Goal: Task Accomplishment & Management: Use online tool/utility

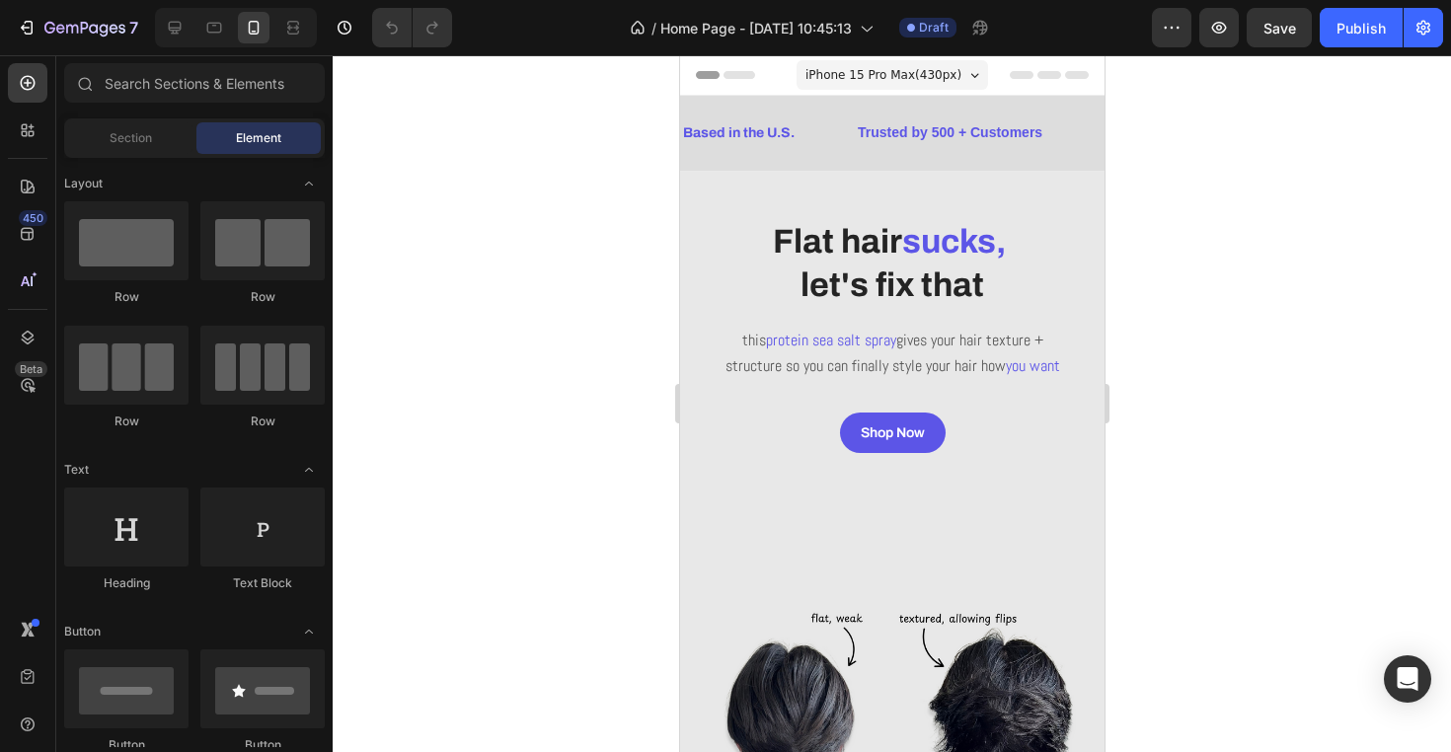
click at [864, 68] on span "iPhone 15 Pro Max ( 430 px)" at bounding box center [882, 75] width 156 height 20
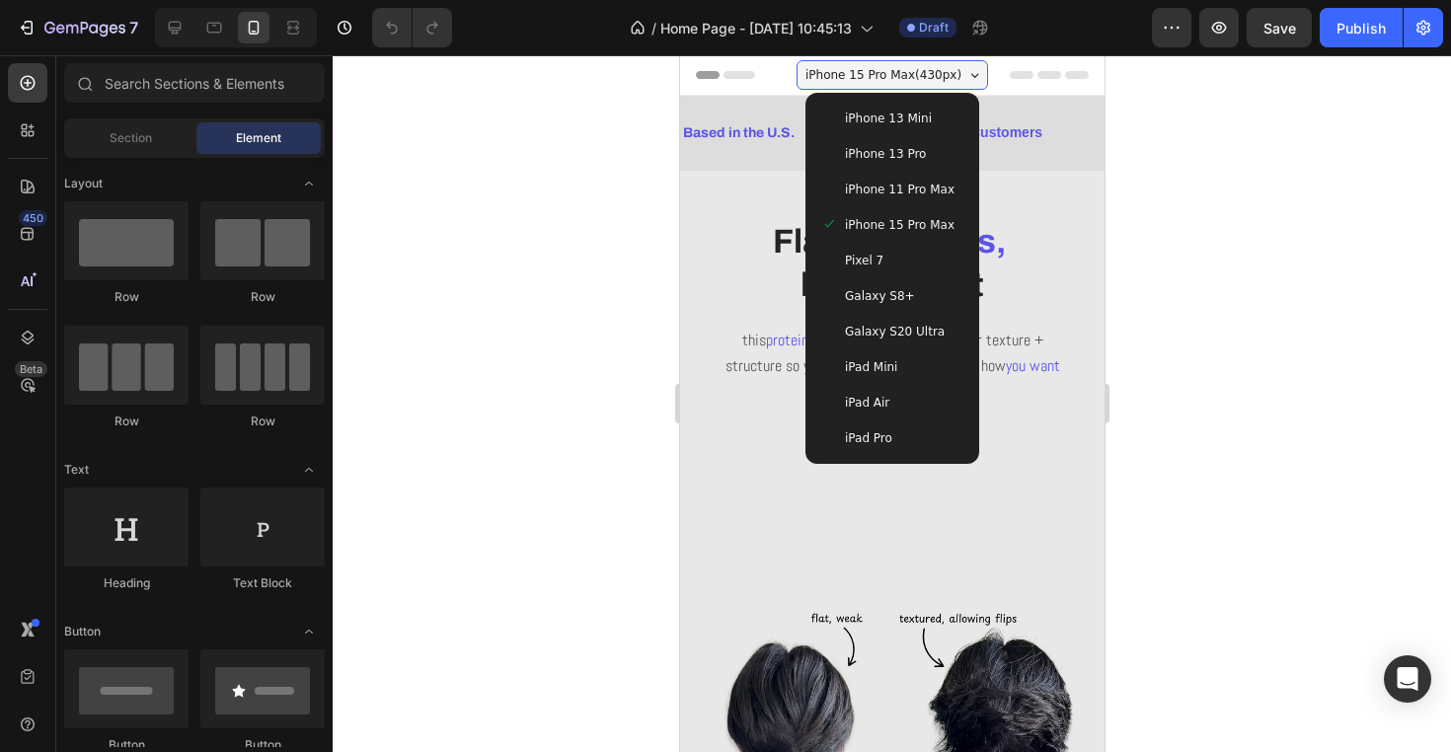
click at [893, 113] on span "iPhone 13 Mini" at bounding box center [887, 119] width 87 height 20
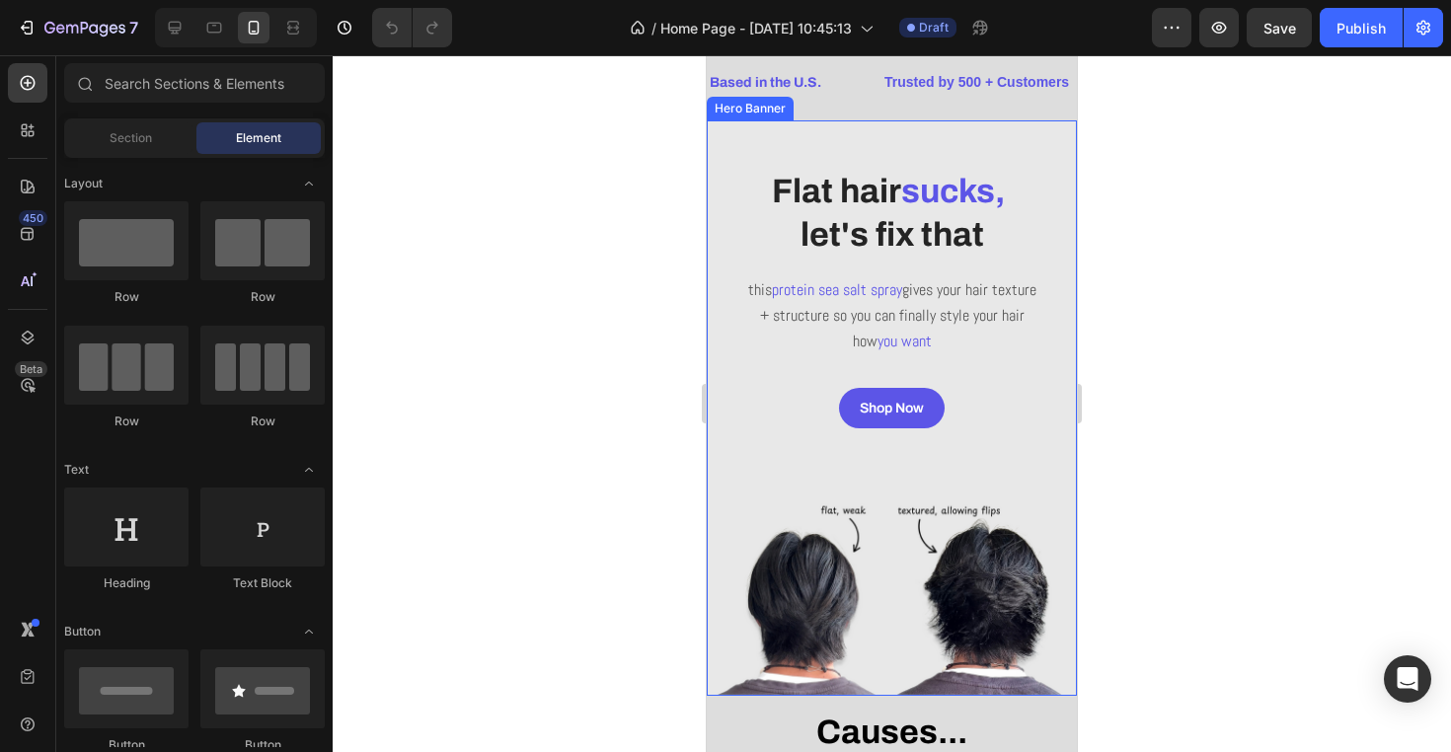
scroll to position [46, 0]
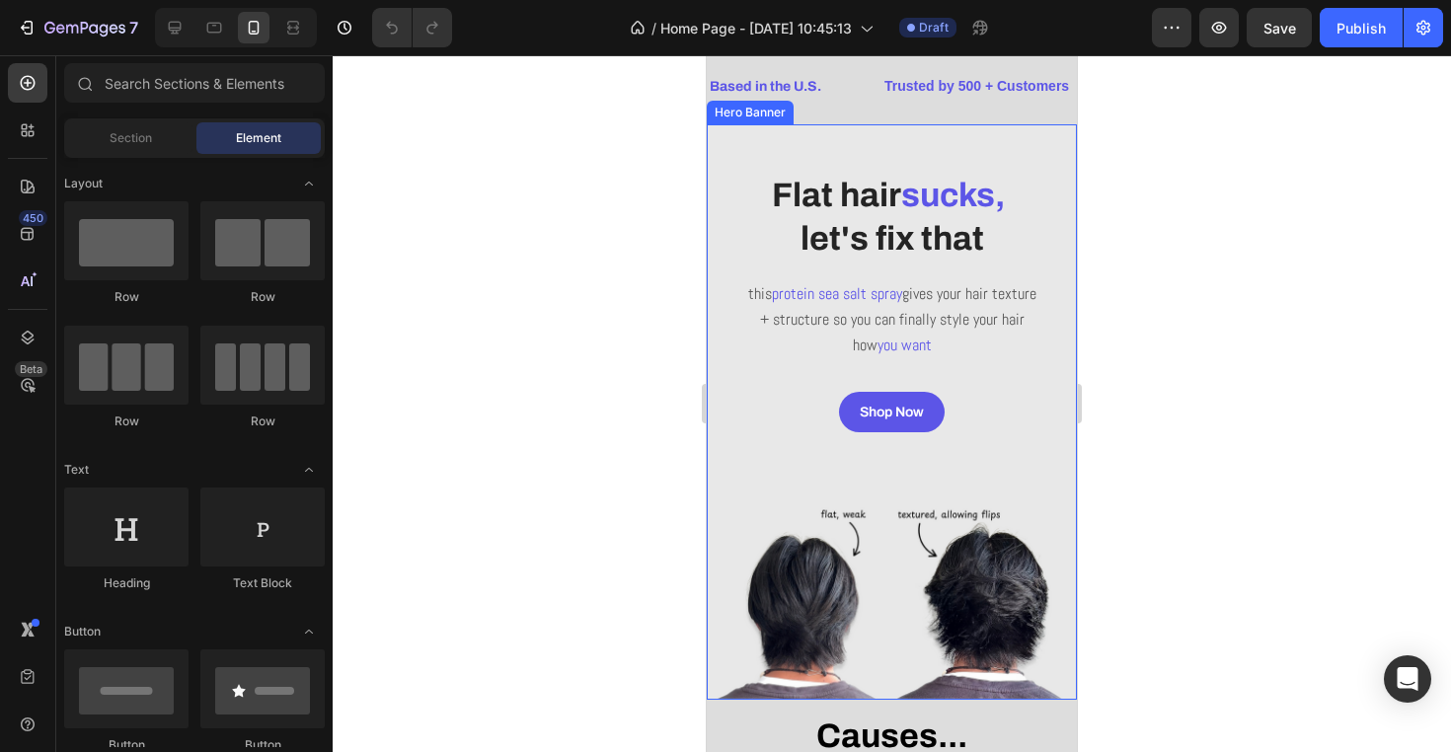
click at [990, 477] on div "Overlay" at bounding box center [892, 411] width 370 height 575
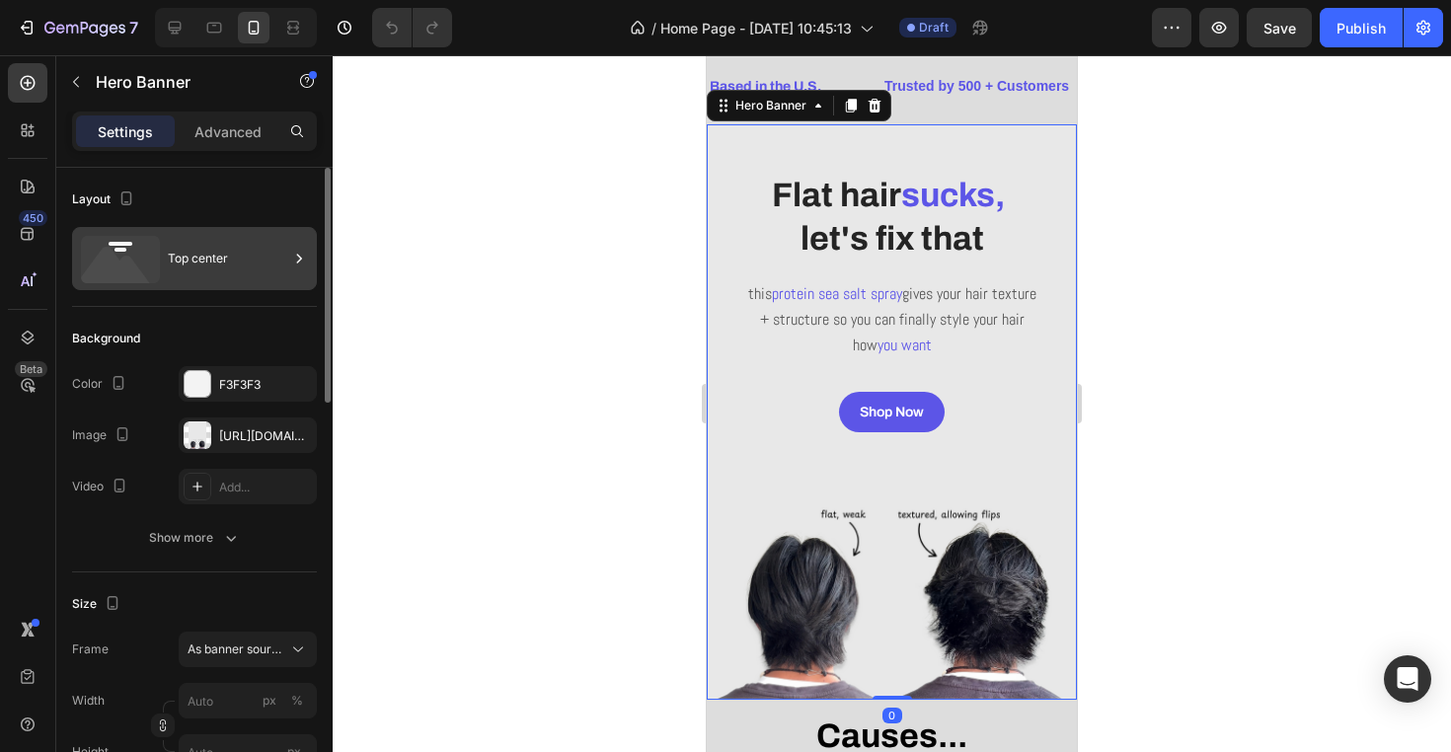
click at [181, 260] on div "Top center" at bounding box center [228, 258] width 120 height 45
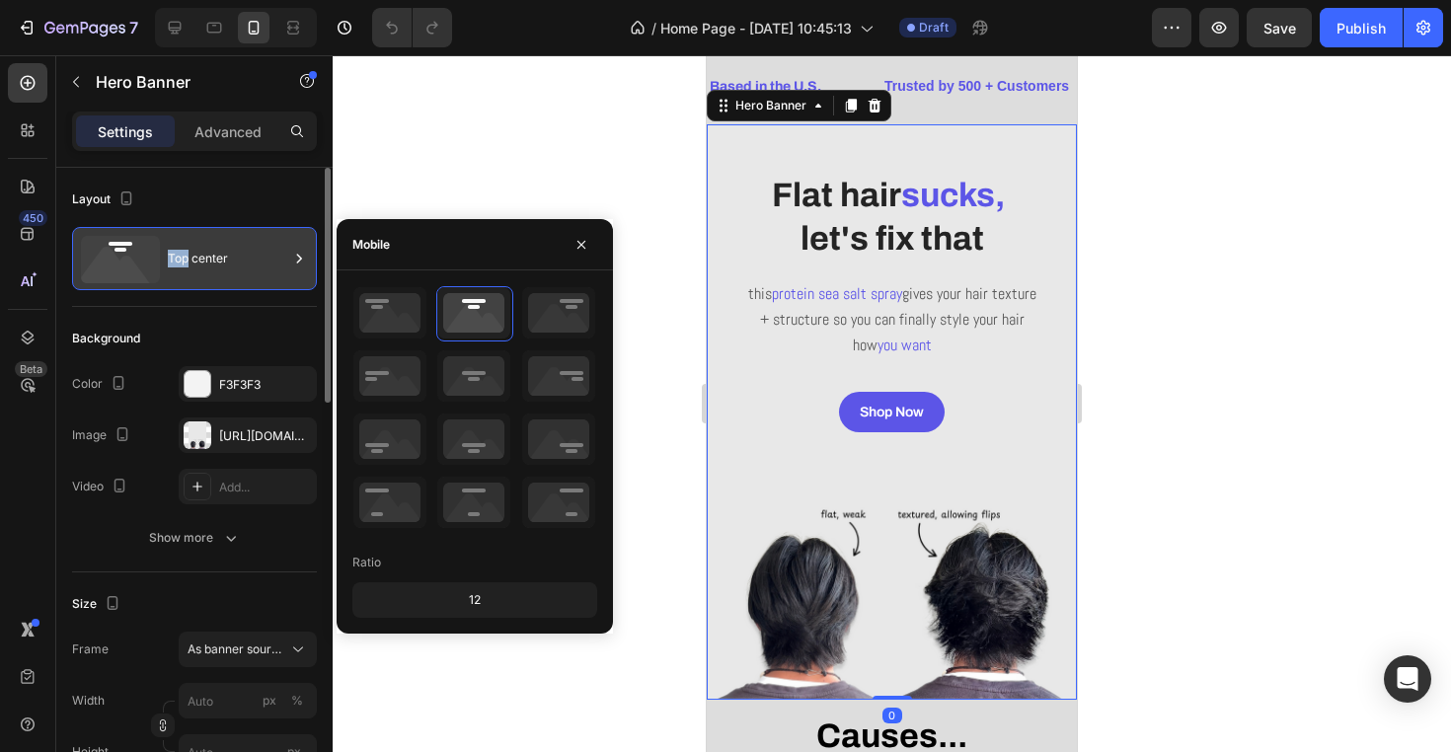
click at [181, 260] on div "Top center" at bounding box center [228, 258] width 120 height 45
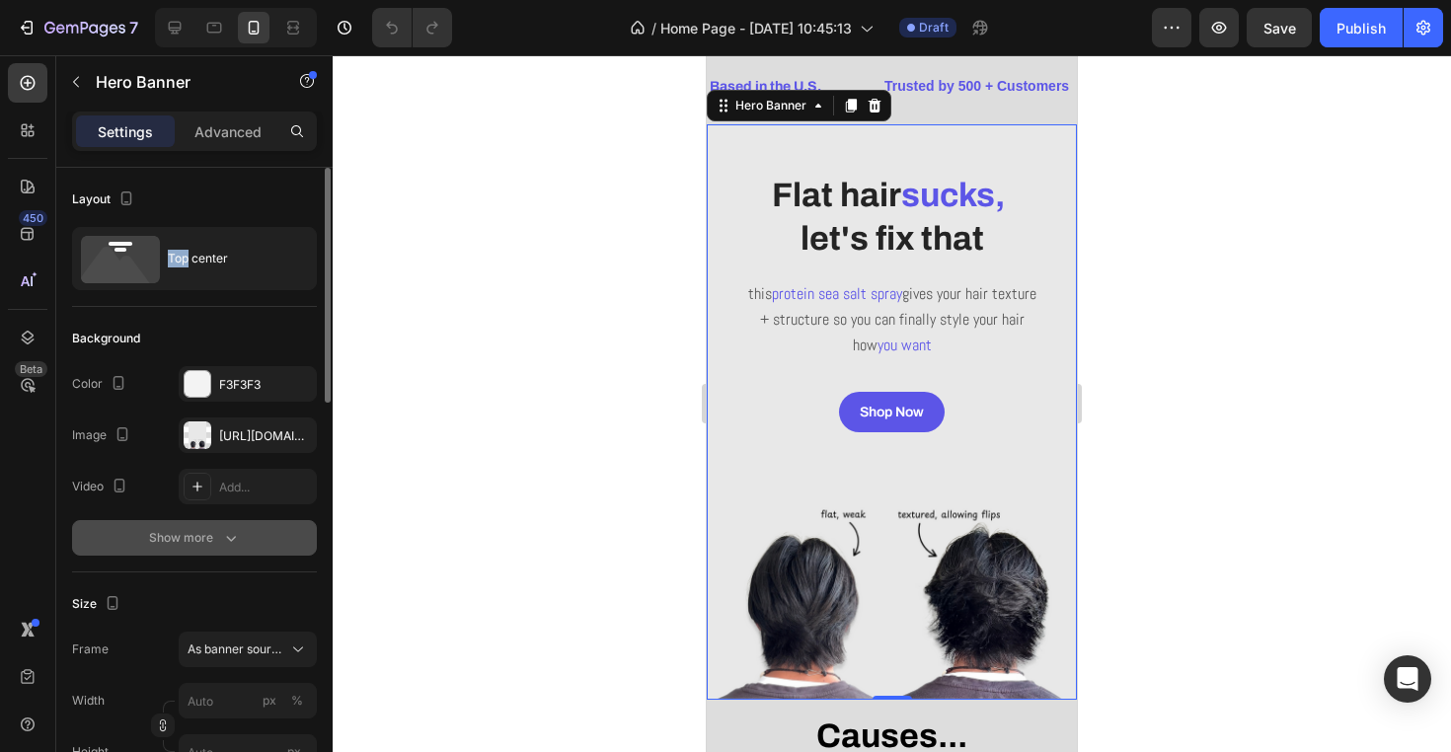
click at [241, 553] on button "Show more" at bounding box center [194, 538] width 245 height 36
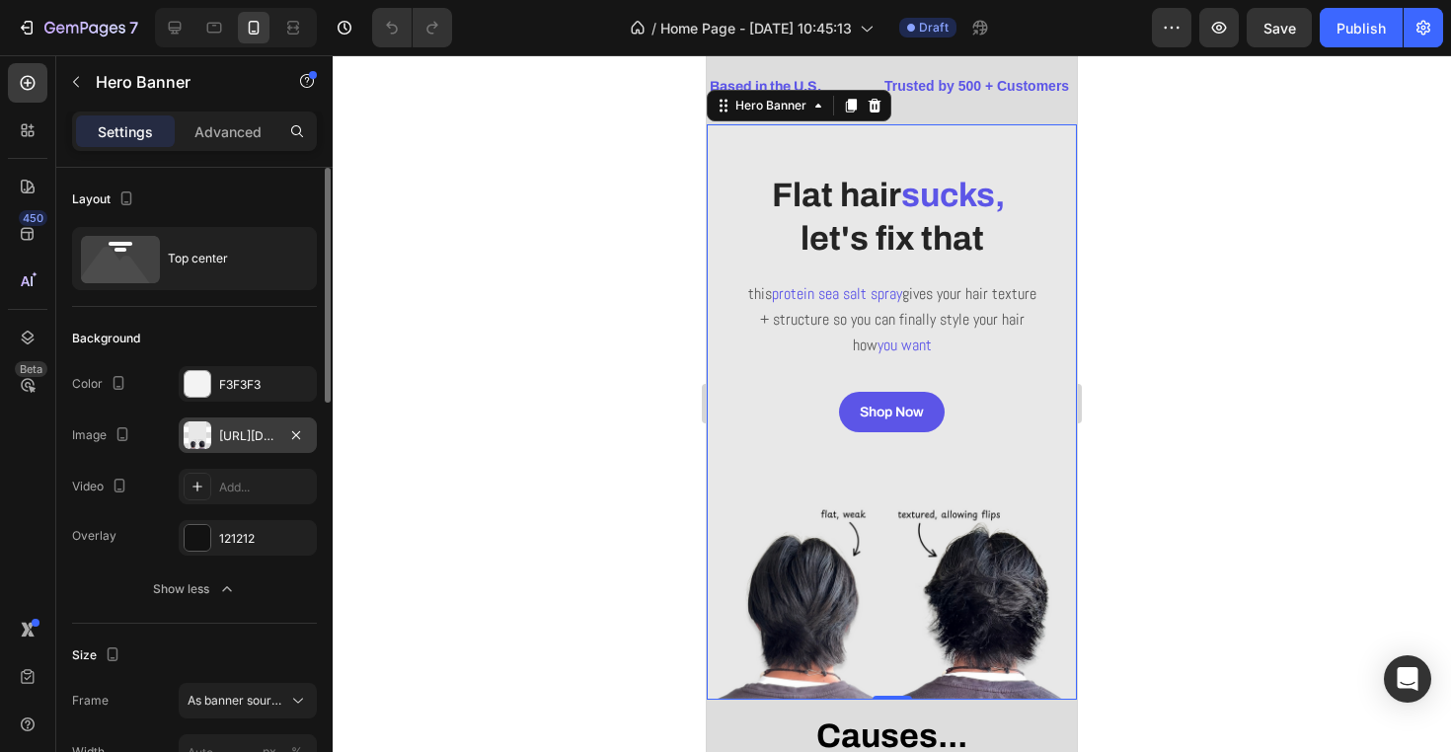
click at [263, 420] on div "https://cdn.shopify.com/s/files/1/0944/3403/3737/files/gempages_570130101992162…" at bounding box center [248, 435] width 138 height 36
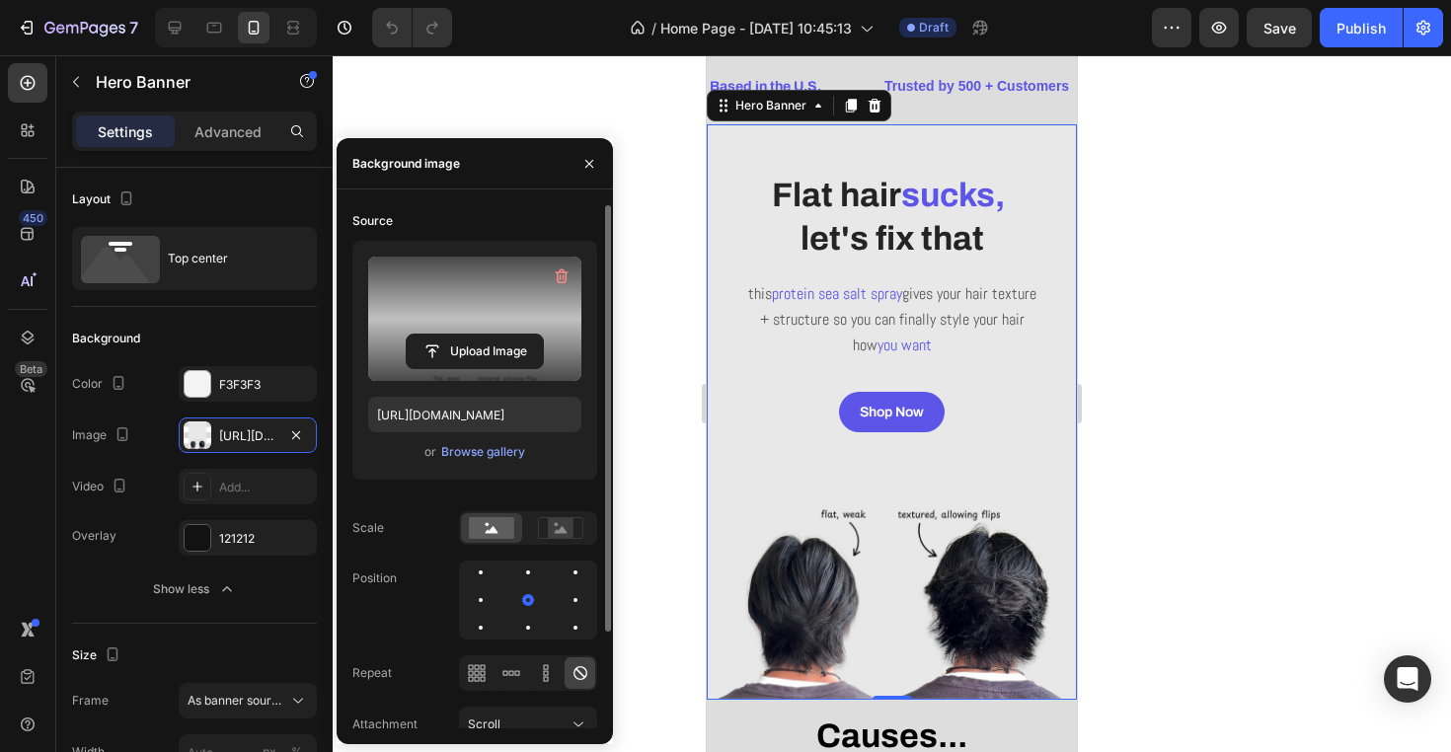
click at [424, 369] on label at bounding box center [474, 319] width 213 height 124
click at [424, 368] on input "file" at bounding box center [475, 352] width 136 height 34
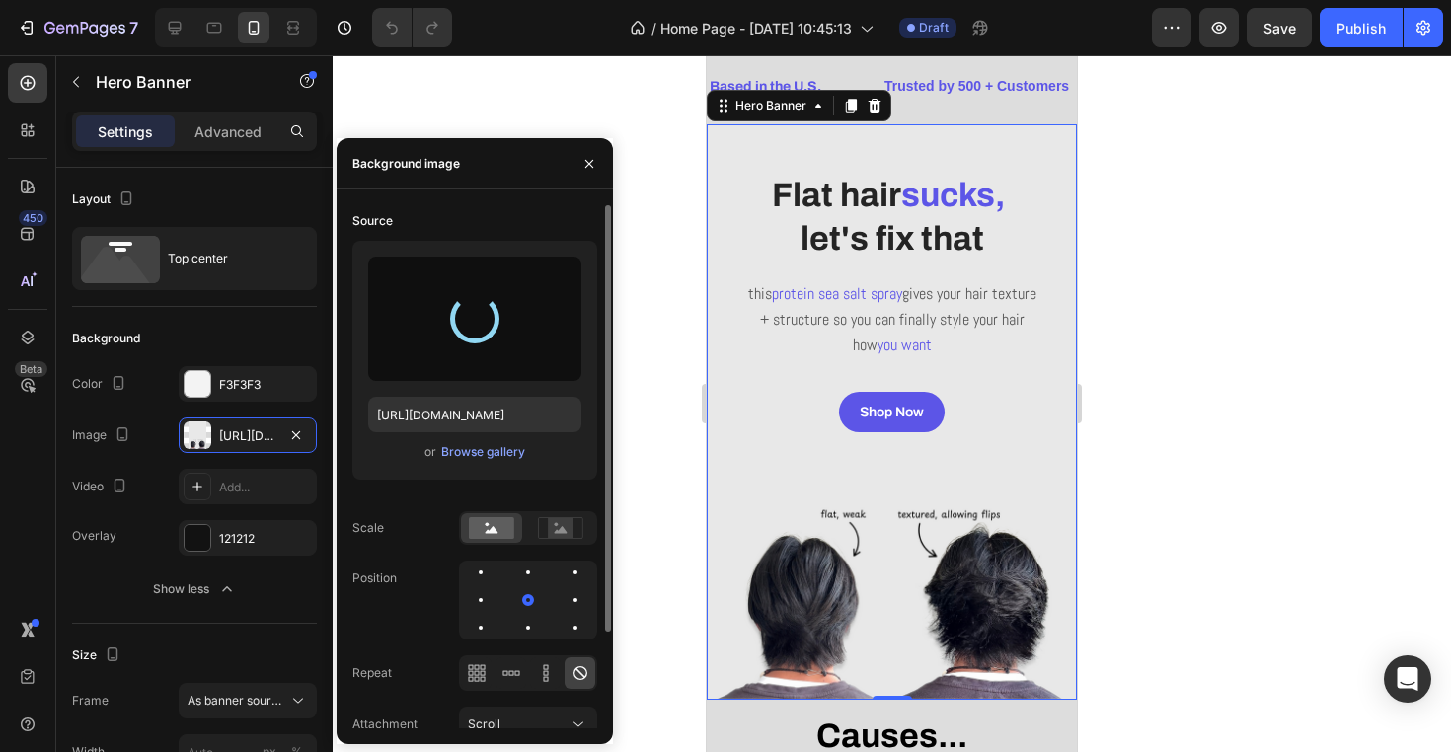
type input "https://cdn.shopify.com/s/files/1/0944/3403/3737/files/gempages_570130101992162…"
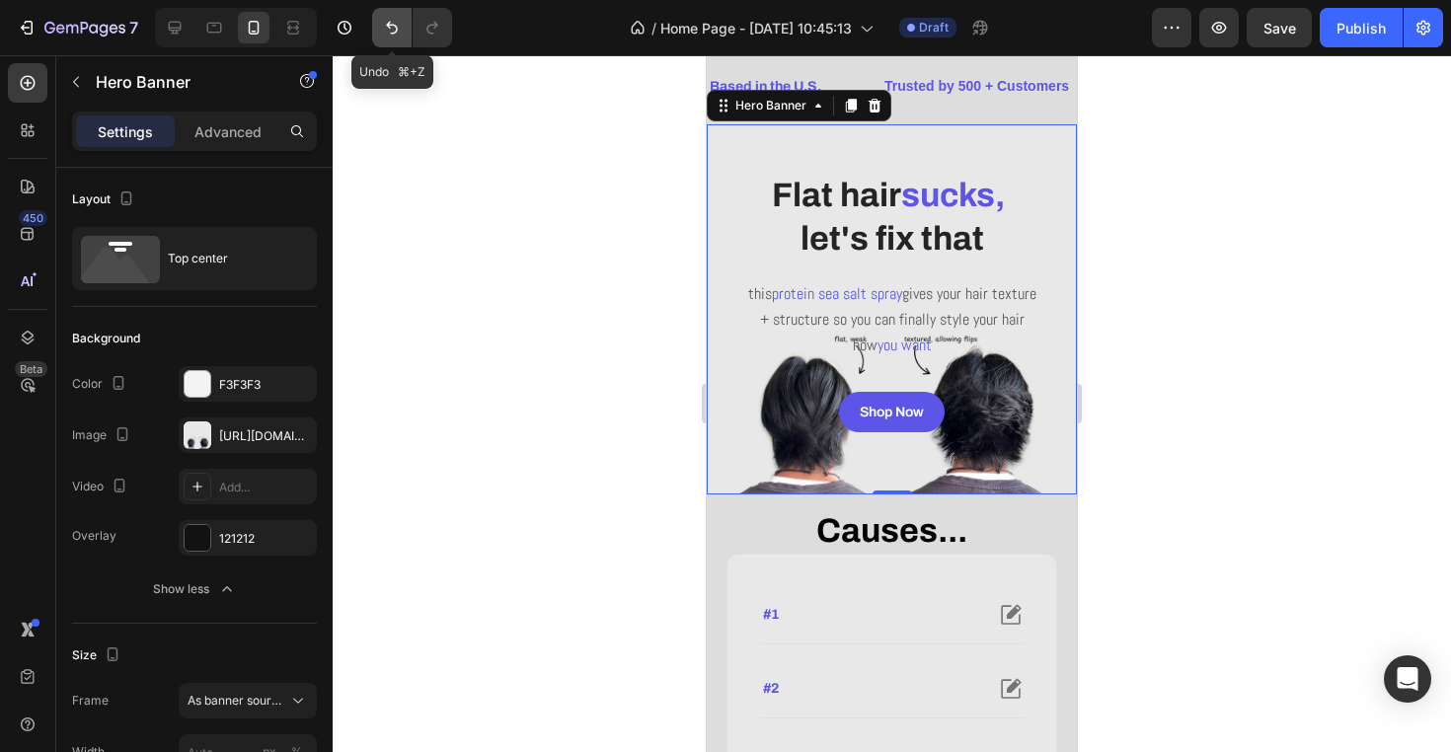
click at [392, 28] on icon "Undo/Redo" at bounding box center [392, 28] width 20 height 20
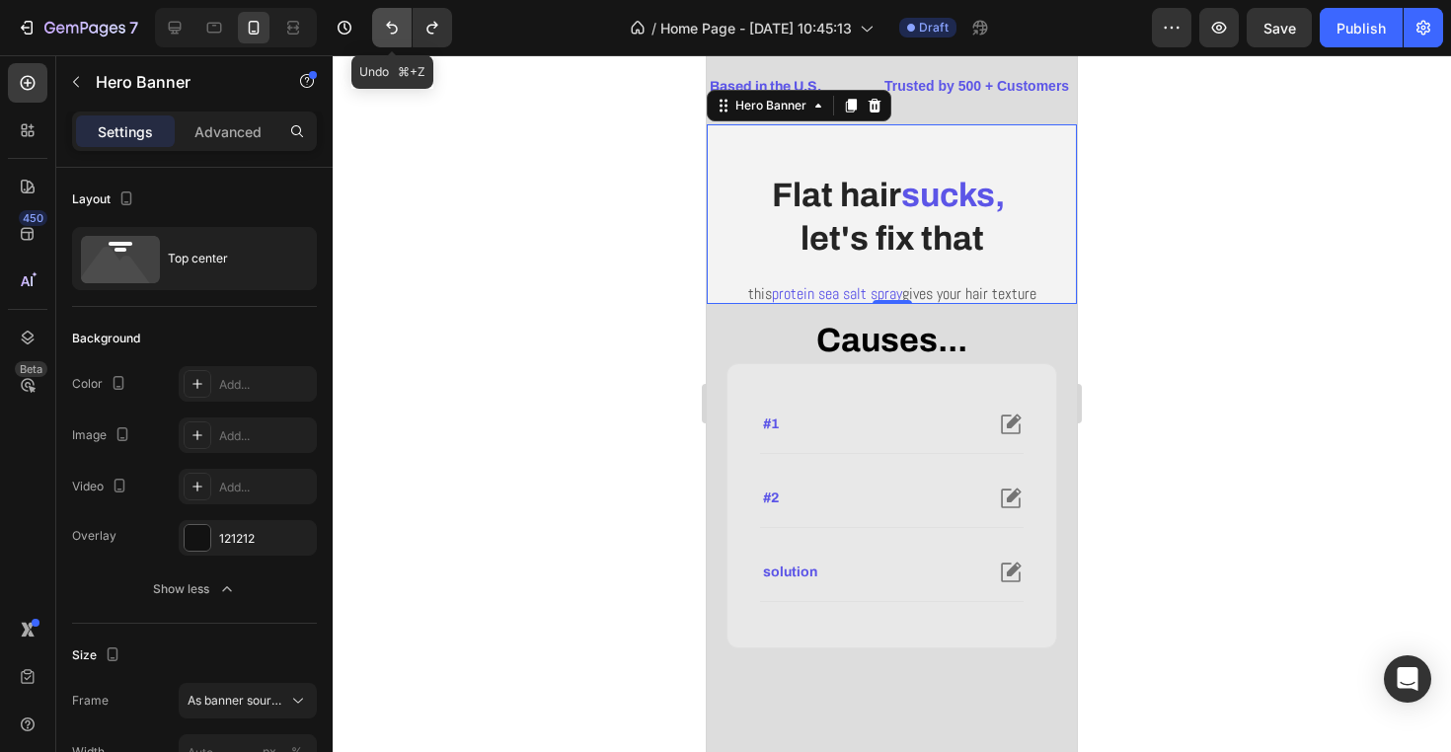
click at [392, 28] on icon "Undo/Redo" at bounding box center [392, 28] width 20 height 20
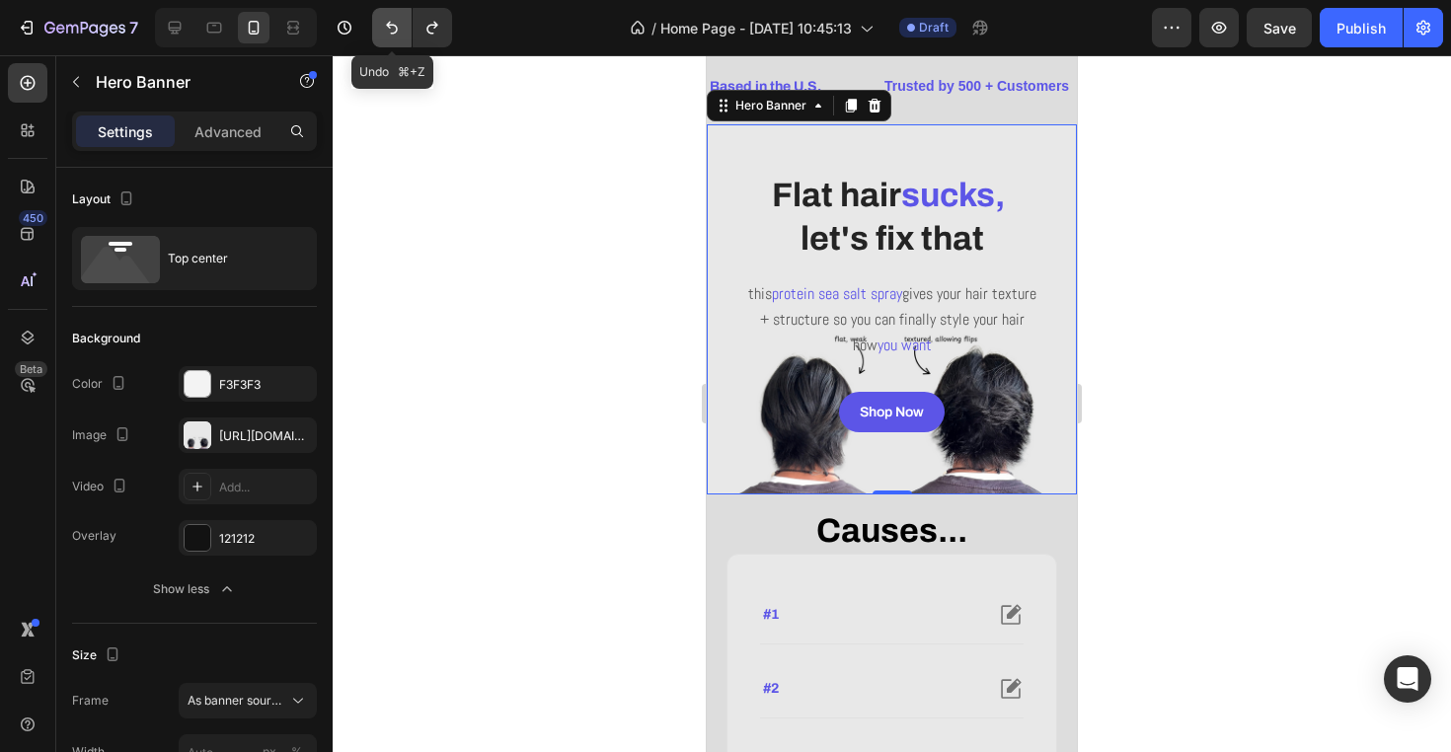
click at [396, 29] on icon "Undo/Redo" at bounding box center [392, 28] width 20 height 20
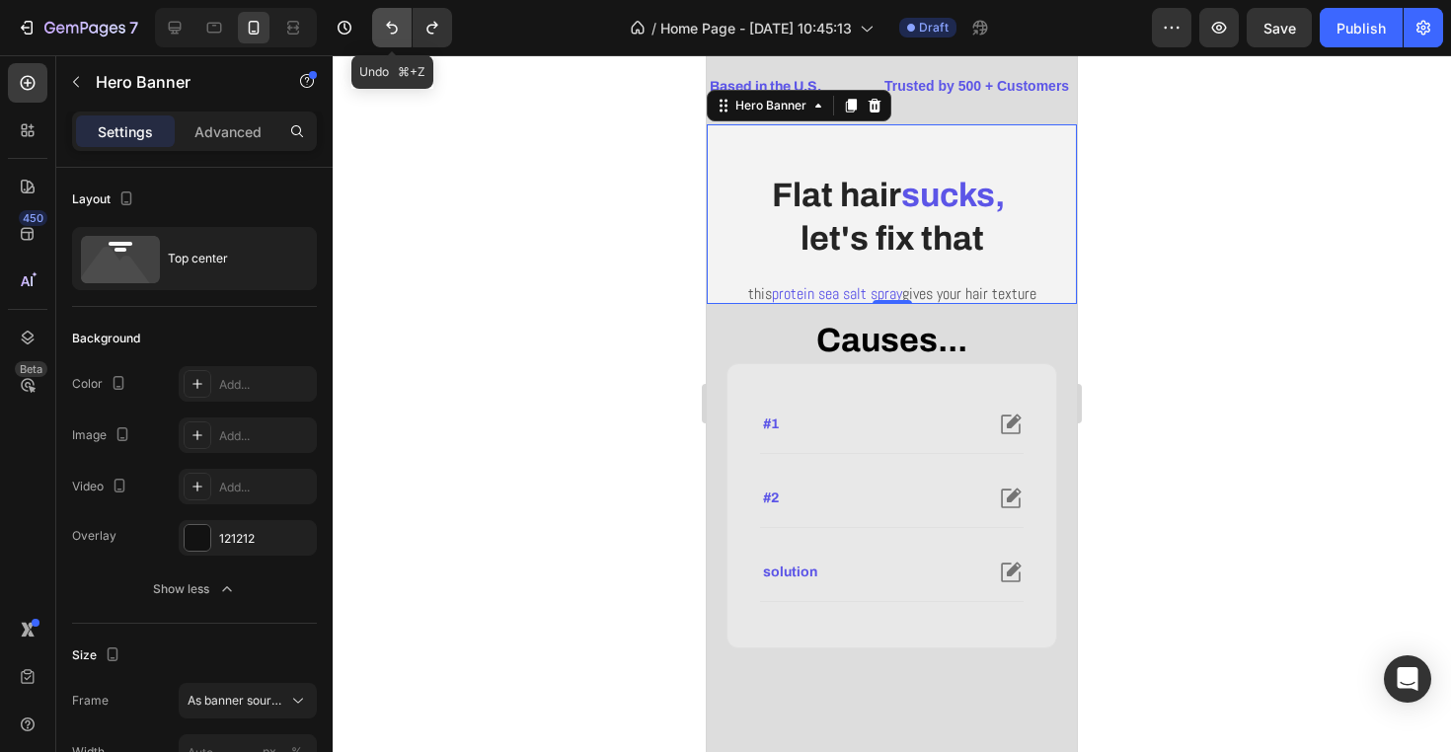
click at [396, 29] on icon "Undo/Redo" at bounding box center [392, 28] width 20 height 20
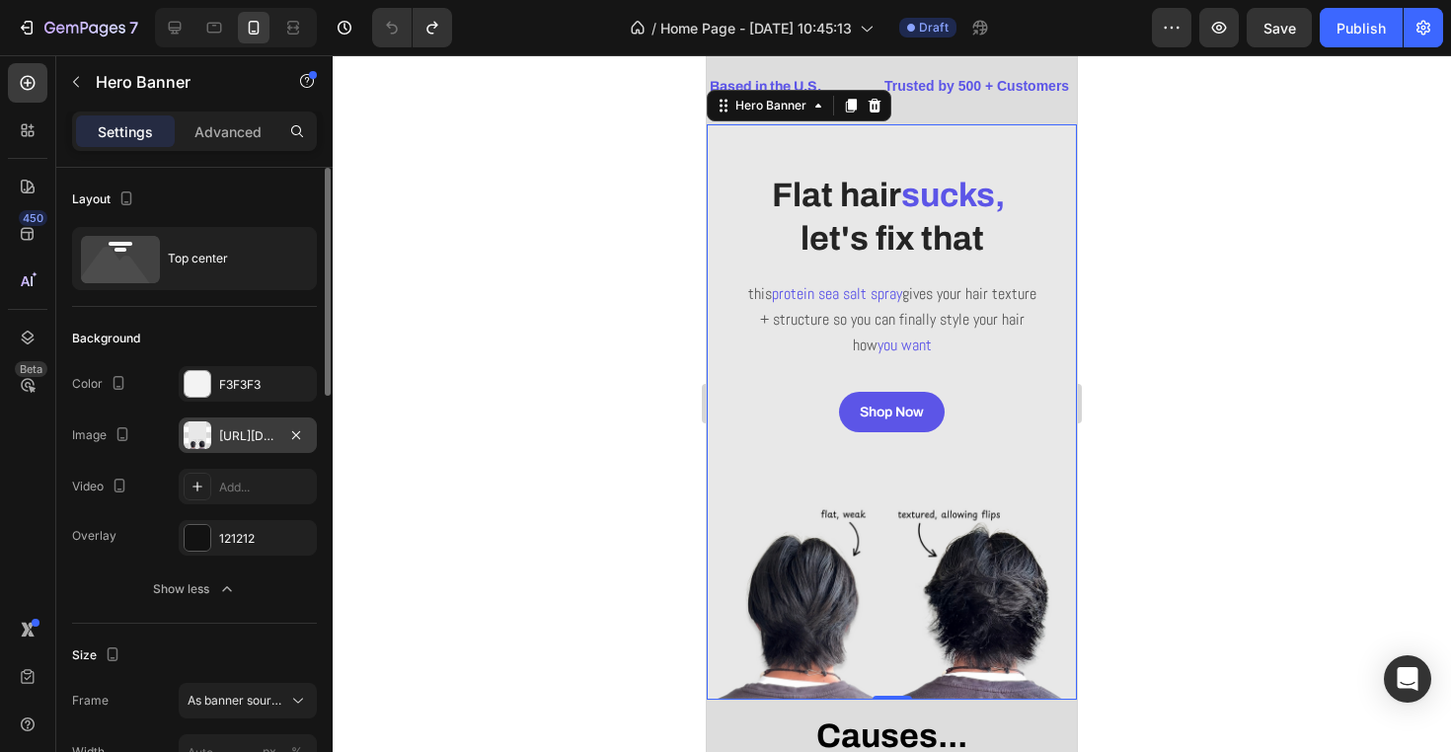
click at [239, 428] on div "https://cdn.shopify.com/s/files/1/0944/3403/3737/files/gempages_570130101992162…" at bounding box center [247, 436] width 57 height 18
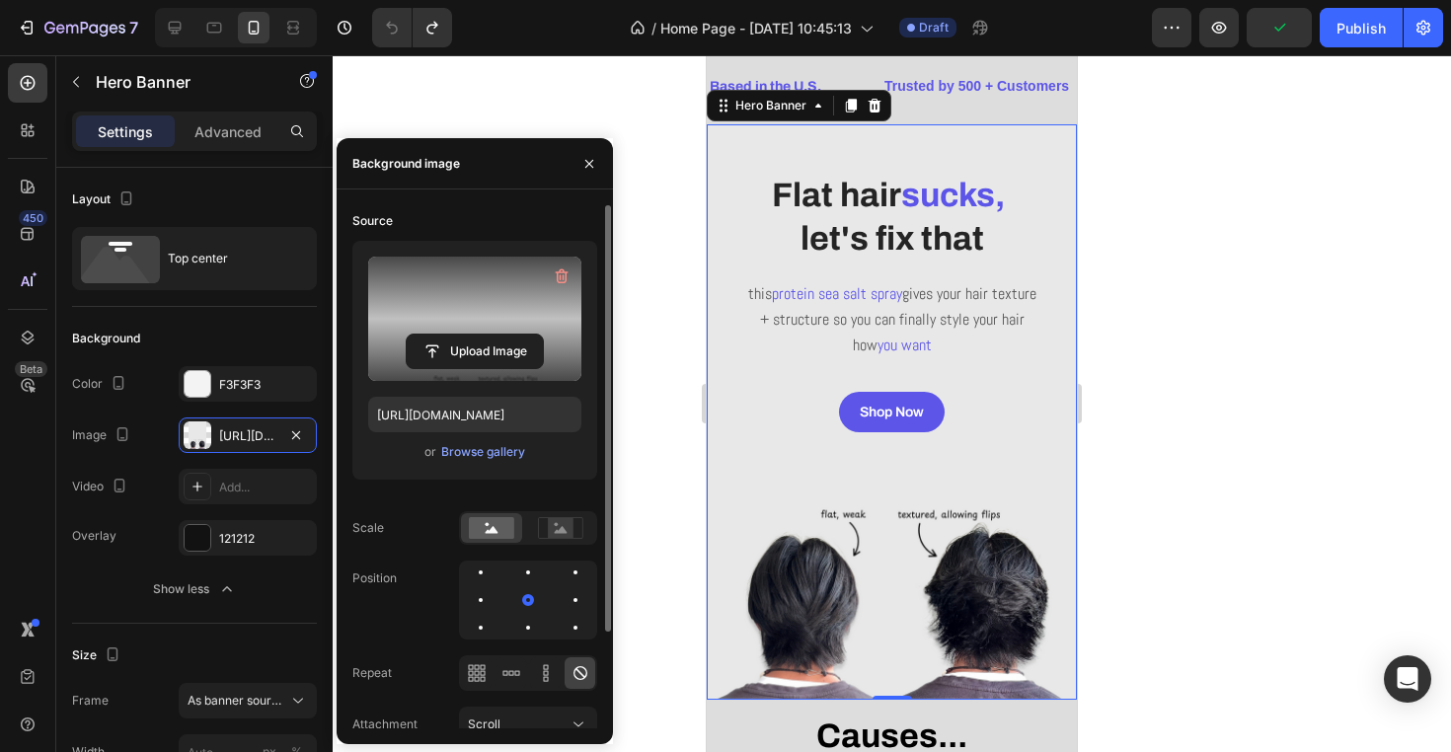
click at [674, 264] on div at bounding box center [892, 403] width 1118 height 697
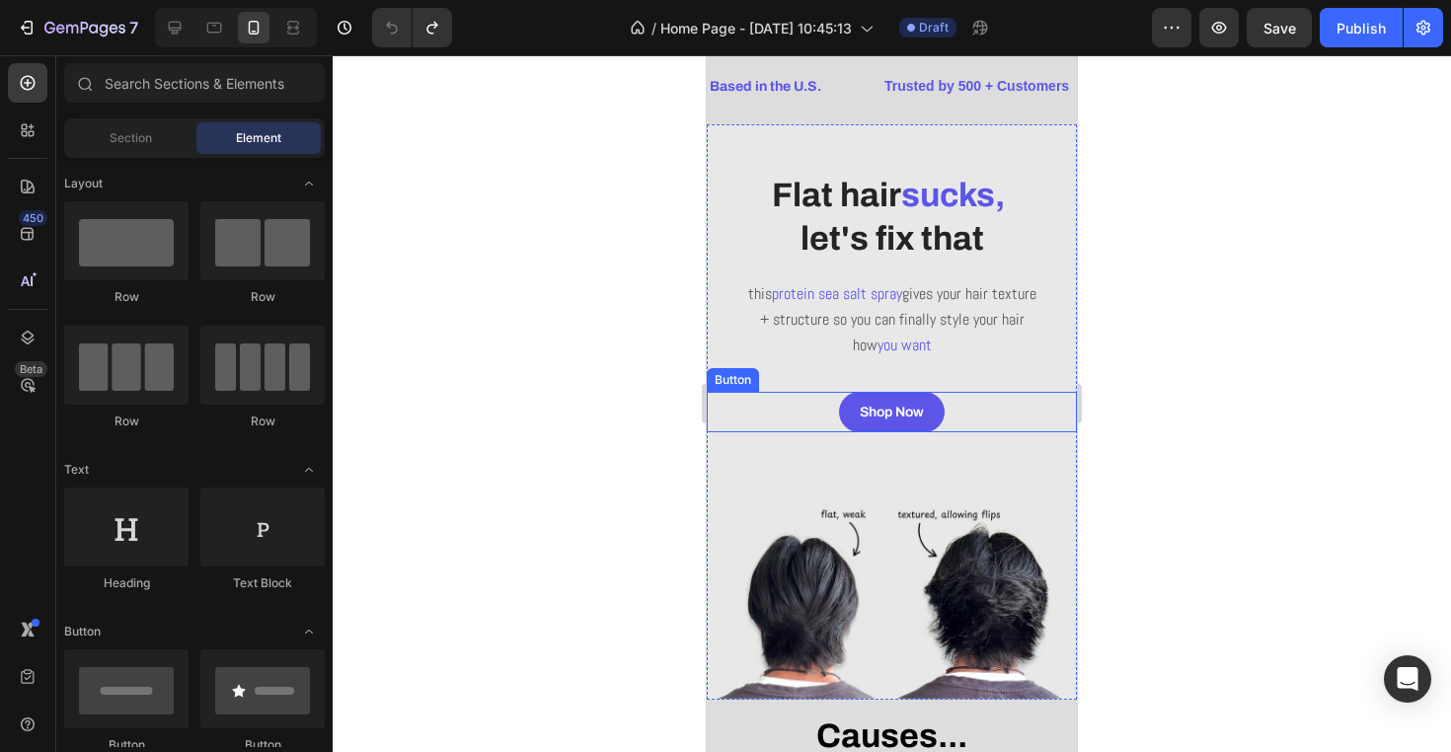
click at [984, 416] on div "Shop Now Button" at bounding box center [892, 412] width 370 height 40
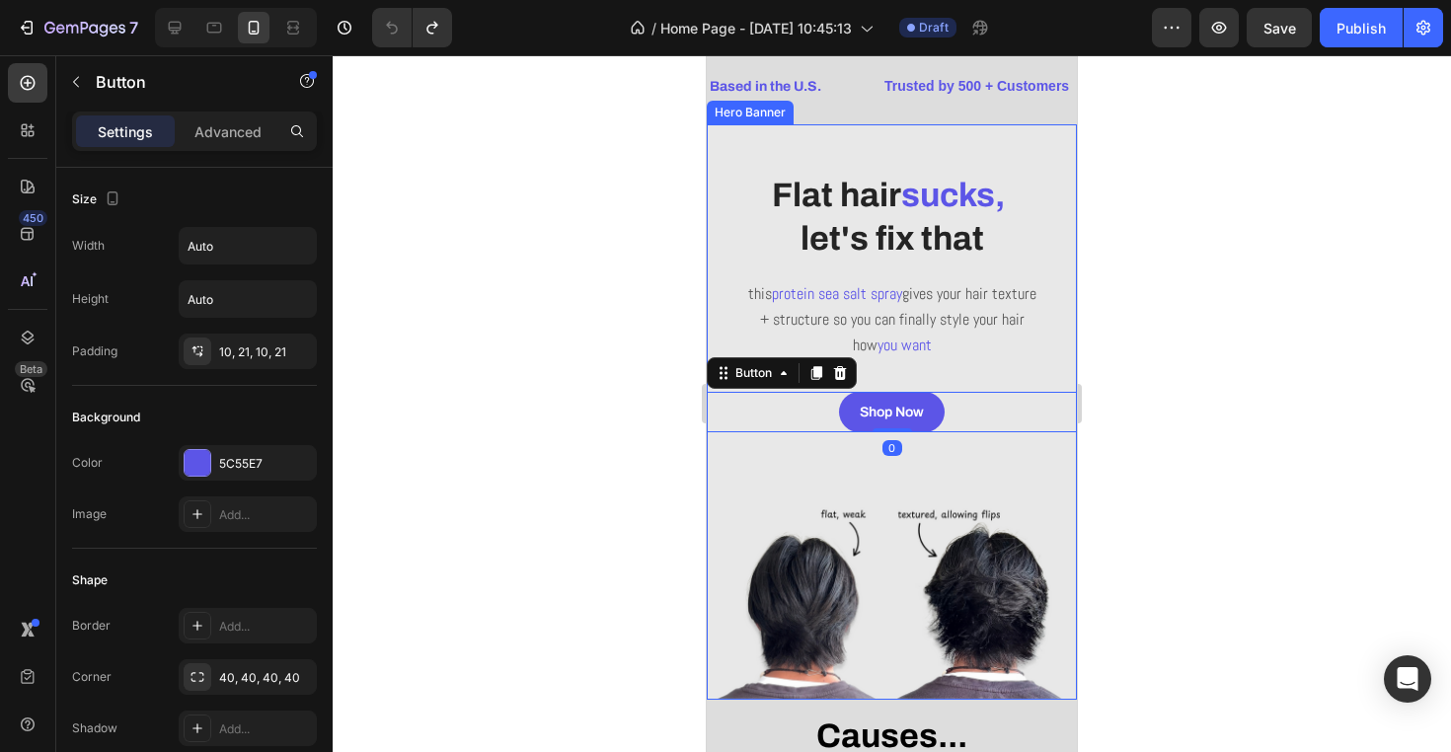
click at [981, 468] on div "Overlay" at bounding box center [892, 411] width 370 height 575
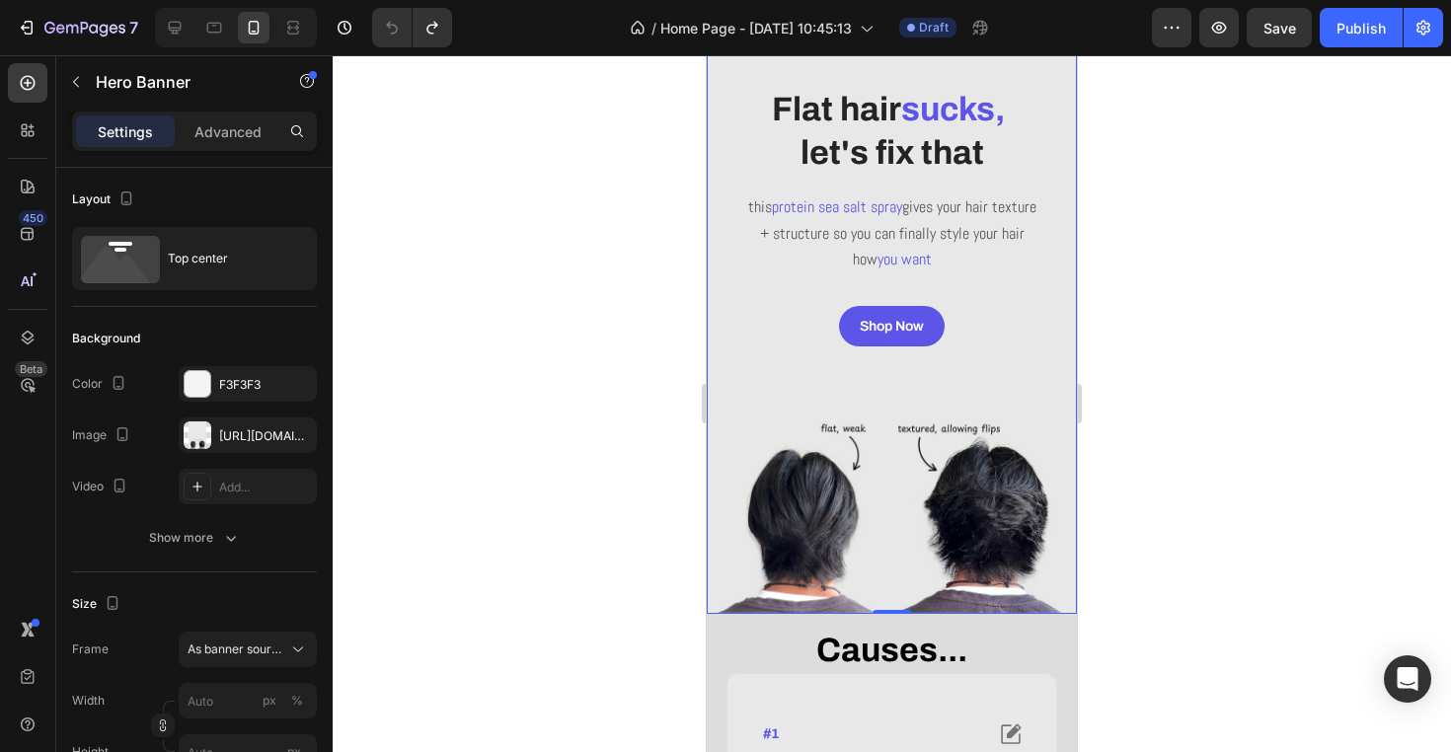
scroll to position [282, 0]
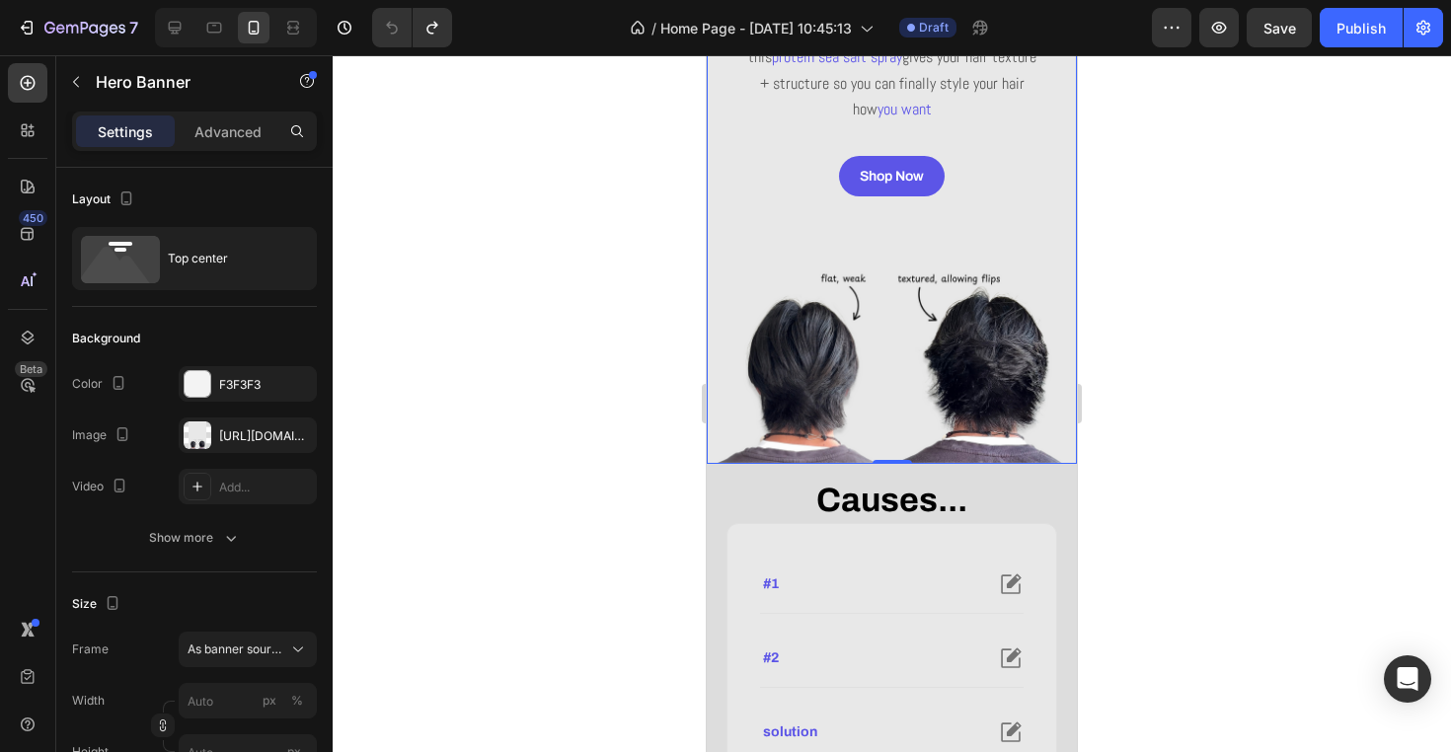
click at [1151, 508] on div at bounding box center [892, 403] width 1118 height 697
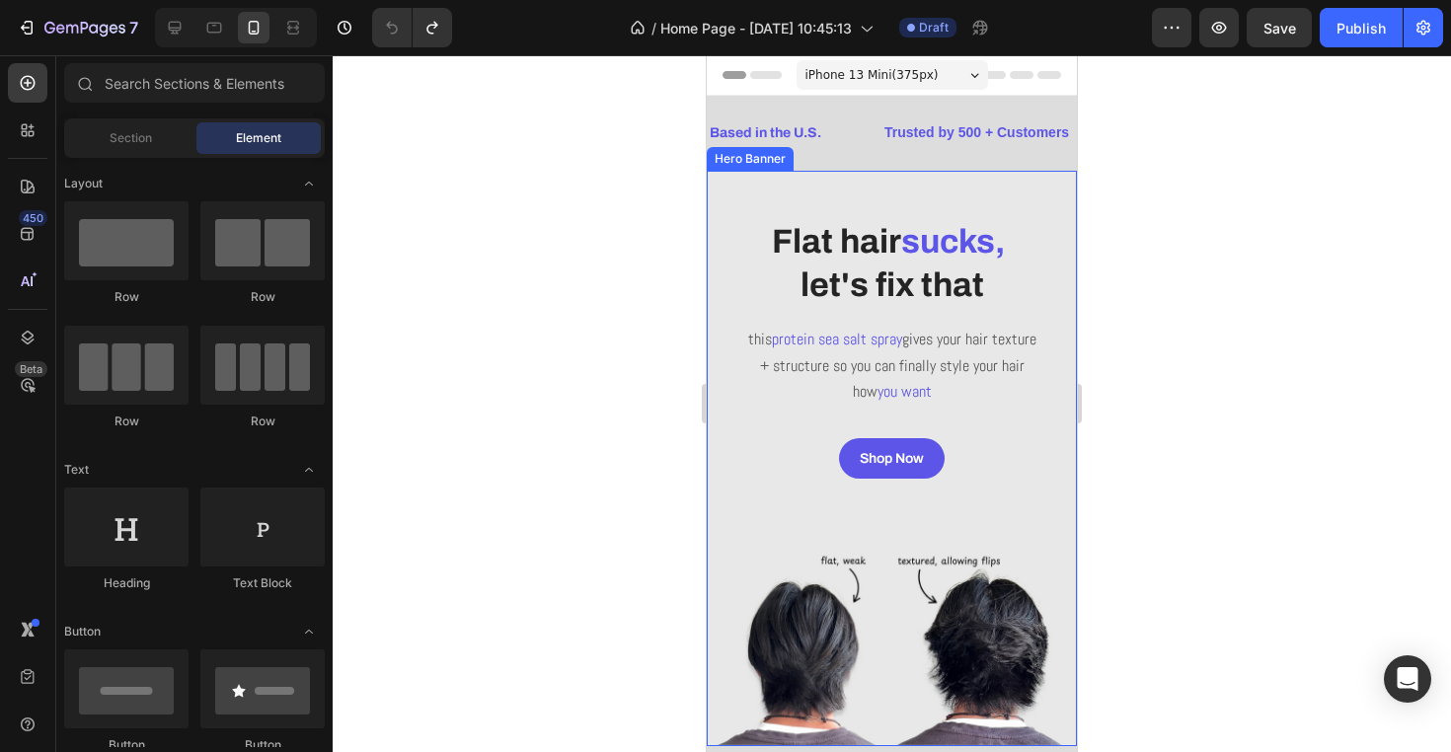
scroll to position [0, 0]
click at [861, 64] on div "iPhone 13 Mini ( 375 px)" at bounding box center [891, 75] width 191 height 30
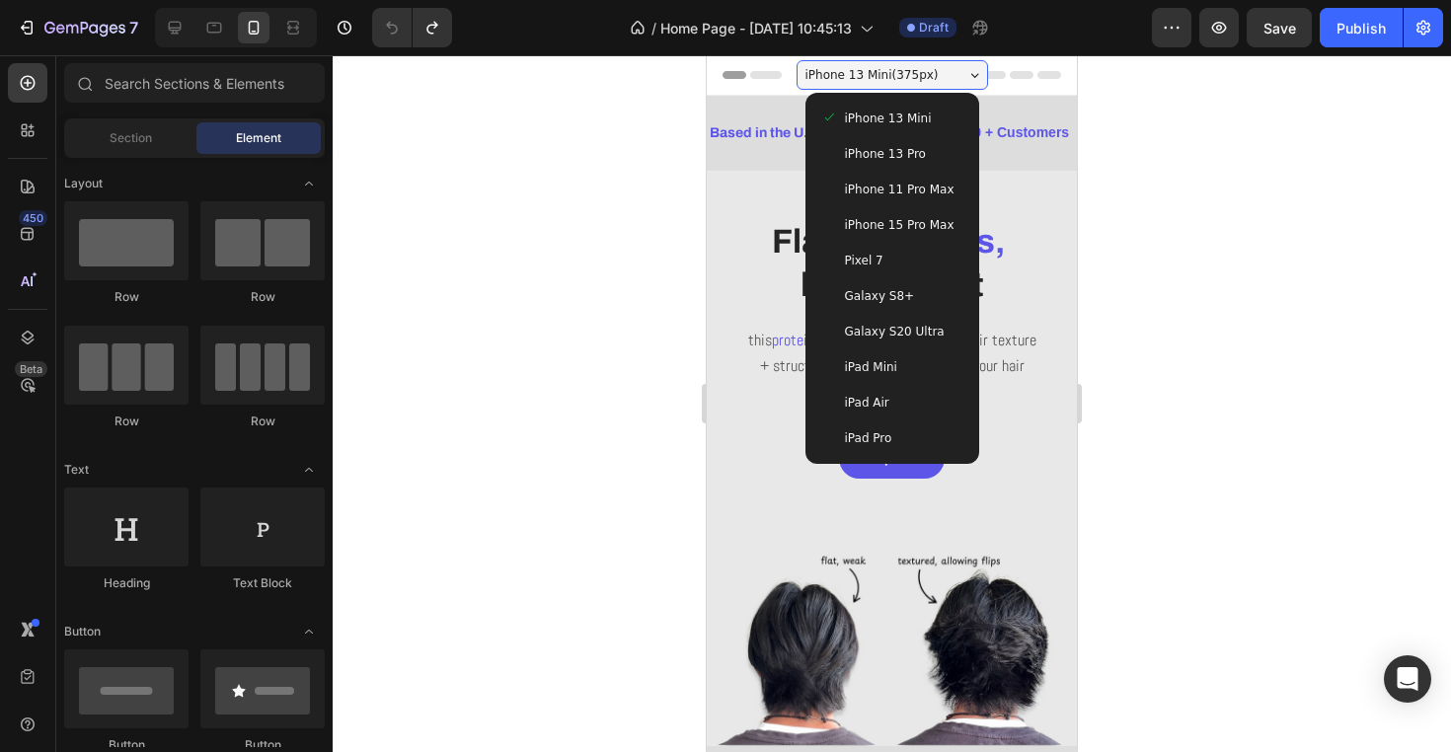
click at [872, 144] on span "iPhone 13 Pro" at bounding box center [885, 154] width 81 height 20
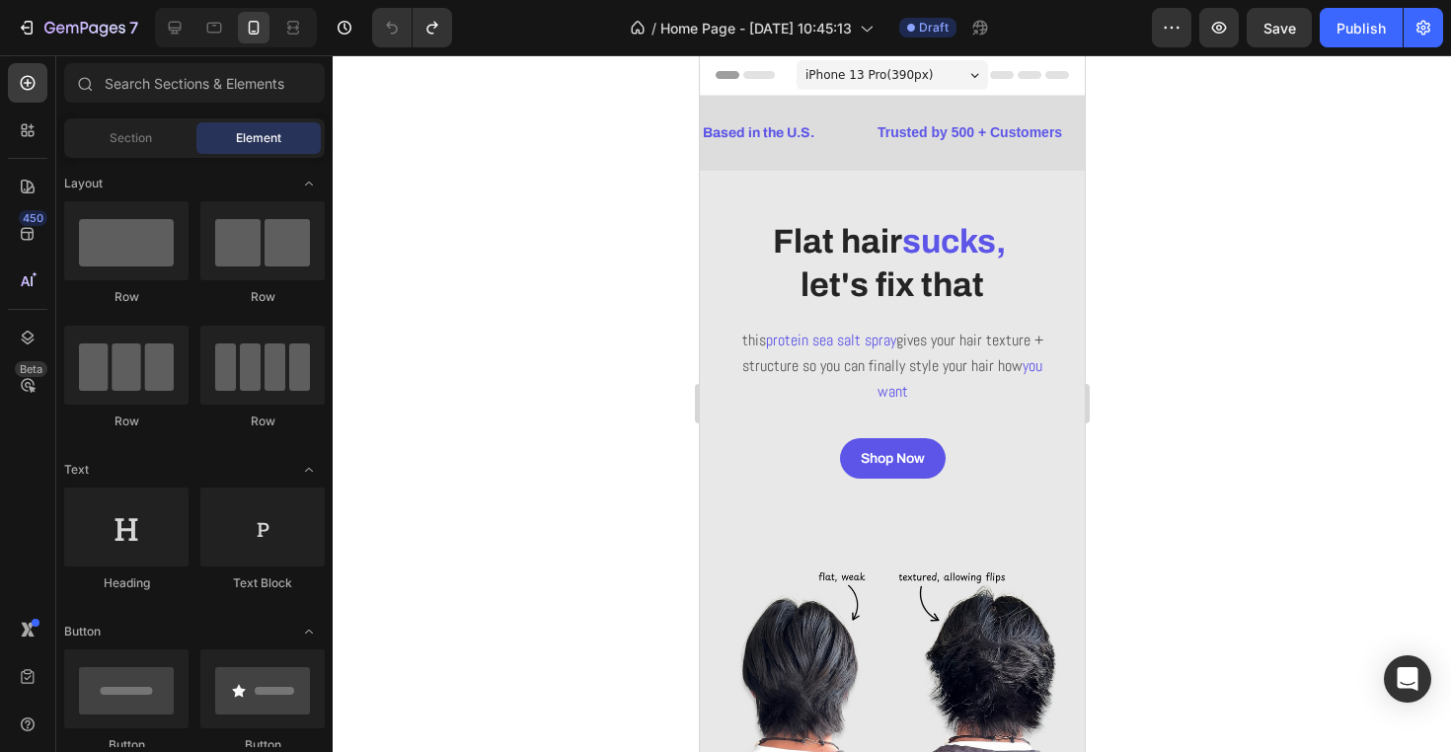
click at [887, 76] on span "iPhone 13 Pro ( 390 px)" at bounding box center [867, 75] width 127 height 20
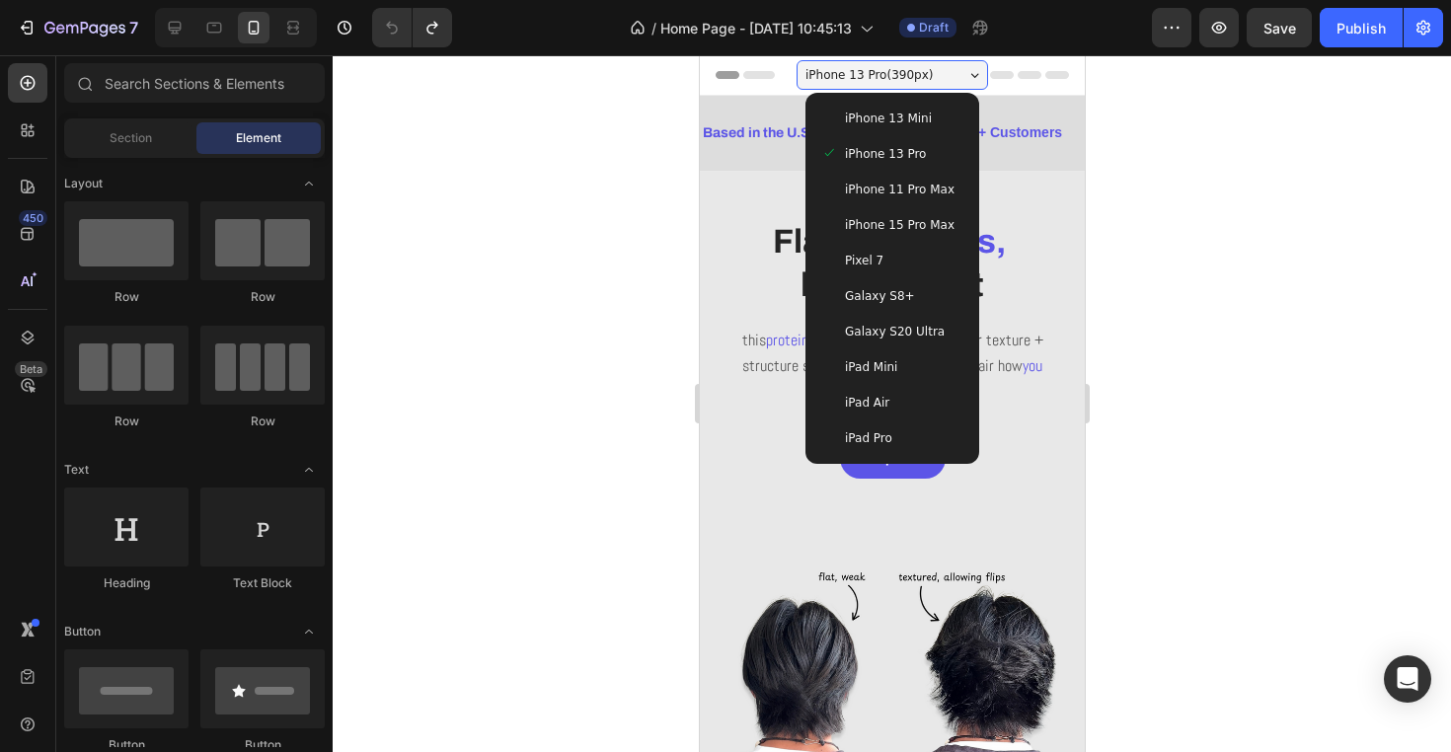
click at [884, 189] on span "iPhone 11 Pro Max" at bounding box center [899, 190] width 110 height 20
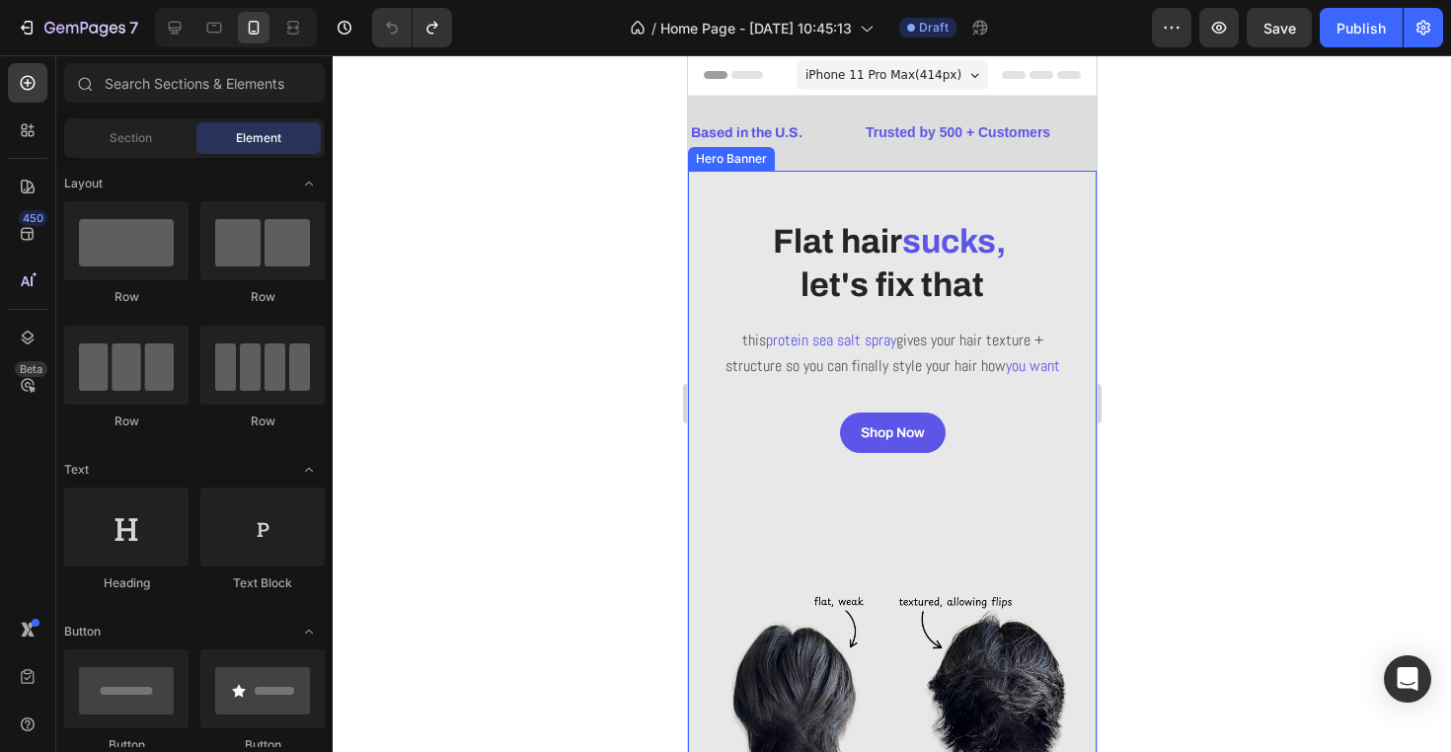
scroll to position [89, 0]
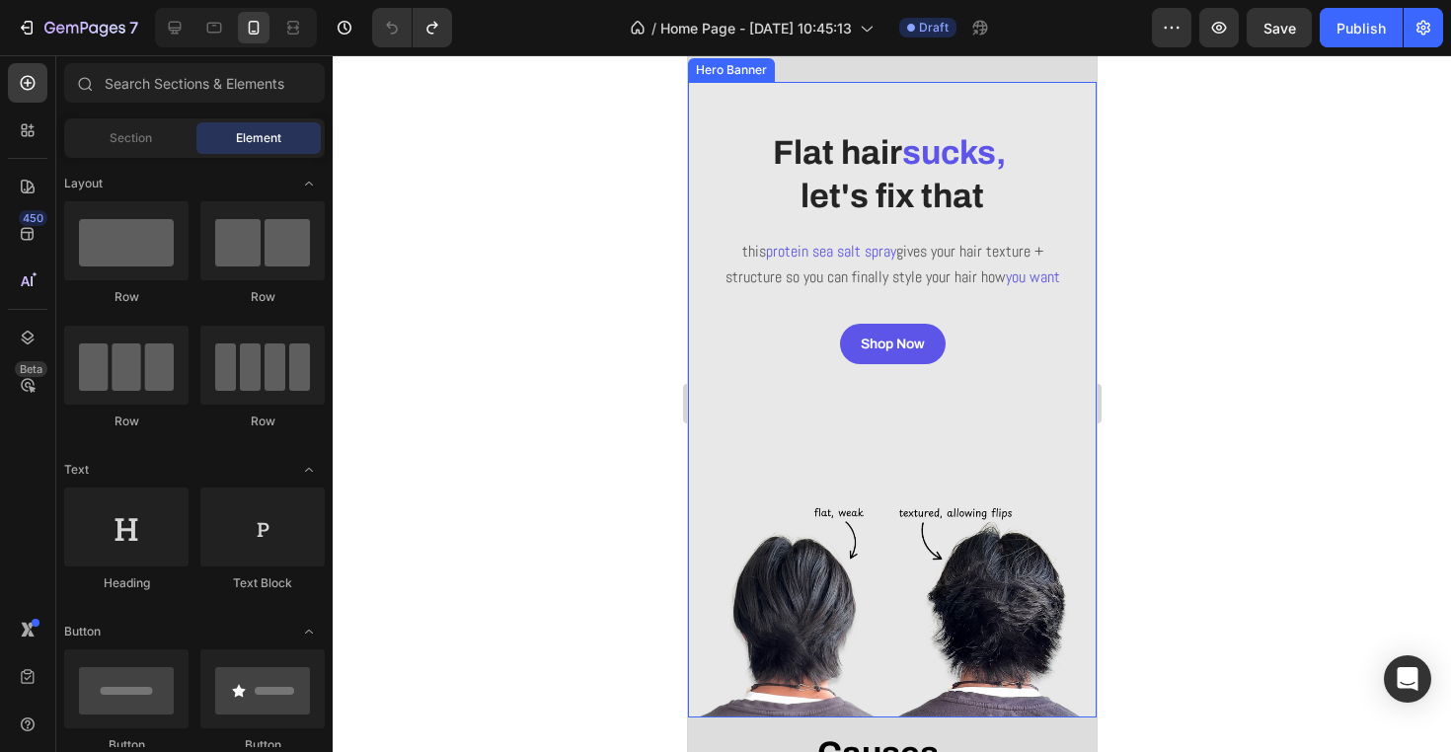
click at [821, 575] on div "Overlay" at bounding box center [891, 400] width 409 height 636
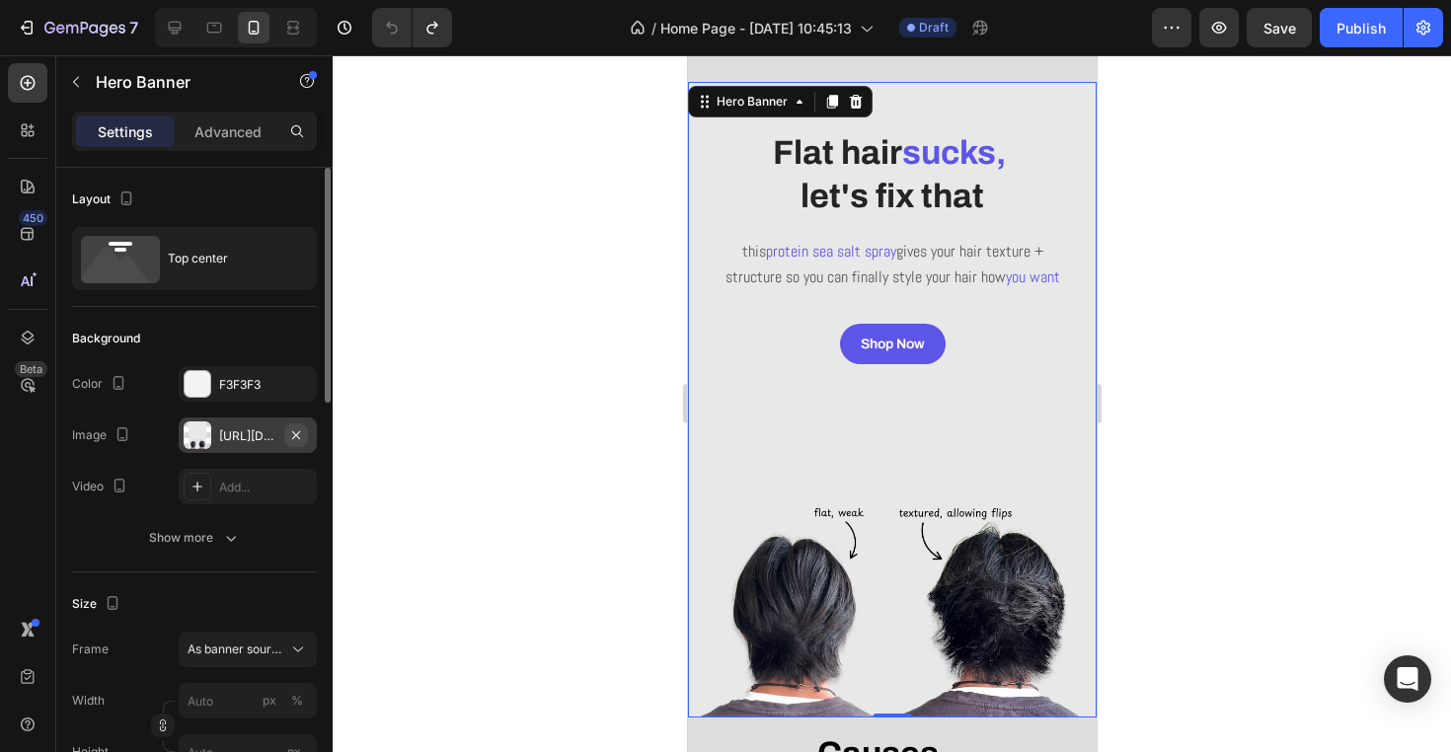
click at [301, 437] on icon "button" at bounding box center [296, 435] width 16 height 16
type input "100"
type input "Auto"
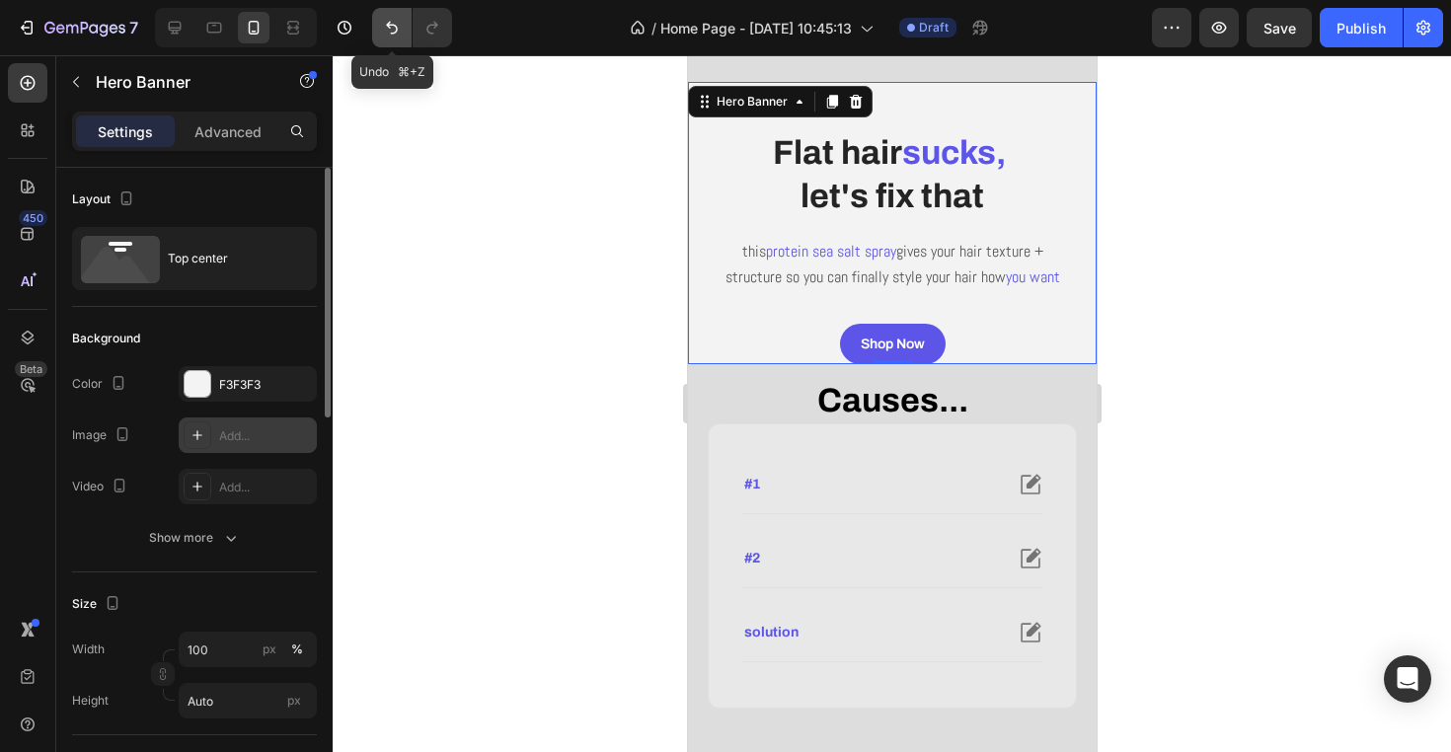
click at [386, 27] on icon "Undo/Redo" at bounding box center [392, 28] width 20 height 20
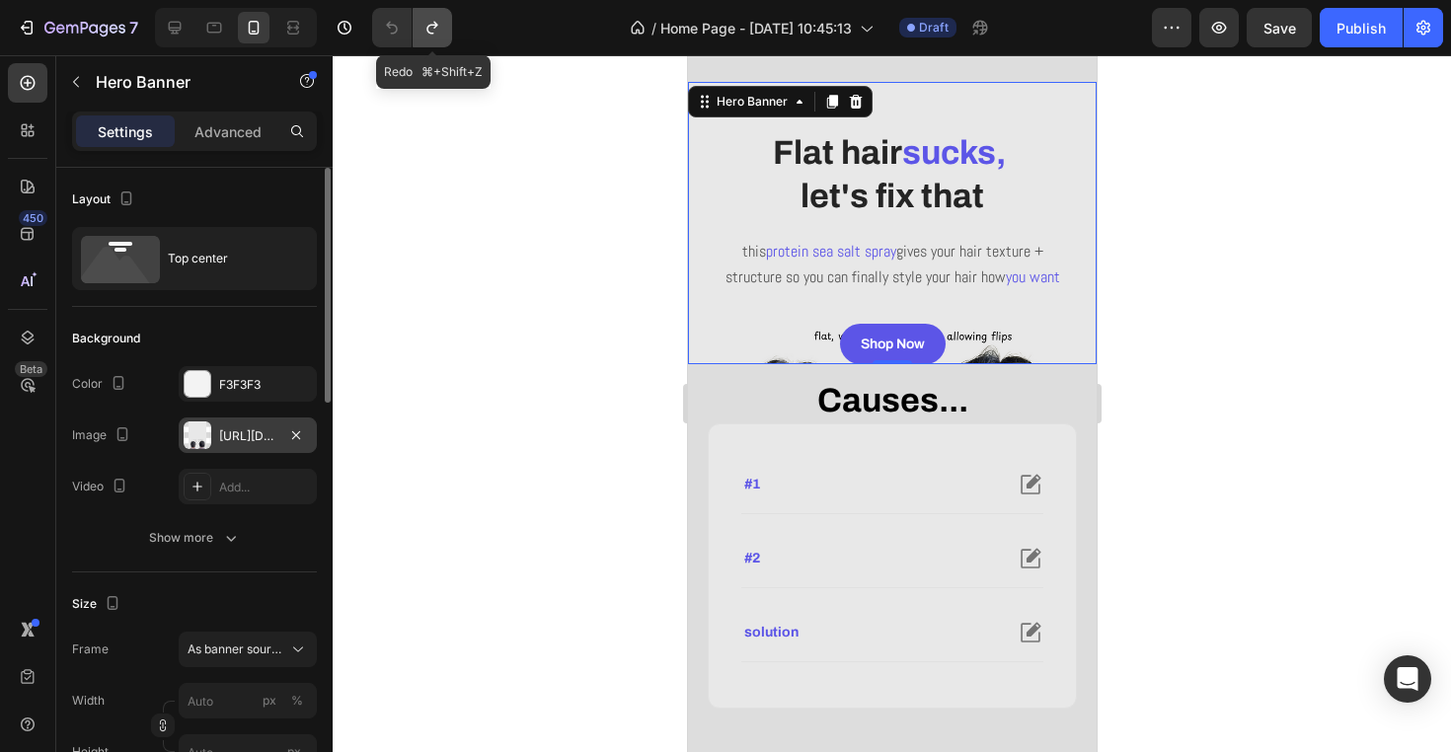
click at [432, 28] on icon "Undo/Redo" at bounding box center [432, 28] width 20 height 20
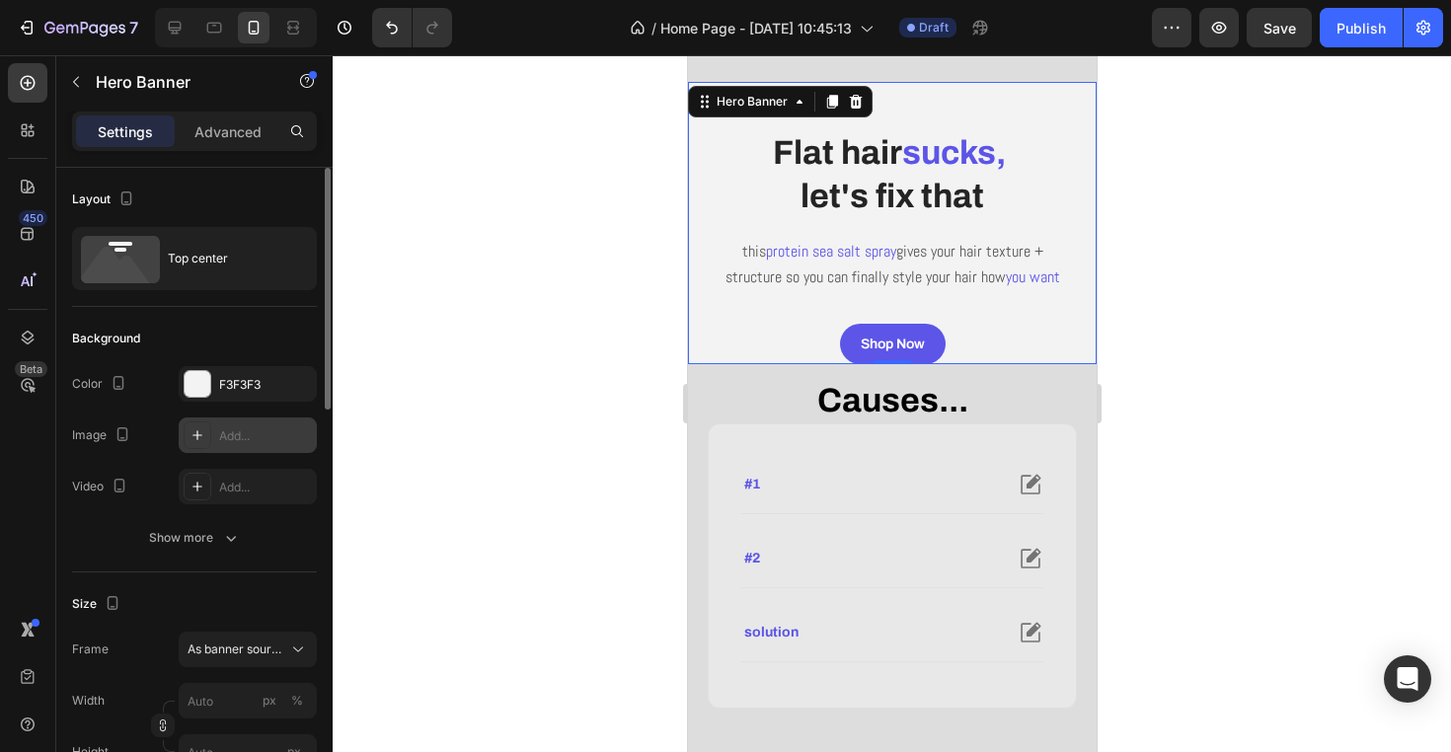
click at [231, 151] on div "Settings Advanced" at bounding box center [194, 140] width 276 height 56
click at [231, 140] on p "Advanced" at bounding box center [227, 131] width 67 height 21
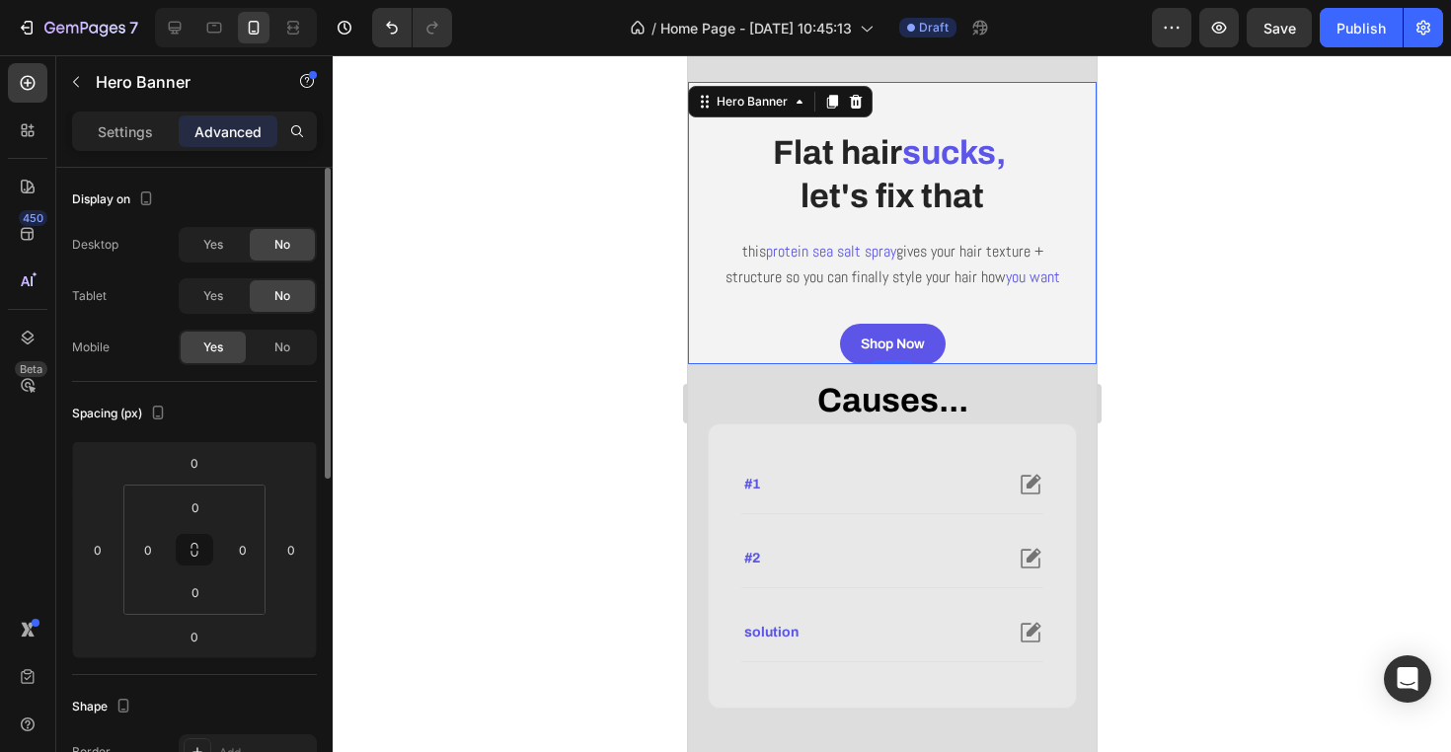
click at [642, 313] on div at bounding box center [892, 403] width 1118 height 697
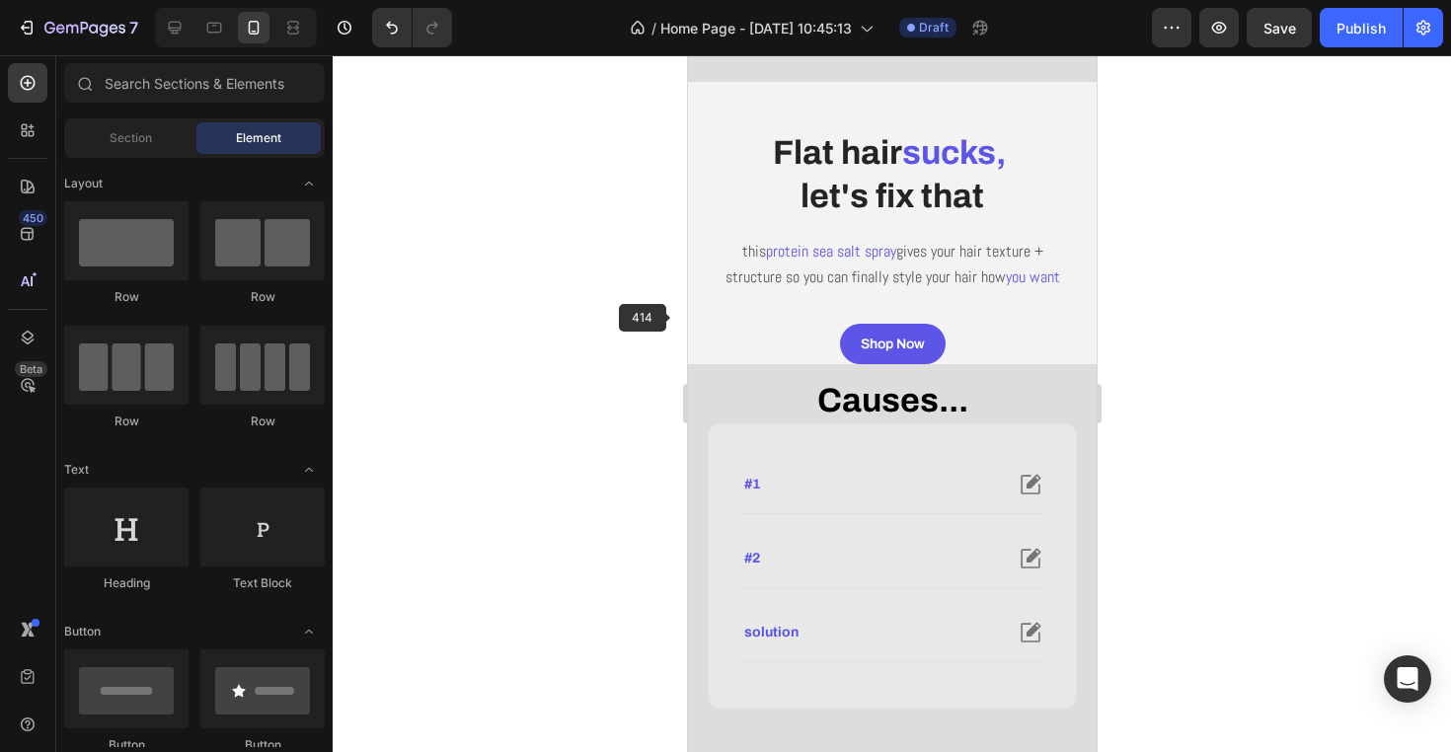
click at [758, 338] on div "Shop Now Button" at bounding box center [891, 328] width 409 height 72
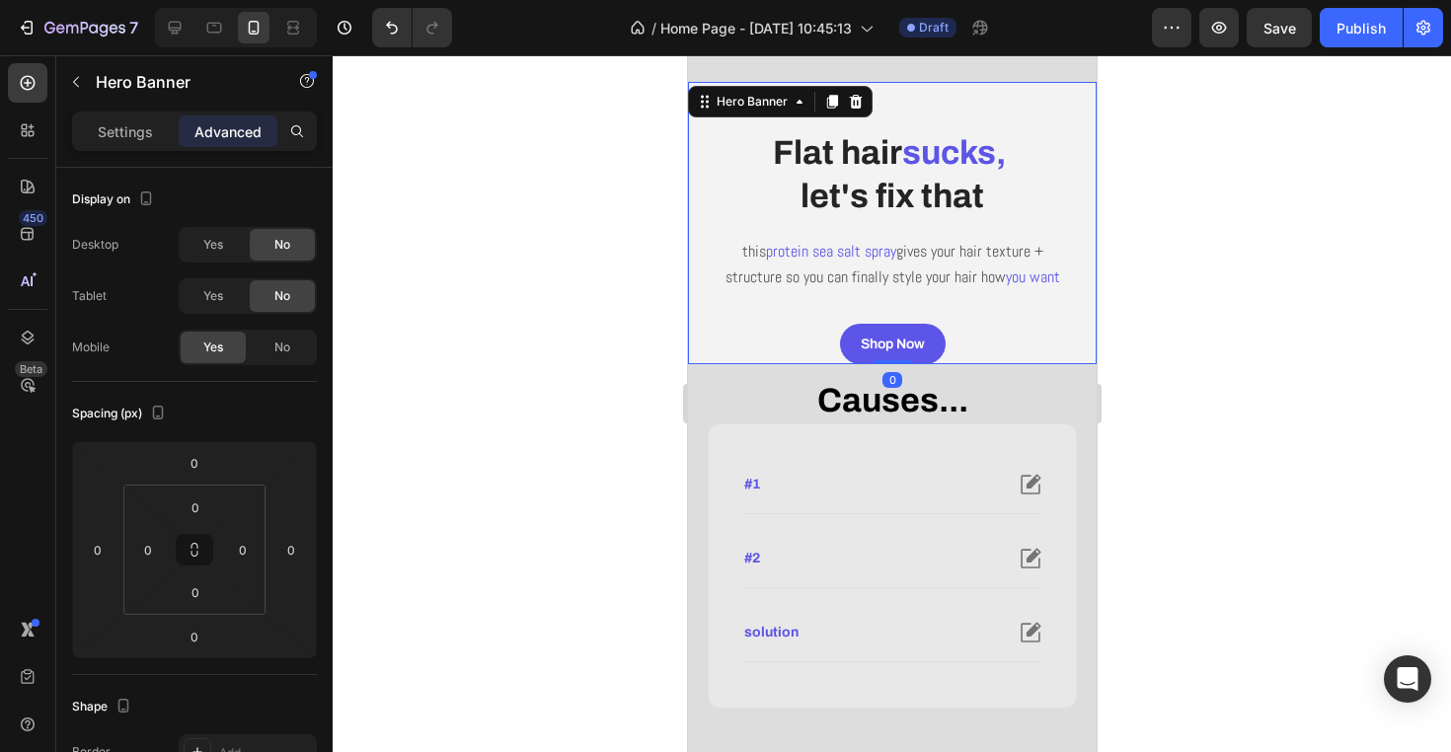
click at [620, 225] on div at bounding box center [892, 403] width 1118 height 697
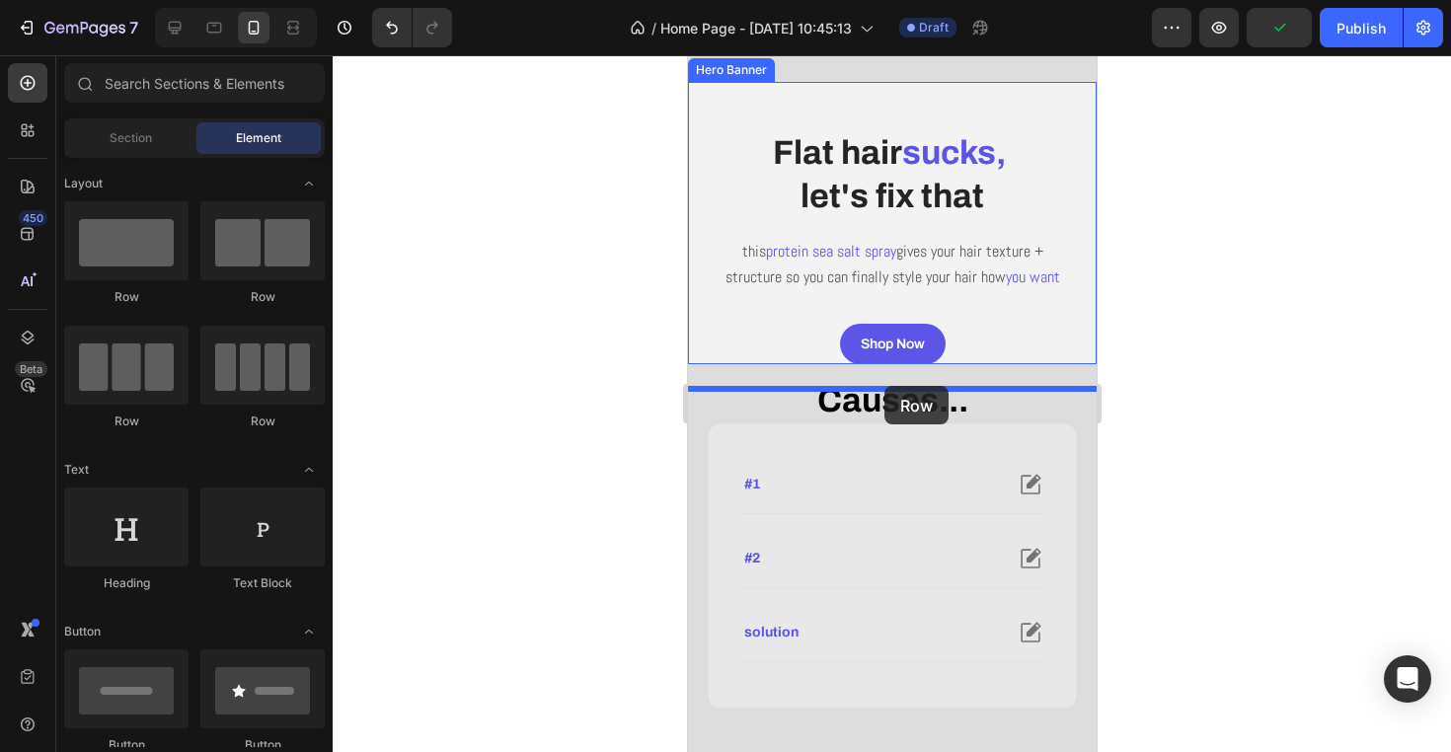
drag, startPoint x: 837, startPoint y: 304, endPoint x: 883, endPoint y: 386, distance: 94.1
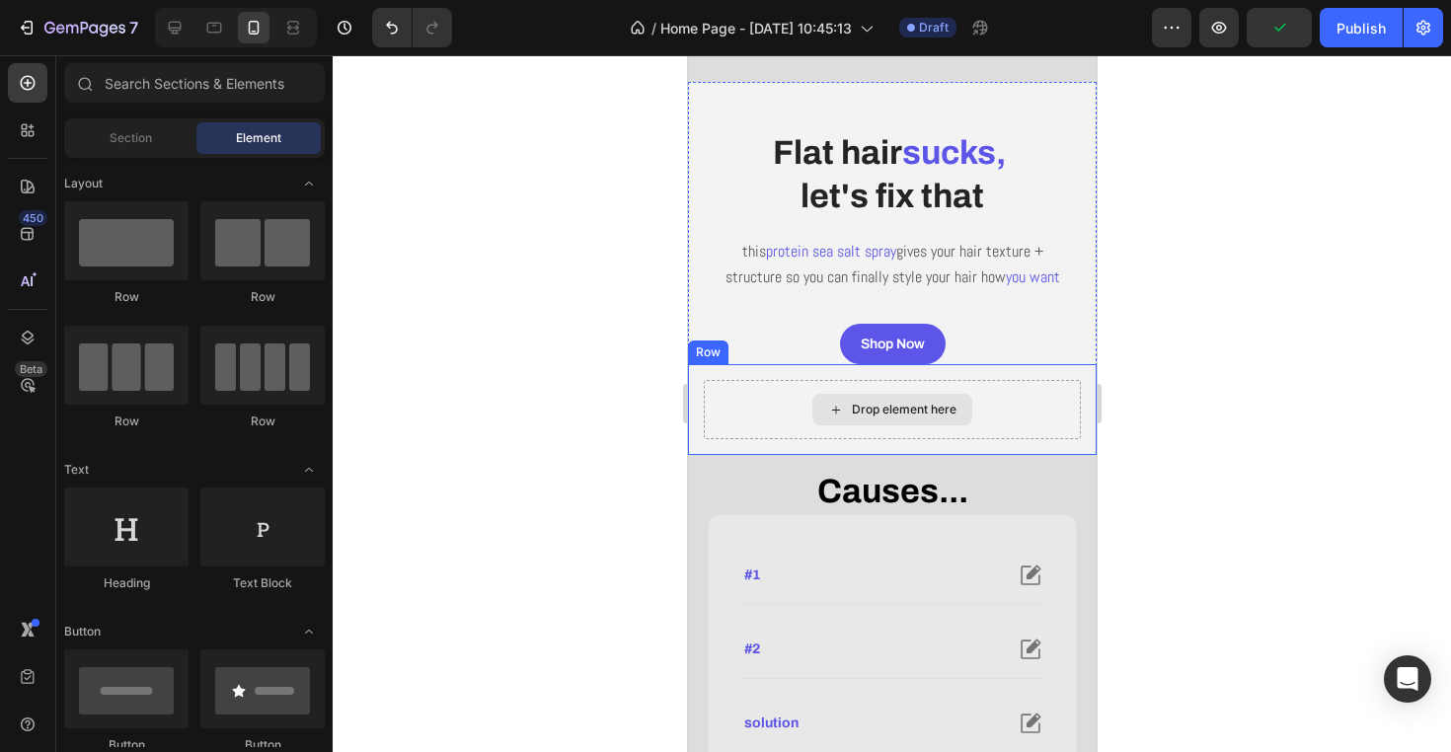
click at [837, 418] on icon at bounding box center [835, 410] width 16 height 17
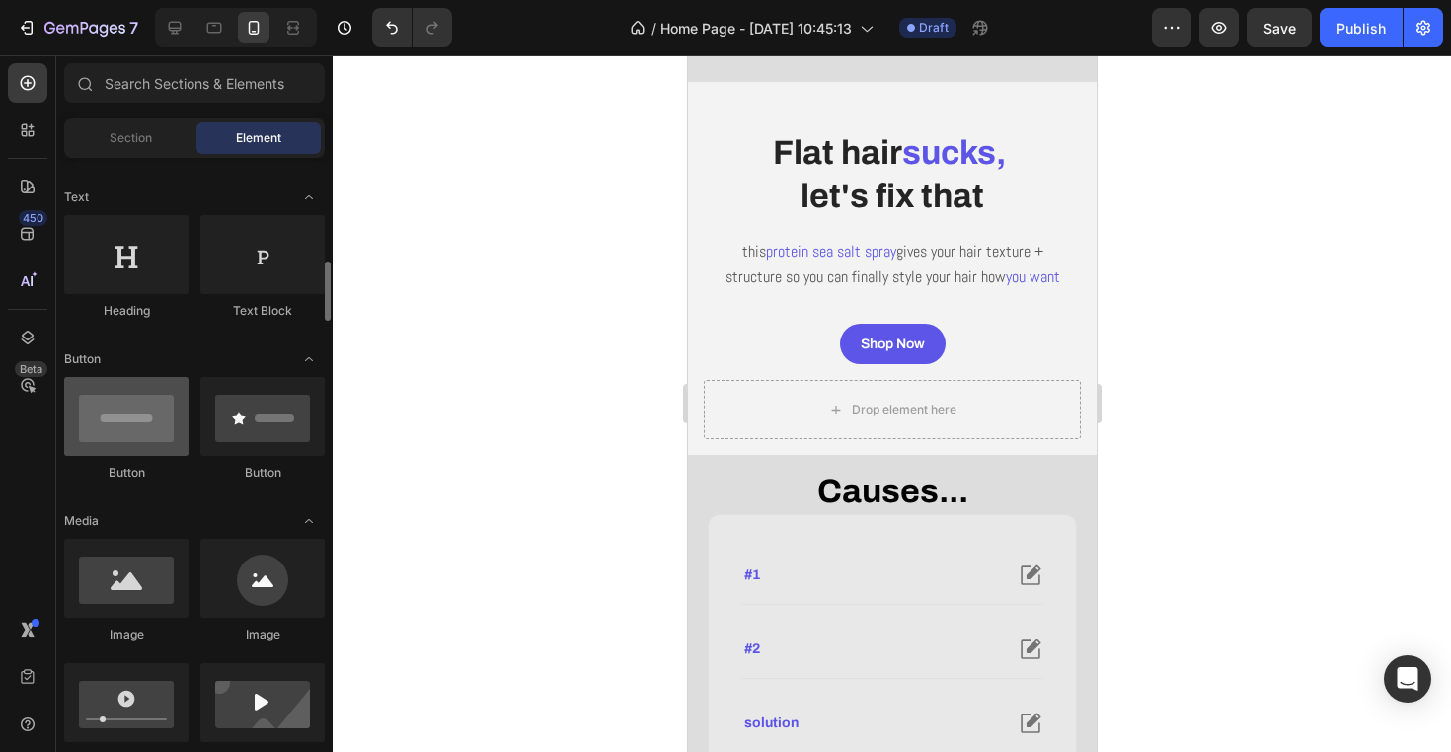
scroll to position [342, 0]
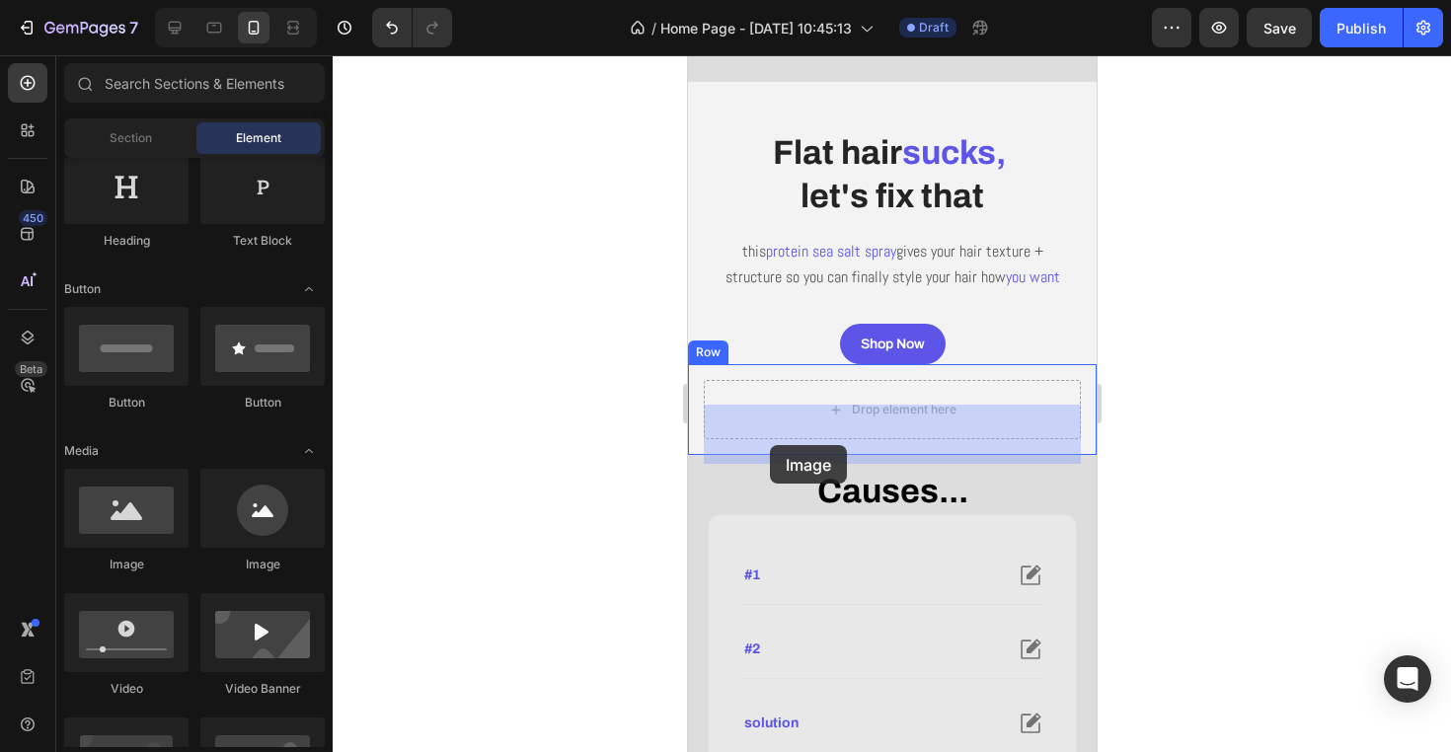
drag, startPoint x: 798, startPoint y: 567, endPoint x: 771, endPoint y: 442, distance: 128.4
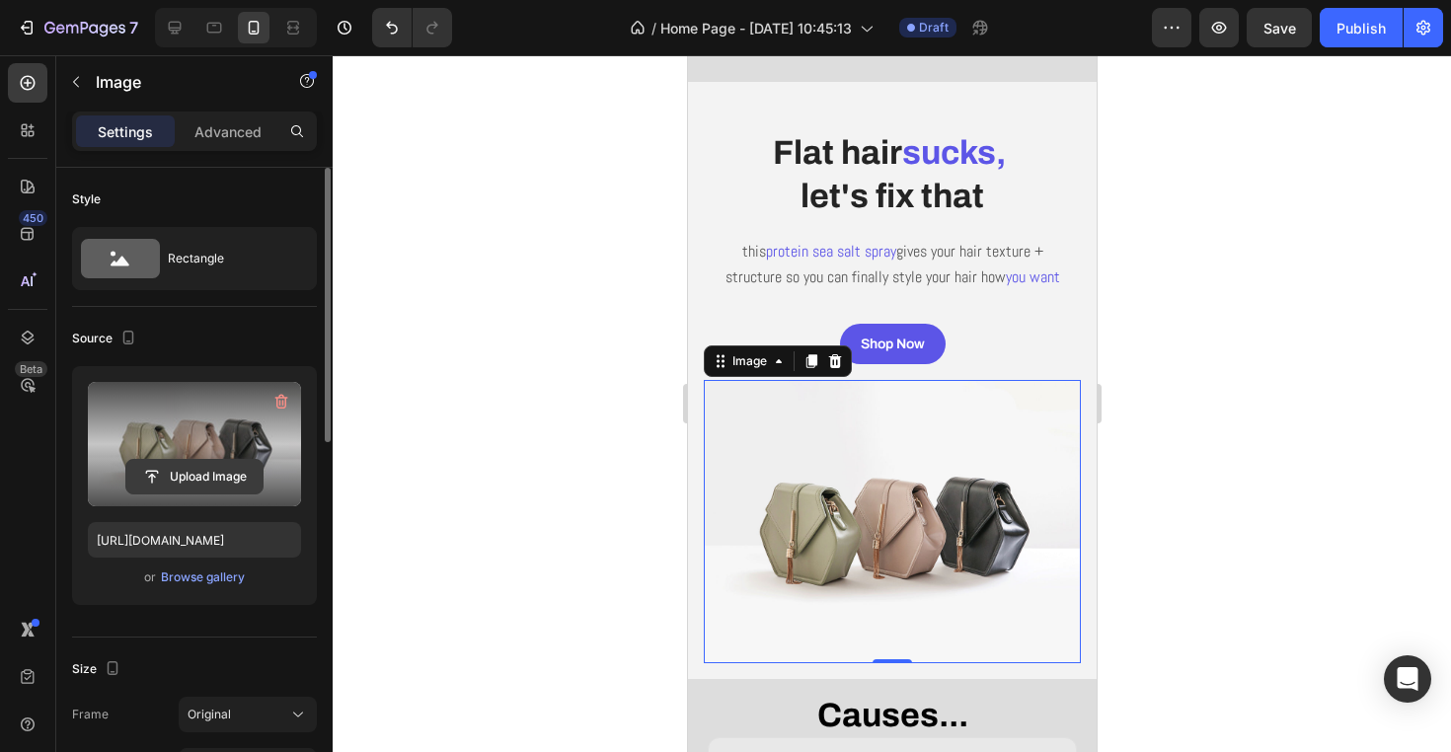
click at [173, 475] on input "file" at bounding box center [194, 477] width 136 height 34
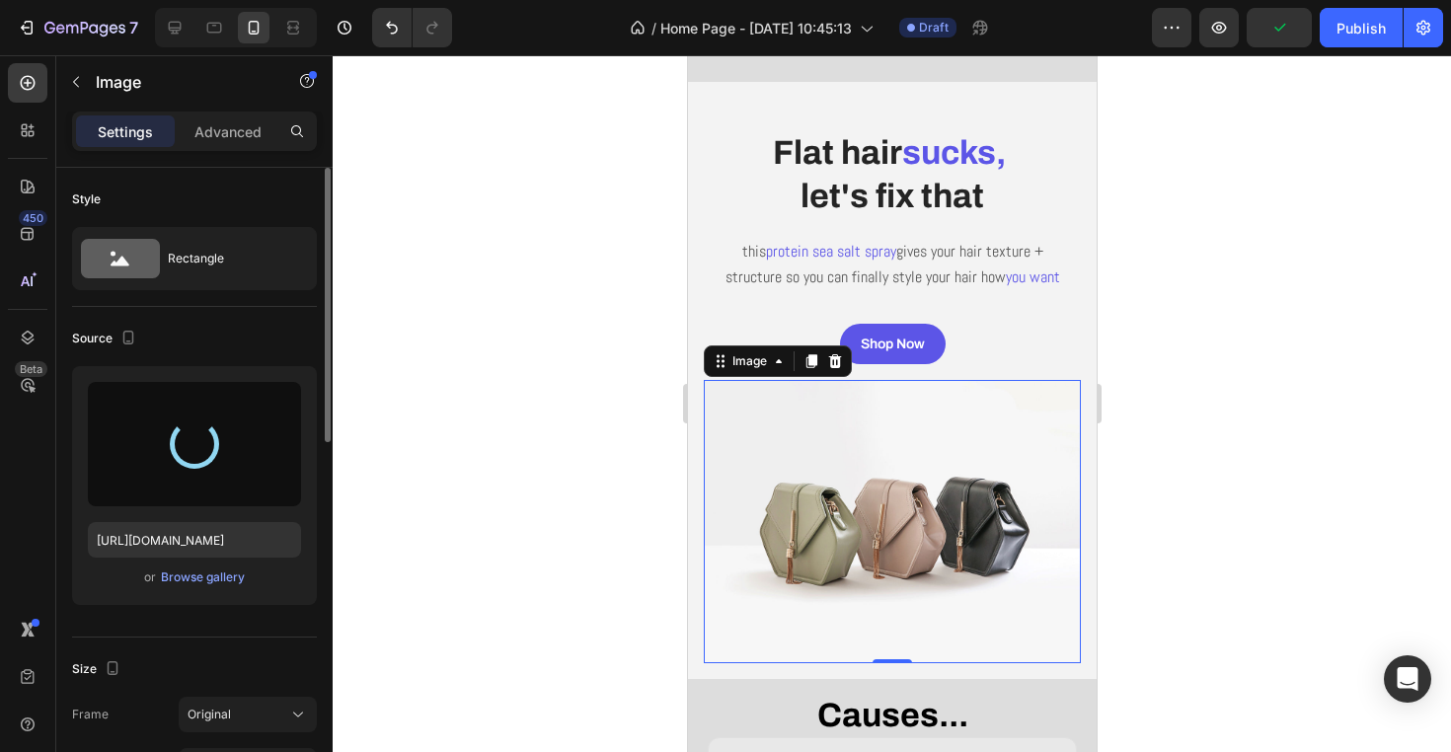
type input "https://cdn.shopify.com/s/files/1/0944/3403/3737/files/gempages_570130101992162…"
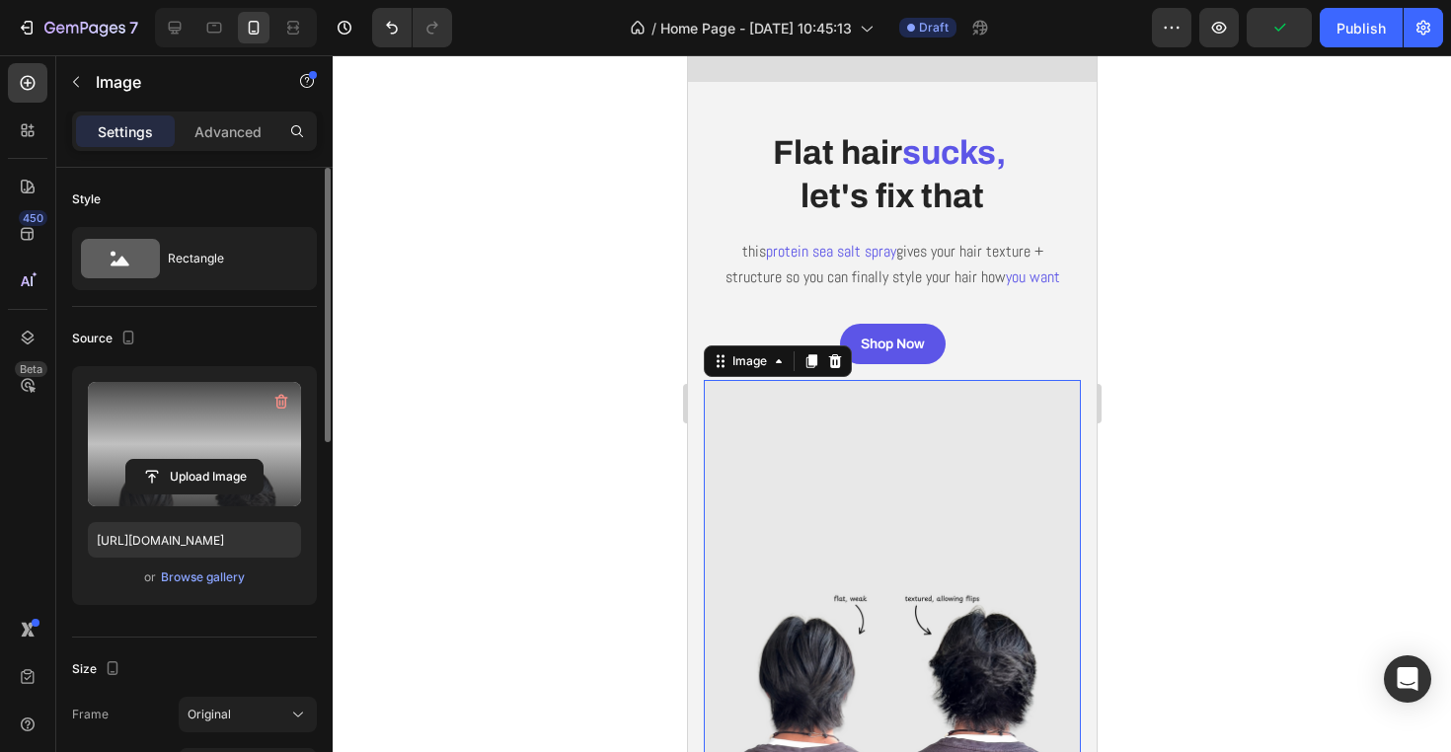
click at [458, 523] on div at bounding box center [892, 403] width 1118 height 697
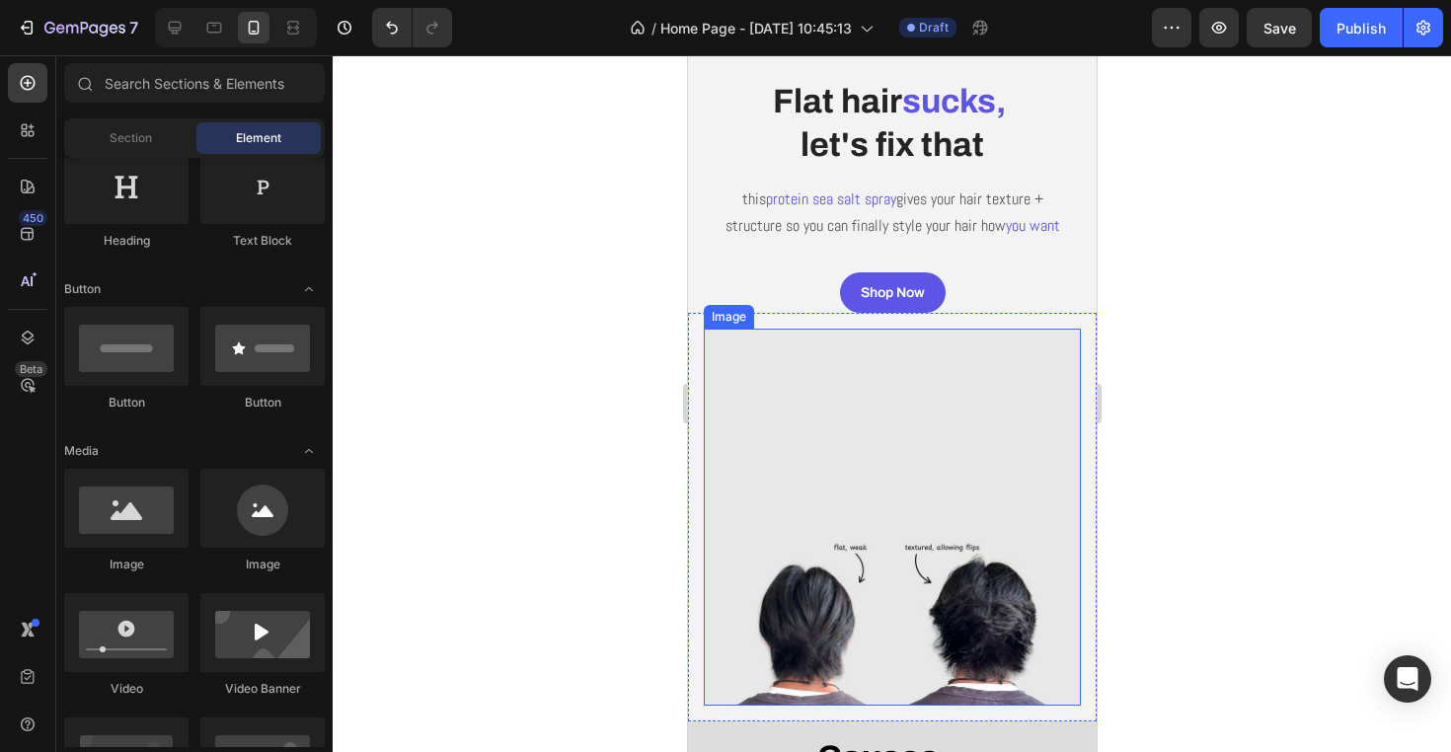
scroll to position [270, 0]
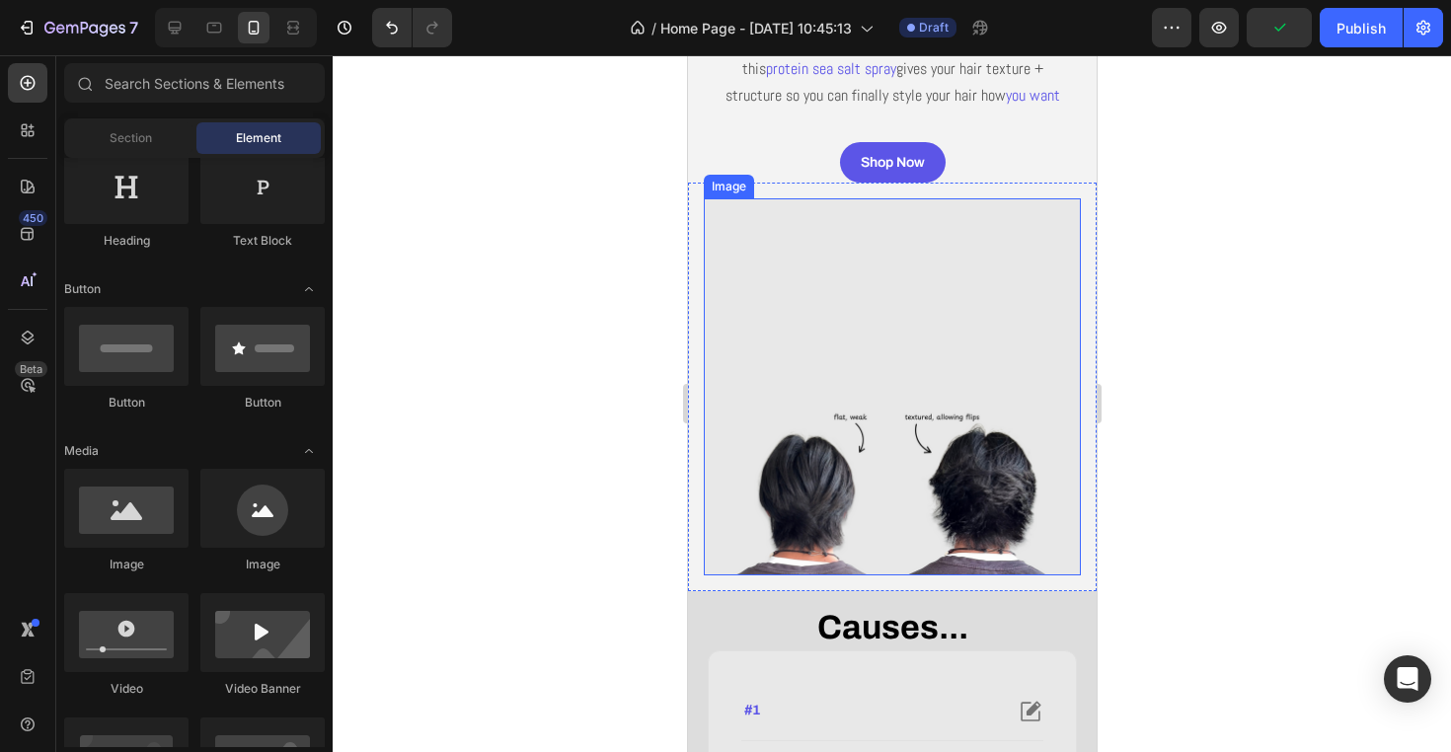
click at [691, 499] on div "Image Row" at bounding box center [891, 387] width 409 height 409
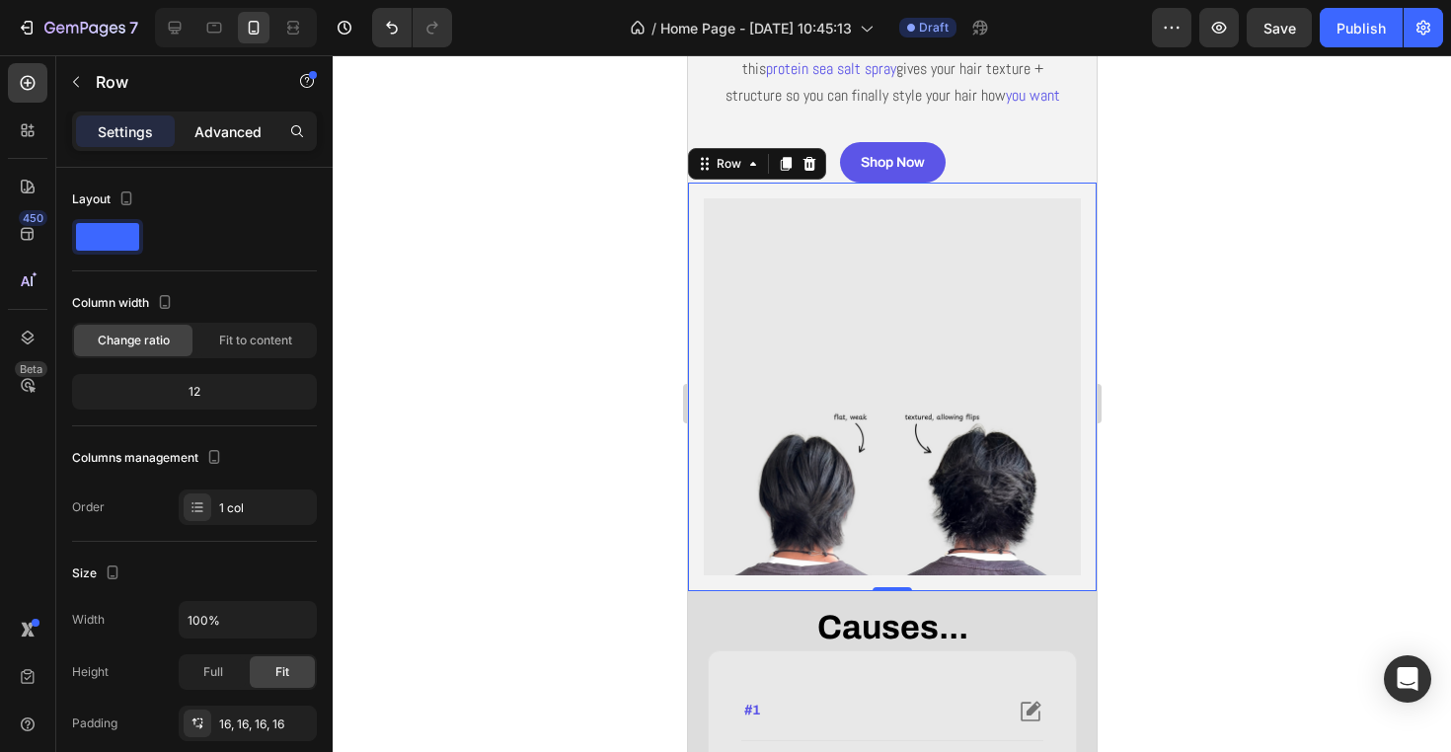
click at [231, 128] on p "Advanced" at bounding box center [227, 131] width 67 height 21
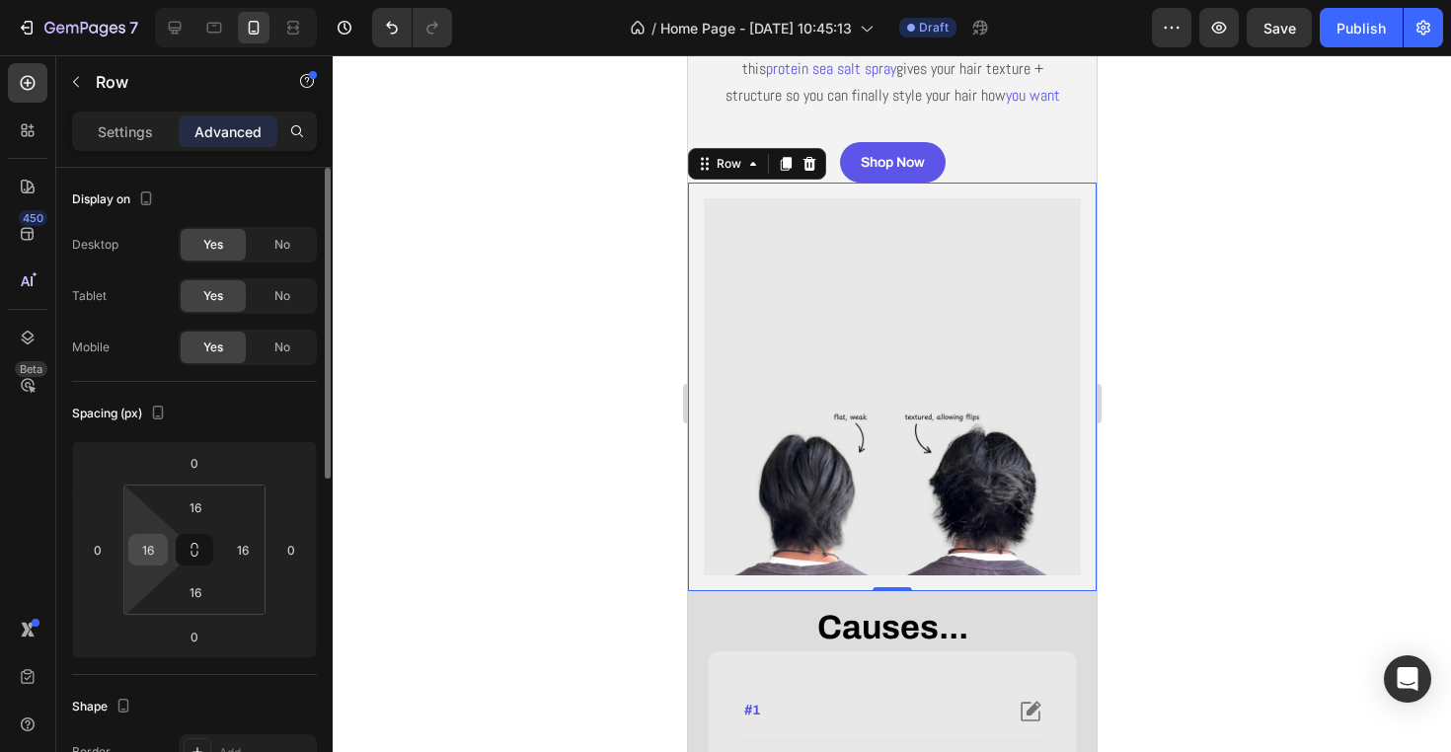
click at [153, 541] on input "16" at bounding box center [148, 550] width 30 height 30
type input "0"
click at [205, 503] on input "16" at bounding box center [195, 507] width 39 height 30
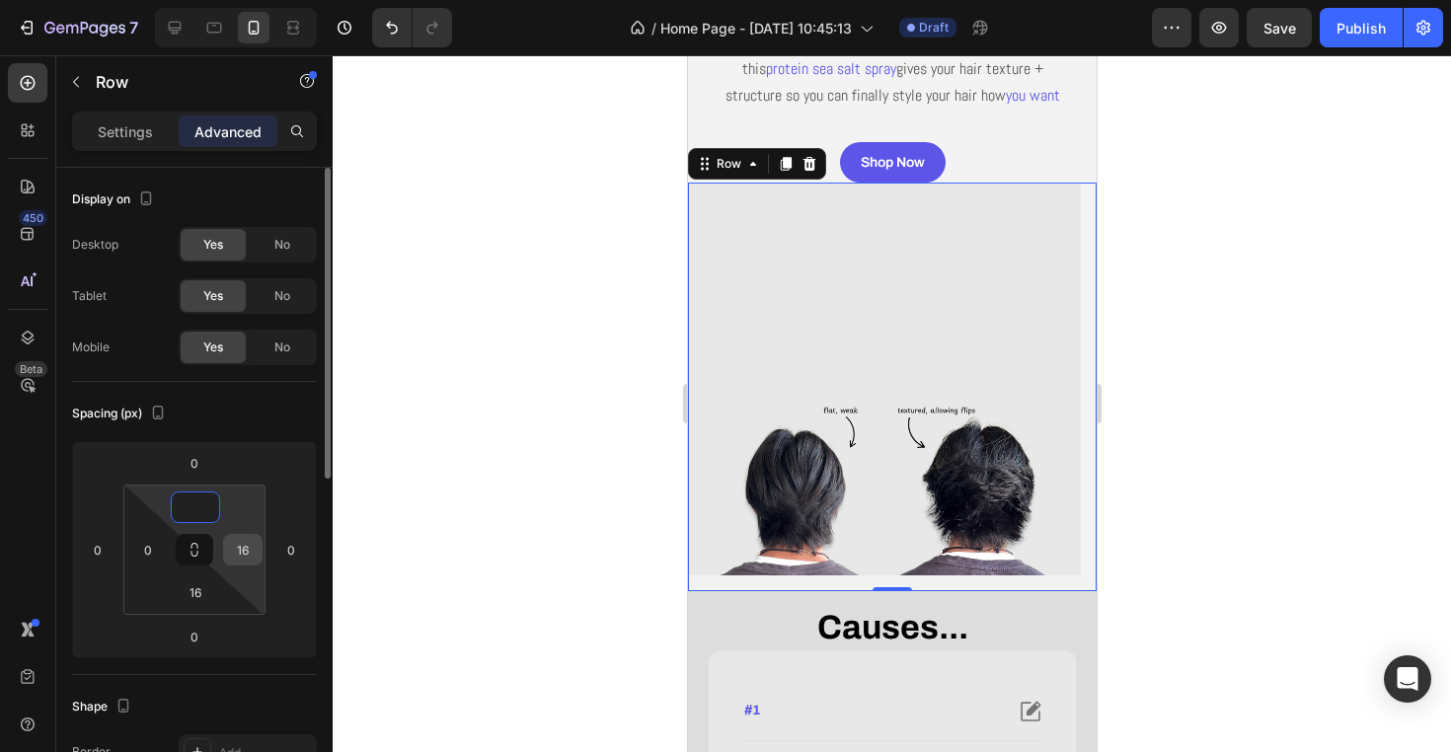
type input "0"
click at [253, 554] on input "16" at bounding box center [243, 550] width 30 height 30
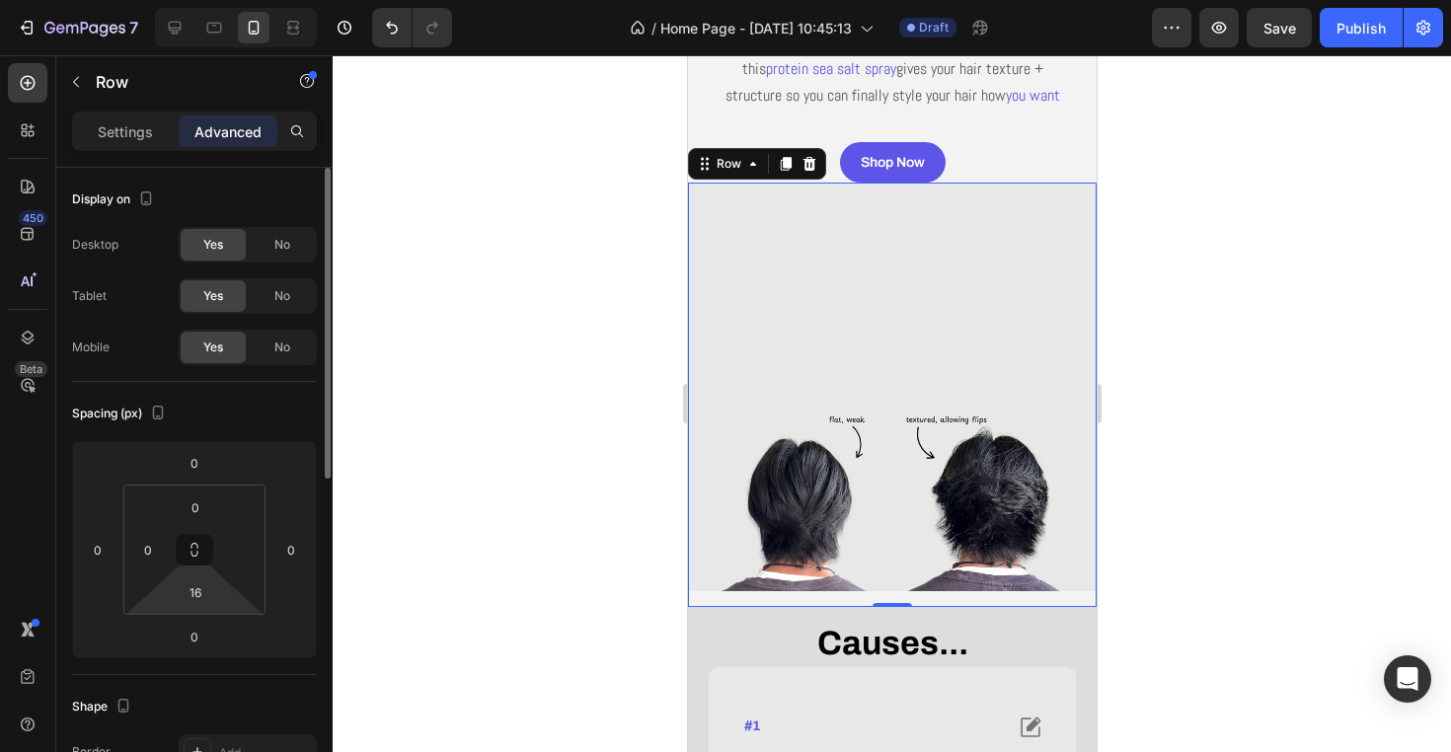
type input "0"
click at [222, 0] on html "7 Version history / Home Page - Sep 24, 10:45:13 Draft Preview Save Publish 450…" at bounding box center [725, 0] width 1451 height 0
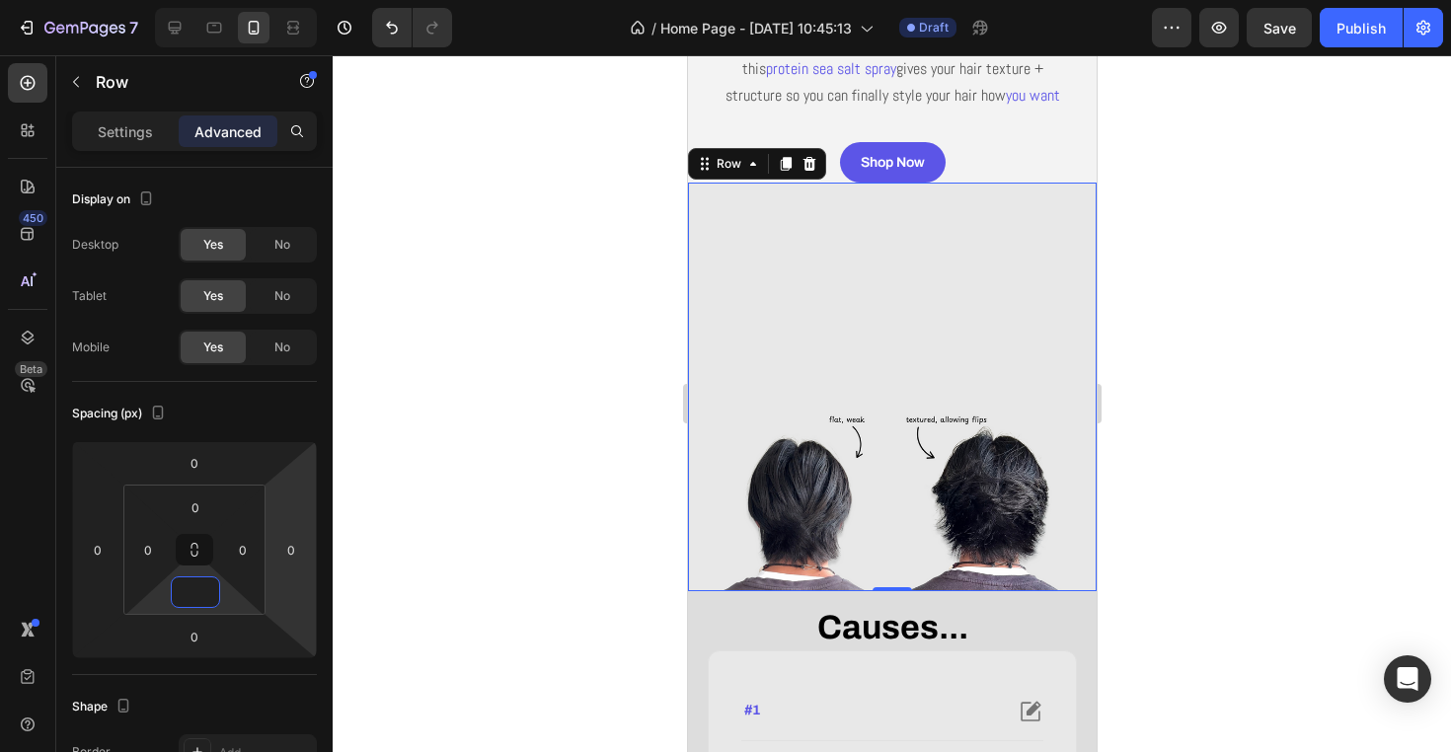
type input "0"
click at [512, 449] on div at bounding box center [892, 403] width 1118 height 697
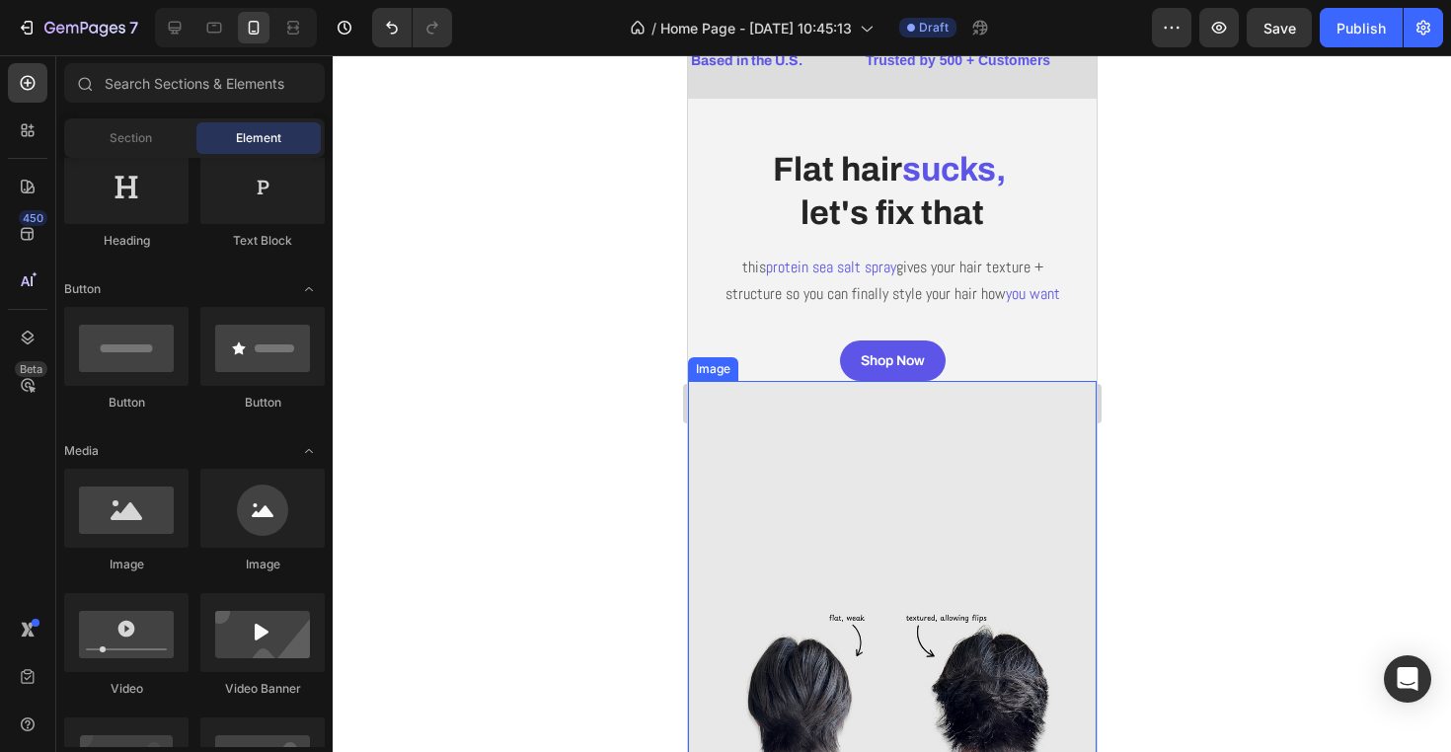
scroll to position [111, 0]
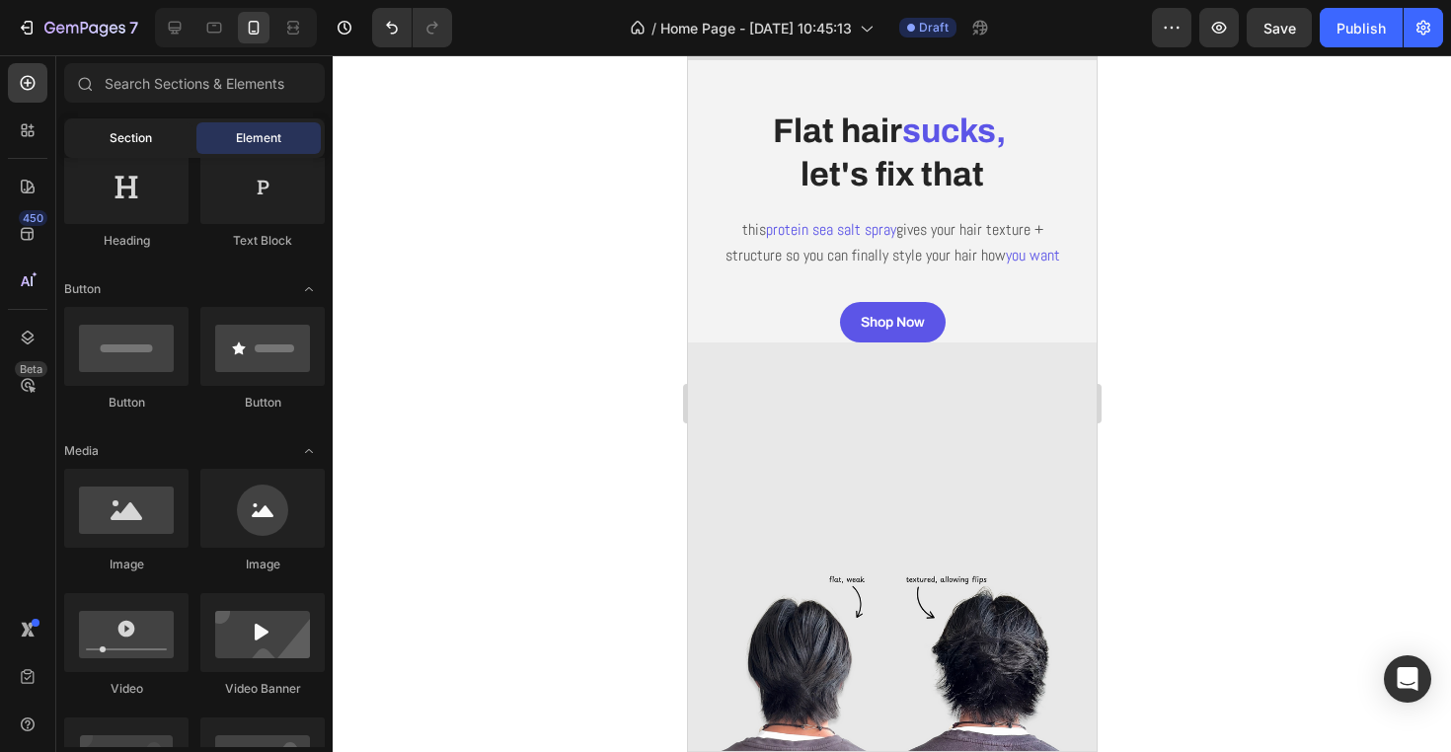
click at [160, 133] on div "Section" at bounding box center [130, 138] width 124 height 32
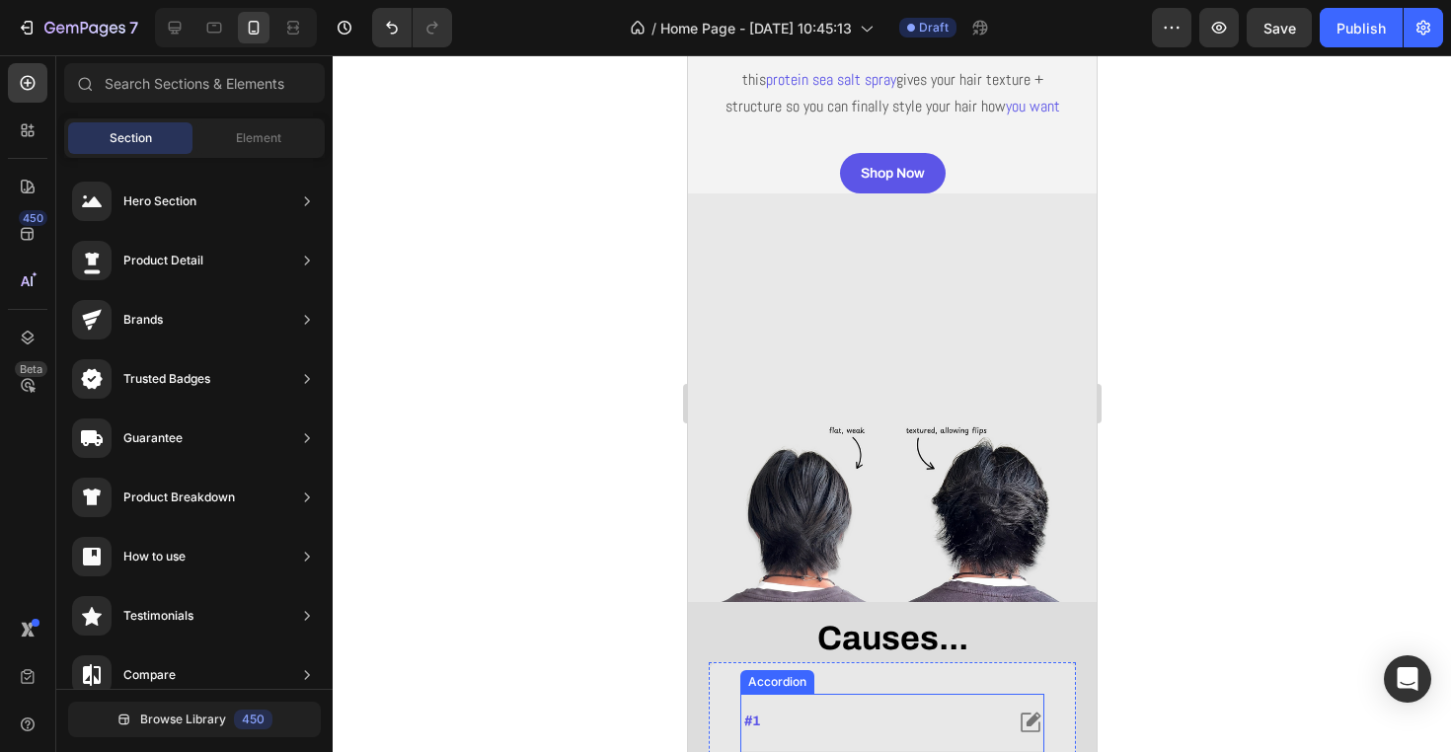
scroll to position [150, 0]
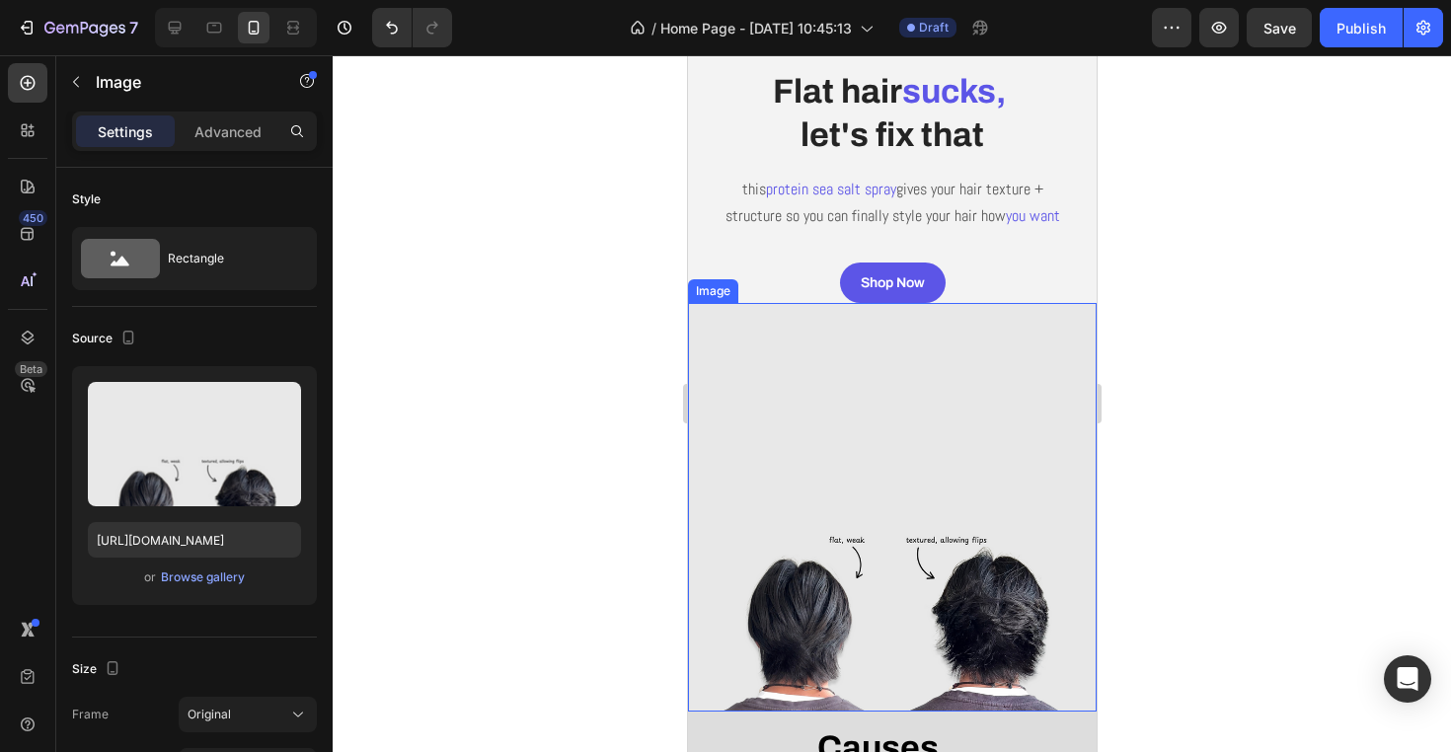
click at [866, 467] on img at bounding box center [891, 507] width 409 height 409
click at [823, 291] on icon at bounding box center [818, 284] width 13 height 14
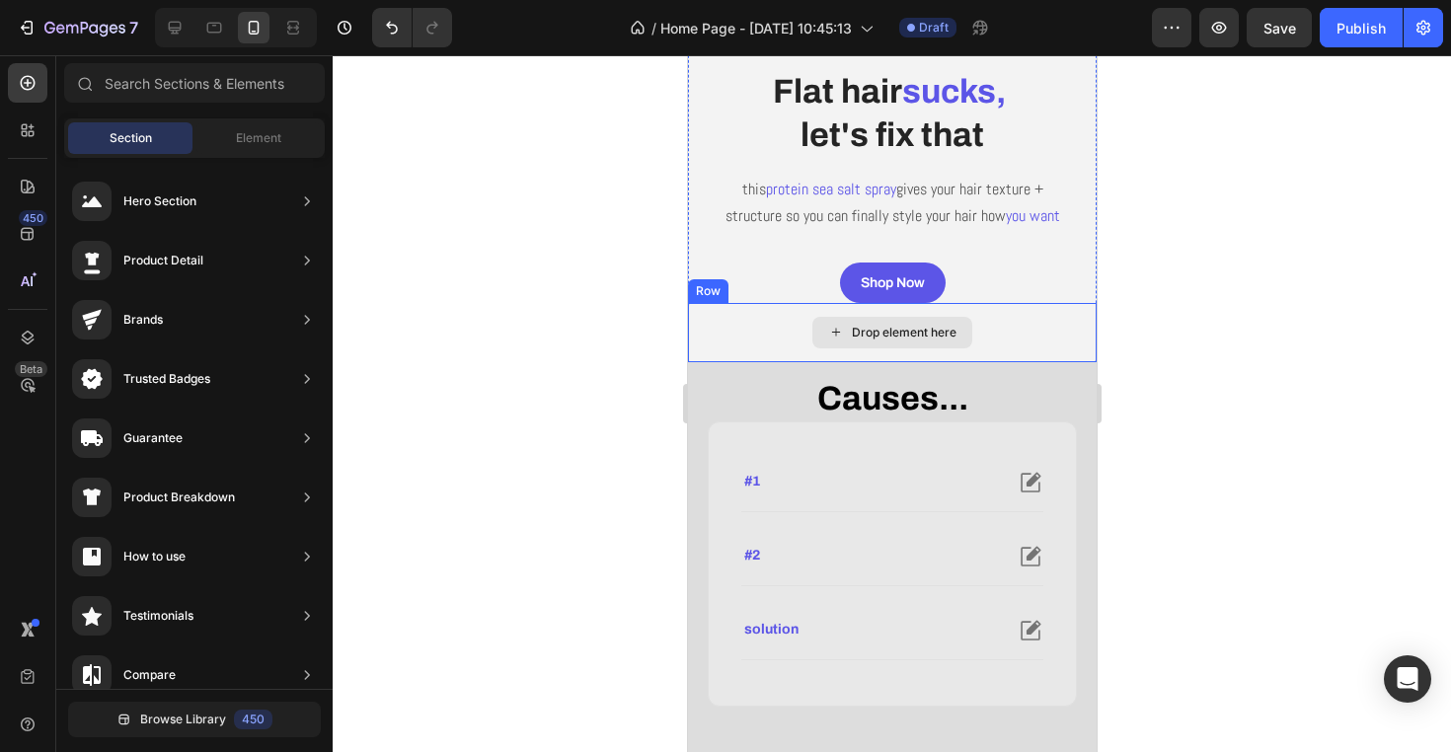
click at [879, 348] on div "Drop element here" at bounding box center [891, 333] width 160 height 32
click at [234, 133] on div "Element" at bounding box center [258, 138] width 124 height 32
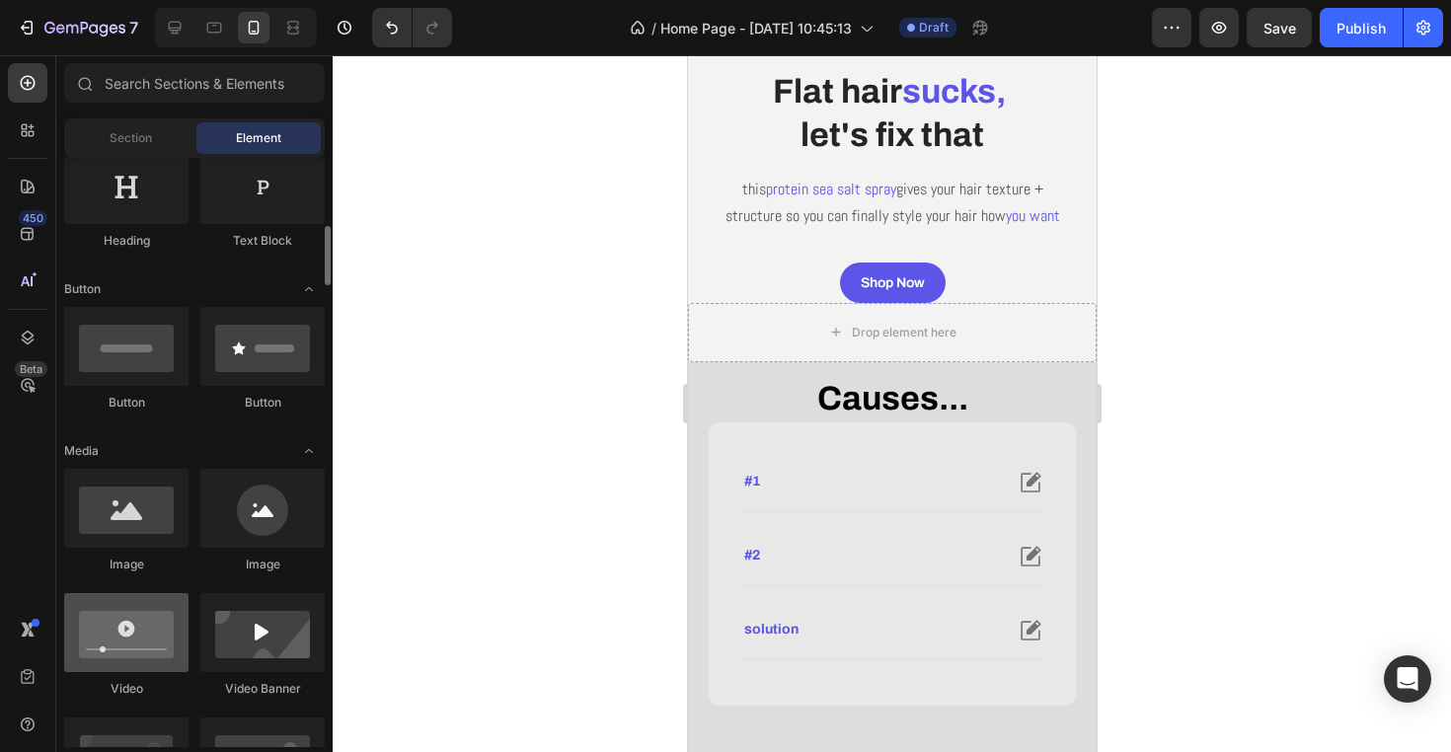
scroll to position [403, 0]
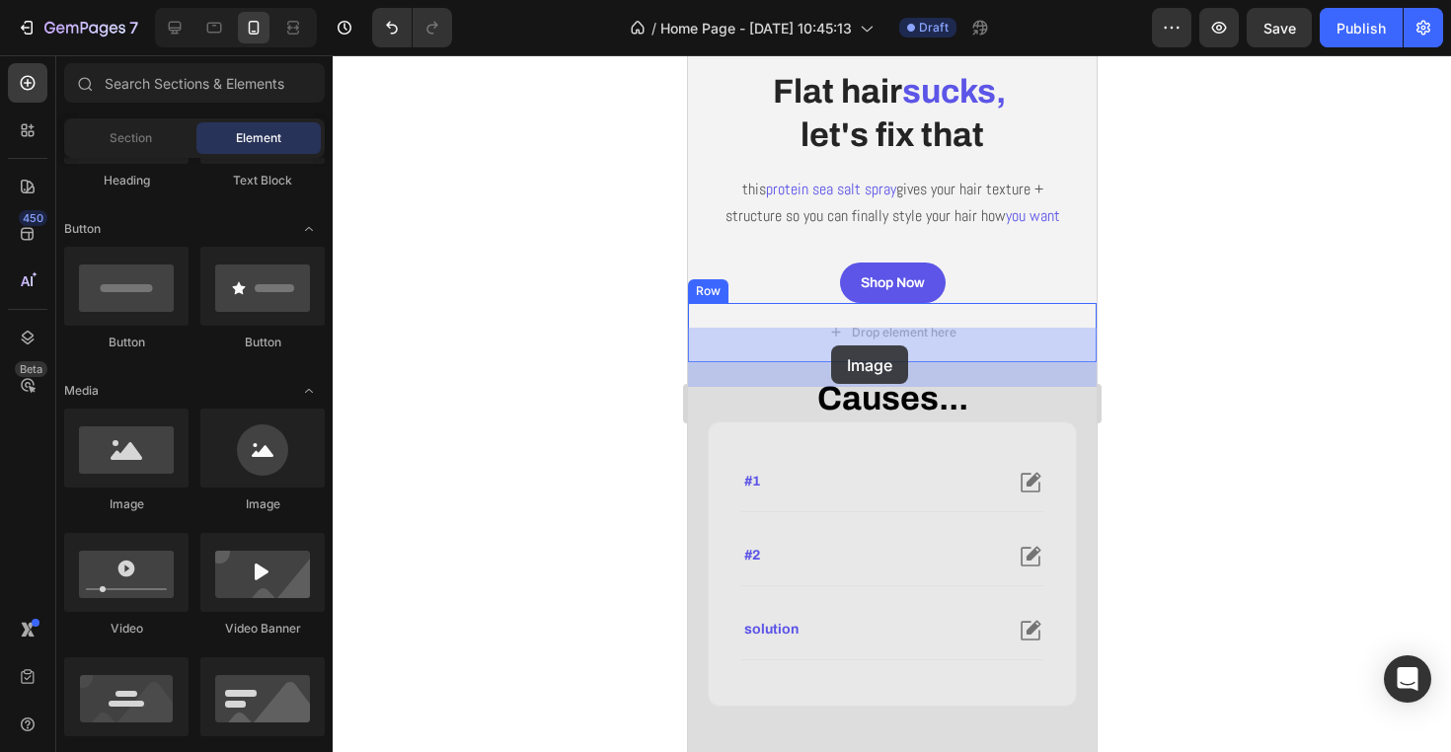
drag, startPoint x: 799, startPoint y: 488, endPoint x: 830, endPoint y: 345, distance: 145.4
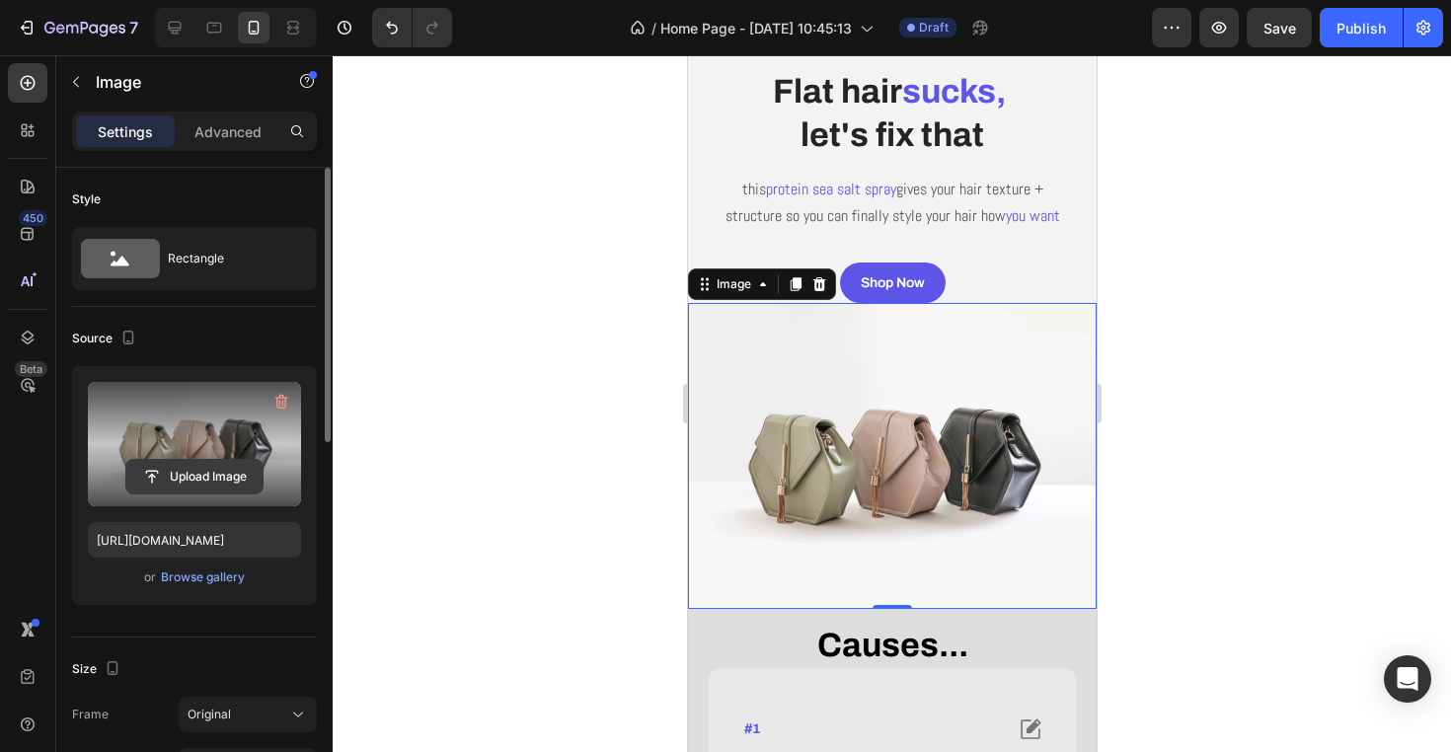
click at [189, 491] on input "file" at bounding box center [194, 477] width 136 height 34
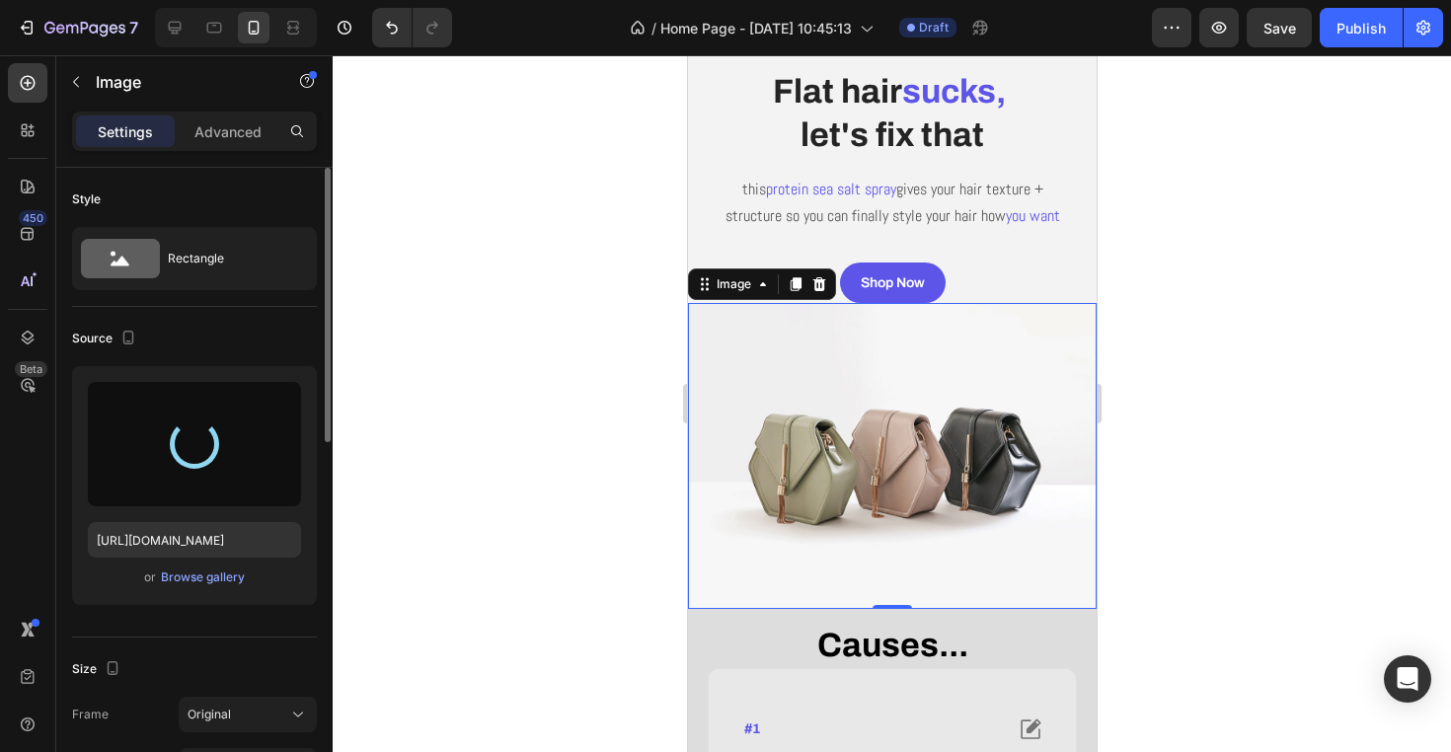
type input "https://cdn.shopify.com/s/files/1/0944/3403/3737/files/gempages_570130101992162…"
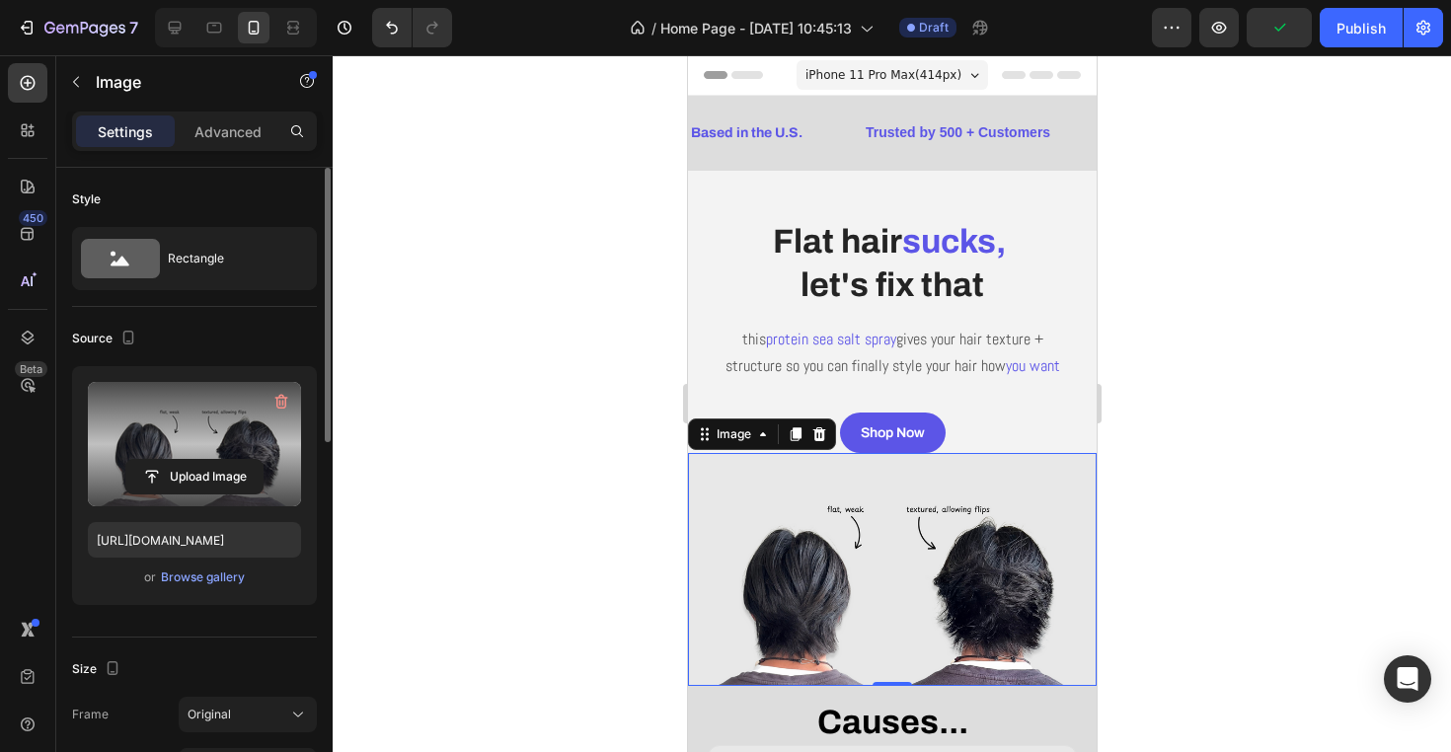
scroll to position [0, 0]
click at [1270, 528] on div at bounding box center [892, 403] width 1118 height 697
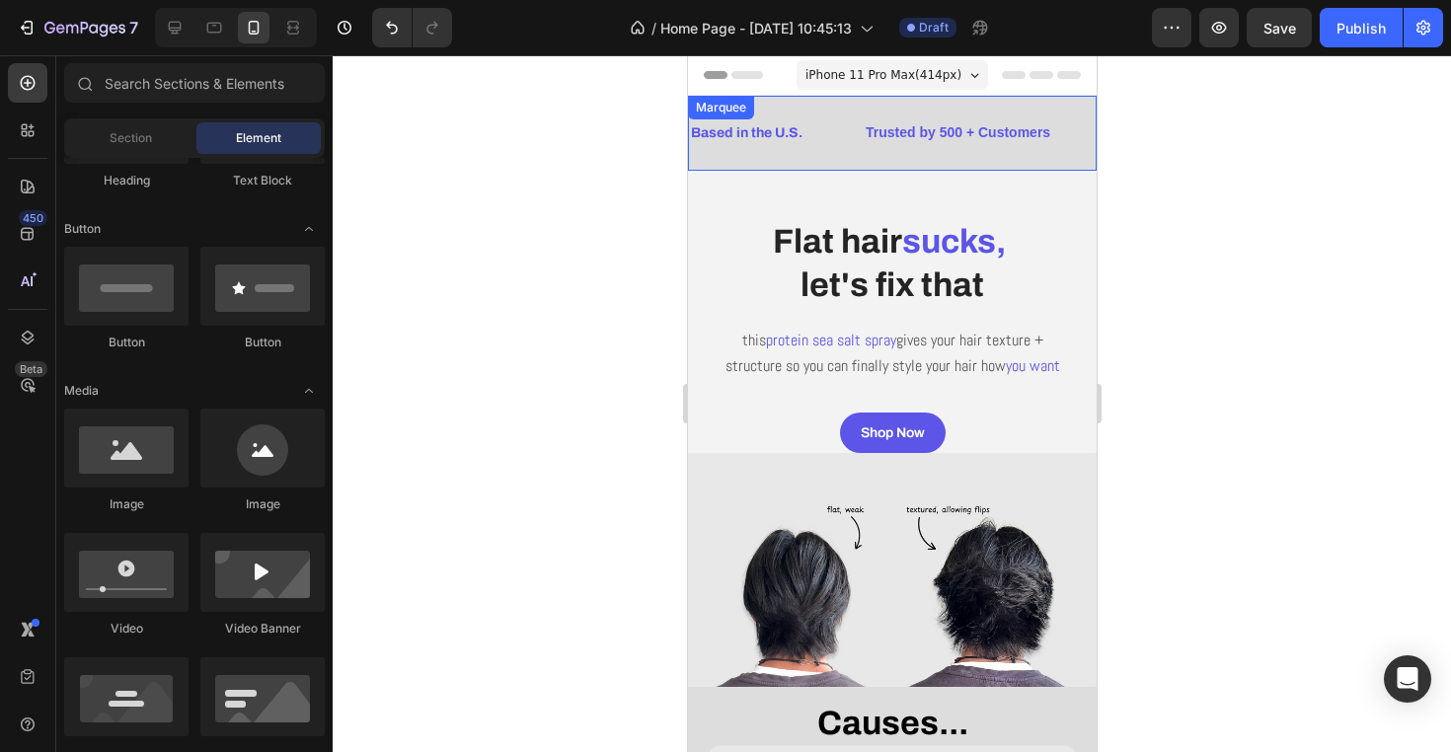
click at [858, 76] on span "iPhone 11 Pro Max ( 414 px)" at bounding box center [882, 75] width 156 height 20
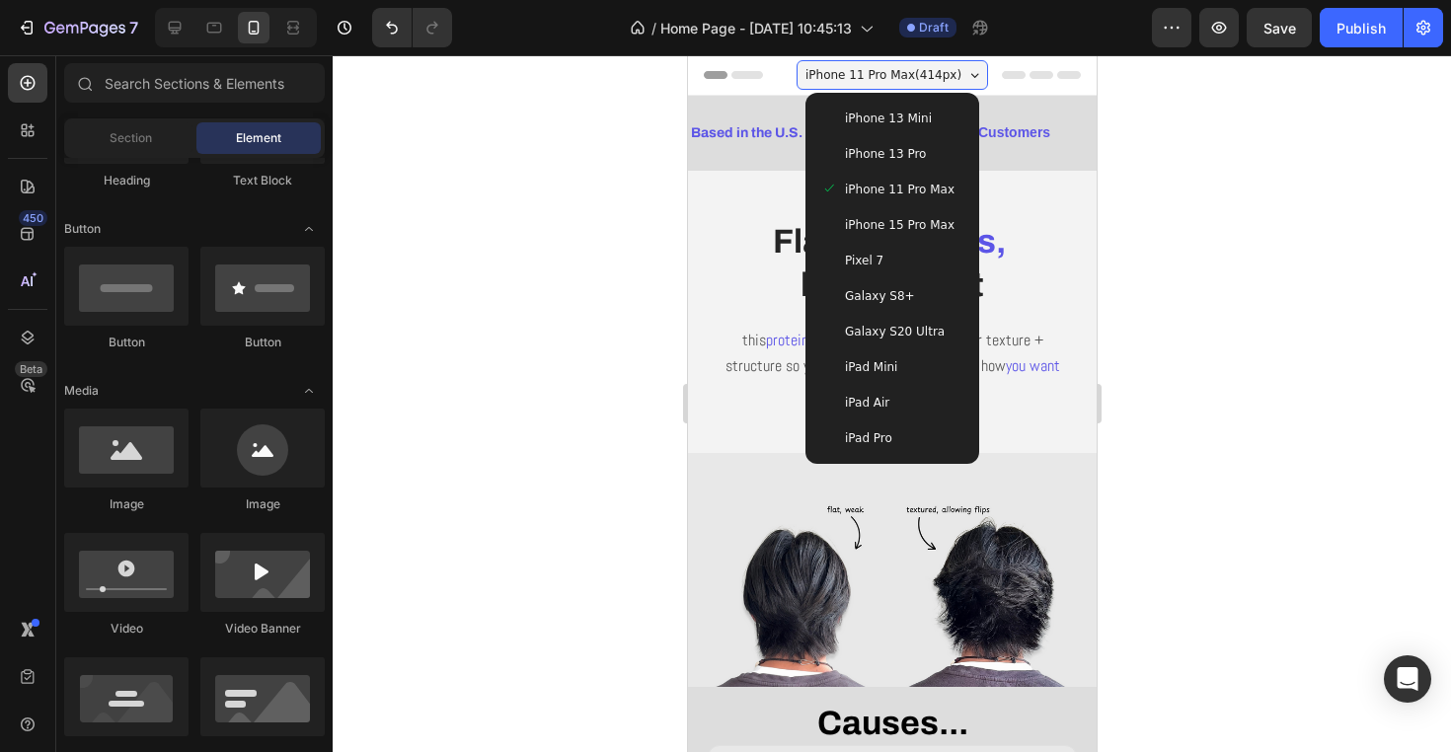
click at [859, 123] on span "iPhone 13 Mini" at bounding box center [887, 119] width 87 height 20
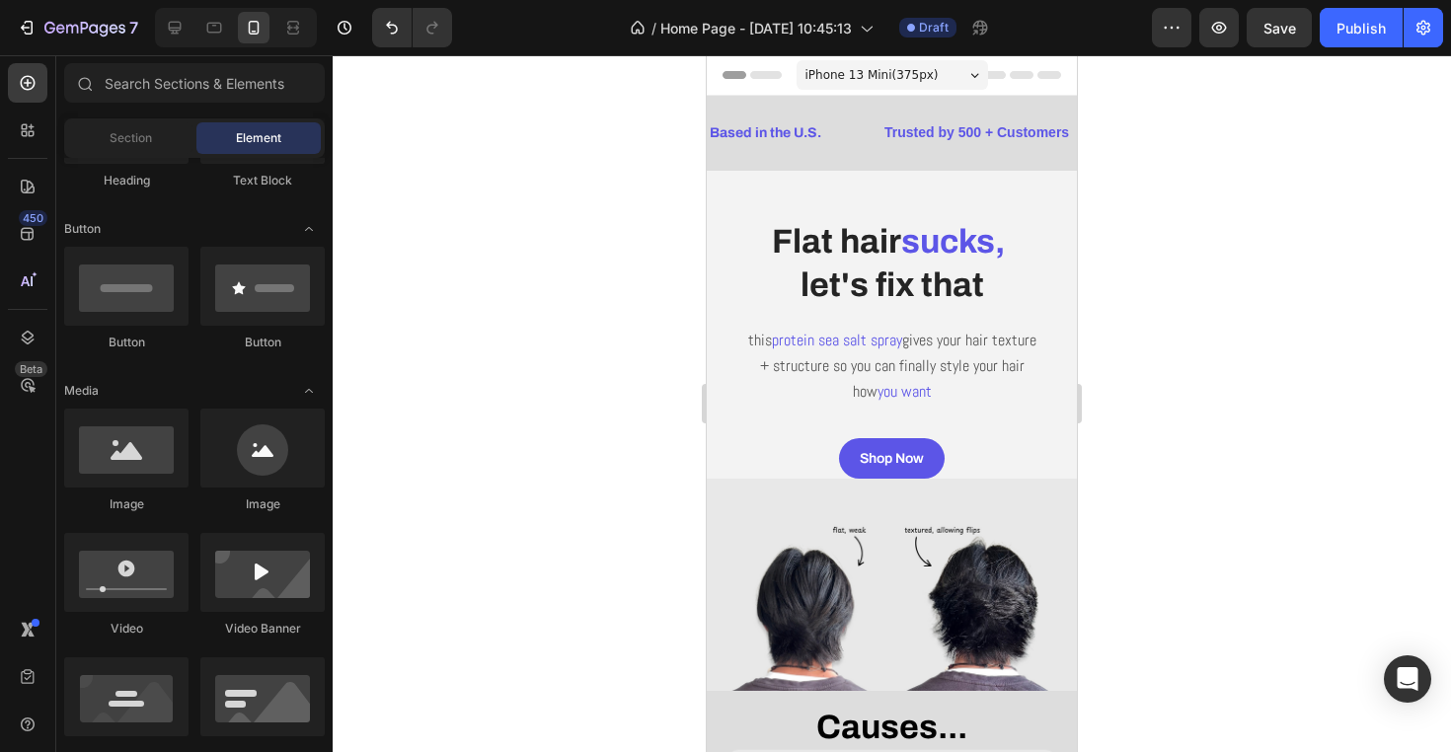
click at [905, 70] on span "iPhone 13 Mini ( 375 px)" at bounding box center [871, 75] width 133 height 20
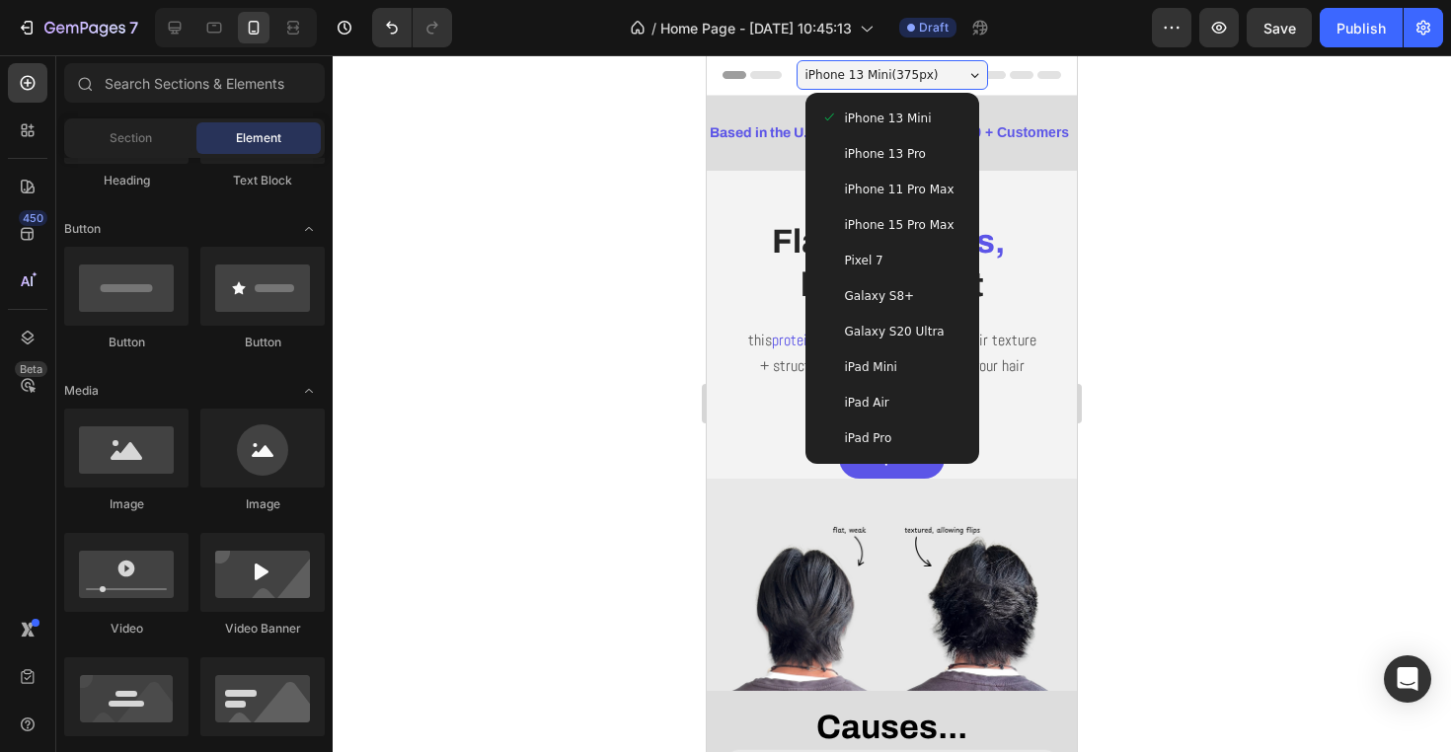
click at [897, 158] on span "iPhone 13 Pro" at bounding box center [885, 154] width 81 height 20
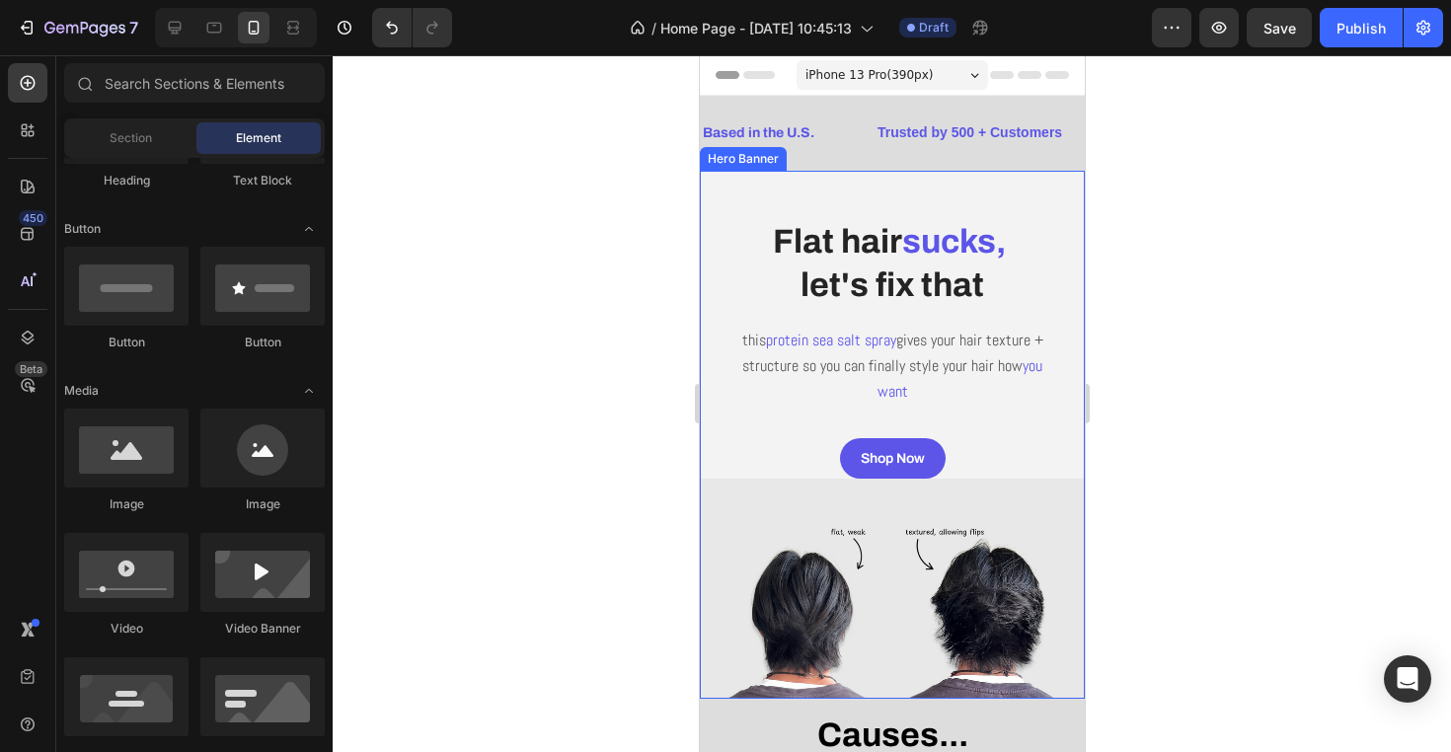
click at [756, 438] on div "Shop Now Button" at bounding box center [891, 458] width 385 height 40
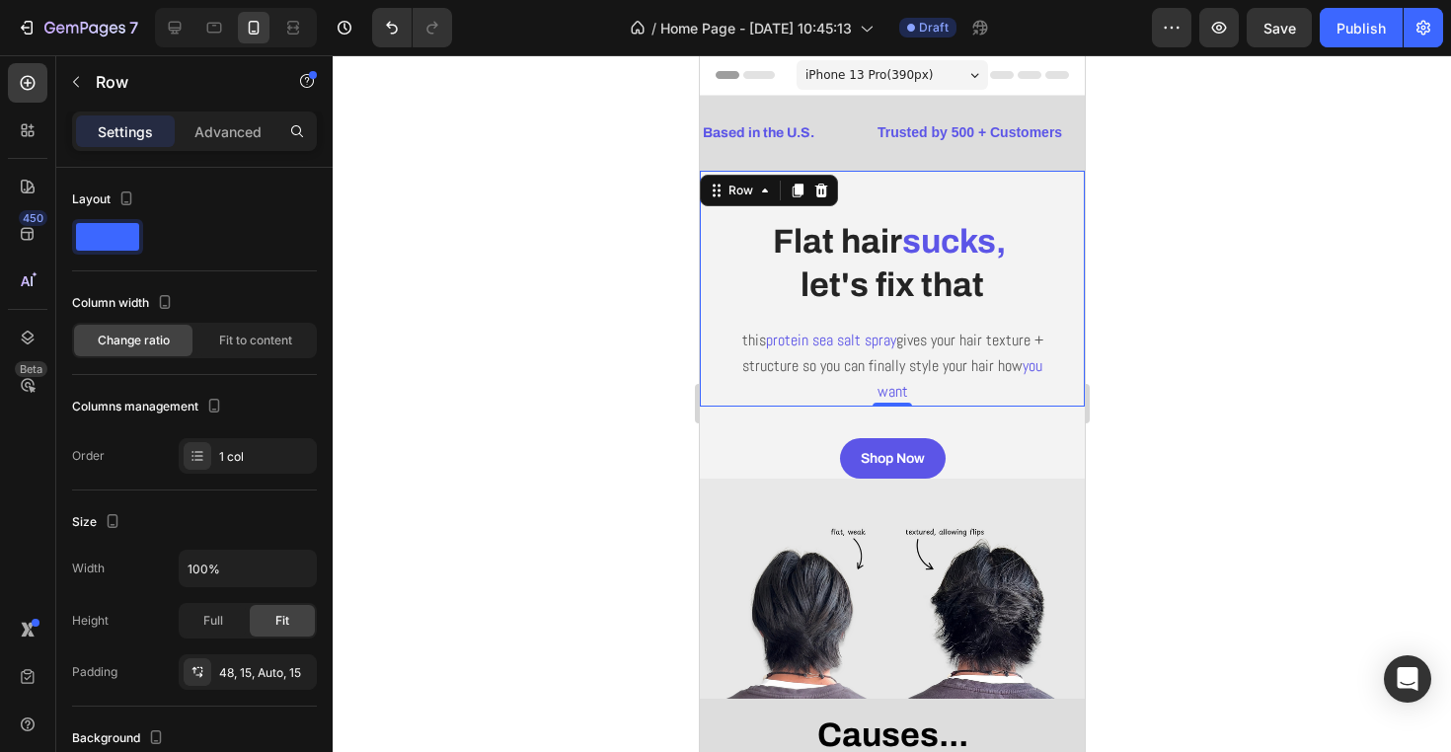
click at [704, 309] on div "Flat hair sucks, let's fix that Heading this protein sea salt spray gives your …" at bounding box center [891, 289] width 385 height 236
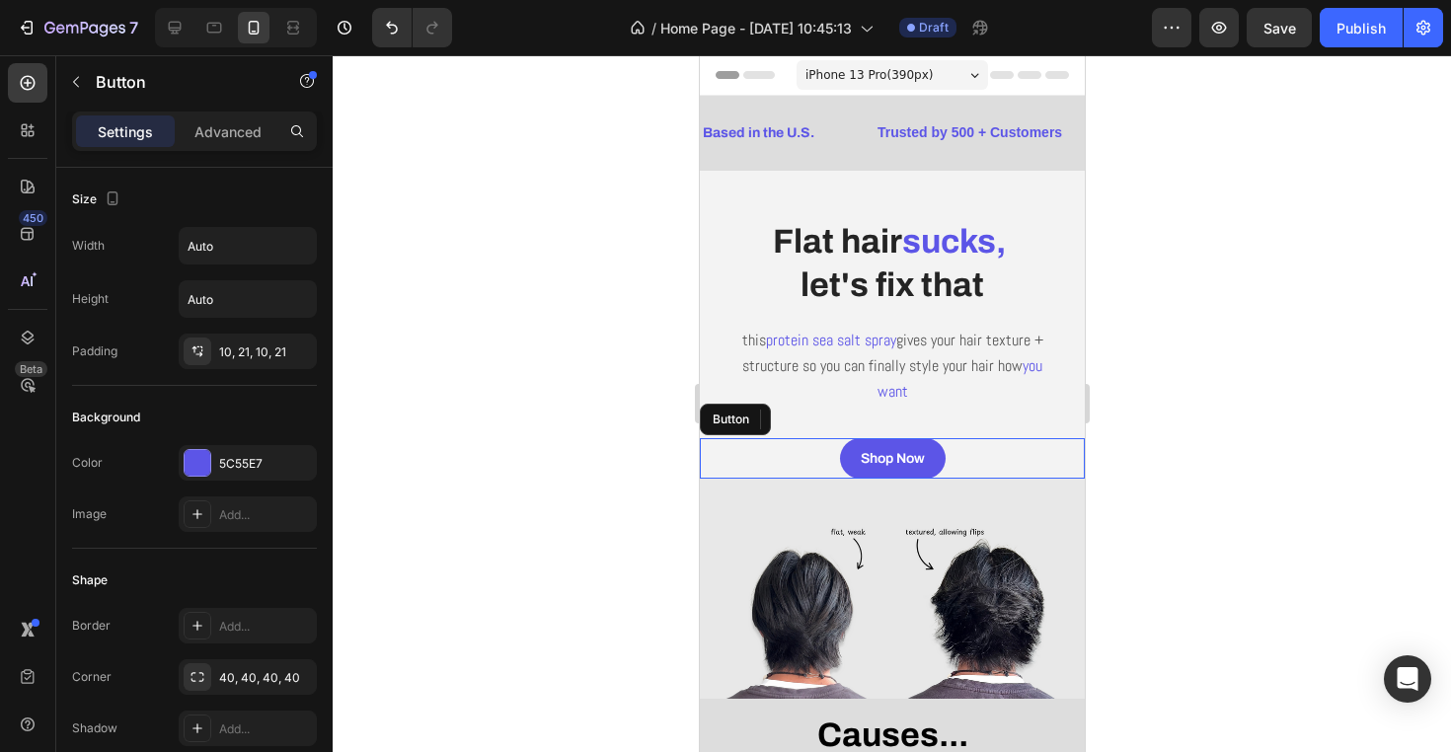
click at [719, 452] on div "Shop Now Button" at bounding box center [891, 458] width 385 height 40
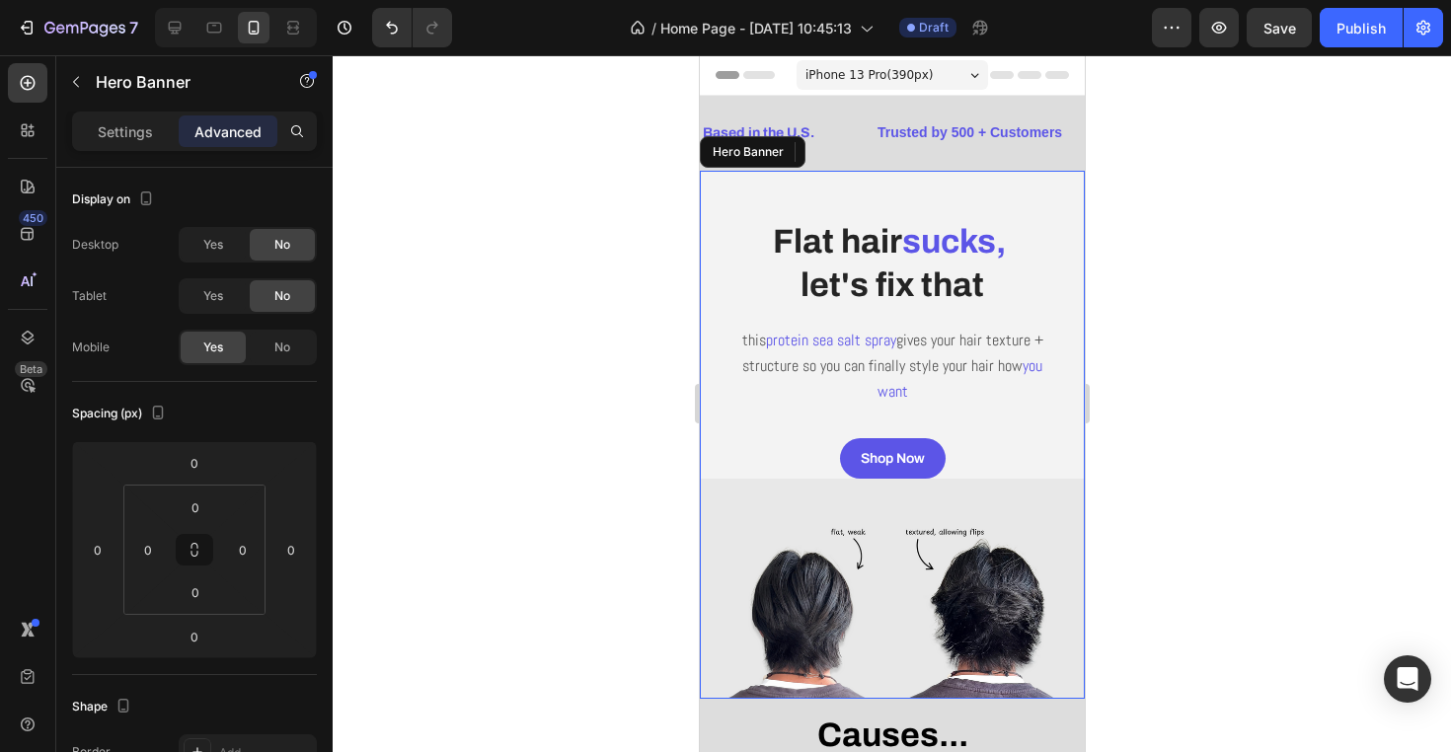
click at [1020, 431] on div "Shop Now Button 0" at bounding box center [891, 443] width 385 height 72
click at [1038, 411] on div "Shop Now Button" at bounding box center [891, 443] width 385 height 72
click at [141, 135] on p "Settings" at bounding box center [125, 131] width 55 height 21
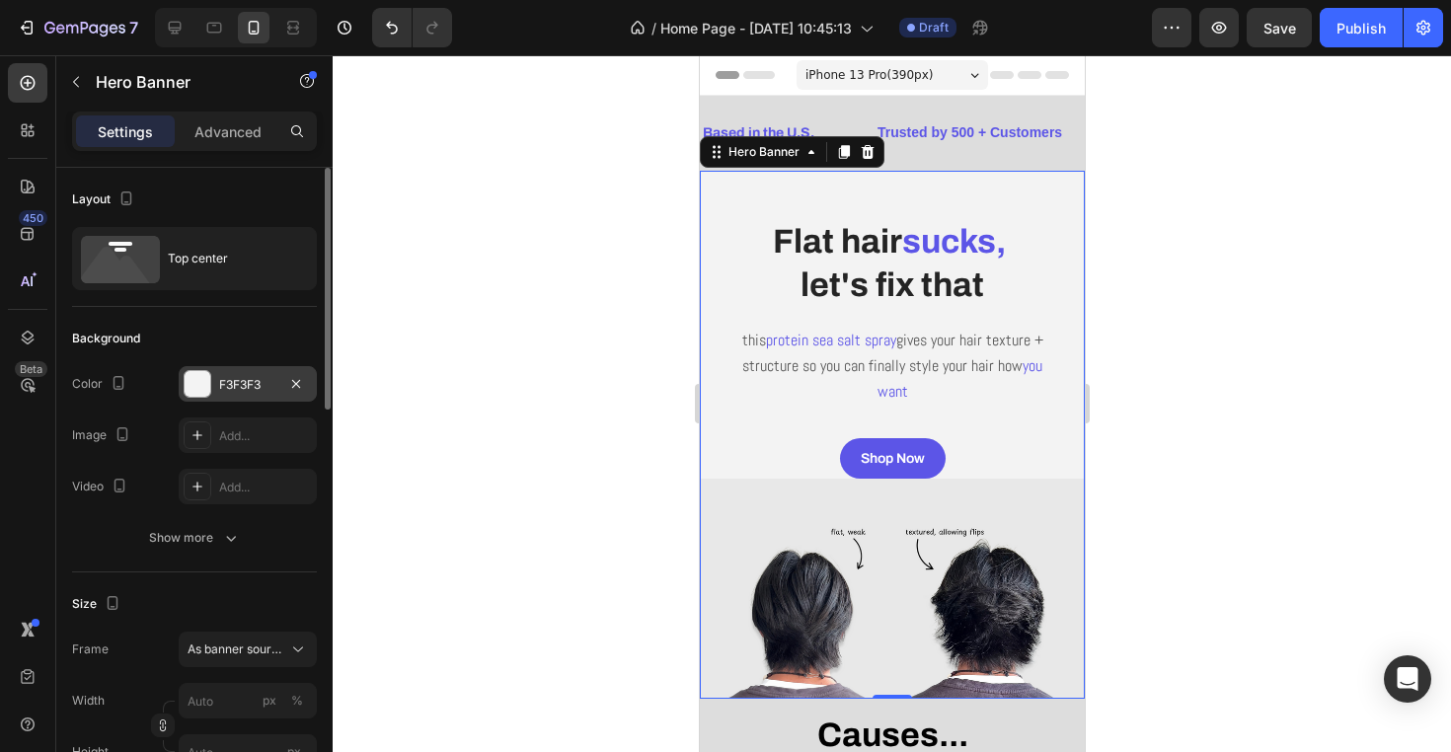
click at [255, 371] on div "F3F3F3" at bounding box center [248, 384] width 138 height 36
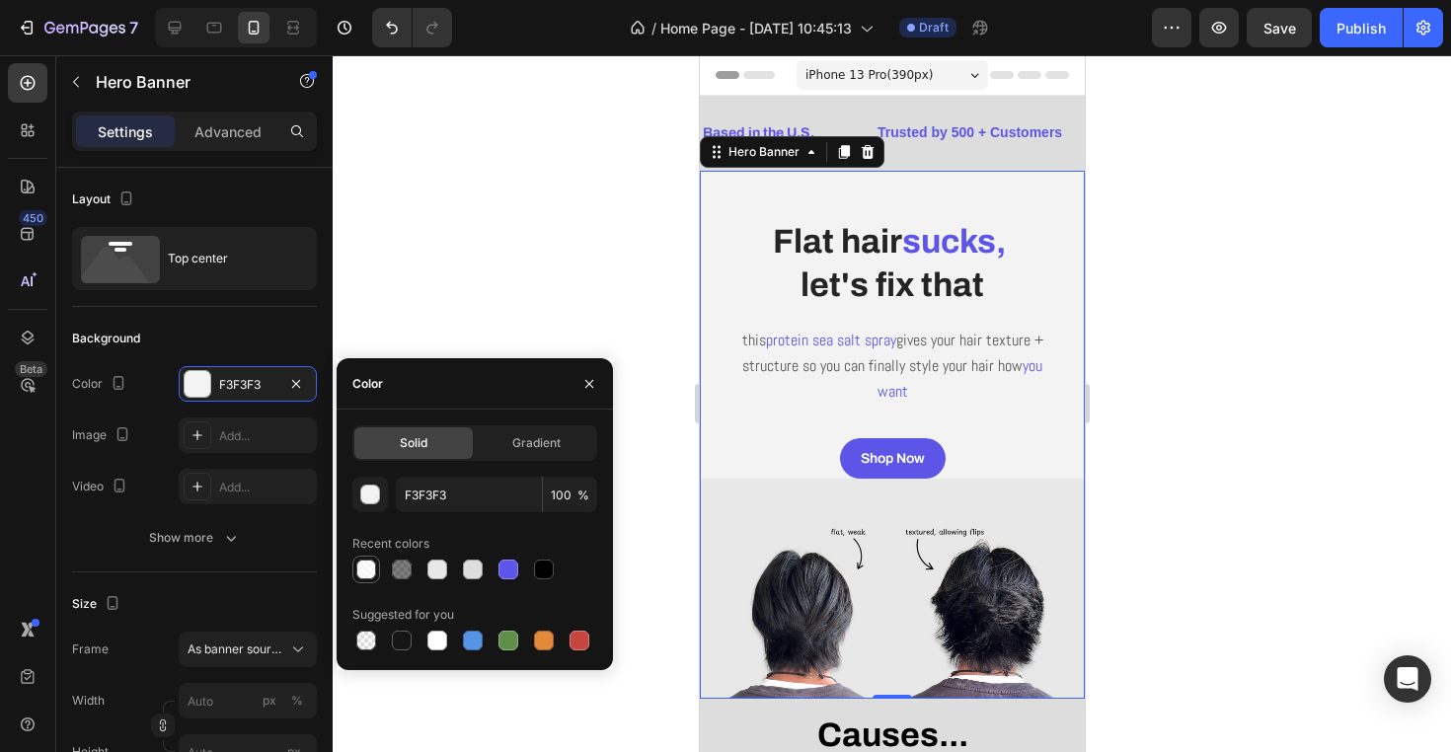
click at [367, 570] on div at bounding box center [366, 570] width 20 height 20
type input "100"
type input "Auto"
type input "FFFFFF"
type input "70"
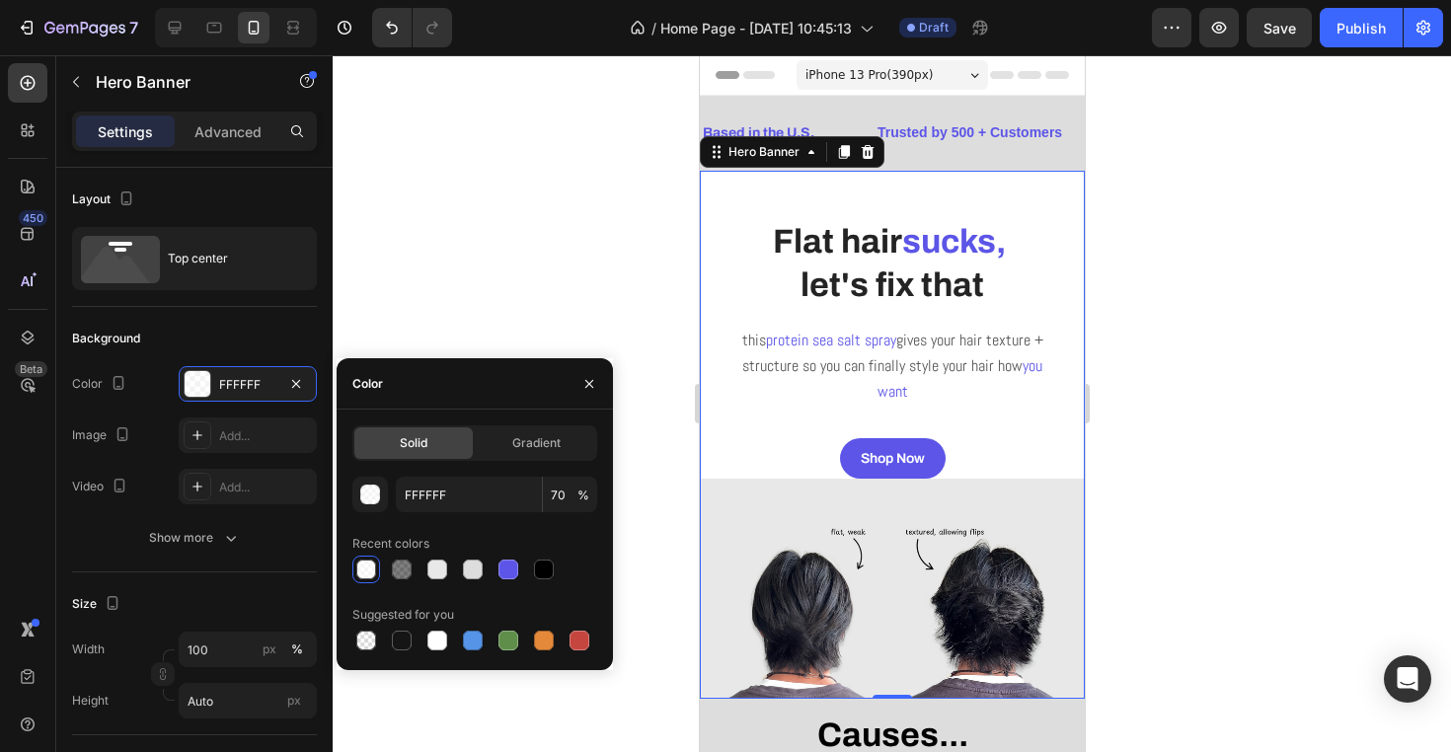
click at [454, 569] on div at bounding box center [474, 570] width 245 height 28
click at [440, 569] on div at bounding box center [437, 570] width 20 height 20
type input "E8E8E8"
type input "100"
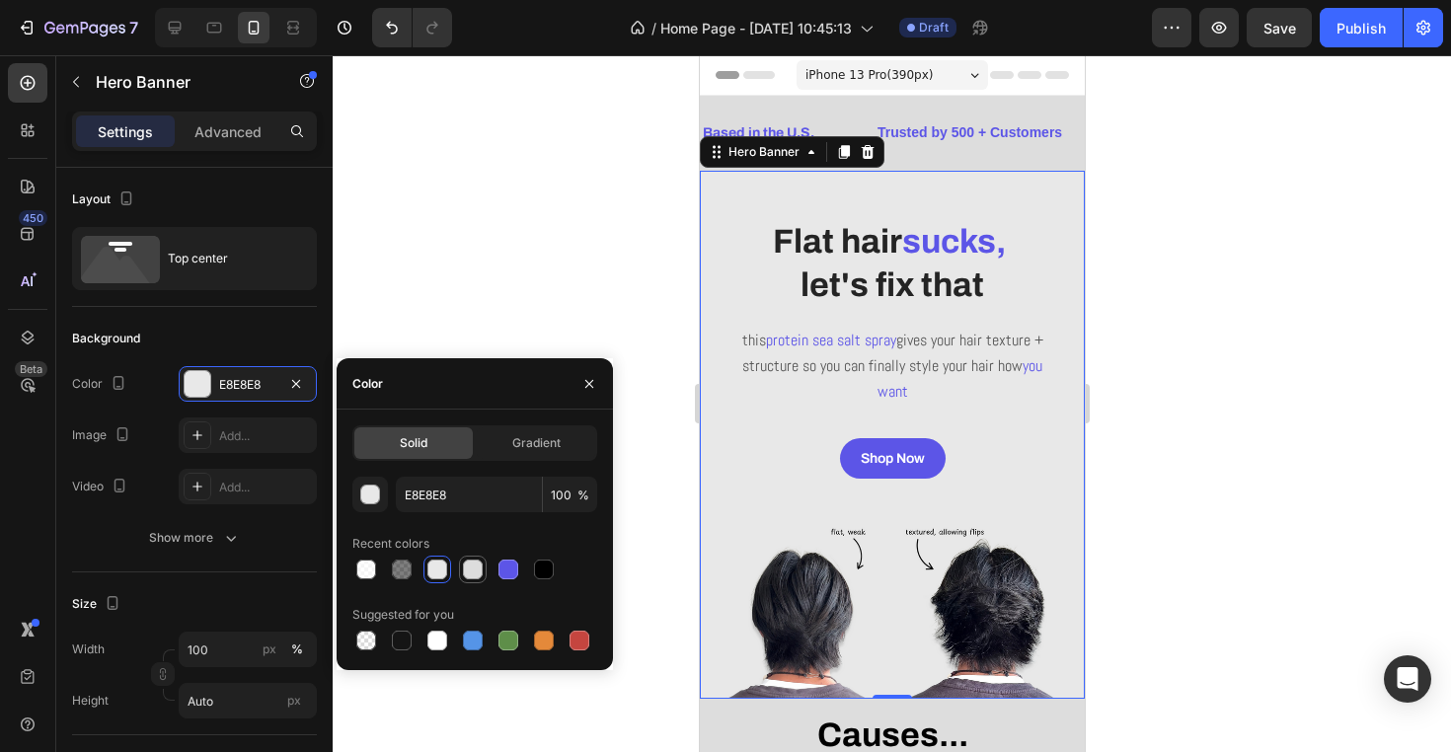
click at [469, 567] on div at bounding box center [473, 570] width 20 height 20
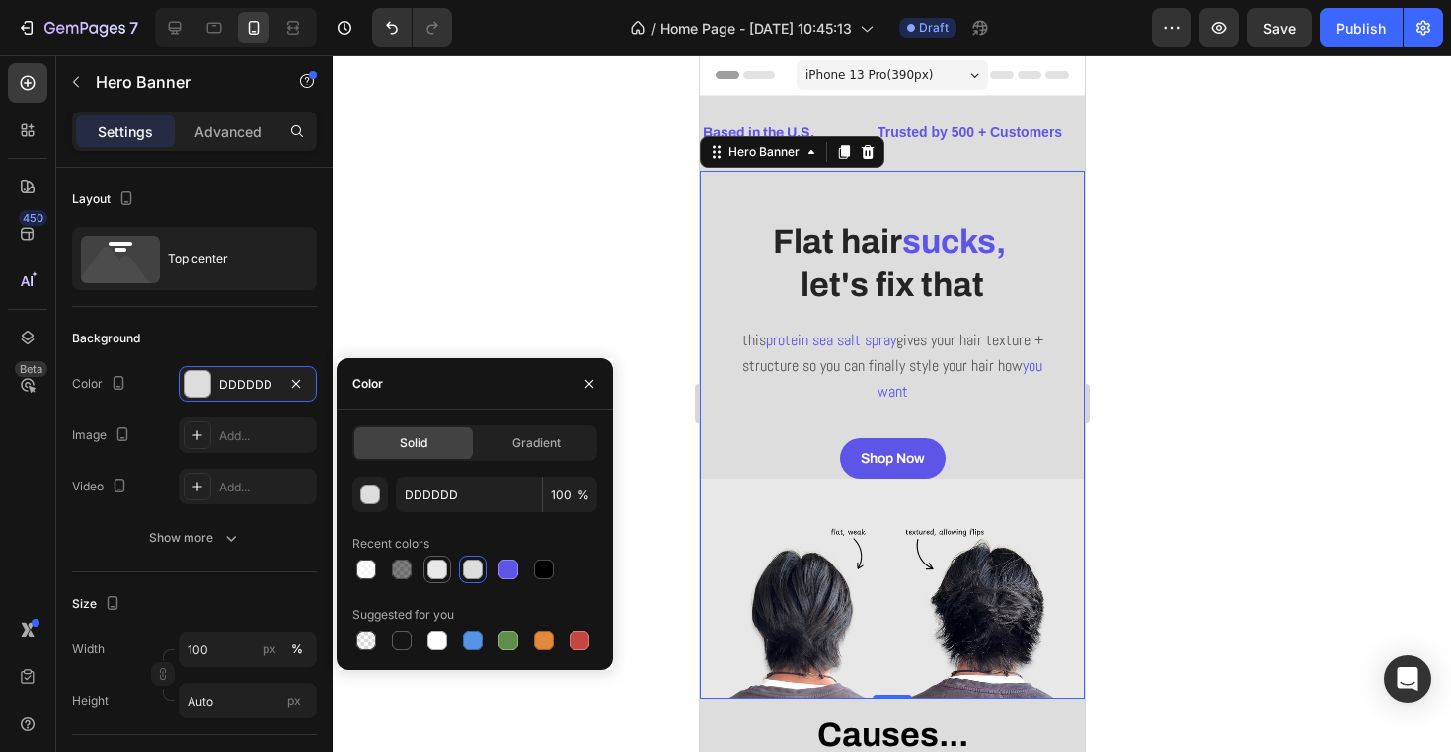
click at [432, 563] on div at bounding box center [437, 570] width 20 height 20
type input "E8E8E8"
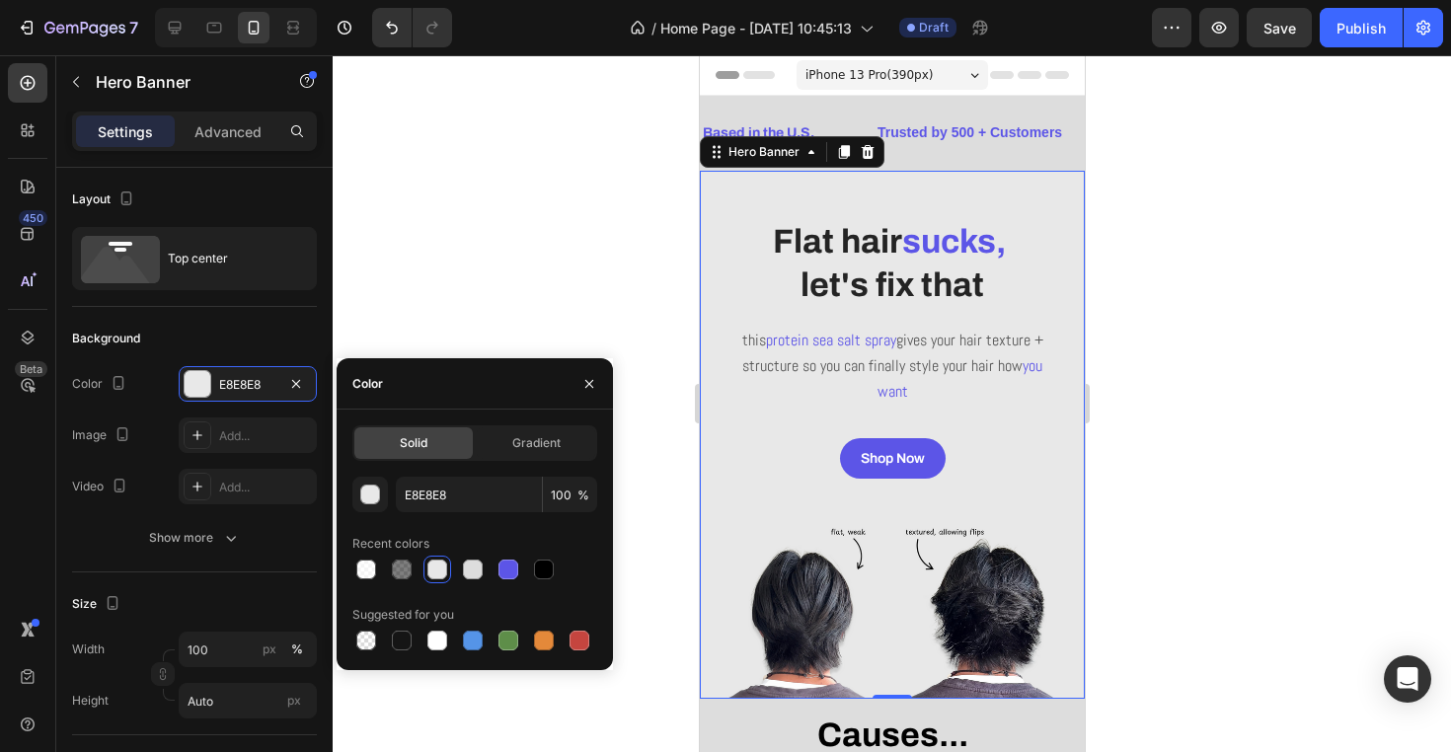
click at [485, 82] on div at bounding box center [892, 403] width 1118 height 697
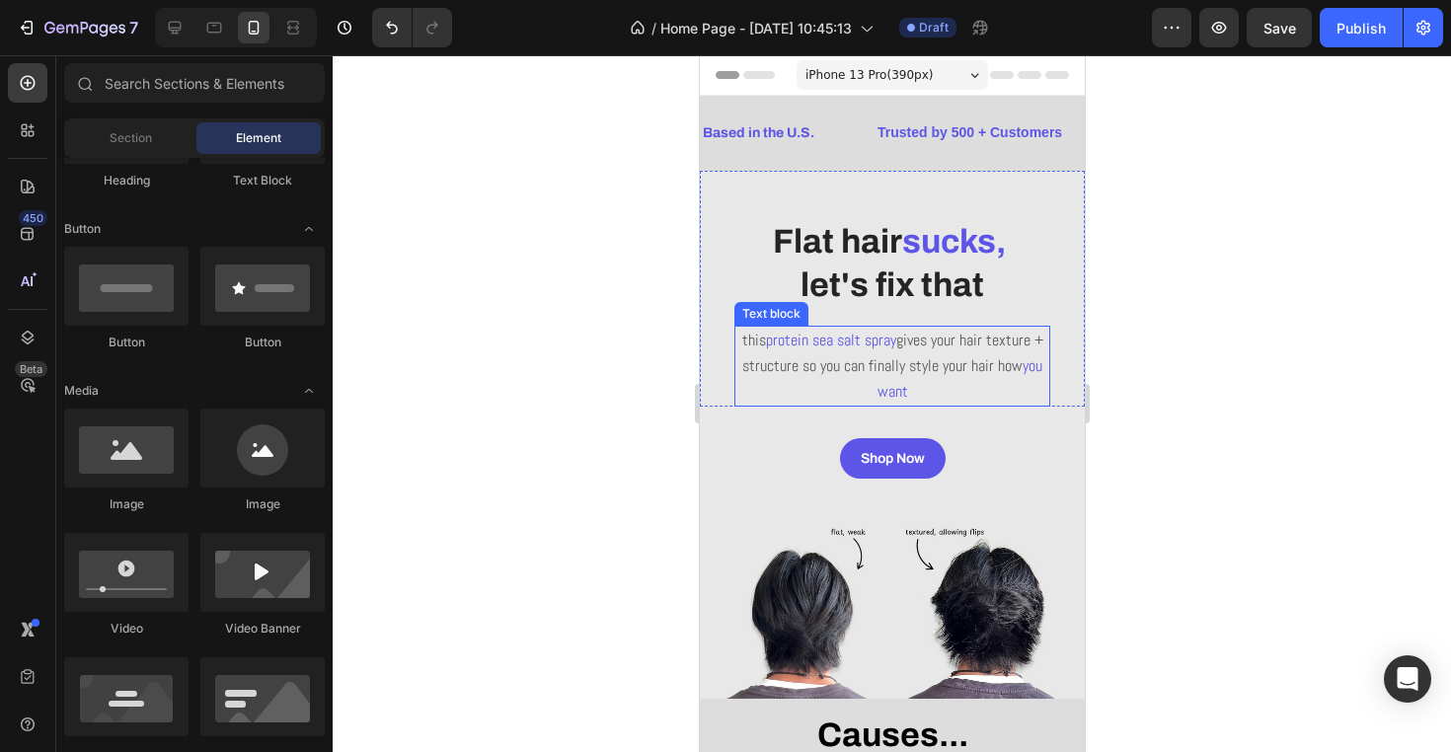
scroll to position [107, 0]
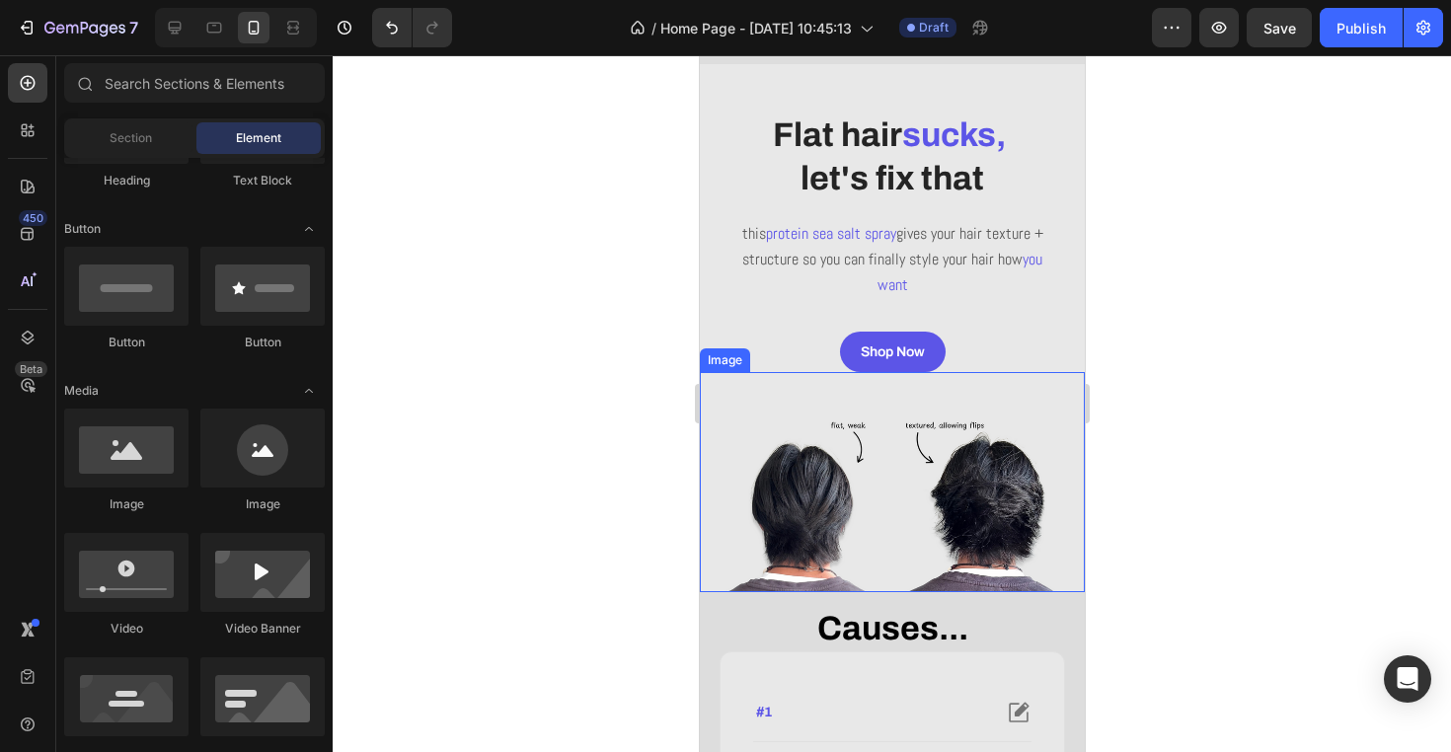
click at [903, 516] on img at bounding box center [891, 482] width 385 height 220
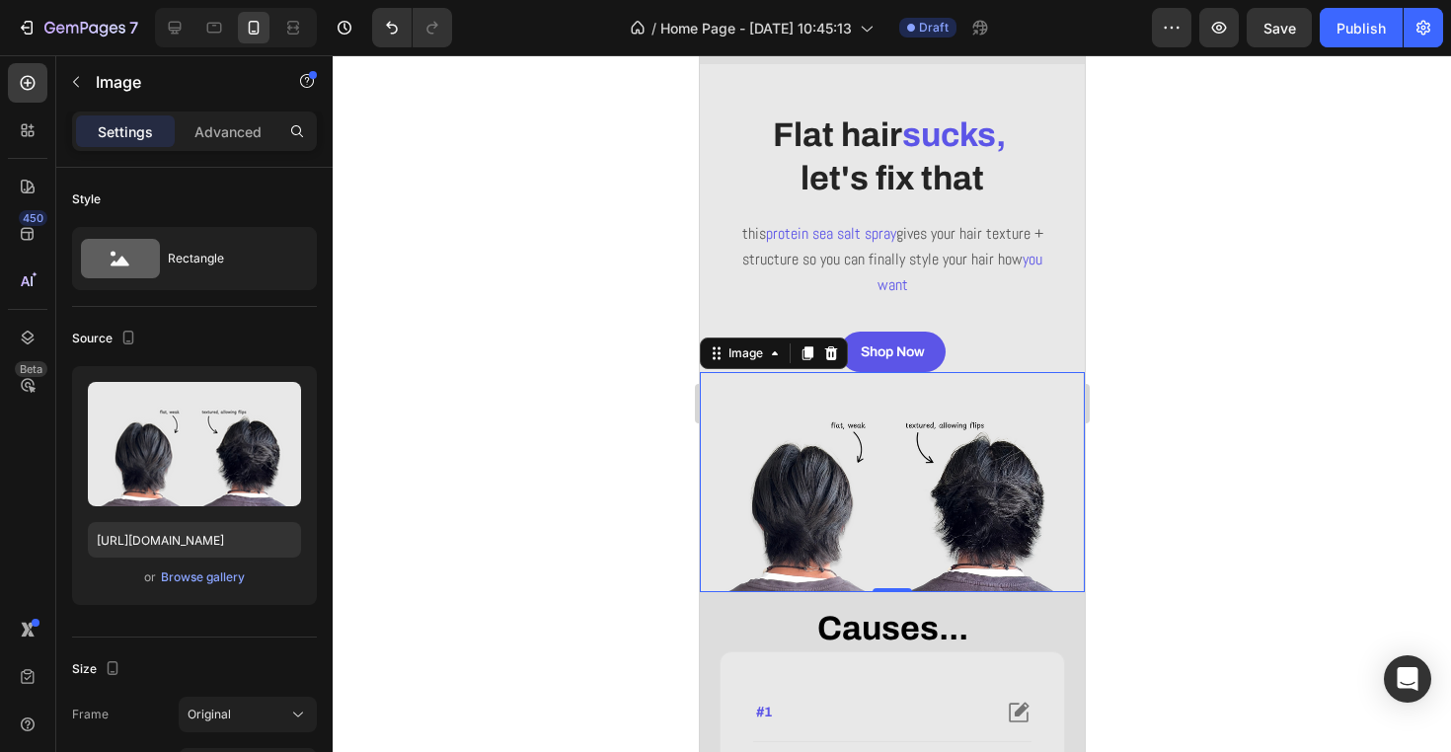
click at [851, 538] on img at bounding box center [891, 482] width 385 height 220
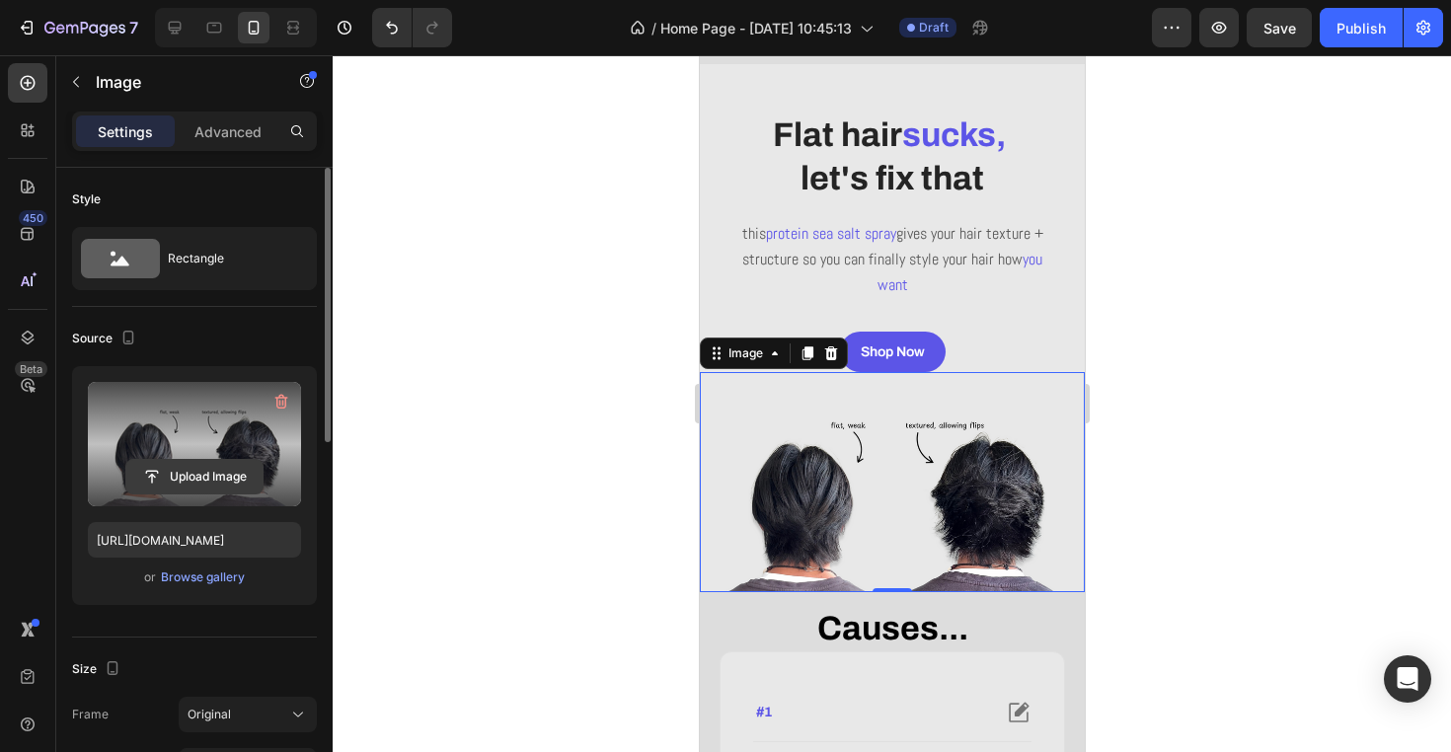
click at [143, 468] on input "file" at bounding box center [194, 477] width 136 height 34
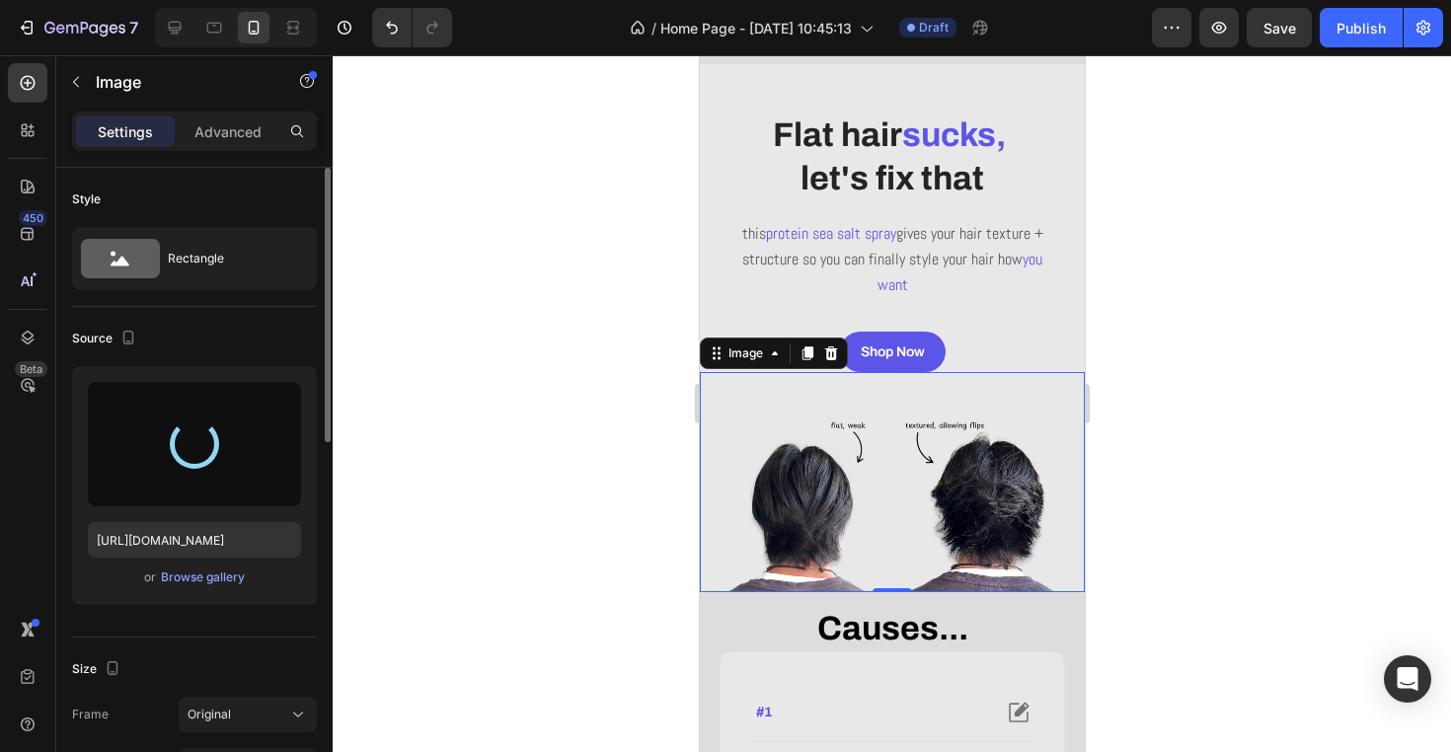
type input "https://cdn.shopify.com/s/files/1/0944/3403/3737/files/gempages_570130101992162…"
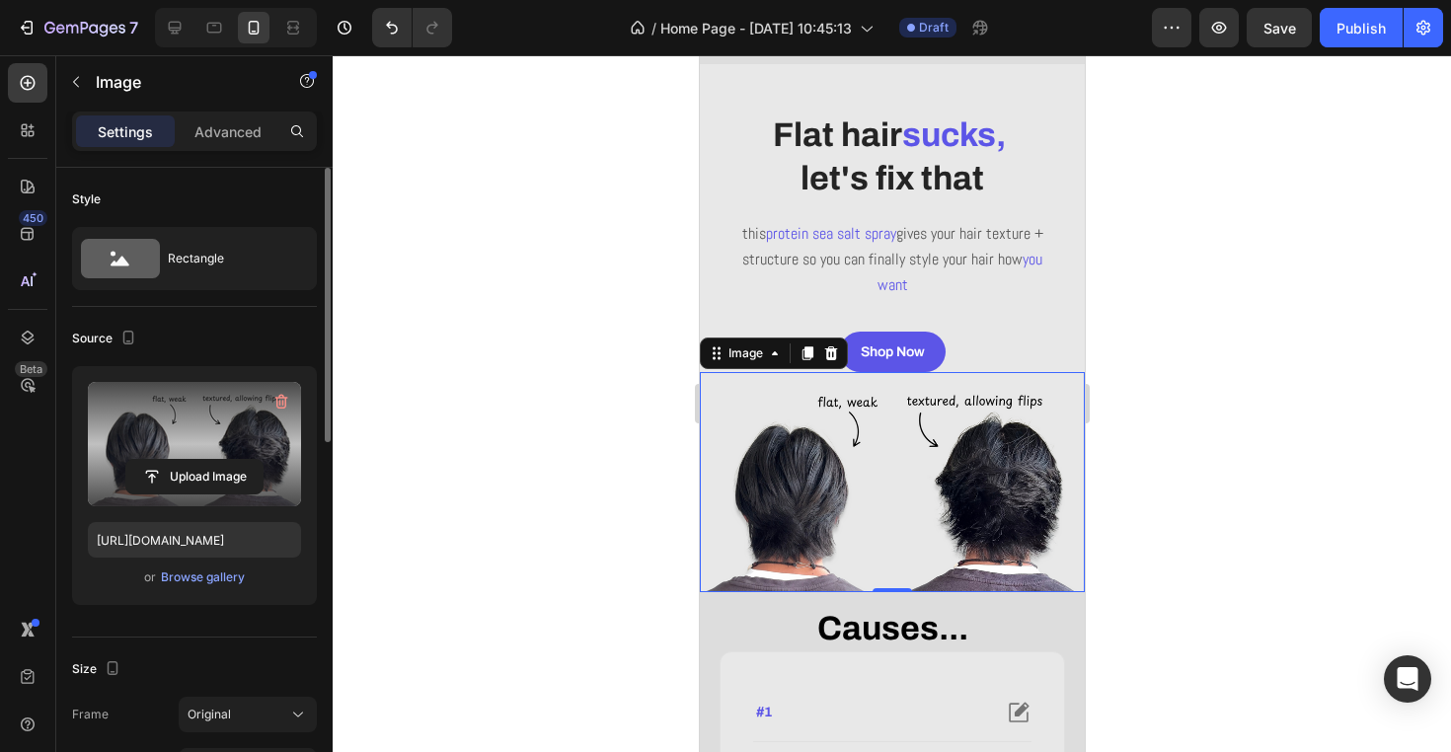
click at [509, 433] on div at bounding box center [892, 403] width 1118 height 697
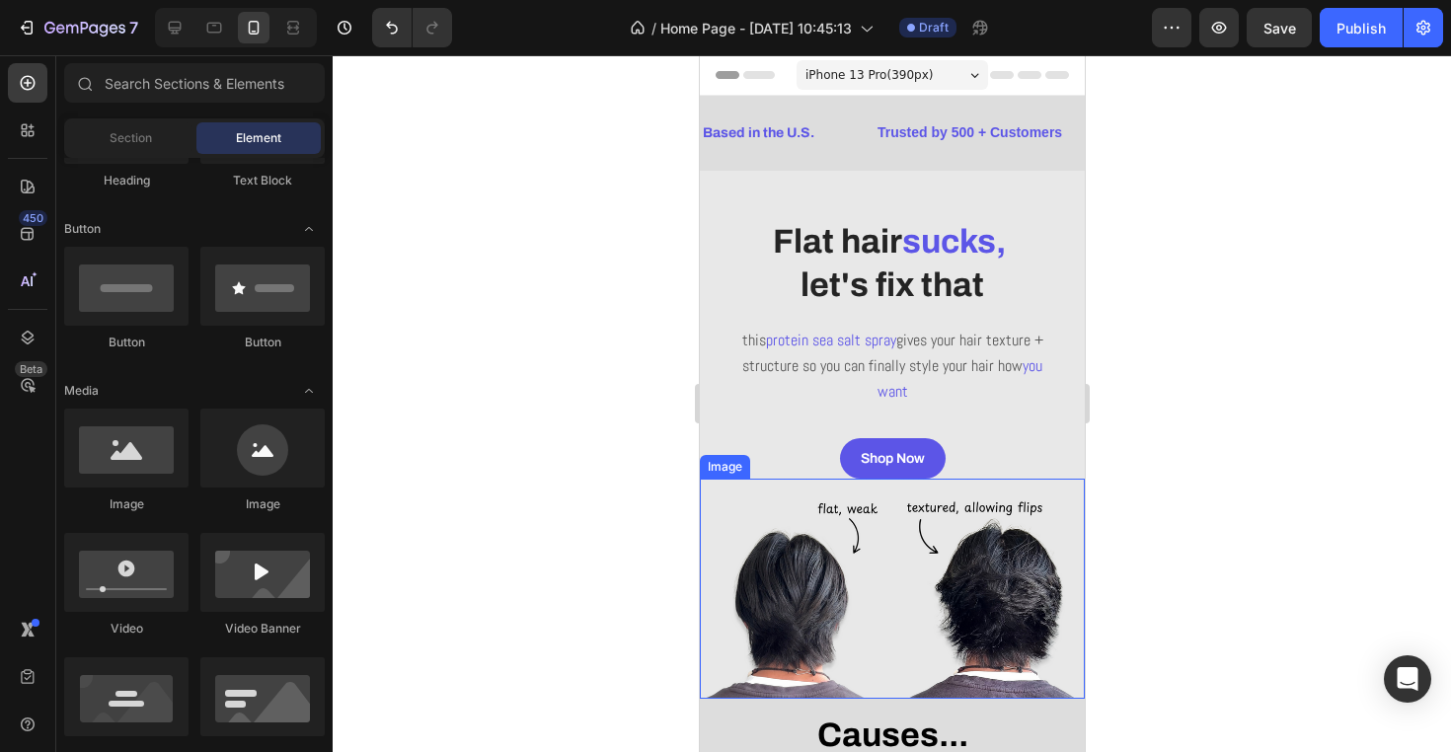
scroll to position [0, 0]
click at [907, 78] on span "iPhone 13 Pro ( 390 px)" at bounding box center [867, 75] width 127 height 20
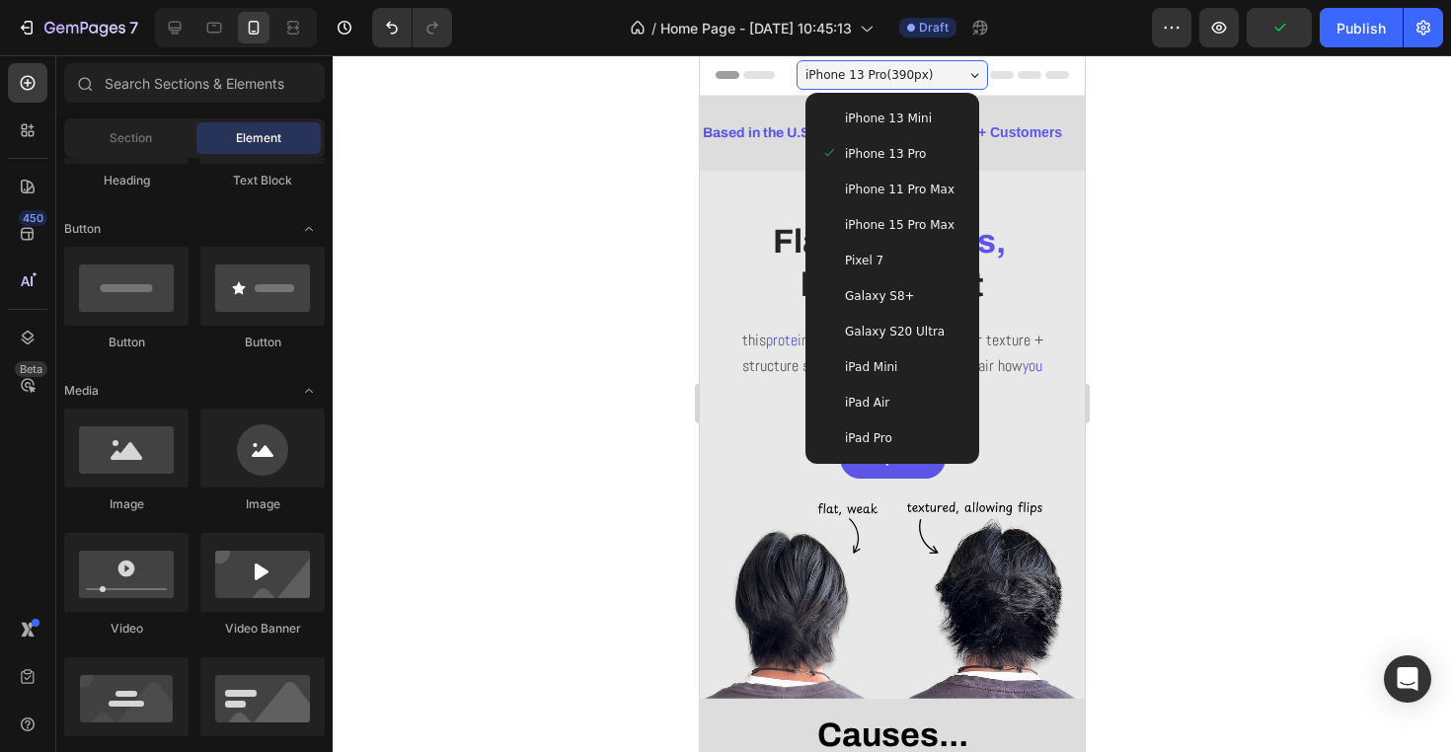
click at [909, 123] on span "iPhone 13 Mini" at bounding box center [887, 119] width 87 height 20
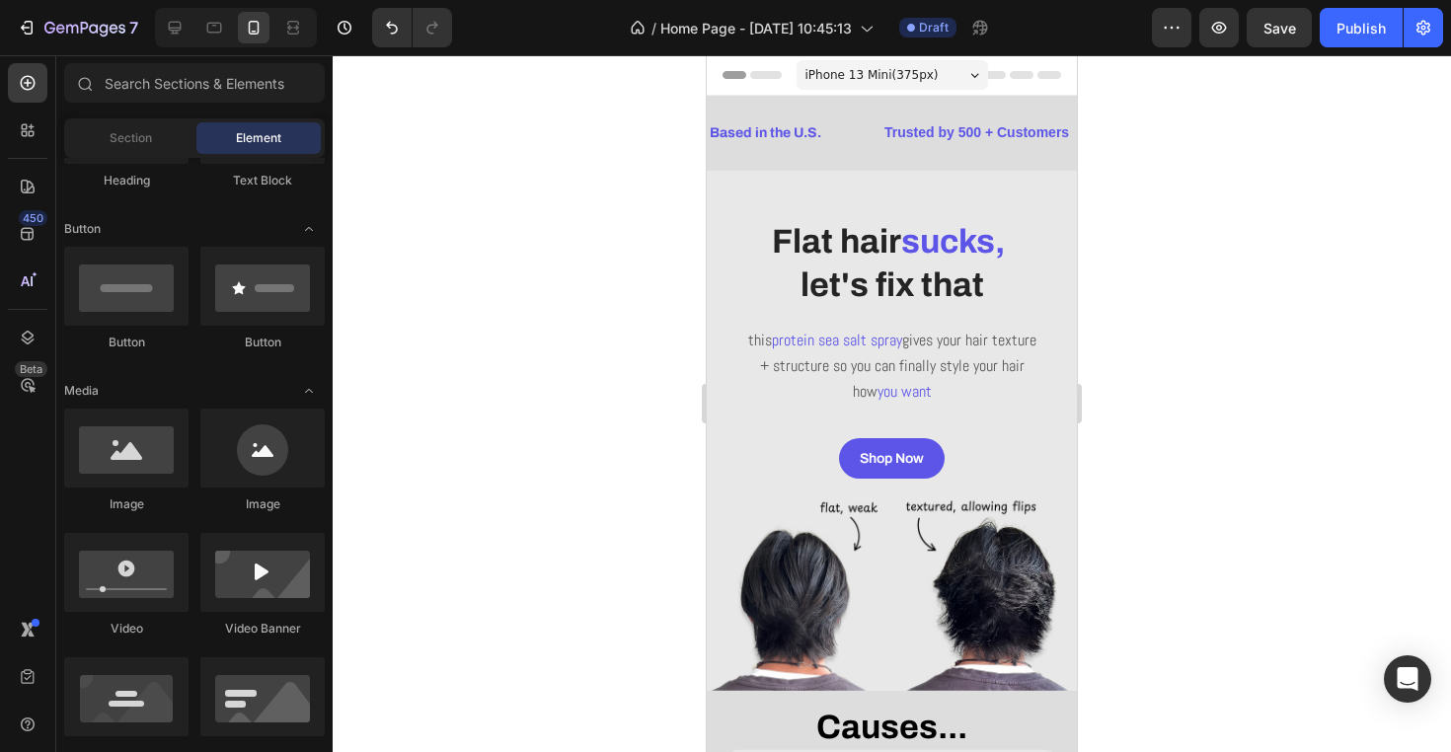
click at [922, 73] on span "iPhone 13 Mini ( 375 px)" at bounding box center [871, 75] width 133 height 20
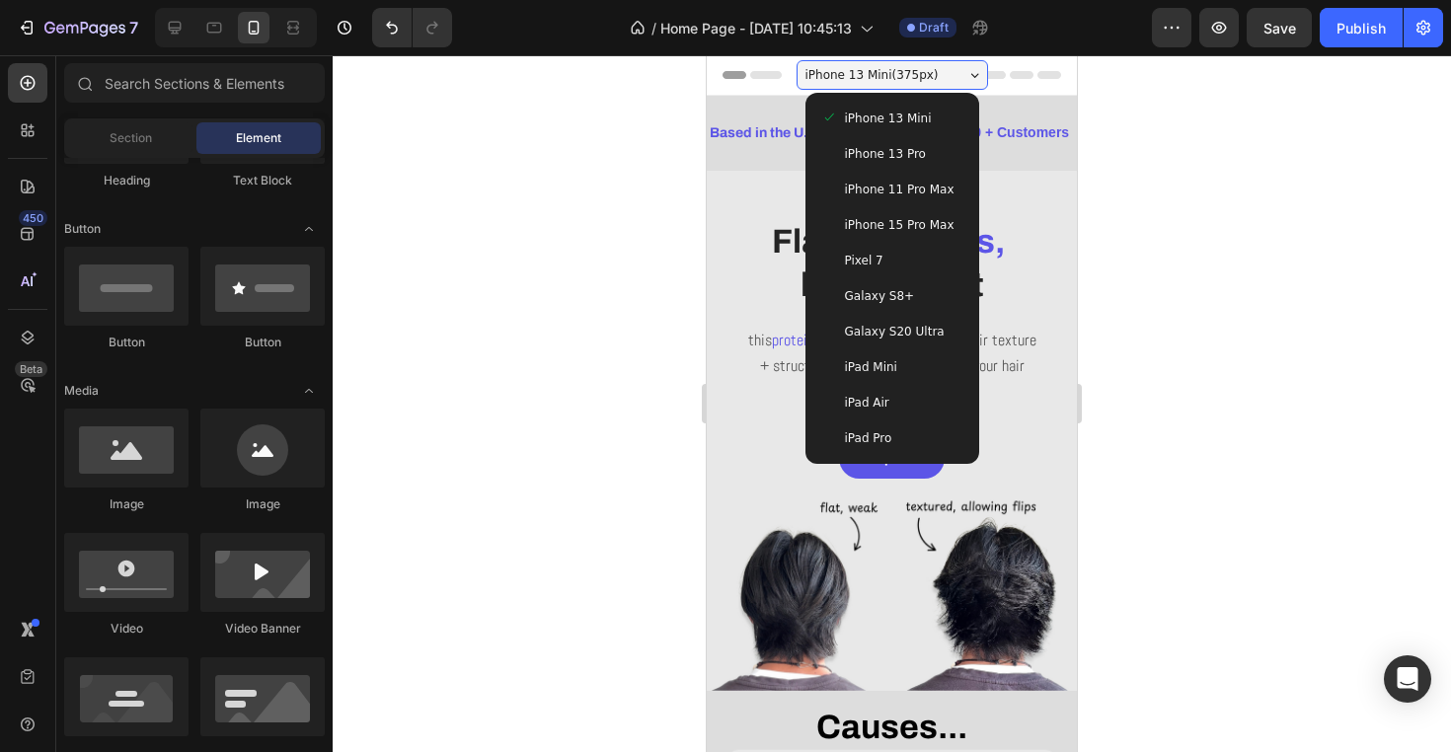
click at [909, 205] on div "iPhone 11 Pro Max" at bounding box center [892, 190] width 158 height 36
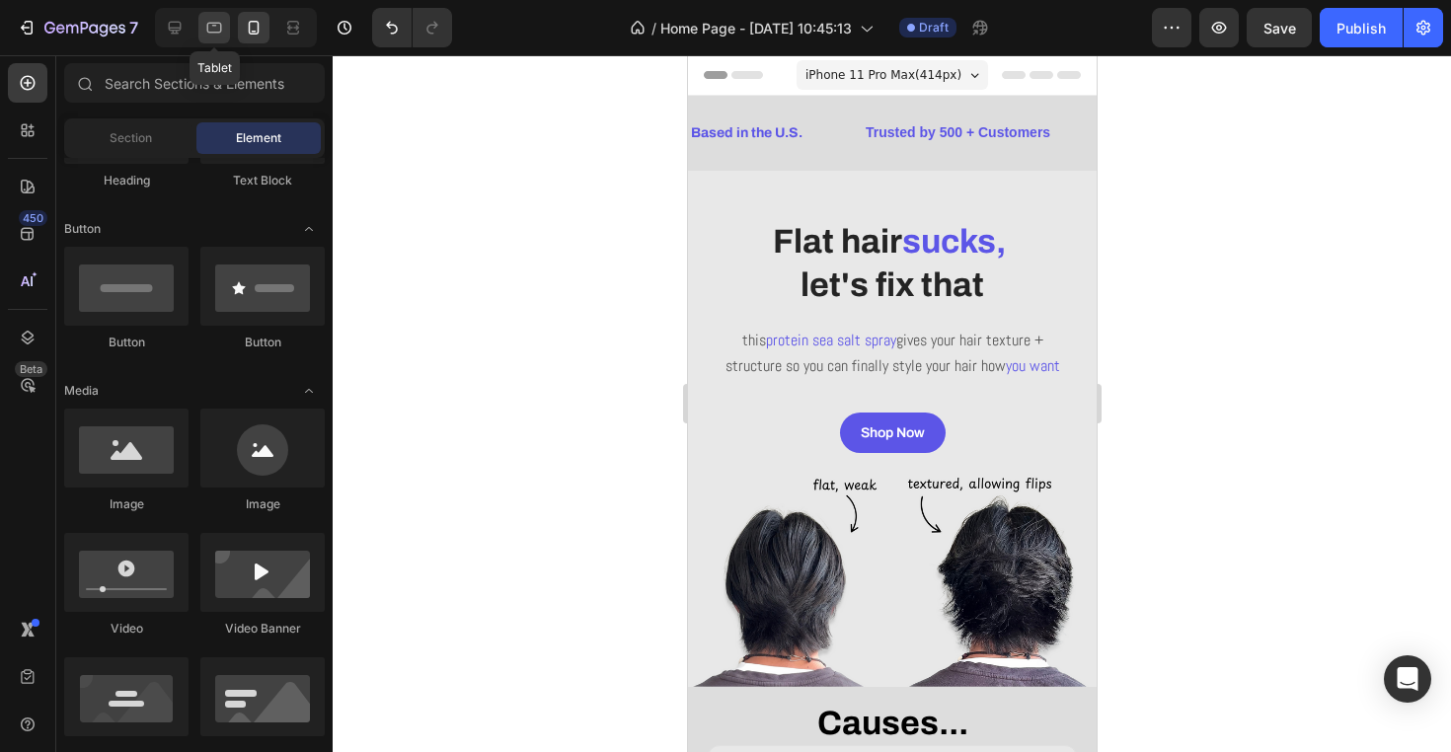
click at [204, 29] on icon at bounding box center [214, 28] width 20 height 20
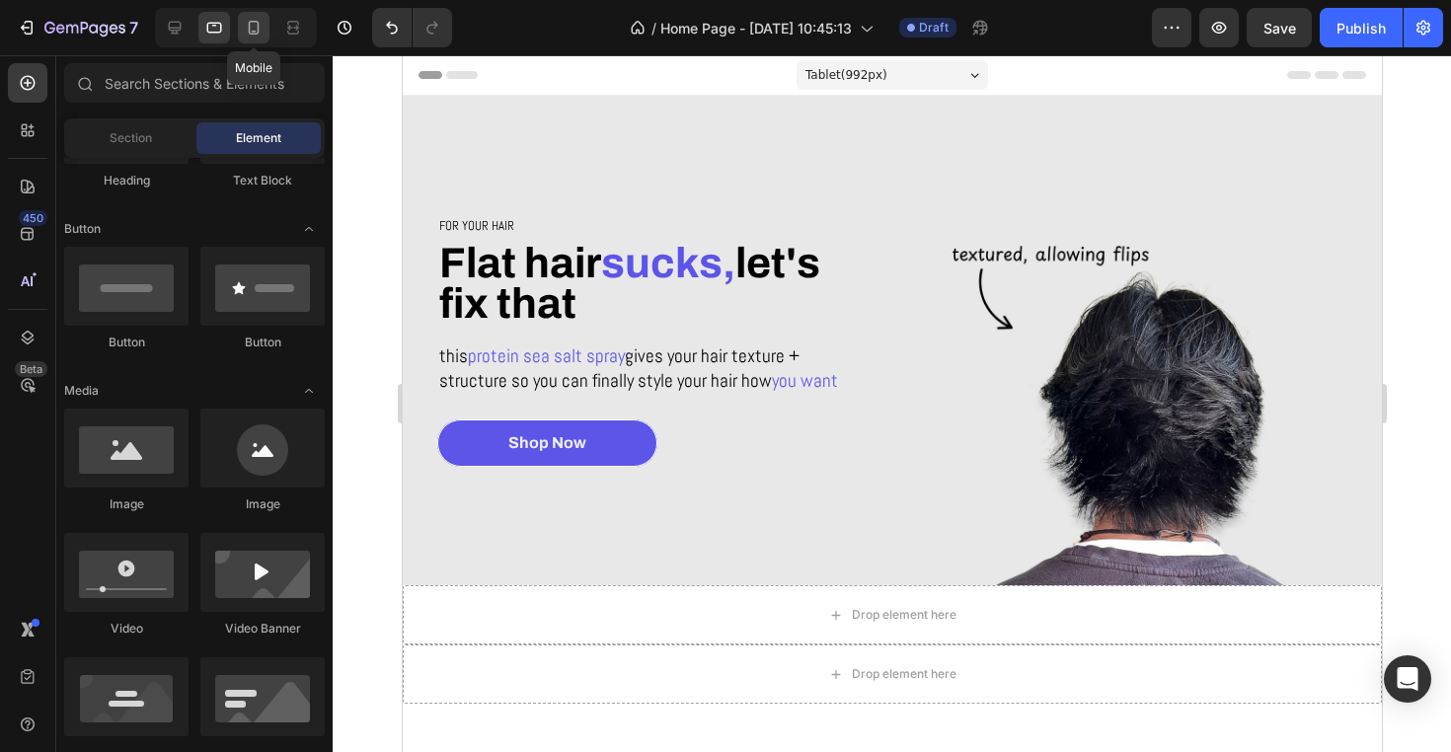
click at [247, 32] on icon at bounding box center [254, 28] width 20 height 20
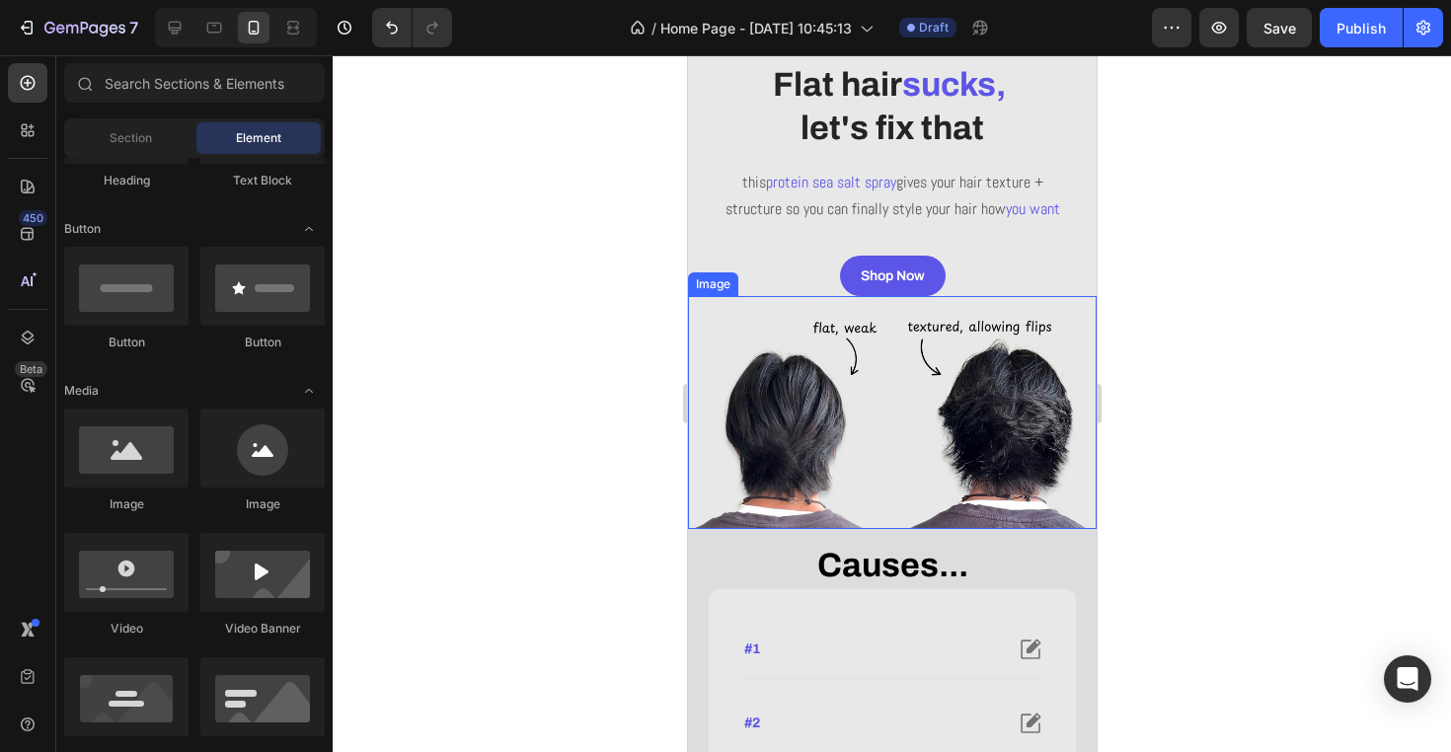
scroll to position [219, 0]
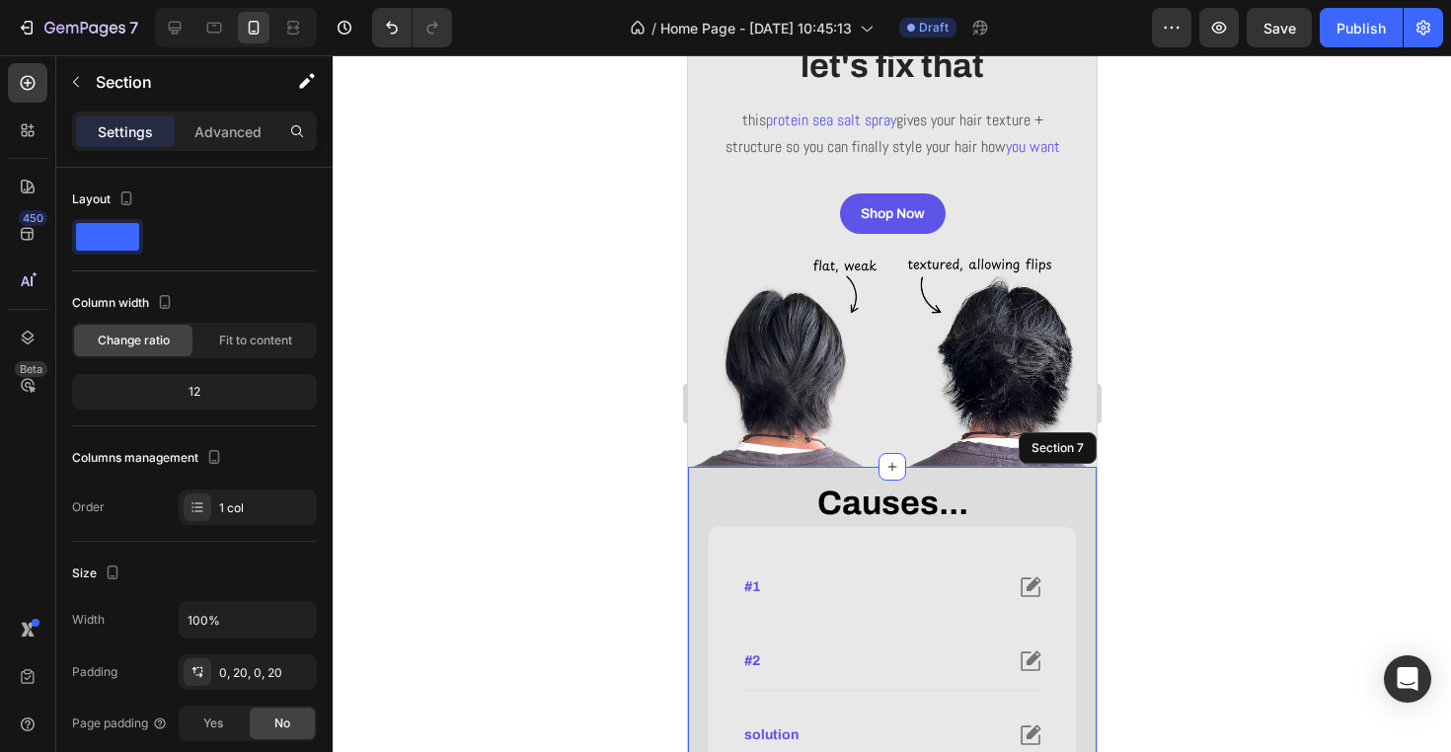
click at [1080, 506] on div "Causes... Heading #1 #2 solution Accordion Row Row Section 7" at bounding box center [891, 654] width 409 height 374
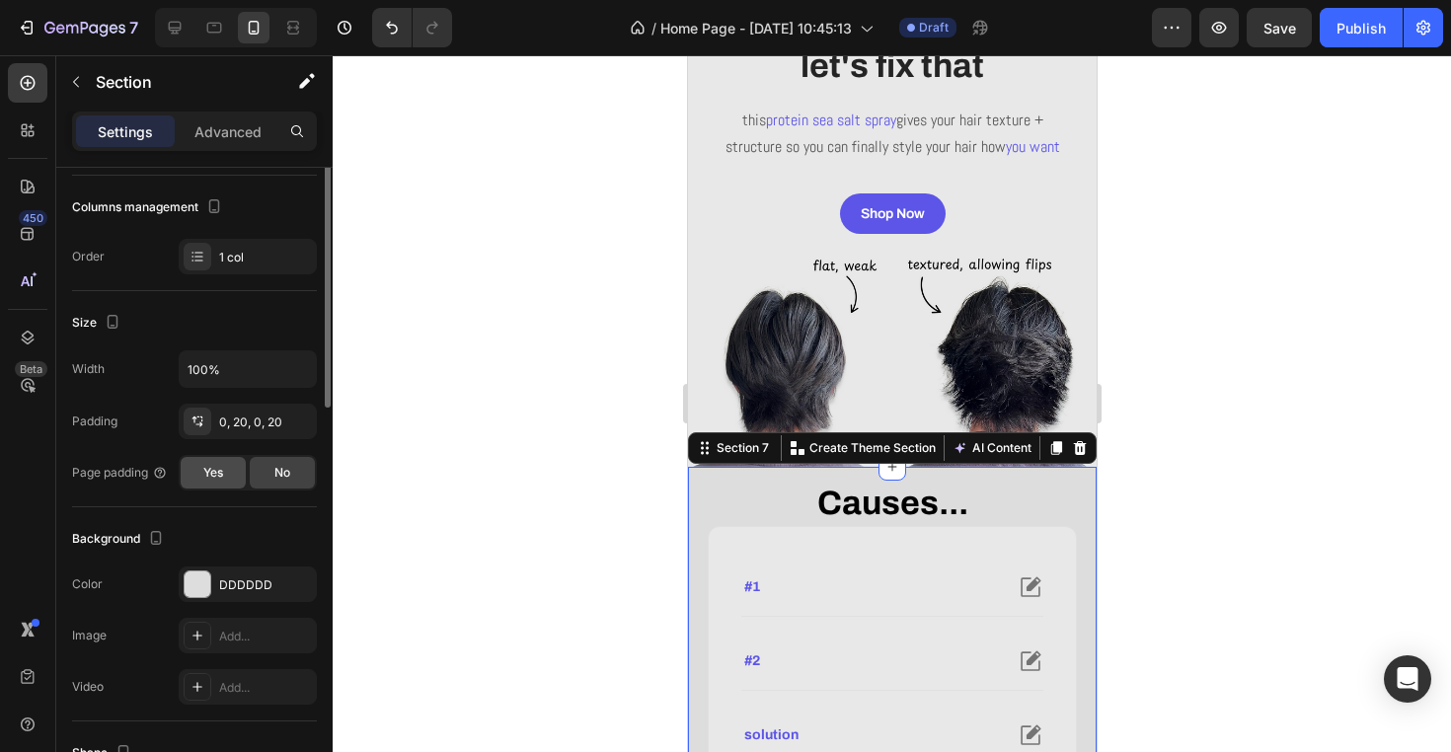
scroll to position [328, 0]
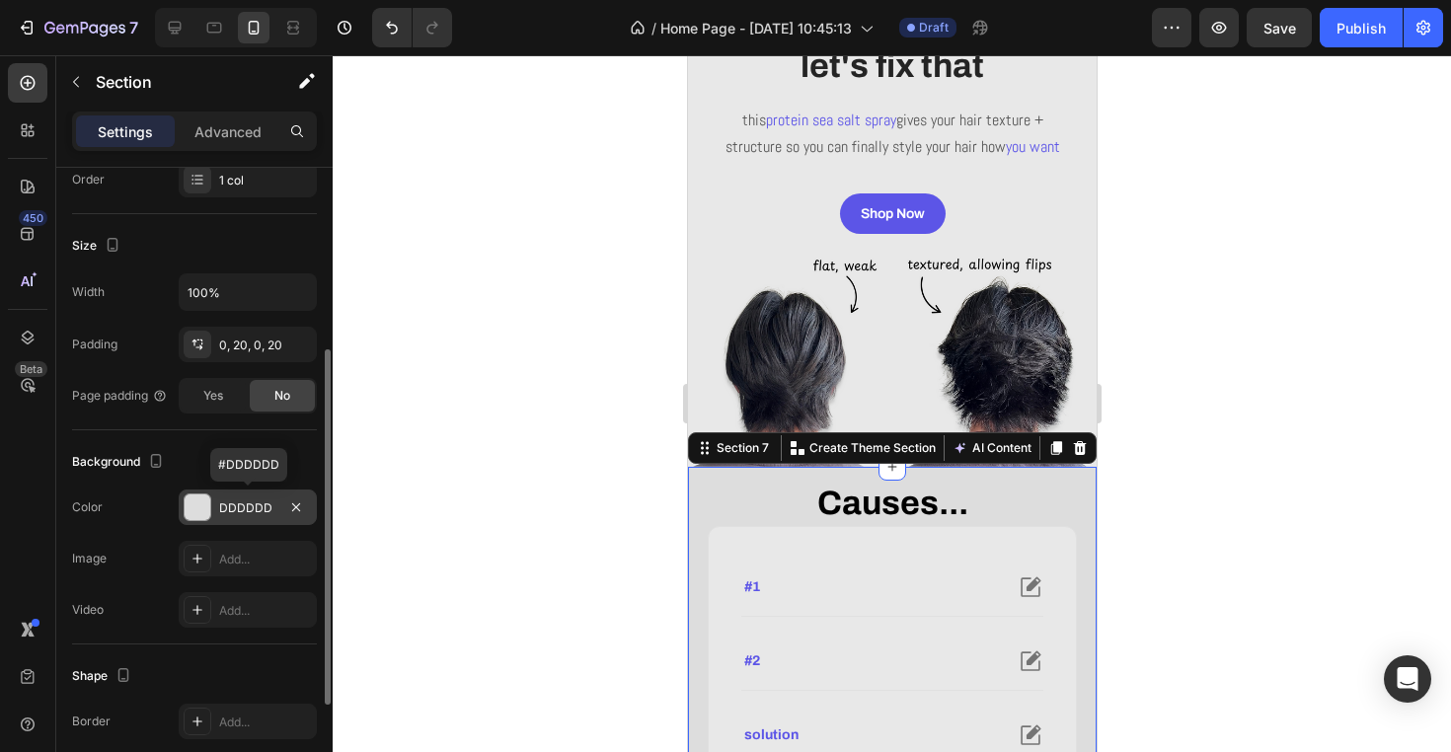
click at [232, 495] on div "DDDDDD" at bounding box center [248, 508] width 138 height 36
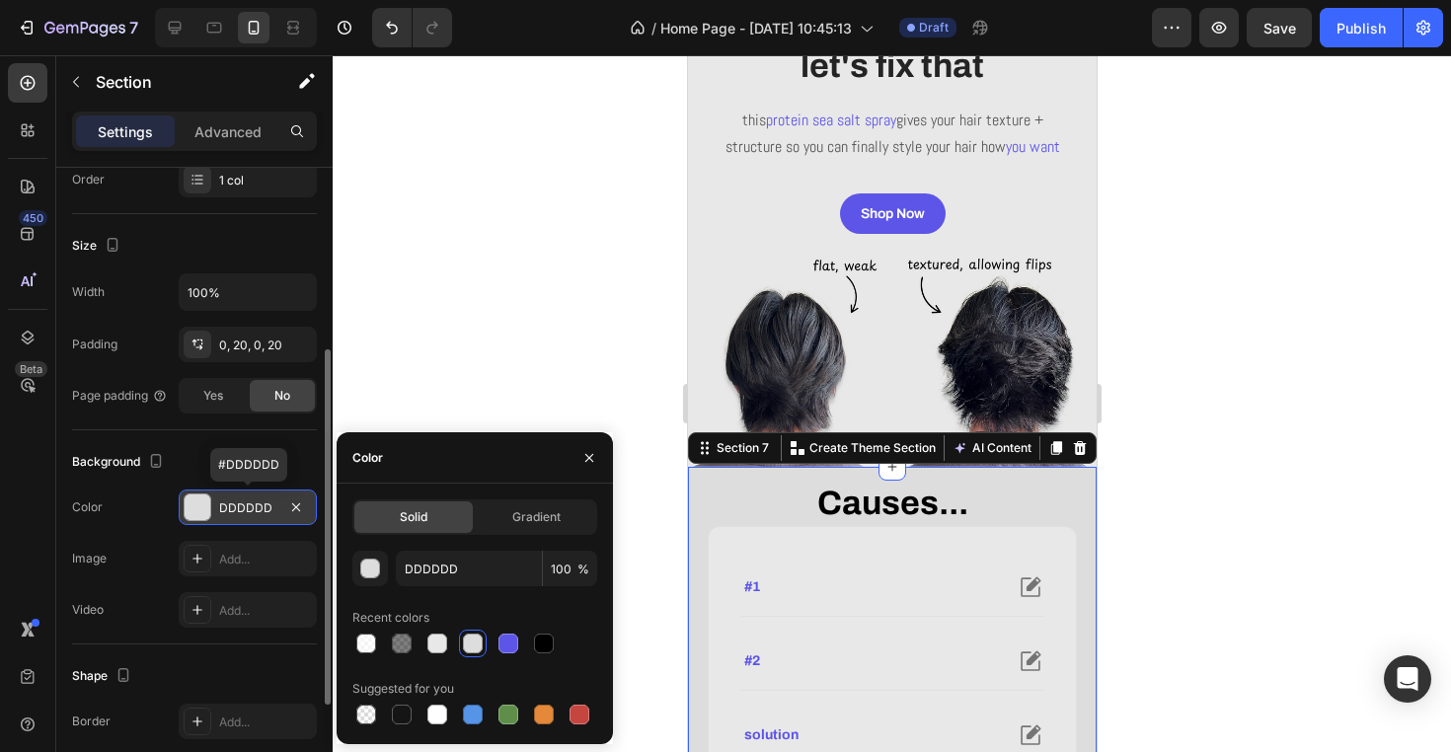
click at [232, 495] on div "DDDDDD" at bounding box center [248, 508] width 138 height 36
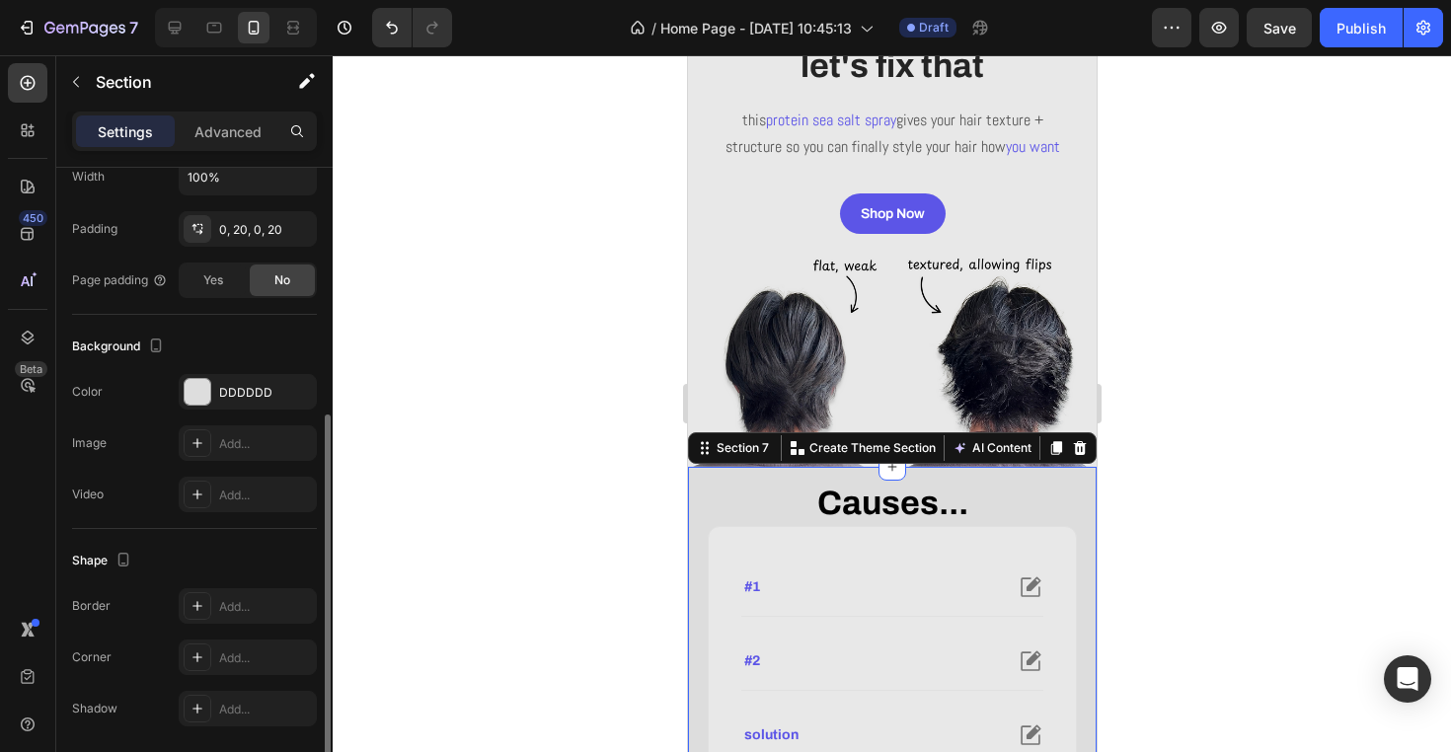
scroll to position [512, 0]
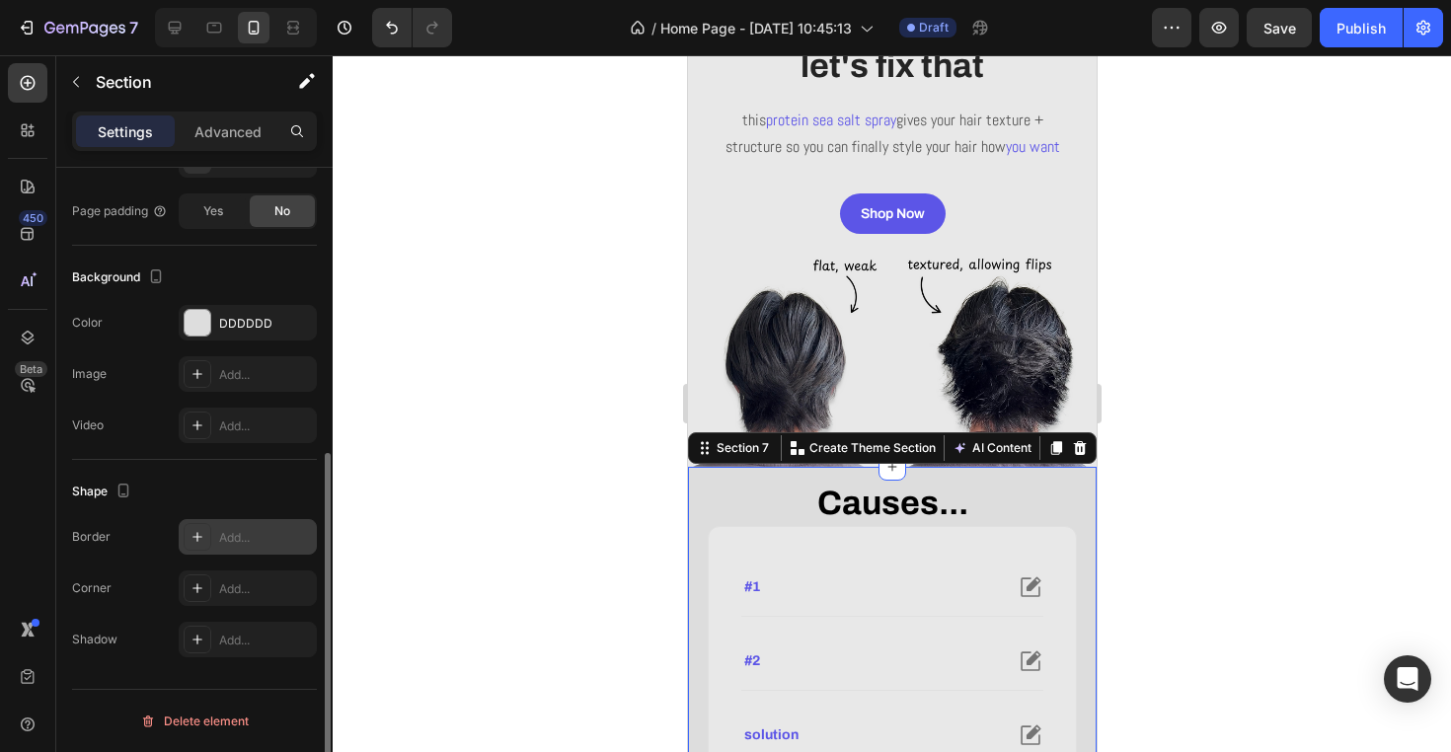
click at [219, 547] on div "Add..." at bounding box center [248, 537] width 138 height 36
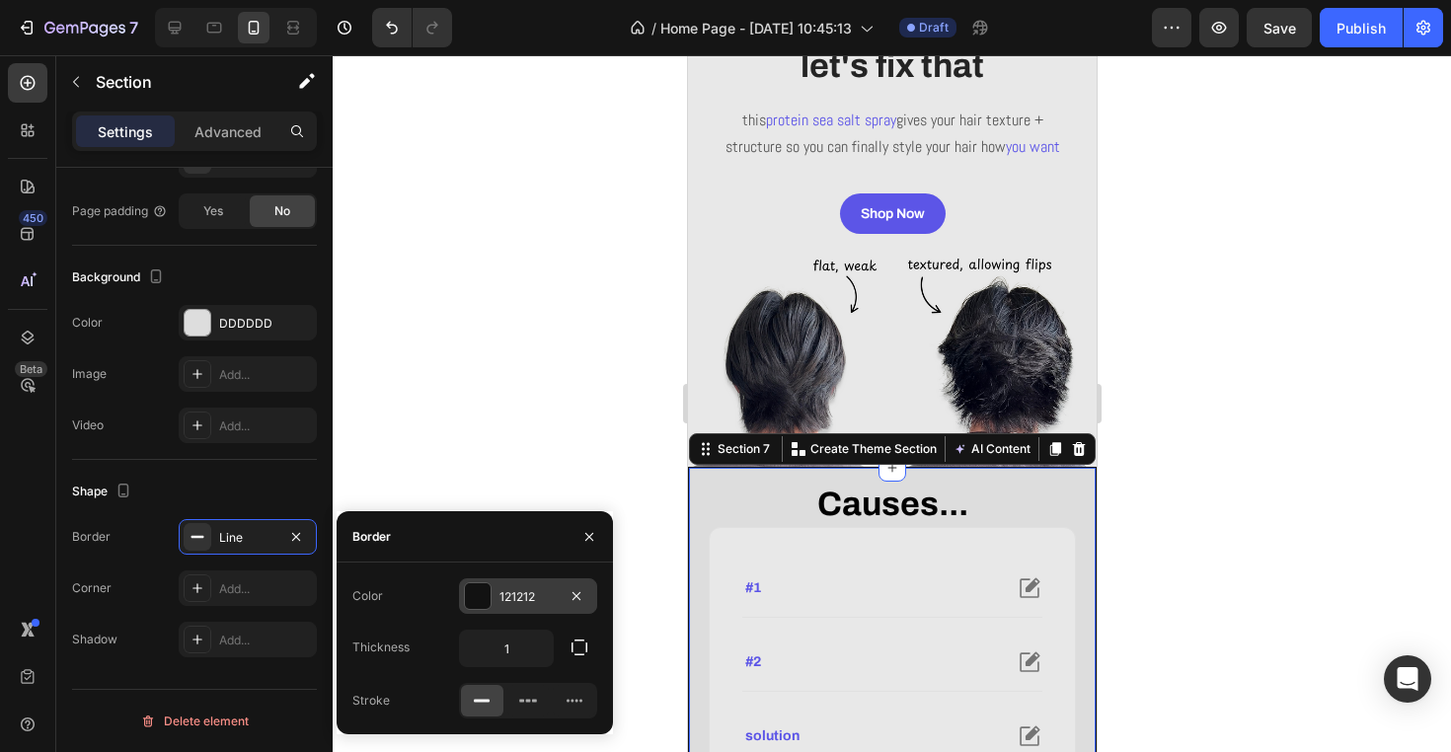
click at [508, 596] on div "121212" at bounding box center [527, 597] width 57 height 18
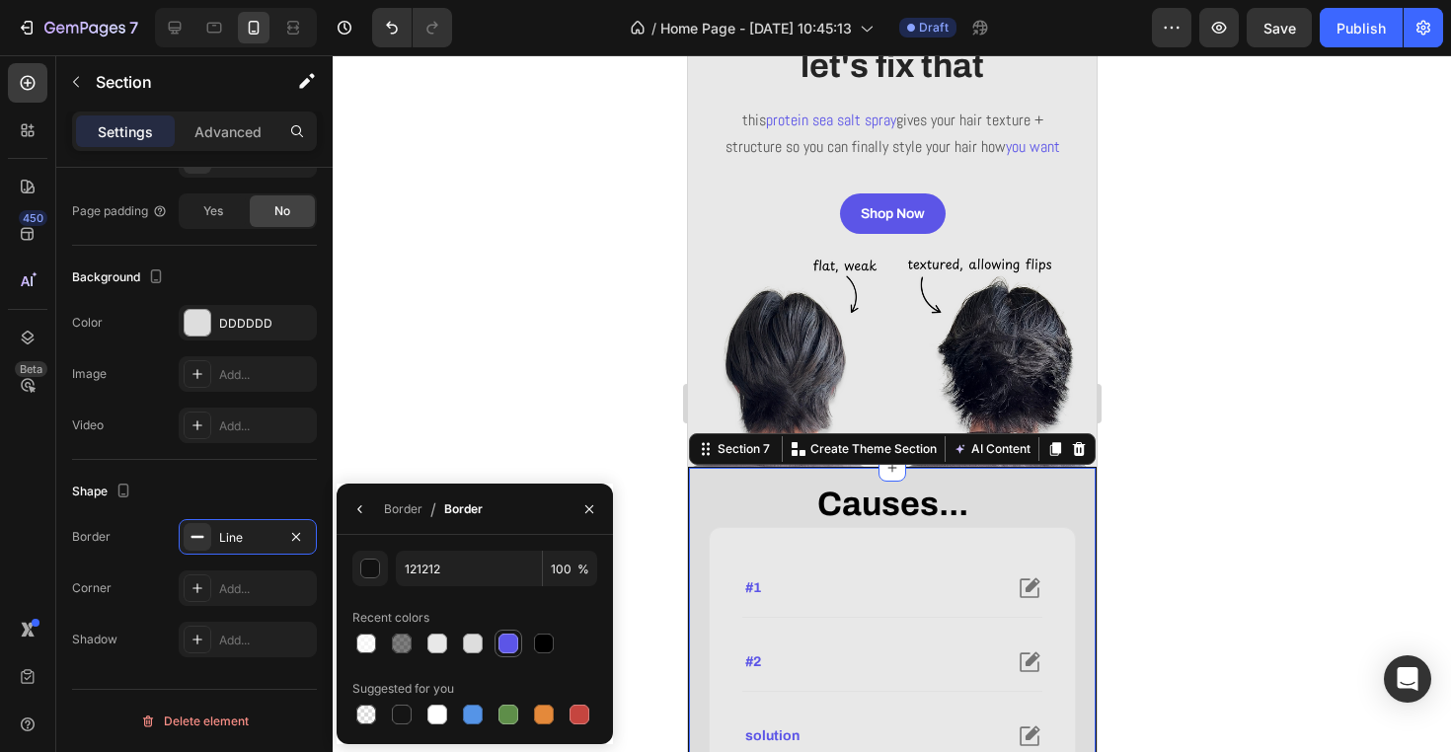
click at [507, 647] on div at bounding box center [508, 644] width 20 height 20
type input "5C55E7"
click at [240, 516] on div "Shape Border Line Corner Add... Shadow Add..." at bounding box center [194, 566] width 245 height 213
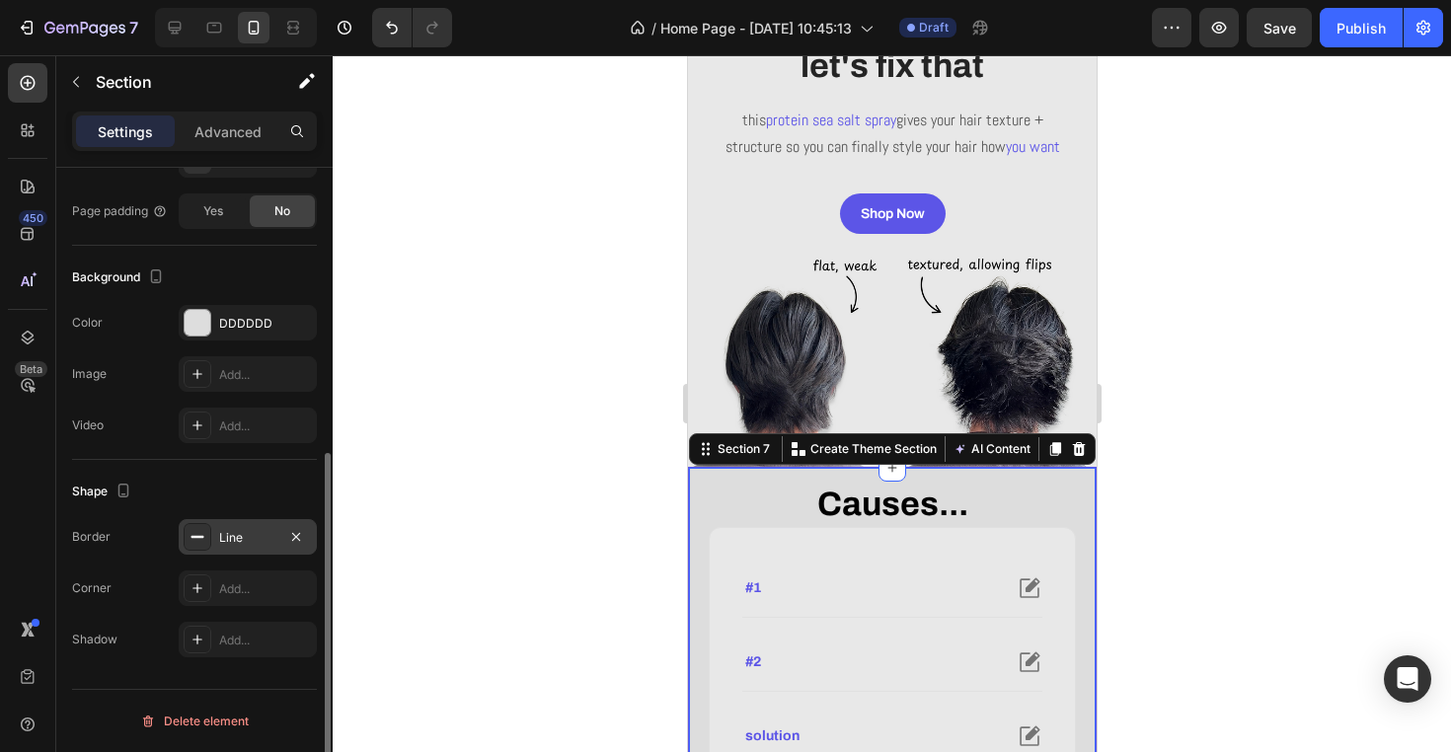
click at [244, 537] on div "Line" at bounding box center [247, 538] width 57 height 18
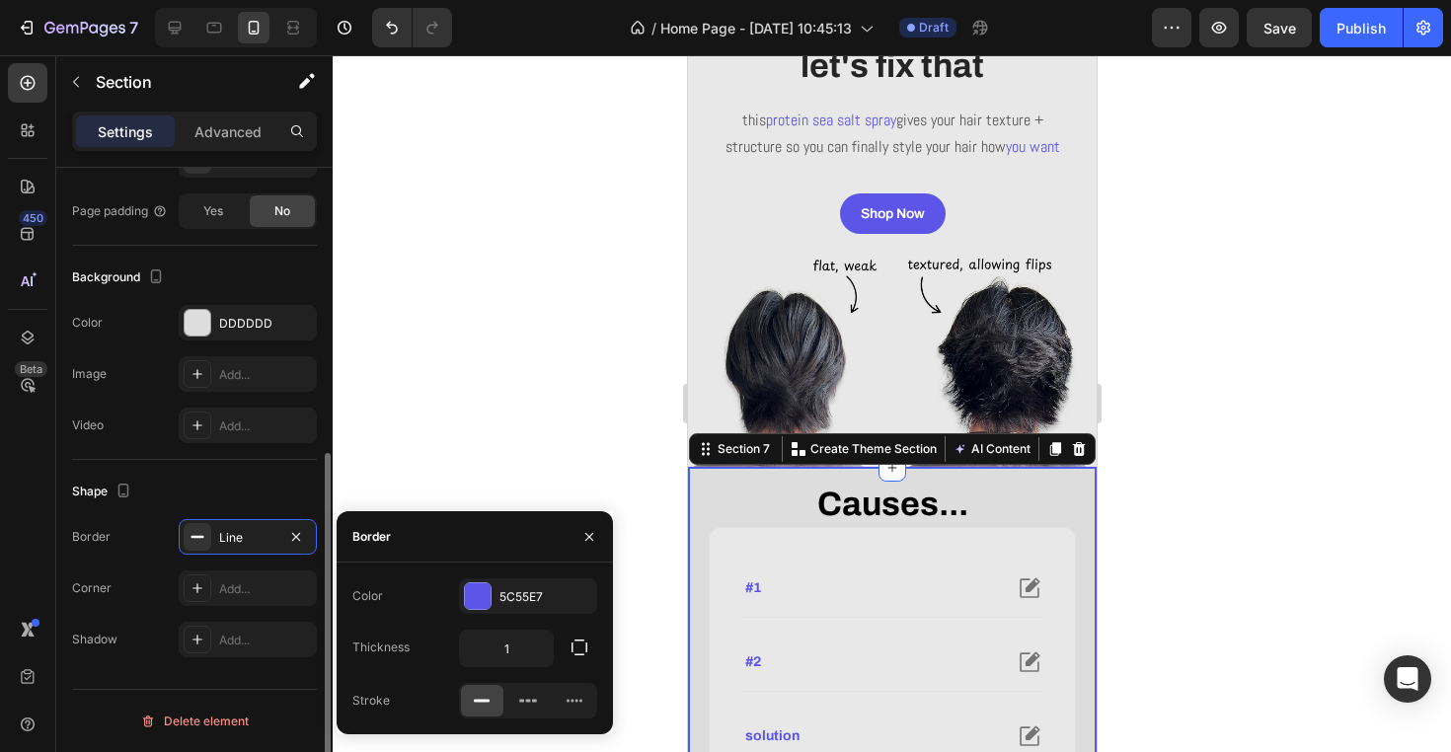
click at [239, 510] on div "Shape Border Line Corner Add... Shadow Add..." at bounding box center [194, 566] width 245 height 213
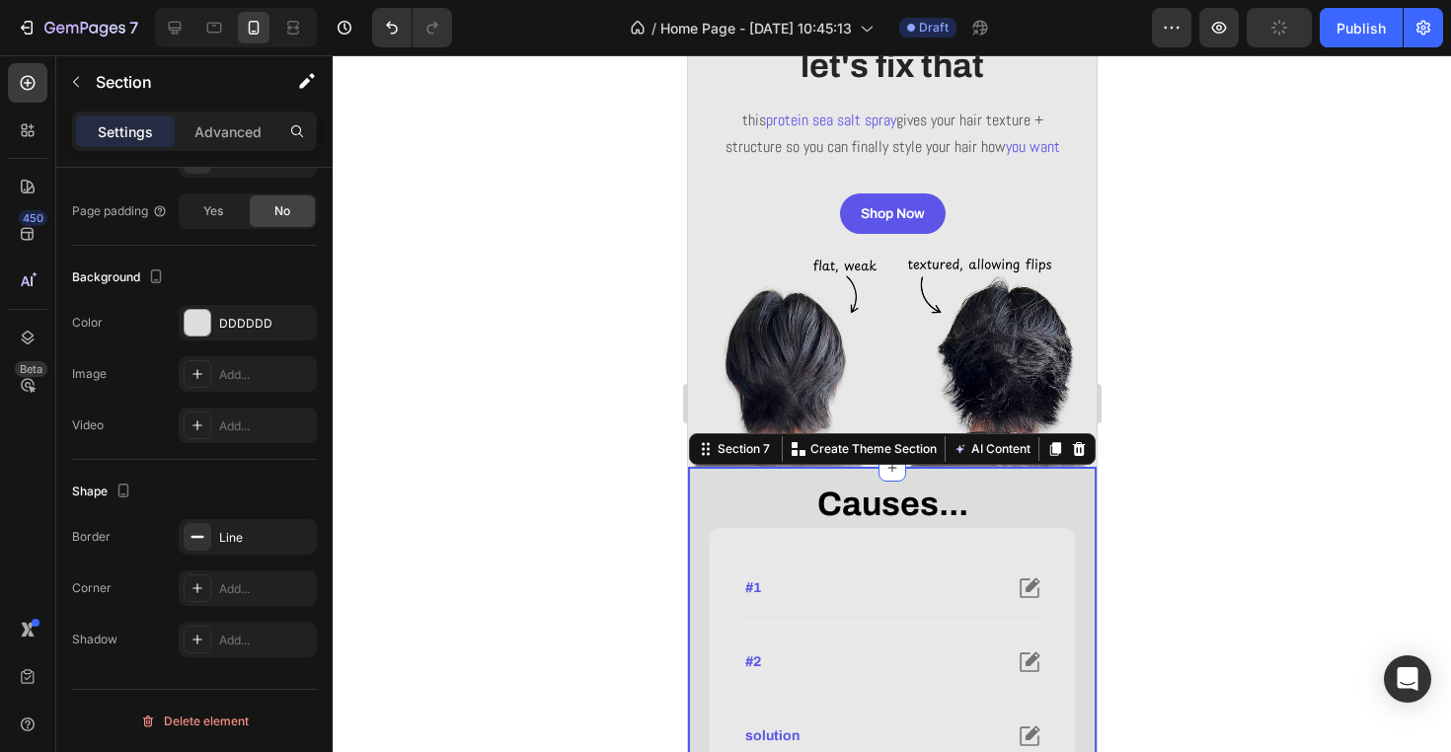
click at [648, 497] on div at bounding box center [892, 403] width 1118 height 697
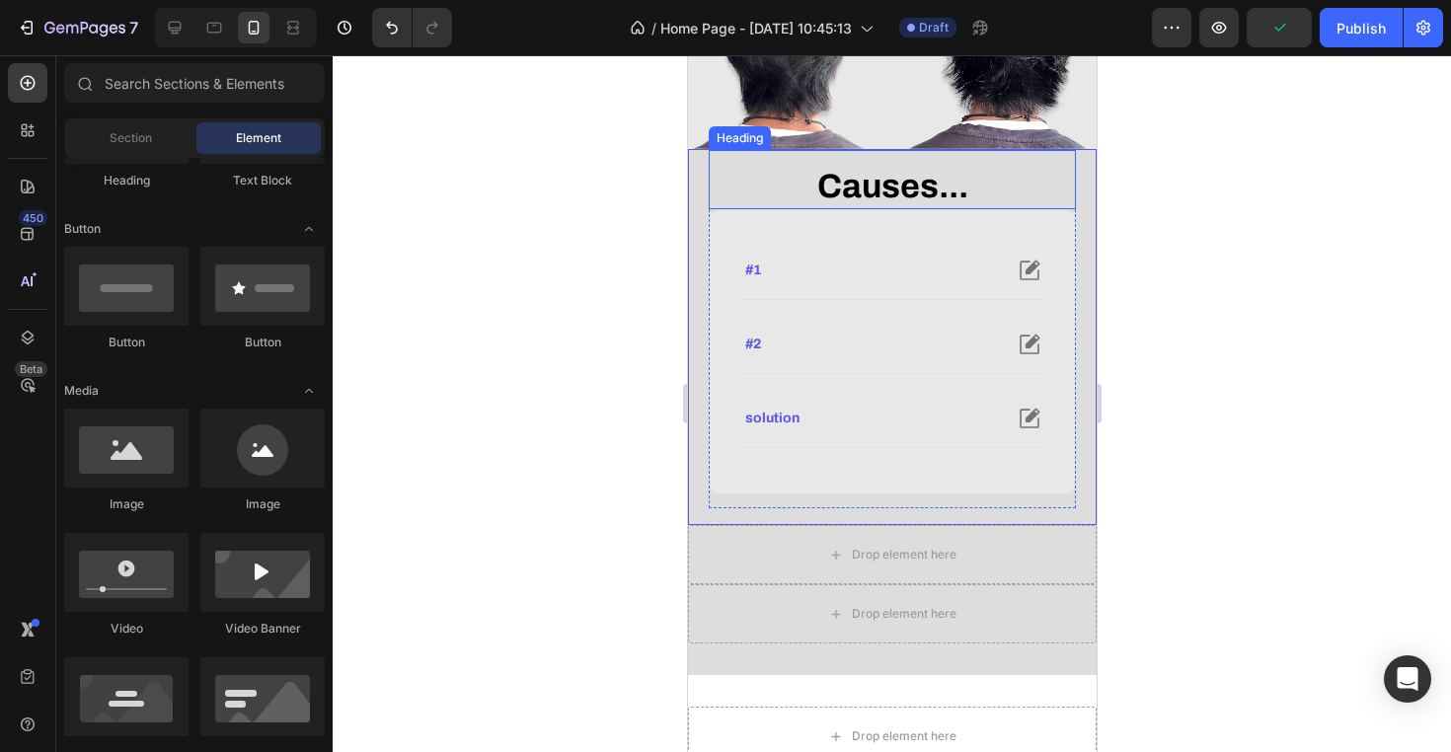
scroll to position [606, 0]
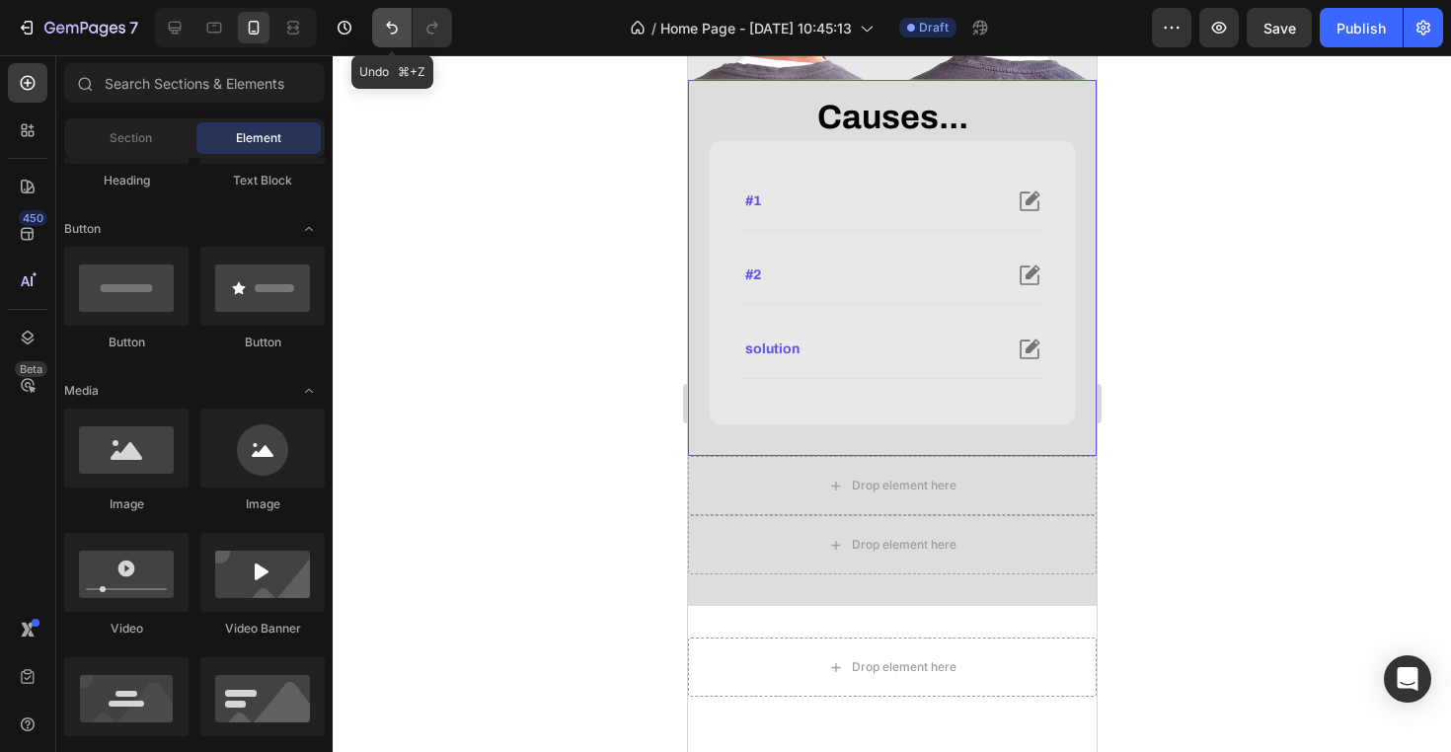
click at [386, 28] on icon "Undo/Redo" at bounding box center [392, 28] width 20 height 20
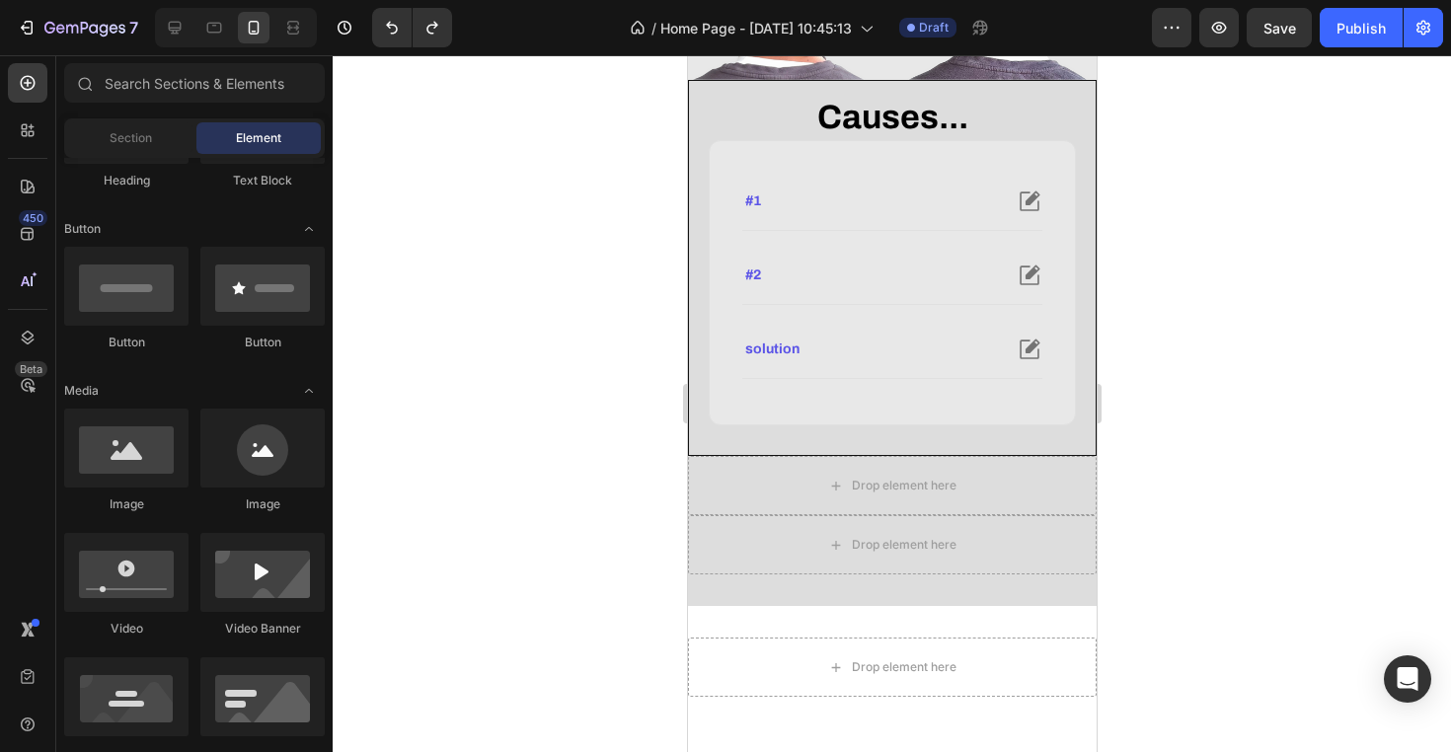
click at [528, 169] on div at bounding box center [892, 403] width 1118 height 697
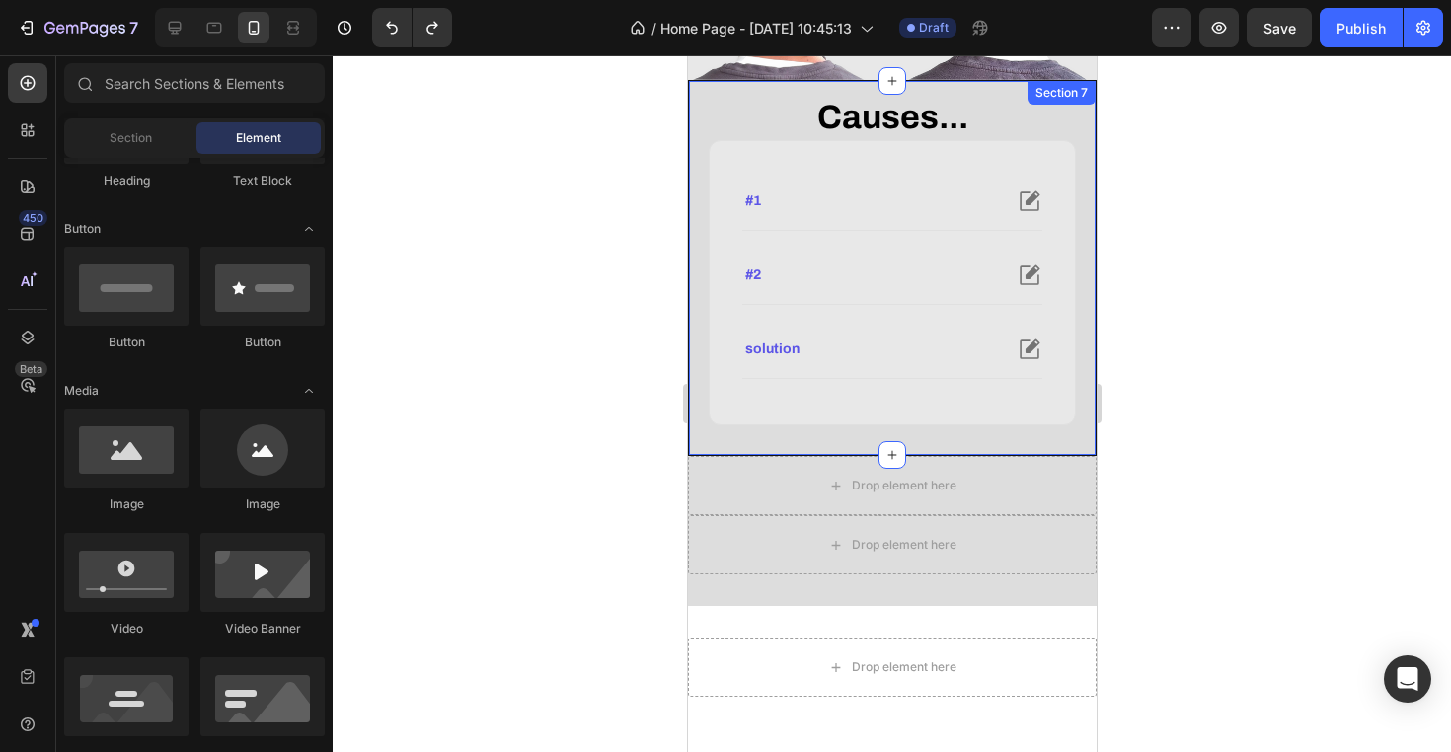
click at [706, 125] on div "Causes... Heading #1 #2 solution Accordion Row Row Section 7" at bounding box center [891, 268] width 409 height 376
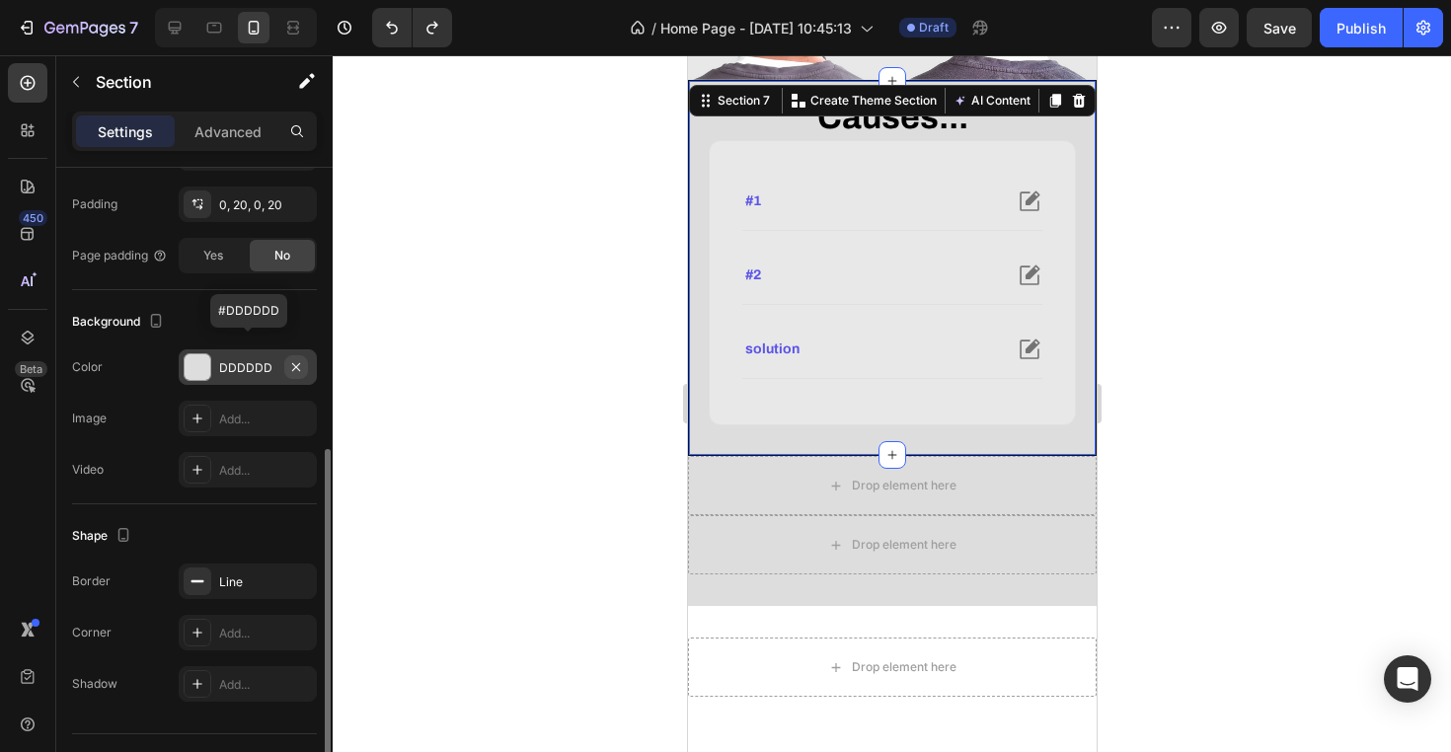
scroll to position [482, 0]
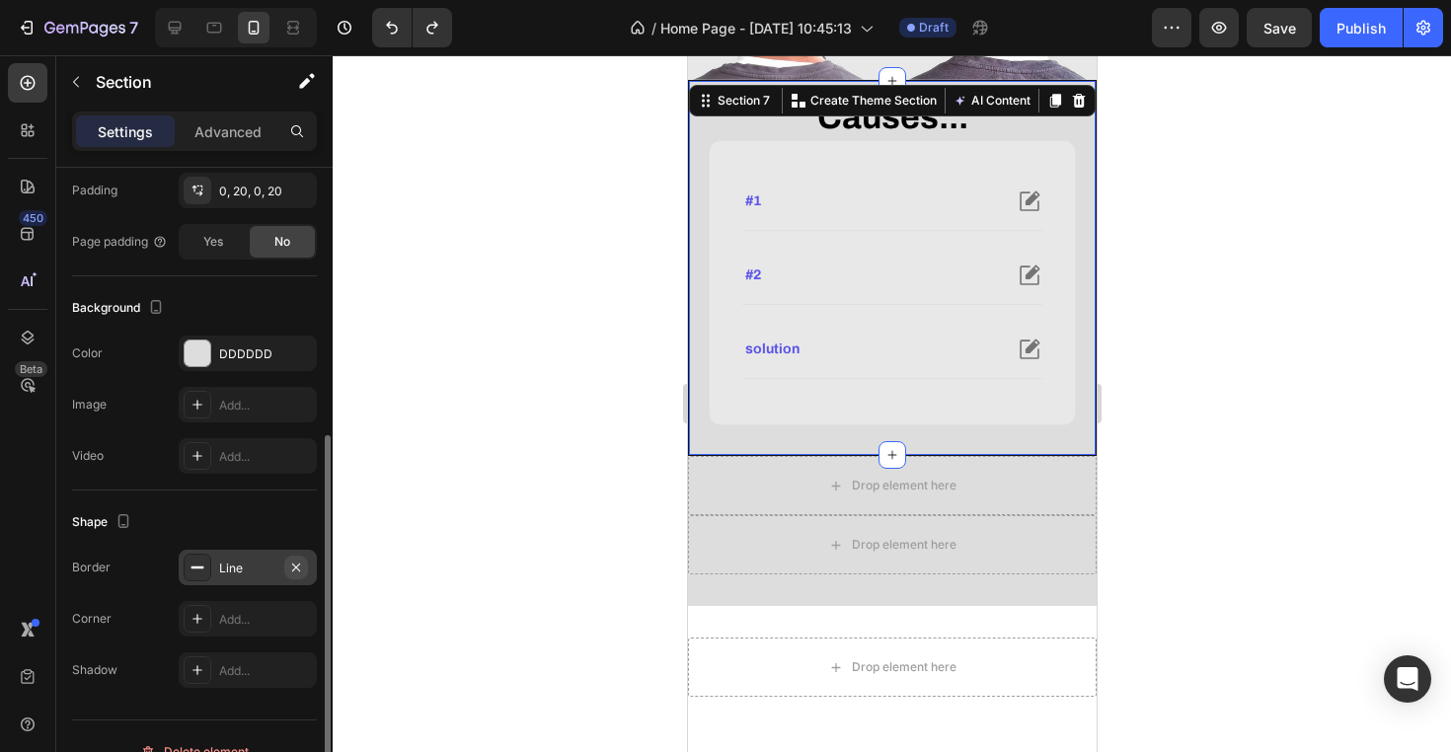
click at [293, 572] on icon "button" at bounding box center [296, 568] width 16 height 16
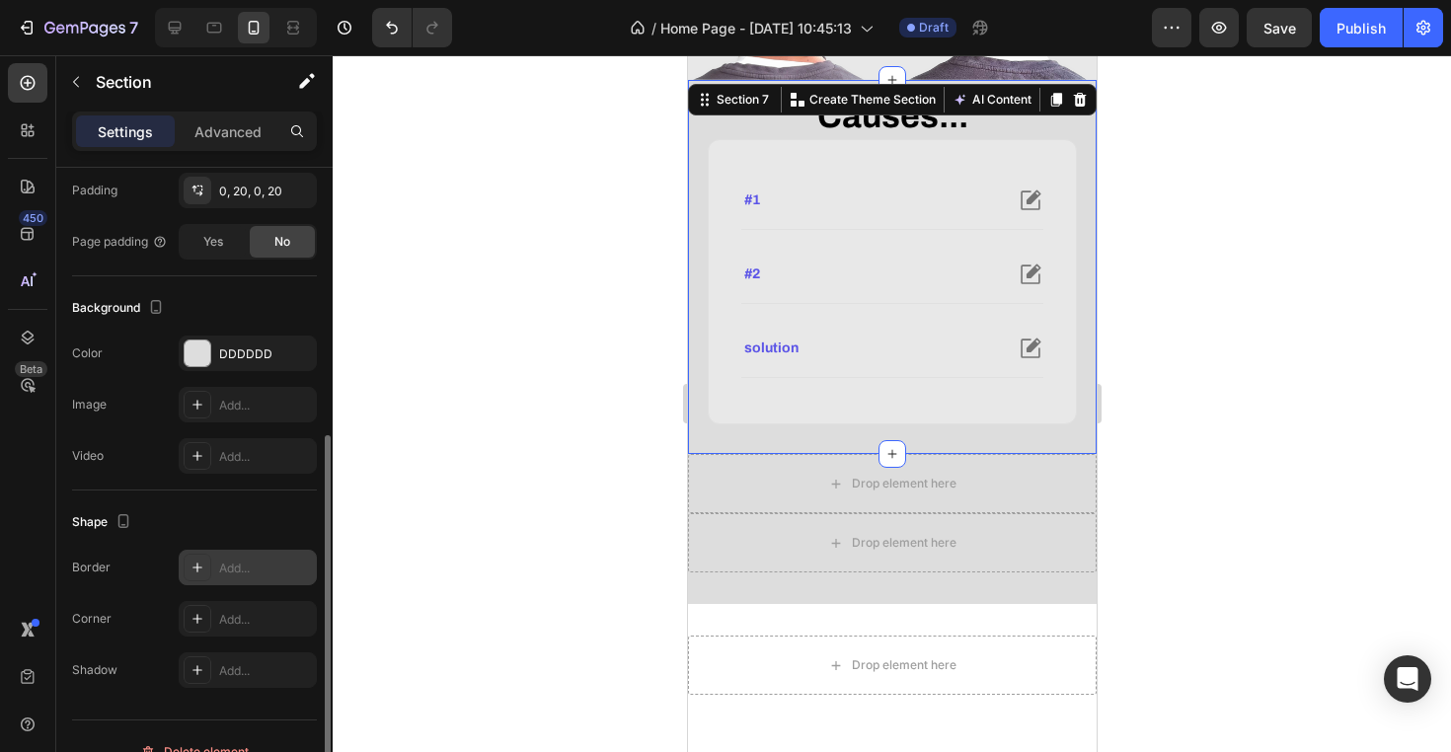
click at [531, 372] on div at bounding box center [892, 403] width 1118 height 697
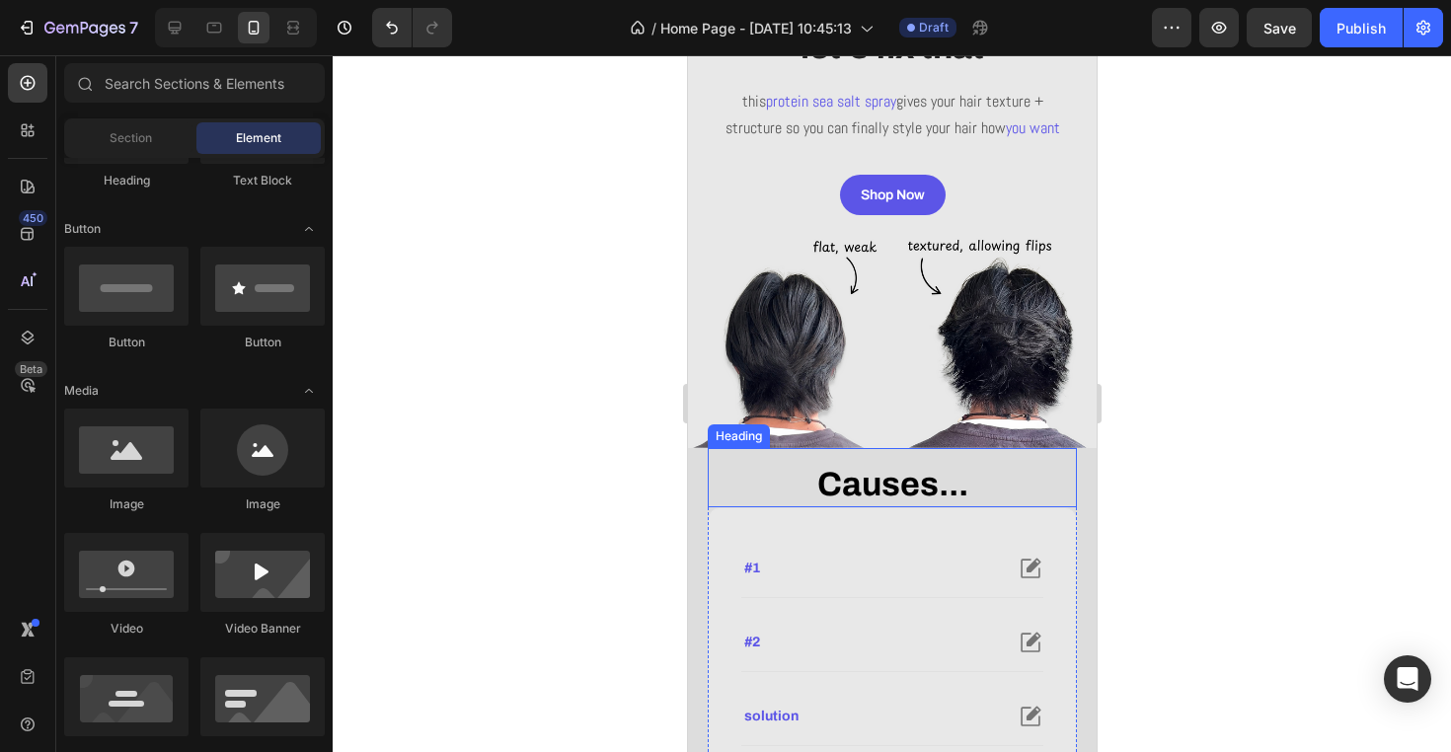
scroll to position [269, 0]
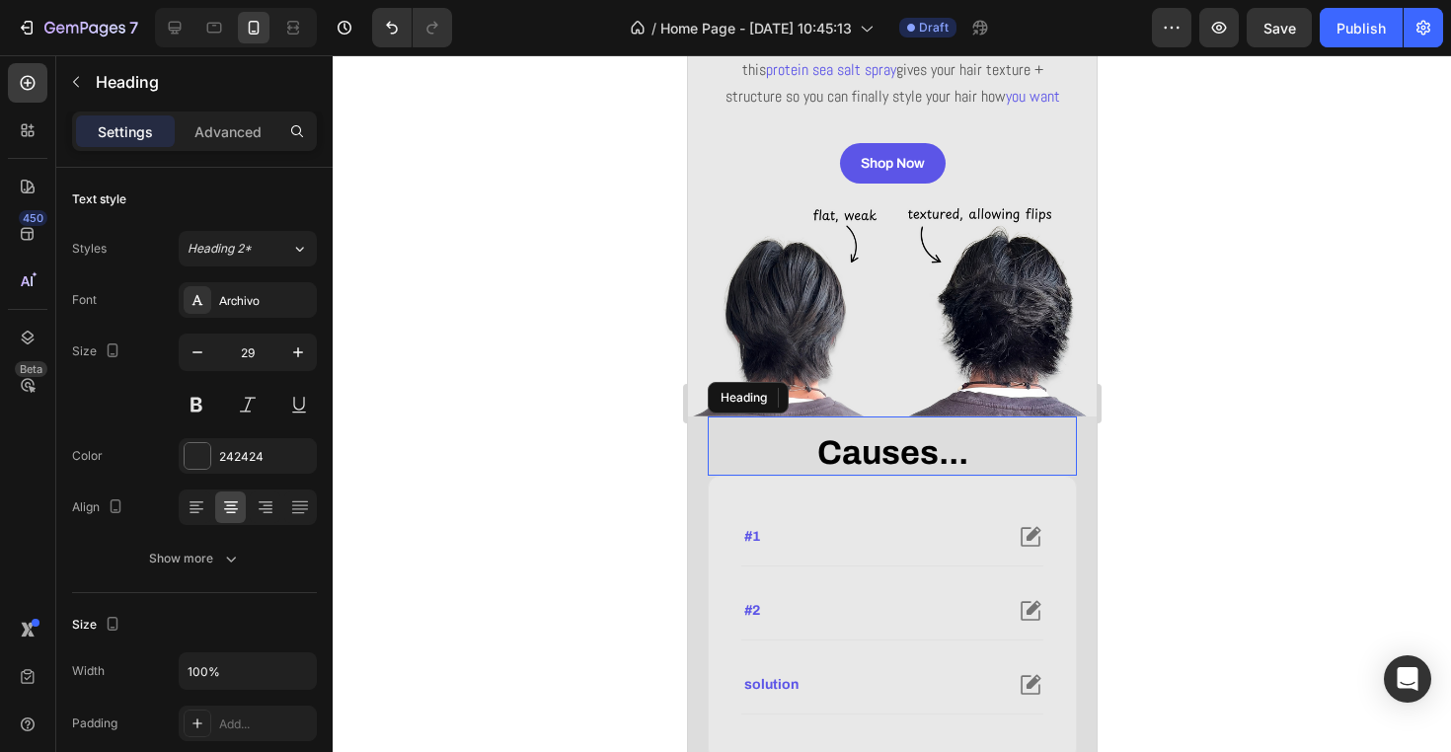
click at [887, 469] on strong "Causes..." at bounding box center [891, 452] width 151 height 37
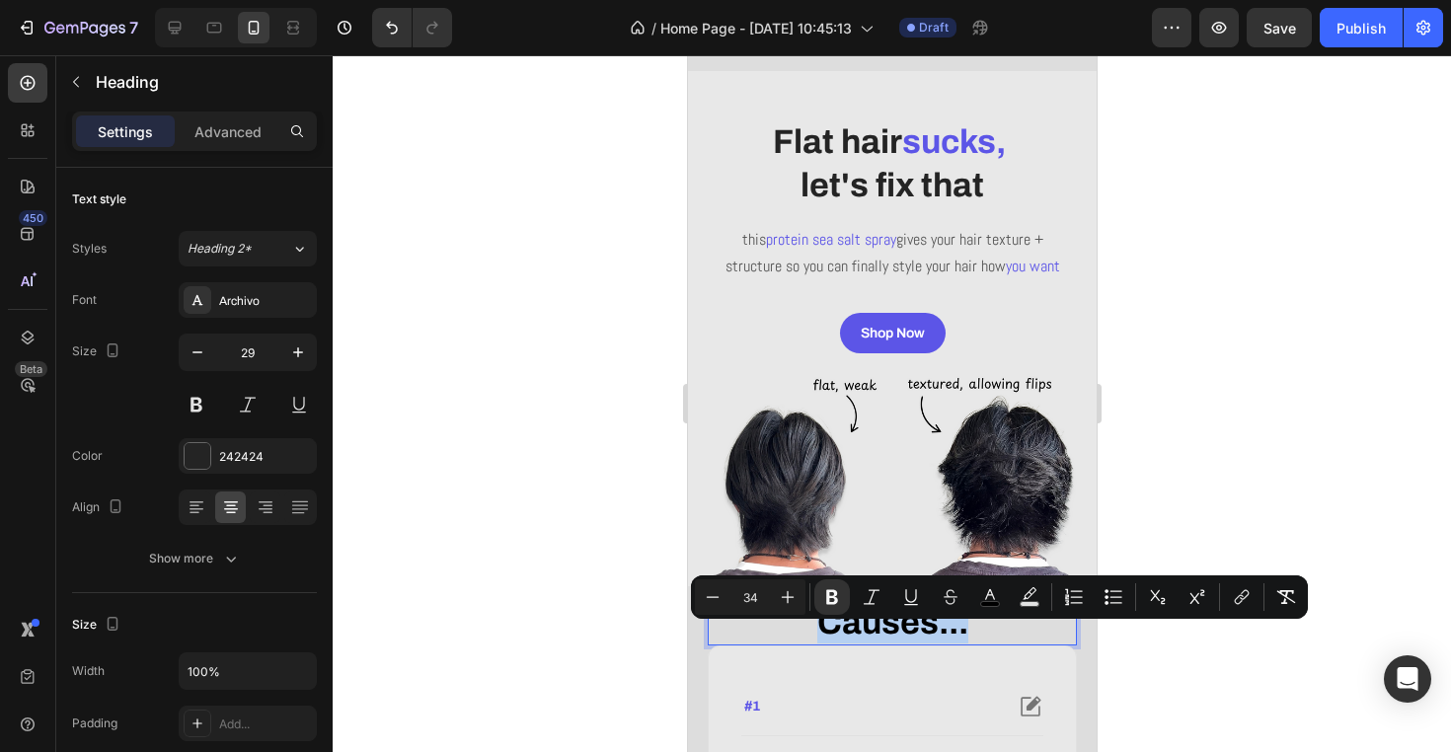
scroll to position [102, 0]
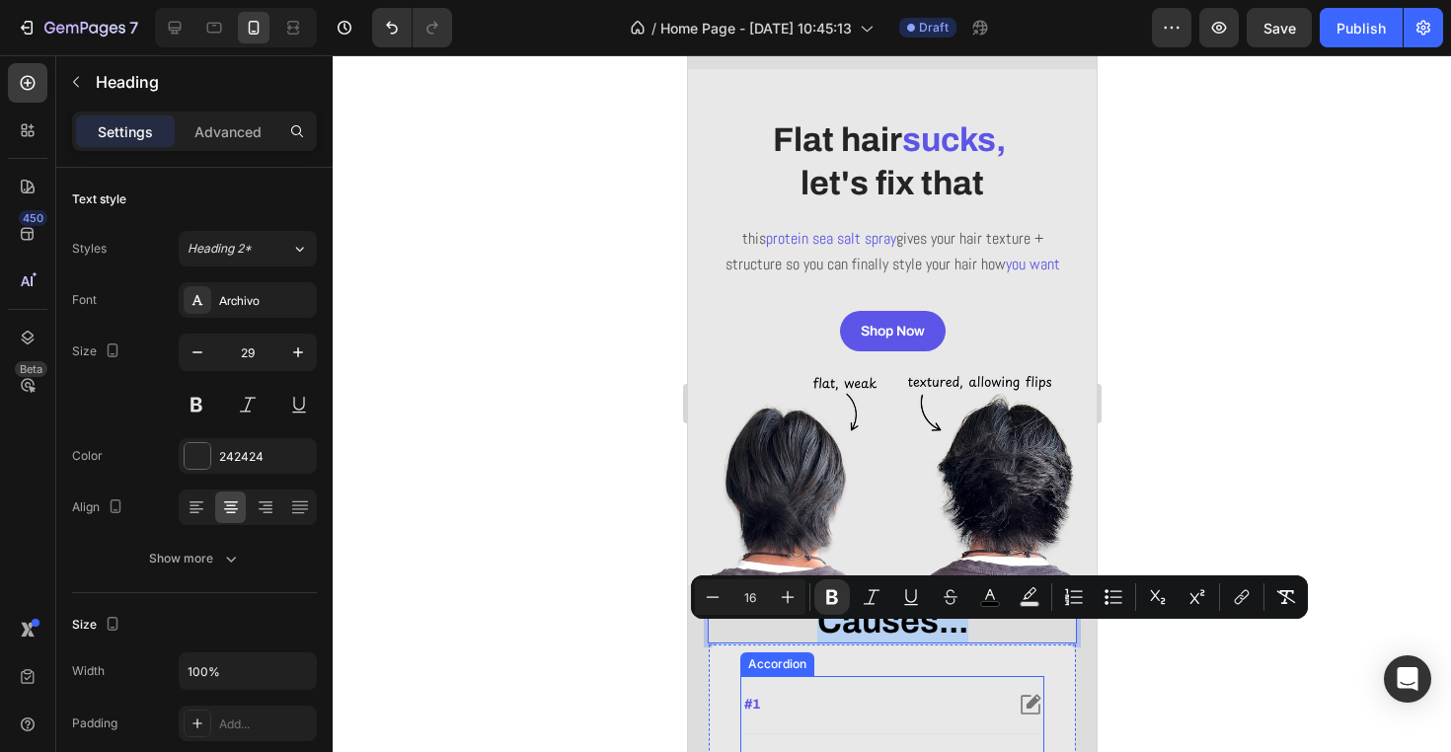
click at [875, 717] on div "#1" at bounding box center [870, 705] width 261 height 24
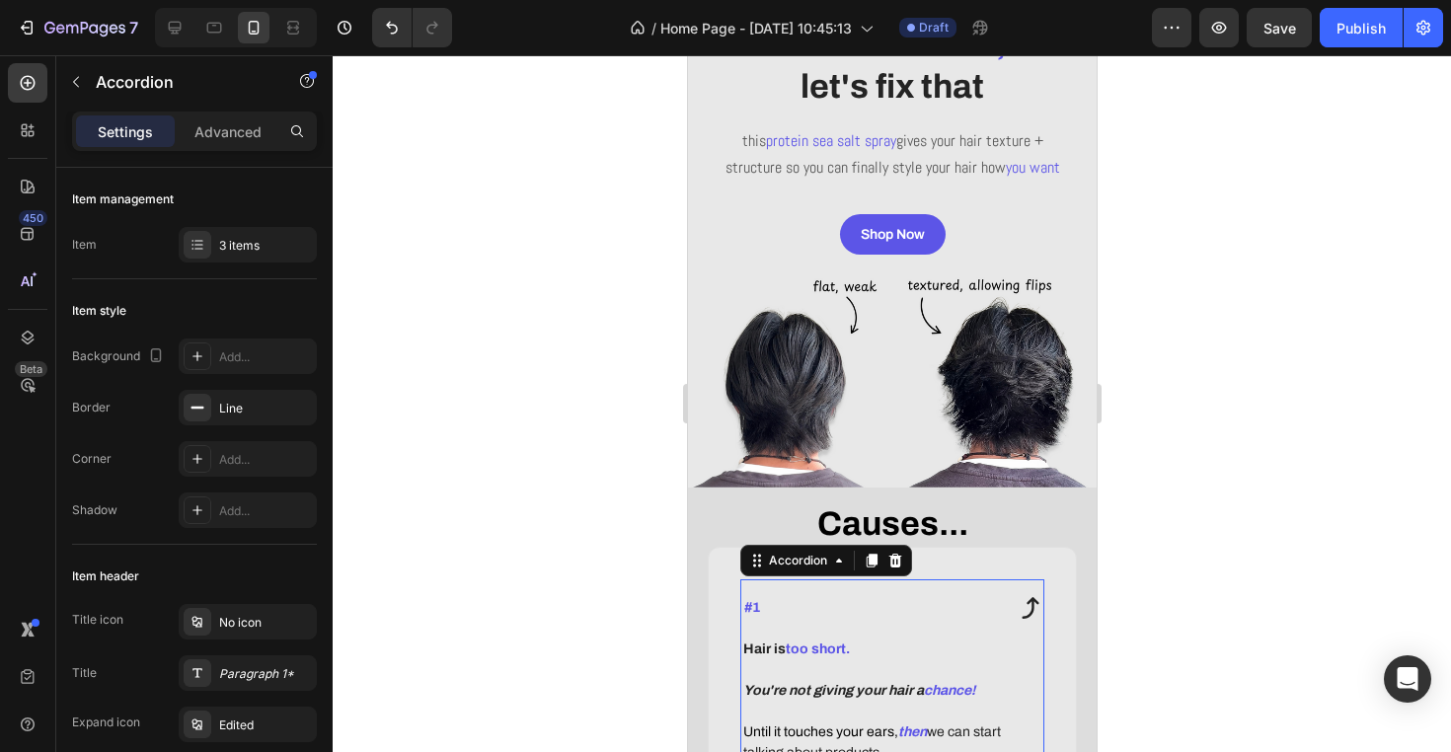
scroll to position [218, 0]
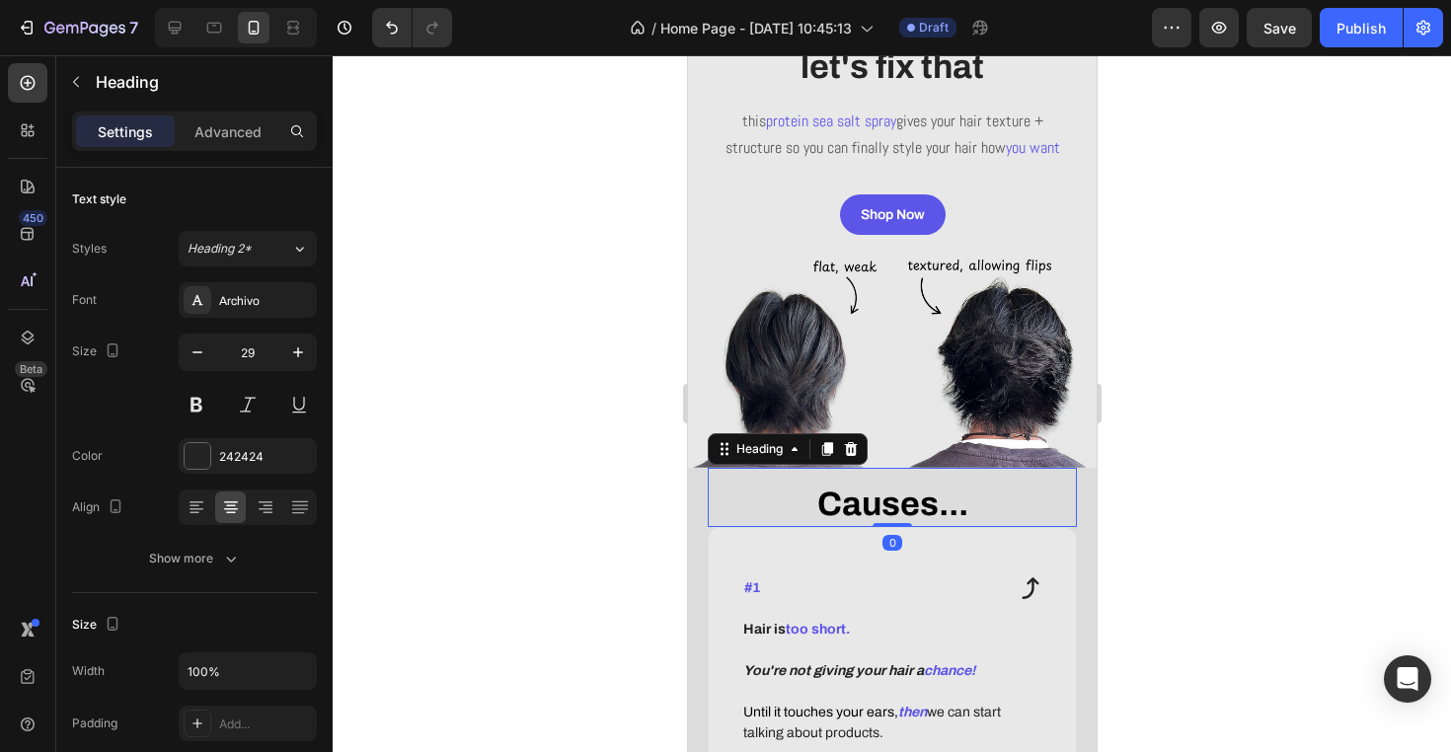
click at [909, 522] on strong "Causes..." at bounding box center [891, 504] width 151 height 37
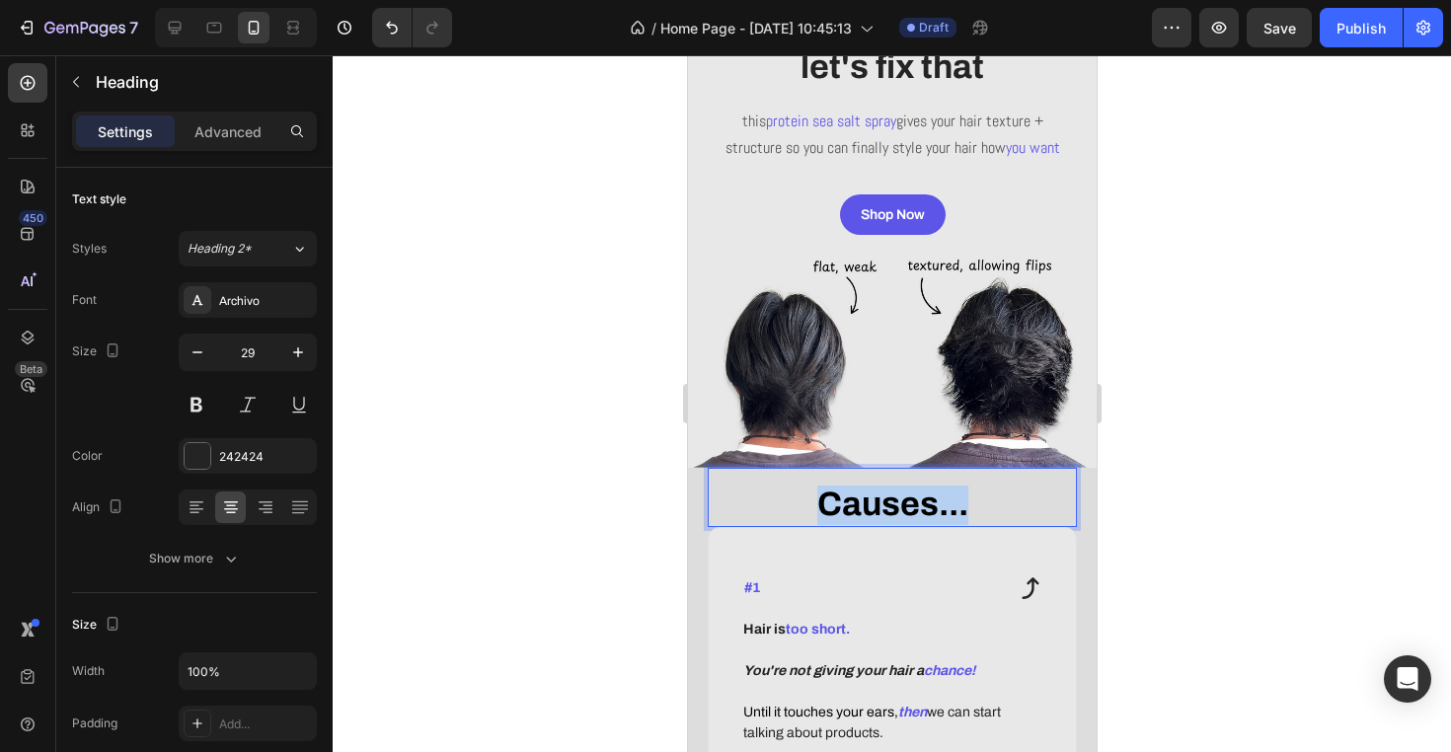
click at [909, 522] on strong "Causes..." at bounding box center [891, 504] width 151 height 37
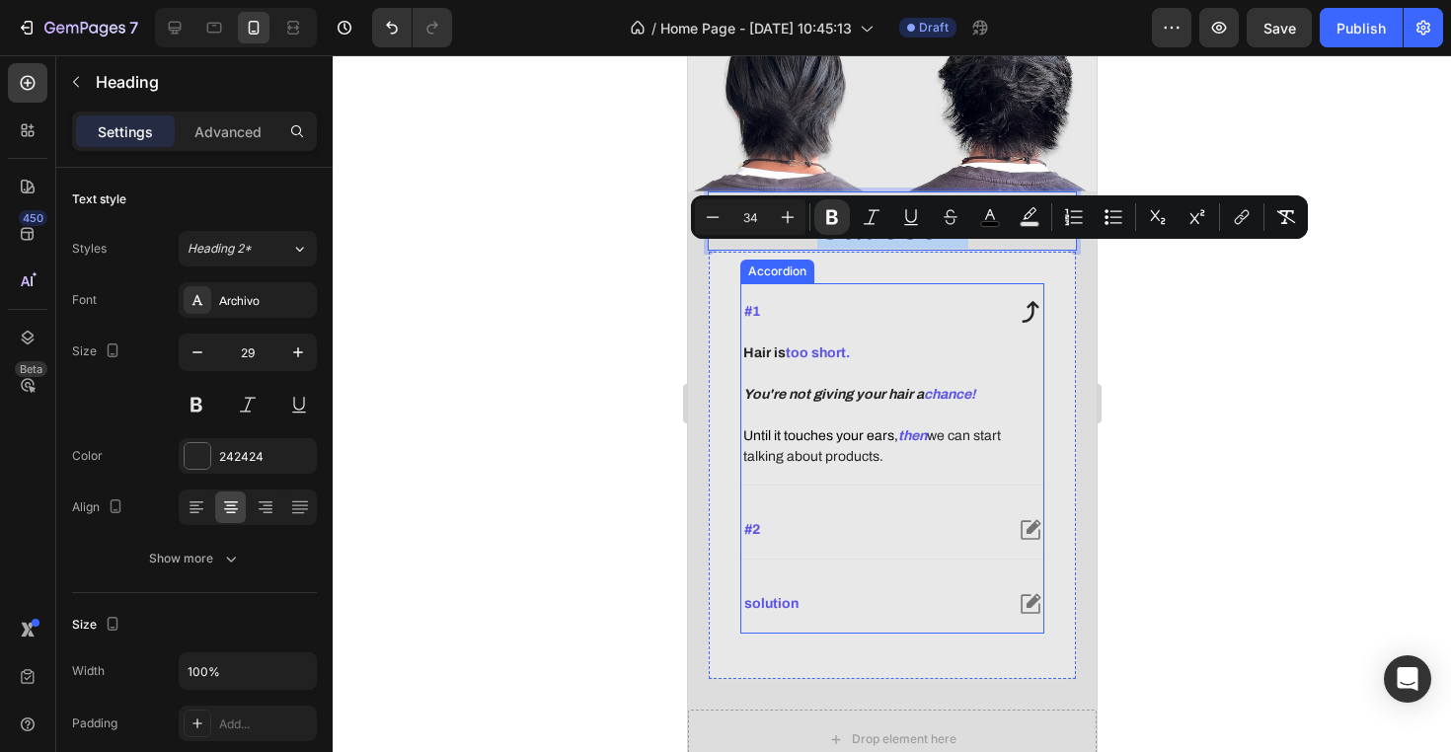
scroll to position [500, 0]
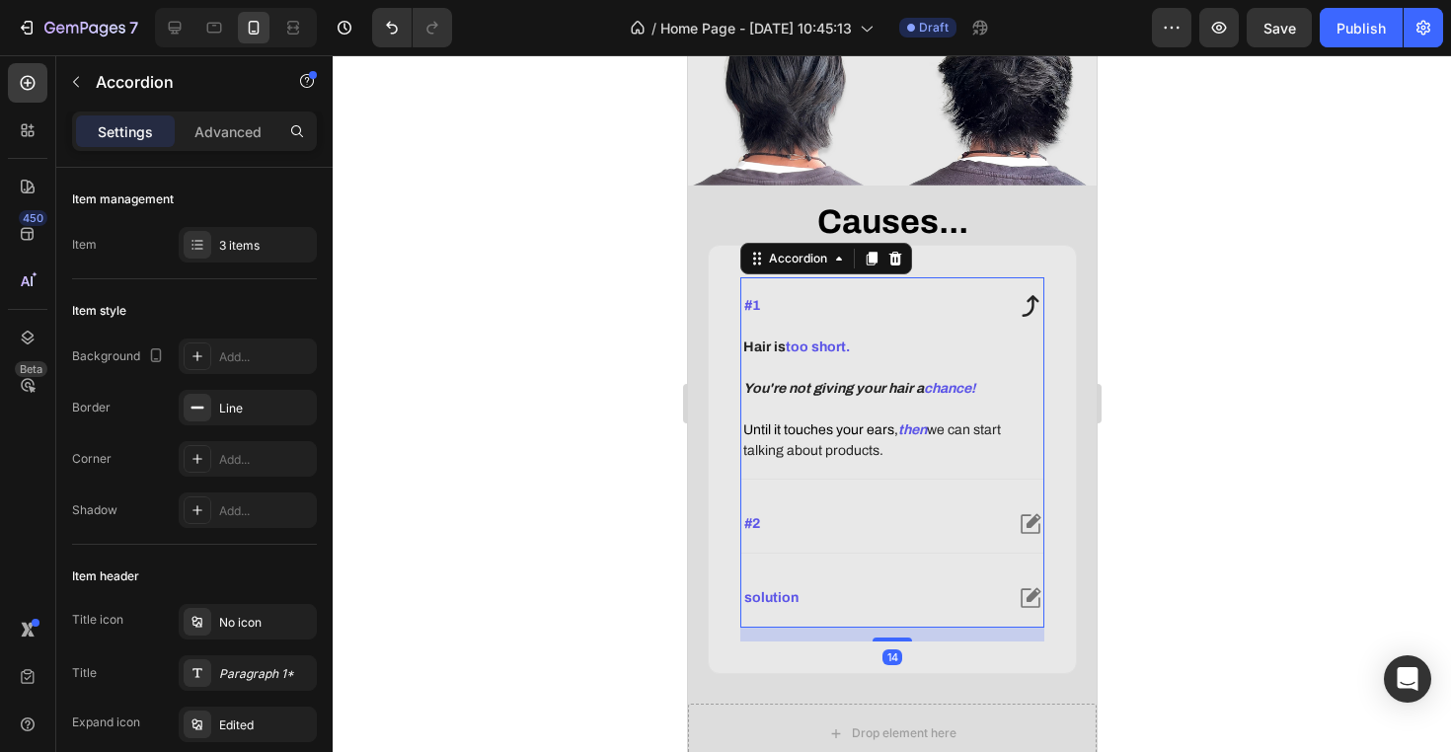
click at [879, 318] on div "#1" at bounding box center [870, 306] width 261 height 24
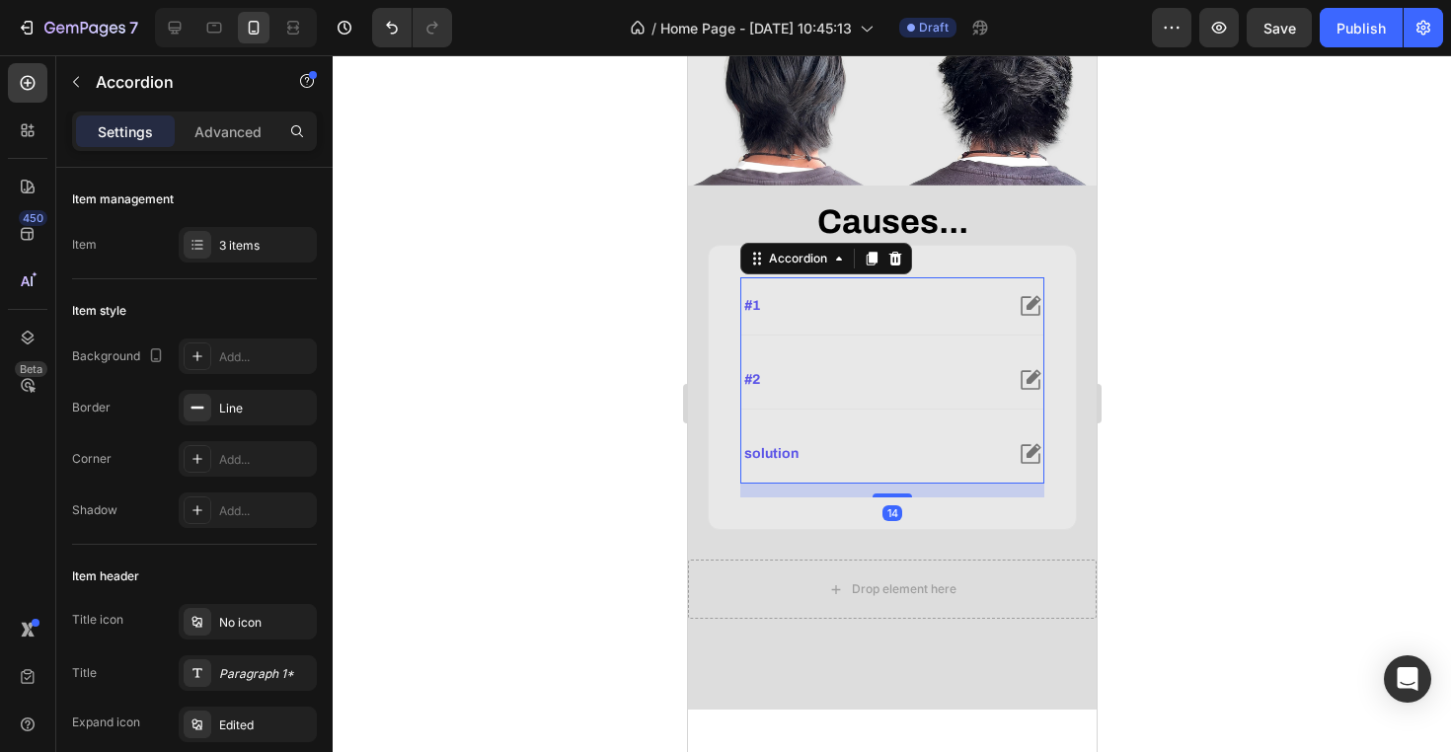
click at [895, 392] on div "#2" at bounding box center [870, 380] width 261 height 24
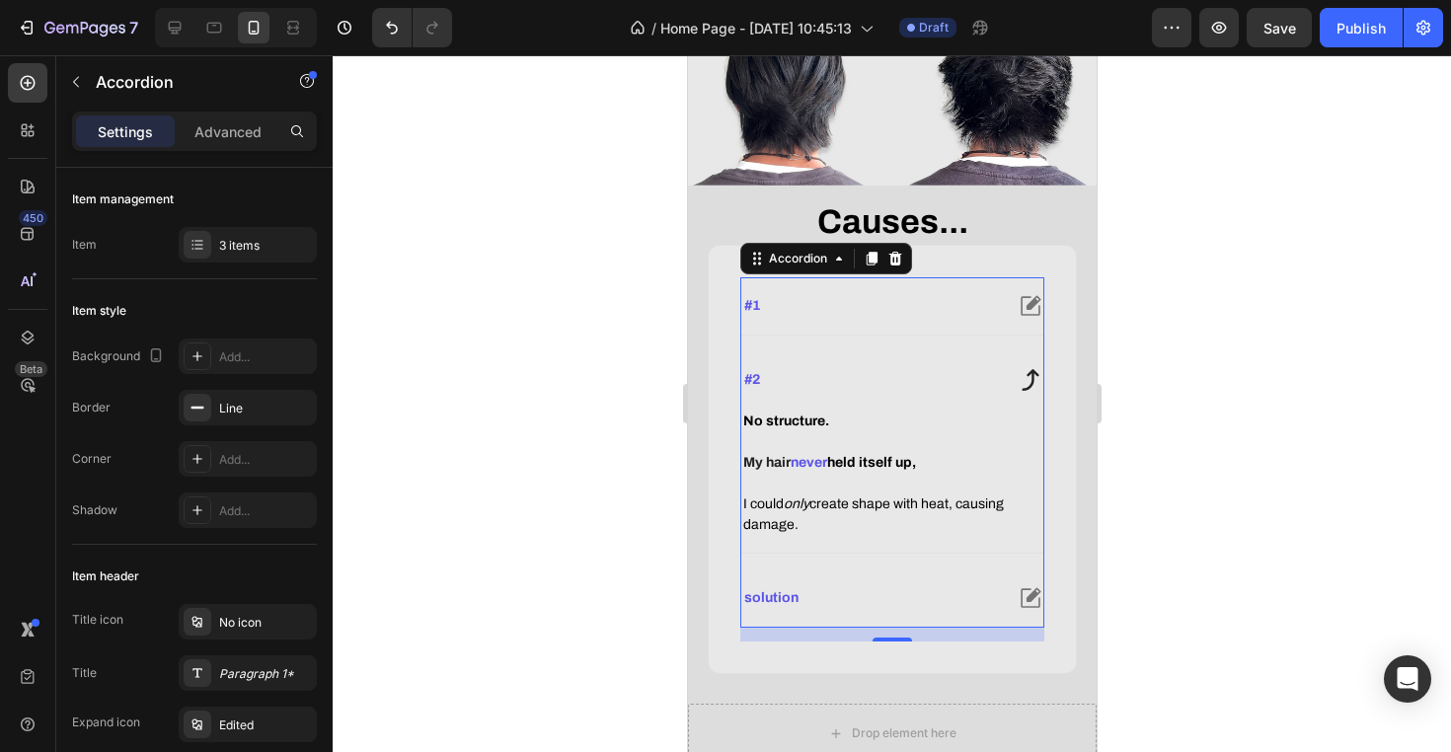
click at [904, 409] on div "#2" at bounding box center [891, 379] width 302 height 57
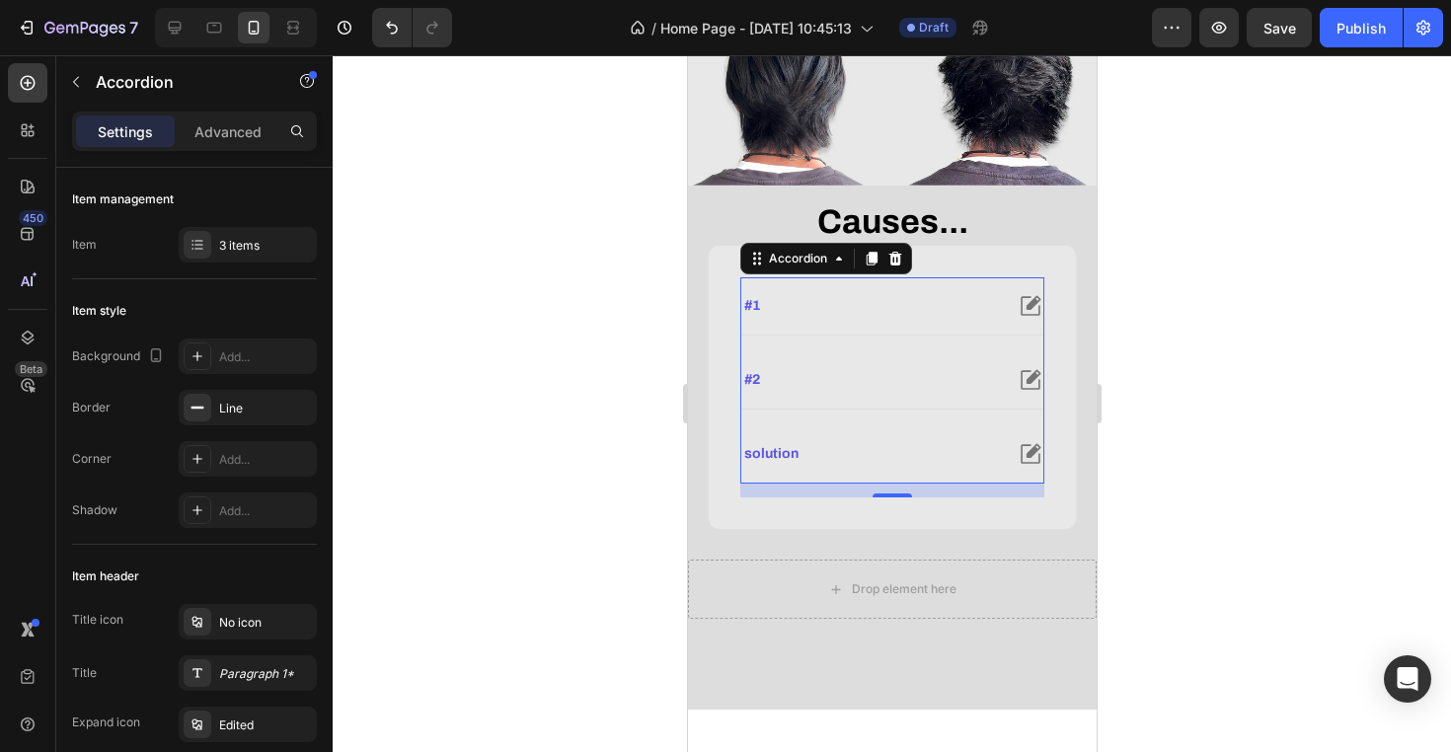
click at [911, 466] on div "solution" at bounding box center [870, 454] width 261 height 24
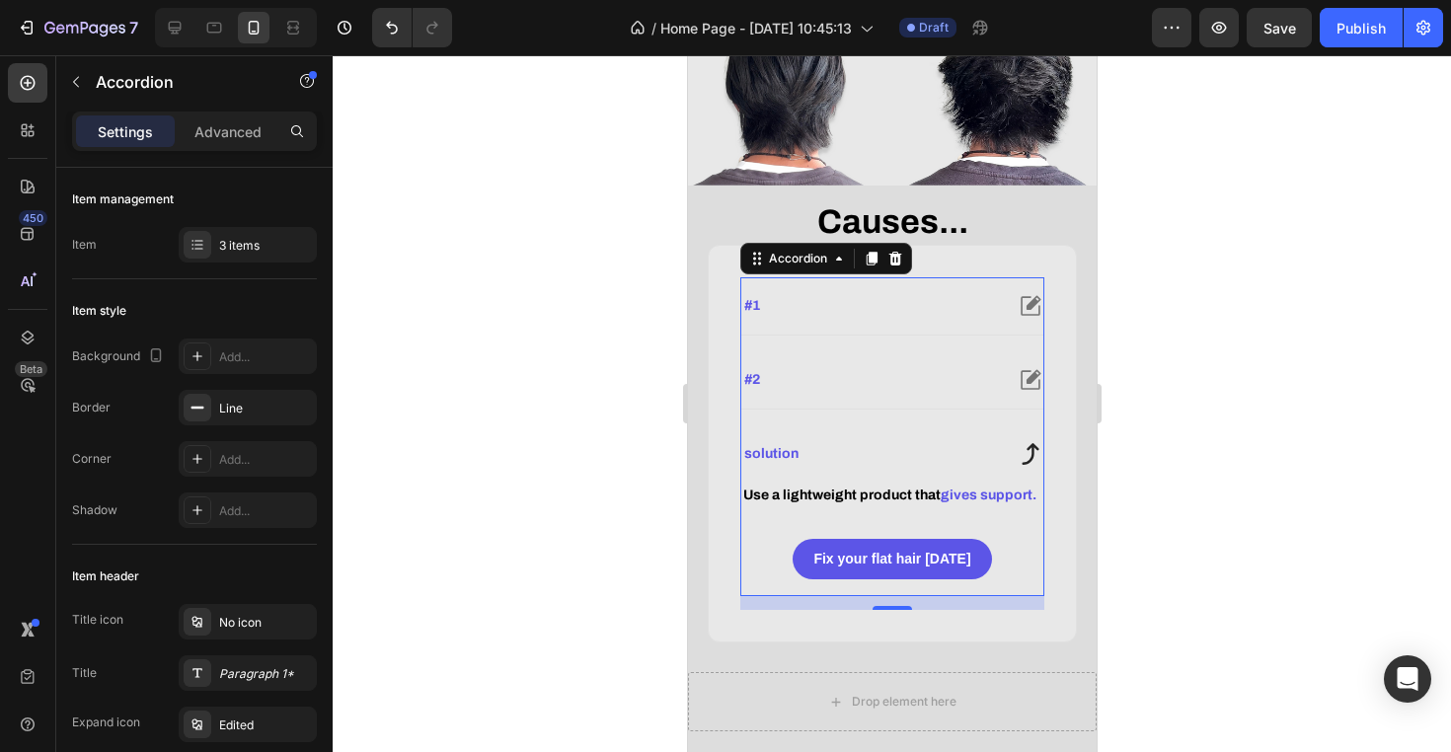
click at [911, 466] on div "solution" at bounding box center [870, 454] width 261 height 24
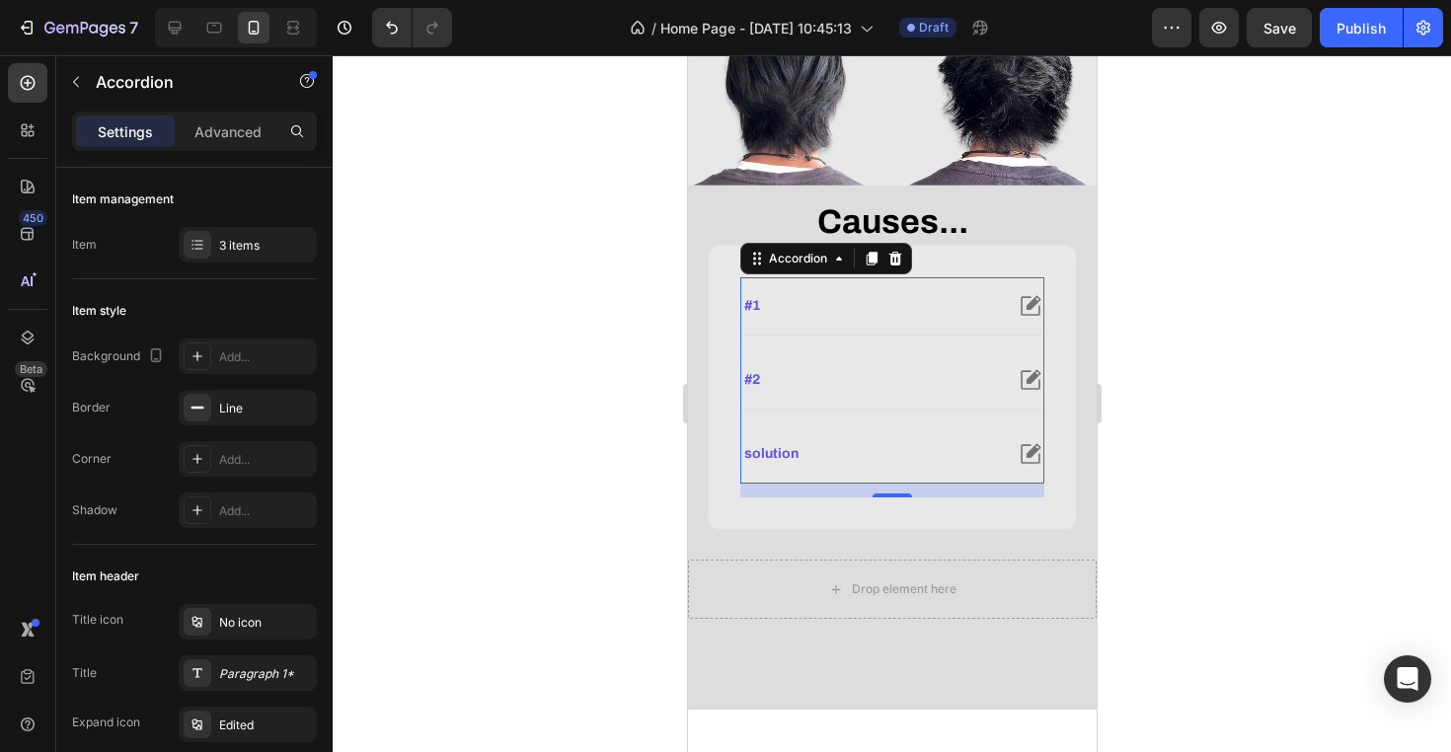
click at [907, 466] on div "solution" at bounding box center [870, 454] width 261 height 24
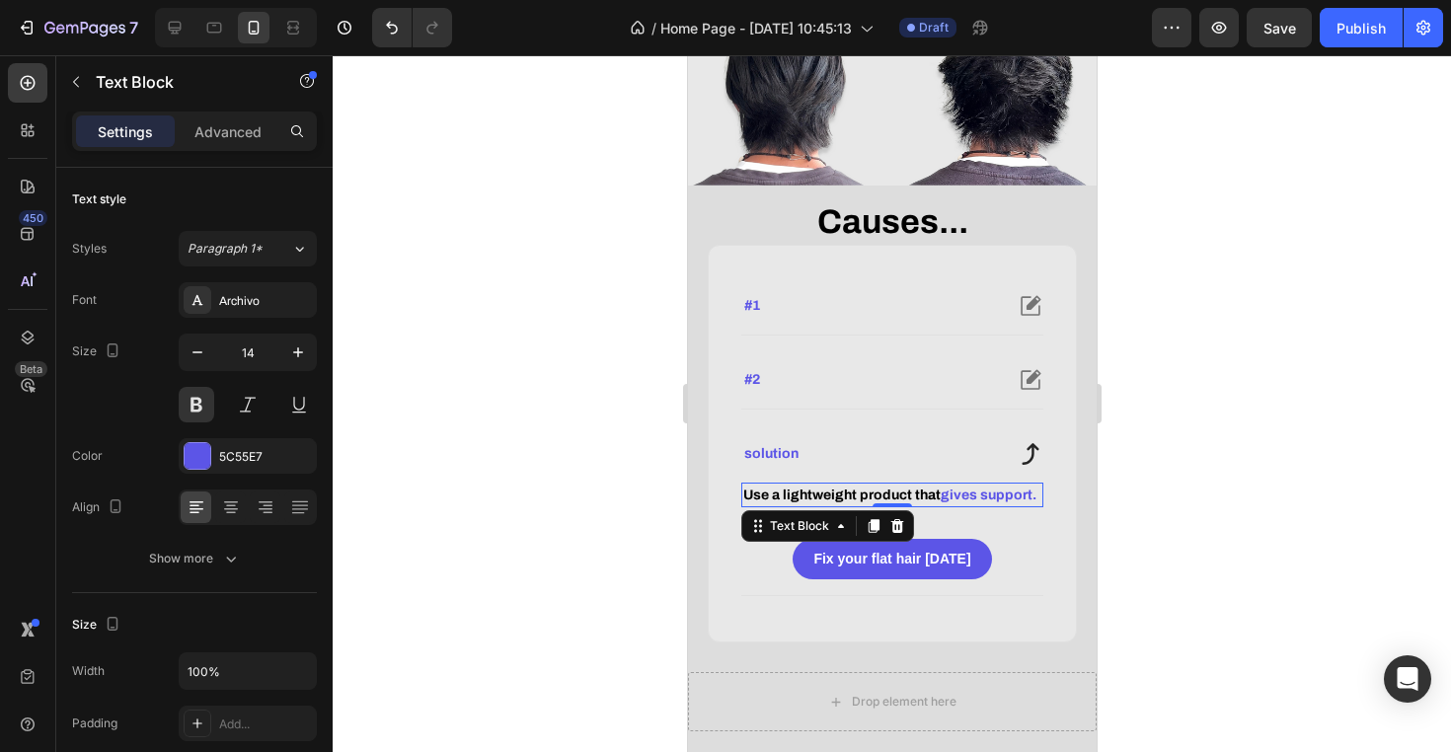
click at [907, 502] on span "Use a lightweight product that" at bounding box center [840, 495] width 197 height 15
click at [924, 507] on div "Use a lightweight product that gives support." at bounding box center [891, 495] width 302 height 25
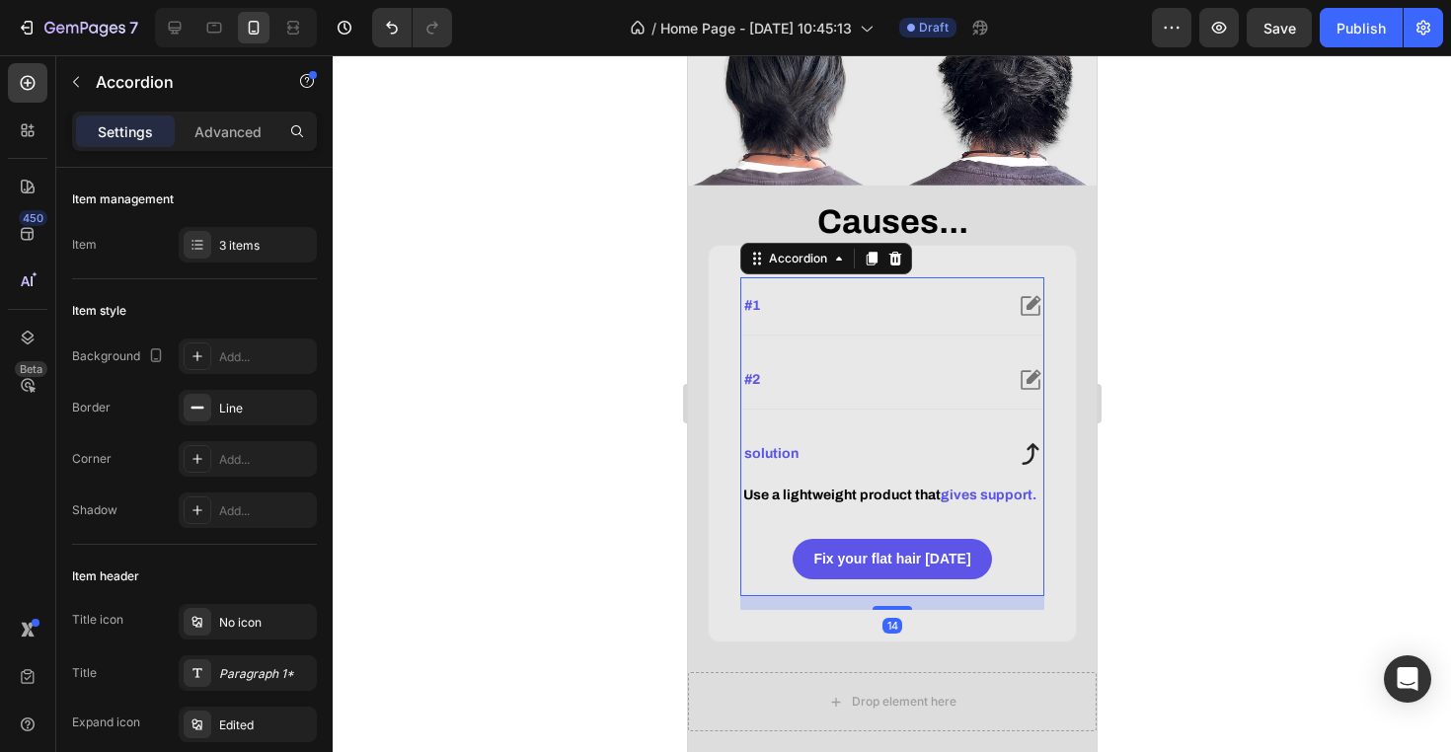
click at [937, 466] on div "solution" at bounding box center [870, 454] width 261 height 24
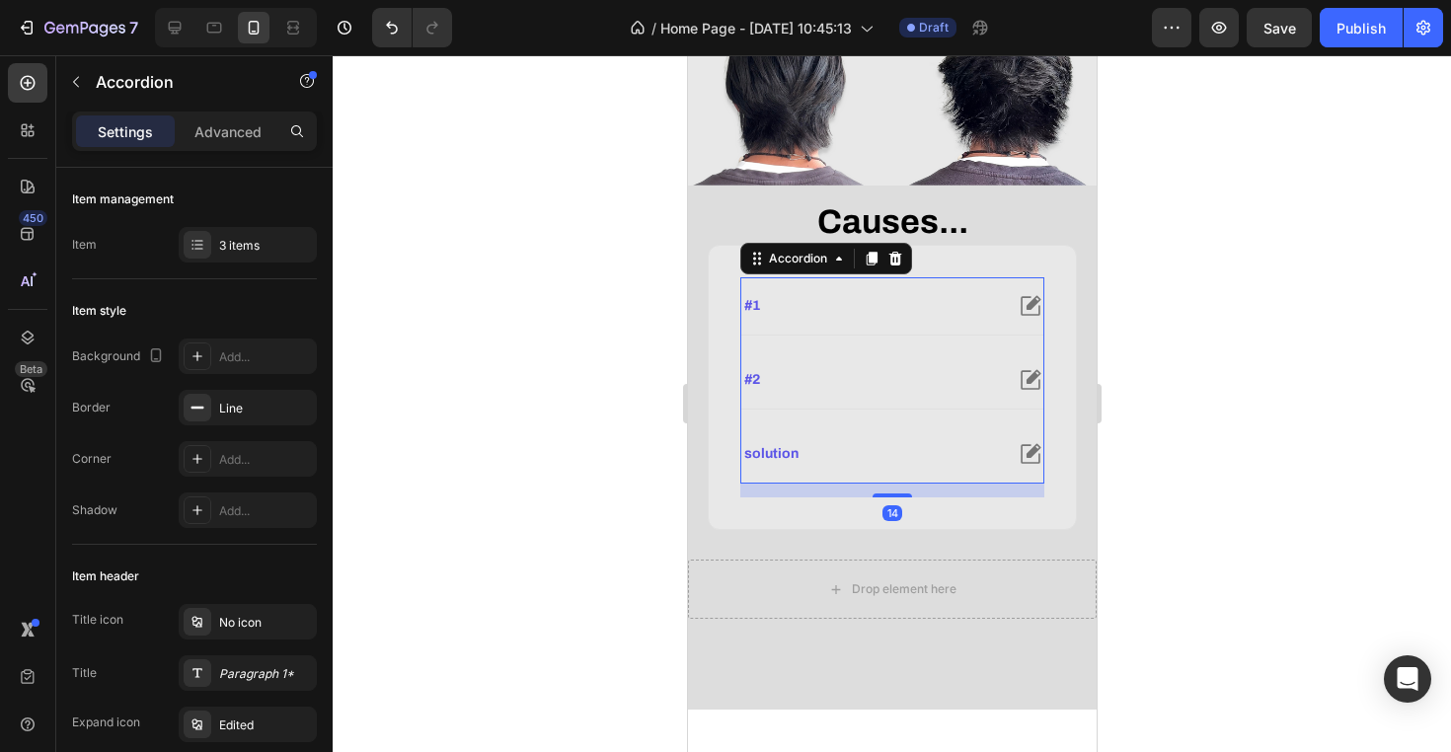
click at [926, 466] on div "solution" at bounding box center [870, 454] width 261 height 24
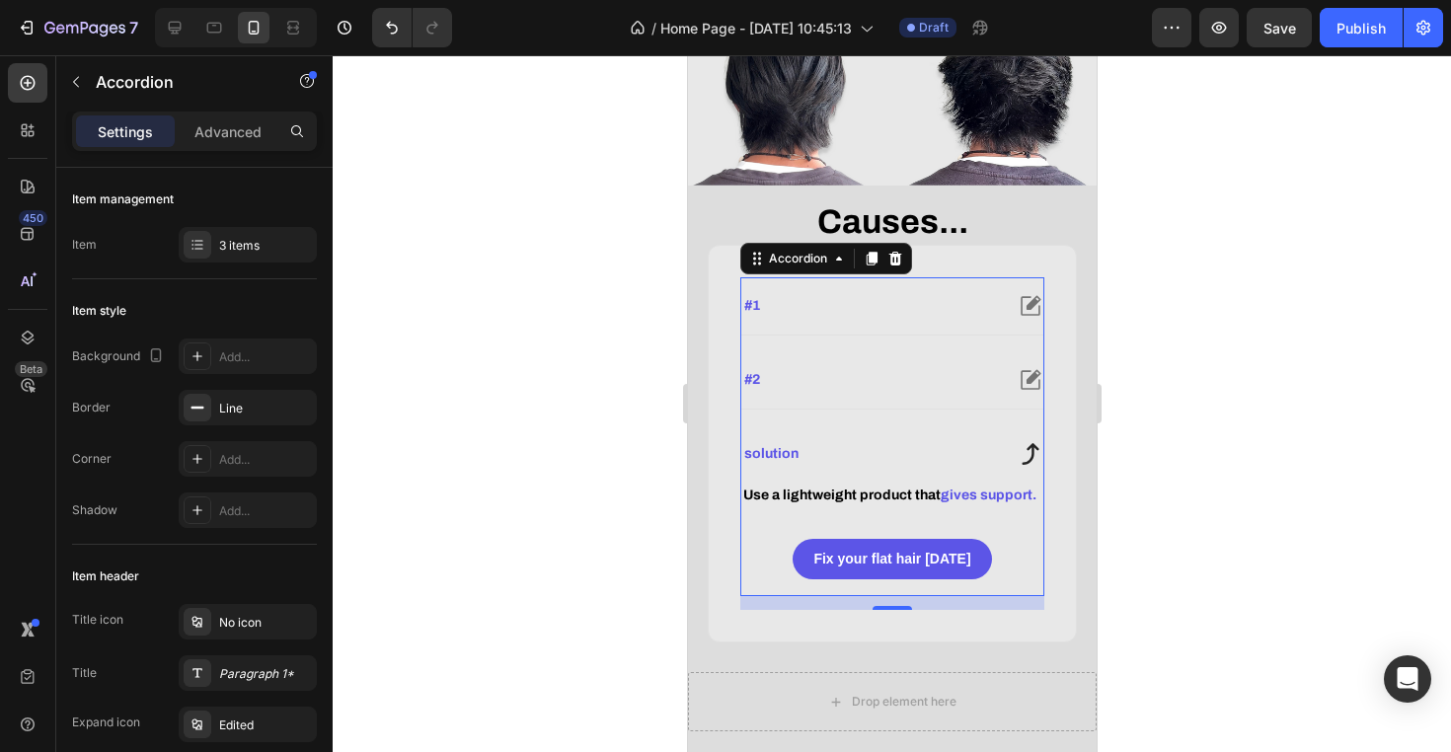
click at [926, 466] on div "solution" at bounding box center [870, 454] width 261 height 24
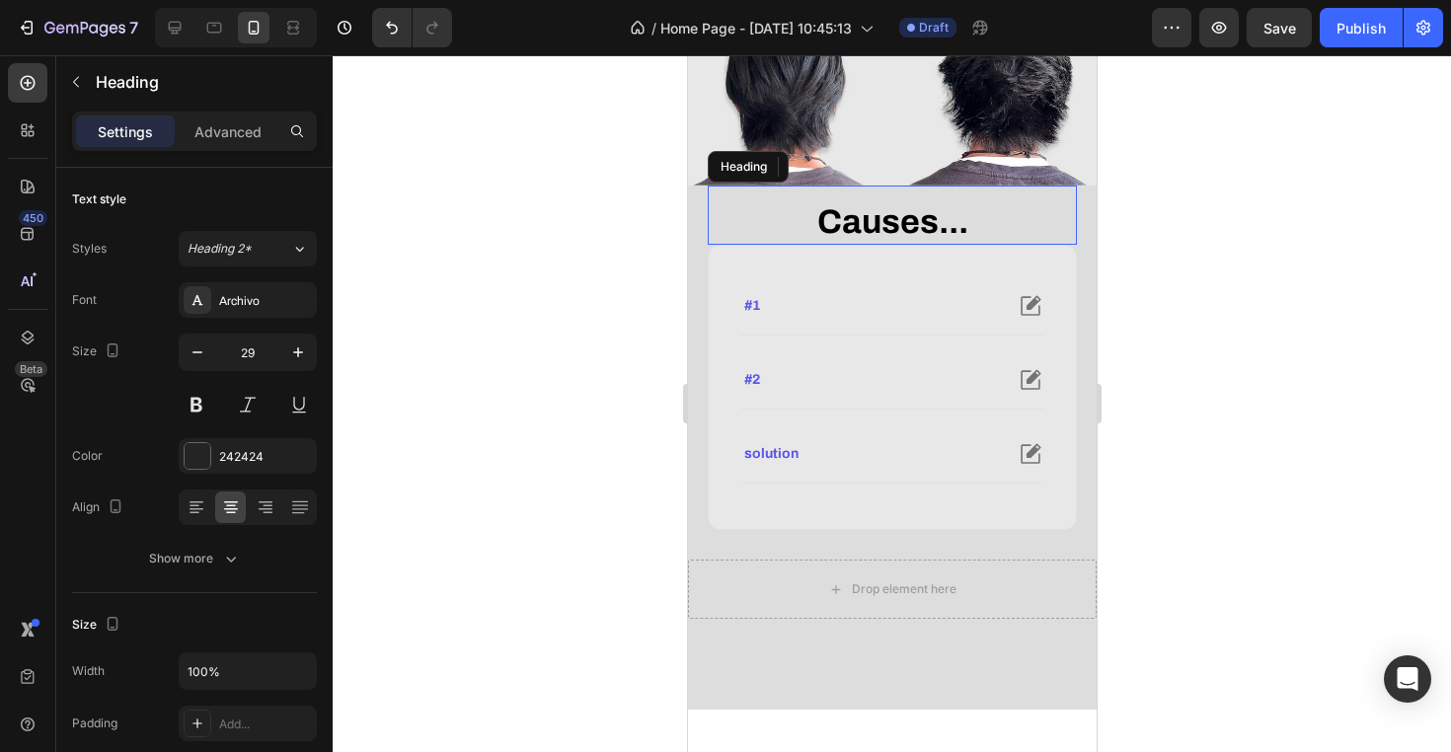
click at [920, 240] on strong "Causes..." at bounding box center [891, 221] width 151 height 37
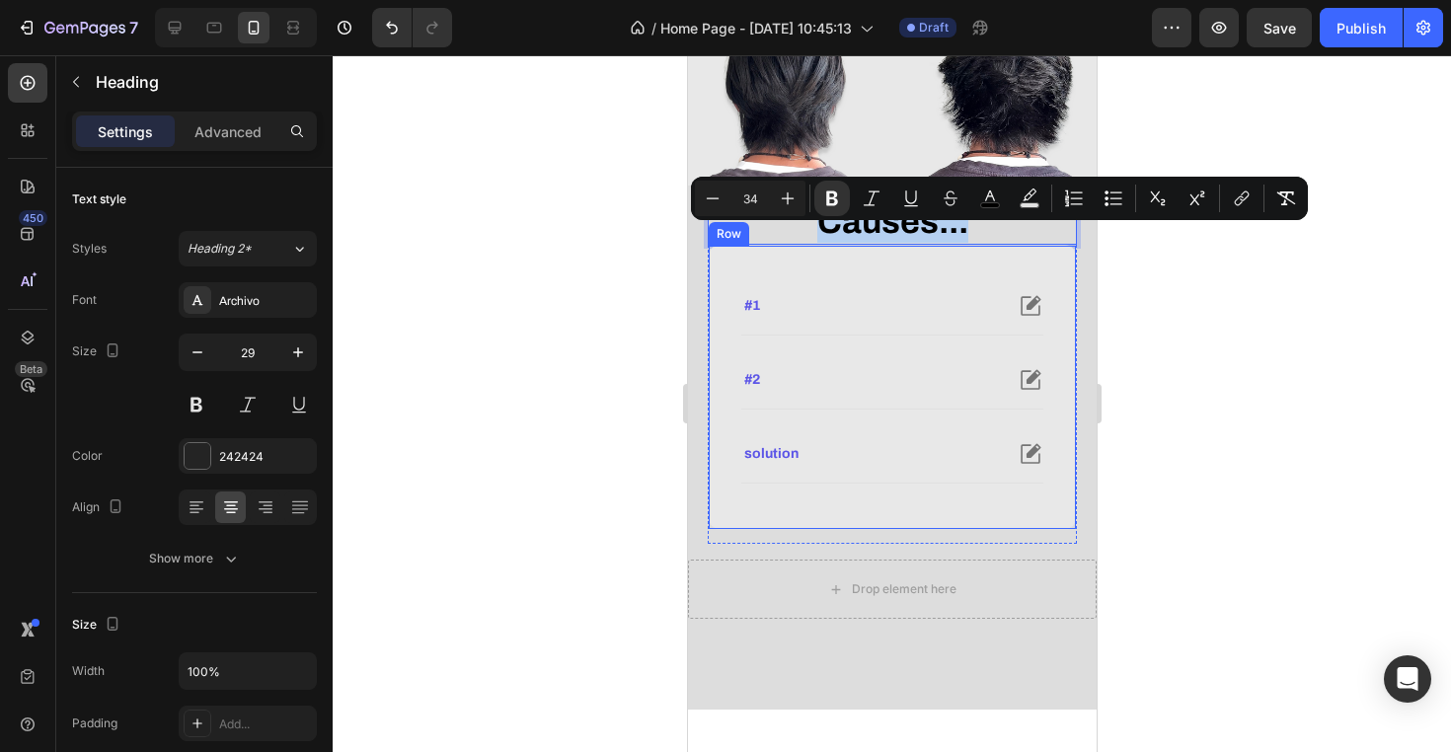
scroll to position [490, 0]
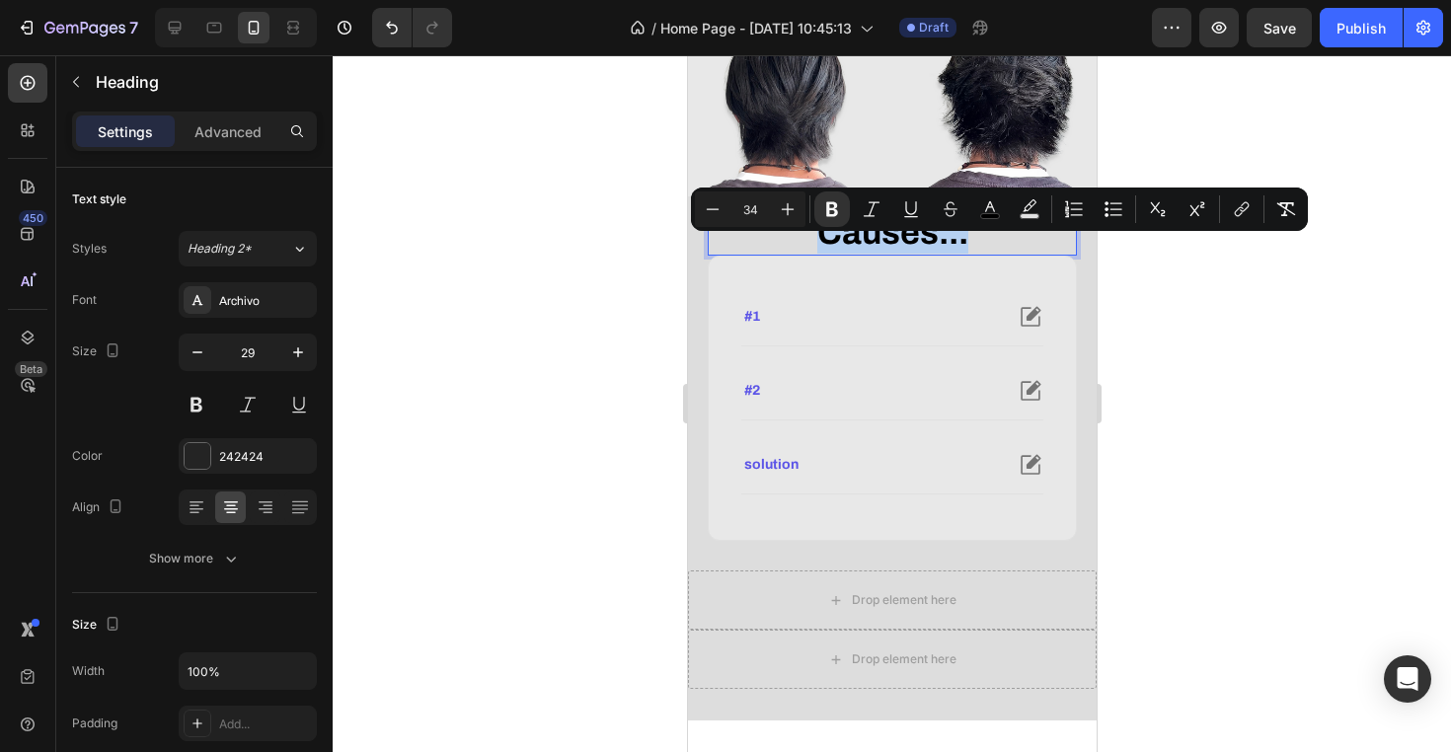
click at [923, 251] on strong "Causes..." at bounding box center [891, 232] width 151 height 37
drag, startPoint x: 923, startPoint y: 271, endPoint x: 966, endPoint y: 271, distance: 43.4
click at [966, 251] on strong "Causes..." at bounding box center [891, 232] width 151 height 37
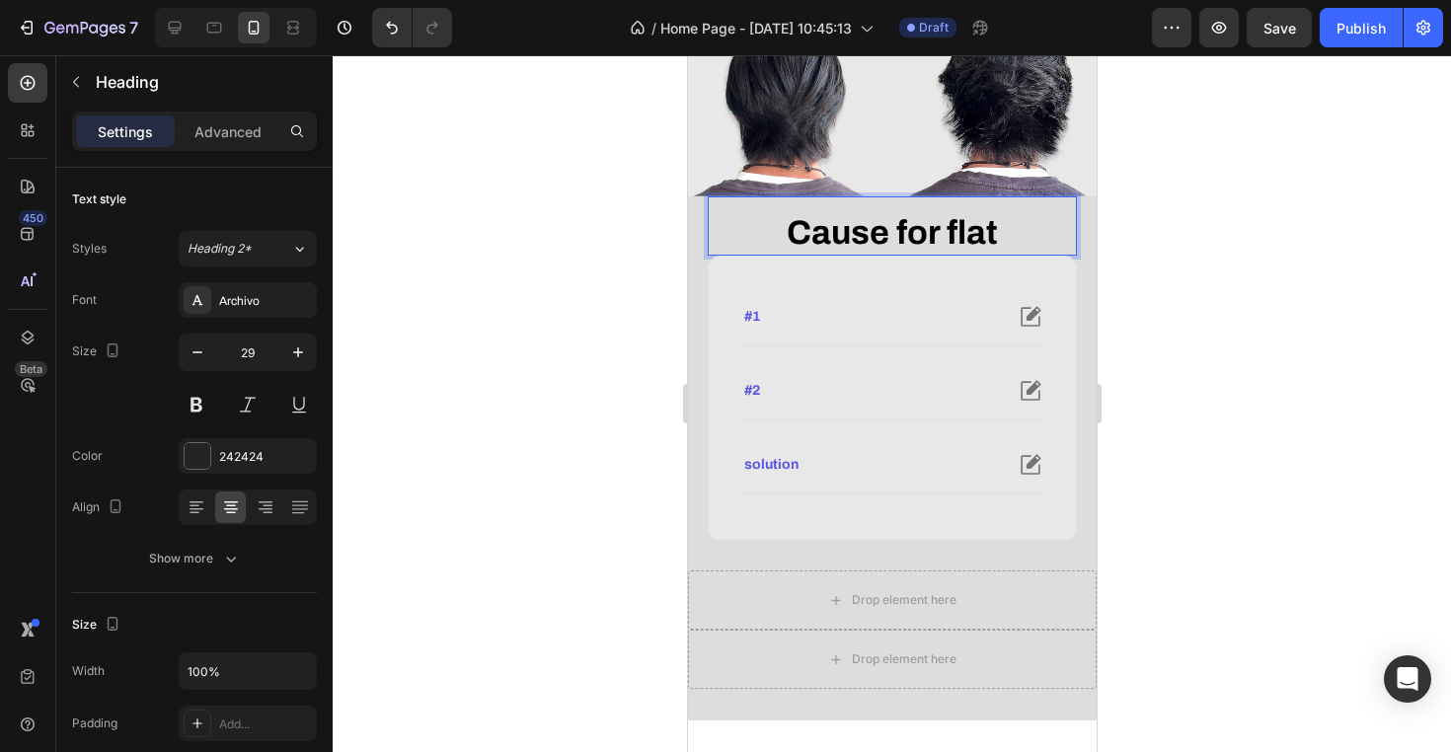
click at [967, 243] on strong "Cause for flat" at bounding box center [891, 232] width 211 height 37
click at [967, 245] on strong "Cause for flat" at bounding box center [891, 232] width 211 height 37
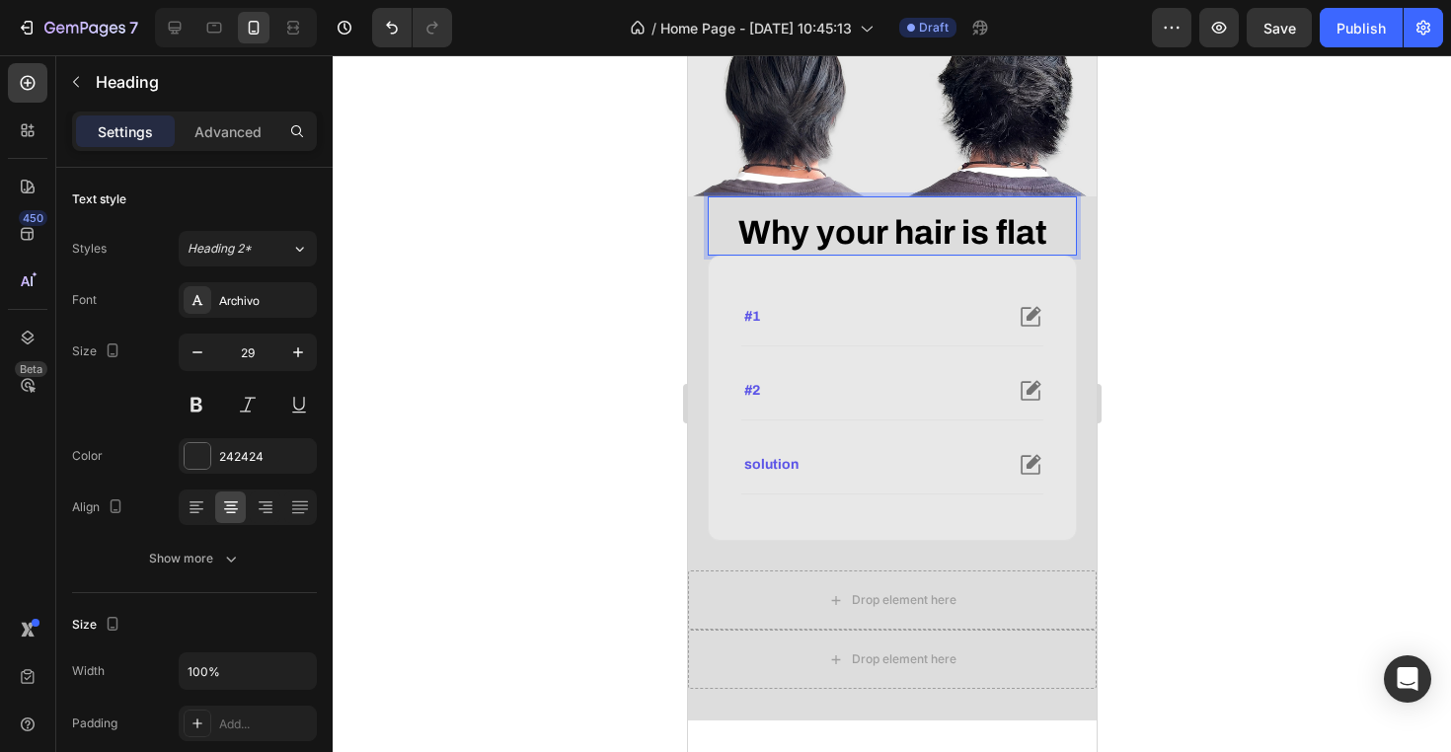
click at [1027, 251] on strong "Why your hair is flat" at bounding box center [891, 232] width 309 height 37
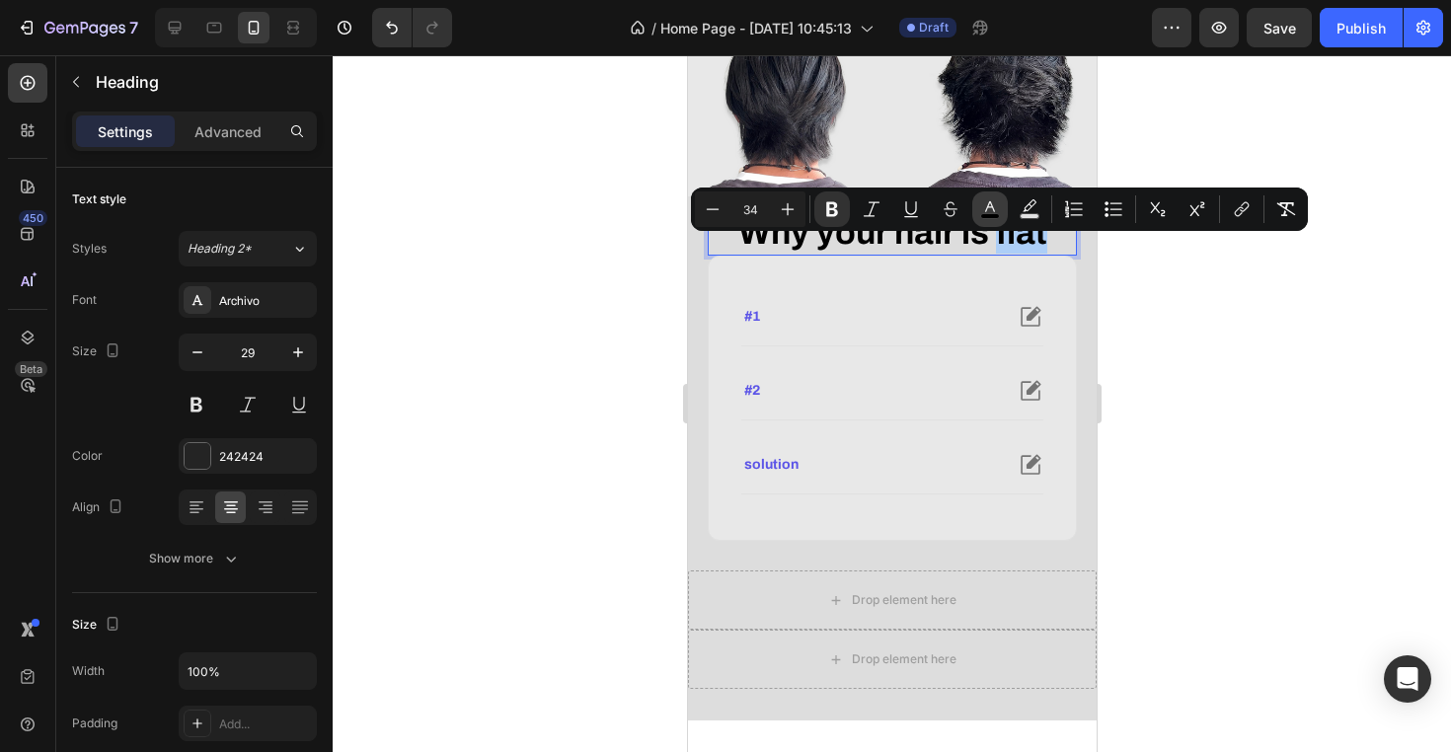
click at [1000, 202] on button "color" at bounding box center [990, 209] width 36 height 36
type input "000000"
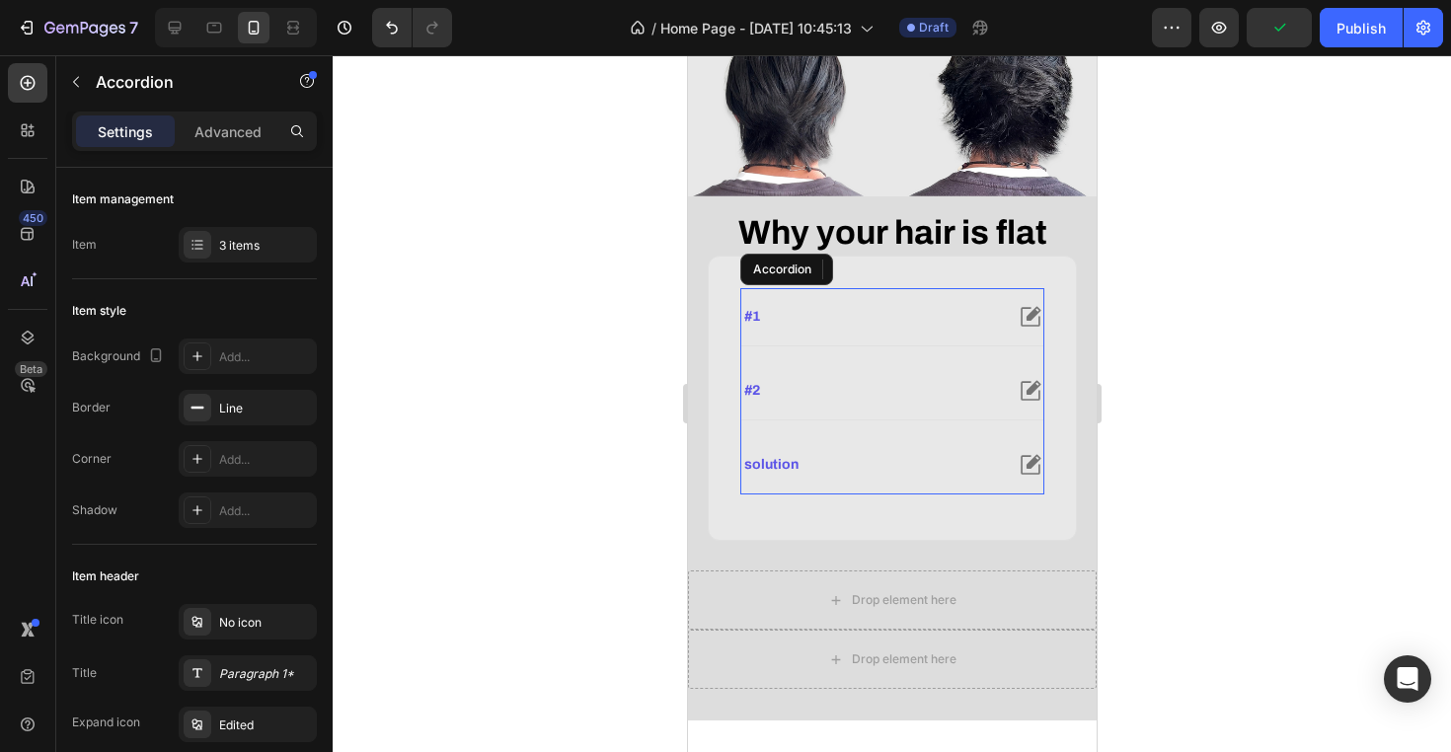
click at [751, 324] on strong "#1" at bounding box center [751, 316] width 16 height 15
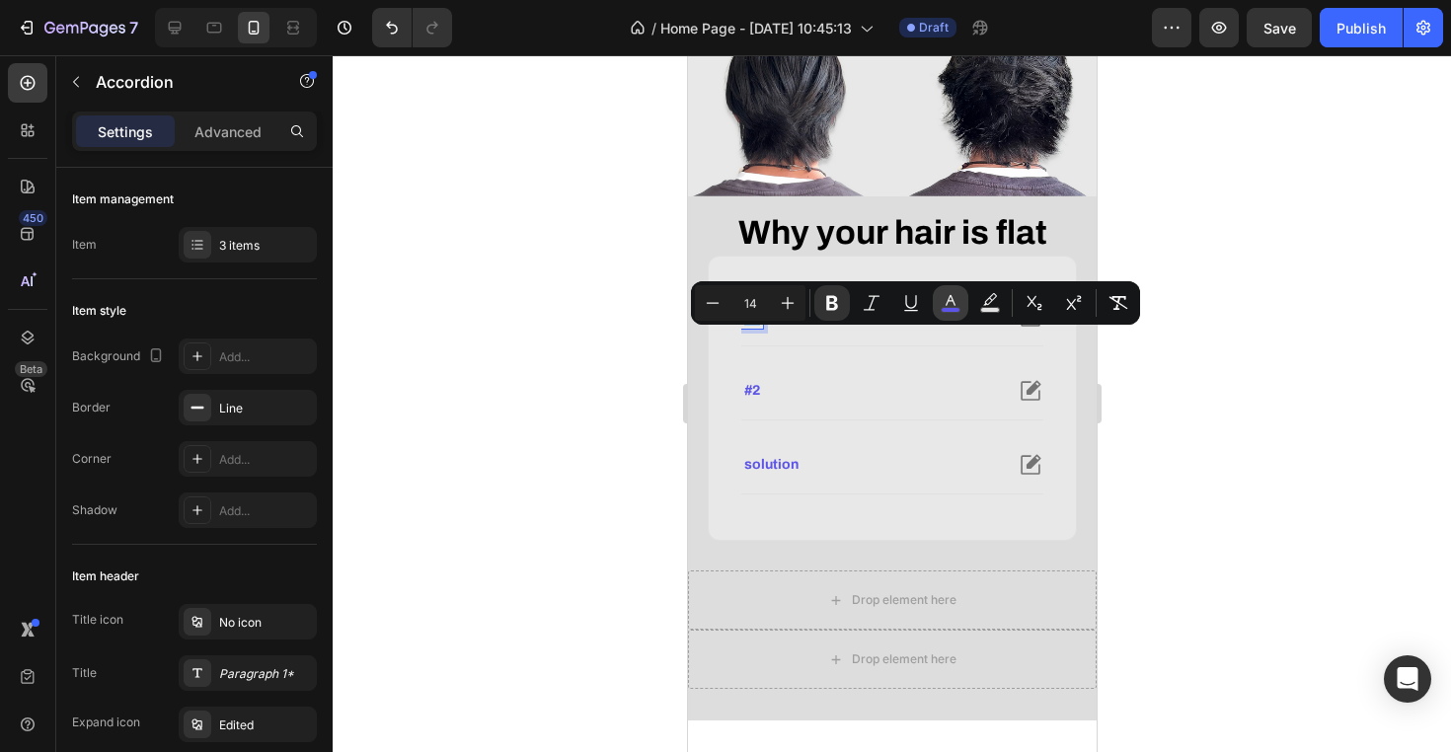
click at [949, 306] on icon "Editor contextual toolbar" at bounding box center [951, 303] width 20 height 20
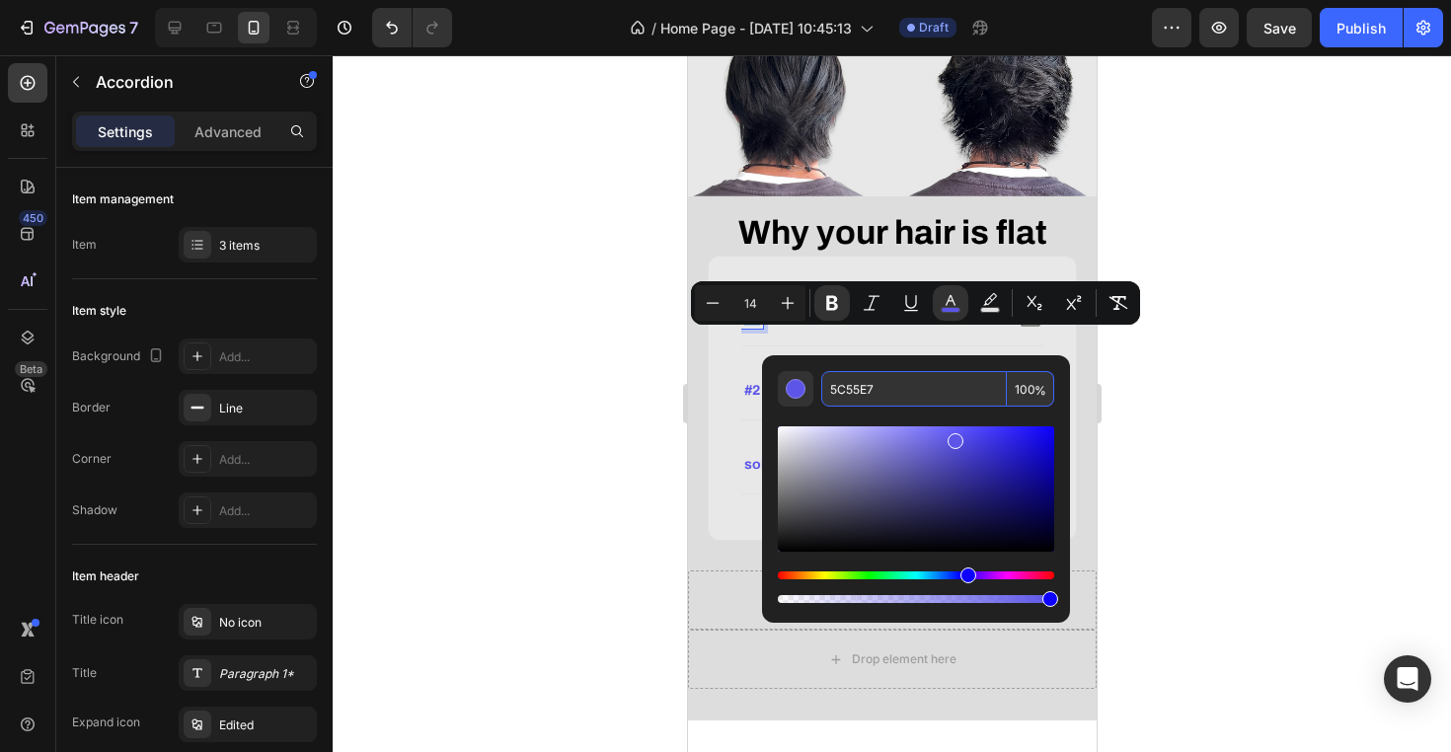
click at [928, 375] on input "5C55E7" at bounding box center [914, 389] width 186 height 36
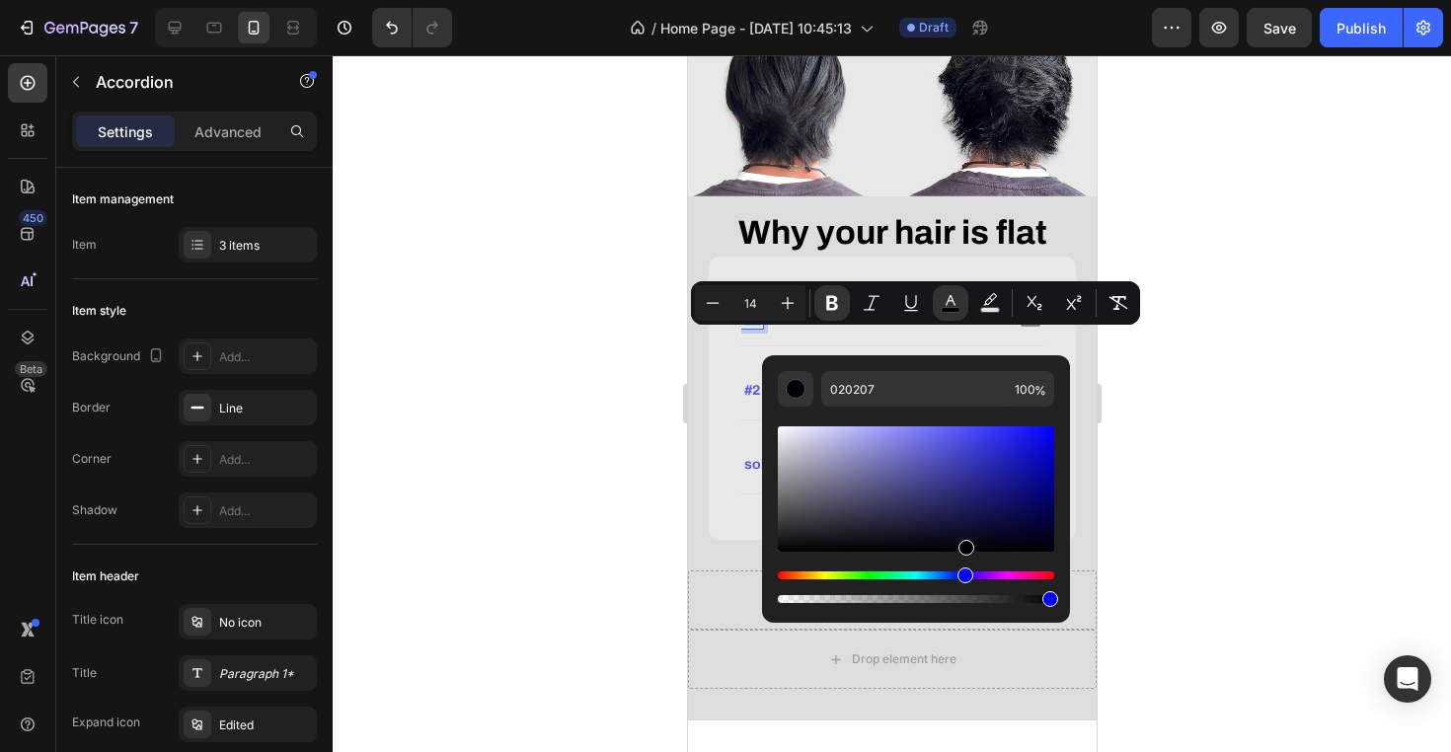
drag, startPoint x: 1655, startPoint y: 602, endPoint x: 950, endPoint y: 637, distance: 705.5
type input "000000"
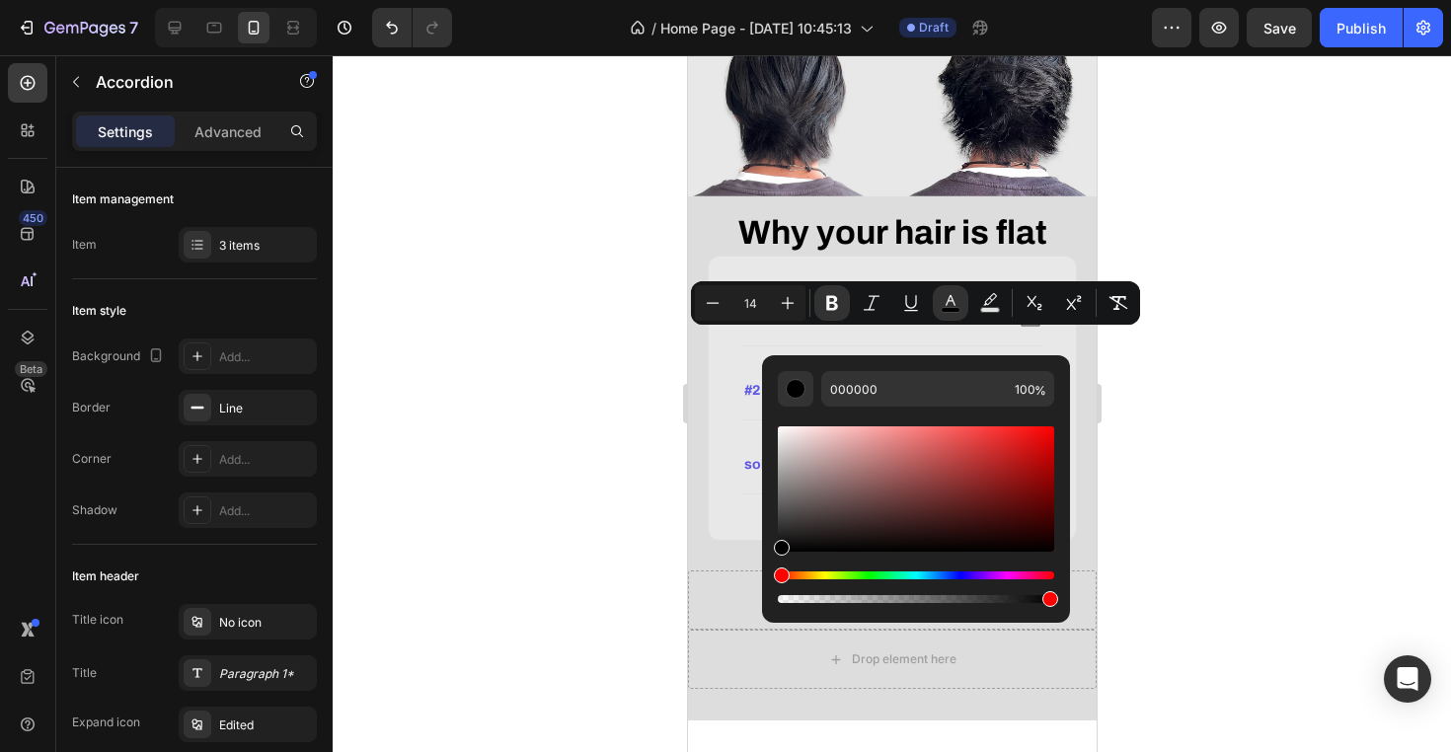
click at [1247, 559] on div at bounding box center [892, 403] width 1118 height 697
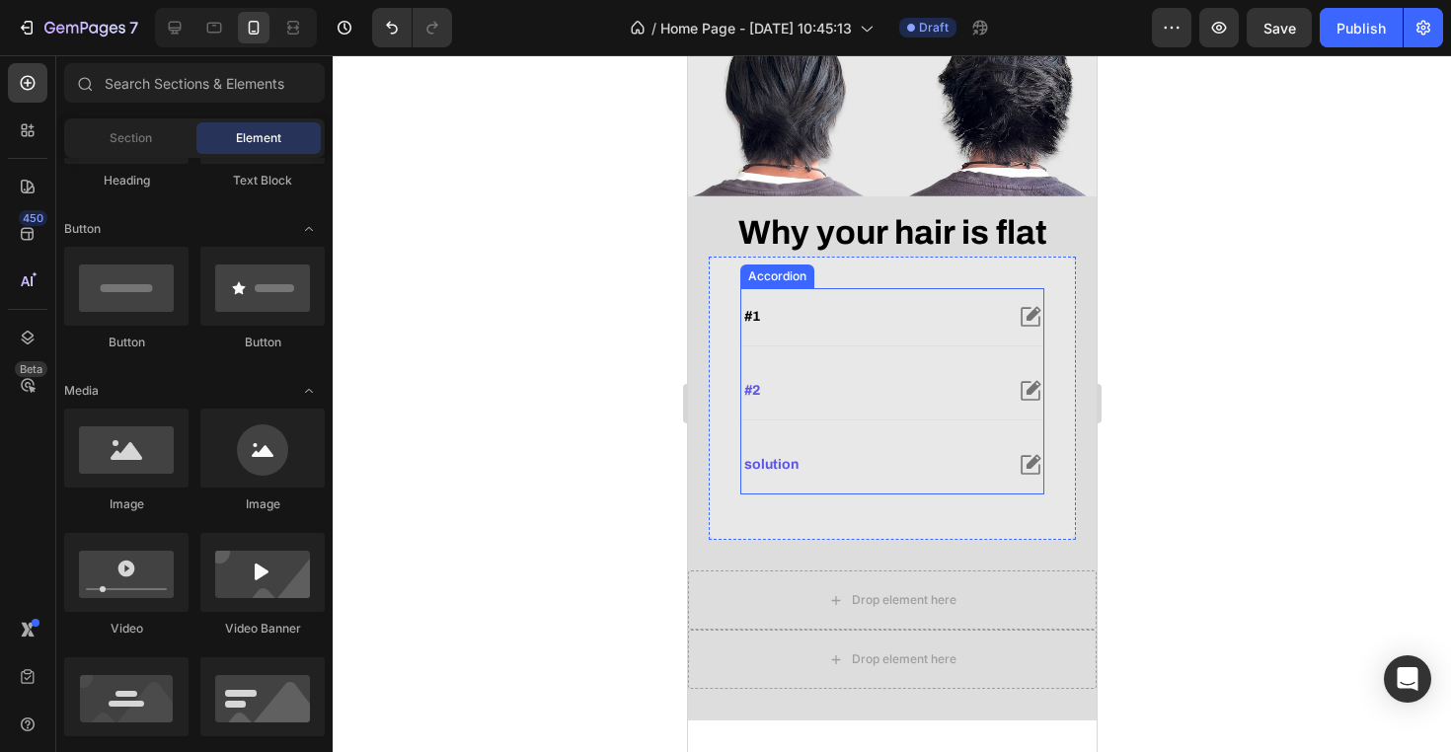
click at [754, 398] on strong "#2" at bounding box center [751, 390] width 16 height 15
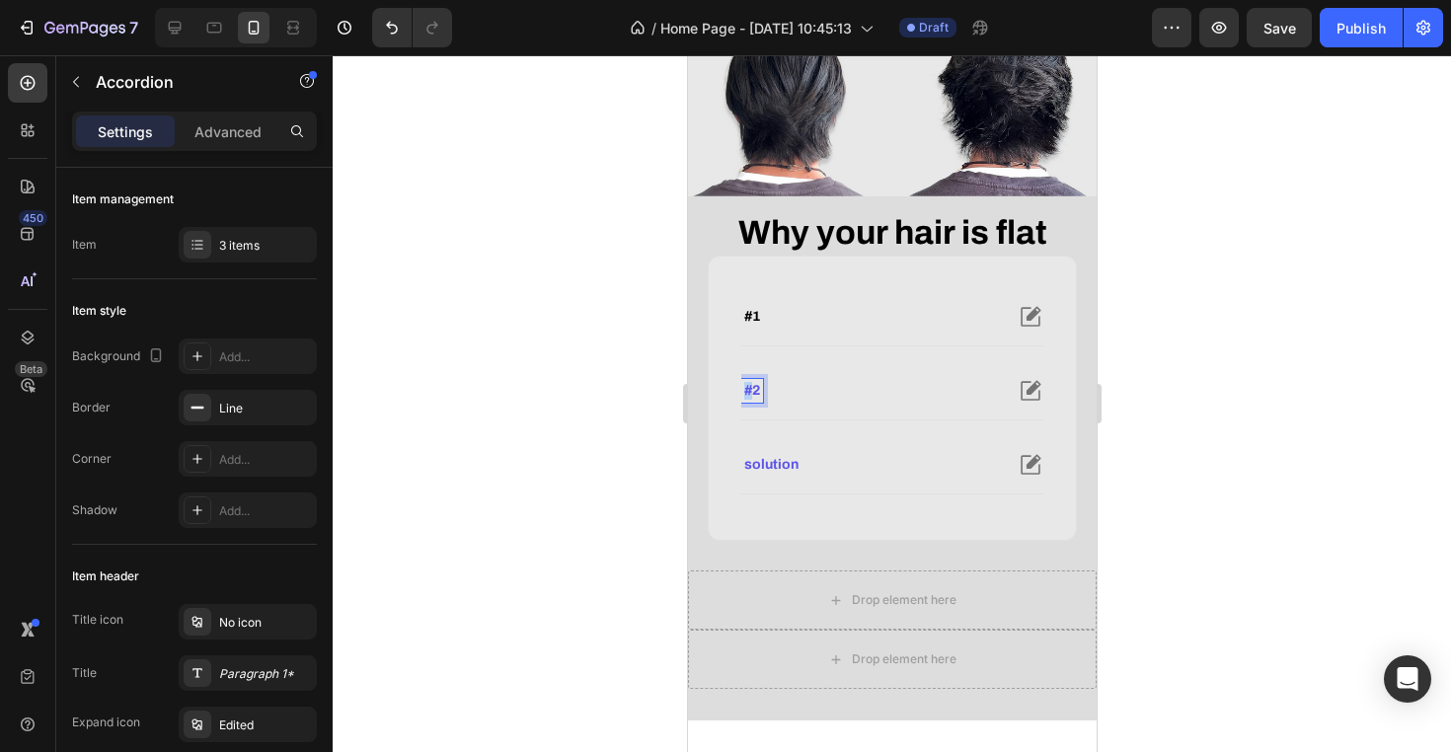
click at [747, 398] on strong "#2" at bounding box center [751, 390] width 16 height 15
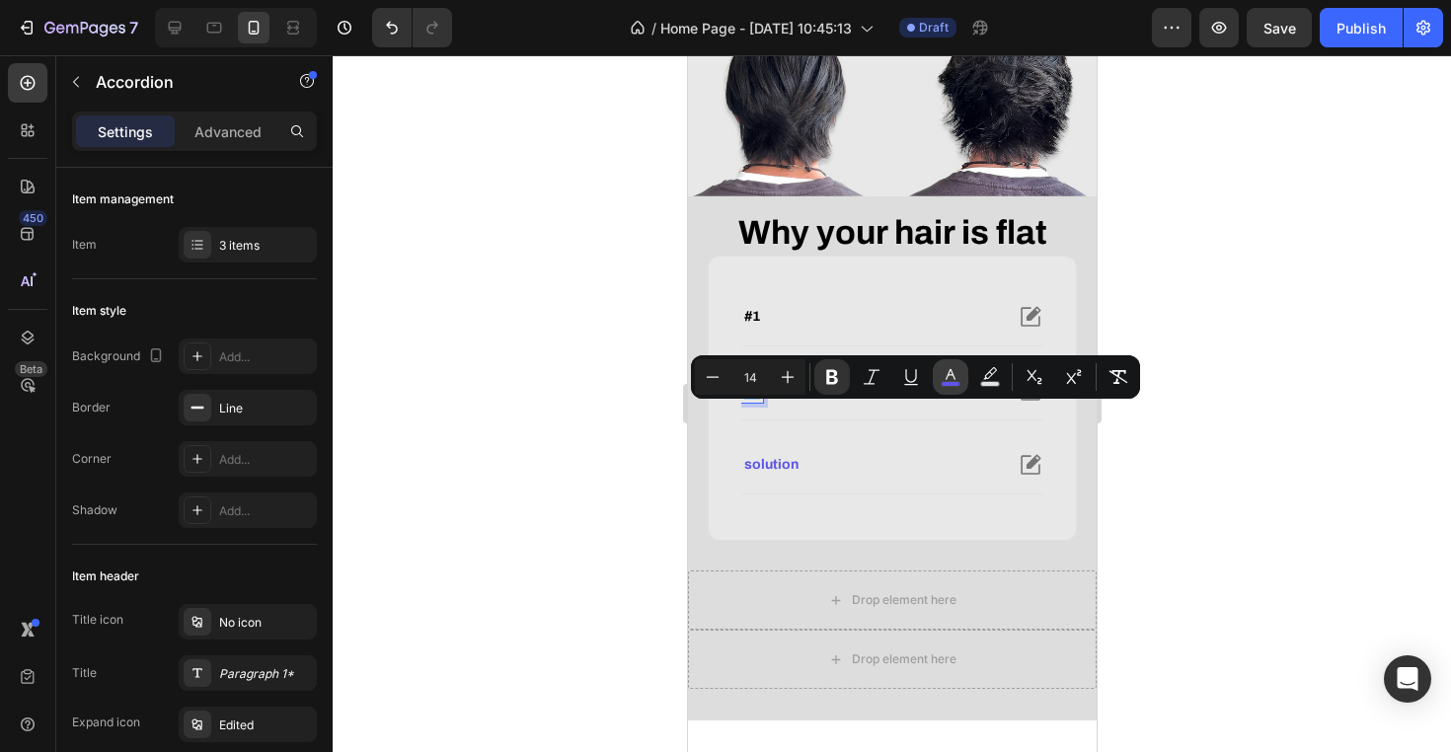
click at [952, 378] on icon "Editor contextual toolbar" at bounding box center [951, 377] width 20 height 20
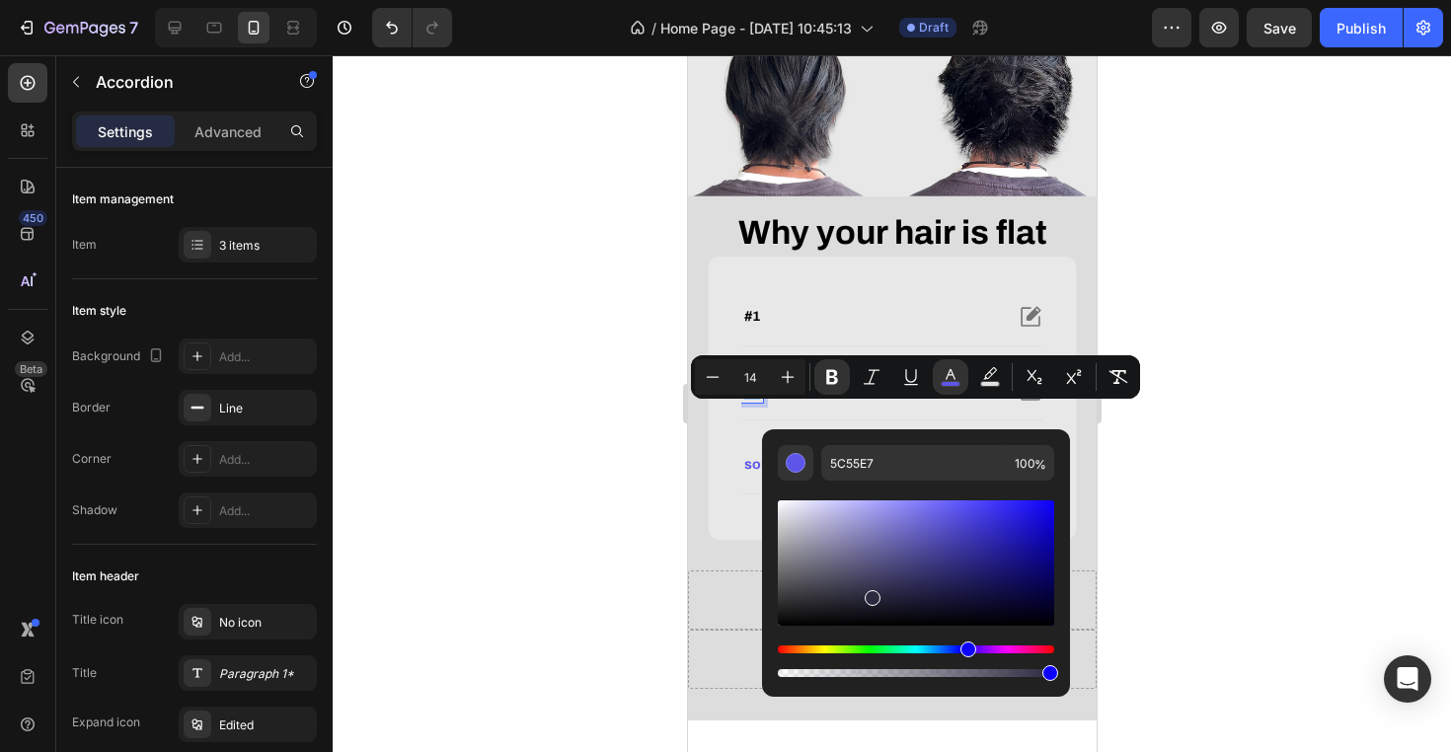
drag, startPoint x: 869, startPoint y: 543, endPoint x: 869, endPoint y: 760, distance: 217.1
click at [869, 0] on html "7 Version history / Home Page - Sep 24, 10:45:13 Draft Preview Save Publish 450…" at bounding box center [725, 0] width 1451 height 0
type input "000000"
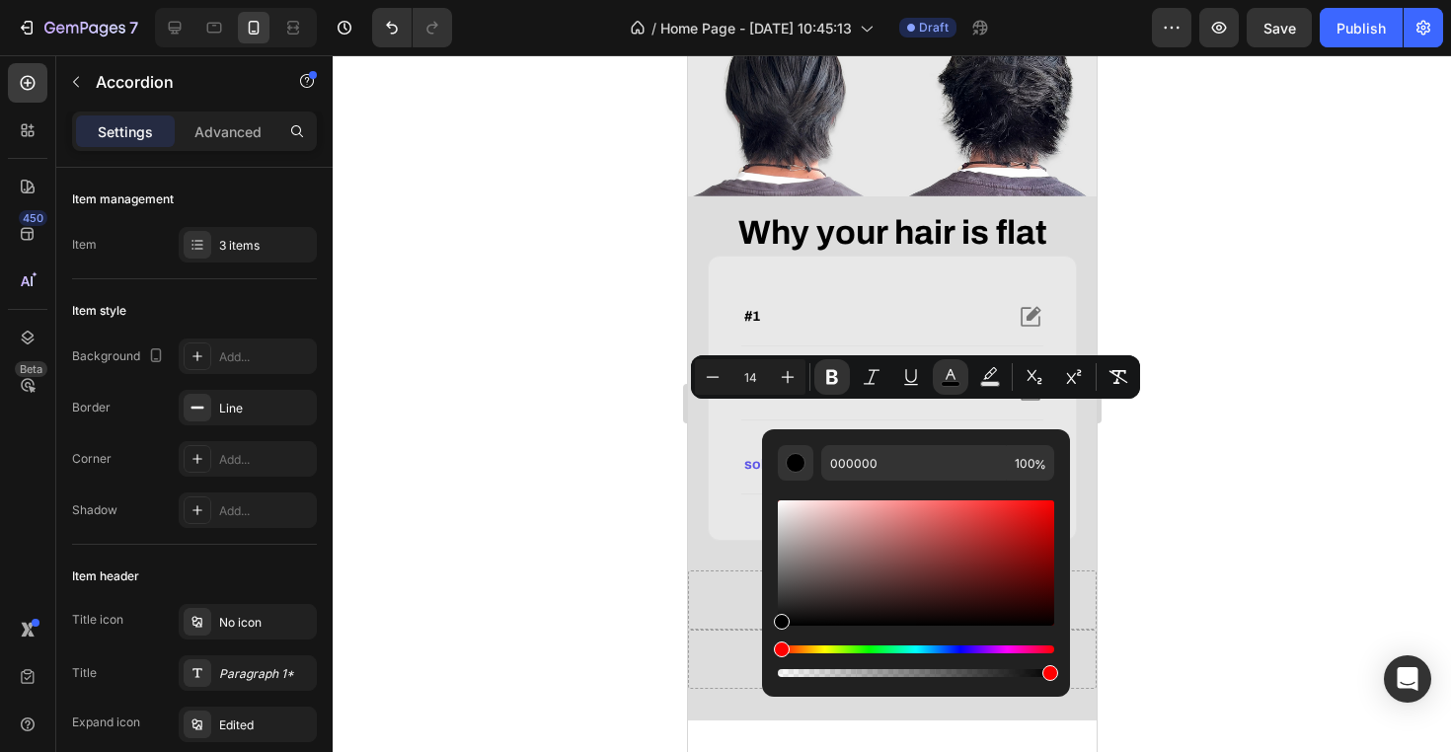
click at [1326, 596] on div at bounding box center [892, 403] width 1118 height 697
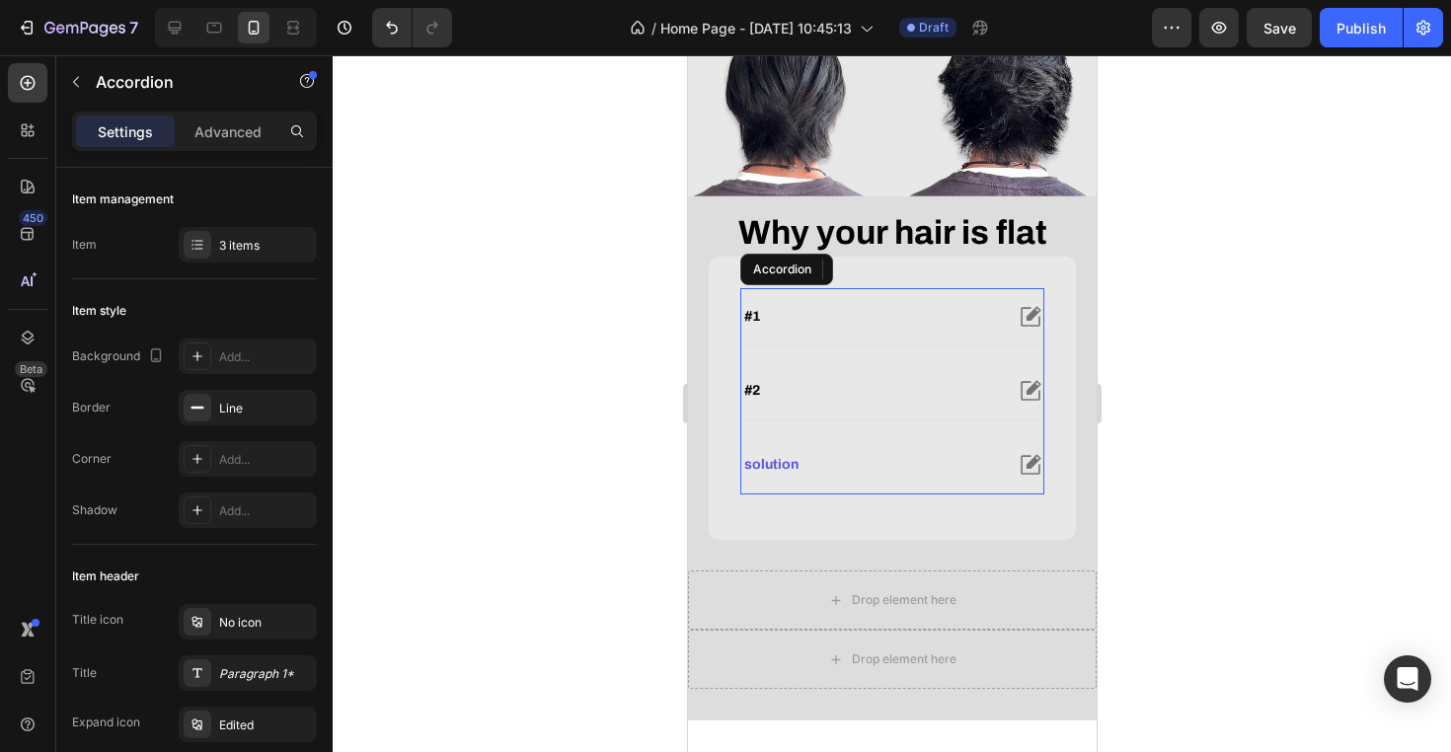
click at [771, 493] on div "solution" at bounding box center [891, 464] width 302 height 57
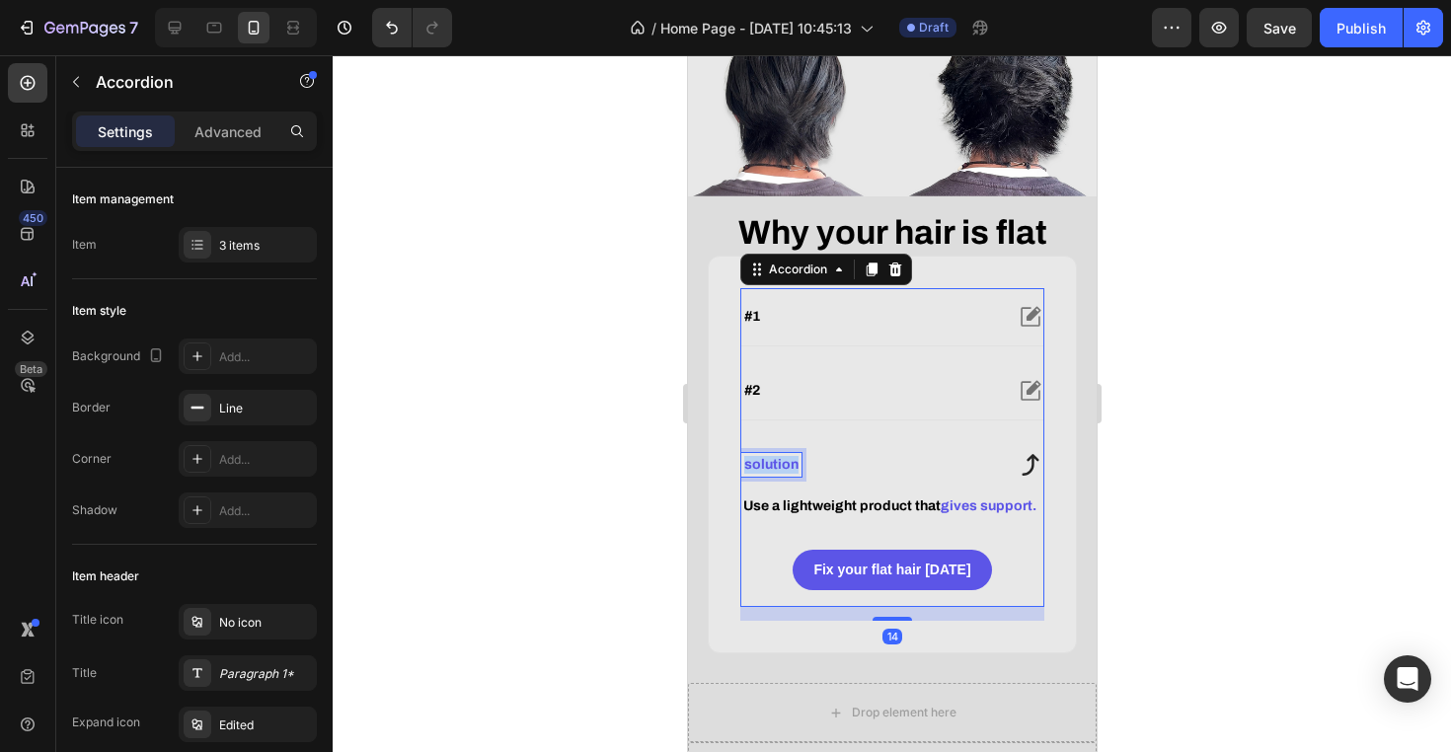
click at [785, 472] on strong "solution" at bounding box center [770, 464] width 54 height 15
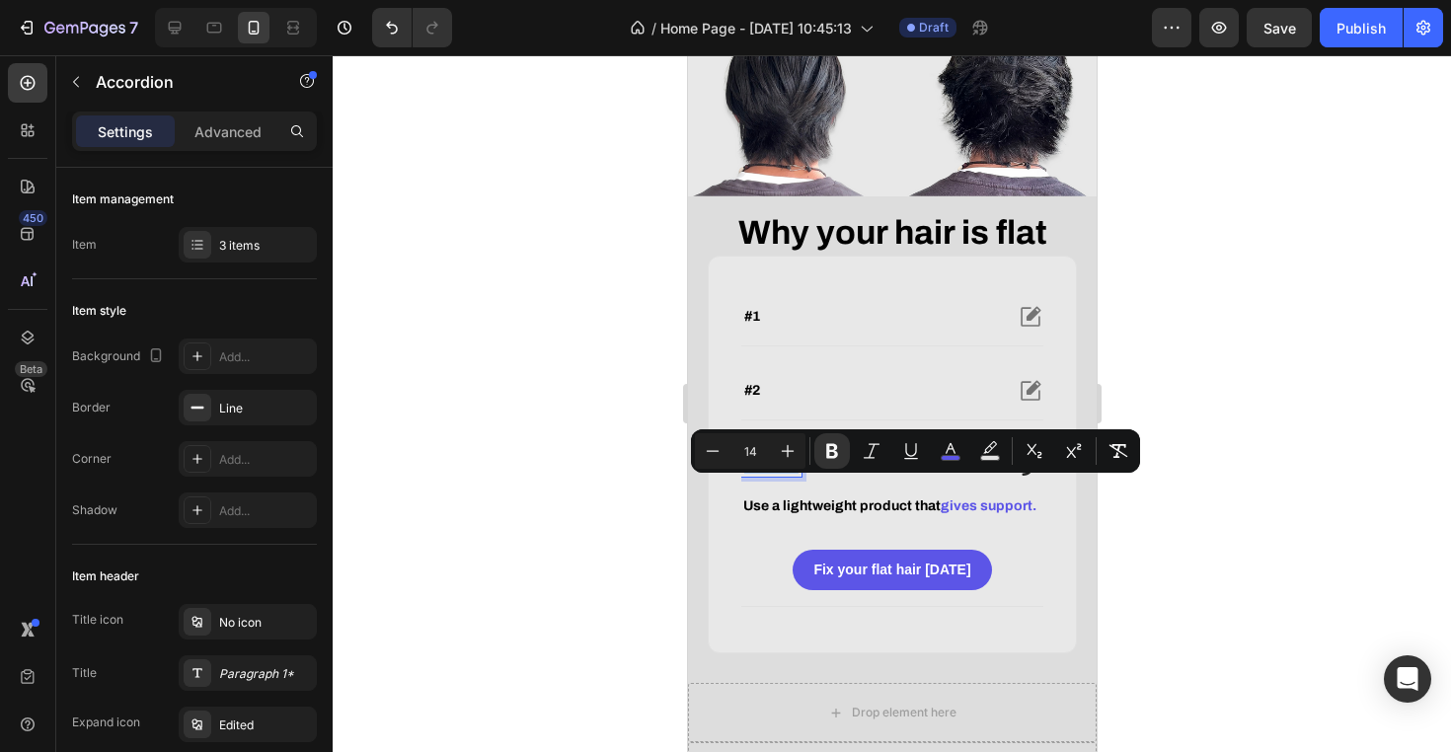
click at [785, 472] on strong "solution" at bounding box center [770, 464] width 54 height 15
click at [954, 457] on rect "Editor contextual toolbar" at bounding box center [951, 458] width 19 height 5
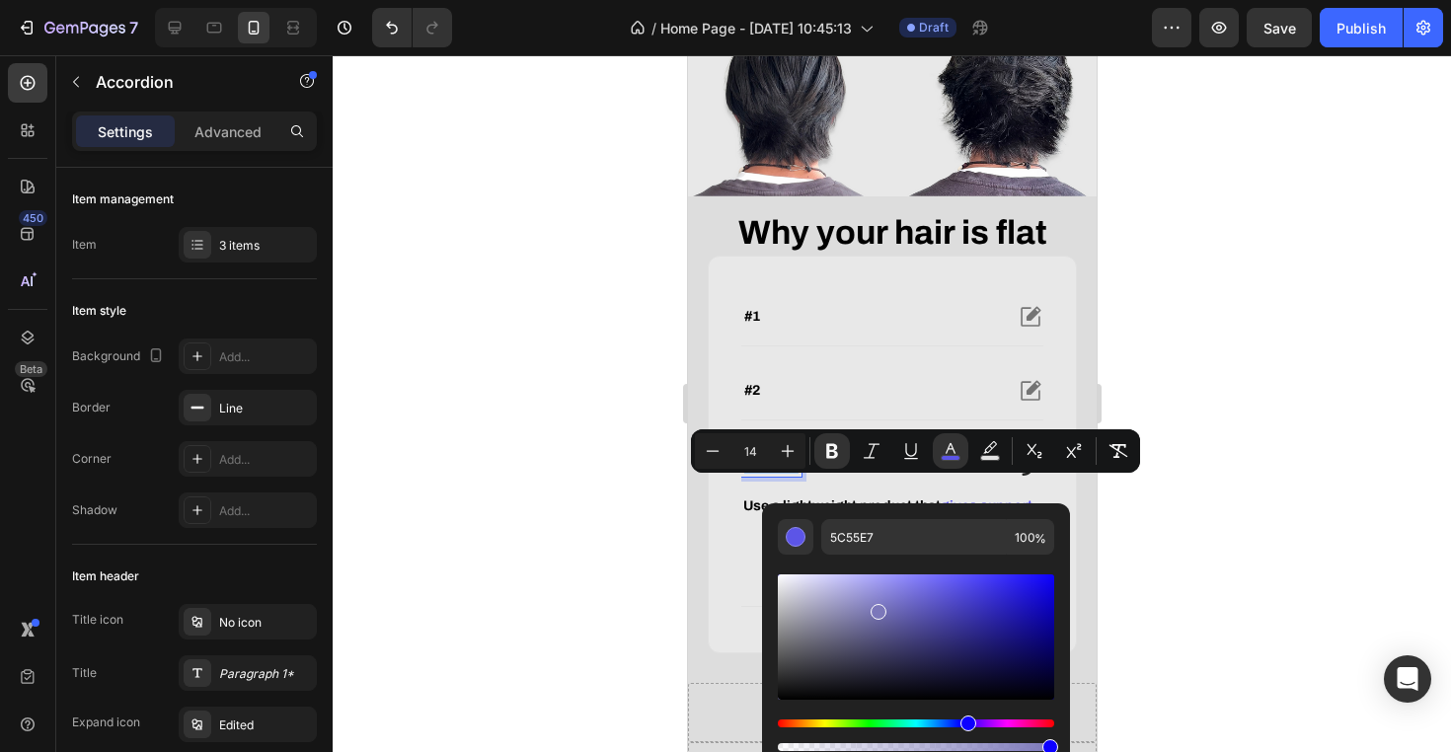
drag, startPoint x: 876, startPoint y: 608, endPoint x: 875, endPoint y: 819, distance: 211.2
click at [875, 0] on html "7 Version history / Home Page - Sep 24, 10:45:13 Draft Preview Save Publish 450…" at bounding box center [725, 0] width 1451 height 0
type input "000000"
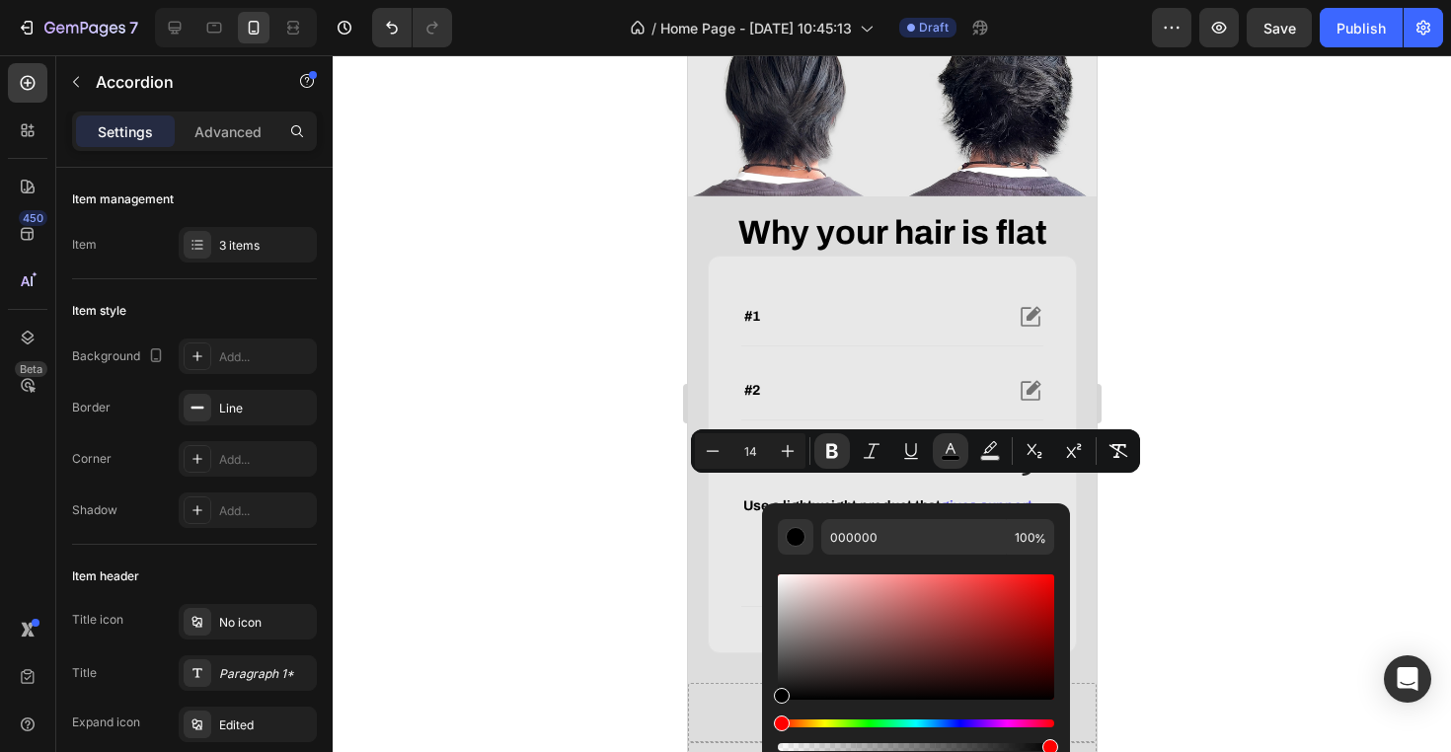
click at [1209, 683] on div at bounding box center [892, 403] width 1118 height 697
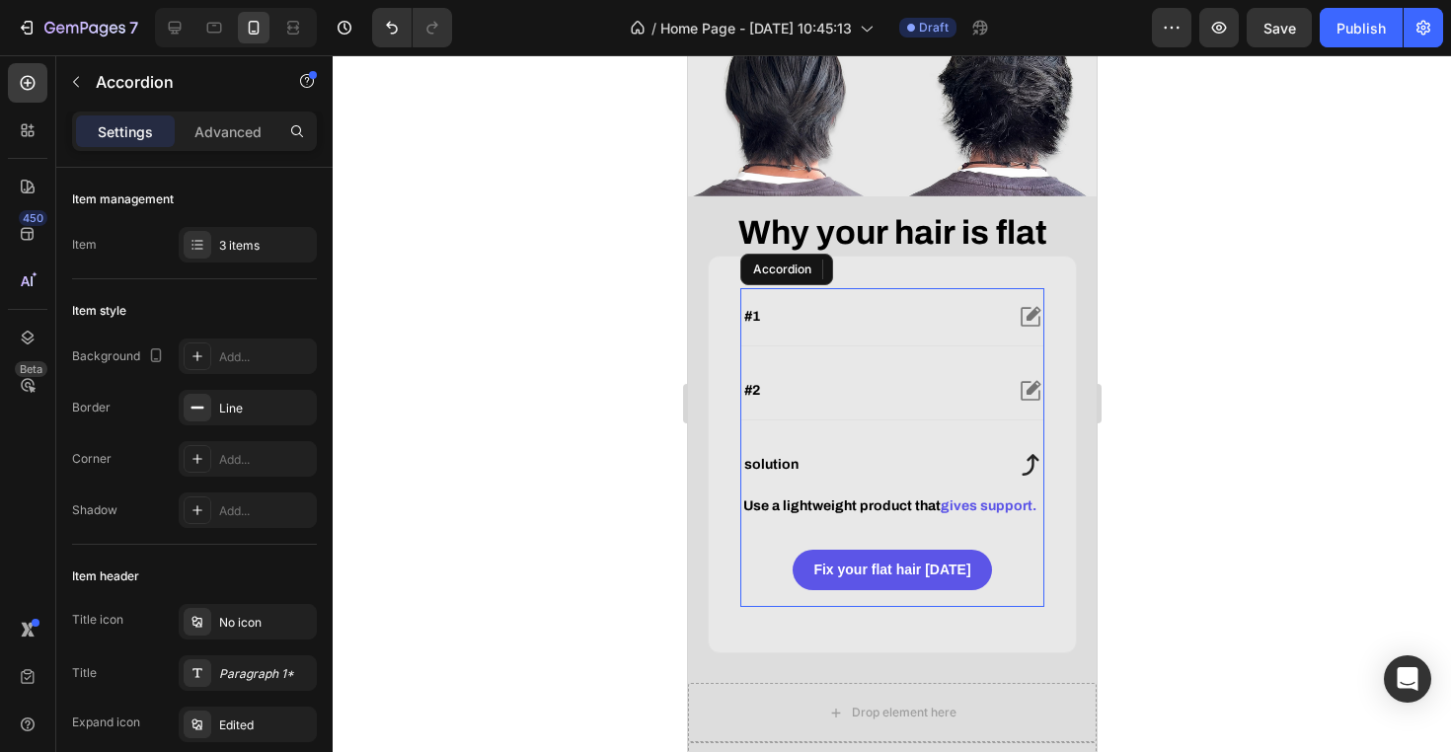
click at [965, 477] on div "solution" at bounding box center [870, 465] width 261 height 24
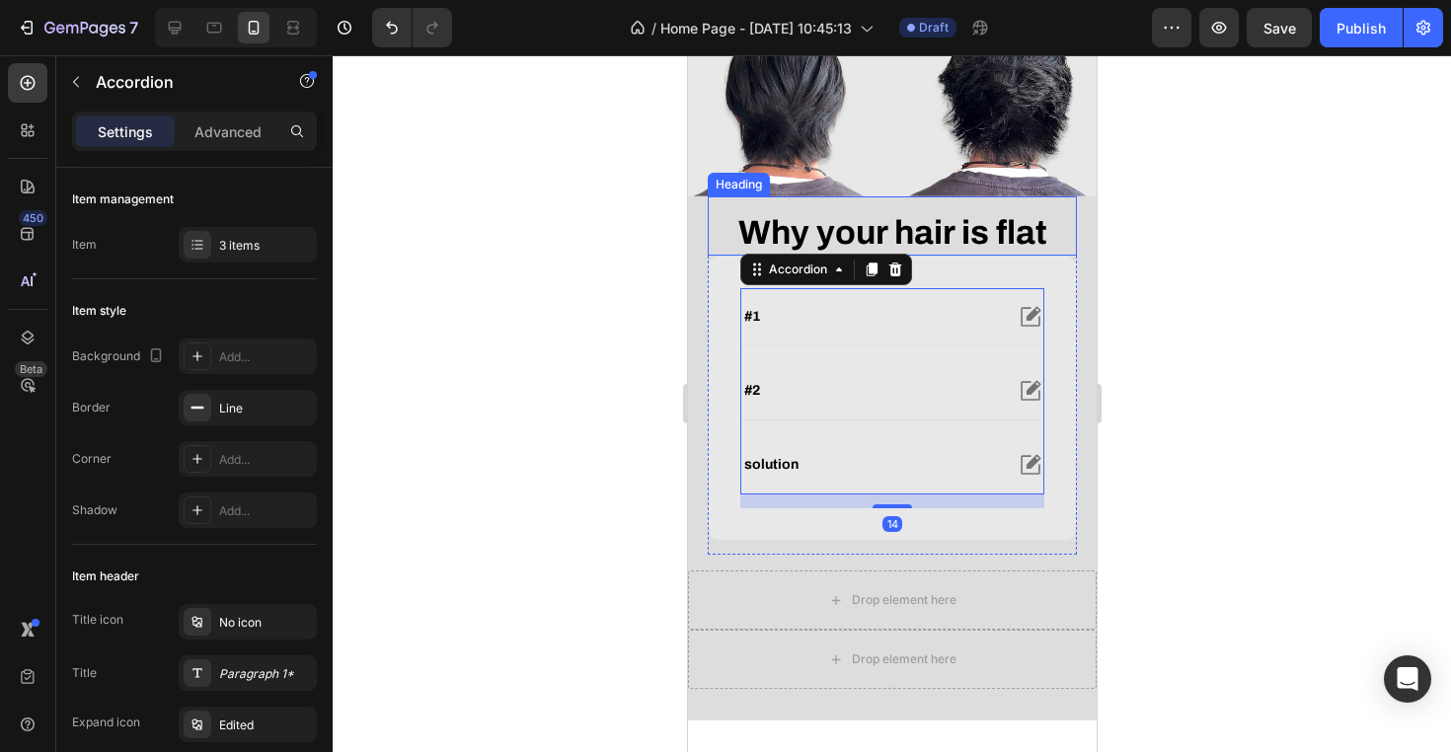
click at [995, 251] on strong "Why your hair is flat" at bounding box center [891, 232] width 309 height 37
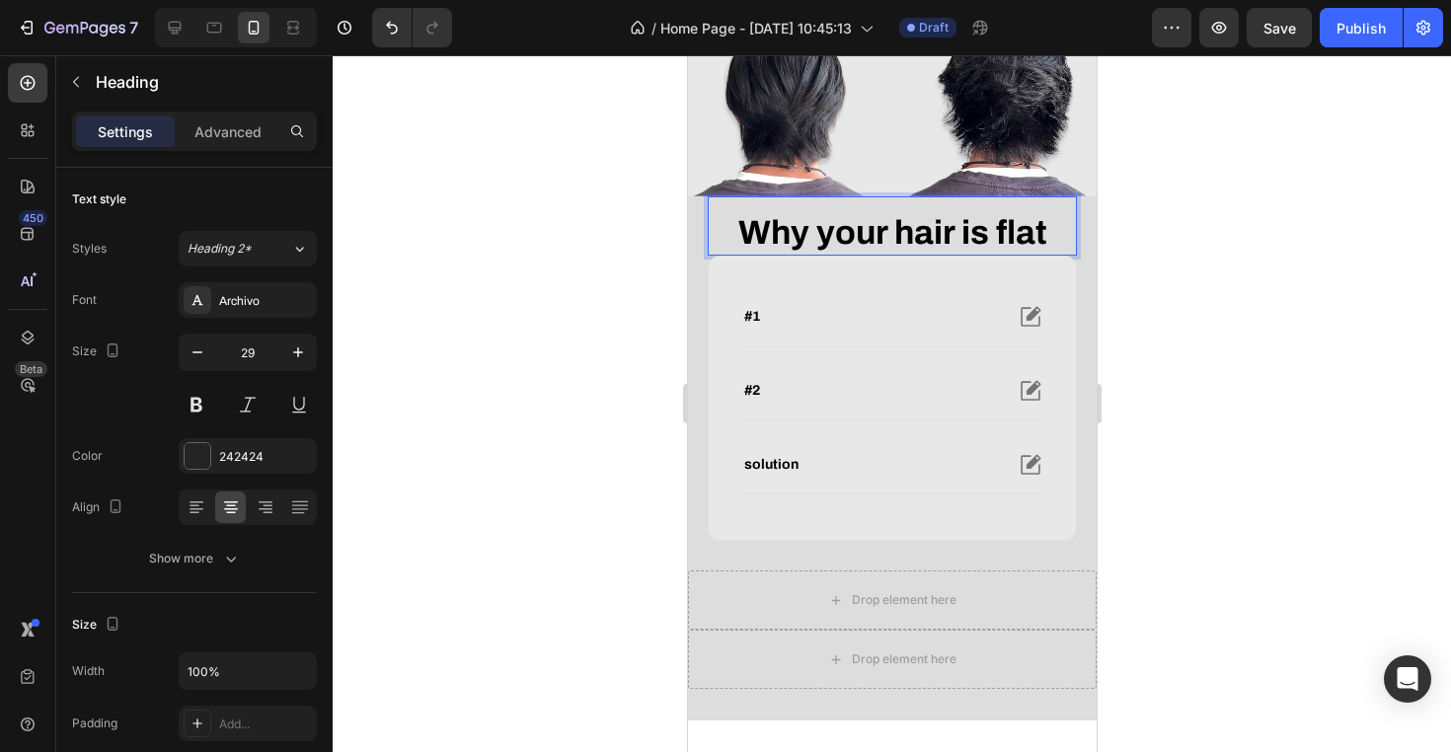
click at [1002, 251] on strong "Why your hair is flat" at bounding box center [891, 232] width 309 height 37
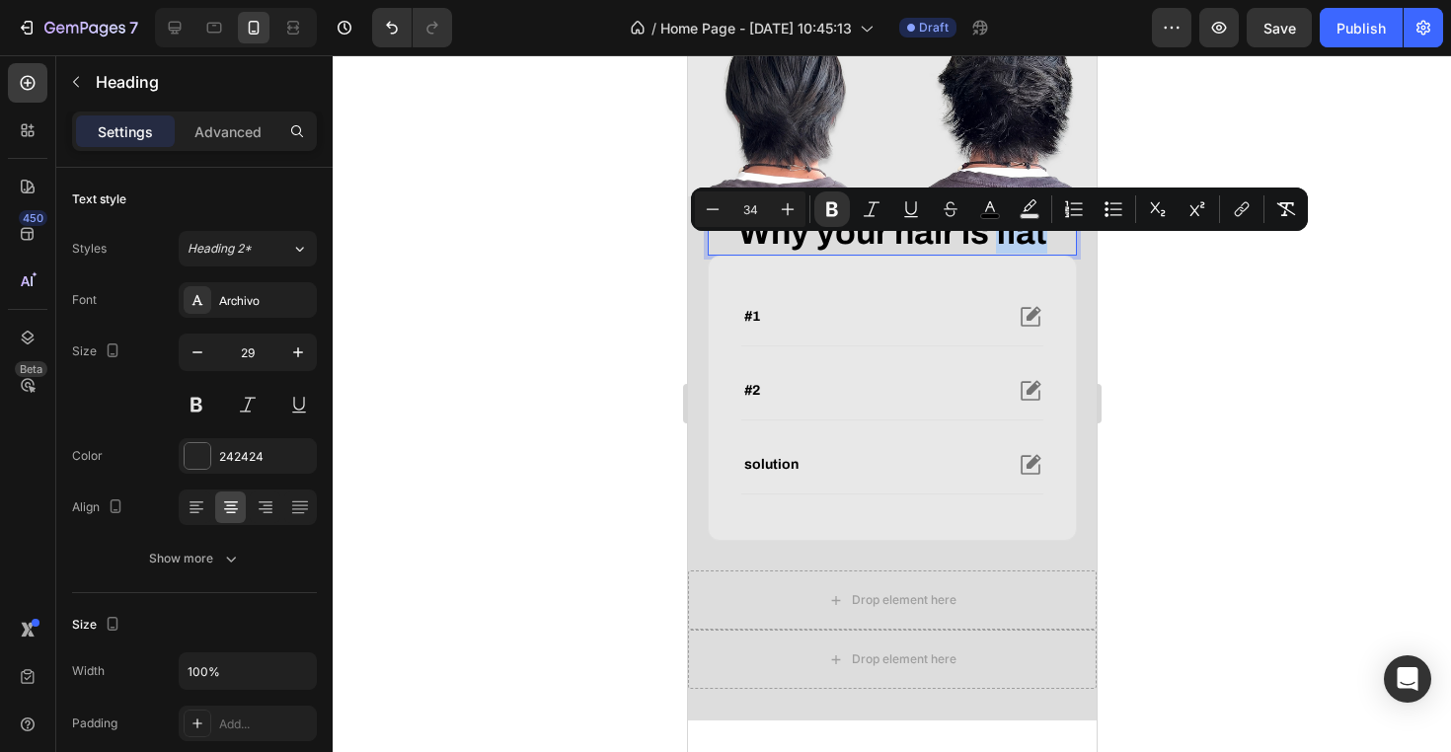
drag, startPoint x: 998, startPoint y: 257, endPoint x: 1057, endPoint y: 268, distance: 60.4
click at [1057, 254] on p "Why your hair is flat" at bounding box center [891, 233] width 365 height 39
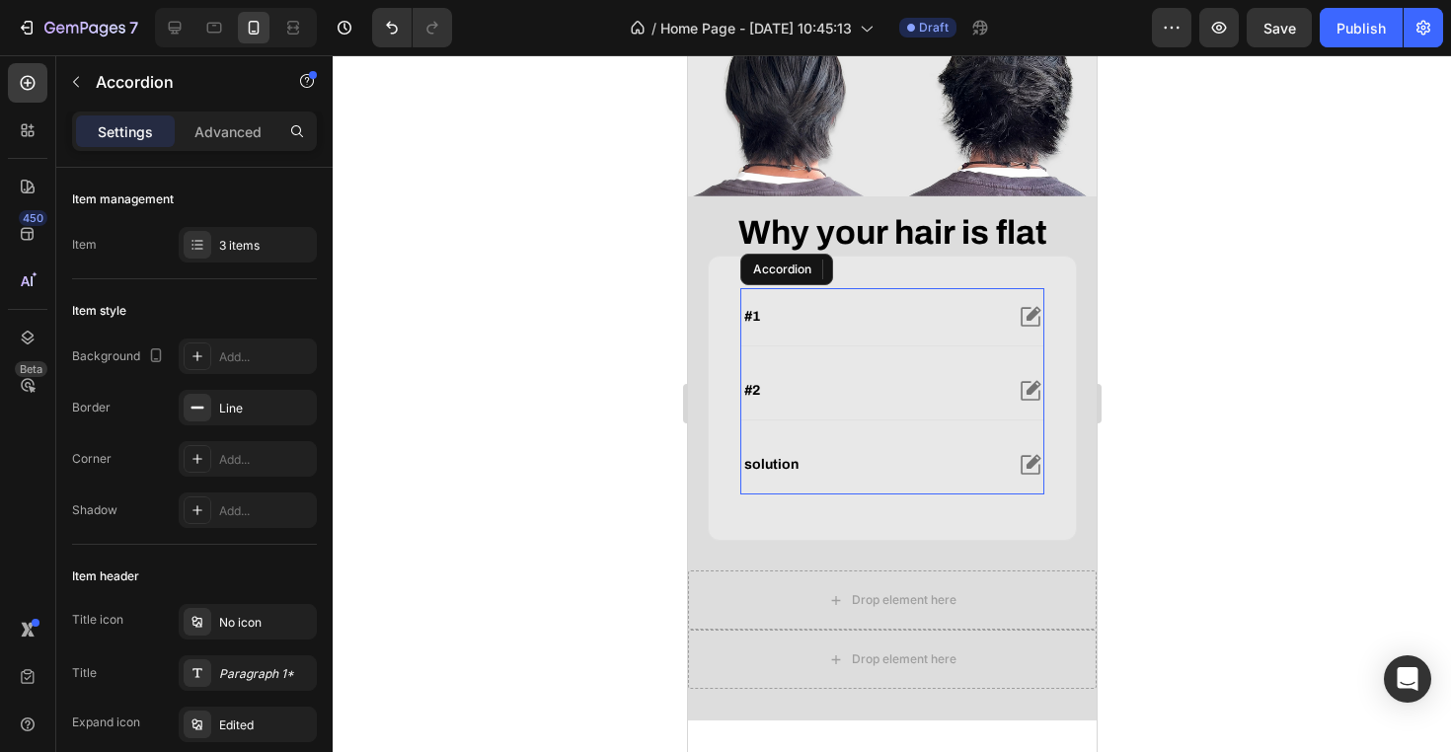
click at [868, 477] on div "solution" at bounding box center [870, 465] width 261 height 24
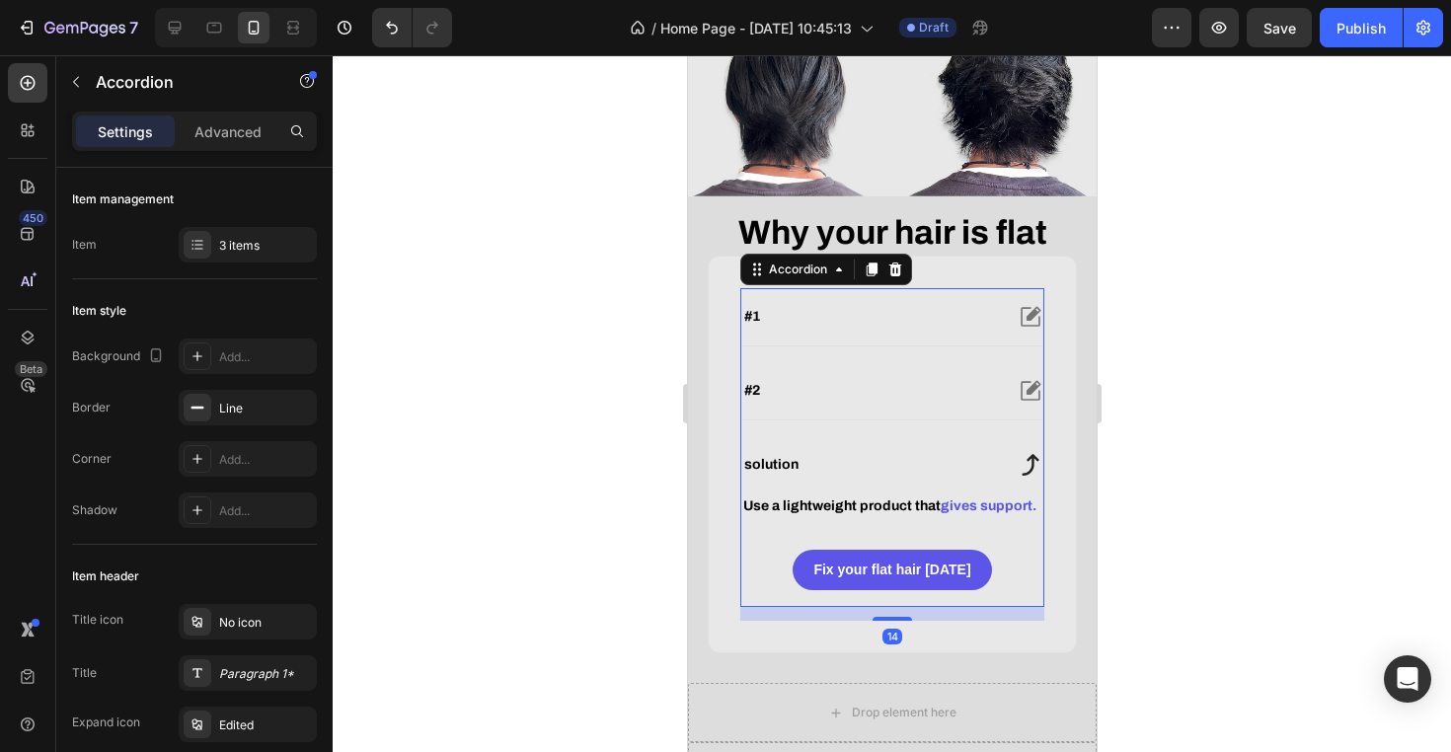
click at [868, 477] on div "solution" at bounding box center [870, 465] width 261 height 24
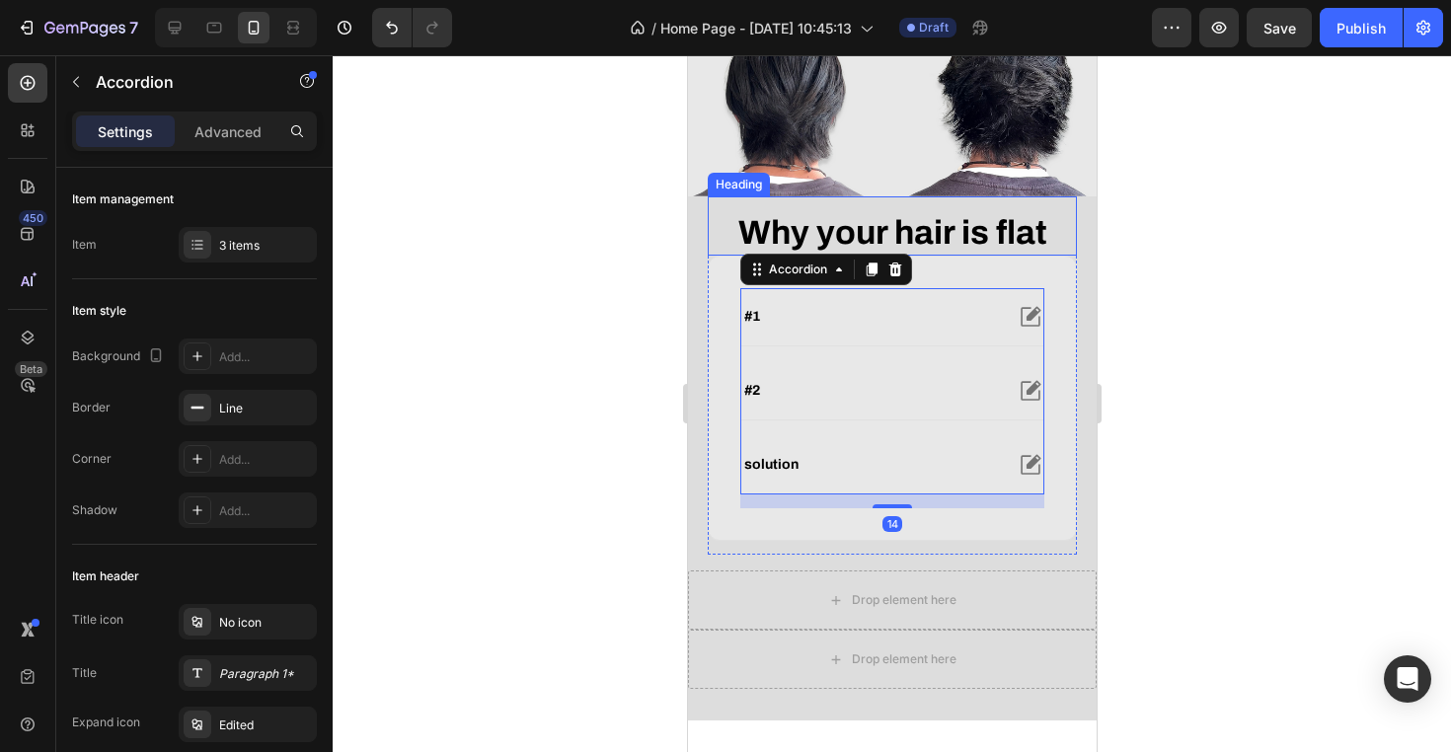
click at [1019, 251] on strong "Why your hair is flat" at bounding box center [891, 232] width 309 height 37
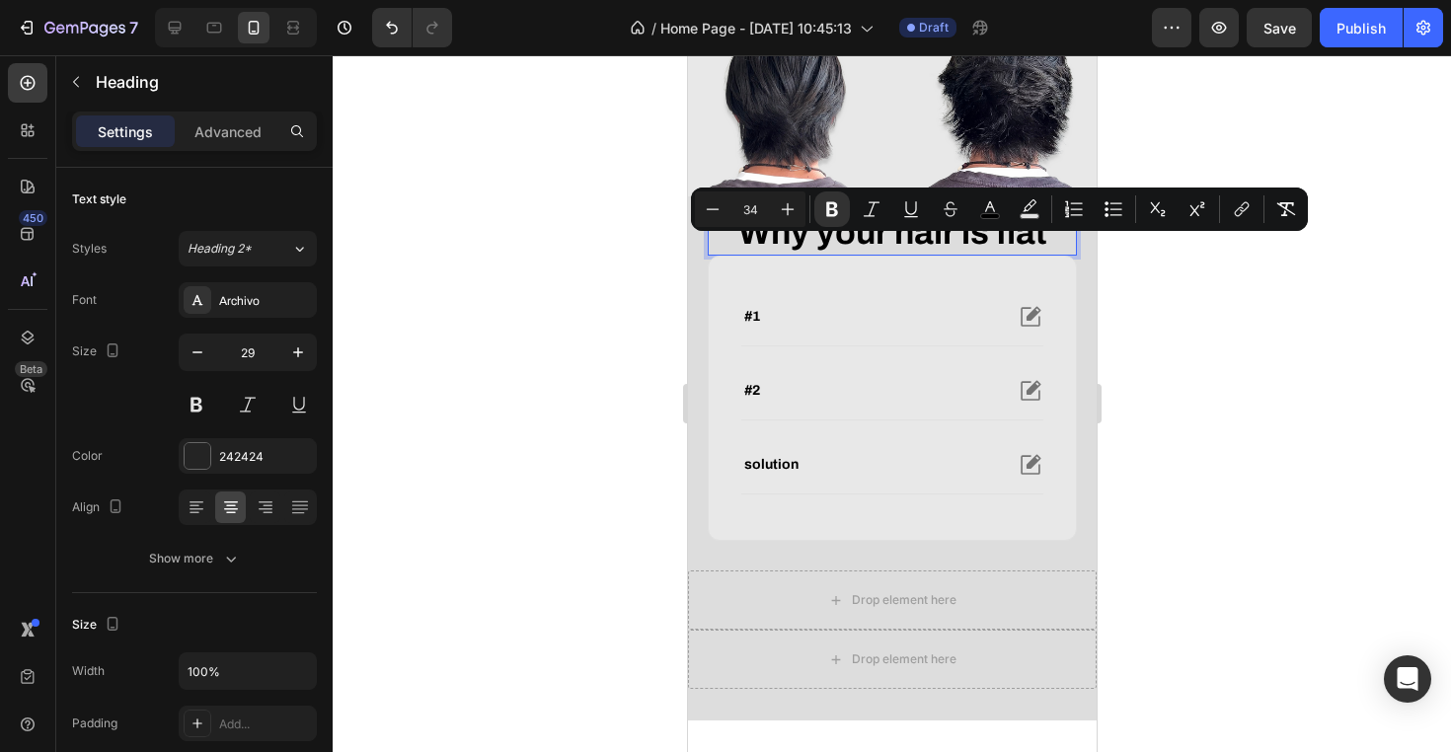
click at [996, 251] on strong "Why your hair is flat" at bounding box center [891, 232] width 309 height 37
drag, startPoint x: 996, startPoint y: 264, endPoint x: 1034, endPoint y: 264, distance: 38.5
click at [1034, 251] on strong "Why your hair is flat" at bounding box center [891, 232] width 309 height 37
click at [991, 203] on icon "Editor contextual toolbar" at bounding box center [990, 206] width 10 height 11
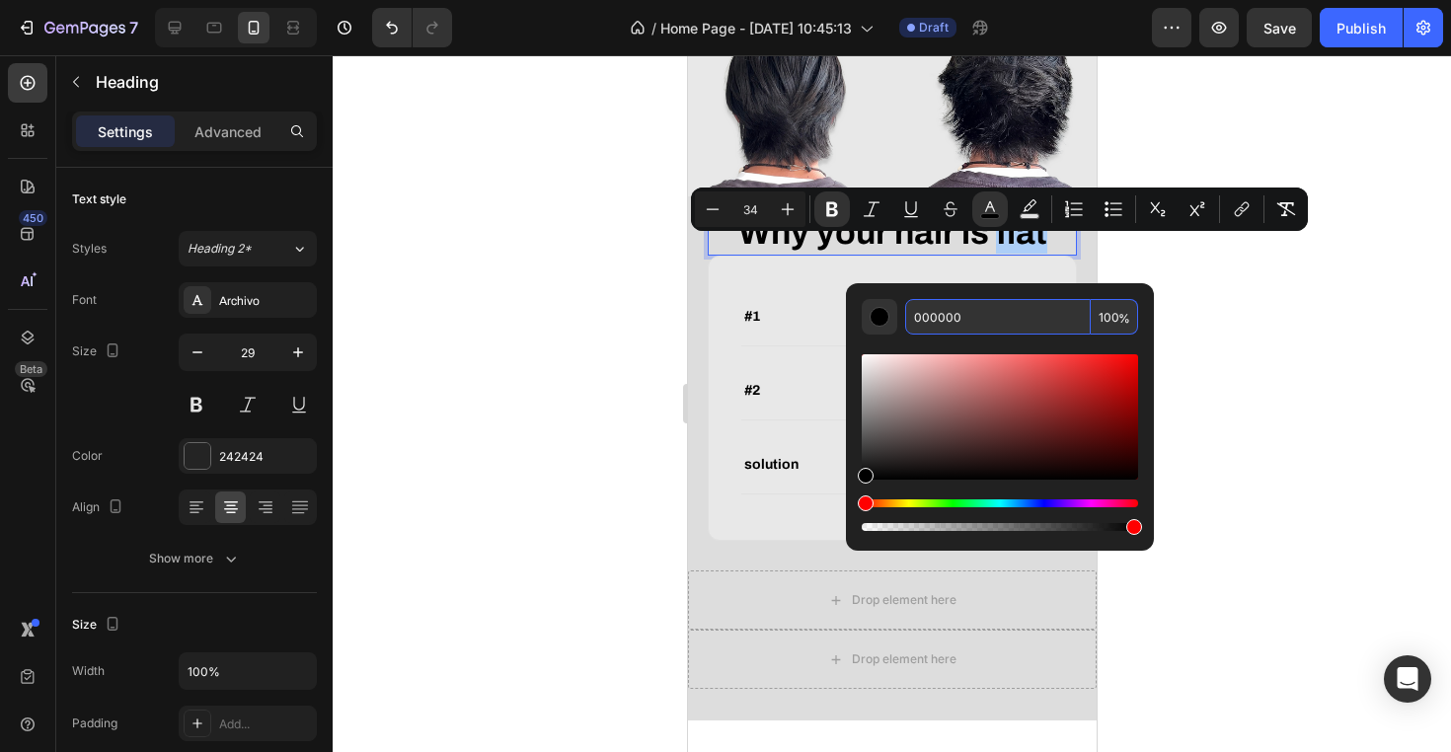
click at [979, 322] on input "000000" at bounding box center [998, 317] width 186 height 36
paste input "5C55E7"
type input "5C55E7"
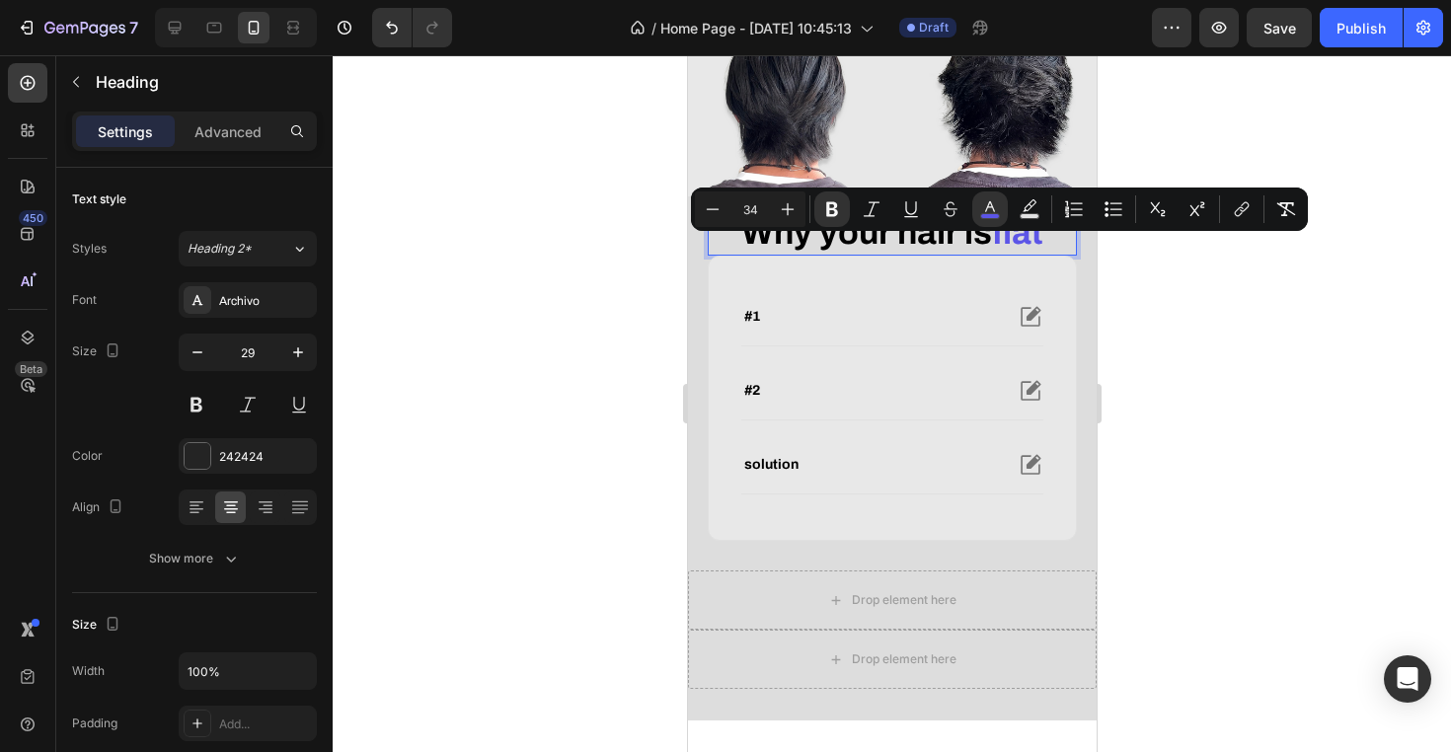
click at [1210, 372] on div at bounding box center [892, 403] width 1118 height 697
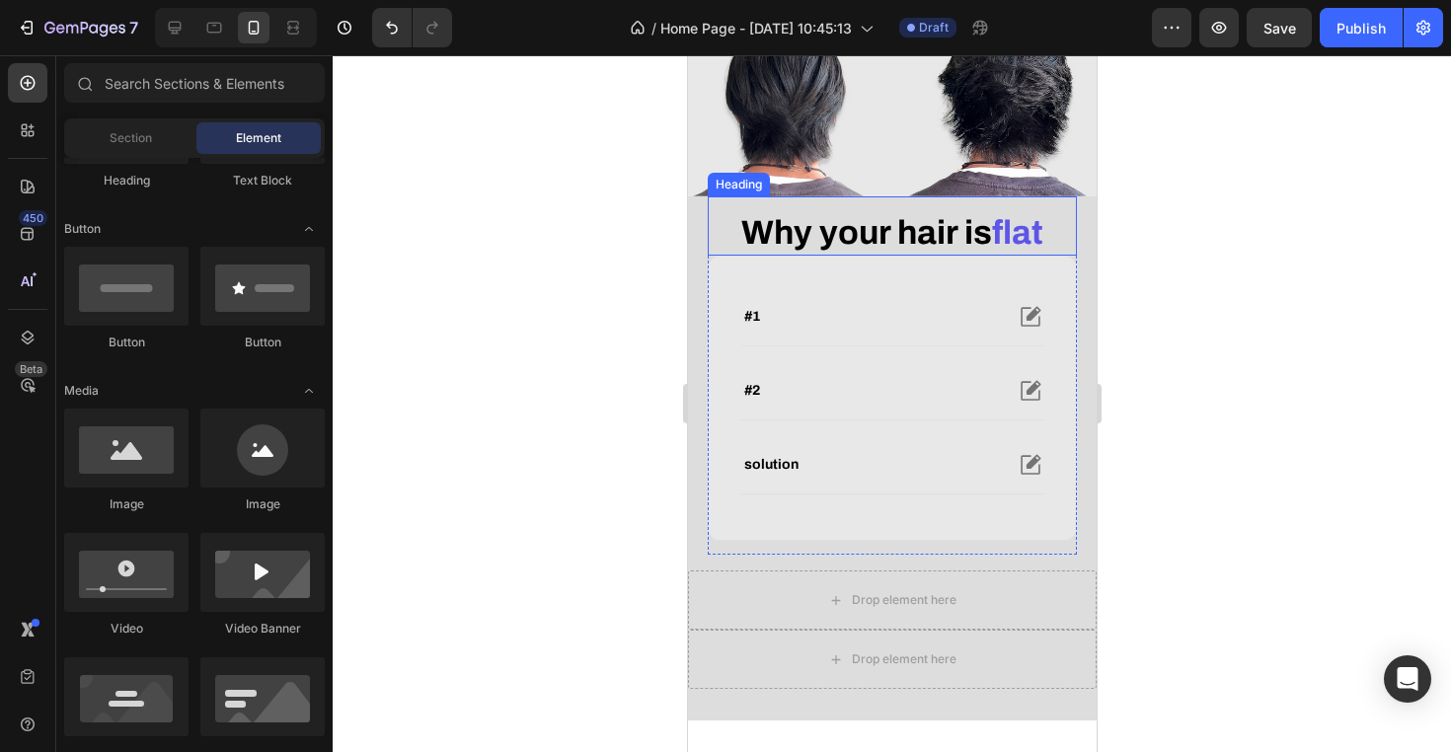
click at [1055, 254] on p "⁠⁠⁠⁠⁠⁠⁠ Why your hair is flat" at bounding box center [891, 233] width 365 height 39
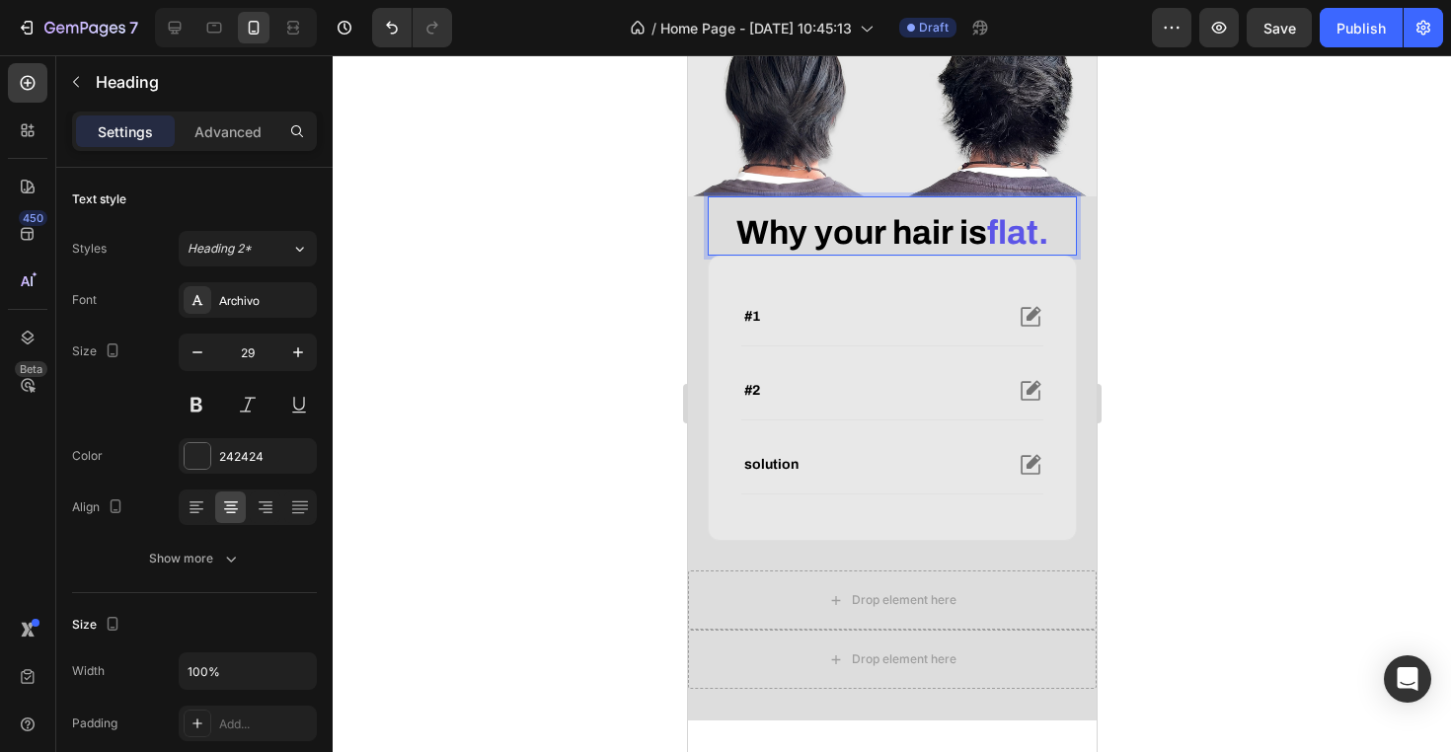
drag, startPoint x: 992, startPoint y: 252, endPoint x: 1046, endPoint y: 263, distance: 55.4
click at [1046, 251] on strong "flat." at bounding box center [1016, 232] width 61 height 37
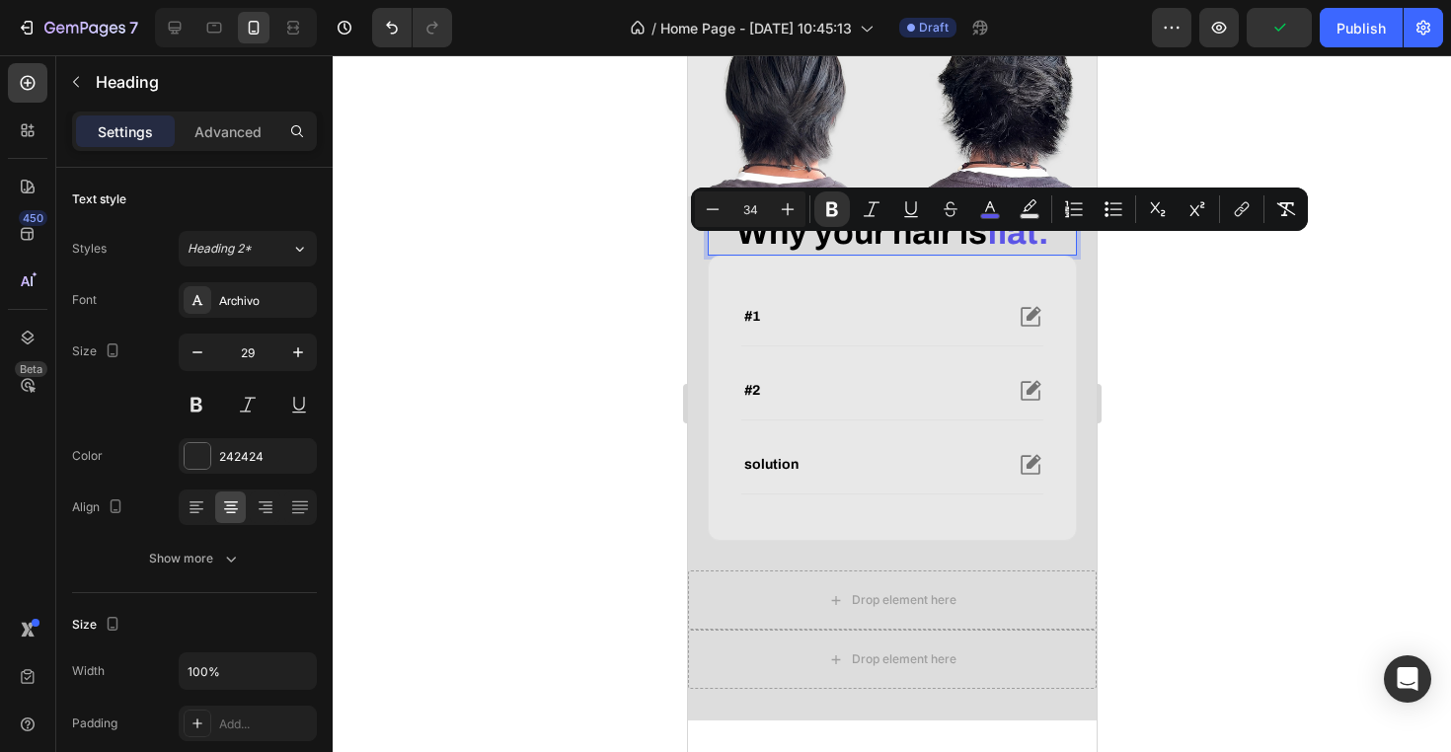
click at [771, 251] on strong "Why your hair is" at bounding box center [860, 232] width 251 height 37
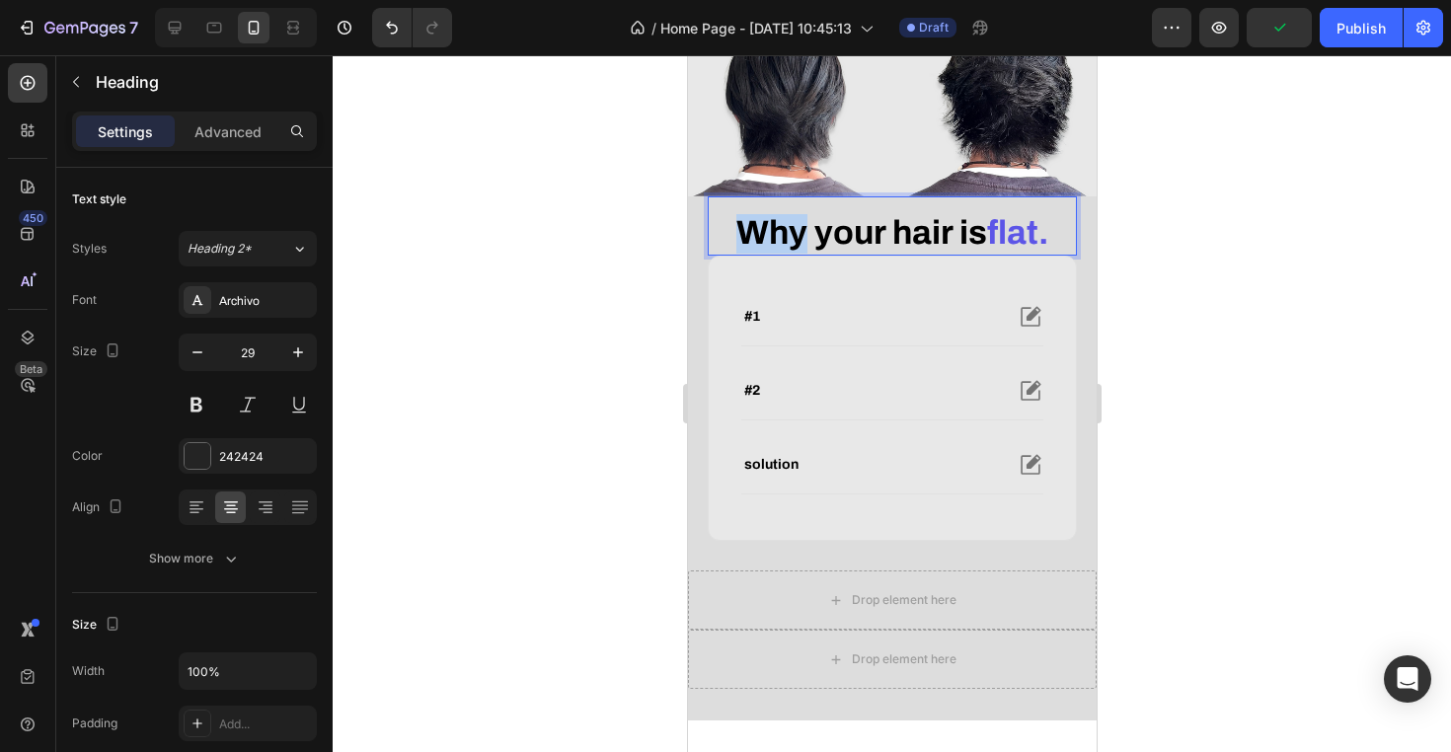
click at [771, 251] on strong "Why your hair is" at bounding box center [860, 232] width 251 height 37
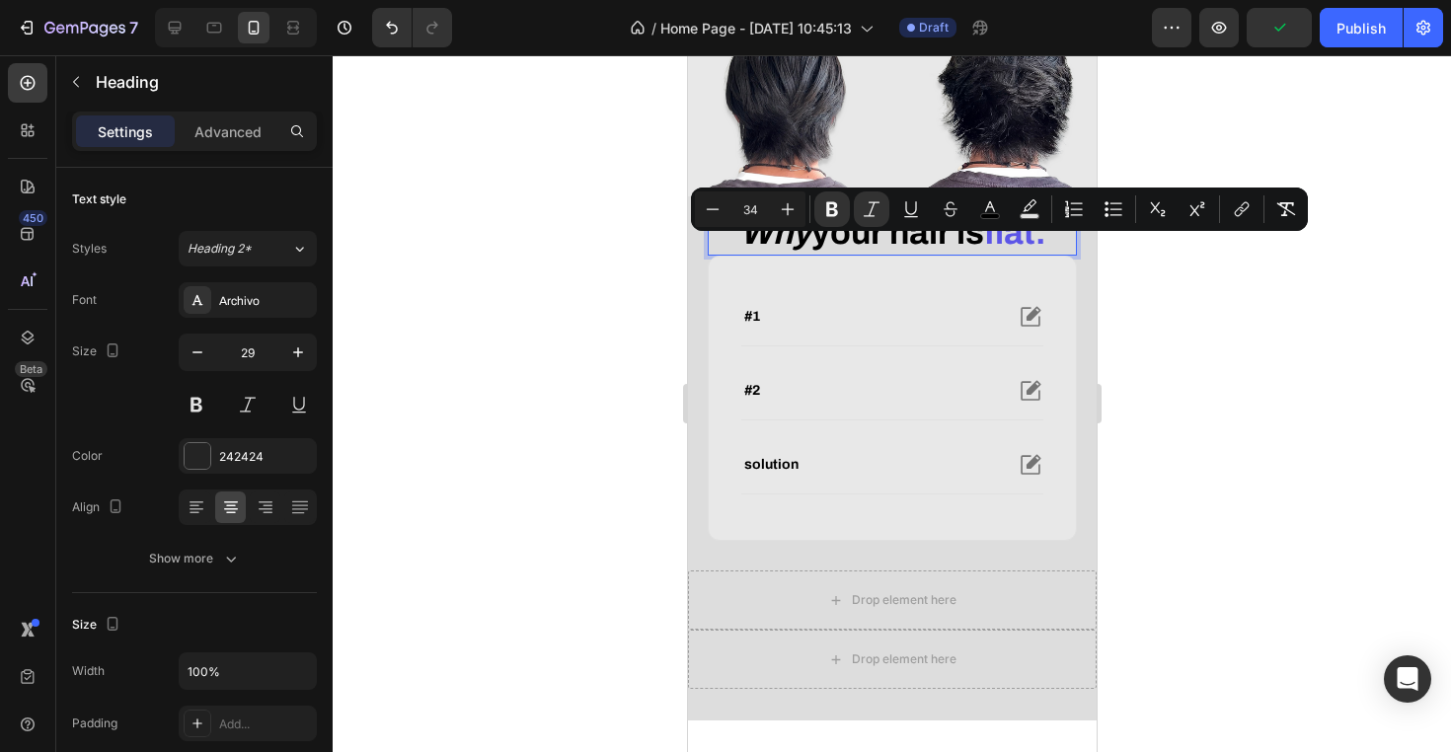
click at [1165, 360] on div at bounding box center [892, 403] width 1118 height 697
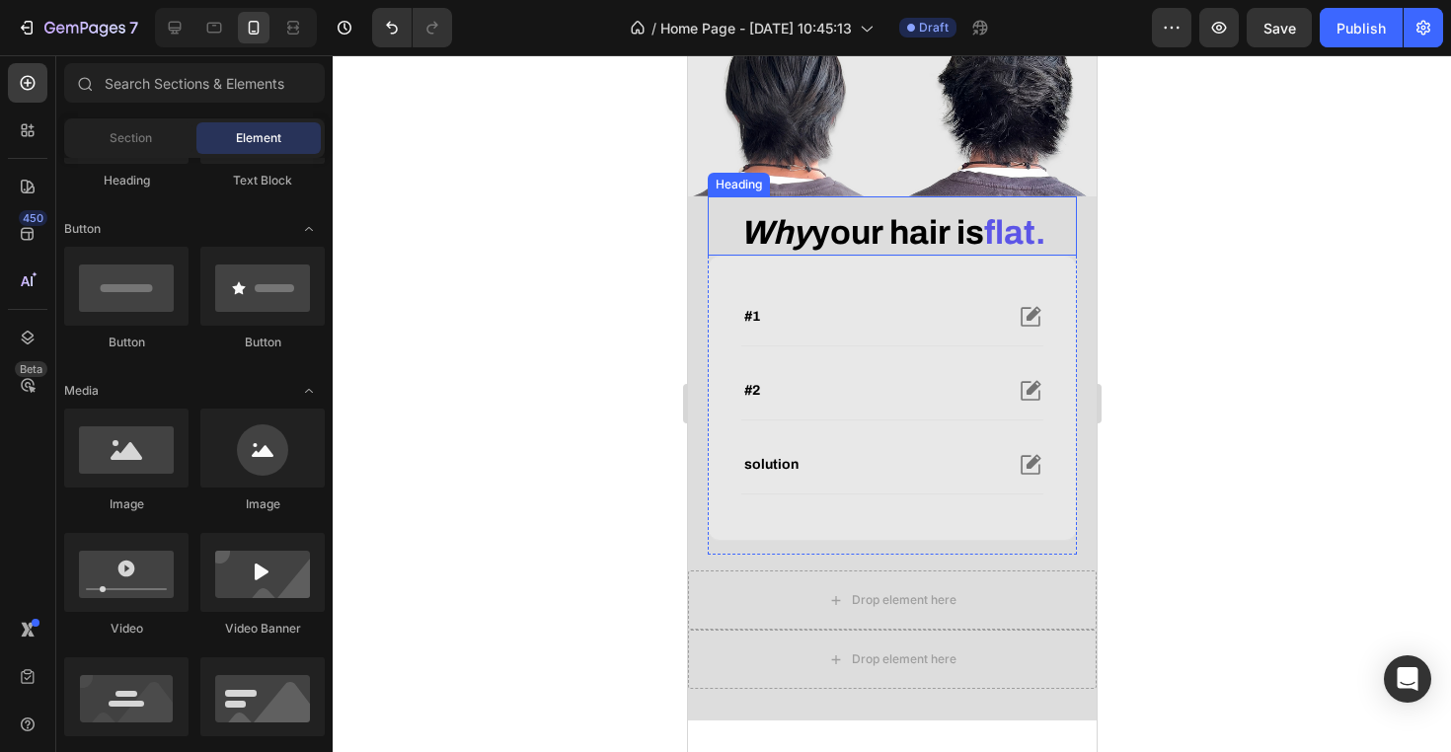
click at [794, 246] on strong "Why" at bounding box center [774, 232] width 71 height 37
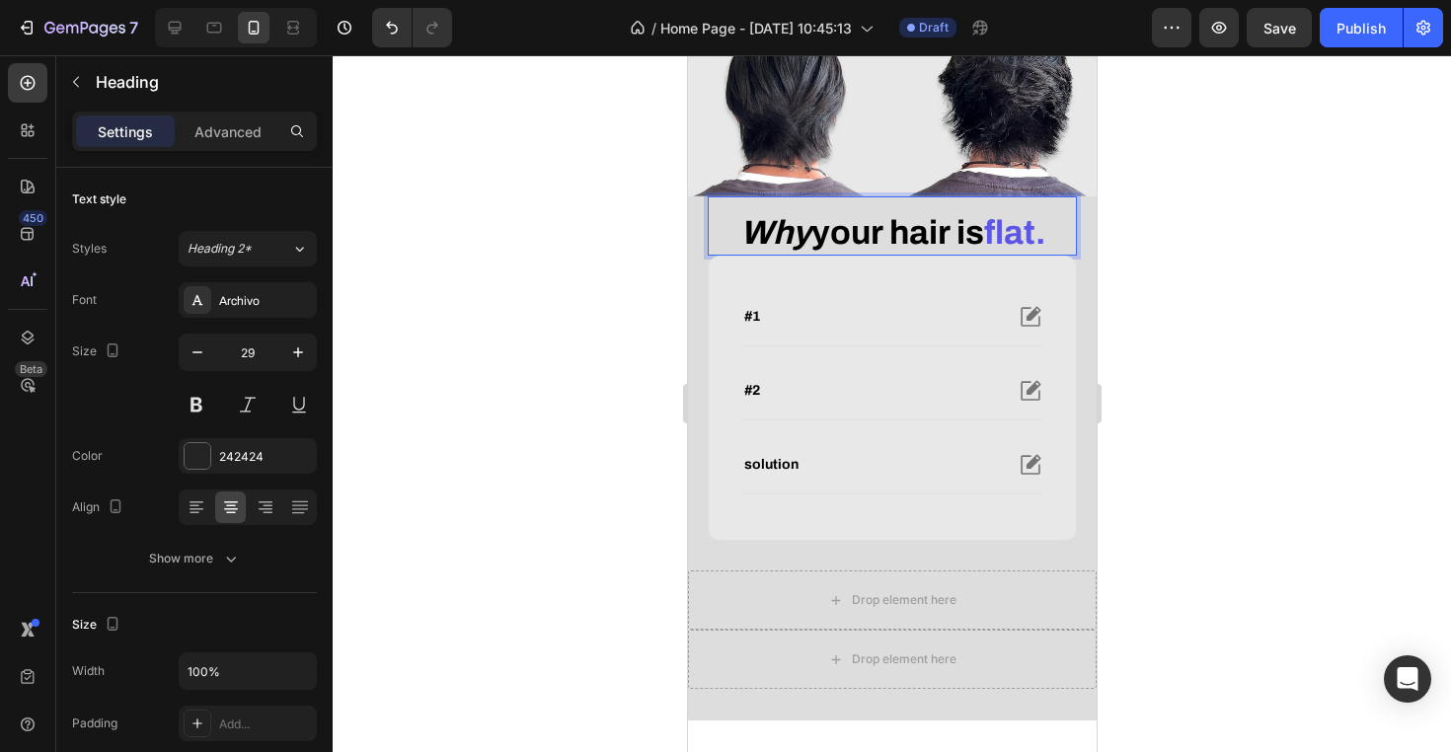
click at [1322, 330] on div at bounding box center [892, 403] width 1118 height 697
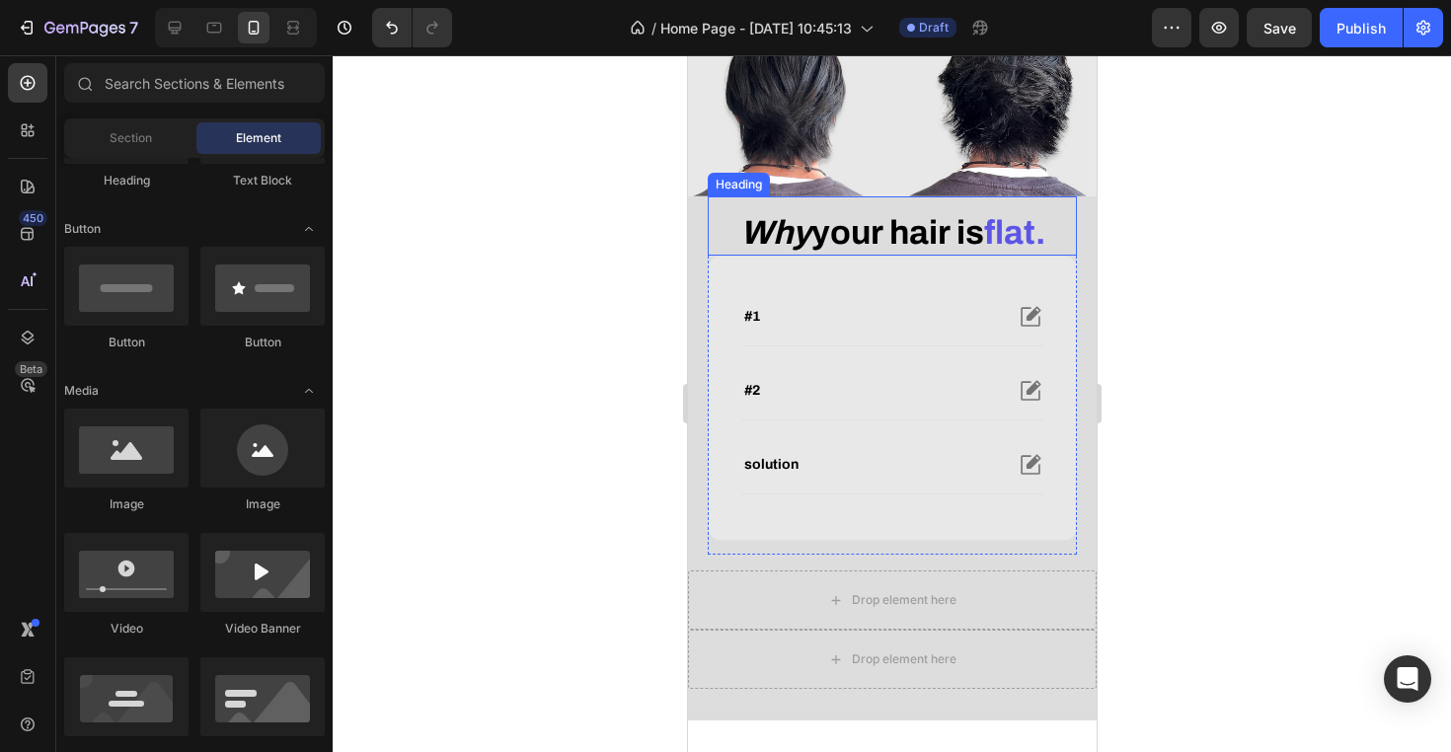
click at [824, 251] on strong "your hair is" at bounding box center [896, 232] width 173 height 37
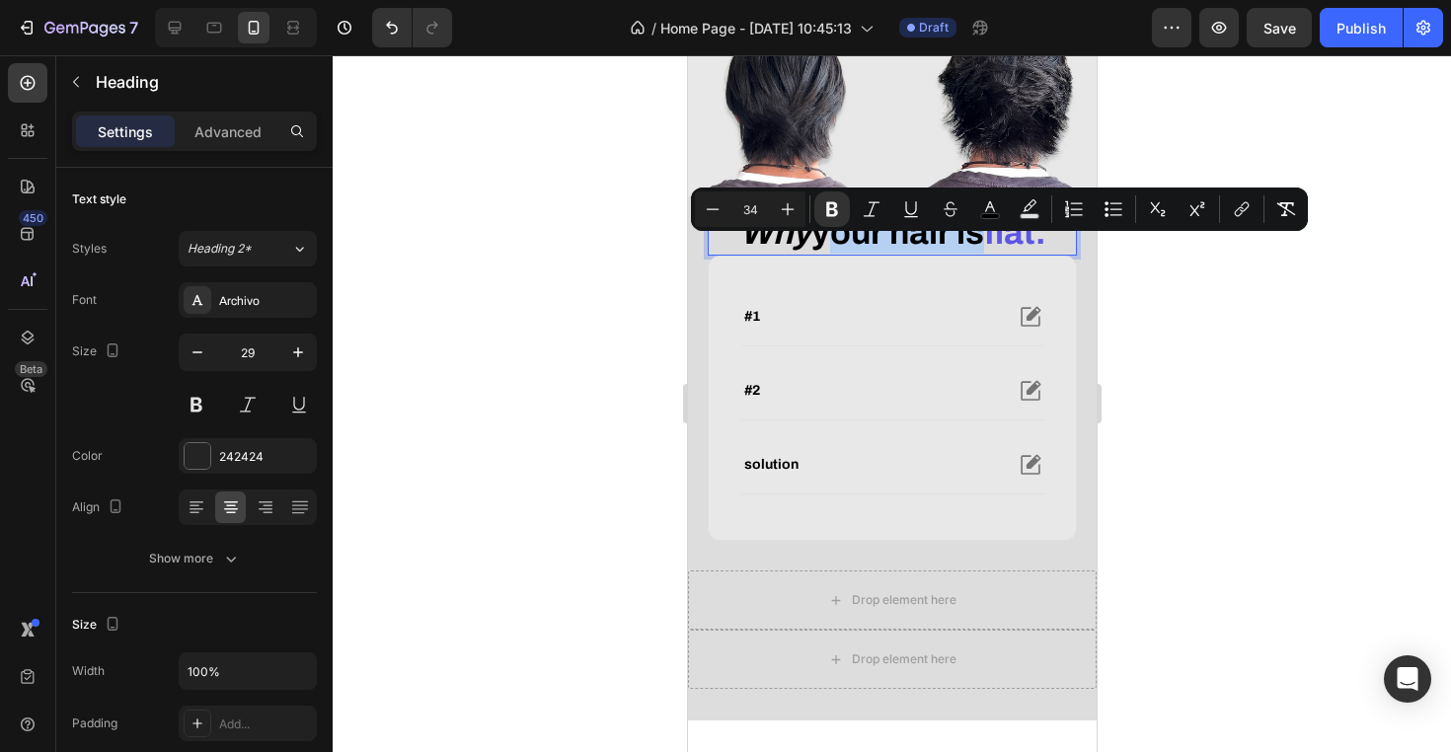
drag, startPoint x: 814, startPoint y: 267, endPoint x: 973, endPoint y: 267, distance: 158.9
click at [973, 251] on strong "your hair is" at bounding box center [896, 232] width 173 height 37
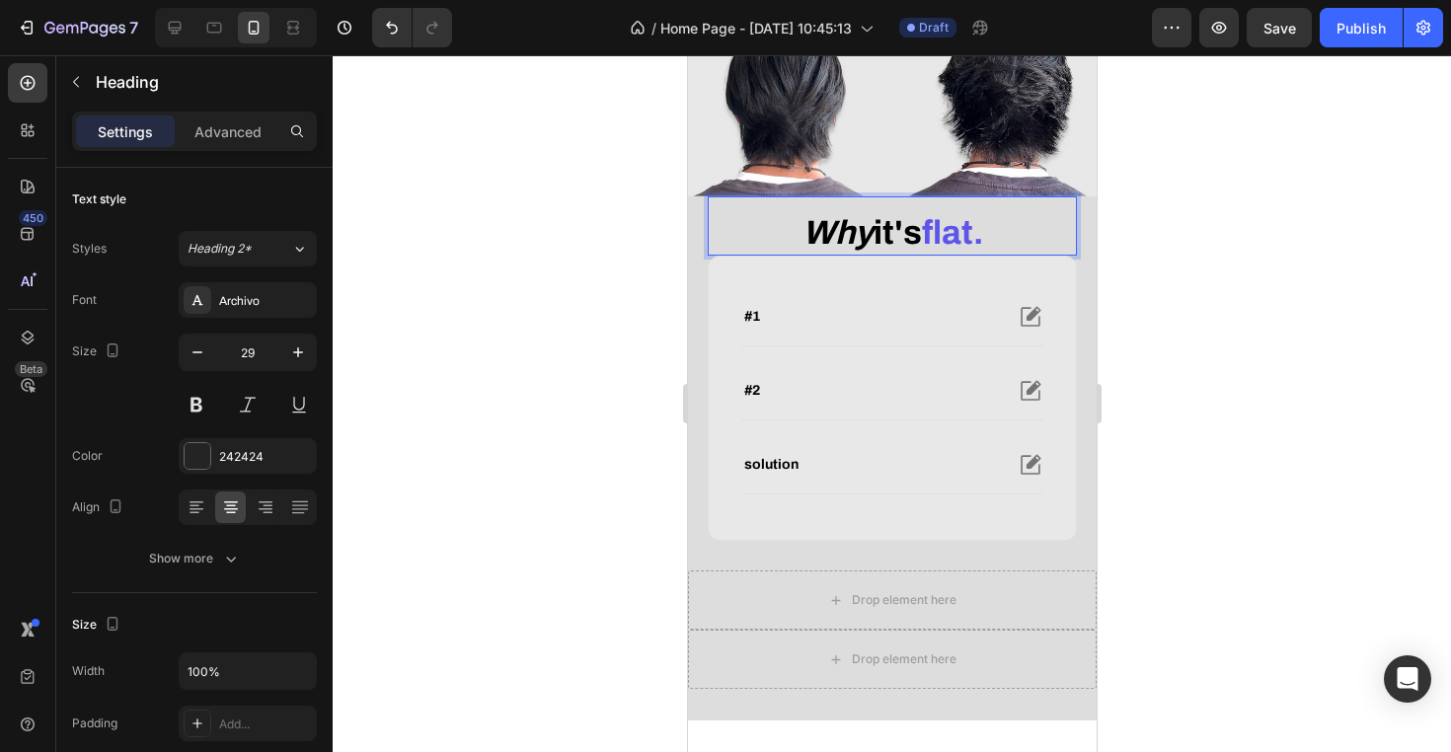
click at [1218, 324] on div at bounding box center [892, 403] width 1118 height 697
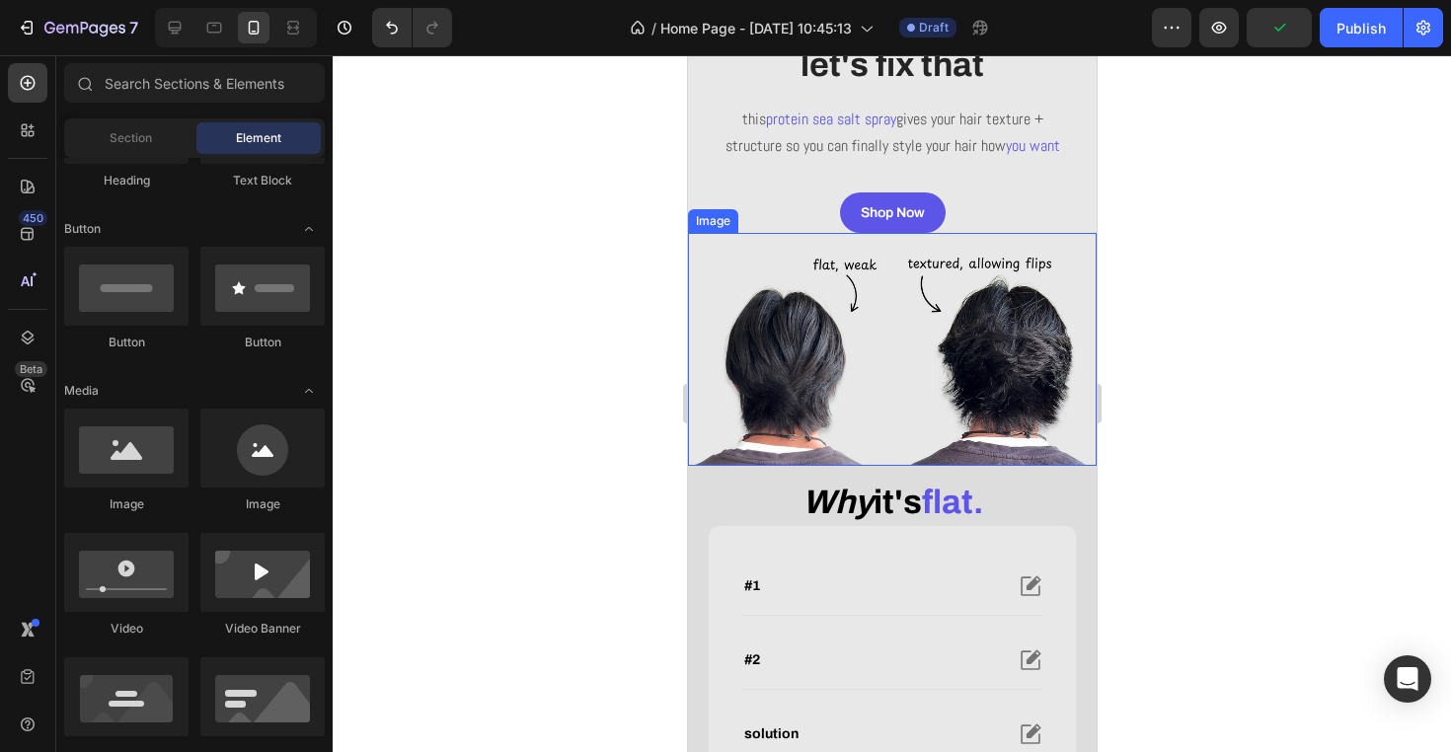
scroll to position [229, 0]
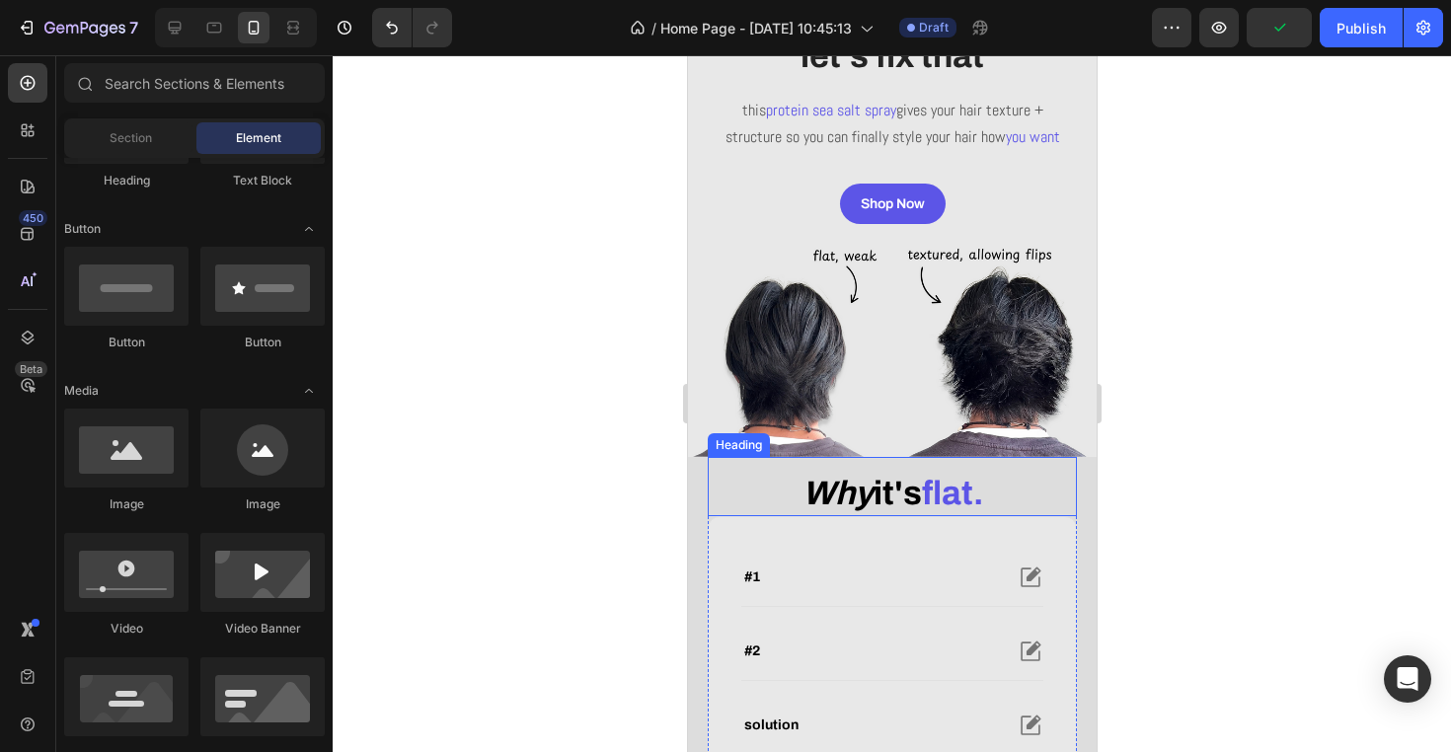
click at [865, 511] on strong "Why" at bounding box center [836, 493] width 71 height 37
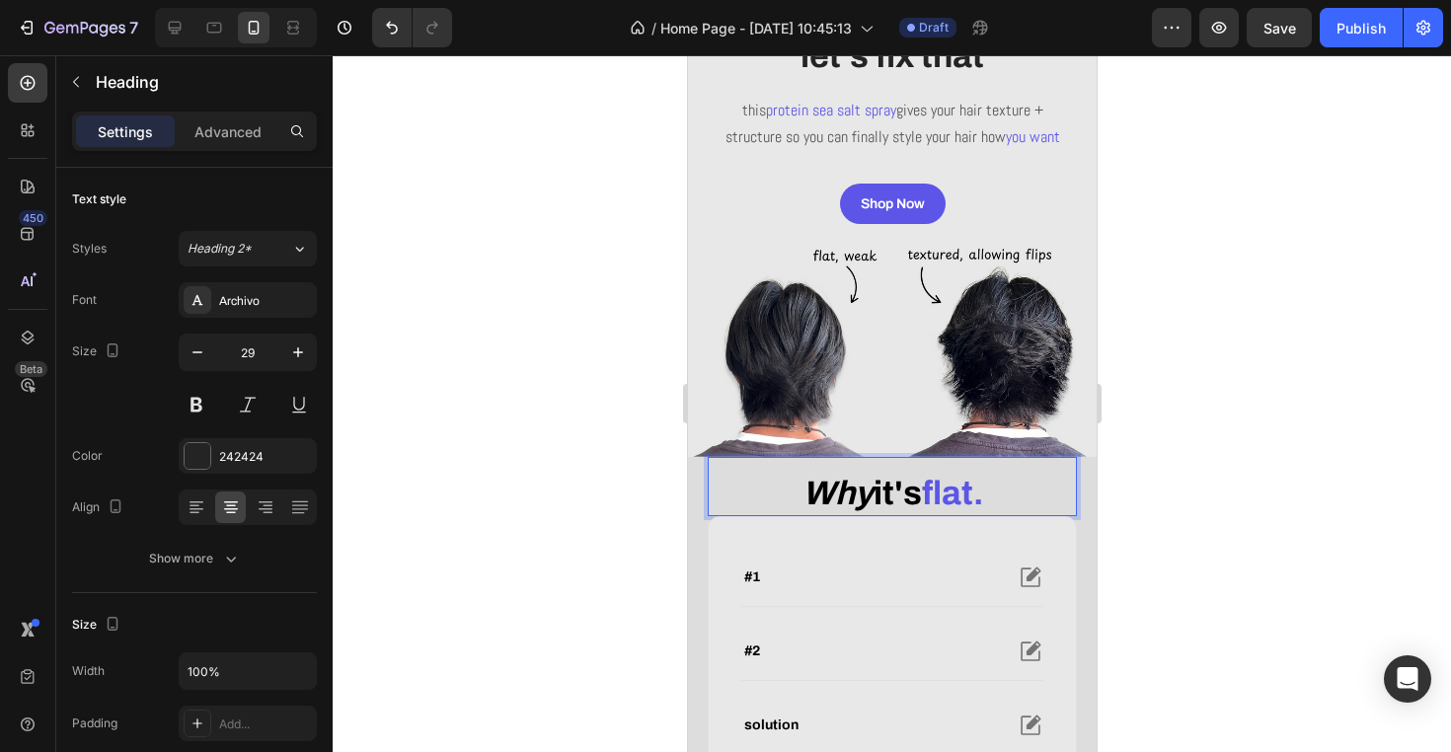
click at [873, 511] on strong "it's" at bounding box center [896, 493] width 48 height 37
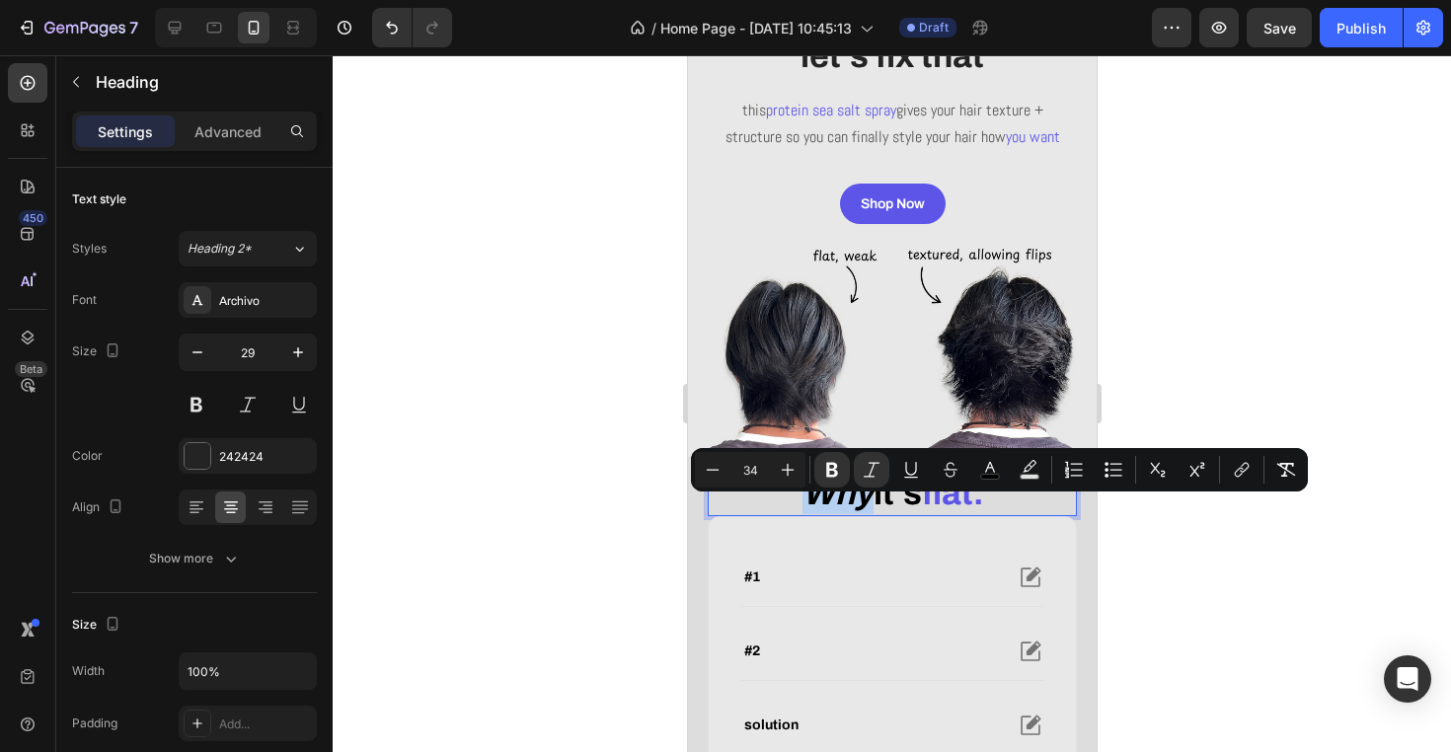
drag, startPoint x: 861, startPoint y: 525, endPoint x: 801, endPoint y: 519, distance: 59.5
click at [801, 511] on strong "Why" at bounding box center [836, 493] width 71 height 37
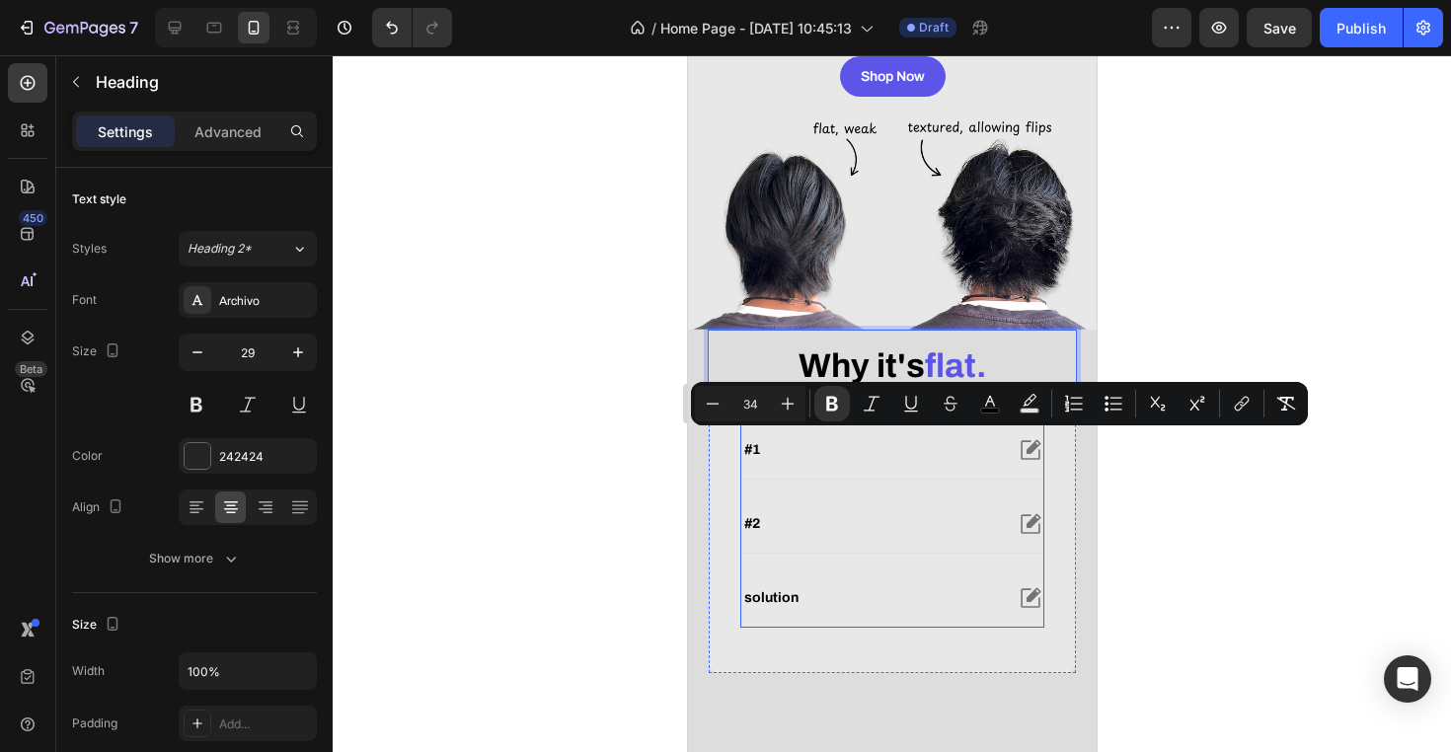
scroll to position [389, 0]
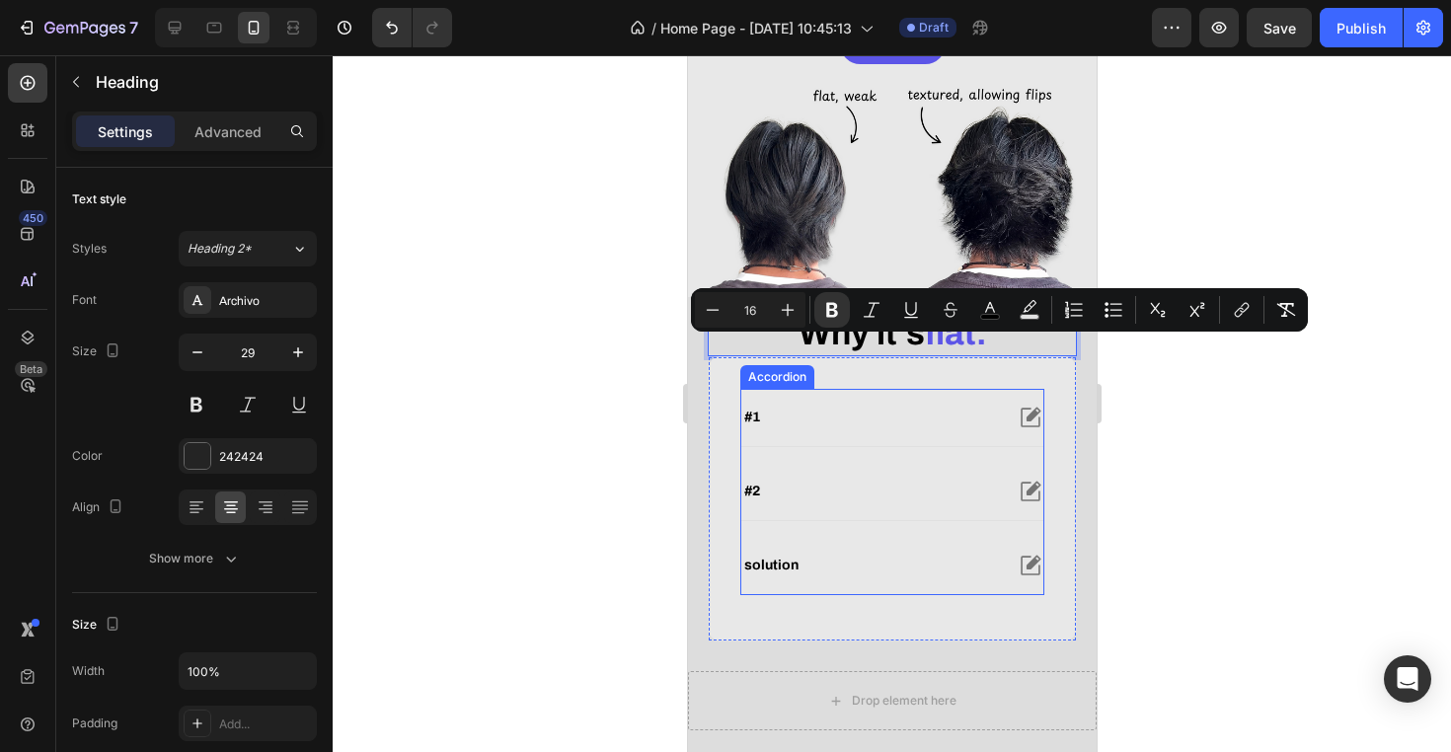
click at [836, 577] on div "solution" at bounding box center [870, 566] width 261 height 24
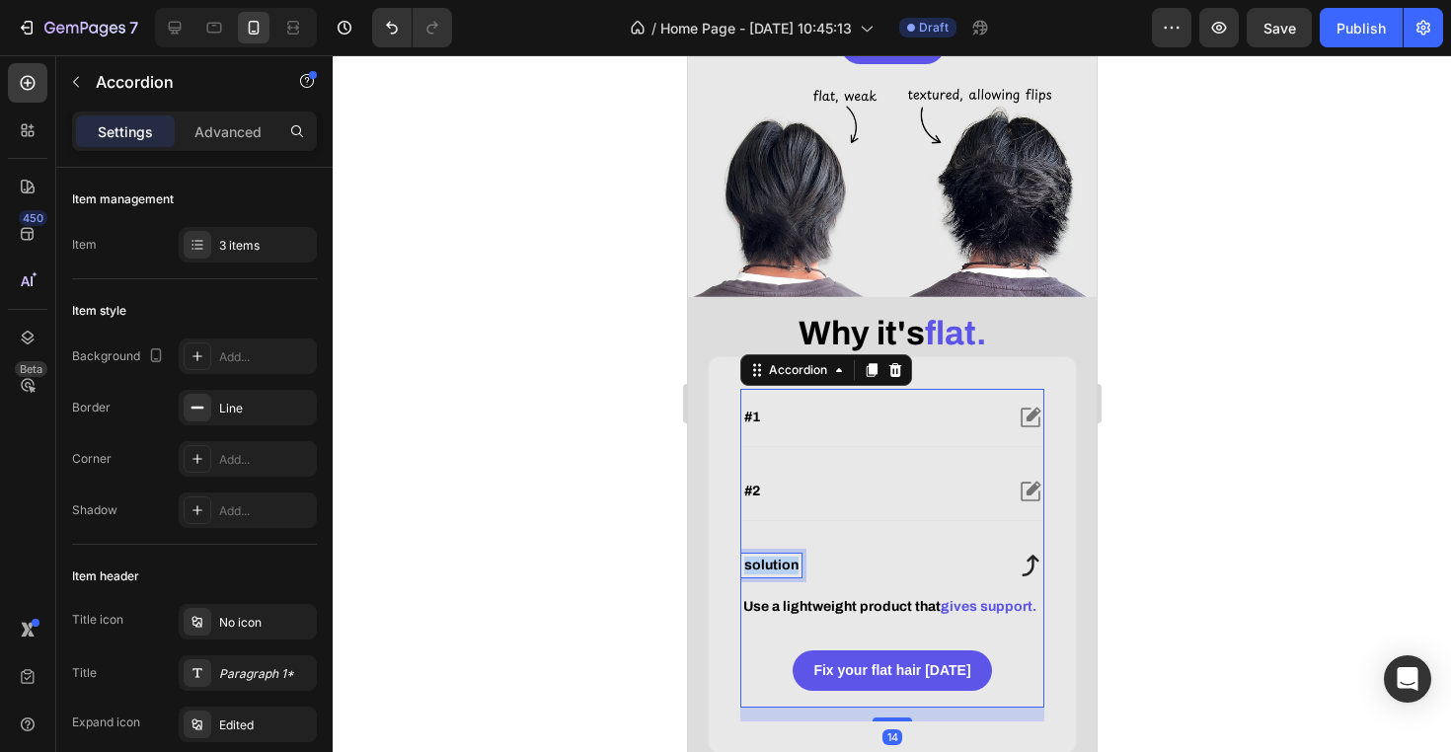
click at [772, 572] on strong "solution" at bounding box center [770, 565] width 54 height 15
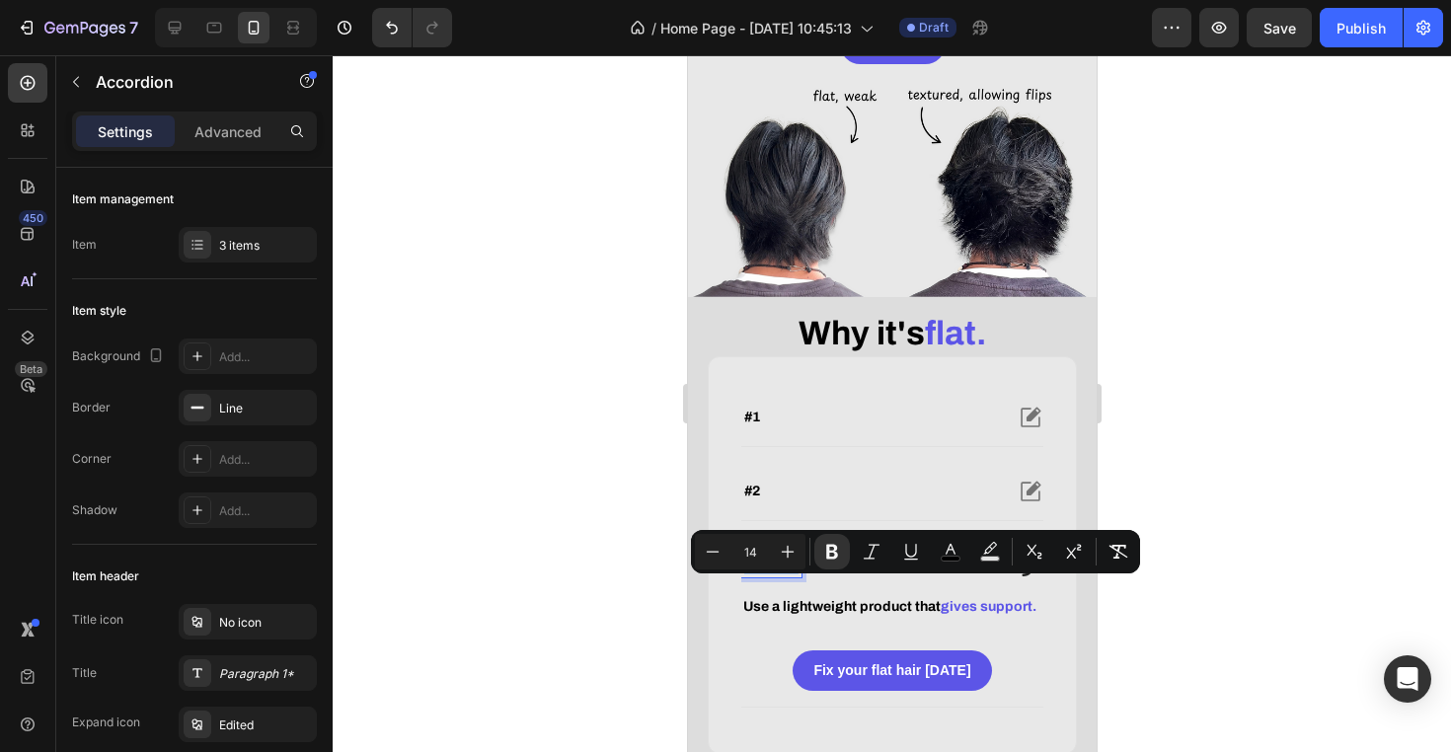
click at [772, 572] on strong "solution" at bounding box center [770, 565] width 54 height 15
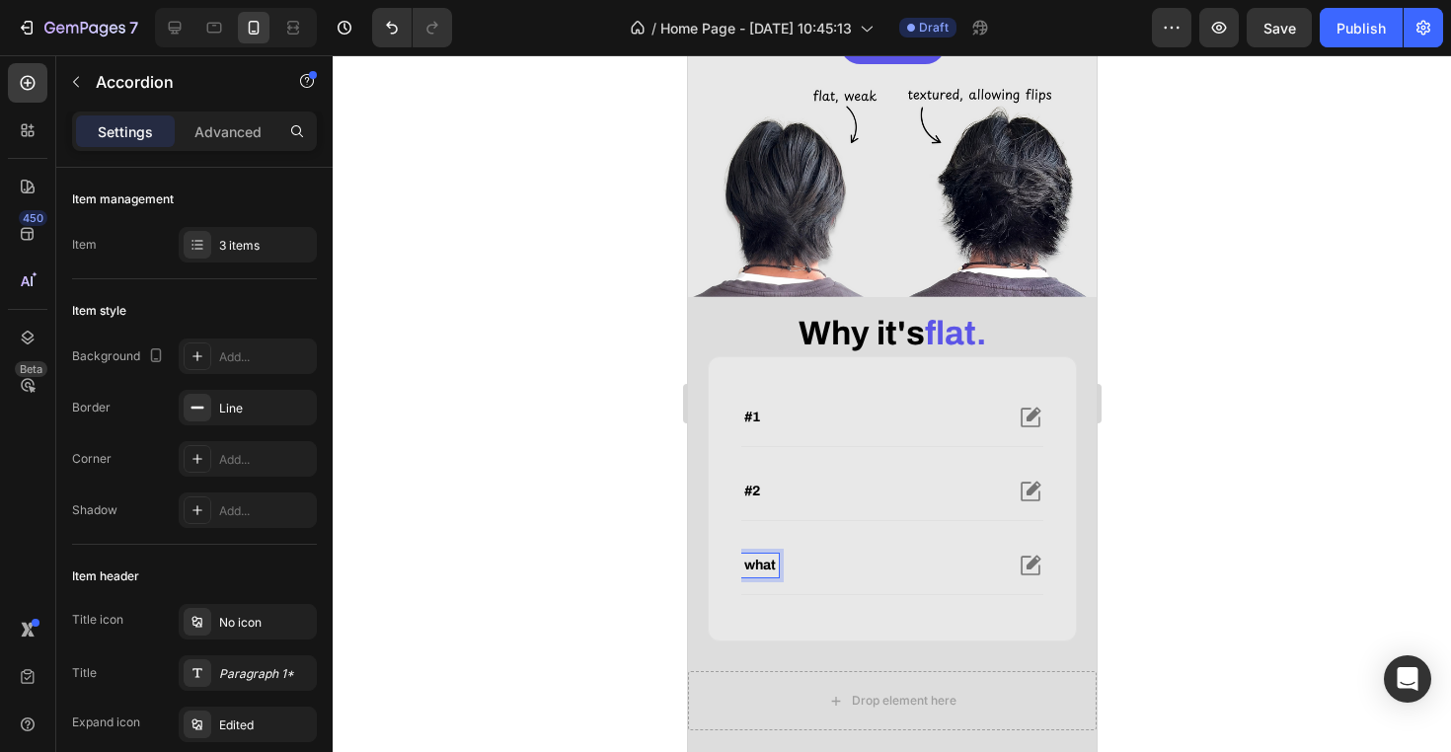
click at [752, 572] on strong "What" at bounding box center [759, 565] width 32 height 15
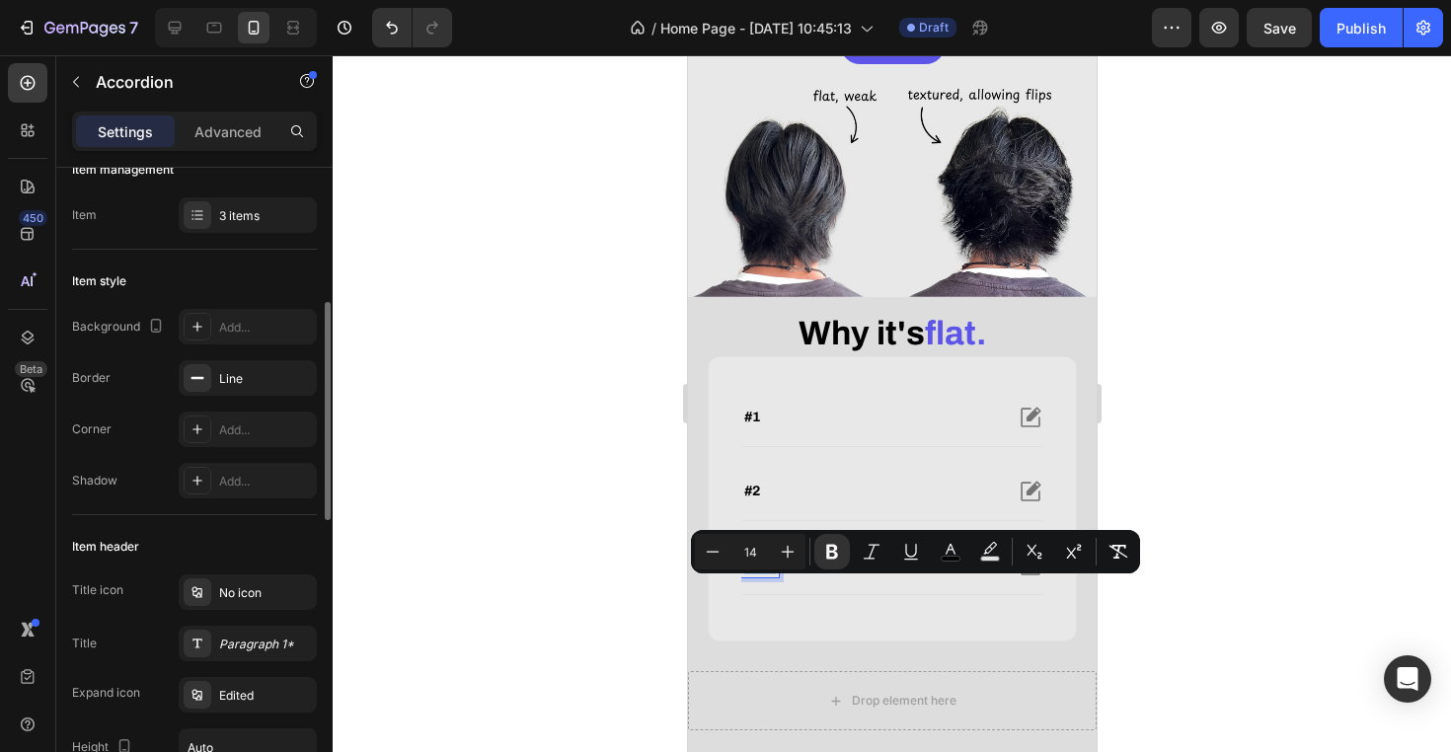
scroll to position [0, 0]
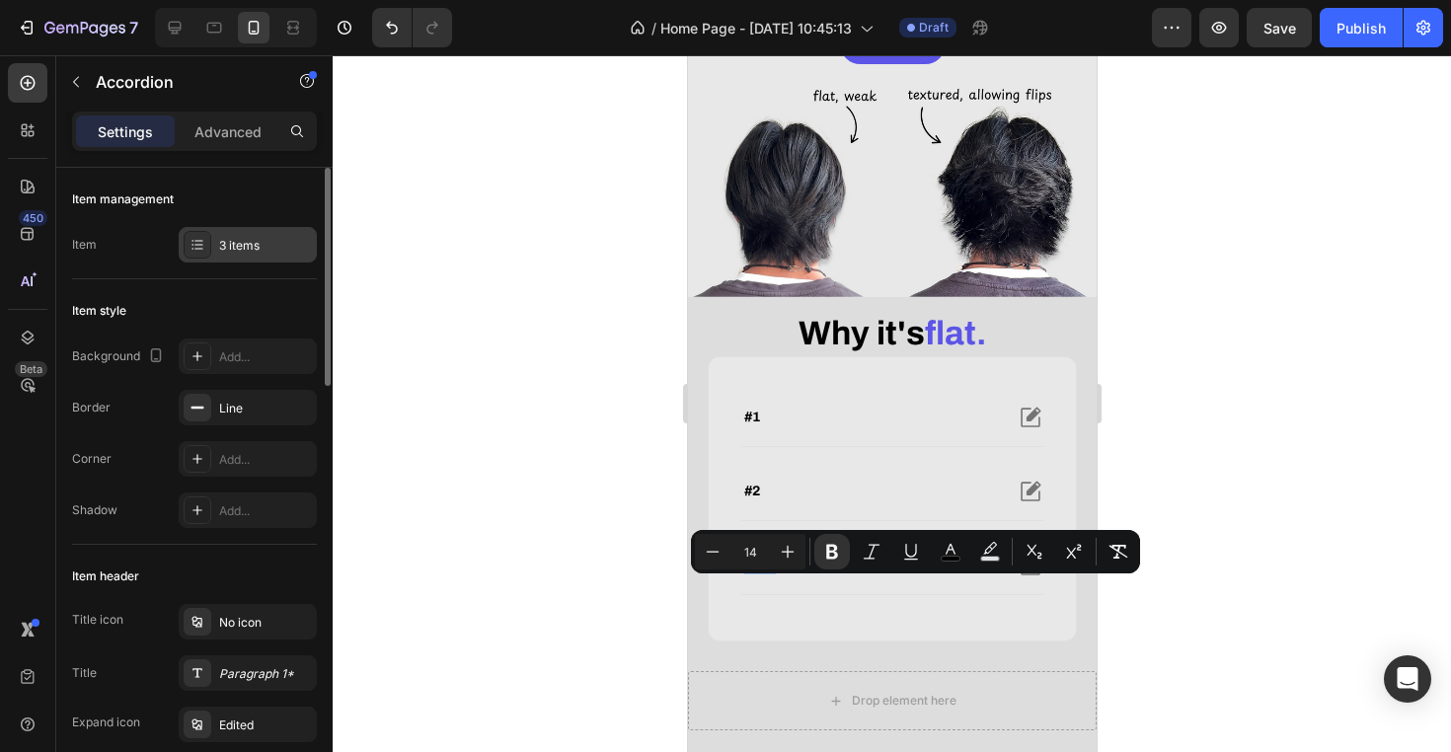
click at [274, 248] on div "3 items" at bounding box center [265, 246] width 93 height 18
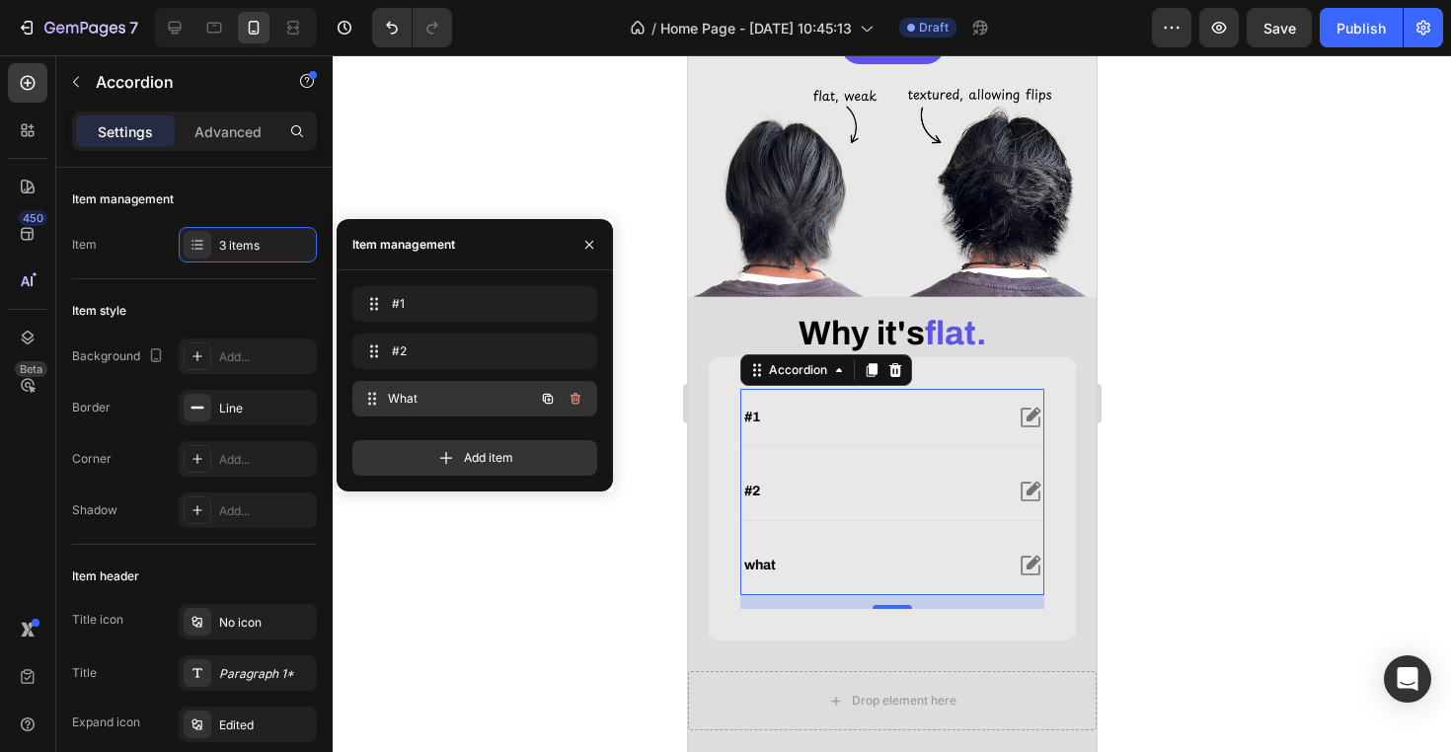
click at [472, 396] on span "What" at bounding box center [461, 399] width 146 height 18
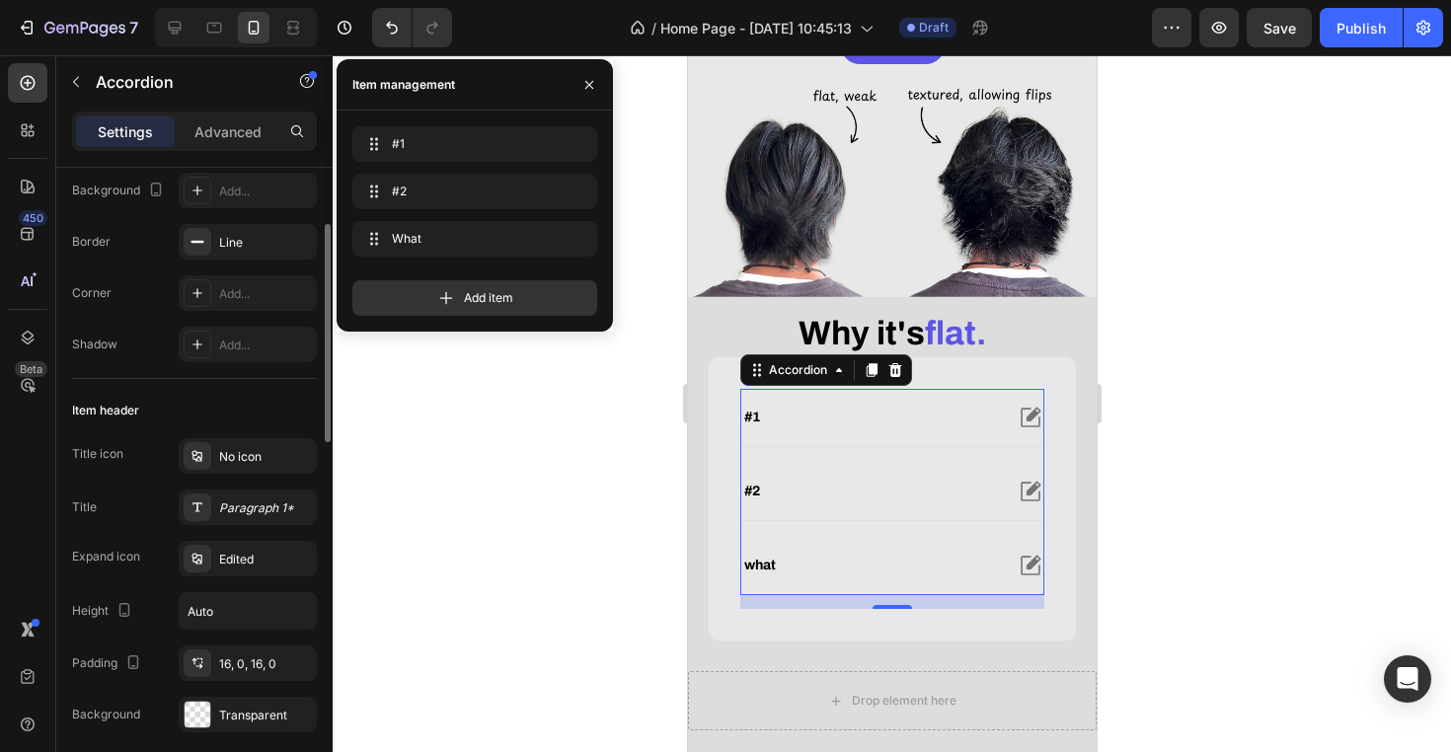
scroll to position [188, 0]
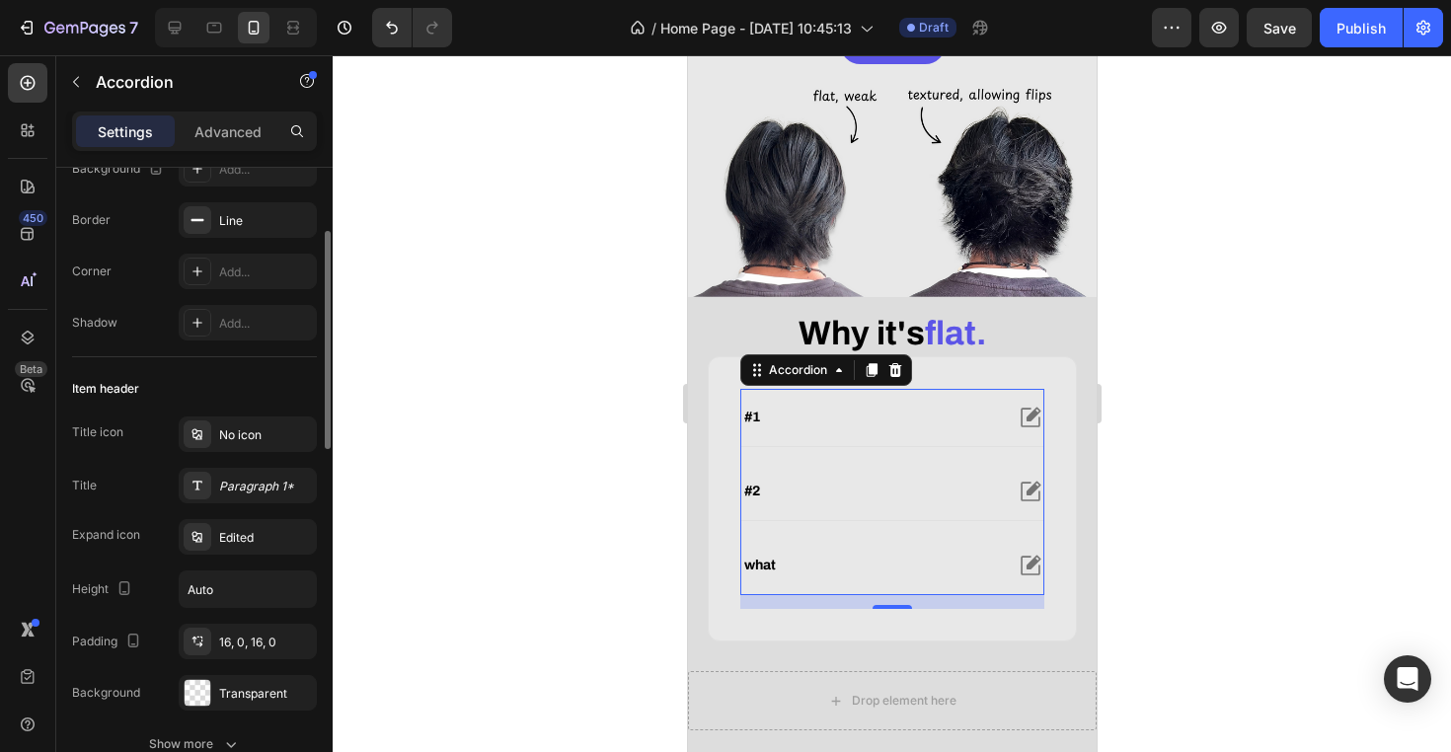
click at [224, 382] on div "Item header" at bounding box center [194, 389] width 245 height 32
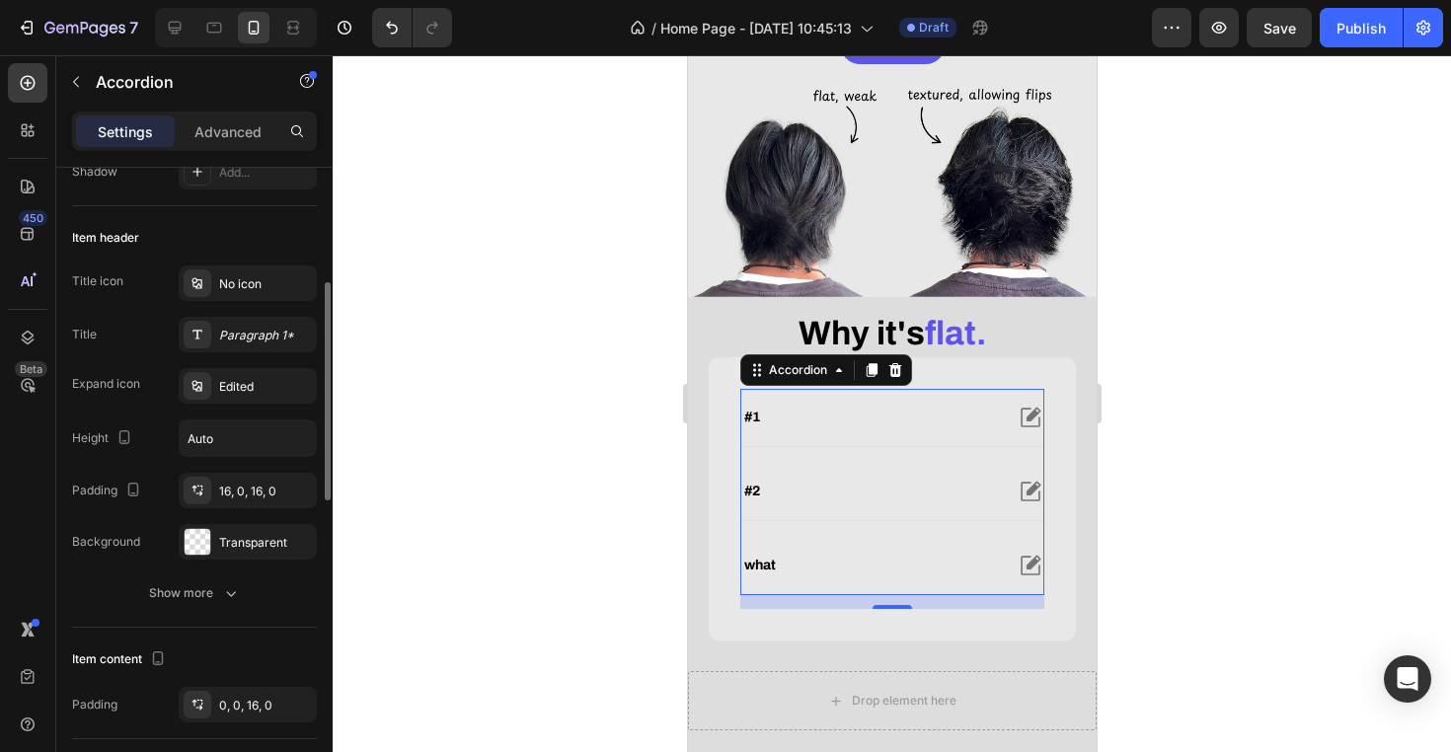
scroll to position [381, 0]
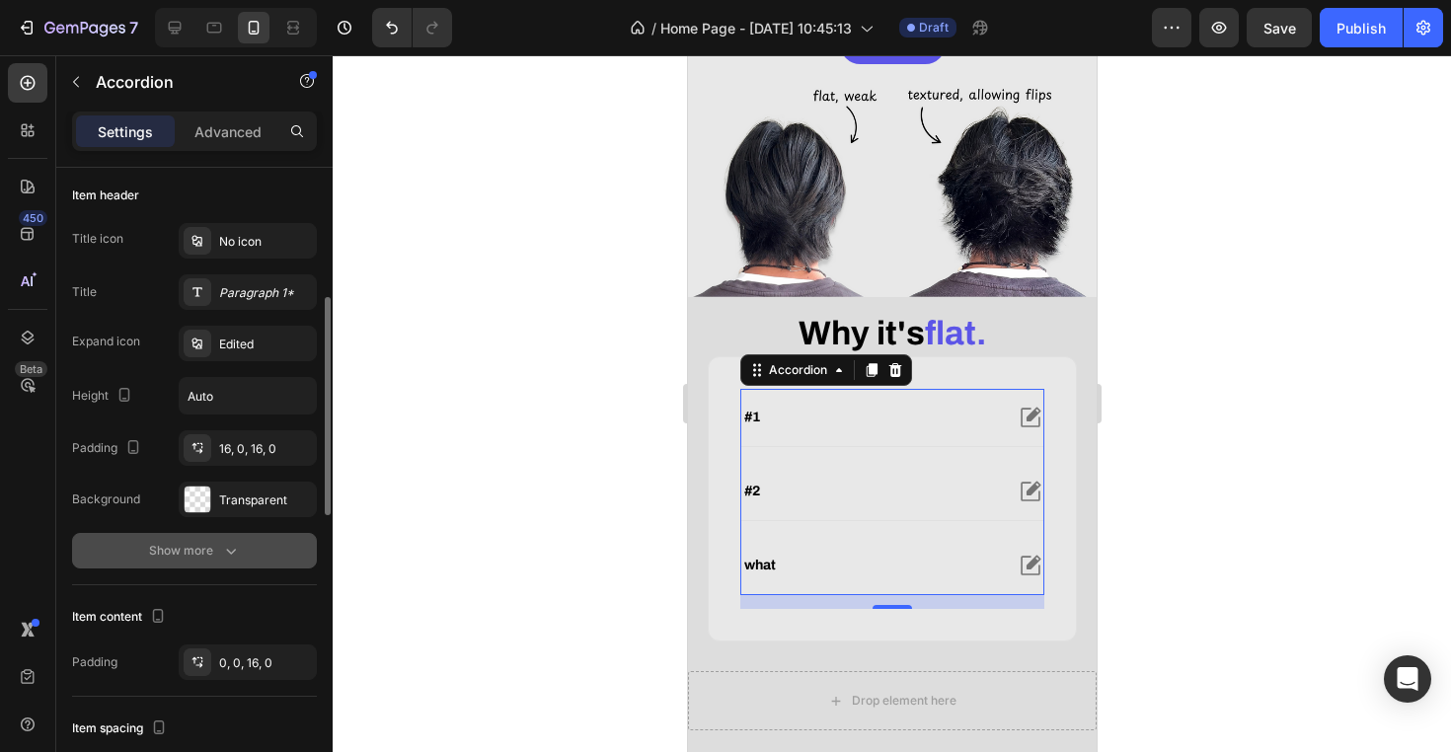
click at [216, 540] on button "Show more" at bounding box center [194, 551] width 245 height 36
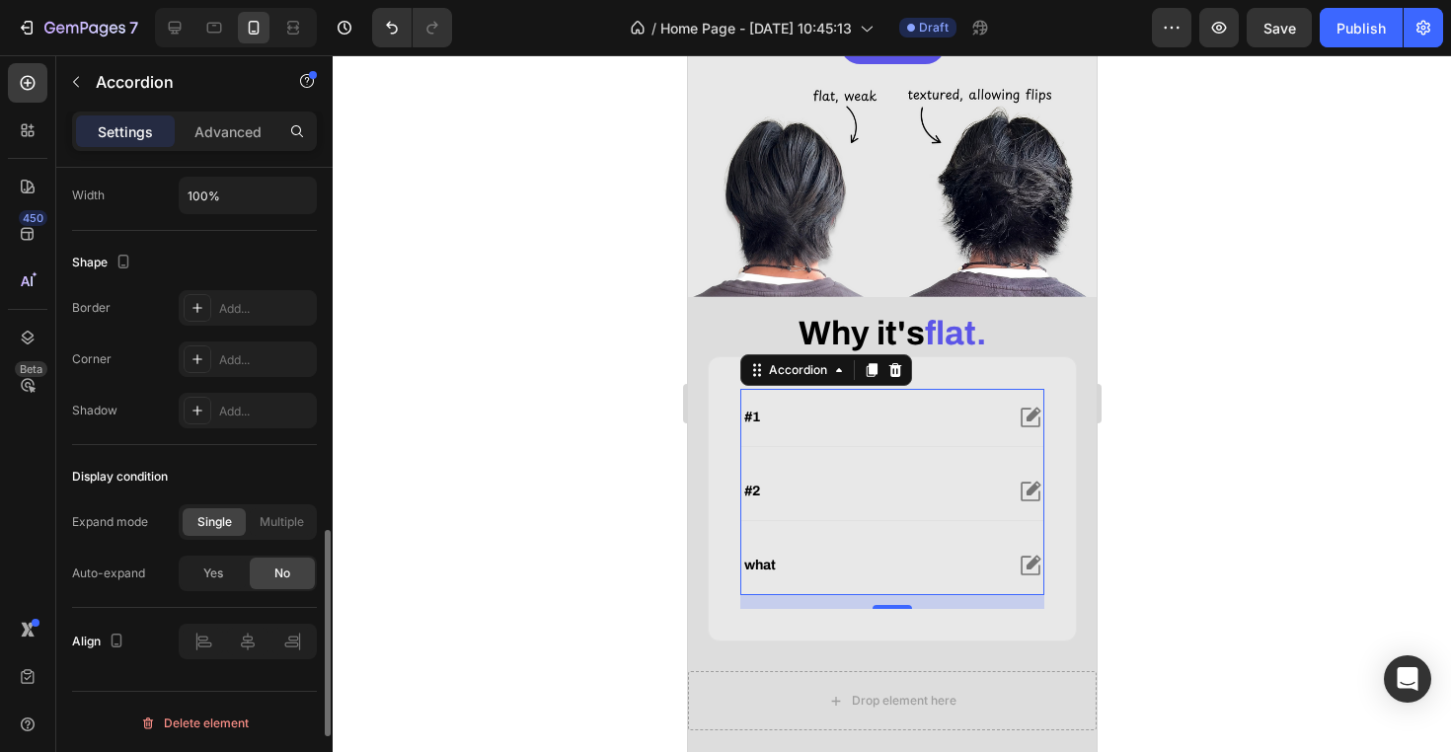
scroll to position [1341, 0]
click at [229, 133] on p "Advanced" at bounding box center [227, 131] width 67 height 21
type input "100%"
type input "100"
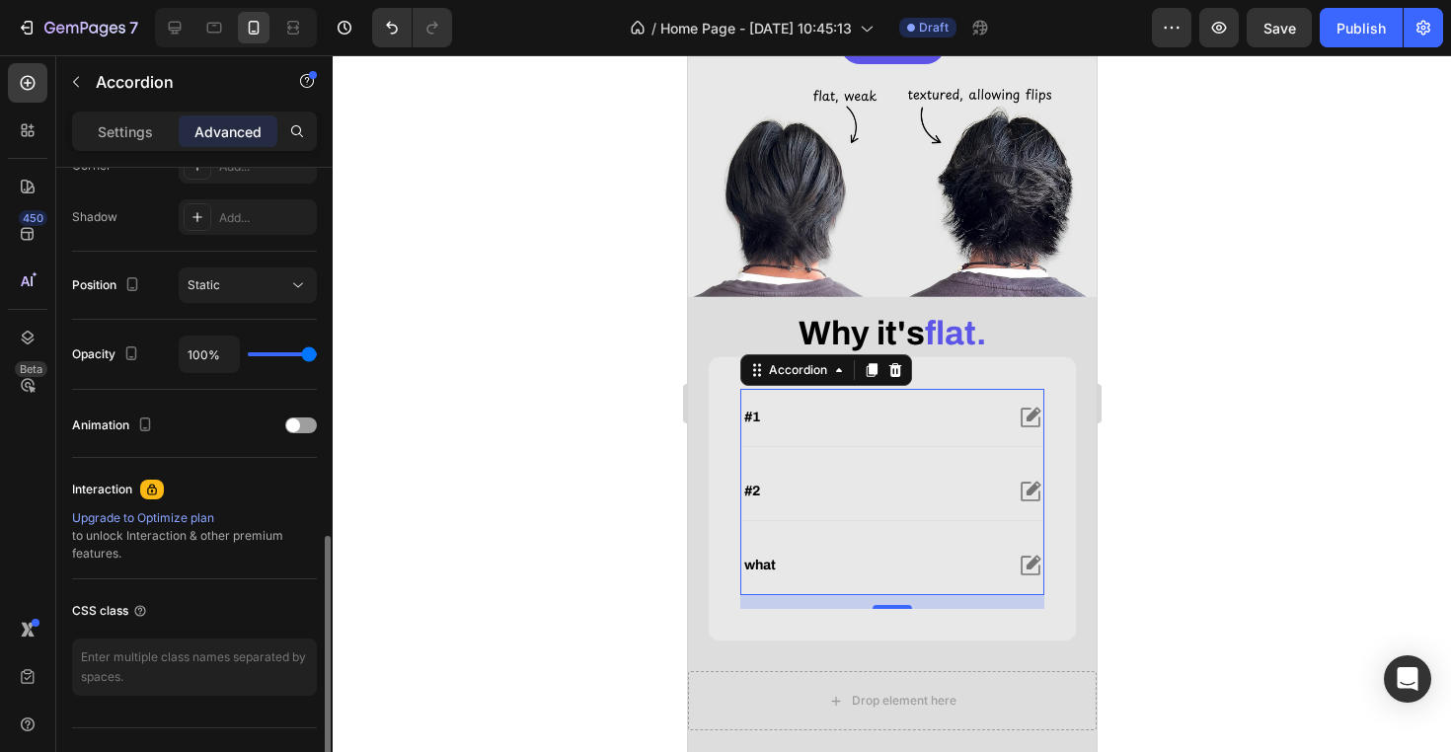
scroll to position [676, 0]
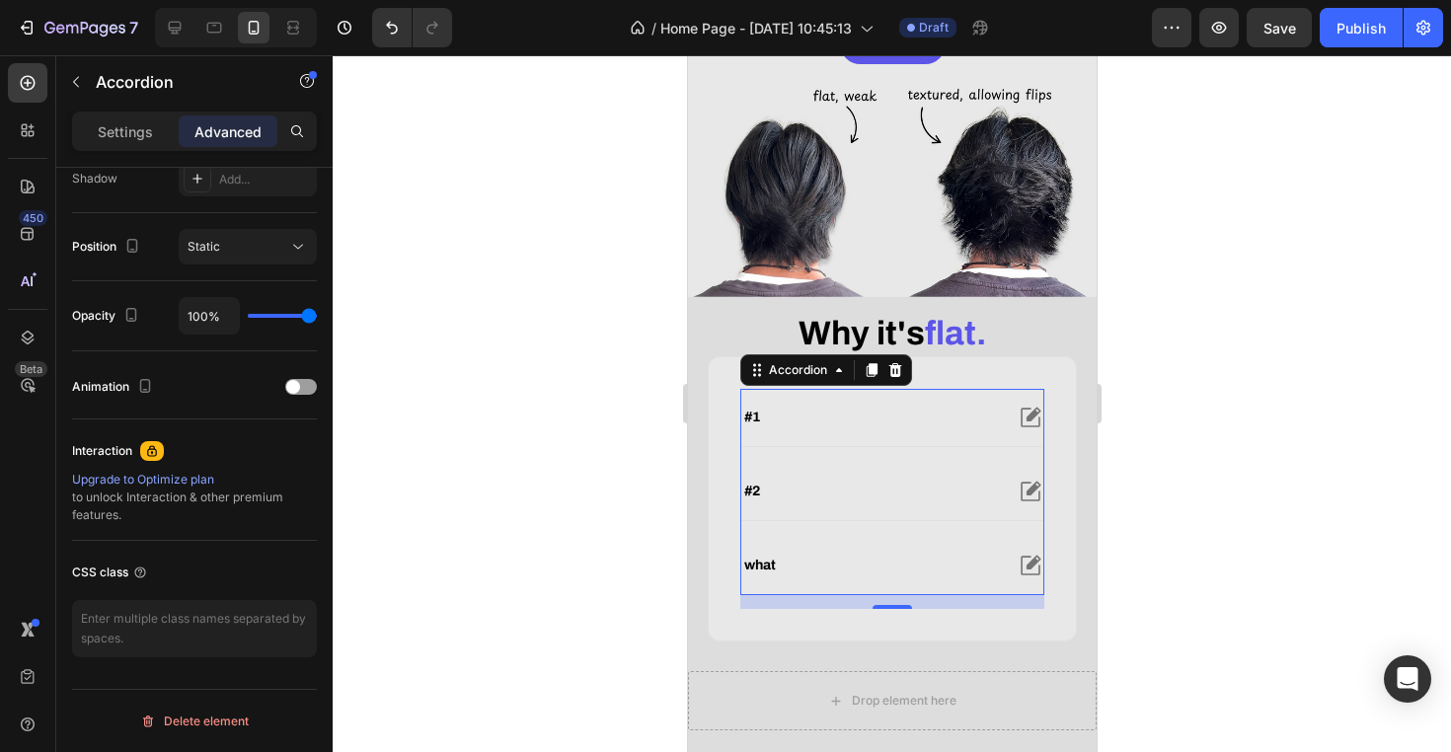
click at [764, 575] on div "What" at bounding box center [891, 565] width 302 height 57
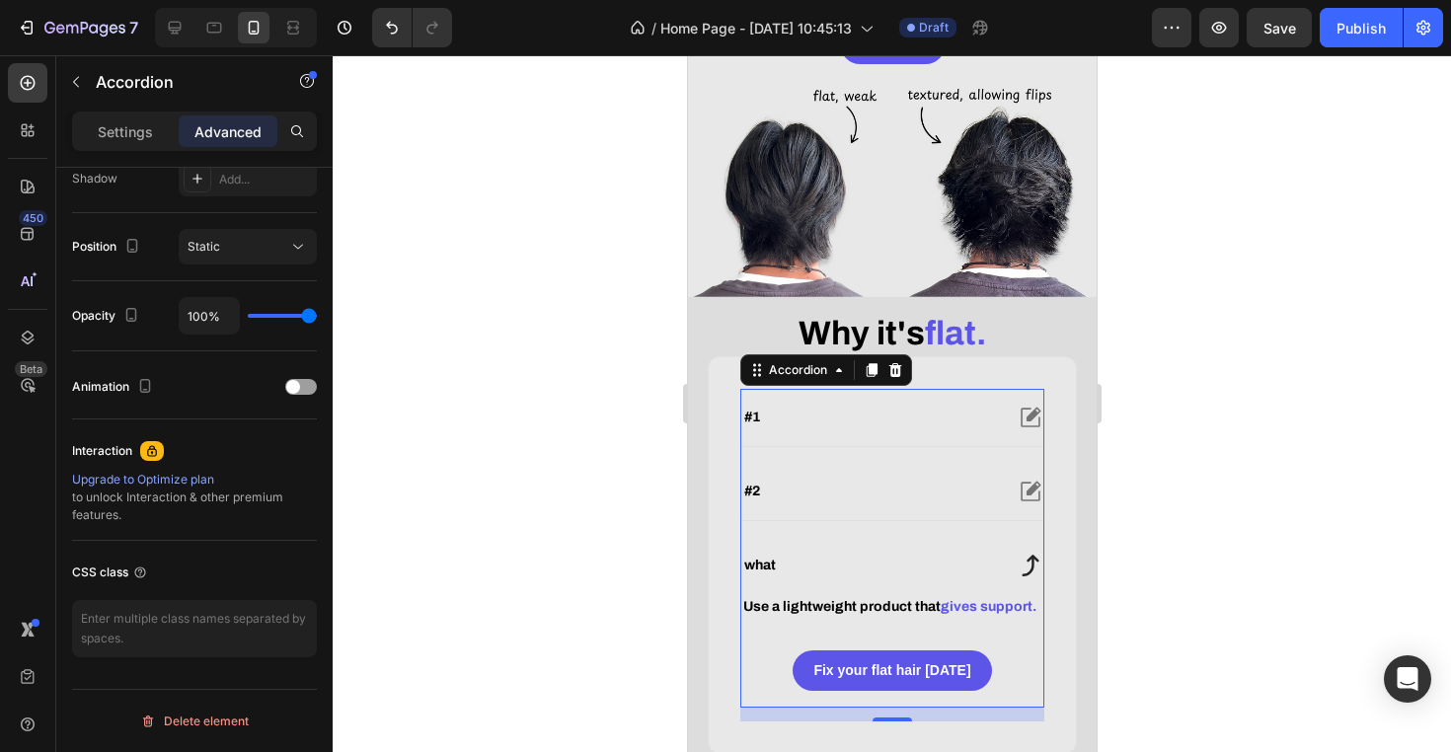
click at [764, 575] on div "What" at bounding box center [891, 565] width 302 height 57
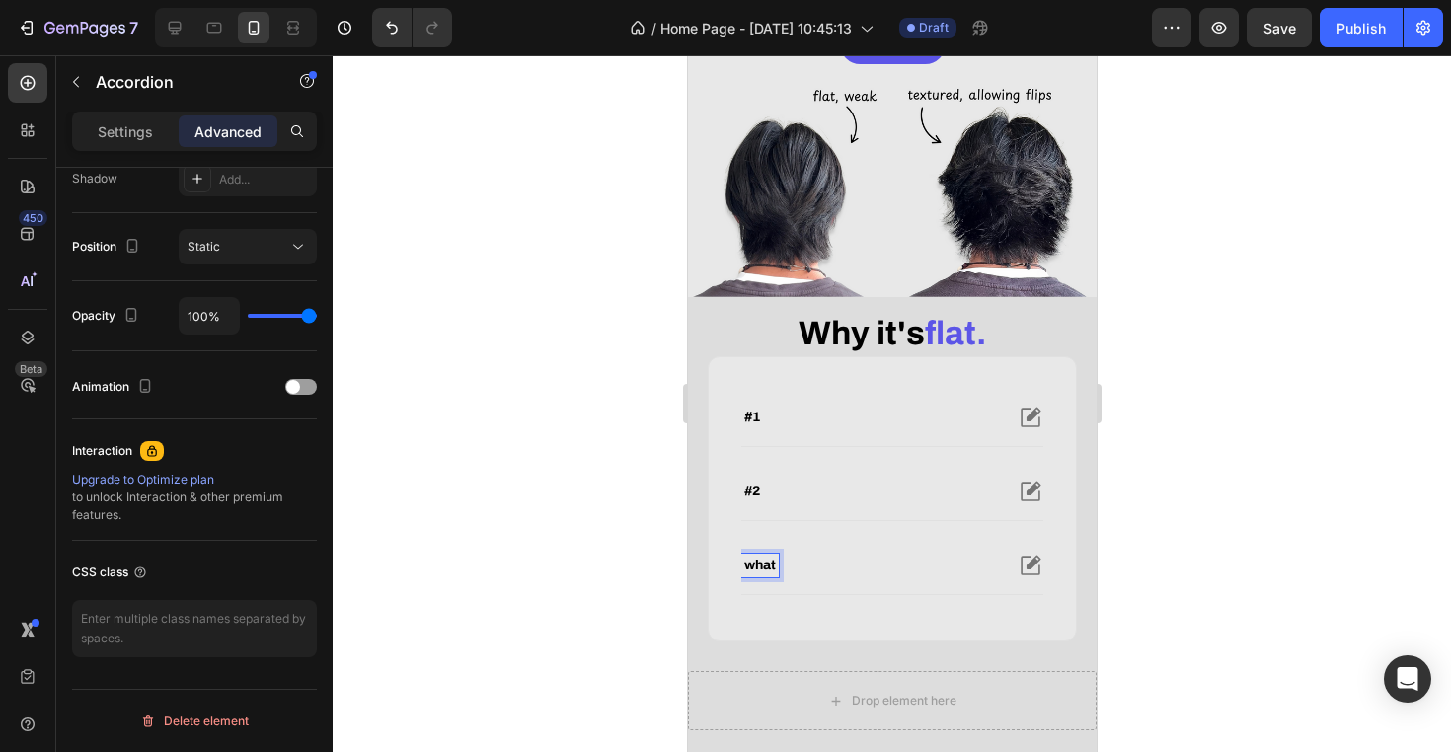
click at [765, 572] on strong "What" at bounding box center [759, 565] width 32 height 15
click at [782, 572] on strong "how to fix" at bounding box center [774, 565] width 63 height 15
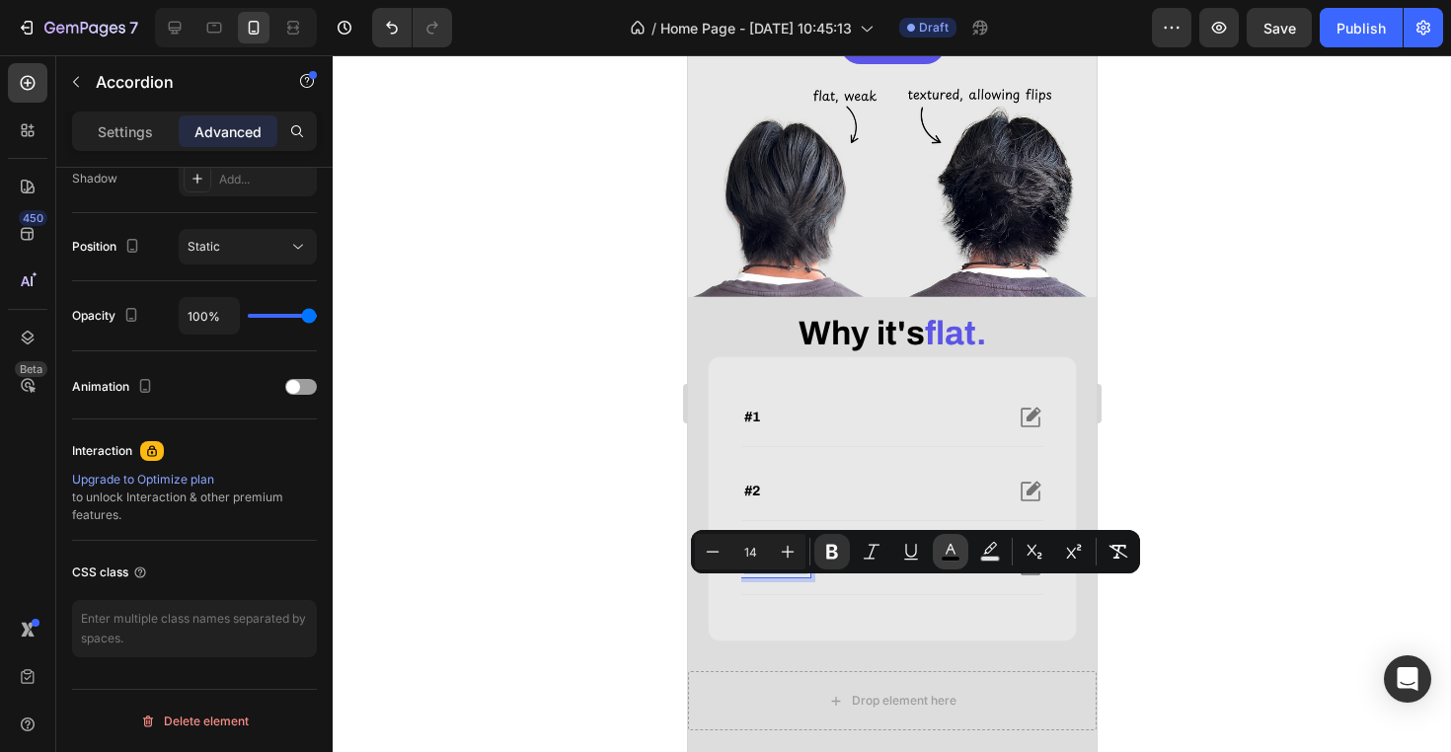
click at [958, 550] on icon "Editor contextual toolbar" at bounding box center [951, 552] width 20 height 20
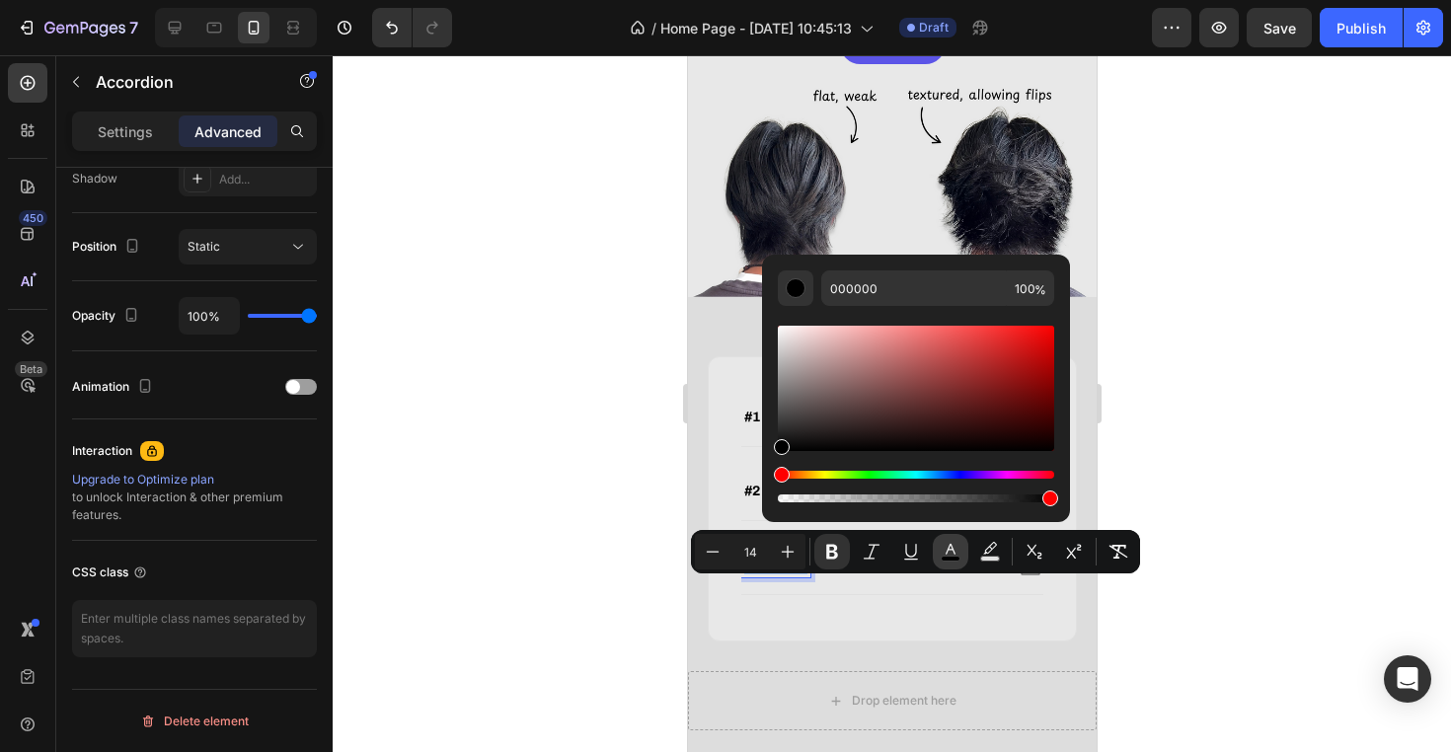
click at [958, 550] on icon "Editor contextual toolbar" at bounding box center [951, 552] width 20 height 20
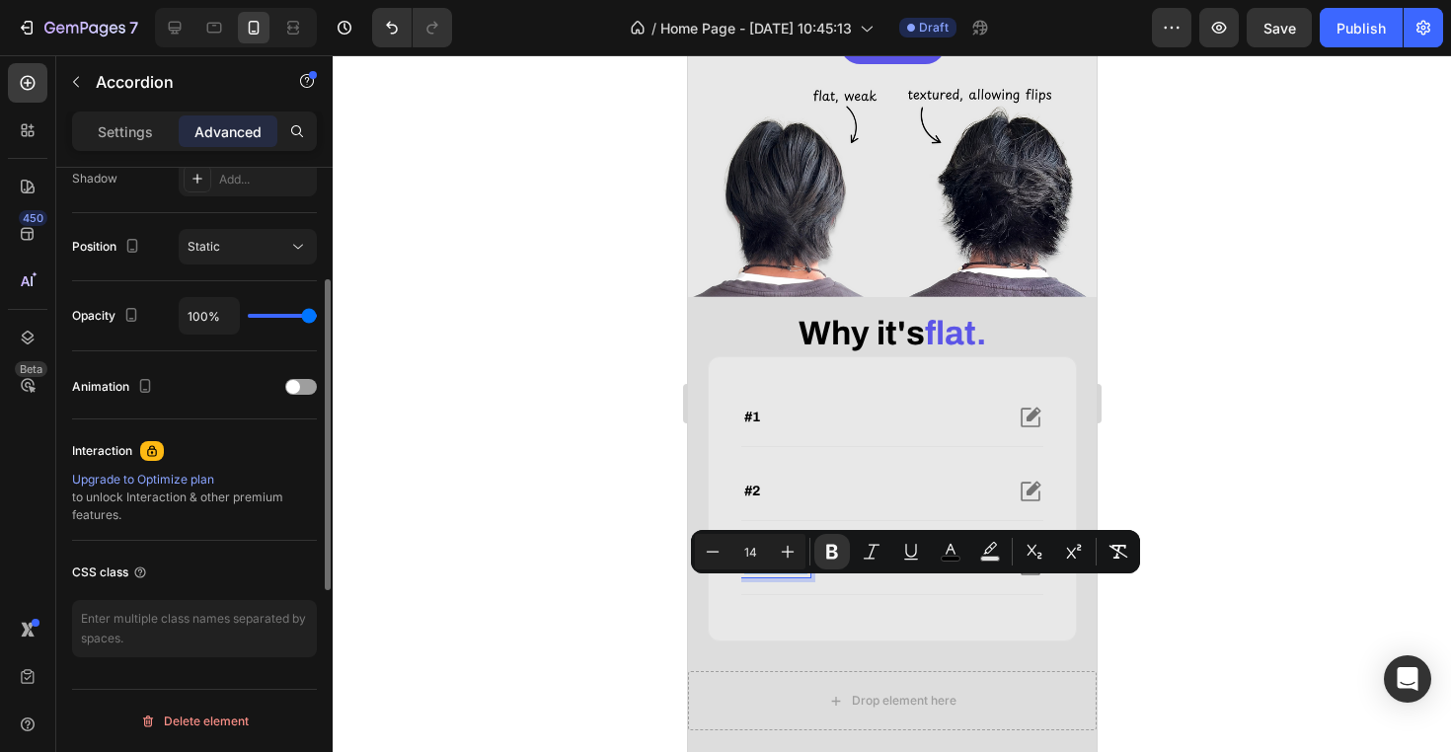
scroll to position [0, 0]
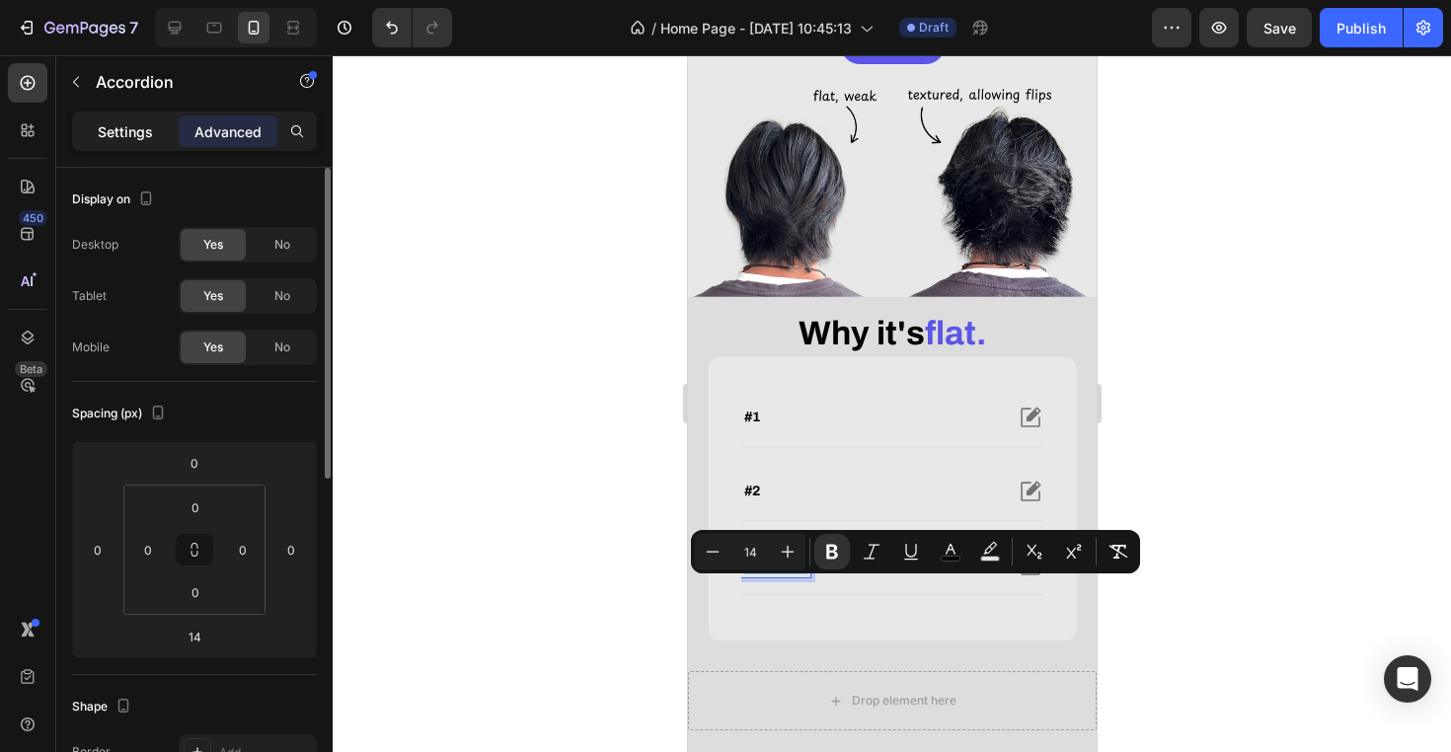
click at [127, 133] on p "Settings" at bounding box center [125, 131] width 55 height 21
type input "16"
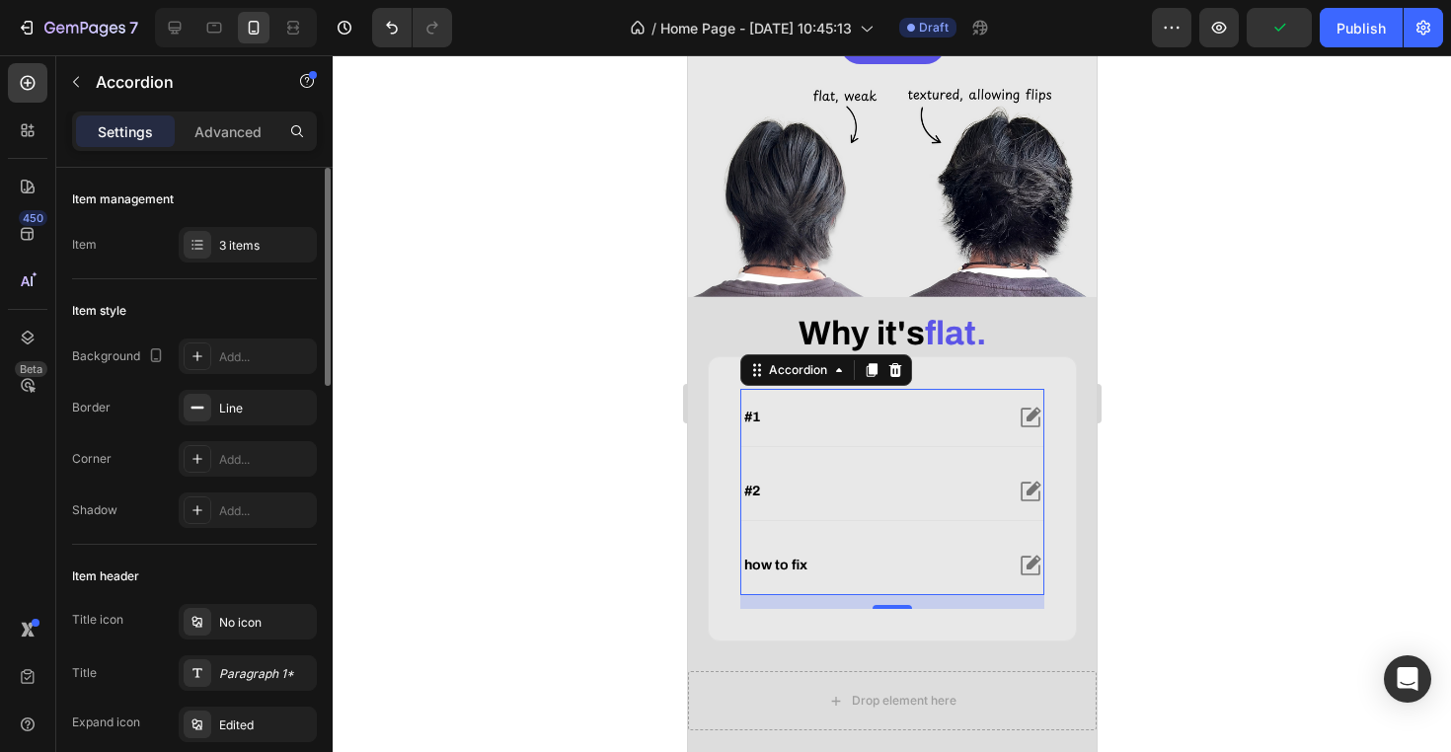
click at [469, 271] on div at bounding box center [892, 403] width 1118 height 697
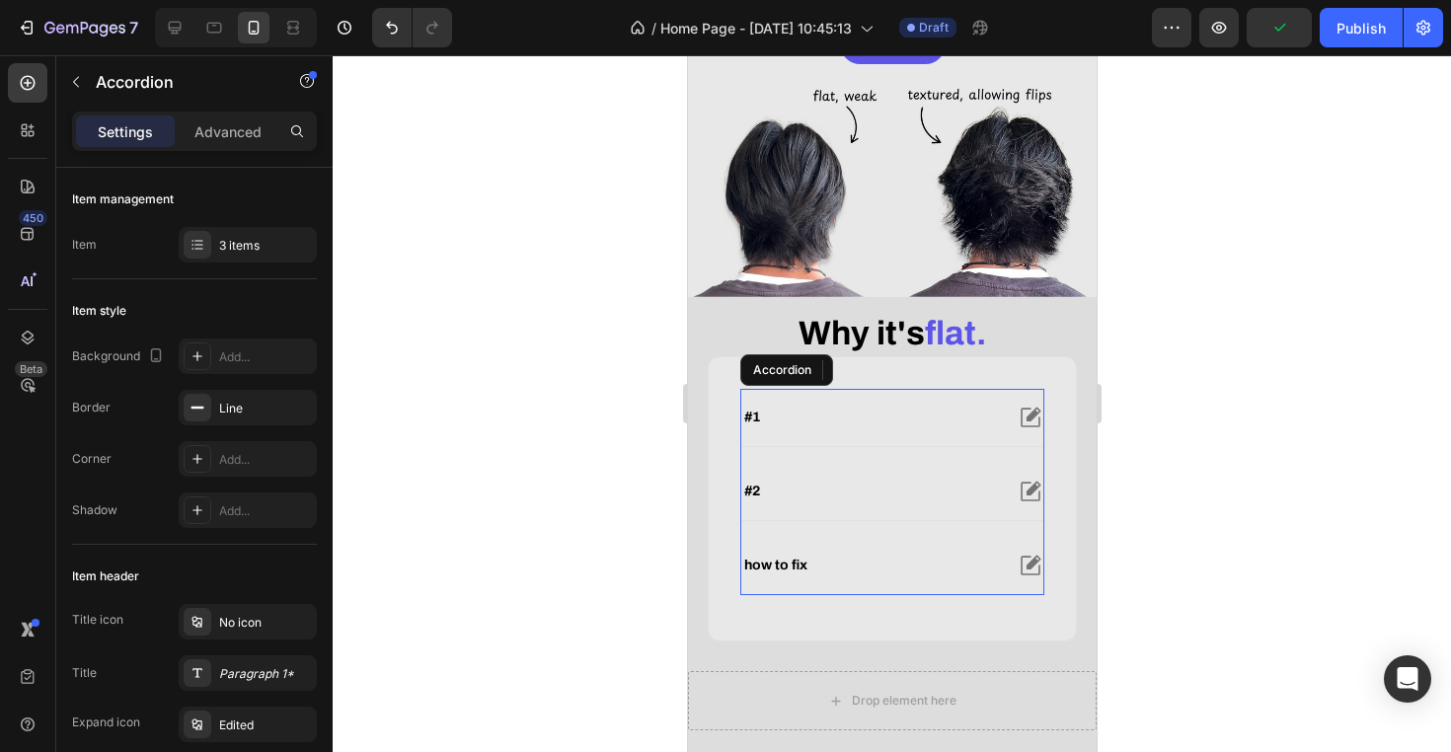
click at [876, 594] on div "how to fix" at bounding box center [891, 565] width 302 height 57
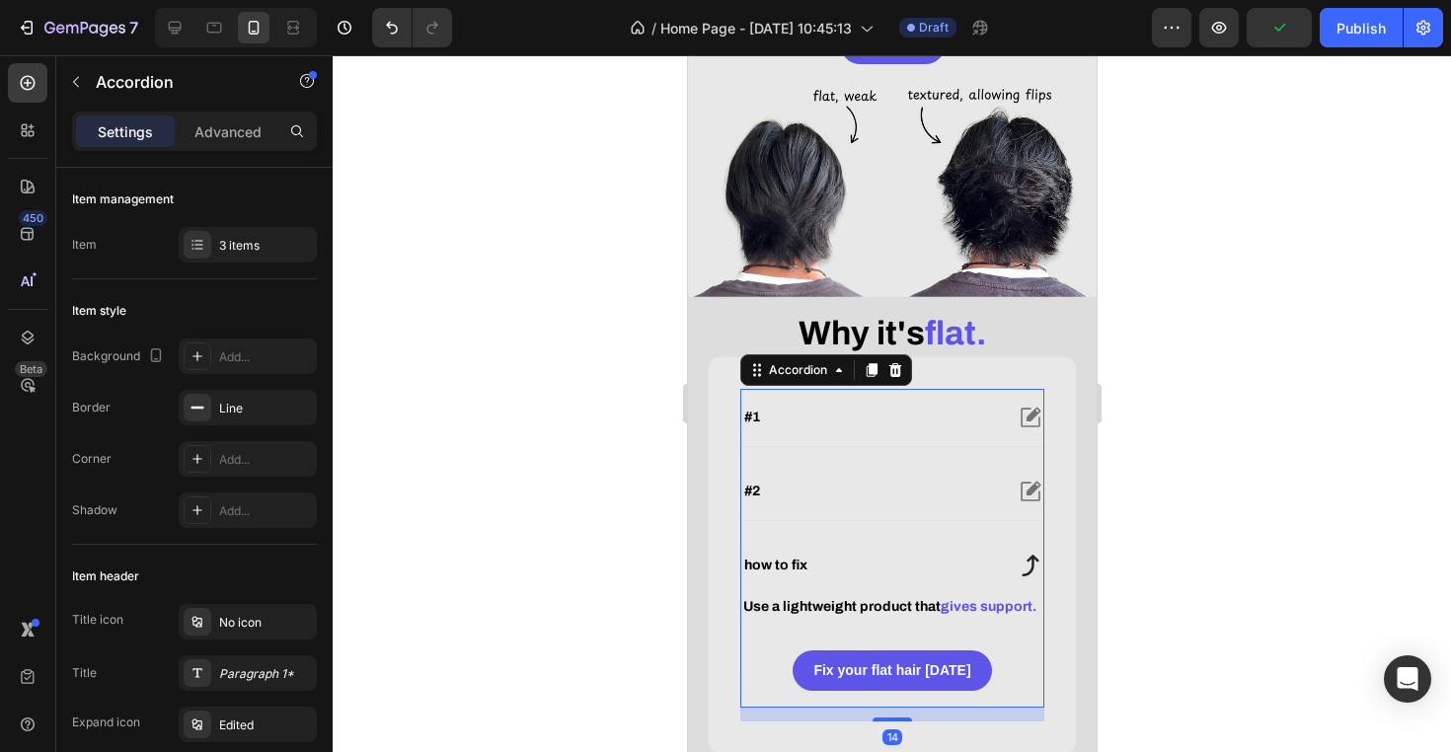
click at [869, 577] on div "how to fix" at bounding box center [870, 566] width 261 height 24
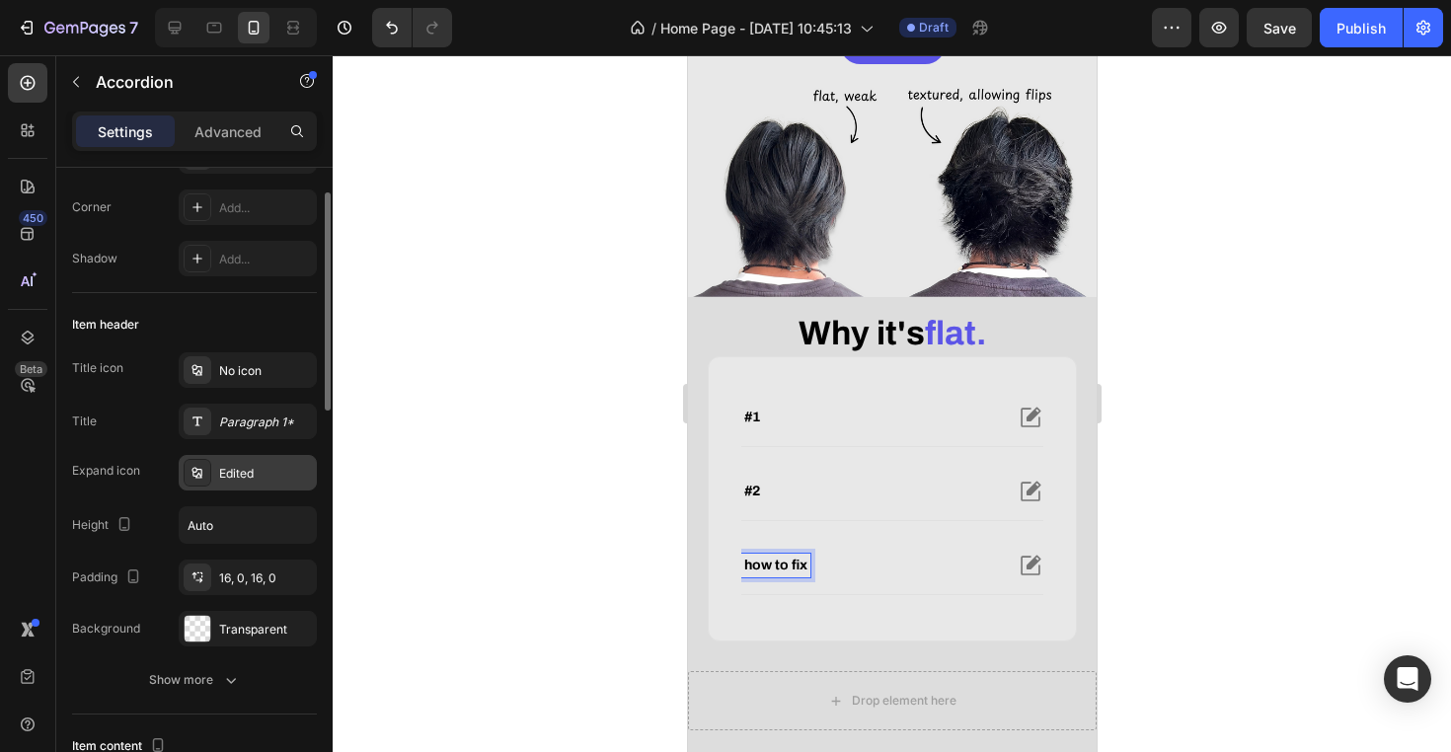
scroll to position [279, 0]
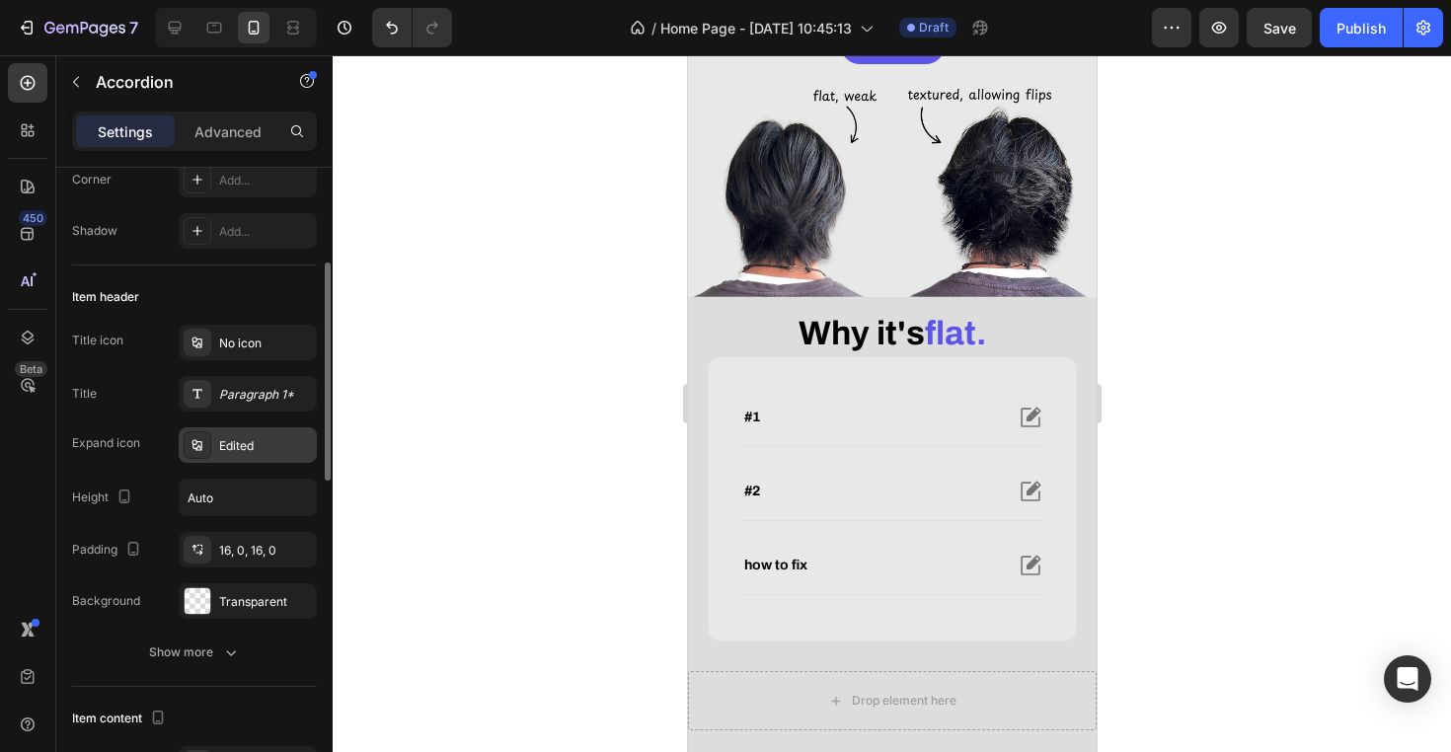
click at [277, 451] on div "Edited" at bounding box center [265, 446] width 93 height 18
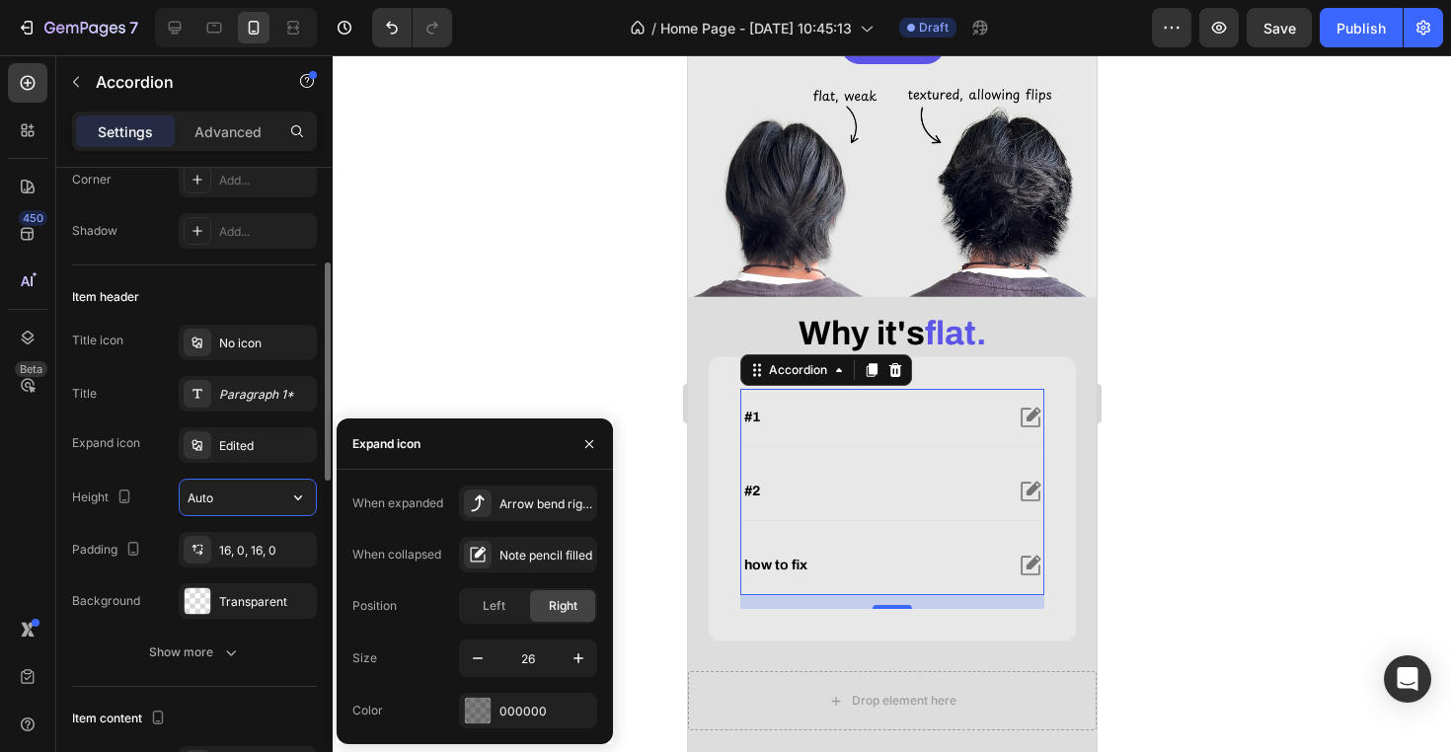
click at [248, 494] on input "Auto" at bounding box center [248, 498] width 136 height 36
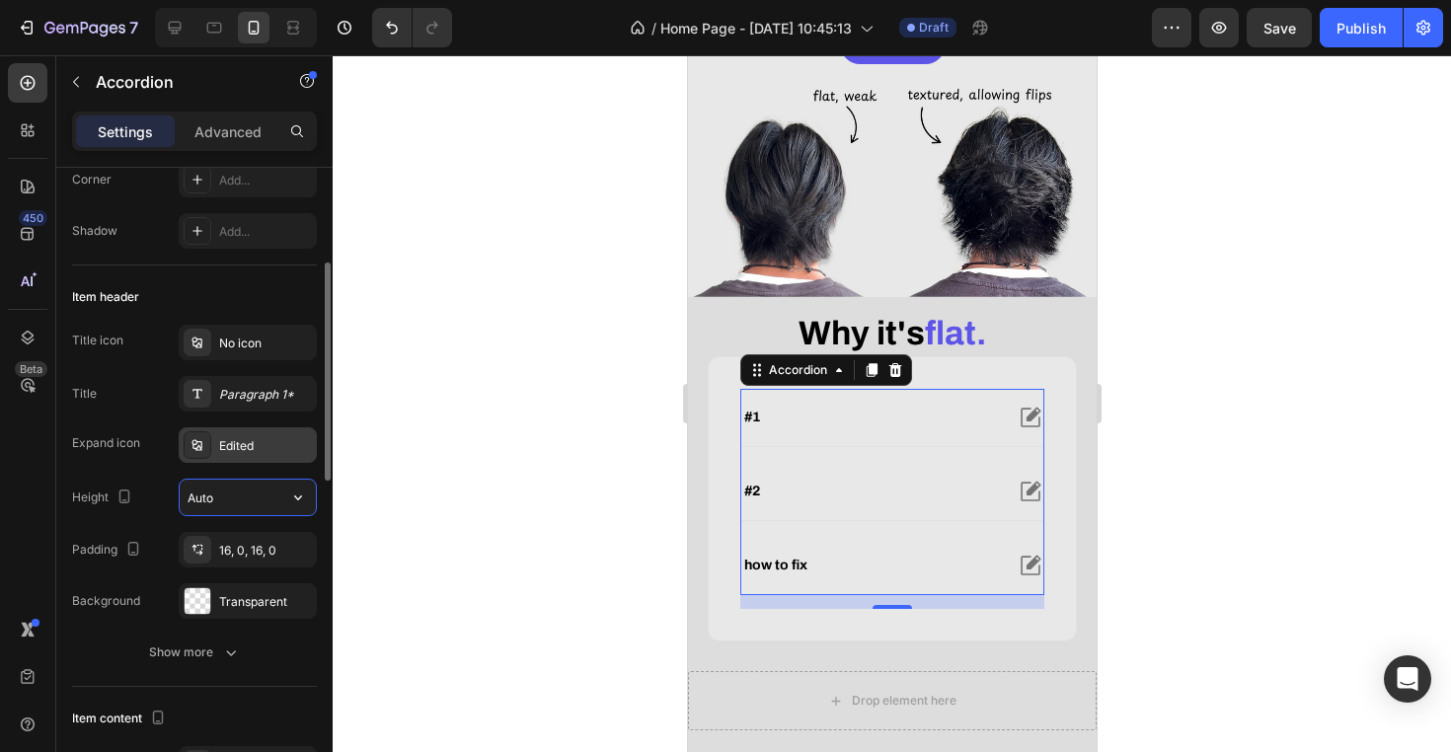
click at [280, 454] on div "Edited" at bounding box center [265, 446] width 93 height 18
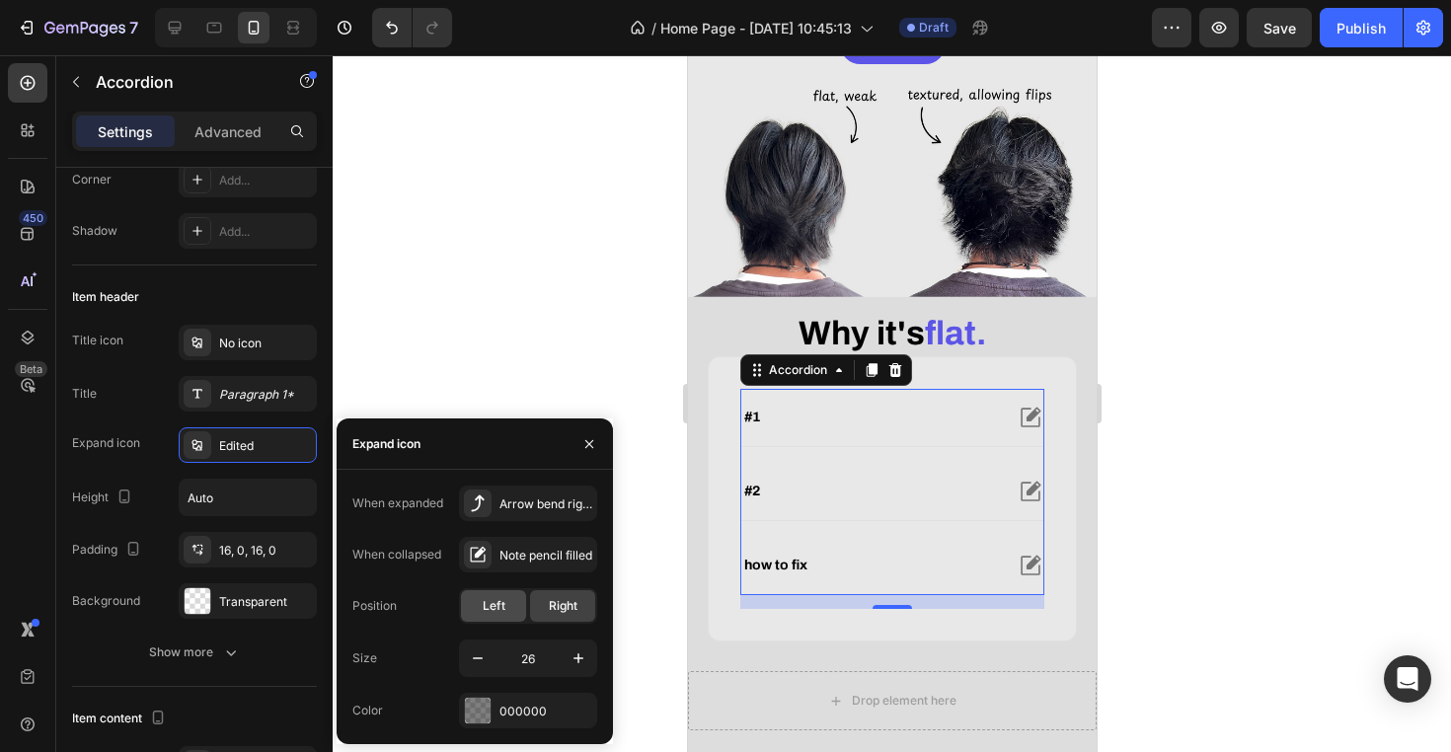
click at [502, 611] on span "Left" at bounding box center [494, 606] width 23 height 18
click at [553, 615] on div "Right" at bounding box center [562, 606] width 65 height 32
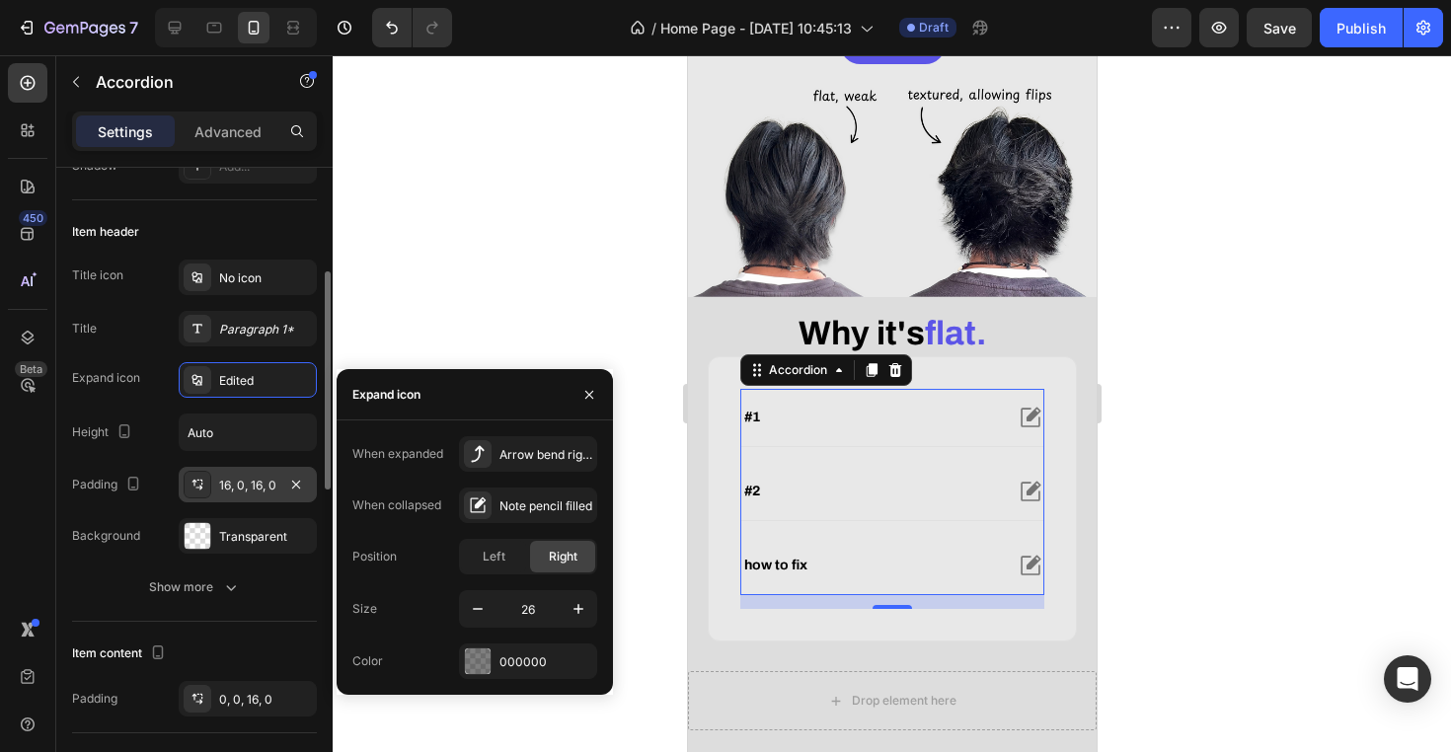
scroll to position [363, 0]
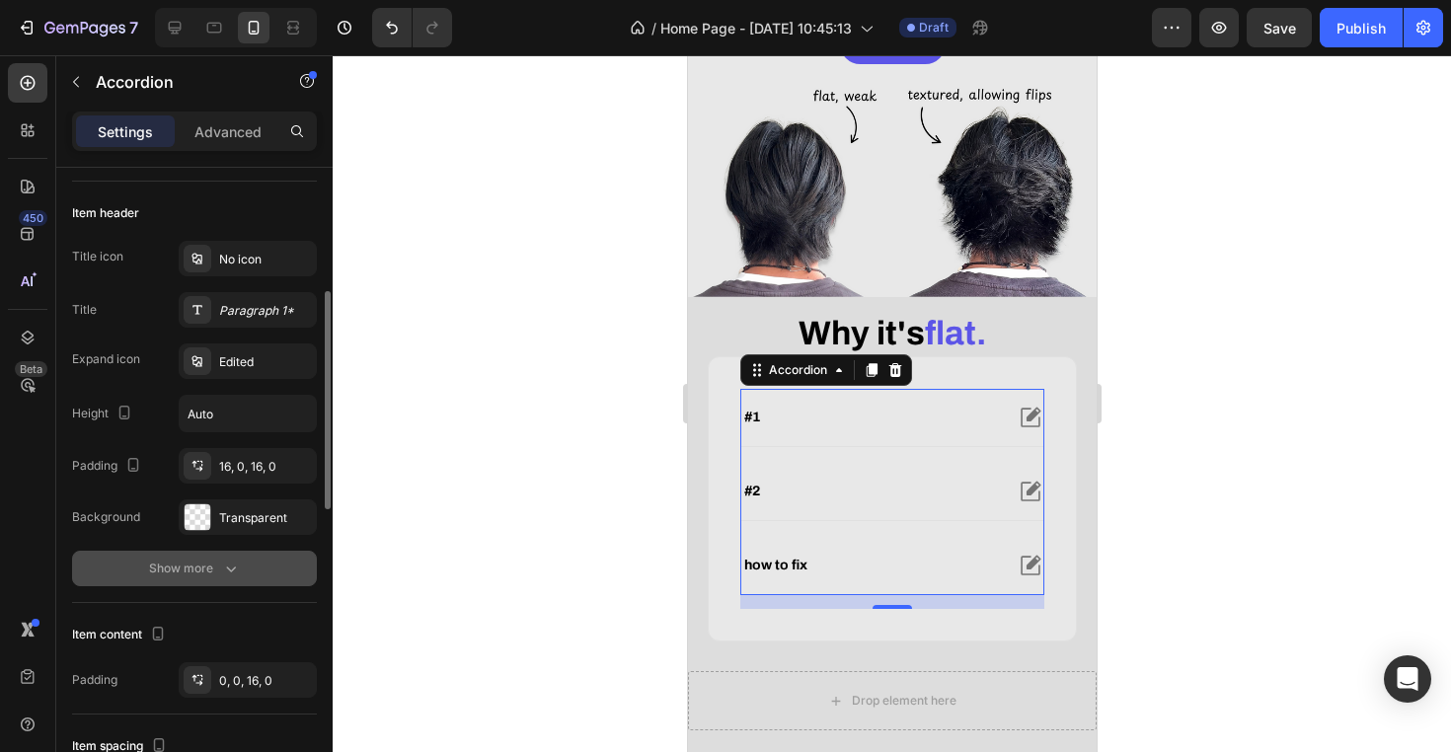
click at [243, 561] on button "Show more" at bounding box center [194, 569] width 245 height 36
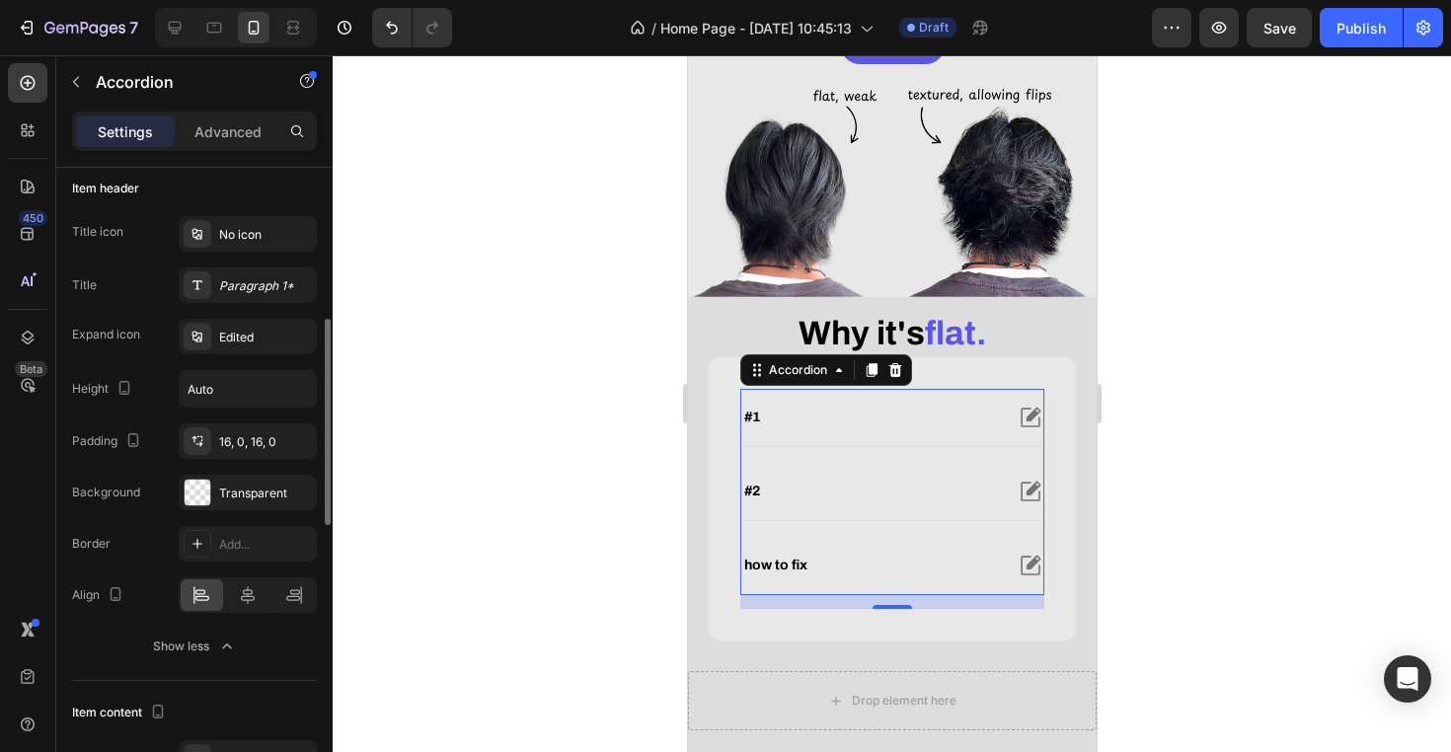
scroll to position [408, 0]
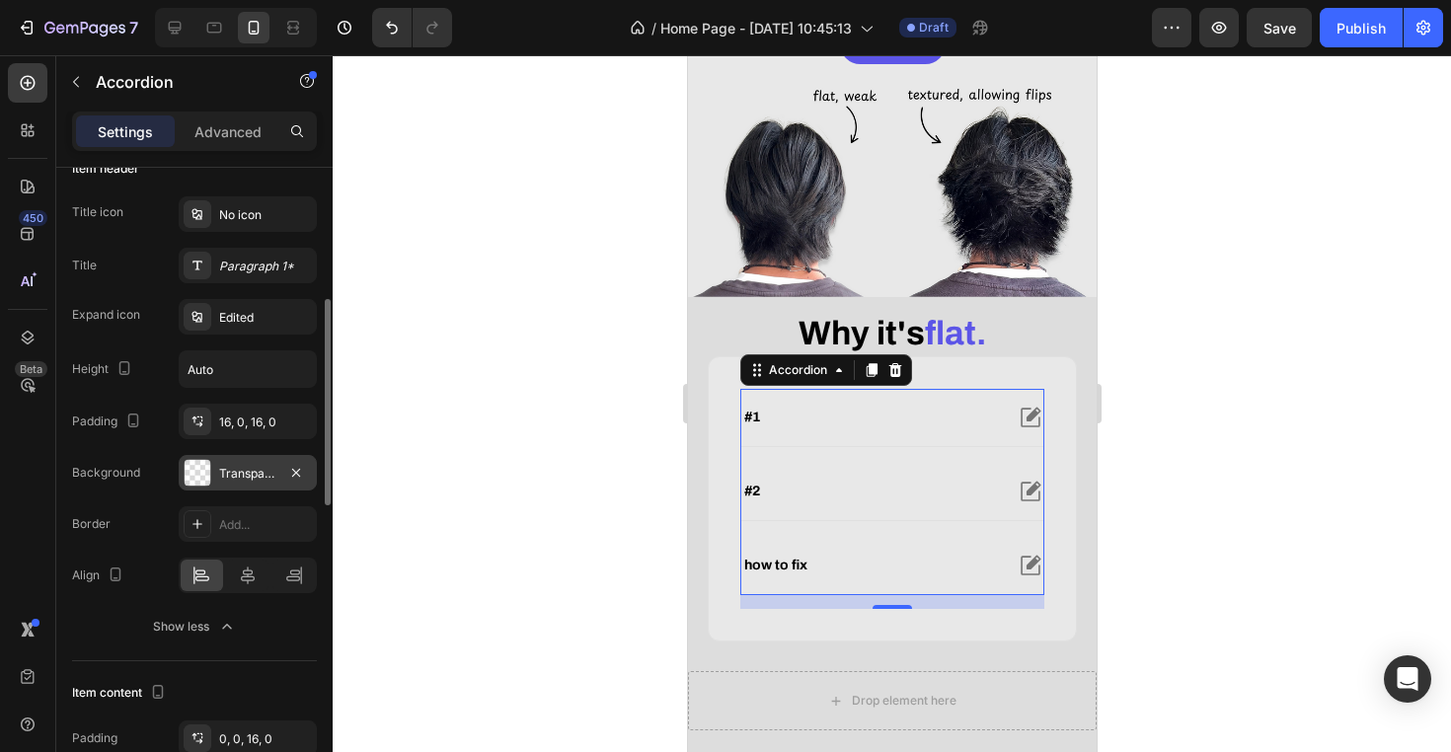
click at [240, 462] on div "Transparent" at bounding box center [248, 473] width 138 height 36
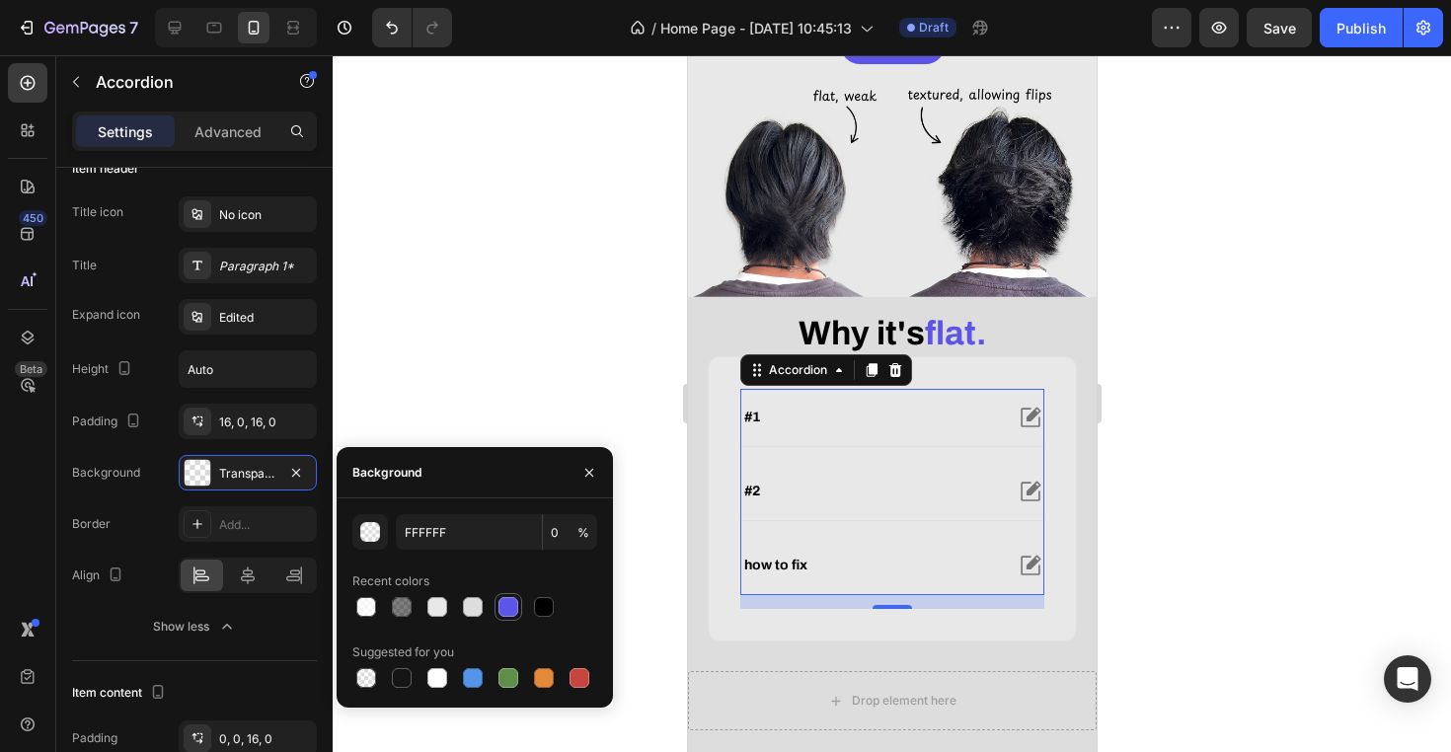
click at [496, 609] on div at bounding box center [508, 607] width 24 height 24
type input "5C55E7"
type input "100"
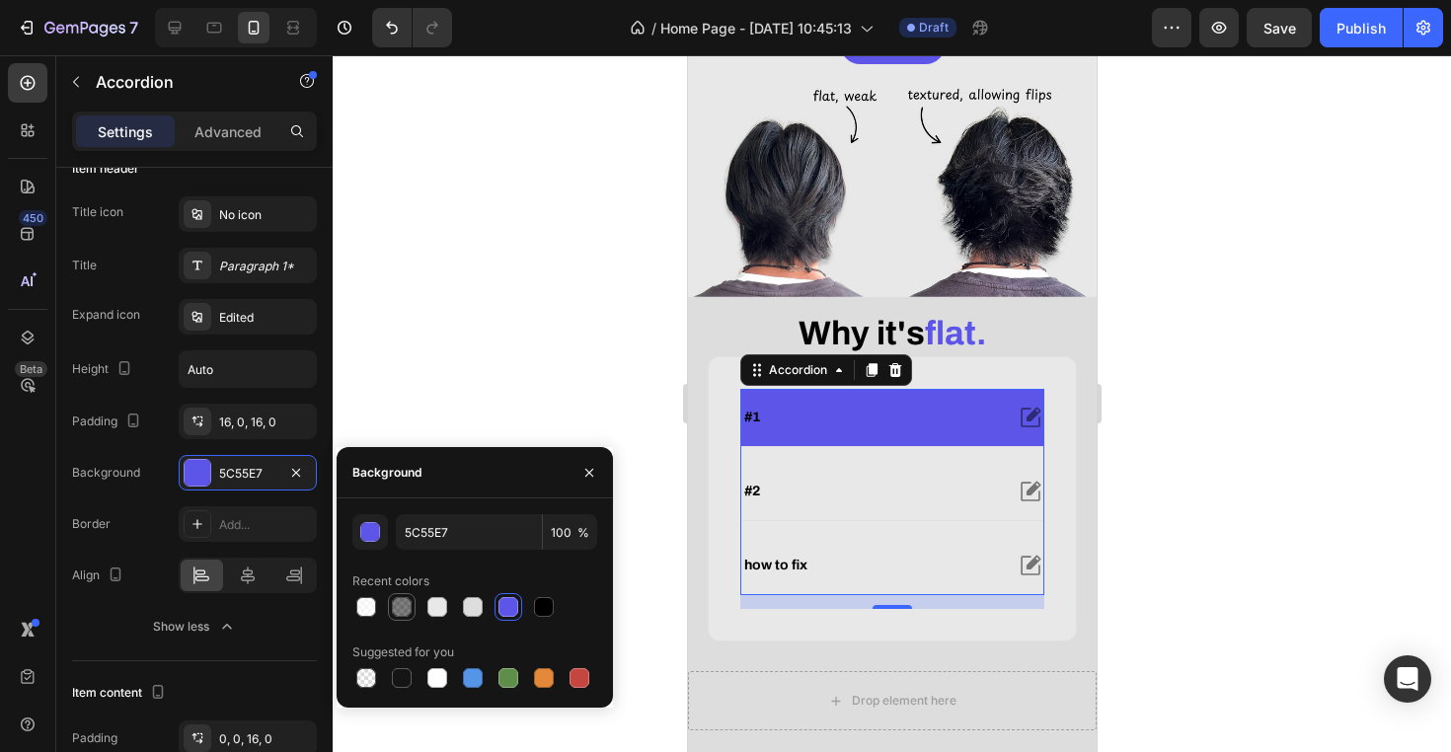
click at [395, 605] on div at bounding box center [402, 607] width 20 height 20
type input "000000"
type input "50"
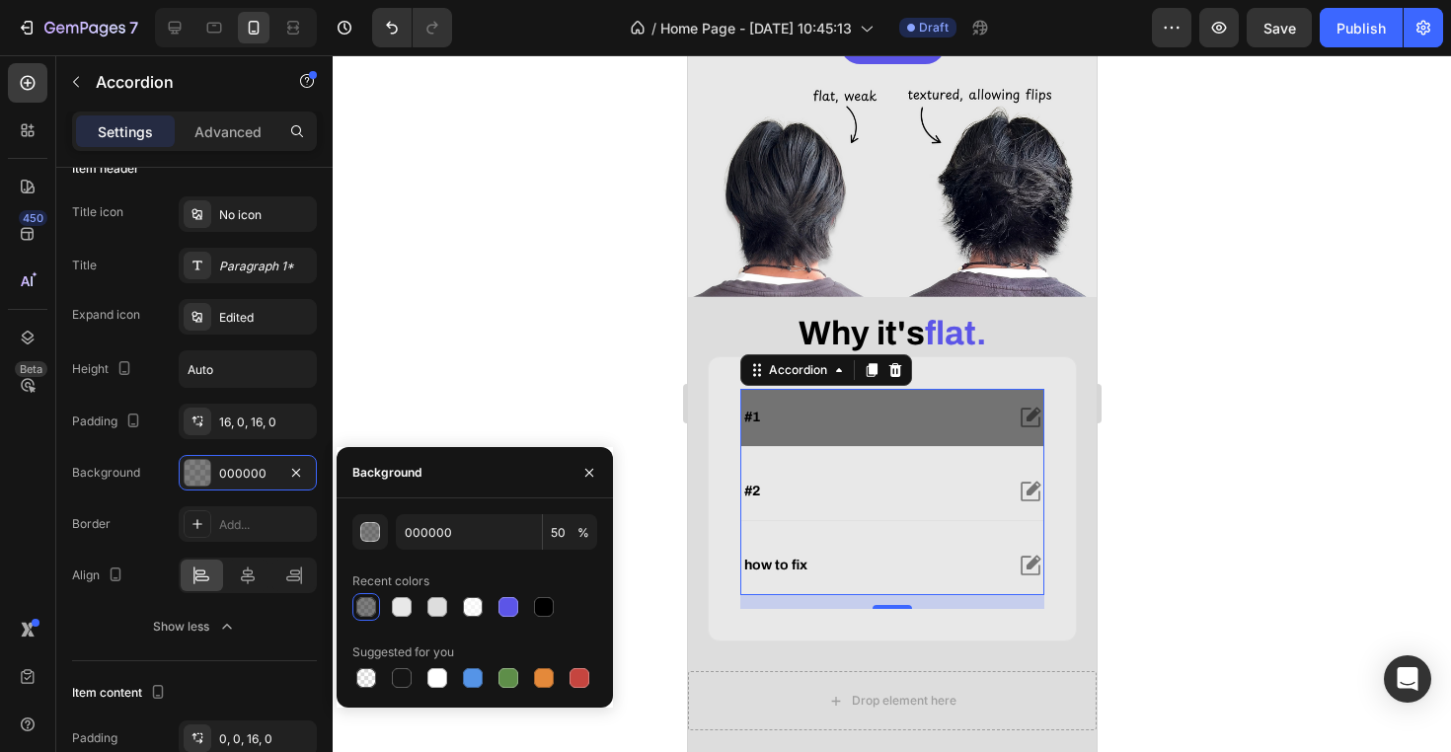
click at [377, 605] on div at bounding box center [366, 607] width 24 height 24
click at [361, 605] on div at bounding box center [366, 607] width 20 height 20
click at [348, 601] on div "000000 50 % Recent colors Suggested for you" at bounding box center [475, 603] width 276 height 178
click at [394, 602] on div at bounding box center [402, 607] width 20 height 20
type input "E8E8E8"
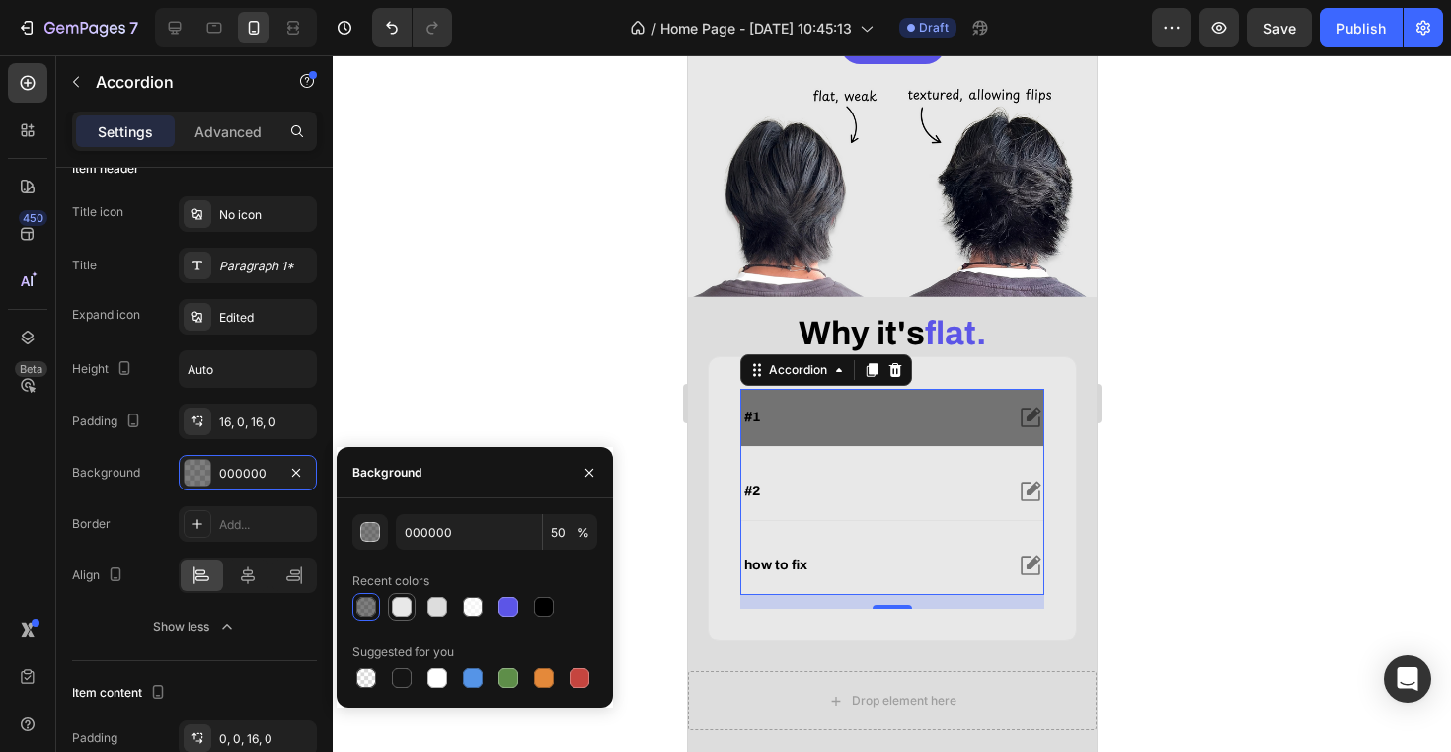
type input "100"
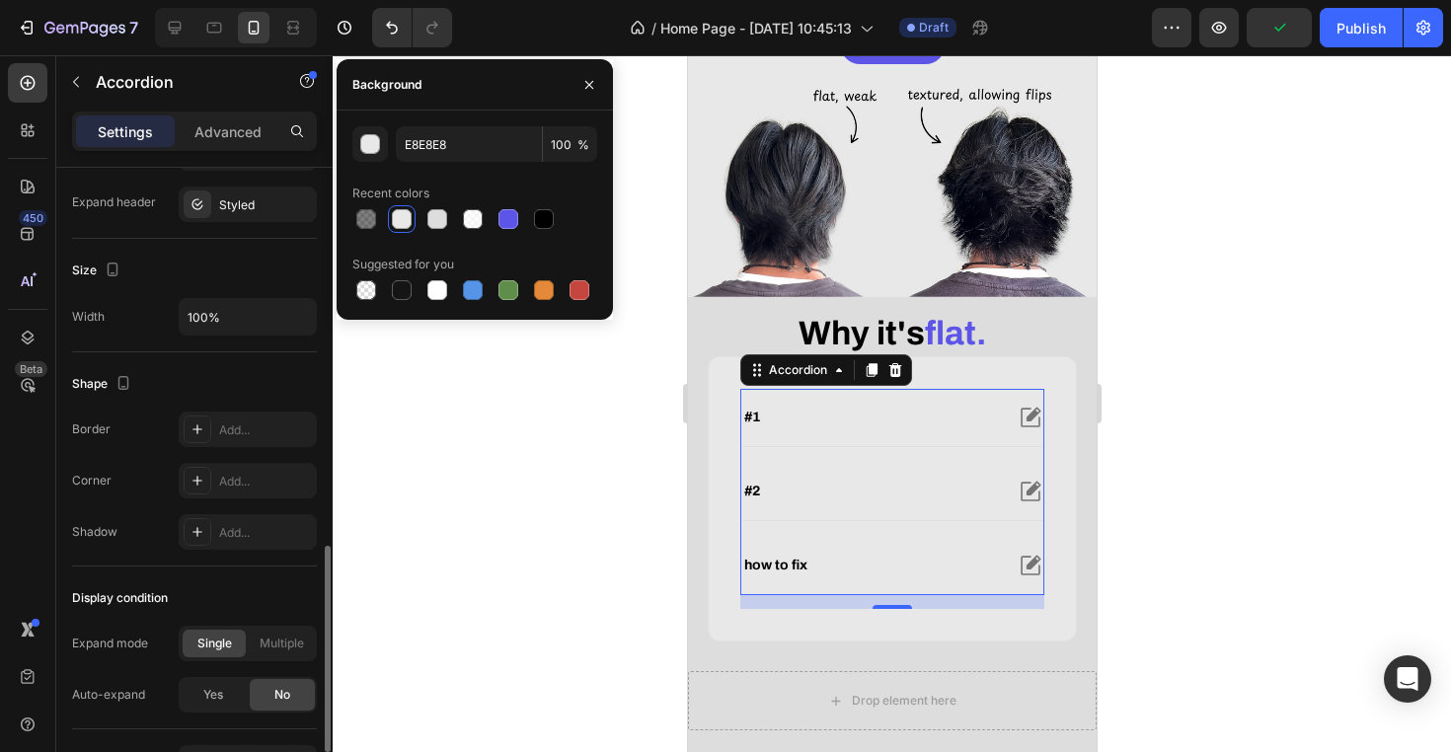
scroll to position [1270, 0]
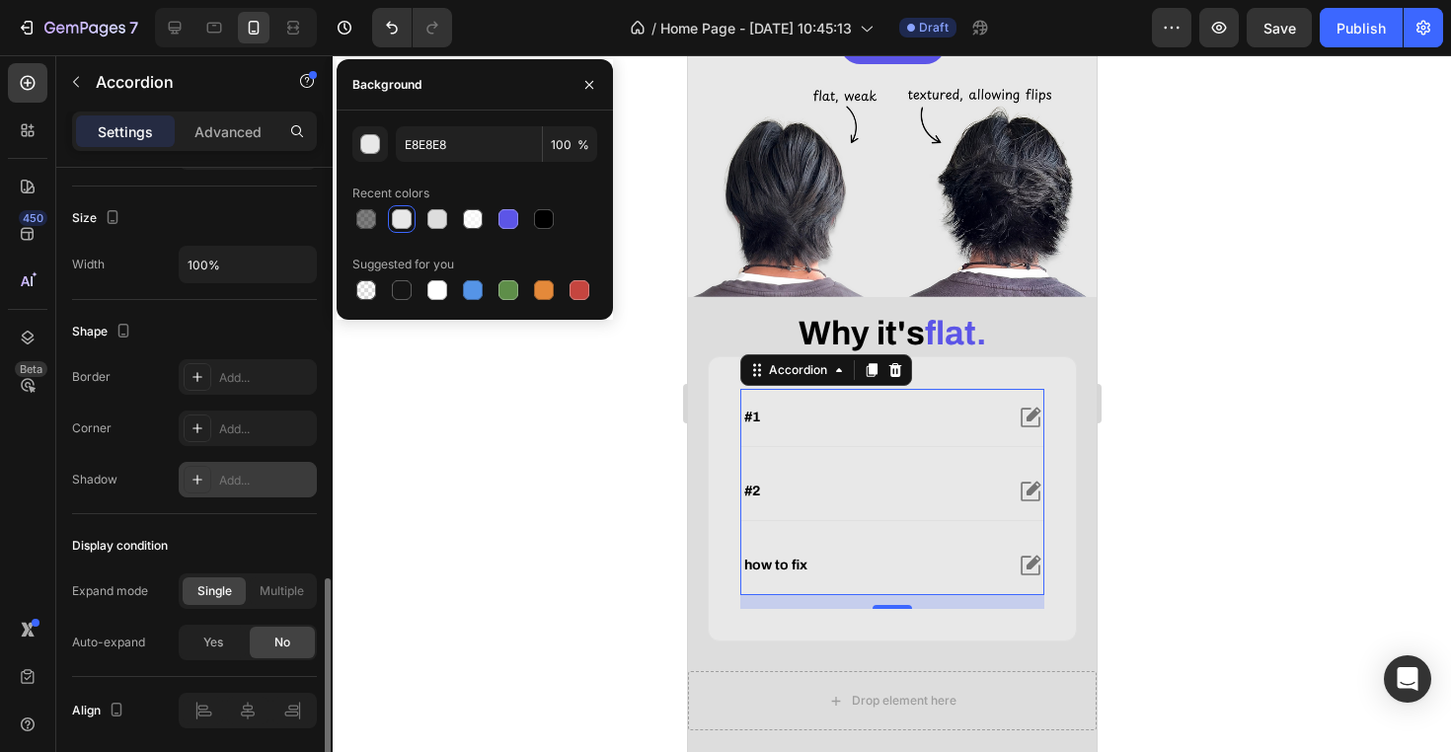
click at [245, 475] on div "Add..." at bounding box center [265, 481] width 93 height 18
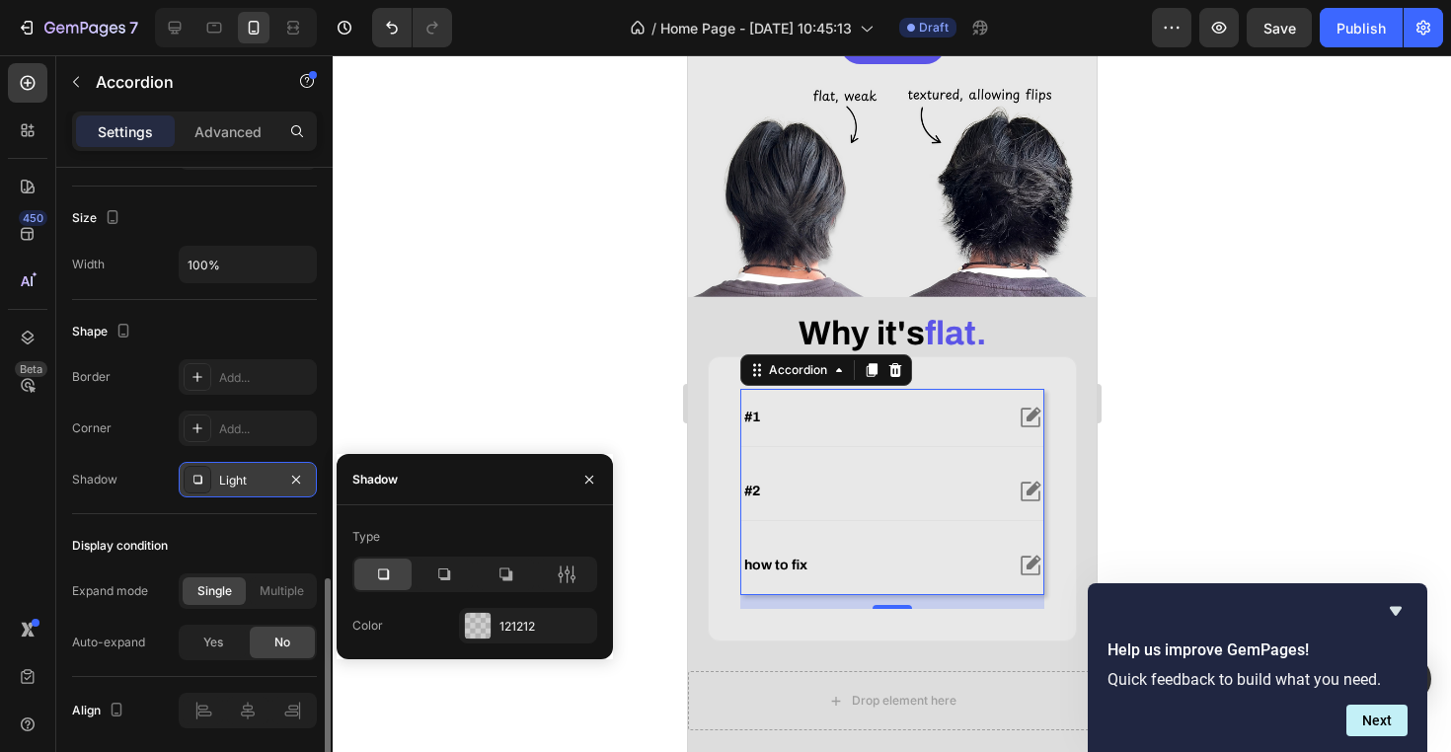
click at [489, 259] on div at bounding box center [892, 403] width 1118 height 697
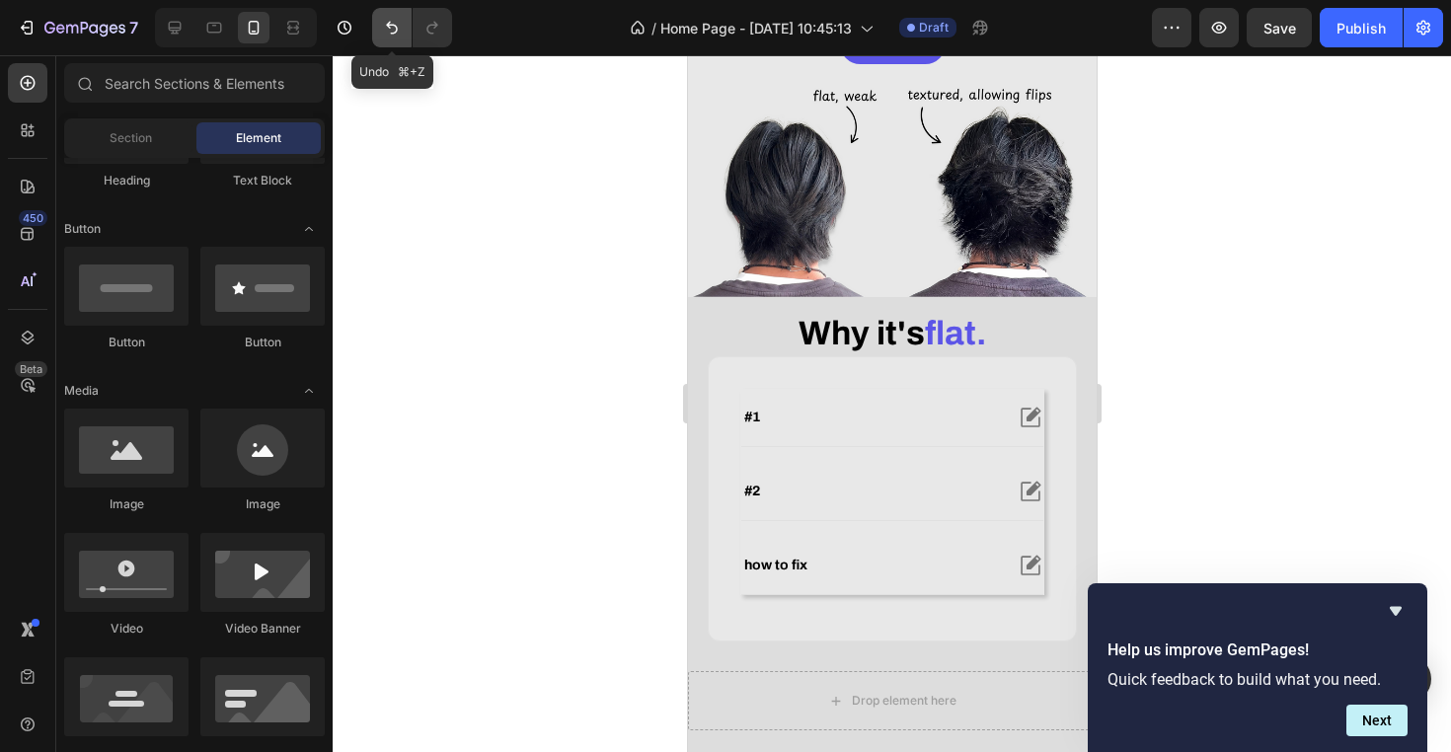
click at [390, 28] on icon "Undo/Redo" at bounding box center [392, 28] width 12 height 13
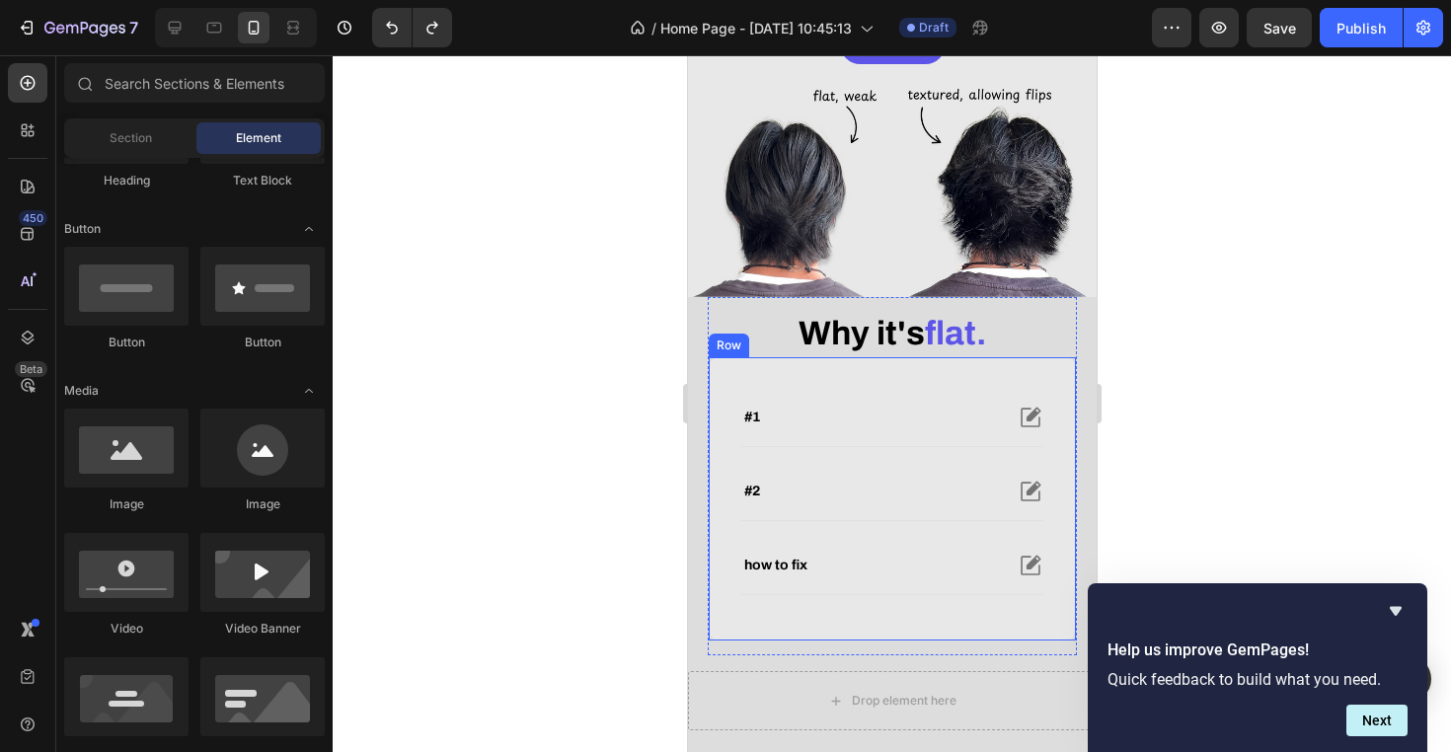
click at [740, 400] on div "#1 #2 how to fix Accordion Row" at bounding box center [891, 498] width 369 height 285
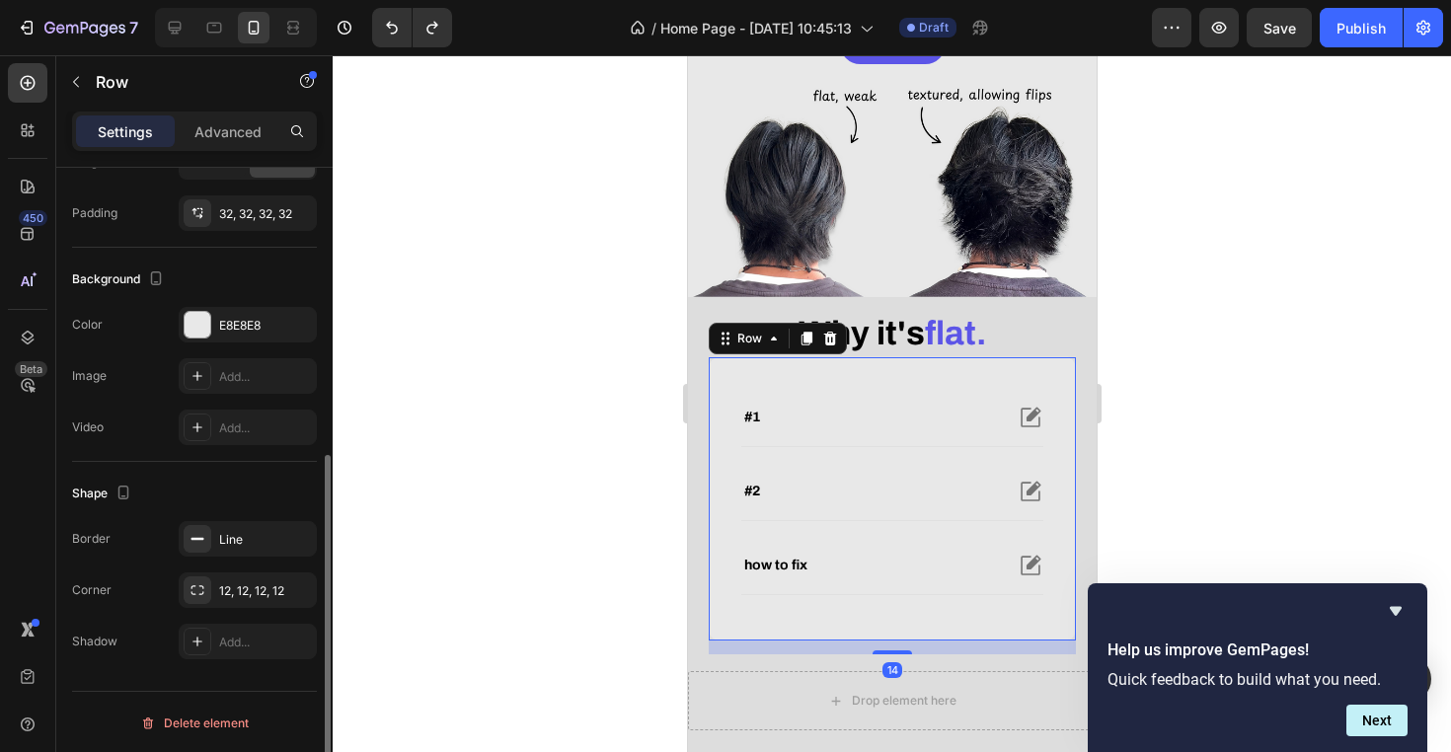
scroll to position [512, 0]
click at [234, 645] on div "Add..." at bounding box center [265, 641] width 93 height 18
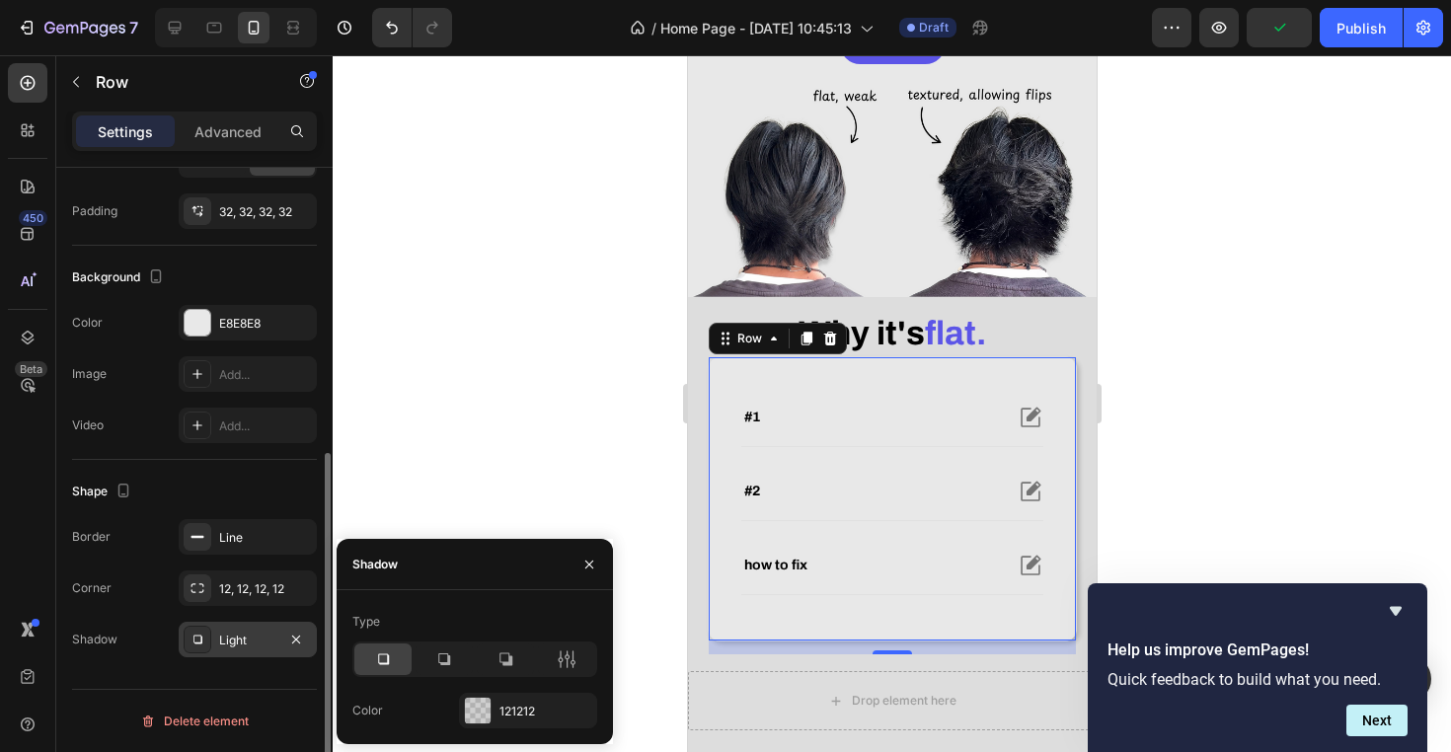
click at [514, 481] on div at bounding box center [892, 403] width 1118 height 697
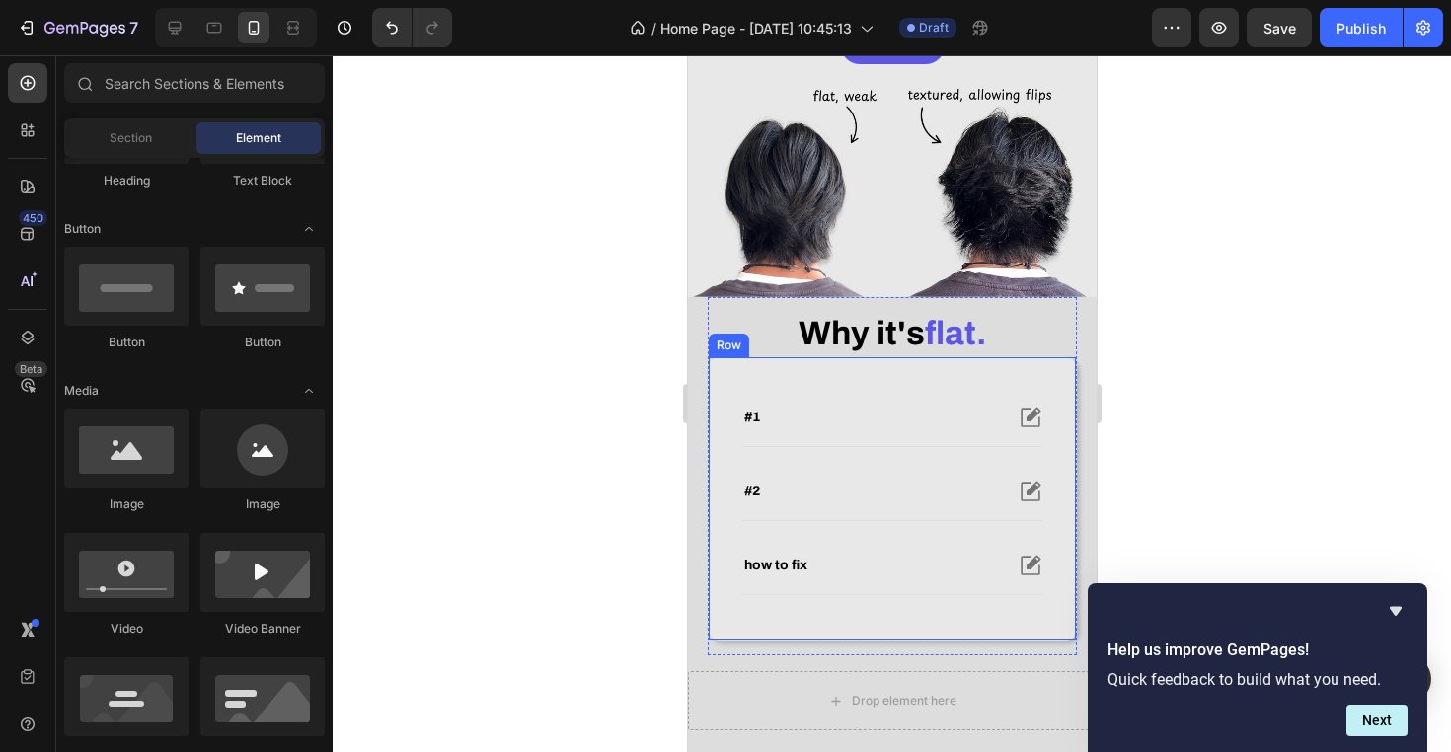
click at [1069, 400] on div "#1 #2 how to fix Accordion Row" at bounding box center [891, 498] width 369 height 285
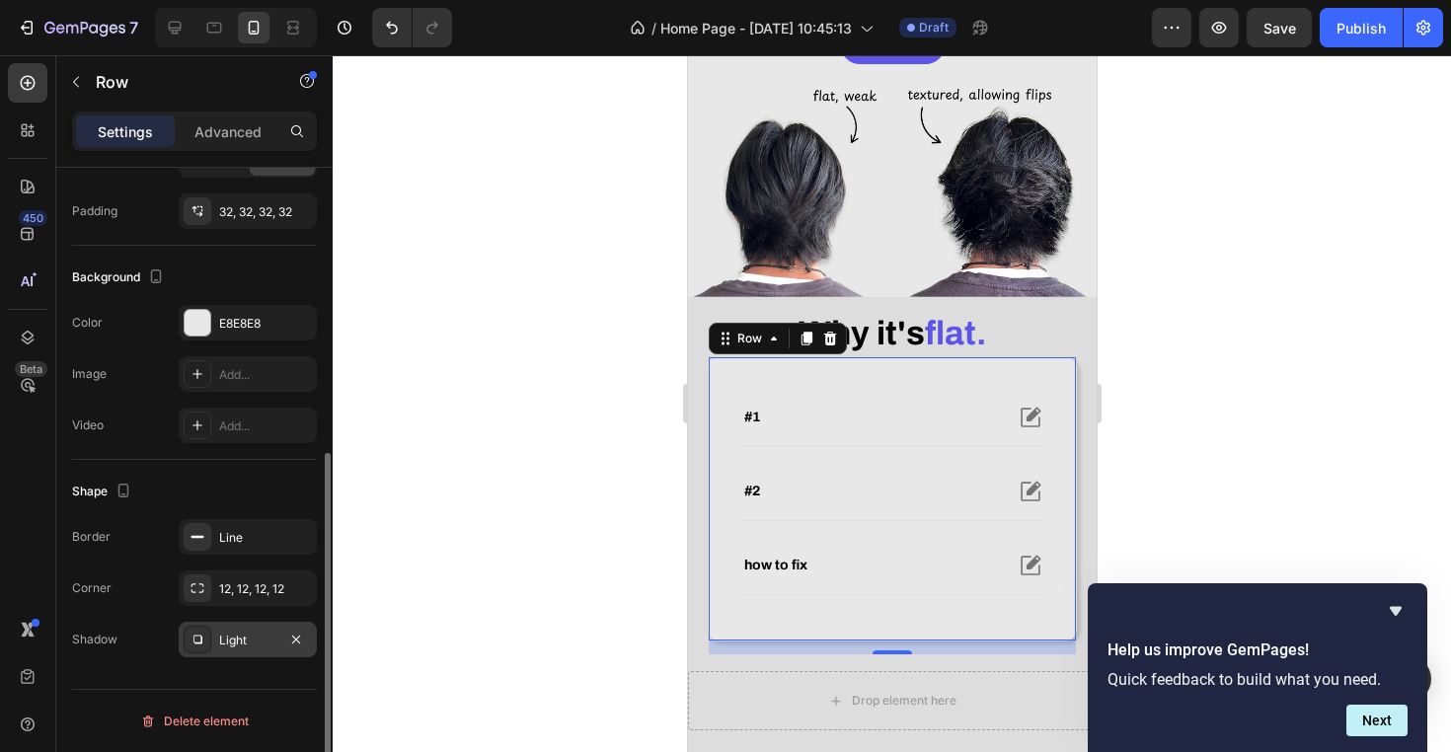
click at [234, 650] on div "Light" at bounding box center [248, 640] width 138 height 36
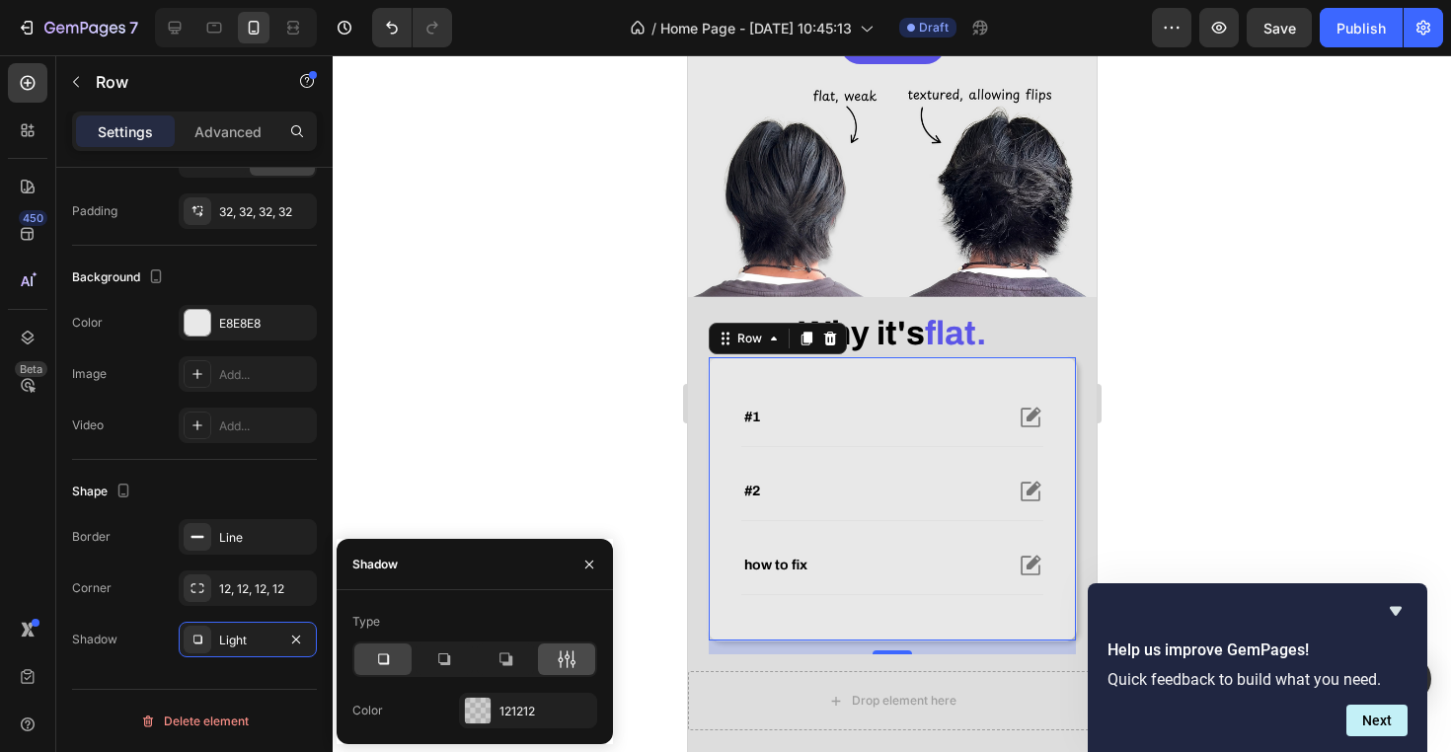
click at [574, 665] on icon at bounding box center [567, 659] width 20 height 20
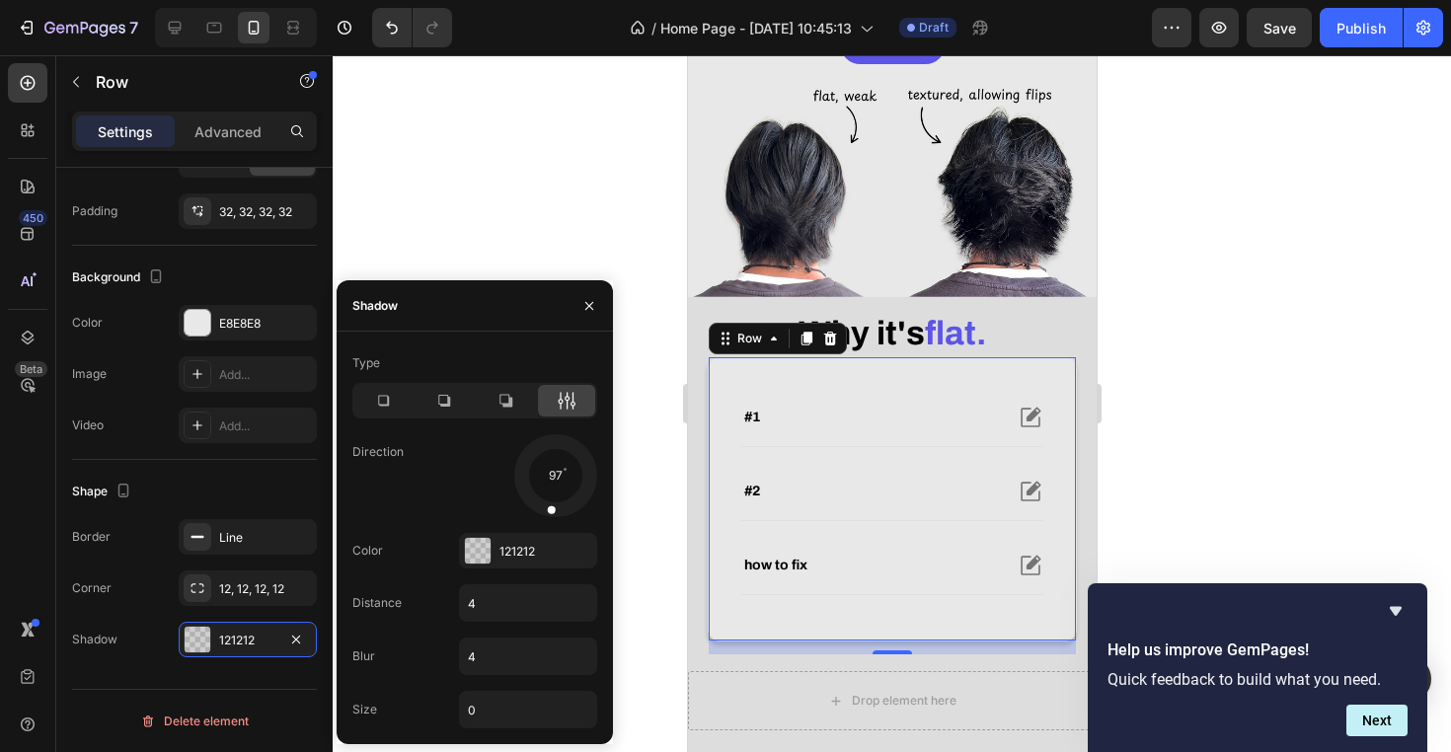
drag, startPoint x: 581, startPoint y: 493, endPoint x: 546, endPoint y: 524, distance: 46.9
click at [546, 524] on div "Type Direction 97 Color 121212 Distance 4 Blur 4 Size 0" at bounding box center [475, 537] width 276 height 381
click at [565, 150] on div at bounding box center [892, 403] width 1118 height 697
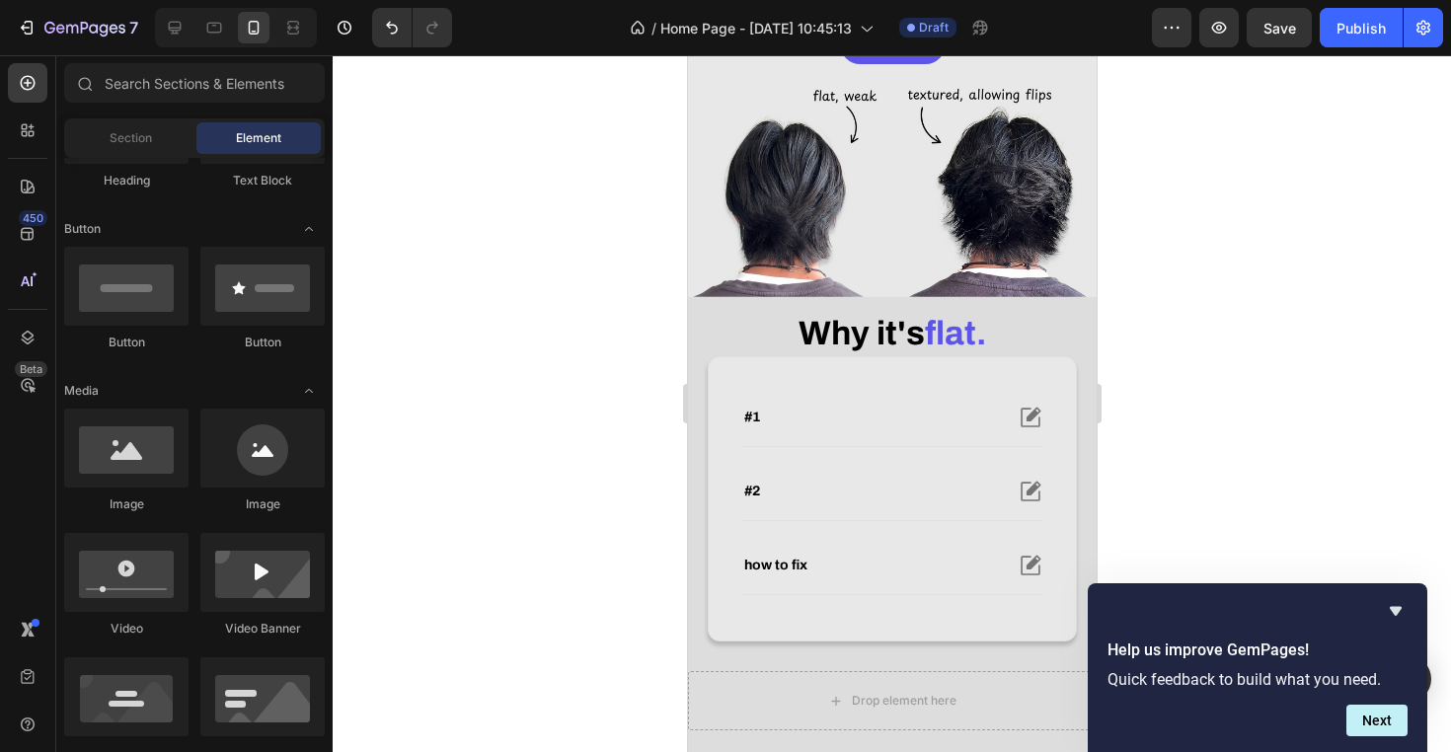
click at [565, 150] on div at bounding box center [892, 403] width 1118 height 697
click at [1394, 608] on icon "Hide survey" at bounding box center [1396, 611] width 12 height 9
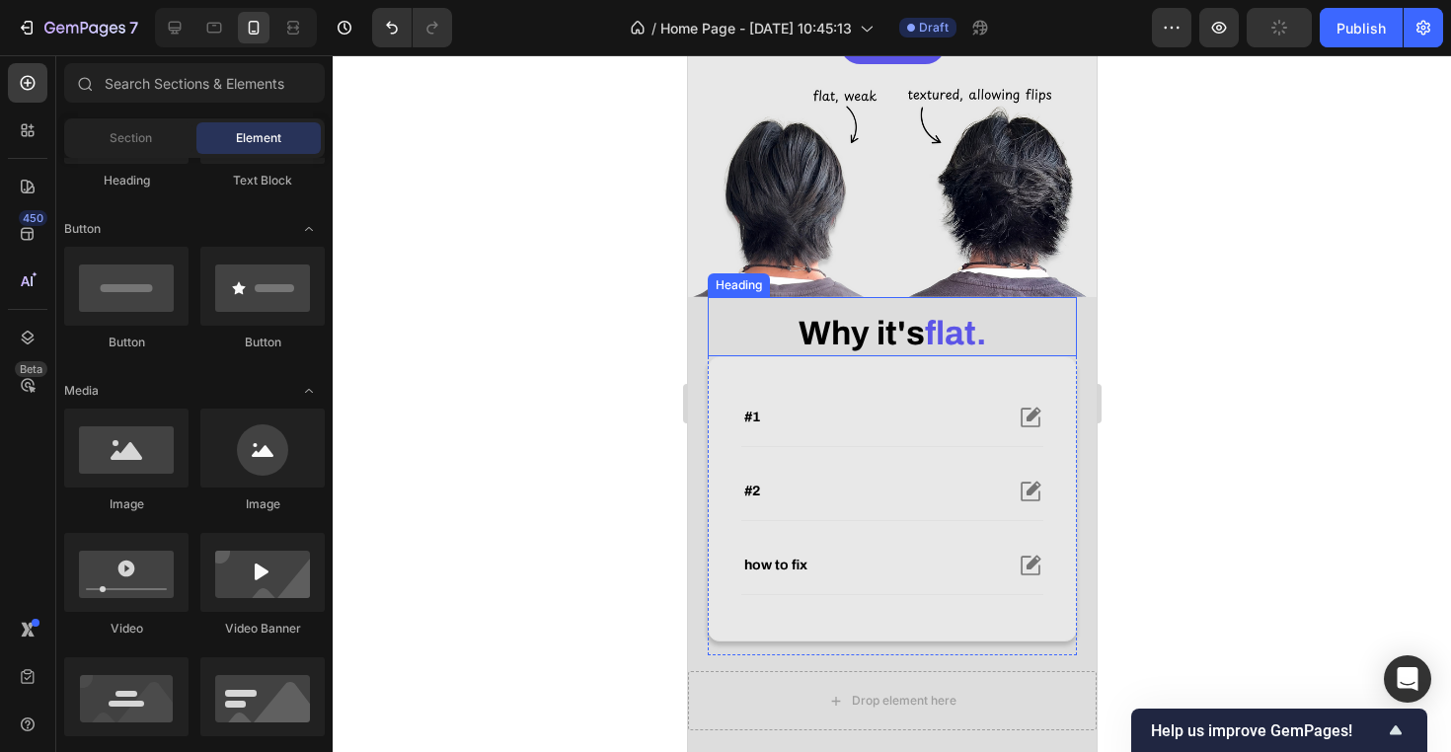
click at [824, 351] on strong "Why" at bounding box center [832, 333] width 71 height 37
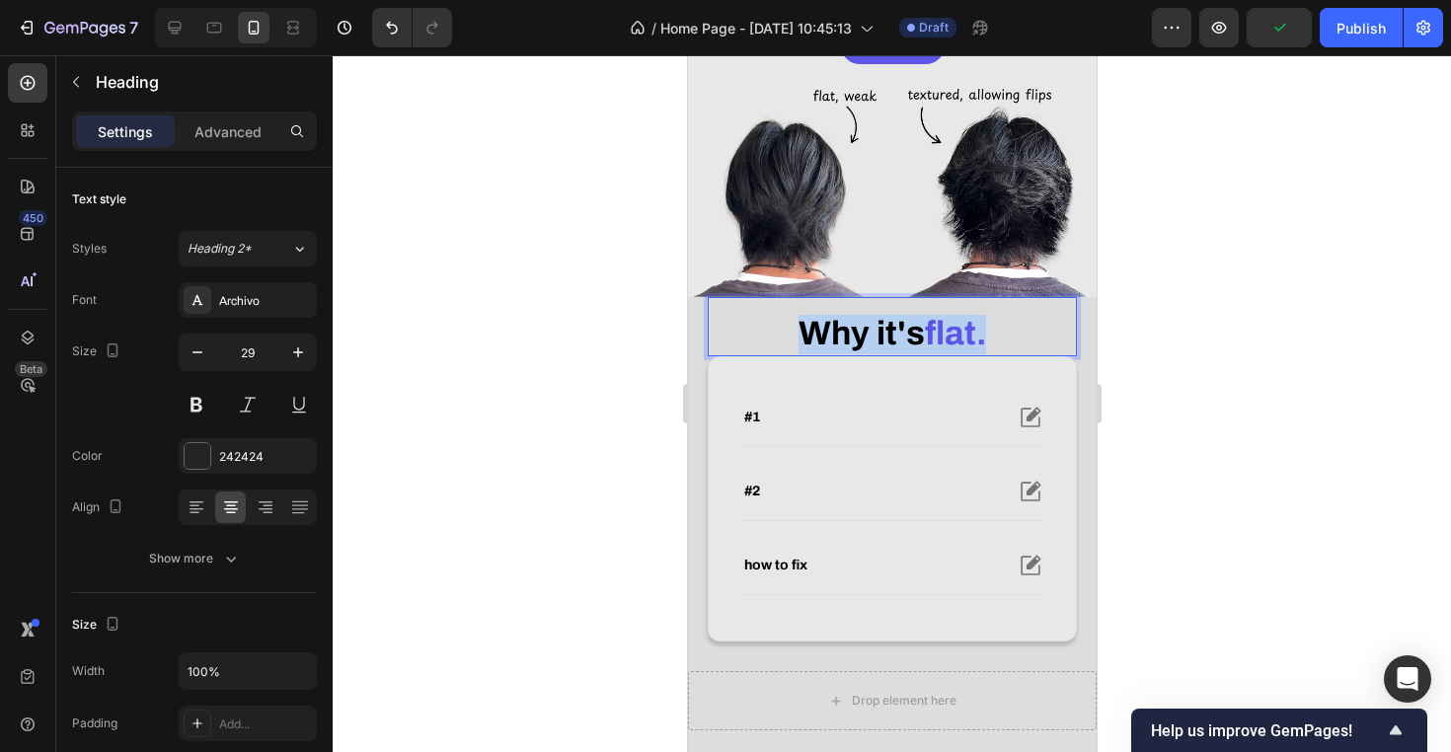
click at [824, 351] on strong "Why" at bounding box center [832, 333] width 71 height 37
click at [869, 351] on strong "Rich Text Editor. Editing area: main" at bounding box center [872, 333] width 7 height 37
drag, startPoint x: 863, startPoint y: 358, endPoint x: 776, endPoint y: 358, distance: 86.9
click at [776, 354] on p "Why it's flat." at bounding box center [891, 334] width 365 height 39
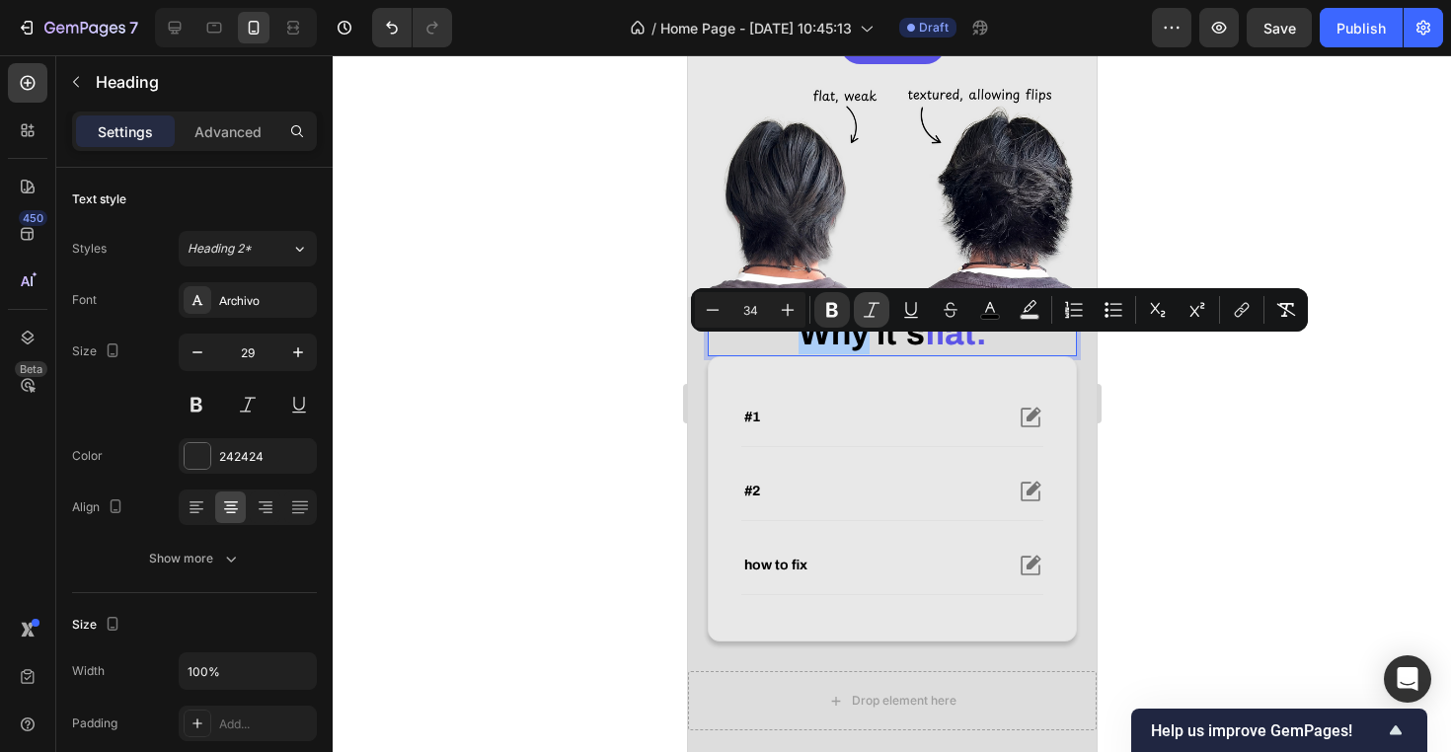
click at [887, 303] on button "Italic" at bounding box center [872, 310] width 36 height 36
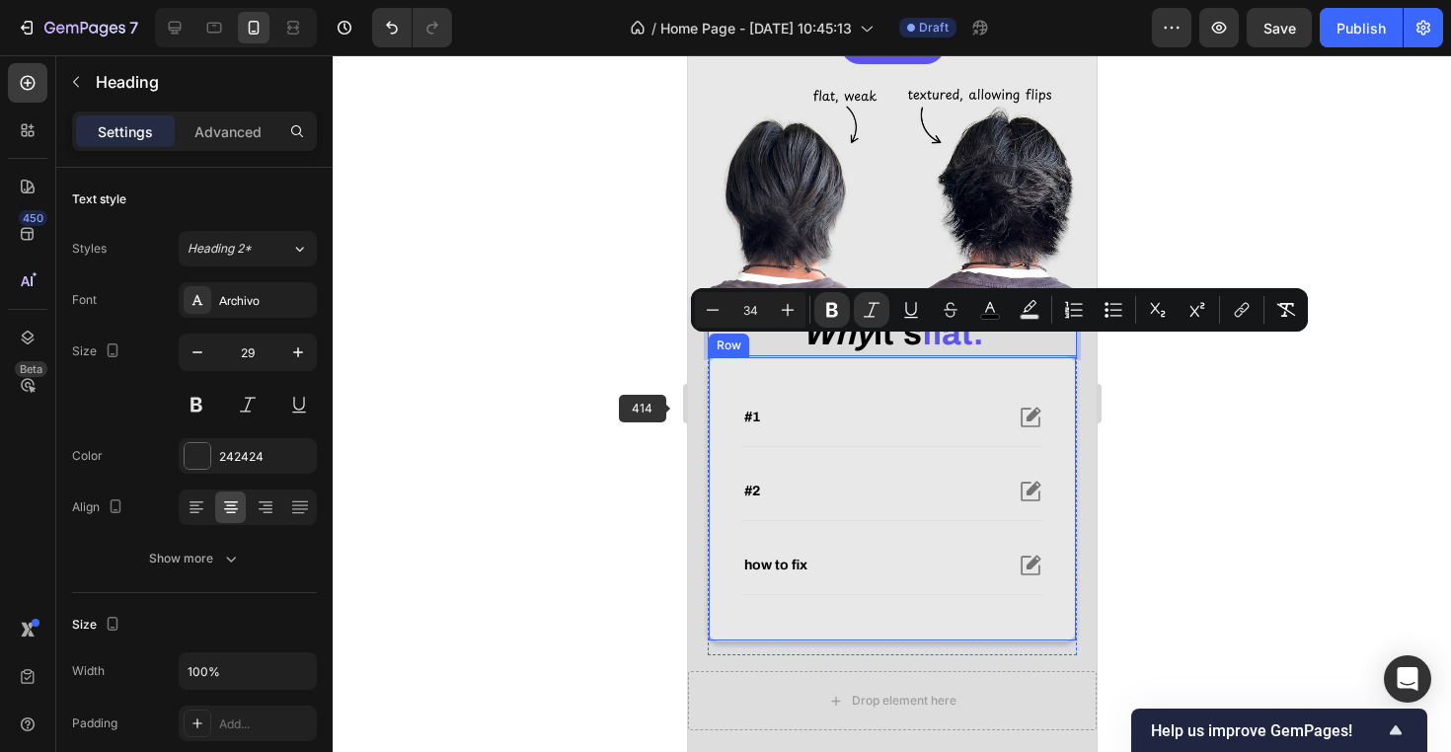
click at [608, 443] on div at bounding box center [892, 403] width 1118 height 697
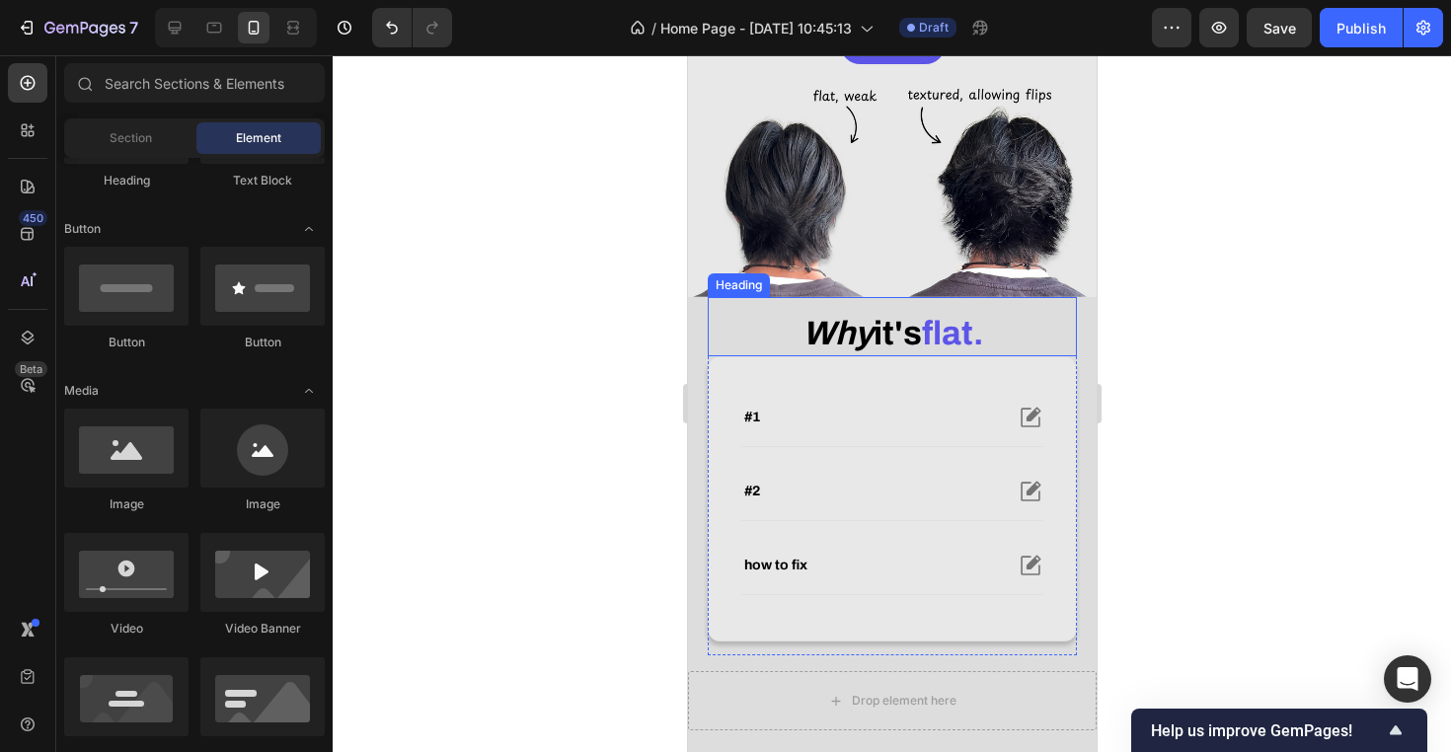
click at [875, 351] on strong "it's" at bounding box center [896, 333] width 48 height 37
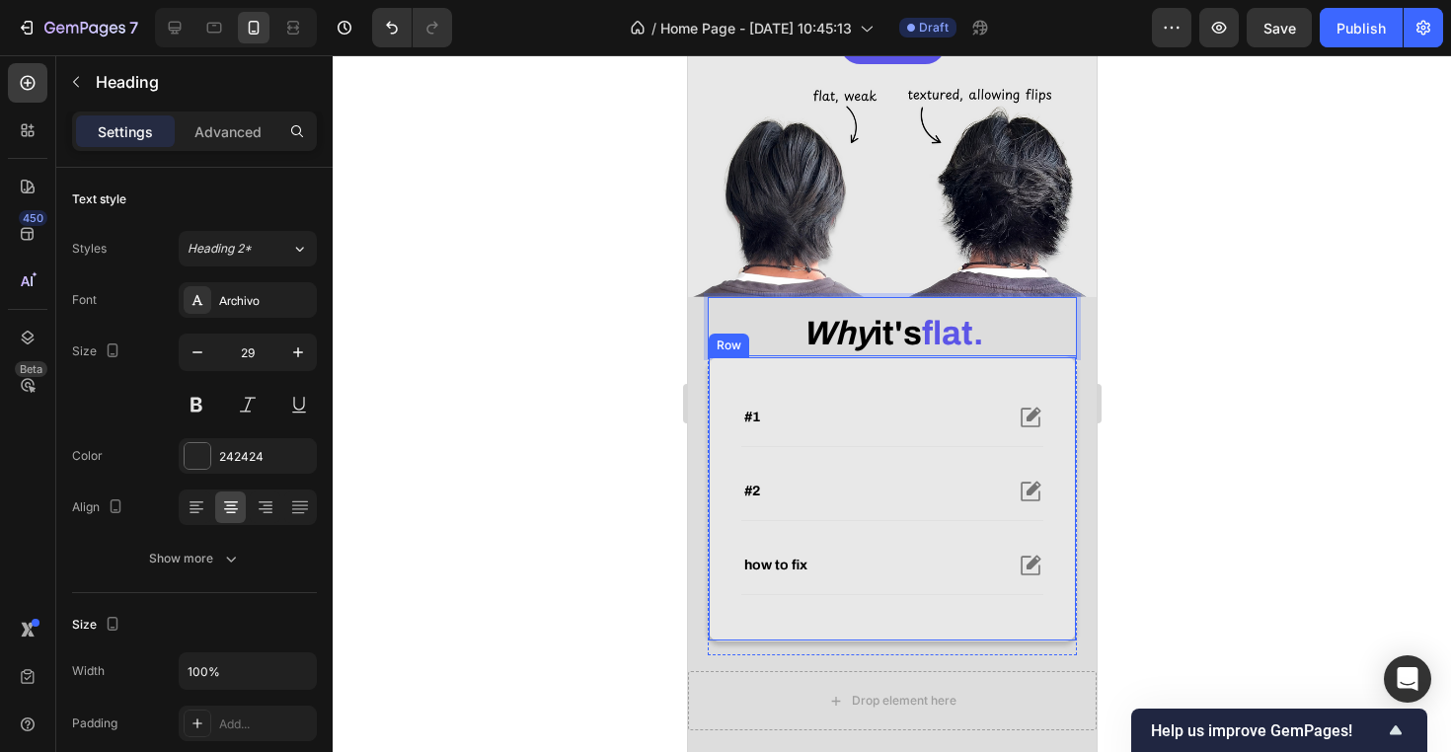
click at [1143, 405] on div at bounding box center [892, 403] width 1118 height 697
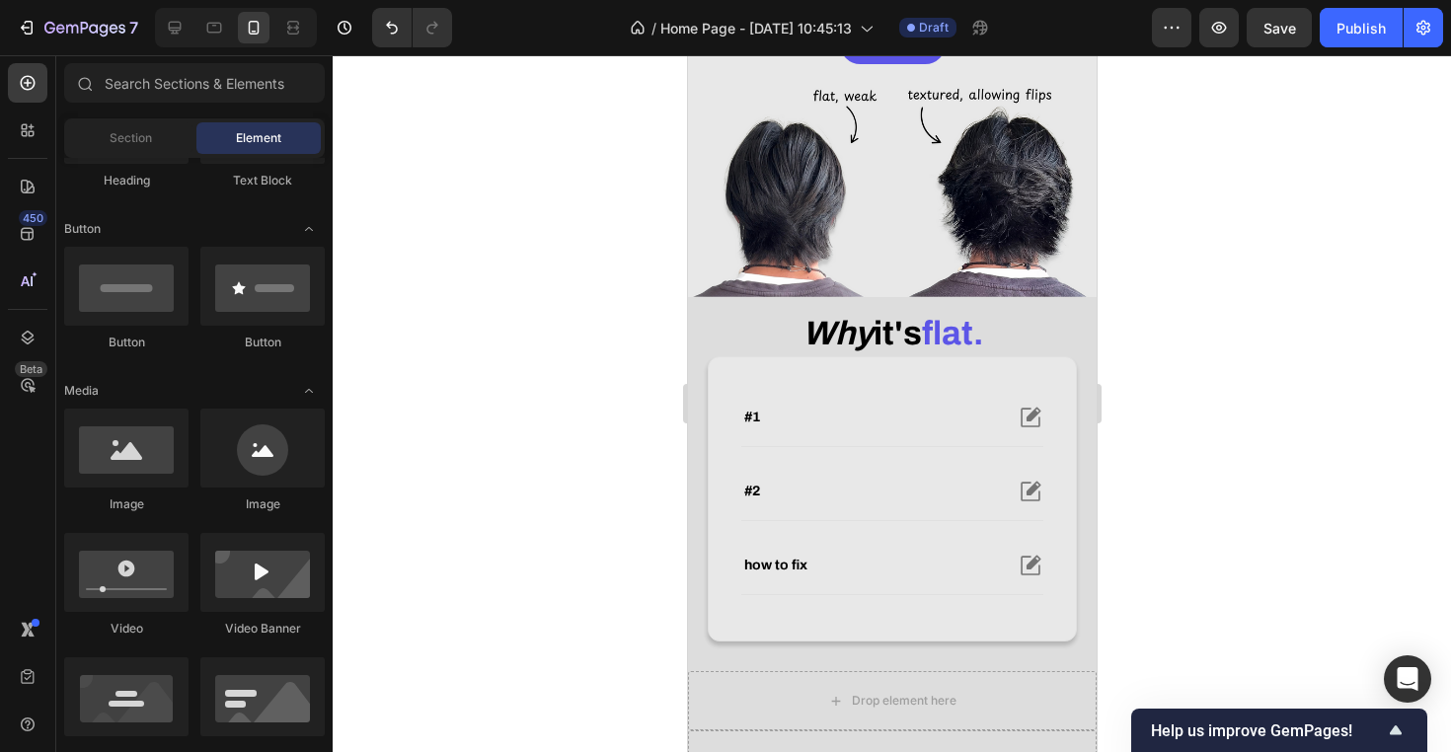
scroll to position [399, 0]
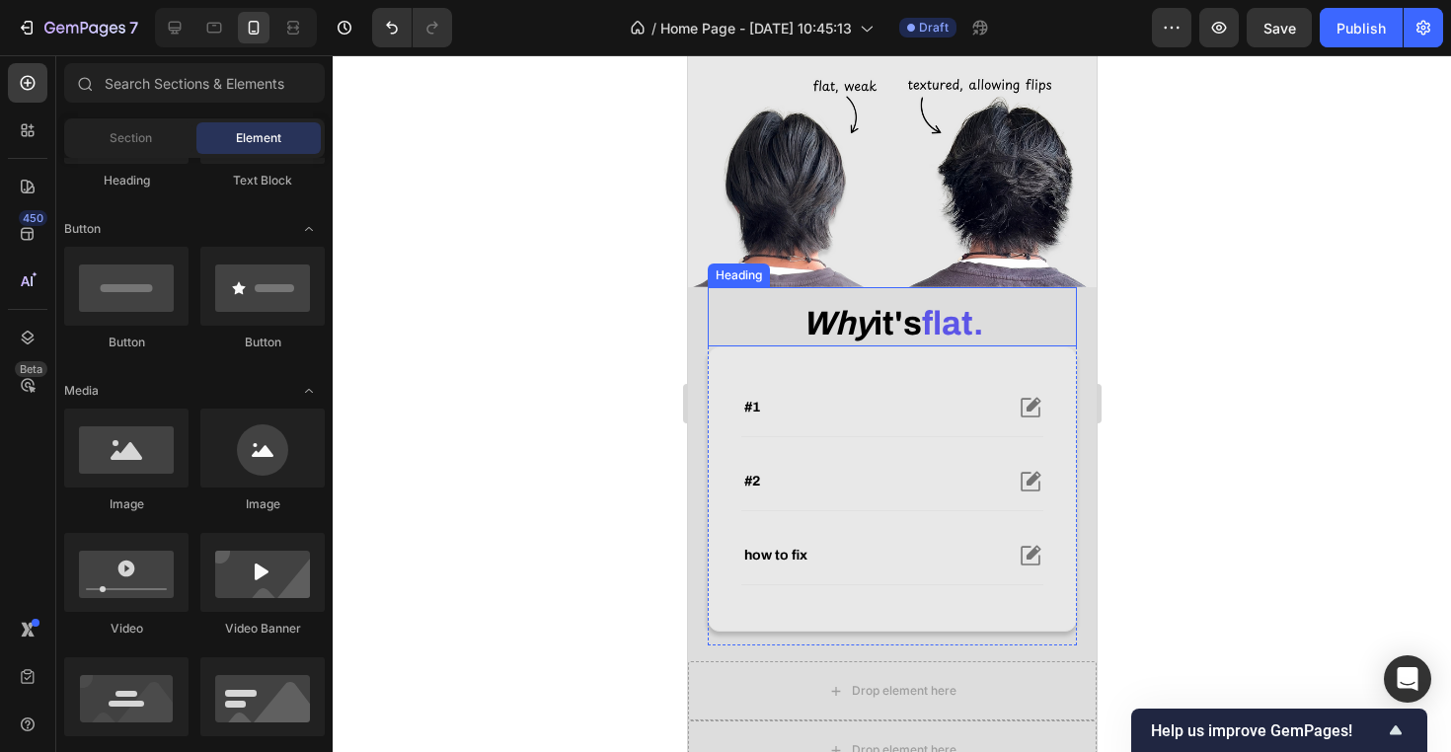
click at [879, 341] on strong "it's" at bounding box center [896, 323] width 48 height 37
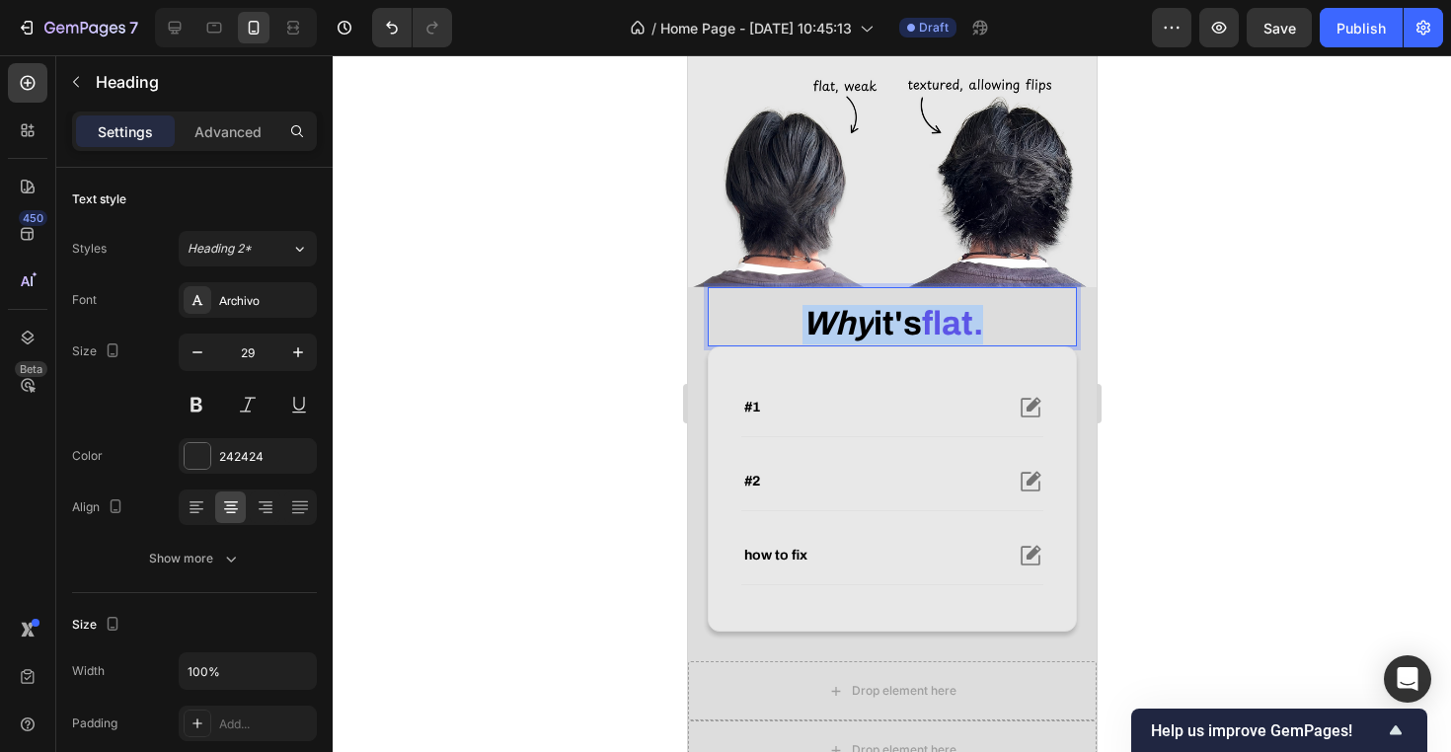
click at [879, 341] on strong "it's" at bounding box center [896, 323] width 48 height 37
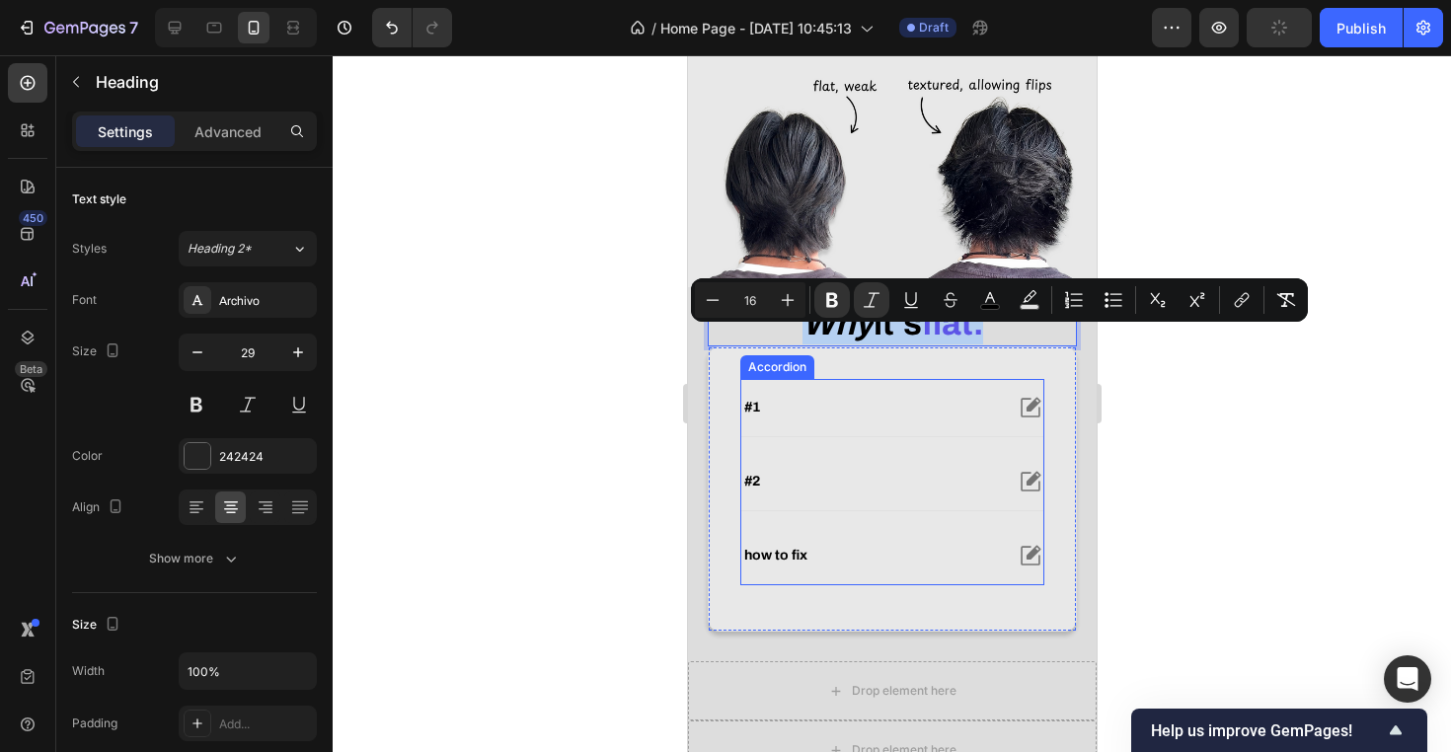
click at [880, 419] on div "#1" at bounding box center [870, 408] width 261 height 24
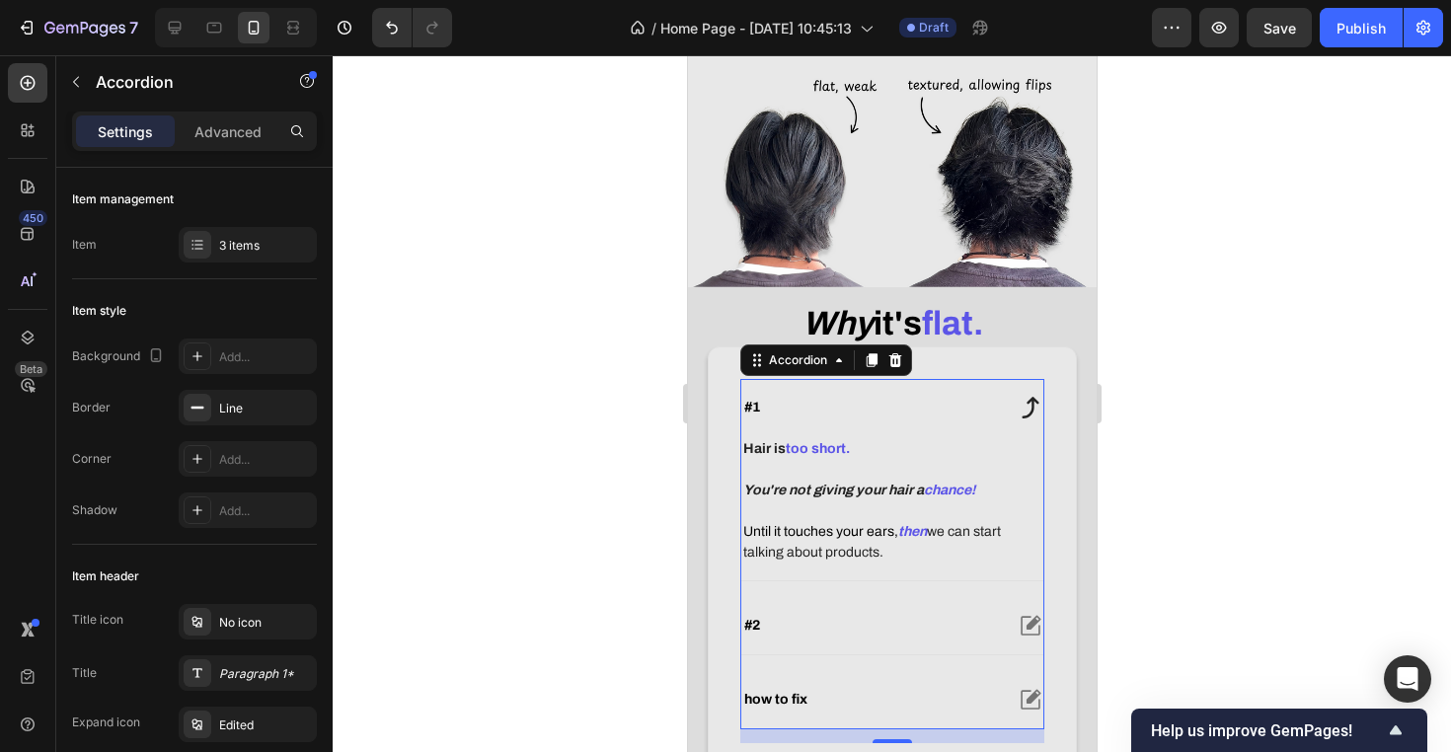
click at [880, 419] on div "#1" at bounding box center [870, 408] width 261 height 24
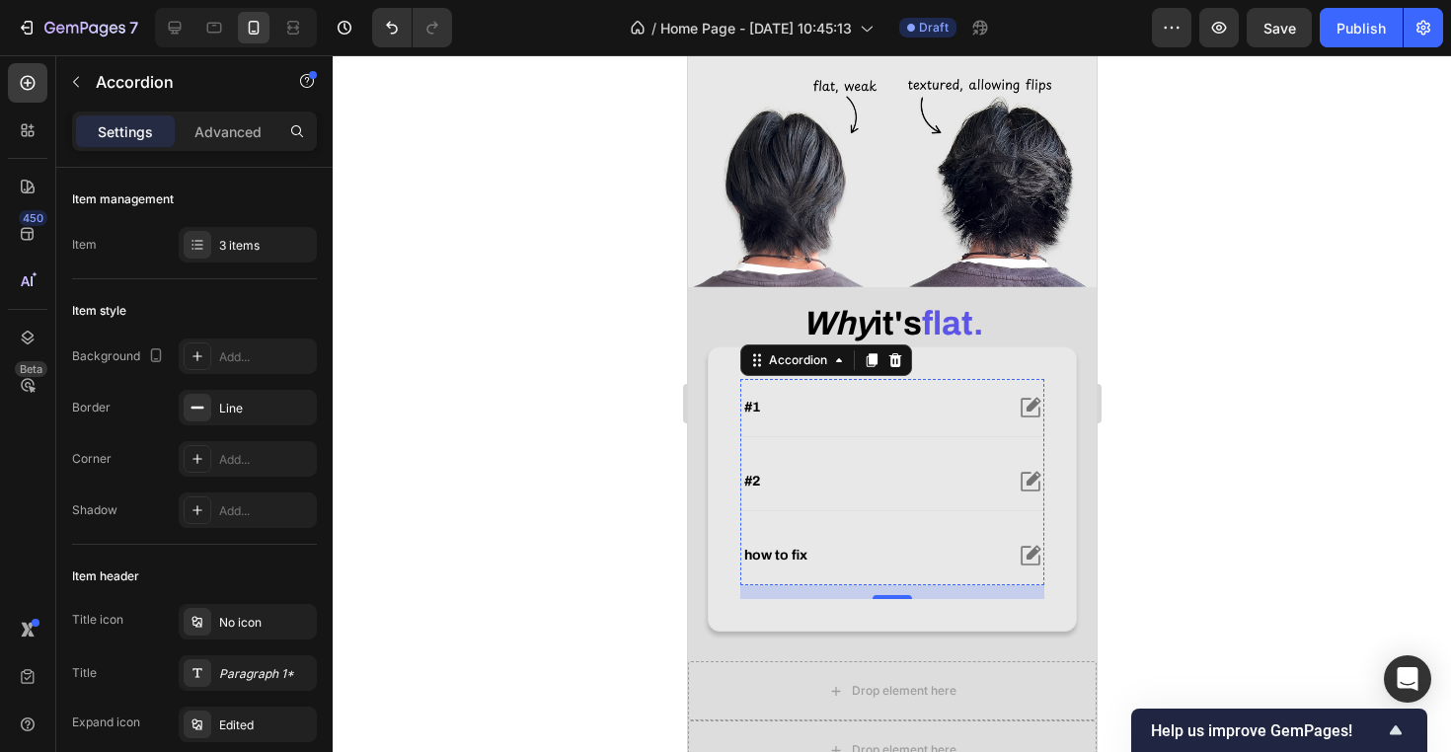
click at [878, 472] on div "#1 Hair is too short. You're not giving your hair a chance! Until it touches yo…" at bounding box center [891, 482] width 304 height 206
click at [875, 493] on div "#2" at bounding box center [870, 482] width 261 height 24
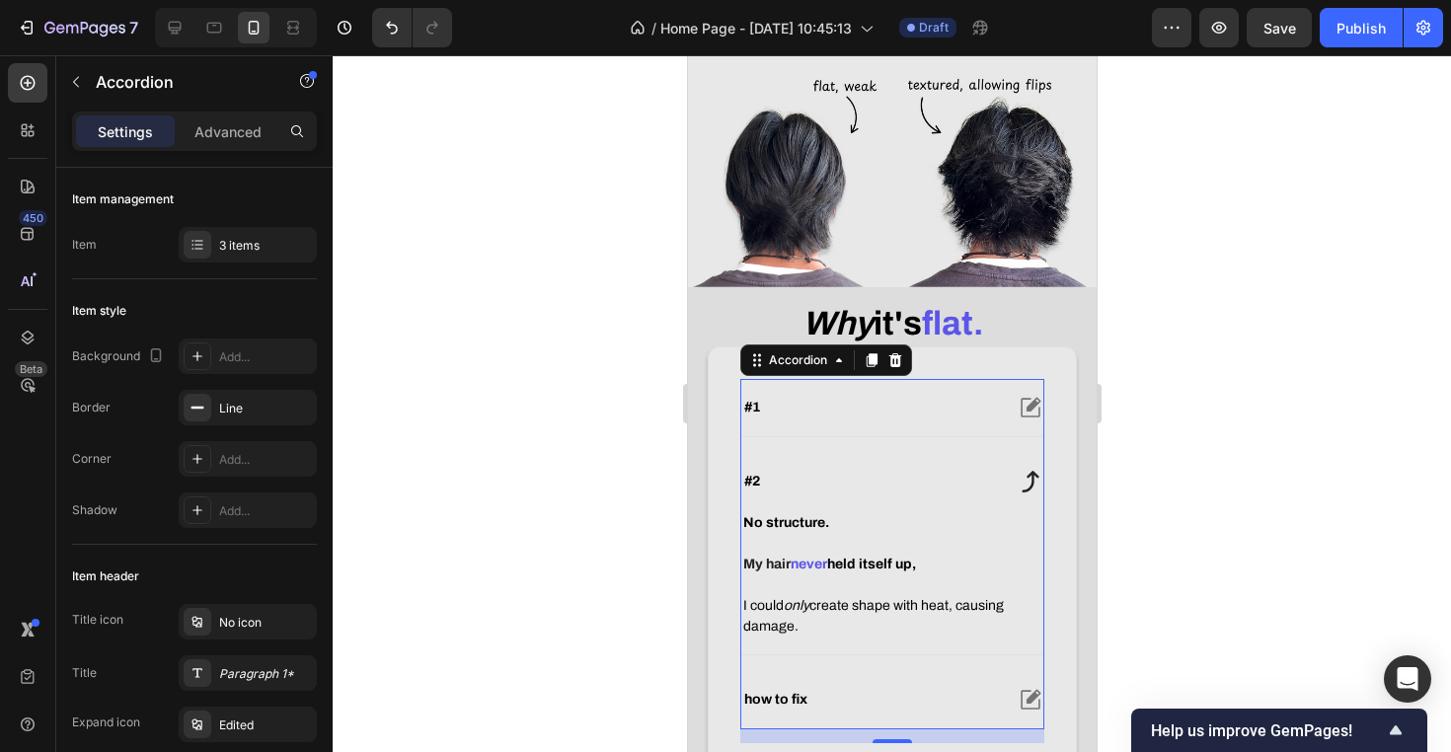
click at [875, 493] on div "#2" at bounding box center [870, 482] width 261 height 24
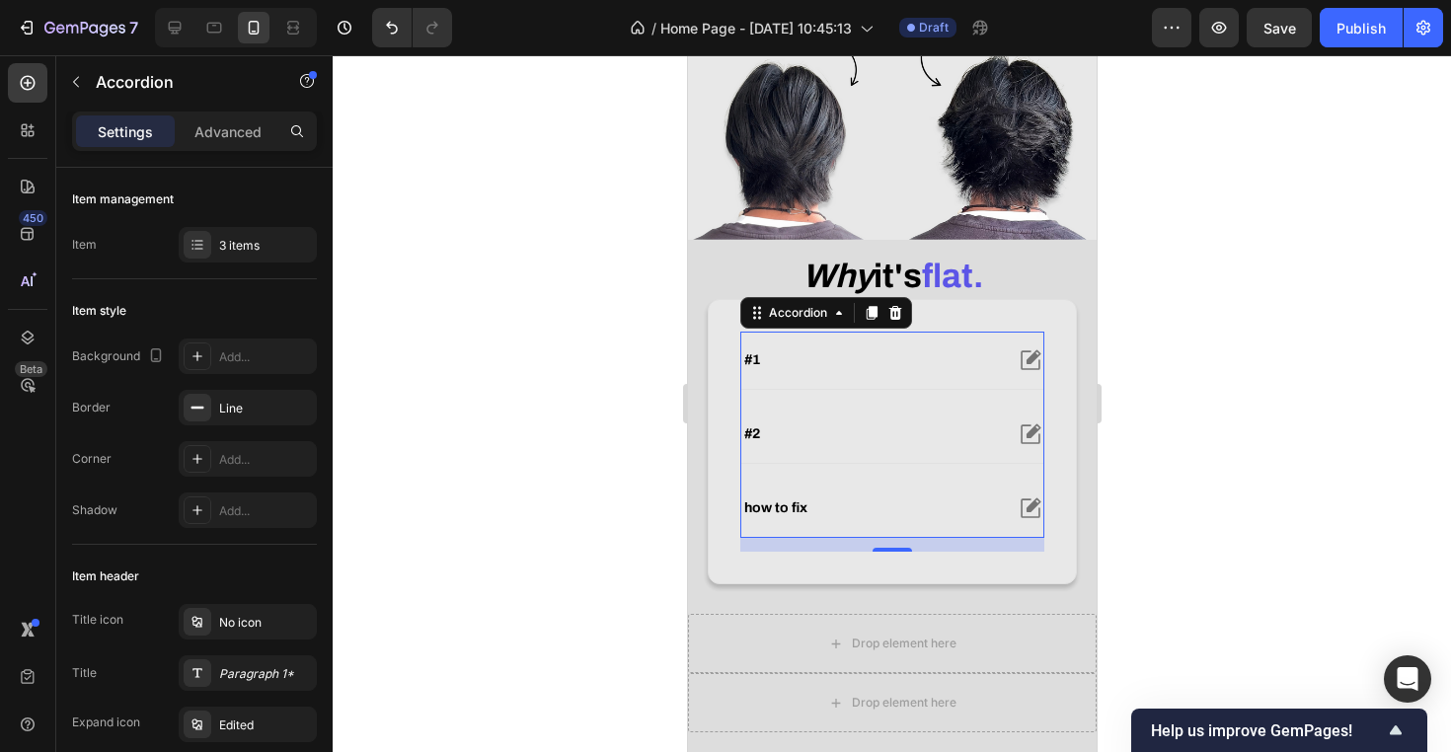
scroll to position [468, 0]
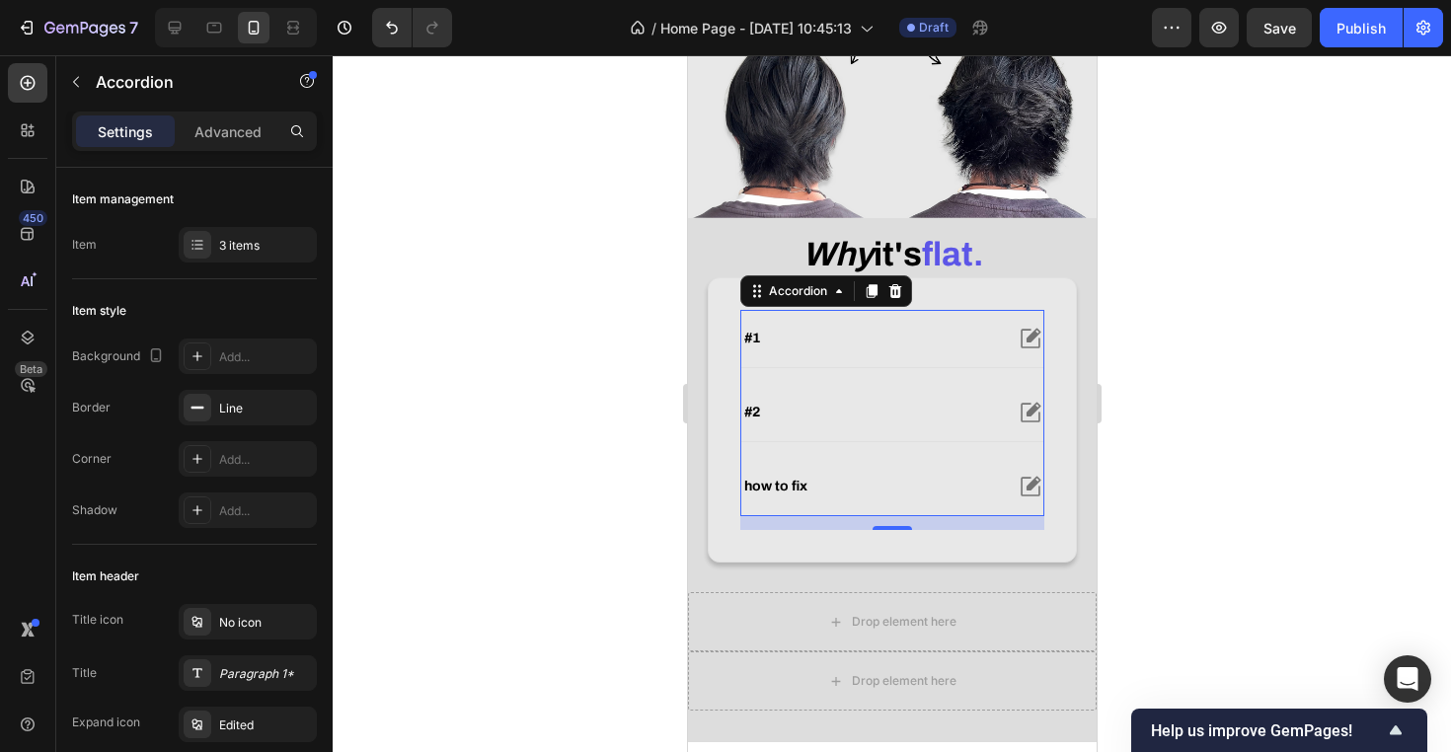
click at [874, 498] on div "how to fix" at bounding box center [870, 487] width 261 height 24
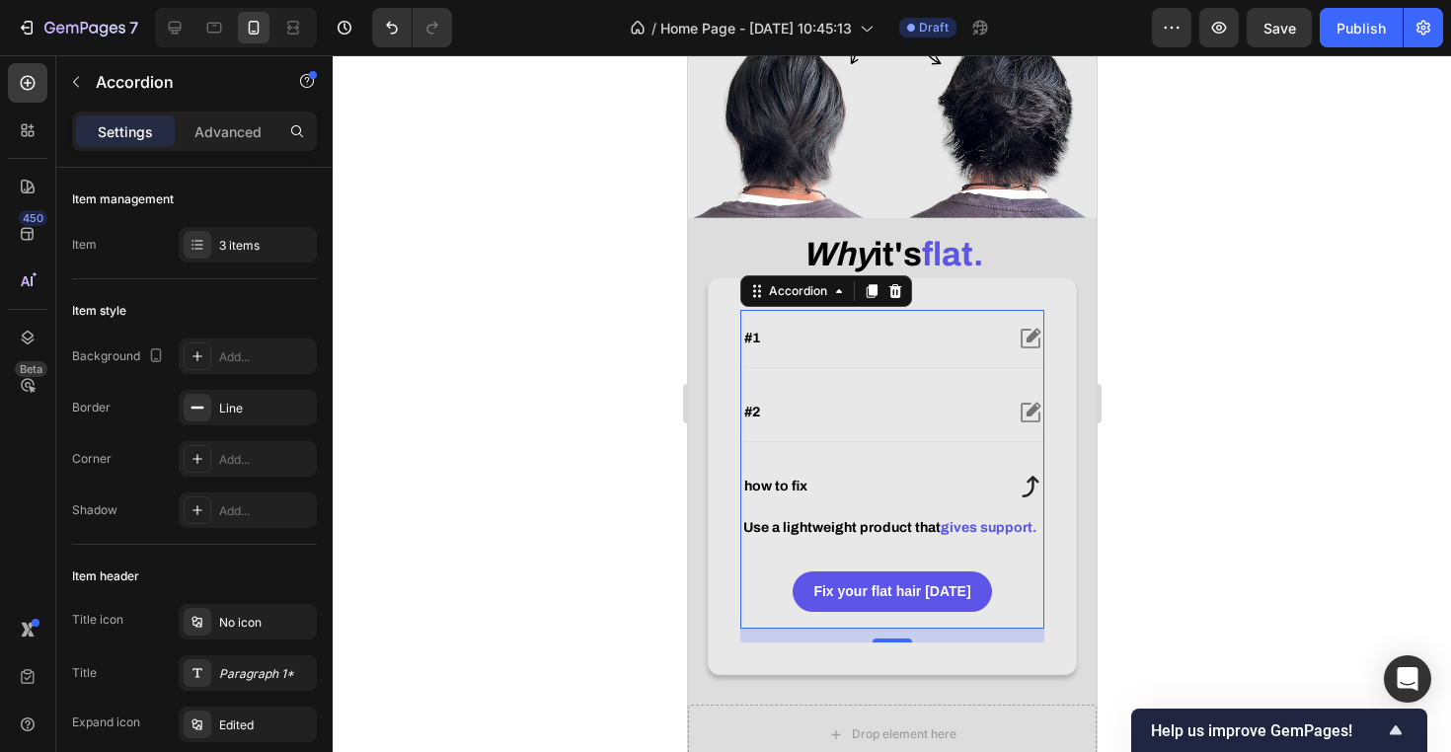
click at [929, 350] on div "#1" at bounding box center [870, 339] width 261 height 24
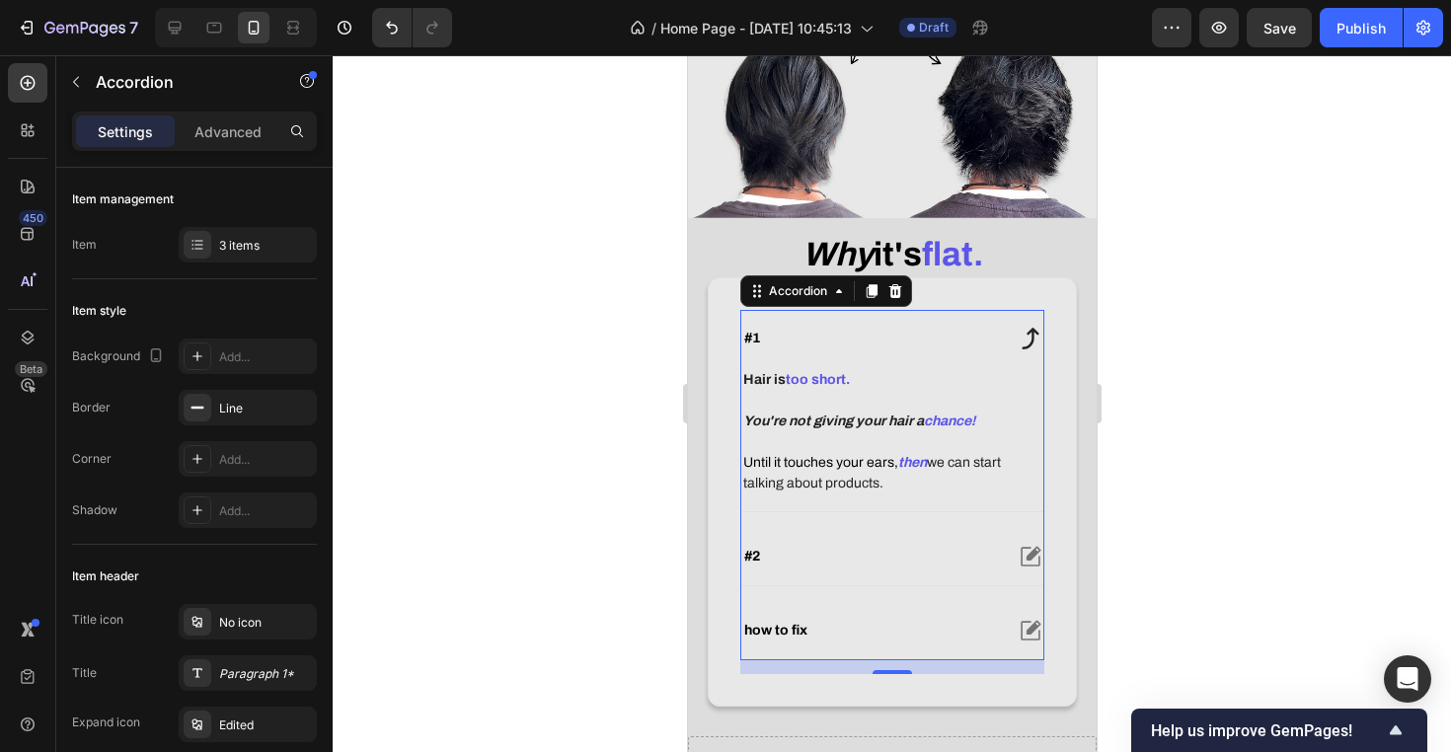
click at [929, 350] on div "#1" at bounding box center [870, 339] width 261 height 24
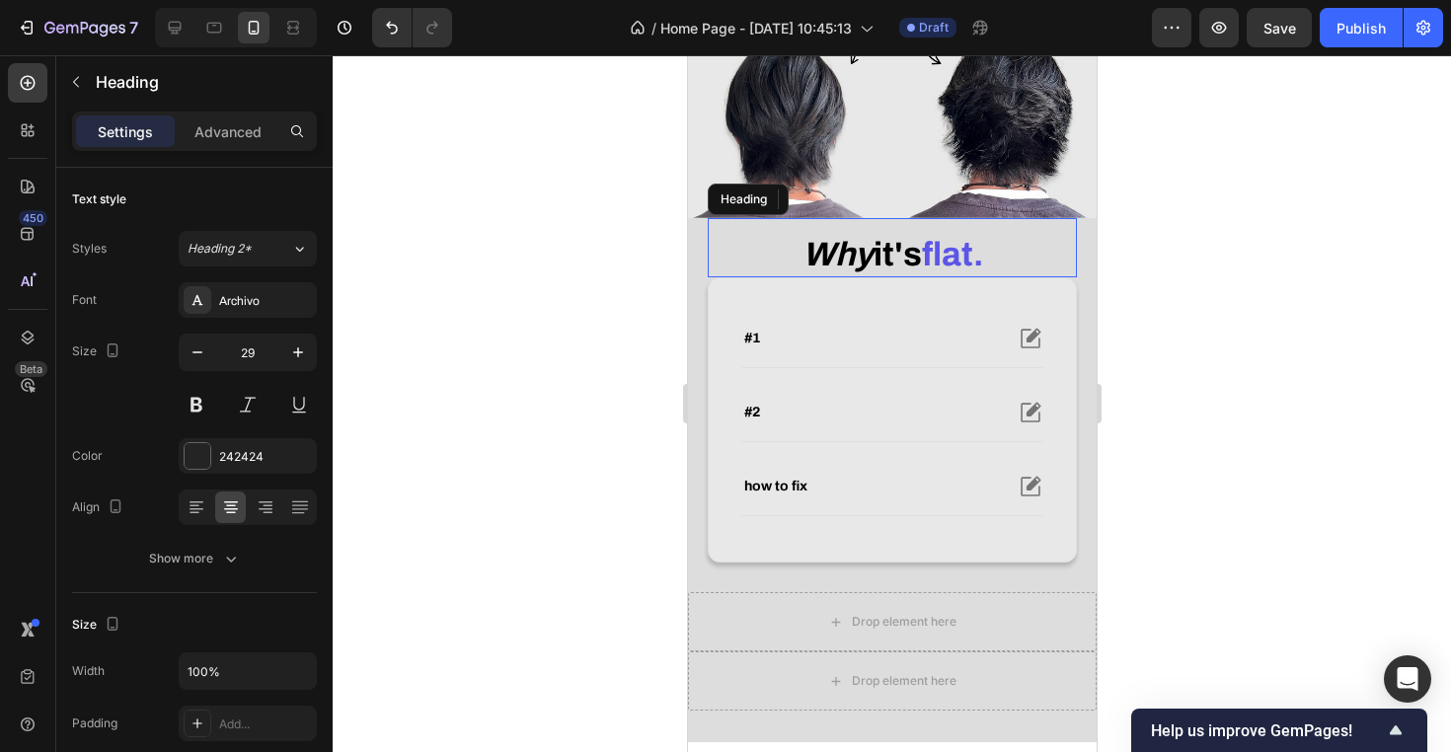
click at [970, 272] on strong "flat." at bounding box center [951, 254] width 61 height 37
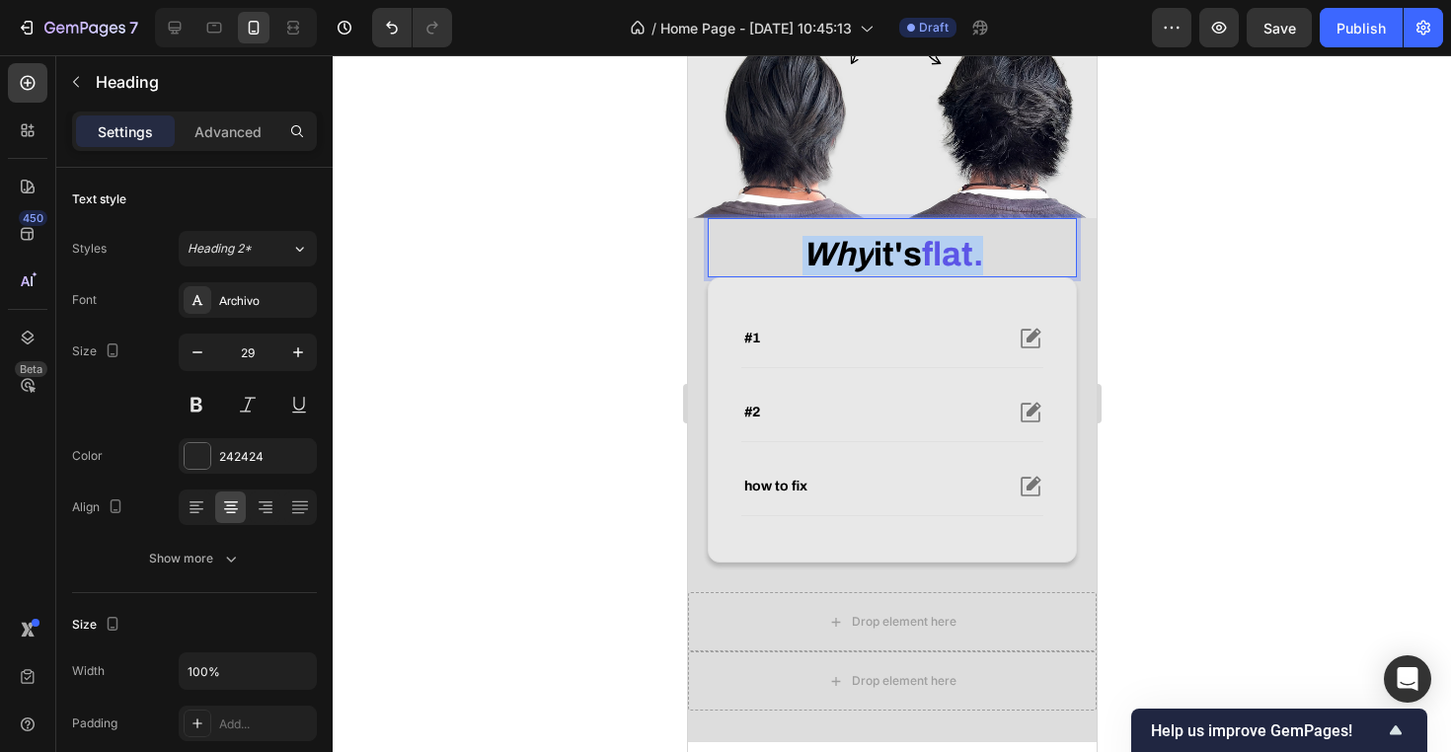
click at [970, 272] on strong "flat." at bounding box center [951, 254] width 61 height 37
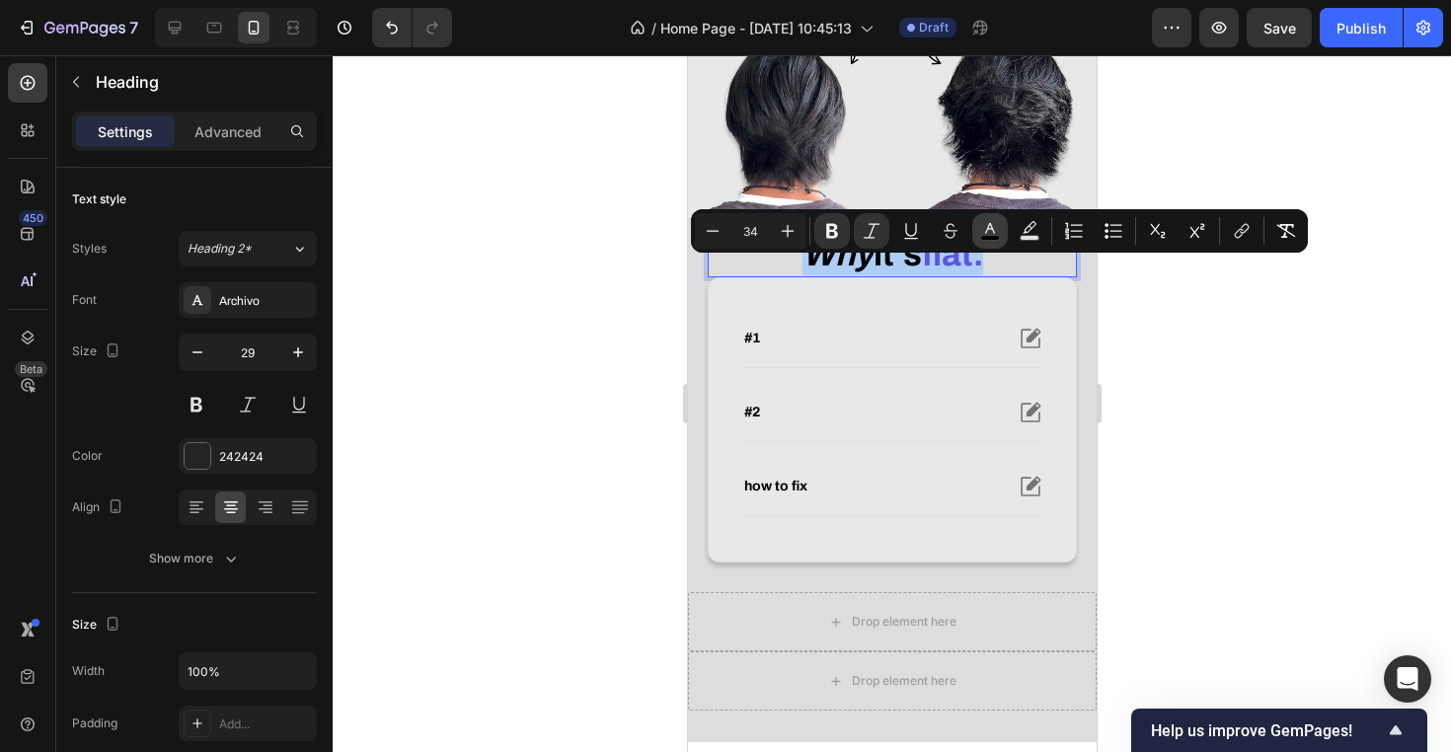
click at [1002, 227] on button "color" at bounding box center [990, 231] width 36 height 36
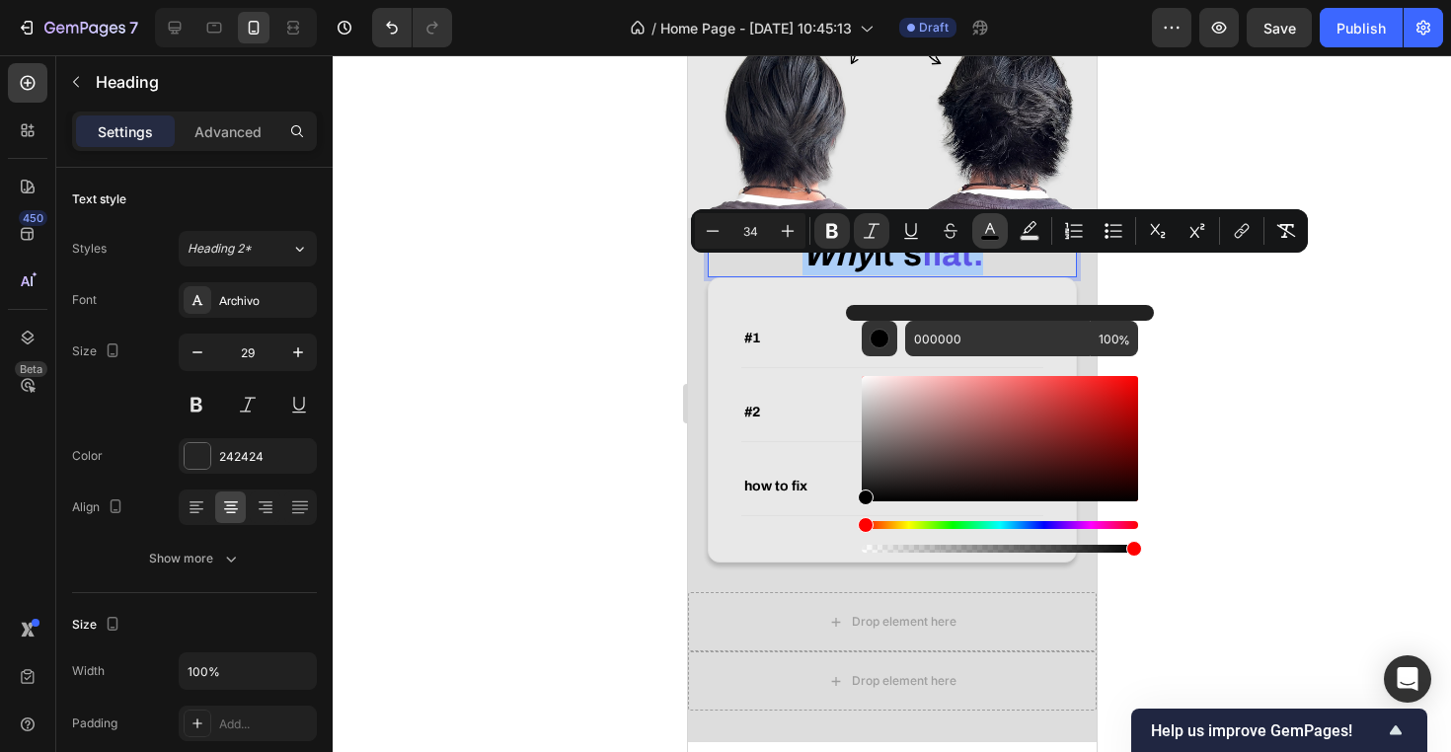
click at [1002, 227] on button "color" at bounding box center [990, 231] width 36 height 36
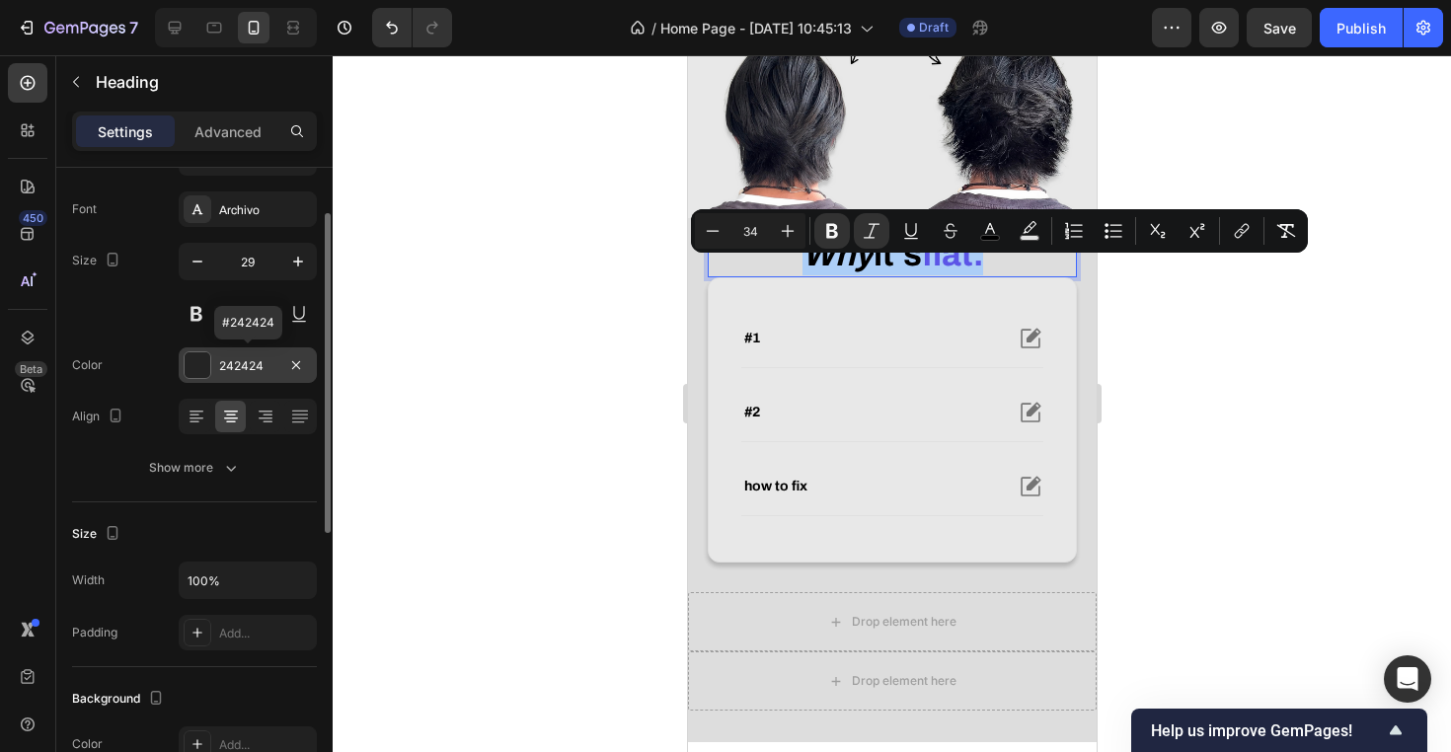
scroll to position [91, 0]
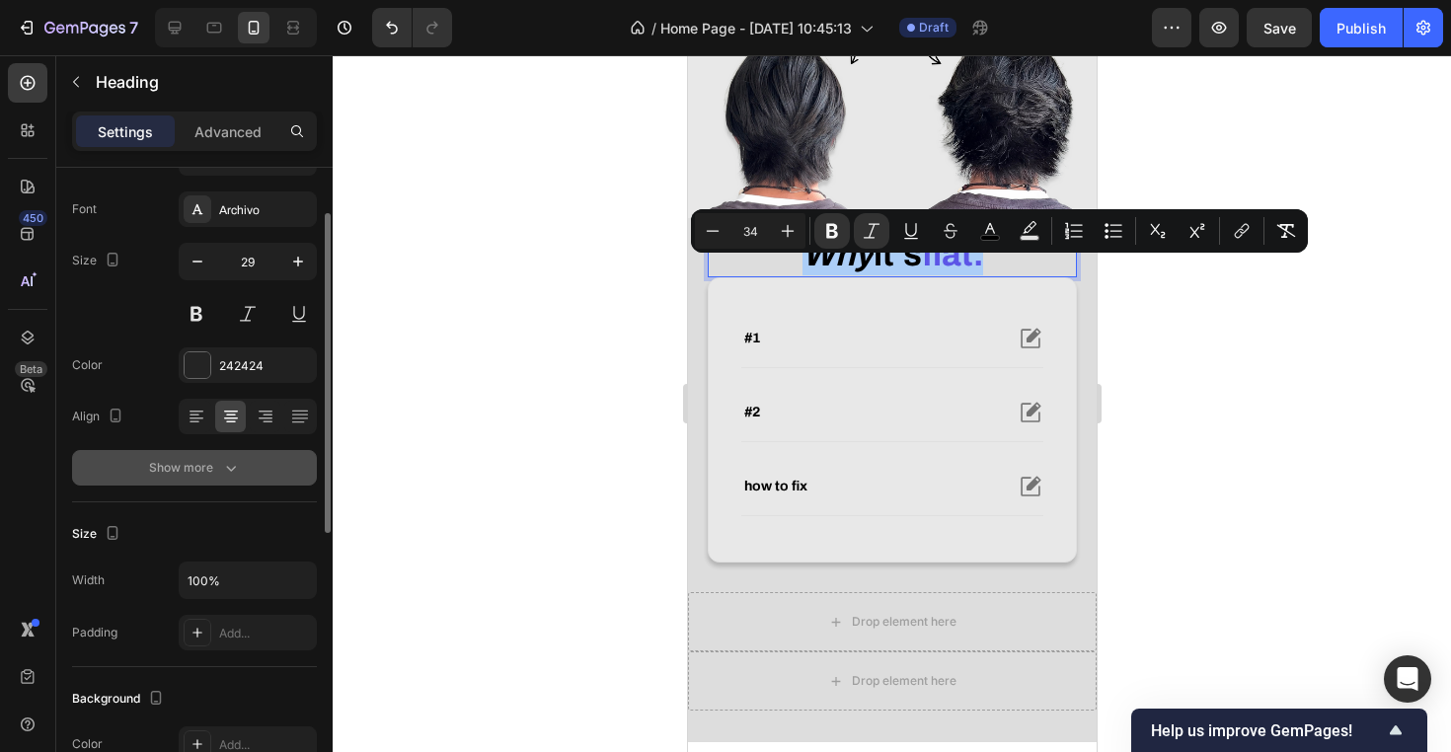
click at [243, 459] on button "Show more" at bounding box center [194, 468] width 245 height 36
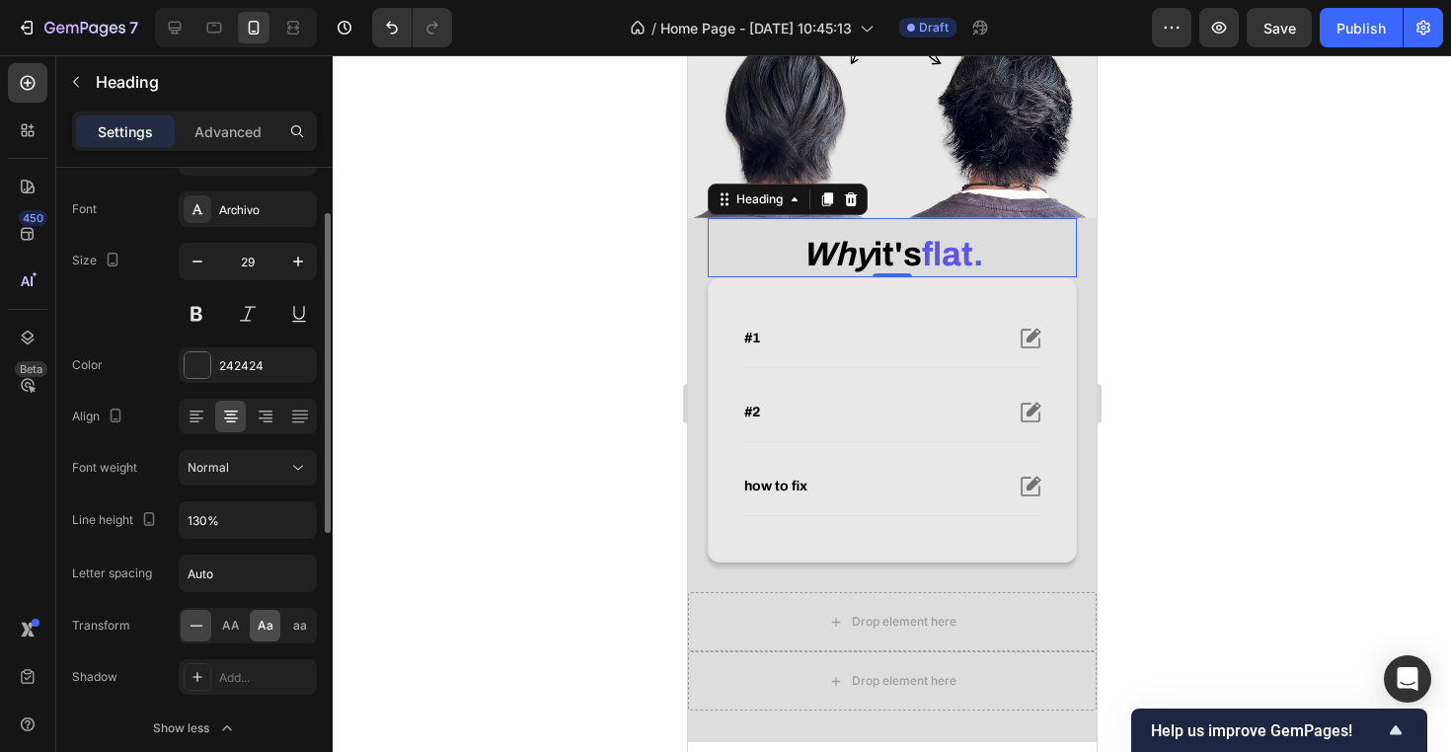
click at [261, 631] on span "Aa" at bounding box center [266, 626] width 16 height 18
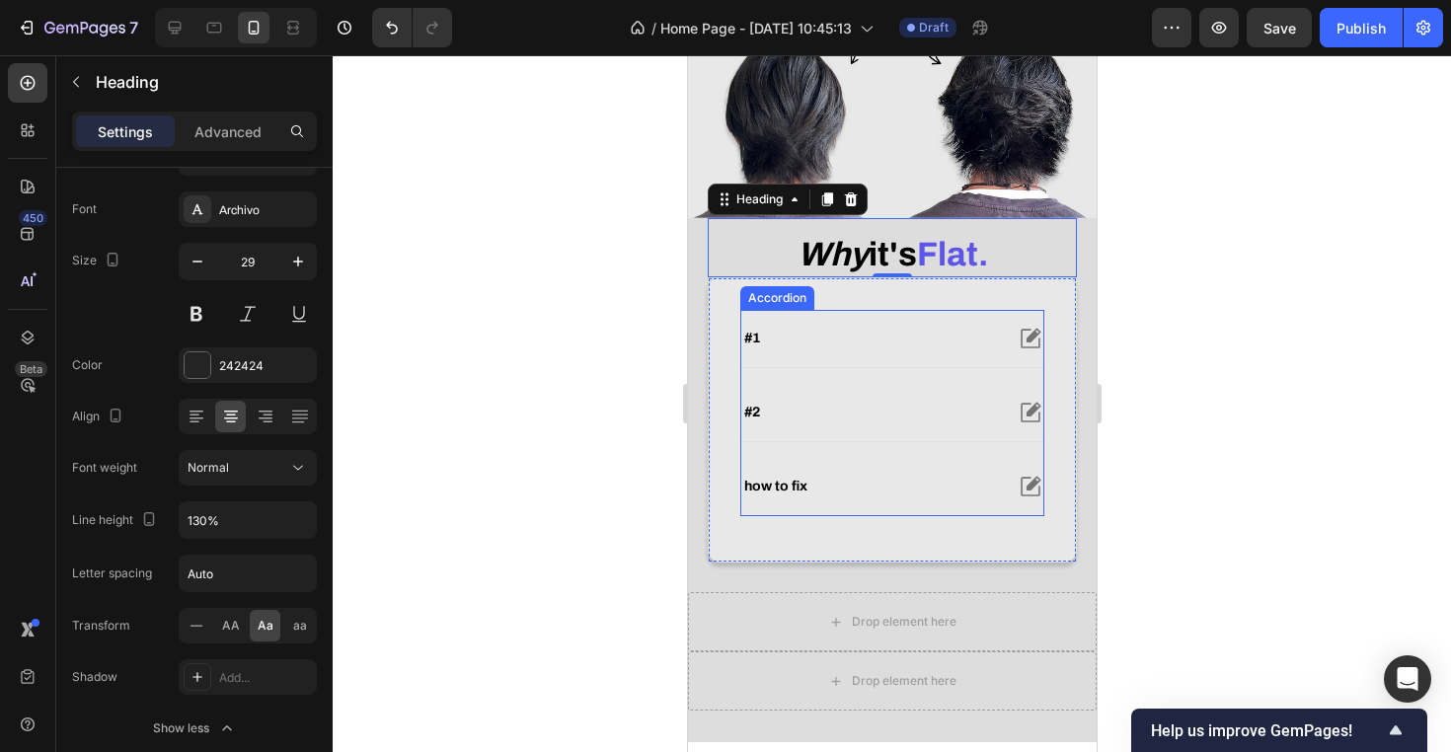
click at [782, 493] on strong "how to fix" at bounding box center [774, 486] width 63 height 15
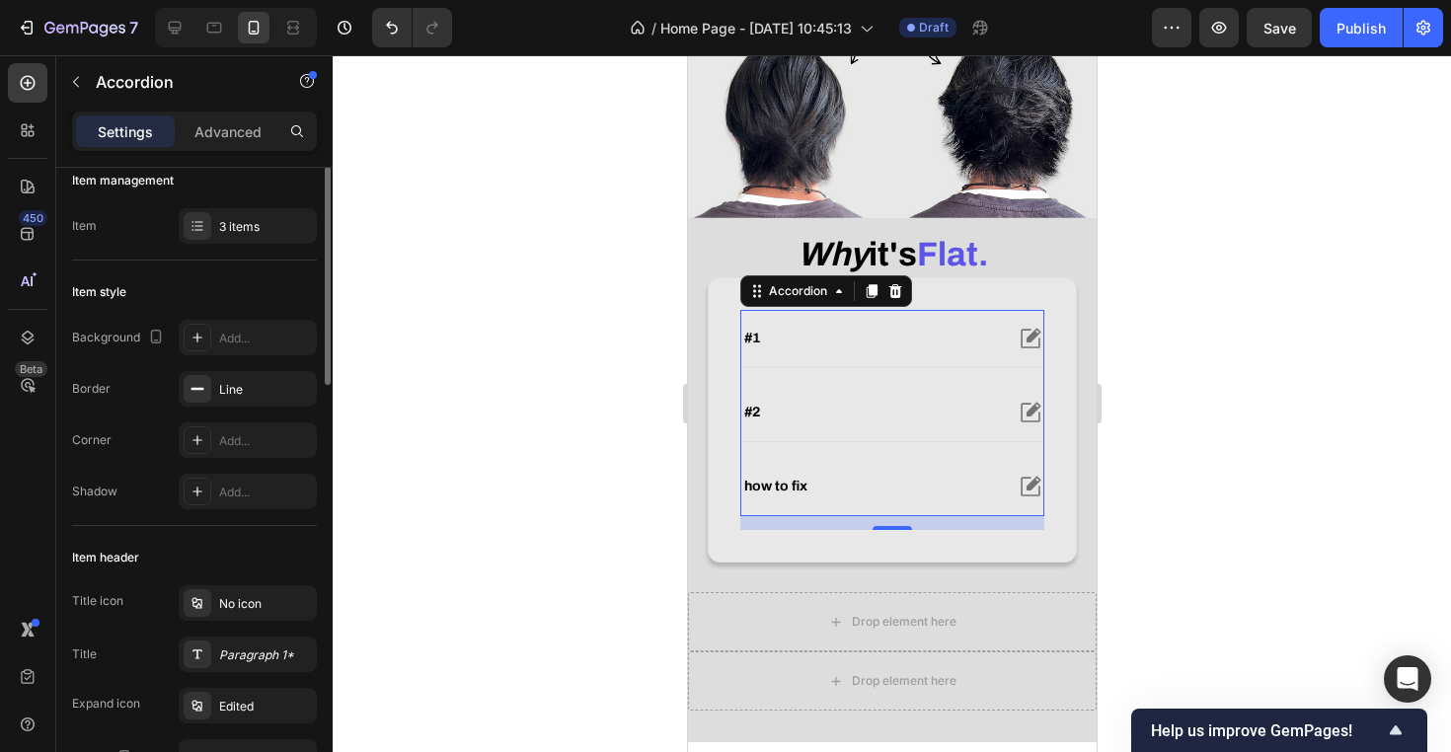
scroll to position [0, 0]
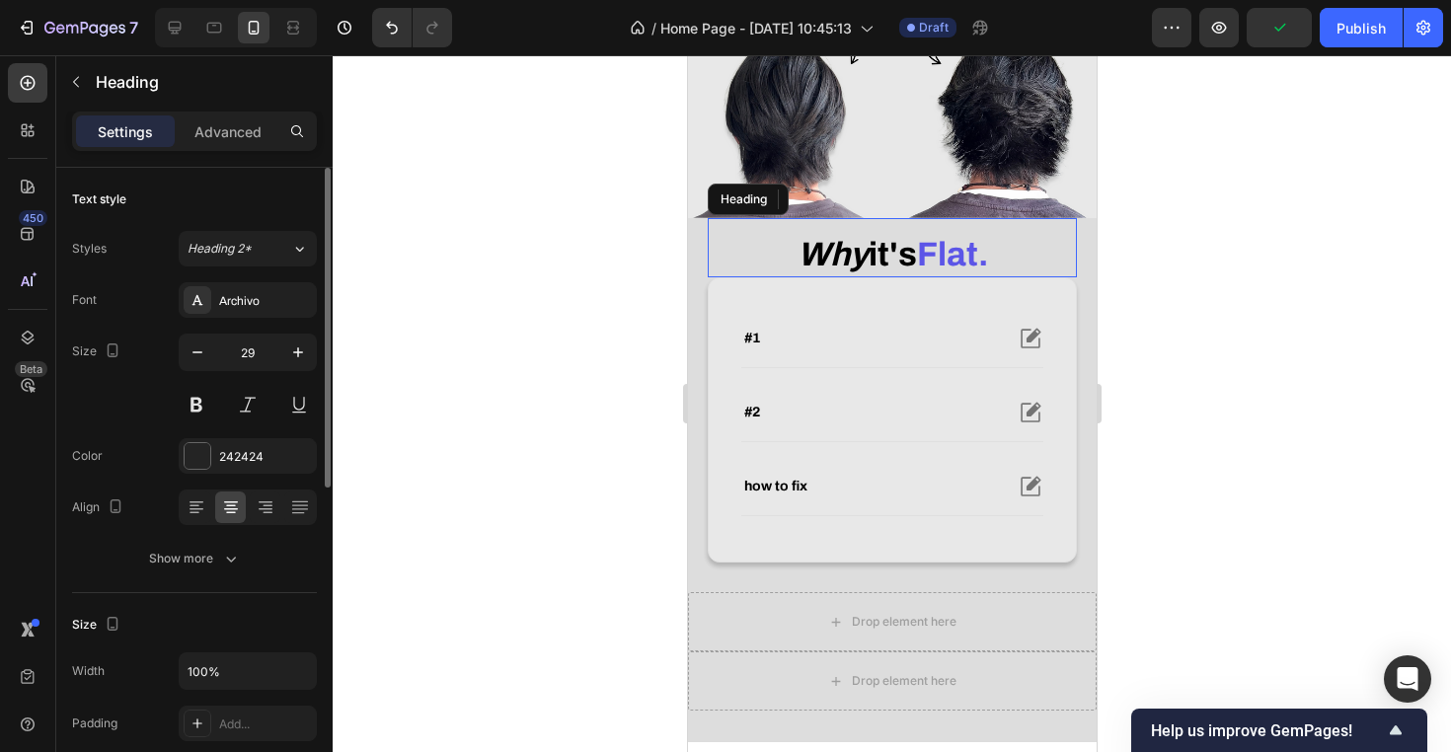
click at [889, 272] on strong "it's" at bounding box center [892, 254] width 48 height 37
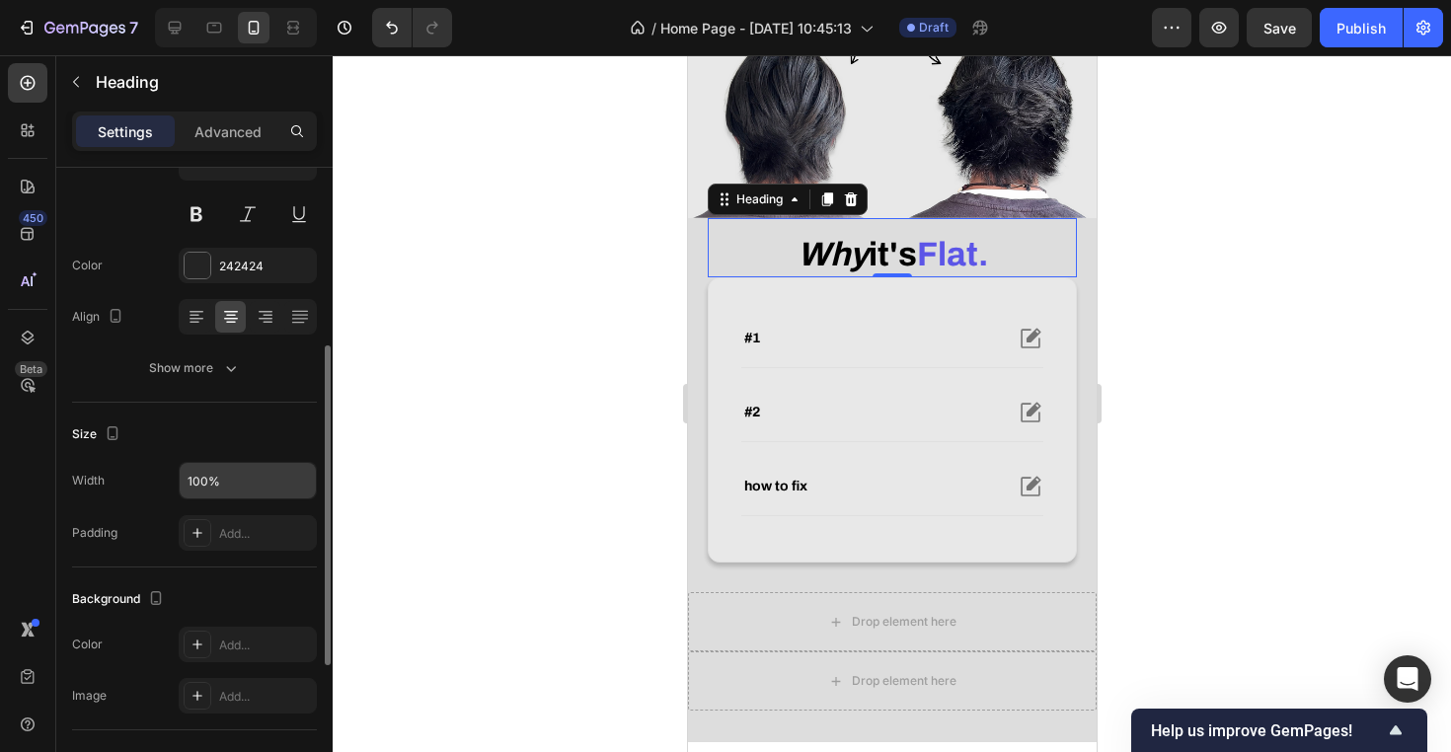
scroll to position [178, 0]
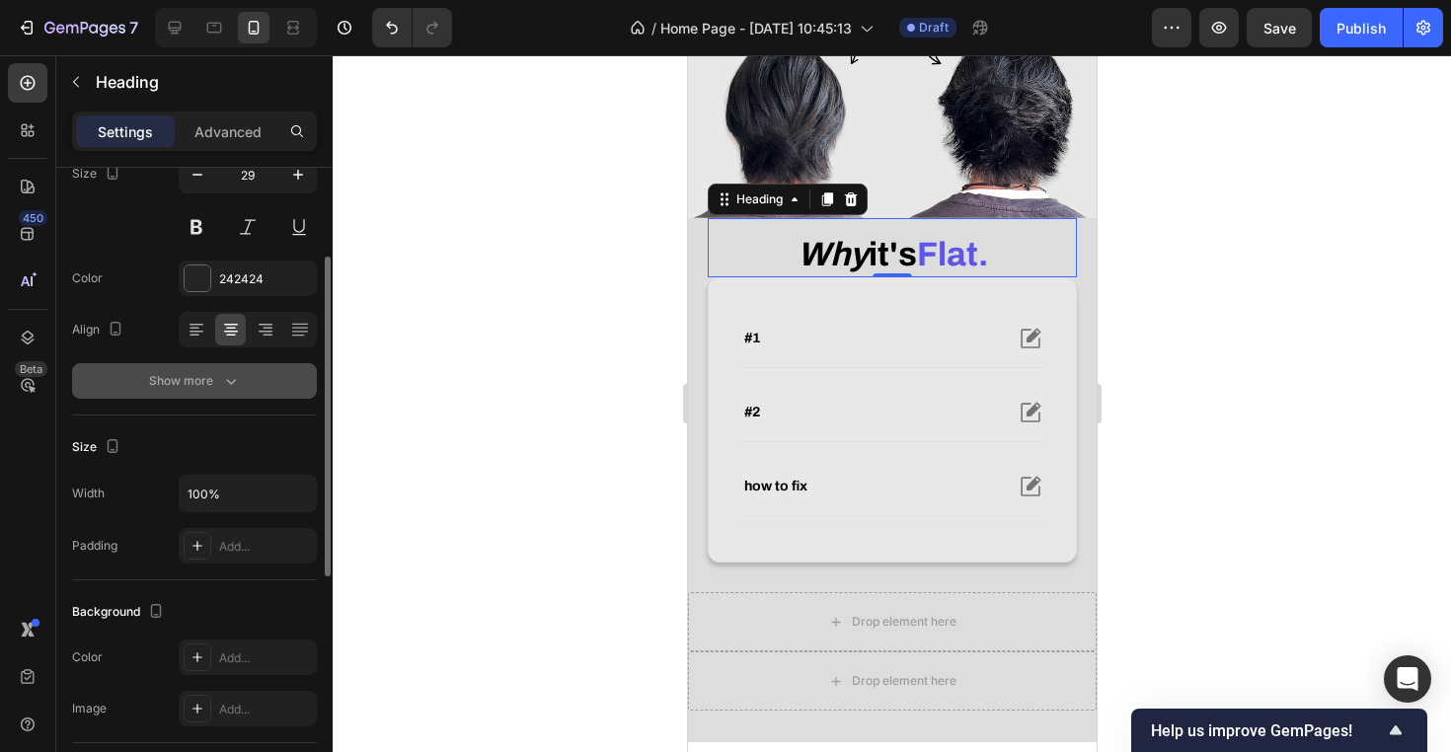
click at [251, 371] on button "Show more" at bounding box center [194, 381] width 245 height 36
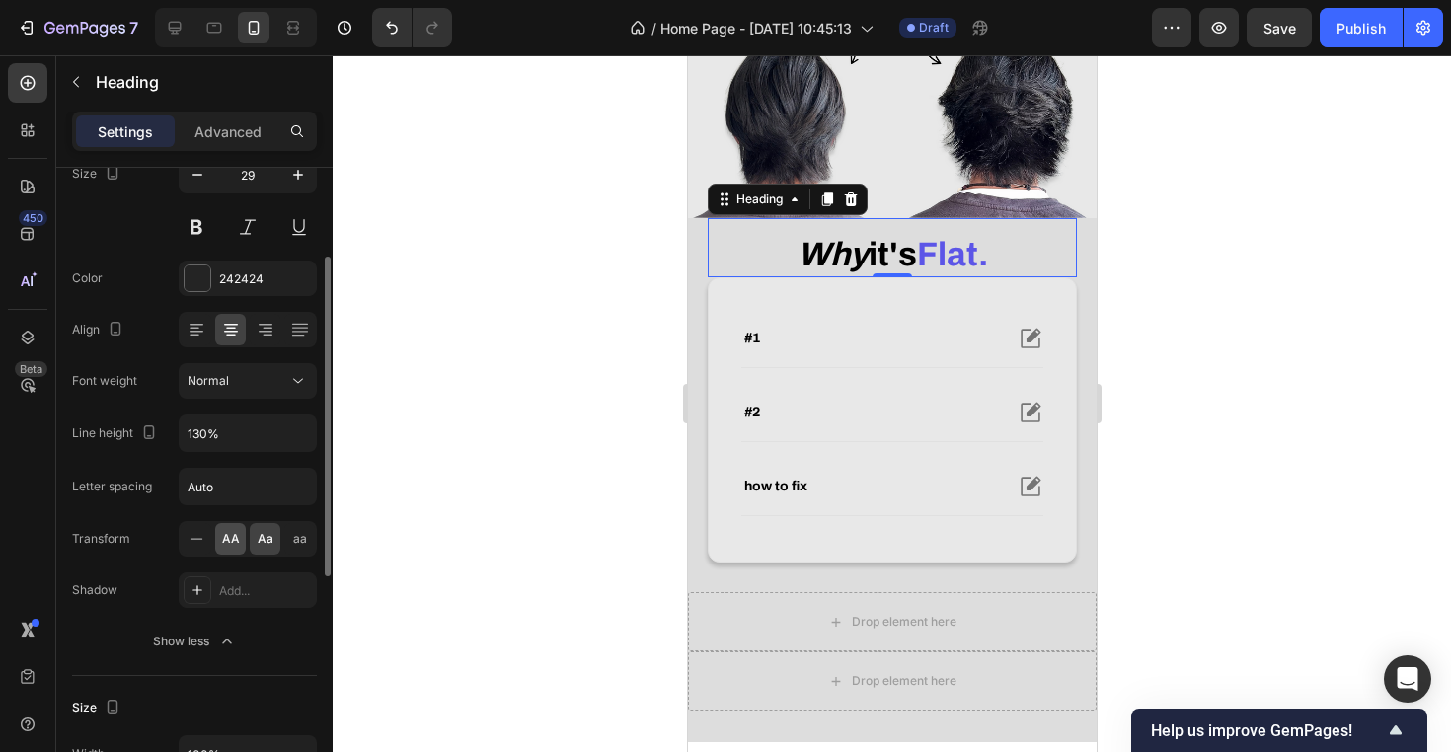
click at [238, 540] on span "AA" at bounding box center [231, 539] width 18 height 18
click at [294, 553] on div "aa" at bounding box center [299, 539] width 31 height 32
click at [227, 540] on span "AA" at bounding box center [231, 539] width 18 height 18
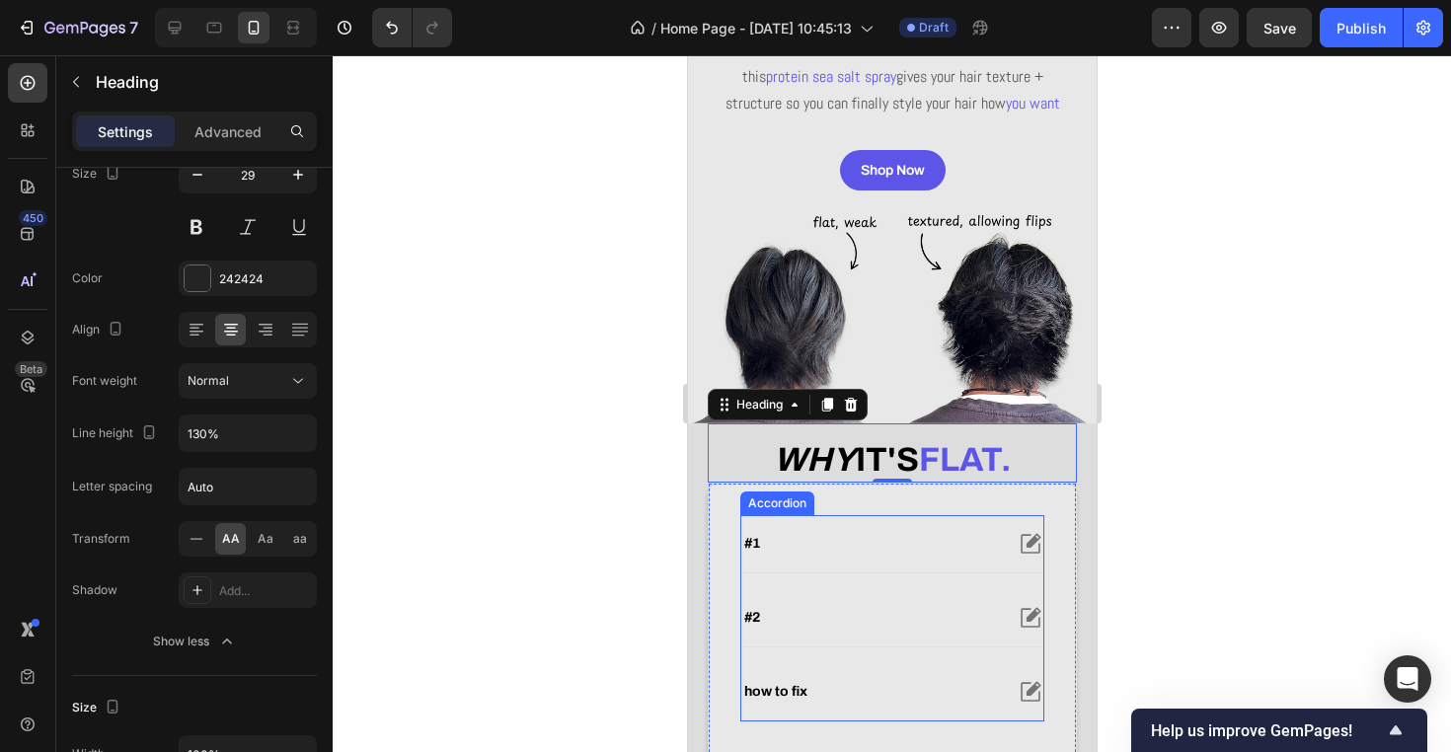
scroll to position [326, 0]
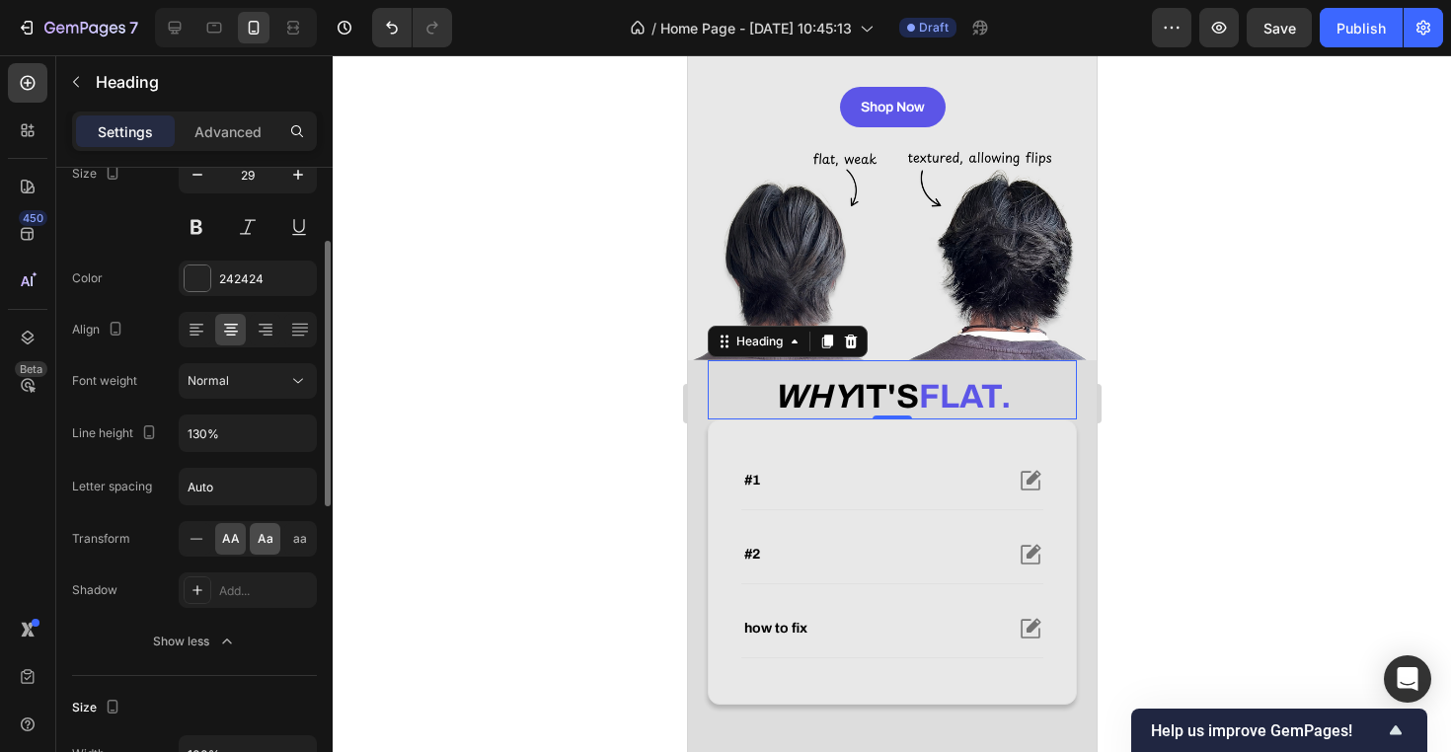
click at [253, 541] on div "Aa" at bounding box center [265, 539] width 31 height 32
click at [301, 545] on span "aa" at bounding box center [300, 539] width 14 height 18
click at [261, 539] on span "Aa" at bounding box center [266, 539] width 16 height 18
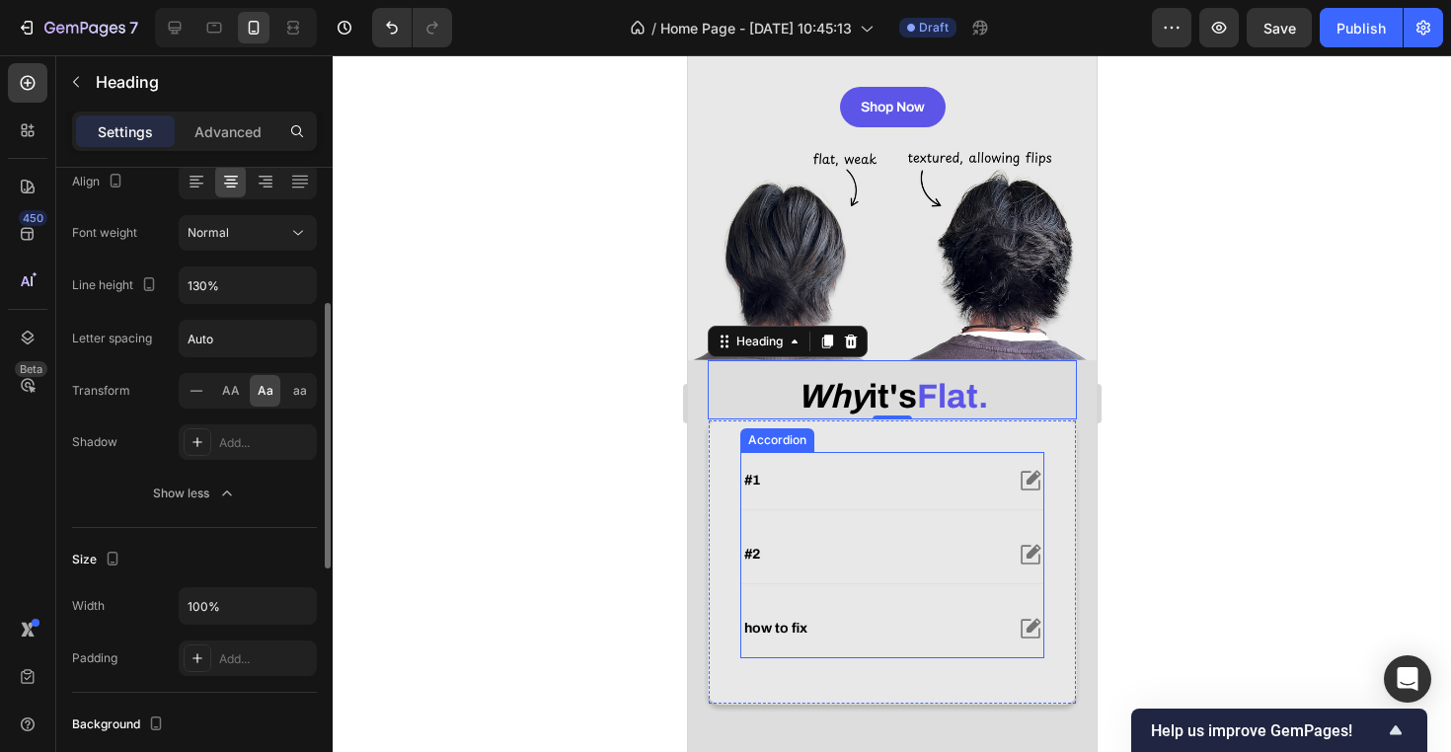
click at [793, 567] on div "#2" at bounding box center [870, 555] width 261 height 24
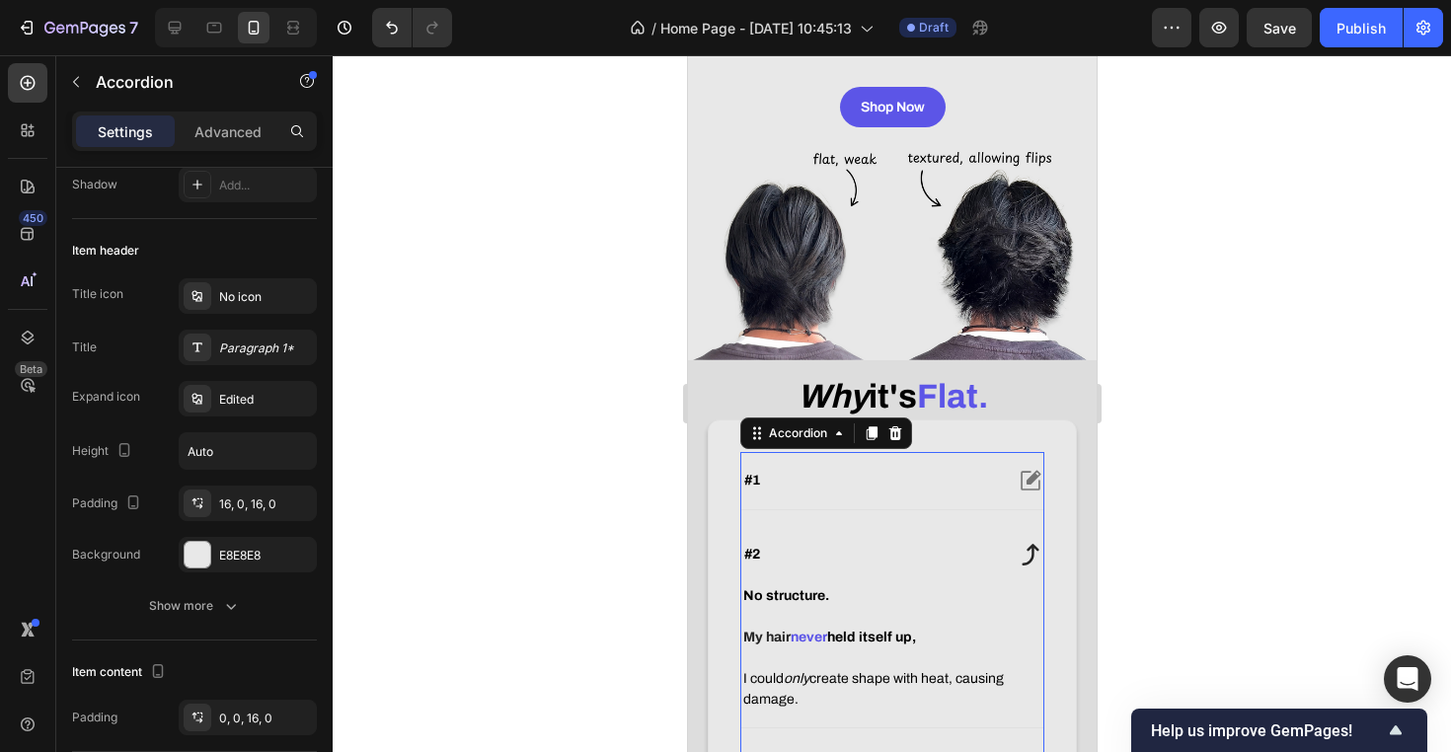
scroll to position [0, 0]
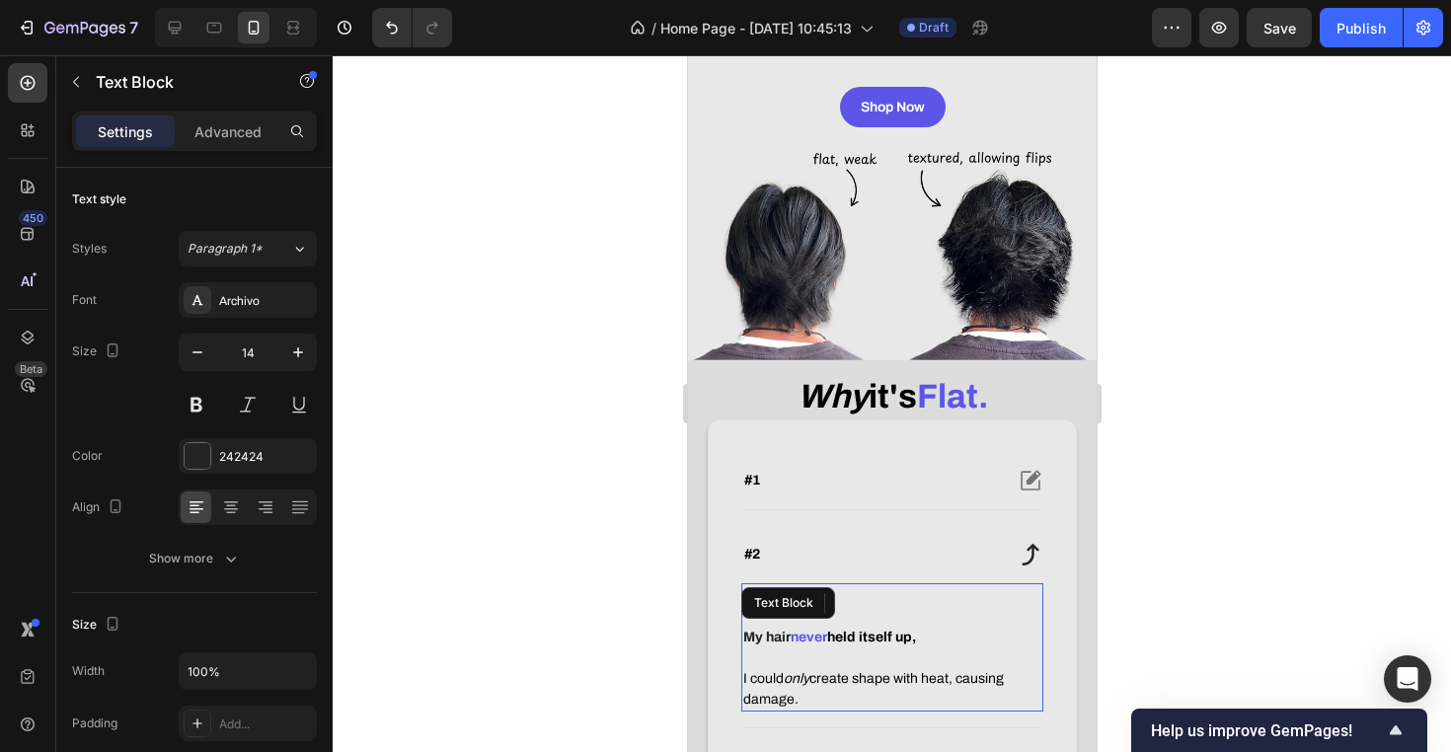
click at [767, 637] on div "No structure. My hair never held itself up, I could only create shape with heat…" at bounding box center [891, 647] width 302 height 128
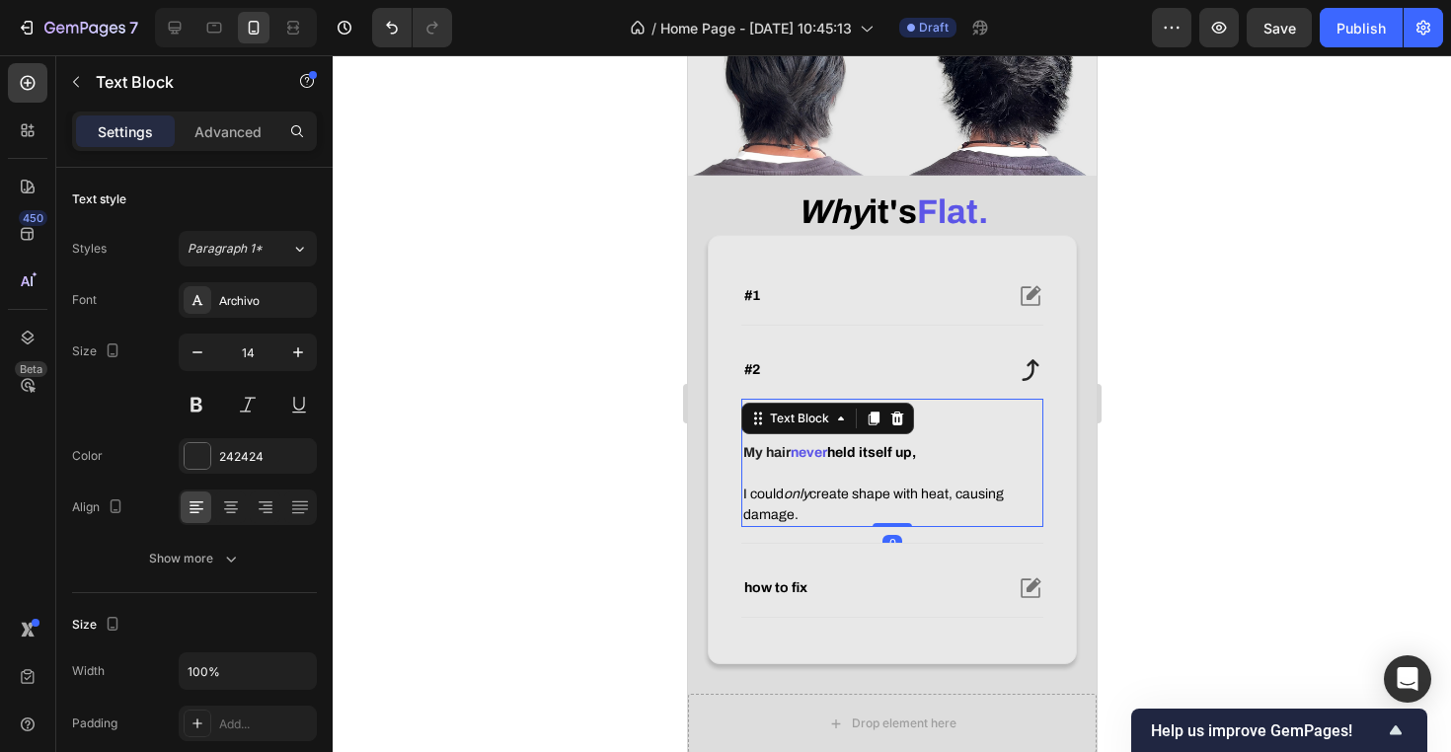
scroll to position [628, 0]
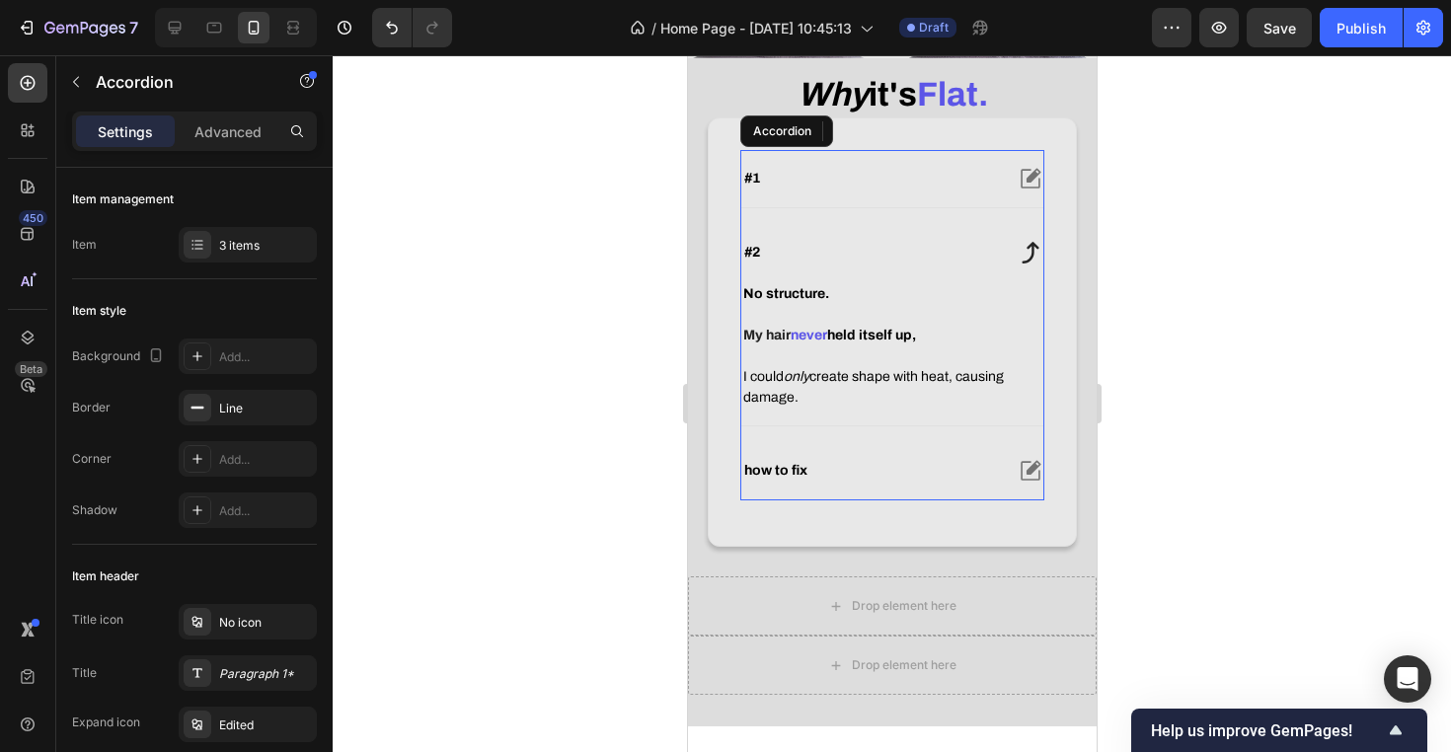
click at [745, 260] on strong "#2" at bounding box center [751, 252] width 16 height 15
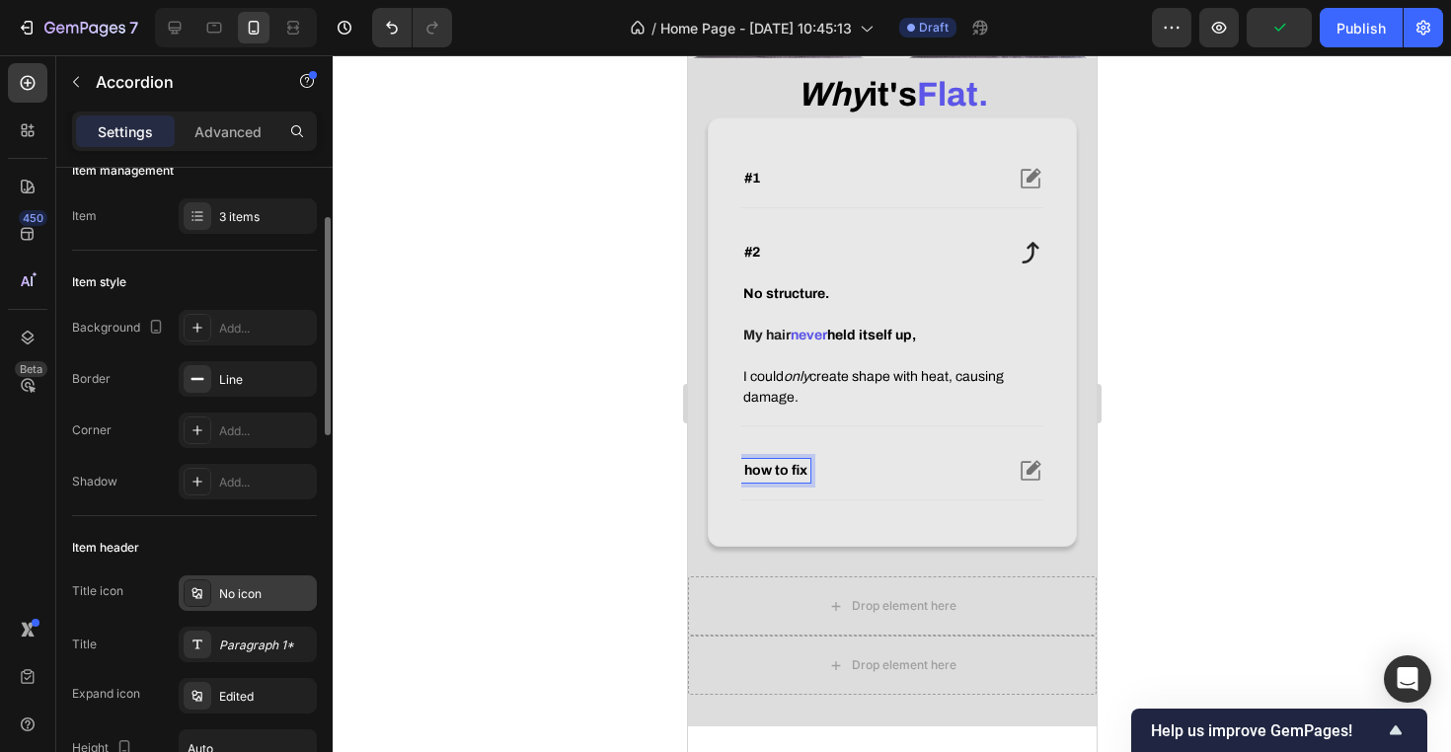
scroll to position [58, 0]
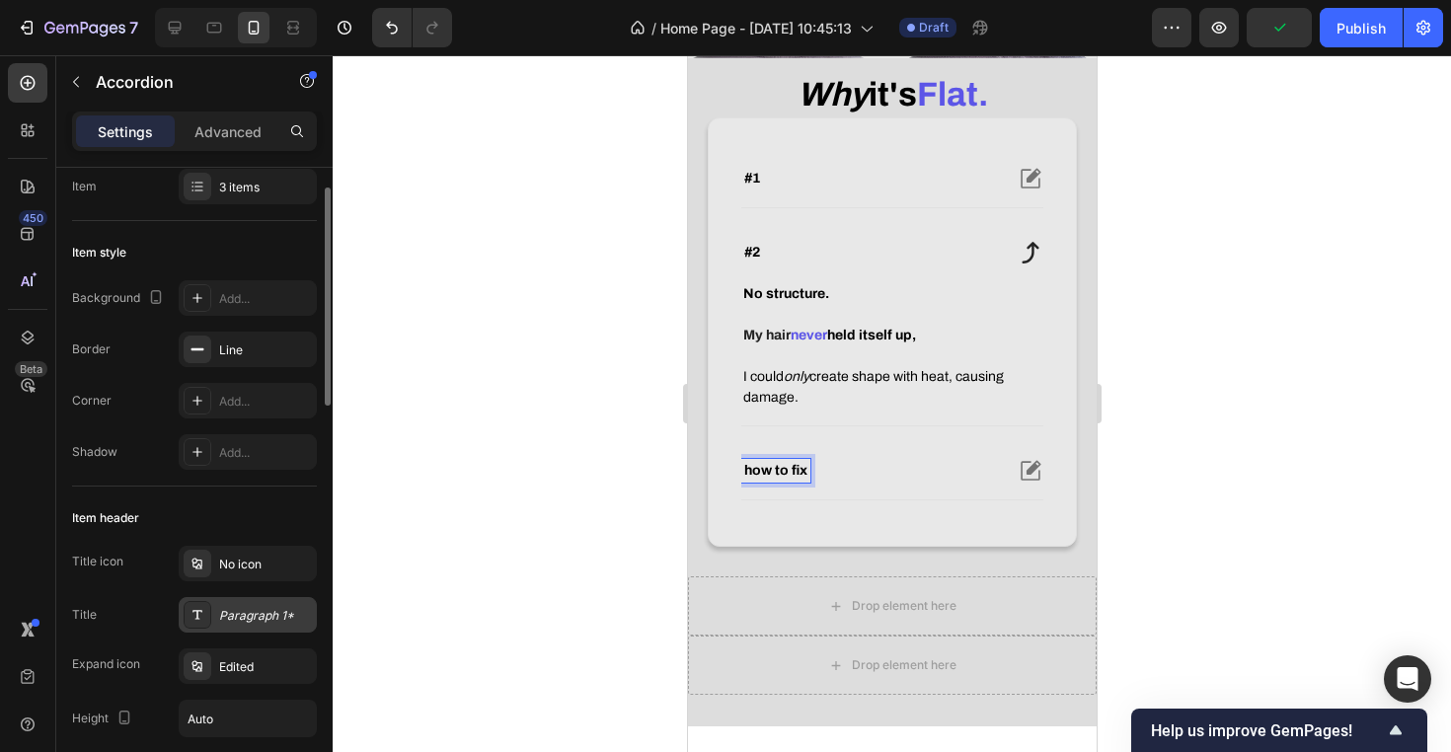
click at [256, 614] on div "Paragraph 1*" at bounding box center [265, 616] width 93 height 18
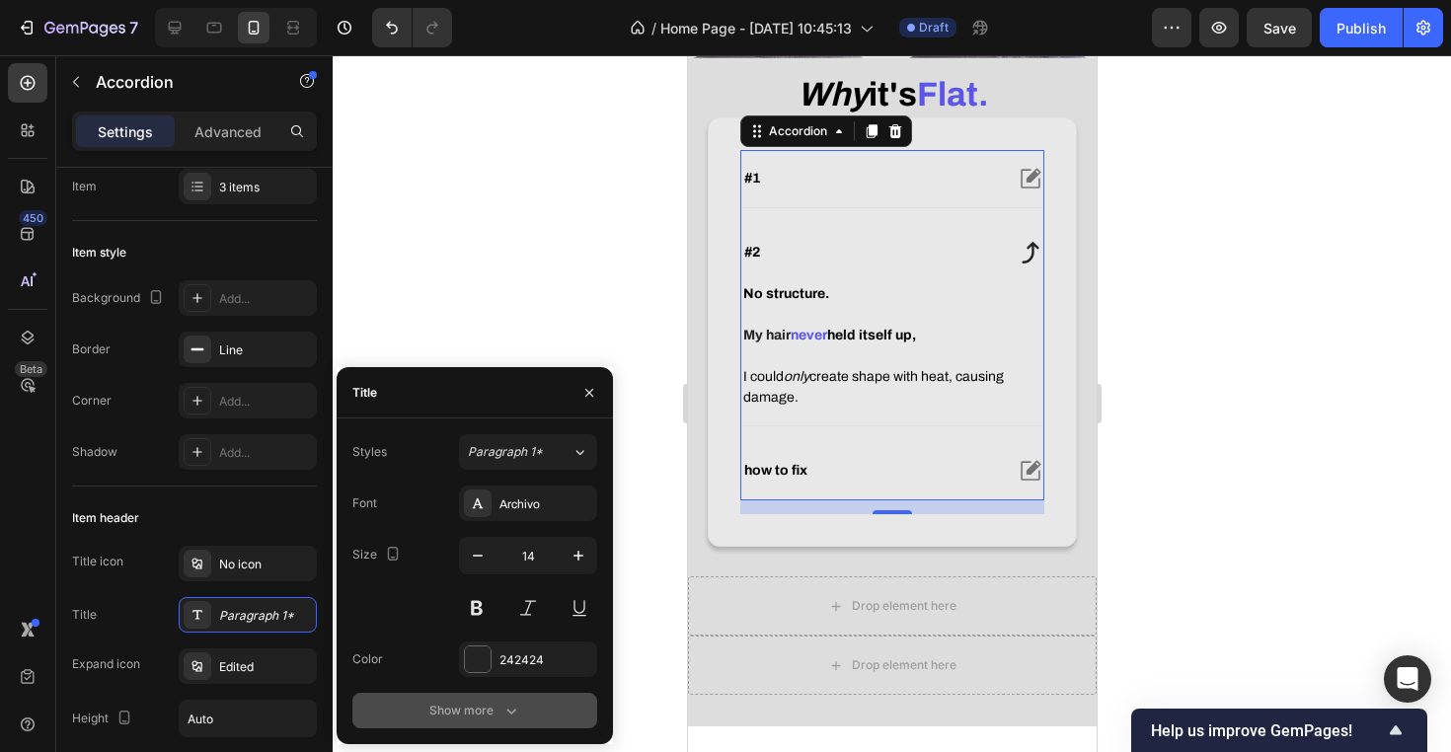
click at [497, 700] on button "Show more" at bounding box center [474, 711] width 245 height 36
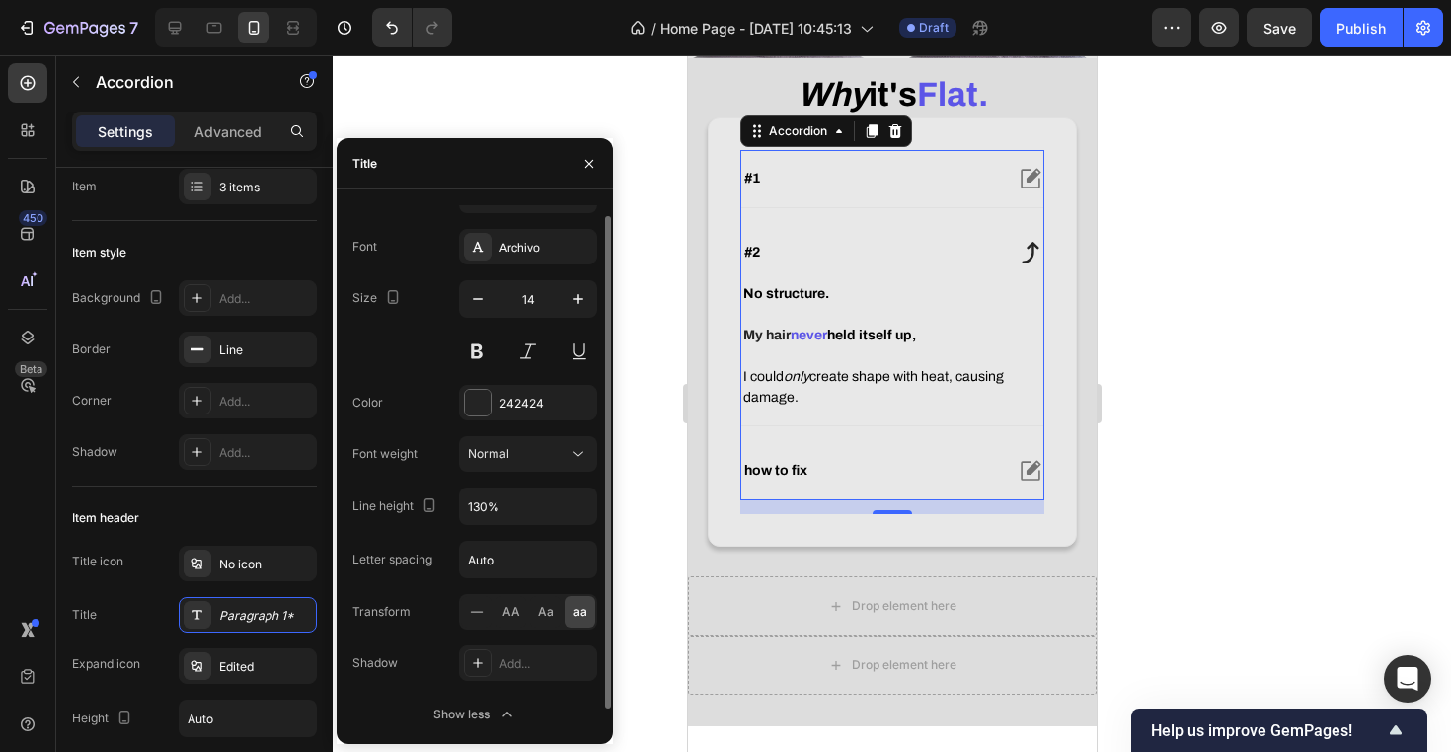
scroll to position [32, 0]
click at [519, 612] on span "AA" at bounding box center [511, 608] width 18 height 18
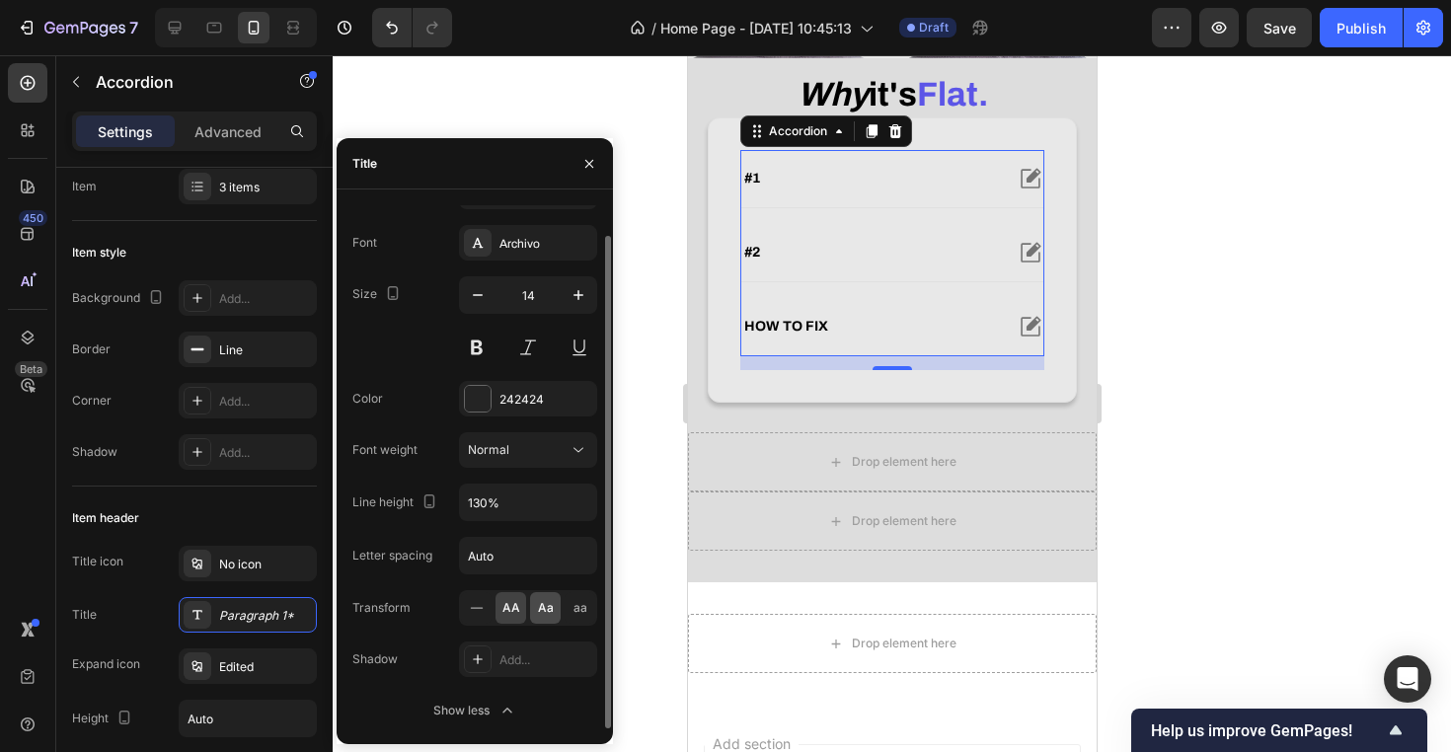
click at [558, 612] on div "Aa" at bounding box center [545, 608] width 31 height 32
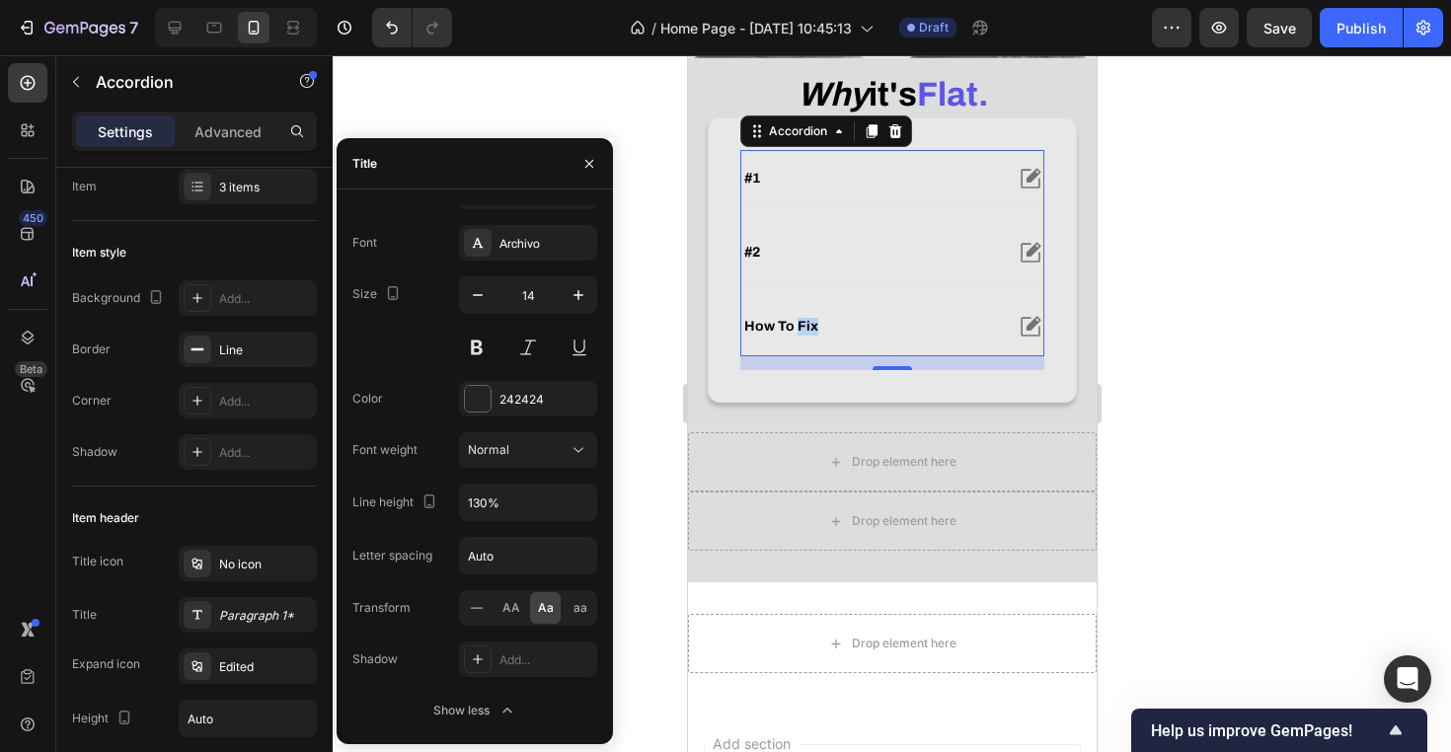
click at [799, 334] on strong "how to fix" at bounding box center [780, 326] width 74 height 15
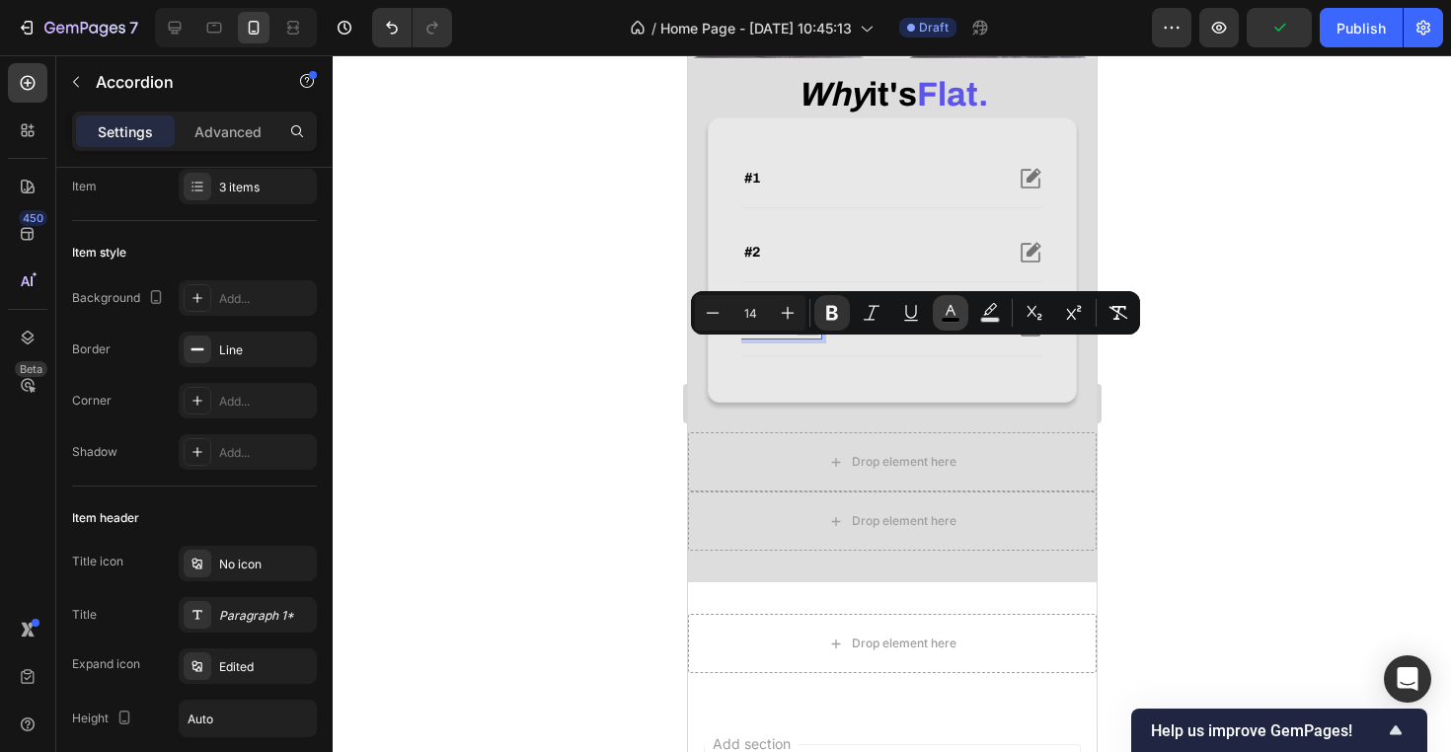
click at [956, 318] on rect "Editor contextual toolbar" at bounding box center [951, 320] width 19 height 5
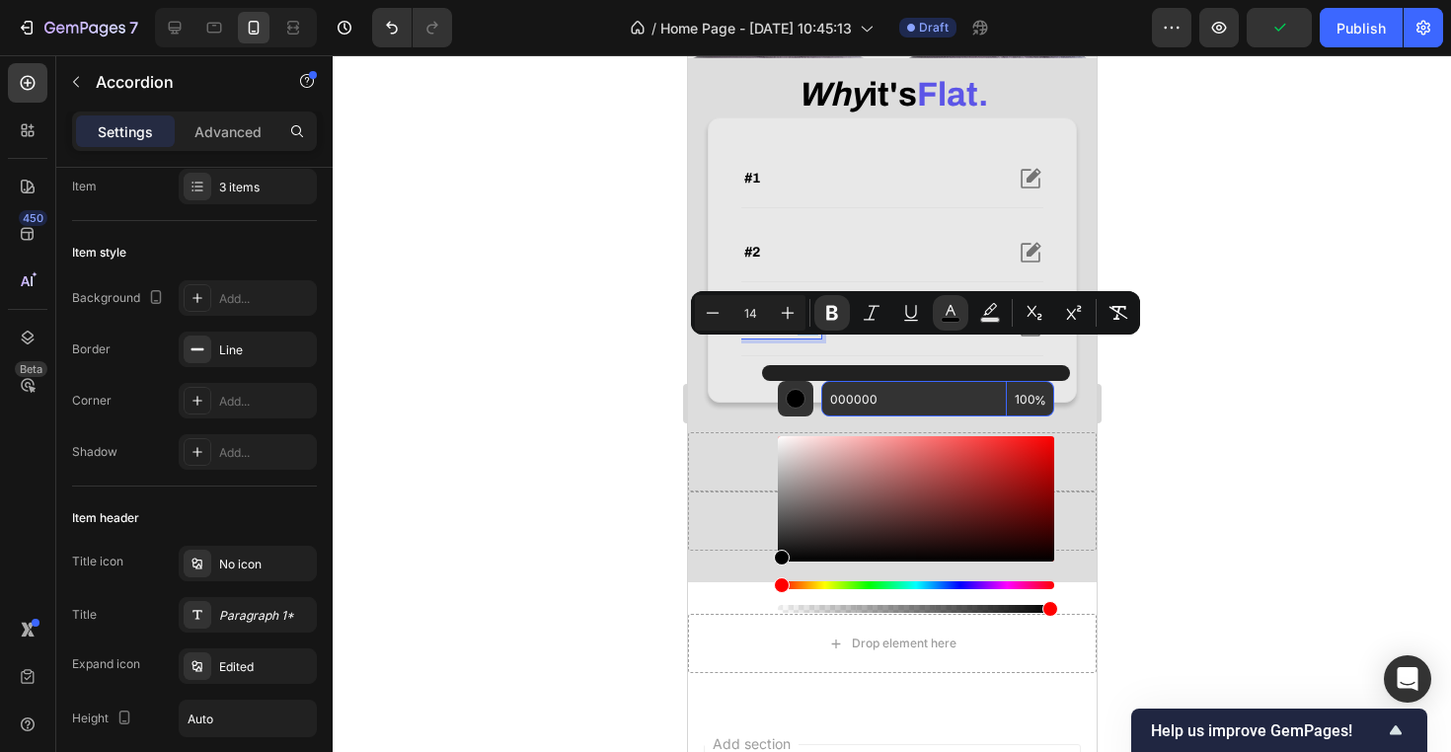
click at [918, 405] on input "000000" at bounding box center [914, 399] width 186 height 36
paste input "5C55E7"
type input "5C55E7"
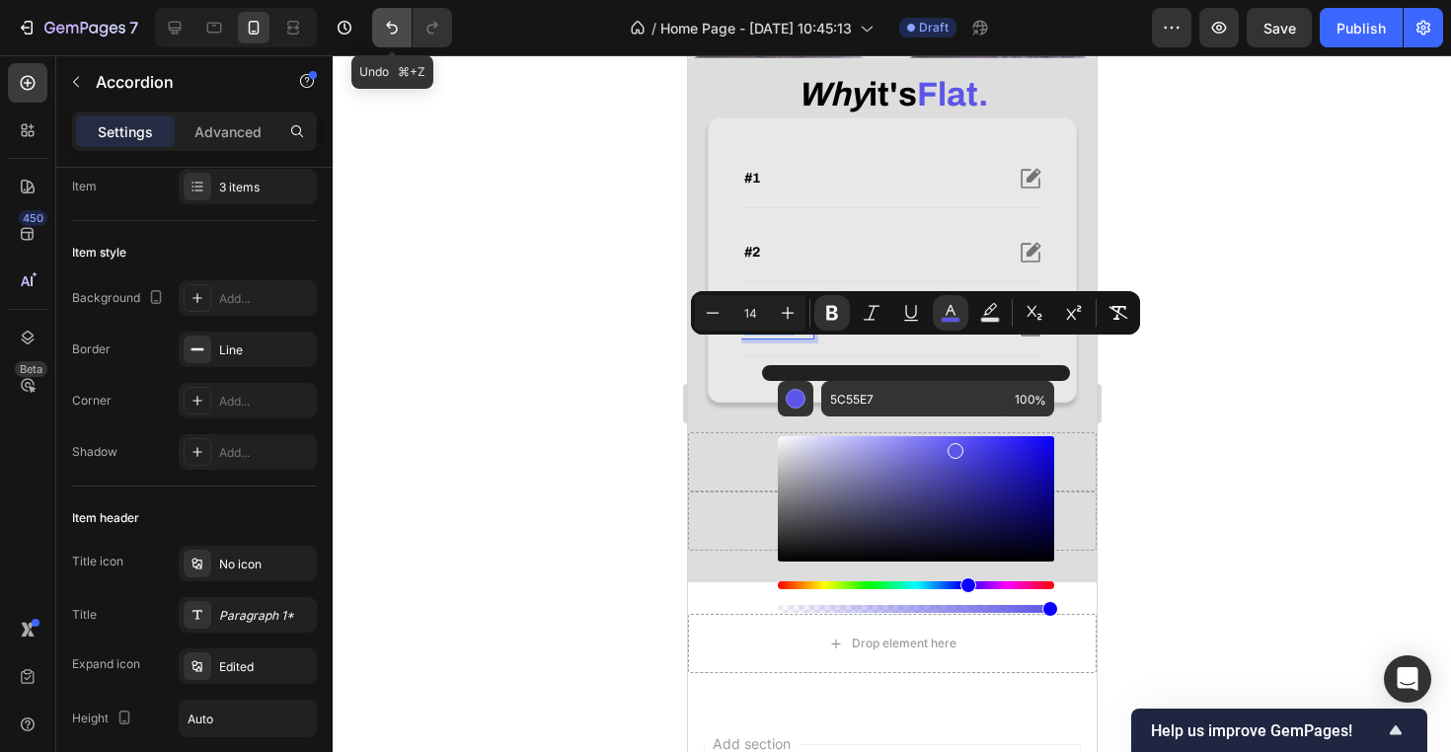
click at [389, 35] on icon "Undo/Redo" at bounding box center [392, 28] width 20 height 20
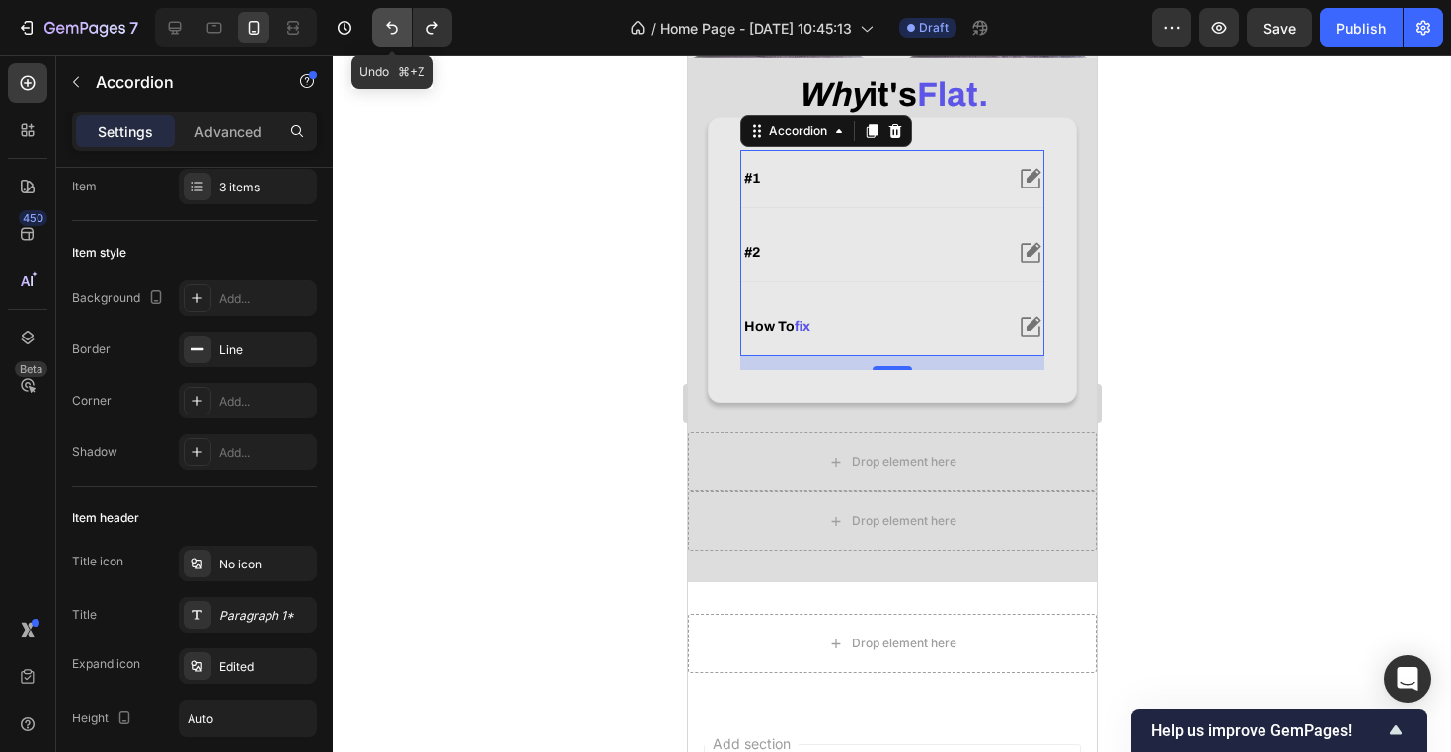
click at [389, 35] on icon "Undo/Redo" at bounding box center [392, 28] width 20 height 20
click at [433, 35] on icon "Undo/Redo" at bounding box center [432, 28] width 20 height 20
click at [807, 334] on strong "fix" at bounding box center [801, 326] width 16 height 15
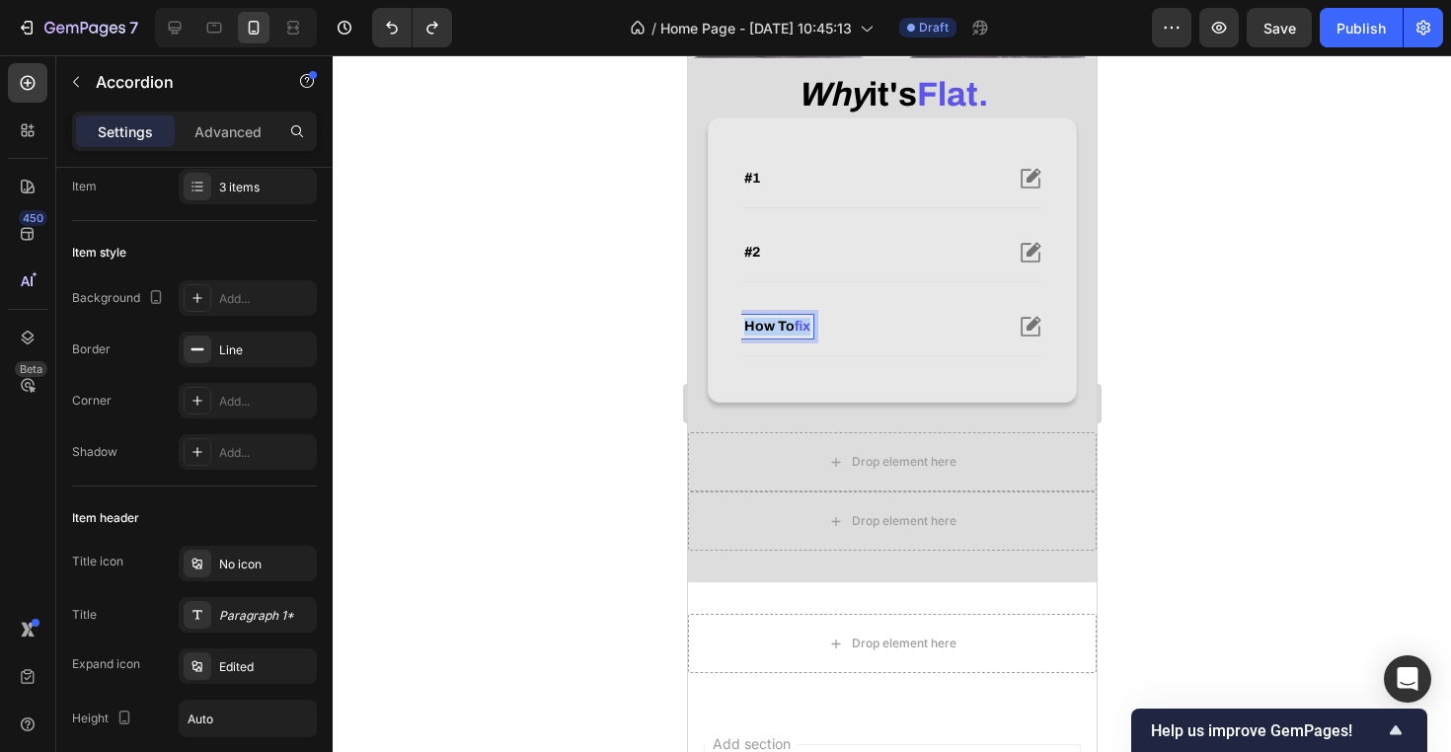
click at [807, 334] on strong "fix" at bounding box center [801, 326] width 16 height 15
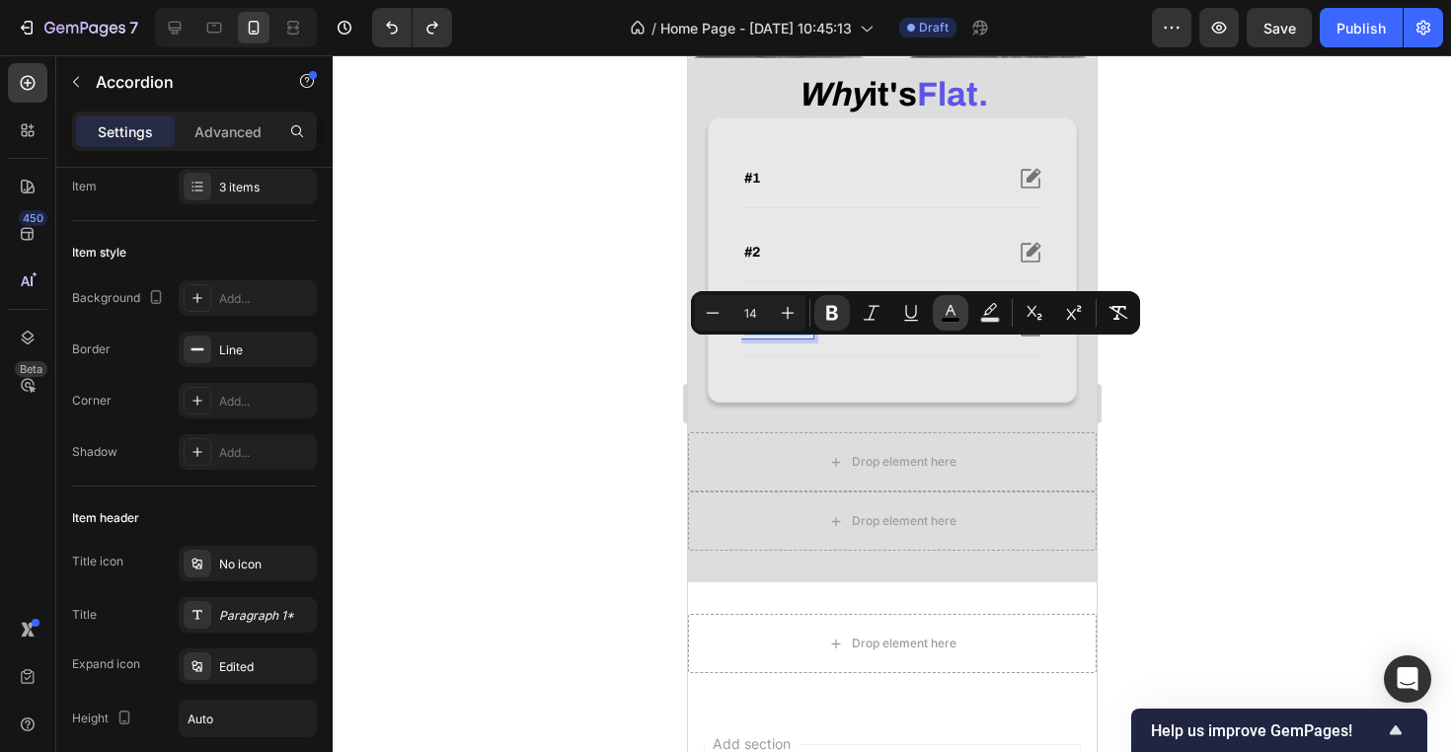
click at [963, 298] on button "color" at bounding box center [951, 313] width 36 height 36
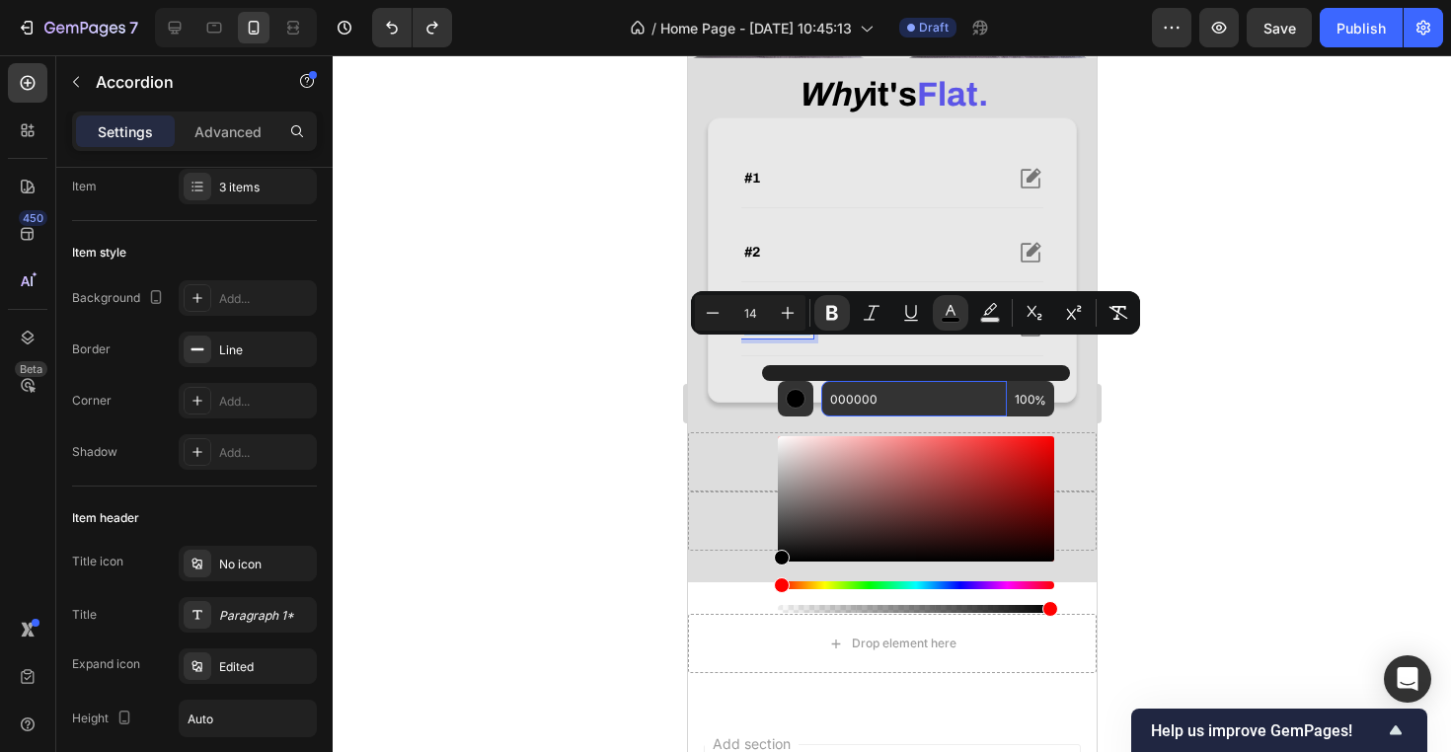
click at [917, 393] on input "000000" at bounding box center [914, 399] width 186 height 36
click at [795, 334] on strong "fix" at bounding box center [801, 326] width 16 height 15
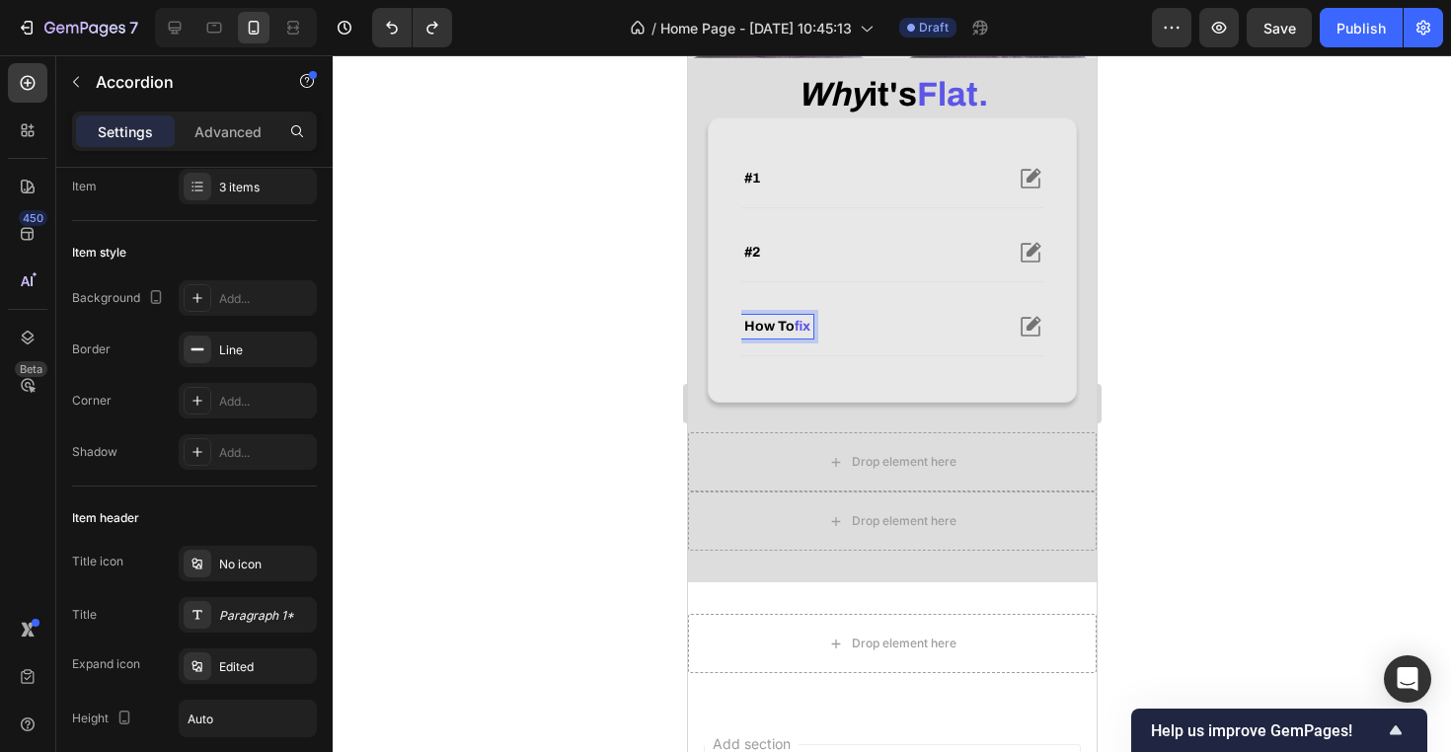
click at [799, 334] on strong "fix" at bounding box center [801, 326] width 16 height 15
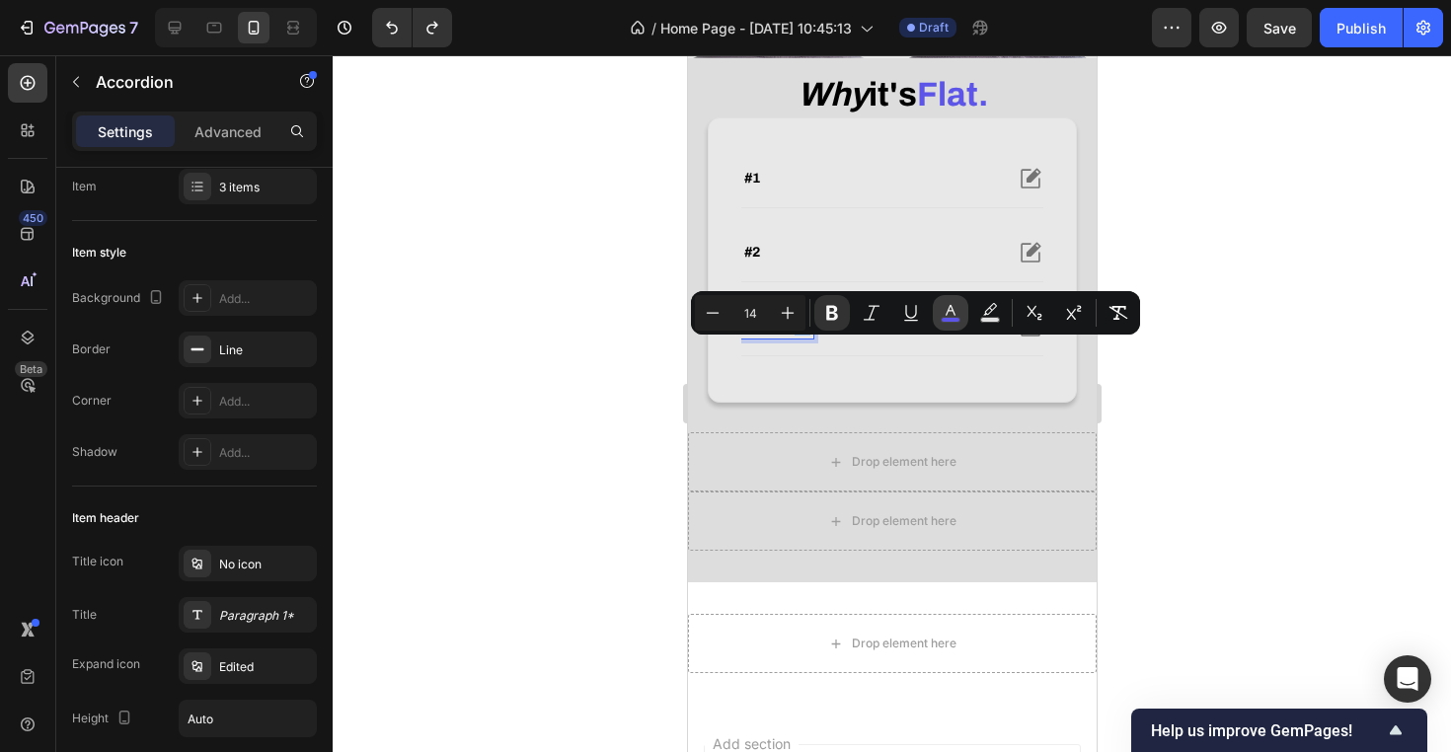
click at [948, 313] on icon "Editor contextual toolbar" at bounding box center [951, 313] width 20 height 20
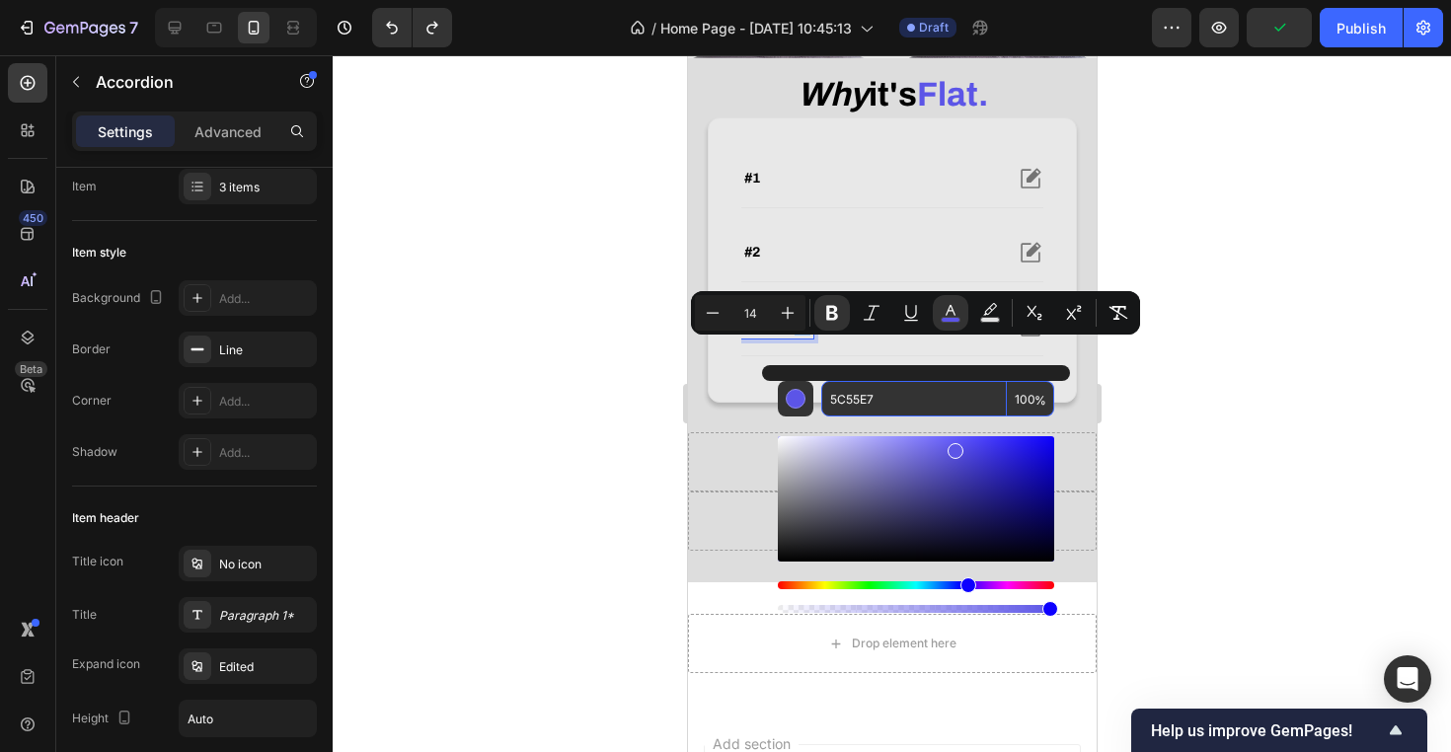
click at [923, 390] on input "5C55E7" at bounding box center [914, 399] width 186 height 36
type input "000000"
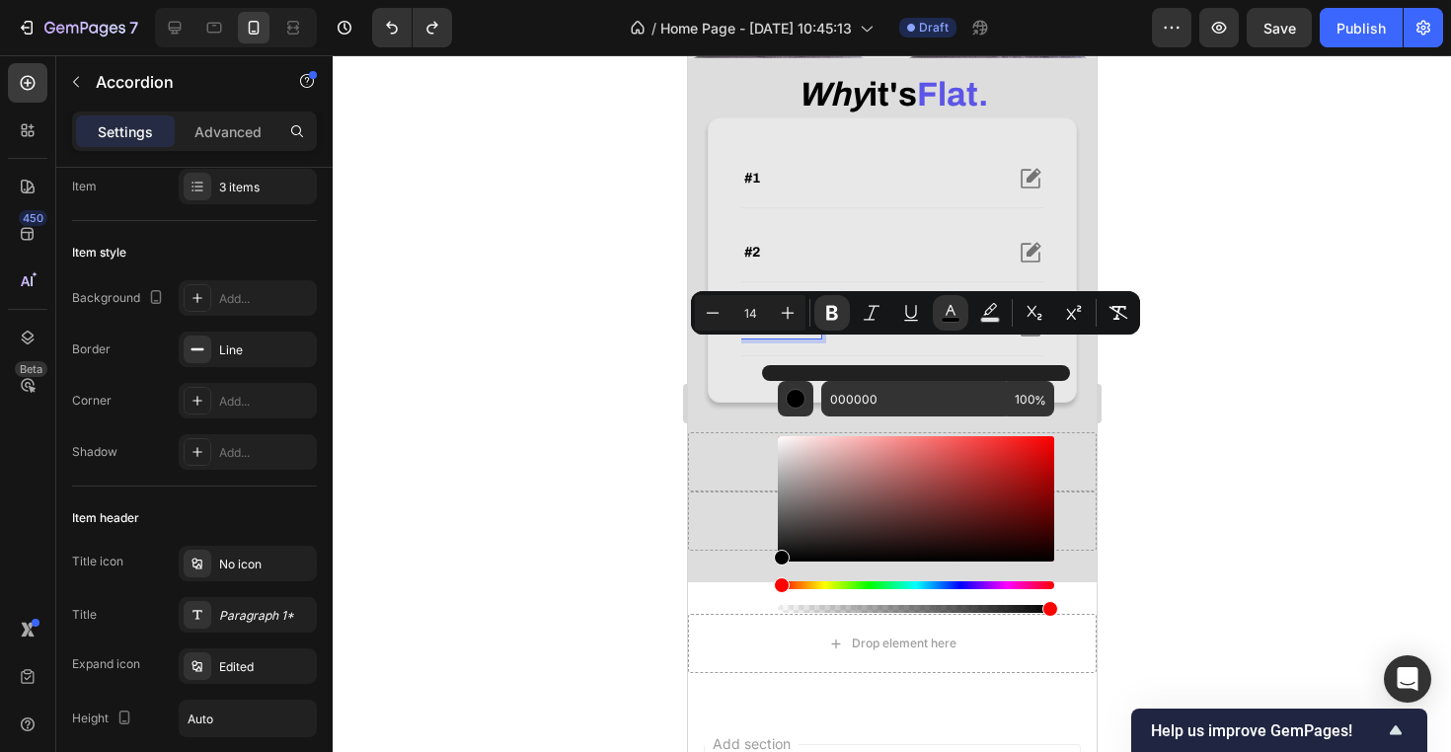
click at [546, 434] on div at bounding box center [892, 403] width 1118 height 697
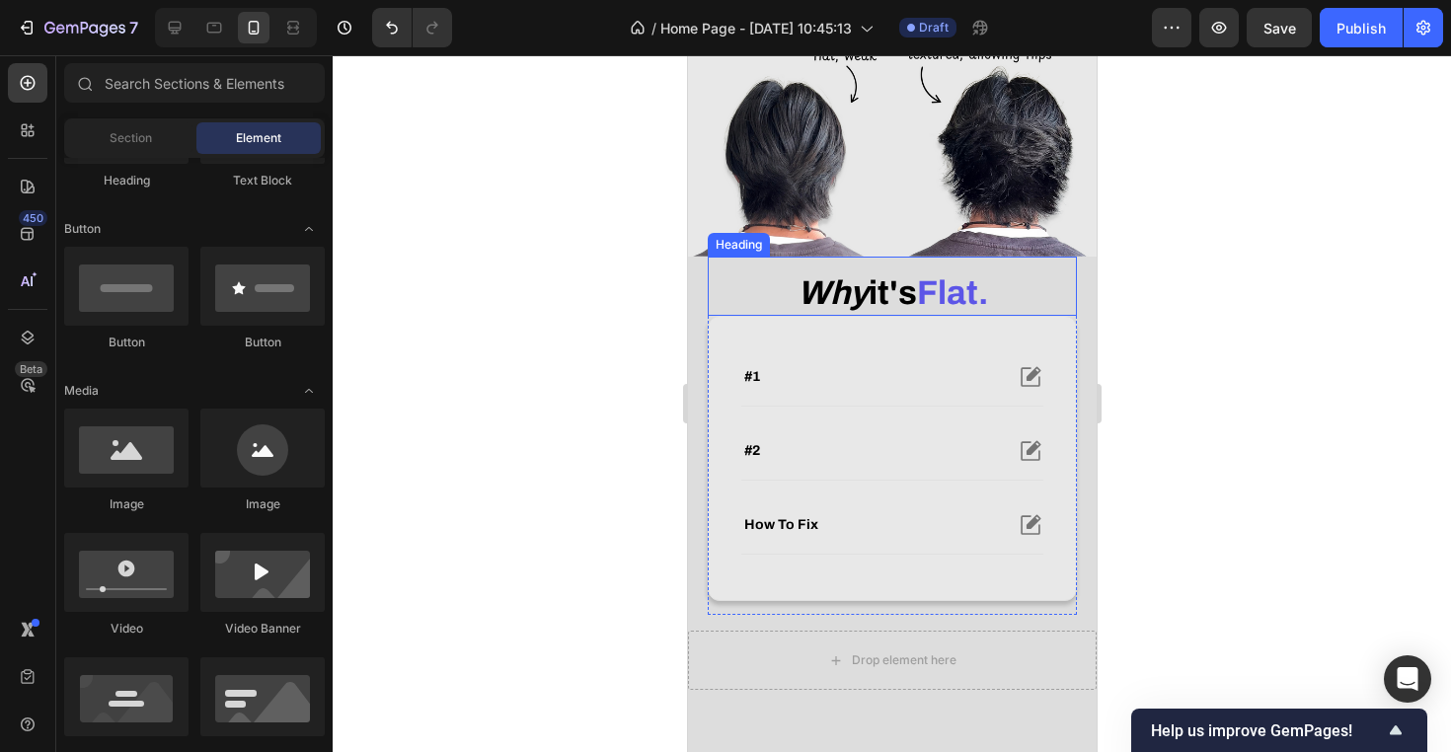
scroll to position [367, 0]
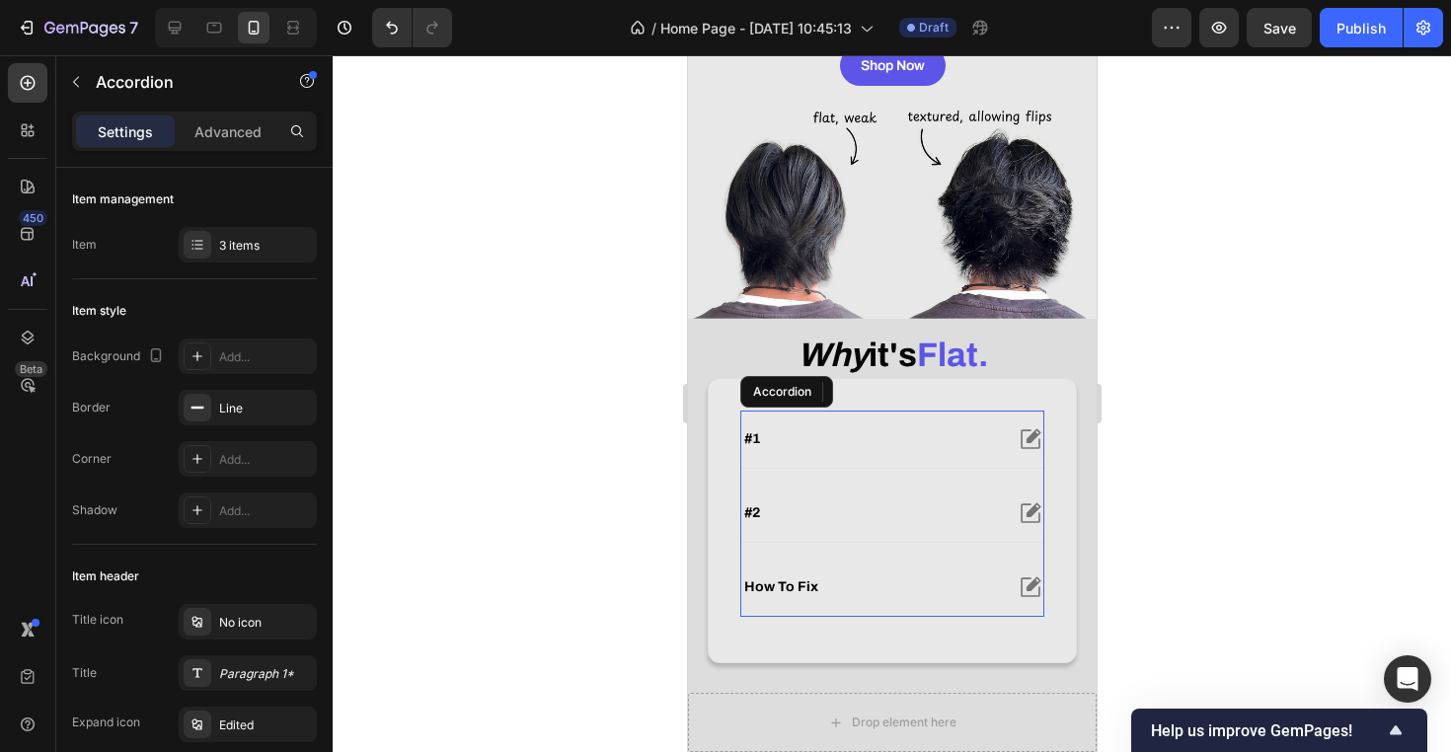
click at [968, 599] on div "how to fix" at bounding box center [870, 587] width 261 height 24
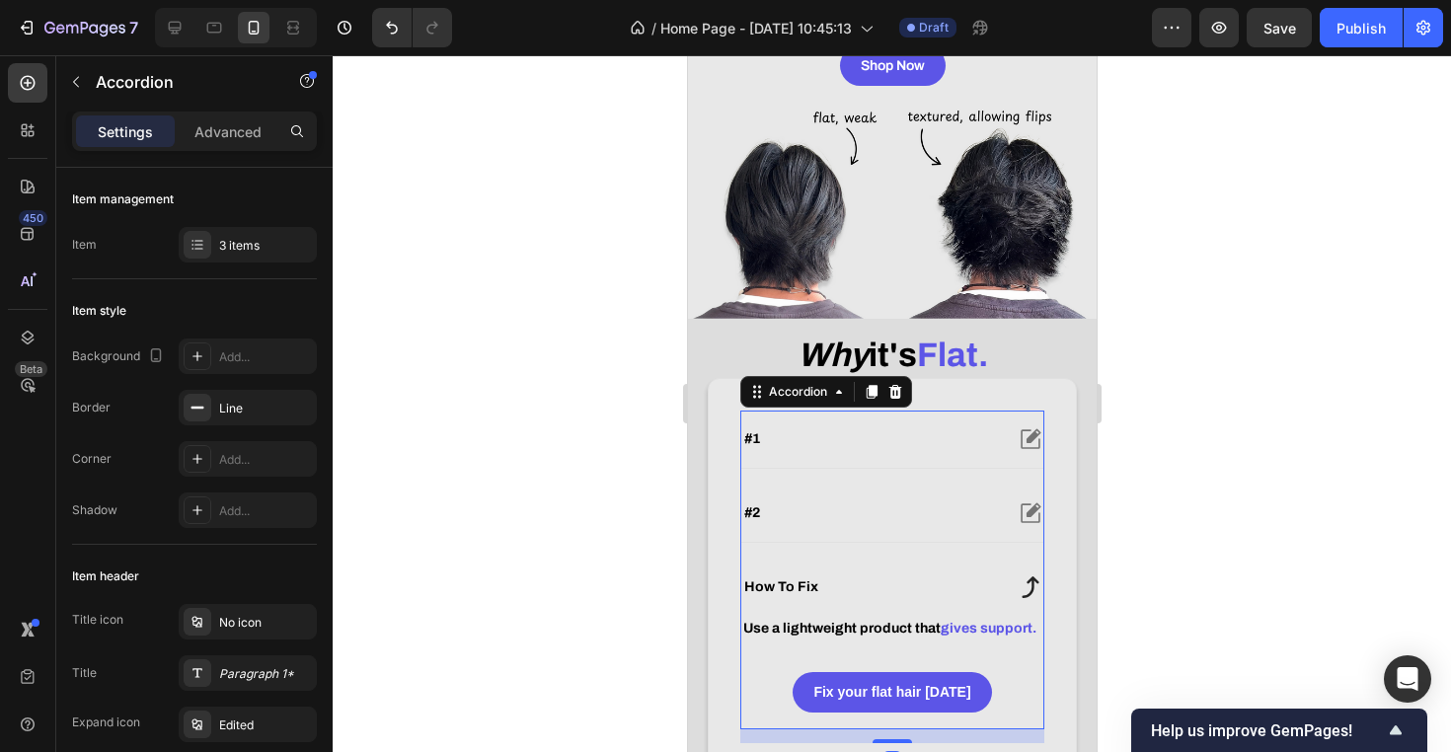
click at [968, 599] on div "how to fix" at bounding box center [870, 587] width 261 height 24
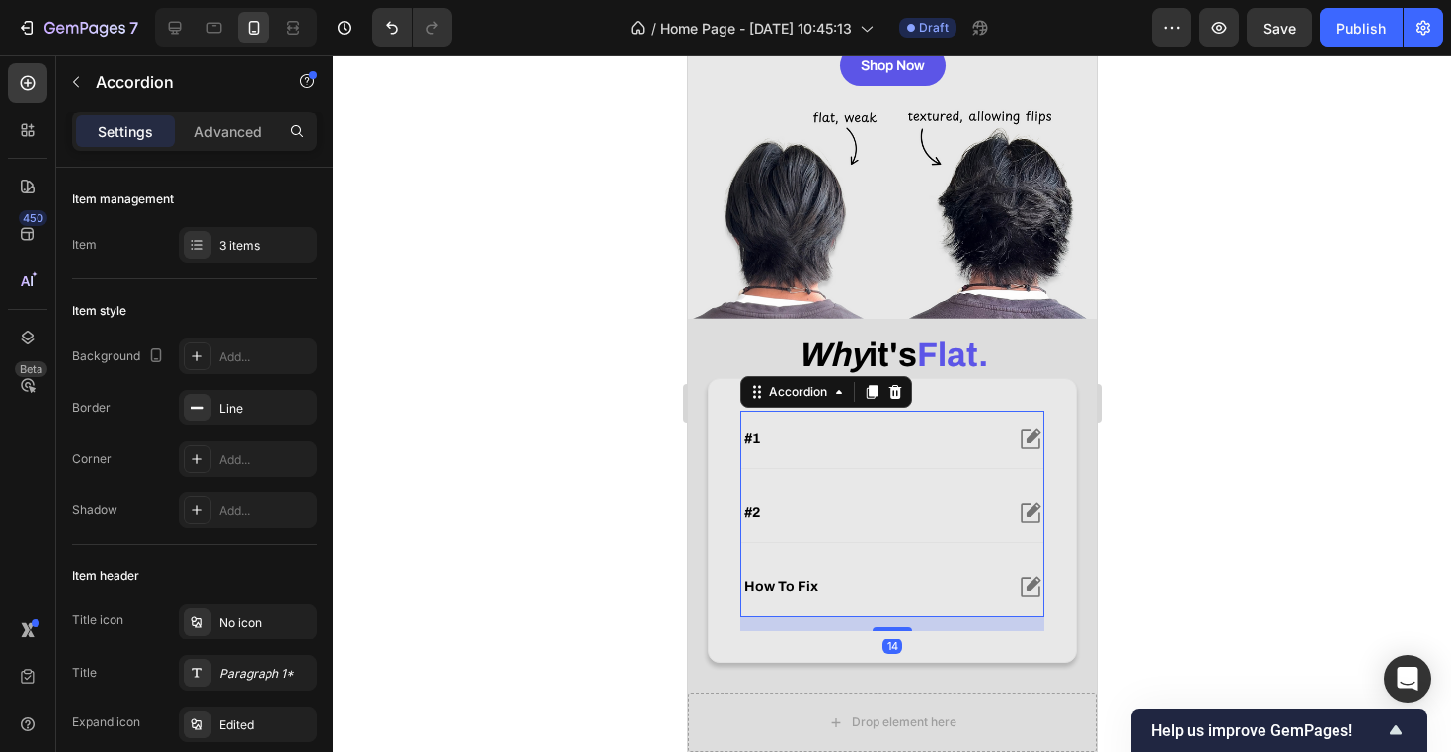
click at [959, 468] on div "#1" at bounding box center [891, 439] width 302 height 57
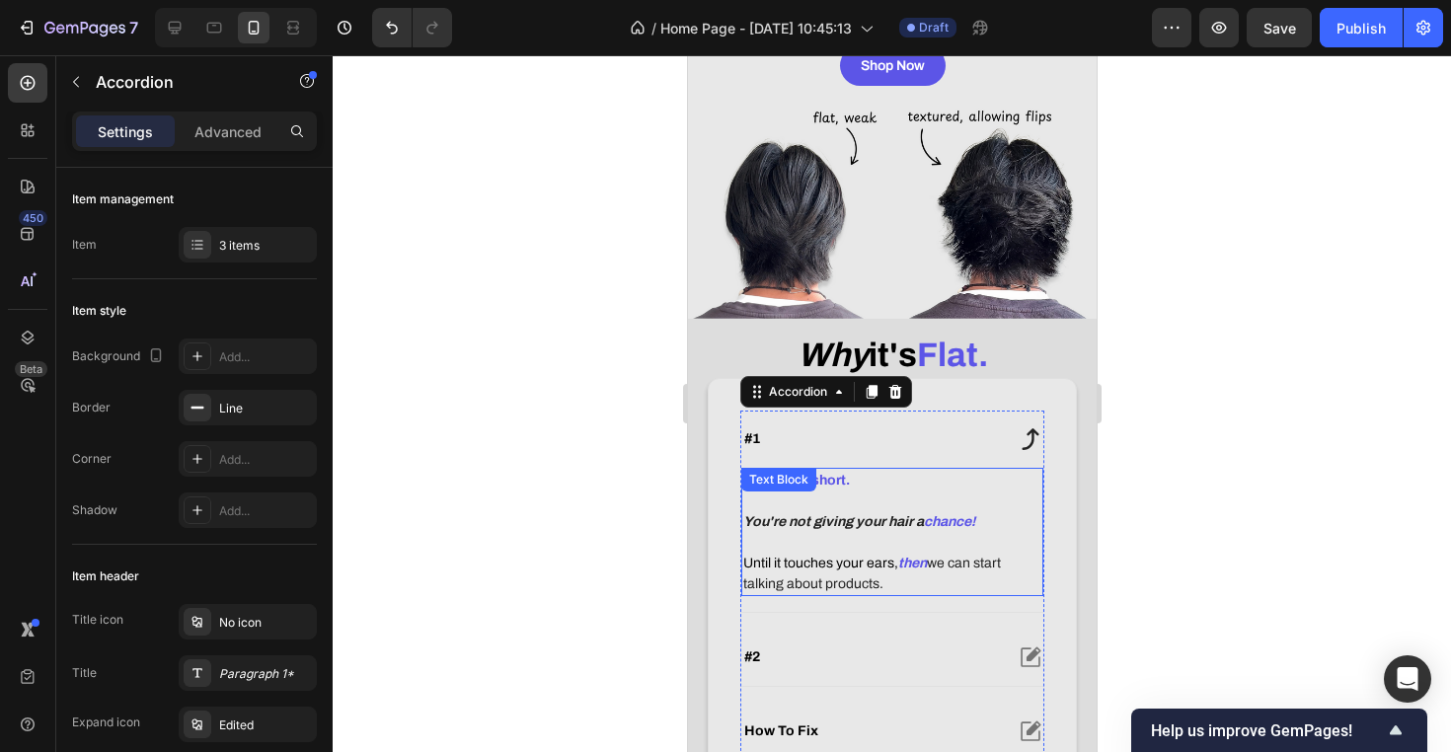
click at [779, 523] on div "Hair is too short. You're not giving your hair a chance! Until it touches your …" at bounding box center [891, 532] width 302 height 128
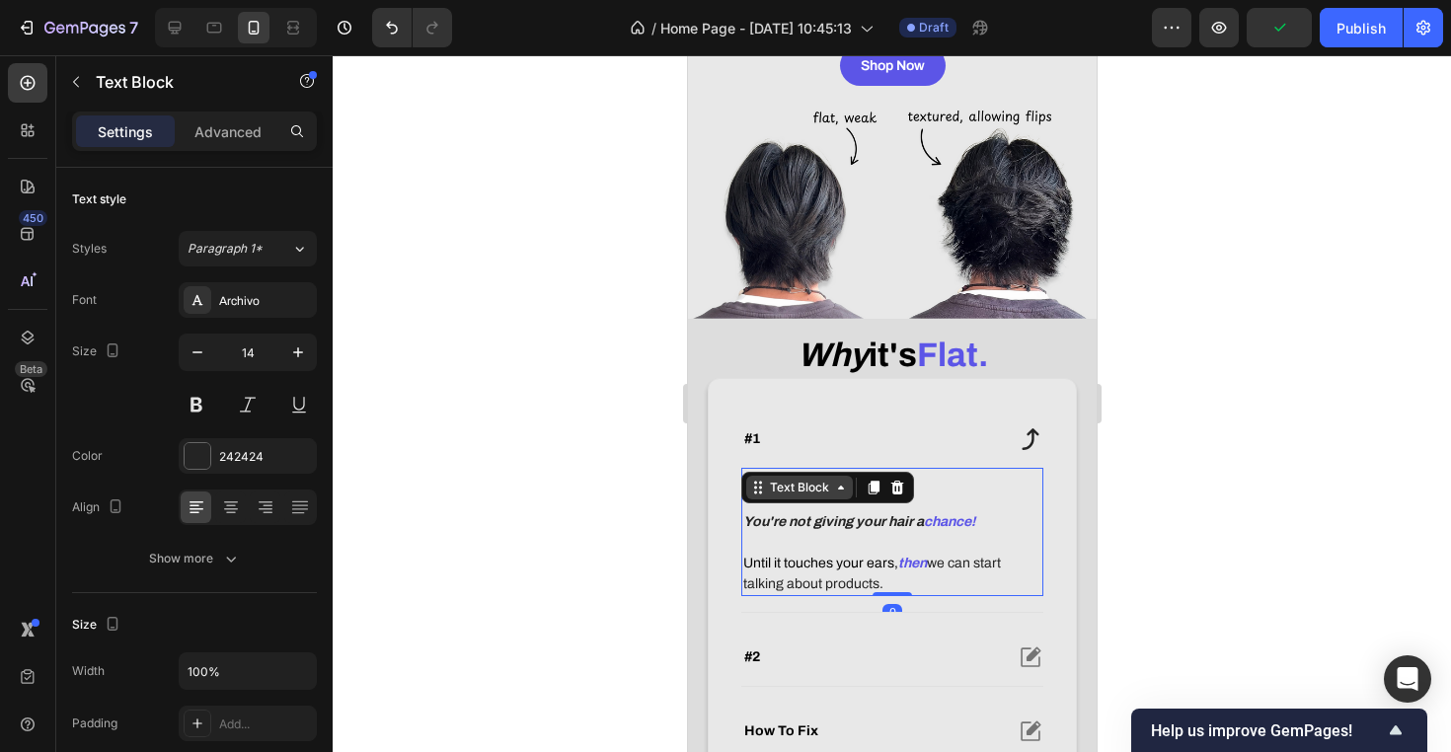
click at [779, 499] on div "Text Block" at bounding box center [798, 488] width 107 height 24
click at [899, 529] on strong "You're not giving your hair a" at bounding box center [832, 521] width 181 height 15
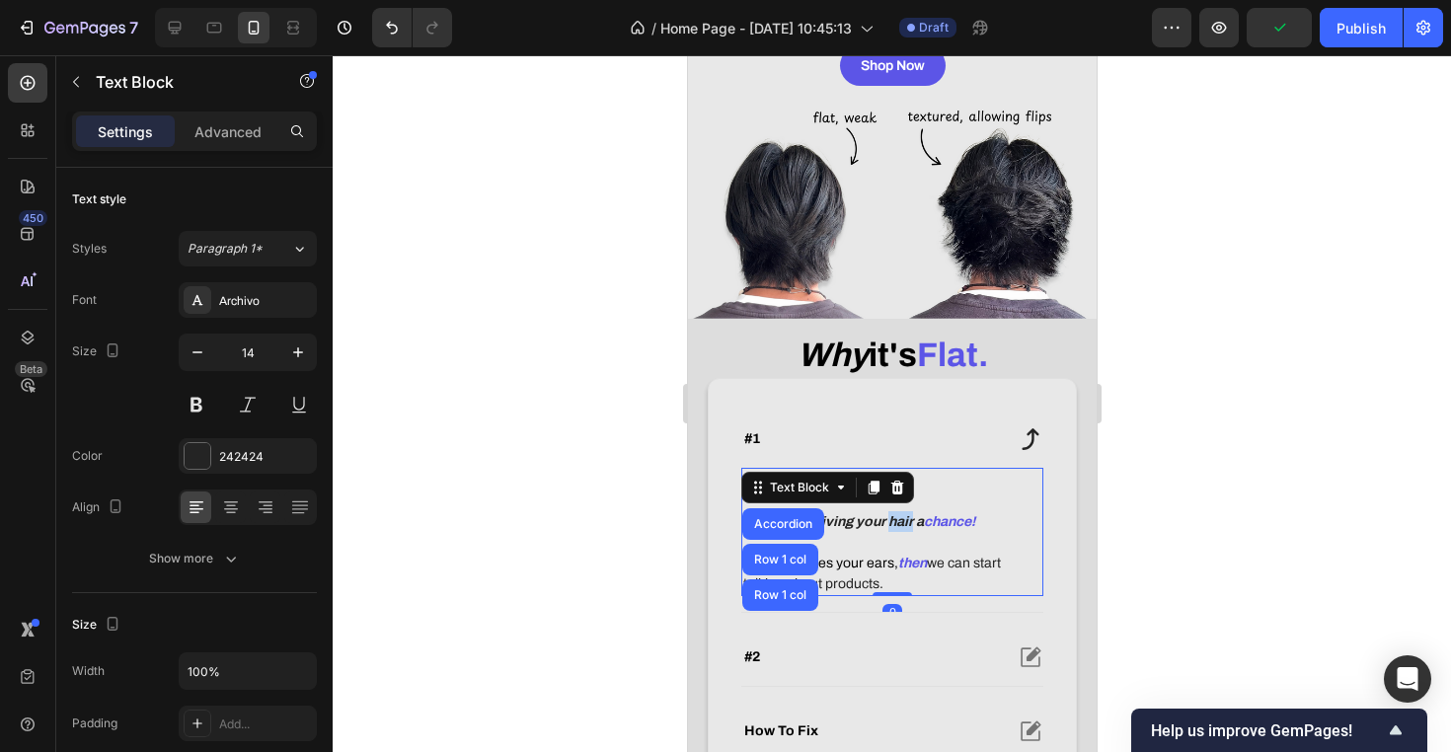
click at [899, 529] on strong "You're not giving your hair a" at bounding box center [832, 521] width 181 height 15
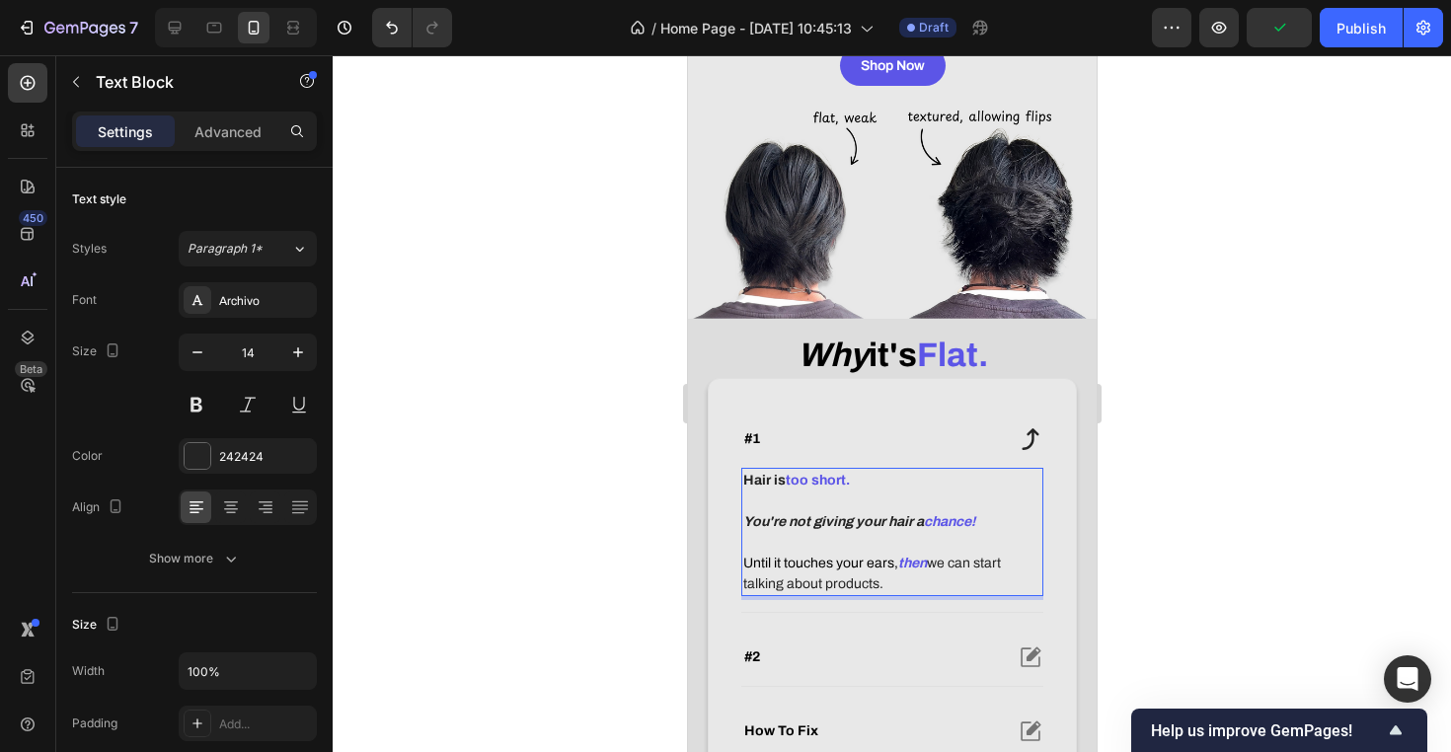
click at [890, 529] on strong "You're not giving your hair a" at bounding box center [832, 521] width 181 height 15
click at [911, 570] on strong "then" at bounding box center [911, 563] width 29 height 15
click at [904, 570] on strong "then" at bounding box center [911, 563] width 29 height 15
click at [899, 570] on strong "then" at bounding box center [911, 563] width 29 height 15
click at [898, 594] on p "Until it touches your ears, then we can start talking about products." at bounding box center [891, 573] width 298 height 41
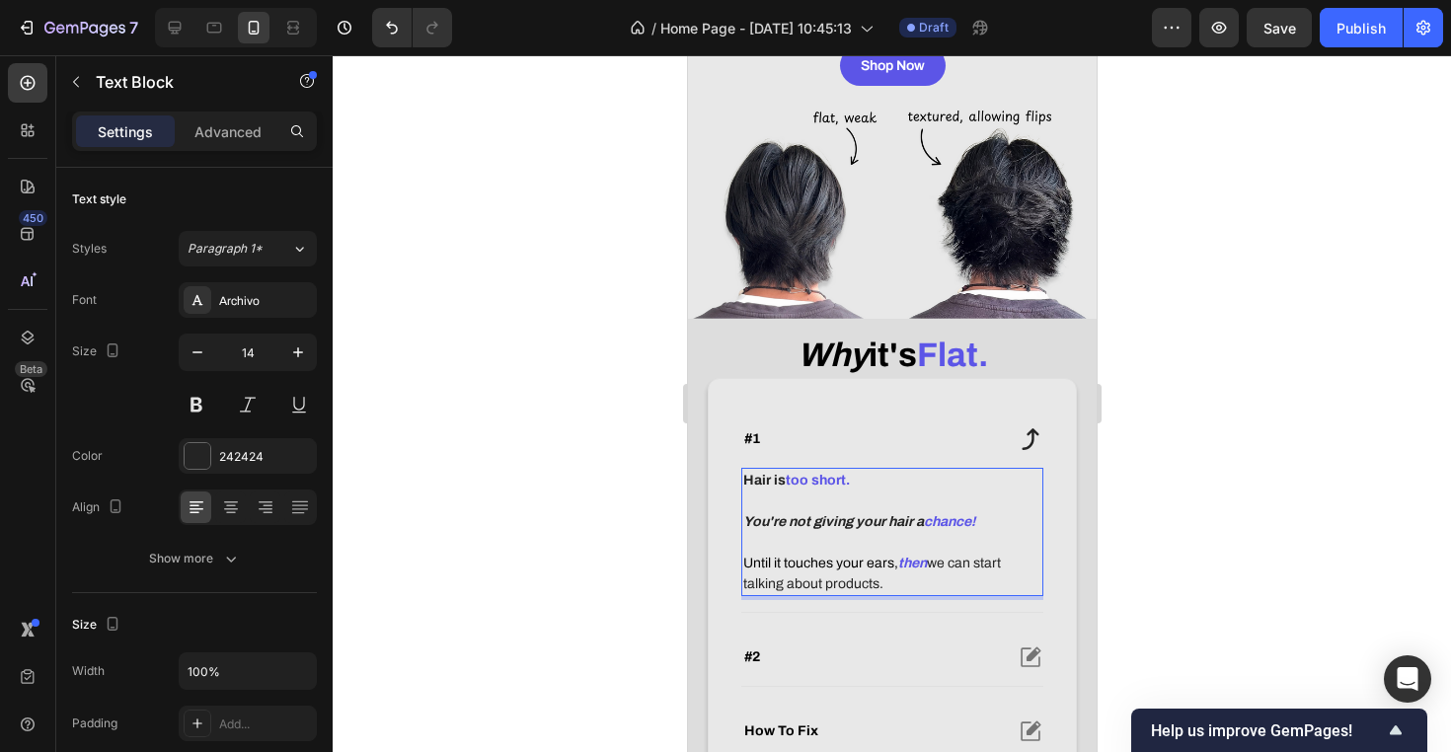
click at [934, 590] on p "Until it touches your ears, then we can start talking about products." at bounding box center [891, 573] width 298 height 41
click at [934, 592] on p "Until it touches your ears, then we can start talking about products." at bounding box center [891, 573] width 298 height 41
click at [931, 594] on p "Until it touches your ears, then we can start talking about products." at bounding box center [891, 573] width 298 height 41
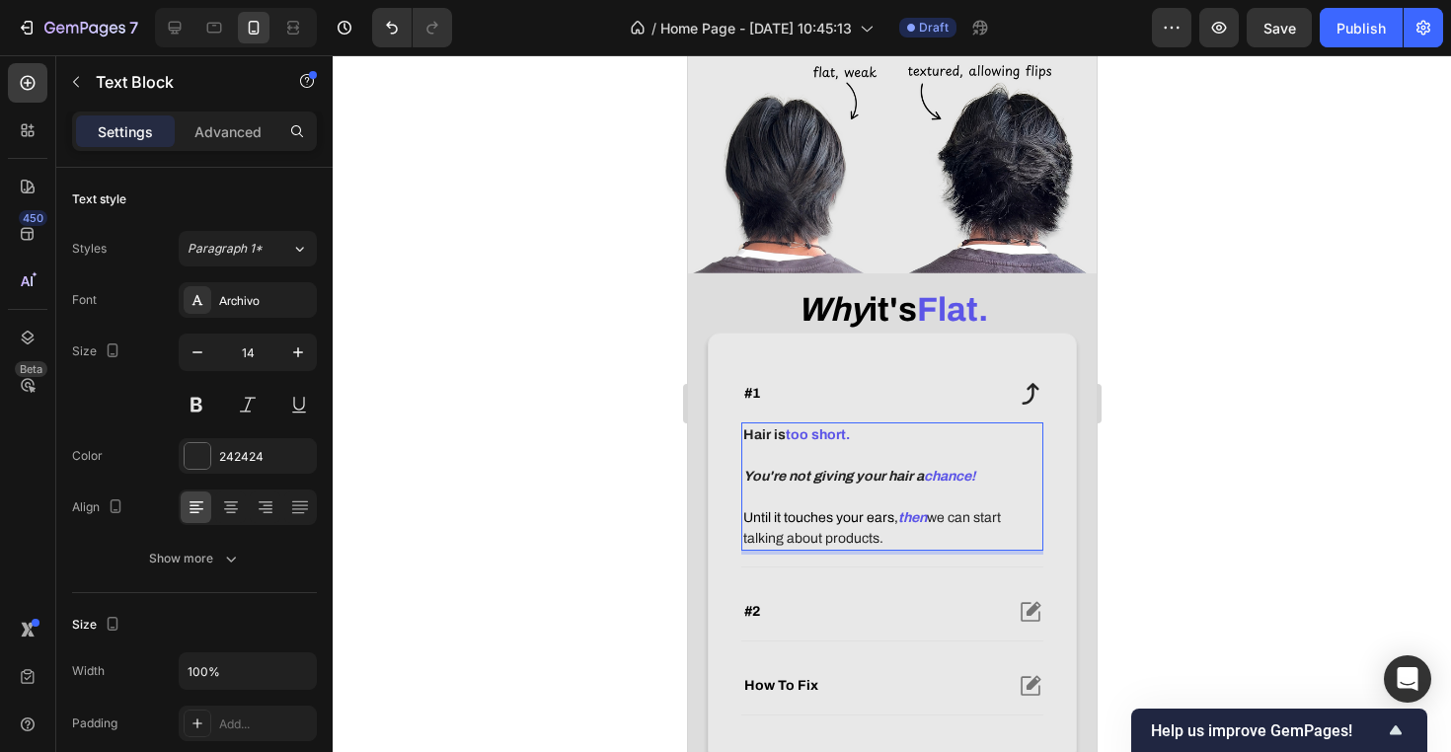
scroll to position [441, 0]
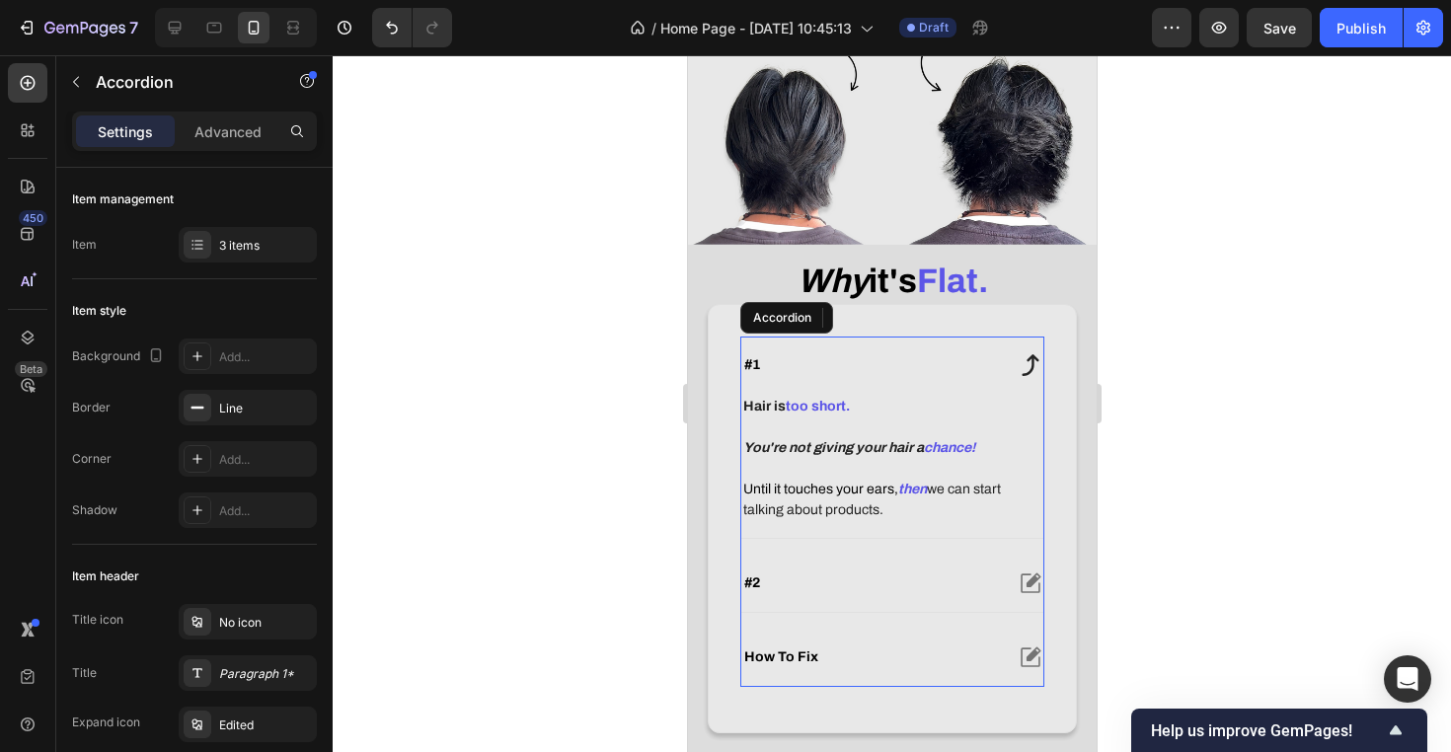
click at [896, 595] on div "#2" at bounding box center [870, 583] width 261 height 24
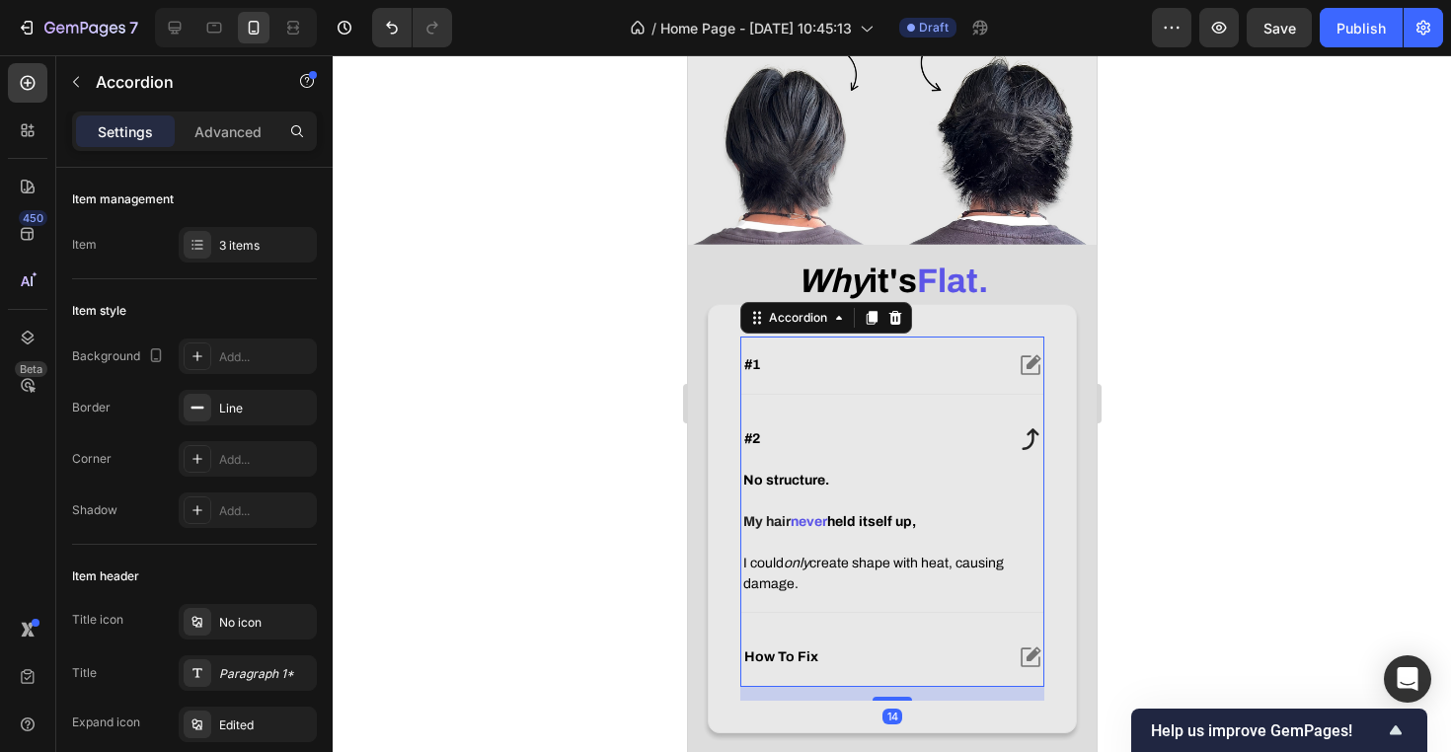
click at [926, 451] on div "#2" at bounding box center [870, 439] width 261 height 24
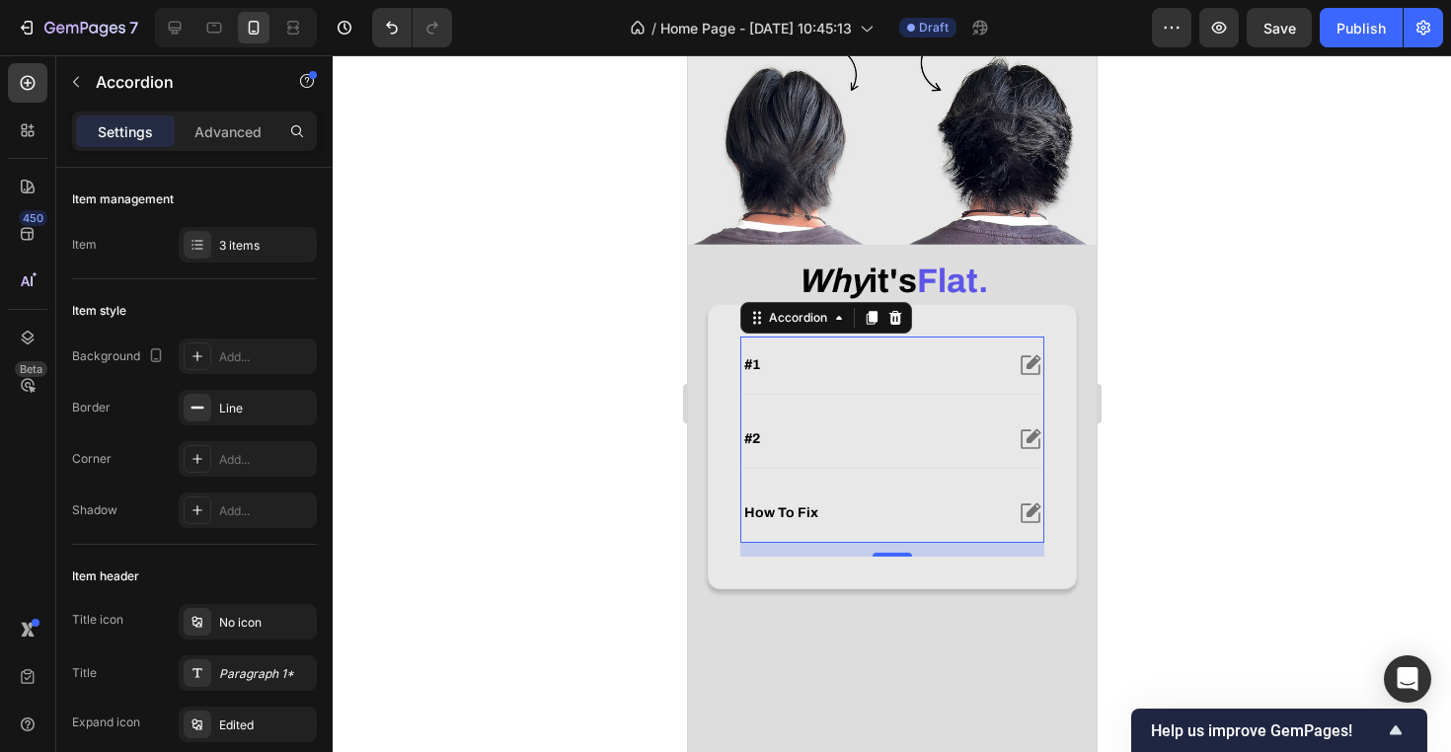
click at [926, 451] on div "#2" at bounding box center [870, 439] width 261 height 24
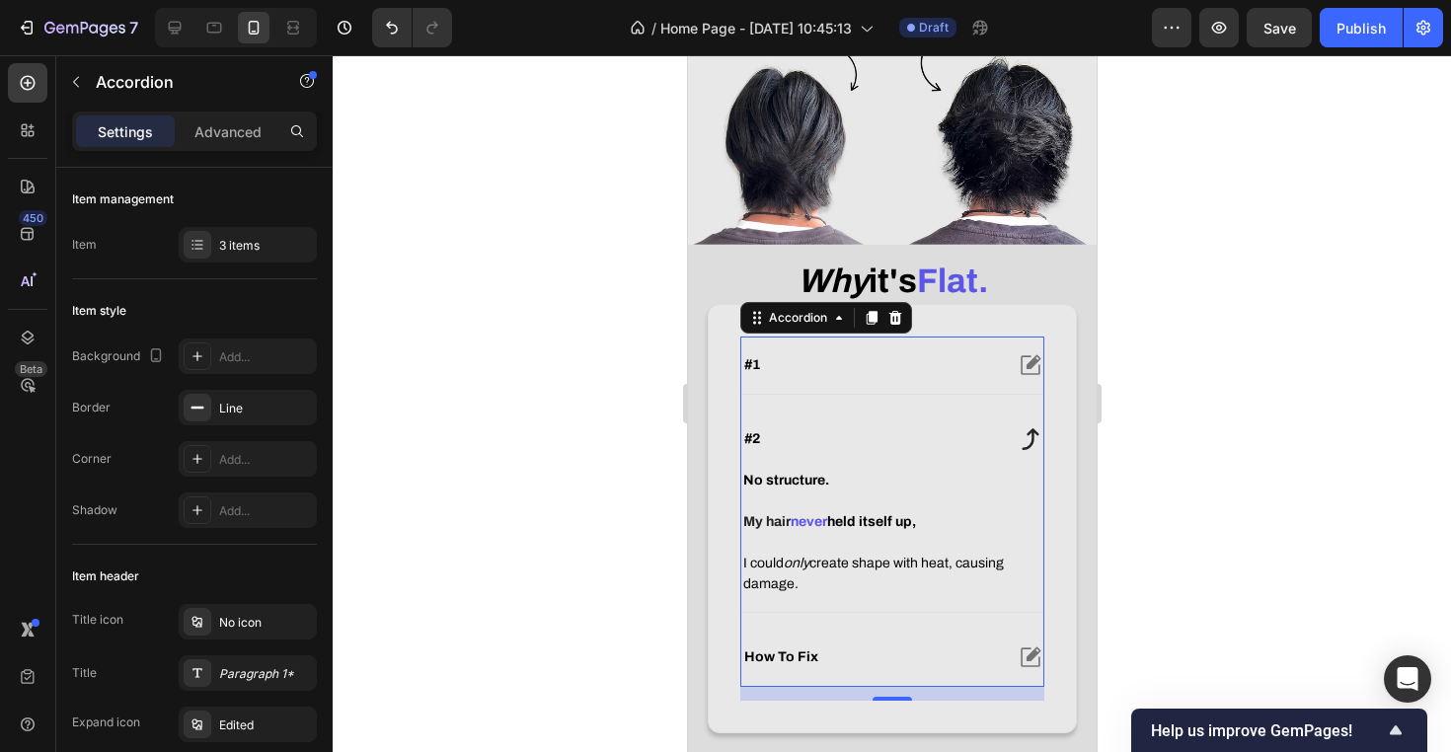
click at [926, 451] on div "#2" at bounding box center [870, 439] width 261 height 24
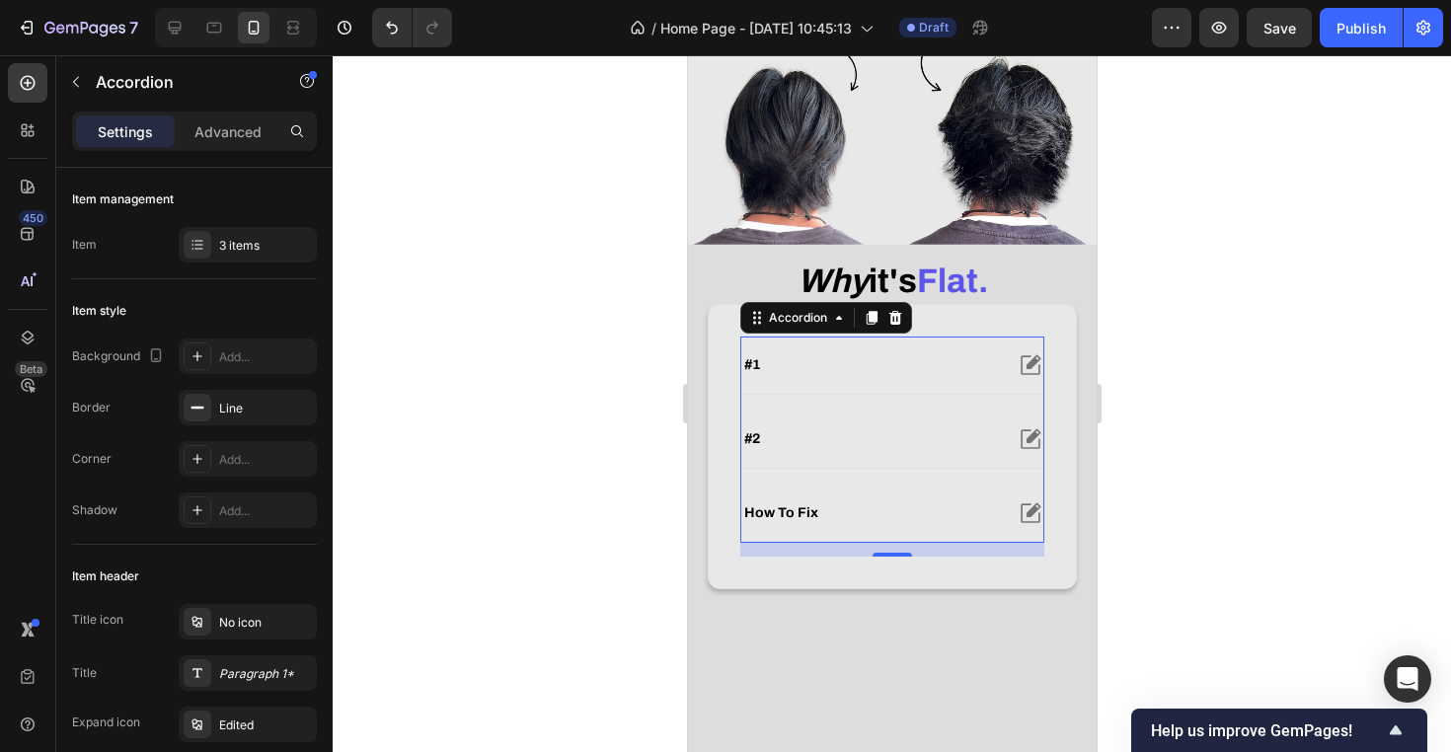
click at [900, 394] on div "#1" at bounding box center [891, 365] width 302 height 57
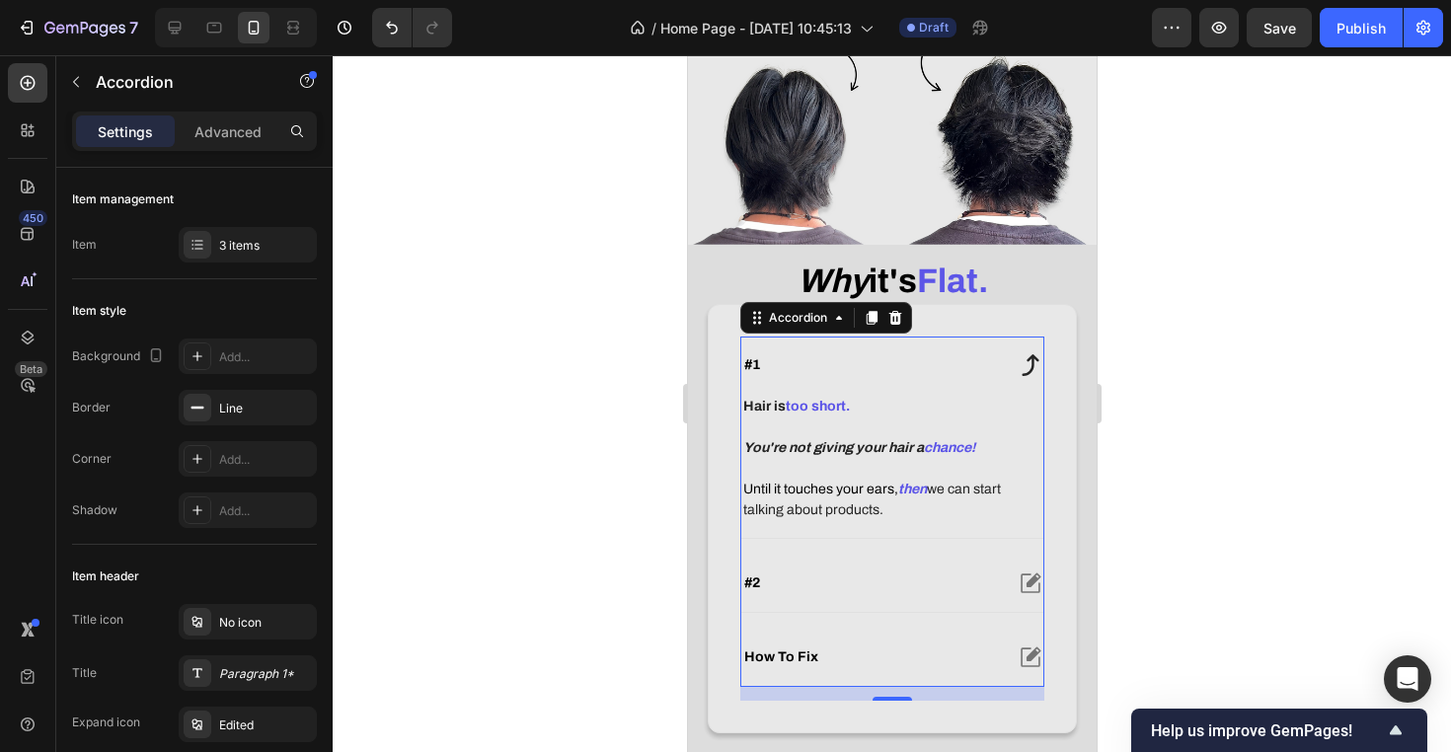
click at [900, 394] on div "#1" at bounding box center [891, 365] width 302 height 57
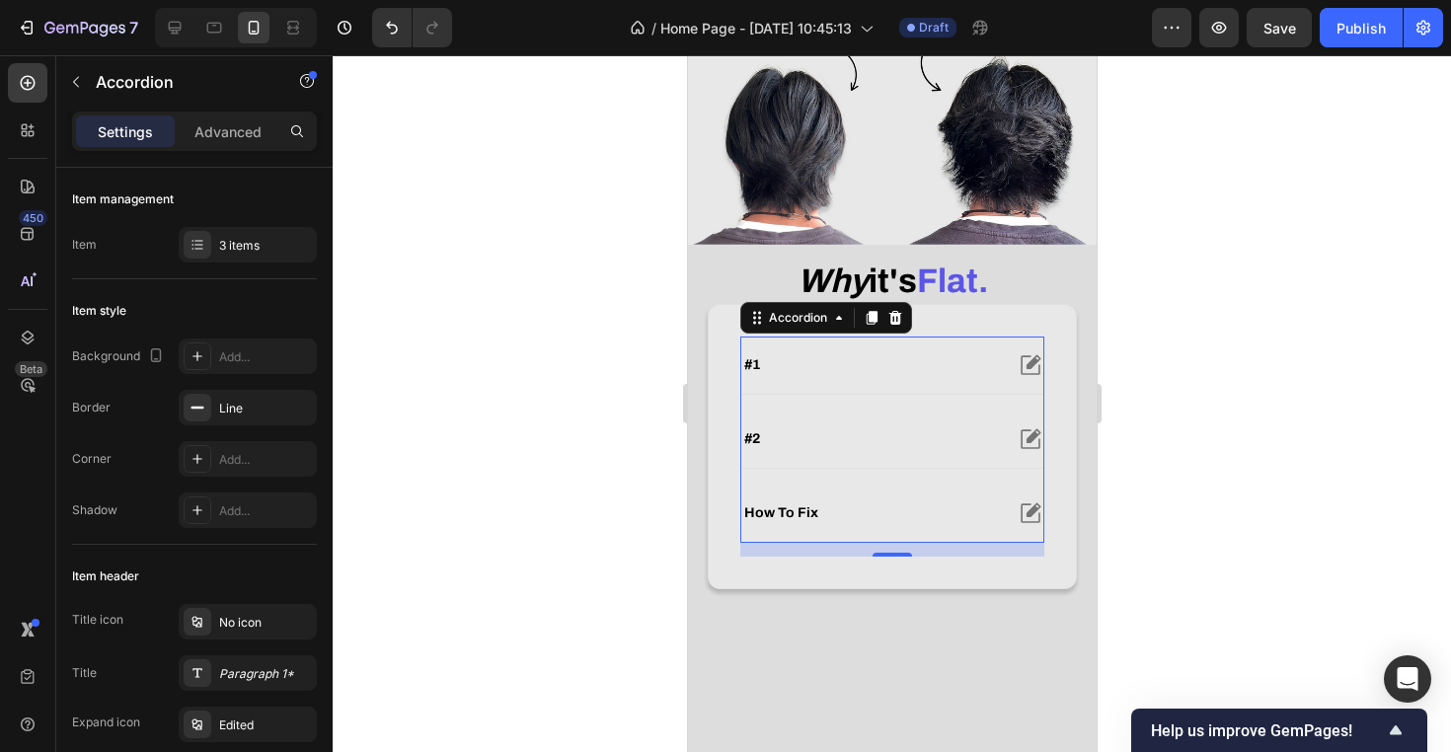
click at [884, 468] on div "#2" at bounding box center [891, 439] width 302 height 57
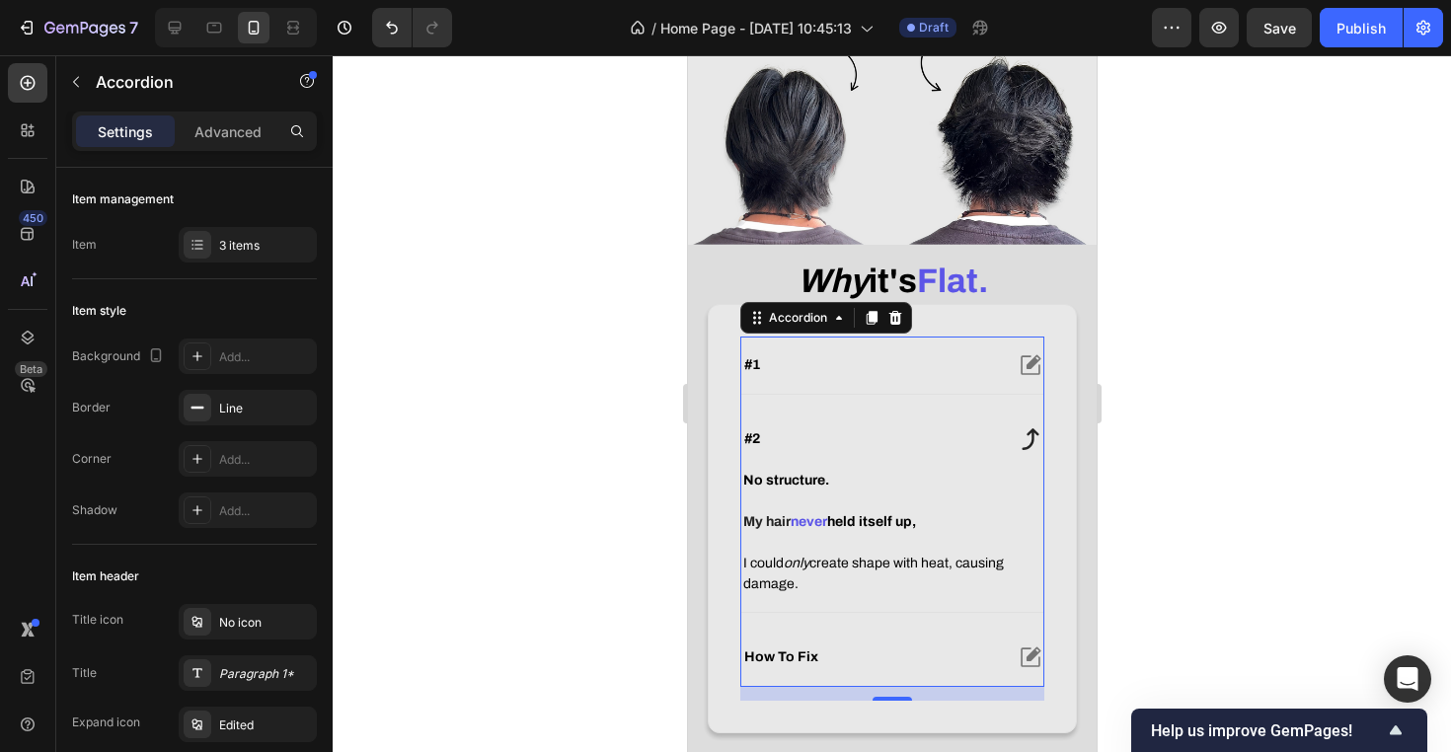
click at [884, 468] on div "#2" at bounding box center [891, 439] width 302 height 57
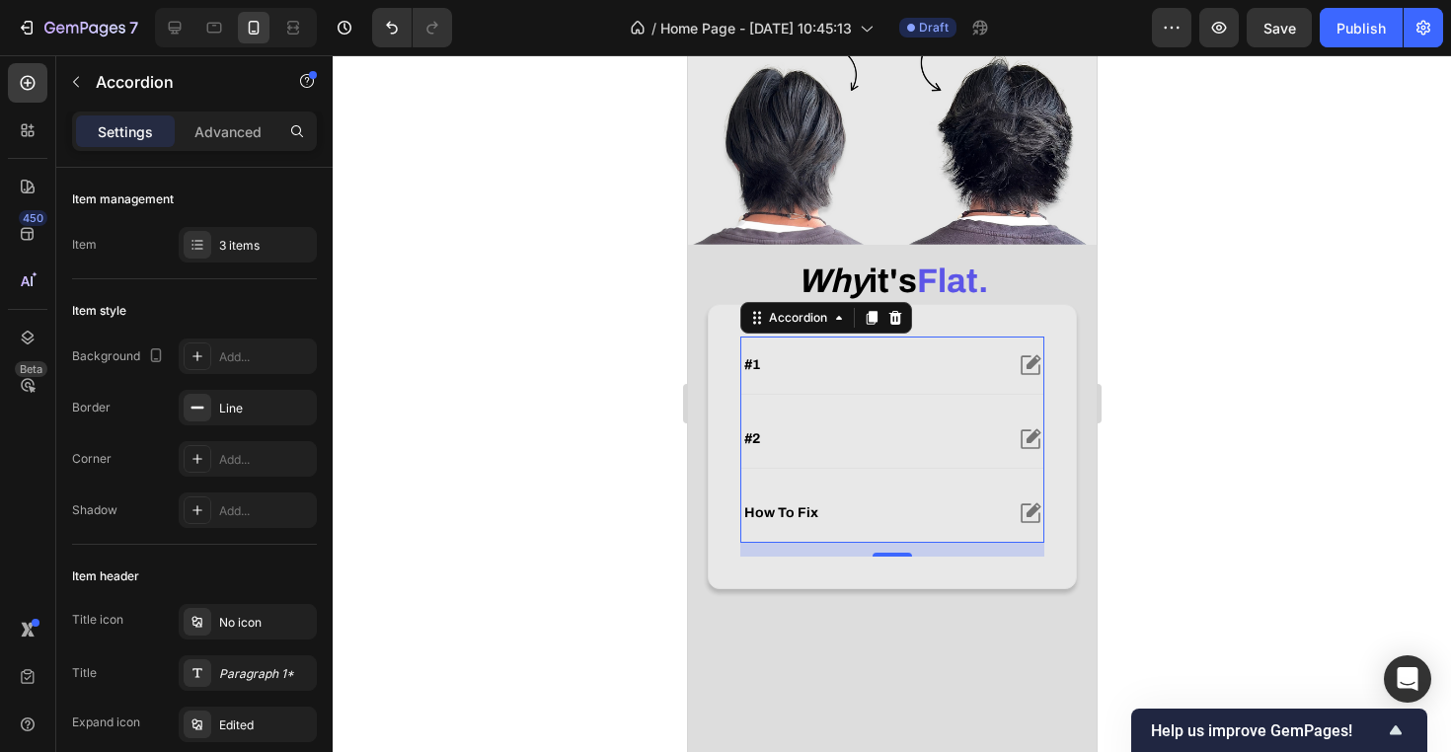
click at [911, 394] on div "#1" at bounding box center [891, 365] width 302 height 57
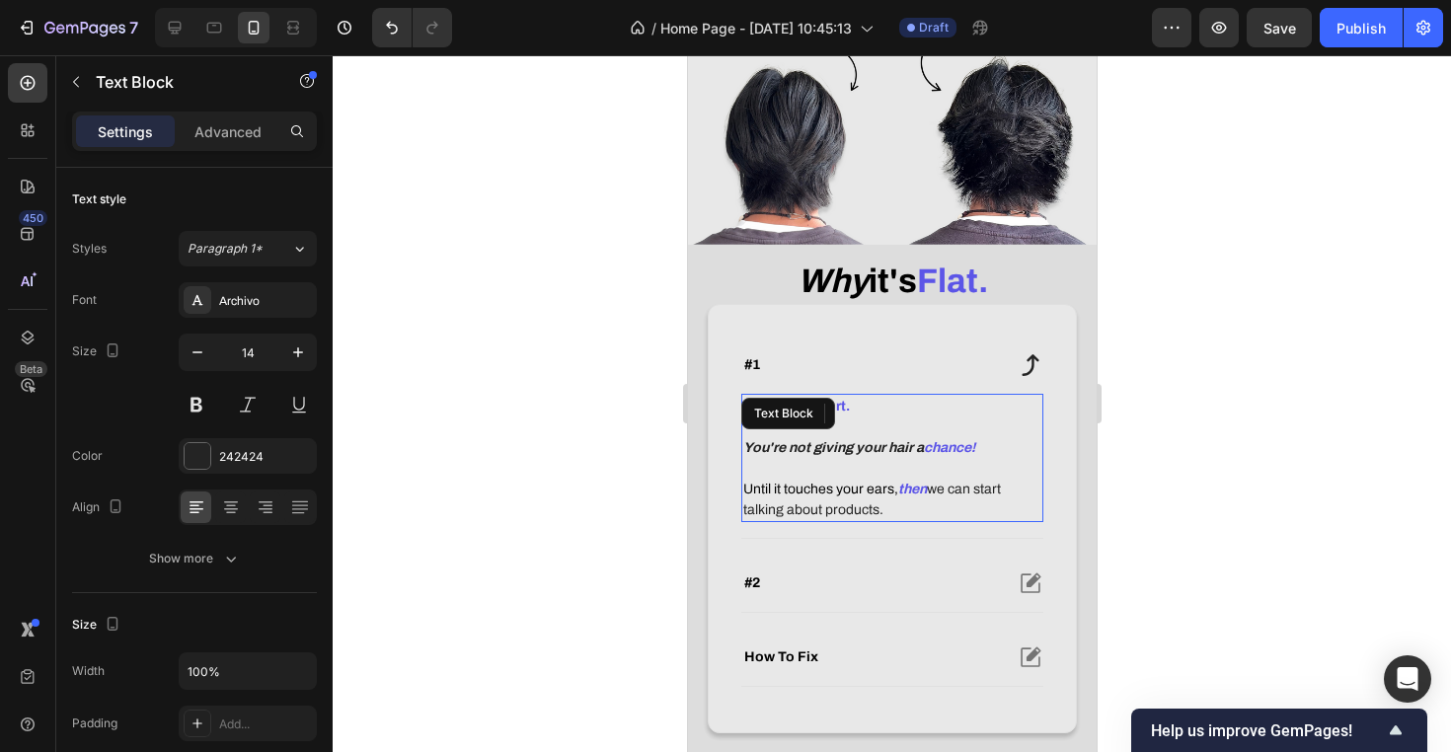
click at [911, 417] on div "Hair is too short. You're not giving your hair a chance! Until it touches your …" at bounding box center [891, 458] width 302 height 128
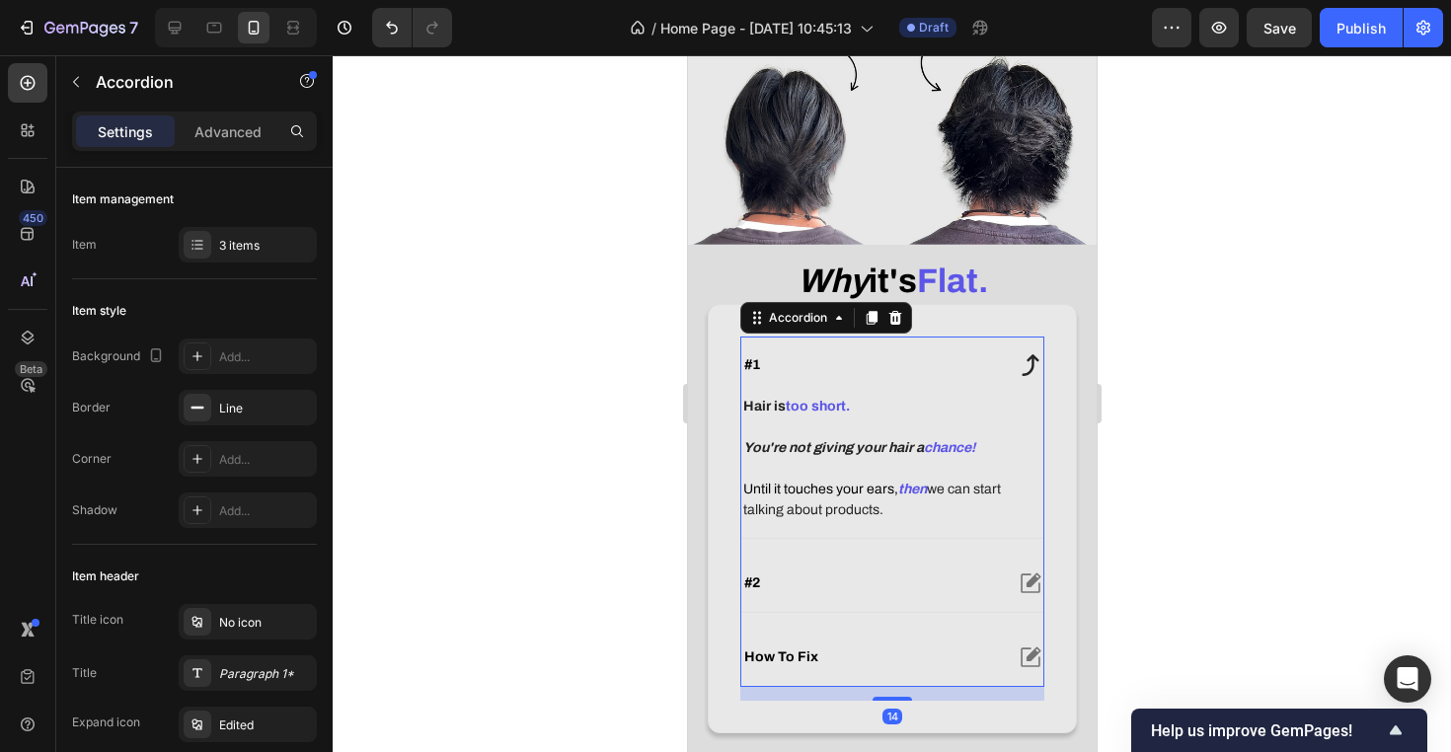
click at [956, 377] on div "#1" at bounding box center [870, 365] width 261 height 24
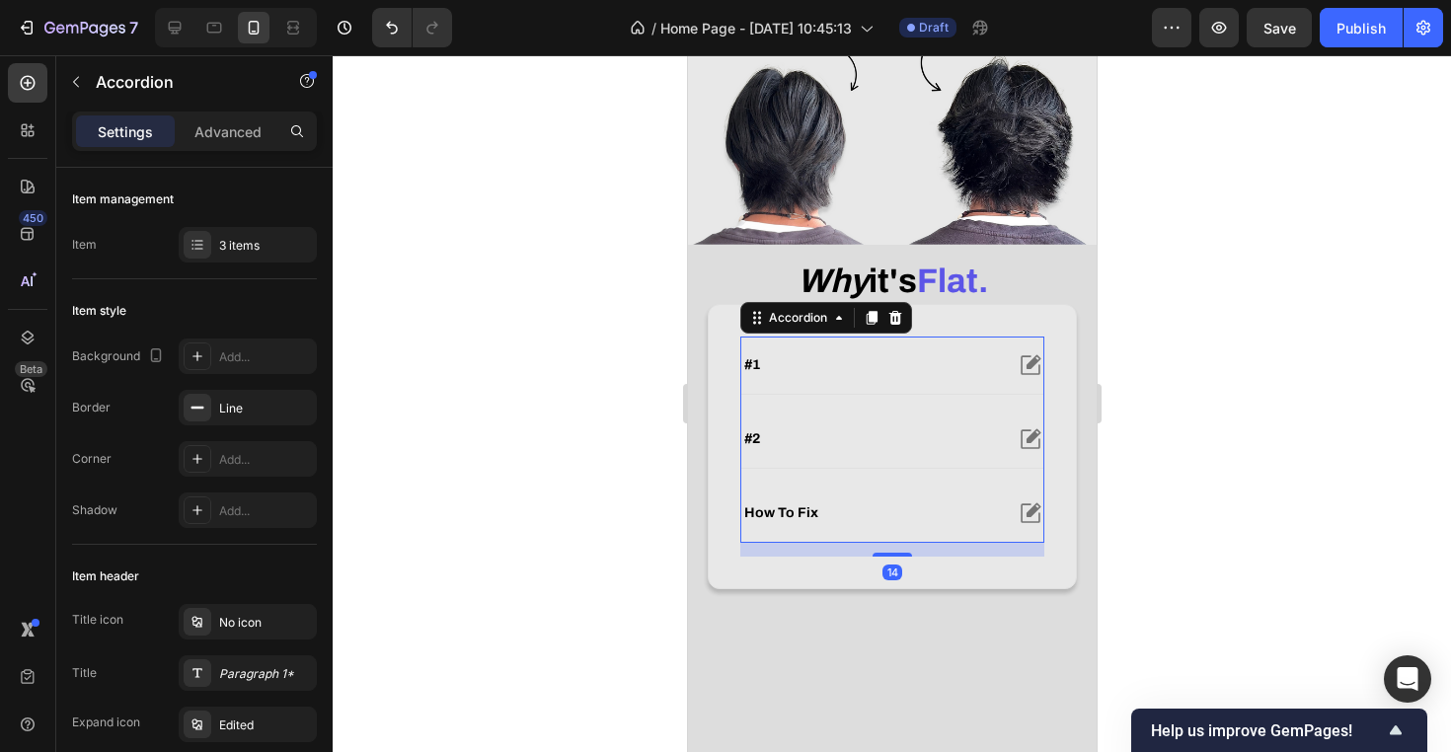
click at [919, 468] on div "#2" at bounding box center [891, 439] width 302 height 57
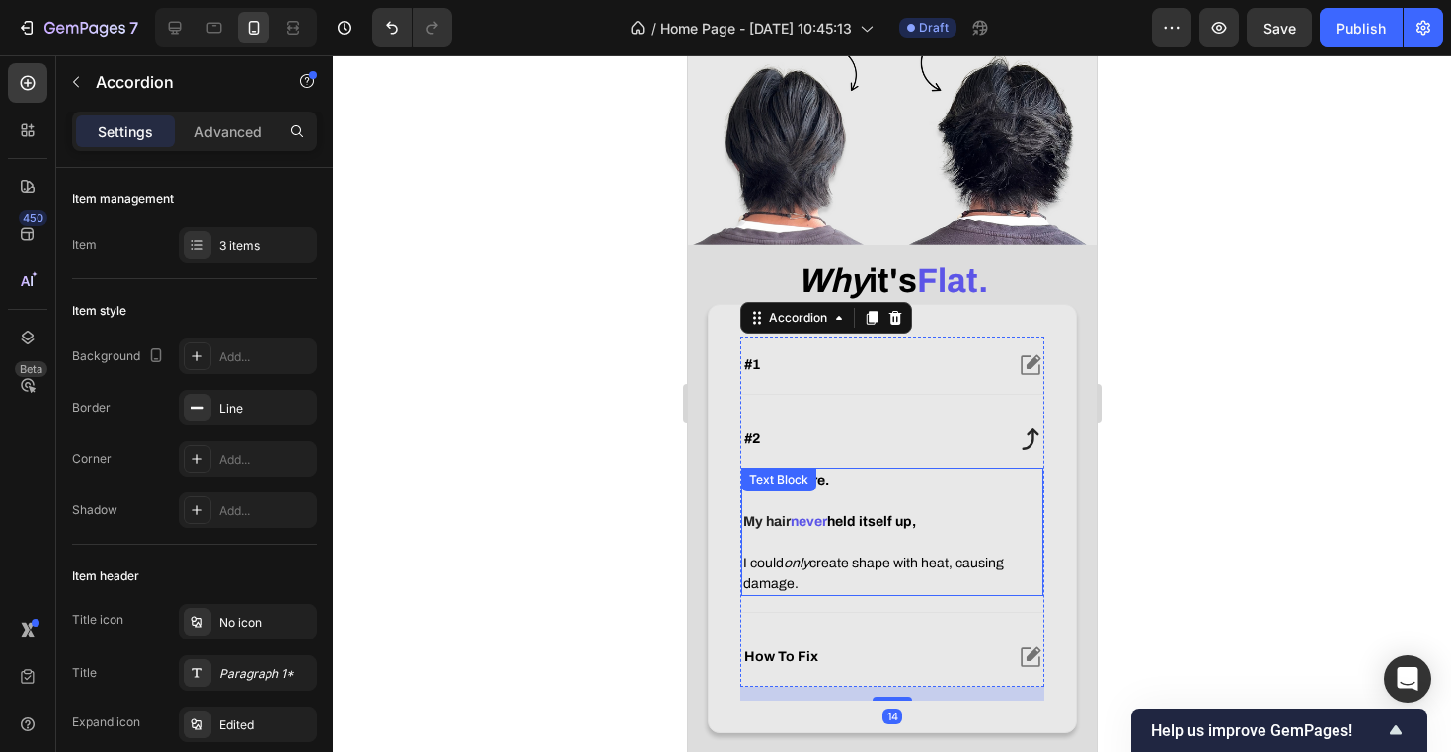
click at [851, 529] on strong "held itself up," at bounding box center [870, 521] width 89 height 15
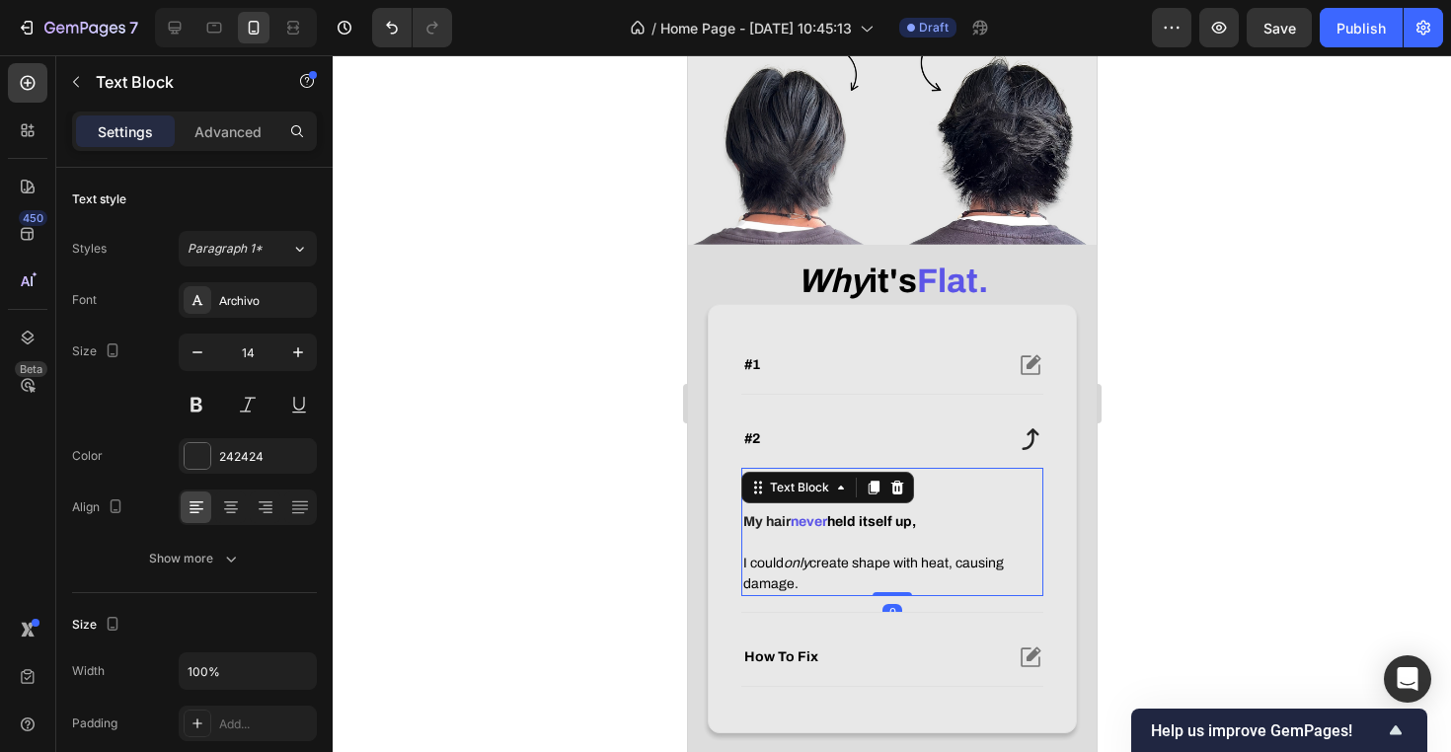
click at [851, 529] on strong "held itself up," at bounding box center [870, 521] width 89 height 15
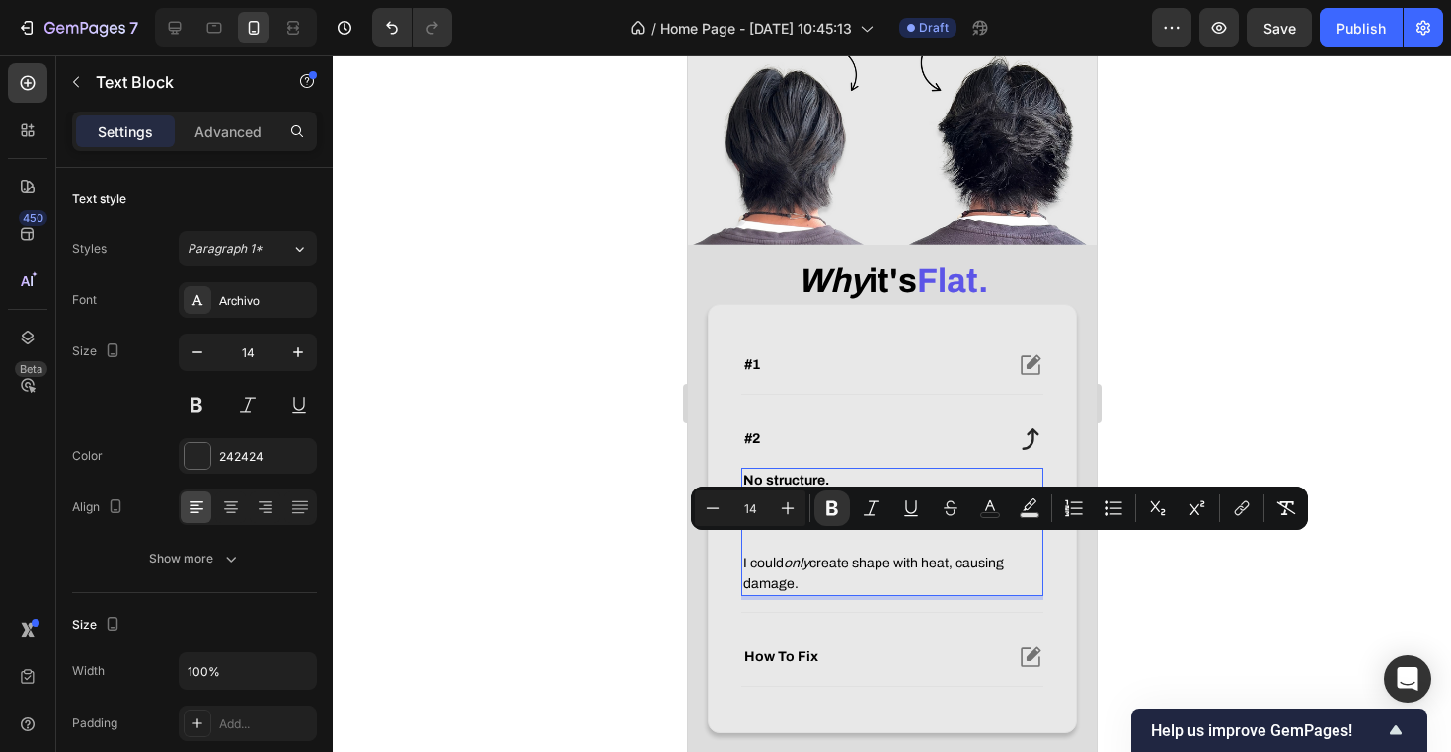
click at [854, 586] on span "I could only create shape with heat, causing damage." at bounding box center [872, 574] width 261 height 36
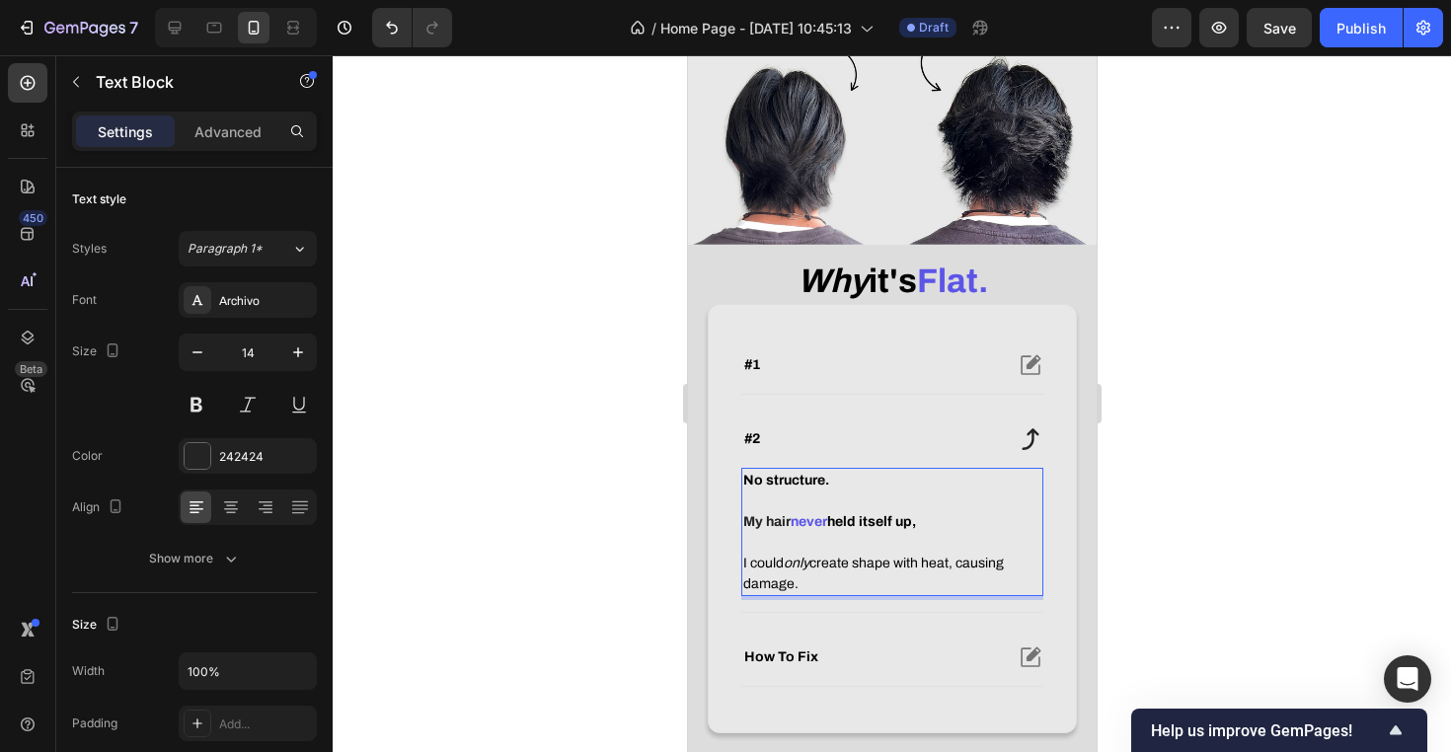
click at [856, 553] on p "Rich Text Editor. Editing area: main" at bounding box center [891, 542] width 298 height 21
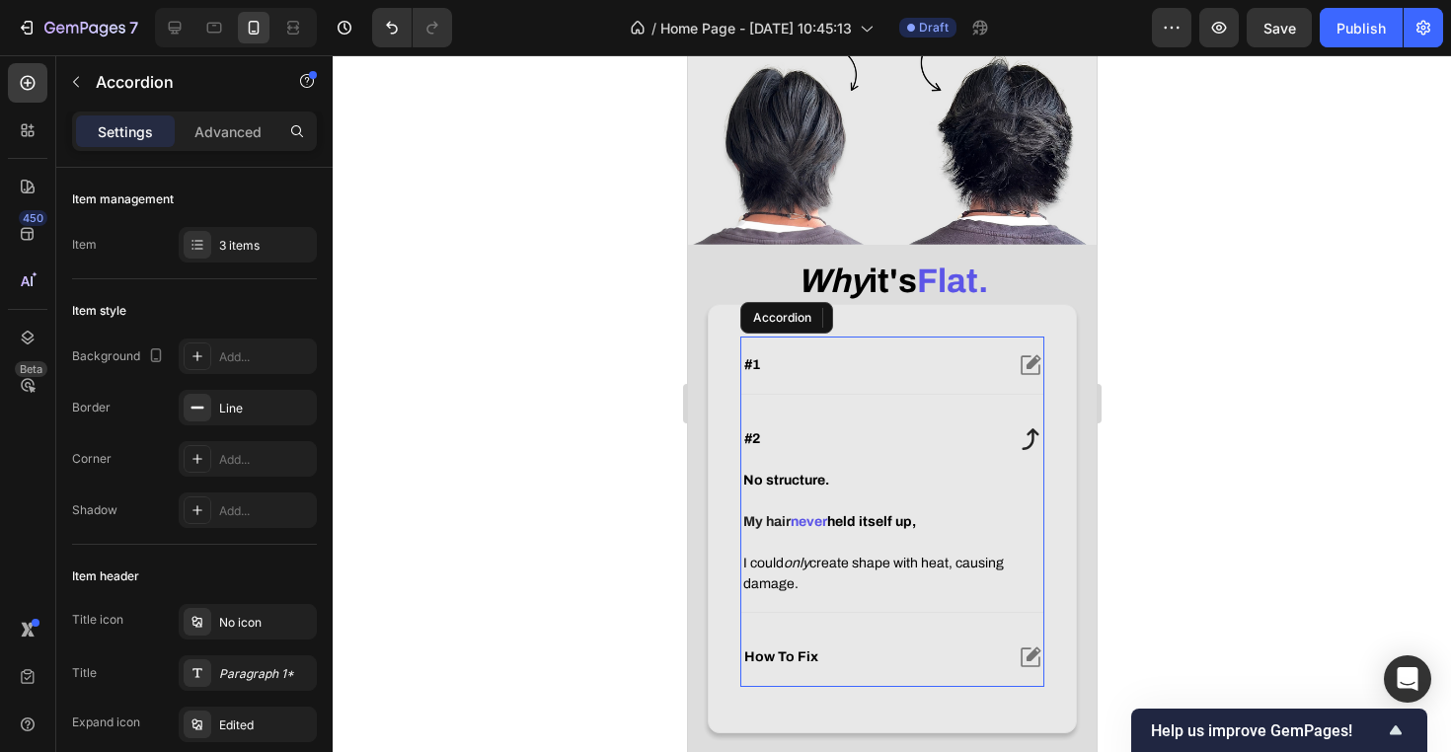
click at [910, 377] on div "#1" at bounding box center [870, 365] width 261 height 24
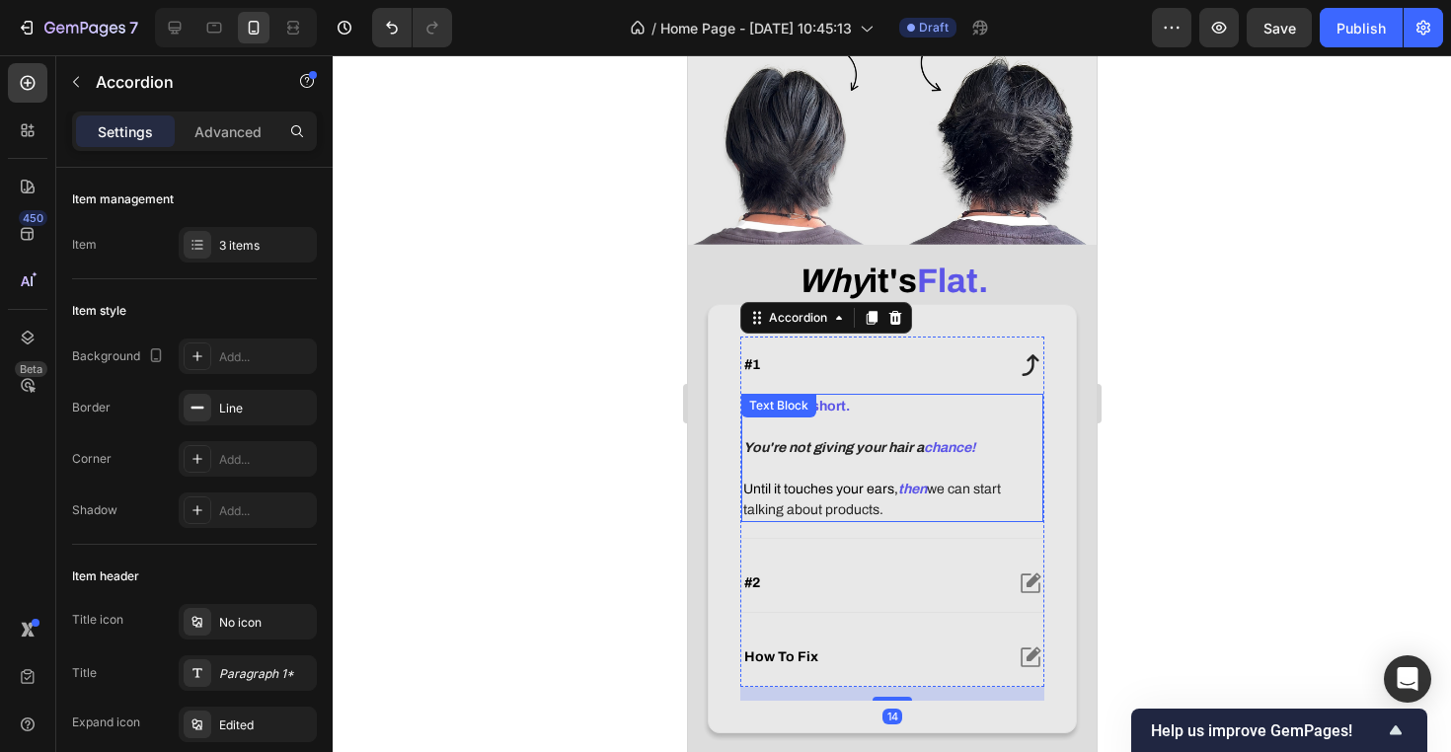
click at [918, 520] on p "Until it touches your ears, then we can start talking about products." at bounding box center [891, 499] width 298 height 41
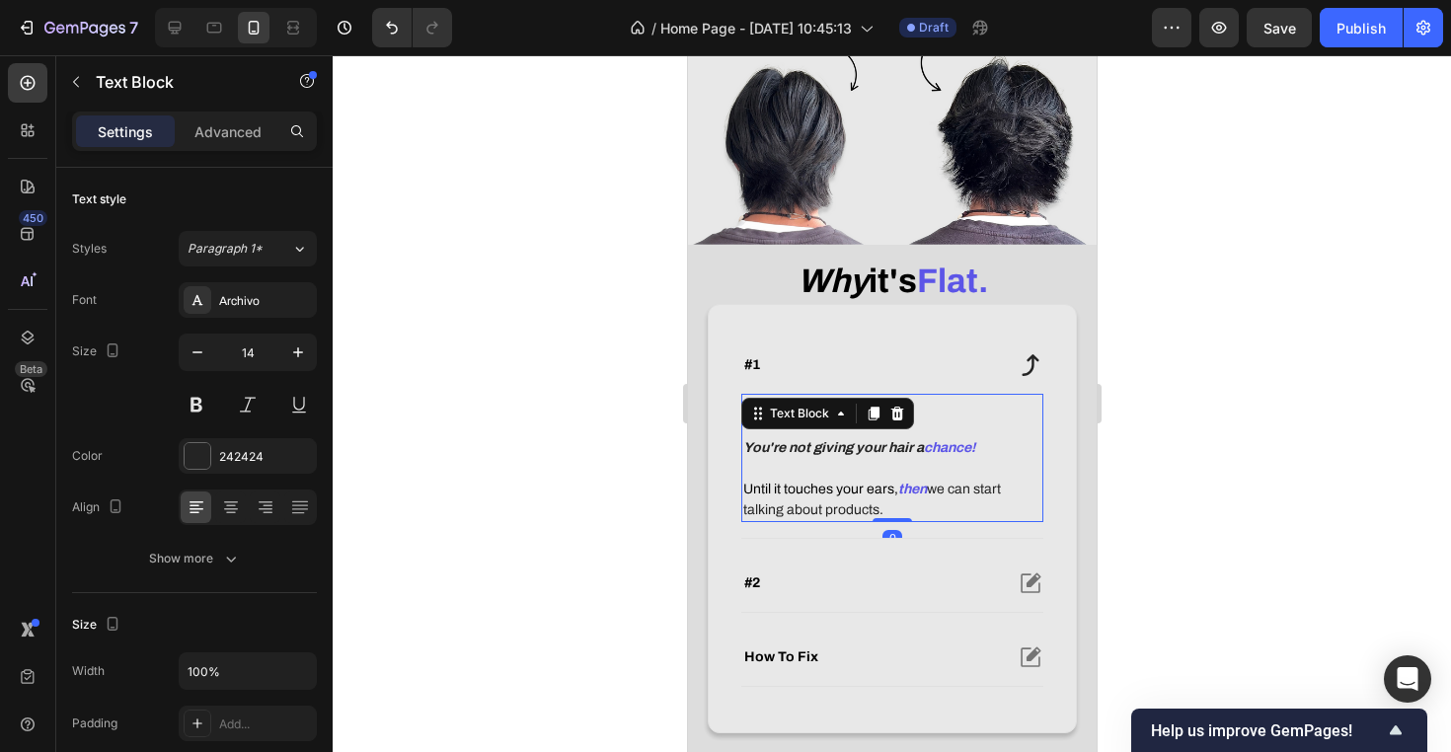
click at [930, 520] on p "Until it touches your ears, then we can start talking about products." at bounding box center [891, 499] width 298 height 41
click at [894, 496] on span "Until it touches your ears," at bounding box center [819, 489] width 155 height 15
click at [888, 496] on span "Until it touches your ears," at bounding box center [819, 489] width 155 height 15
click at [893, 496] on span "Until it touches your ears," at bounding box center [819, 489] width 155 height 15
click at [913, 520] on p "Until it touches your ears, then we can start talking about products." at bounding box center [891, 499] width 298 height 41
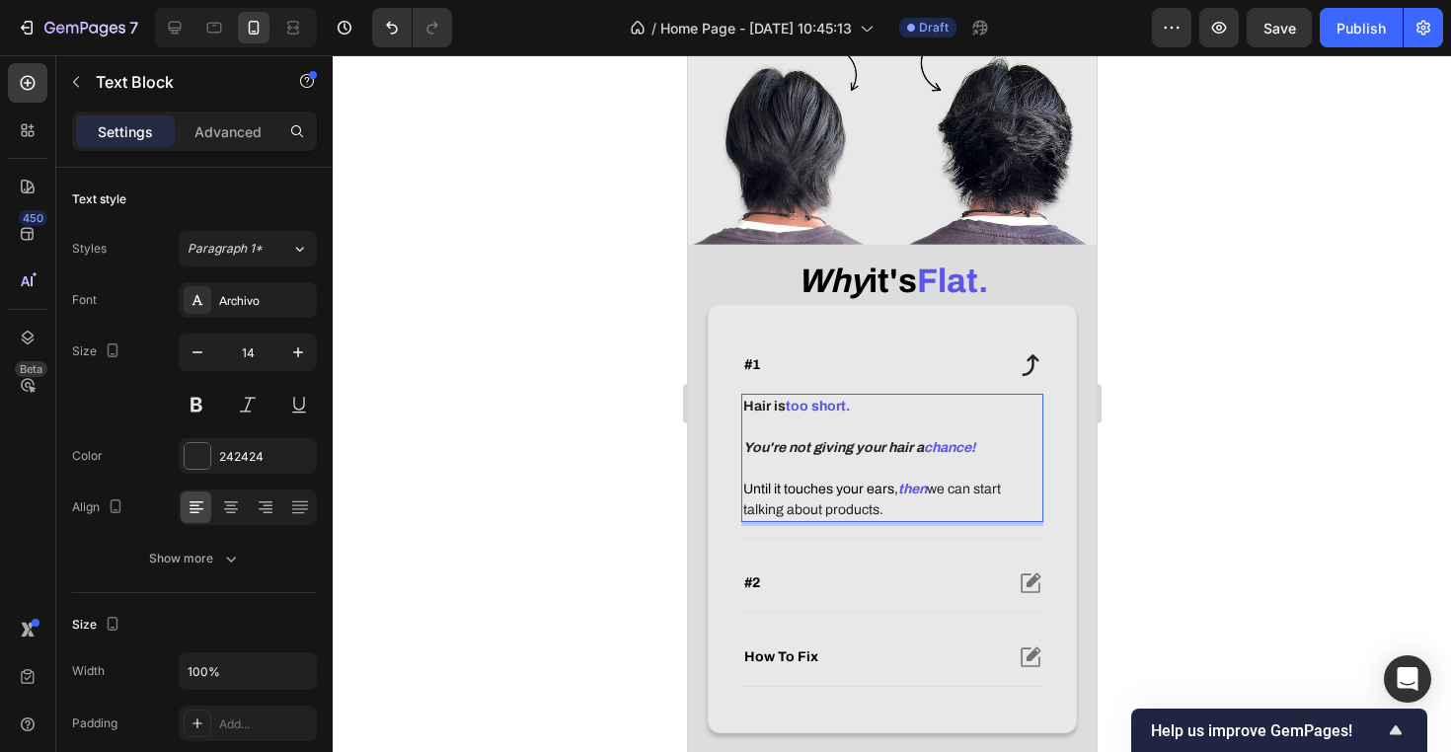
click at [890, 496] on span "Until it touches your ears," at bounding box center [819, 489] width 155 height 15
click at [968, 522] on div "Hair is too short. You're not giving your hair a chance! Until it touches your …" at bounding box center [891, 458] width 302 height 128
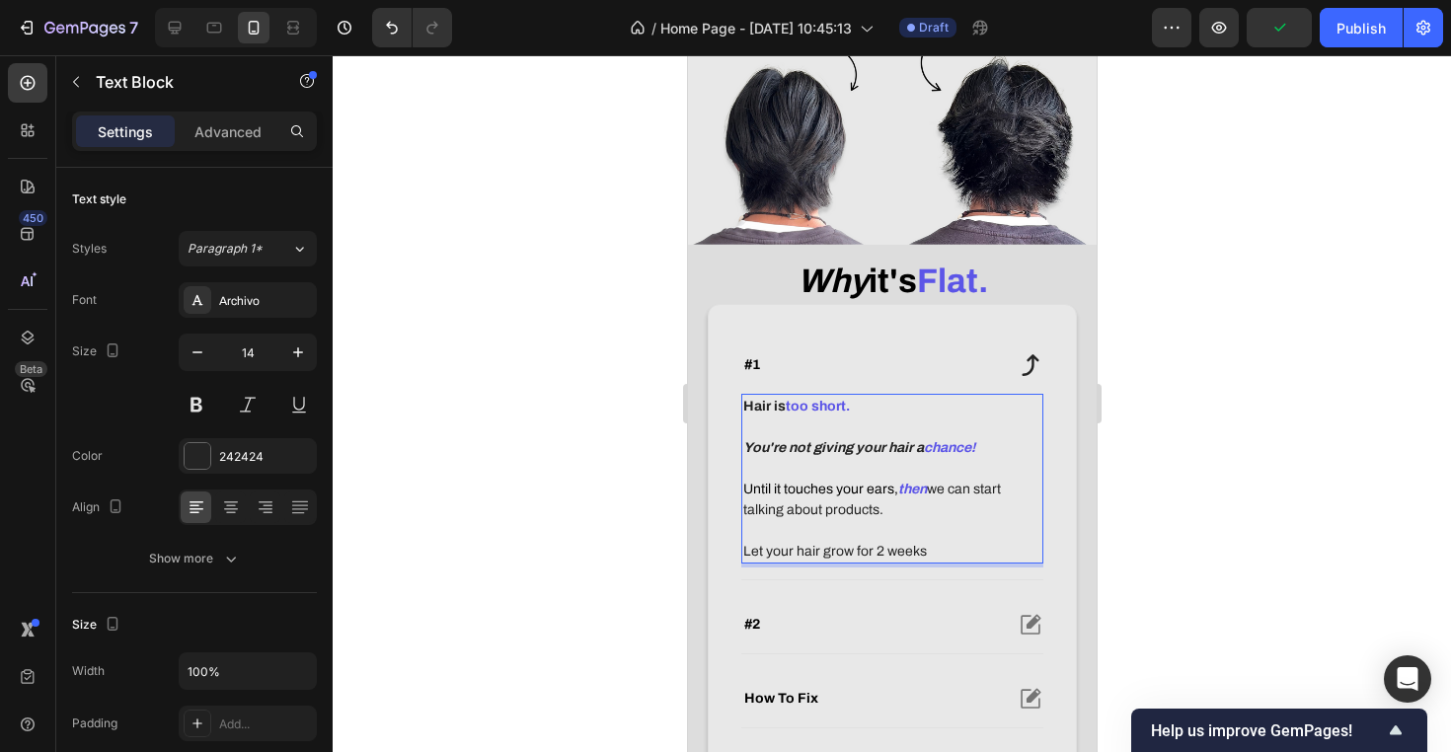
click at [919, 562] on p "Let your hair grow for 2 weeks" at bounding box center [891, 551] width 298 height 21
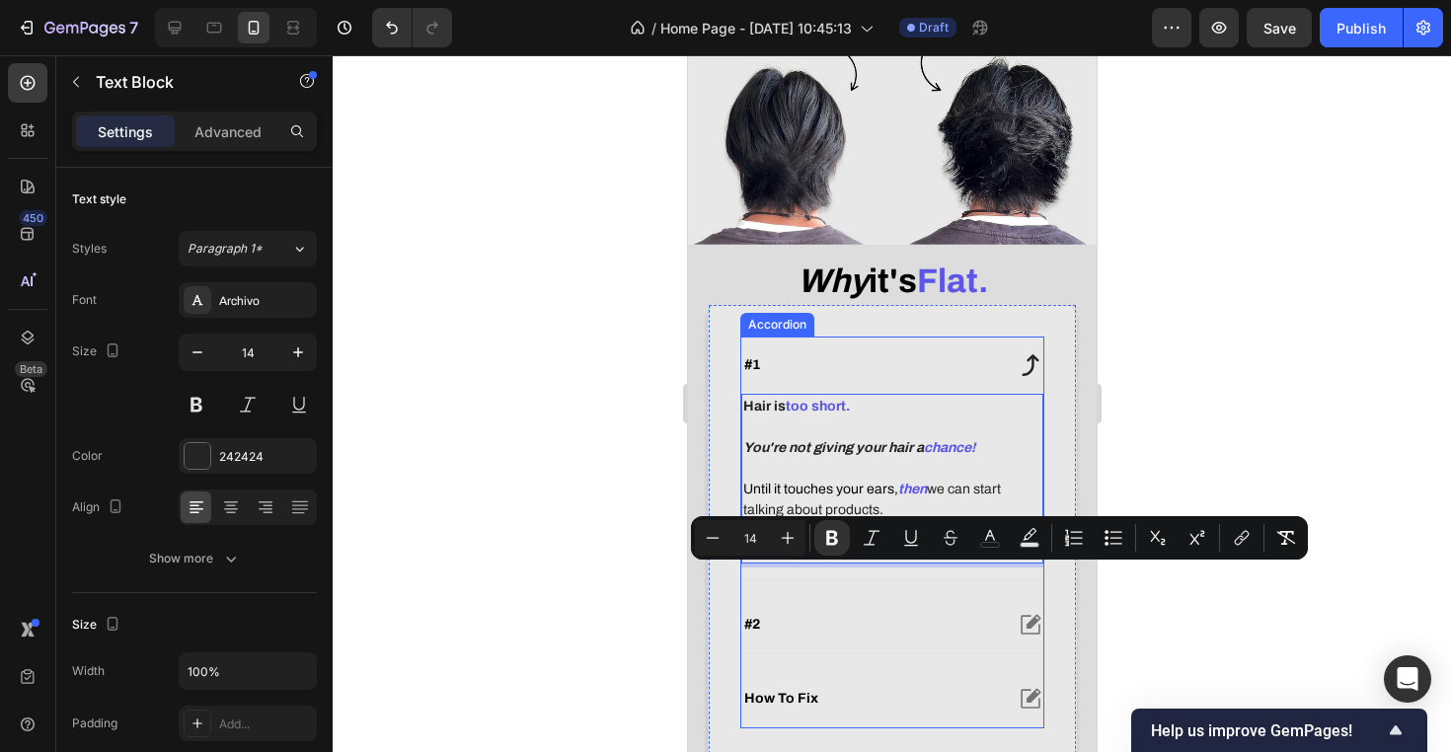
click at [632, 607] on div at bounding box center [892, 403] width 1118 height 697
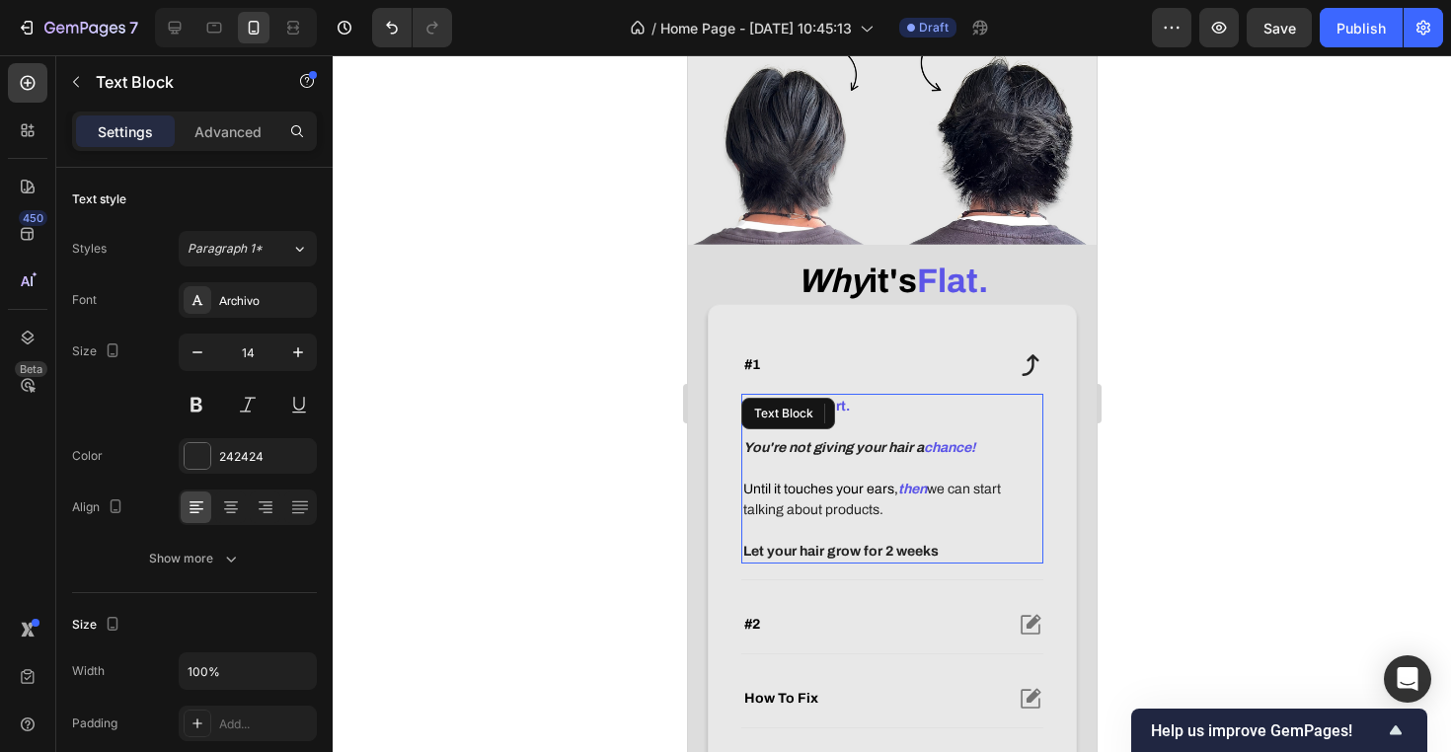
click at [793, 559] on strong "Let your hair grow for 2 weeks" at bounding box center [839, 551] width 195 height 15
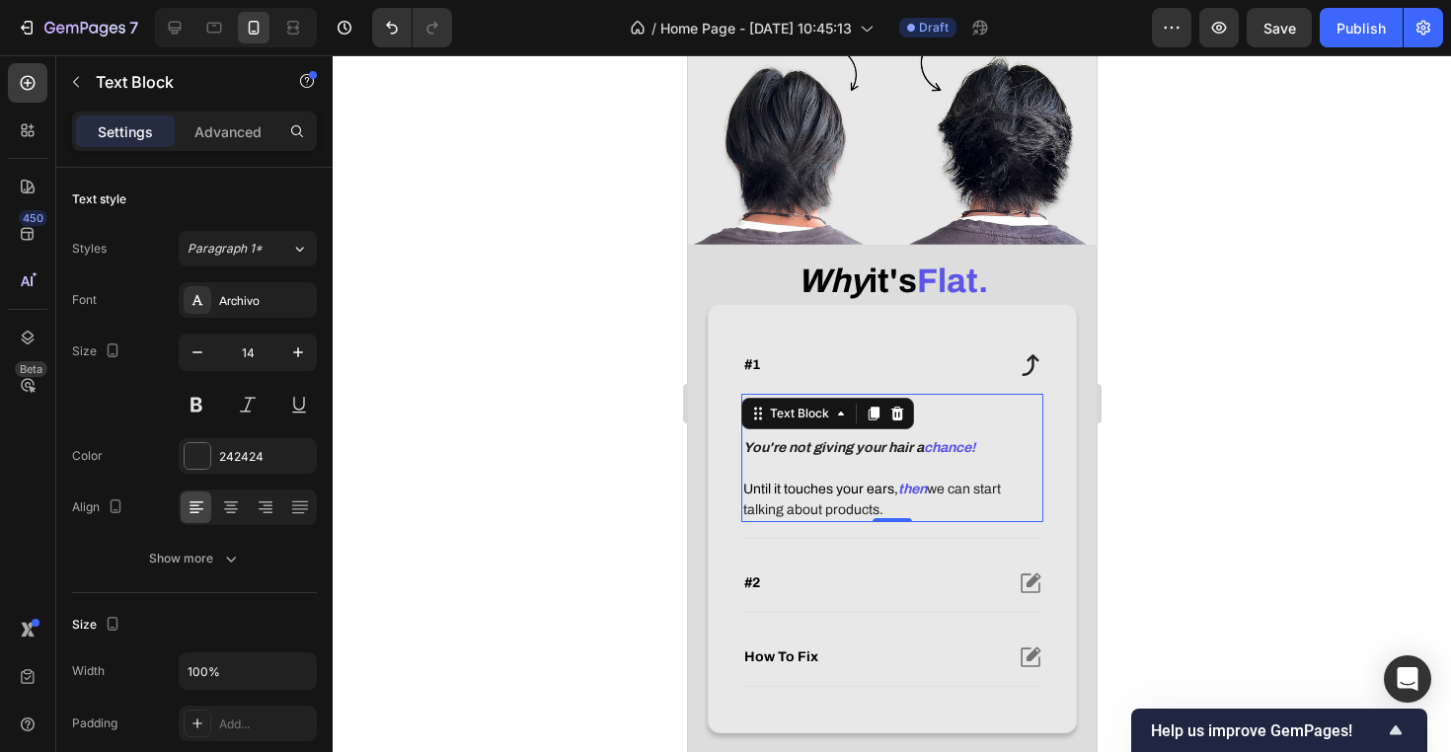
click at [546, 529] on div at bounding box center [892, 403] width 1118 height 697
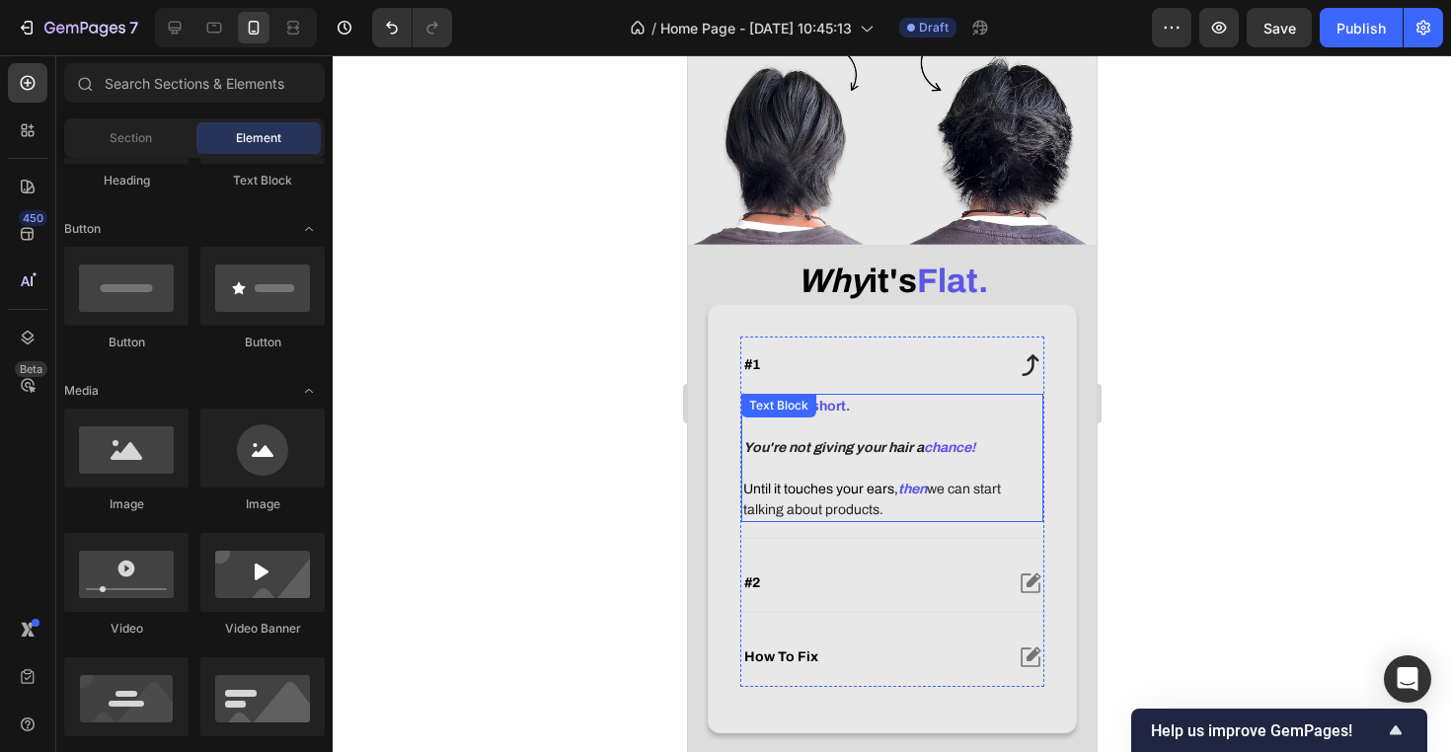
click at [786, 479] on p "Rich Text Editor. Editing area: main" at bounding box center [891, 468] width 298 height 21
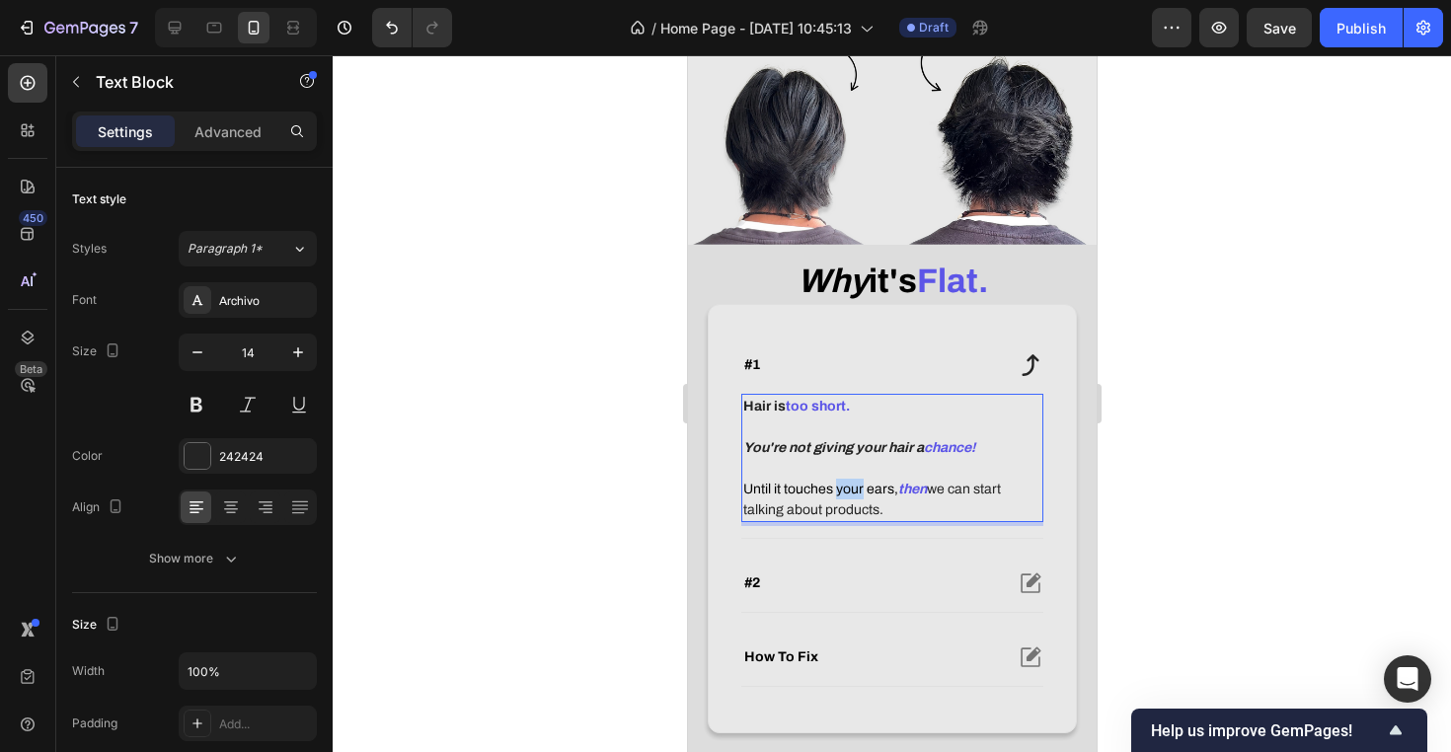
click at [848, 503] on p "Until it touches your ears, then we can start talking about products." at bounding box center [891, 499] width 298 height 41
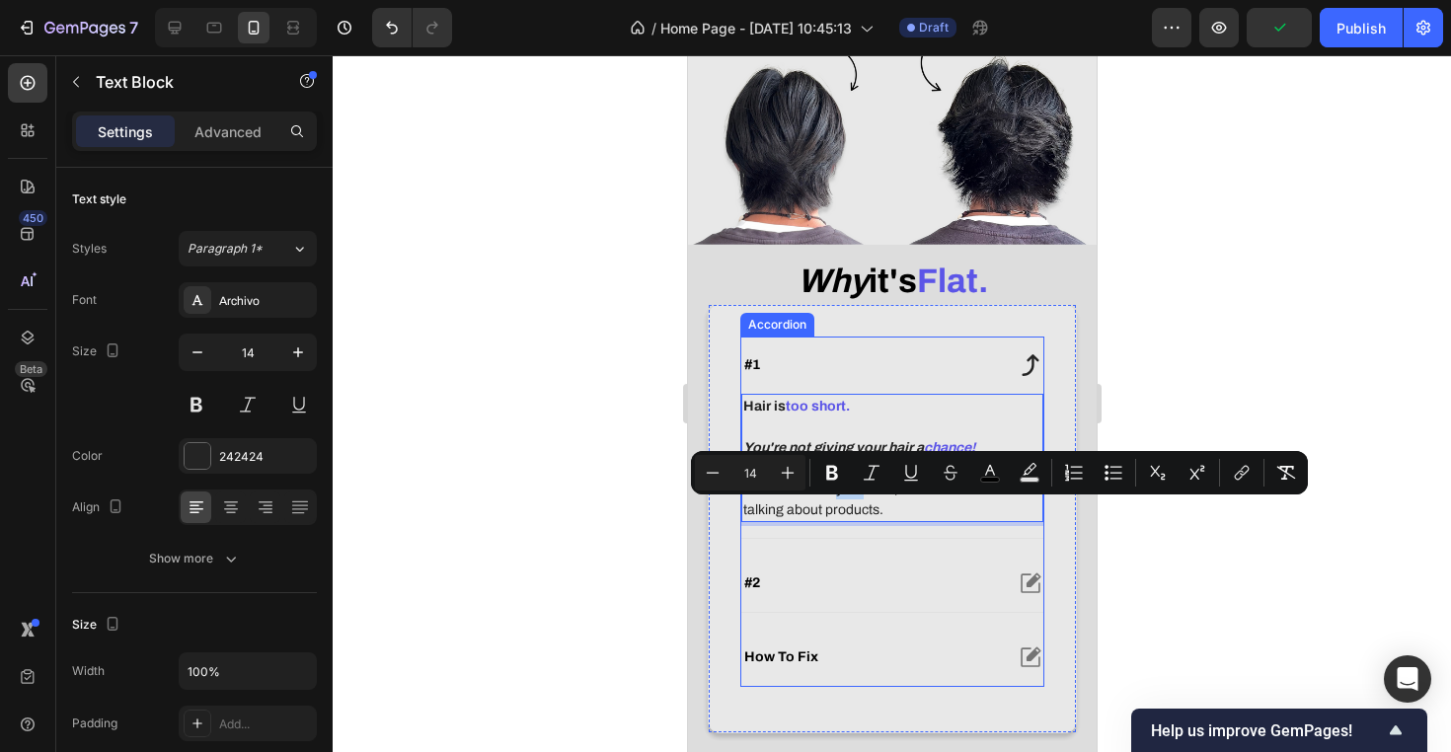
scroll to position [451, 0]
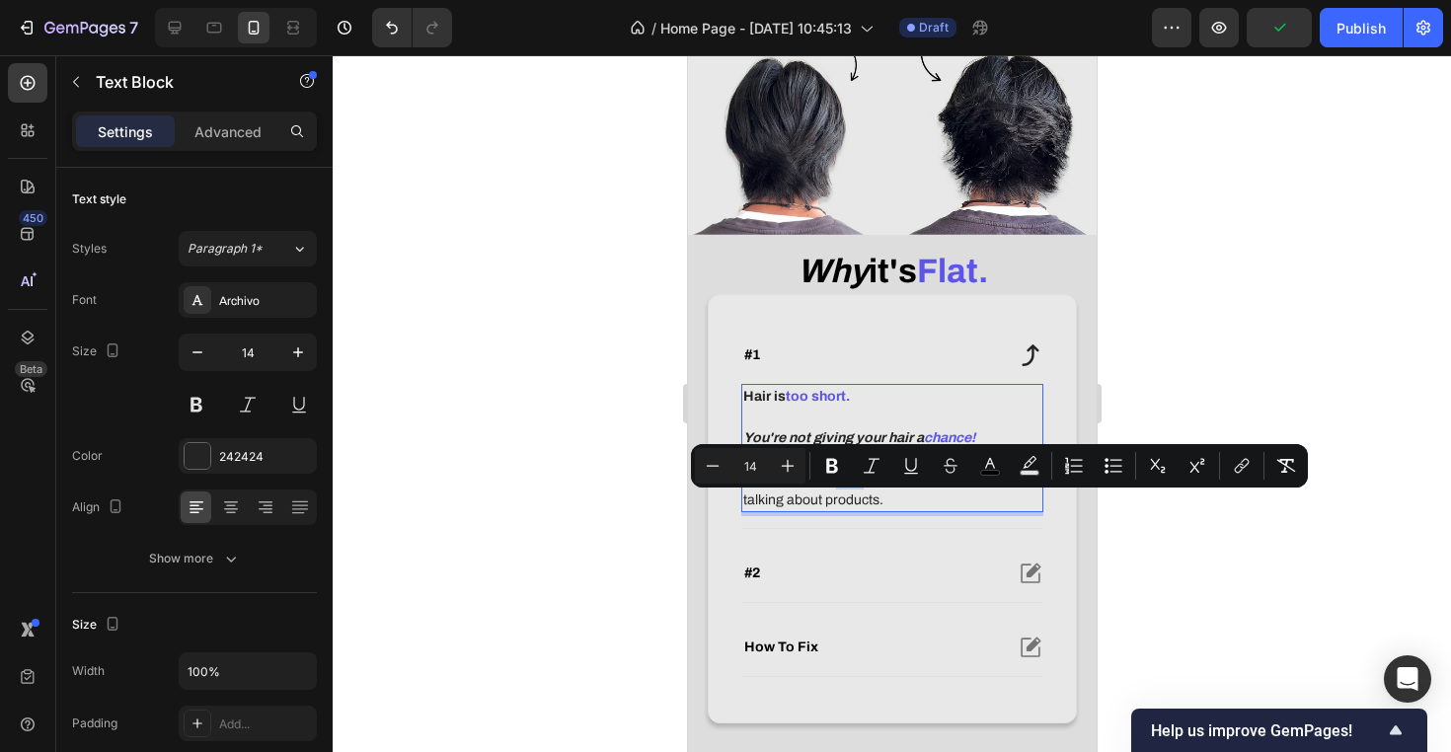
click at [944, 510] on p "Until it touches your ears, then we can start talking about products." at bounding box center [891, 489] width 298 height 41
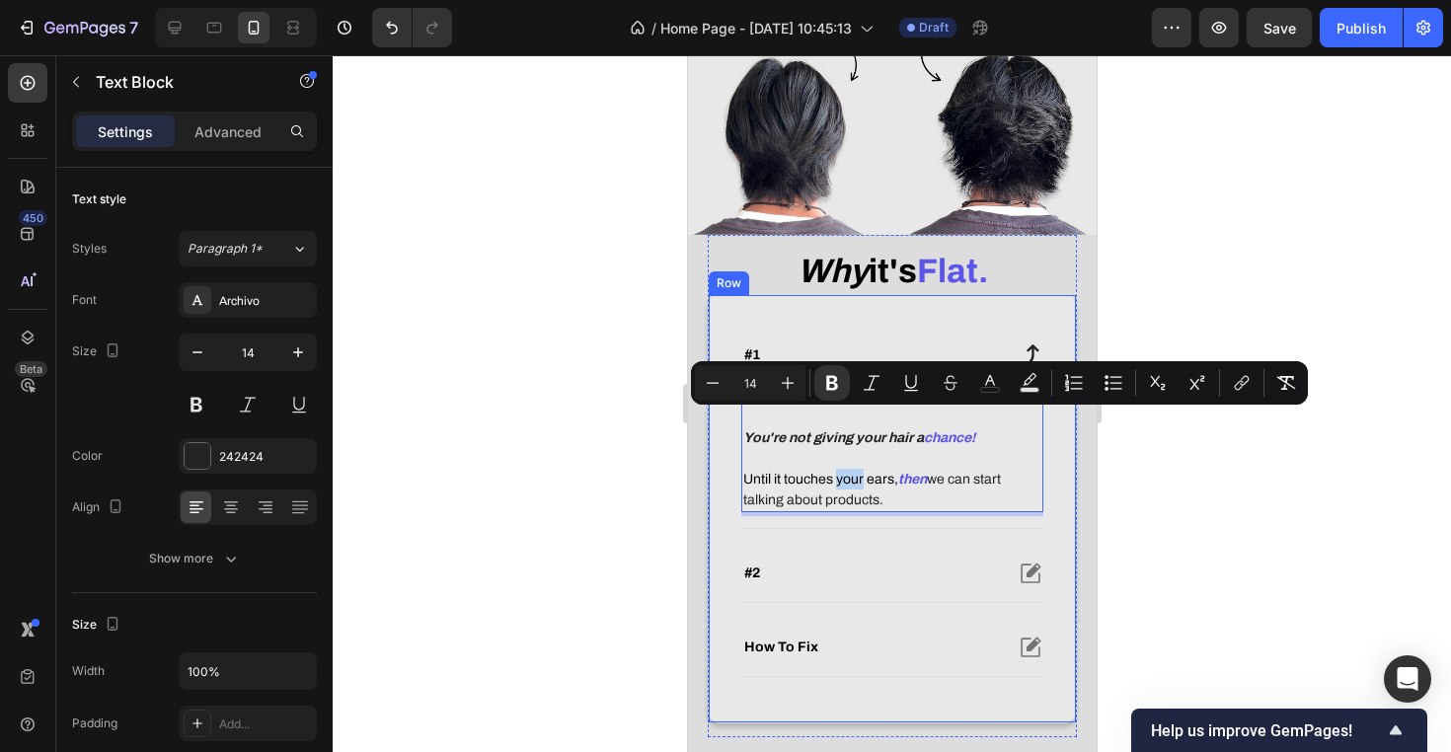
drag, startPoint x: 942, startPoint y: 533, endPoint x: 718, endPoint y: 415, distance: 252.5
click at [718, 415] on div "#1 Hair is too short. You're not giving your hair a chance! Until it touches yo…" at bounding box center [891, 508] width 369 height 429
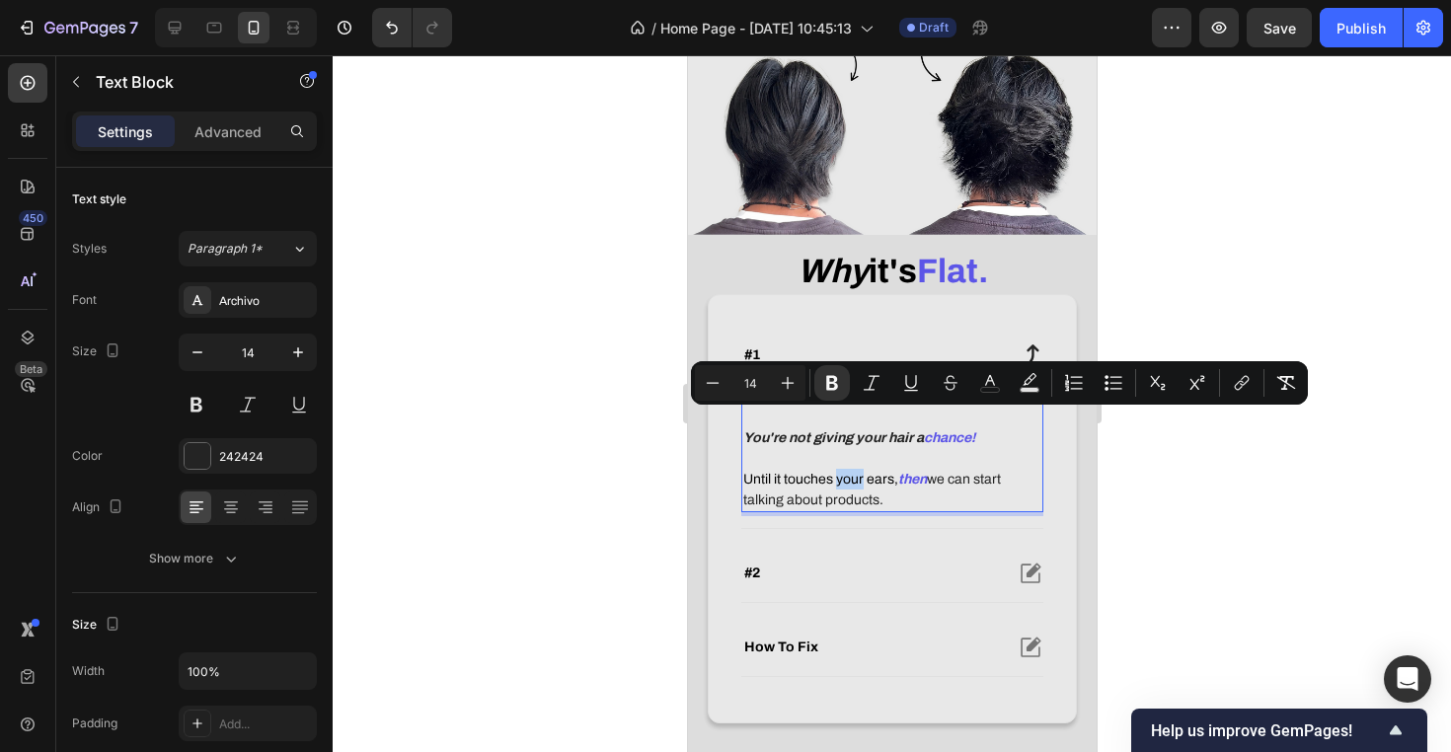
copy div "Hair is too short. You're not giving your hair a chance! Until it touches your …"
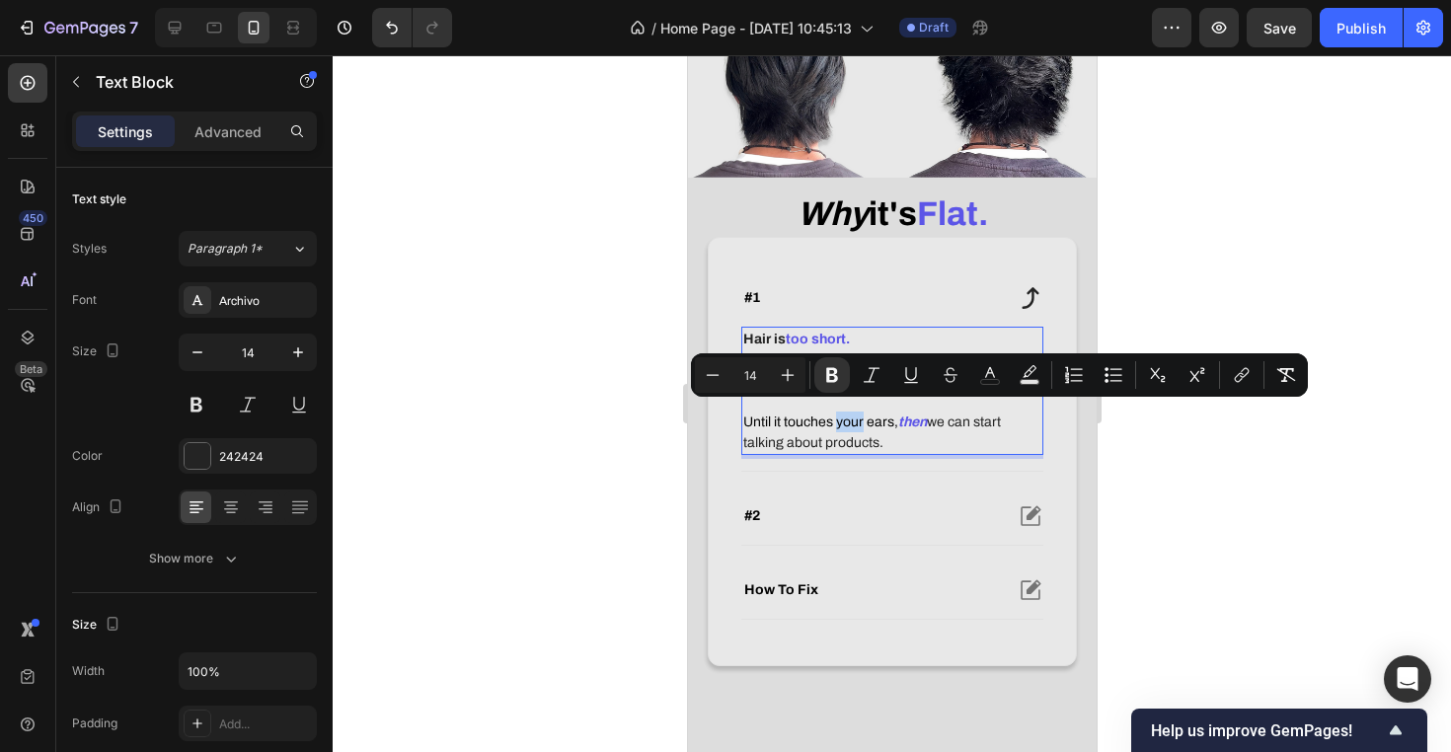
scroll to position [530, 0]
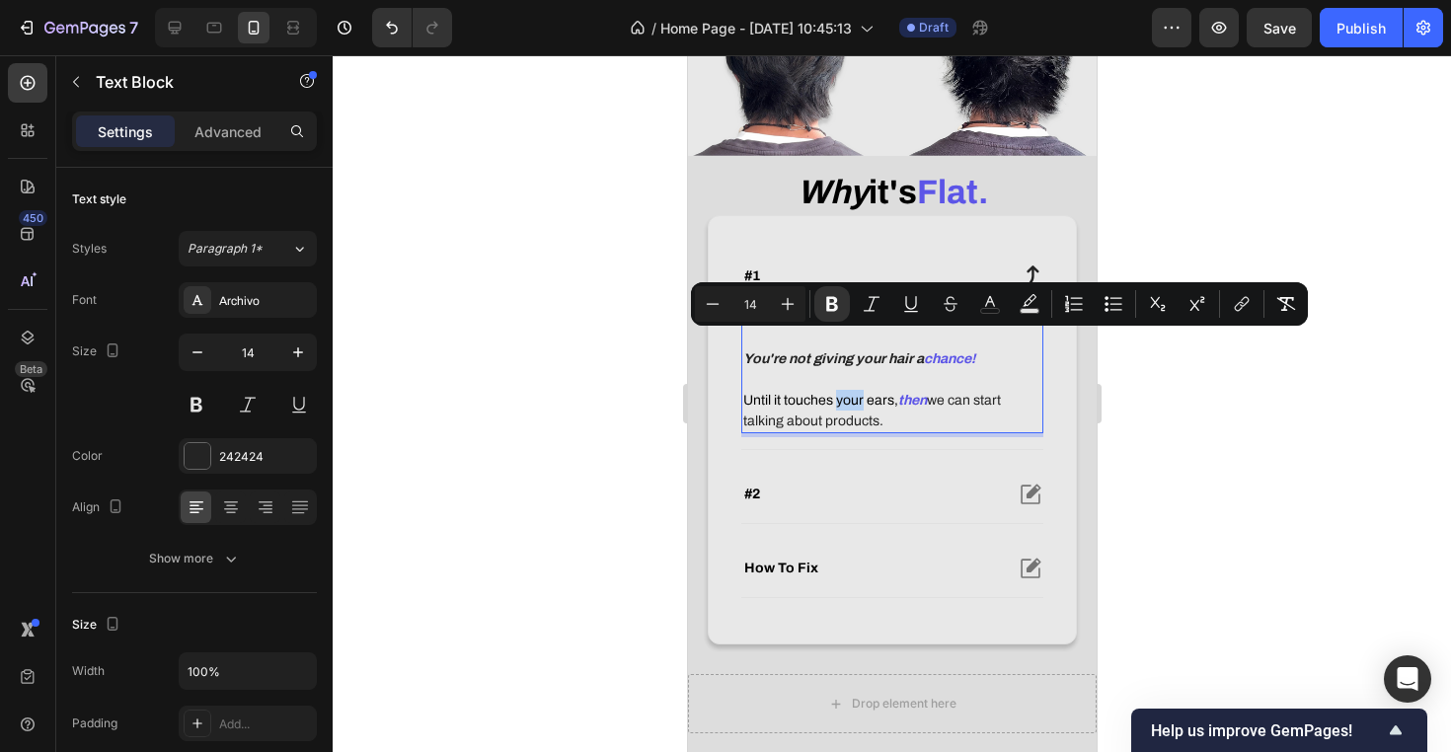
click at [871, 408] on span "Until it touches your ears," at bounding box center [819, 400] width 155 height 15
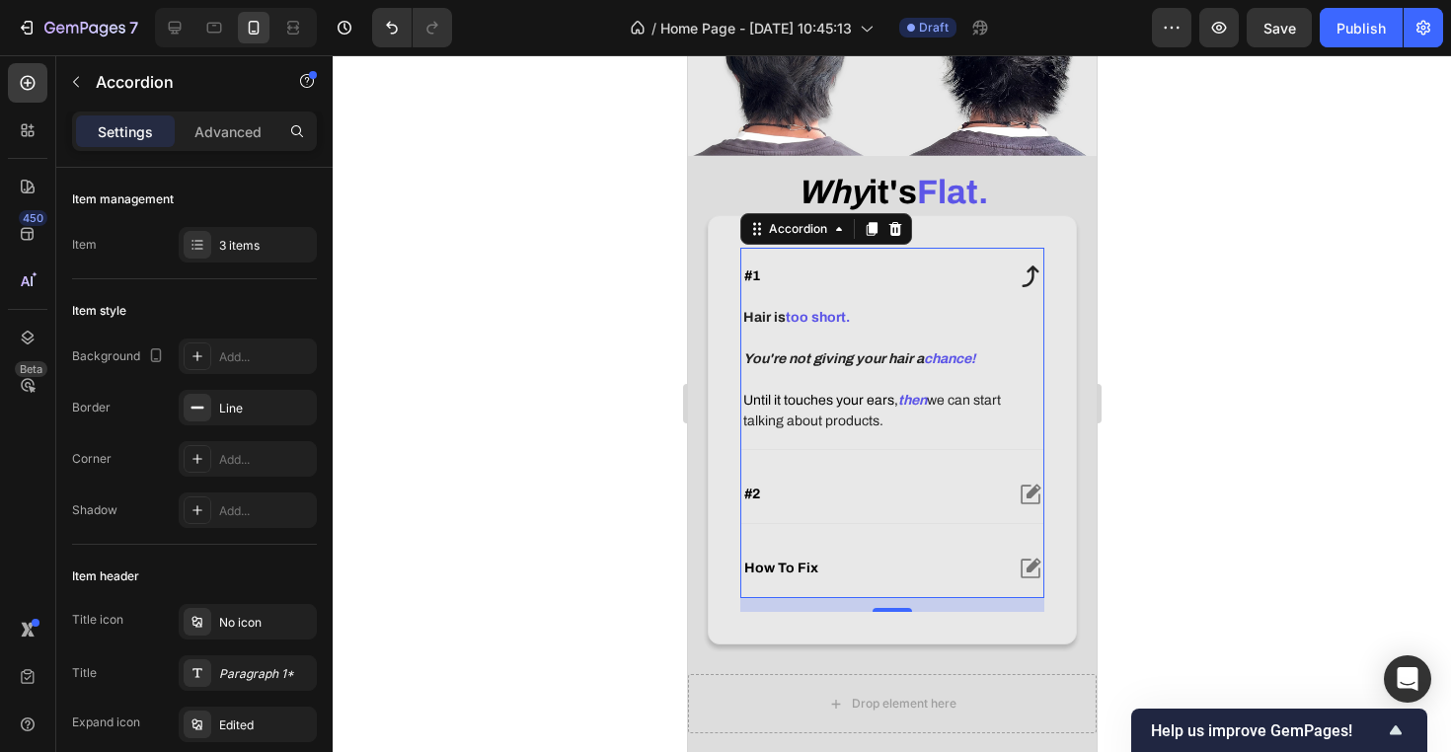
click at [865, 506] on div "#2" at bounding box center [870, 495] width 261 height 24
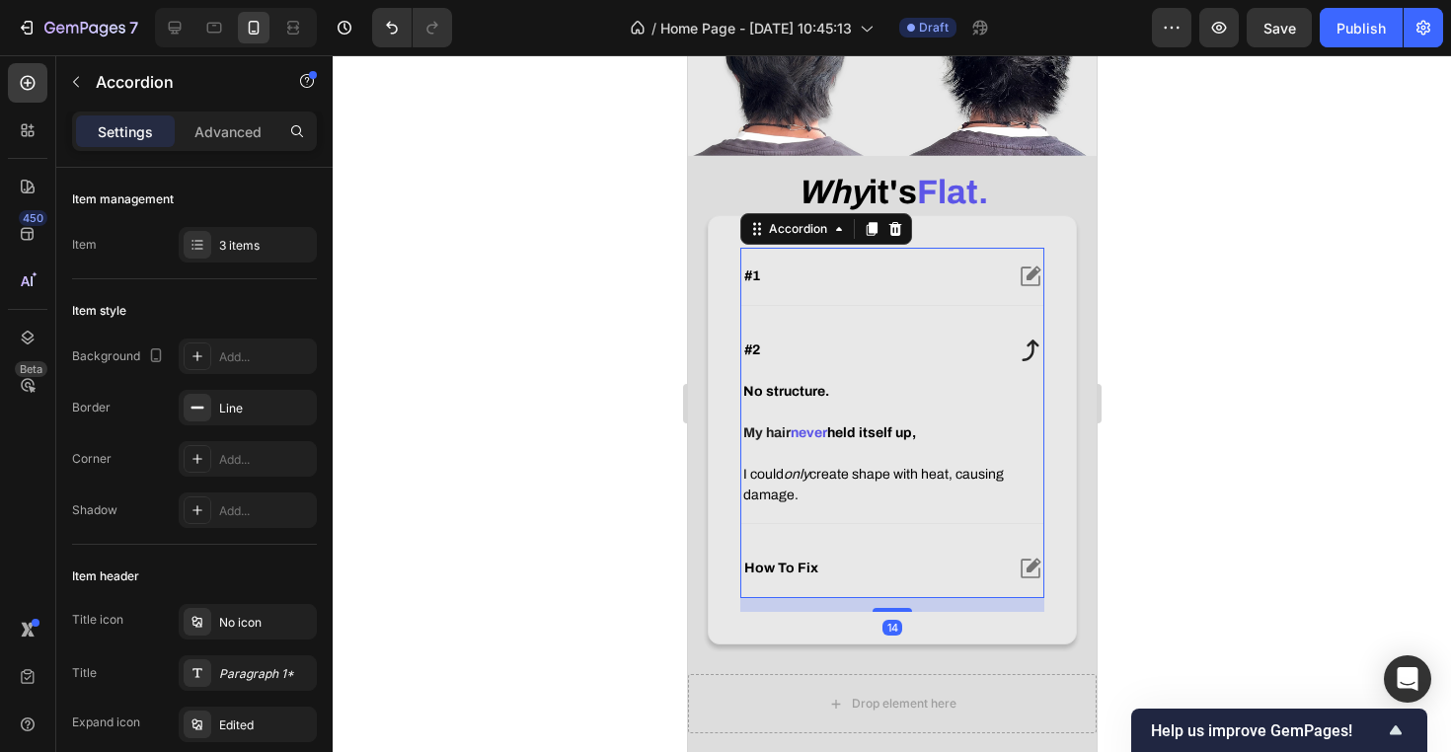
click at [903, 379] on div "#2" at bounding box center [891, 350] width 302 height 57
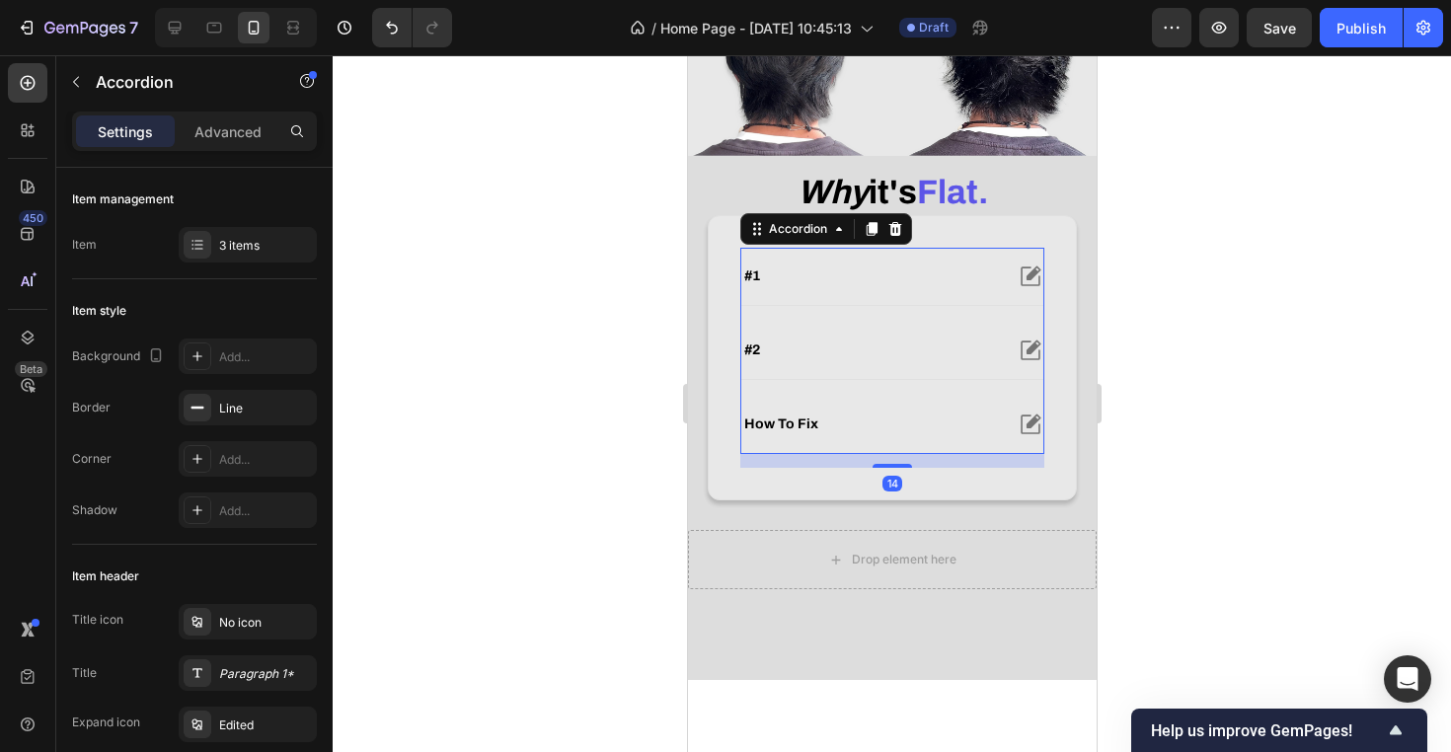
click at [913, 288] on div "#1" at bounding box center [870, 276] width 261 height 24
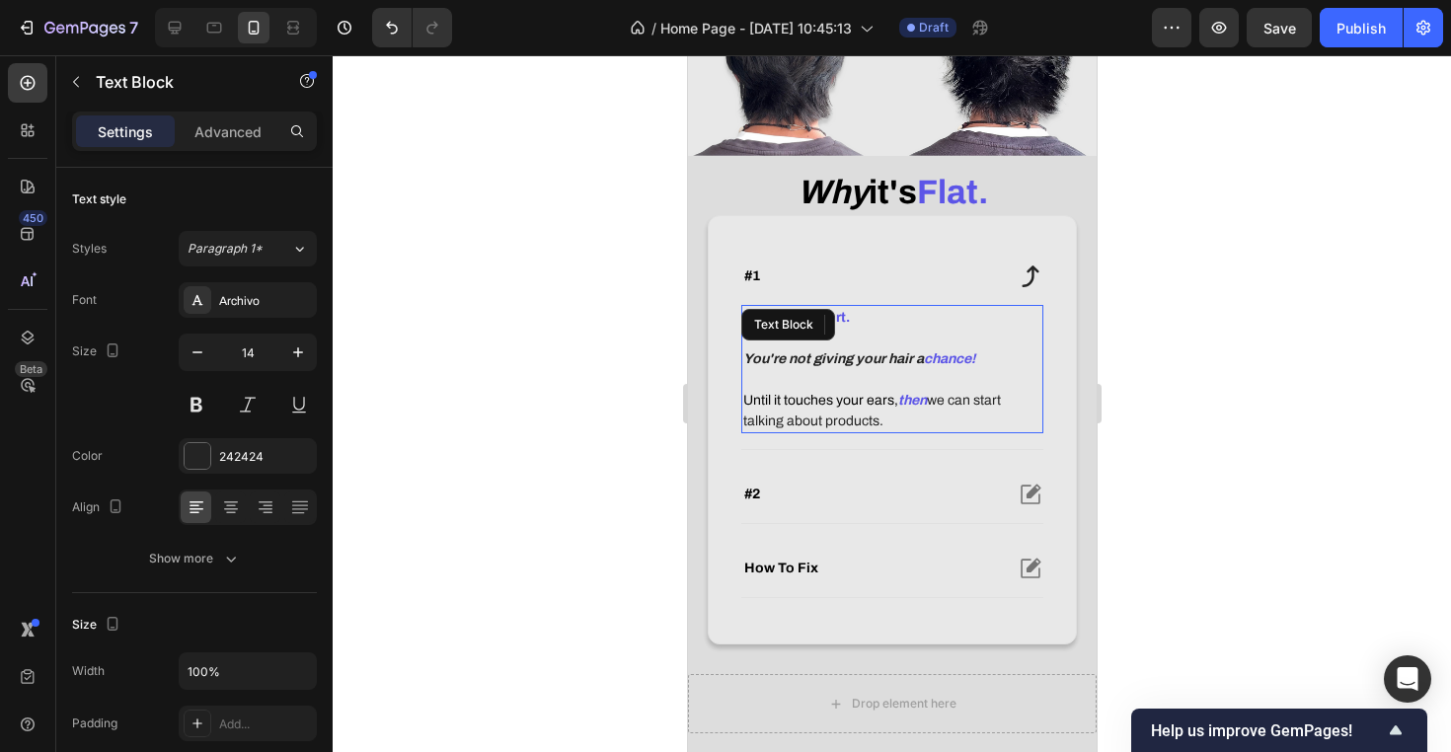
click at [903, 408] on strong "then" at bounding box center [911, 400] width 29 height 15
click at [912, 431] on p "Until it touches your ears, then we can start talking about products." at bounding box center [891, 410] width 298 height 41
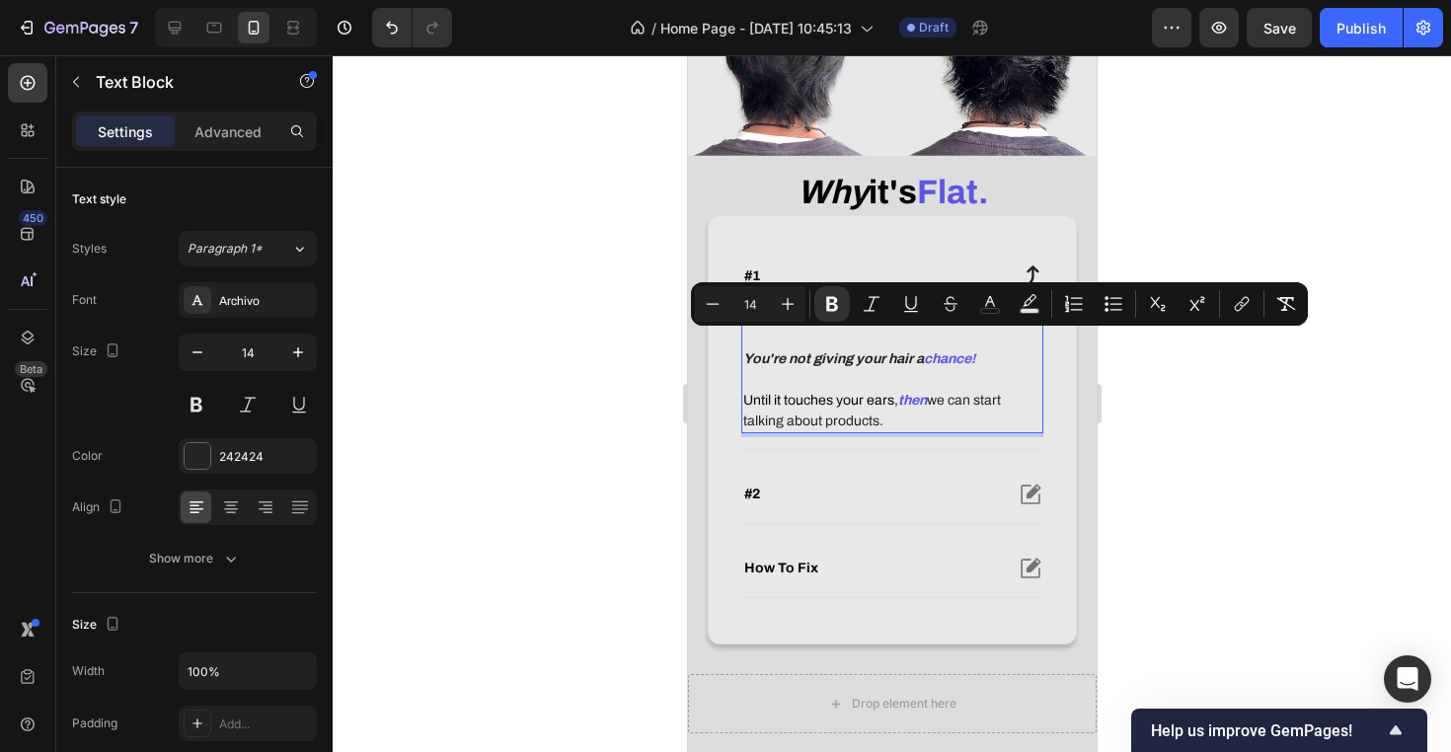
drag, startPoint x: 912, startPoint y: 446, endPoint x: 738, endPoint y: 342, distance: 202.3
click at [738, 342] on div "#1 Hair is too short. You're not giving your hair a chance! Until it touches yo…" at bounding box center [891, 429] width 369 height 429
copy div "Hair is too short. You're not giving your hair a chance! Until it touches your …"
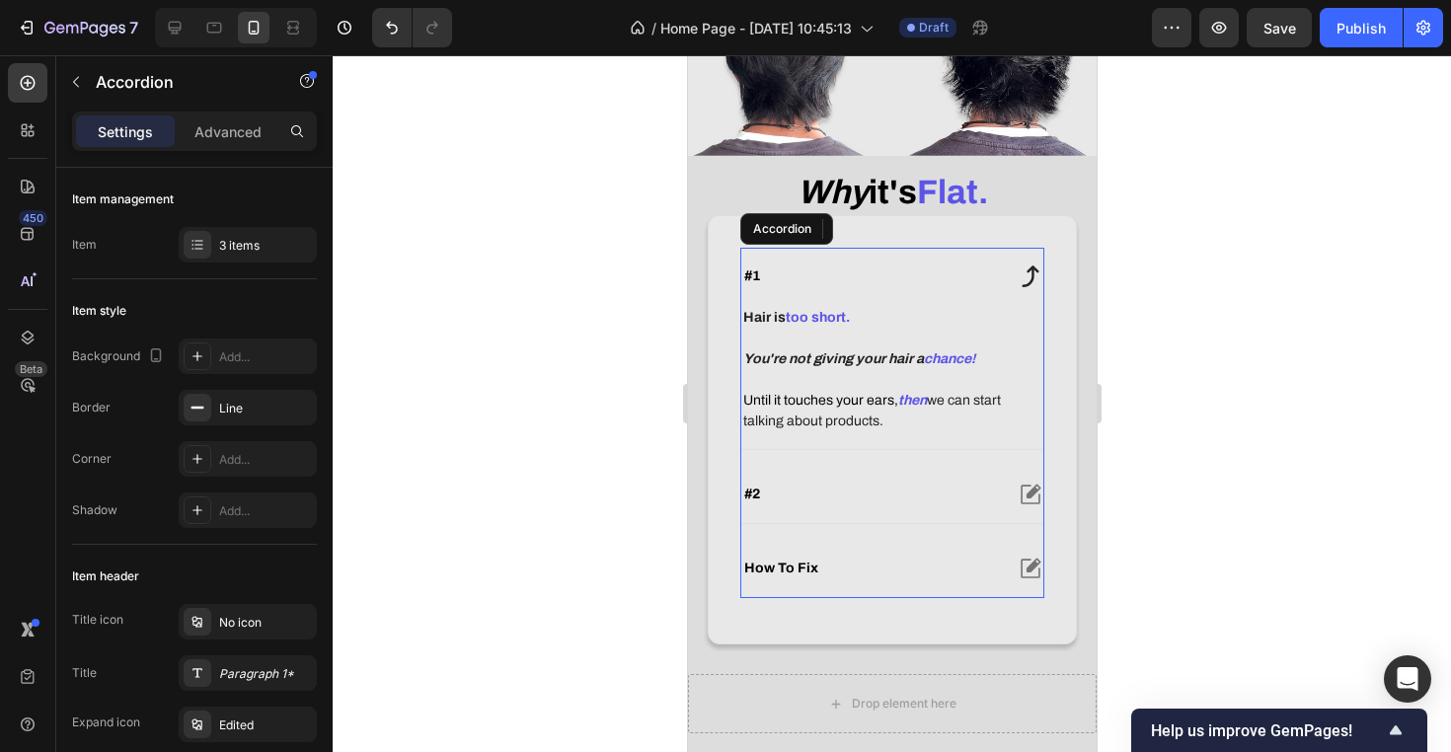
click at [923, 492] on div "#2" at bounding box center [891, 494] width 302 height 57
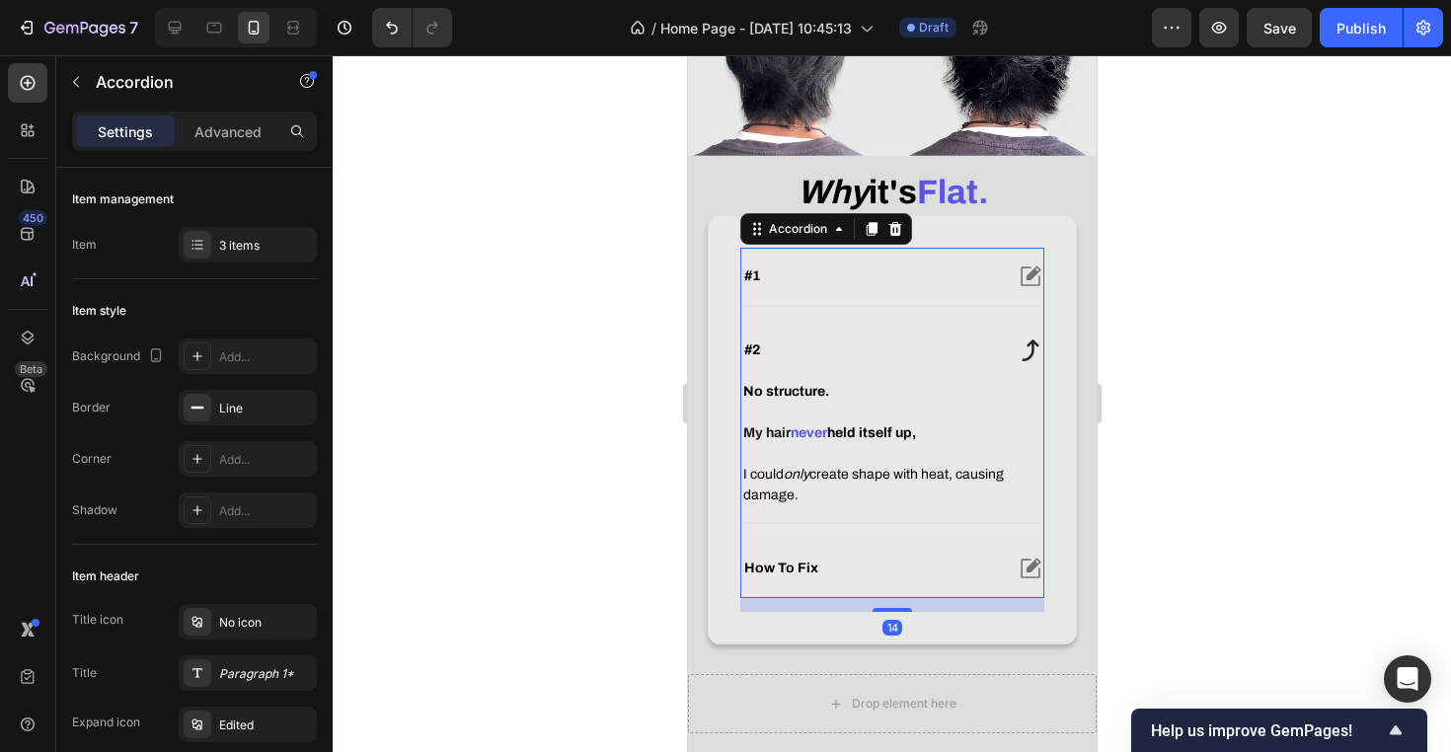
click at [905, 523] on div "No structure. My hair never held itself up, I could only create shape with heat…" at bounding box center [891, 451] width 302 height 144
click at [936, 505] on p "I could only create shape with heat, causing damage." at bounding box center [891, 484] width 298 height 41
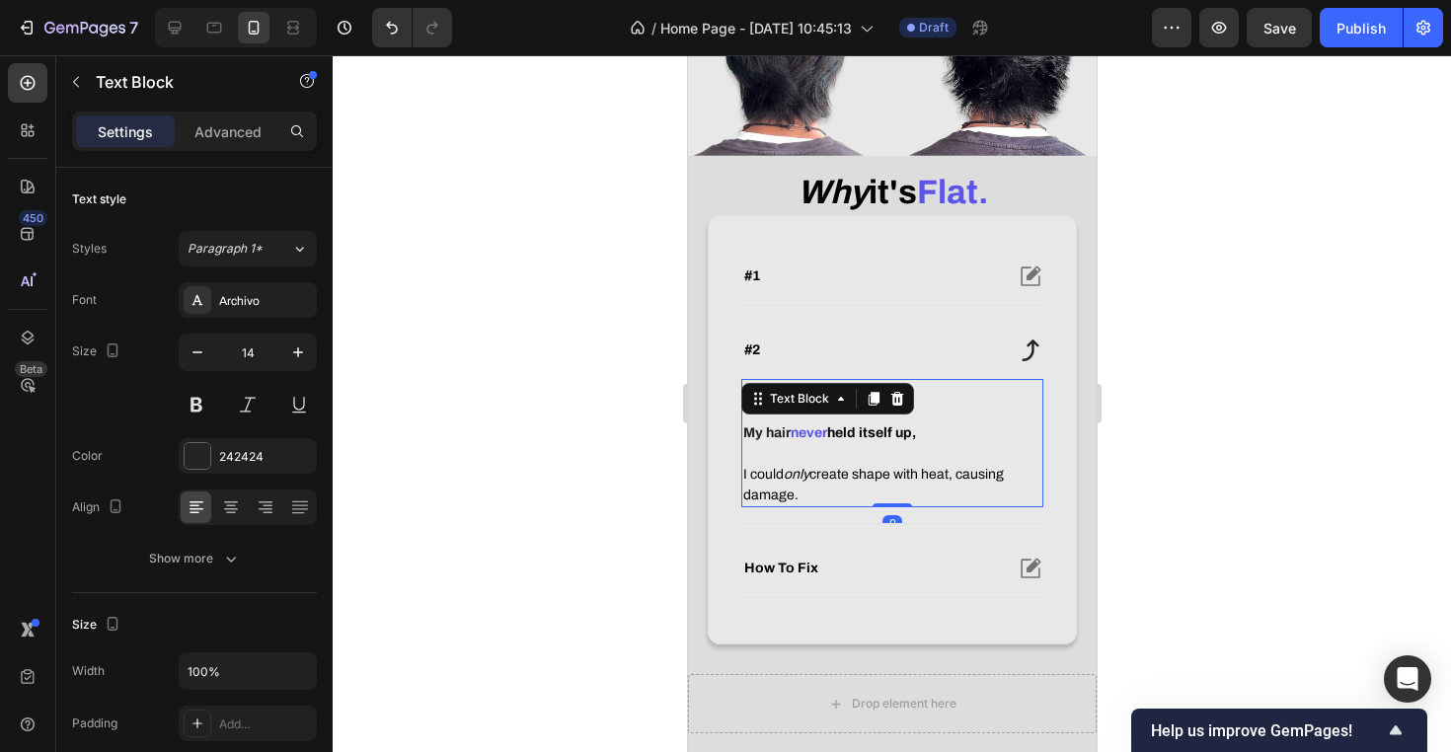
click at [936, 505] on p "I could only create shape with heat, causing damage." at bounding box center [891, 484] width 298 height 41
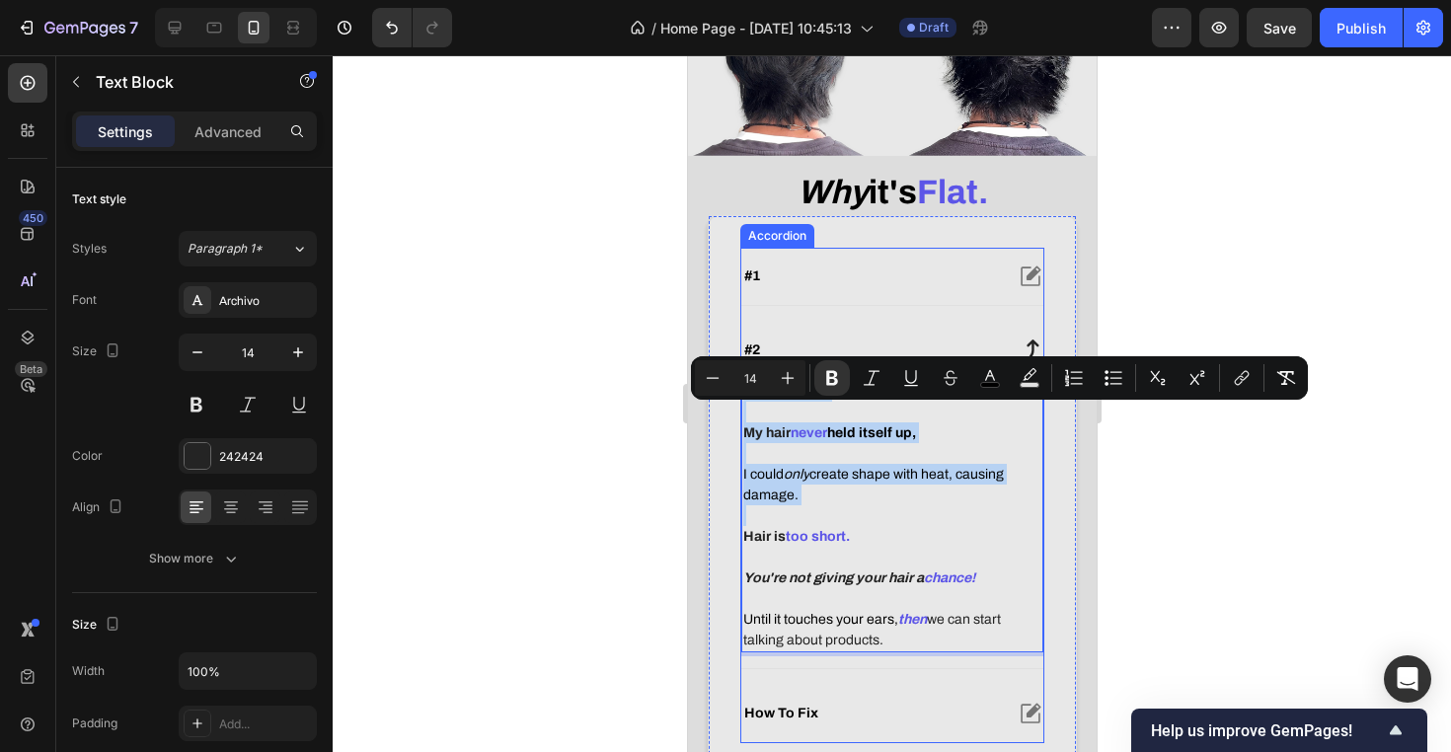
drag, startPoint x: 810, startPoint y: 535, endPoint x: 739, endPoint y: 397, distance: 155.4
click at [739, 396] on div "#1 #2 No structure. My hair never held itself up, I could only create shape wit…" at bounding box center [891, 495] width 304 height 495
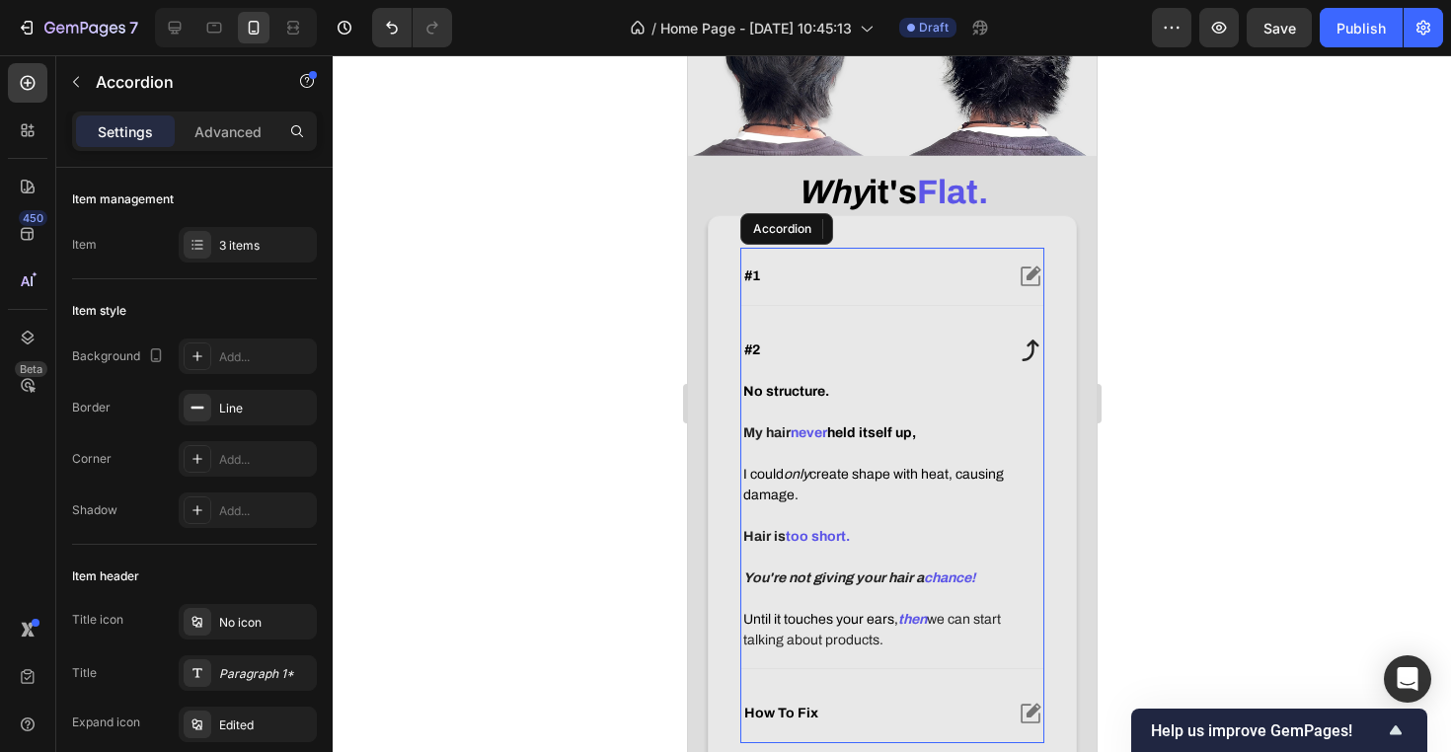
click at [876, 288] on div "#1" at bounding box center [870, 276] width 261 height 24
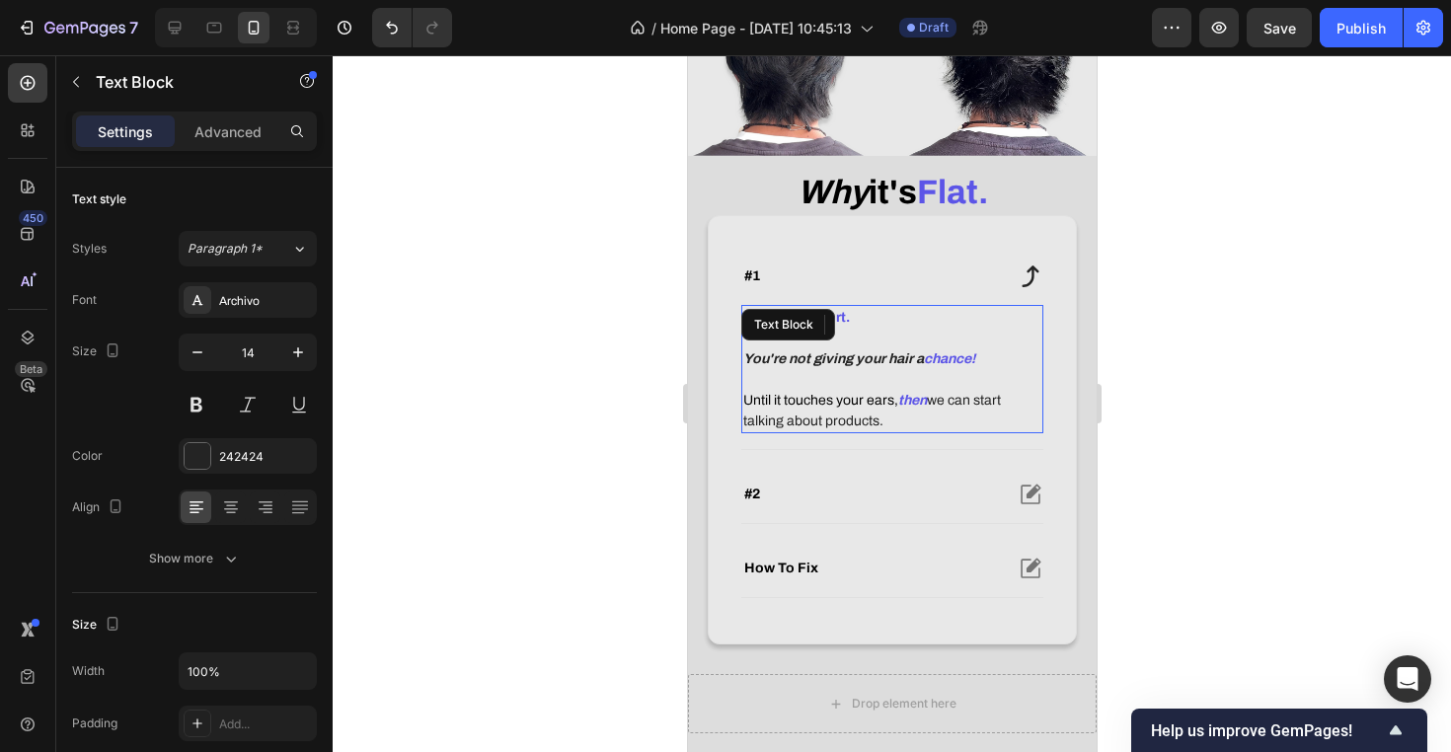
click at [875, 390] on p at bounding box center [891, 379] width 298 height 21
click at [905, 431] on p "Until it touches your ears, then we can start talking about products." at bounding box center [891, 410] width 298 height 41
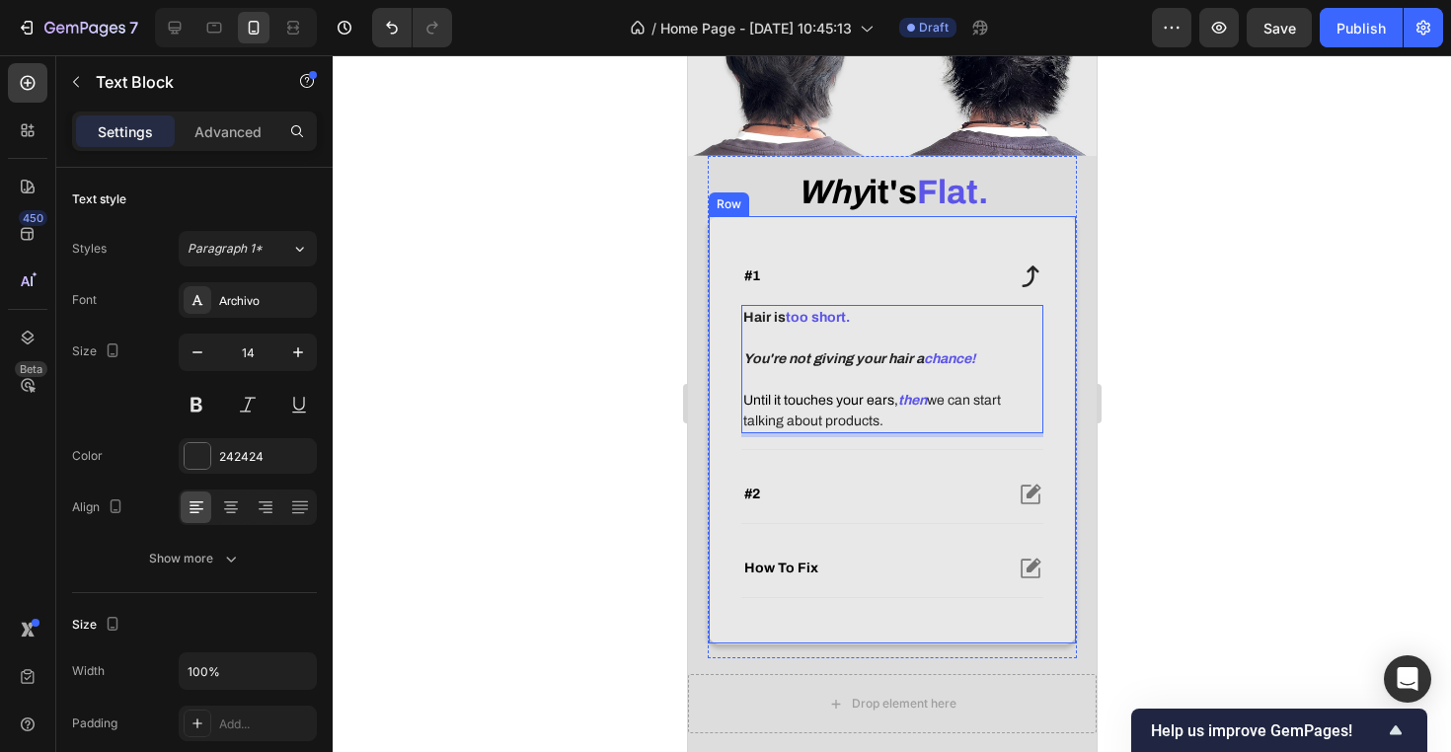
drag, startPoint x: 905, startPoint y: 442, endPoint x: 714, endPoint y: 336, distance: 219.1
click at [714, 336] on div "#1 Hair is too short. You're not giving your hair a chance! Until it touches yo…" at bounding box center [891, 429] width 369 height 429
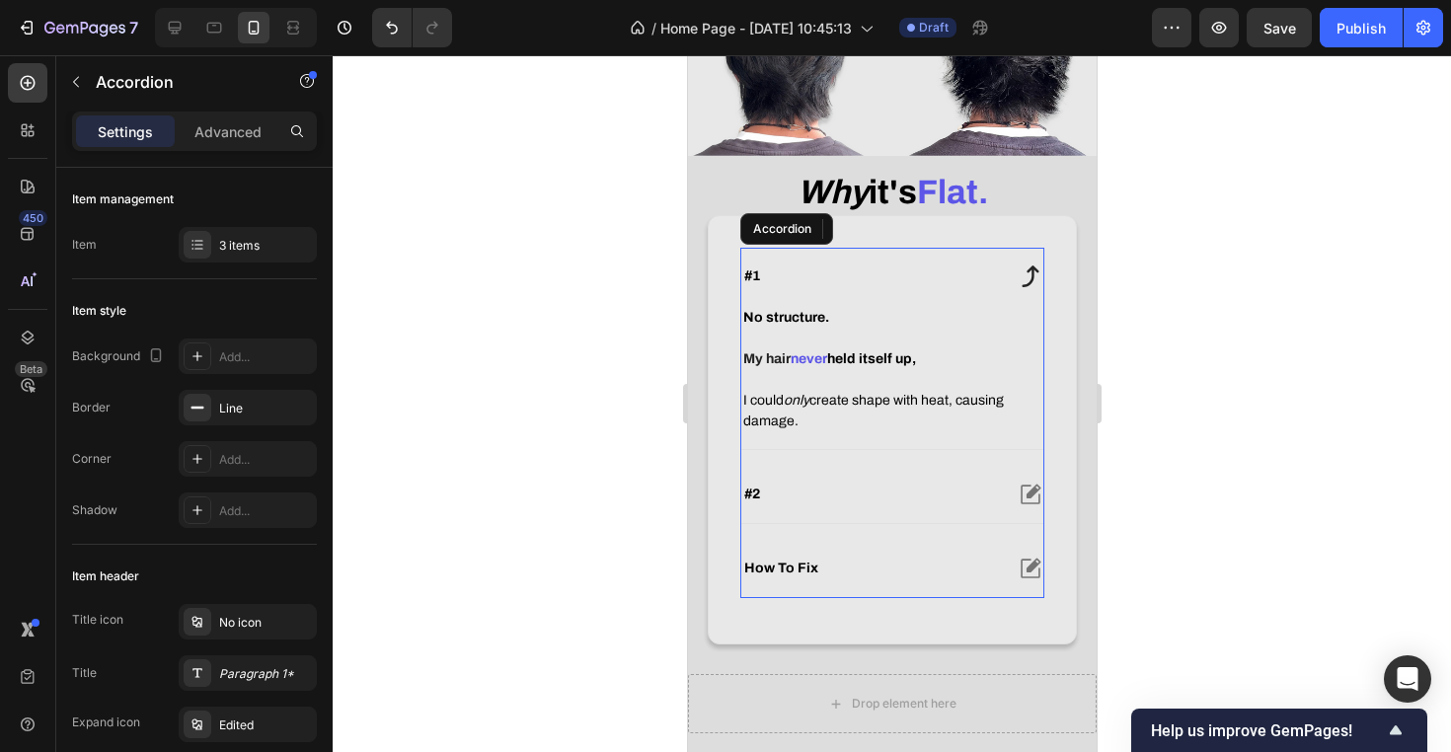
click at [834, 506] on div "#2" at bounding box center [891, 494] width 302 height 57
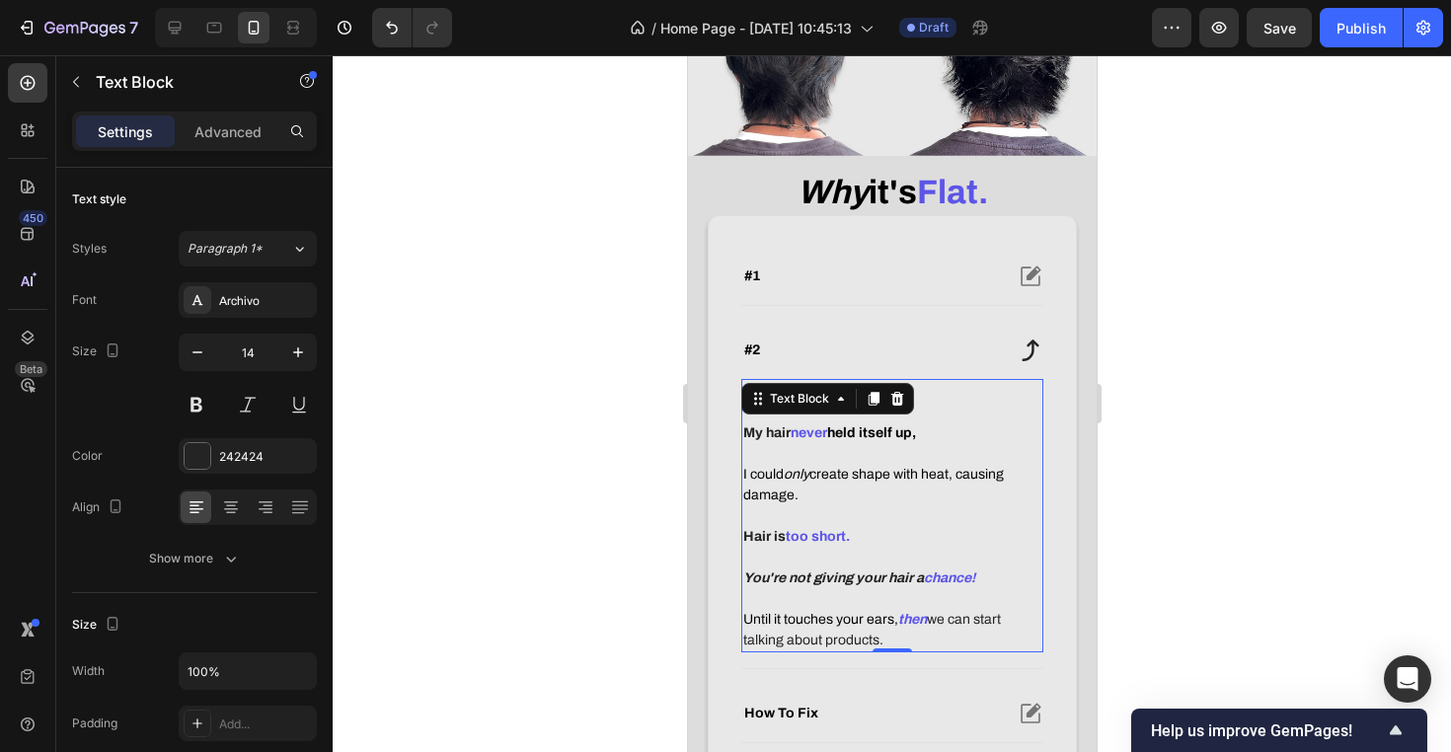
click at [911, 526] on p at bounding box center [891, 515] width 298 height 21
click at [905, 526] on p at bounding box center [891, 515] width 298 height 21
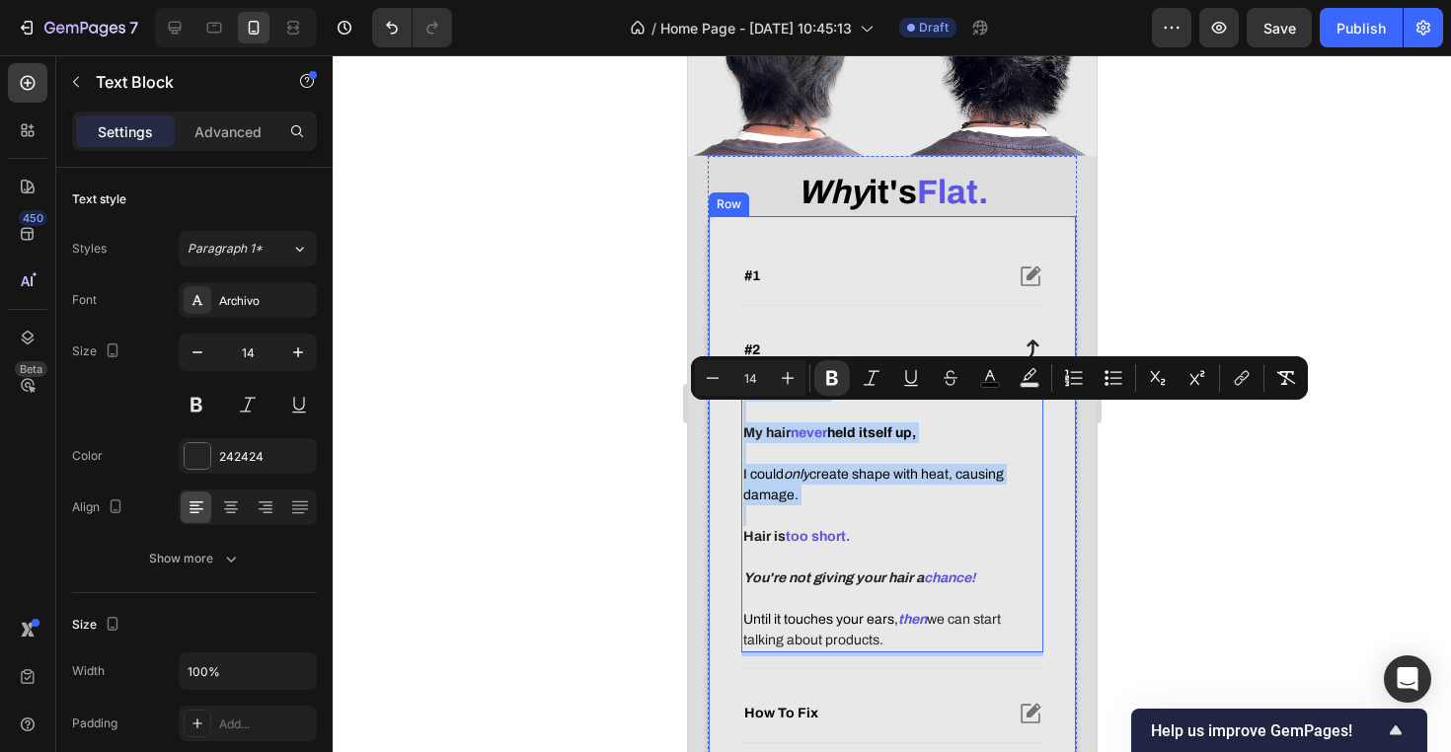
drag, startPoint x: 905, startPoint y: 541, endPoint x: 727, endPoint y: 400, distance: 226.9
click at [727, 400] on div "#1 #2 No structure. My hair never held itself up, I could only create shape wit…" at bounding box center [891, 502] width 369 height 574
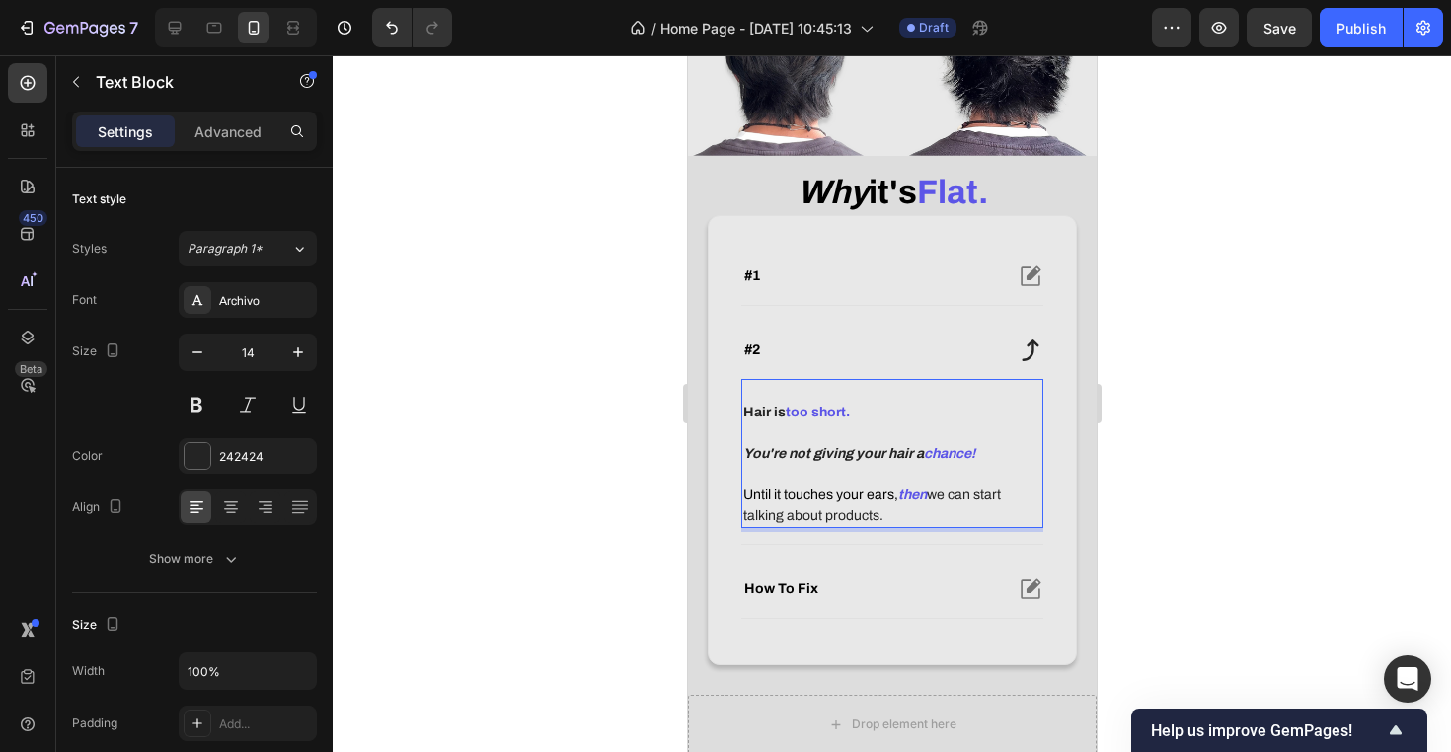
click at [742, 419] on strong "Hair is" at bounding box center [763, 412] width 42 height 15
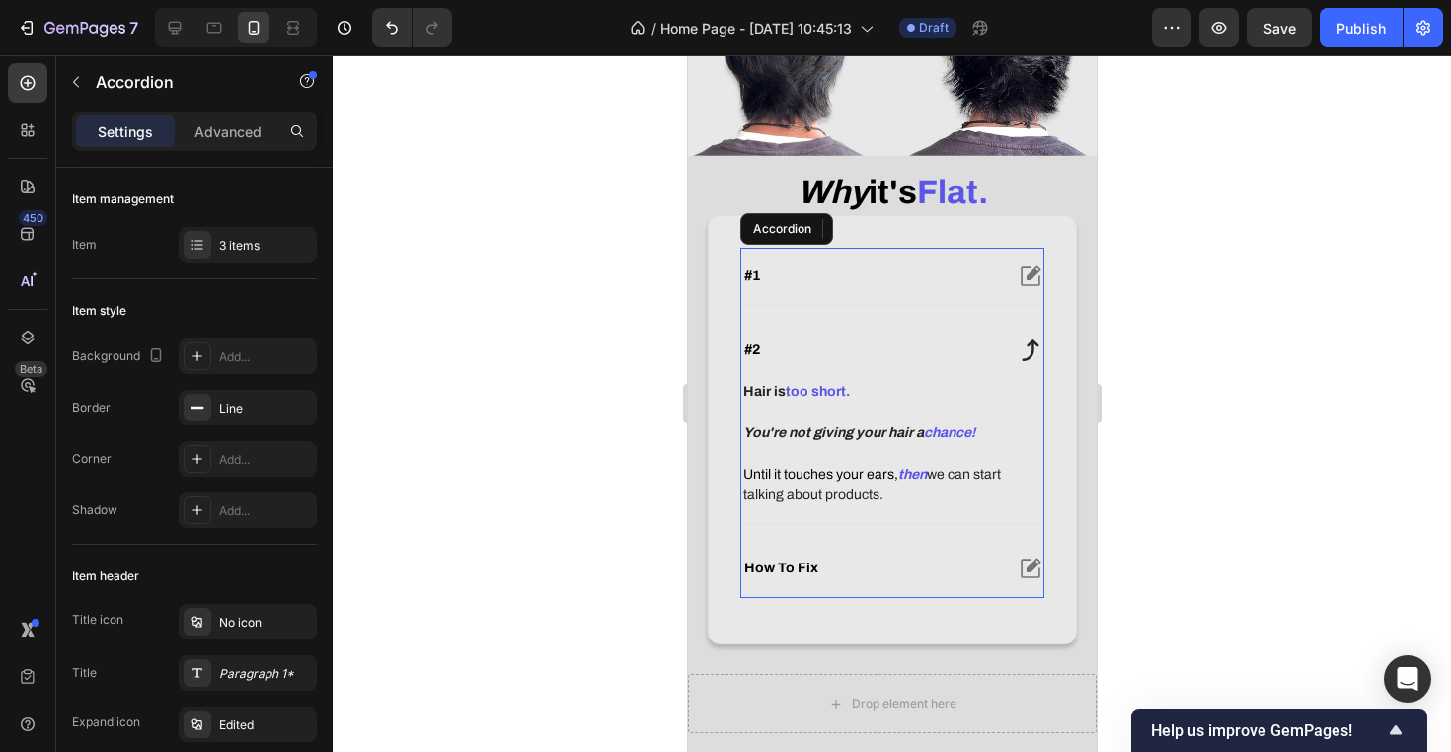
click at [827, 305] on div "#1" at bounding box center [891, 276] width 302 height 57
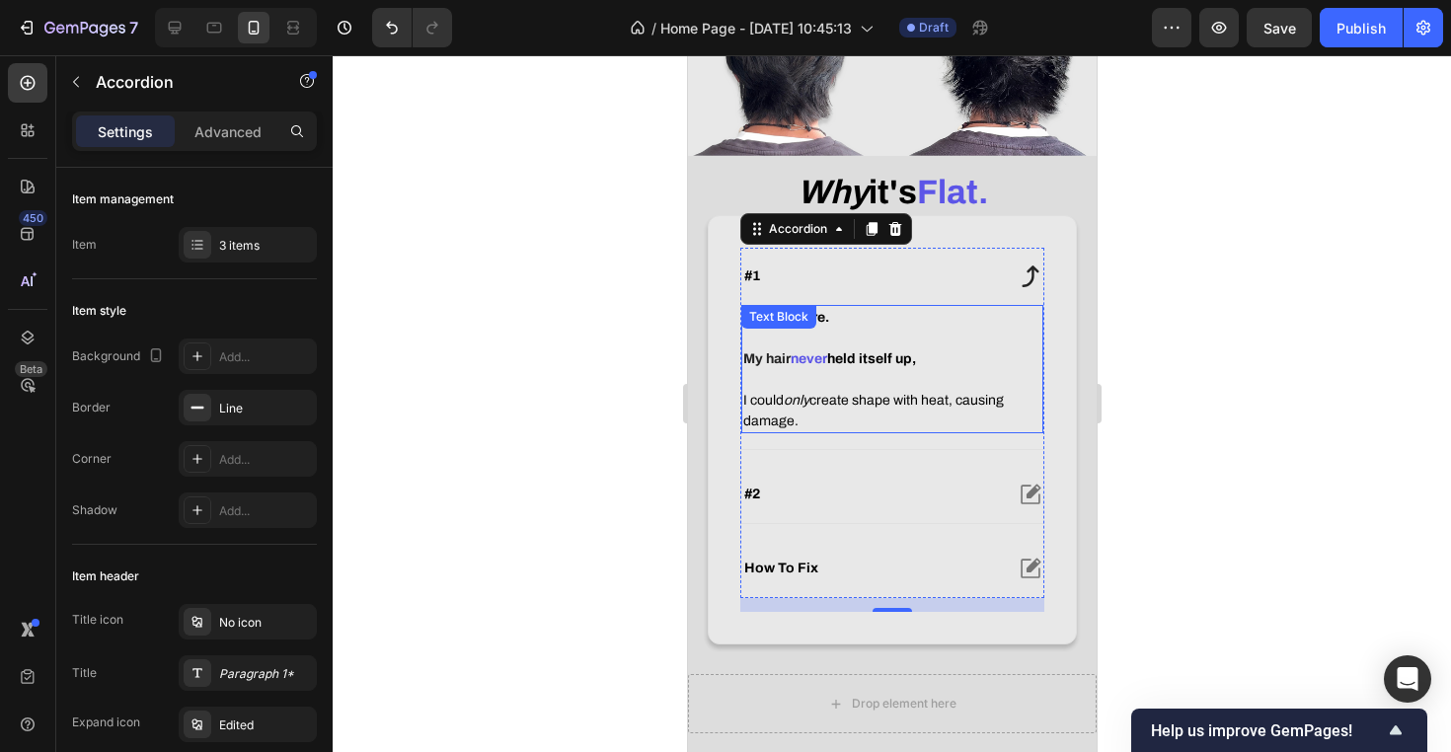
click at [772, 428] on span "I could only create shape with heat, causing damage." at bounding box center [872, 411] width 261 height 36
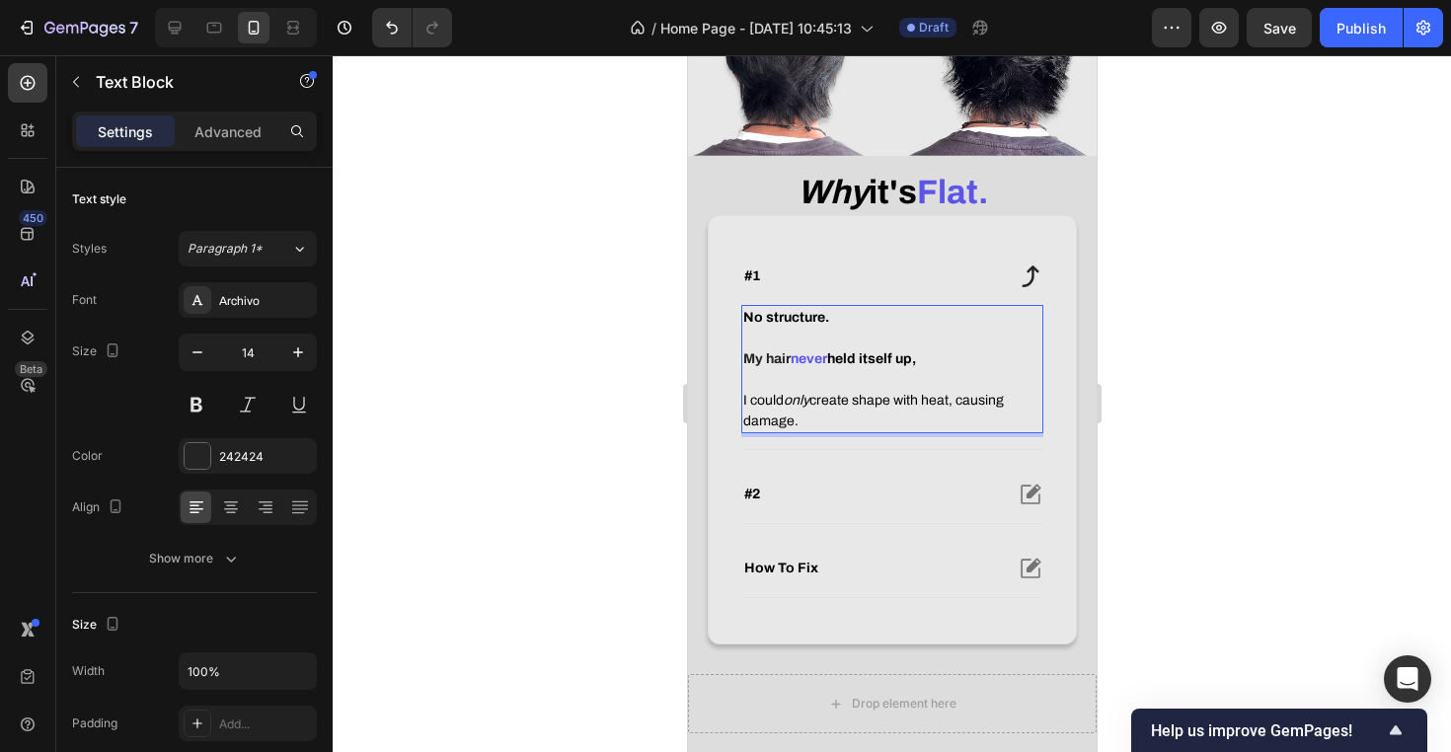
click at [772, 428] on span "I could only create shape with heat, causing damage." at bounding box center [872, 411] width 261 height 36
click at [943, 431] on p "I could only create shape with heat, causing damage." at bounding box center [891, 410] width 298 height 41
drag, startPoint x: 961, startPoint y: 423, endPoint x: 935, endPoint y: 449, distance: 37.0
click at [935, 431] on p "I could only create shape with heat, causing damage." at bounding box center [891, 410] width 298 height 41
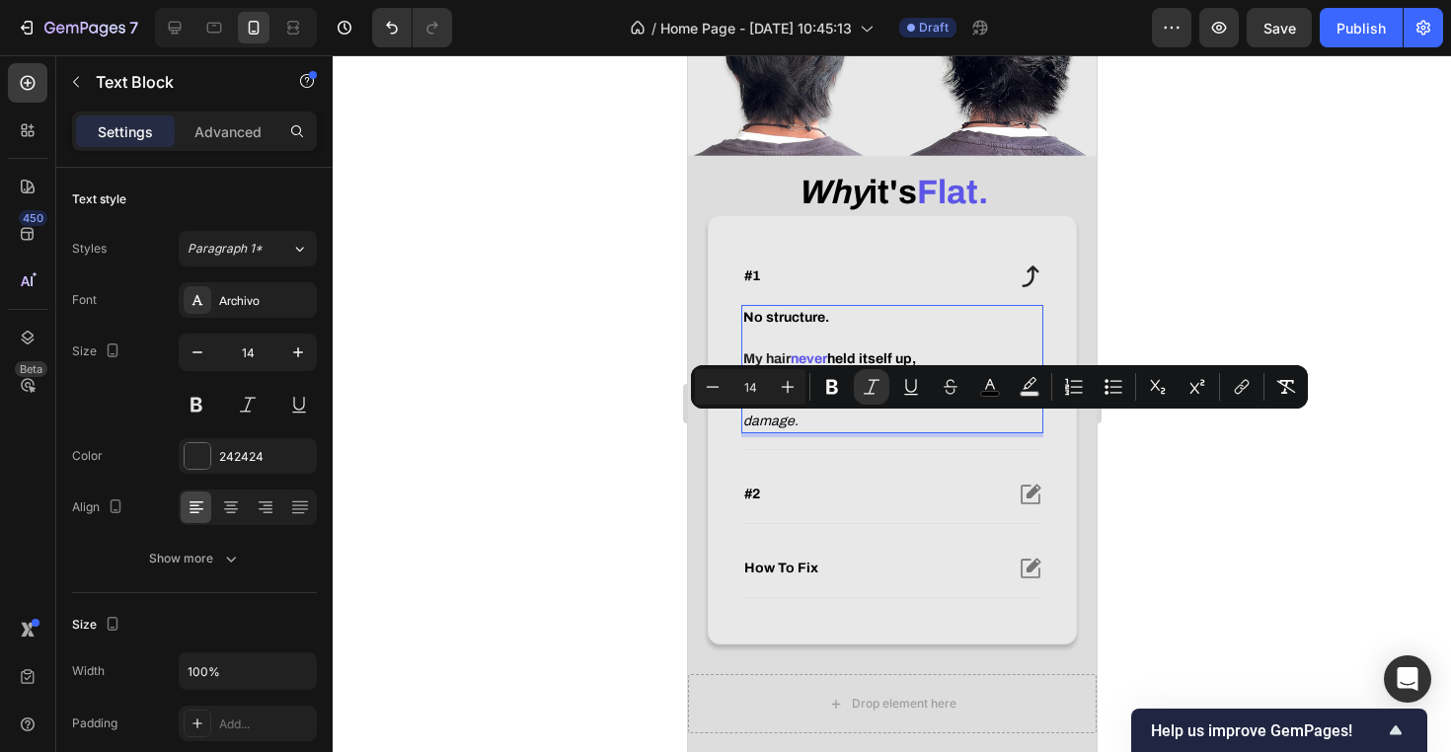
click at [597, 491] on div at bounding box center [892, 403] width 1118 height 697
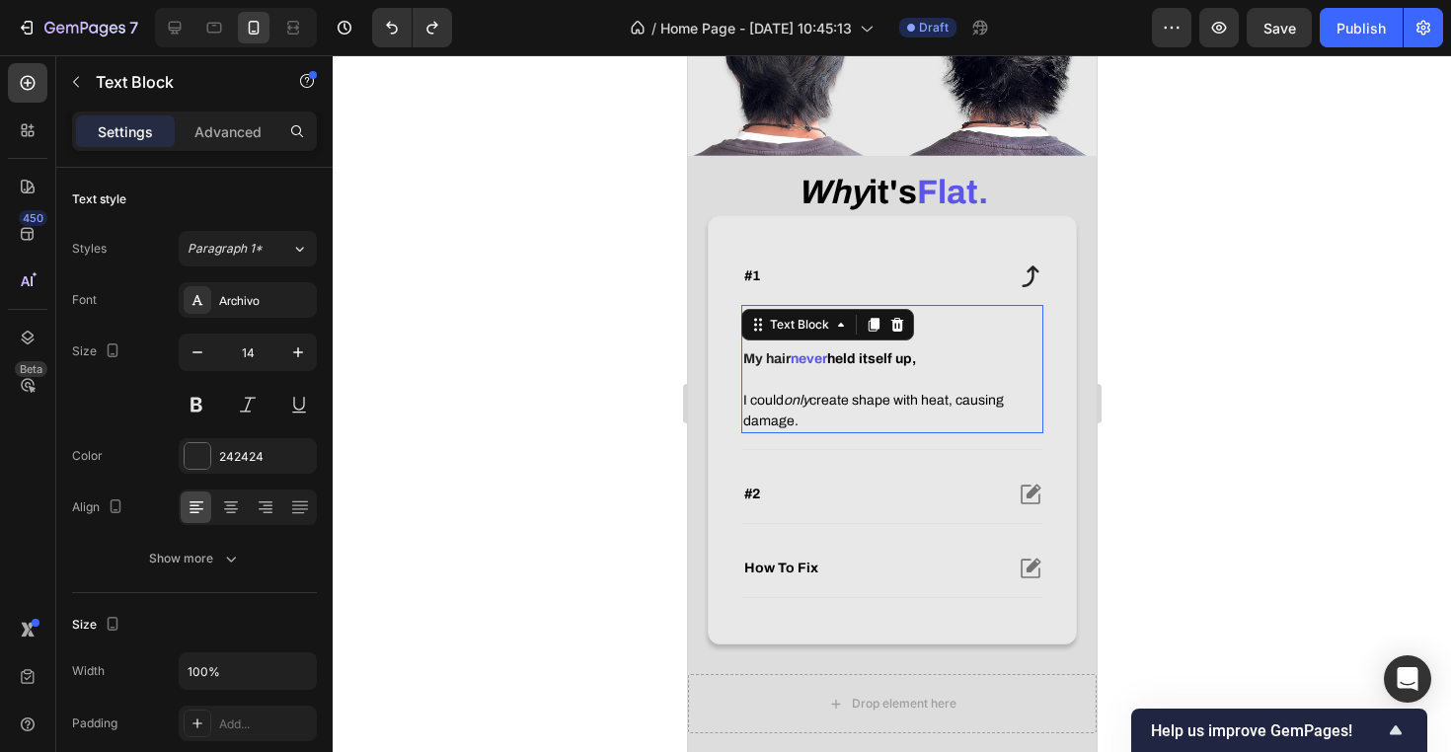
click at [857, 431] on p "I could only create shape with heat, causing damage." at bounding box center [891, 410] width 298 height 41
click at [975, 428] on span "I could only create shape with heat, causing damage." at bounding box center [872, 411] width 261 height 36
click at [766, 431] on p "I could only create shape with heat, causing damage." at bounding box center [891, 410] width 298 height 41
click at [775, 428] on span "I could only create shape with heat, causing damage." at bounding box center [872, 411] width 261 height 36
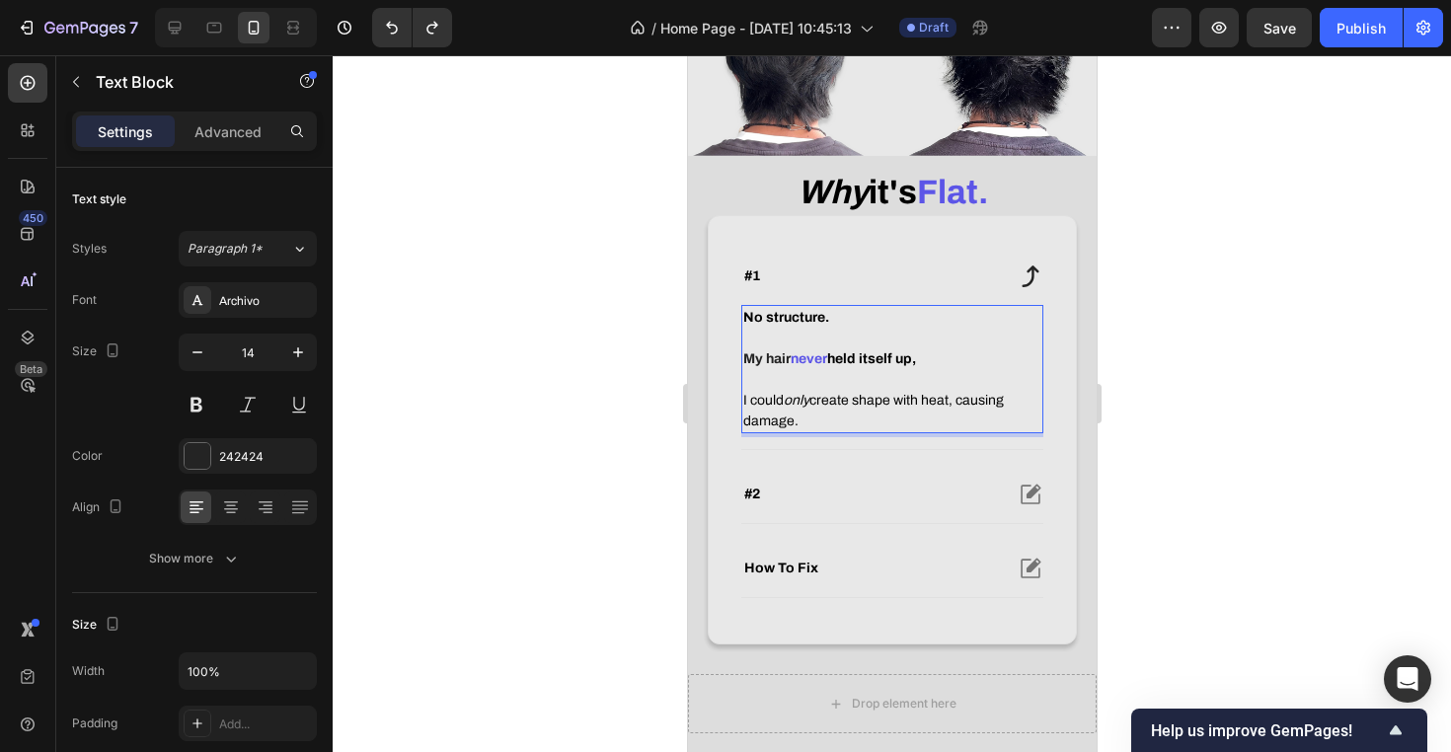
click at [775, 428] on span "I could only create shape with heat, causing damage." at bounding box center [872, 411] width 261 height 36
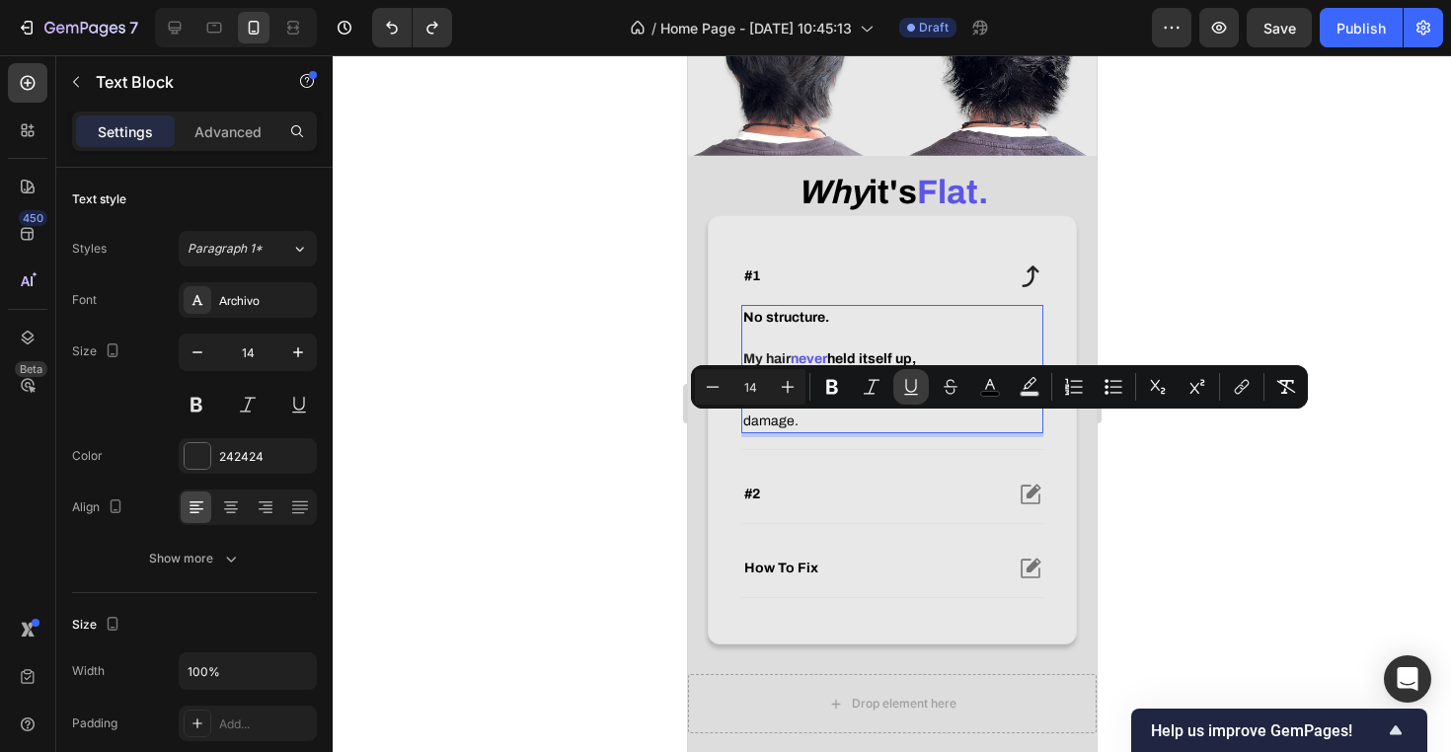
click at [918, 389] on icon "Editor contextual toolbar" at bounding box center [911, 387] width 20 height 20
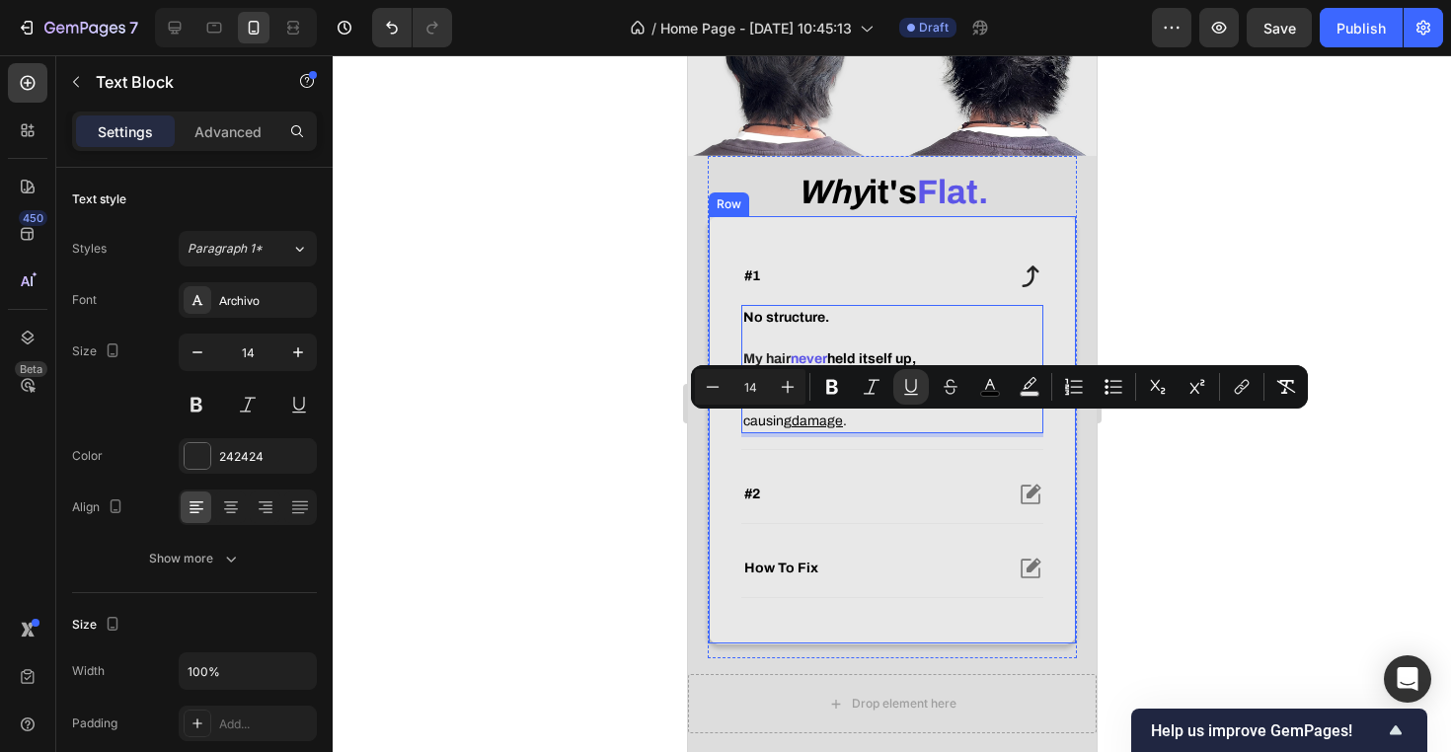
click at [576, 461] on div at bounding box center [892, 403] width 1118 height 697
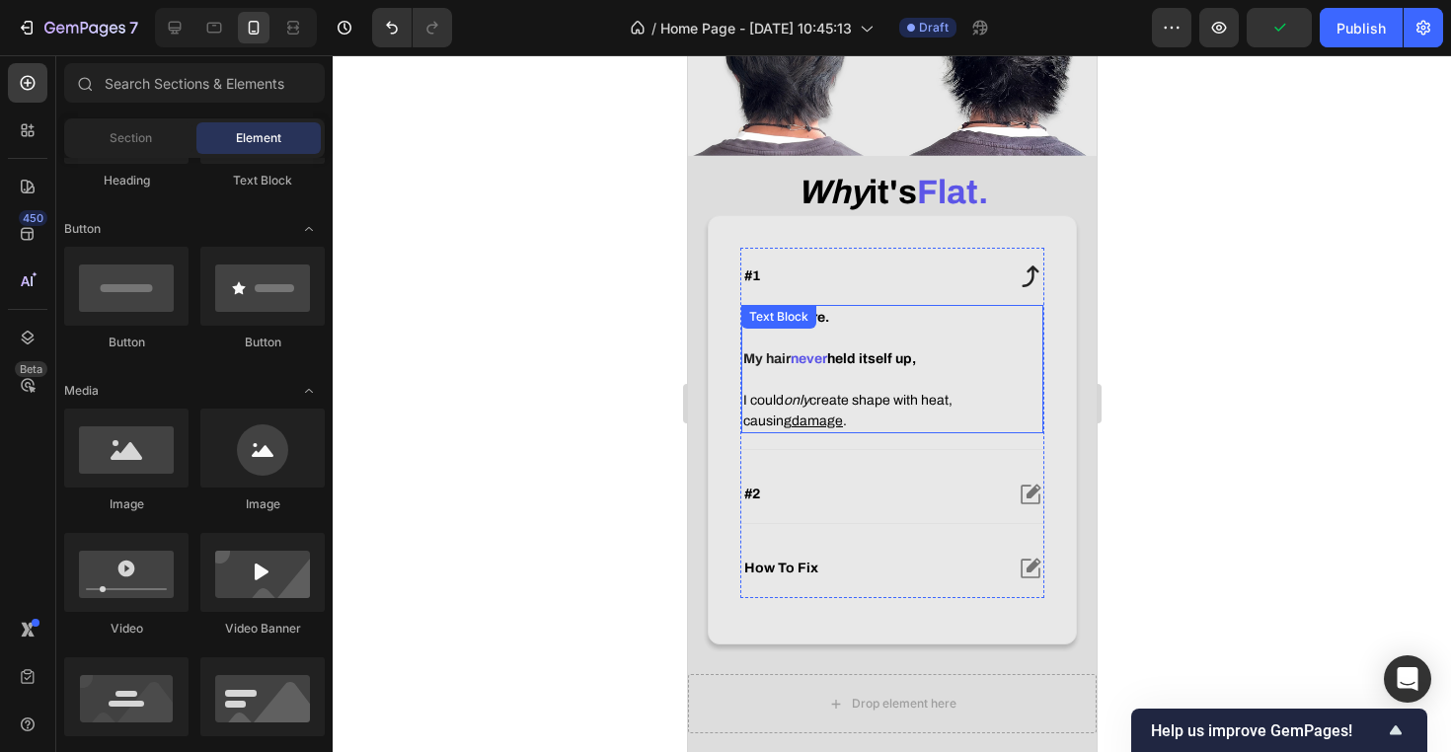
click at [996, 414] on p "I could only create shape with heat, causing damage ." at bounding box center [891, 410] width 298 height 41
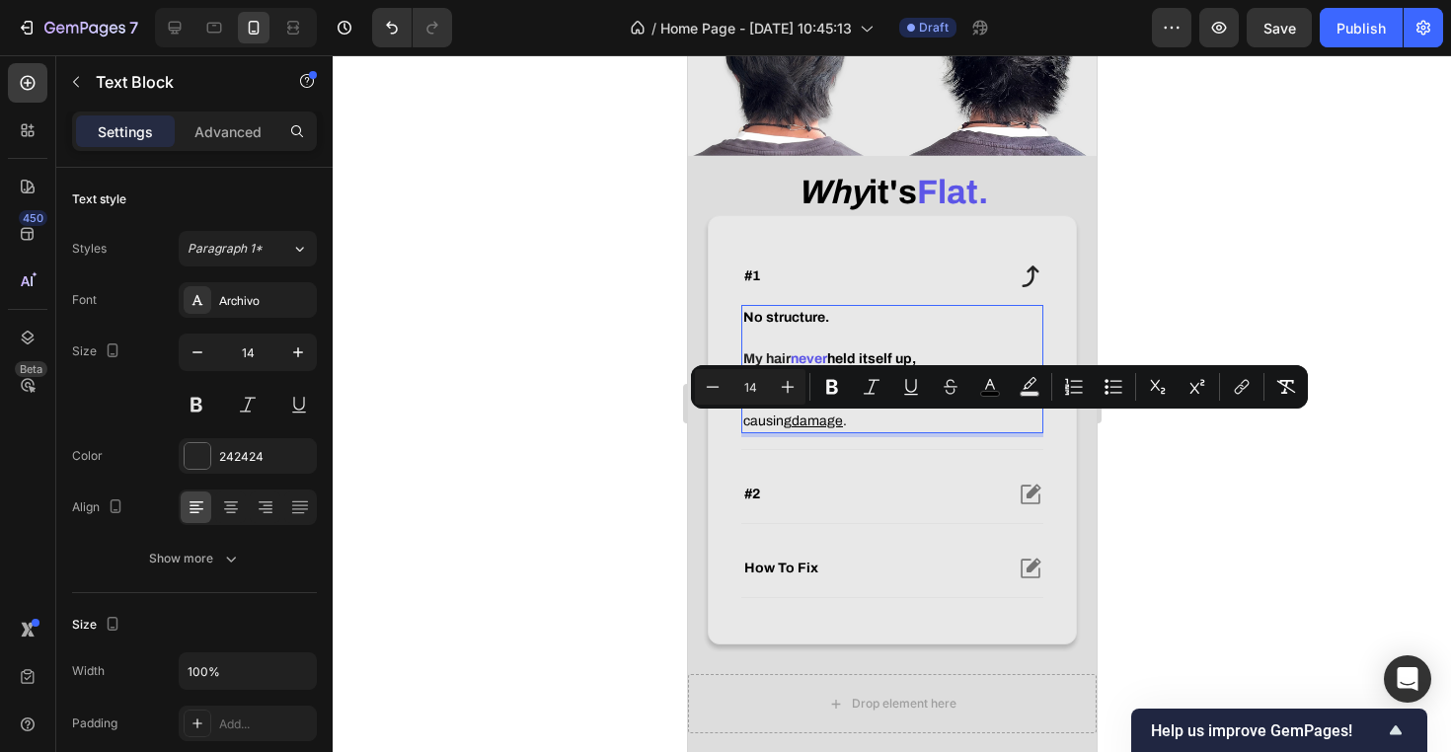
drag, startPoint x: 963, startPoint y: 421, endPoint x: 1010, endPoint y: 423, distance: 46.4
click at [902, 384] on icon "Editor contextual toolbar" at bounding box center [911, 387] width 20 height 20
click at [526, 491] on div at bounding box center [892, 403] width 1118 height 697
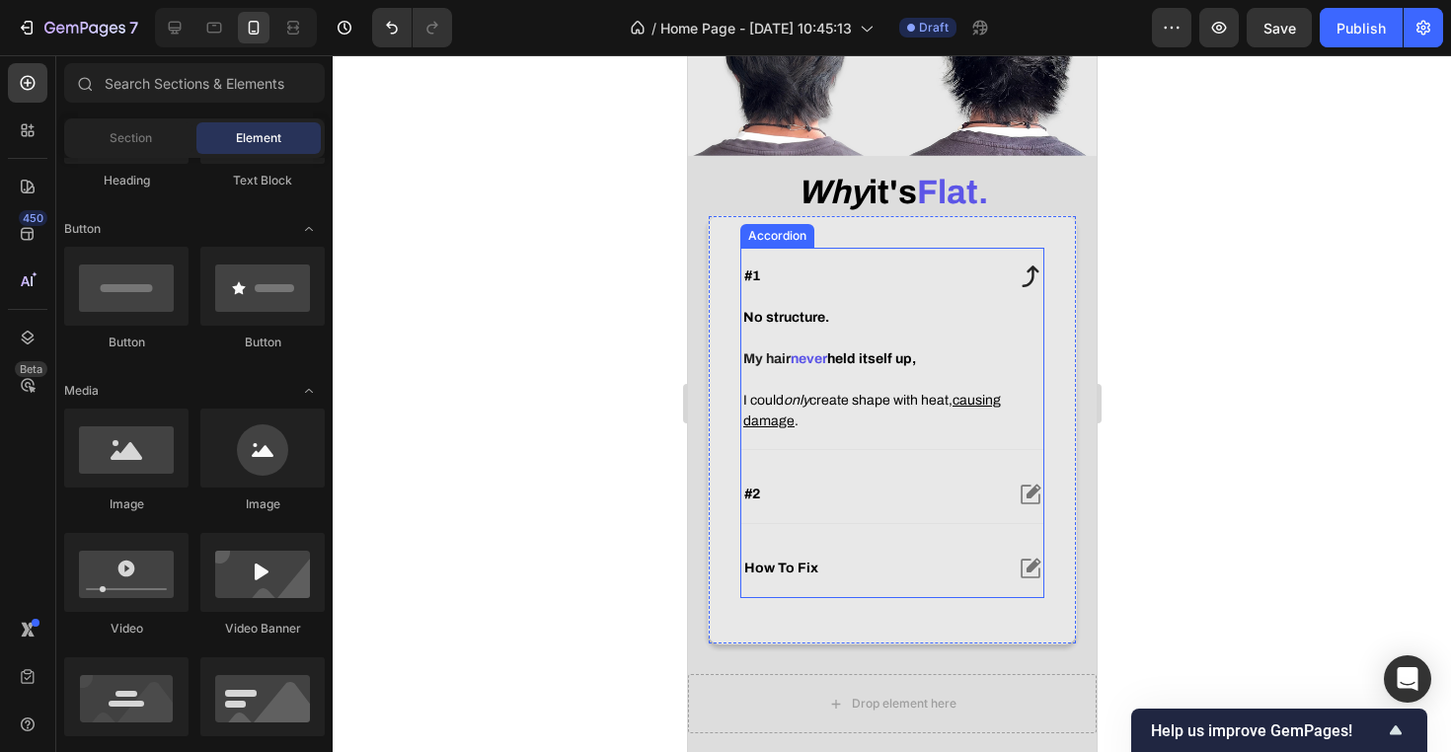
click at [923, 288] on div "#1" at bounding box center [870, 276] width 261 height 24
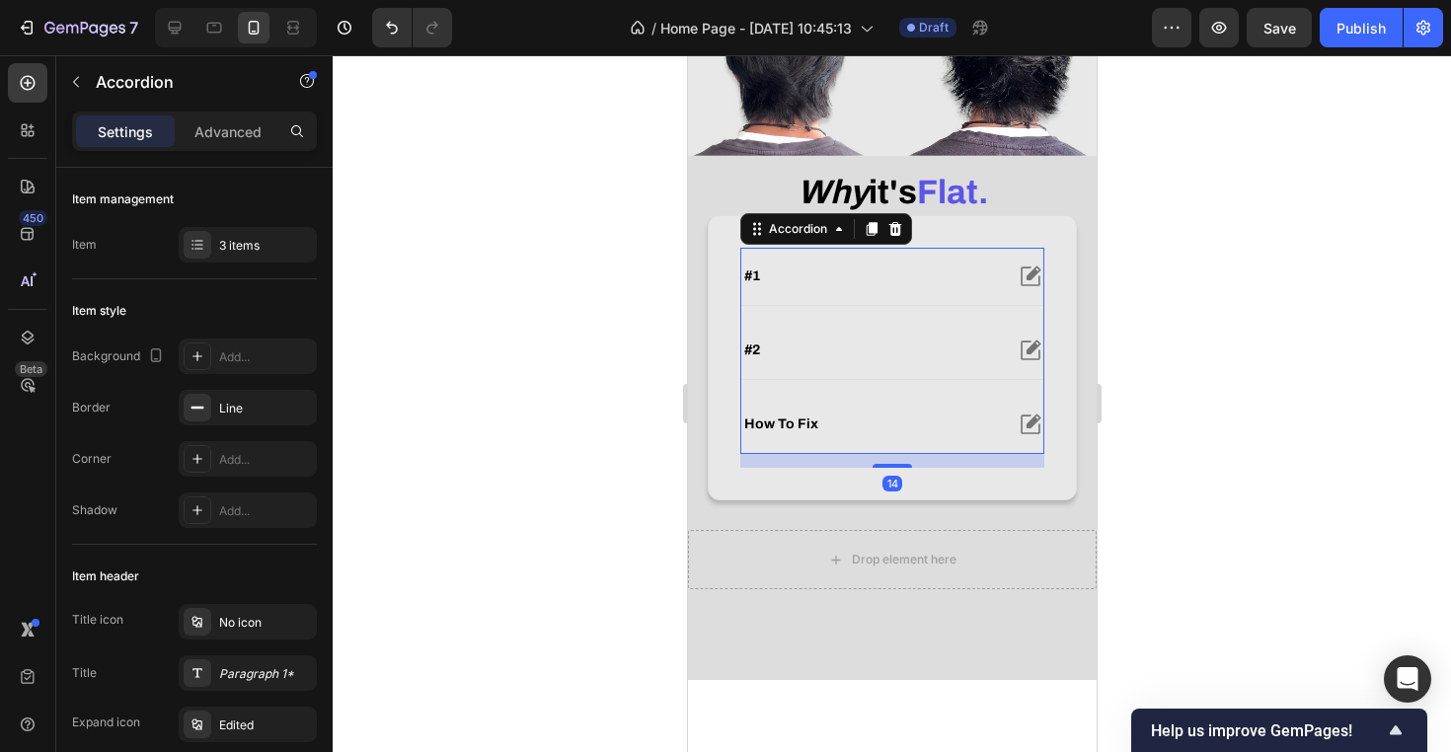
click at [902, 379] on div "#2" at bounding box center [891, 350] width 302 height 57
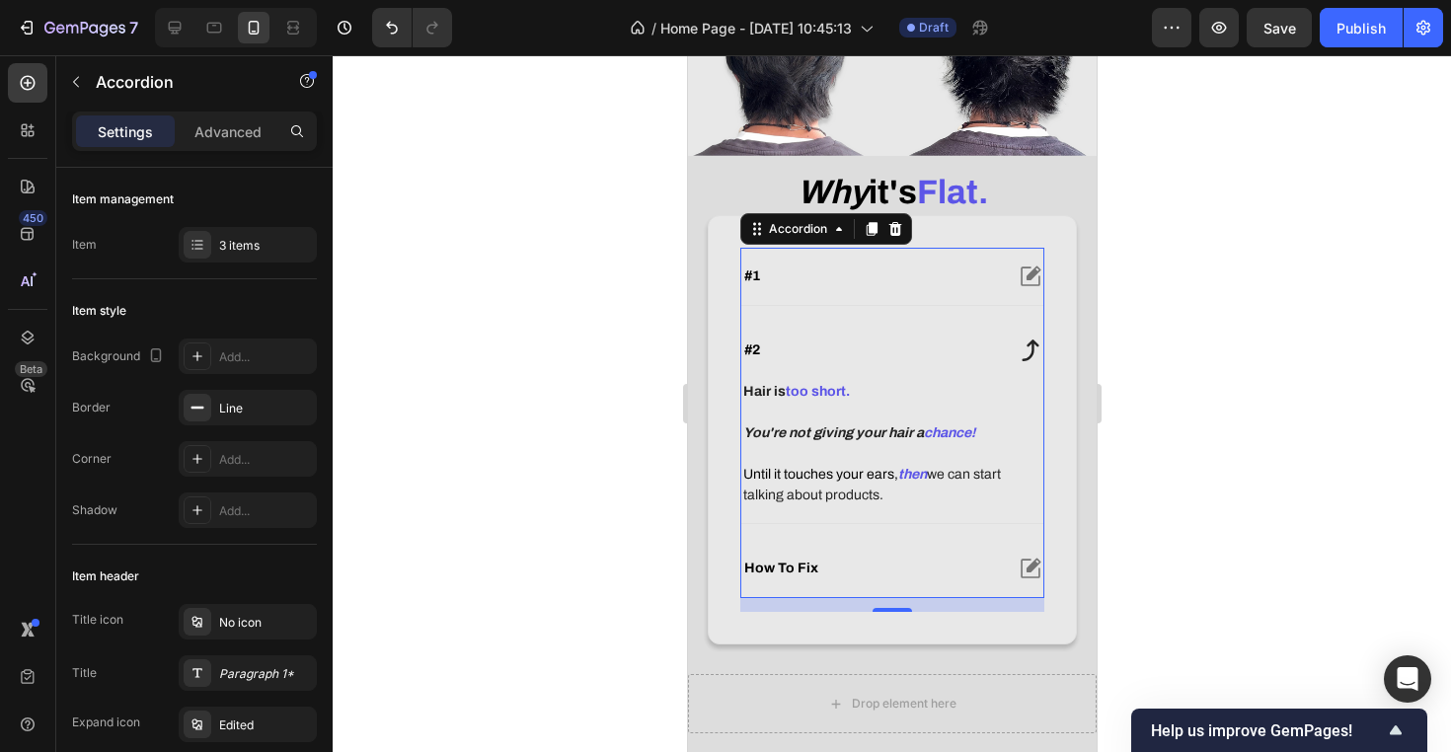
click at [901, 379] on div "#2" at bounding box center [891, 350] width 302 height 57
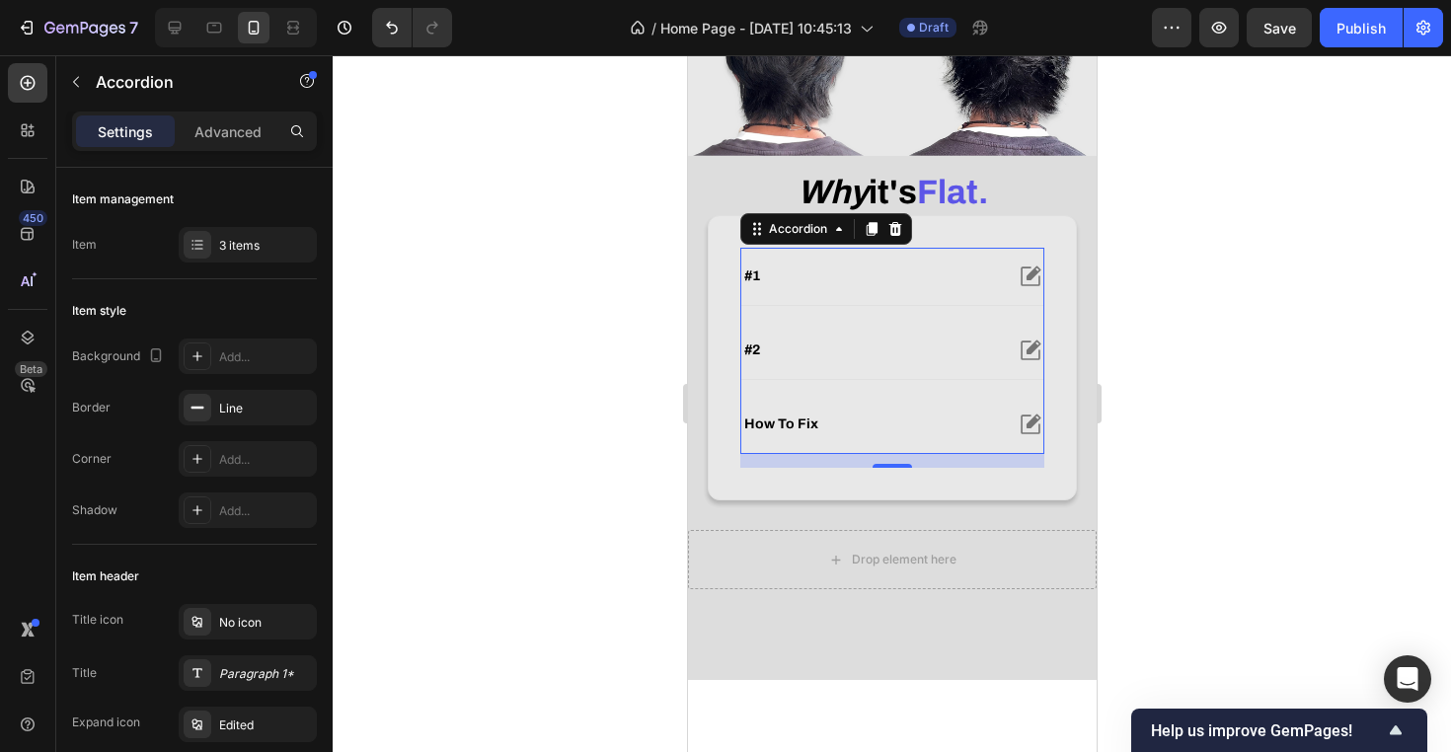
click at [897, 436] on div "how to fix" at bounding box center [870, 425] width 261 height 24
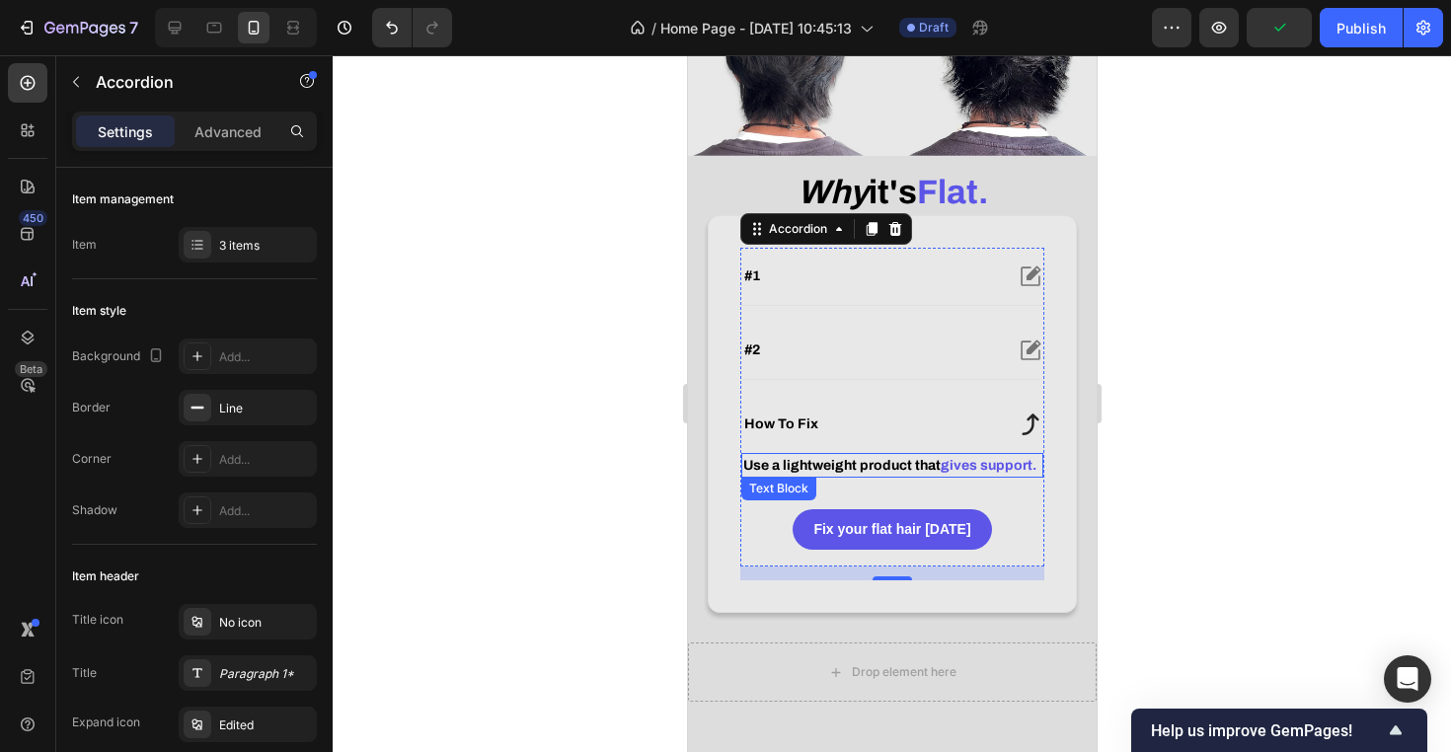
click at [1001, 476] on p "Use a lightweight product that gives support." at bounding box center [891, 465] width 298 height 21
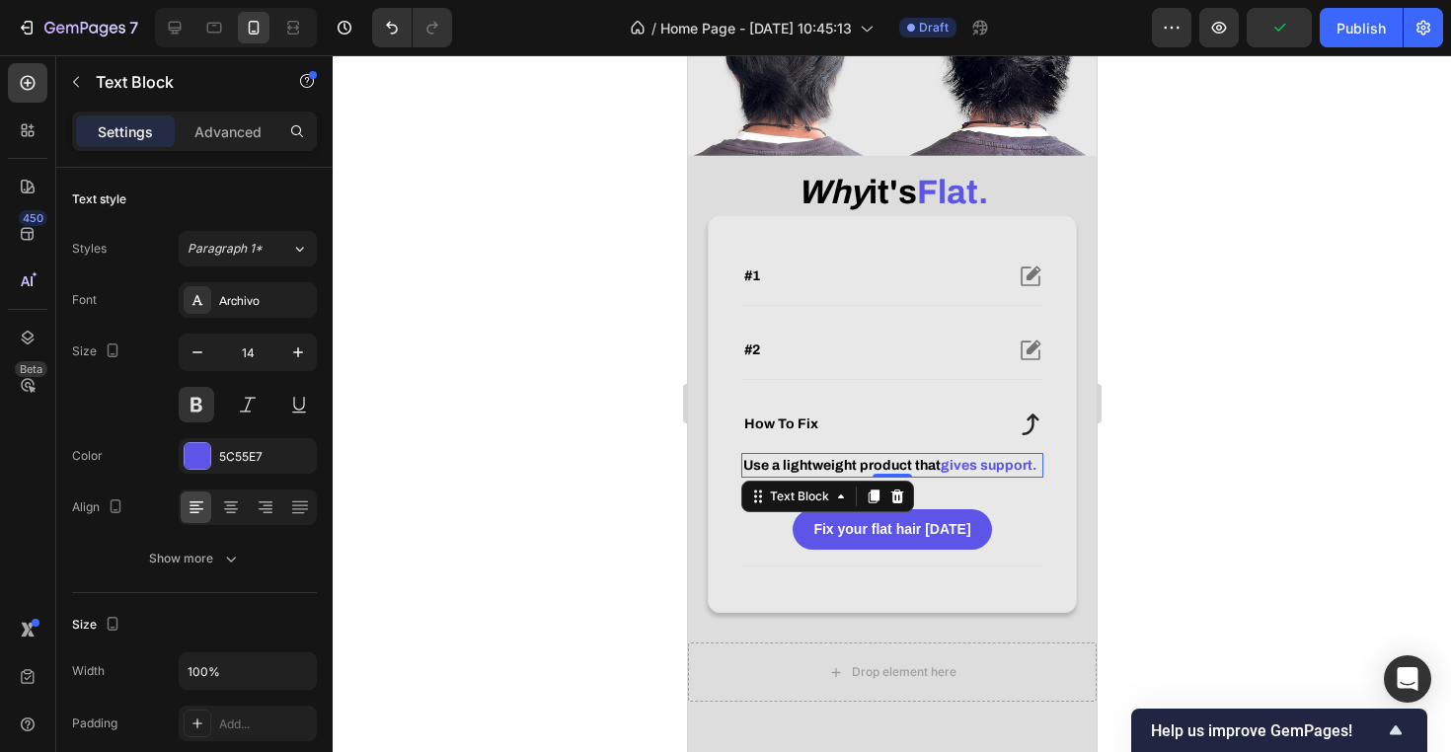
click at [1019, 473] on span "gives support." at bounding box center [988, 465] width 96 height 15
click at [1027, 473] on span "gives support." at bounding box center [988, 465] width 96 height 15
click at [930, 473] on span "Use a lightweight product that" at bounding box center [840, 465] width 197 height 15
click at [912, 476] on p "Use a lightweight product that gives support." at bounding box center [891, 465] width 298 height 21
click at [923, 473] on span "Use a lightweight product that" at bounding box center [840, 465] width 197 height 15
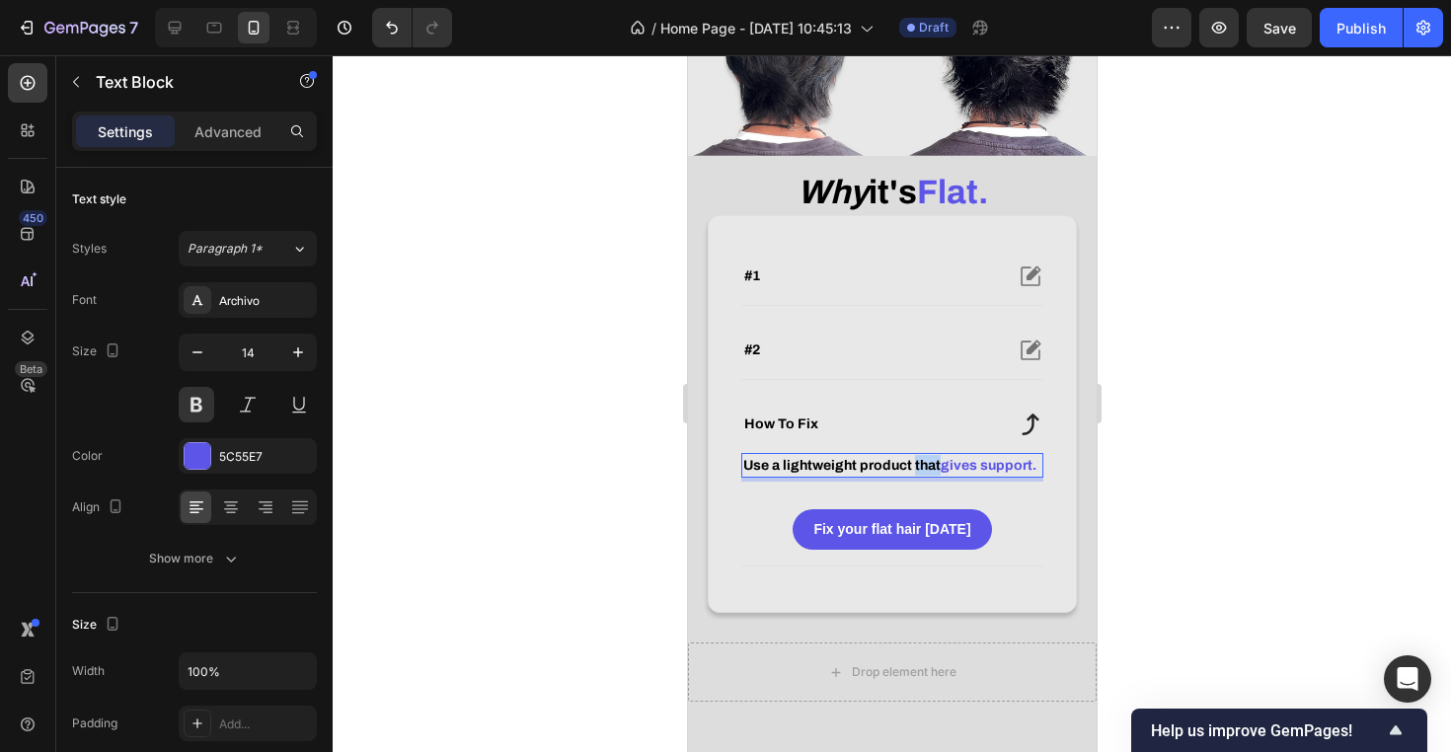
click at [923, 473] on span "Use a lightweight product that" at bounding box center [840, 465] width 197 height 15
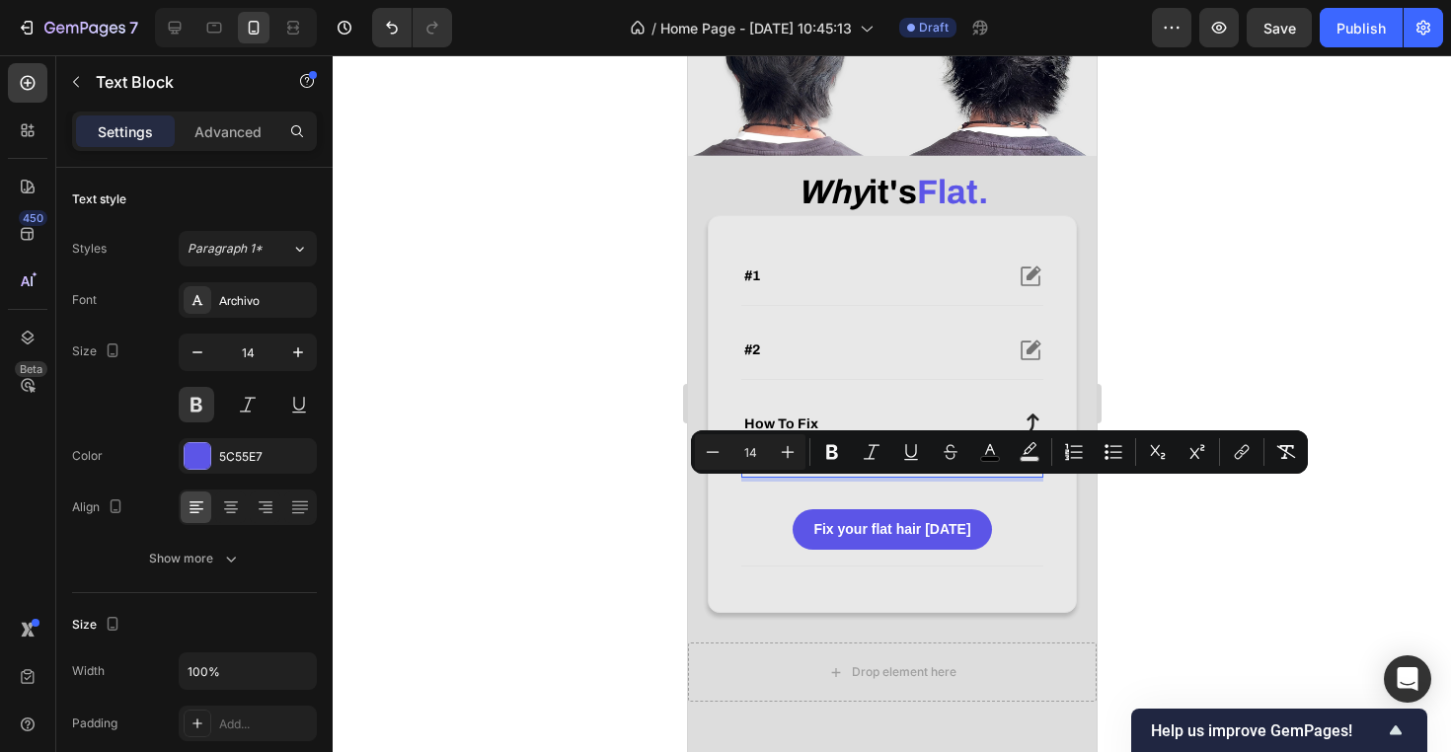
click at [942, 473] on span "gives support." at bounding box center [988, 465] width 96 height 15
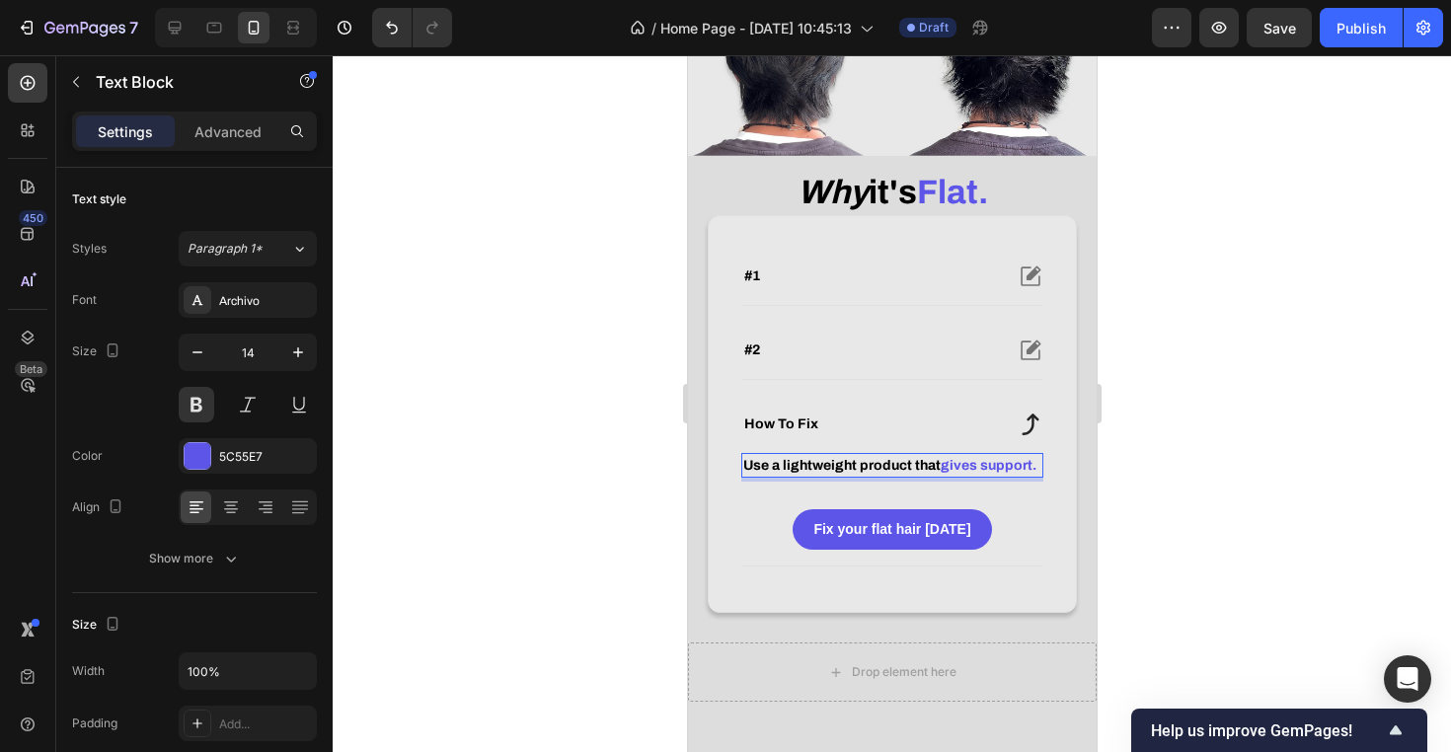
click at [939, 473] on span "Use a lightweight product that" at bounding box center [840, 465] width 197 height 15
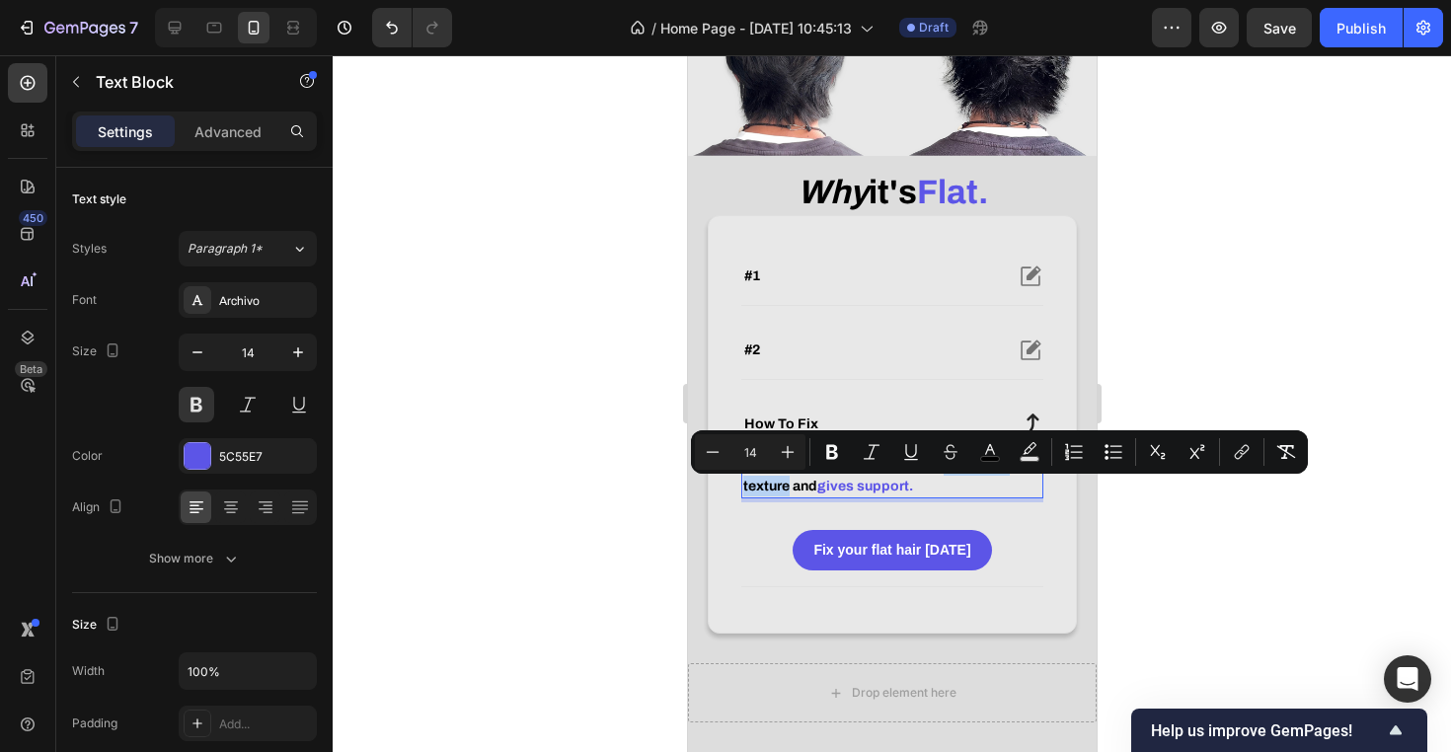
drag, startPoint x: 942, startPoint y: 489, endPoint x: 787, endPoint y: 511, distance: 156.6
click at [787, 493] on span "Use a lightweight product that enhances texture and" at bounding box center [874, 476] width 264 height 36
click at [983, 451] on icon "Editor contextual toolbar" at bounding box center [990, 452] width 20 height 20
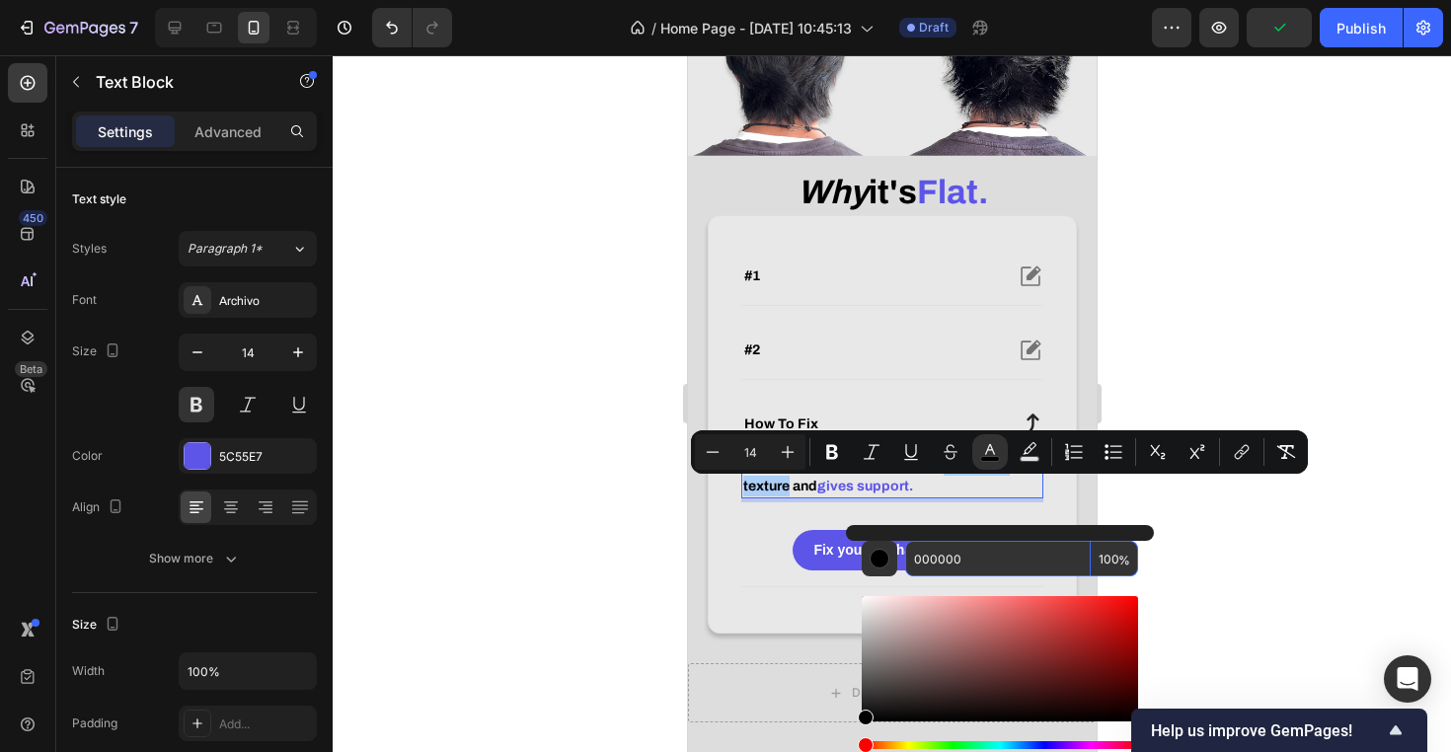
click at [966, 567] on input "000000" at bounding box center [998, 559] width 186 height 36
paste input "No structure. My hair never held itself up, I could only create shape with heat…"
type input "No structure. My hair never held itself up, I could only create shape with heat…"
click at [966, 567] on input "No structure. My hair never held itself up, I could only create shape with heat…" at bounding box center [998, 559] width 186 height 36
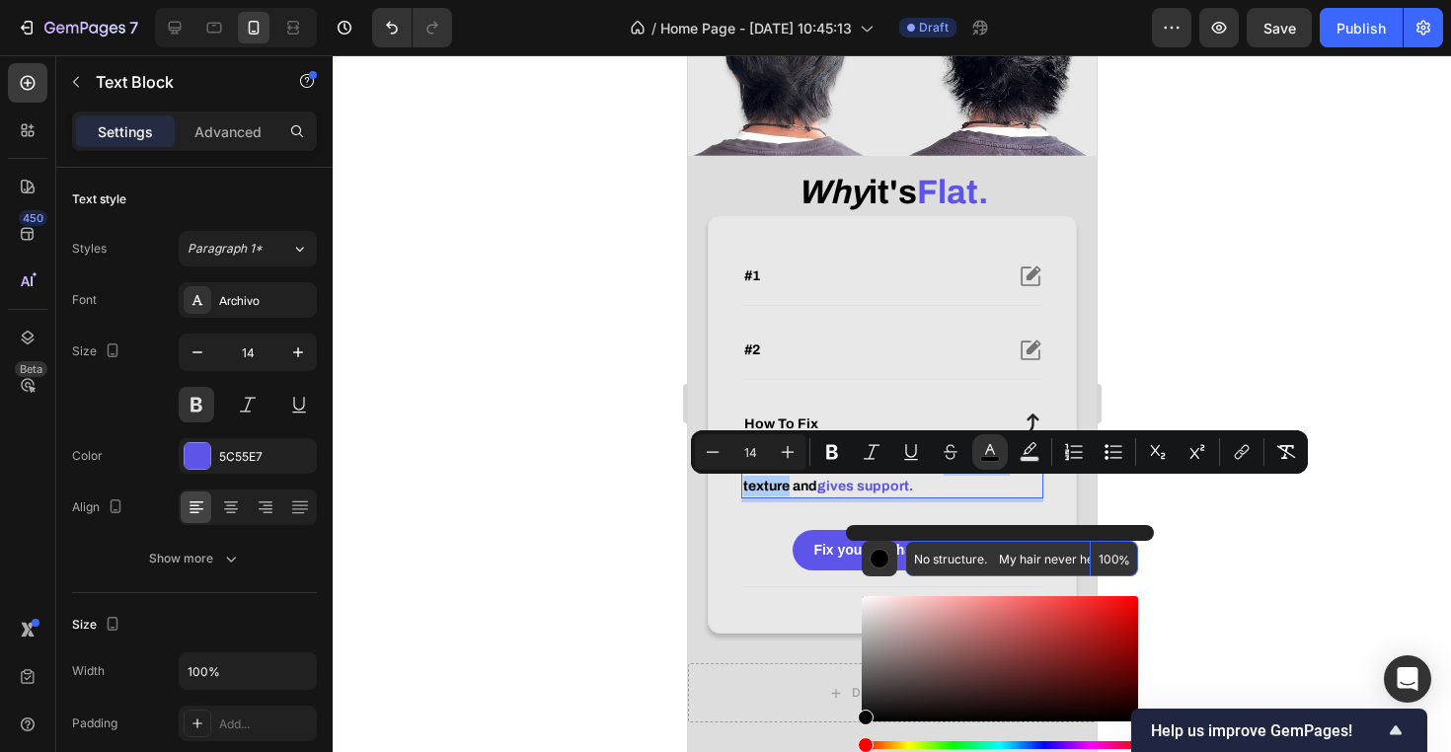
click at [966, 567] on input "No structure. My hair never held itself up, I could only create shape with heat…" at bounding box center [998, 559] width 186 height 36
type input "5C55E8"
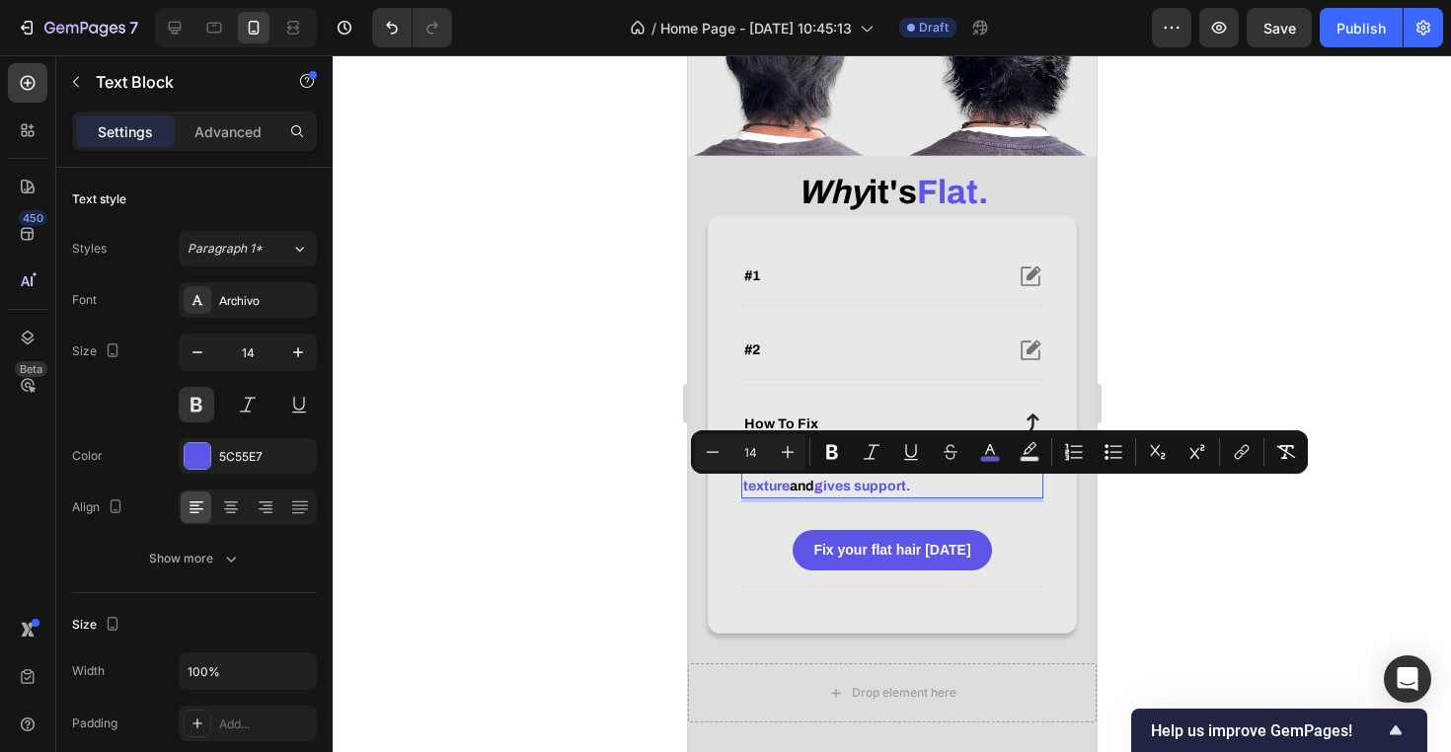
click at [649, 550] on div at bounding box center [892, 403] width 1118 height 697
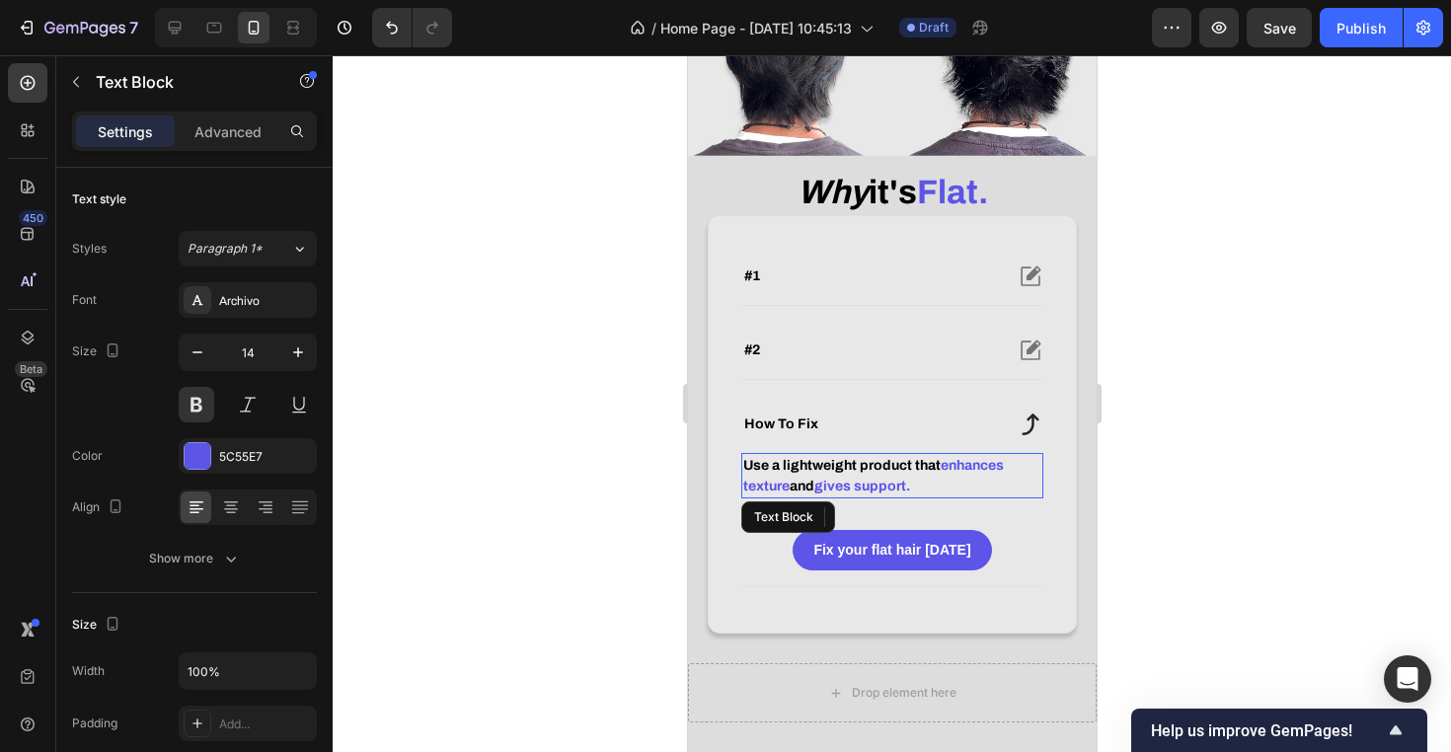
click at [801, 493] on span "and" at bounding box center [801, 486] width 25 height 15
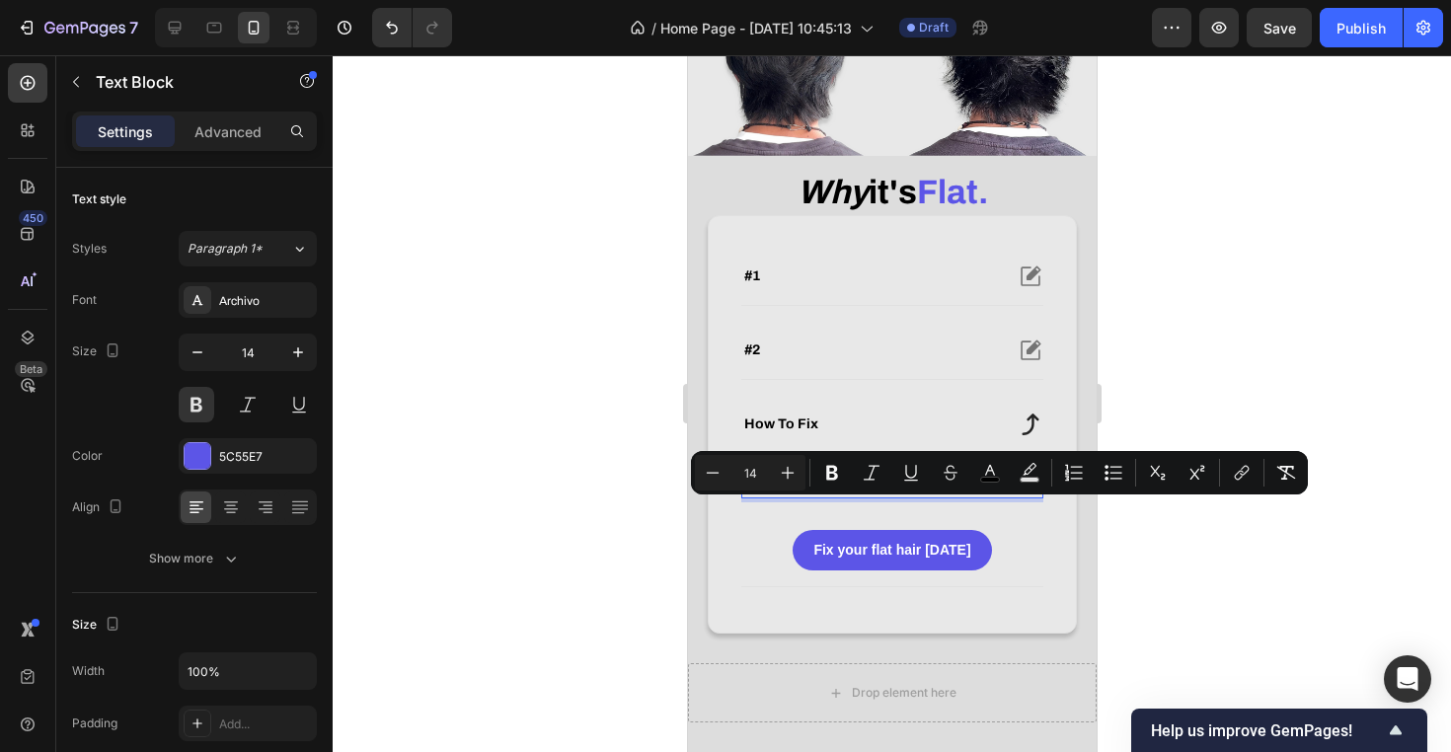
drag, startPoint x: 793, startPoint y: 513, endPoint x: 817, endPoint y: 514, distance: 23.7
click at [813, 493] on span "and" at bounding box center [801, 486] width 25 height 15
click at [793, 493] on span "and" at bounding box center [801, 486] width 25 height 15
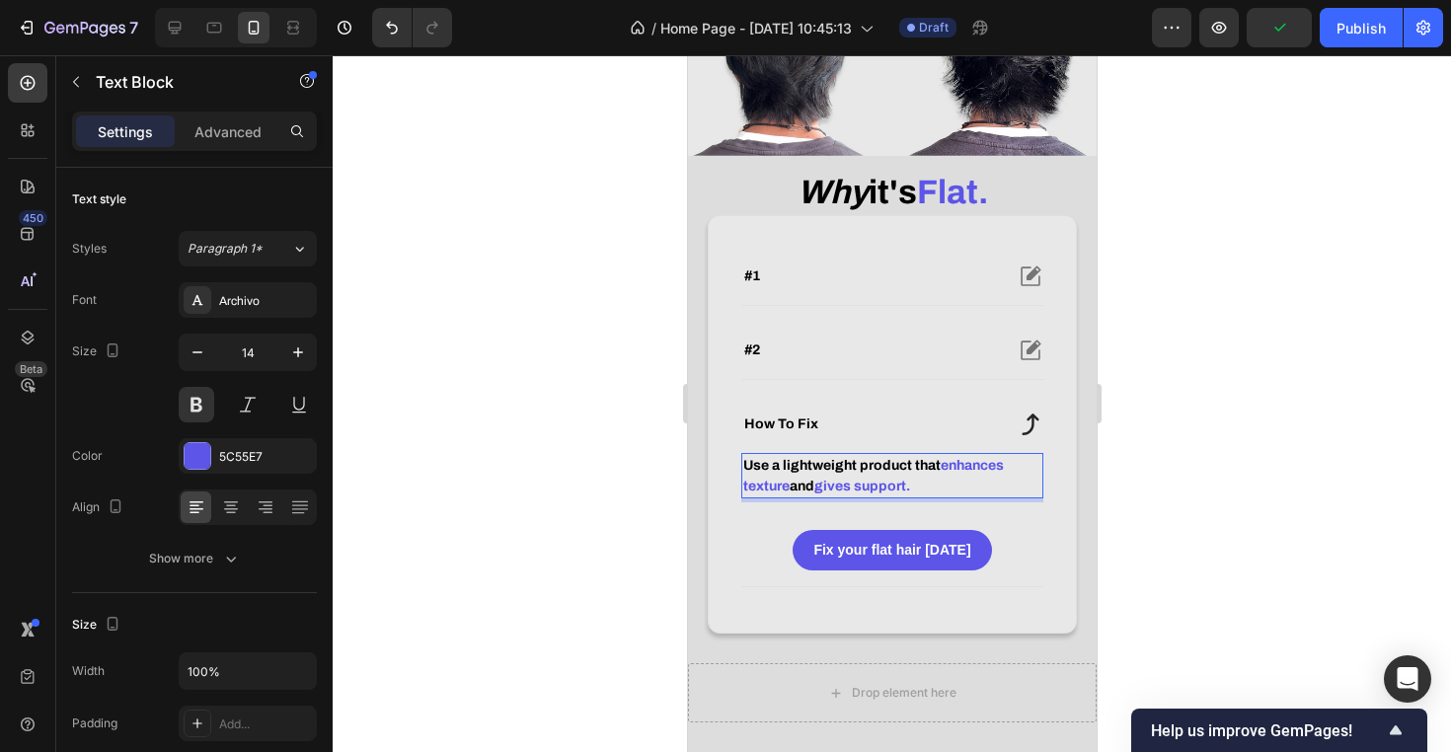
click at [803, 493] on span "and" at bounding box center [801, 486] width 25 height 15
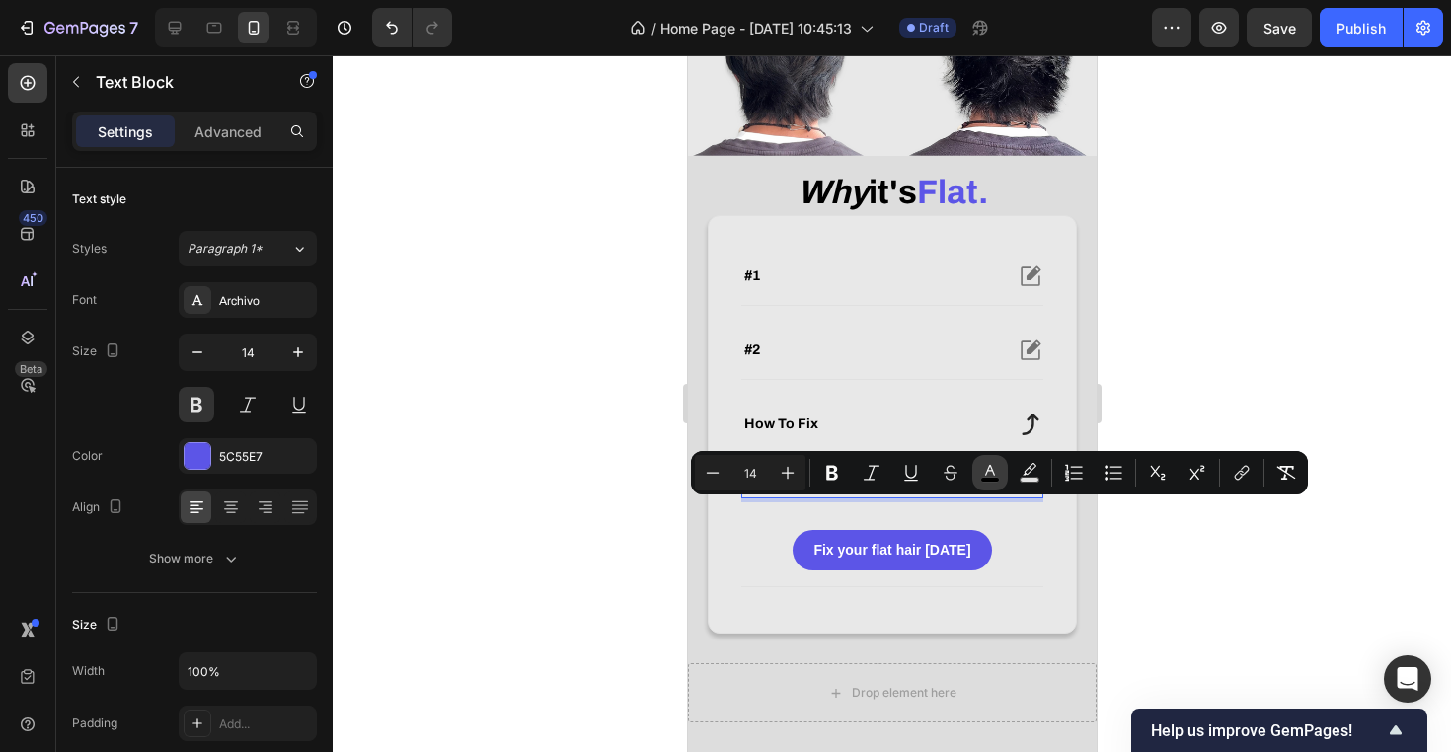
click at [997, 470] on icon "Editor contextual toolbar" at bounding box center [990, 473] width 20 height 20
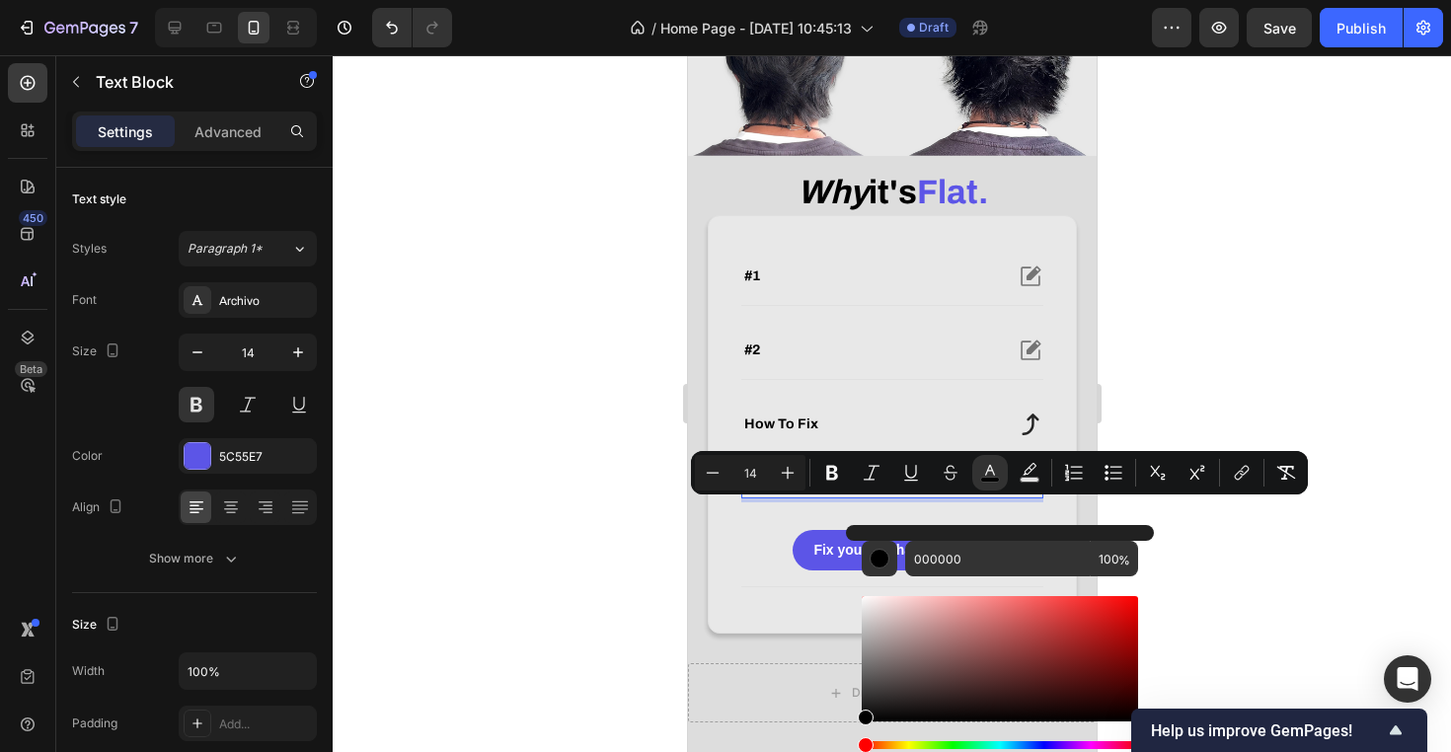
click at [1040, 498] on div "Use a lightweight product that enhances texture and gives support." at bounding box center [891, 475] width 302 height 45
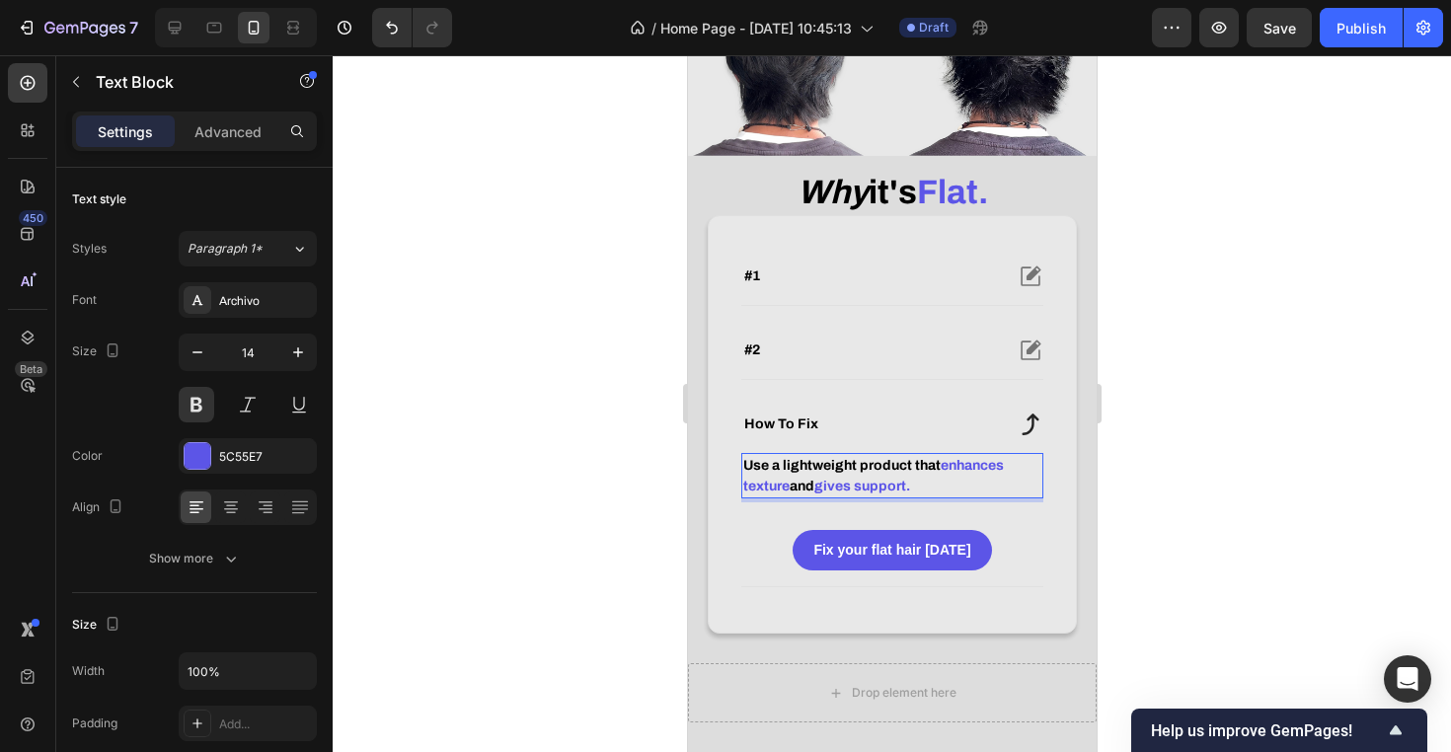
click at [996, 496] on p "Use a lightweight product that enhances texture and gives support." at bounding box center [891, 475] width 298 height 41
click at [977, 493] on span "enhances texture" at bounding box center [872, 476] width 261 height 36
click at [947, 489] on span "enhances texture" at bounding box center [872, 476] width 261 height 36
drag, startPoint x: 944, startPoint y: 489, endPoint x: 1002, endPoint y: 492, distance: 58.4
click at [1002, 492] on span "enhances texture" at bounding box center [872, 476] width 261 height 36
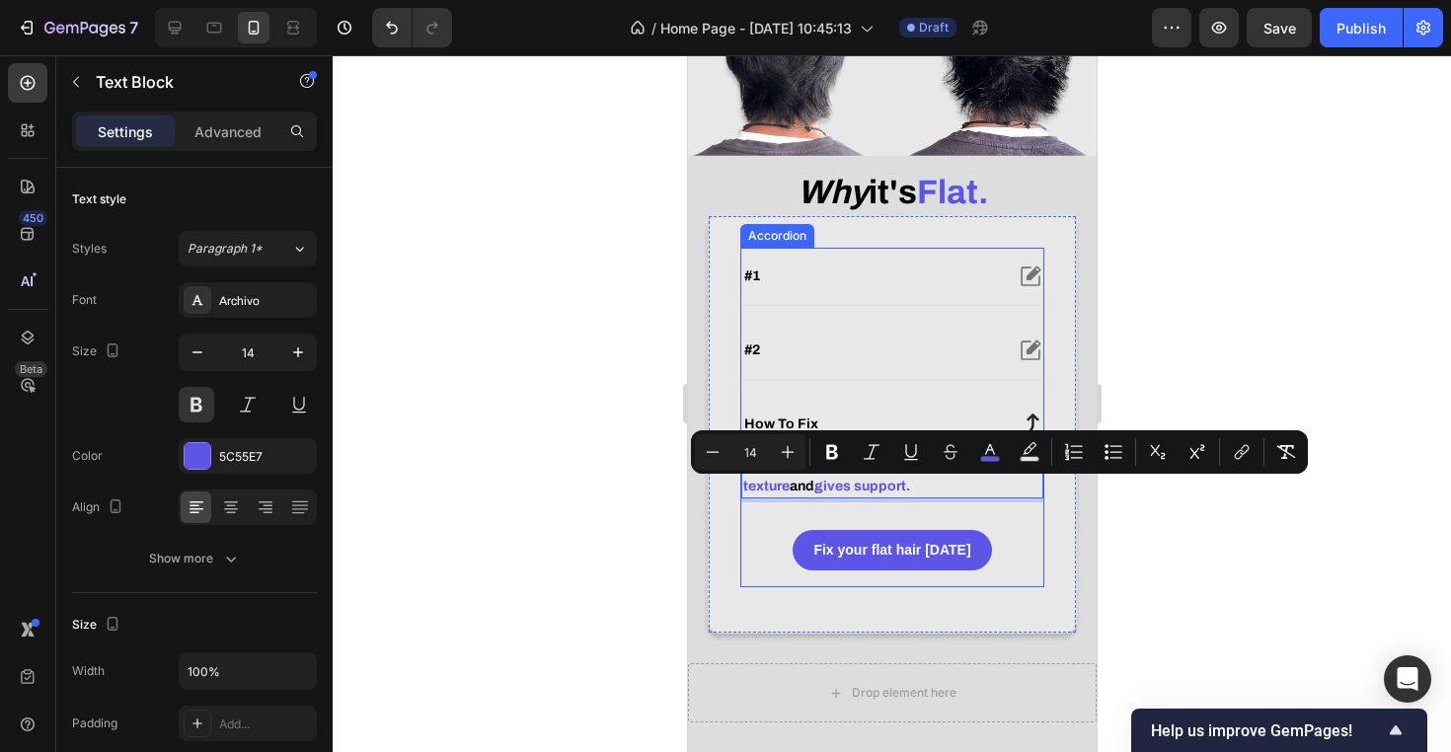
click at [967, 361] on div "#2" at bounding box center [891, 350] width 302 height 57
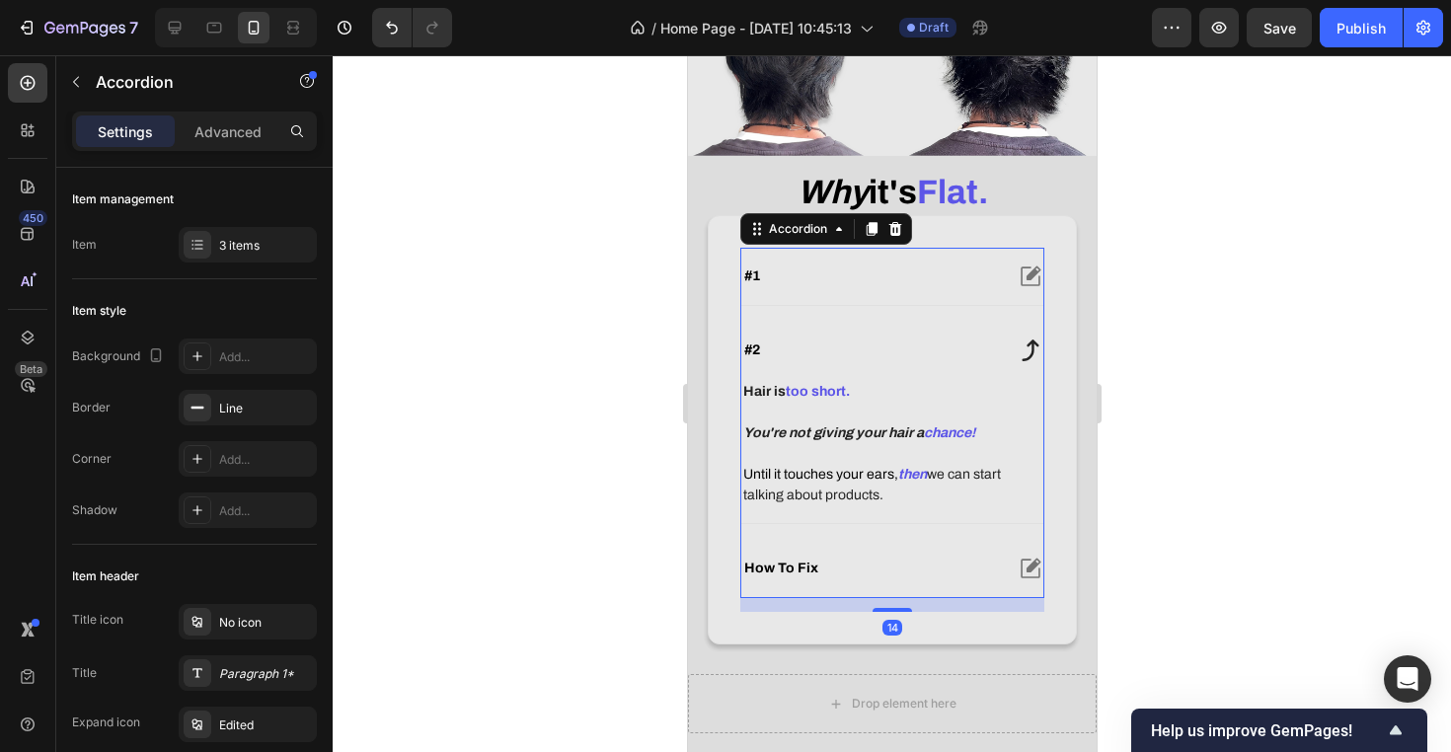
click at [967, 361] on div "#2" at bounding box center [891, 350] width 302 height 57
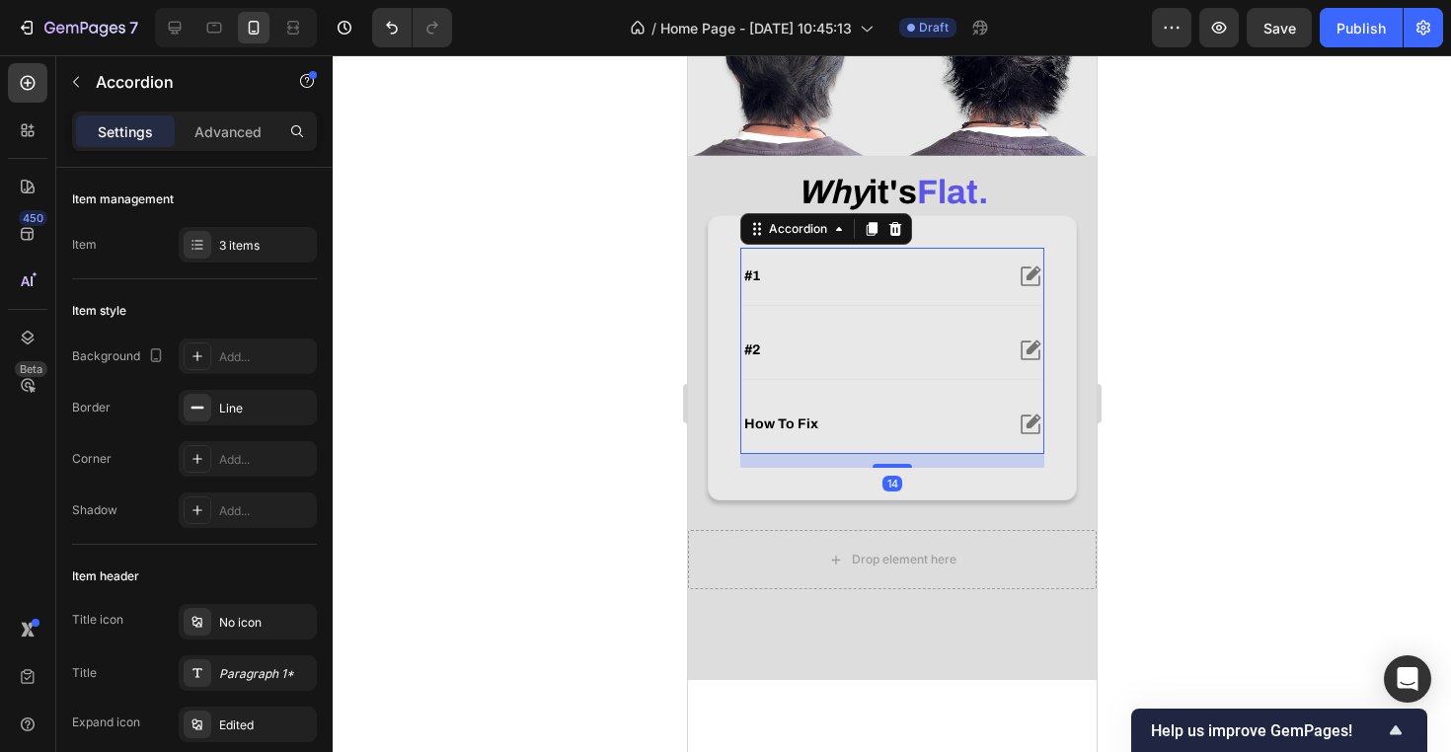
click at [951, 436] on div "how to fix" at bounding box center [870, 425] width 261 height 24
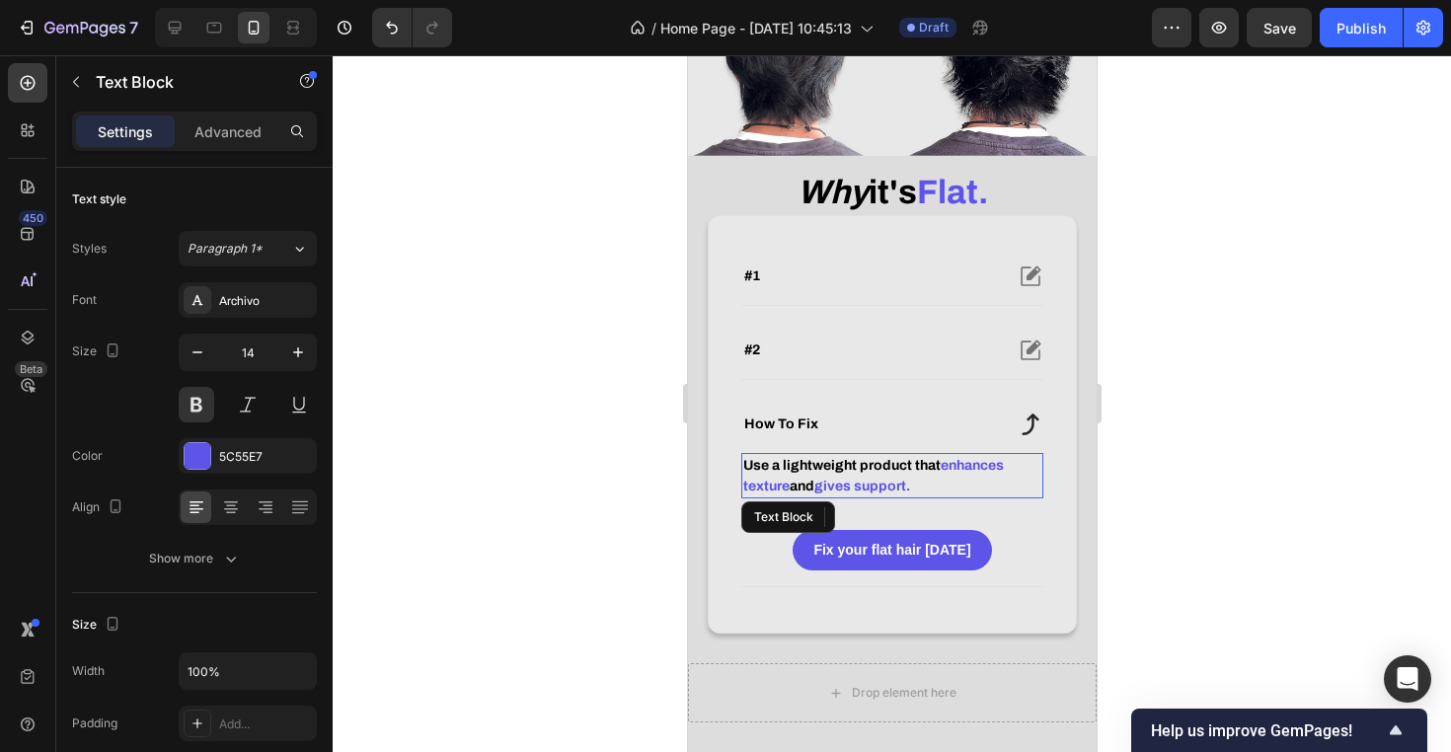
click at [919, 496] on p "Use a lightweight product that enhances texture and gives support." at bounding box center [891, 475] width 298 height 41
click at [946, 493] on span "enhances texture" at bounding box center [872, 476] width 261 height 36
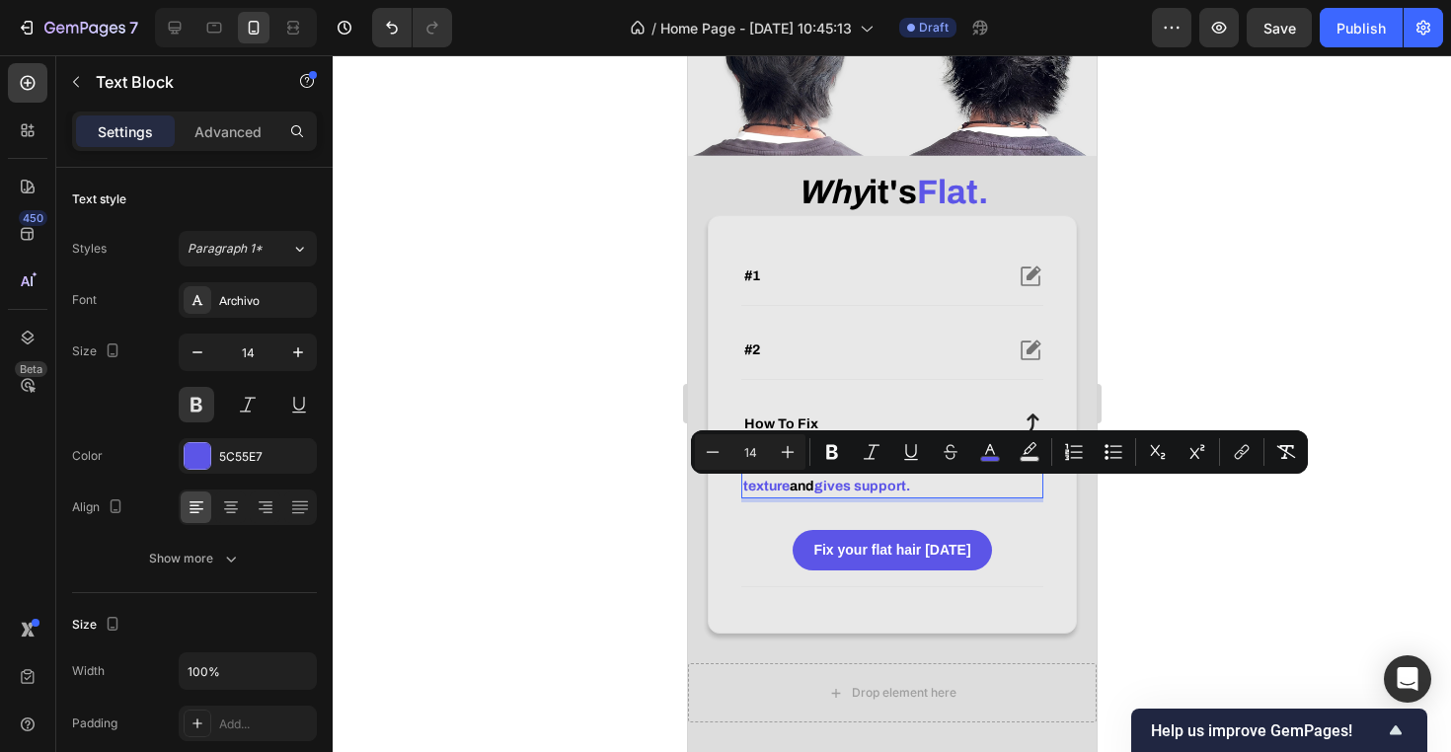
drag, startPoint x: 942, startPoint y: 492, endPoint x: 816, endPoint y: 509, distance: 126.5
click at [816, 496] on p "Use a lightweight product that enhances texture and gives support." at bounding box center [891, 475] width 298 height 41
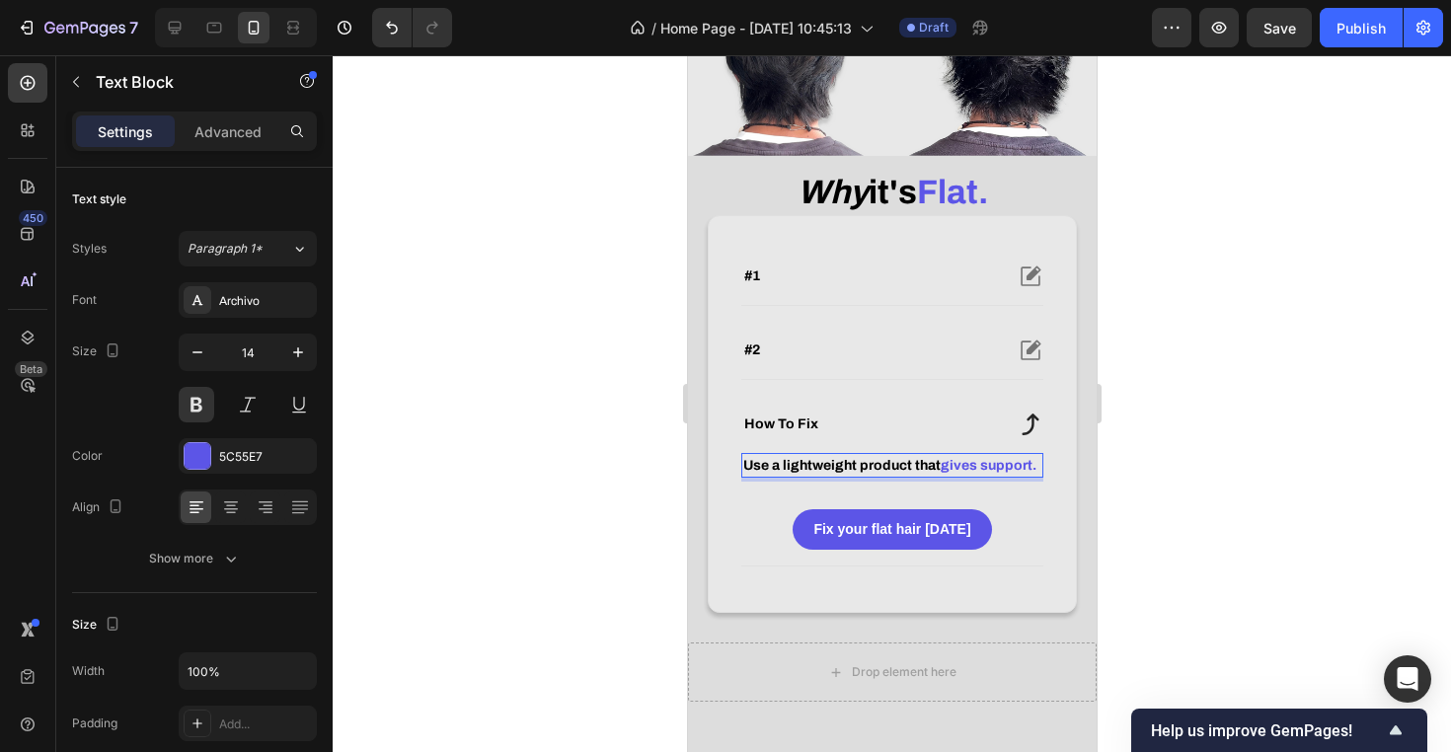
click at [1033, 473] on span "gives support." at bounding box center [988, 465] width 96 height 15
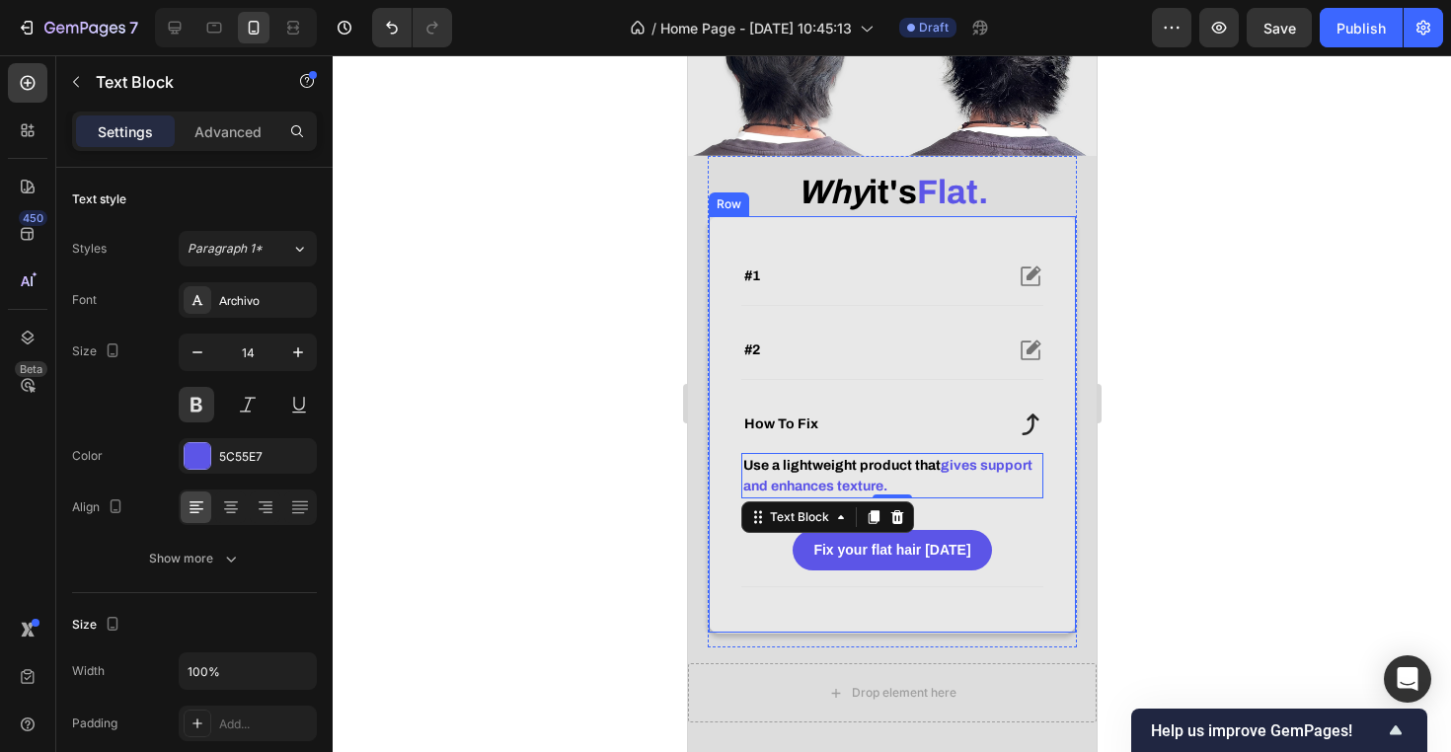
click at [1250, 583] on div at bounding box center [892, 403] width 1118 height 697
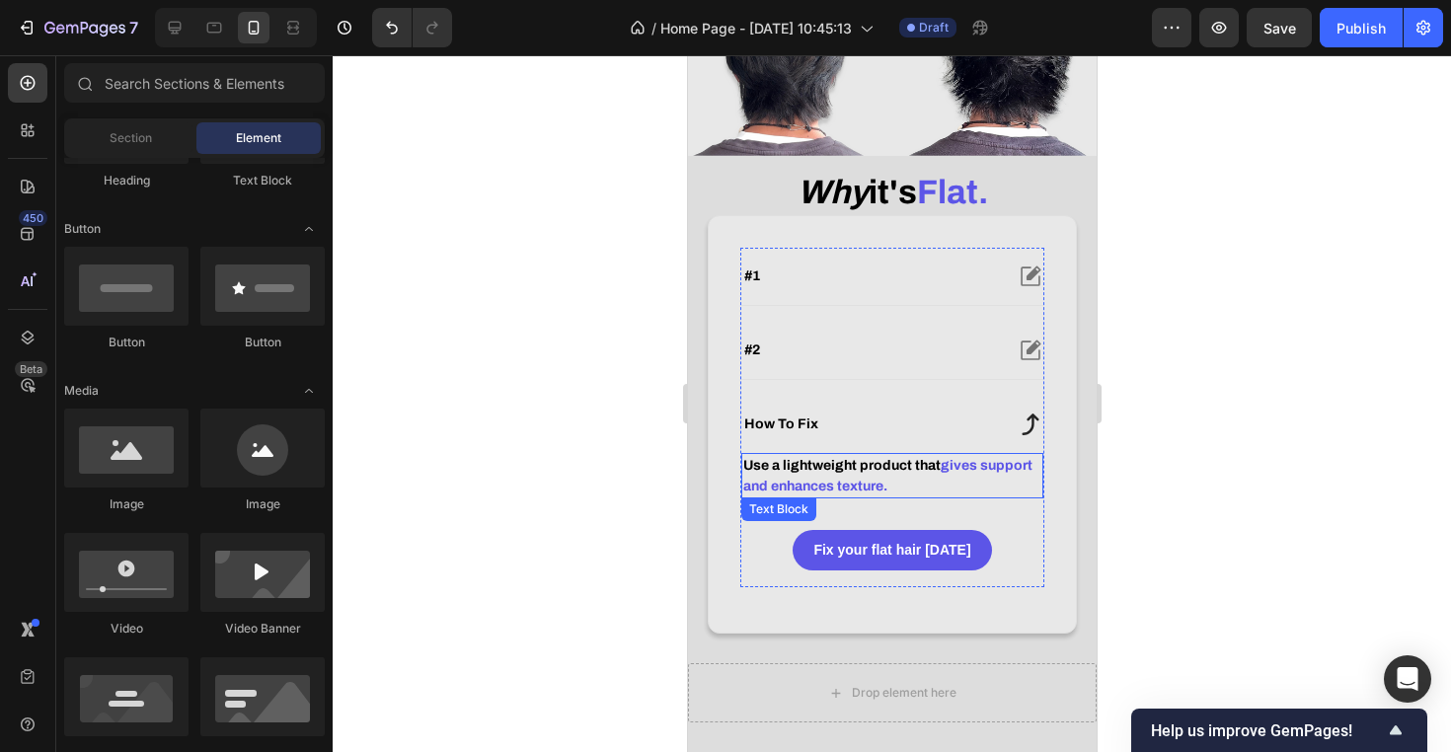
click at [1018, 496] on p "Use a lightweight product that gives support and enhances texture." at bounding box center [891, 475] width 298 height 41
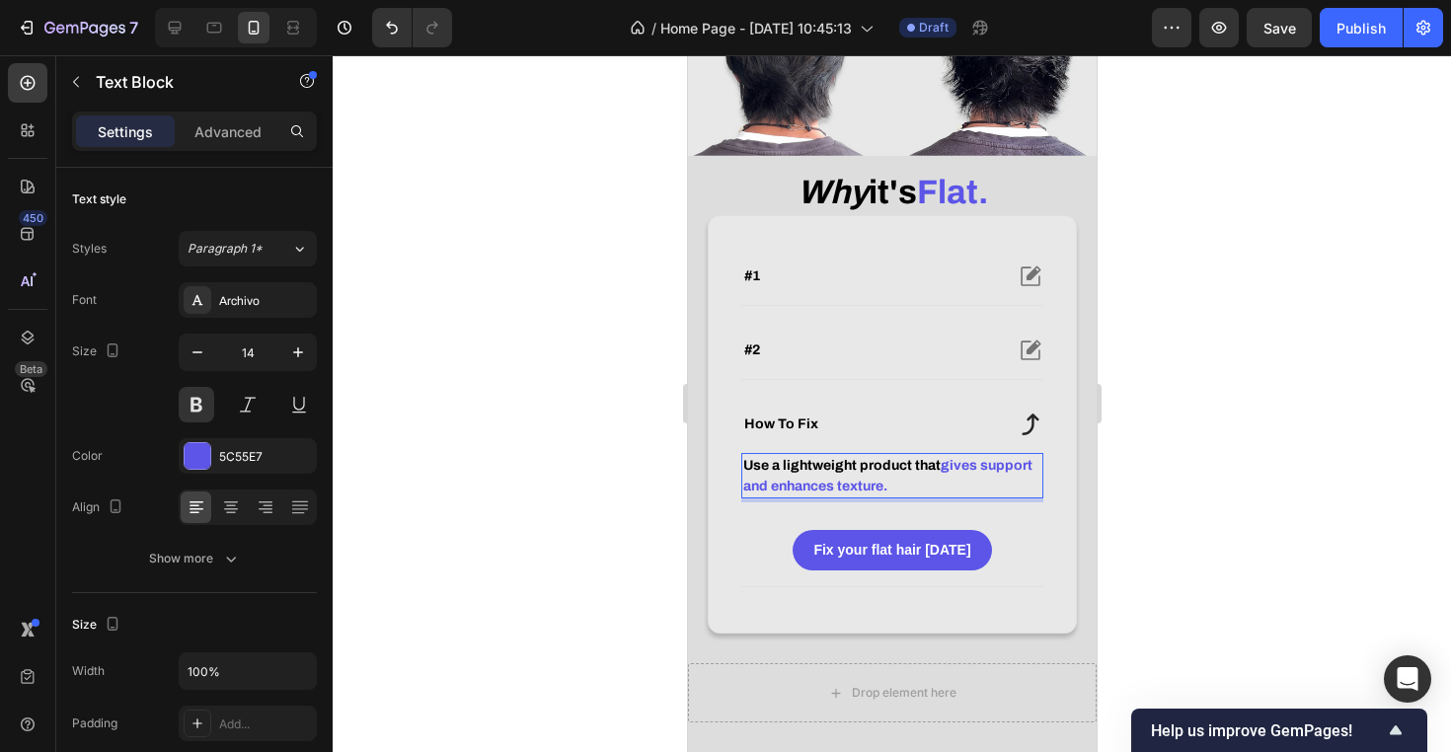
click at [954, 485] on span "gives support and enhances texture." at bounding box center [886, 476] width 289 height 36
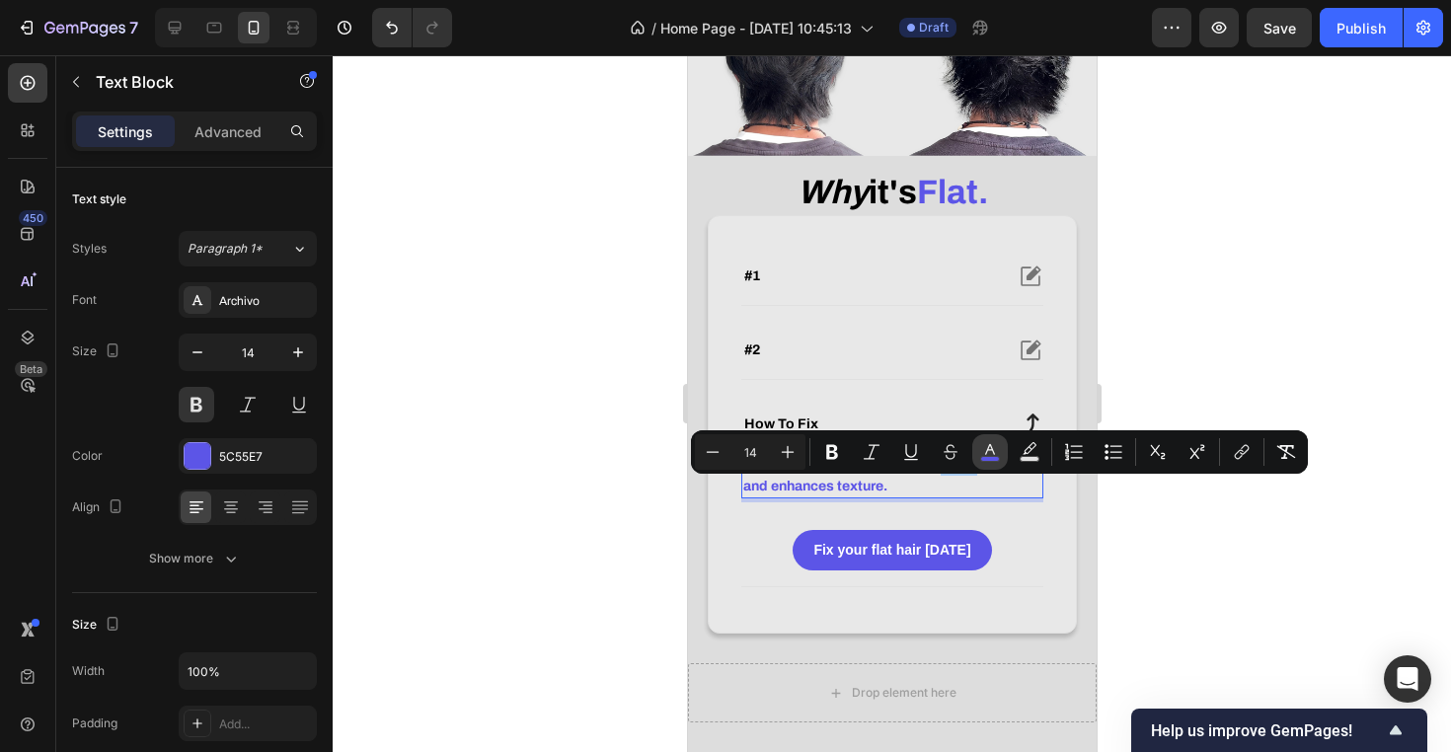
click at [1000, 455] on button "color" at bounding box center [990, 452] width 36 height 36
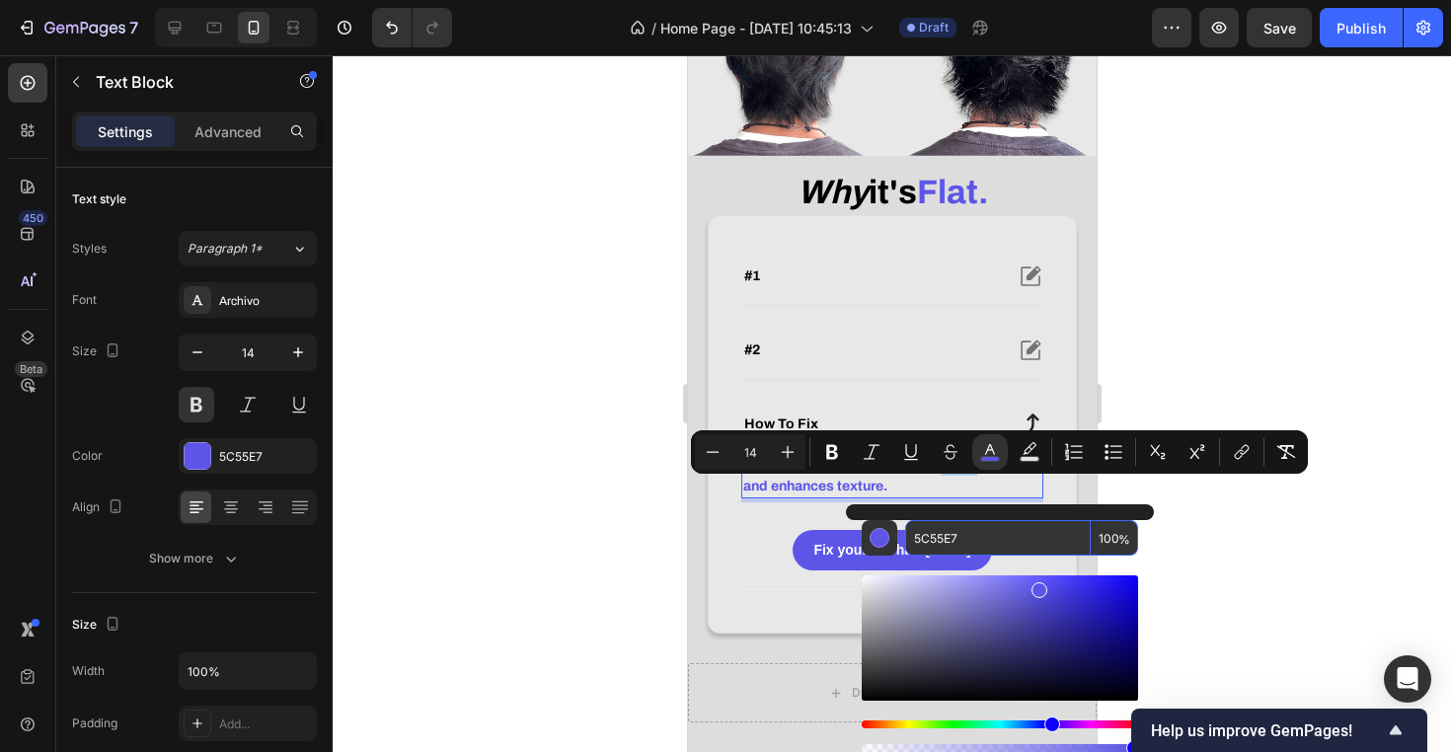
click at [965, 544] on input "5C55E7" at bounding box center [998, 538] width 186 height 36
drag, startPoint x: 1010, startPoint y: 632, endPoint x: 1007, endPoint y: 796, distance: 164.8
click at [1007, 0] on html "7 Version history / Home Page - Sep 24, 10:45:13 Draft Preview Save Publish 450…" at bounding box center [725, 0] width 1451 height 0
type input "000000"
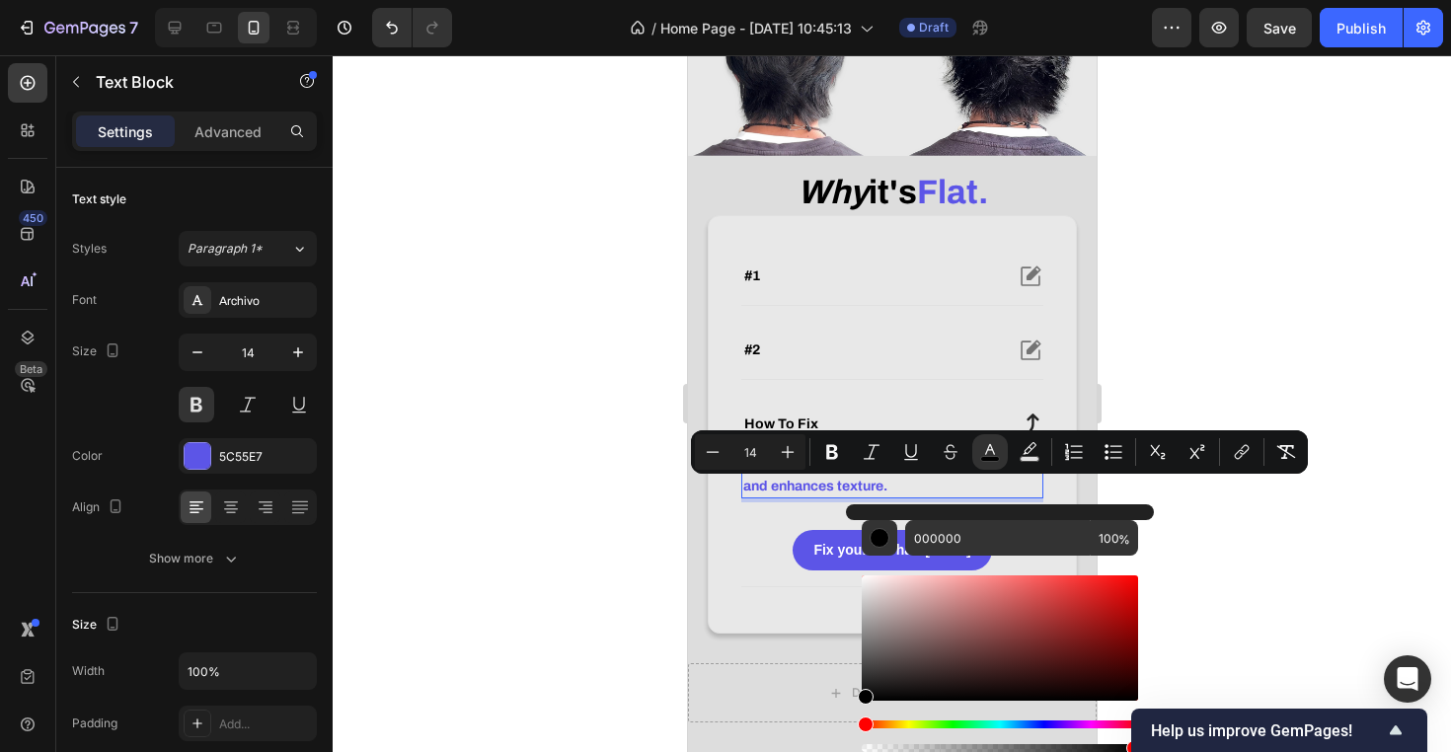
click at [1290, 561] on div at bounding box center [892, 403] width 1118 height 697
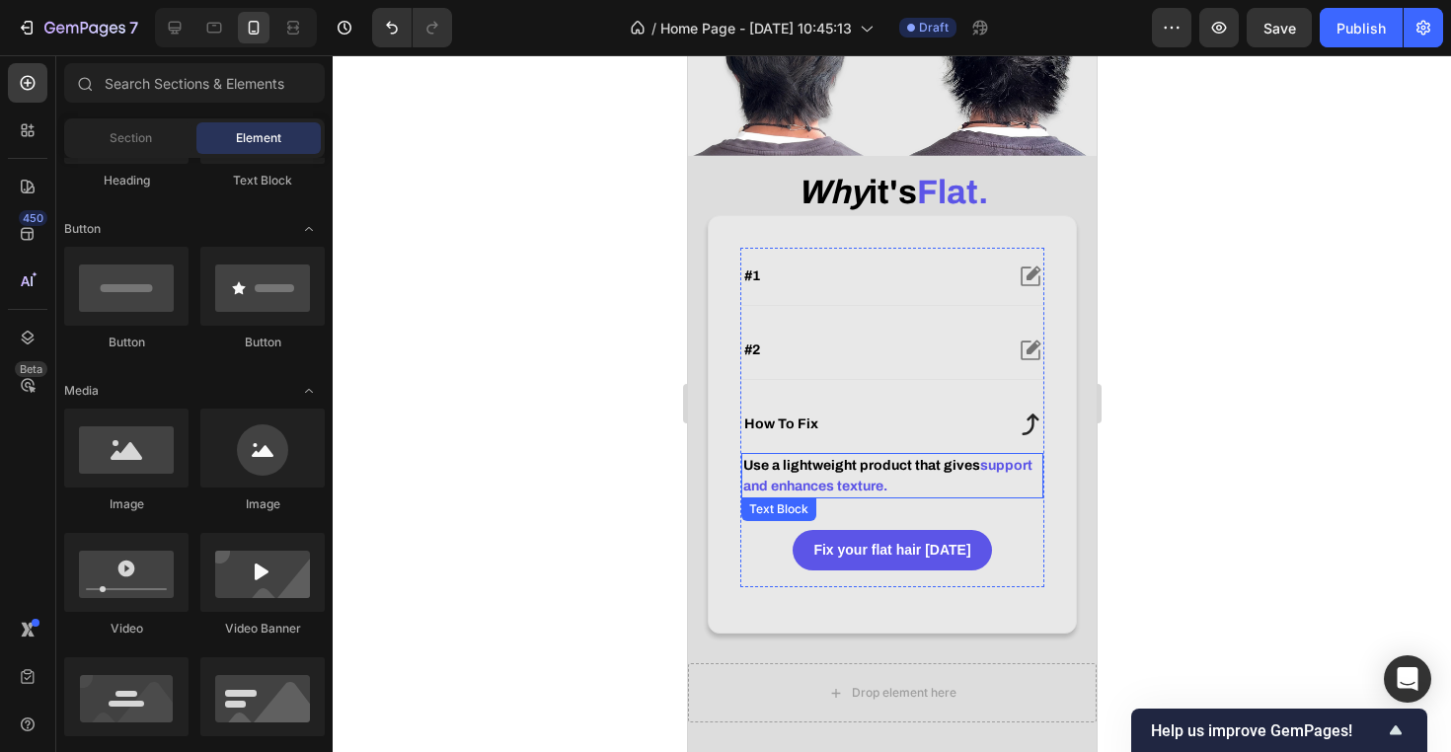
click at [759, 493] on span "support and enhances texture." at bounding box center [886, 476] width 289 height 36
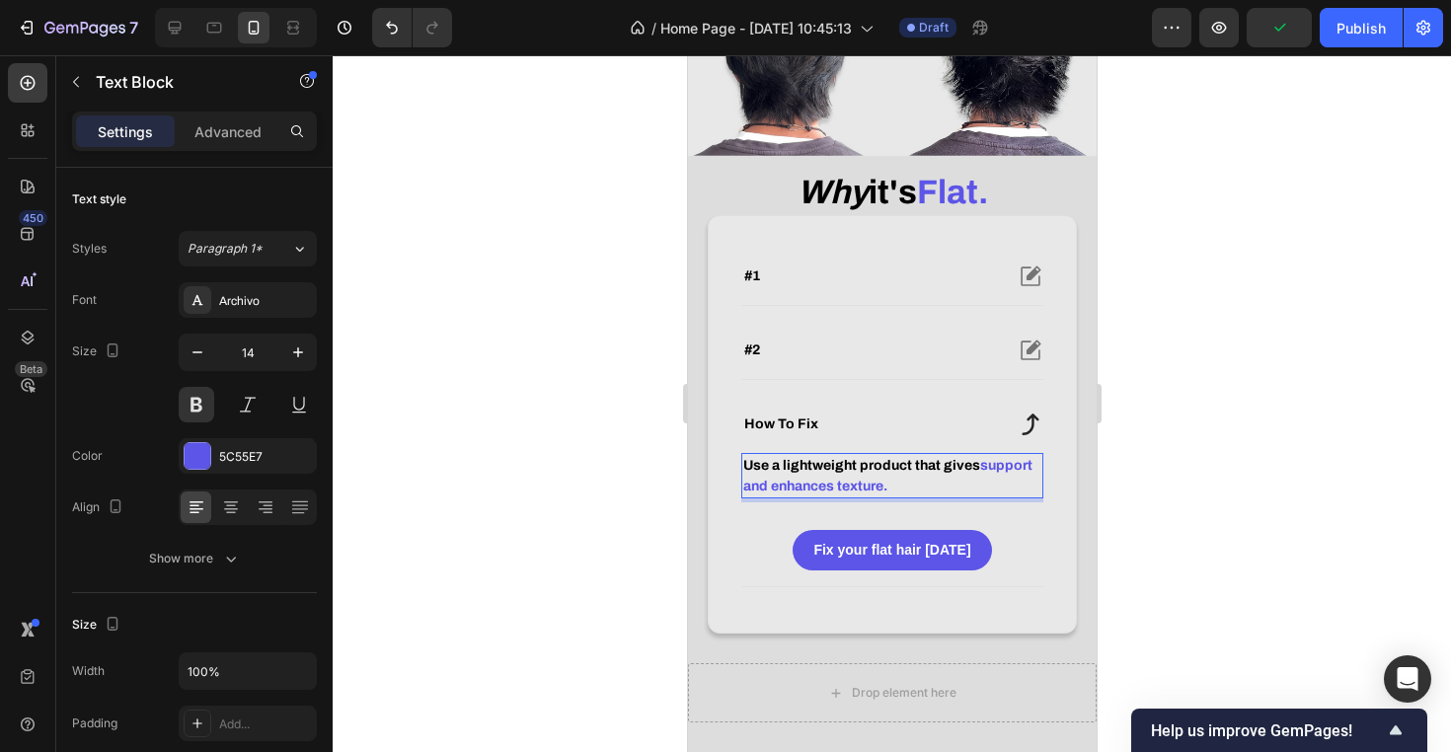
click at [759, 493] on span "support and enhances texture." at bounding box center [886, 476] width 289 height 36
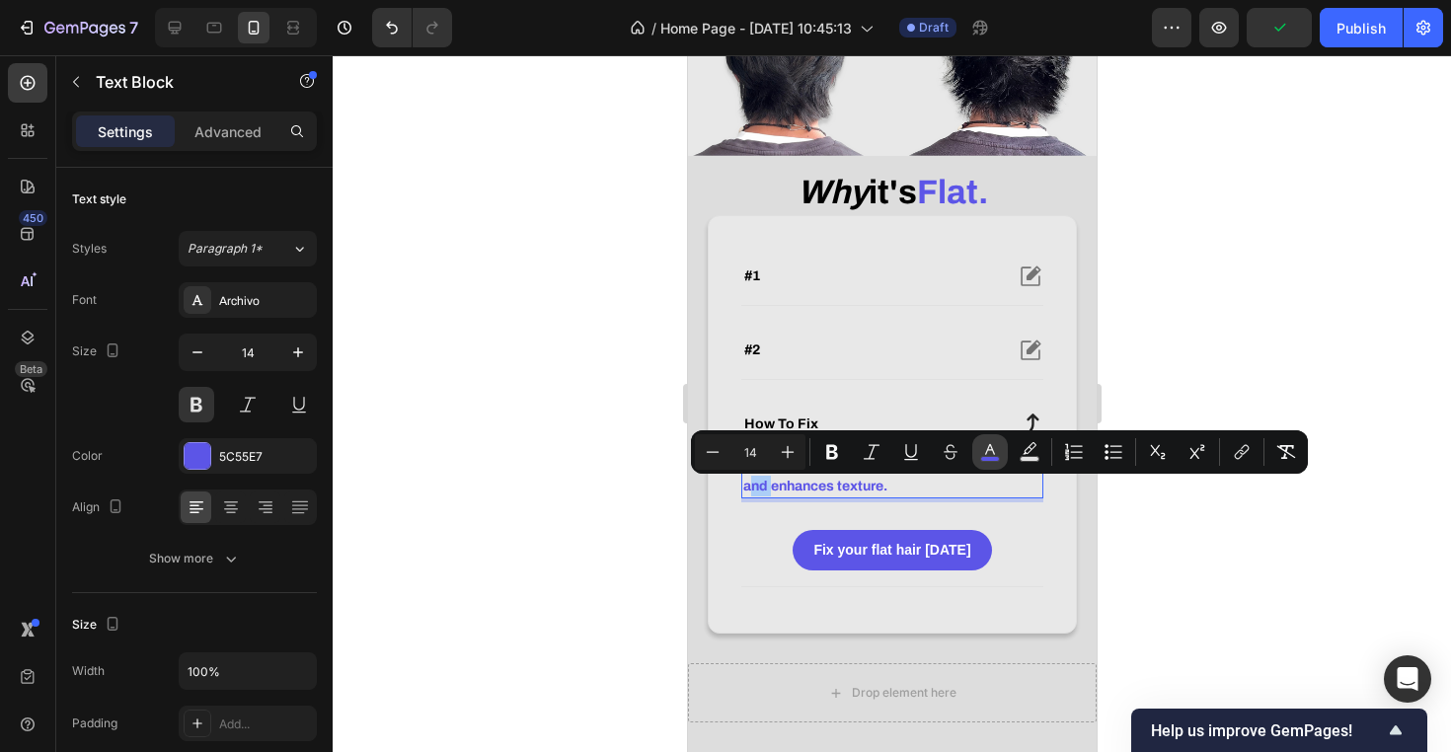
click at [990, 449] on icon "Editor contextual toolbar" at bounding box center [990, 452] width 20 height 20
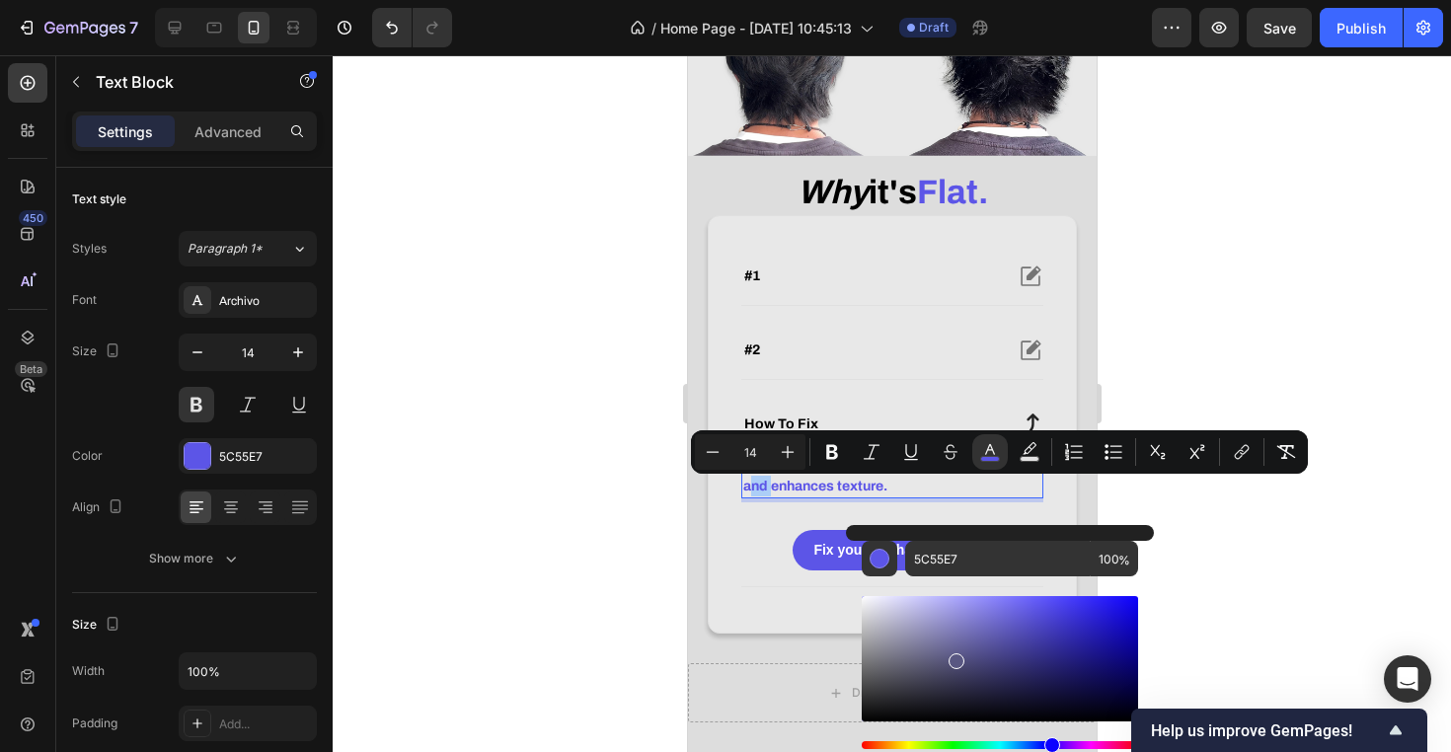
drag, startPoint x: 953, startPoint y: 656, endPoint x: 952, endPoint y: 826, distance: 169.8
click at [952, 0] on html "7 Version history / Home Page - Sep 24, 10:45:13 Draft Preview Save Publish 450…" at bounding box center [725, 0] width 1451 height 0
type input "000000"
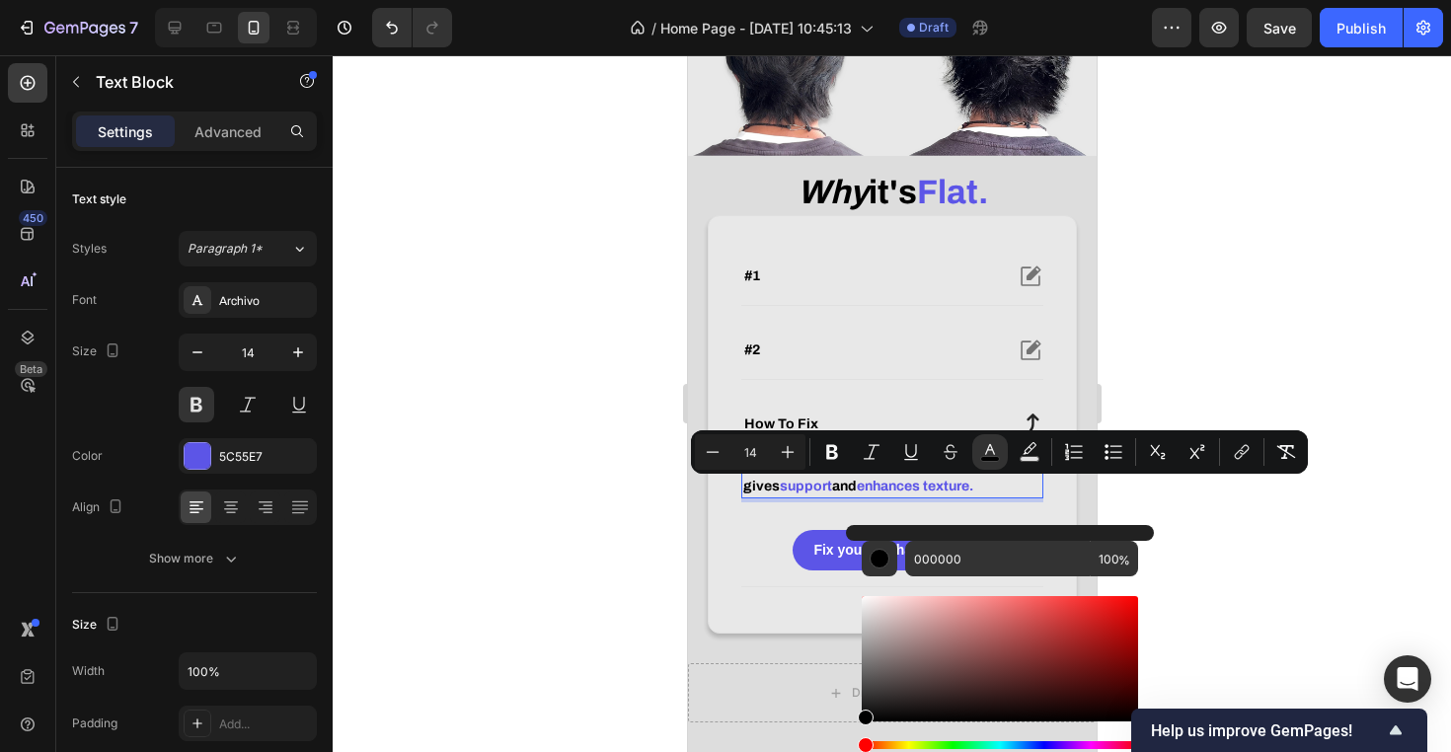
click at [1319, 564] on div at bounding box center [892, 403] width 1118 height 697
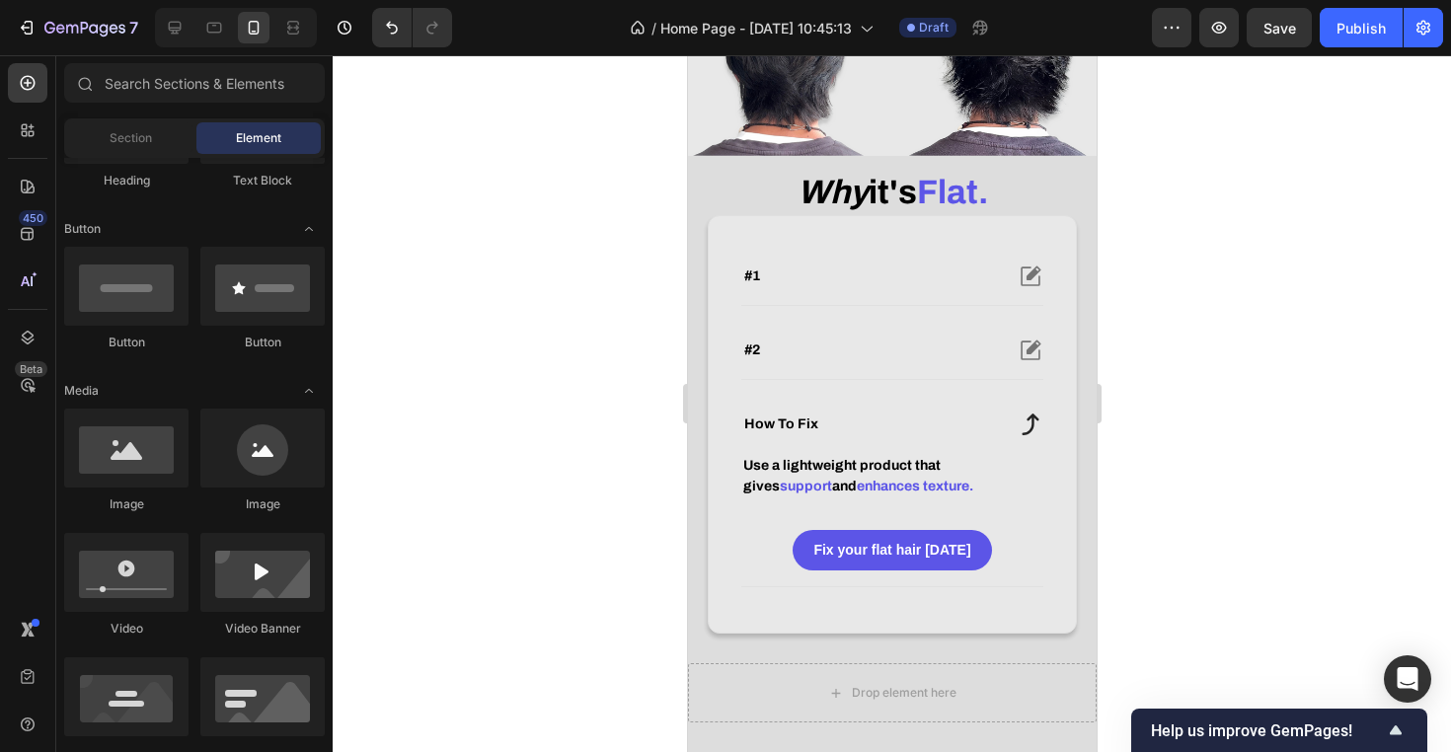
click at [1162, 457] on div at bounding box center [892, 403] width 1118 height 697
click at [831, 493] on span "and" at bounding box center [843, 486] width 25 height 15
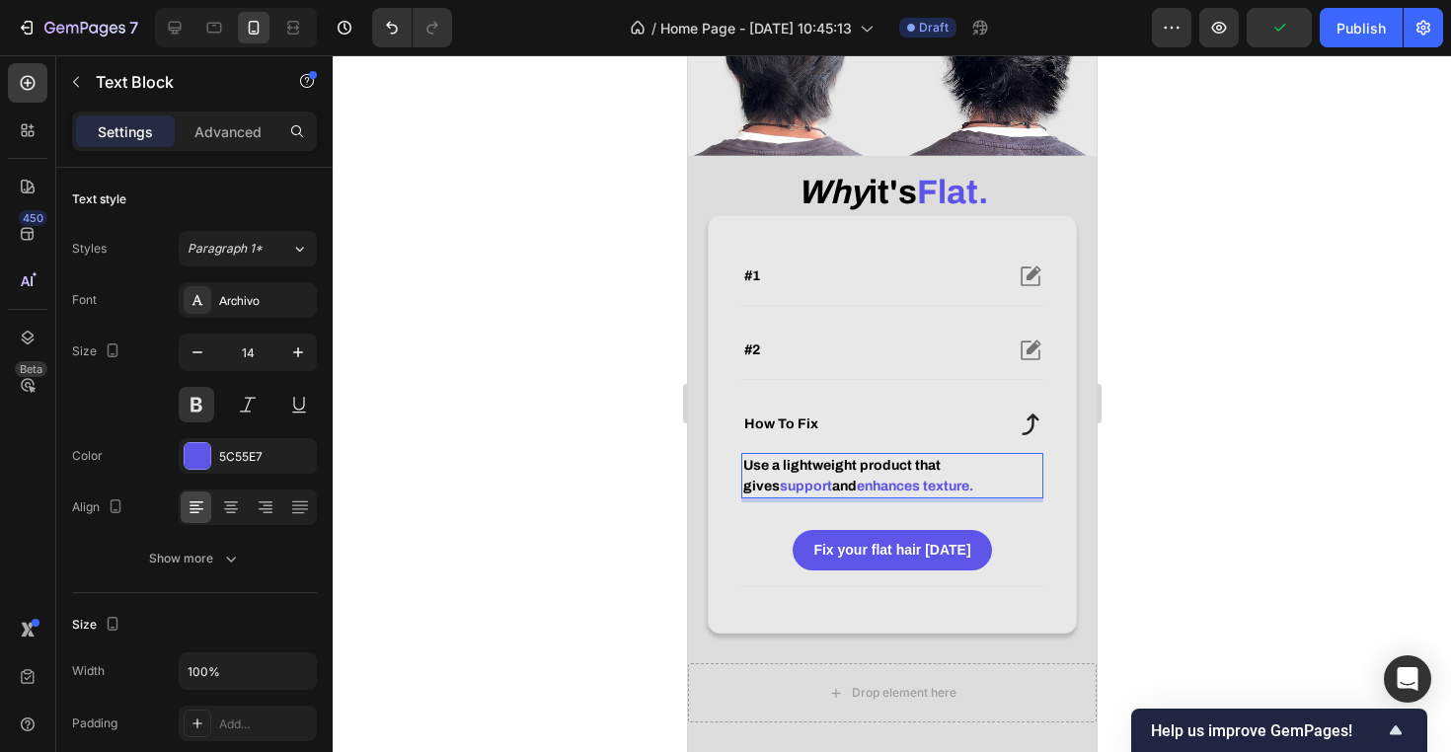
click at [831, 493] on span "and" at bounding box center [843, 486] width 25 height 15
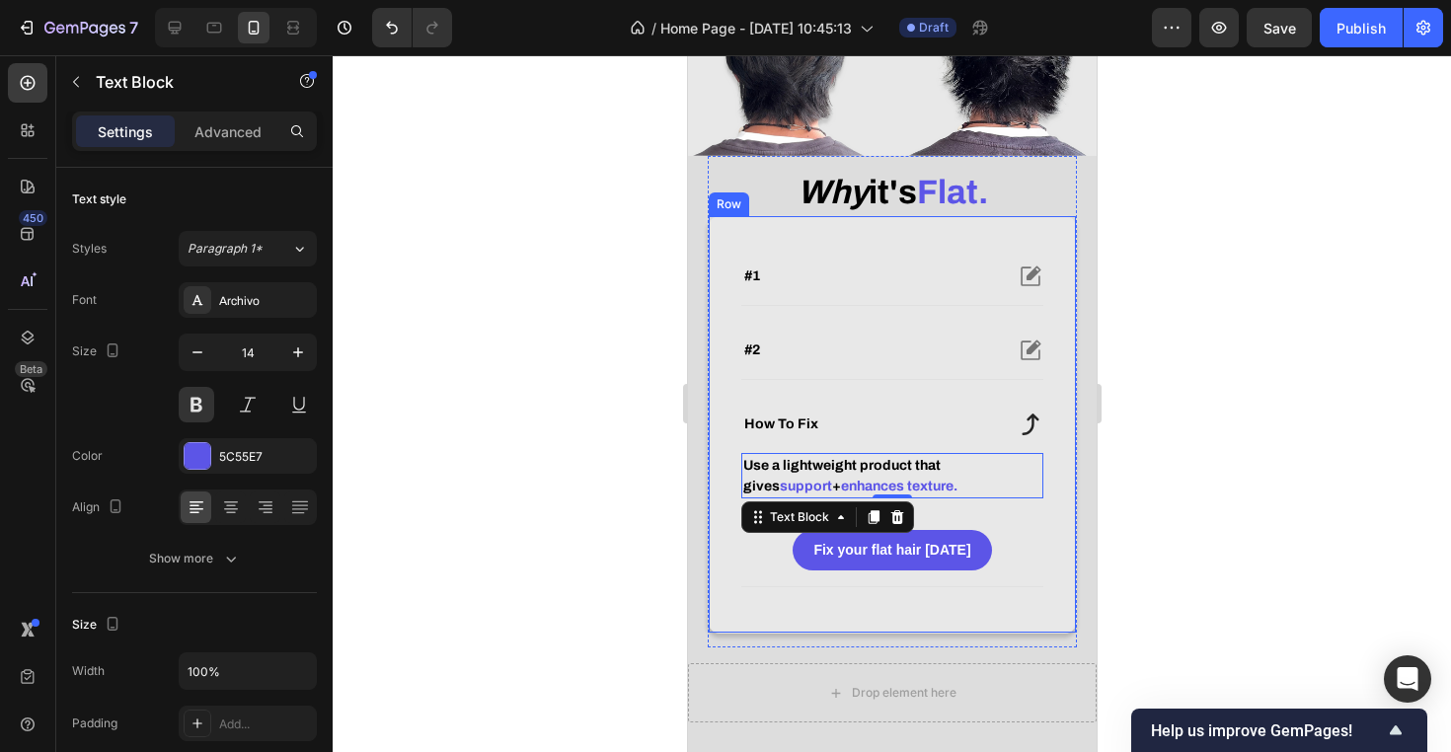
click at [1150, 566] on div at bounding box center [892, 403] width 1118 height 697
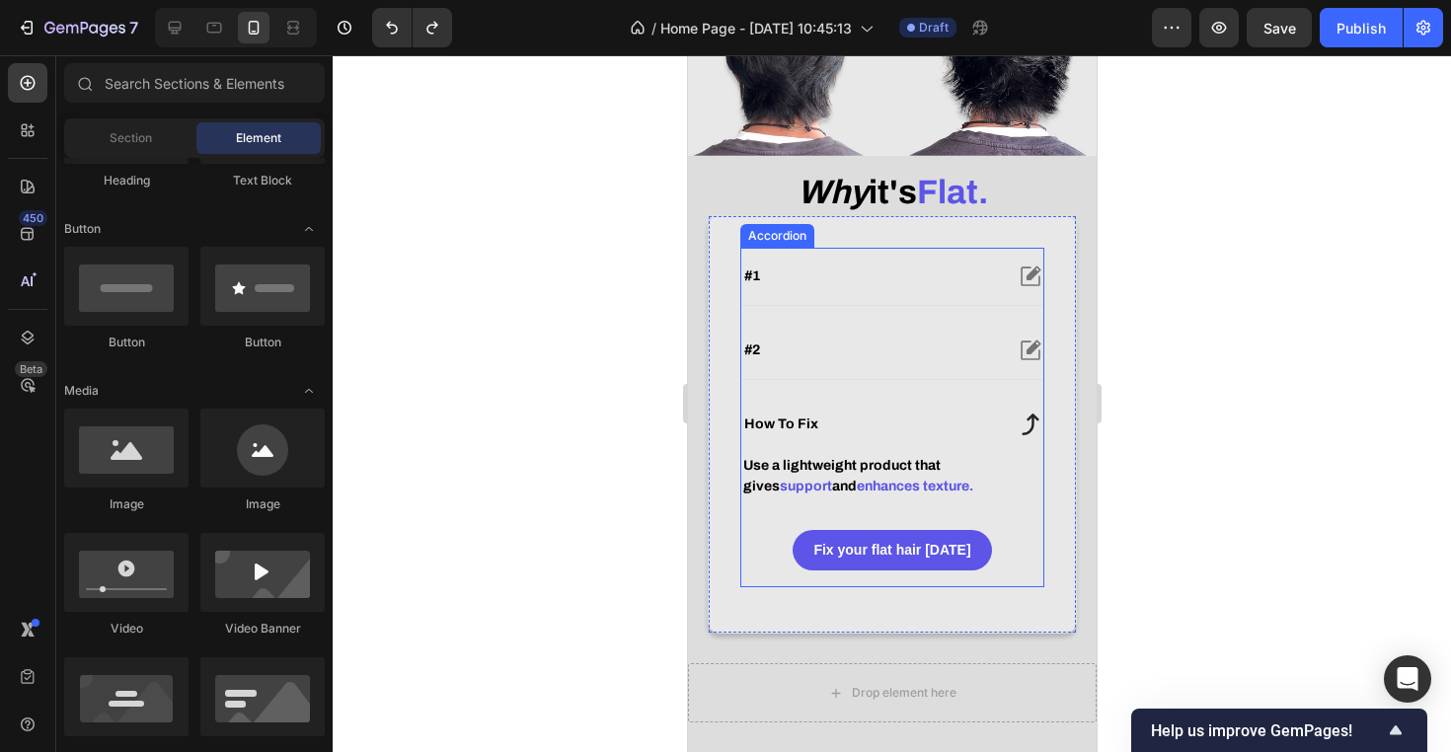
click at [928, 485] on span "Use a lightweight product that gives" at bounding box center [840, 476] width 197 height 36
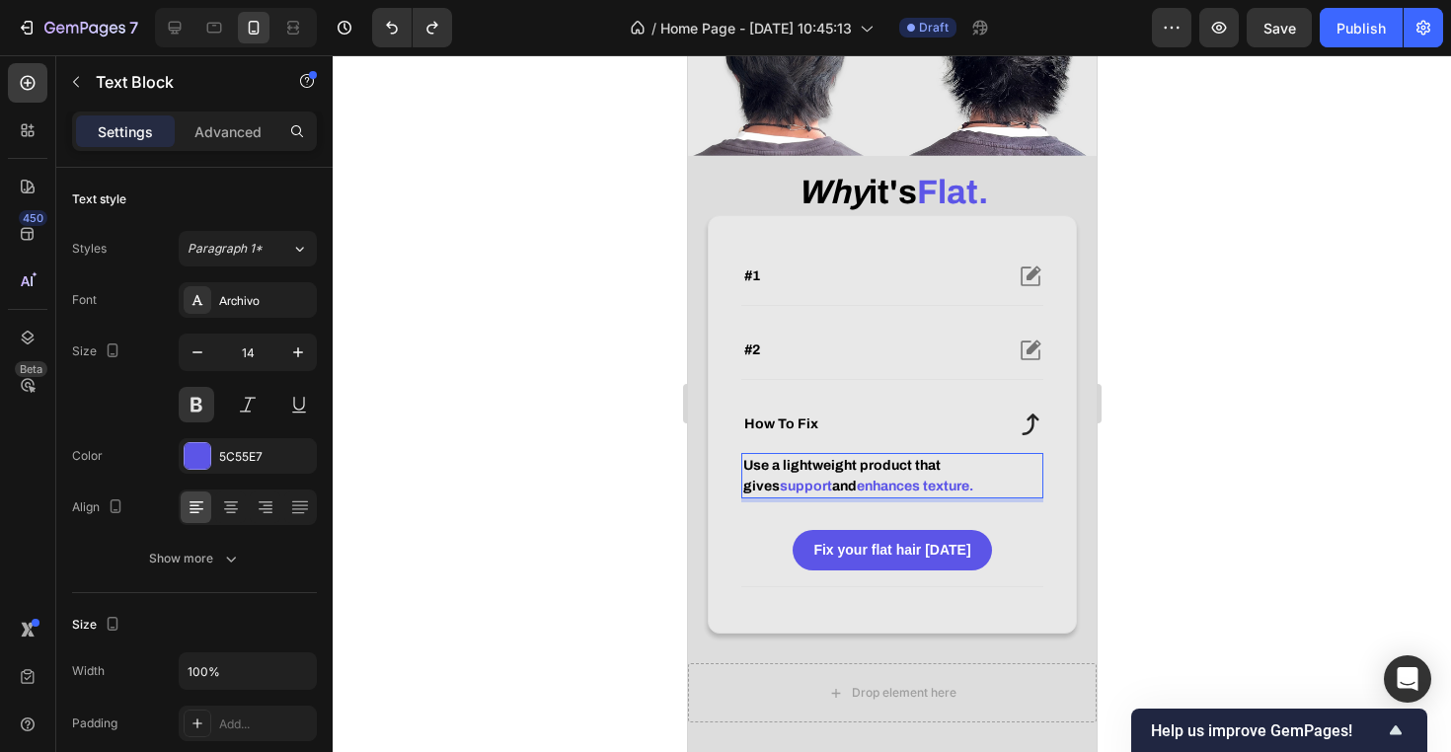
click at [928, 485] on span "Use a lightweight product that gives" at bounding box center [840, 476] width 197 height 36
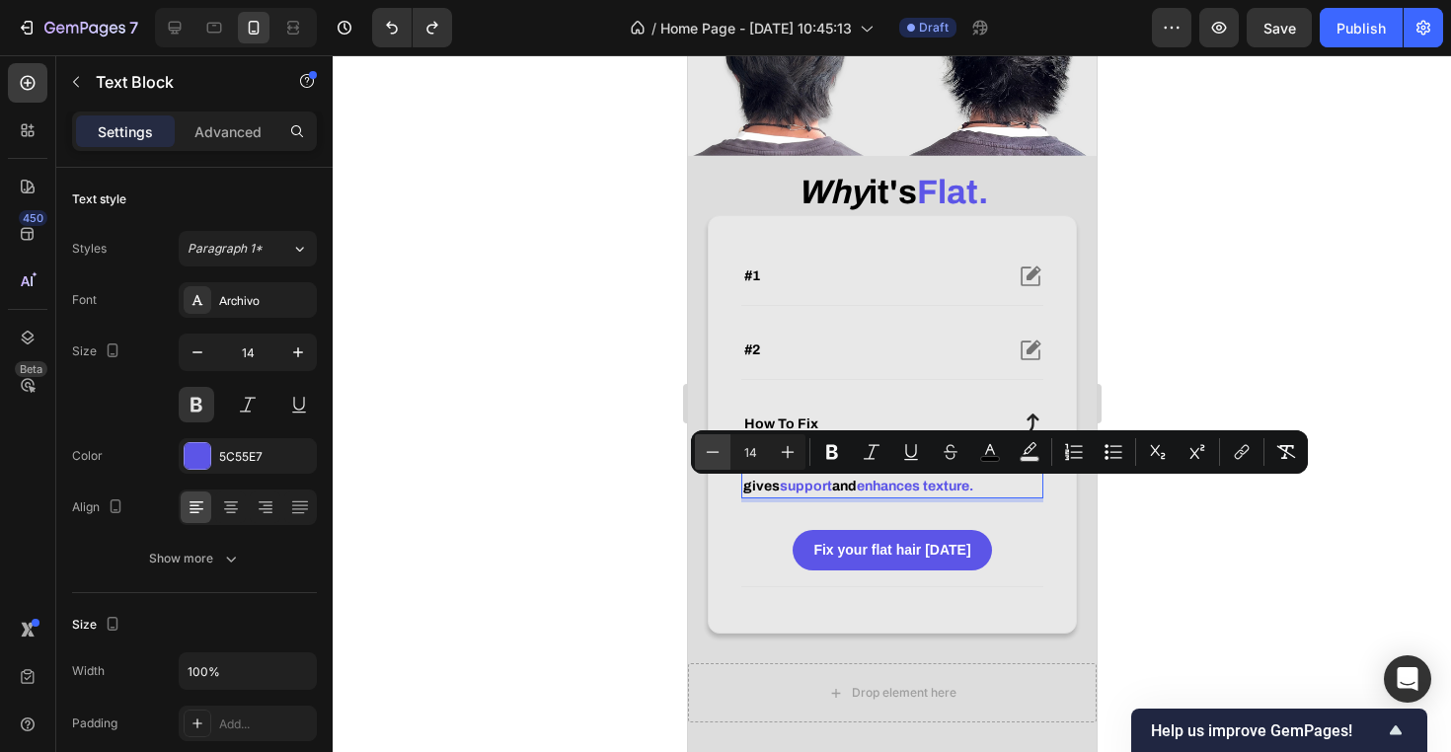
click at [710, 454] on icon "Editor contextual toolbar" at bounding box center [713, 452] width 20 height 20
click at [805, 450] on div "Minus 11 Plus Bold Italic Underline Strikethrough color Text Background Color N…" at bounding box center [999, 452] width 609 height 36
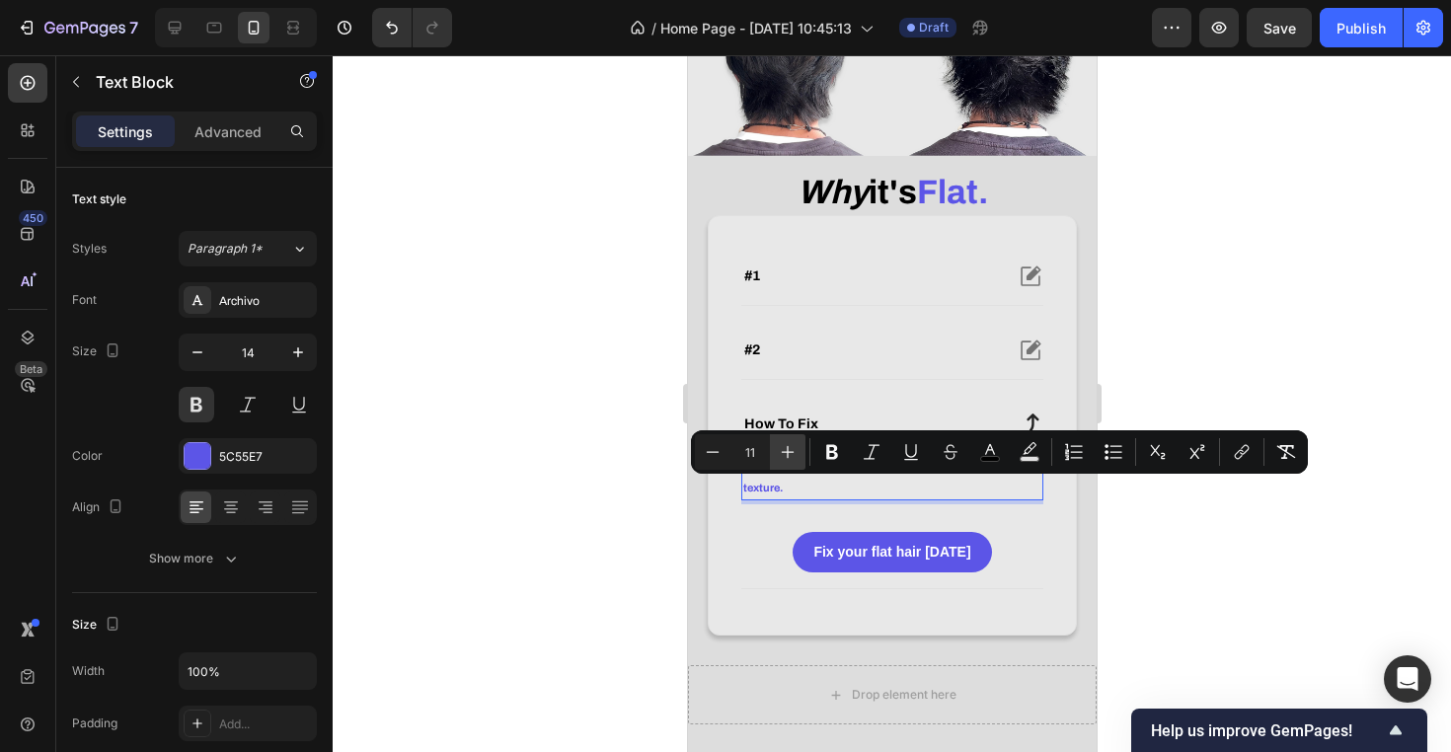
click at [799, 450] on button "Plus" at bounding box center [788, 452] width 36 height 36
type input "14"
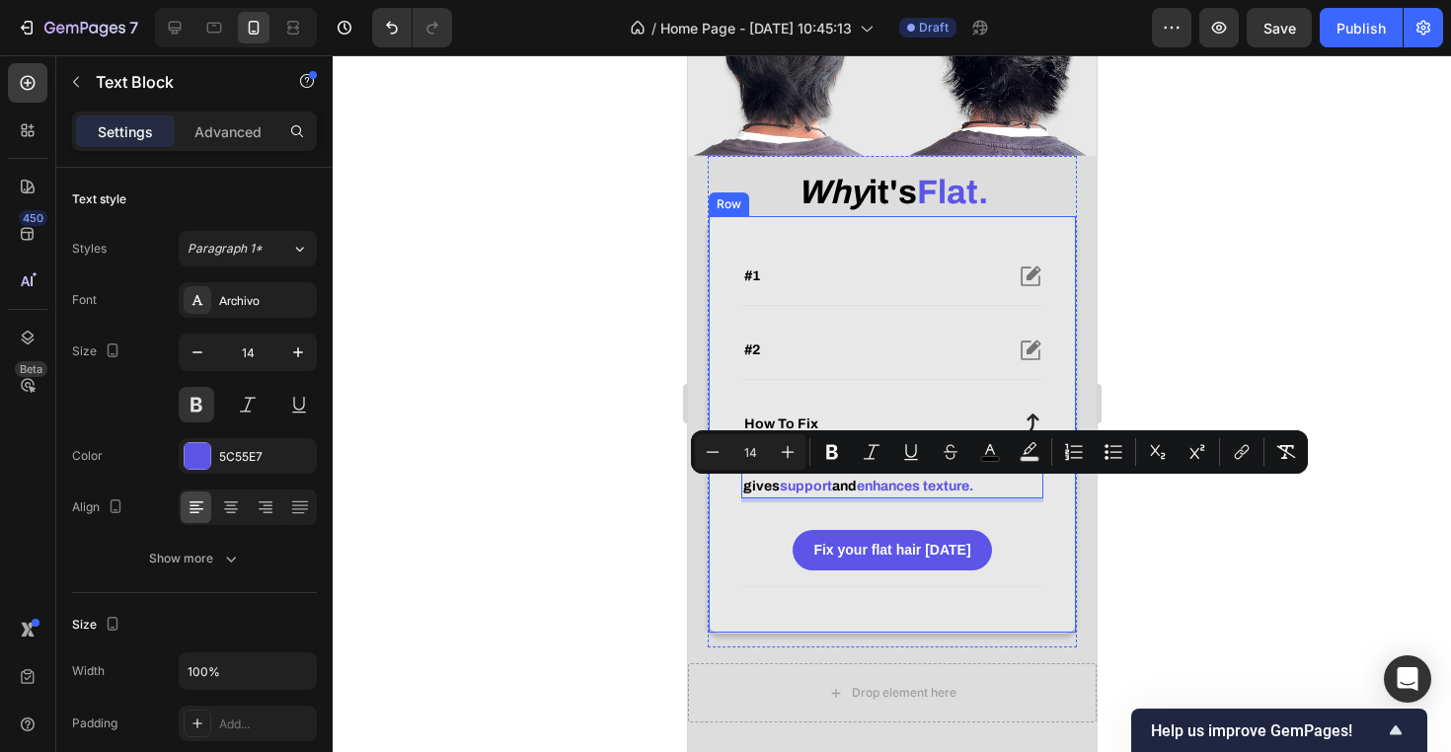
drag, startPoint x: 22, startPoint y: 439, endPoint x: 588, endPoint y: 522, distance: 572.5
click at [588, 522] on div at bounding box center [892, 403] width 1118 height 697
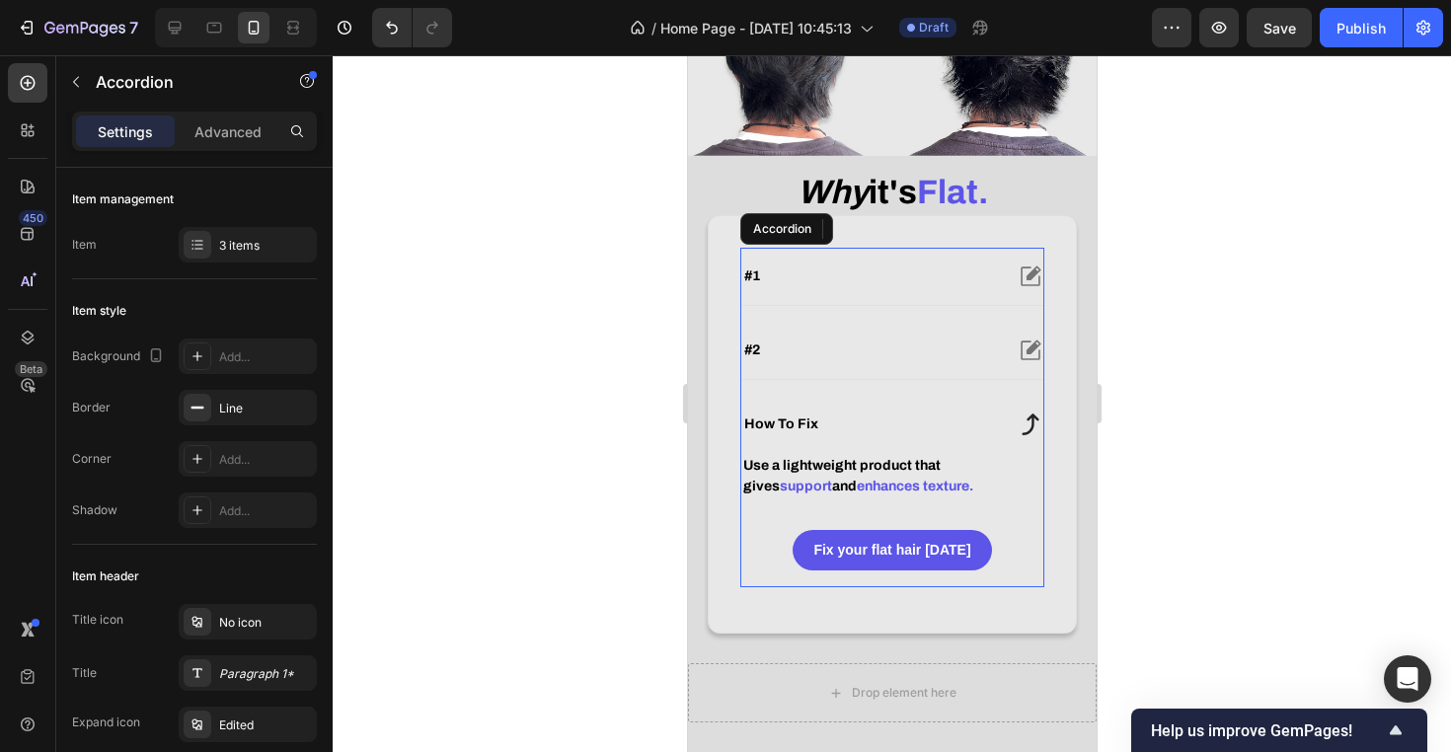
click at [866, 362] on div "#2" at bounding box center [870, 351] width 261 height 24
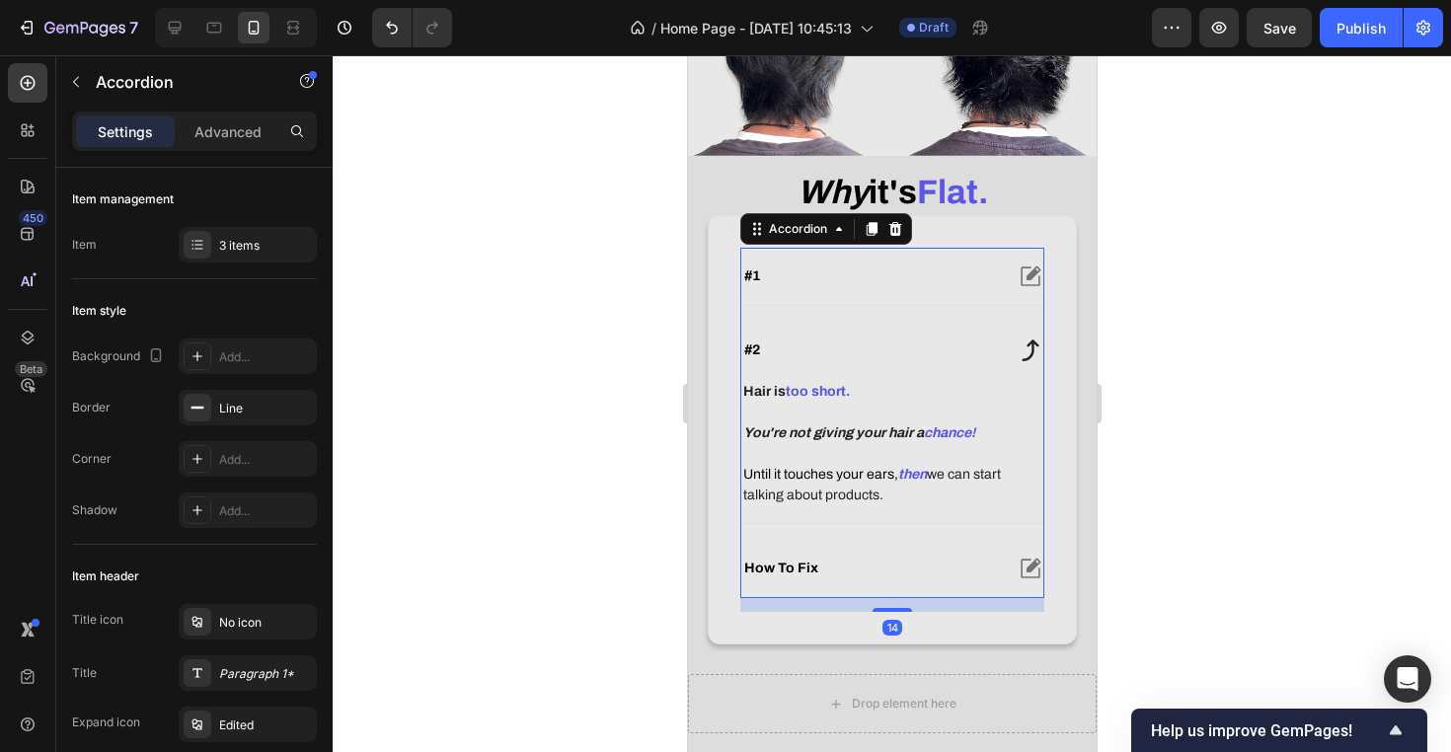
click at [866, 362] on div "#2" at bounding box center [870, 351] width 261 height 24
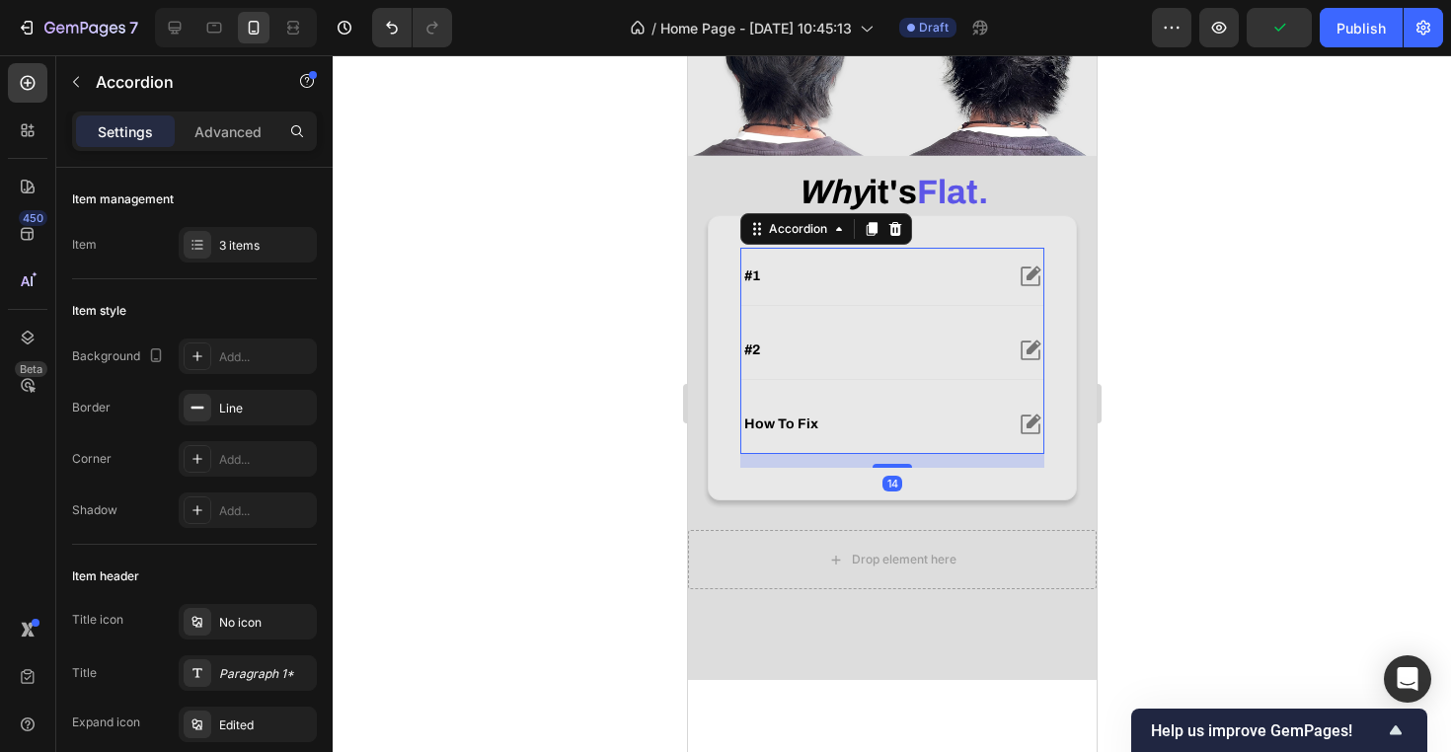
click at [969, 436] on div "how to fix" at bounding box center [870, 425] width 261 height 24
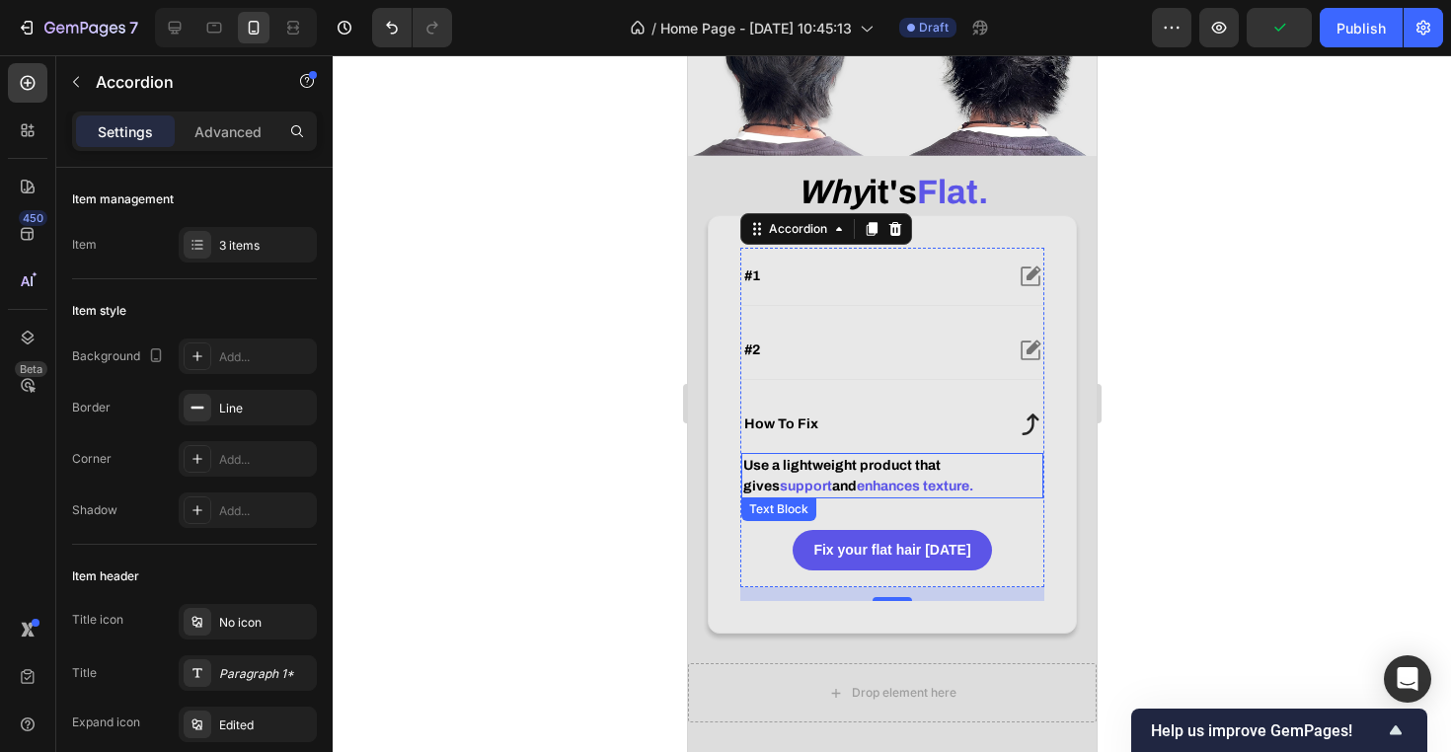
click at [958, 496] on p "Use a lightweight product that gives support and enhances texture." at bounding box center [891, 475] width 298 height 41
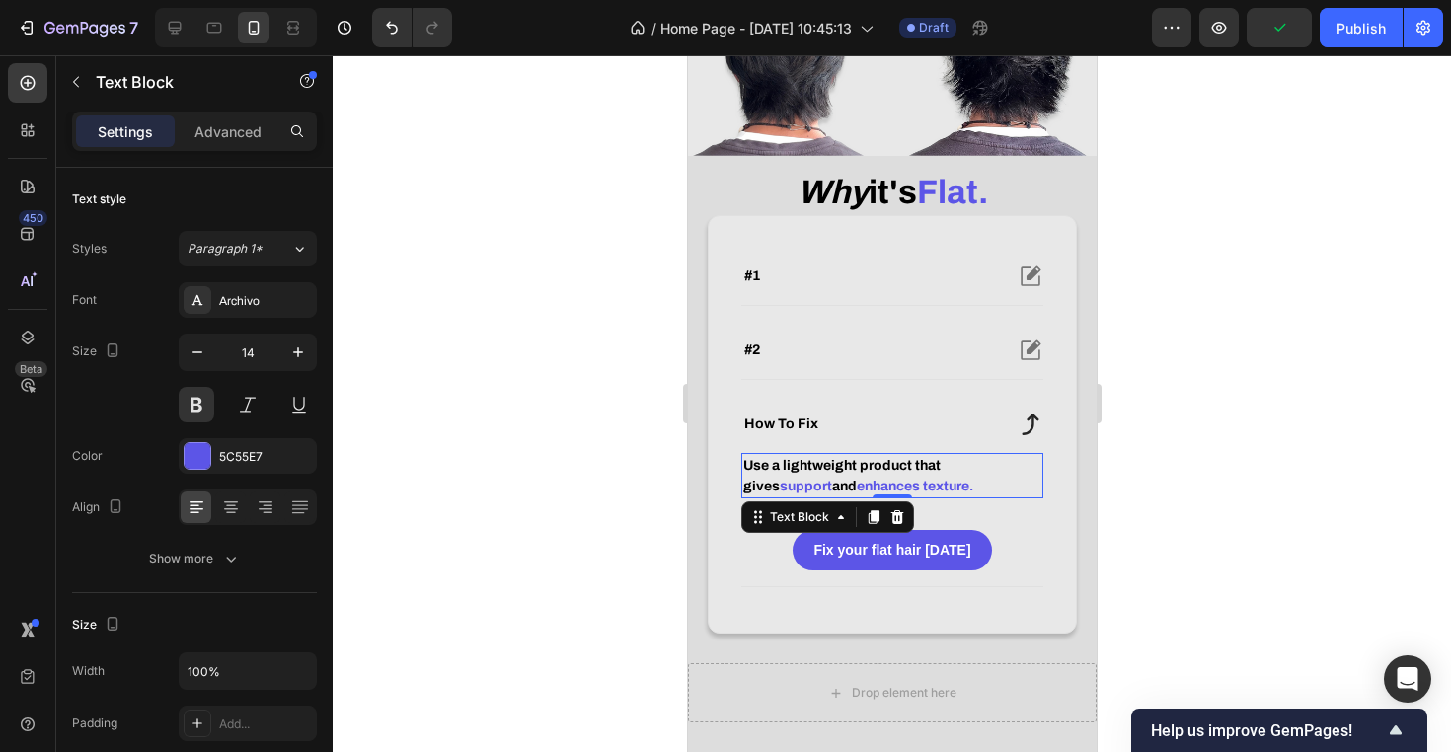
click at [928, 496] on p "Use a lightweight product that gives support and enhances texture." at bounding box center [891, 475] width 298 height 41
click at [946, 496] on p "Use a lightweight product that gives support and enhances texture." at bounding box center [891, 475] width 298 height 41
click at [940, 491] on span "Use a lightweight product that gives" at bounding box center [840, 476] width 197 height 36
click at [938, 489] on span "Use a lightweight product that gives" at bounding box center [840, 476] width 197 height 36
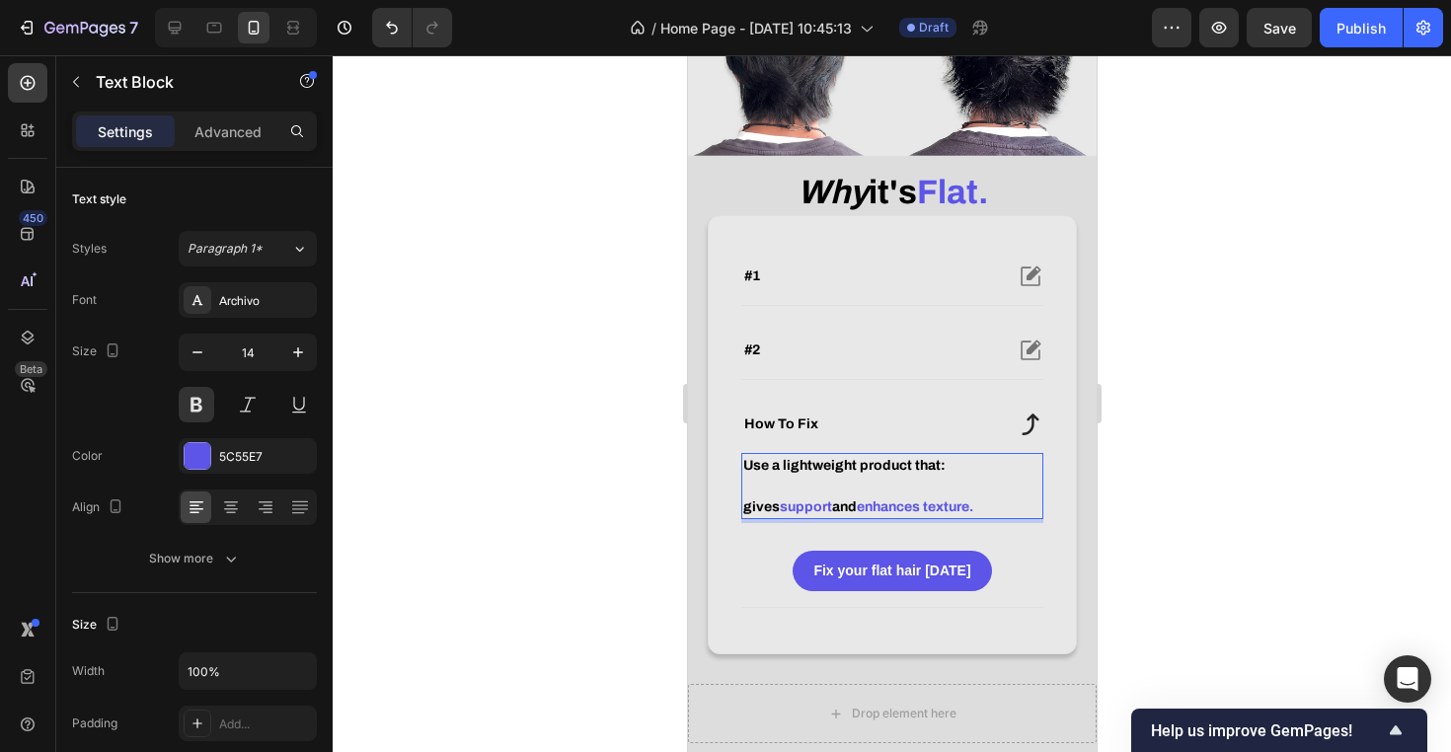
click at [998, 517] on p "gives support and enhances texture." at bounding box center [891, 506] width 298 height 21
click at [1009, 496] on p "Rich Text Editor. Editing area: main" at bounding box center [891, 486] width 298 height 21
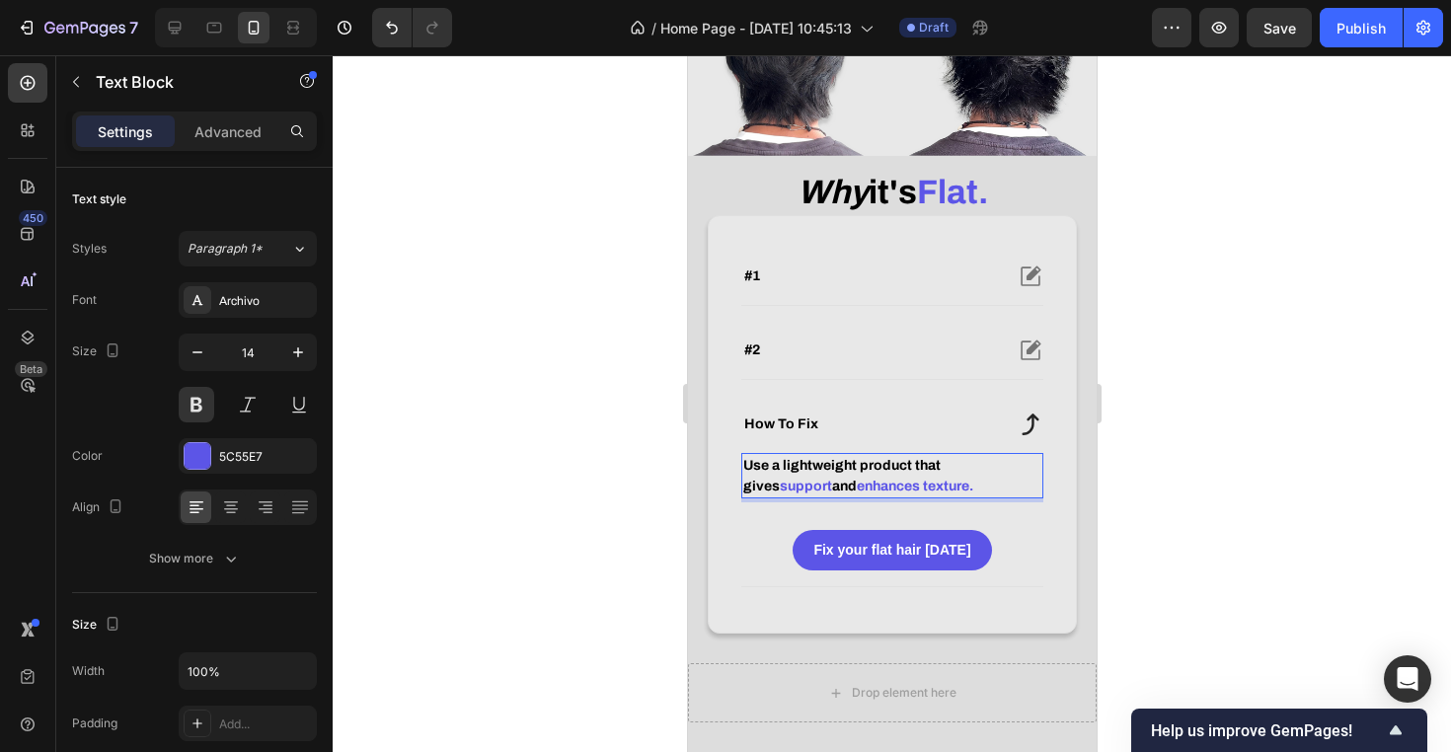
click at [755, 493] on span "gives" at bounding box center [760, 486] width 37 height 15
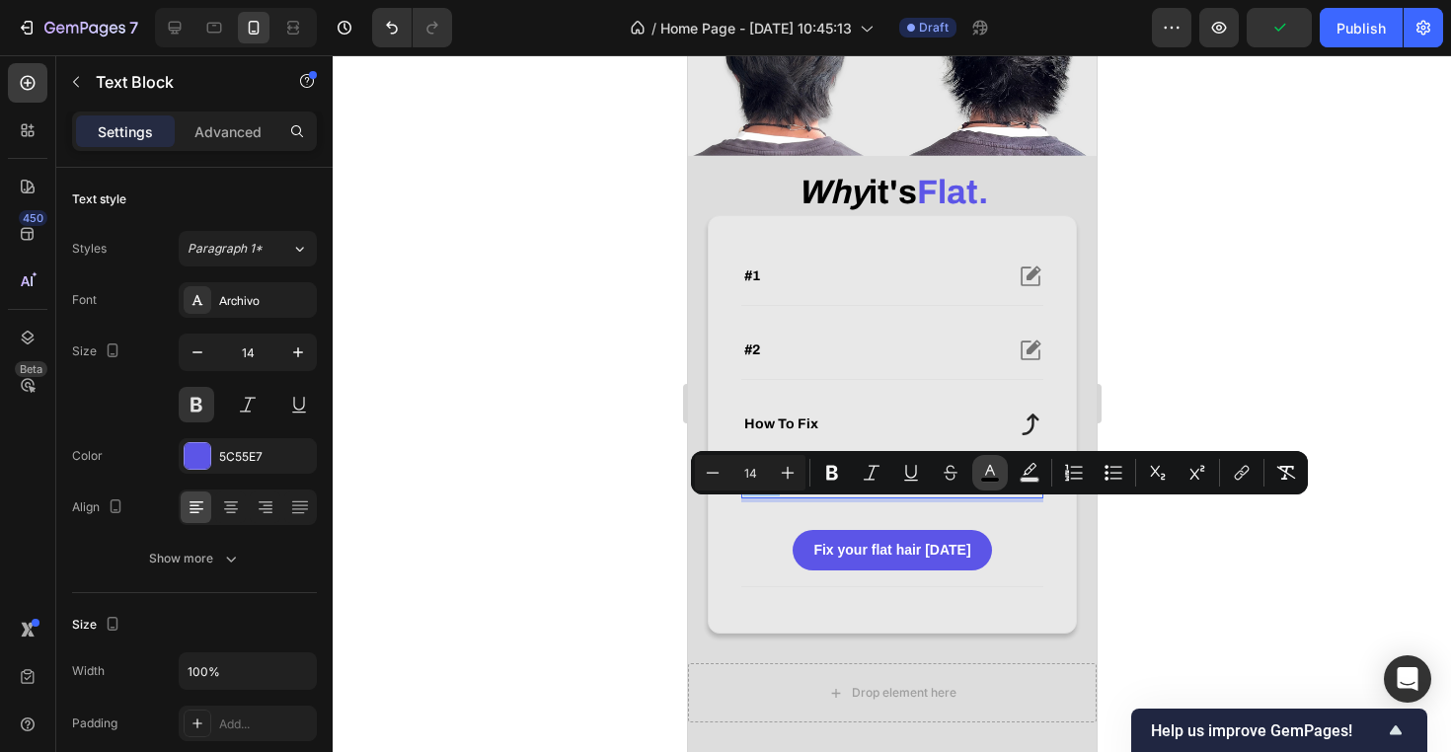
click at [990, 478] on rect "Editor contextual toolbar" at bounding box center [990, 480] width 19 height 5
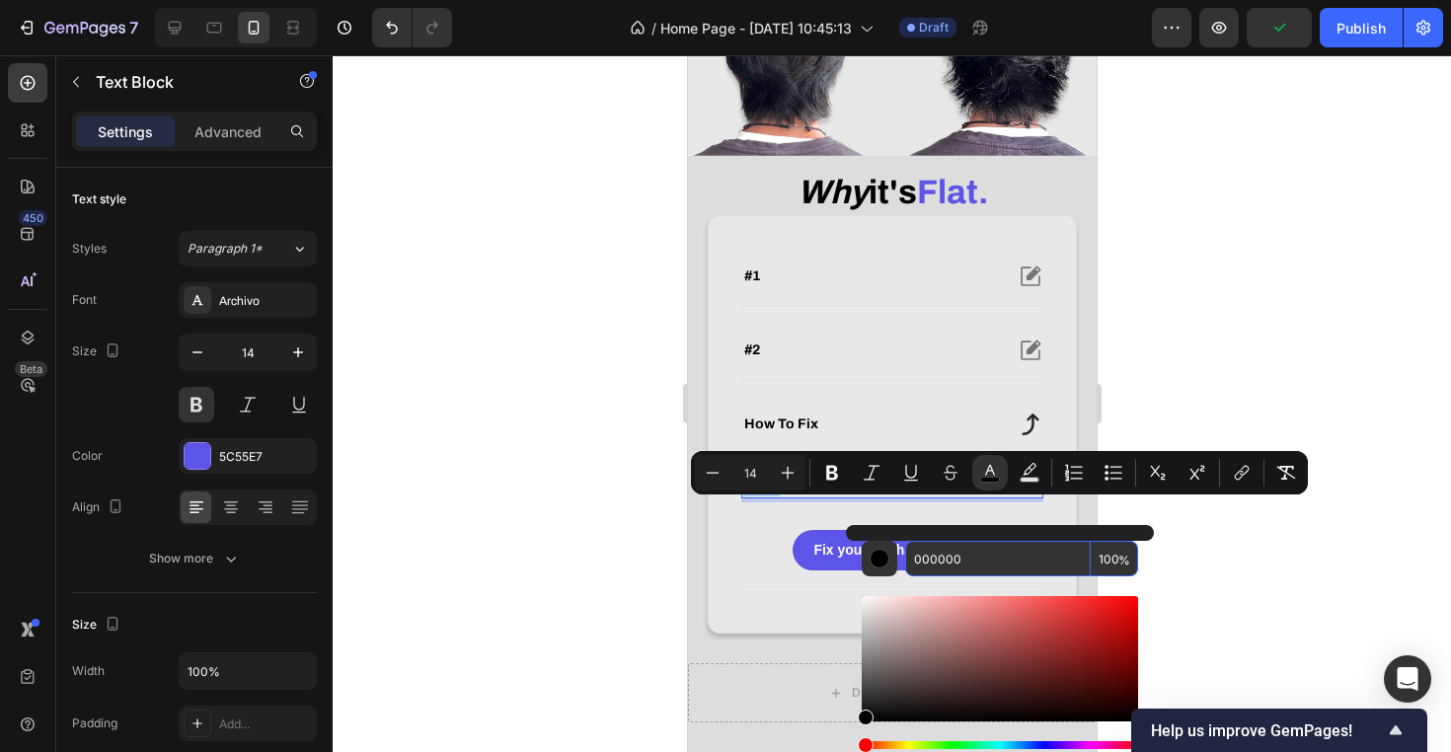
click at [992, 549] on input "000000" at bounding box center [998, 559] width 186 height 36
paste input "No structure. My hair never held itself up, I could only create shape with heat…"
type input "No structure. My hair never held itself up, I could only create shape with heat…"
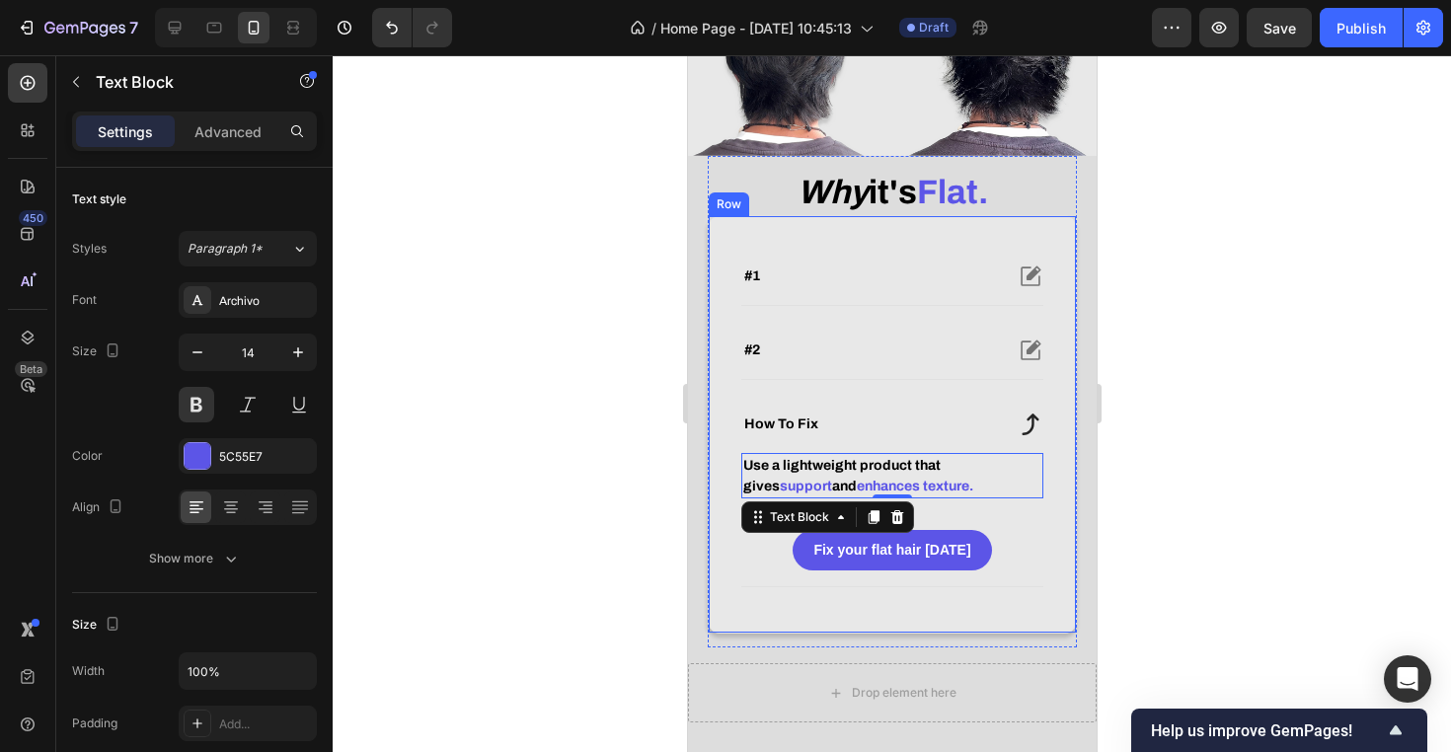
click at [757, 493] on span "gives" at bounding box center [760, 486] width 37 height 15
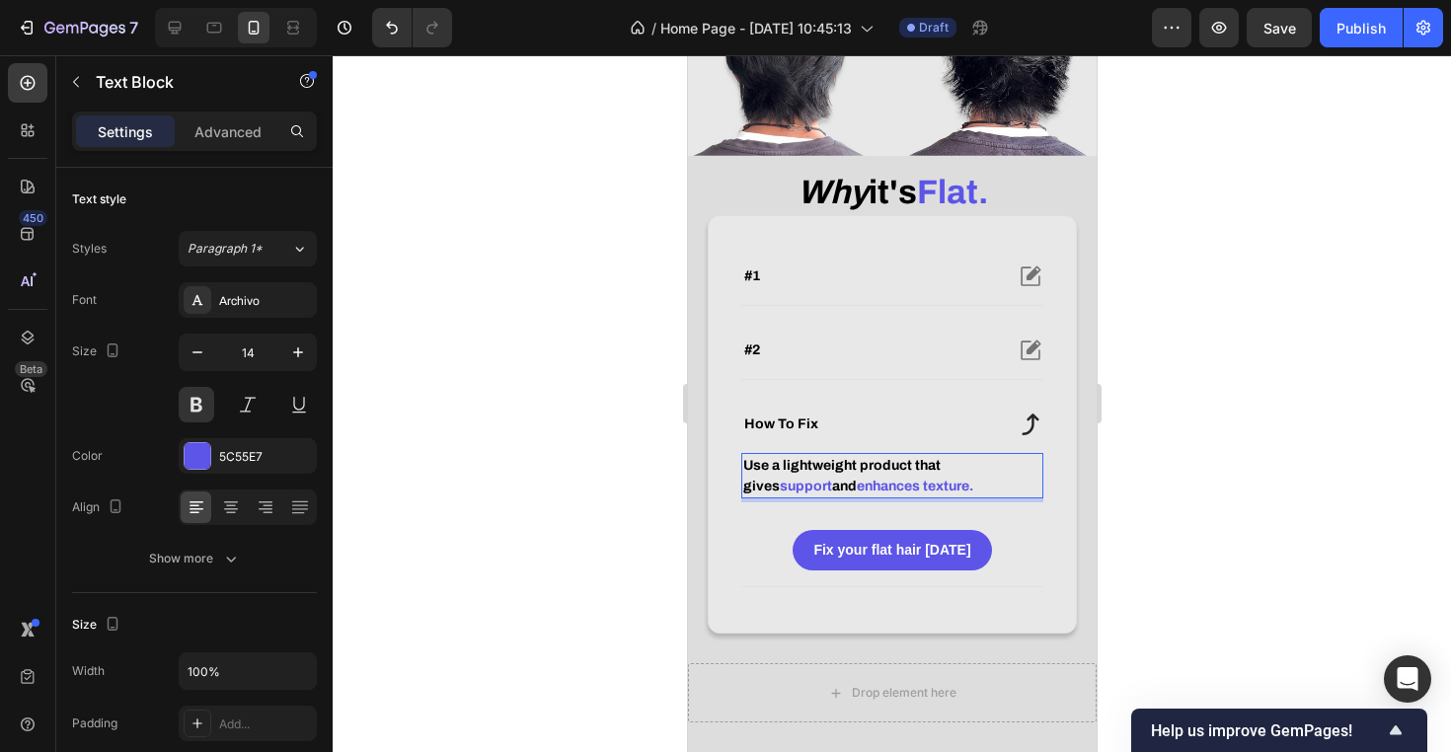
click at [757, 493] on span "gives" at bounding box center [760, 486] width 37 height 15
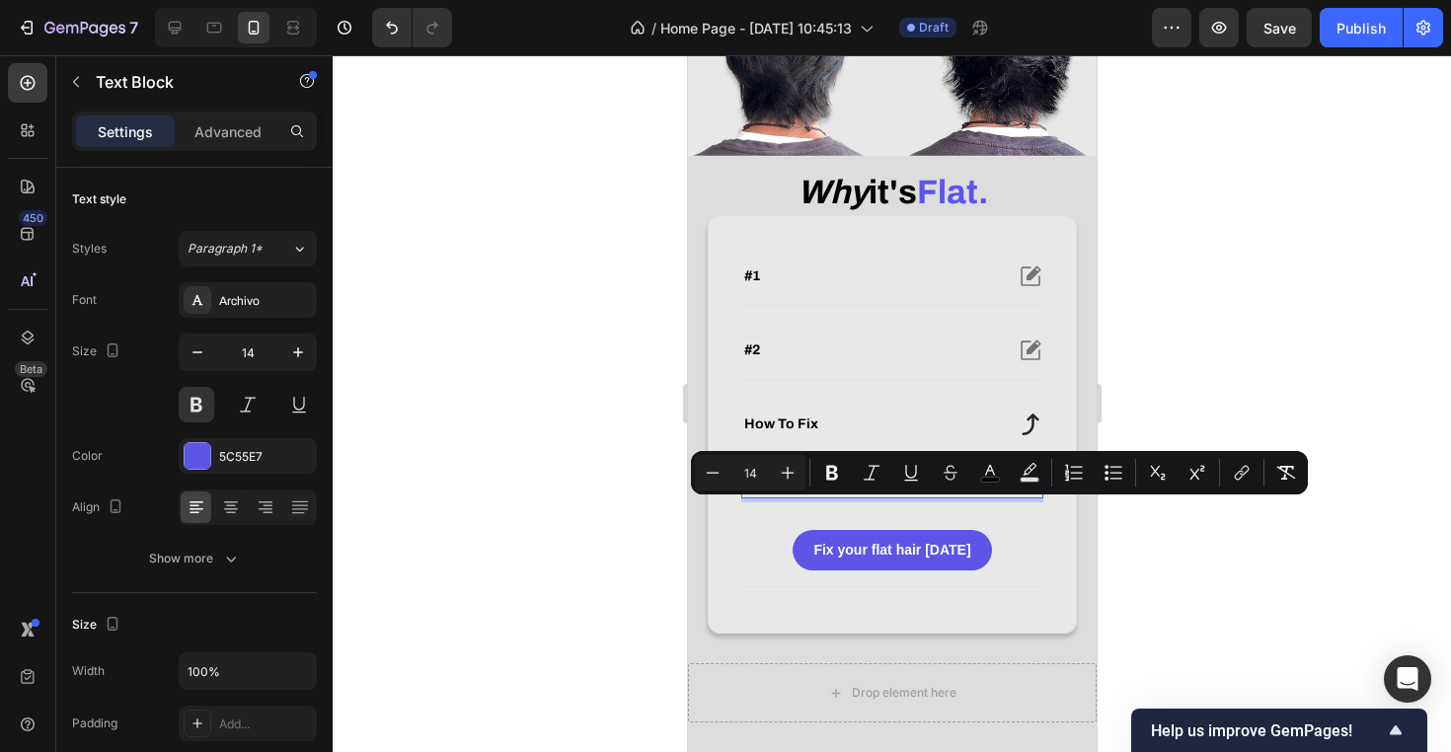
click at [972, 493] on span "enhances texture." at bounding box center [914, 486] width 116 height 15
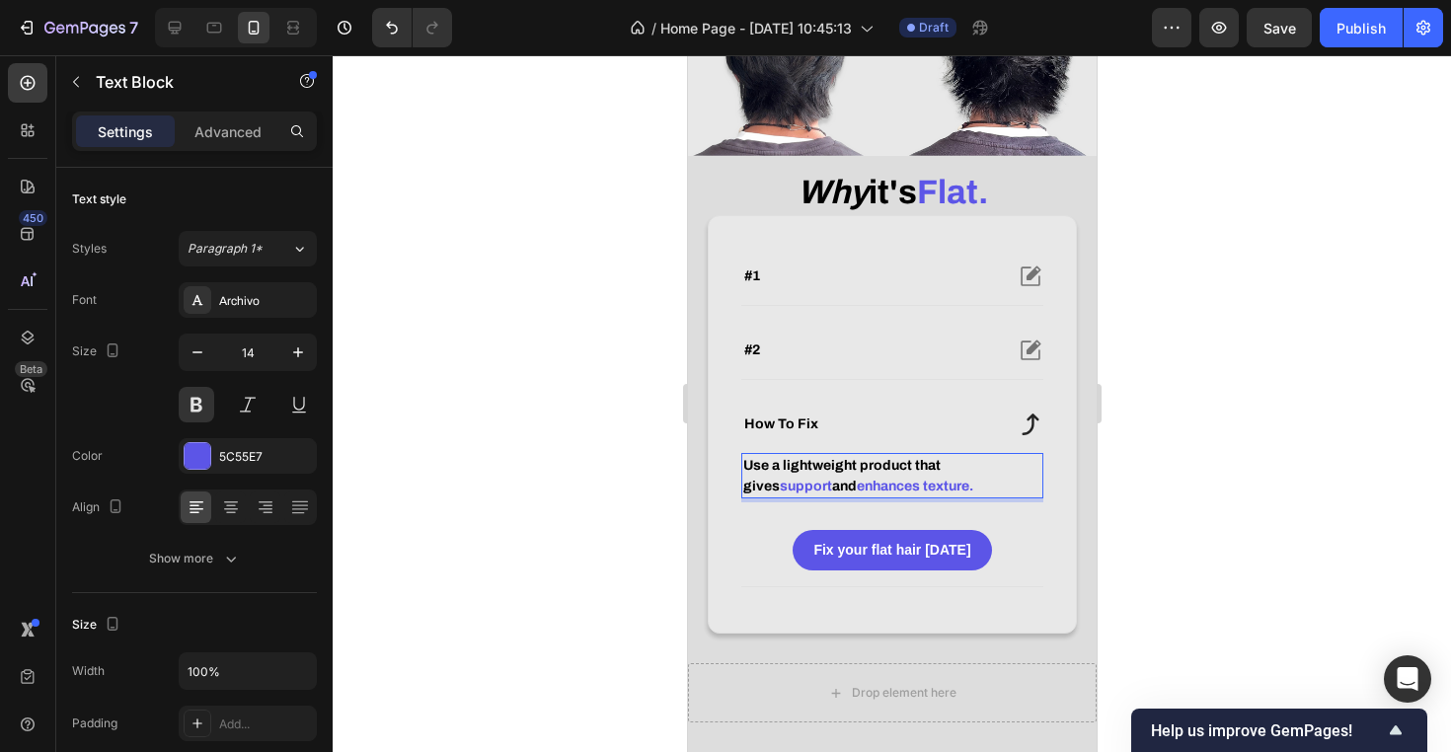
click at [761, 493] on span "gives" at bounding box center [760, 486] width 37 height 15
click at [746, 493] on span "gives" at bounding box center [760, 486] width 37 height 15
click at [907, 496] on p "Use a lightweight product that gives support and enhances texture." at bounding box center [891, 475] width 298 height 41
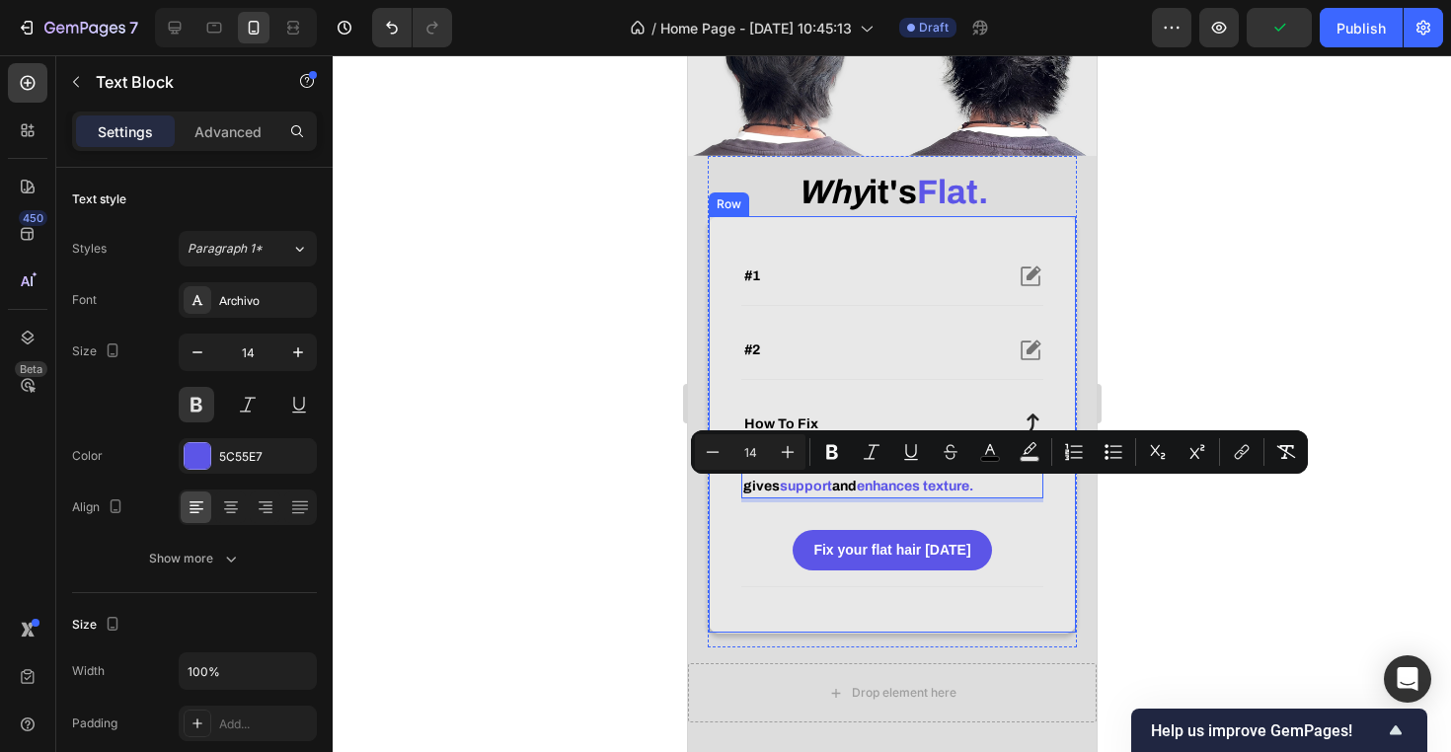
drag, startPoint x: 910, startPoint y: 512, endPoint x: 717, endPoint y: 509, distance: 193.5
click at [717, 509] on div "#1 #2 how to fix Use a lightweight product that gives support and enhances text…" at bounding box center [891, 424] width 369 height 418
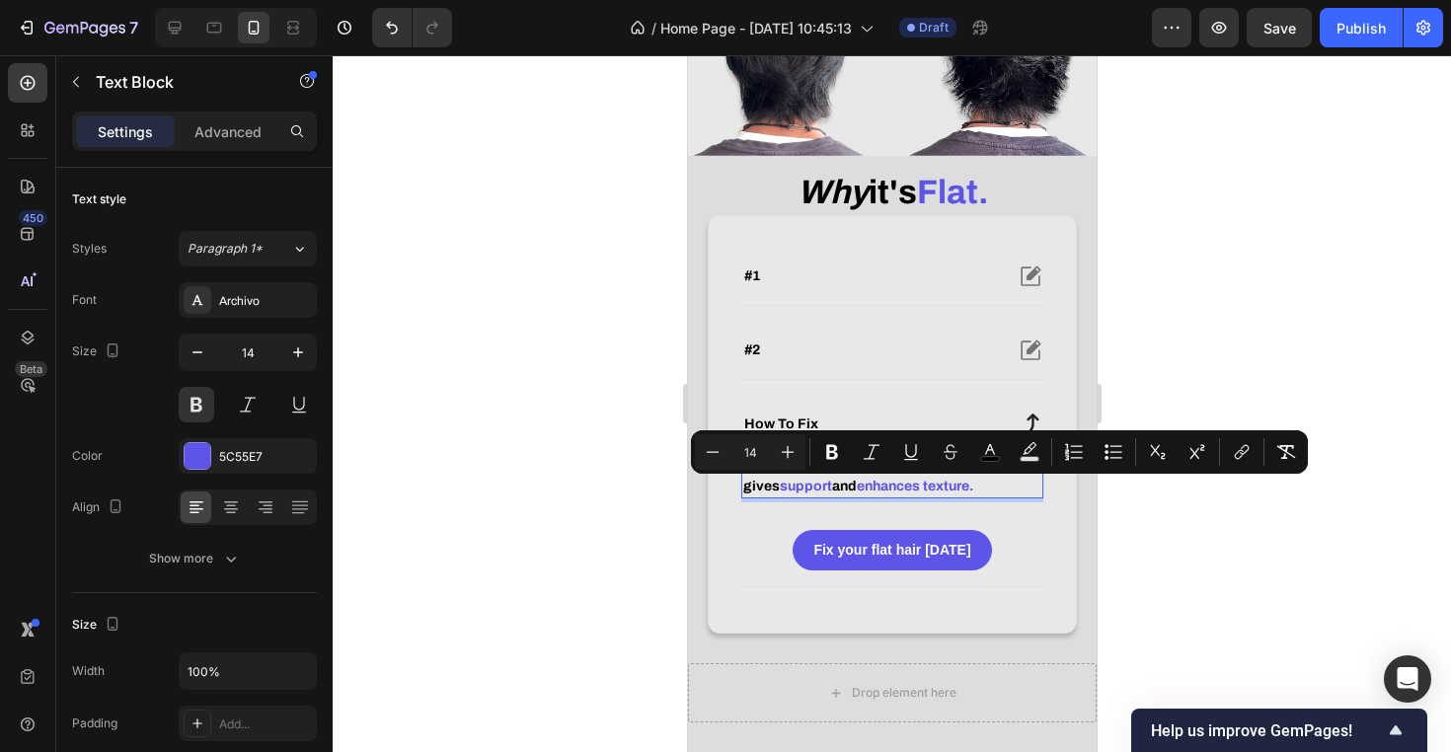
click at [1198, 581] on div at bounding box center [892, 403] width 1118 height 697
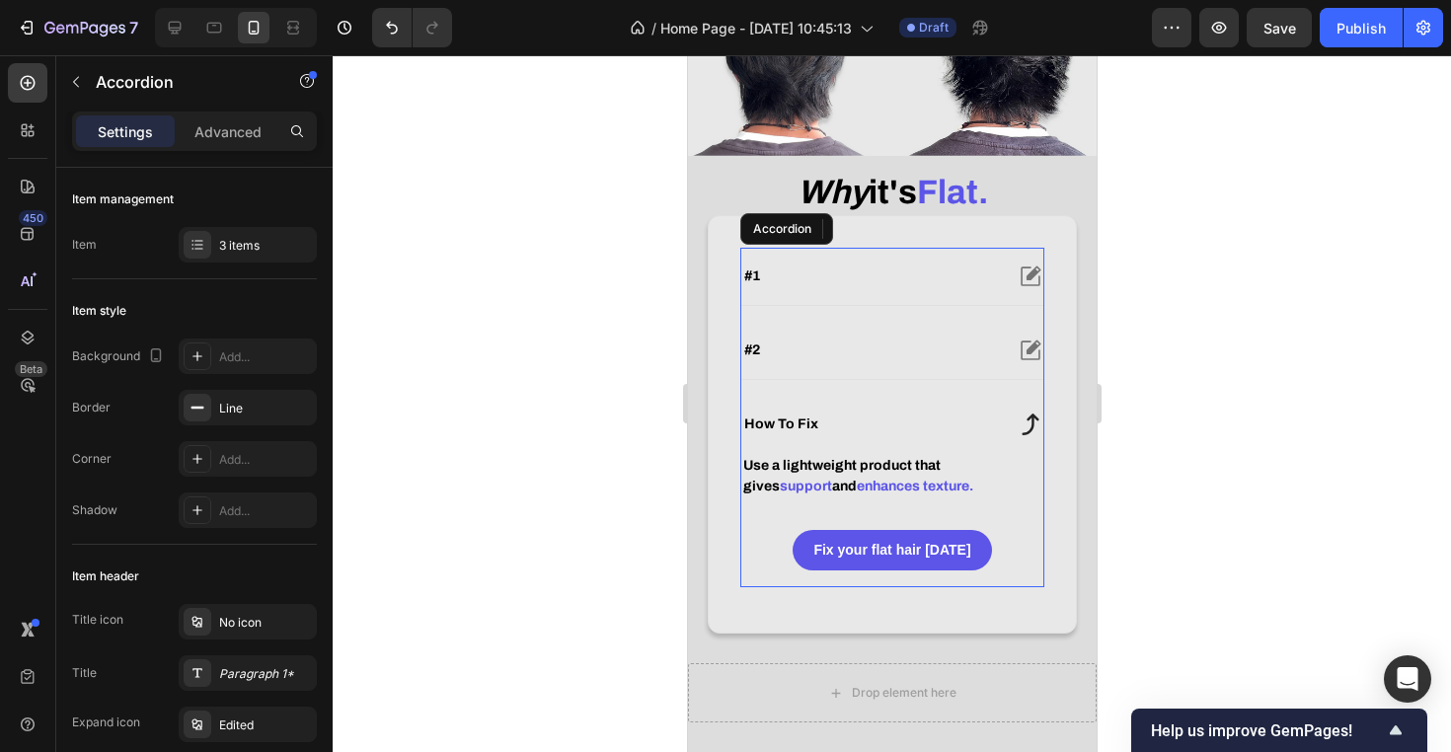
click at [912, 362] on div "#2" at bounding box center [870, 351] width 261 height 24
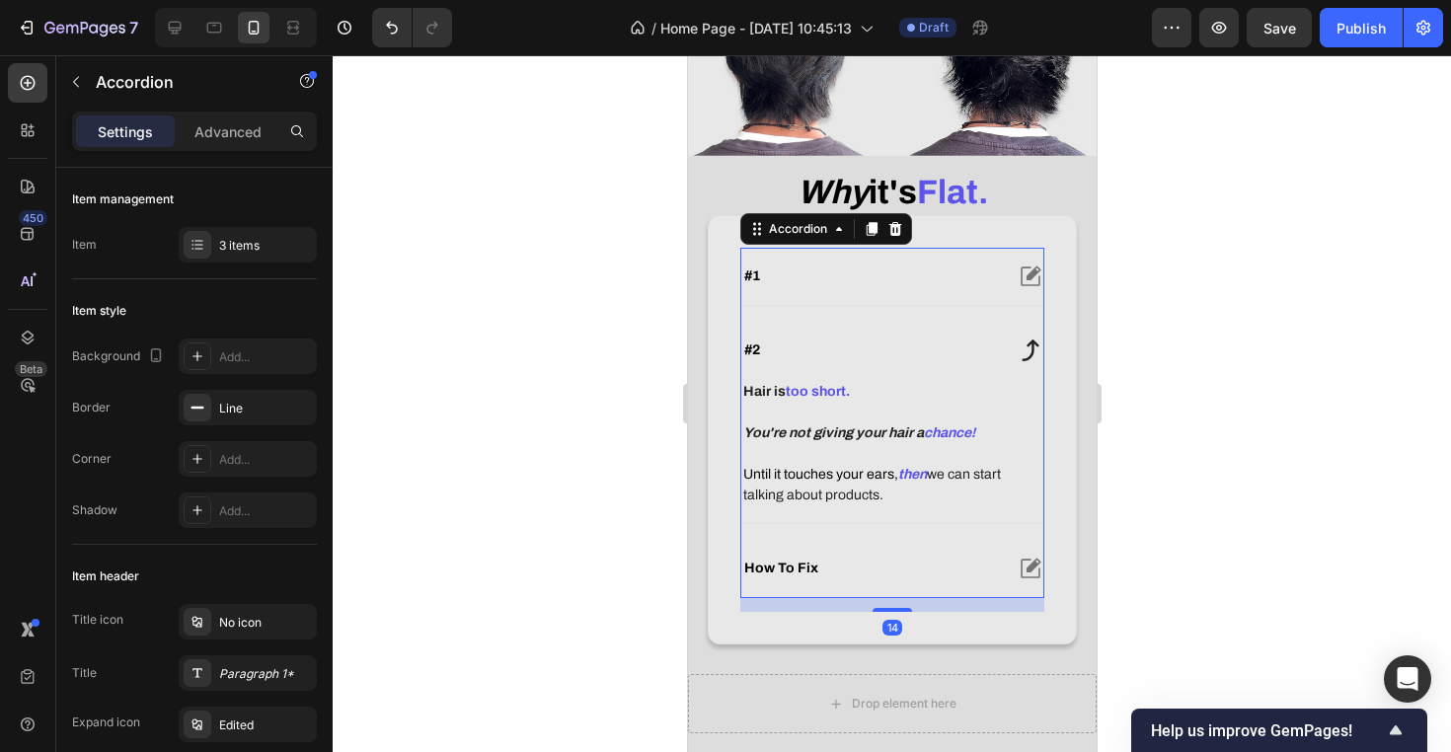
click at [912, 362] on div "#2" at bounding box center [870, 351] width 261 height 24
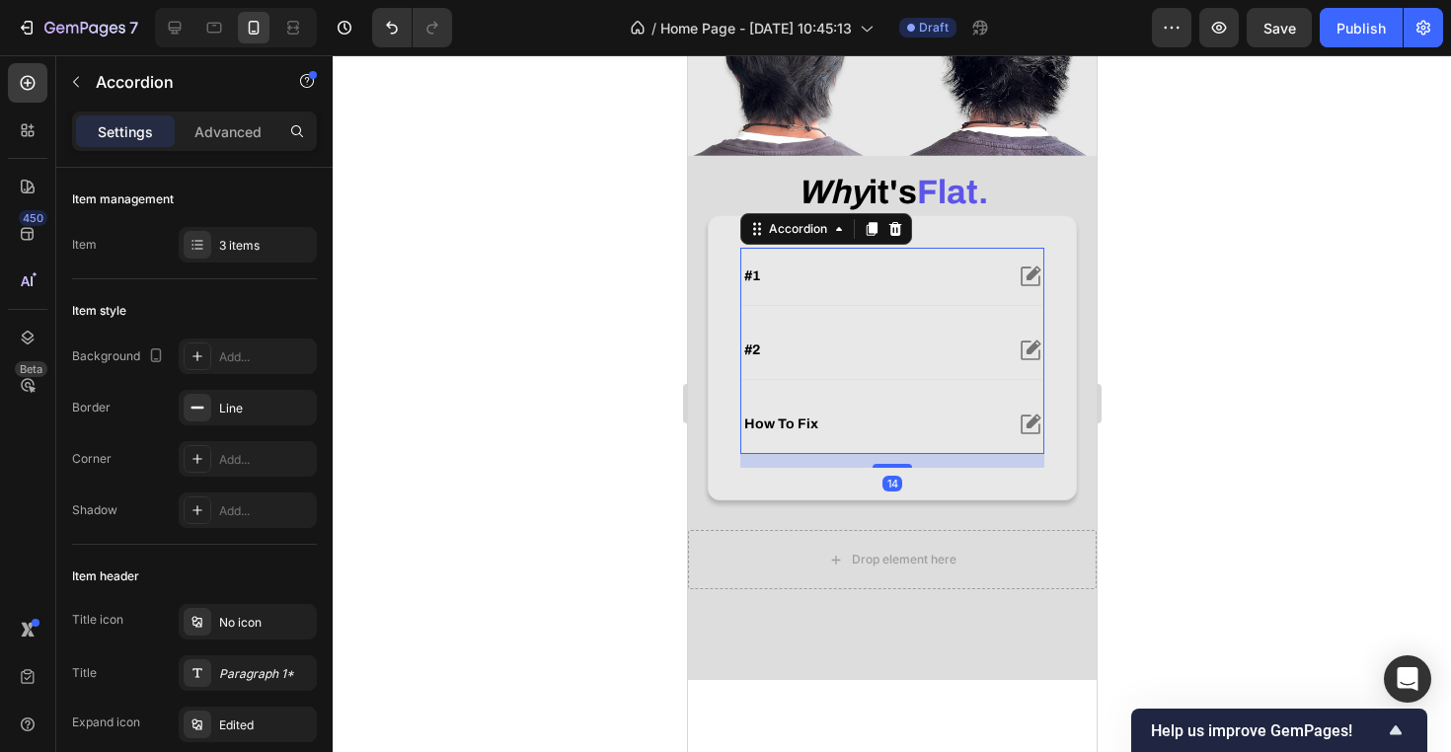
click at [896, 436] on div "how to fix" at bounding box center [870, 425] width 261 height 24
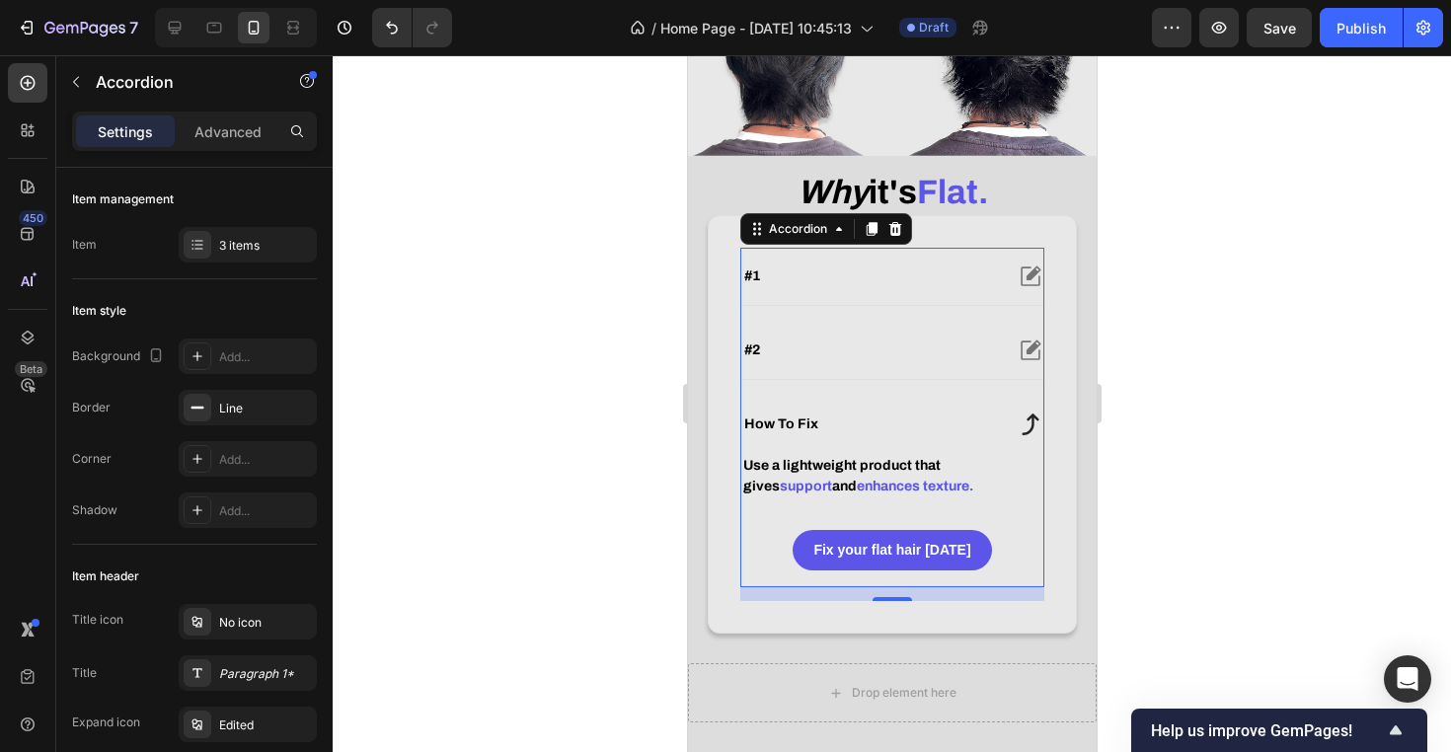
click at [896, 436] on div "how to fix" at bounding box center [870, 425] width 261 height 24
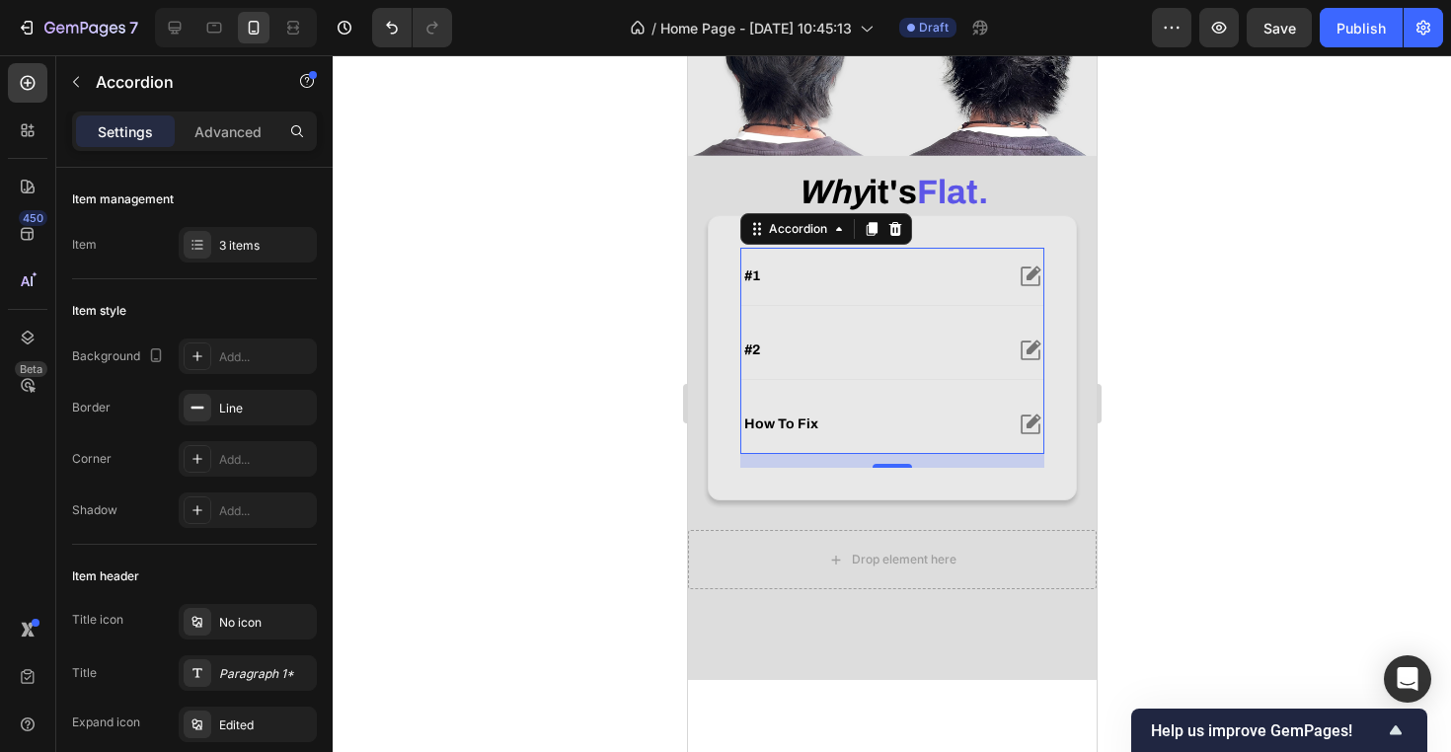
click at [919, 436] on div "how to fix" at bounding box center [870, 425] width 261 height 24
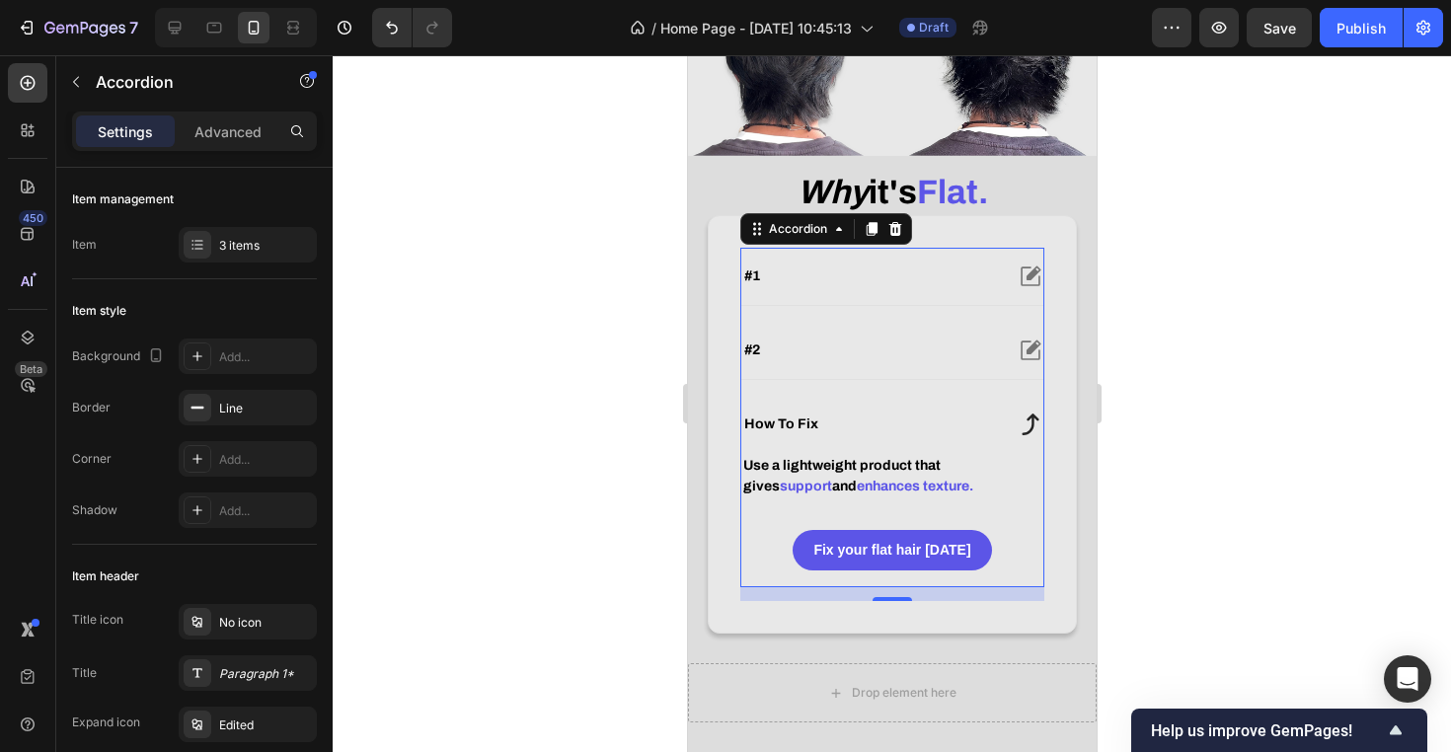
click at [1250, 595] on div at bounding box center [892, 403] width 1118 height 697
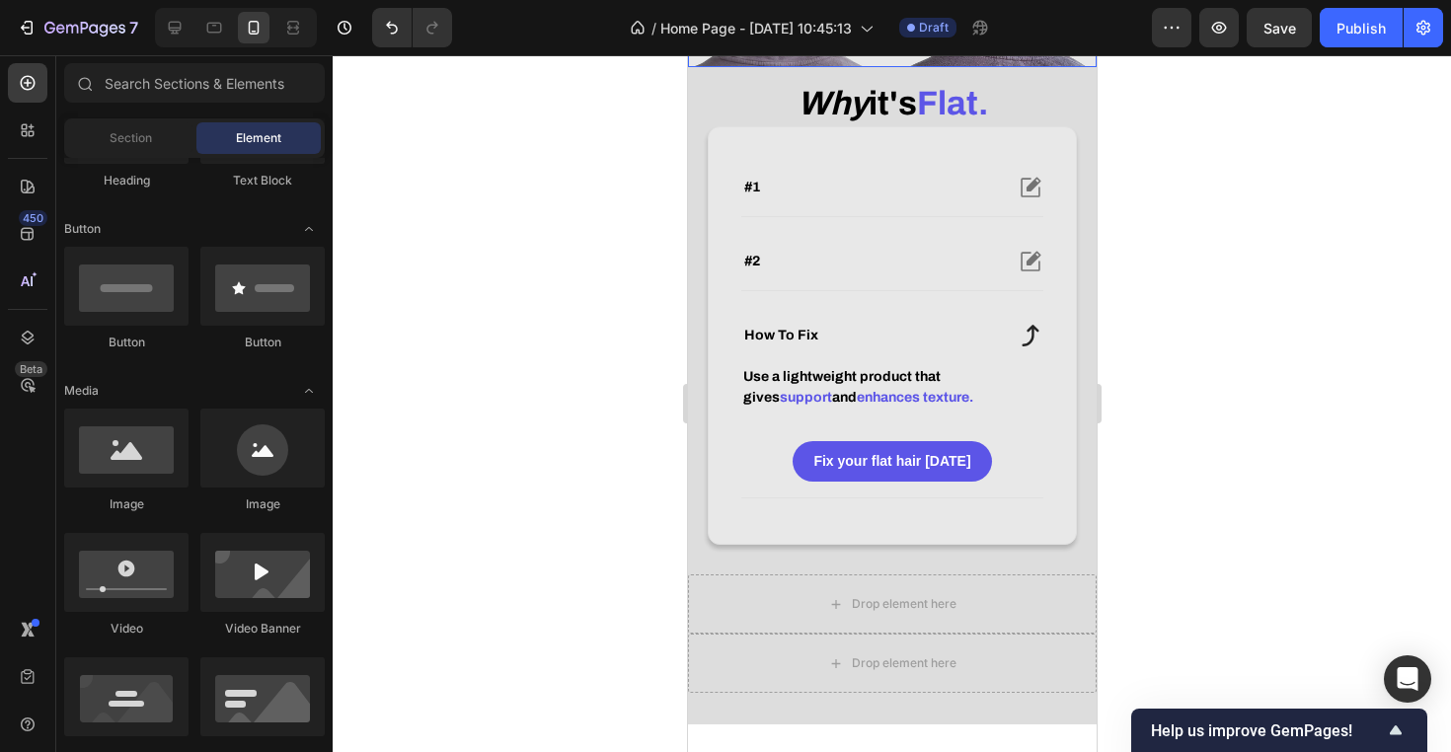
scroll to position [629, 0]
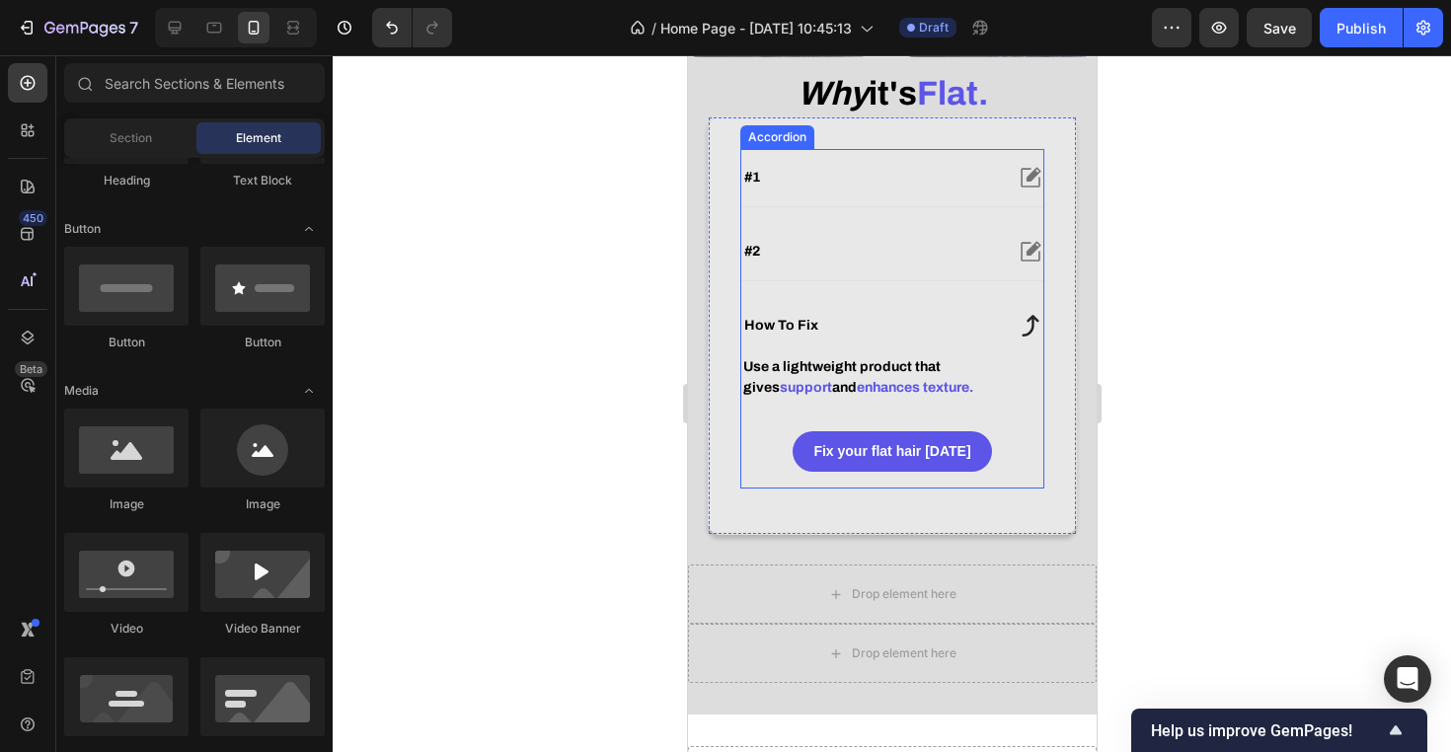
click at [1008, 344] on div "how to fix" at bounding box center [891, 325] width 302 height 57
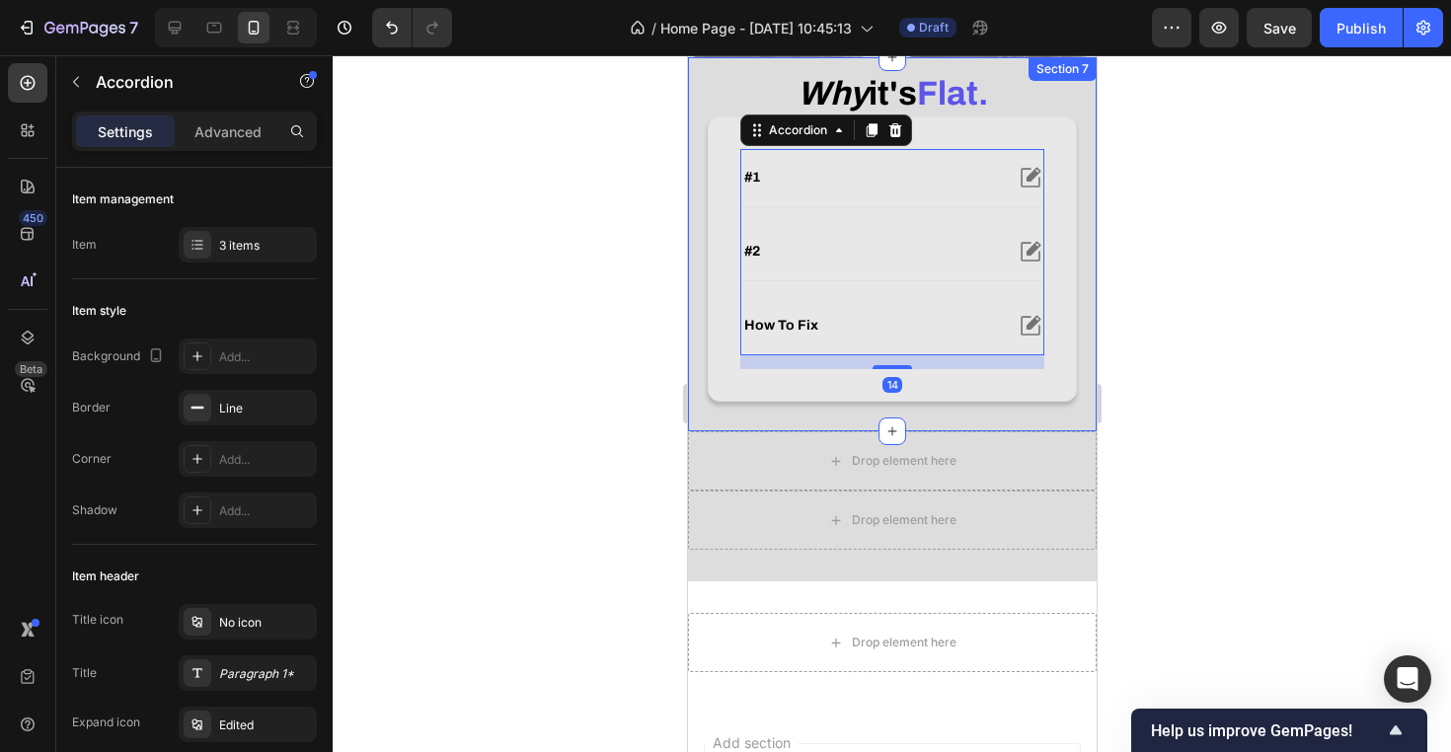
click at [1174, 346] on div at bounding box center [892, 403] width 1118 height 697
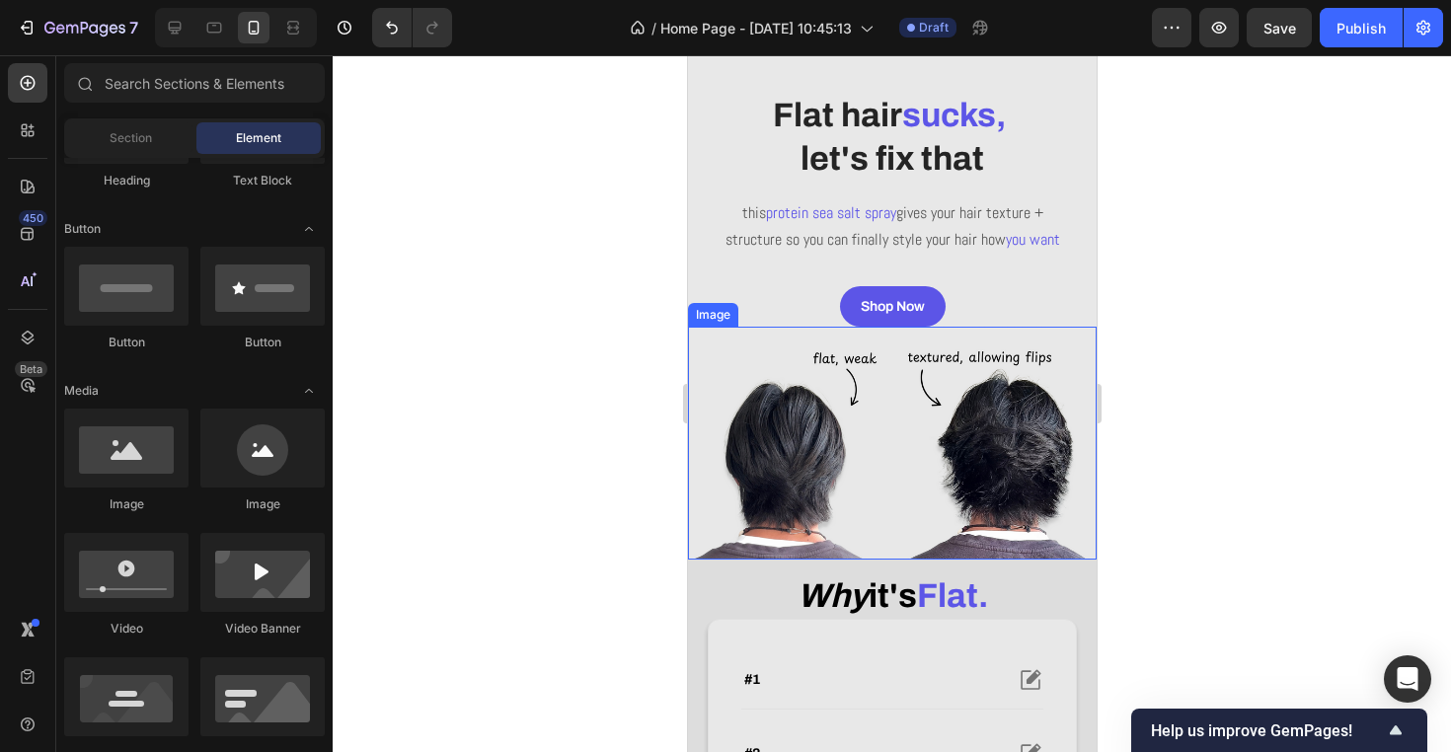
scroll to position [93, 0]
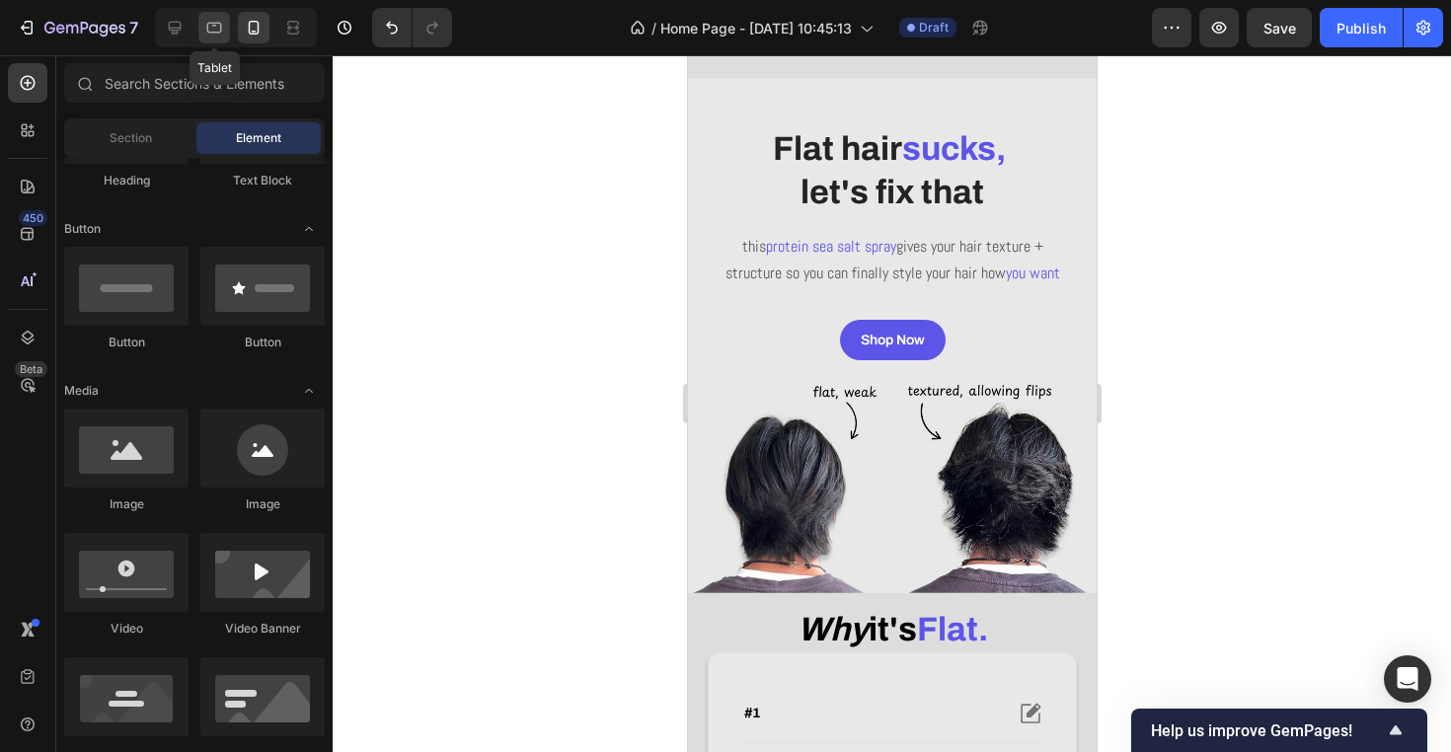
click at [219, 35] on icon at bounding box center [214, 28] width 20 height 20
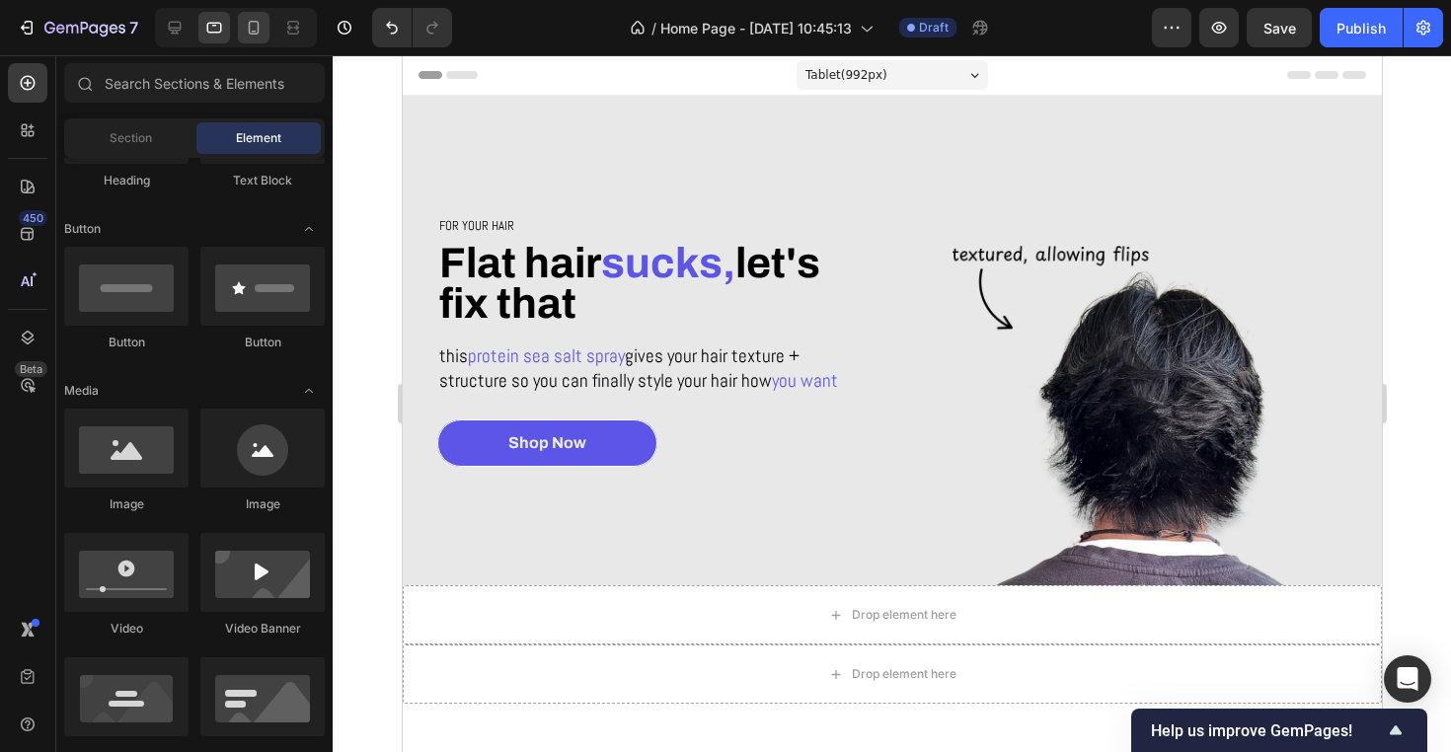
click at [252, 39] on div at bounding box center [254, 28] width 32 height 32
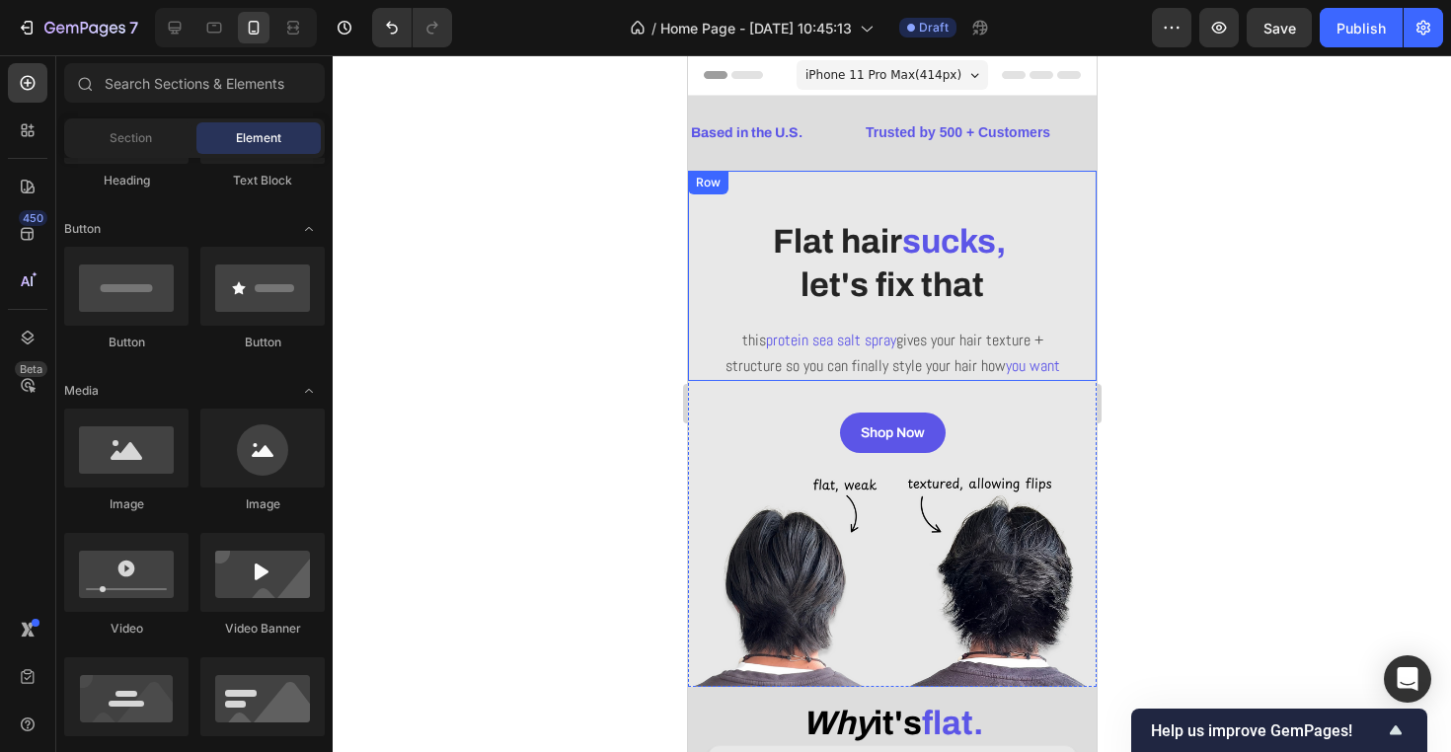
scroll to position [219, 0]
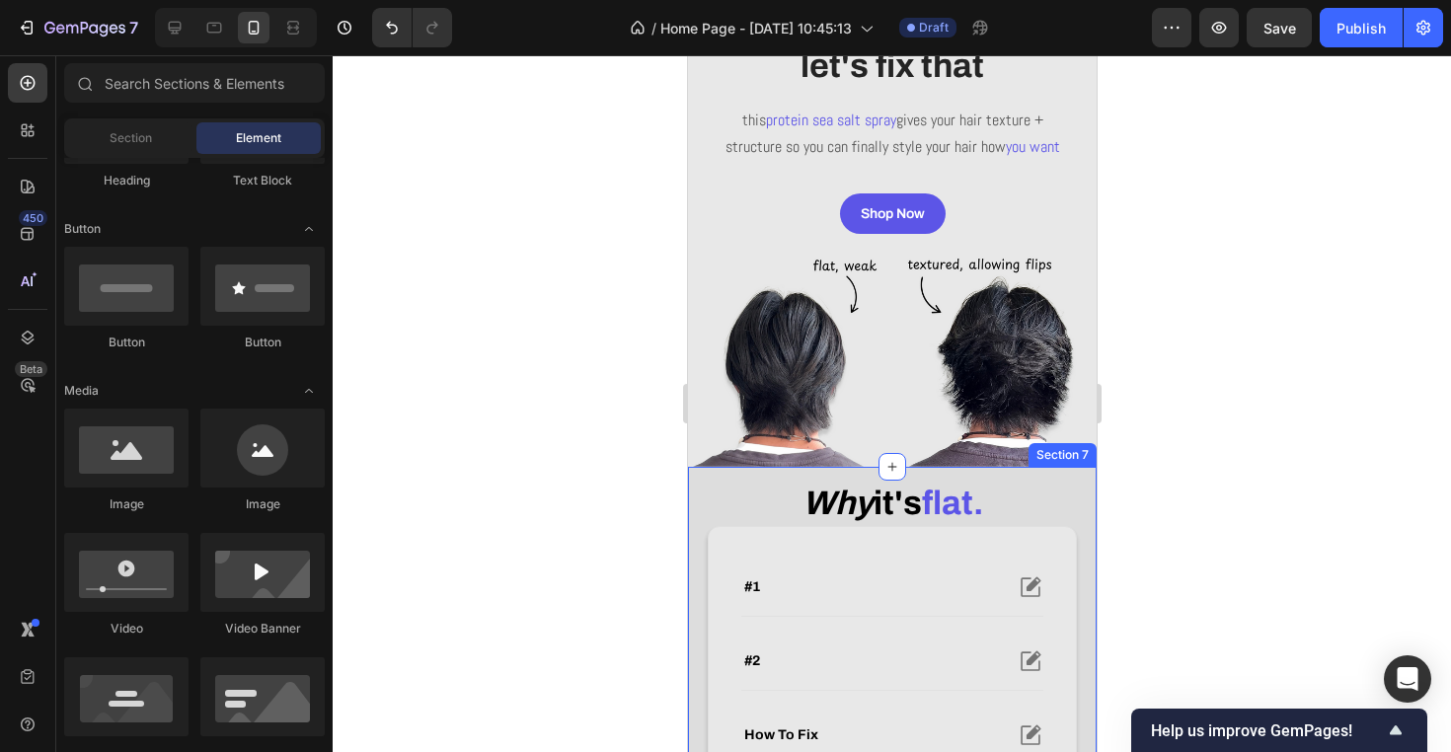
click at [1084, 516] on div "why it's flat. Heading #1 #2 how to fix Accordion Row Row Section 7" at bounding box center [891, 654] width 409 height 374
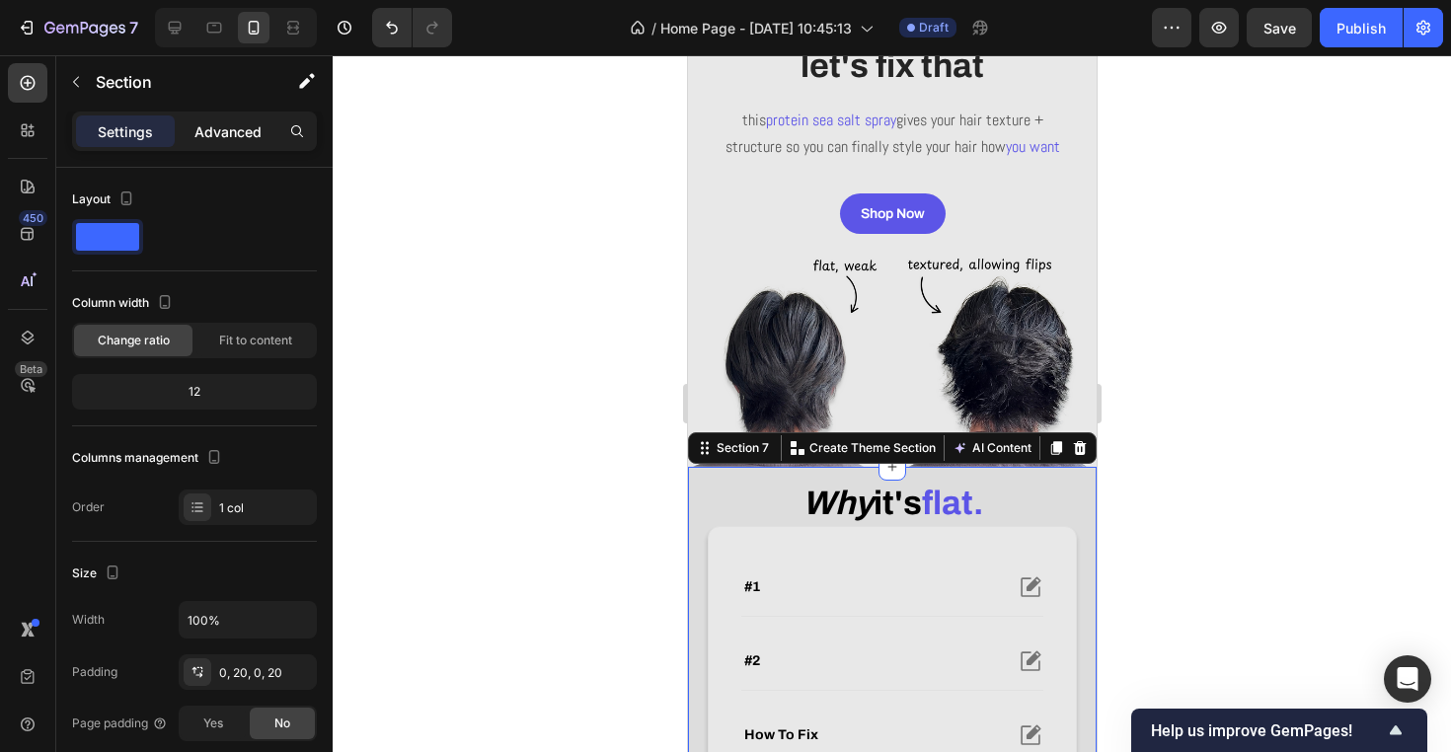
click at [219, 144] on div "Advanced" at bounding box center [228, 131] width 99 height 32
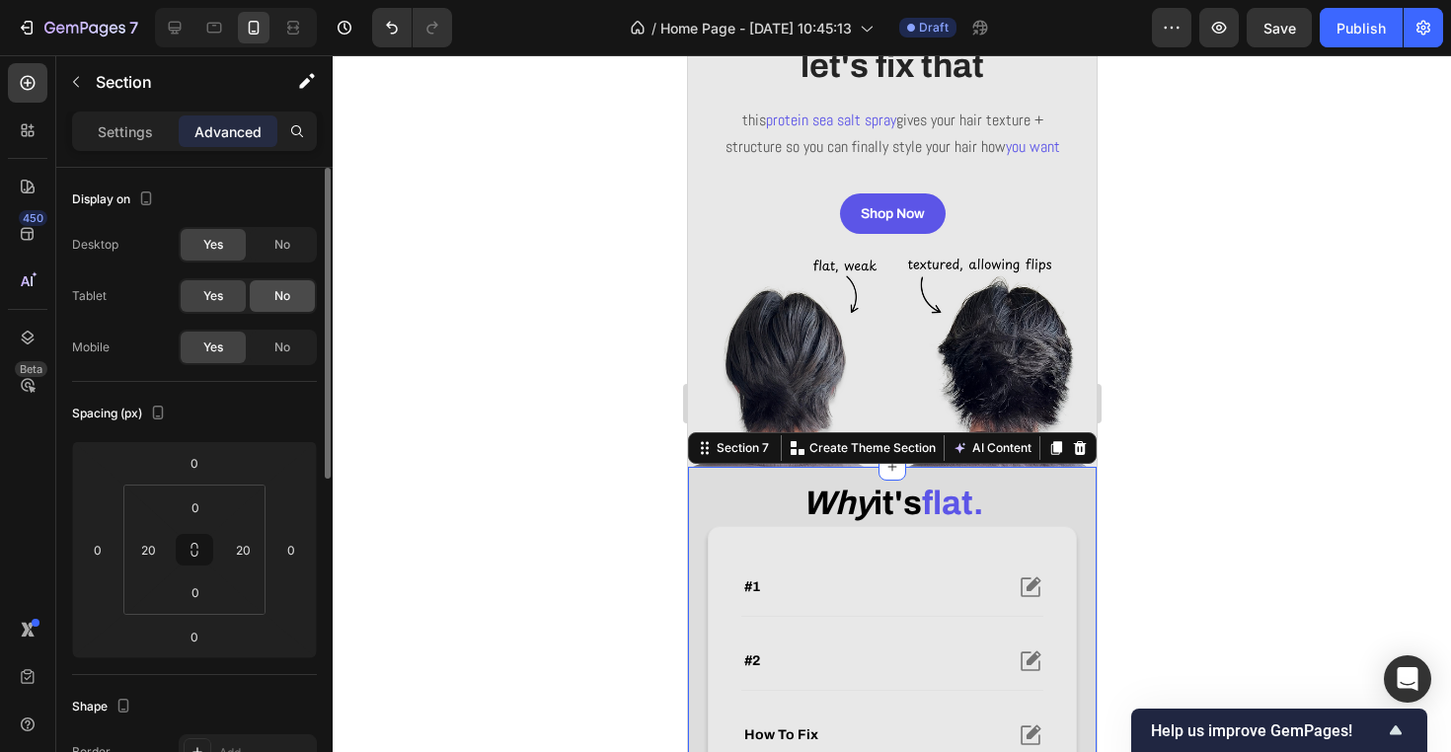
click at [271, 295] on div "No" at bounding box center [282, 296] width 65 height 32
click at [281, 247] on span "No" at bounding box center [282, 245] width 16 height 18
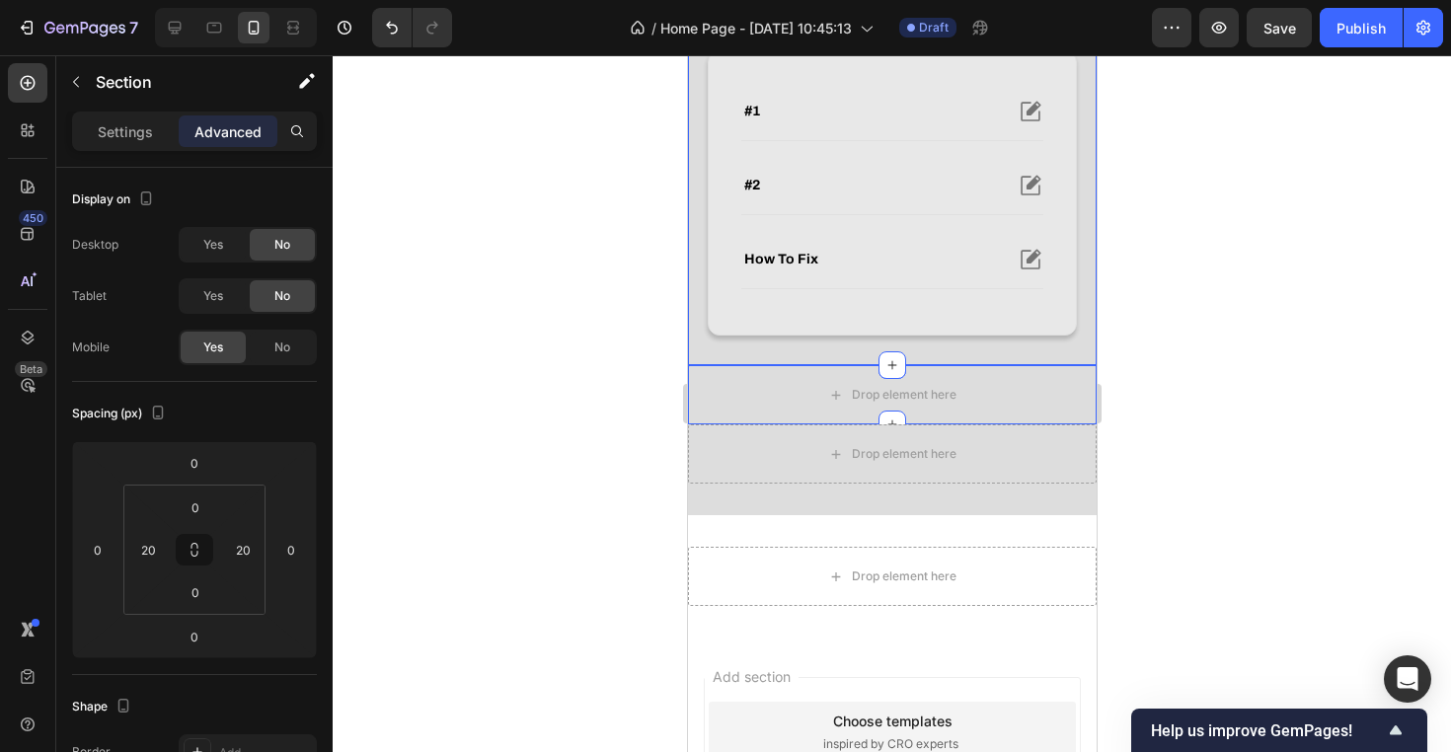
scroll to position [759, 0]
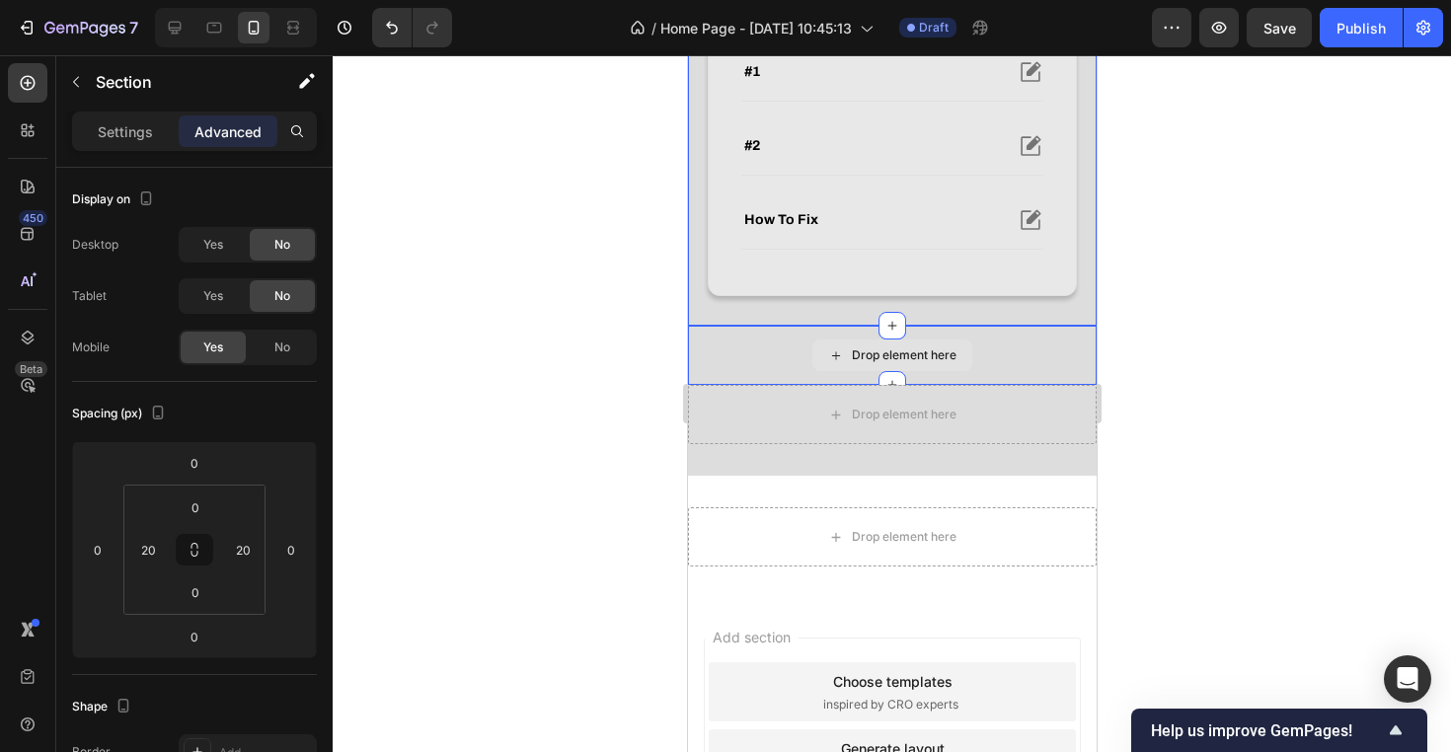
click at [734, 347] on div "Drop element here" at bounding box center [891, 355] width 409 height 59
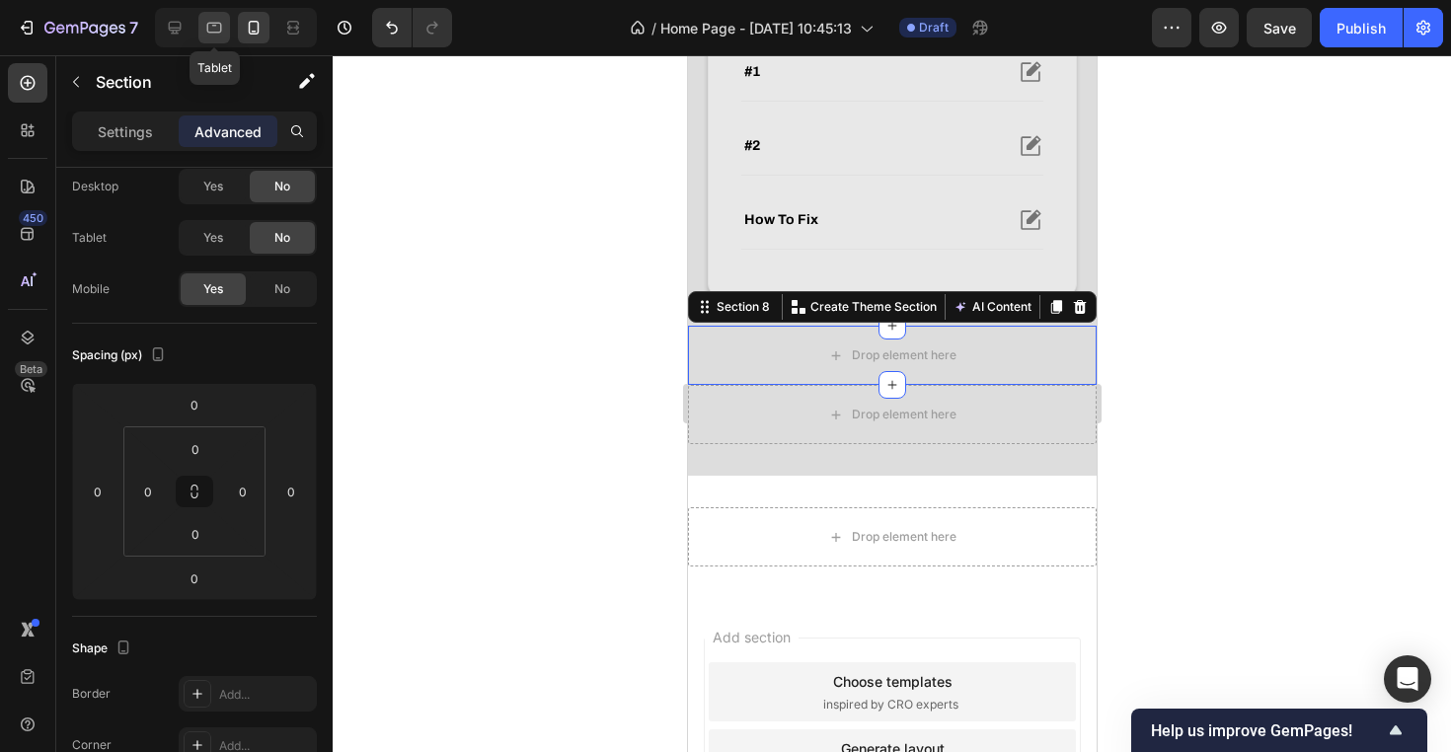
click at [223, 26] on icon at bounding box center [214, 28] width 20 height 20
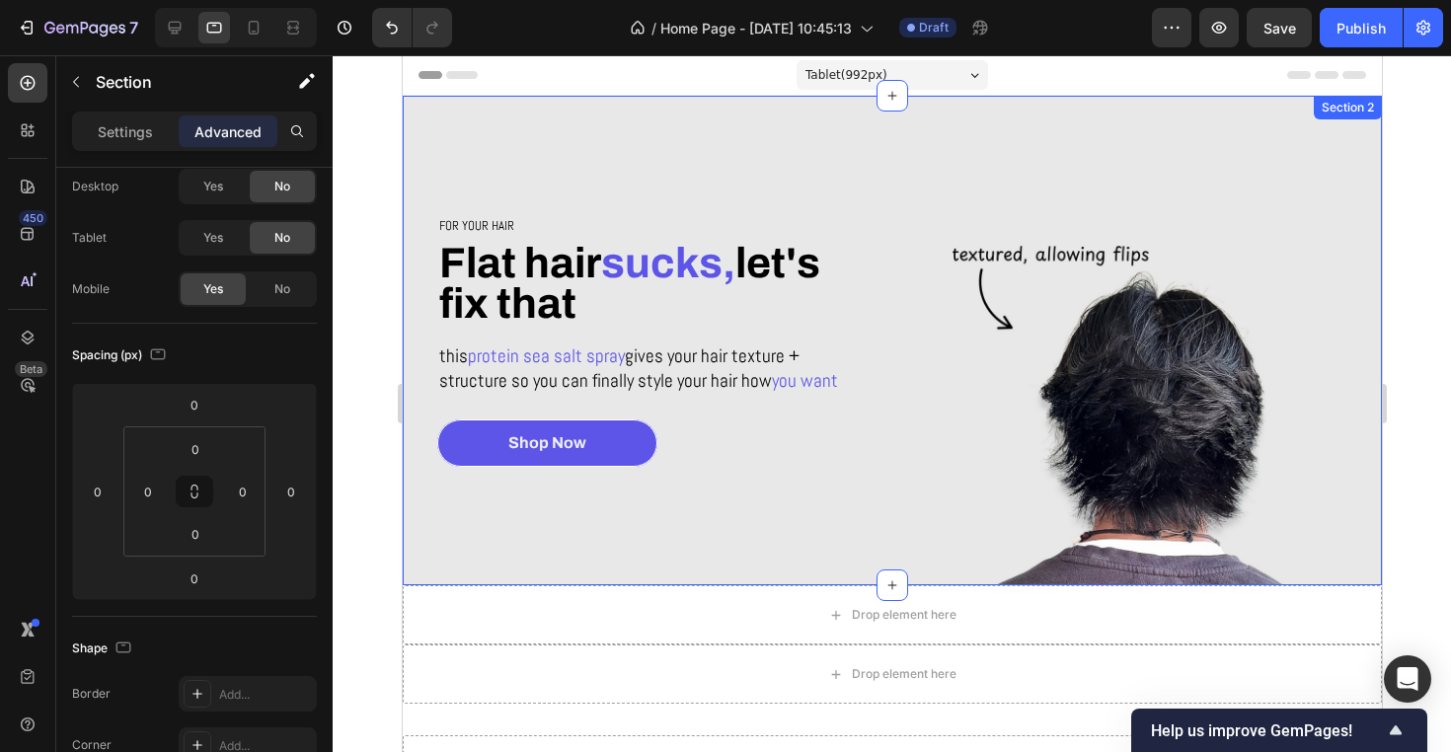
scroll to position [21, 0]
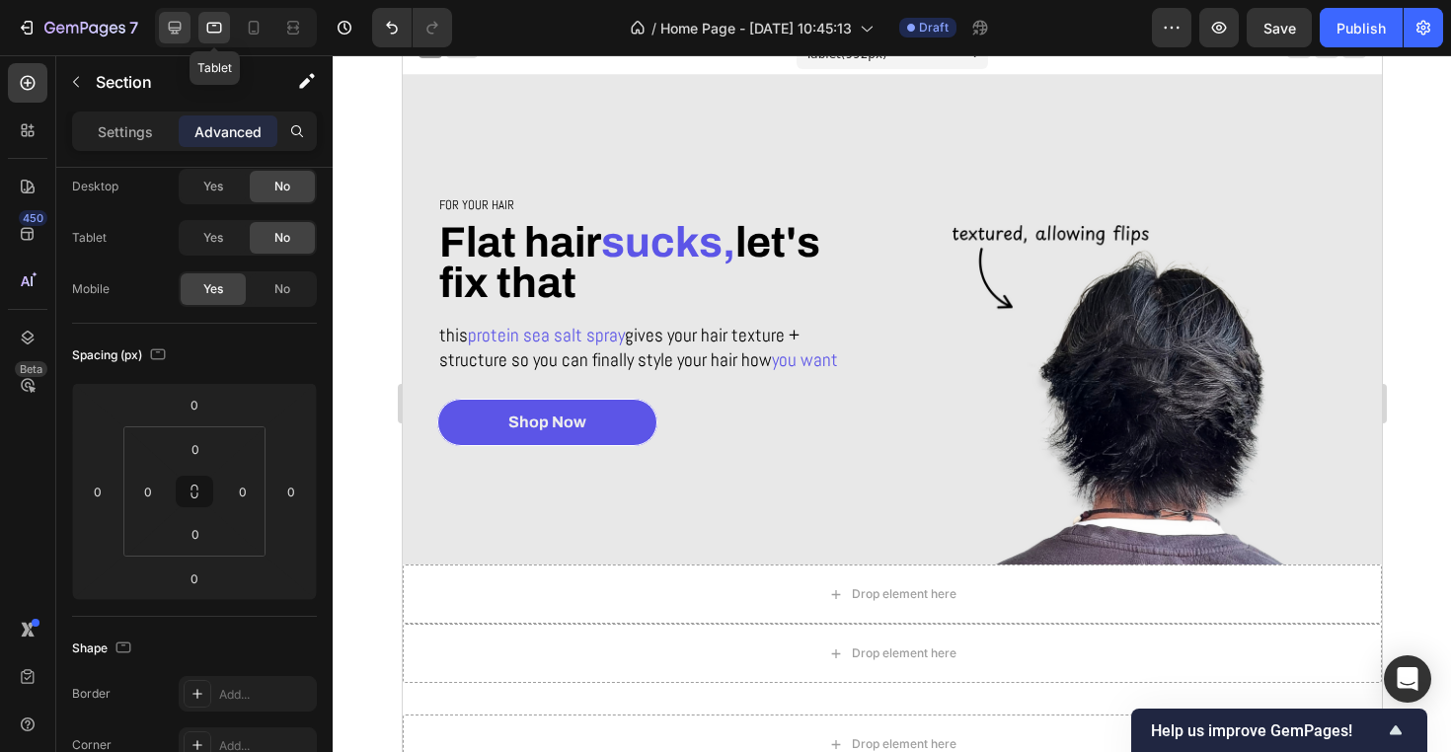
click at [186, 29] on div at bounding box center [175, 28] width 32 height 32
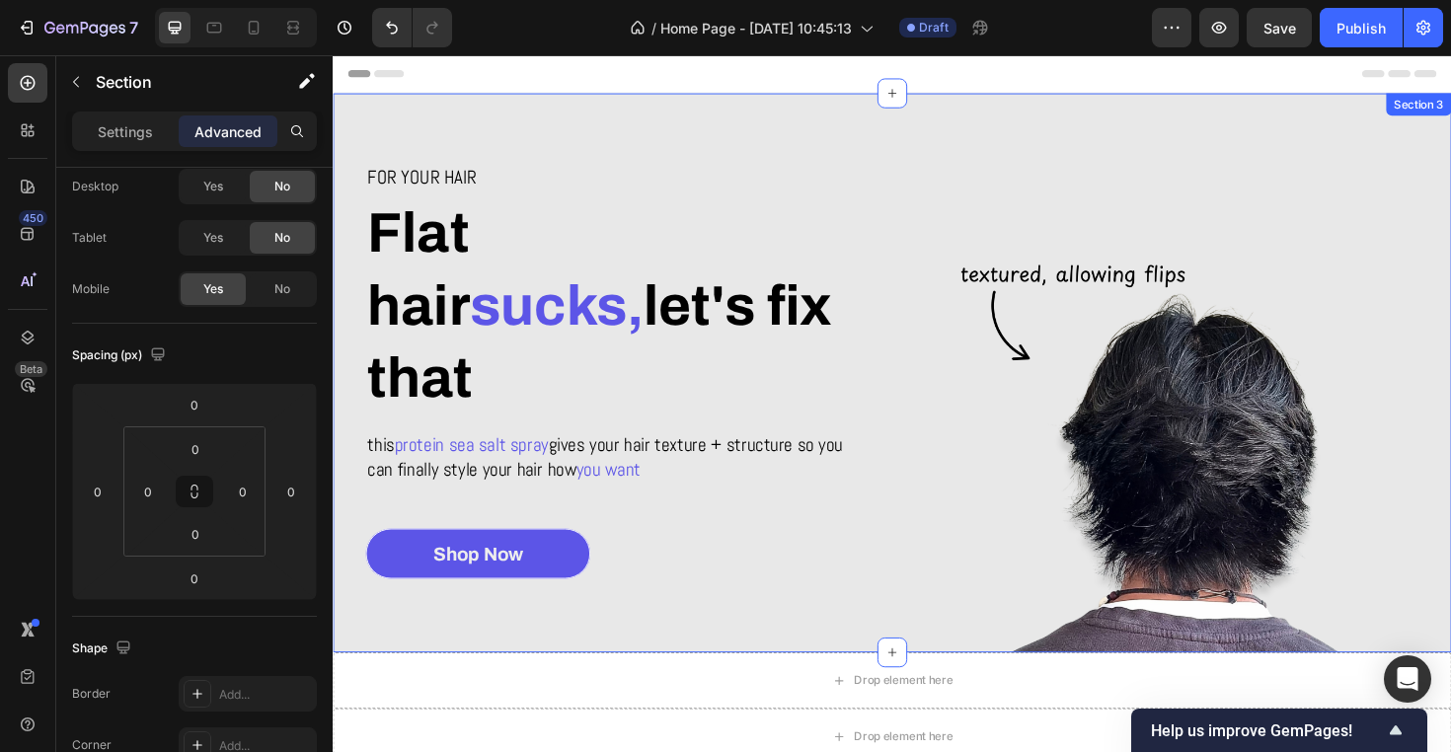
click at [243, 43] on div at bounding box center [236, 27] width 162 height 39
click at [249, 33] on icon at bounding box center [254, 28] width 20 height 20
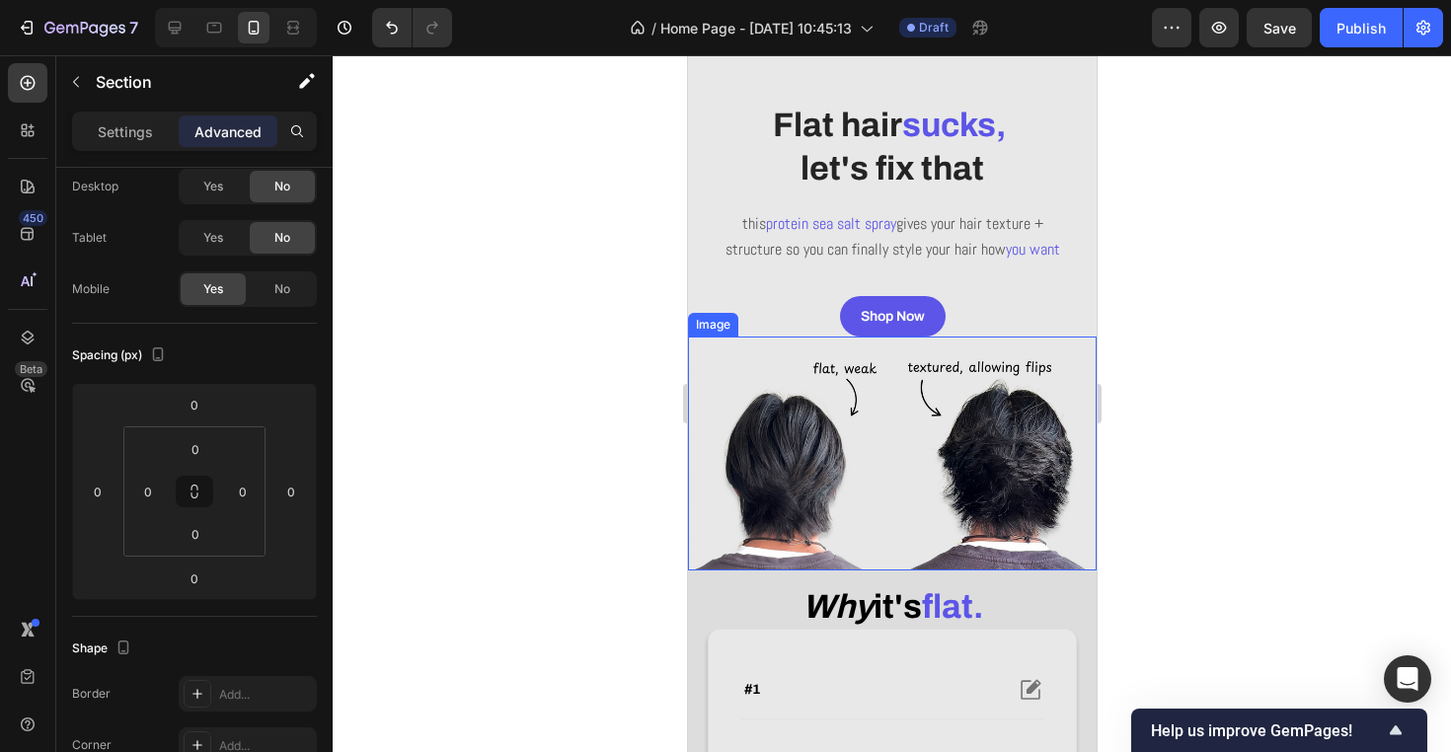
scroll to position [140, 0]
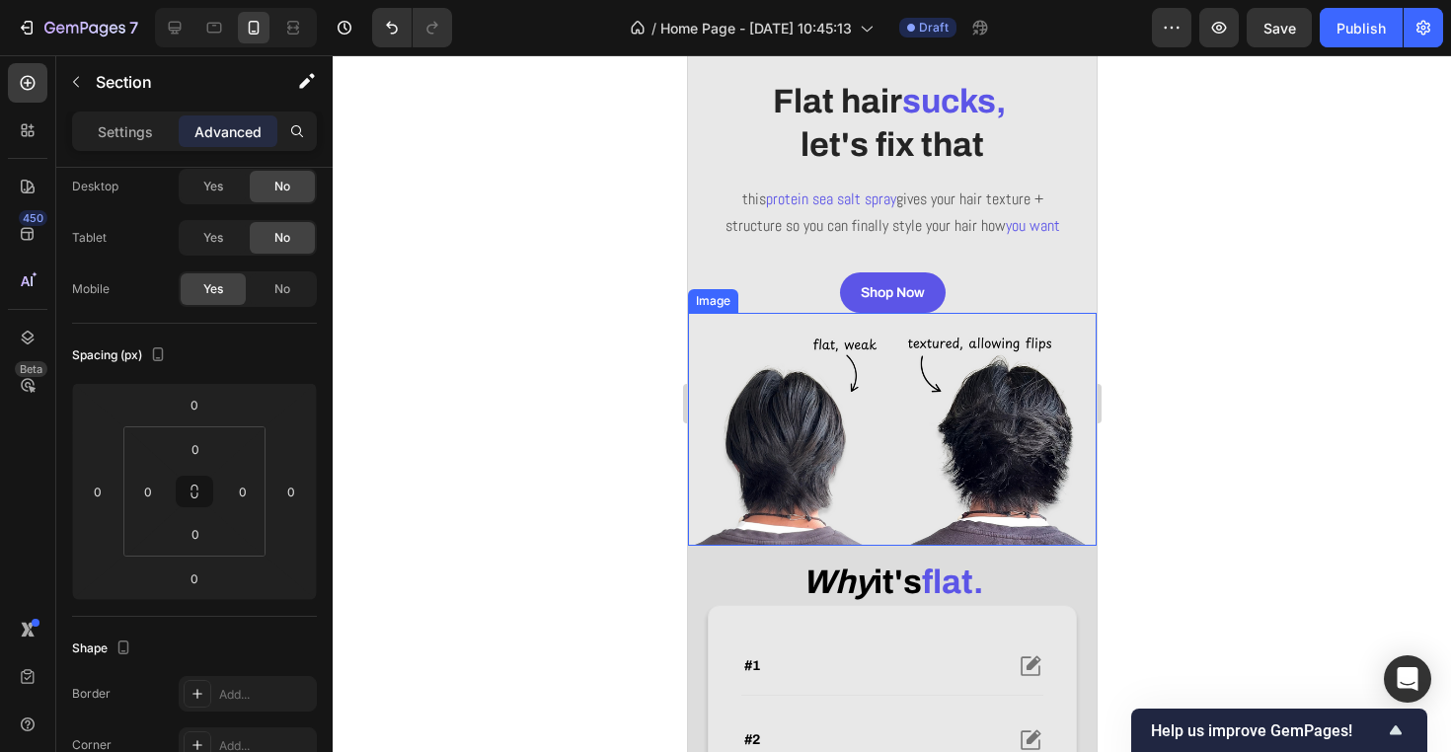
click at [1044, 509] on img at bounding box center [891, 430] width 409 height 234
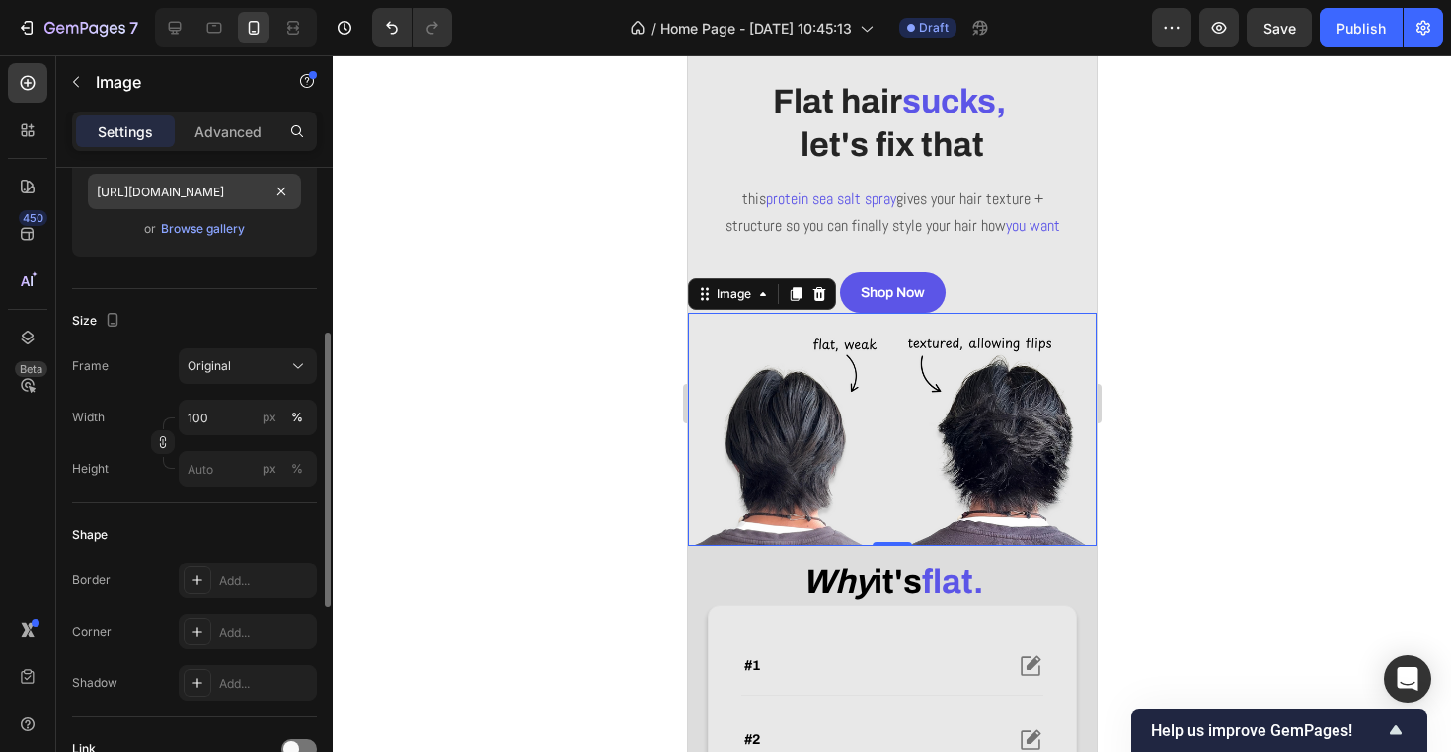
scroll to position [359, 0]
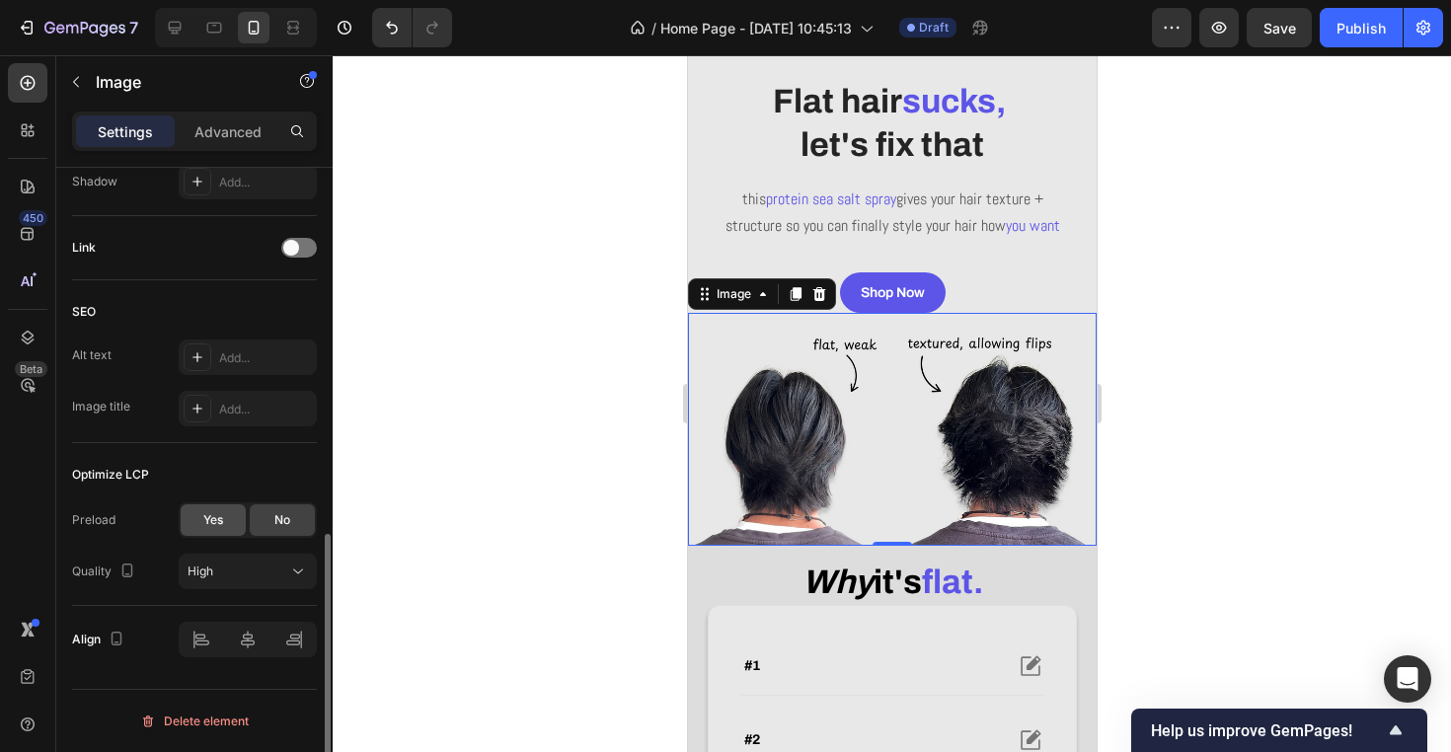
click at [233, 523] on div "Yes" at bounding box center [213, 520] width 65 height 32
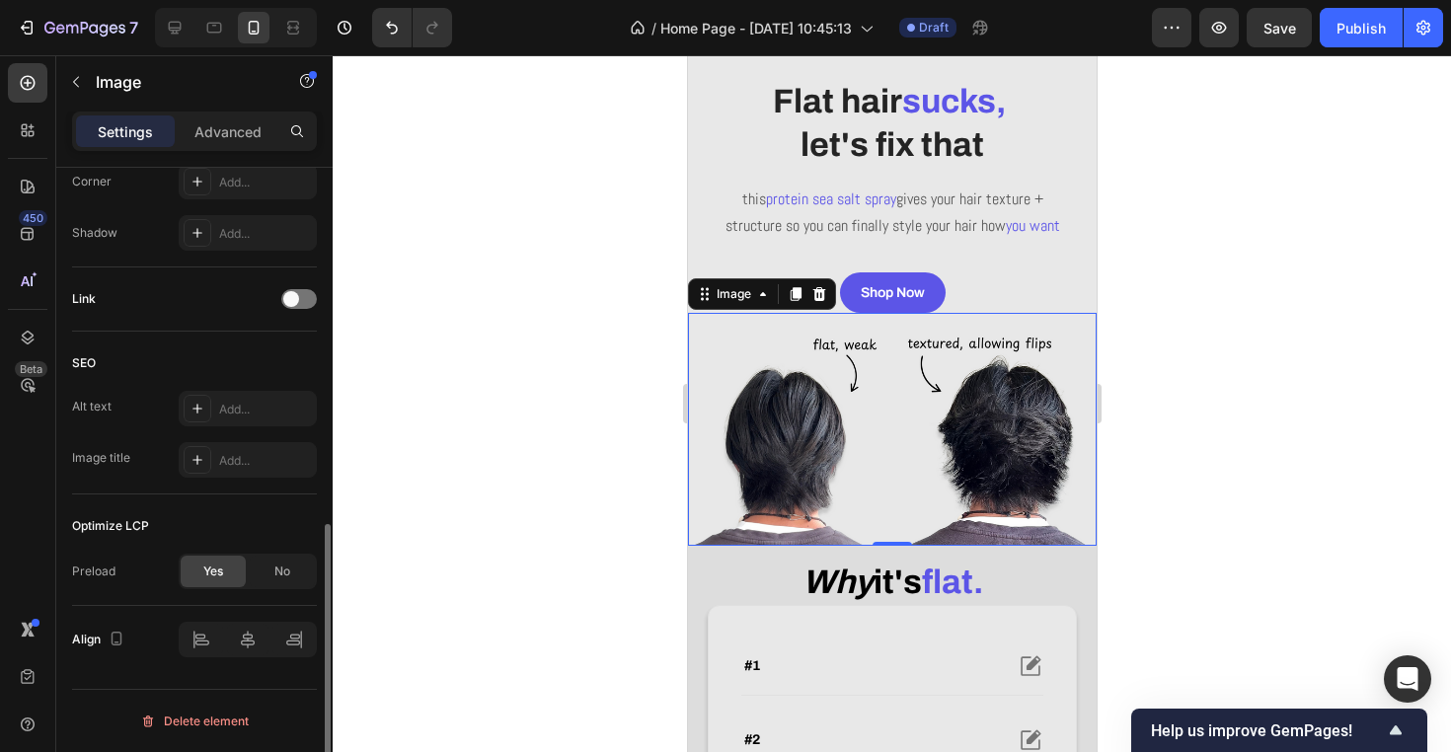
scroll to position [798, 0]
click at [471, 481] on div at bounding box center [892, 403] width 1118 height 697
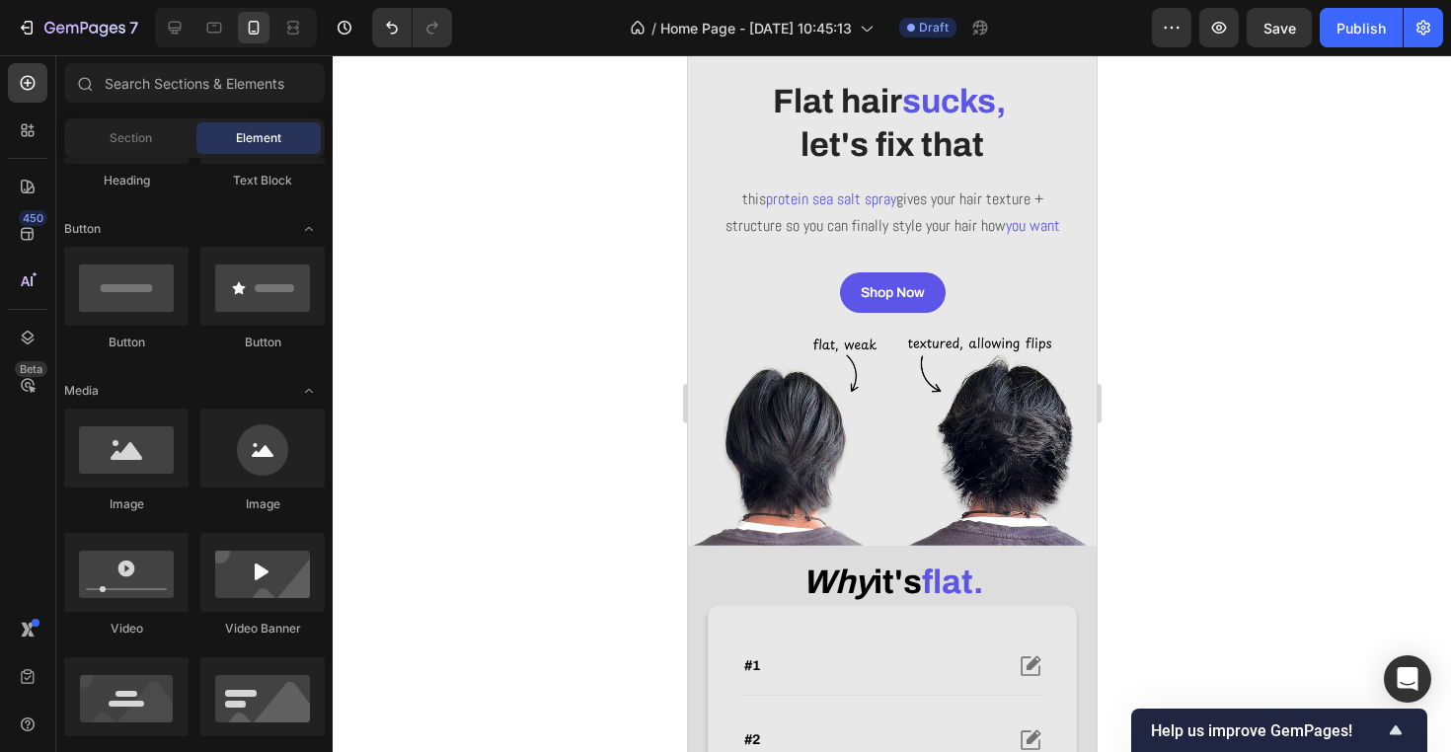
click at [1273, 47] on div "7 Version history / Home Page - Sep 24, 10:45:13 Draft Preview Save Publish" at bounding box center [725, 28] width 1451 height 56
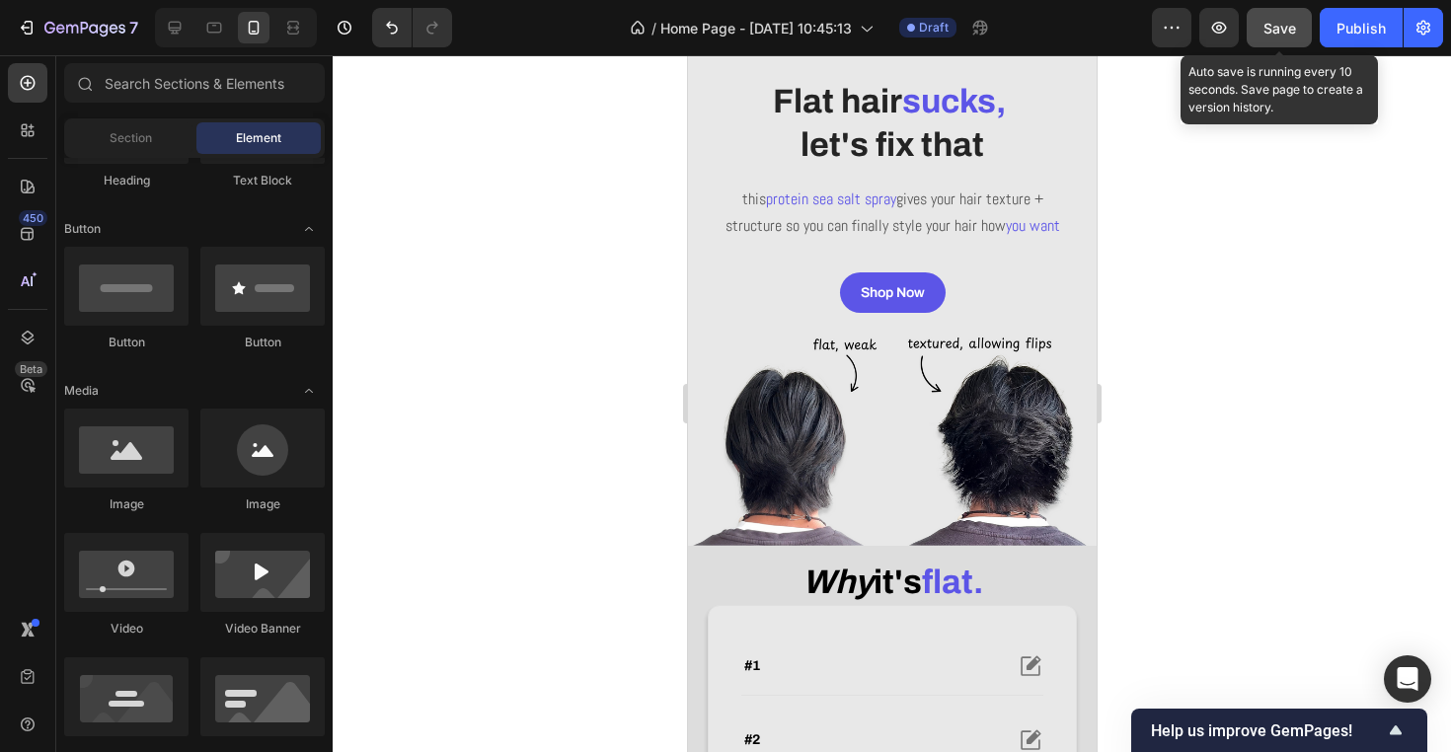
click at [1280, 35] on span "Save" at bounding box center [1279, 28] width 33 height 17
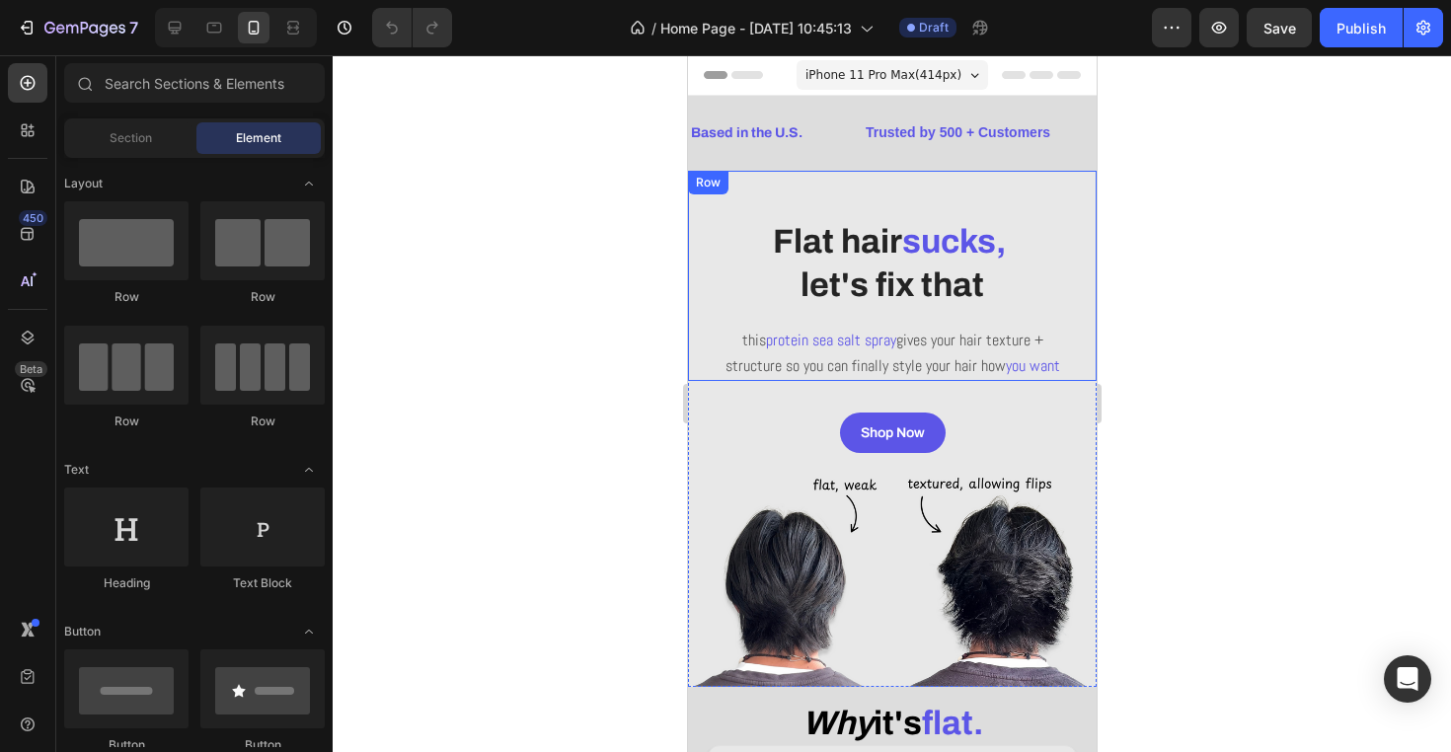
click at [1160, 327] on div at bounding box center [892, 403] width 1118 height 697
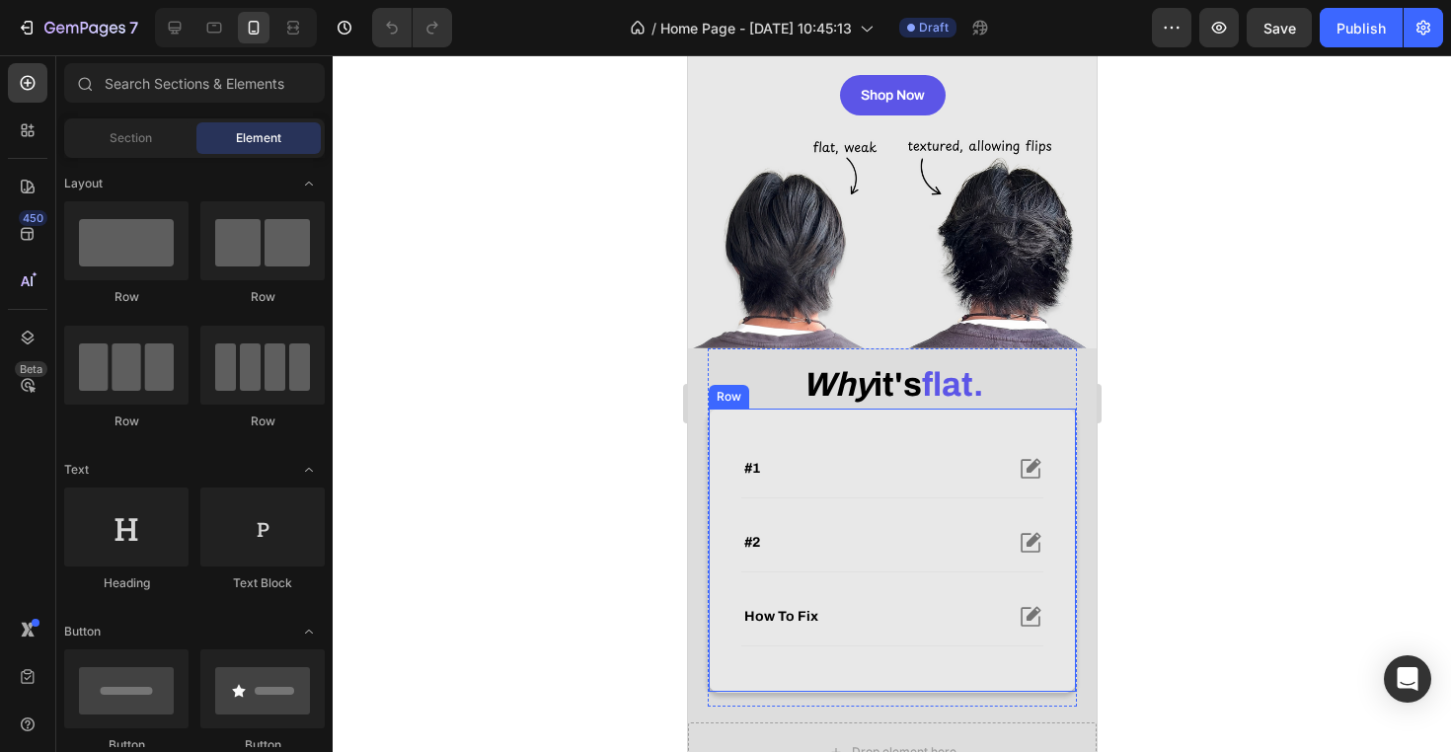
scroll to position [354, 0]
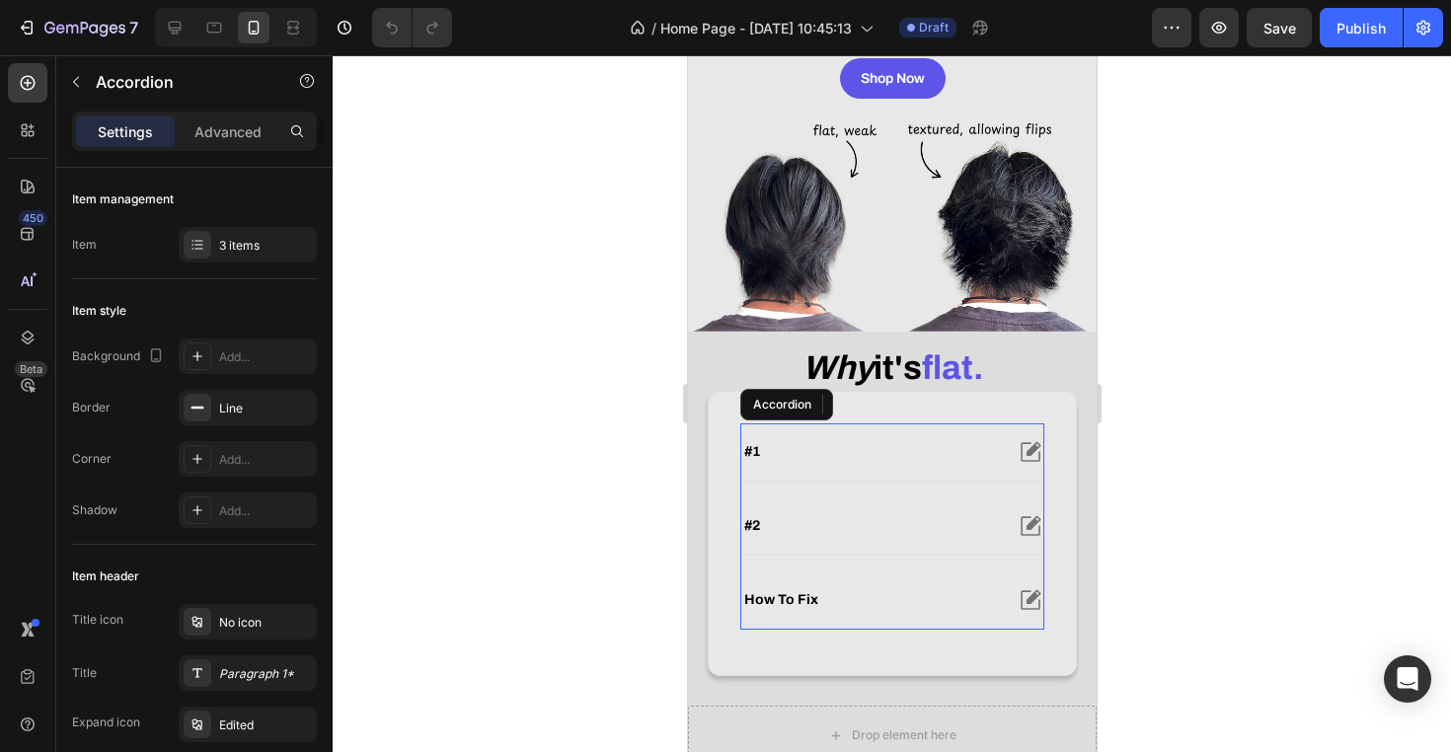
click at [779, 610] on div "how to fix" at bounding box center [891, 599] width 302 height 57
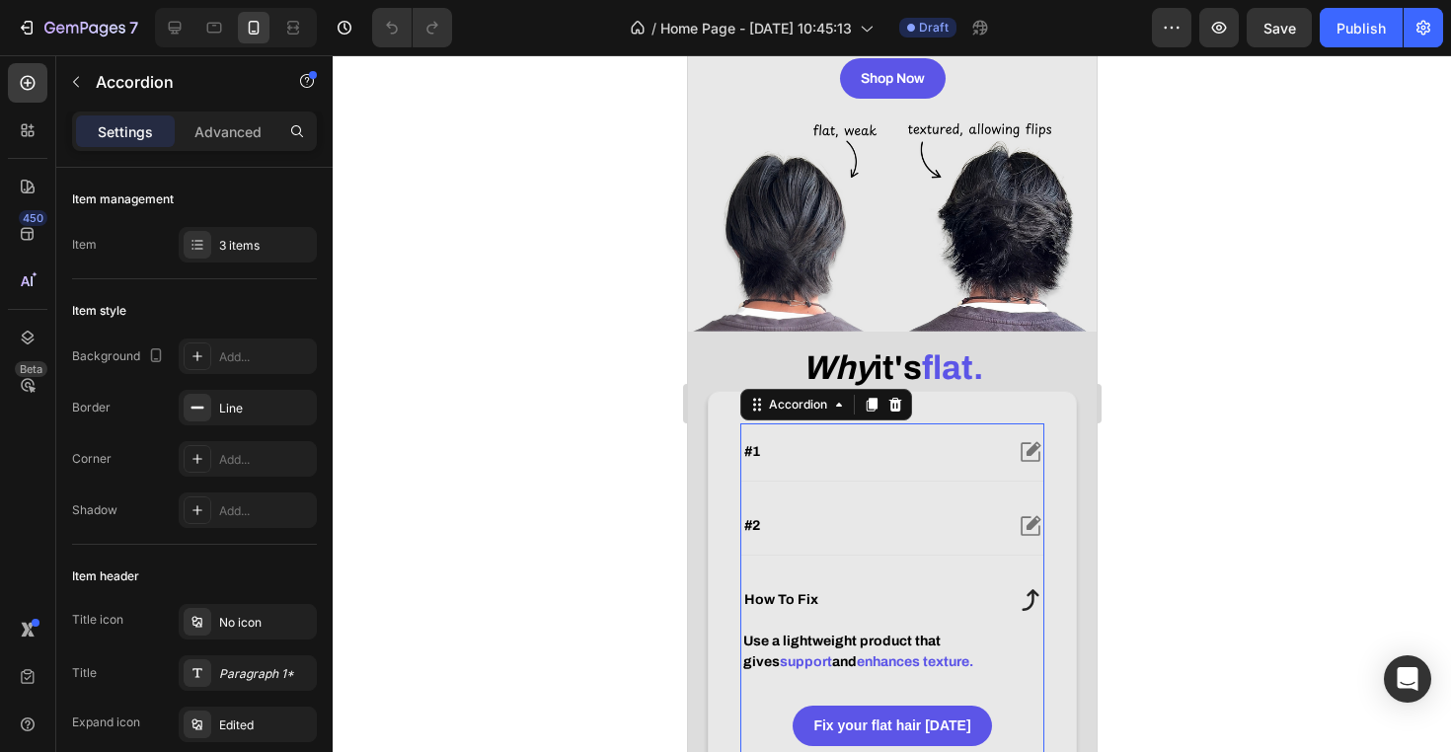
click at [786, 607] on strong "how to fix" at bounding box center [780, 599] width 74 height 15
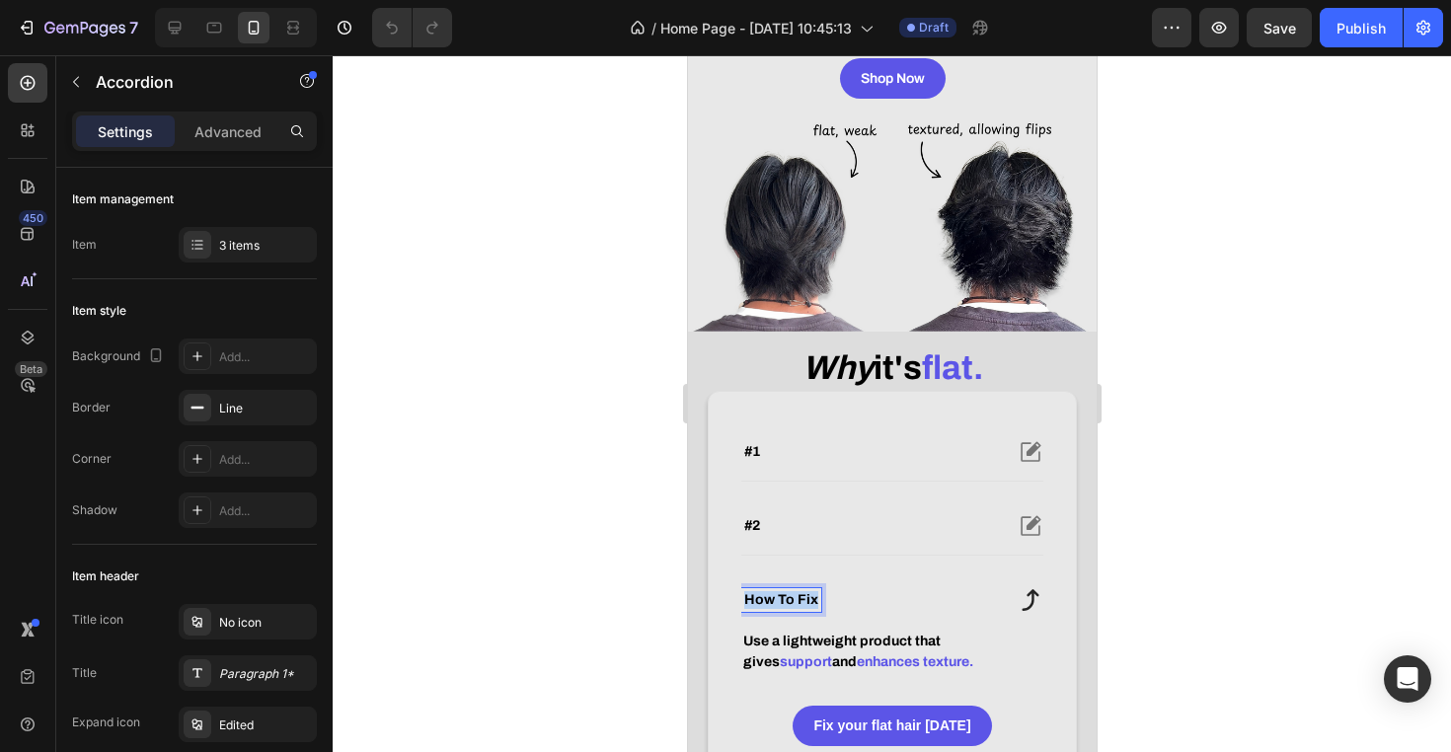
click at [786, 607] on strong "how to fix" at bounding box center [780, 599] width 74 height 15
click at [1335, 580] on div at bounding box center [892, 403] width 1118 height 697
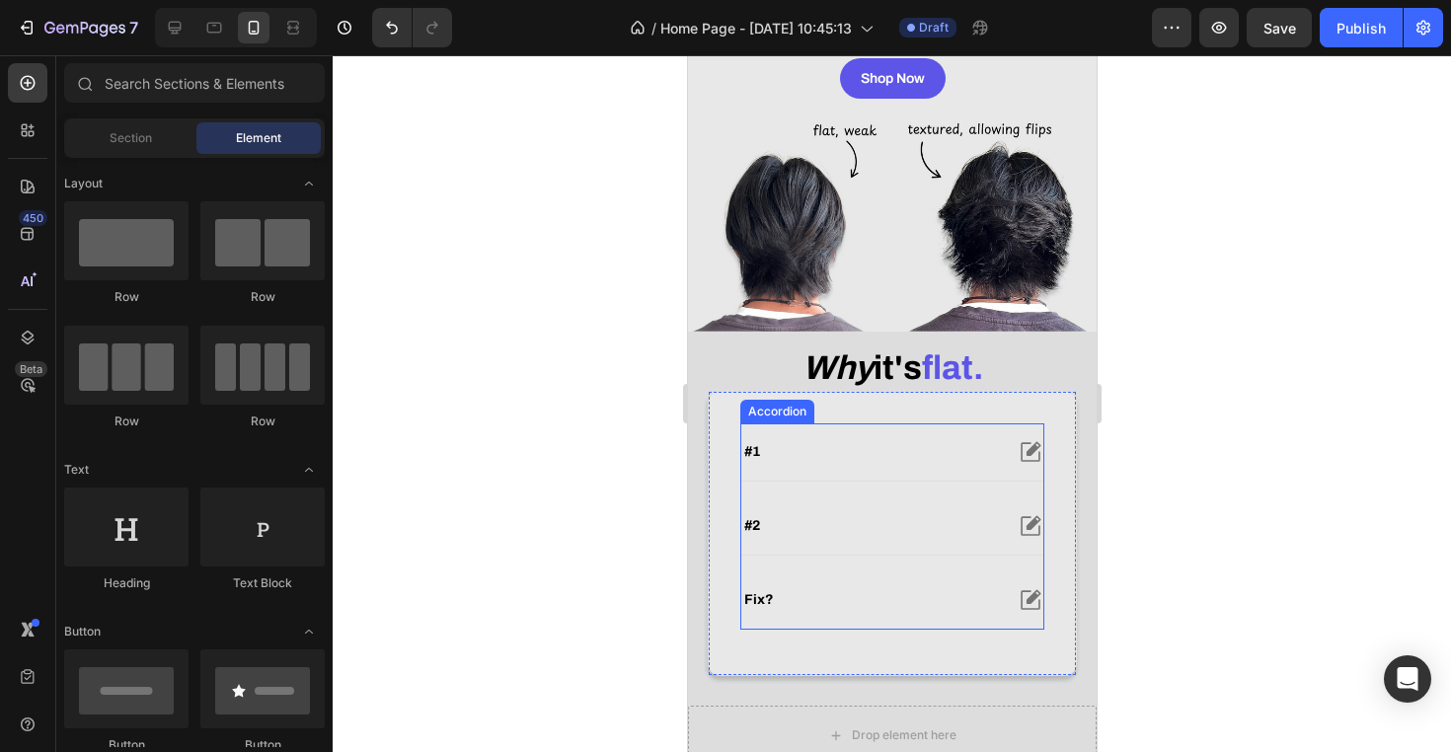
click at [897, 597] on div "Fix?" at bounding box center [891, 599] width 302 height 57
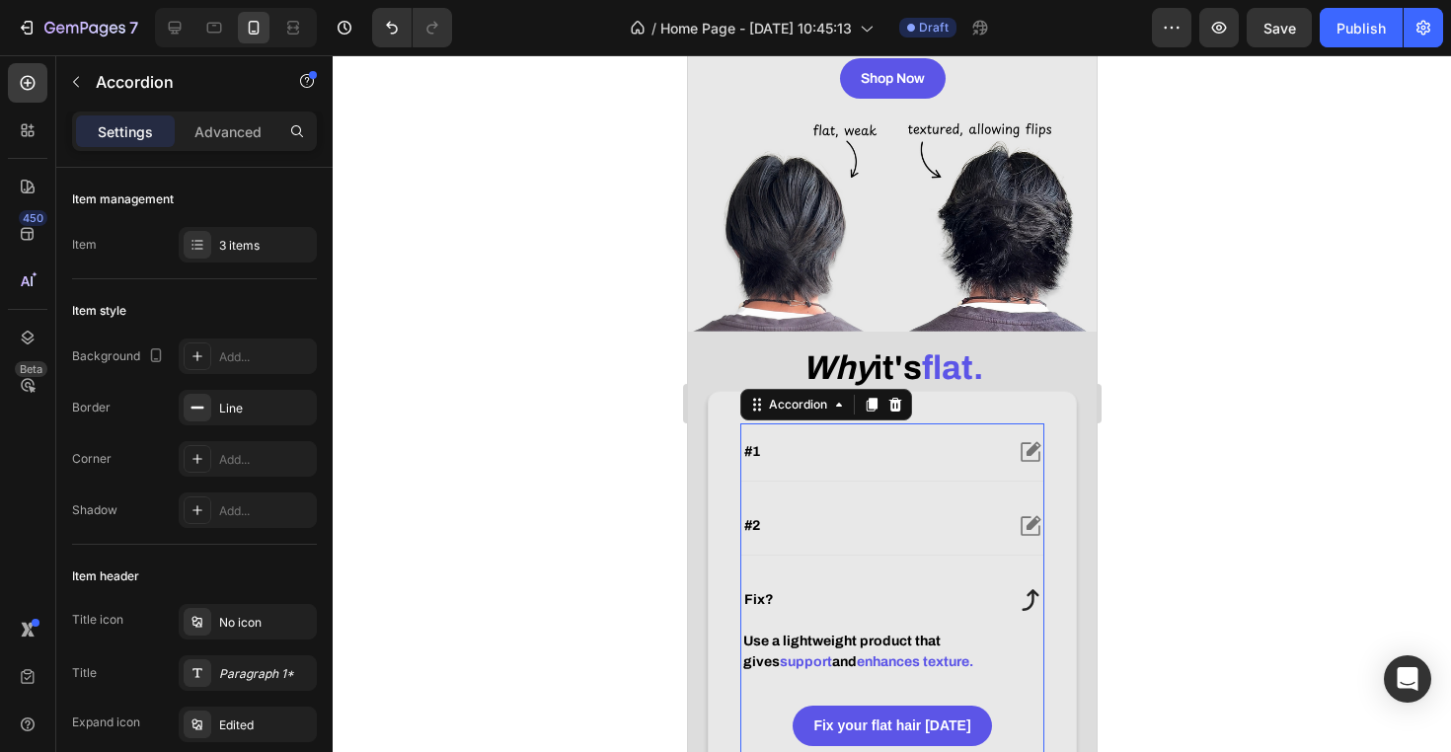
click at [897, 597] on div "Fix?" at bounding box center [891, 599] width 302 height 57
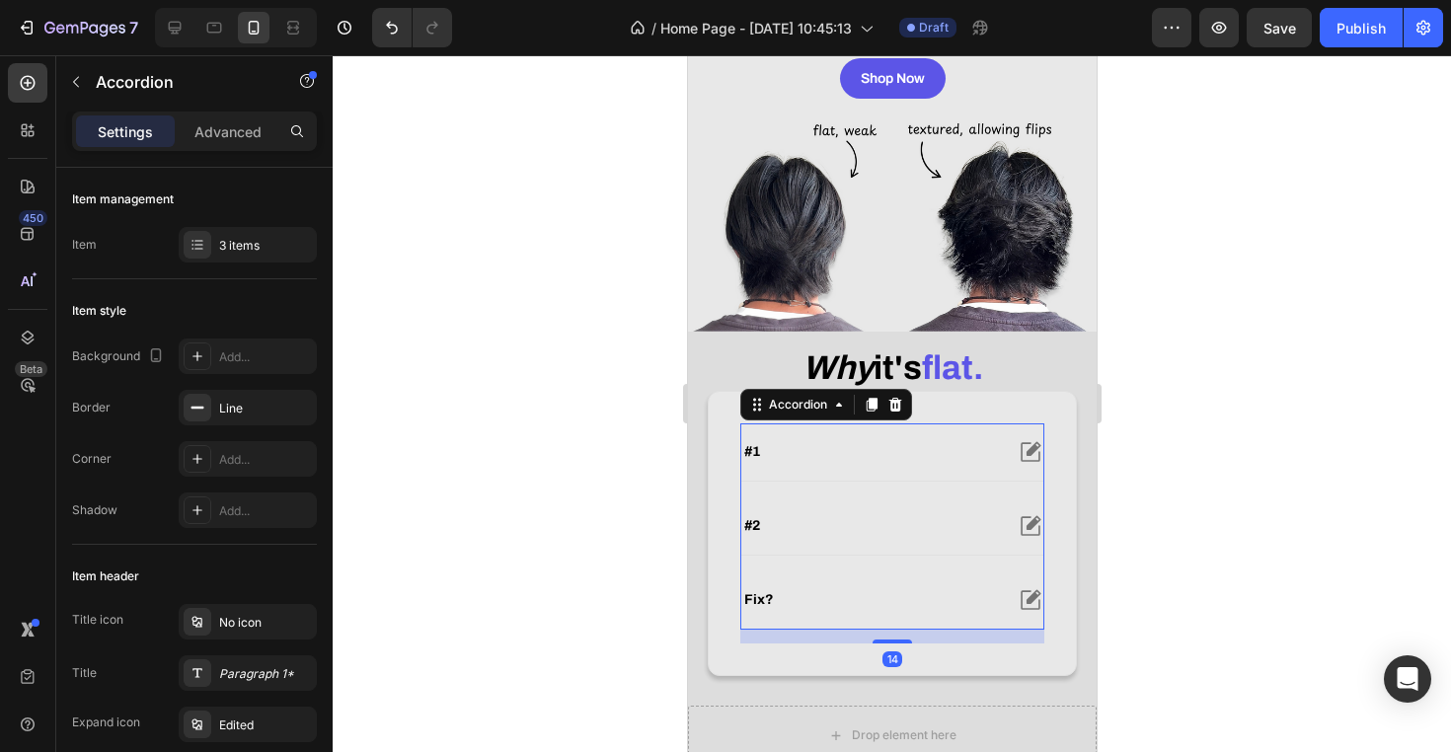
click at [822, 612] on div "Fix?" at bounding box center [870, 600] width 261 height 24
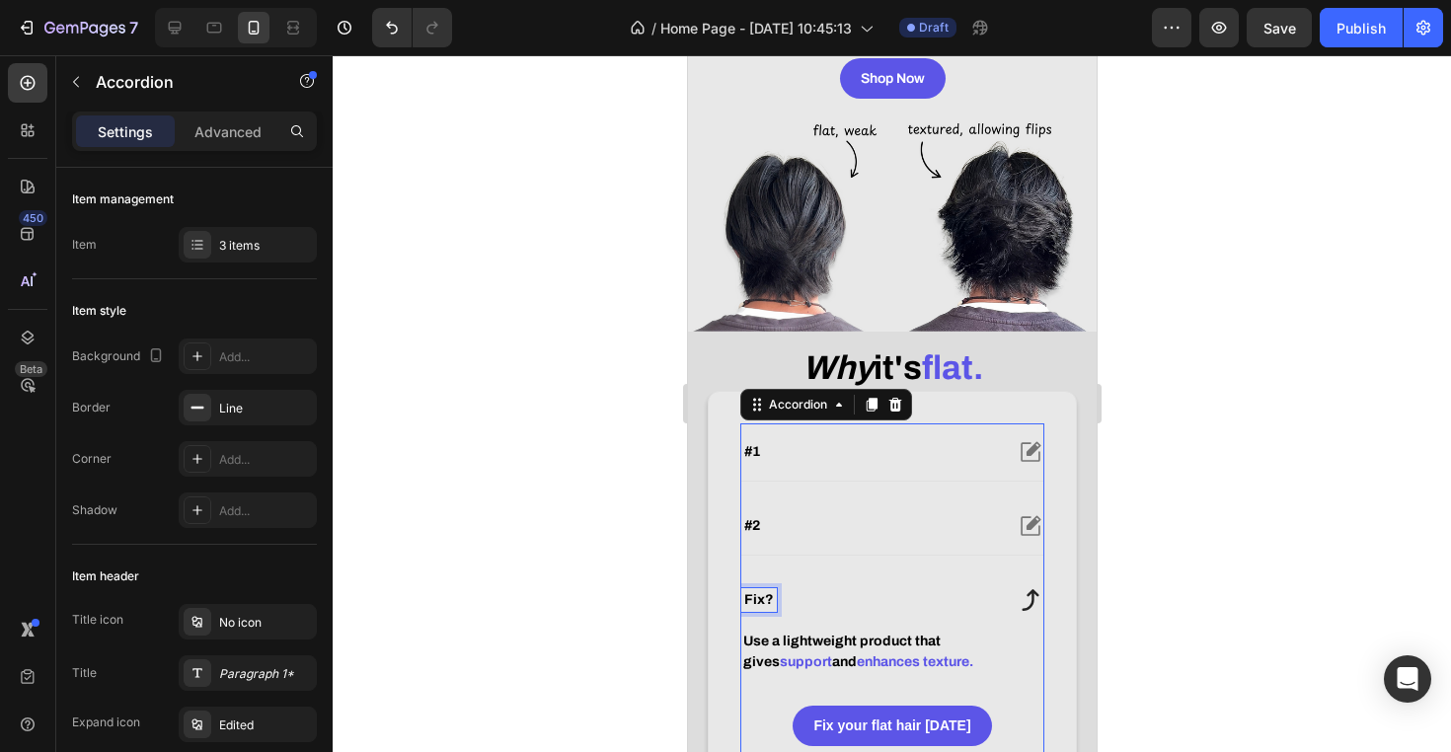
click at [774, 612] on div "Fix?" at bounding box center [758, 600] width 36 height 24
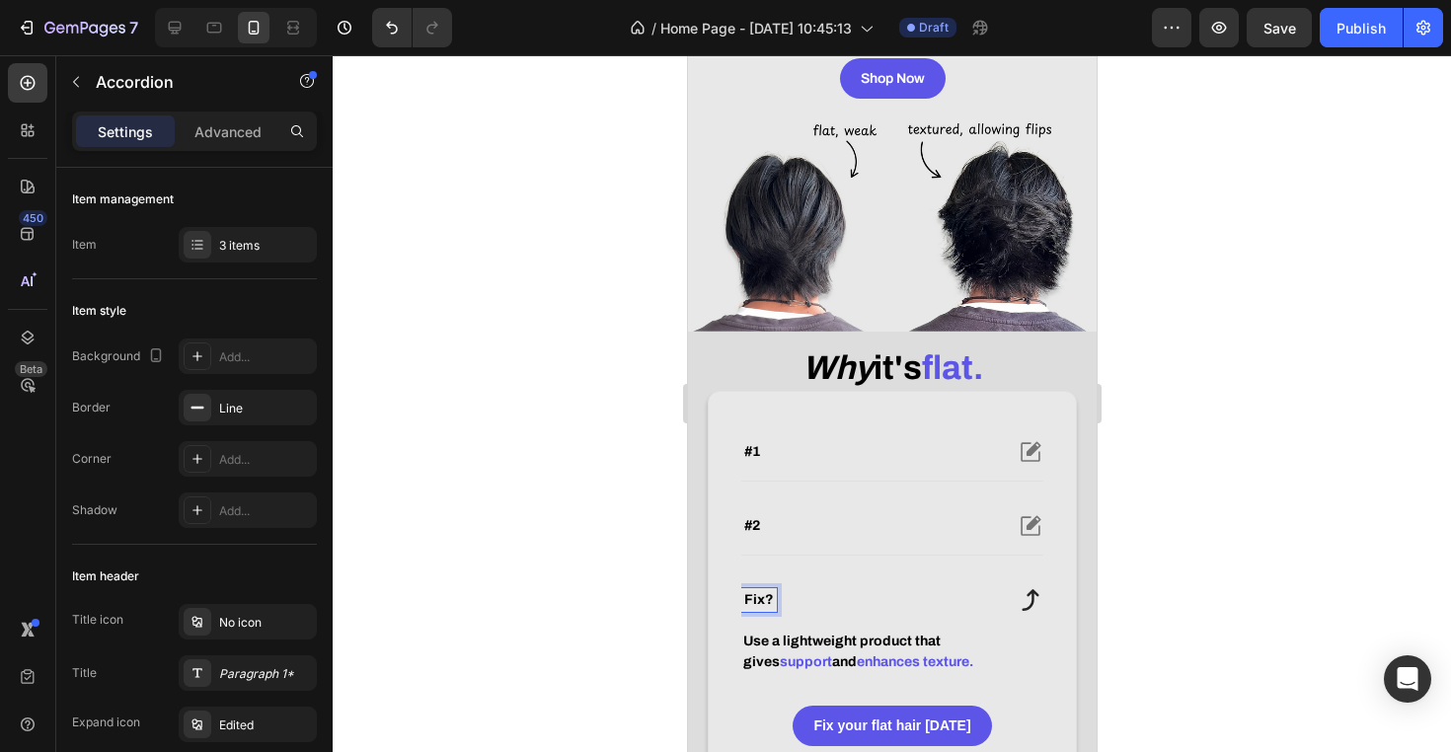
click at [772, 607] on strong "Fix?" at bounding box center [758, 599] width 30 height 15
click at [1344, 610] on div at bounding box center [892, 403] width 1118 height 697
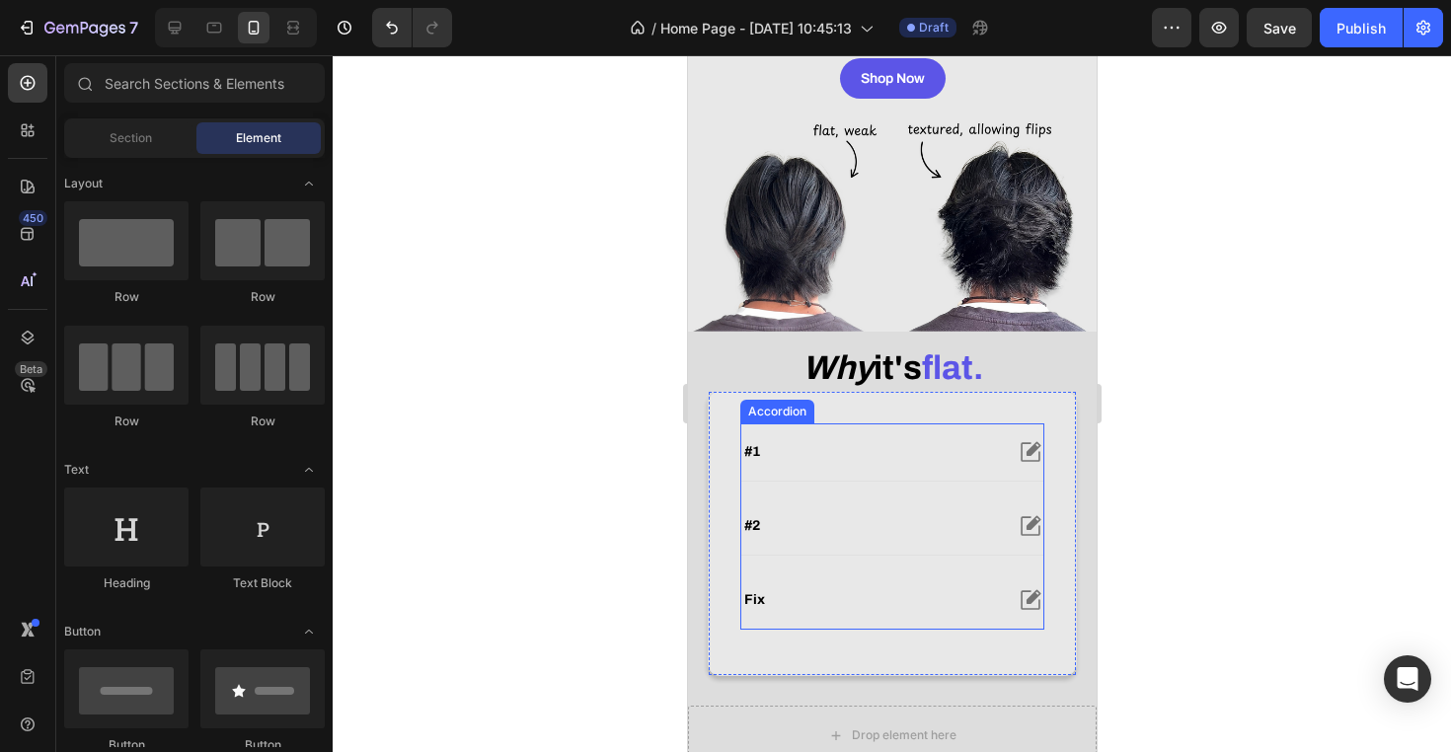
click at [753, 607] on strong "Fix" at bounding box center [753, 599] width 21 height 15
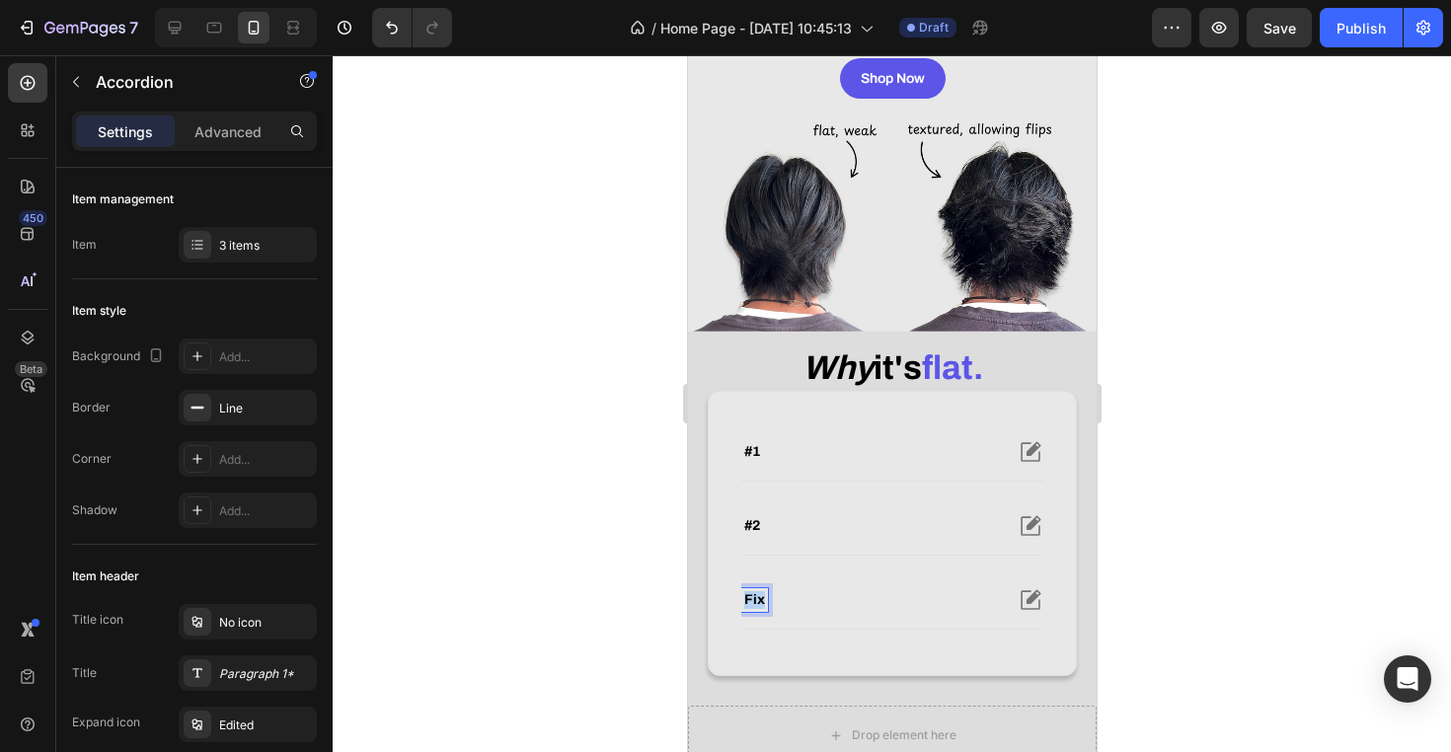
click at [753, 607] on strong "Fix" at bounding box center [753, 599] width 21 height 15
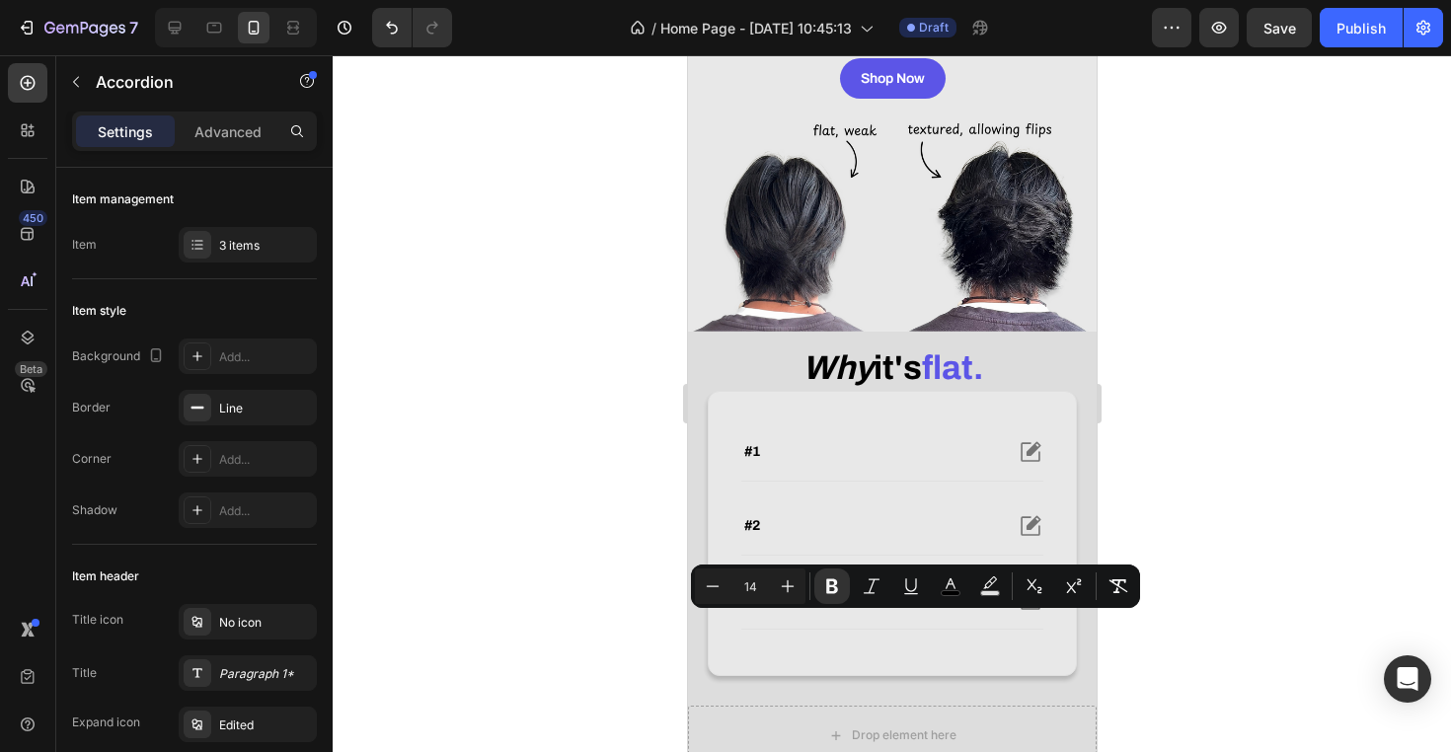
click at [750, 607] on strong "Fix" at bounding box center [753, 599] width 21 height 15
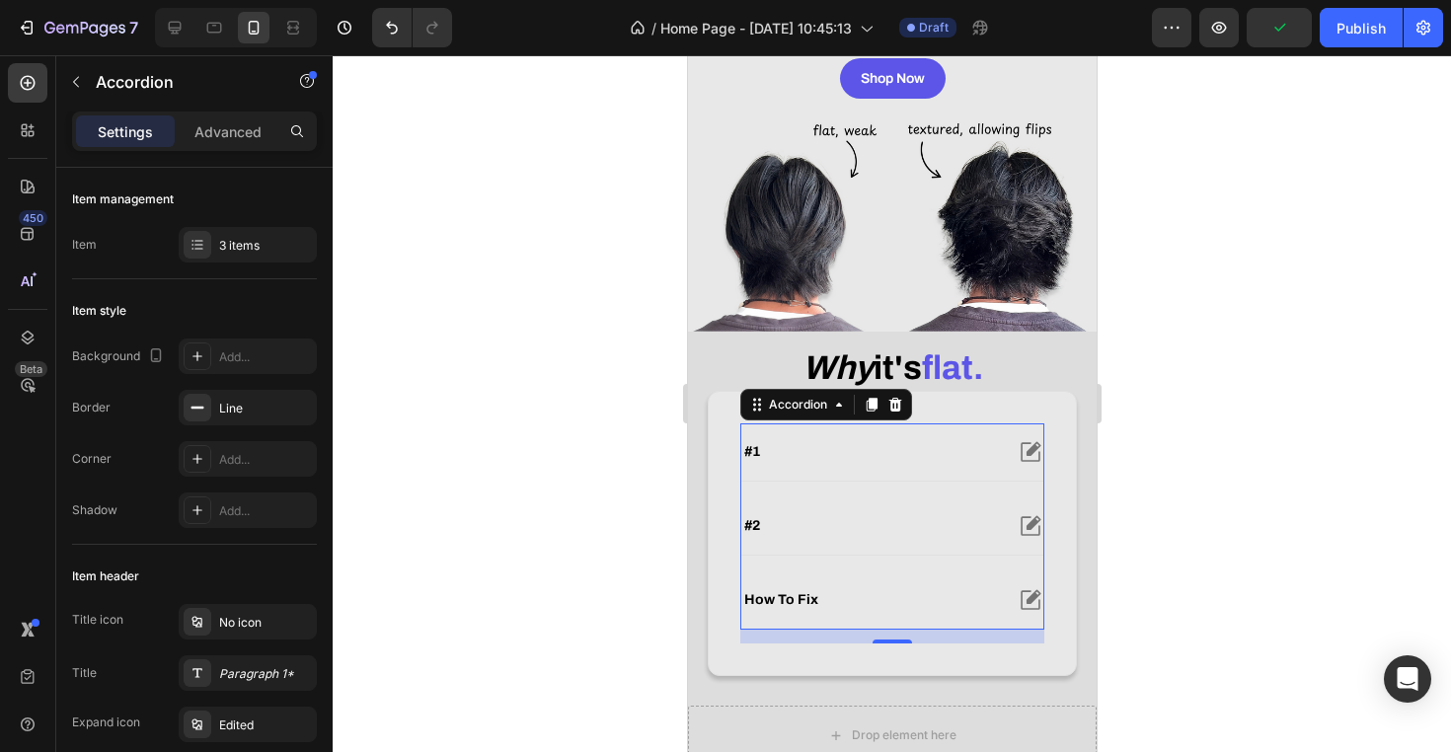
click at [1207, 493] on div at bounding box center [892, 403] width 1118 height 697
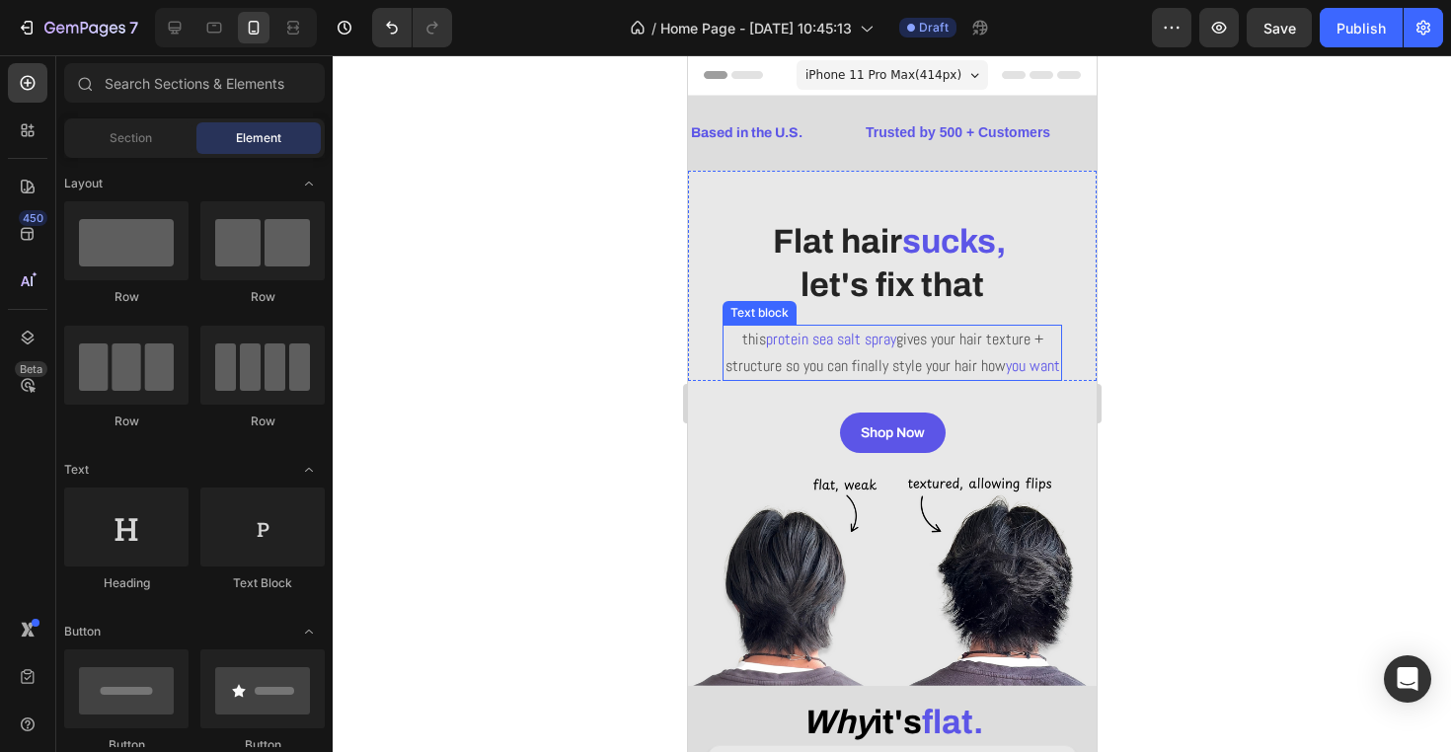
scroll to position [20, 0]
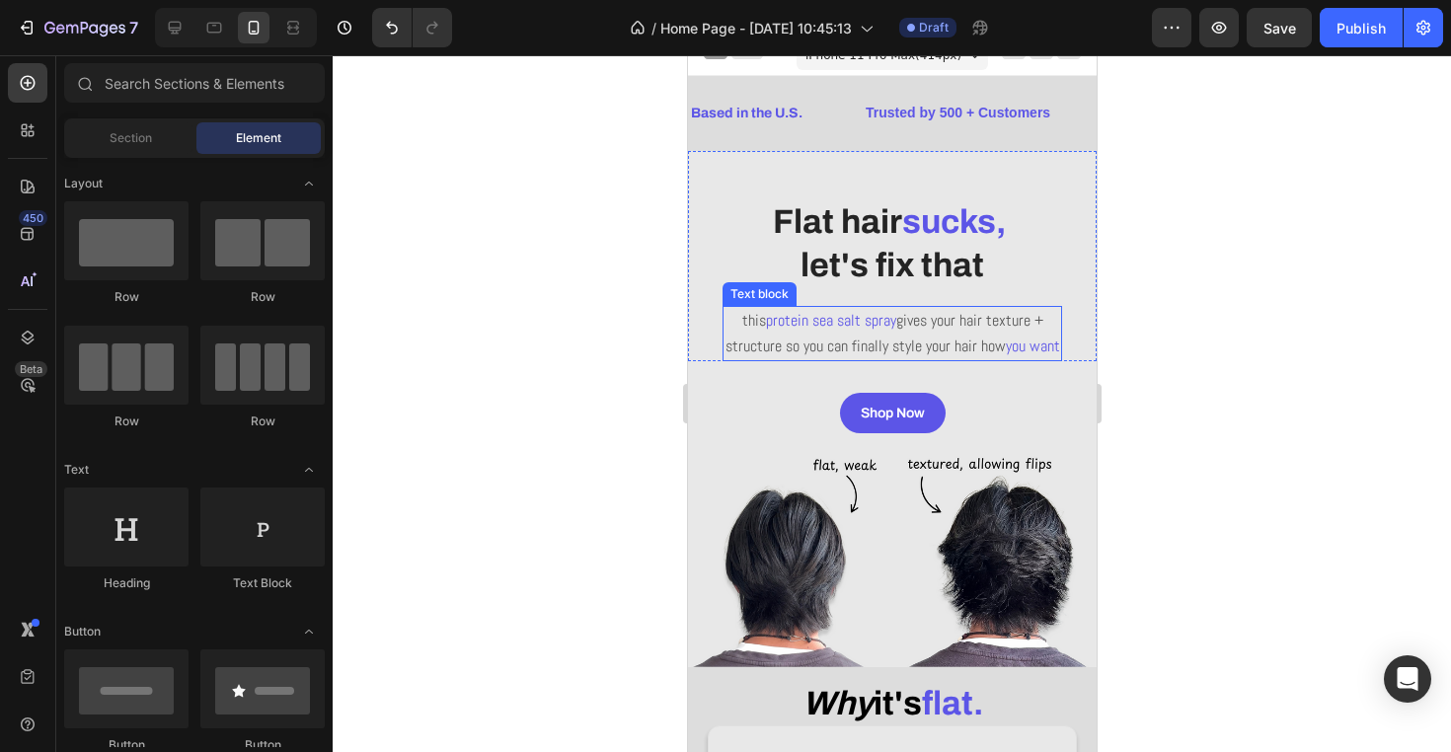
click at [995, 357] on p "this protein sea salt spray gives your hair texture + structure so you can fina…" at bounding box center [891, 333] width 336 height 51
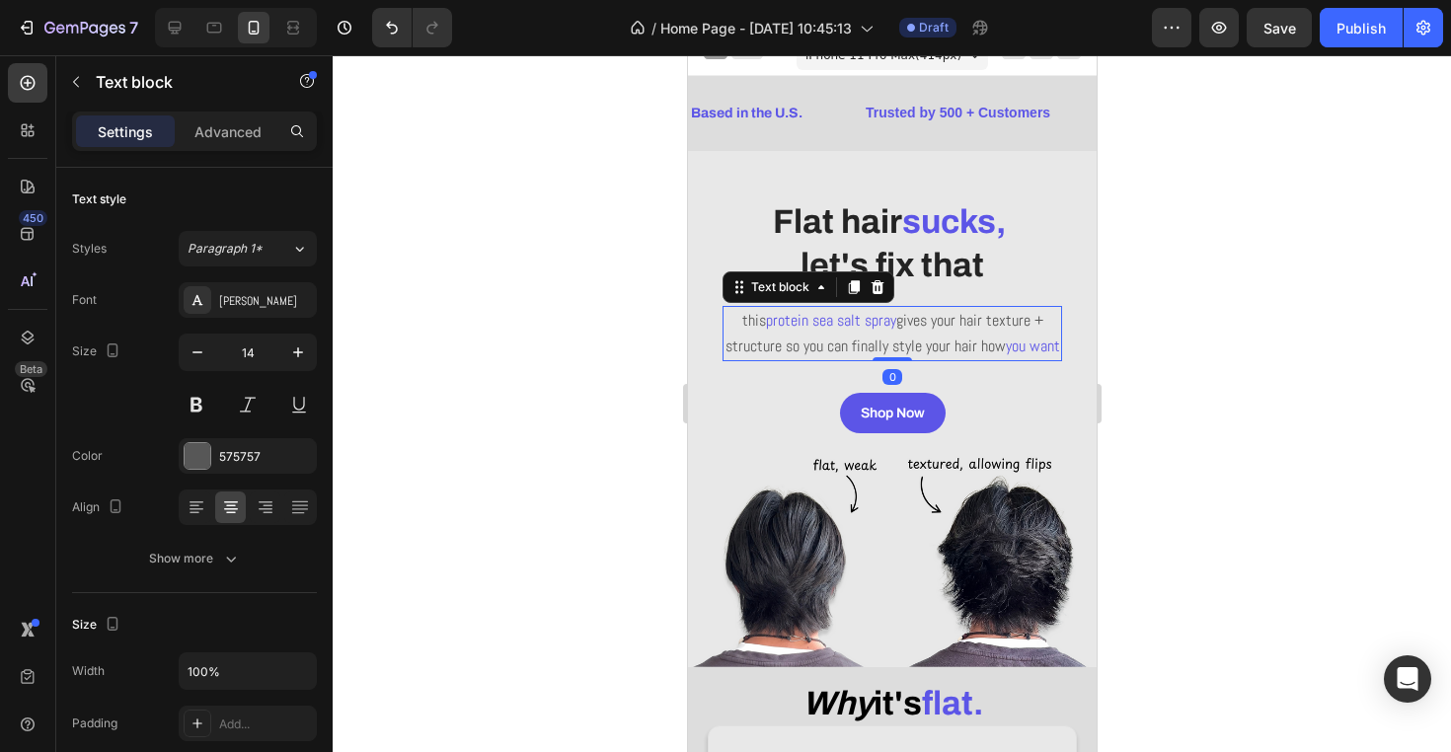
click at [995, 357] on p "this protein sea salt spray gives your hair texture + structure so you can fina…" at bounding box center [891, 333] width 336 height 51
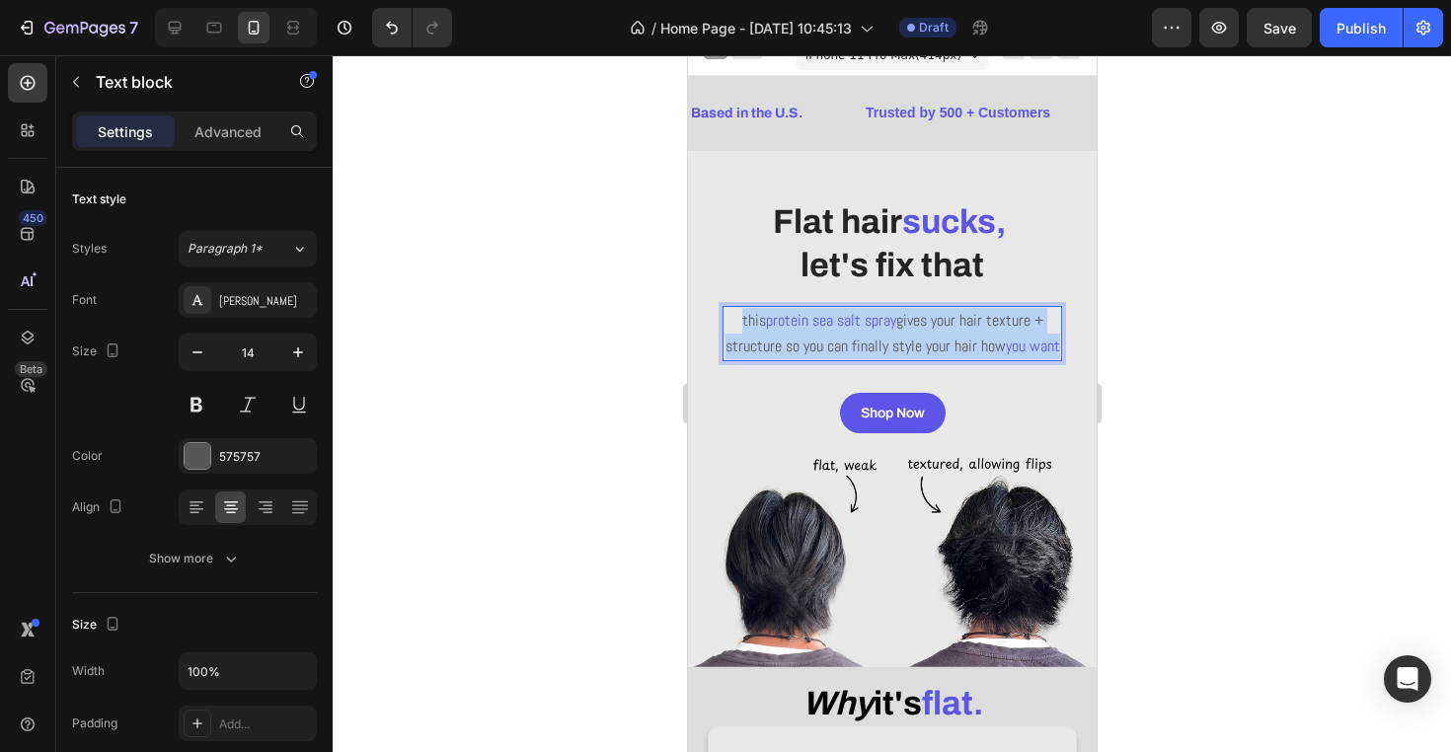
click at [995, 357] on p "this protein sea salt spray gives your hair texture + structure so you can fina…" at bounding box center [891, 333] width 336 height 51
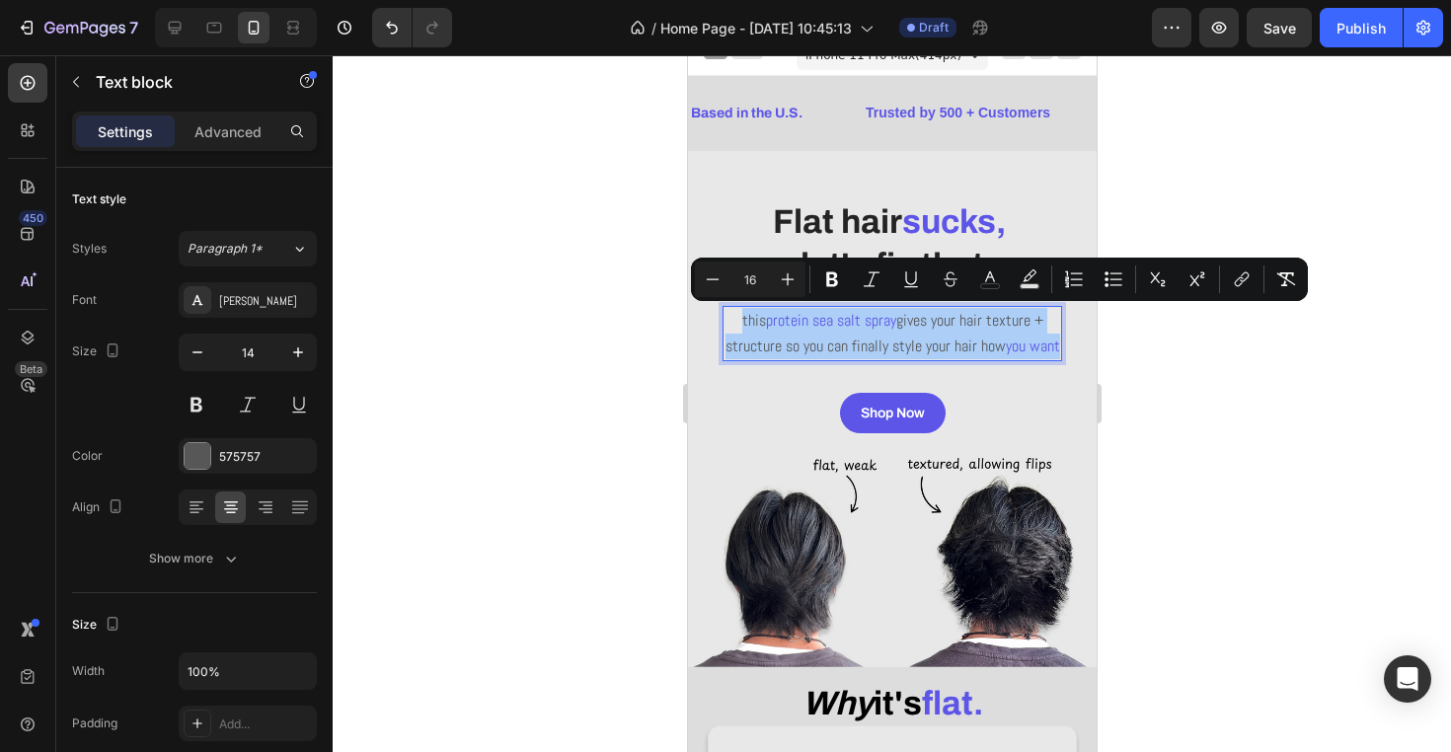
click at [1162, 426] on div at bounding box center [892, 403] width 1118 height 697
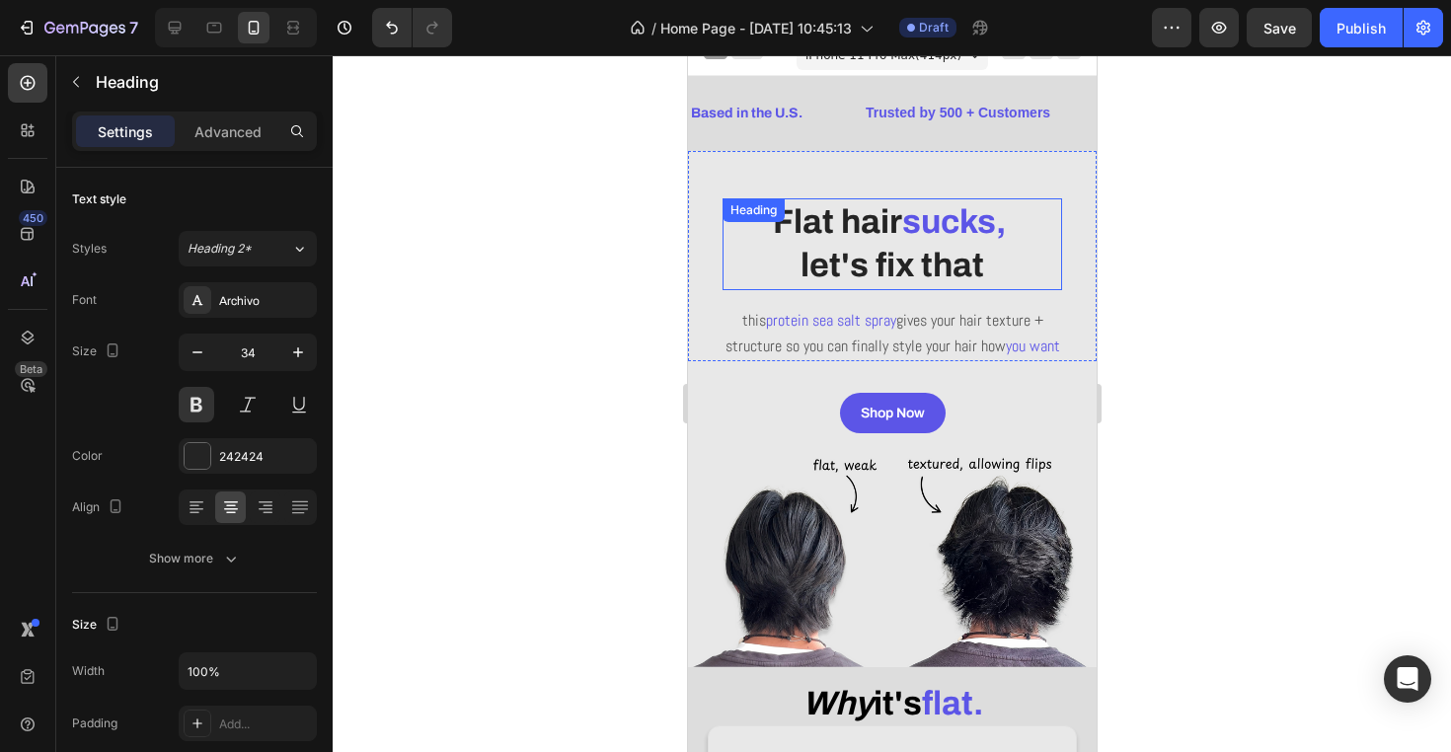
click at [918, 271] on strong "let's fix that" at bounding box center [891, 265] width 184 height 37
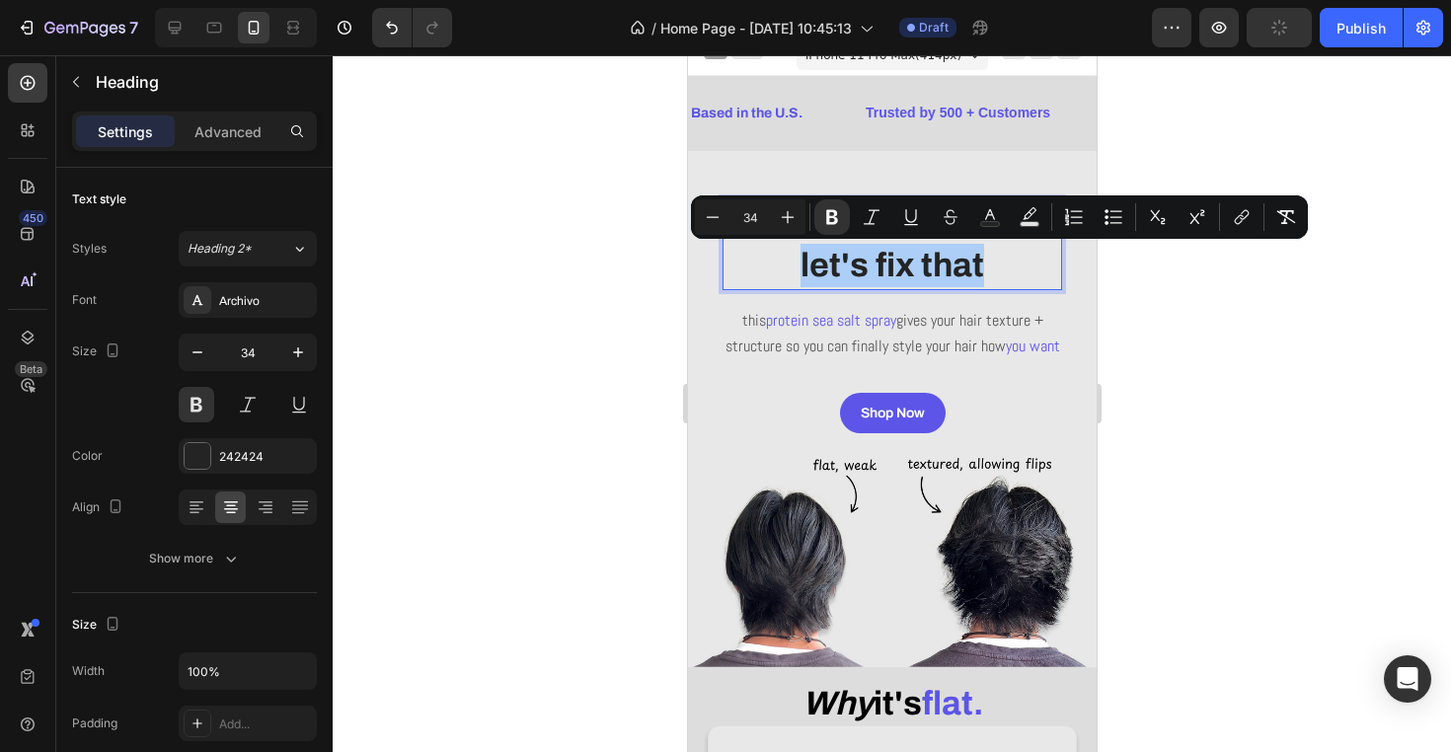
click at [1241, 410] on div at bounding box center [892, 403] width 1118 height 697
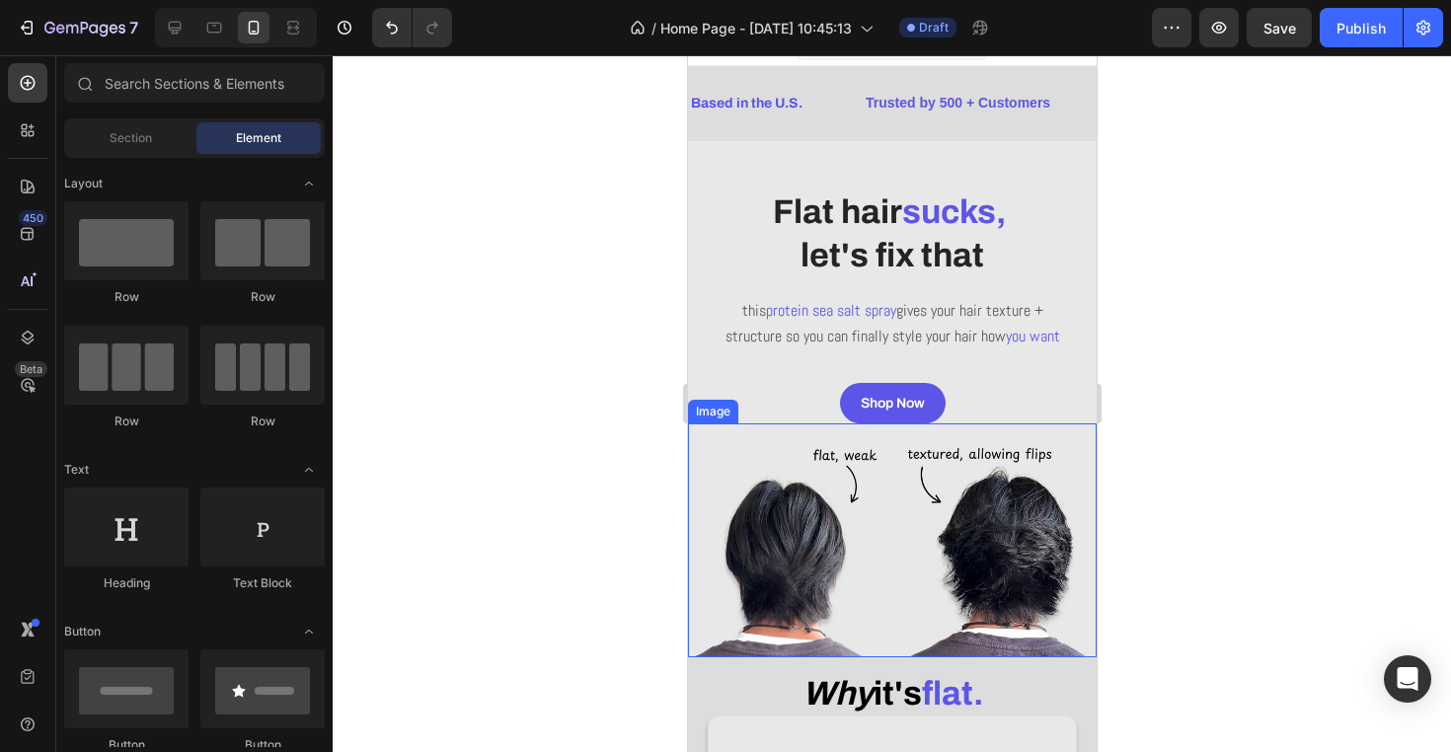
scroll to position [44, 0]
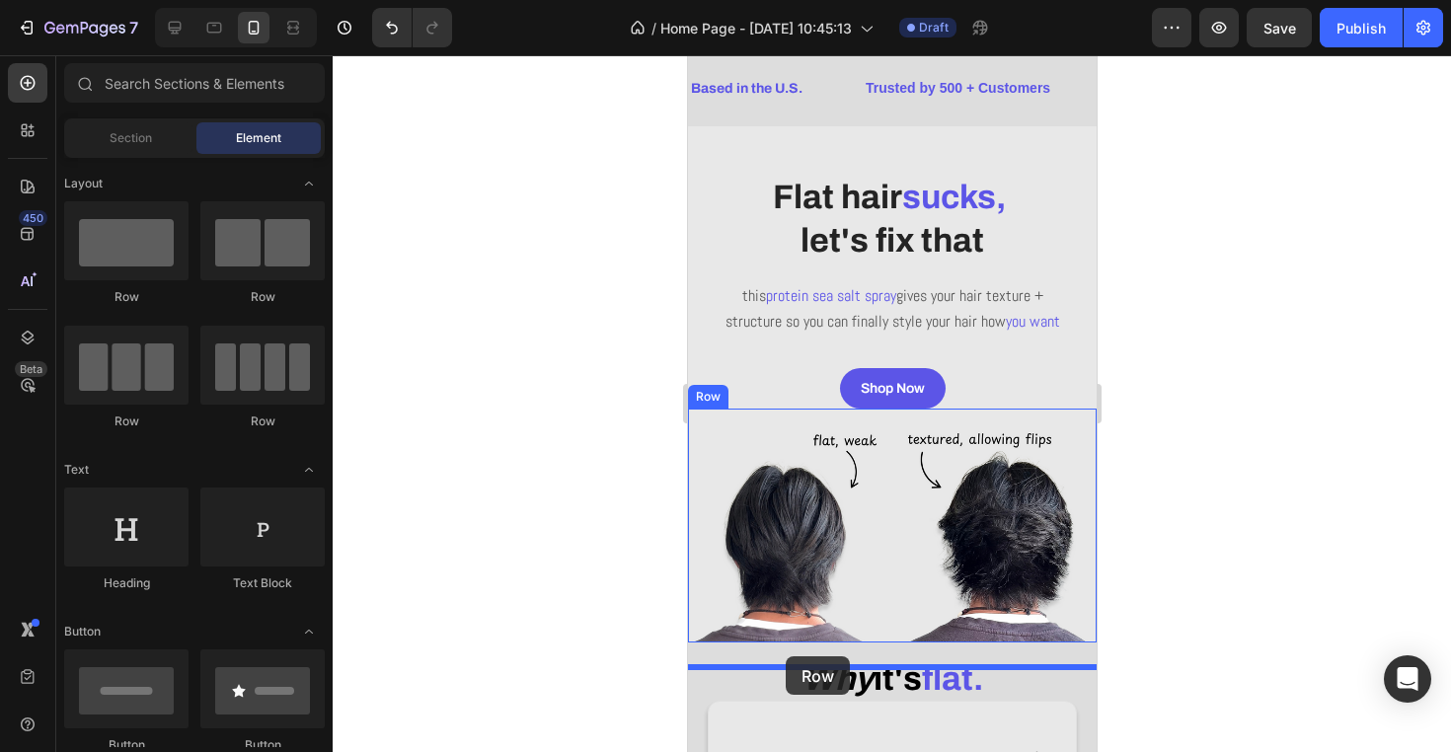
drag, startPoint x: 800, startPoint y: 312, endPoint x: 785, endPoint y: 656, distance: 344.8
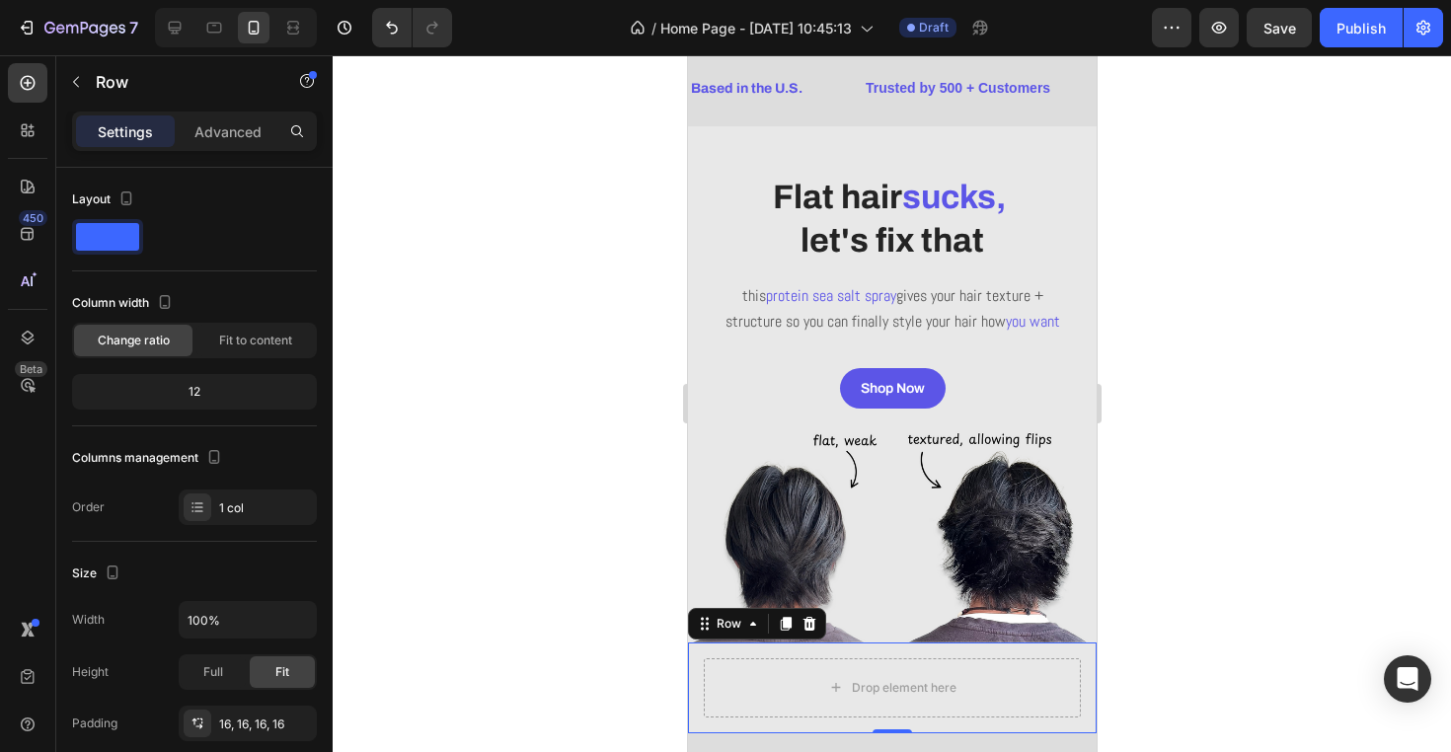
click at [470, 633] on div at bounding box center [892, 403] width 1118 height 697
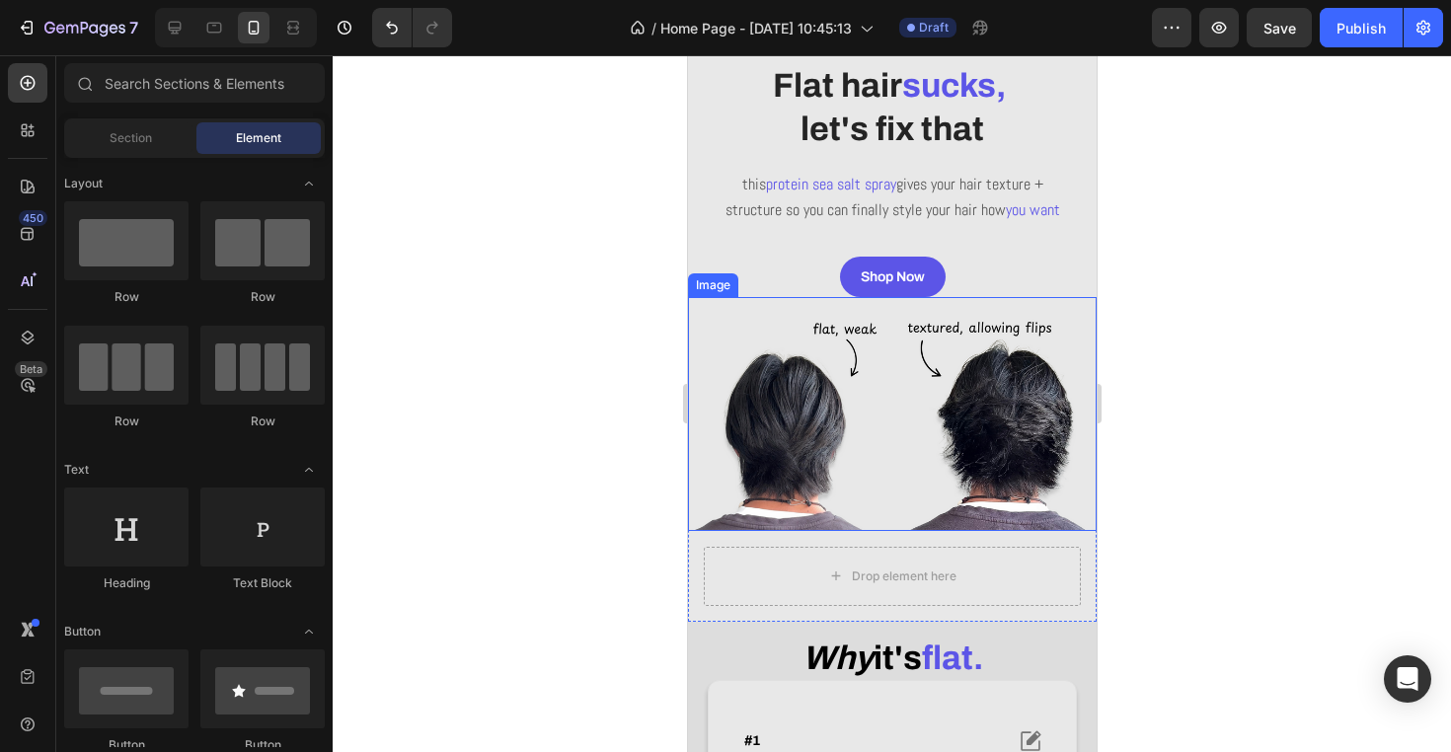
scroll to position [188, 0]
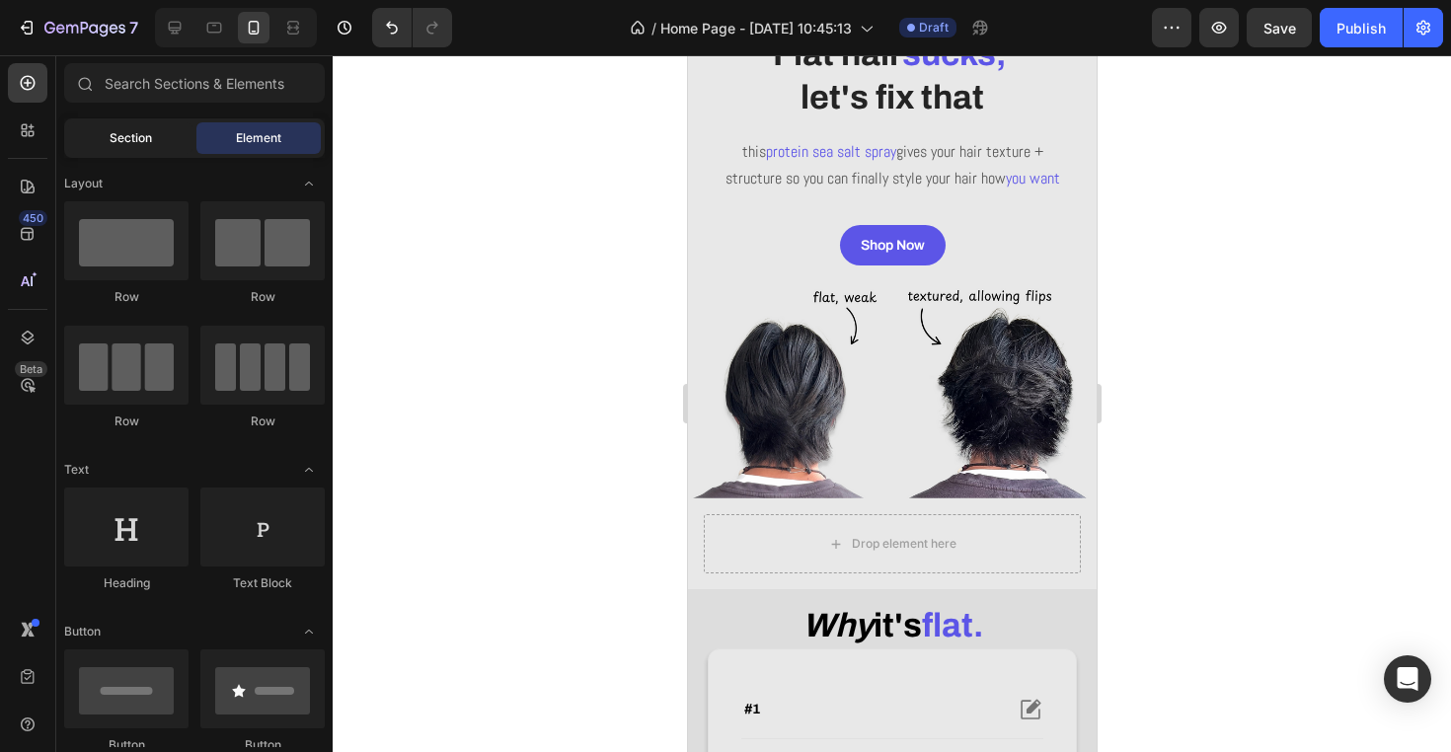
click at [115, 137] on span "Section" at bounding box center [131, 138] width 42 height 18
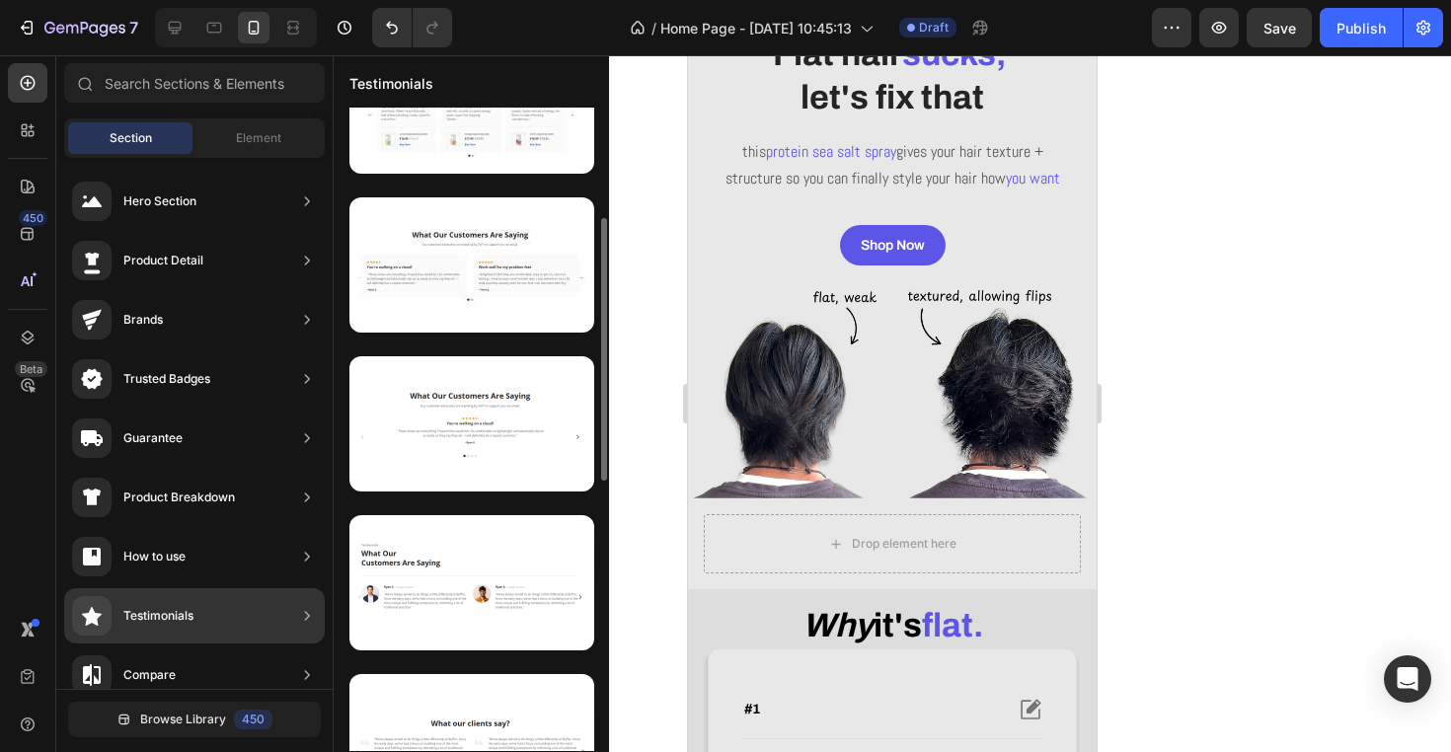
scroll to position [170, 0]
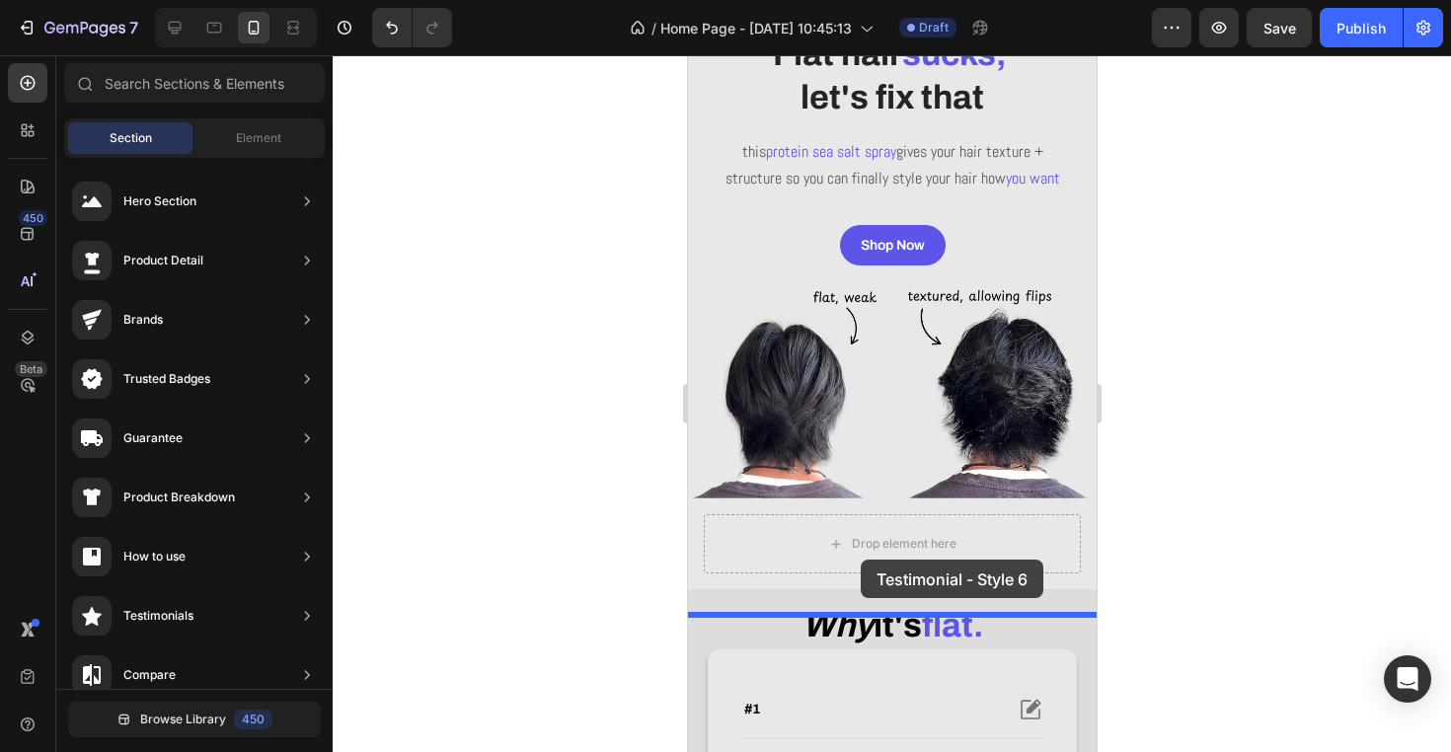
drag, startPoint x: 1114, startPoint y: 397, endPoint x: 860, endPoint y: 562, distance: 303.3
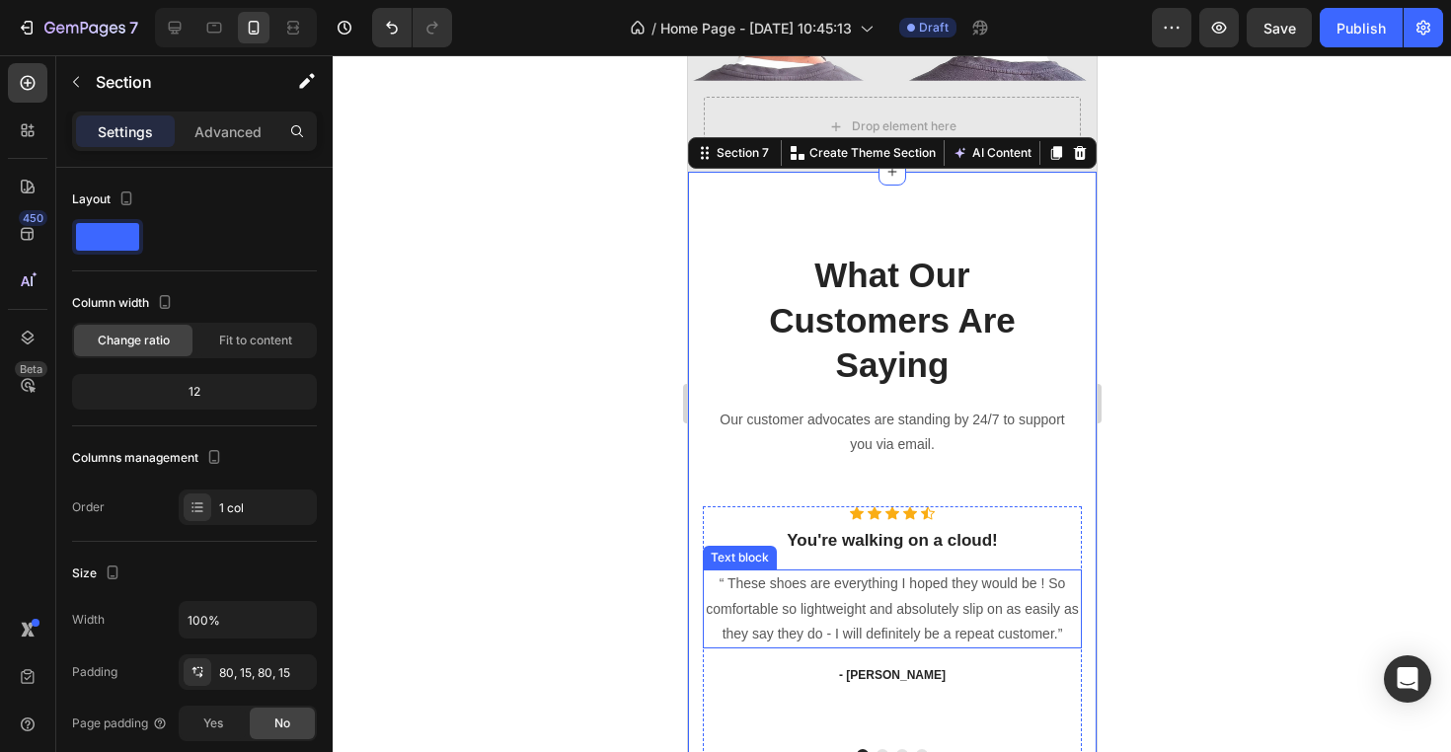
scroll to position [677, 0]
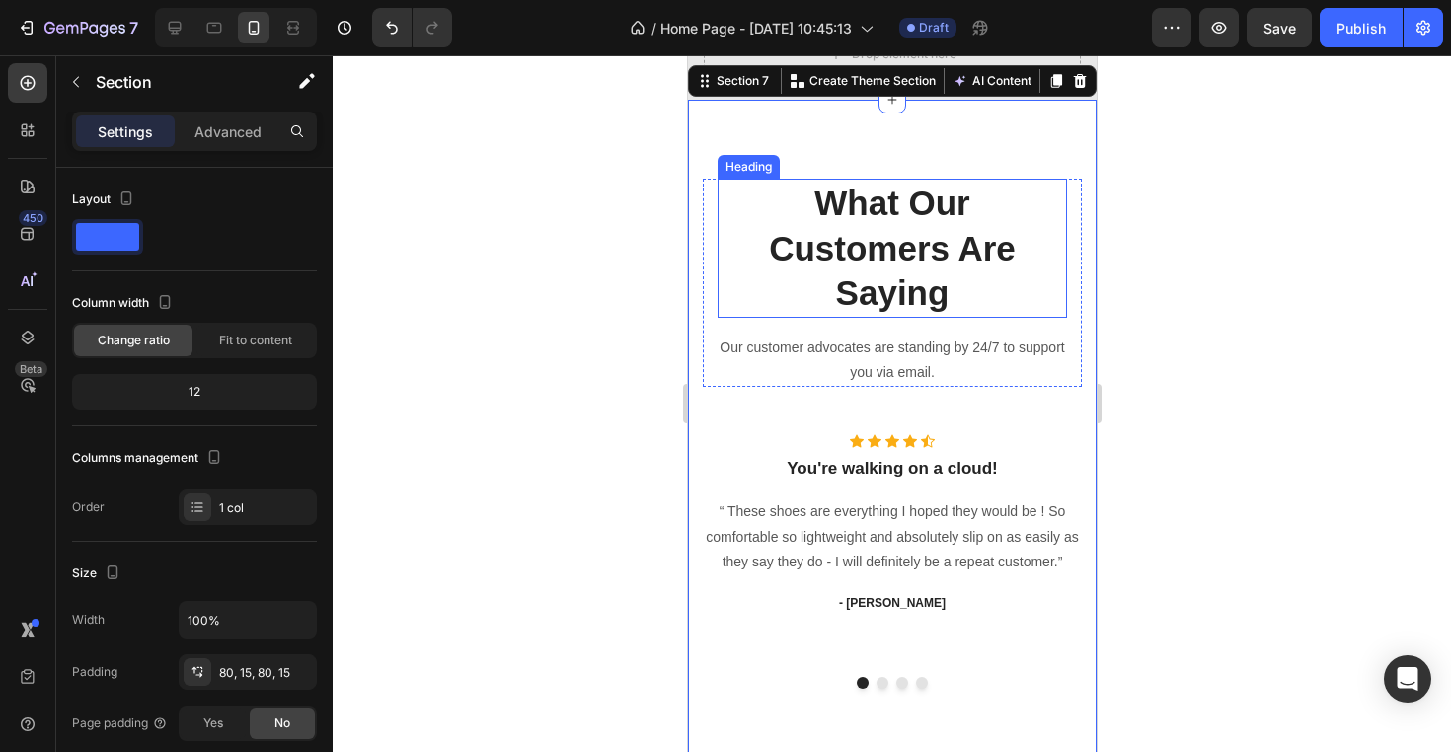
click at [881, 258] on p "What Our Customers Are Saying" at bounding box center [890, 248] width 345 height 135
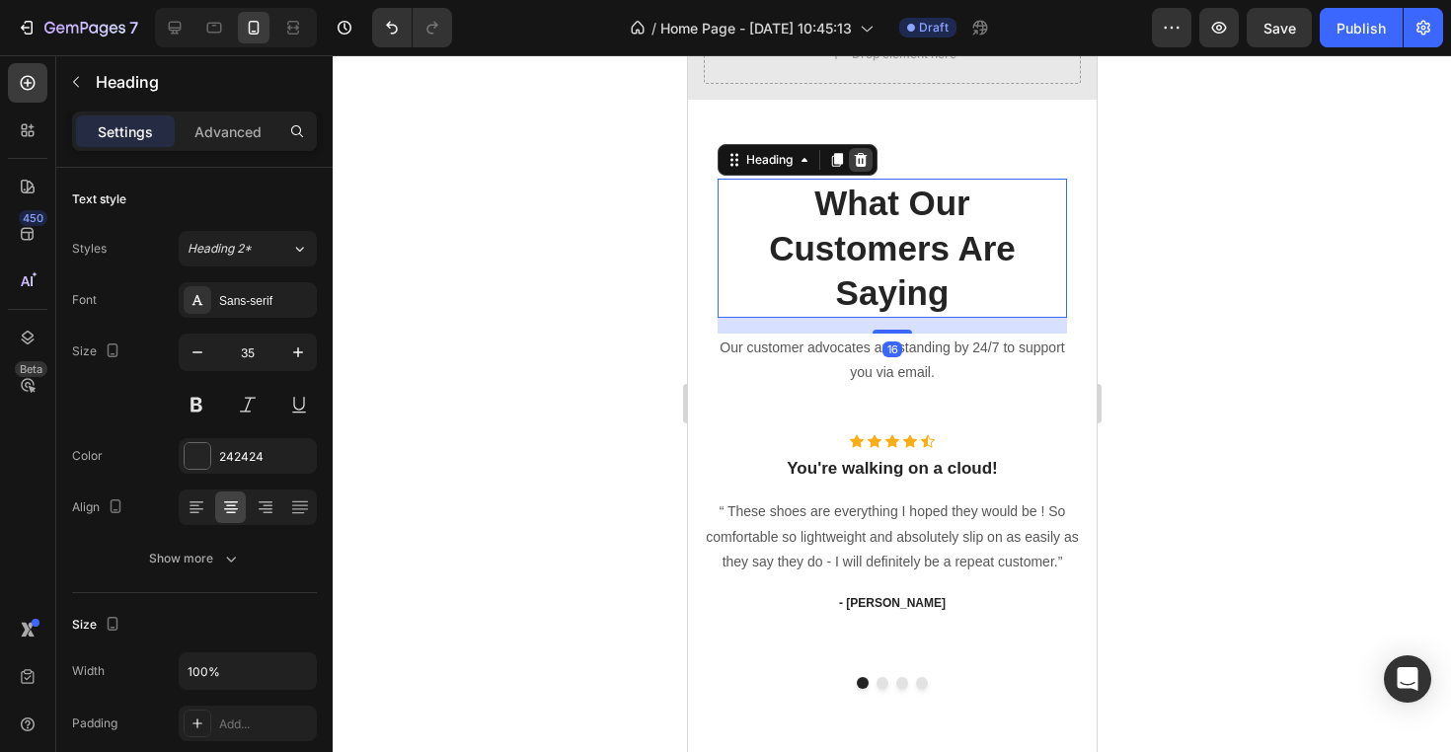
click at [868, 168] on icon at bounding box center [860, 160] width 16 height 16
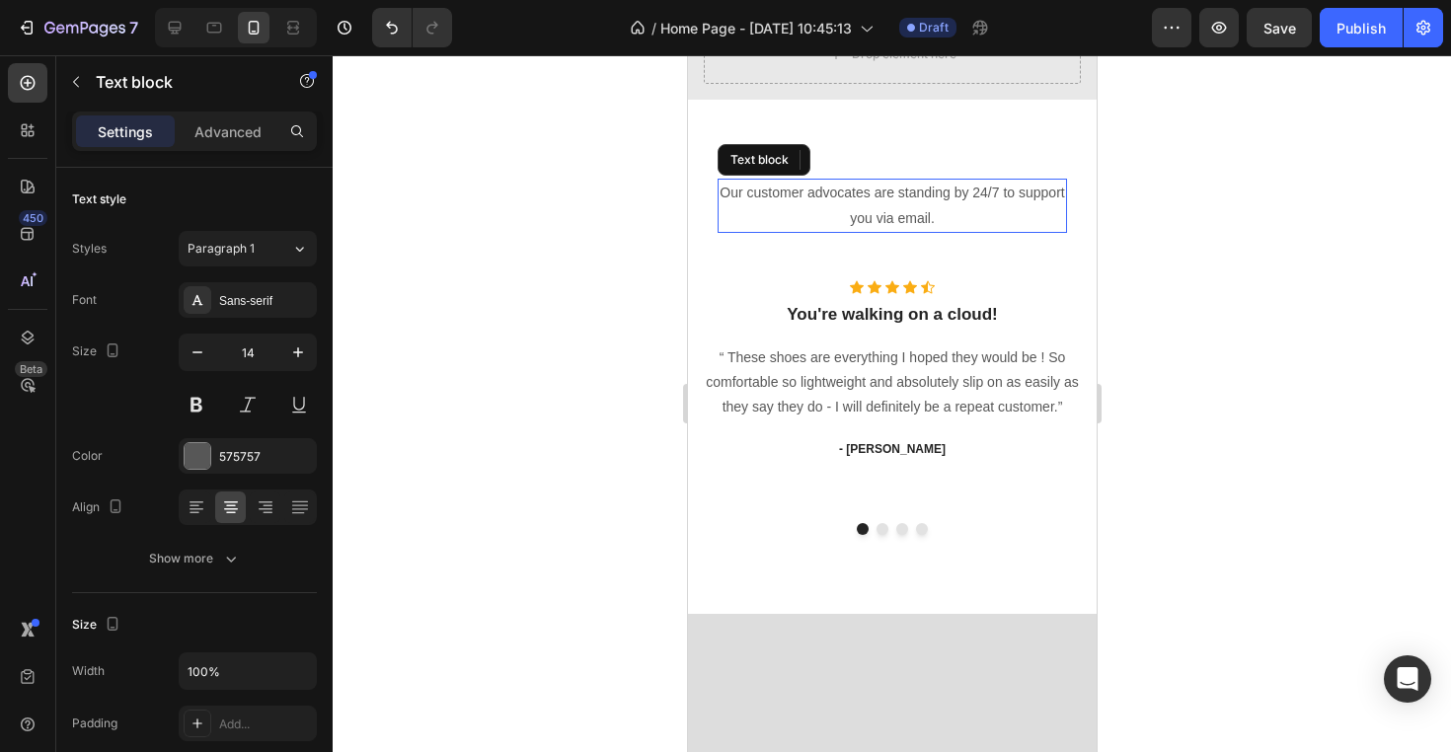
click at [923, 207] on p "Our customer advocates are standing by 24/7 to support you via email." at bounding box center [890, 205] width 345 height 49
click at [873, 168] on icon at bounding box center [872, 160] width 16 height 16
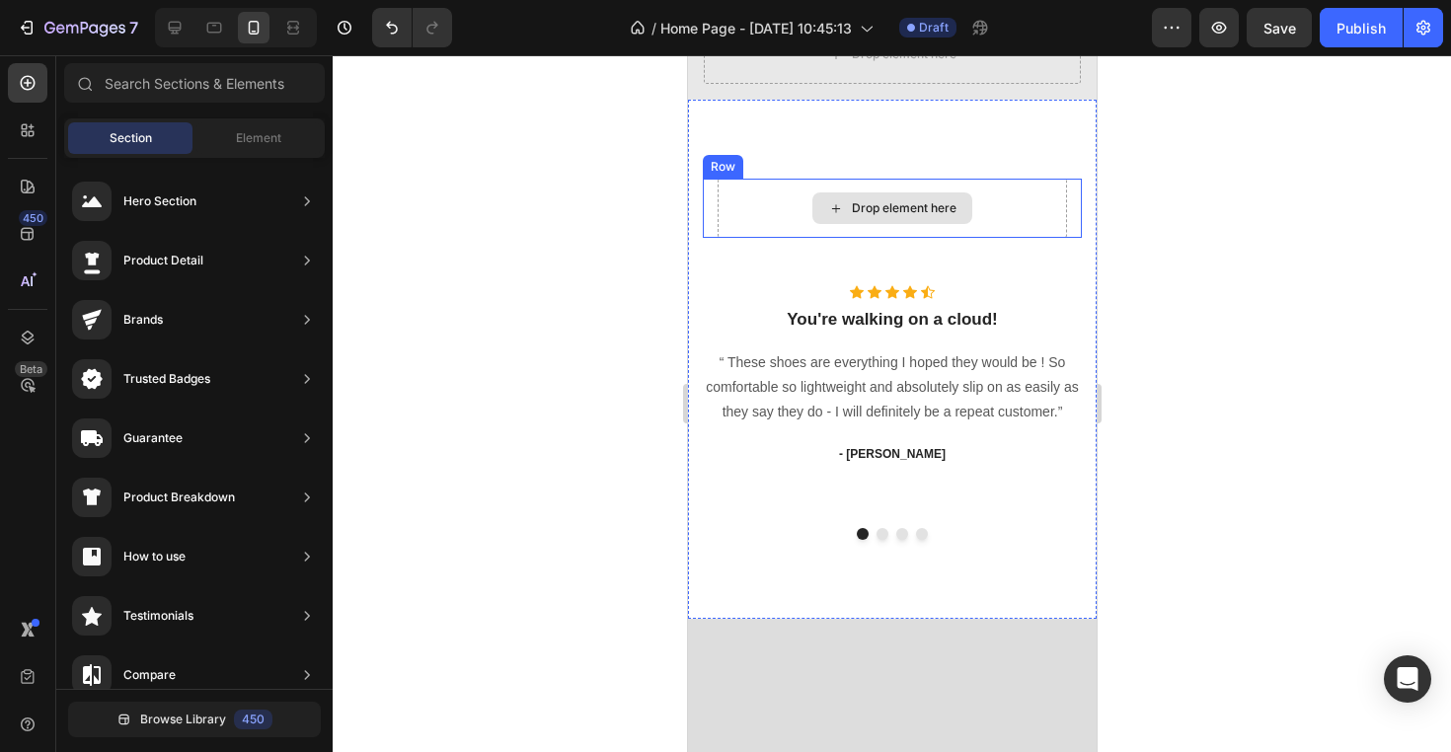
click at [905, 216] on div "Drop element here" at bounding box center [903, 208] width 105 height 16
click at [1015, 207] on div "Drop element here" at bounding box center [891, 208] width 349 height 59
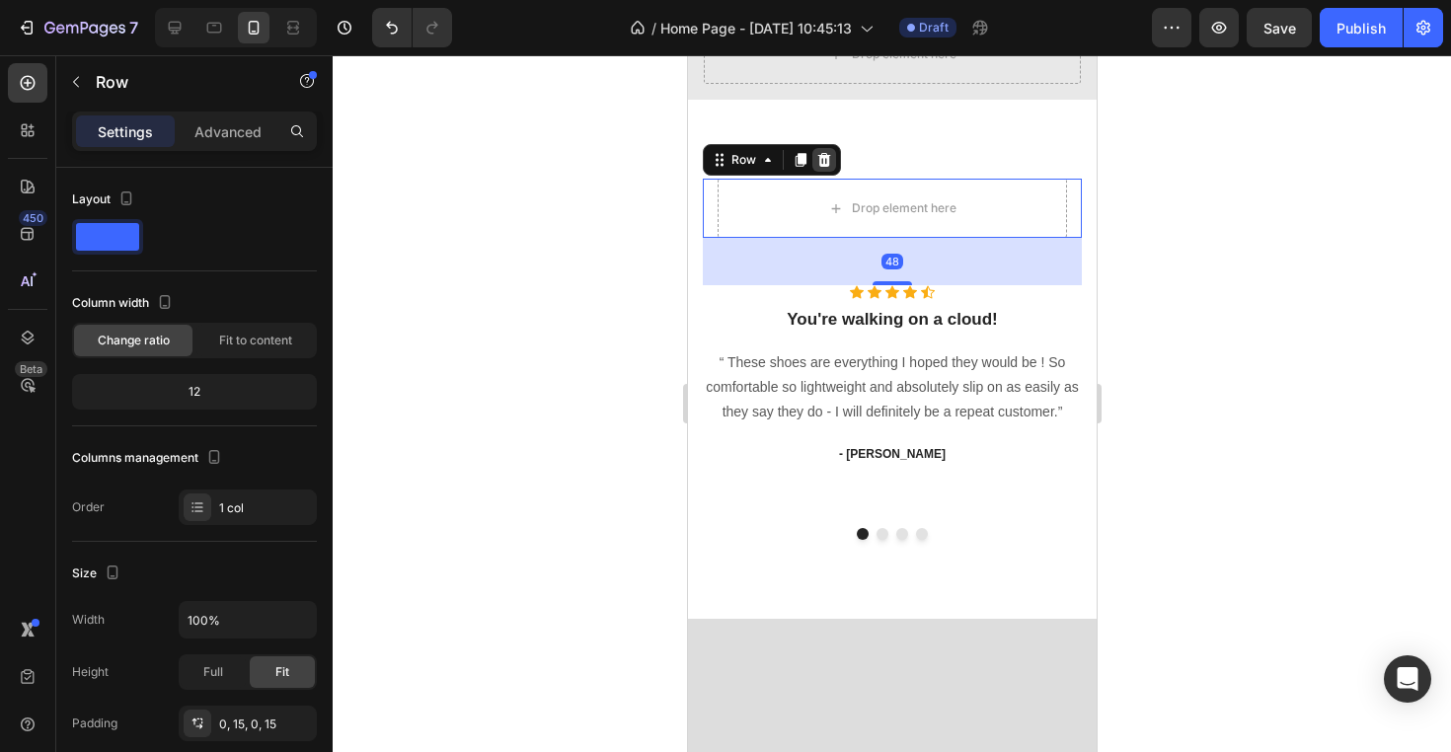
click at [818, 168] on icon at bounding box center [823, 160] width 16 height 16
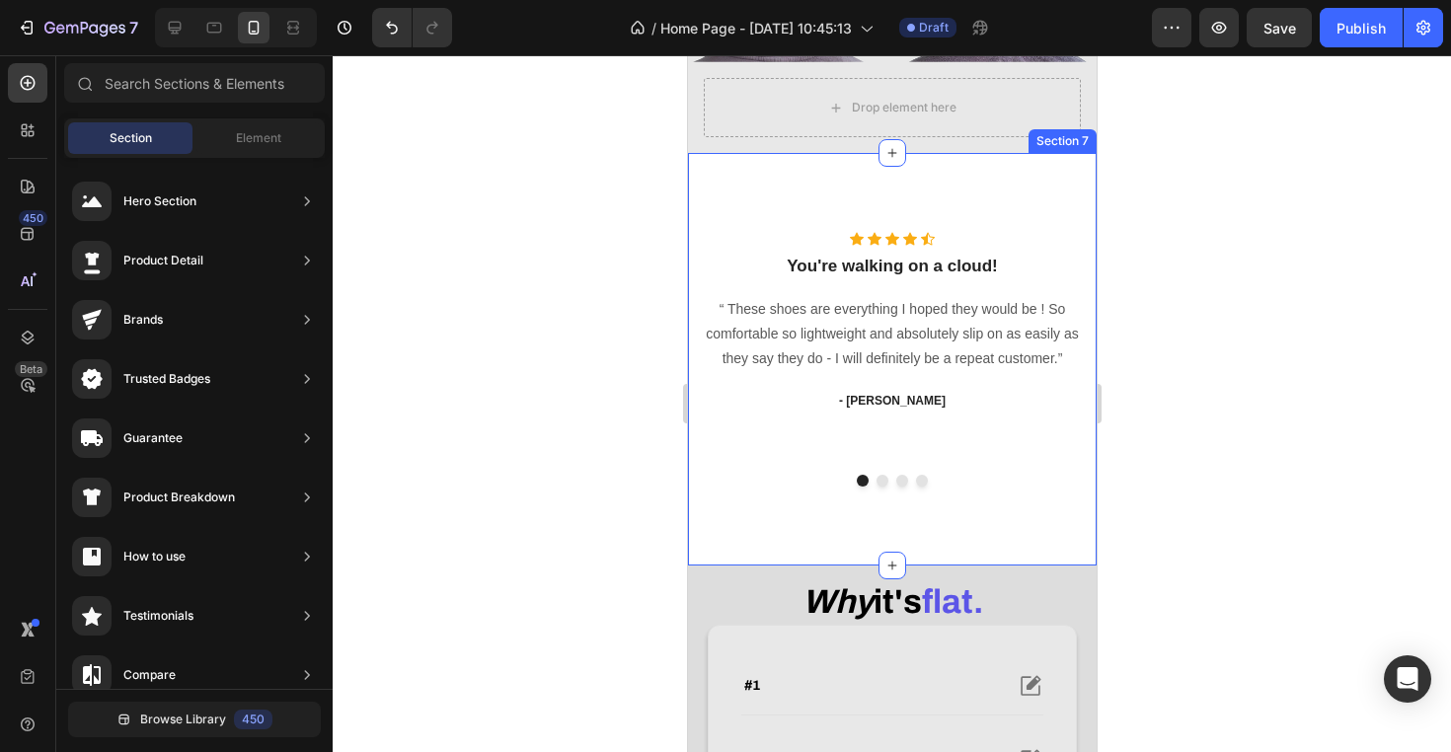
scroll to position [519, 0]
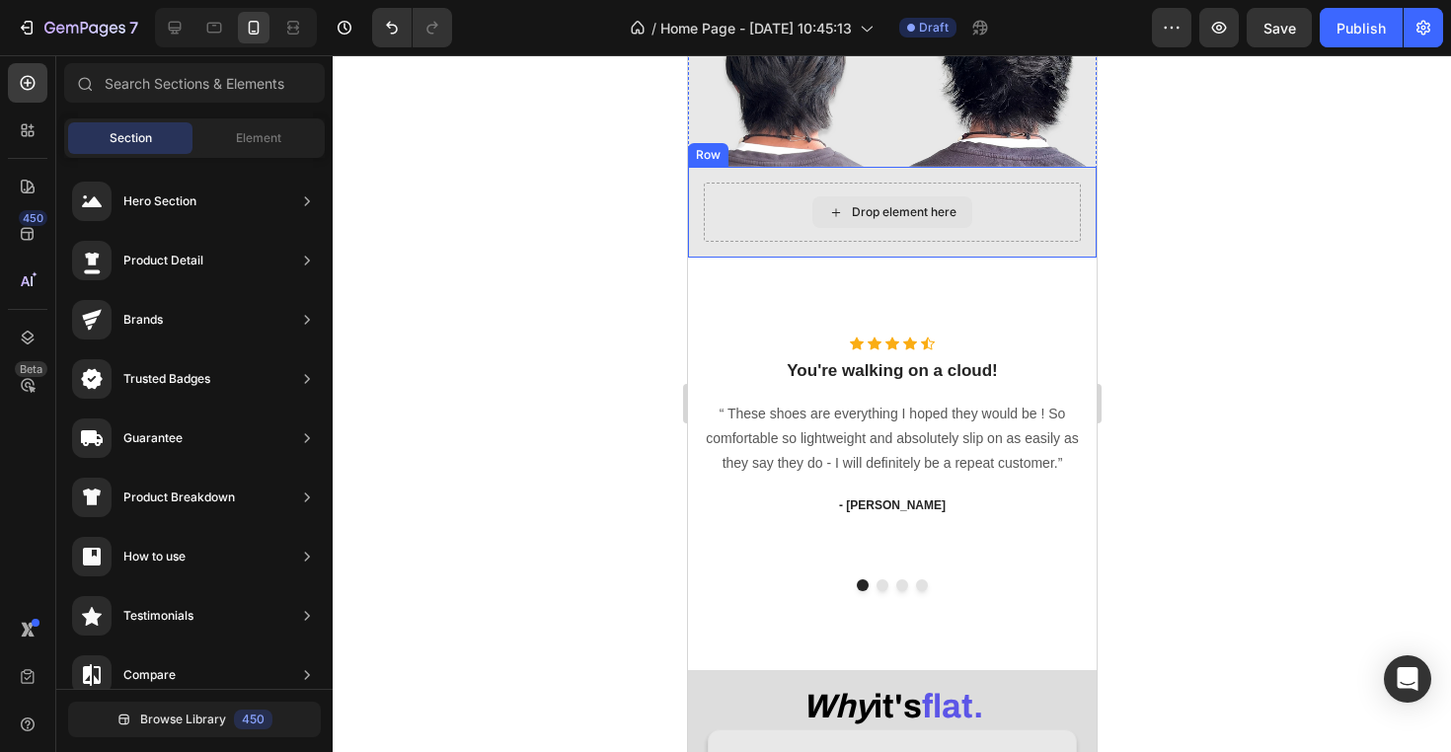
click at [1008, 219] on div "Drop element here" at bounding box center [891, 212] width 377 height 59
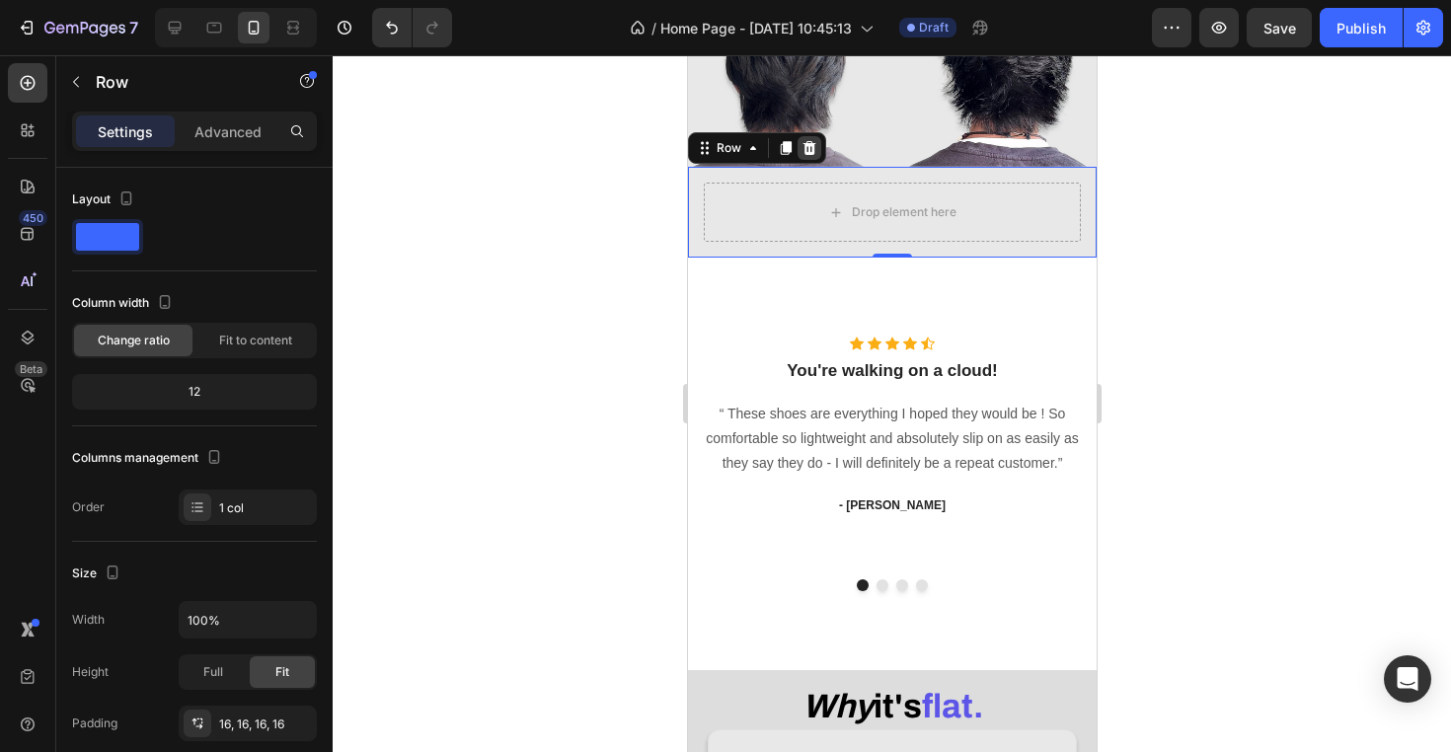
click at [814, 156] on icon at bounding box center [808, 148] width 16 height 16
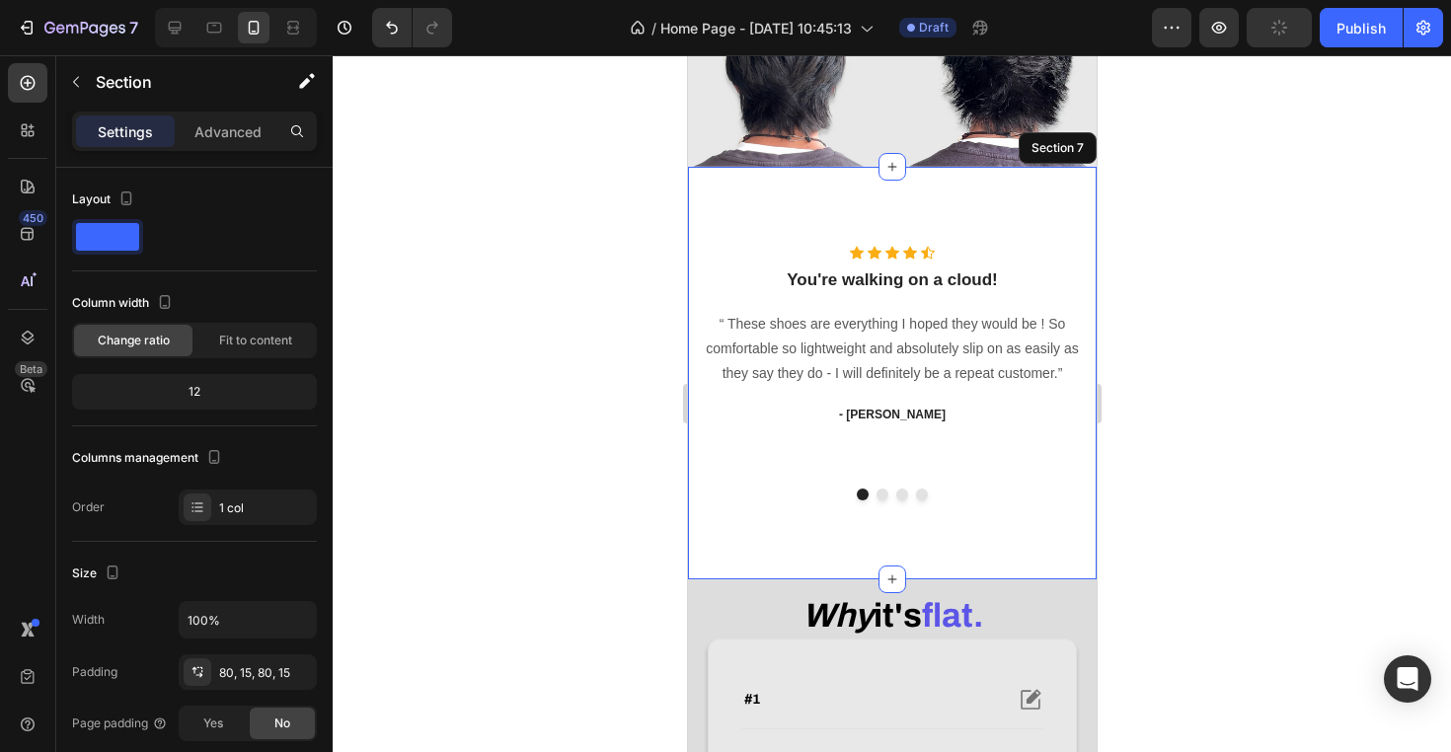
click at [849, 237] on div "Icon Icon Icon Icon Icon Icon List Hoz You're walking on a cloud! Heading “ The…" at bounding box center [891, 373] width 409 height 413
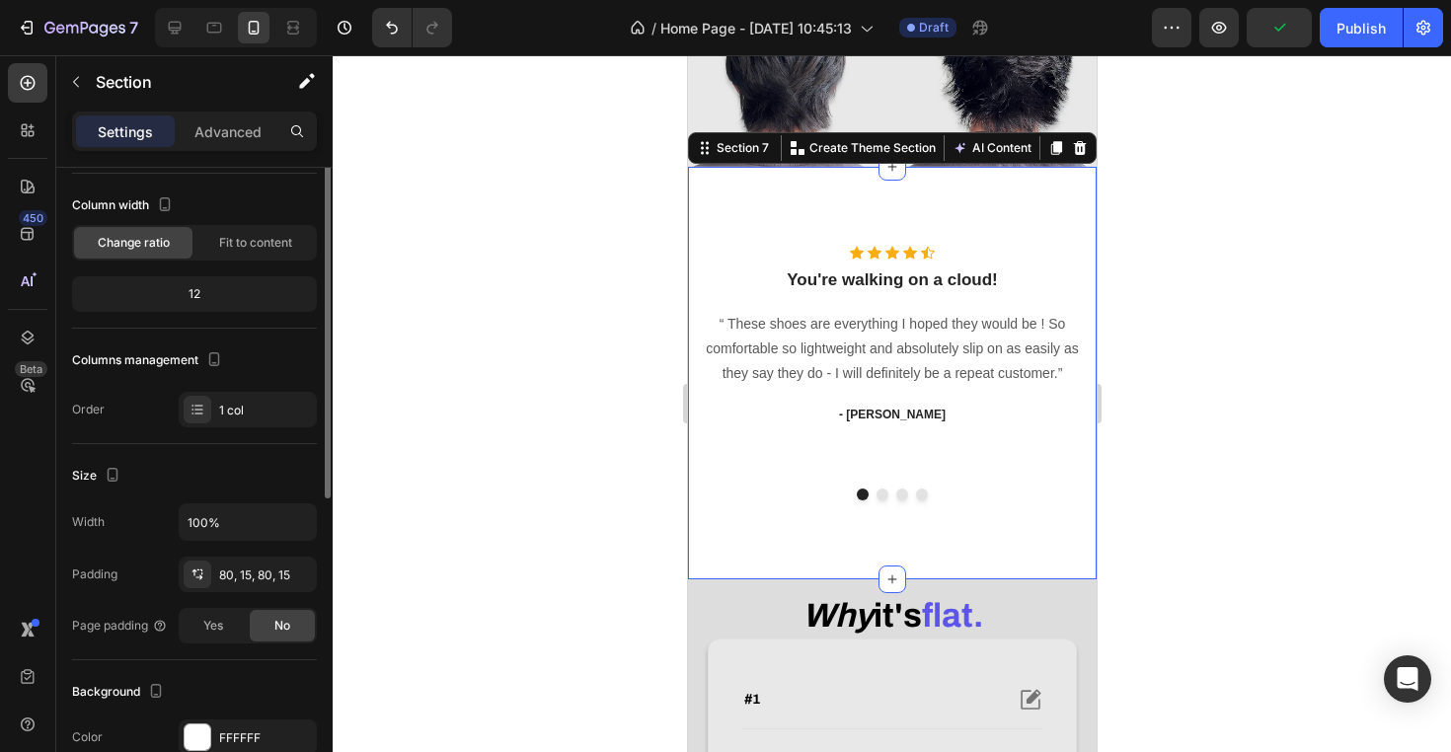
scroll to position [135, 0]
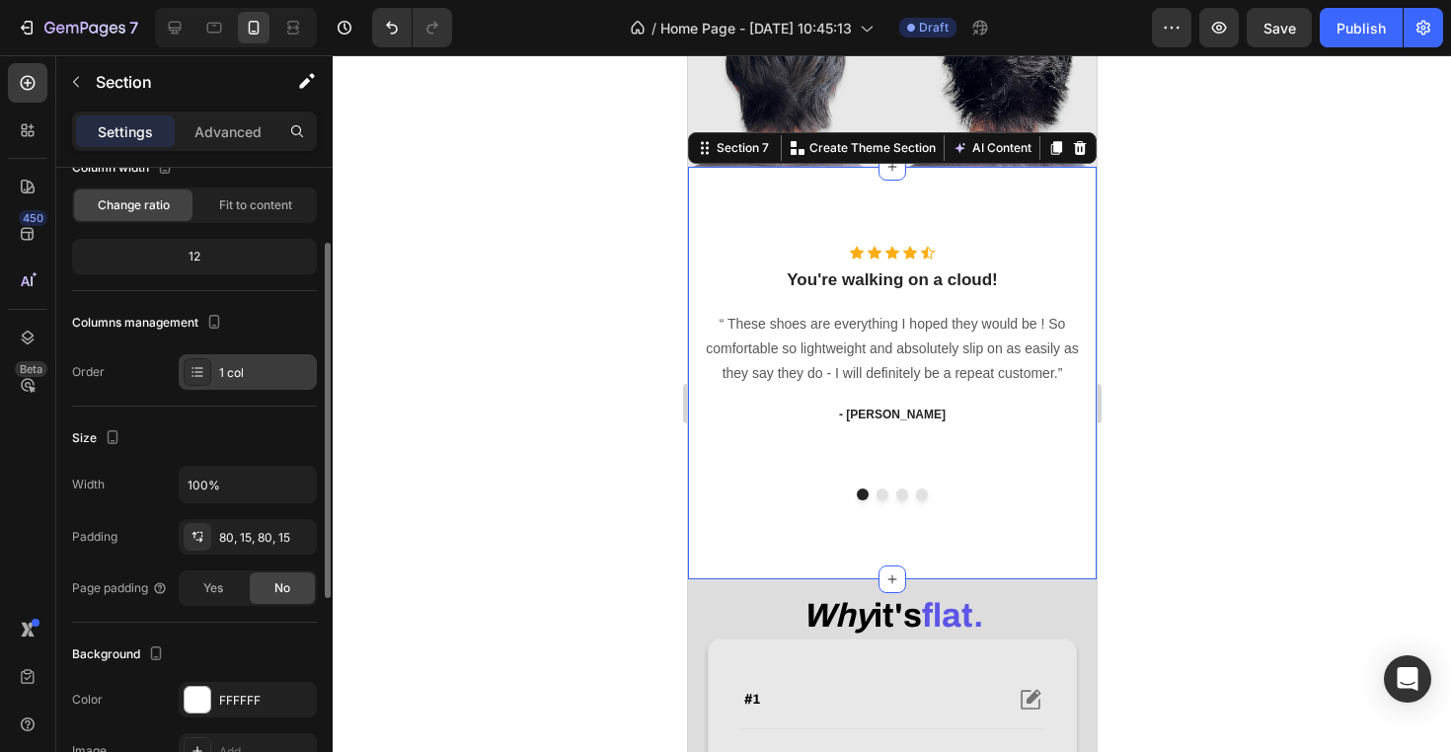
click at [221, 375] on div "1 col" at bounding box center [265, 373] width 93 height 18
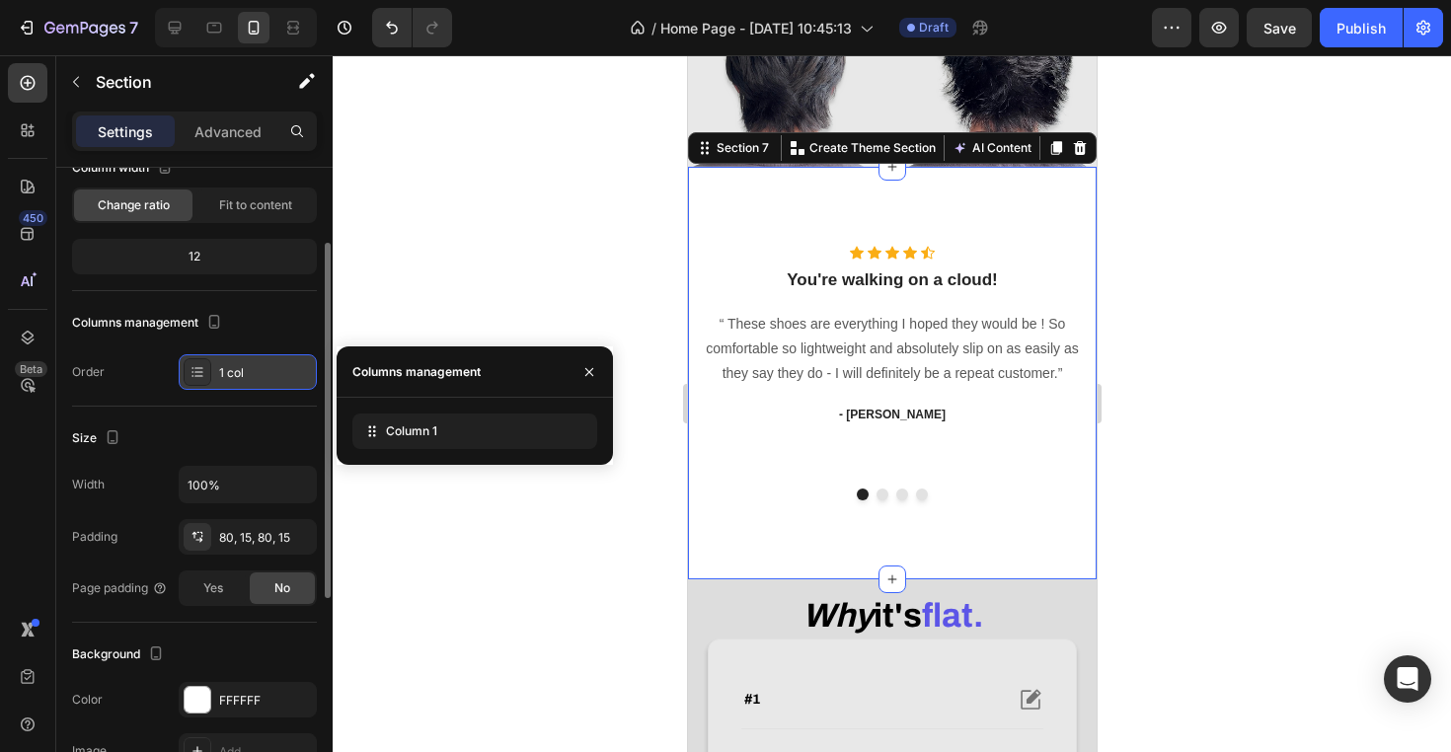
click at [220, 375] on div "1 col" at bounding box center [265, 373] width 93 height 18
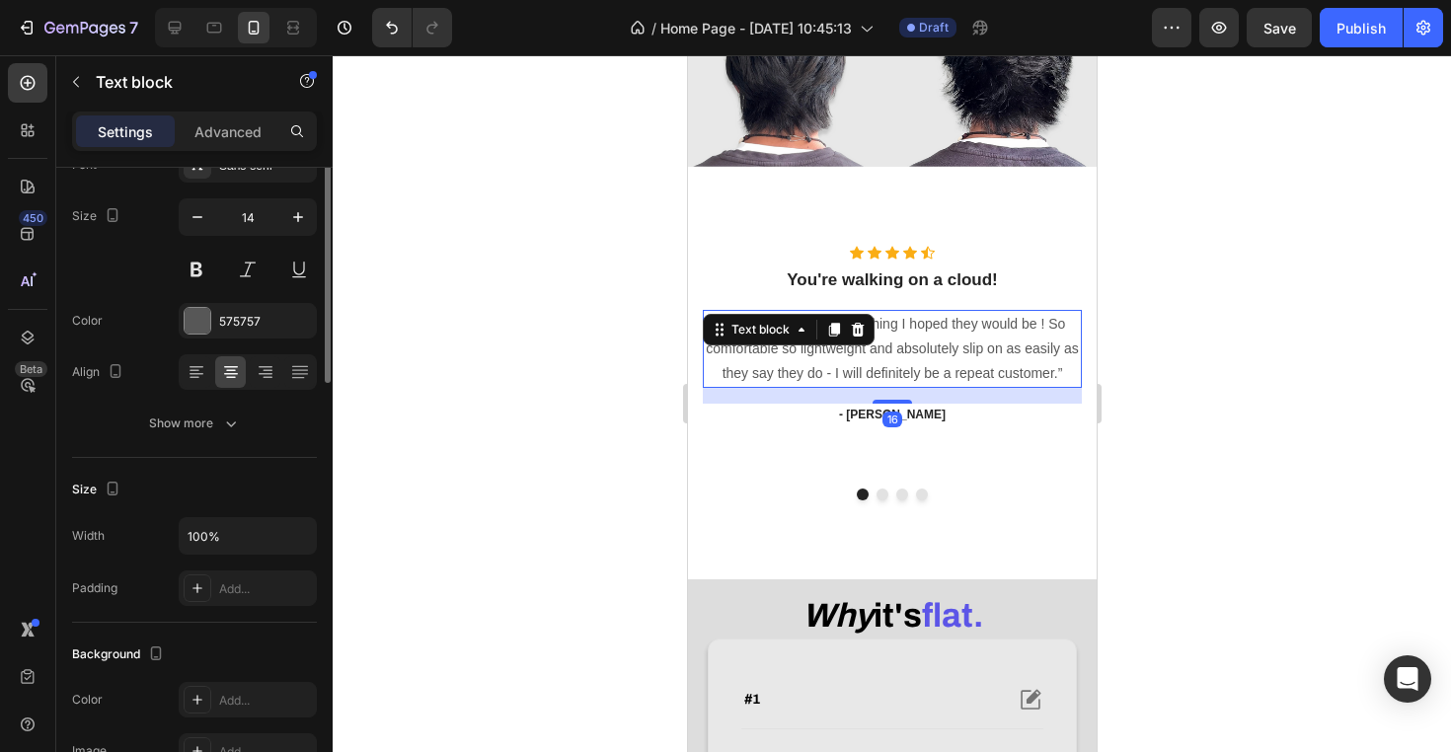
click at [855, 387] on p "“ These shoes are everything I hoped they would be ! So comfortable so lightwei…" at bounding box center [891, 349] width 375 height 75
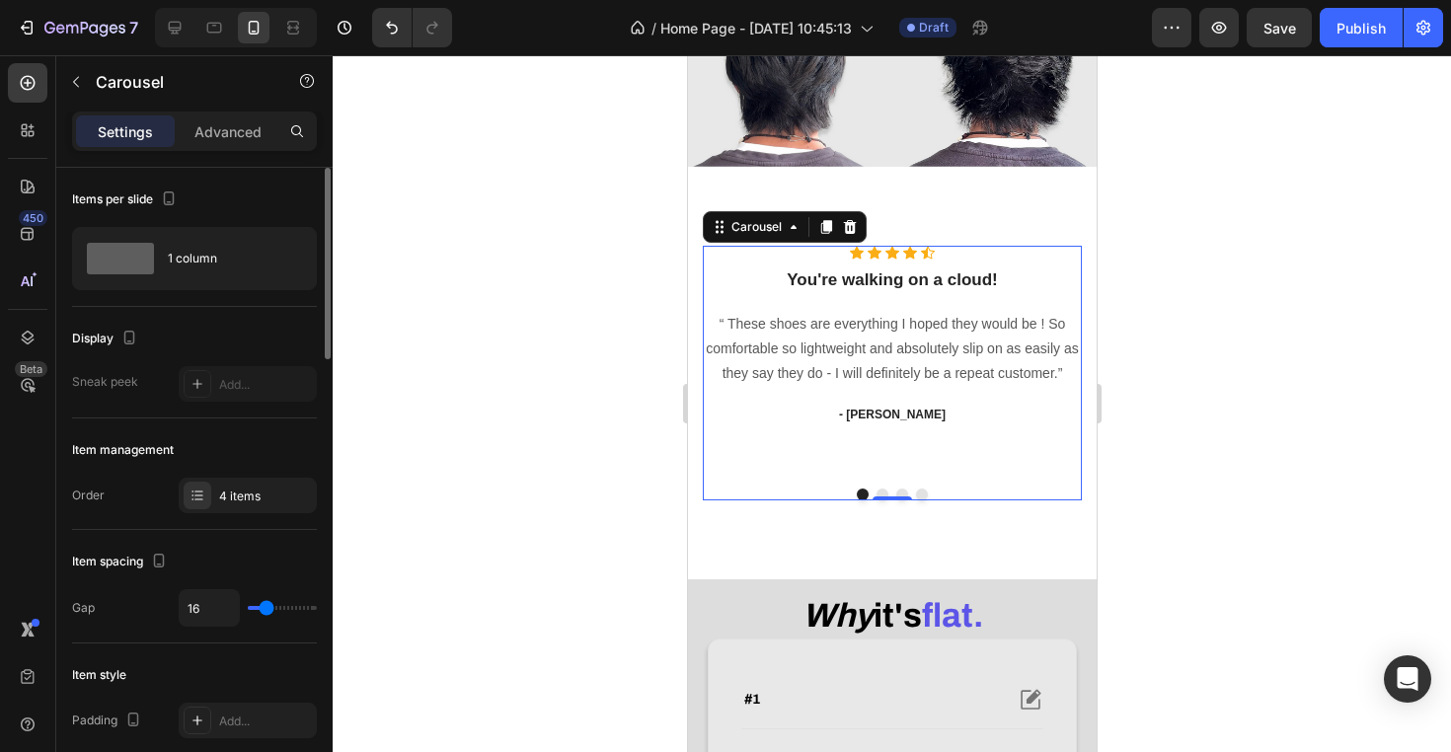
click at [856, 460] on div "Icon Icon Icon Icon Icon Icon List Hoz You're walking on a cloud! Heading “ The…" at bounding box center [891, 359] width 379 height 227
click at [864, 500] on button "Dot" at bounding box center [862, 495] width 12 height 12
click at [288, 260] on div "1 column" at bounding box center [194, 258] width 245 height 63
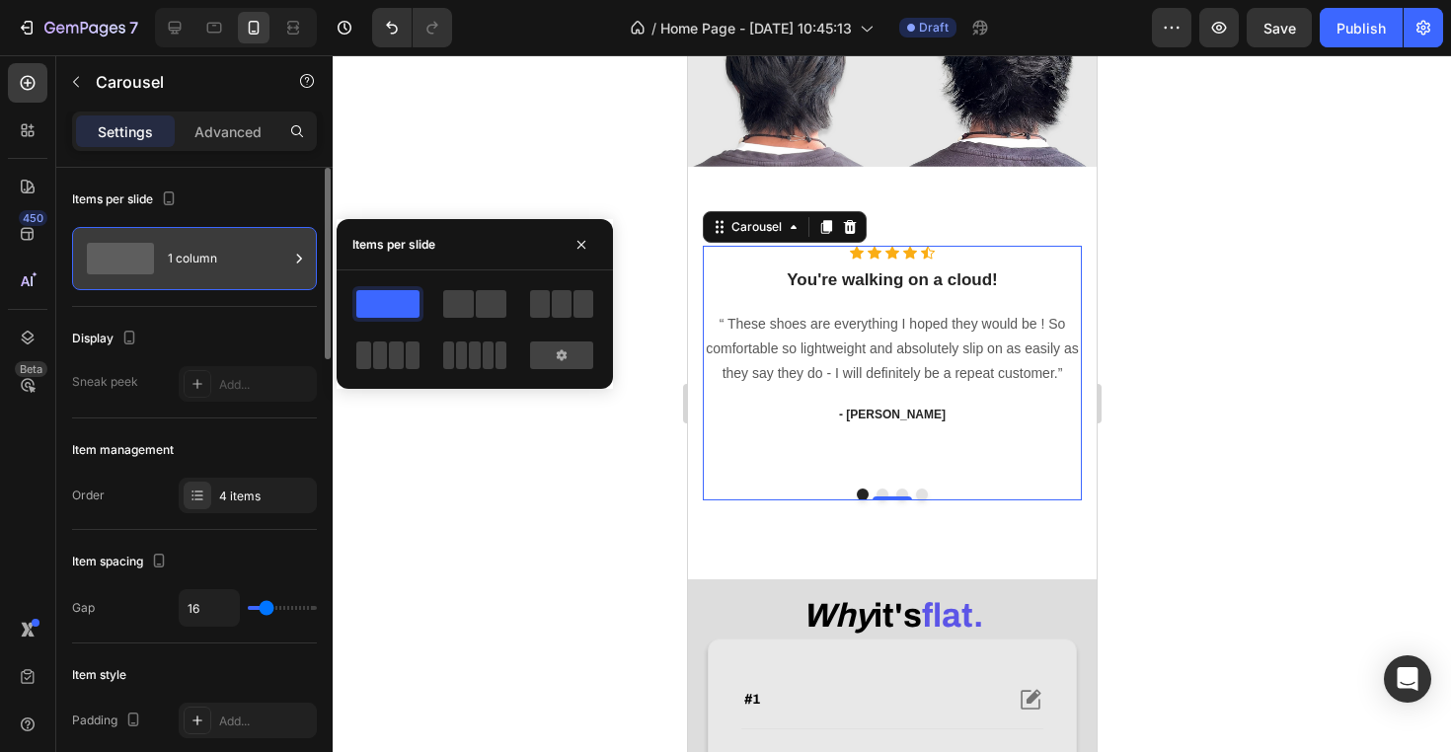
click at [290, 260] on icon at bounding box center [299, 259] width 20 height 20
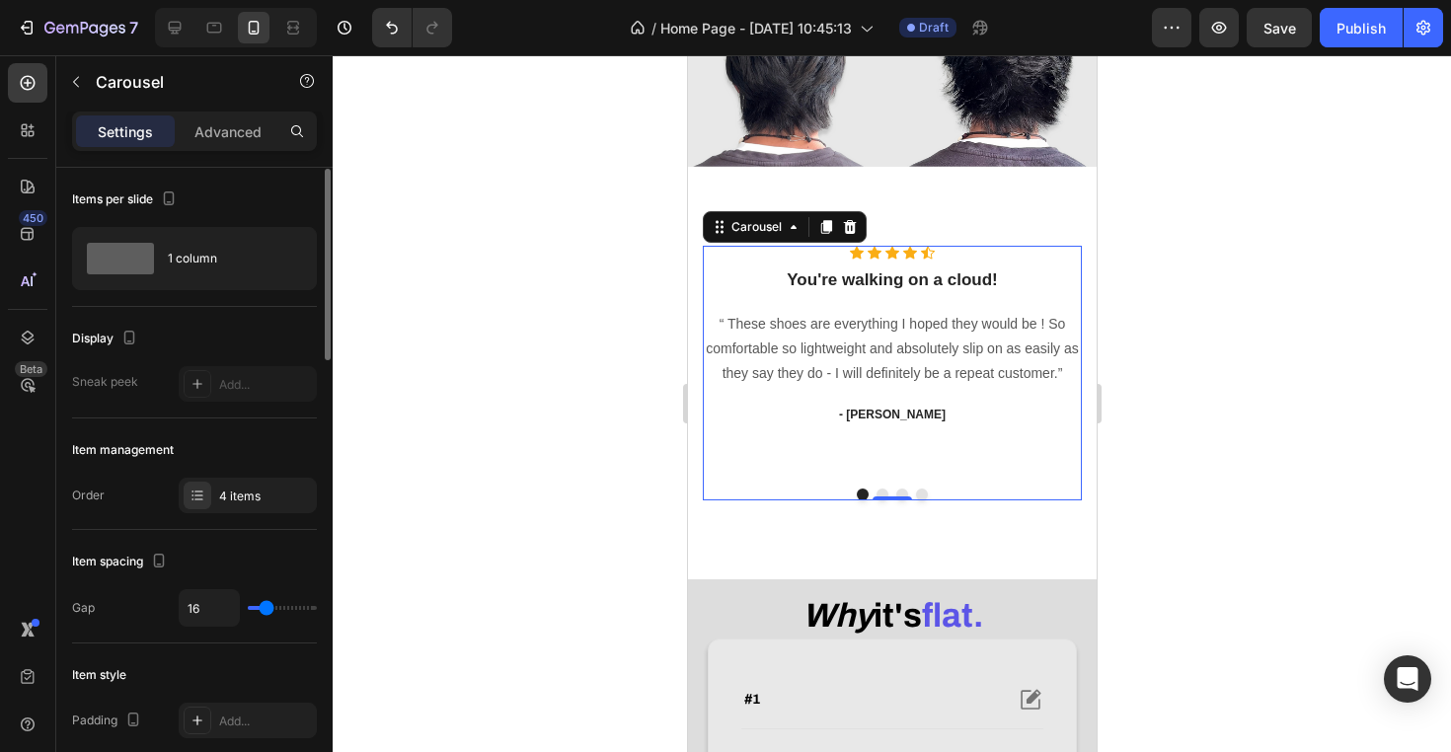
scroll to position [72, 0]
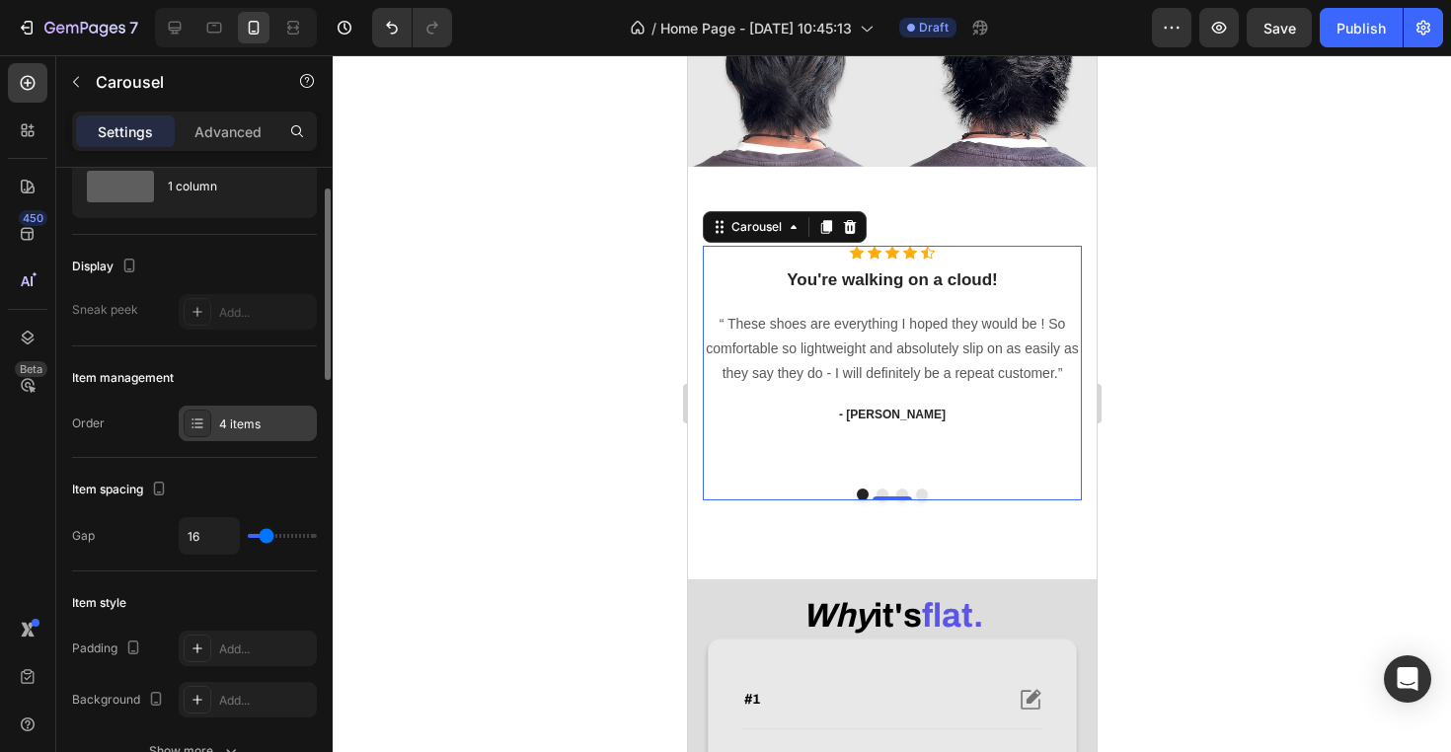
click at [251, 423] on div "4 items" at bounding box center [265, 424] width 93 height 18
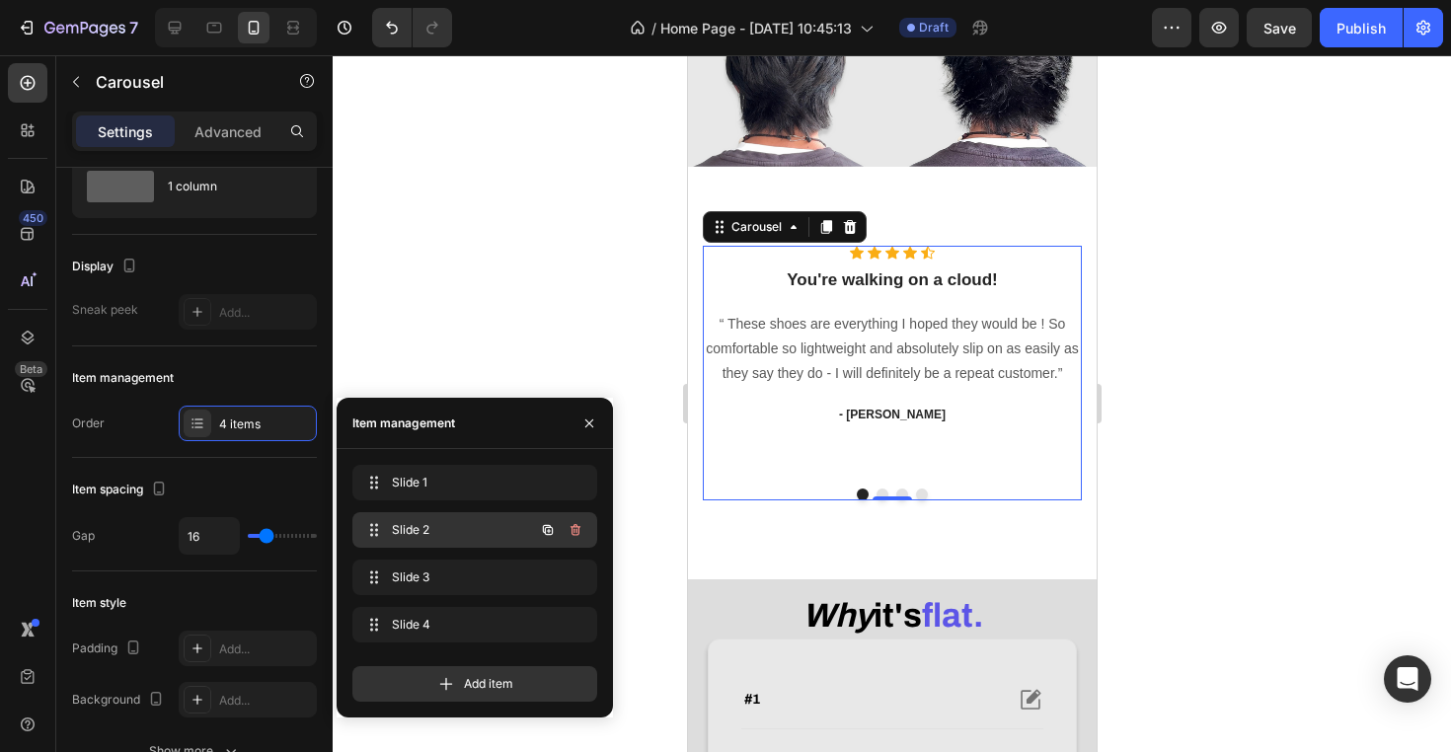
click at [587, 530] on button "button" at bounding box center [576, 530] width 28 height 28
click at [567, 531] on div "Delete" at bounding box center [562, 530] width 37 height 18
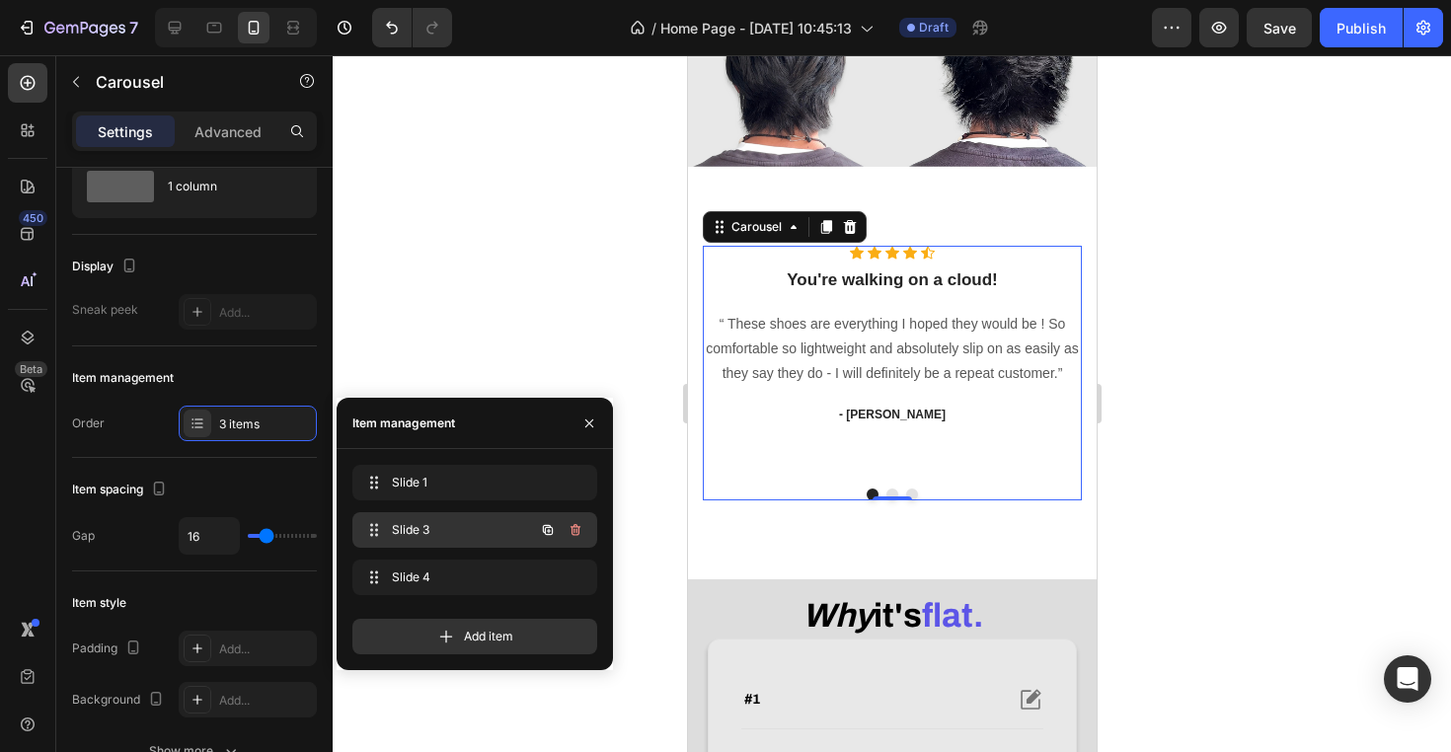
click at [573, 531] on icon "button" at bounding box center [575, 530] width 16 height 16
click at [573, 531] on div "Delete" at bounding box center [562, 530] width 37 height 18
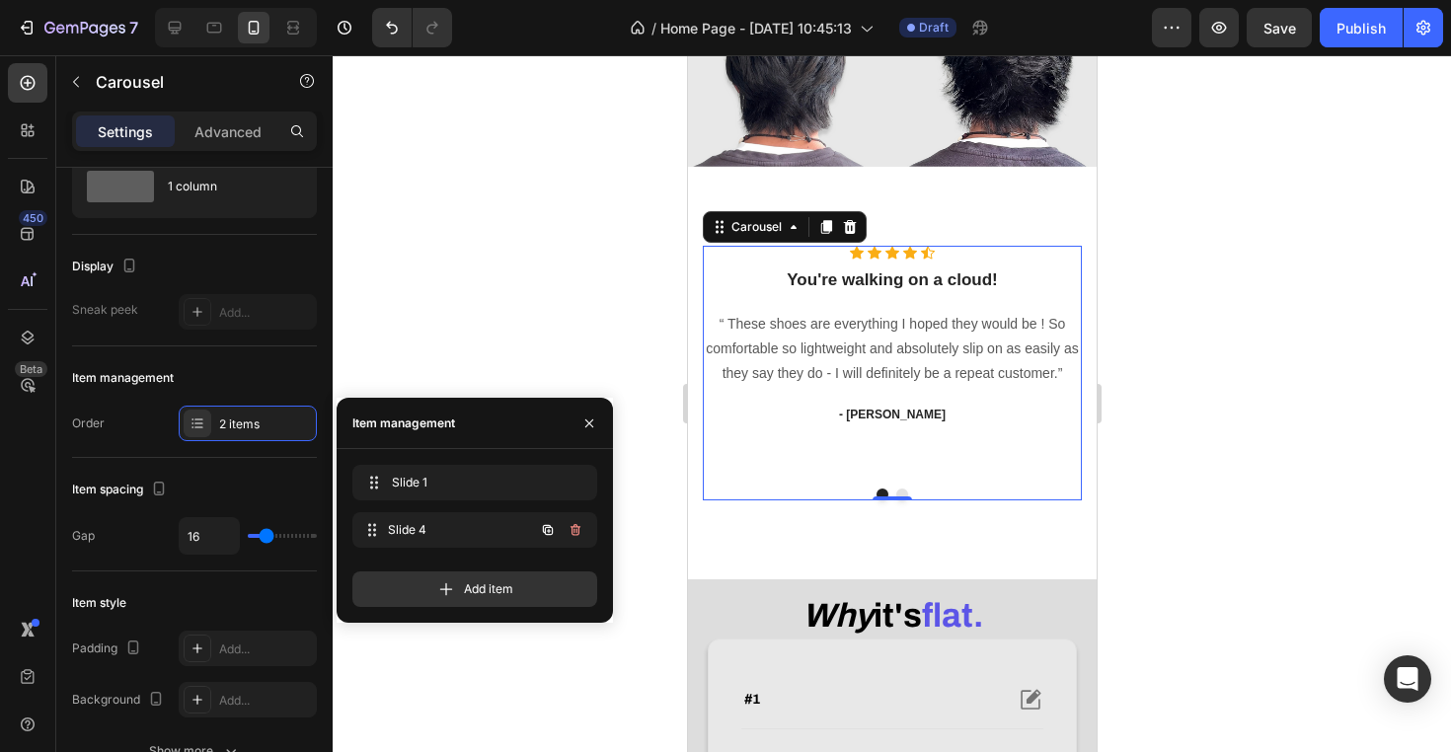
click at [573, 531] on div "Slide 4 Slide 4" at bounding box center [474, 530] width 245 height 36
click at [573, 531] on icon "button" at bounding box center [575, 530] width 16 height 16
click at [573, 531] on div "Delete" at bounding box center [562, 530] width 37 height 18
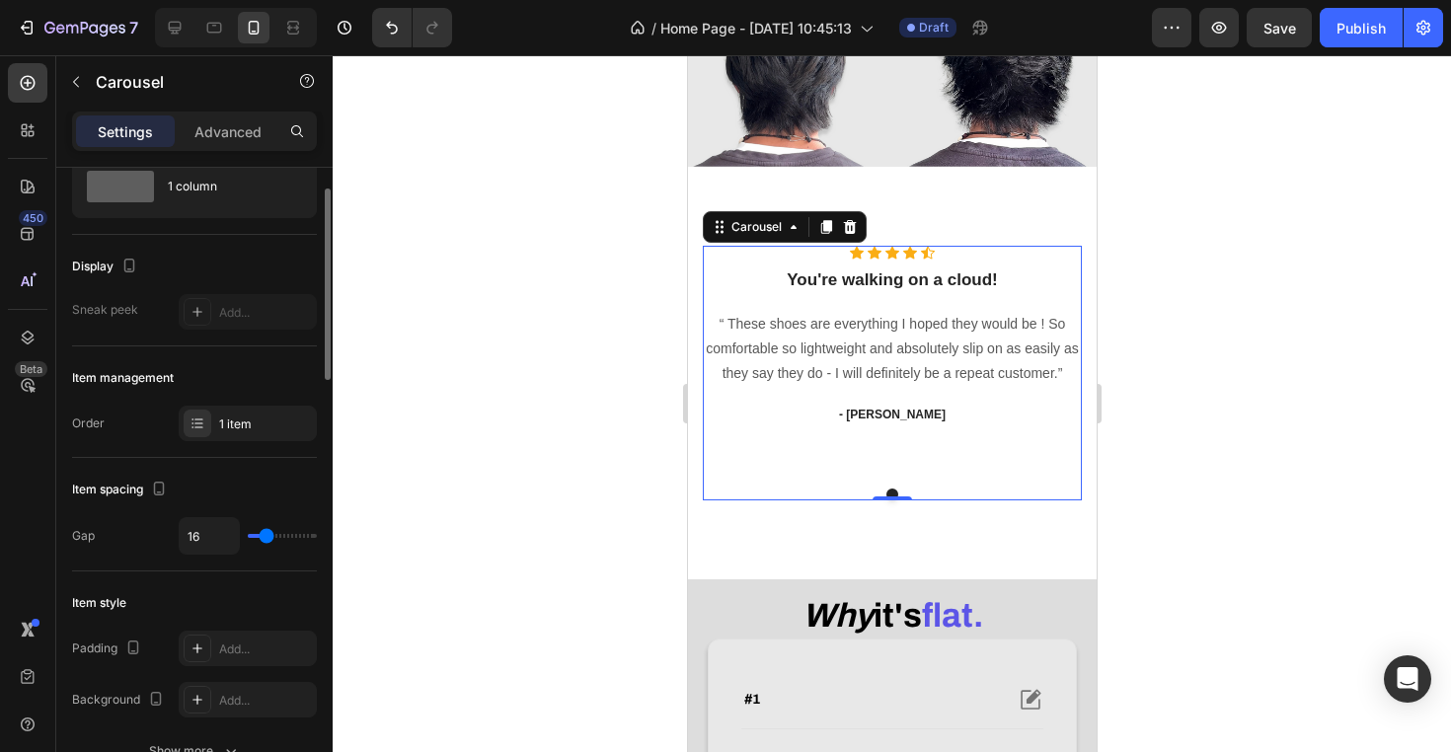
click at [258, 489] on div "Item spacing" at bounding box center [194, 490] width 245 height 32
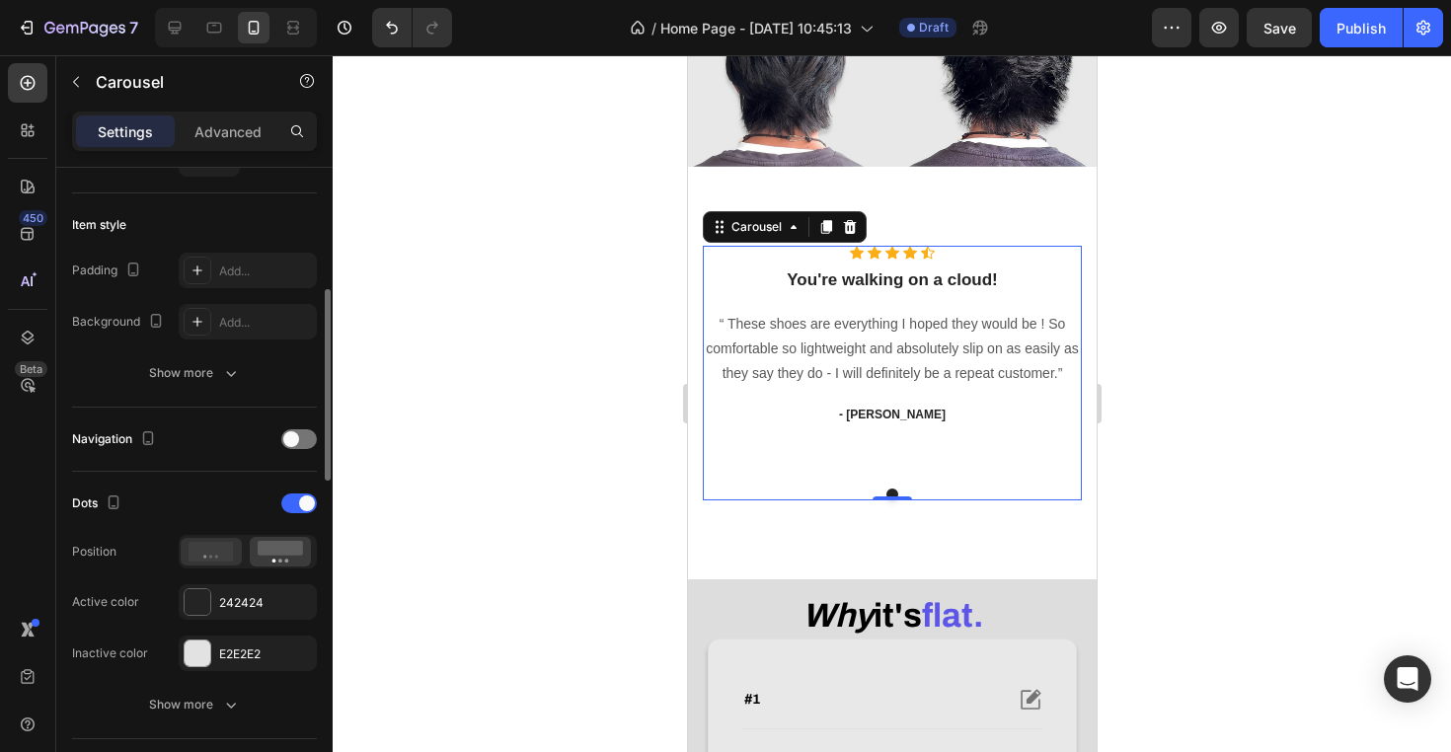
scroll to position [455, 0]
click at [296, 508] on div "Dots" at bounding box center [194, 499] width 245 height 32
click at [296, 496] on div at bounding box center [299, 499] width 36 height 20
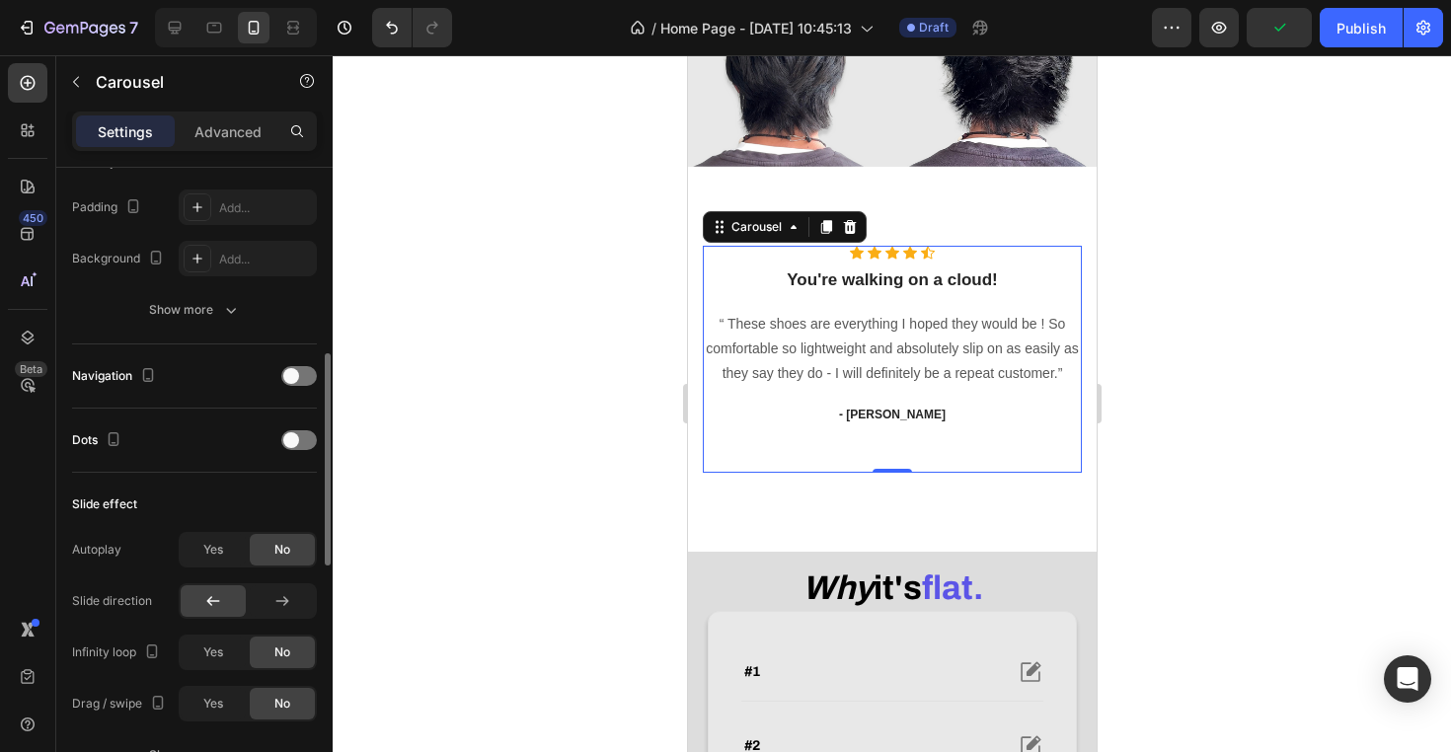
scroll to position [537, 0]
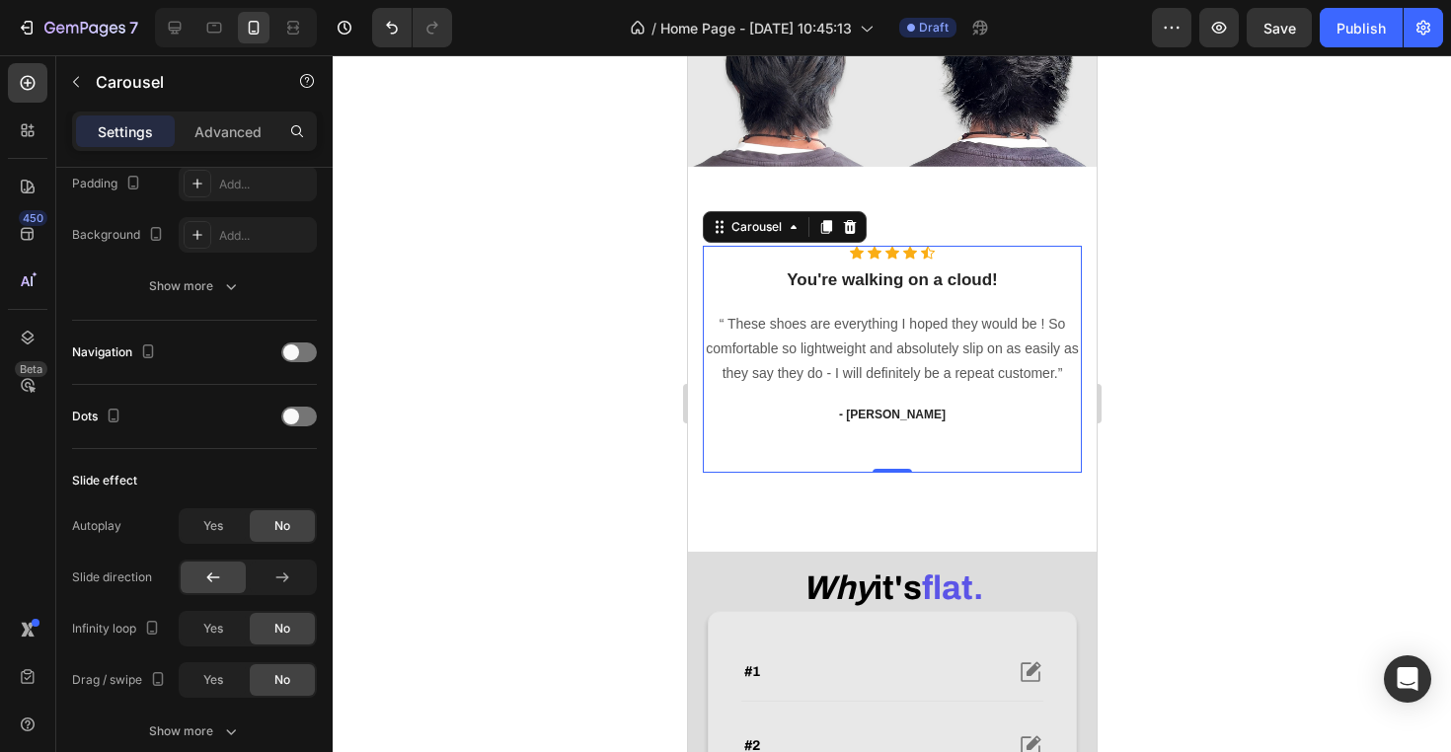
click at [887, 481] on div "0" at bounding box center [891, 473] width 20 height 16
drag, startPoint x: 902, startPoint y: 495, endPoint x: 896, endPoint y: 450, distance: 45.8
click at [896, 450] on div "Icon Icon Icon Icon Icon Icon List Hoz You're walking on a cloud! Heading “ The…" at bounding box center [891, 359] width 379 height 227
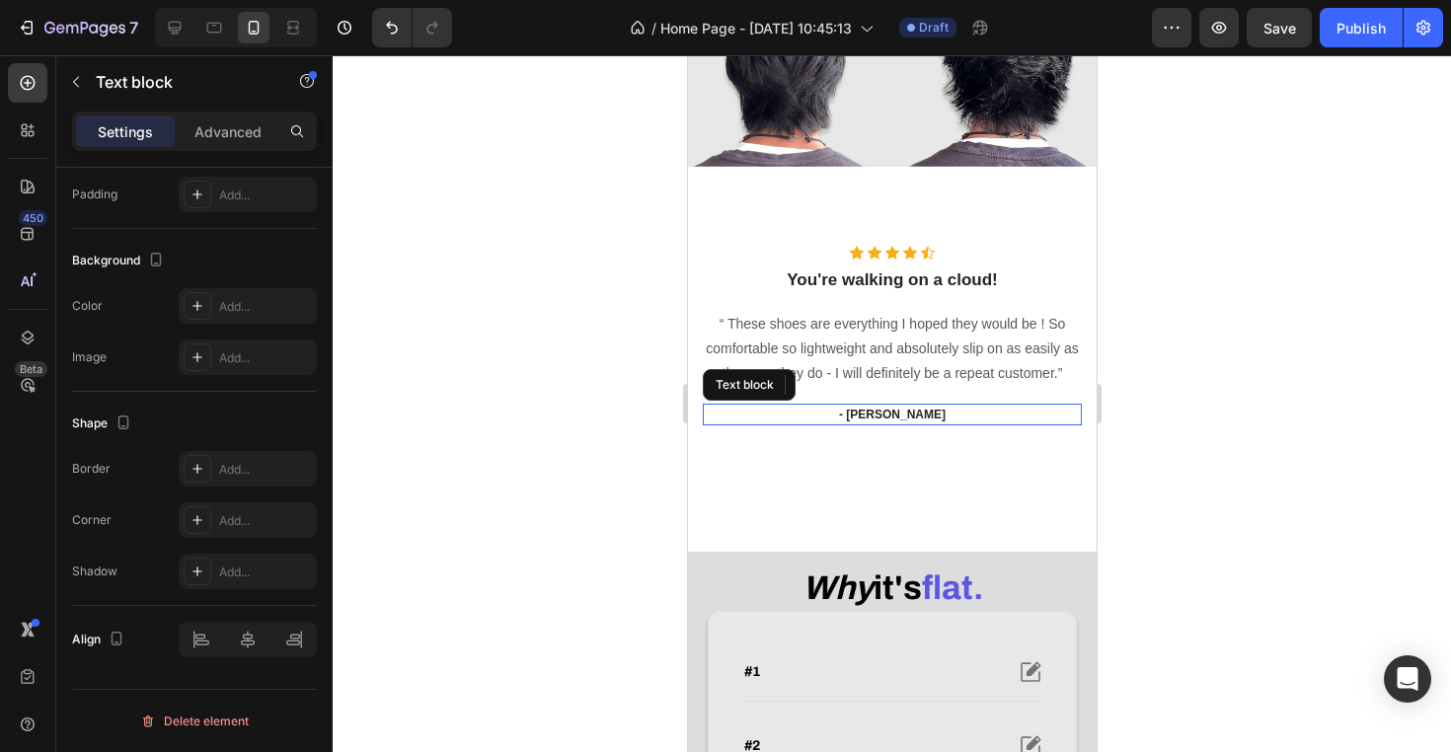
click at [893, 423] on p "- [PERSON_NAME]" at bounding box center [891, 415] width 375 height 18
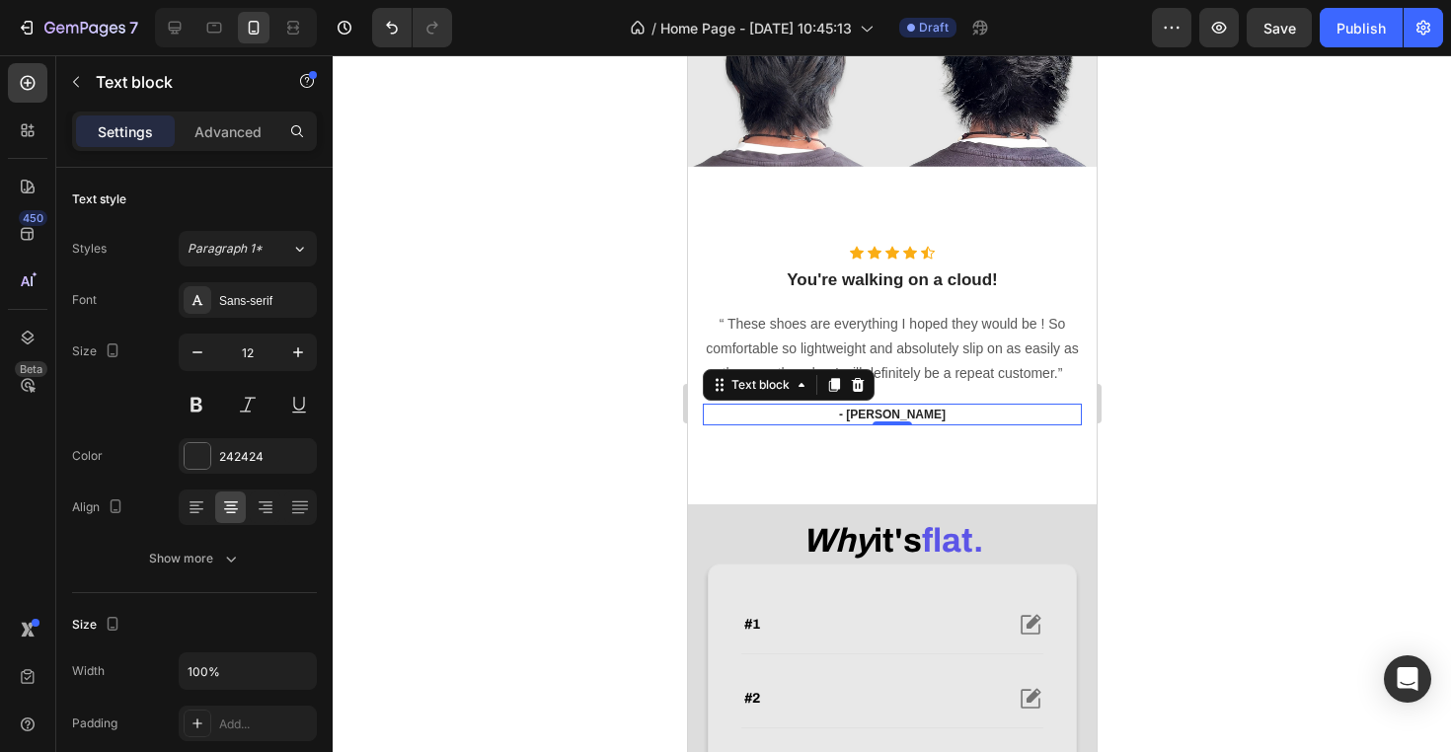
drag, startPoint x: 903, startPoint y: 495, endPoint x: 876, endPoint y: 356, distance: 141.7
click at [876, 356] on div "Icon Icon Icon Icon Icon Icon List Hoz You're walking on a cloud! Heading “ The…" at bounding box center [891, 336] width 379 height 180
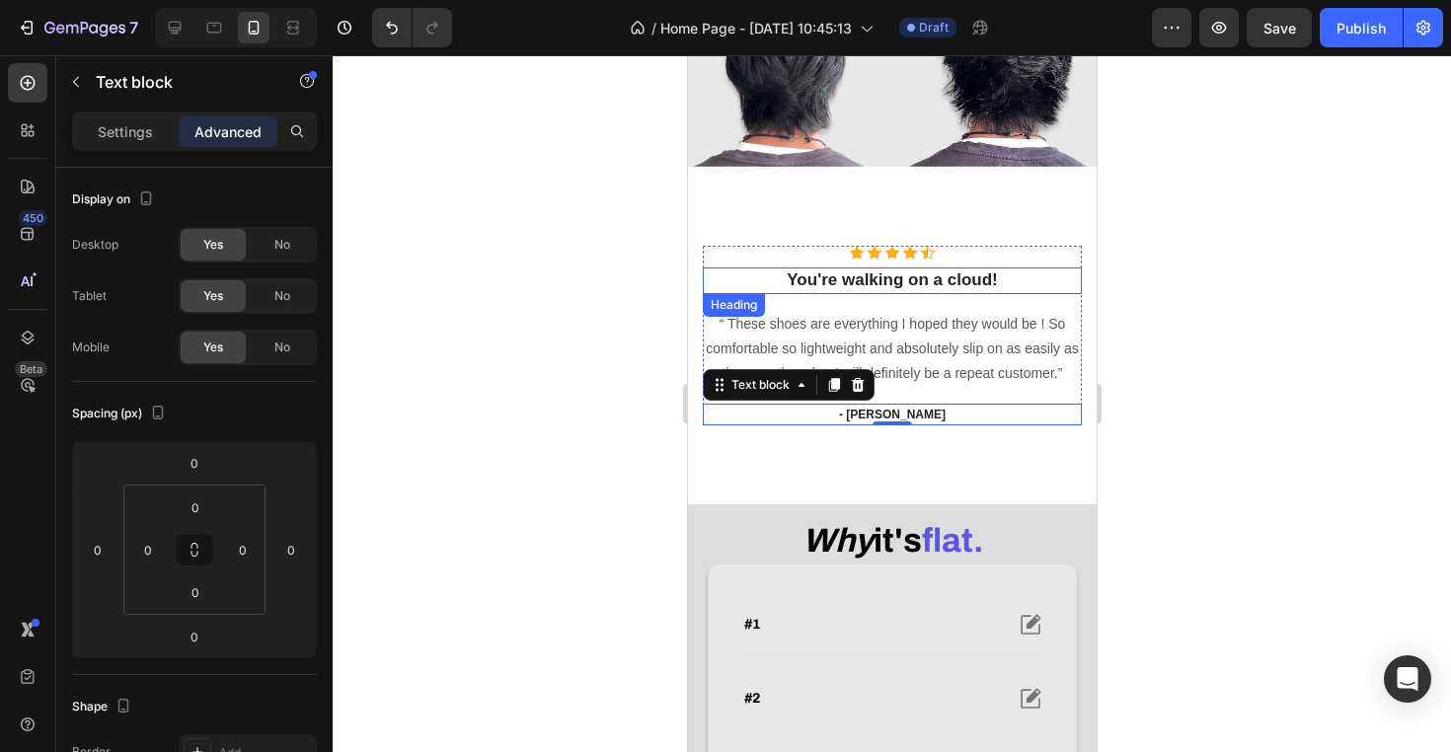
click at [860, 291] on p "You're walking on a cloud!" at bounding box center [891, 280] width 375 height 22
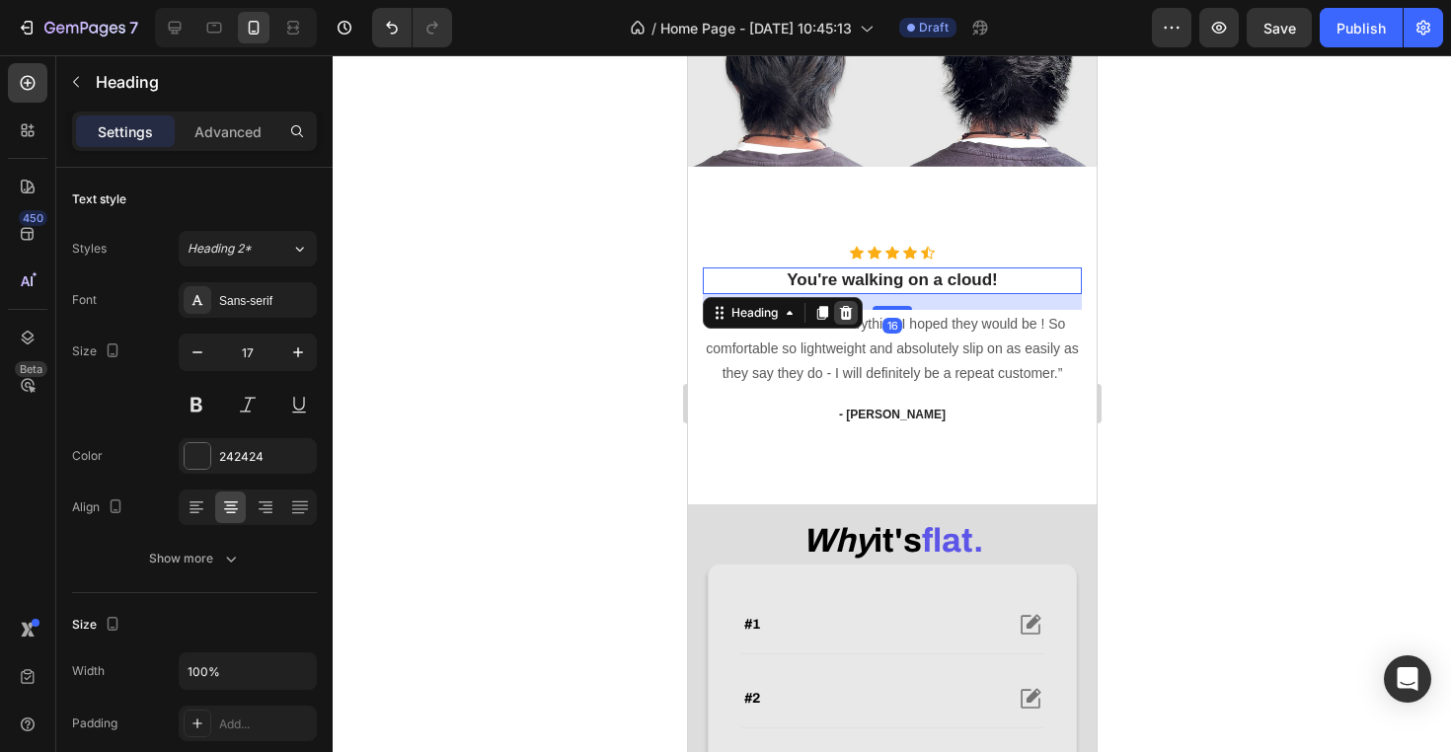
click at [855, 325] on div at bounding box center [845, 313] width 24 height 24
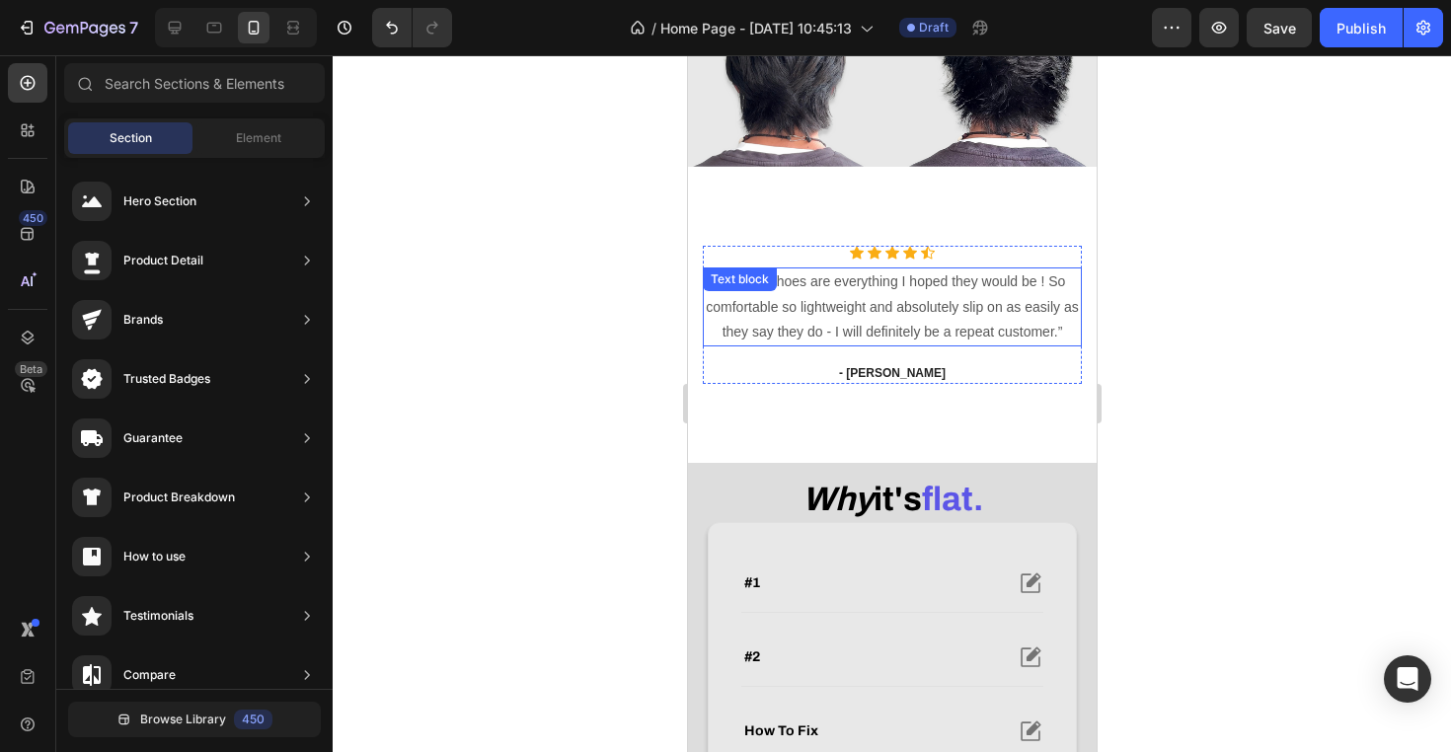
click at [732, 288] on div "Text block" at bounding box center [739, 279] width 66 height 18
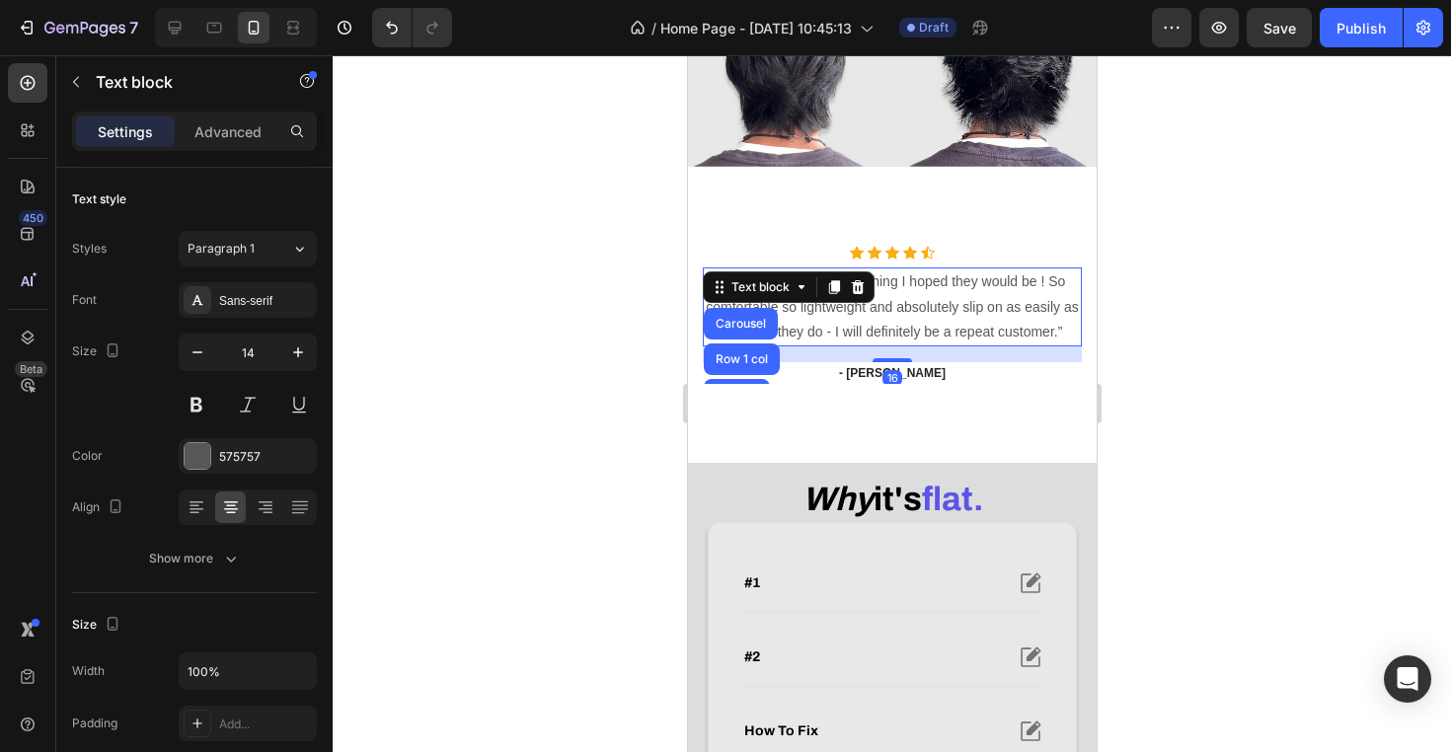
click at [940, 334] on p "“ These shoes are everything I hoped they would be ! So comfortable so lightwei…" at bounding box center [891, 306] width 375 height 75
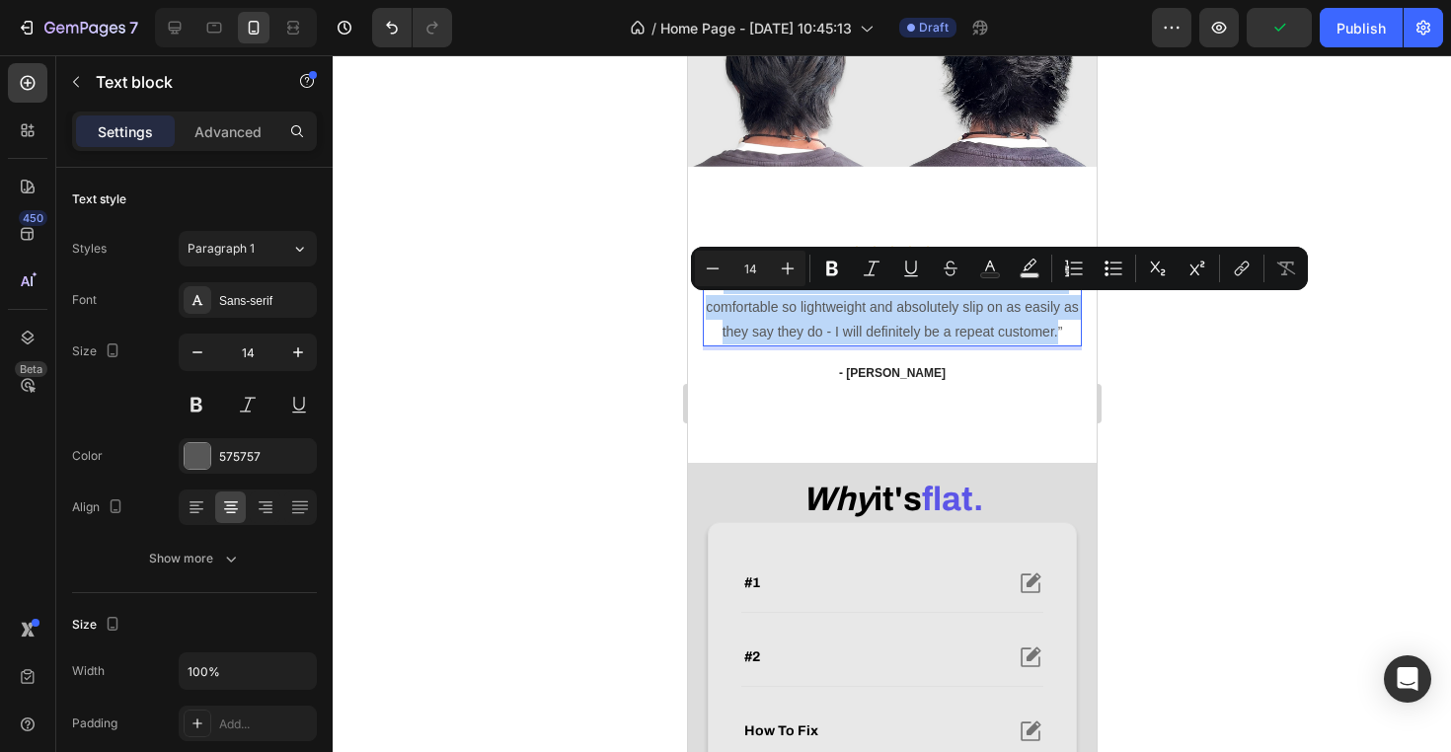
drag, startPoint x: 720, startPoint y: 305, endPoint x: 1055, endPoint y: 362, distance: 339.4
click at [1055, 344] on p "“ These shoes are everything I hoped they would be ! So comfortable so lightwei…" at bounding box center [891, 306] width 375 height 75
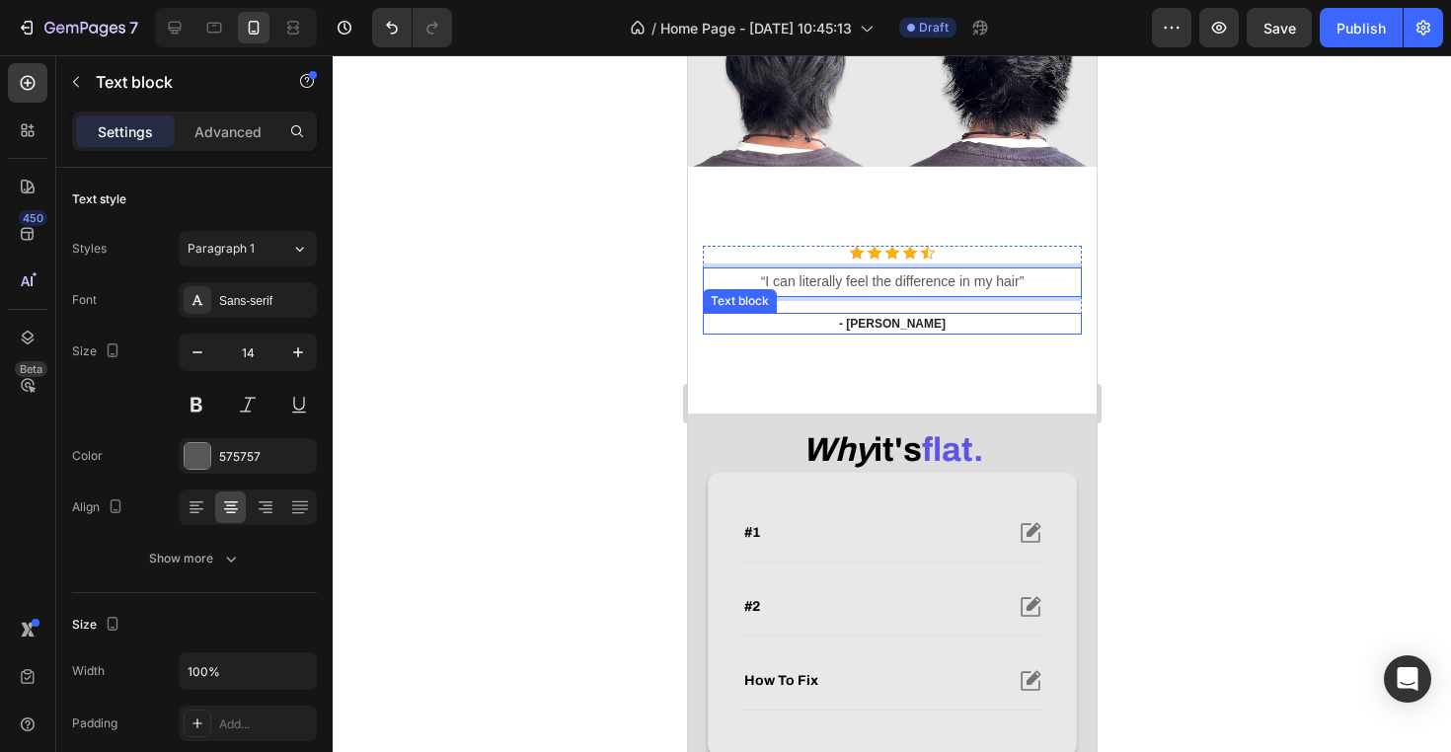
click at [892, 333] on p "- [PERSON_NAME]" at bounding box center [891, 324] width 375 height 18
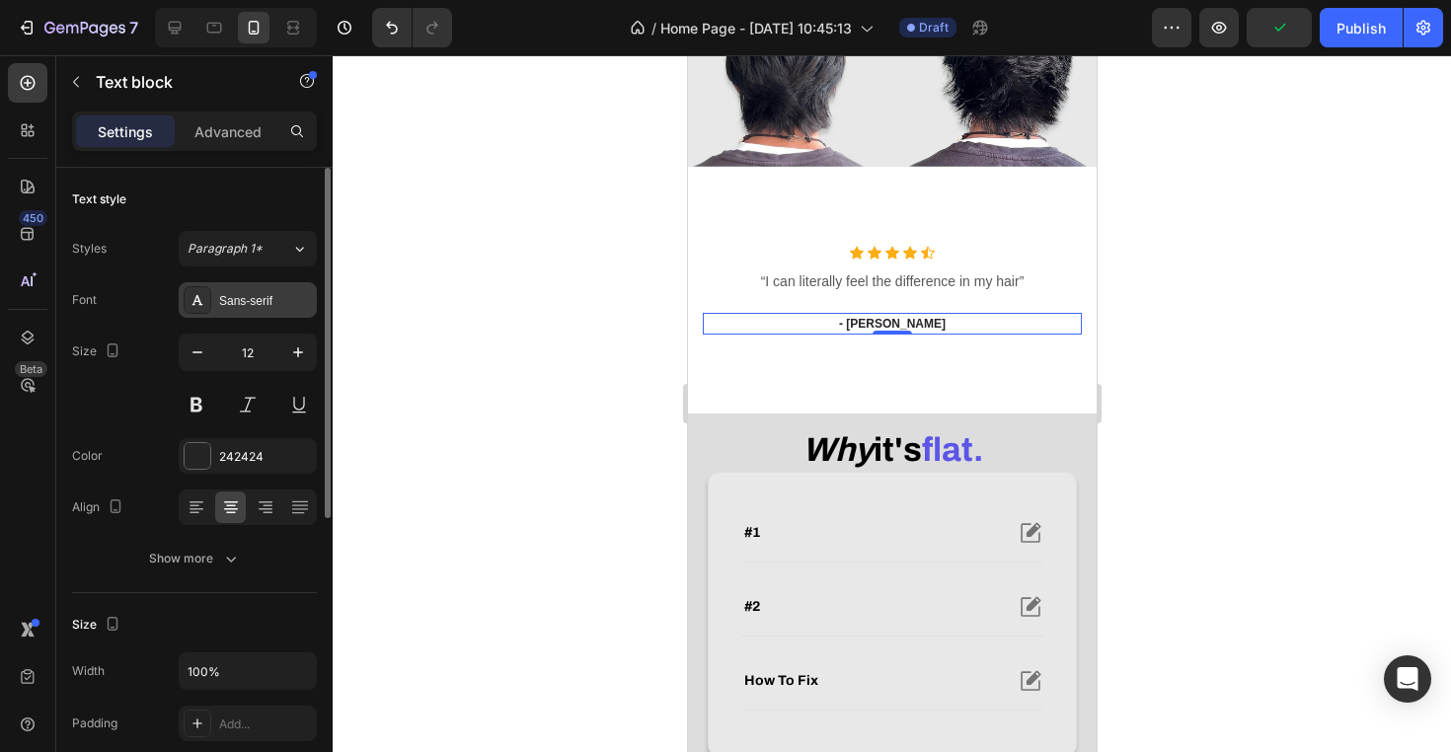
click at [238, 307] on div "Sans-serif" at bounding box center [265, 301] width 93 height 18
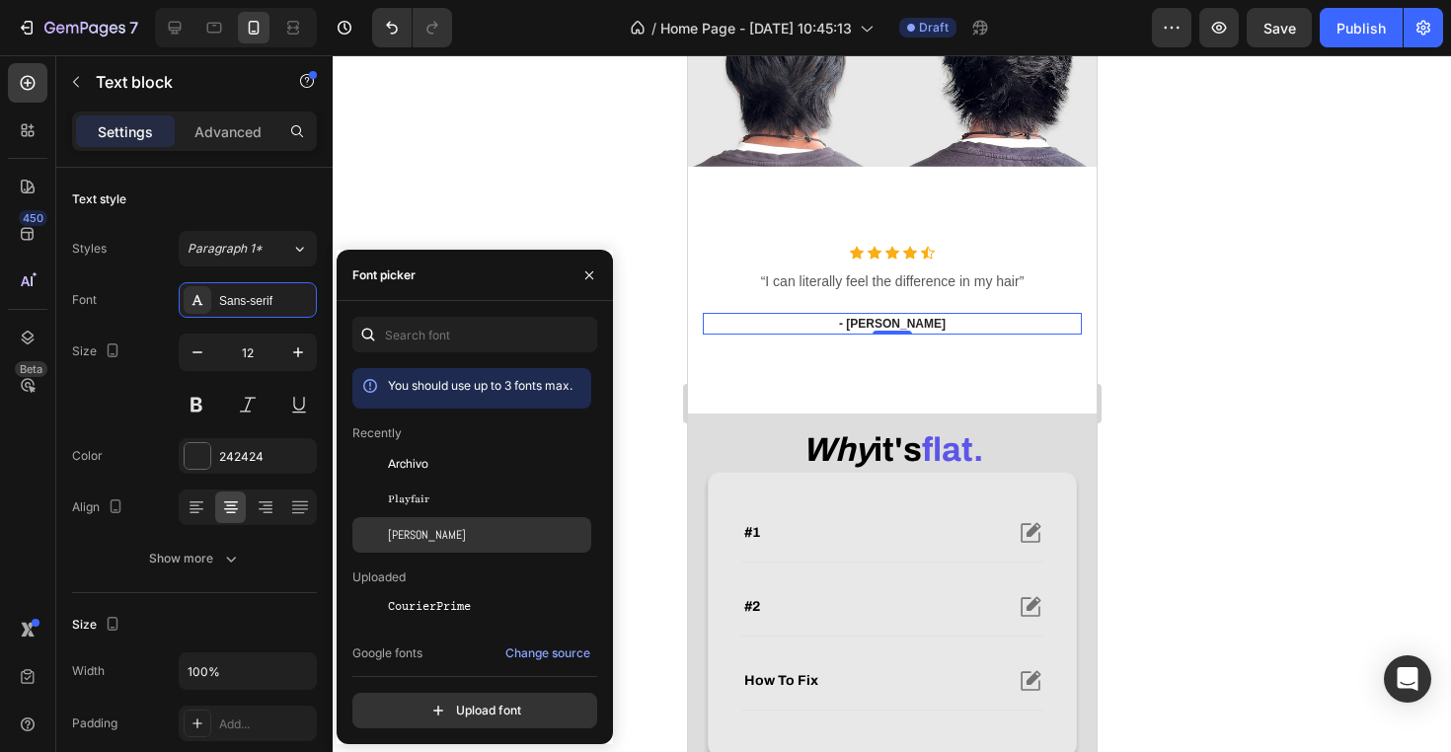
click at [463, 536] on div "[PERSON_NAME]" at bounding box center [487, 535] width 199 height 18
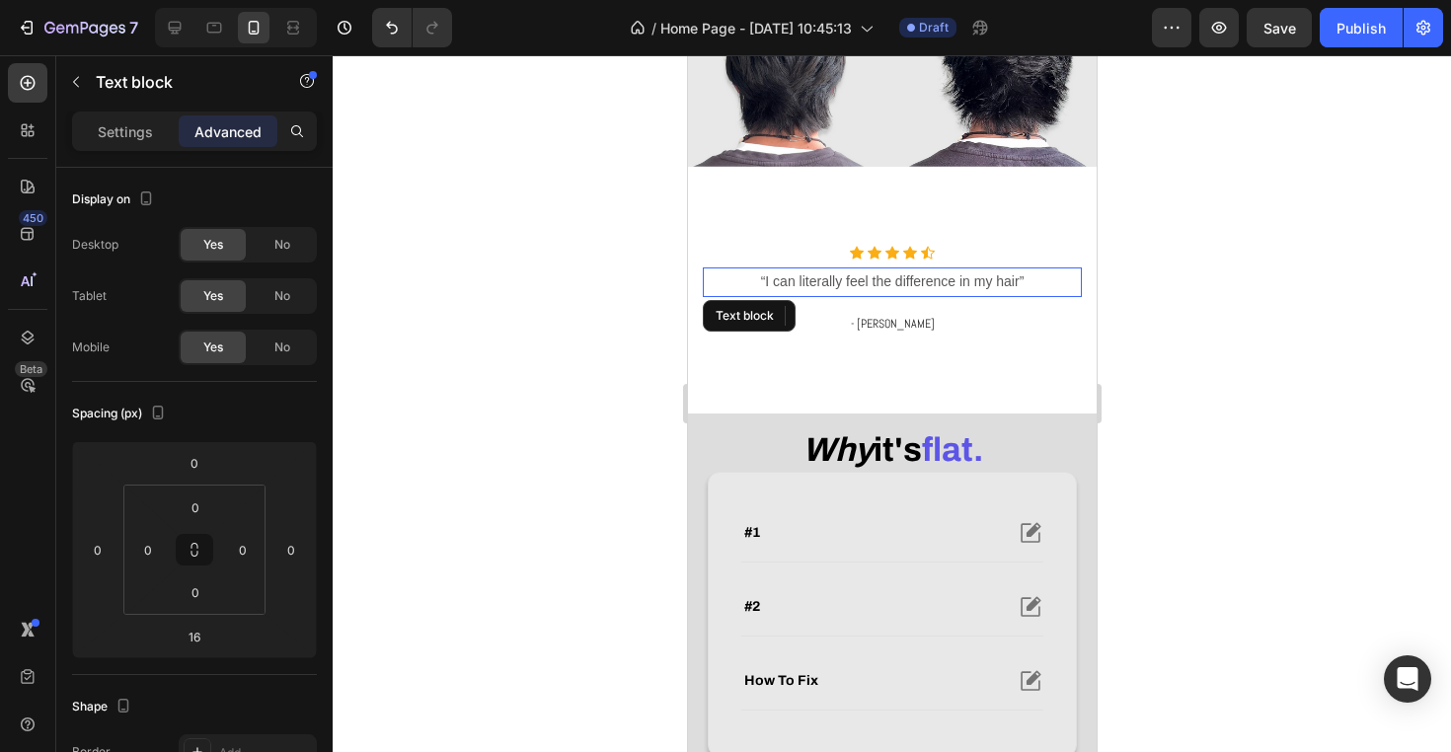
click at [777, 294] on p "“I can literally feel the difference in my hair”" at bounding box center [891, 281] width 375 height 25
click at [102, 132] on p "Settings" at bounding box center [125, 131] width 55 height 21
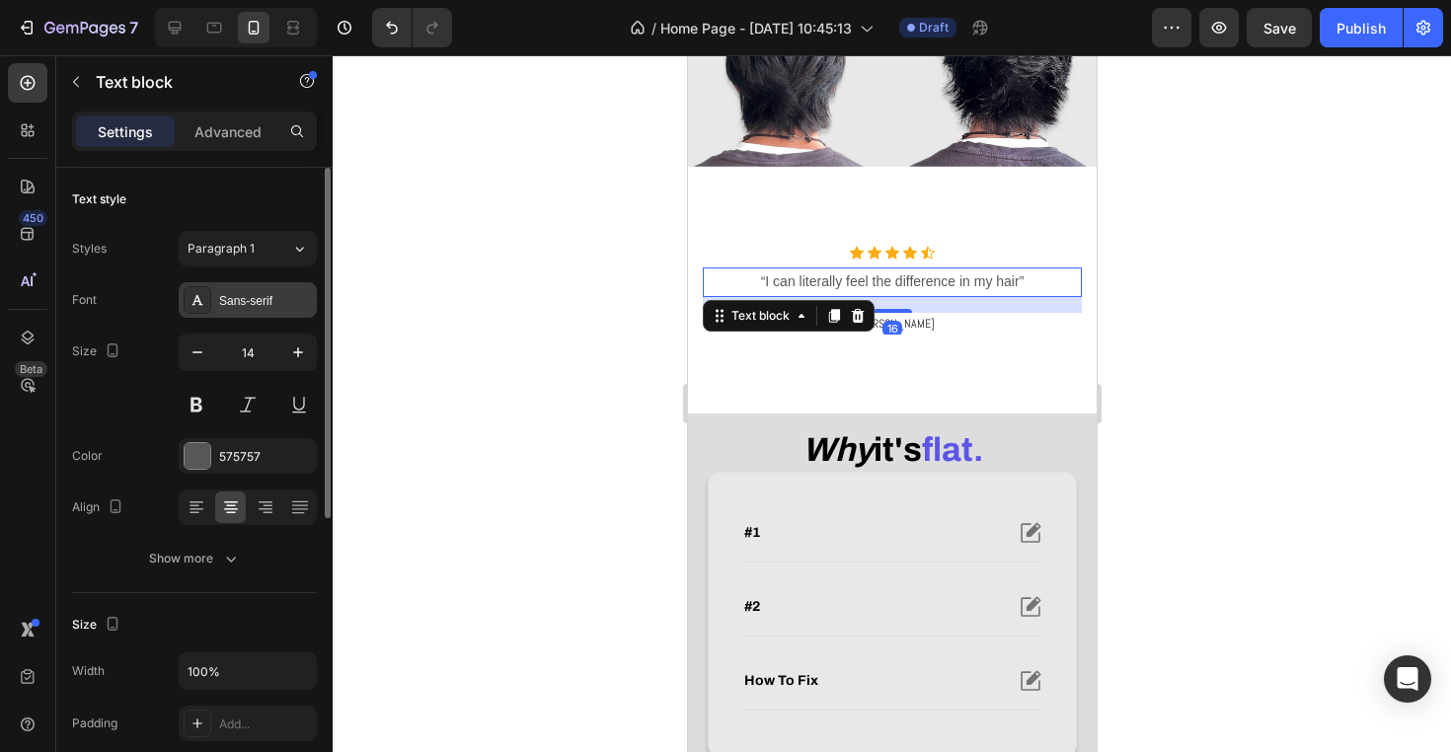
click at [246, 292] on div "Sans-serif" at bounding box center [265, 301] width 93 height 18
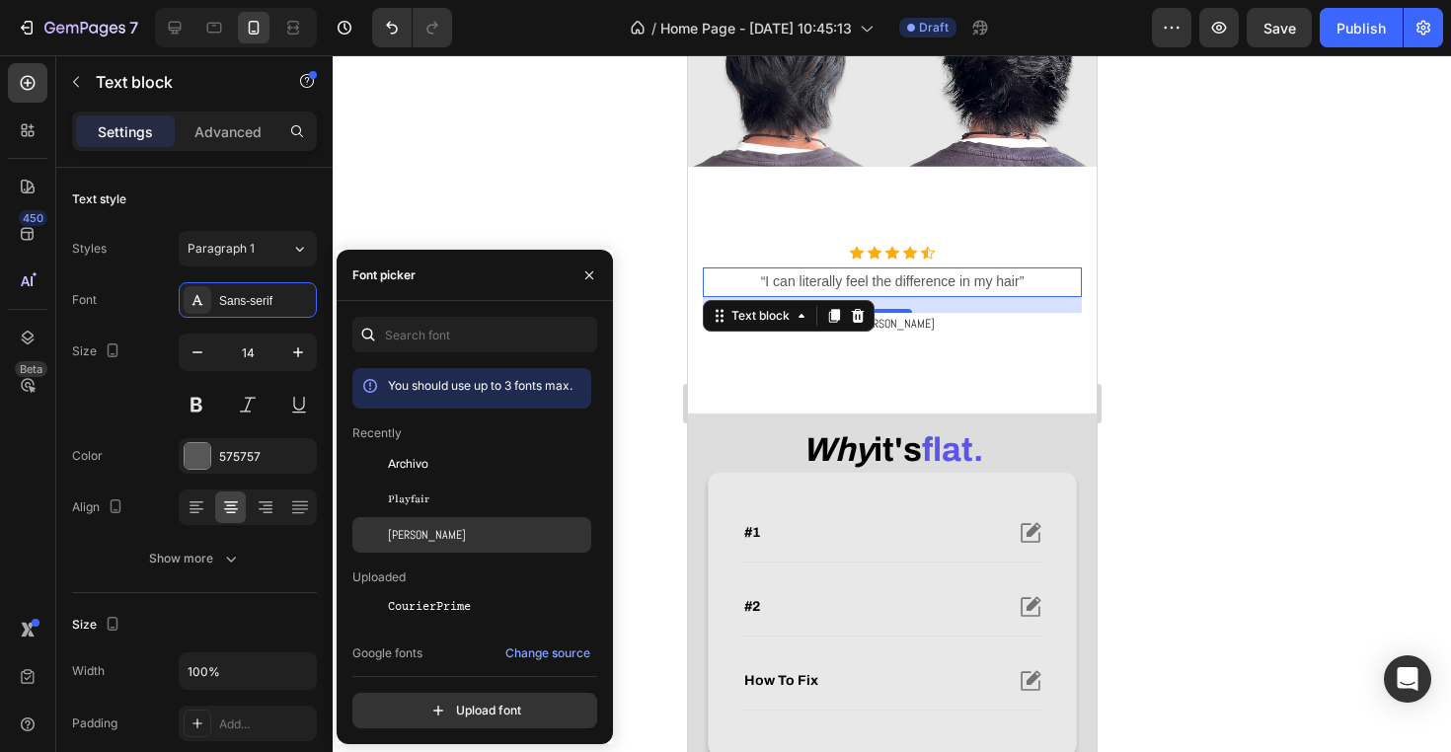
click at [466, 528] on div "[PERSON_NAME]" at bounding box center [487, 535] width 199 height 18
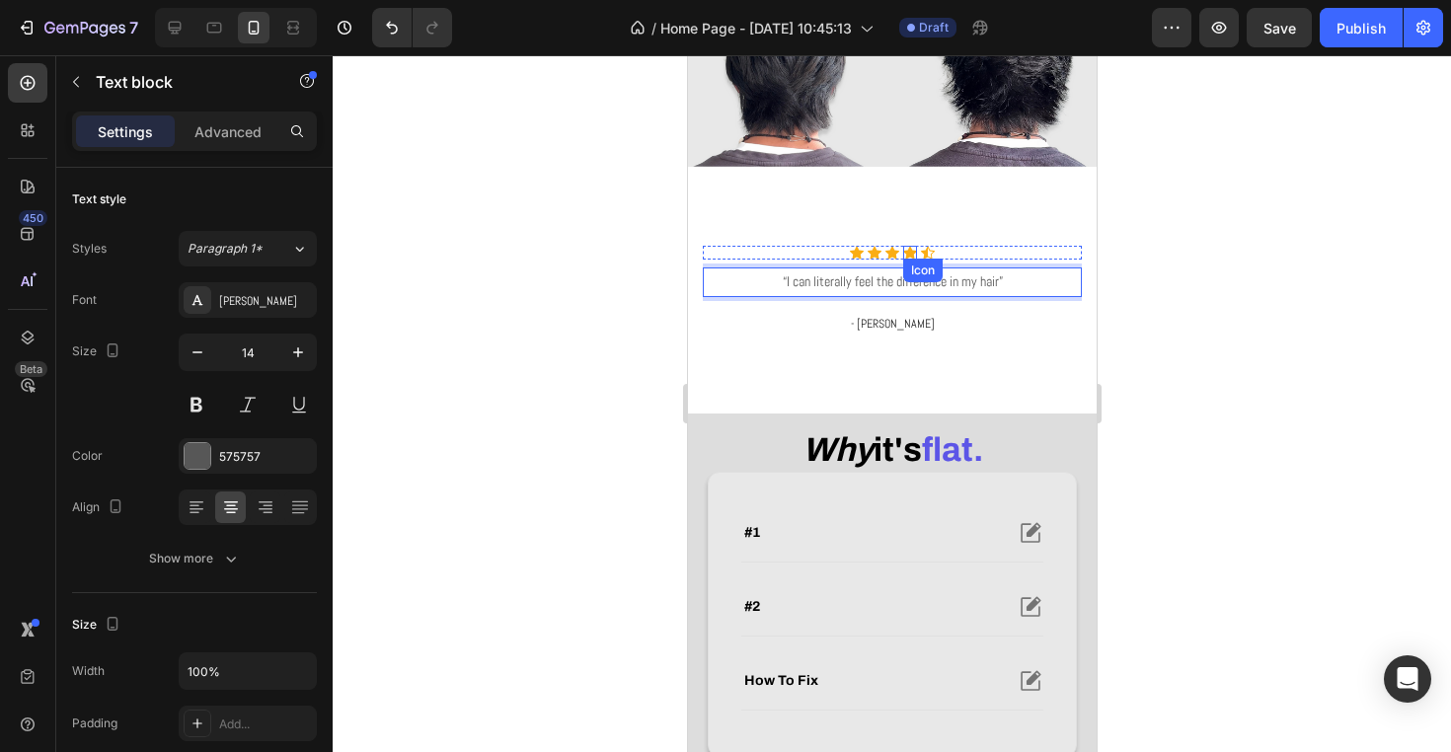
click at [906, 260] on div "Icon" at bounding box center [909, 253] width 14 height 14
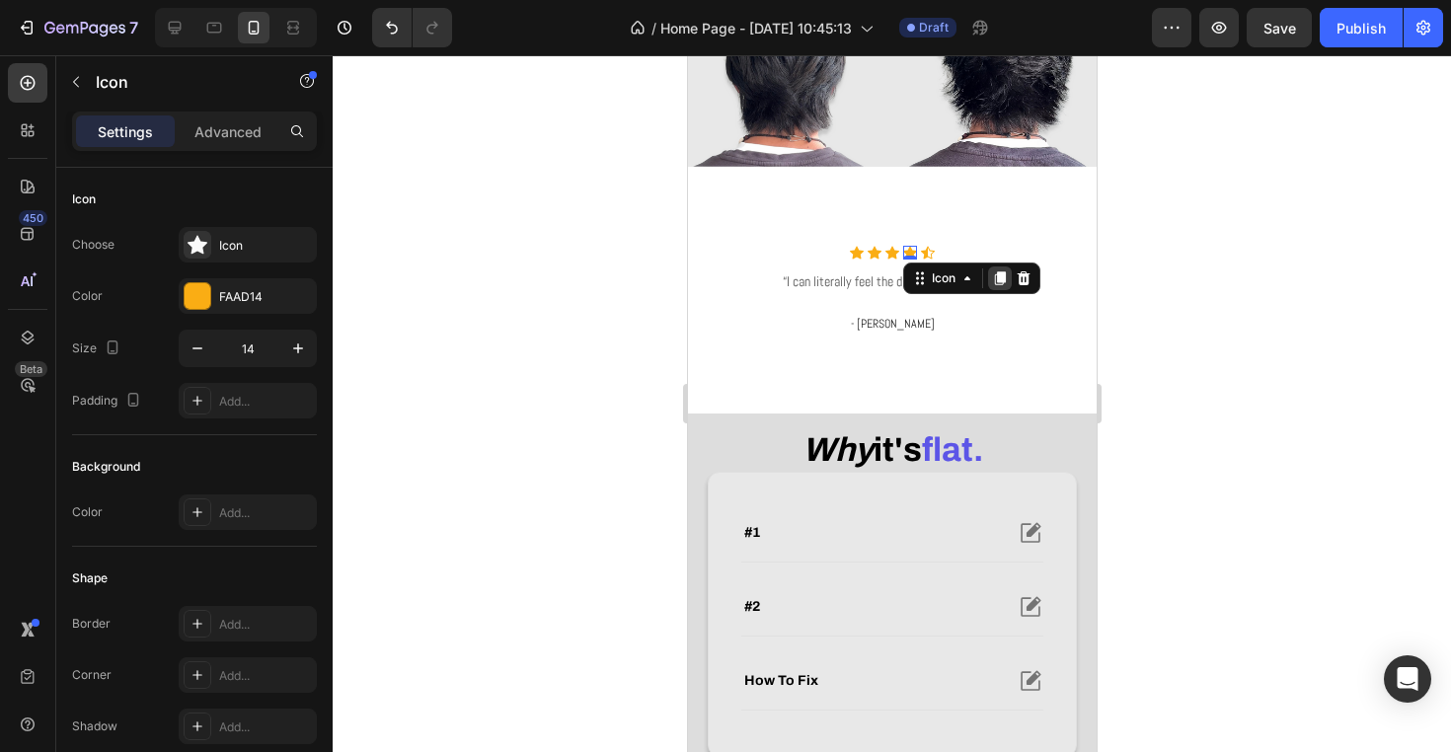
click at [1005, 286] on icon at bounding box center [999, 279] width 11 height 14
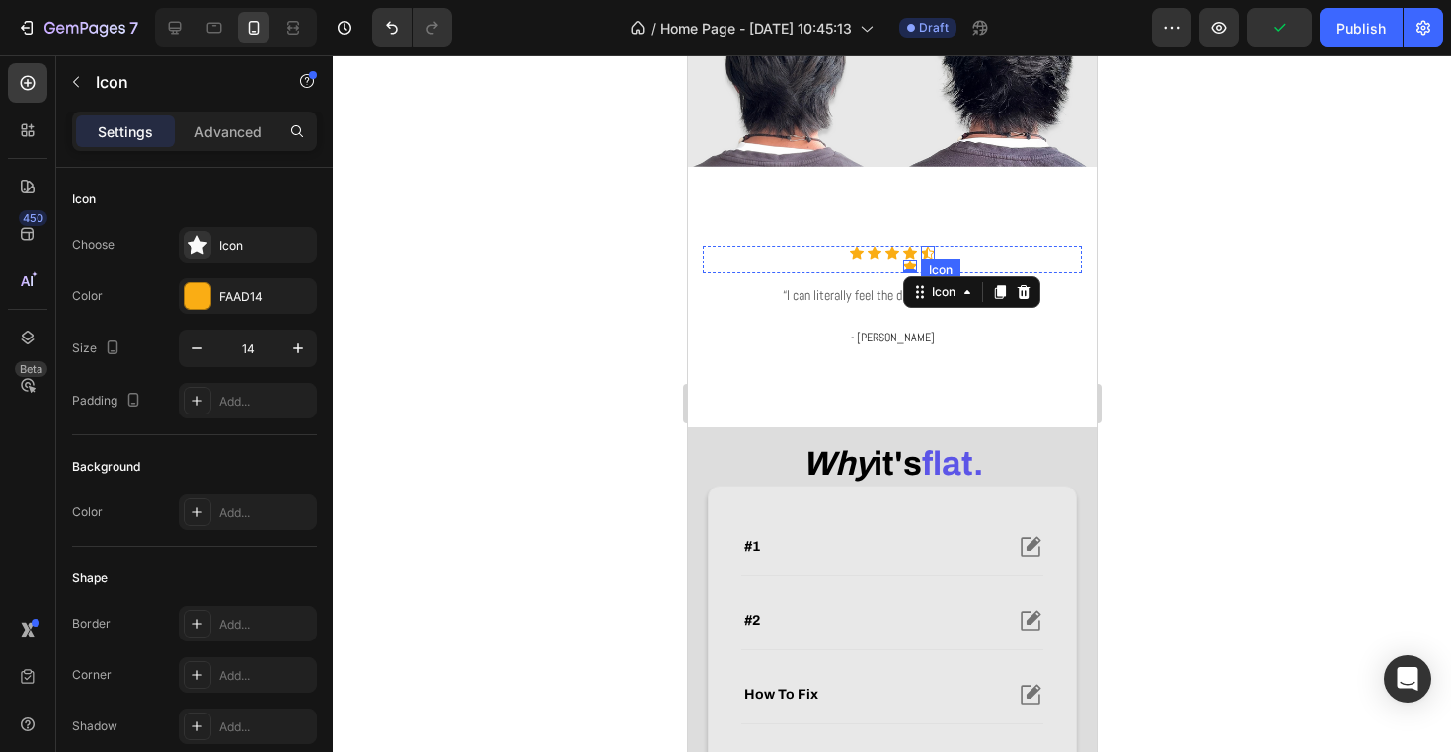
click at [920, 260] on icon at bounding box center [927, 253] width 14 height 14
click at [1048, 286] on icon at bounding box center [1040, 278] width 16 height 16
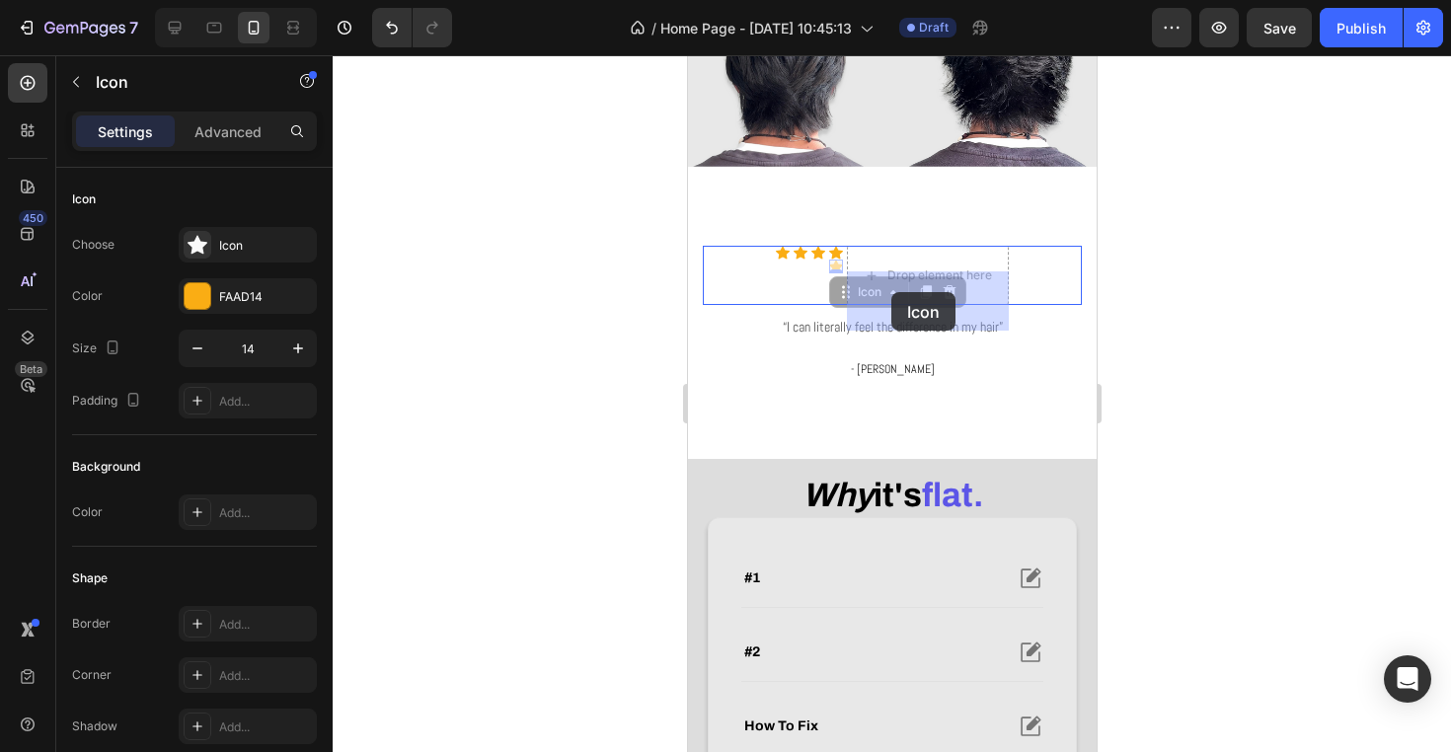
drag, startPoint x: 830, startPoint y: 289, endPoint x: 890, endPoint y: 292, distance: 60.3
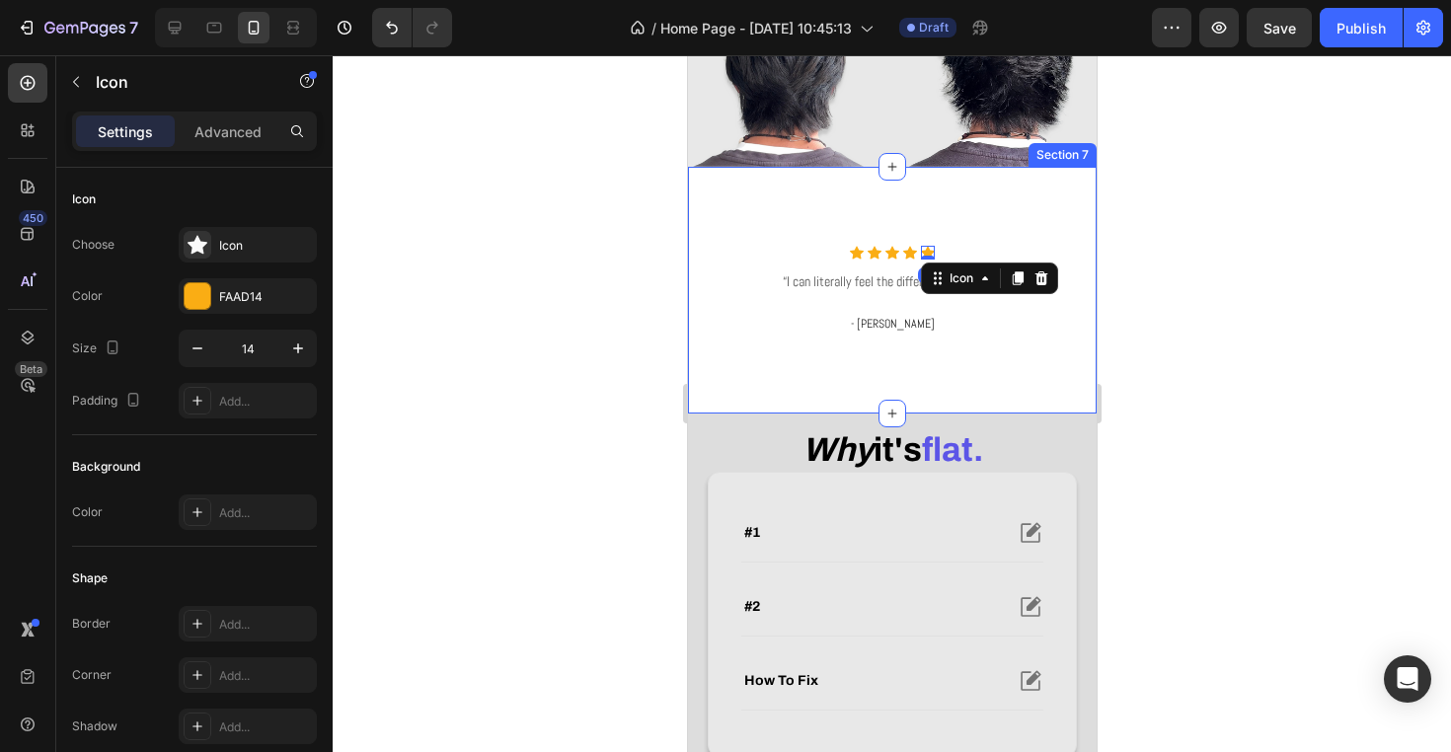
click at [906, 222] on div "Icon Icon Icon Icon Icon 0 Icon List Hoz “I can literally feel the difference i…" at bounding box center [891, 290] width 409 height 246
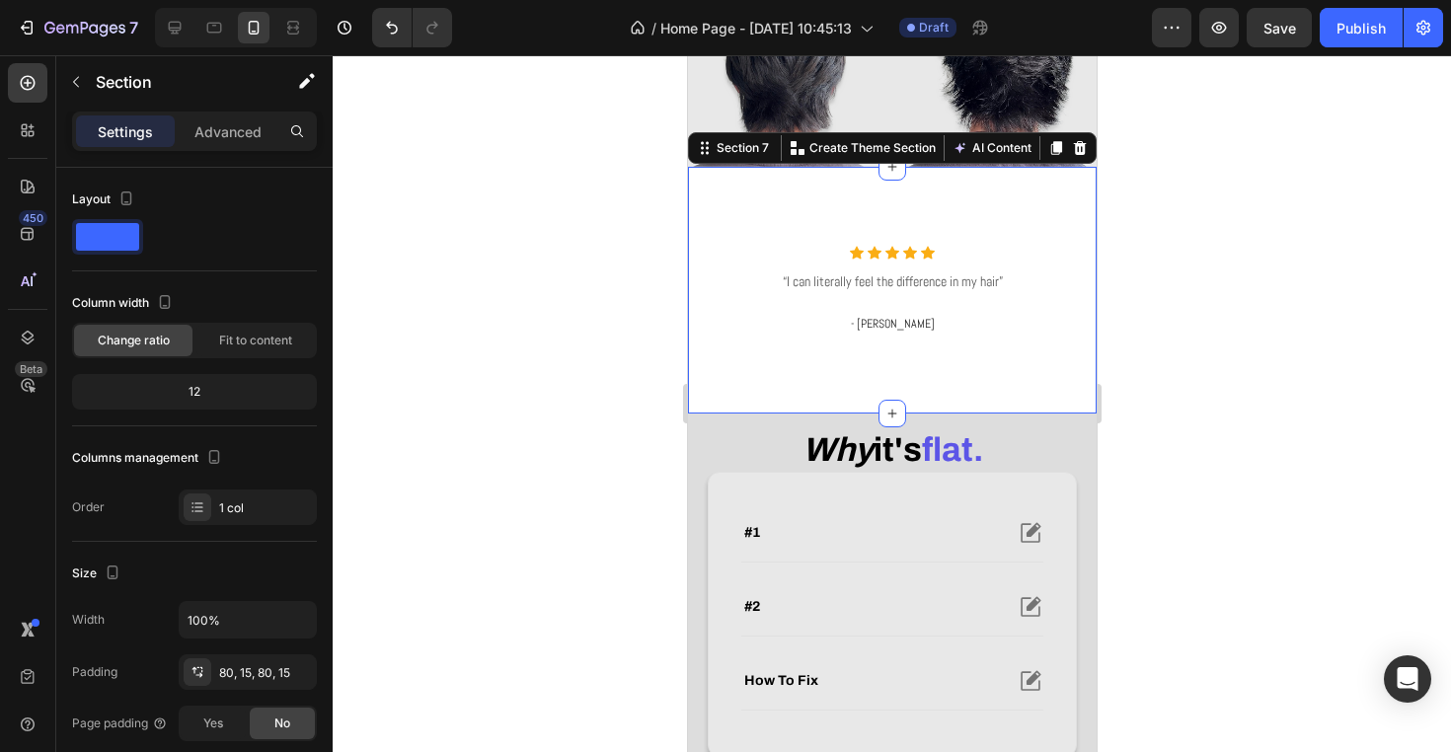
click at [813, 262] on div "Icon Icon Icon Icon Icon Icon List Hoz “I can literally feel the difference in …" at bounding box center [891, 290] width 409 height 246
click at [226, 119] on div "Advanced" at bounding box center [228, 131] width 99 height 32
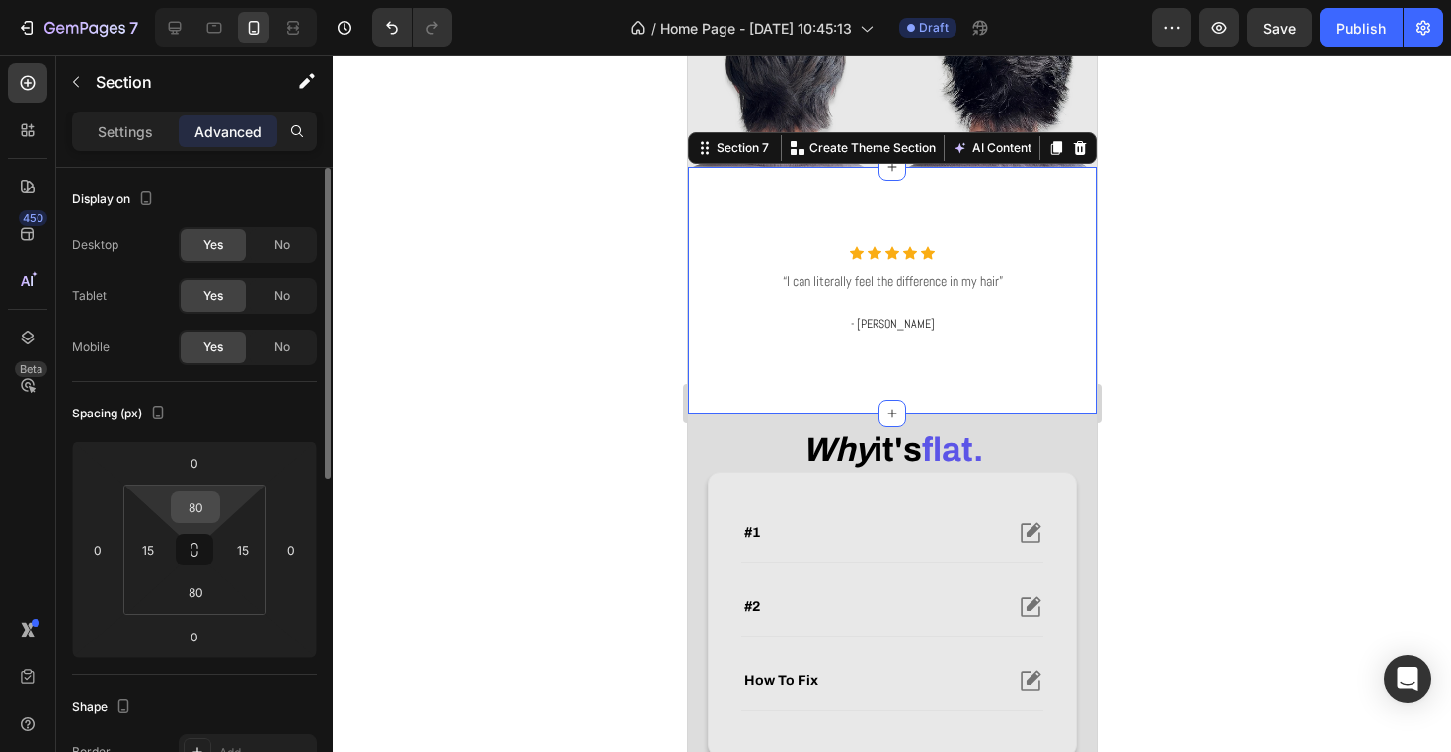
click at [185, 502] on input "80" at bounding box center [195, 507] width 39 height 30
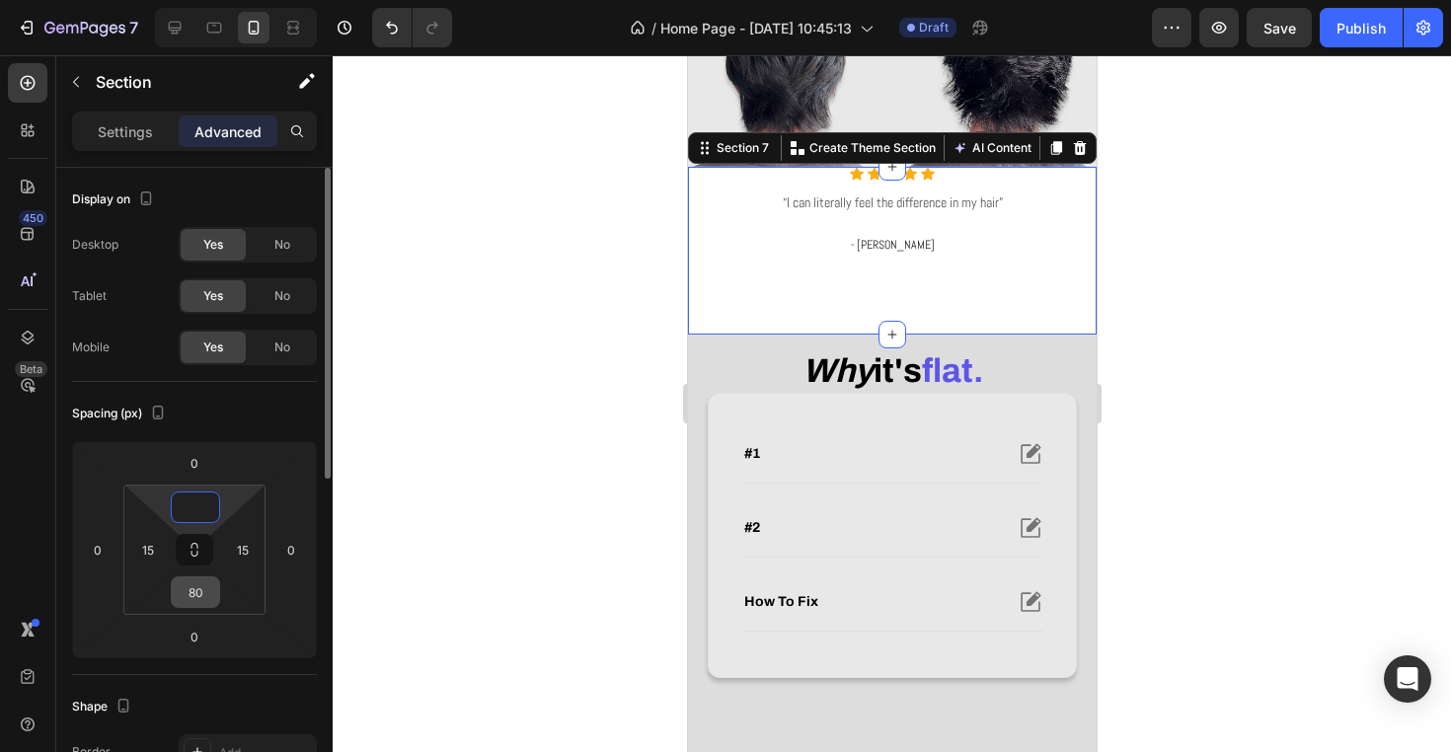
type input "0"
click at [201, 591] on input "80" at bounding box center [195, 592] width 39 height 30
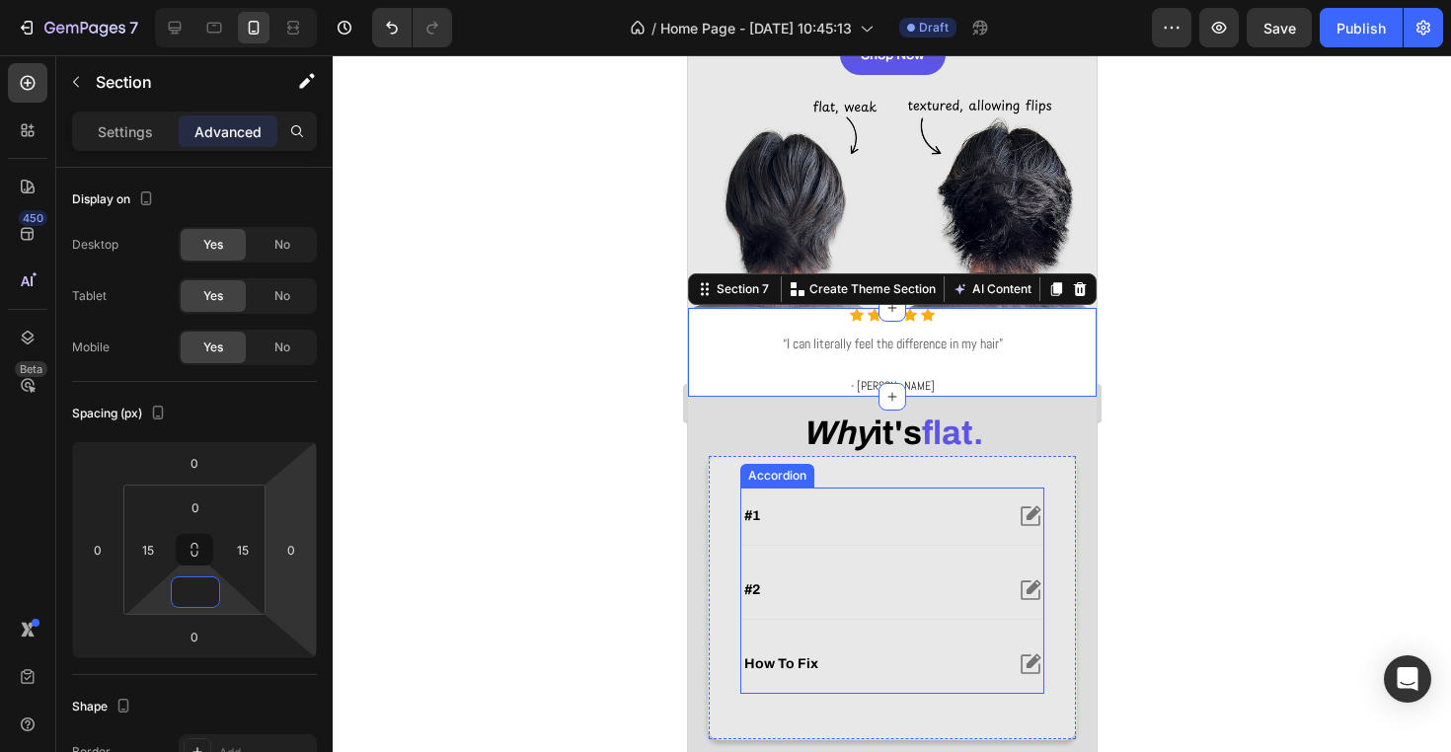
scroll to position [362, 0]
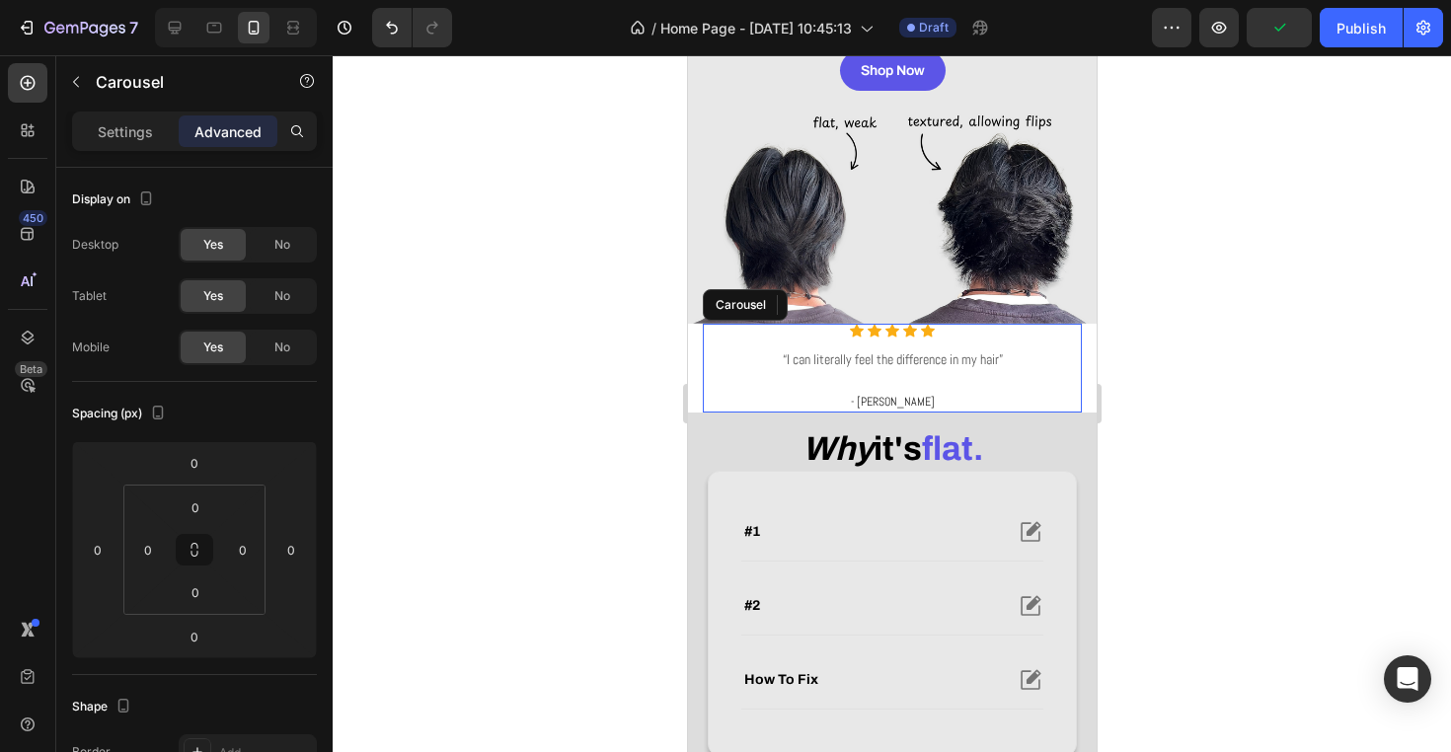
click at [833, 367] on div "Icon Icon Icon Icon Icon Icon List Hoz “I can literally feel the difference in …" at bounding box center [891, 368] width 379 height 88
click at [874, 367] on div "Icon Icon Icon Icon Icon Icon List Hoz “I can literally feel the difference in …" at bounding box center [891, 368] width 379 height 88
click at [892, 338] on div "Icon" at bounding box center [891, 331] width 14 height 14
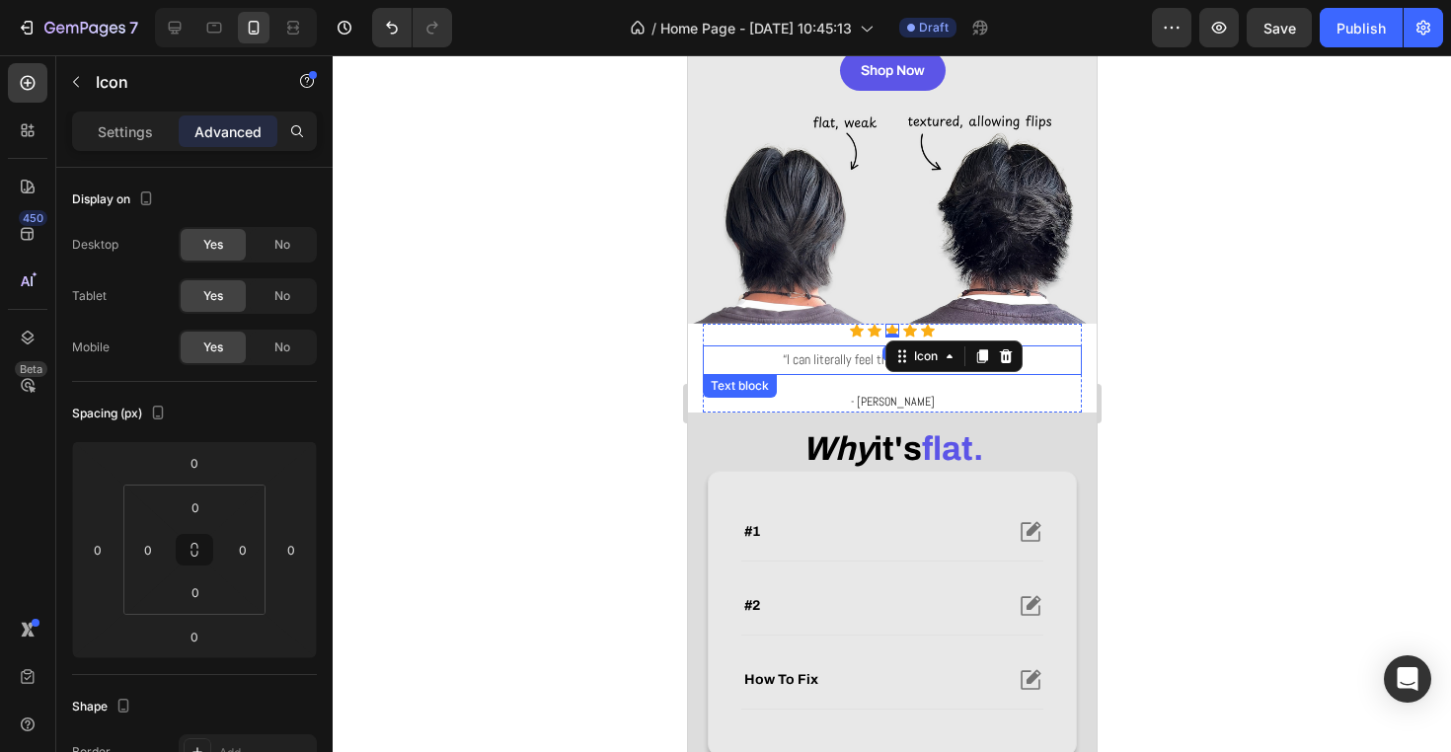
click at [858, 372] on p "“I can literally feel the difference in my hair”" at bounding box center [891, 359] width 375 height 25
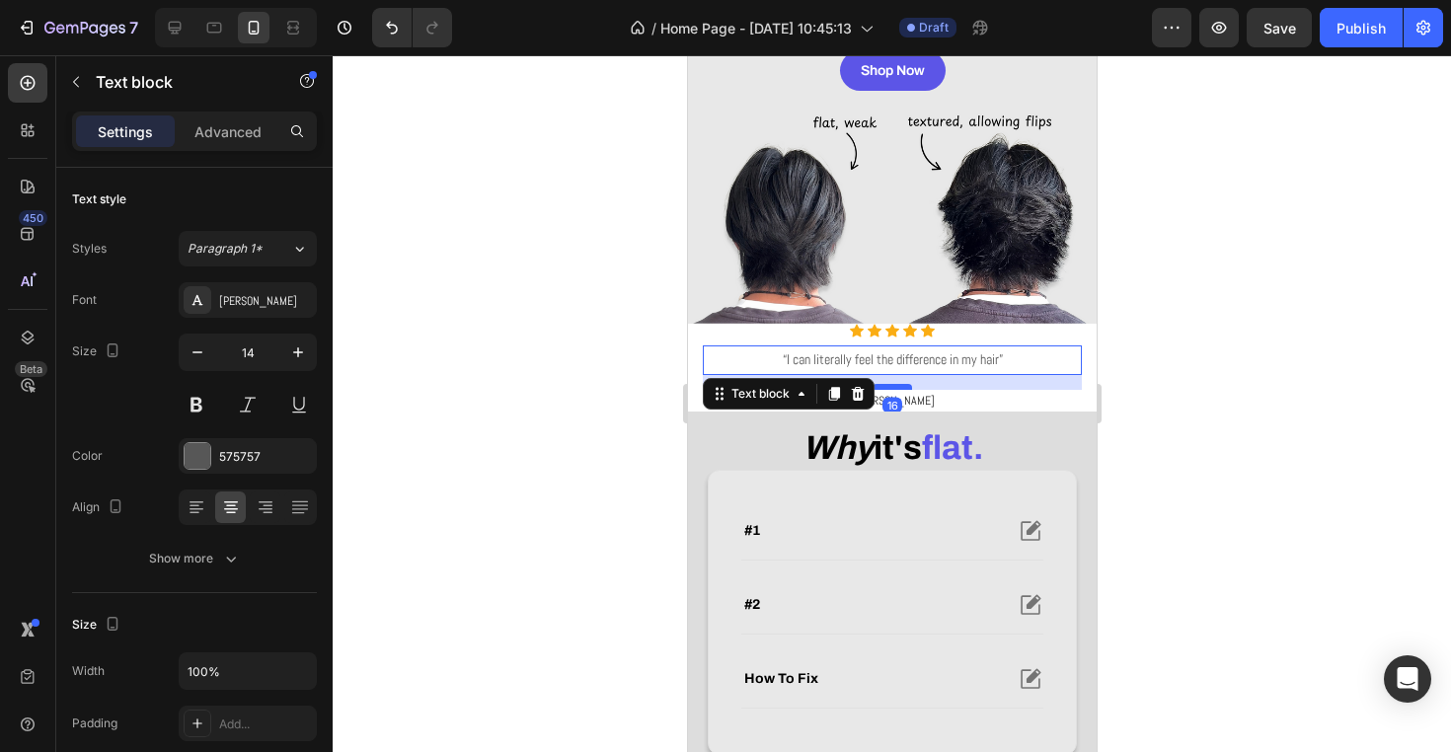
drag, startPoint x: 891, startPoint y: 414, endPoint x: 891, endPoint y: 395, distance: 18.8
click at [891, 390] on div at bounding box center [890, 387] width 39 height 6
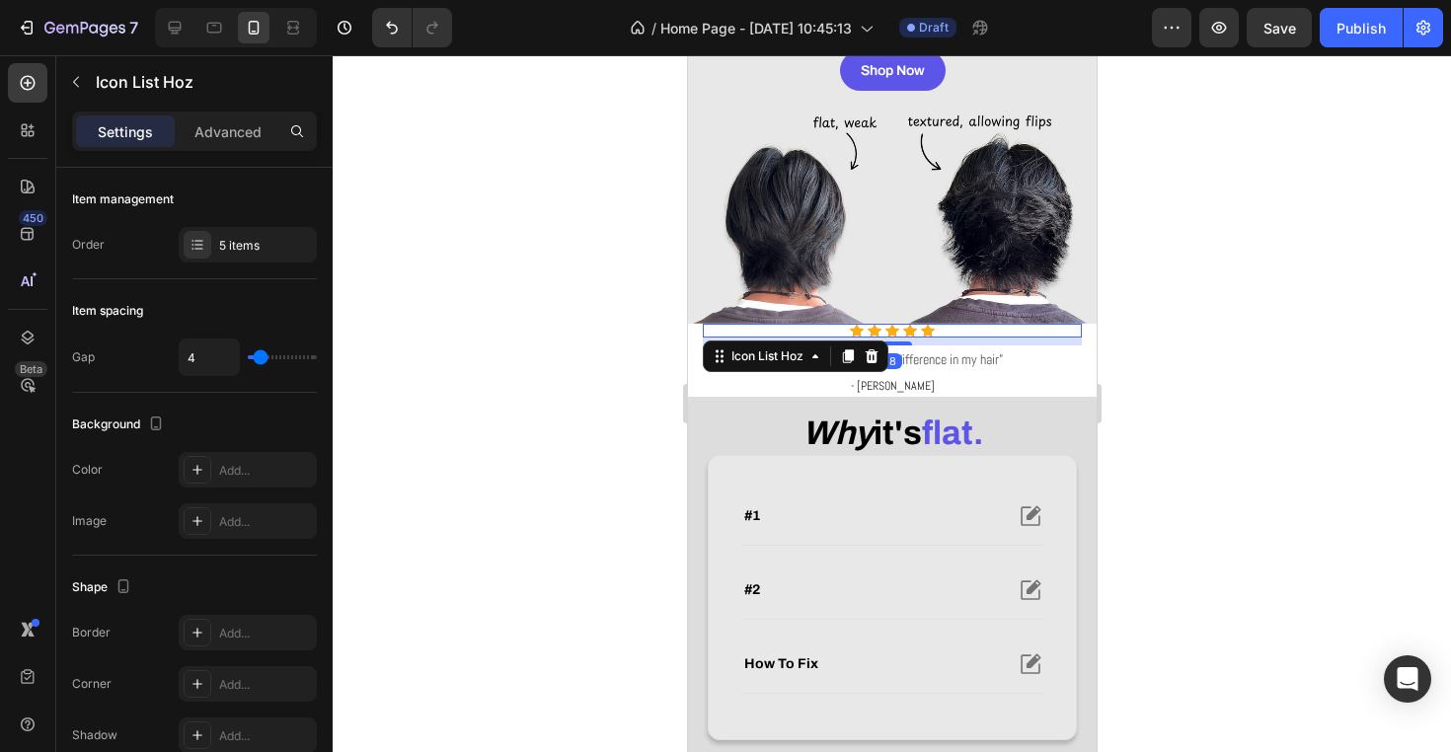
click at [993, 338] on div "Icon Icon Icon Icon Icon" at bounding box center [891, 331] width 379 height 14
drag, startPoint x: 907, startPoint y: 369, endPoint x: 907, endPoint y: 352, distance: 16.8
click at [907, 338] on div "Icon Icon Icon Icon Icon Icon List Hoz 8" at bounding box center [891, 331] width 379 height 14
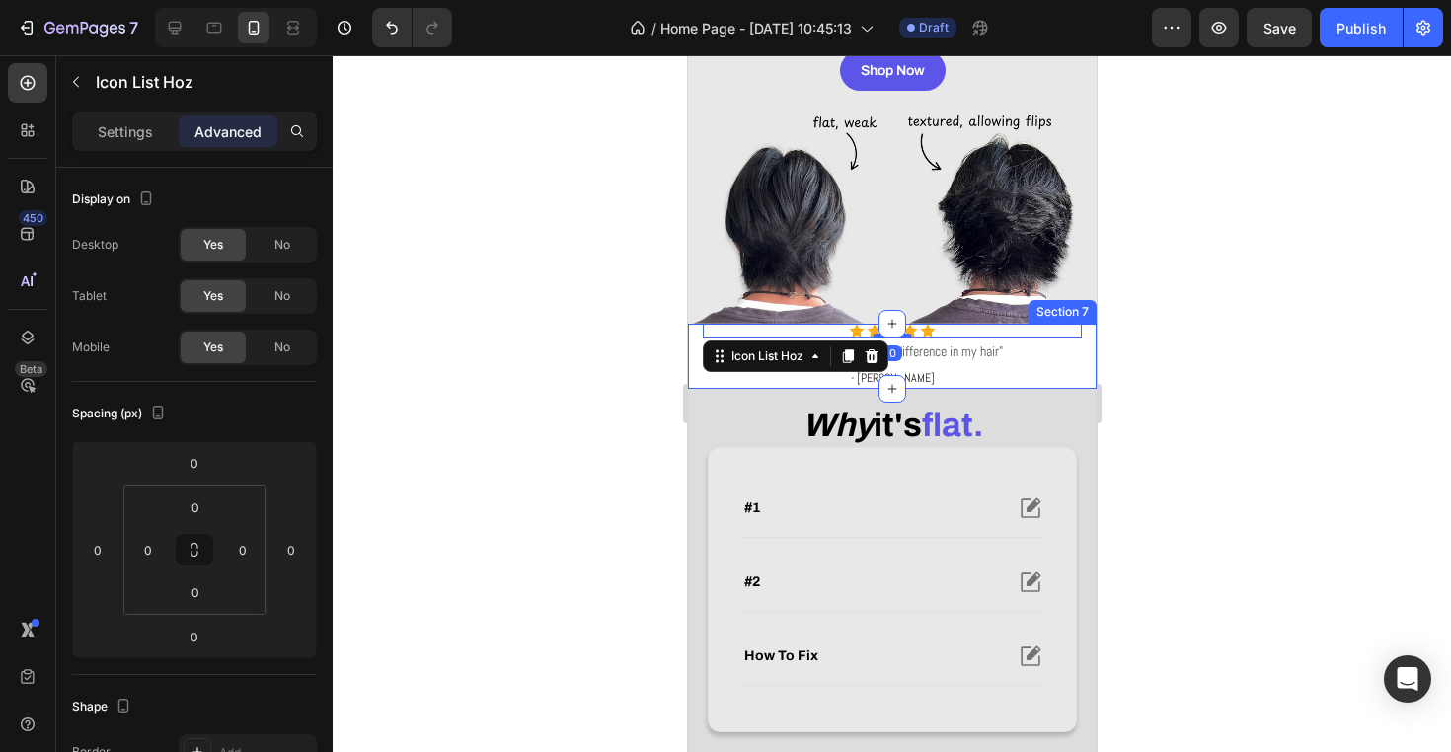
click at [1090, 373] on div "Icon Icon Icon Icon Icon Icon List Hoz 0 “I can literally feel the difference i…" at bounding box center [891, 356] width 409 height 64
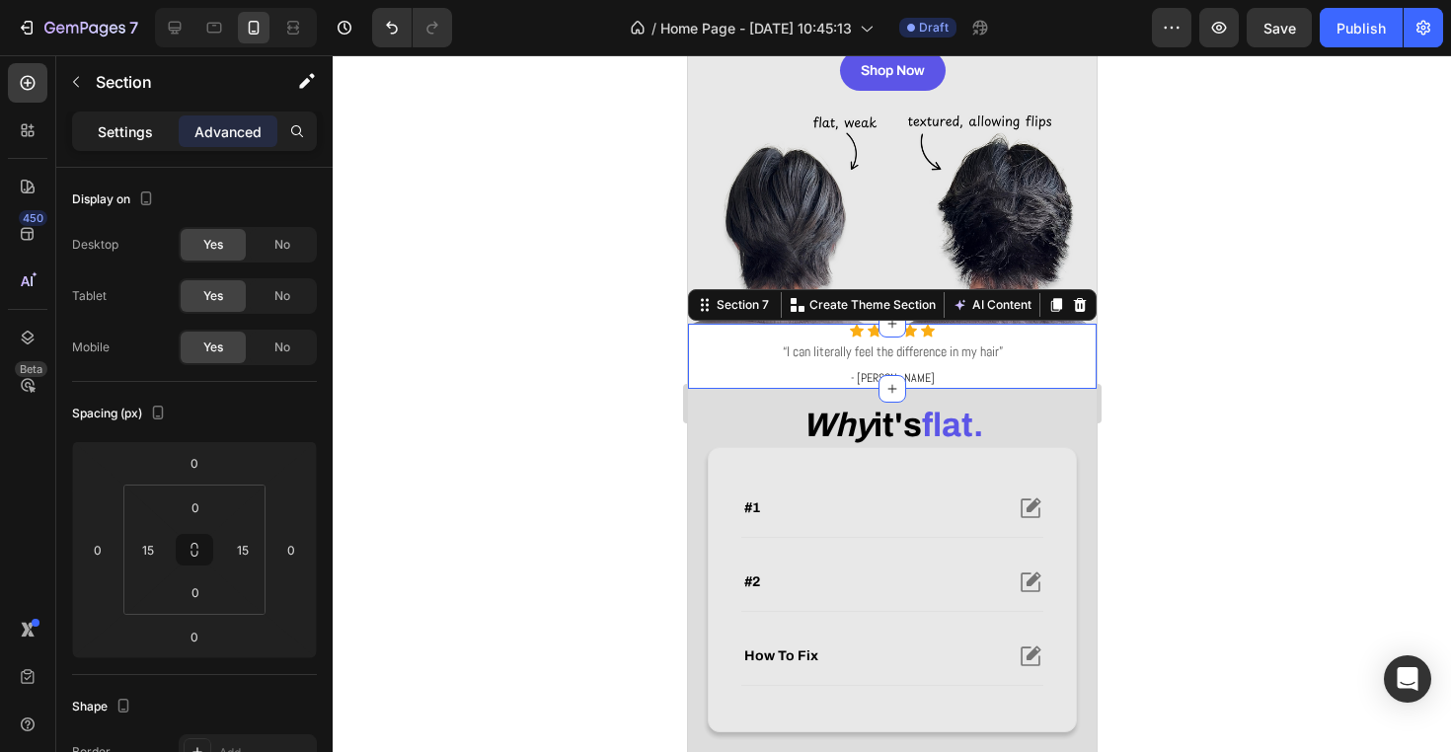
click at [109, 126] on p "Settings" at bounding box center [125, 131] width 55 height 21
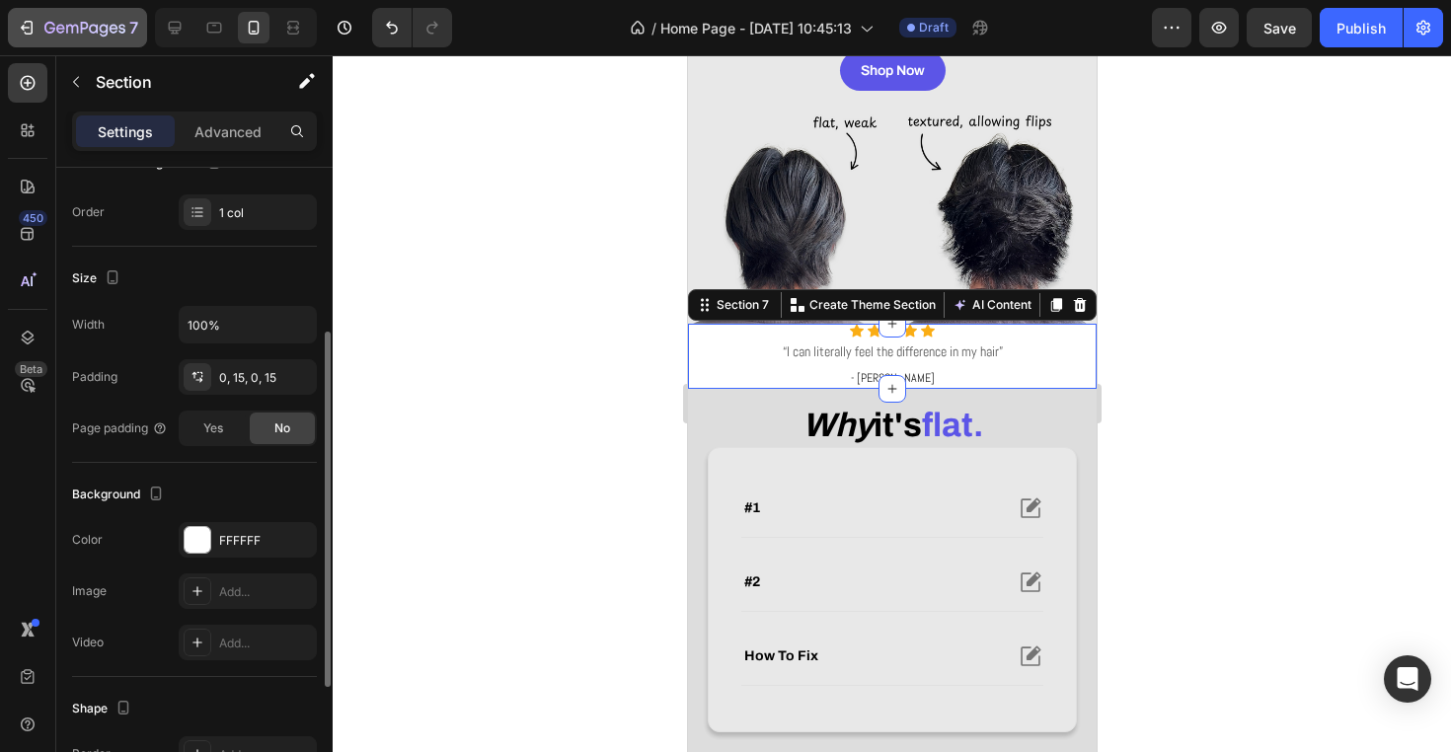
scroll to position [512, 0]
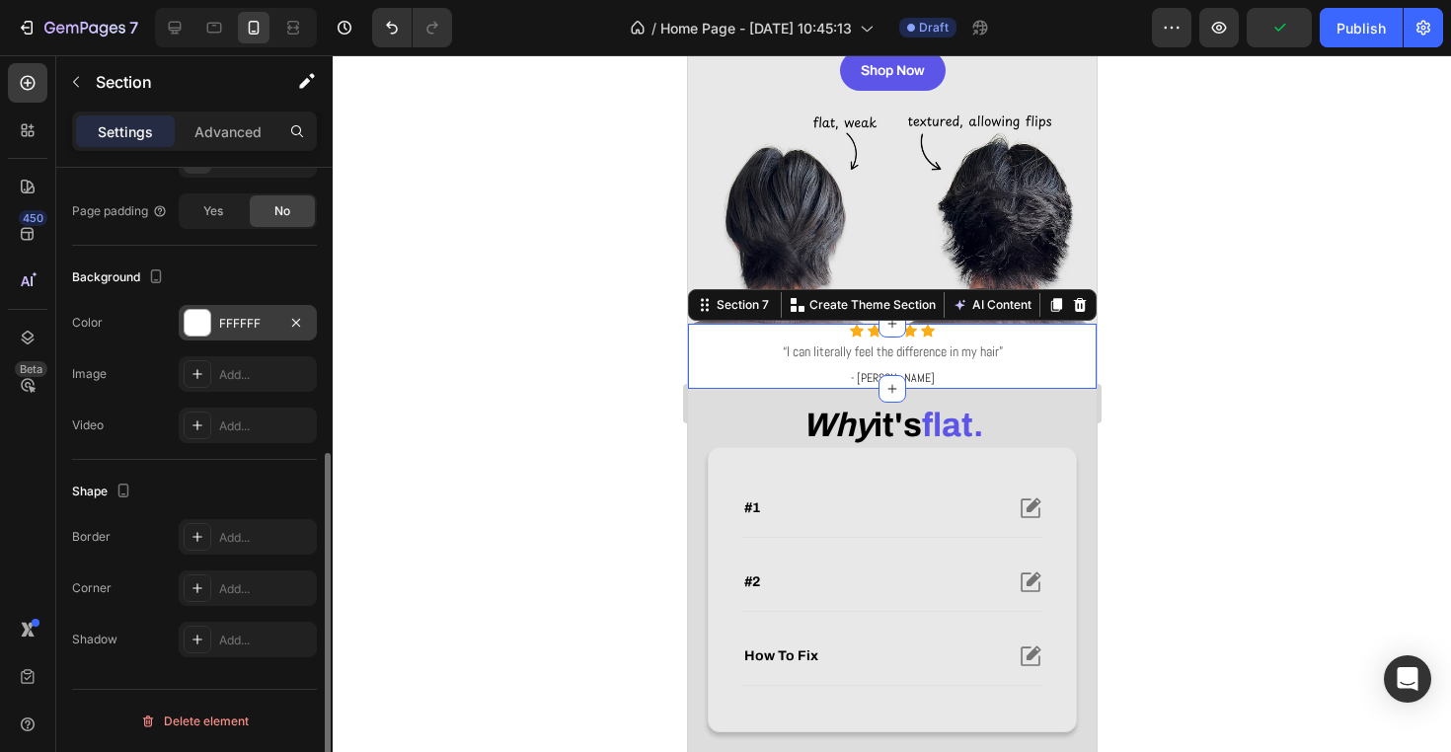
click at [233, 319] on div "FFFFFF" at bounding box center [247, 324] width 57 height 18
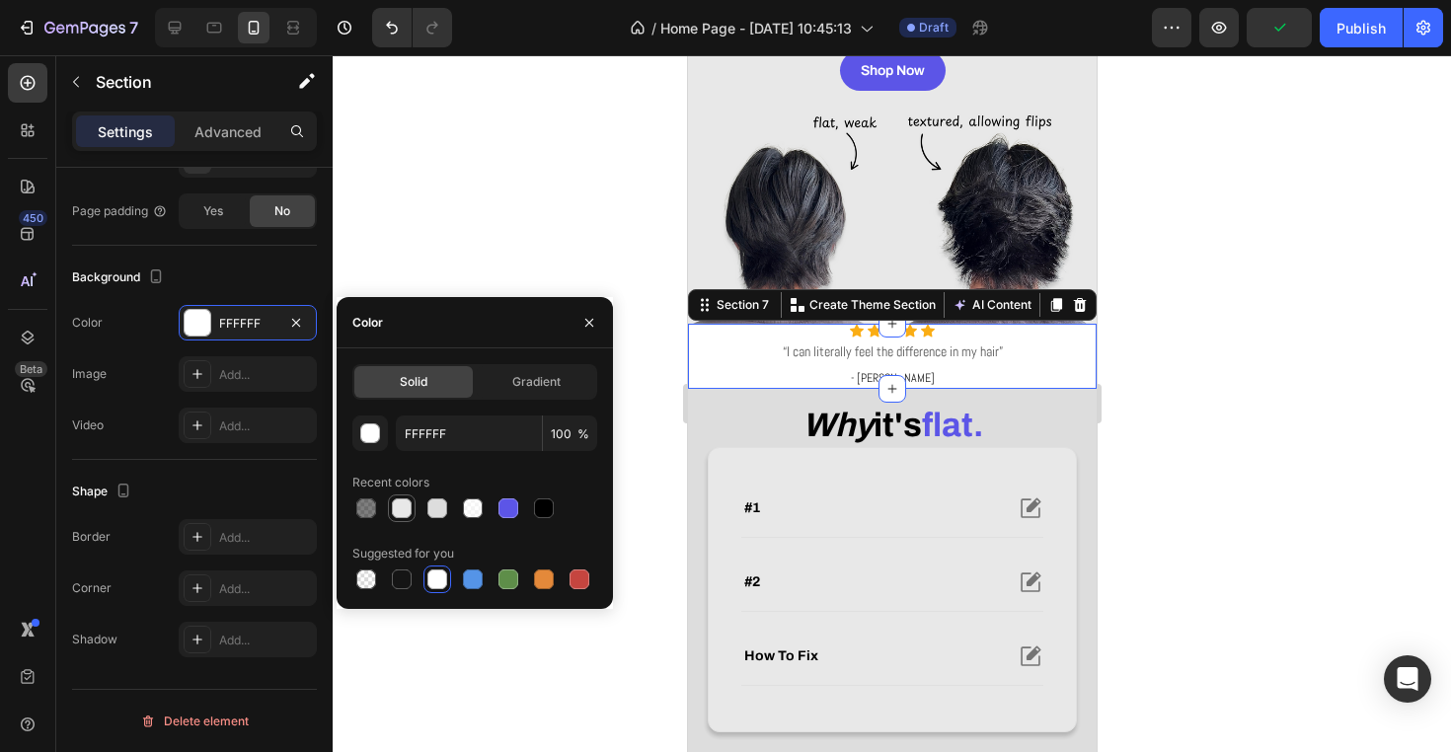
click at [392, 503] on div at bounding box center [402, 508] width 20 height 20
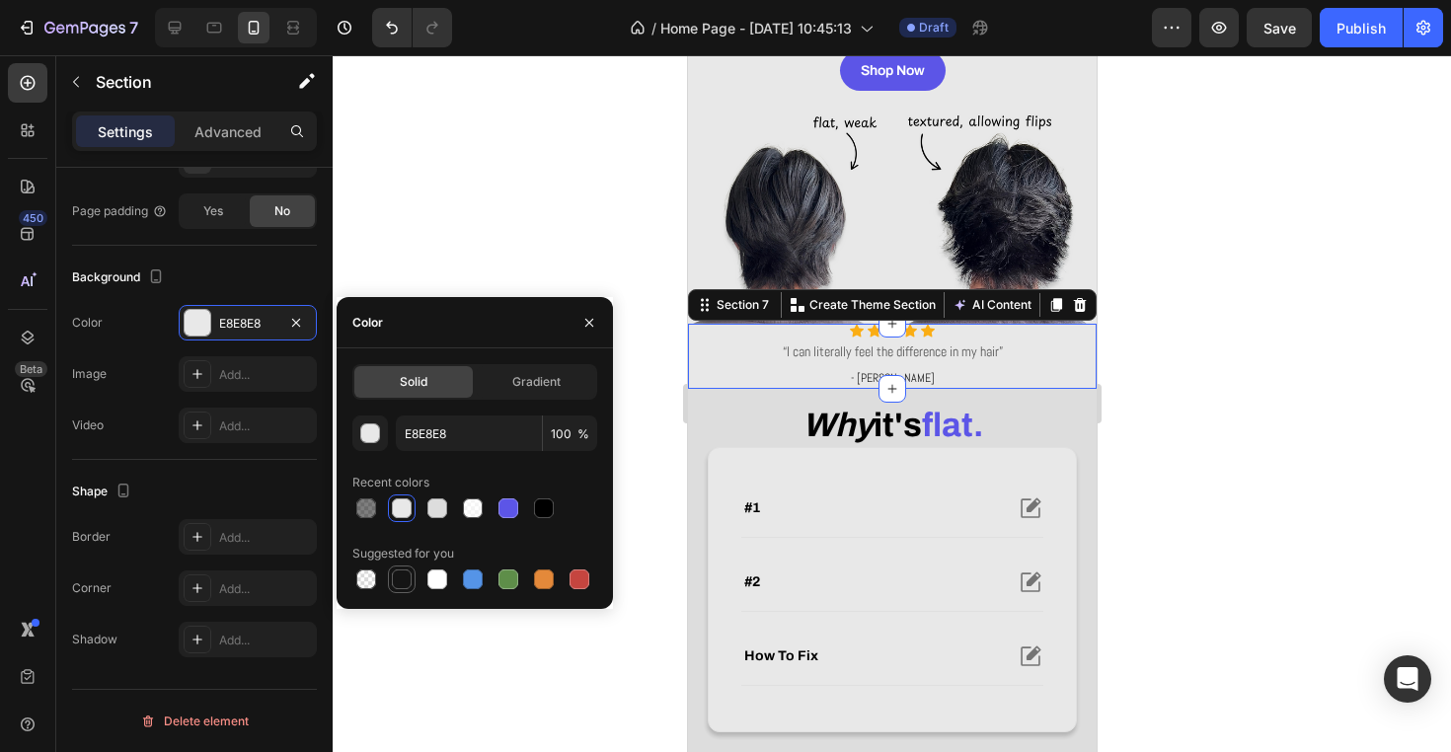
click at [395, 571] on div at bounding box center [402, 579] width 20 height 20
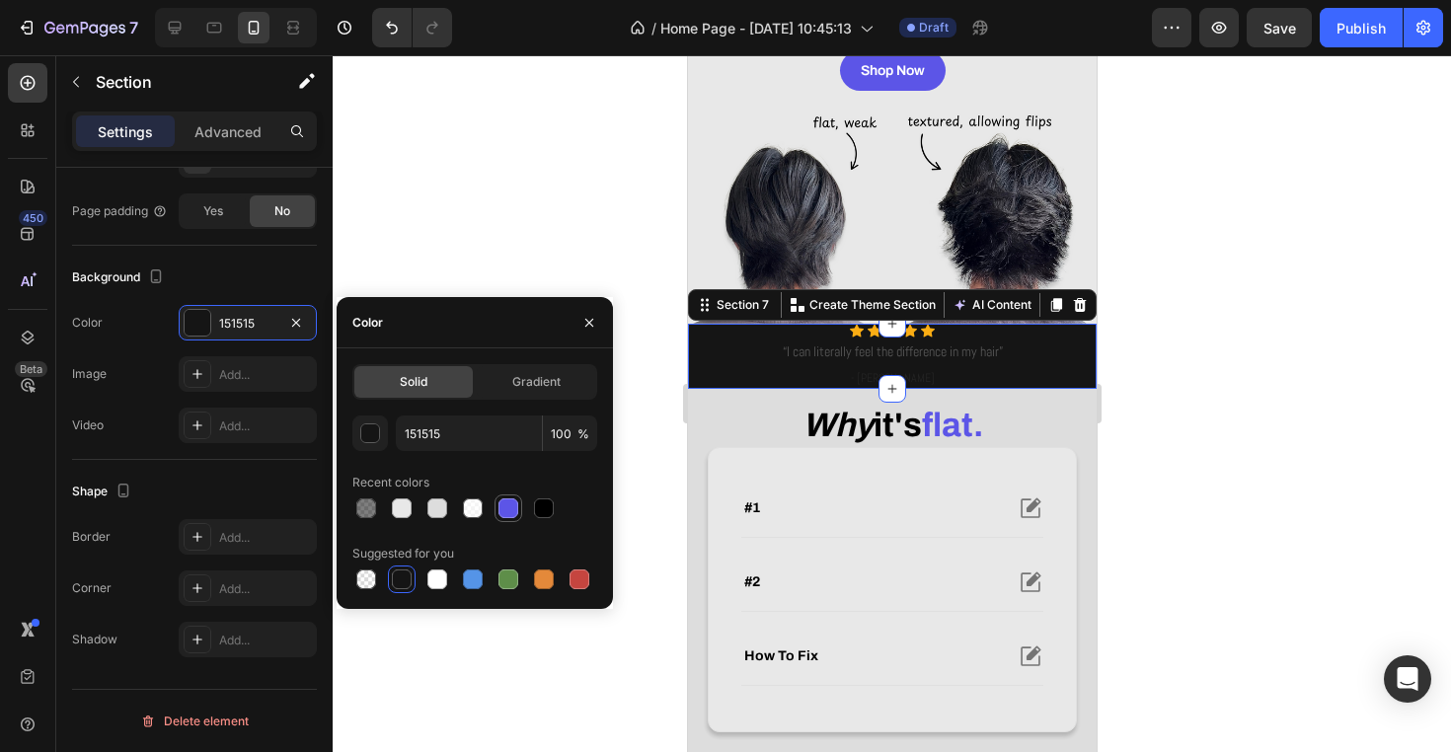
click at [516, 507] on div at bounding box center [508, 508] width 20 height 20
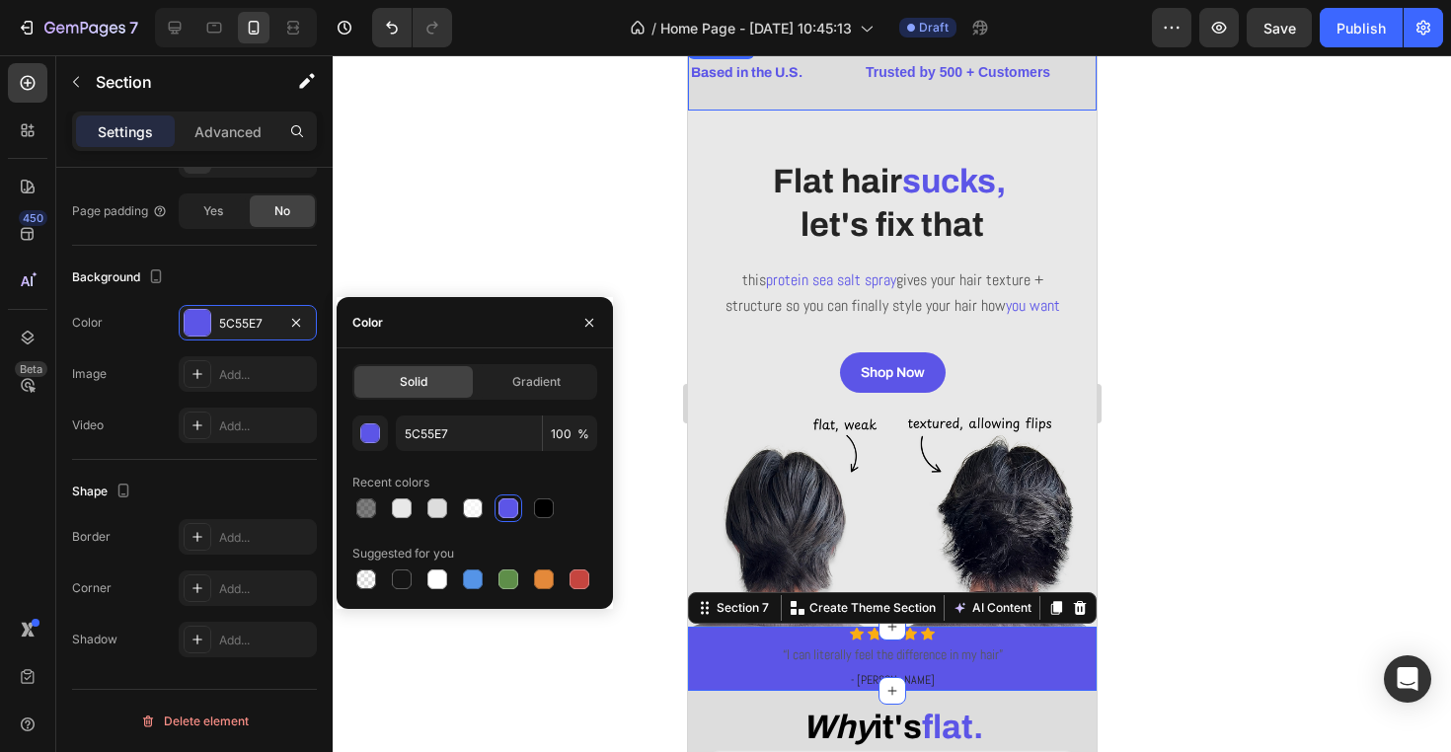
scroll to position [62, 0]
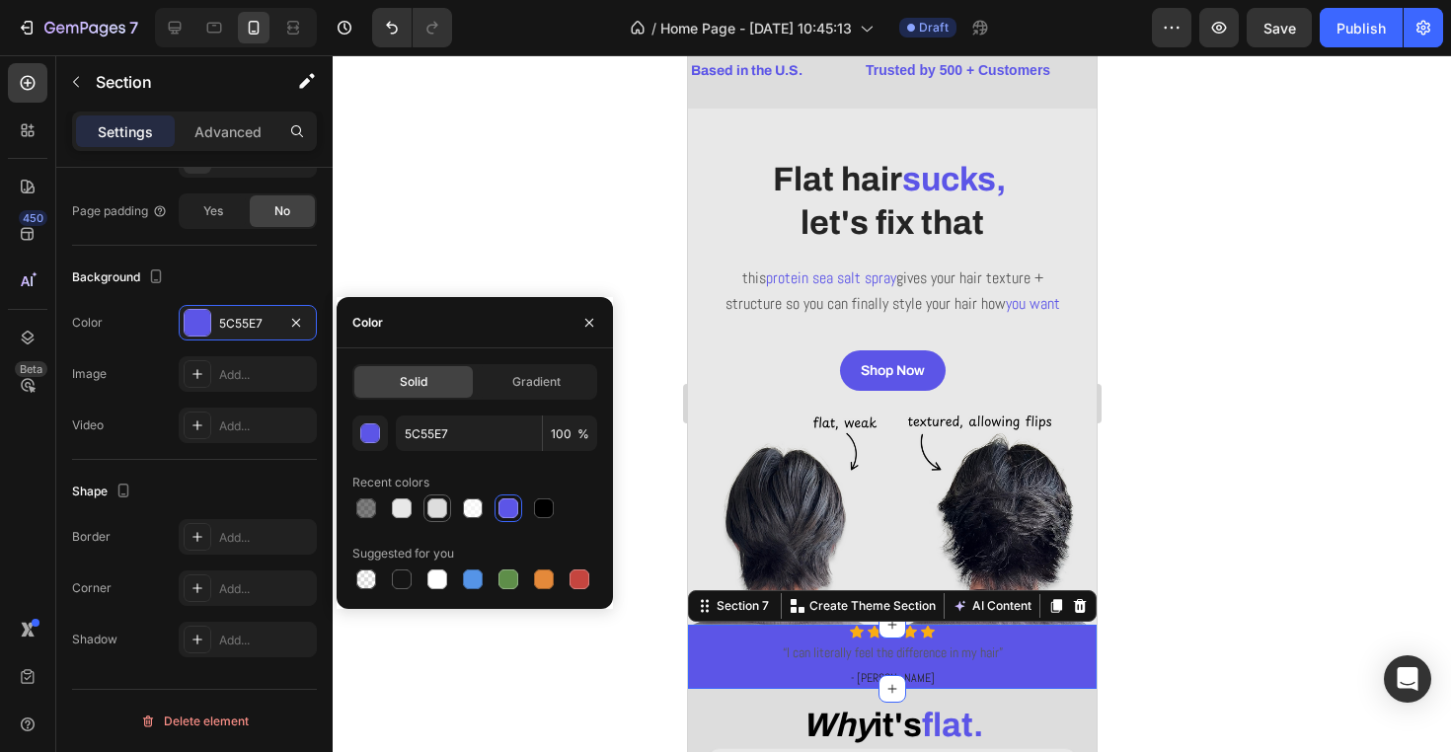
click at [438, 509] on div at bounding box center [437, 508] width 20 height 20
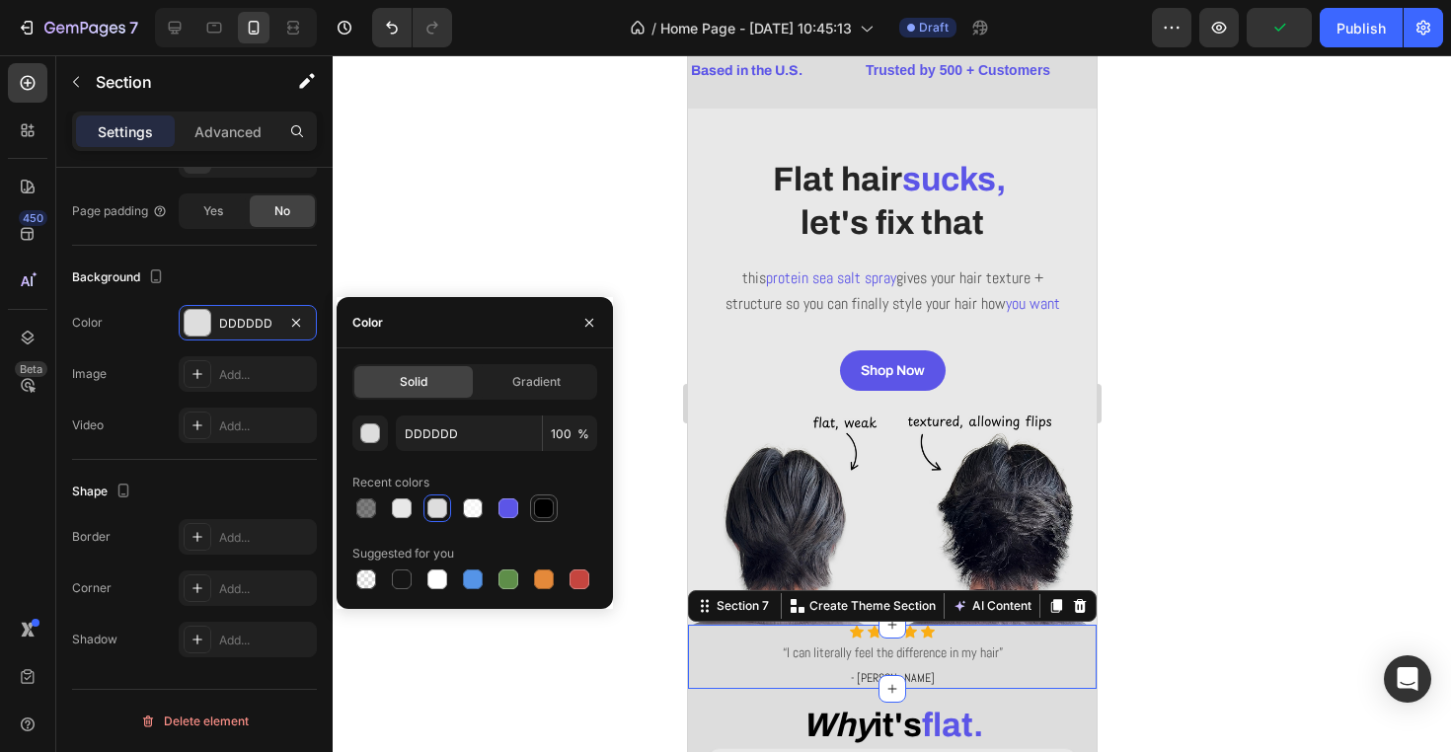
click at [537, 505] on div at bounding box center [544, 508] width 20 height 20
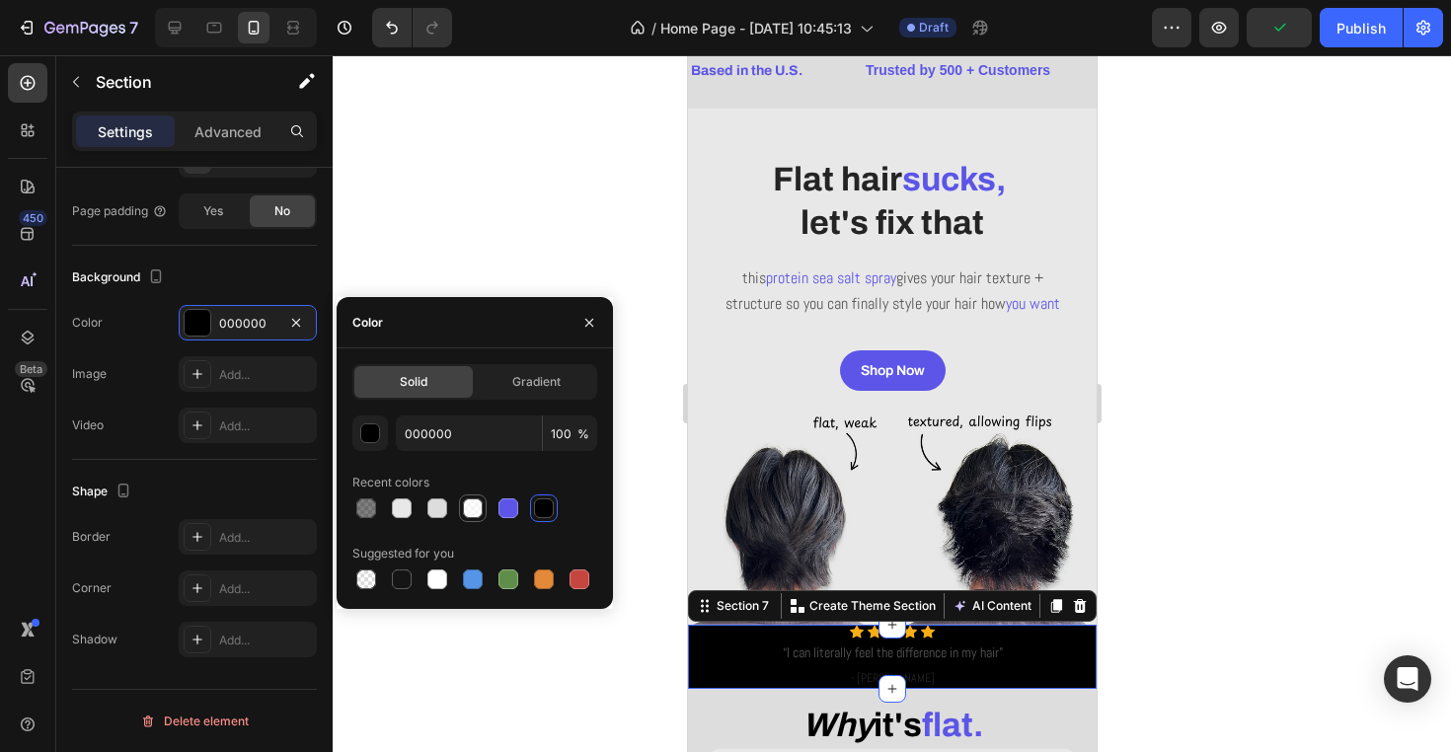
click at [468, 508] on div at bounding box center [473, 508] width 20 height 20
type input "FFFFFF"
type input "70"
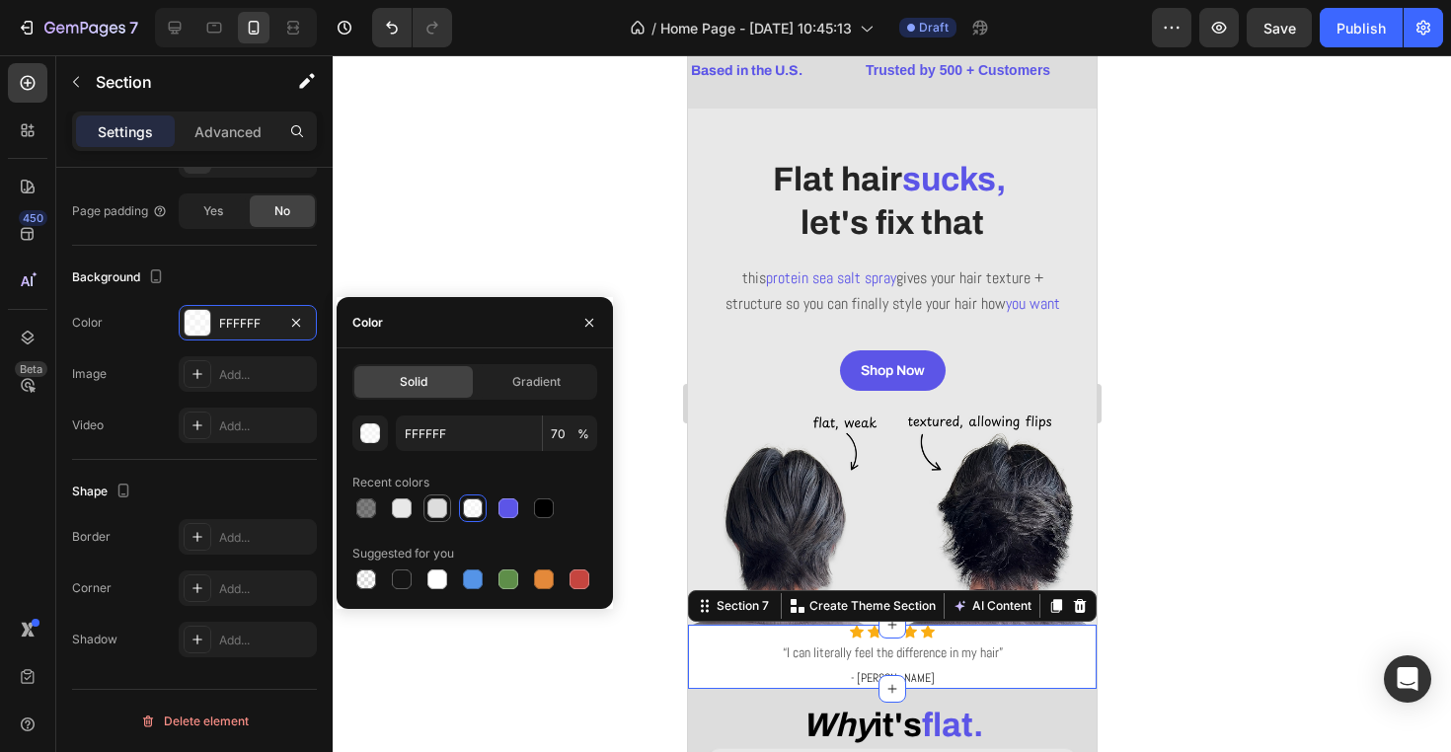
click at [440, 510] on div at bounding box center [437, 508] width 20 height 20
type input "DDDDDD"
type input "100"
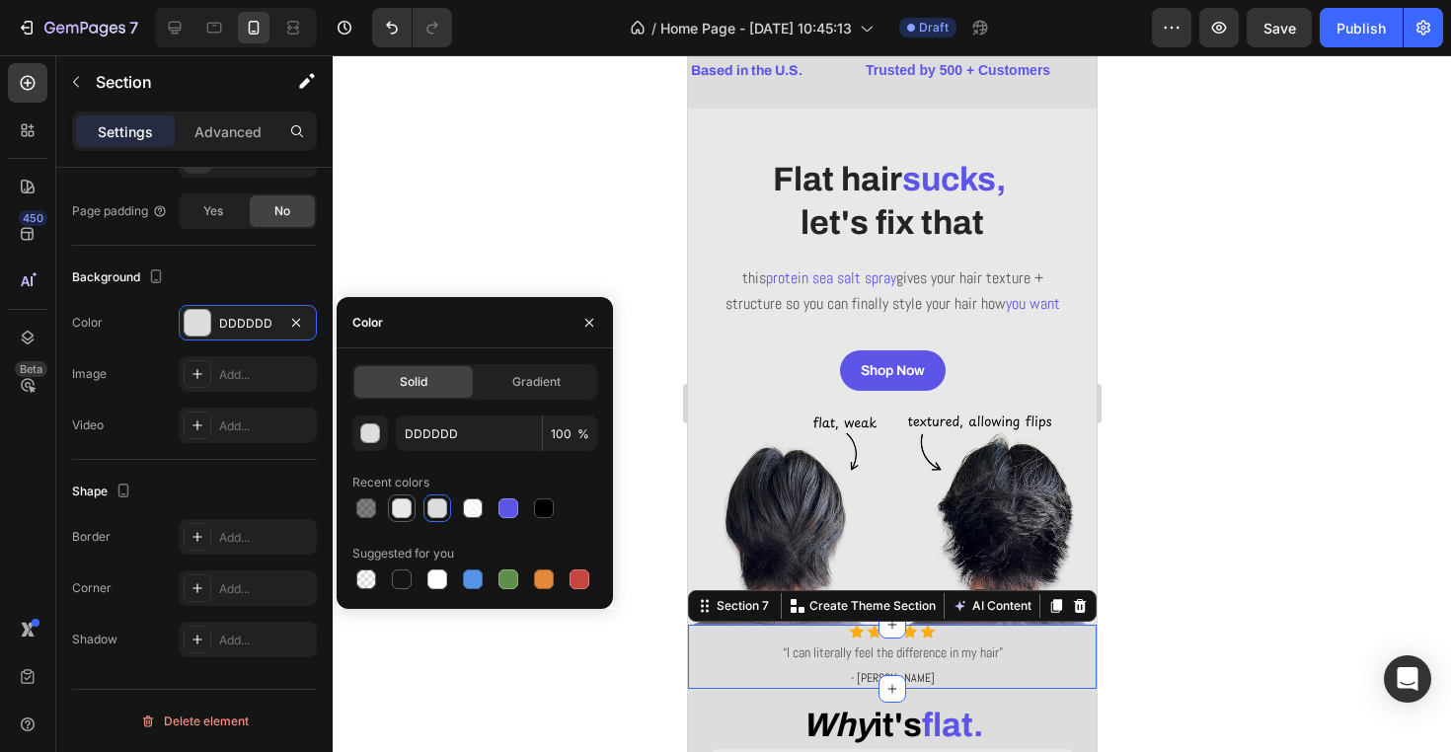
click at [404, 504] on div at bounding box center [402, 508] width 20 height 20
type input "E8E8E8"
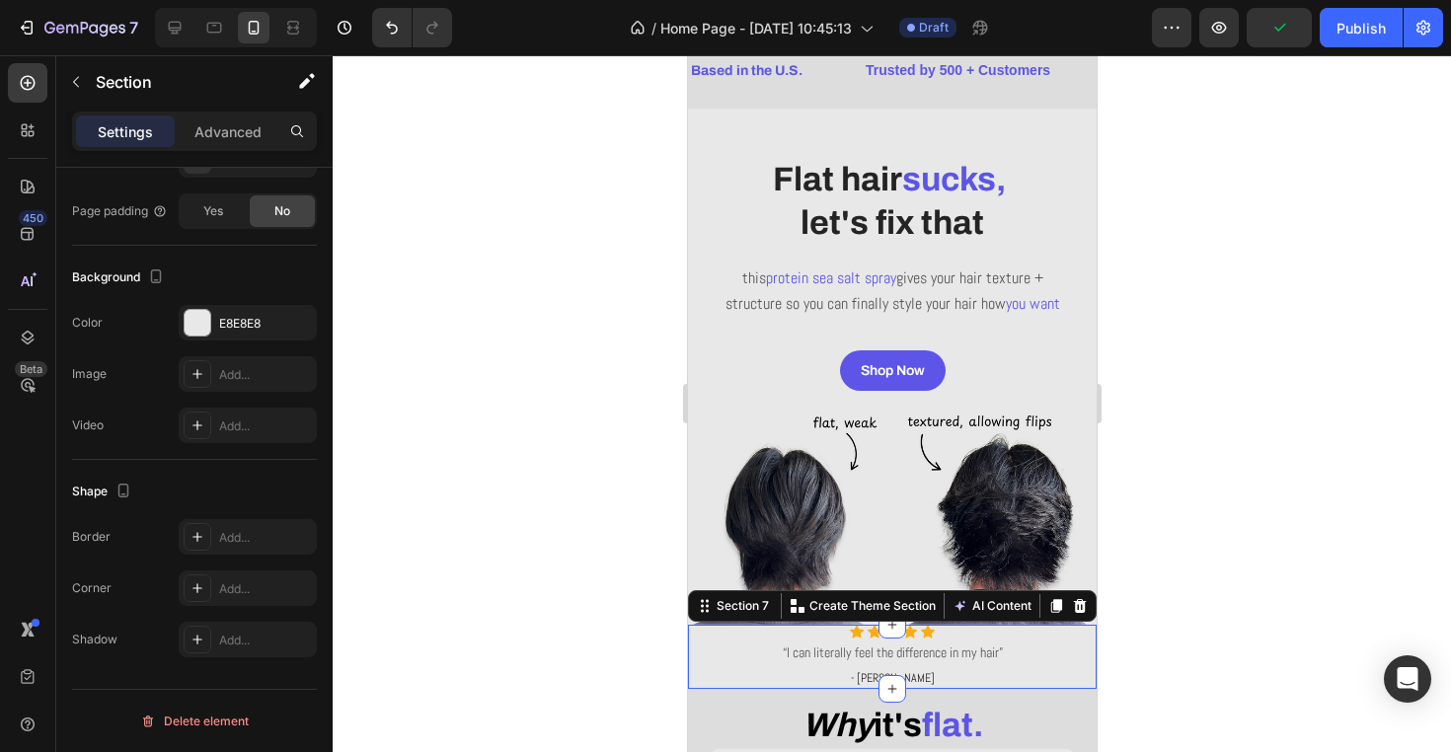
click at [528, 246] on div at bounding box center [892, 403] width 1118 height 697
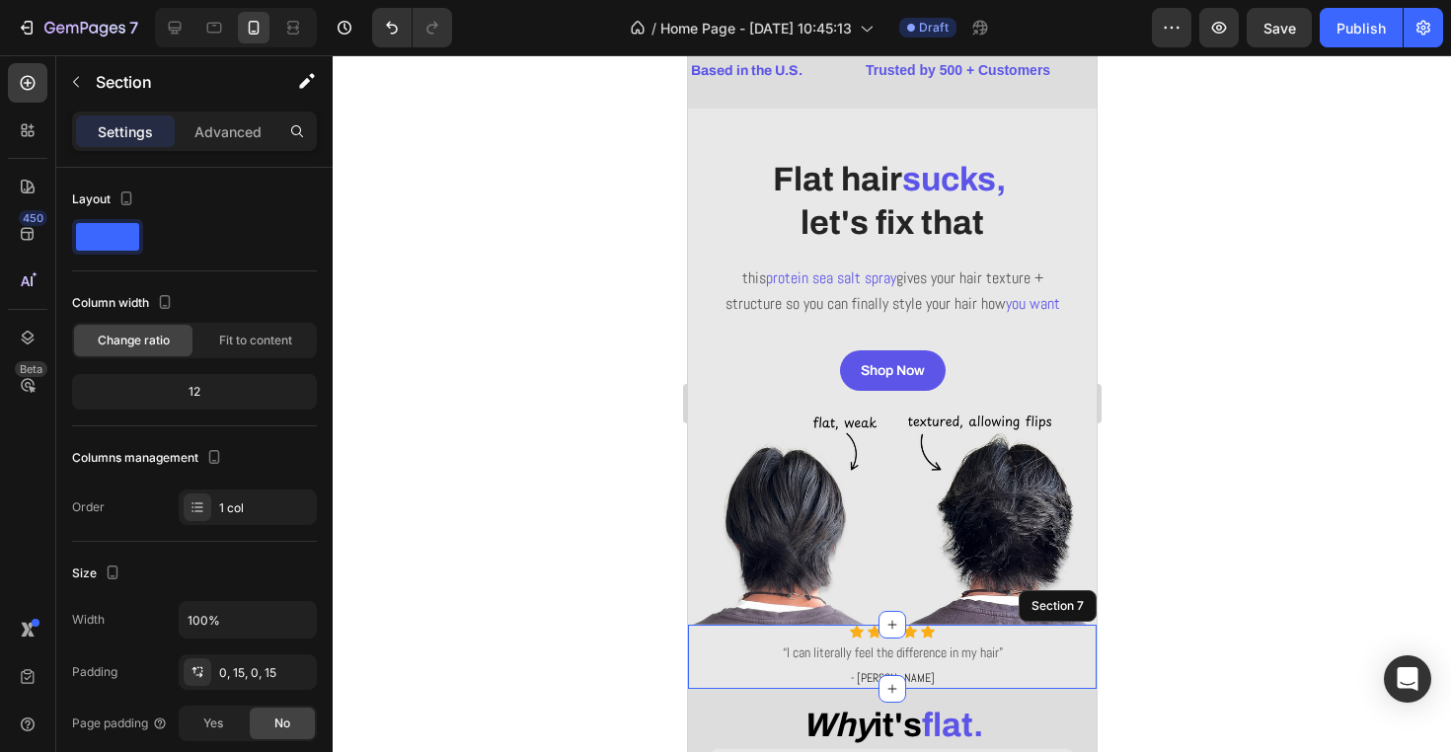
click at [1093, 659] on div "Icon Icon Icon Icon Icon Icon List Hoz “I can literally feel the difference in …" at bounding box center [891, 657] width 409 height 64
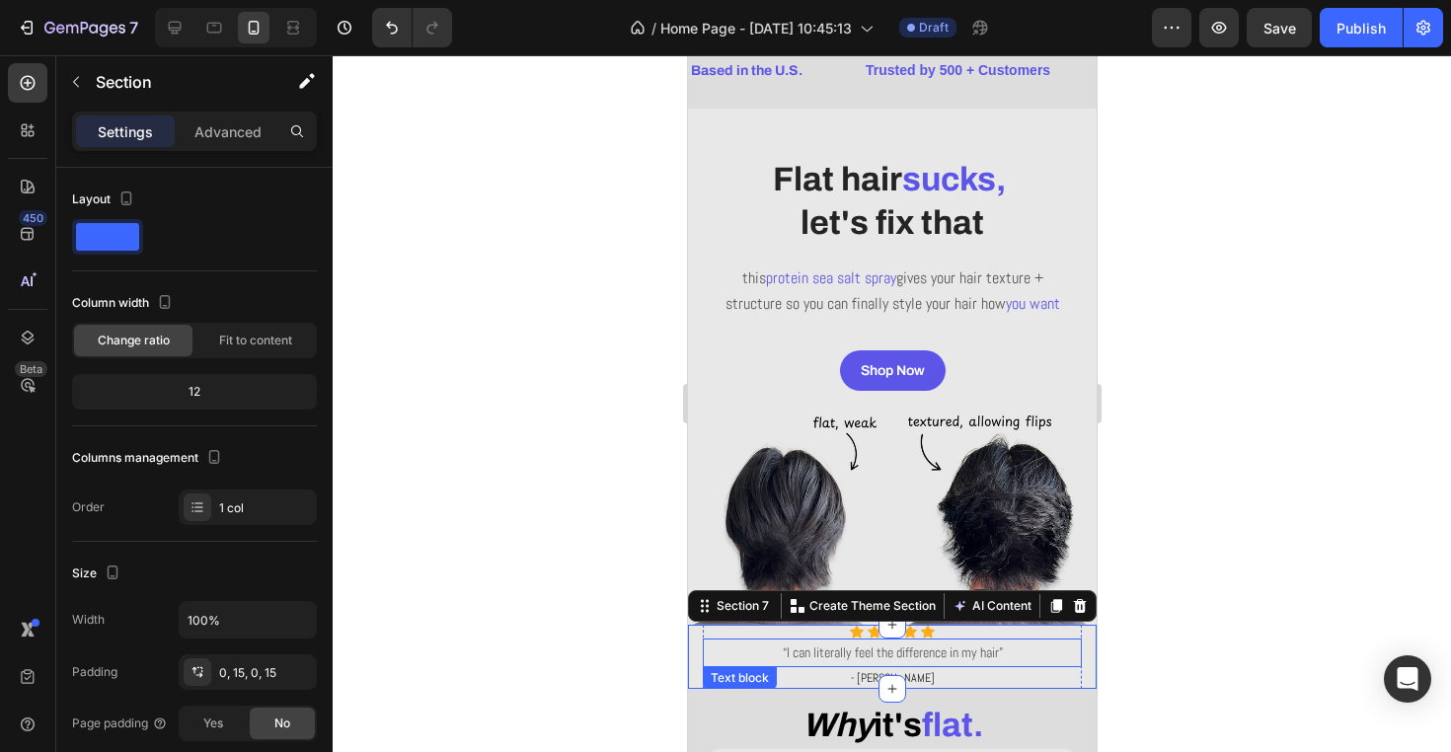
click at [1058, 665] on p "“I can literally feel the difference in my hair”" at bounding box center [891, 653] width 375 height 25
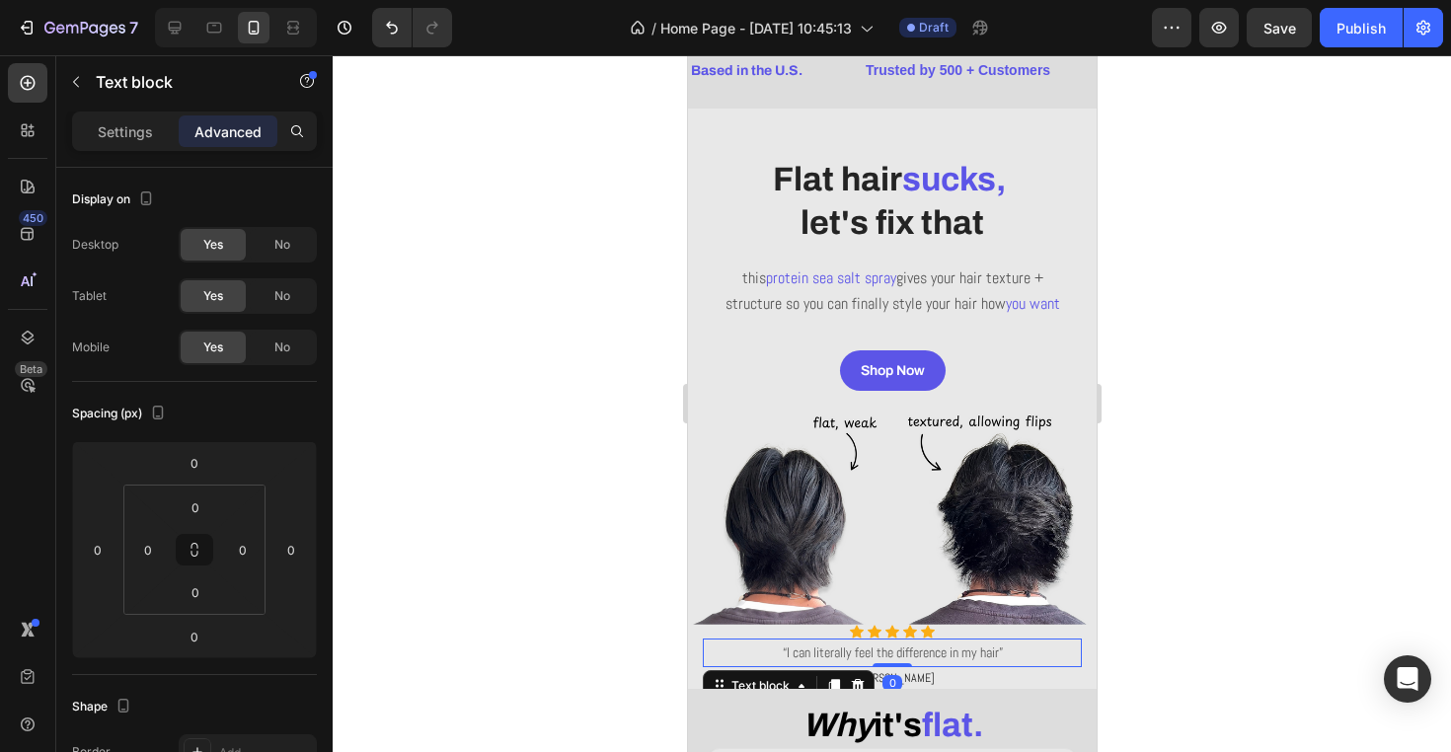
click at [1067, 664] on div "“I can literally feel the difference in my hair”" at bounding box center [891, 653] width 379 height 29
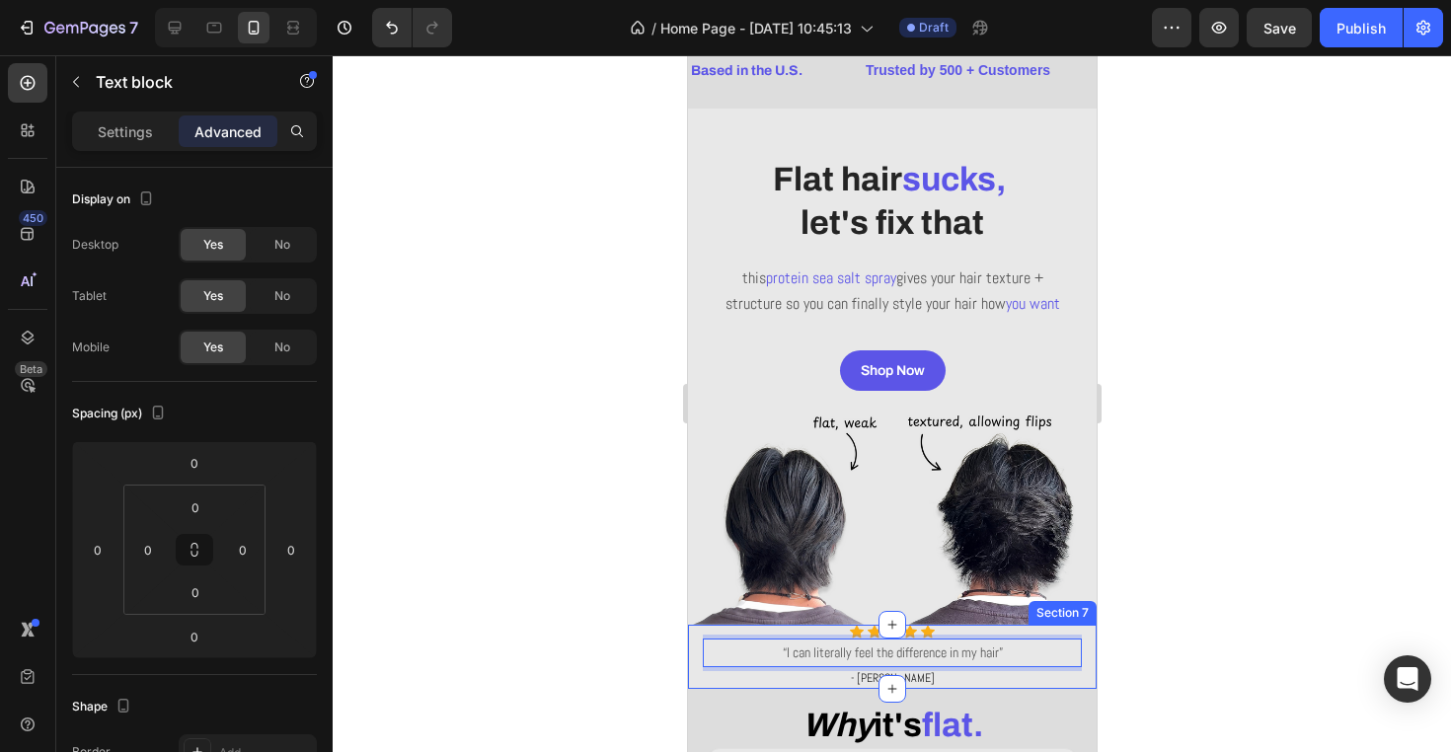
click at [1090, 673] on div "Icon Icon Icon Icon Icon Icon List Hoz “I can literally feel the difference in …" at bounding box center [891, 657] width 409 height 64
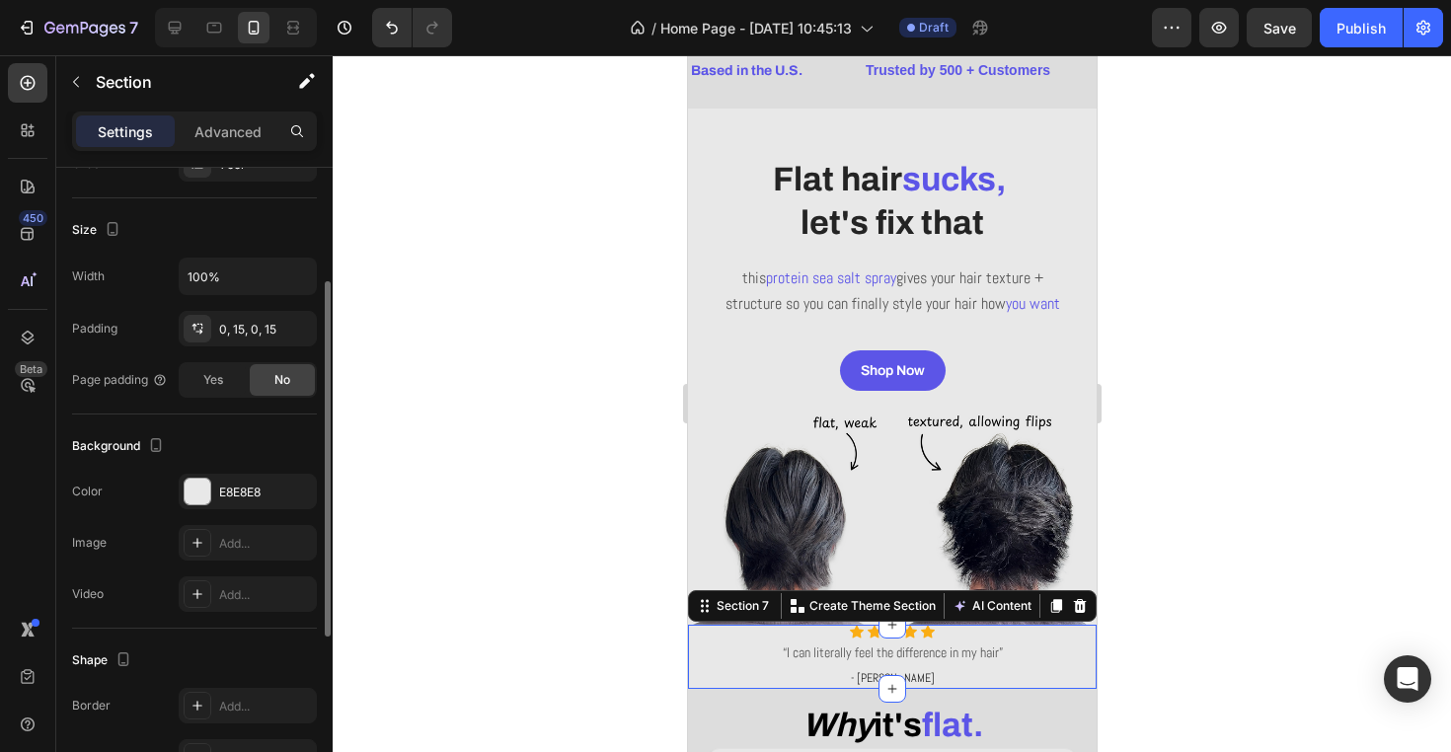
scroll to position [294, 0]
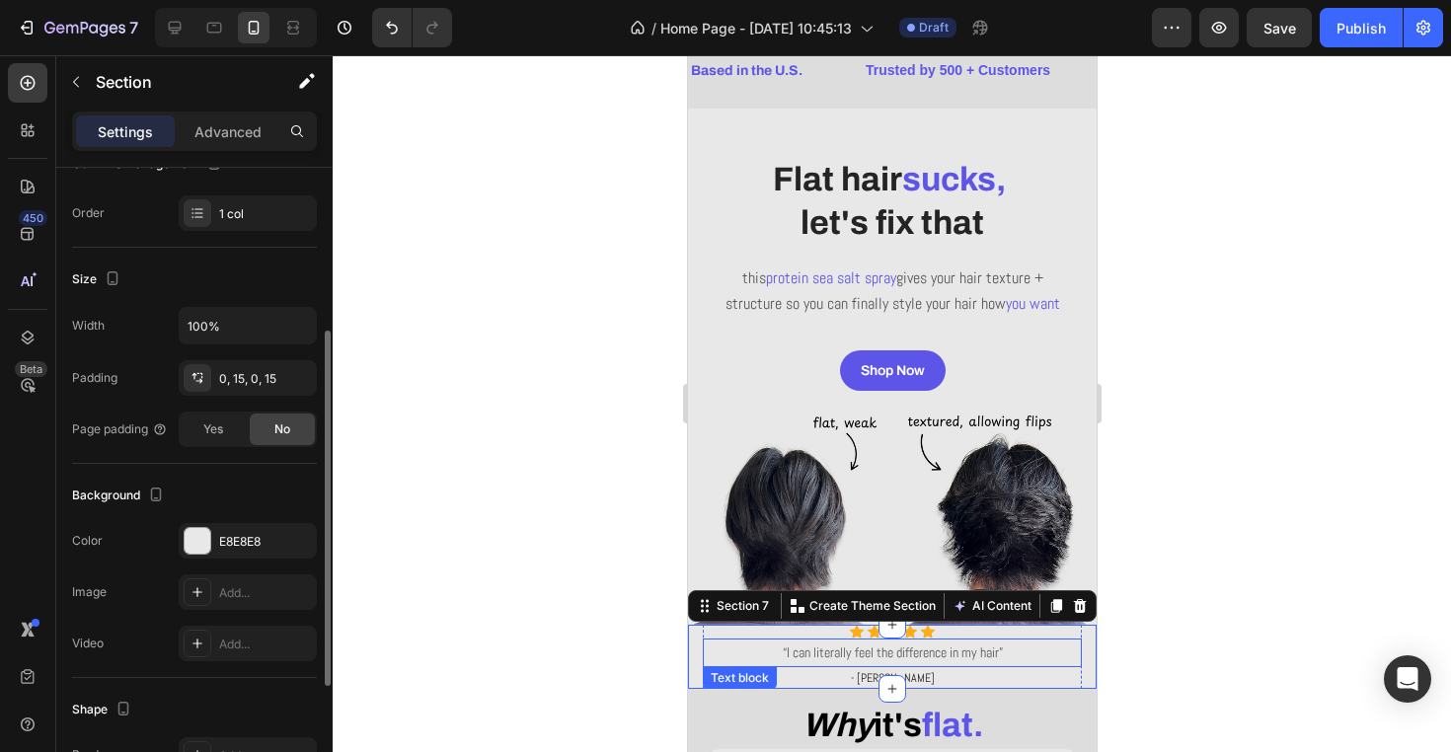
click at [796, 665] on p "“I can literally feel the difference in my hair”" at bounding box center [891, 653] width 375 height 25
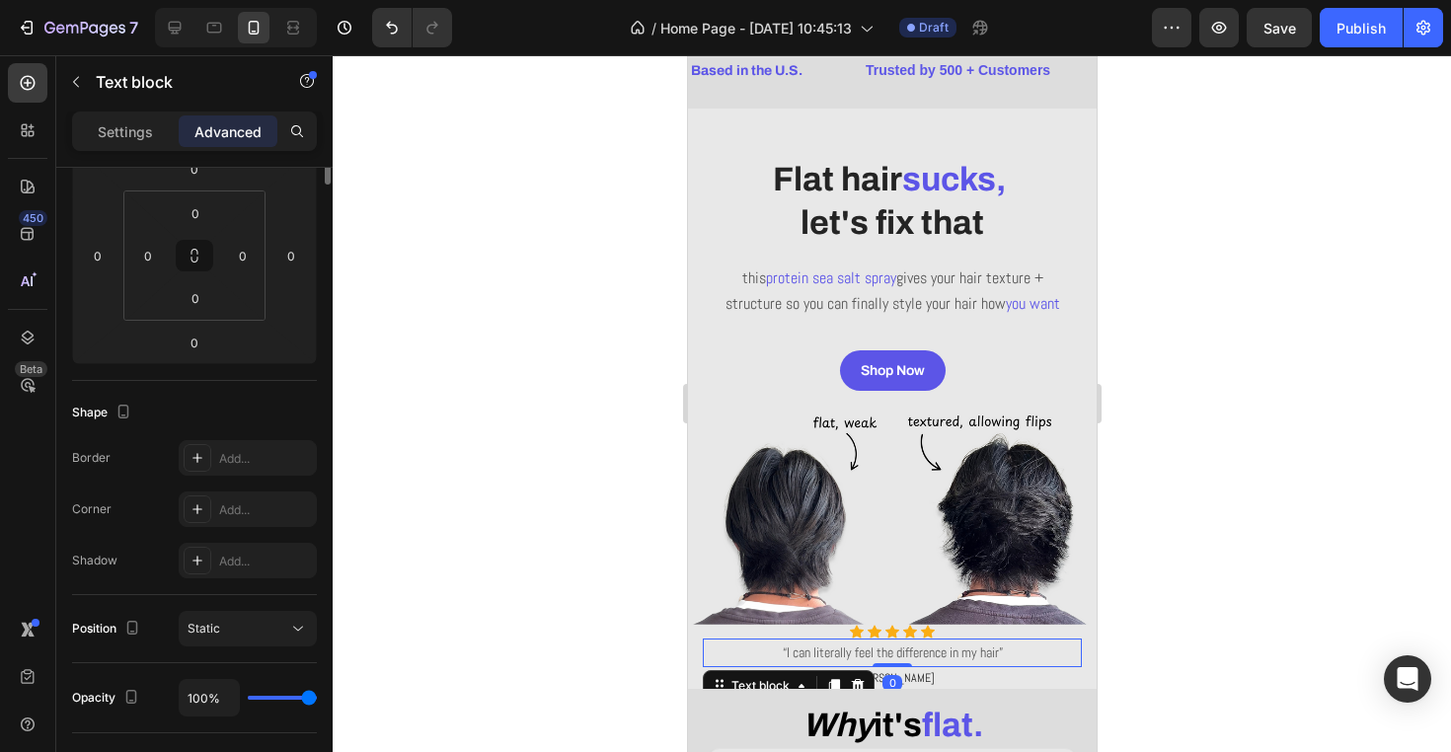
scroll to position [0, 0]
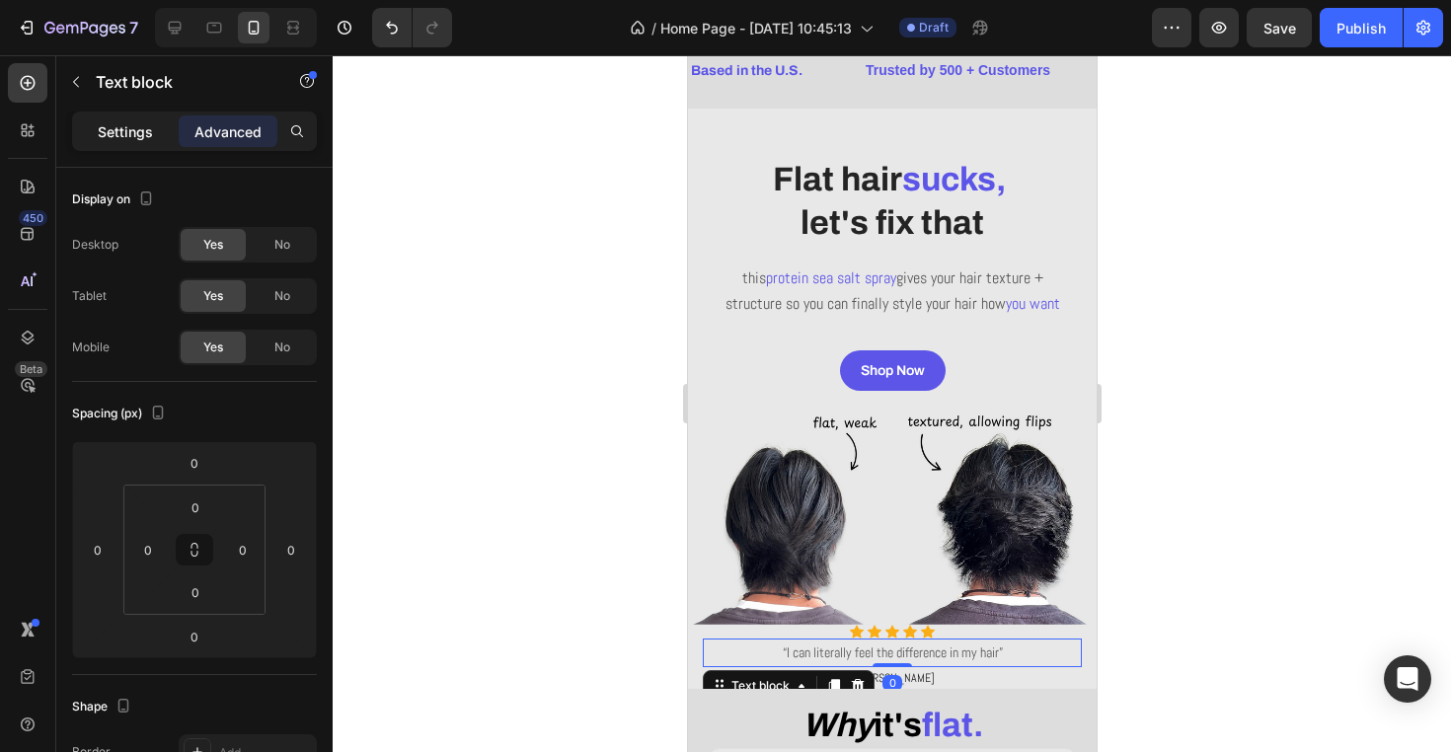
click at [133, 127] on p "Settings" at bounding box center [125, 131] width 55 height 21
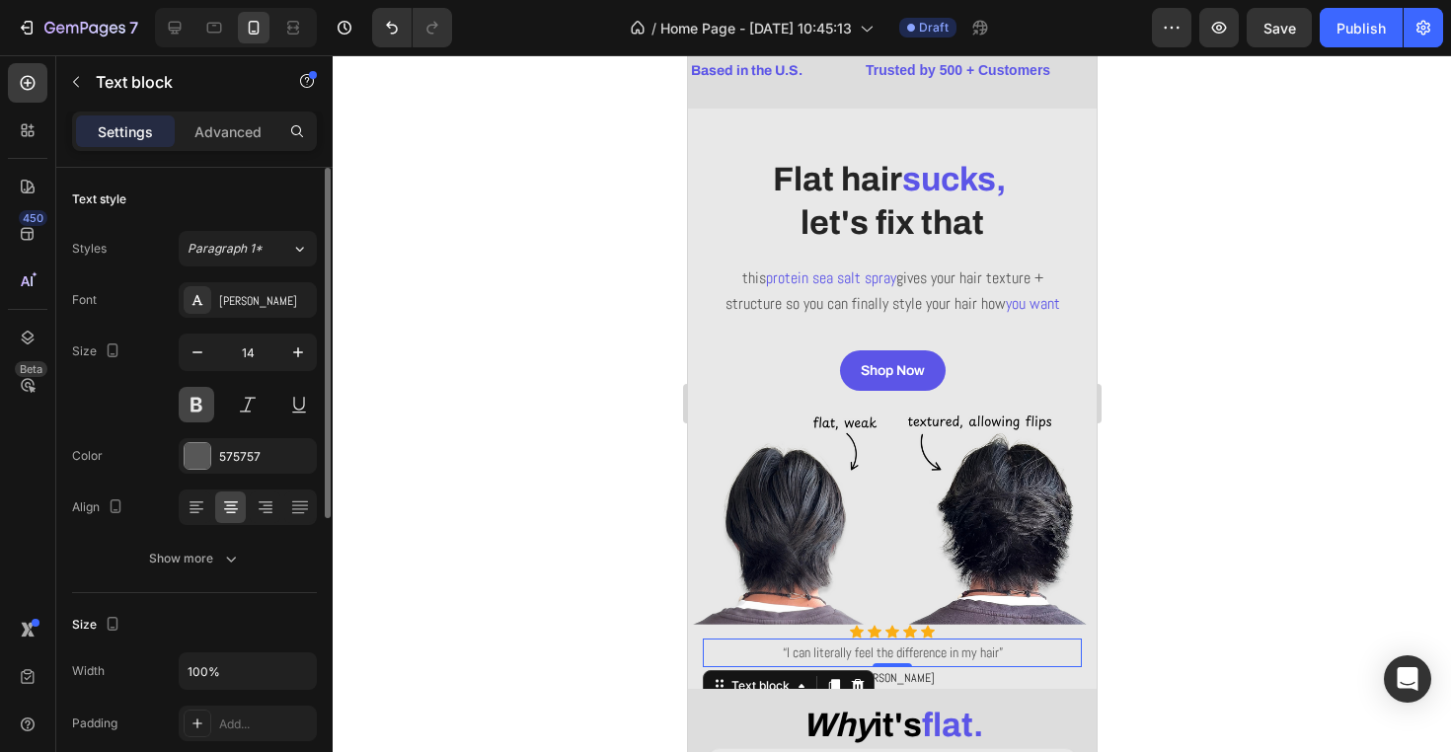
click at [196, 399] on button at bounding box center [197, 405] width 36 height 36
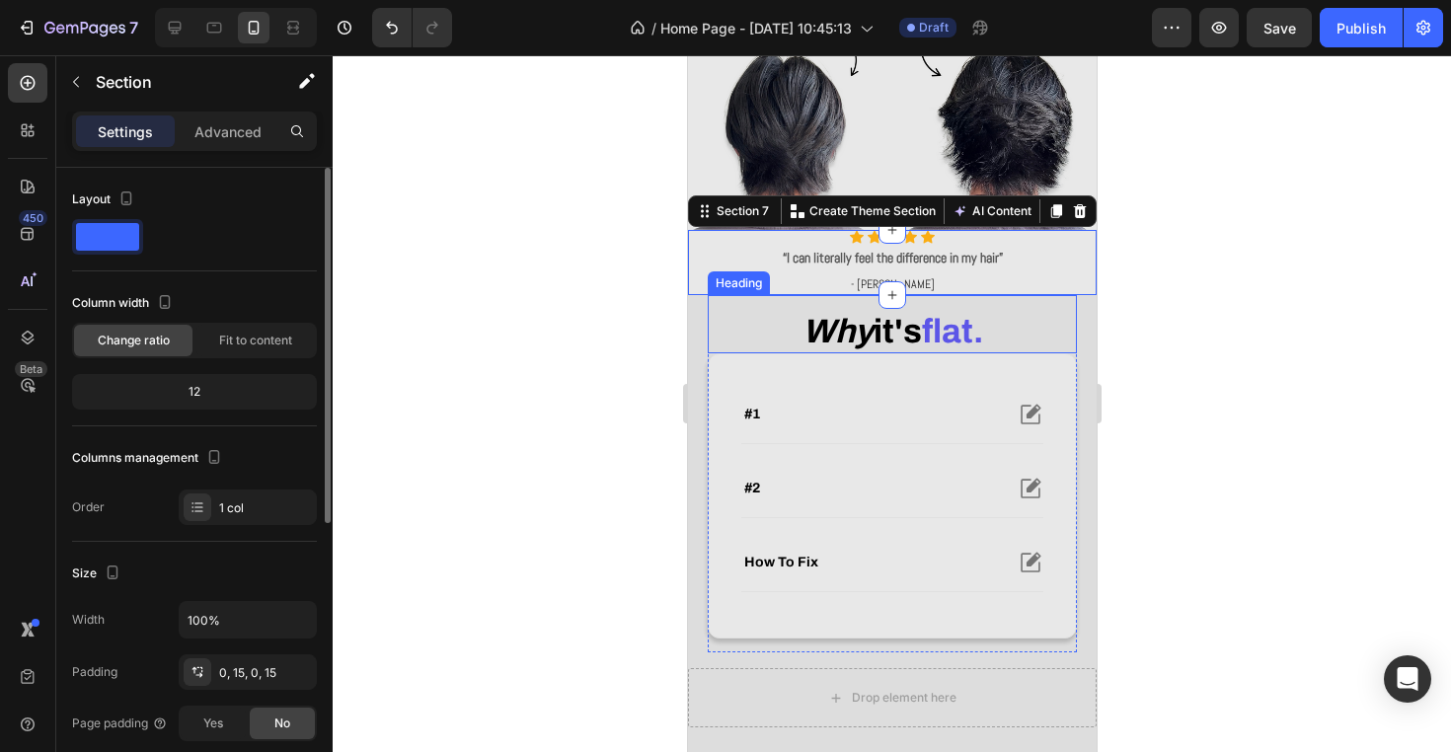
scroll to position [431, 0]
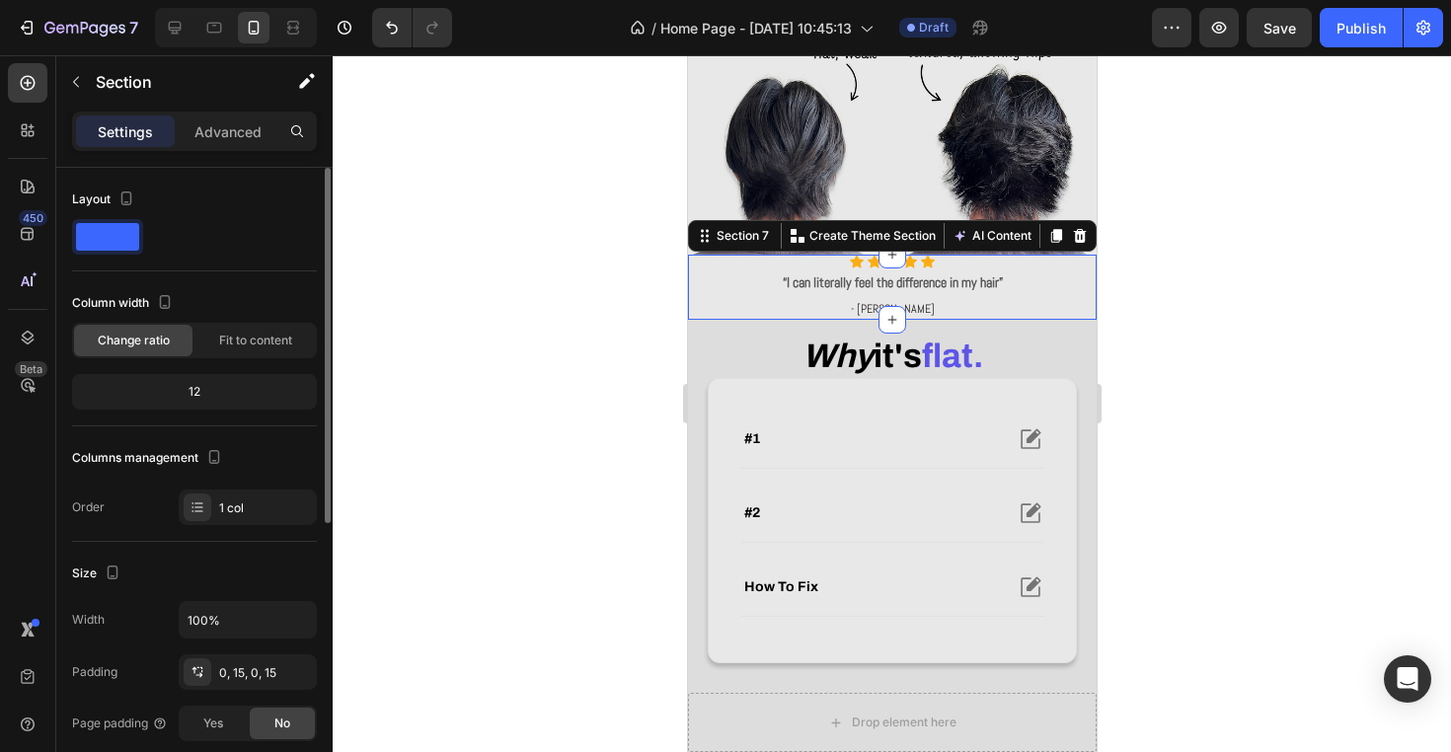
click at [1198, 309] on div at bounding box center [892, 403] width 1118 height 697
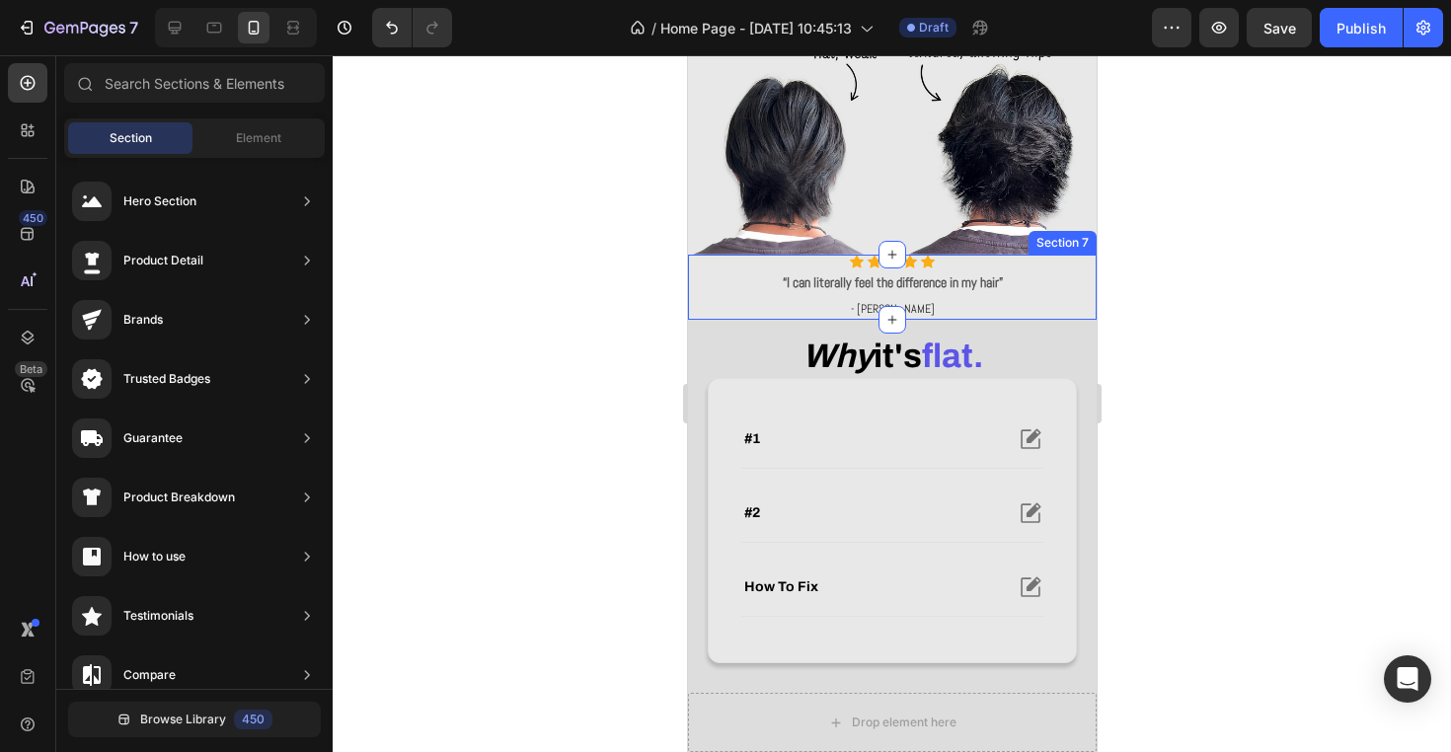
click at [695, 317] on div "Icon Icon Icon Icon Icon Icon List Hoz “I can literally feel the difference in …" at bounding box center [891, 287] width 409 height 64
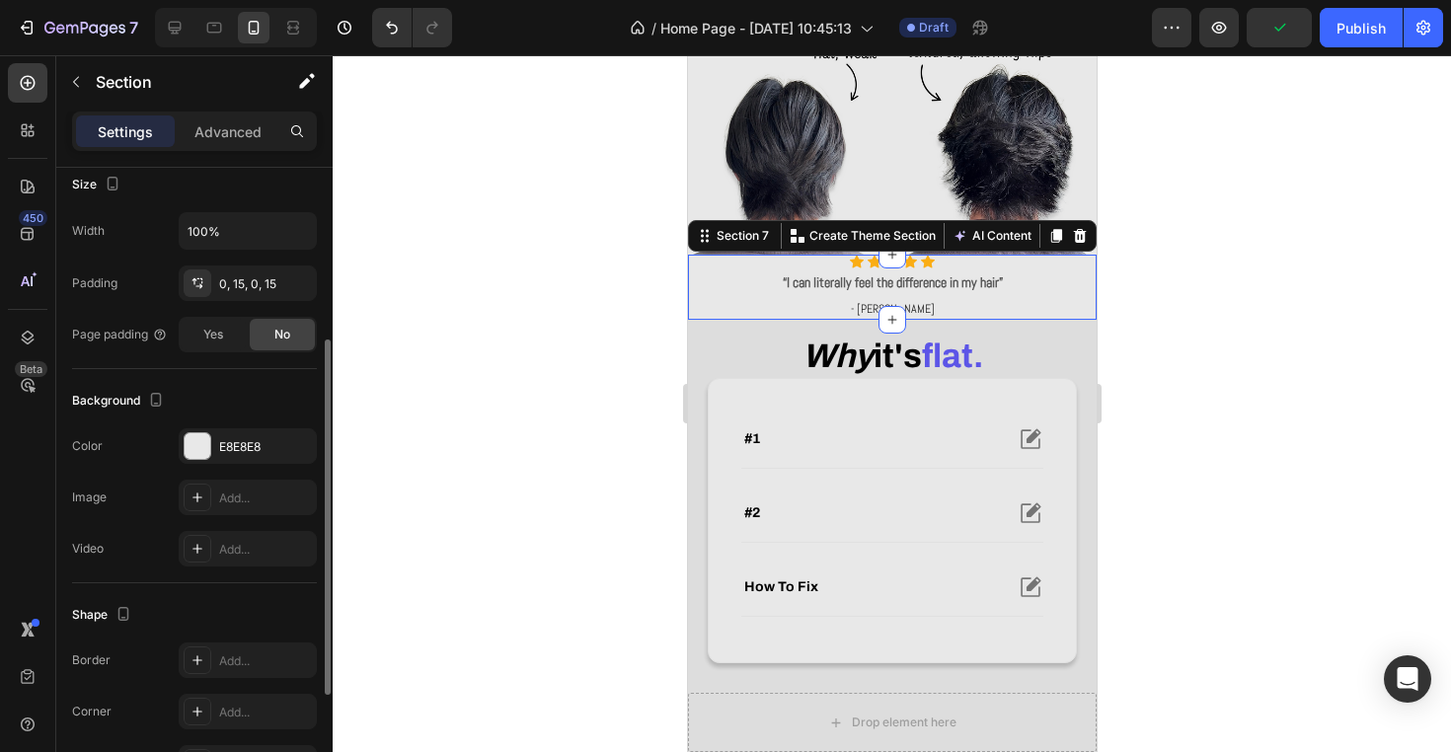
scroll to position [460, 0]
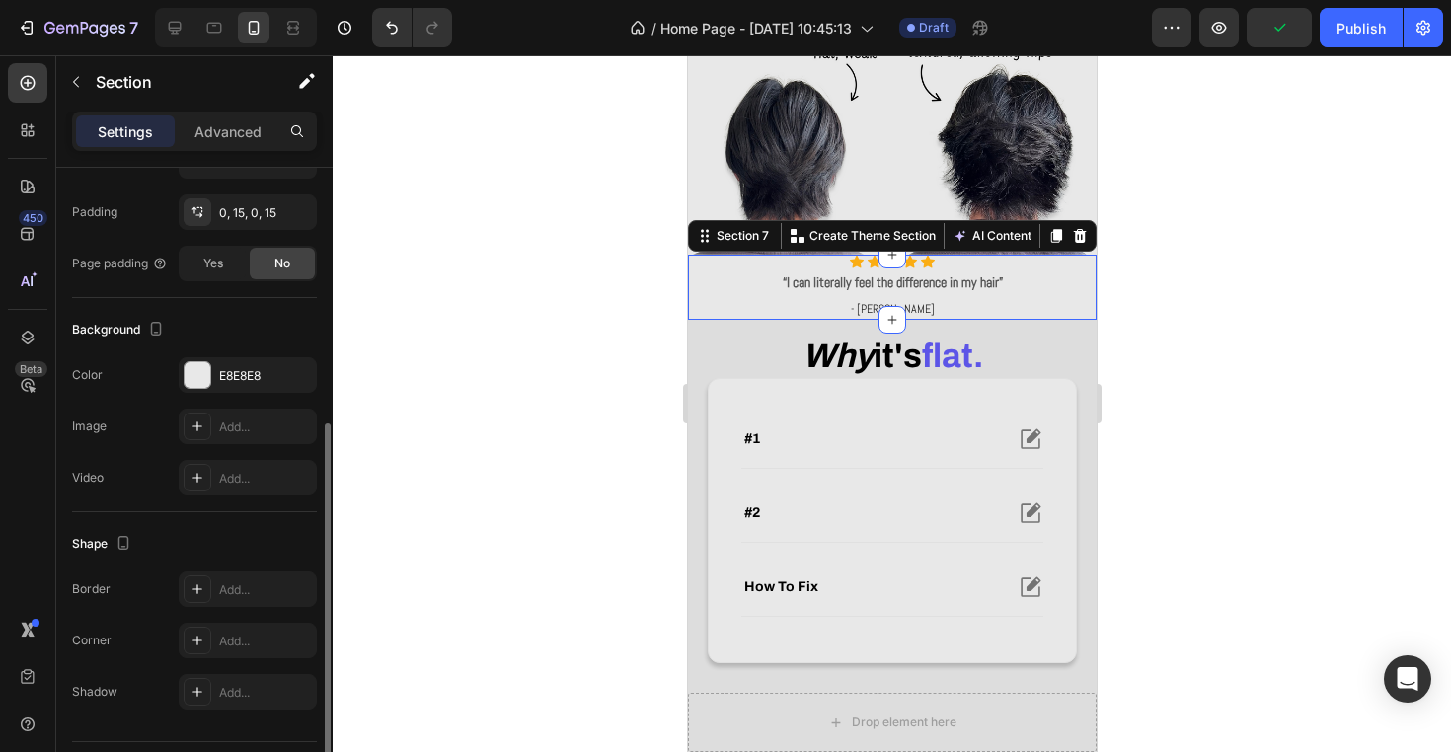
click at [255, 356] on div "Background The changes might be hidden by the video. Color E8E8E8 Image Add... …" at bounding box center [194, 405] width 245 height 214
click at [255, 369] on div "E8E8E8" at bounding box center [247, 376] width 57 height 18
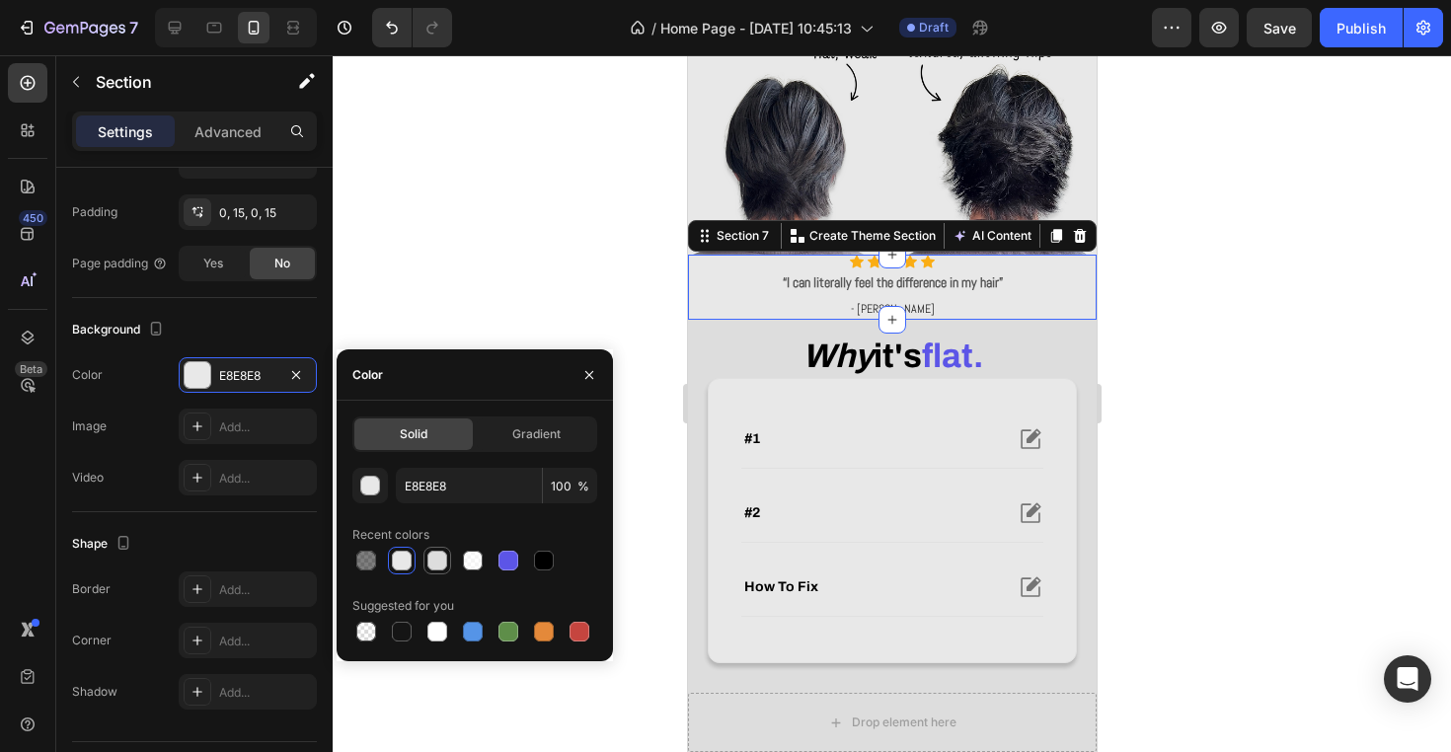
click at [443, 559] on div at bounding box center [437, 561] width 20 height 20
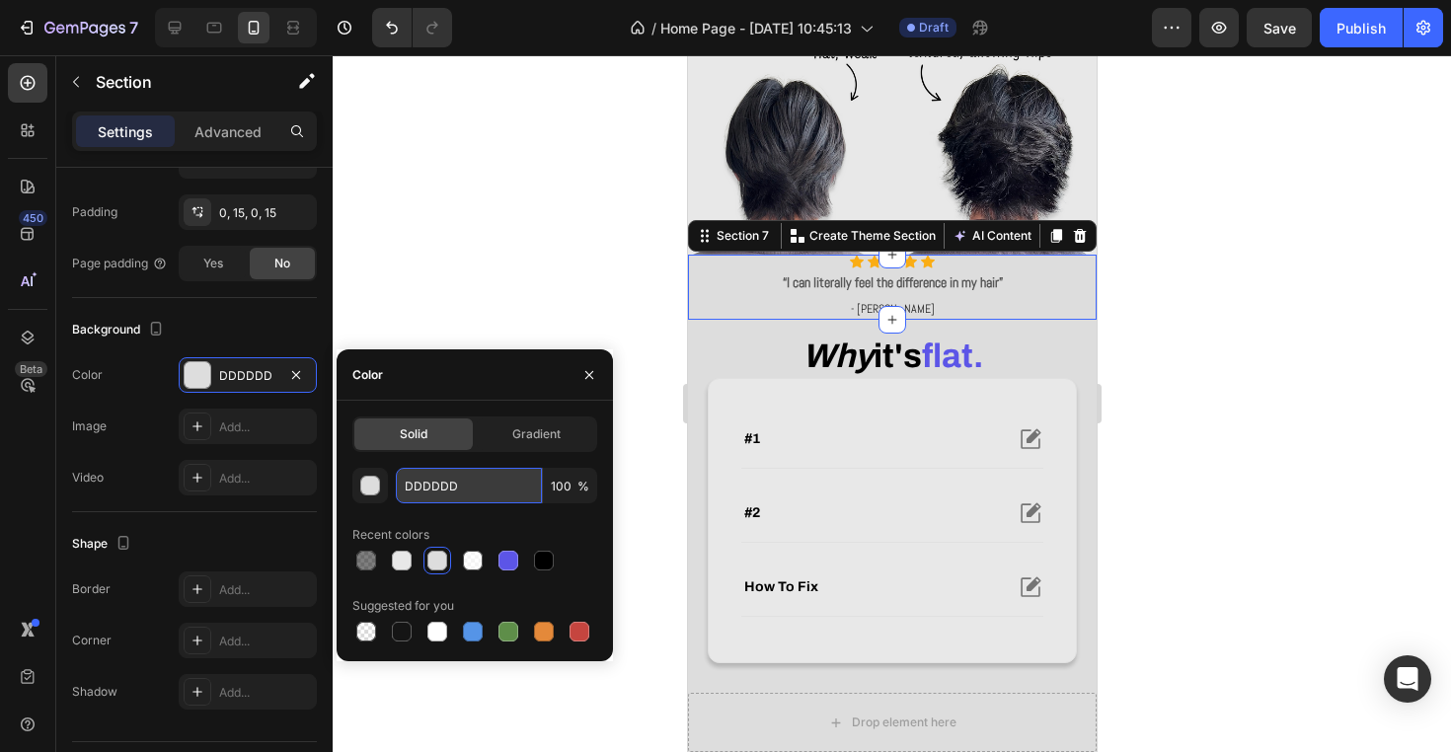
click at [468, 494] on input "DDDDDD" at bounding box center [469, 486] width 146 height 36
click at [376, 490] on div "button" at bounding box center [371, 487] width 20 height 20
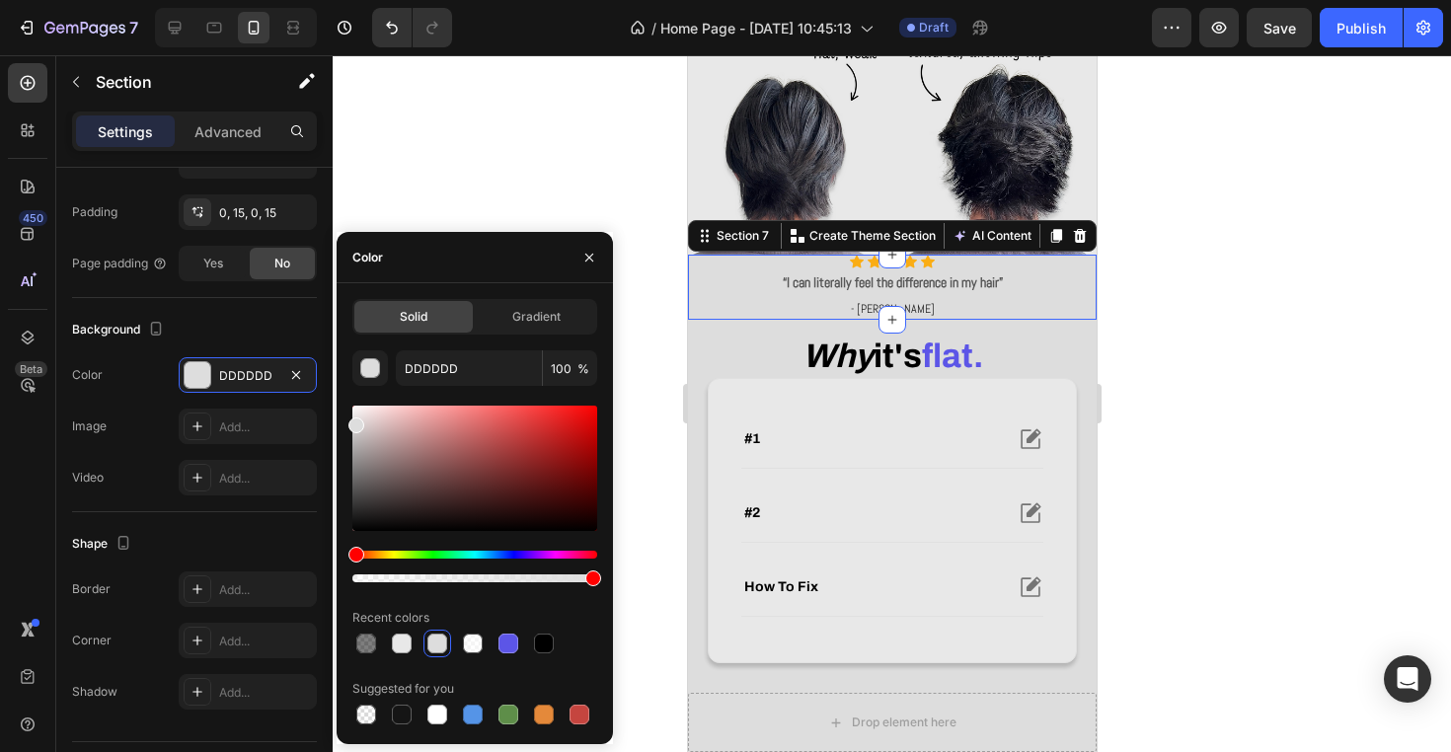
click at [354, 439] on div at bounding box center [474, 468] width 245 height 125
type input "D8D8D8"
drag, startPoint x: 357, startPoint y: 408, endPoint x: 304, endPoint y: 424, distance: 55.9
click at [304, 424] on div "450 Beta Sections(18) Elements(83) Section Element Hero Section Product Detail …" at bounding box center [166, 403] width 333 height 697
click at [433, 166] on div at bounding box center [892, 403] width 1118 height 697
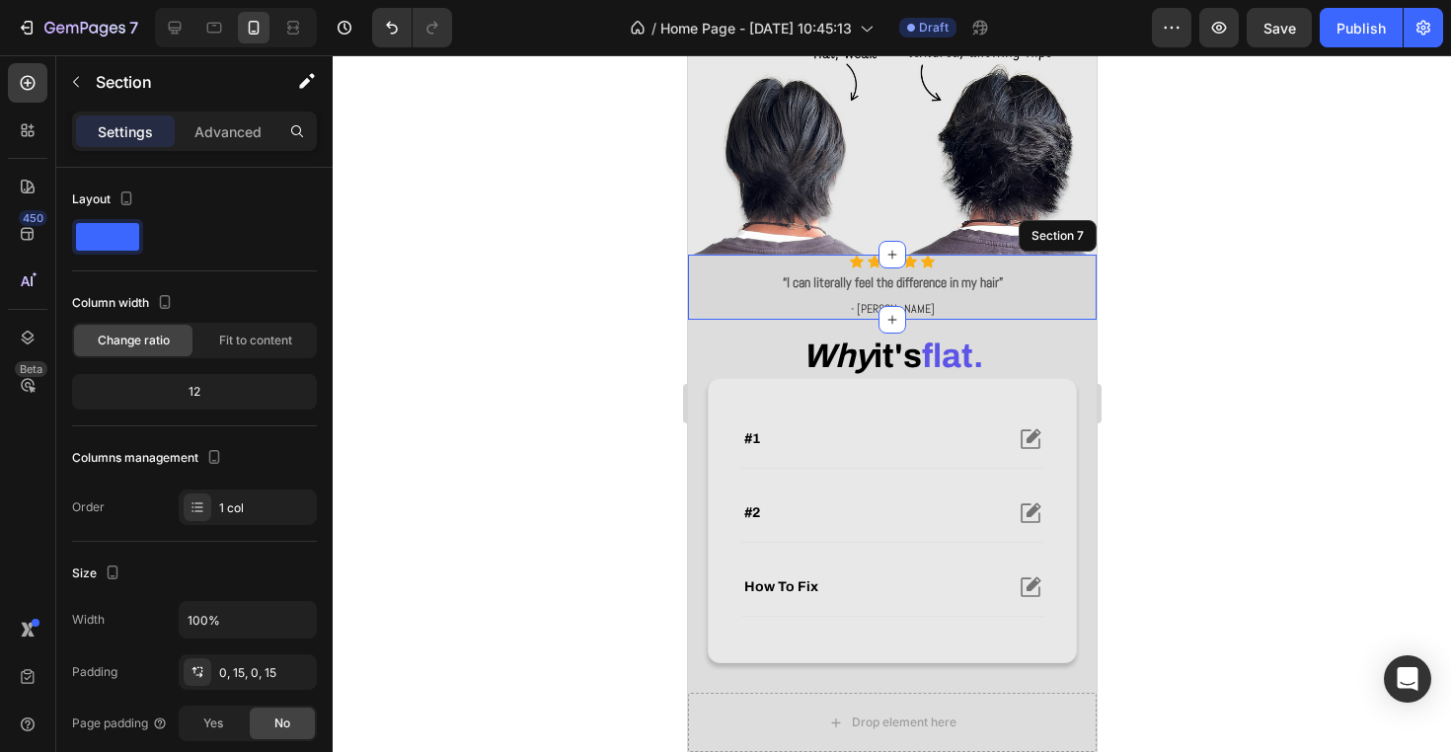
click at [1087, 308] on div "Icon Icon Icon Icon Icon Icon List Hoz “I can literally feel the difference in …" at bounding box center [891, 287] width 409 height 64
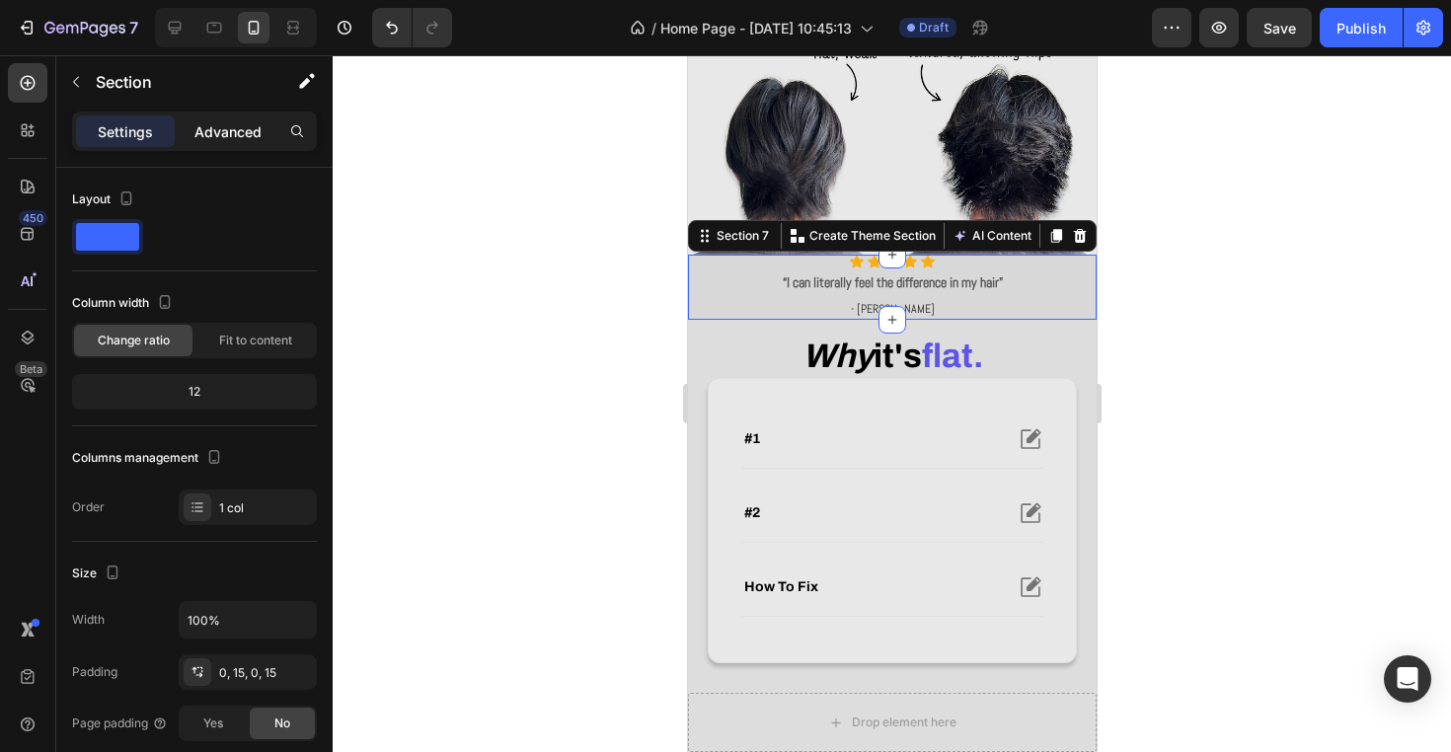
click at [210, 144] on div "Advanced" at bounding box center [228, 131] width 99 height 32
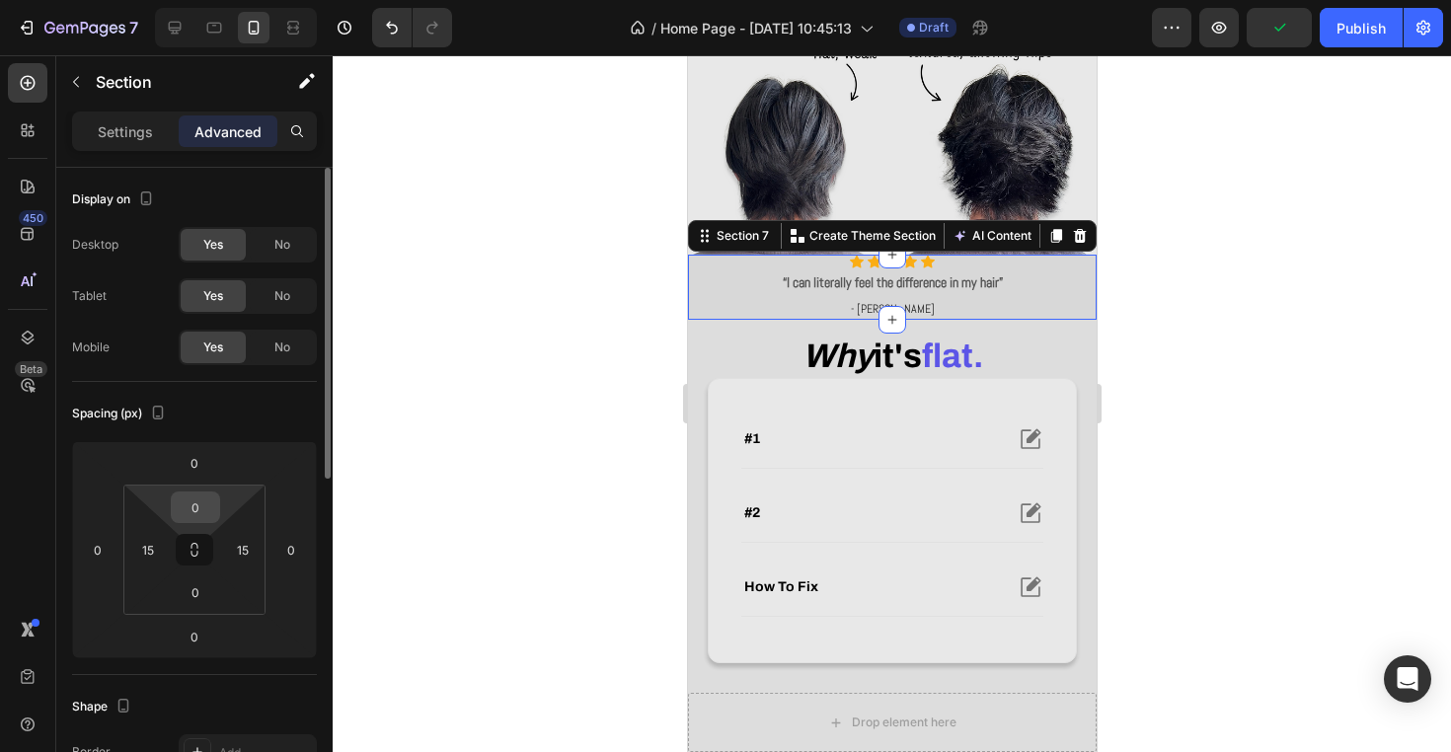
click at [199, 510] on input "0" at bounding box center [195, 507] width 39 height 30
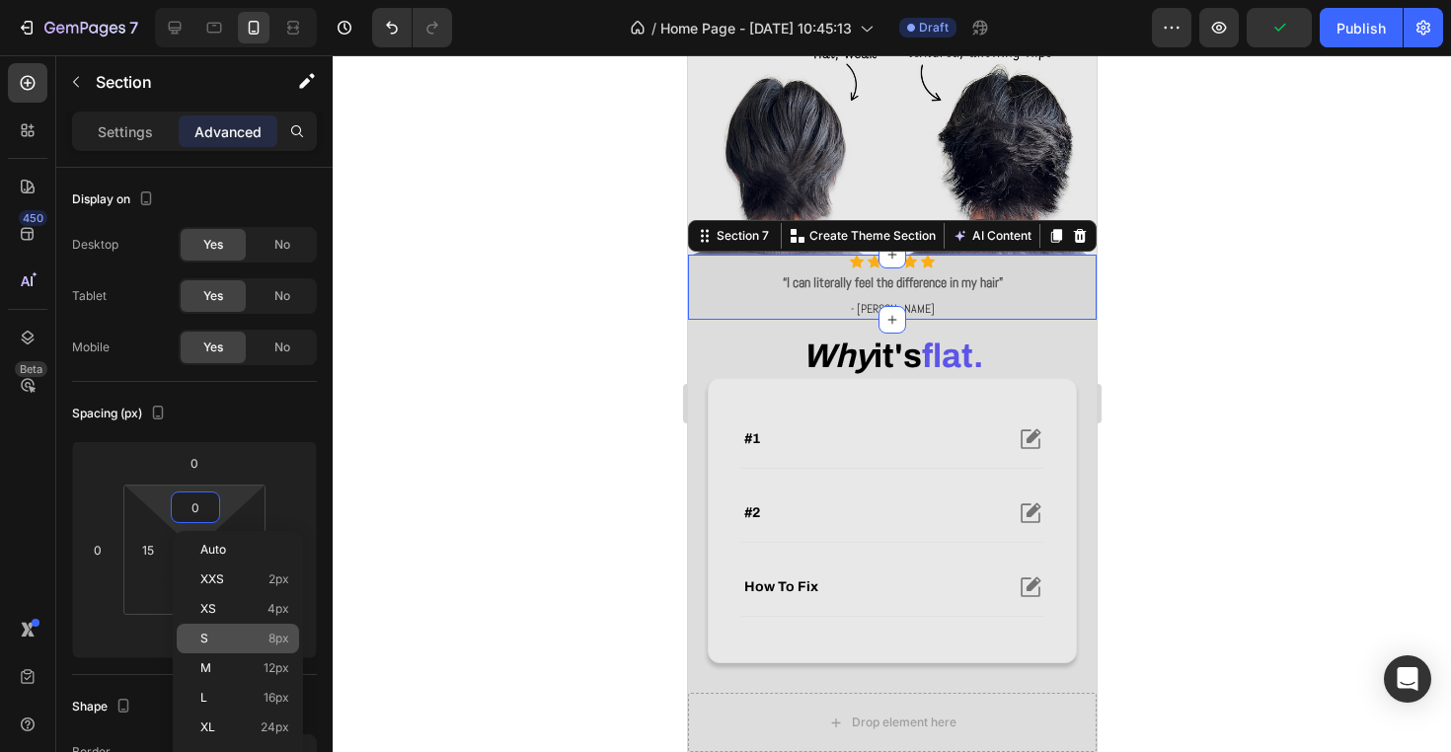
click at [258, 646] on div "S 8px" at bounding box center [238, 639] width 122 height 30
type input "8"
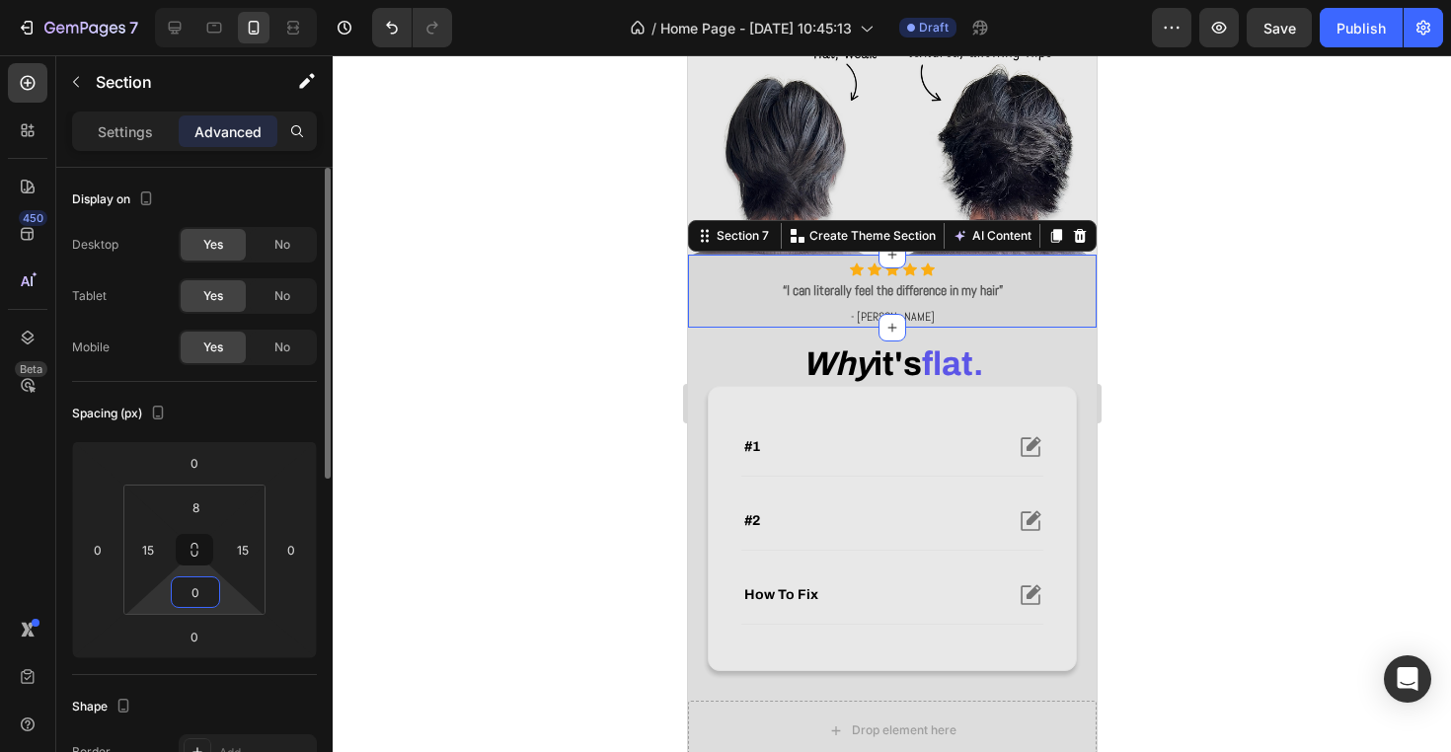
click at [202, 592] on input "0" at bounding box center [195, 592] width 39 height 30
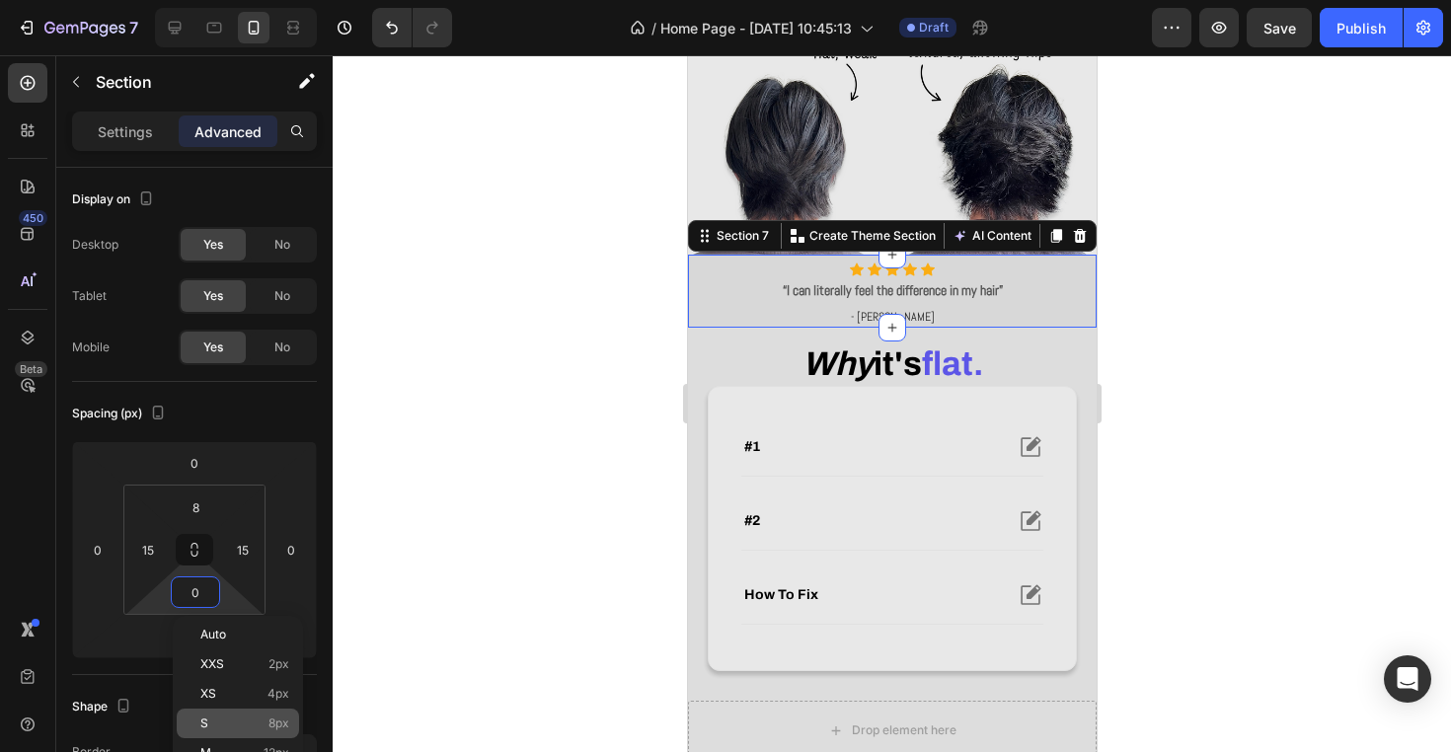
click at [249, 712] on div "S 8px" at bounding box center [238, 724] width 122 height 30
type input "8"
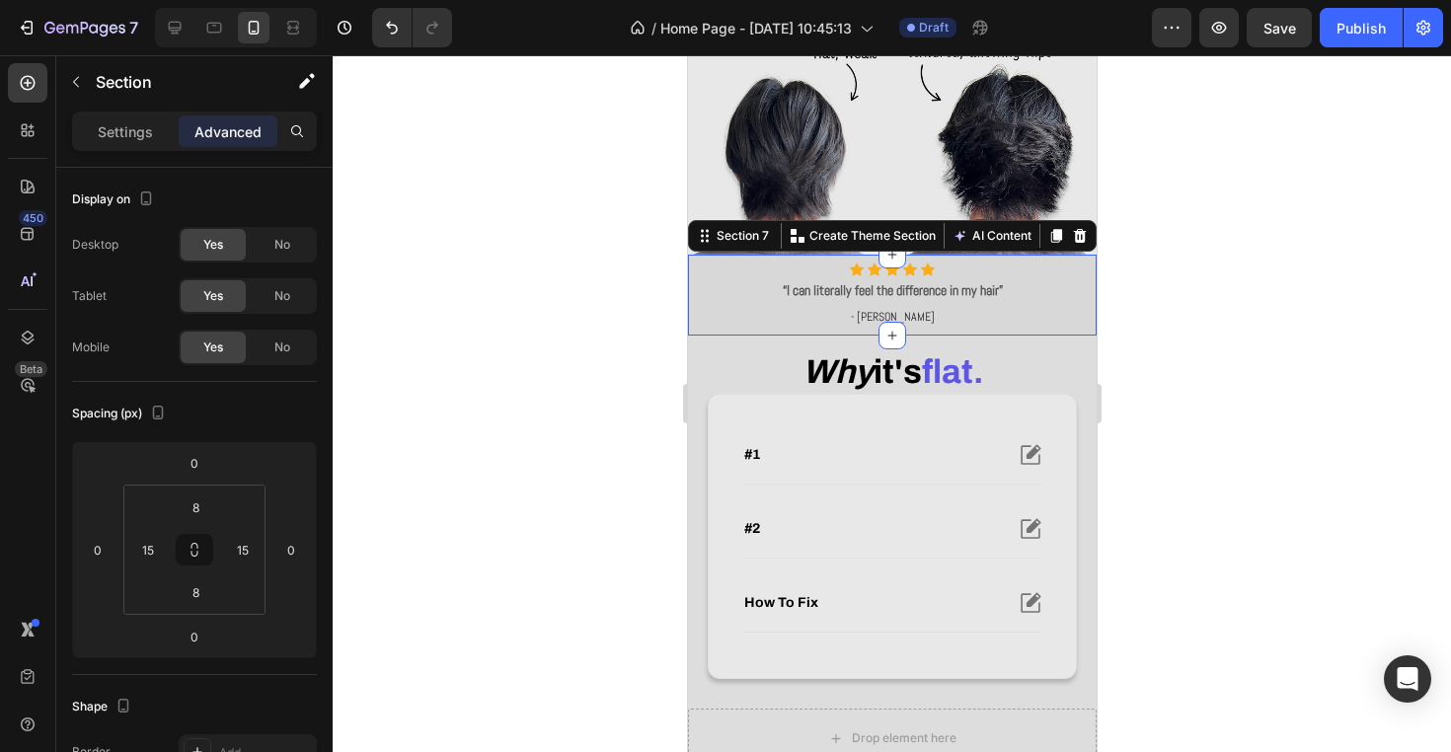
click at [547, 264] on div at bounding box center [892, 403] width 1118 height 697
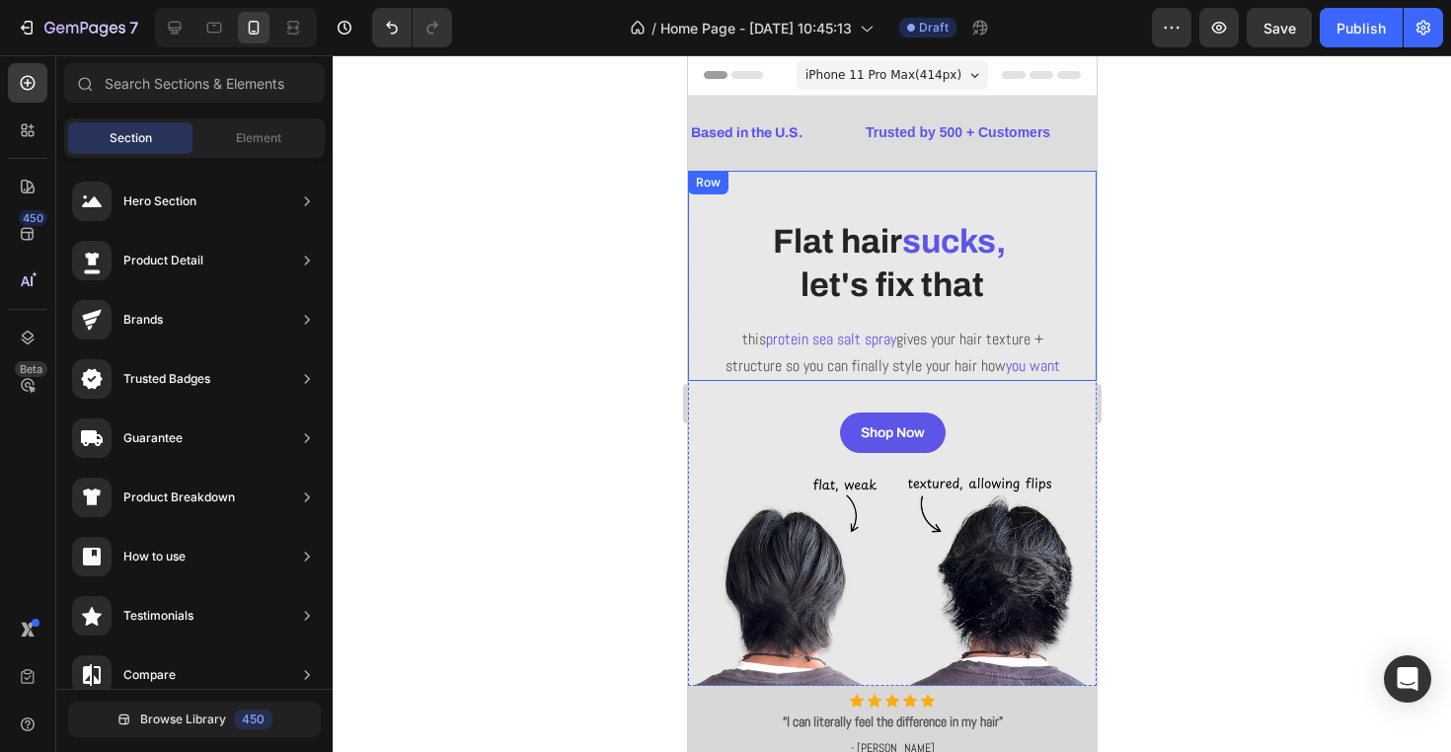
scroll to position [0, 0]
click at [1217, 396] on div at bounding box center [892, 403] width 1118 height 697
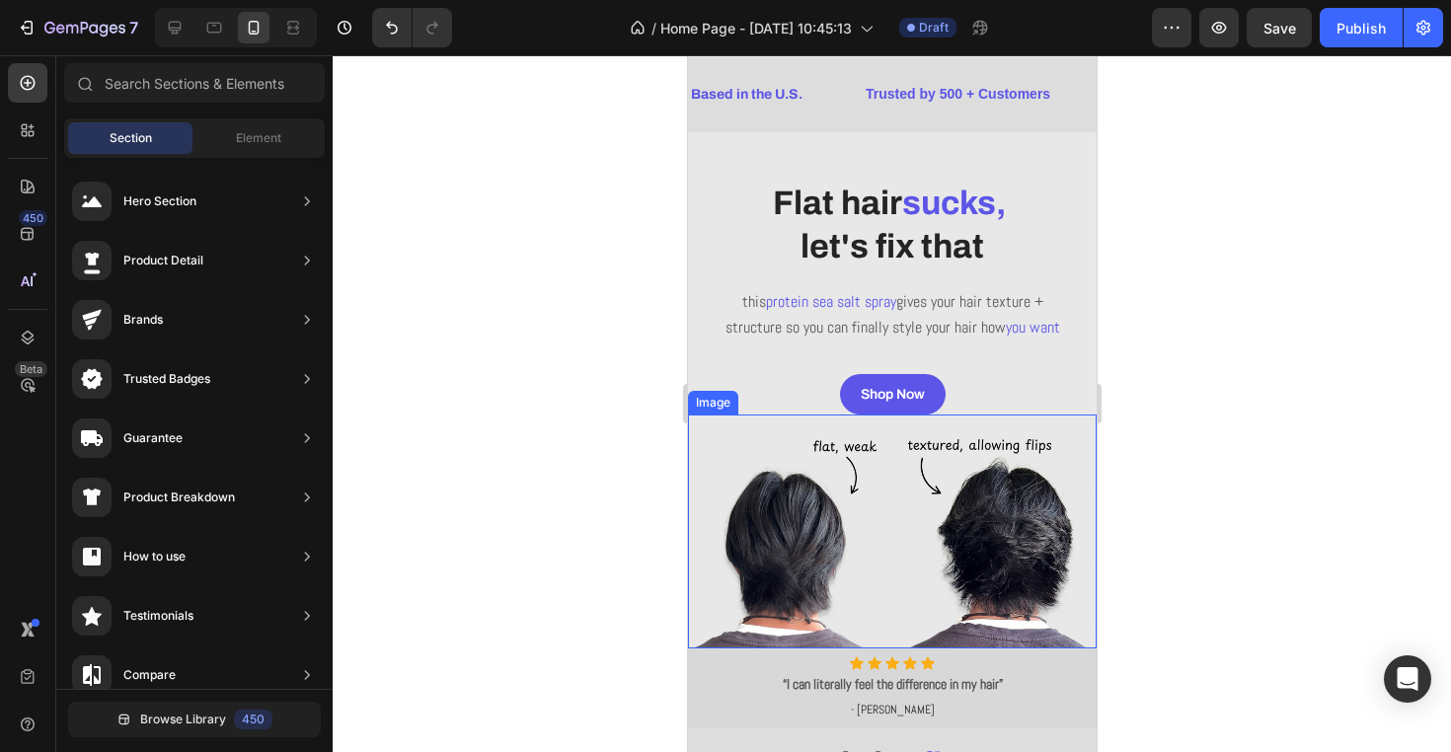
scroll to position [45, 0]
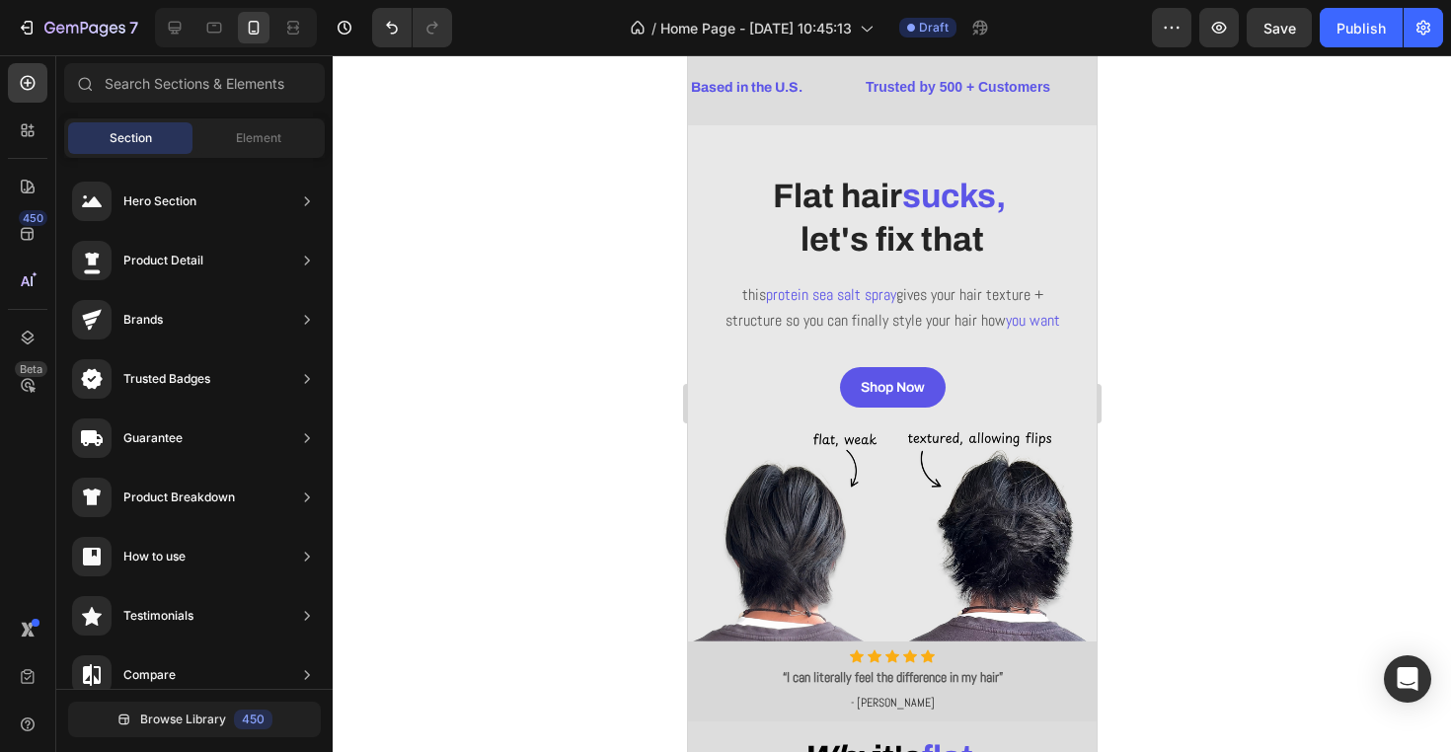
click at [1233, 455] on div at bounding box center [892, 403] width 1118 height 697
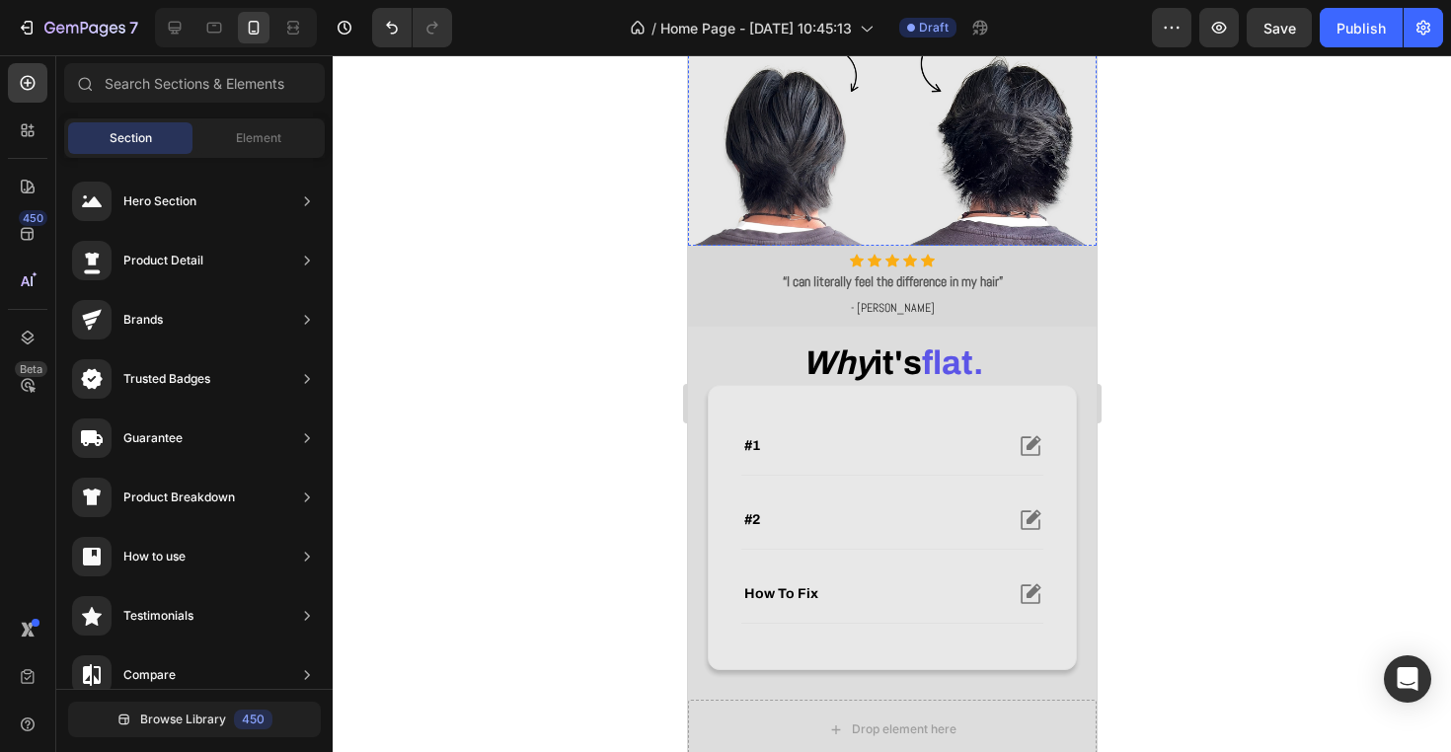
scroll to position [454, 0]
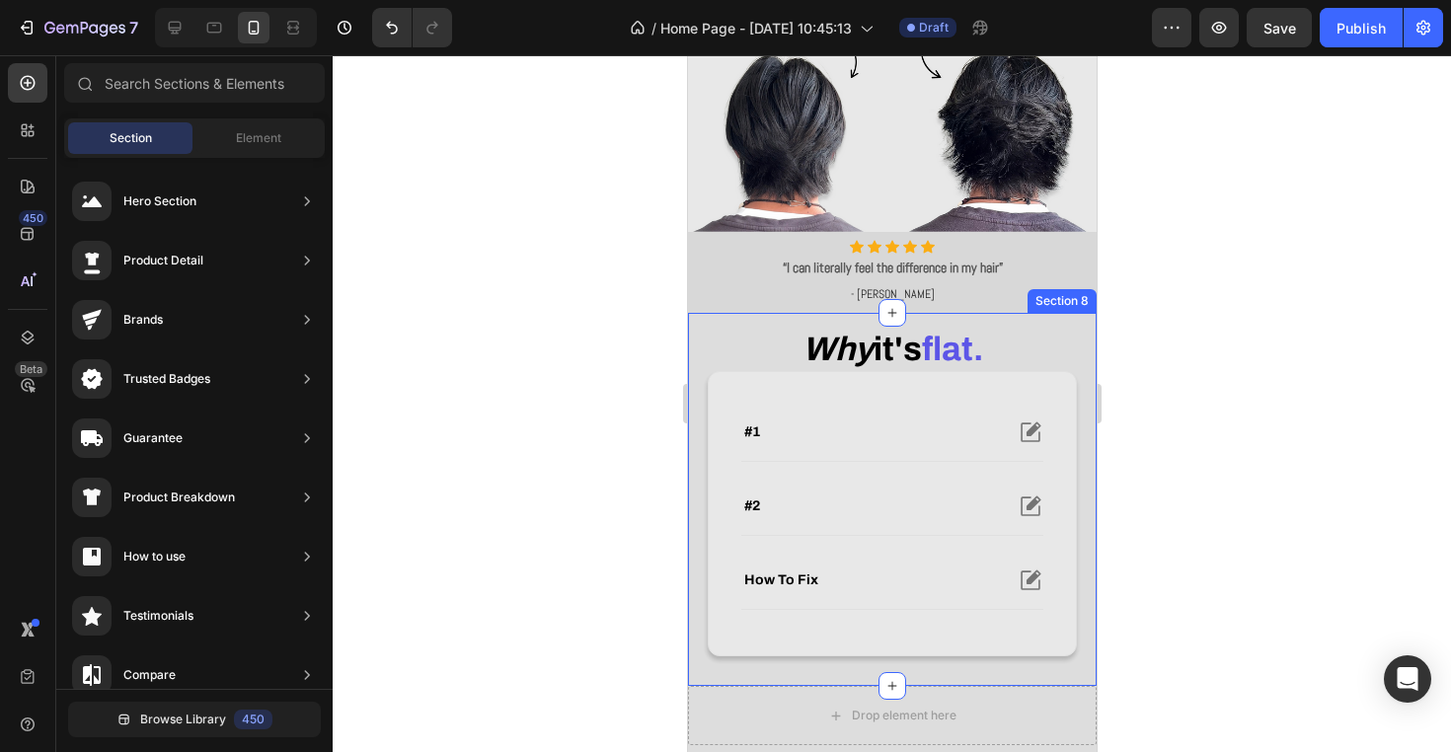
click at [696, 360] on div "why it's flat. Heading #1 #2 how to fix Accordion Row Row Section 8" at bounding box center [891, 500] width 409 height 374
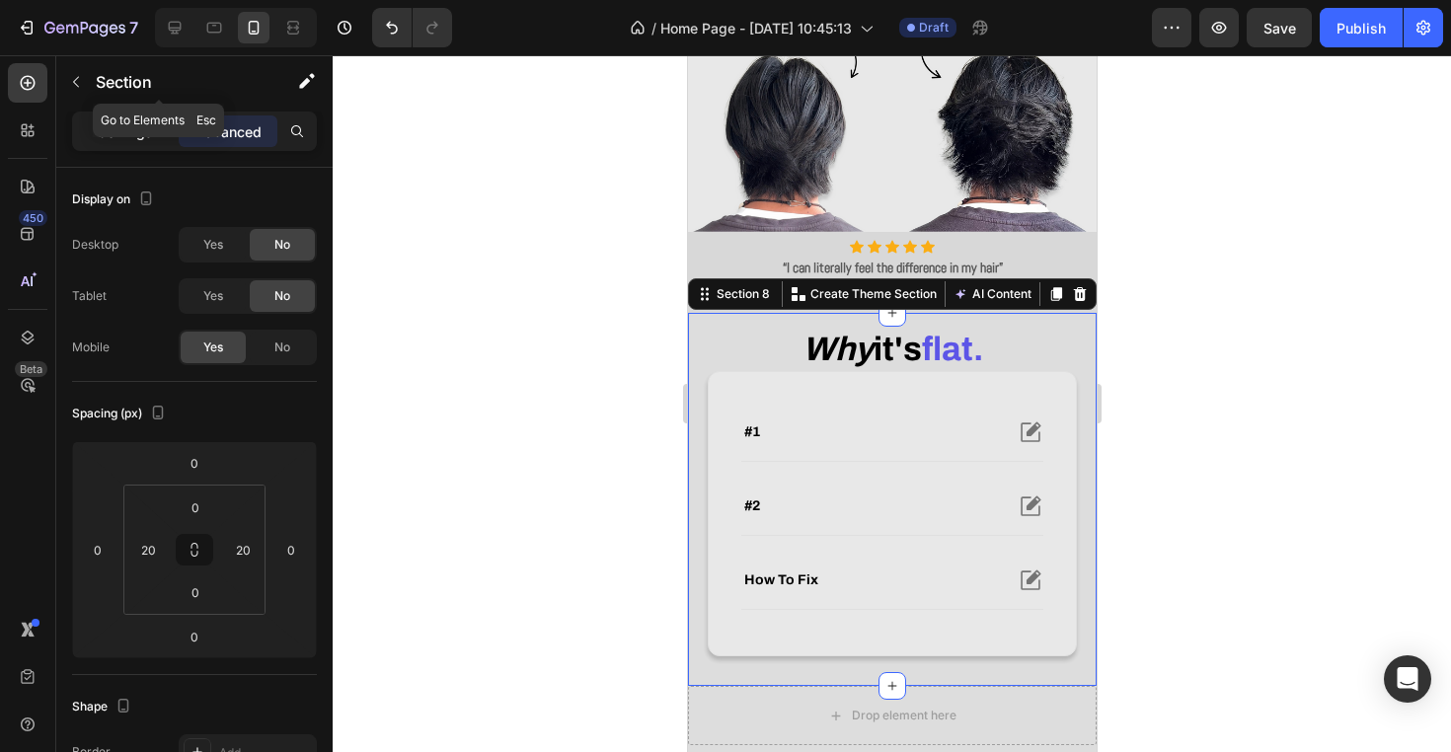
click at [138, 145] on div "Settings" at bounding box center [125, 131] width 99 height 32
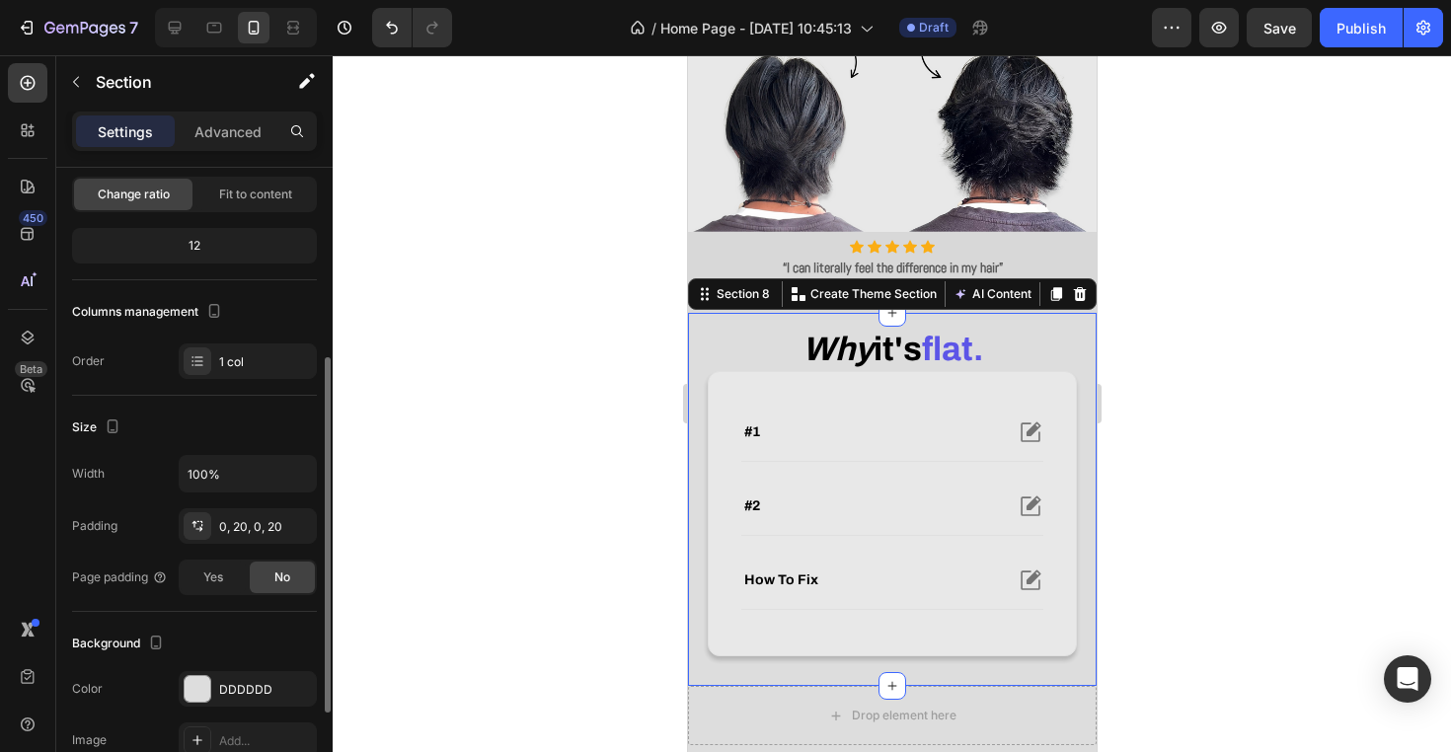
scroll to position [216, 0]
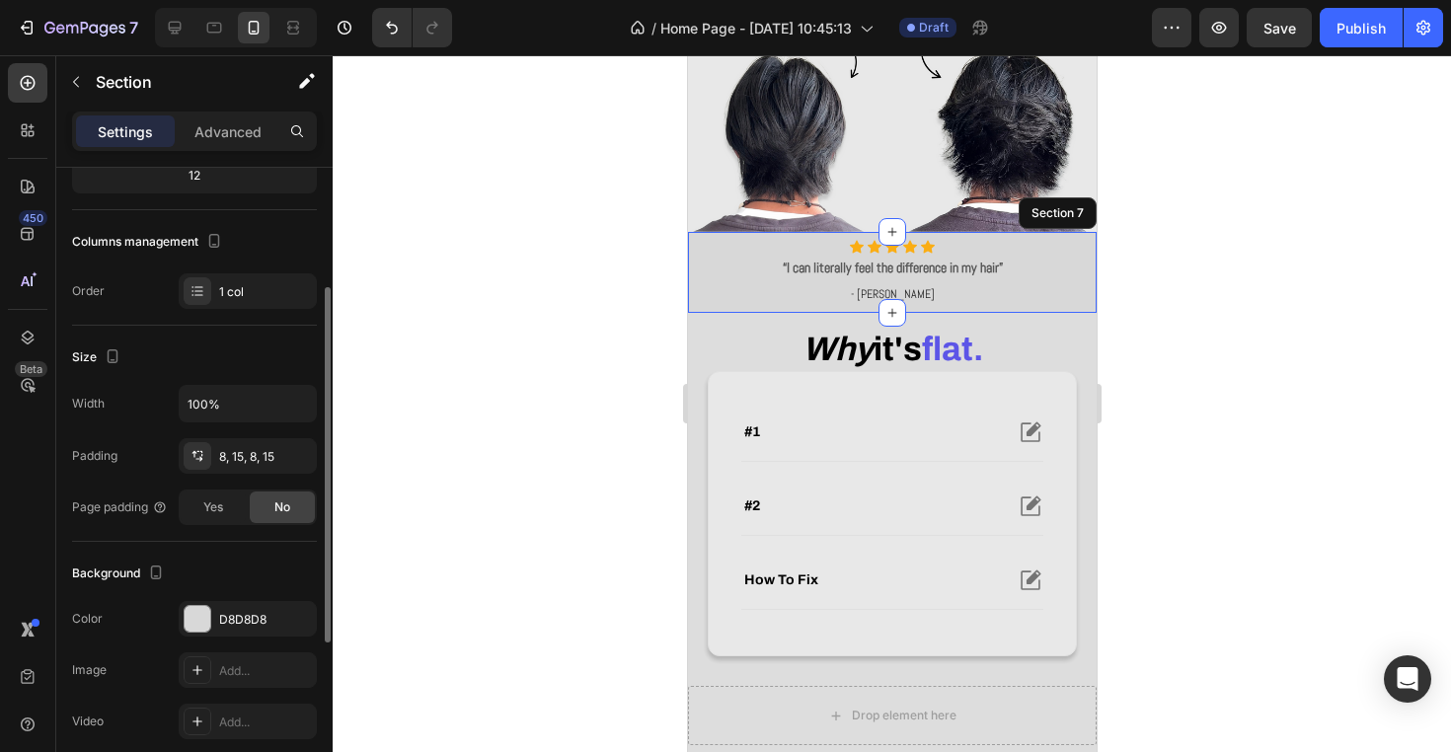
click at [699, 265] on div "Icon Icon Icon Icon Icon Icon List Hoz “I can literally feel the difference in …" at bounding box center [891, 272] width 409 height 80
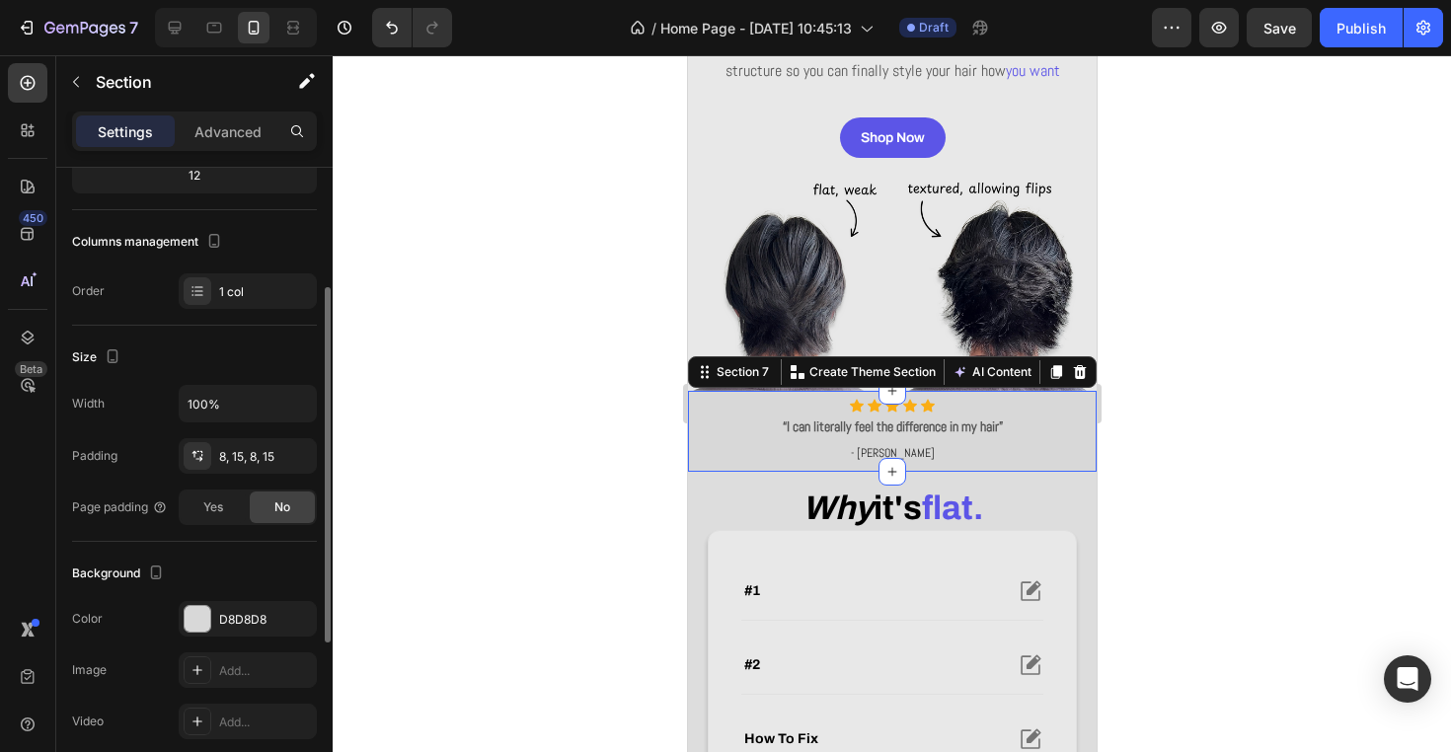
scroll to position [116, 0]
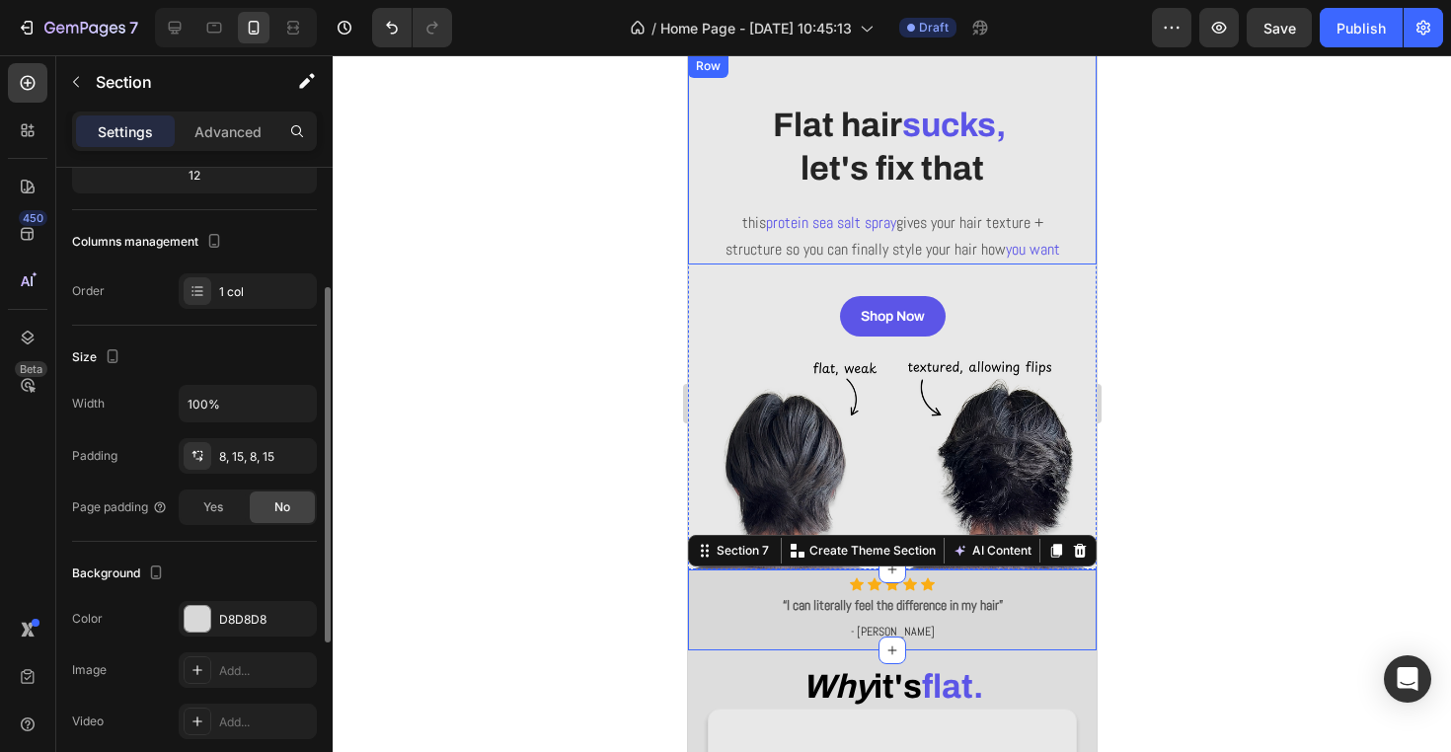
click at [692, 254] on div "⁠⁠⁠⁠⁠⁠⁠ Flat hair sucks, let's fix that Heading this protein sea salt spray giv…" at bounding box center [891, 159] width 409 height 210
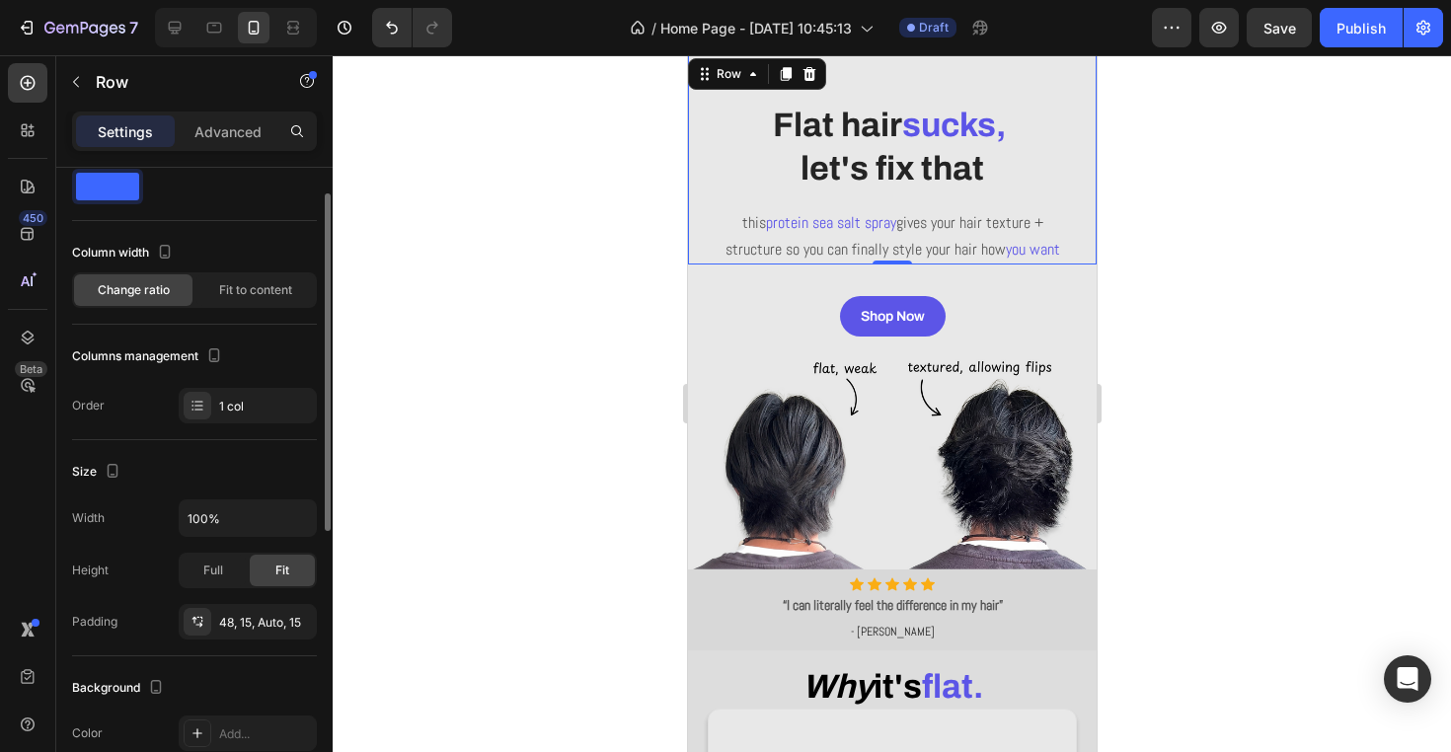
scroll to position [89, 0]
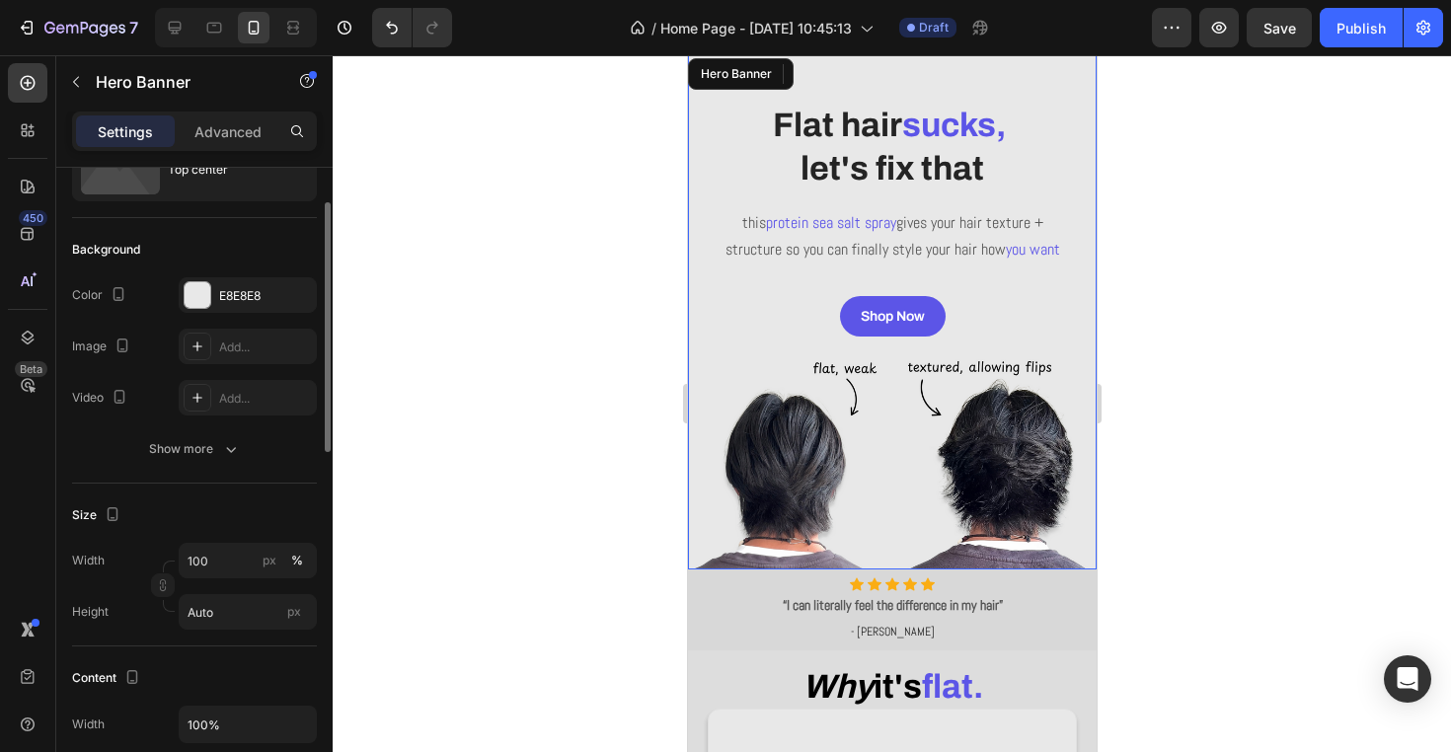
click at [719, 315] on div "Shop Now Button" at bounding box center [891, 300] width 409 height 72
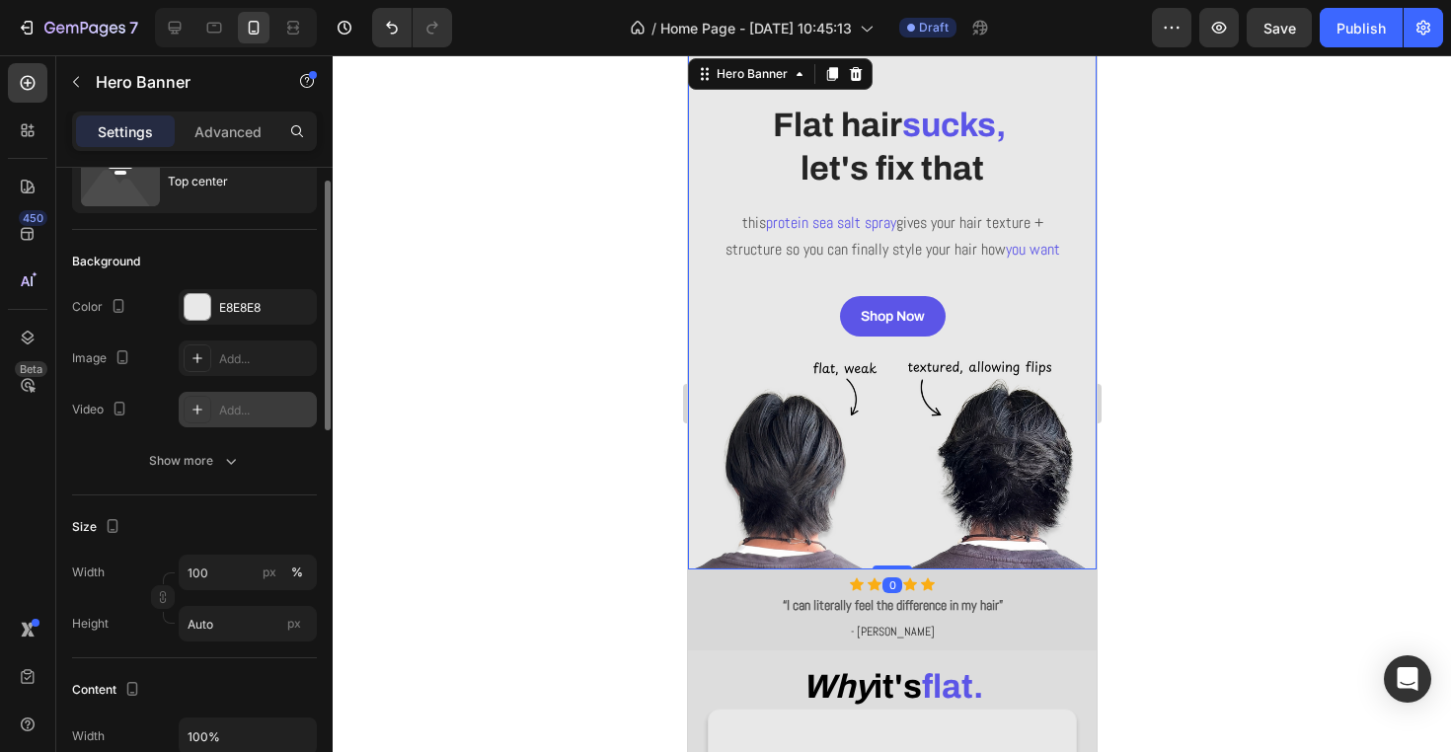
scroll to position [127, 0]
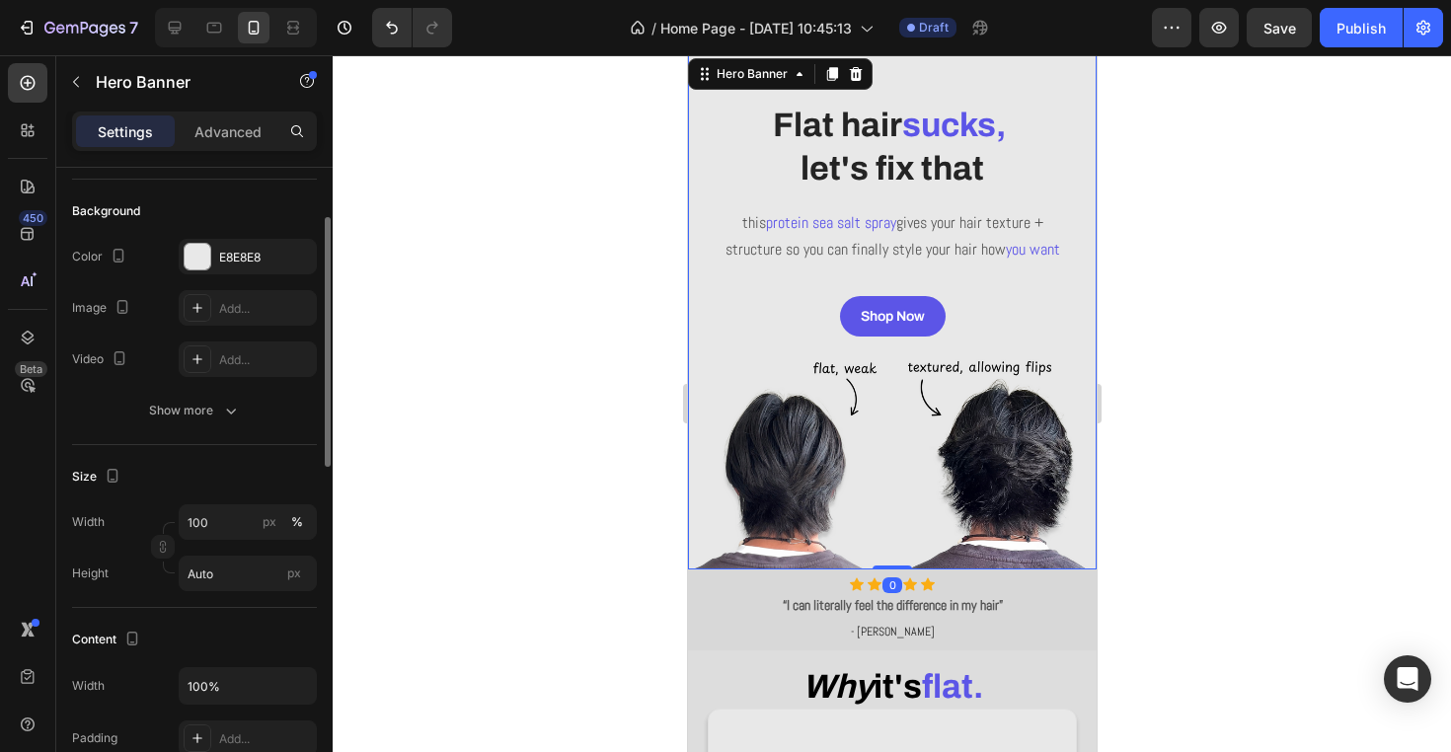
click at [541, 415] on div at bounding box center [892, 403] width 1118 height 697
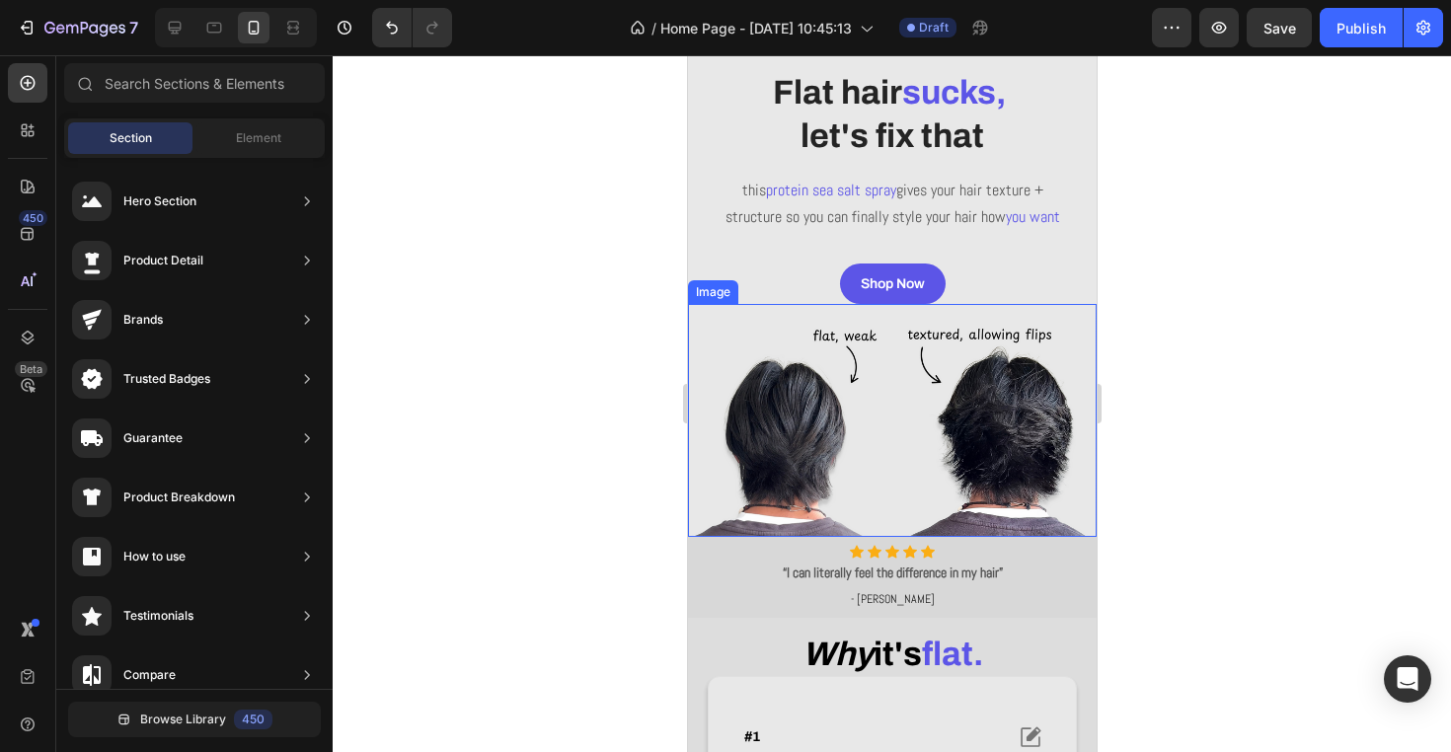
scroll to position [169, 0]
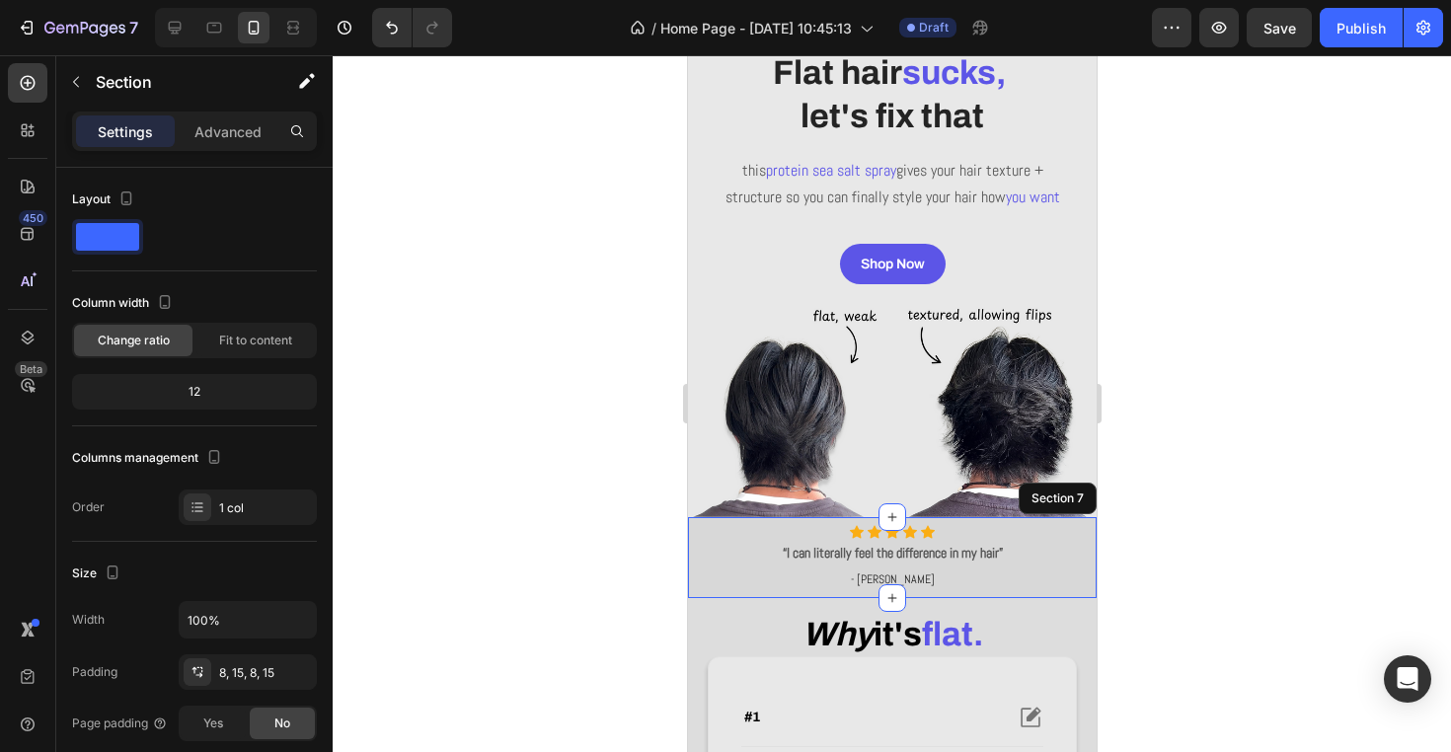
click at [698, 562] on div "Icon Icon Icon Icon Icon Icon List Hoz “I can literally feel the difference in …" at bounding box center [891, 557] width 409 height 80
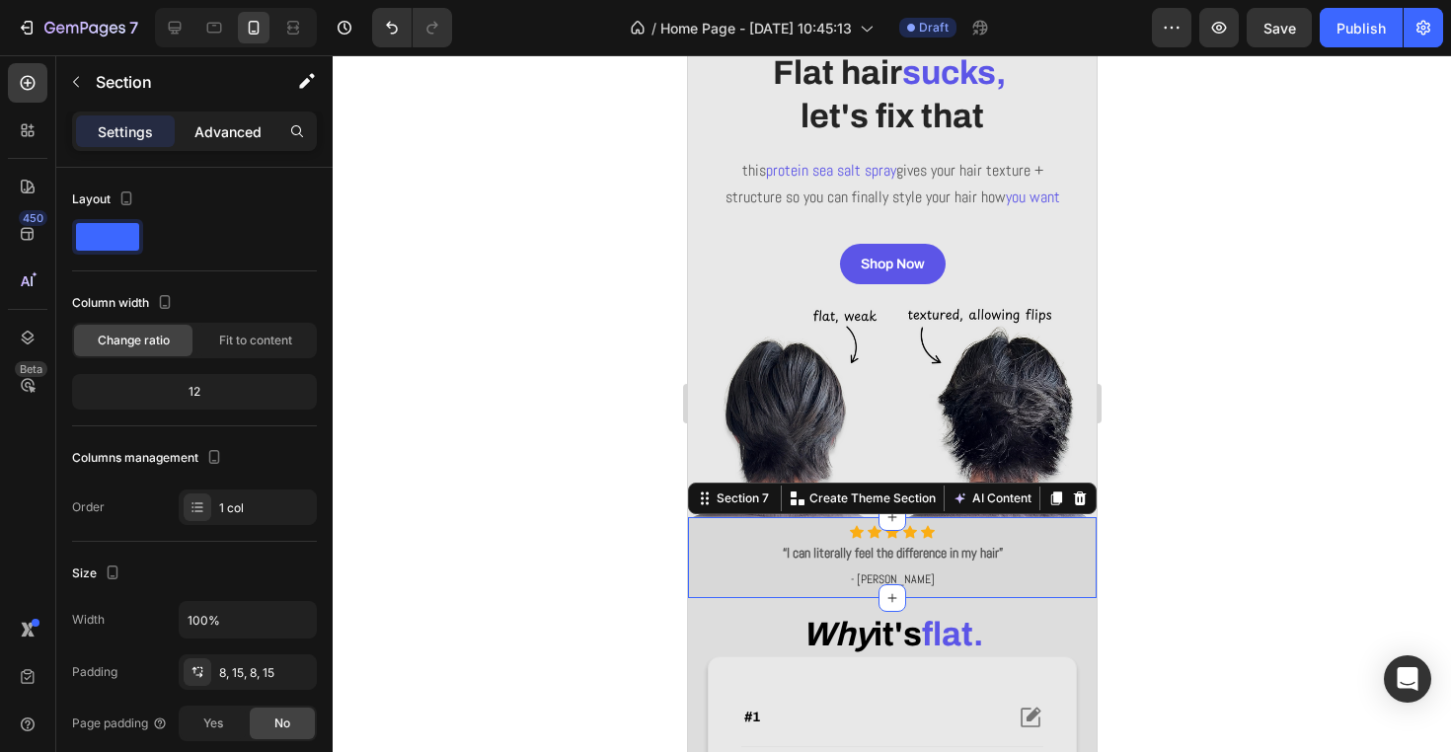
click at [204, 138] on p "Advanced" at bounding box center [227, 131] width 67 height 21
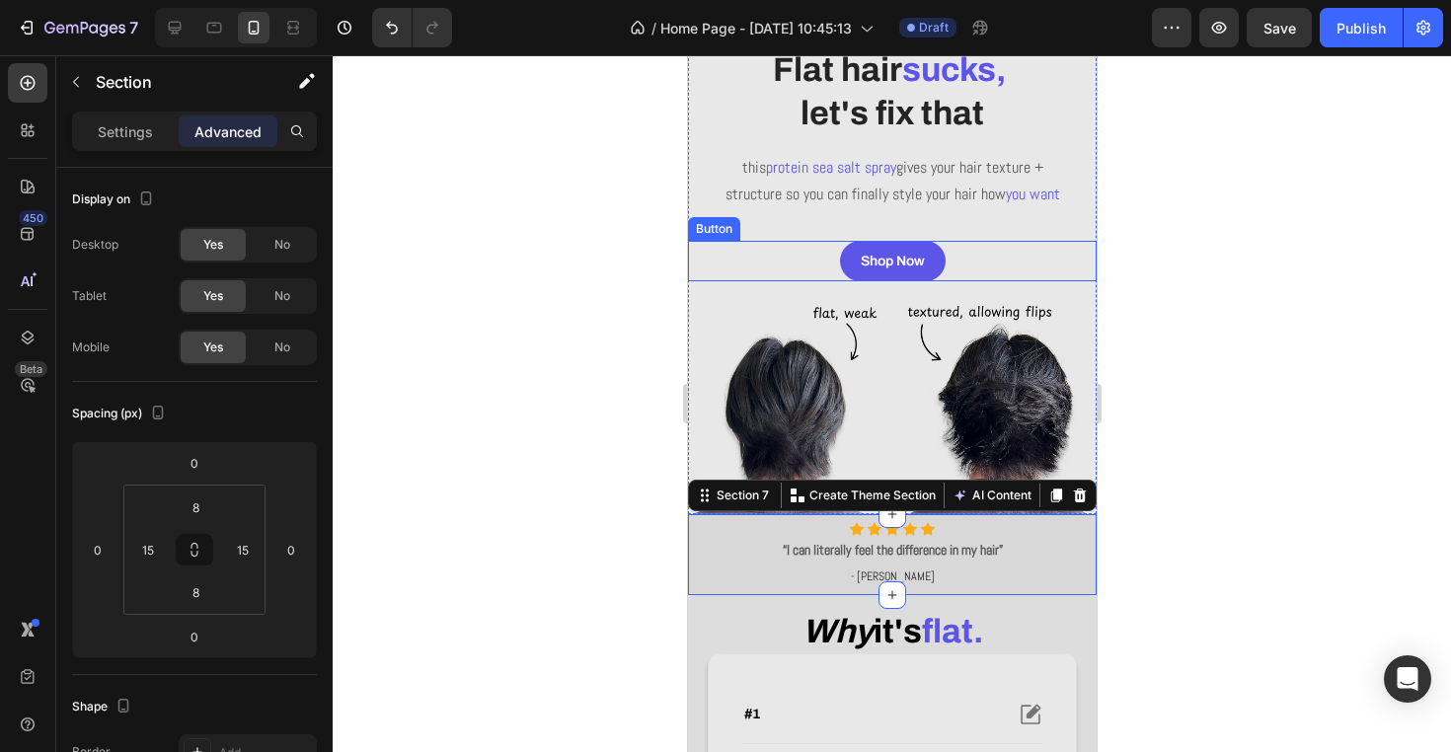
scroll to position [188, 0]
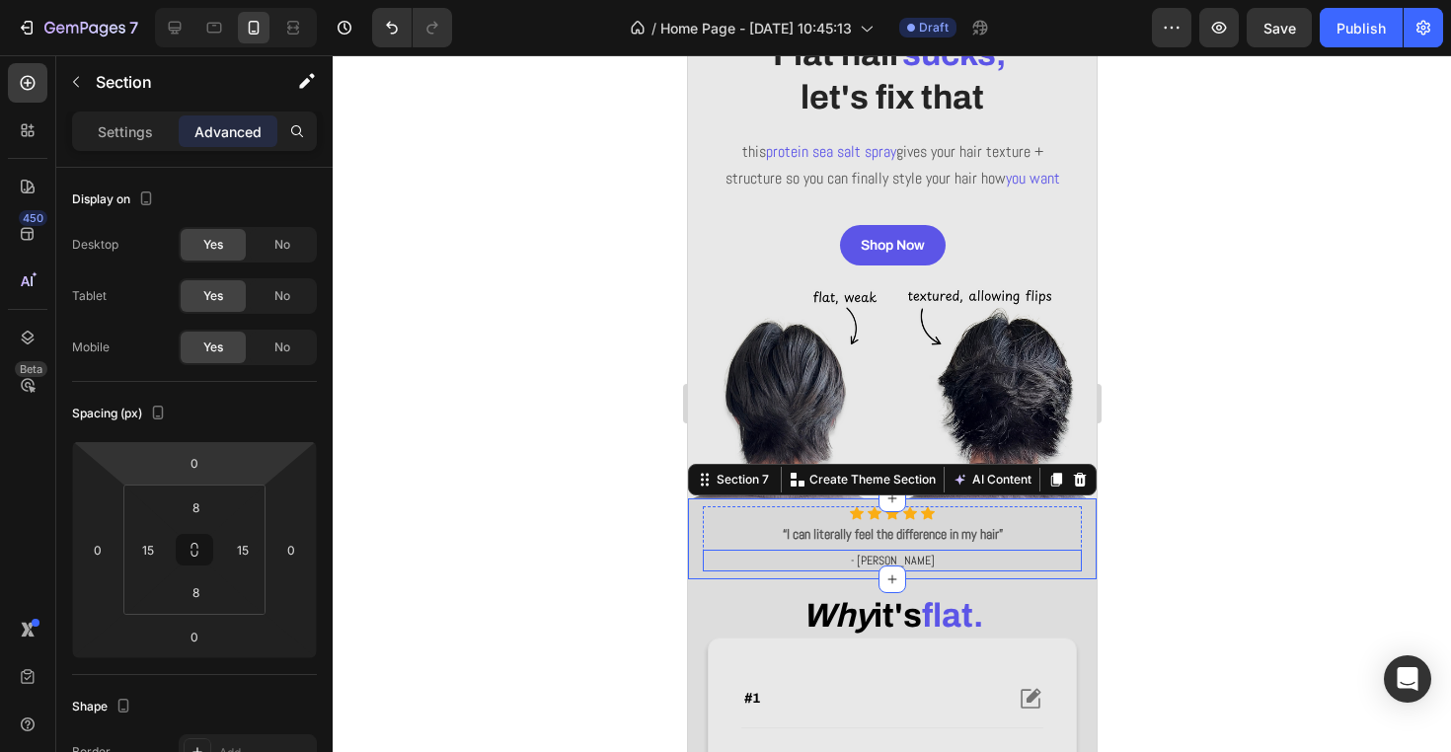
click at [908, 569] on p "- Ryan S." at bounding box center [891, 561] width 375 height 18
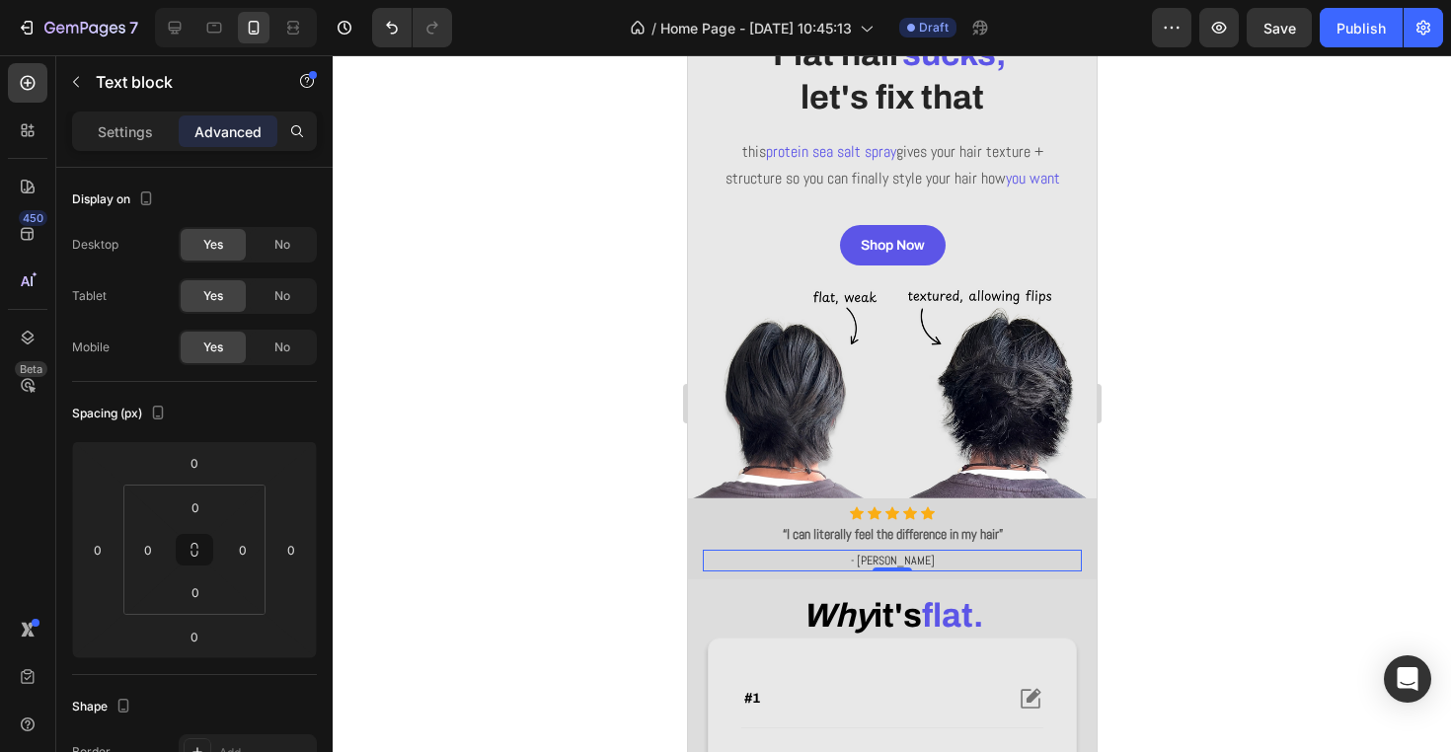
click at [886, 569] on p "- Ryan S." at bounding box center [891, 561] width 375 height 18
drag, startPoint x: 878, startPoint y: 584, endPoint x: 913, endPoint y: 584, distance: 34.5
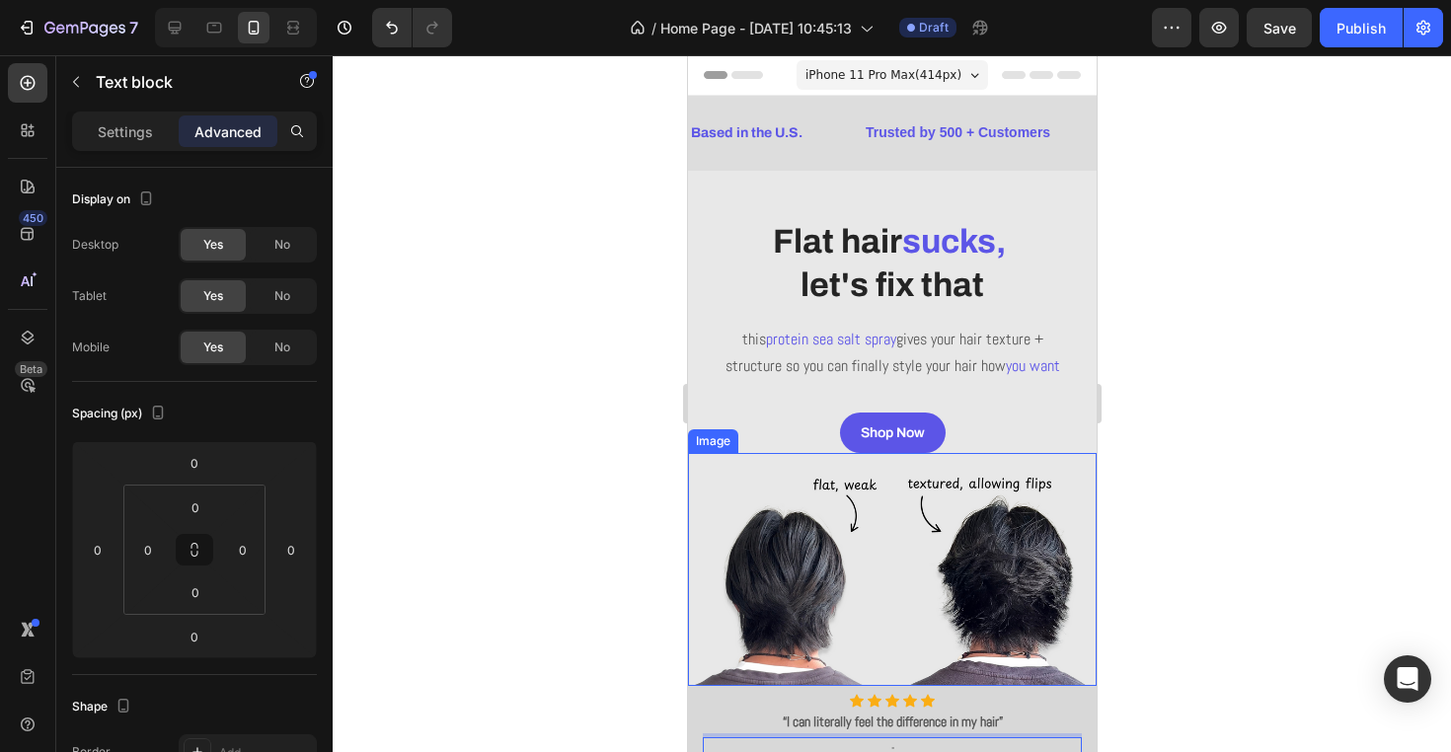
scroll to position [369, 0]
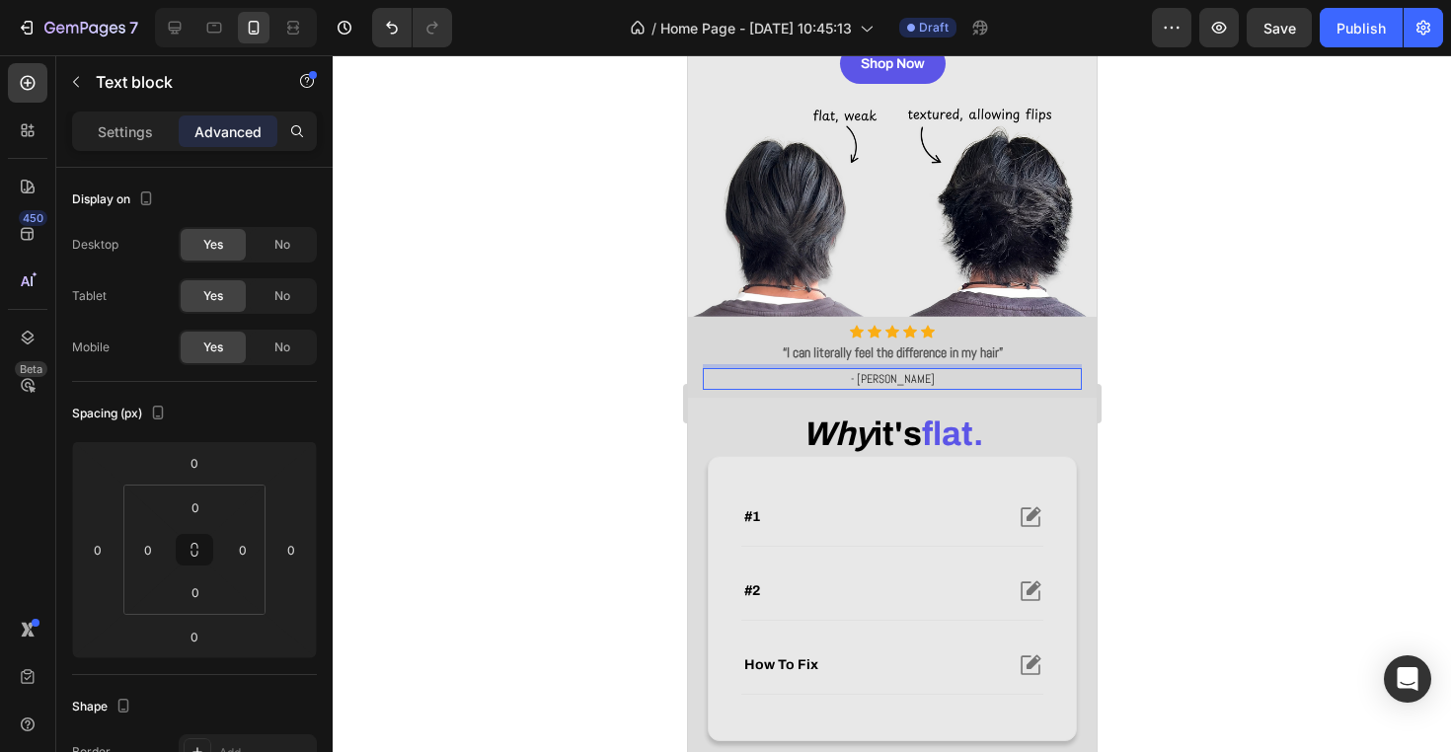
click at [885, 388] on p "- Ryan S." at bounding box center [891, 379] width 375 height 18
drag, startPoint x: 880, startPoint y: 403, endPoint x: 910, endPoint y: 406, distance: 29.8
click at [910, 388] on p "- Ryan S." at bounding box center [891, 379] width 375 height 18
click at [942, 388] on p "- Ryan S." at bounding box center [891, 379] width 375 height 18
click at [941, 388] on p "- Ryan S" at bounding box center [891, 379] width 375 height 18
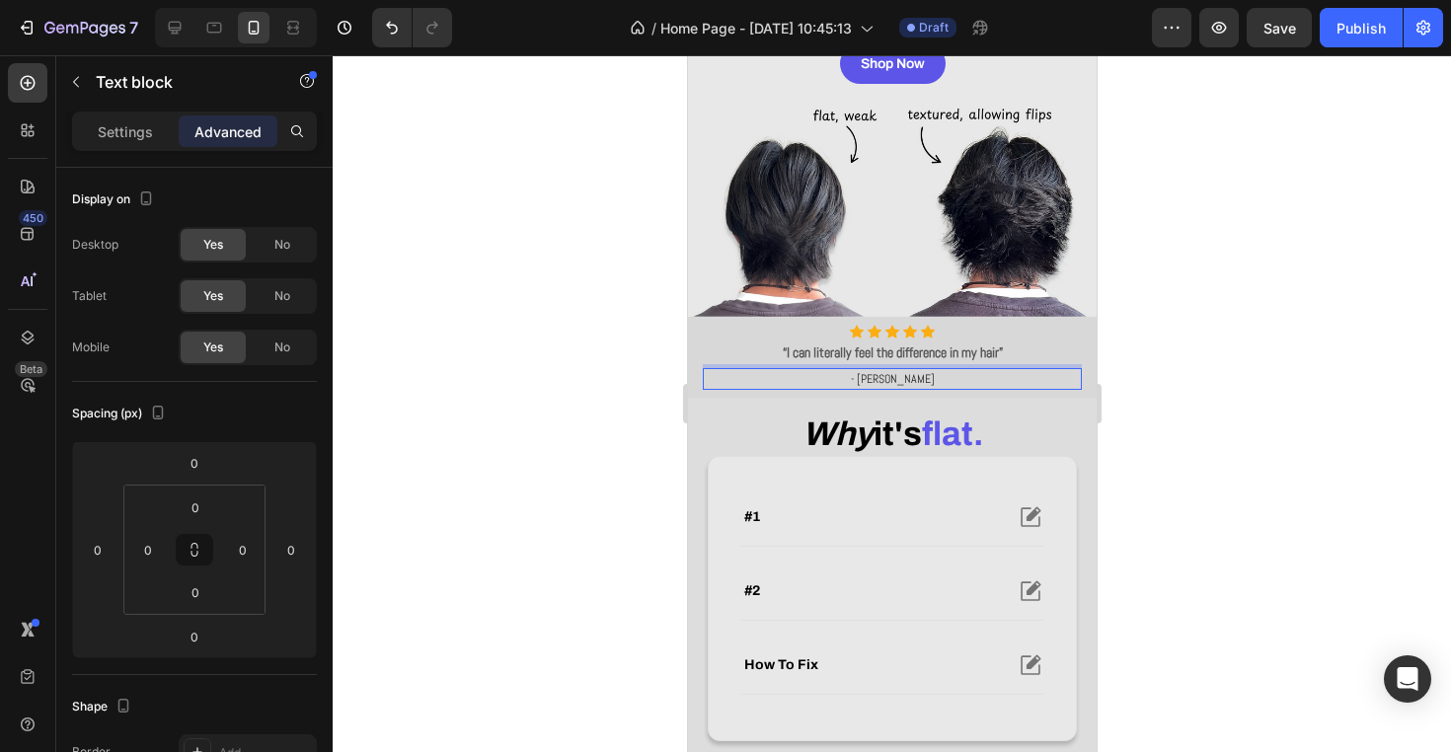
click at [941, 388] on p "- Ryan S" at bounding box center [891, 379] width 375 height 18
click at [889, 388] on p "- Ryan S" at bounding box center [891, 379] width 375 height 18
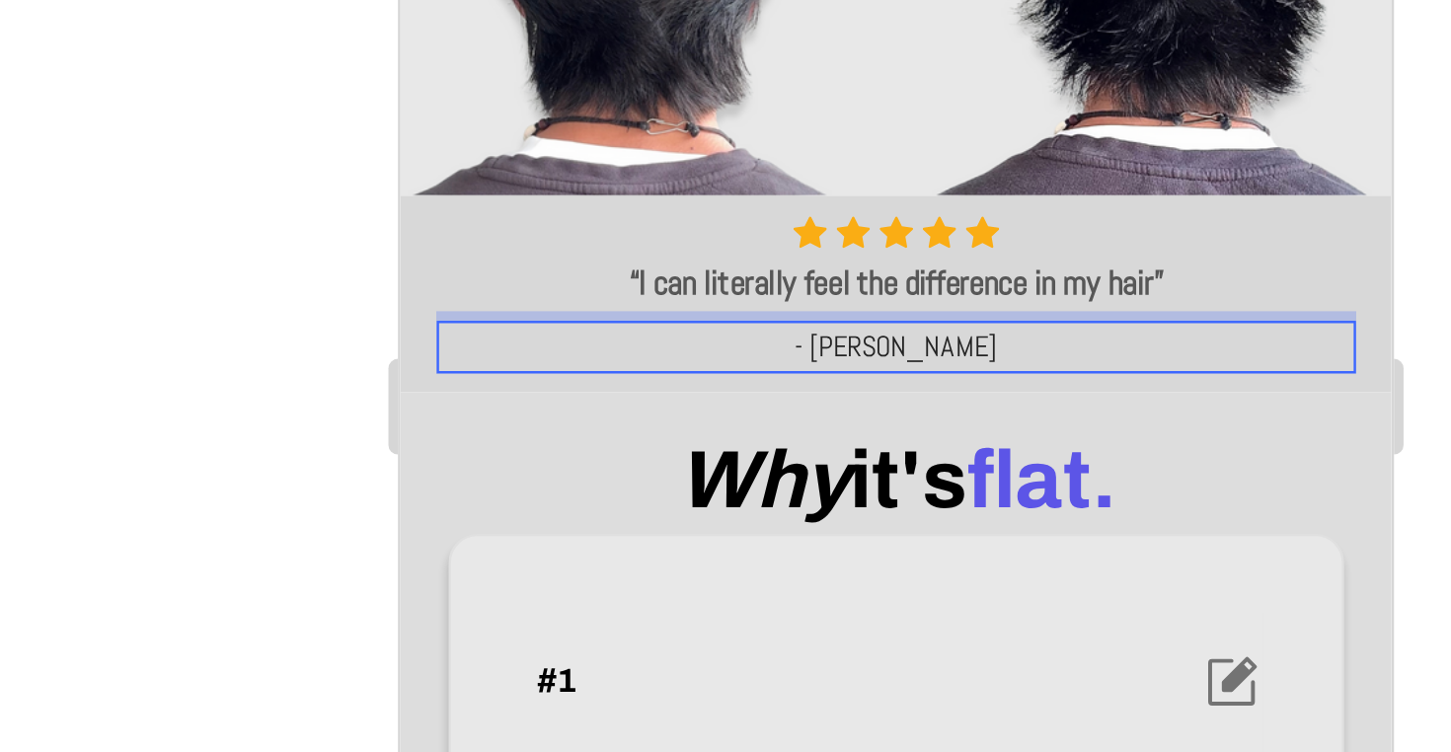
click at [333, 136] on div at bounding box center [892, 403] width 1118 height 697
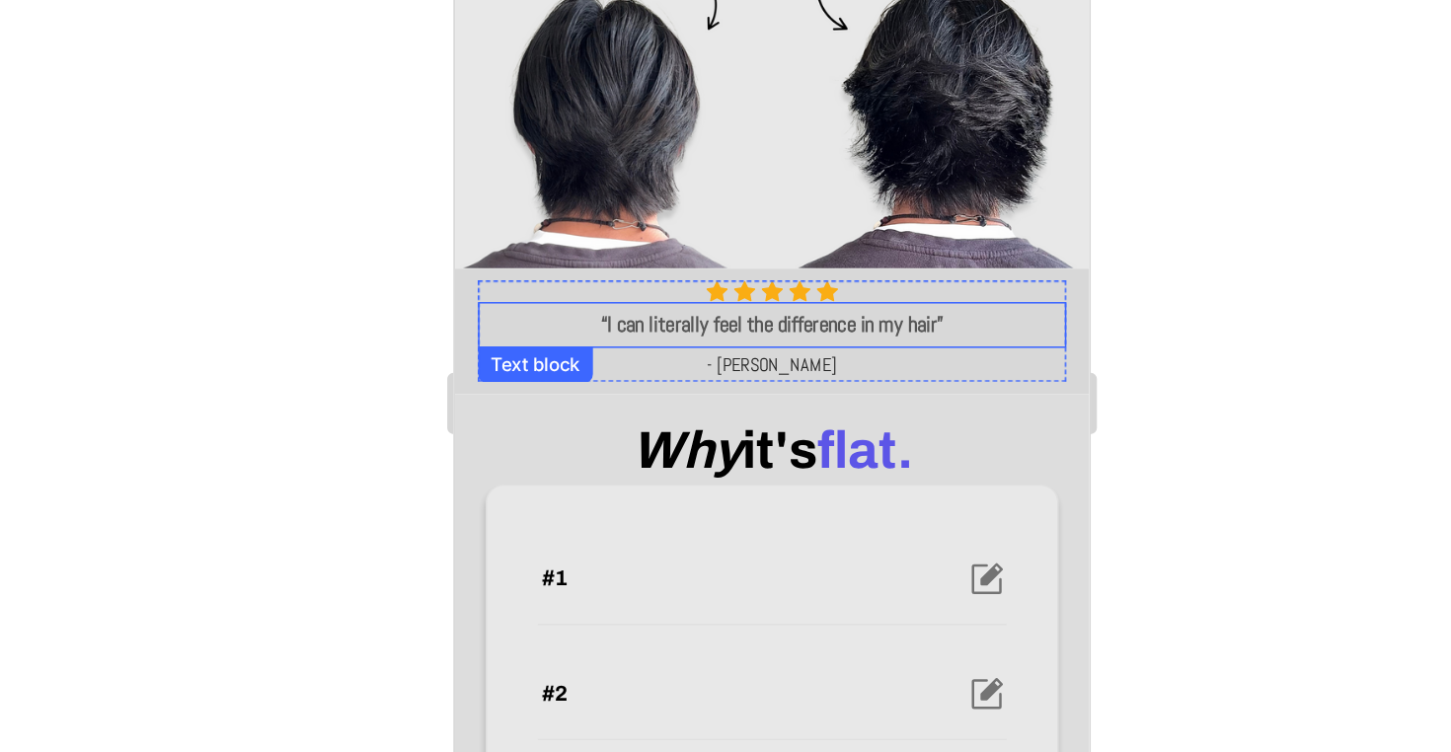
click at [714, 173] on p "“I can literally feel the difference in my hair”" at bounding box center [658, 160] width 375 height 25
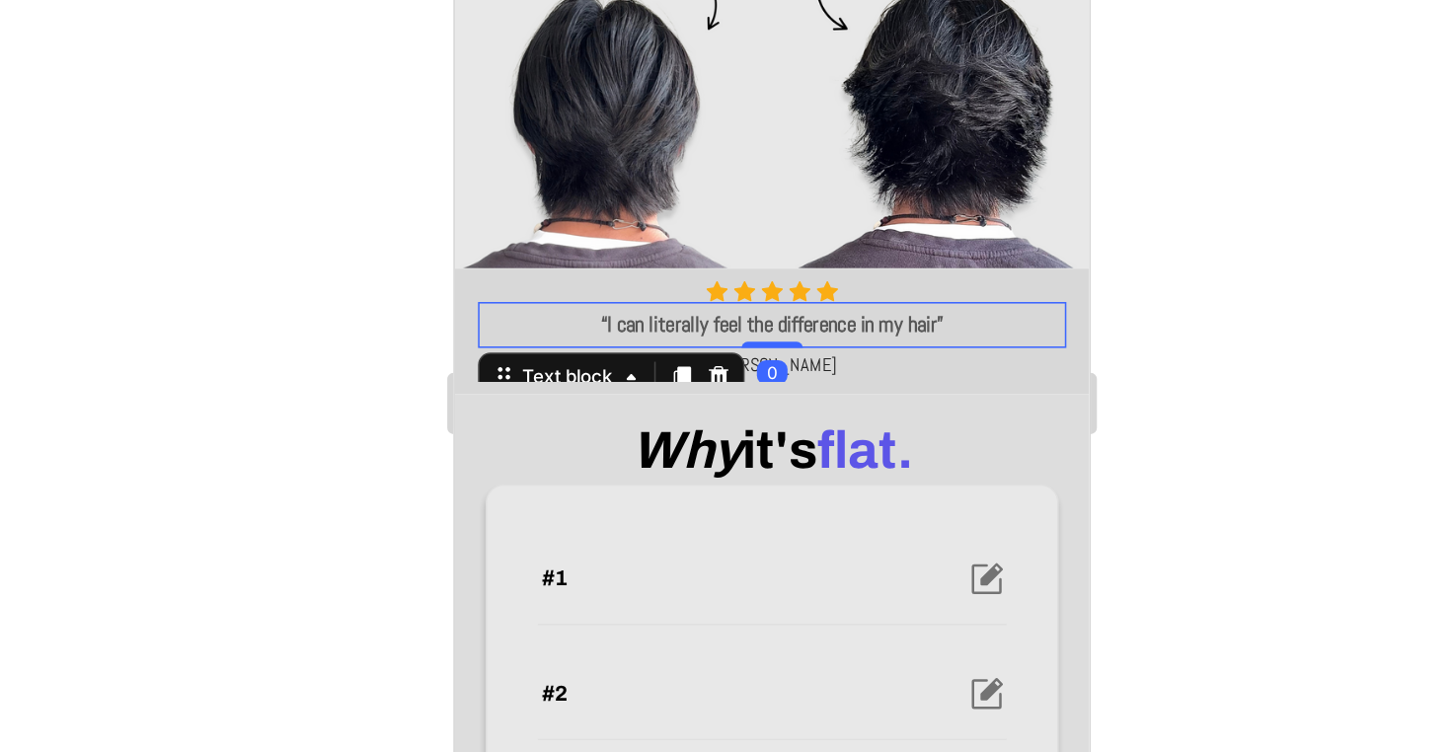
click at [761, 333] on div at bounding box center [892, 403] width 1118 height 697
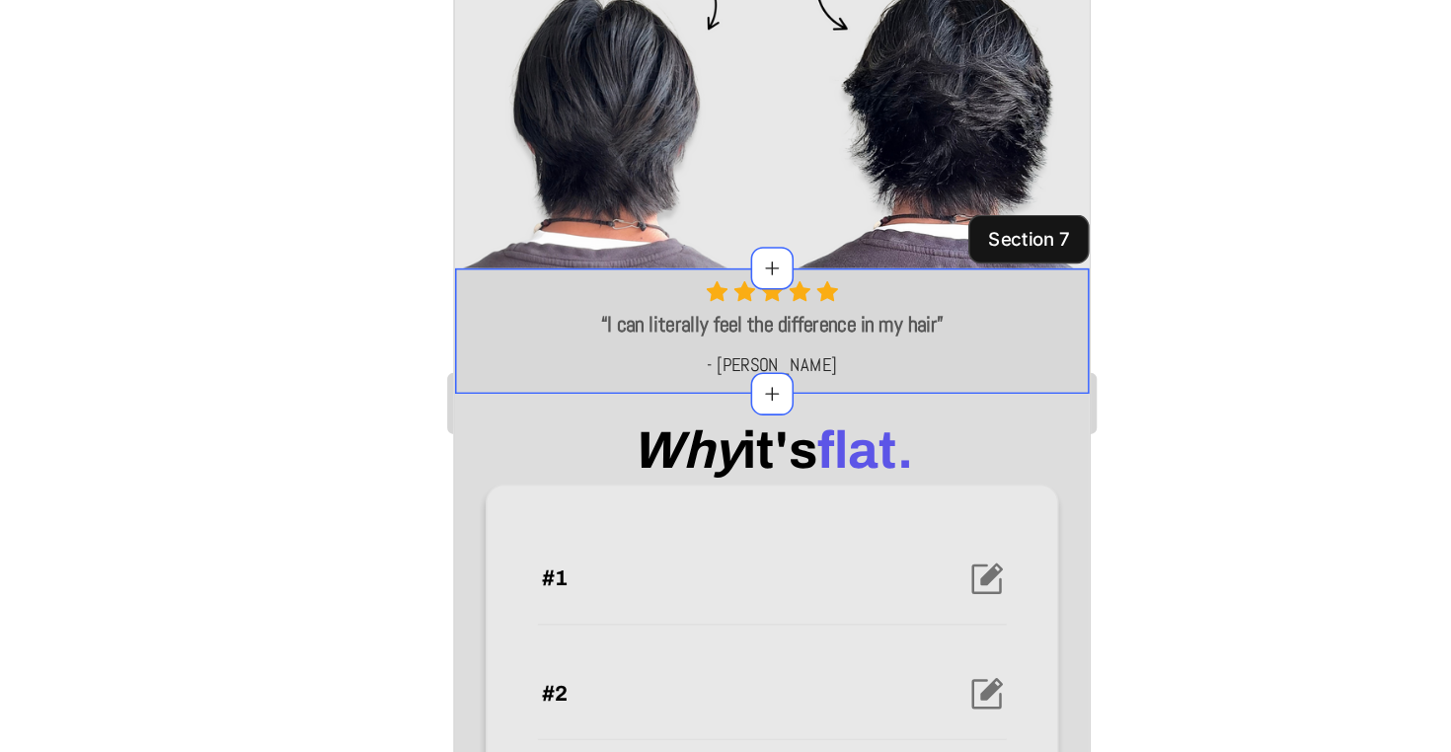
click at [850, 204] on div "Icon Icon Icon Icon Icon Icon List Hoz “I can literally feel the difference in …" at bounding box center [658, 164] width 409 height 80
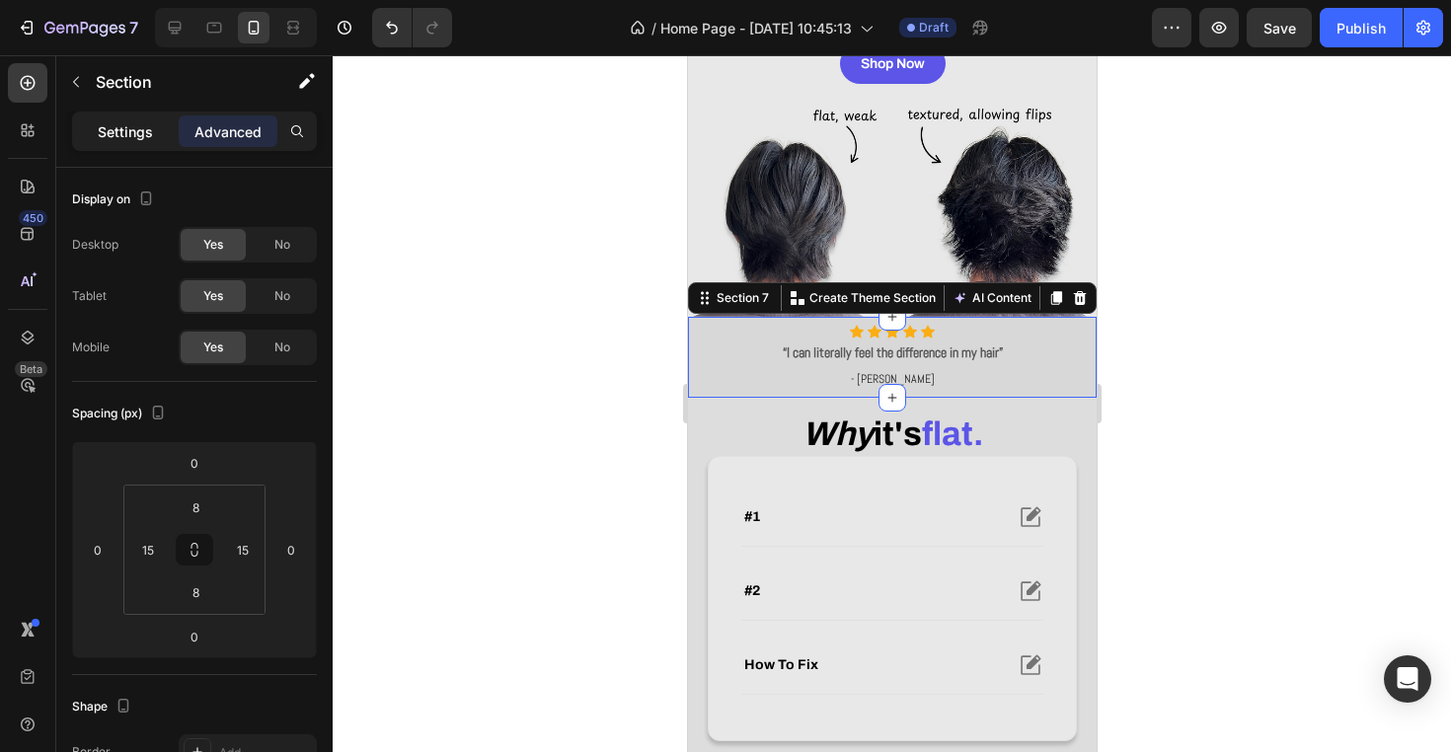
click at [132, 143] on div "Settings" at bounding box center [125, 131] width 99 height 32
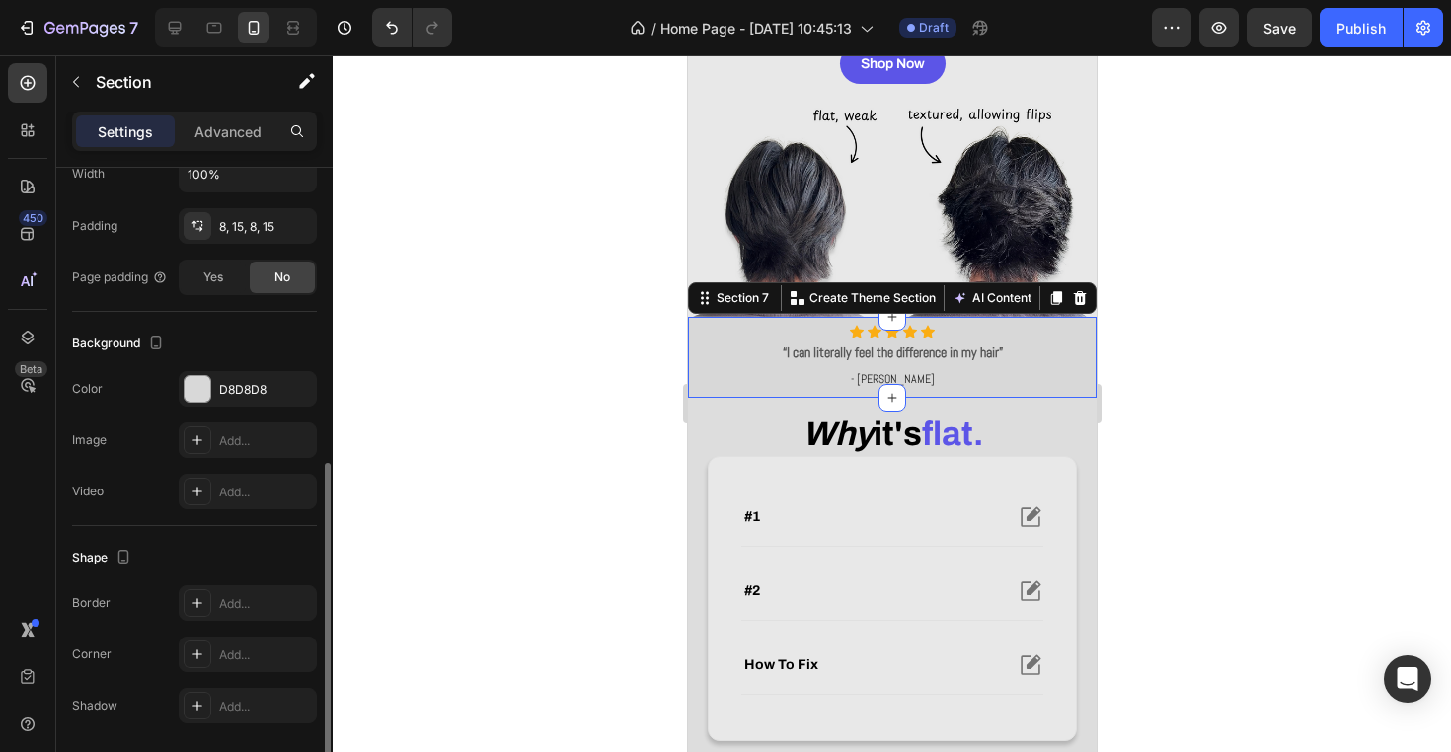
scroll to position [512, 0]
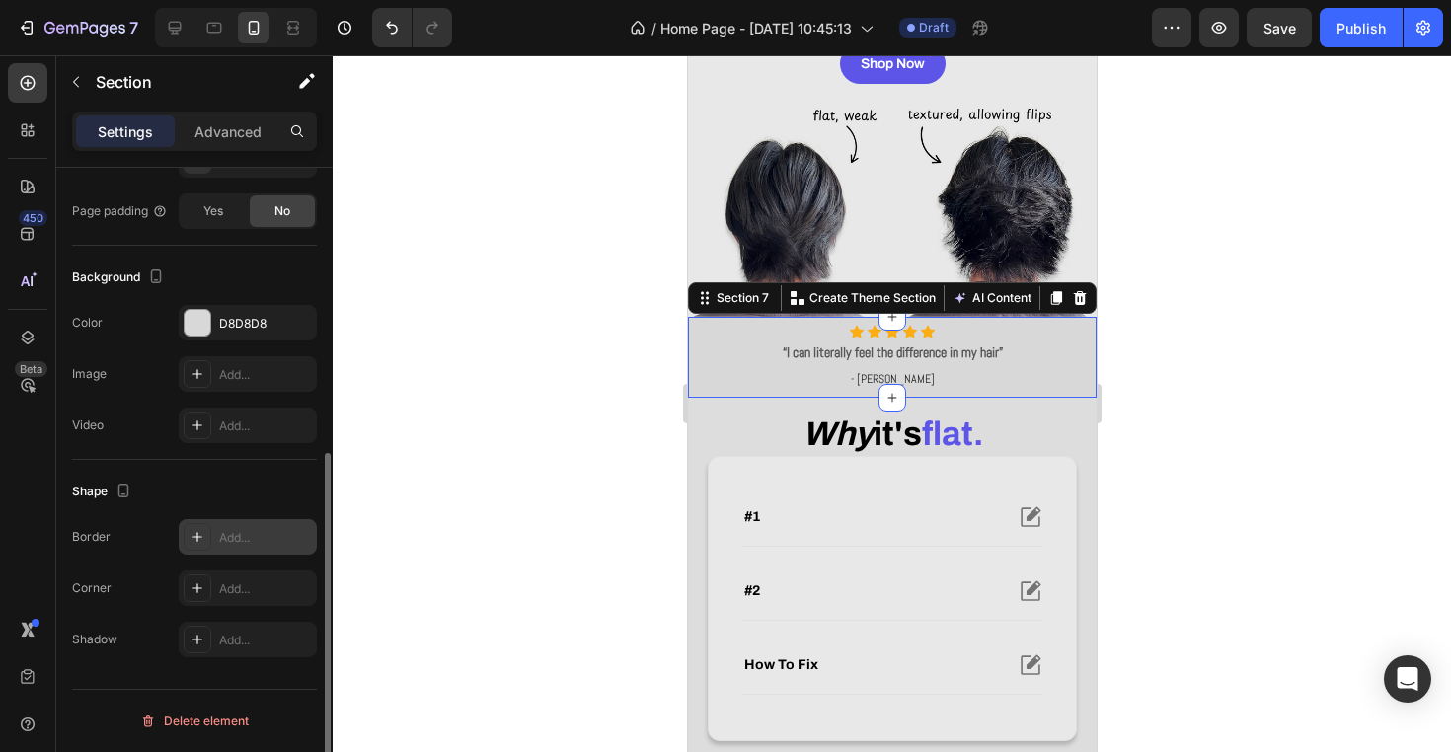
click at [218, 542] on div "Add..." at bounding box center [248, 537] width 138 height 36
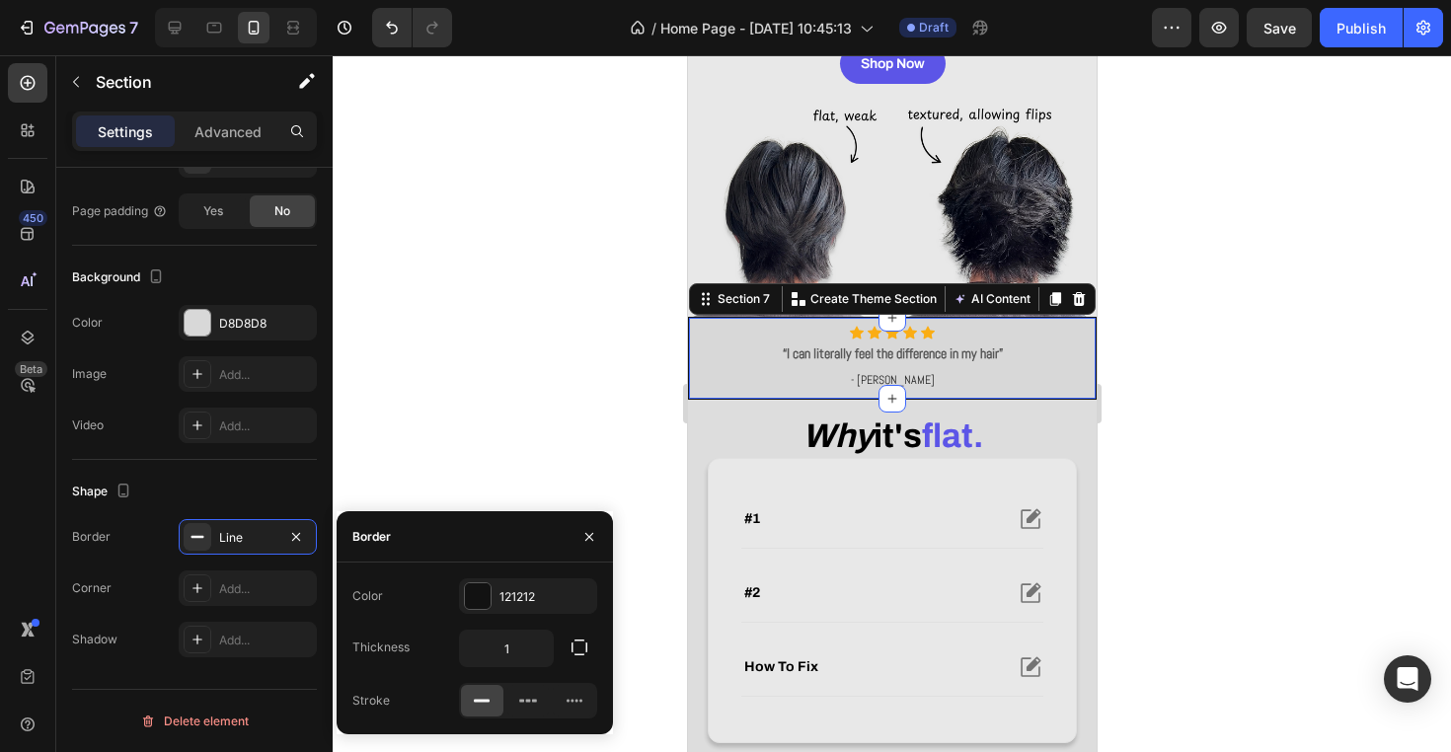
click at [457, 424] on div at bounding box center [892, 403] width 1118 height 697
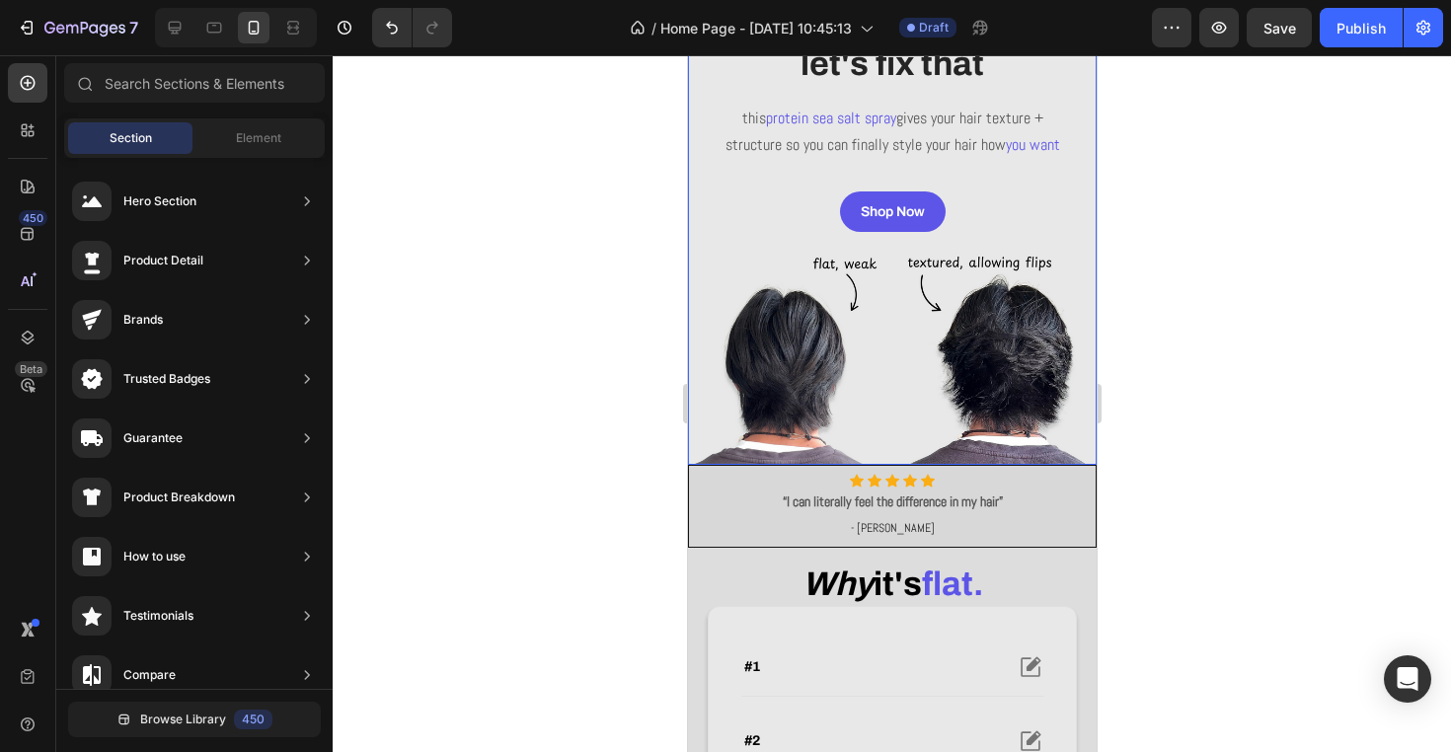
scroll to position [222, 0]
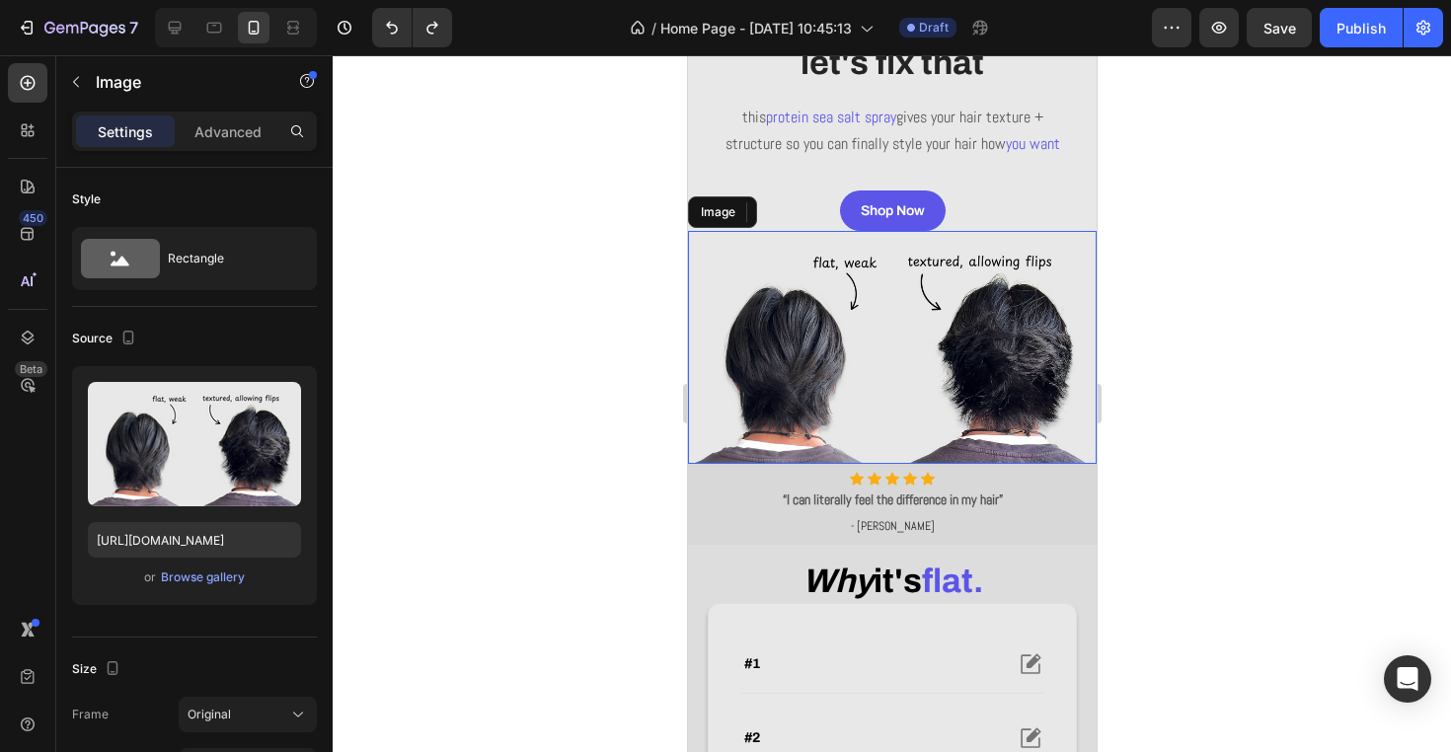
click at [801, 407] on img at bounding box center [891, 348] width 409 height 234
click at [501, 441] on div at bounding box center [892, 403] width 1118 height 697
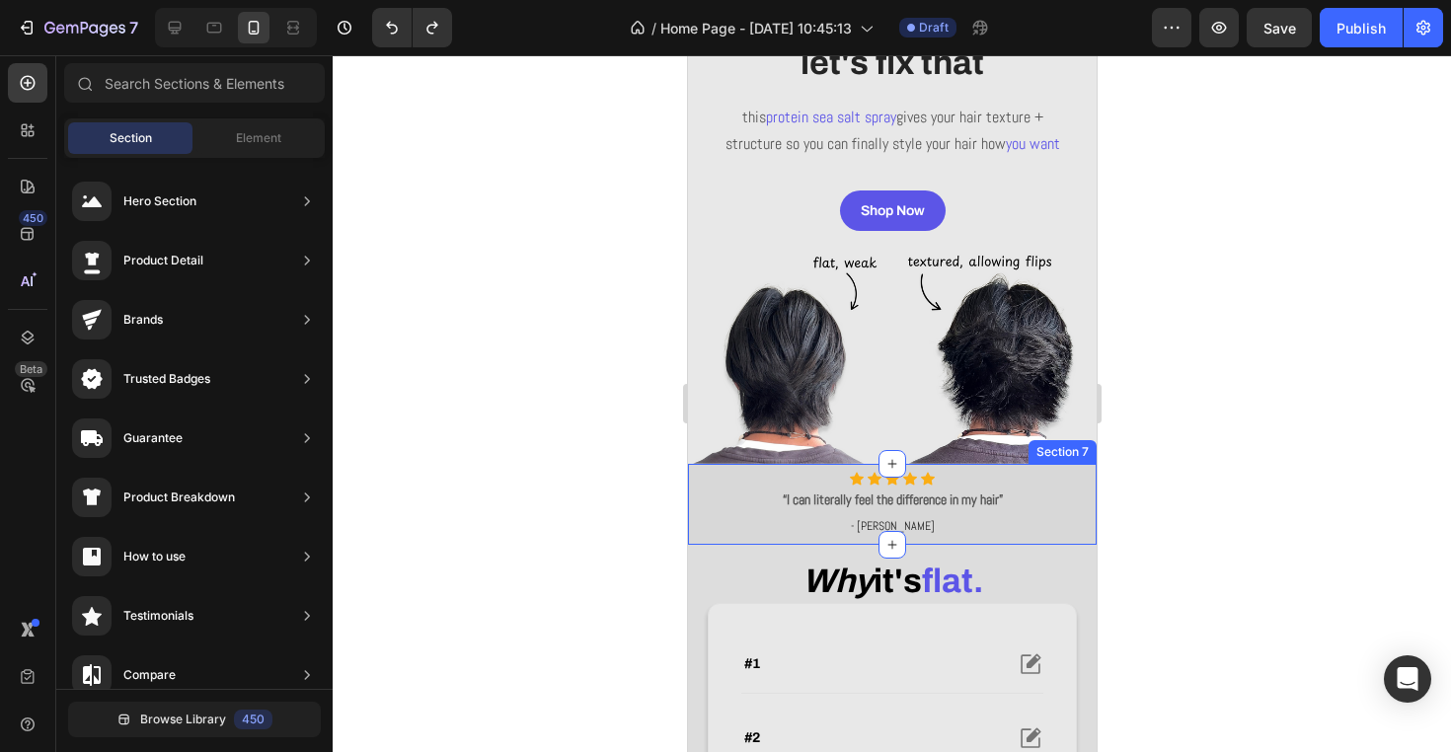
click at [692, 544] on div "Icon Icon Icon Icon Icon Icon List Hoz “I can literally feel the difference in …" at bounding box center [891, 504] width 409 height 80
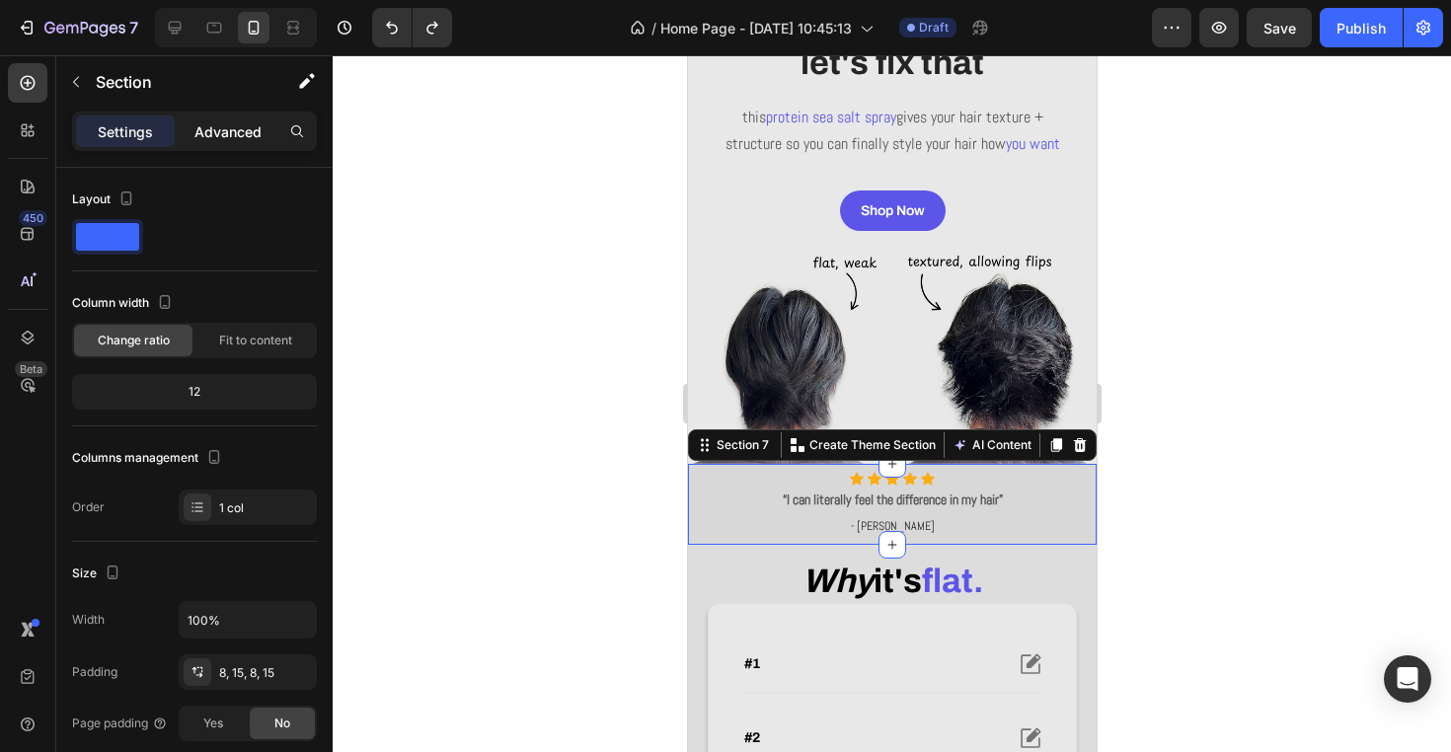
click at [225, 136] on p "Advanced" at bounding box center [227, 131] width 67 height 21
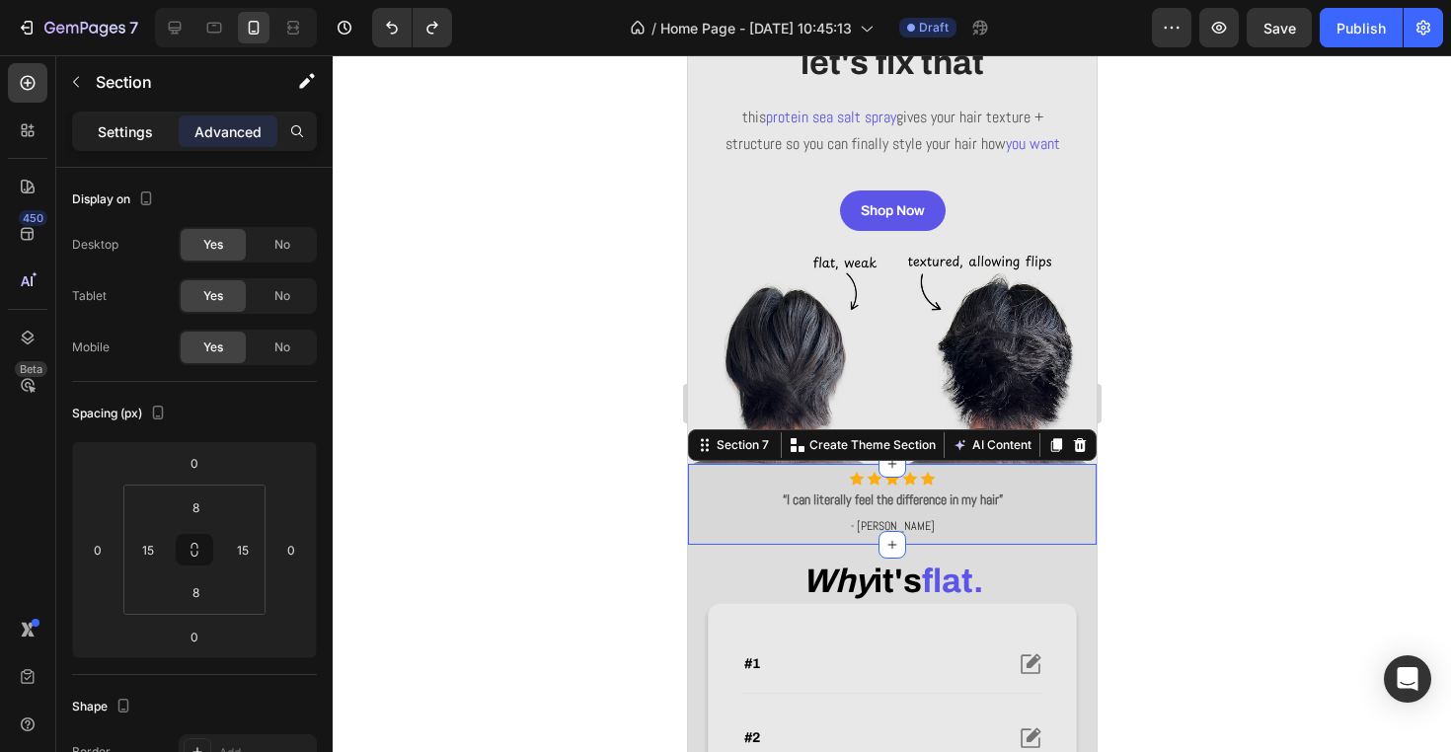
click at [140, 126] on p "Settings" at bounding box center [125, 131] width 55 height 21
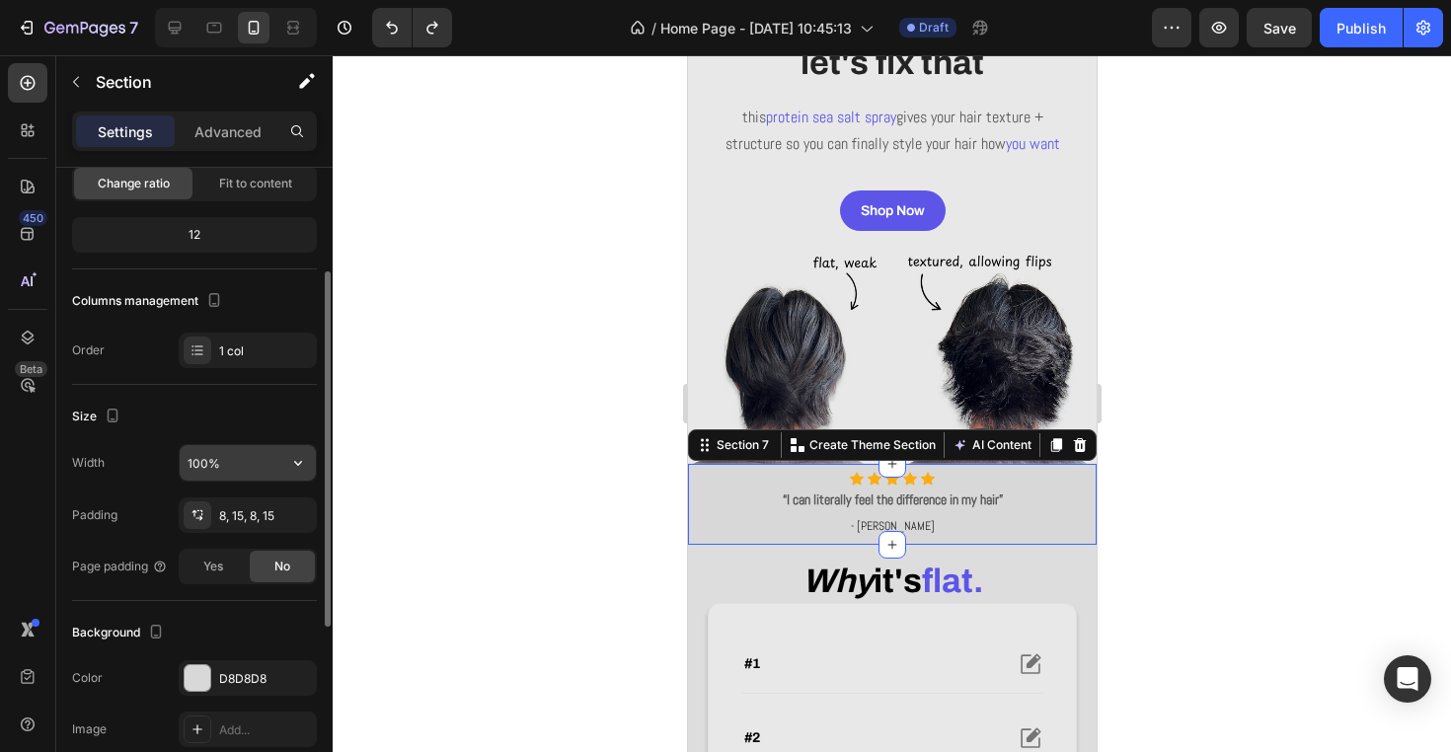
scroll to position [168, 0]
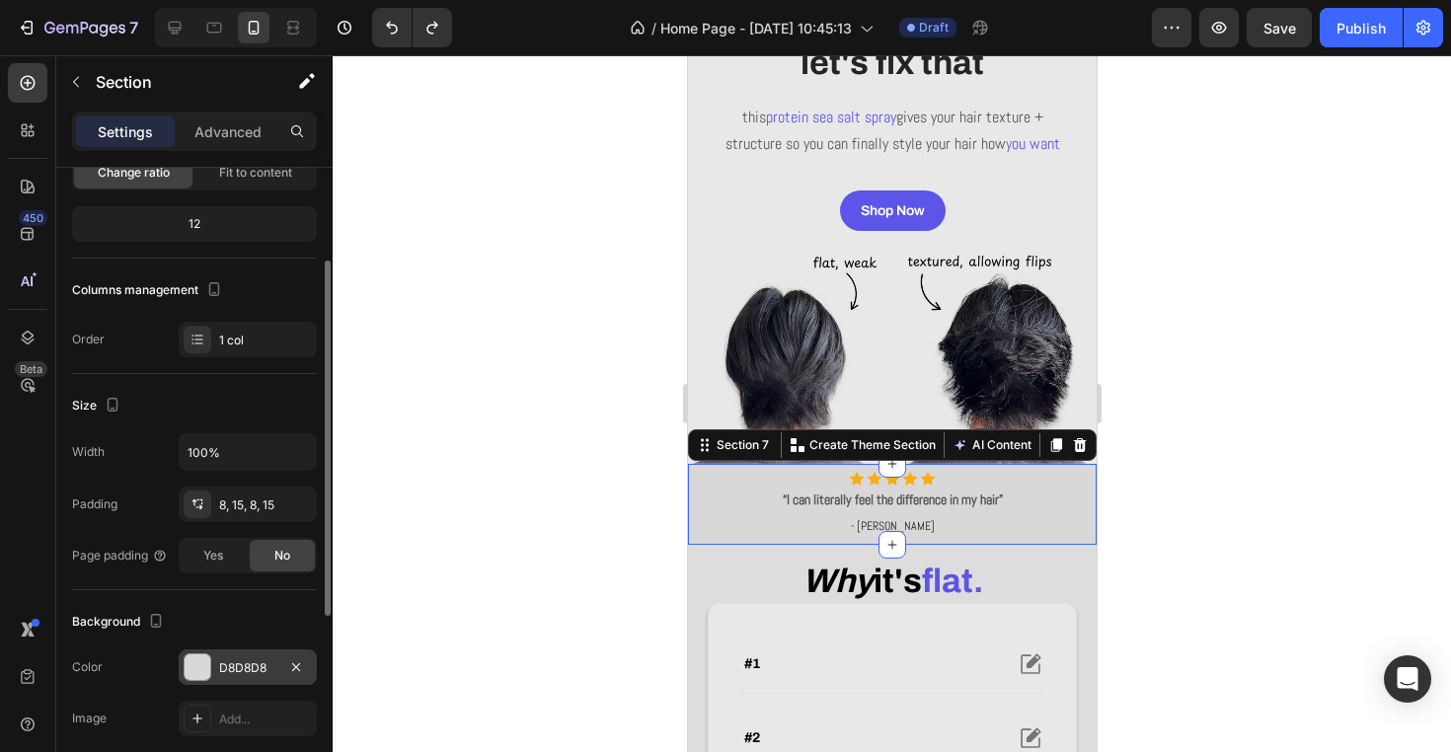
click at [257, 654] on div "D8D8D8" at bounding box center [248, 667] width 138 height 36
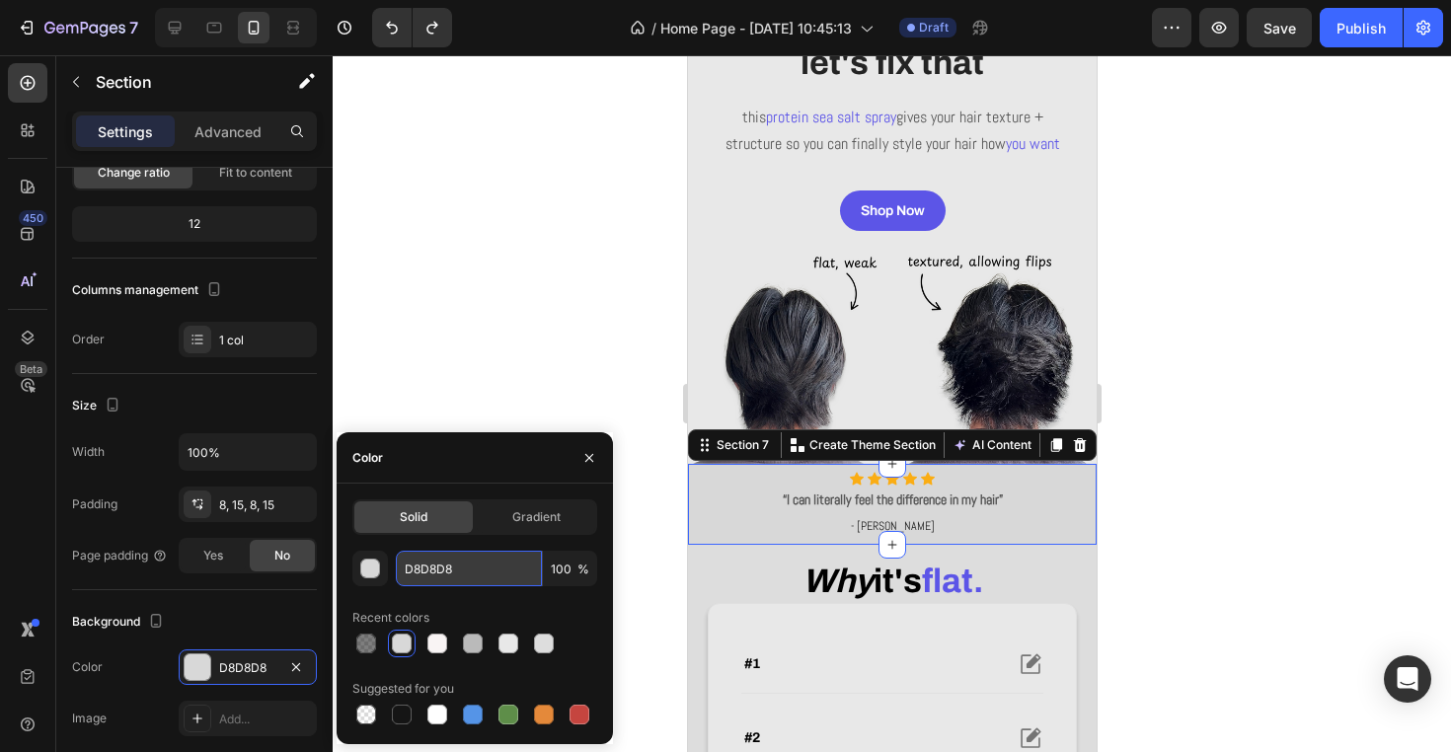
click at [446, 583] on input "D8D8D8" at bounding box center [469, 569] width 146 height 36
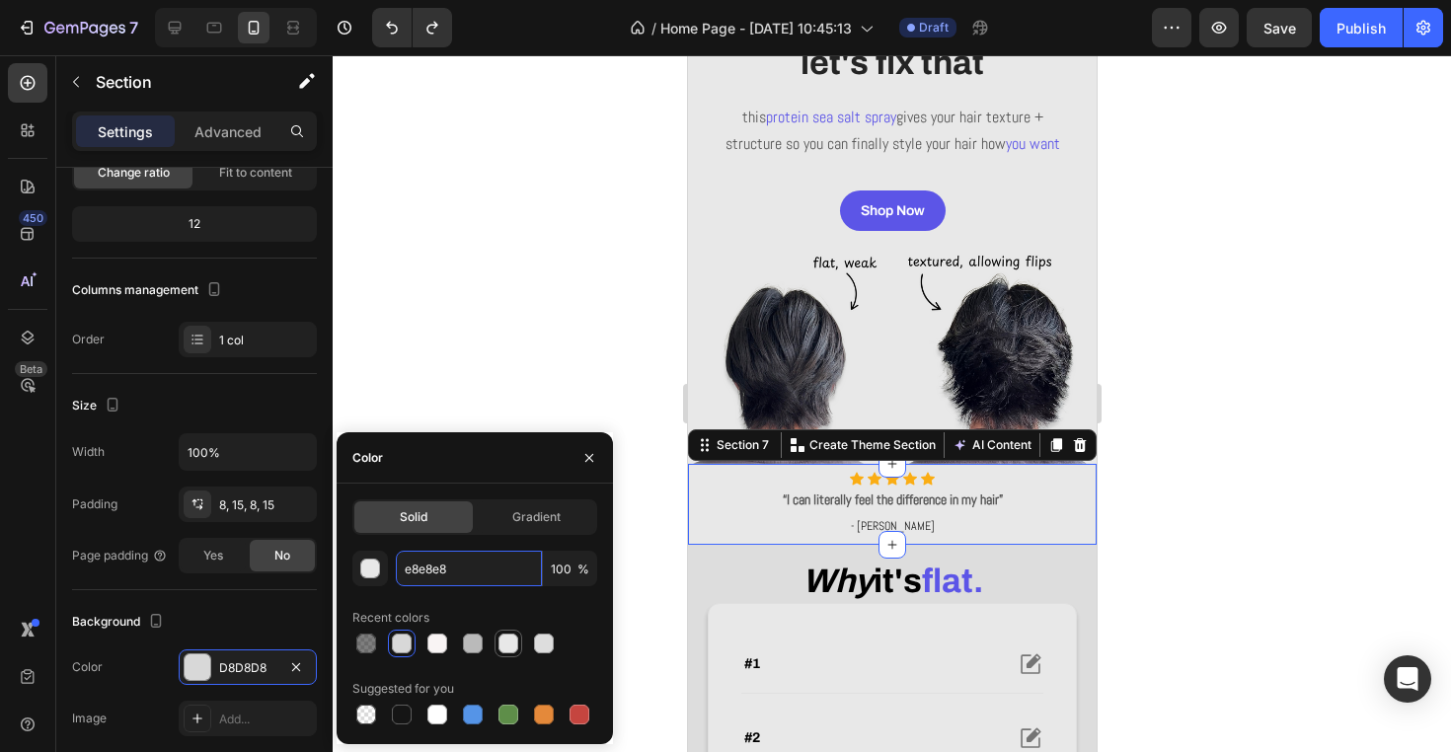
type input "E8E8E8"
click at [573, 215] on div at bounding box center [892, 403] width 1118 height 697
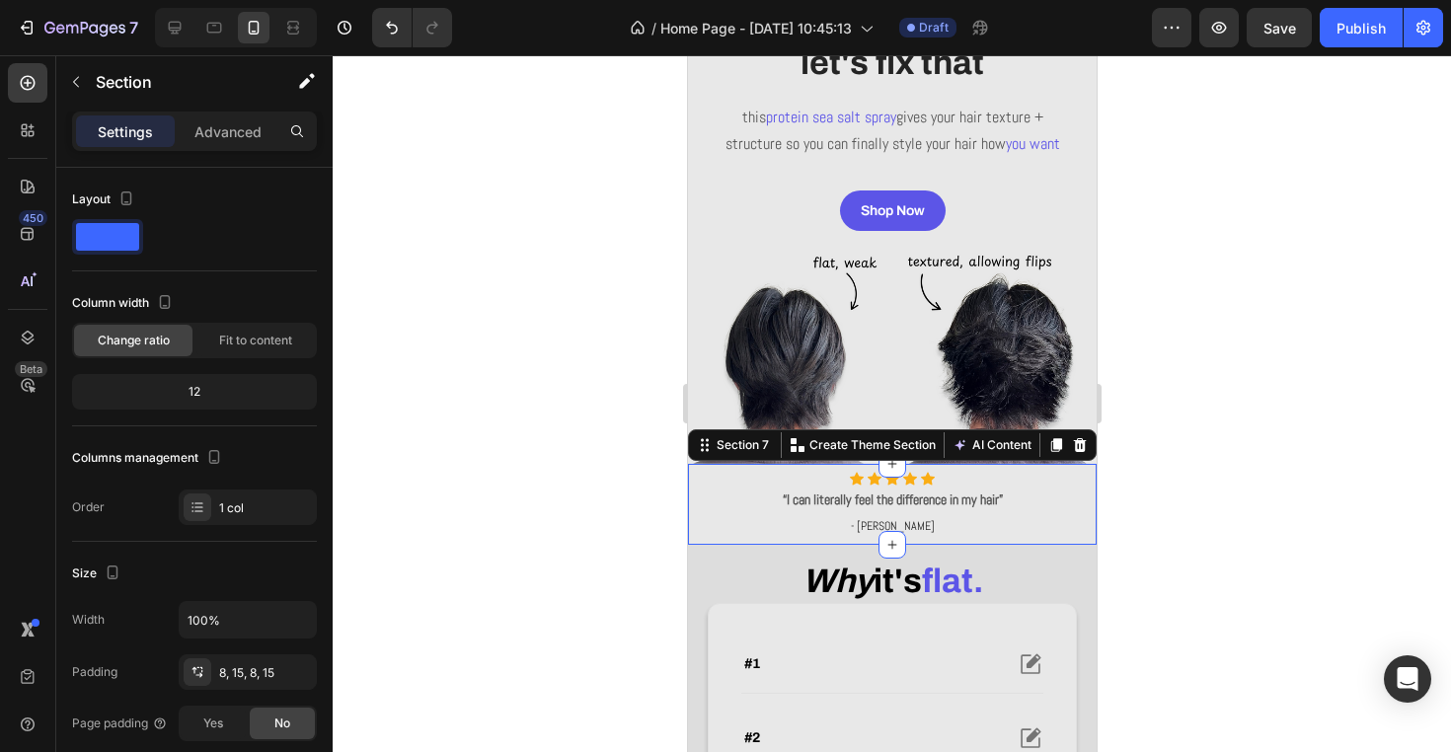
click at [694, 524] on div "Icon Icon Icon Icon Icon Icon List Hoz “I can literally feel the difference in …" at bounding box center [891, 504] width 409 height 80
drag, startPoint x: 391, startPoint y: 353, endPoint x: 1374, endPoint y: 421, distance: 985.3
click at [1374, 421] on div at bounding box center [892, 403] width 1118 height 697
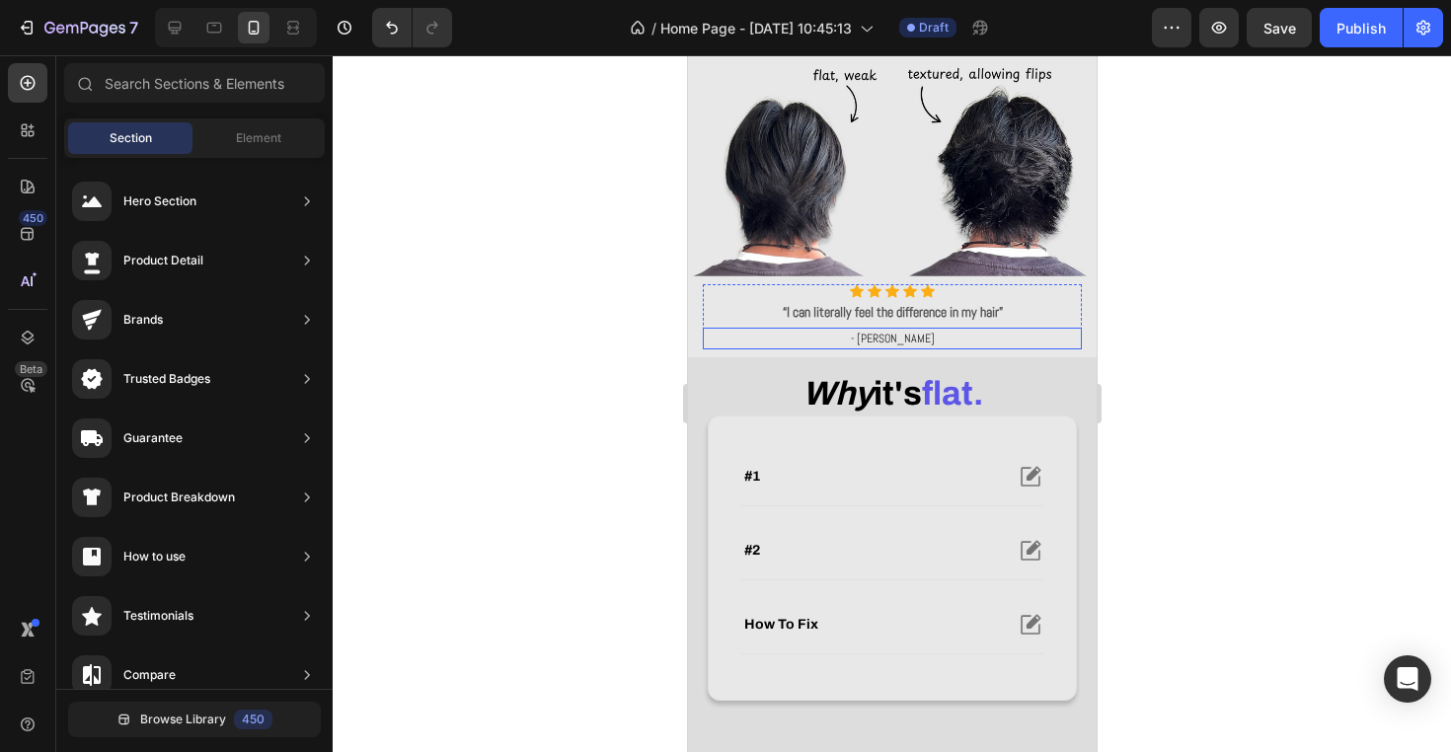
scroll to position [567, 0]
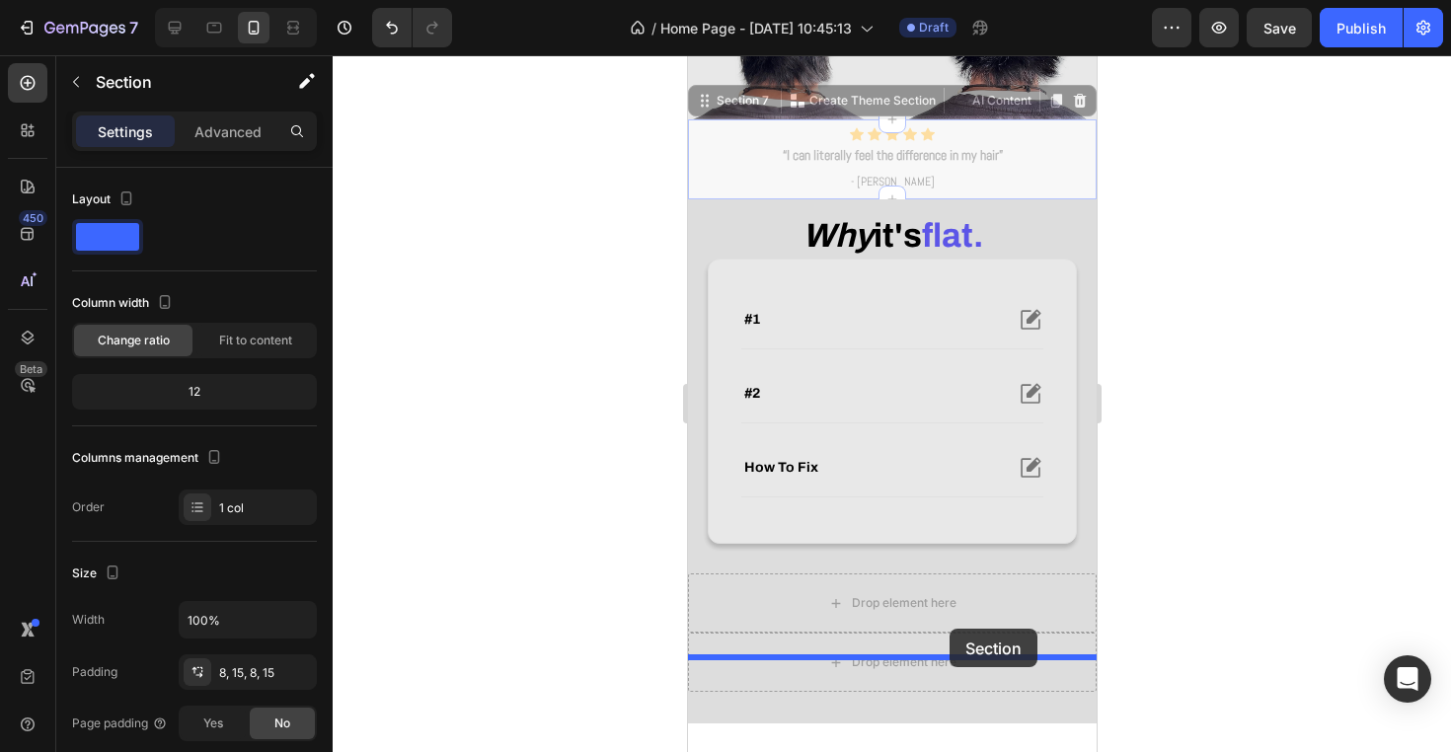
drag, startPoint x: 1066, startPoint y: 218, endPoint x: 948, endPoint y: 627, distance: 425.1
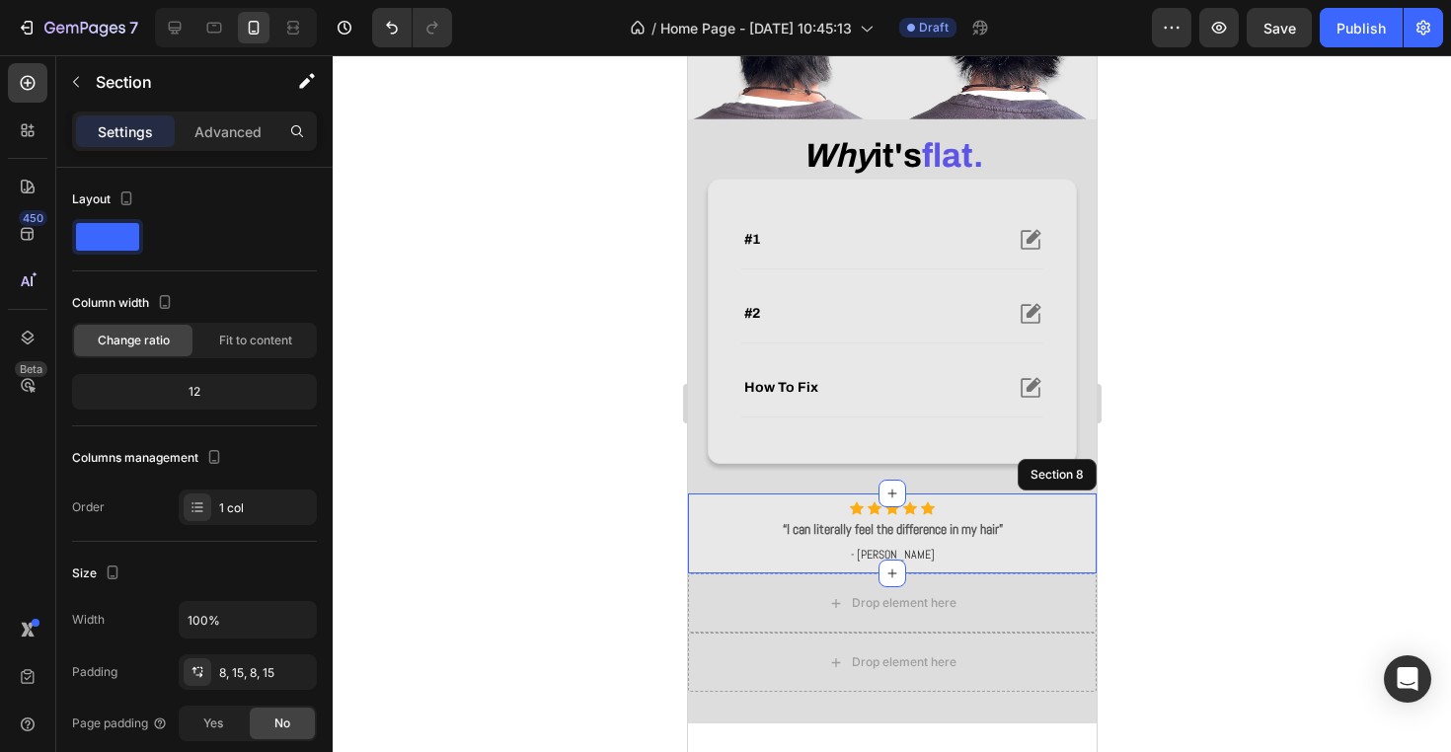
click at [1246, 536] on div at bounding box center [892, 403] width 1118 height 697
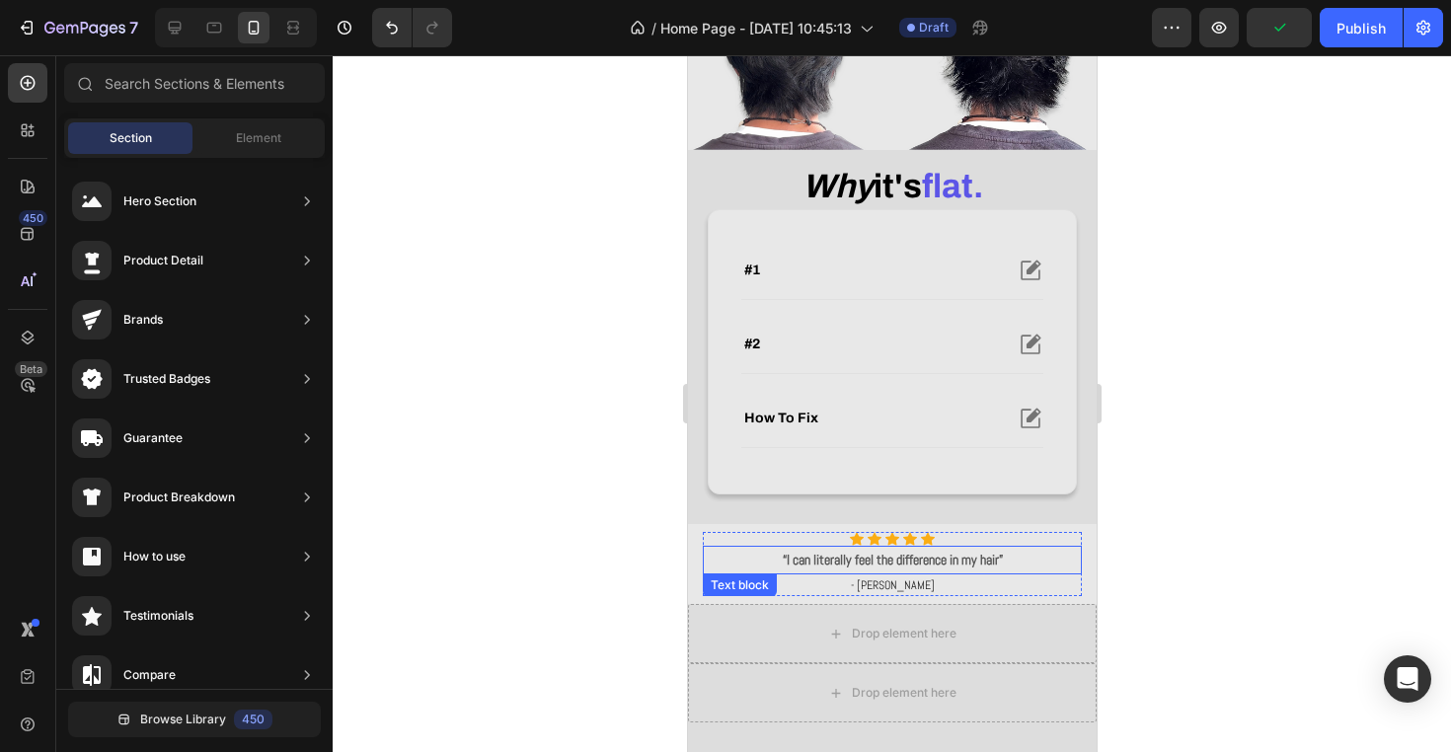
scroll to position [579, 0]
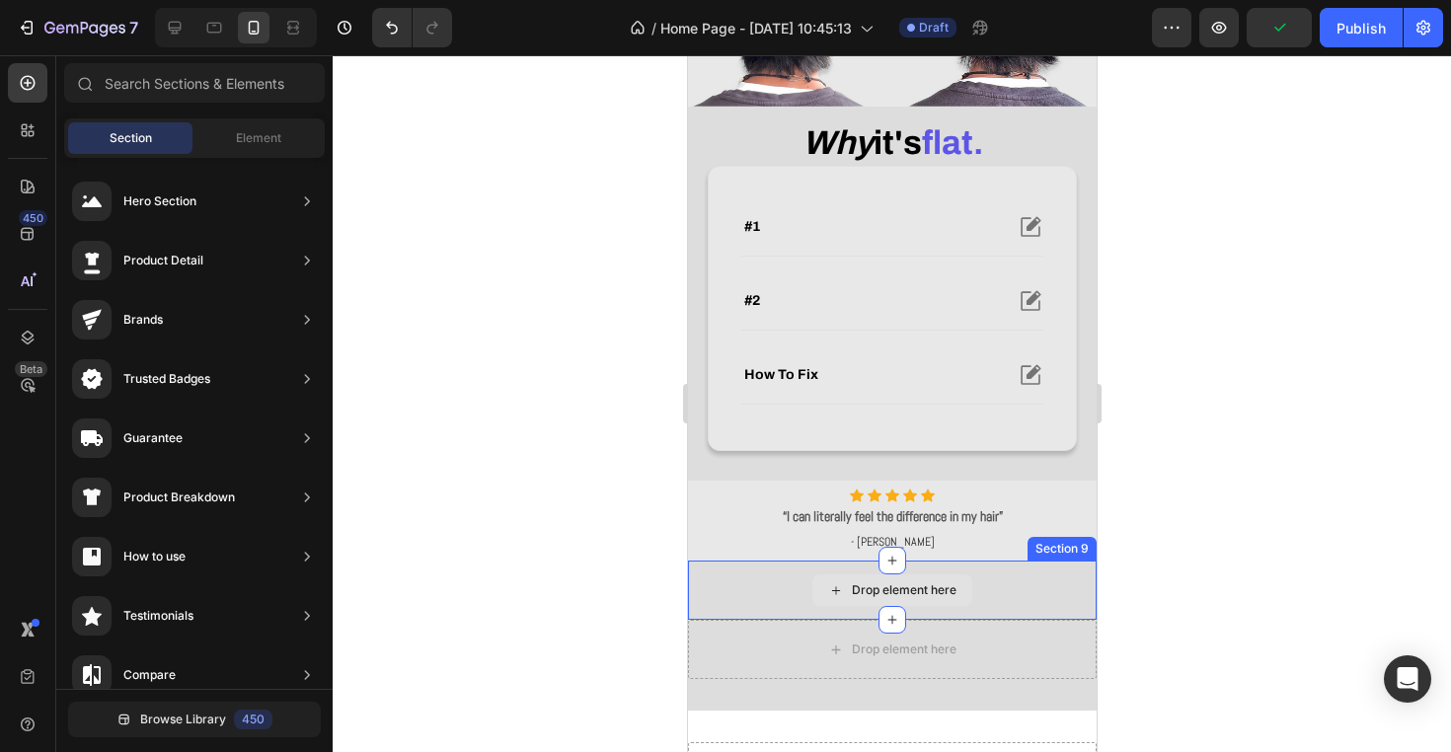
click at [994, 620] on div "Drop element here" at bounding box center [891, 590] width 409 height 59
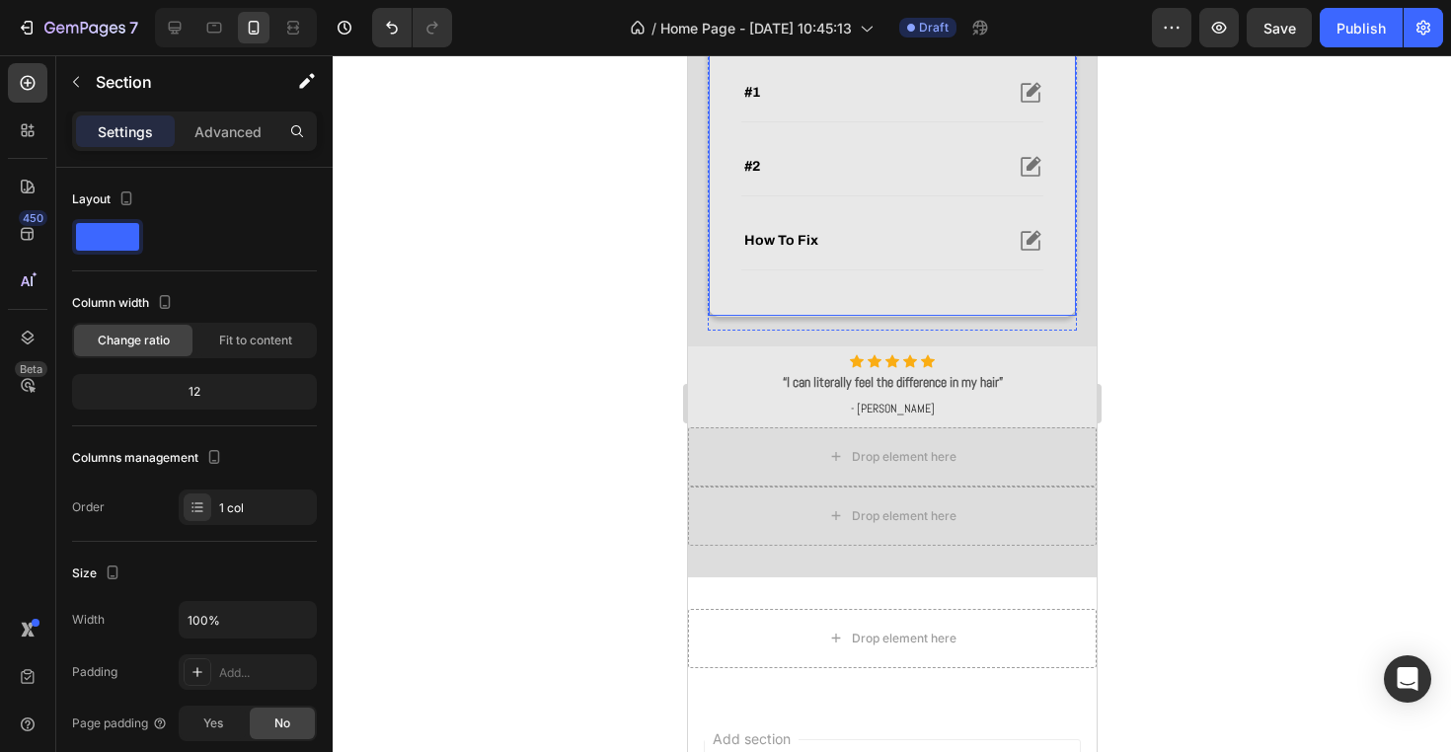
scroll to position [754, 0]
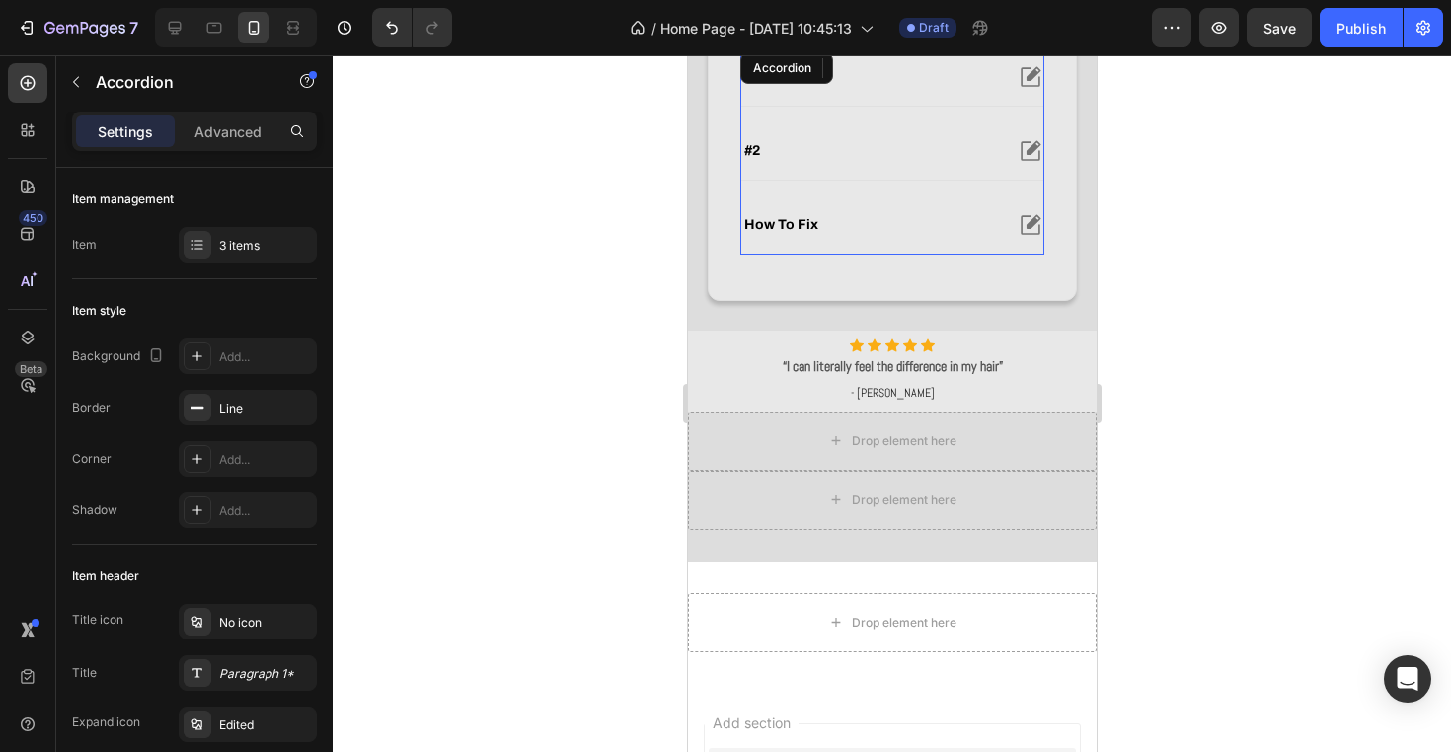
click at [981, 240] on div "how to fix" at bounding box center [891, 224] width 302 height 57
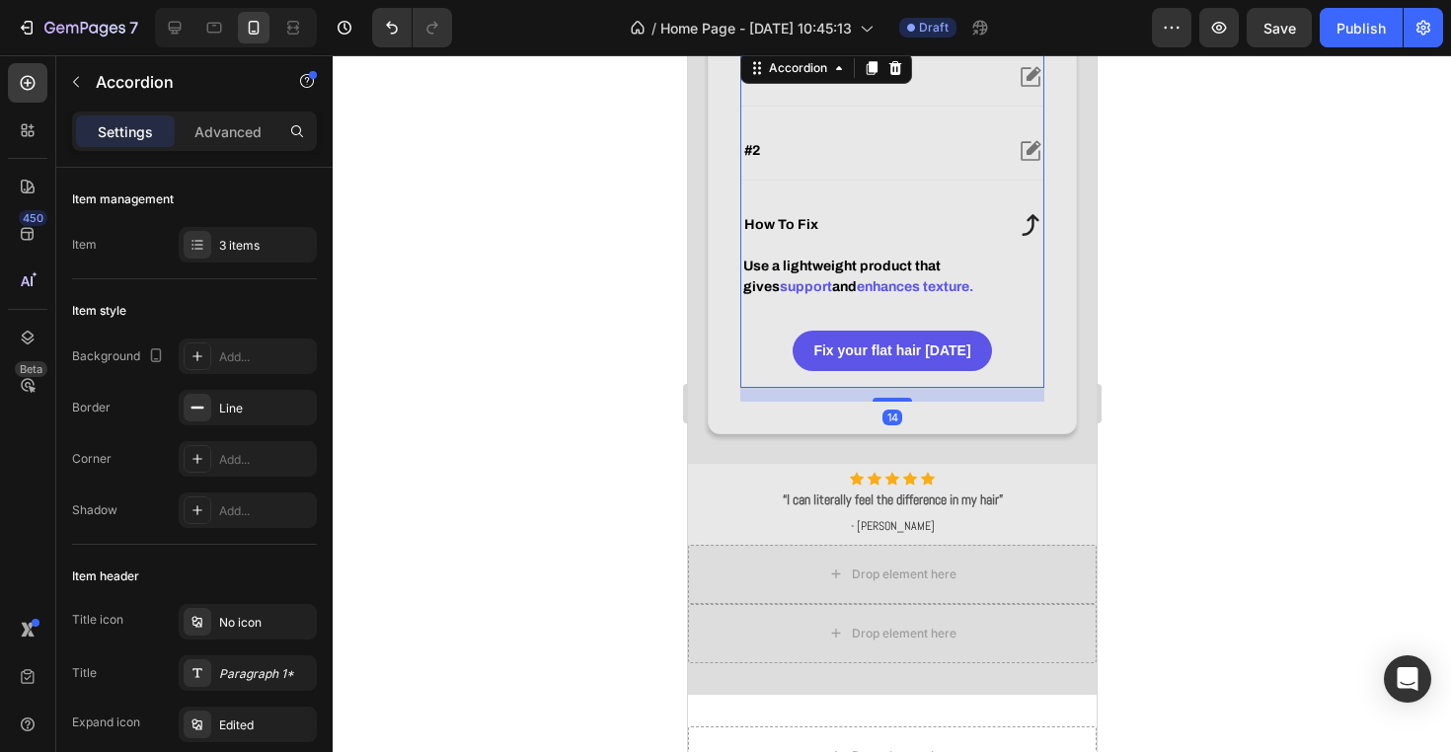
click at [981, 240] on div "how to fix" at bounding box center [891, 224] width 302 height 57
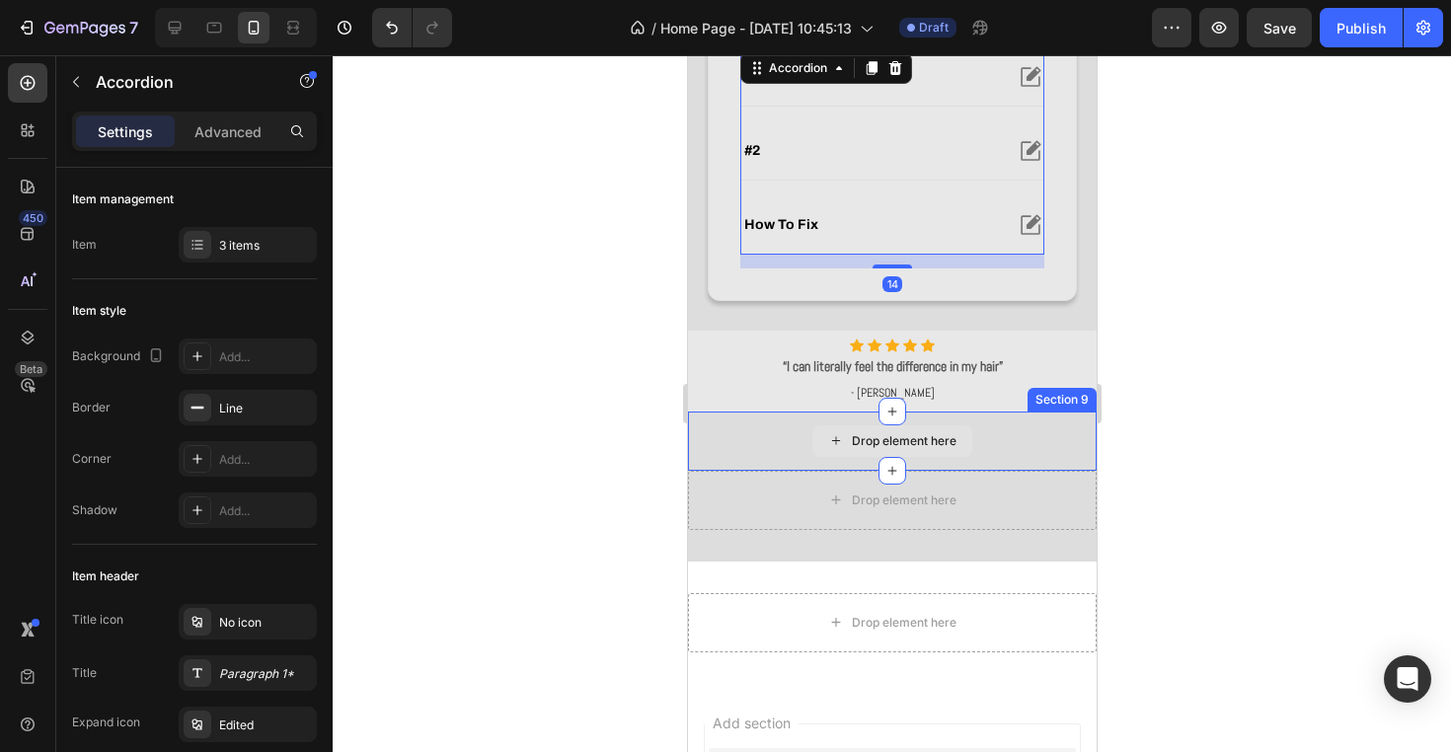
click at [968, 431] on div "Drop element here" at bounding box center [891, 441] width 160 height 32
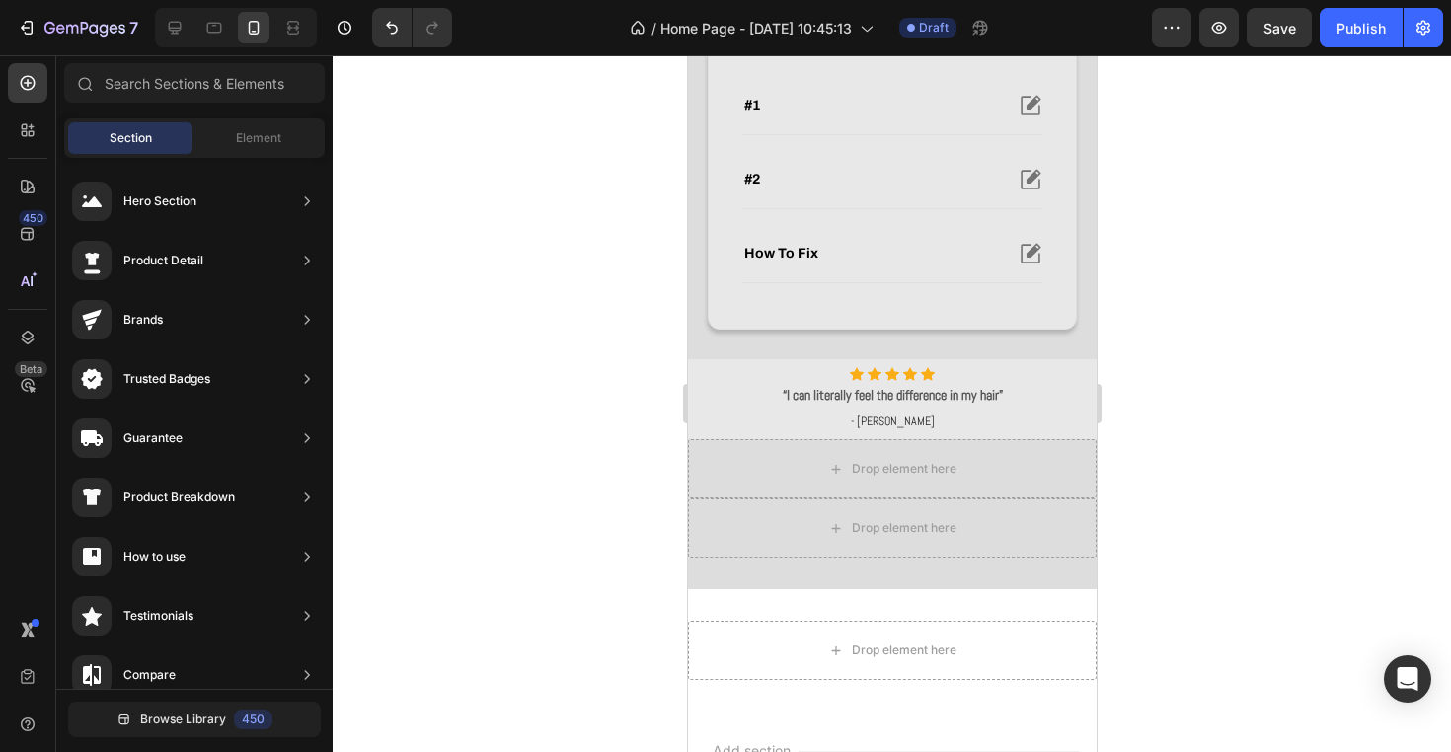
scroll to position [756, 0]
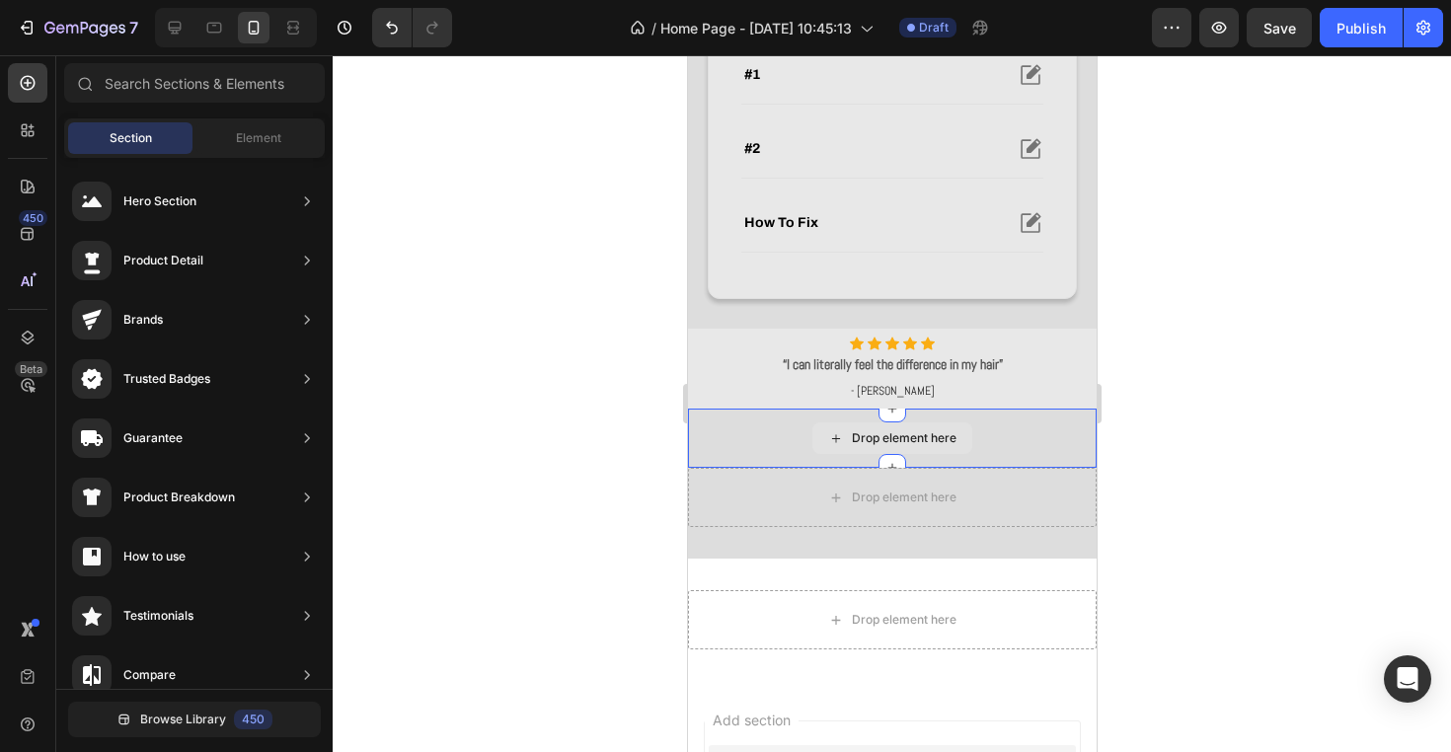
click at [960, 449] on div "Drop element here" at bounding box center [891, 438] width 160 height 32
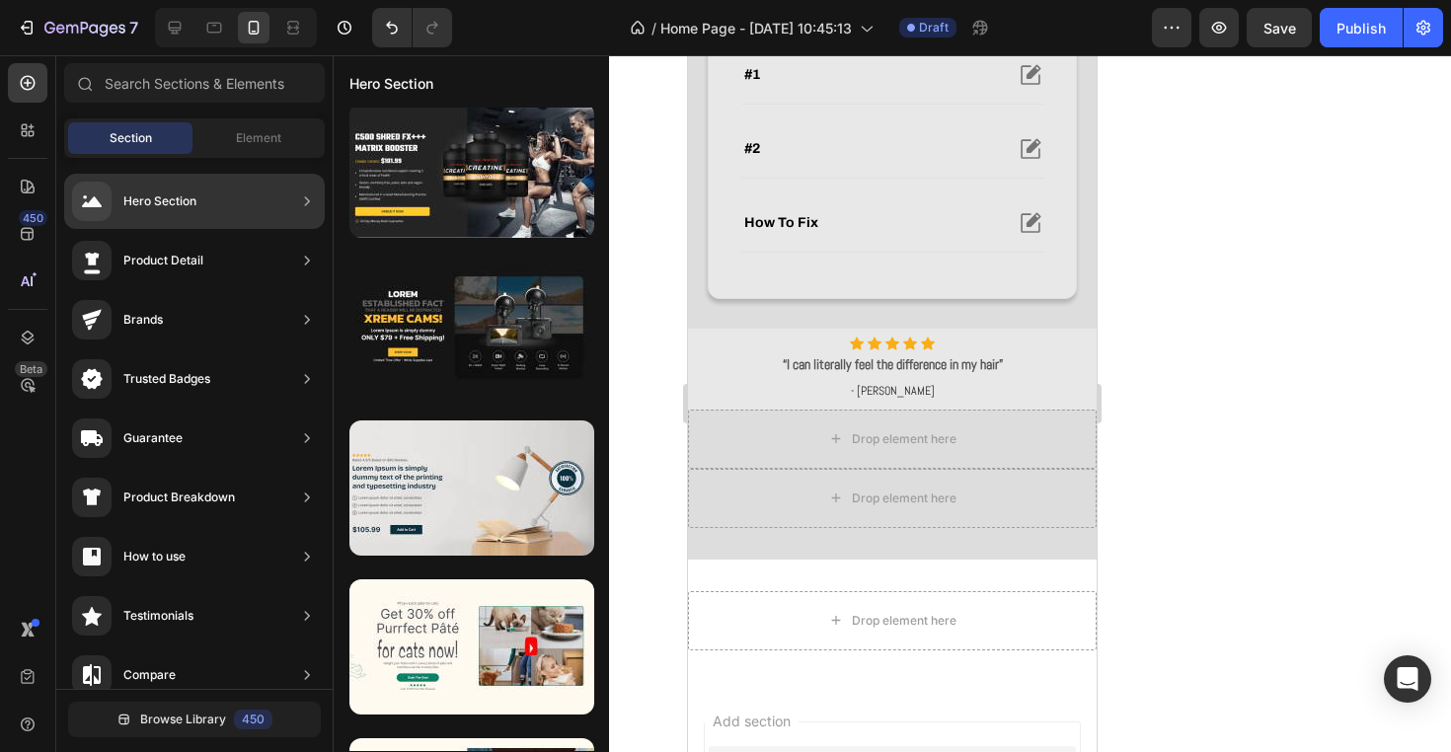
click at [266, 192] on div "Hero Section" at bounding box center [194, 201] width 261 height 55
click at [254, 243] on div "Product Detail" at bounding box center [194, 260] width 261 height 55
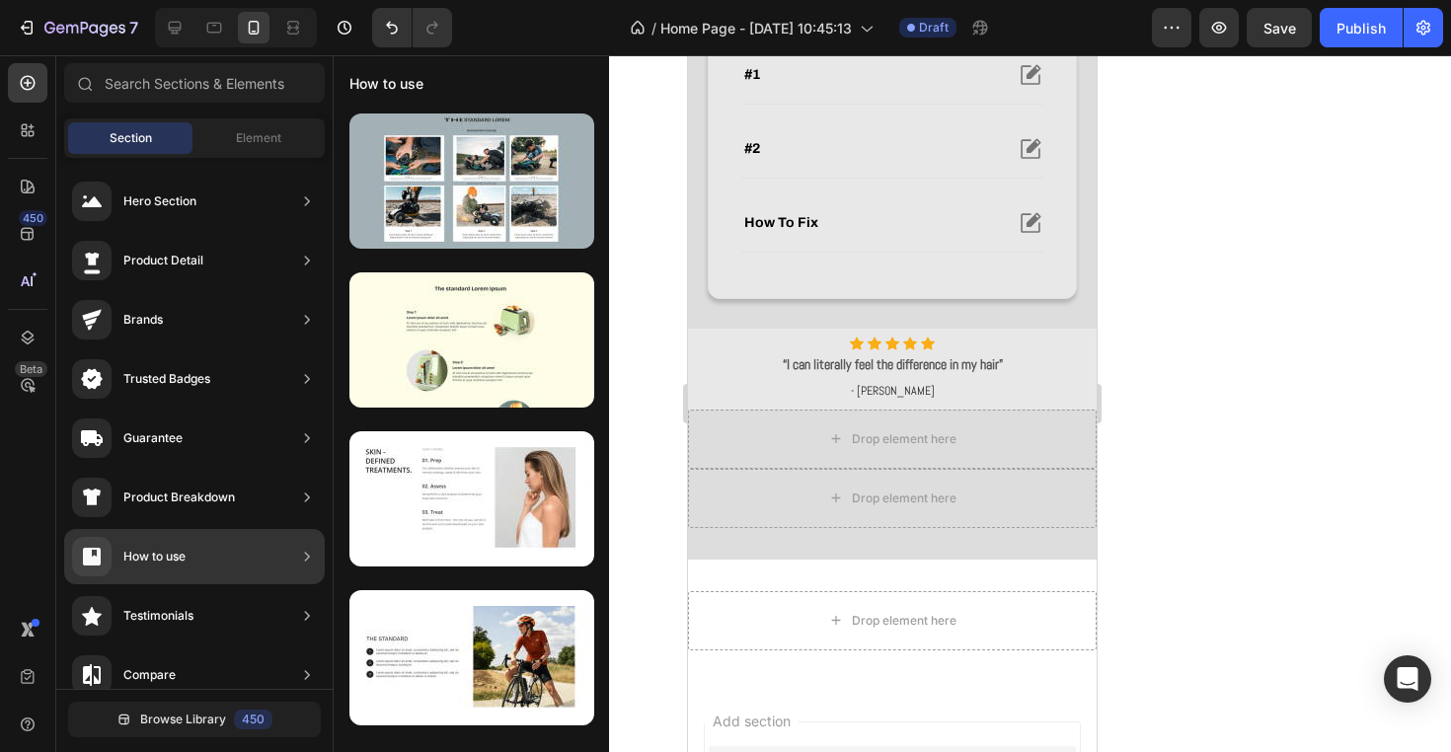
scroll to position [0, 0]
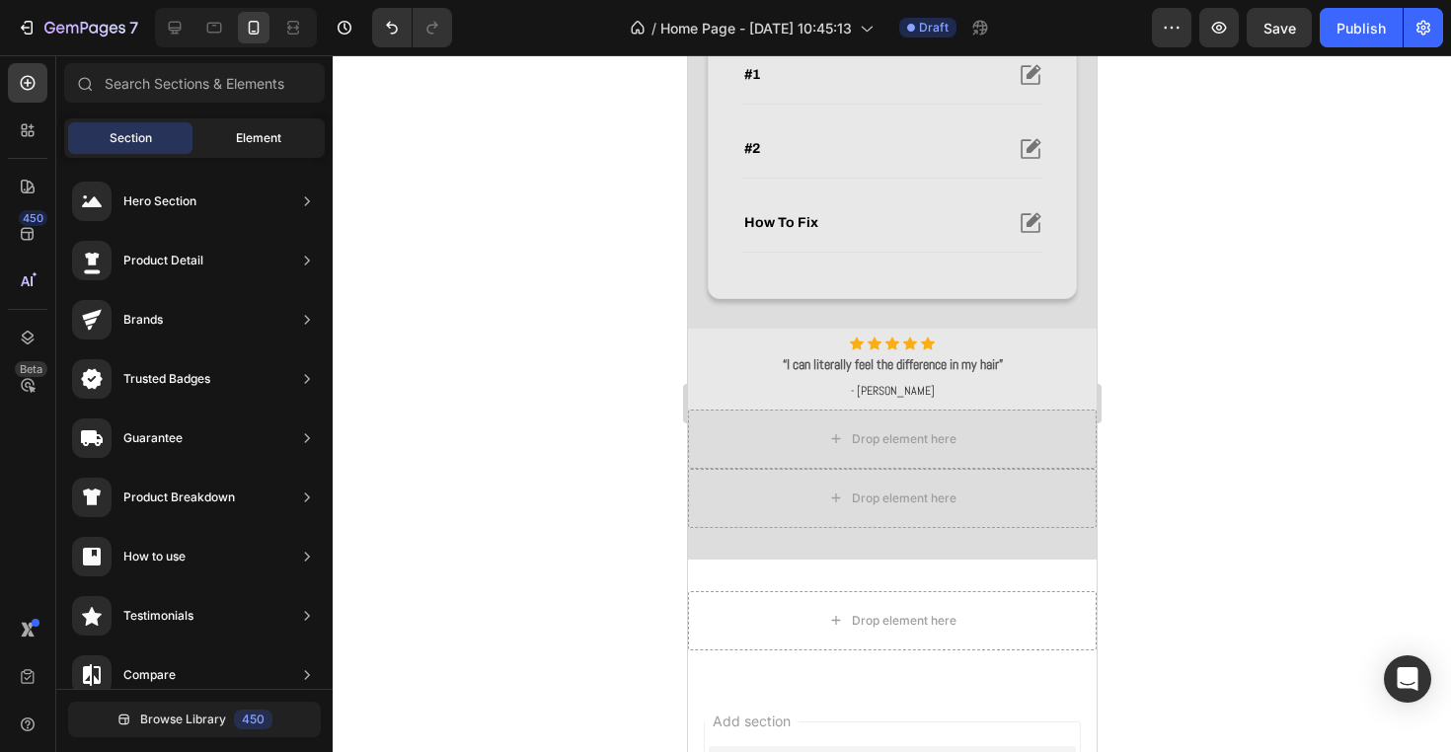
click at [229, 145] on div "Element" at bounding box center [258, 138] width 124 height 32
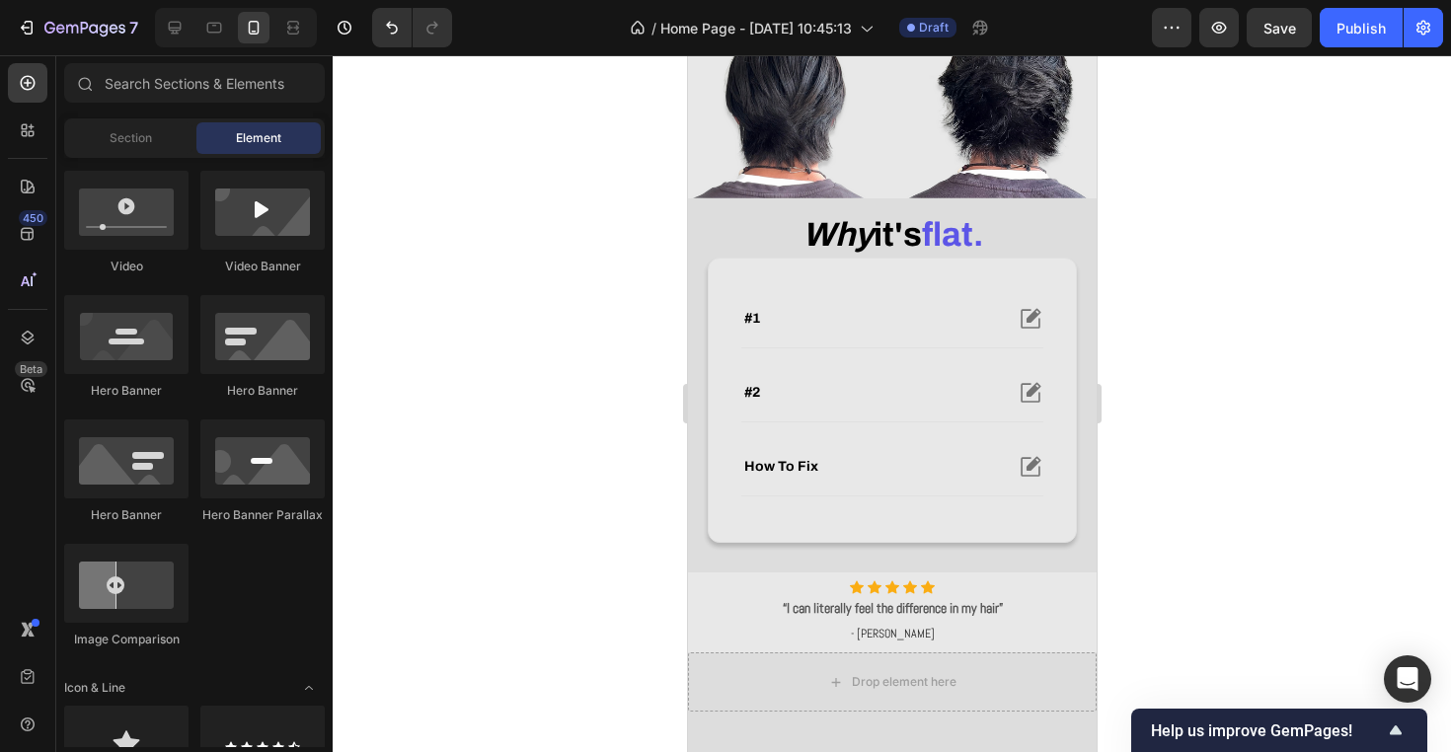
scroll to position [613, 0]
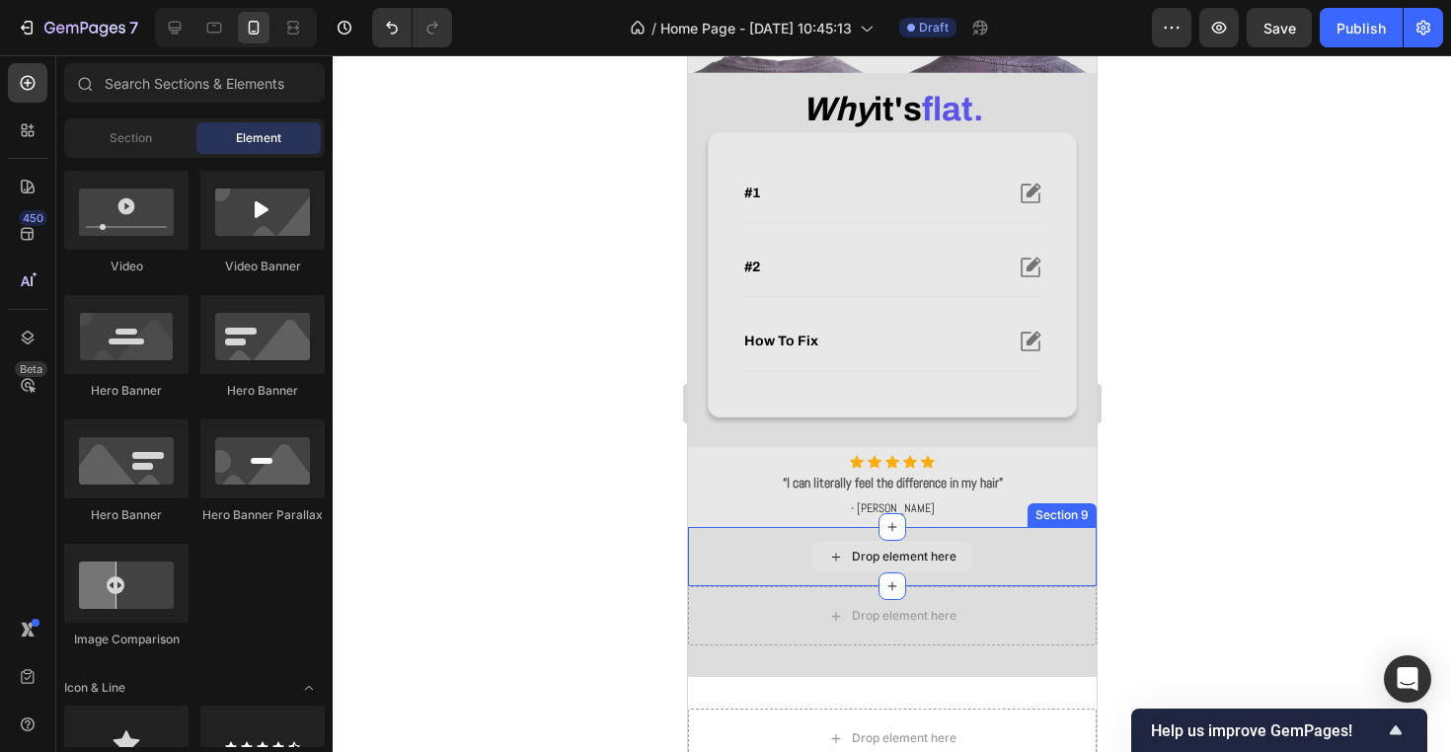
click at [893, 565] on div "Drop element here" at bounding box center [903, 557] width 105 height 16
click at [566, 456] on div at bounding box center [892, 403] width 1118 height 697
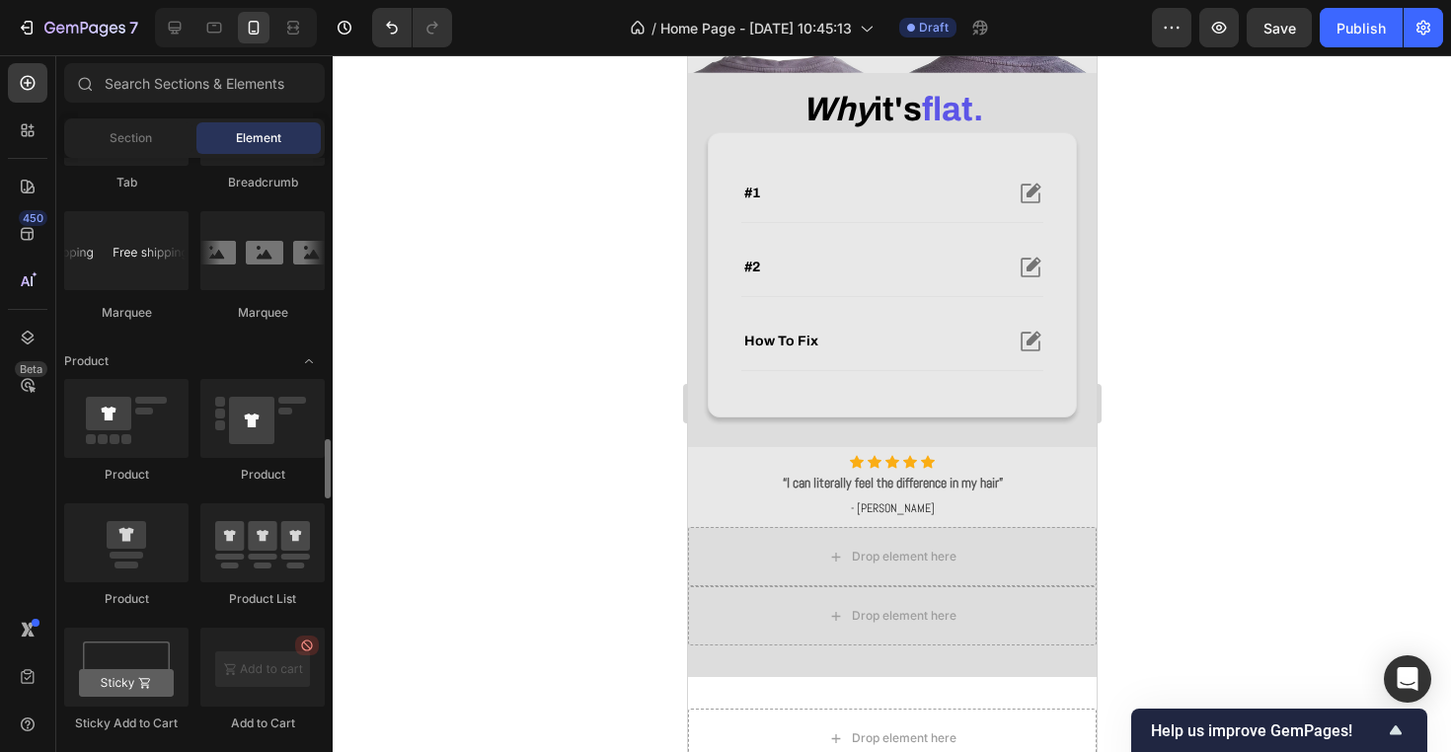
scroll to position [2429, 0]
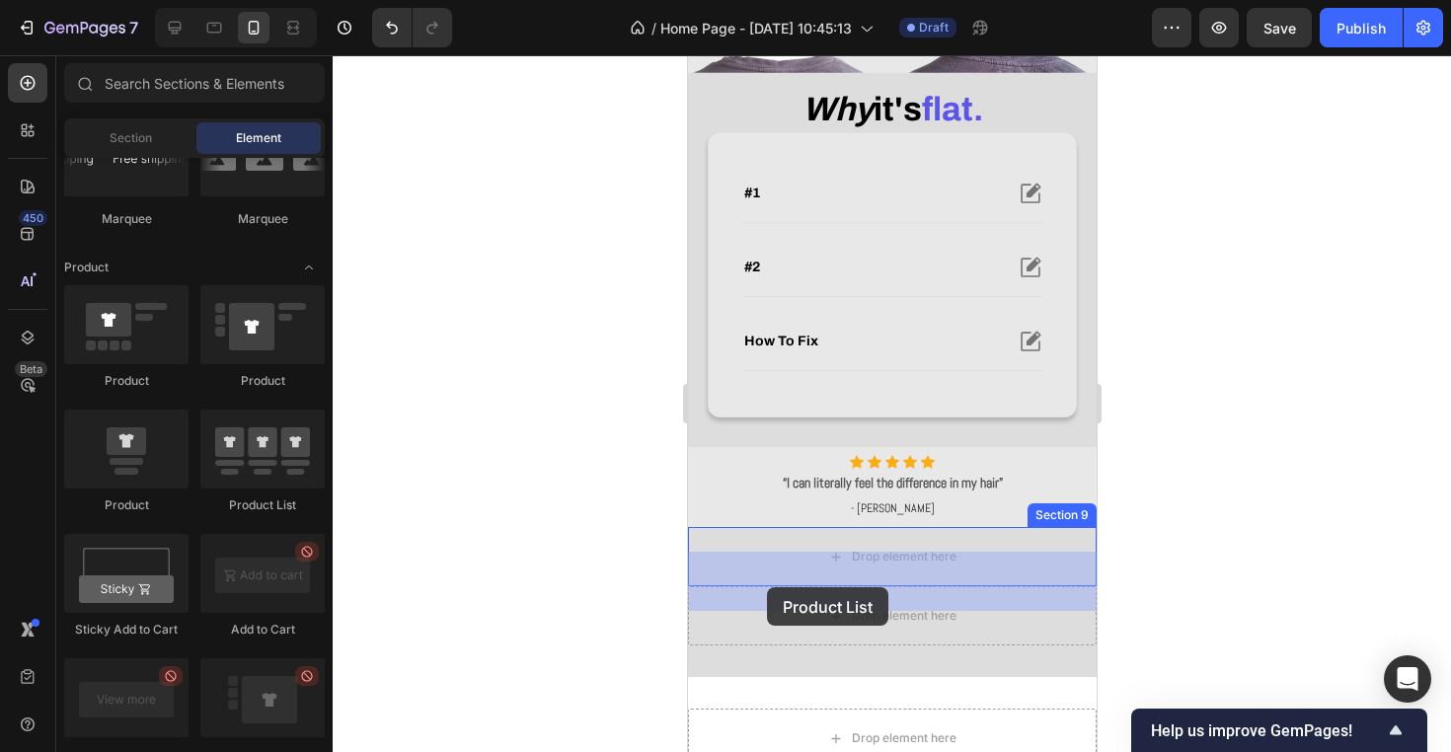
drag, startPoint x: 935, startPoint y: 538, endPoint x: 781, endPoint y: 585, distance: 161.1
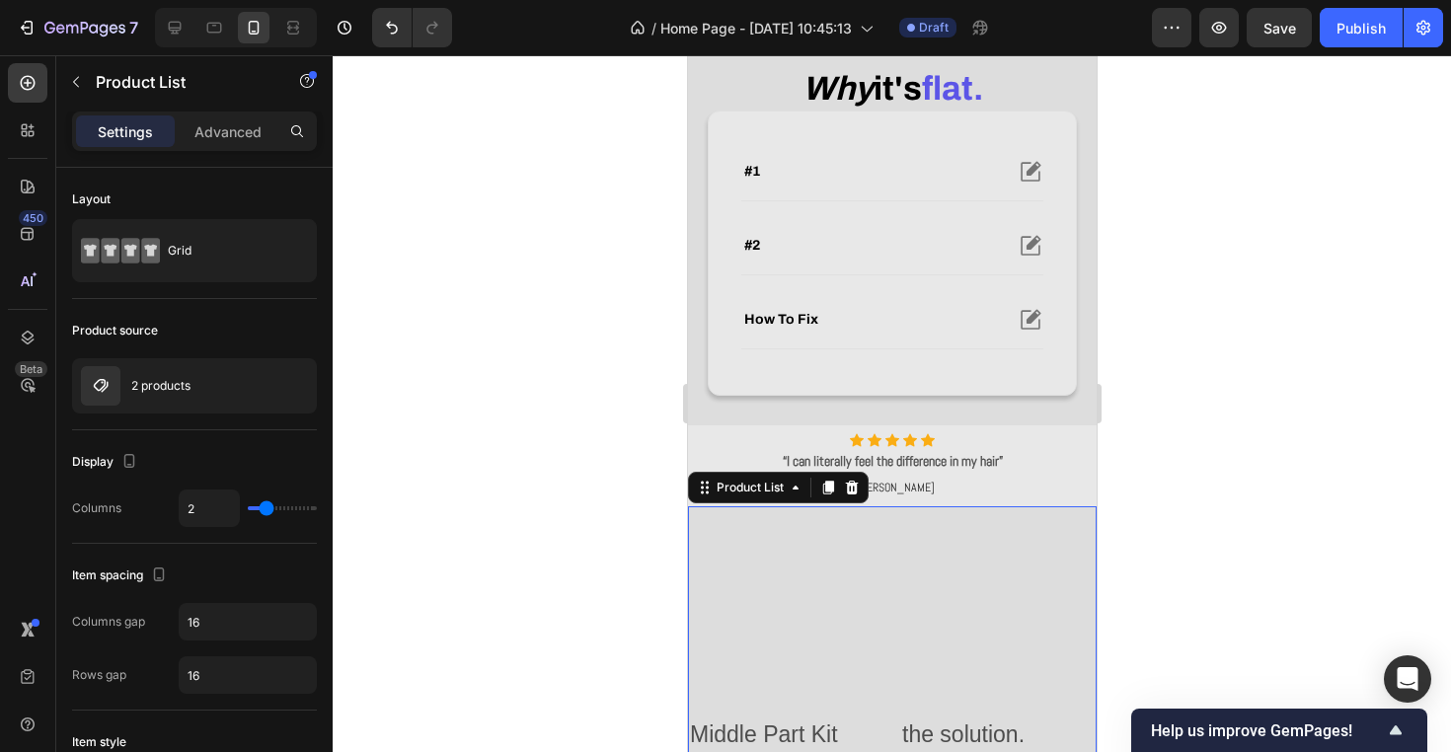
scroll to position [908, 0]
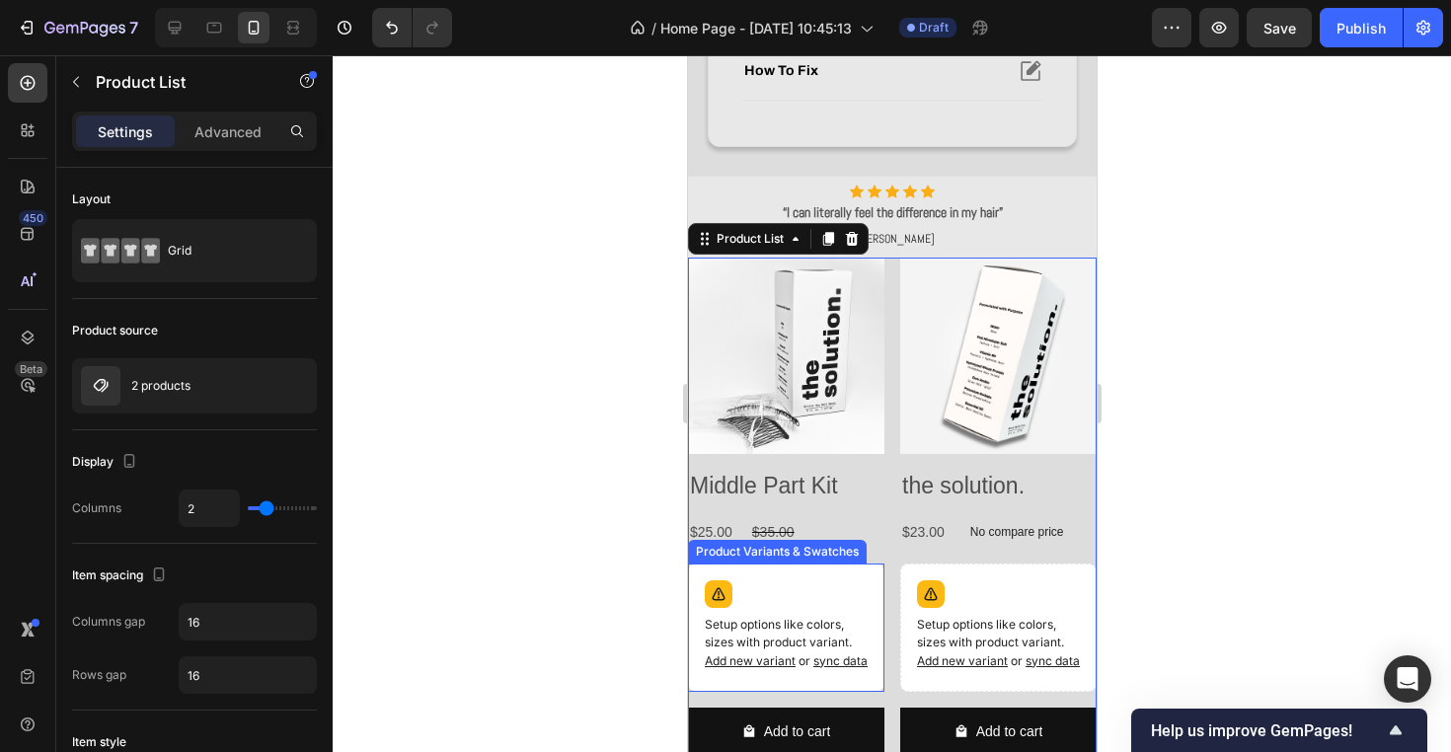
click at [816, 632] on p "Setup options like colors, sizes with product variant. Add new variant or sync …" at bounding box center [785, 643] width 163 height 55
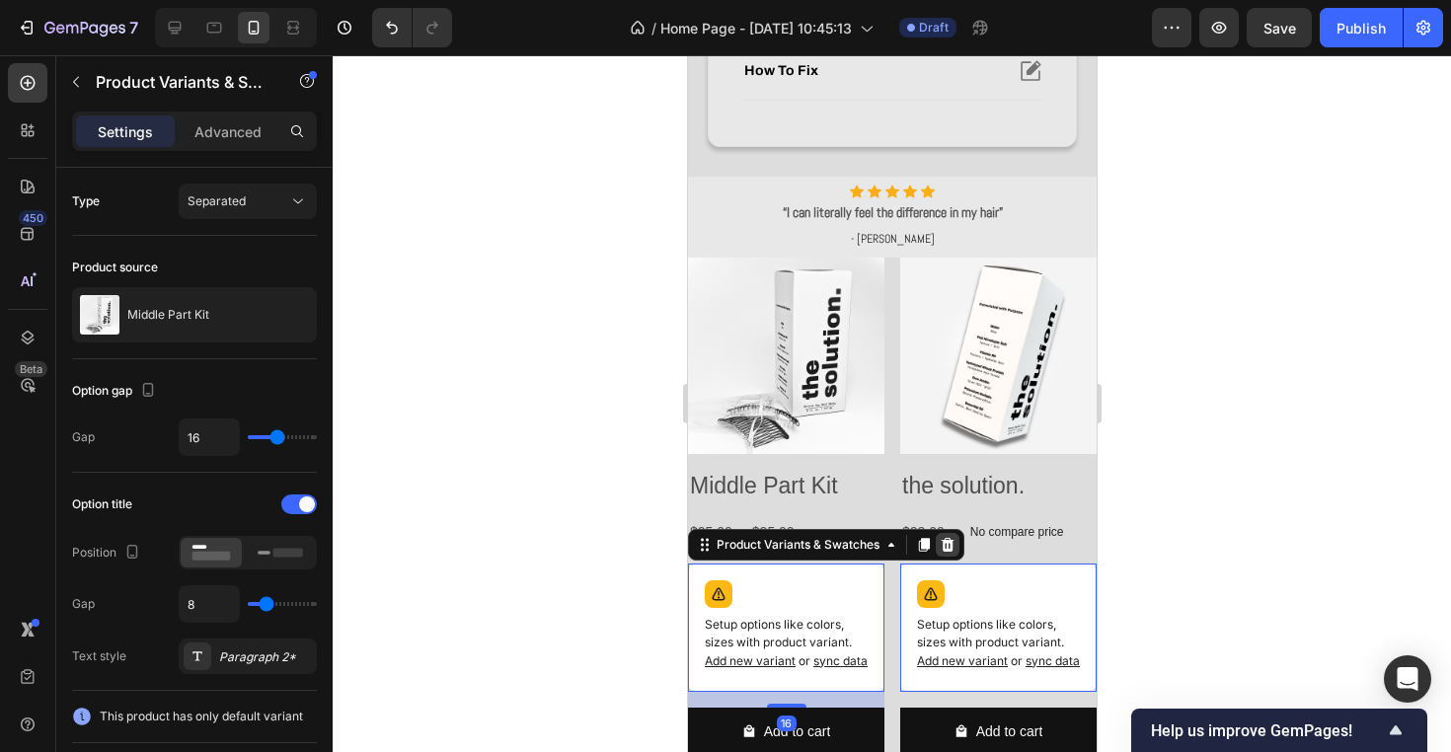
click at [950, 546] on icon at bounding box center [947, 545] width 13 height 14
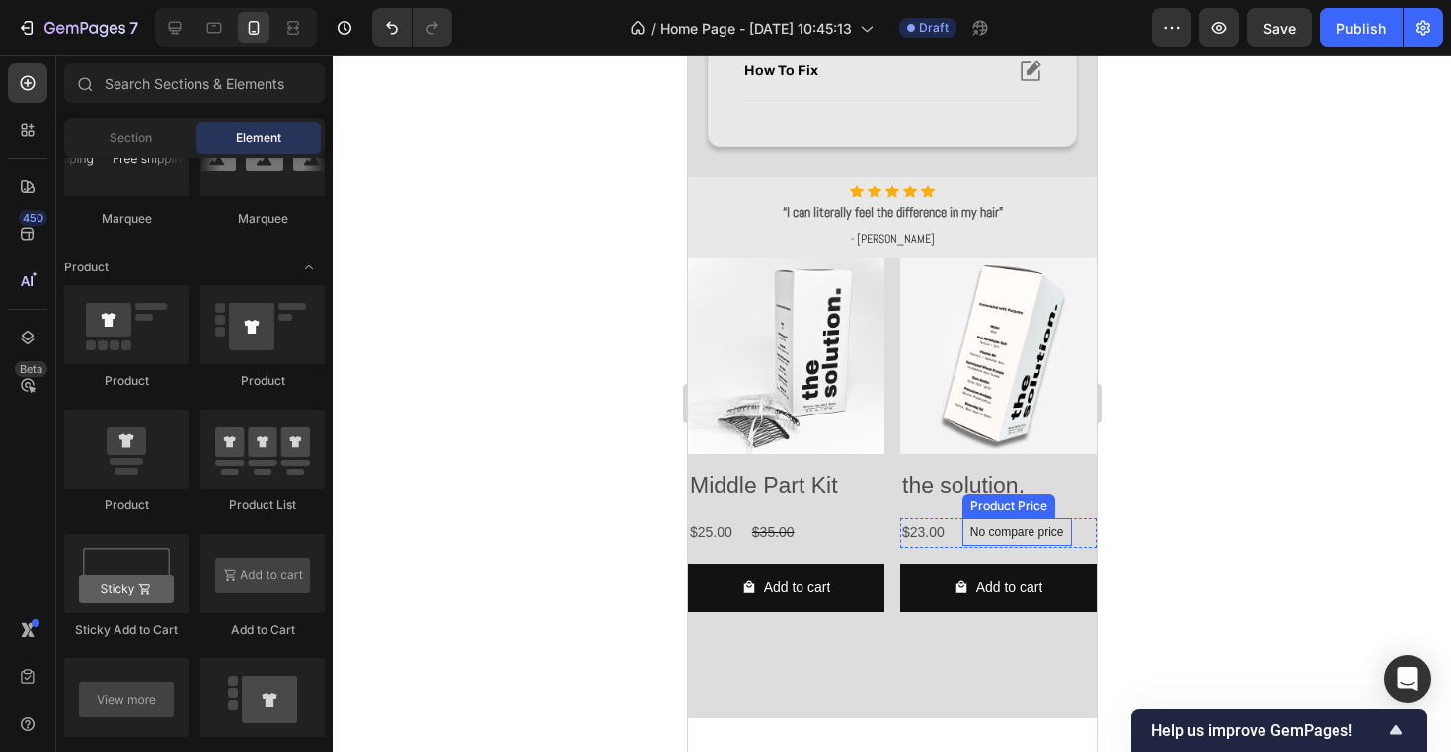
click at [1051, 526] on p "No compare price" at bounding box center [1016, 532] width 94 height 12
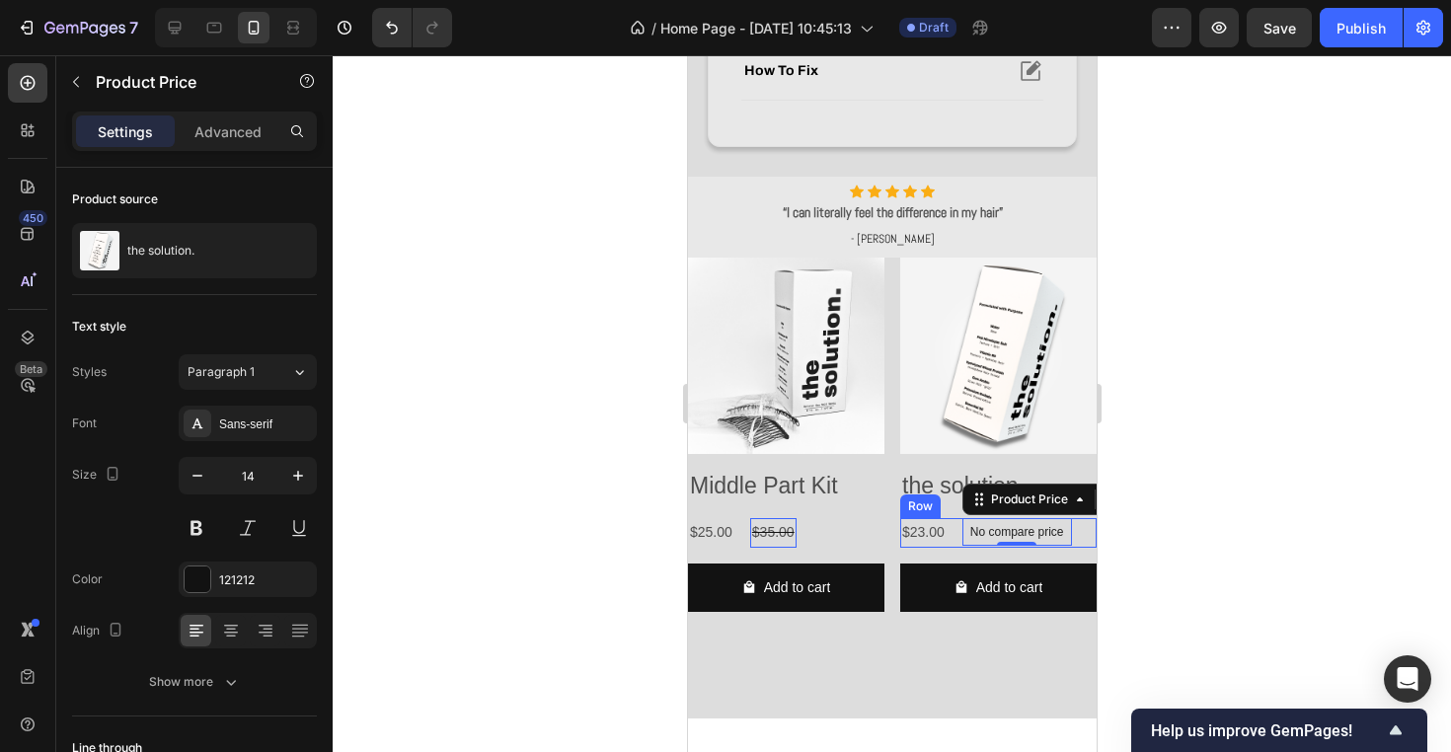
click at [1214, 507] on div at bounding box center [892, 403] width 1118 height 697
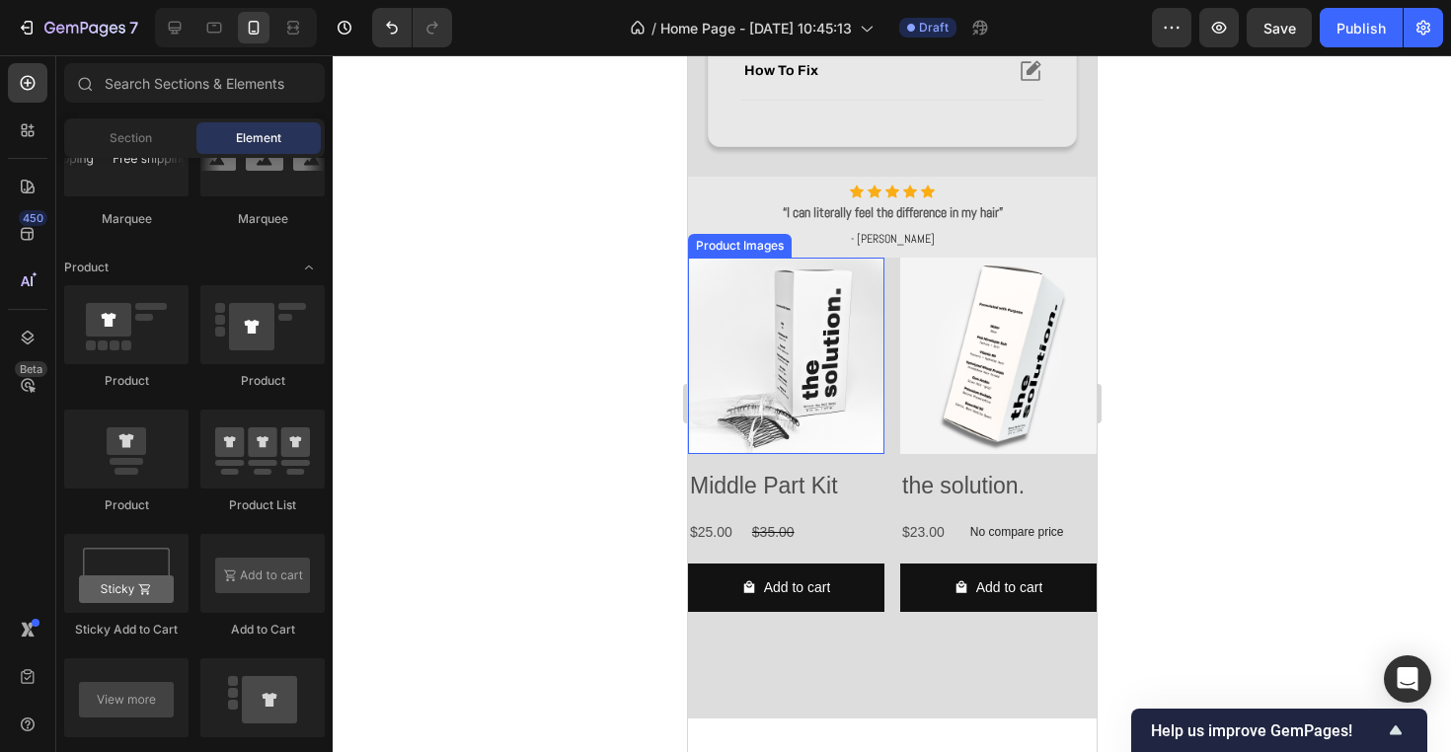
click at [838, 361] on img at bounding box center [785, 356] width 196 height 196
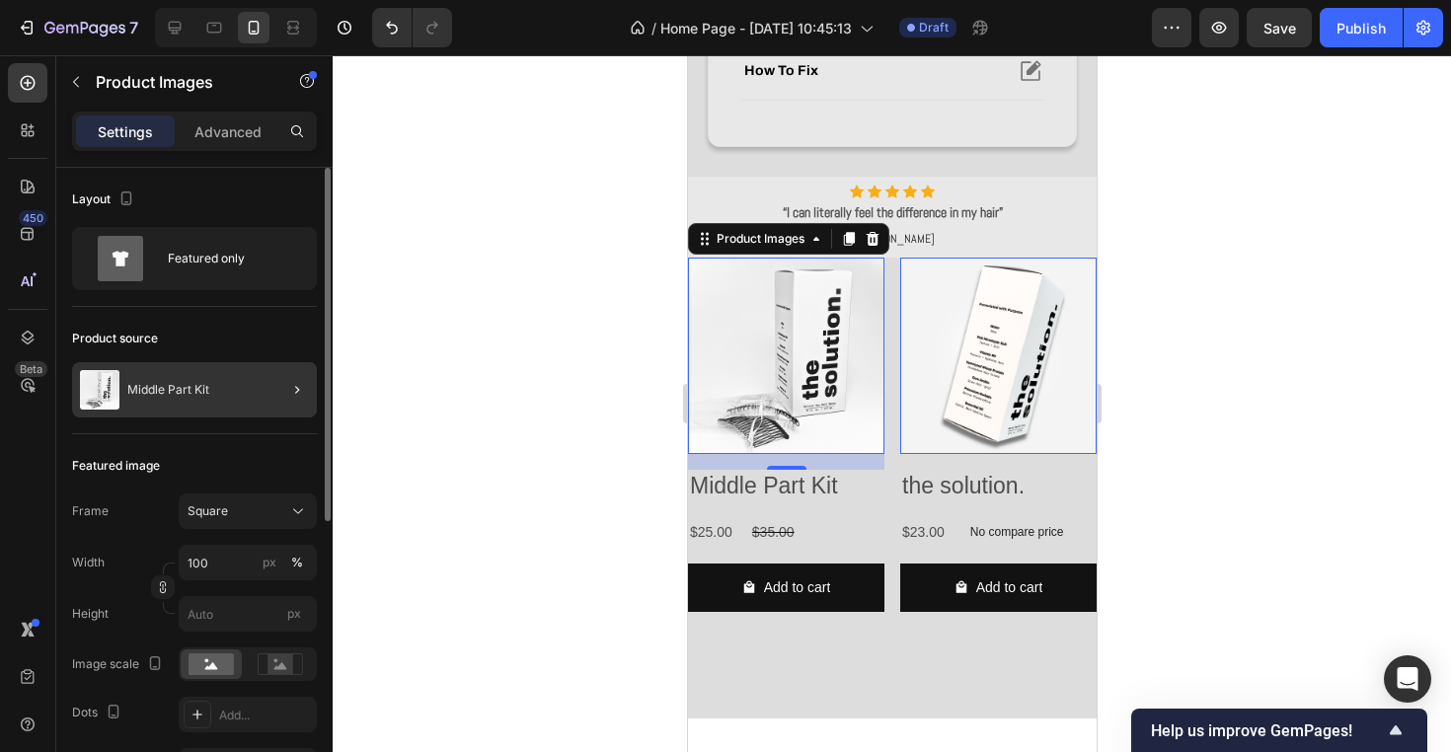
click at [172, 392] on p "Middle Part Kit" at bounding box center [168, 390] width 82 height 14
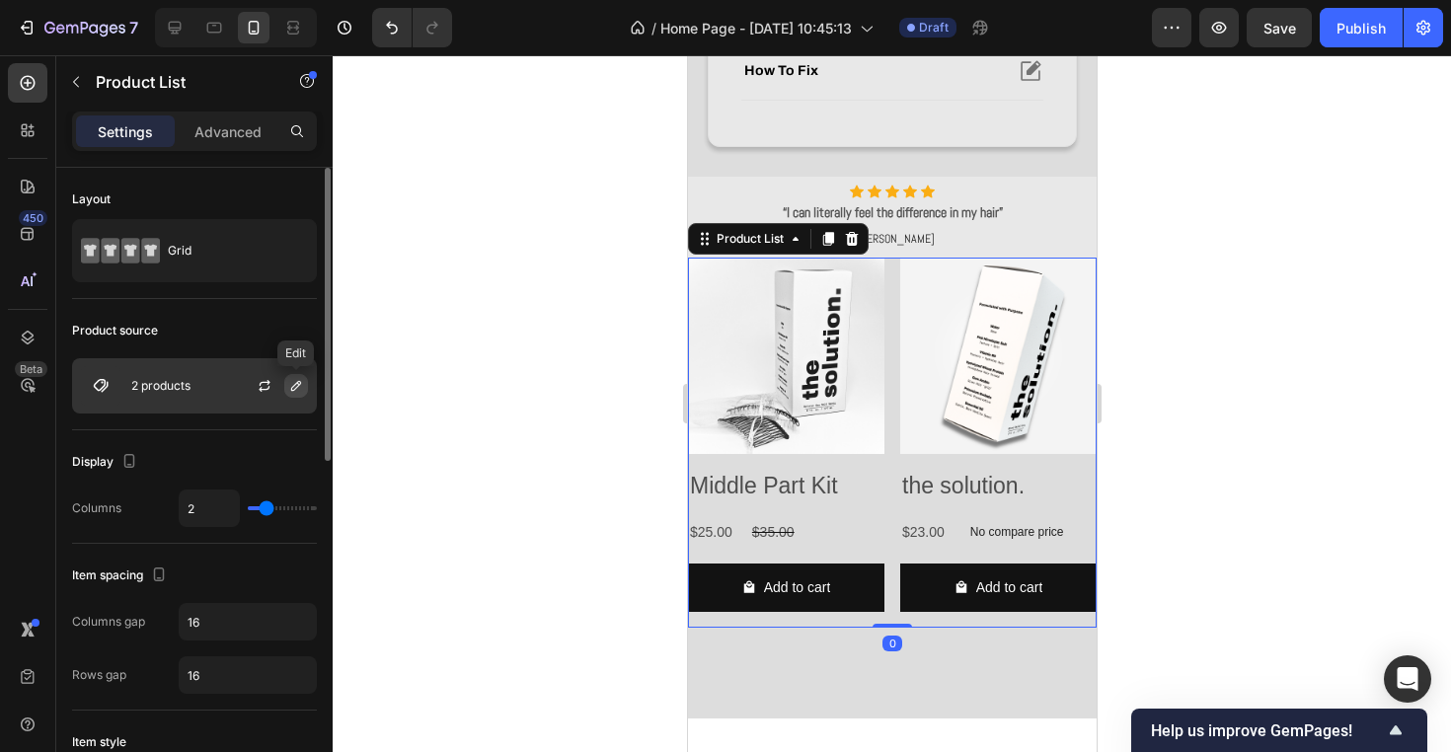
click at [293, 388] on icon "button" at bounding box center [296, 386] width 16 height 16
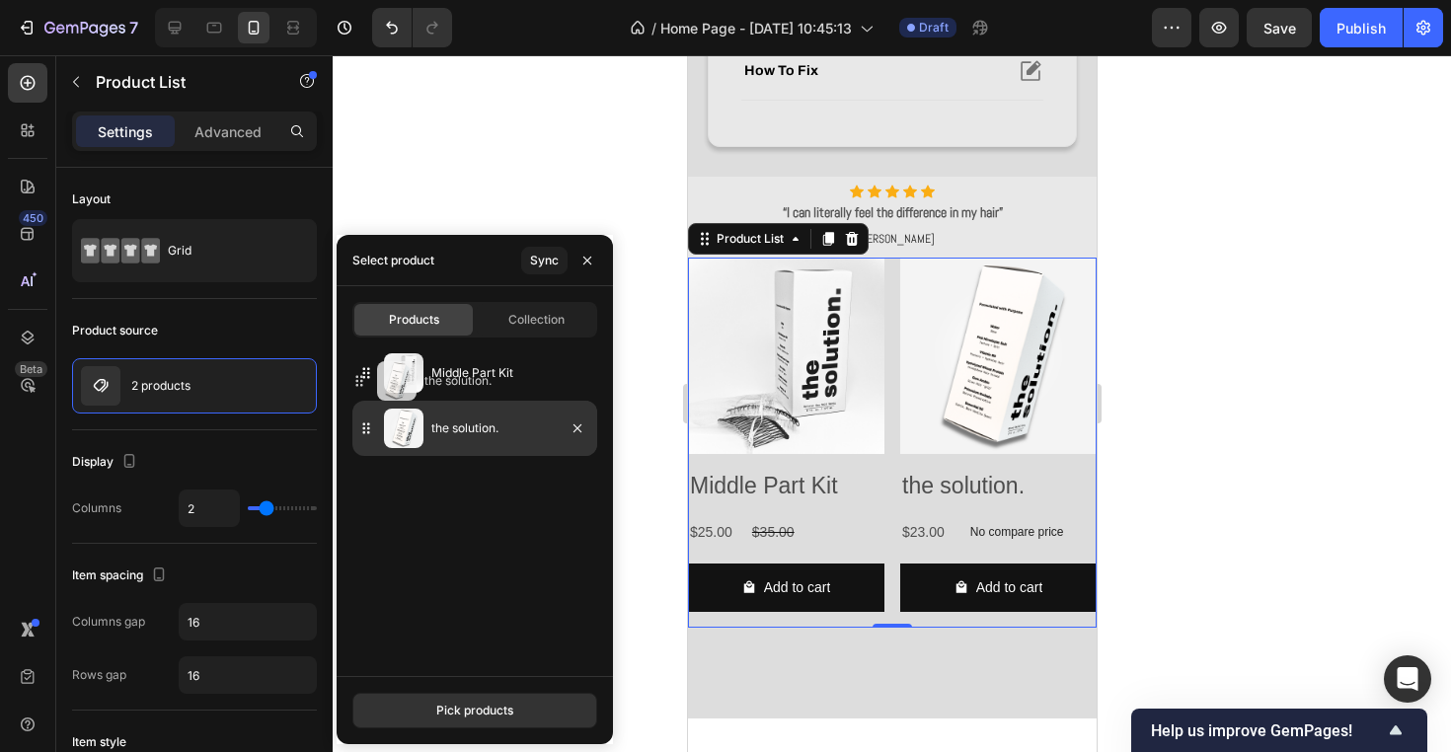
drag, startPoint x: 373, startPoint y: 437, endPoint x: 362, endPoint y: 371, distance: 67.0
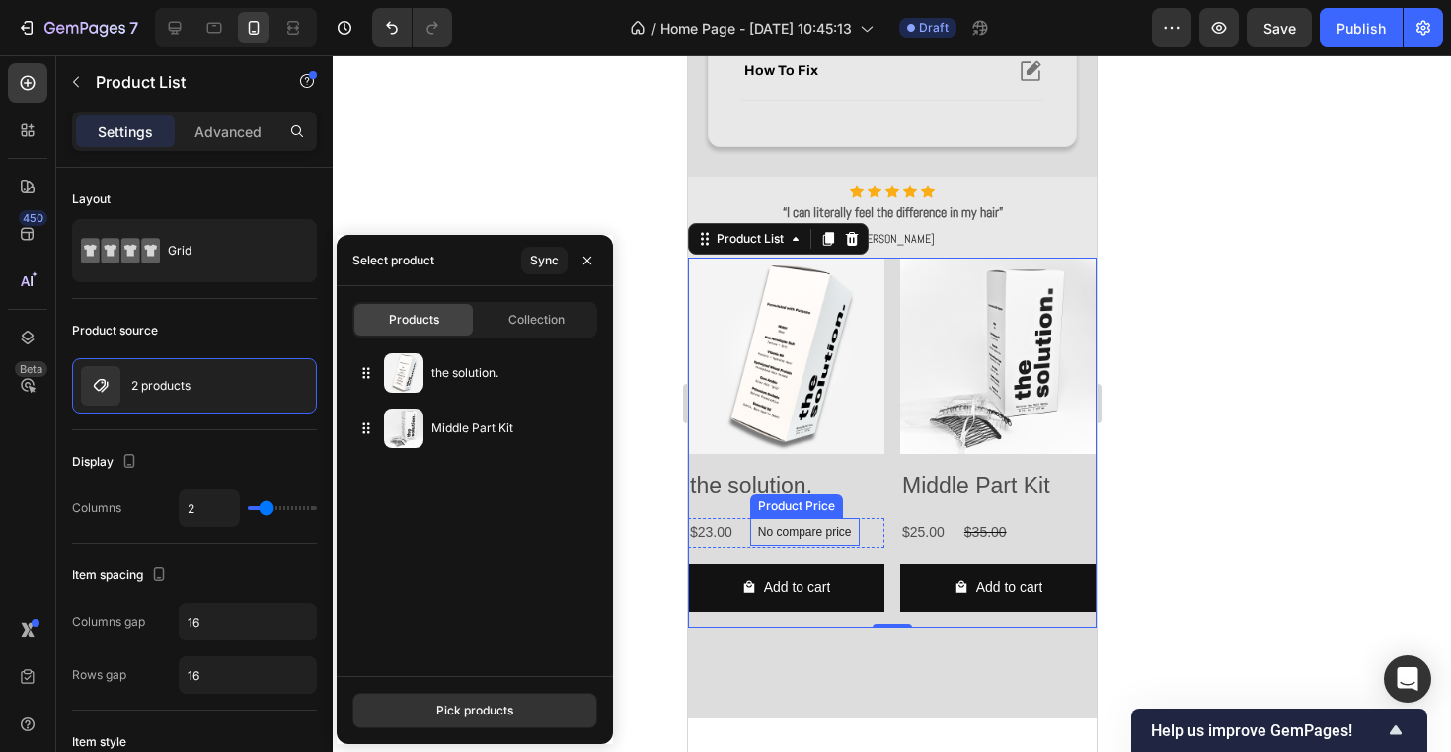
click at [782, 535] on p "No compare price" at bounding box center [804, 532] width 94 height 12
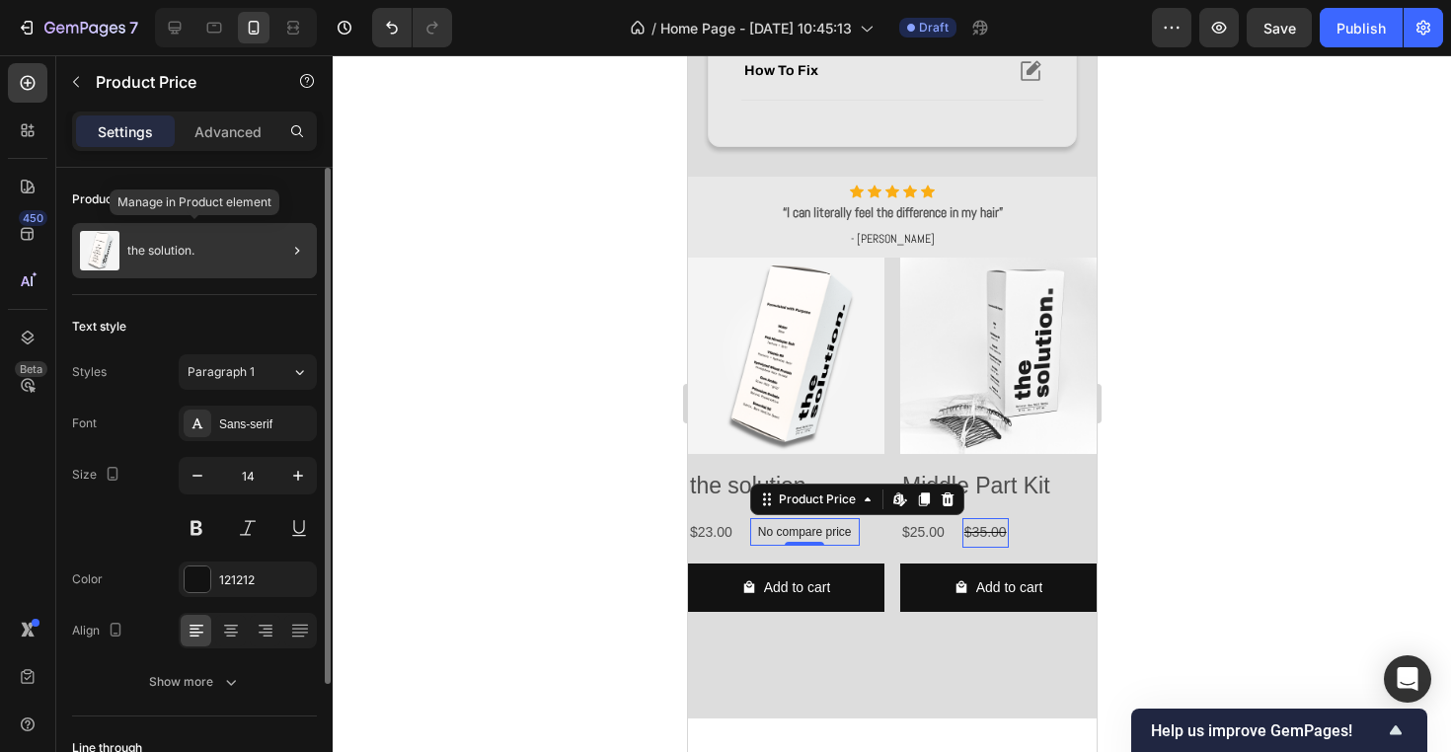
click at [192, 243] on div "the solution." at bounding box center [194, 250] width 245 height 55
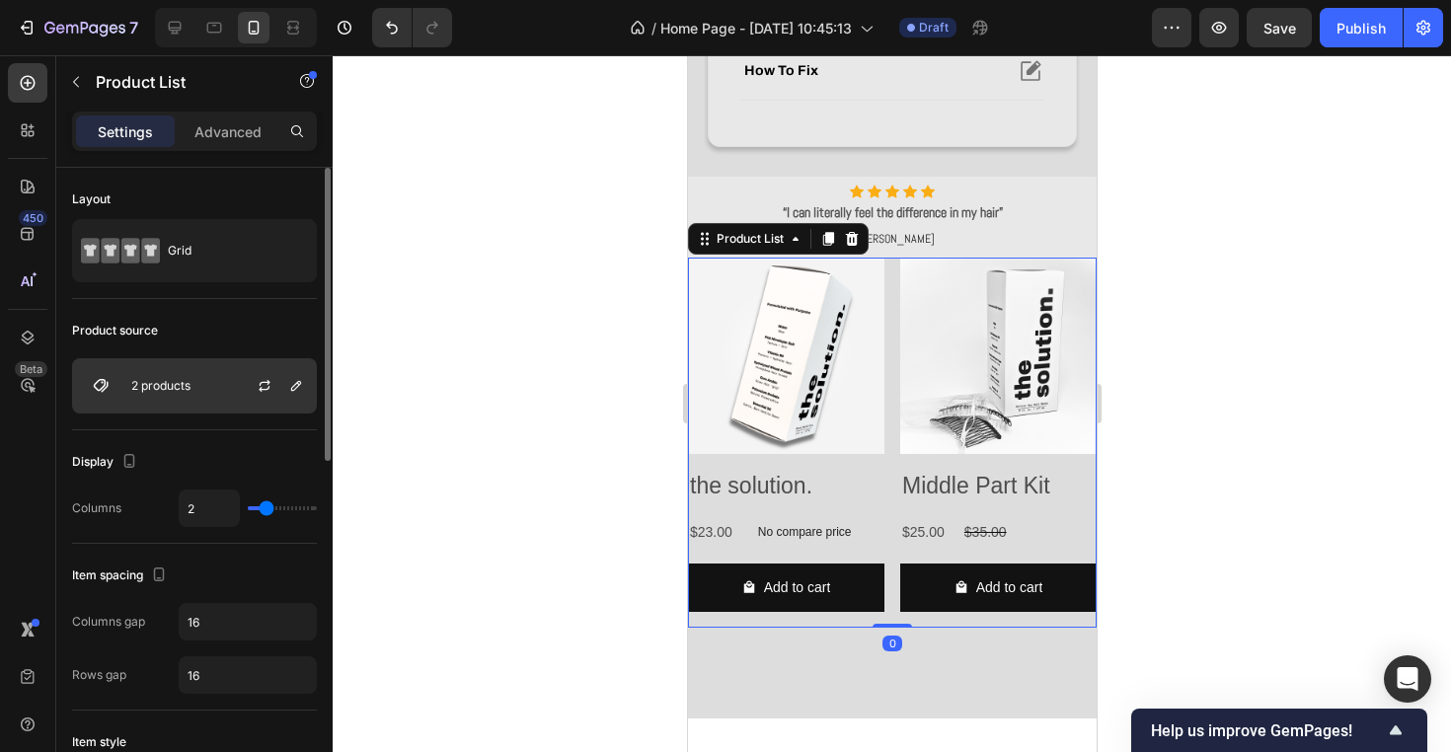
click at [246, 372] on div at bounding box center [272, 385] width 87 height 53
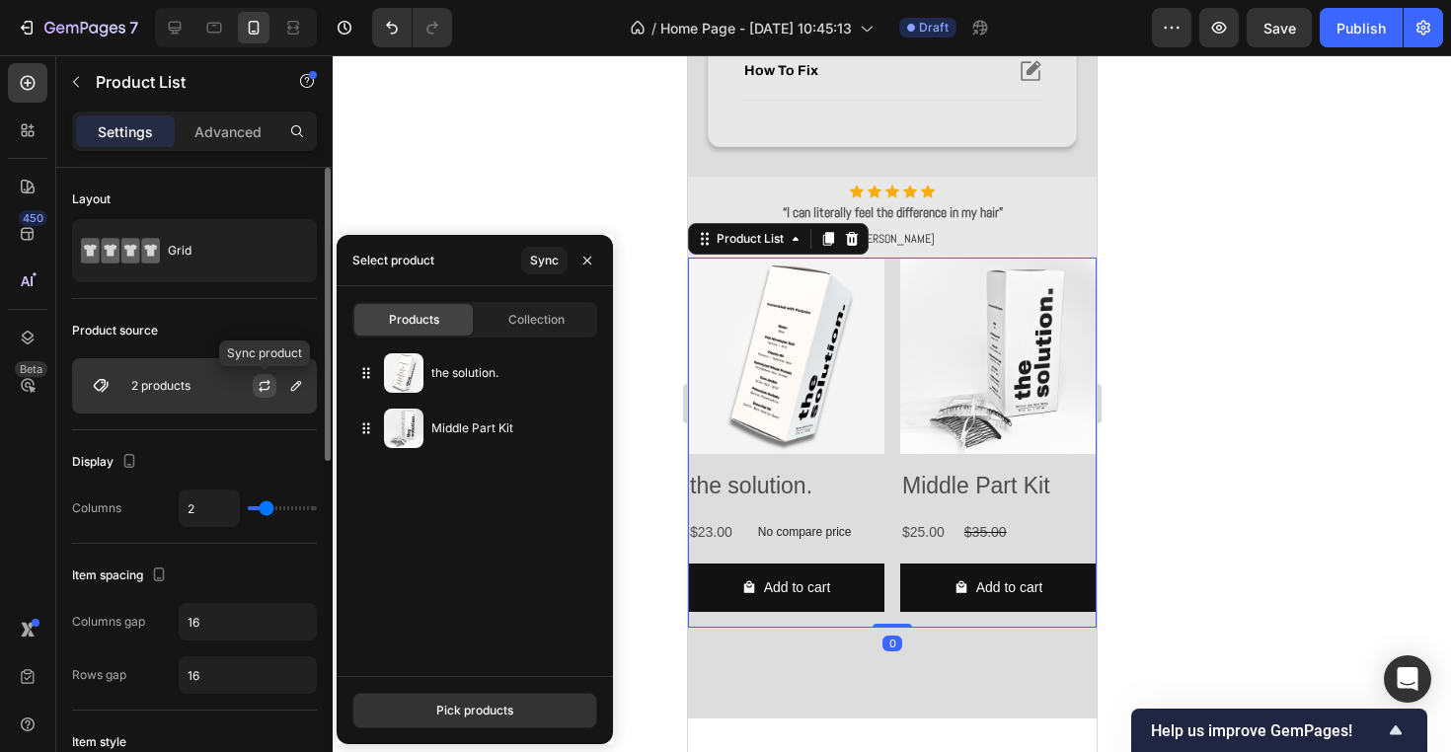
click at [258, 384] on icon "button" at bounding box center [265, 386] width 16 height 16
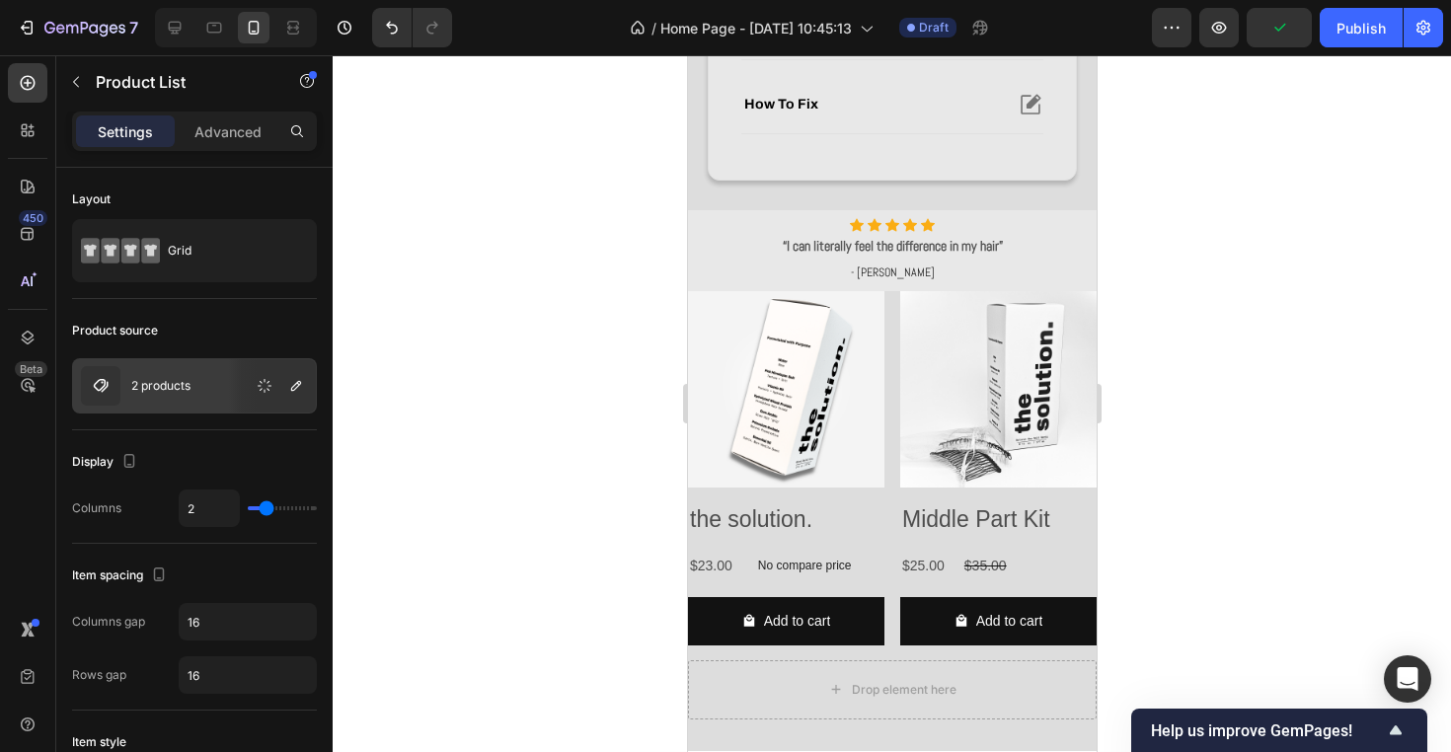
scroll to position [876, 0]
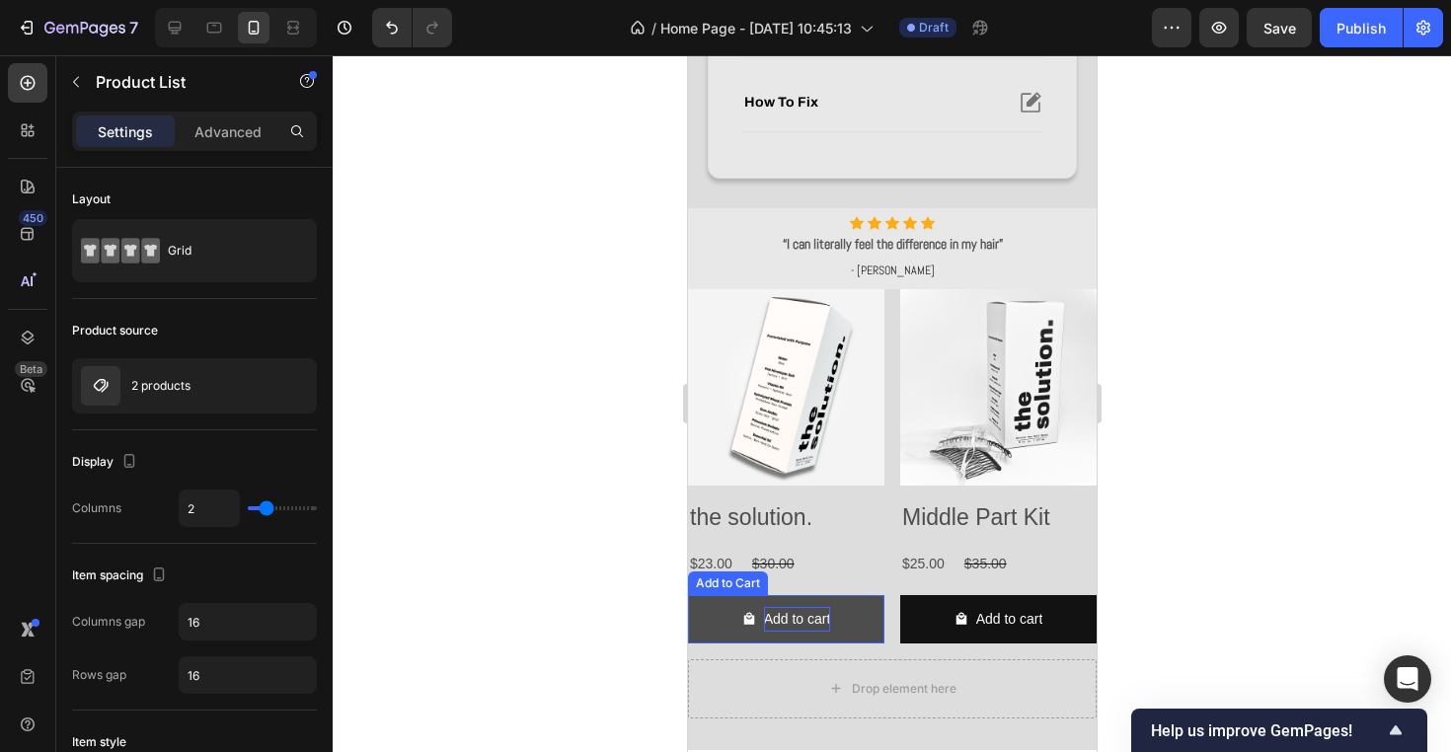
click at [829, 612] on div "Add to cart" at bounding box center [796, 619] width 67 height 25
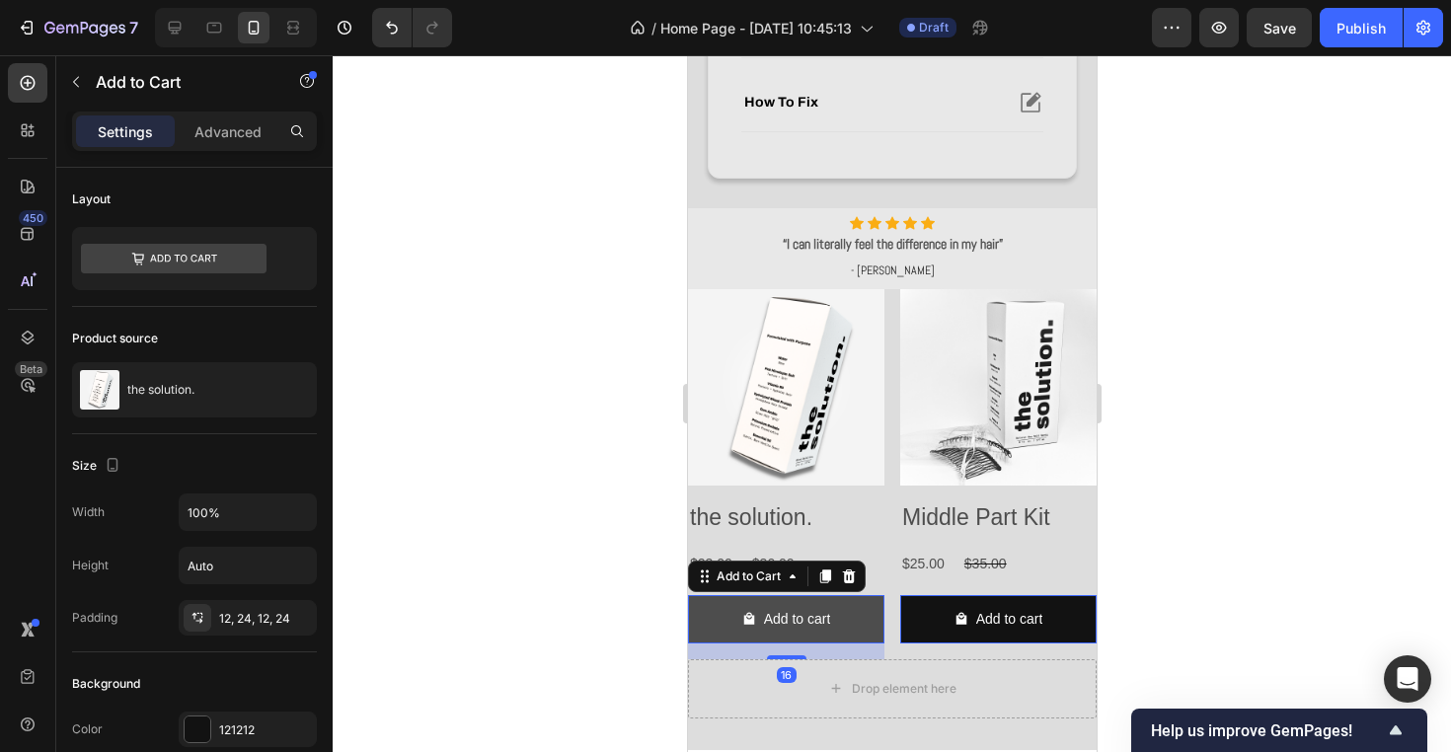
click at [863, 613] on button "Add to cart" at bounding box center [785, 619] width 196 height 48
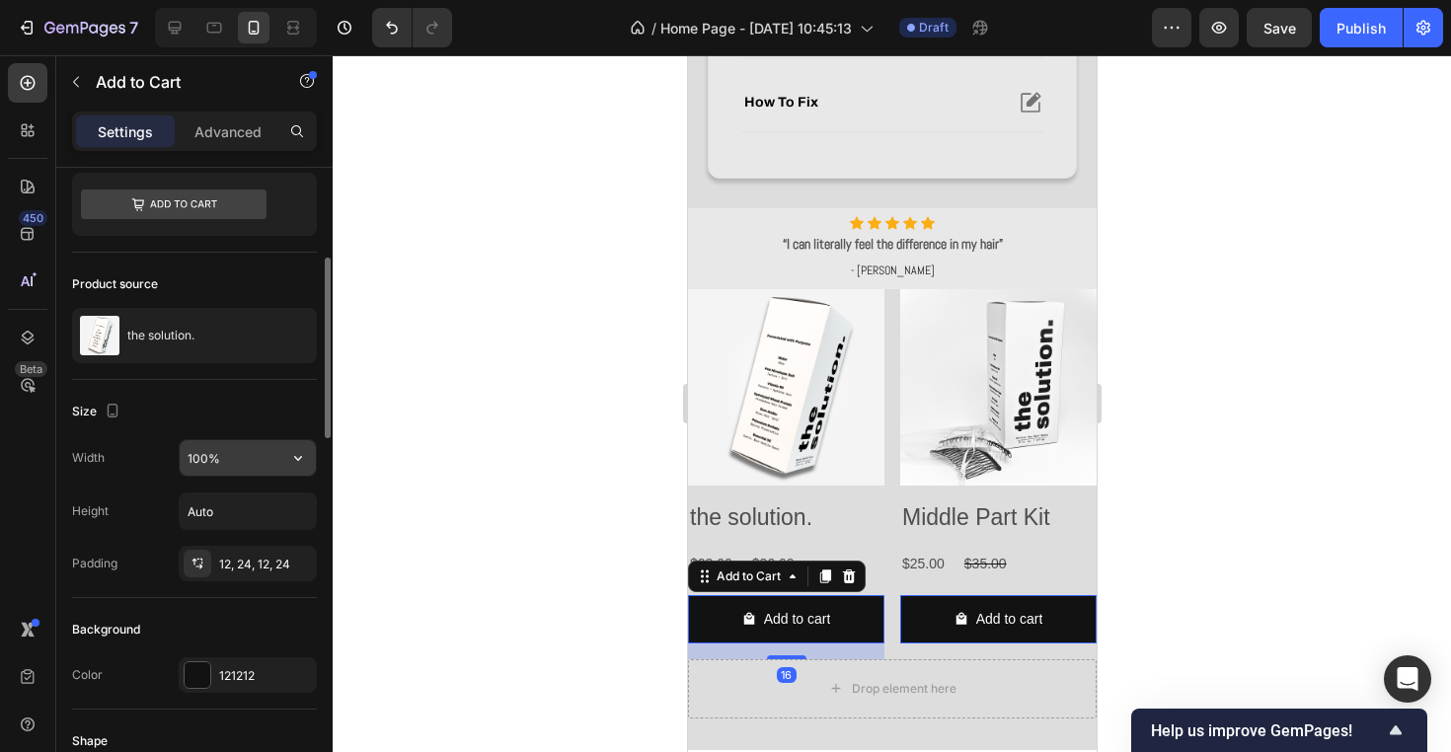
scroll to position [121, 0]
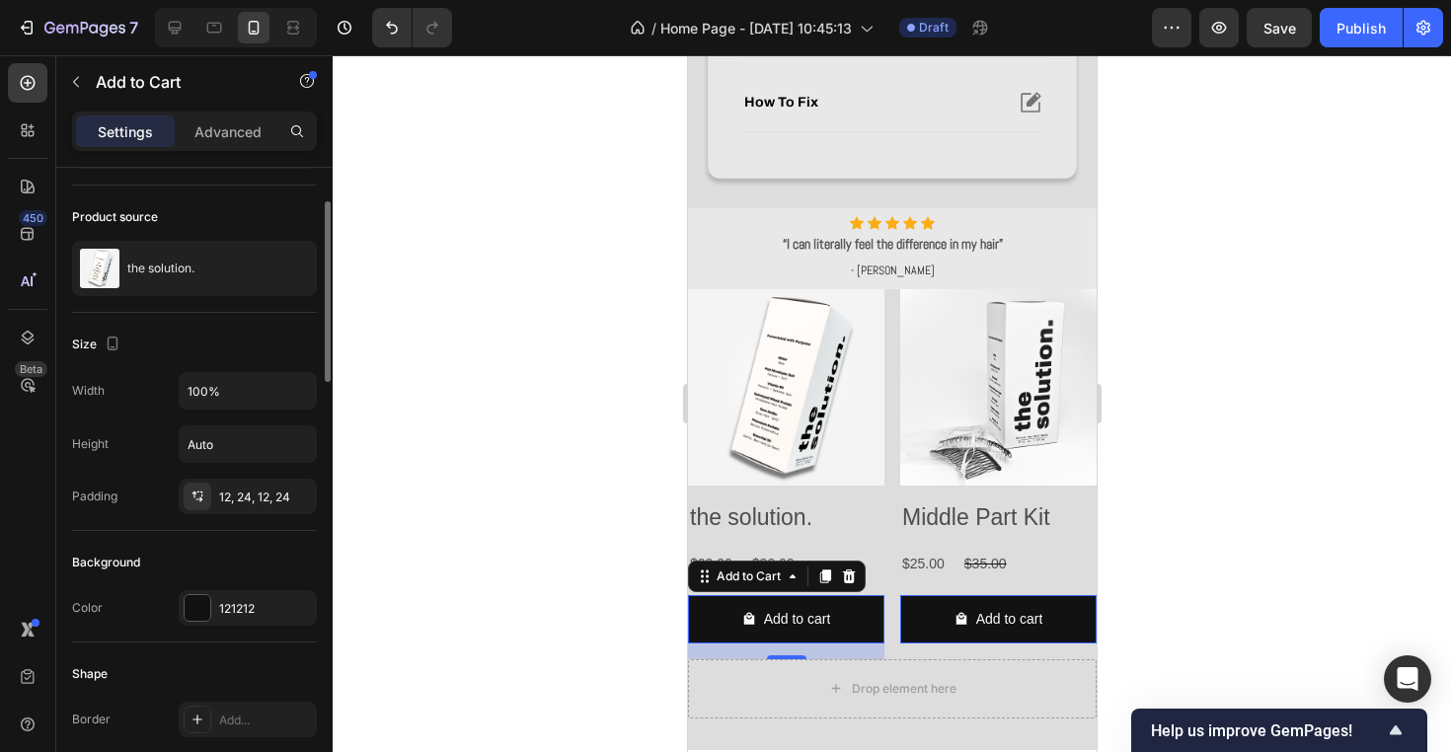
click at [245, 631] on div "Background Color 121212" at bounding box center [194, 587] width 245 height 112
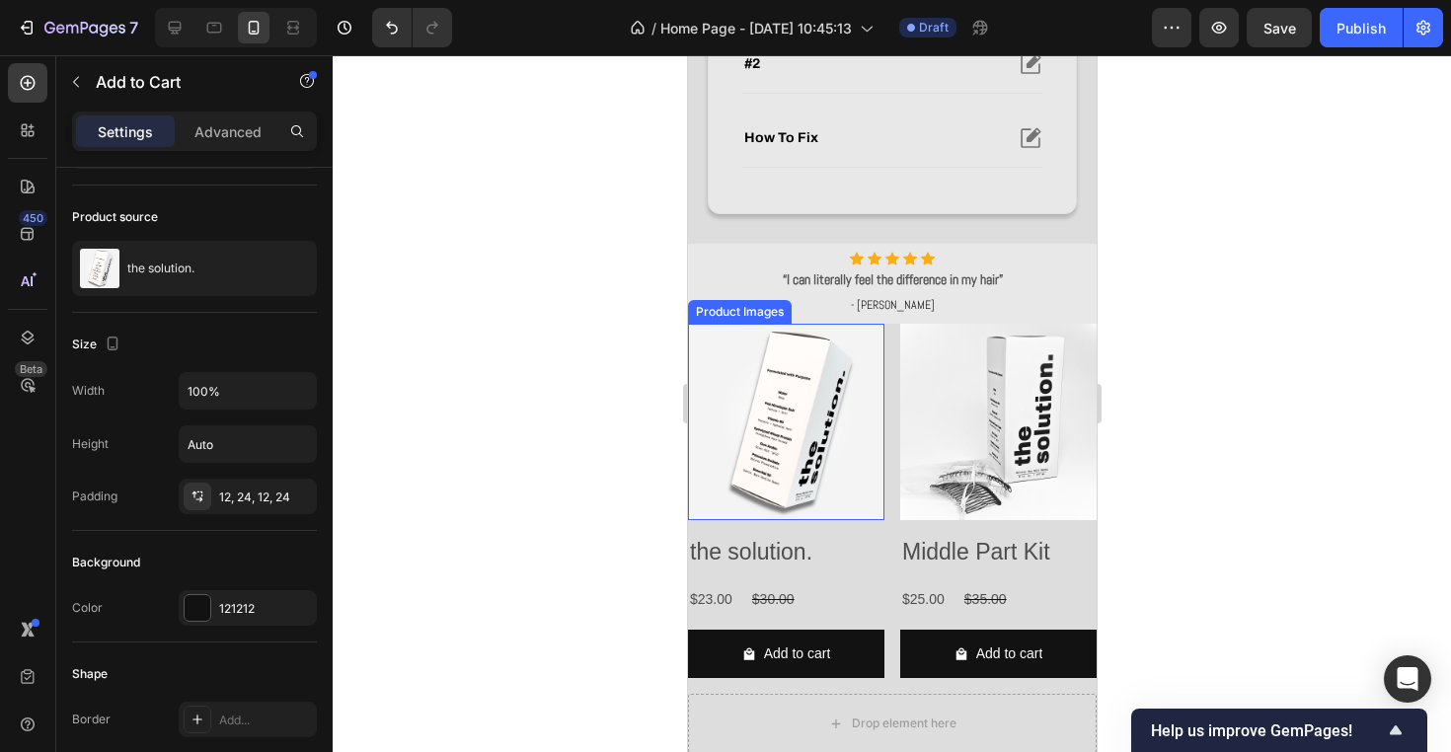
scroll to position [884, 0]
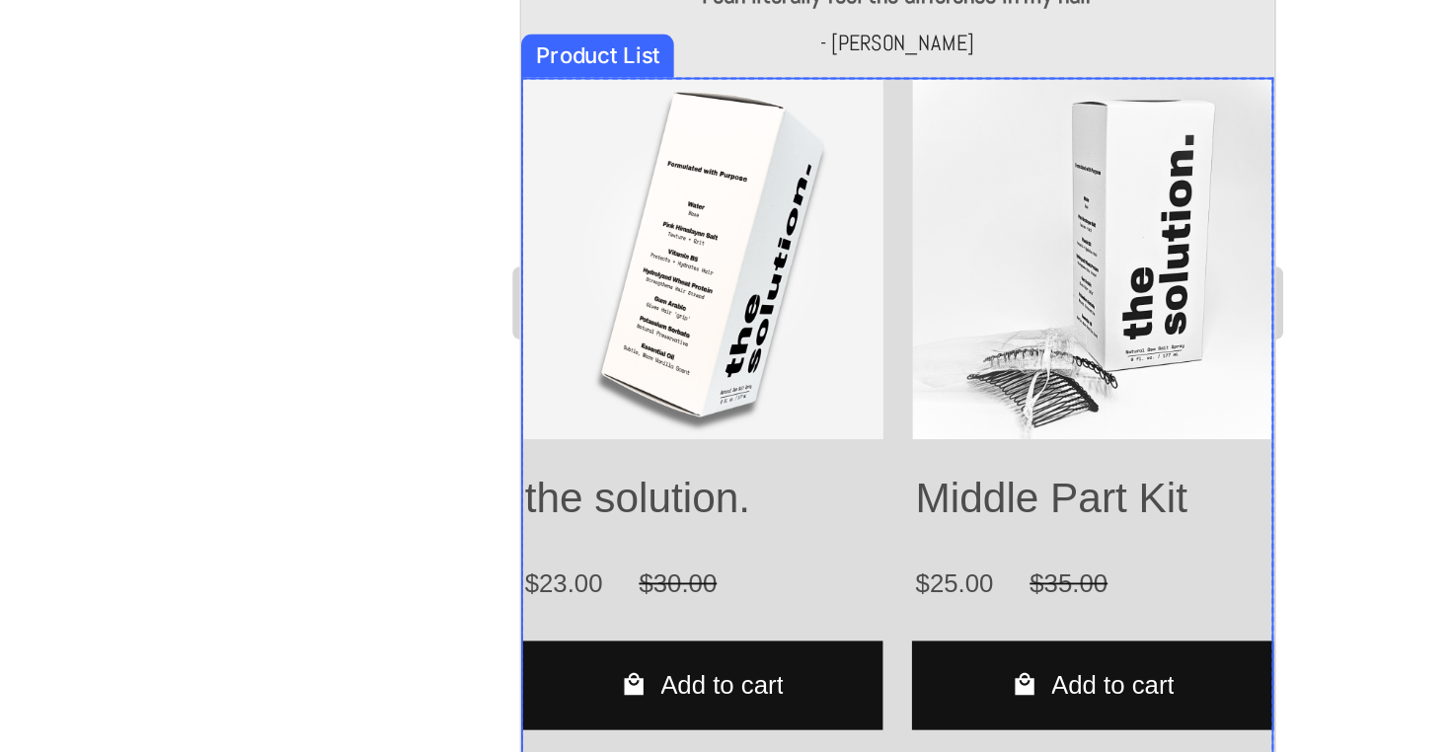
click at [720, 138] on div "Product Images the solution. Product Title $23.00 Product Price Product Price $…" at bounding box center [724, 73] width 409 height 370
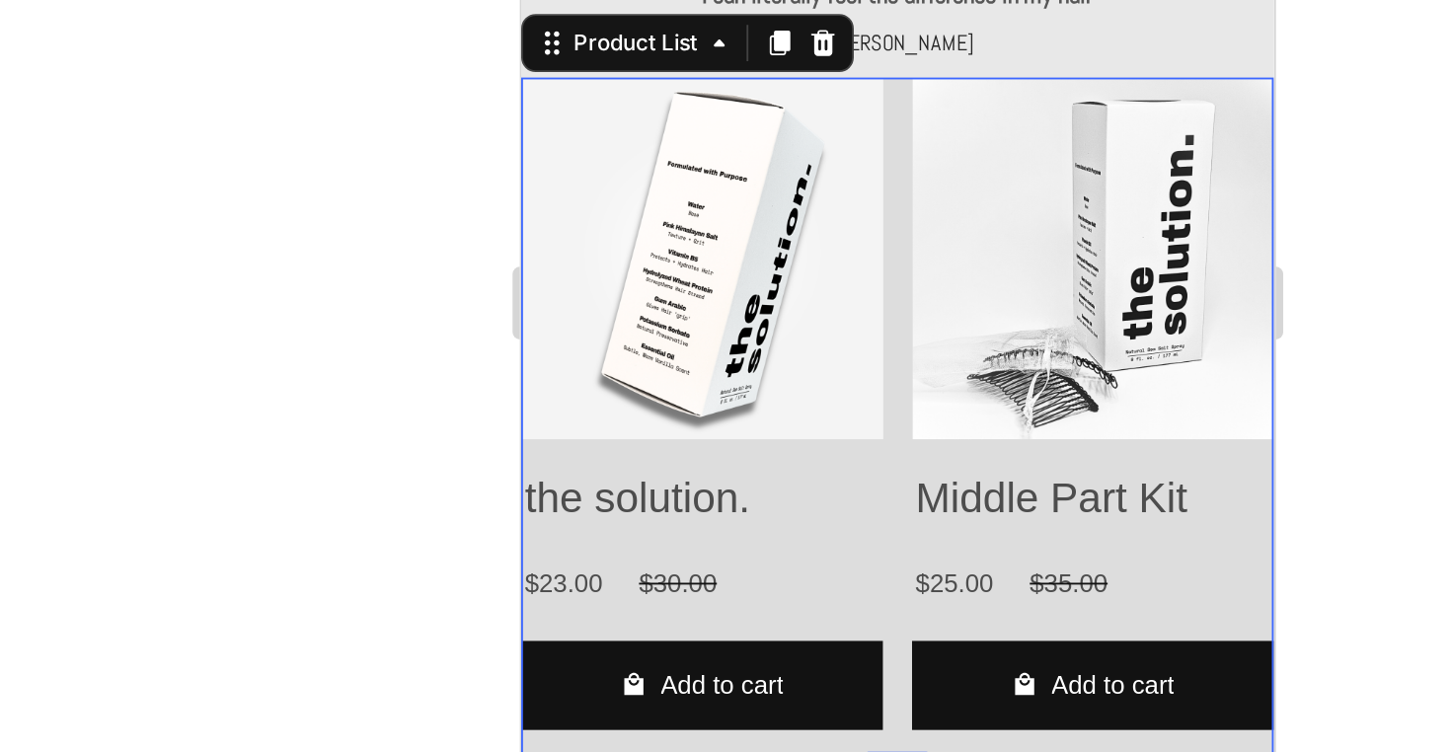
scroll to position [0, 0]
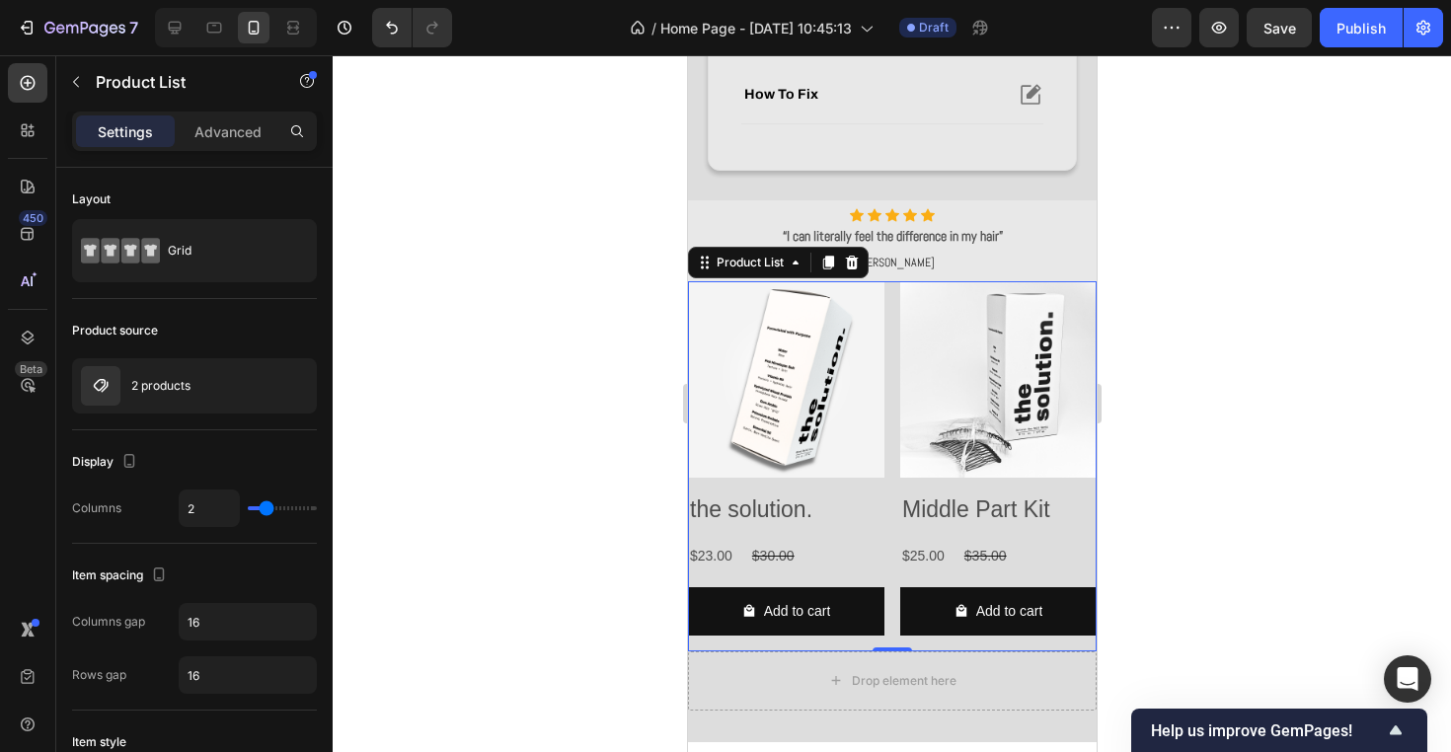
click at [200, 158] on div "Settings Advanced" at bounding box center [194, 140] width 276 height 56
click at [201, 144] on div "Advanced" at bounding box center [228, 131] width 99 height 32
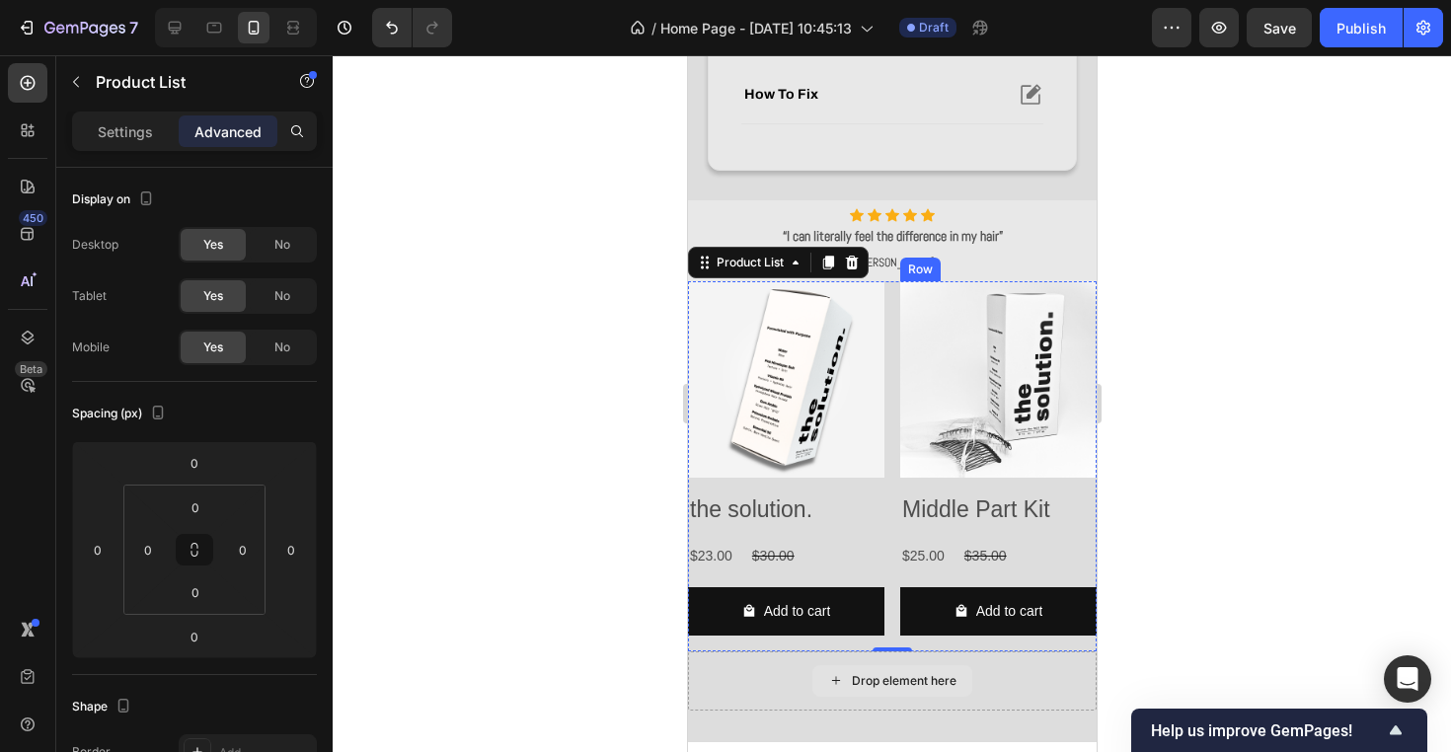
click at [938, 644] on div "Add to cart Add to Cart" at bounding box center [997, 619] width 196 height 64
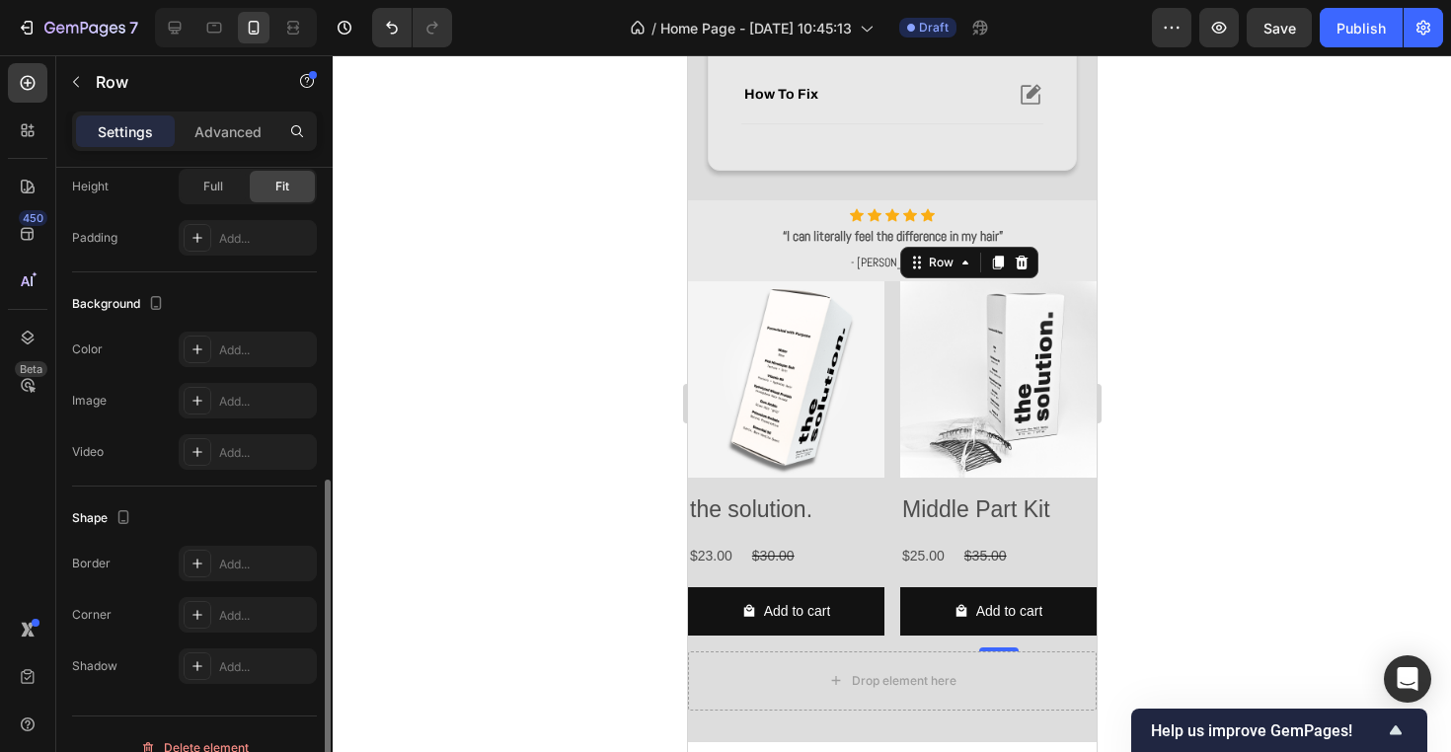
scroll to position [512, 0]
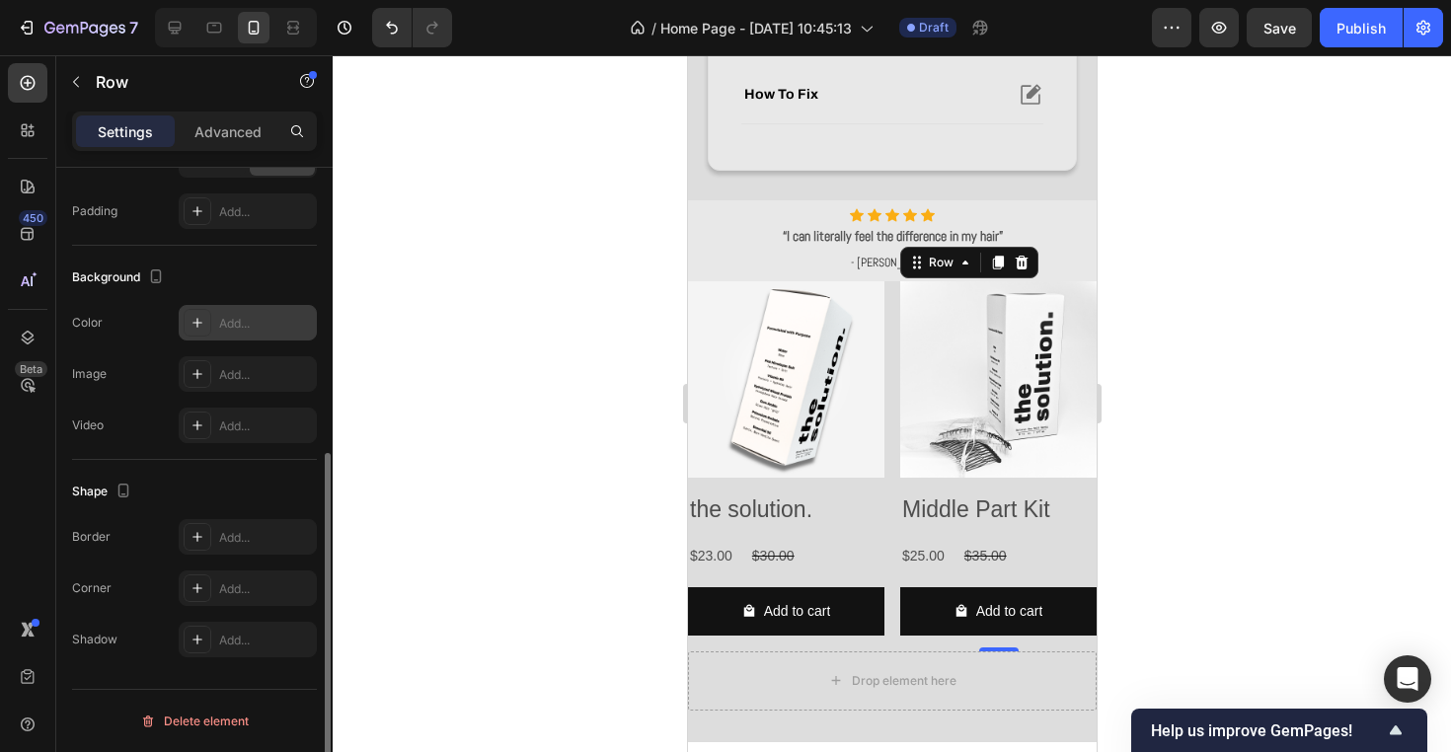
click at [222, 307] on div "Add..." at bounding box center [248, 323] width 138 height 36
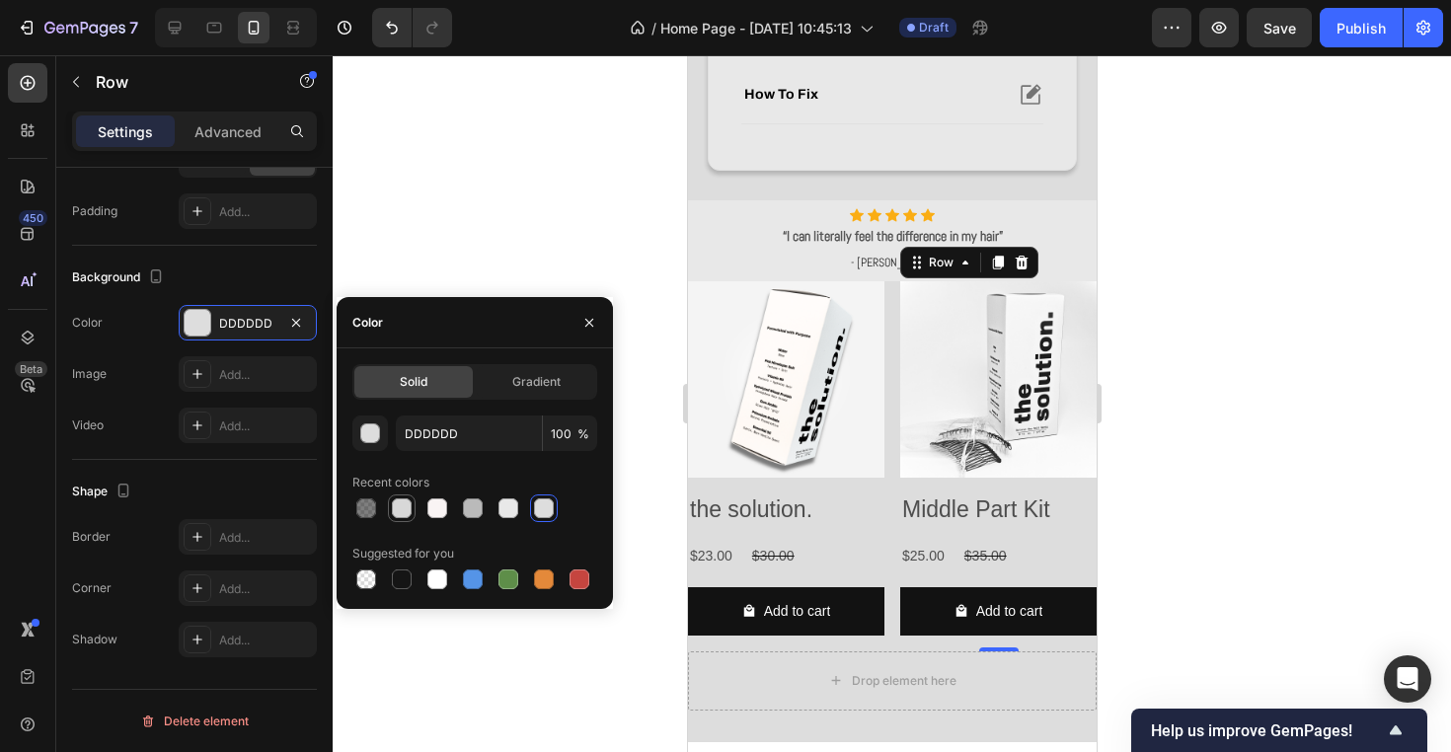
click at [400, 511] on div at bounding box center [402, 508] width 20 height 20
click at [475, 501] on div at bounding box center [473, 508] width 20 height 20
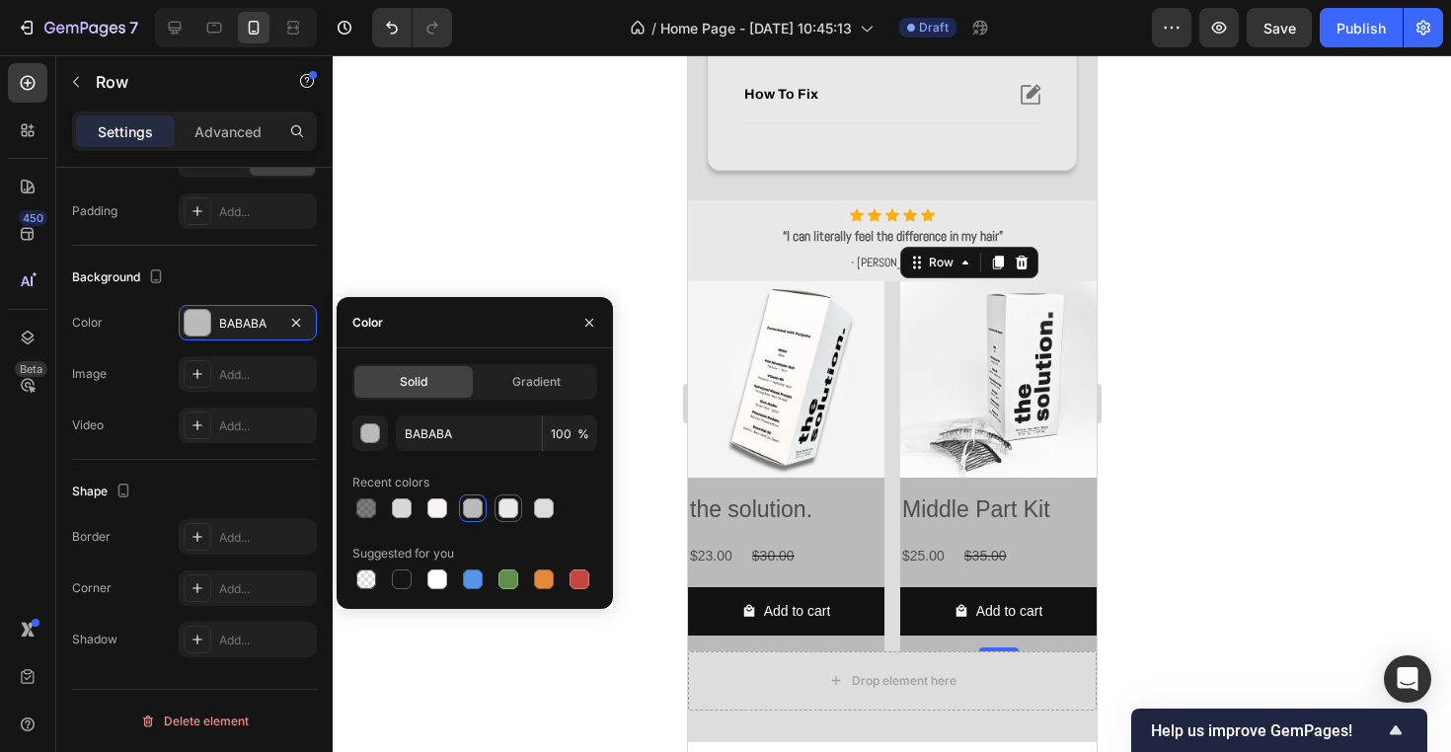
click at [505, 508] on div at bounding box center [508, 508] width 20 height 20
type input "E8E8E8"
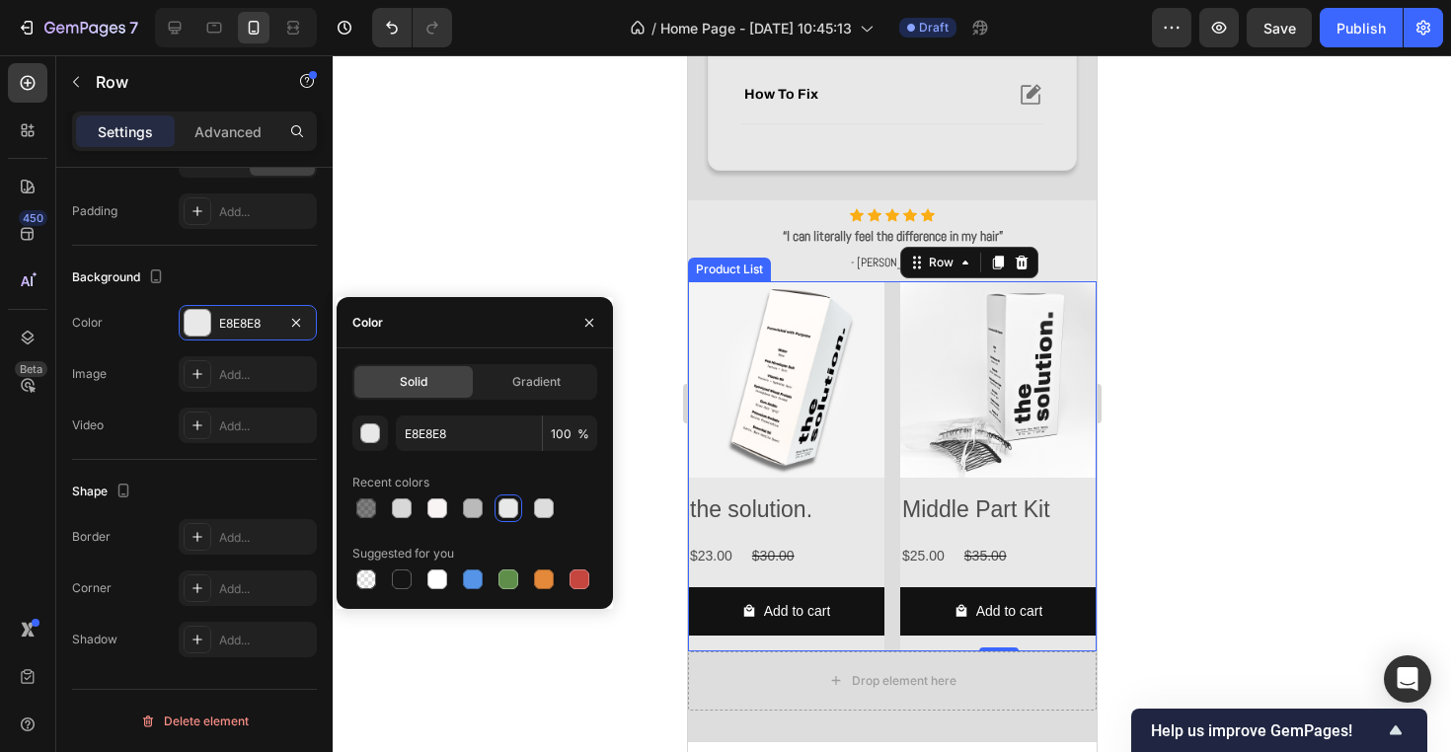
click at [892, 514] on div "Product Images the solution. Product Title $23.00 Product Price Product Price $…" at bounding box center [891, 466] width 409 height 370
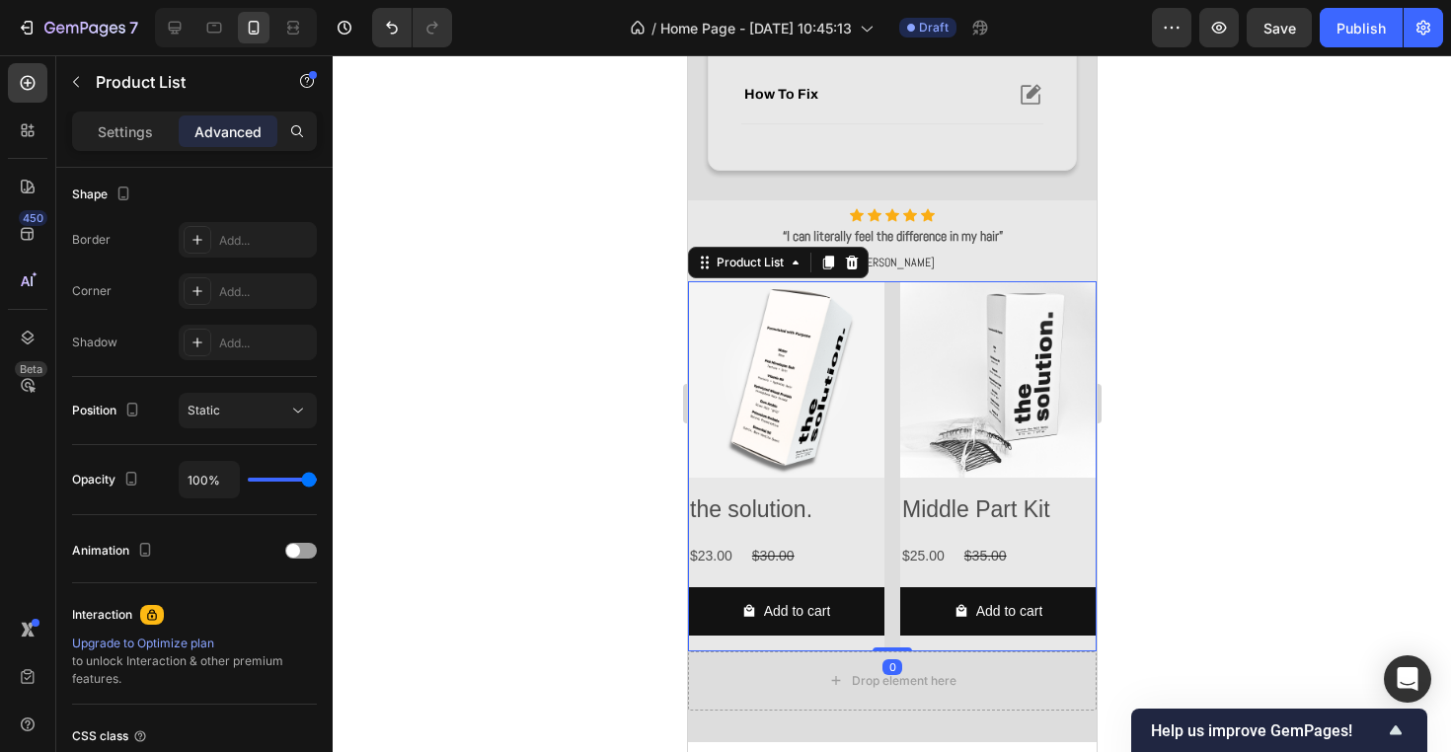
scroll to position [0, 0]
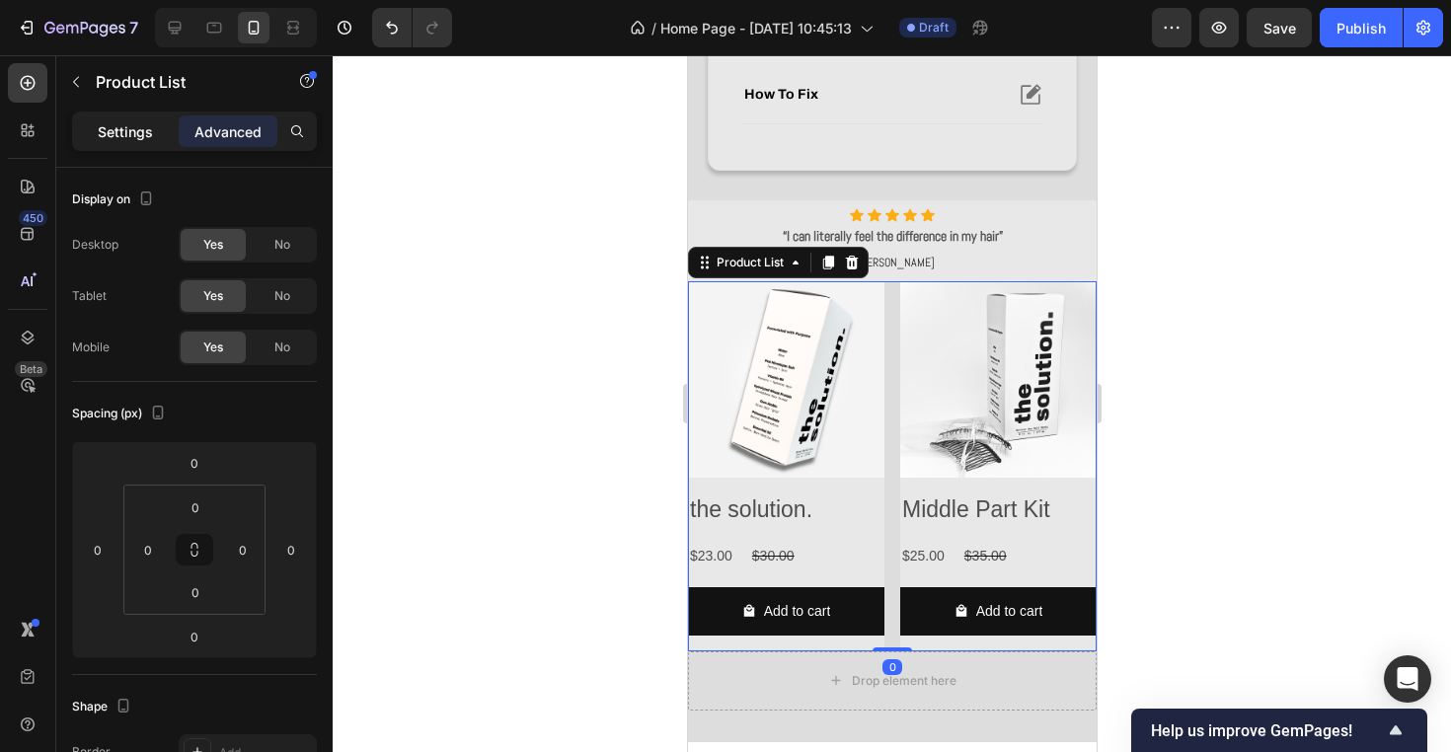
click at [152, 119] on div "Settings" at bounding box center [125, 131] width 99 height 32
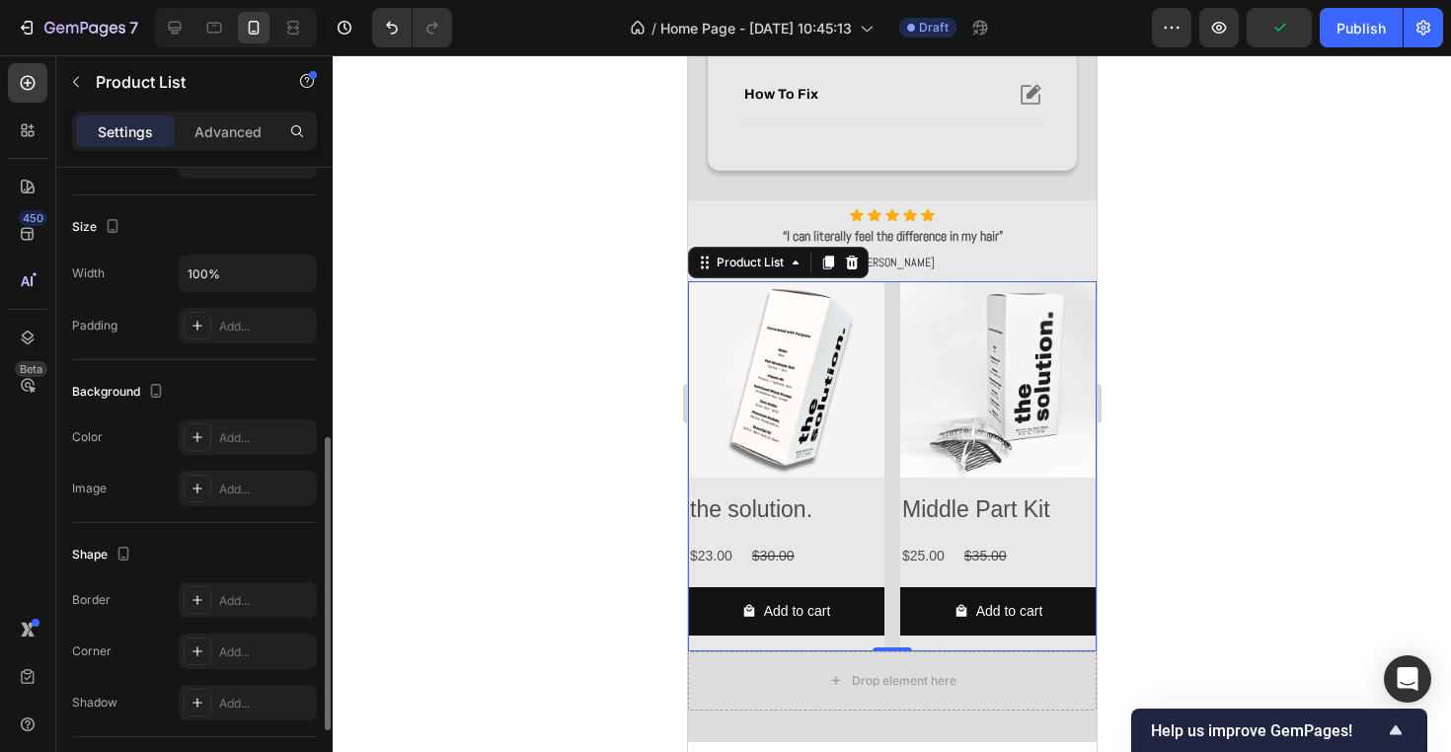
scroll to position [656, 0]
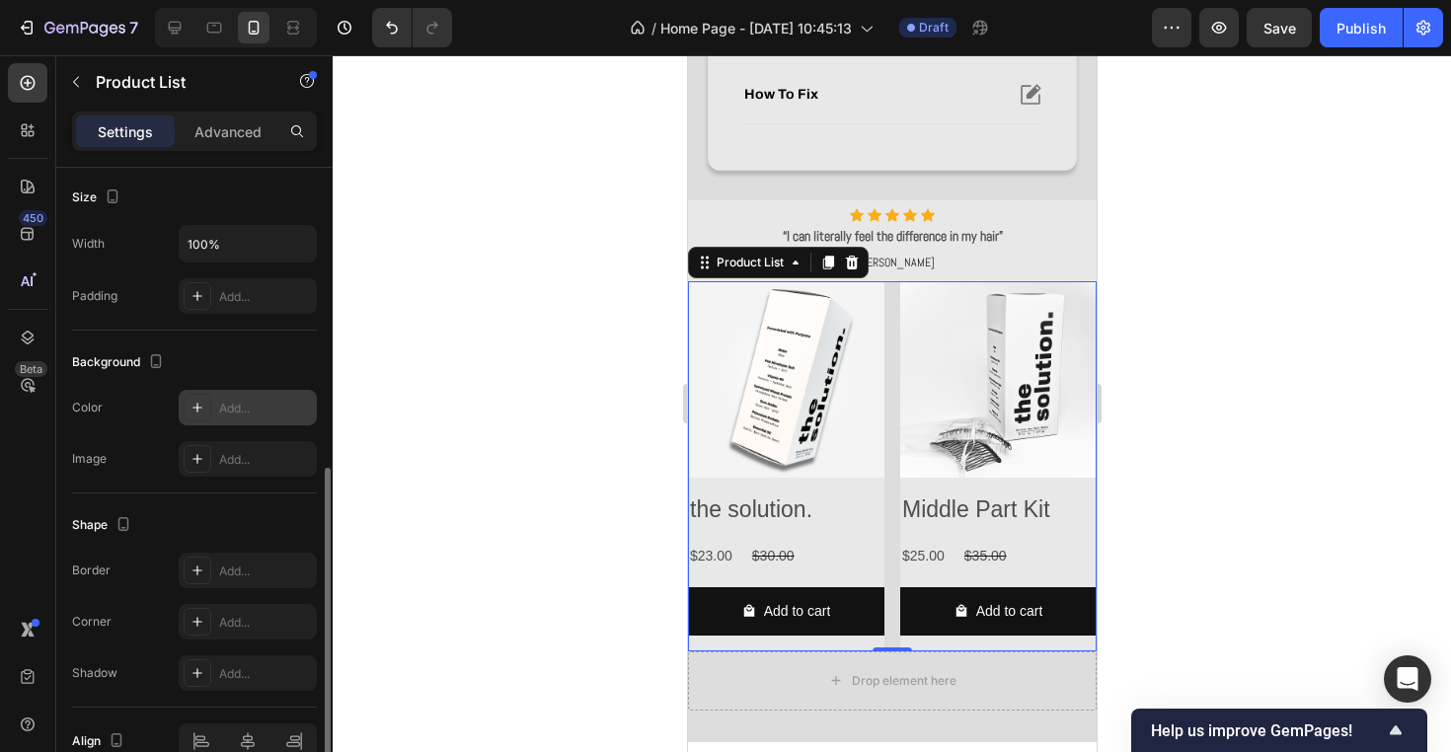
click at [235, 409] on div "Add..." at bounding box center [265, 409] width 93 height 18
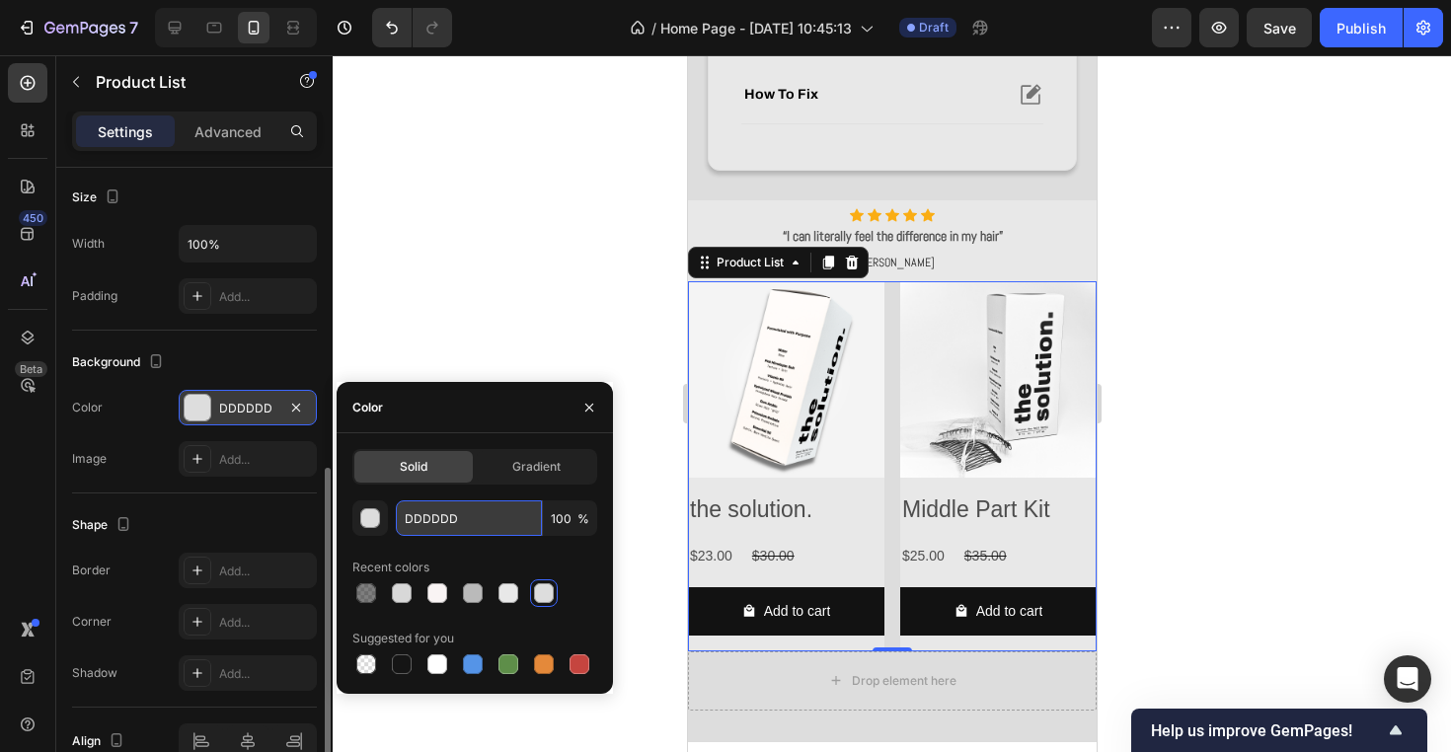
click at [481, 518] on input "DDDDDD" at bounding box center [469, 518] width 146 height 36
type input "E8E8E8"
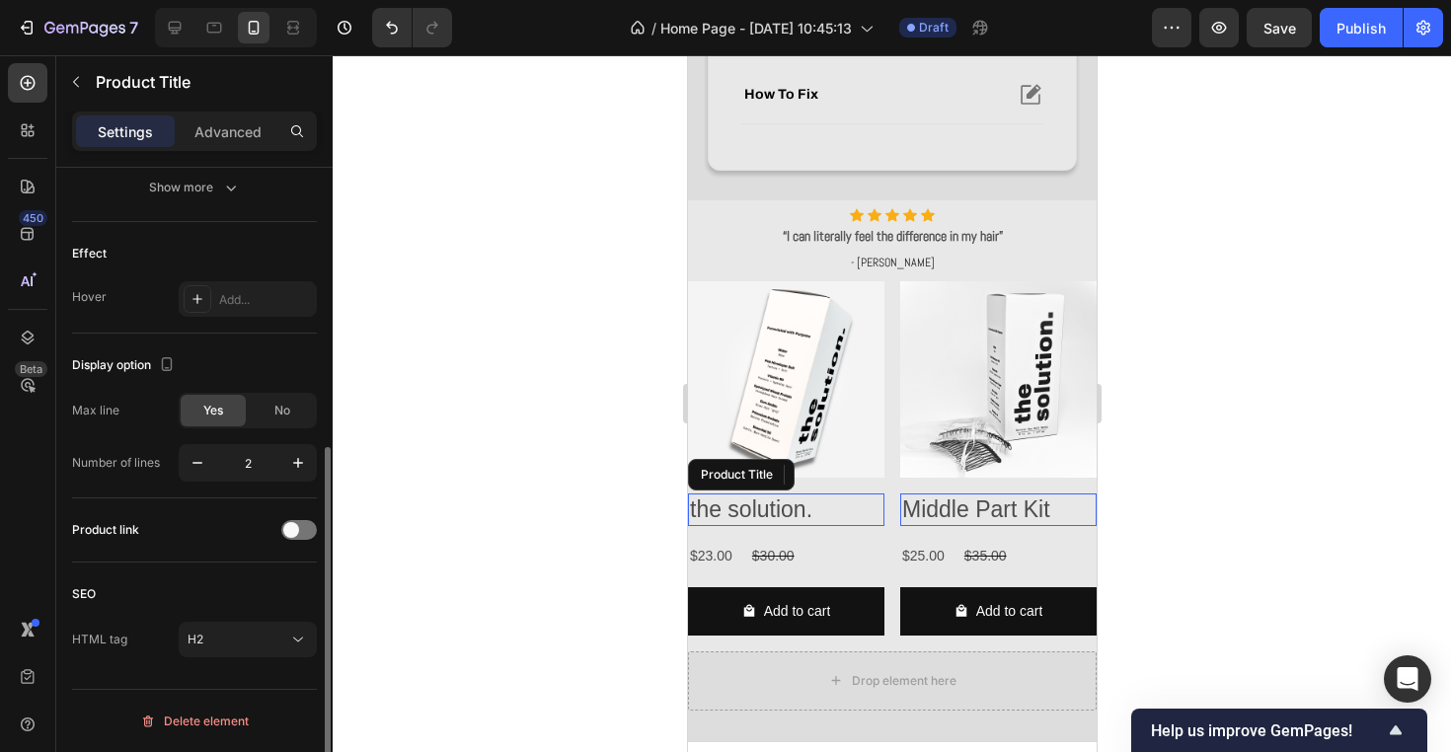
click at [848, 510] on h2 "the solution." at bounding box center [785, 510] width 196 height 34
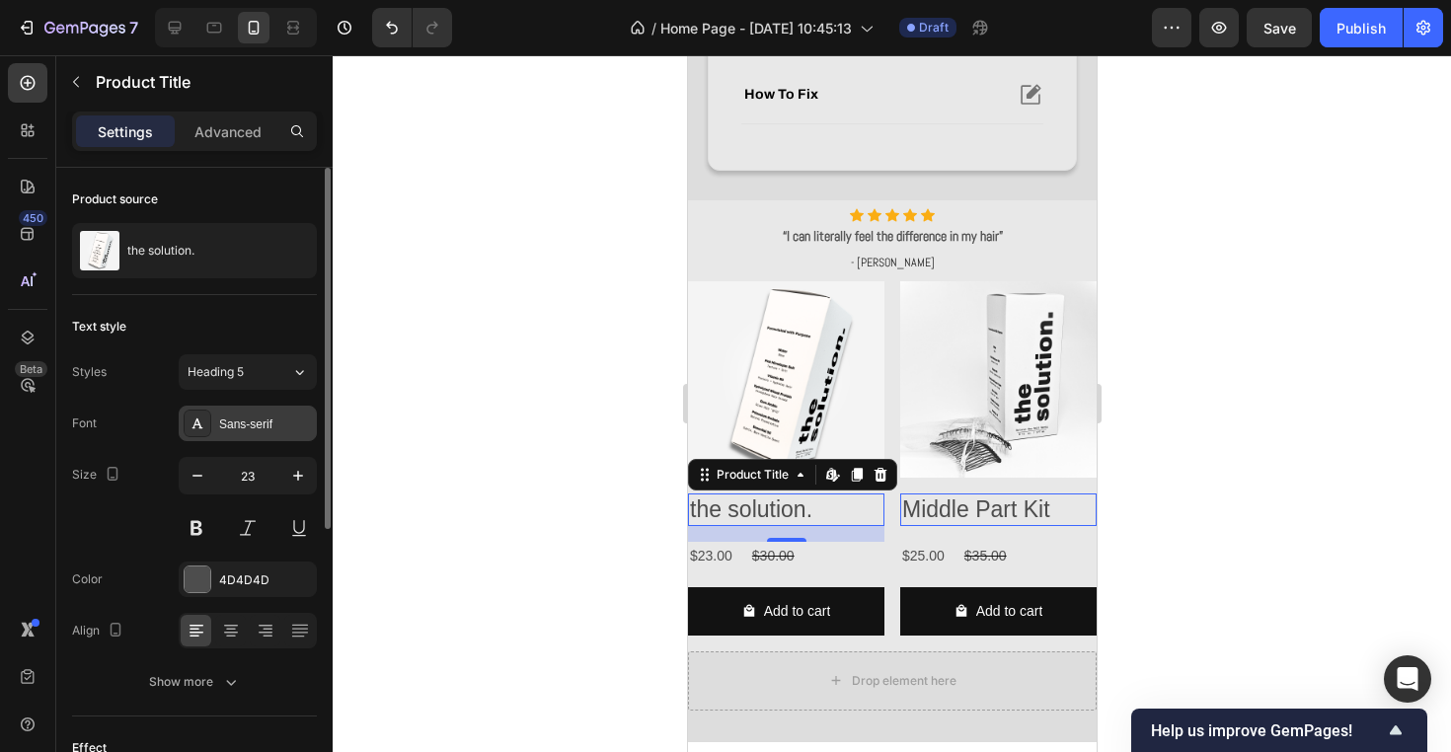
click at [261, 437] on div "Sans-serif" at bounding box center [248, 424] width 138 height 36
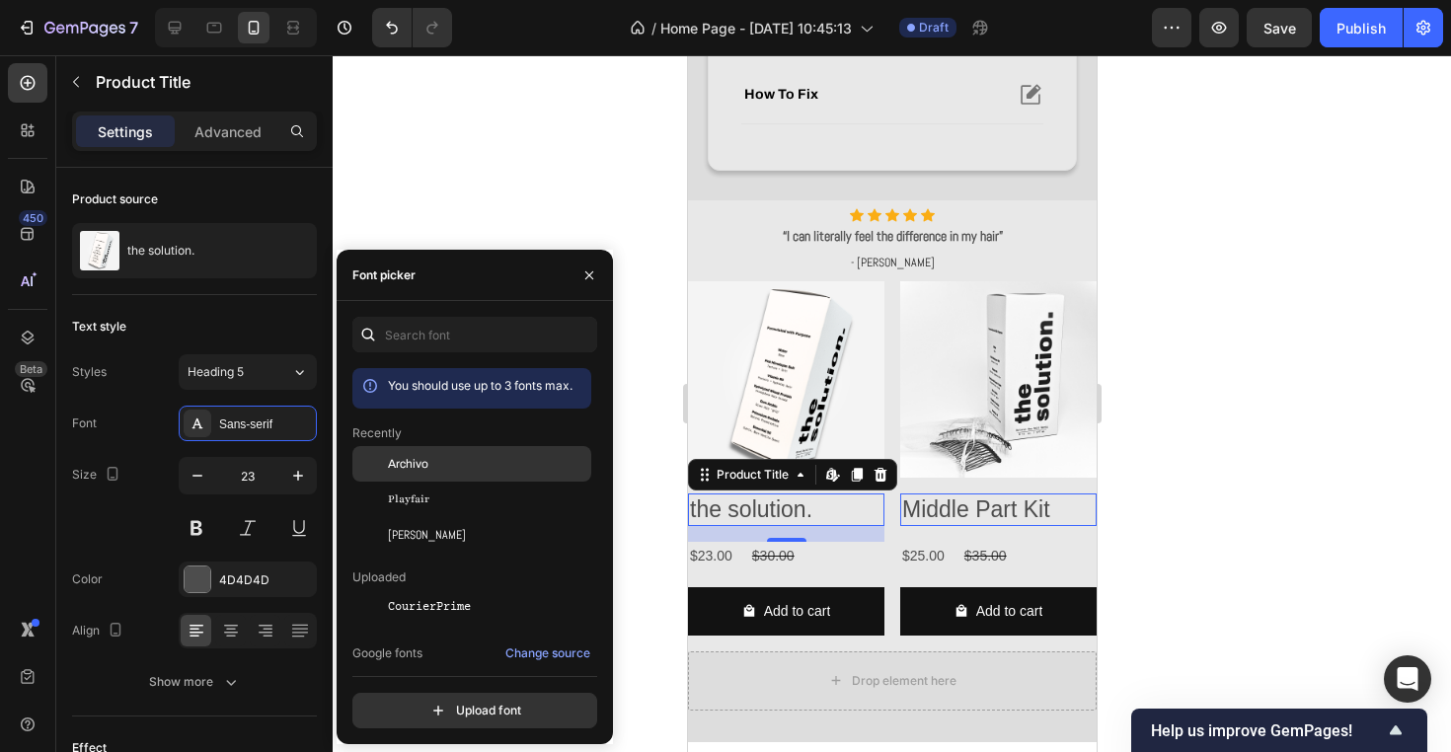
click at [481, 457] on div "Archivo" at bounding box center [487, 464] width 199 height 18
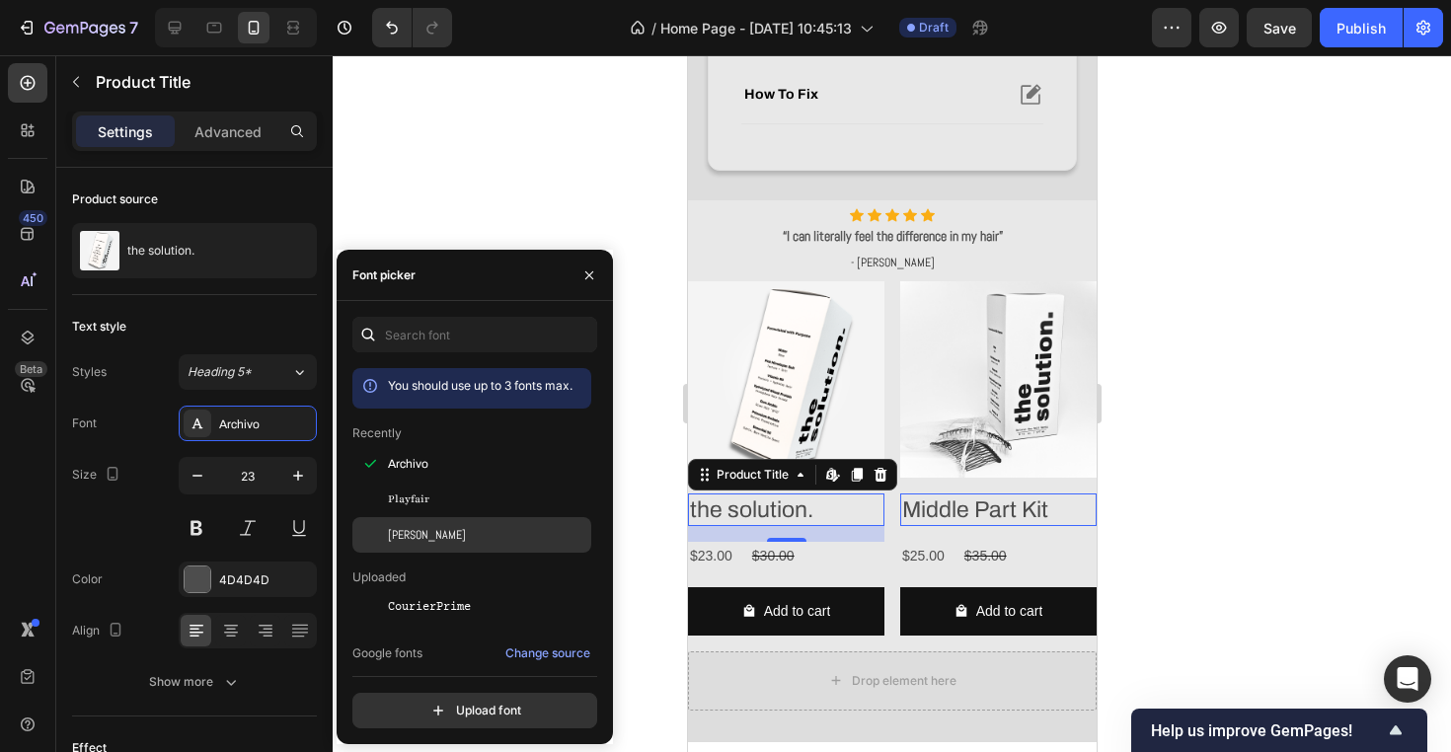
click at [459, 520] on div "[PERSON_NAME]" at bounding box center [471, 535] width 239 height 36
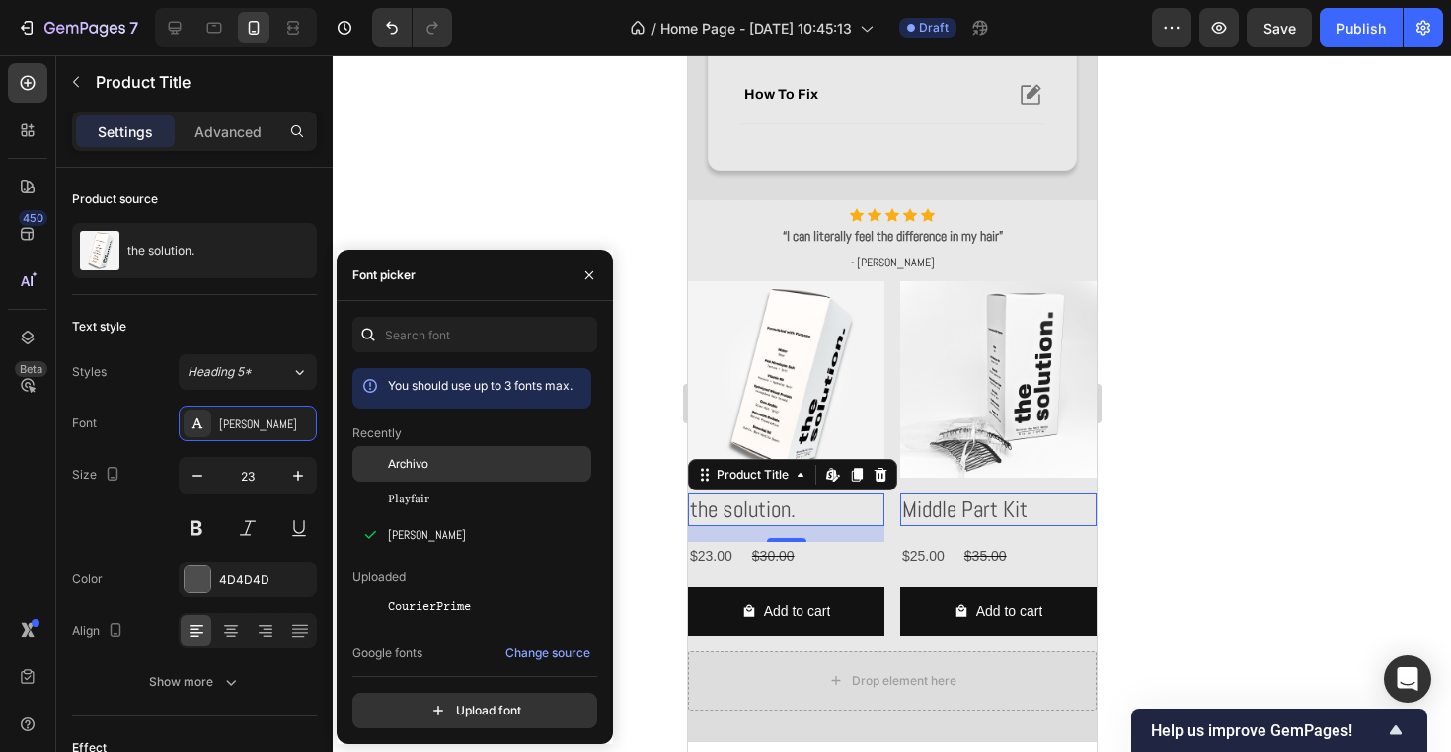
click at [497, 463] on div "Archivo" at bounding box center [487, 464] width 199 height 18
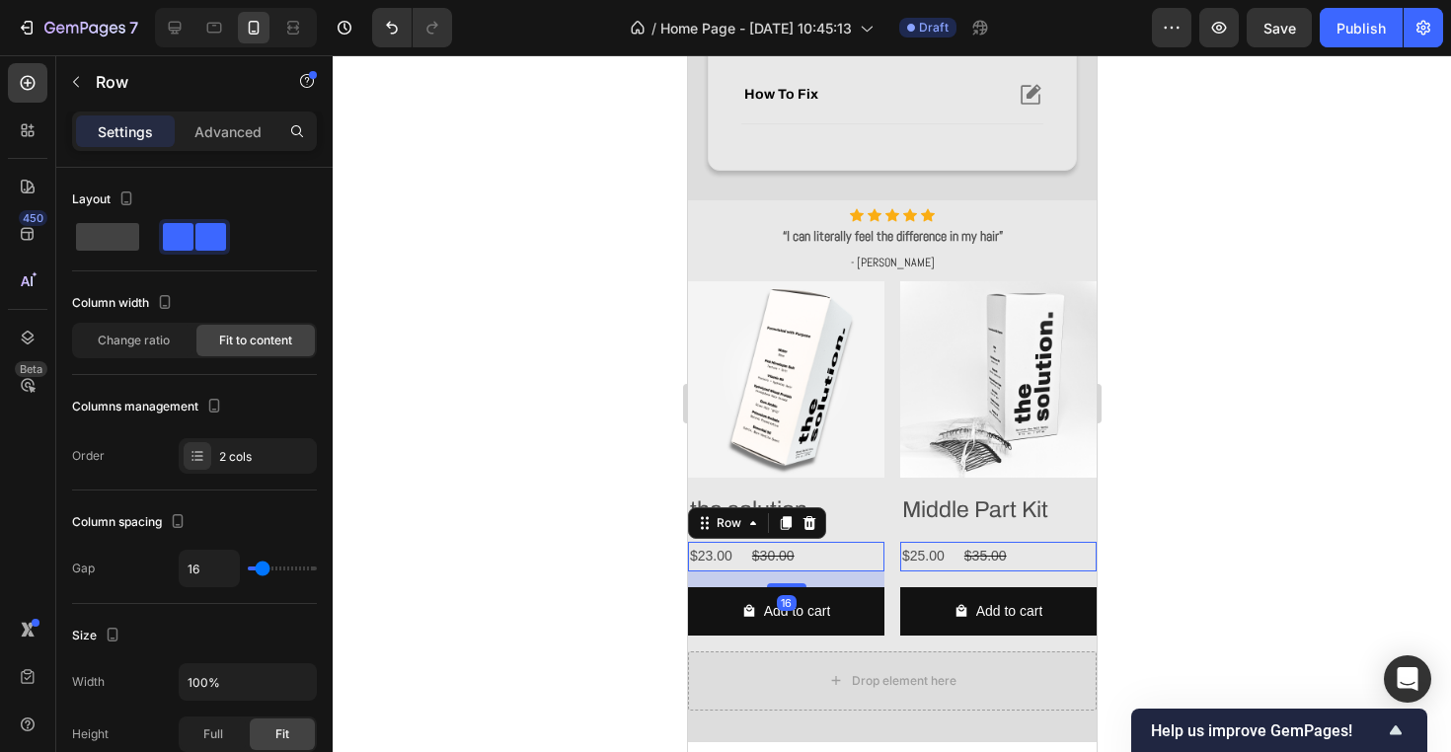
click at [821, 560] on div "$23.00 Product Price Product Price $30.00 Product Price Product Price Row 16" at bounding box center [785, 556] width 196 height 29
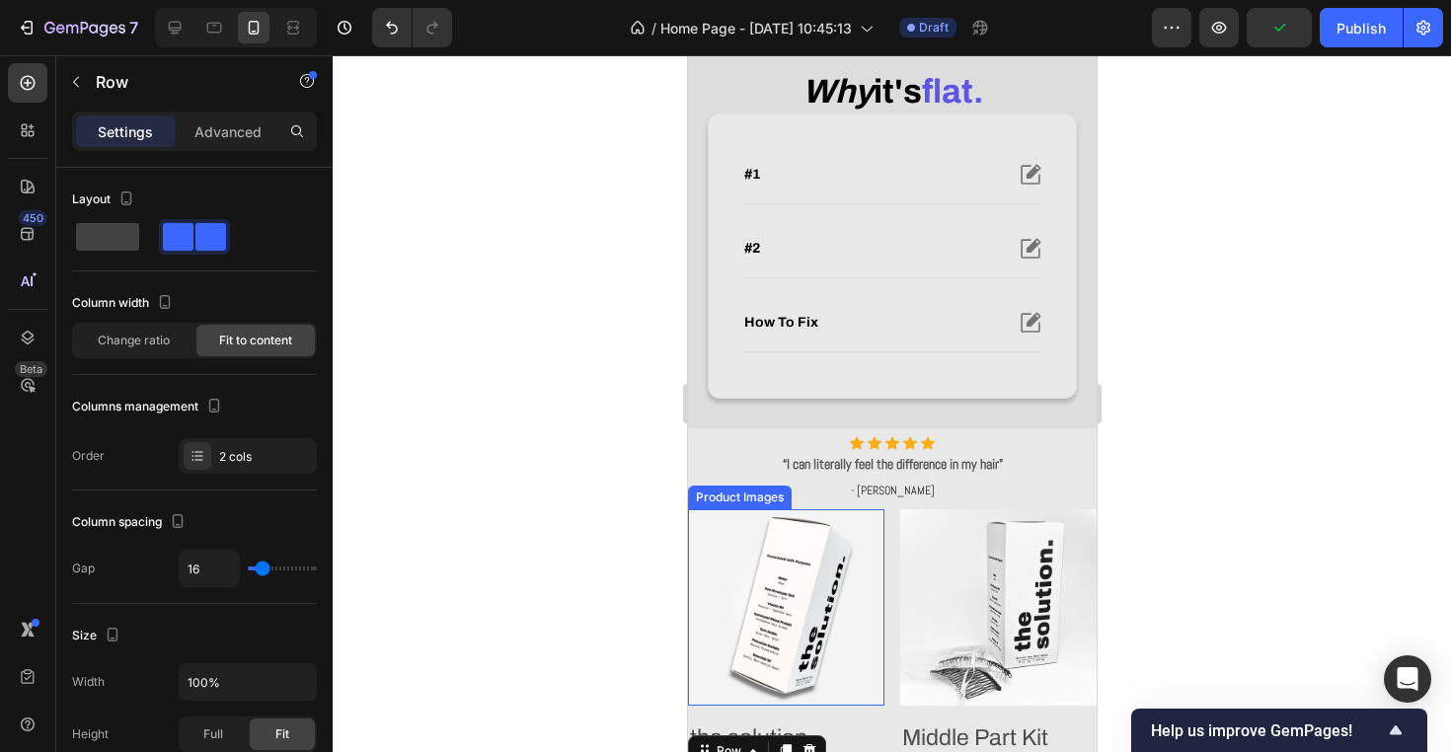
scroll to position [691, 0]
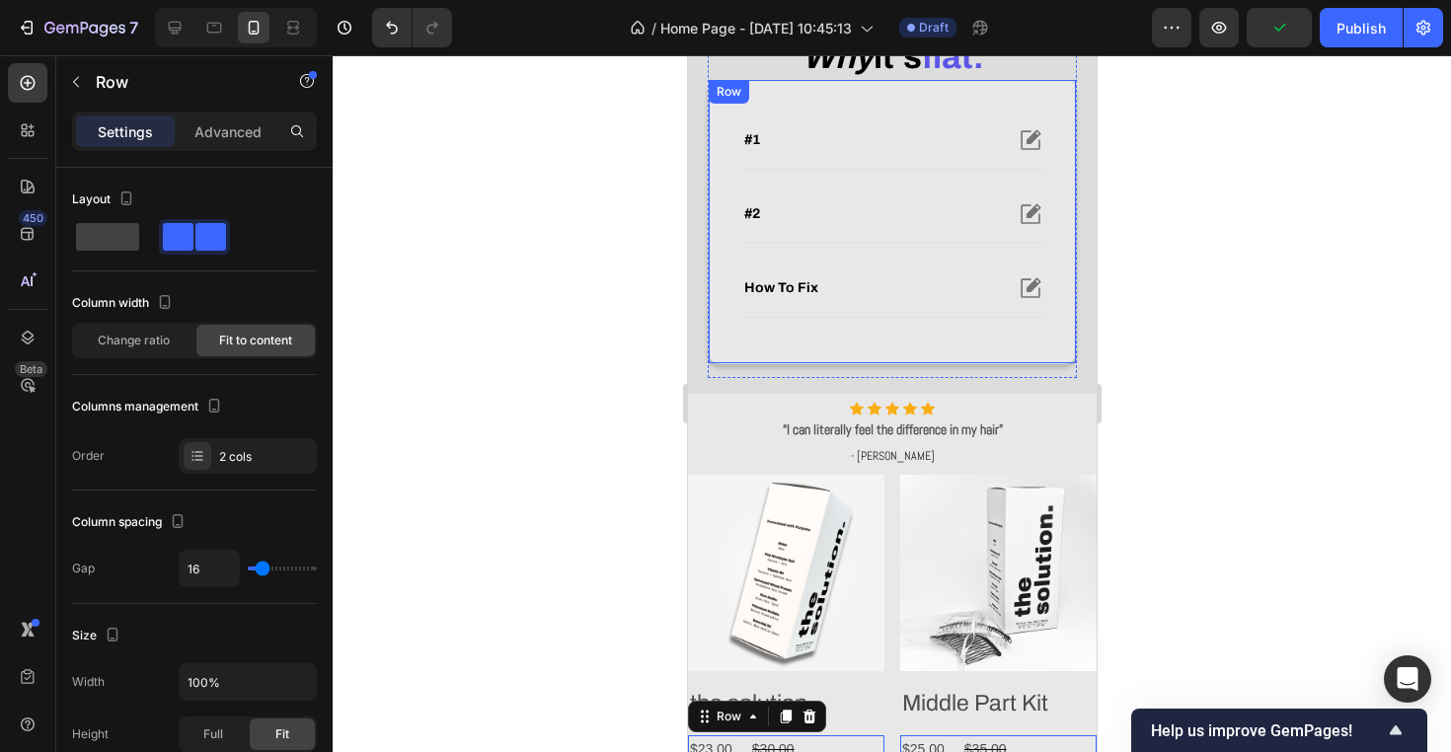
click at [717, 338] on div "#1 #2 how to fix Accordion Row" at bounding box center [891, 221] width 369 height 285
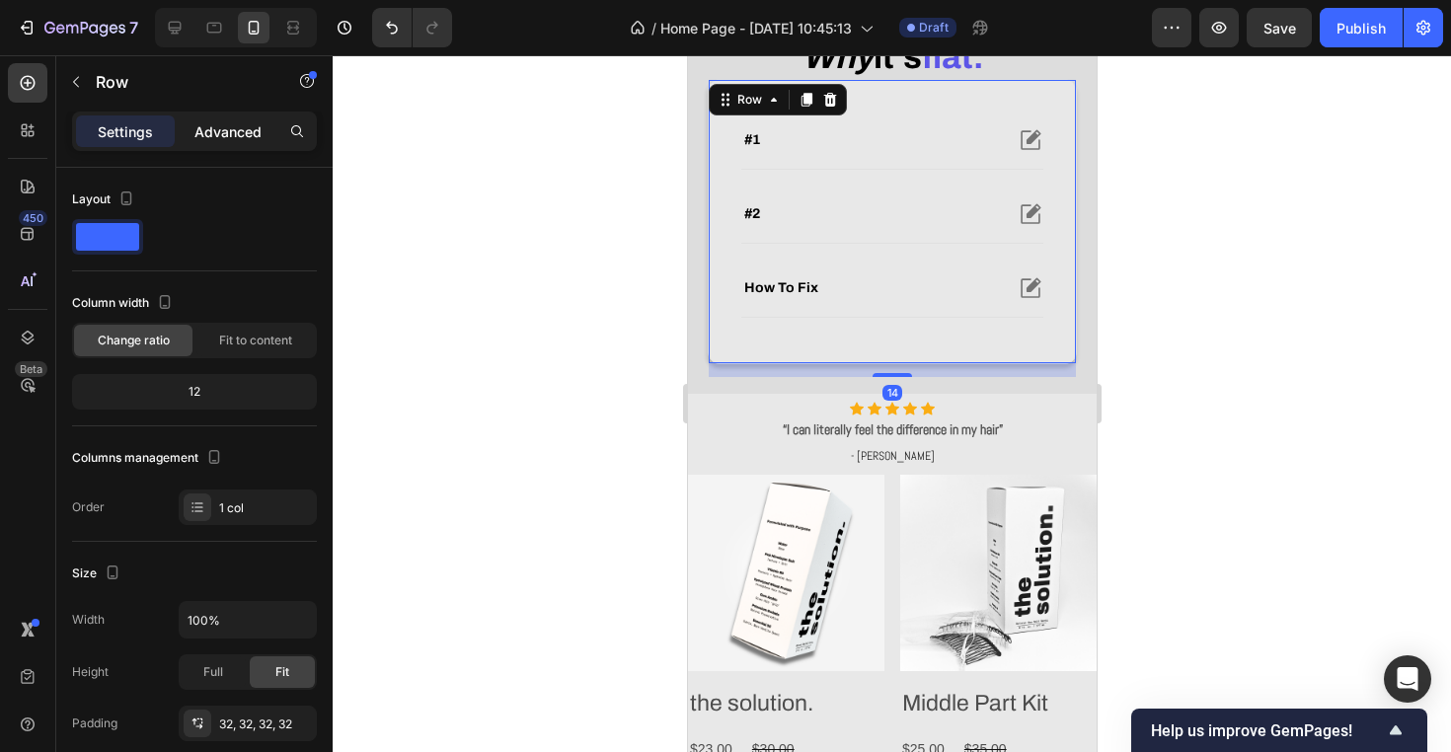
click at [248, 134] on p "Advanced" at bounding box center [227, 131] width 67 height 21
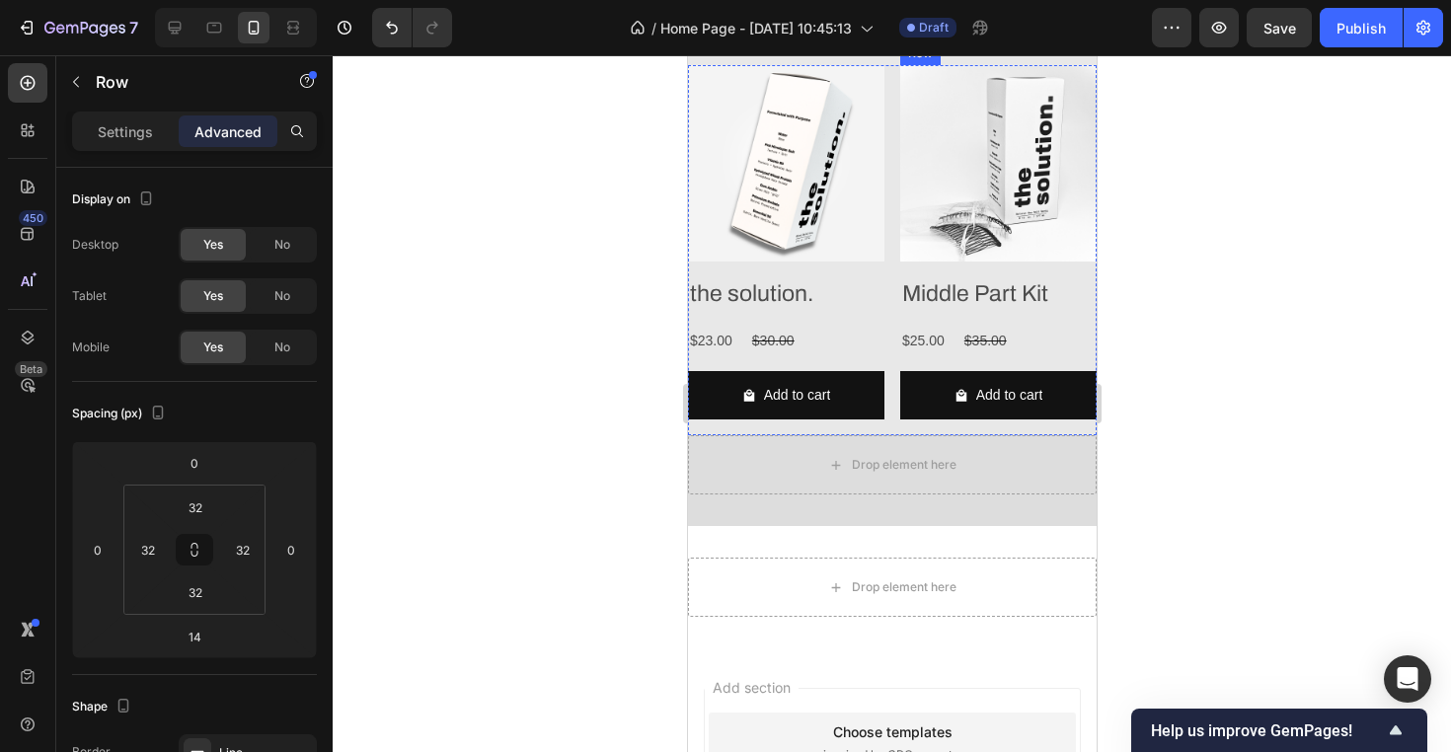
scroll to position [1103, 0]
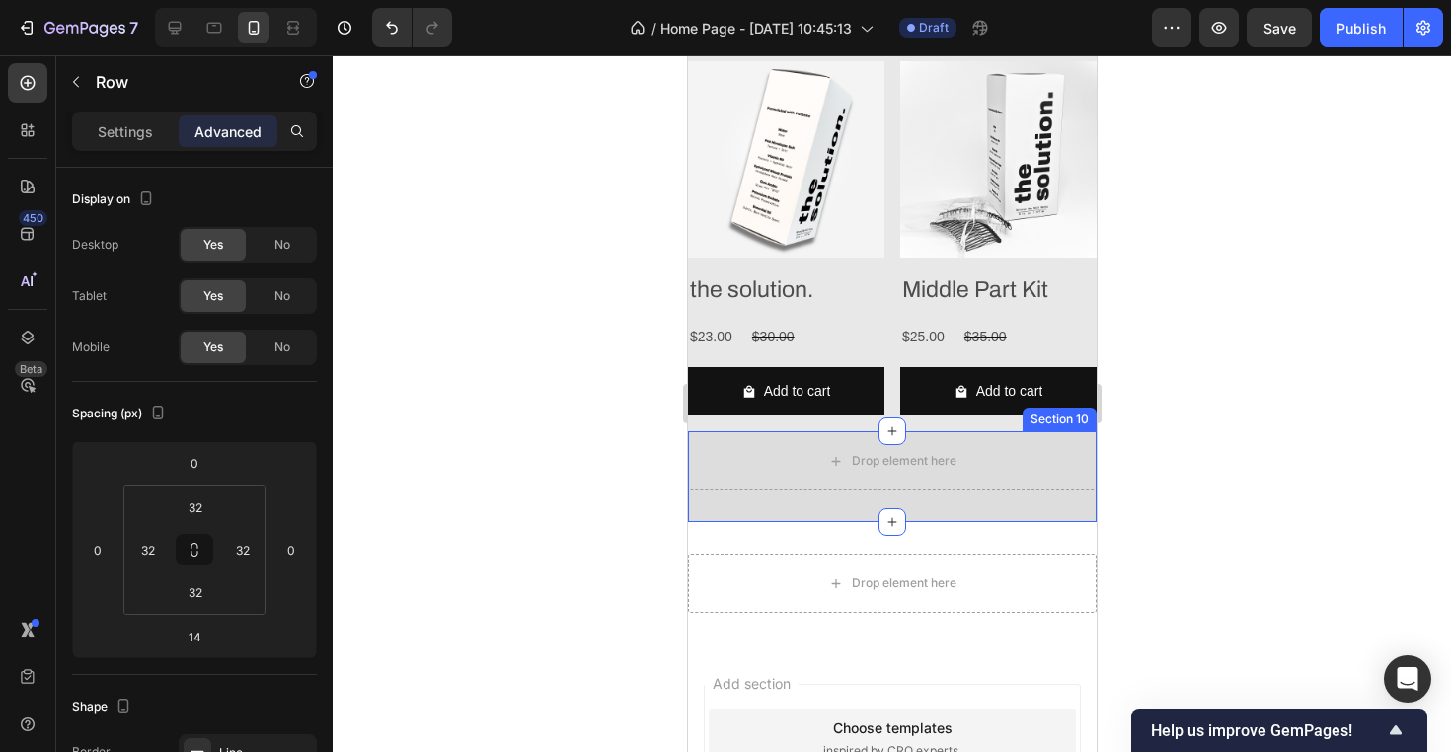
click at [1020, 490] on div "Drop element here Section 10" at bounding box center [891, 476] width 409 height 91
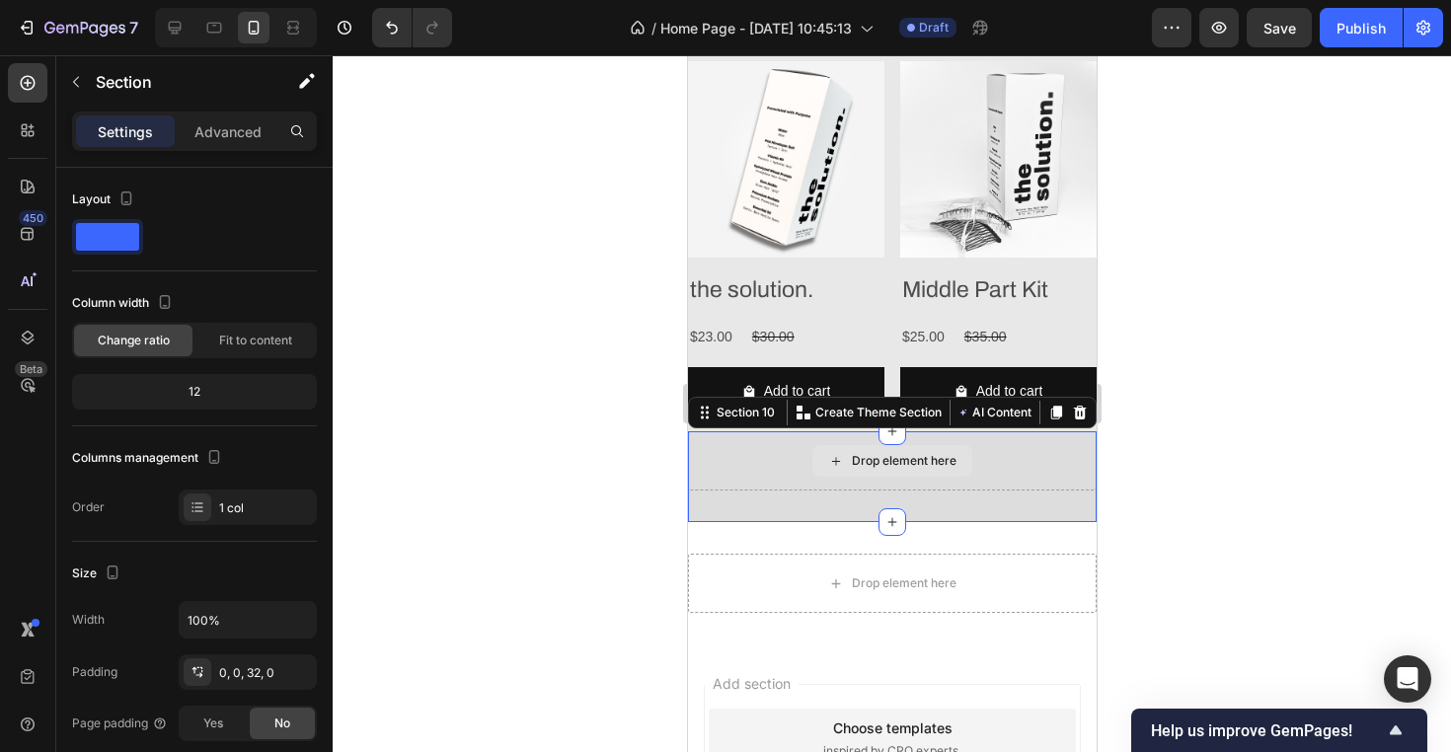
click at [1043, 470] on div "Drop element here" at bounding box center [891, 460] width 409 height 59
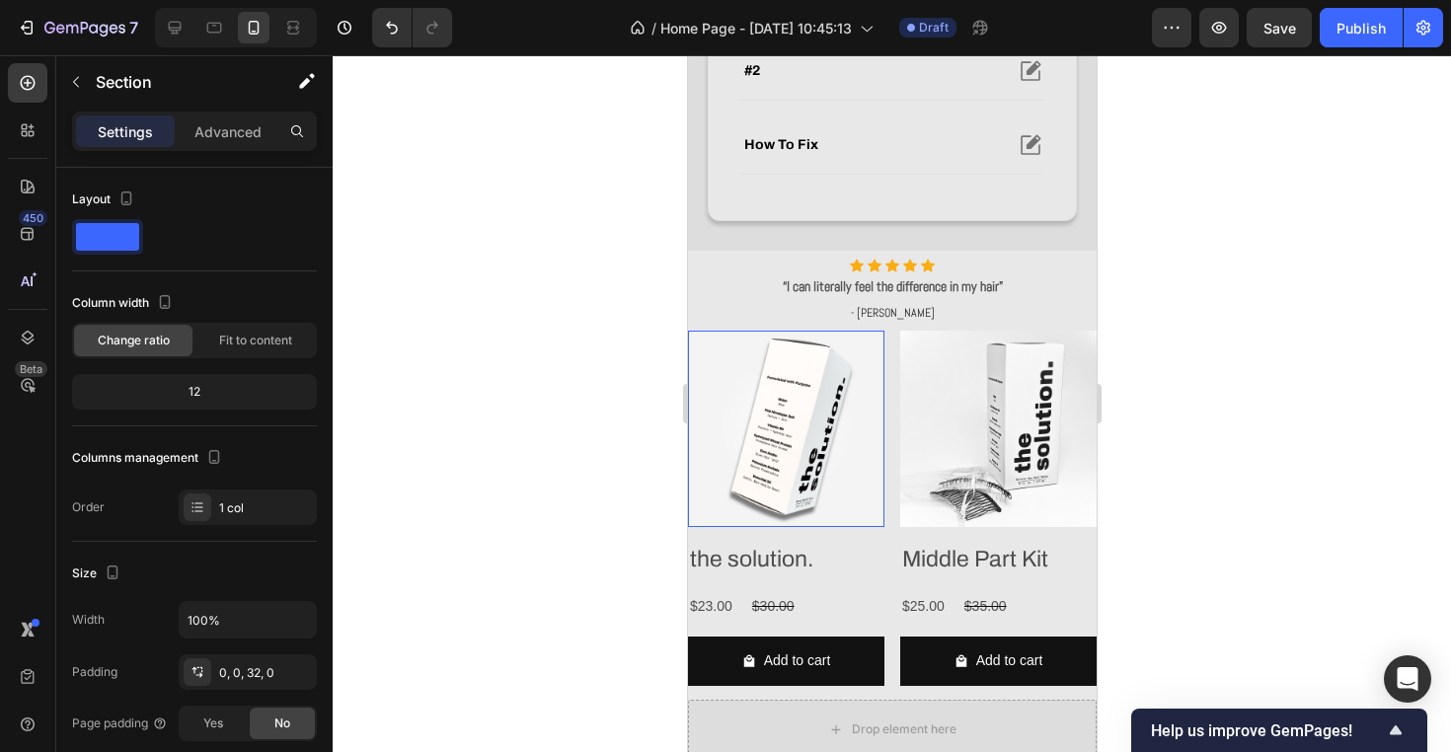
scroll to position [858, 0]
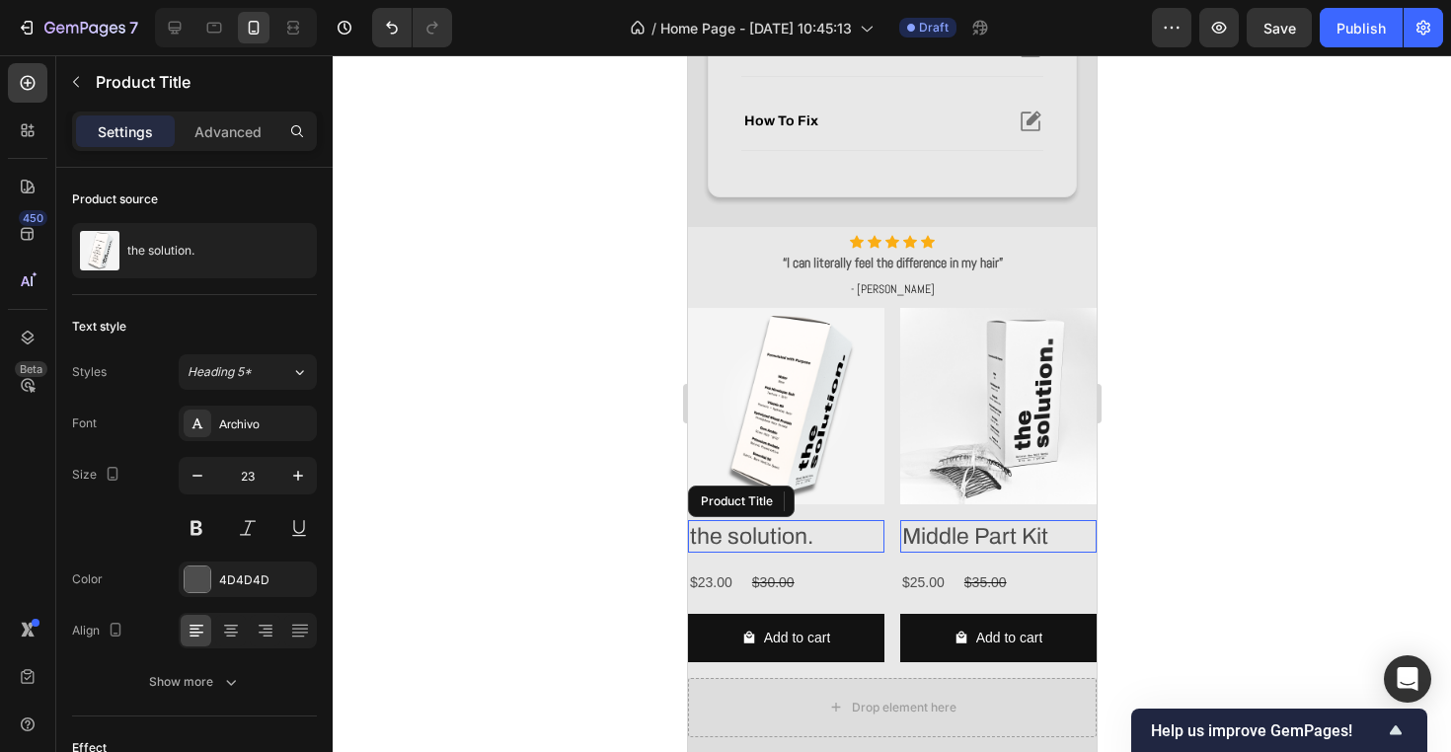
click at [860, 539] on h2 "the solution." at bounding box center [785, 537] width 196 height 34
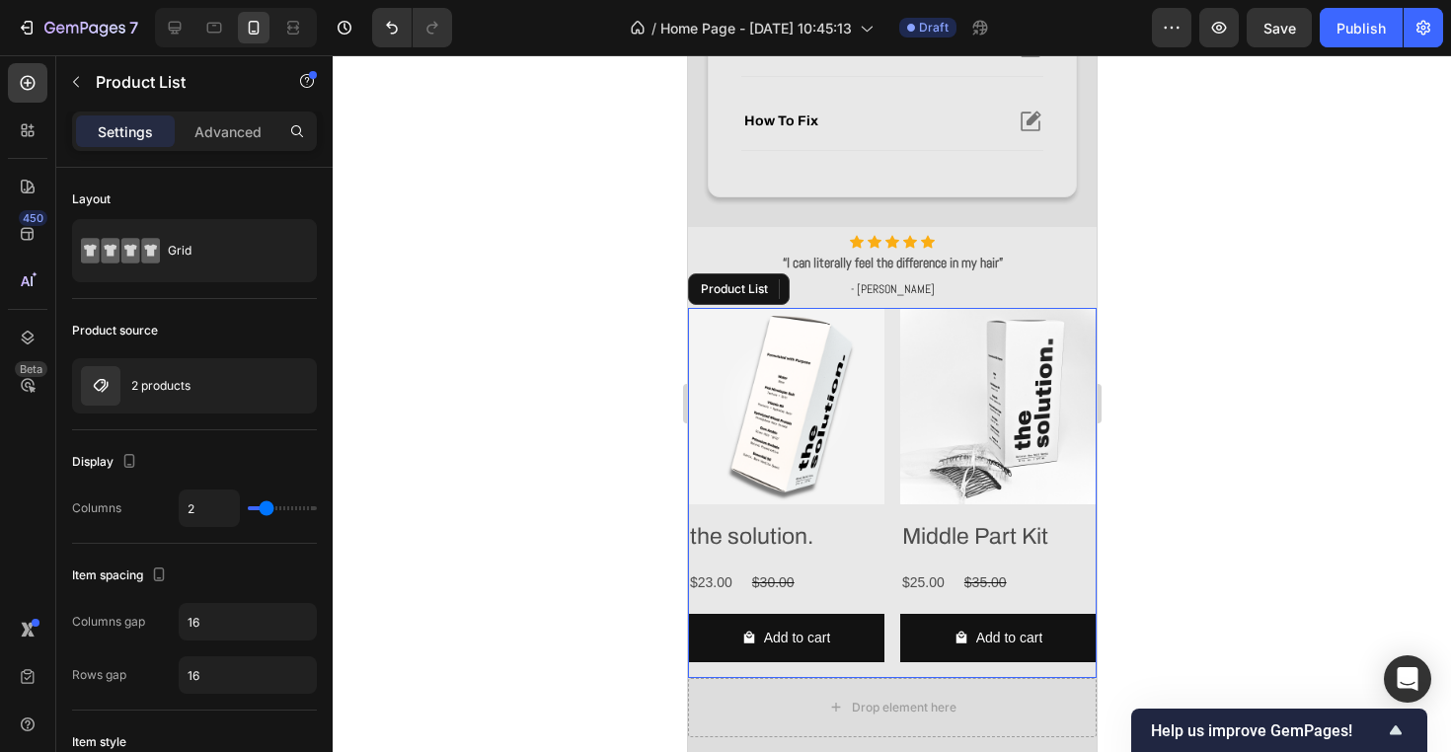
click at [892, 352] on div "Product Images the solution. Product Title Edit content in Shopify 16 $23.00 Pr…" at bounding box center [891, 493] width 409 height 370
click at [226, 126] on p "Advanced" at bounding box center [227, 131] width 67 height 21
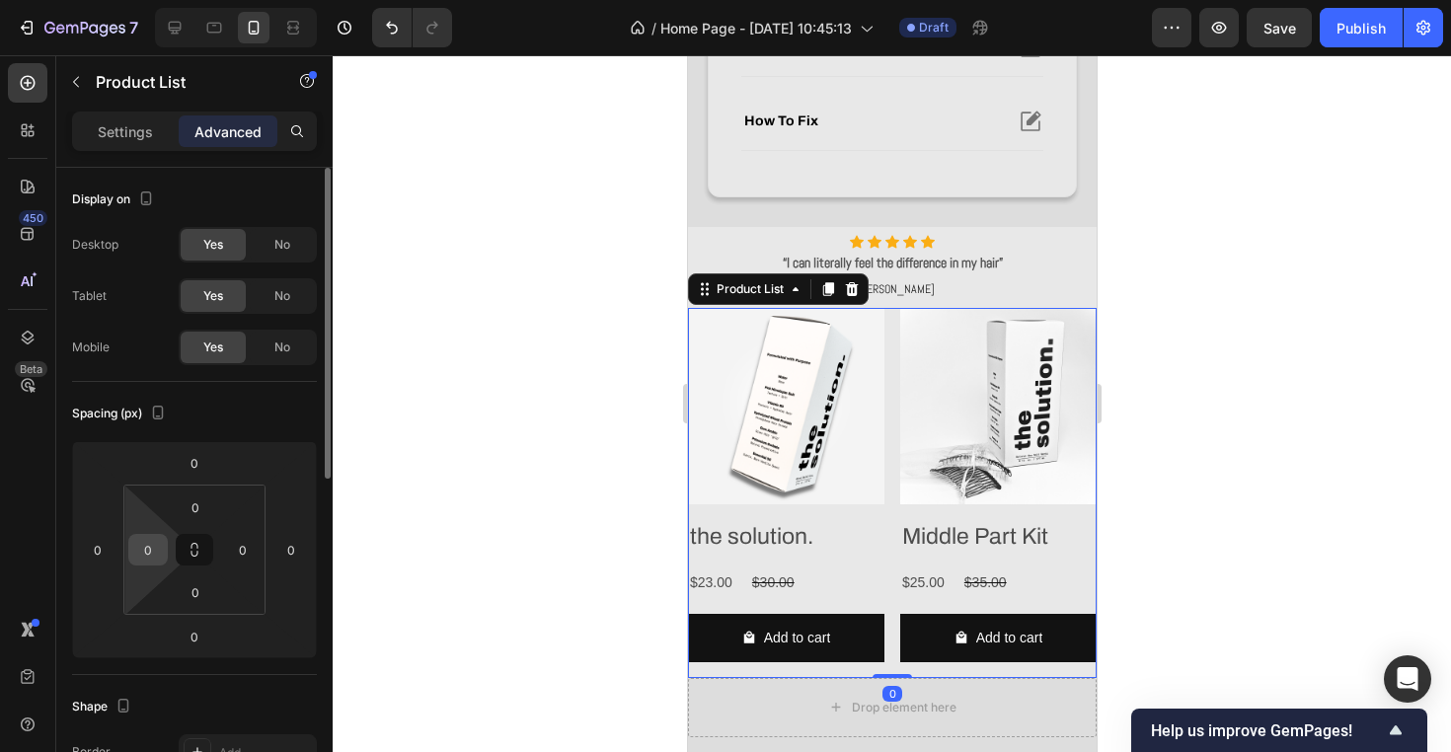
click at [148, 541] on input "0" at bounding box center [148, 550] width 30 height 30
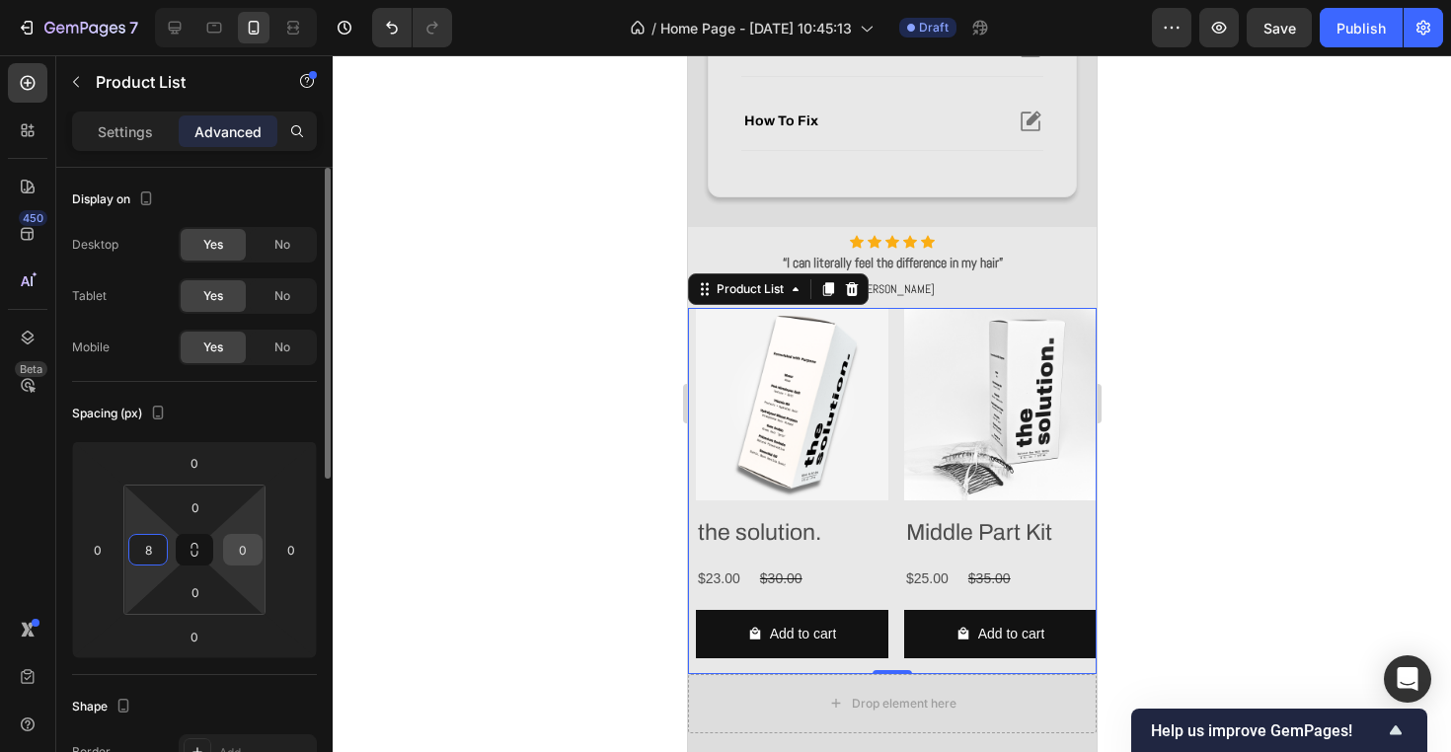
type input "8"
click at [243, 561] on input "0" at bounding box center [243, 550] width 30 height 30
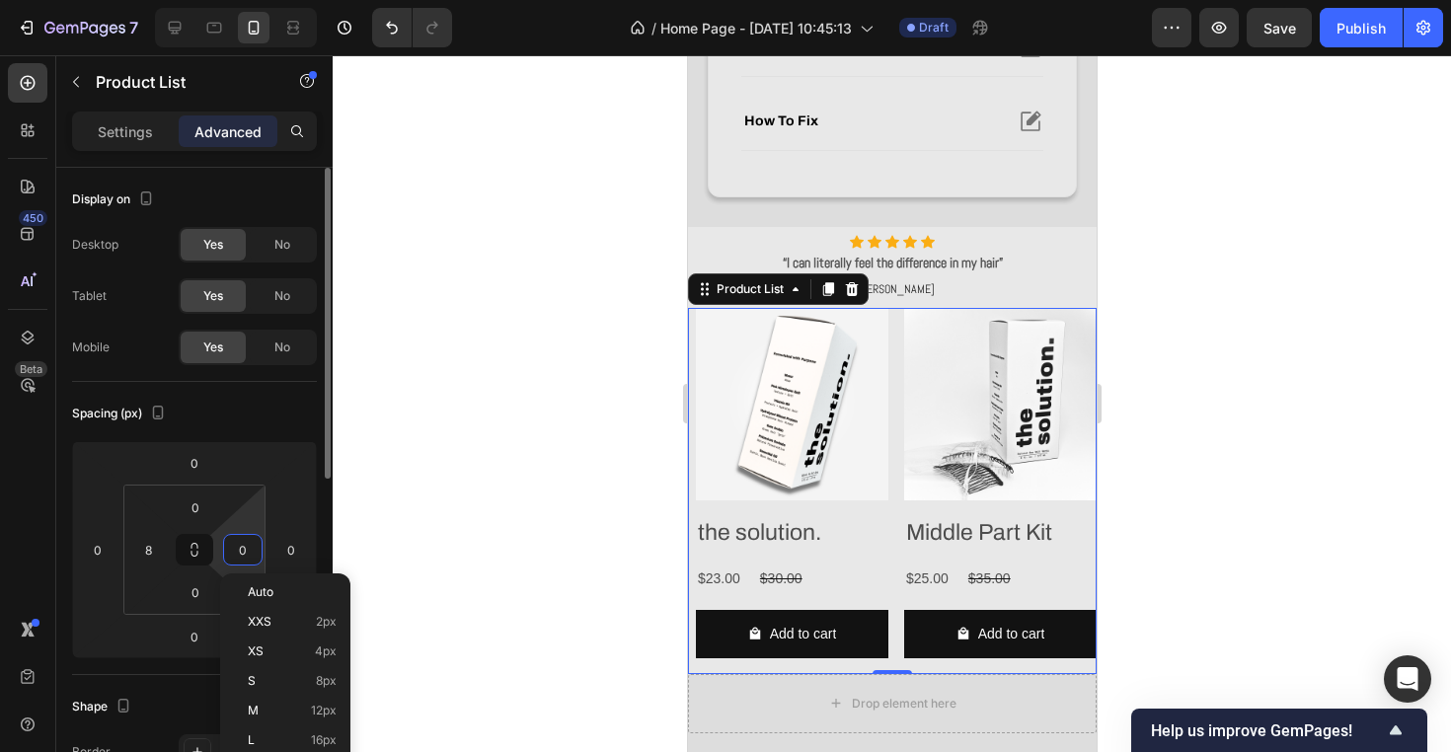
type input "8"
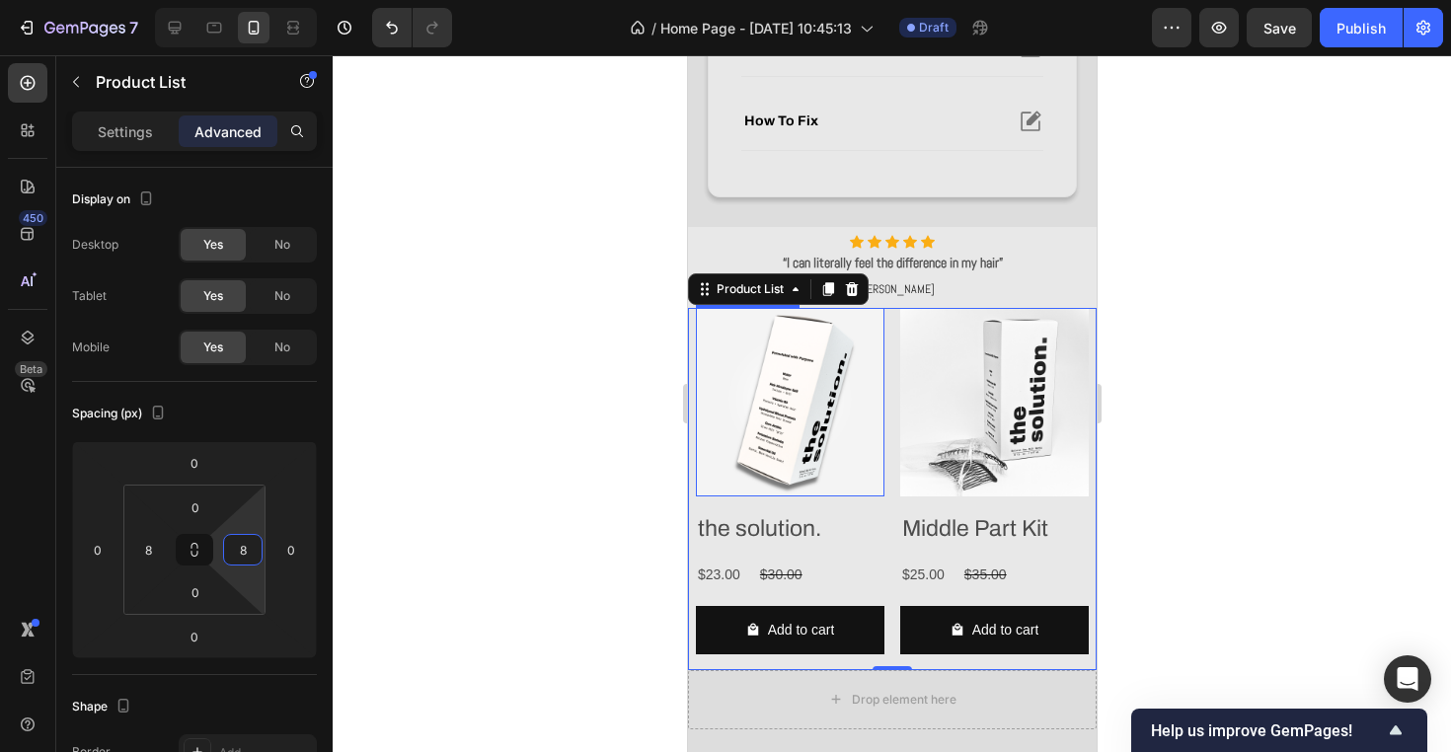
click at [792, 377] on img at bounding box center [789, 402] width 189 height 189
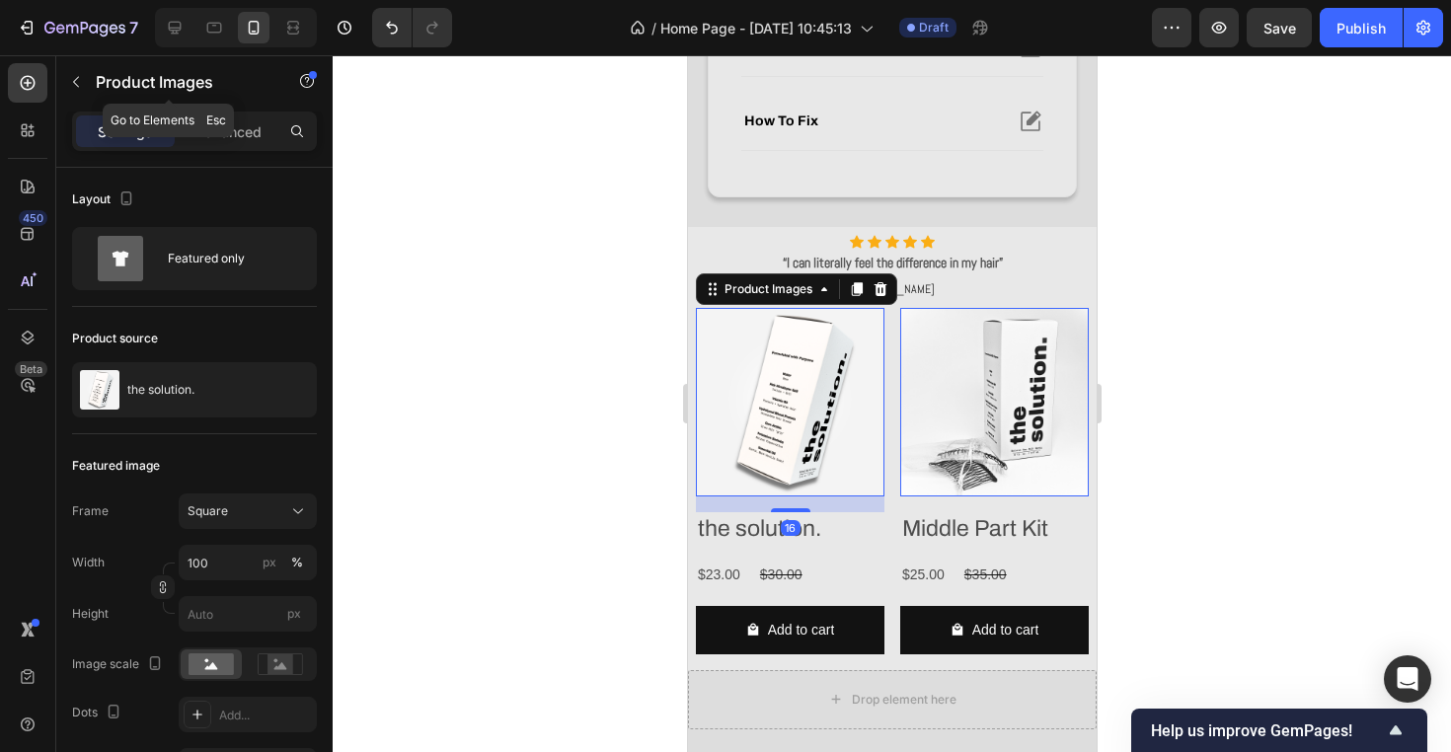
click at [221, 108] on div "Product Images" at bounding box center [168, 83] width 225 height 56
click at [225, 140] on p "Advanced" at bounding box center [227, 131] width 67 height 21
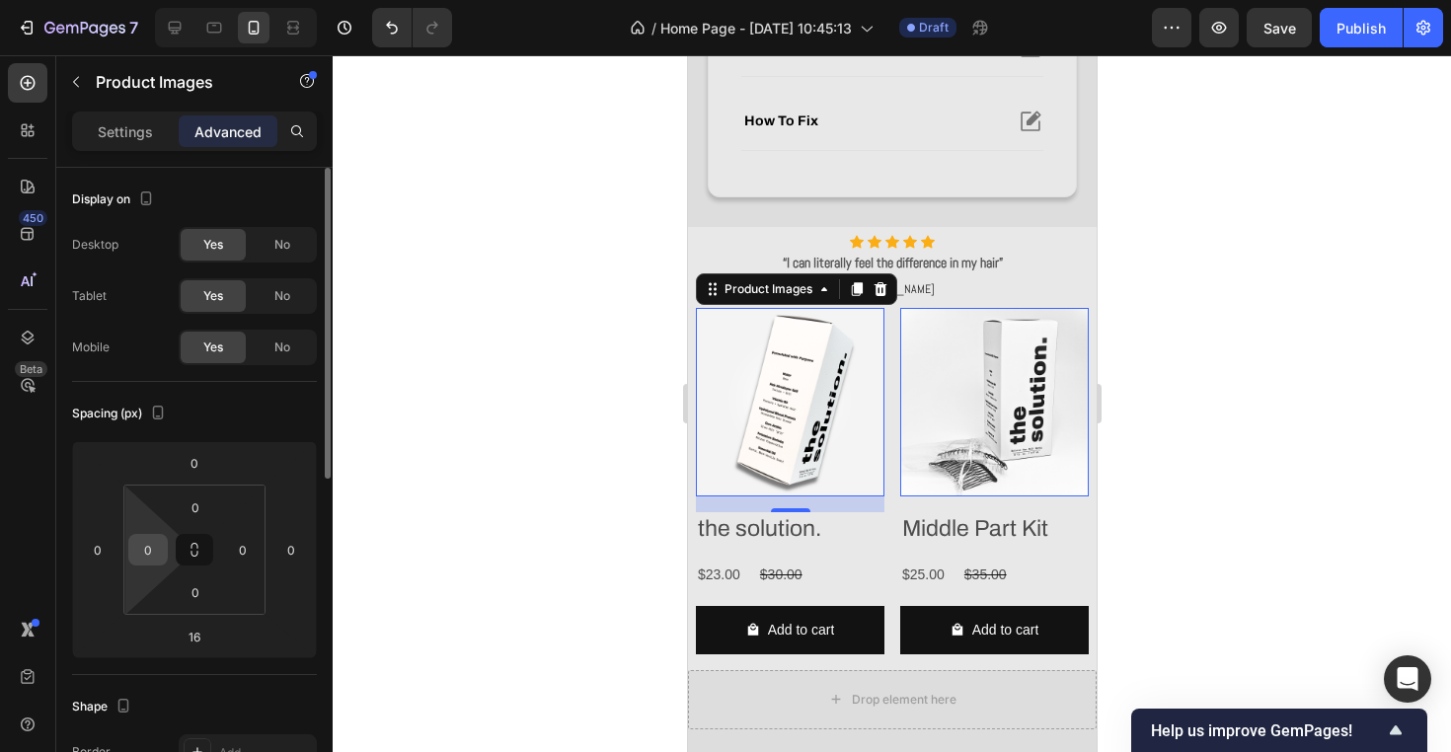
click at [152, 553] on input "0" at bounding box center [148, 550] width 30 height 30
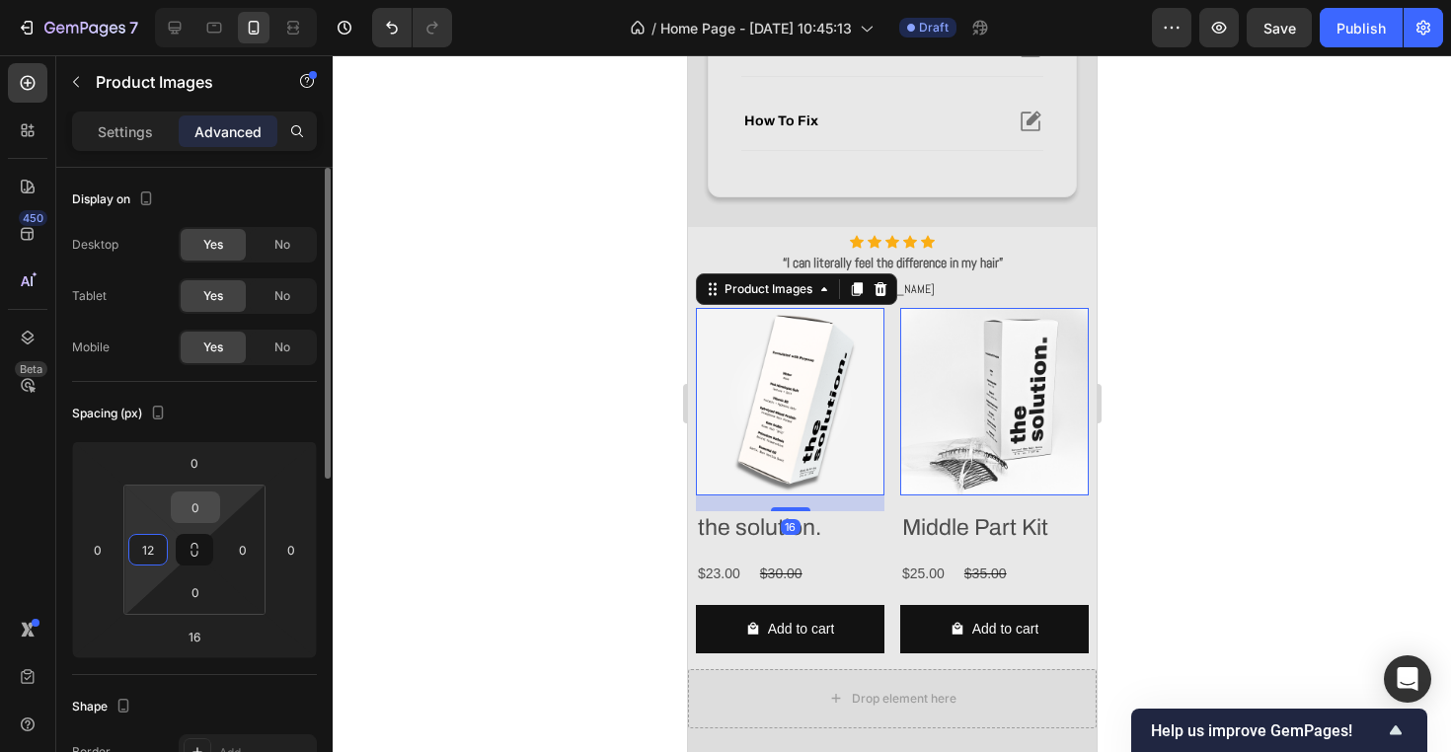
type input "12"
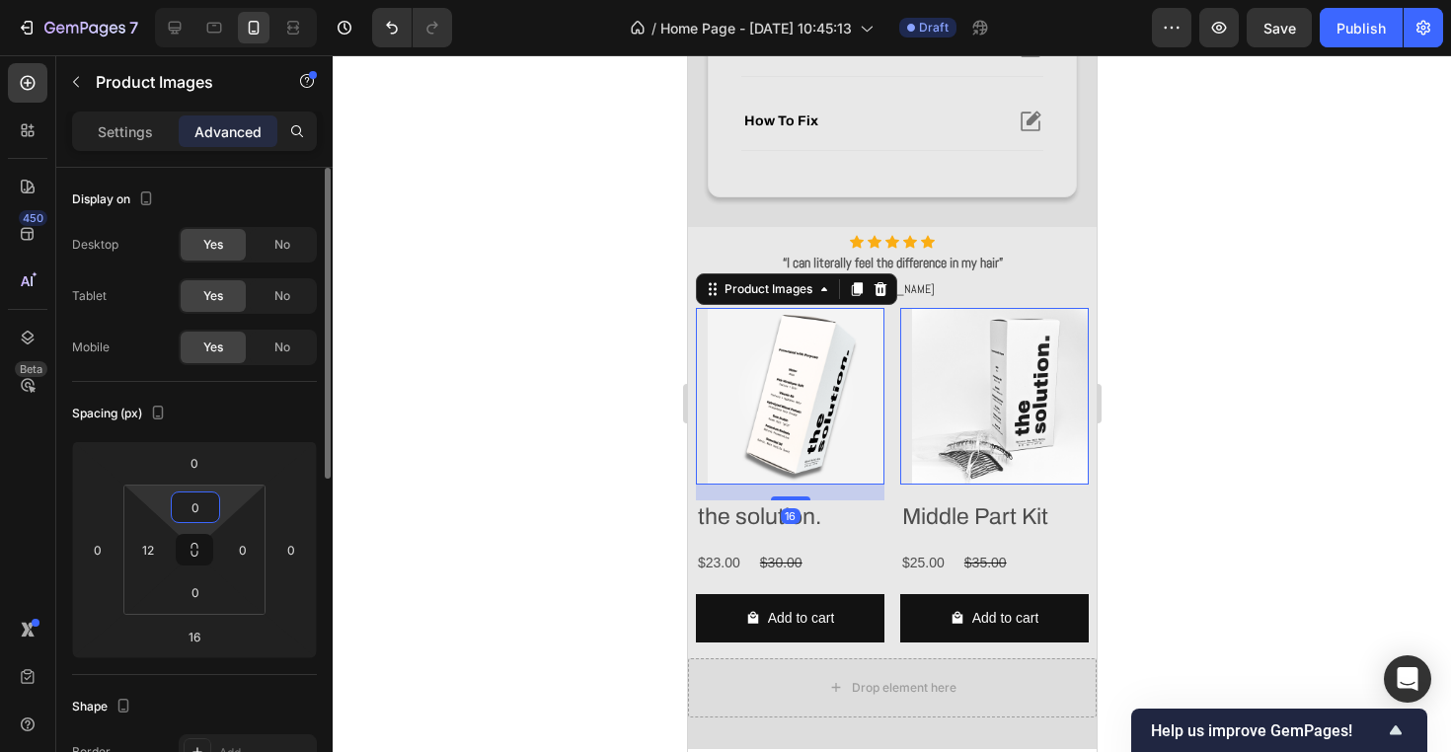
click at [200, 506] on input "0" at bounding box center [195, 507] width 39 height 30
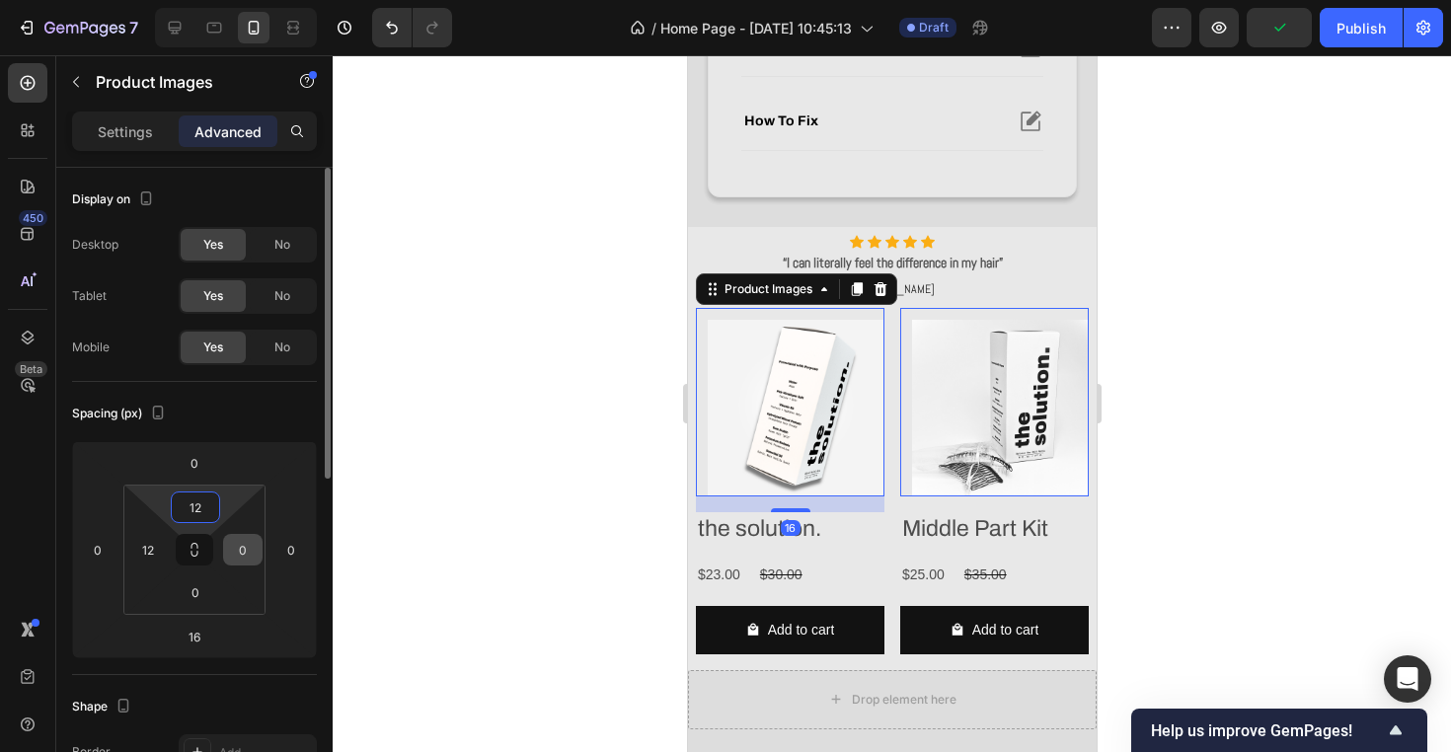
type input "12"
click at [245, 546] on input "0" at bounding box center [243, 550] width 30 height 30
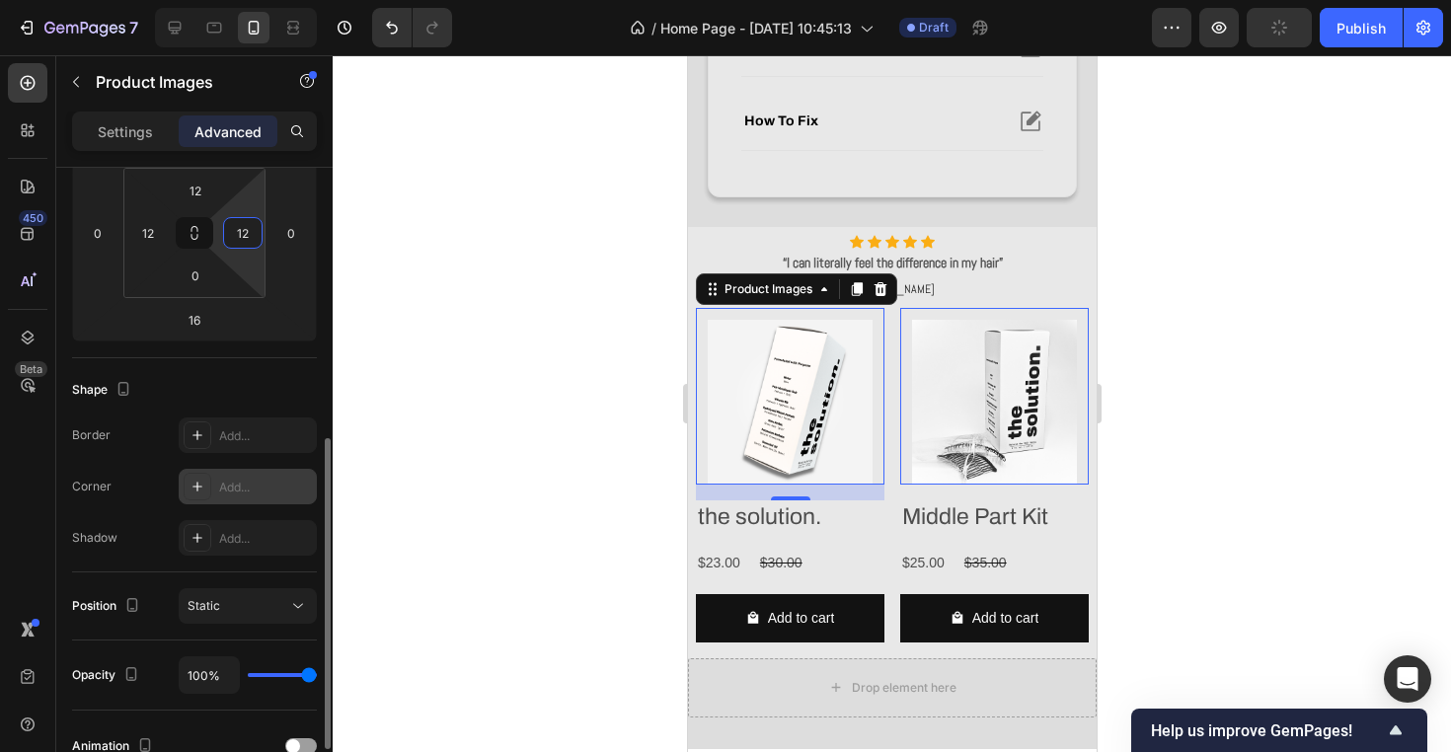
scroll to position [408, 0]
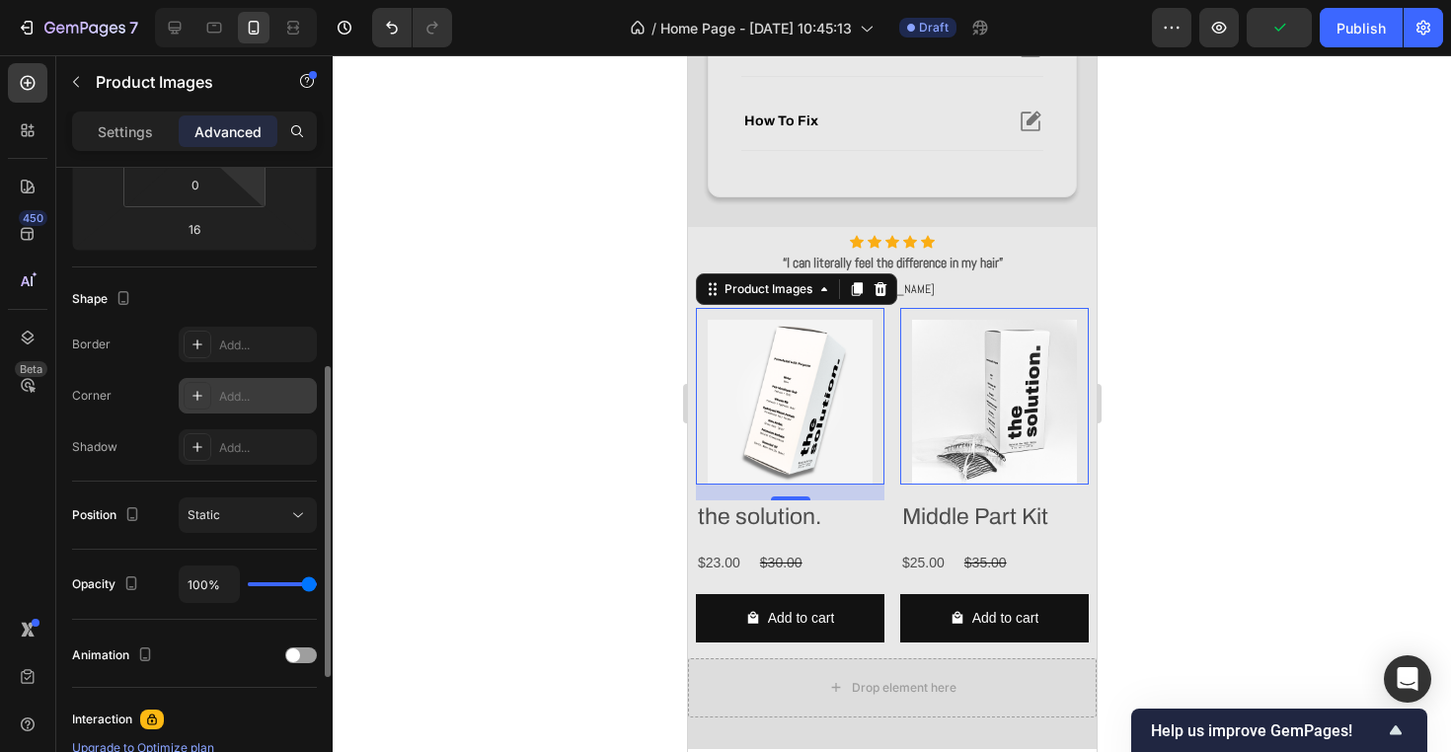
type input "12"
click at [252, 390] on div "Add..." at bounding box center [265, 397] width 93 height 18
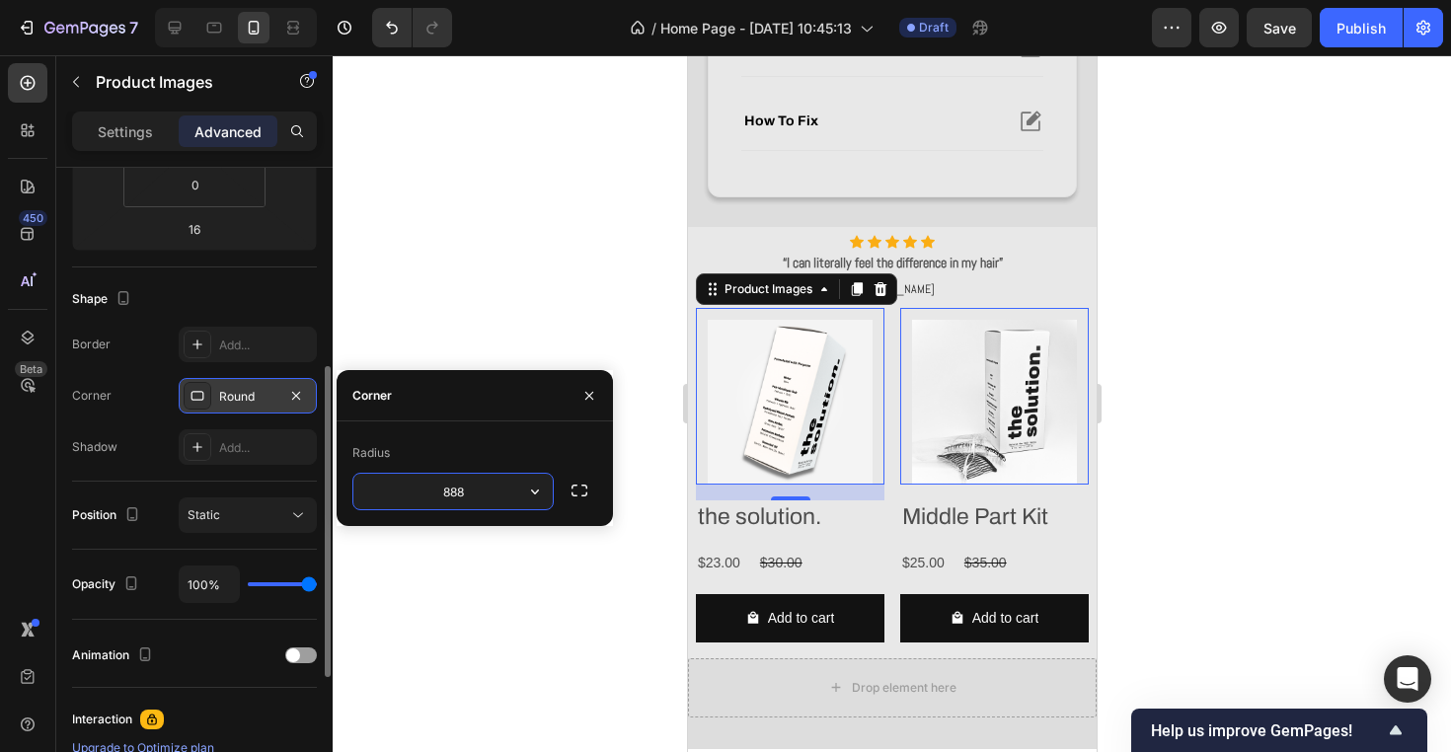
type input "8888"
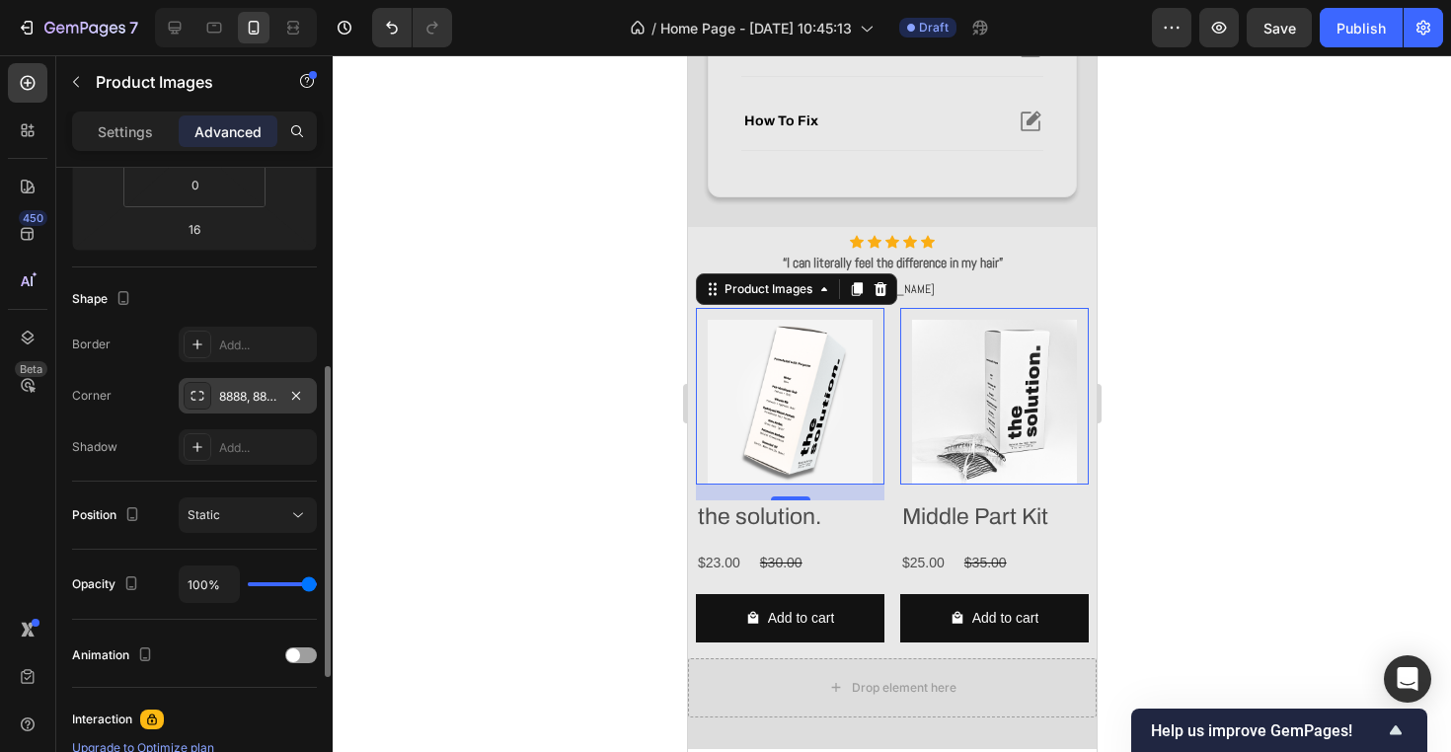
click at [462, 245] on div at bounding box center [892, 403] width 1118 height 697
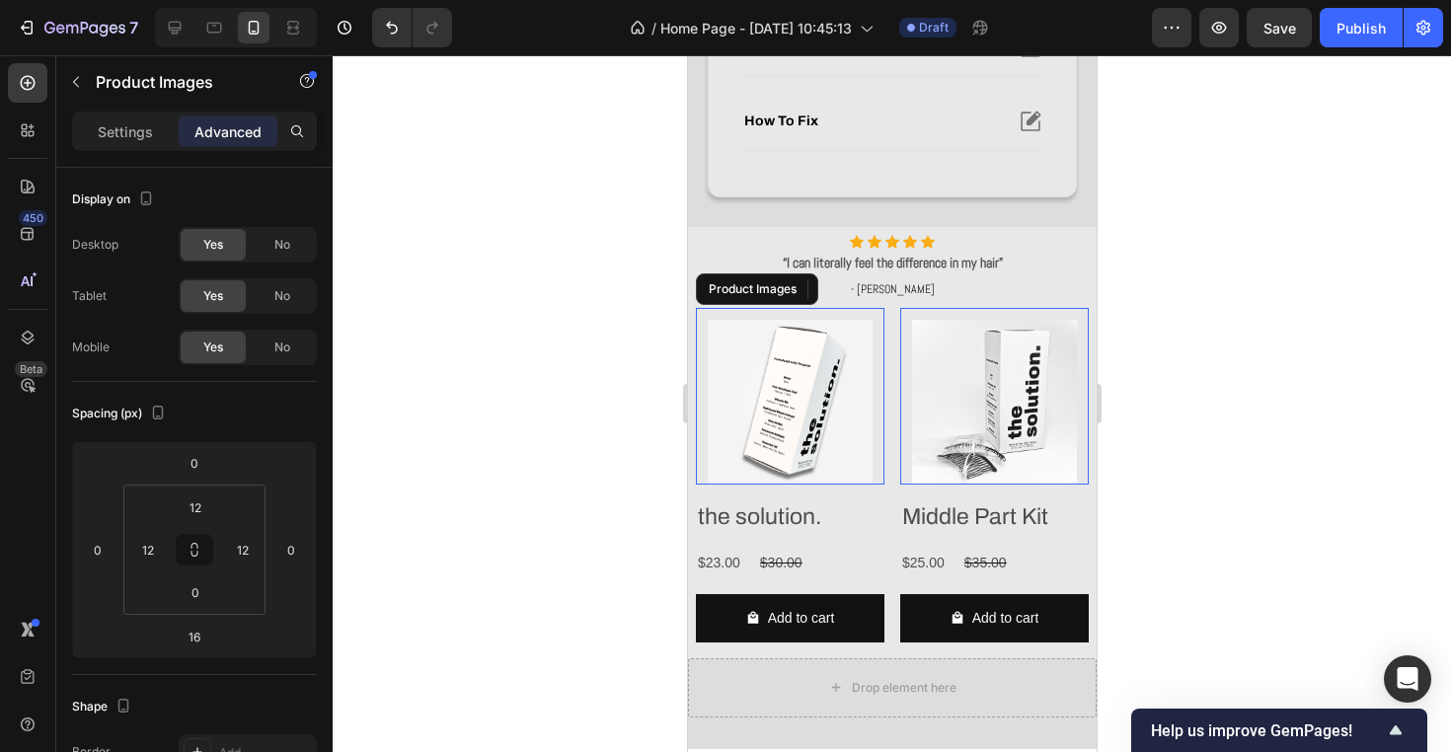
click at [857, 431] on img at bounding box center [789, 402] width 165 height 165
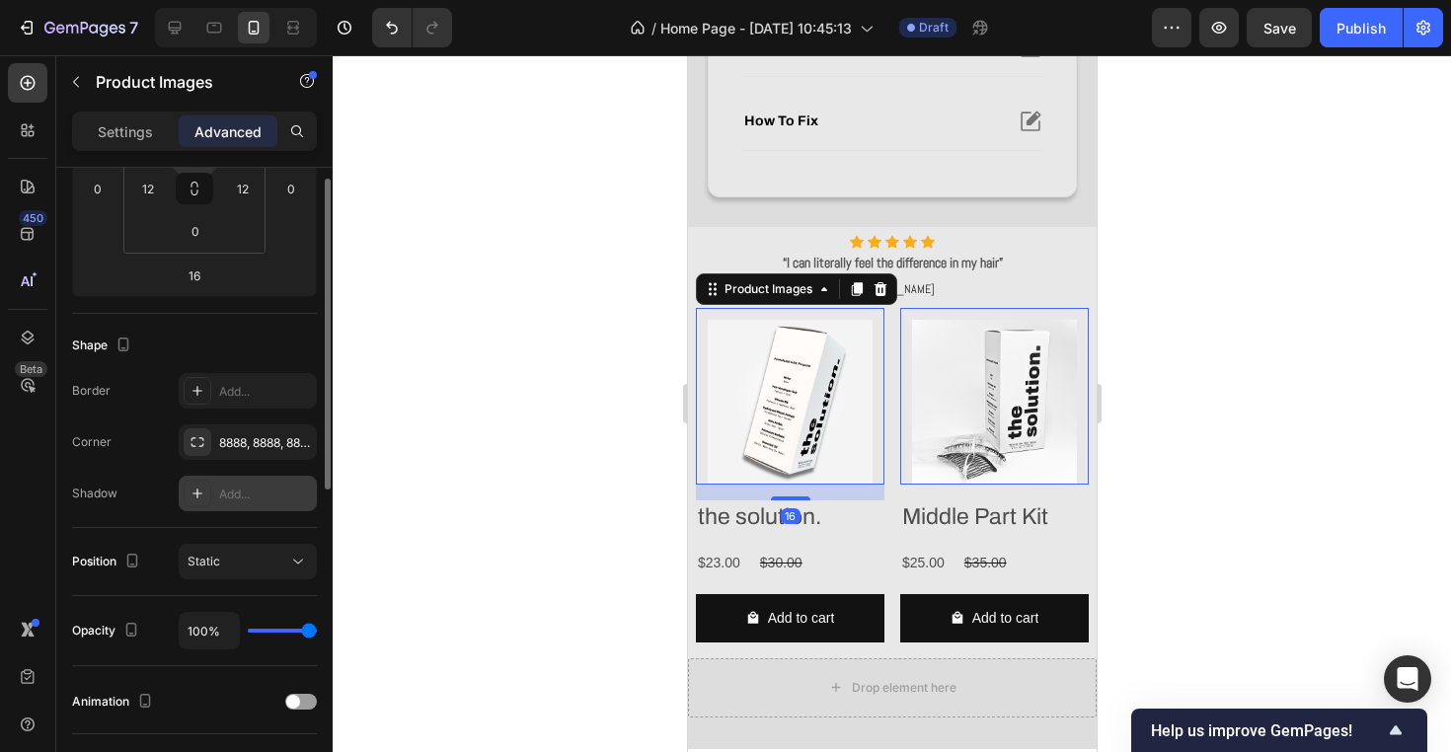
scroll to position [361, 0]
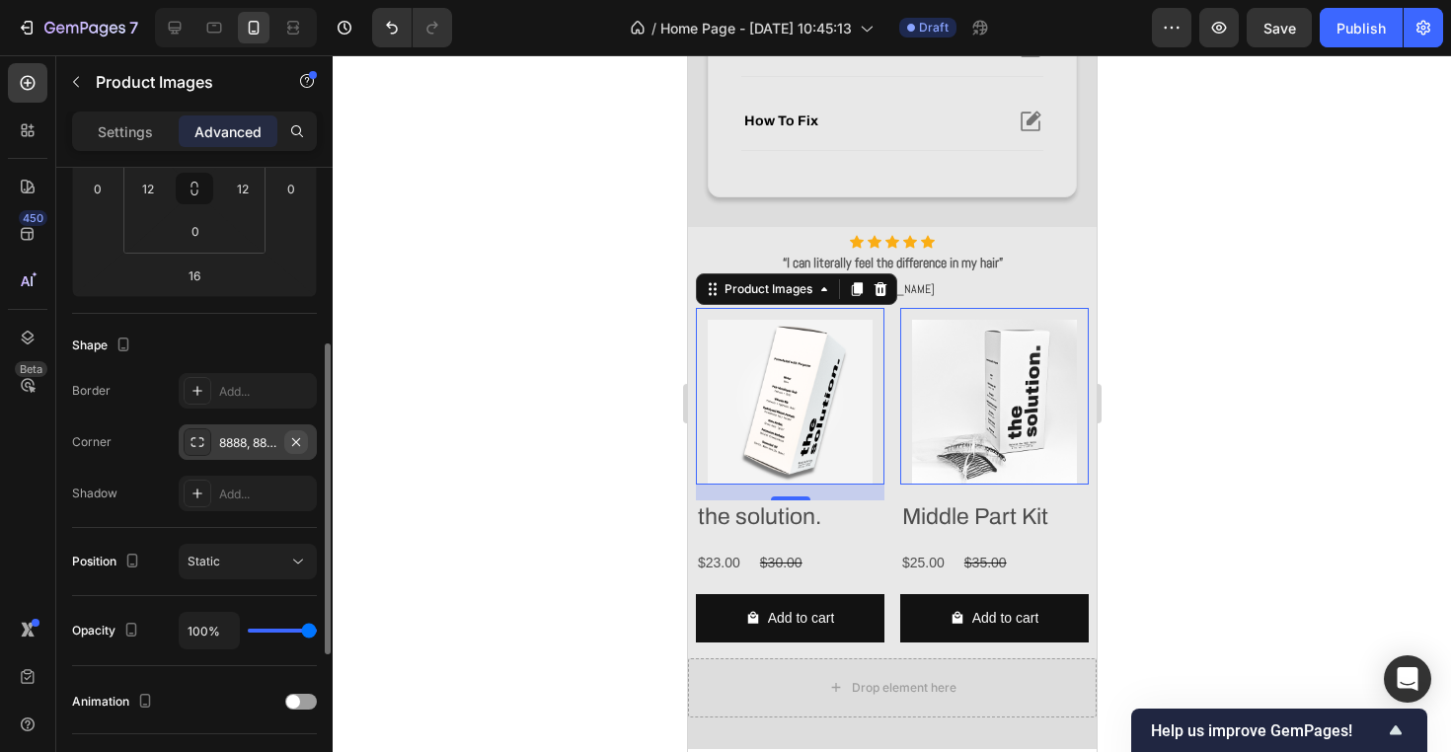
click at [296, 450] on button "button" at bounding box center [296, 442] width 24 height 24
click at [255, 436] on div "Add..." at bounding box center [265, 443] width 93 height 18
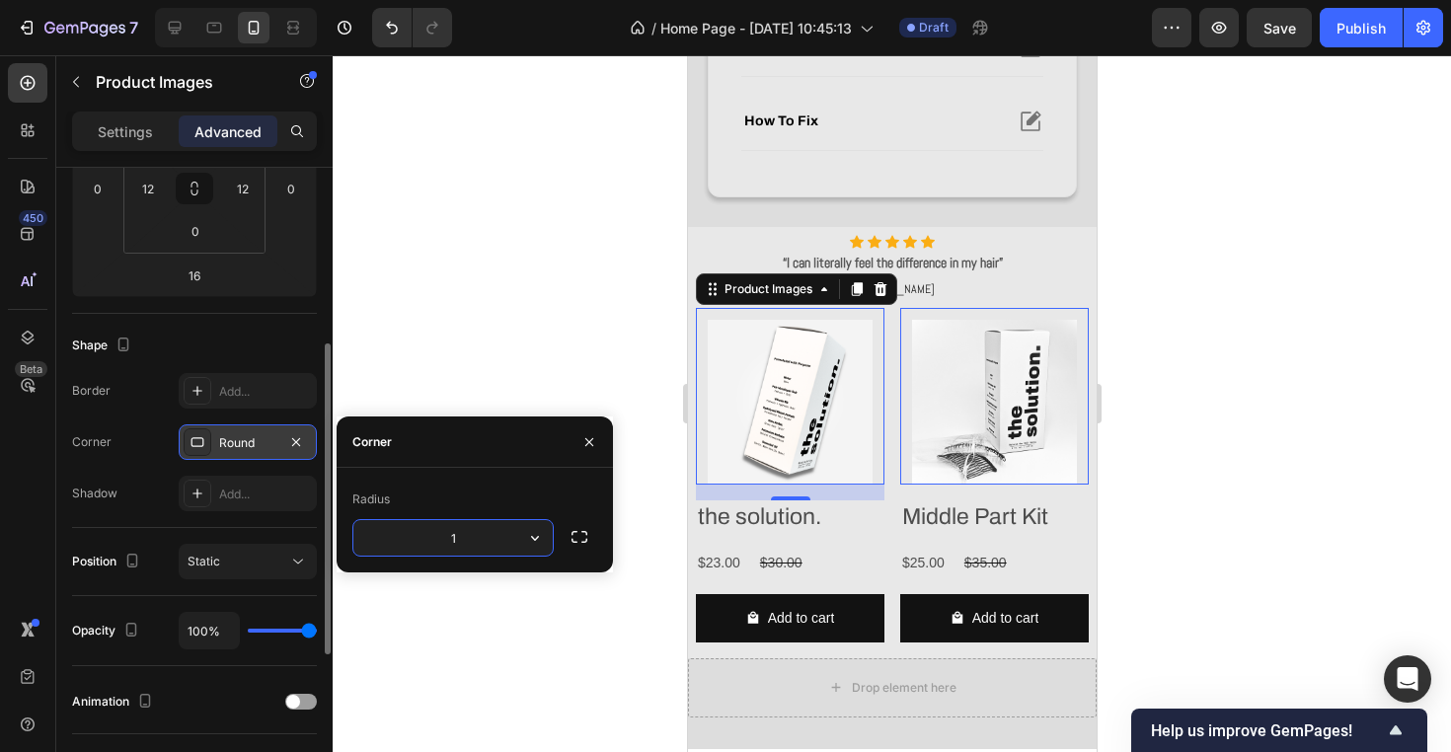
type input "18"
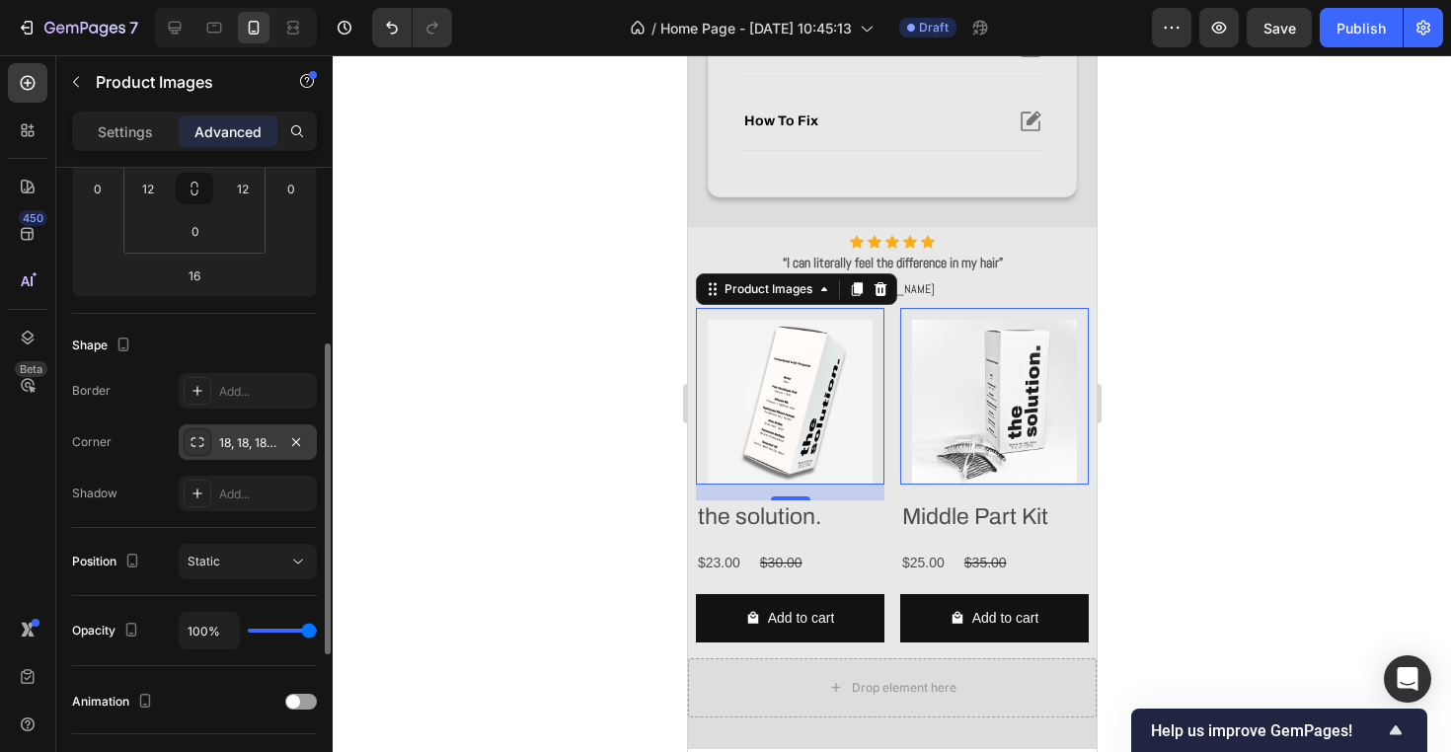
click at [472, 356] on div at bounding box center [892, 403] width 1118 height 697
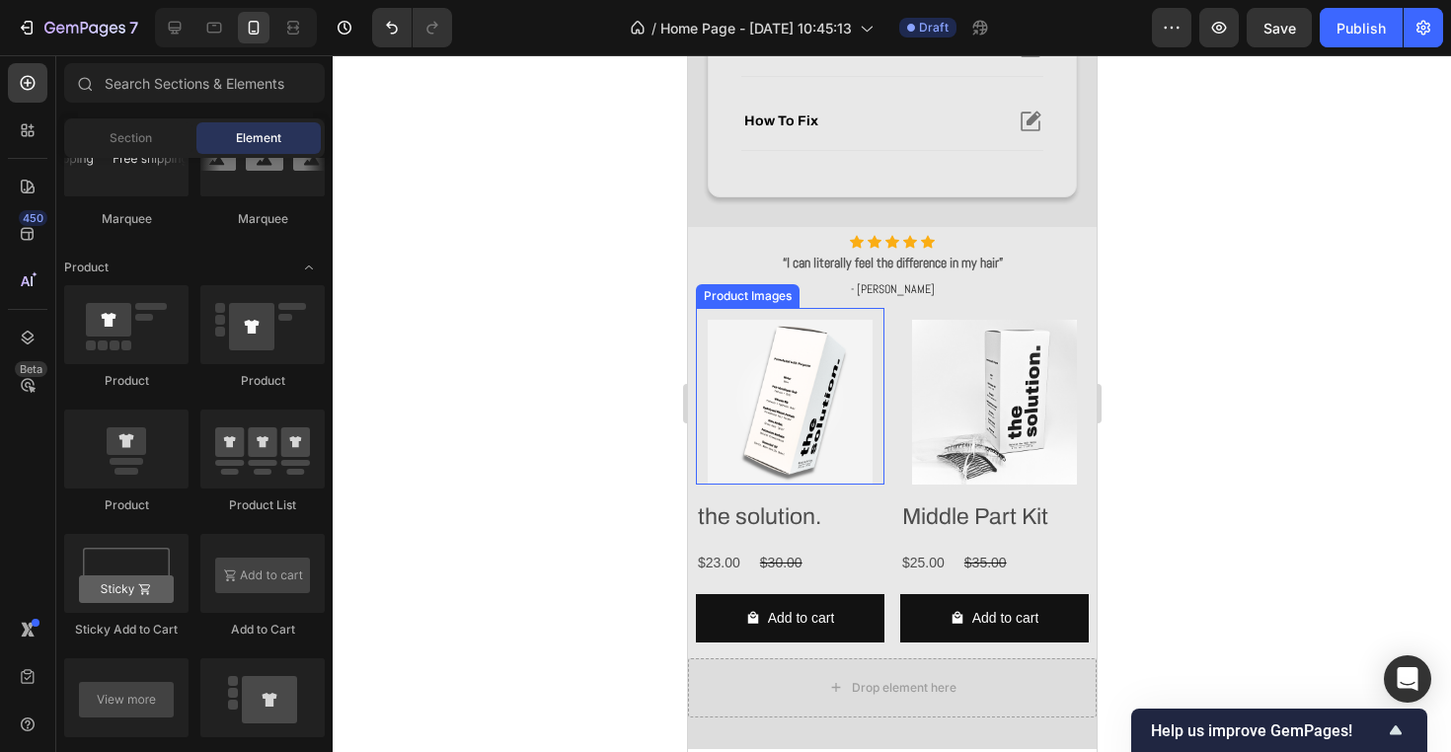
click at [829, 431] on img at bounding box center [789, 402] width 165 height 165
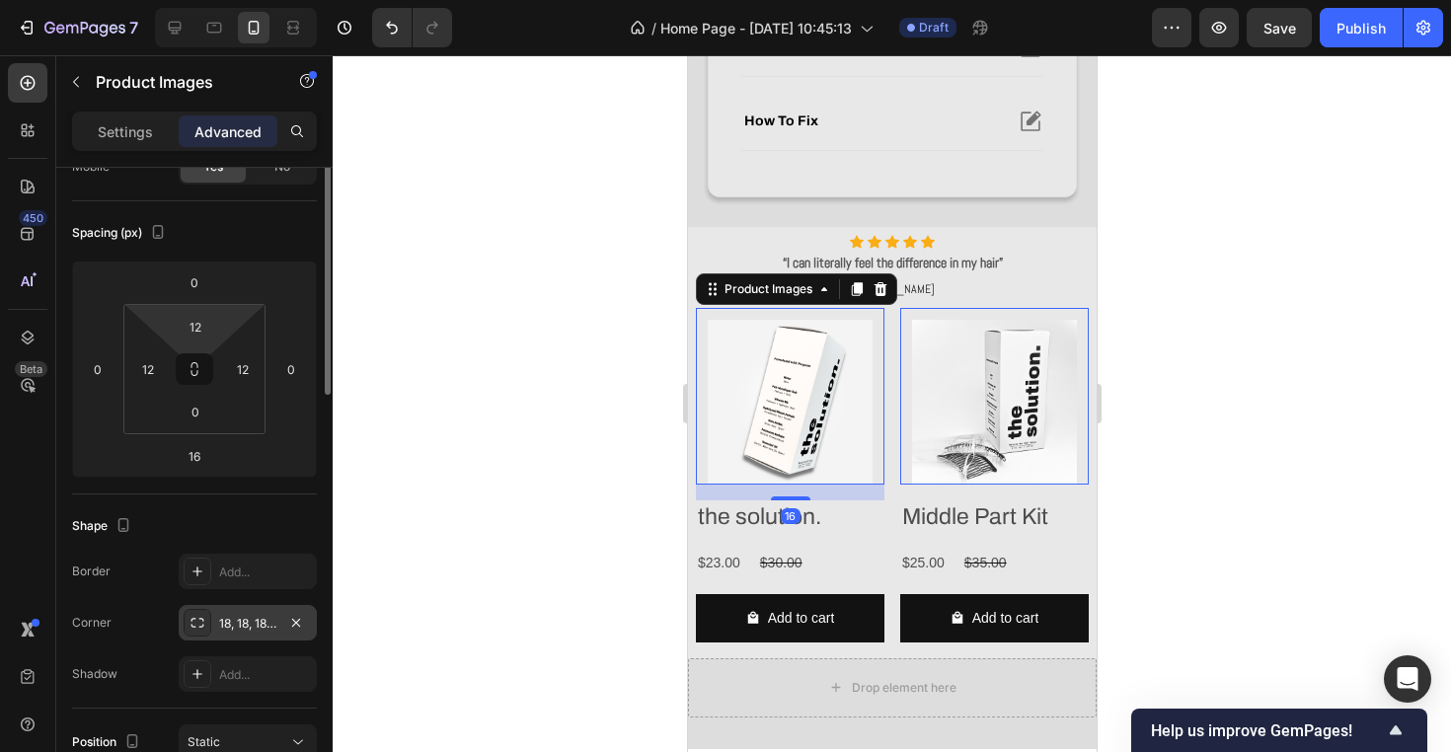
scroll to position [246, 0]
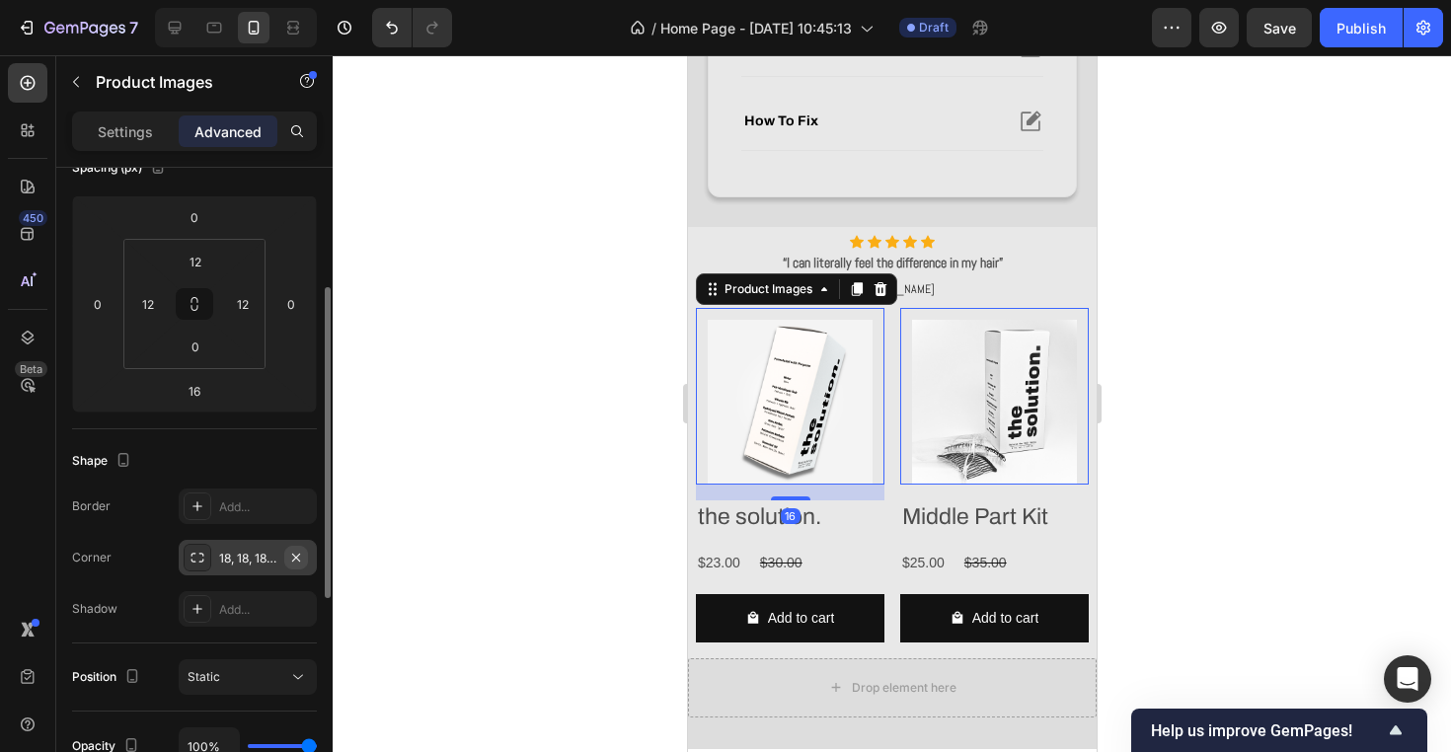
click at [296, 555] on icon "button" at bounding box center [296, 558] width 16 height 16
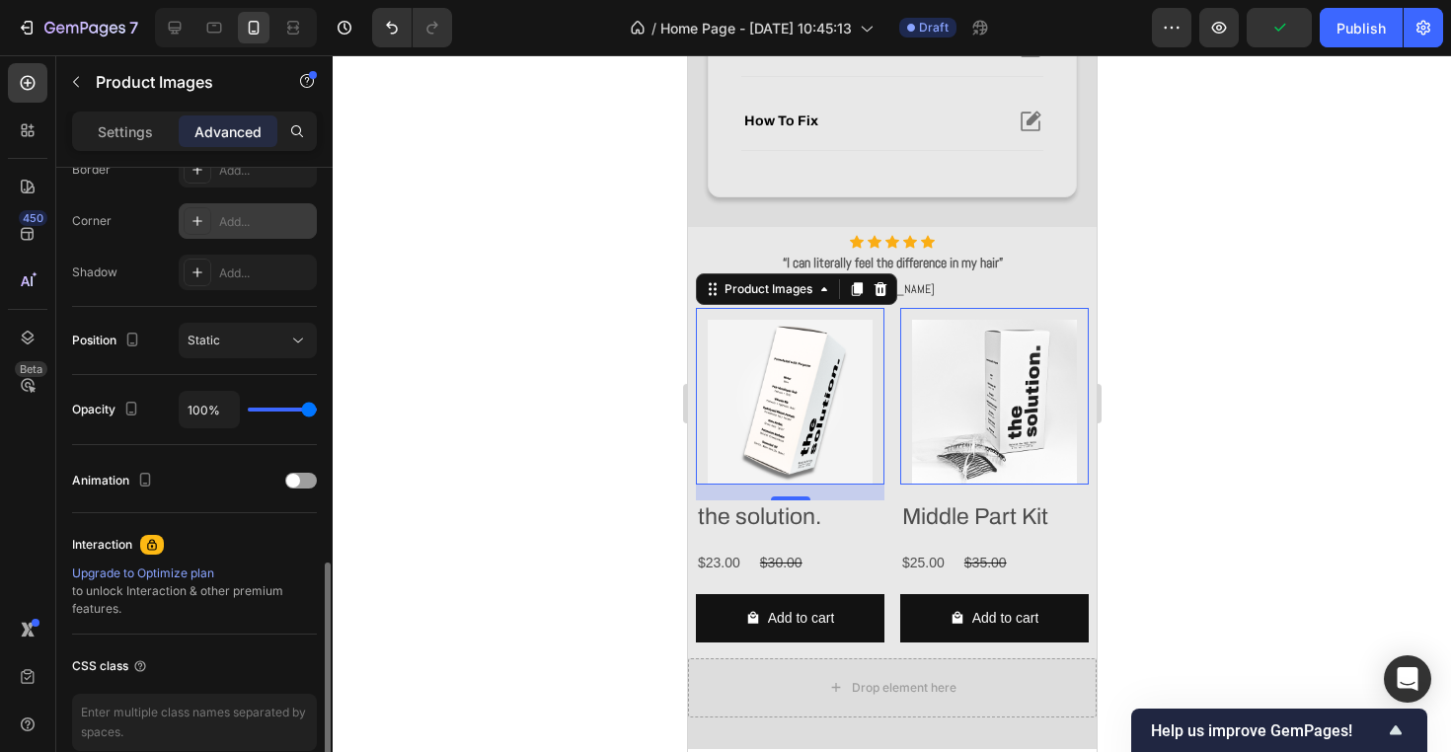
scroll to position [676, 0]
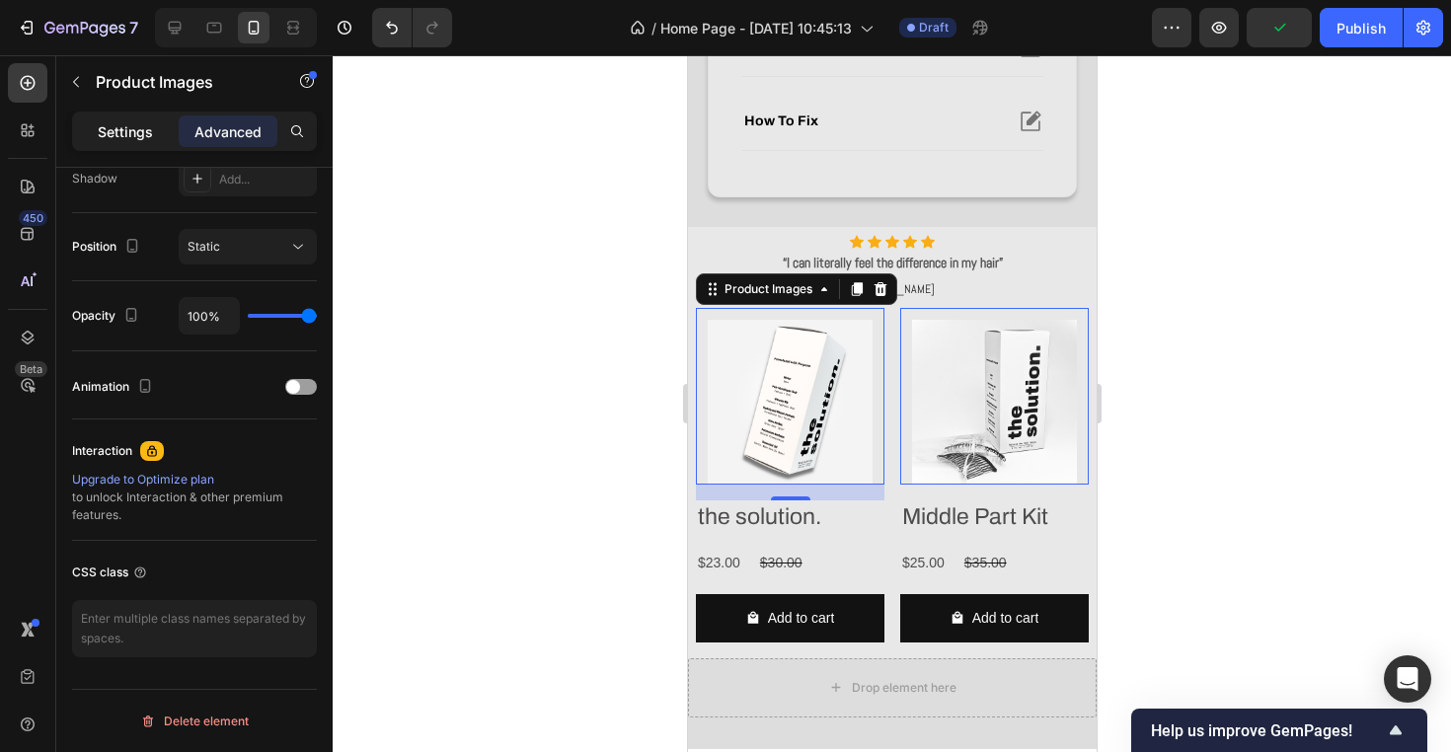
click at [132, 124] on p "Settings" at bounding box center [125, 131] width 55 height 21
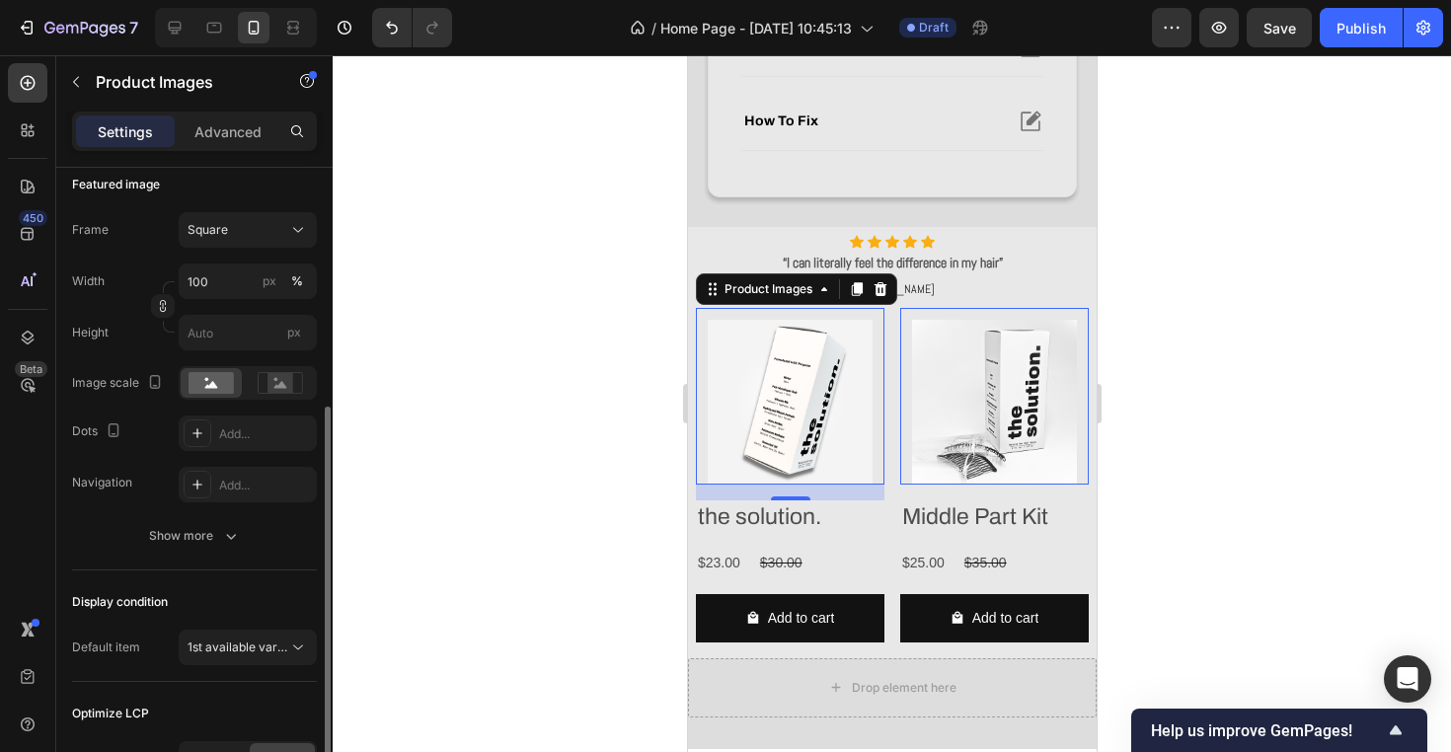
scroll to position [130, 0]
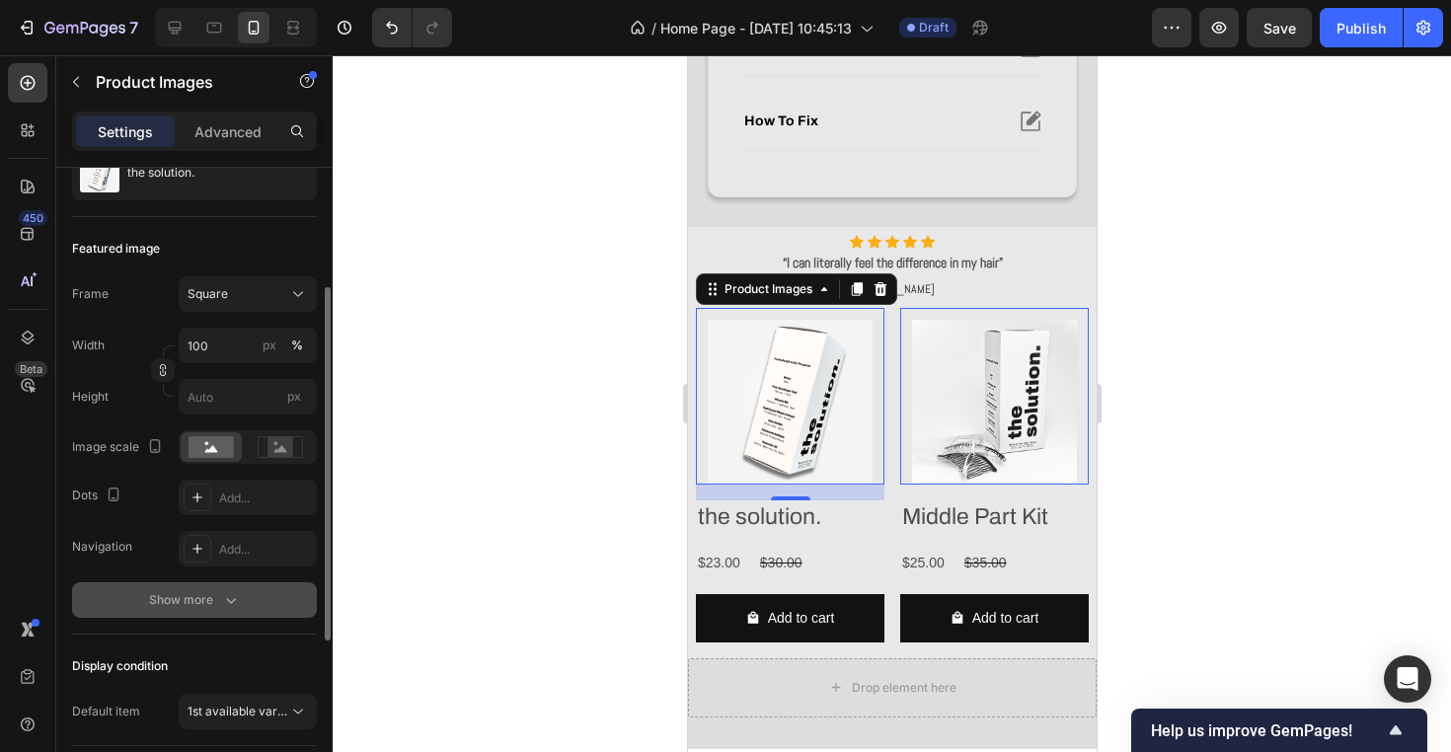
click at [222, 604] on icon "button" at bounding box center [231, 600] width 20 height 20
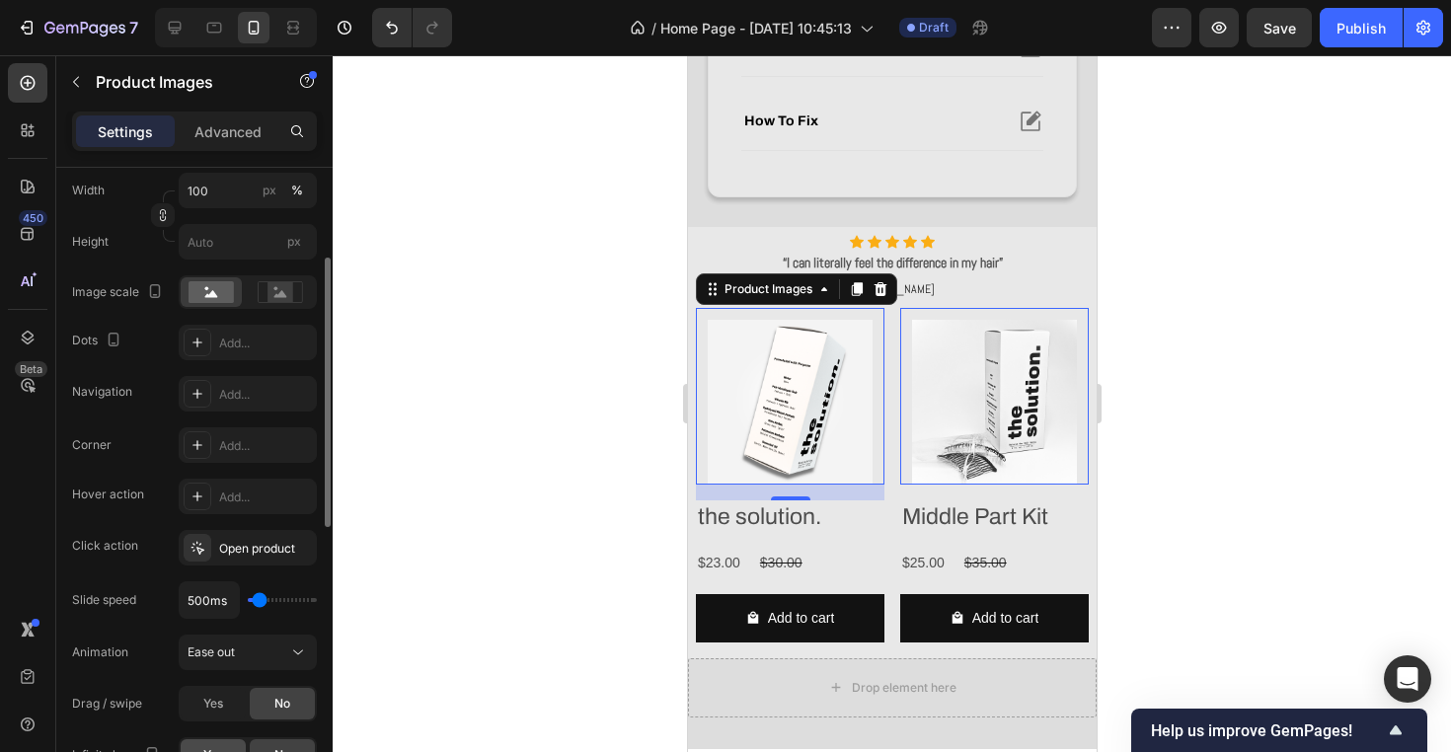
scroll to position [312, 0]
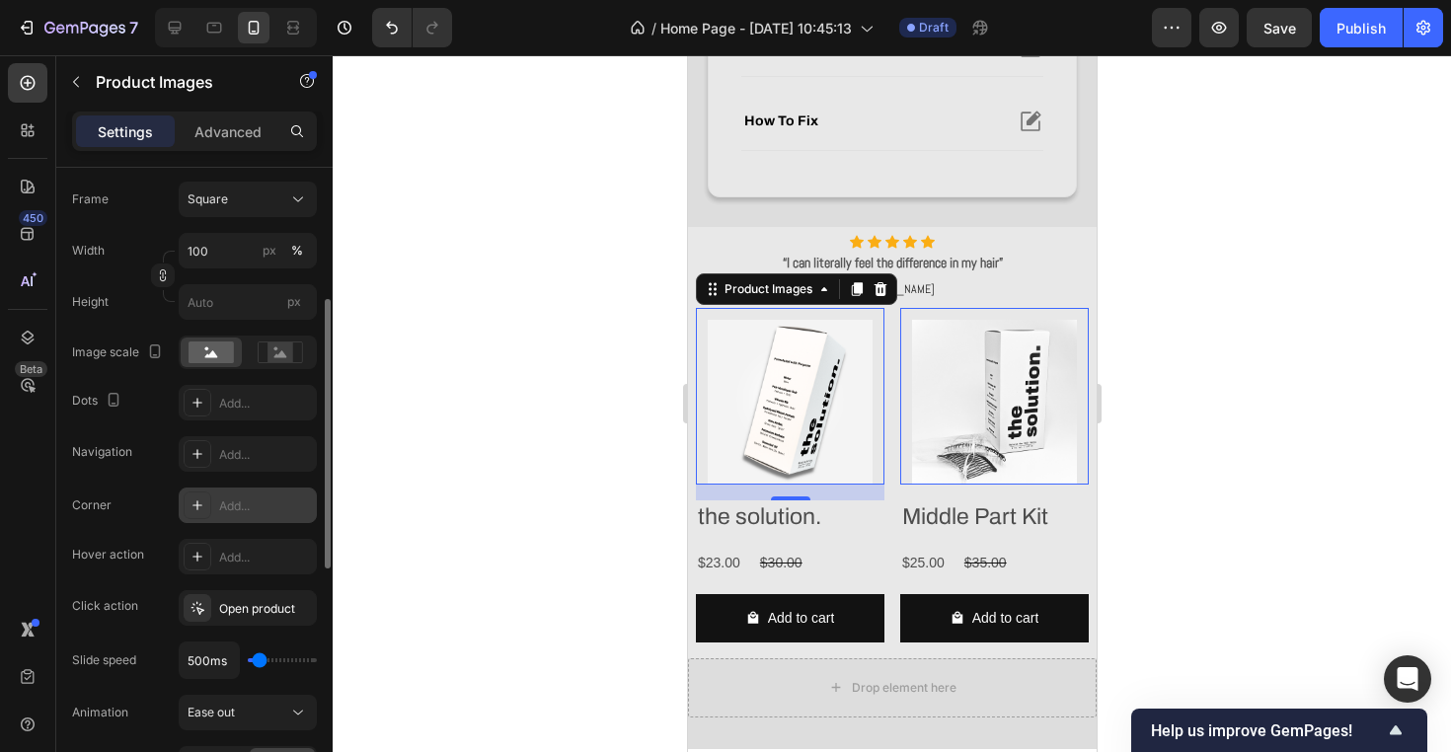
click at [239, 498] on div "Add..." at bounding box center [265, 506] width 93 height 18
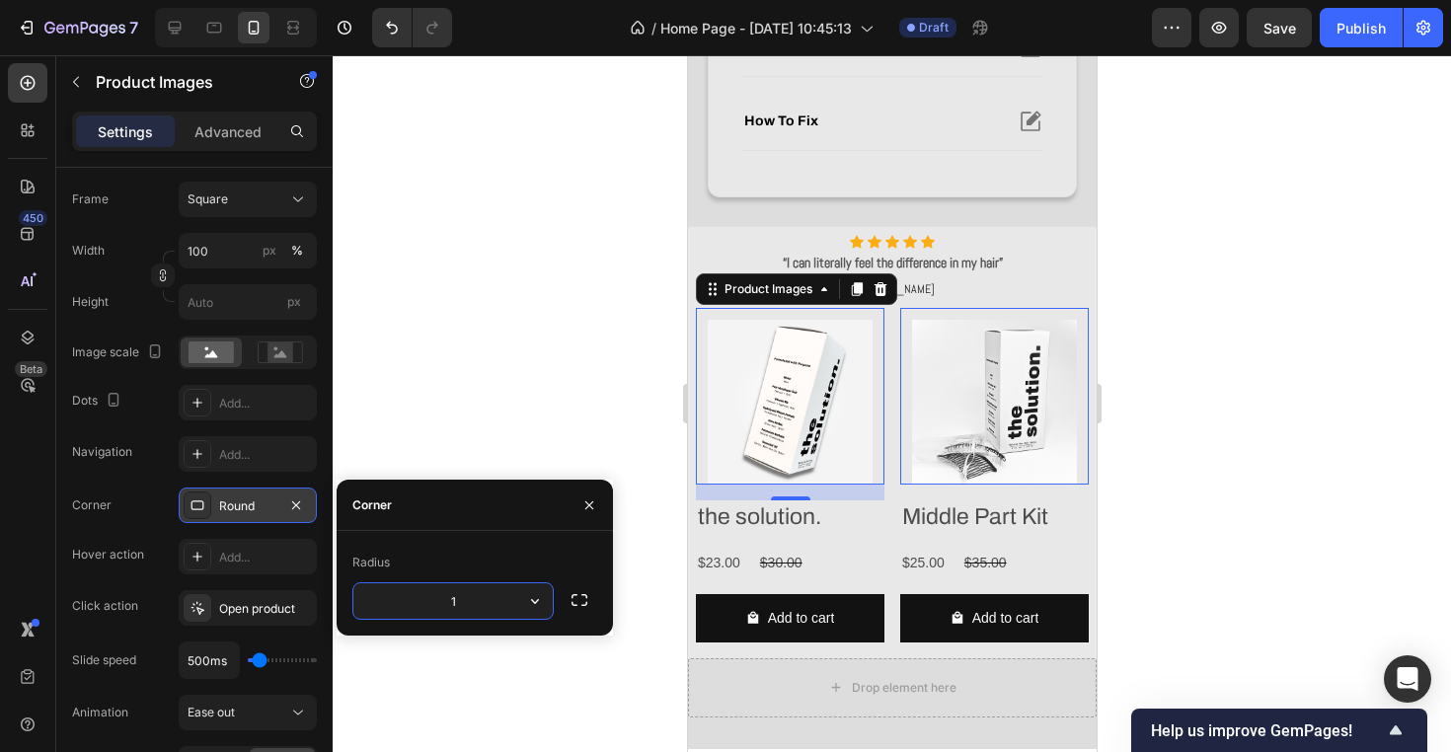
type input "18"
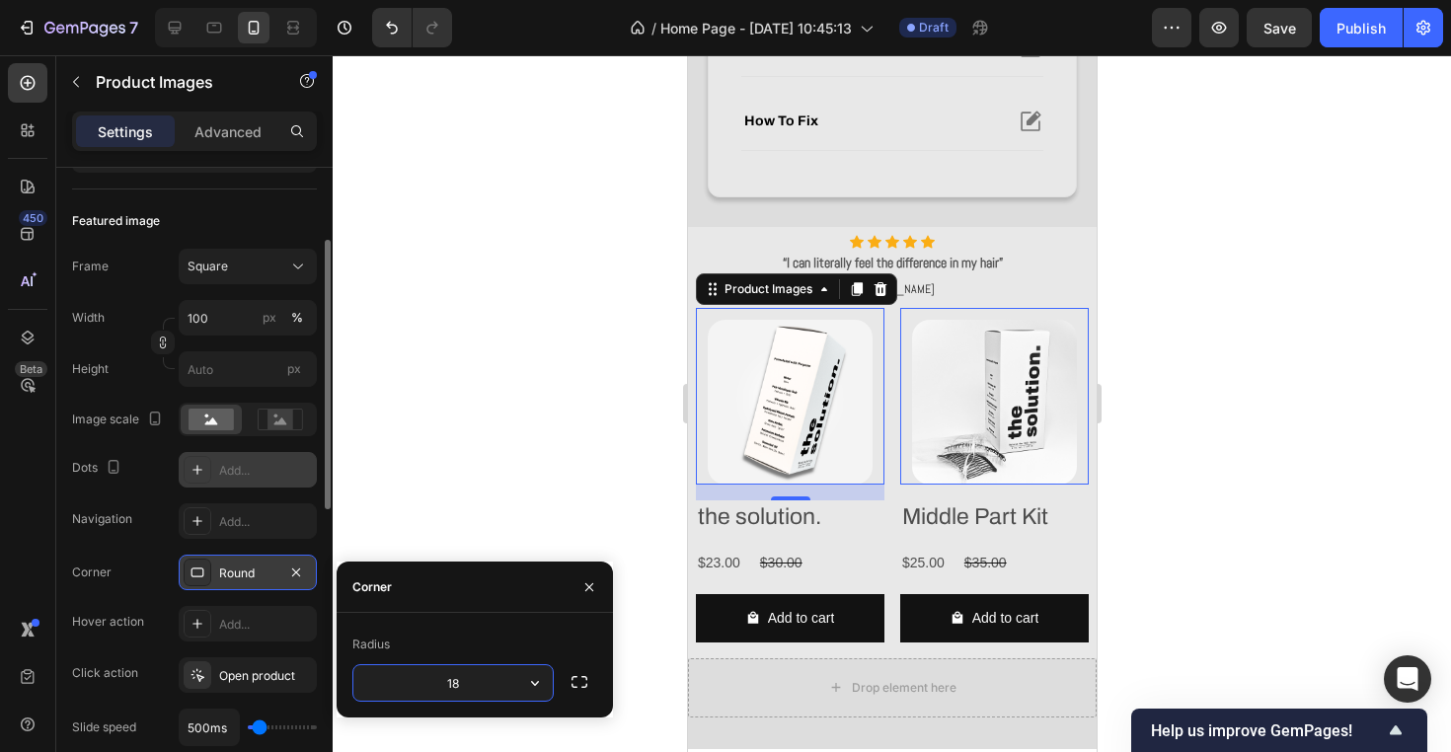
scroll to position [188, 0]
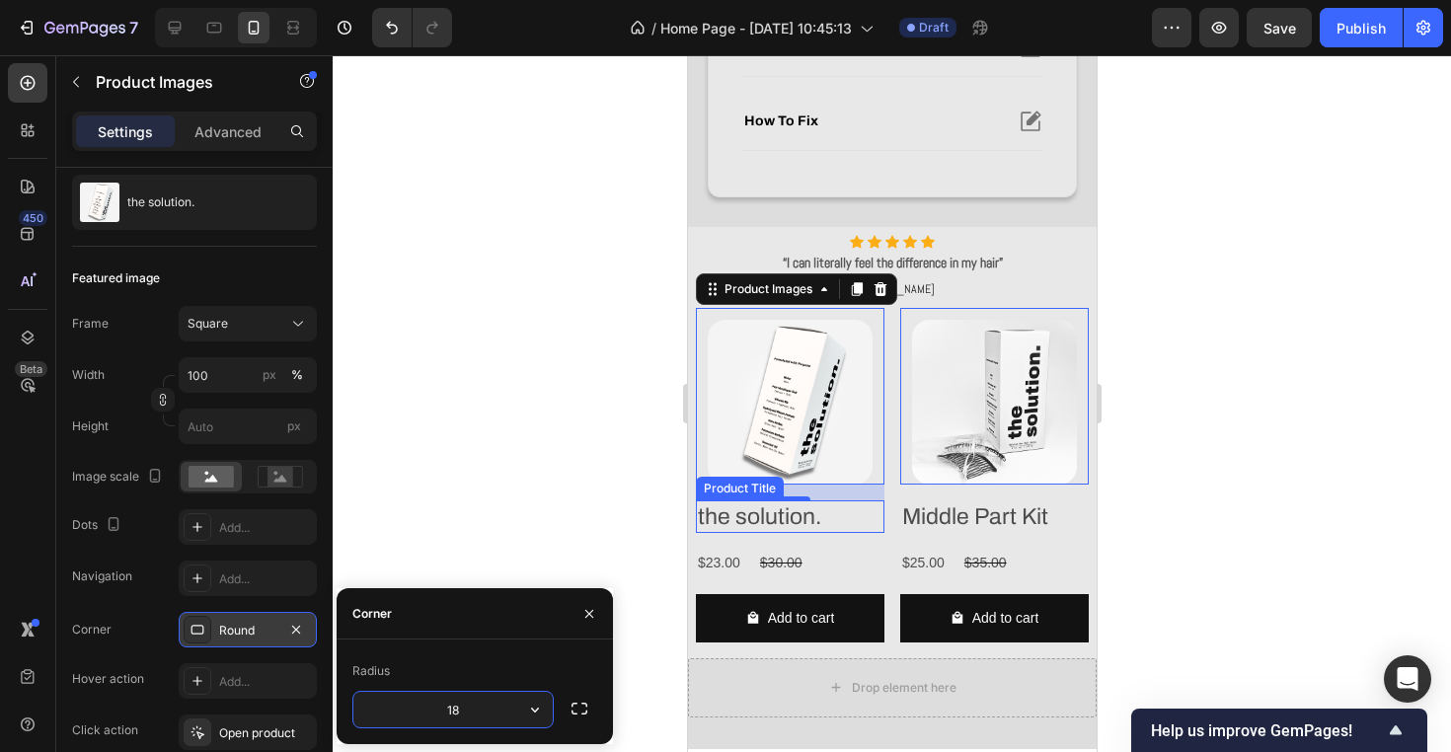
click at [840, 521] on h2 "the solution." at bounding box center [789, 517] width 189 height 34
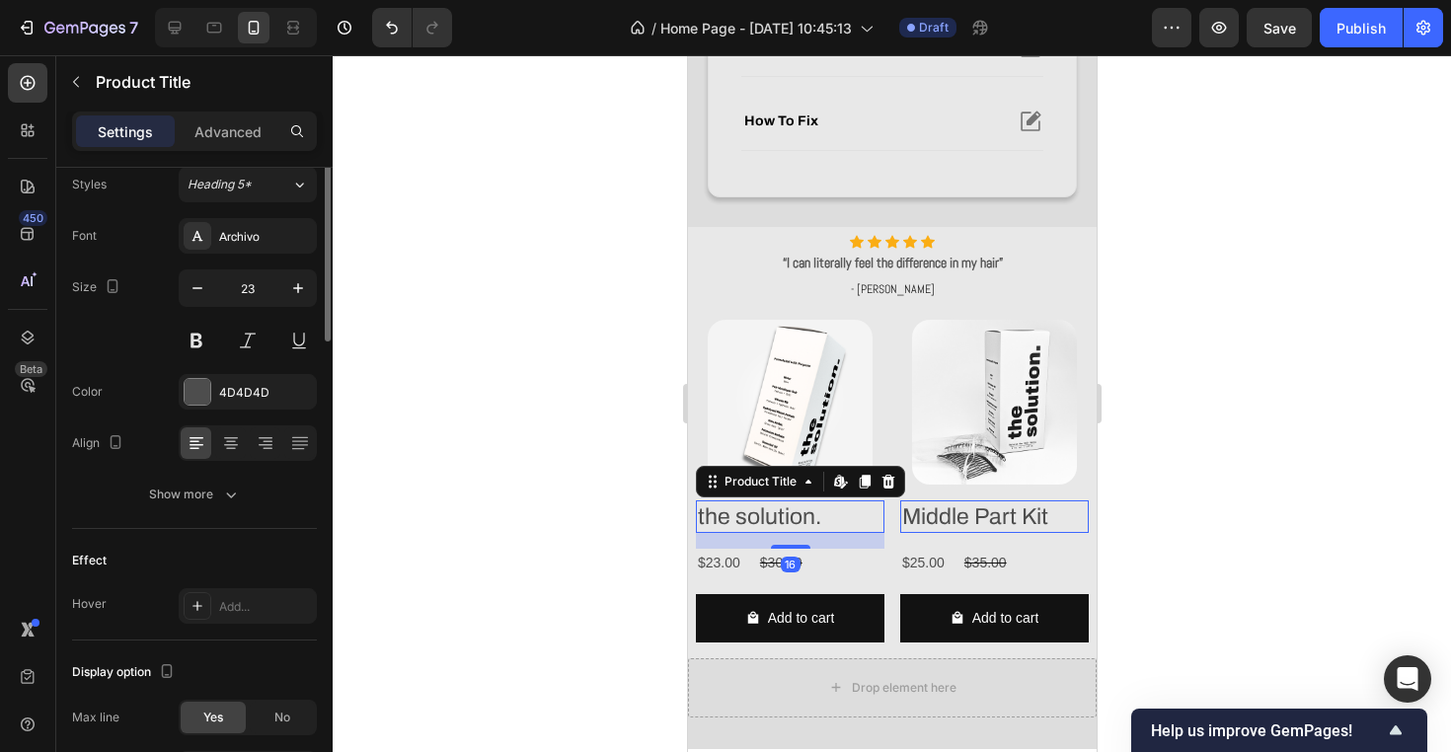
scroll to position [0, 0]
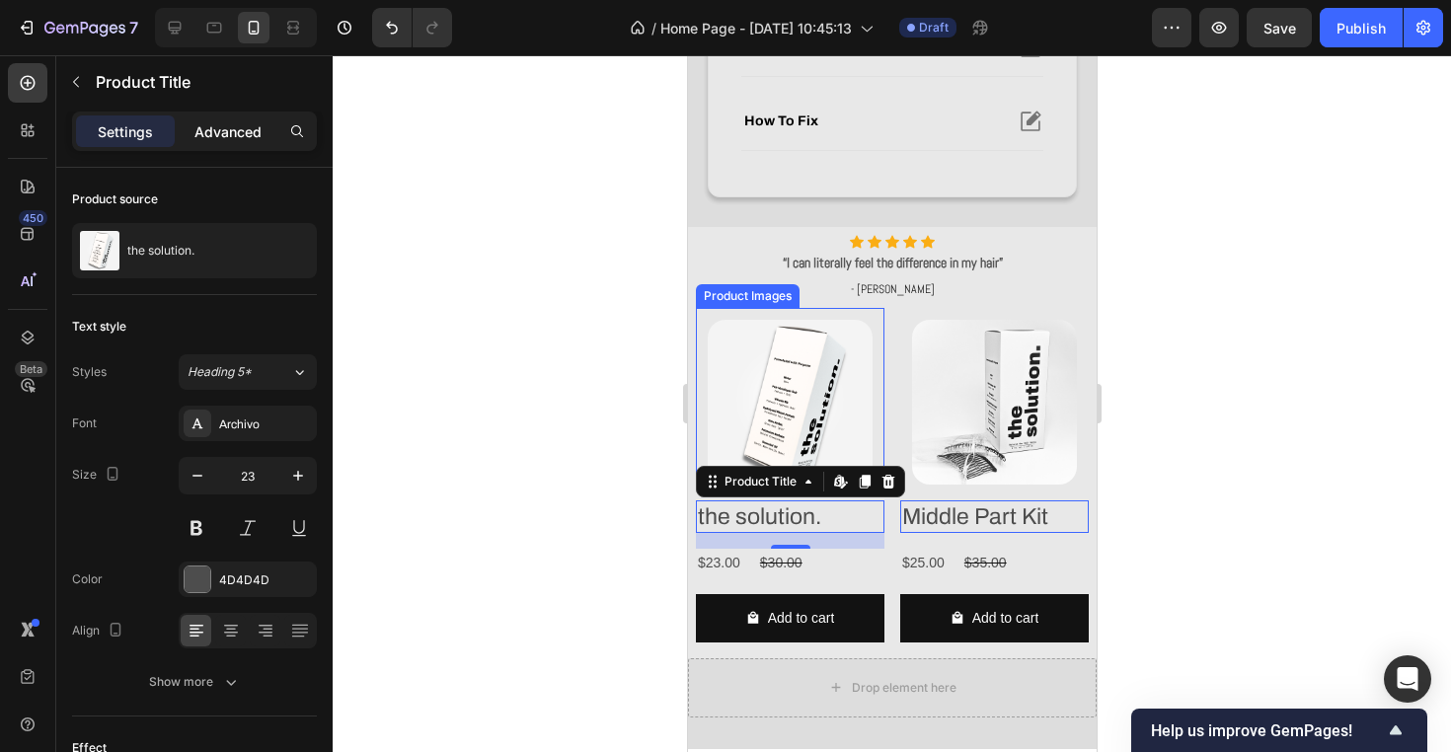
click at [260, 126] on p "Advanced" at bounding box center [227, 131] width 67 height 21
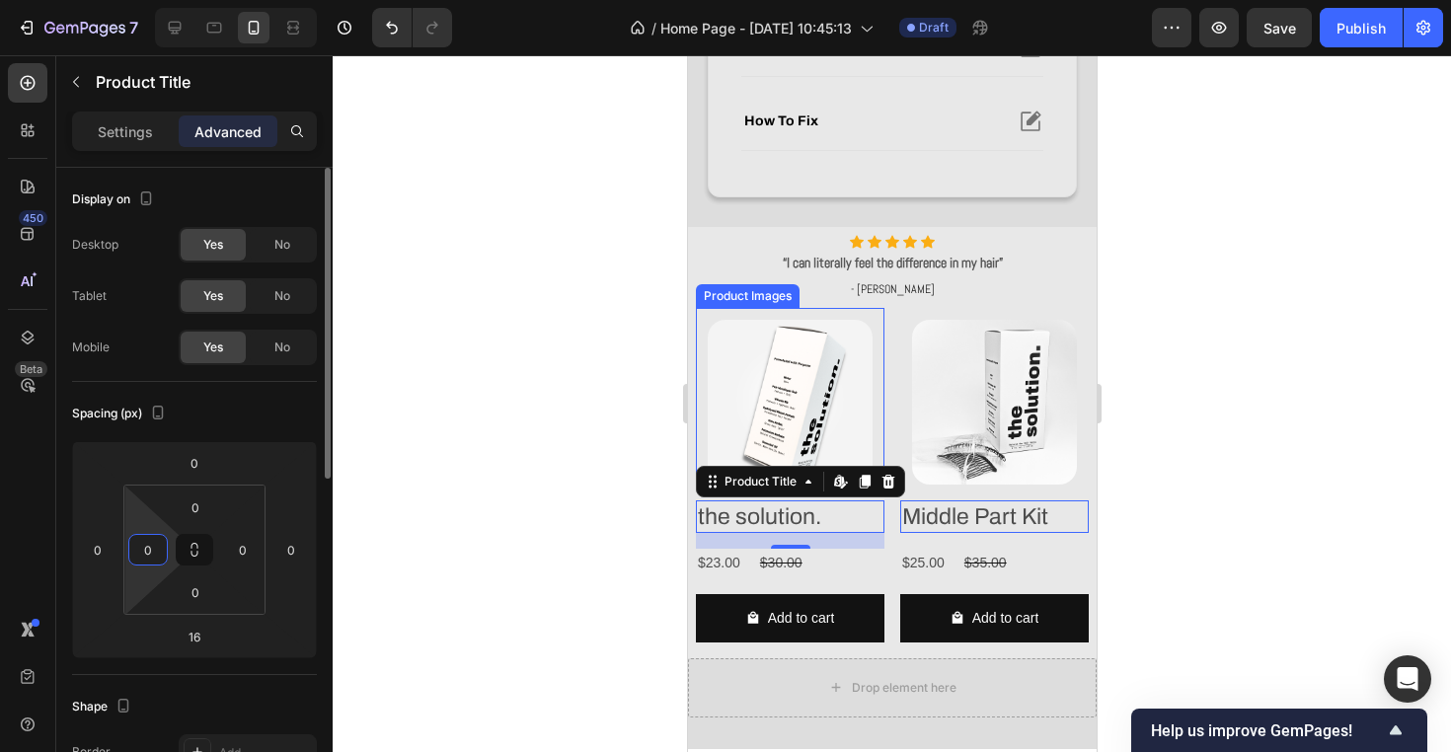
click at [147, 559] on input "0" at bounding box center [148, 550] width 30 height 30
type input "8"
click at [131, 123] on p "Settings" at bounding box center [125, 131] width 55 height 21
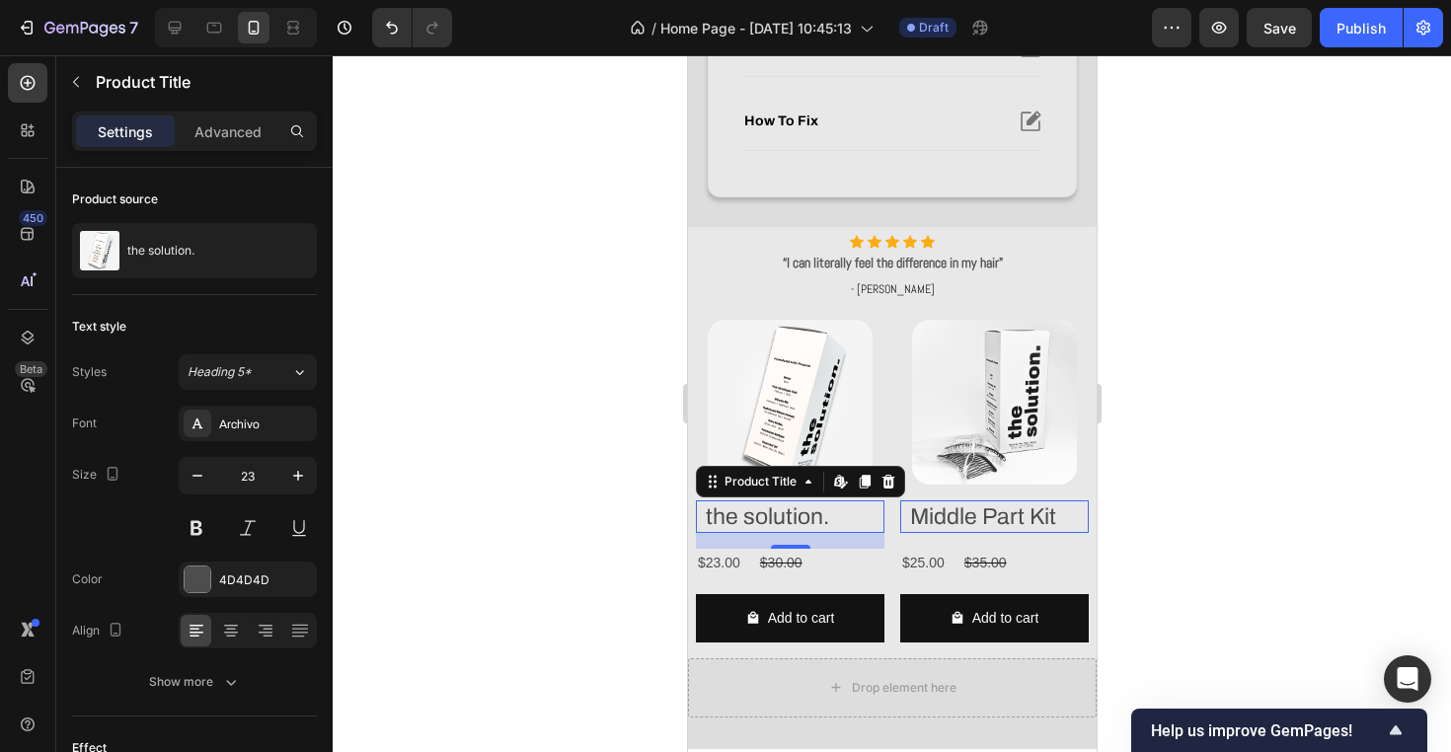
click at [824, 518] on h2 "the solution." at bounding box center [793, 517] width 181 height 34
click at [803, 518] on h2 "the solution." at bounding box center [793, 517] width 181 height 34
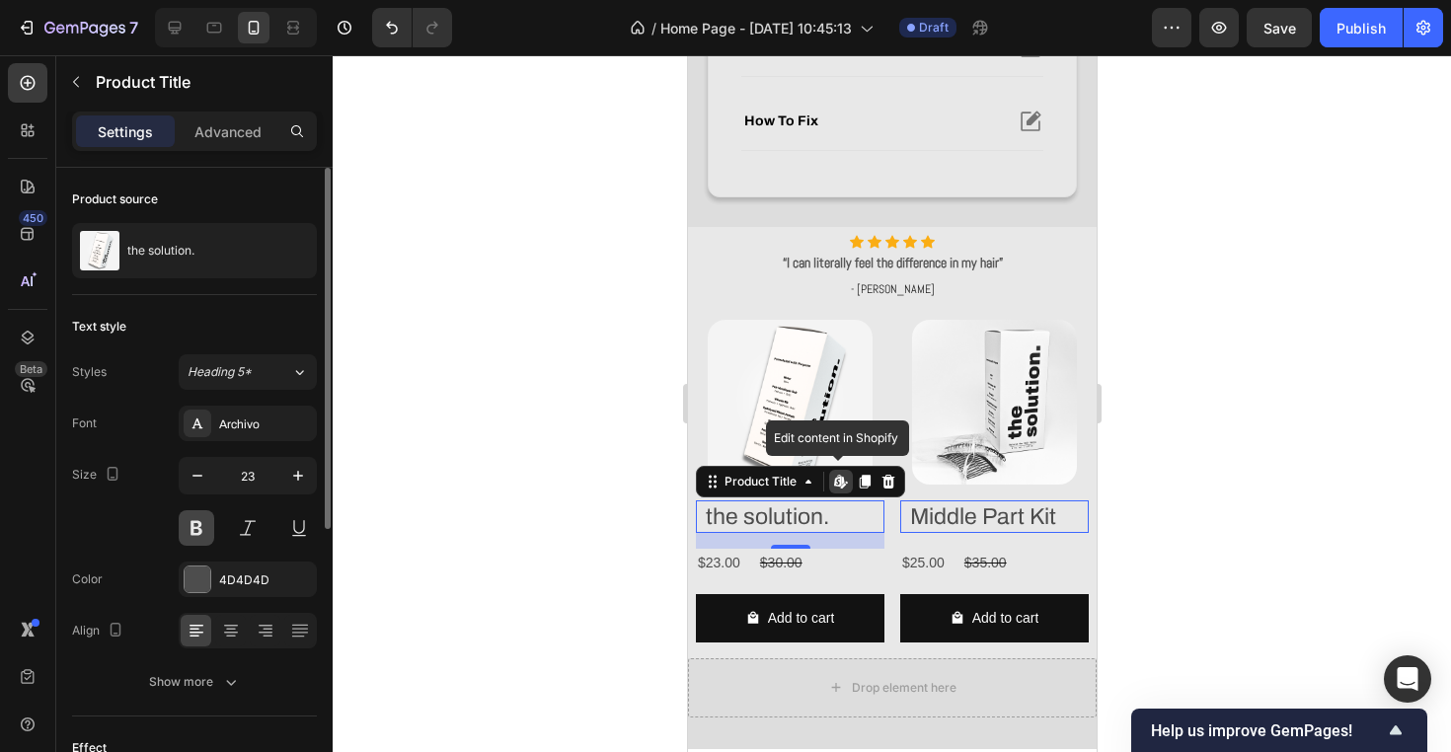
click at [190, 536] on button at bounding box center [197, 528] width 36 height 36
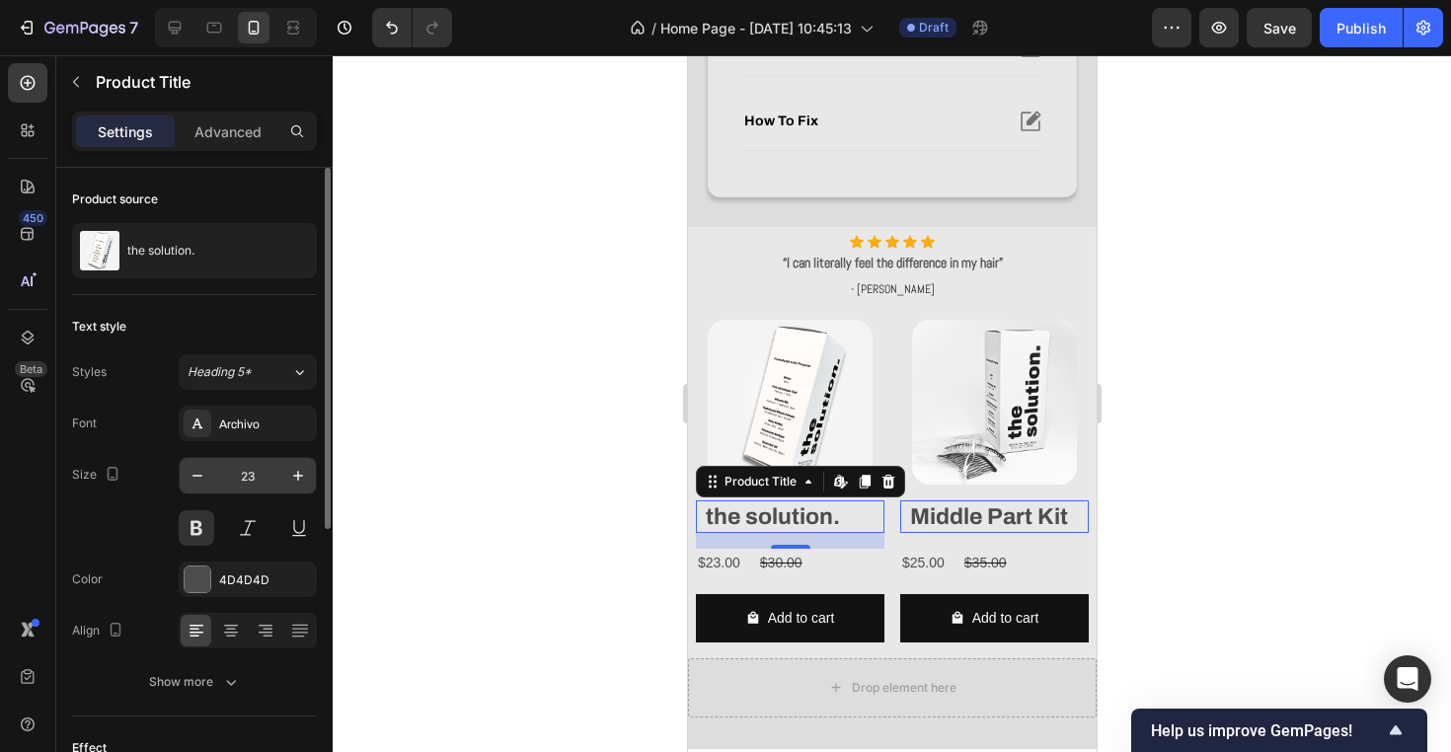
click at [239, 458] on input "23" at bounding box center [247, 476] width 65 height 36
click at [249, 483] on input "23" at bounding box center [247, 476] width 65 height 36
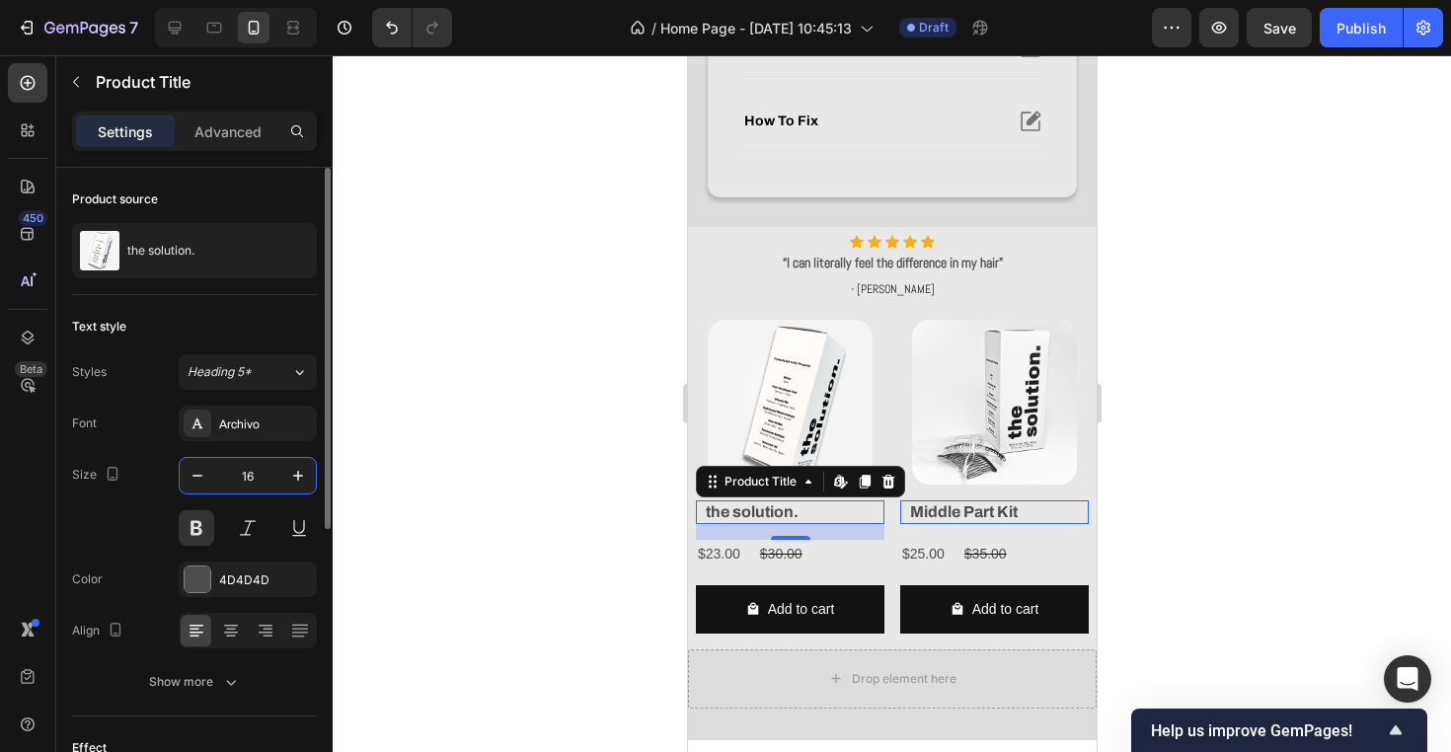
type input "16"
click at [206, 521] on button at bounding box center [197, 528] width 36 height 36
click at [835, 507] on h2 "the solution." at bounding box center [793, 512] width 181 height 25
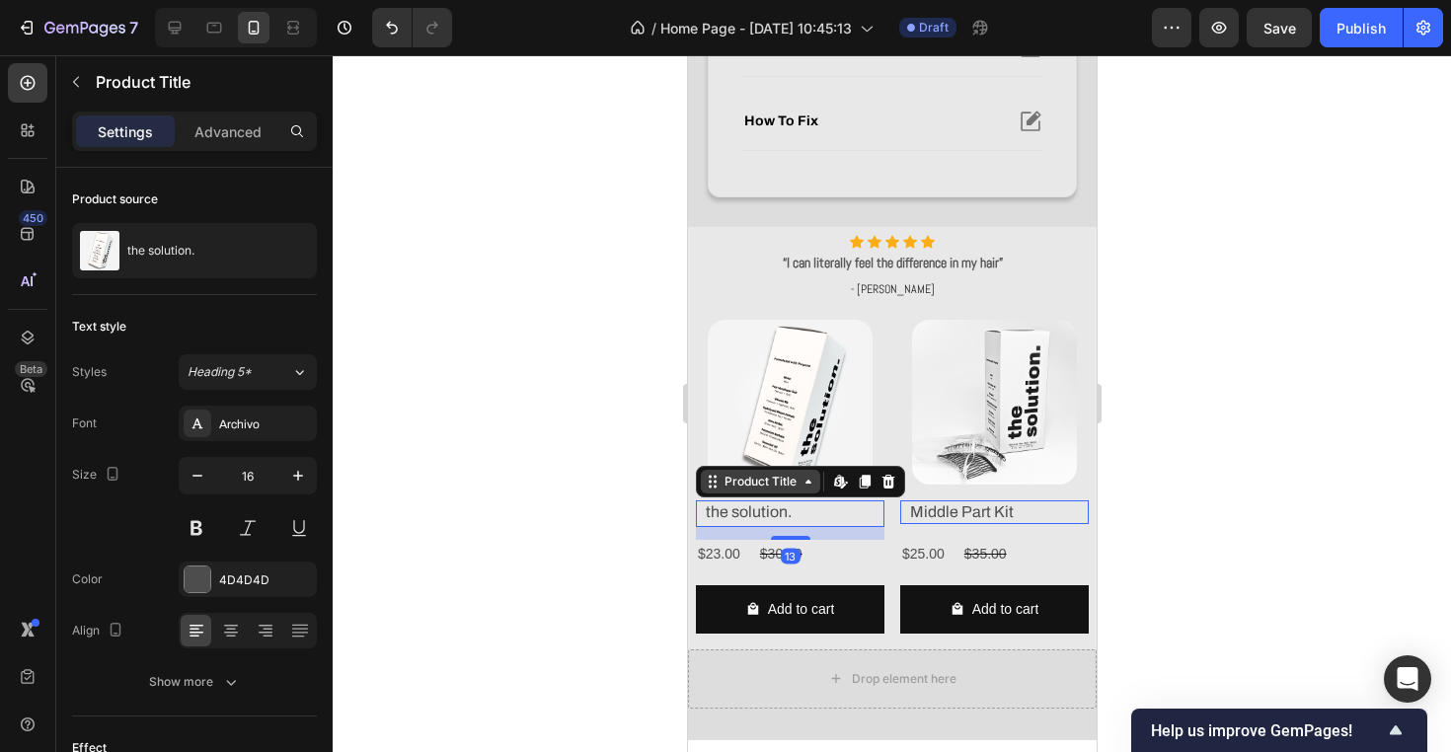
drag, startPoint x: 794, startPoint y: 536, endPoint x: 794, endPoint y: 480, distance: 56.3
click at [794, 500] on div "the solution. Product Title Edit content in Shopify 13" at bounding box center [789, 514] width 189 height 28
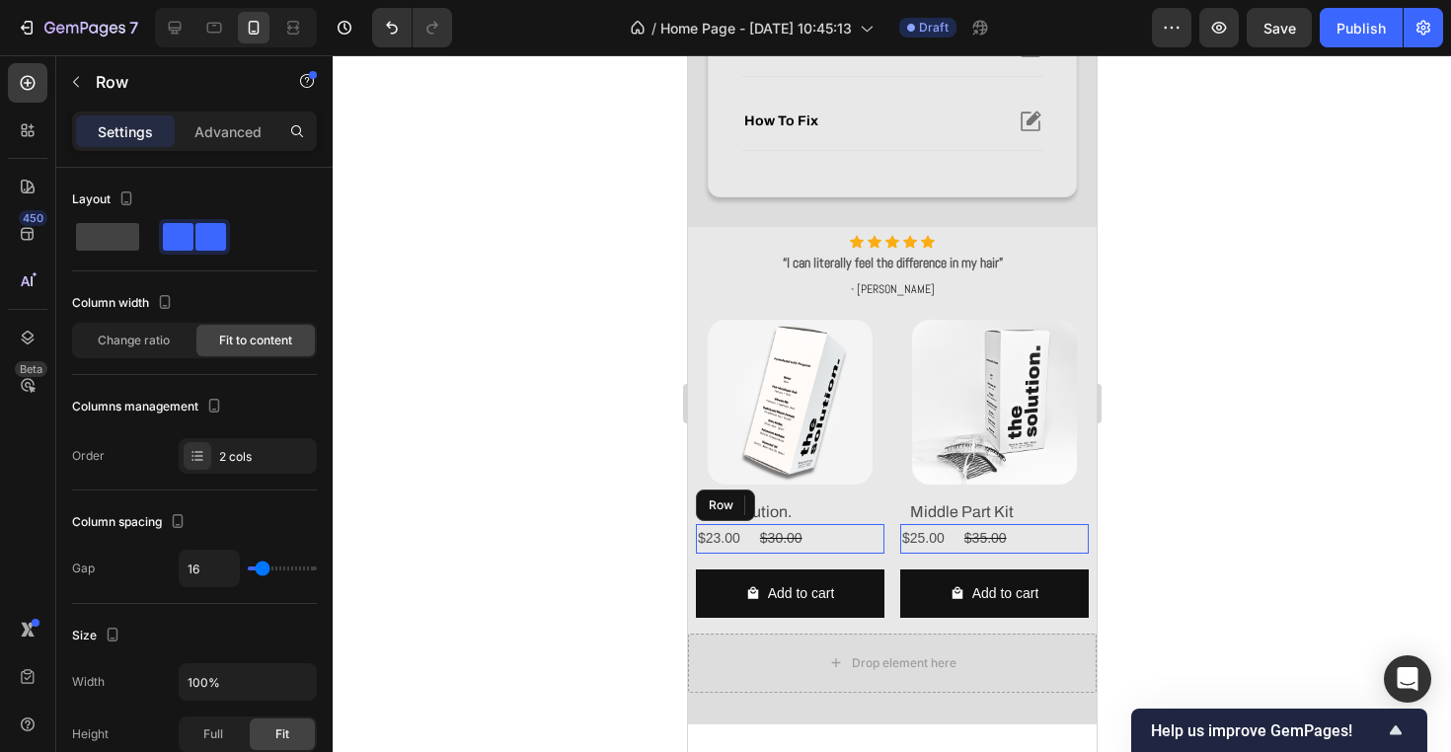
click at [741, 539] on div "$23.00 Product Price Product Price $30.00 Product Price Product Price Row" at bounding box center [789, 538] width 189 height 29
click at [251, 152] on div "Settings Advanced" at bounding box center [194, 140] width 276 height 56
click at [247, 150] on div "Settings Advanced" at bounding box center [194, 131] width 245 height 39
click at [231, 135] on p "Advanced" at bounding box center [227, 131] width 67 height 21
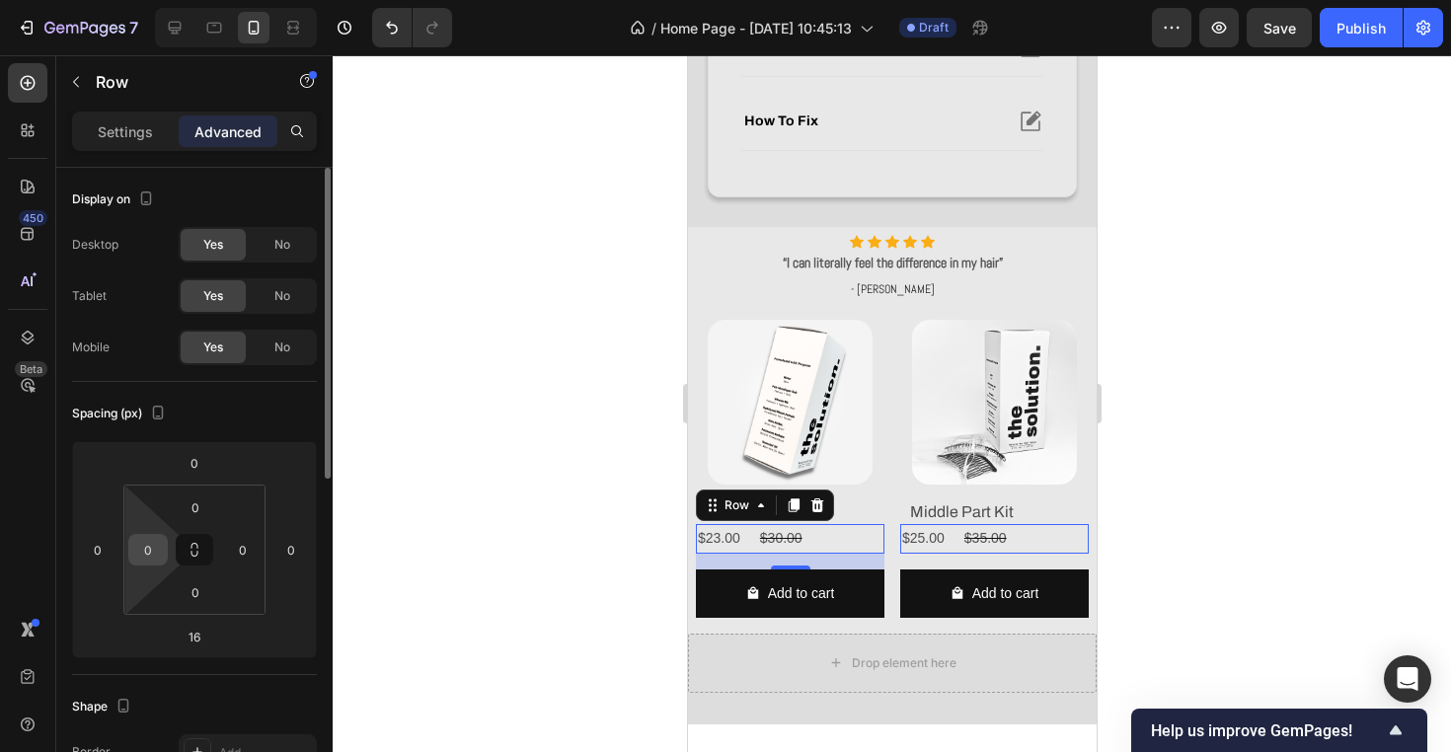
click at [146, 552] on input "0" at bounding box center [148, 550] width 30 height 30
type input "8"
drag, startPoint x: 777, startPoint y: 565, endPoint x: 777, endPoint y: 517, distance: 47.4
click at [777, 524] on div "$23.00 Product Price Product Price $30.00 Product Price Product Price Row 16" at bounding box center [789, 538] width 189 height 29
type input "0"
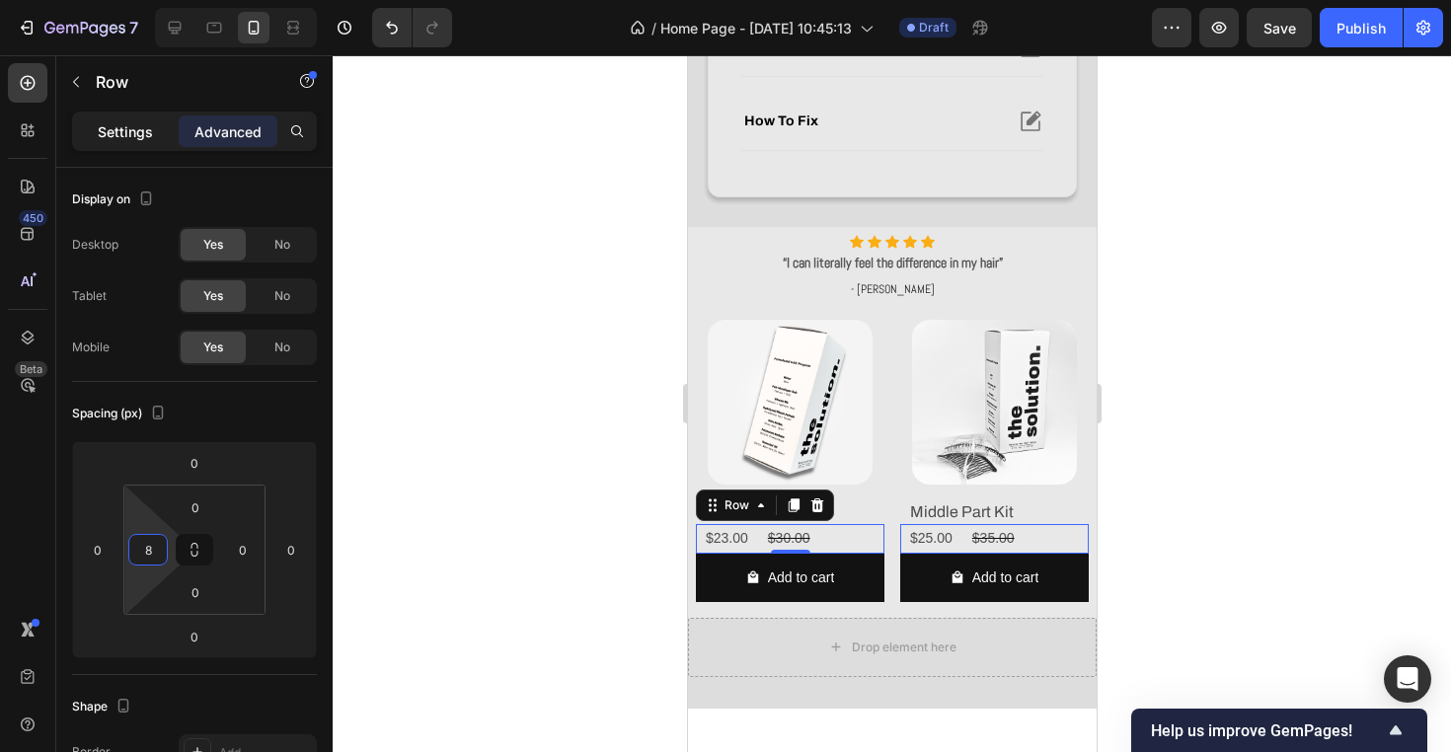
click at [149, 141] on p "Settings" at bounding box center [125, 131] width 55 height 21
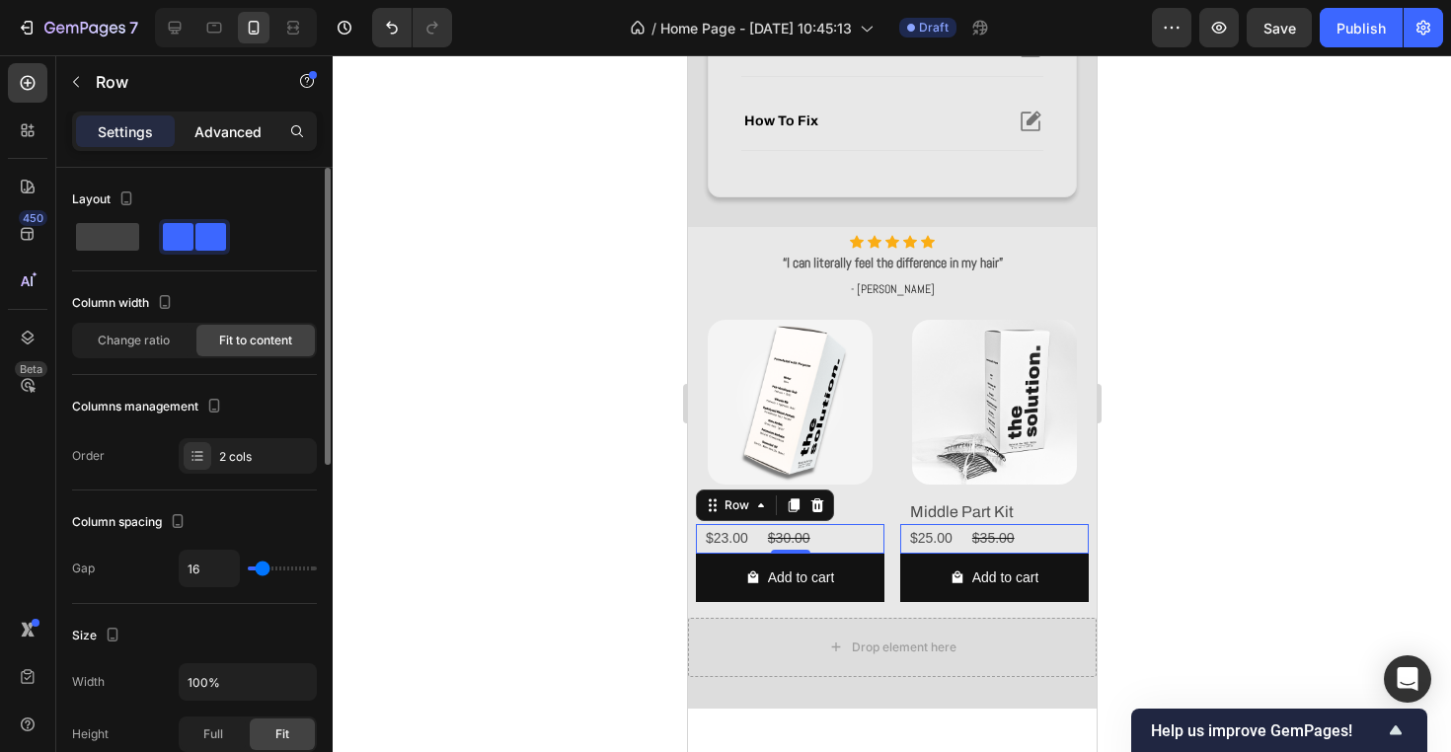
click at [226, 140] on p "Advanced" at bounding box center [227, 131] width 67 height 21
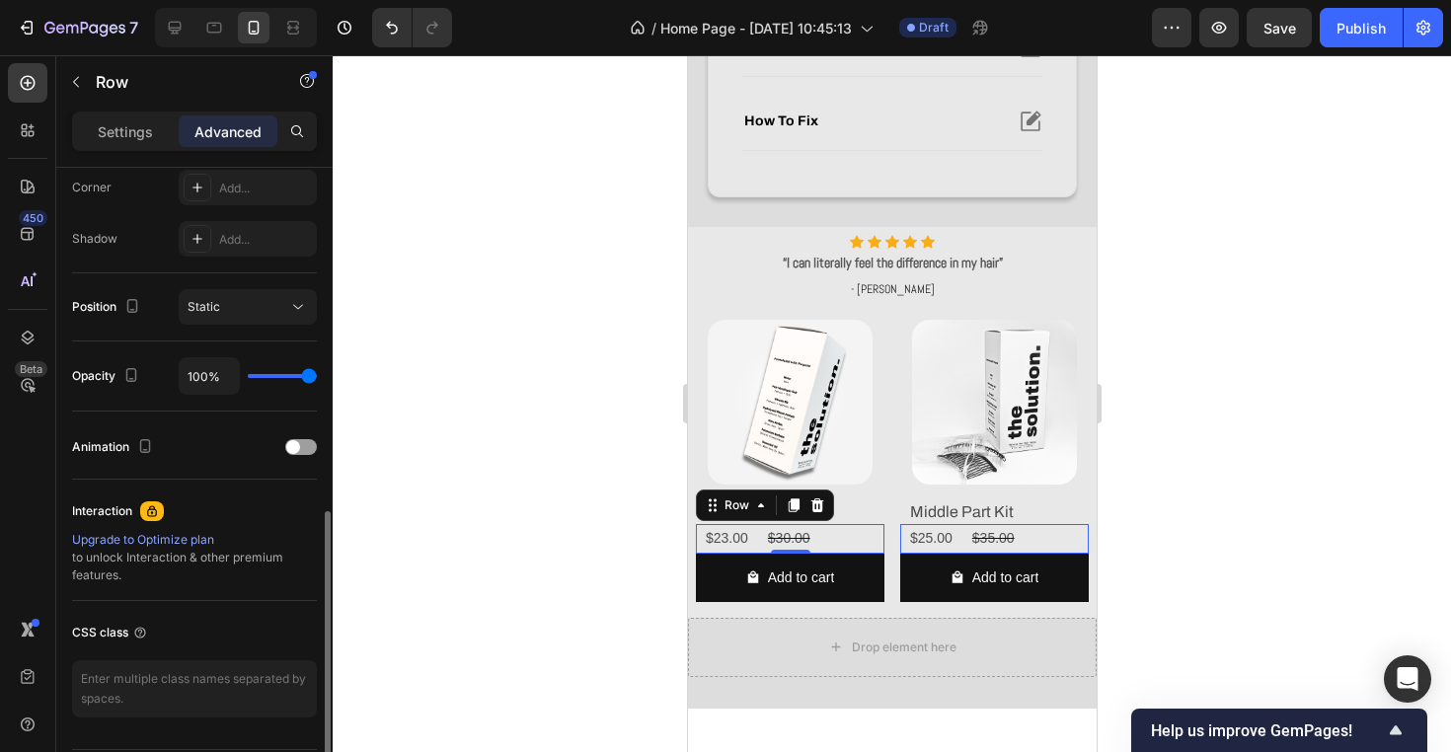
scroll to position [676, 0]
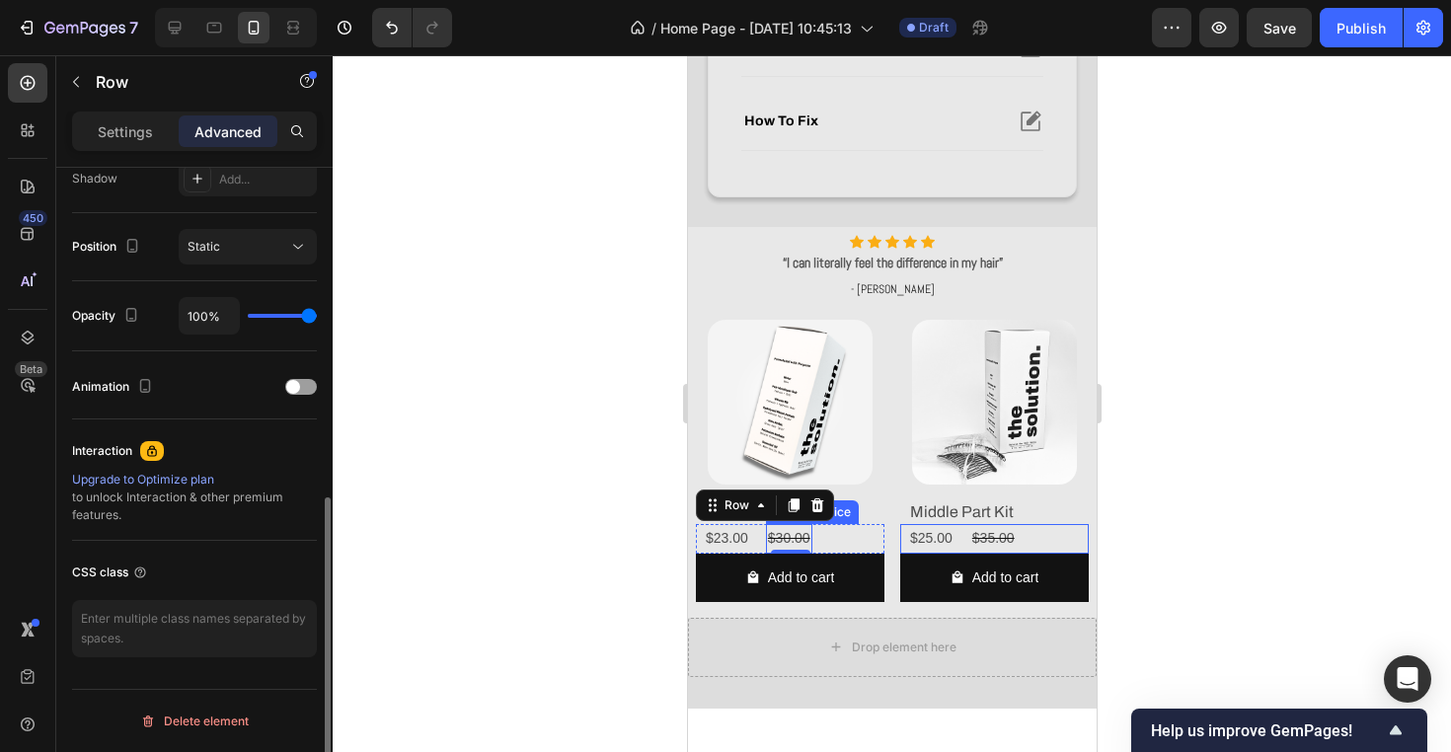
click at [784, 536] on div "$30.00" at bounding box center [788, 538] width 46 height 29
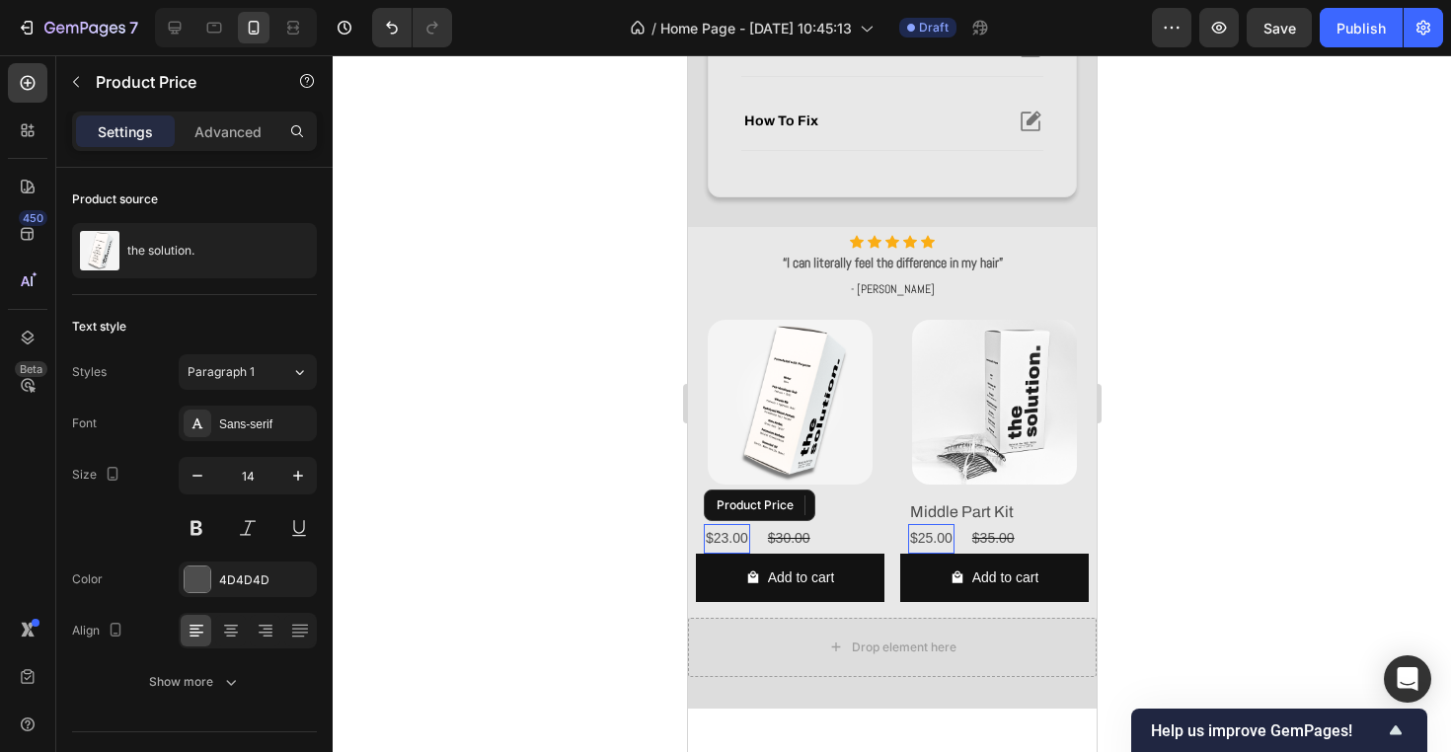
click at [733, 535] on div "$23.00" at bounding box center [726, 538] width 46 height 29
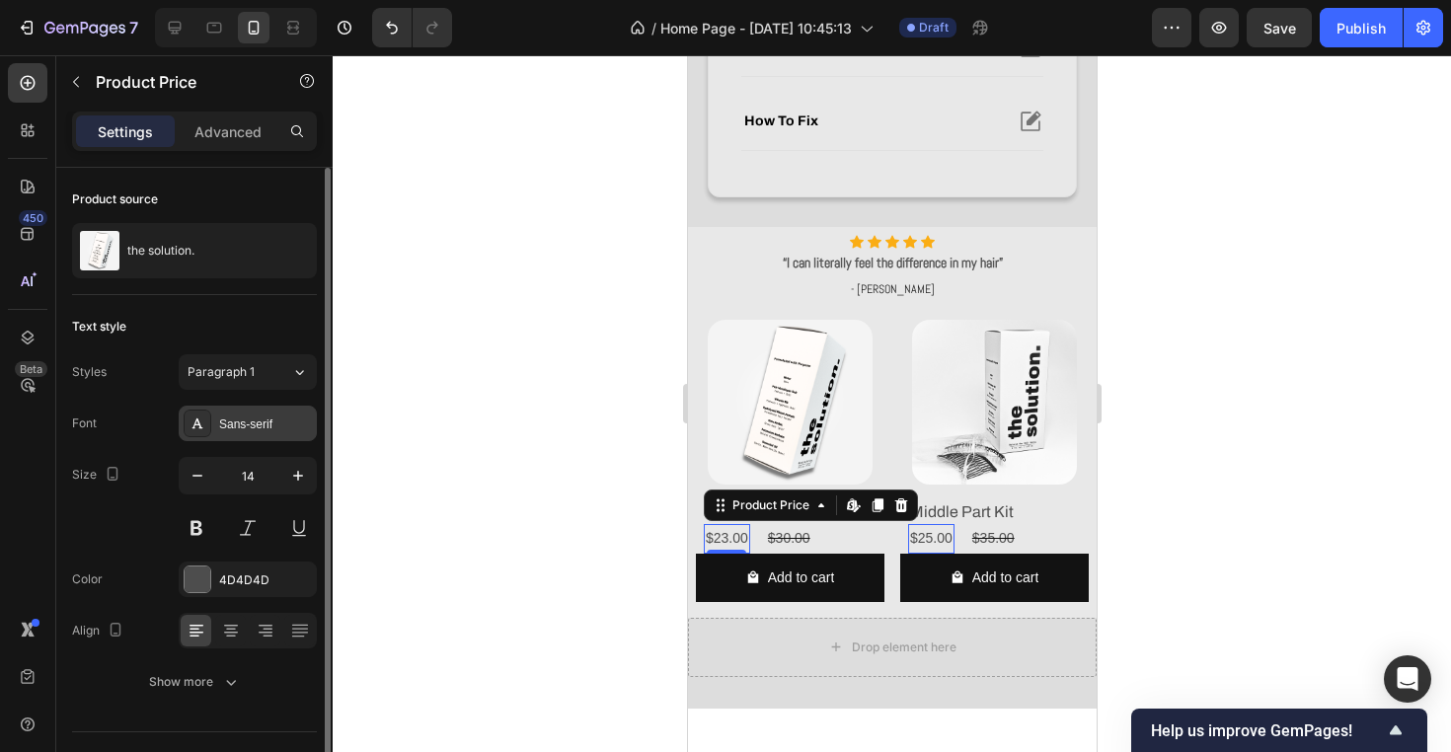
click at [275, 425] on div "Sans-serif" at bounding box center [265, 424] width 93 height 18
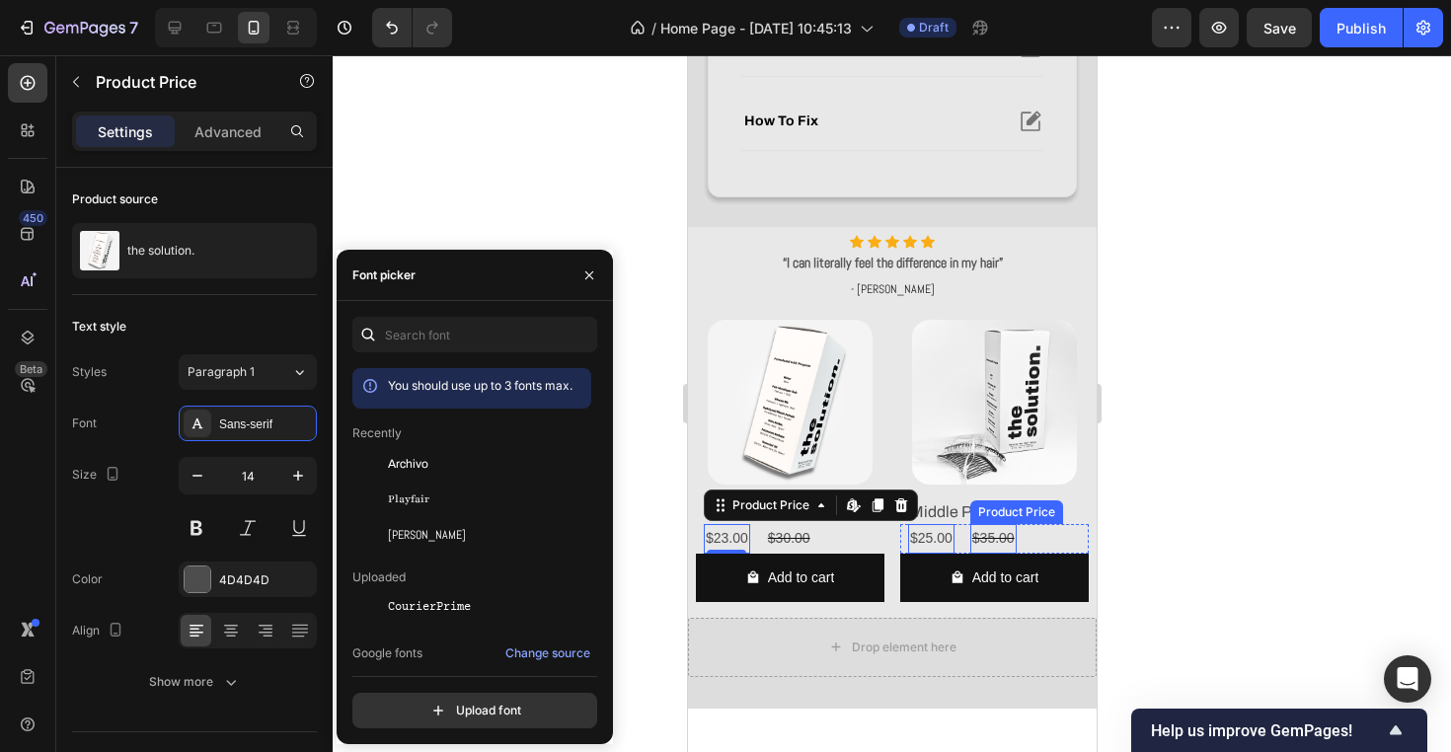
click at [991, 508] on div "Product Price" at bounding box center [1015, 512] width 85 height 18
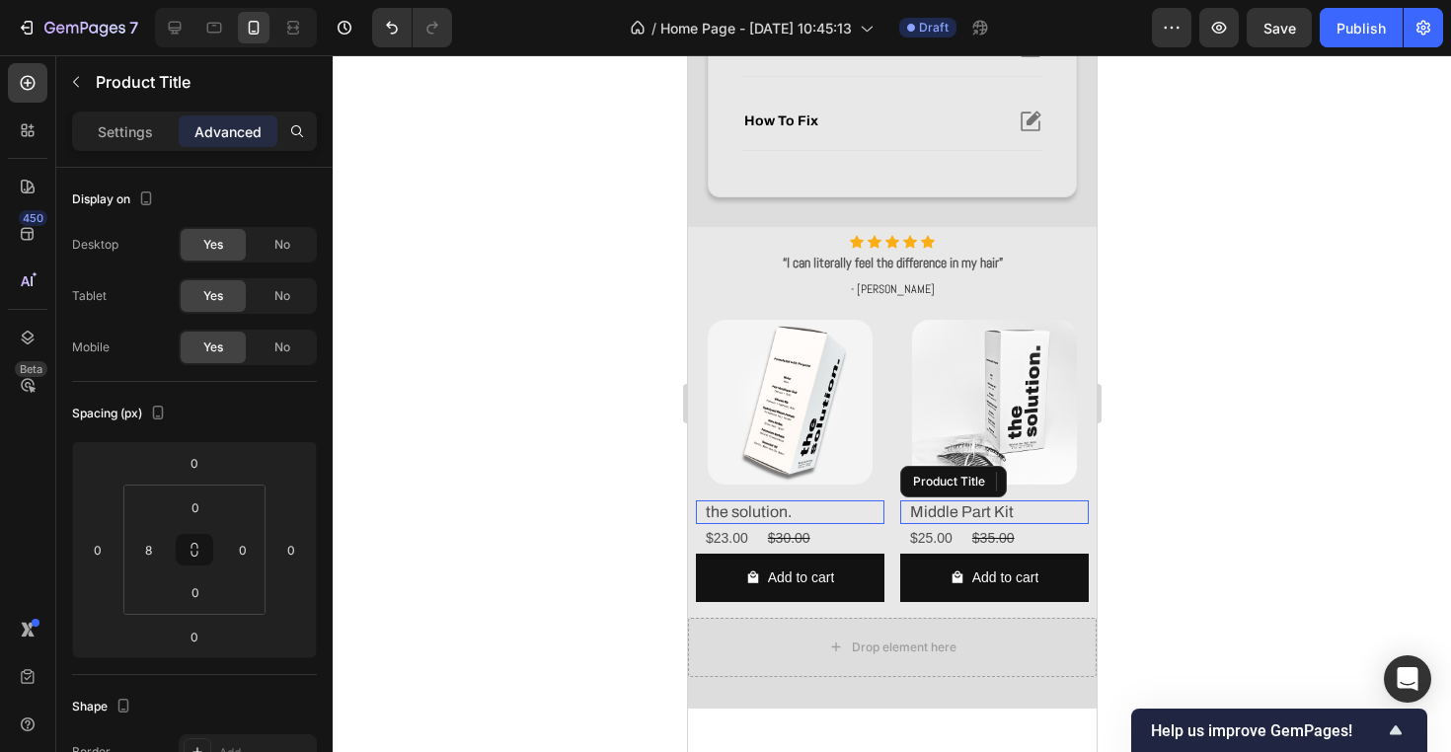
click at [944, 518] on h2 "Middle Part Kit" at bounding box center [997, 512] width 181 height 25
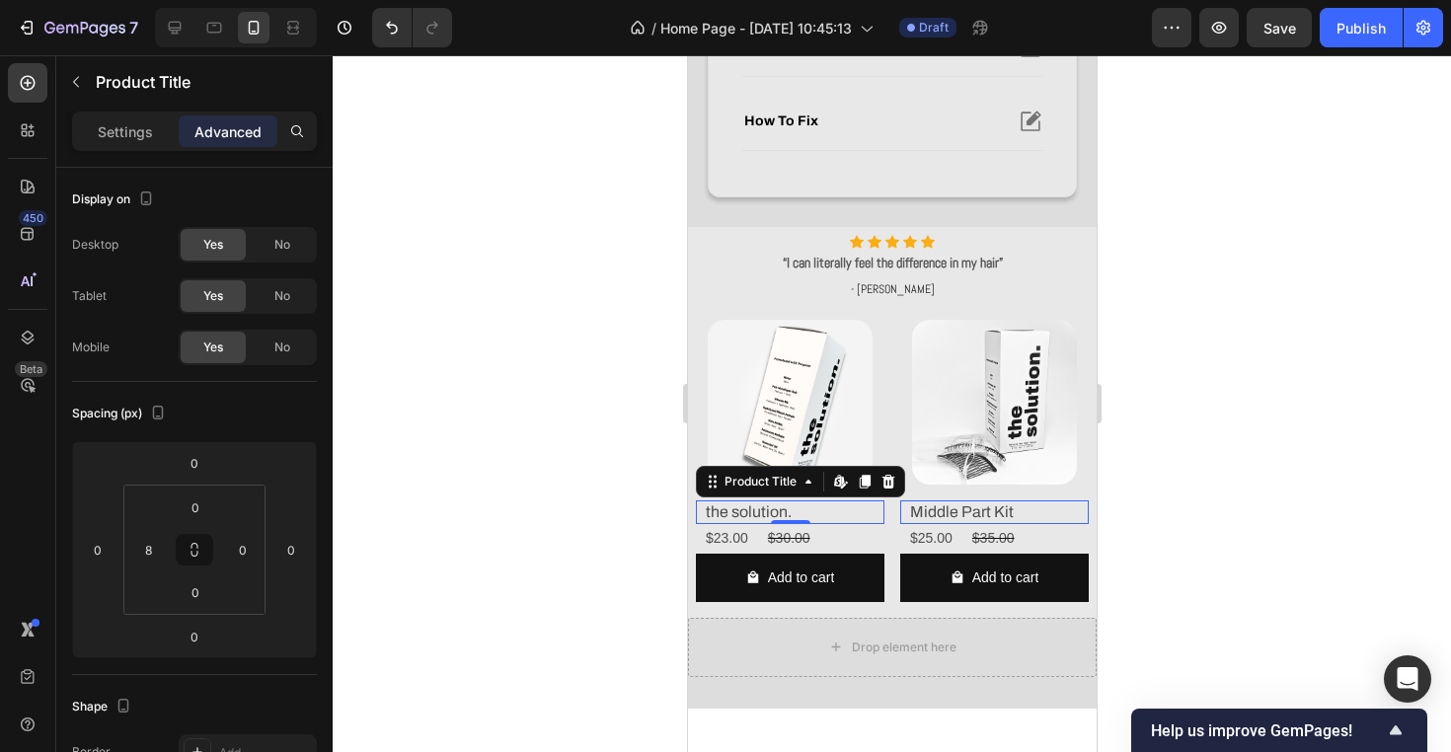
click at [749, 511] on h2 "the solution." at bounding box center [793, 512] width 181 height 25
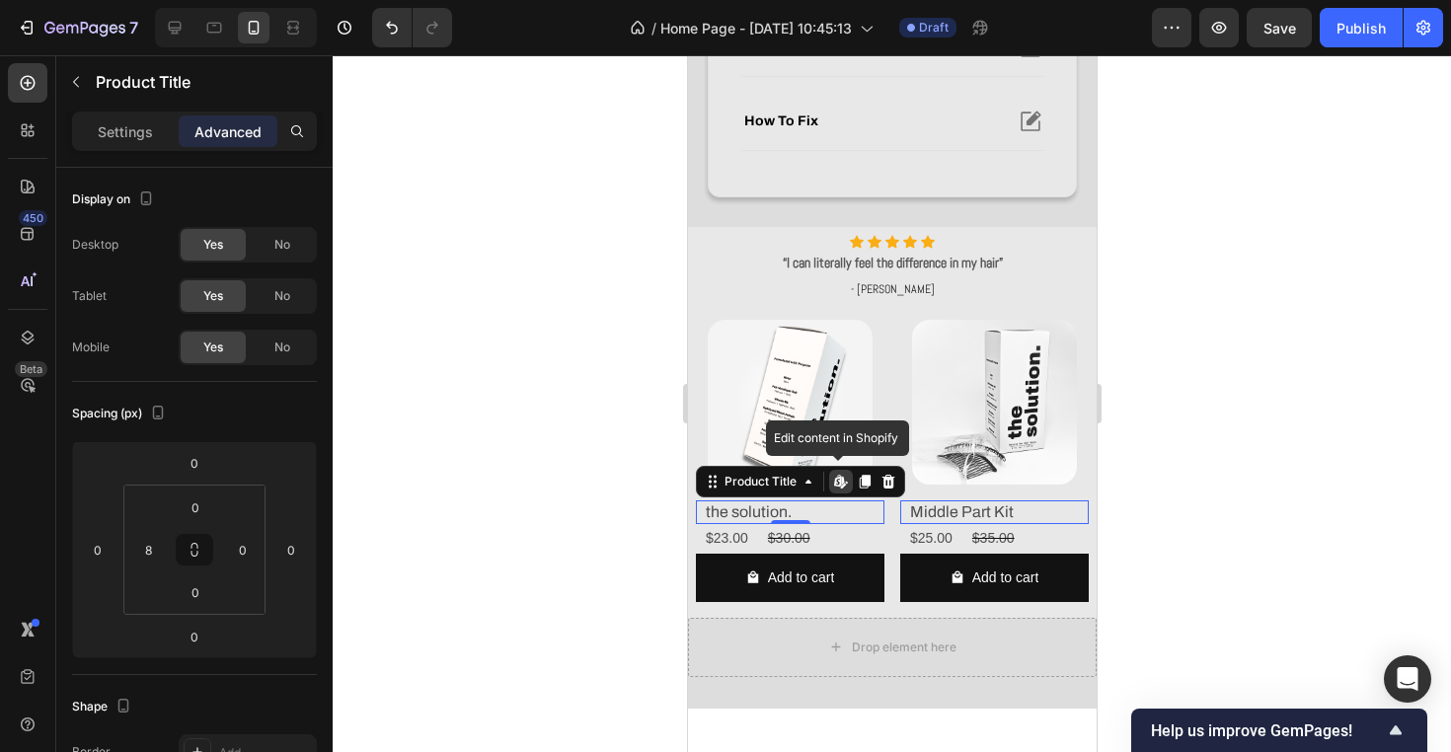
click at [749, 511] on h2 "the solution." at bounding box center [793, 512] width 181 height 25
click at [135, 138] on p "Settings" at bounding box center [125, 131] width 55 height 21
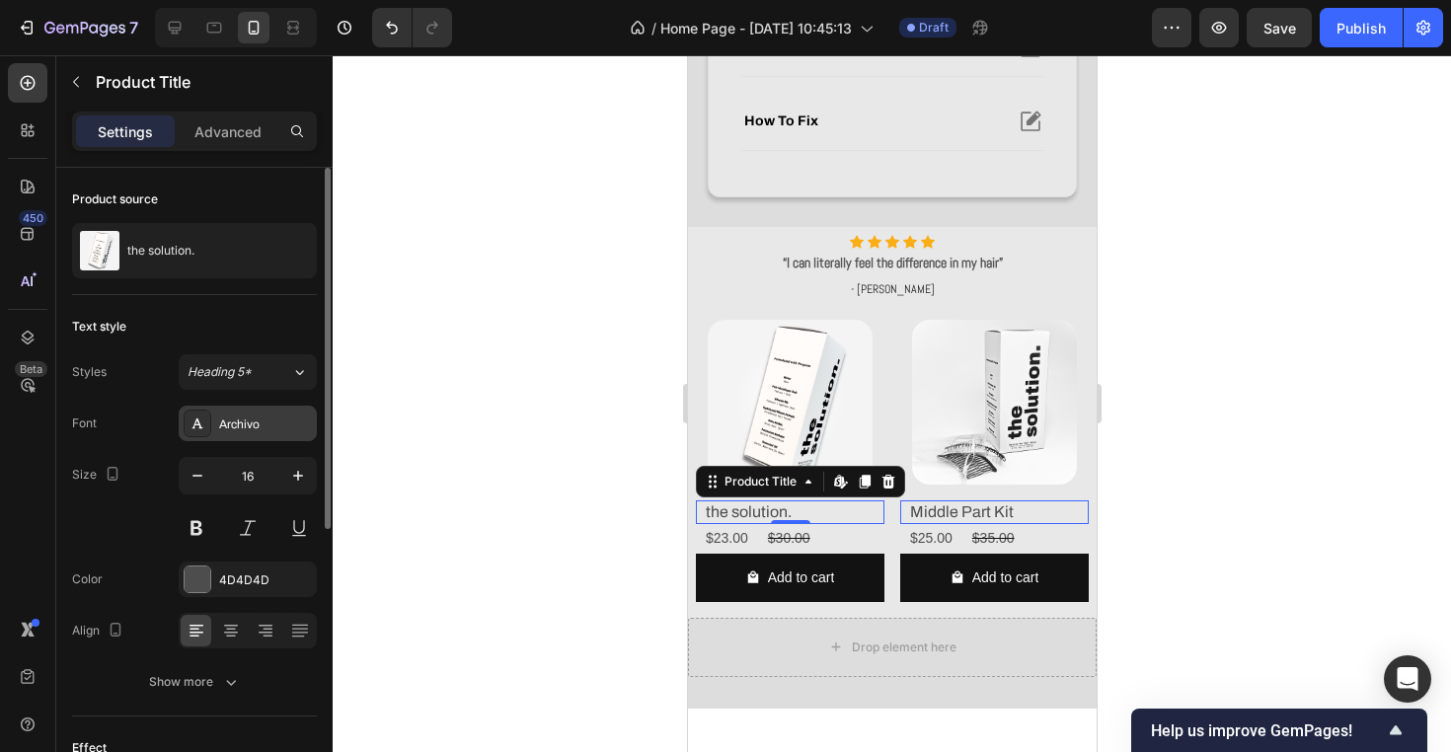
click at [249, 424] on div "Archivo" at bounding box center [265, 424] width 93 height 18
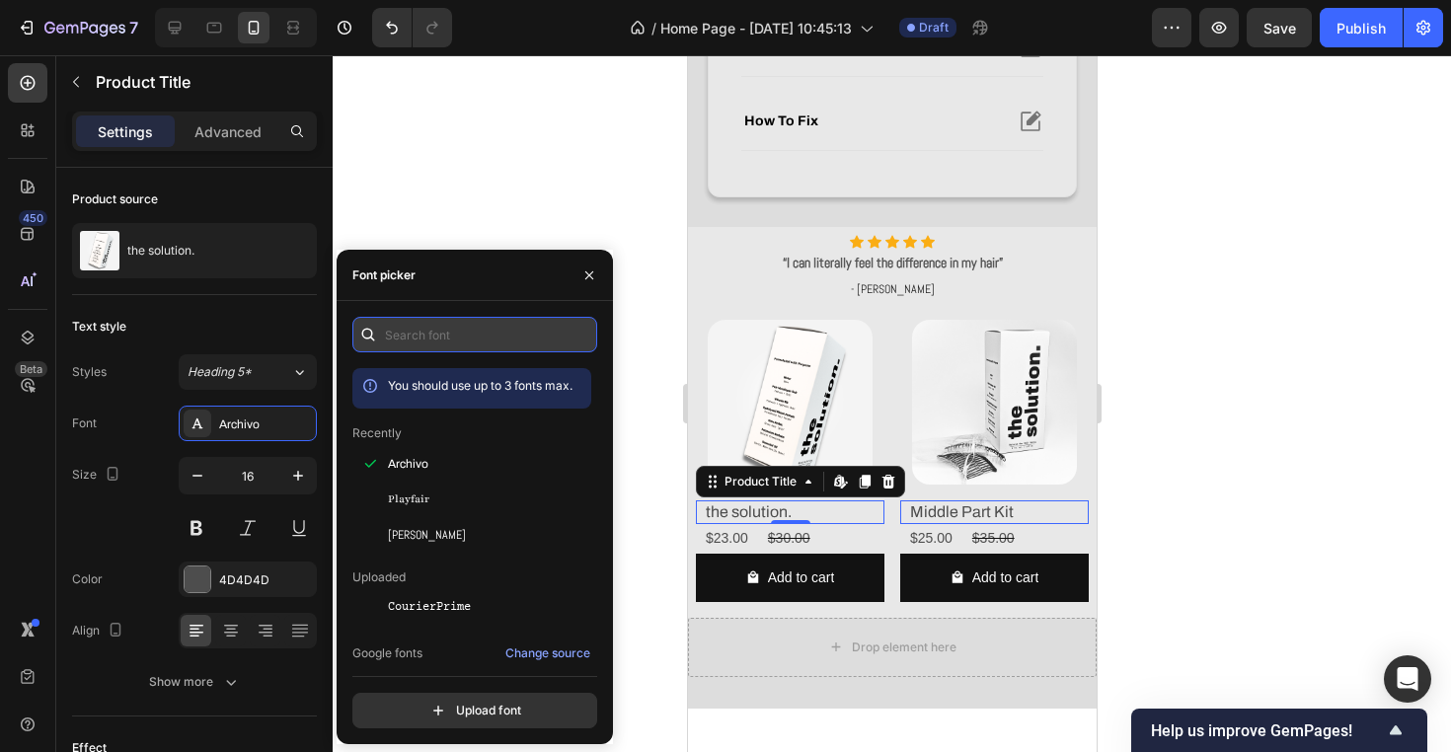
click at [487, 327] on input "text" at bounding box center [474, 335] width 245 height 36
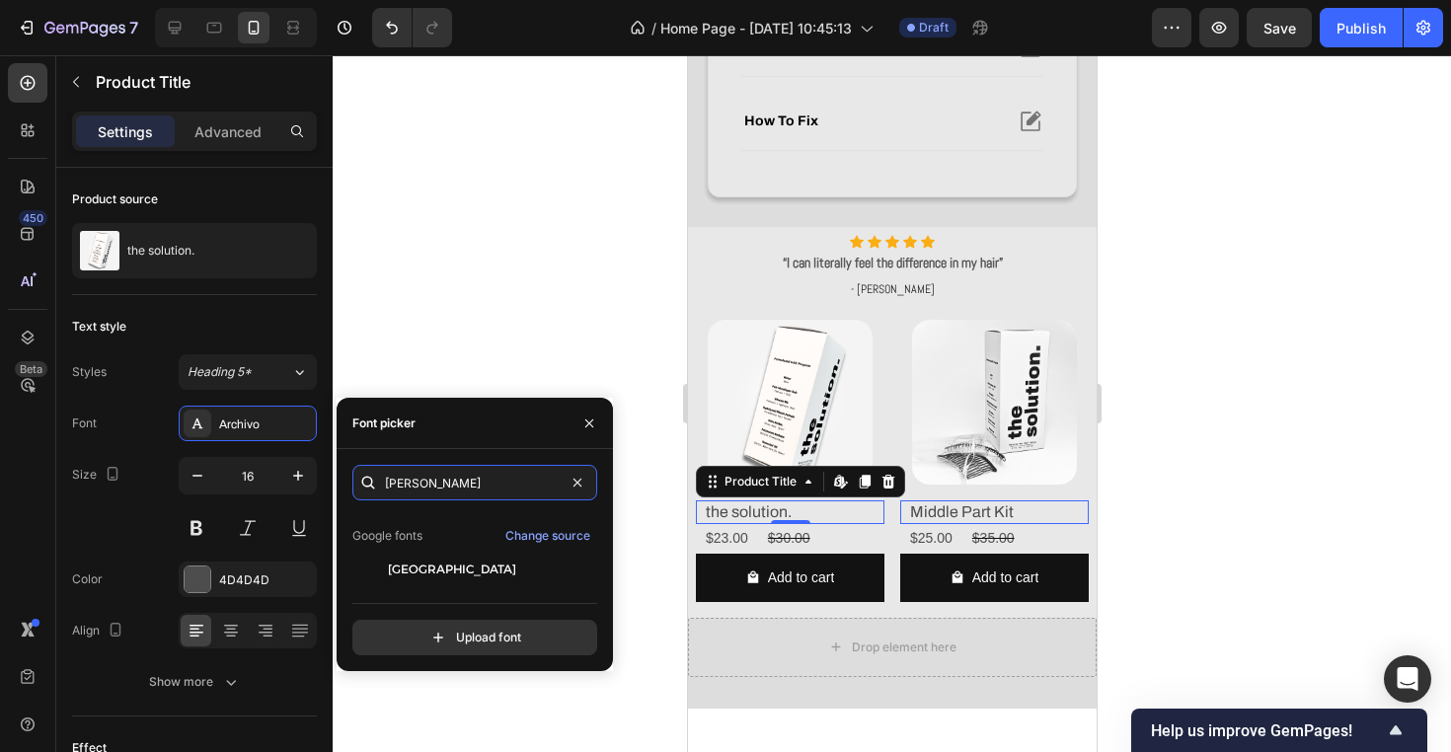
scroll to position [48, 0]
click at [486, 576] on div "[GEOGRAPHIC_DATA]" at bounding box center [487, 570] width 199 height 18
click at [549, 485] on input "alexandr" at bounding box center [474, 483] width 245 height 36
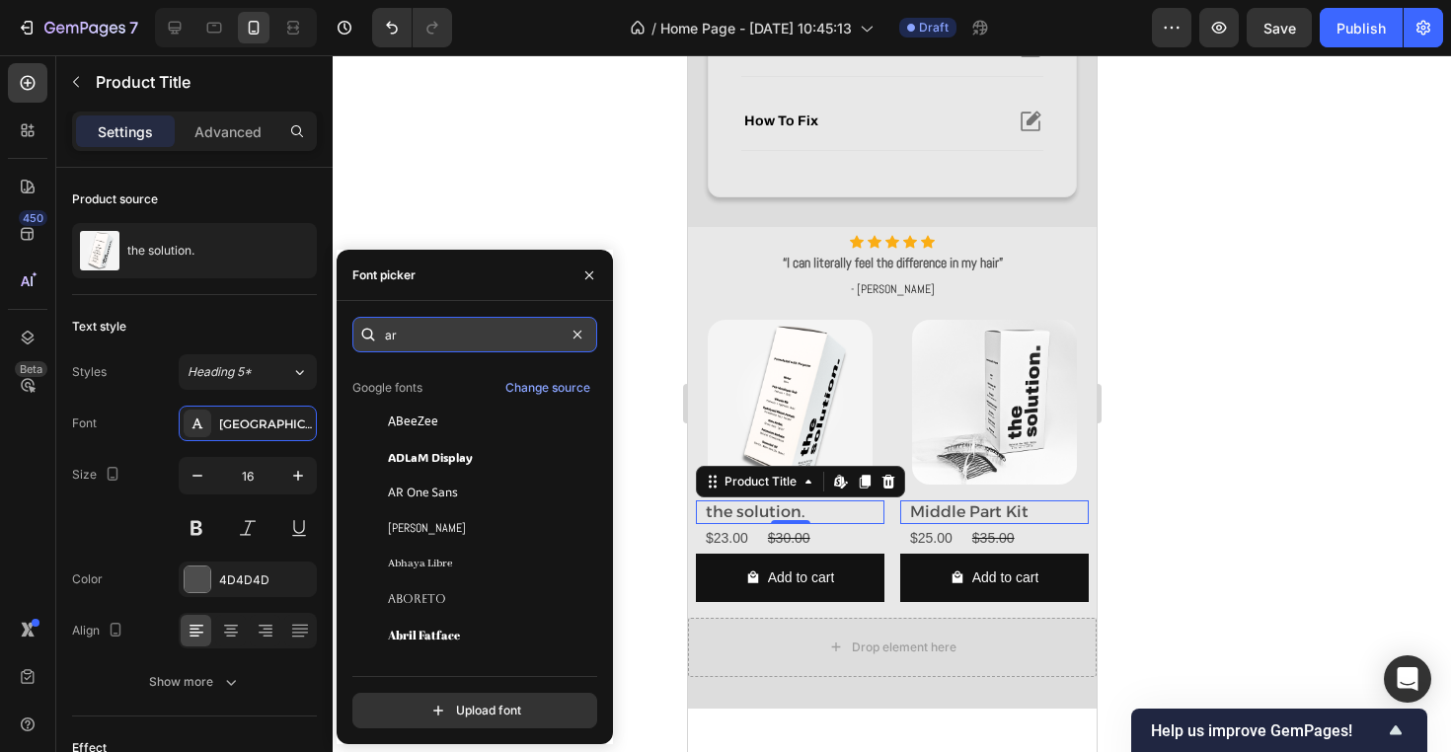
scroll to position [0, 0]
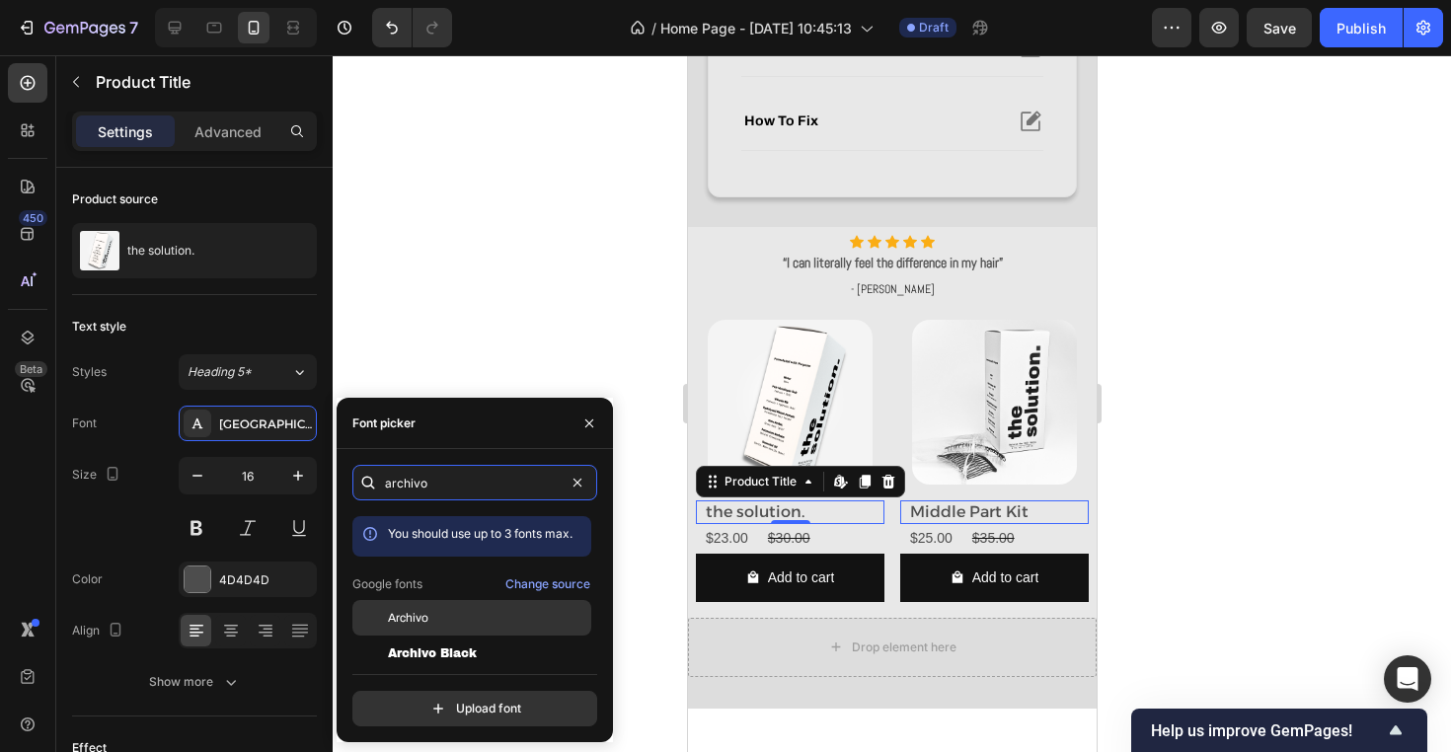
type input "archivo"
click at [507, 613] on div "Archivo" at bounding box center [487, 618] width 199 height 18
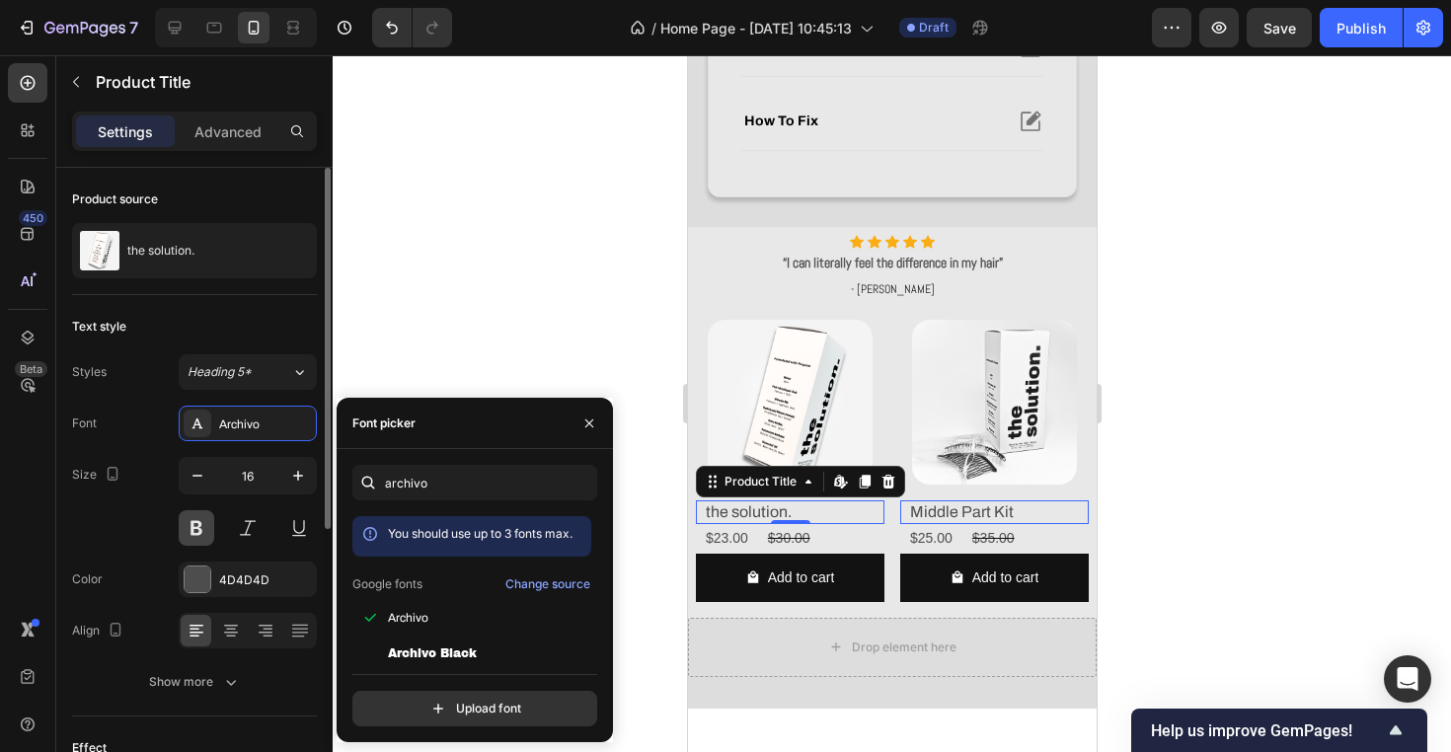
click at [205, 536] on button at bounding box center [197, 528] width 36 height 36
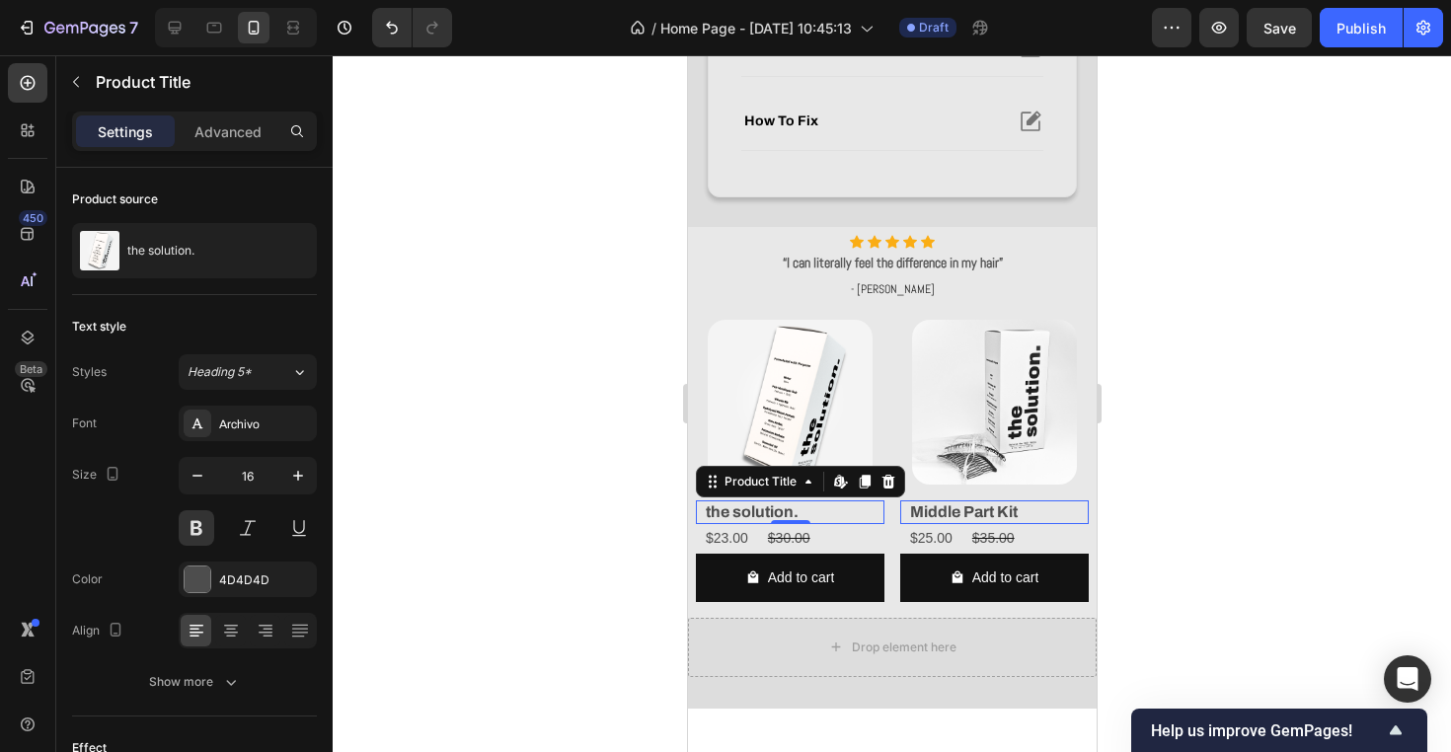
click at [753, 508] on h2 "the solution." at bounding box center [793, 512] width 181 height 25
click at [820, 514] on h2 "the solution." at bounding box center [793, 512] width 181 height 25
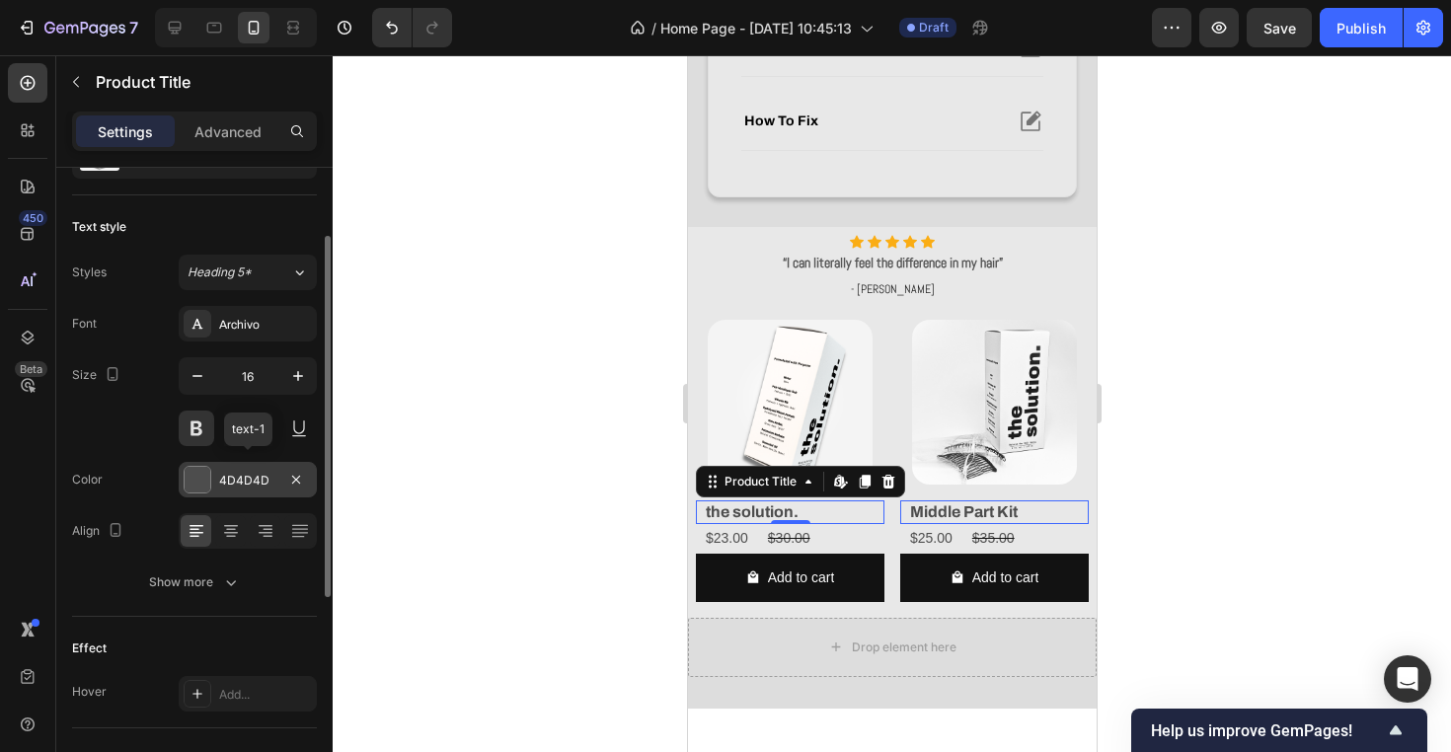
scroll to position [108, 0]
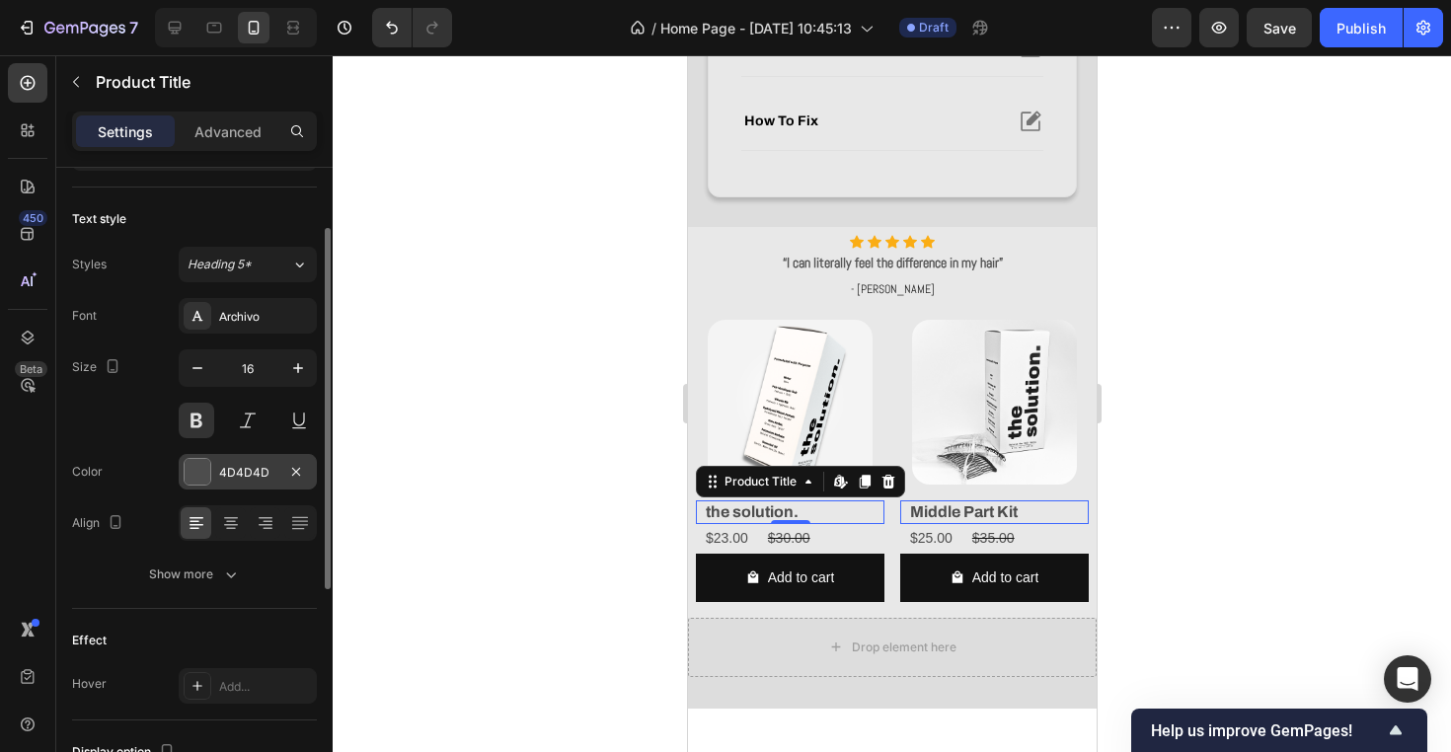
click at [257, 481] on div "4D4D4D" at bounding box center [247, 473] width 57 height 18
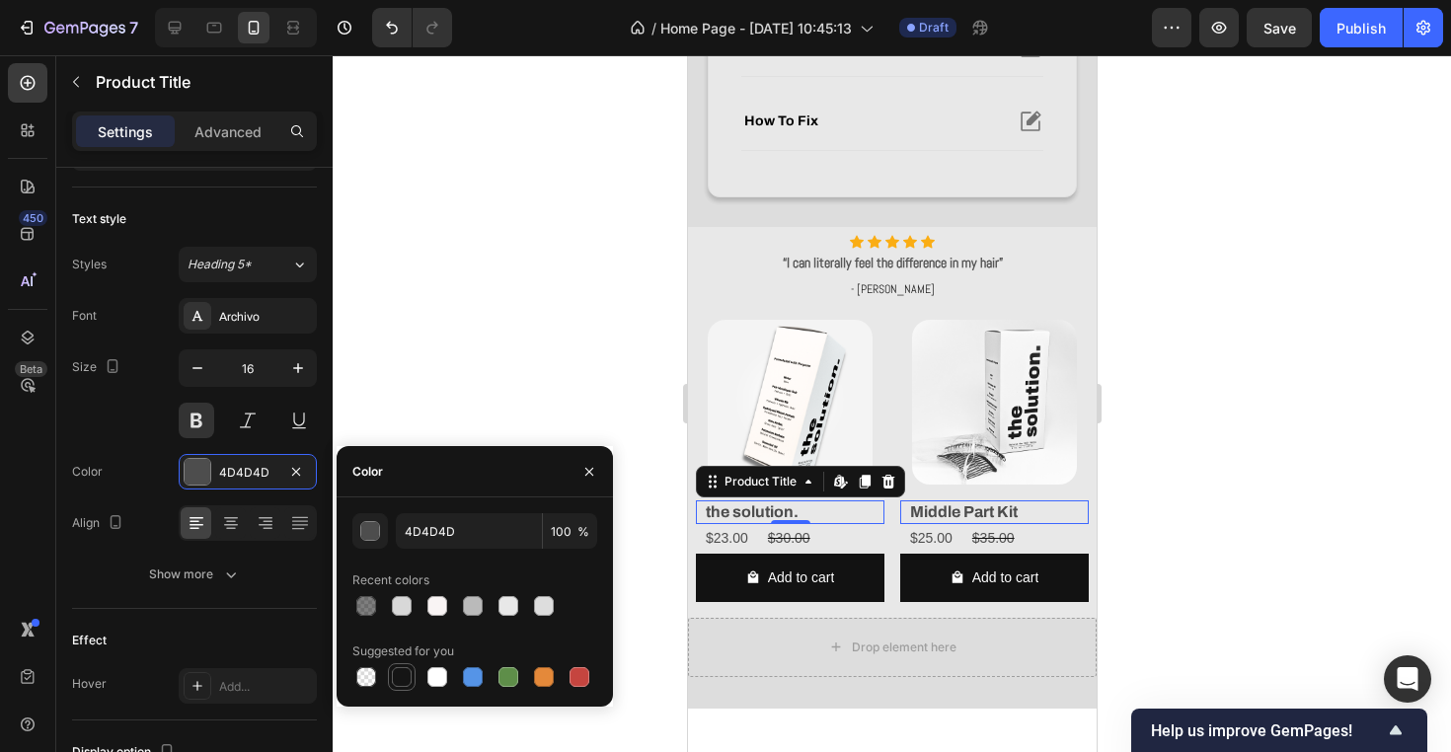
click at [398, 668] on div at bounding box center [402, 677] width 20 height 20
type input "151515"
click at [813, 528] on div "$23.00 Product Price Product Price $30.00 Product Price Product Price Row" at bounding box center [789, 538] width 189 height 29
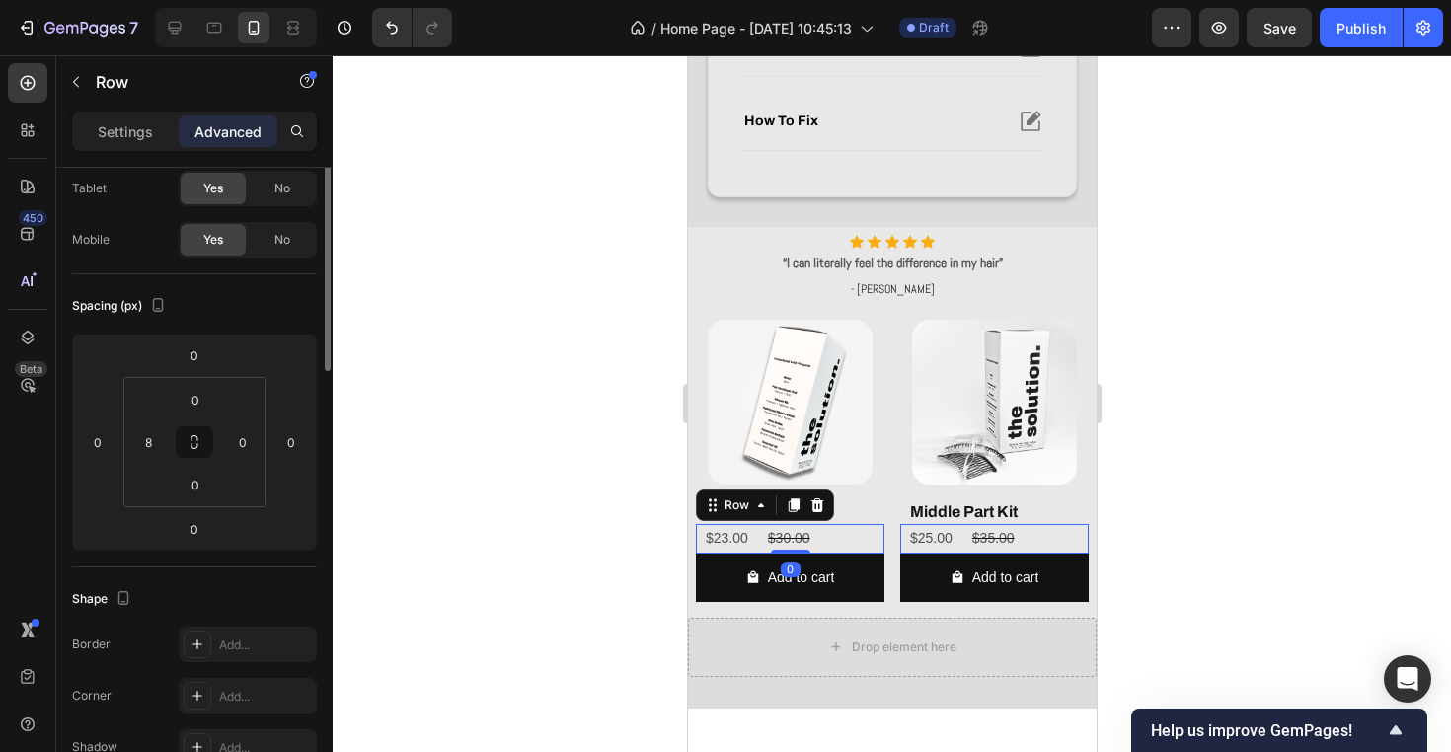
scroll to position [0, 0]
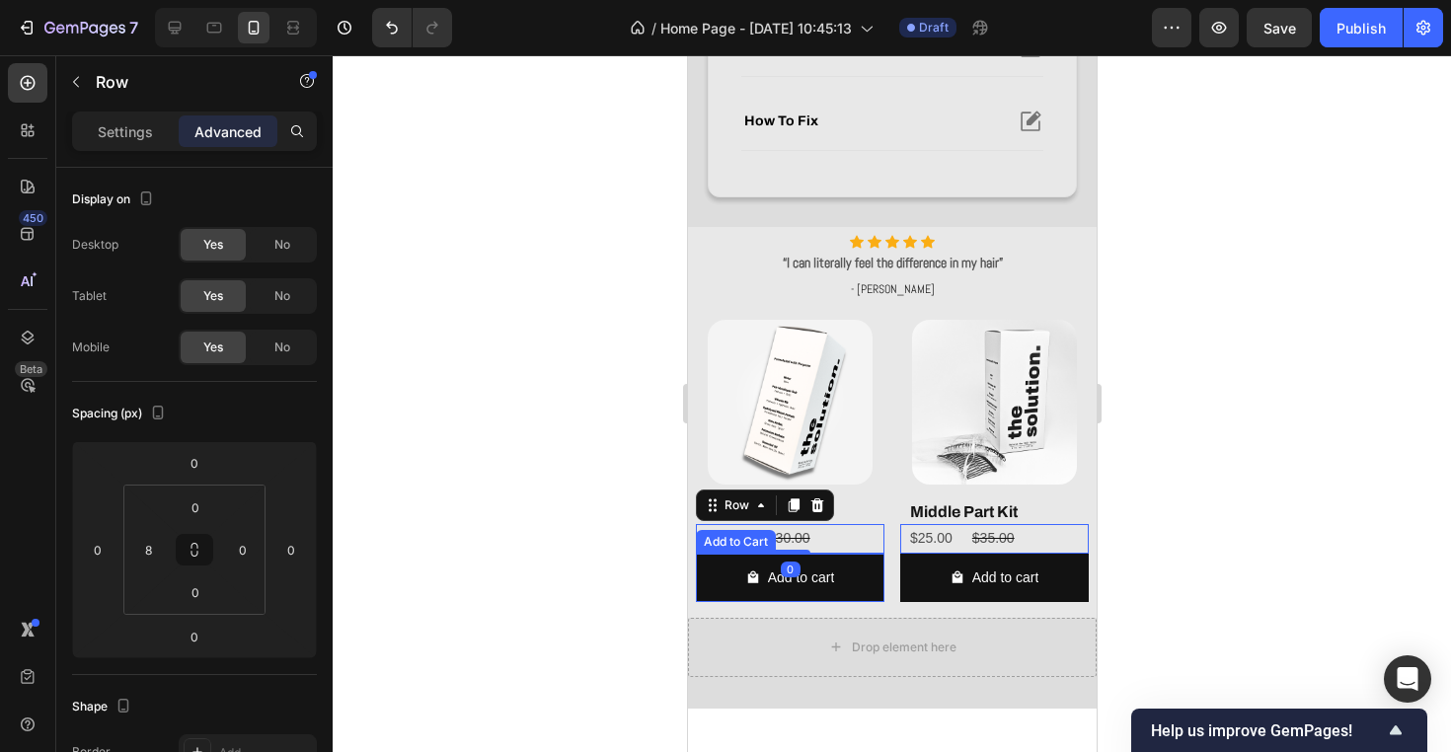
click at [580, 548] on div at bounding box center [892, 403] width 1118 height 697
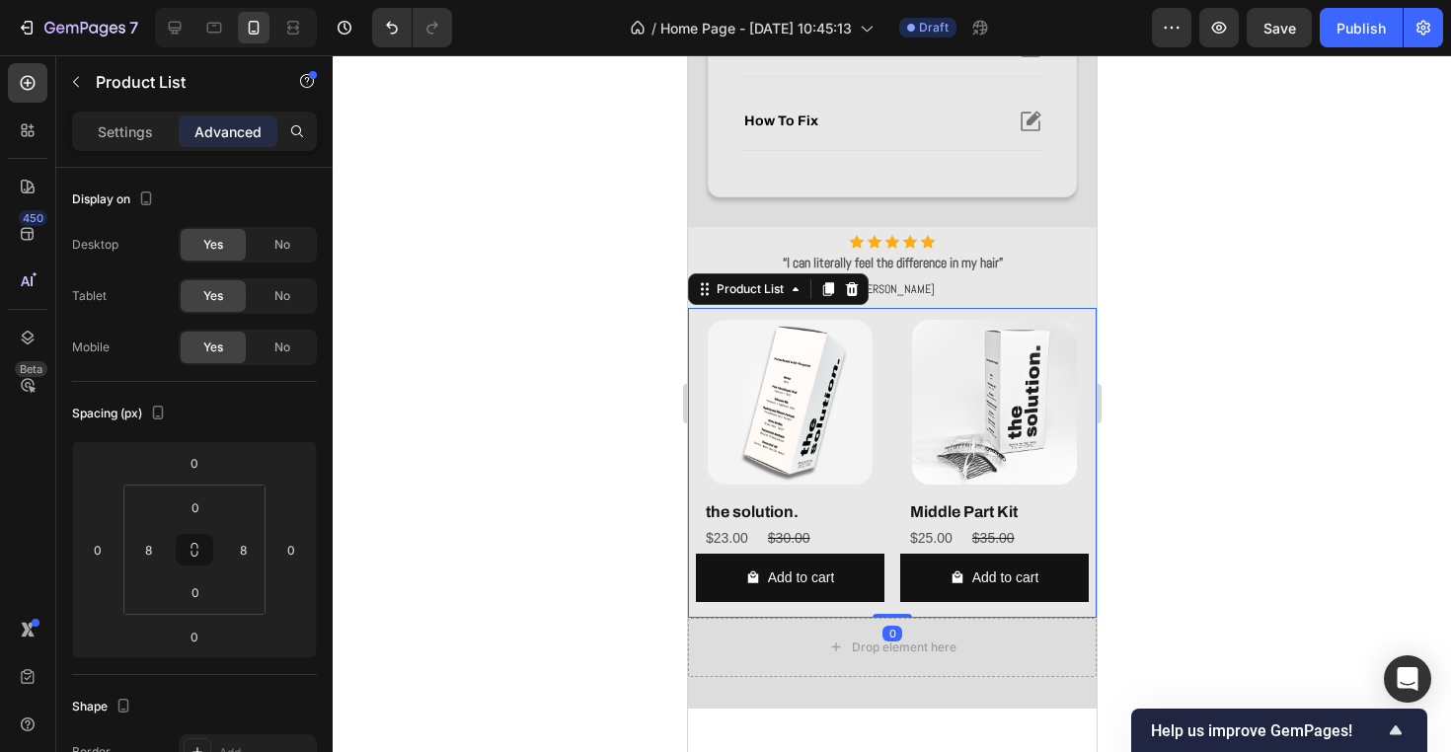
click at [691, 465] on div "Product Images the solution. Product Title $23.00 Product Price Product Price $…" at bounding box center [891, 463] width 409 height 310
click at [694, 517] on div "Product Images the solution. Product Title $23.00 Product Price Product Price $…" at bounding box center [891, 463] width 409 height 310
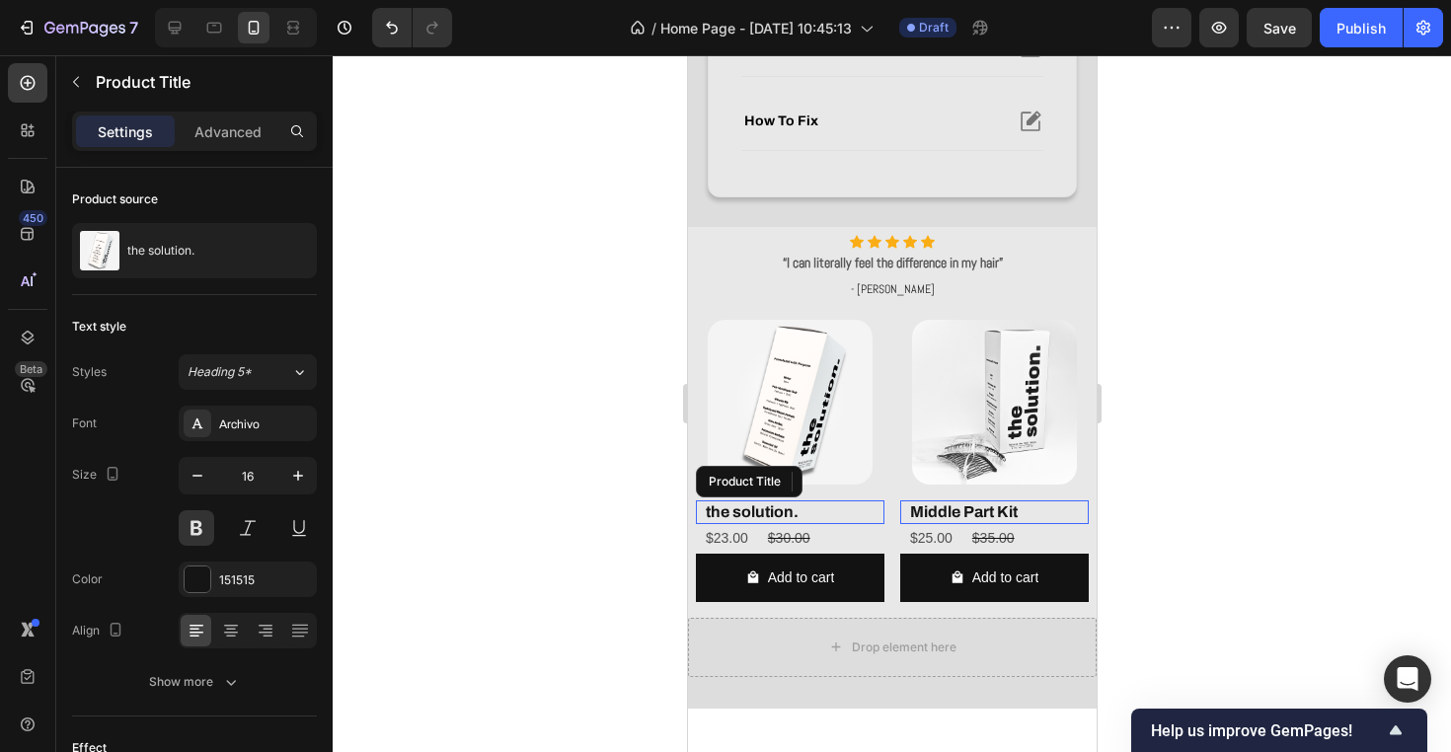
click at [720, 514] on h2 "the solution." at bounding box center [793, 512] width 181 height 25
click at [219, 128] on p "Advanced" at bounding box center [227, 131] width 67 height 21
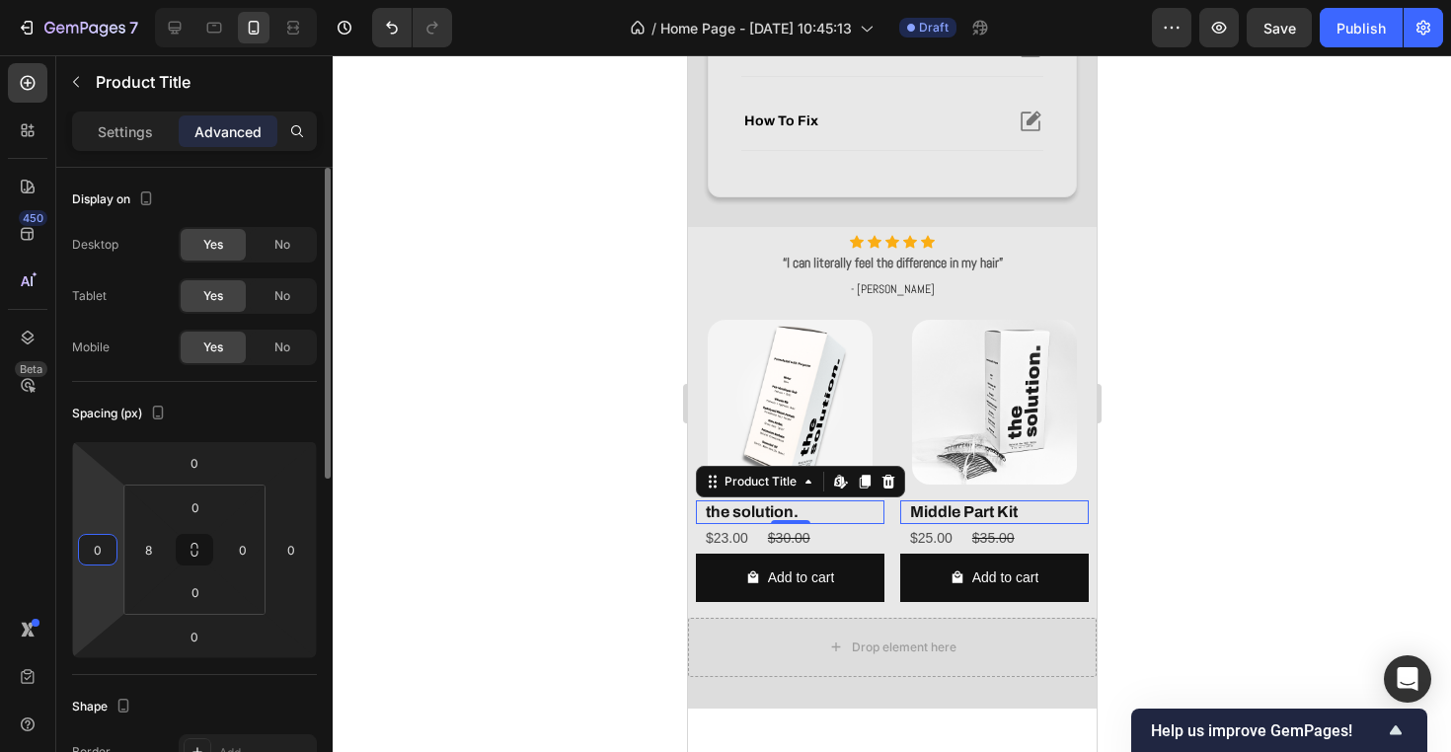
click at [86, 558] on input "0" at bounding box center [98, 550] width 30 height 30
type input "8"
click at [462, 489] on div at bounding box center [892, 403] width 1118 height 697
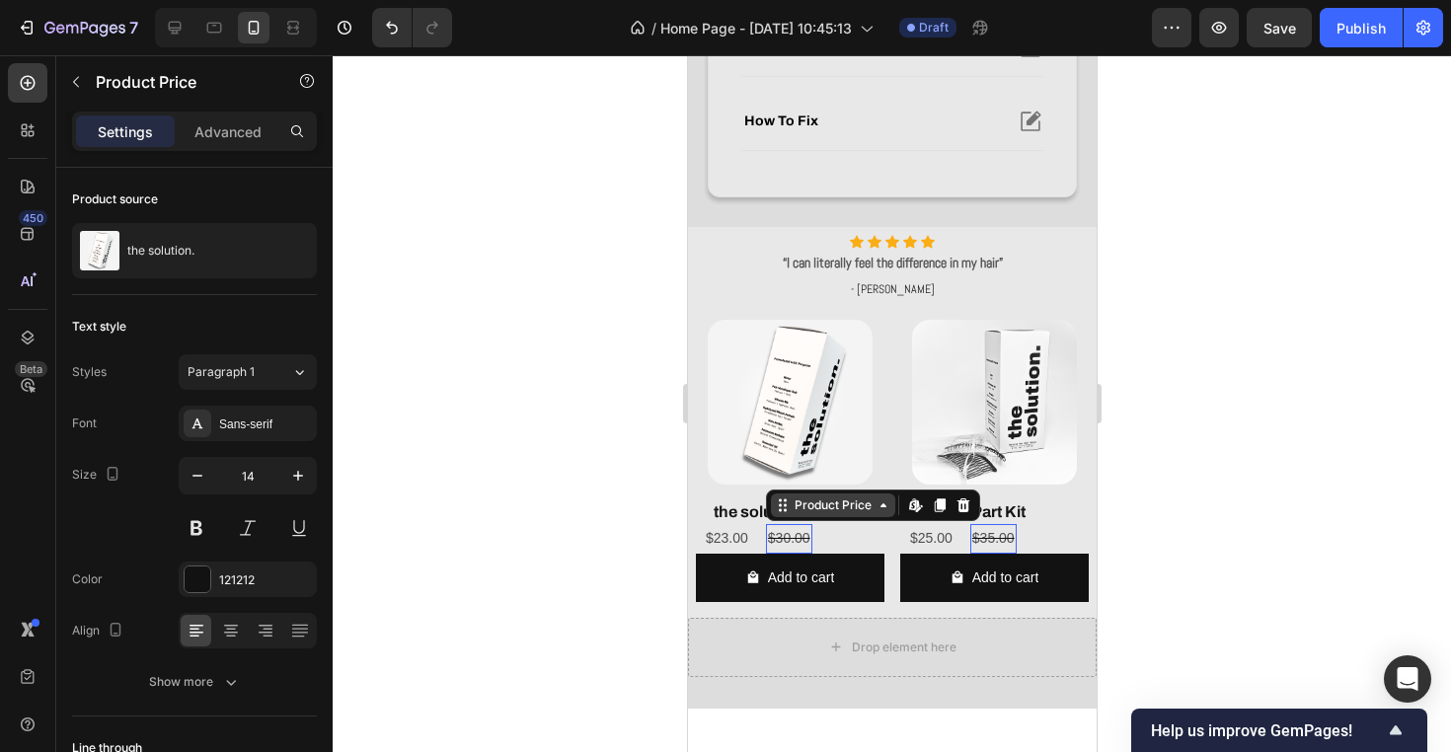
click at [793, 513] on div "Product Price" at bounding box center [832, 505] width 124 height 24
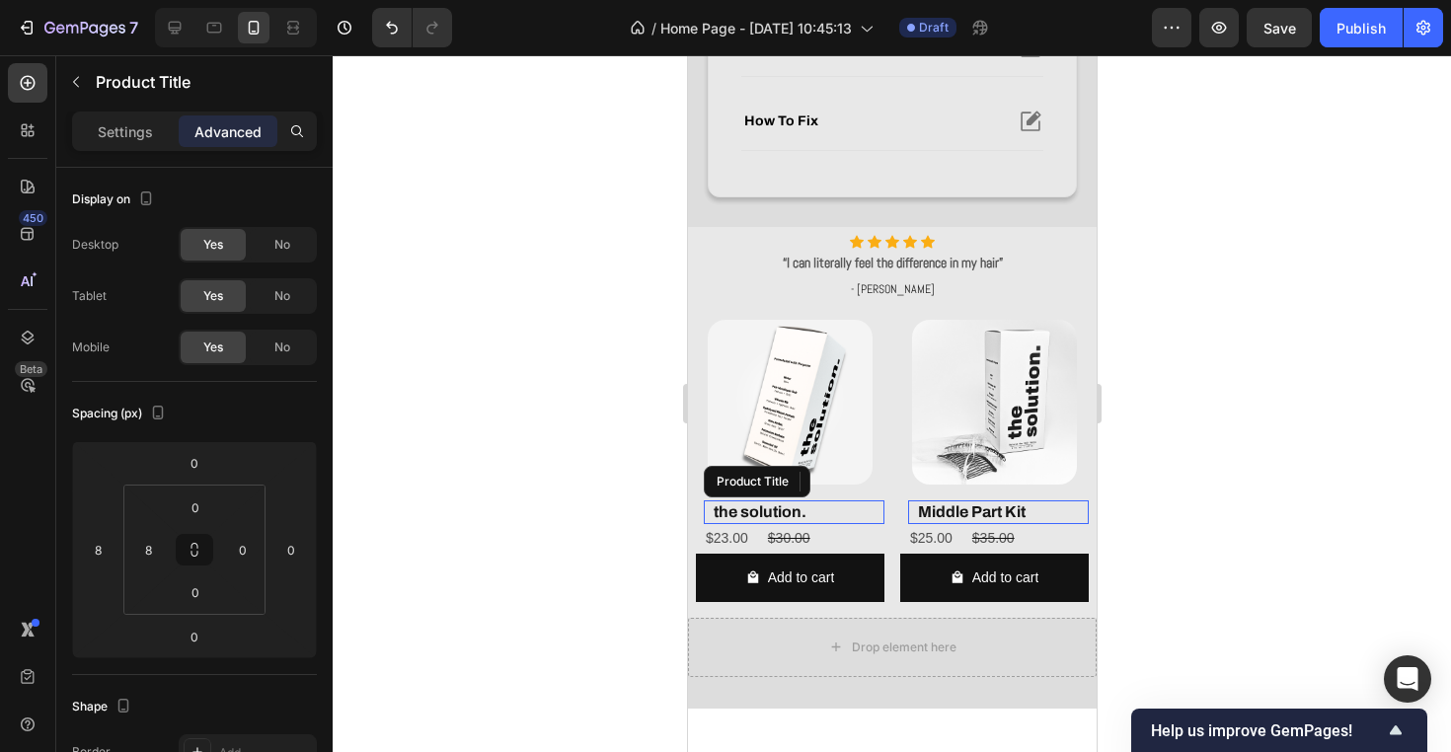
click at [743, 507] on h2 "the solution." at bounding box center [797, 512] width 173 height 25
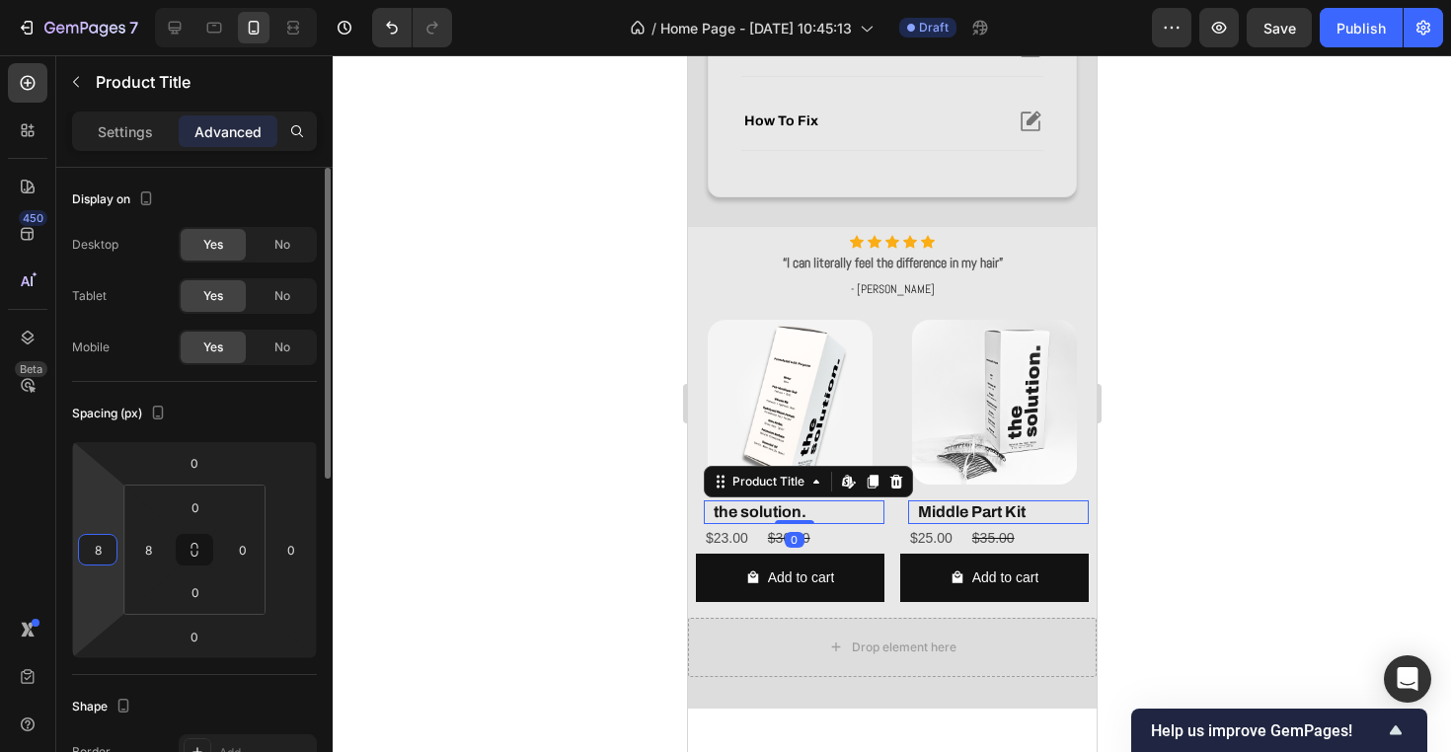
click at [100, 543] on input "8" at bounding box center [98, 550] width 30 height 30
click at [126, 126] on p "Settings" at bounding box center [125, 131] width 55 height 21
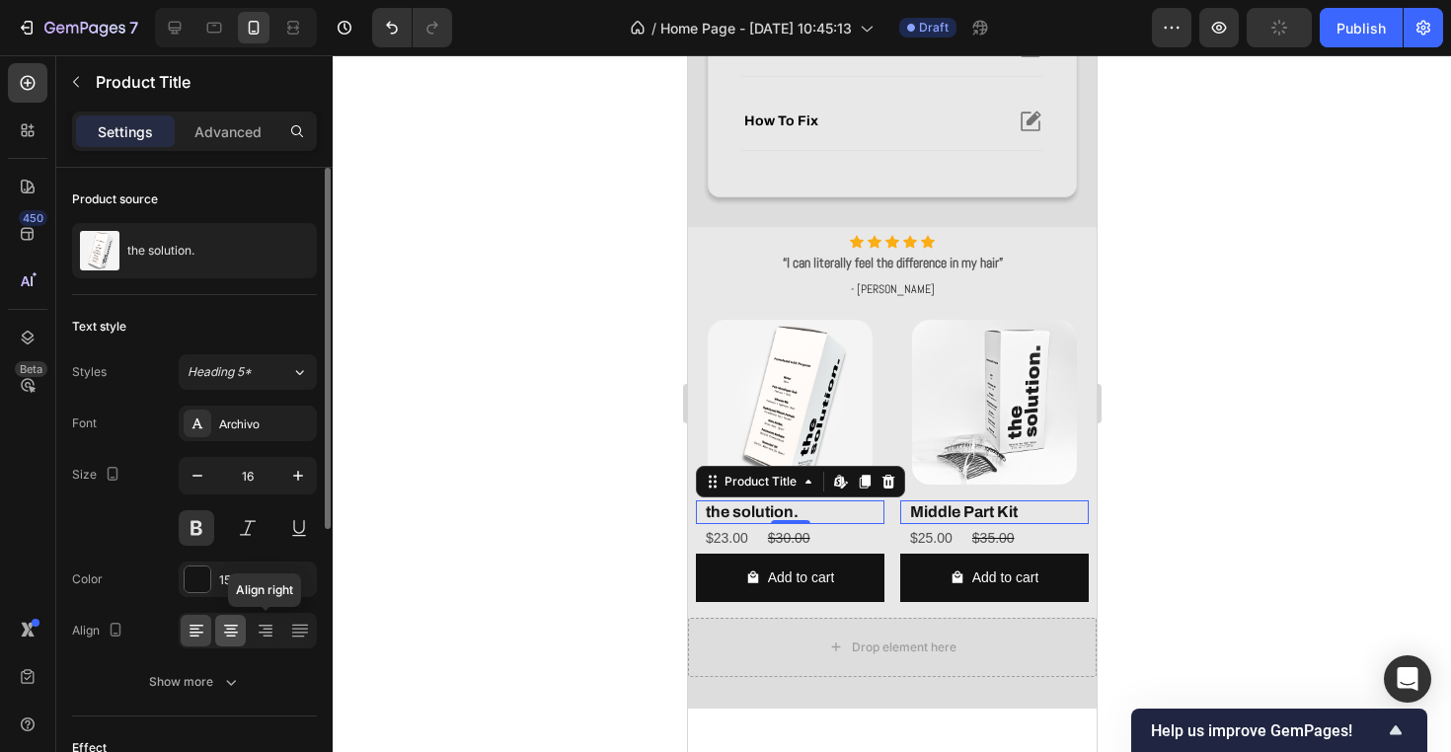
click at [236, 628] on icon at bounding box center [231, 631] width 20 height 20
click at [201, 633] on icon at bounding box center [196, 633] width 14 height 2
click at [235, 634] on icon at bounding box center [231, 631] width 20 height 20
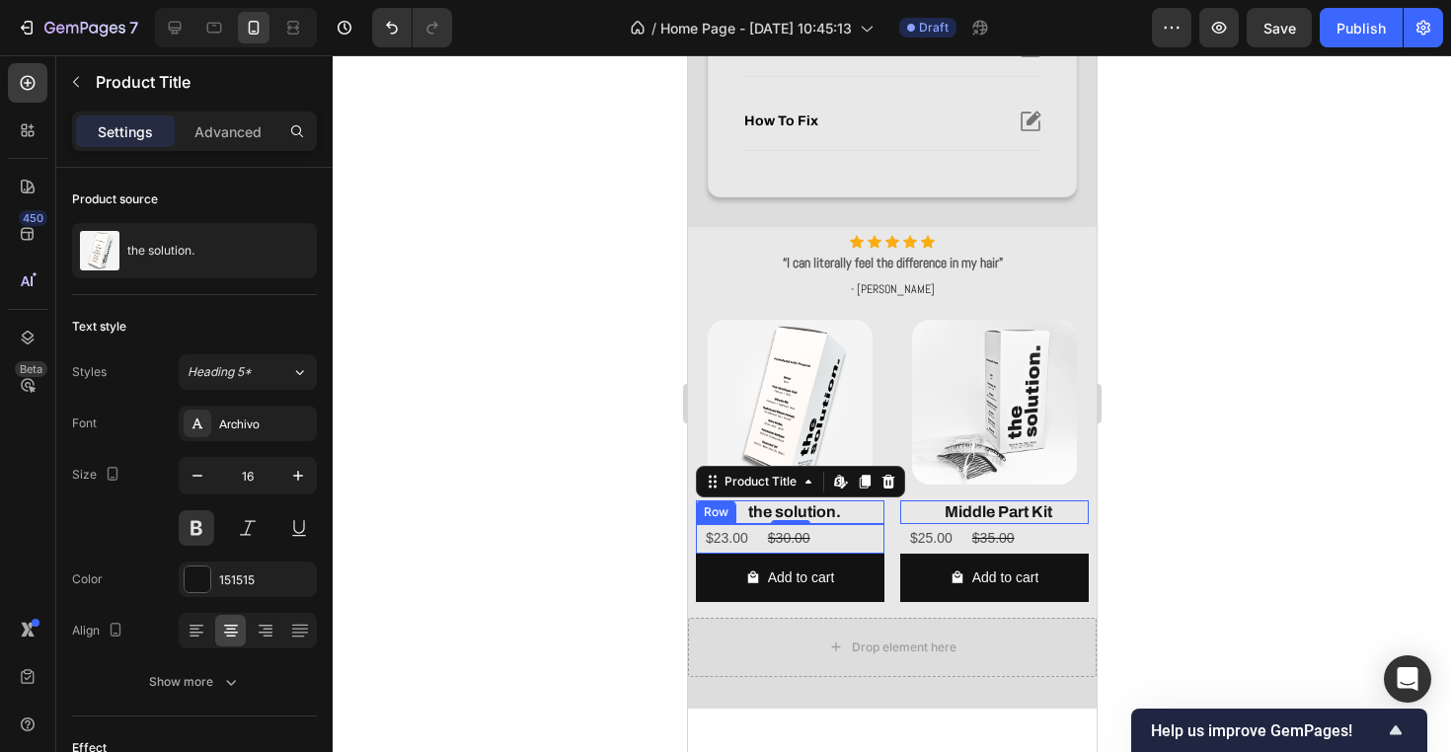
click at [839, 532] on div "$23.00 Product Price Product Price $30.00 Product Price Product Price Row" at bounding box center [789, 538] width 189 height 29
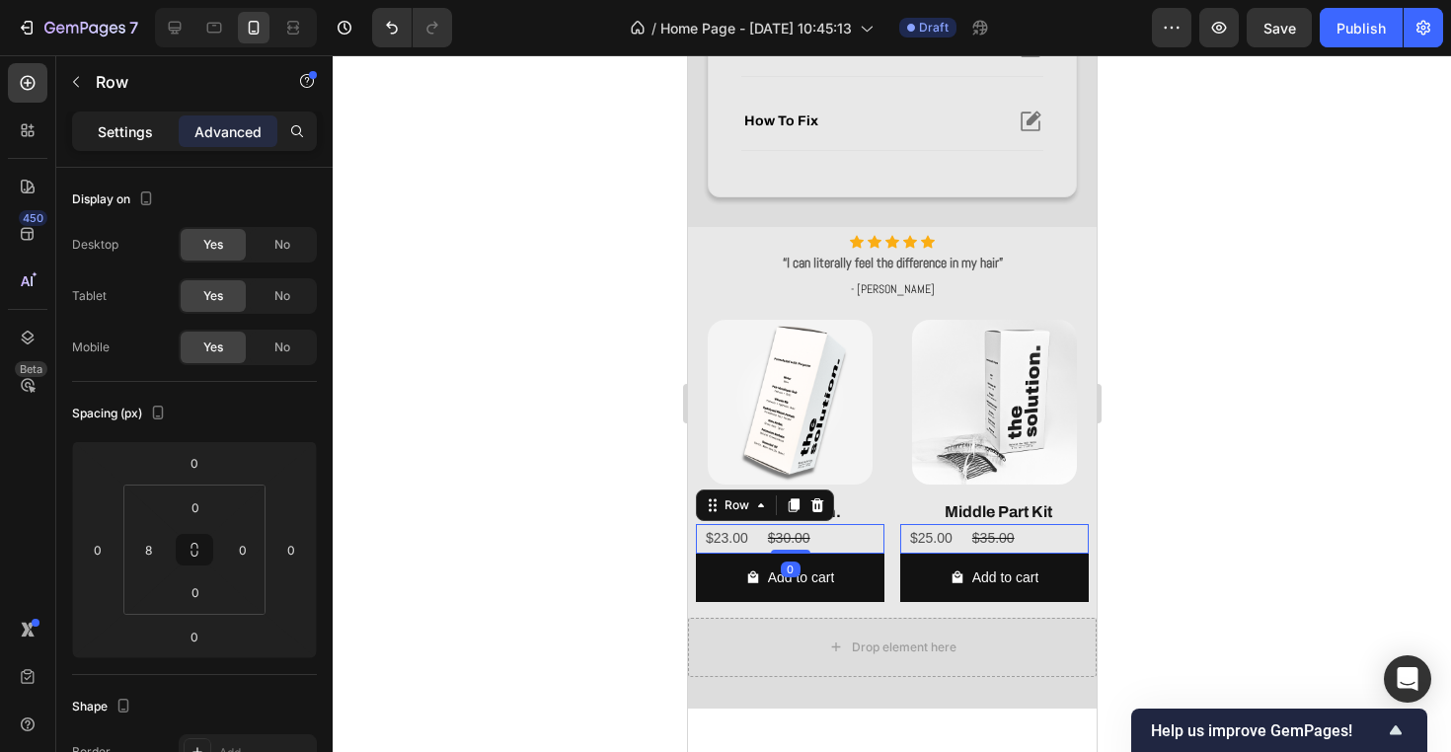
click at [125, 142] on div "Settings" at bounding box center [125, 131] width 99 height 32
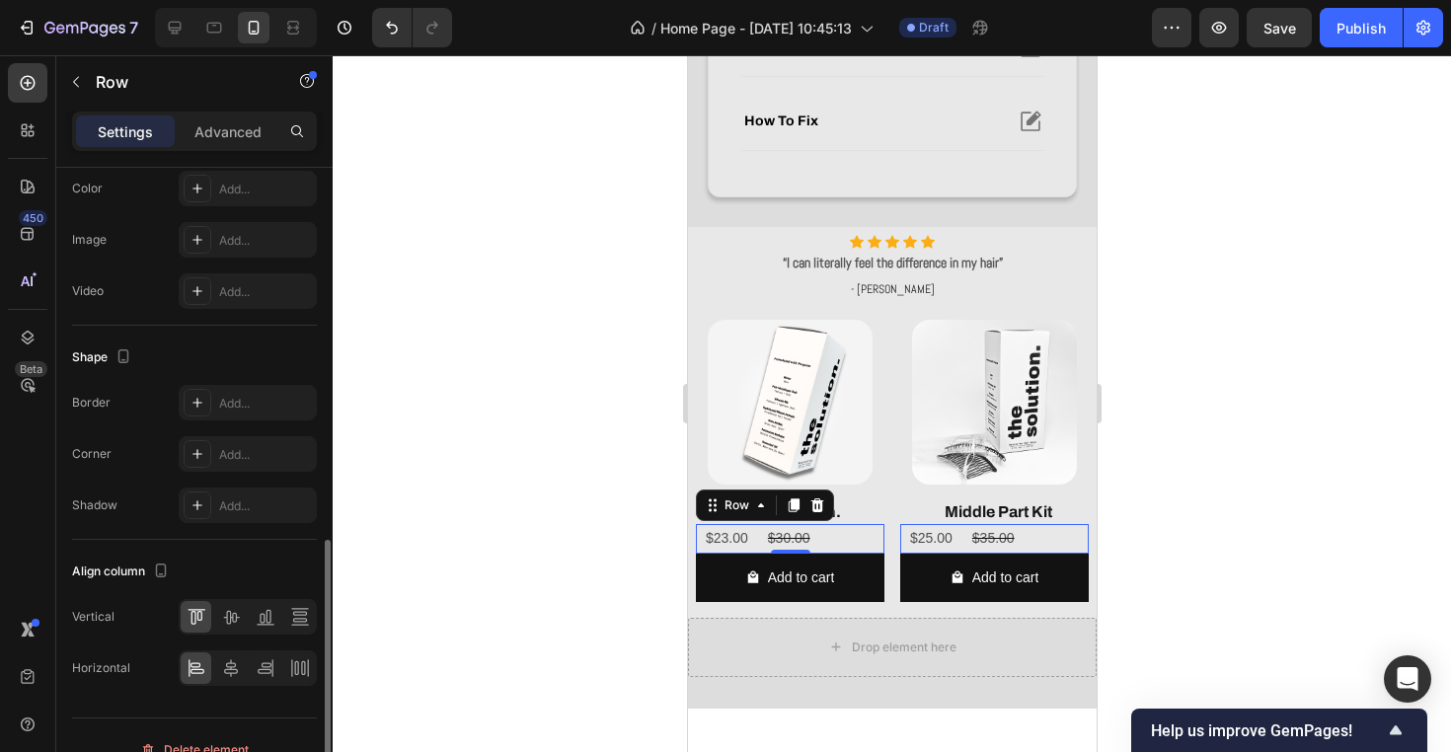
scroll to position [737, 0]
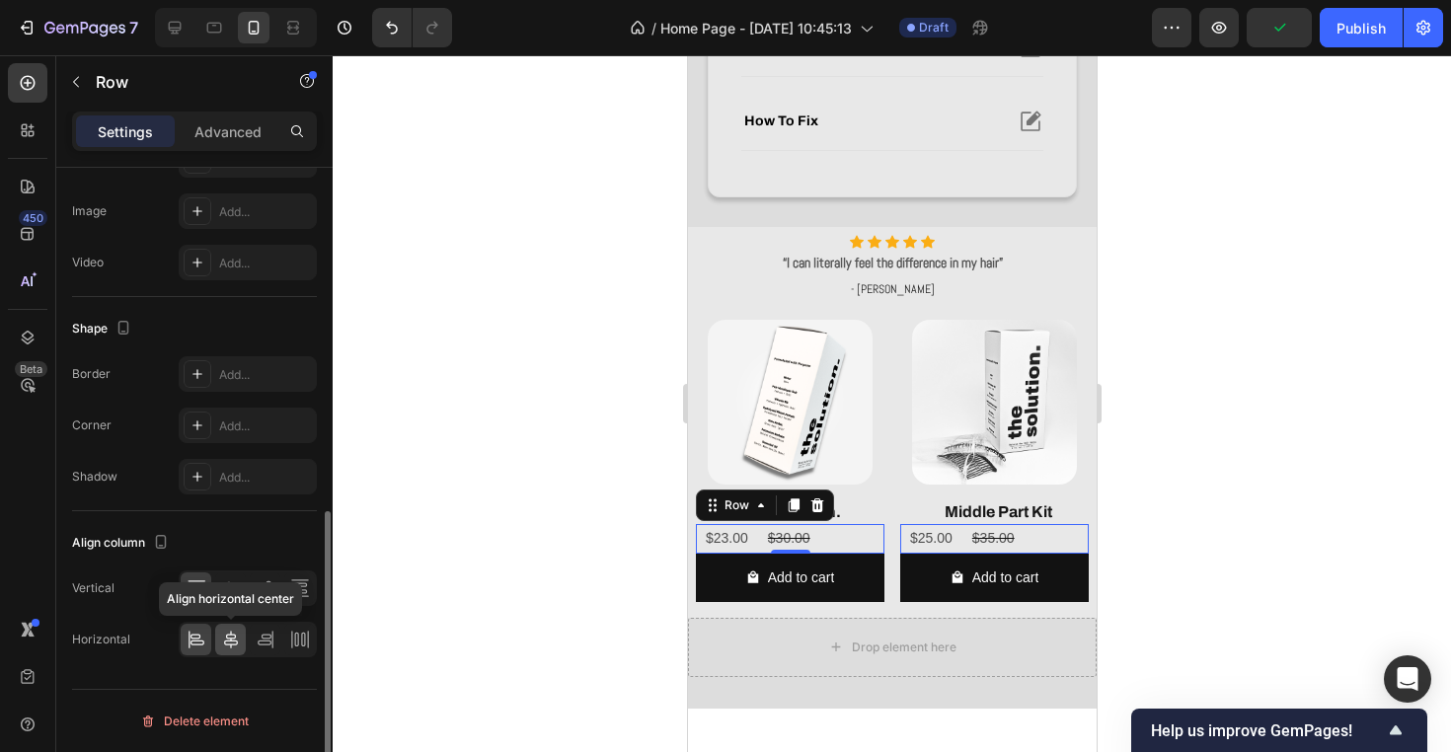
click at [232, 651] on div at bounding box center [230, 640] width 31 height 32
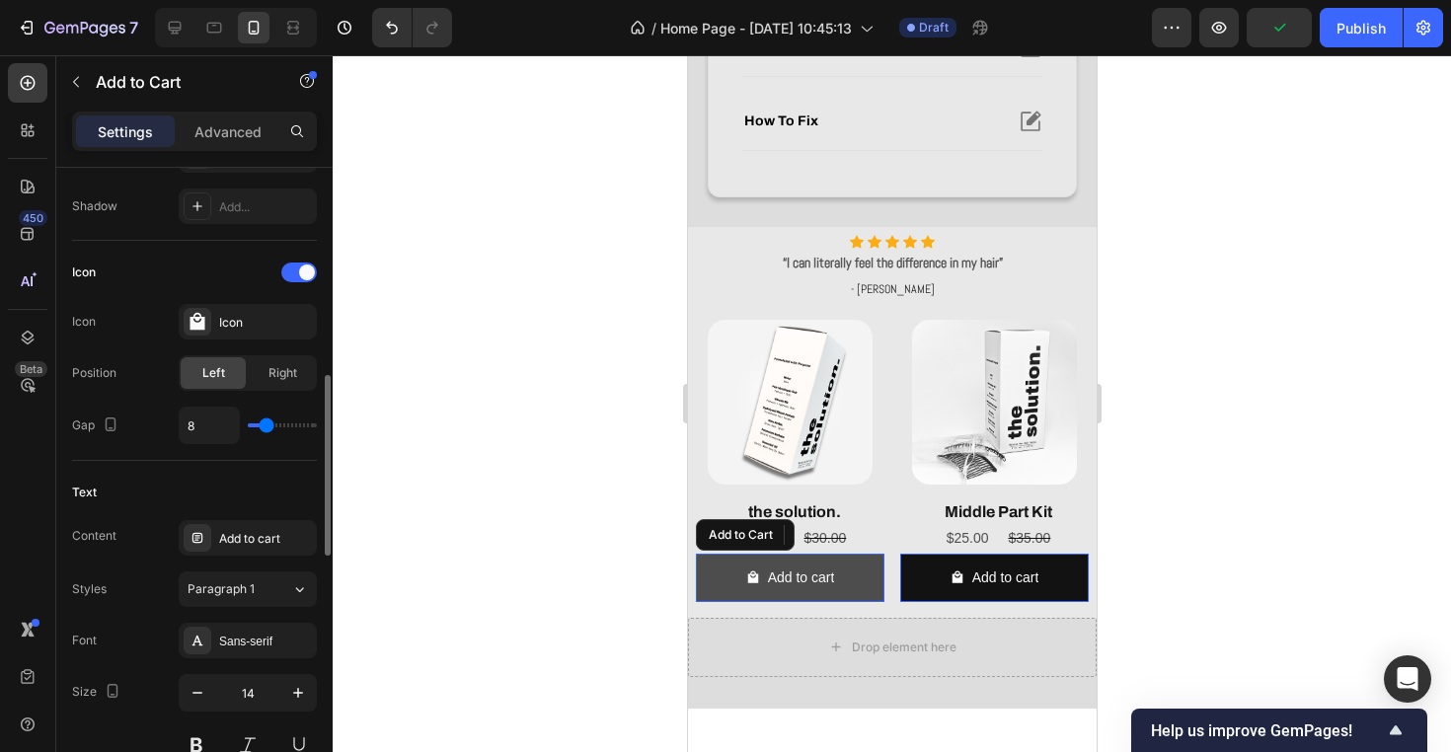
click at [866, 568] on button "Add to cart" at bounding box center [789, 578] width 189 height 48
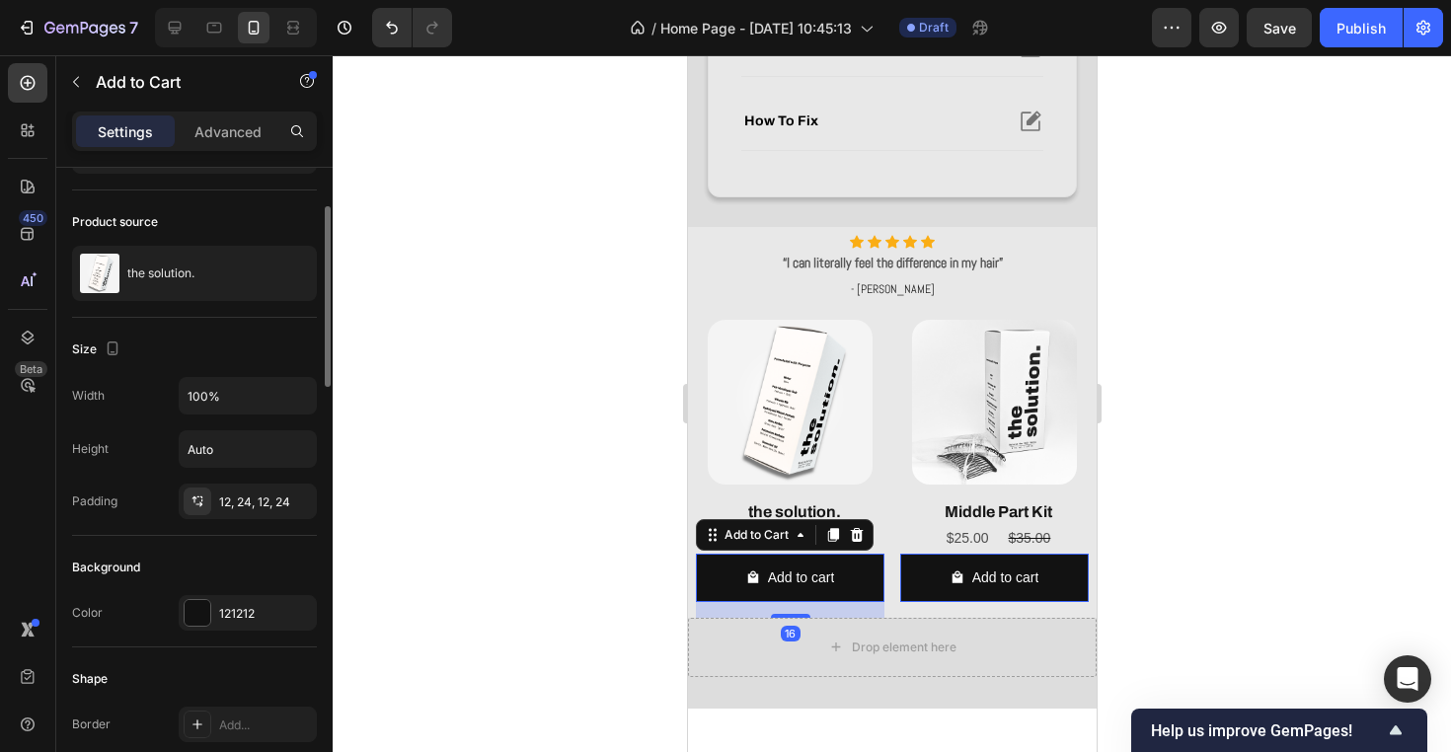
scroll to position [121, 0]
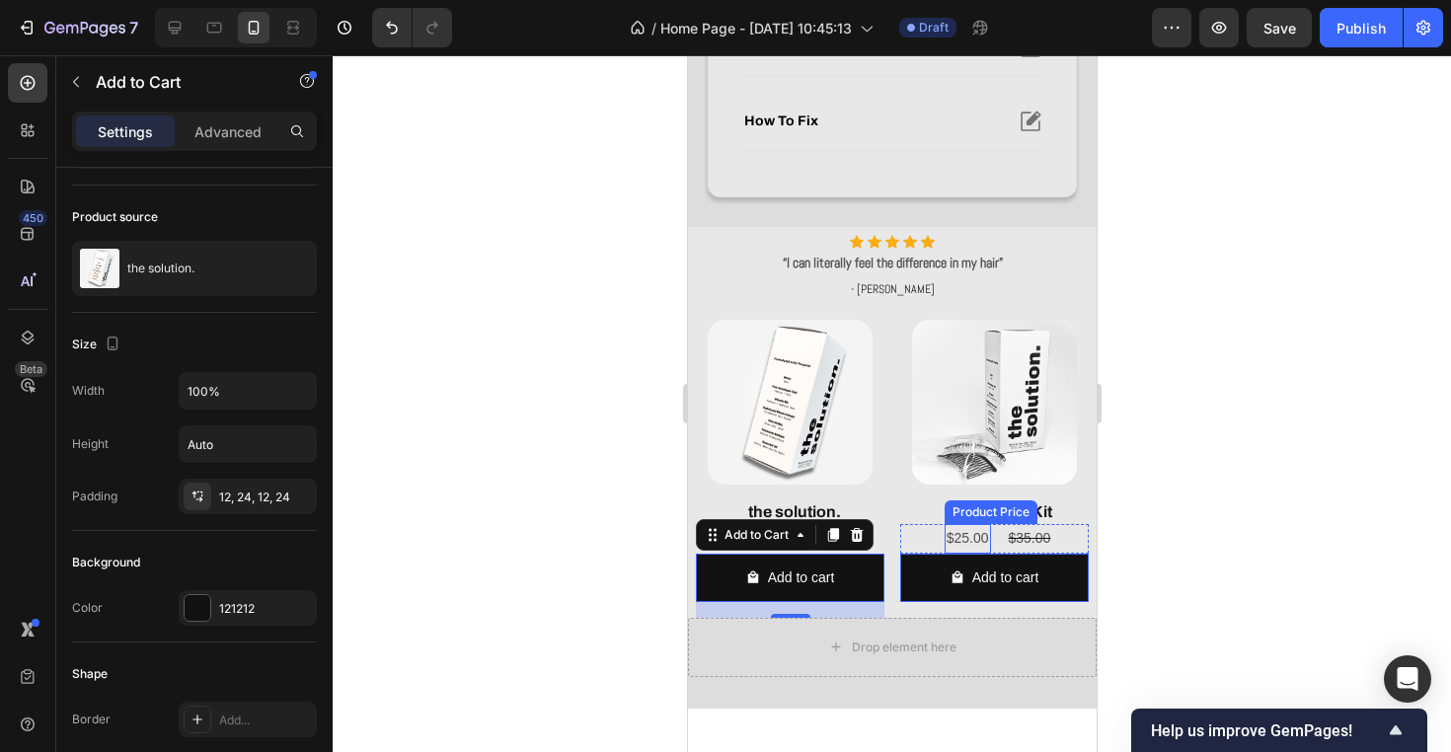
click at [969, 533] on div "$25.00" at bounding box center [967, 538] width 46 height 29
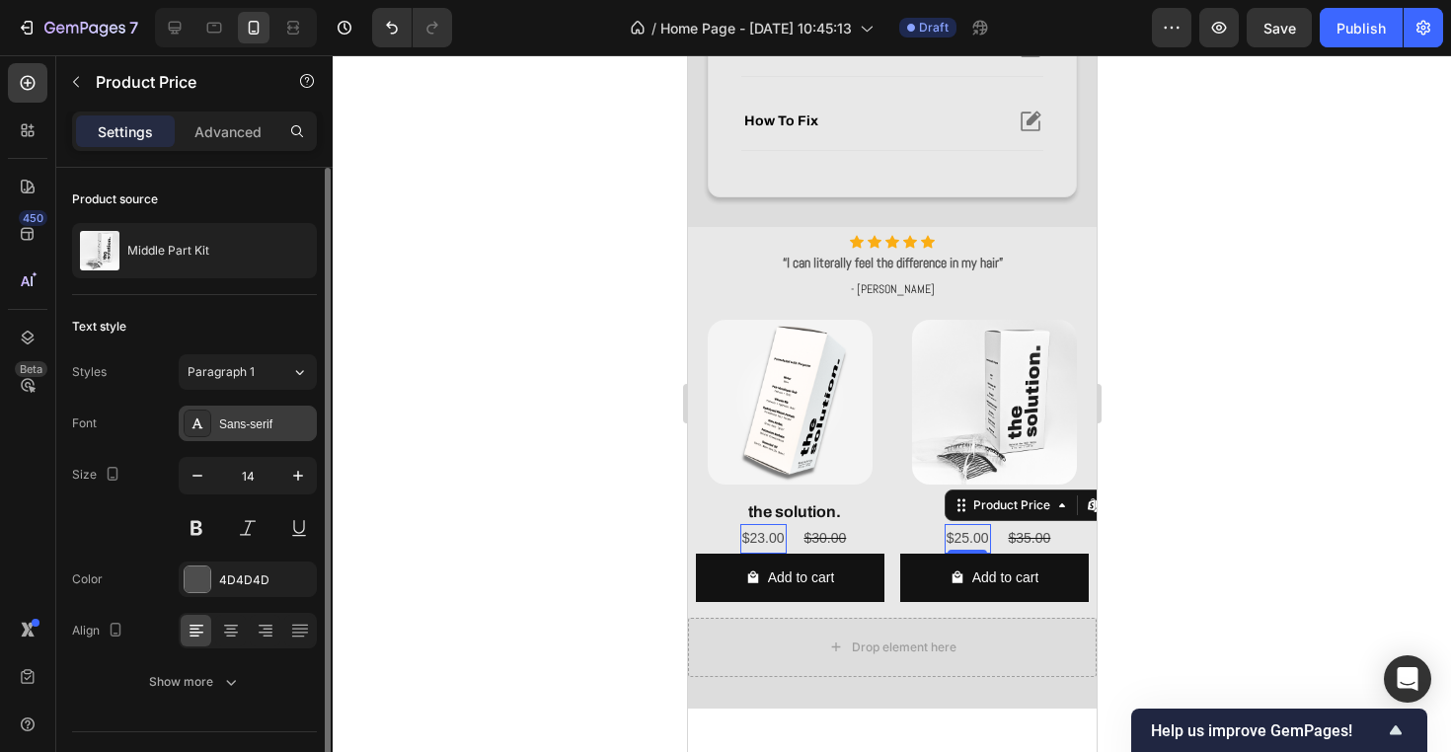
click at [265, 425] on div "Sans-serif" at bounding box center [265, 424] width 93 height 18
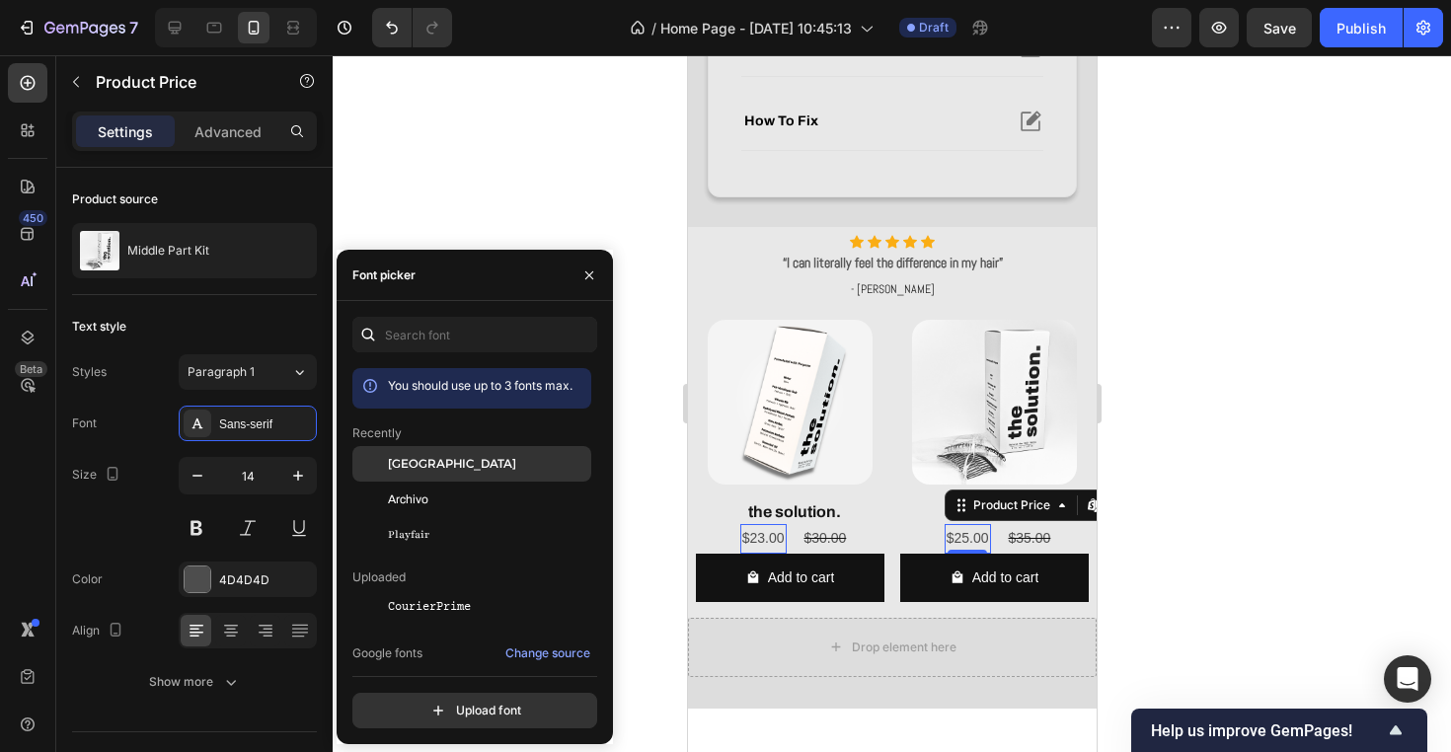
click at [442, 459] on span "[GEOGRAPHIC_DATA]" at bounding box center [452, 464] width 128 height 18
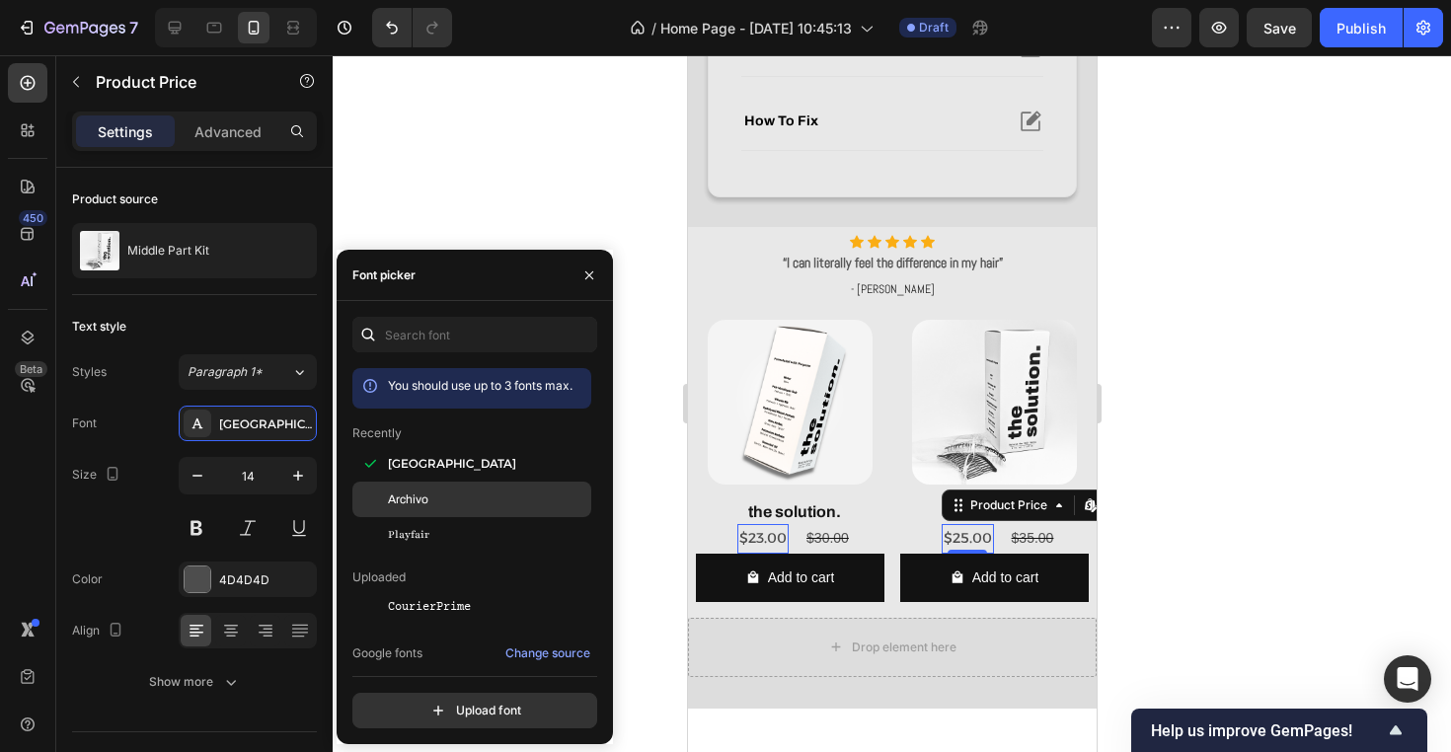
click at [450, 502] on div "Archivo" at bounding box center [487, 500] width 199 height 18
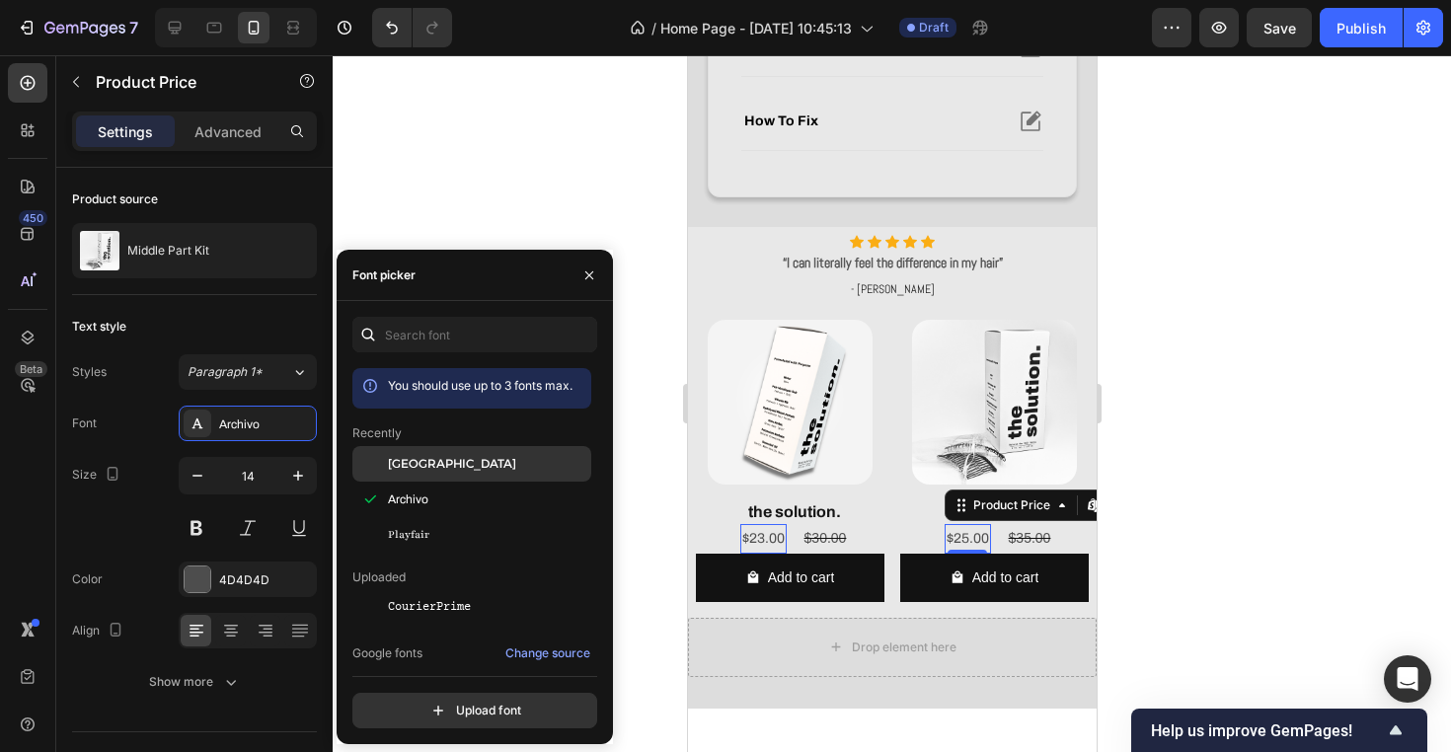
click at [465, 465] on div "[GEOGRAPHIC_DATA]" at bounding box center [487, 464] width 199 height 18
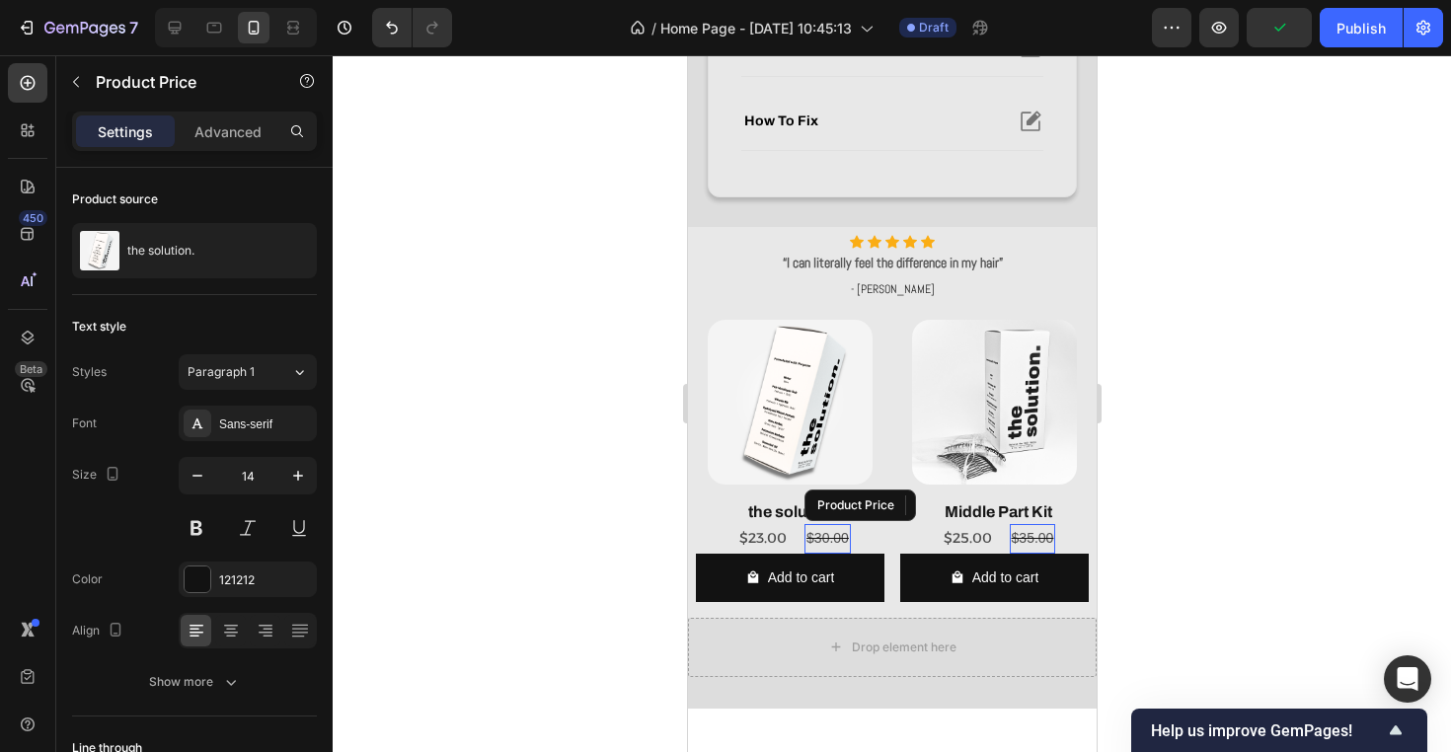
drag, startPoint x: 822, startPoint y: 542, endPoint x: 1100, endPoint y: 563, distance: 279.1
click at [822, 542] on div "$30.00" at bounding box center [826, 538] width 46 height 29
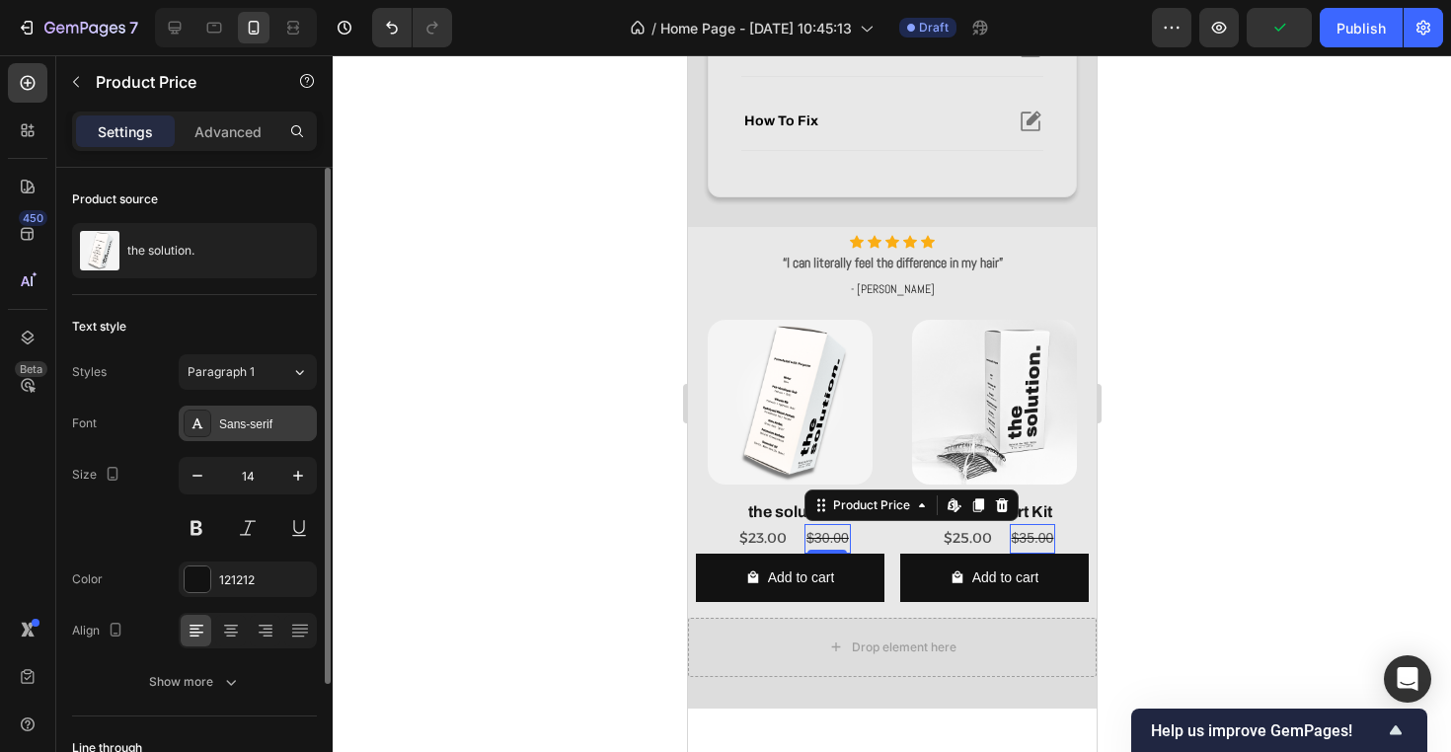
click at [216, 420] on div "Sans-serif" at bounding box center [248, 424] width 138 height 36
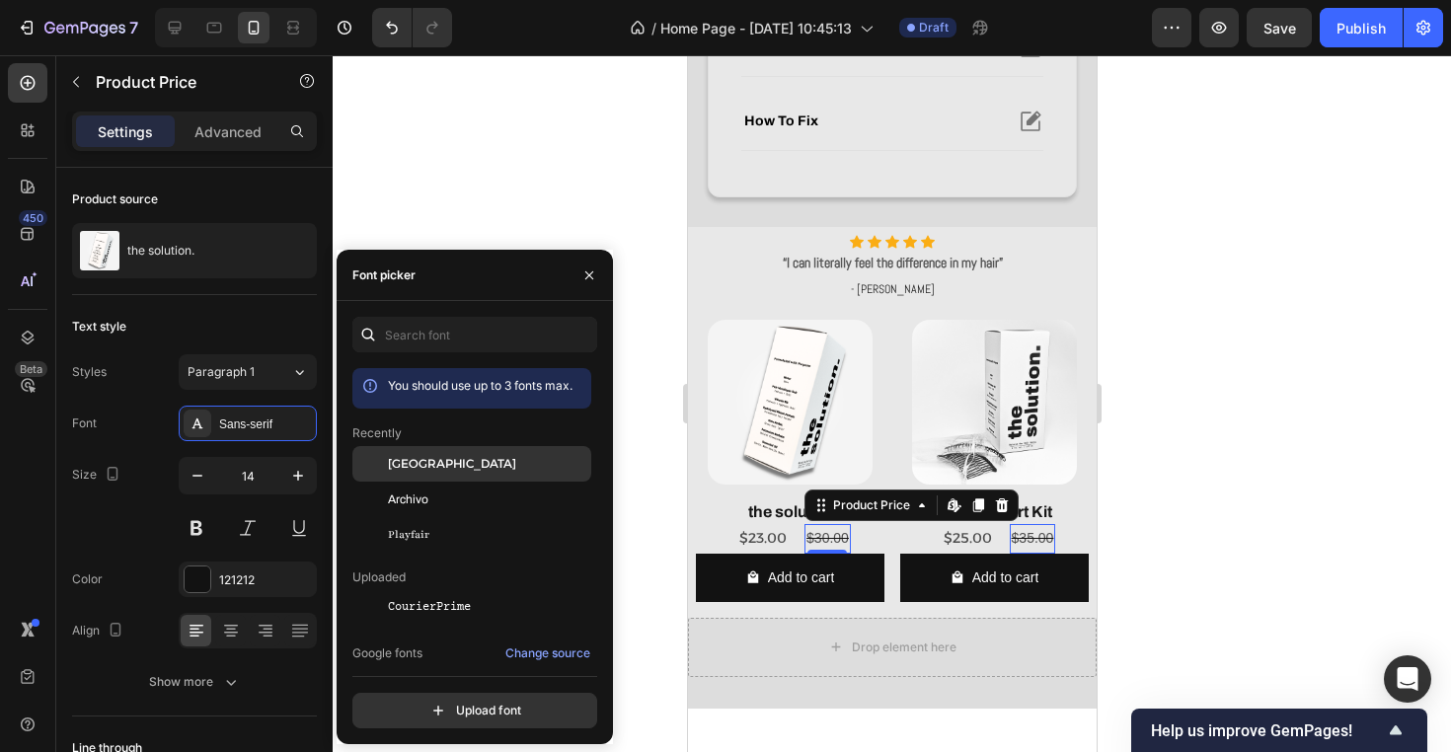
click at [462, 471] on div "[GEOGRAPHIC_DATA]" at bounding box center [487, 464] width 199 height 18
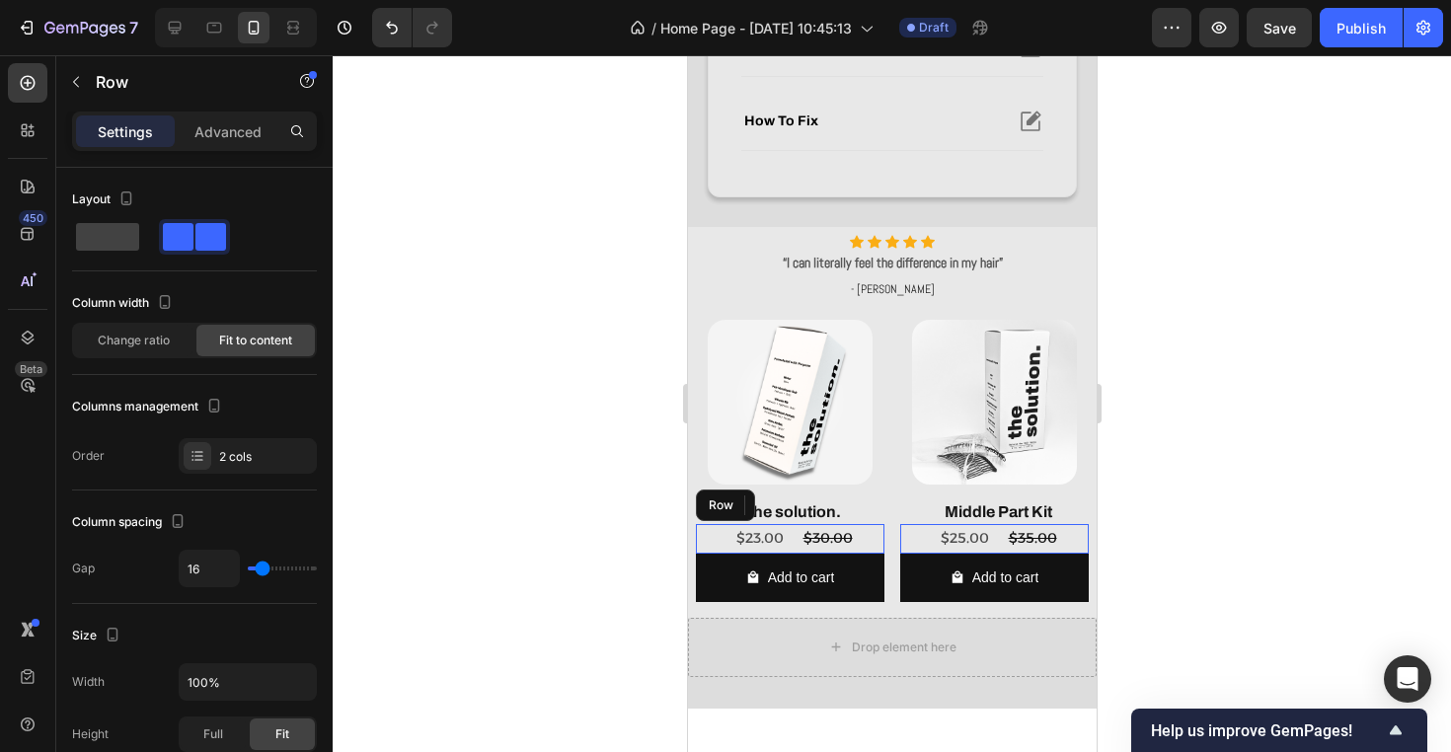
click at [795, 535] on div "$23.00 Product Price Product Price $30.00 Product Price Edit content in Shopify…" at bounding box center [789, 538] width 189 height 29
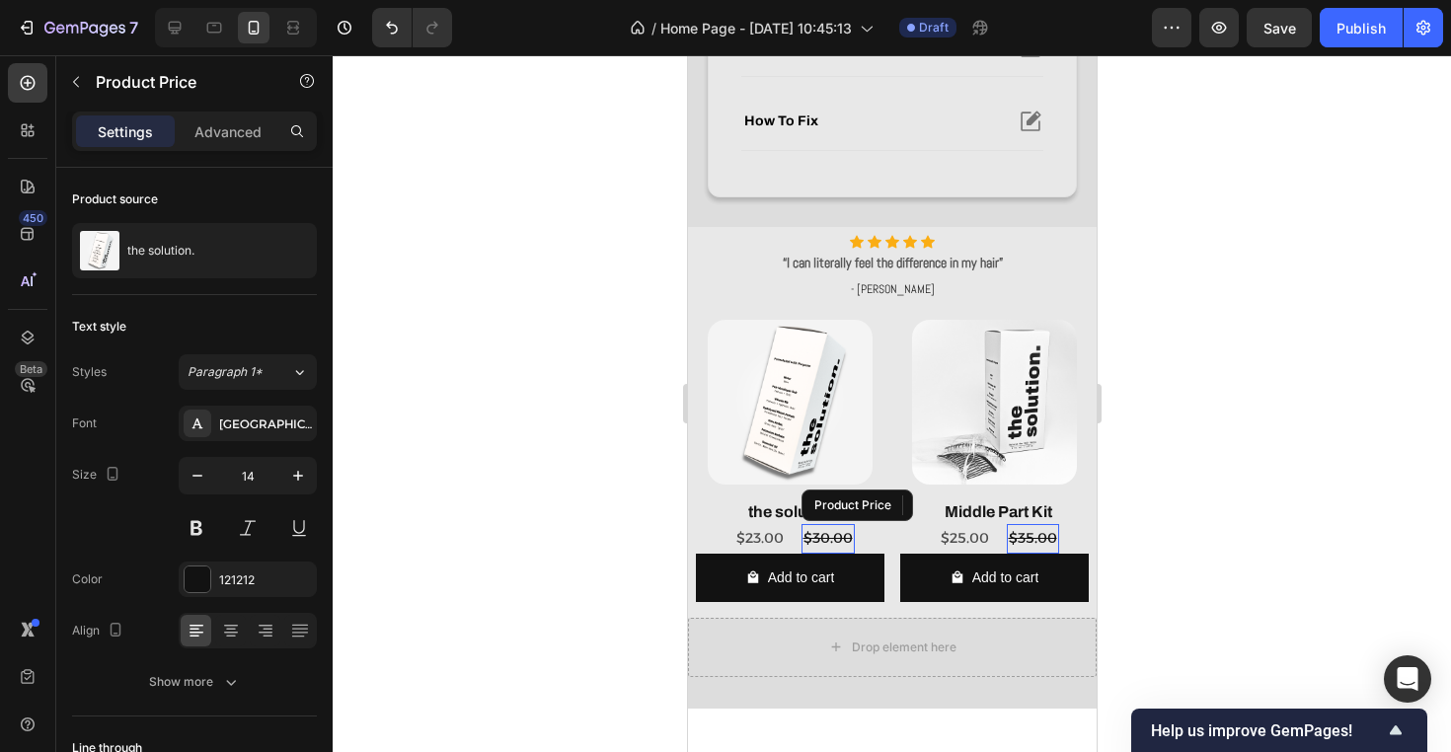
click at [828, 541] on div "$30.00" at bounding box center [826, 538] width 53 height 29
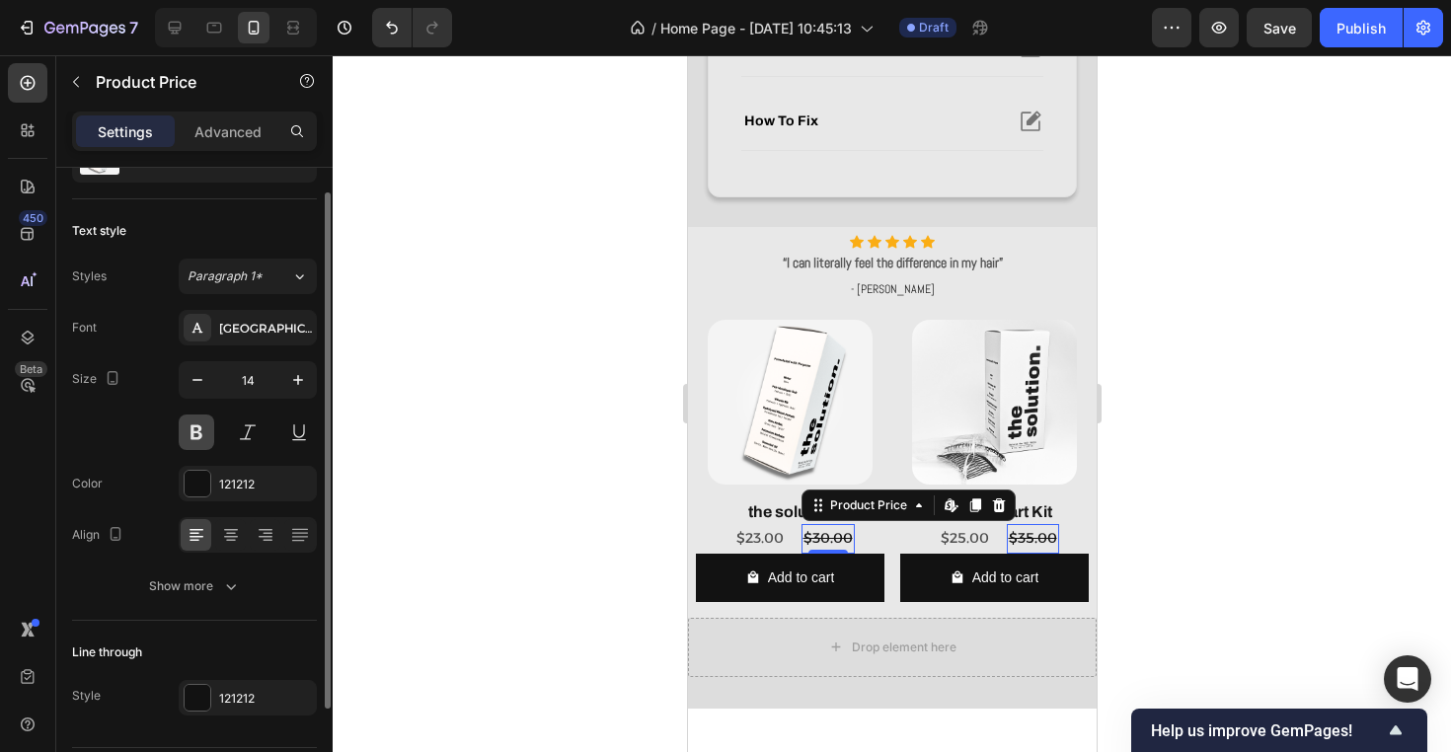
scroll to position [153, 0]
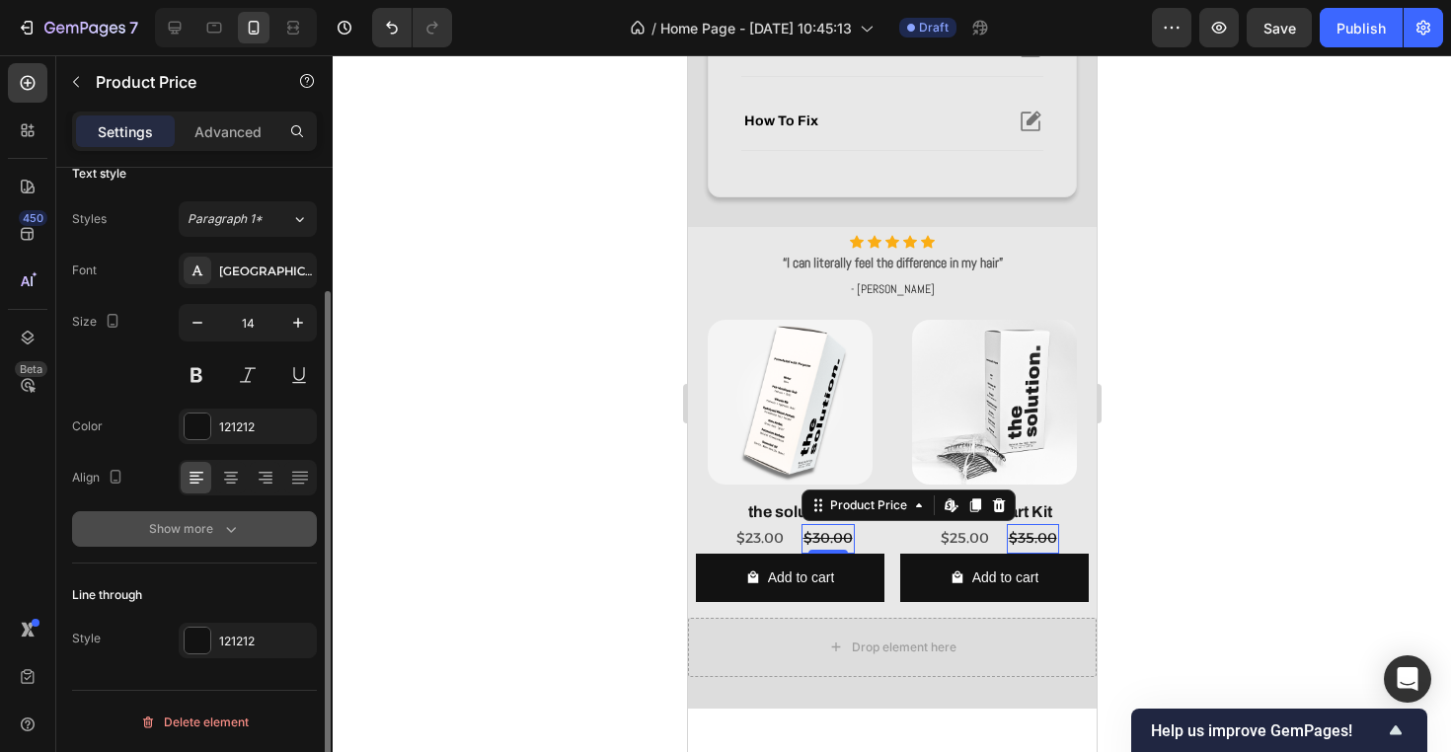
click at [235, 537] on icon "button" at bounding box center [231, 529] width 20 height 20
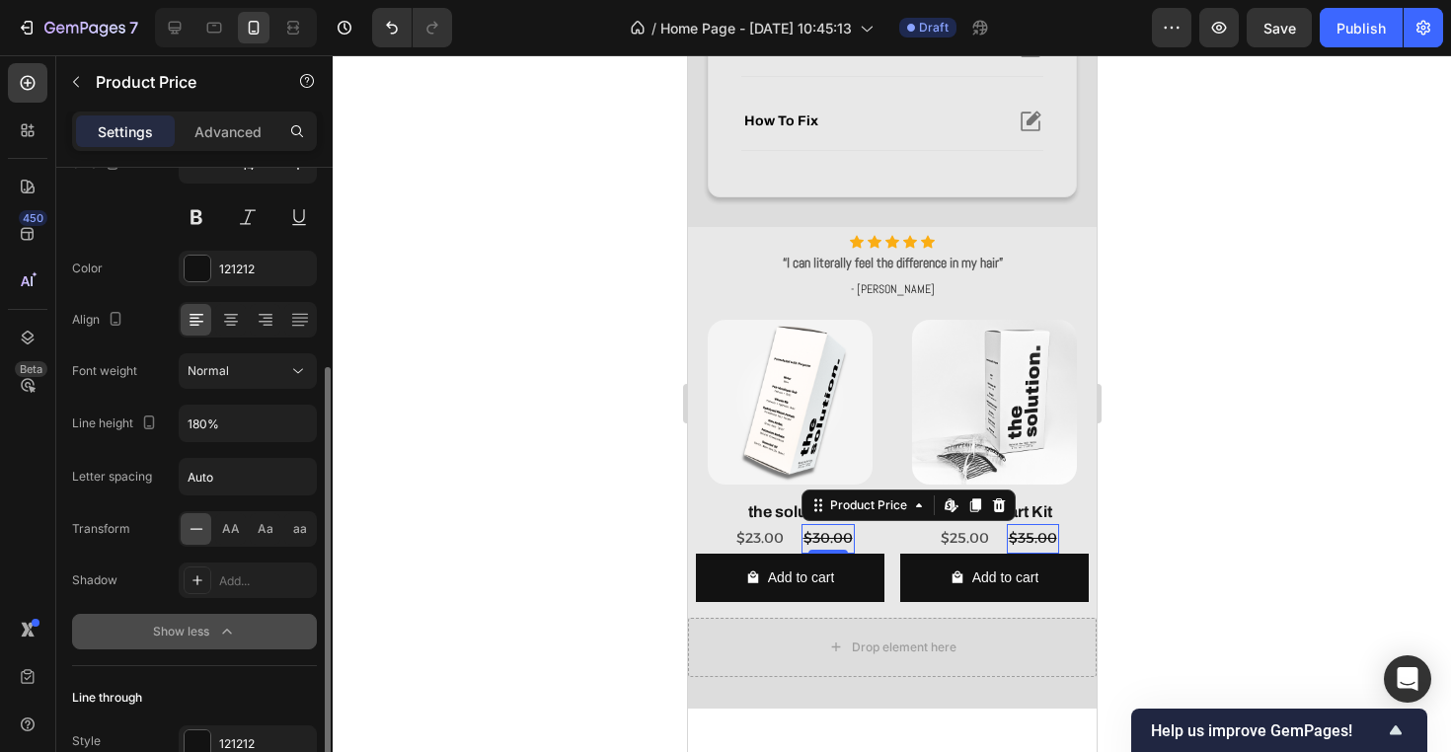
scroll to position [318, 0]
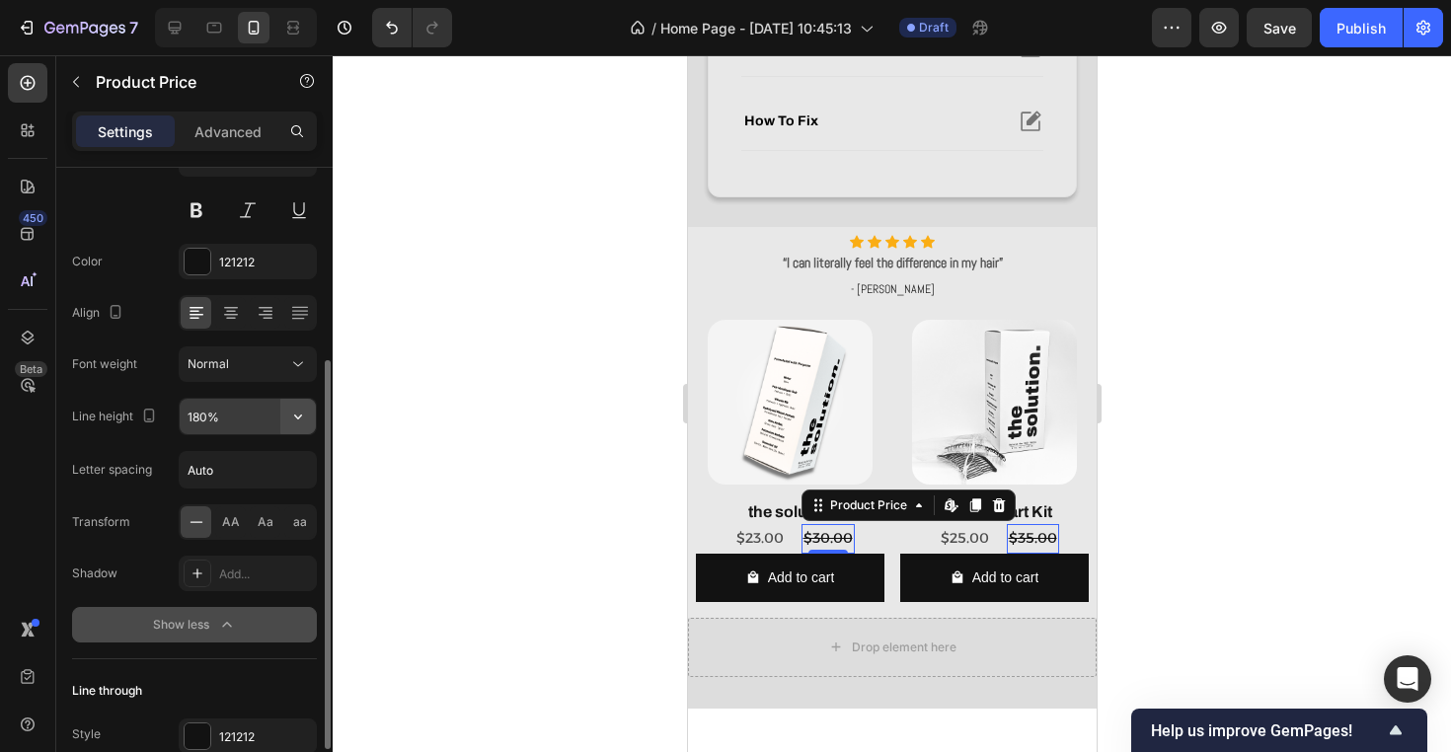
drag, startPoint x: 278, startPoint y: 410, endPoint x: 299, endPoint y: 421, distance: 23.9
click at [299, 421] on icon "button" at bounding box center [298, 417] width 20 height 20
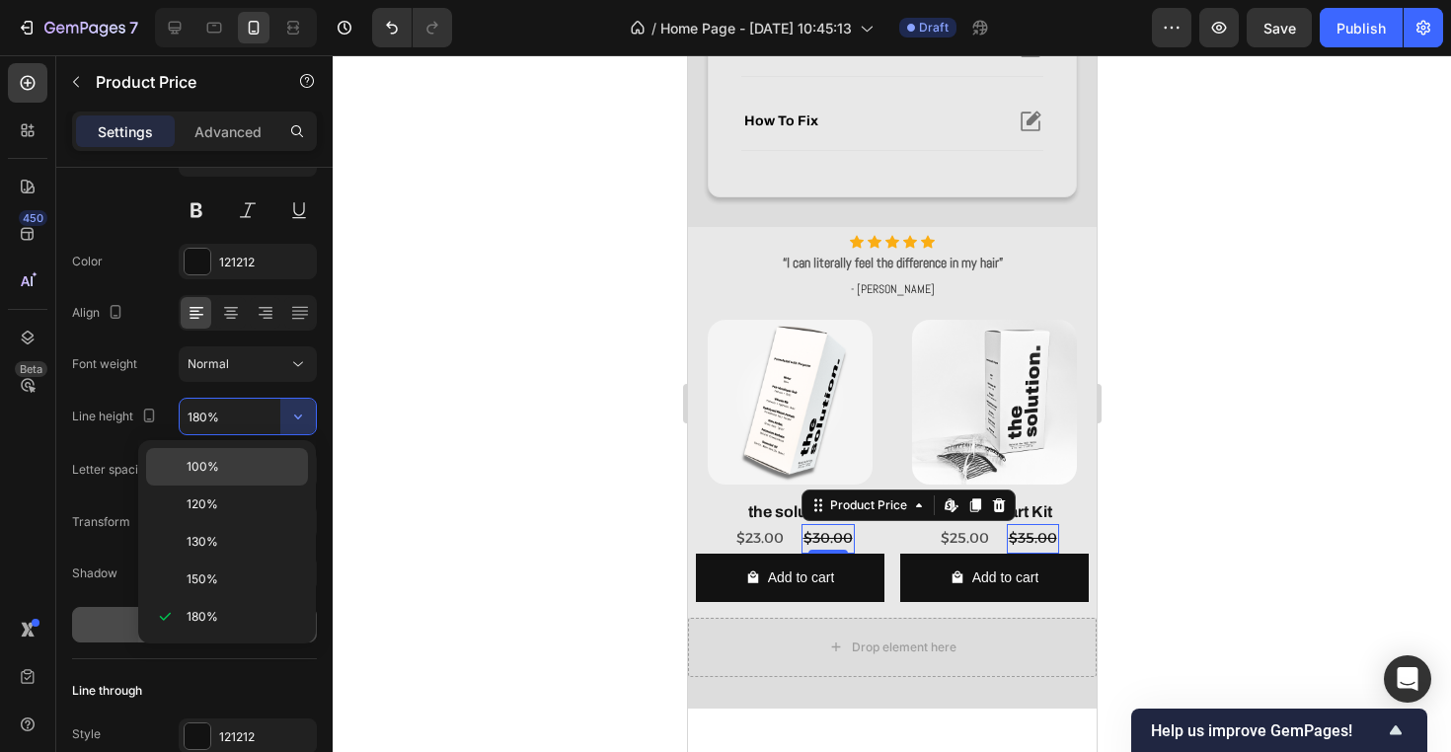
click at [243, 466] on p "100%" at bounding box center [243, 467] width 113 height 18
type input "100%"
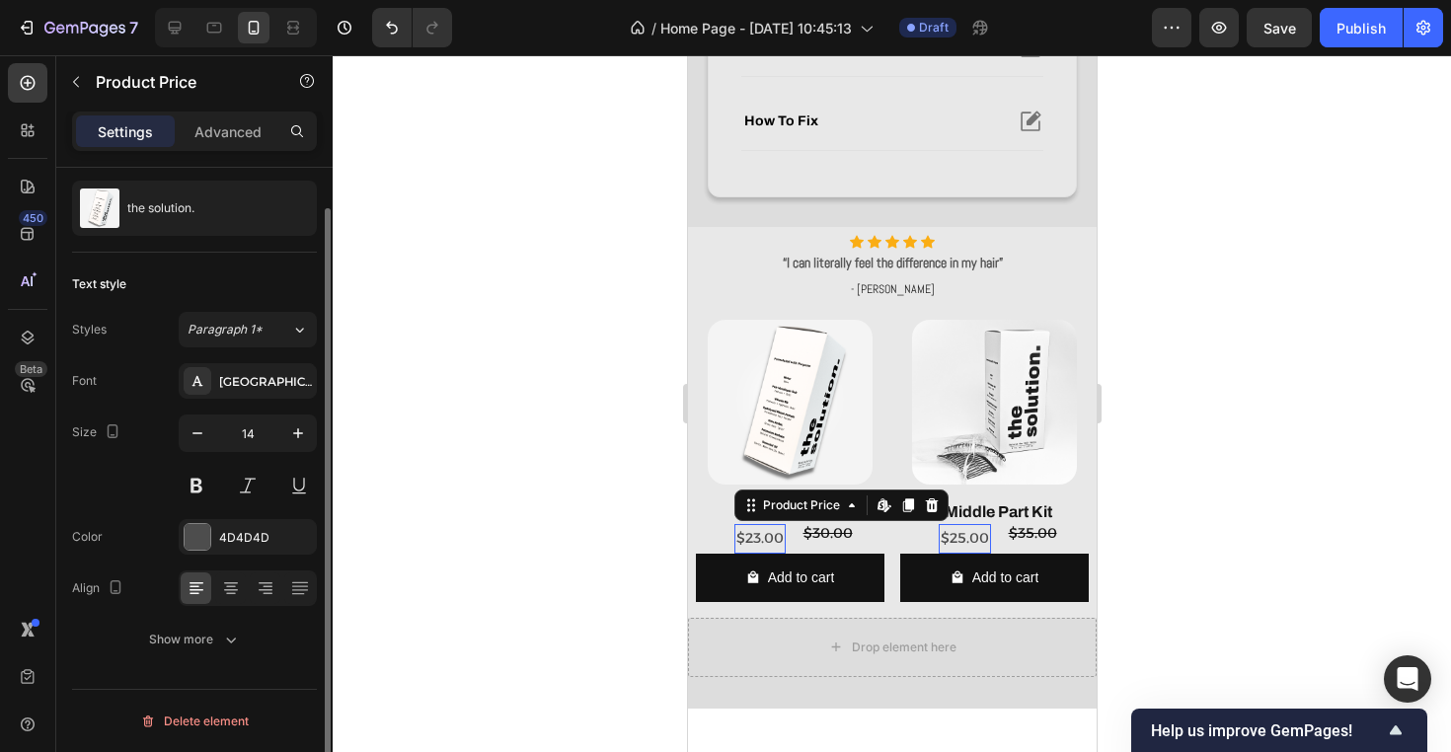
click at [753, 537] on div "$23.00" at bounding box center [758, 538] width 51 height 29
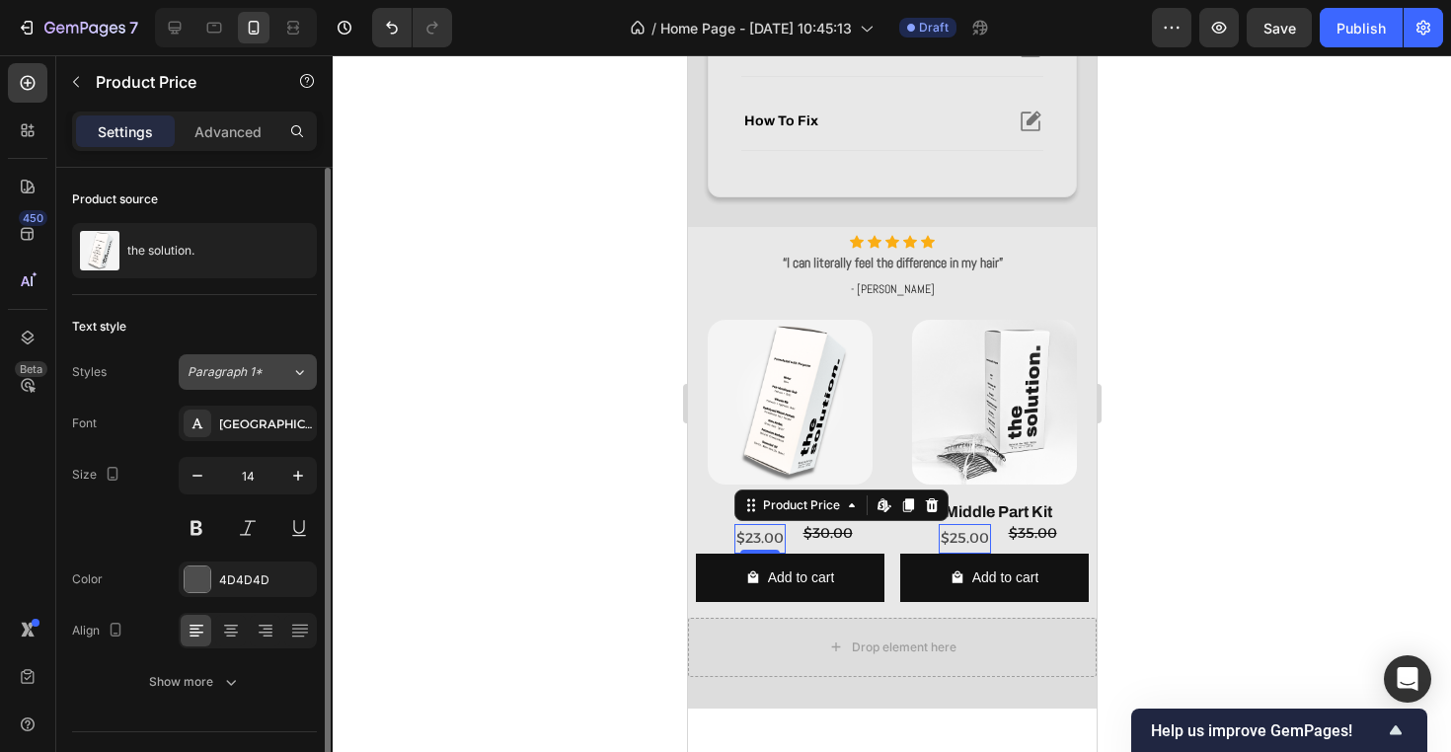
scroll to position [42, 0]
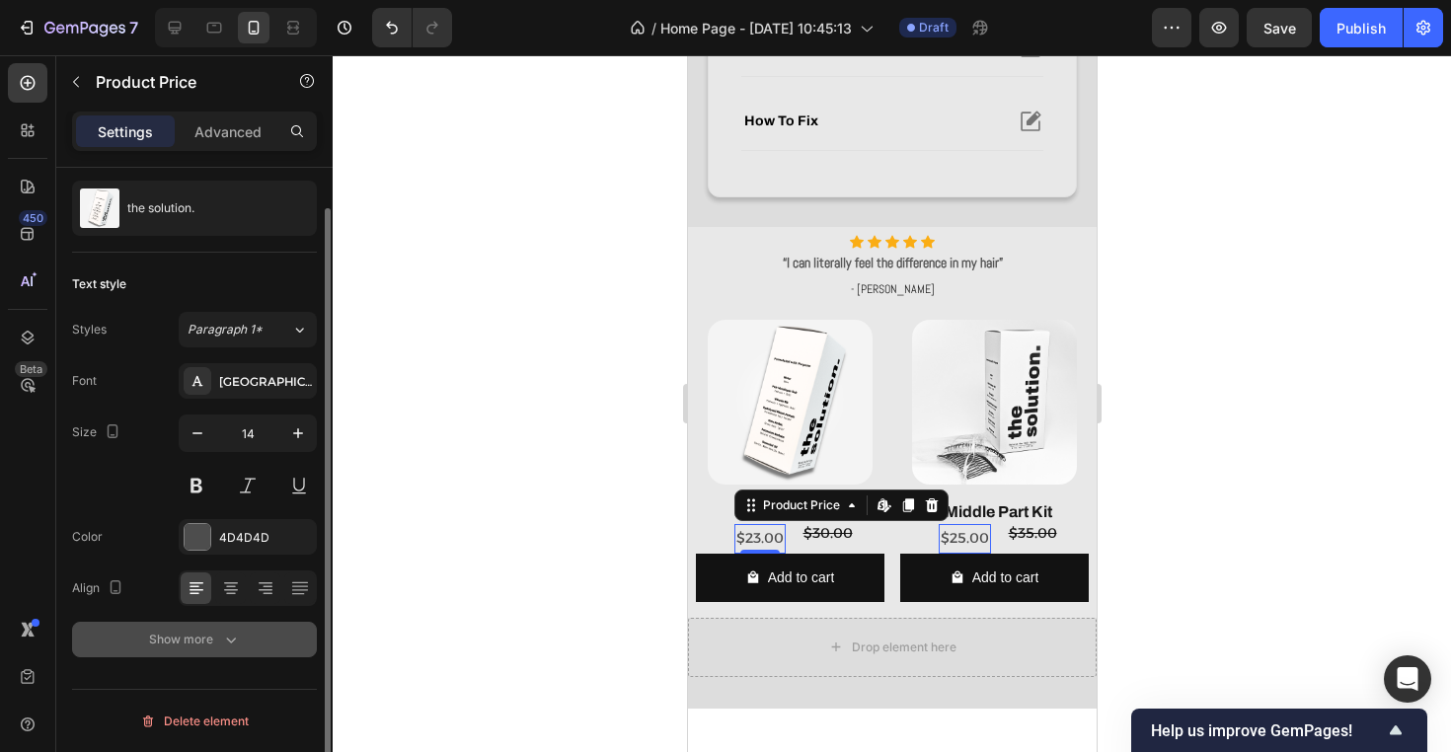
click at [206, 641] on div "Show more" at bounding box center [195, 640] width 92 height 20
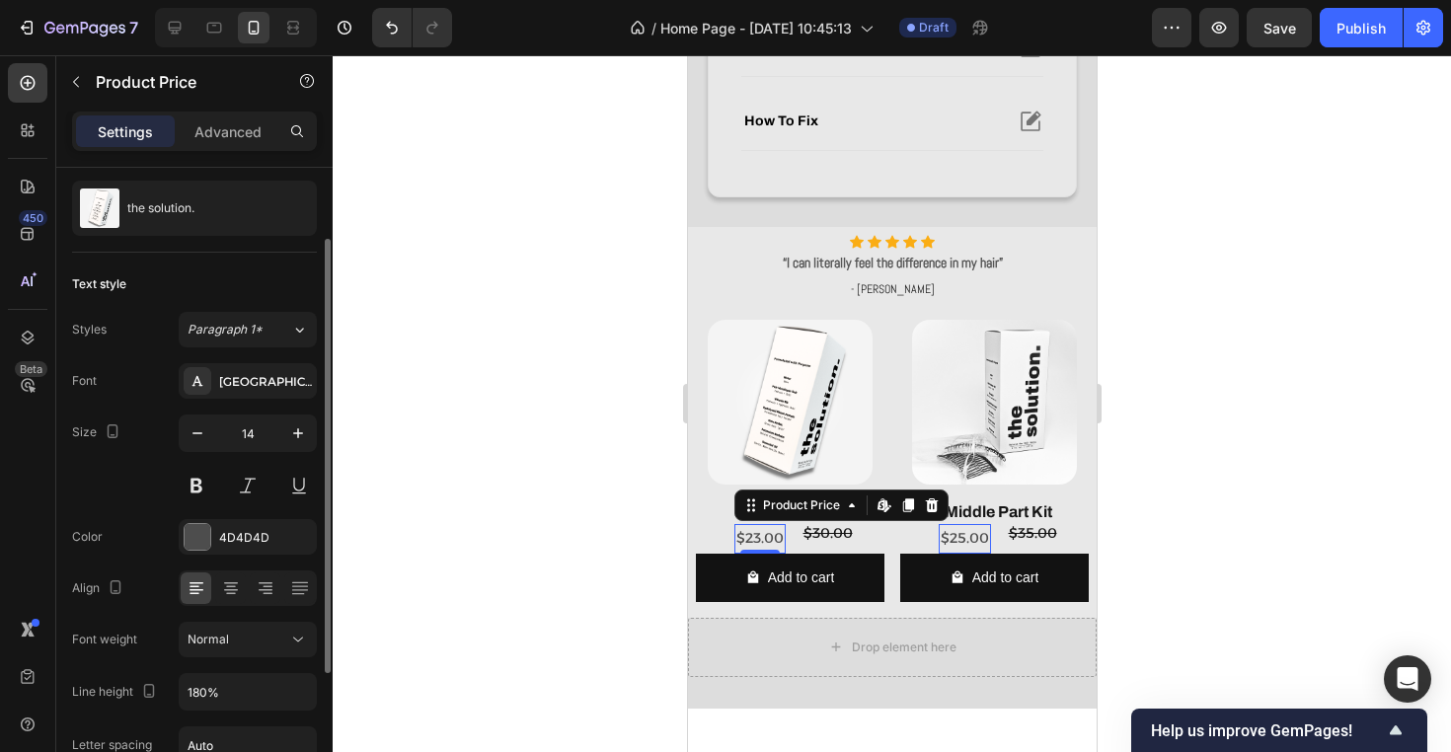
scroll to position [110, 0]
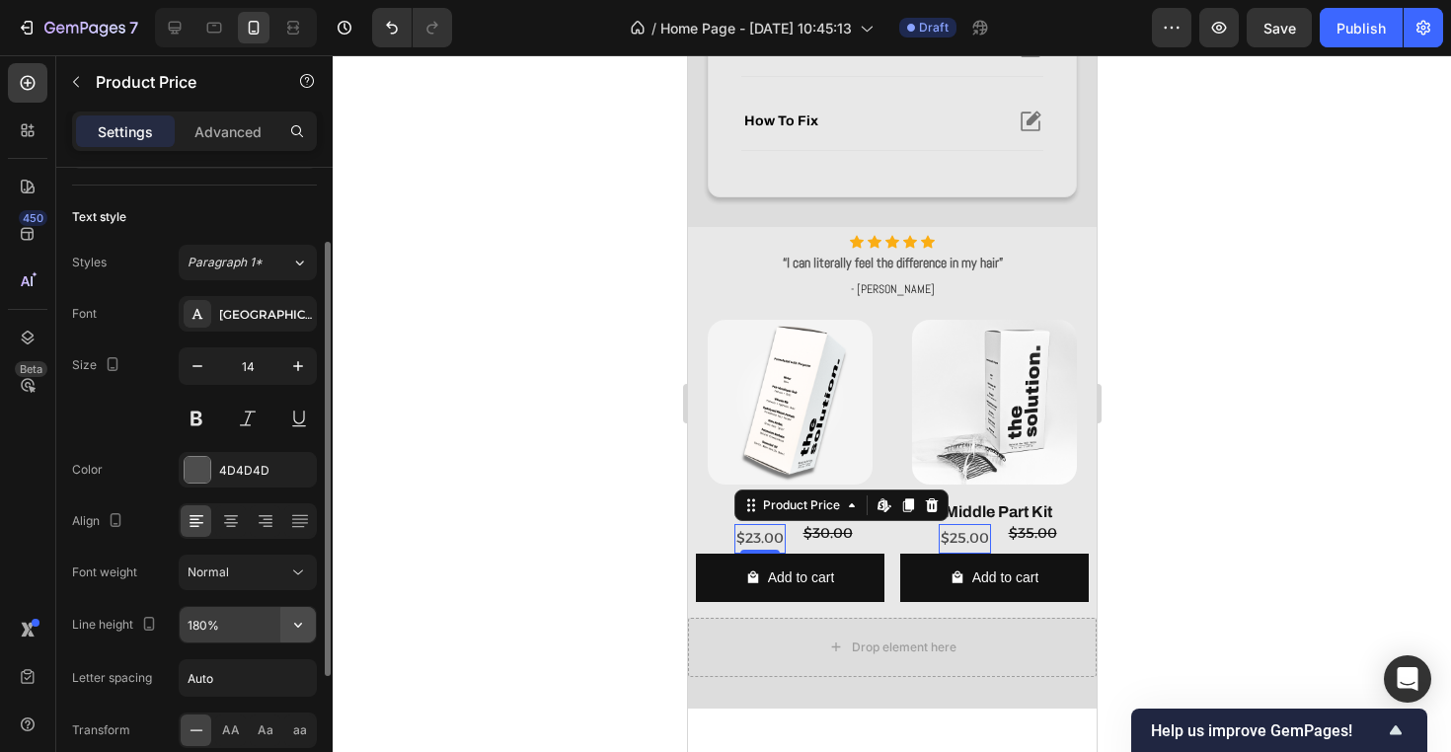
click at [306, 616] on icon "button" at bounding box center [298, 625] width 20 height 20
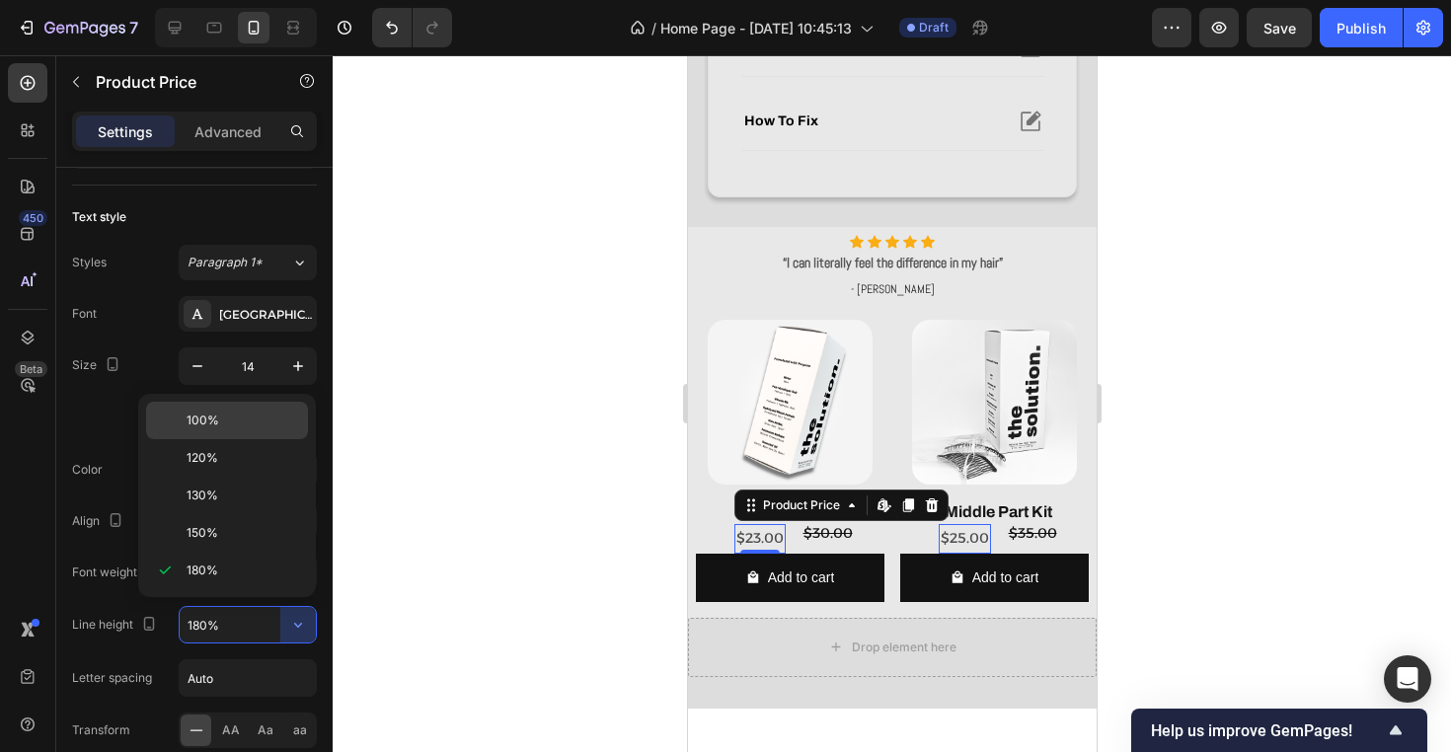
click at [242, 419] on p "100%" at bounding box center [243, 421] width 113 height 18
type input "100%"
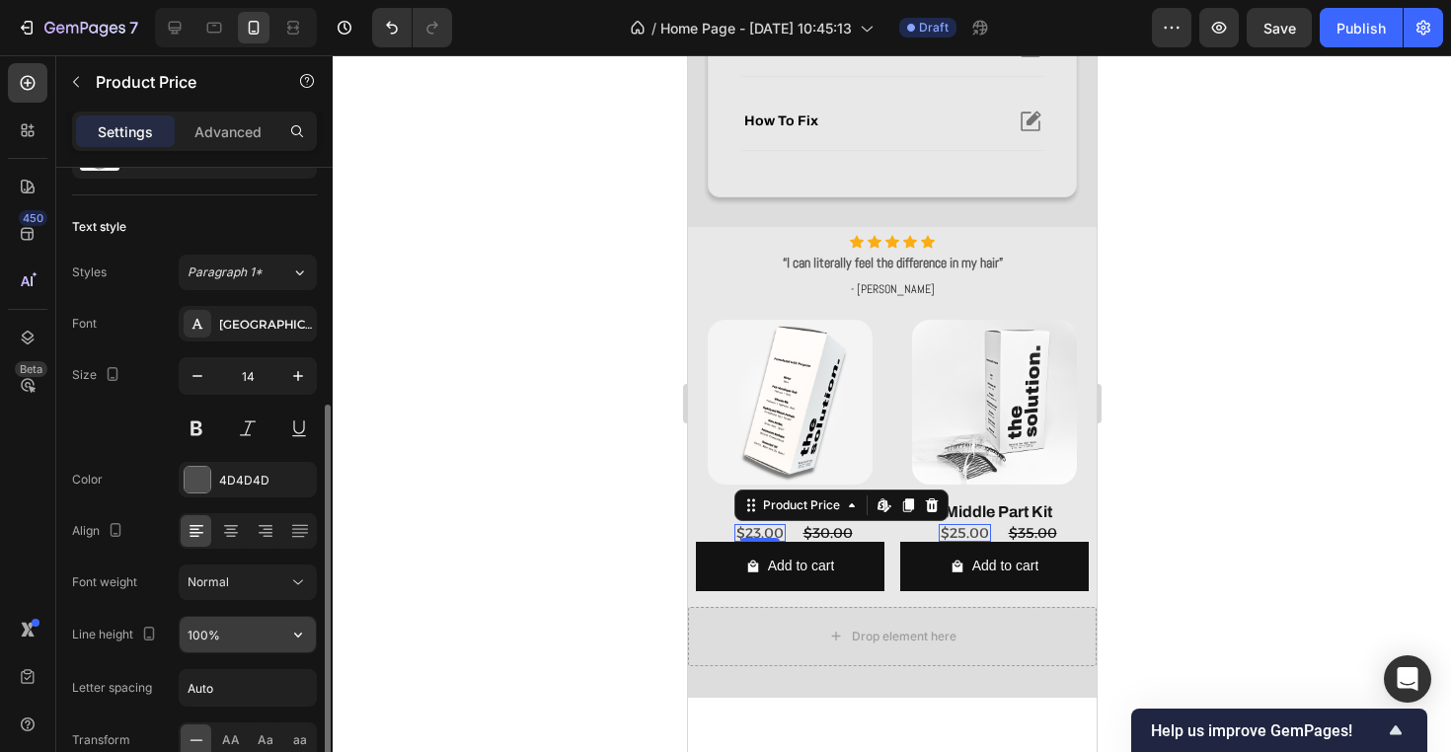
scroll to position [60, 0]
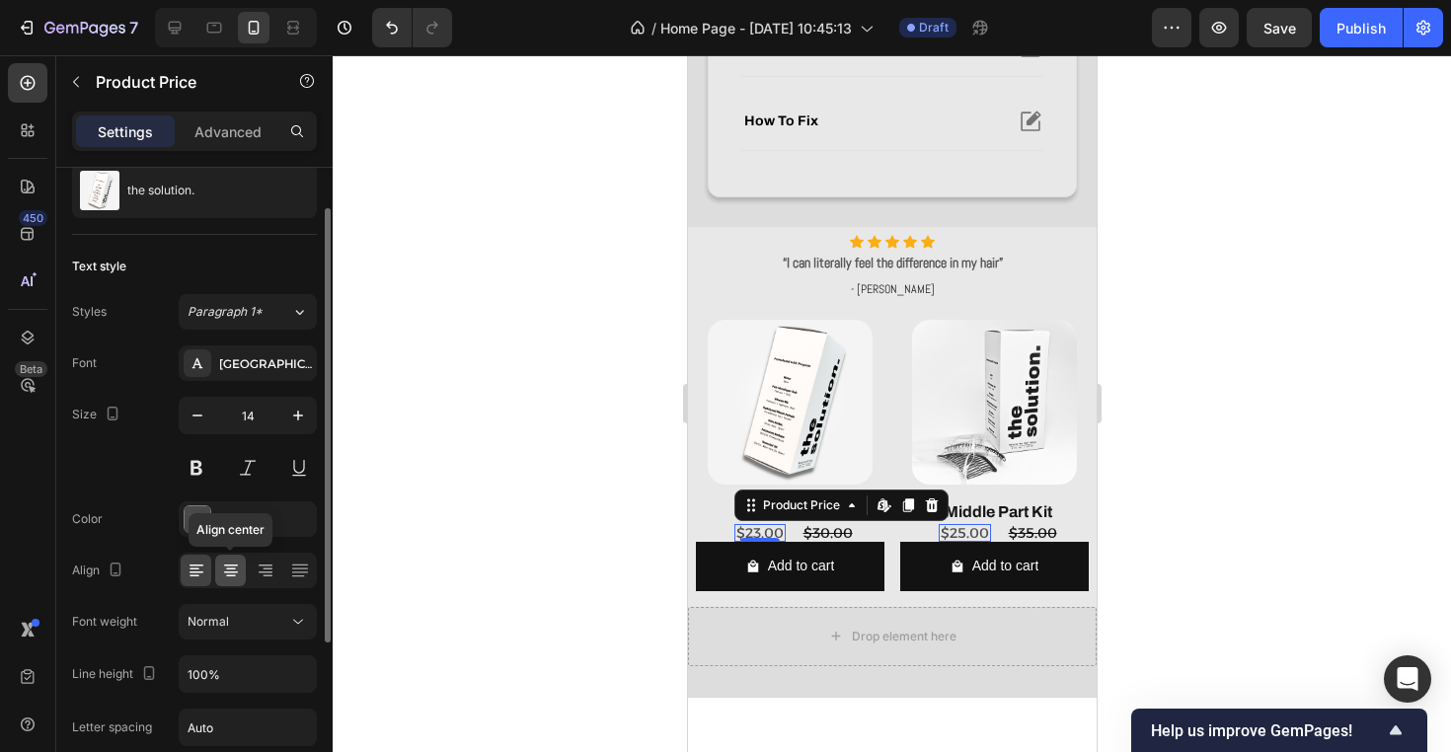
click at [221, 571] on icon at bounding box center [231, 571] width 20 height 20
click at [198, 572] on icon at bounding box center [196, 572] width 14 height 2
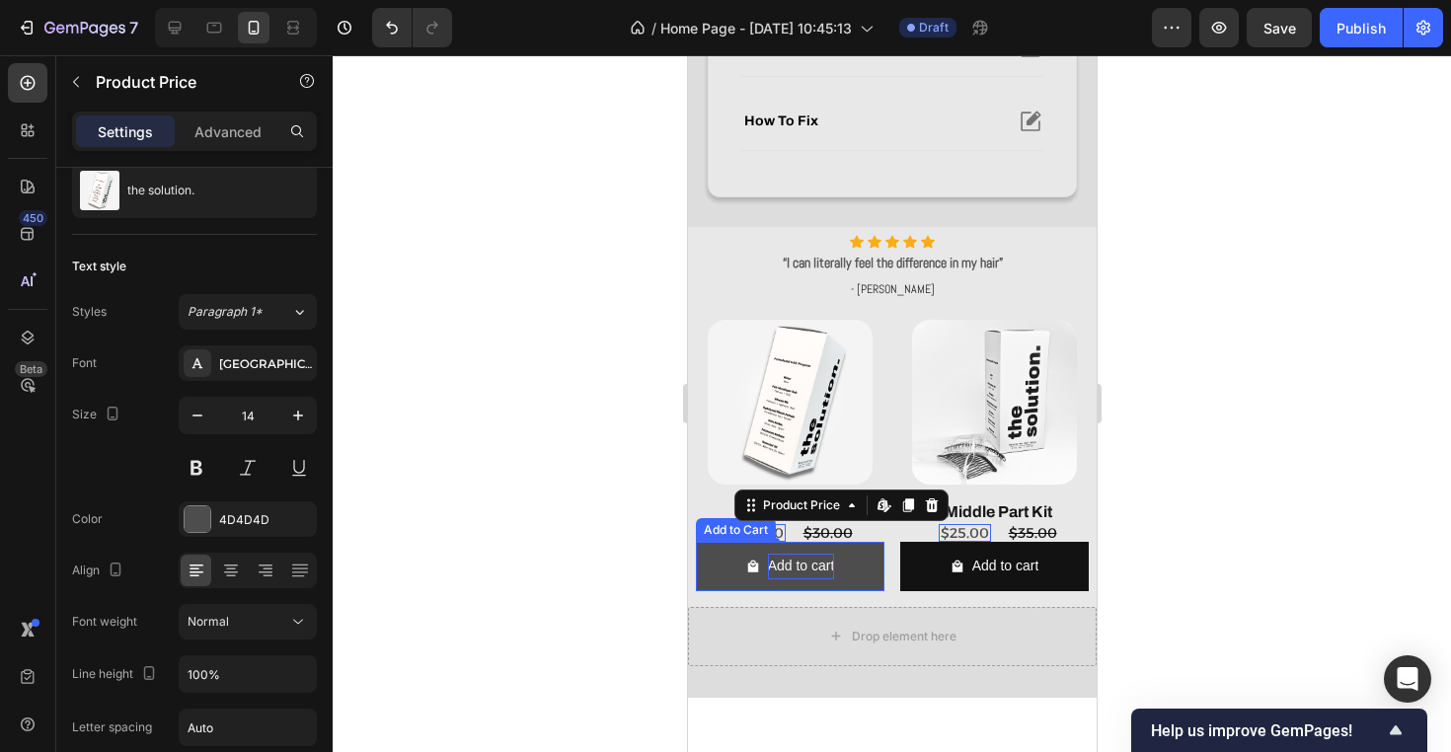
click at [825, 560] on div "Add to cart" at bounding box center [800, 566] width 67 height 25
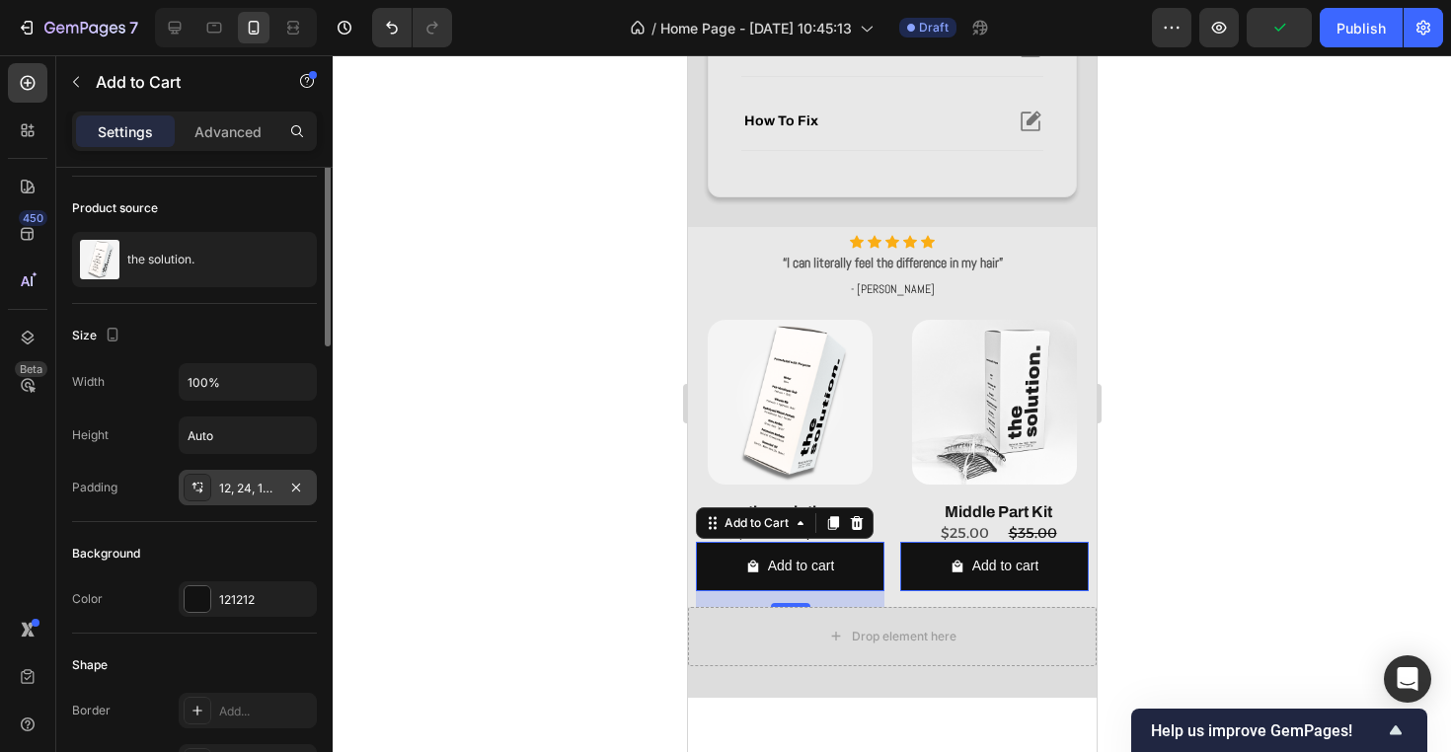
scroll to position [146, 0]
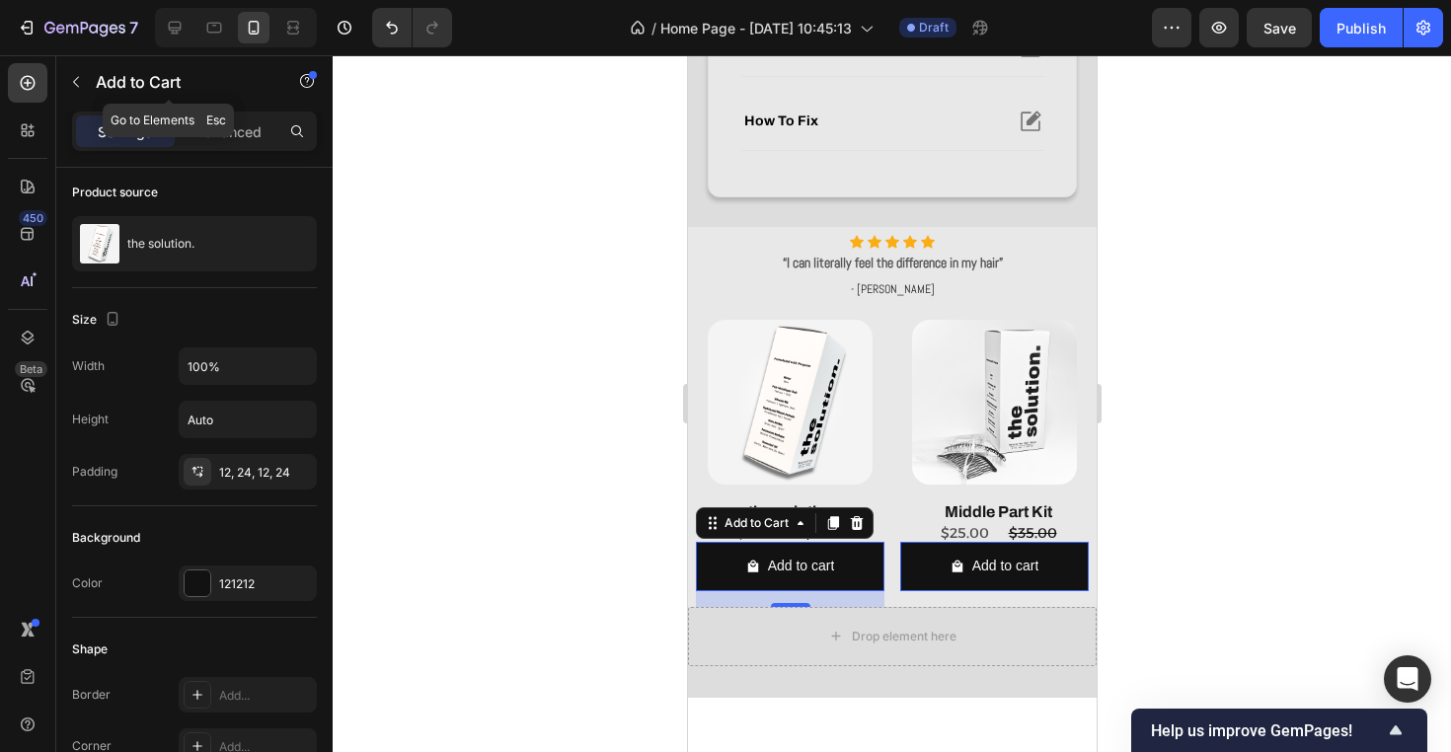
click at [237, 111] on div "Add to Cart" at bounding box center [168, 83] width 225 height 56
click at [252, 129] on p "Advanced" at bounding box center [227, 131] width 67 height 21
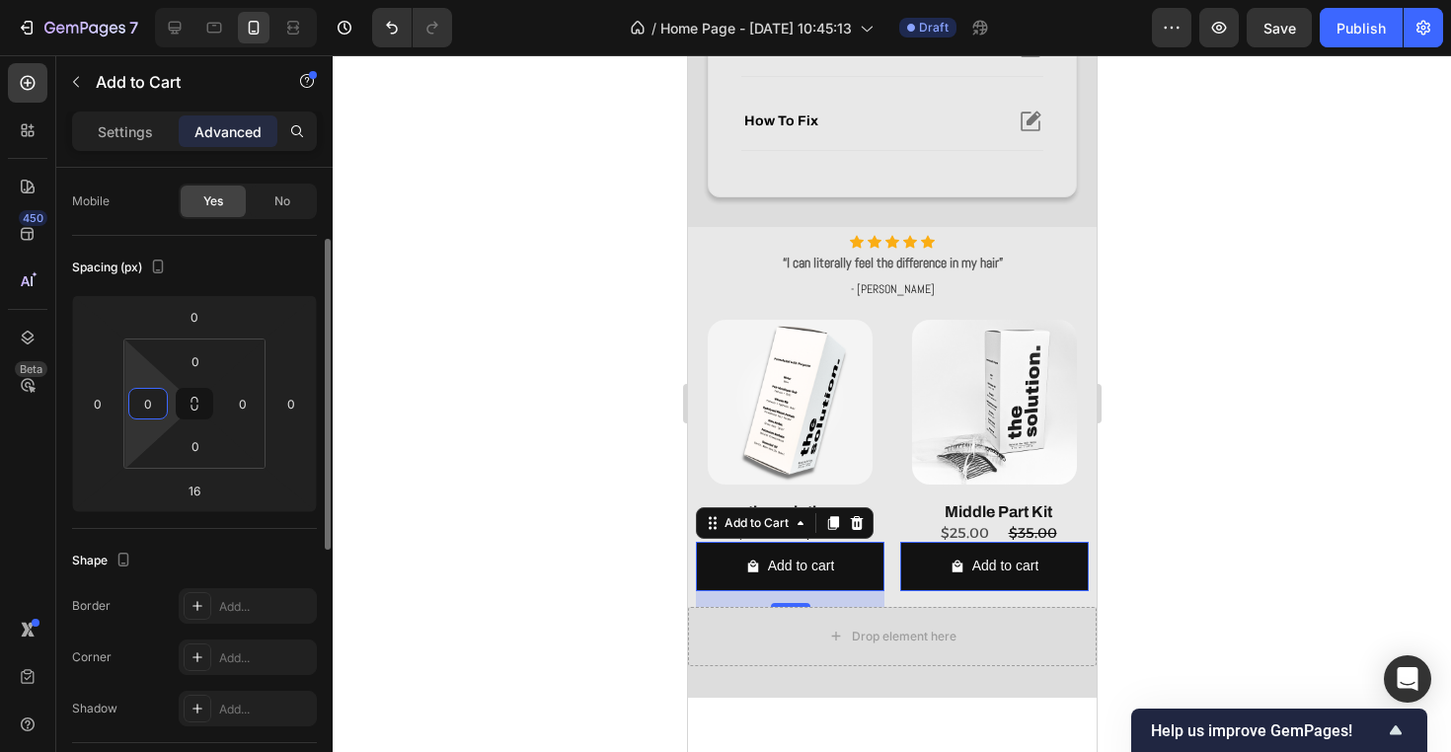
click at [153, 394] on input "0" at bounding box center [148, 404] width 30 height 30
type input "8"
click at [242, 403] on input "0" at bounding box center [243, 404] width 30 height 30
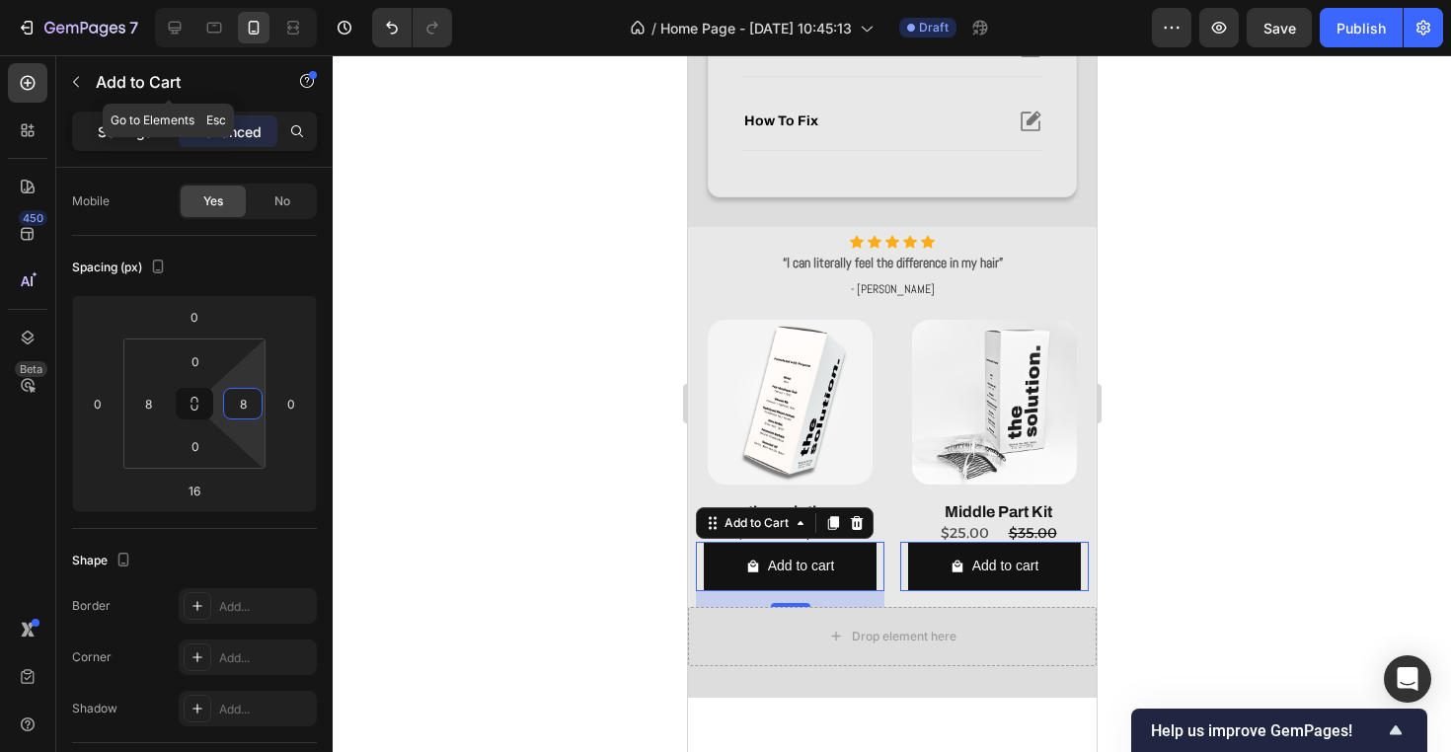
type input "8"
click at [131, 126] on p "Settings" at bounding box center [125, 131] width 55 height 21
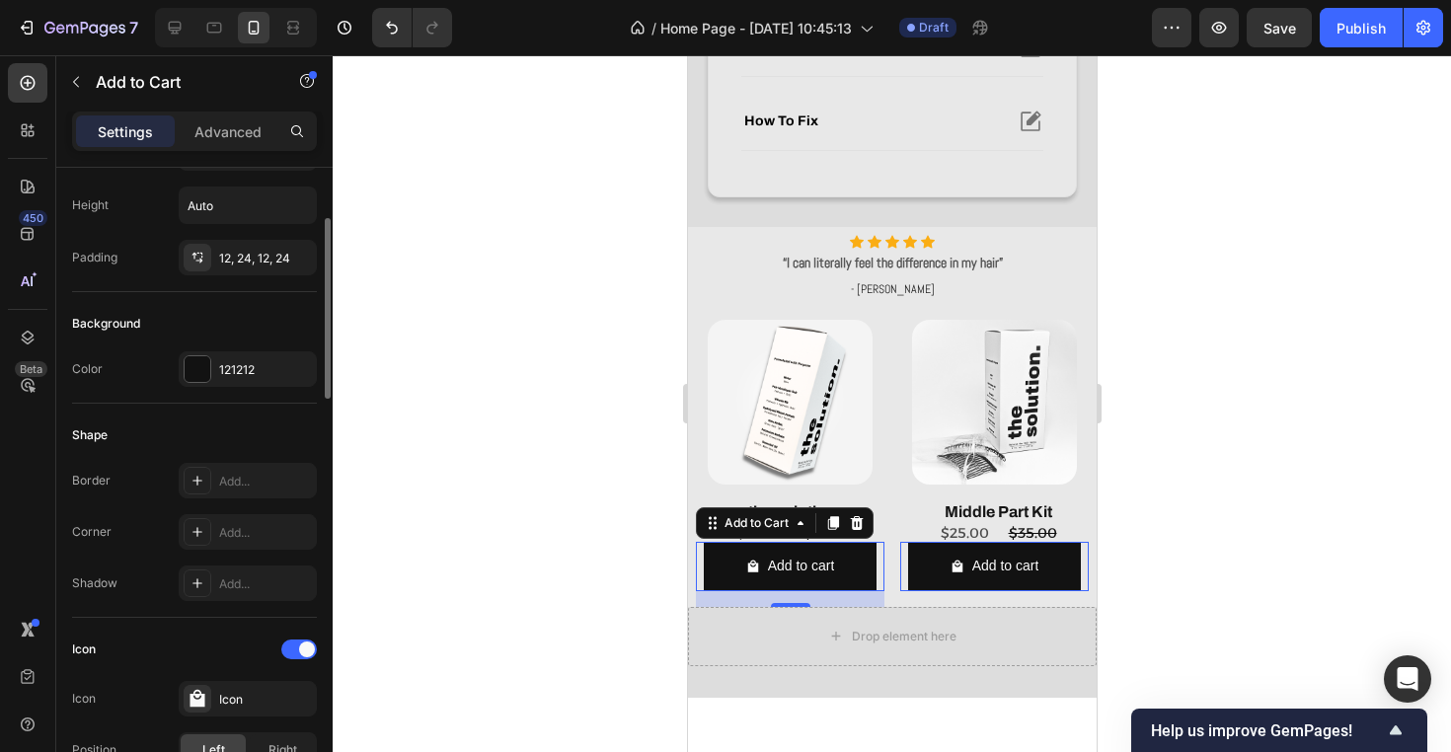
scroll to position [383, 0]
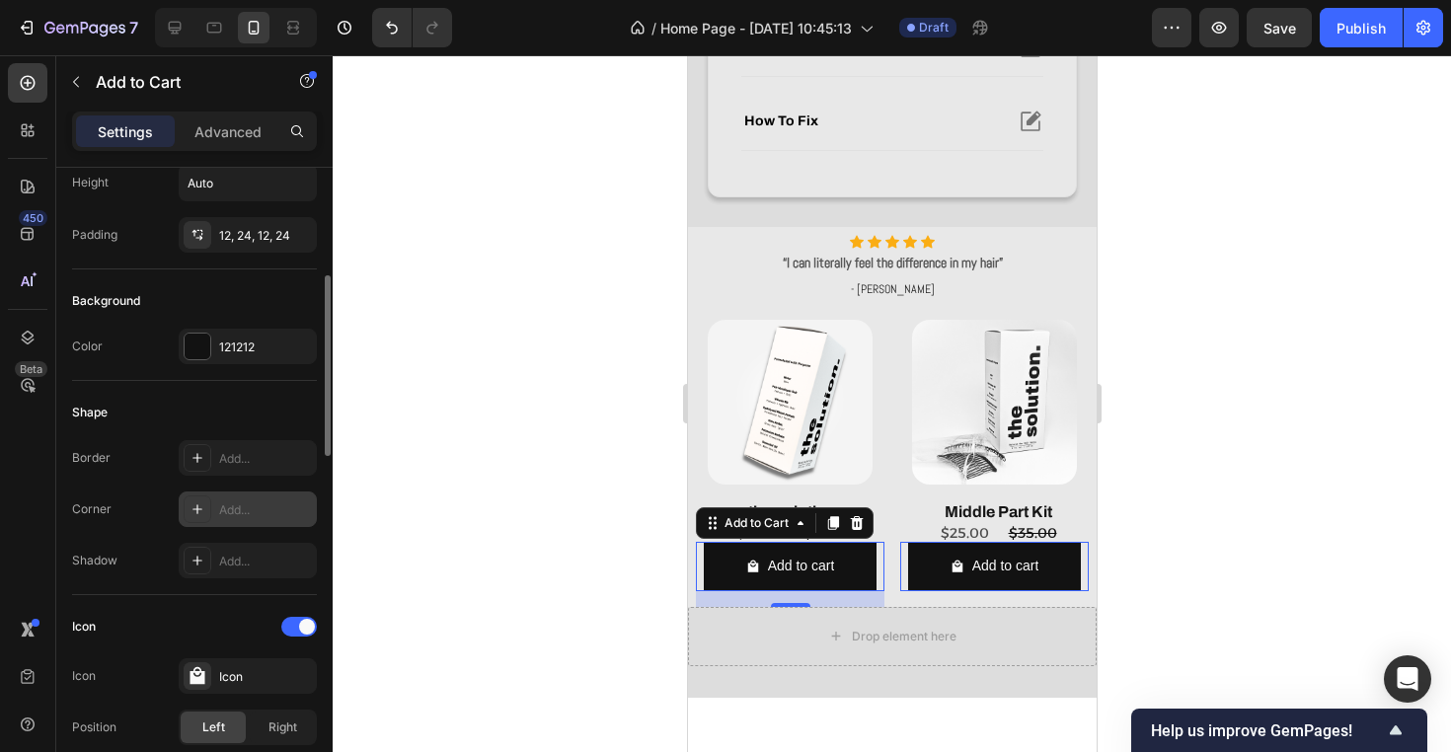
click at [260, 507] on div "Add..." at bounding box center [265, 510] width 93 height 18
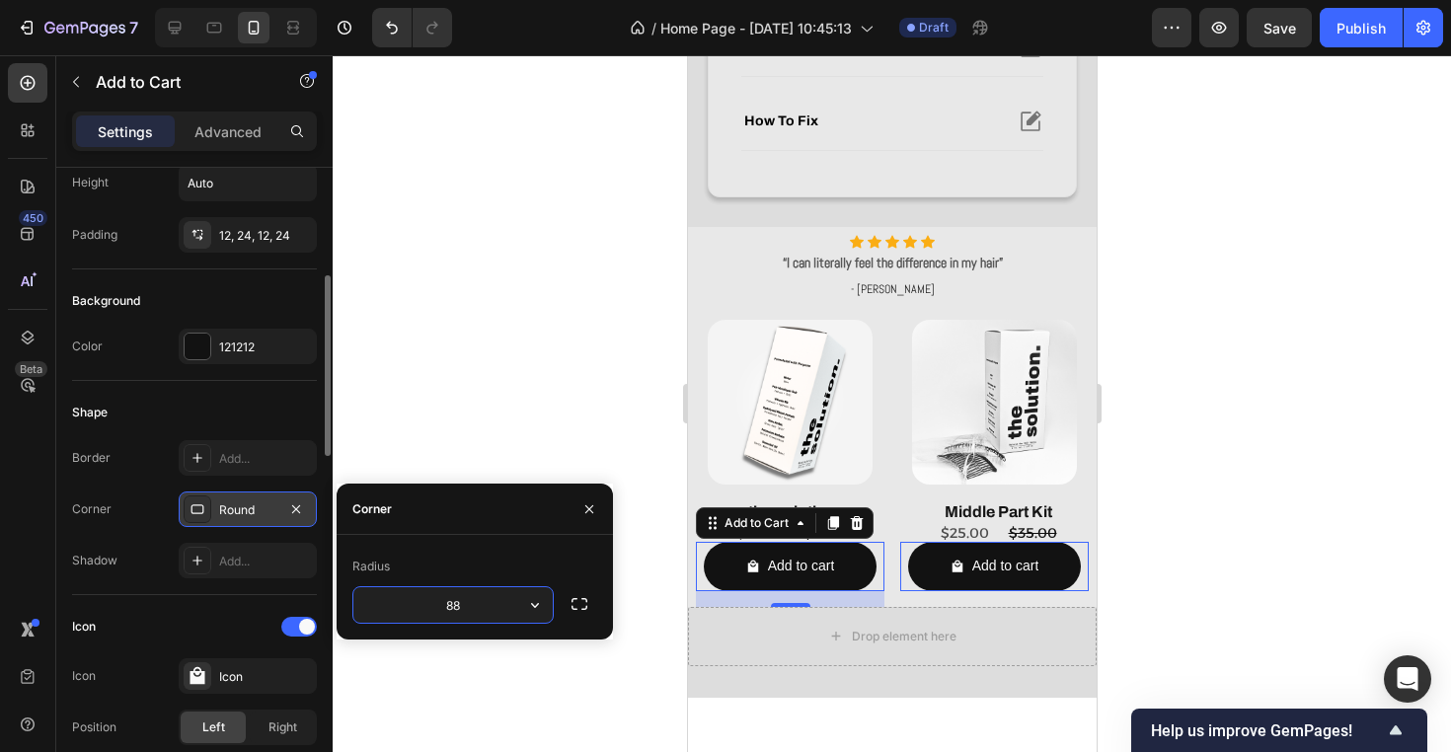
type input "888"
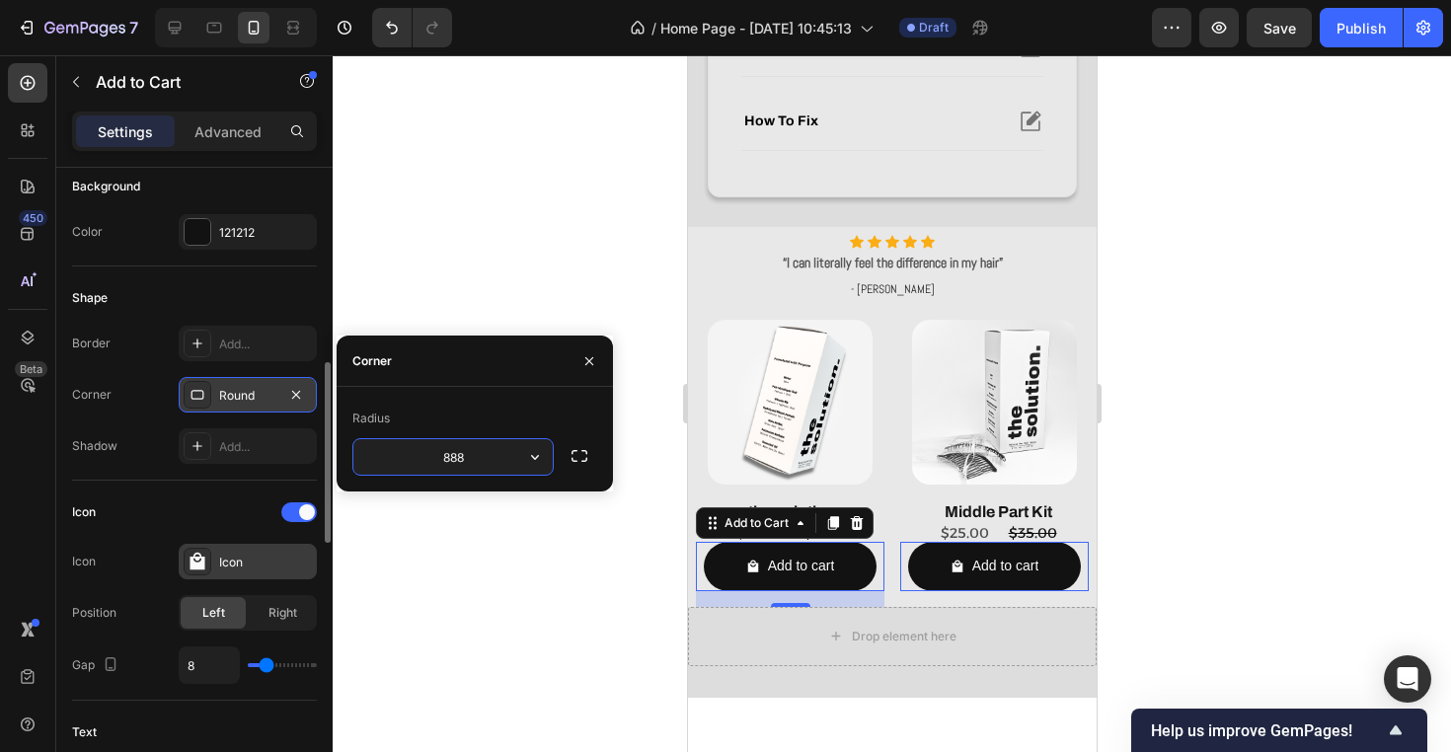
scroll to position [540, 0]
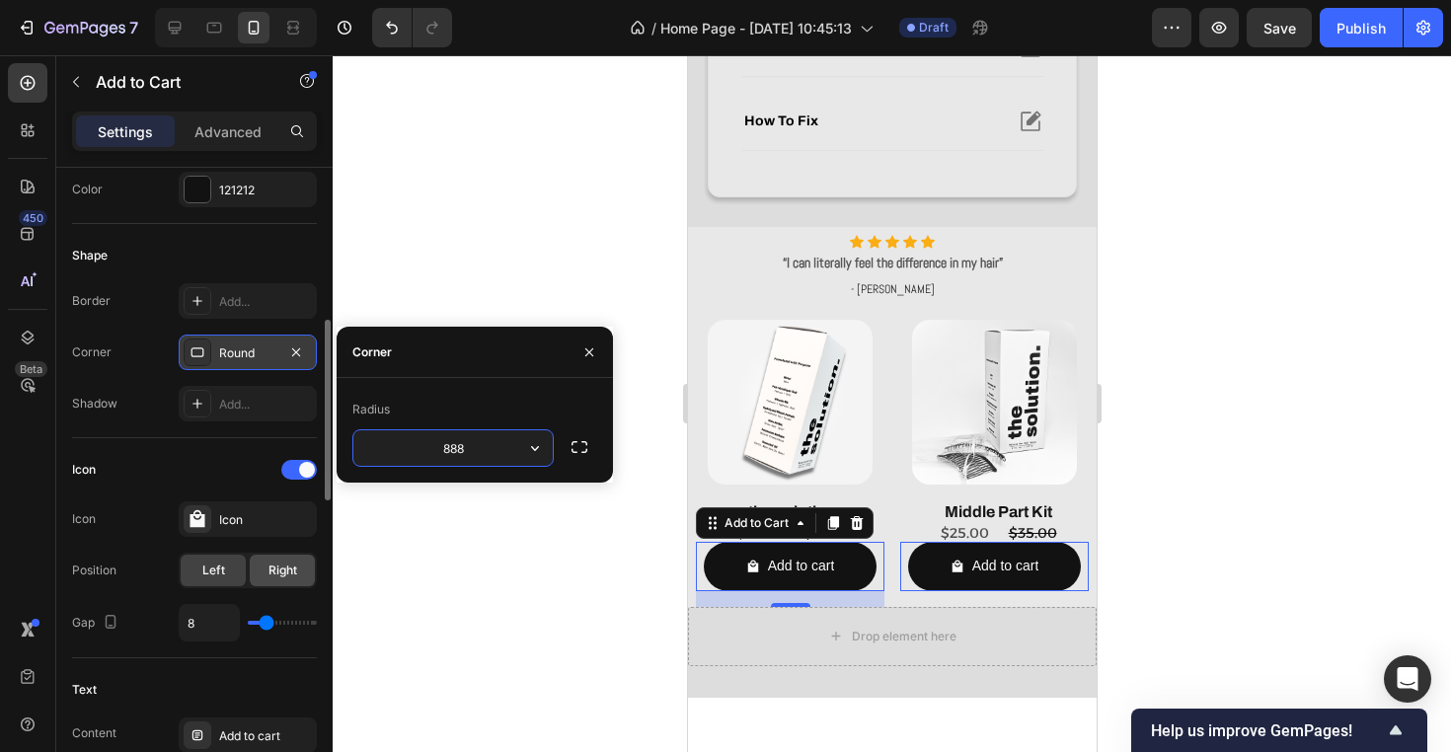
click at [286, 579] on div "Right" at bounding box center [282, 571] width 65 height 32
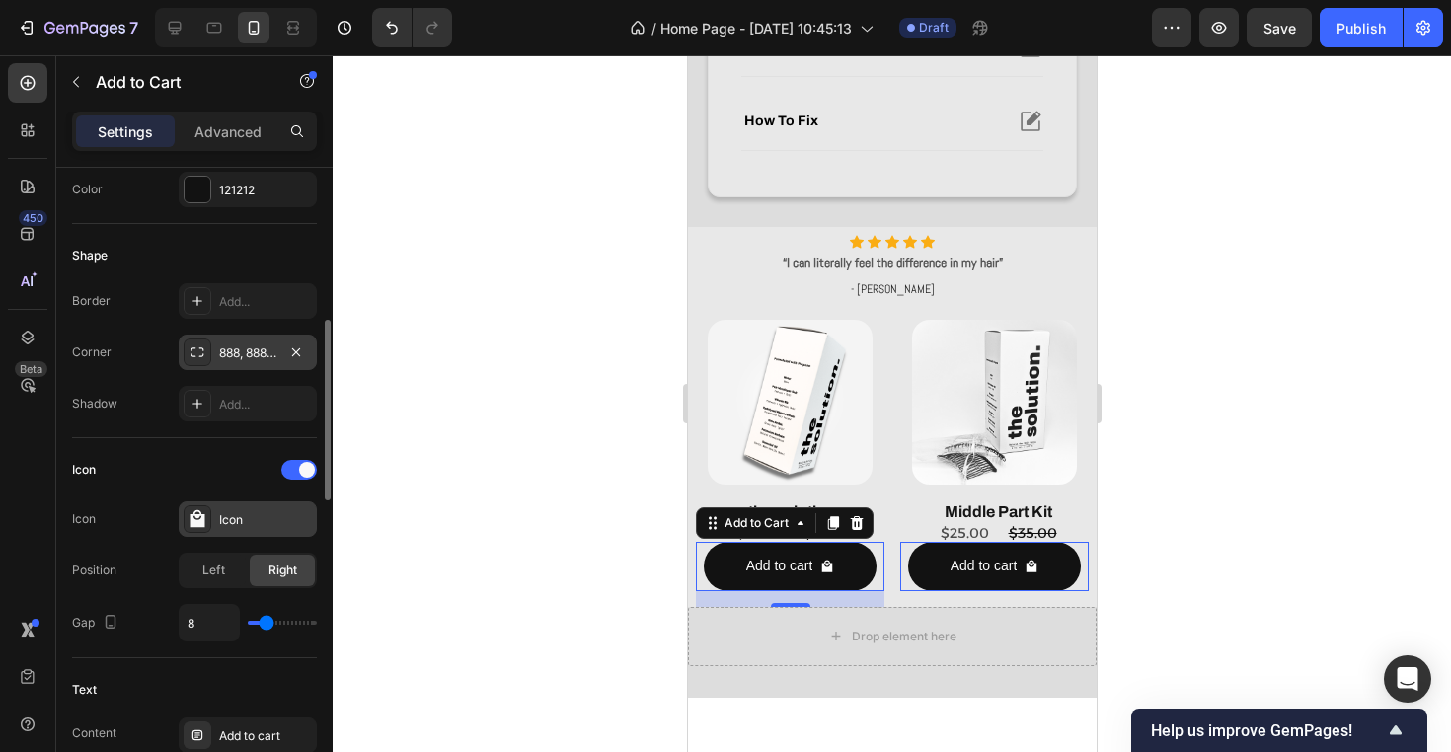
click at [266, 521] on div "Icon" at bounding box center [265, 520] width 93 height 18
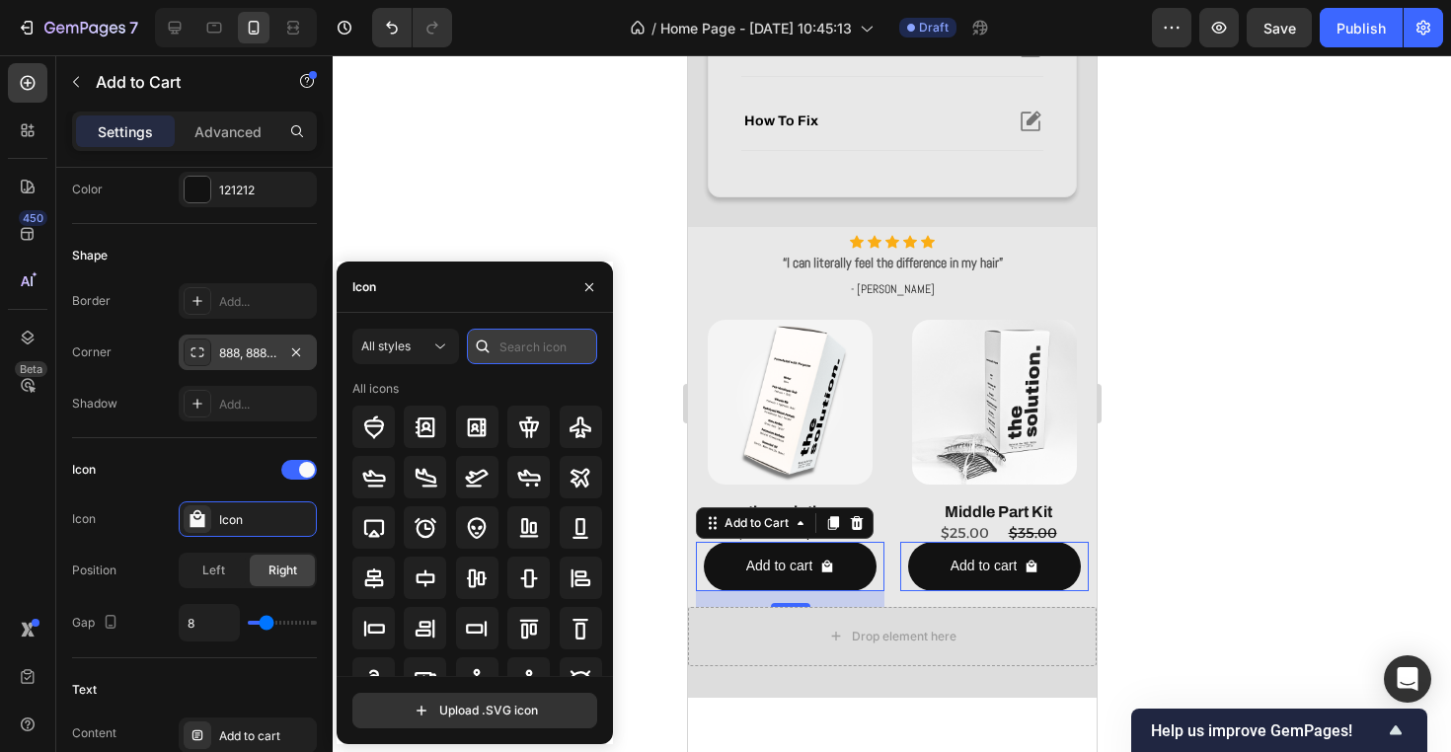
click at [514, 345] on input "text" at bounding box center [532, 347] width 130 height 36
type input "p"
click at [558, 357] on input "Purchase" at bounding box center [532, 347] width 130 height 36
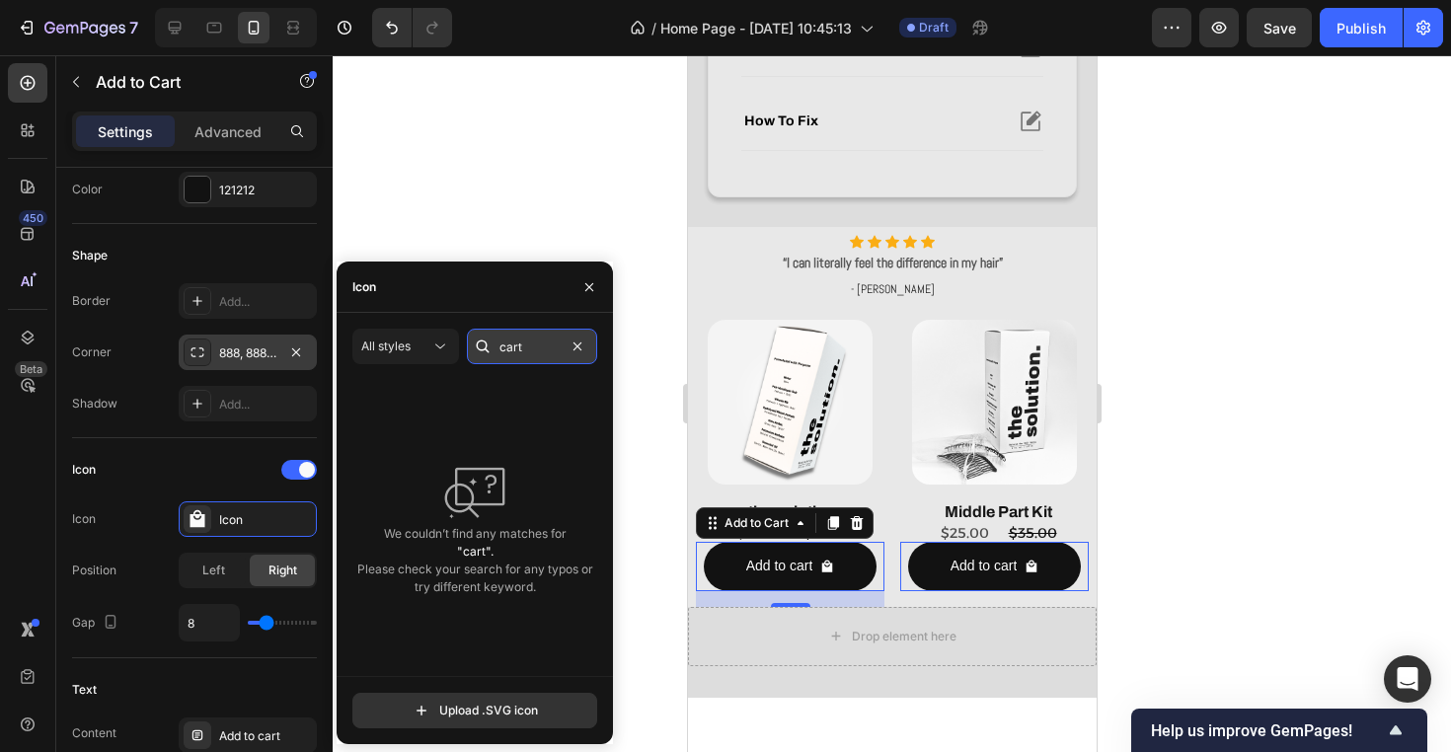
type input "cart"
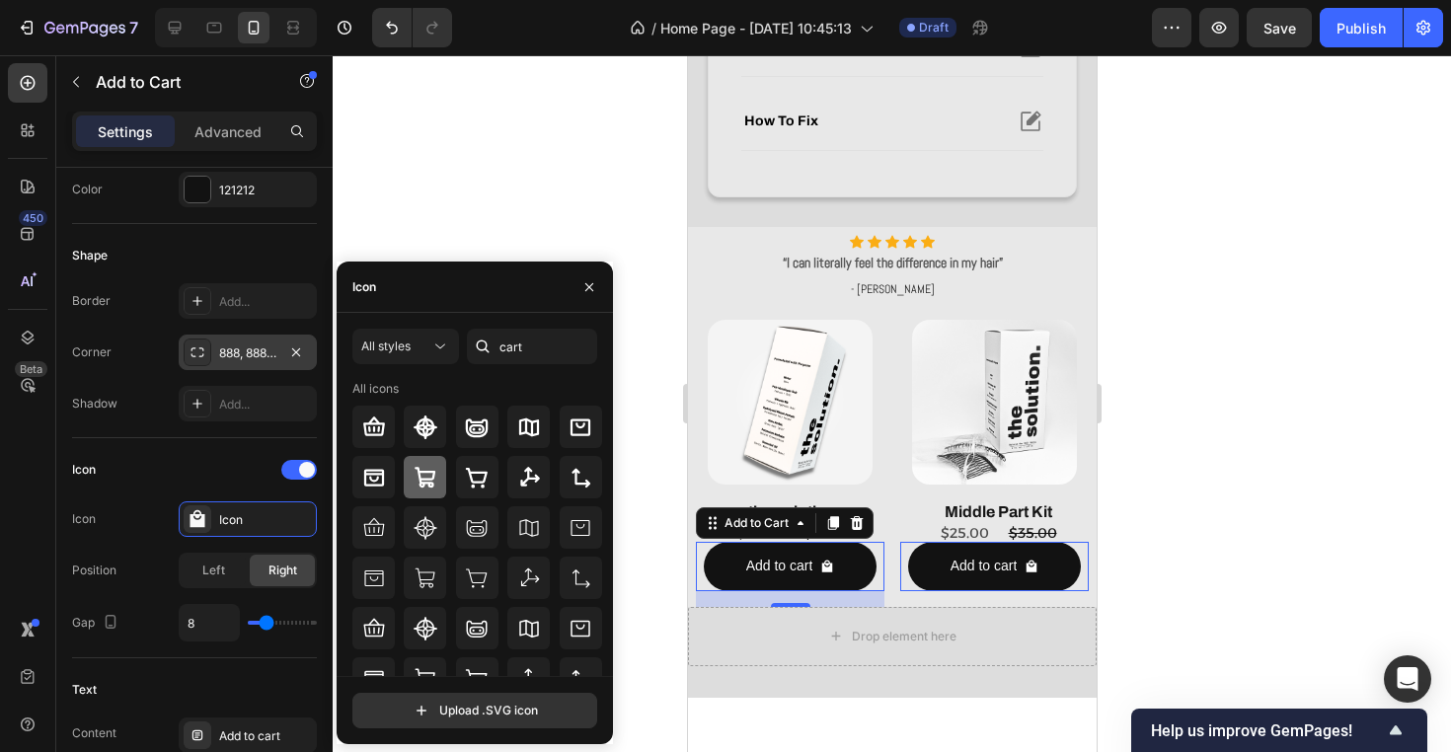
click at [421, 478] on icon at bounding box center [426, 478] width 24 height 24
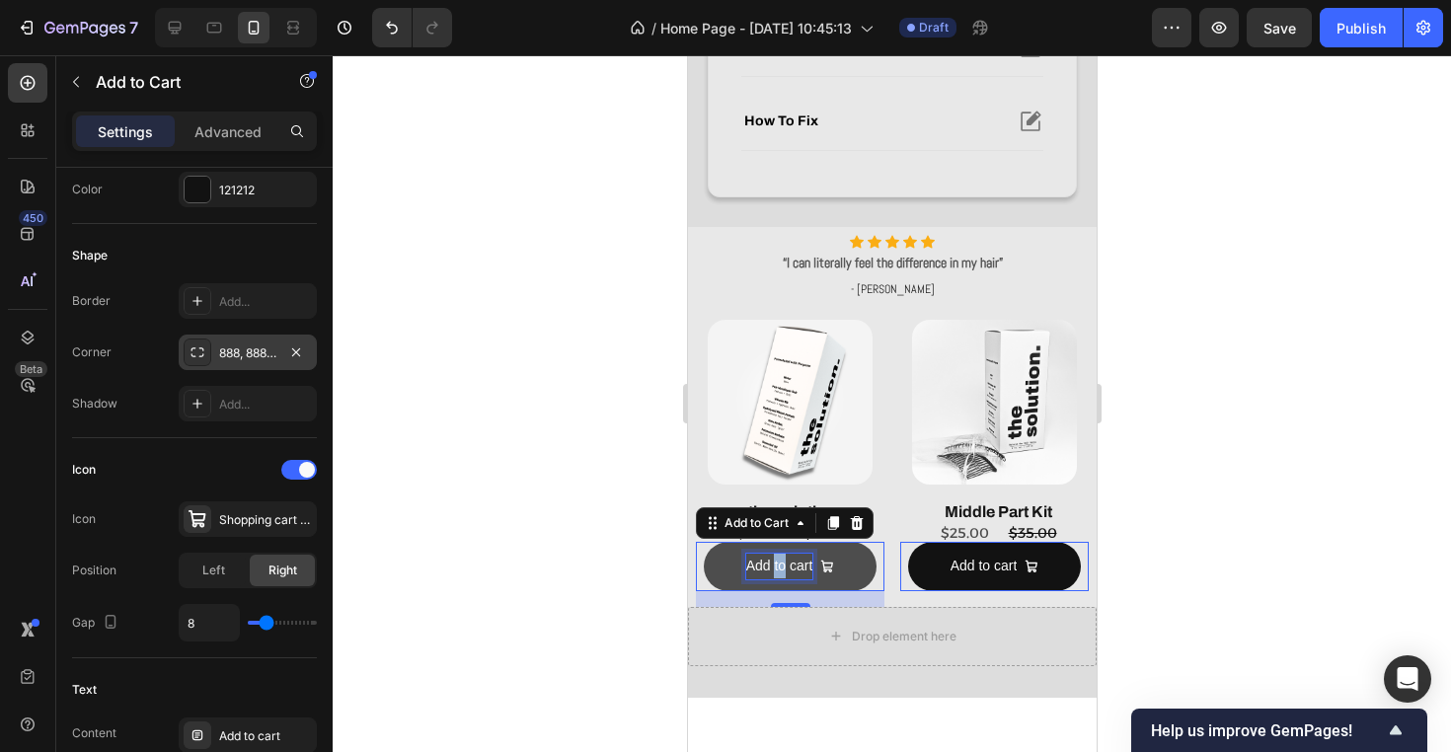
click at [776, 563] on p "Add to cart" at bounding box center [778, 566] width 67 height 25
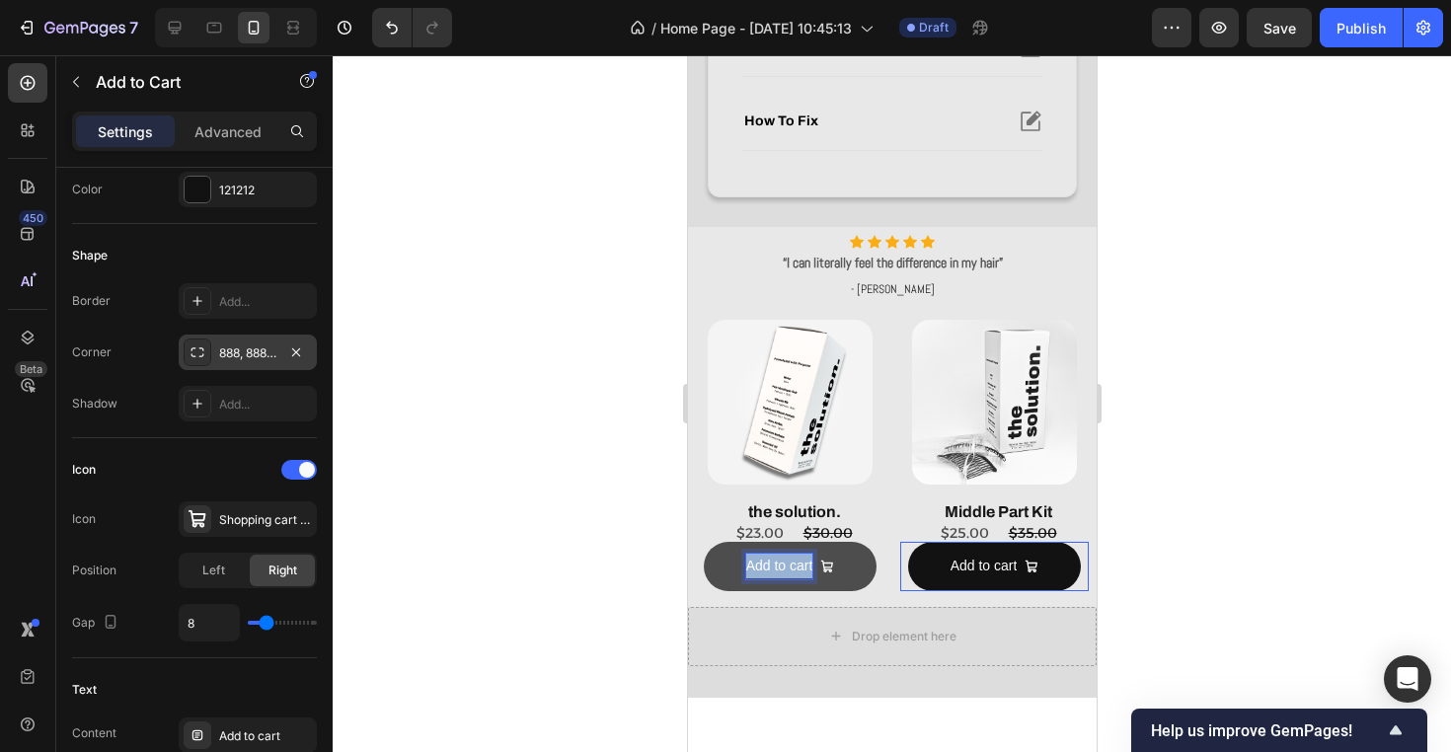
click at [776, 563] on p "Add to cart" at bounding box center [778, 566] width 67 height 25
click at [862, 562] on button "Purchase" at bounding box center [789, 566] width 173 height 48
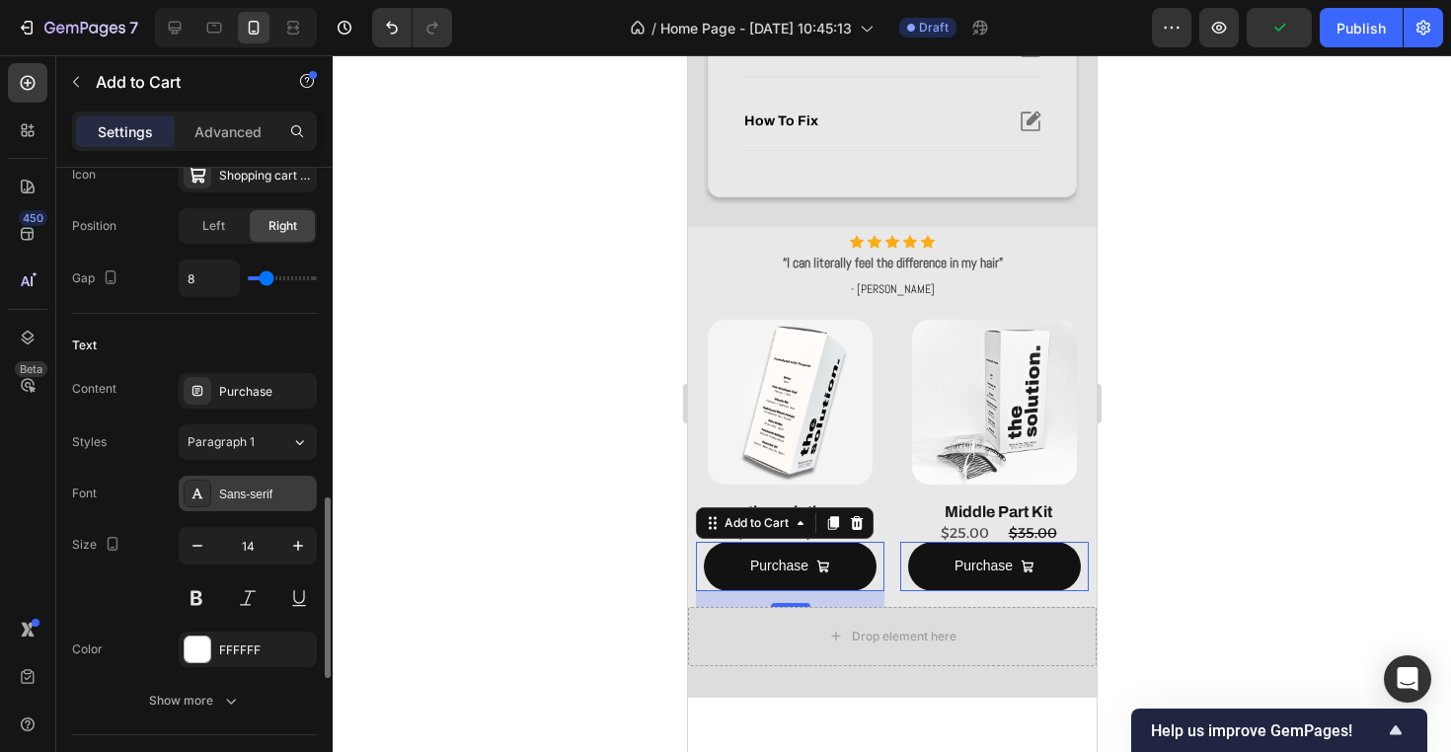
scroll to position [947, 0]
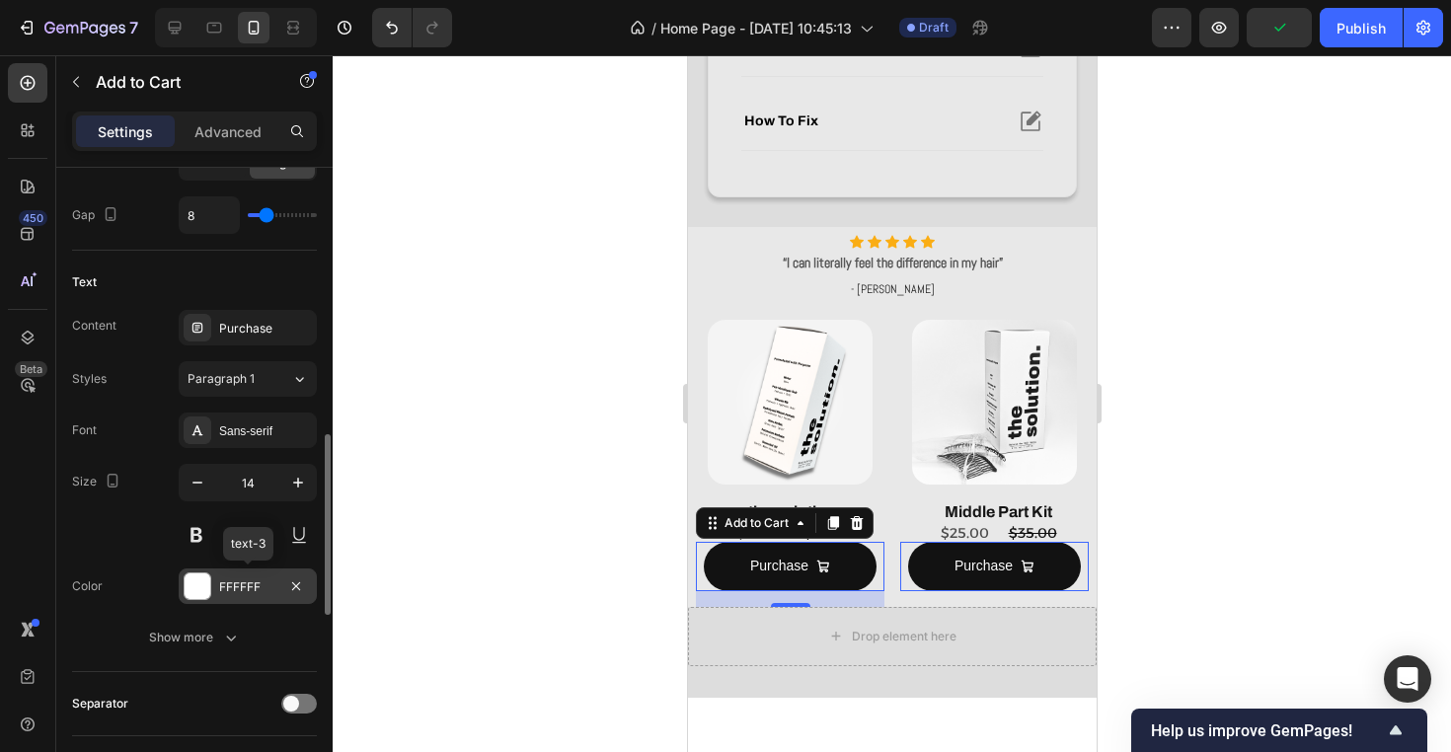
click at [236, 593] on div "FFFFFF" at bounding box center [247, 587] width 57 height 18
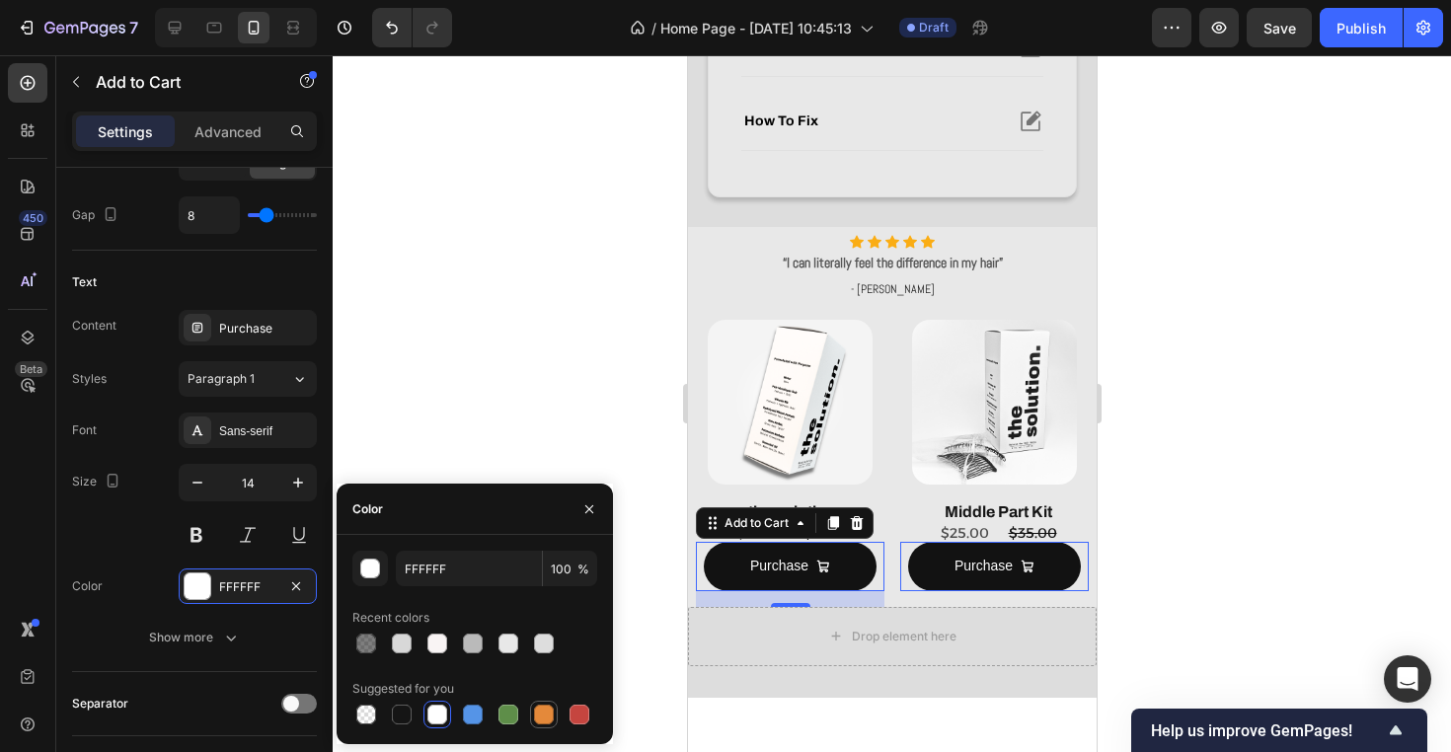
click at [548, 718] on div at bounding box center [544, 715] width 20 height 20
click at [424, 711] on div at bounding box center [437, 715] width 28 height 28
type input "FFFFFF"
click at [223, 631] on icon "button" at bounding box center [231, 638] width 20 height 20
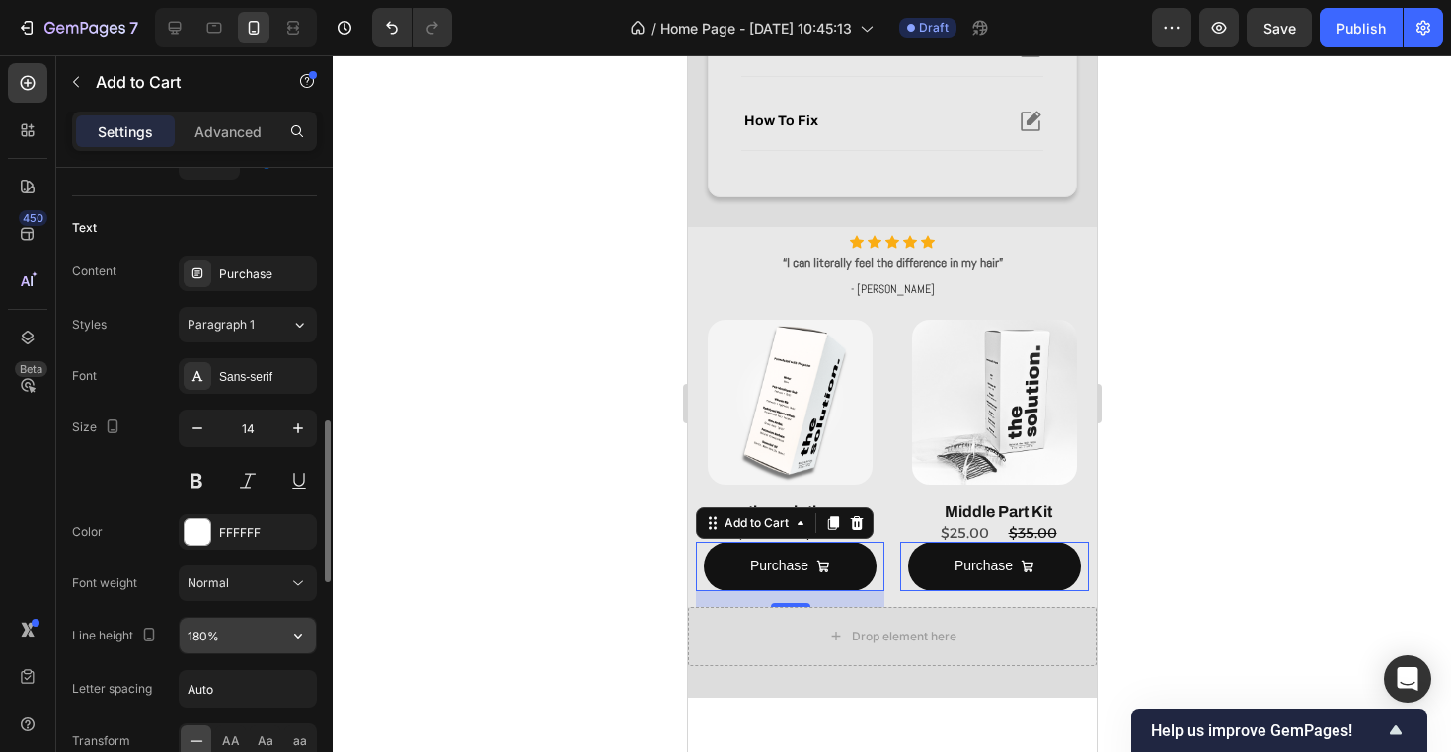
scroll to position [1014, 0]
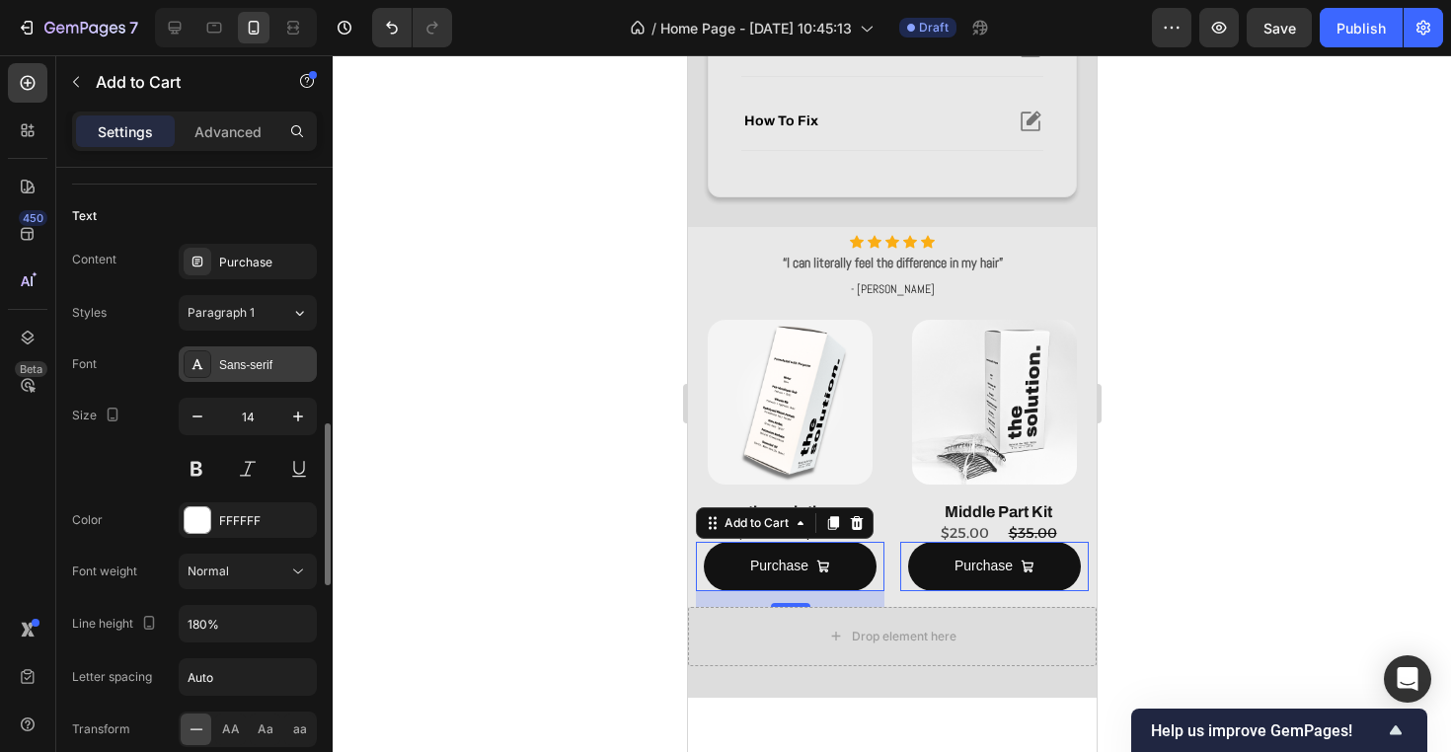
click at [266, 346] on div "Sans-serif" at bounding box center [248, 364] width 138 height 36
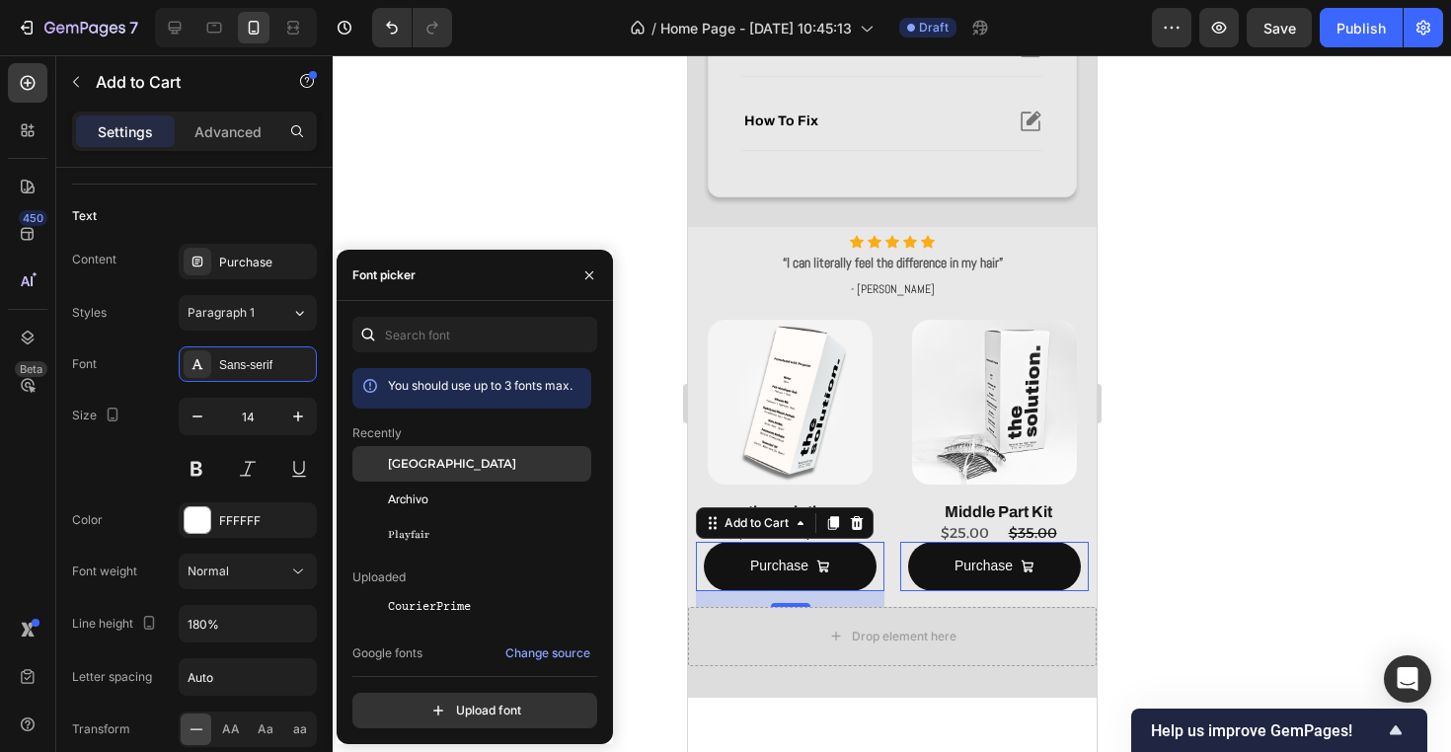
click at [436, 472] on span "[GEOGRAPHIC_DATA]" at bounding box center [452, 464] width 128 height 18
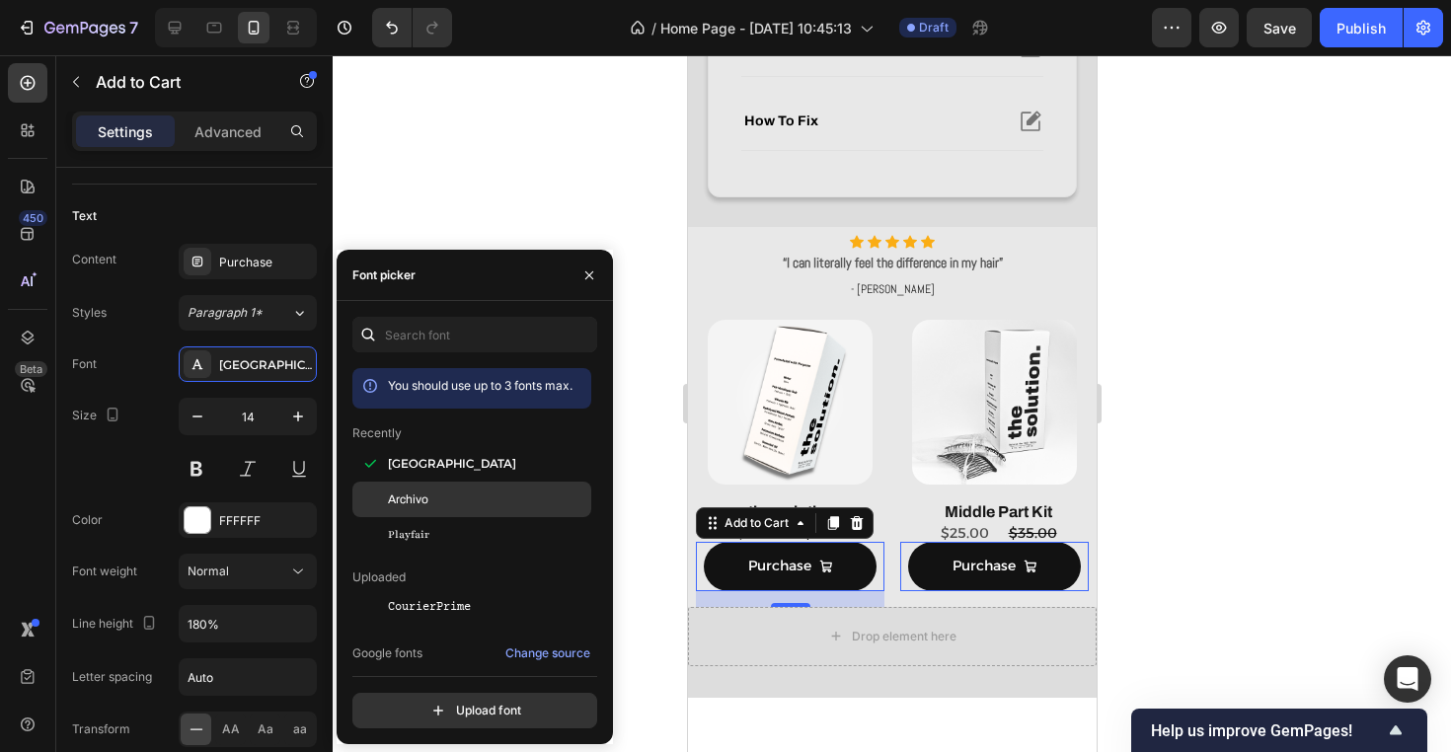
click at [436, 500] on div "Archivo" at bounding box center [487, 500] width 199 height 18
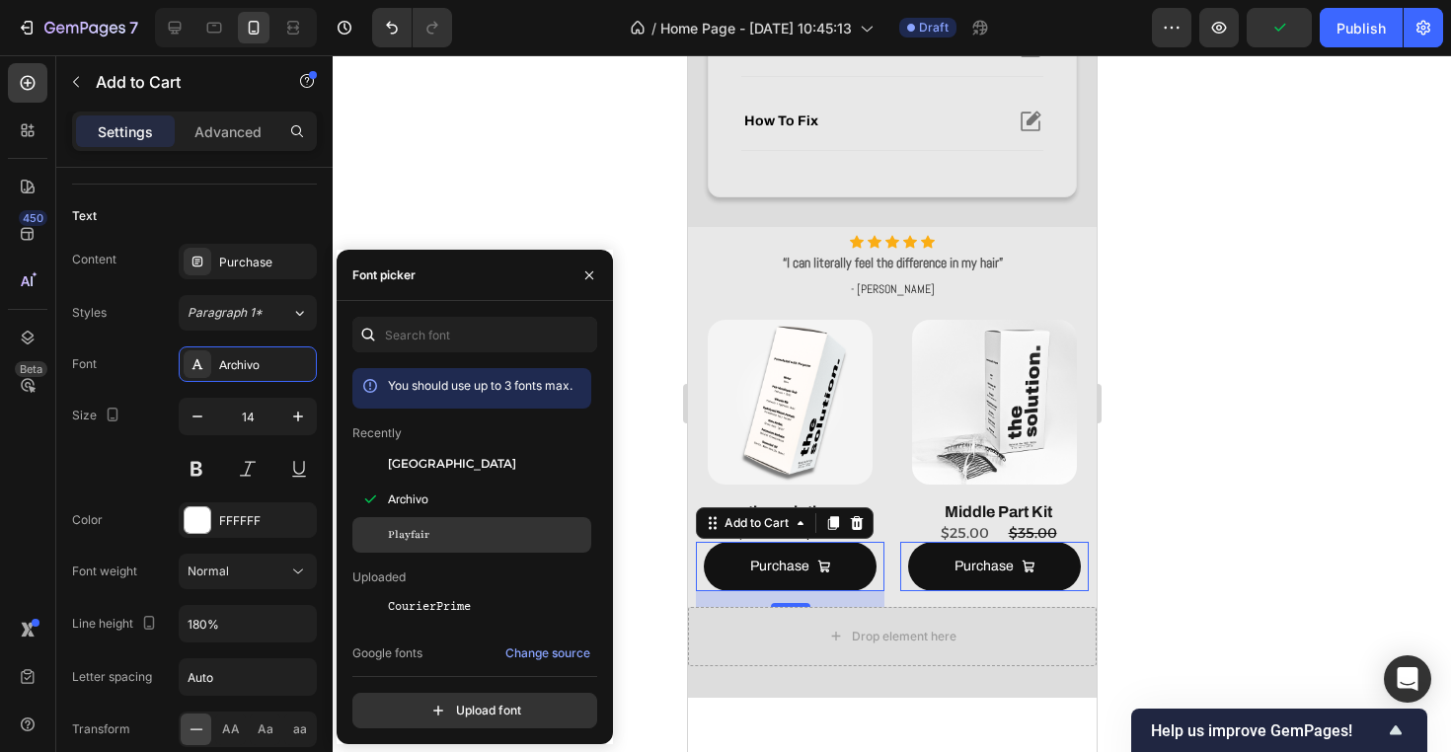
click at [436, 541] on div "Playfair" at bounding box center [487, 535] width 199 height 18
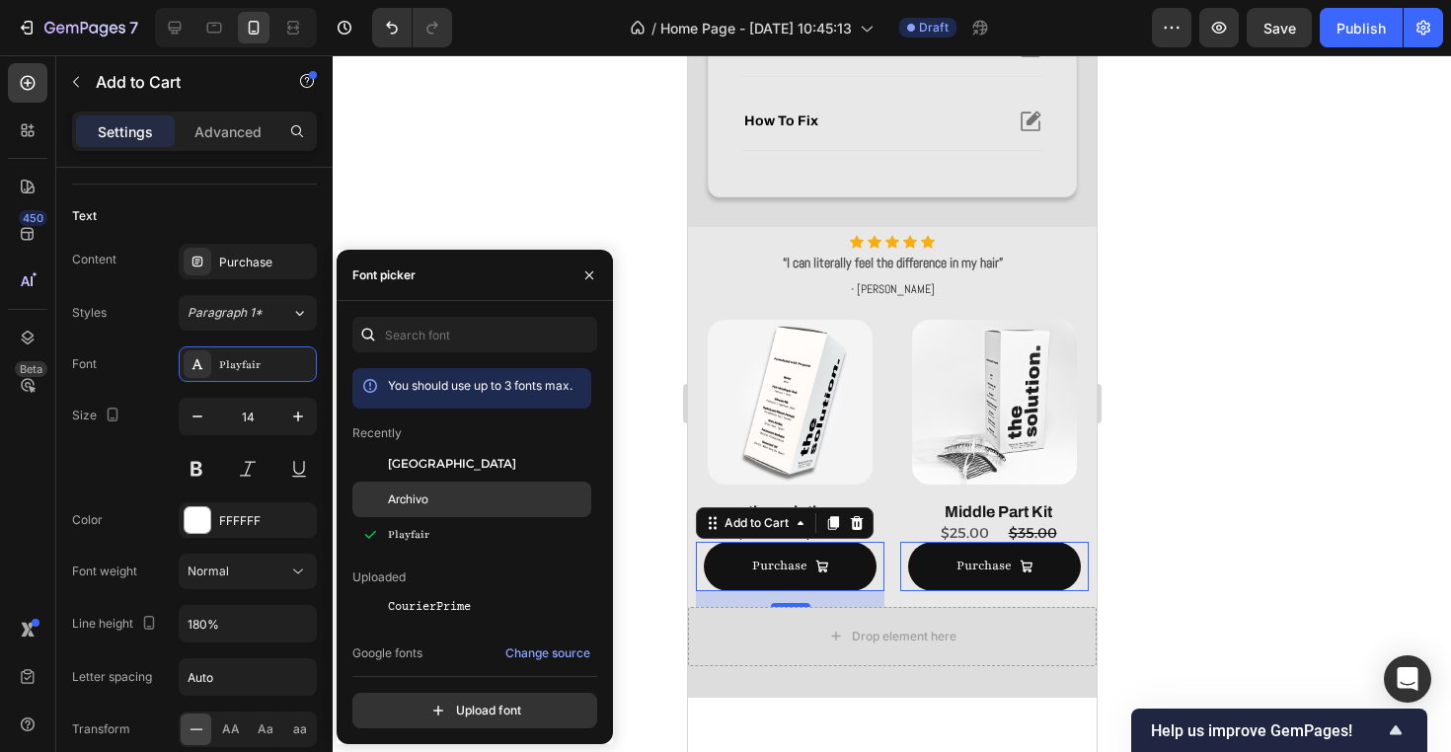
click at [450, 503] on div "Archivo" at bounding box center [487, 500] width 199 height 18
click at [452, 484] on div "Archivo" at bounding box center [471, 500] width 239 height 36
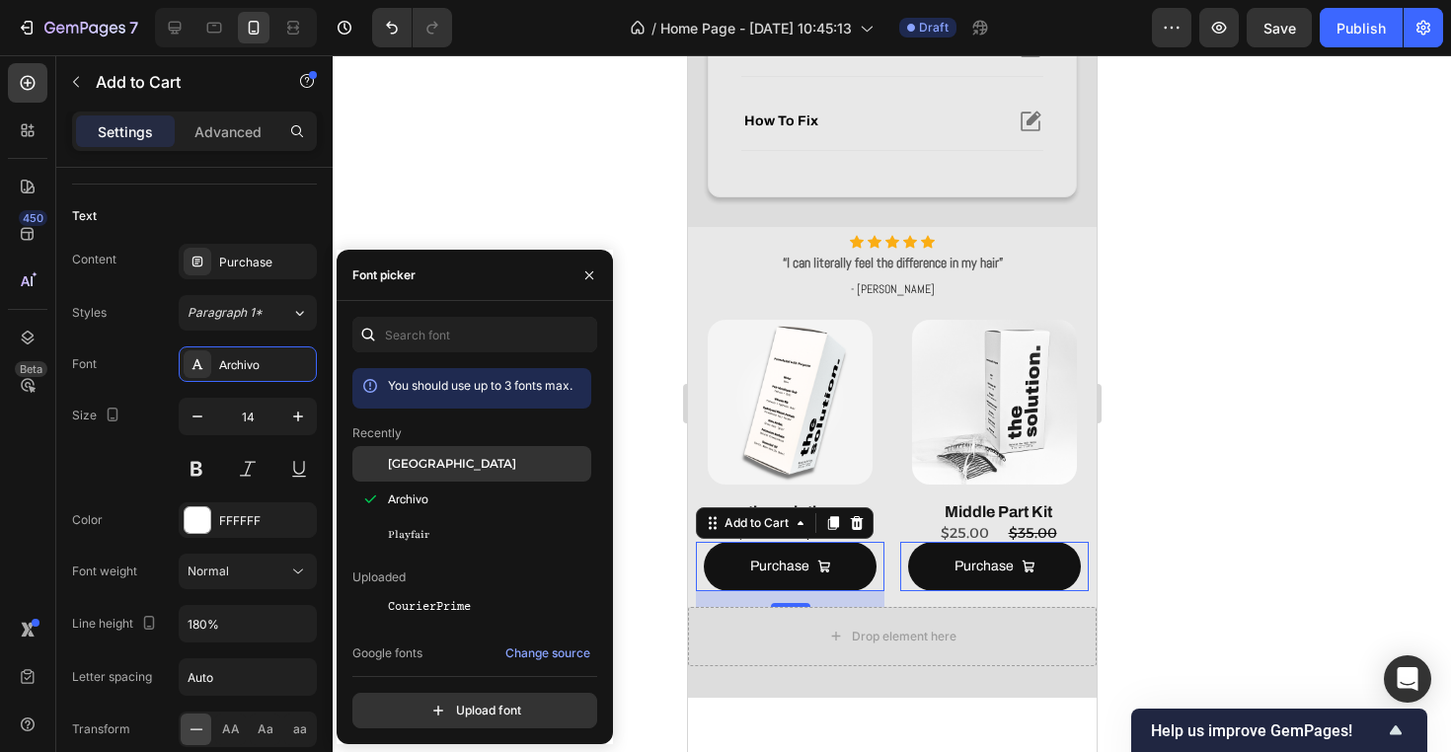
click at [471, 461] on div "[GEOGRAPHIC_DATA]" at bounding box center [487, 464] width 199 height 18
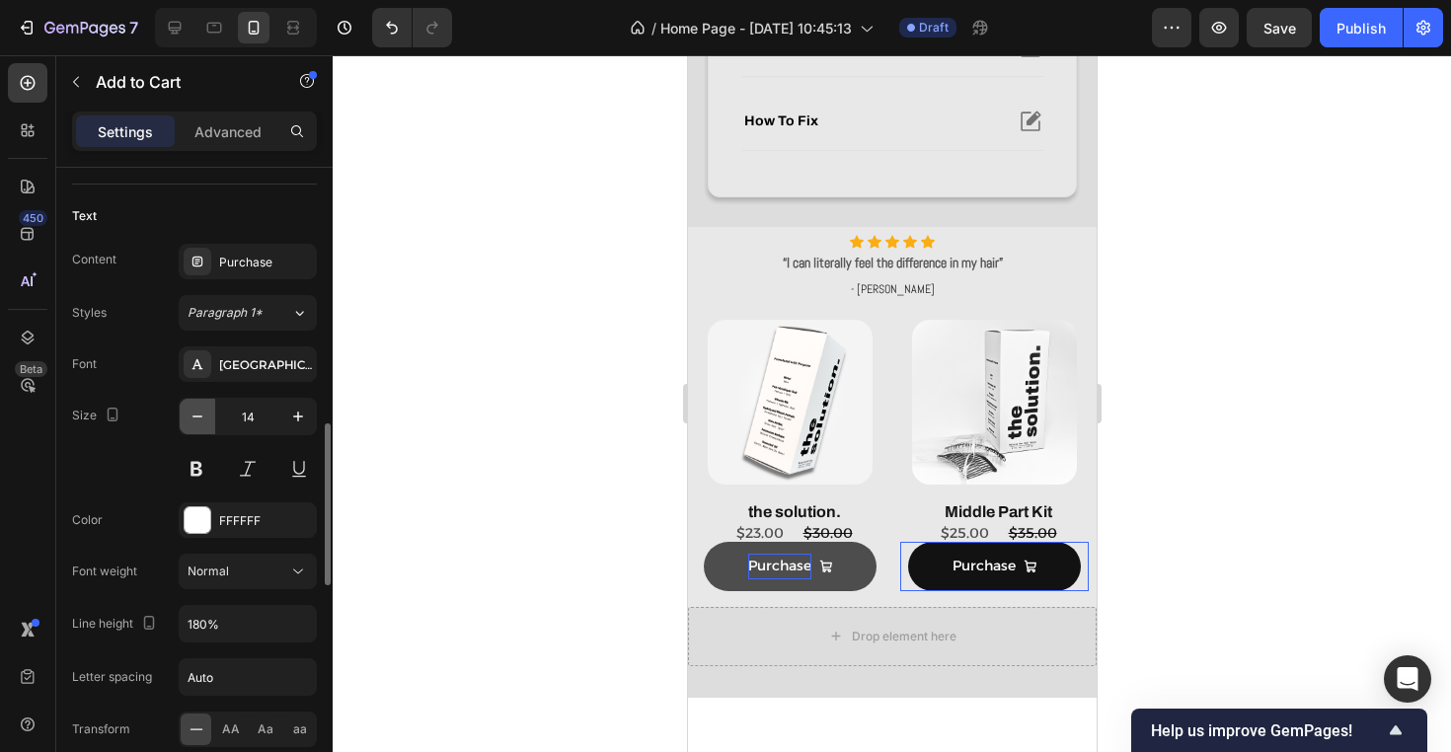
click at [197, 415] on icon "button" at bounding box center [198, 417] width 20 height 20
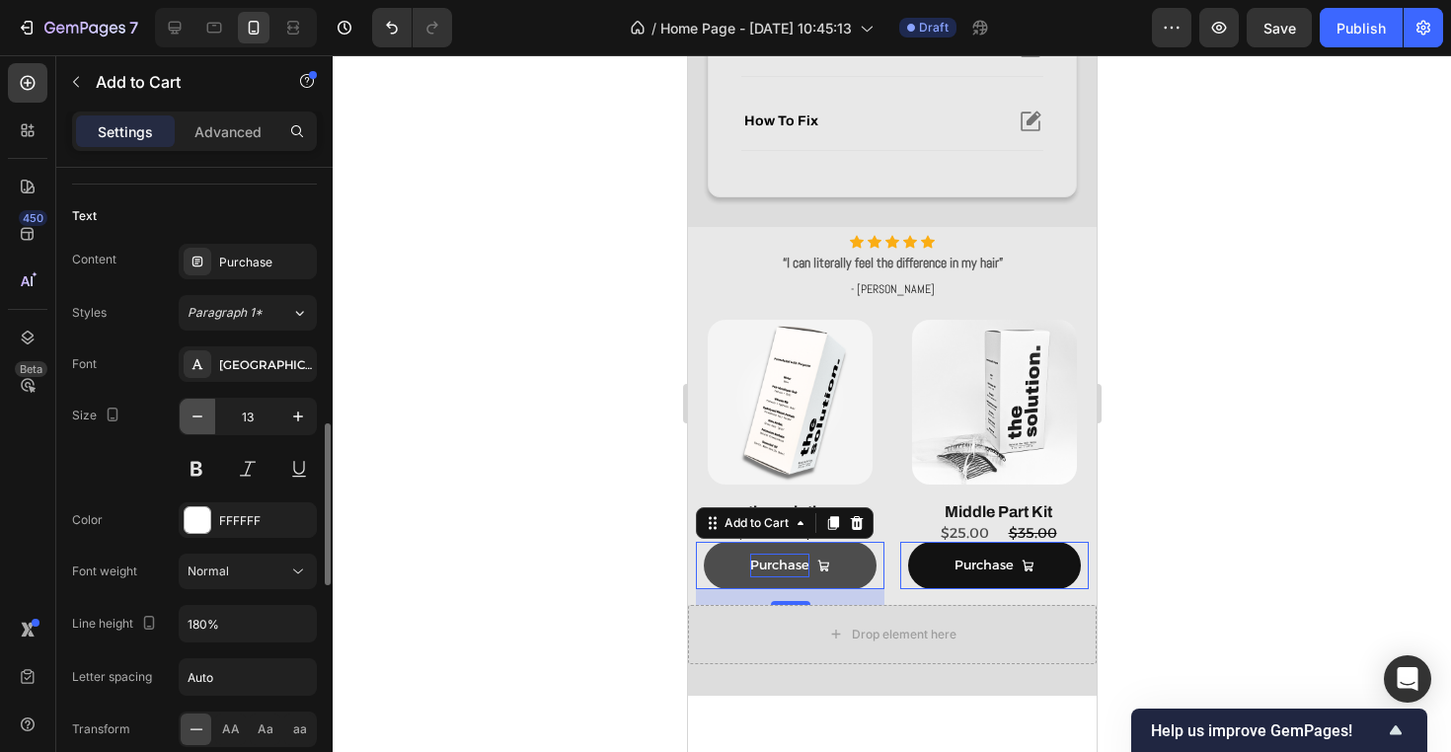
click at [197, 415] on icon "button" at bounding box center [198, 417] width 20 height 20
type input "12"
click at [863, 567] on button "Purchase" at bounding box center [789, 564] width 173 height 45
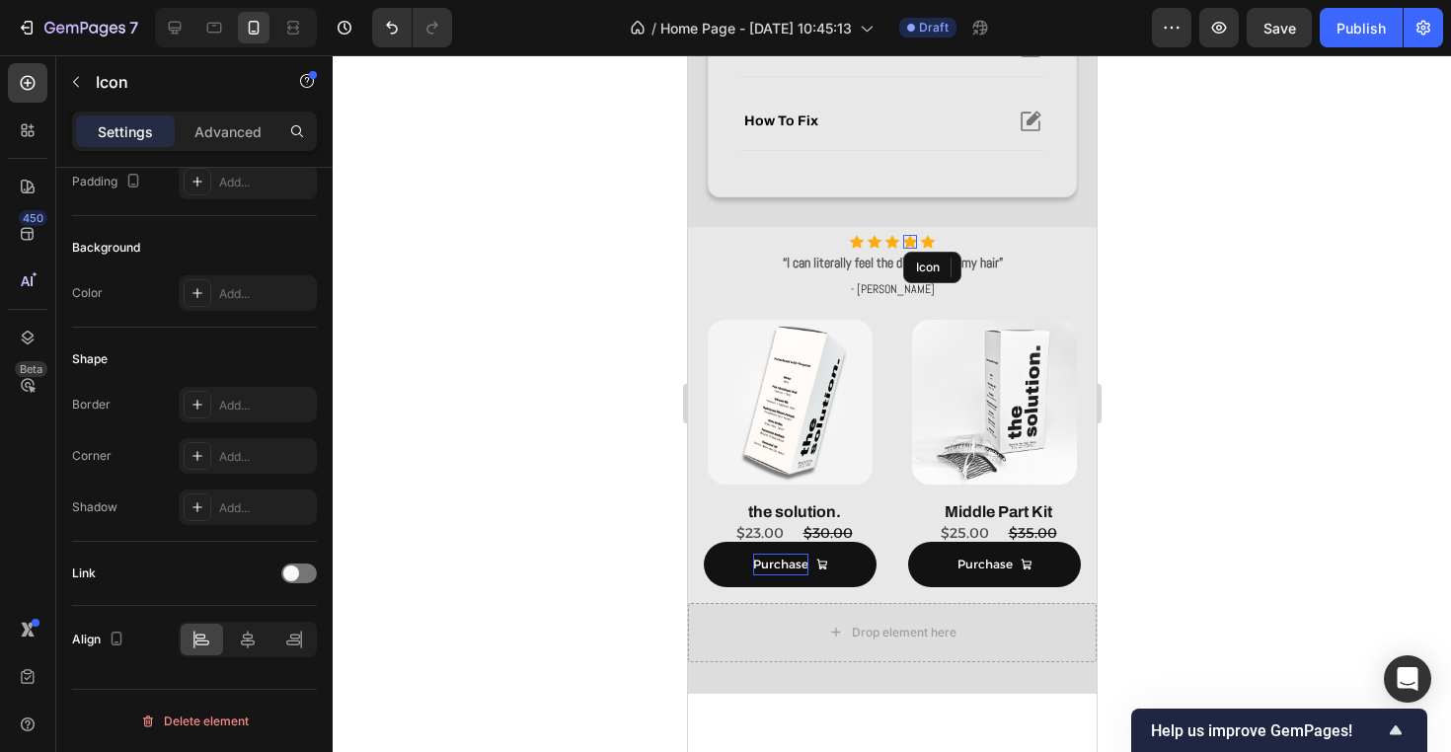
click at [912, 242] on icon at bounding box center [909, 242] width 14 height 13
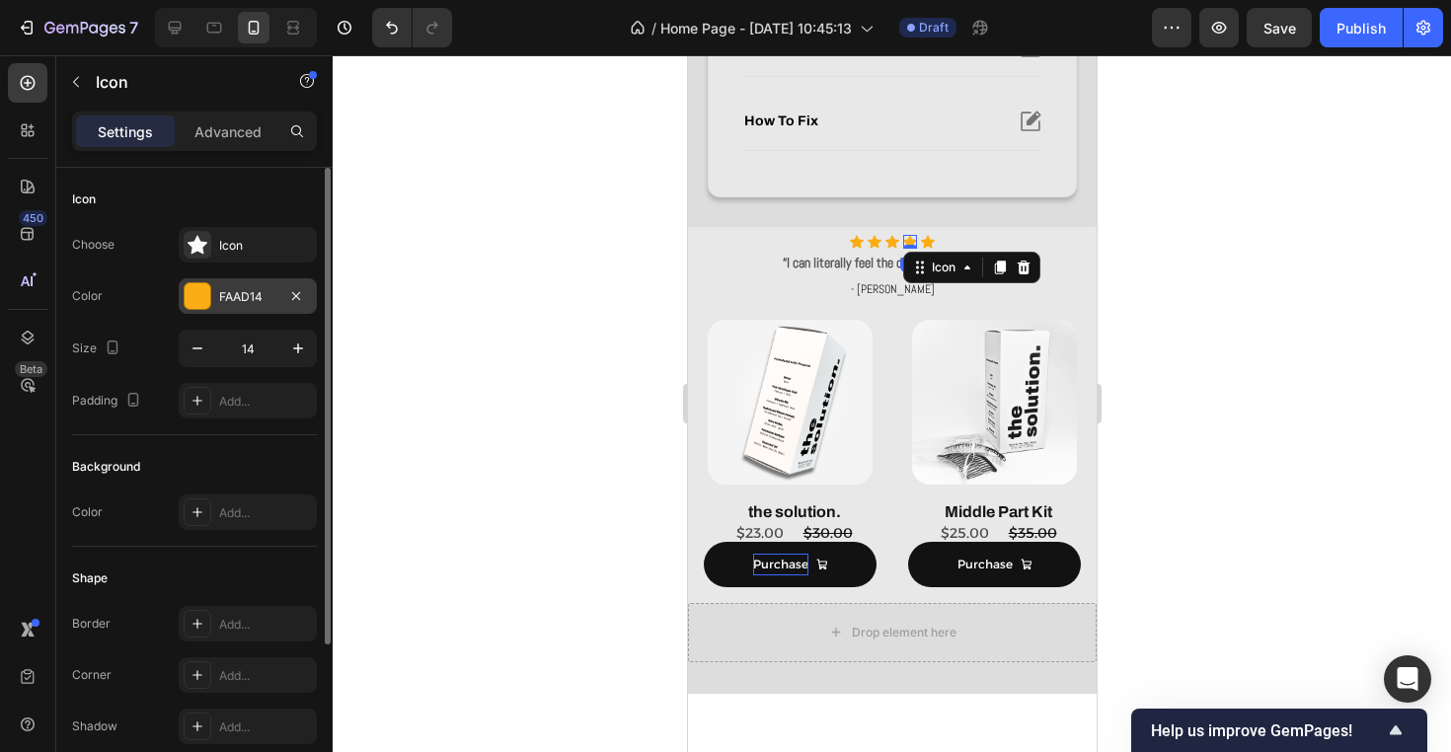
click at [243, 311] on div "FAAD14" at bounding box center [248, 296] width 138 height 36
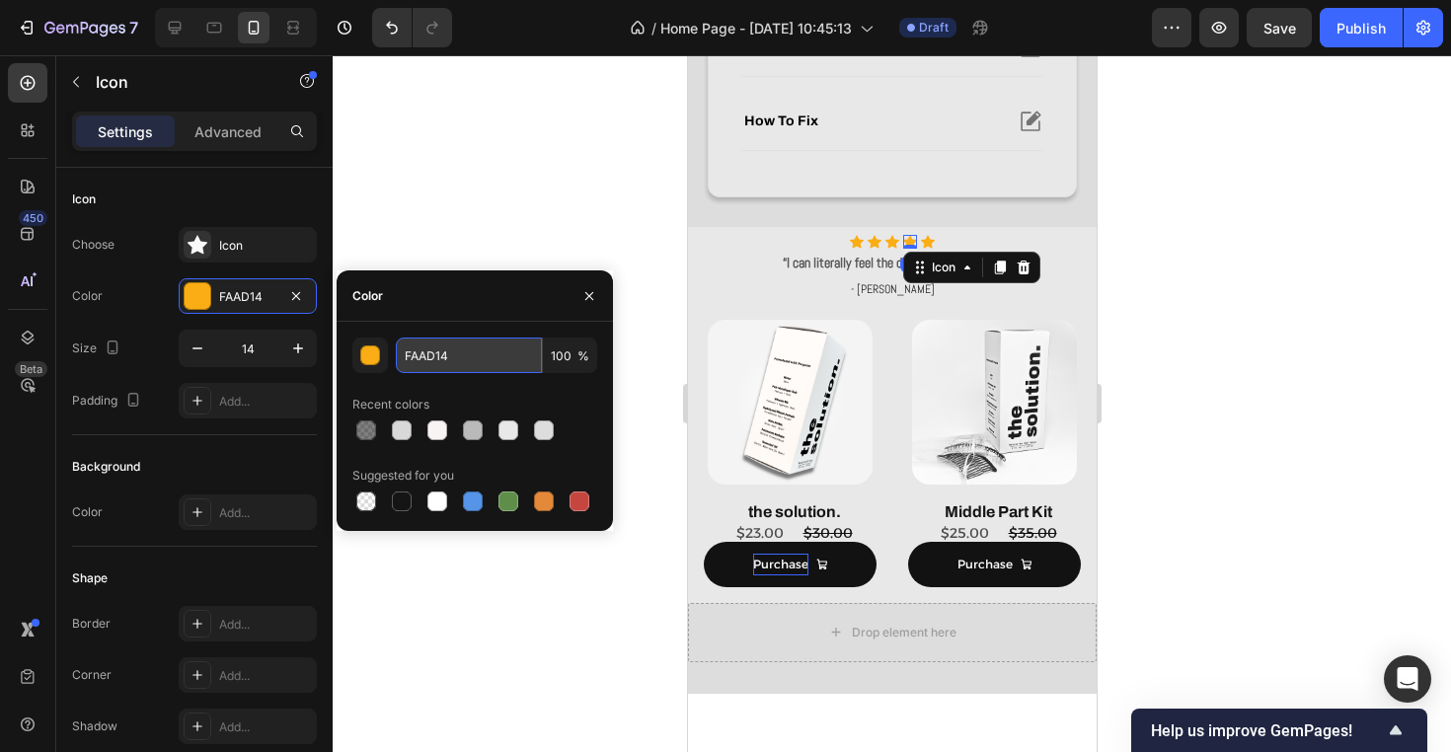
click at [460, 369] on input "FAAD14" at bounding box center [469, 356] width 146 height 36
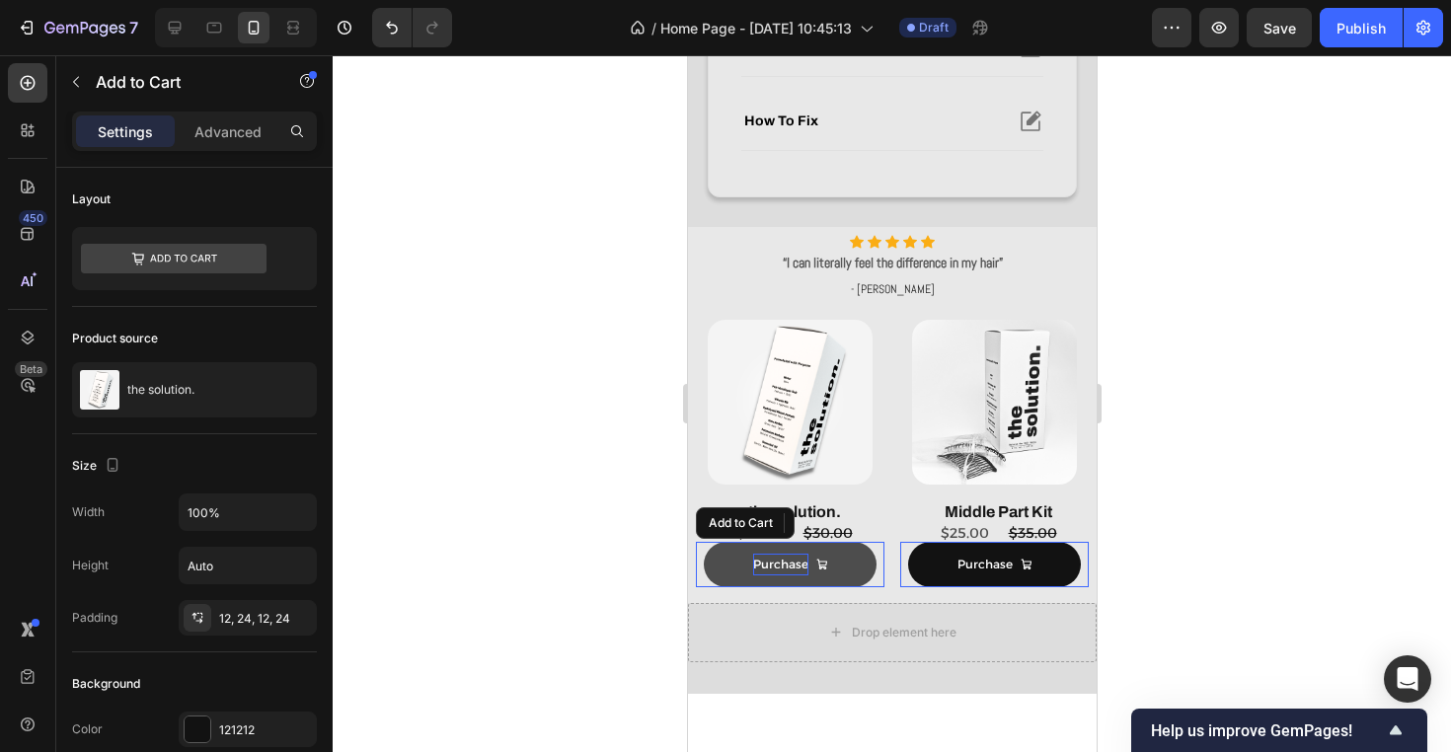
click at [858, 567] on button "Purchase" at bounding box center [789, 564] width 173 height 45
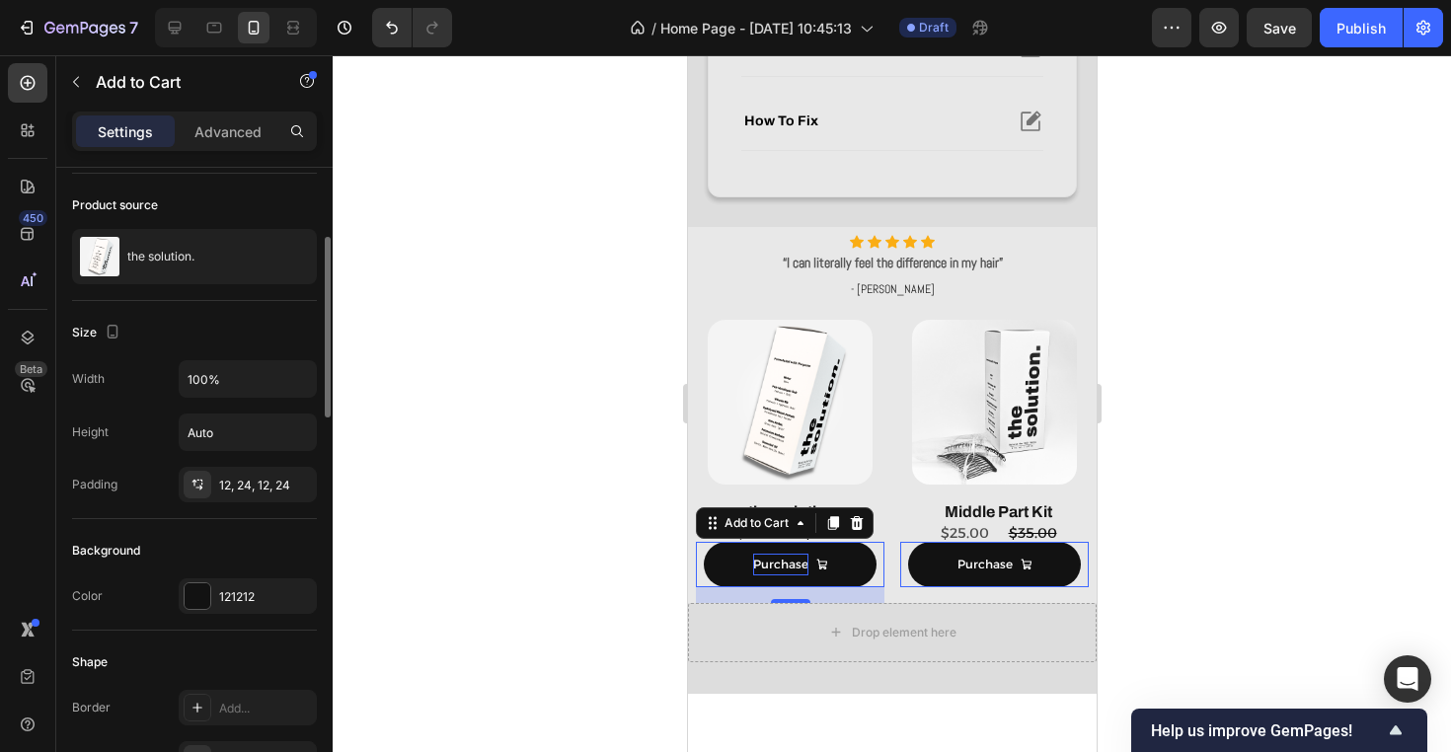
scroll to position [158, 0]
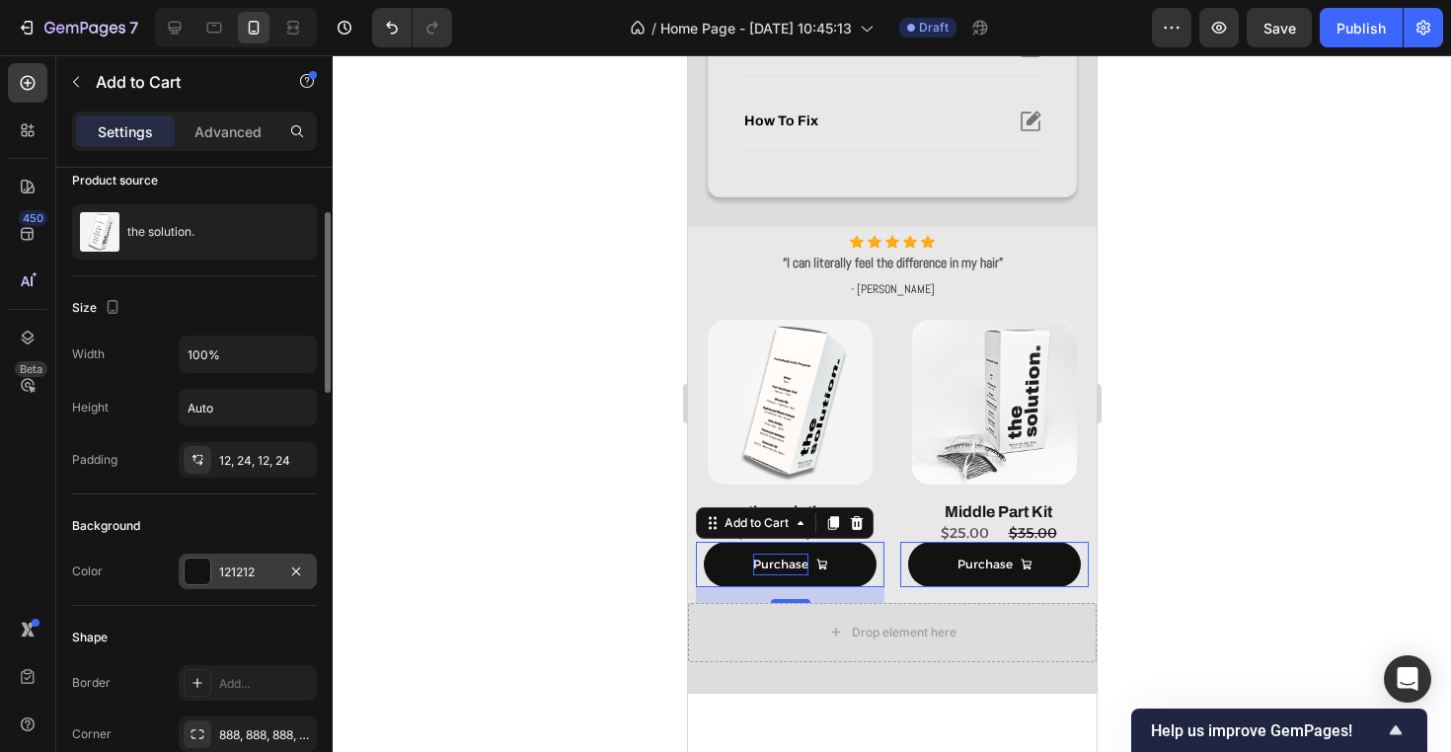
click at [255, 570] on div "121212" at bounding box center [247, 573] width 57 height 18
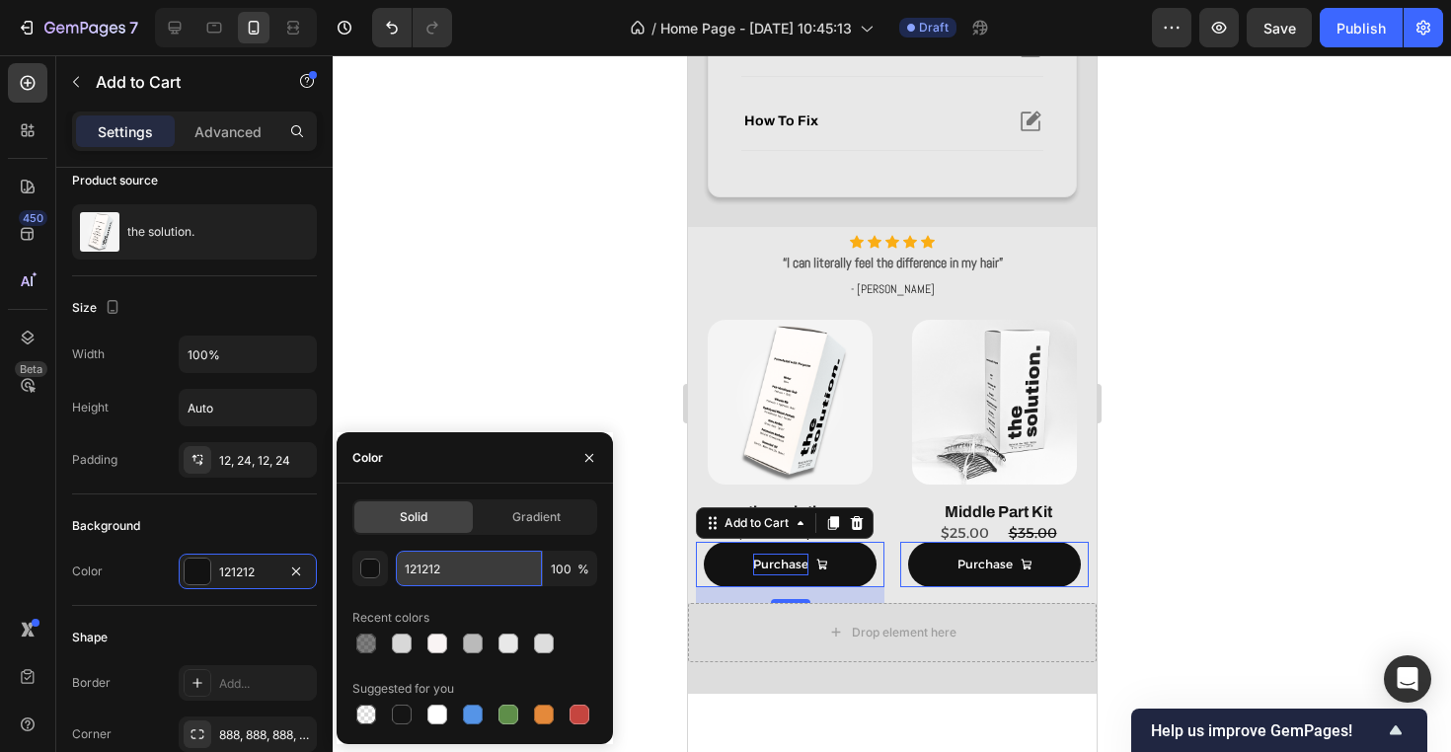
click at [472, 567] on input "121212" at bounding box center [469, 569] width 146 height 36
paste input "FAAD14"
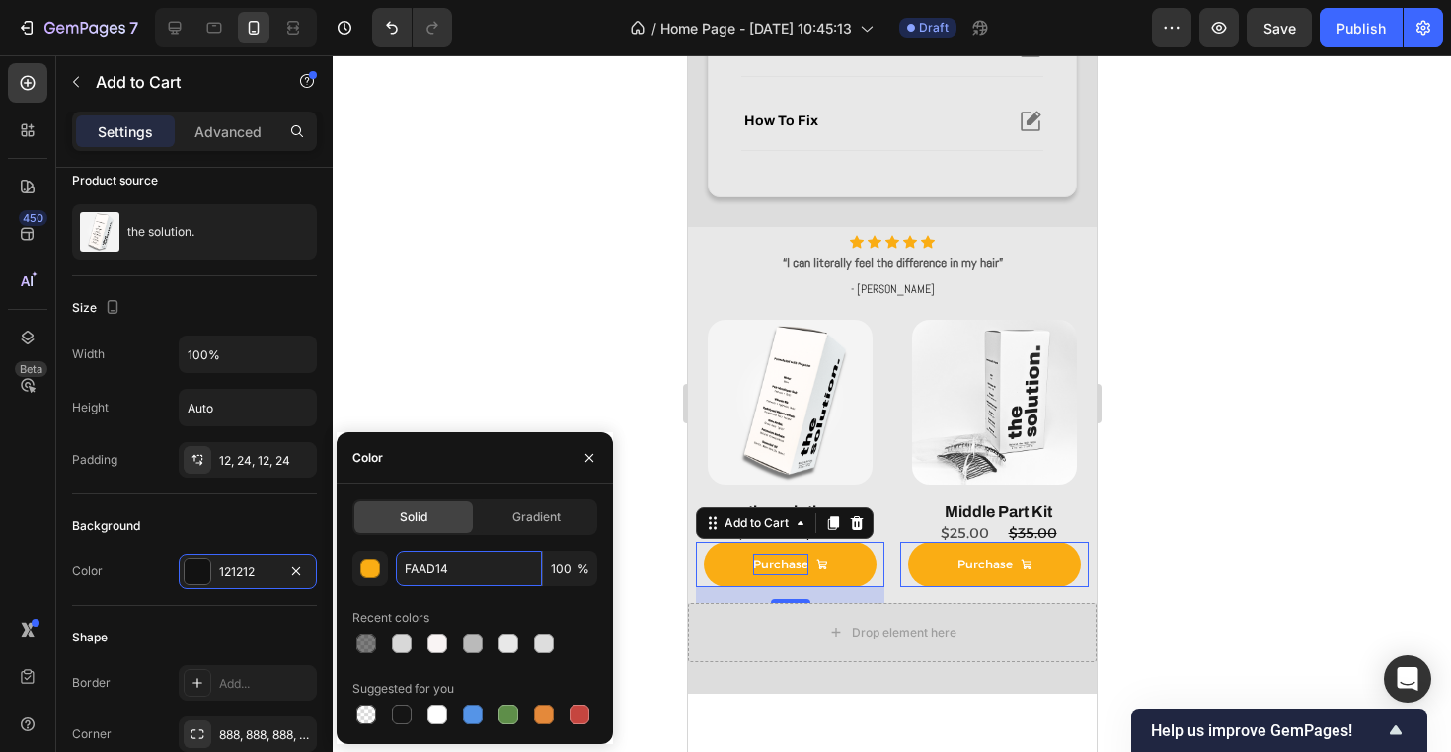
type input "FAAD14"
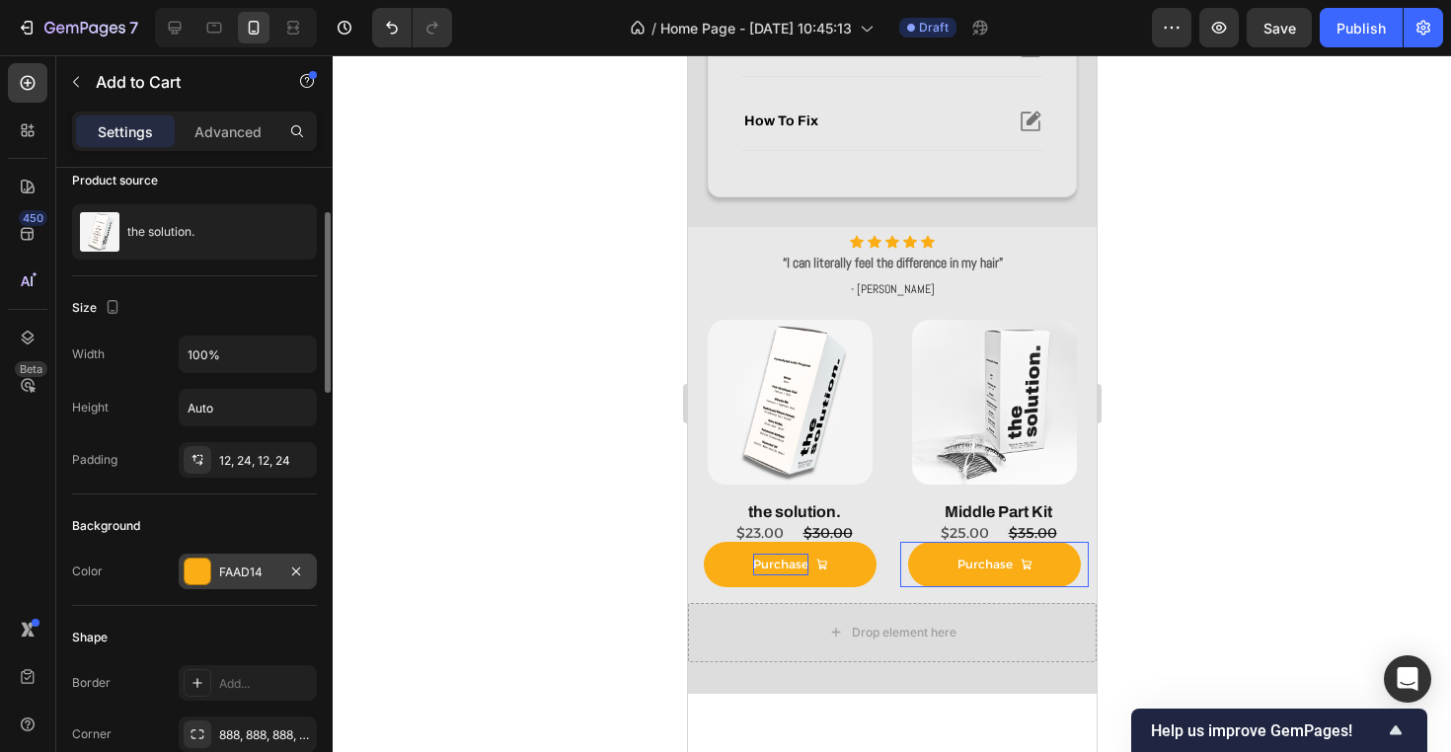
click at [241, 572] on div "FAAD14" at bounding box center [247, 573] width 57 height 18
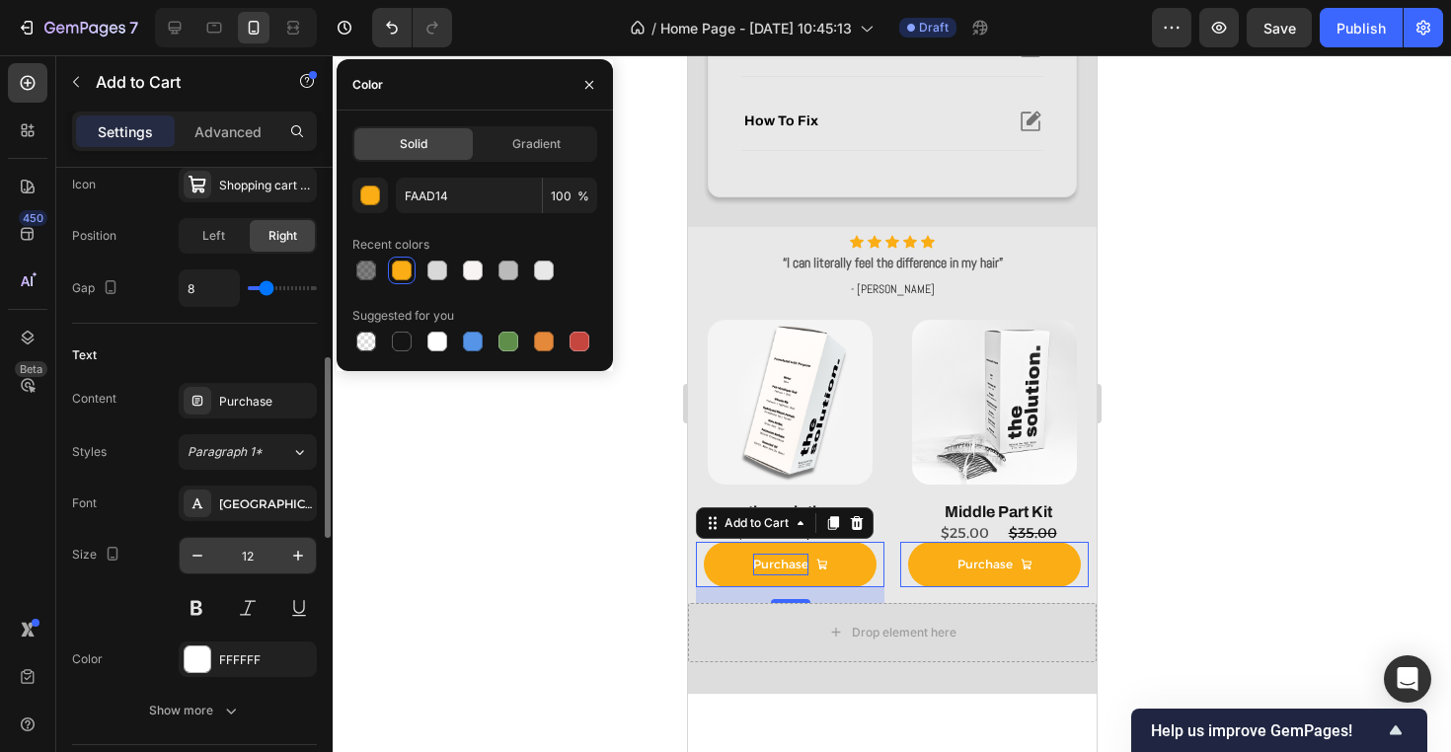
scroll to position [890, 0]
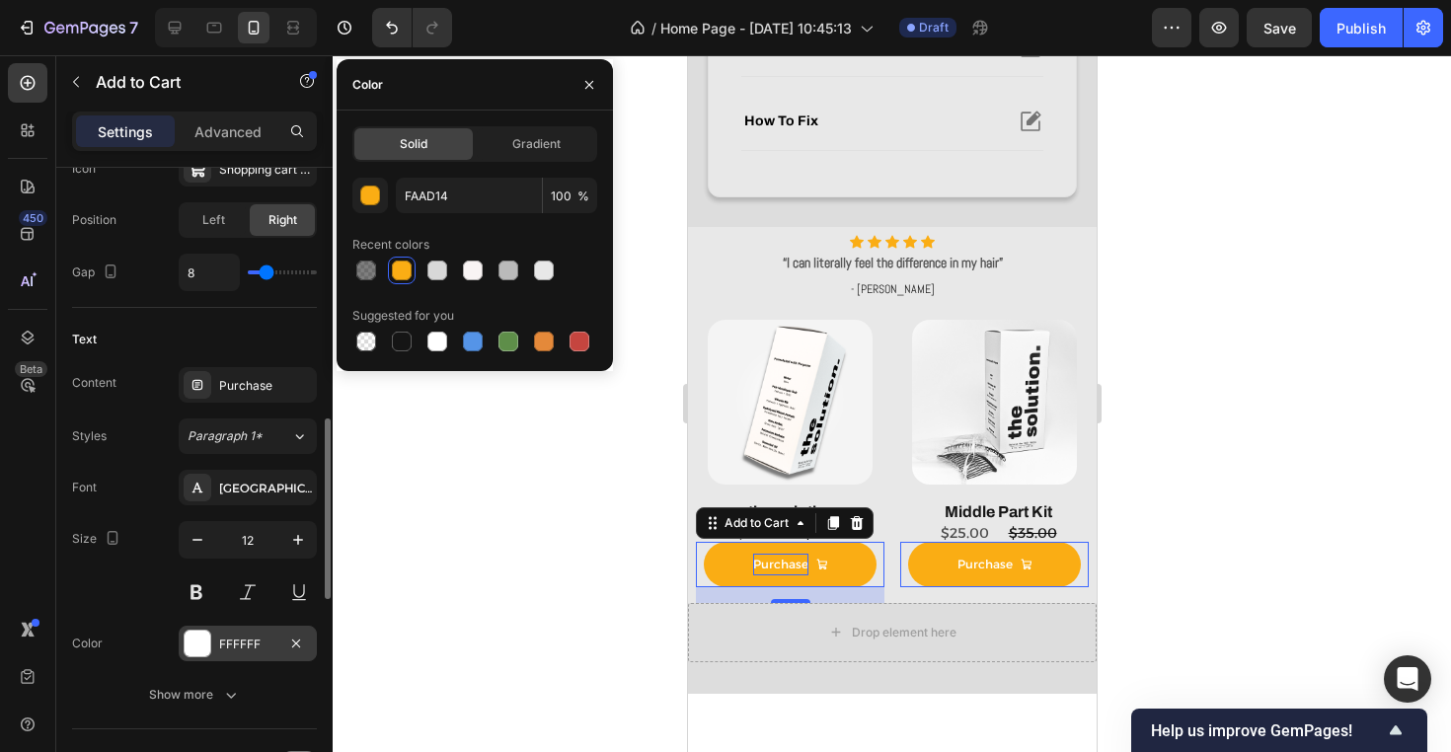
click at [249, 634] on div "FFFFFF" at bounding box center [248, 644] width 138 height 36
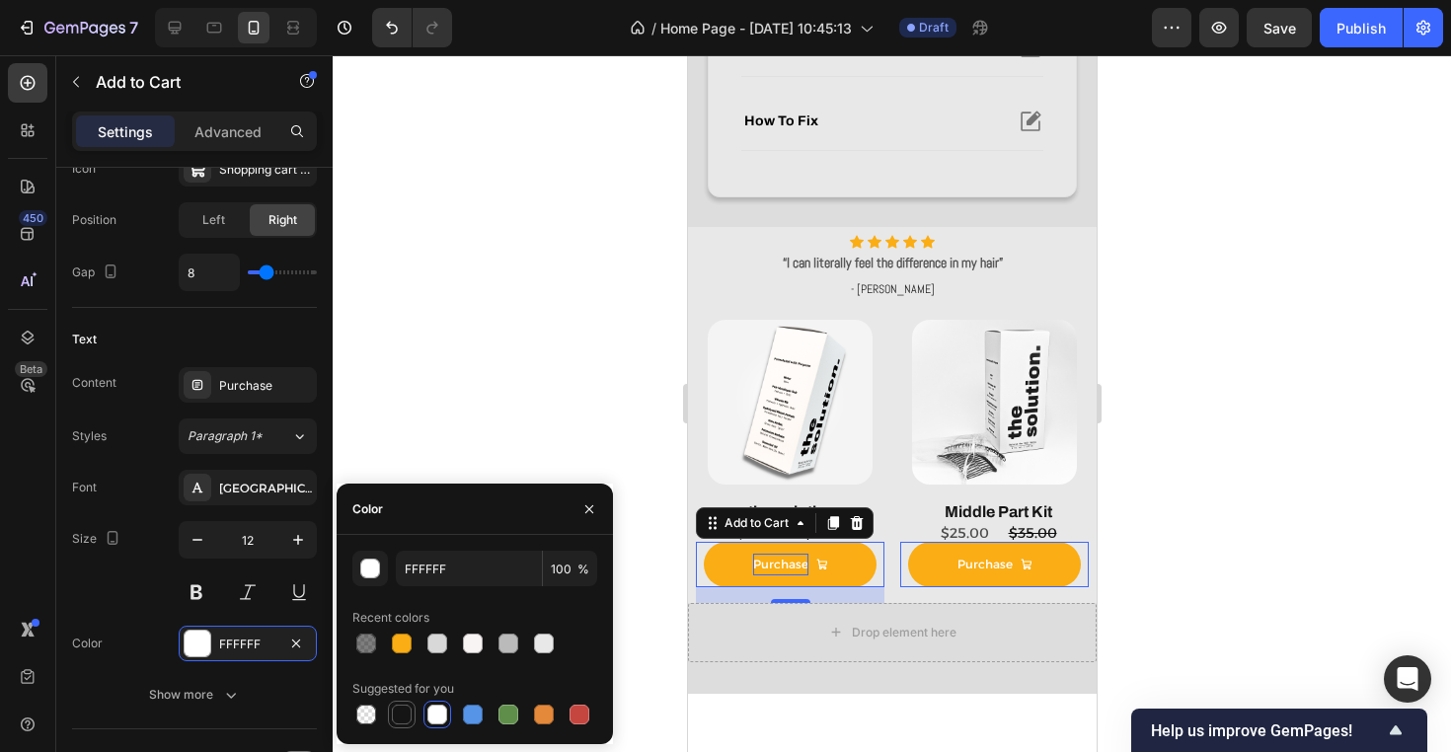
click at [405, 707] on div at bounding box center [402, 715] width 20 height 20
type input "151515"
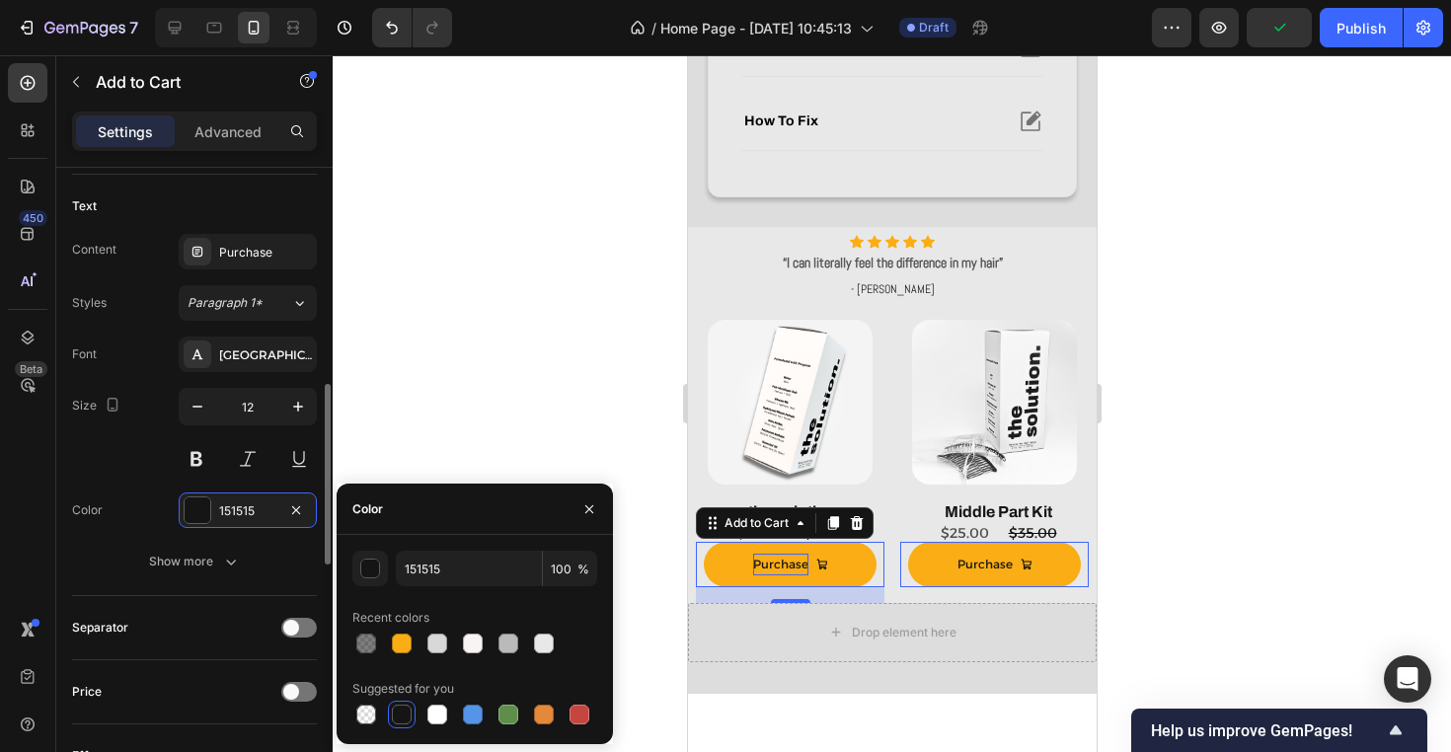
scroll to position [1029, 0]
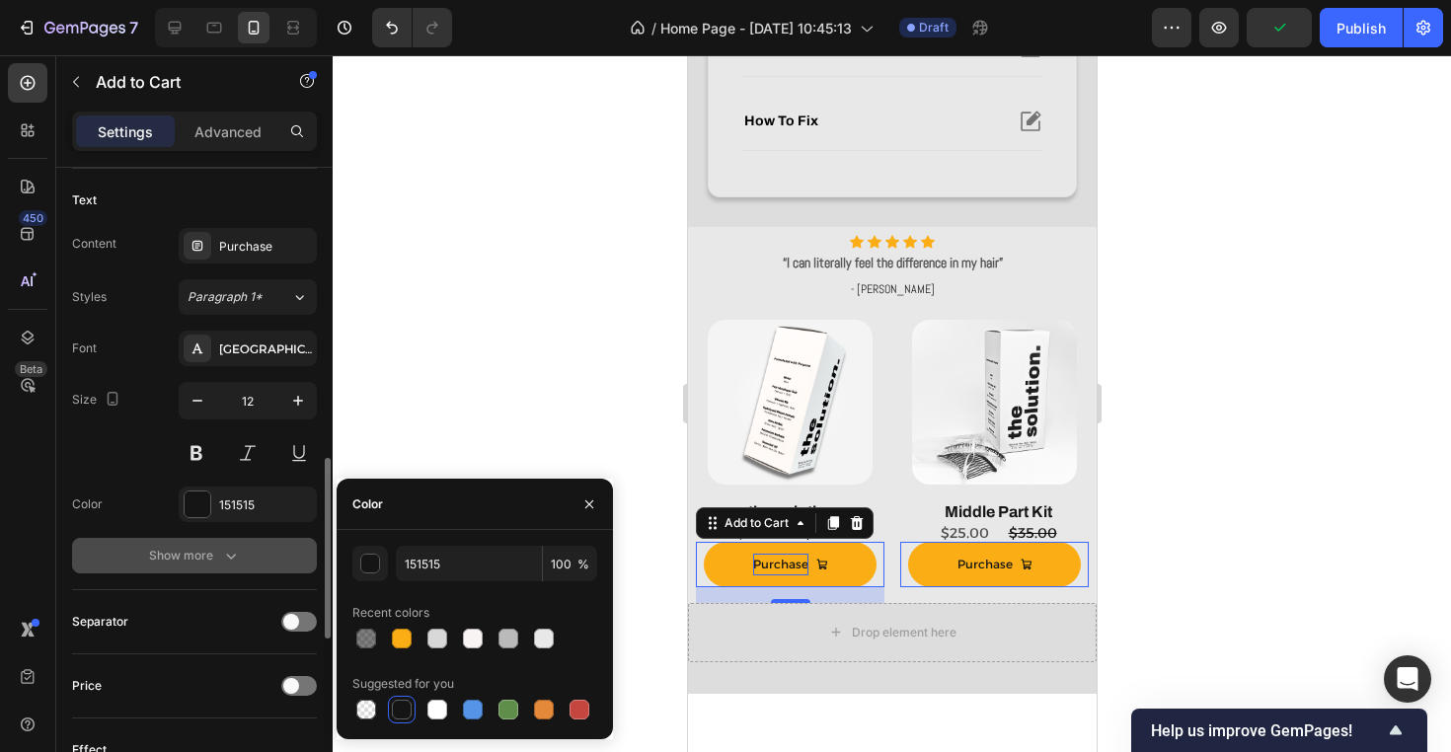
click at [165, 562] on div "Show more" at bounding box center [195, 556] width 92 height 20
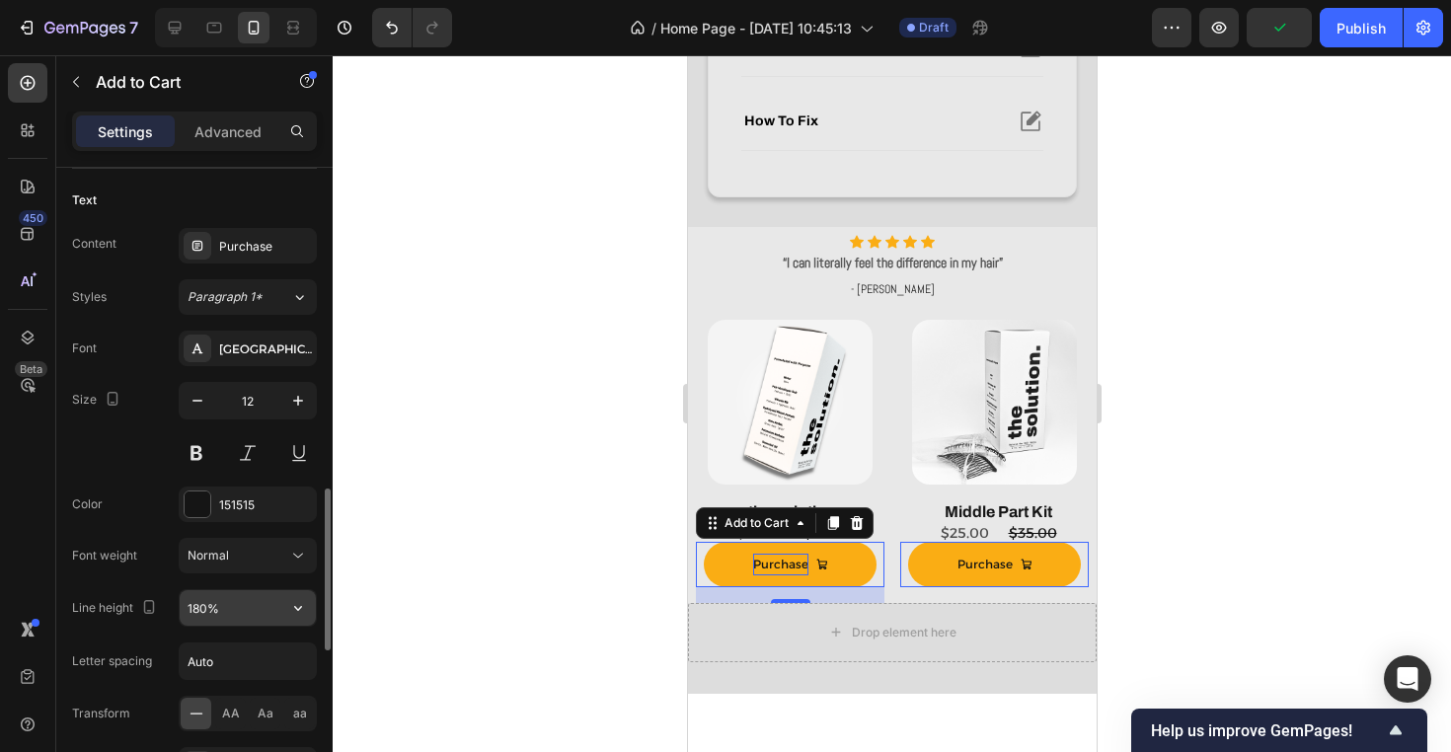
scroll to position [1140, 0]
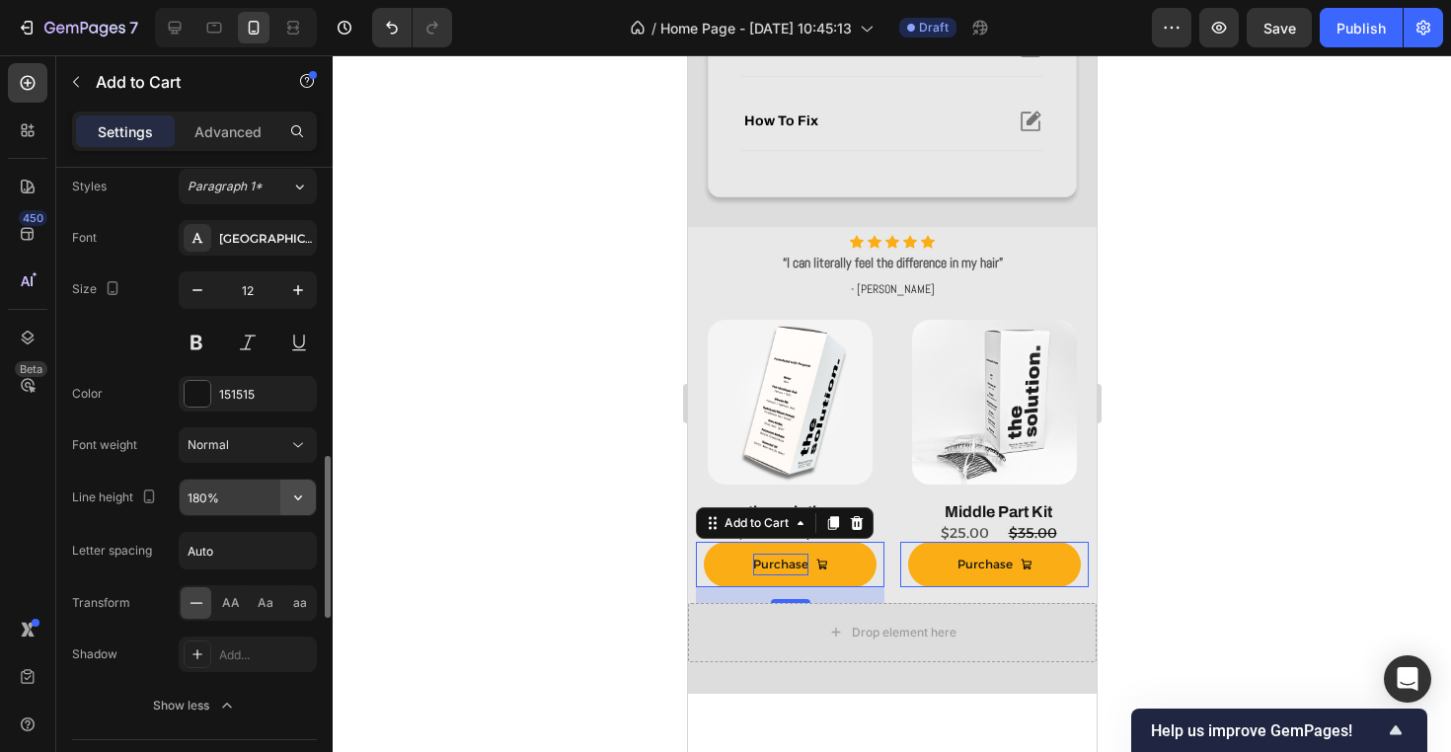
click at [309, 502] on button "button" at bounding box center [298, 498] width 36 height 36
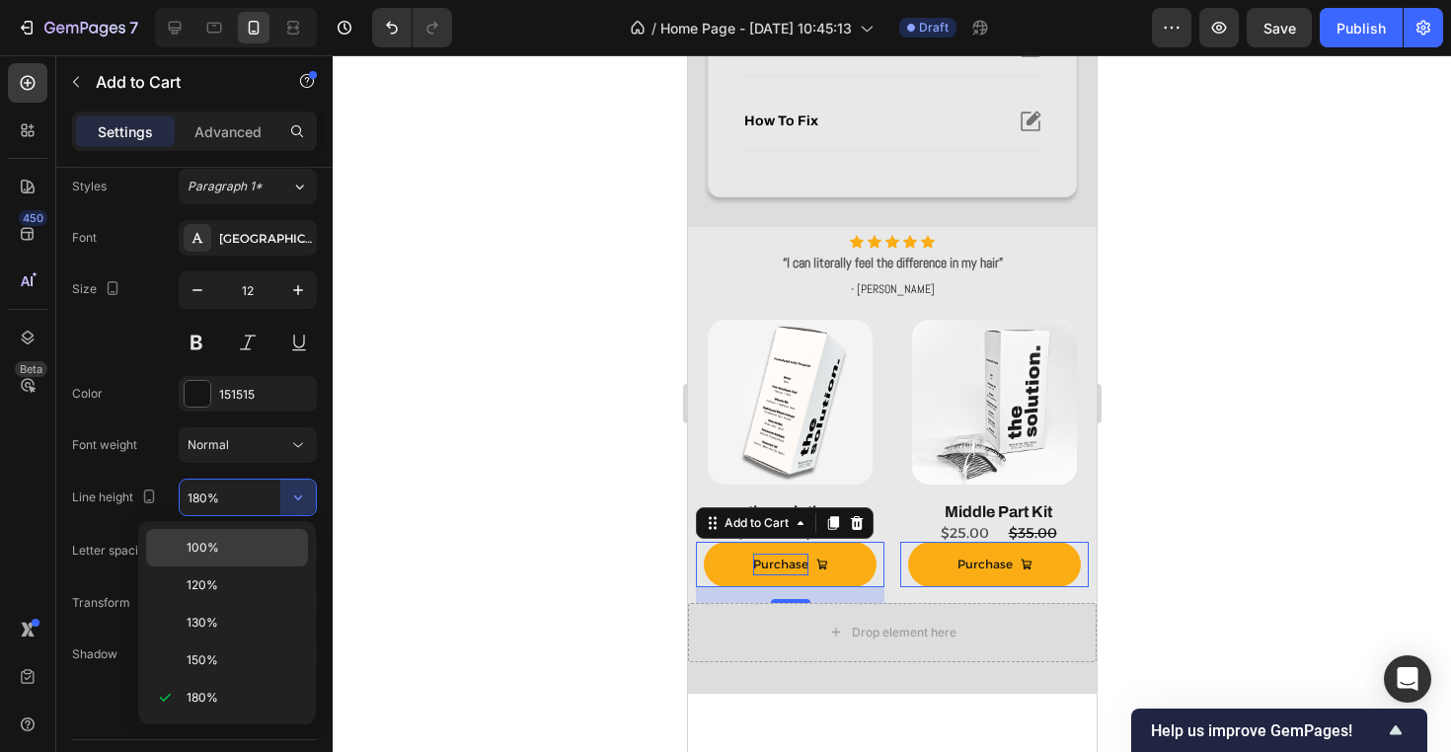
click at [248, 555] on p "100%" at bounding box center [243, 548] width 113 height 18
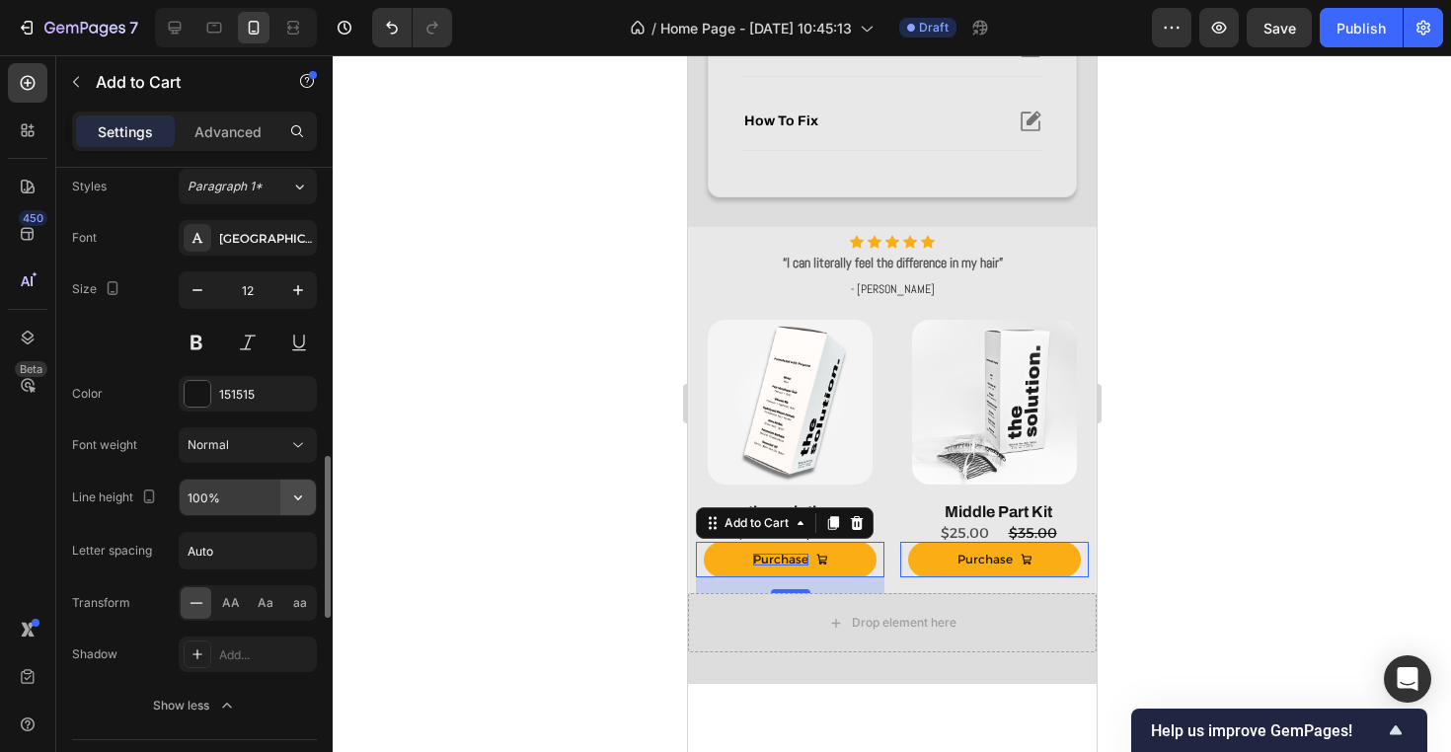
click at [284, 502] on button "button" at bounding box center [298, 498] width 36 height 36
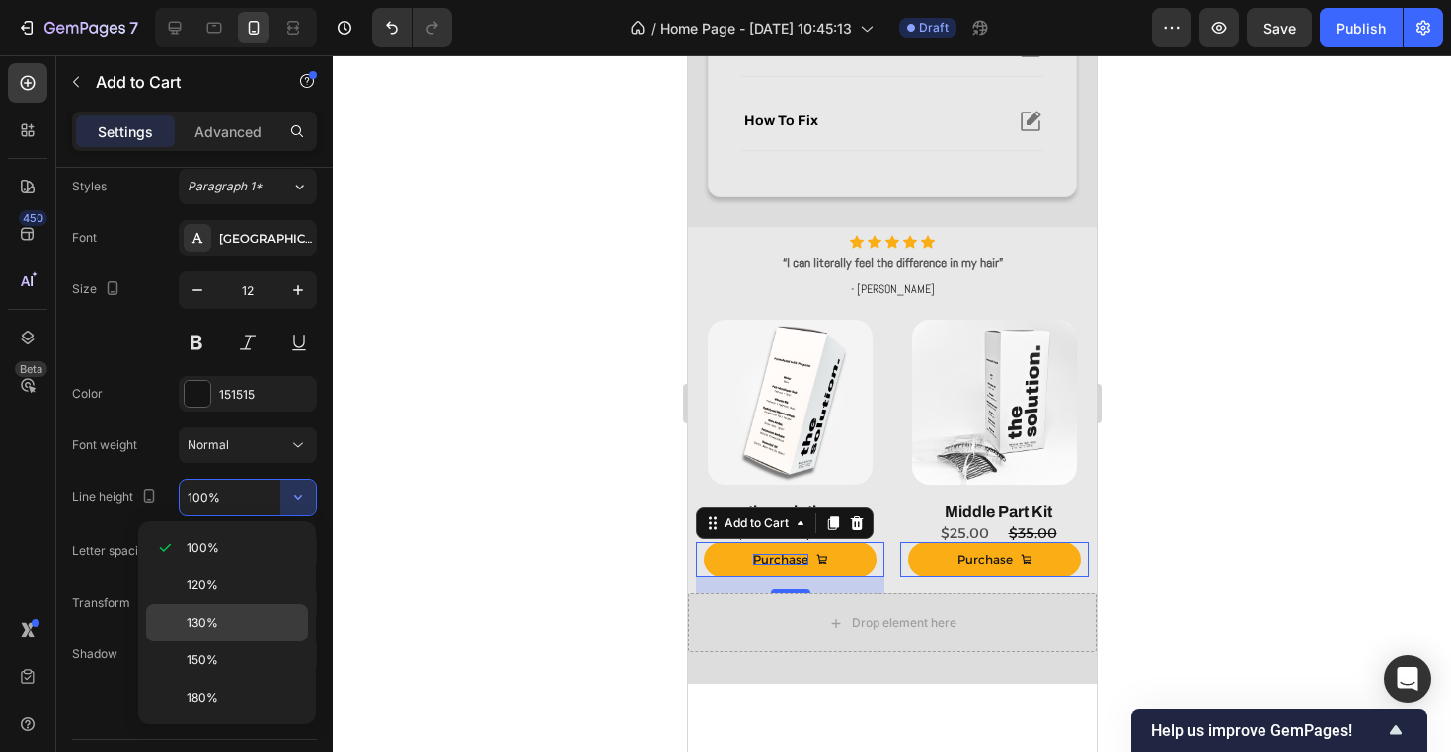
click at [256, 620] on p "130%" at bounding box center [243, 623] width 113 height 18
type input "130%"
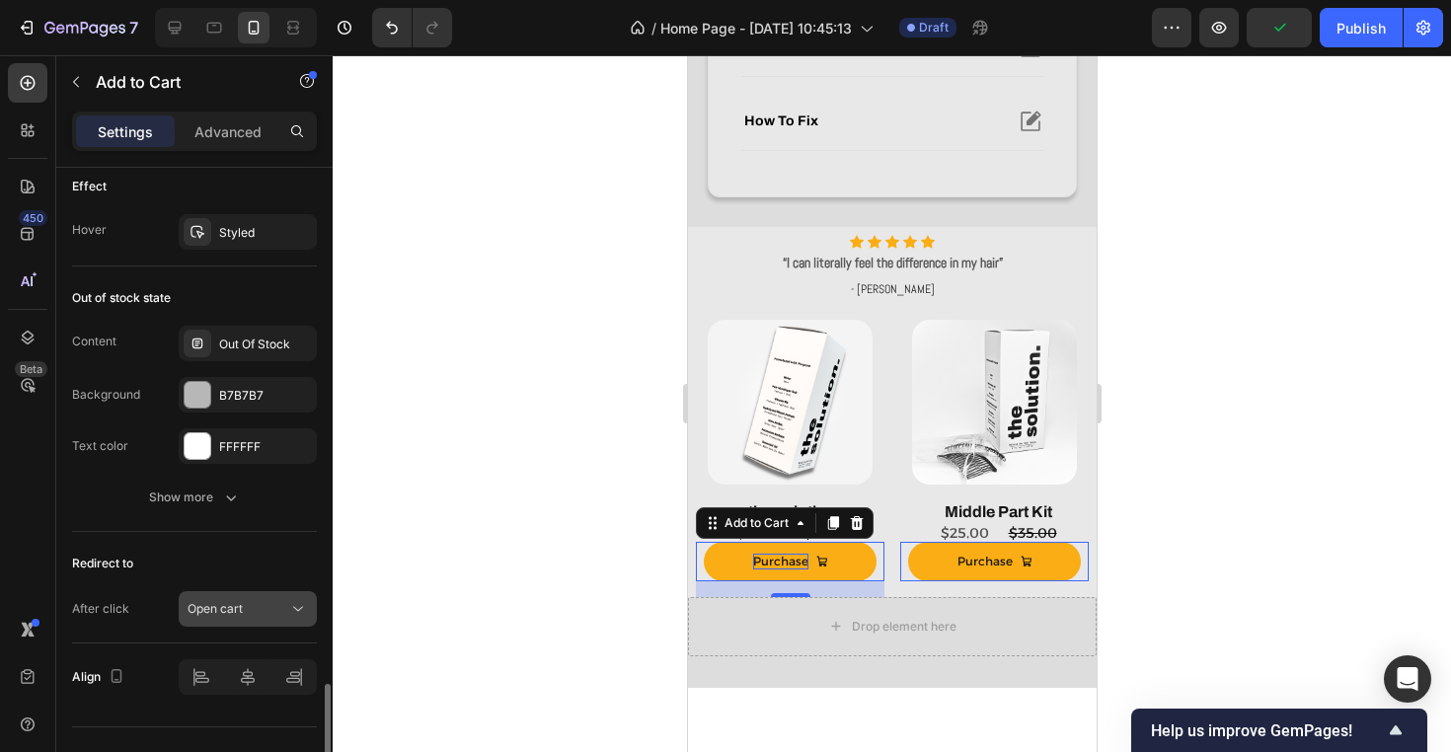
scroll to position [1891, 0]
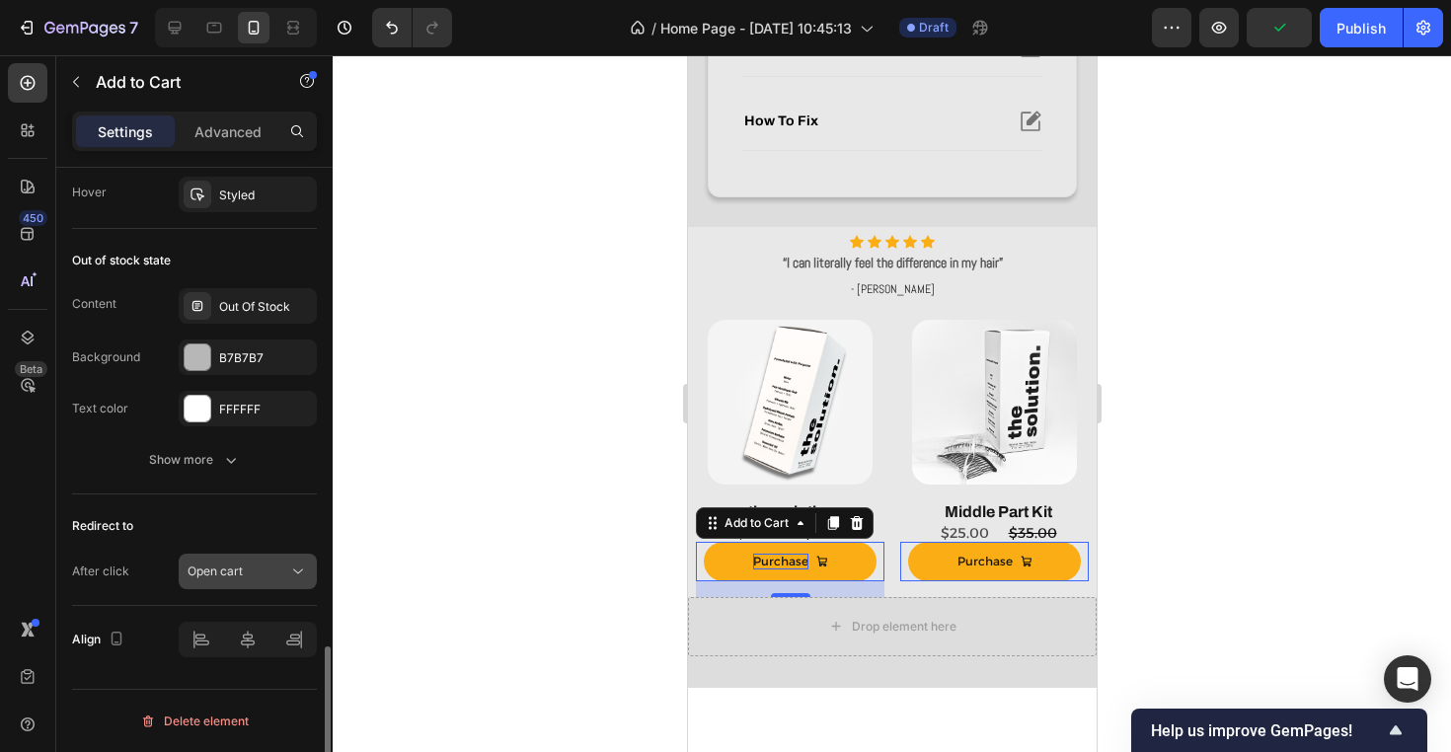
click at [242, 588] on button "Open cart" at bounding box center [248, 572] width 138 height 36
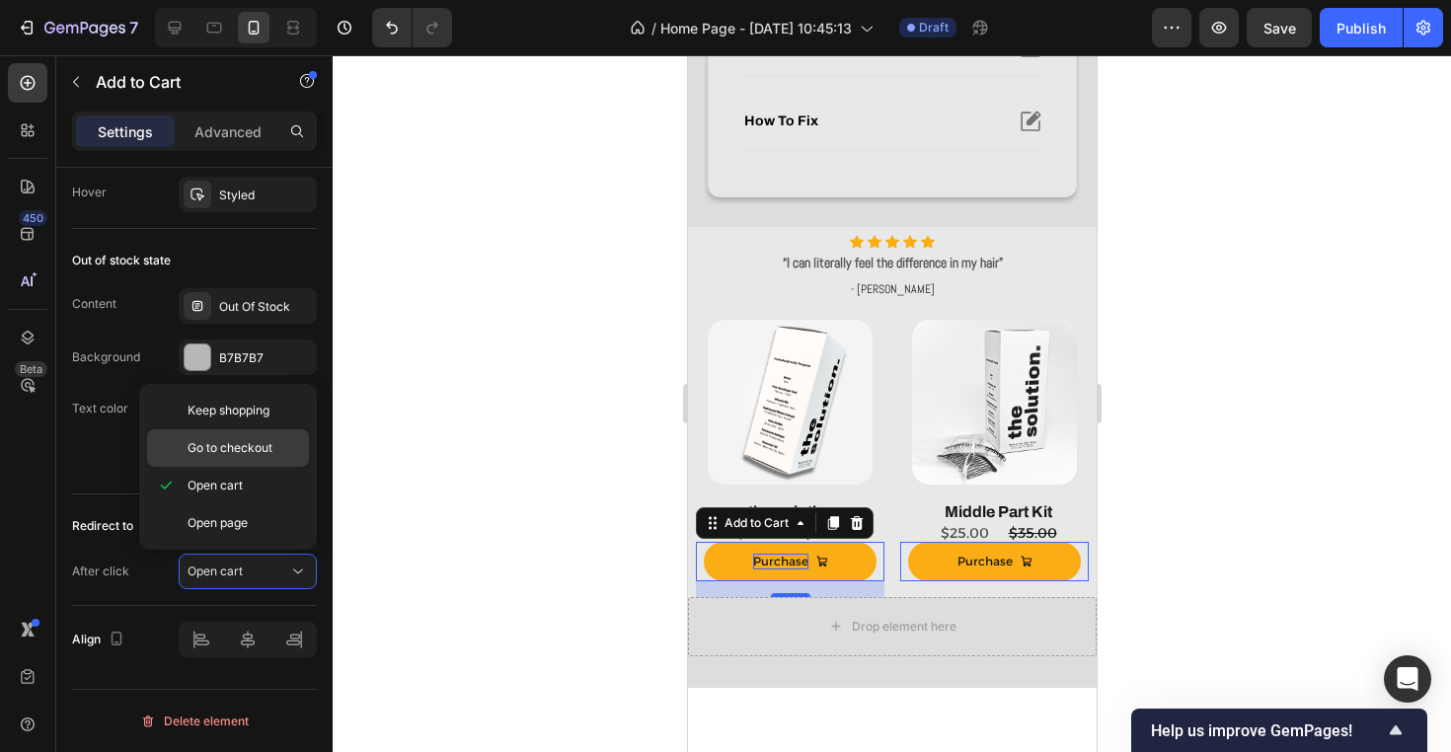
click at [276, 448] on p "Go to checkout" at bounding box center [244, 448] width 113 height 18
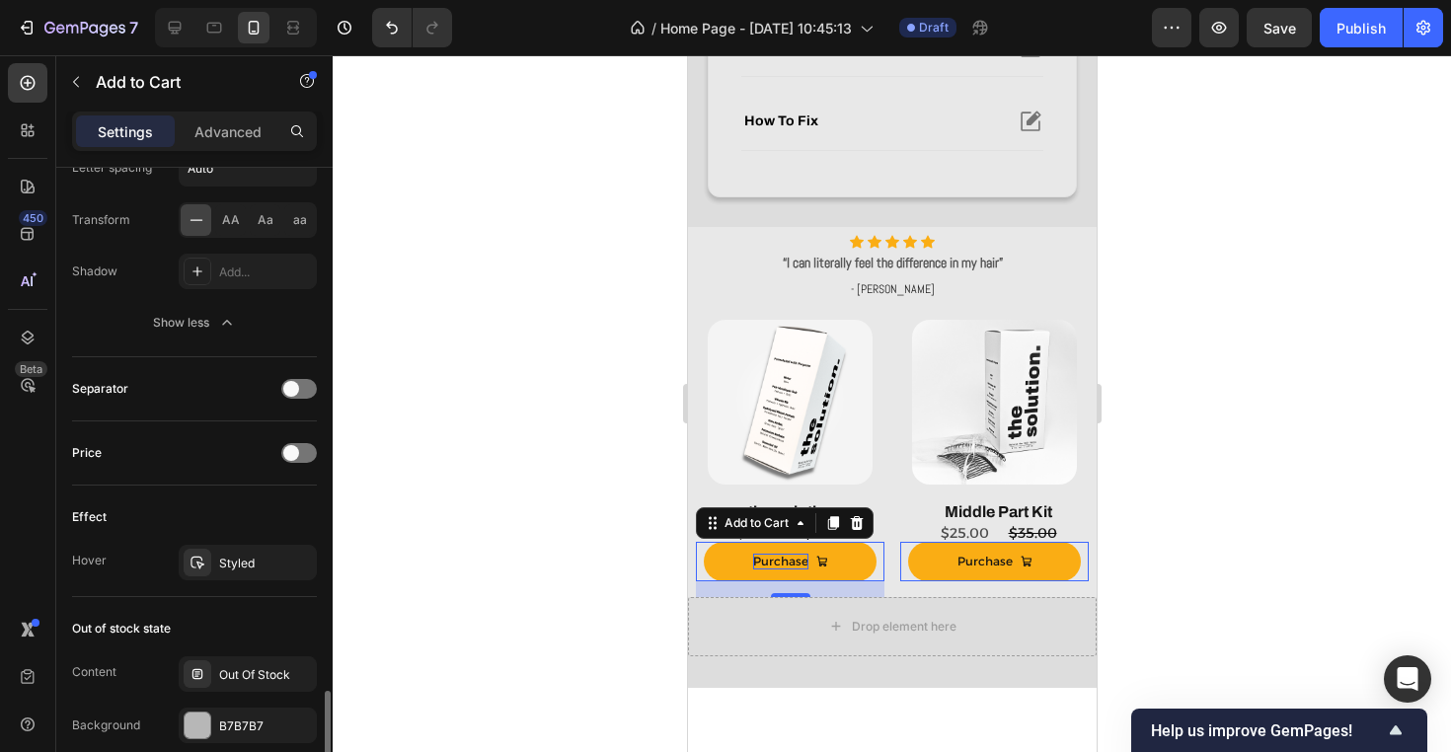
scroll to position [1633, 0]
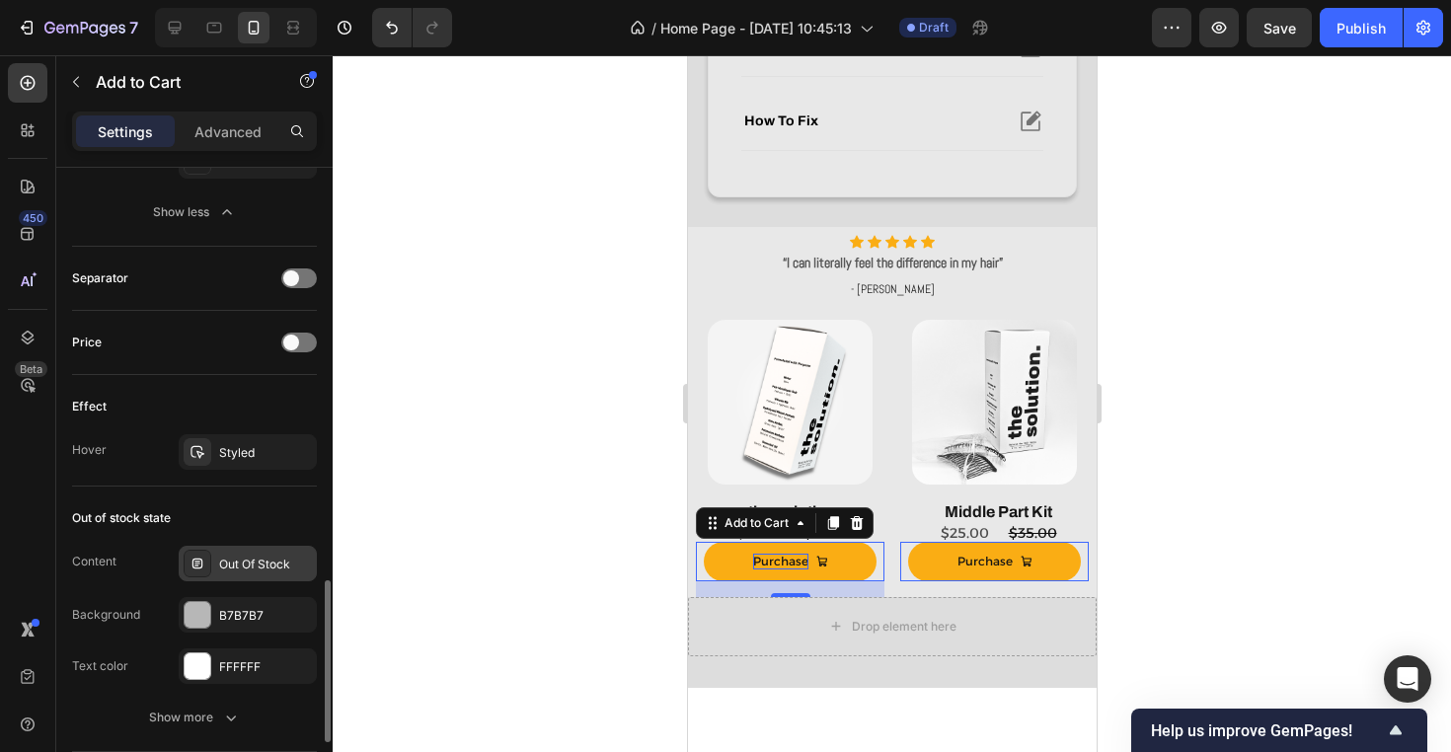
click at [264, 562] on div "Out Of Stock" at bounding box center [265, 565] width 93 height 18
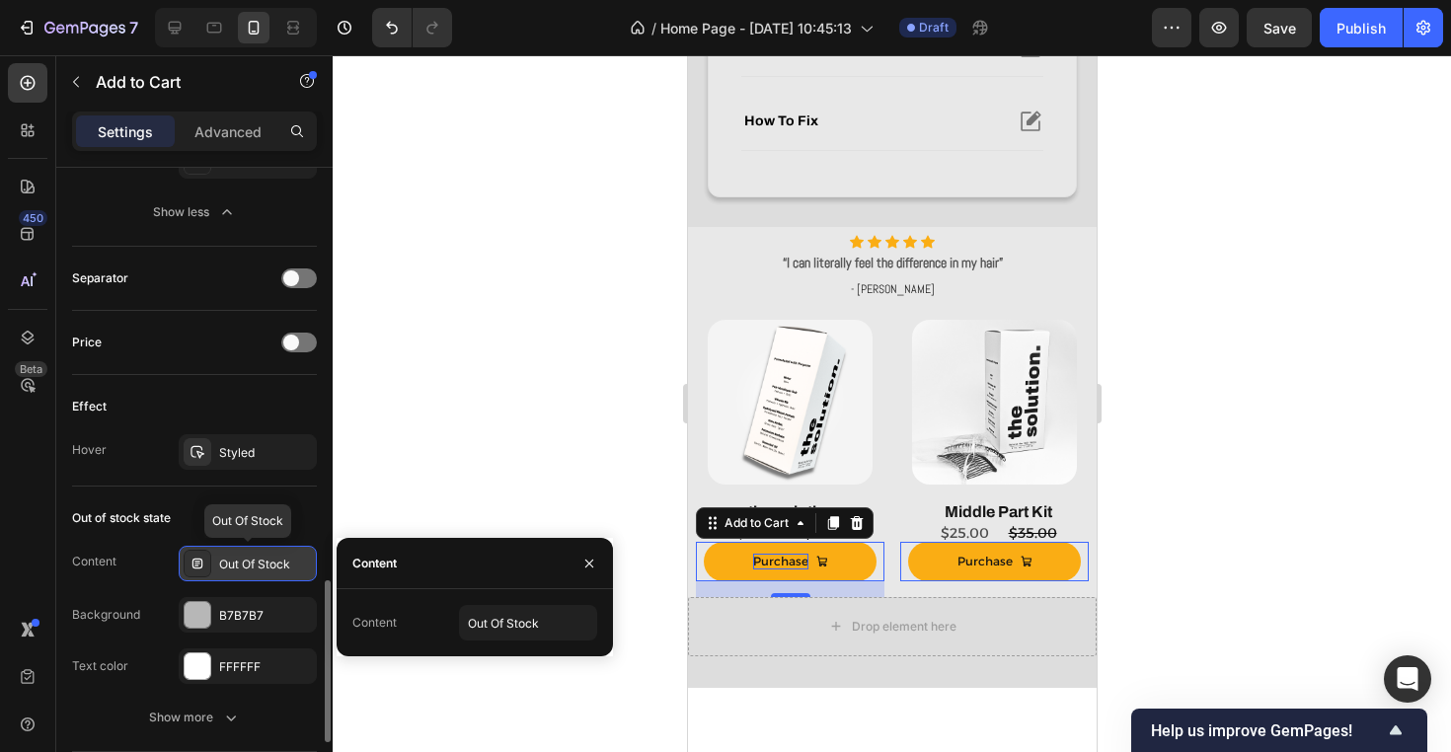
click at [264, 562] on div "Out Of Stock" at bounding box center [265, 565] width 93 height 18
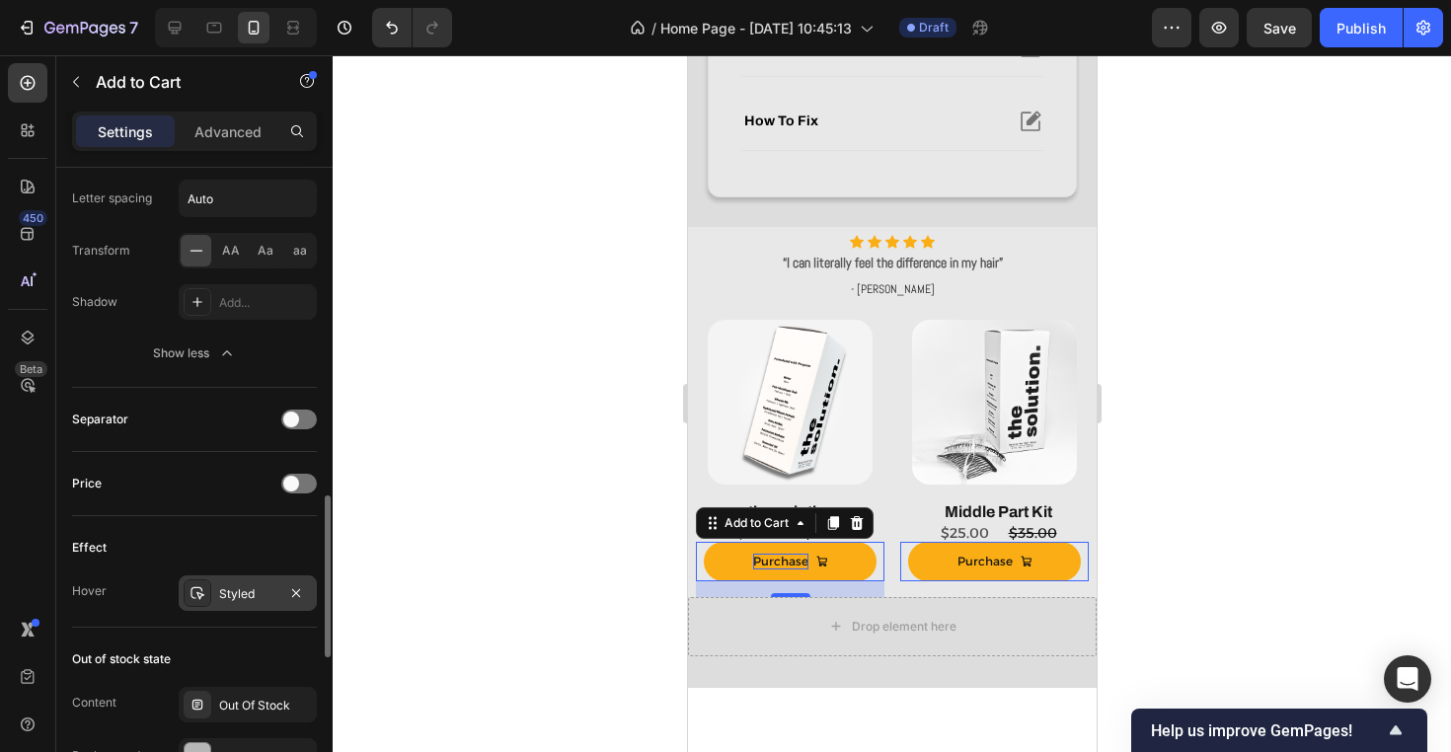
scroll to position [1441, 0]
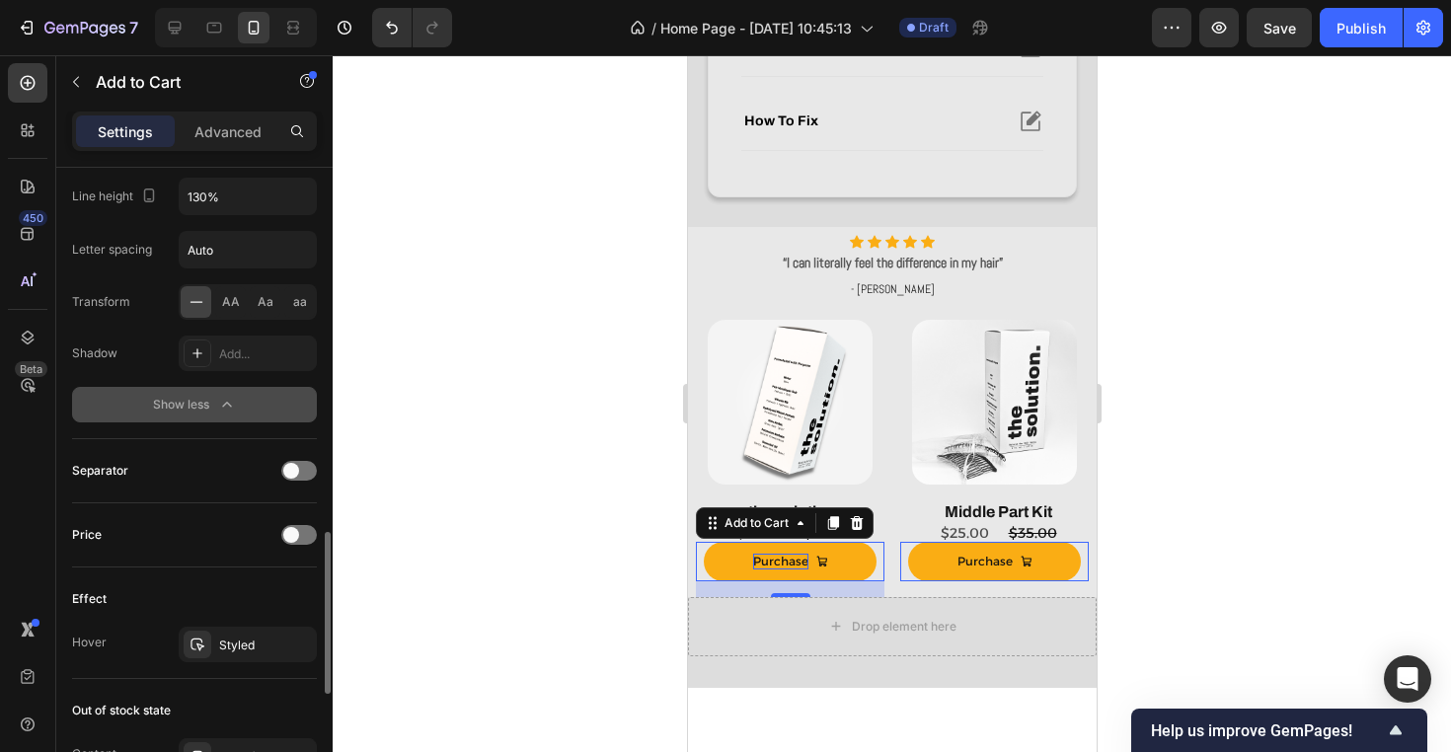
click at [241, 409] on button "Show less" at bounding box center [194, 405] width 245 height 36
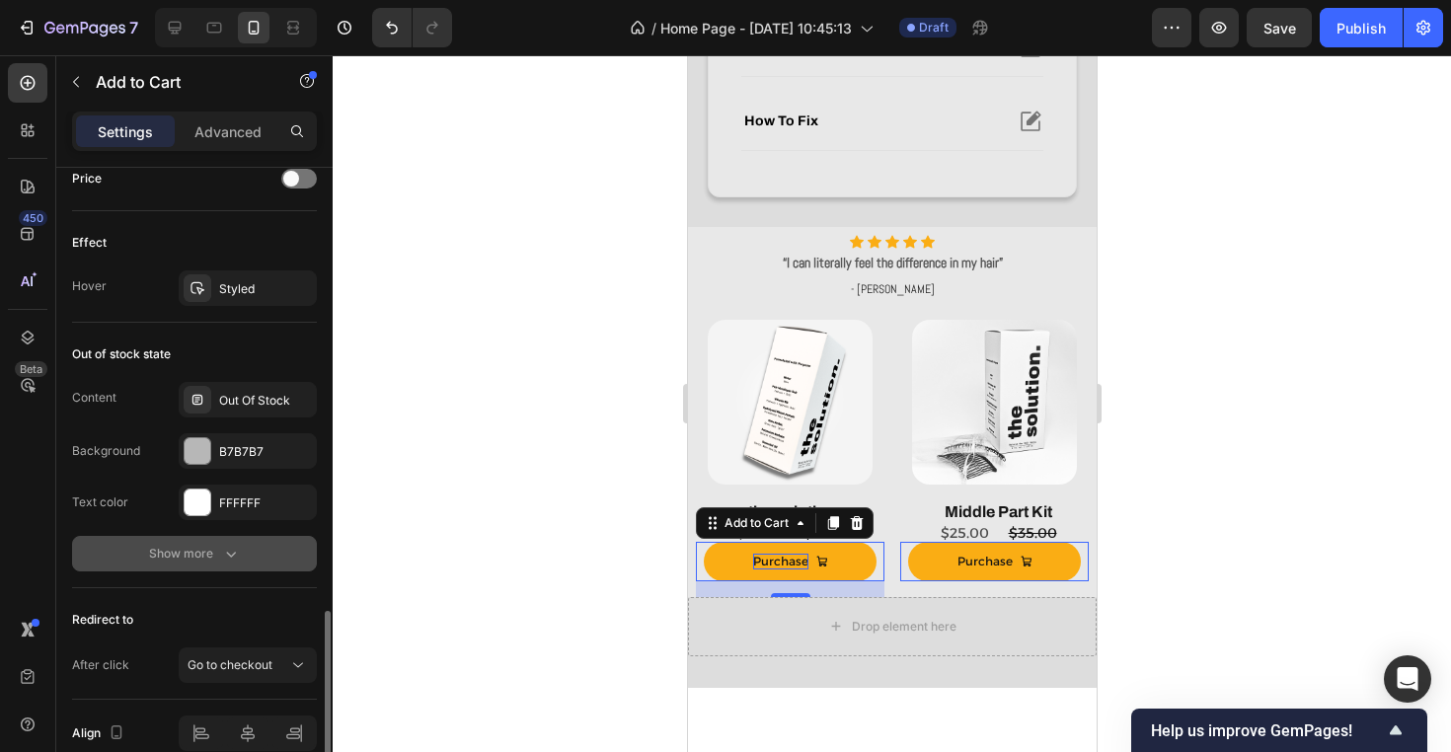
scroll to position [1545, 0]
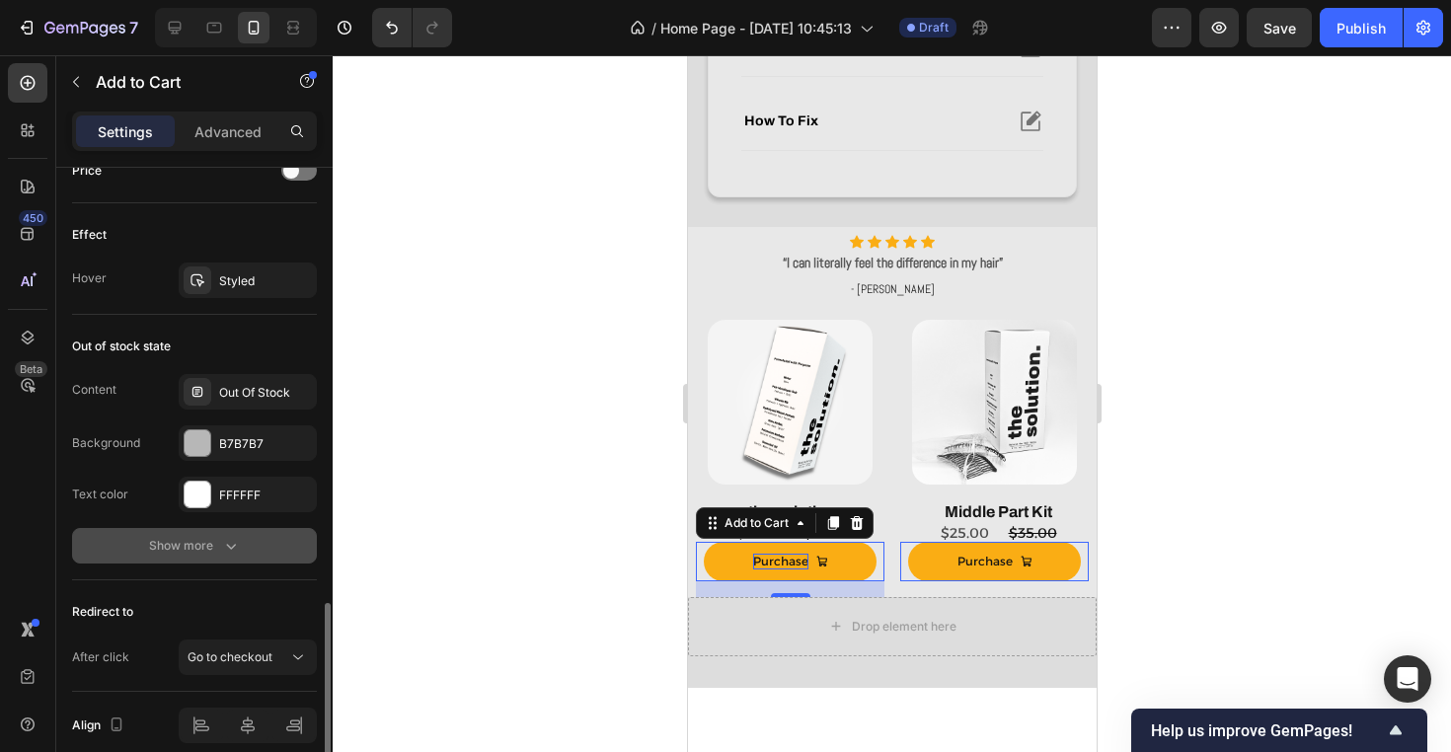
click at [250, 553] on button "Show more" at bounding box center [194, 546] width 245 height 36
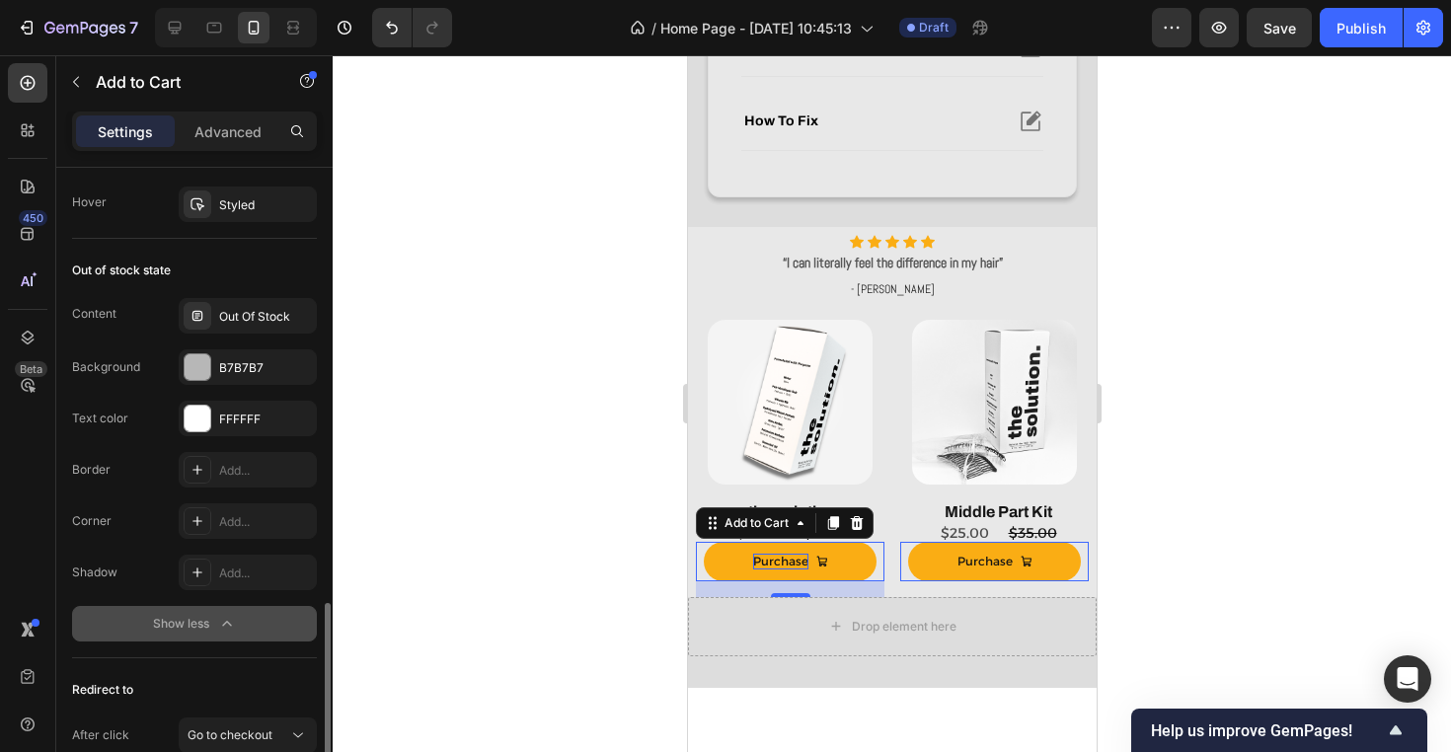
scroll to position [1626, 0]
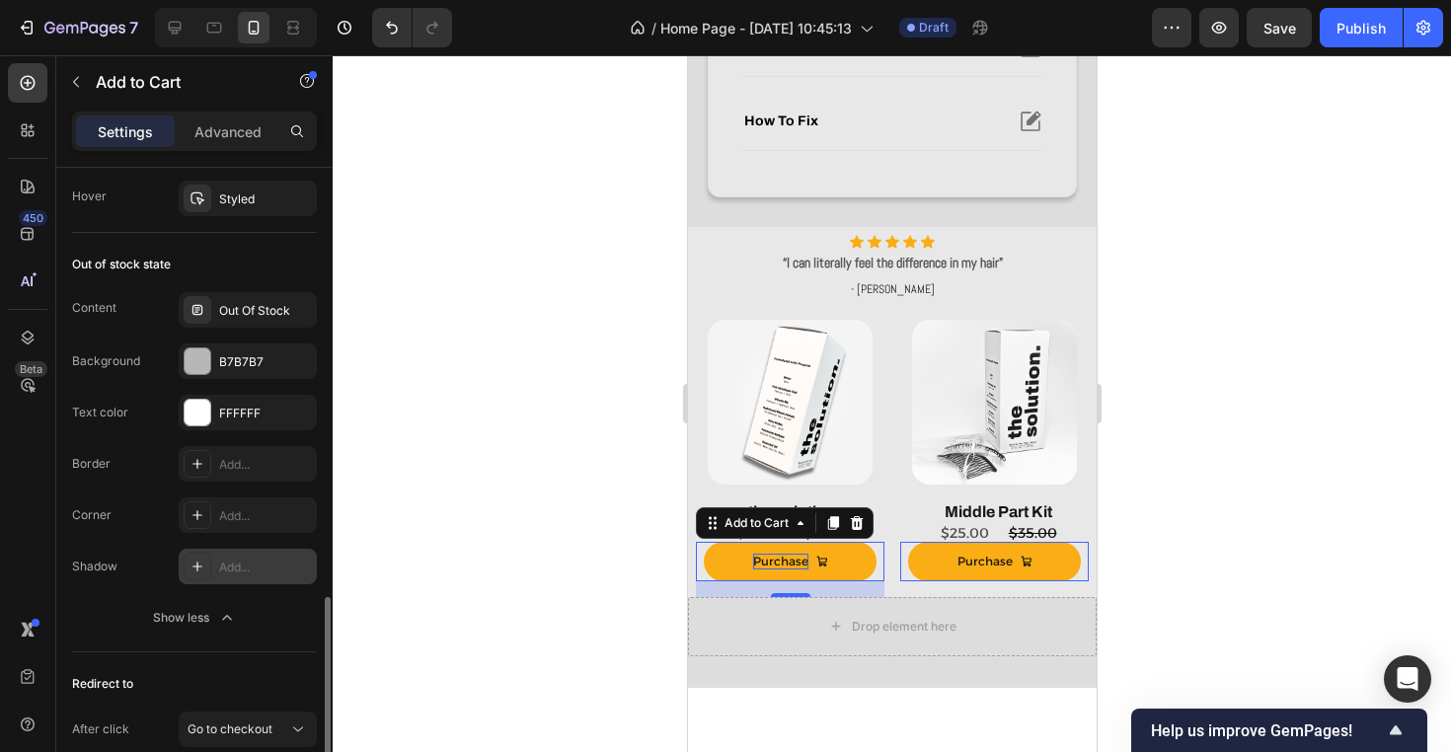
click at [246, 563] on div "Add..." at bounding box center [265, 568] width 93 height 18
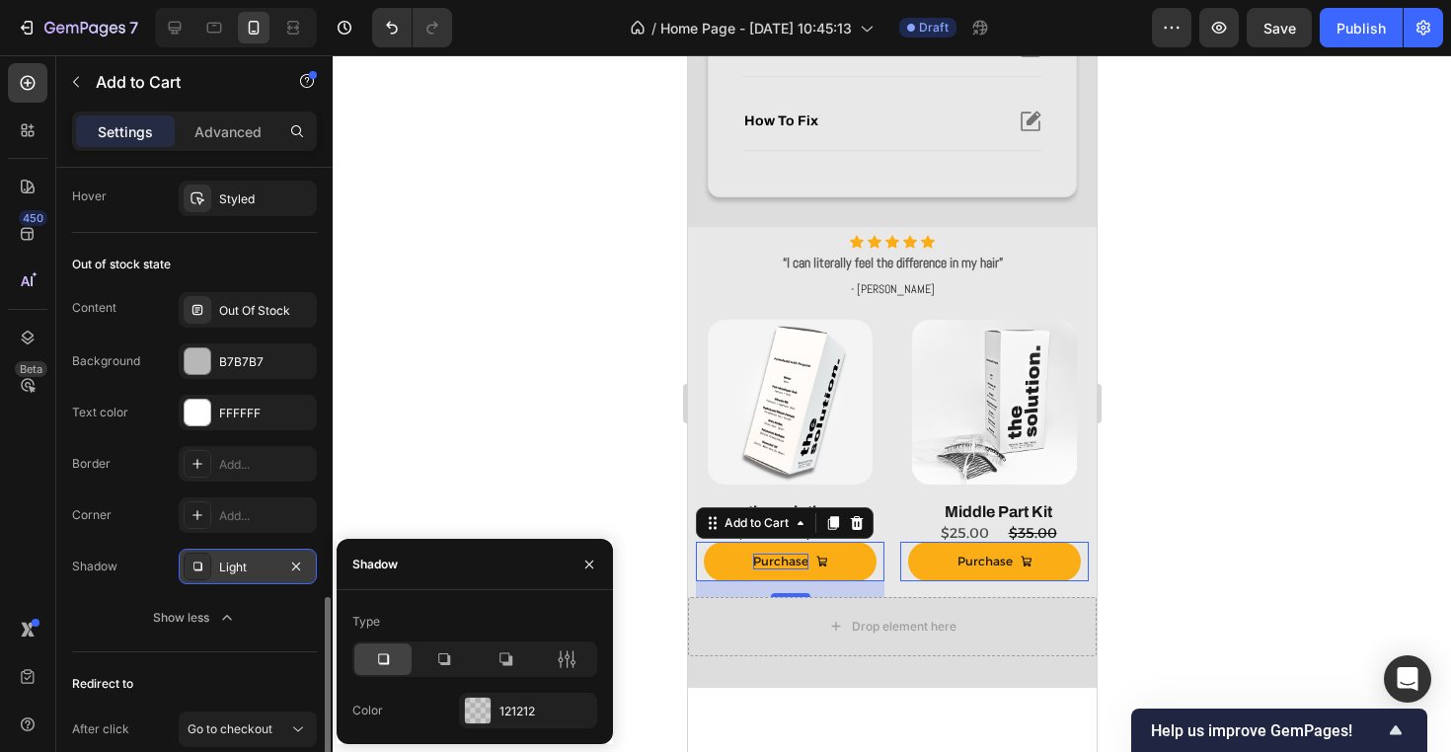
click at [494, 449] on div at bounding box center [892, 403] width 1118 height 697
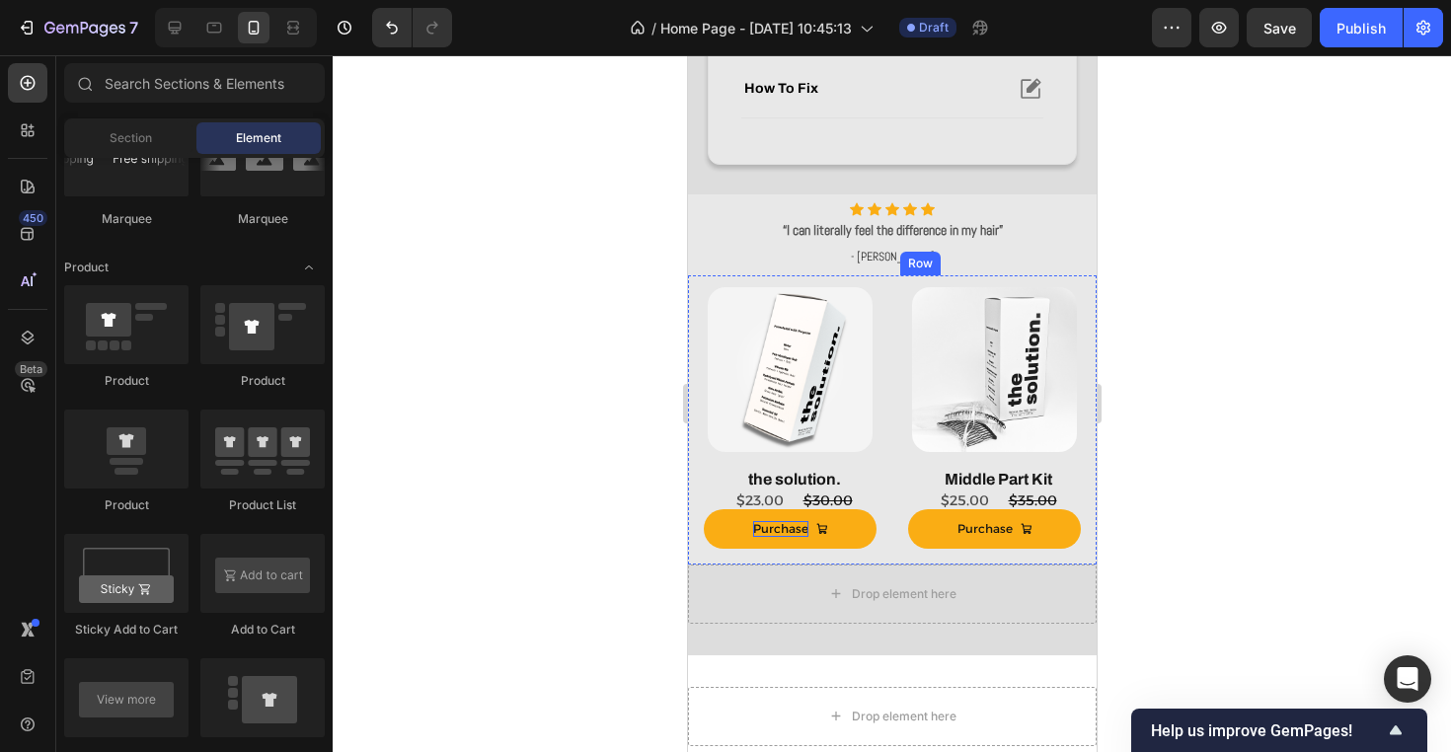
scroll to position [908, 0]
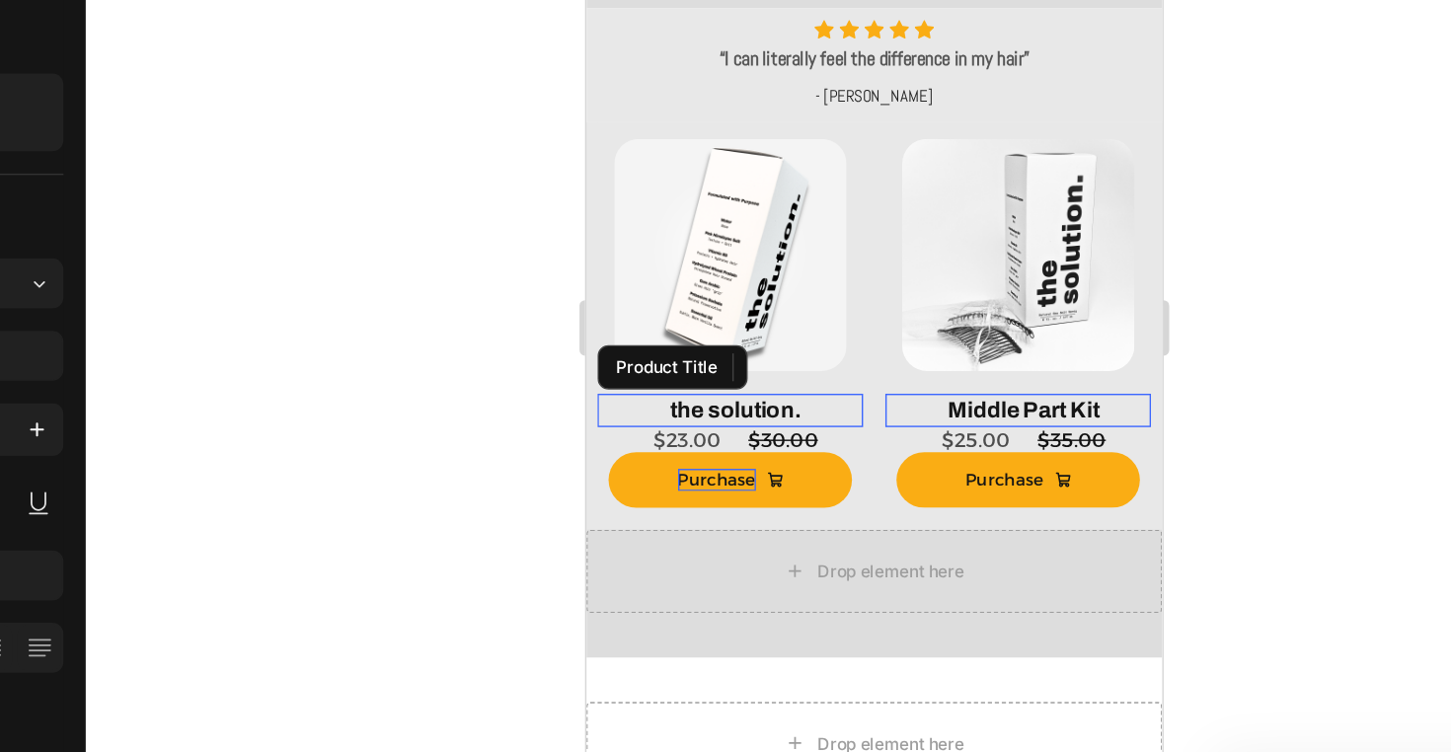
click at [752, 246] on h2 "the solution." at bounding box center [691, 244] width 181 height 25
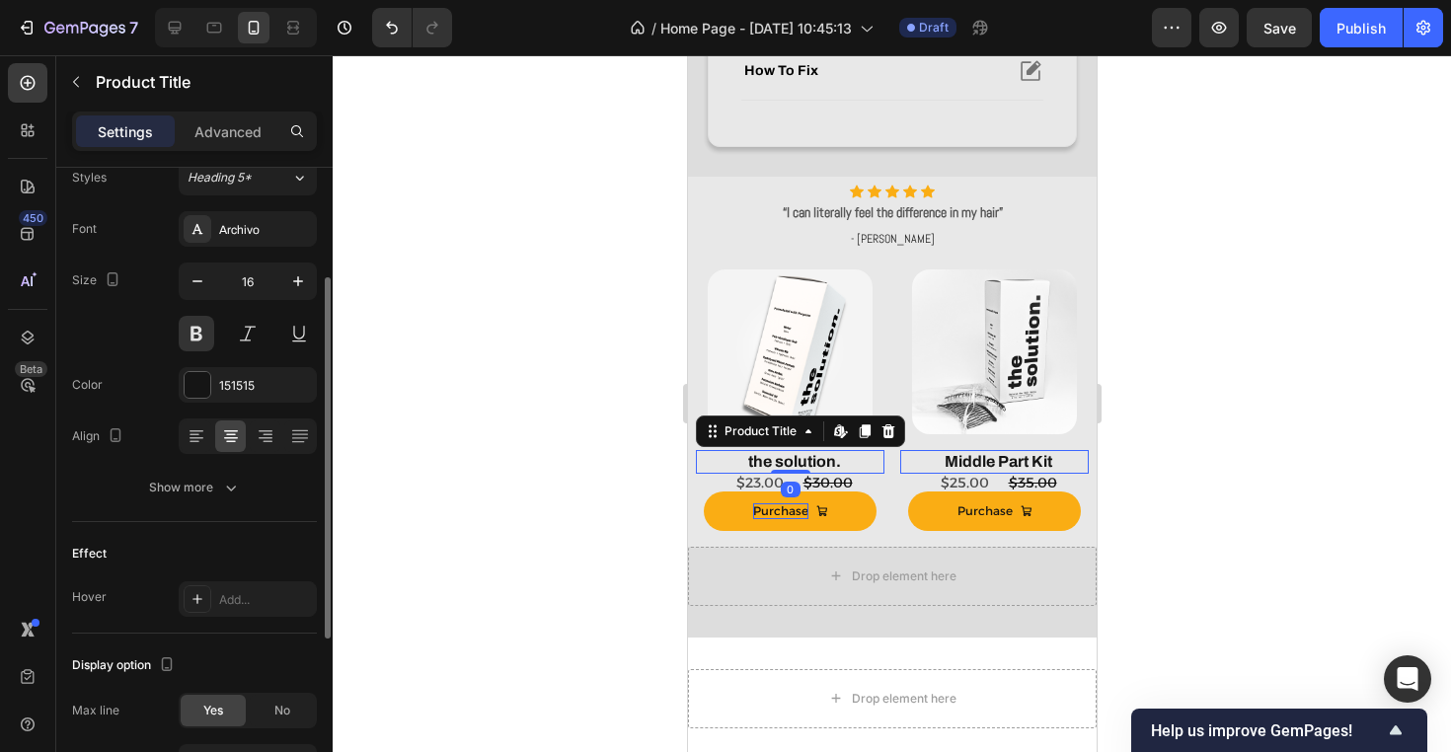
scroll to position [210, 0]
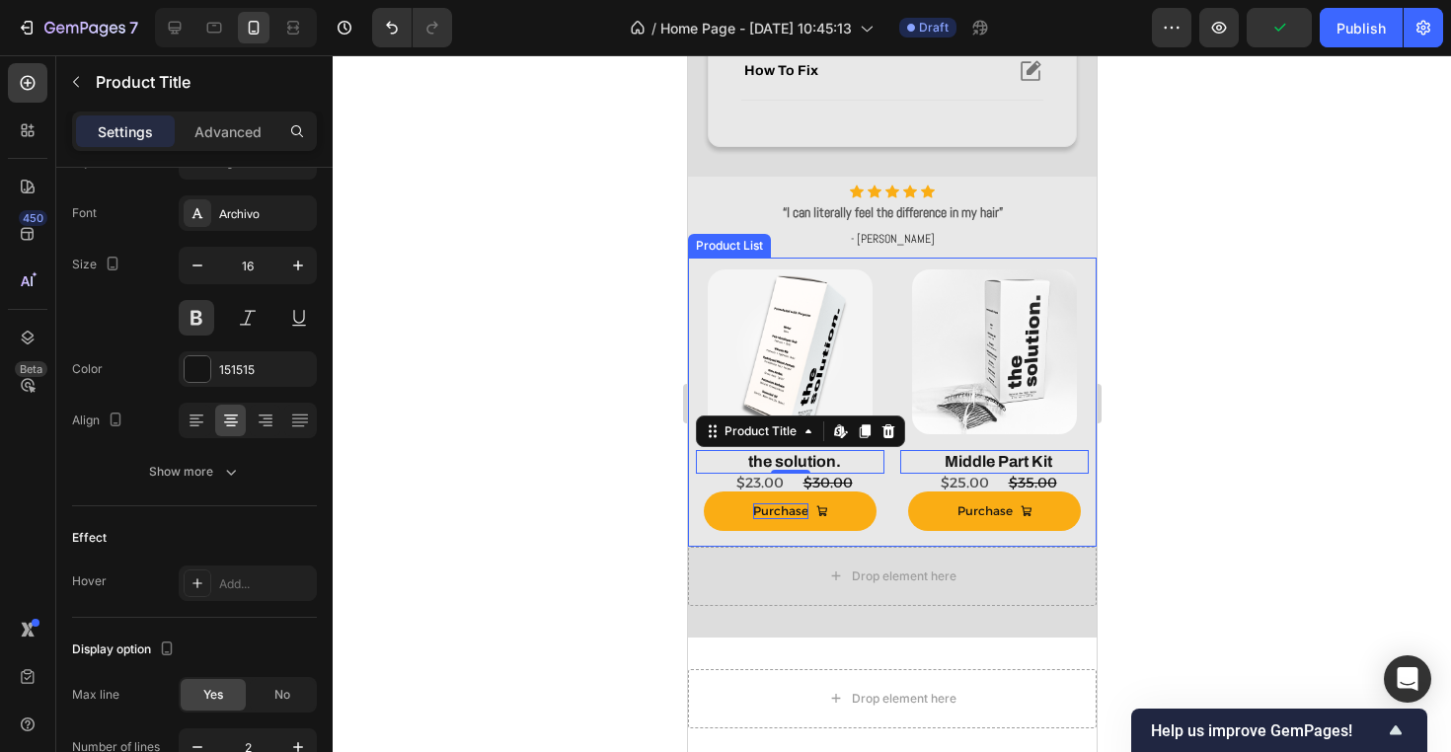
click at [886, 504] on div "Product Images the solution. Product Title Edit content in Shopify 0 $23.00 Pro…" at bounding box center [891, 402] width 393 height 289
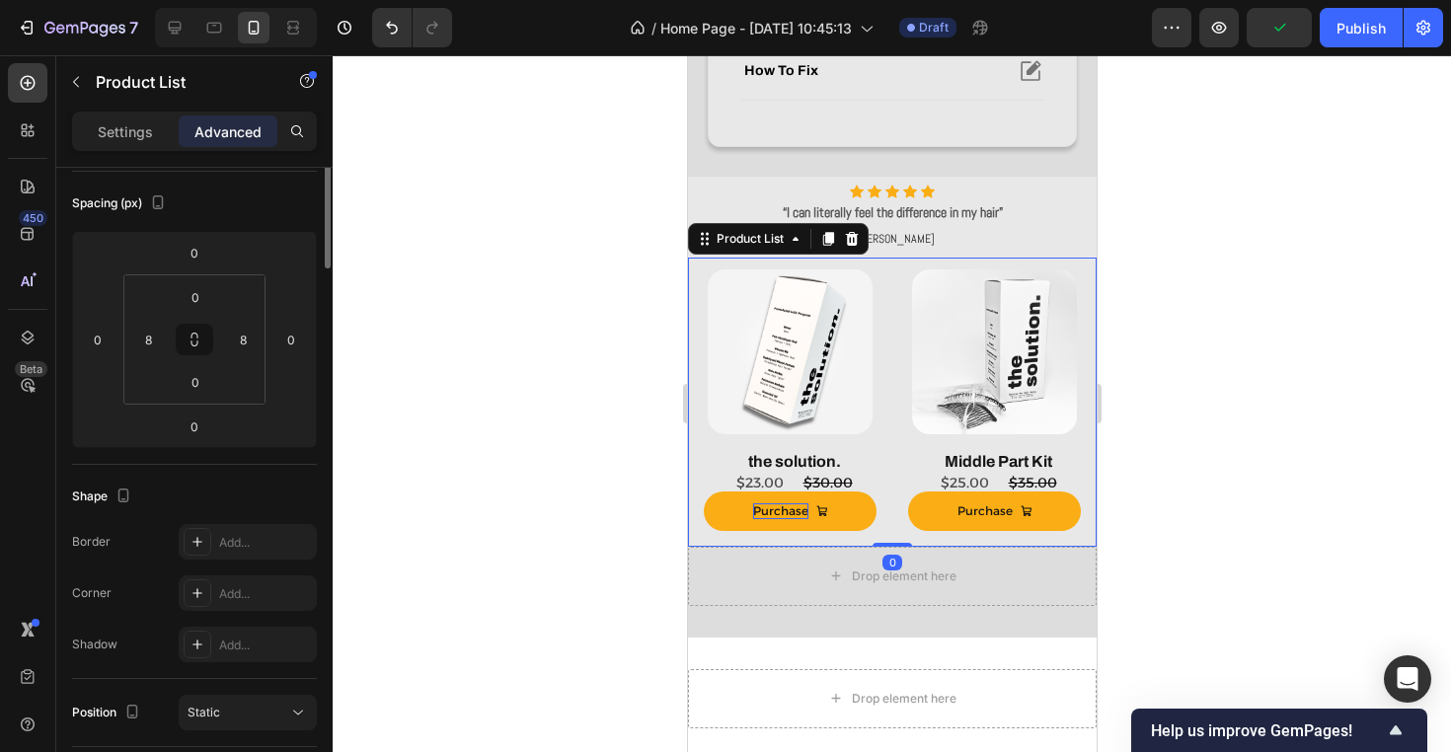
scroll to position [0, 0]
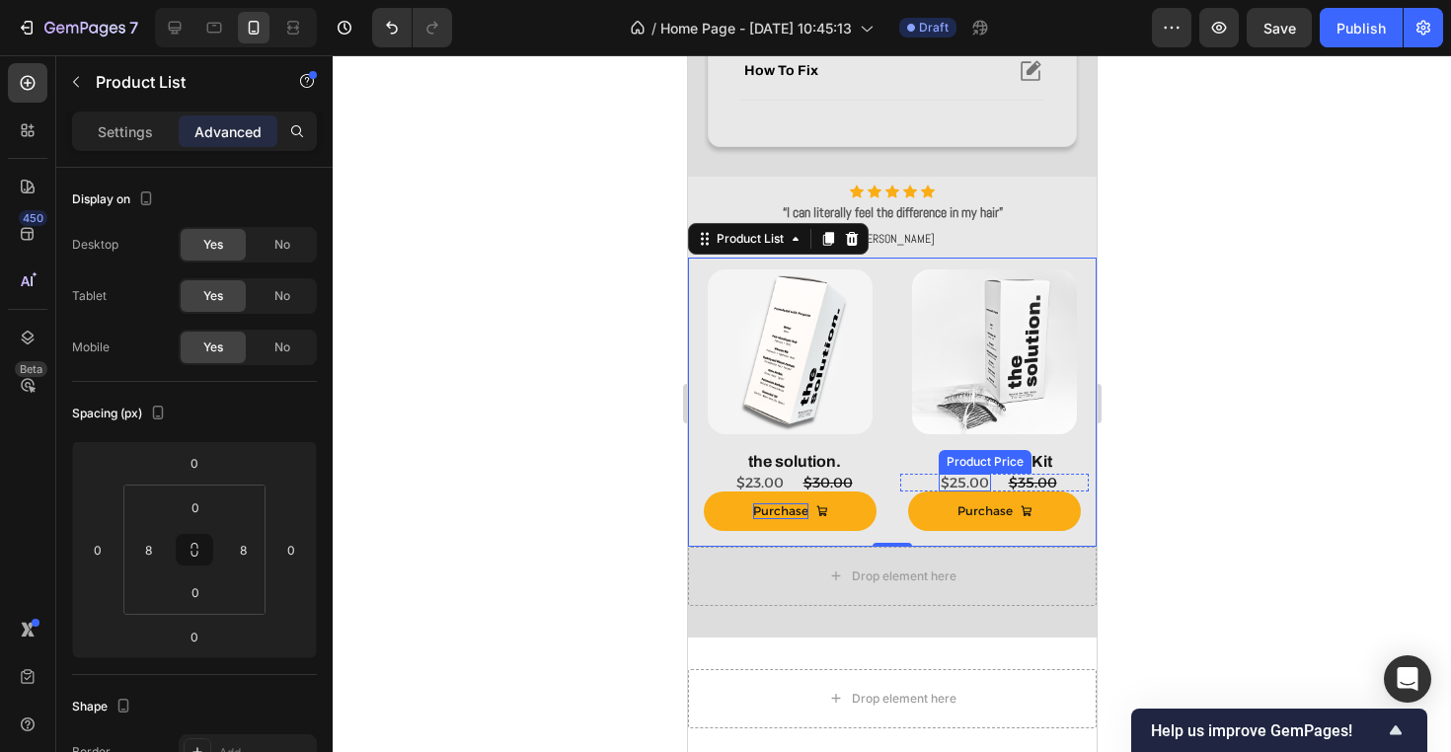
click at [981, 482] on div "$25.00" at bounding box center [964, 483] width 52 height 18
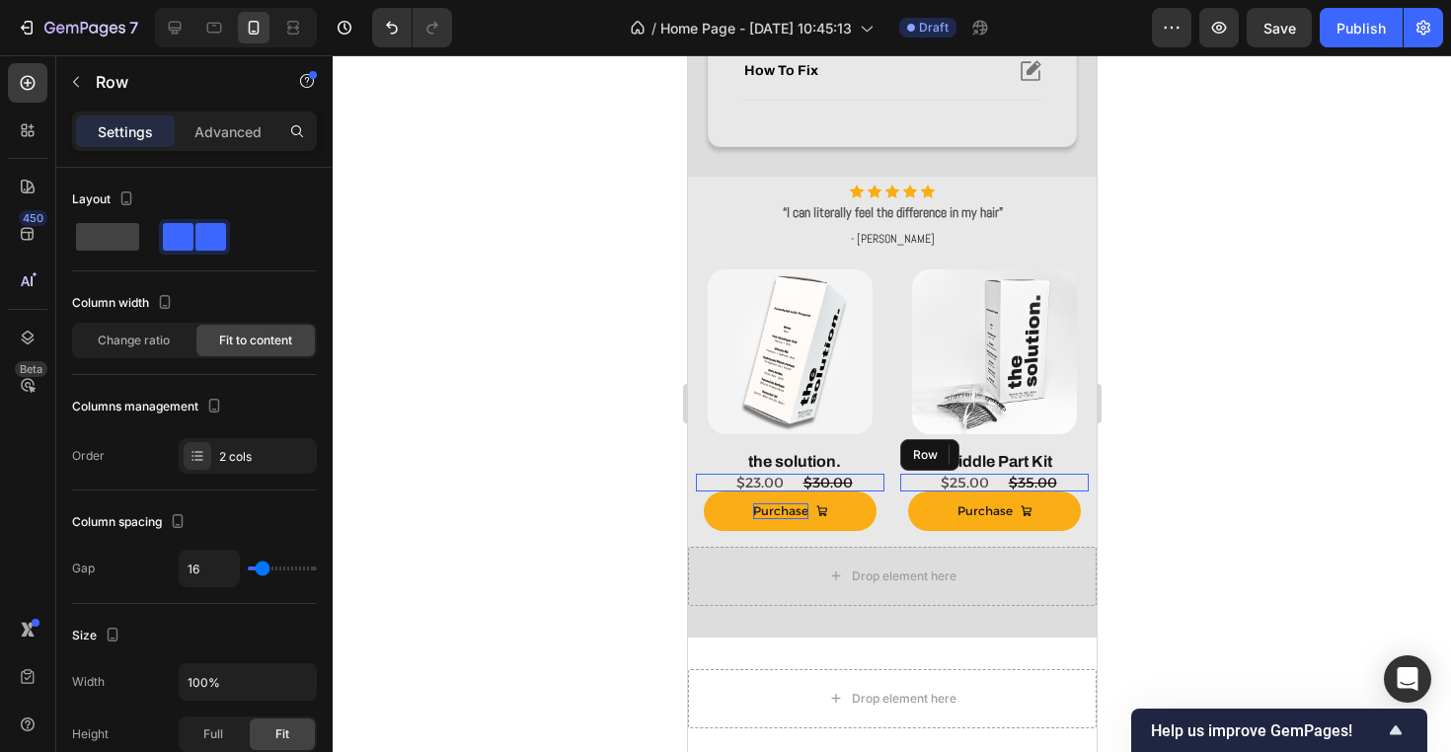
click at [999, 480] on div "$25.00 Product Price Edit content in Shopify 0 Product Price Edit content in Sh…" at bounding box center [993, 483] width 189 height 18
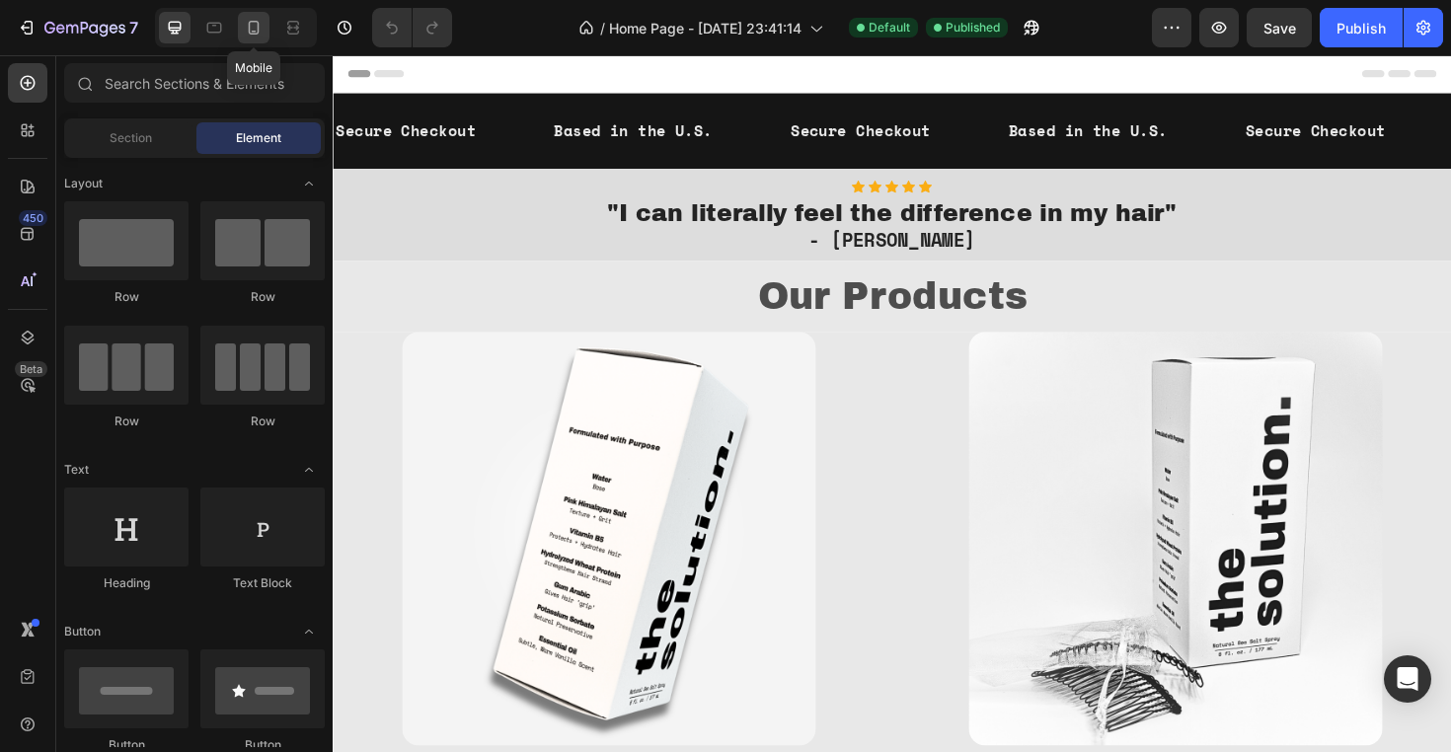
click at [247, 36] on icon at bounding box center [254, 28] width 20 height 20
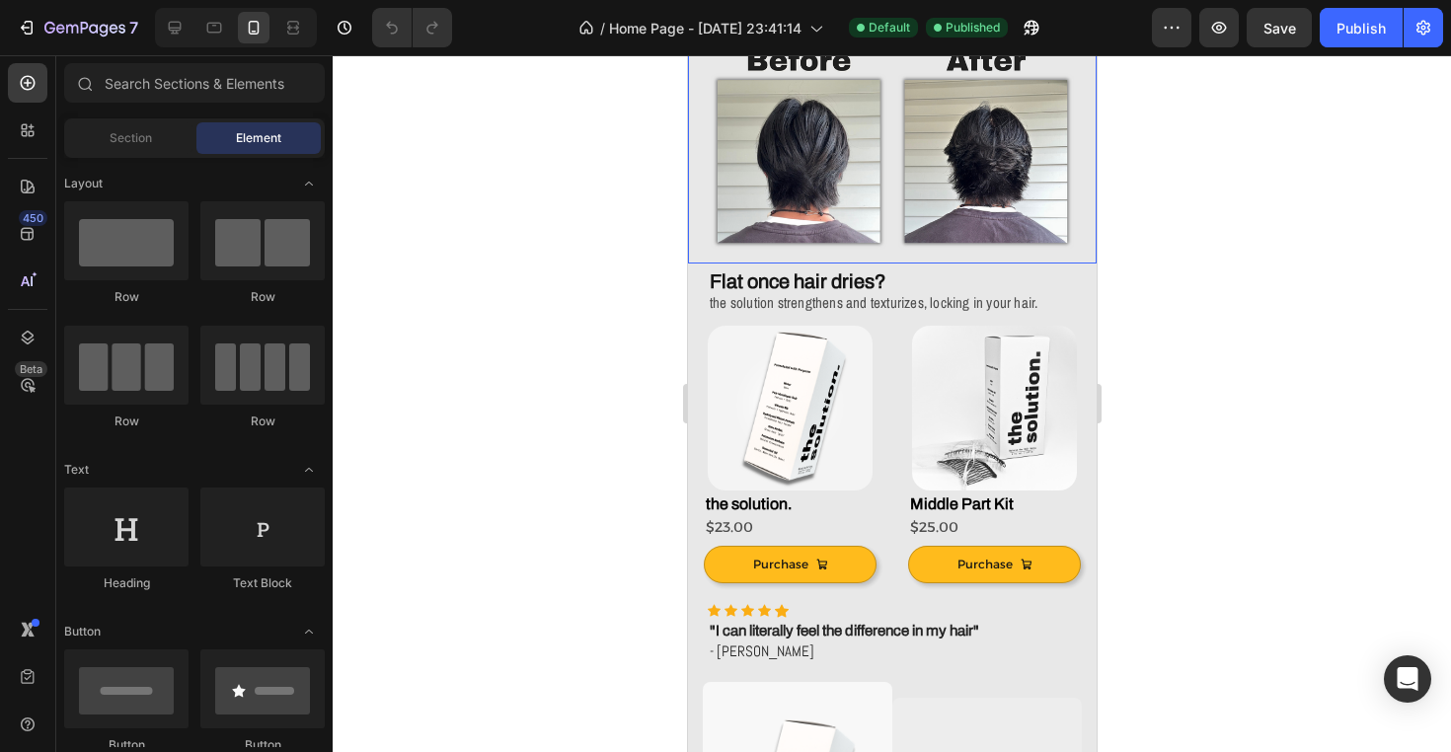
scroll to position [155, 0]
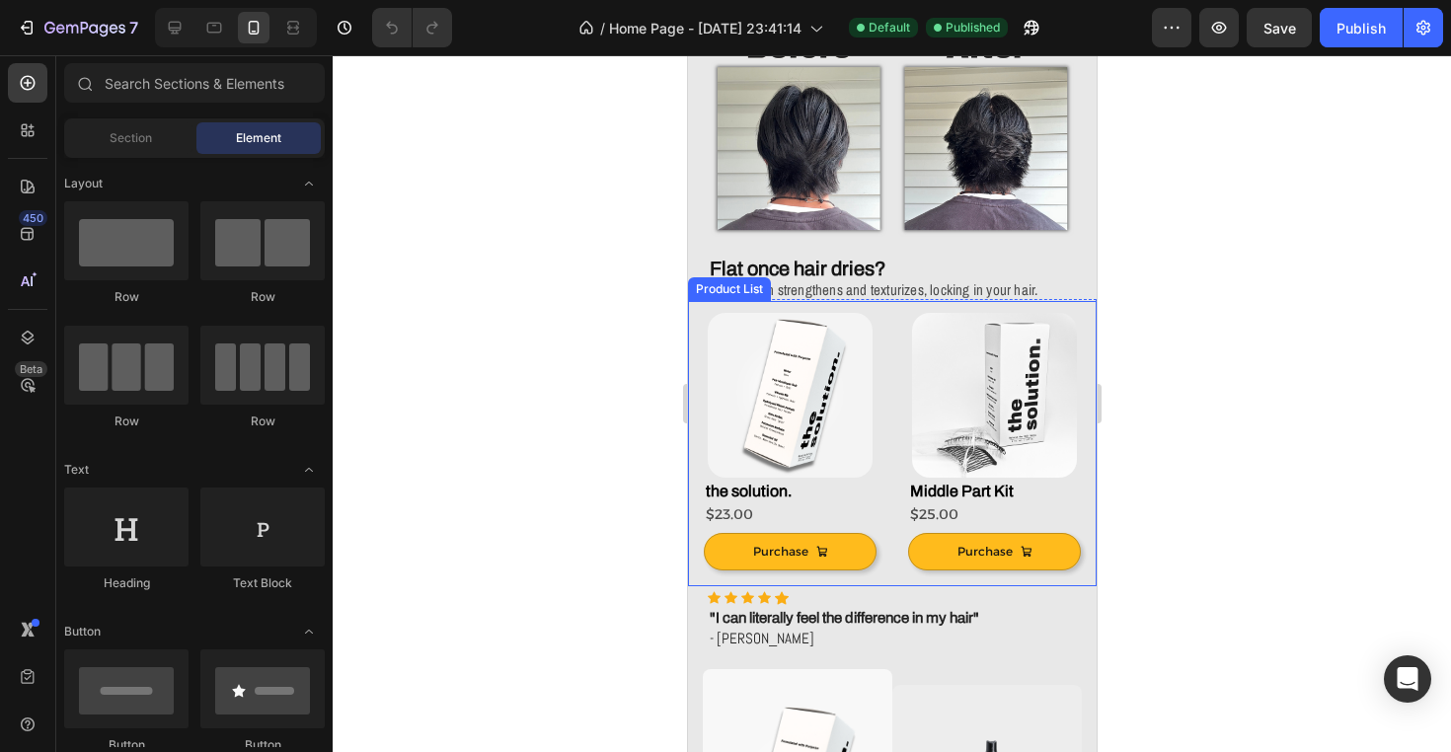
click at [1088, 337] on div "Product Images the solution. Product Title $23.00 Product Price Product Price R…" at bounding box center [891, 443] width 409 height 285
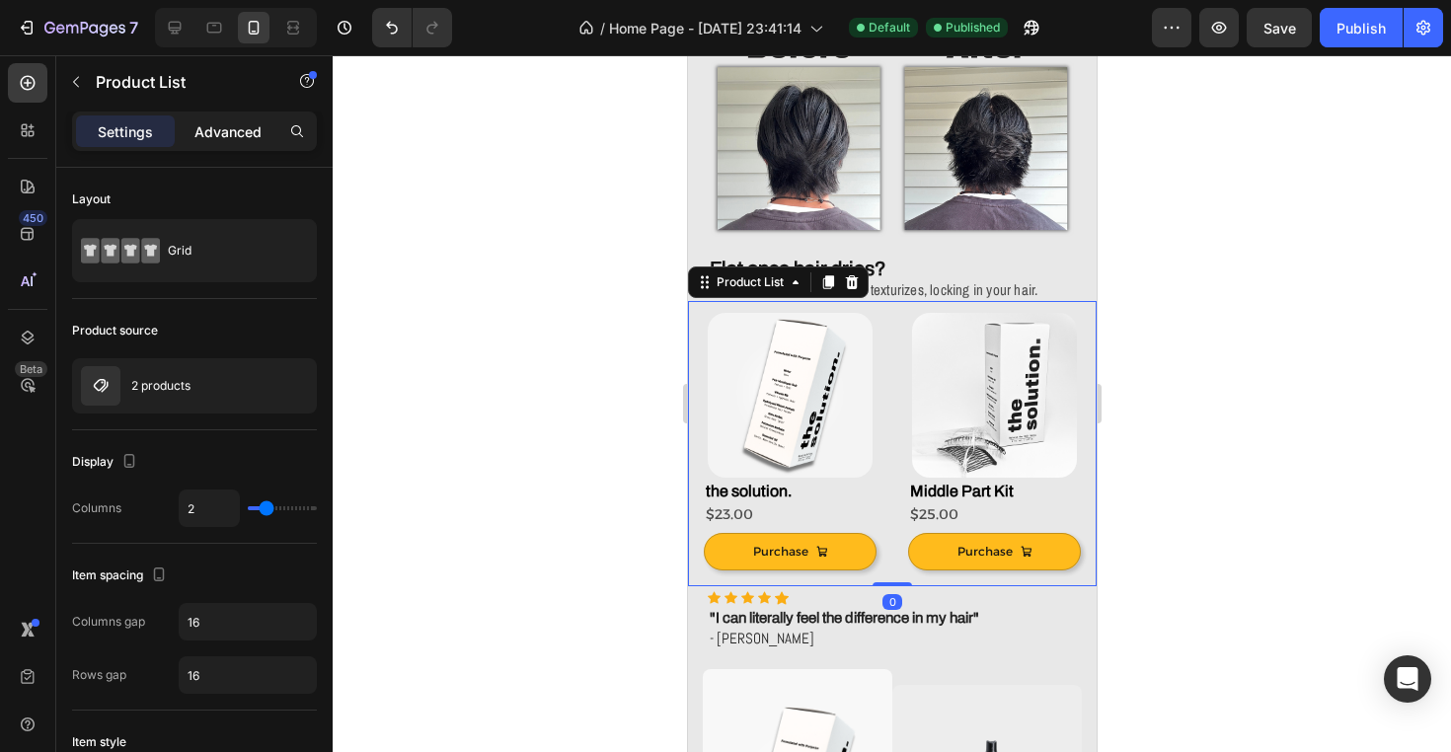
click at [241, 126] on p "Advanced" at bounding box center [227, 131] width 67 height 21
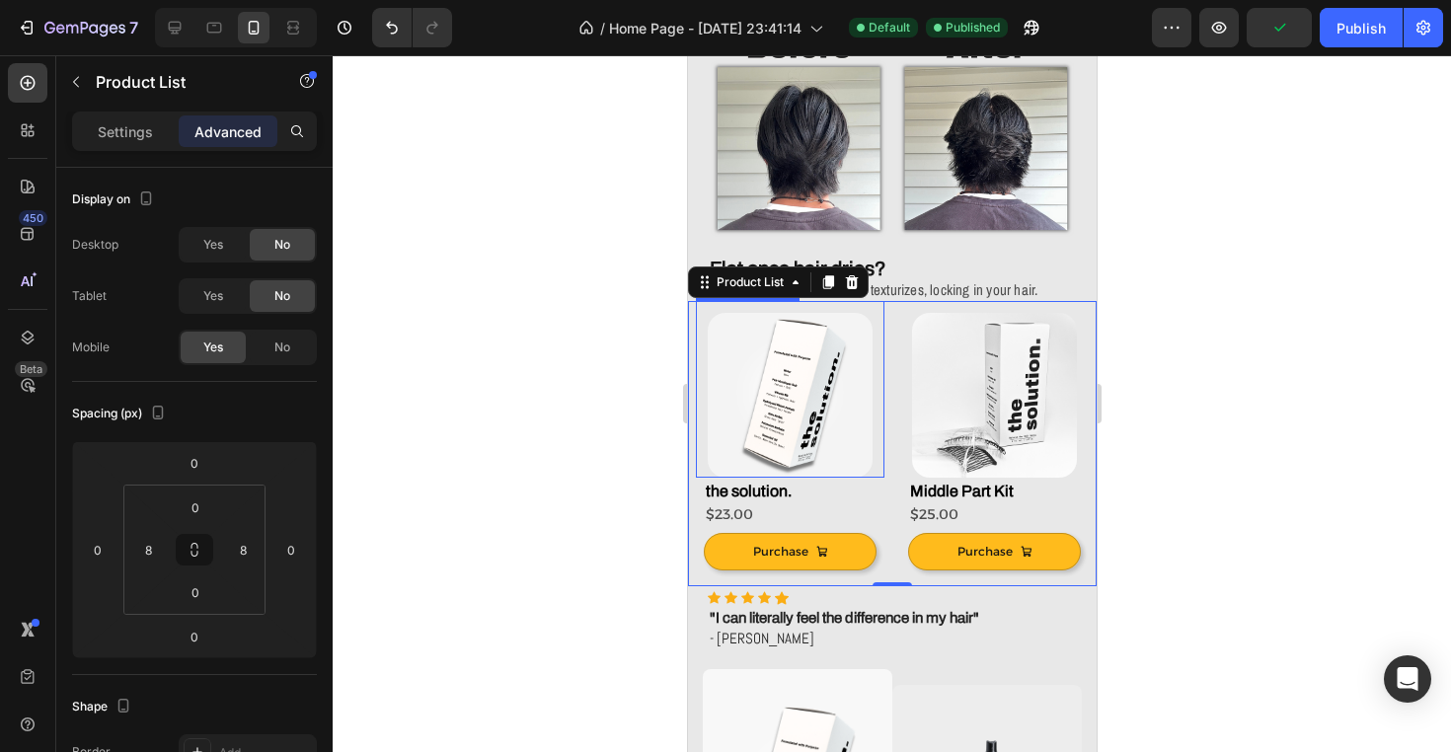
click at [818, 407] on img at bounding box center [789, 395] width 165 height 165
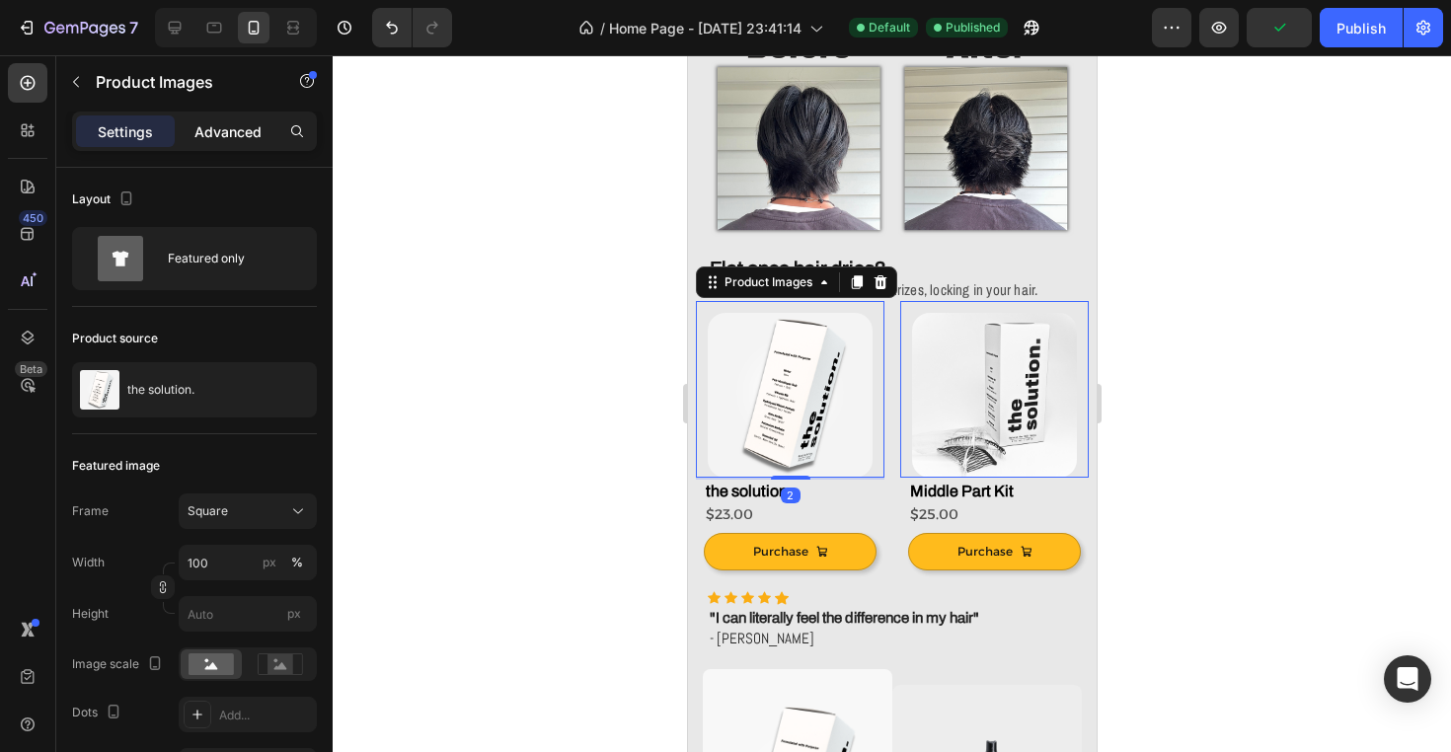
click at [232, 137] on p "Advanced" at bounding box center [227, 131] width 67 height 21
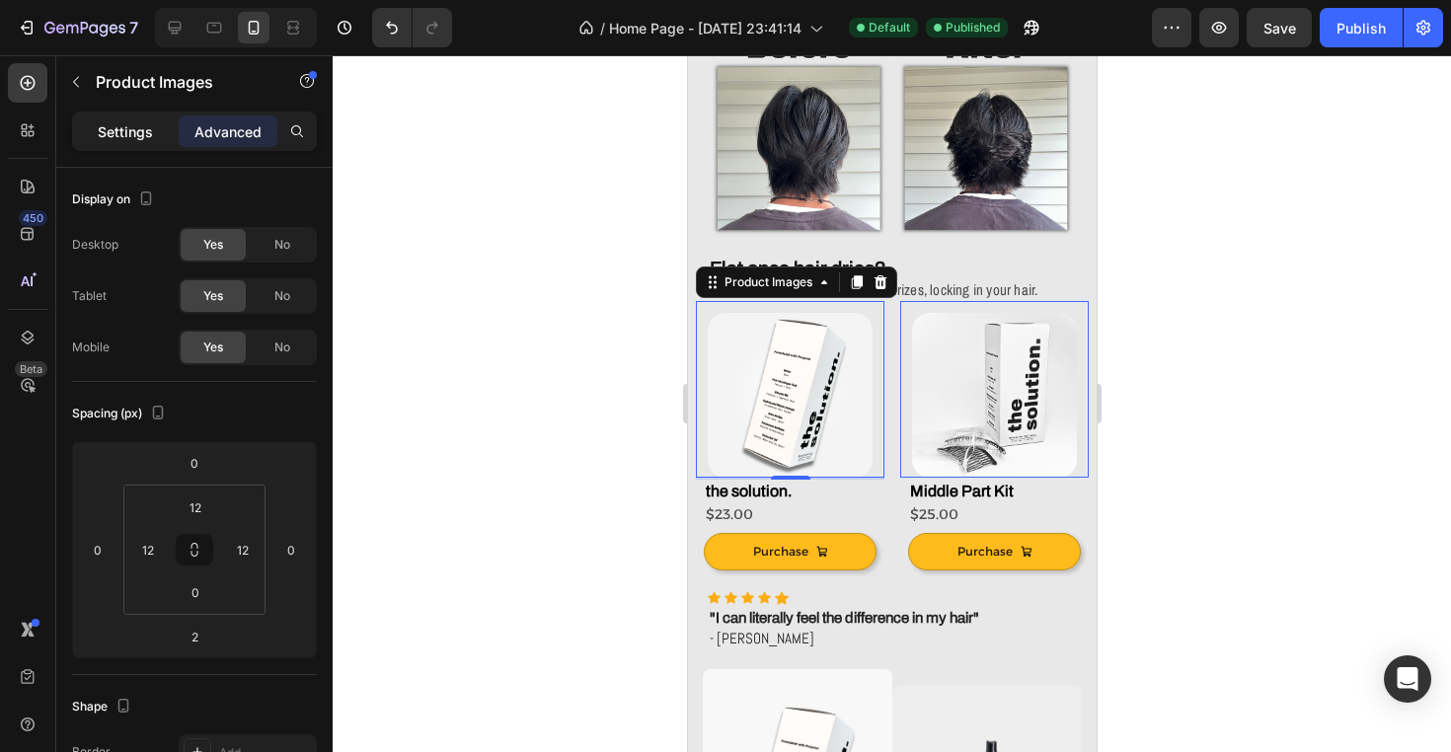
click at [151, 116] on div "Settings" at bounding box center [125, 131] width 99 height 32
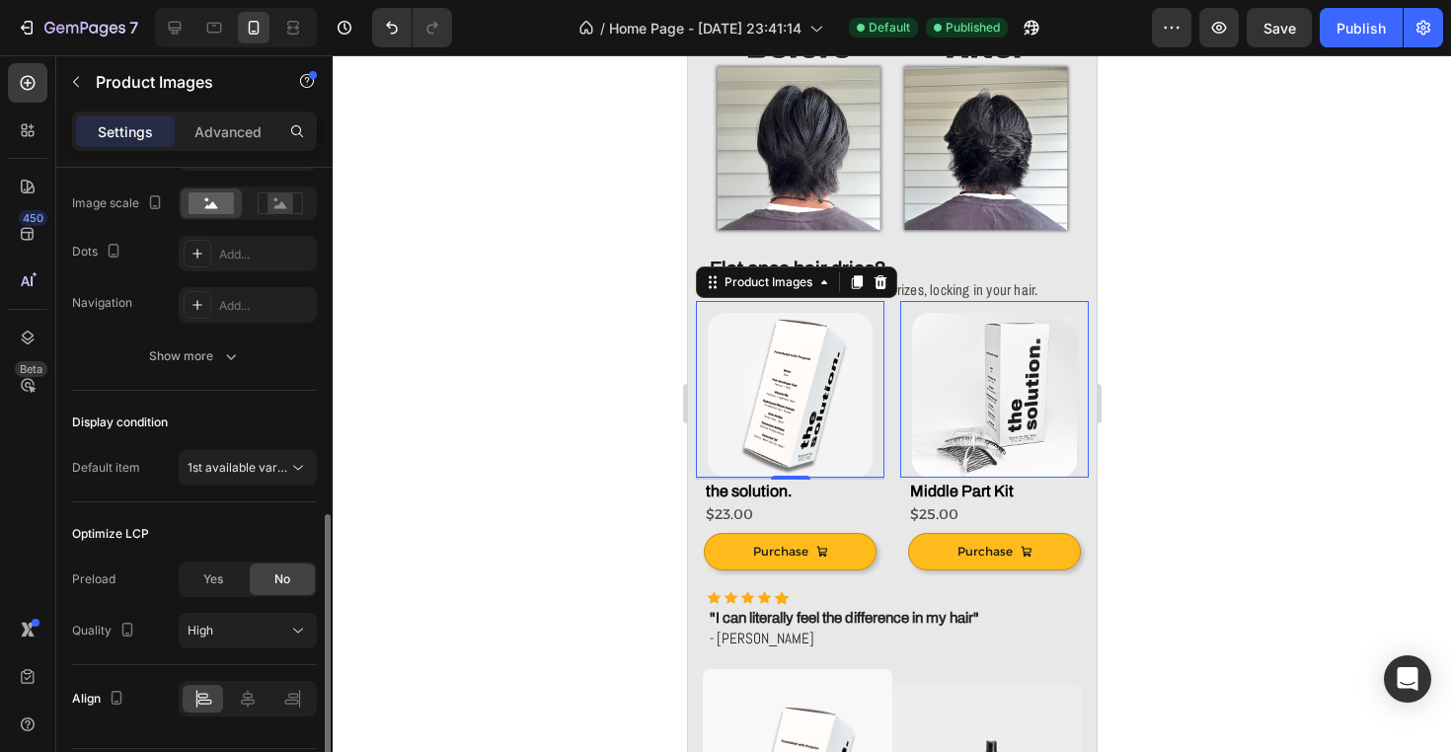
scroll to position [520, 0]
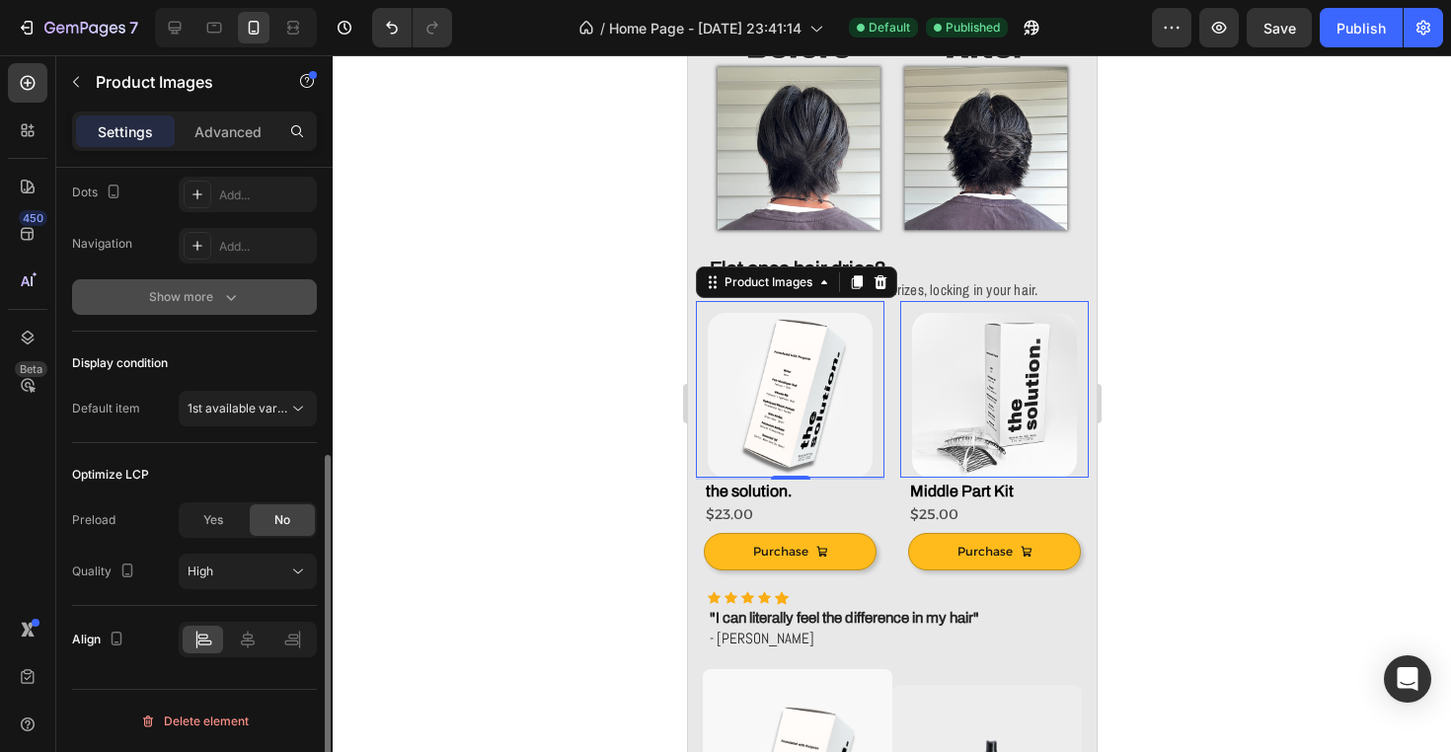
click at [252, 295] on button "Show more" at bounding box center [194, 297] width 245 height 36
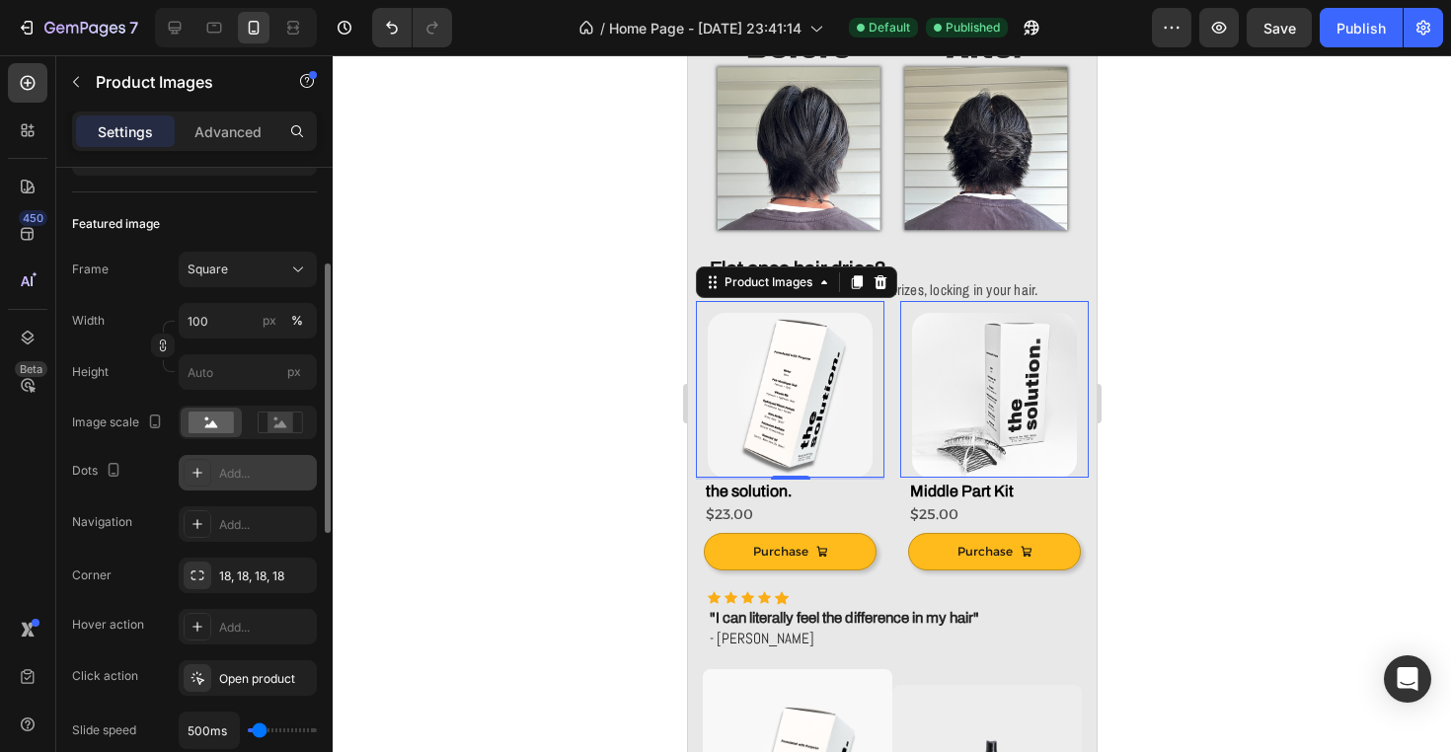
scroll to position [265, 0]
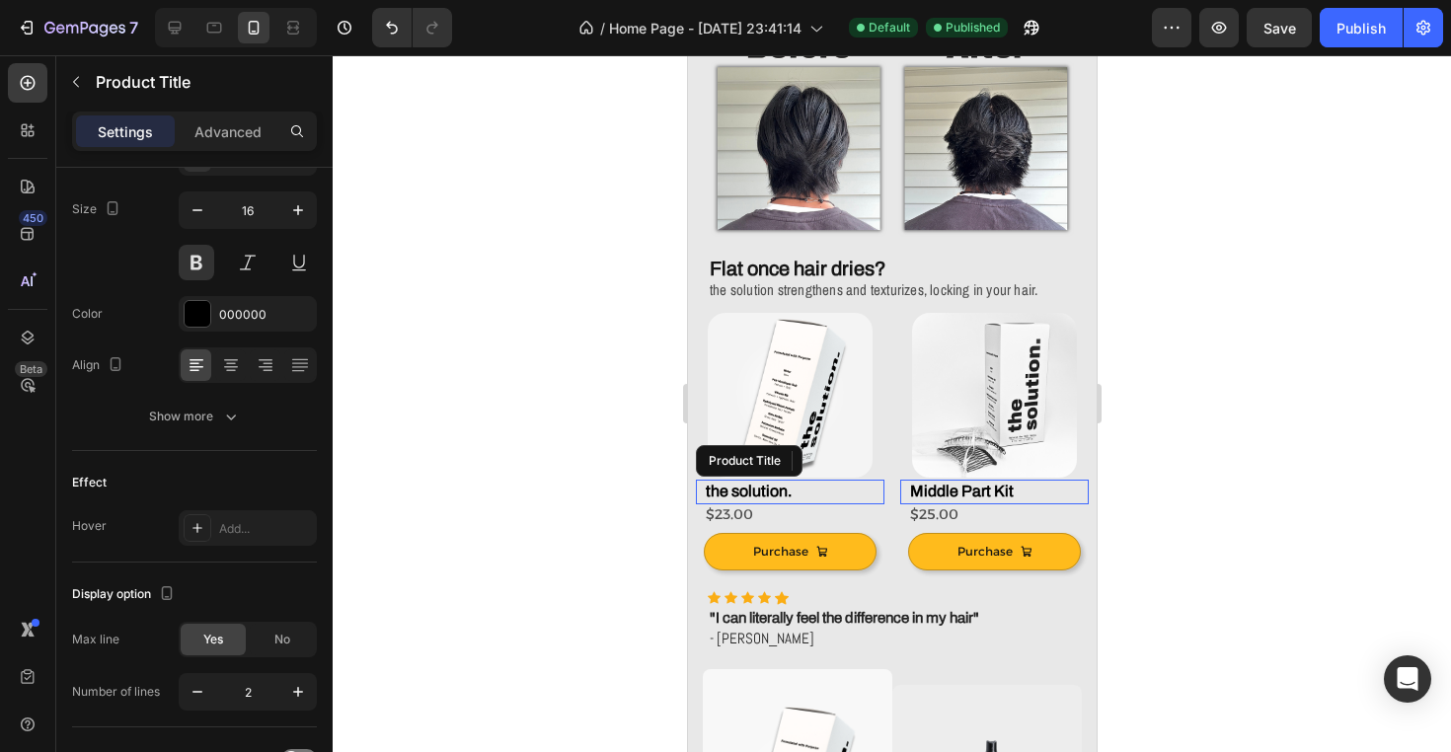
click at [801, 488] on h2 "the solution." at bounding box center [793, 492] width 181 height 25
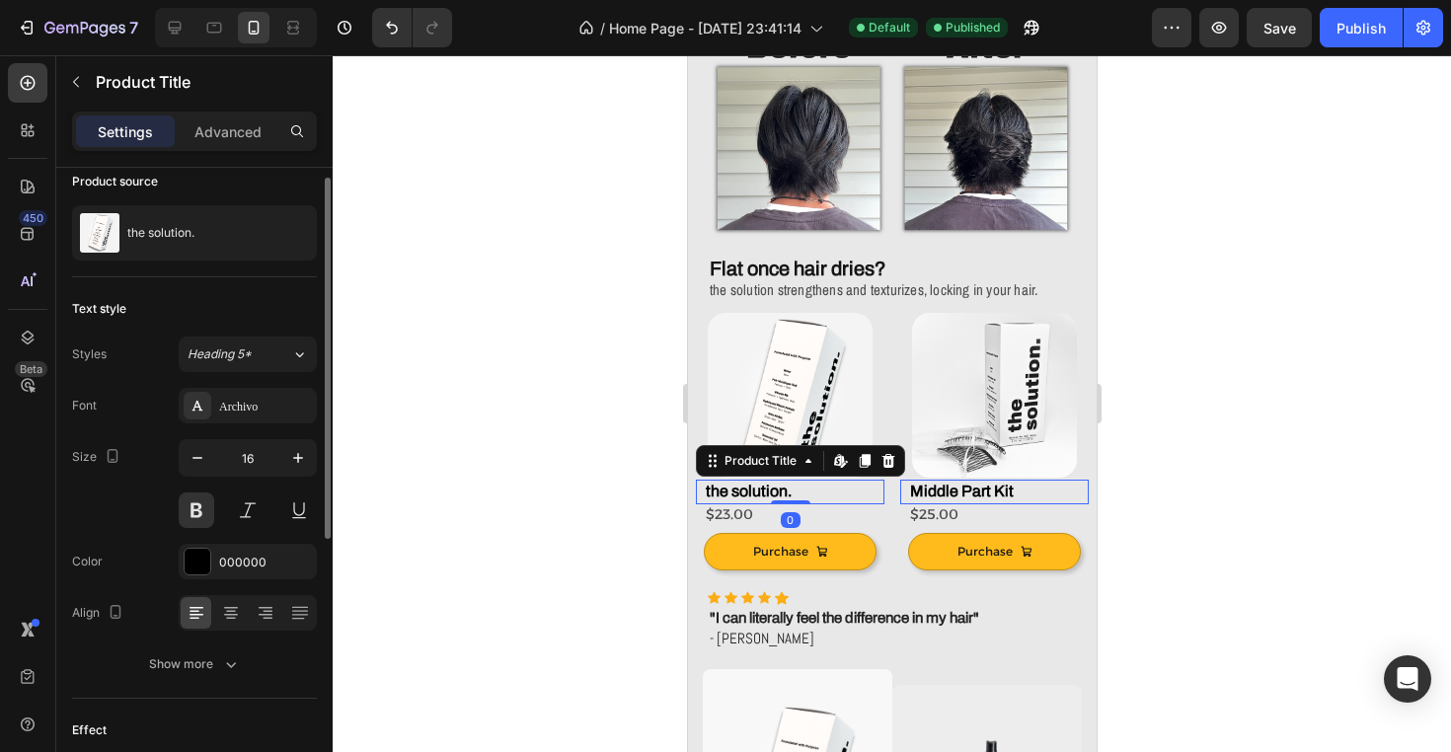
scroll to position [18, 0]
click at [261, 143] on div "Advanced" at bounding box center [228, 131] width 99 height 32
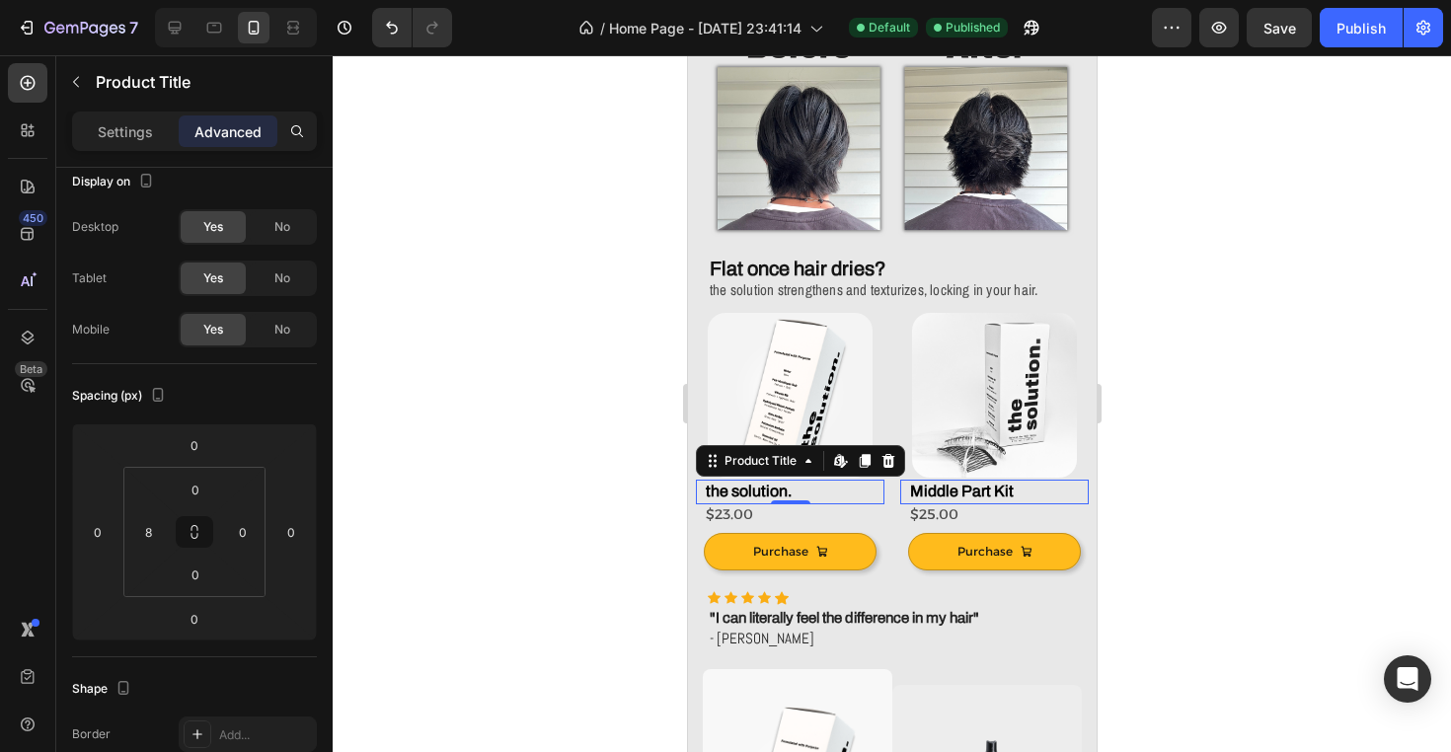
click at [794, 490] on h2 "the solution." at bounding box center [793, 492] width 181 height 25
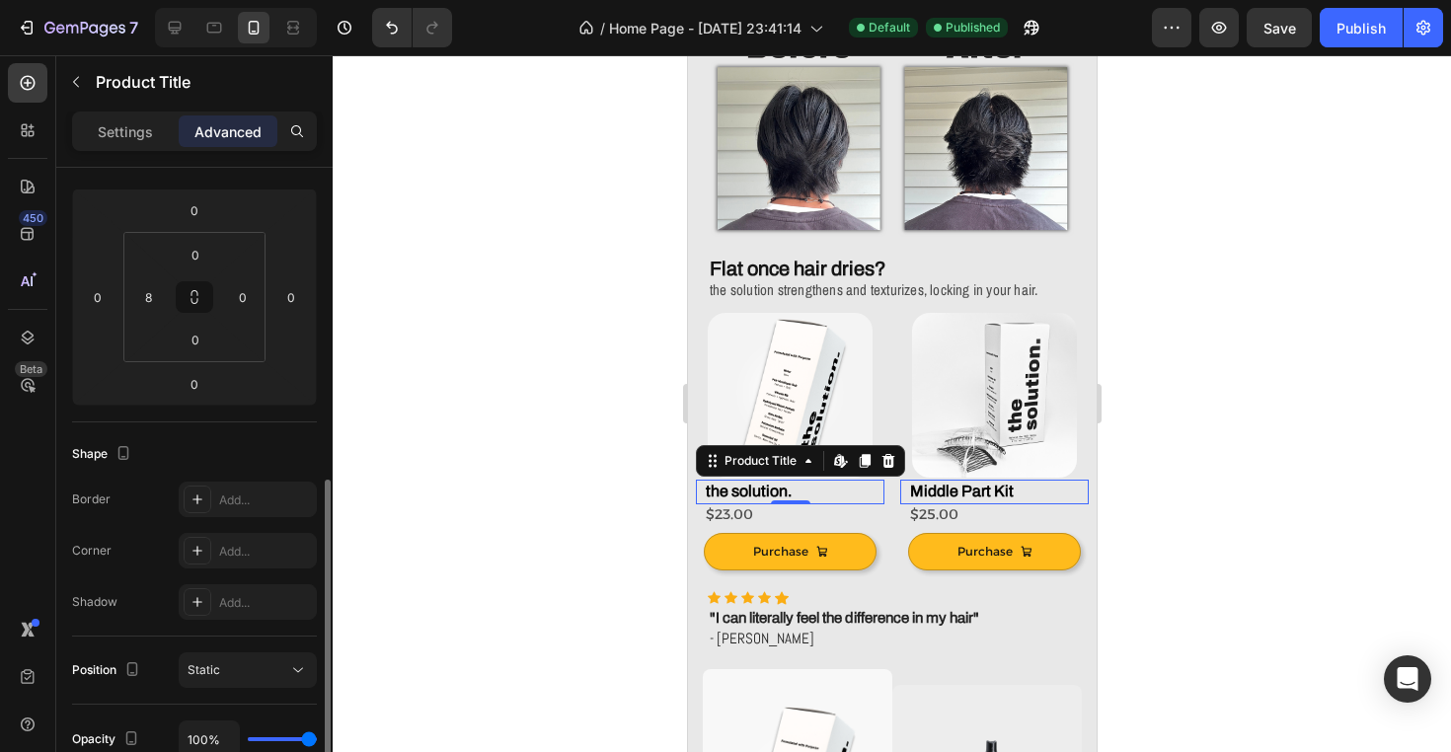
scroll to position [396, 0]
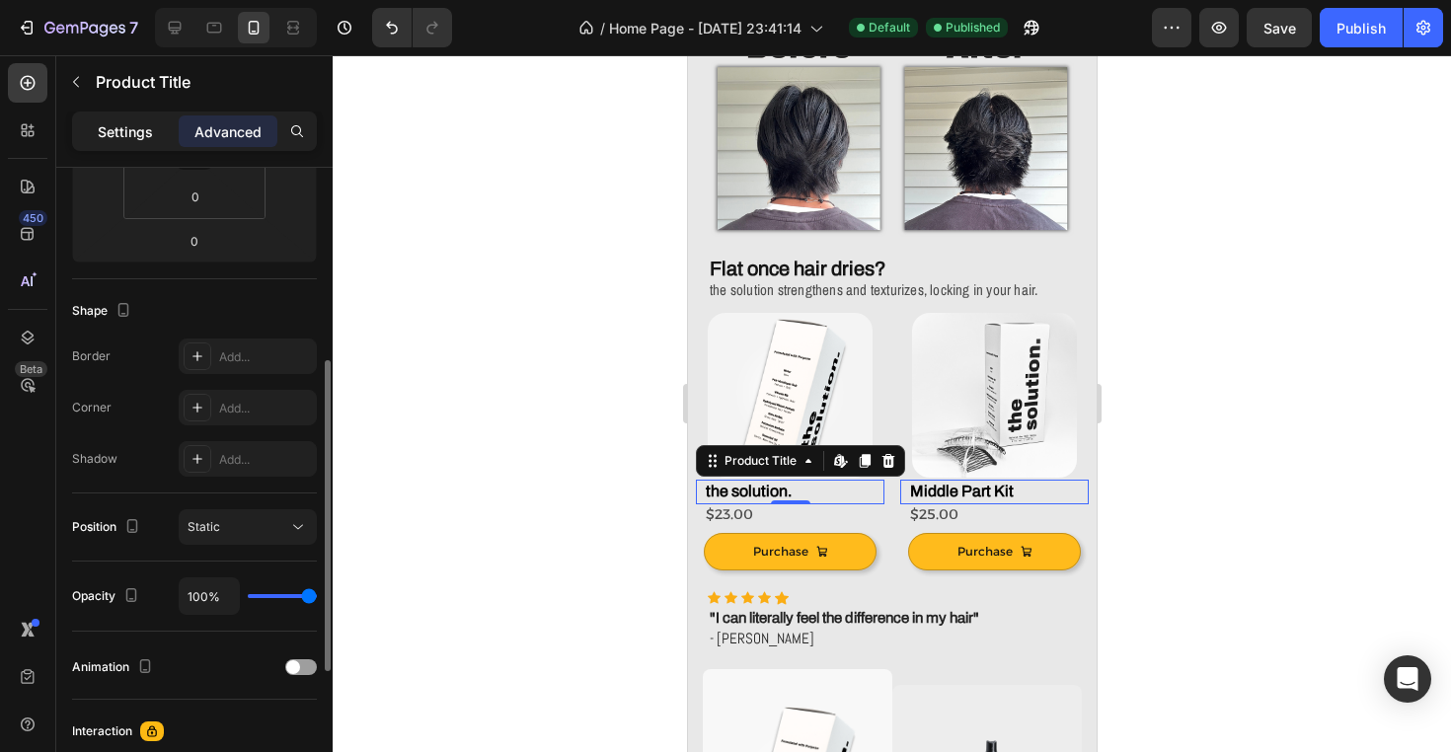
click at [139, 126] on p "Settings" at bounding box center [125, 131] width 55 height 21
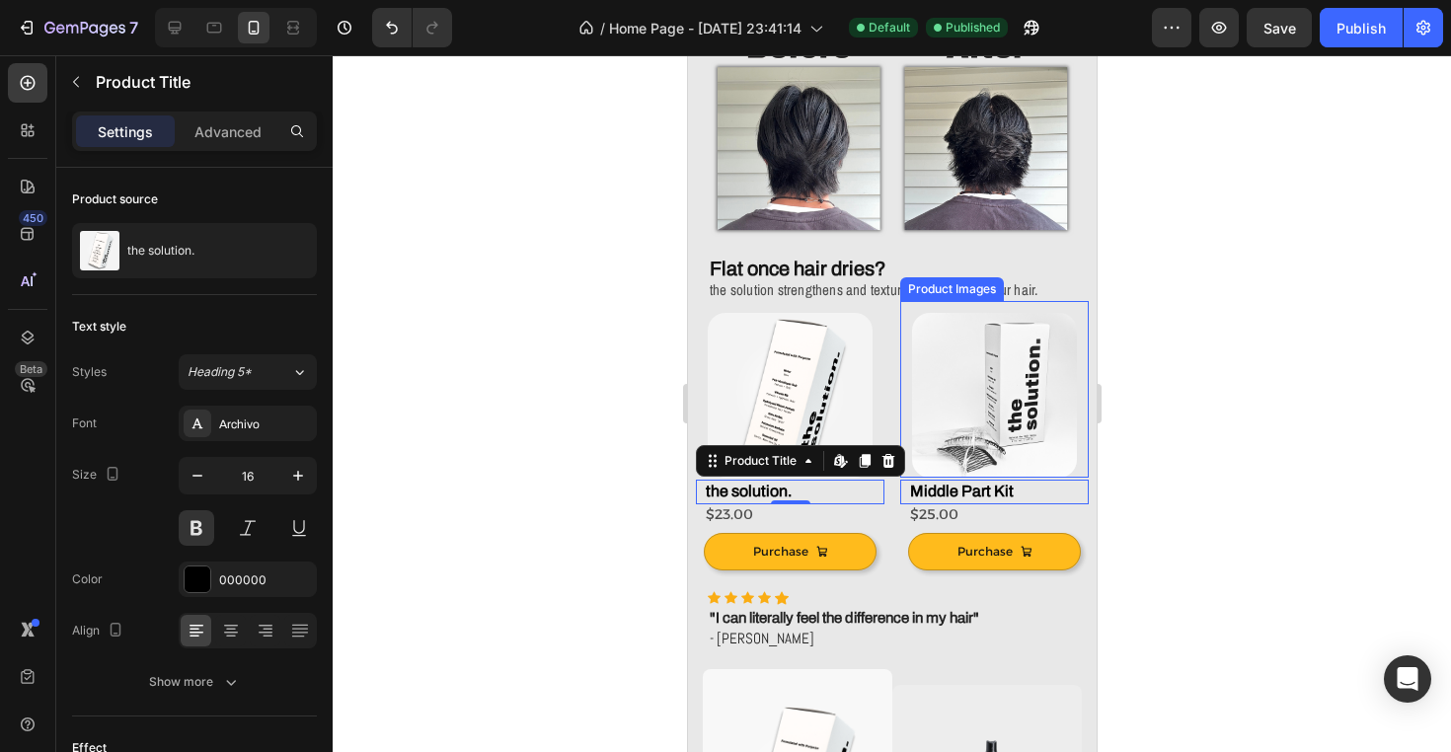
scroll to position [178, 0]
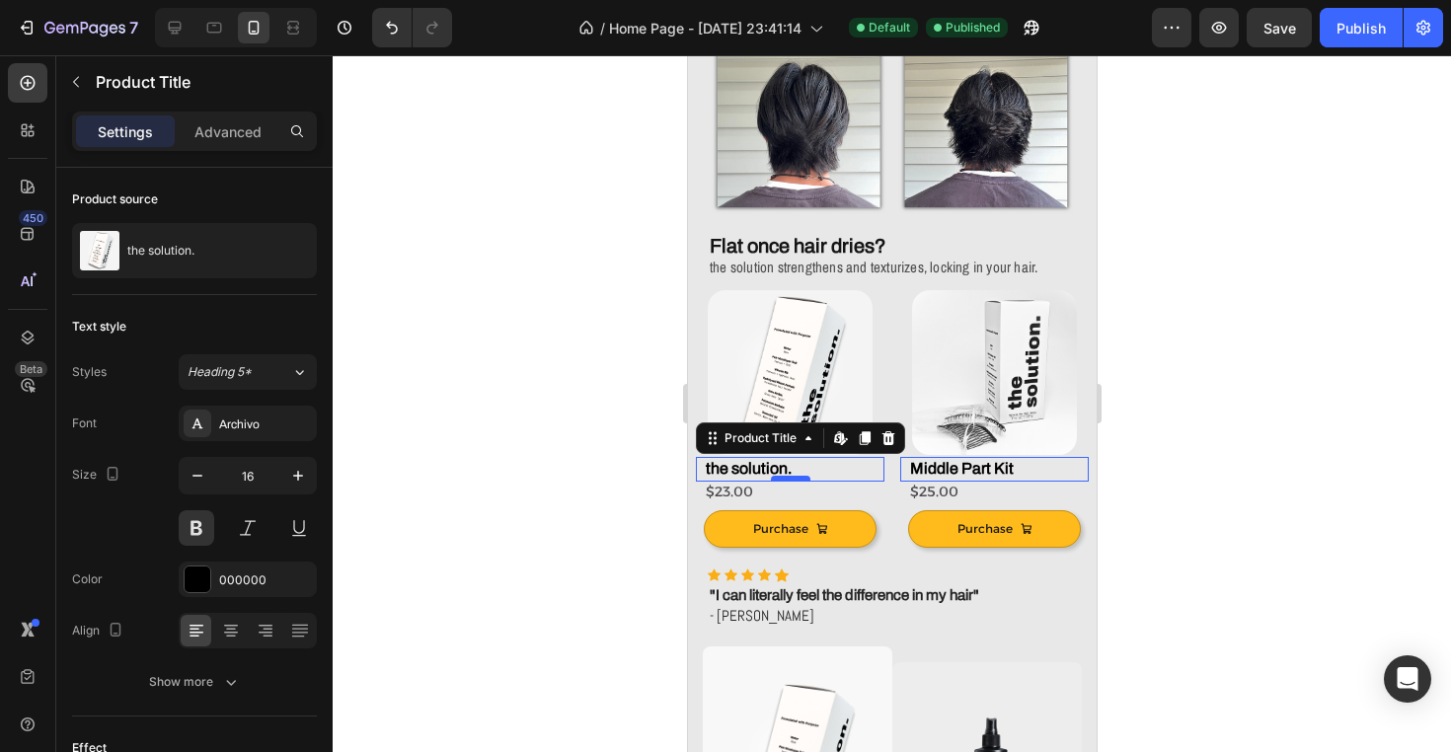
click at [687, 55] on div "Product Images the solution. Product Title Edit content in Shopify 0 $23.00 Pro…" at bounding box center [687, 55] width 0 height 0
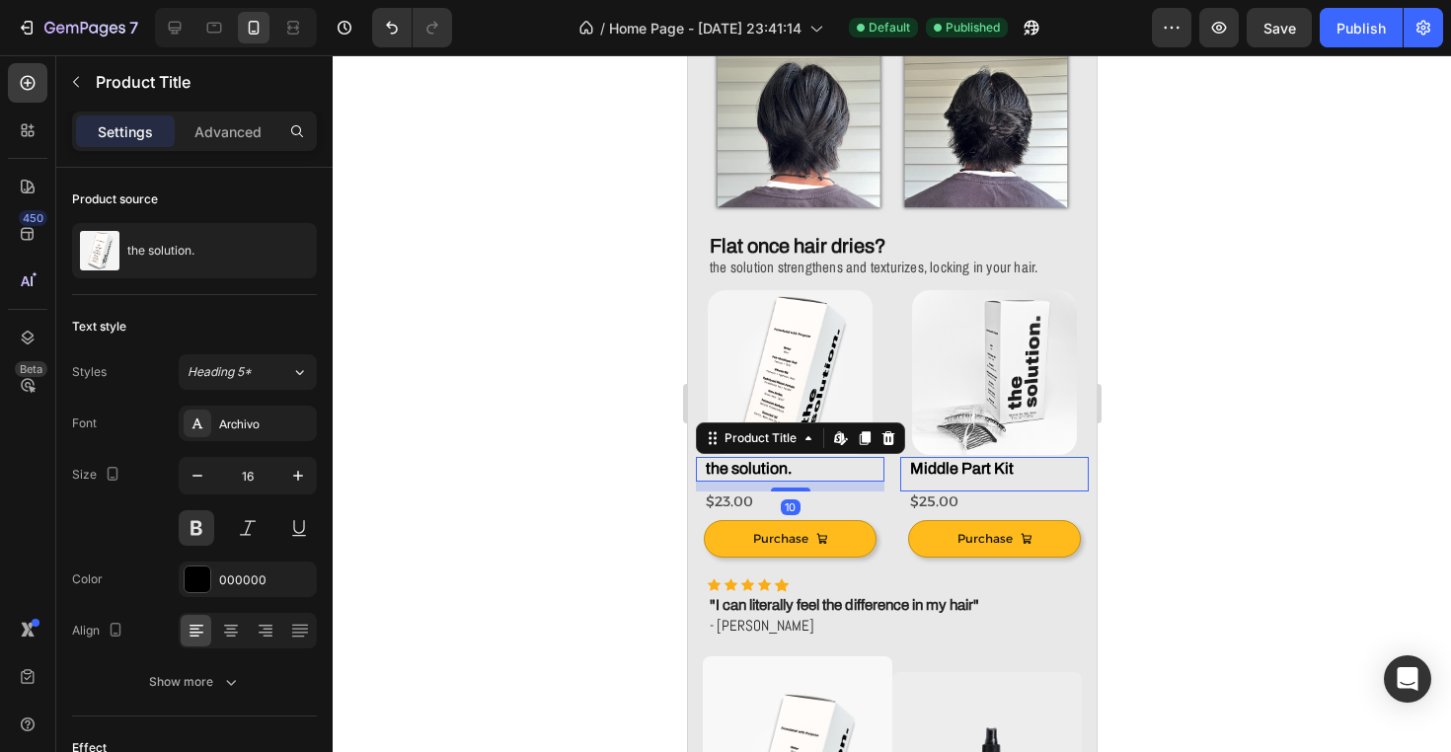
click at [795, 491] on div "$23.00 Product Price Product Price Row" at bounding box center [789, 501] width 189 height 21
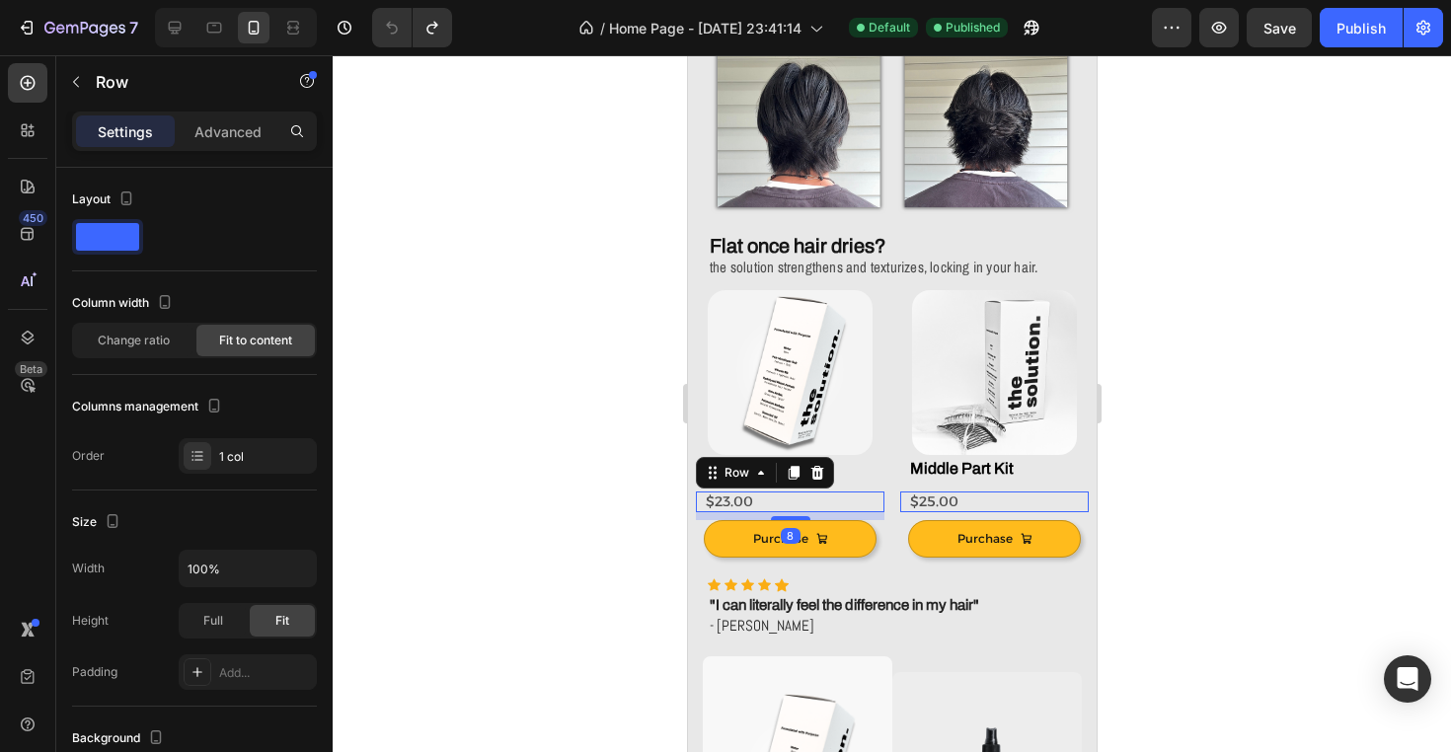
drag, startPoint x: 789, startPoint y: 515, endPoint x: 789, endPoint y: 485, distance: 30.6
click at [789, 491] on div "$23.00 Product Price Product Price Row 8" at bounding box center [789, 501] width 189 height 21
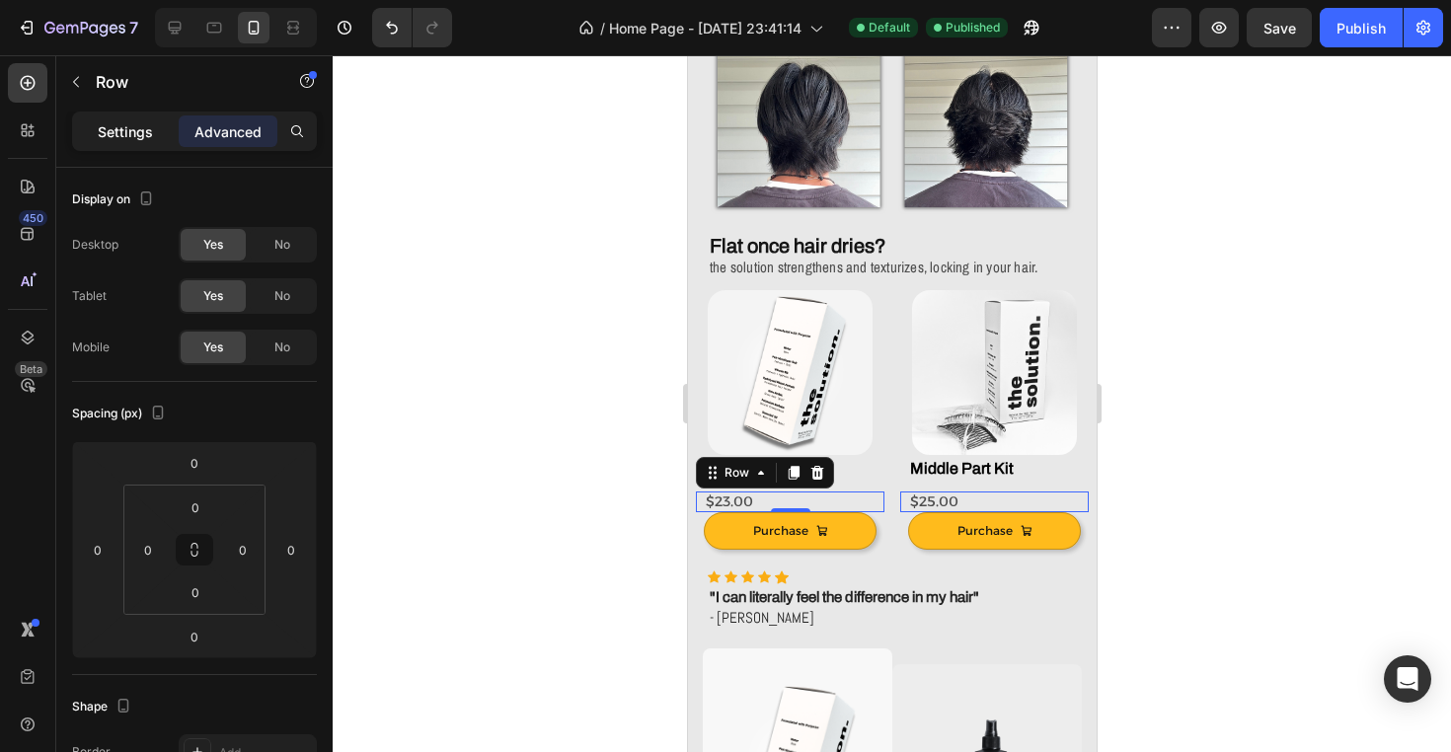
click at [128, 138] on p "Settings" at bounding box center [125, 131] width 55 height 21
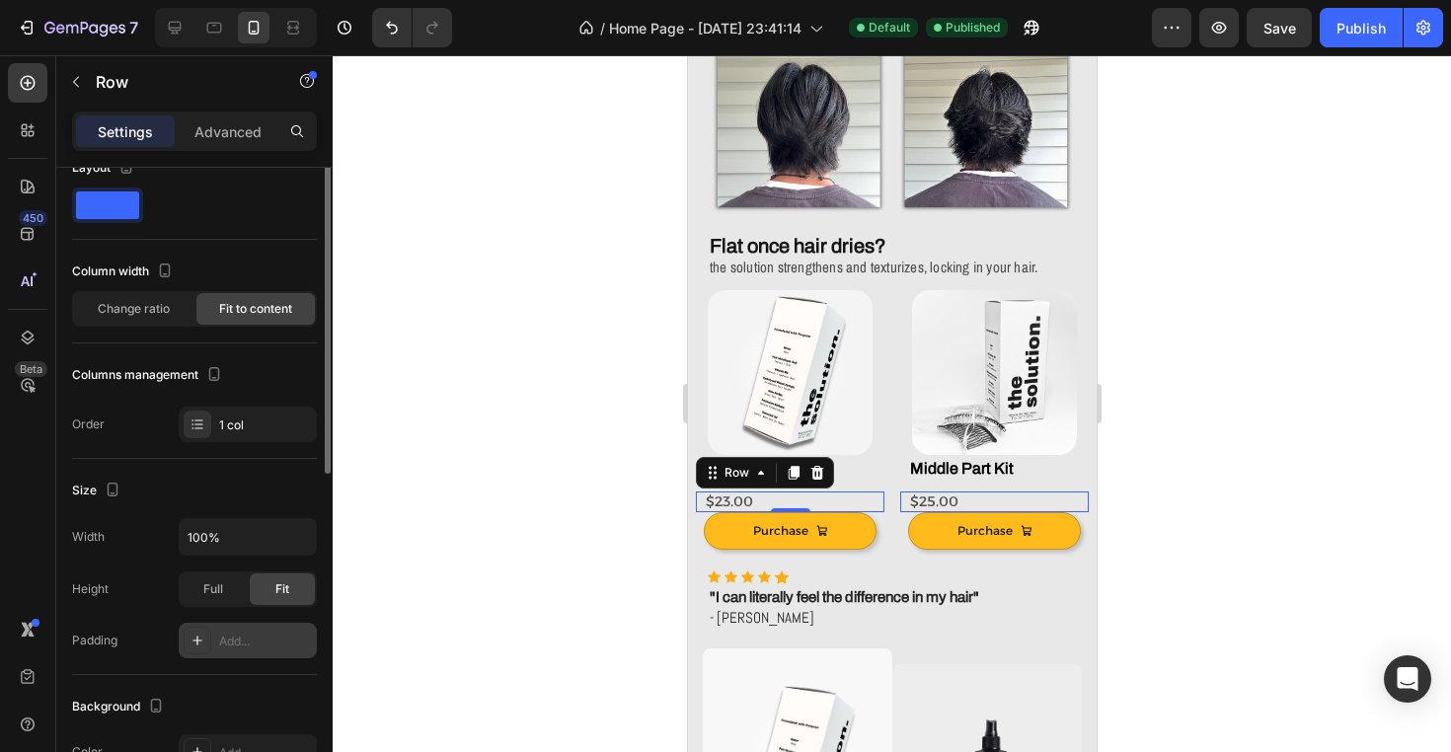
scroll to position [0, 0]
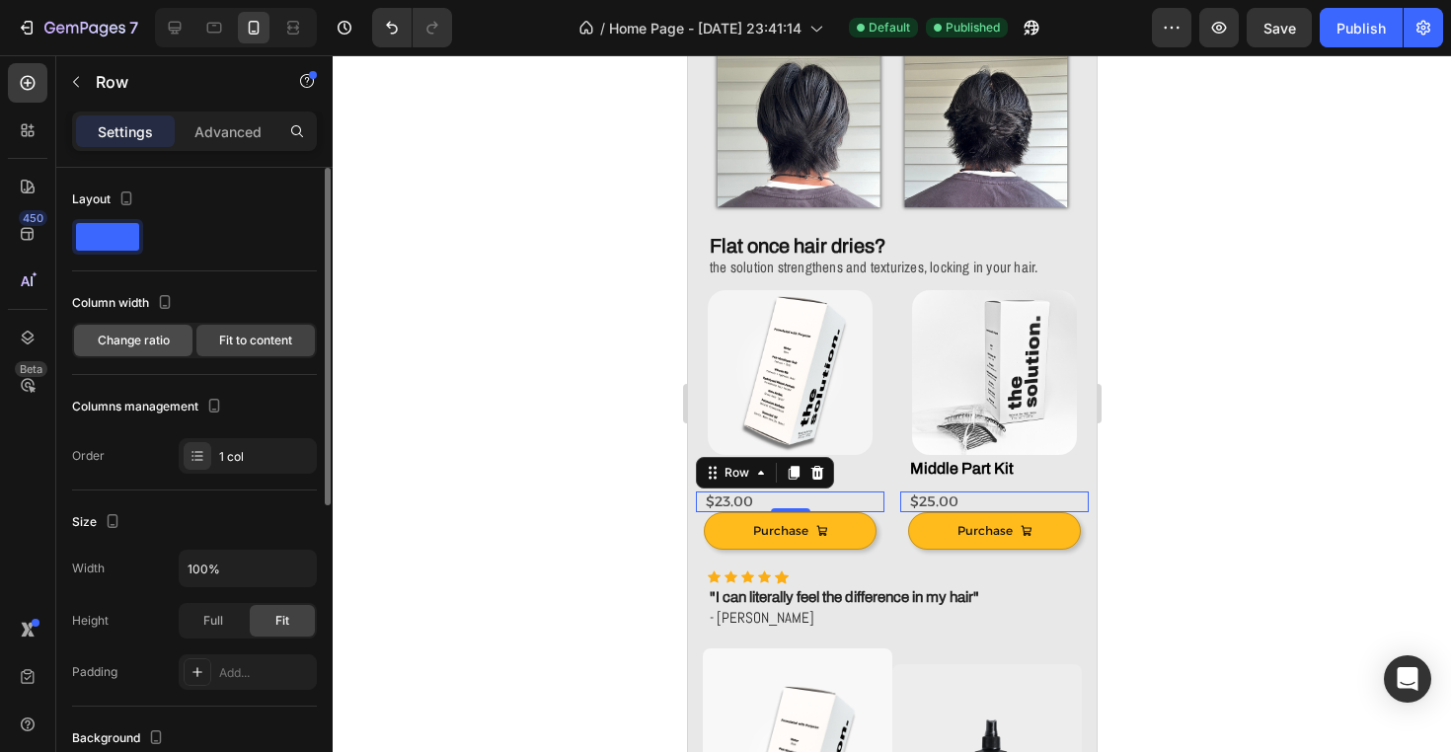
click at [138, 335] on span "Change ratio" at bounding box center [134, 341] width 72 height 18
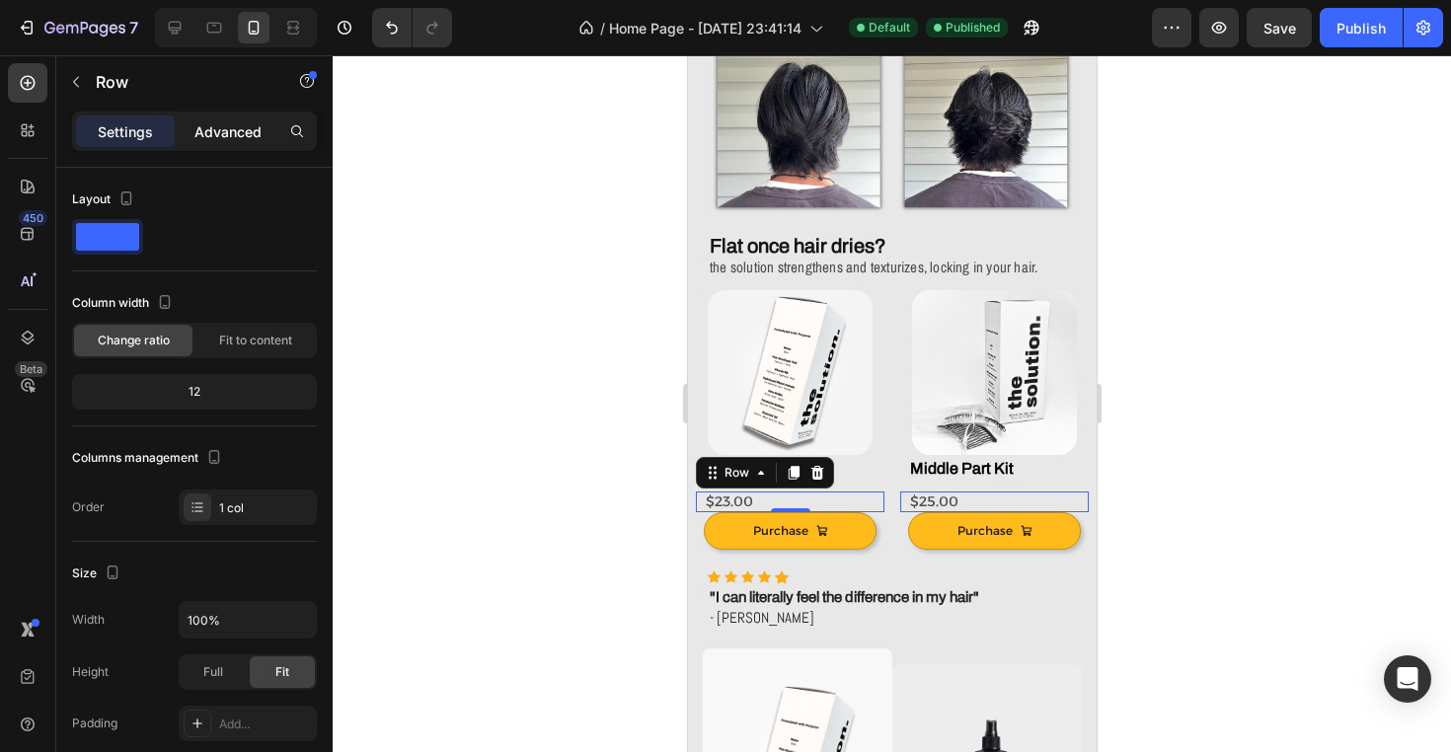
click at [220, 135] on p "Advanced" at bounding box center [227, 131] width 67 height 21
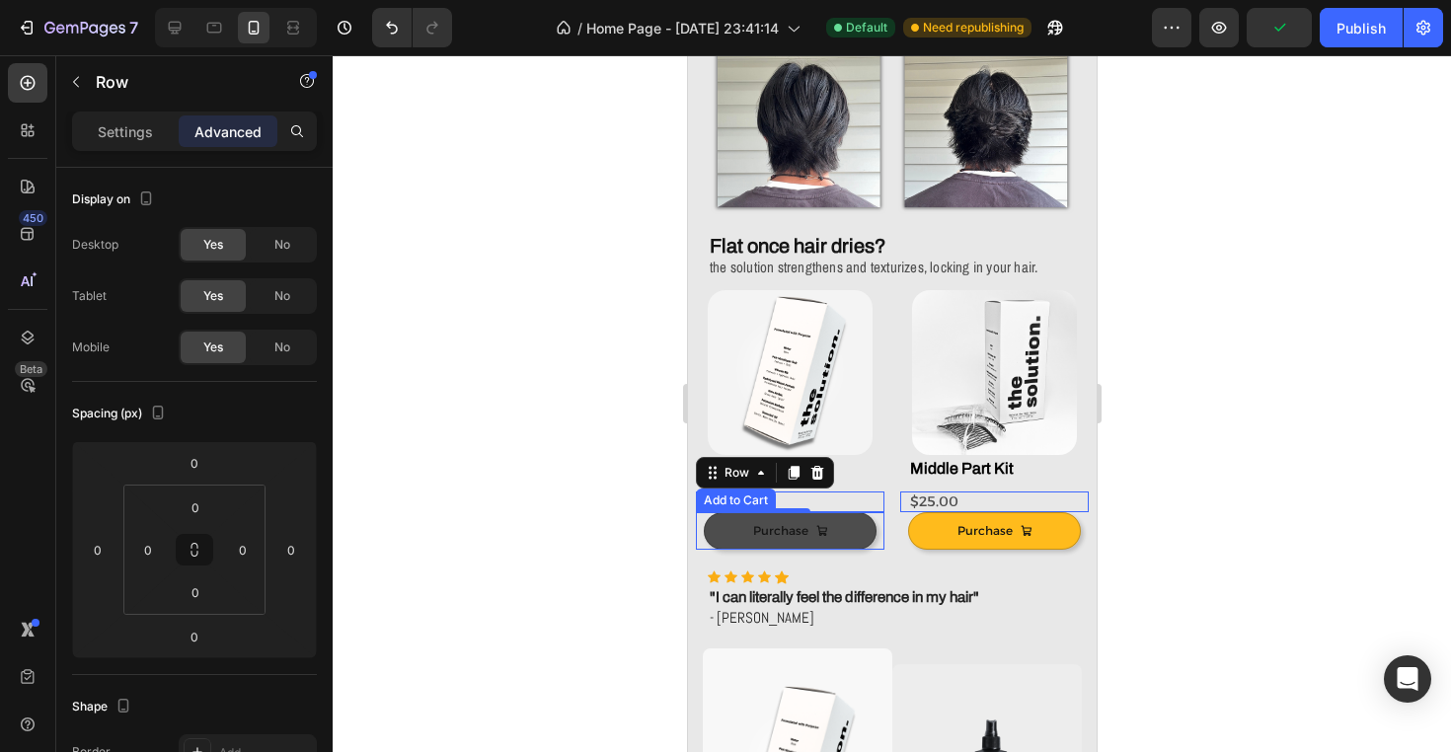
click at [812, 526] on div "Purchase" at bounding box center [789, 531] width 75 height 14
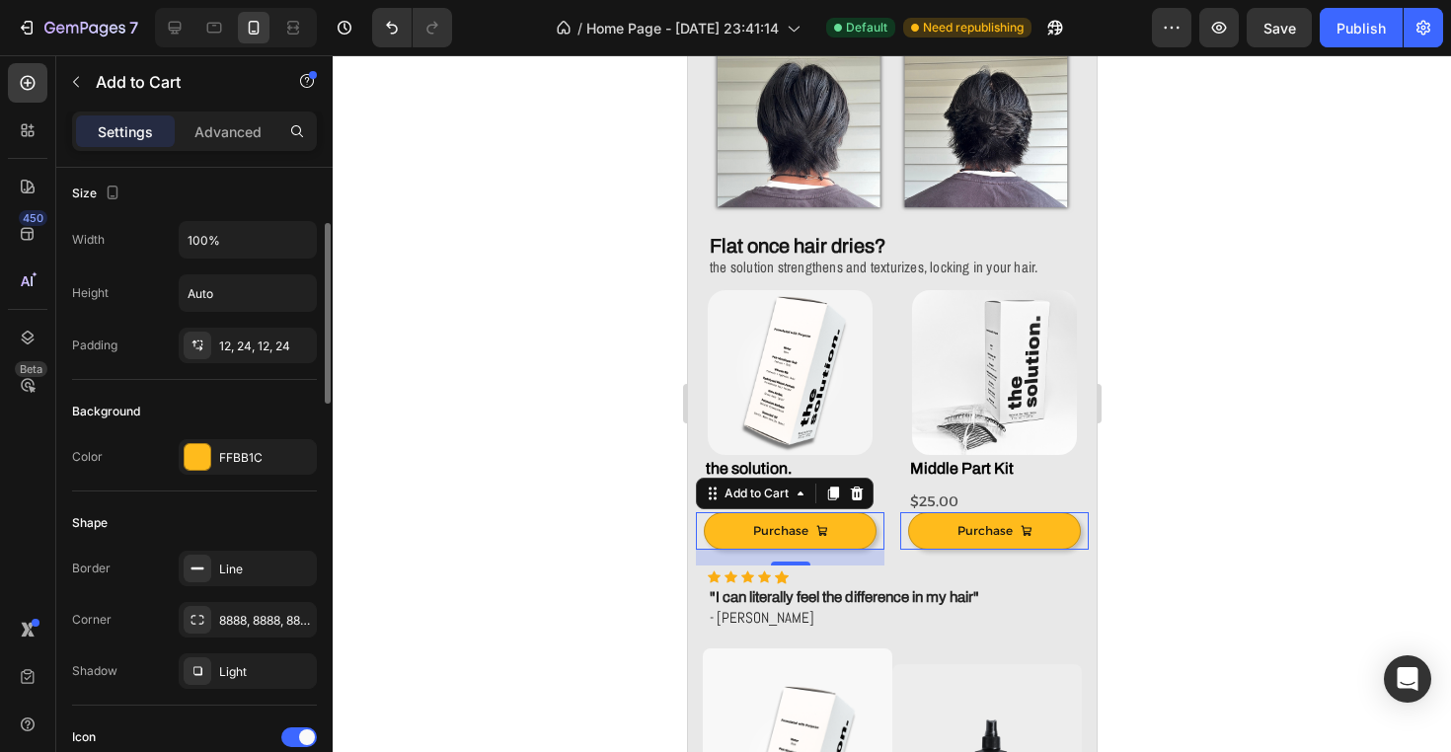
scroll to position [343, 0]
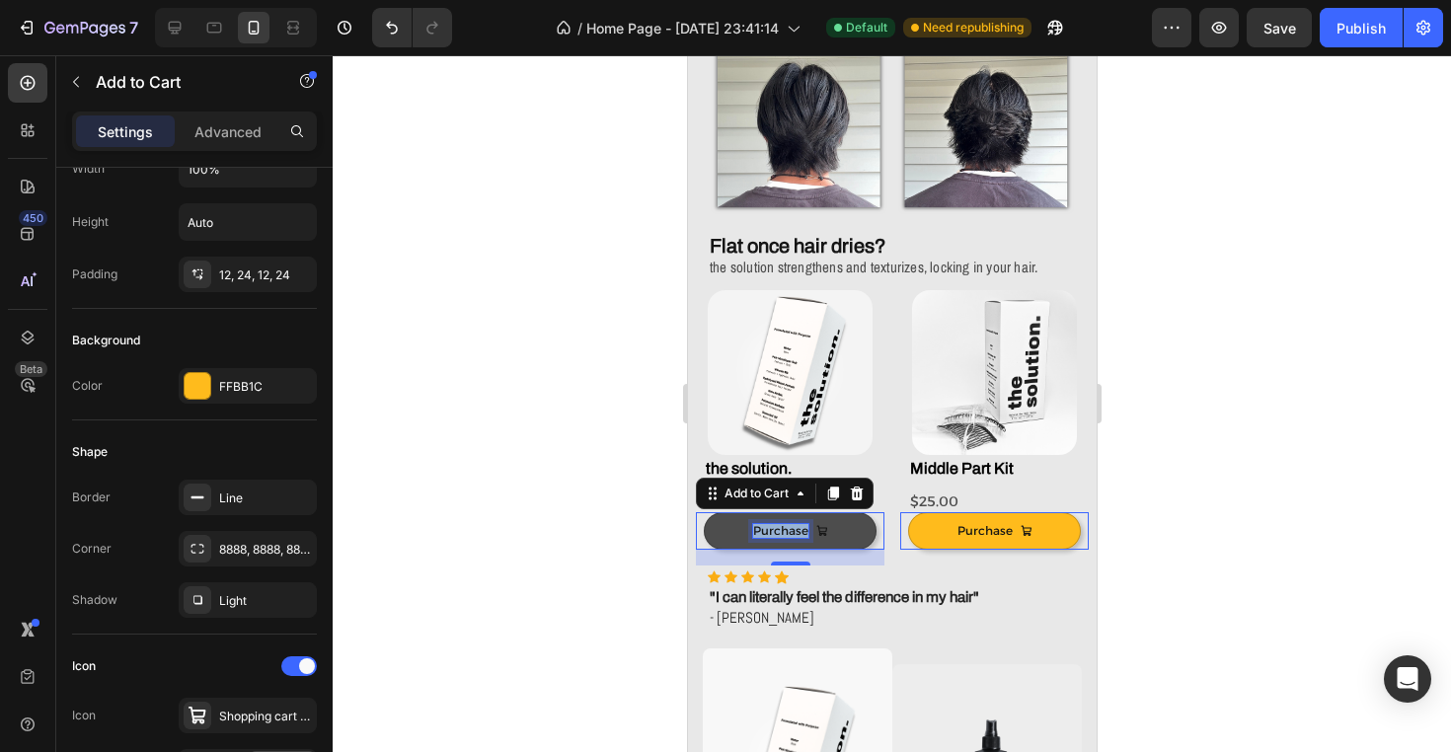
click at [770, 528] on p "Purchase" at bounding box center [779, 531] width 55 height 14
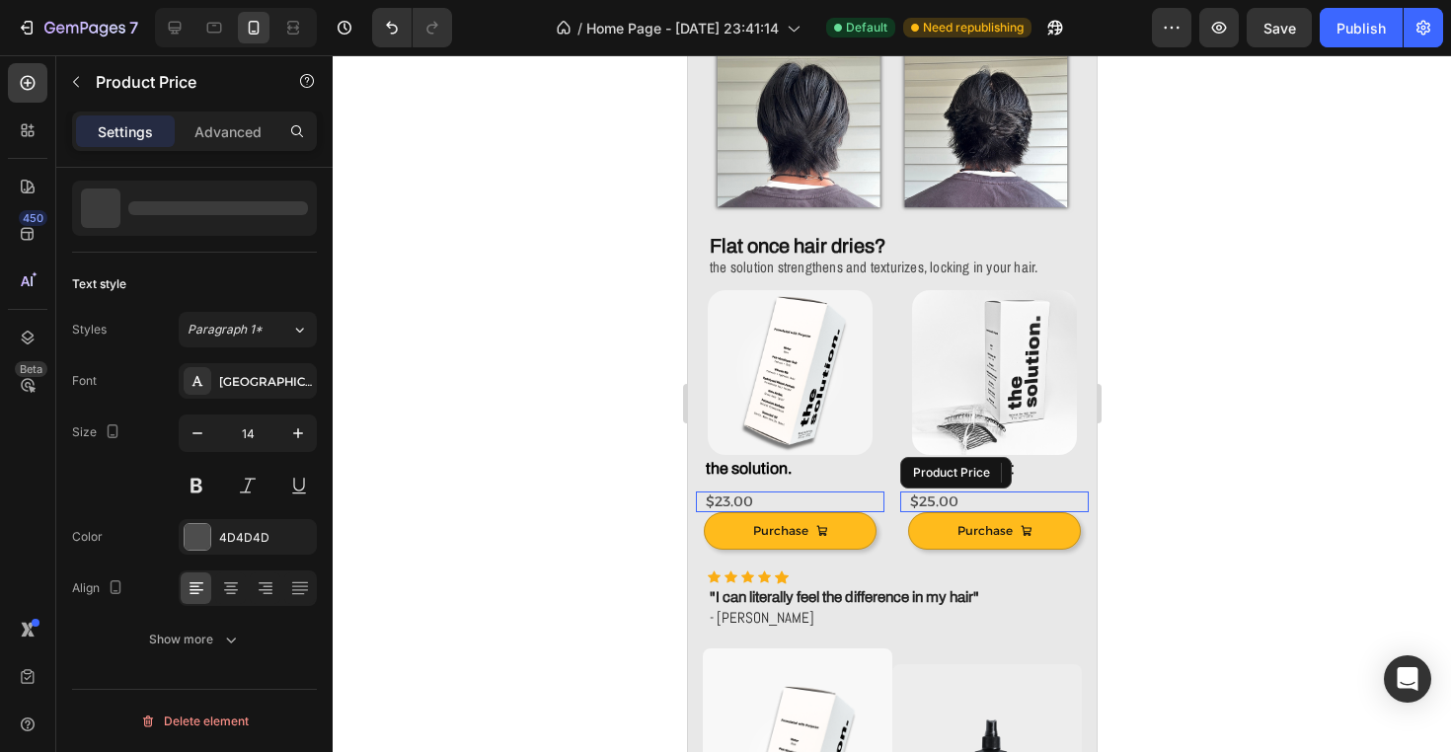
click at [937, 496] on div "$25.00" at bounding box center [997, 501] width 181 height 21
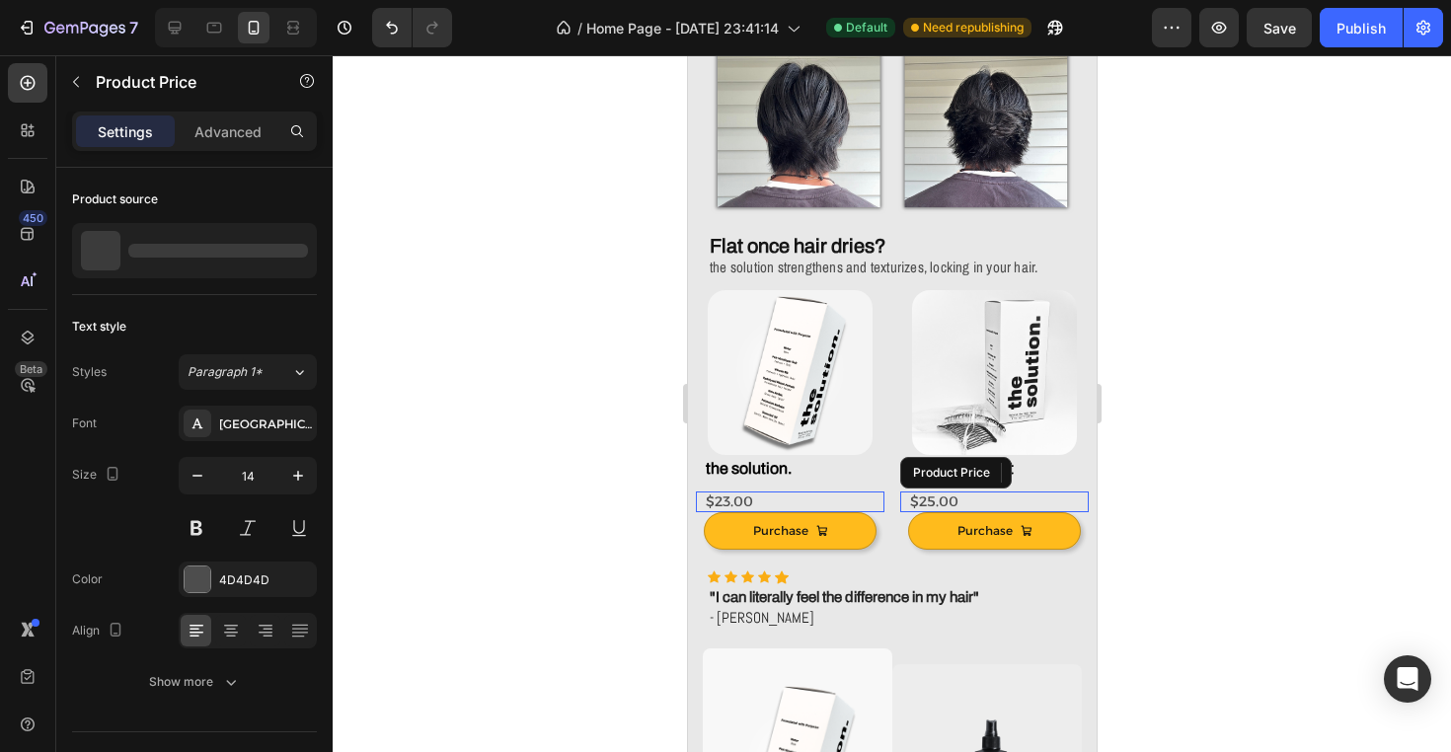
click at [937, 496] on div "$25.00" at bounding box center [997, 501] width 181 height 21
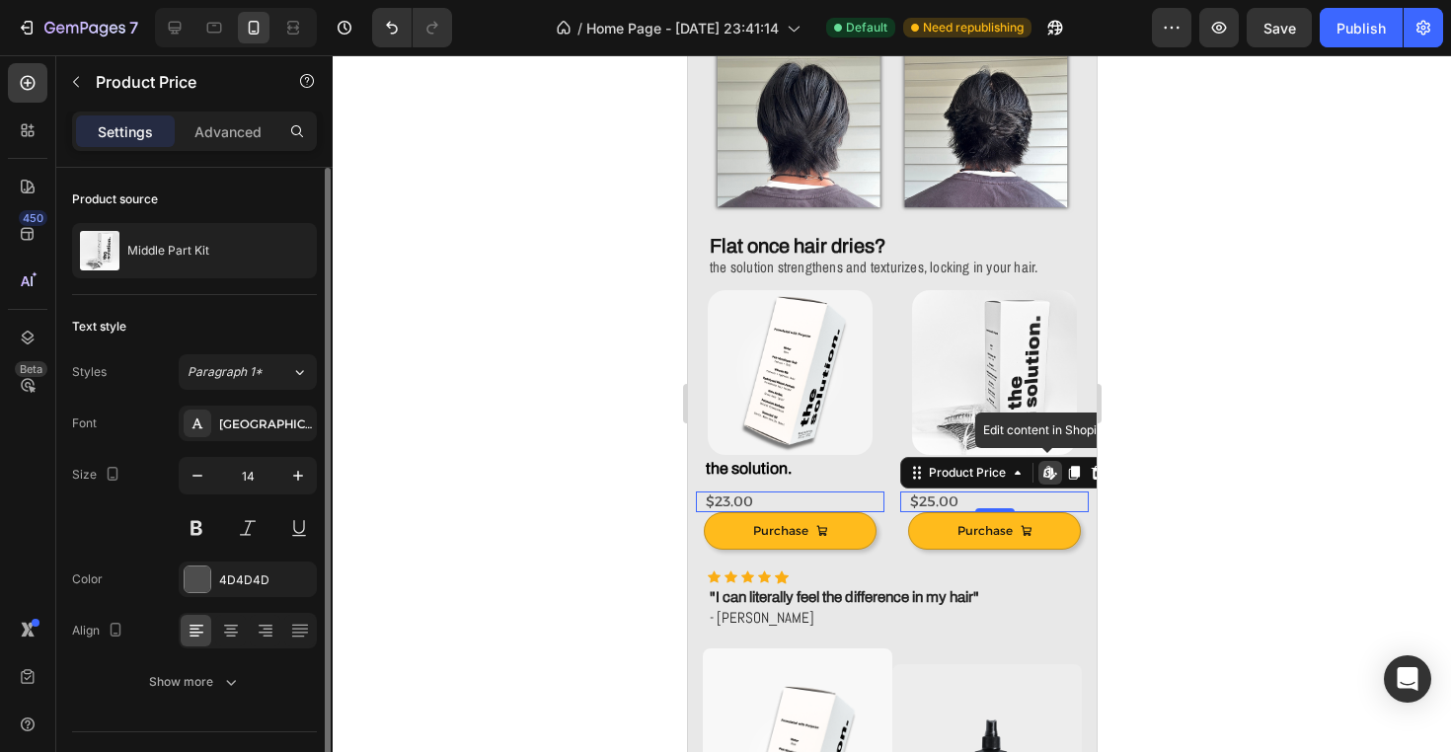
click at [937, 496] on div "$25.00" at bounding box center [997, 501] width 181 height 21
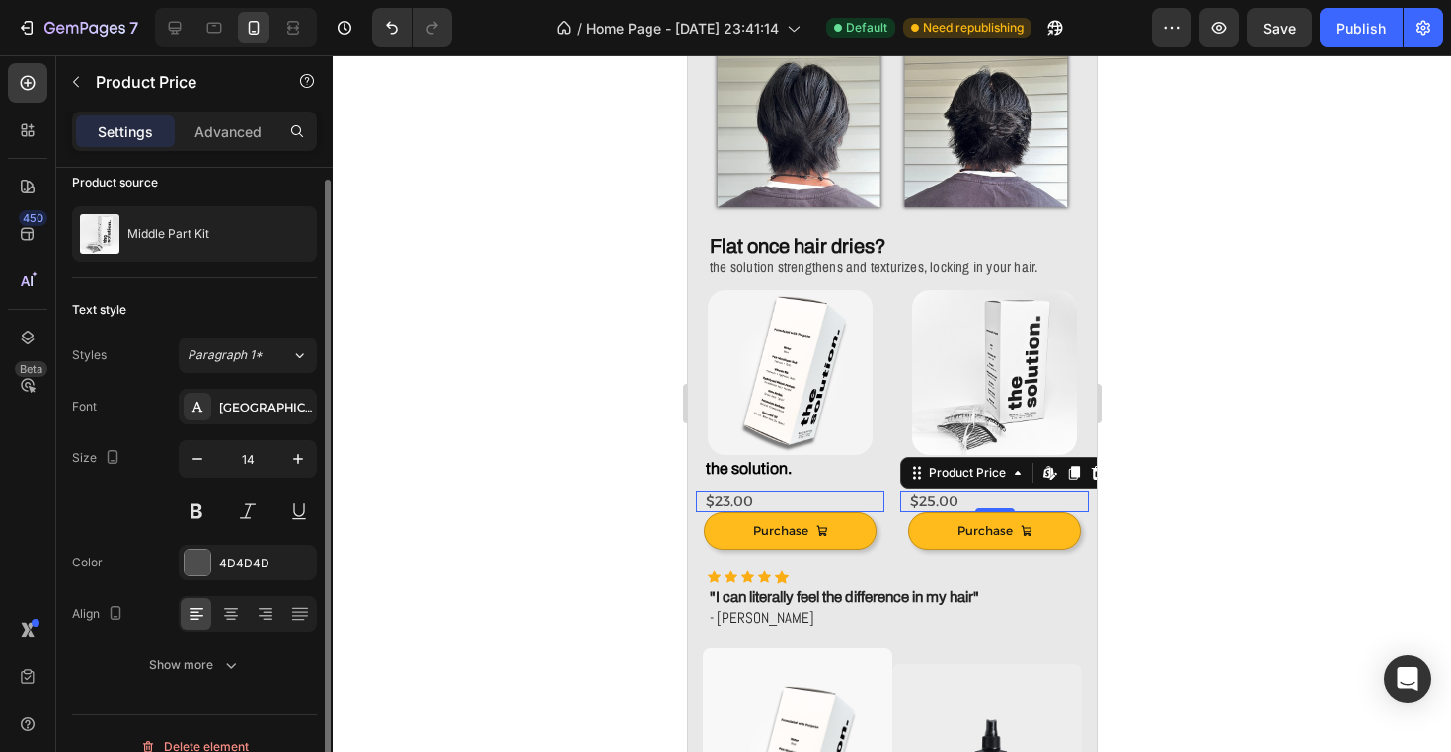
scroll to position [18, 0]
click at [837, 468] on h2 "the solution." at bounding box center [793, 469] width 181 height 25
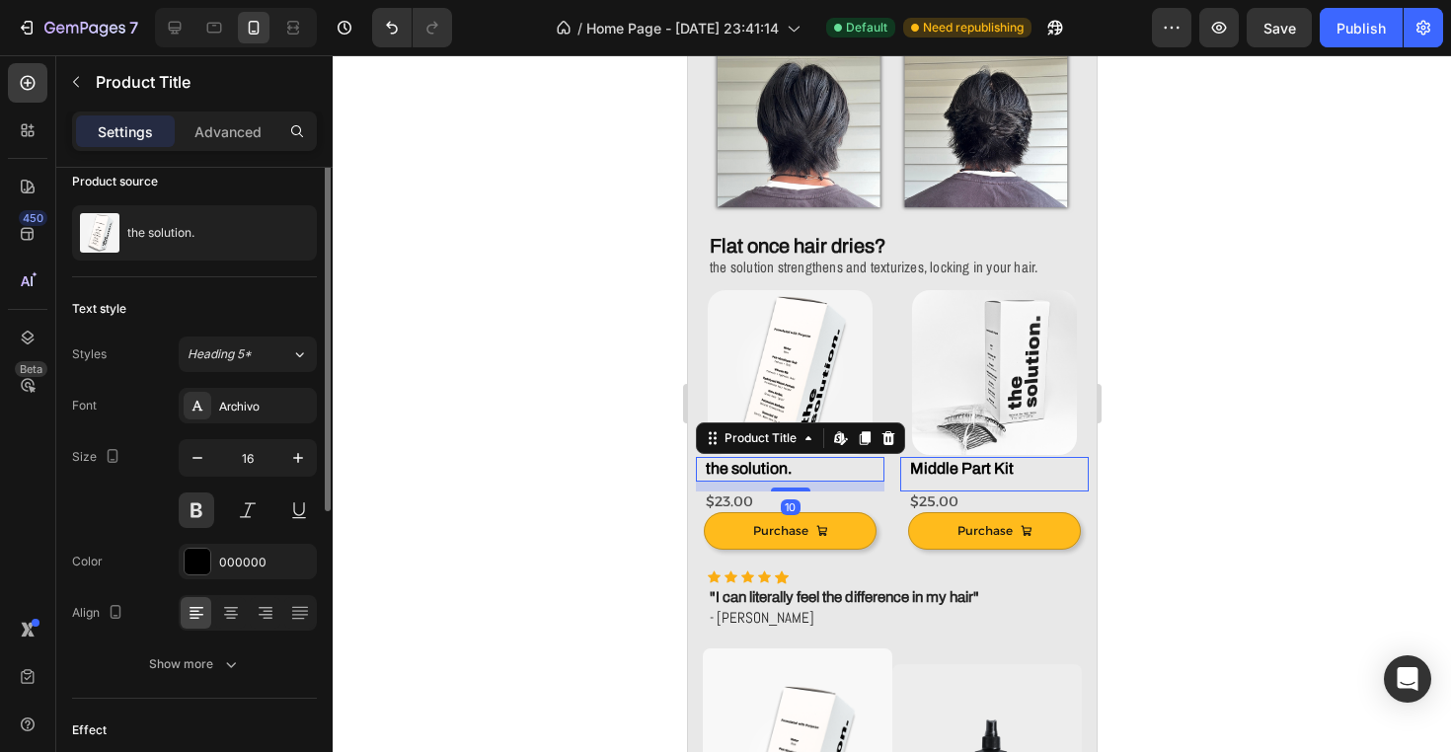
scroll to position [0, 0]
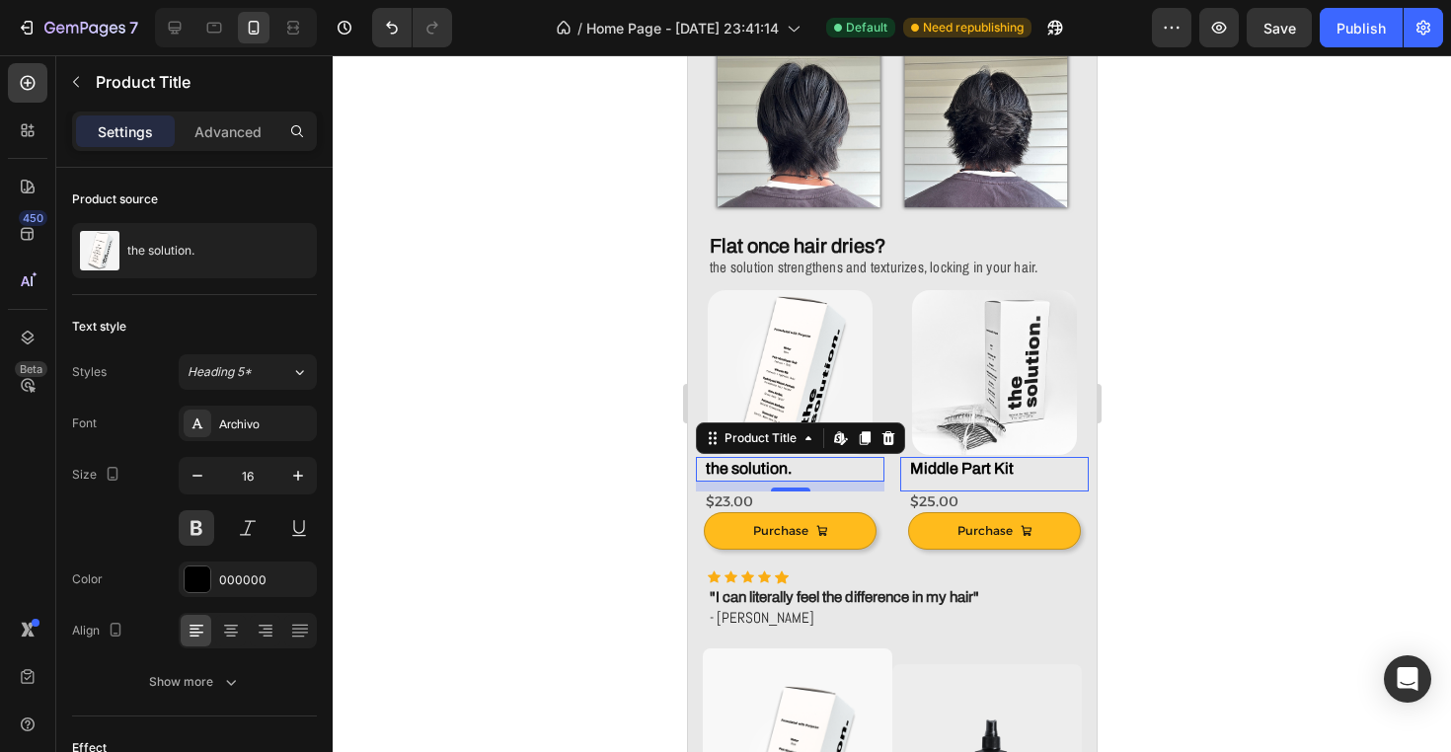
click at [814, 466] on h2 "the solution." at bounding box center [793, 469] width 181 height 25
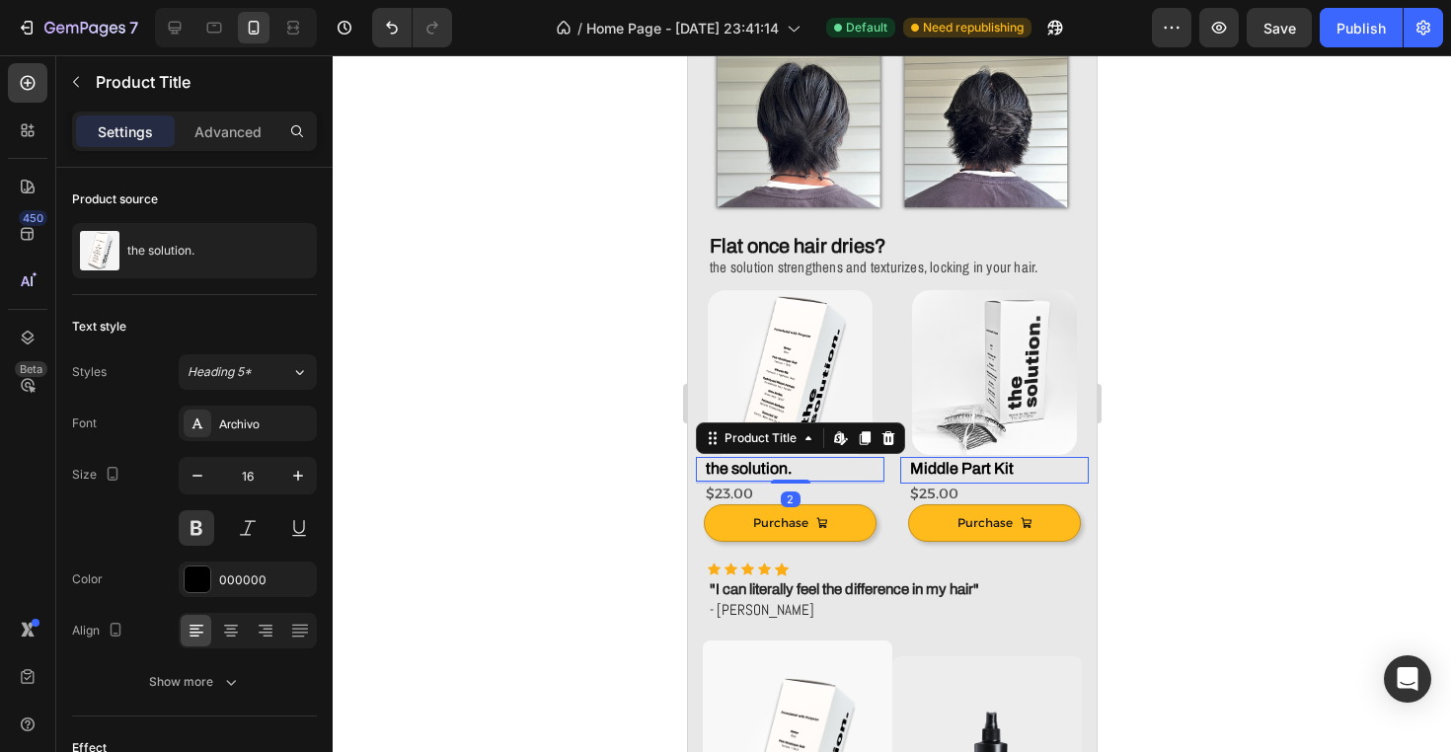
drag, startPoint x: 793, startPoint y: 490, endPoint x: 793, endPoint y: 451, distance: 38.5
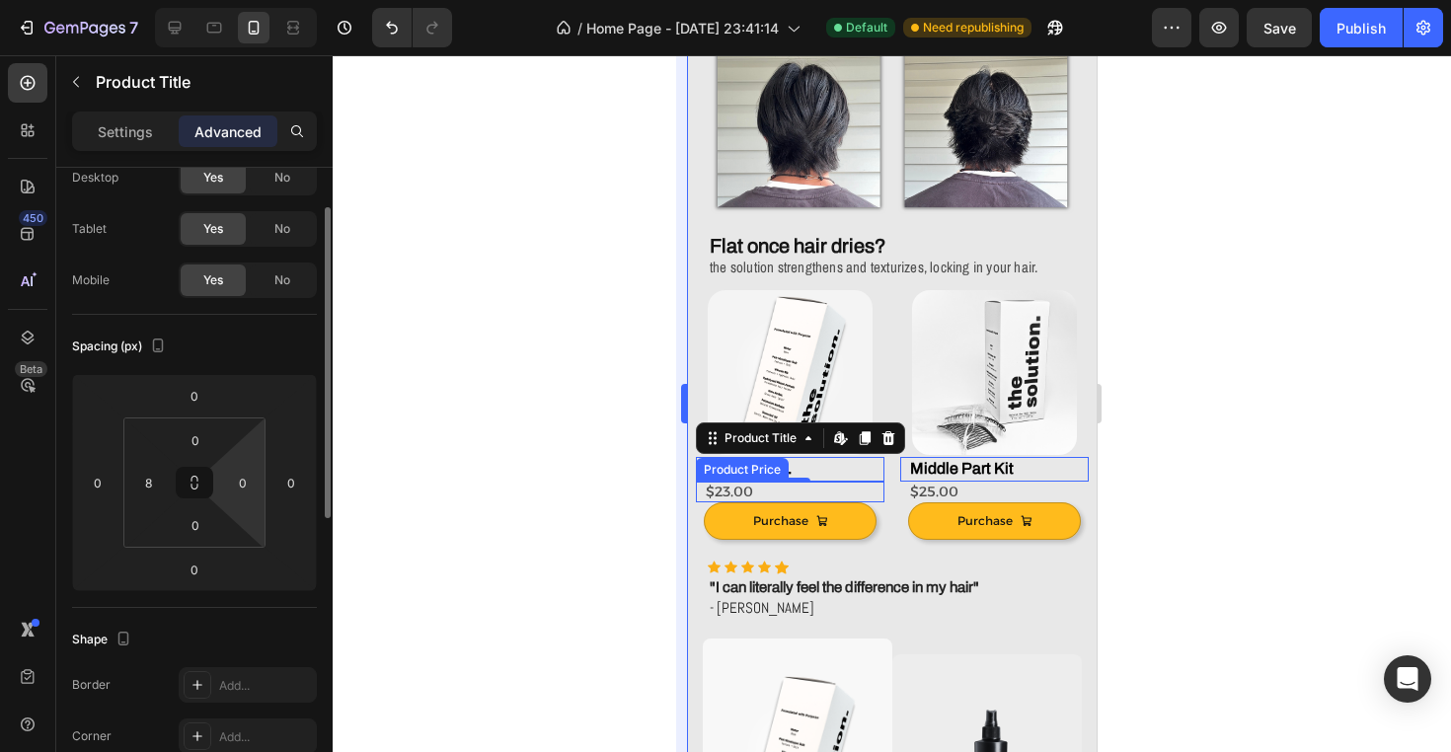
scroll to position [72, 0]
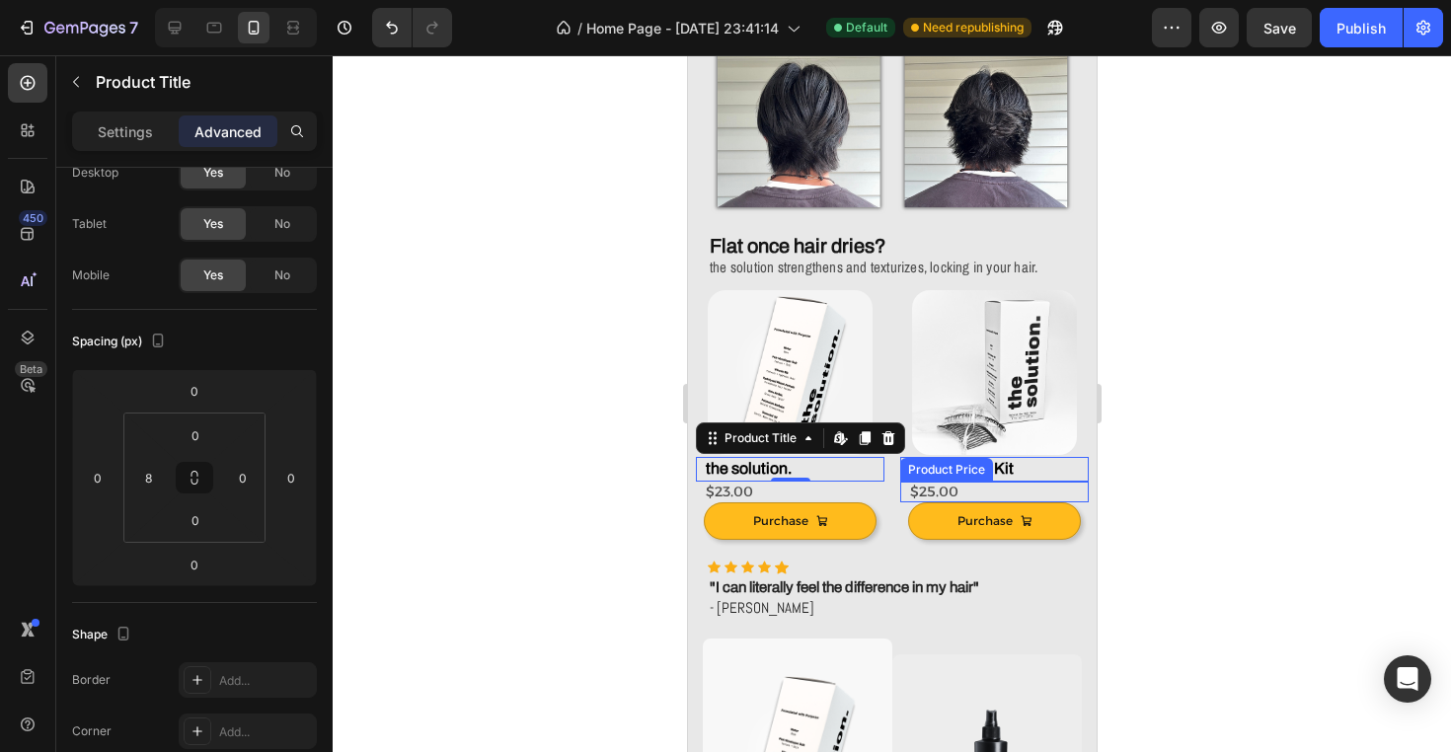
click at [970, 484] on div "$25.00" at bounding box center [997, 492] width 181 height 21
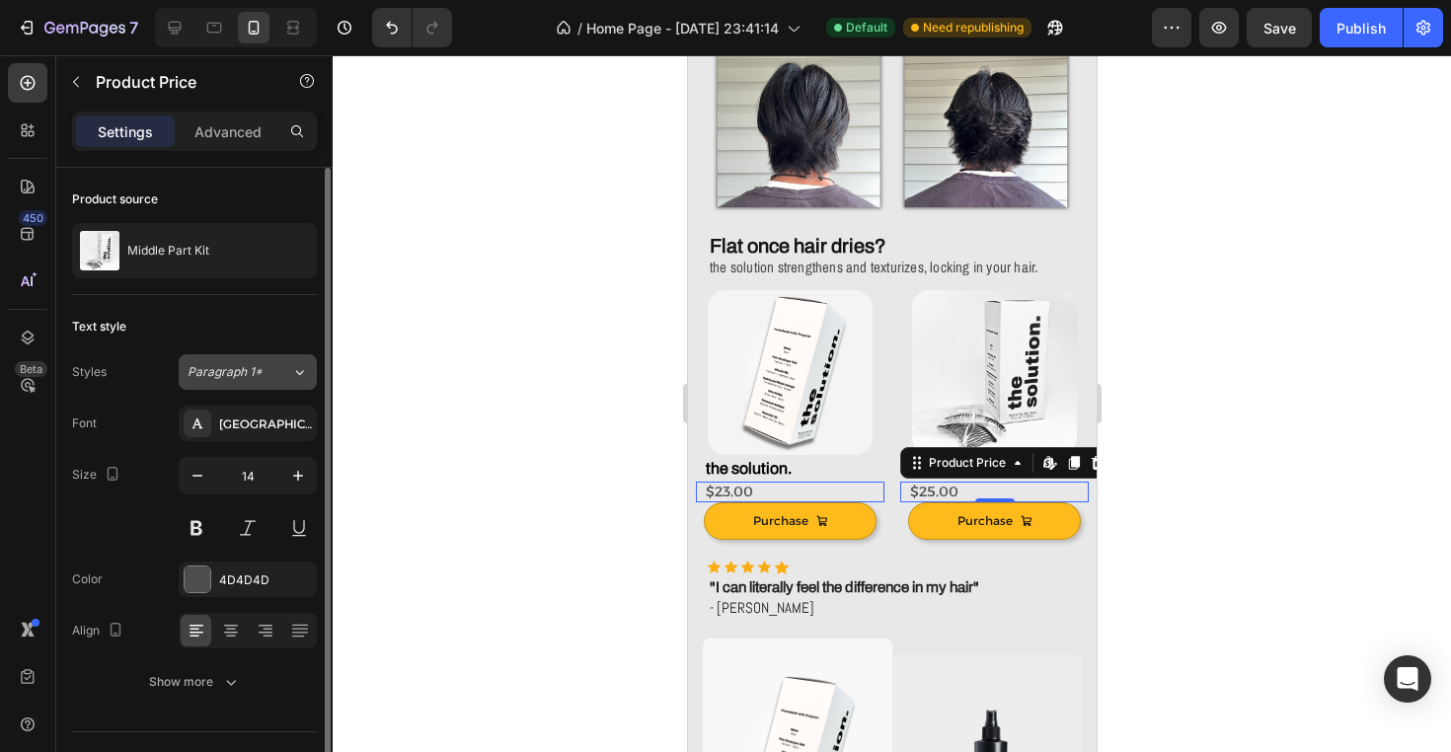
scroll to position [42, 0]
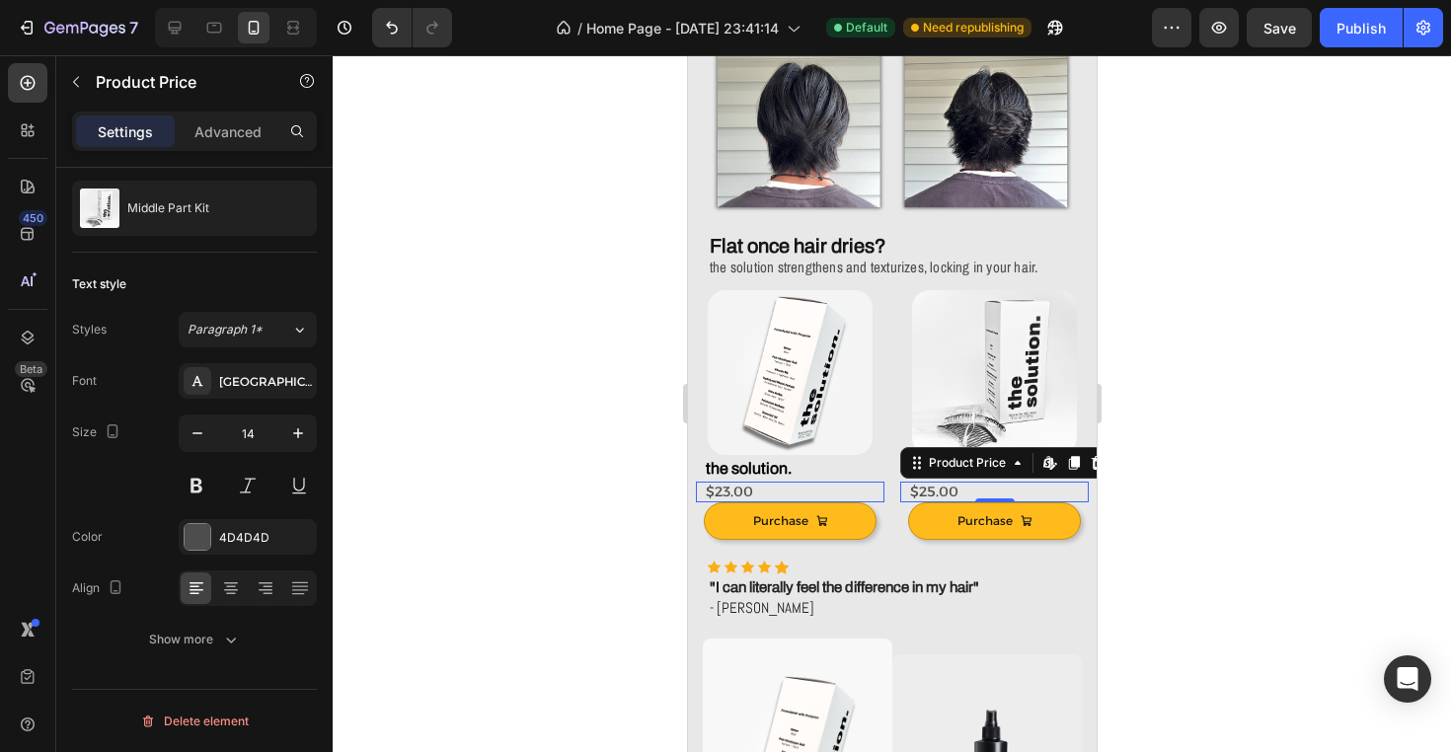
click at [254, 112] on div "Settings Advanced" at bounding box center [194, 131] width 245 height 39
click at [248, 130] on p "Advanced" at bounding box center [227, 131] width 67 height 21
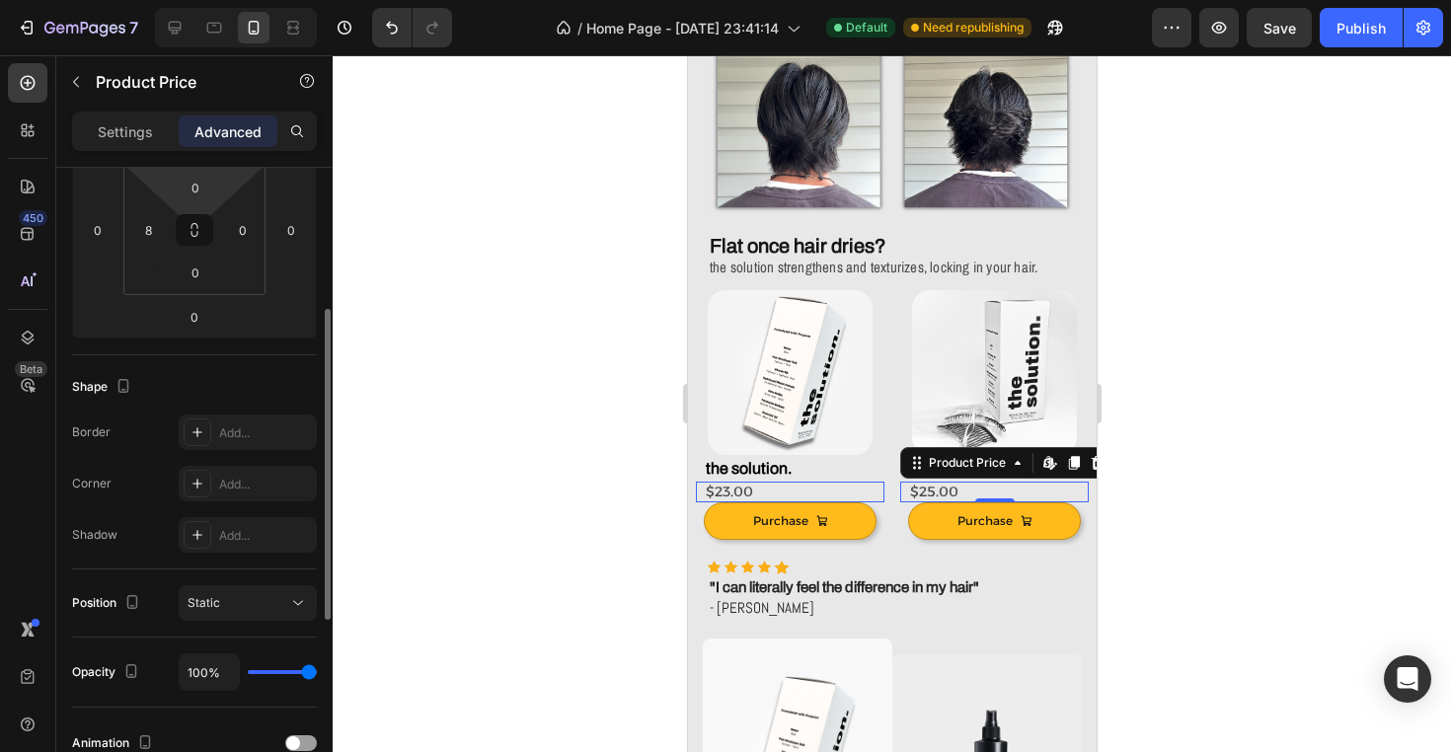
scroll to position [310, 0]
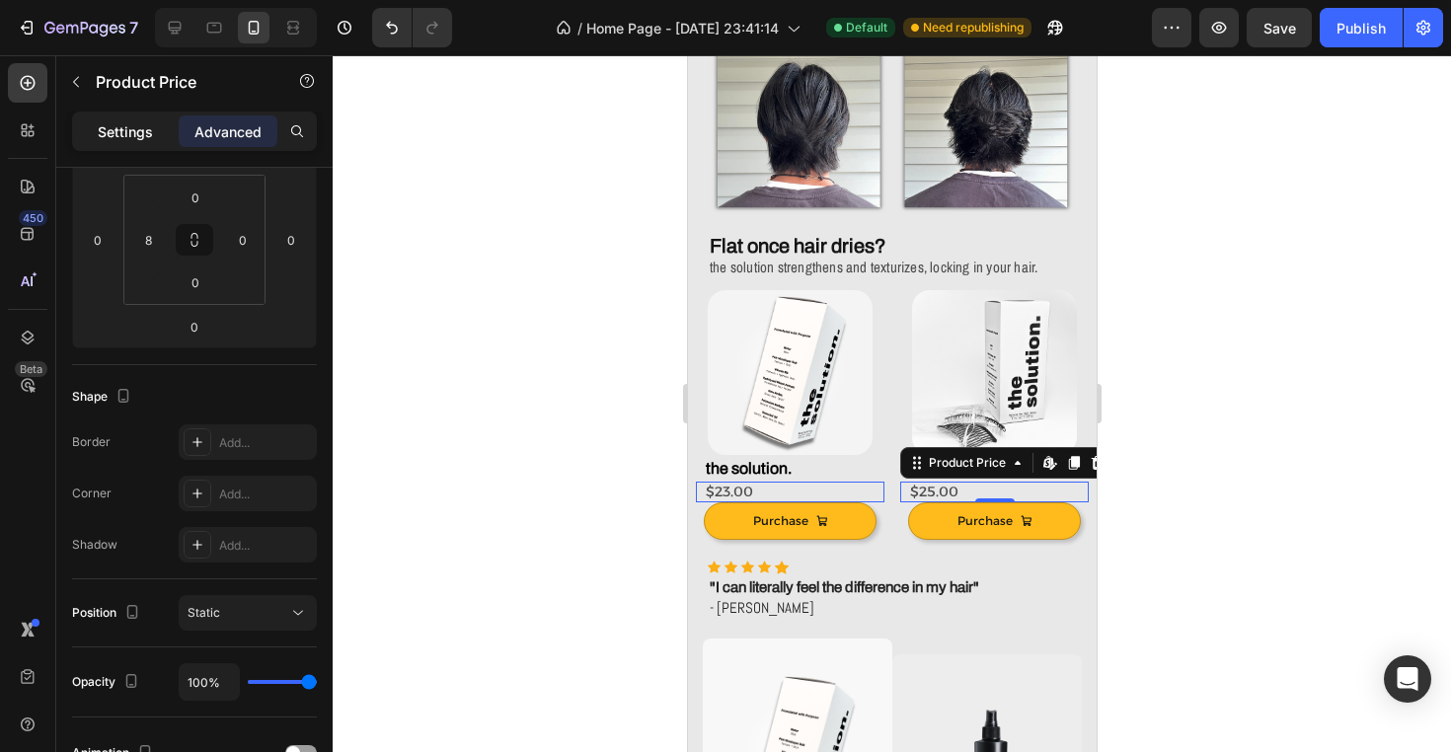
click at [122, 143] on div "Settings" at bounding box center [125, 131] width 99 height 32
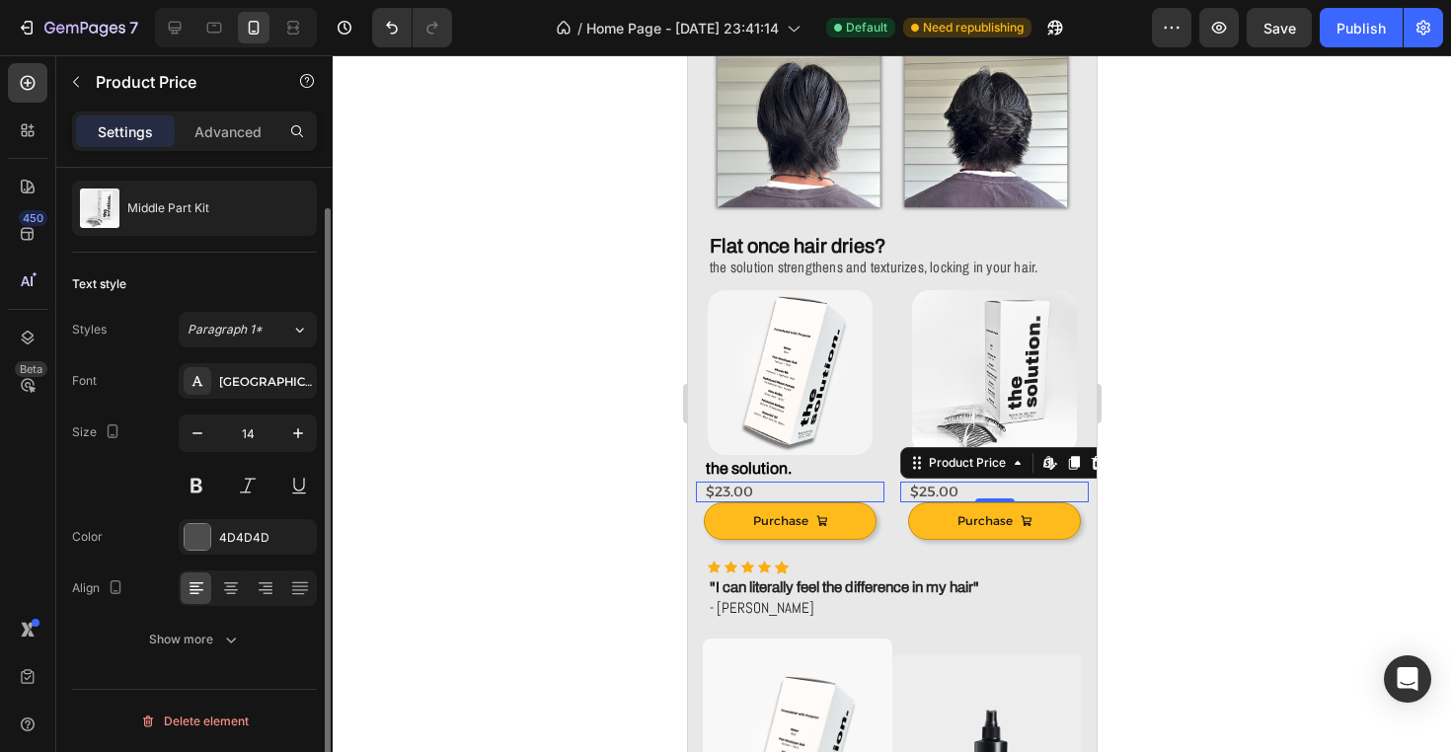
scroll to position [42, 0]
click at [732, 493] on div "Add to Cart" at bounding box center [735, 491] width 80 height 24
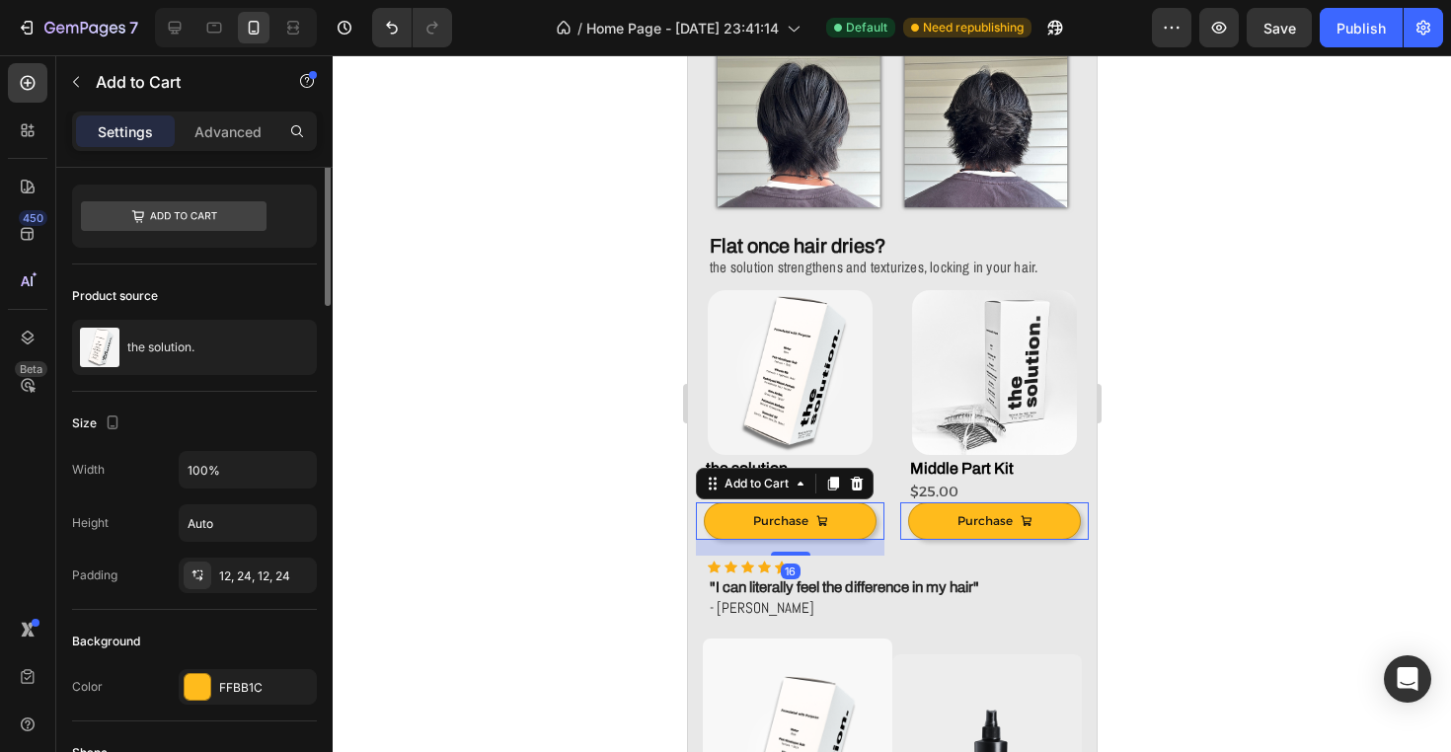
click at [732, 493] on div "Add to Cart" at bounding box center [784, 484] width 178 height 32
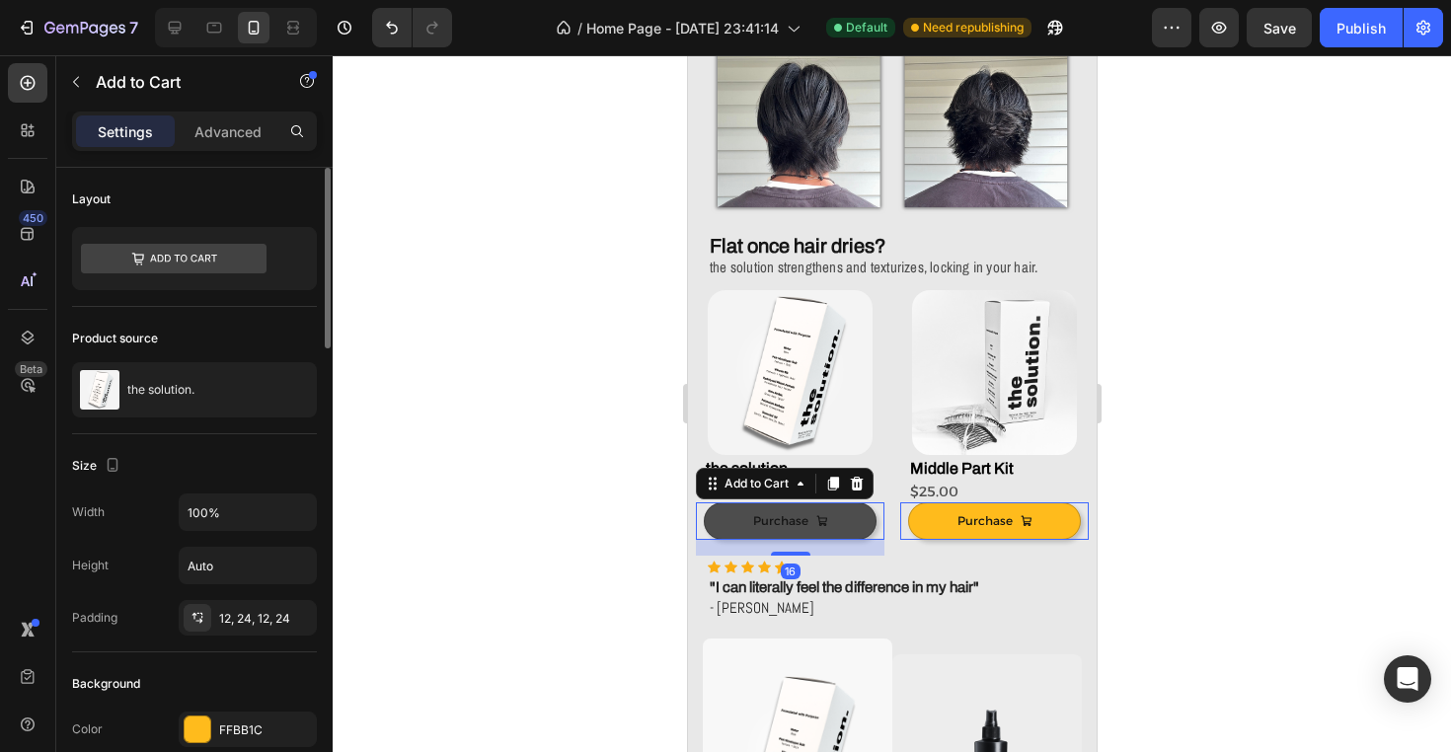
click at [846, 527] on button "Purchase" at bounding box center [789, 521] width 173 height 38
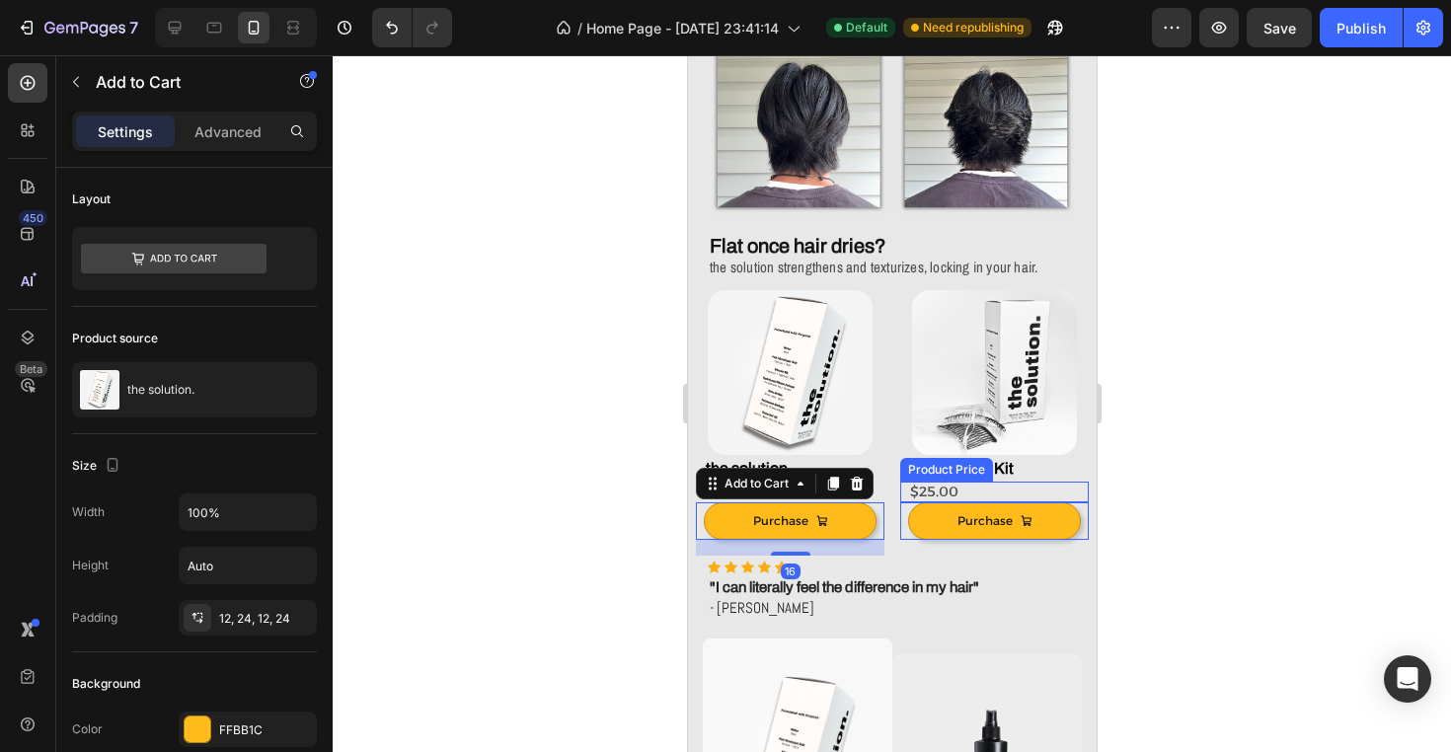
click at [937, 490] on div "$25.00" at bounding box center [997, 492] width 181 height 21
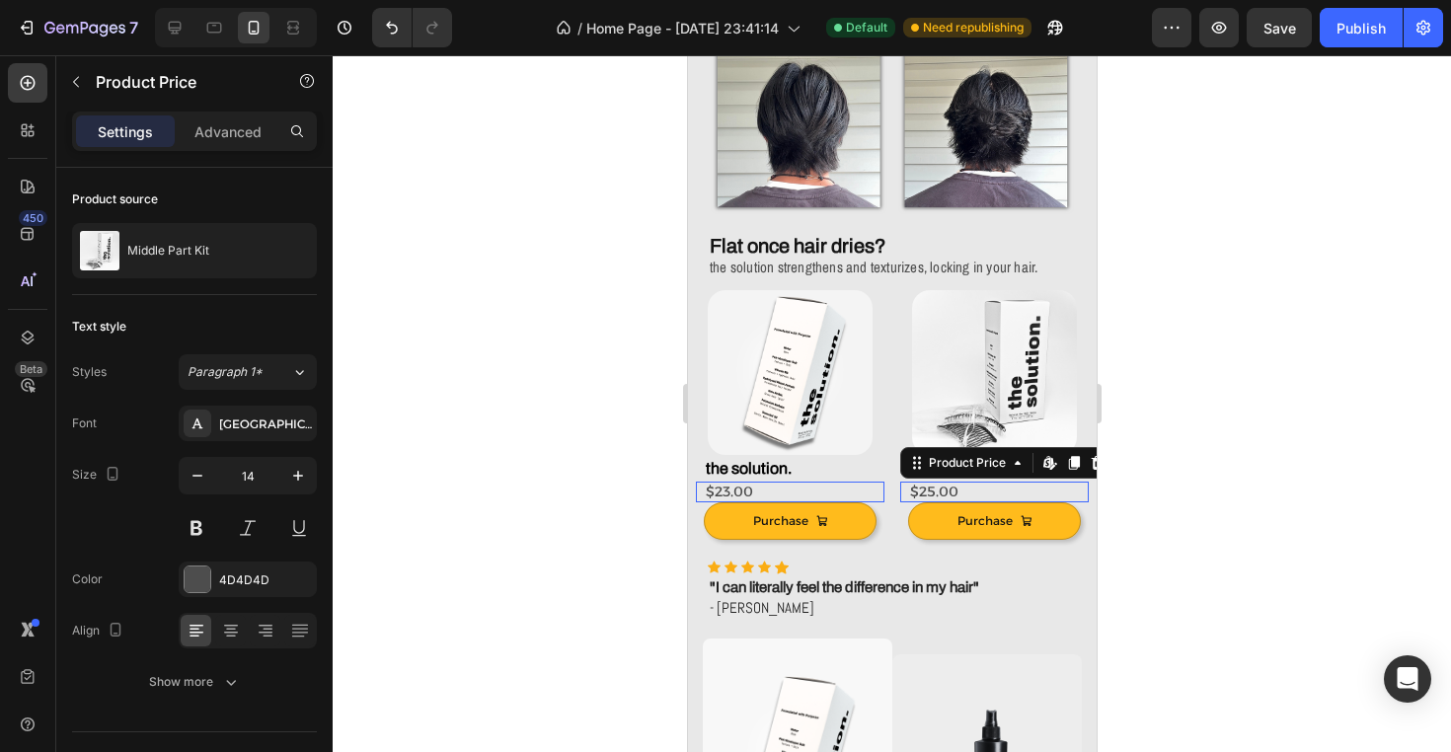
click at [937, 490] on div "$25.00" at bounding box center [997, 492] width 181 height 21
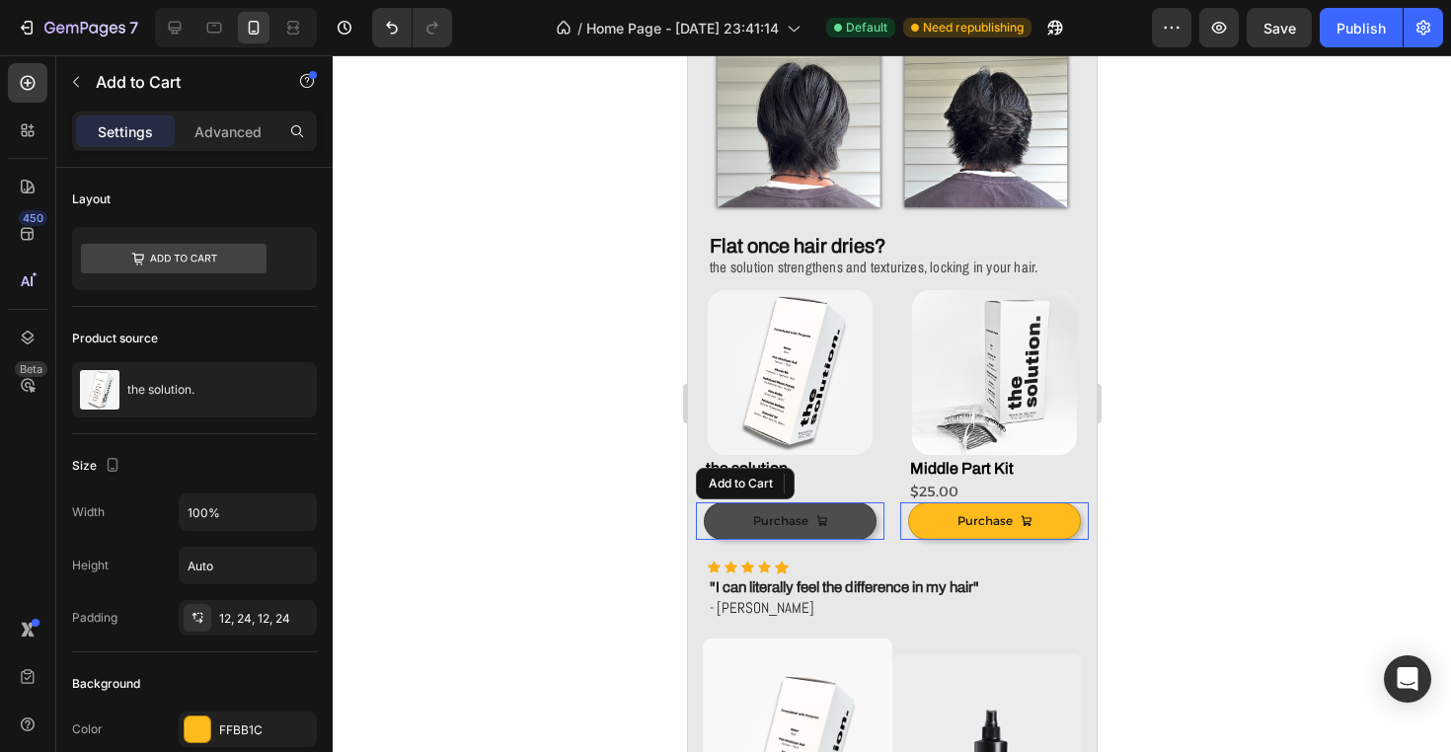
drag, startPoint x: 854, startPoint y: 526, endPoint x: 829, endPoint y: 526, distance: 24.7
click at [854, 526] on button "Purchase" at bounding box center [789, 521] width 173 height 38
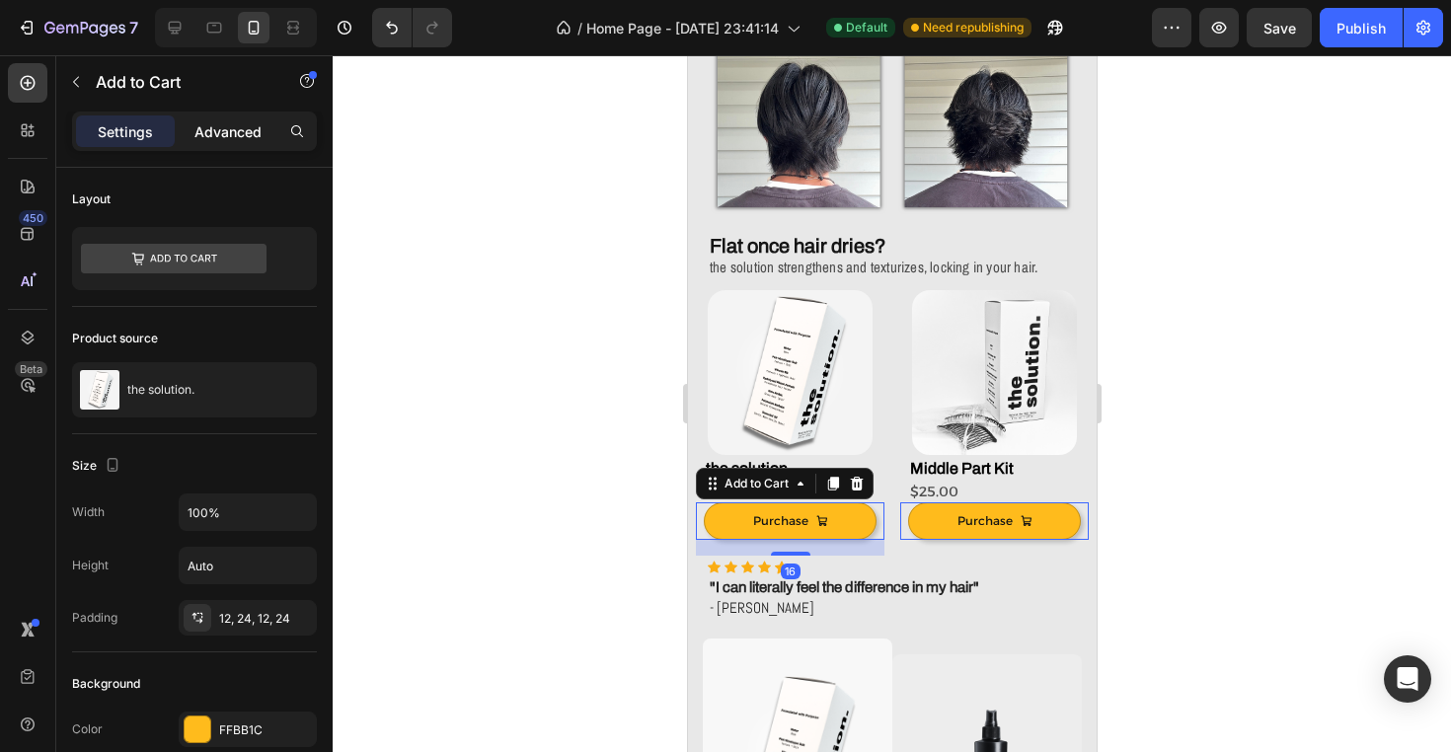
click at [228, 128] on p "Advanced" at bounding box center [227, 131] width 67 height 21
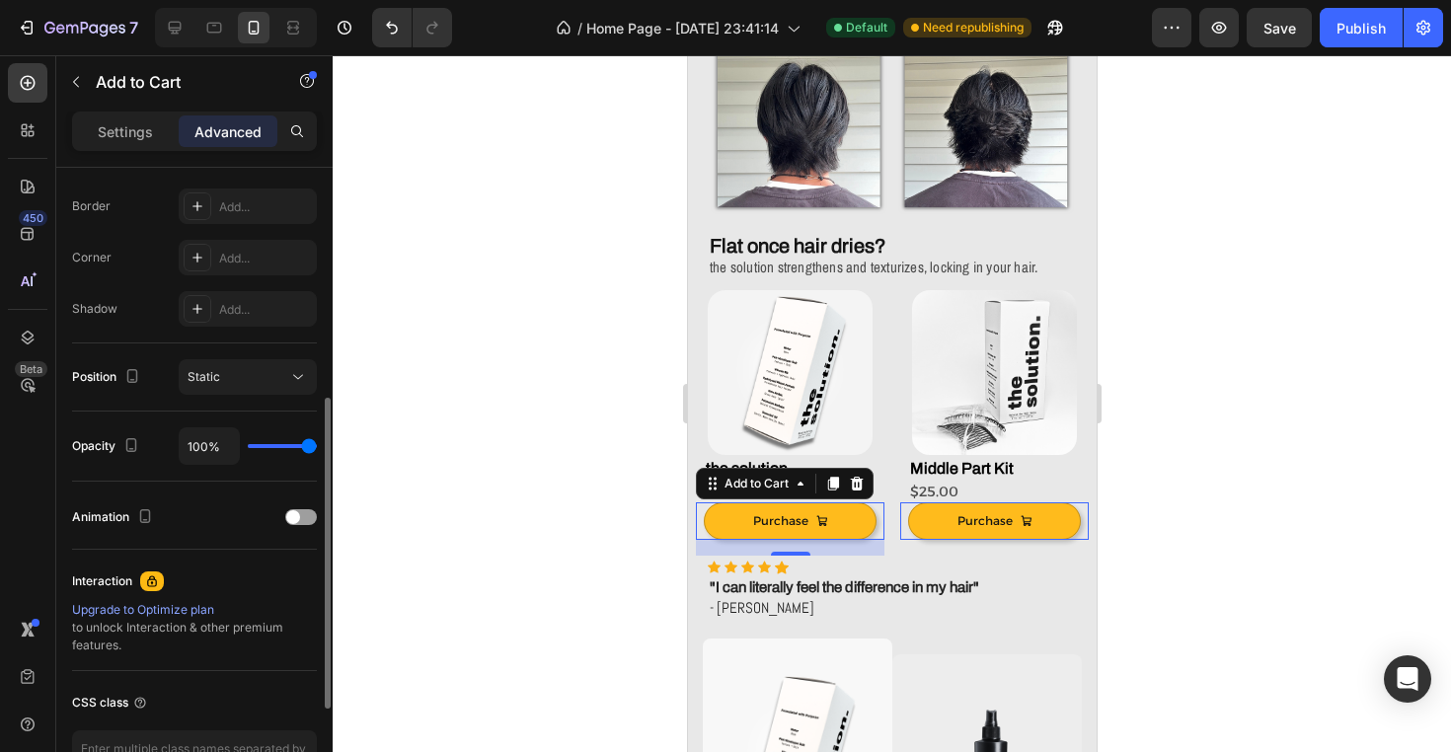
scroll to position [676, 0]
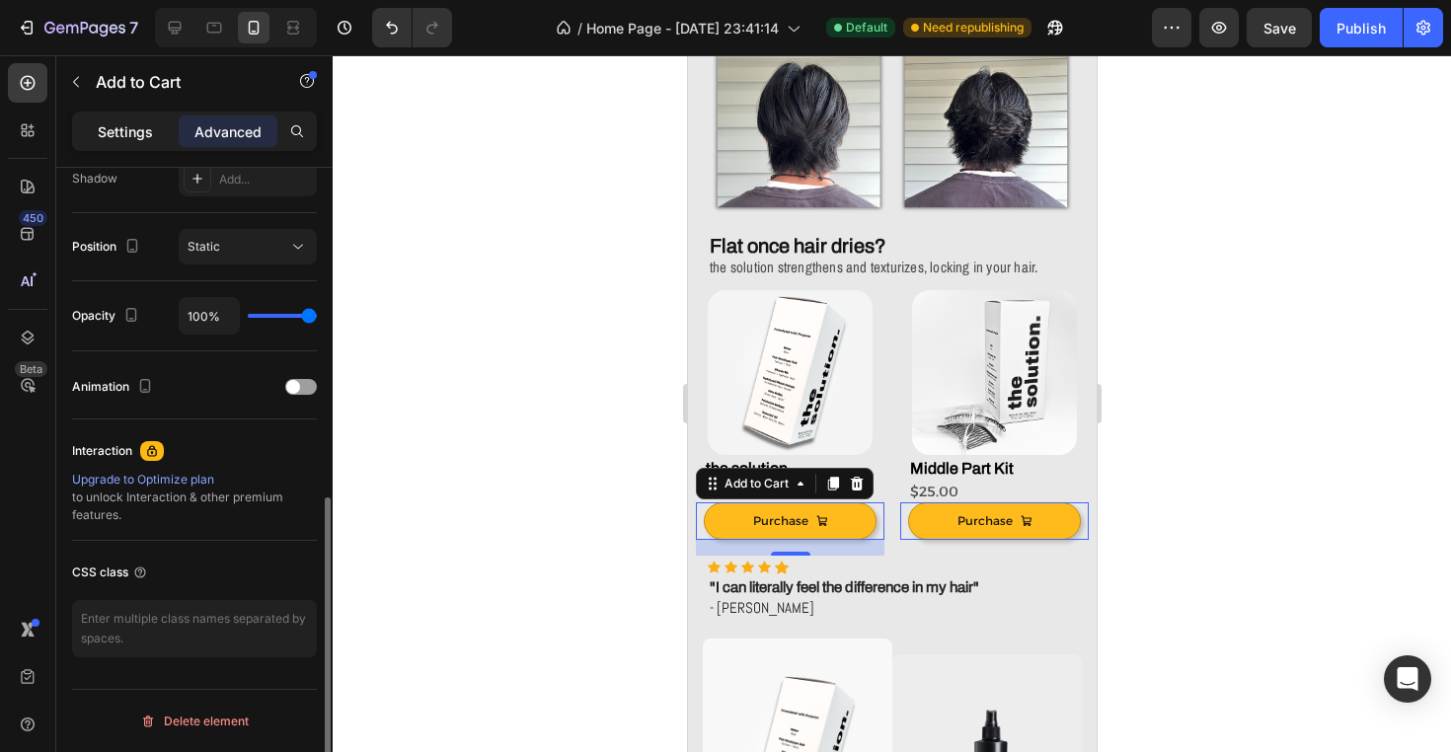
click at [145, 123] on p "Settings" at bounding box center [125, 131] width 55 height 21
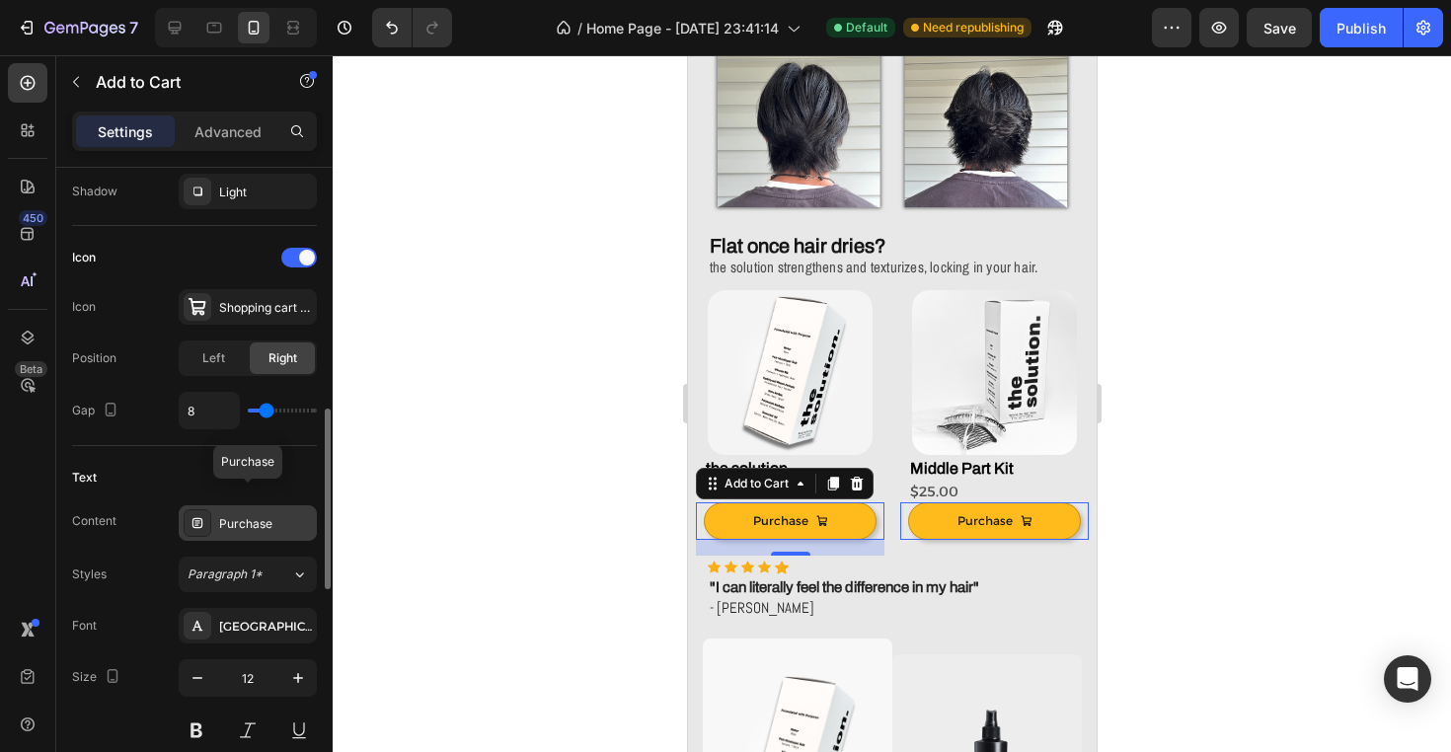
scroll to position [781, 0]
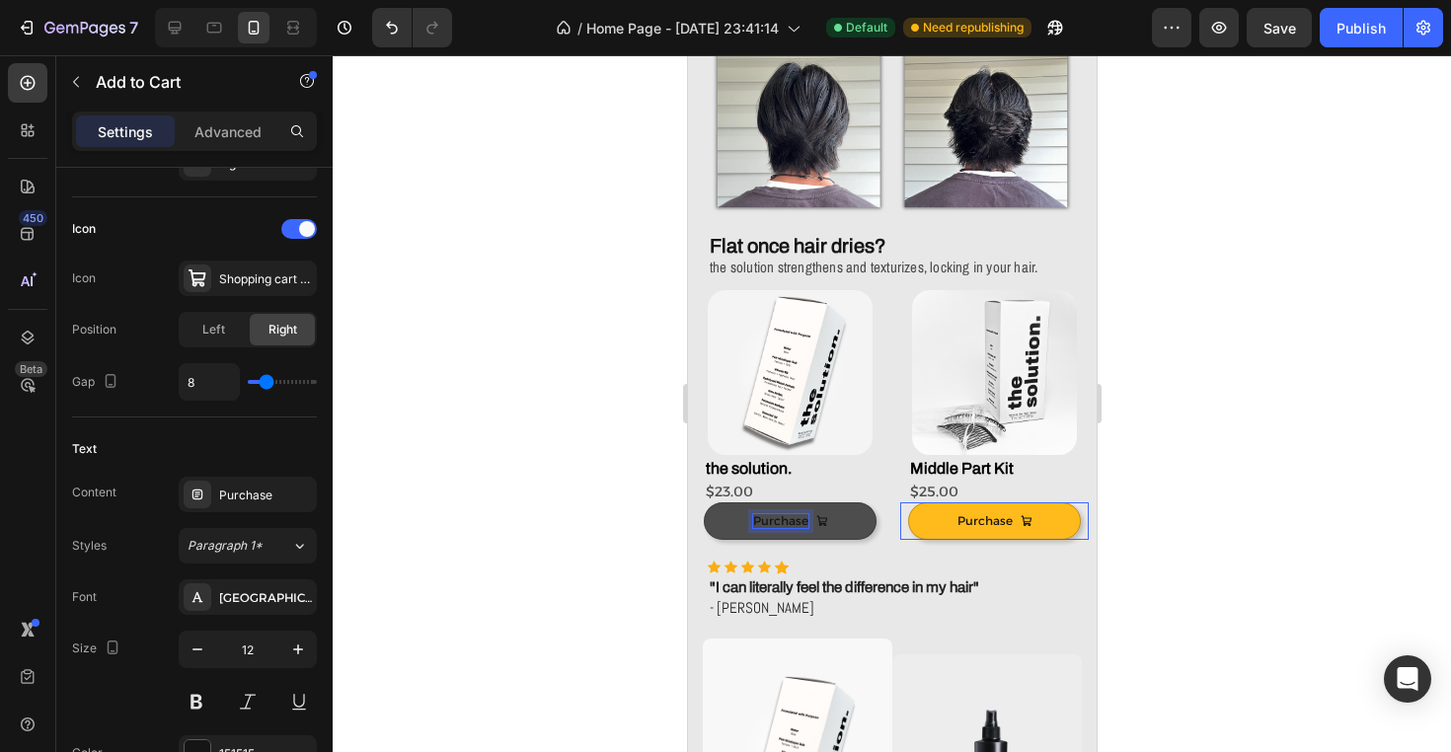
click at [768, 525] on p "Purchase" at bounding box center [779, 521] width 55 height 14
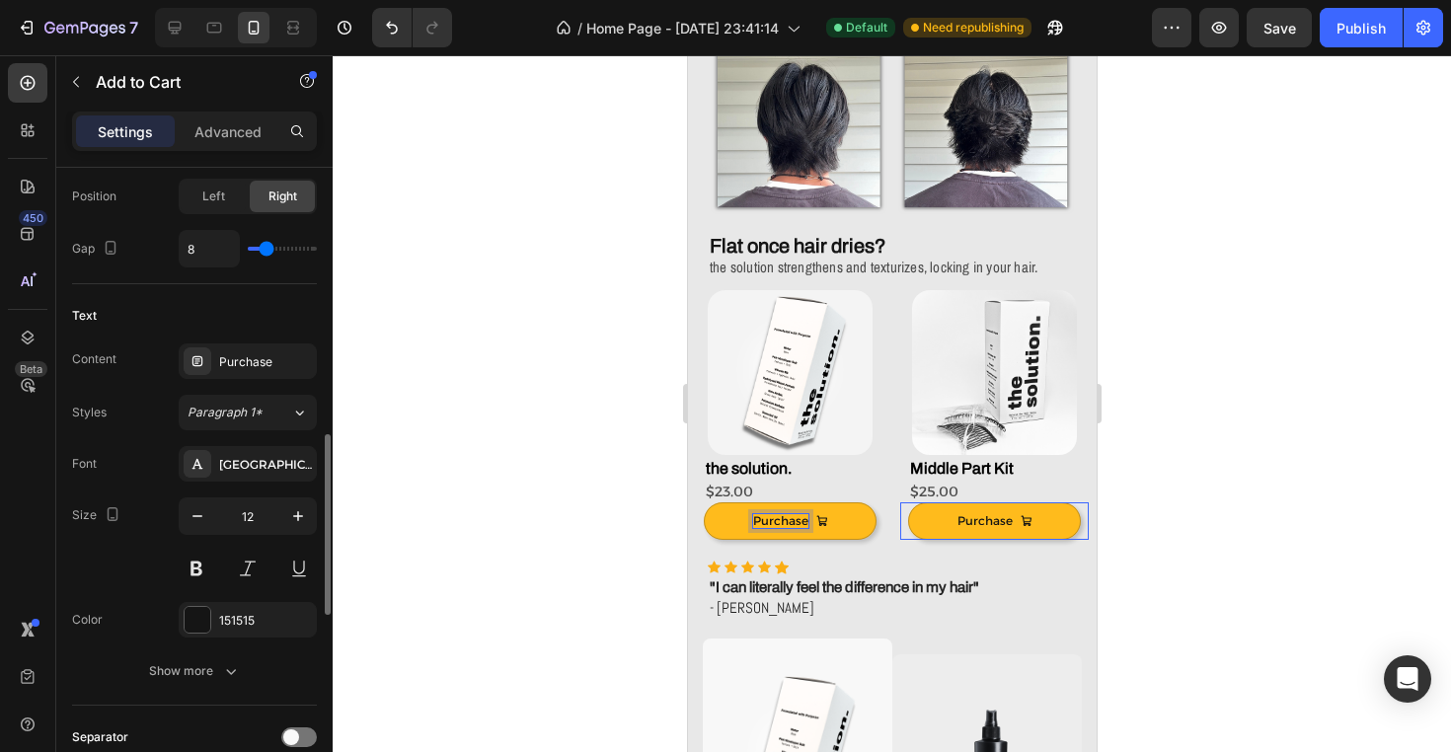
scroll to position [921, 0]
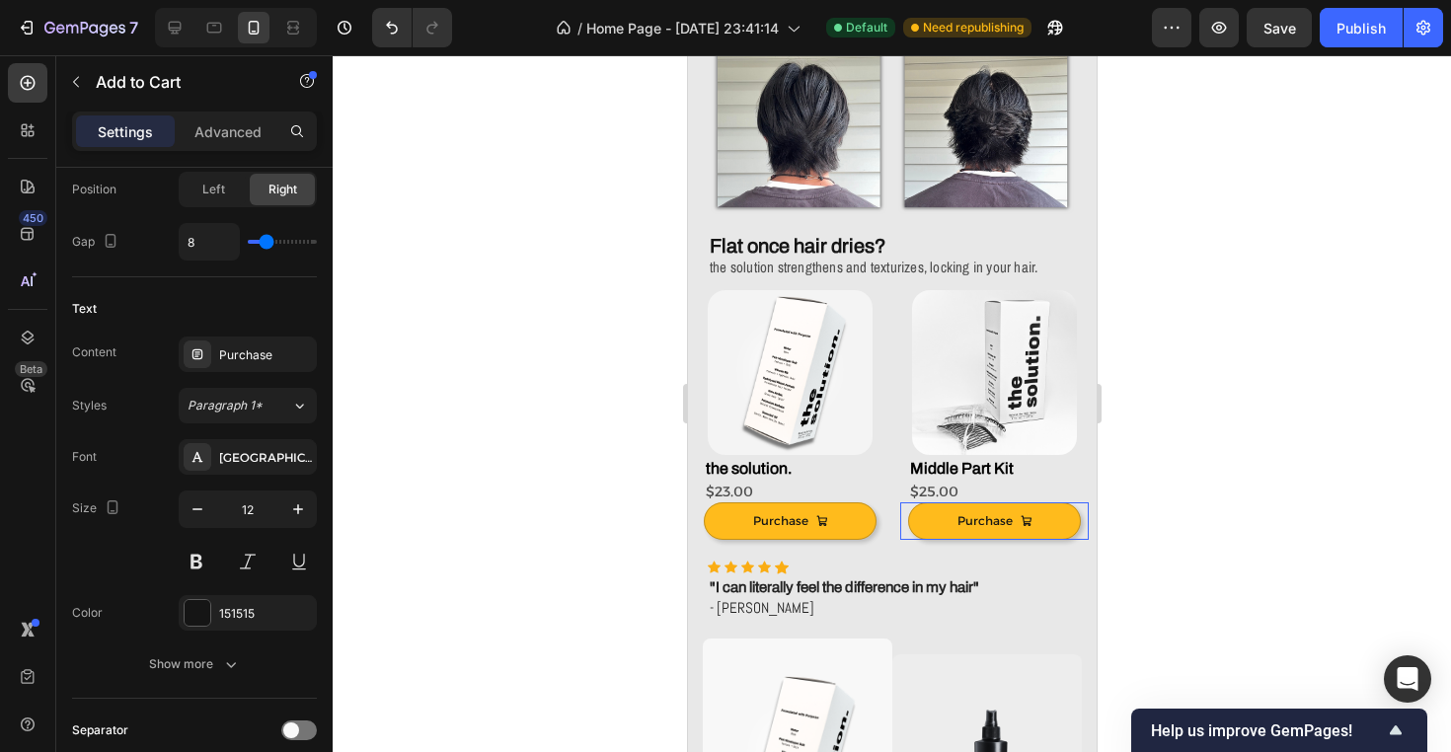
click at [1282, 290] on div at bounding box center [892, 403] width 1118 height 697
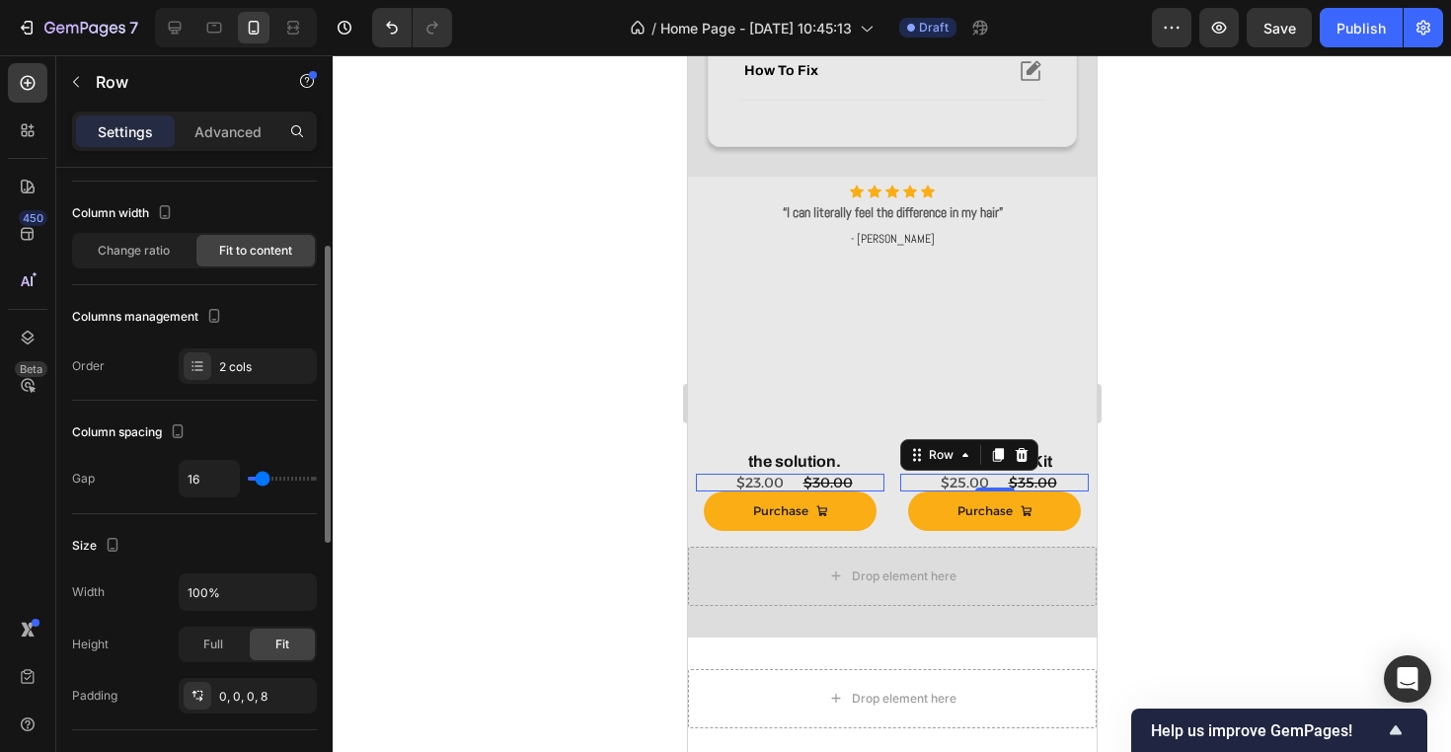
scroll to position [114, 0]
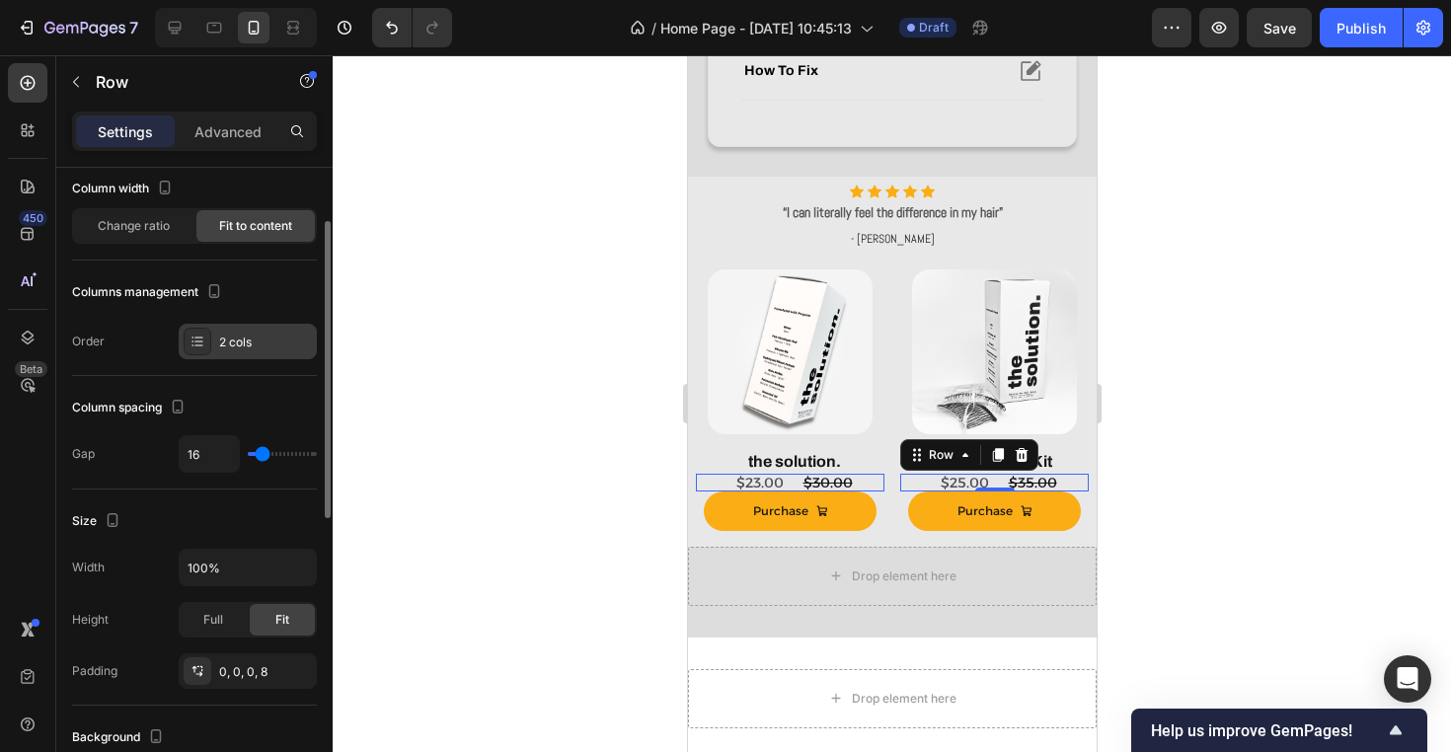
click at [253, 337] on div "2 cols" at bounding box center [265, 343] width 93 height 18
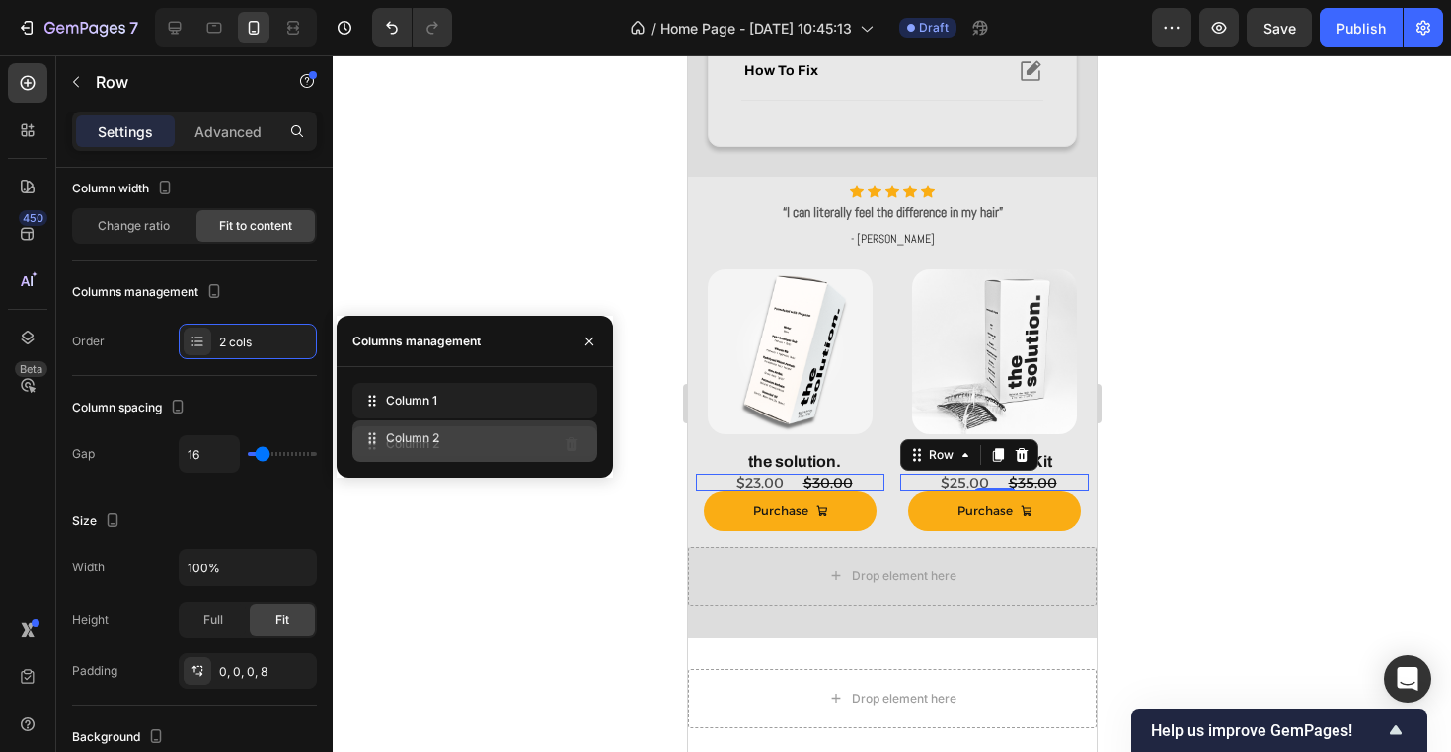
drag, startPoint x: 370, startPoint y: 447, endPoint x: 371, endPoint y: 393, distance: 54.3
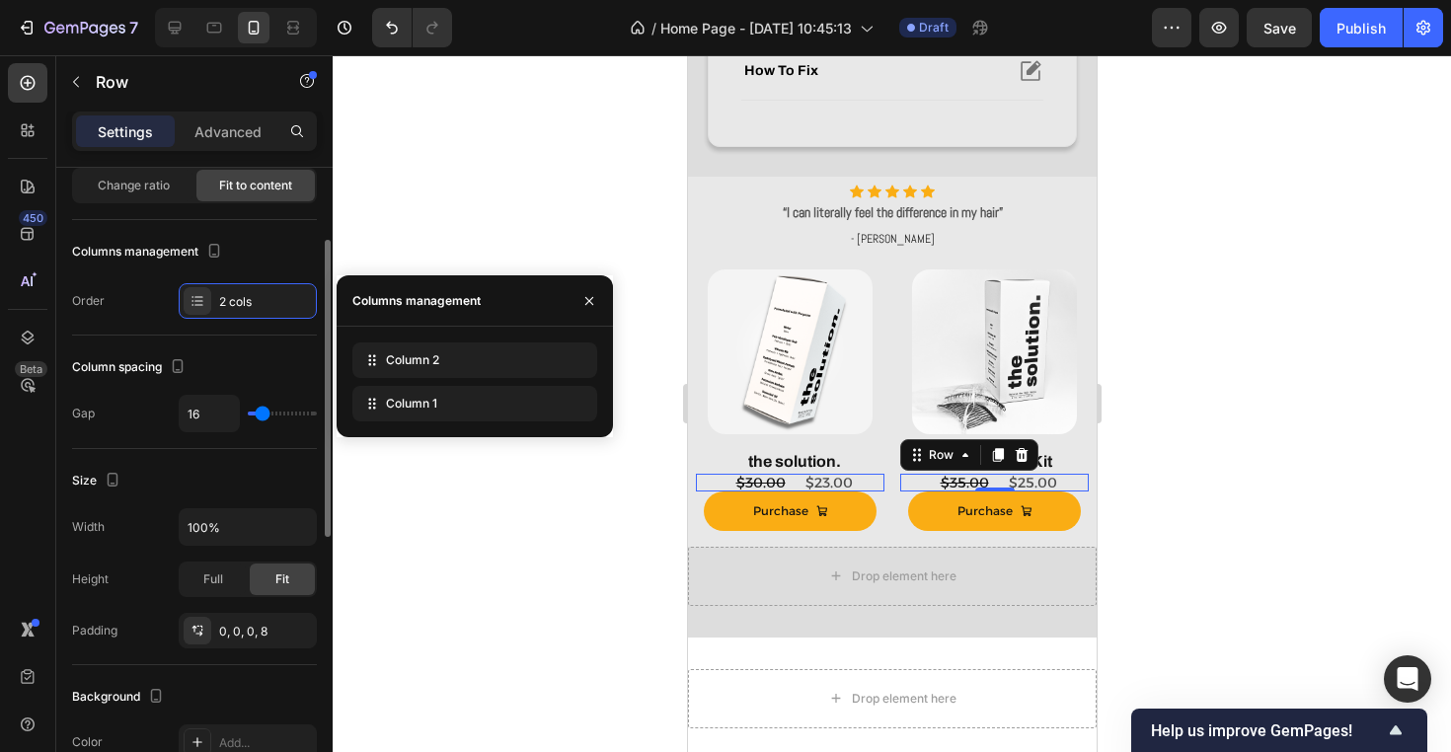
scroll to position [202, 0]
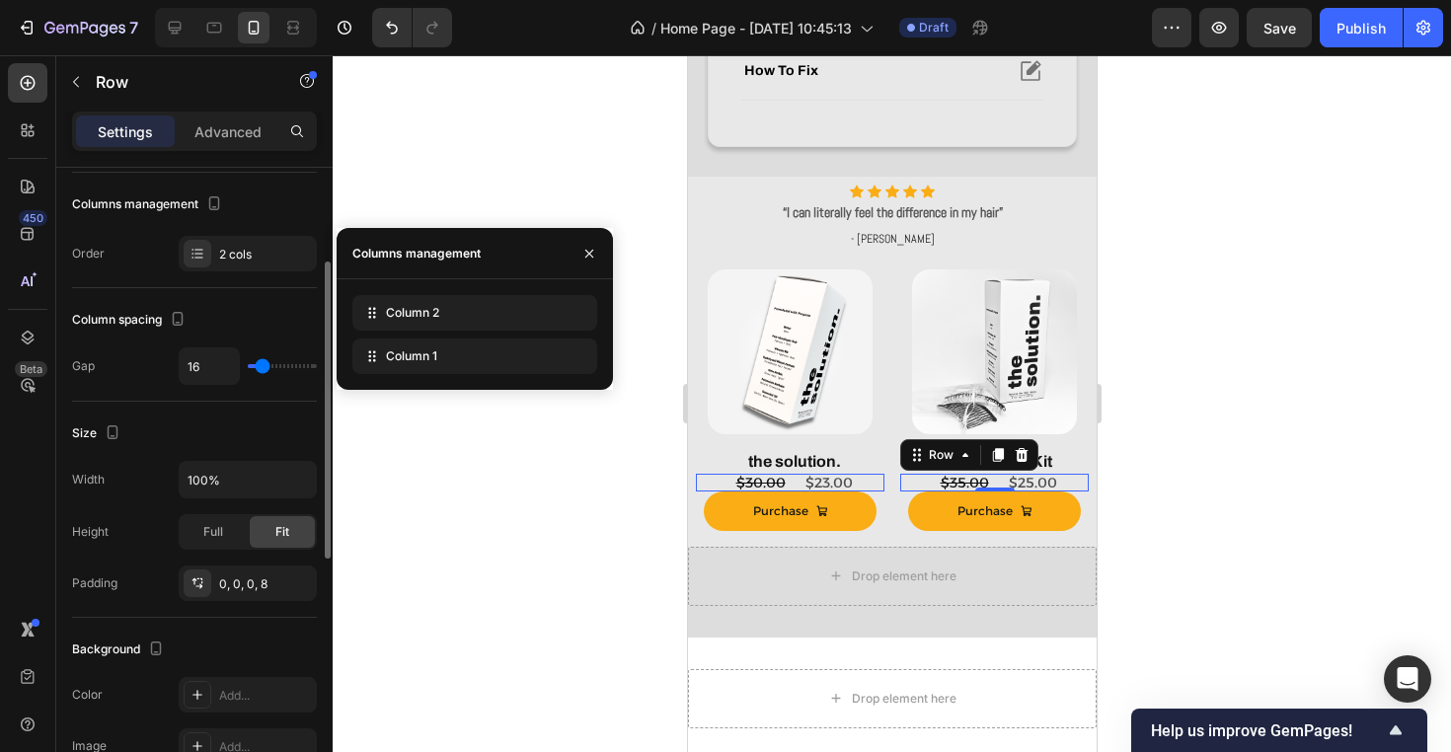
type input "14"
type input "12"
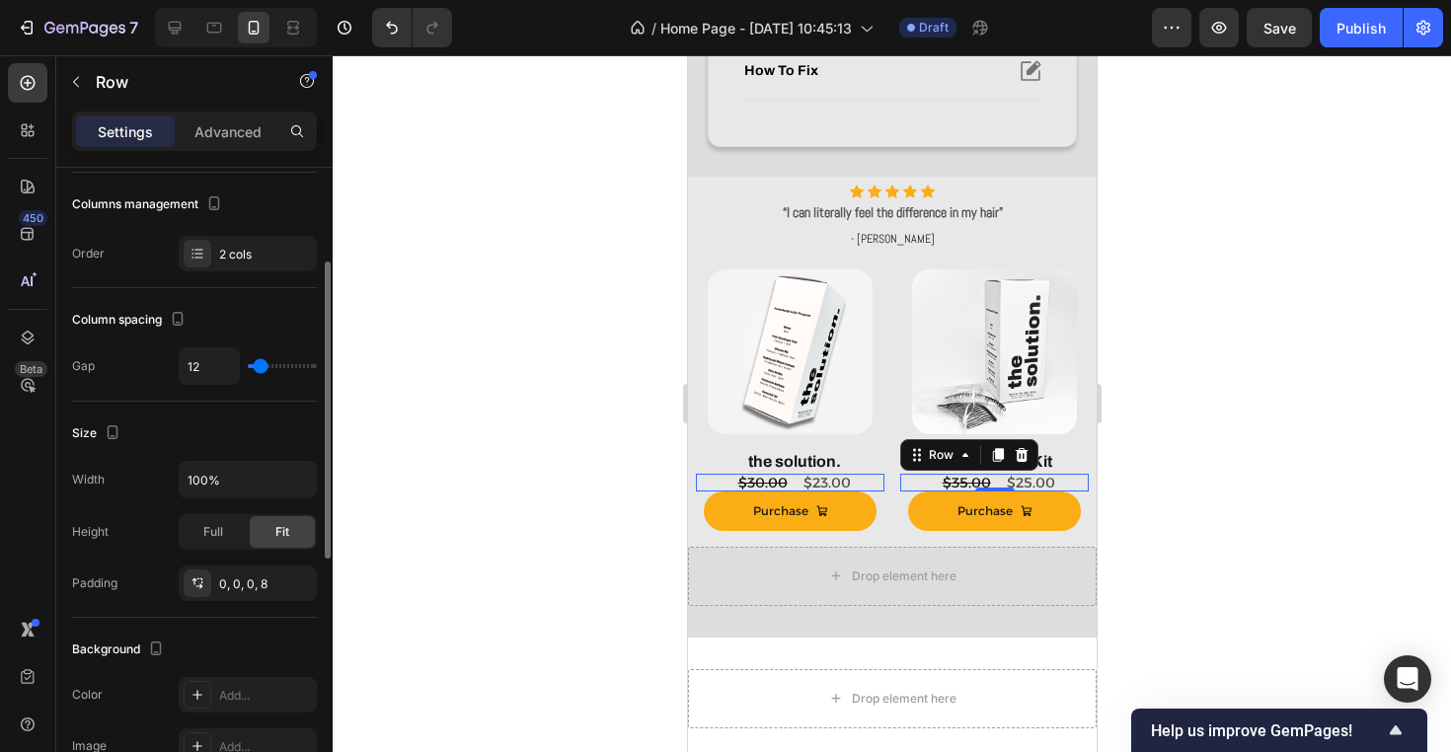
type input "9"
type input "7"
type input "5"
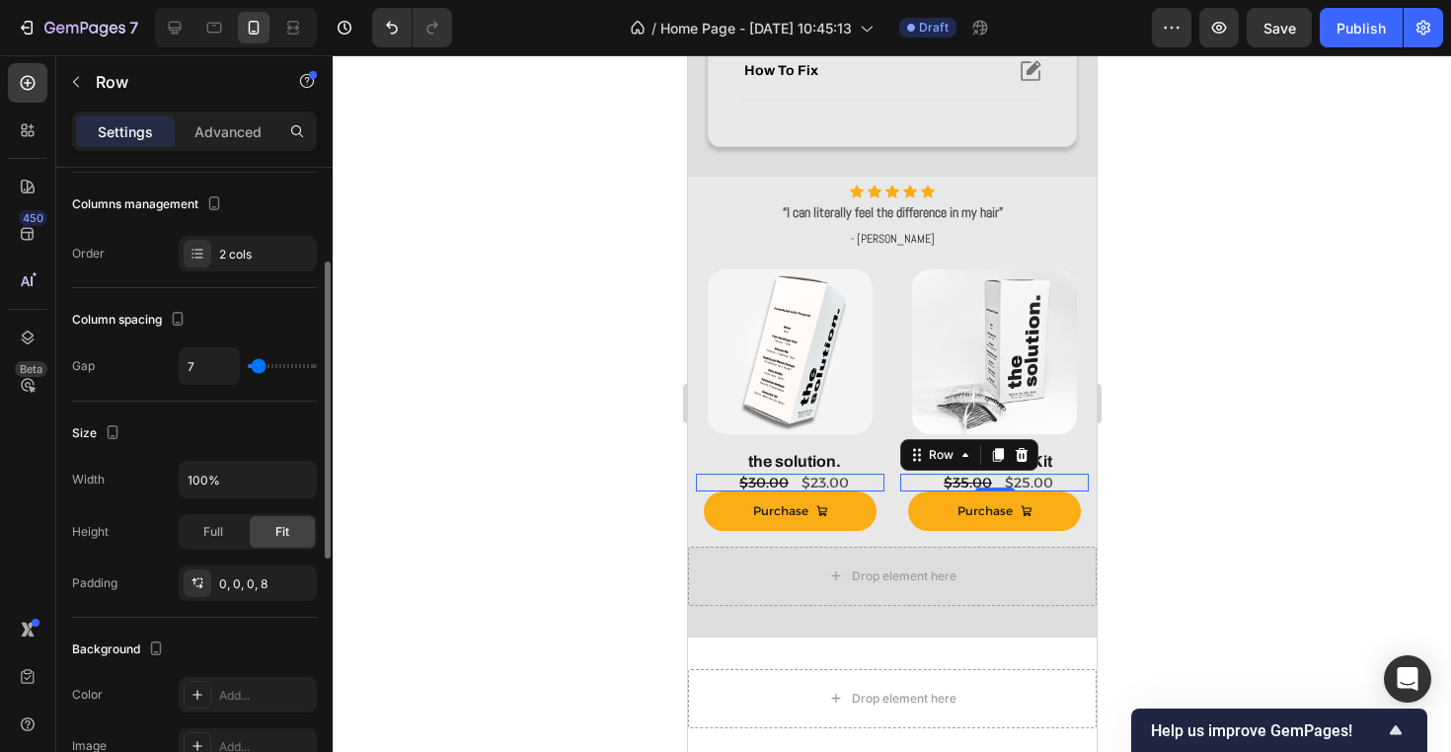
type input "5"
type input "3"
type input "1"
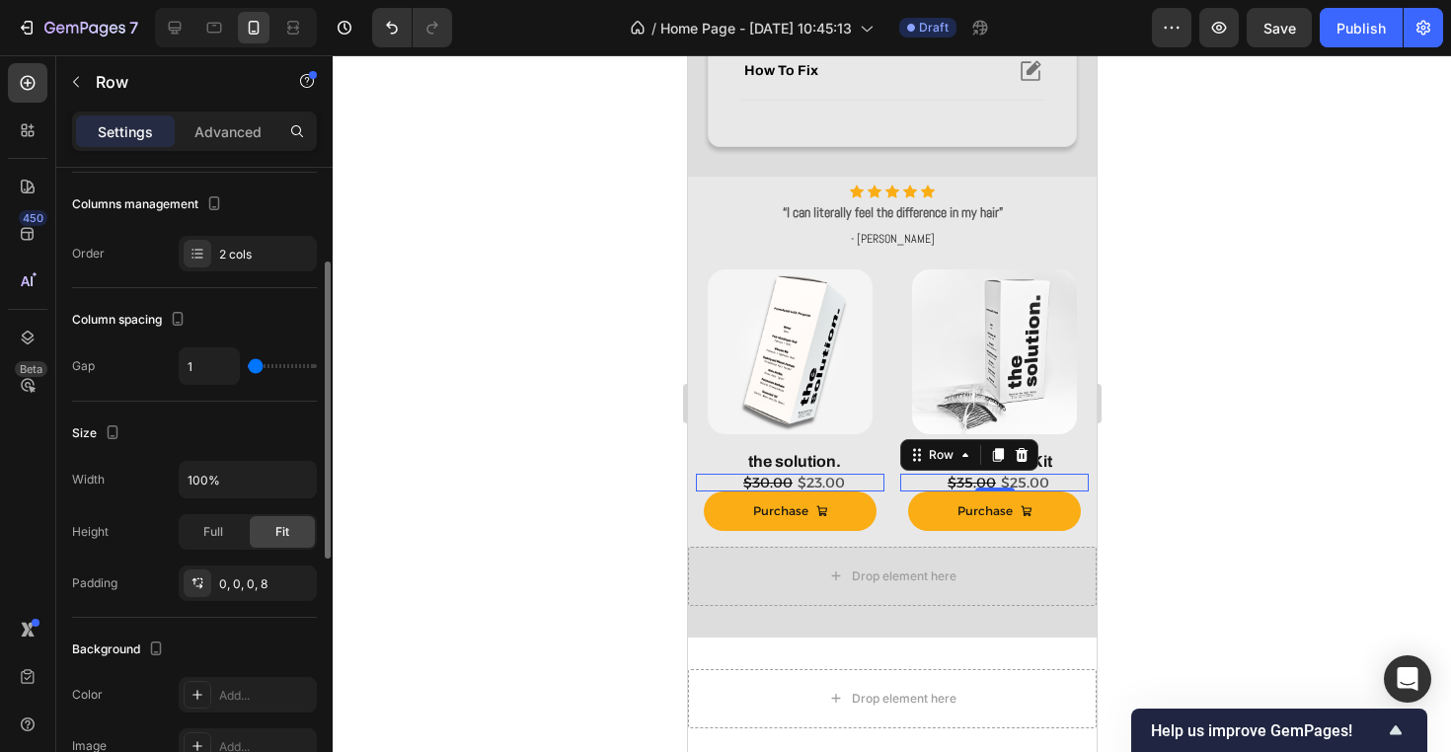
type input "3"
type input "5"
type input "7"
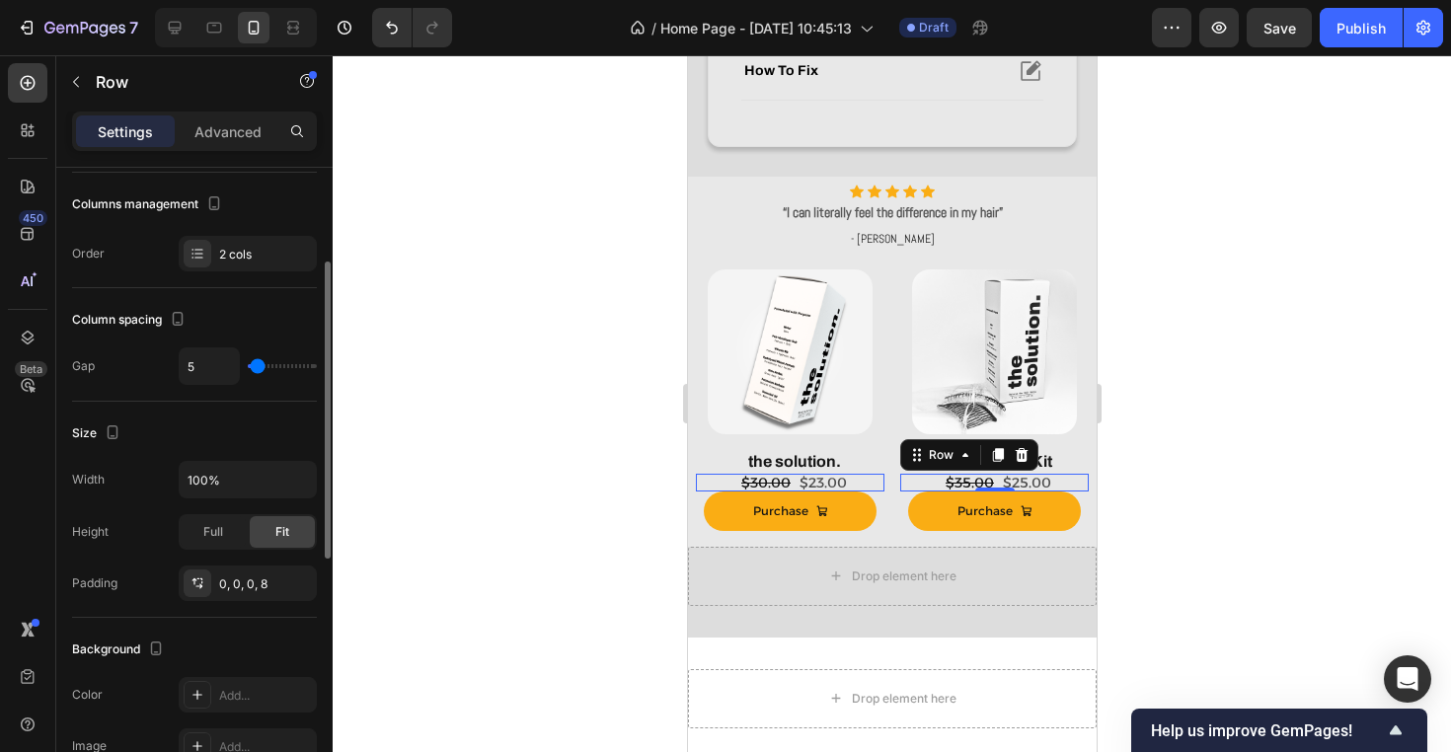
type input "7"
type input "9"
type input "7"
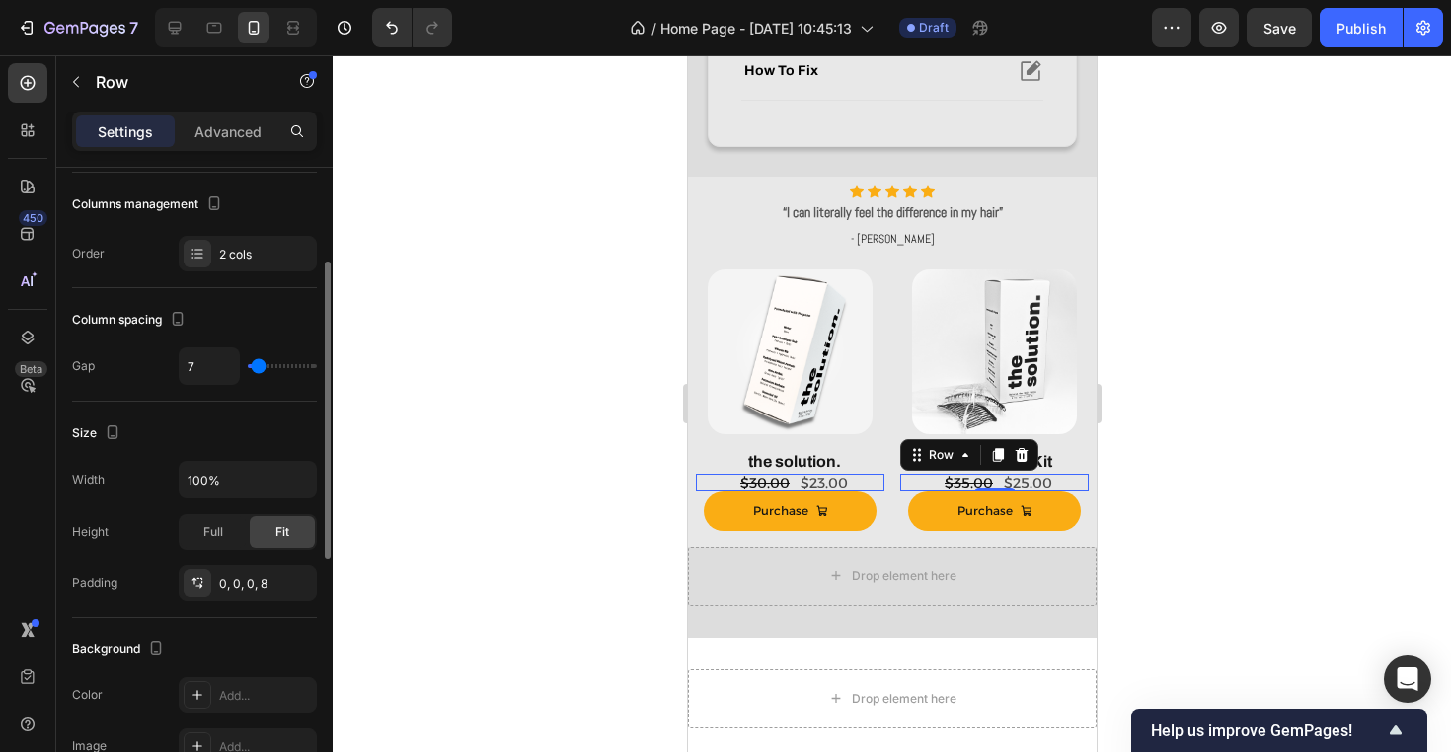
type input "5"
type input "7"
type input "9"
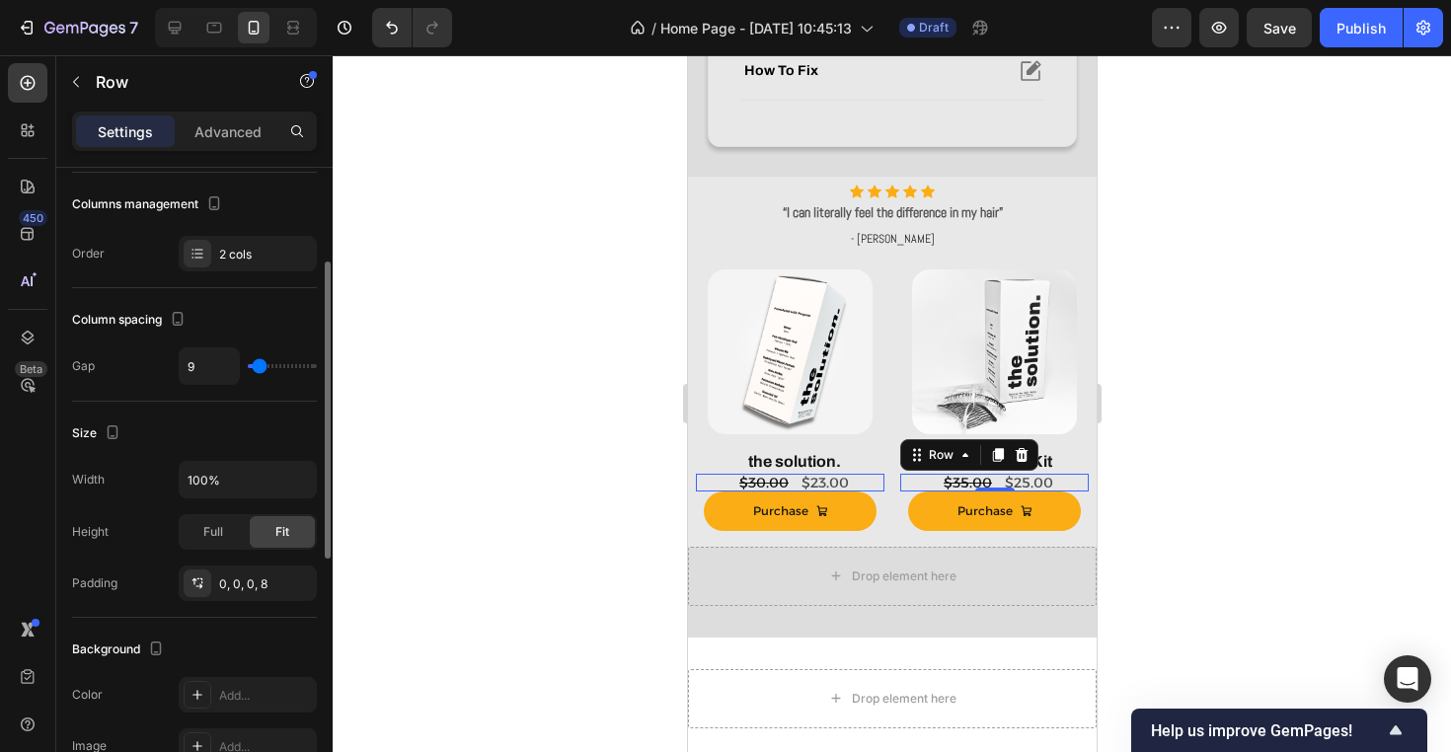
type input "9"
click at [257, 366] on input "range" at bounding box center [282, 366] width 69 height 4
click at [212, 371] on input "9" at bounding box center [209, 366] width 59 height 36
type input "8"
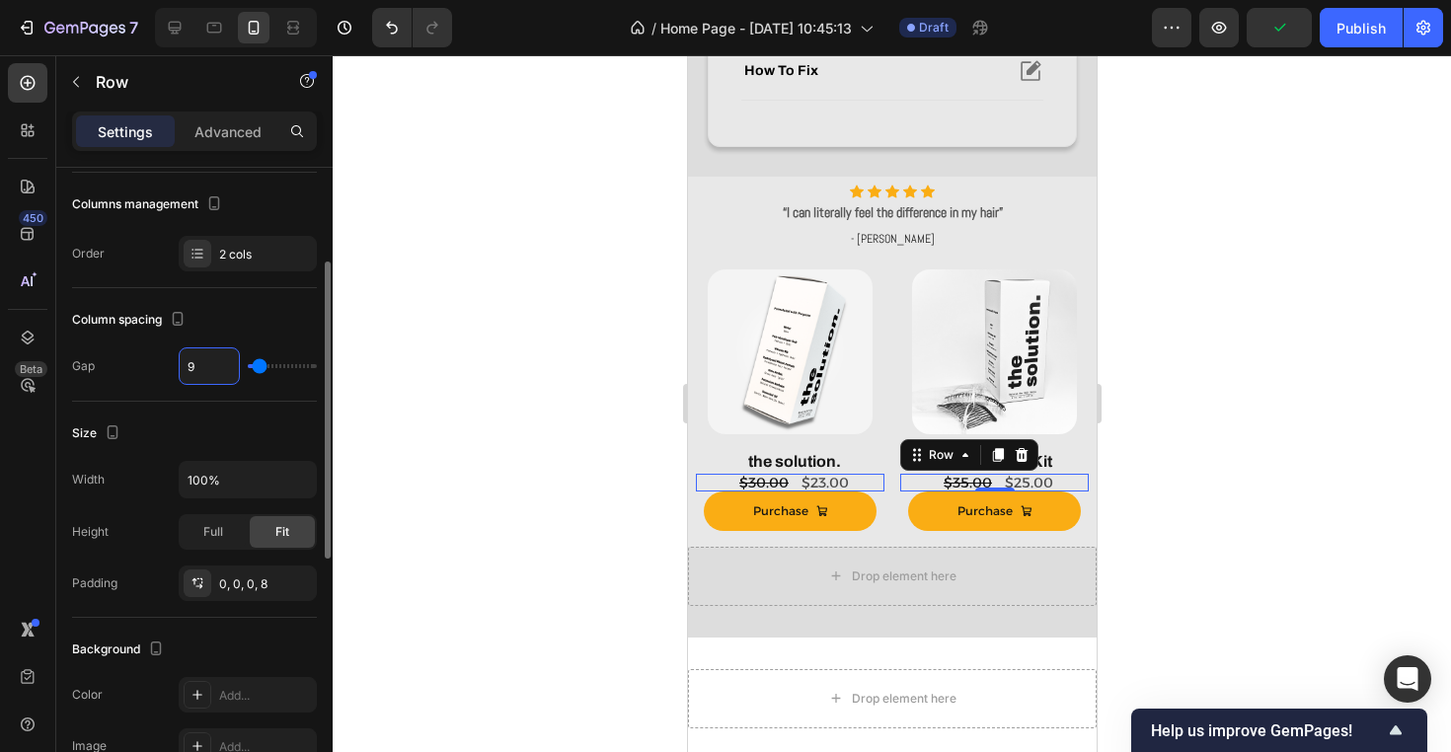
type input "8"
click at [777, 479] on div "$30.00" at bounding box center [763, 483] width 53 height 18
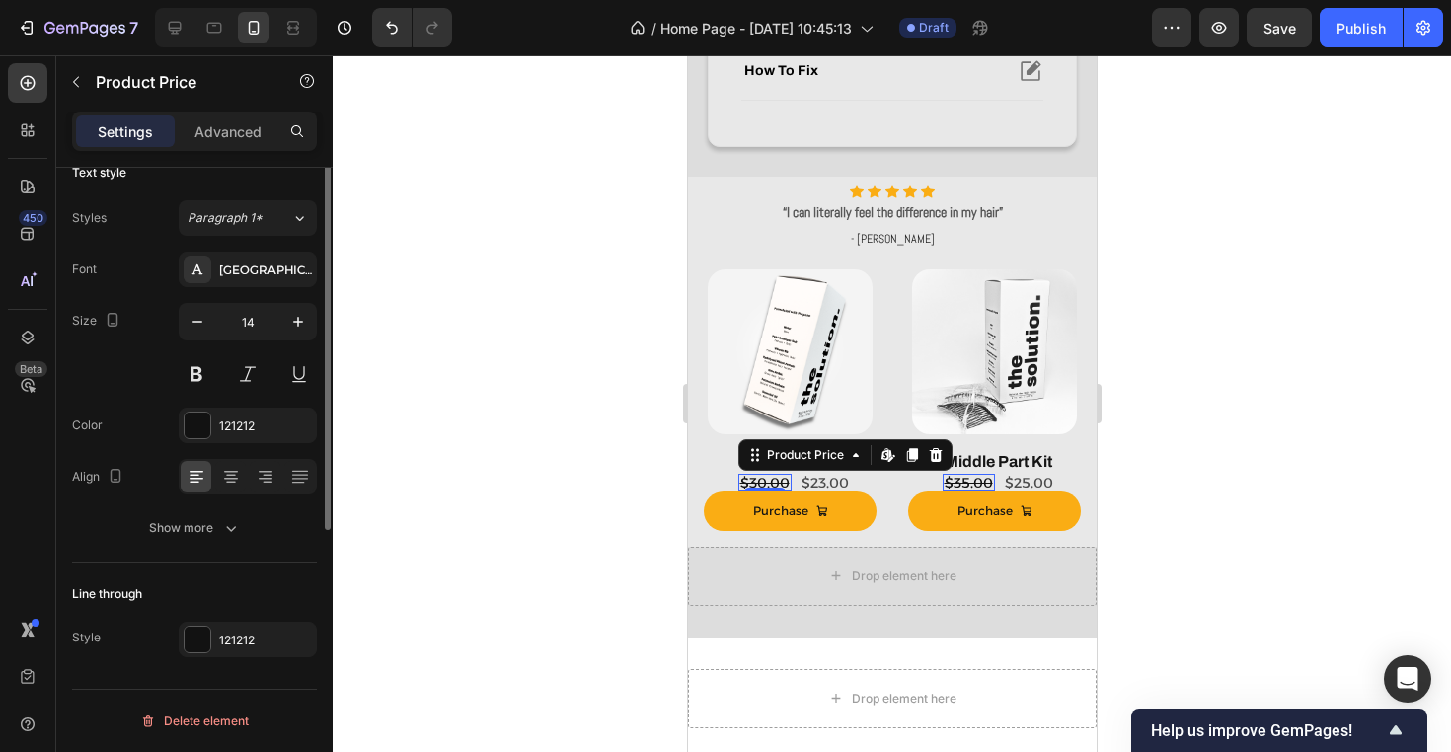
scroll to position [0, 0]
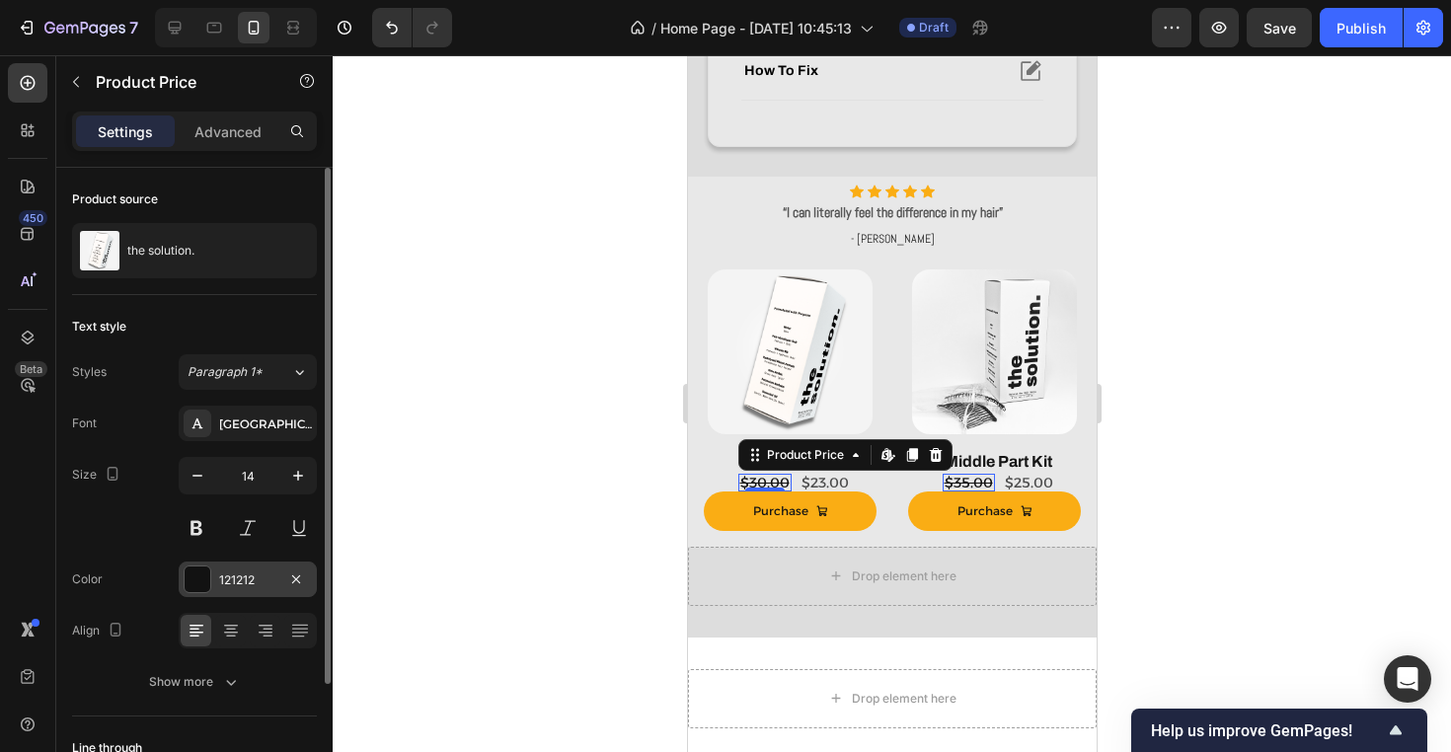
click at [245, 574] on div "121212" at bounding box center [247, 580] width 57 height 18
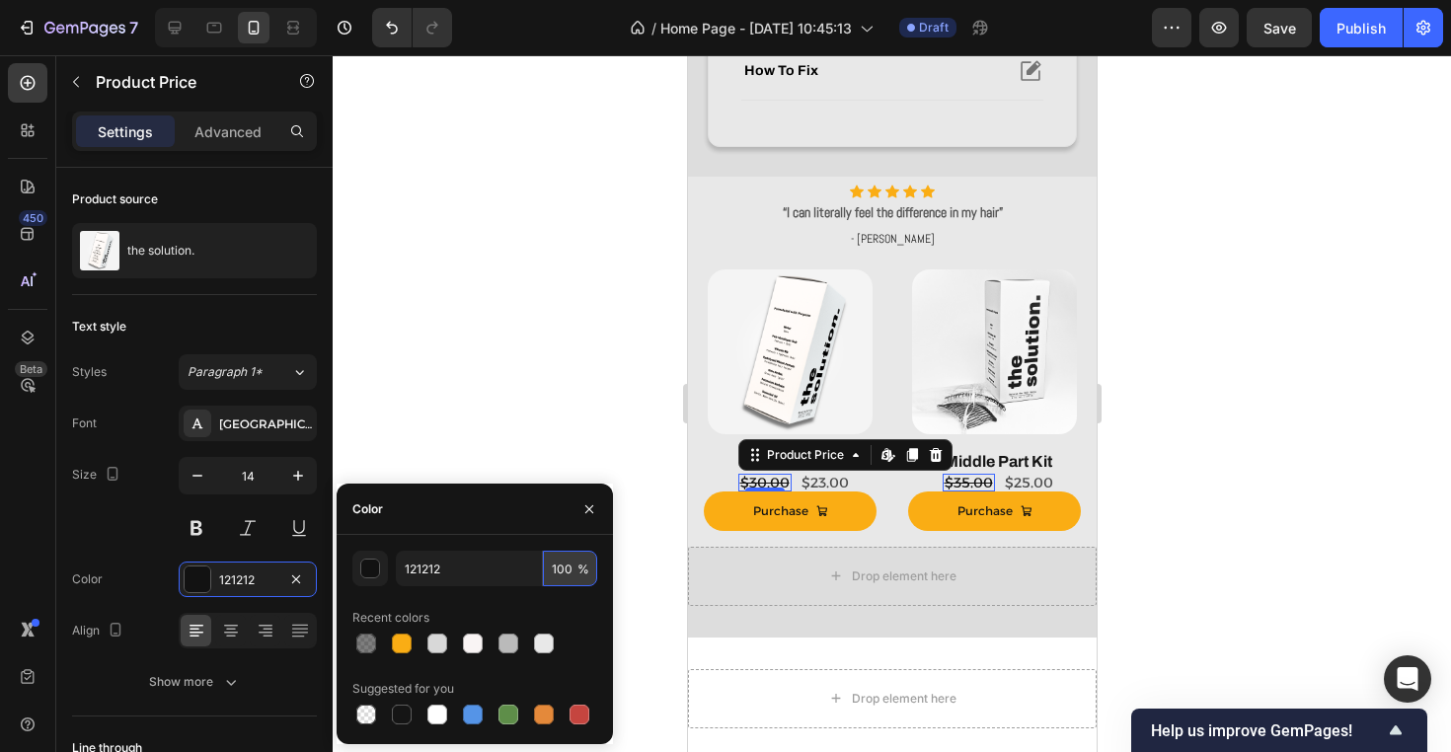
click at [567, 576] on input "100" at bounding box center [570, 569] width 54 height 36
type input "50"
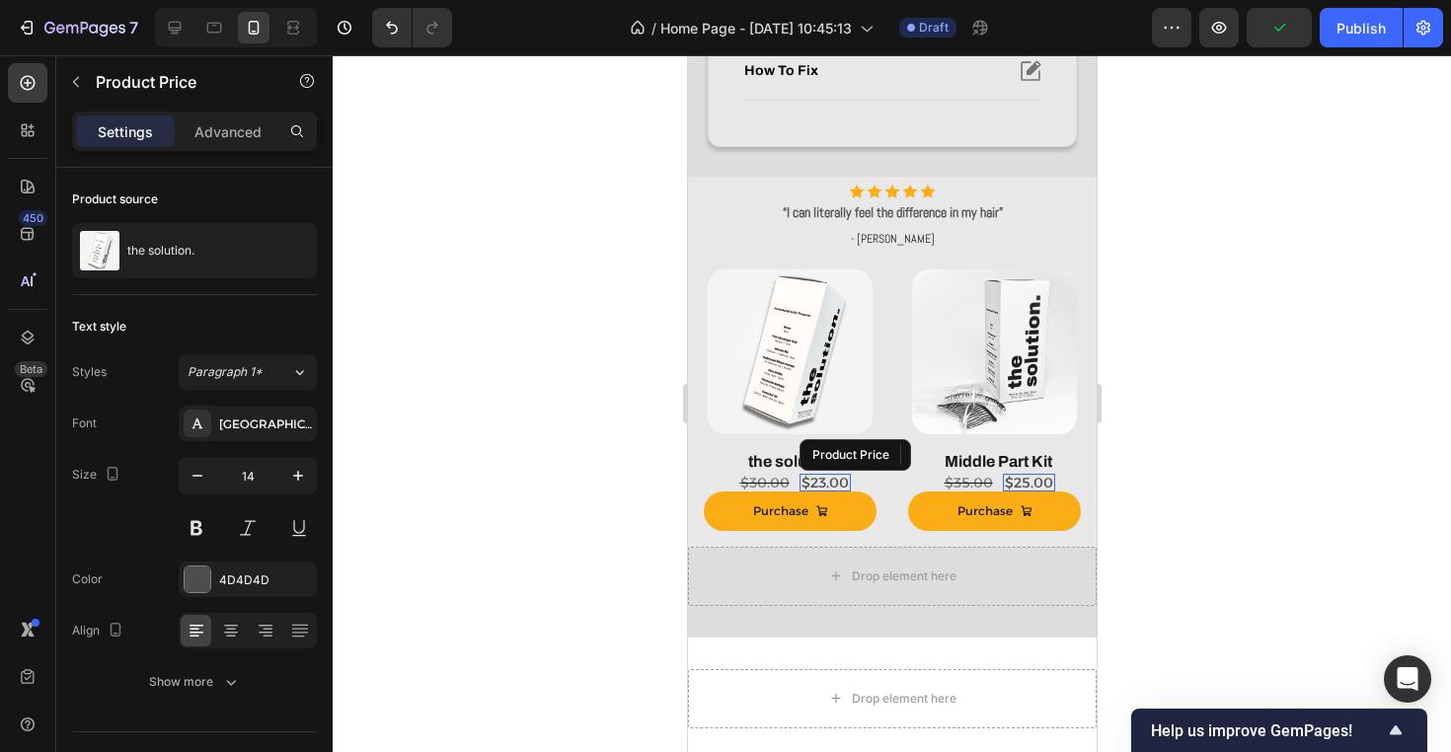
click at [840, 485] on div "$23.00" at bounding box center [823, 483] width 51 height 18
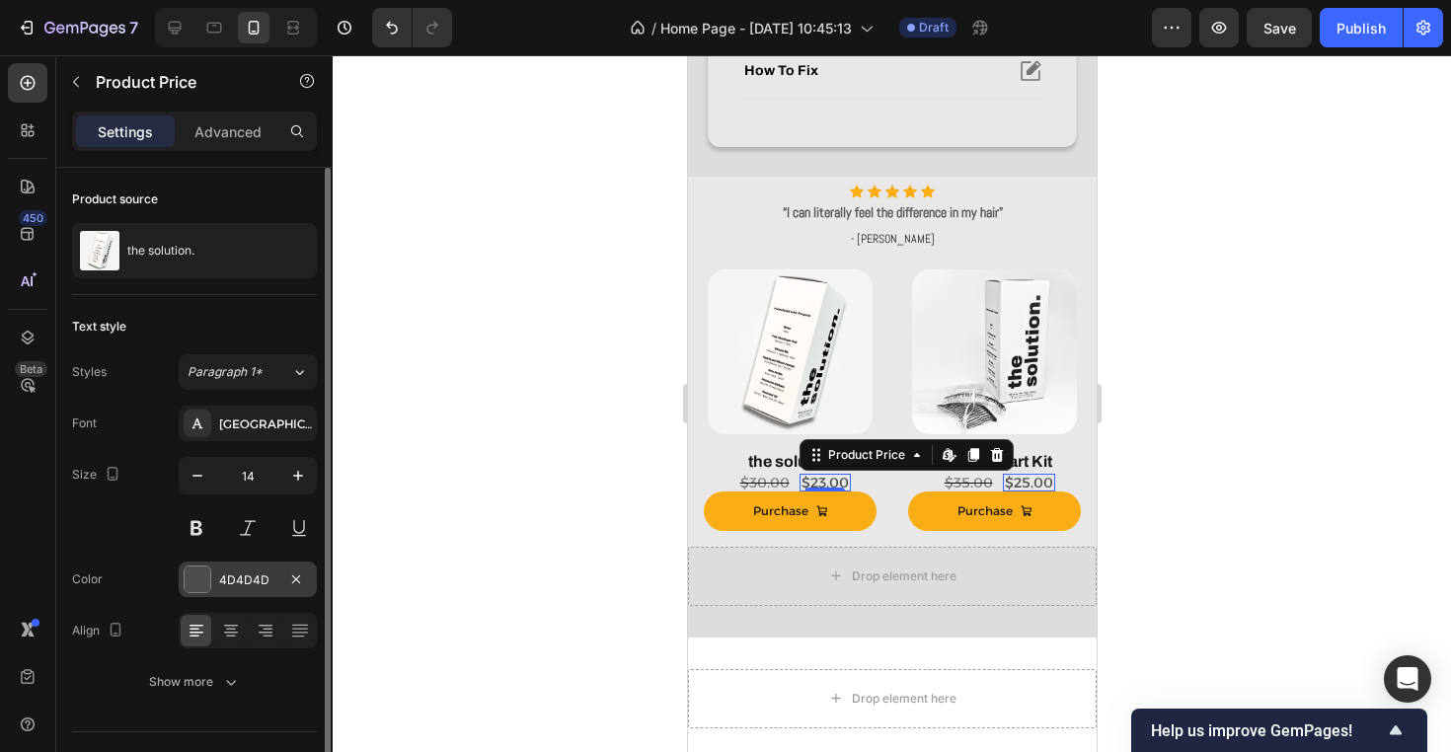
click at [240, 587] on div "4D4D4D" at bounding box center [247, 580] width 57 height 18
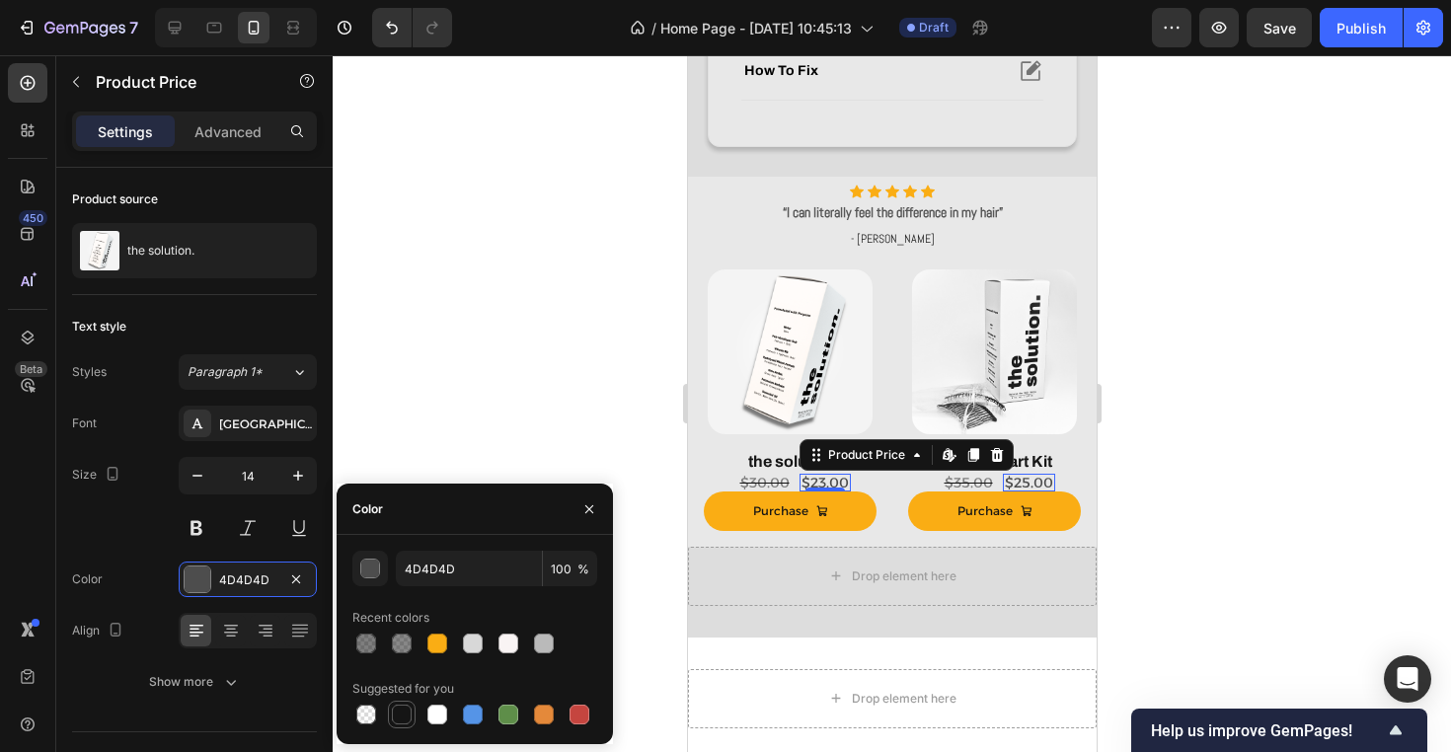
click at [400, 720] on div at bounding box center [402, 715] width 20 height 20
type input "151515"
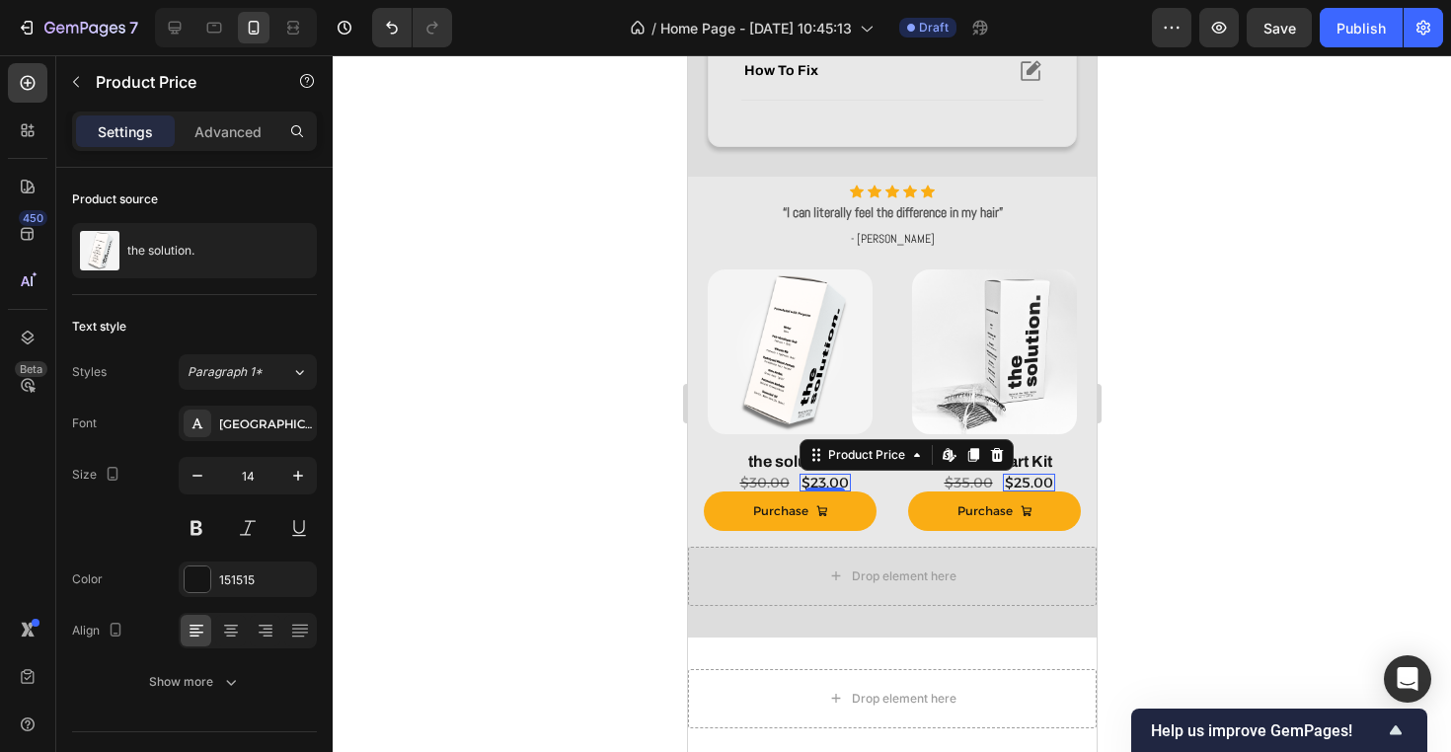
click at [576, 251] on div at bounding box center [892, 403] width 1118 height 697
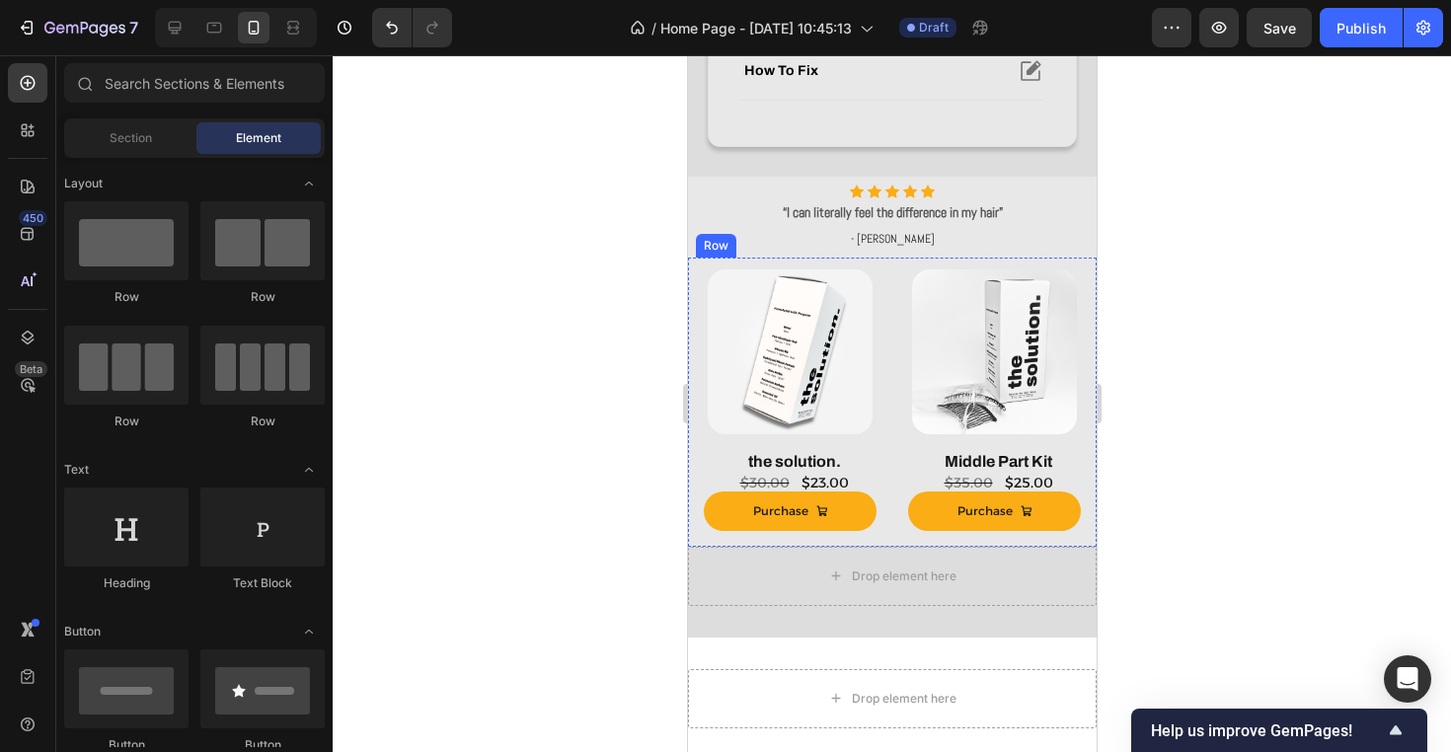
click at [859, 432] on div "Product Images" at bounding box center [789, 346] width 189 height 177
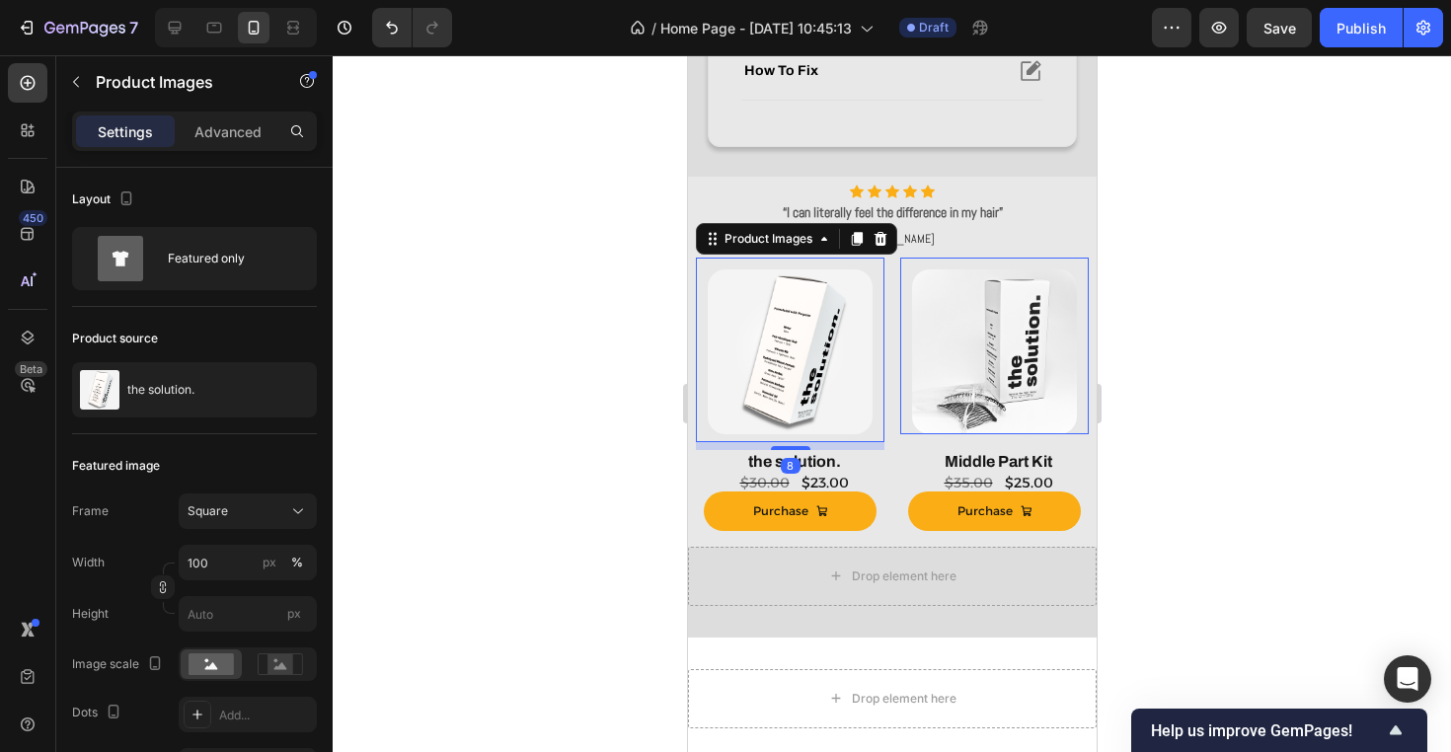
click at [779, 438] on div "Product Images 8" at bounding box center [789, 350] width 189 height 185
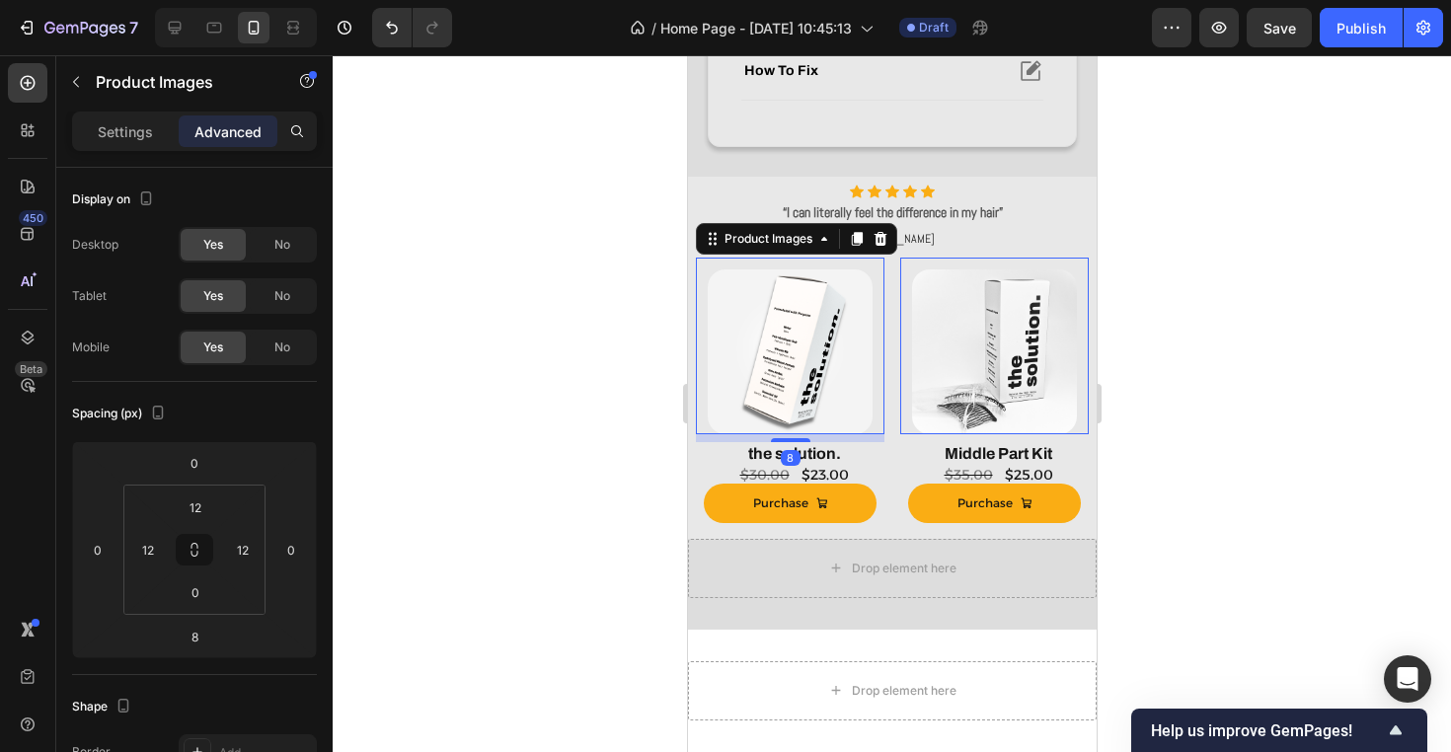
click at [1152, 464] on div at bounding box center [892, 403] width 1118 height 697
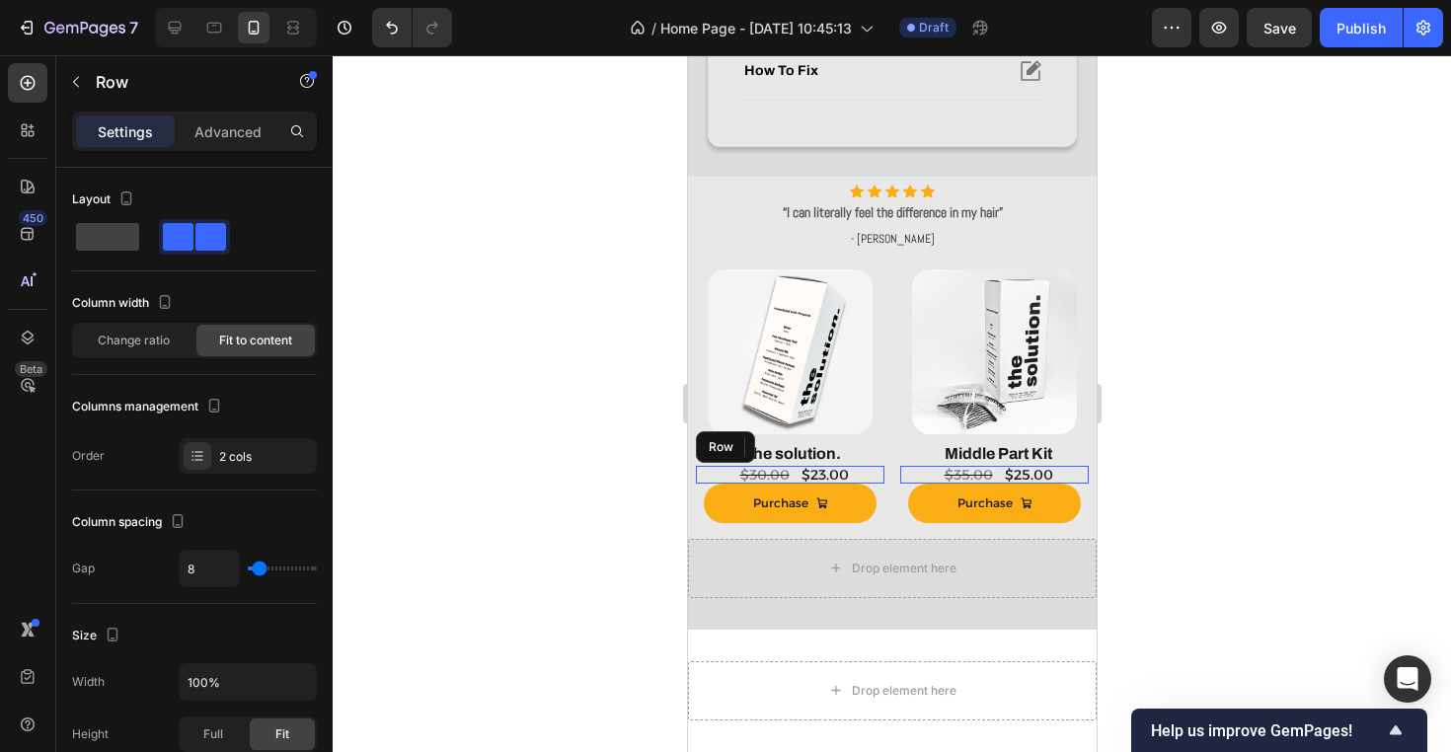
click at [865, 471] on div "$23.00 Product Price Product Price $30.00 Product Price Product Price Row" at bounding box center [789, 475] width 189 height 18
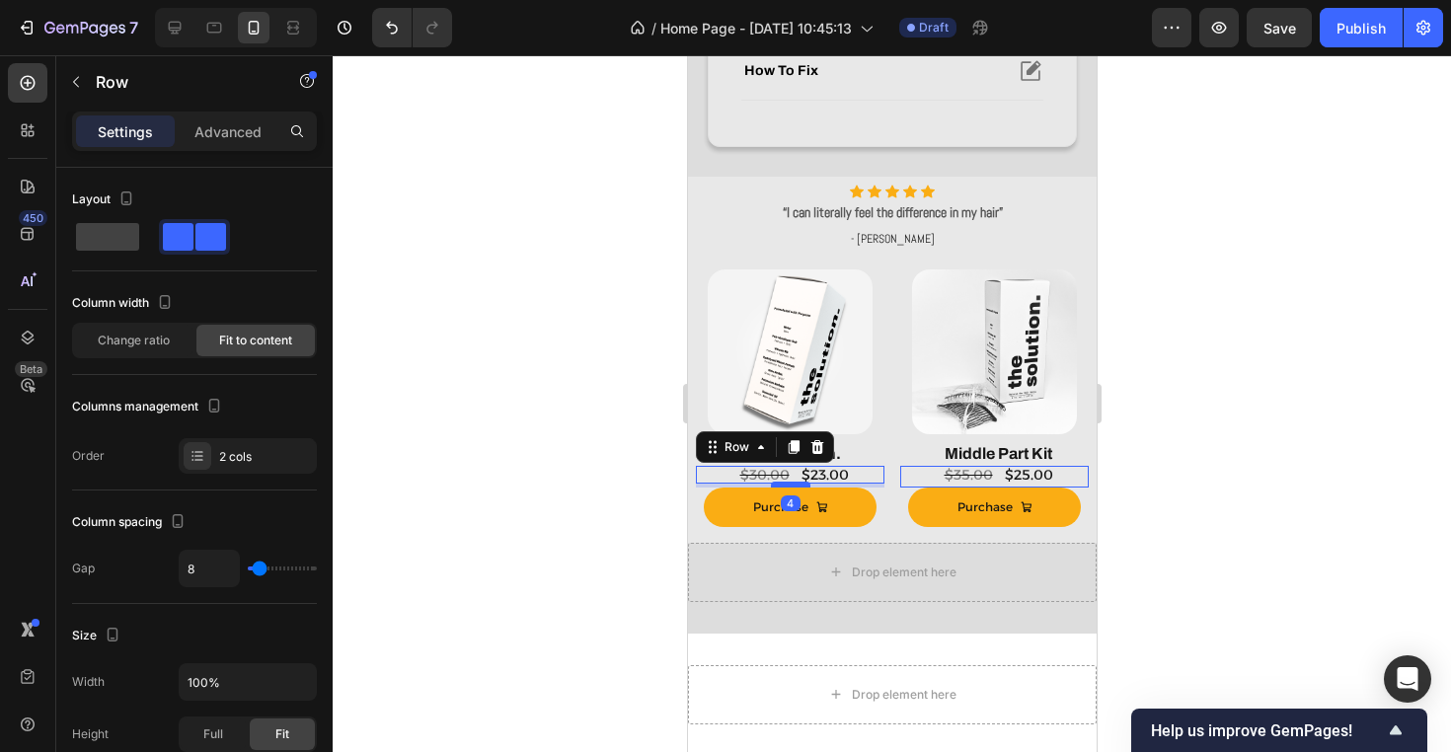
click at [798, 484] on div at bounding box center [789, 485] width 39 height 6
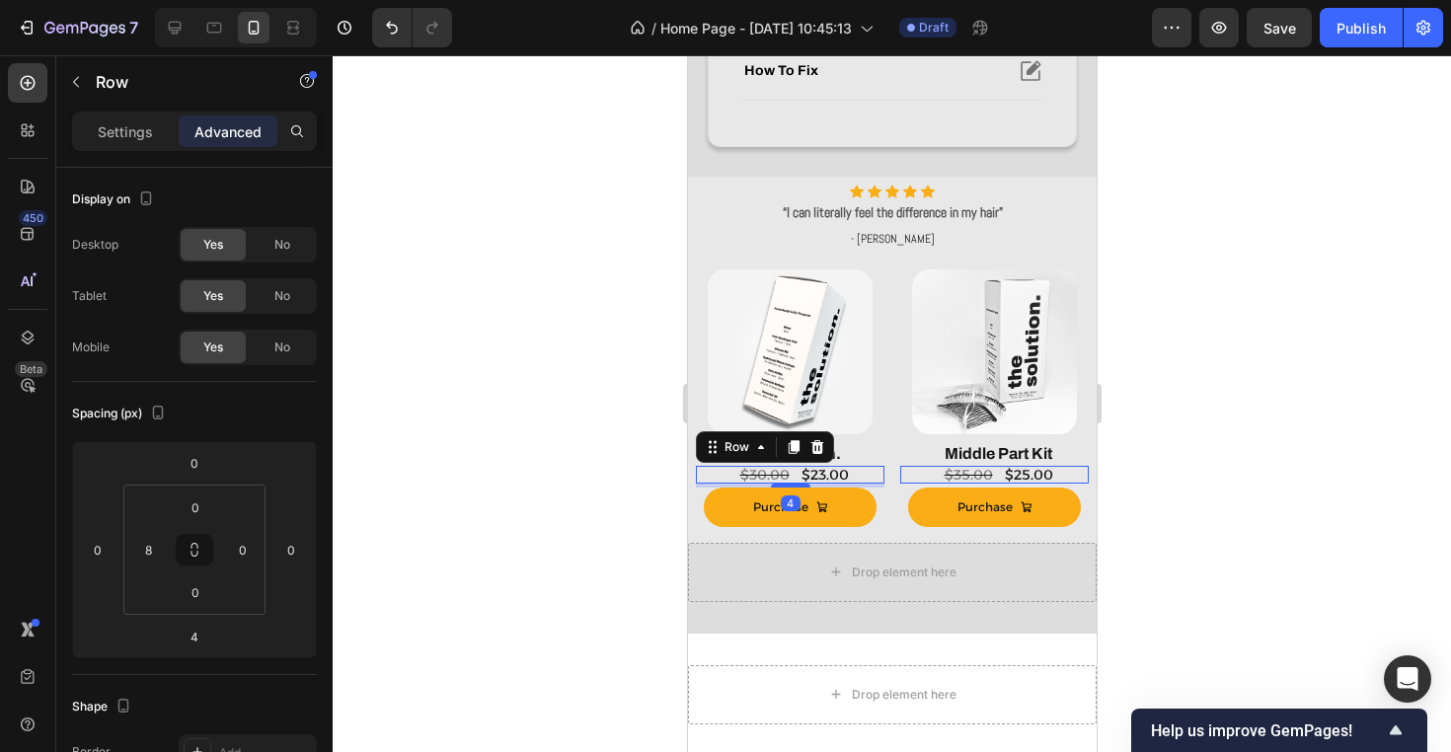
click at [490, 559] on div at bounding box center [892, 403] width 1118 height 697
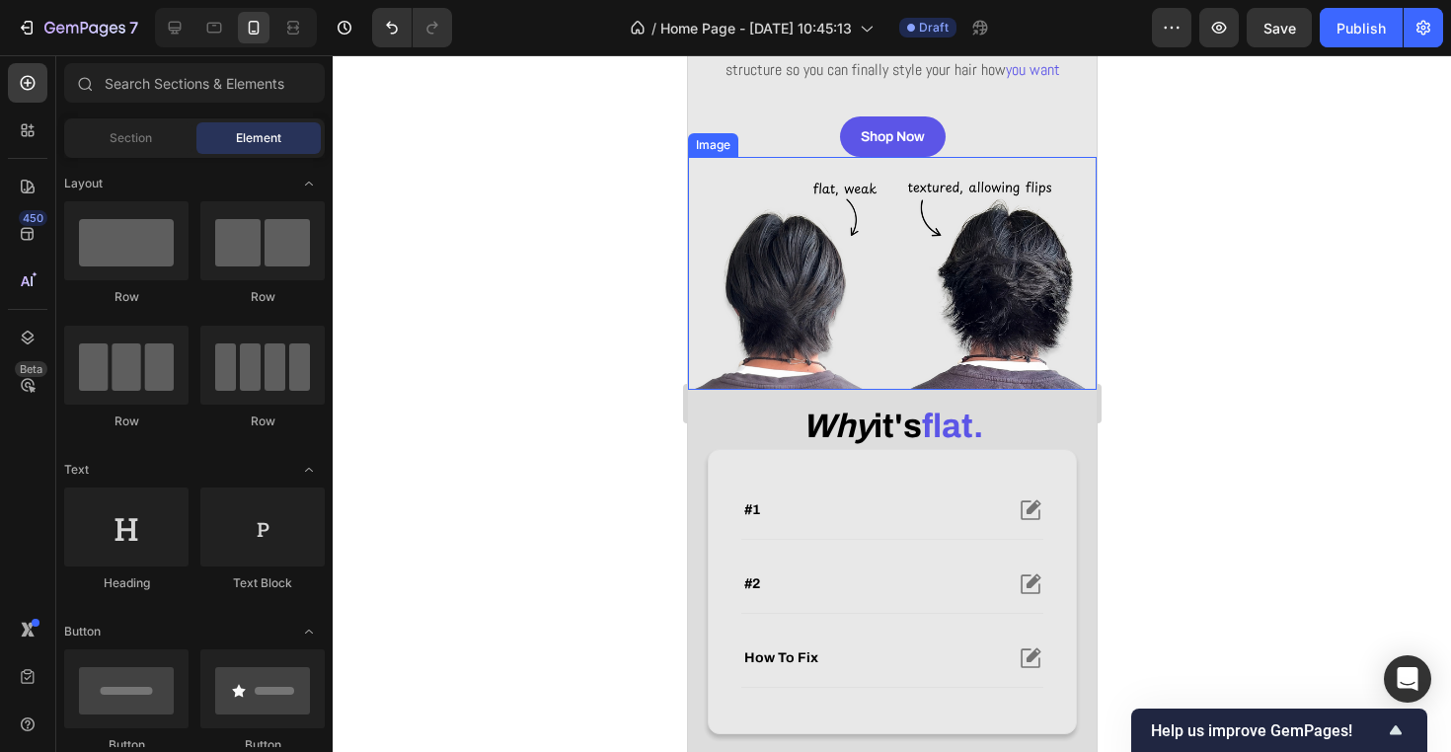
scroll to position [370, 0]
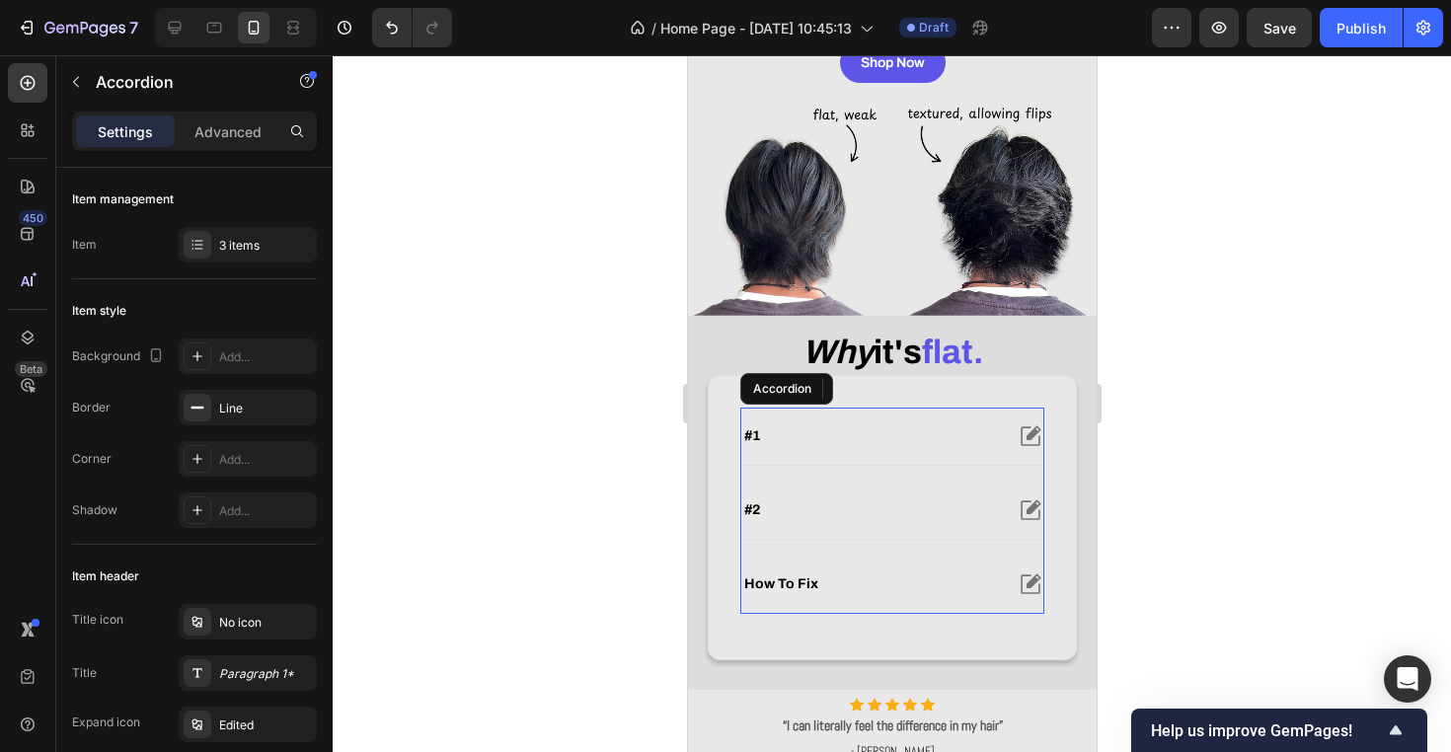
click at [936, 443] on div "#1" at bounding box center [891, 436] width 302 height 57
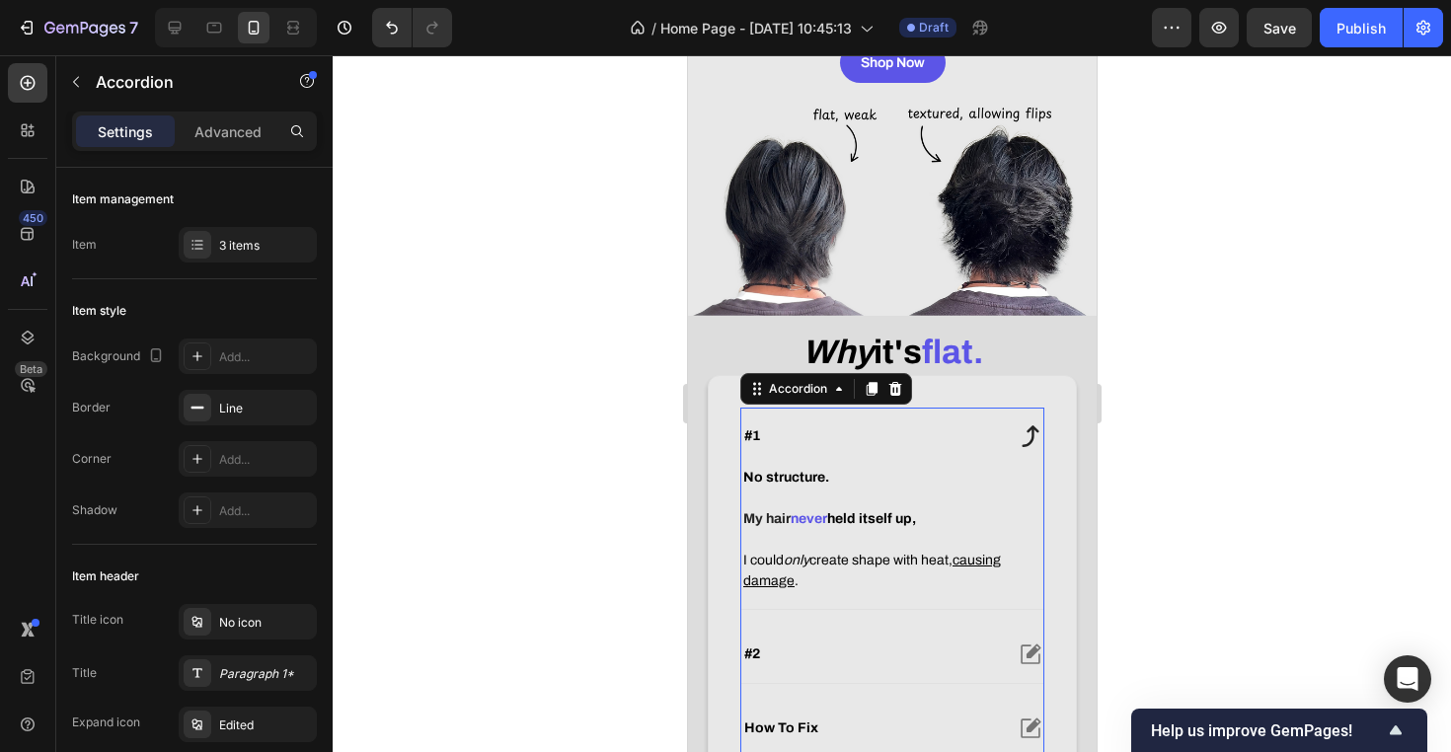
click at [936, 443] on div "#1" at bounding box center [891, 436] width 302 height 57
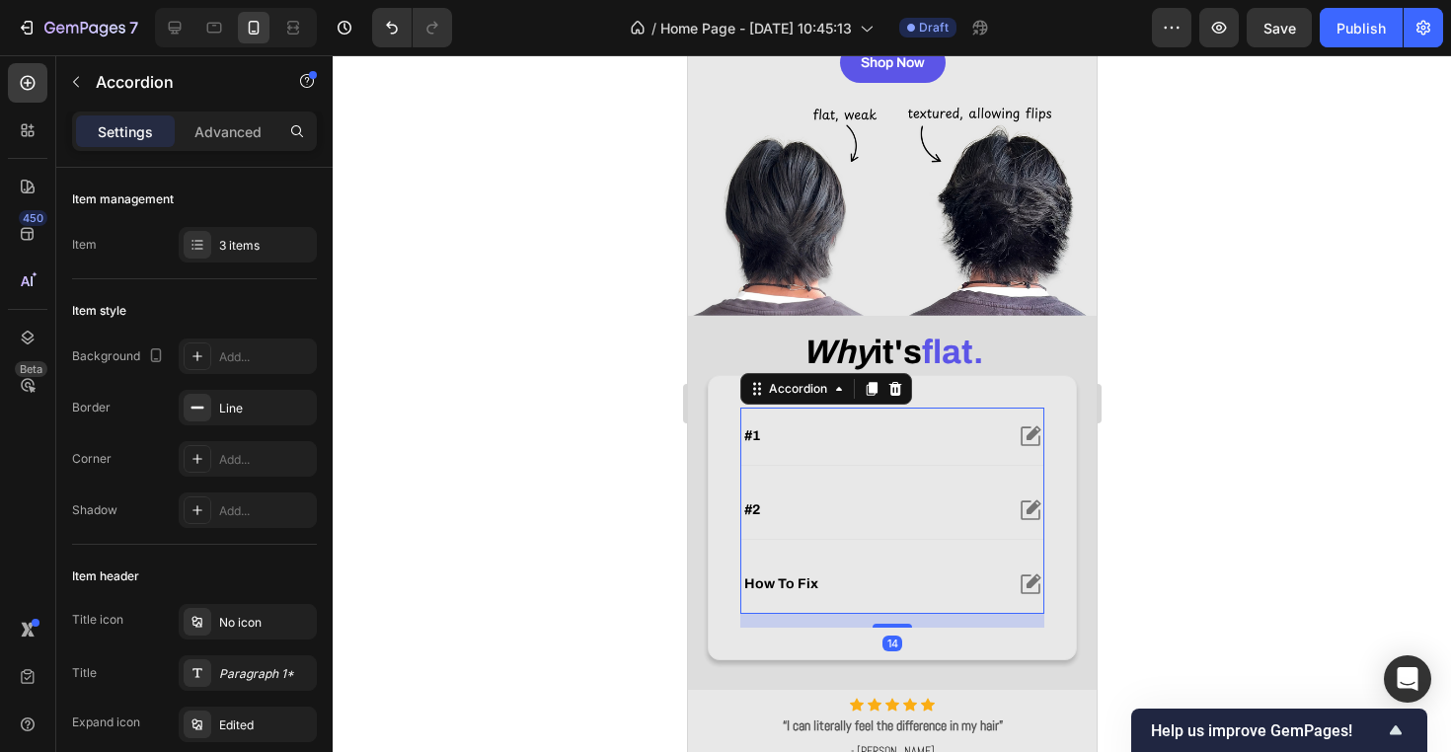
click at [910, 522] on div "#2" at bounding box center [870, 510] width 261 height 24
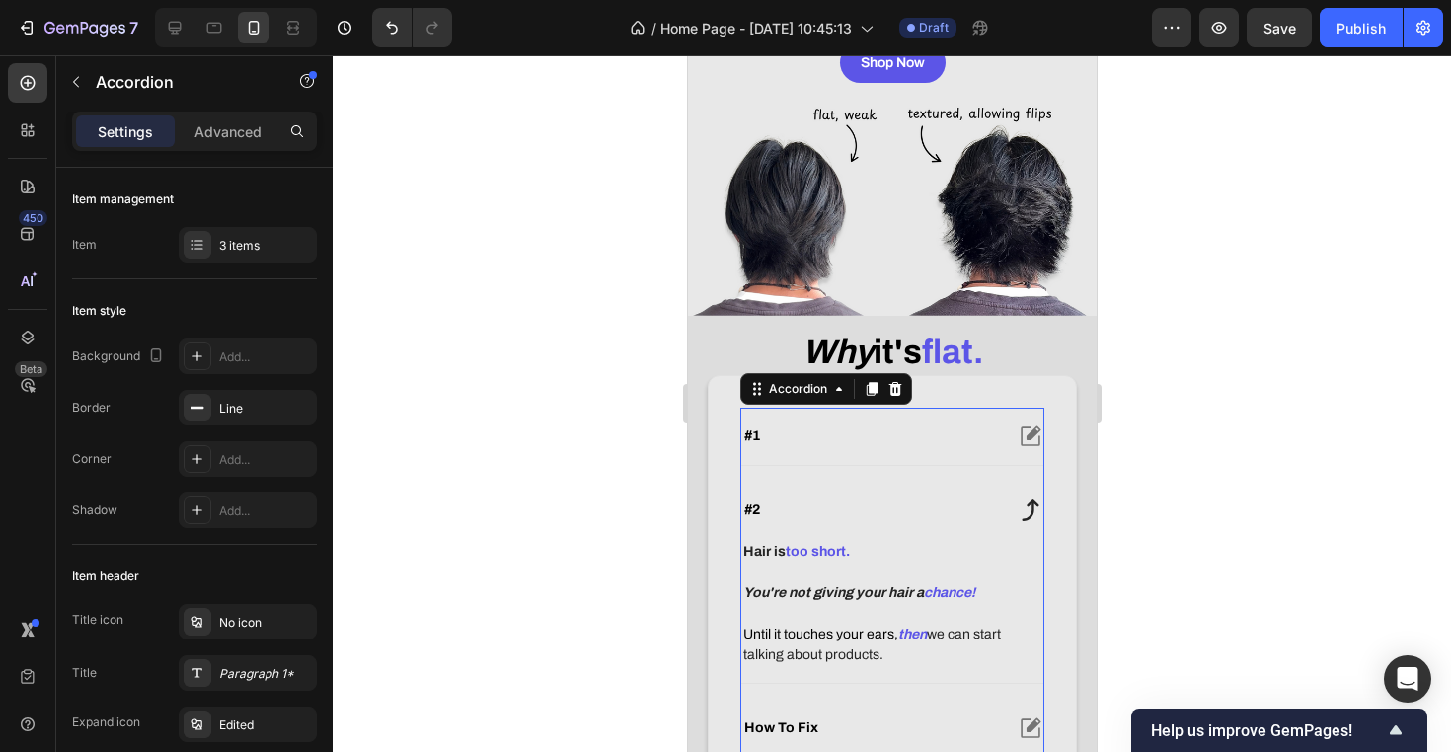
click at [910, 522] on div "#2" at bounding box center [870, 510] width 261 height 24
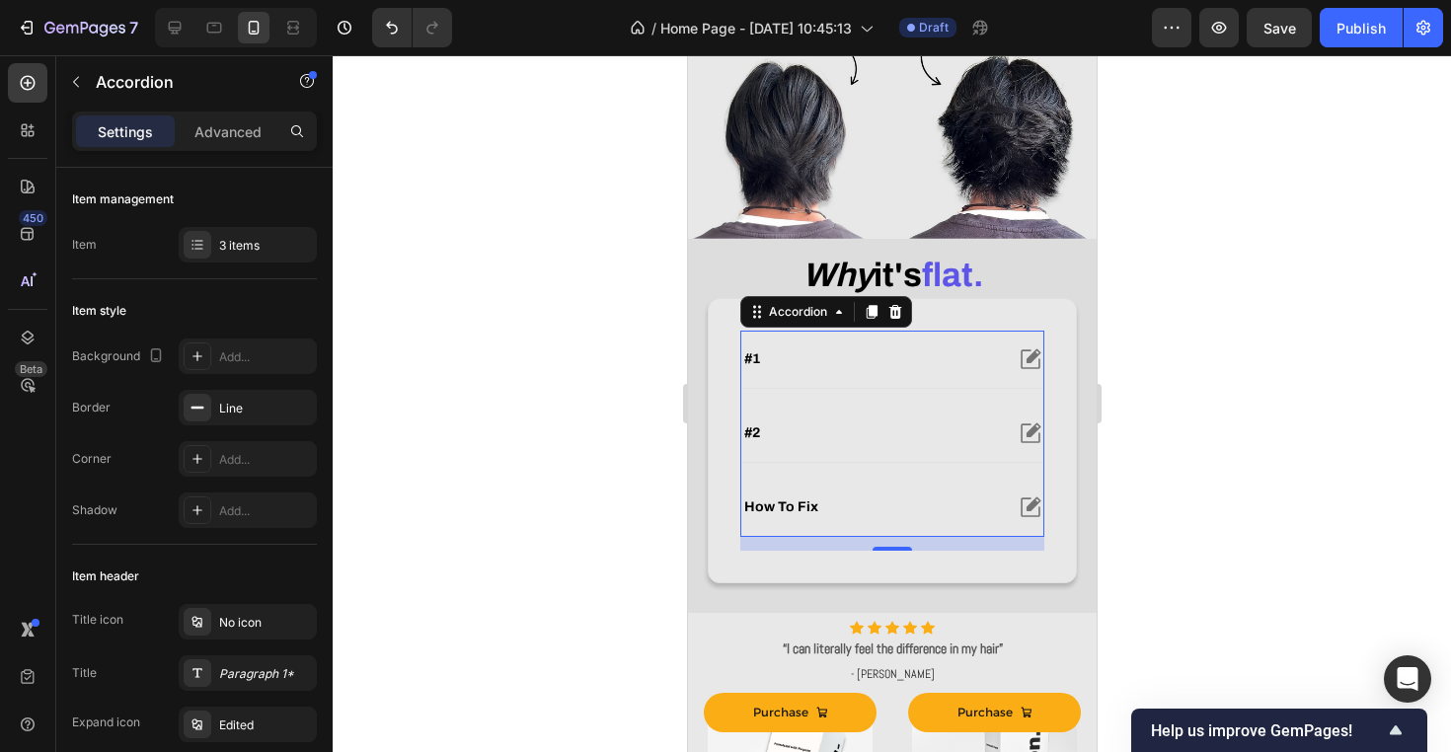
scroll to position [502, 0]
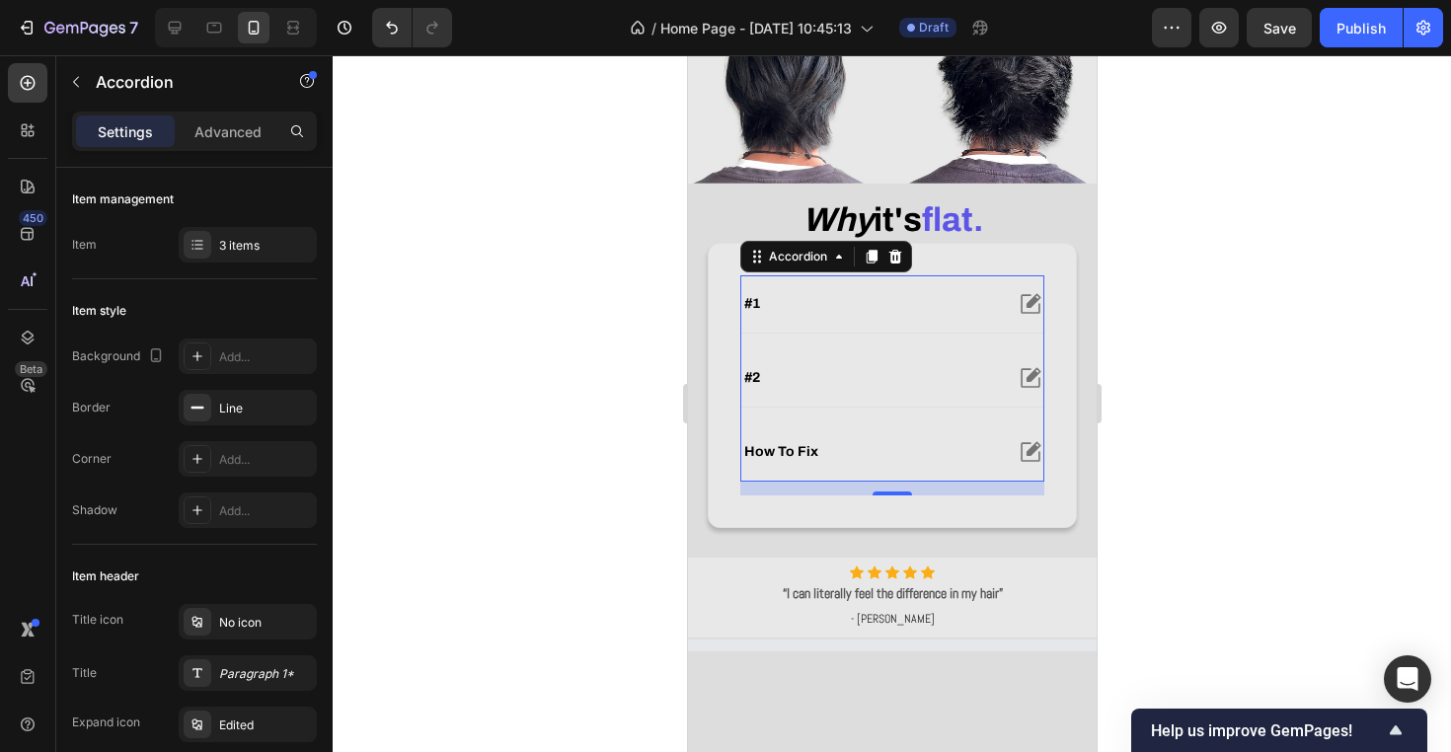
click at [889, 464] on div "how to fix" at bounding box center [870, 452] width 261 height 24
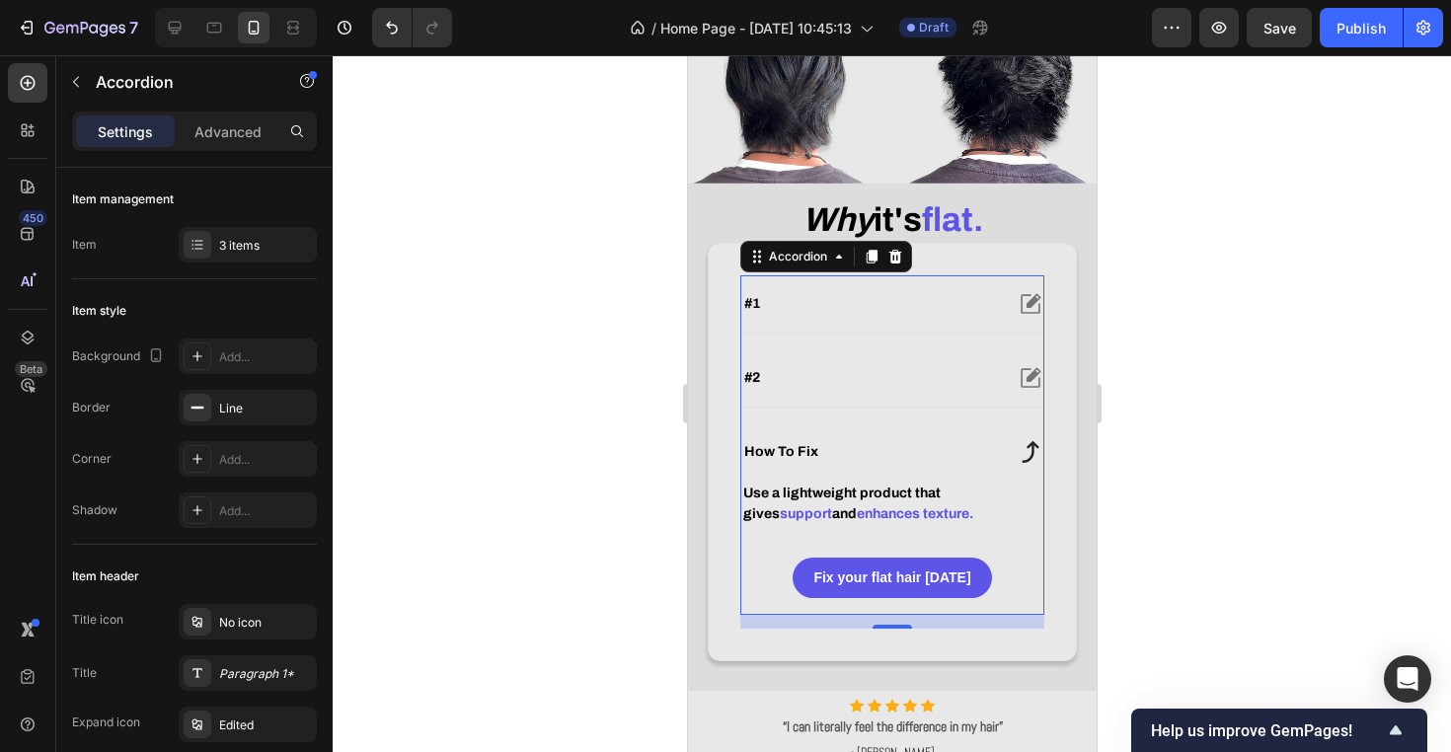
click at [889, 464] on div "how to fix" at bounding box center [870, 452] width 261 height 24
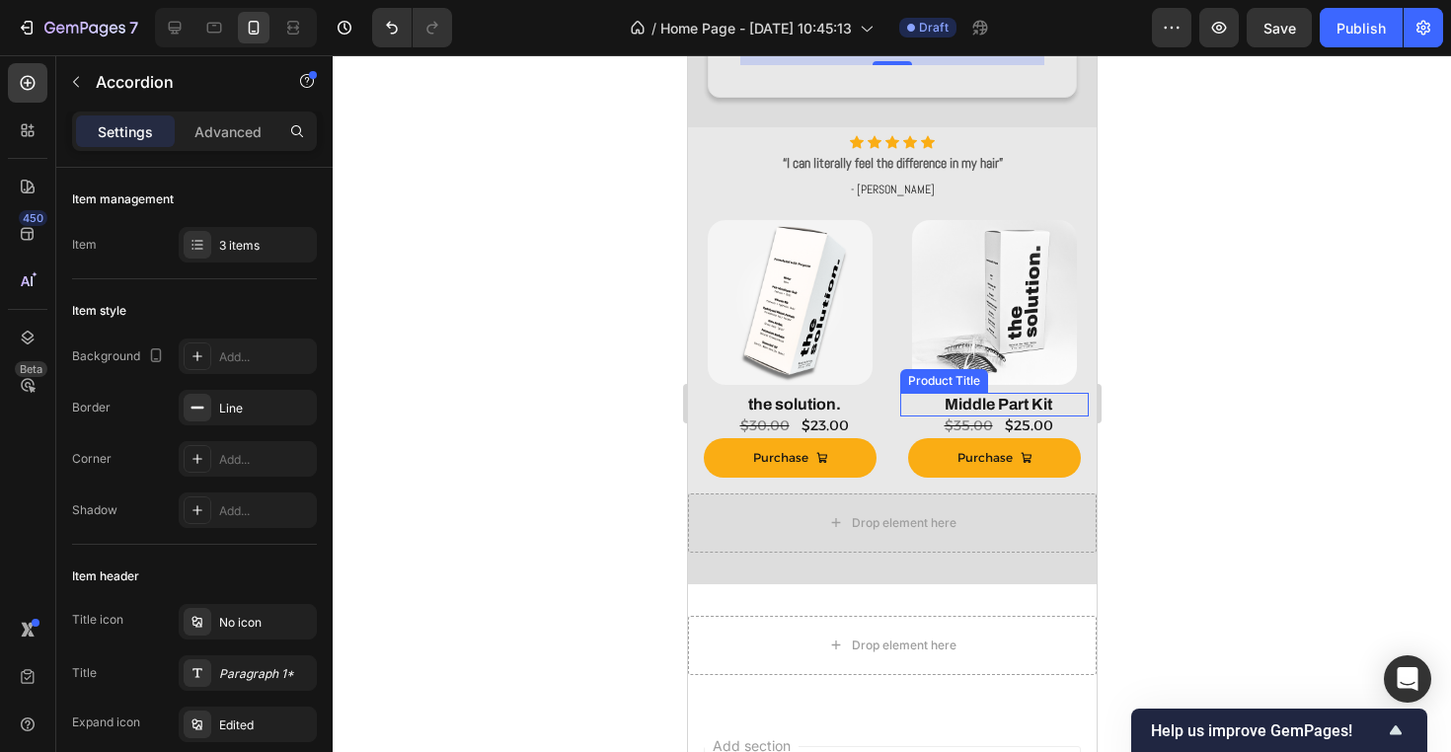
scroll to position [971, 0]
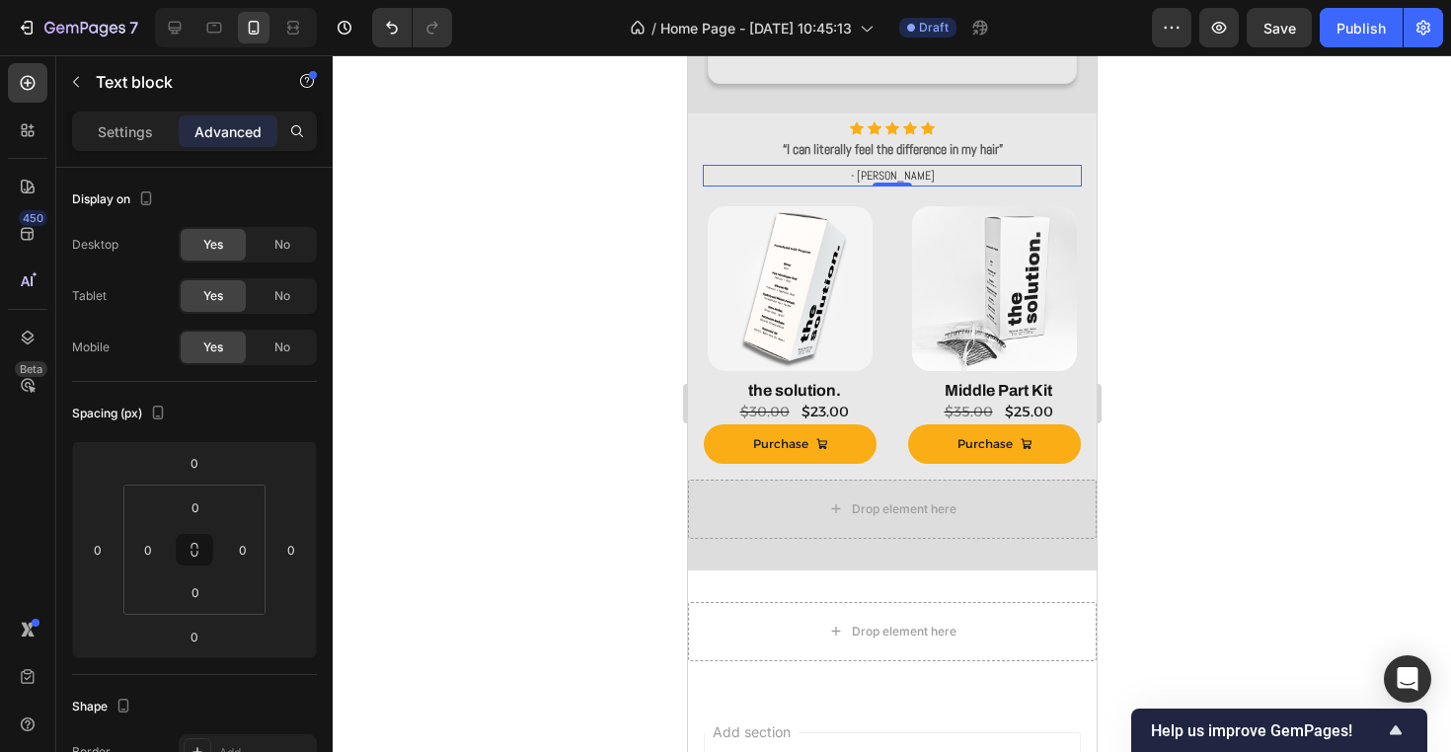
click at [1017, 177] on p "- [PERSON_NAME]" at bounding box center [891, 176] width 375 height 18
click at [995, 196] on div "Product Images" at bounding box center [993, 282] width 189 height 177
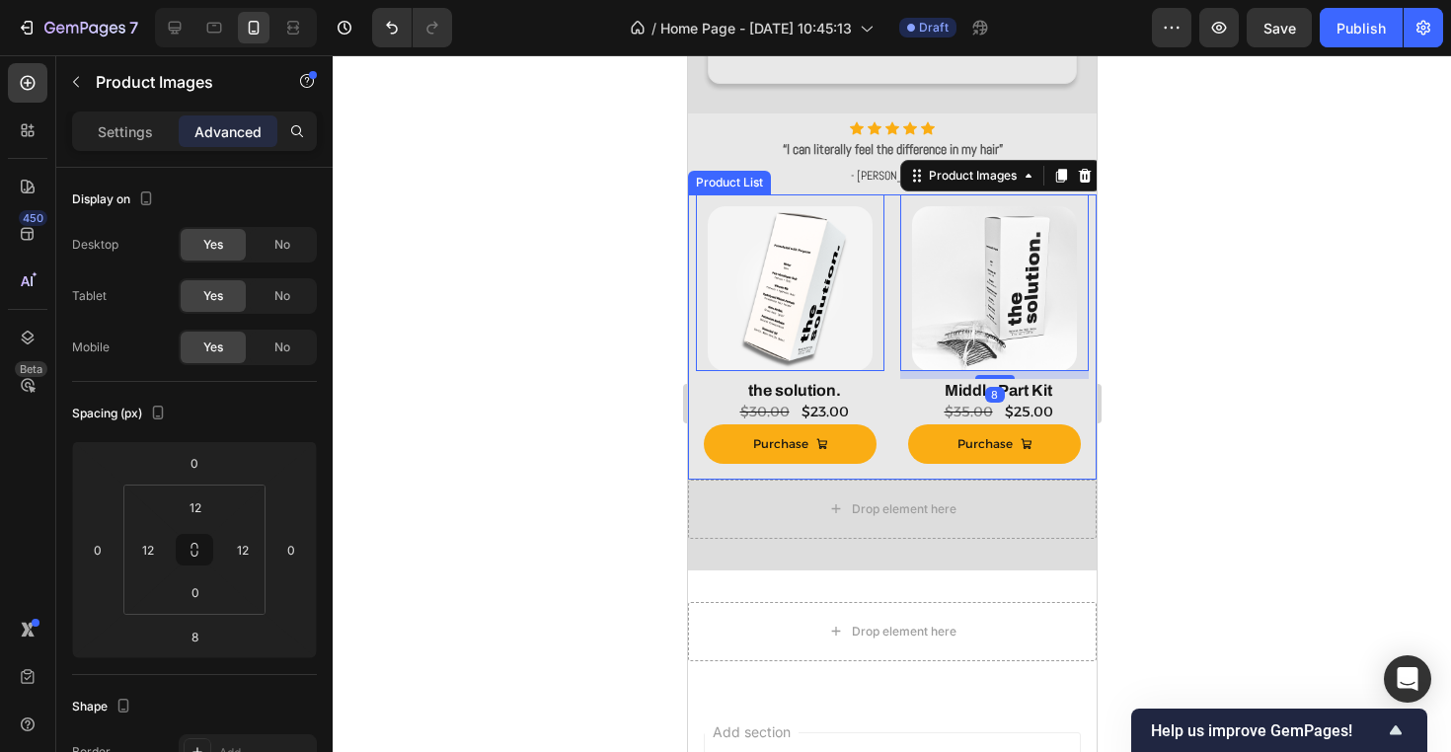
click at [888, 191] on icon at bounding box center [891, 195] width 16 height 16
click at [1272, 186] on div at bounding box center [892, 403] width 1118 height 697
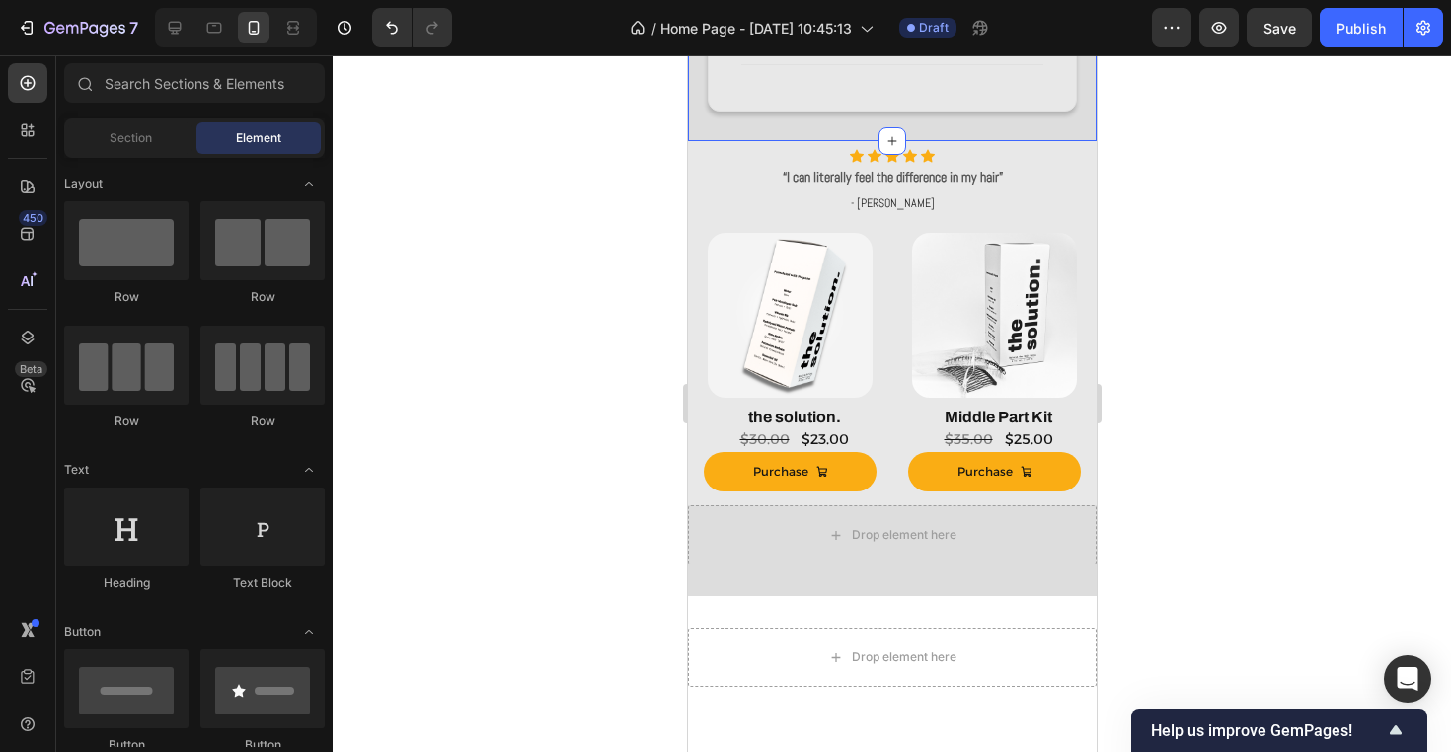
scroll to position [972, 0]
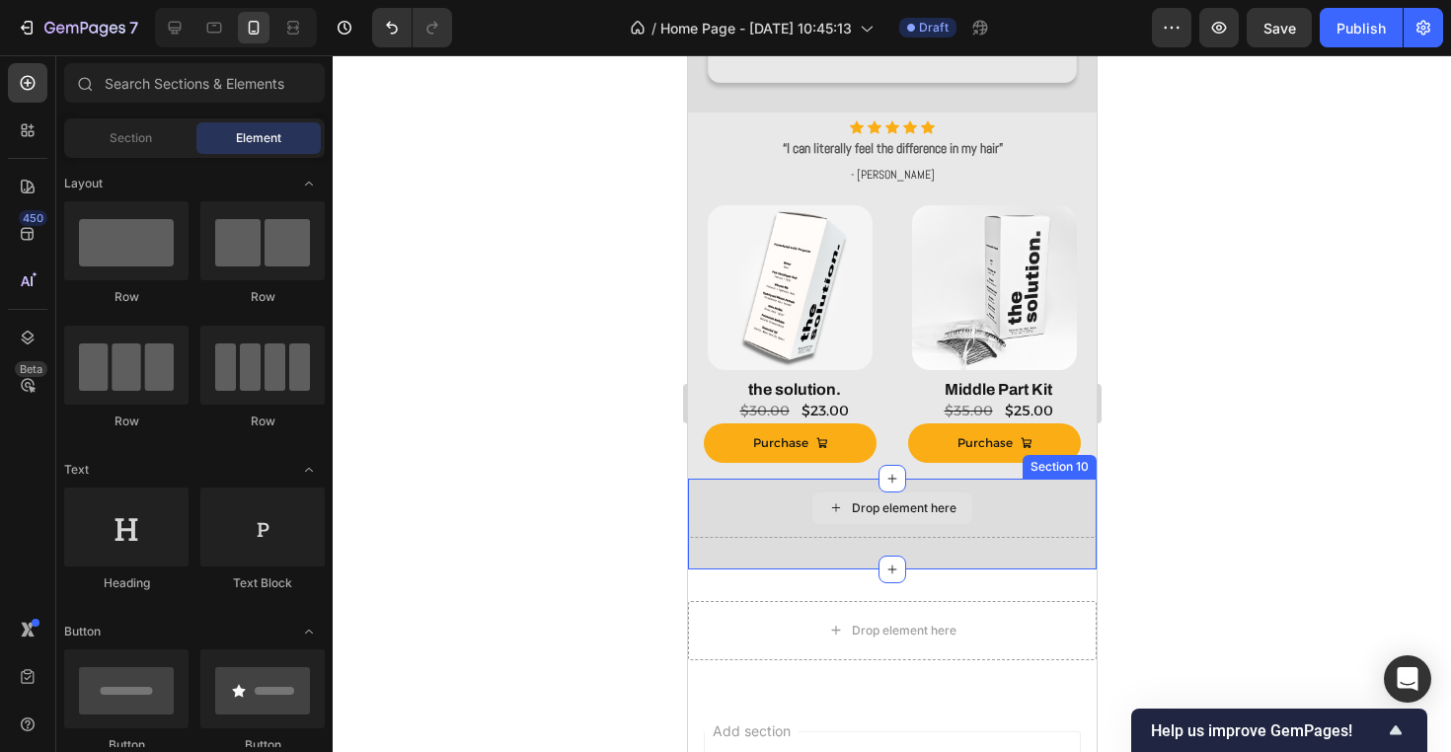
click at [924, 514] on div "Drop element here" at bounding box center [891, 508] width 160 height 32
click at [570, 568] on div at bounding box center [892, 403] width 1118 height 697
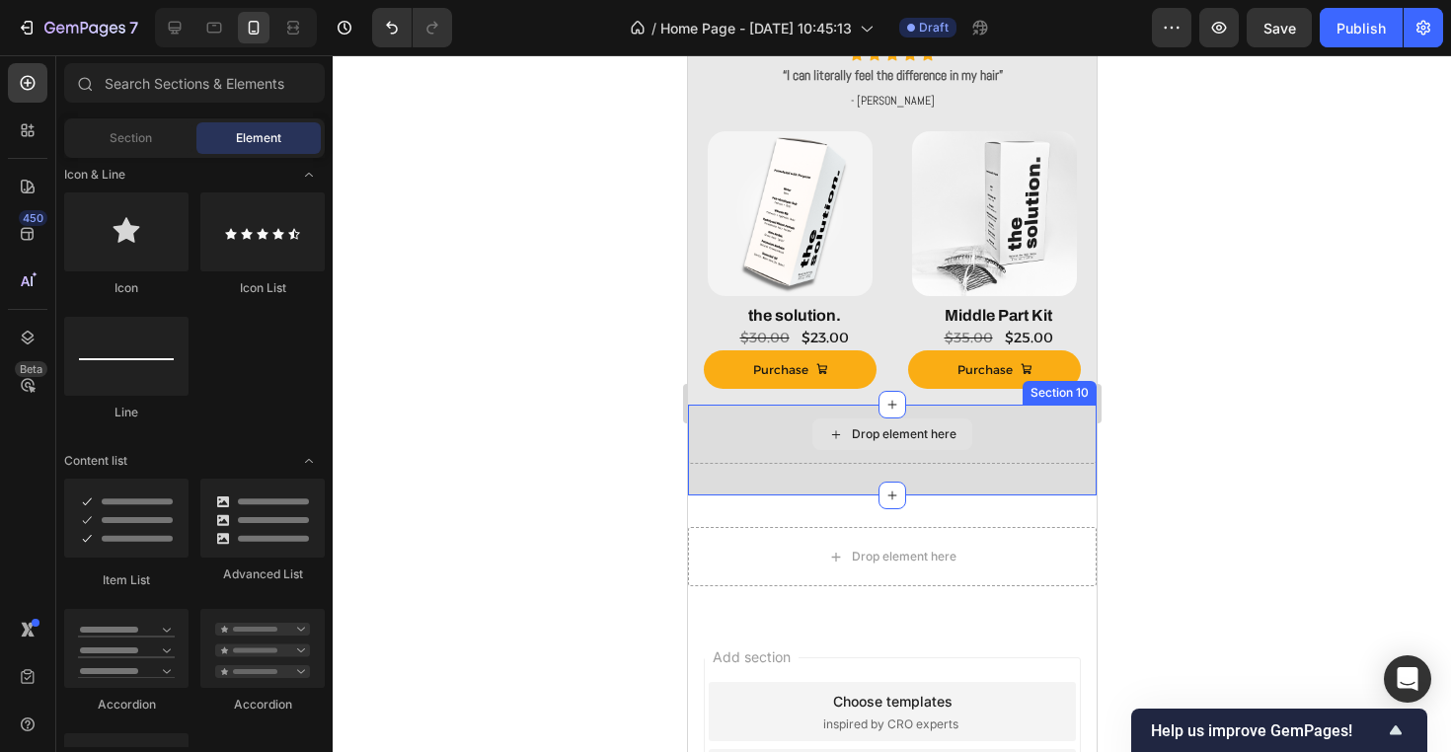
scroll to position [1047, 0]
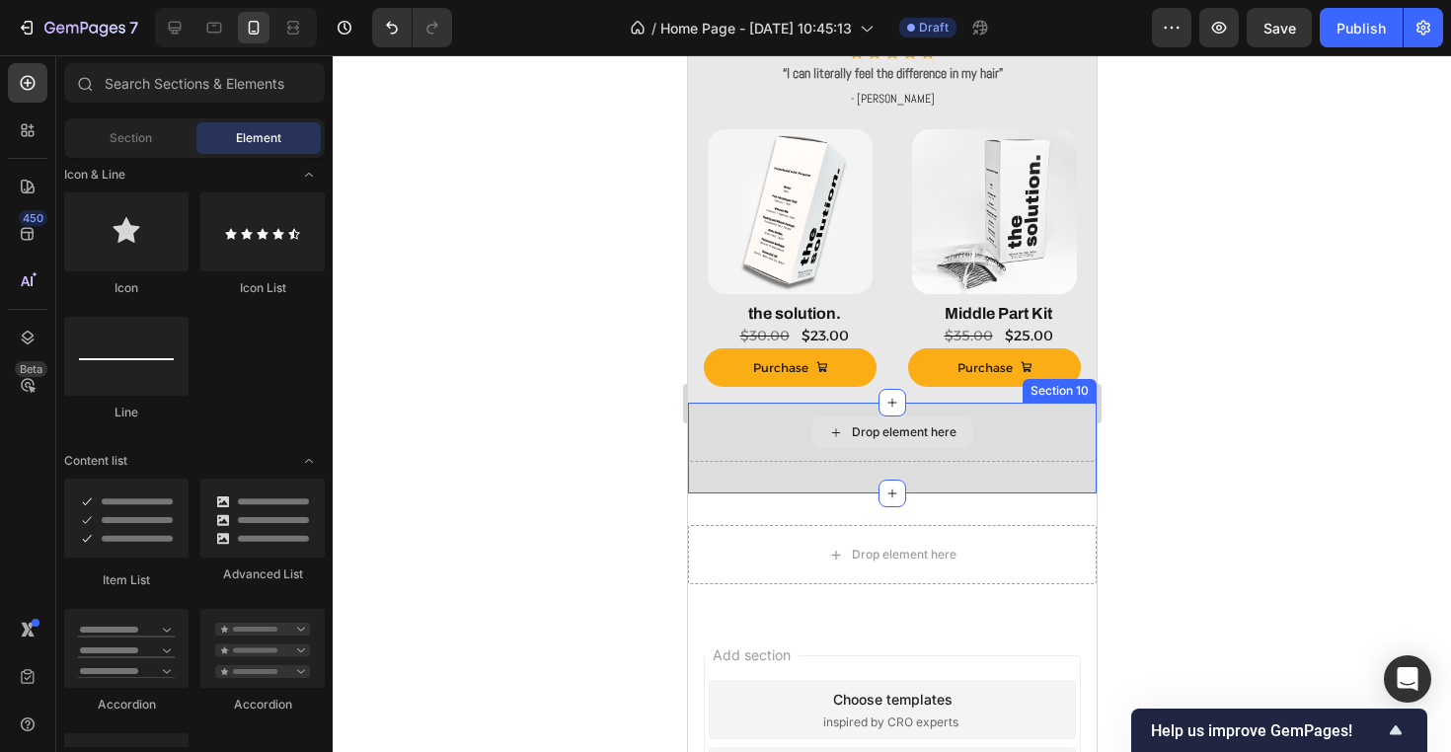
click at [1044, 440] on div "Drop element here" at bounding box center [891, 432] width 409 height 59
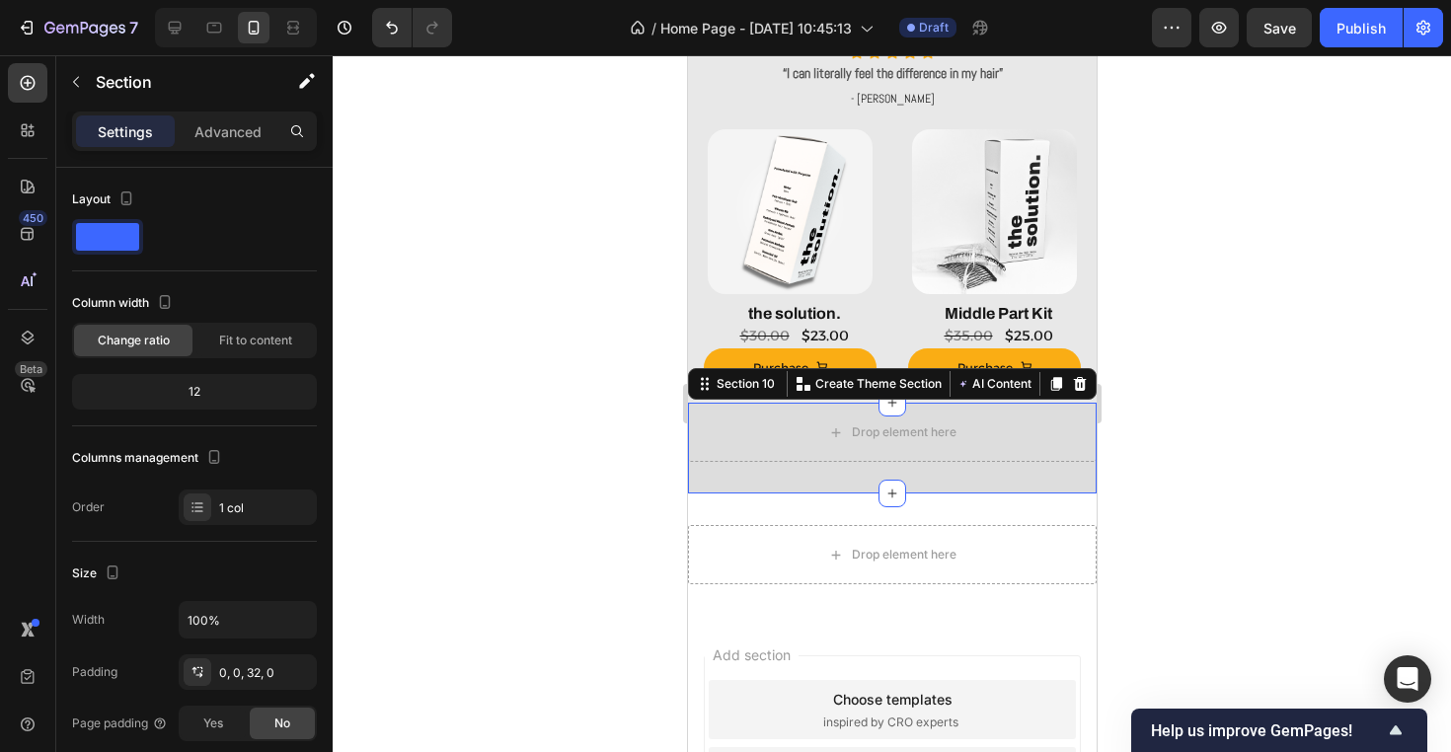
click at [526, 404] on div at bounding box center [892, 403] width 1118 height 697
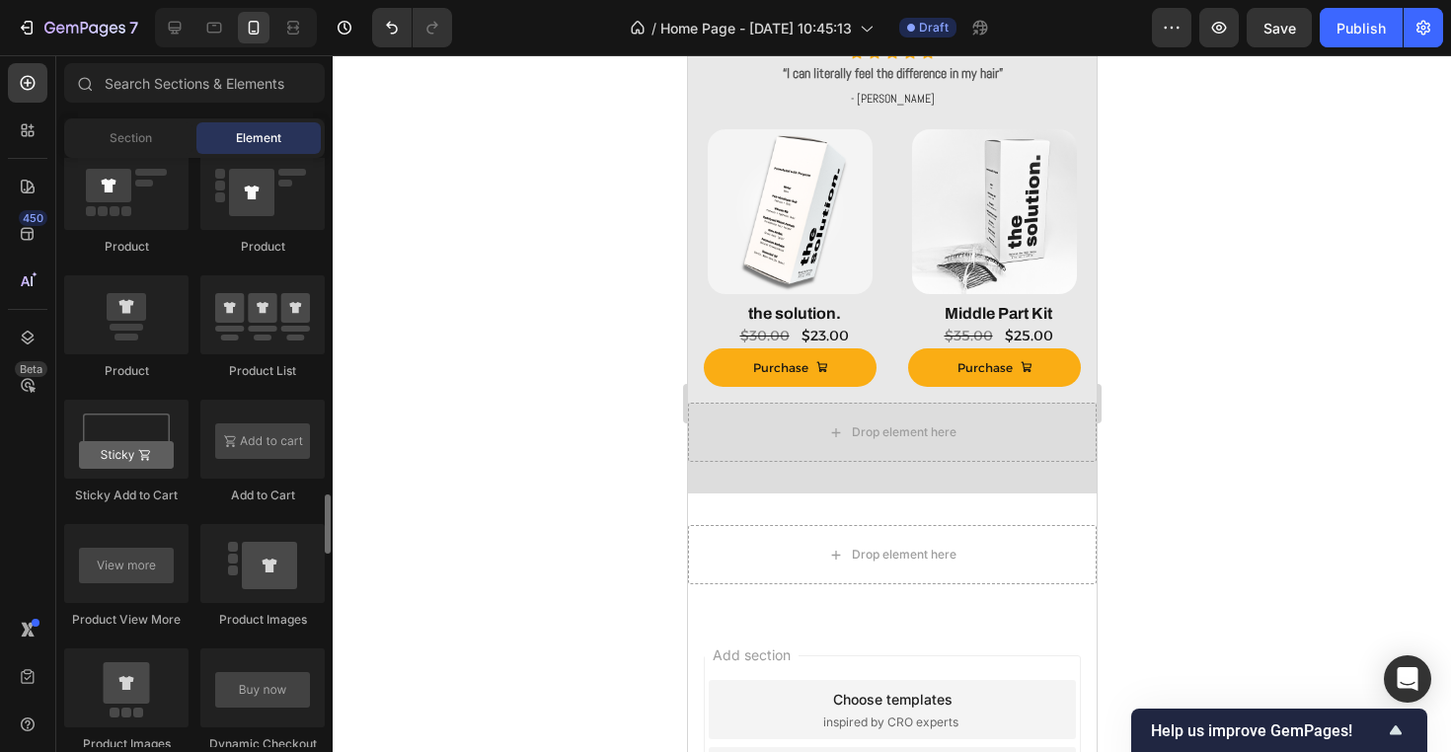
scroll to position [2635, 0]
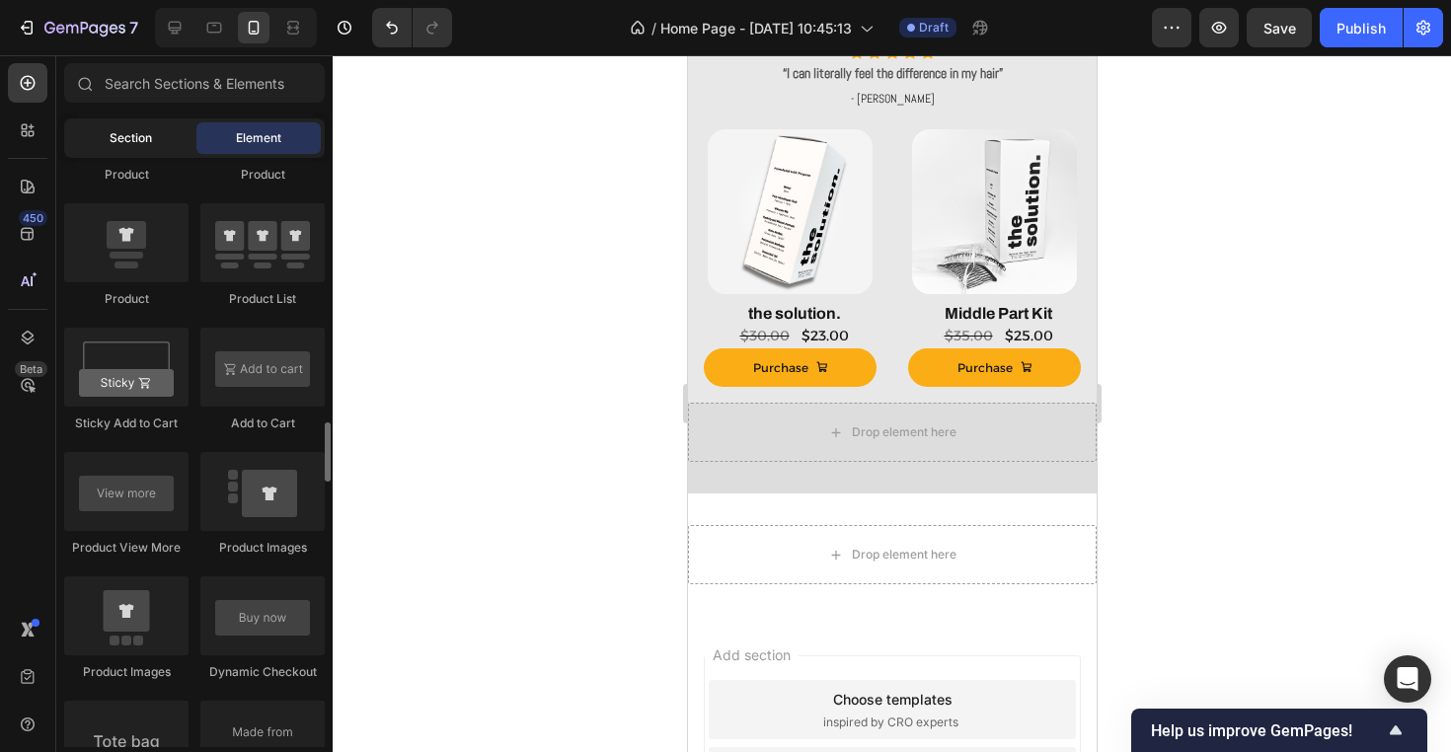
click at [117, 148] on div "Section" at bounding box center [130, 138] width 124 height 32
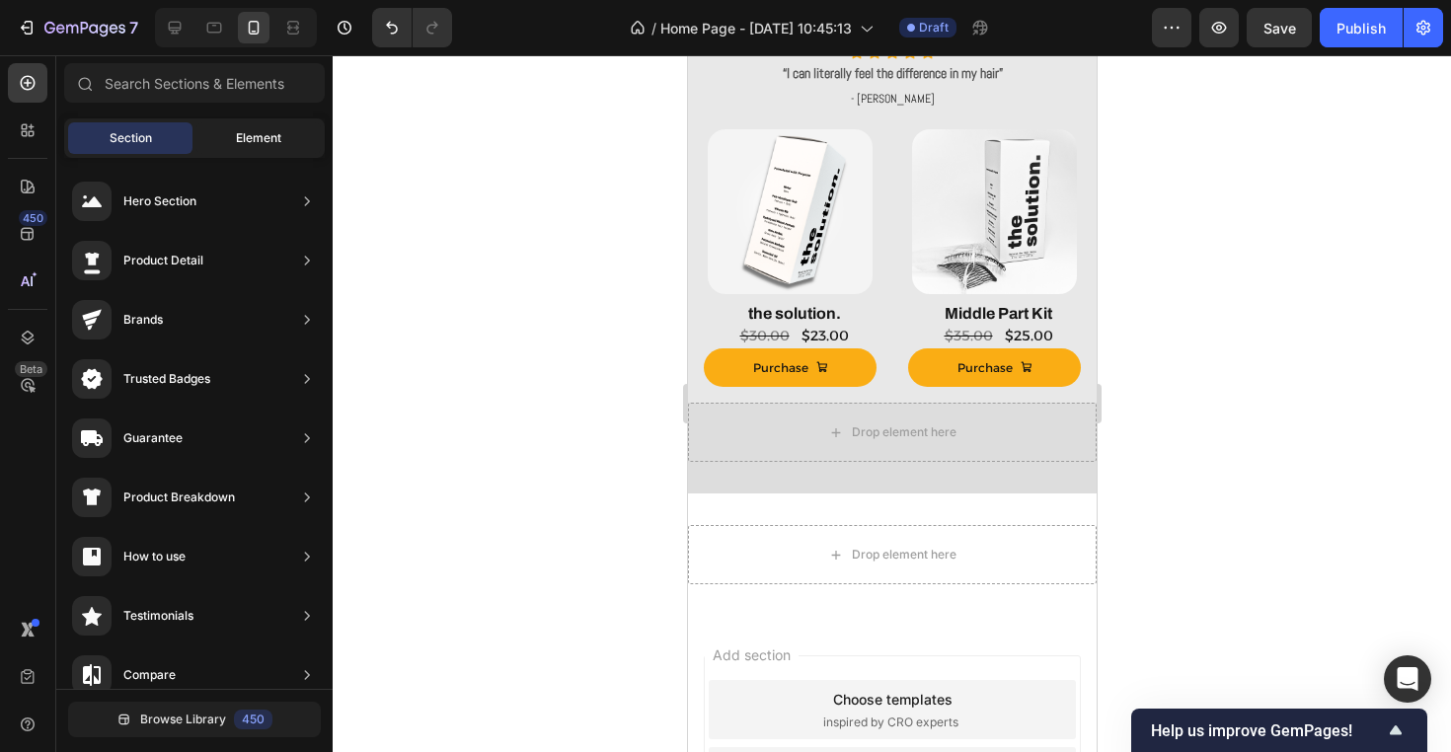
click at [230, 134] on div "Element" at bounding box center [258, 138] width 124 height 32
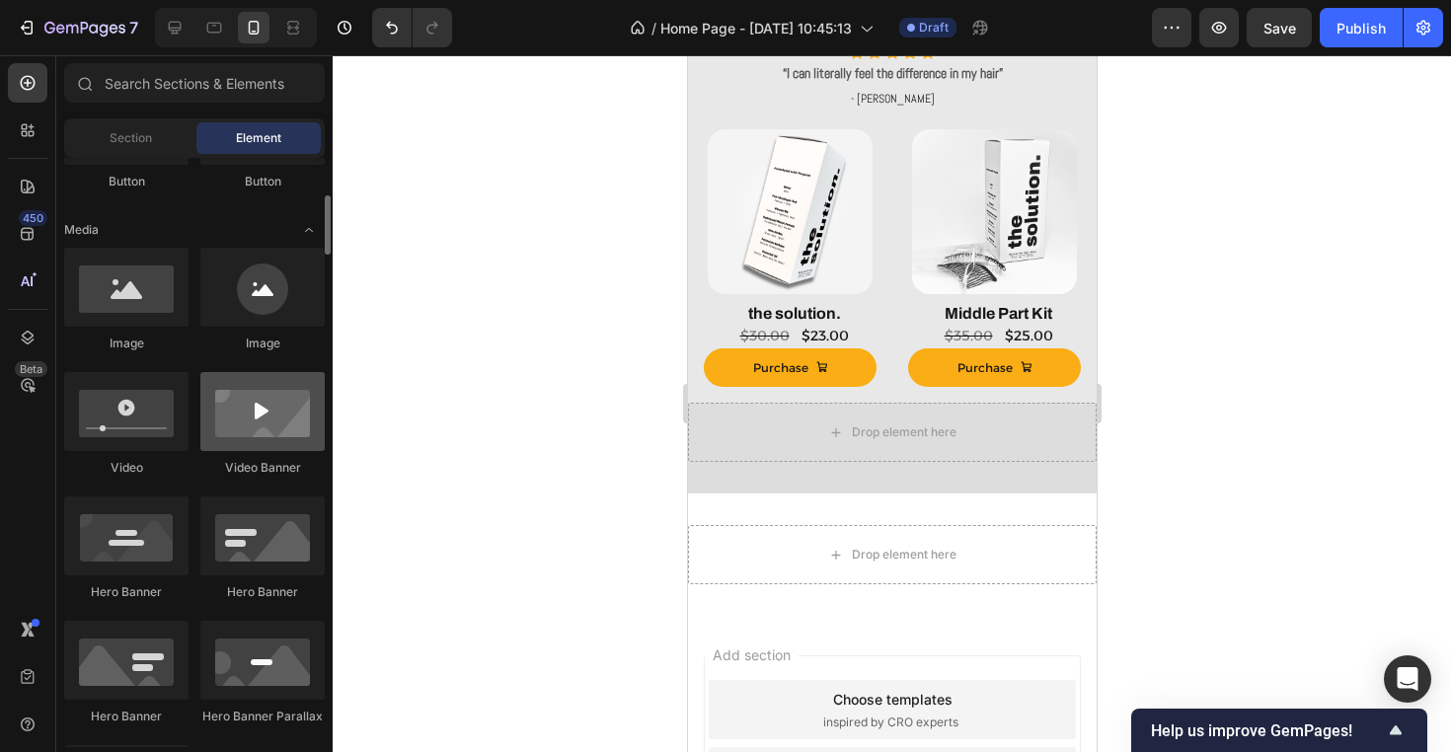
scroll to position [579, 0]
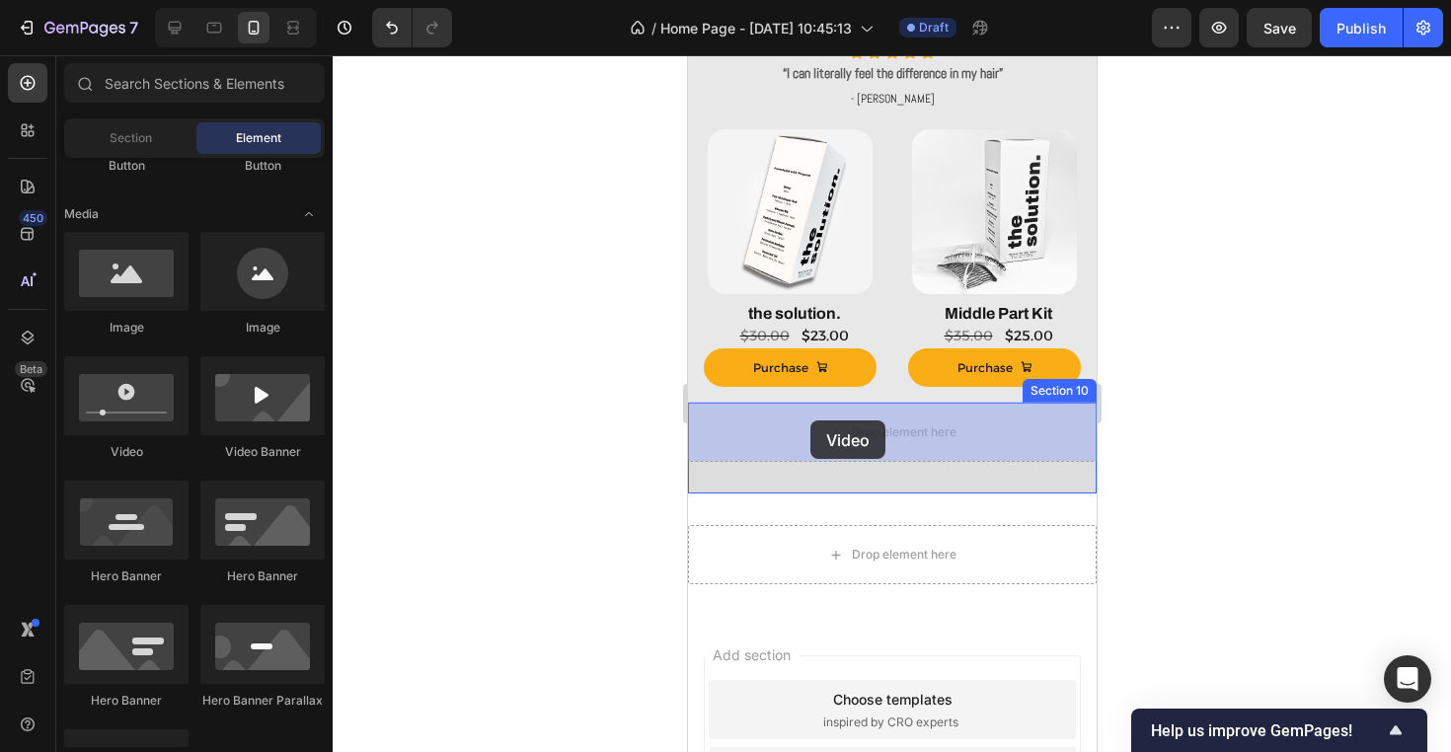
drag, startPoint x: 811, startPoint y: 472, endPoint x: 807, endPoint y: 410, distance: 62.3
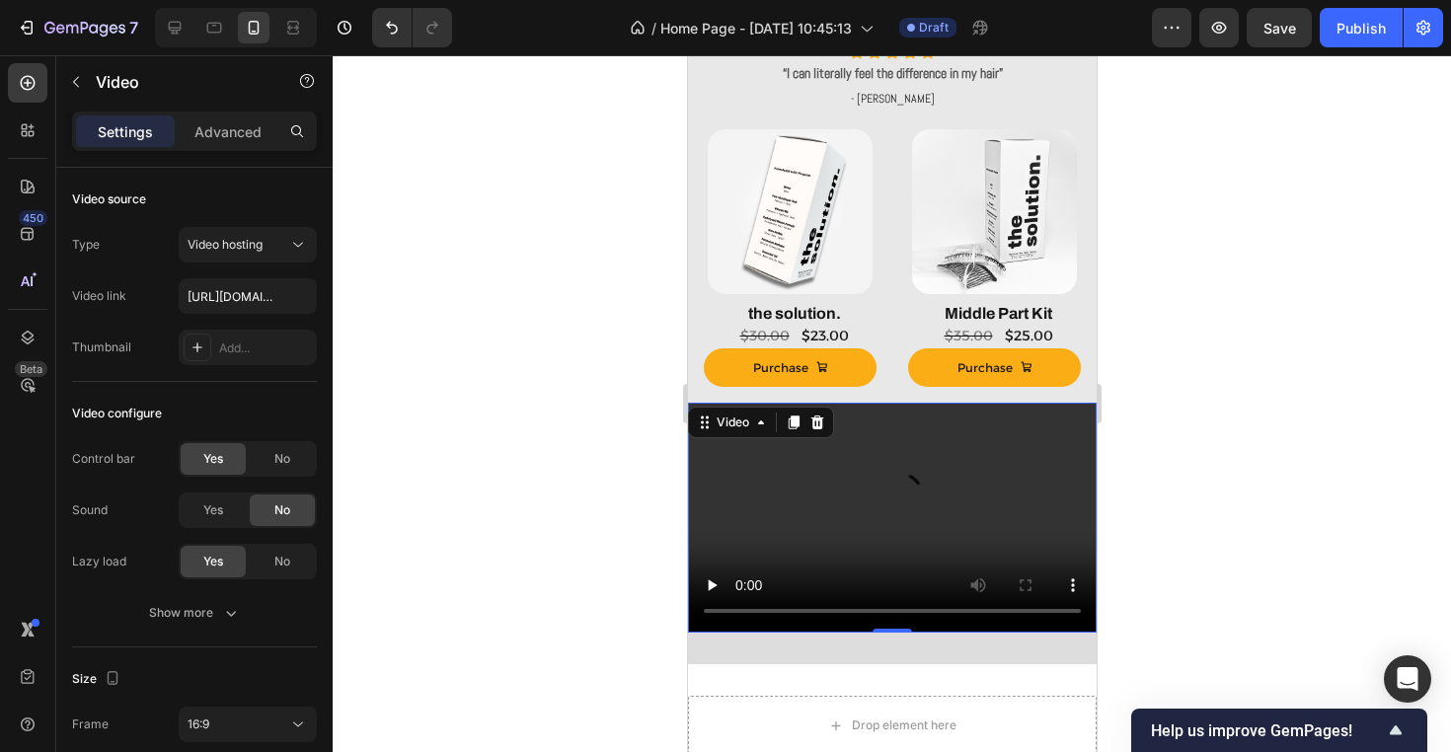
click at [571, 520] on div at bounding box center [892, 403] width 1118 height 697
click at [841, 544] on video at bounding box center [891, 518] width 409 height 230
click at [750, 423] on div "Video" at bounding box center [732, 423] width 40 height 18
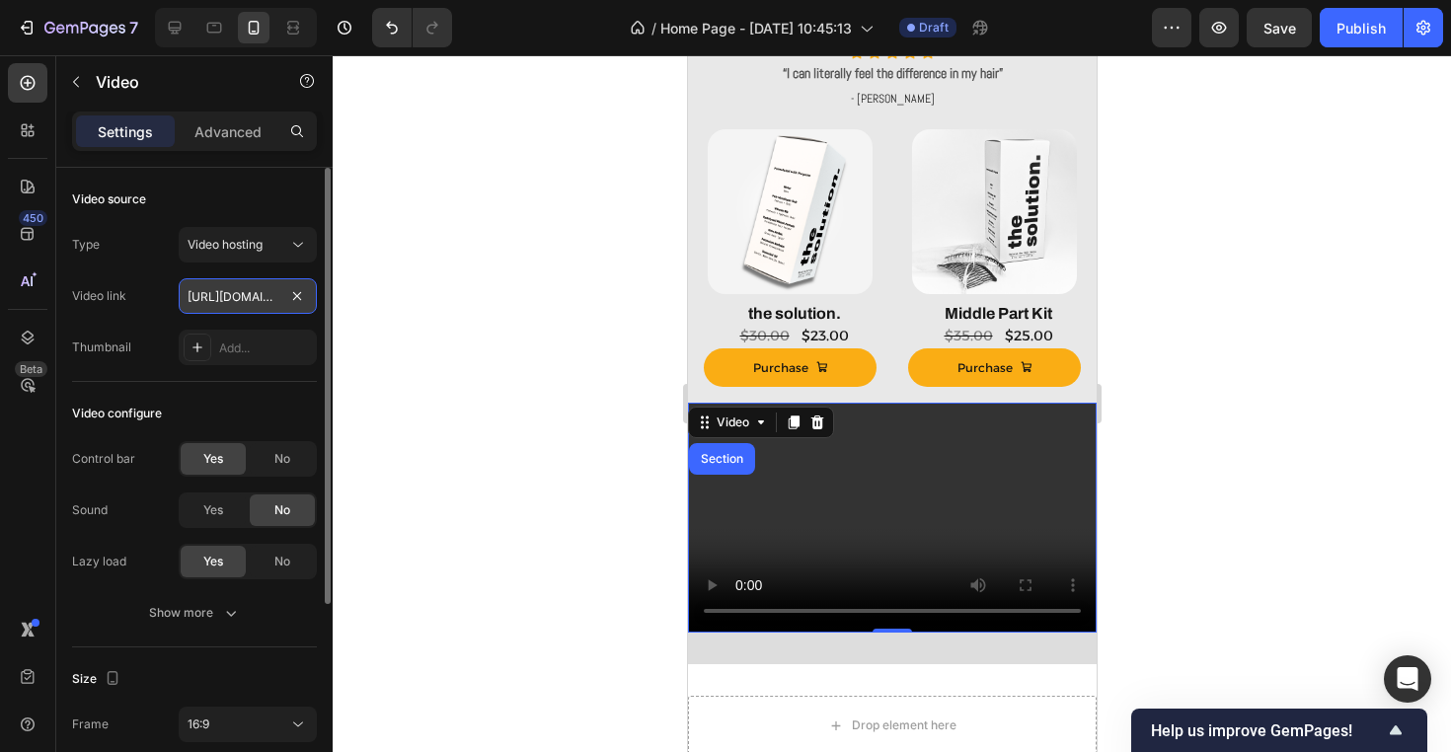
click at [249, 287] on input "https://cdn.shopify.com/videos/c/o/v/2cd3deb506b54b009063f7270ab5cf2e.mp4" at bounding box center [248, 296] width 138 height 36
click at [249, 289] on input "https://cdn.shopify.com/videos/c/o/v/2cd3deb506b54b009063f7270ab5cf2e.mp4" at bounding box center [248, 296] width 138 height 36
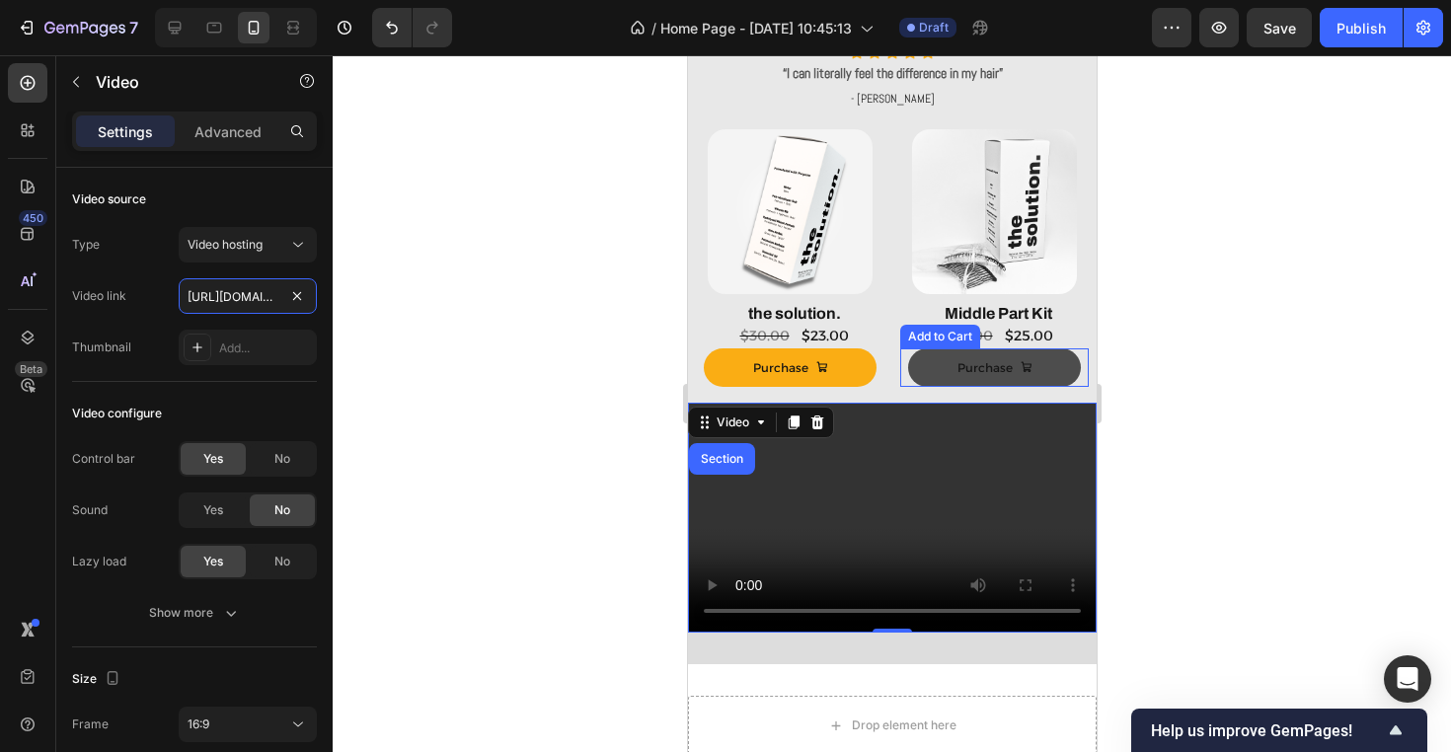
scroll to position [1099, 0]
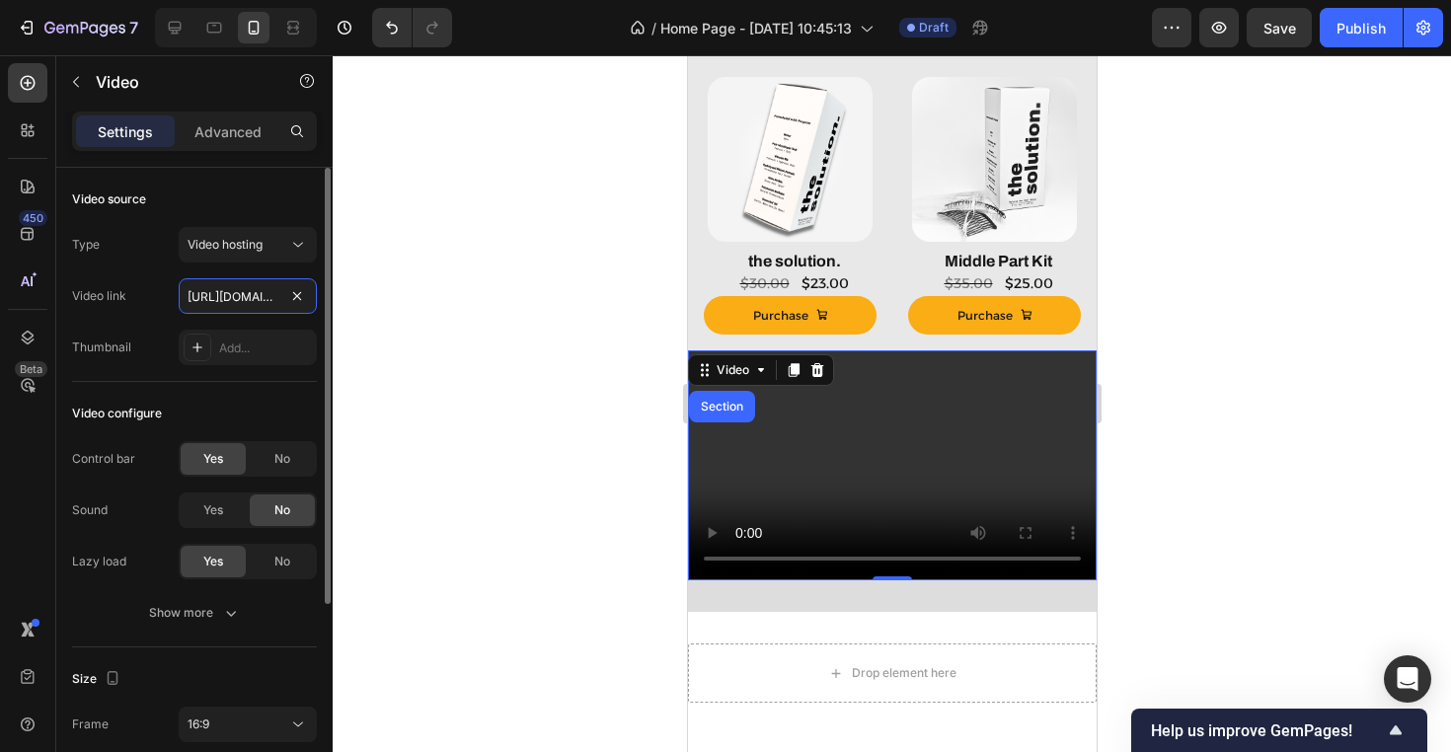
paste input "www.instagram.com/reel/DO3_ty8gY-t/"
type input "https://www.instagram.com/reel/DO3_ty8gY-t/"
click at [493, 280] on div at bounding box center [892, 403] width 1118 height 697
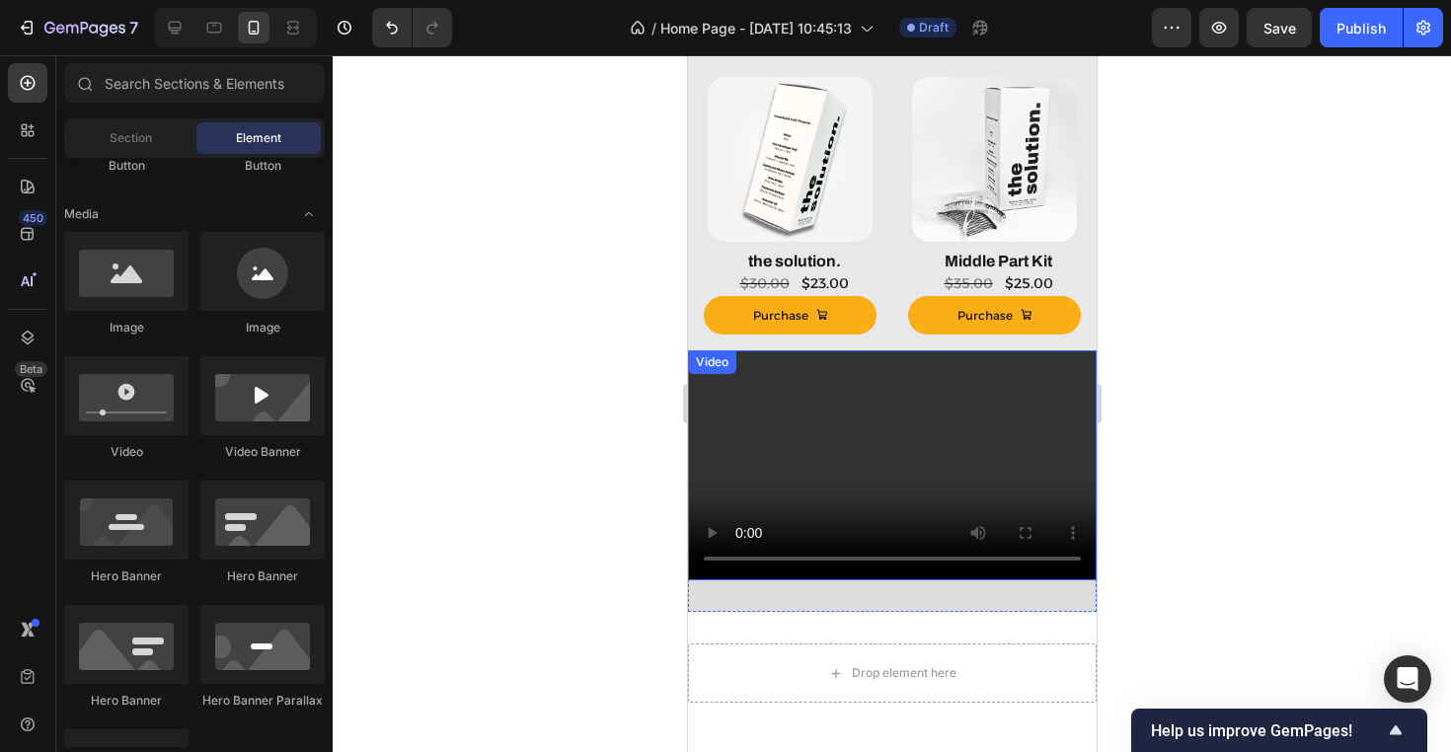
click at [781, 446] on video at bounding box center [891, 465] width 409 height 230
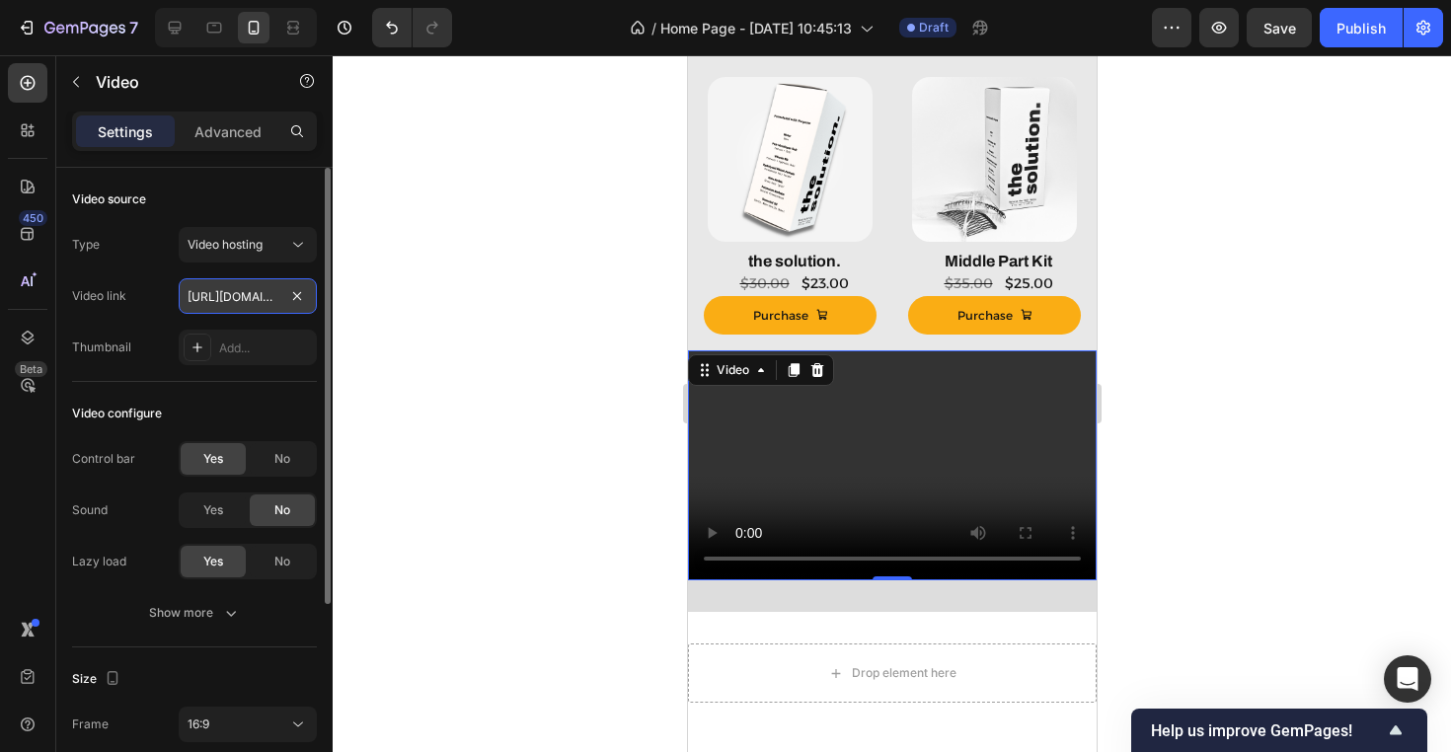
click at [222, 298] on input "https://www.instagram.com/reel/DO3_ty8gY-t/" at bounding box center [248, 296] width 138 height 36
click at [464, 363] on div at bounding box center [892, 403] width 1118 height 697
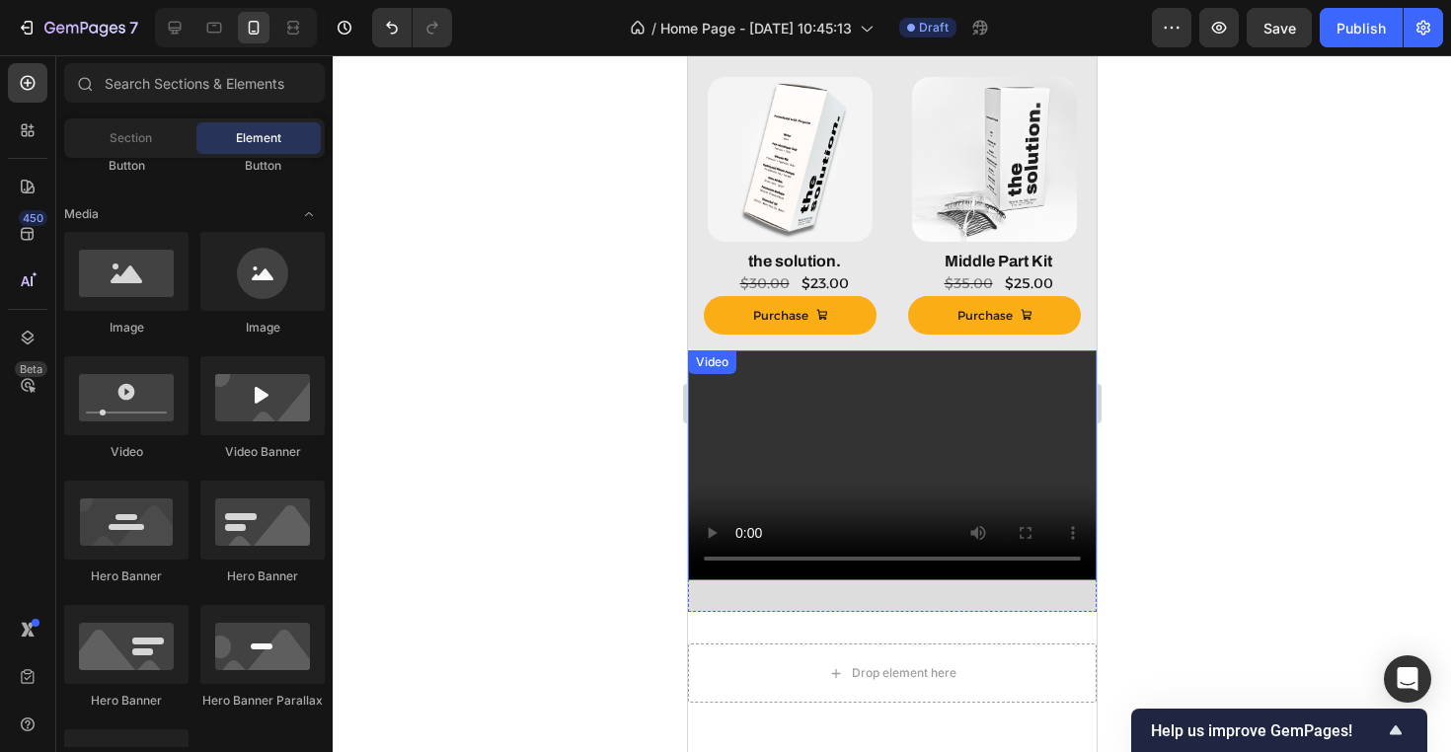
click at [878, 442] on video at bounding box center [891, 465] width 409 height 230
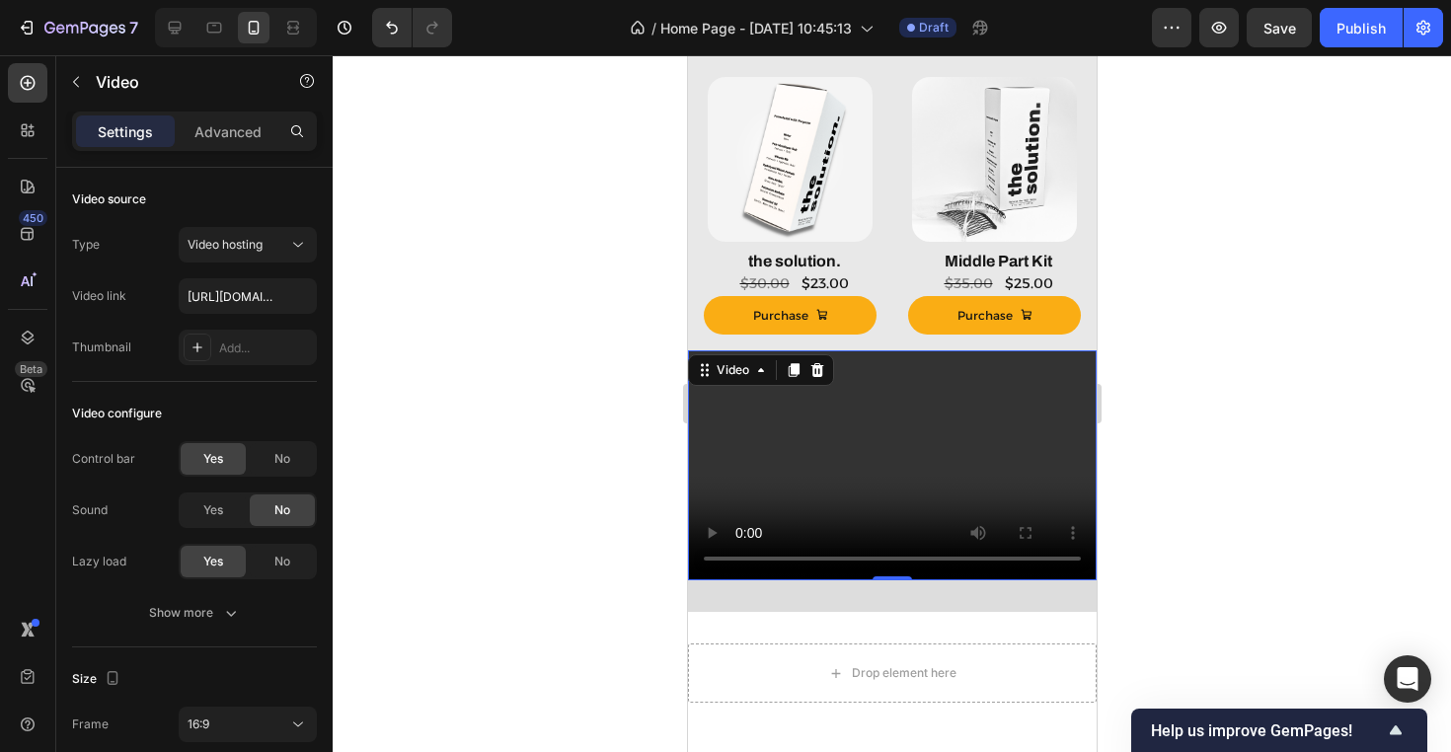
click at [722, 556] on video at bounding box center [891, 465] width 409 height 230
click at [714, 558] on video at bounding box center [891, 465] width 409 height 230
click at [704, 557] on video at bounding box center [891, 465] width 409 height 230
click at [712, 560] on video at bounding box center [891, 465] width 409 height 230
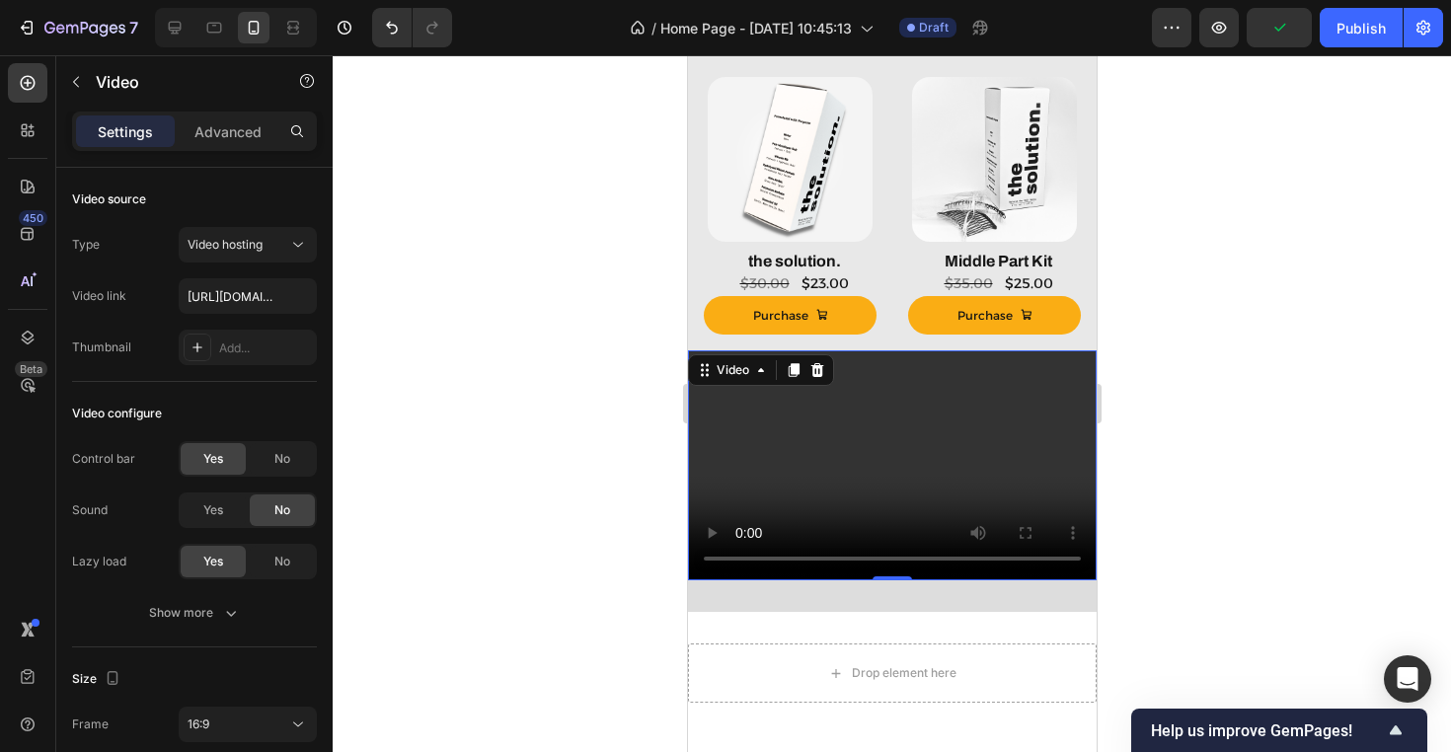
click at [744, 381] on div "Video" at bounding box center [760, 370] width 146 height 32
click at [744, 366] on div "Video" at bounding box center [732, 370] width 40 height 18
click at [1199, 424] on div at bounding box center [892, 403] width 1118 height 697
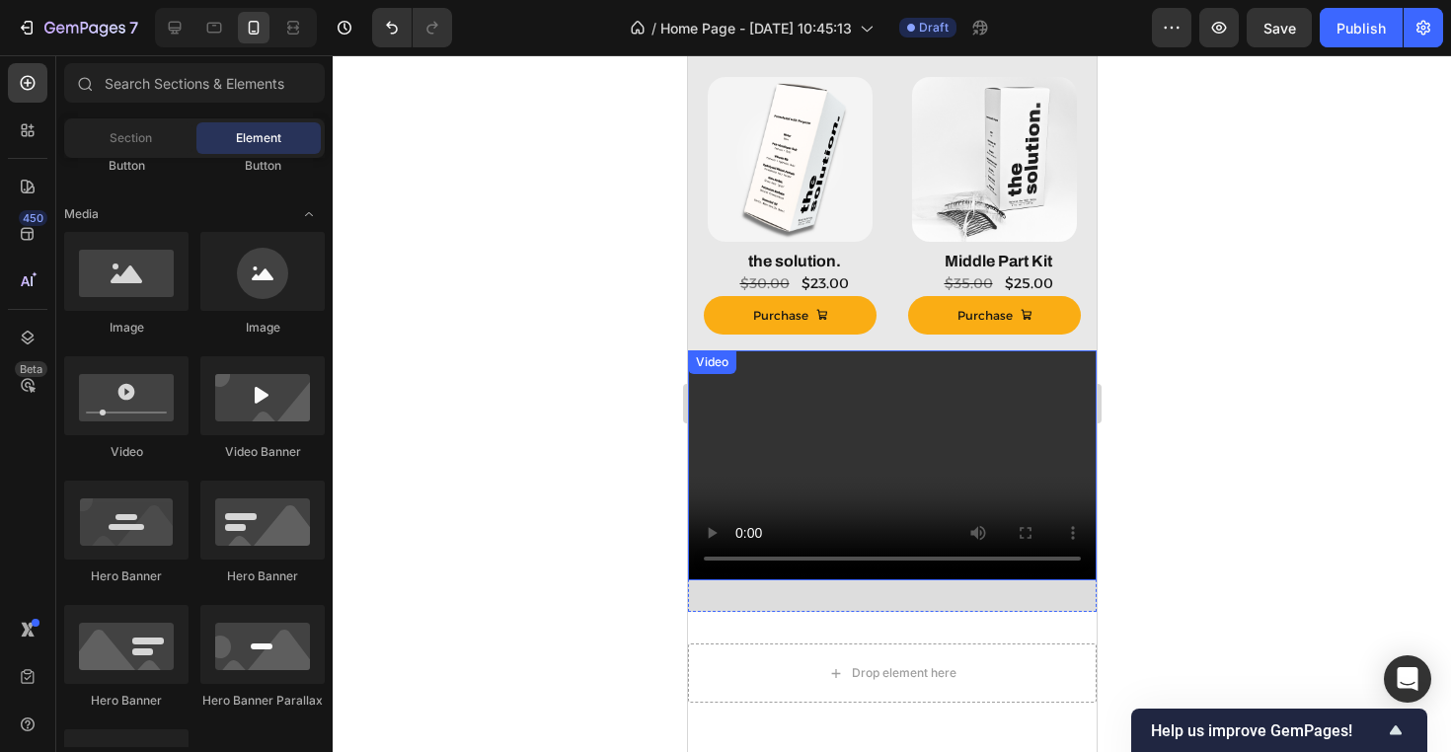
click at [719, 557] on video at bounding box center [891, 465] width 409 height 230
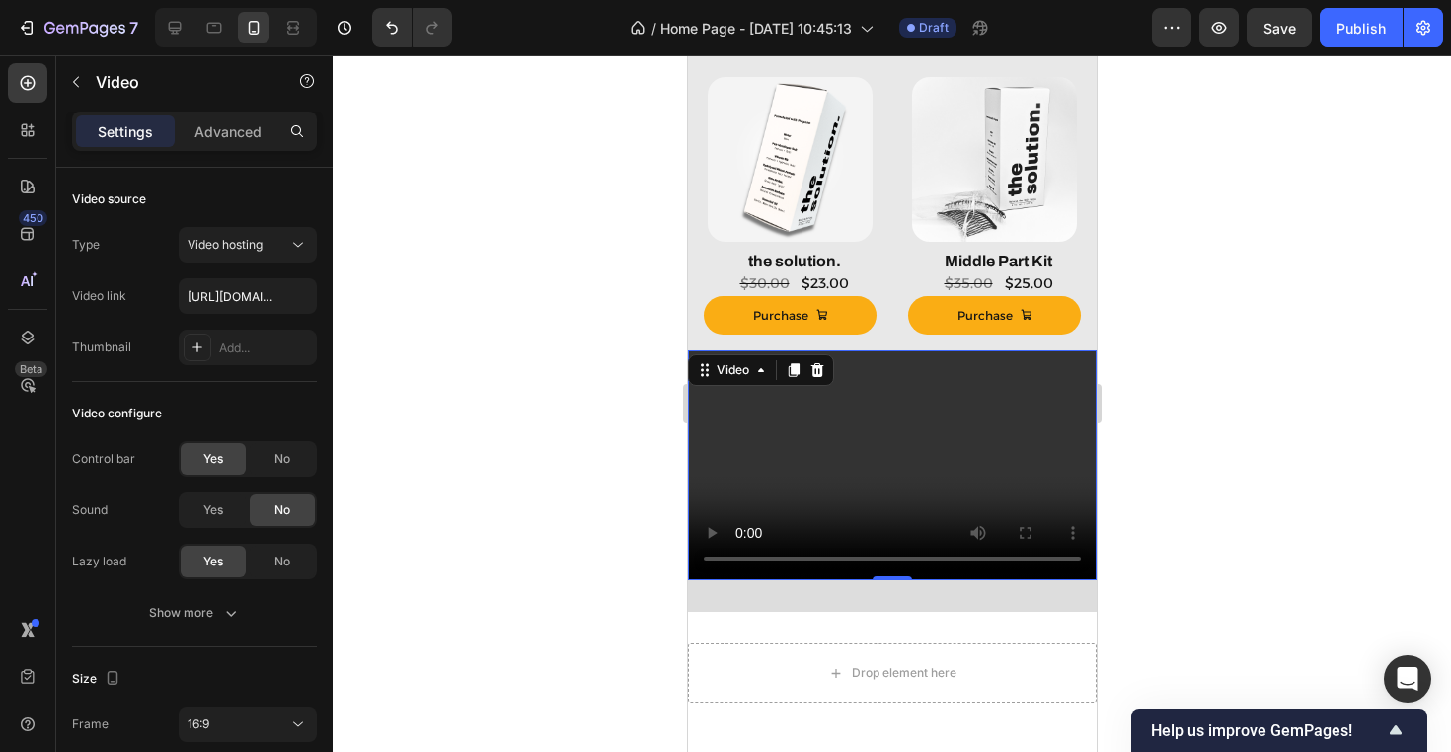
click at [716, 560] on video at bounding box center [891, 465] width 409 height 230
click at [635, 545] on div at bounding box center [892, 403] width 1118 height 697
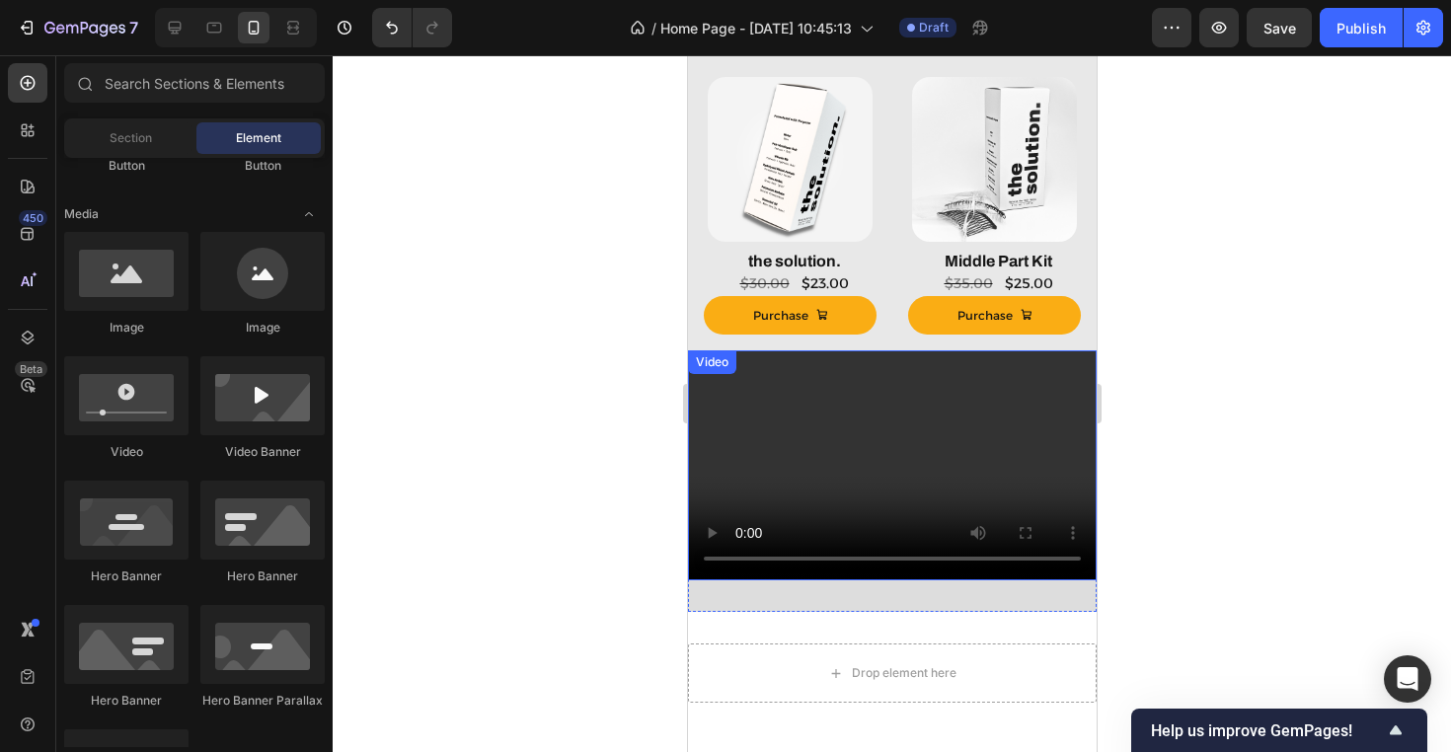
click at [791, 471] on video at bounding box center [891, 465] width 409 height 230
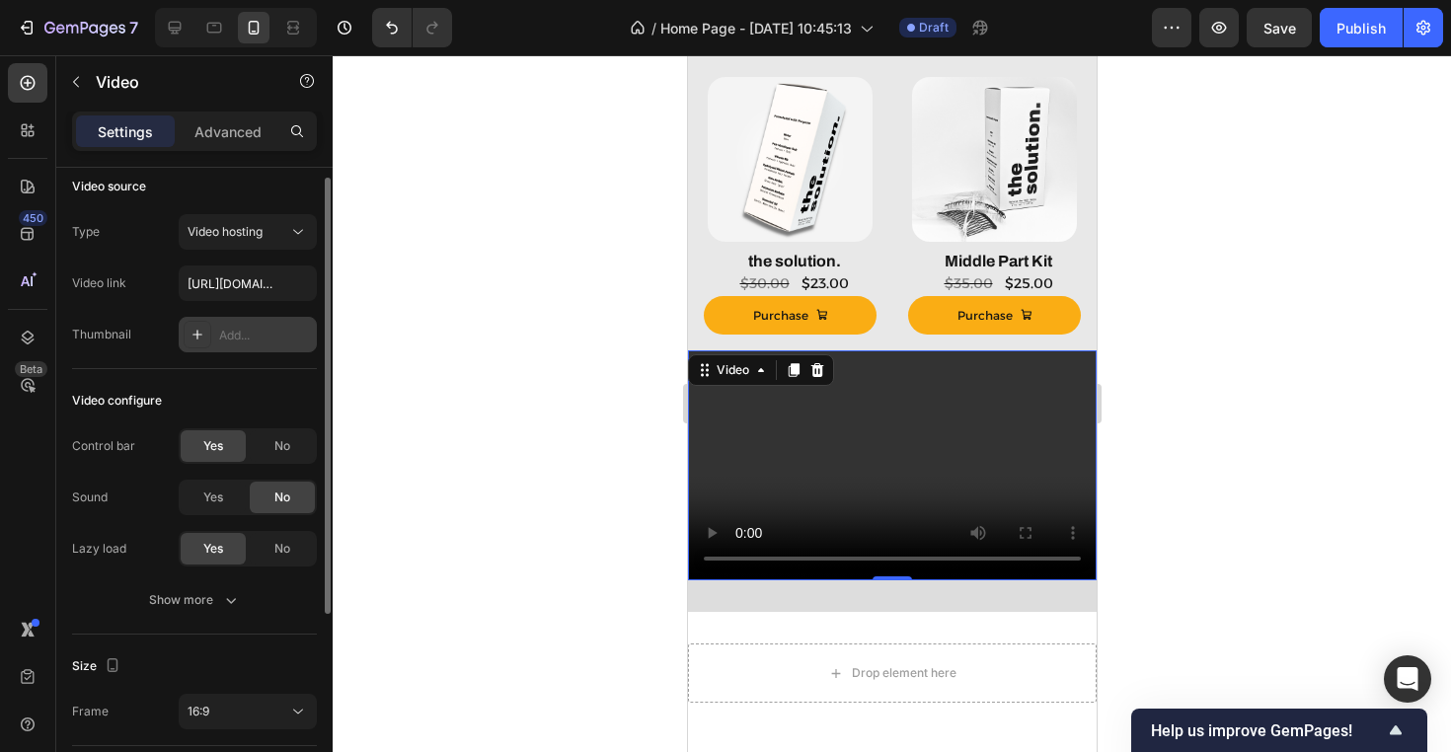
scroll to position [31, 0]
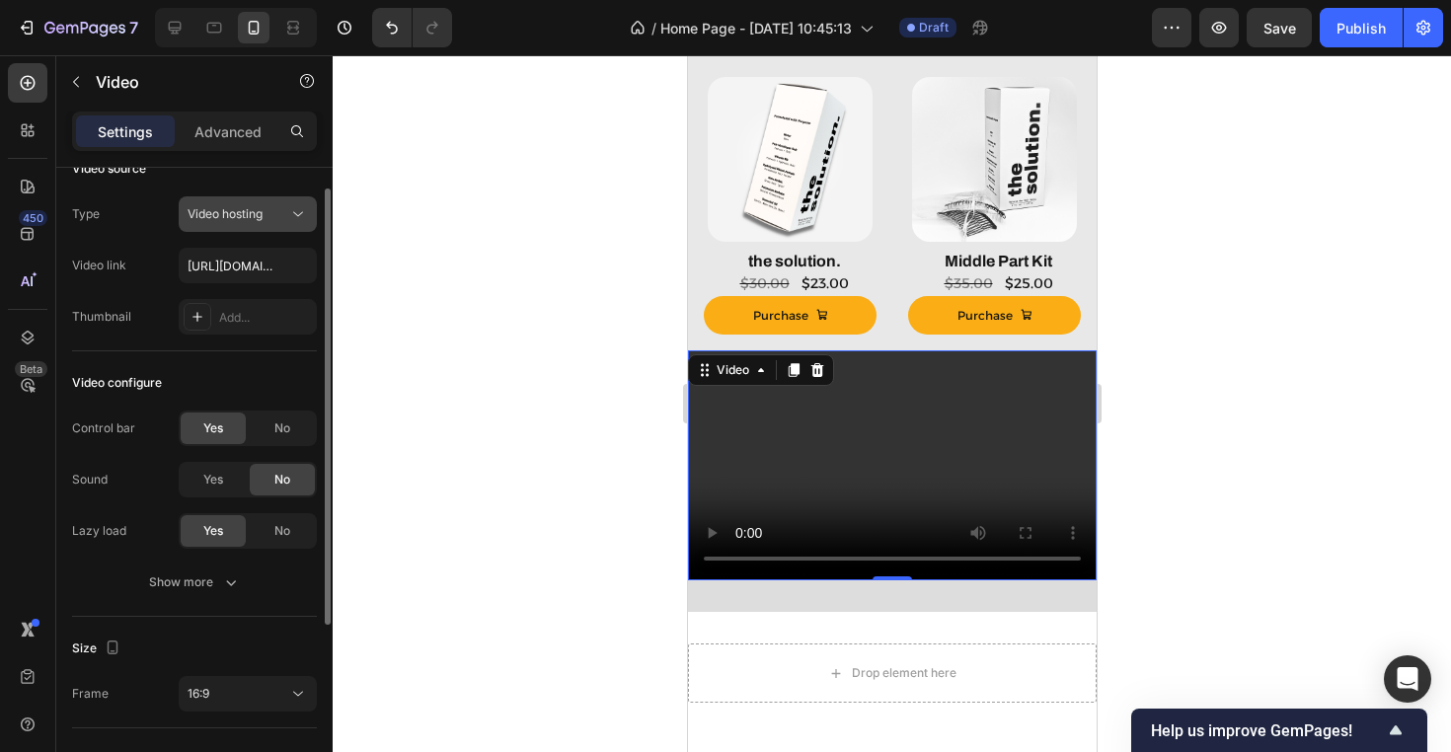
click at [269, 213] on div "Video hosting" at bounding box center [238, 214] width 101 height 18
click at [262, 216] on span "Video hosting" at bounding box center [225, 213] width 75 height 15
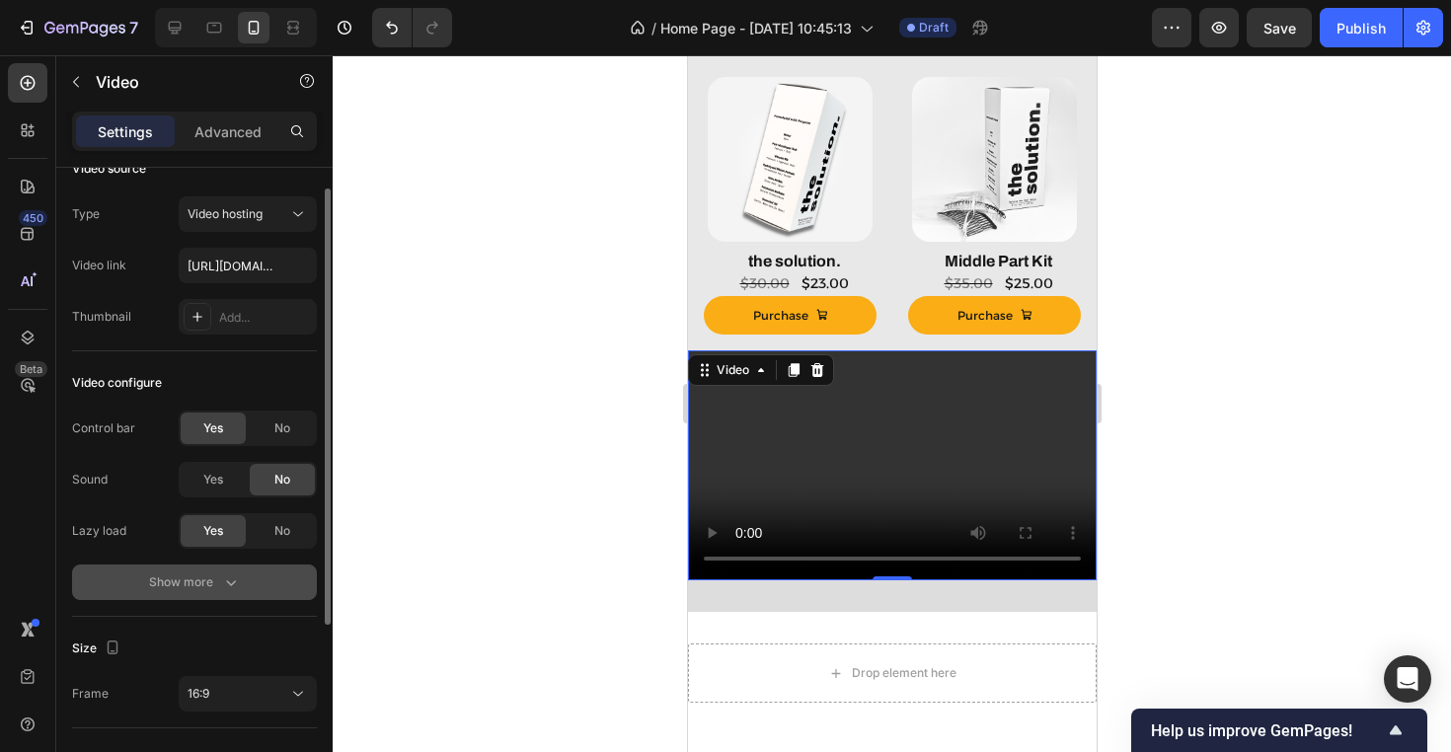
click at [256, 572] on button "Show more" at bounding box center [194, 583] width 245 height 36
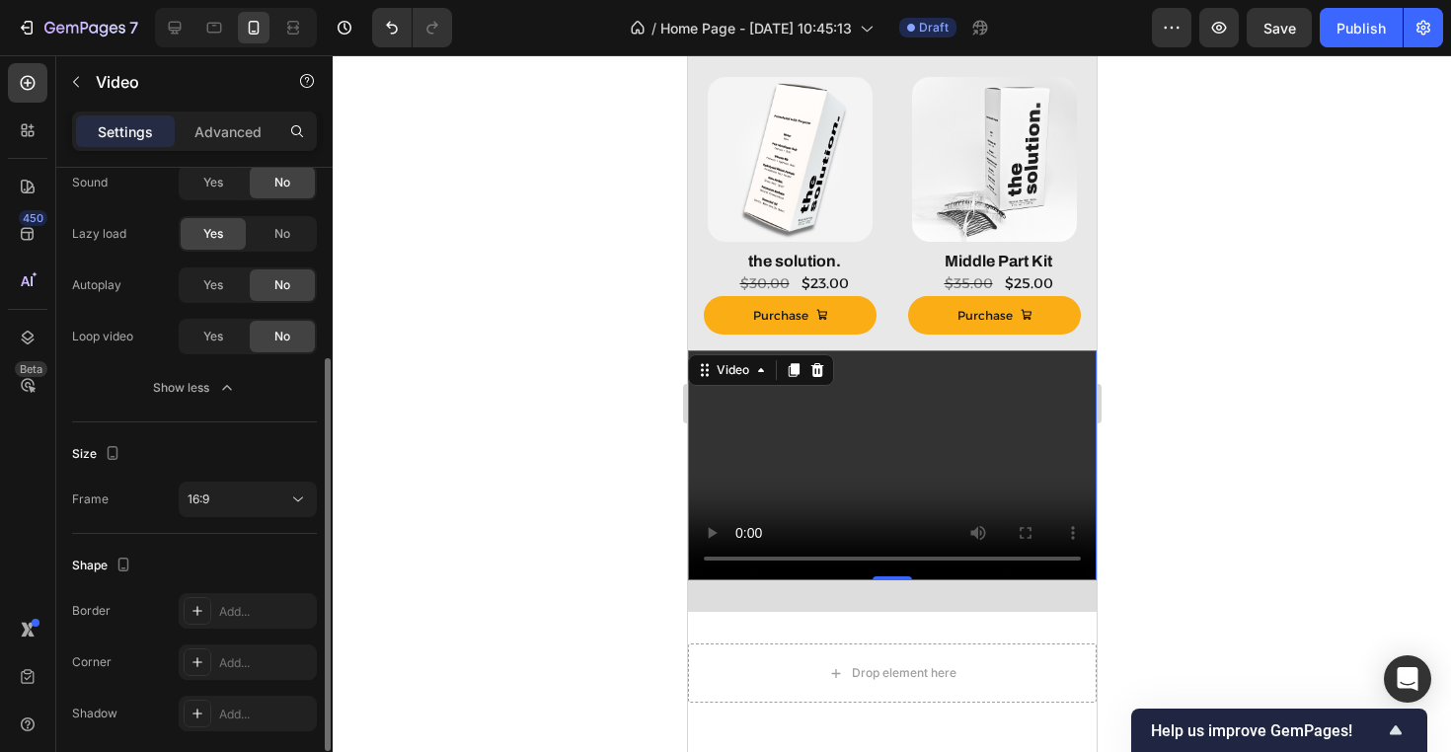
scroll to position [344, 0]
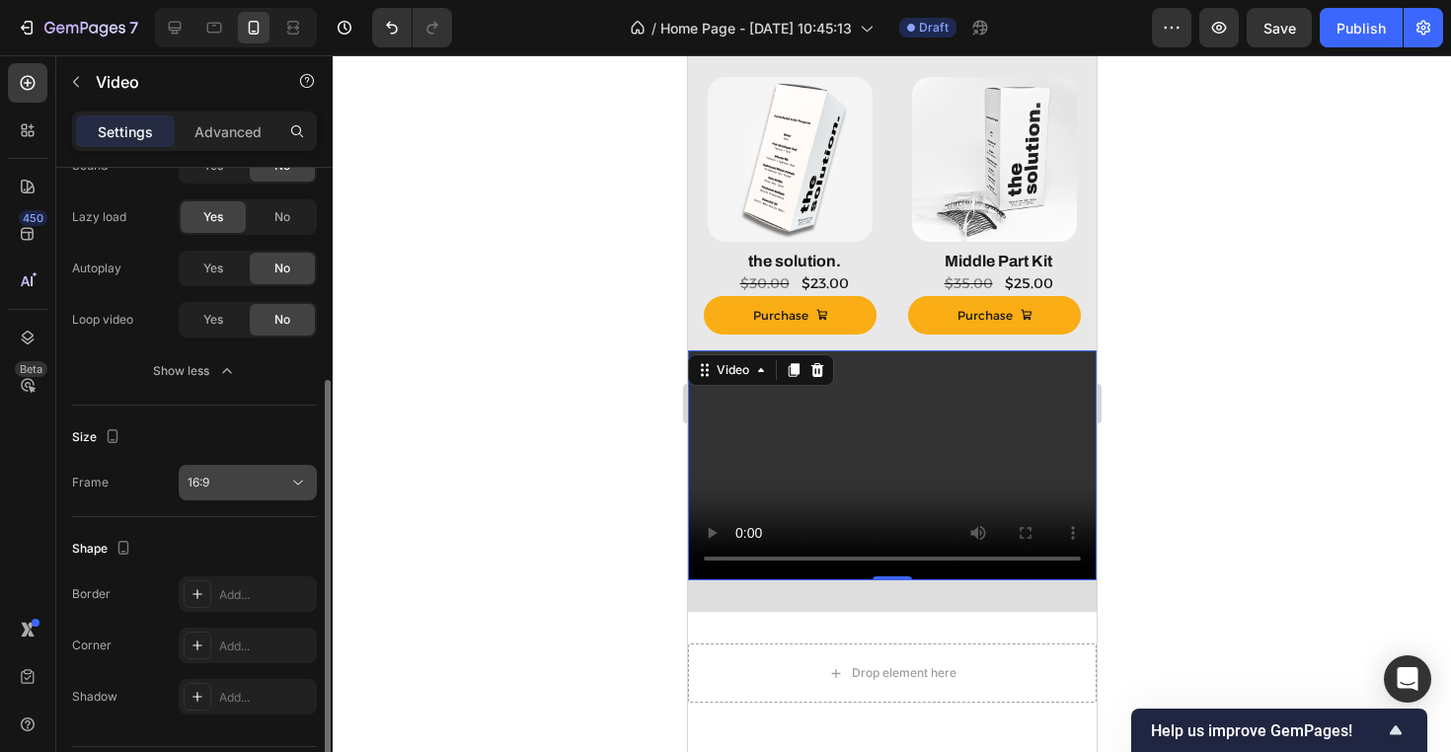
click at [255, 475] on div "16:9" at bounding box center [238, 483] width 101 height 18
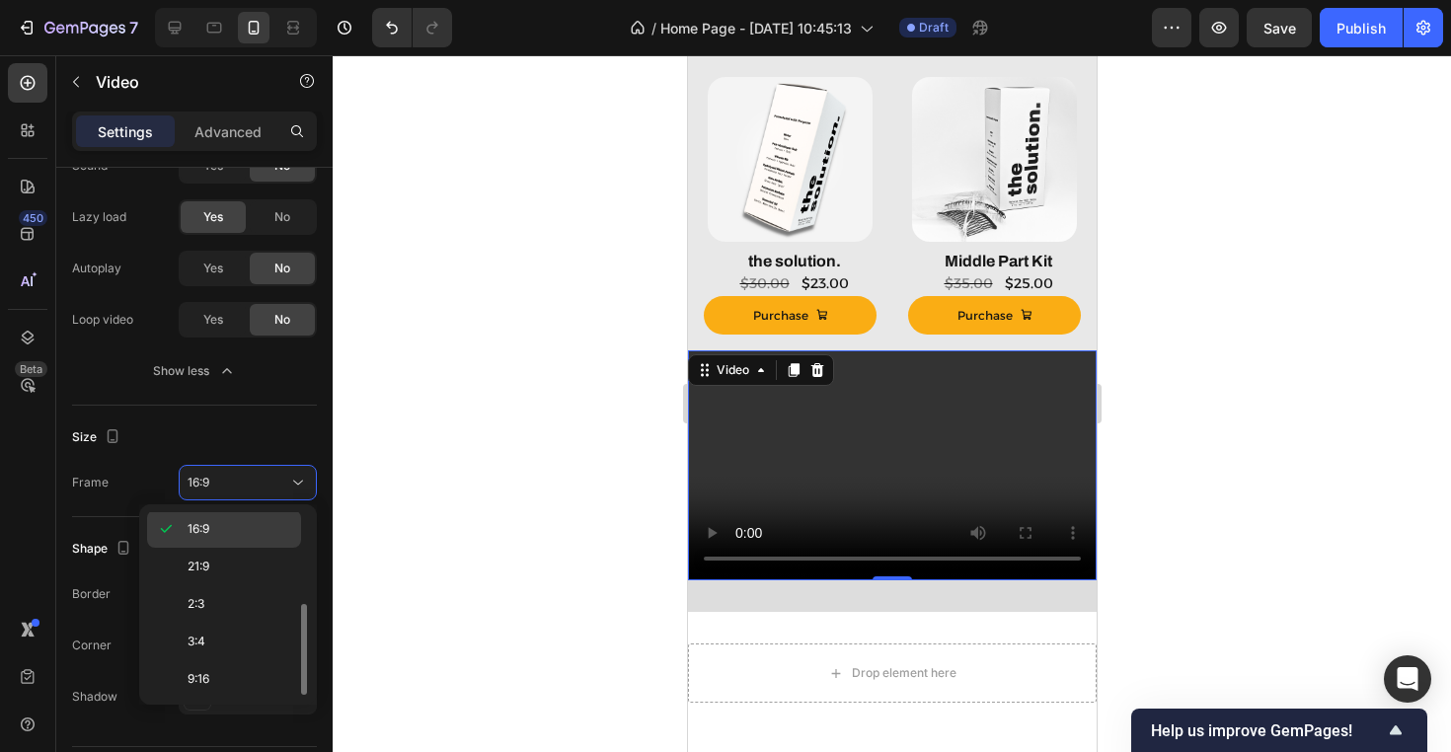
scroll to position [190, 0]
click at [243, 655] on div "9:16" at bounding box center [224, 641] width 154 height 38
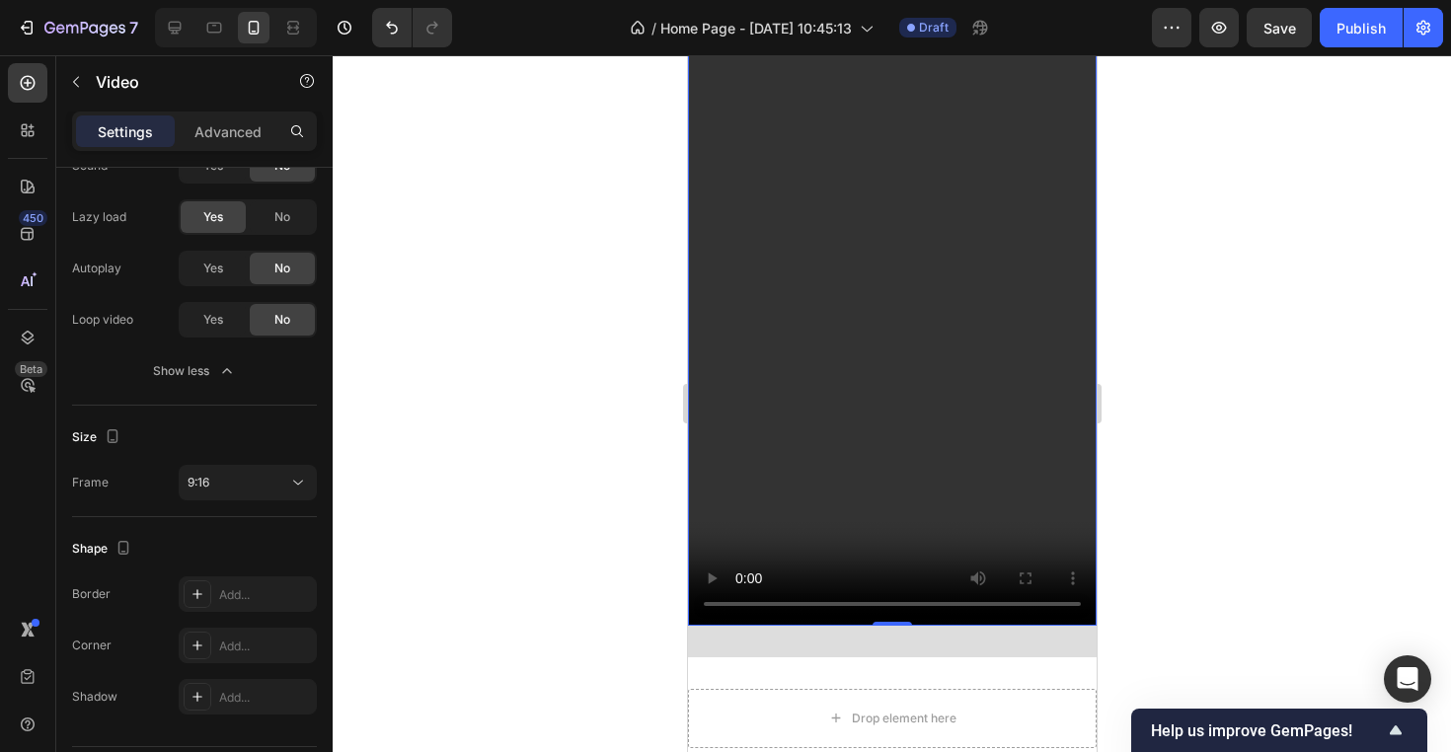
scroll to position [1583, 0]
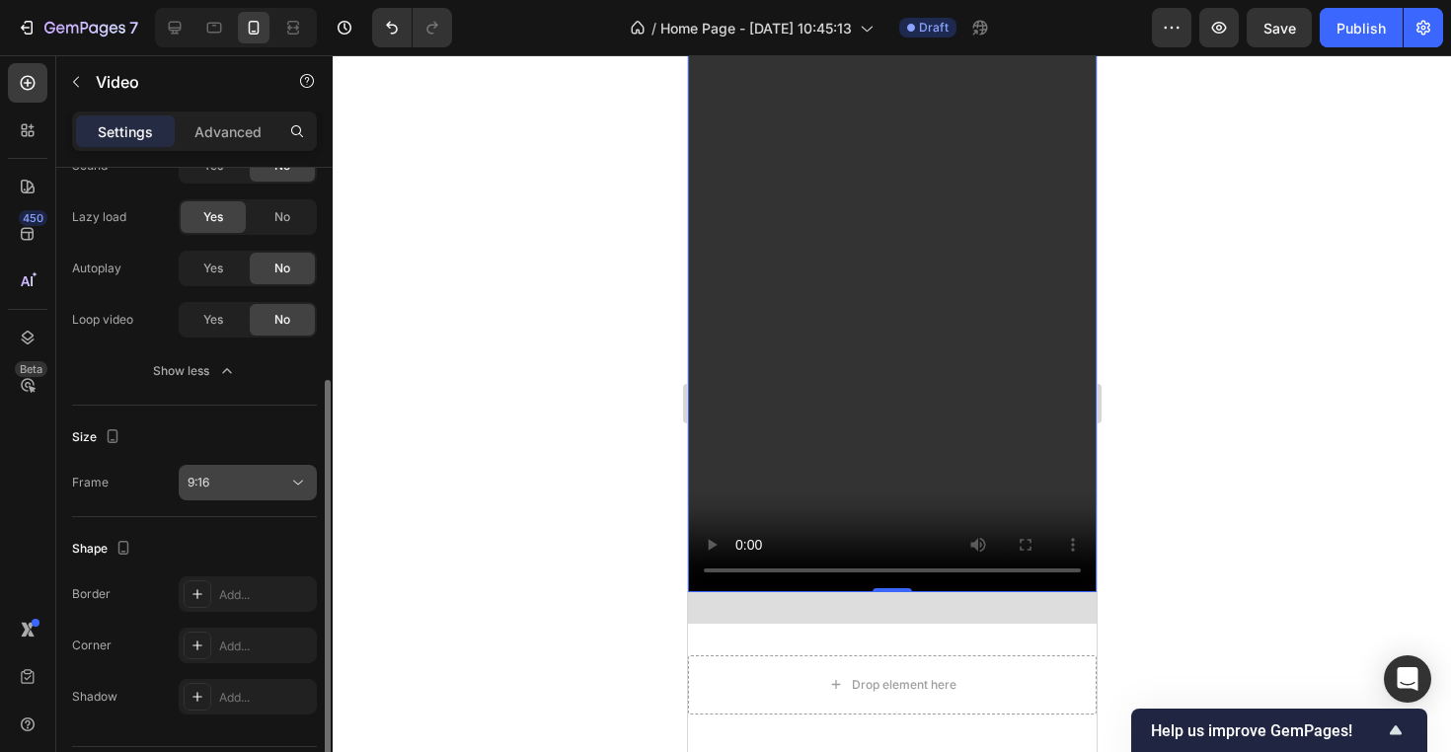
click at [260, 466] on button "9:16" at bounding box center [248, 483] width 138 height 36
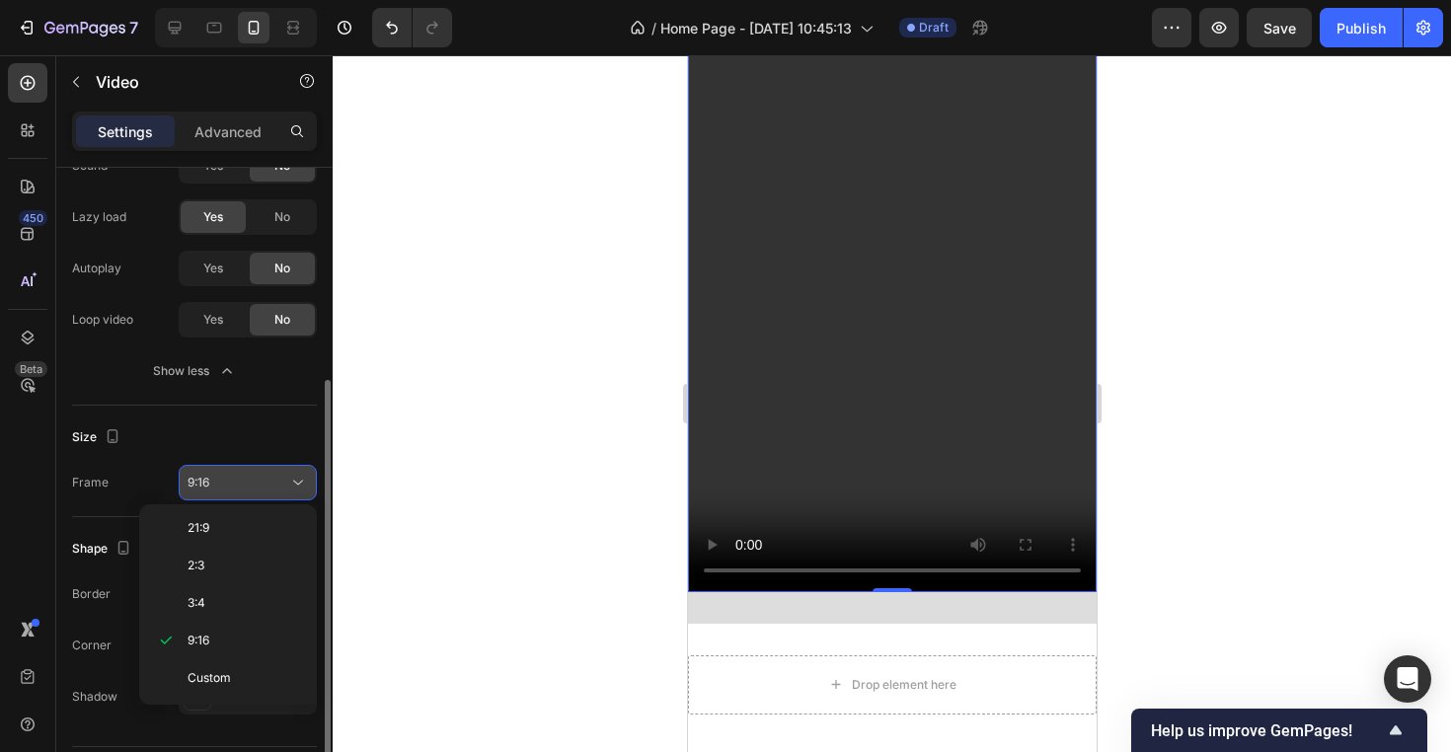
click at [279, 466] on button "9:16" at bounding box center [248, 483] width 138 height 36
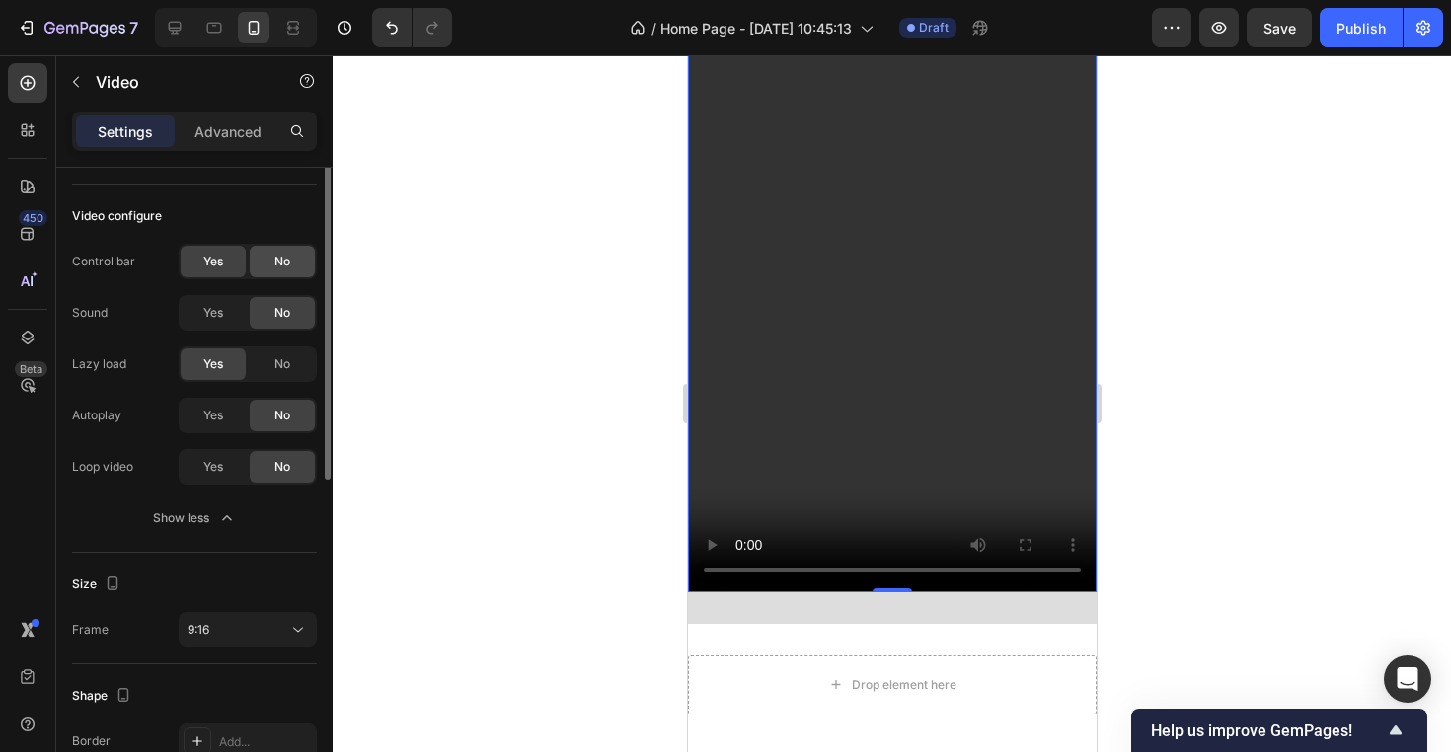
scroll to position [72, 0]
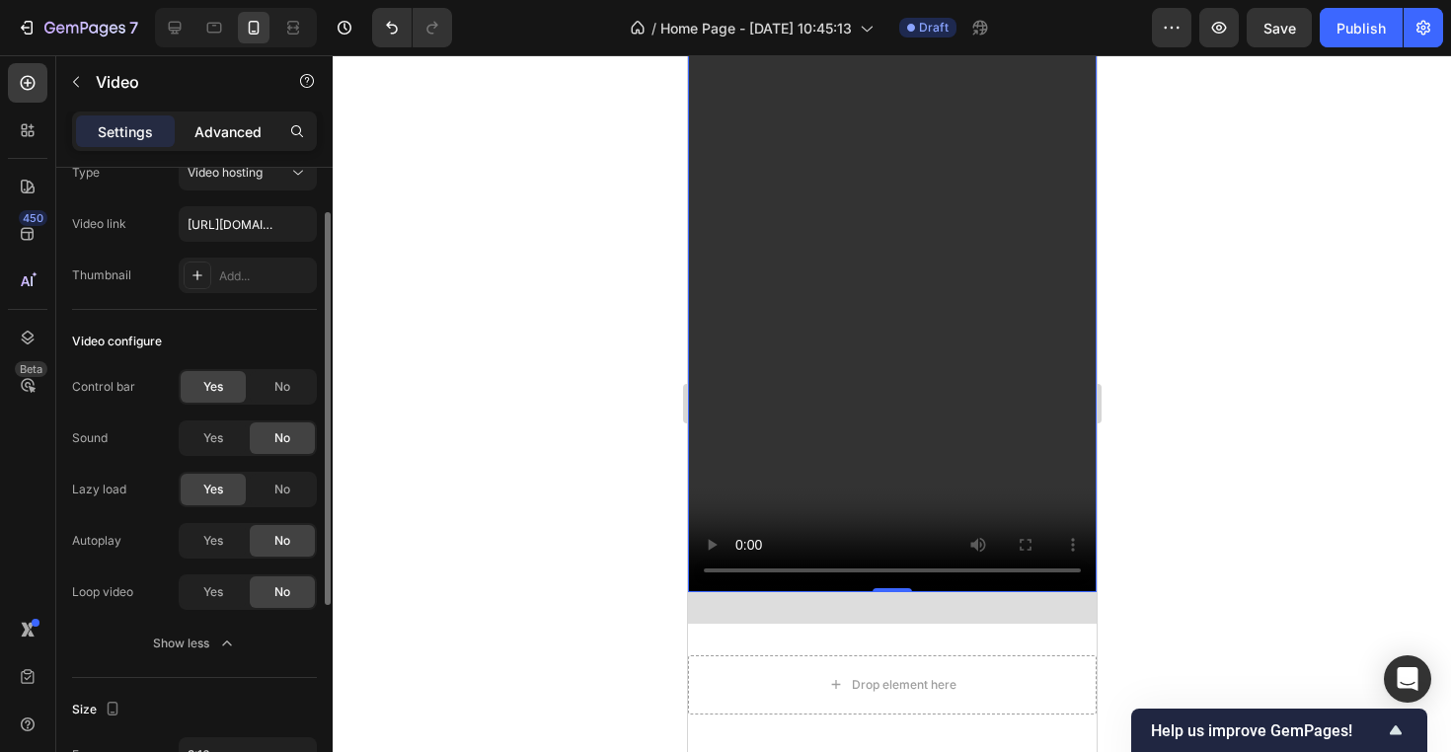
click at [239, 138] on p "Advanced" at bounding box center [227, 131] width 67 height 21
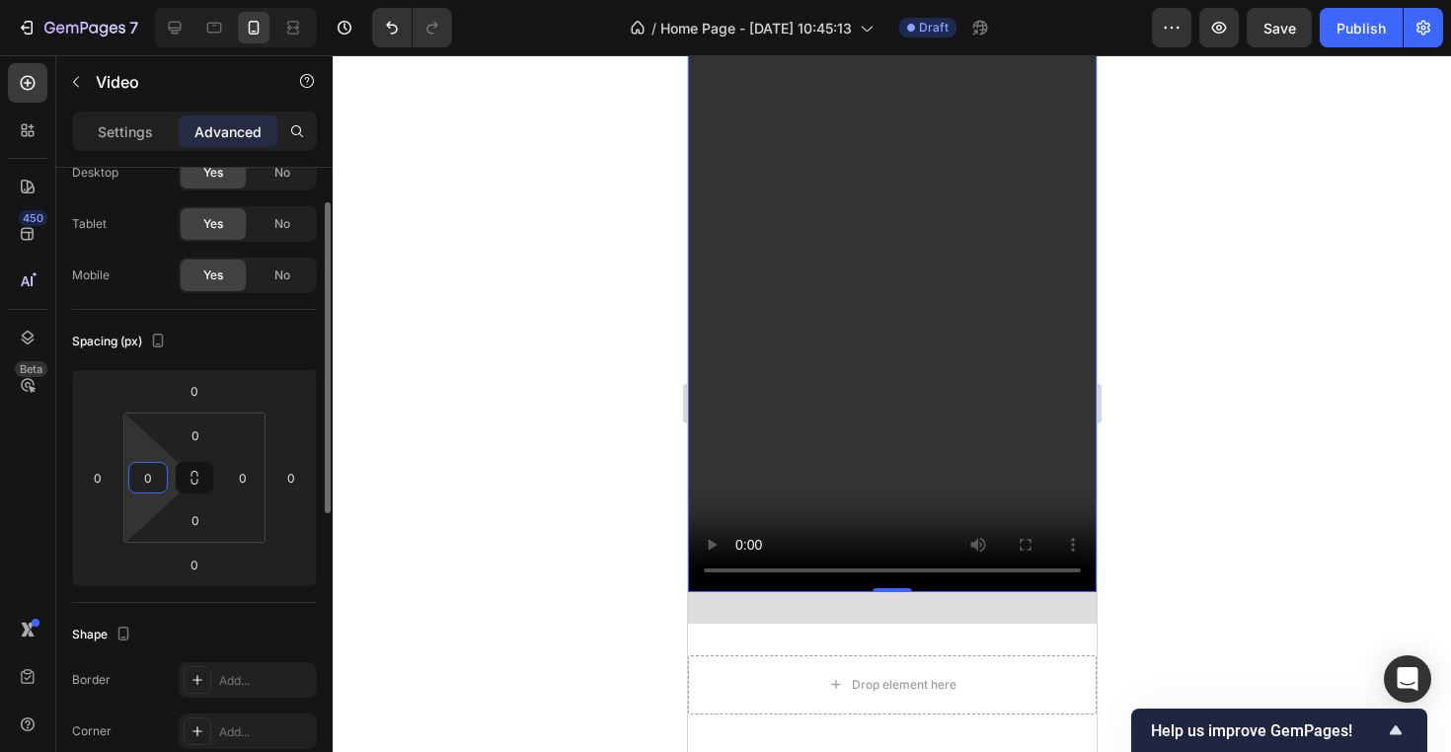
click at [154, 471] on input "0" at bounding box center [148, 478] width 30 height 30
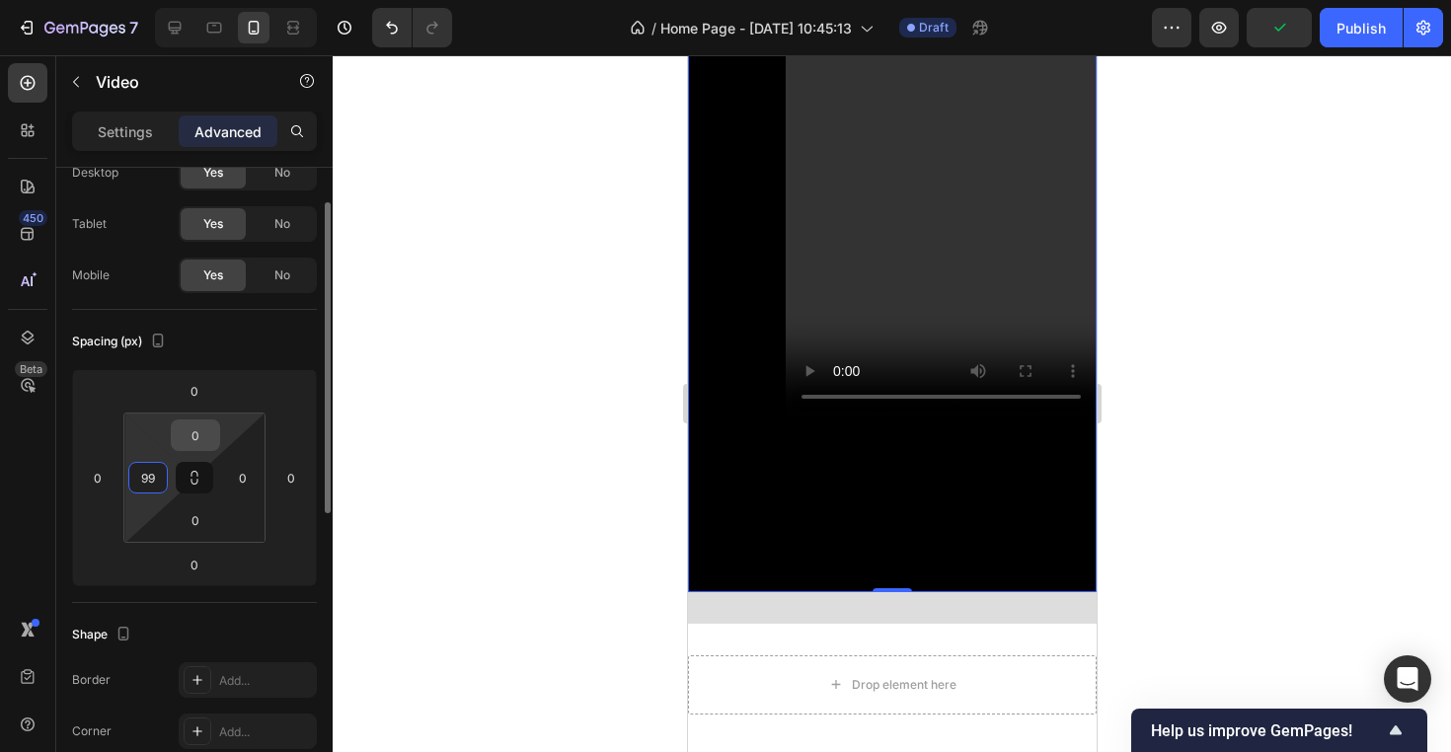
type input "99"
click at [201, 440] on input "0" at bounding box center [195, 435] width 39 height 30
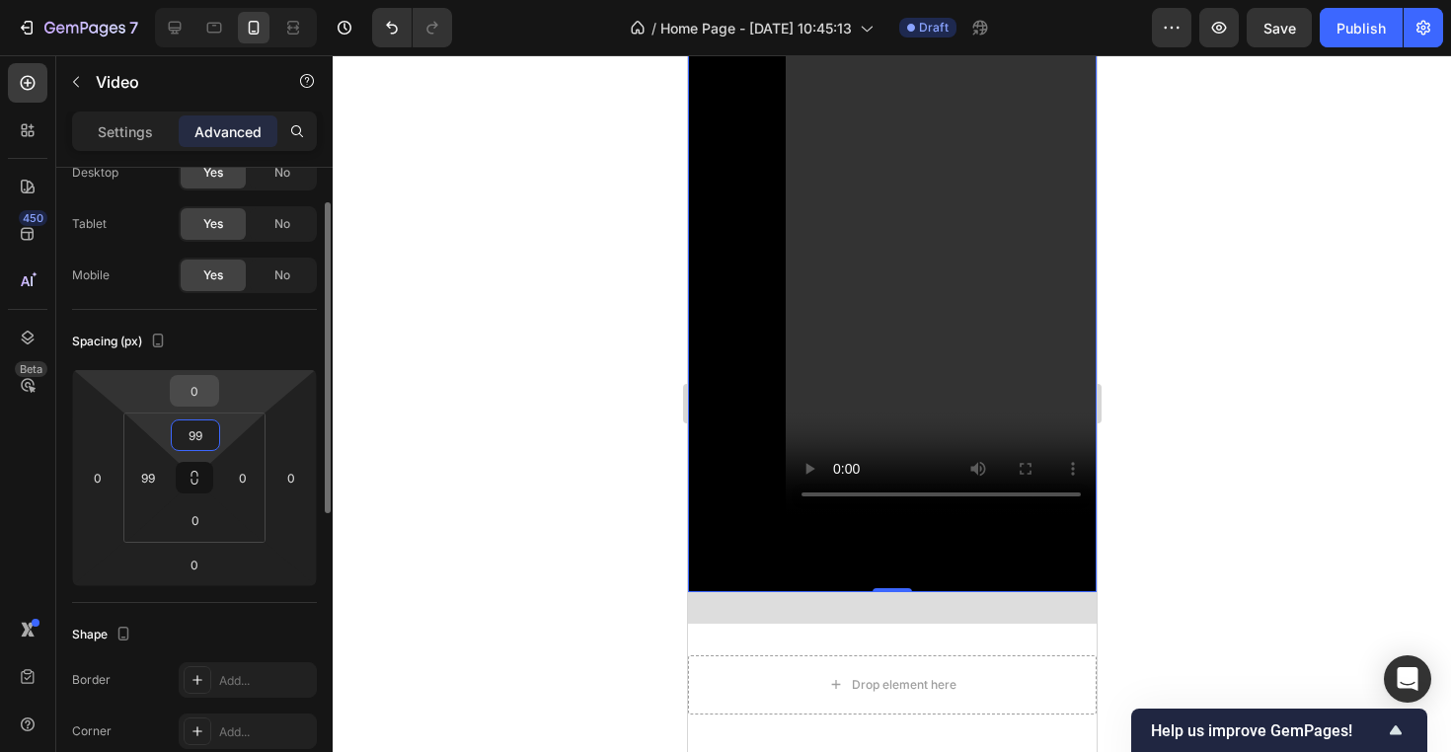
type input "9"
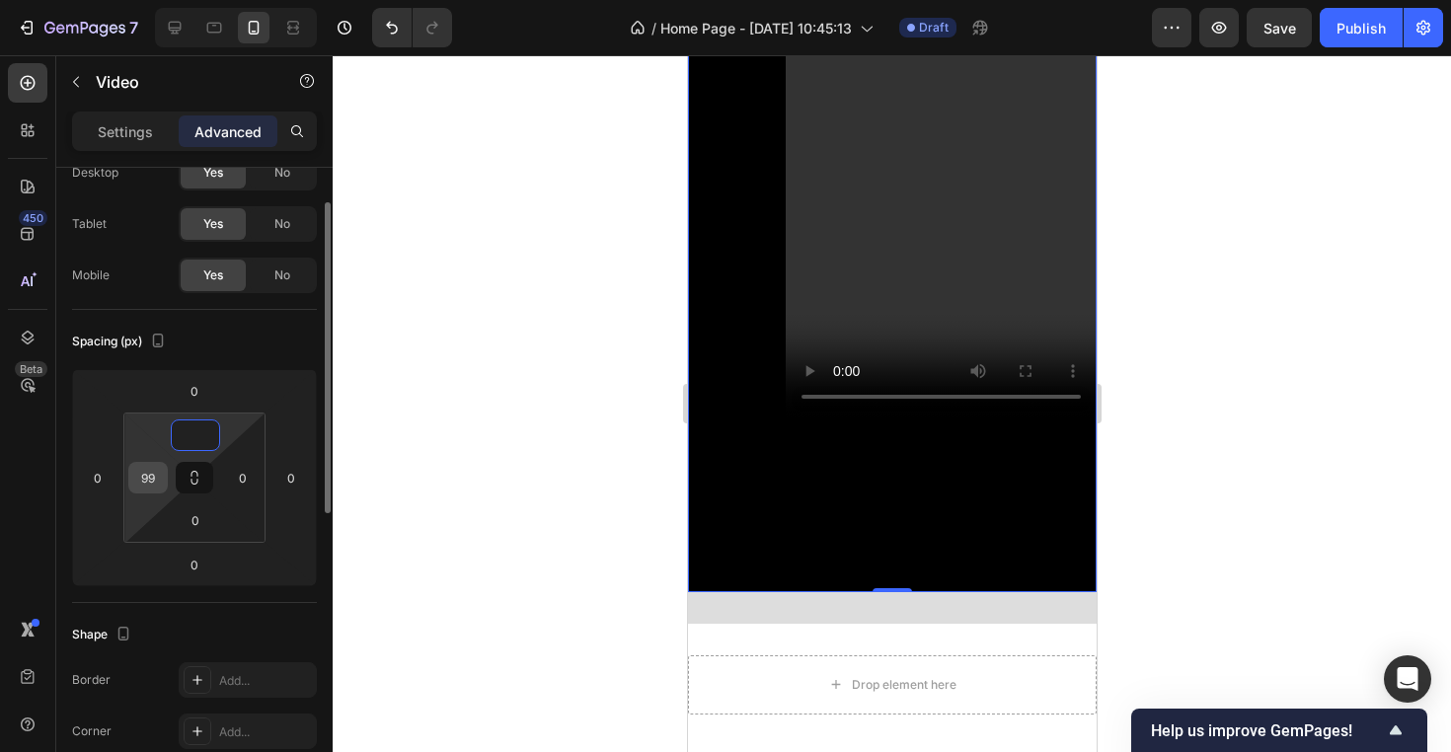
type input "0"
click at [146, 481] on input "99" at bounding box center [148, 478] width 30 height 30
type input "0"
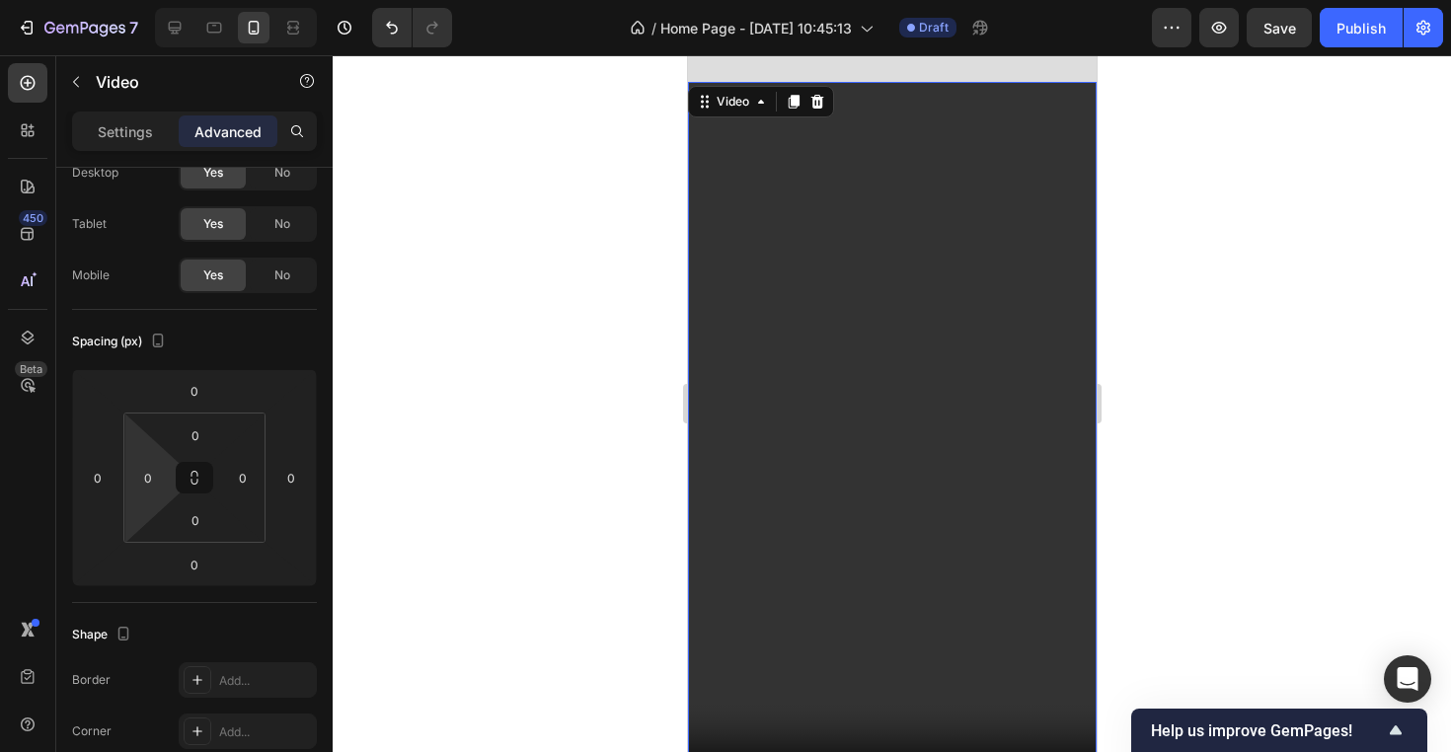
scroll to position [1310, 0]
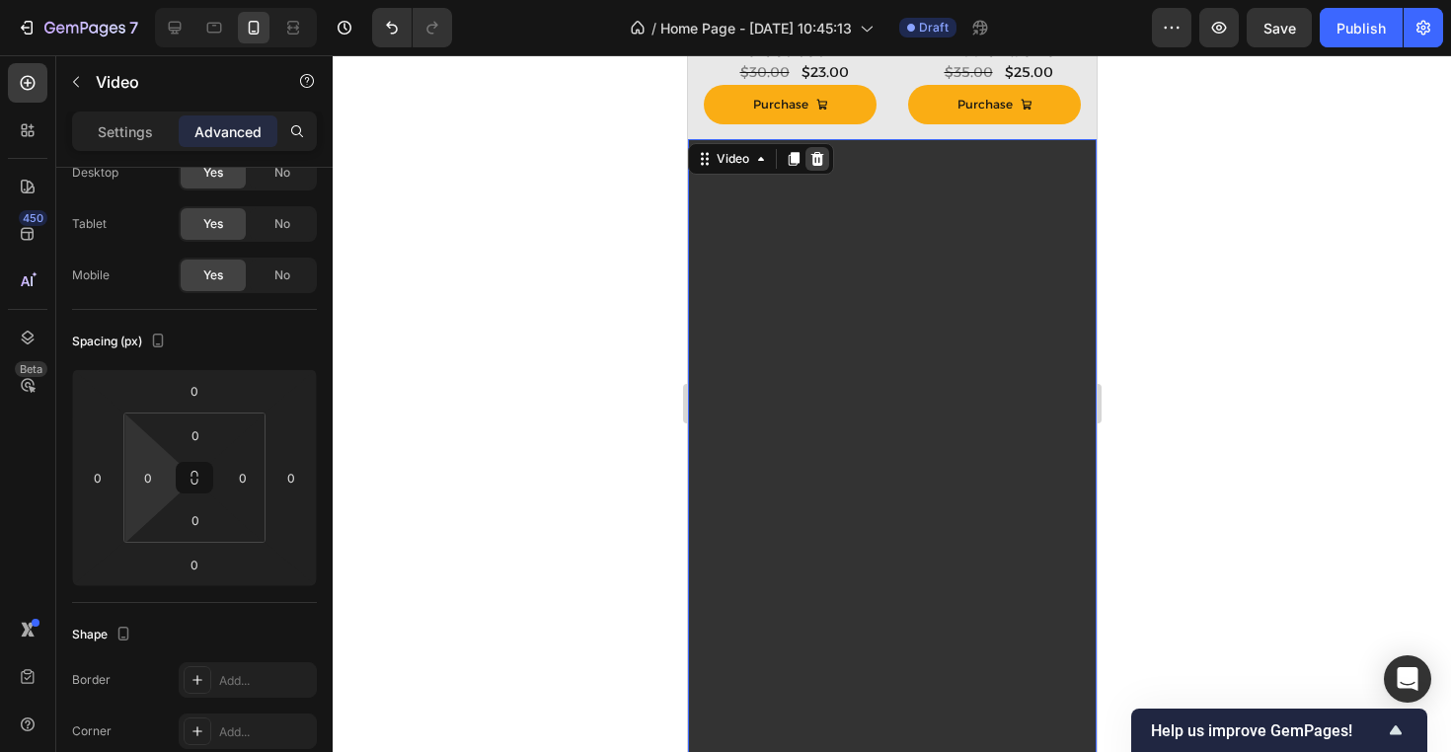
click at [812, 159] on icon at bounding box center [816, 159] width 13 height 14
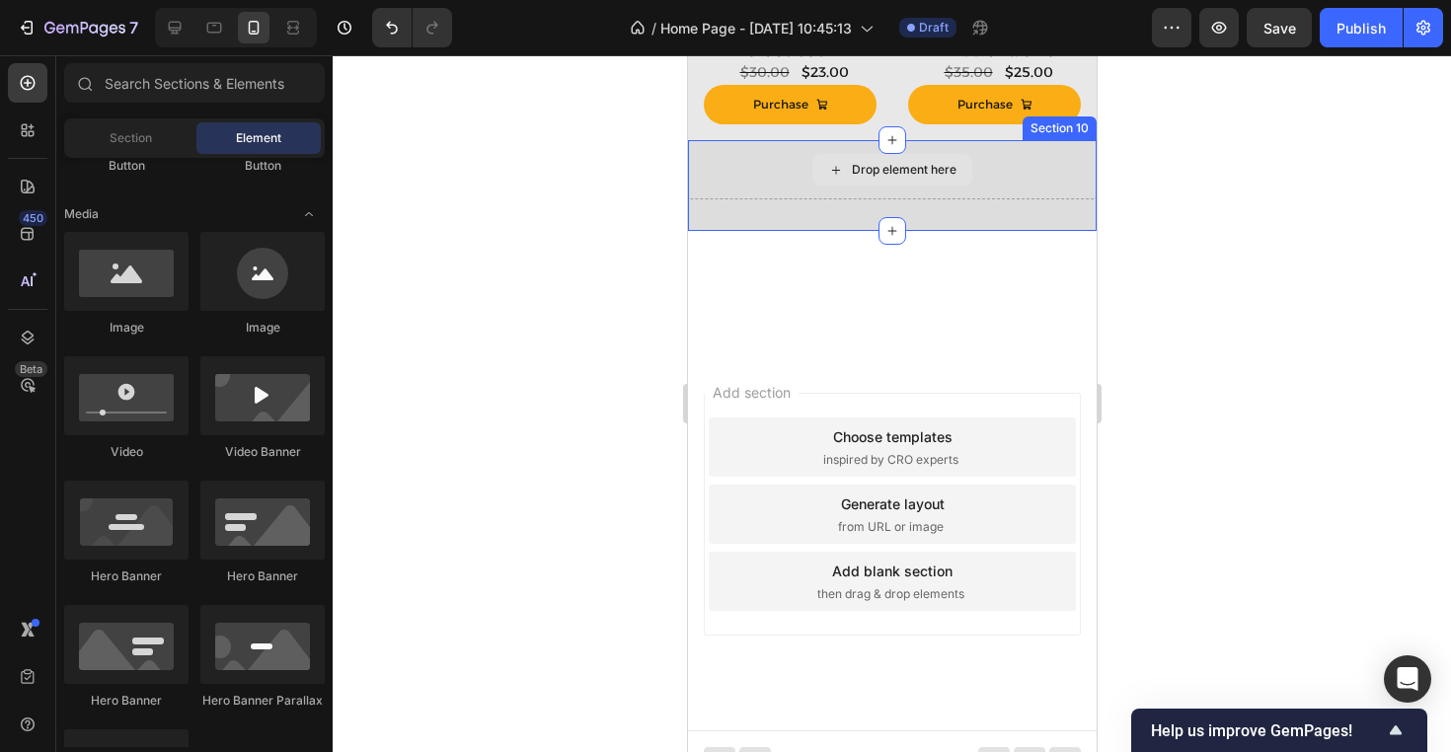
click at [884, 183] on div "Drop element here" at bounding box center [891, 170] width 160 height 32
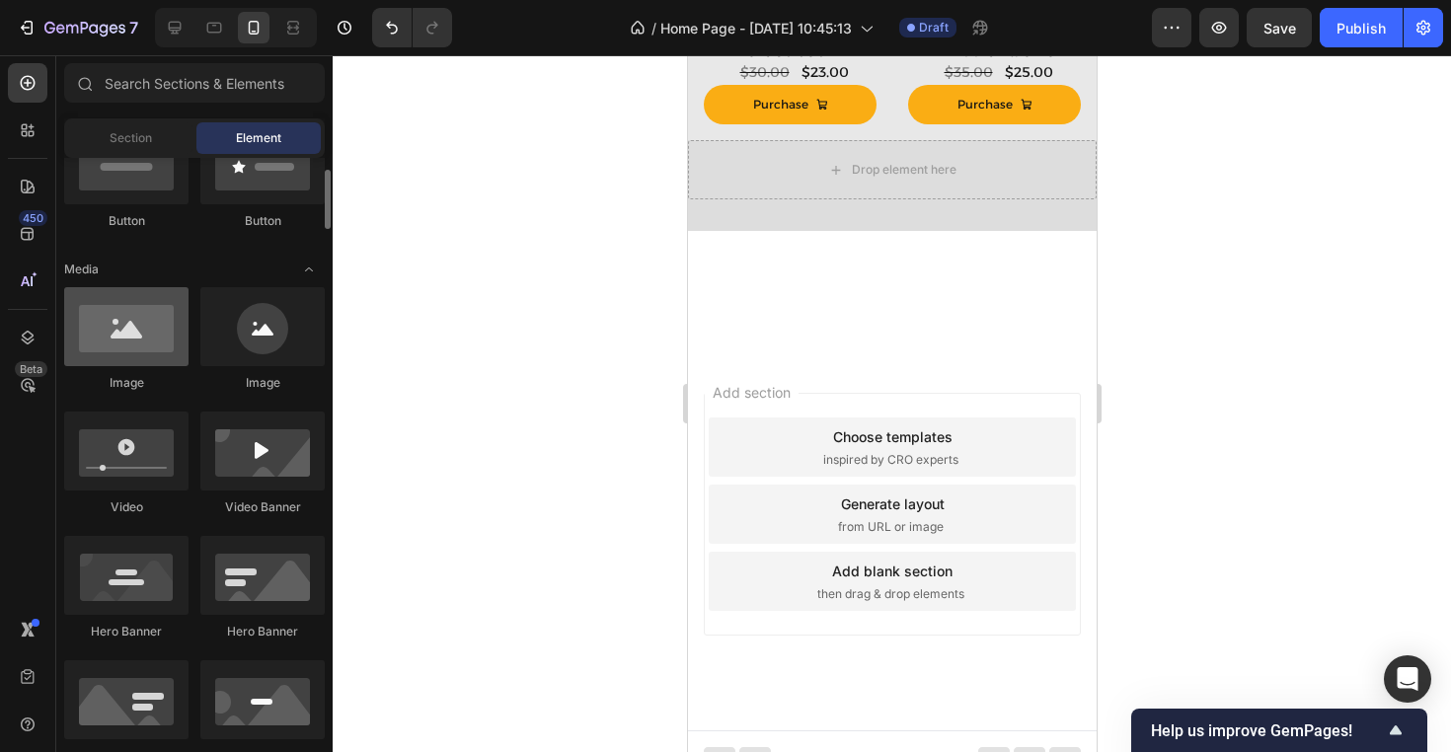
scroll to position [428, 0]
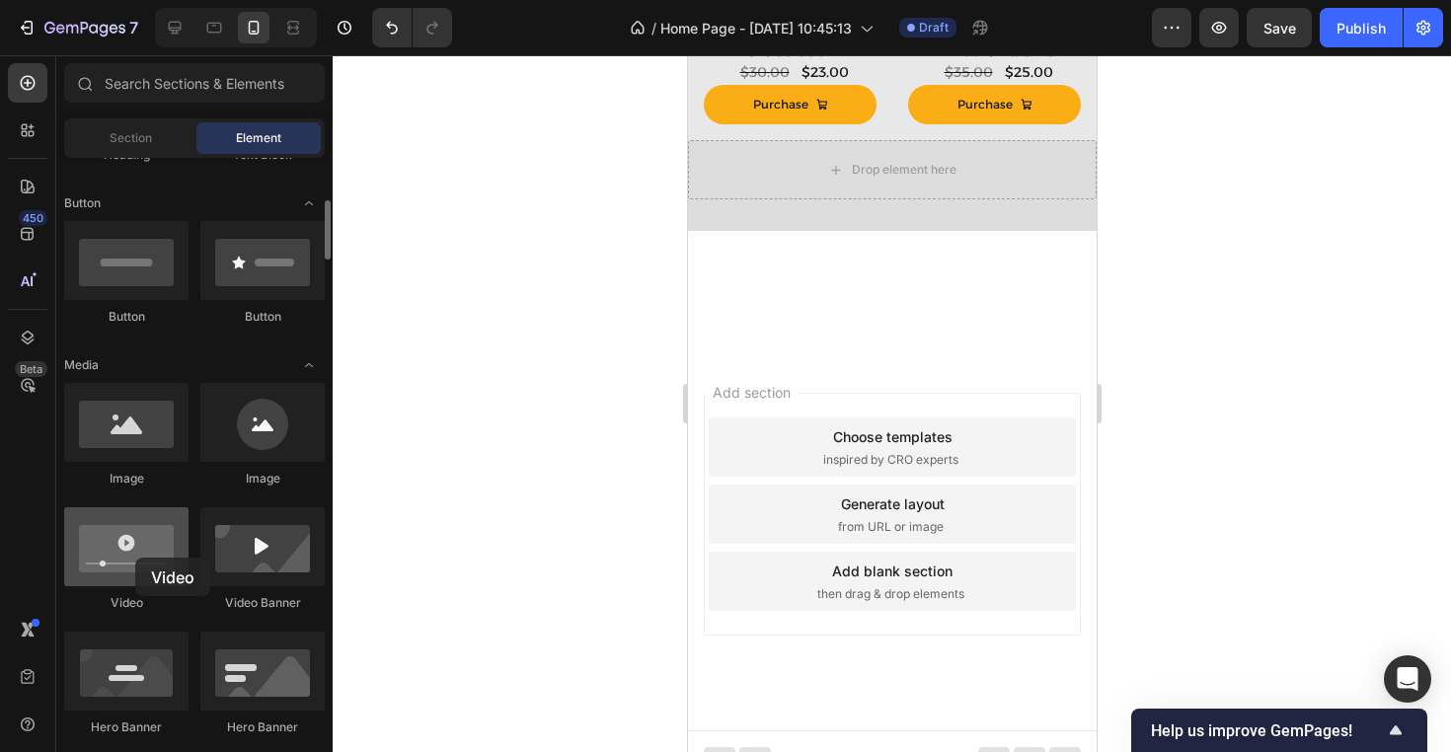
click at [135, 558] on div at bounding box center [126, 546] width 124 height 79
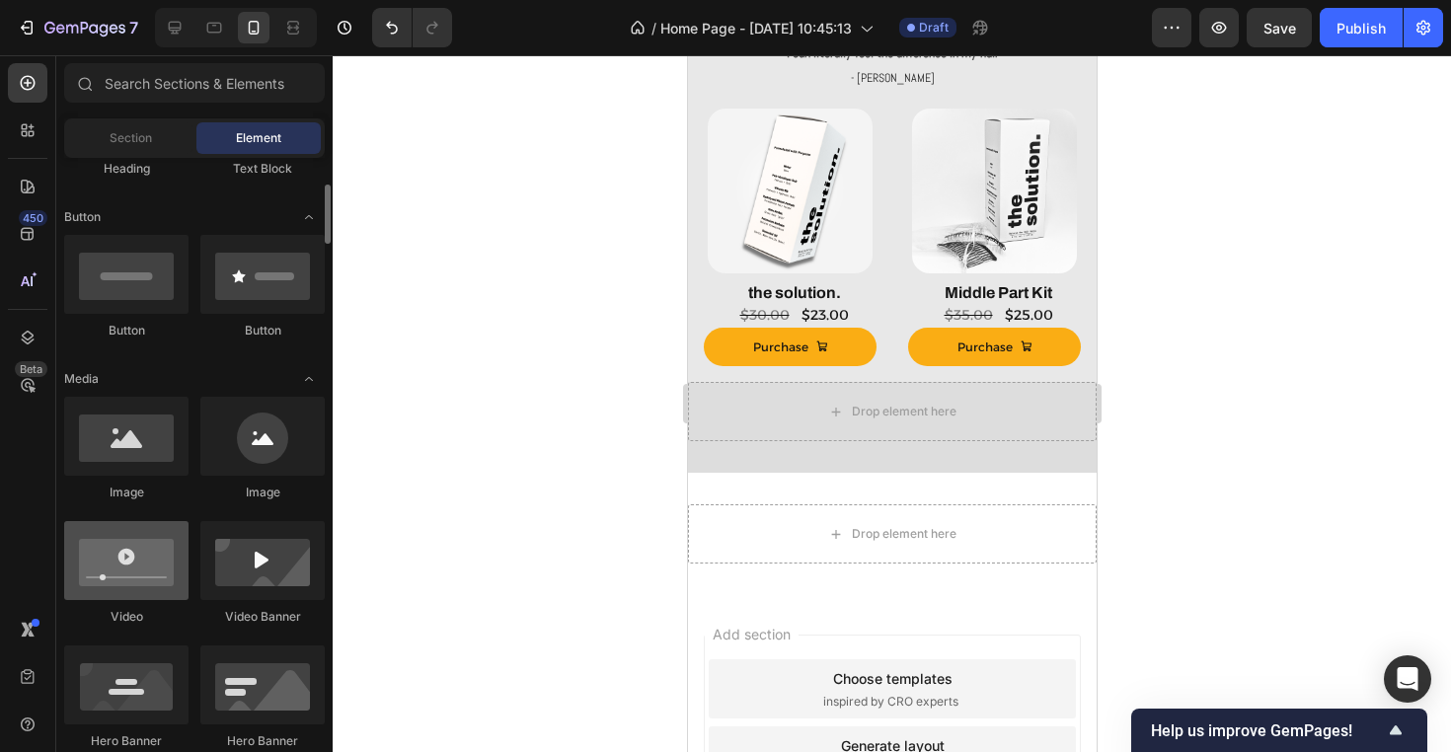
scroll to position [415, 0]
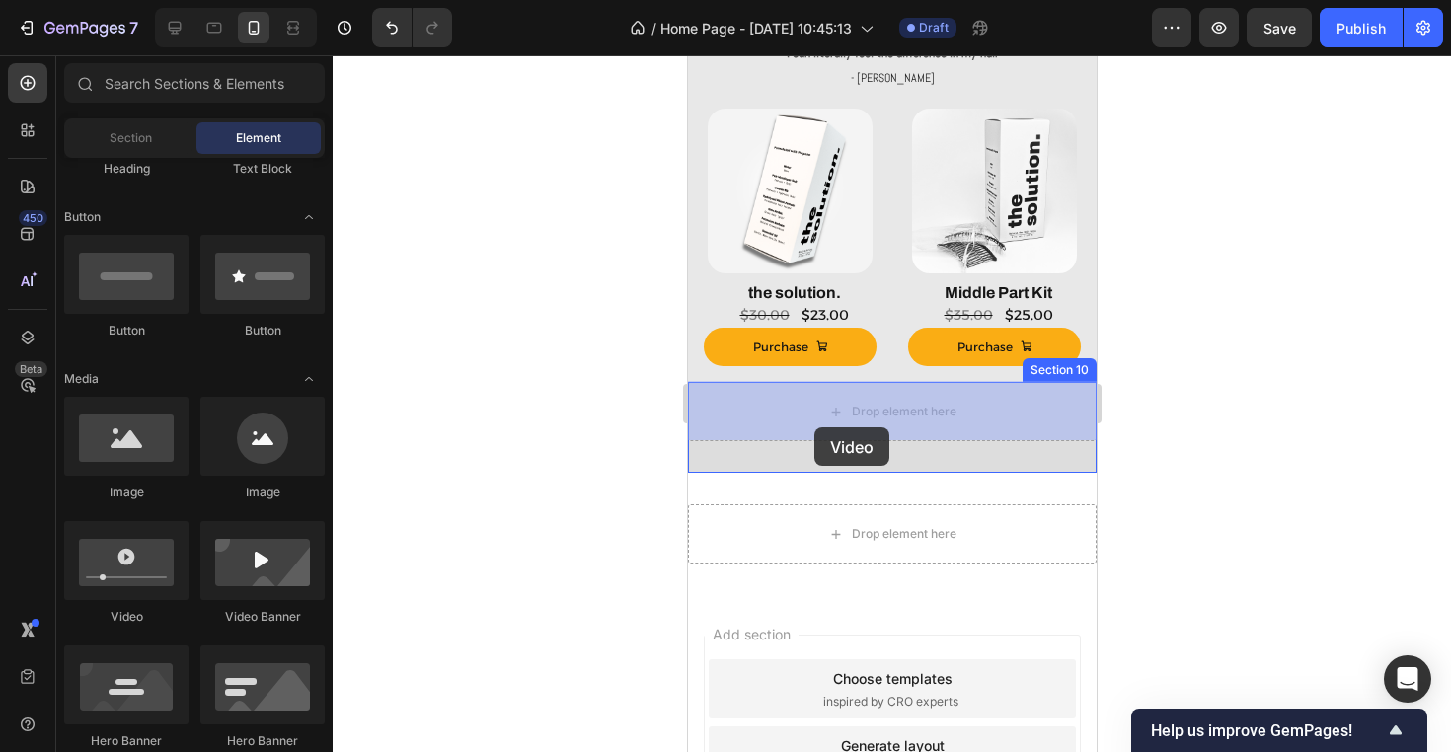
drag, startPoint x: 816, startPoint y: 650, endPoint x: 820, endPoint y: 420, distance: 230.0
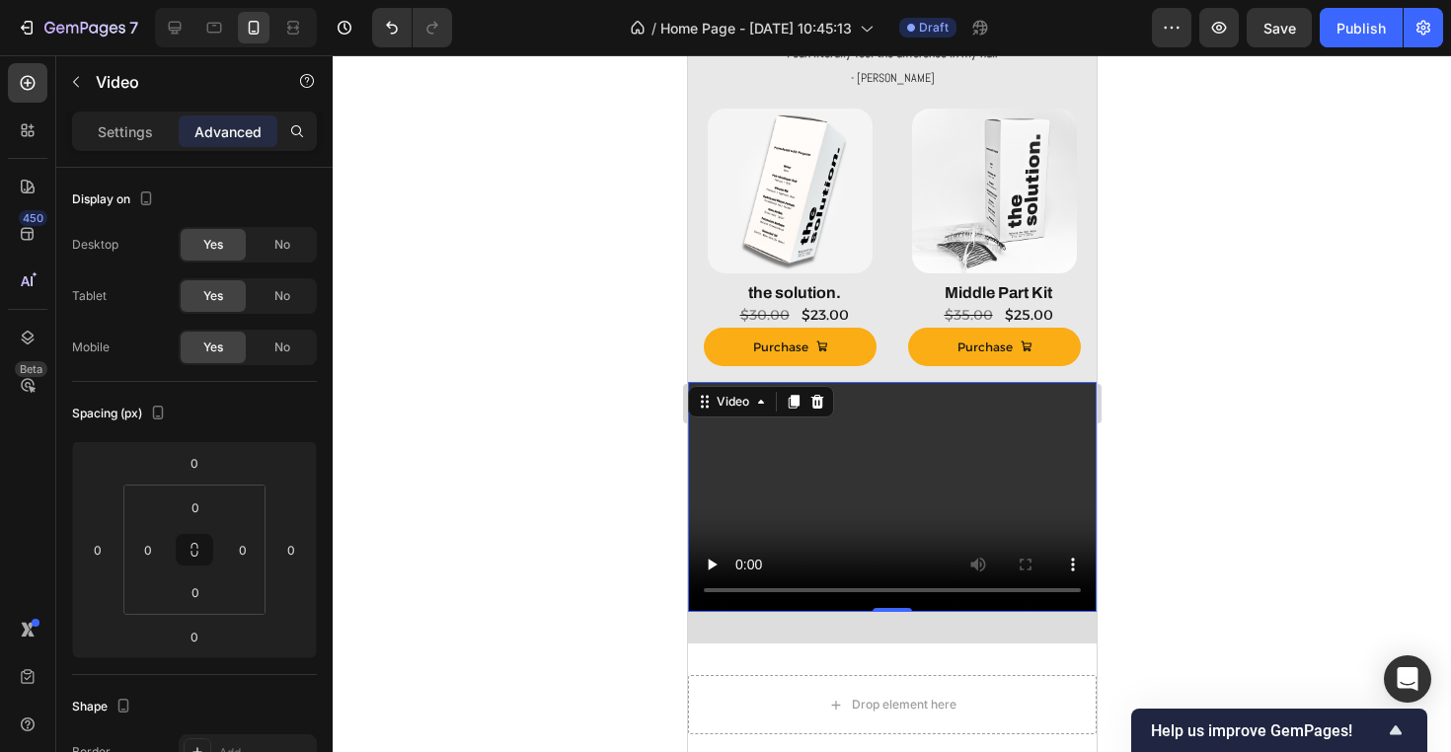
click at [574, 512] on div at bounding box center [892, 403] width 1118 height 697
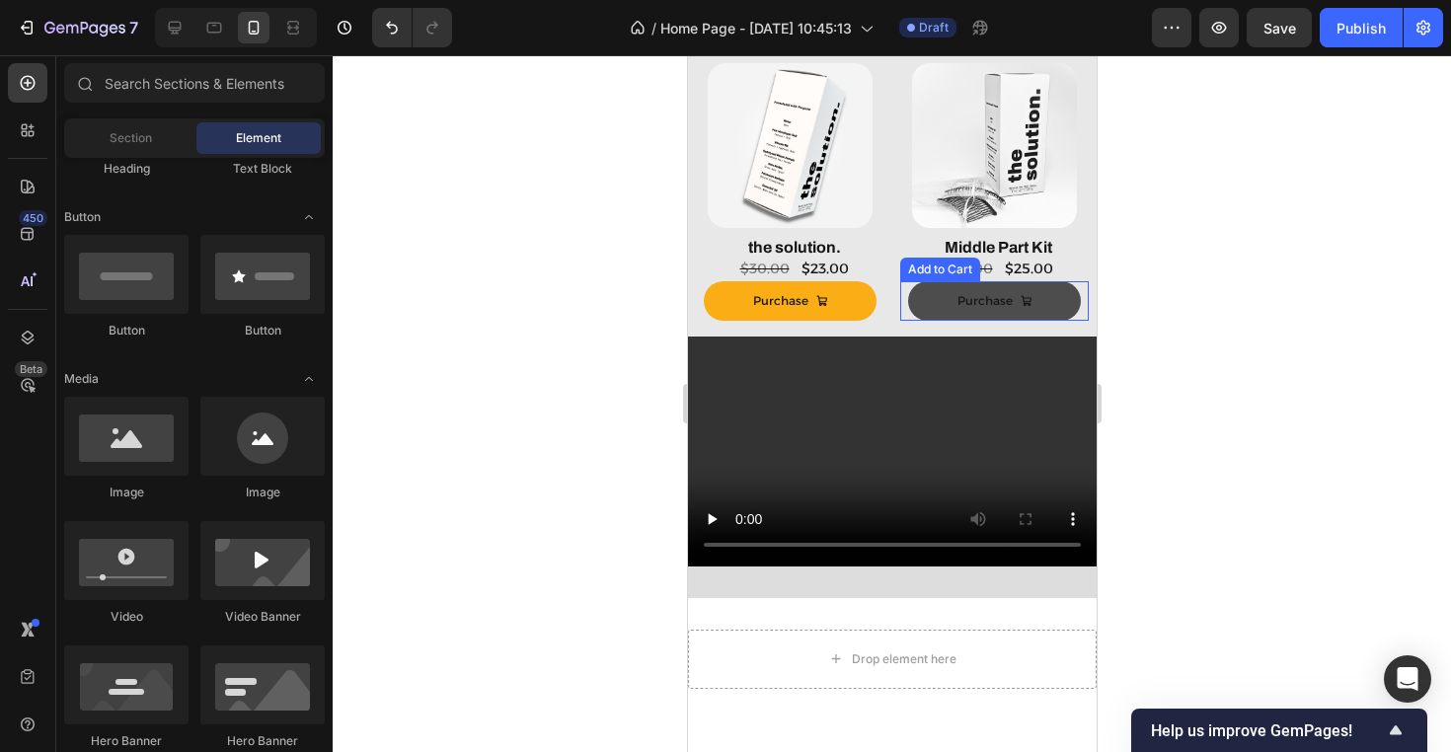
scroll to position [1116, 0]
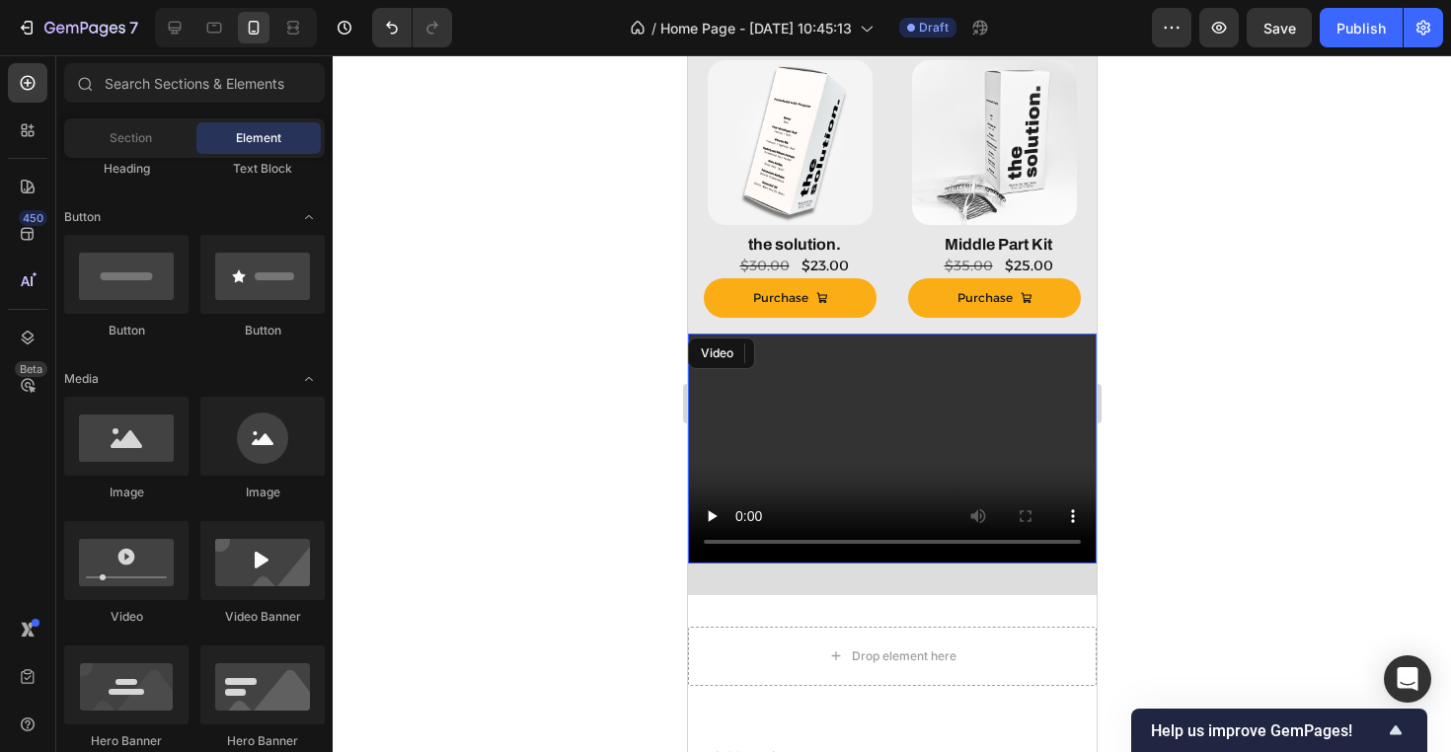
click at [1054, 404] on video at bounding box center [891, 449] width 409 height 230
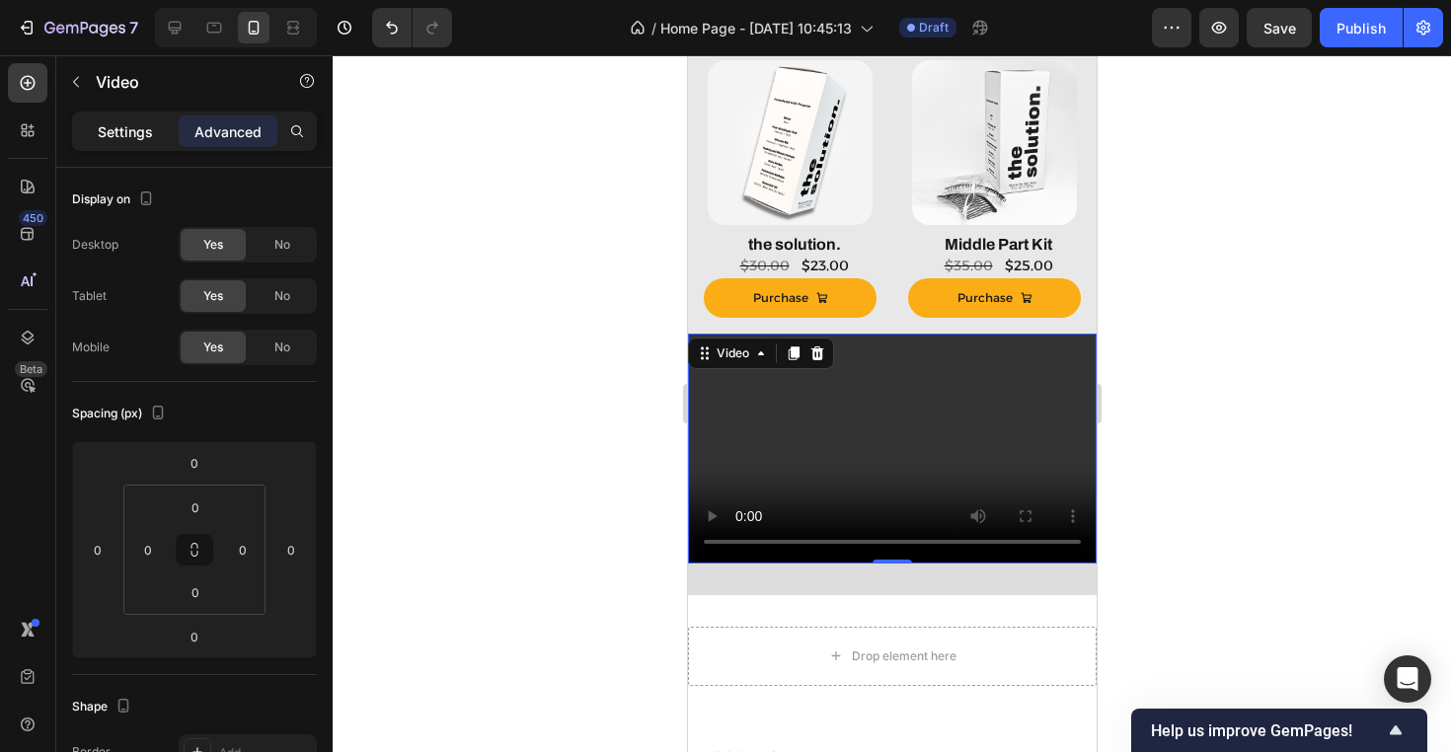
click at [139, 133] on p "Settings" at bounding box center [125, 131] width 55 height 21
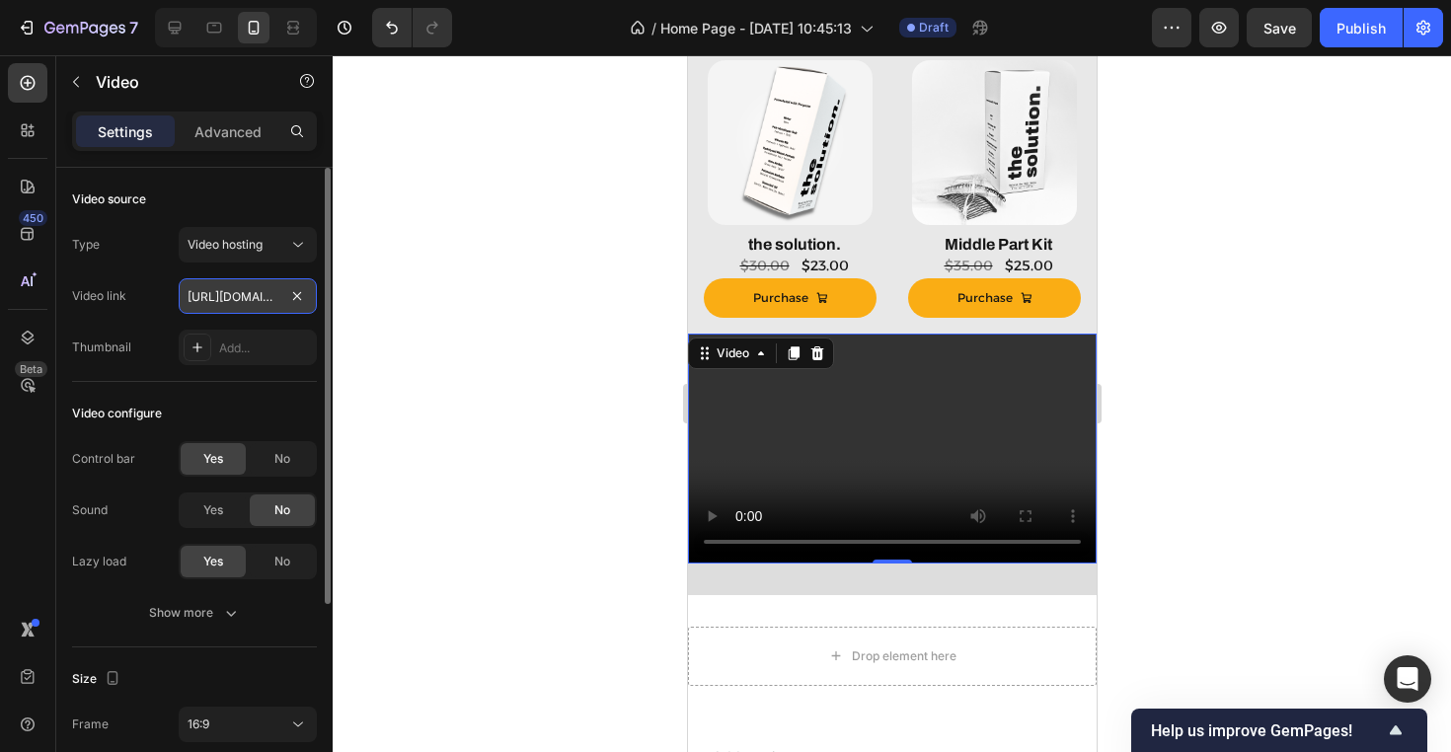
click at [239, 301] on input "https://cdn.shopify.com/videos/c/o/v/2cd3deb506b54b009063f7270ab5cf2e.mp4" at bounding box center [248, 296] width 138 height 36
click at [245, 301] on input "https://cdn.shopify.com/videos/c/o/v/2cd3deb506b54b009063f7270ab5cf2e.mp4" at bounding box center [248, 296] width 138 height 36
click at [793, 480] on video at bounding box center [891, 449] width 409 height 230
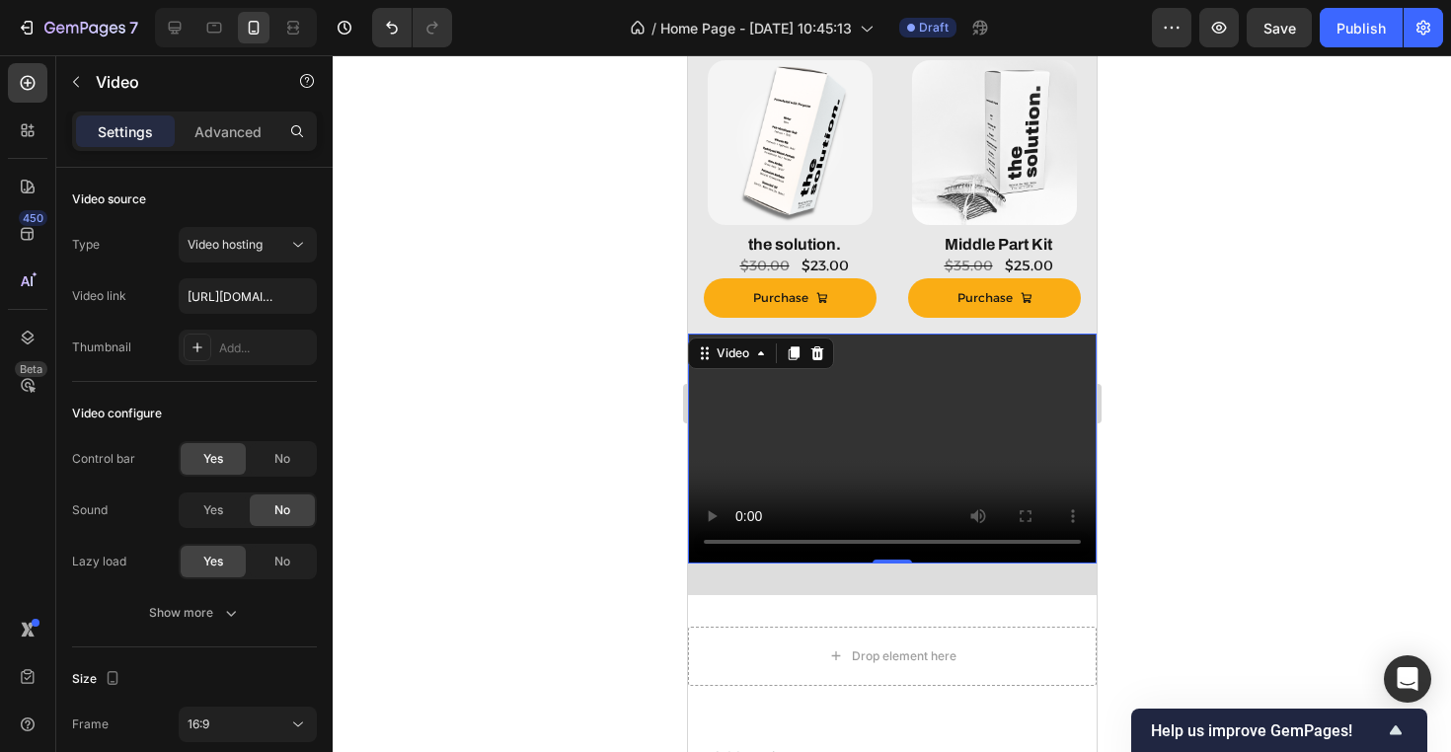
click at [582, 482] on div at bounding box center [892, 403] width 1118 height 697
click at [821, 454] on video at bounding box center [891, 449] width 409 height 230
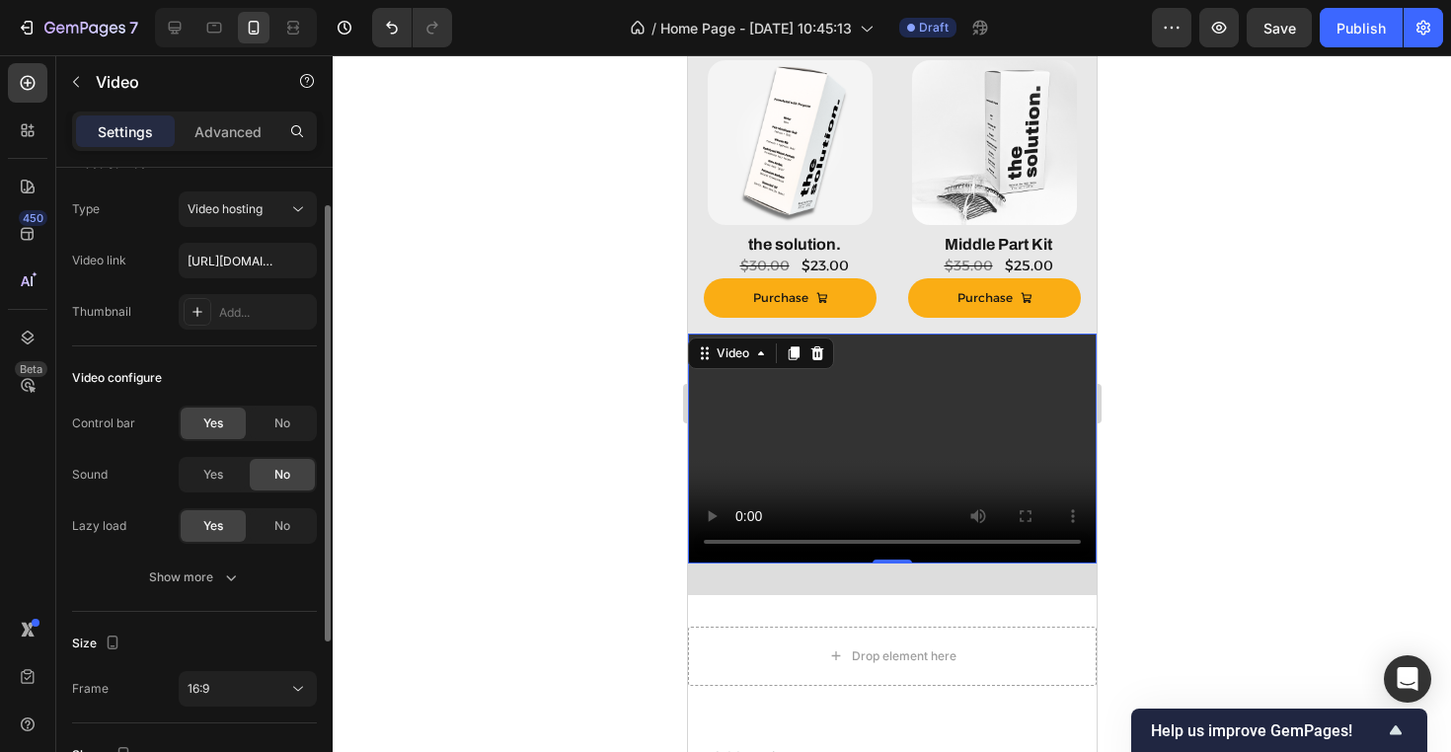
scroll to position [93, 0]
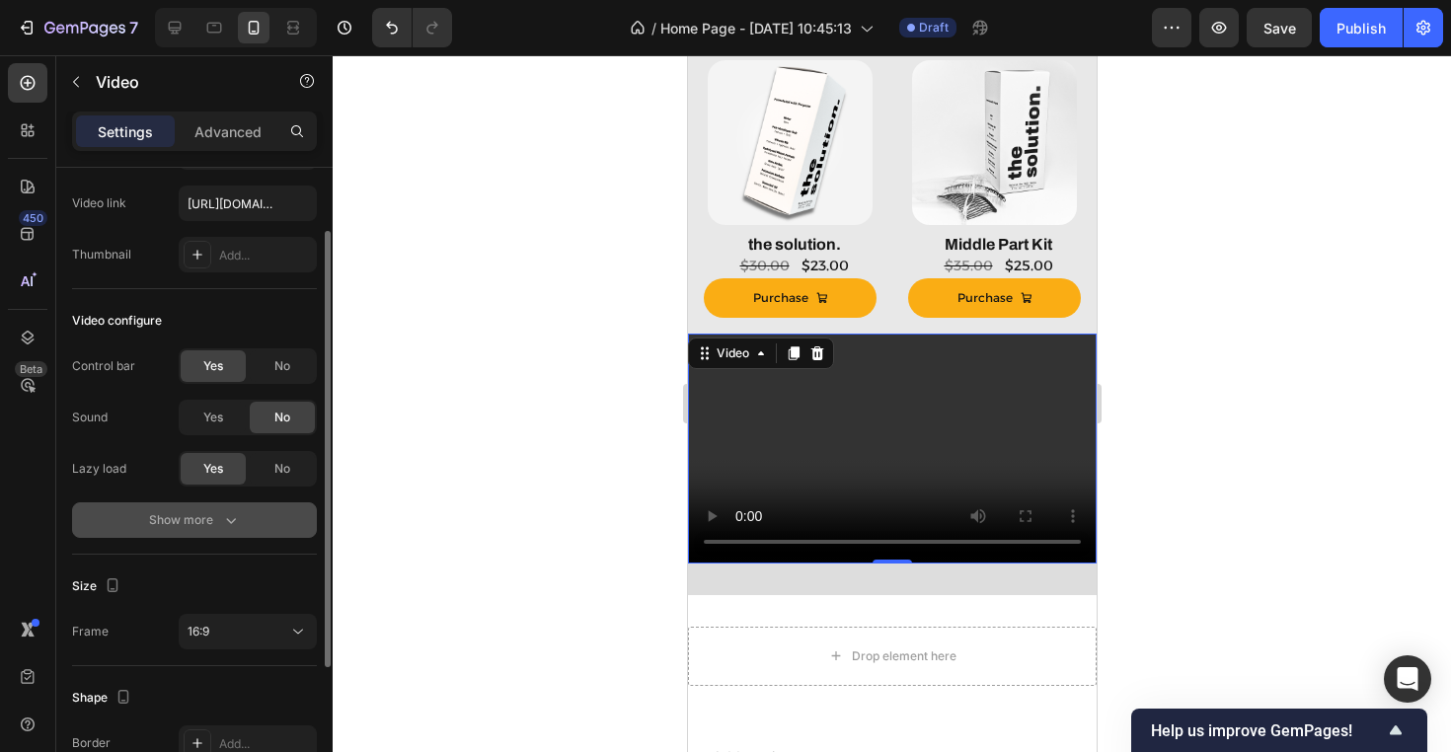
click at [209, 515] on div "Show more" at bounding box center [195, 520] width 92 height 20
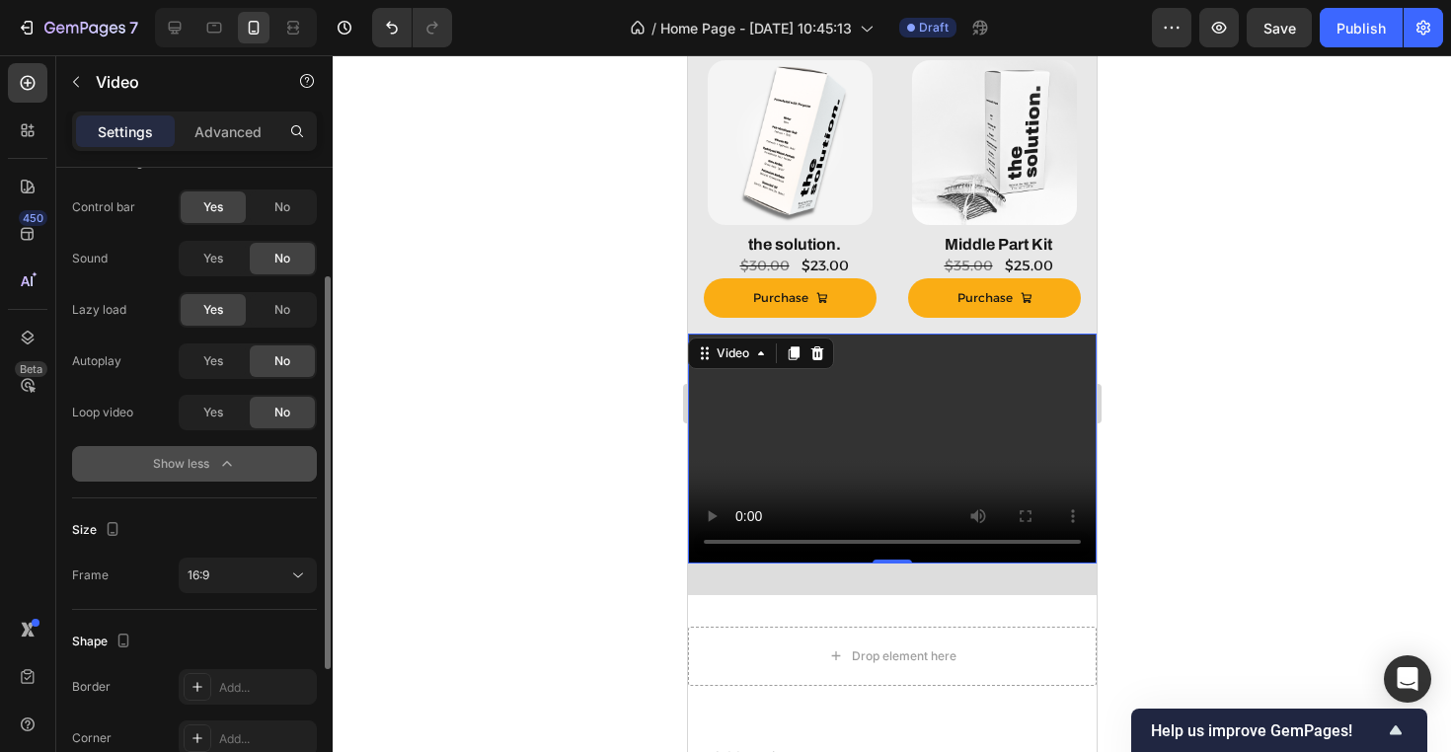
scroll to position [270, 0]
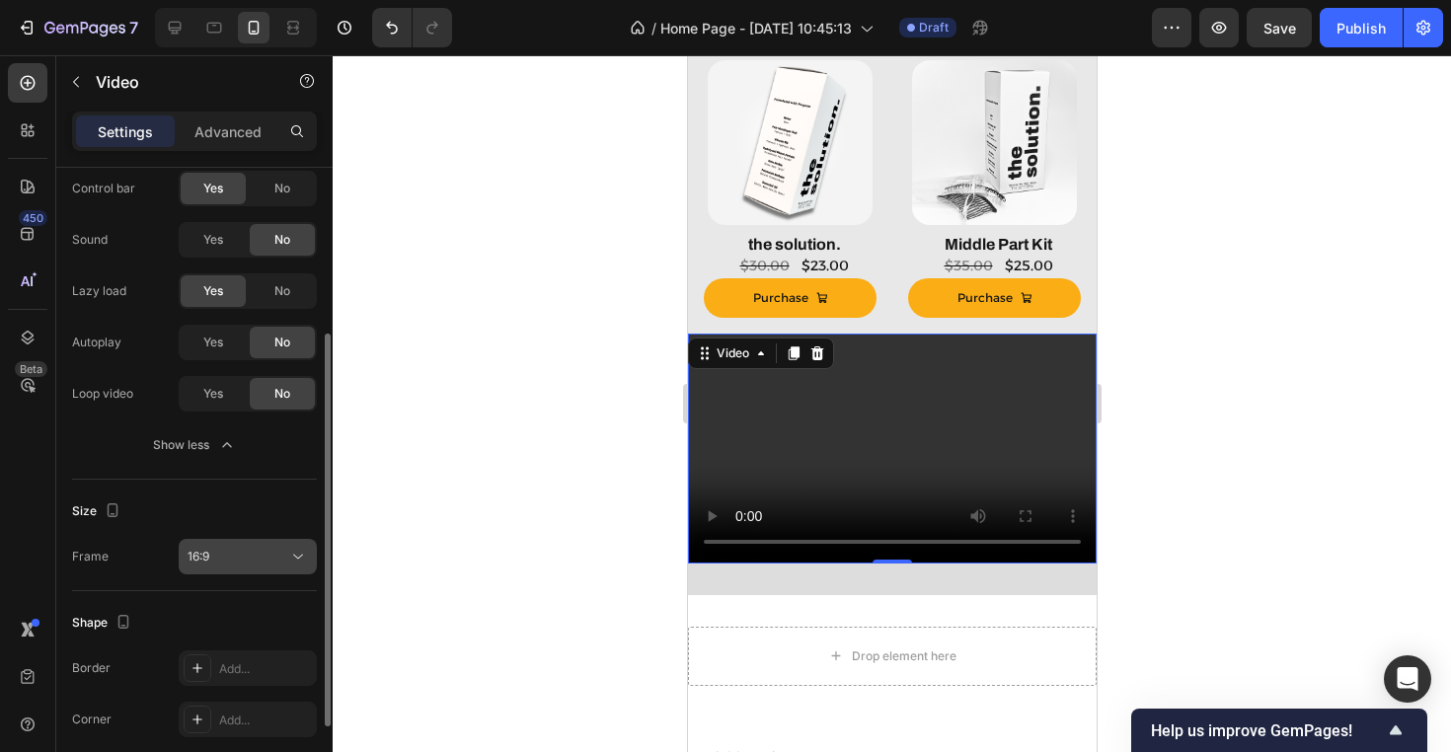
click at [254, 552] on div "16:9" at bounding box center [238, 557] width 101 height 18
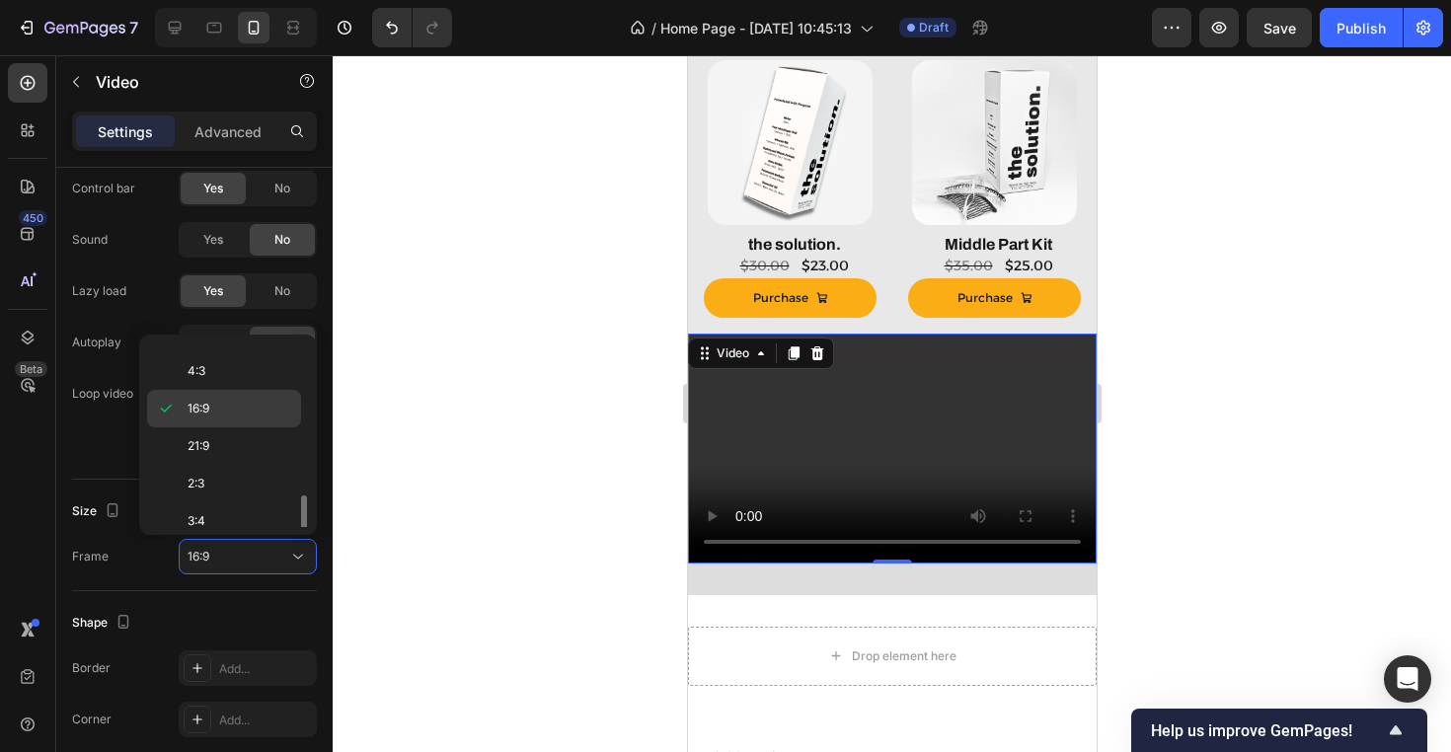
scroll to position [190, 0]
click at [244, 468] on p "9:16" at bounding box center [240, 471] width 105 height 18
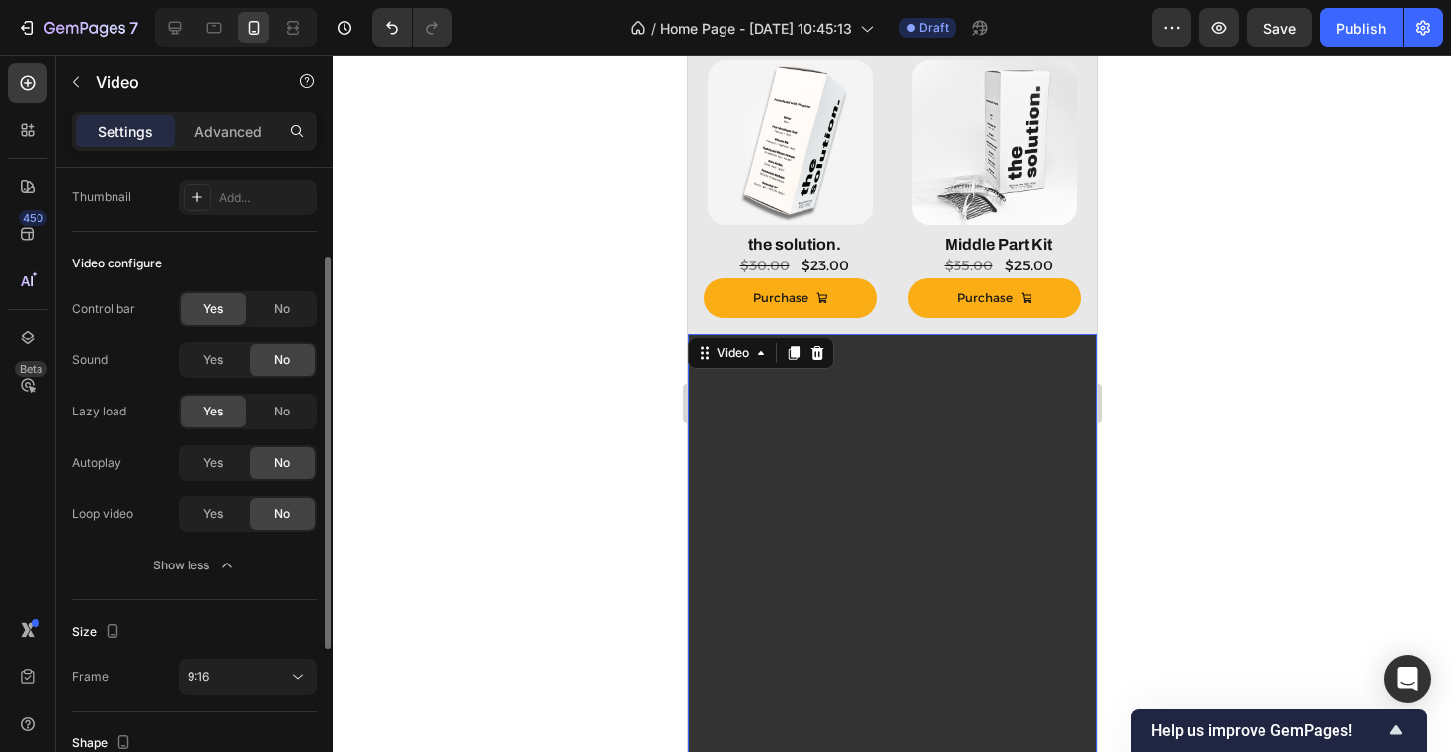
scroll to position [146, 0]
click at [223, 125] on p "Advanced" at bounding box center [227, 131] width 67 height 21
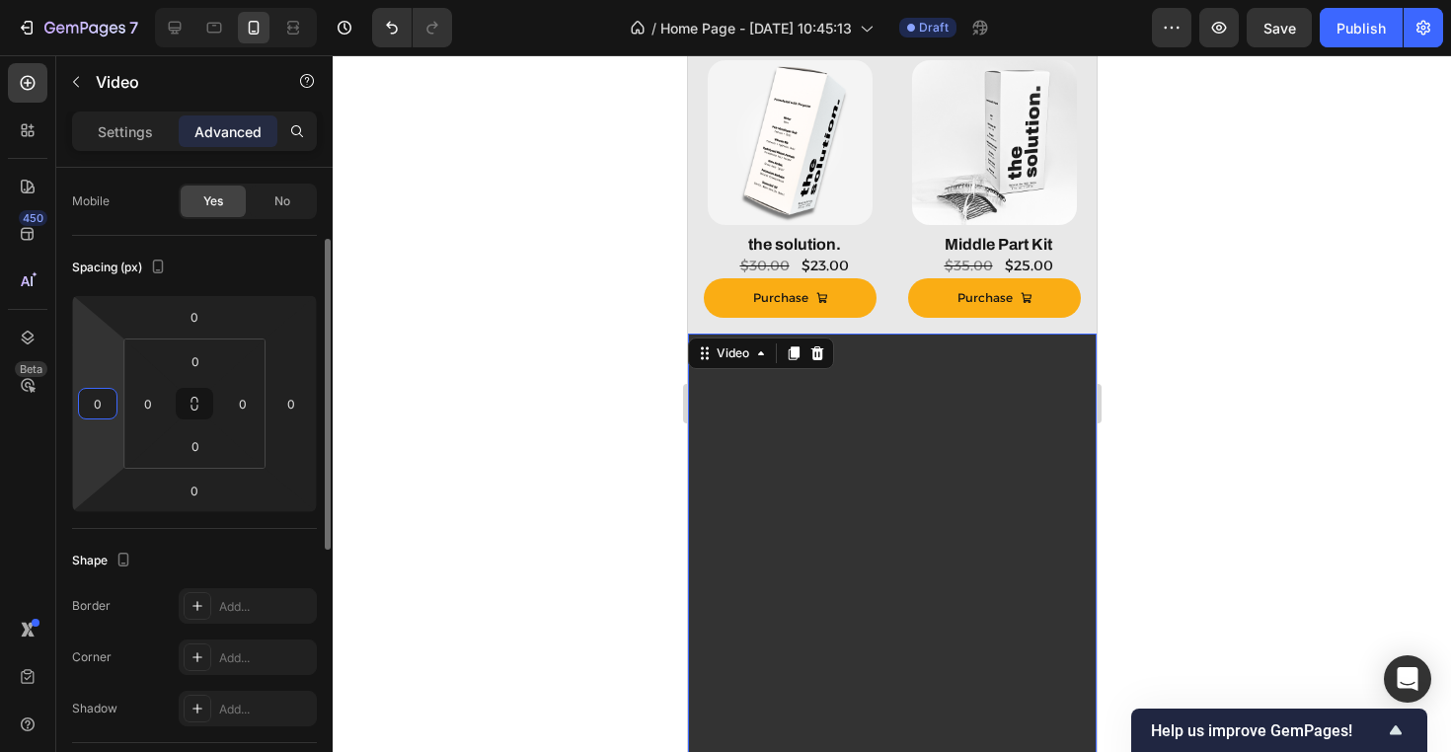
click at [111, 402] on input "0" at bounding box center [98, 404] width 30 height 30
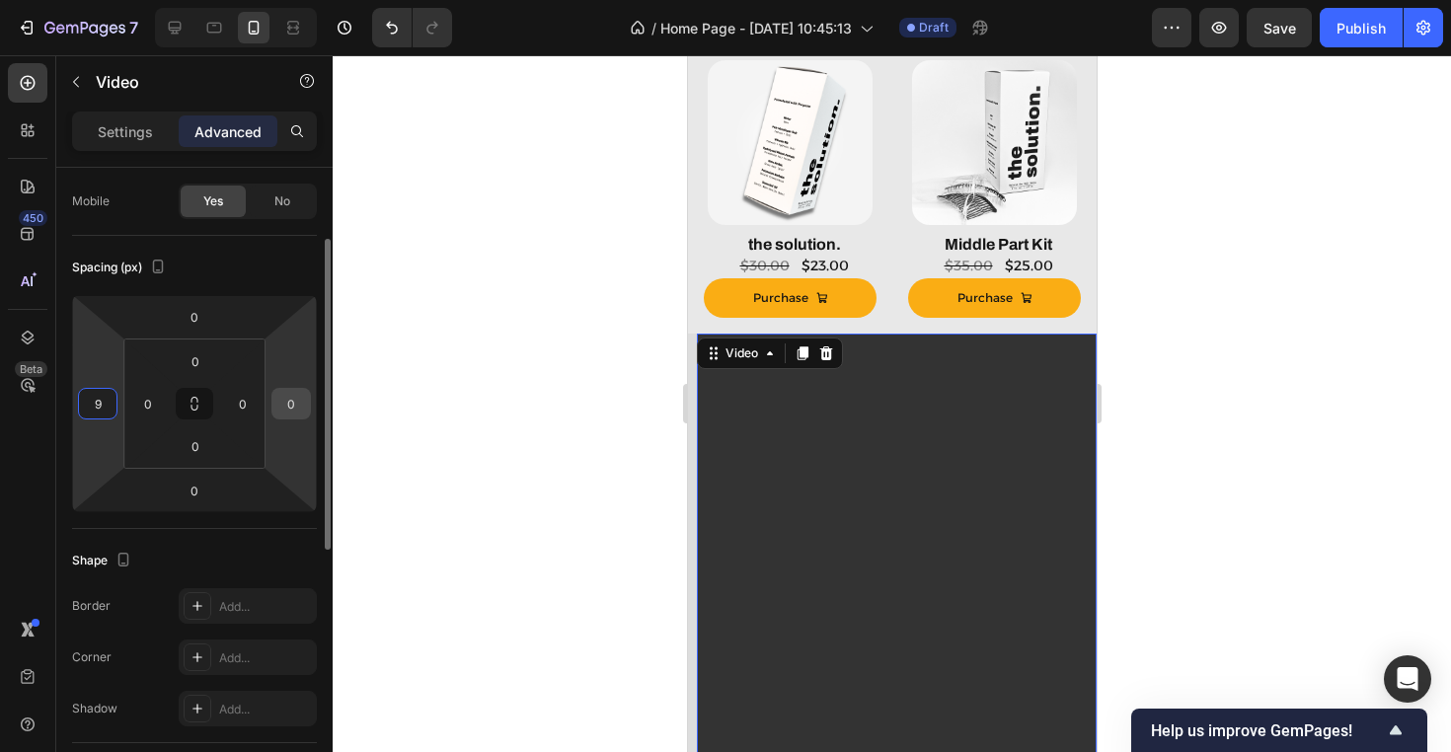
type input "9"
click at [298, 406] on input "0" at bounding box center [291, 404] width 30 height 30
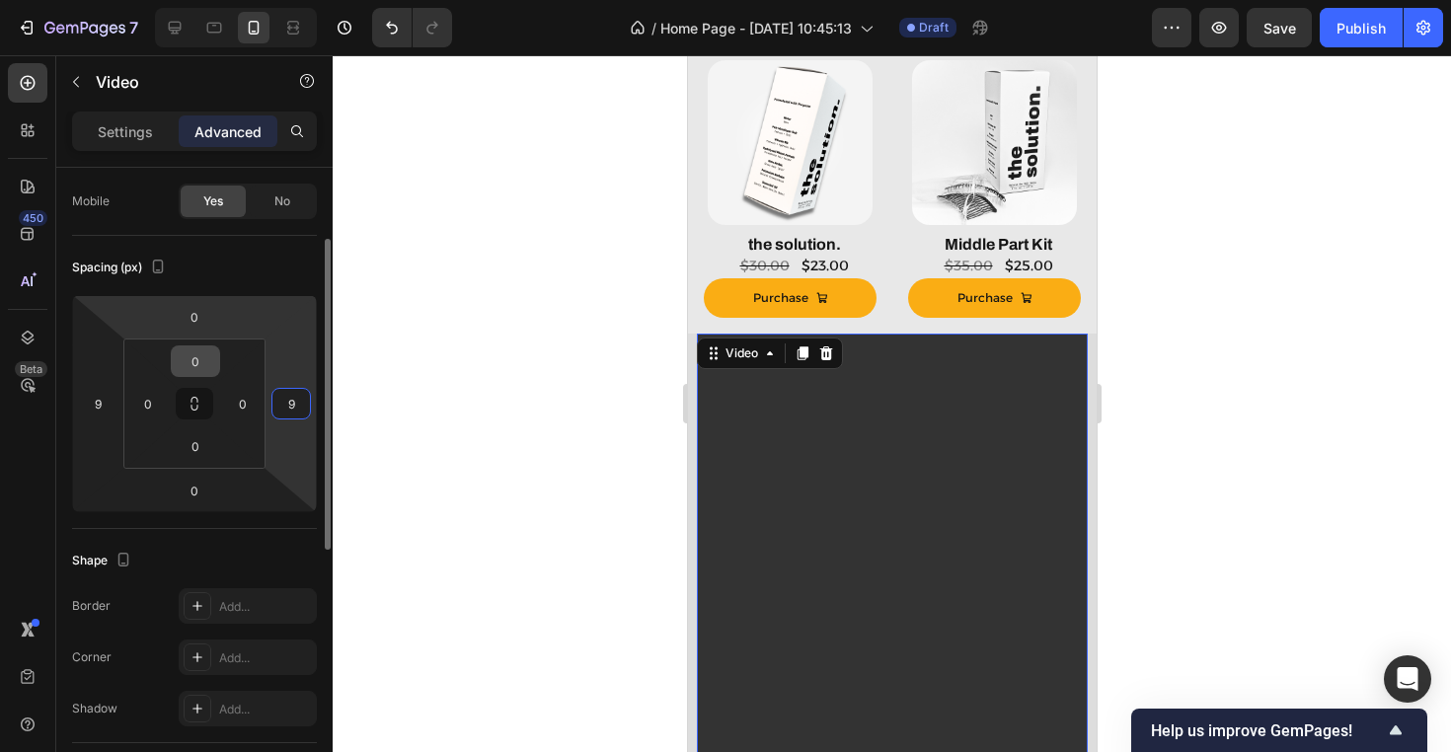
type input "9"
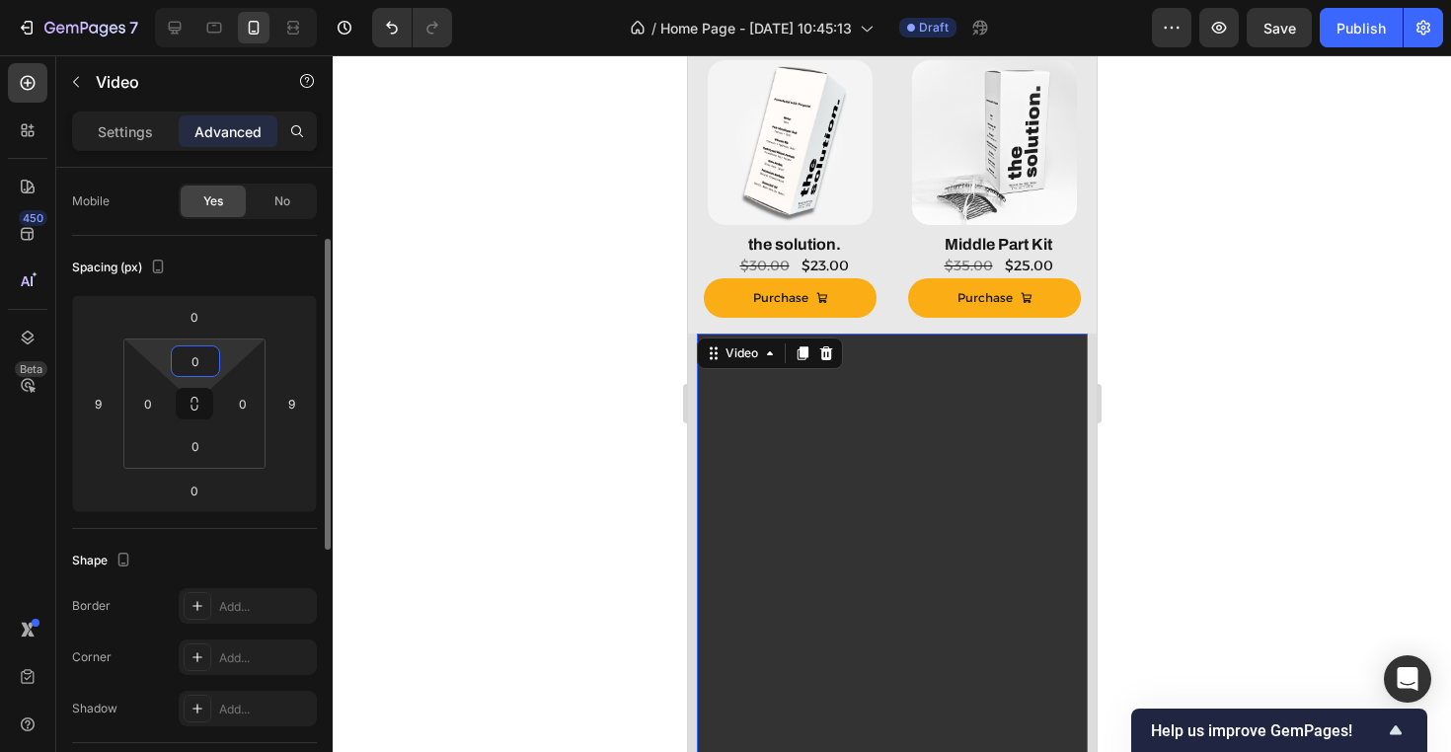
click at [208, 351] on input "0" at bounding box center [195, 361] width 39 height 30
type input "9"
type input "0"
click at [206, 318] on input "0" at bounding box center [194, 317] width 39 height 30
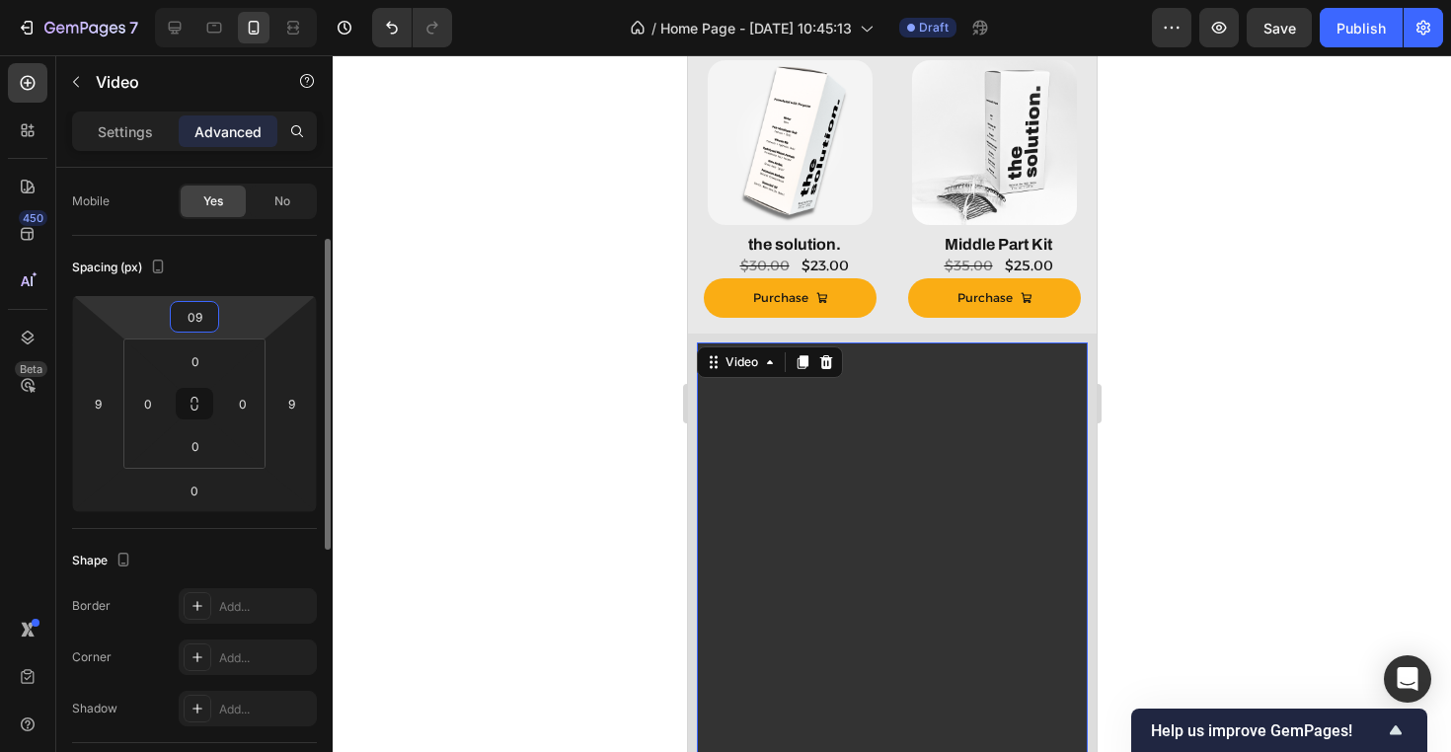
type input "0"
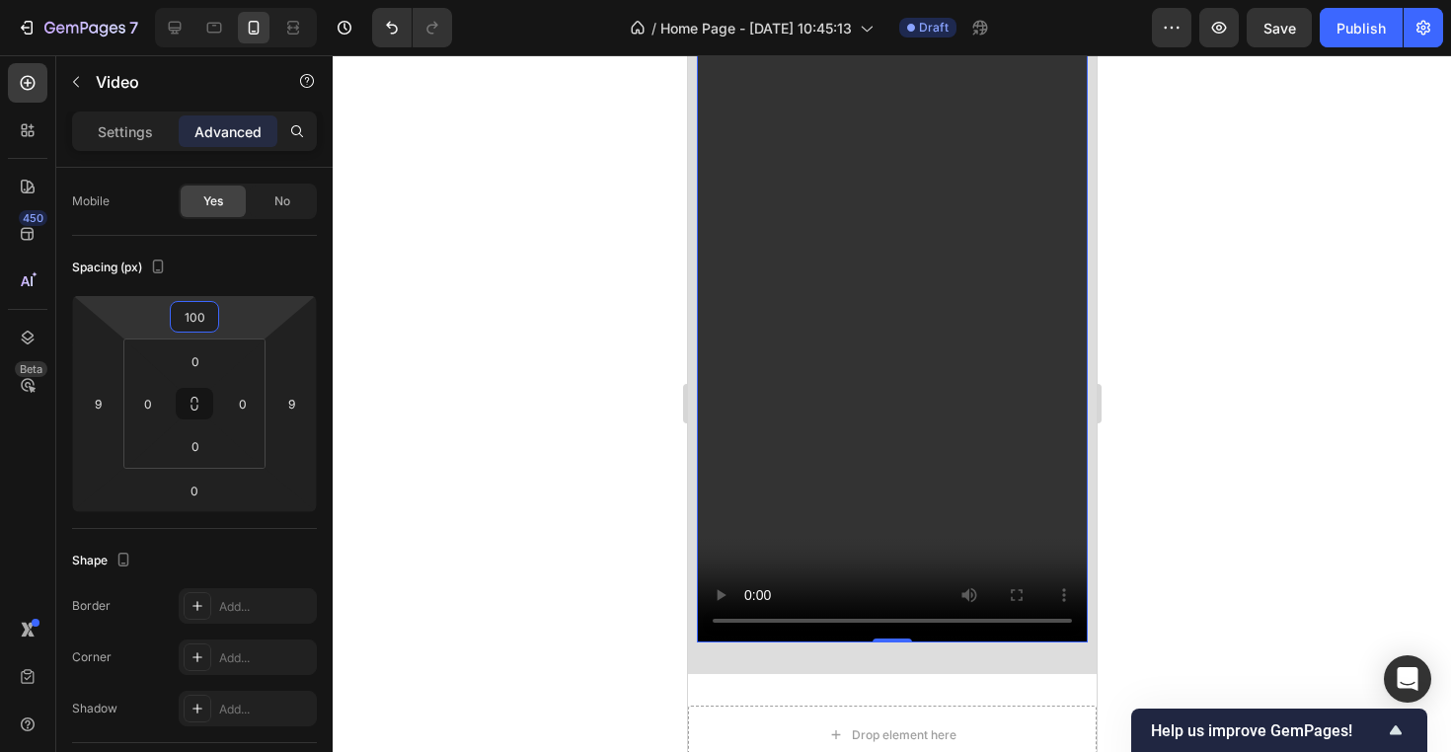
scroll to position [1694, 0]
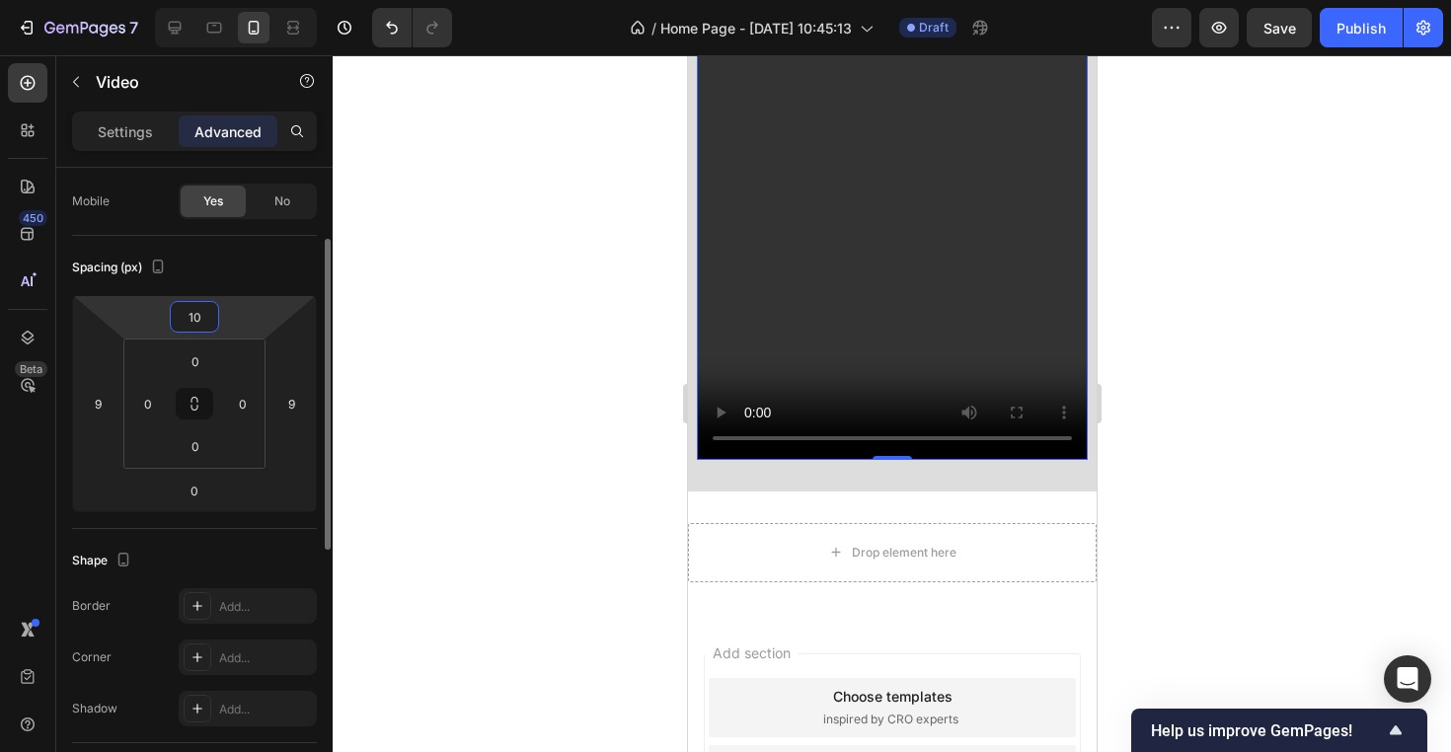
type input "1"
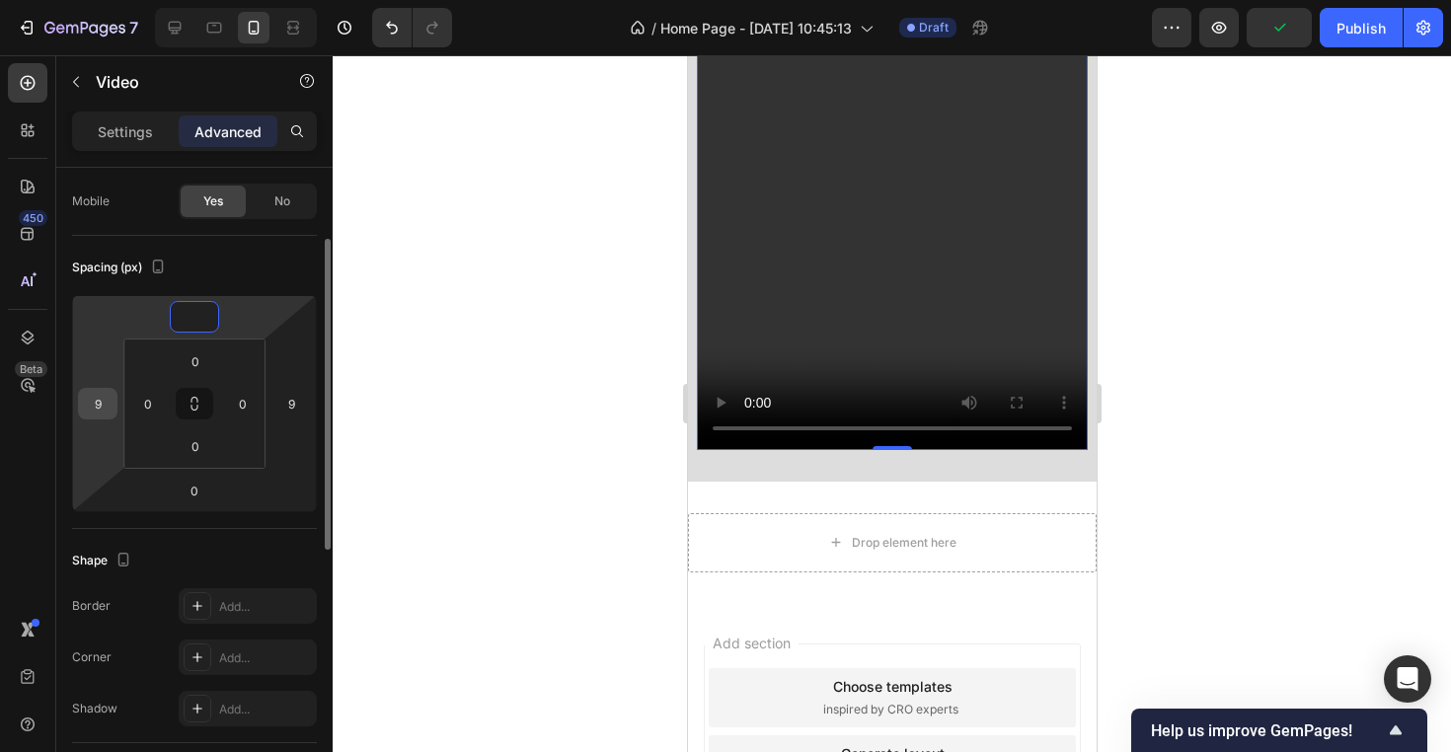
type input "0"
click at [92, 402] on input "9" at bounding box center [98, 404] width 30 height 30
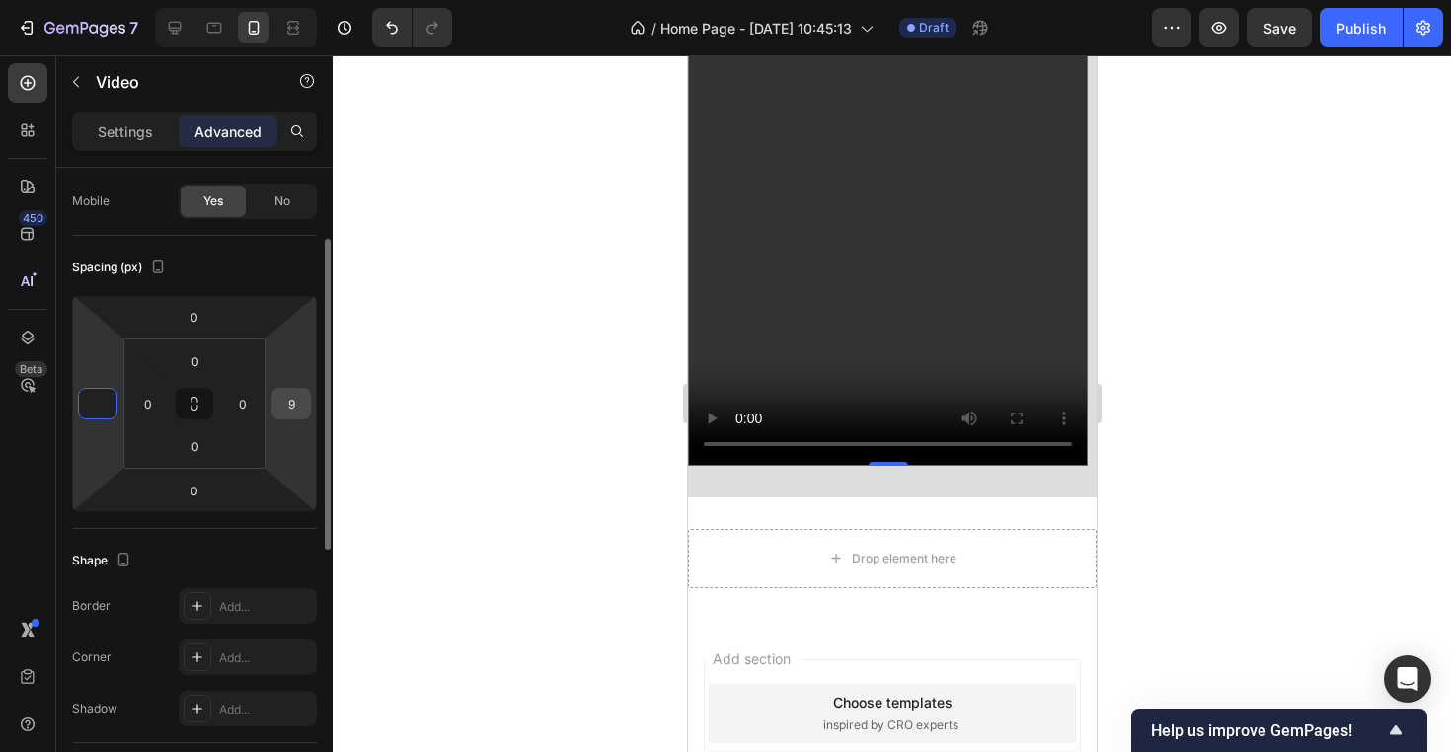
type input "0"
click at [280, 406] on input "9" at bounding box center [291, 404] width 30 height 30
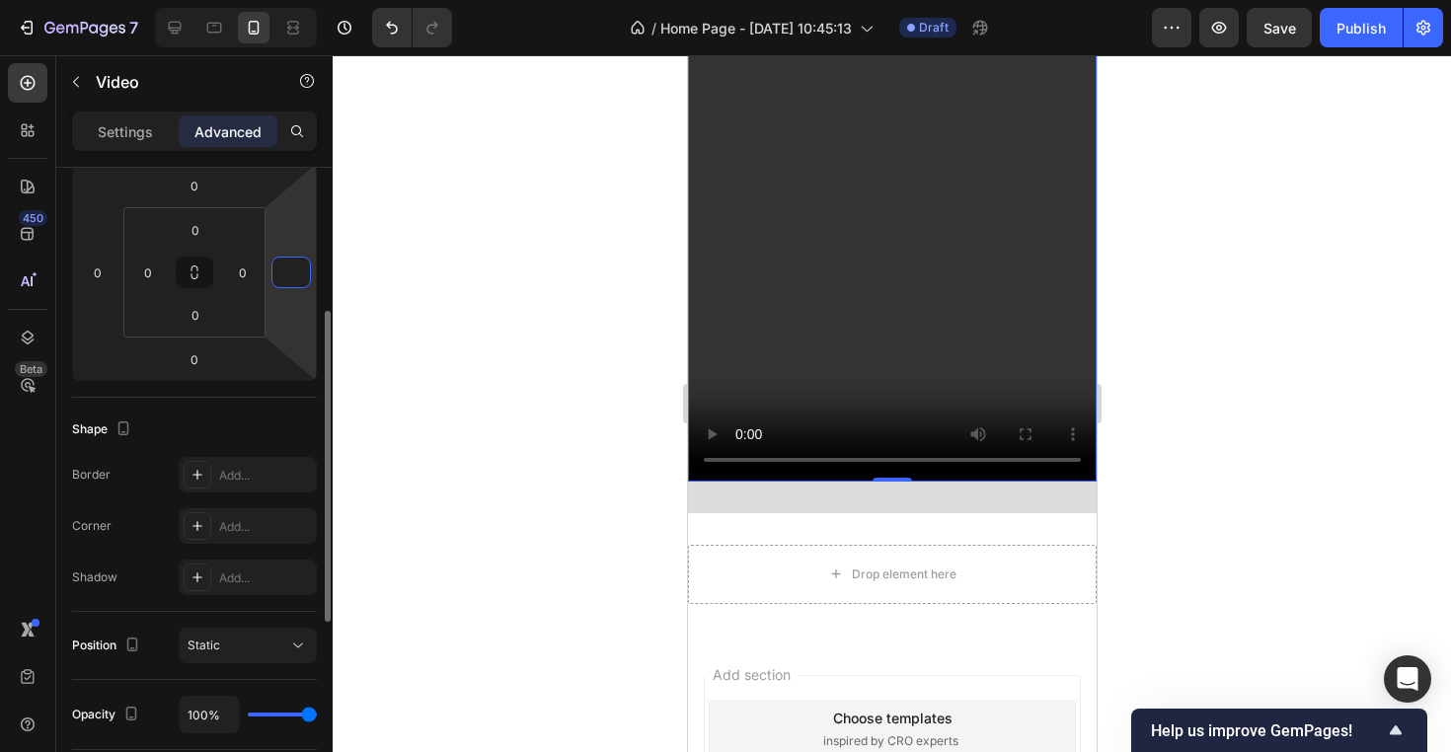
scroll to position [0, 0]
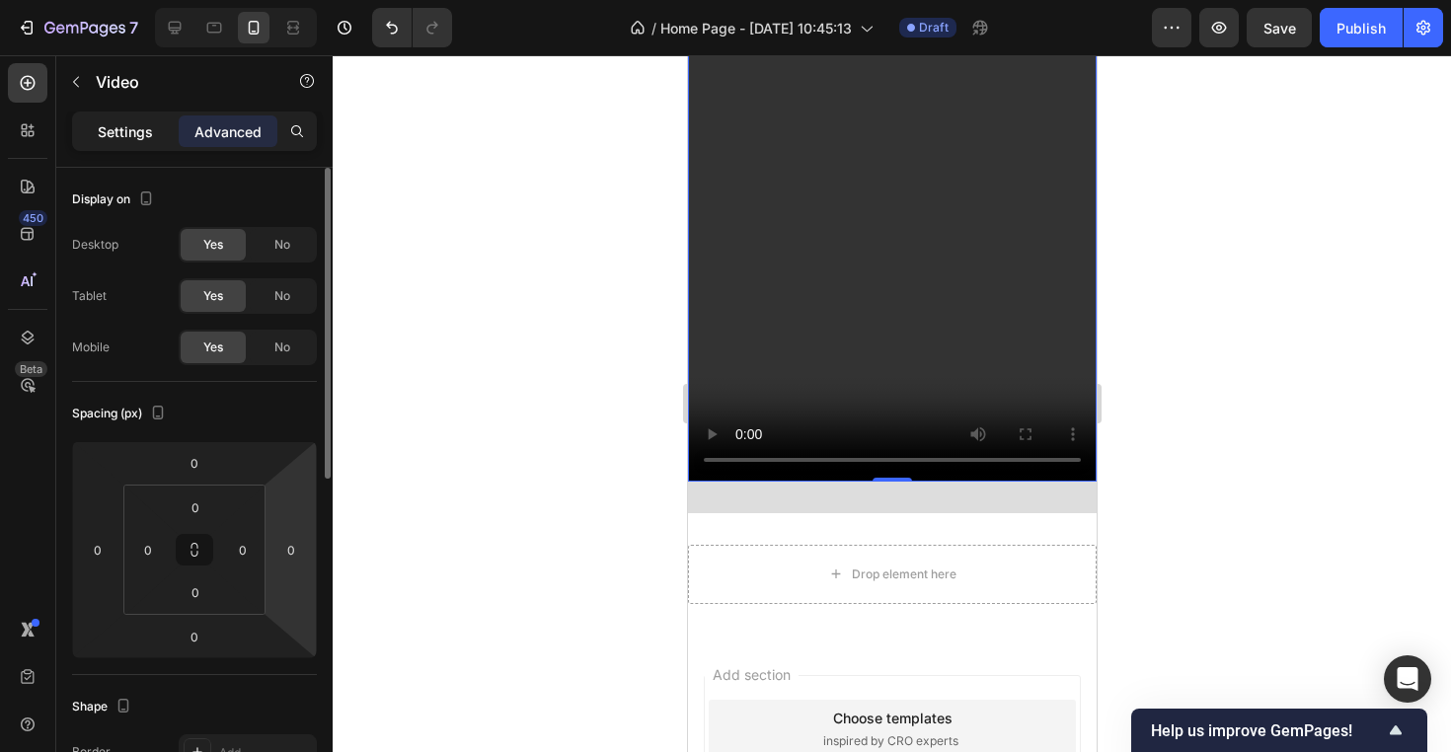
click at [164, 133] on div "Settings" at bounding box center [125, 131] width 99 height 32
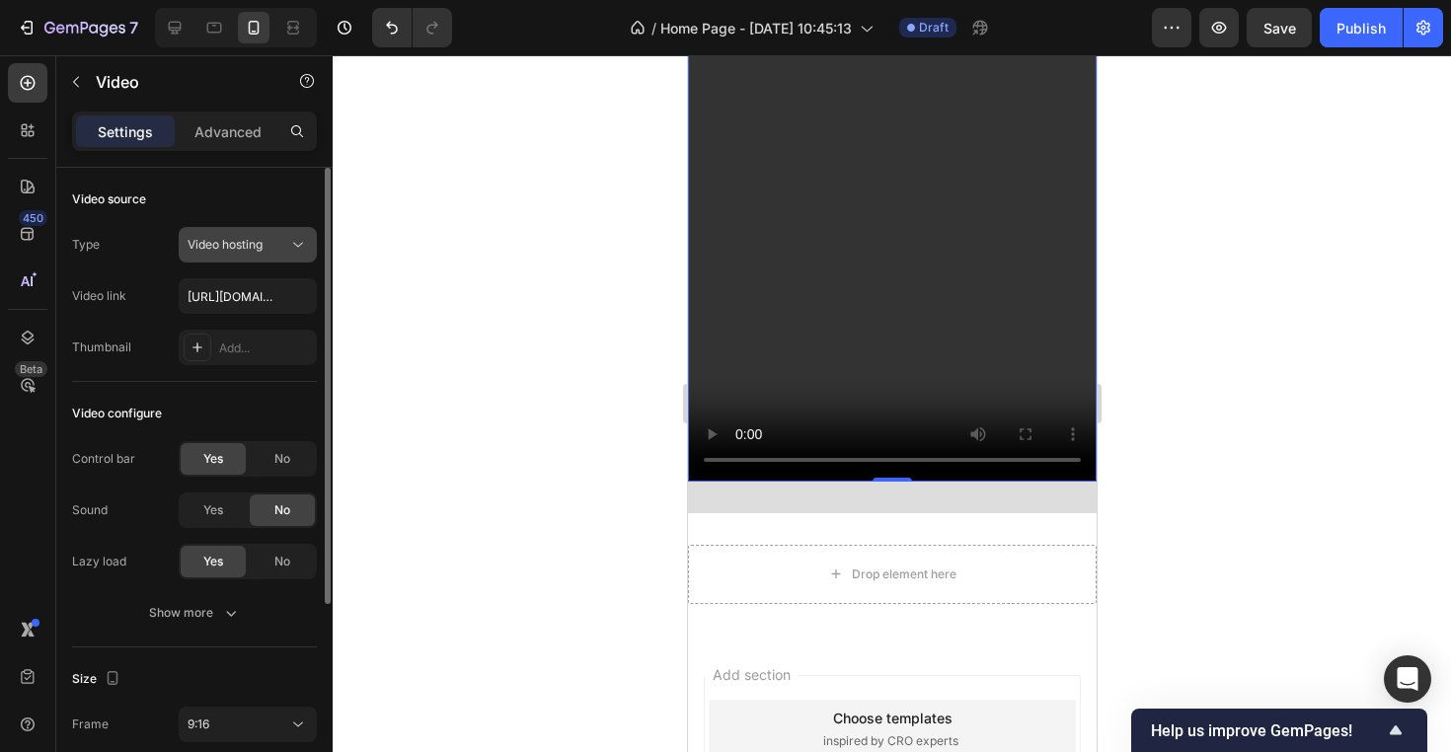
click at [268, 247] on div "Video hosting" at bounding box center [238, 245] width 101 height 18
click at [272, 247] on div "Video hosting" at bounding box center [238, 245] width 101 height 18
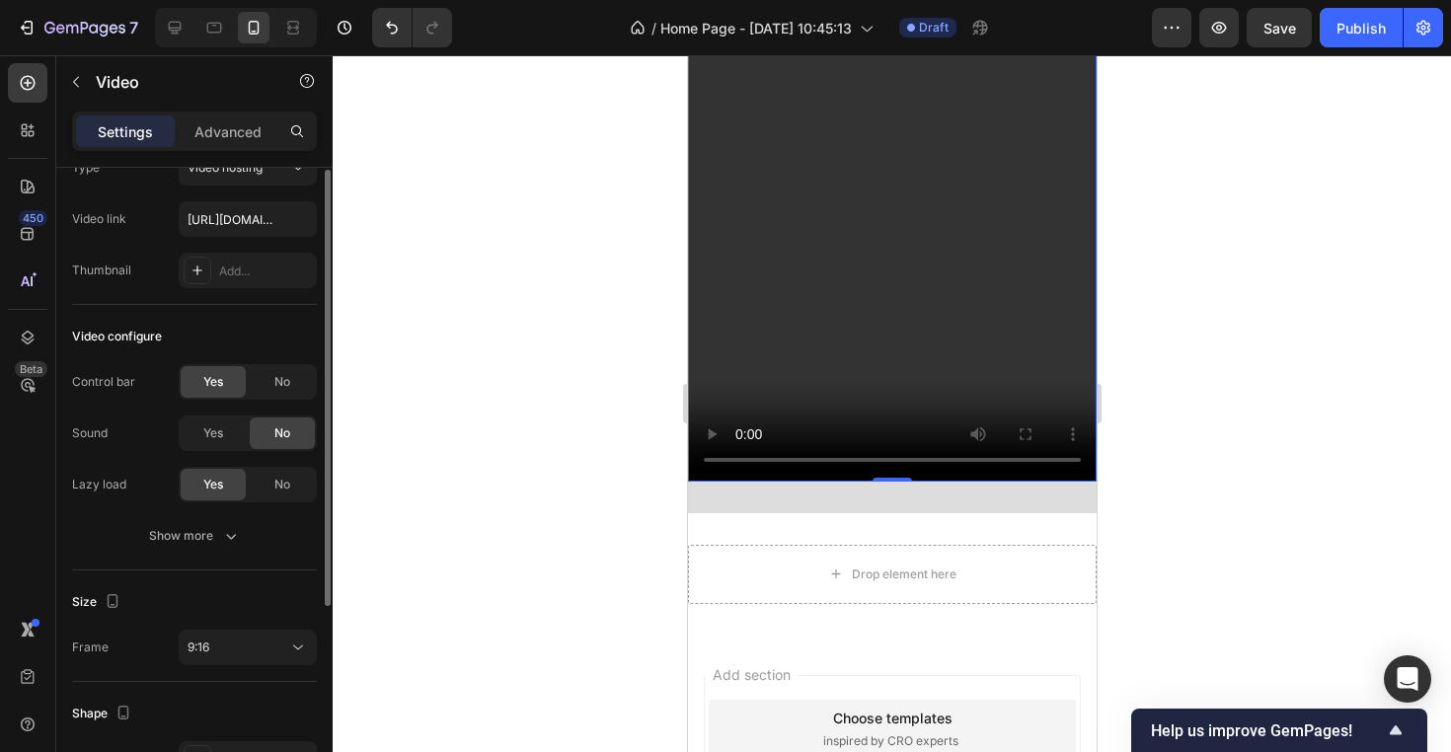
scroll to position [140, 0]
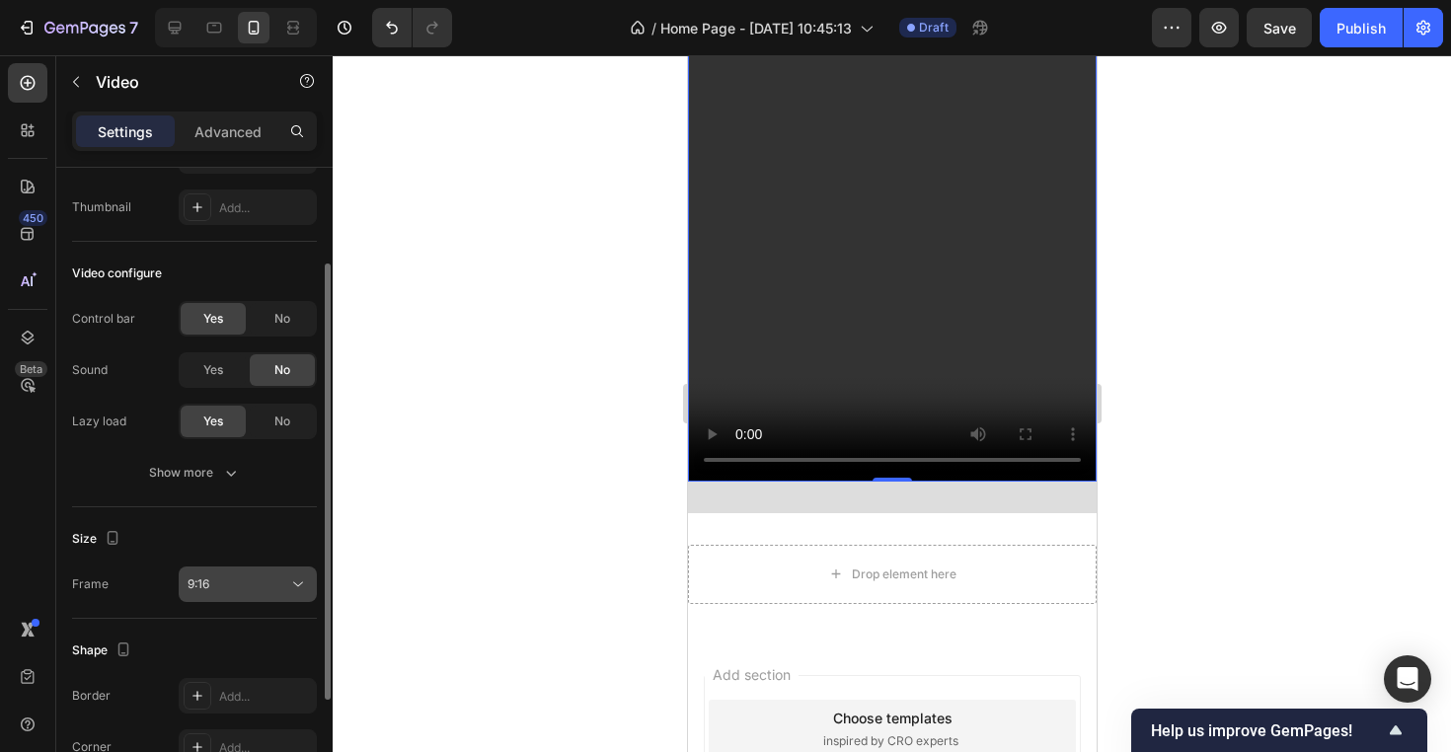
click at [227, 582] on div "9:16" at bounding box center [238, 584] width 101 height 18
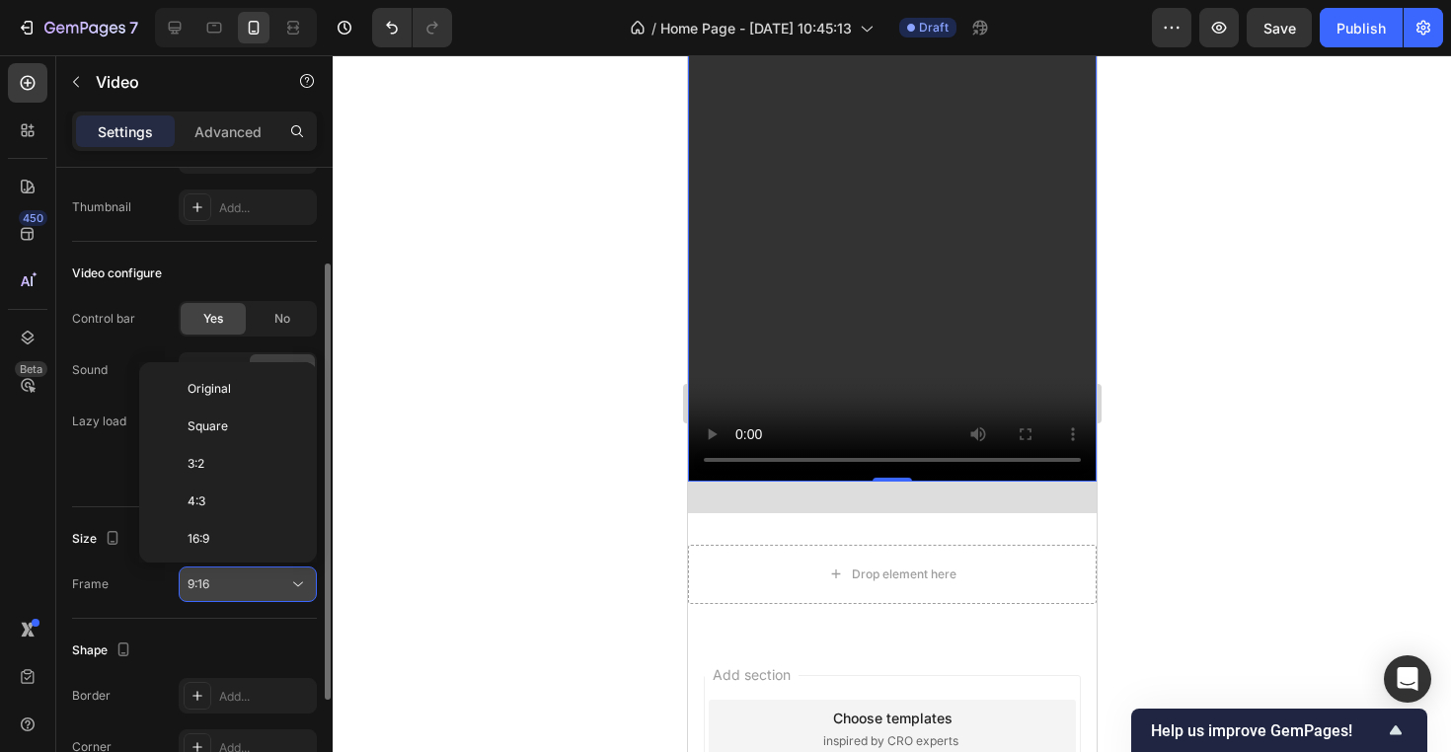
scroll to position [178, 0]
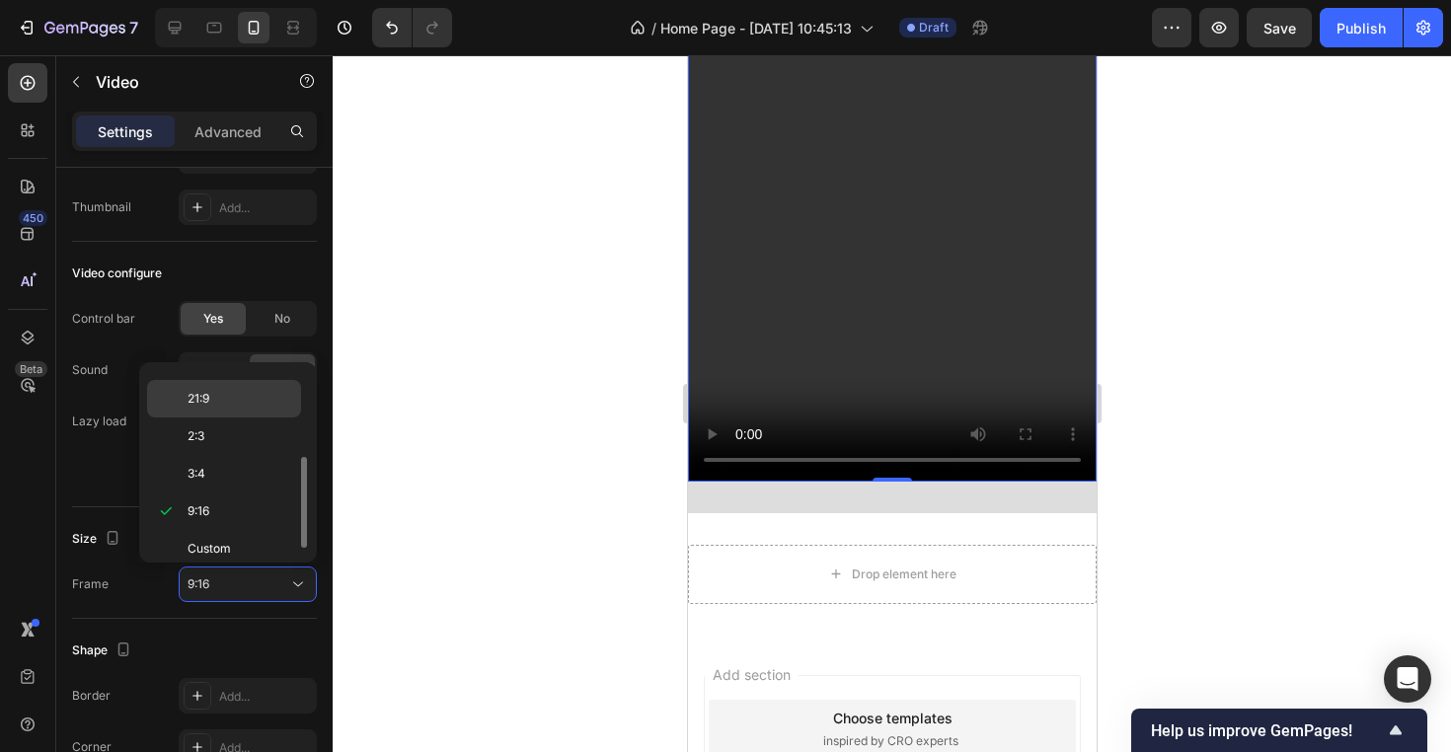
click at [226, 385] on div "21:9" at bounding box center [224, 399] width 154 height 38
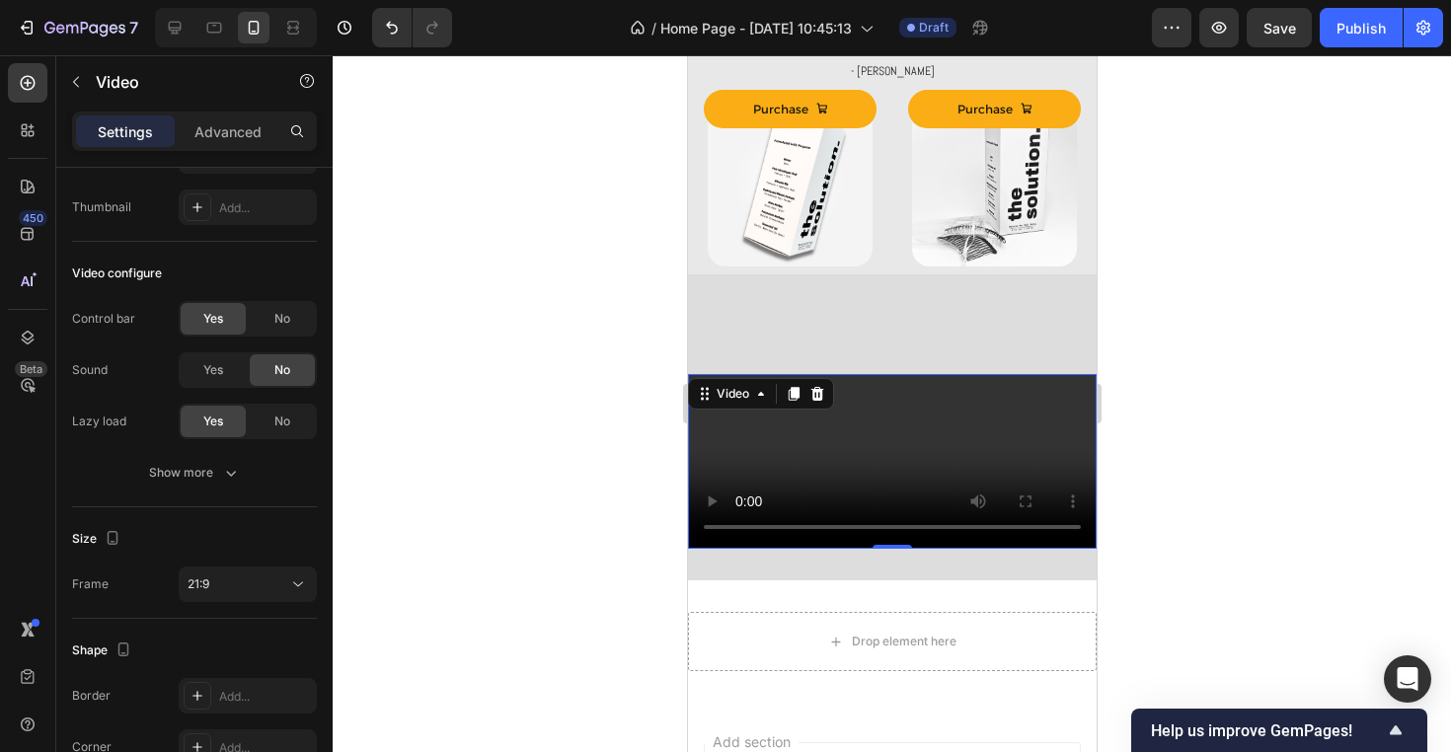
scroll to position [1079, 0]
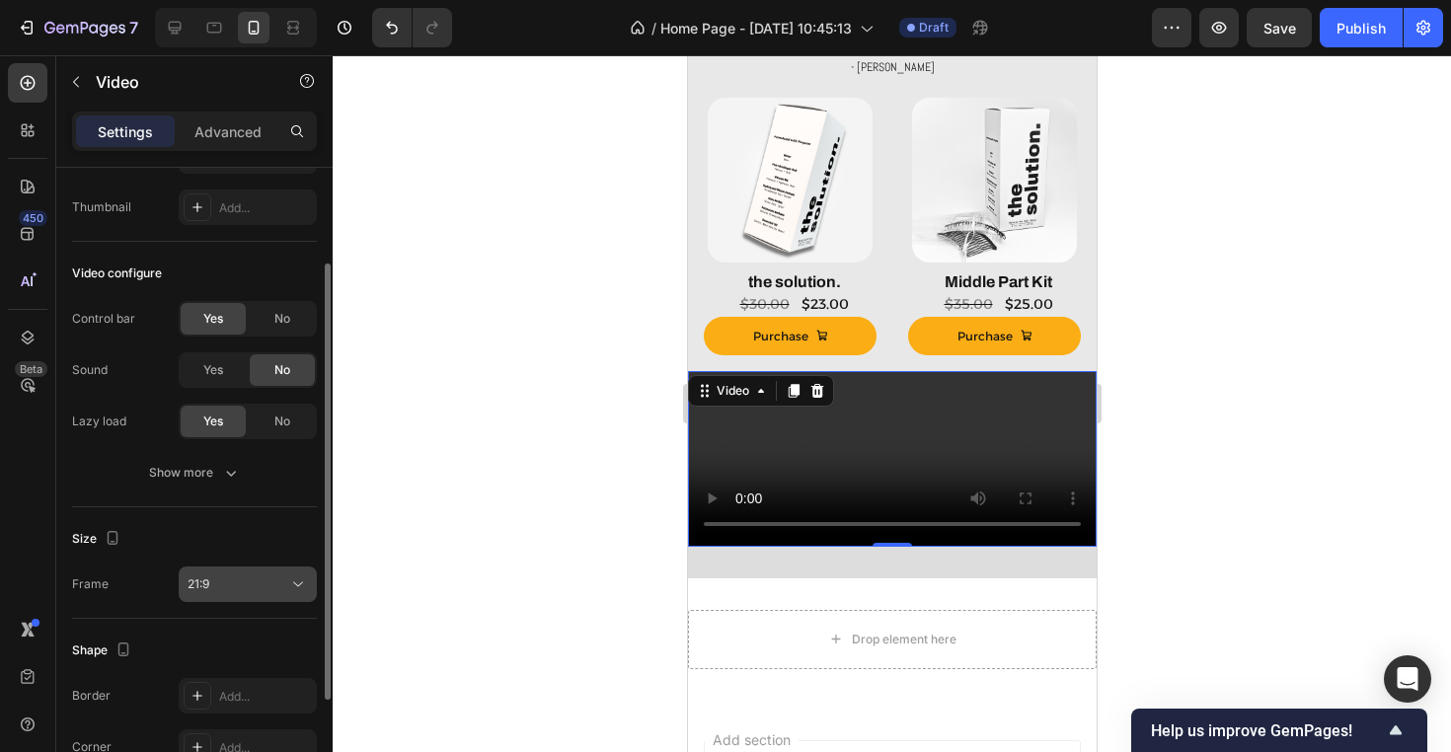
click at [235, 574] on div "21:9" at bounding box center [248, 584] width 120 height 20
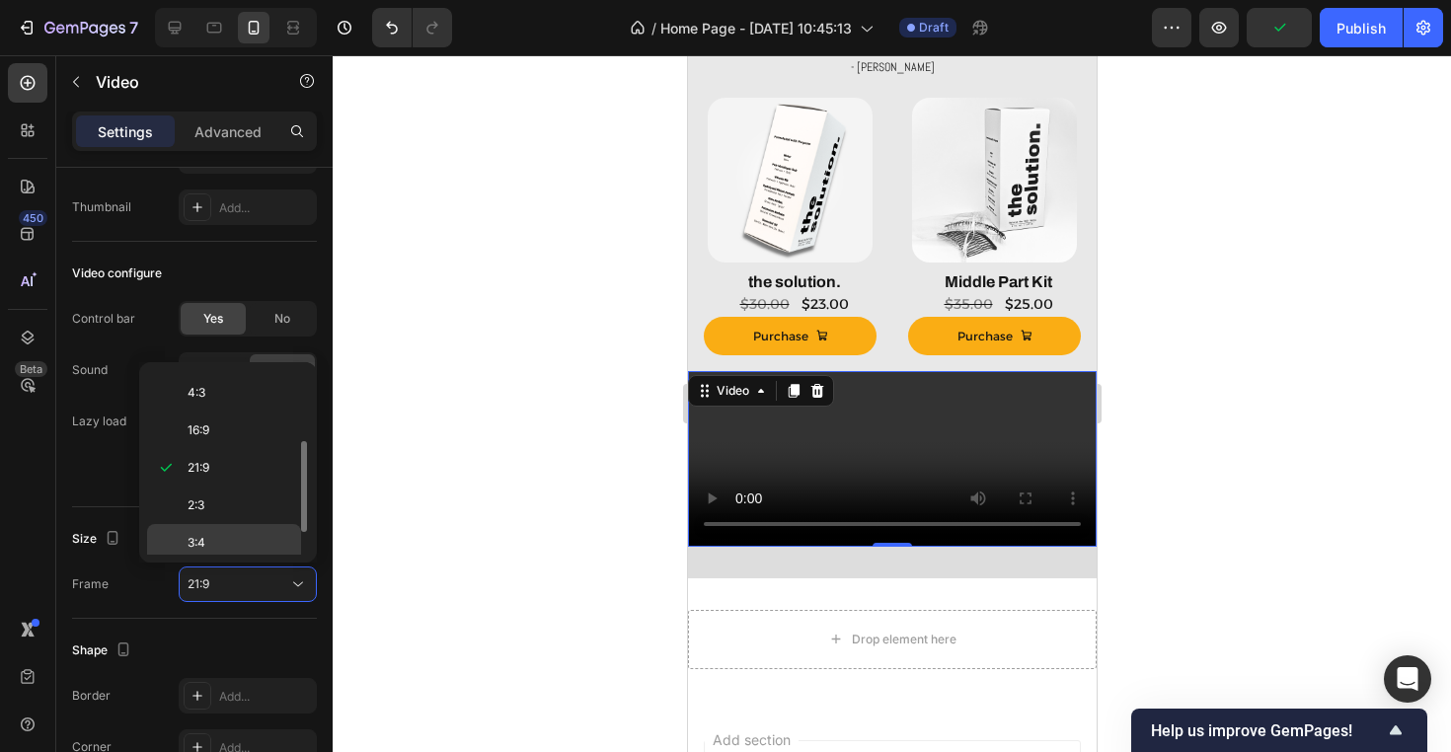
scroll to position [94, 0]
click at [260, 402] on p "4:3" at bounding box center [240, 408] width 105 height 18
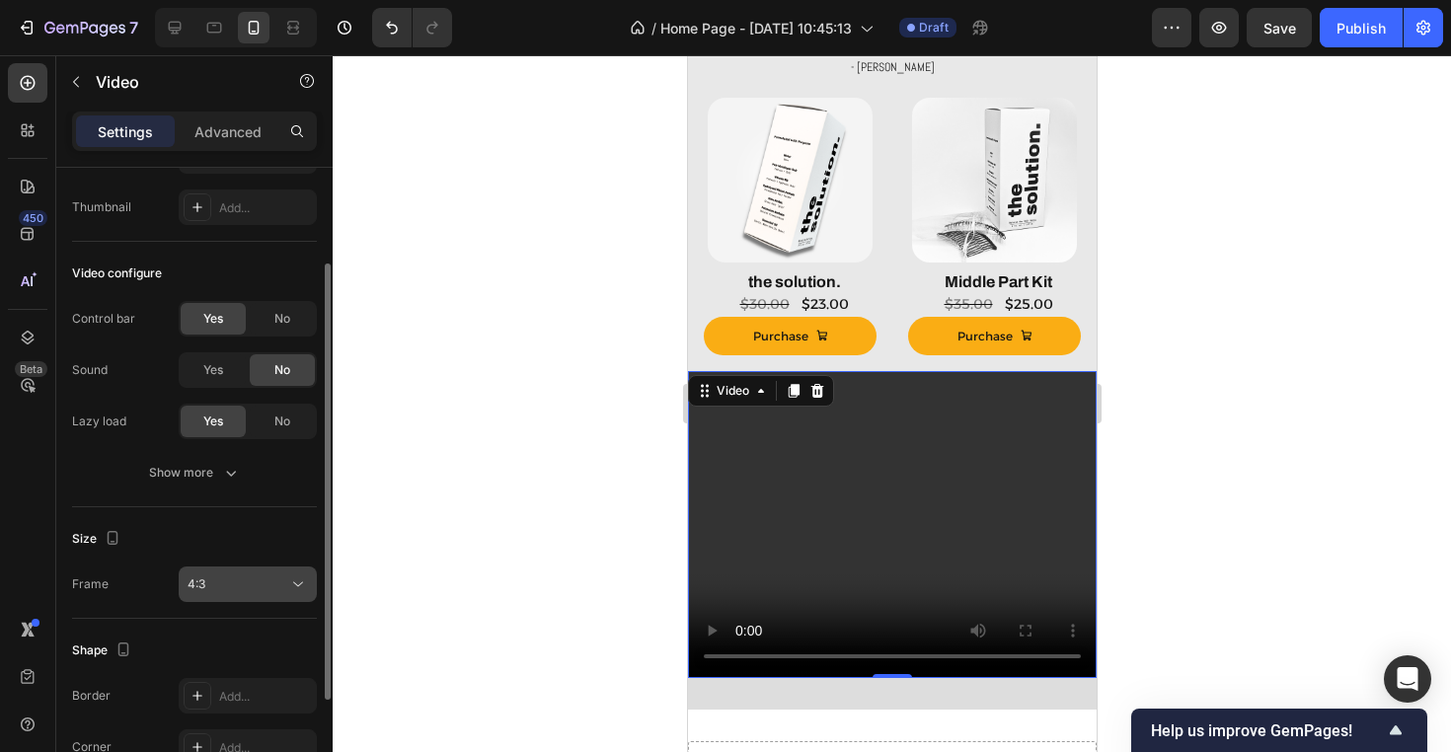
click at [264, 585] on div "4:3" at bounding box center [238, 584] width 101 height 18
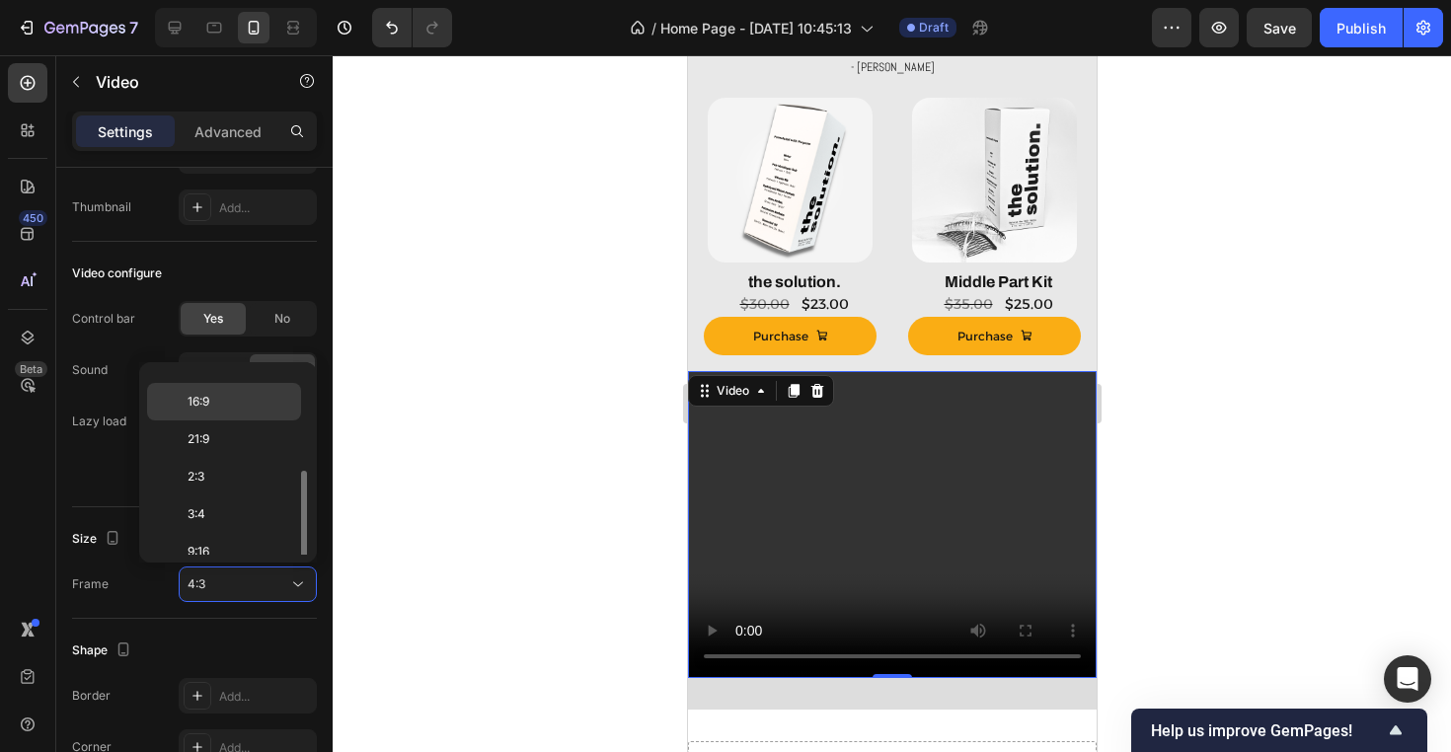
scroll to position [190, 0]
click at [272, 458] on p "3:4" at bounding box center [240, 461] width 105 height 18
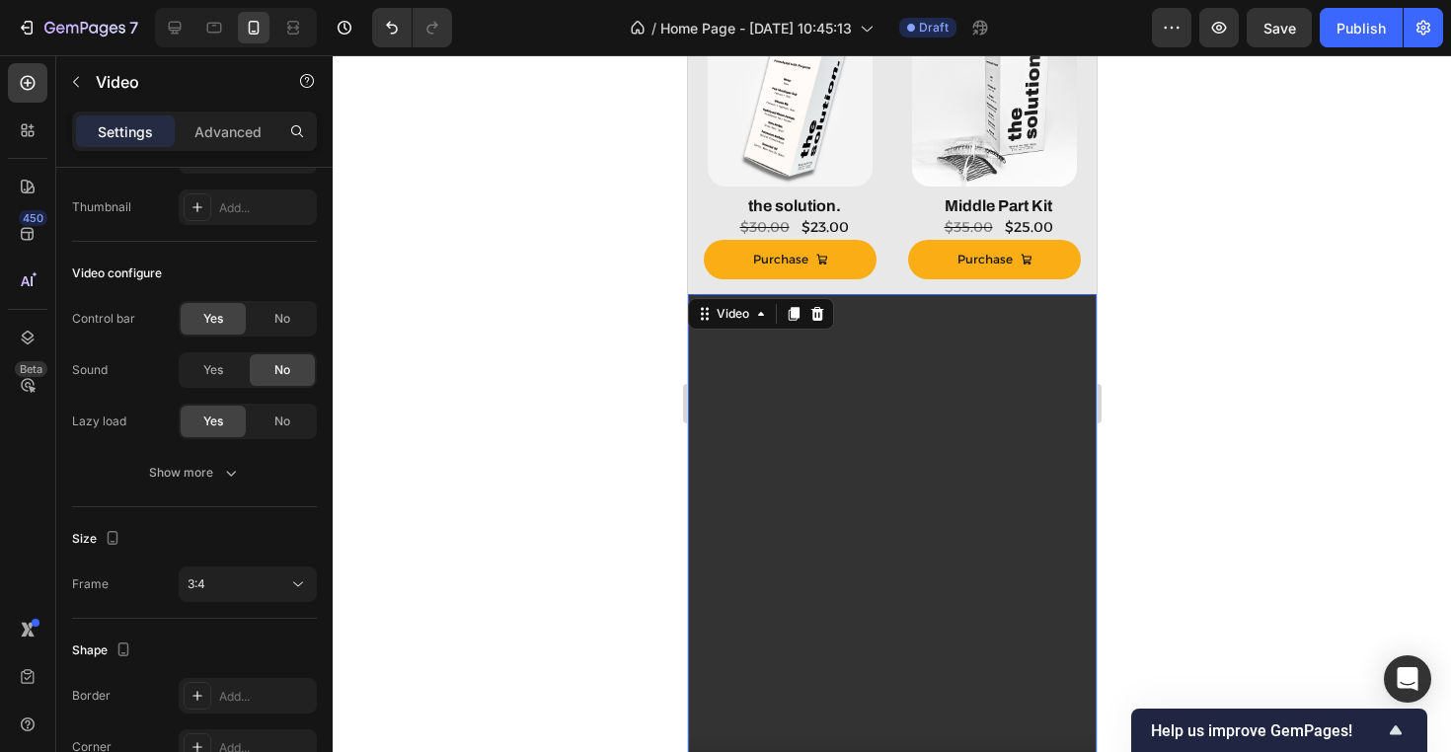
scroll to position [1144, 0]
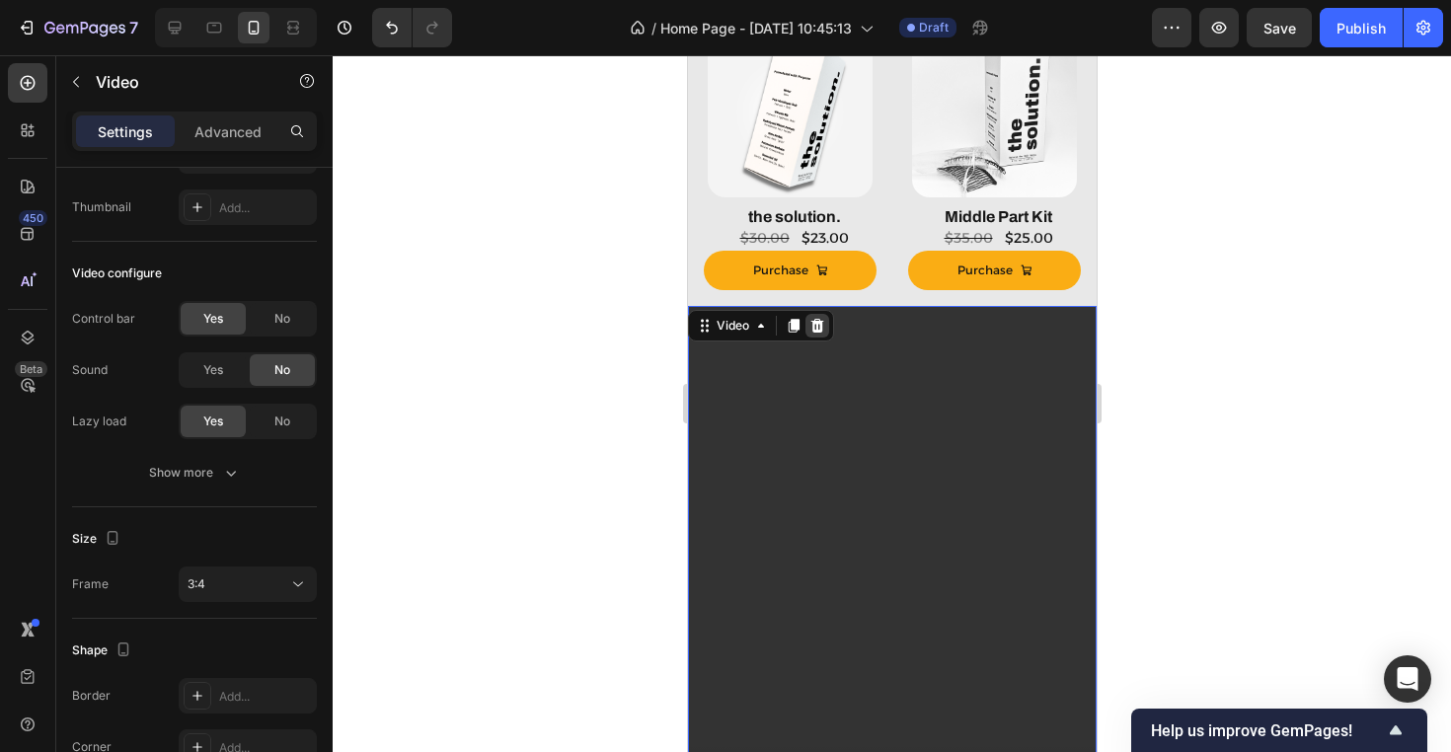
click at [823, 326] on icon at bounding box center [816, 326] width 16 height 16
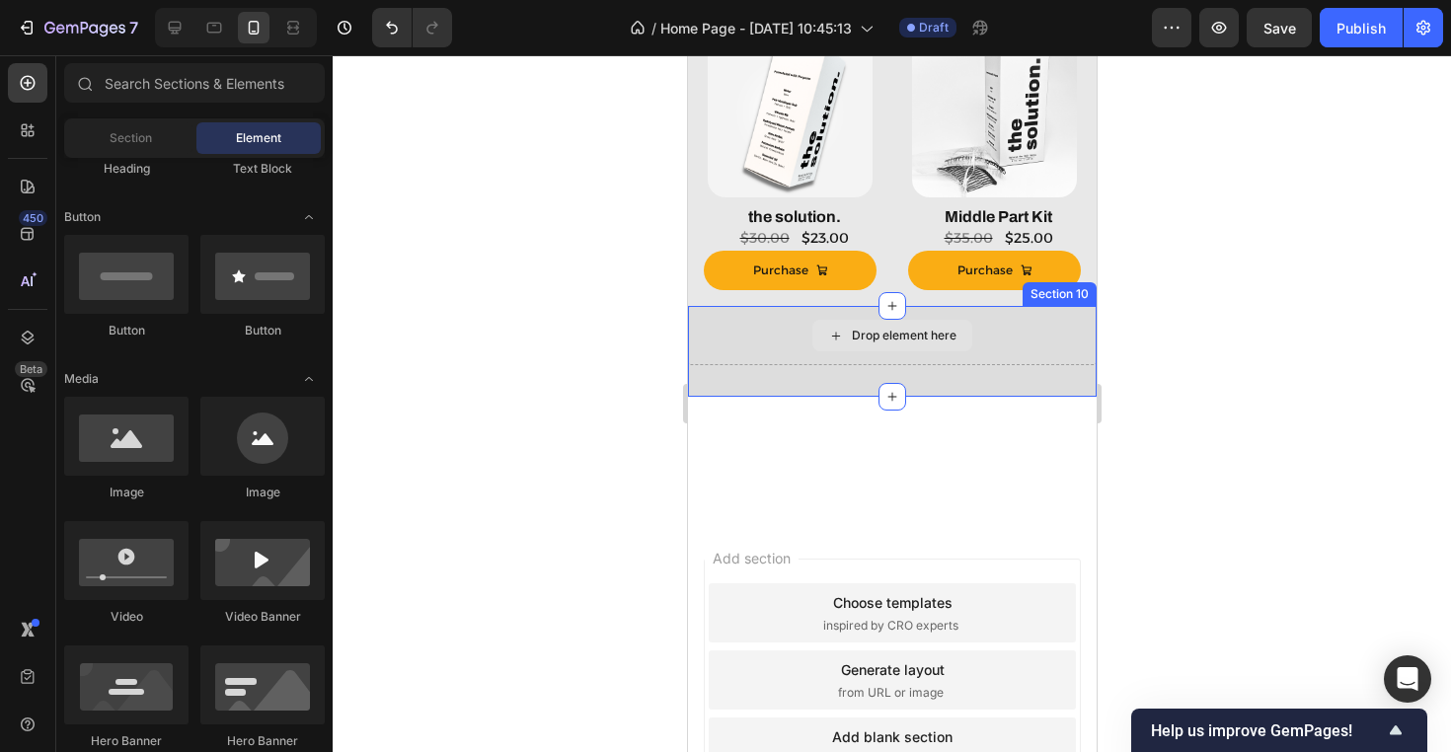
click at [867, 344] on div "Drop element here" at bounding box center [891, 336] width 160 height 32
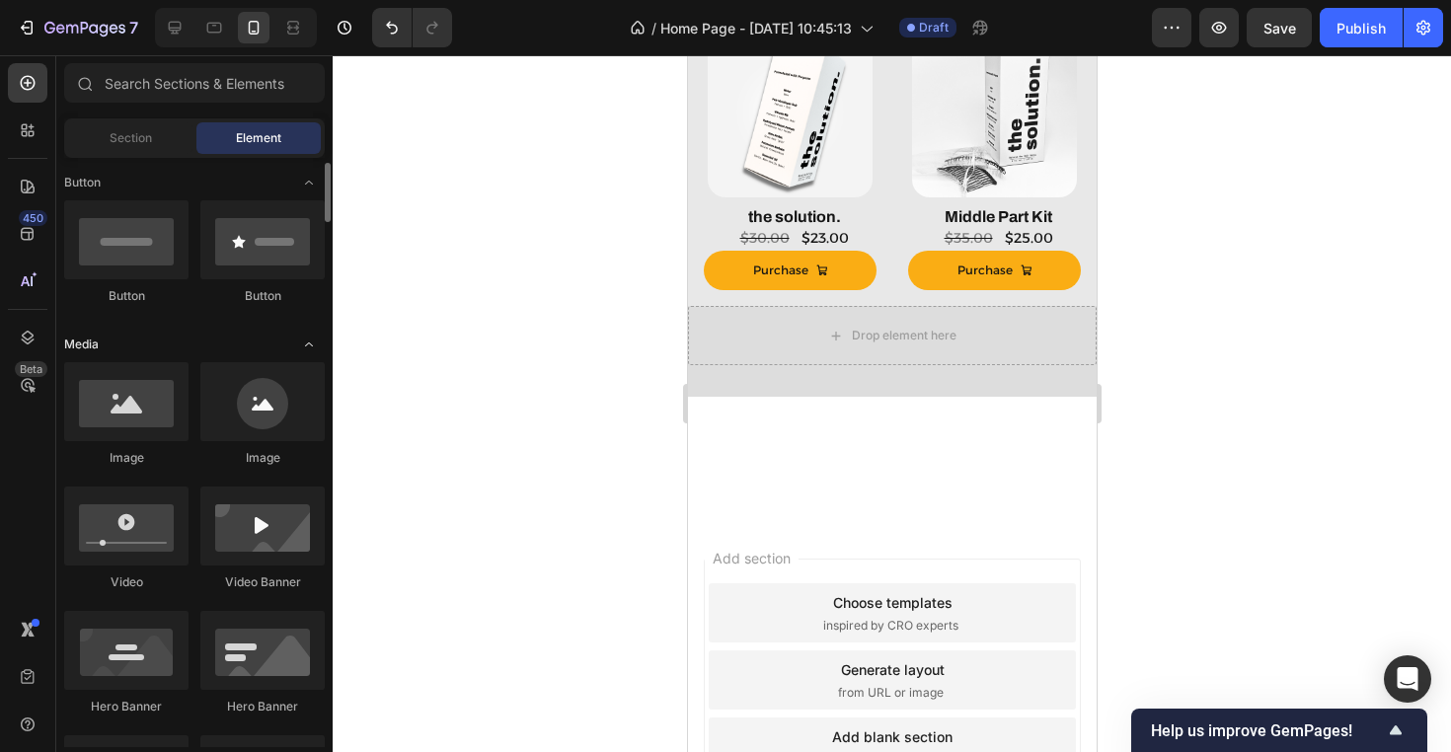
scroll to position [0, 0]
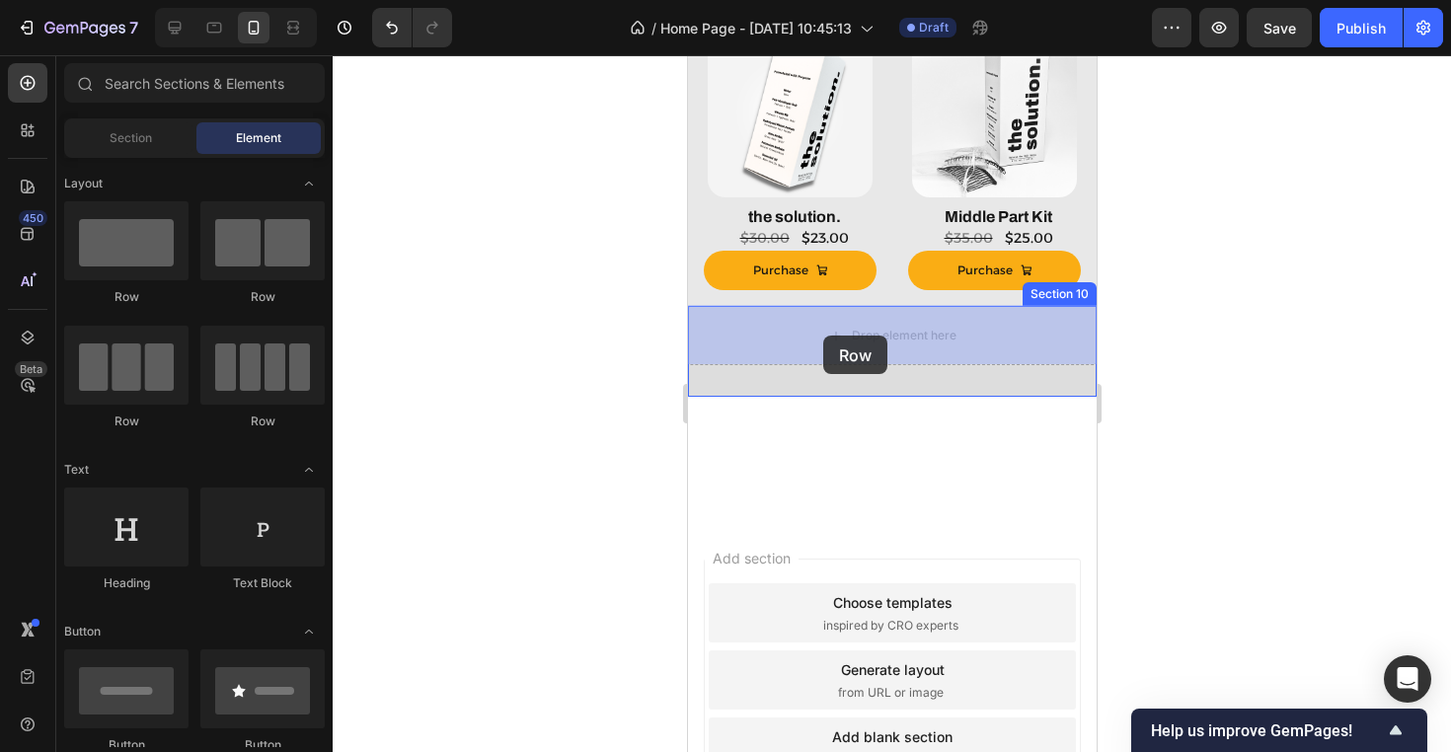
drag, startPoint x: 945, startPoint y: 298, endPoint x: 822, endPoint y: 335, distance: 128.7
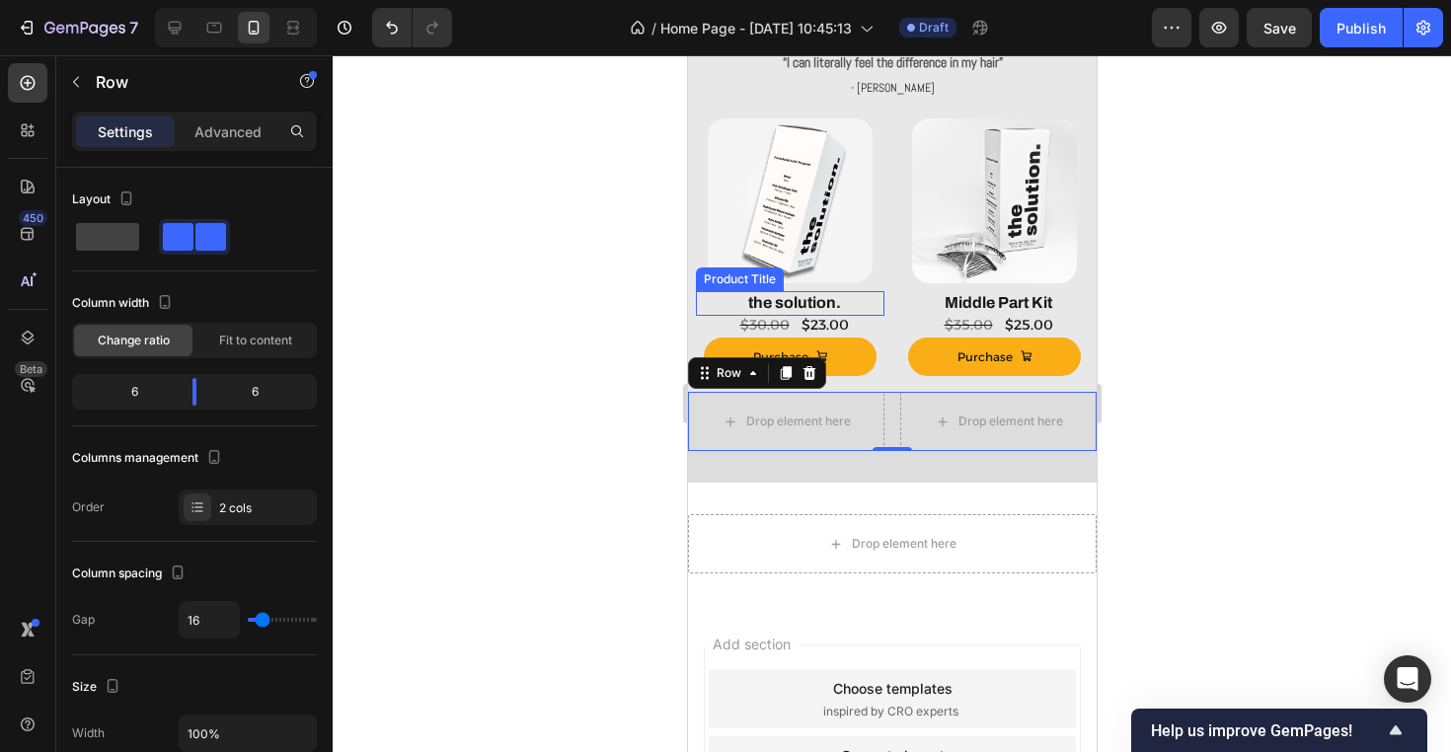
scroll to position [1064, 0]
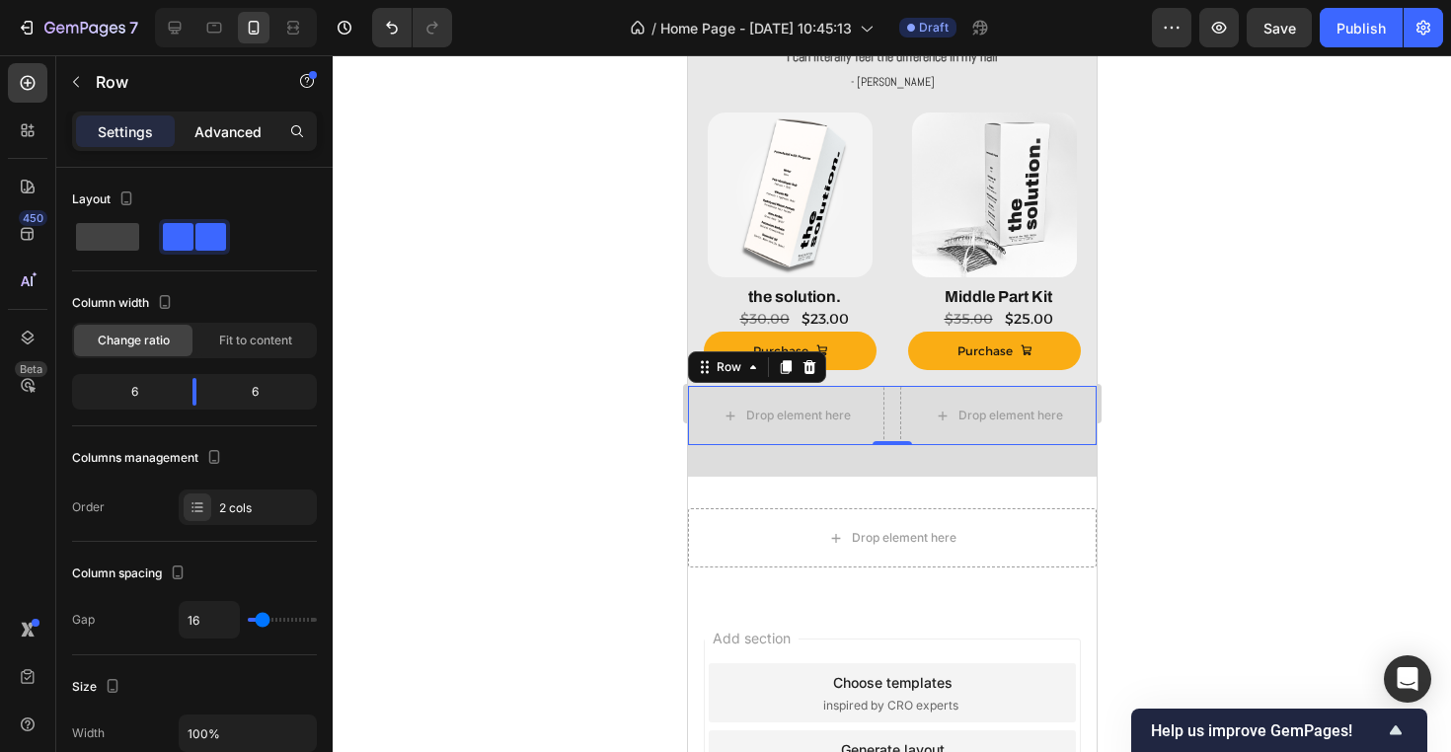
click at [226, 123] on p "Advanced" at bounding box center [227, 131] width 67 height 21
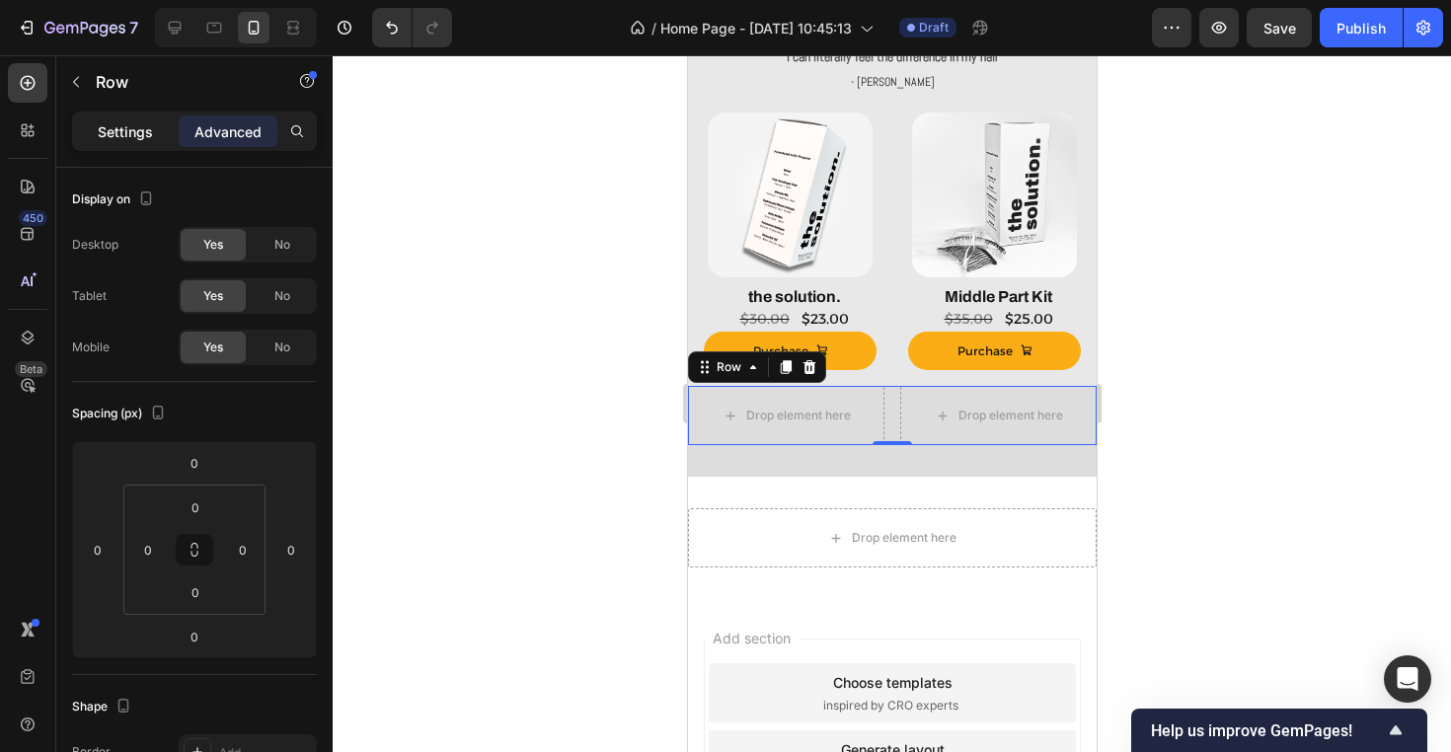
click at [128, 128] on p "Settings" at bounding box center [125, 131] width 55 height 21
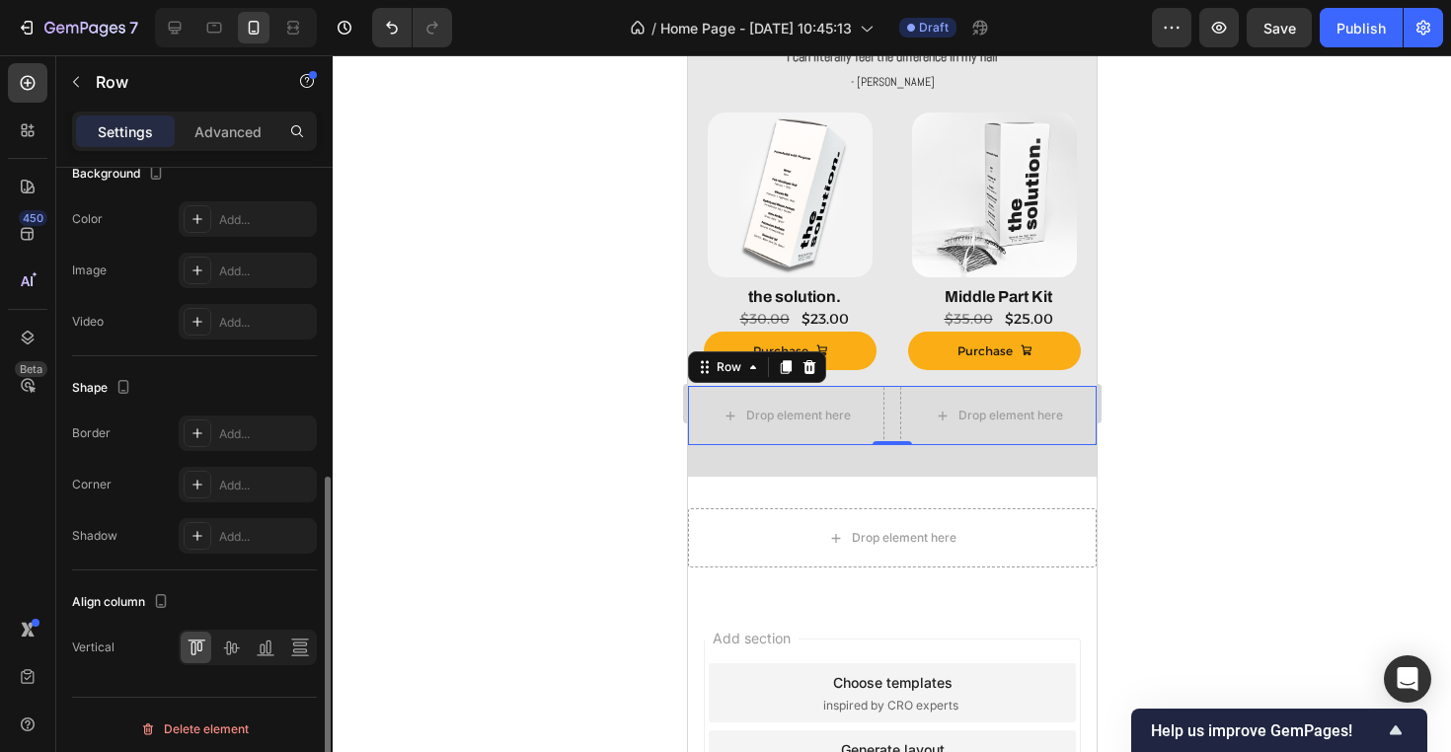
scroll to position [737, 0]
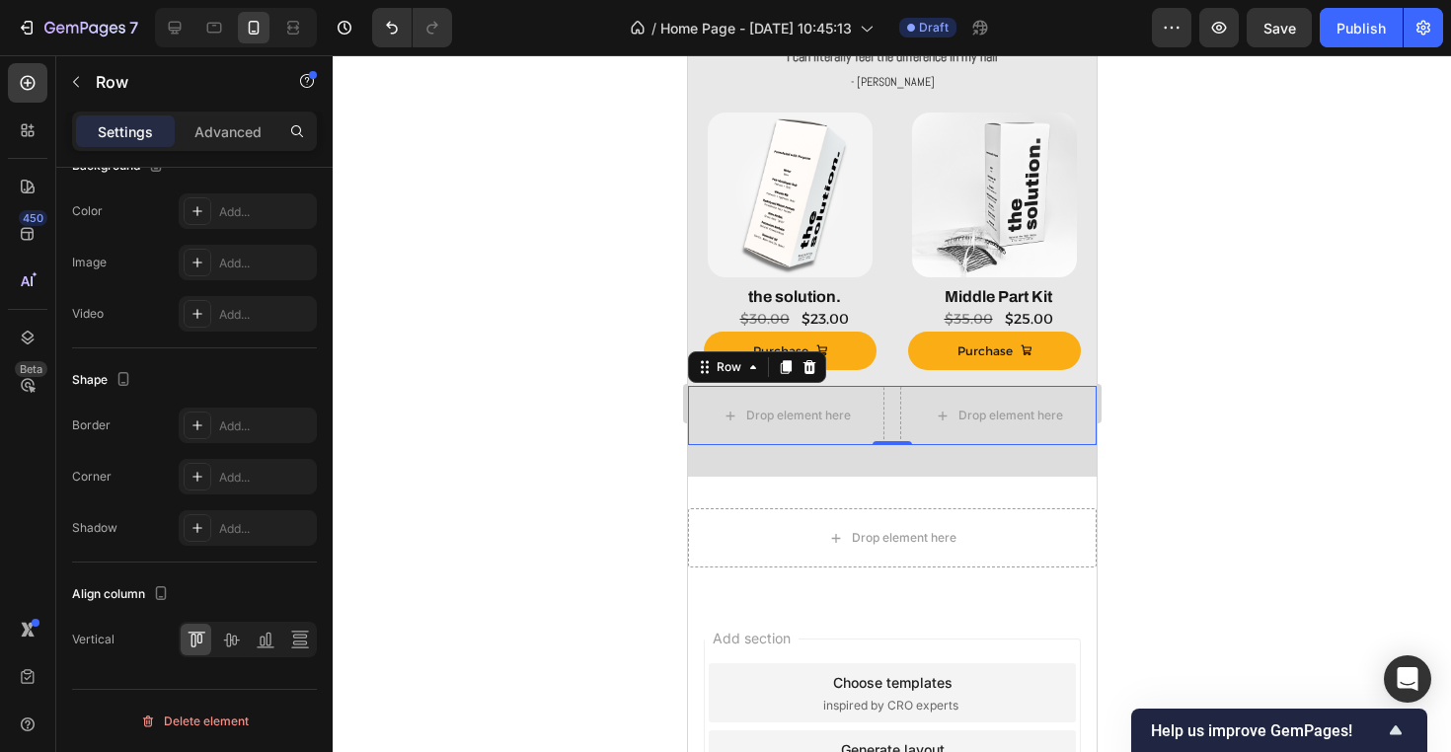
click at [567, 355] on div at bounding box center [892, 403] width 1118 height 697
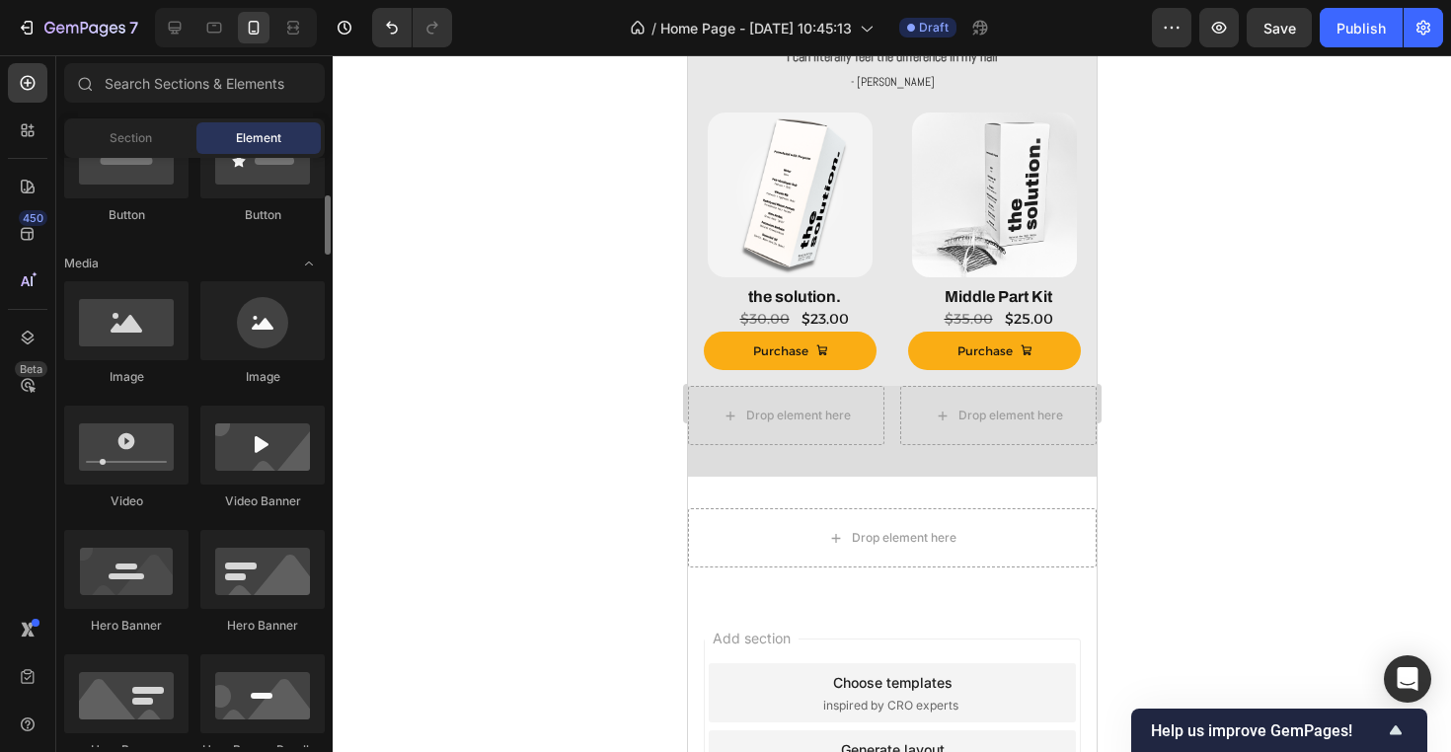
scroll to position [551, 0]
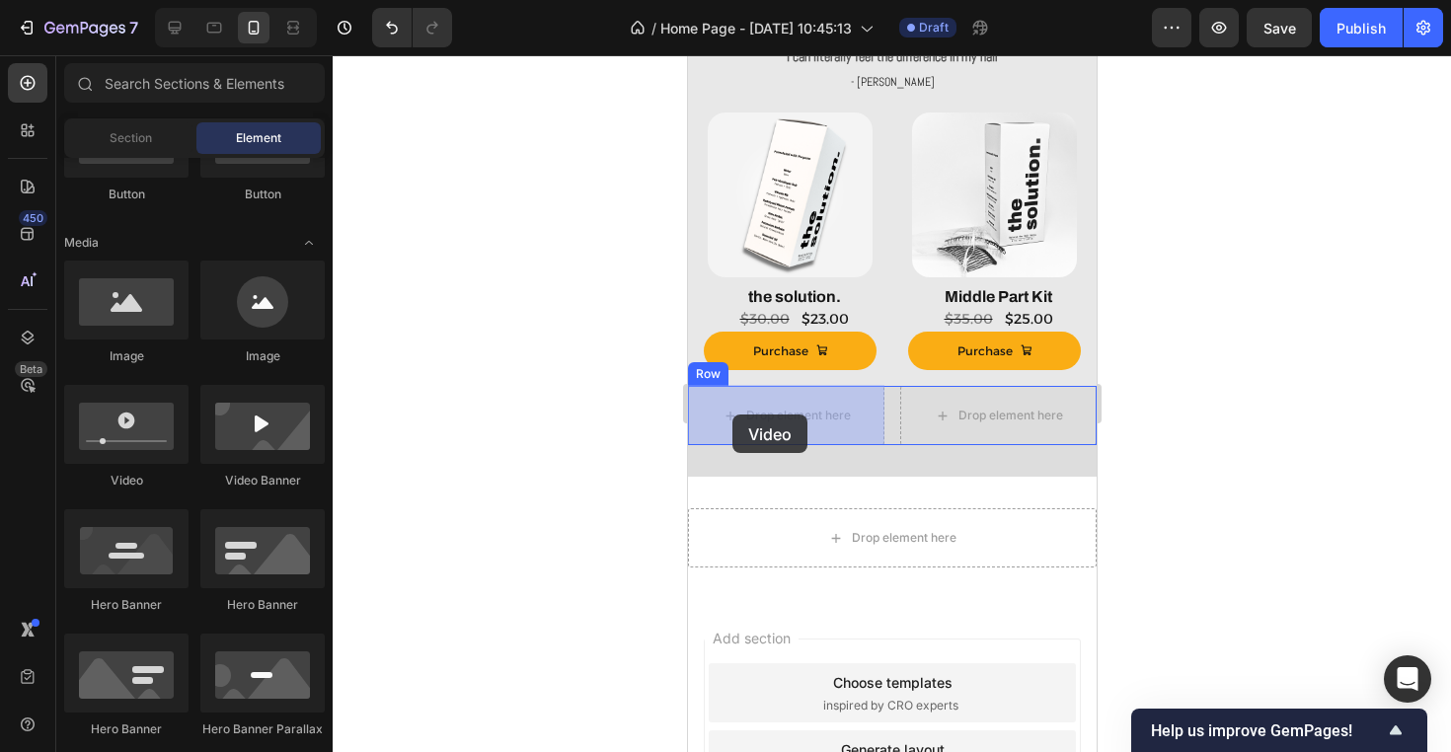
drag, startPoint x: 803, startPoint y: 511, endPoint x: 747, endPoint y: 414, distance: 112.7
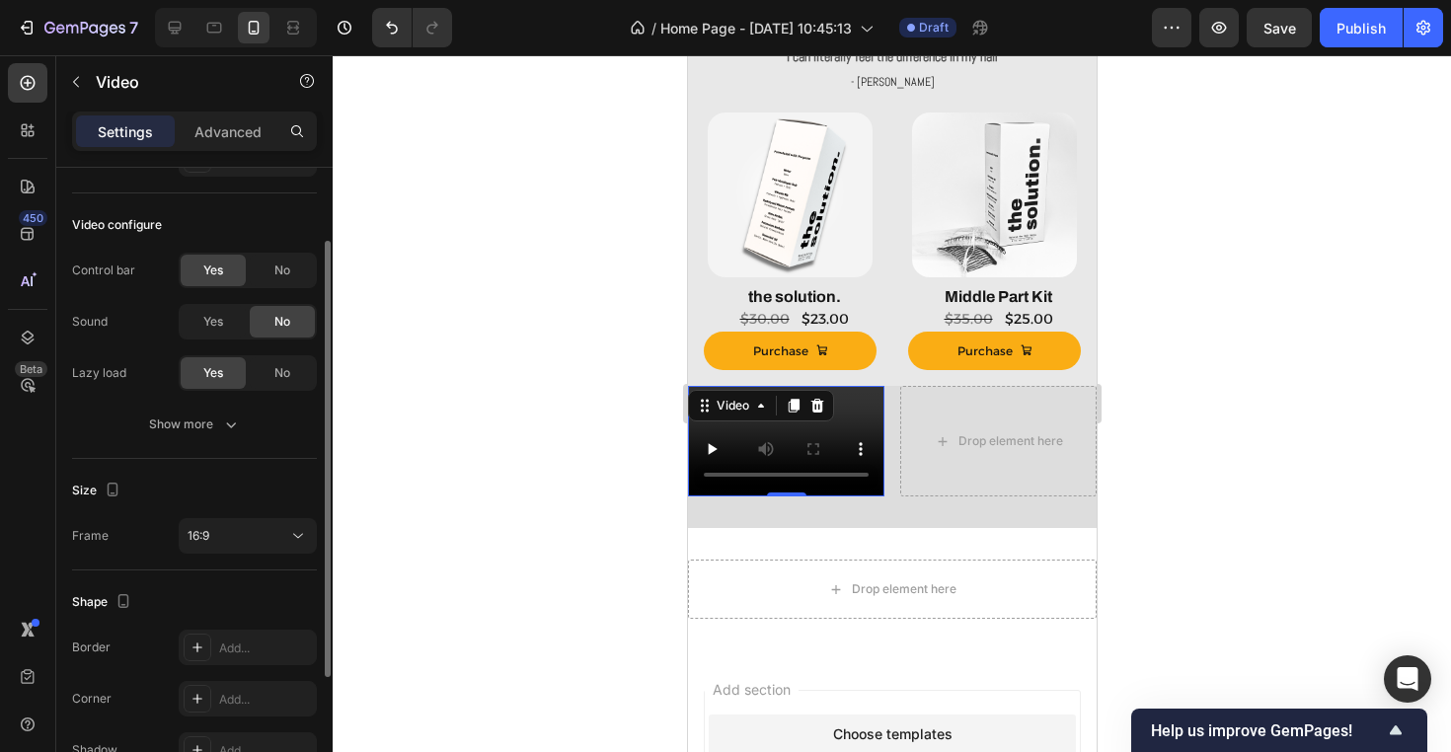
scroll to position [227, 0]
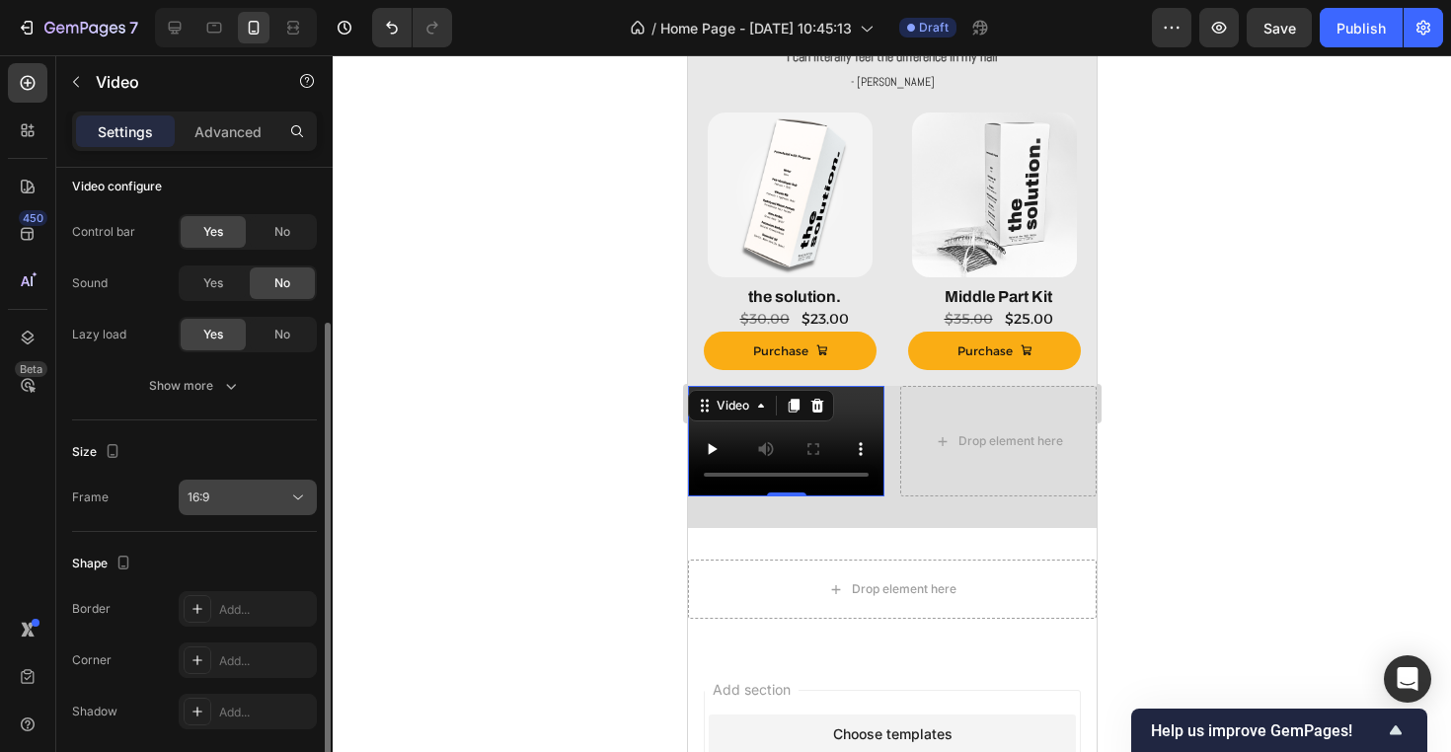
click at [252, 488] on div "16:9" at bounding box center [248, 498] width 120 height 20
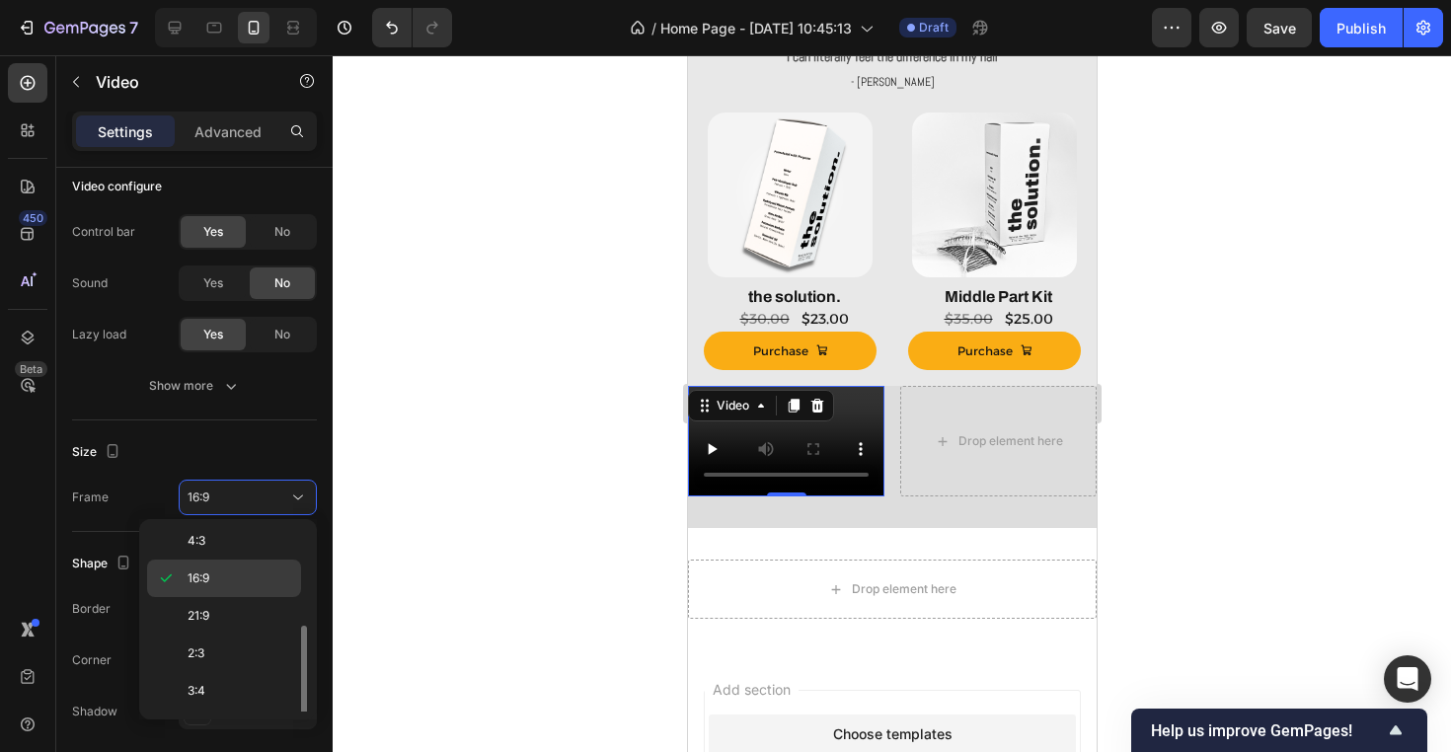
scroll to position [190, 0]
click at [241, 647] on p "9:16" at bounding box center [240, 655] width 105 height 18
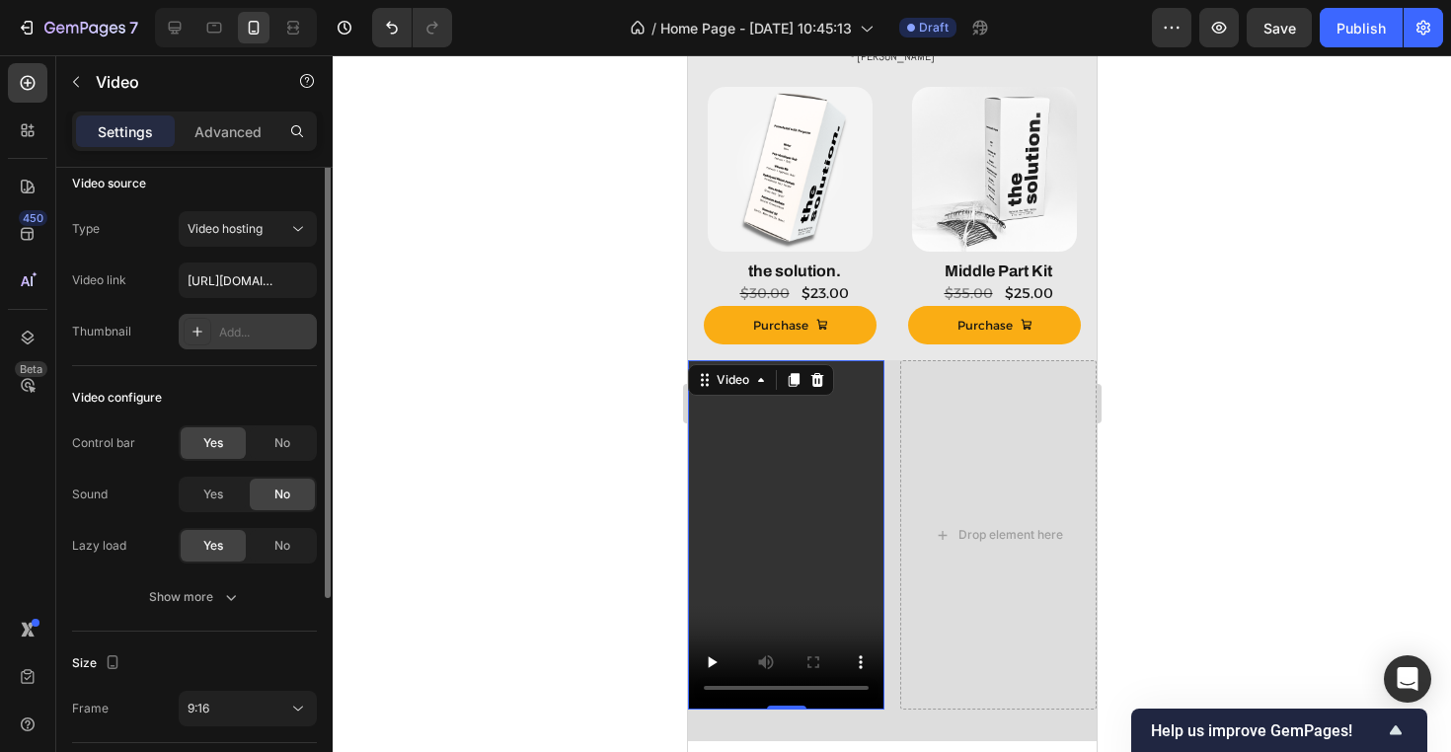
scroll to position [0, 0]
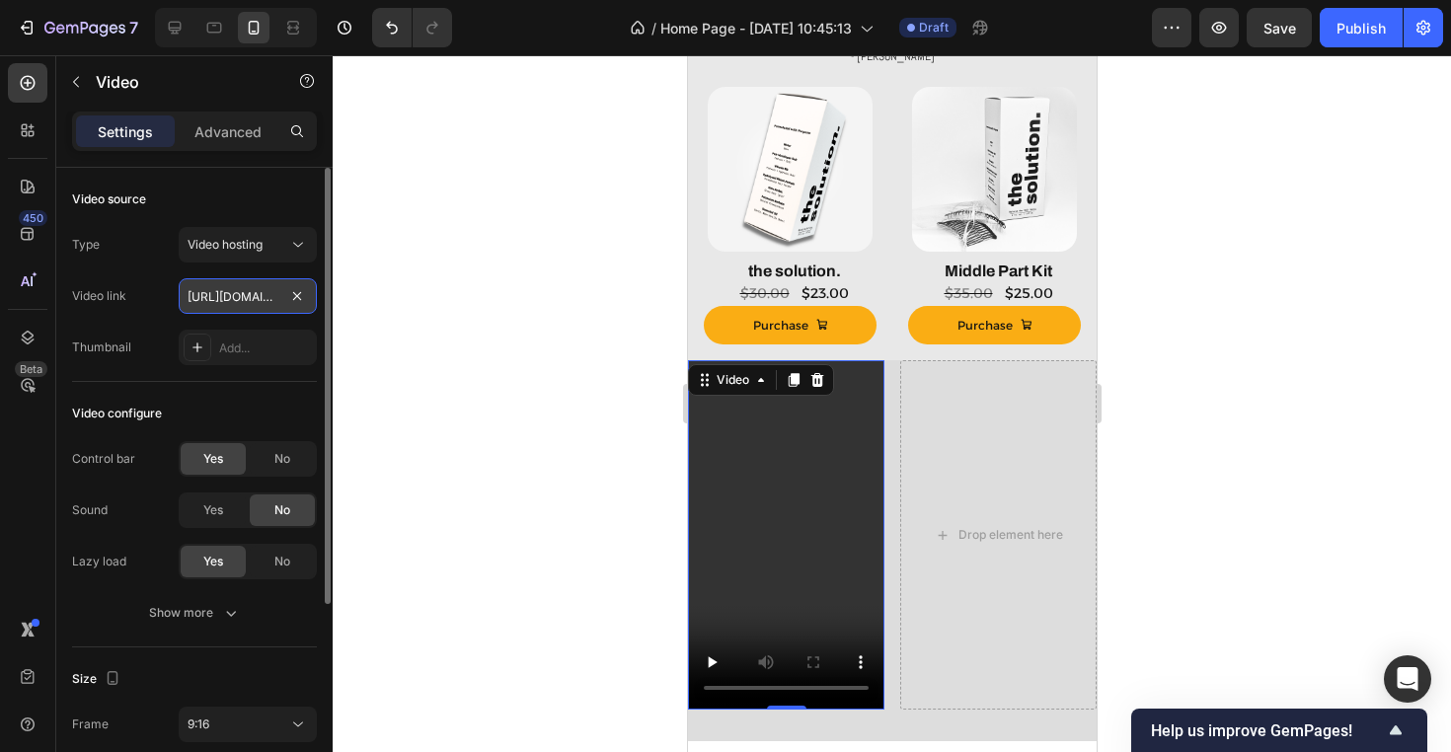
click at [264, 306] on input "https://cdn.shopify.com/videos/c/o/v/2cd3deb506b54b009063f7270ab5cf2e.mp4" at bounding box center [248, 296] width 138 height 36
click at [243, 260] on button "Video hosting" at bounding box center [248, 245] width 138 height 36
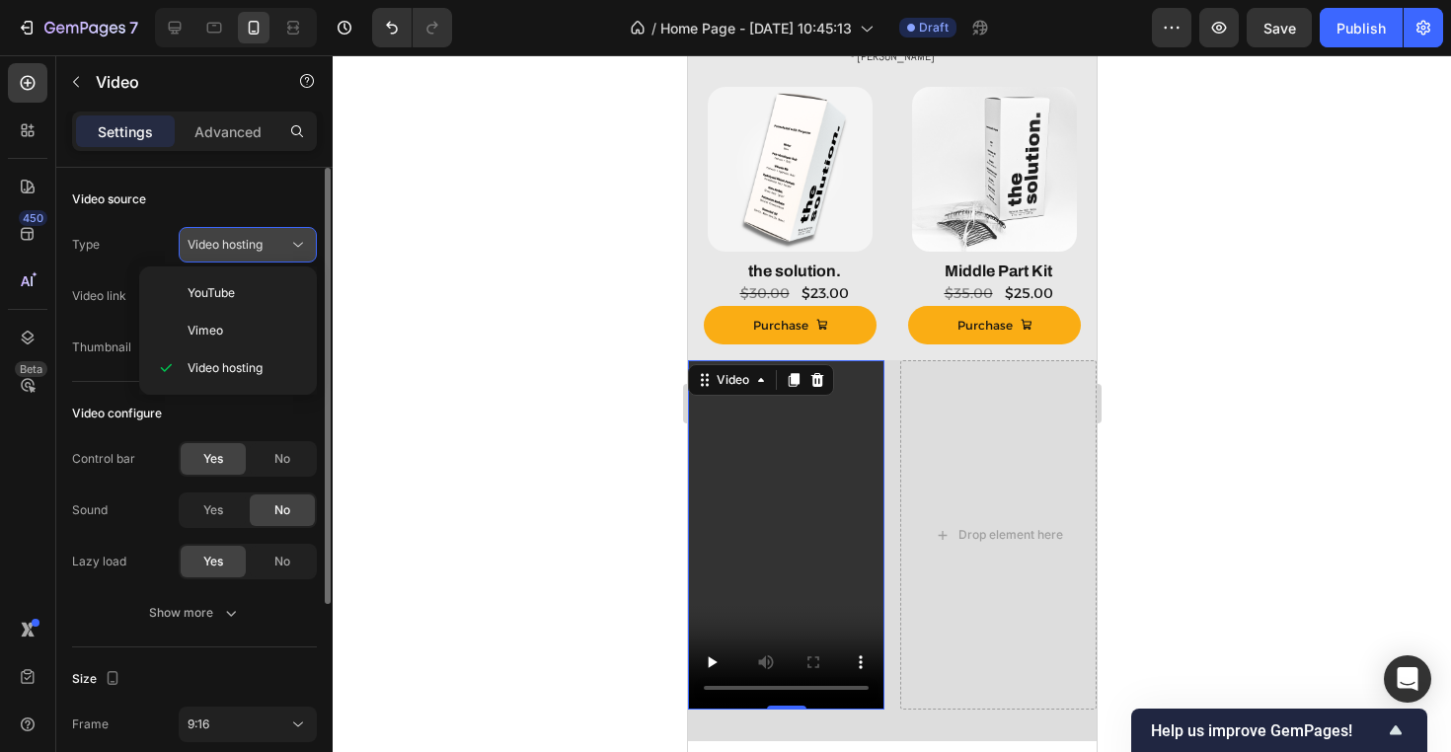
click at [243, 253] on span "Video hosting" at bounding box center [225, 245] width 75 height 18
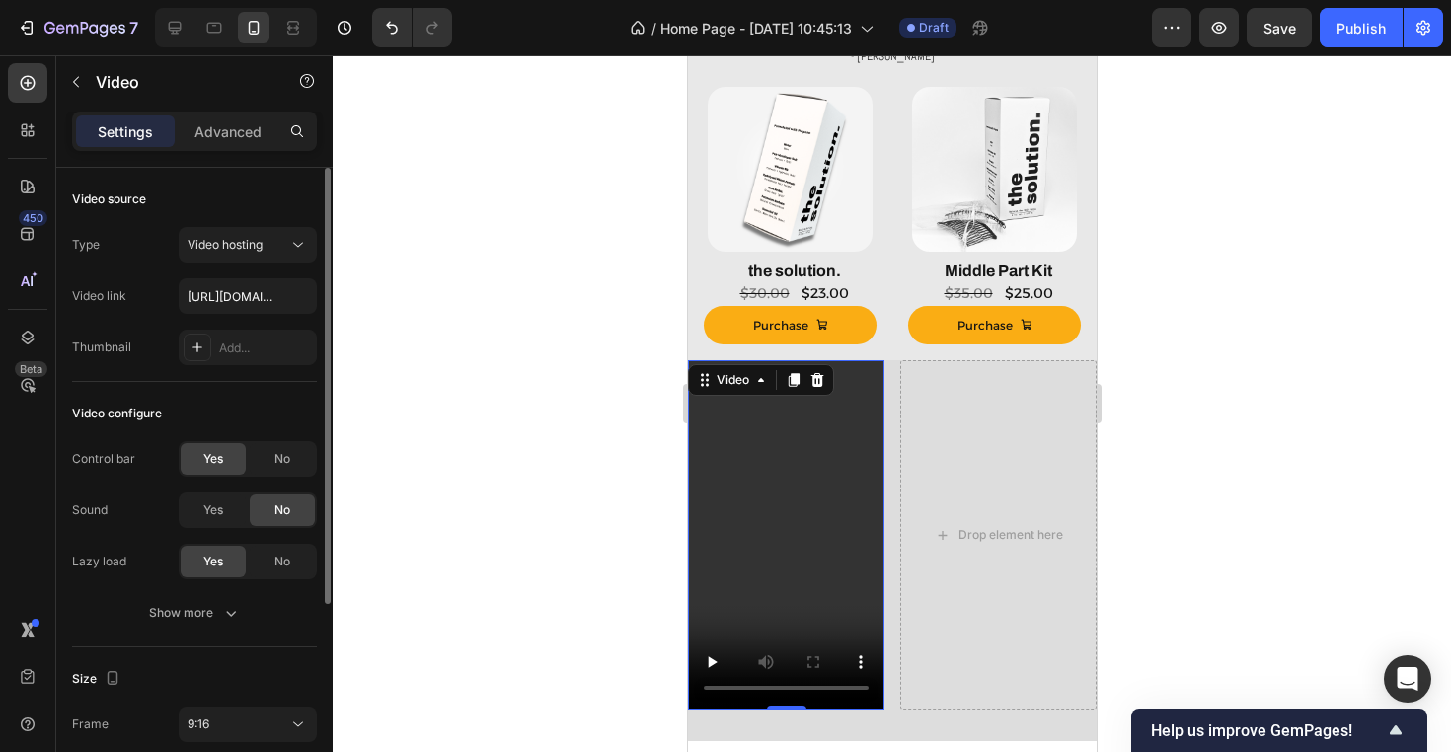
click at [135, 244] on div "Type Video hosting" at bounding box center [194, 245] width 245 height 36
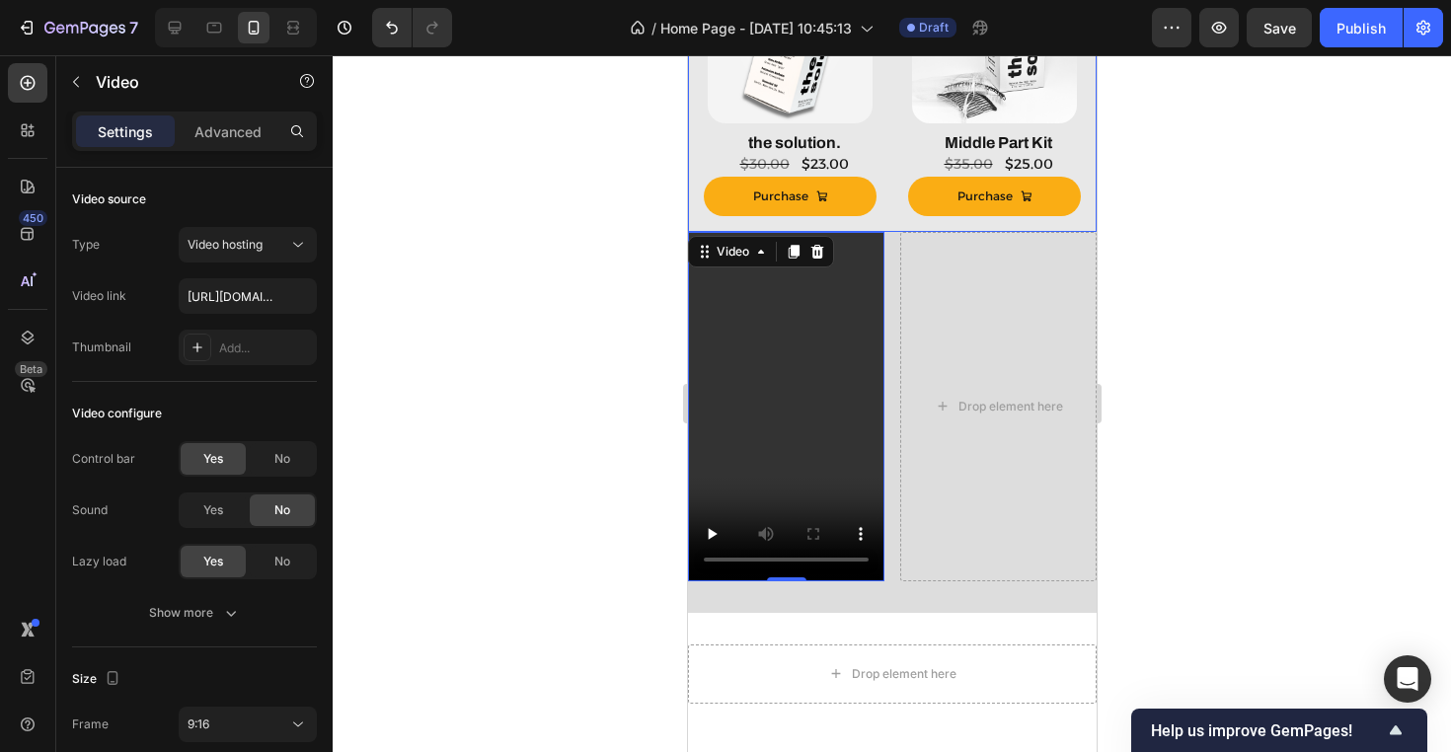
scroll to position [1243, 0]
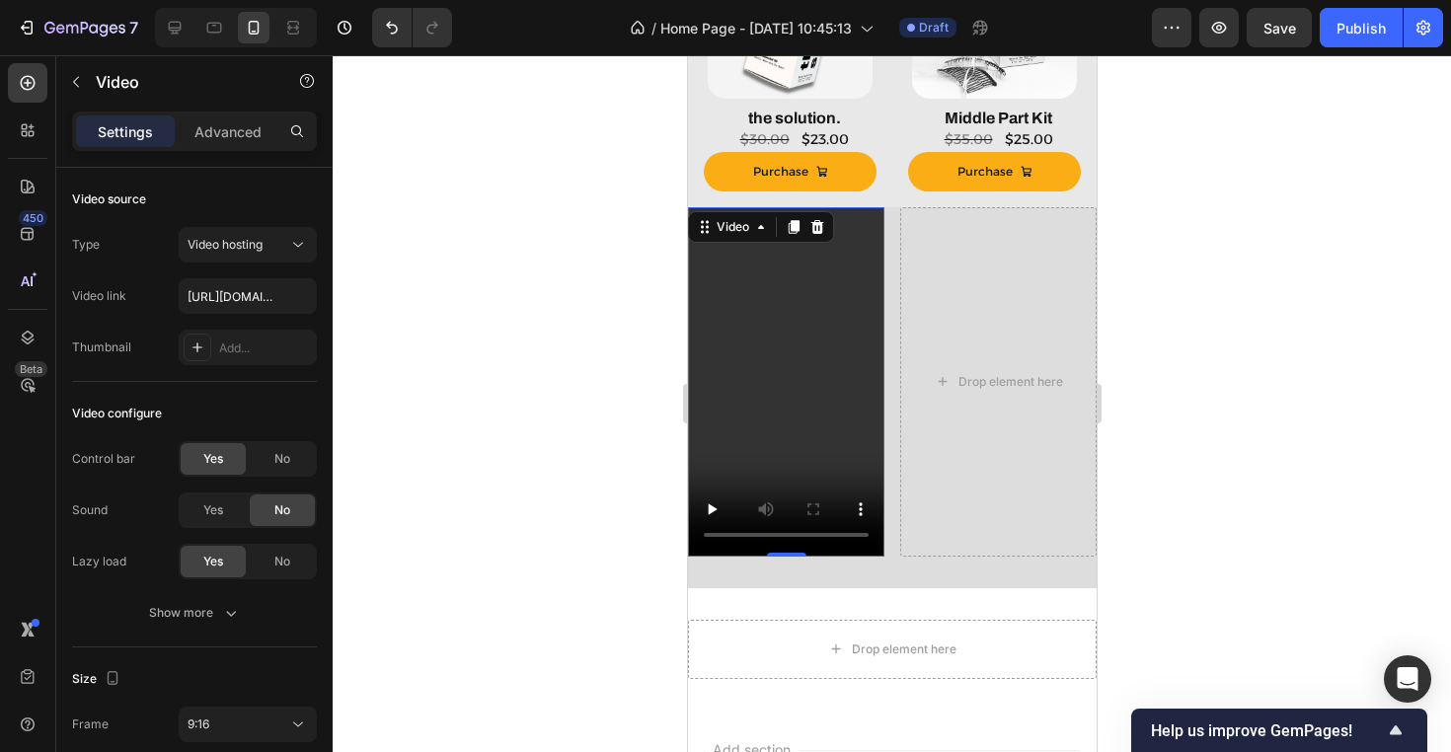
click at [769, 312] on video at bounding box center [785, 381] width 196 height 349
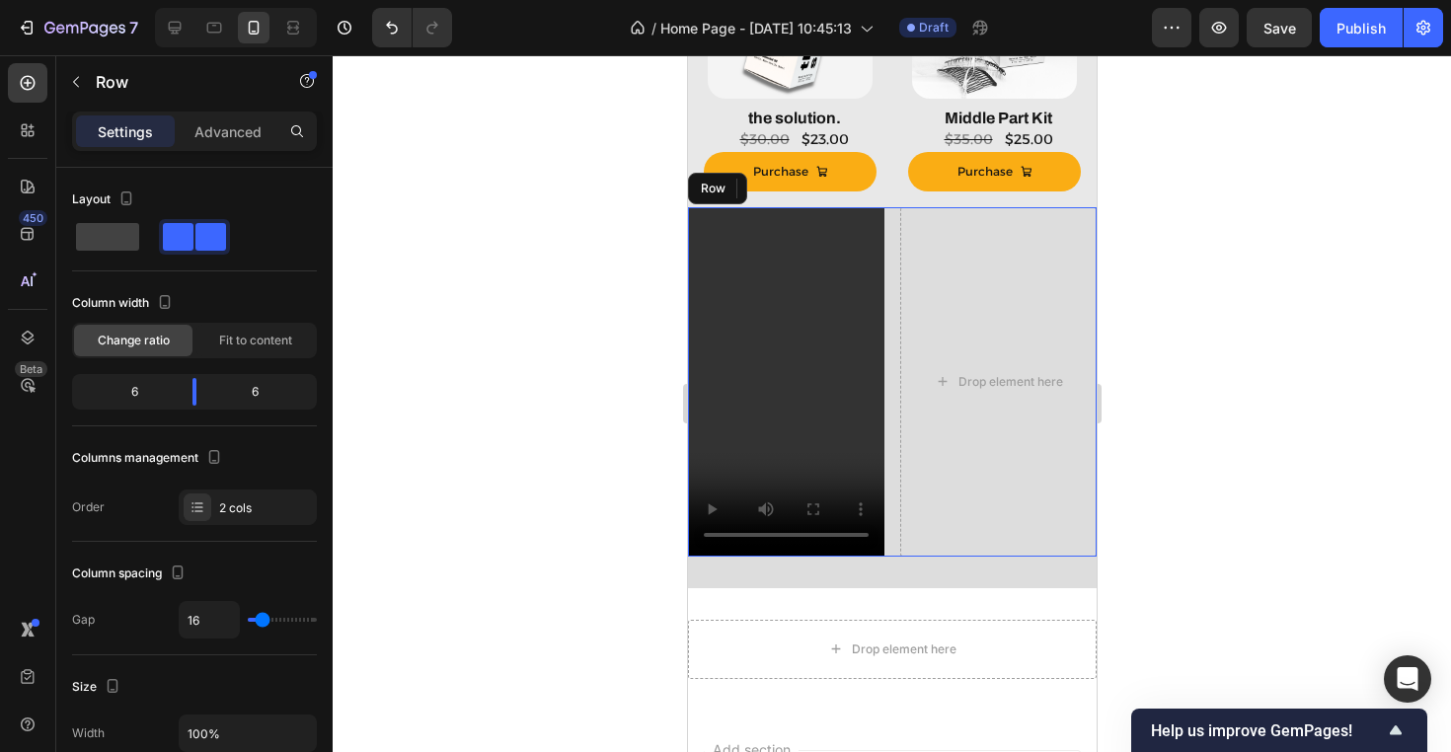
click at [888, 327] on div "Video 0 Drop element here Row" at bounding box center [891, 381] width 409 height 349
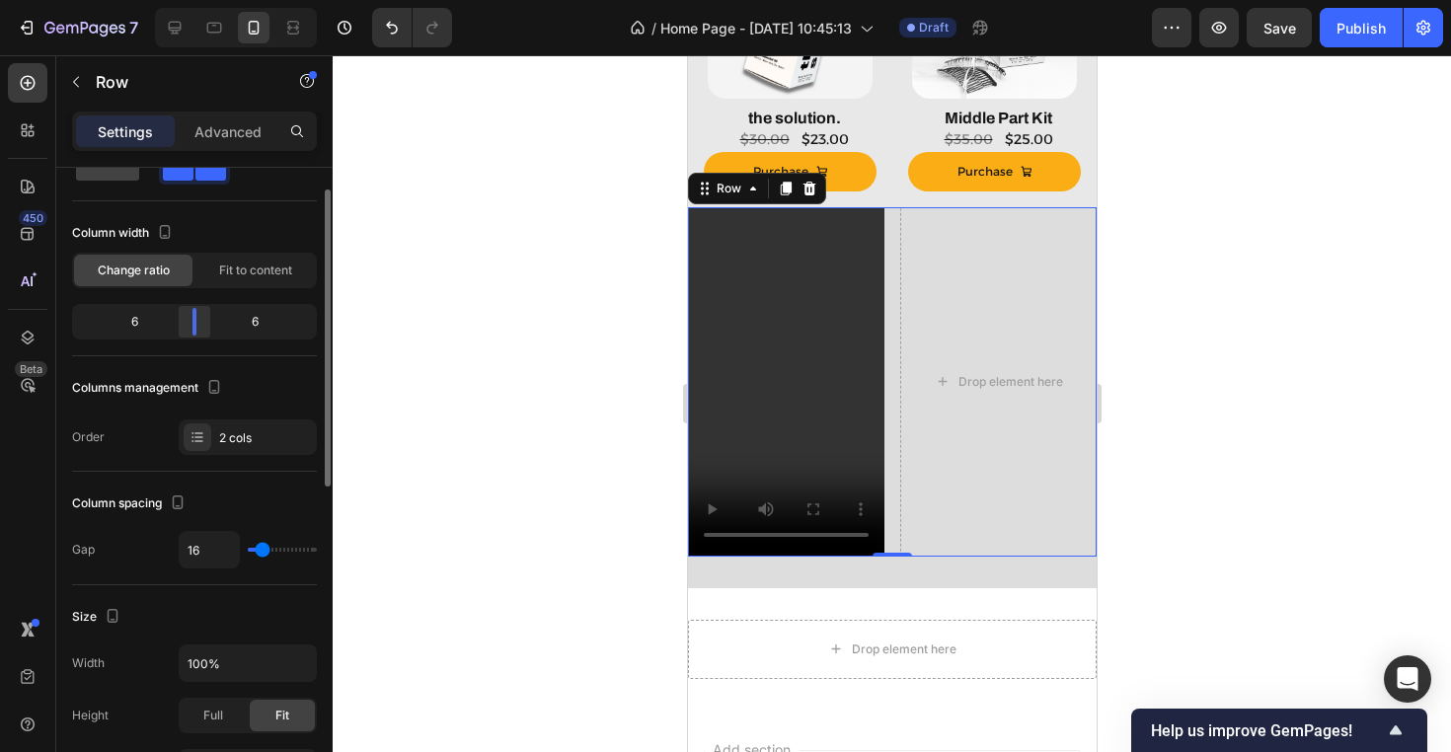
scroll to position [127, 0]
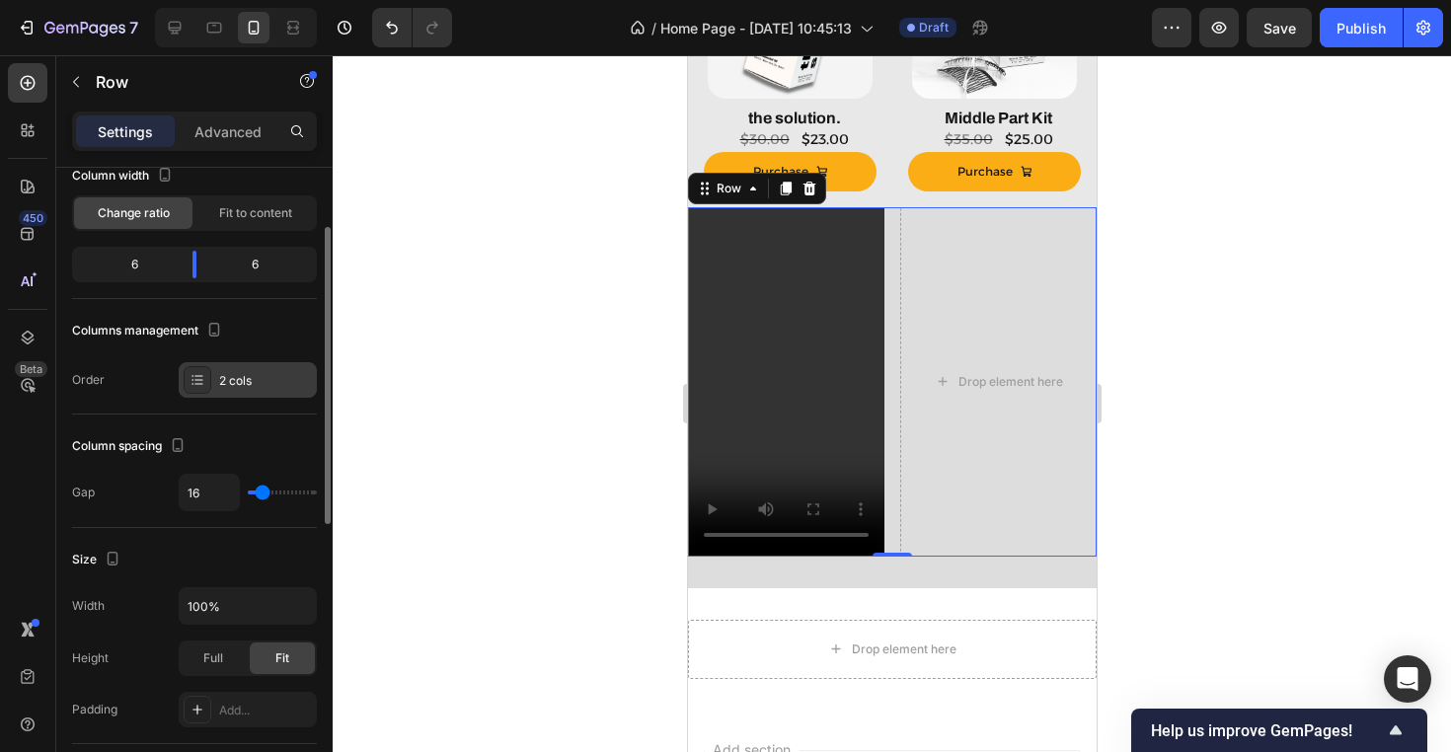
click at [255, 363] on div "2 cols" at bounding box center [248, 380] width 138 height 36
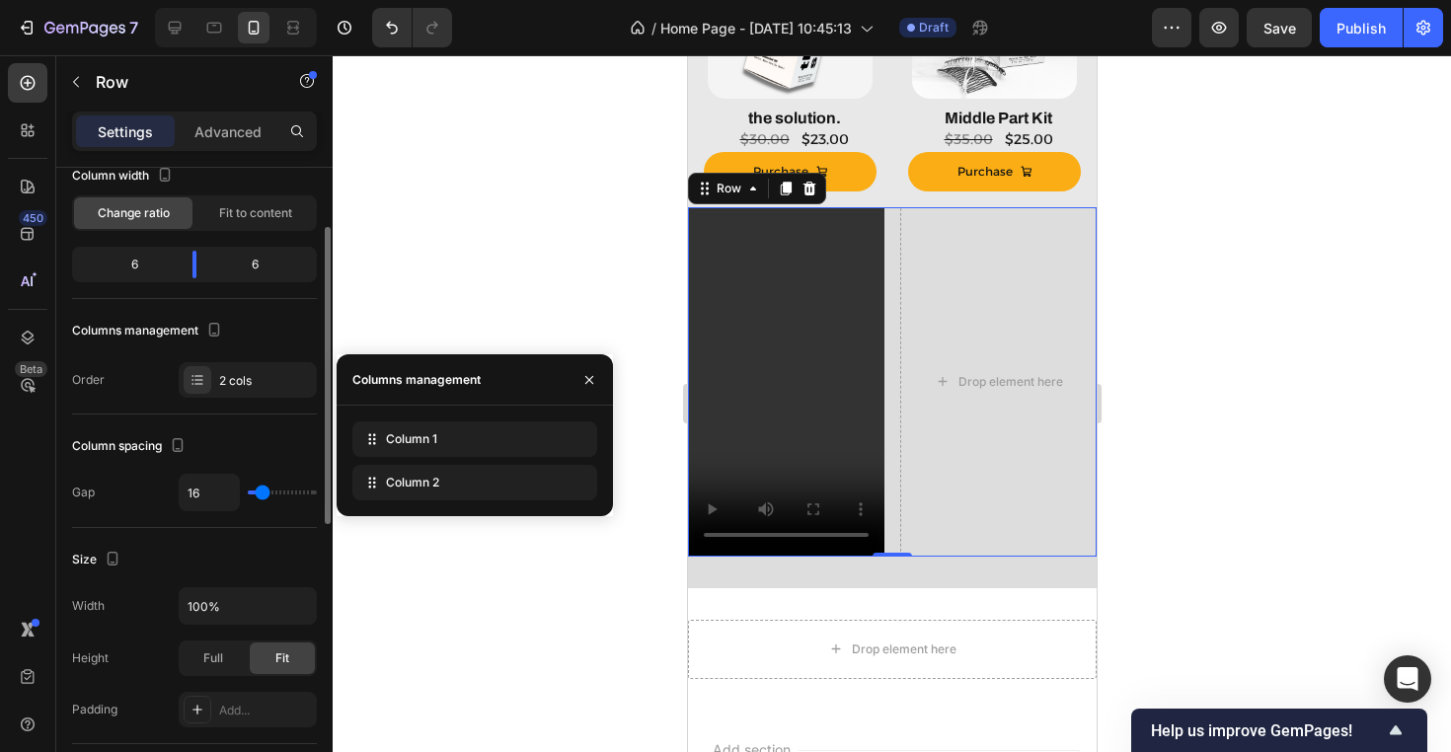
click at [227, 432] on div "Column spacing" at bounding box center [194, 446] width 245 height 32
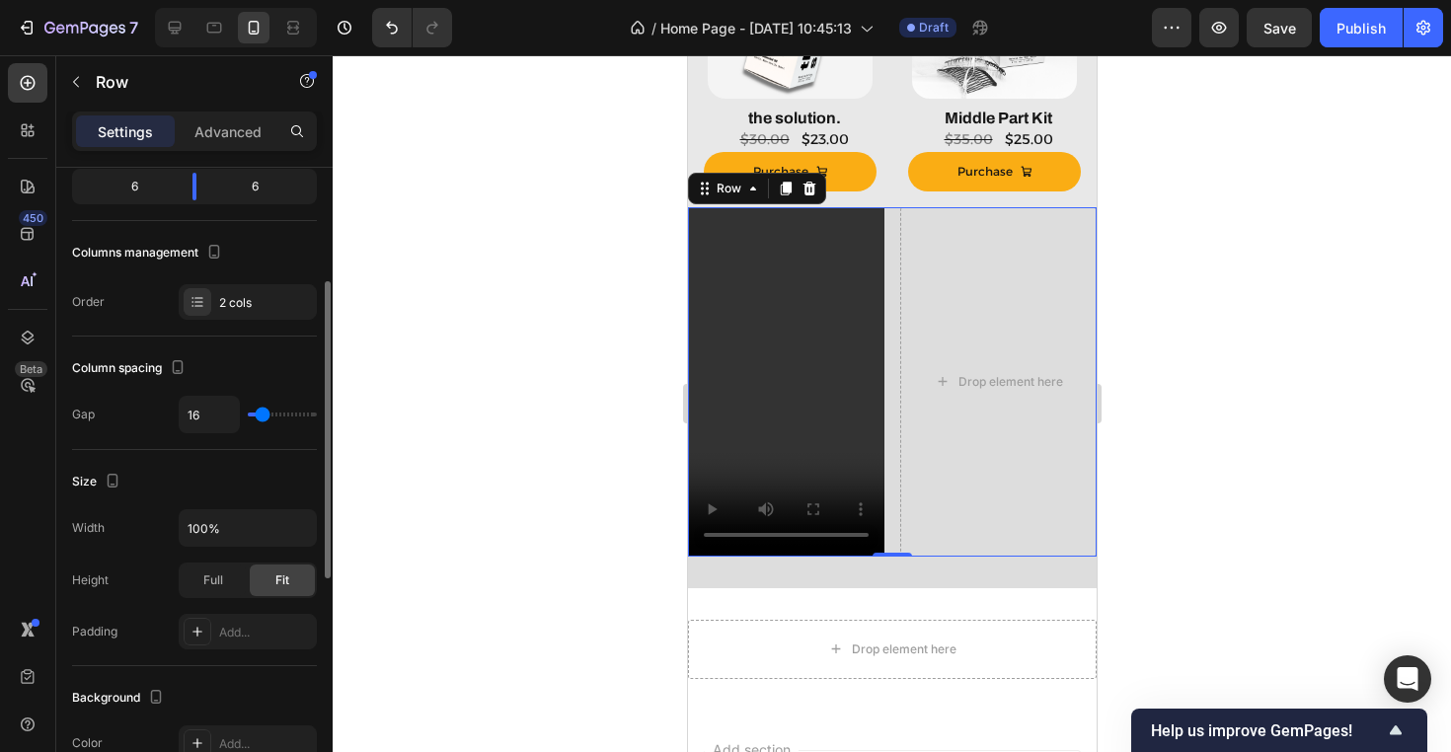
scroll to position [218, 0]
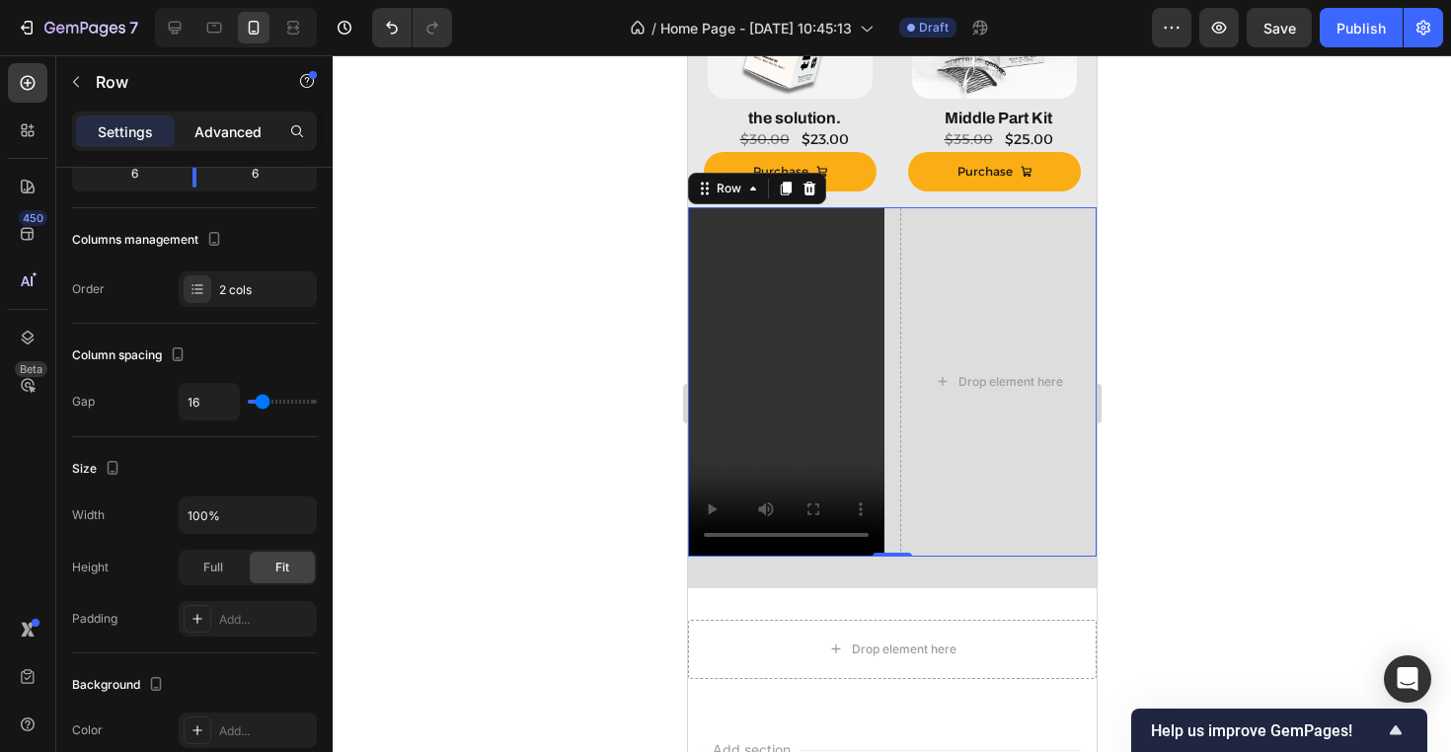
click at [229, 124] on p "Advanced" at bounding box center [227, 131] width 67 height 21
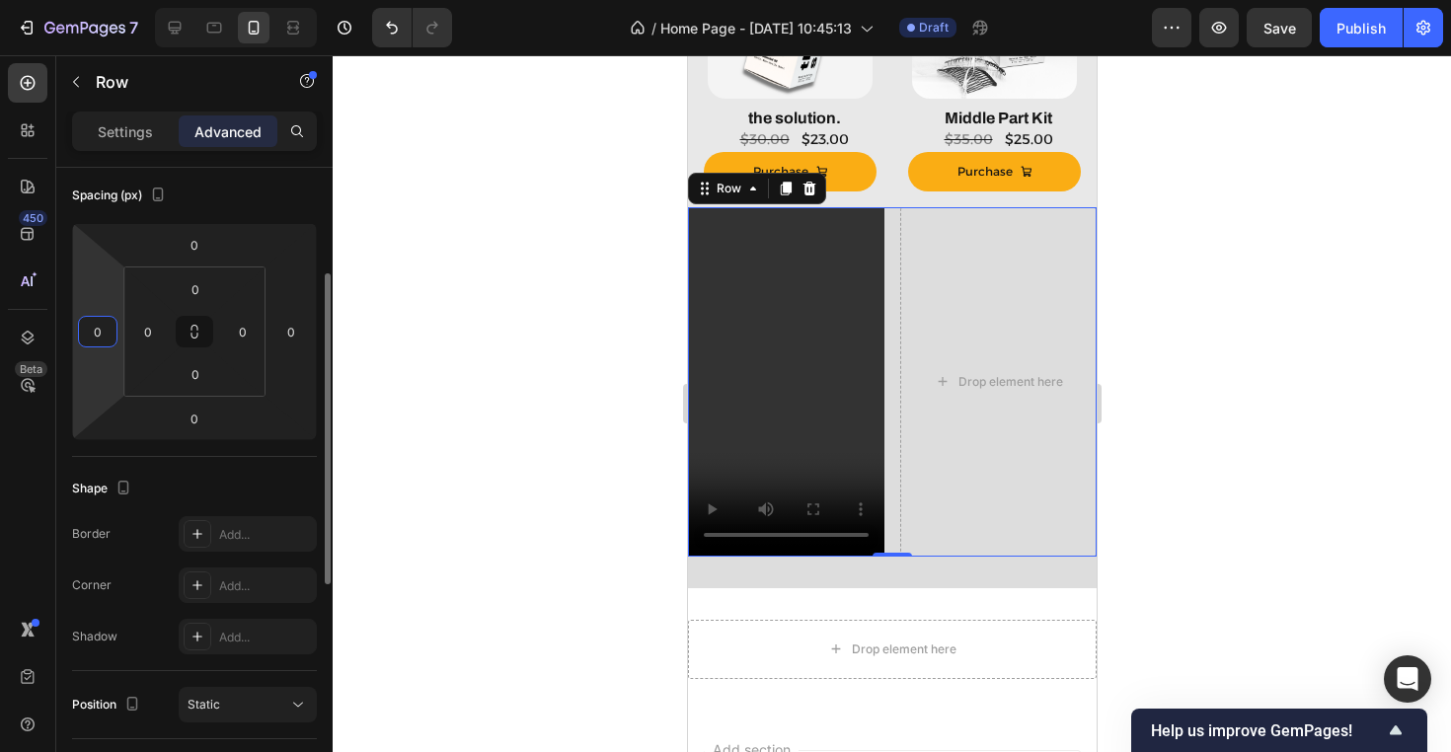
click at [107, 330] on input "0" at bounding box center [98, 332] width 30 height 30
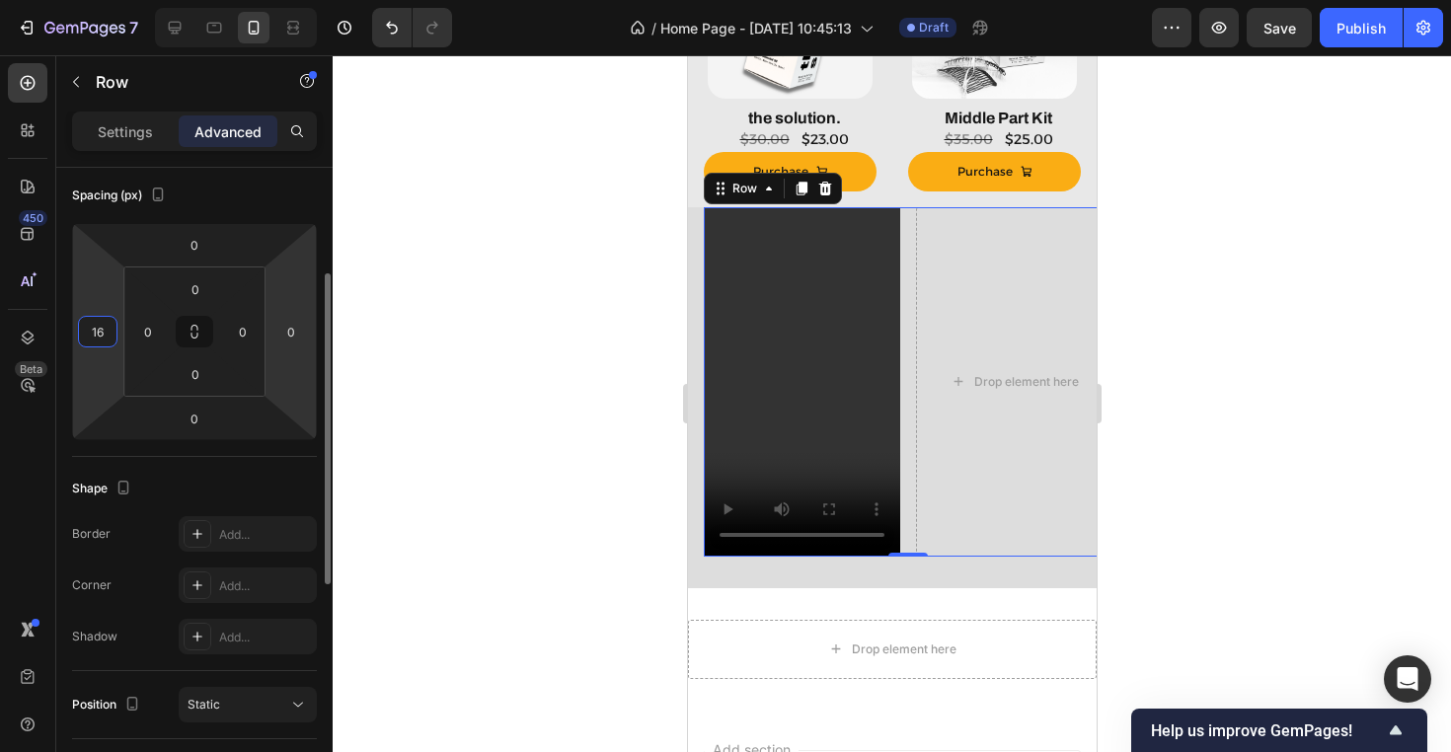
type input "16"
click at [290, 0] on html "7 Version history / Home Page - Sep 24, 10:45:13 Draft Preview Save Publish 450…" at bounding box center [725, 0] width 1451 height 0
type input "1"
type input "0"
click at [619, 300] on div at bounding box center [892, 403] width 1118 height 697
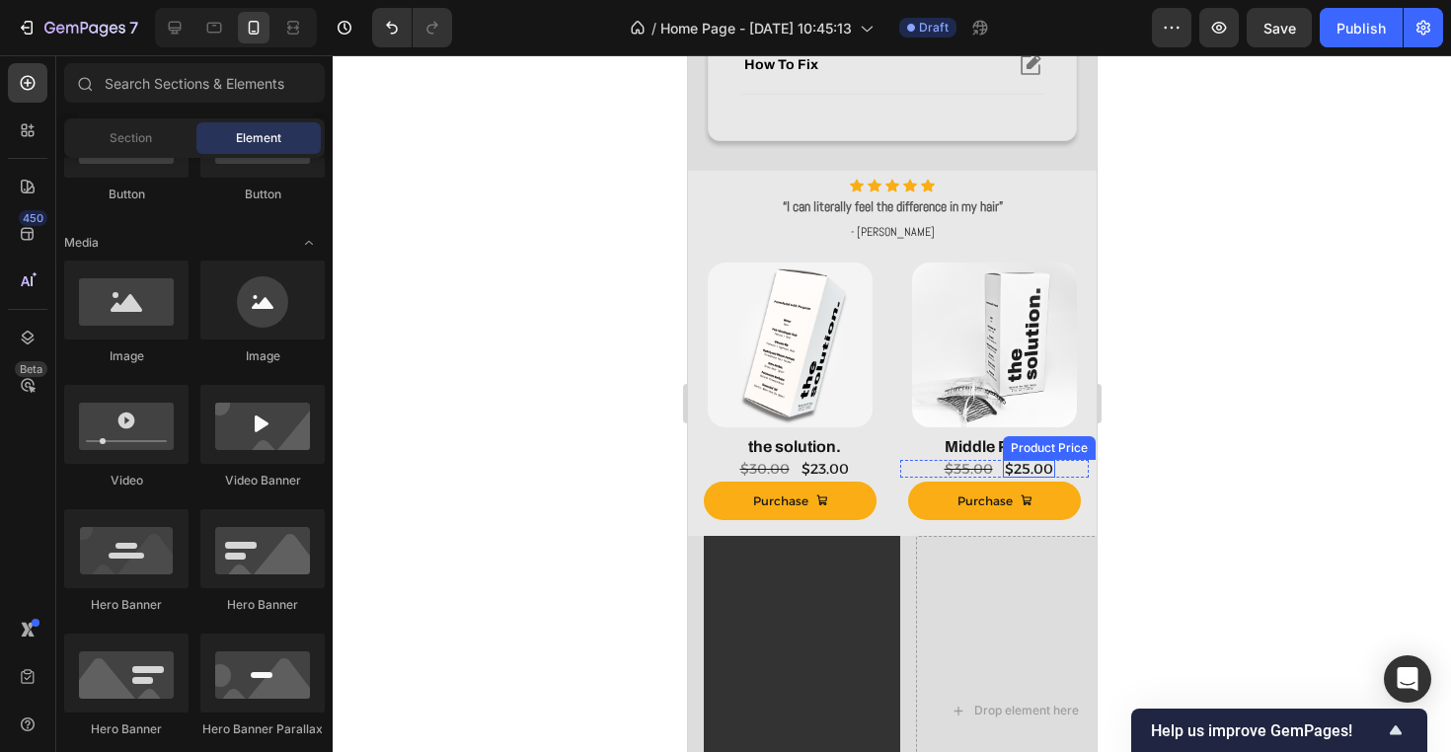
scroll to position [931, 0]
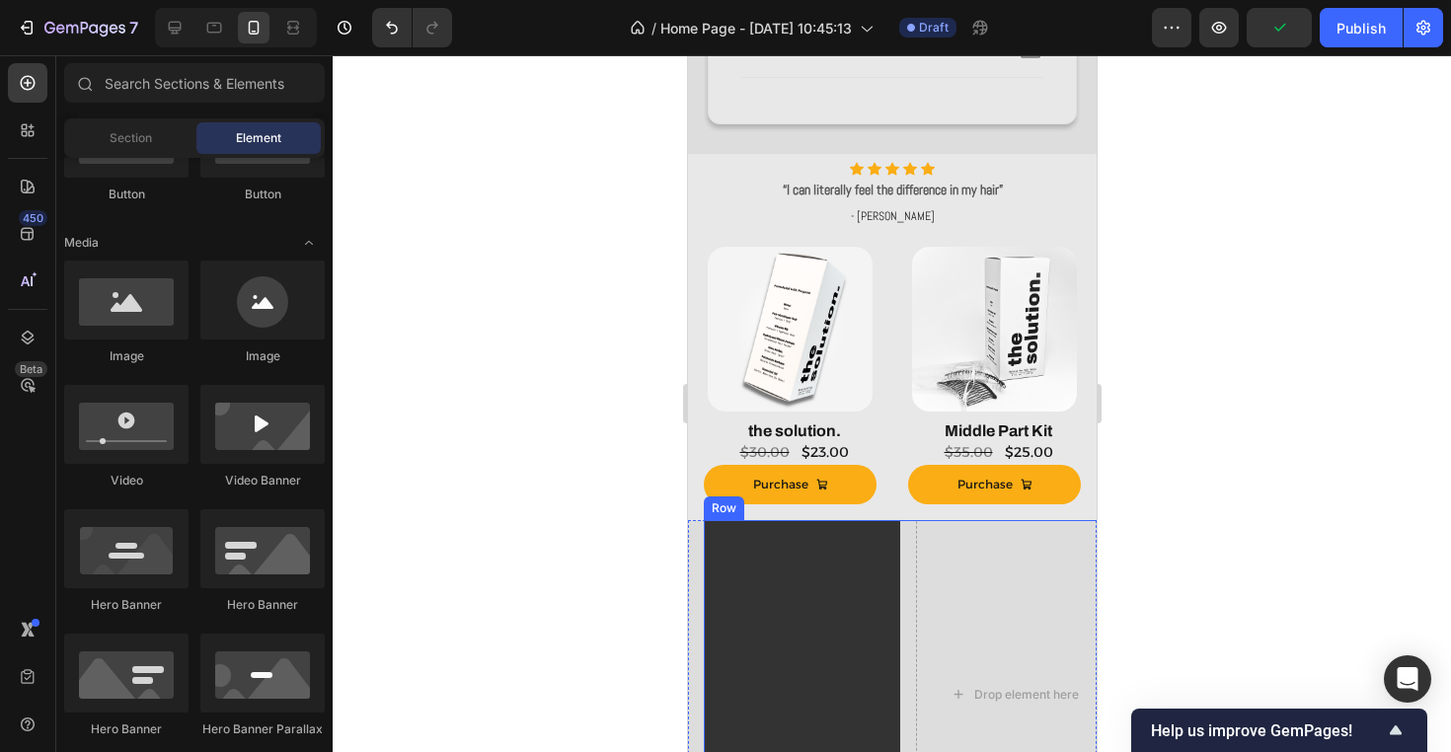
click at [912, 543] on div "Video Drop element here Row" at bounding box center [907, 694] width 409 height 349
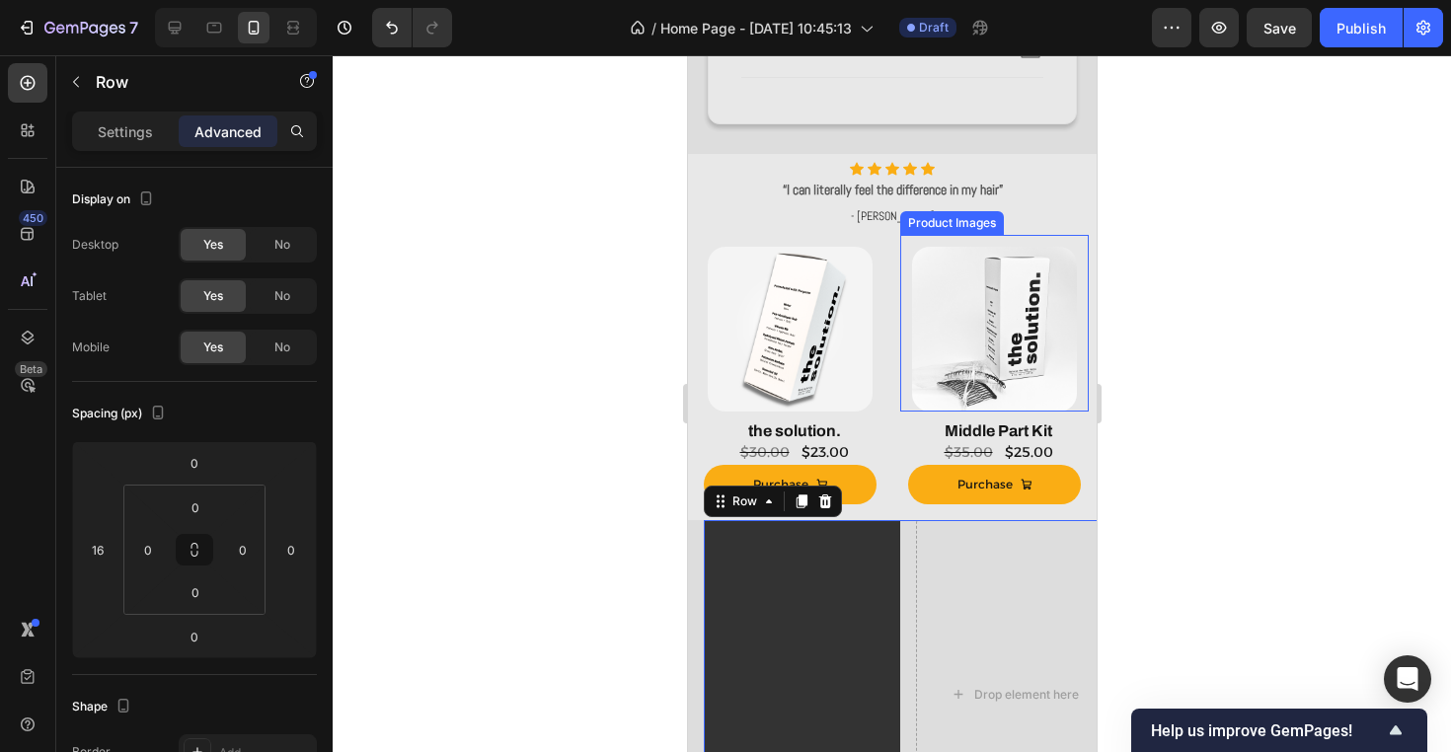
scroll to position [967, 0]
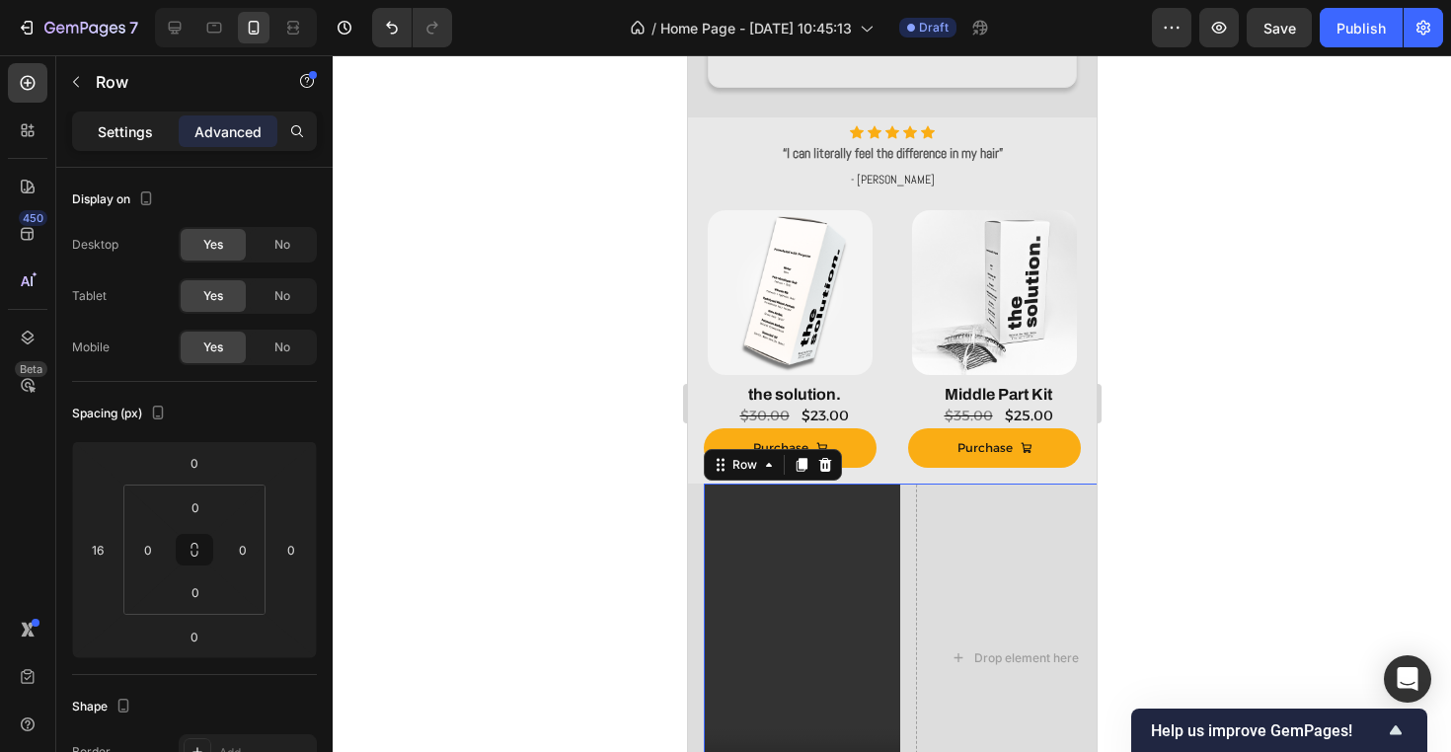
click at [138, 119] on div "Settings" at bounding box center [125, 131] width 99 height 32
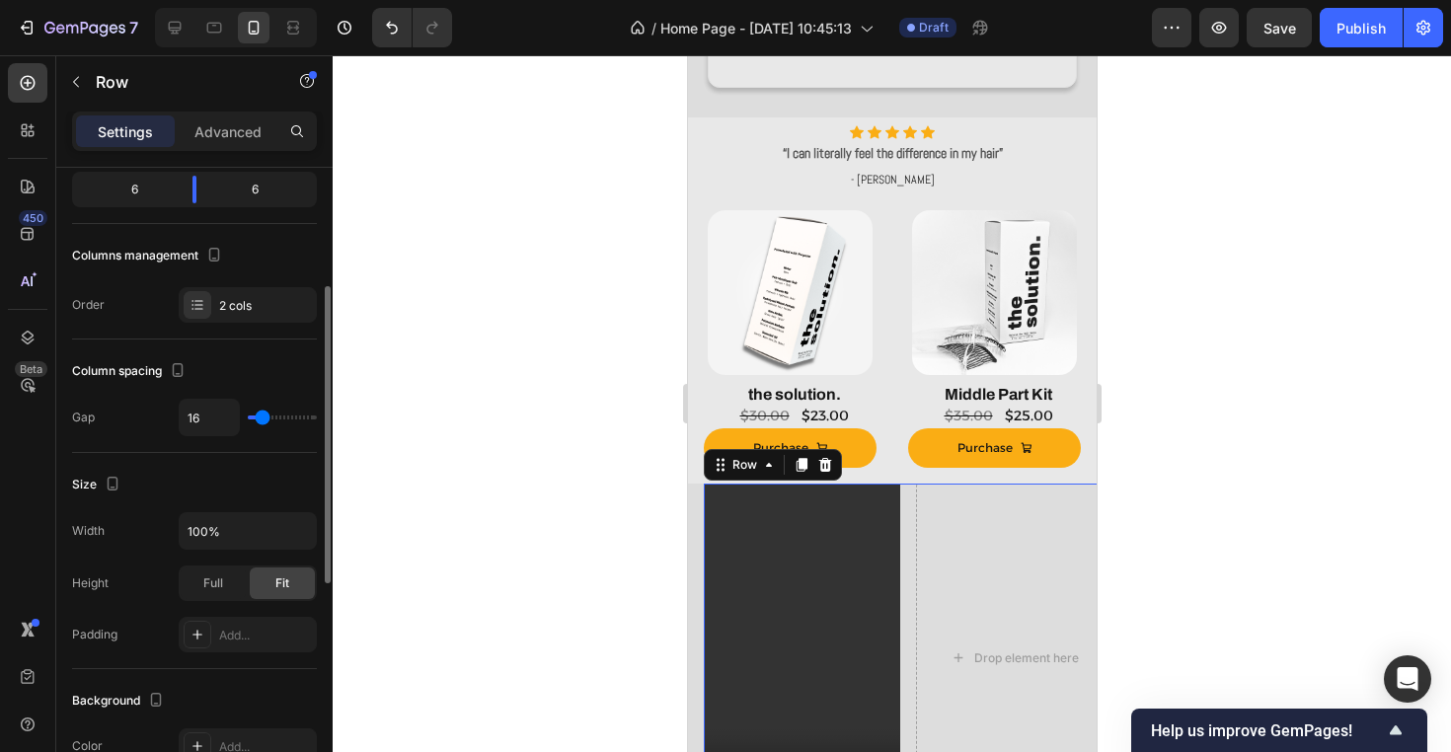
scroll to position [256, 0]
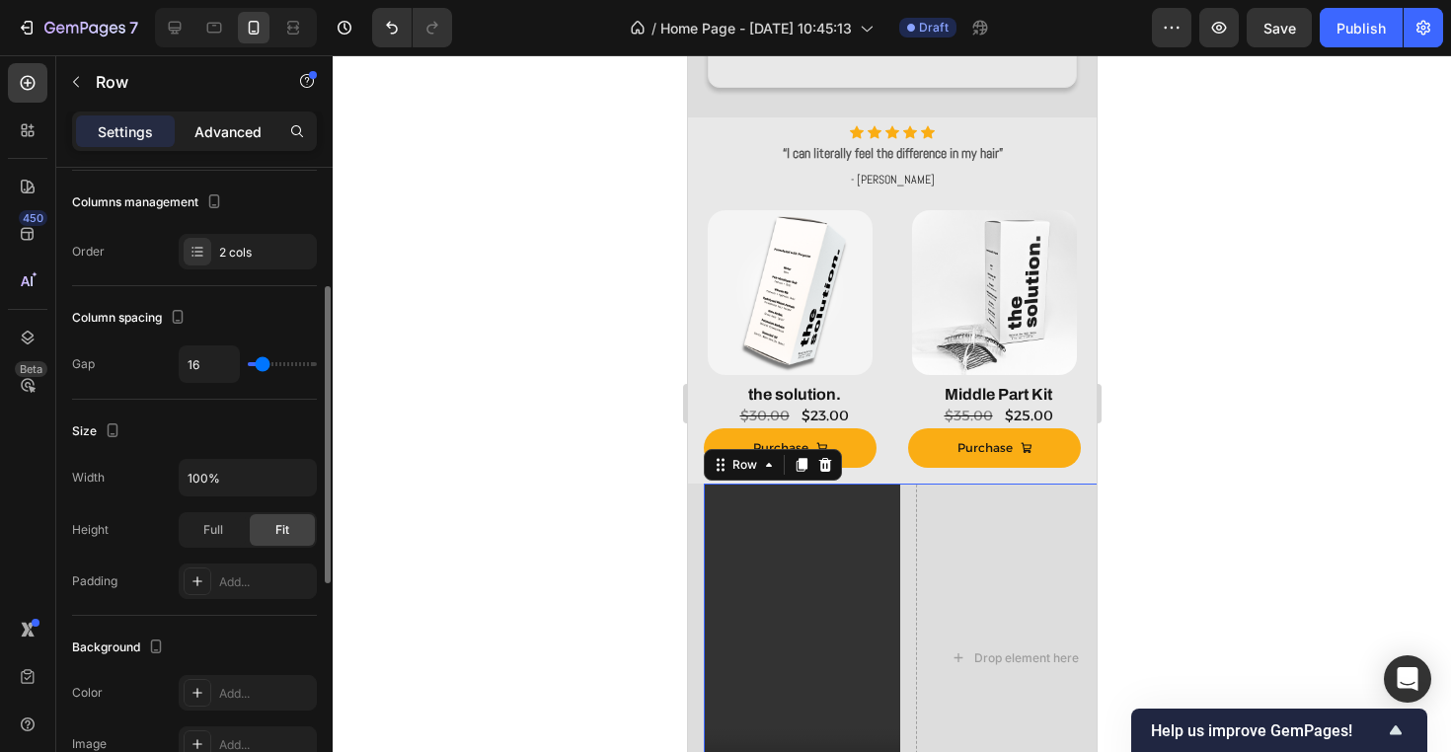
click at [244, 133] on p "Advanced" at bounding box center [227, 131] width 67 height 21
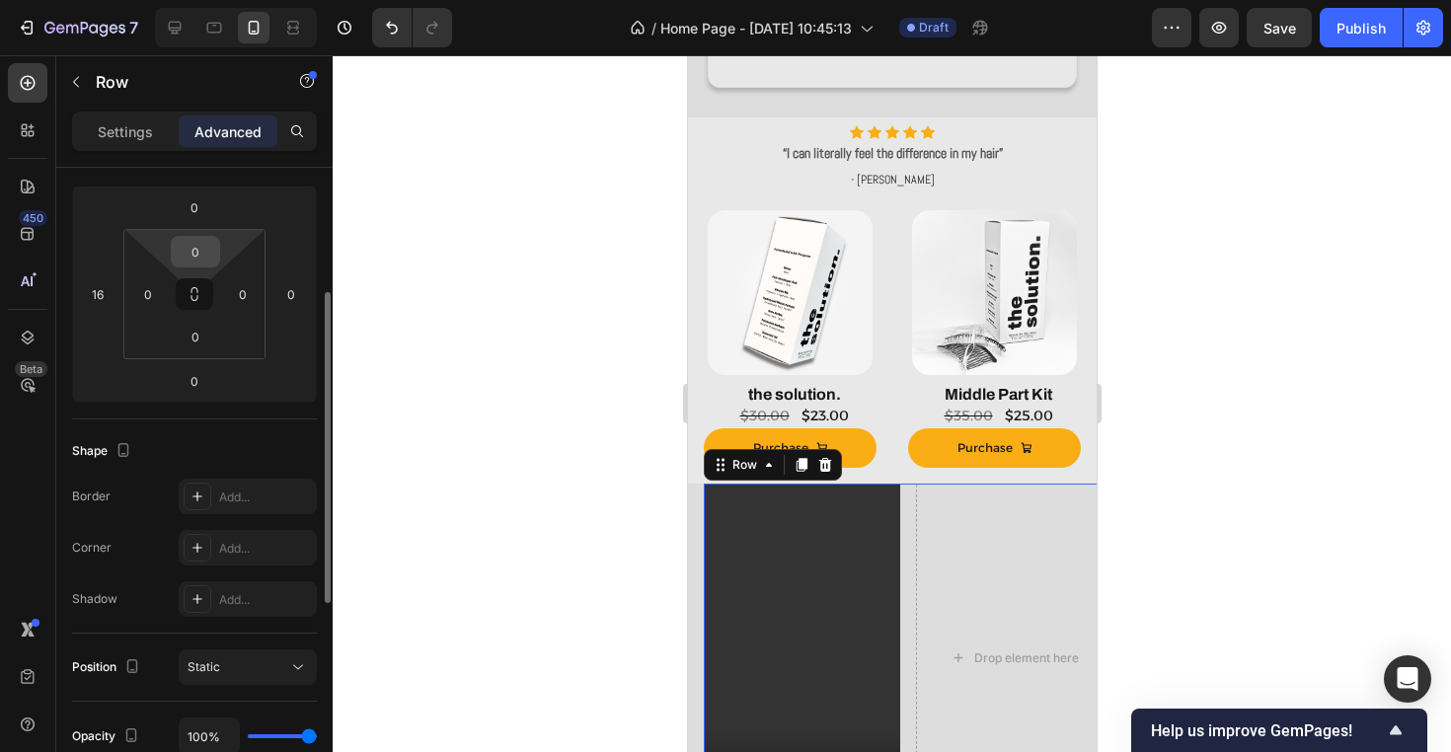
click at [192, 254] on input "0" at bounding box center [195, 252] width 39 height 30
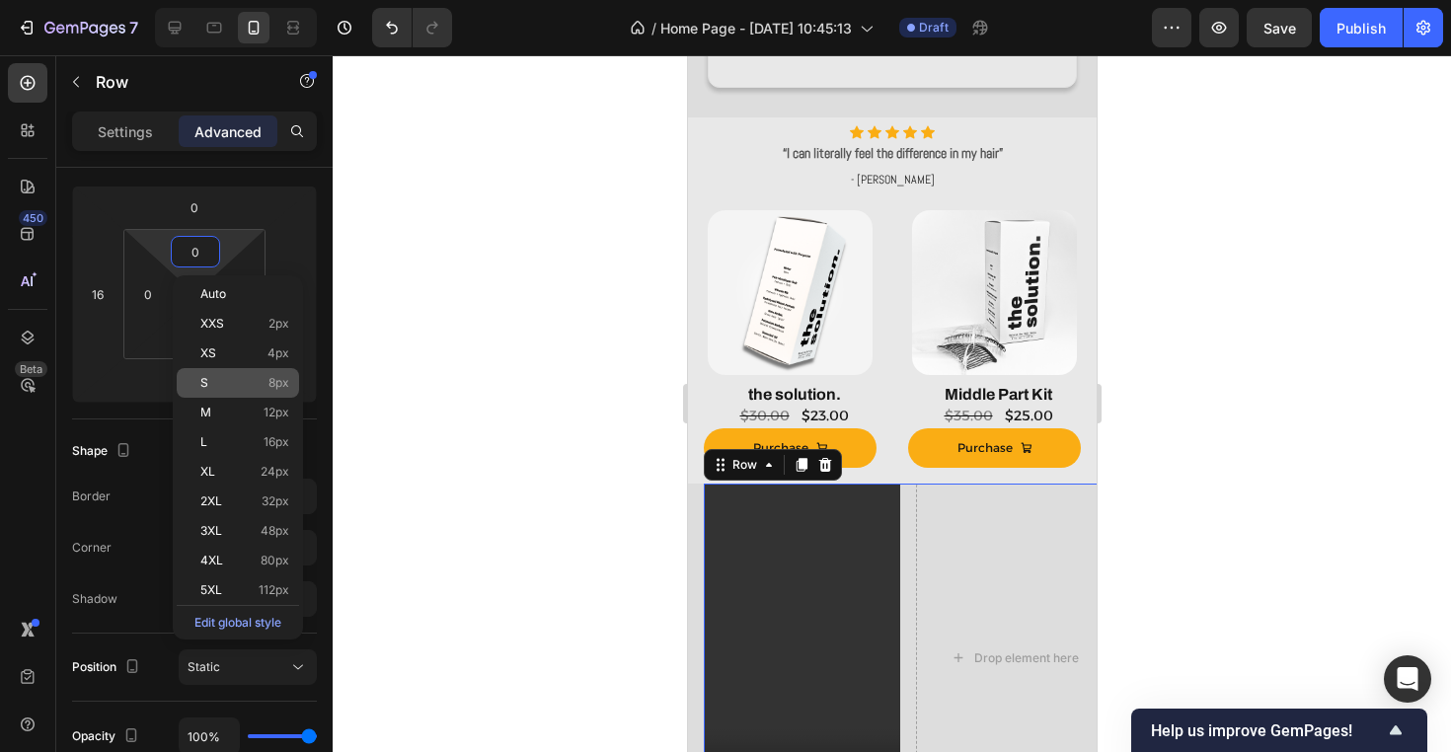
click at [268, 384] on span "8px" at bounding box center [278, 383] width 21 height 14
type input "8"
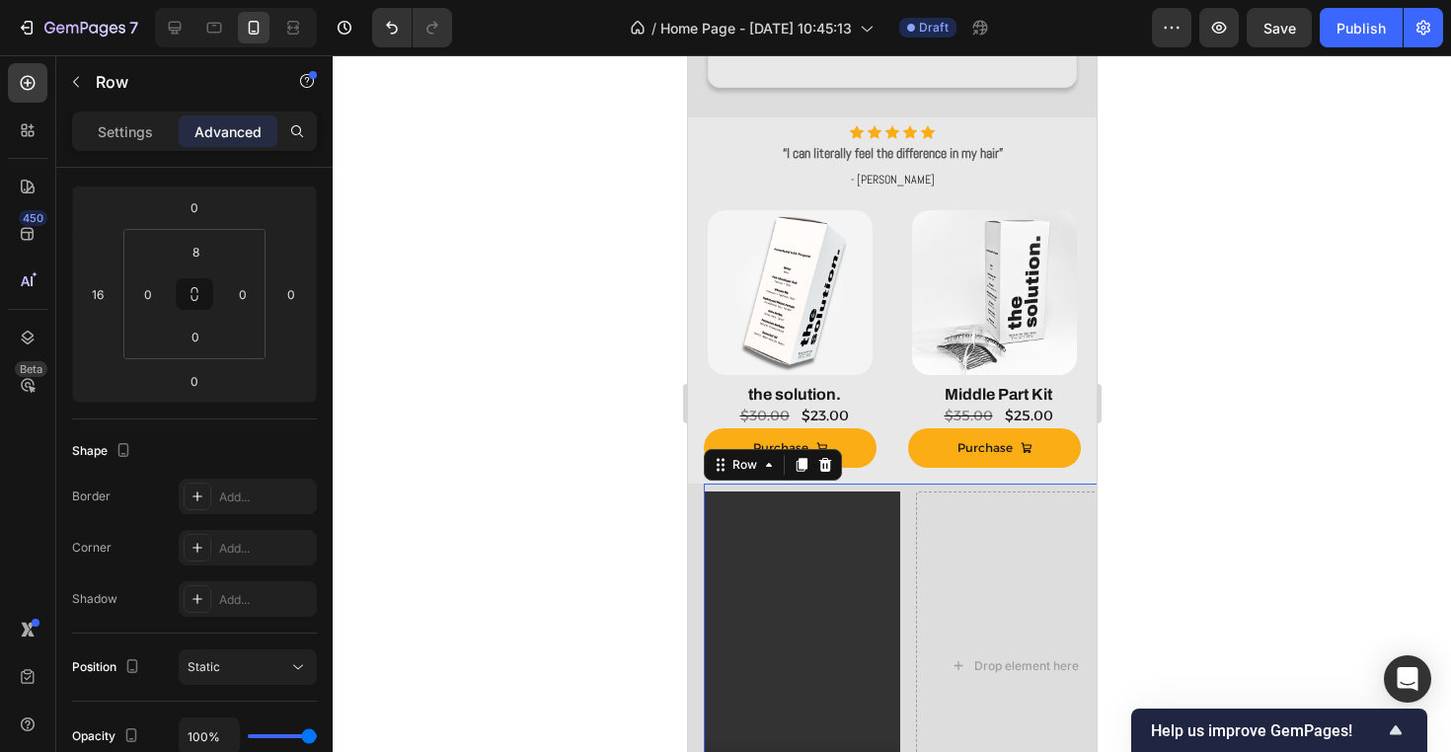
click at [498, 378] on div at bounding box center [892, 403] width 1118 height 697
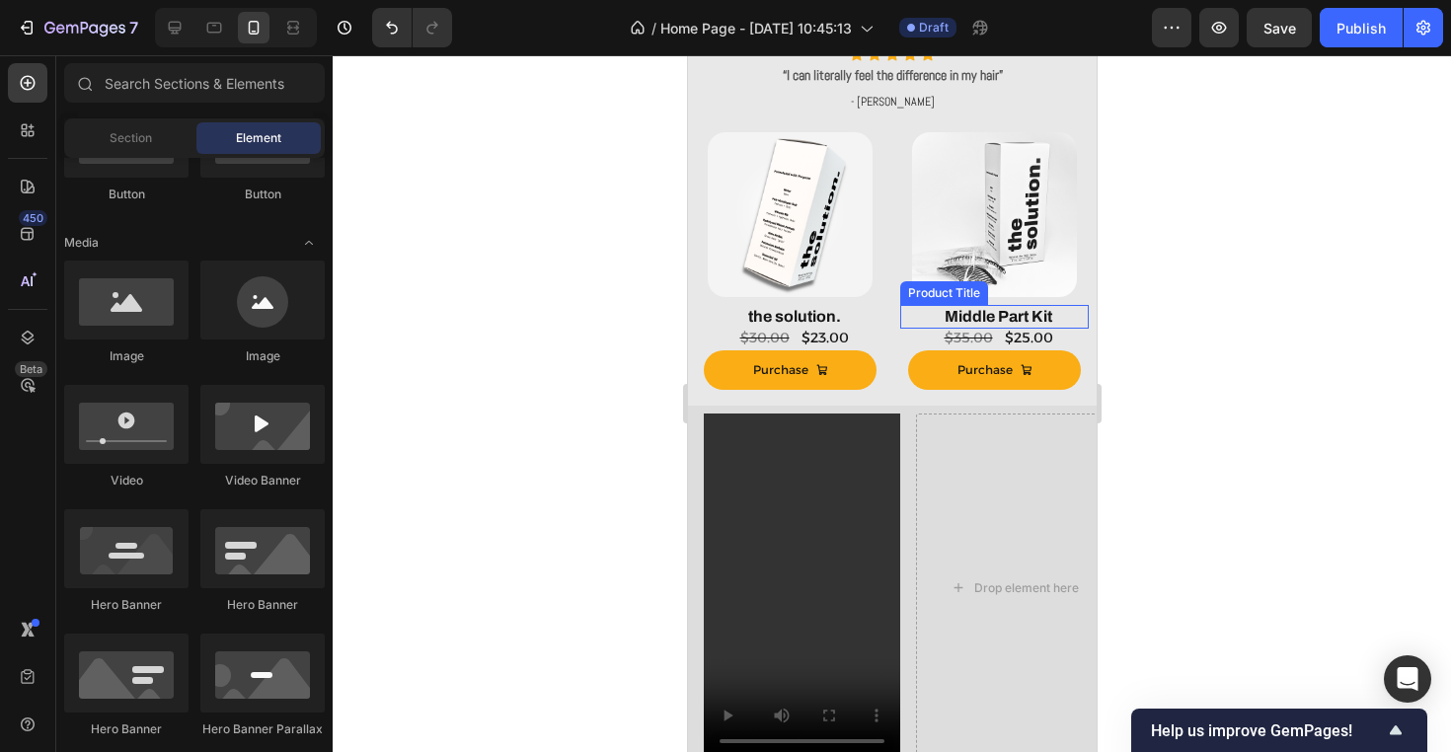
scroll to position [1059, 0]
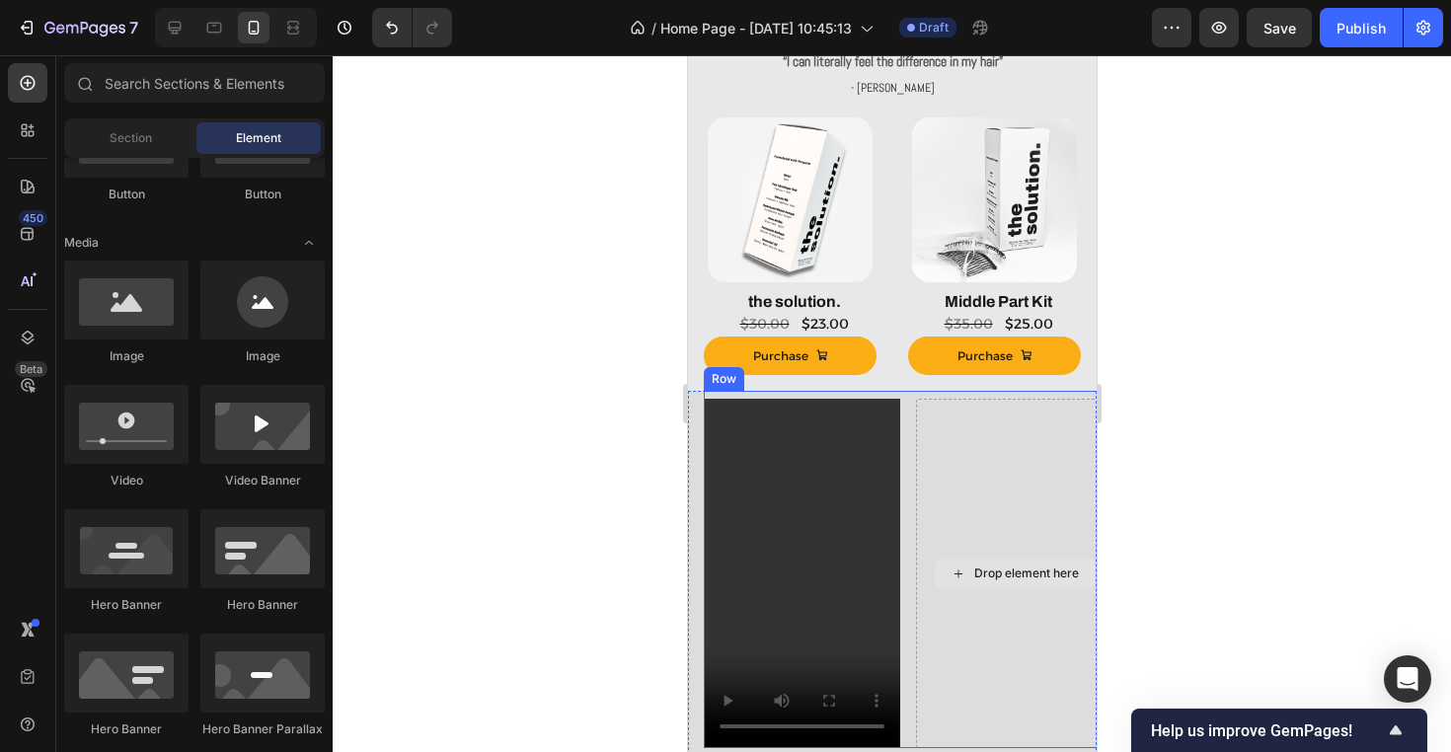
click at [995, 548] on div "Drop element here" at bounding box center [1013, 573] width 196 height 349
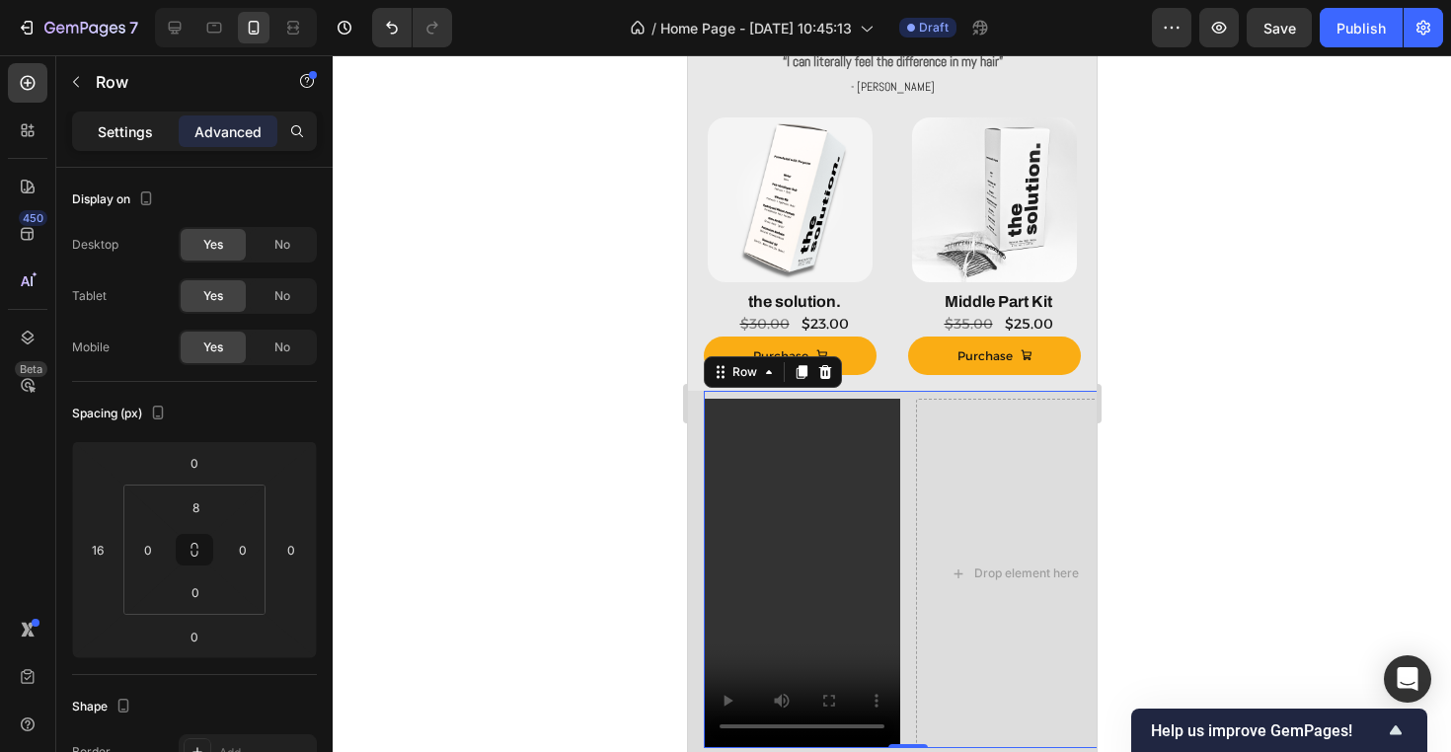
click at [152, 137] on p "Settings" at bounding box center [125, 131] width 55 height 21
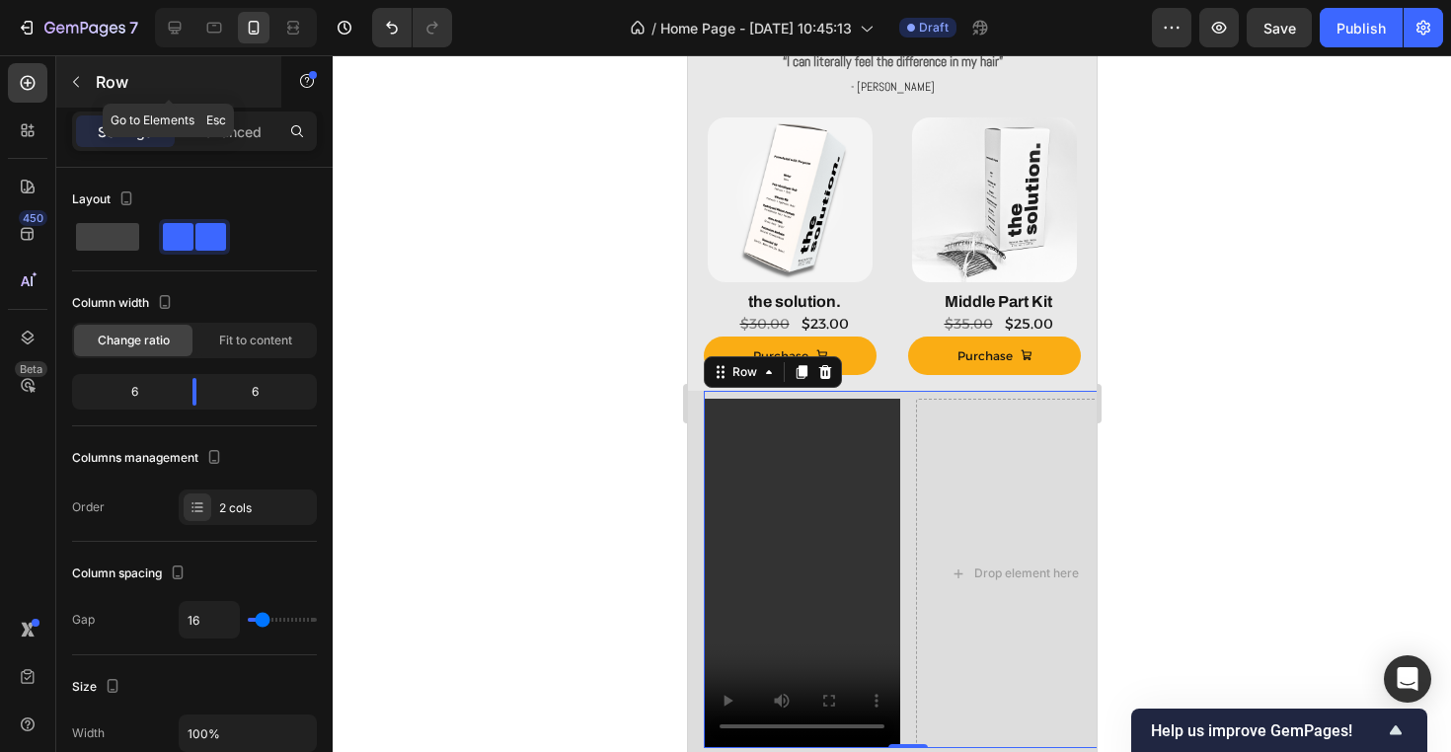
click at [103, 83] on p "Row" at bounding box center [180, 82] width 168 height 24
click at [907, 518] on div "Video Drop element here Row 0" at bounding box center [907, 569] width 409 height 357
click at [221, 135] on p "Advanced" at bounding box center [227, 131] width 67 height 21
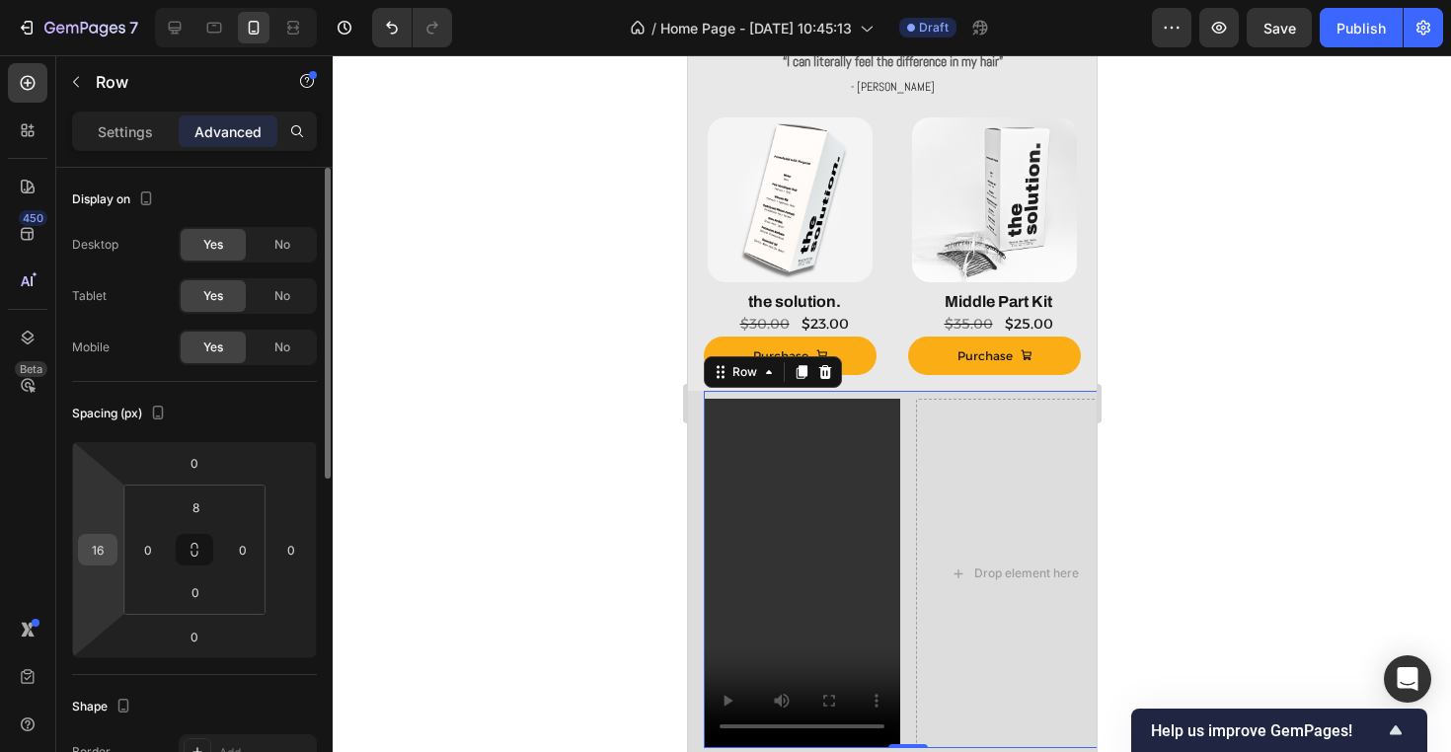
click at [93, 539] on input "16" at bounding box center [98, 550] width 30 height 30
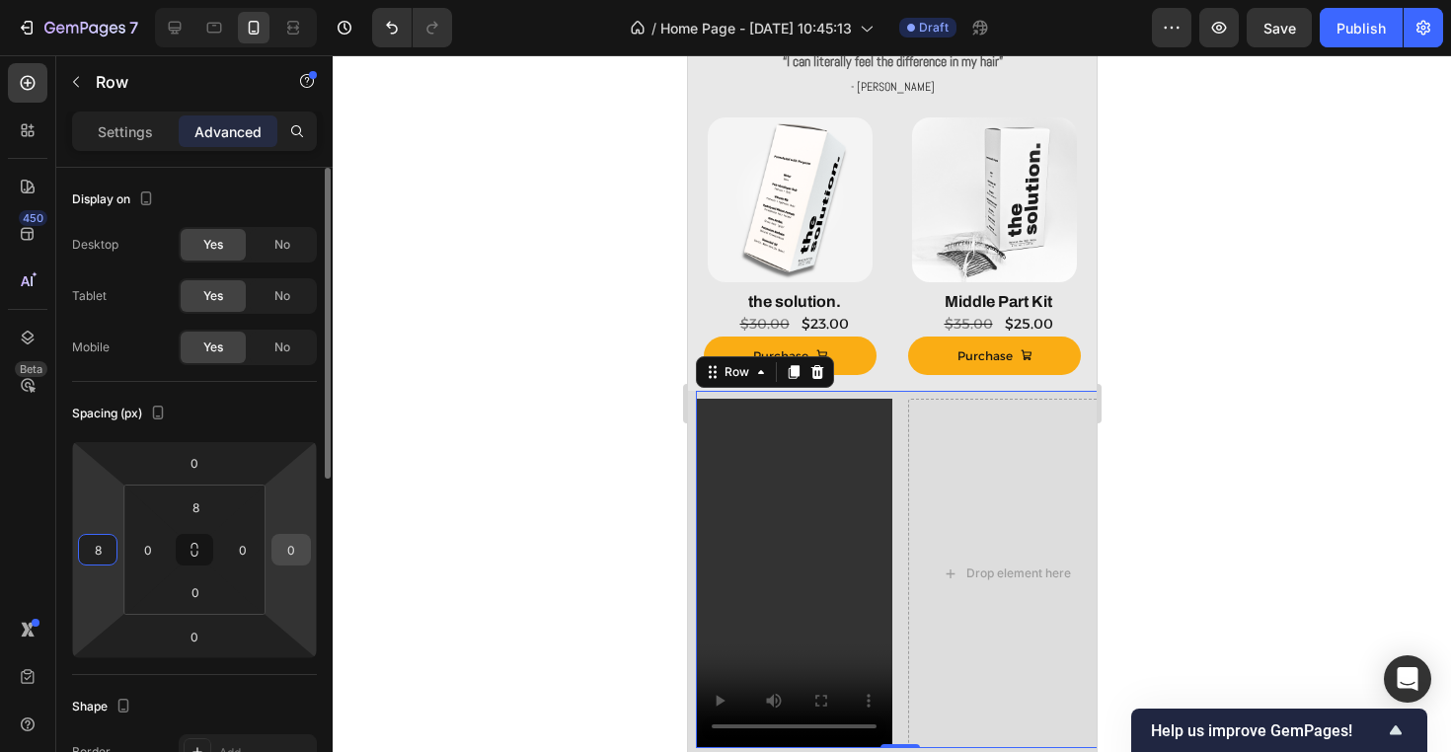
type input "8"
click at [294, 545] on input "0" at bounding box center [291, 550] width 30 height 30
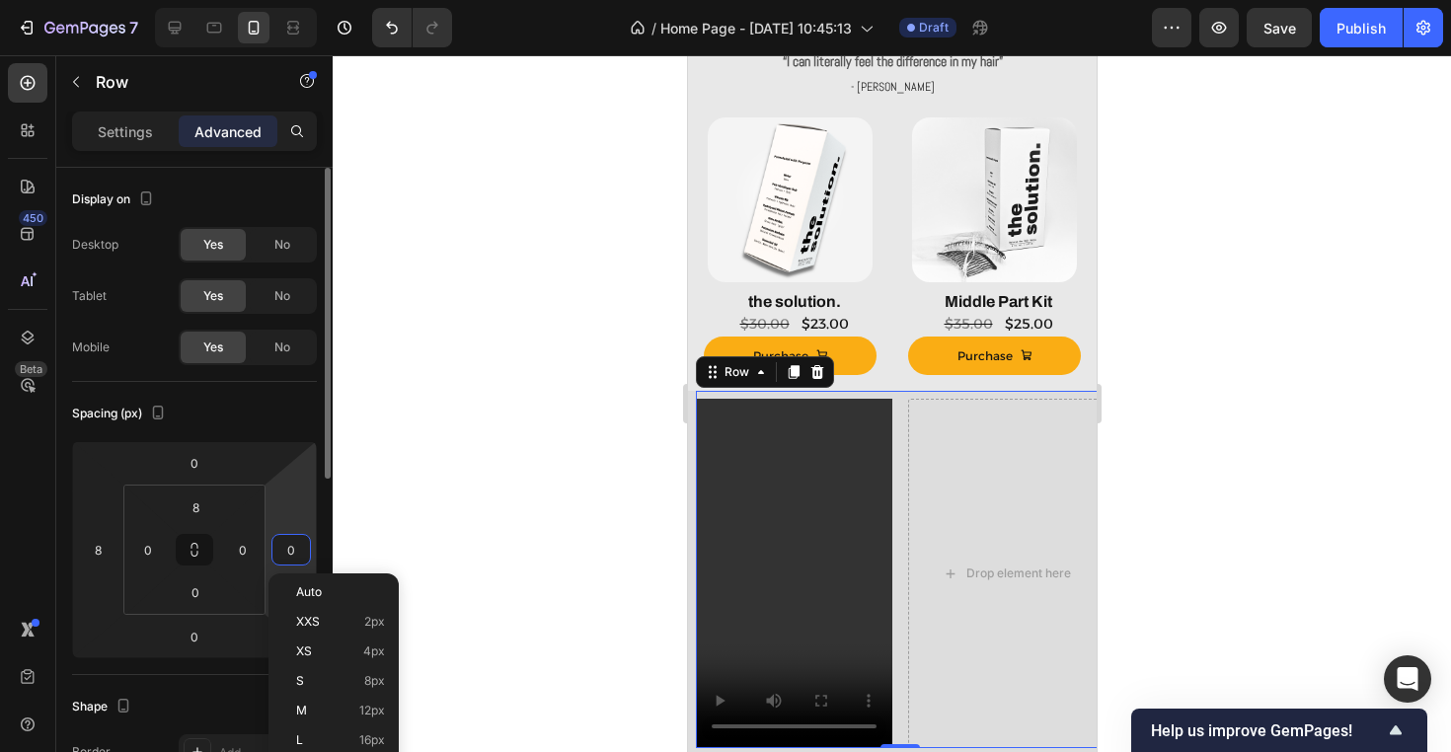
type input "8"
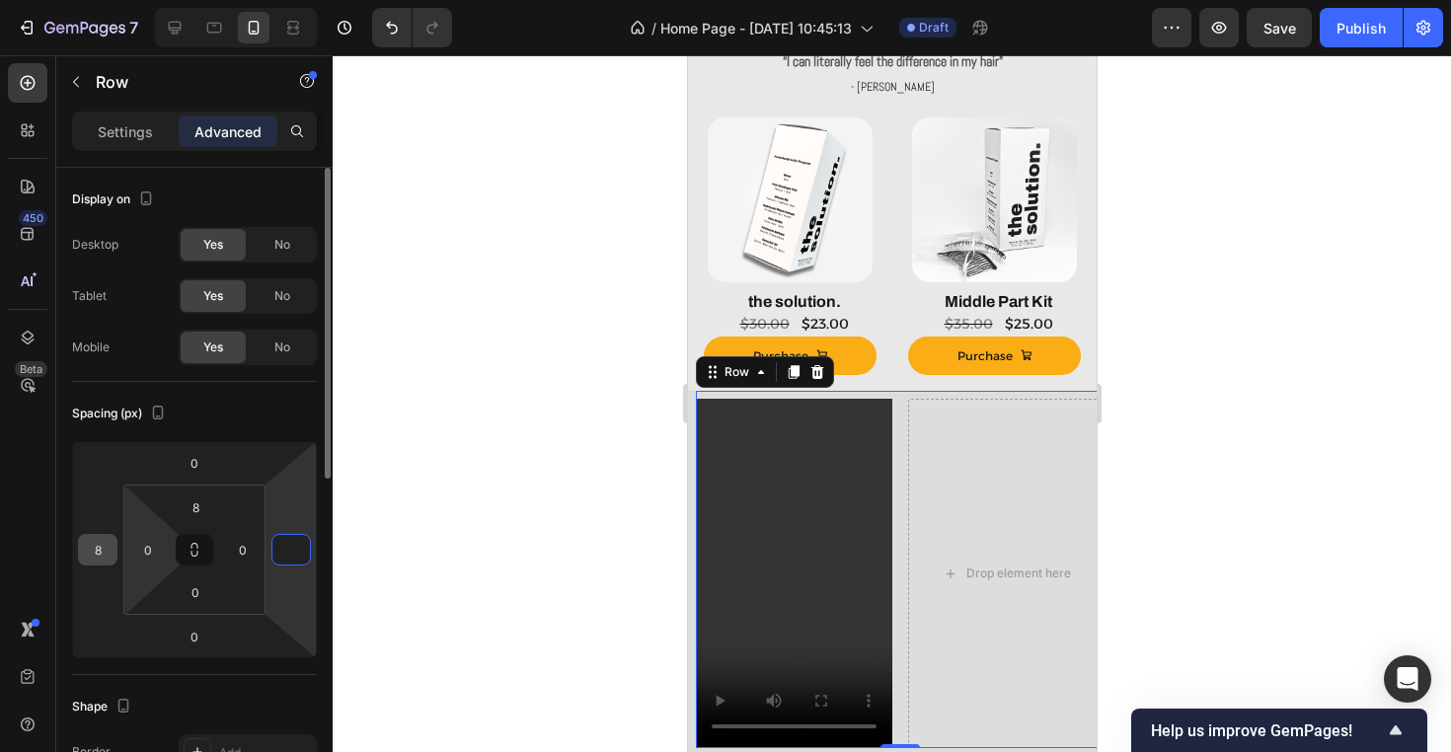
type input "0"
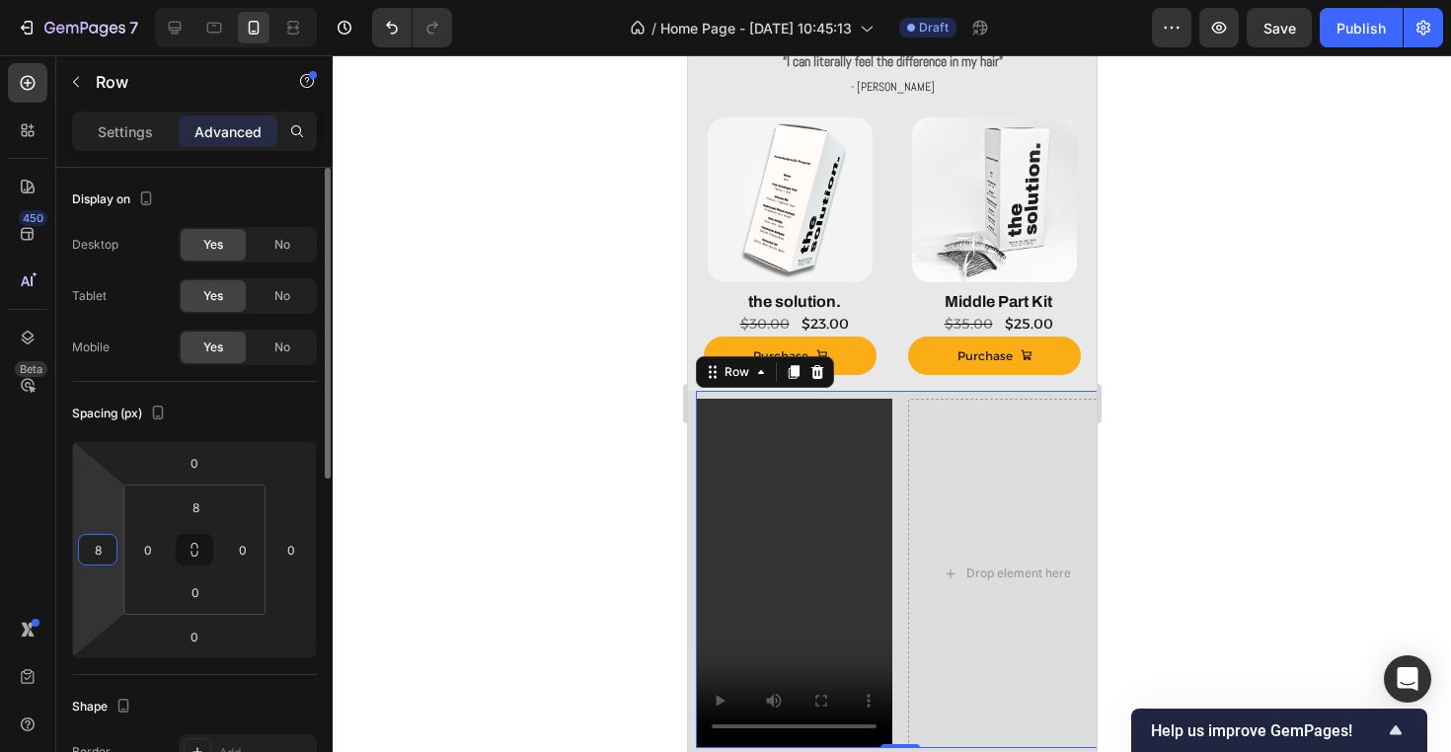
click at [96, 557] on input "8" at bounding box center [98, 550] width 30 height 30
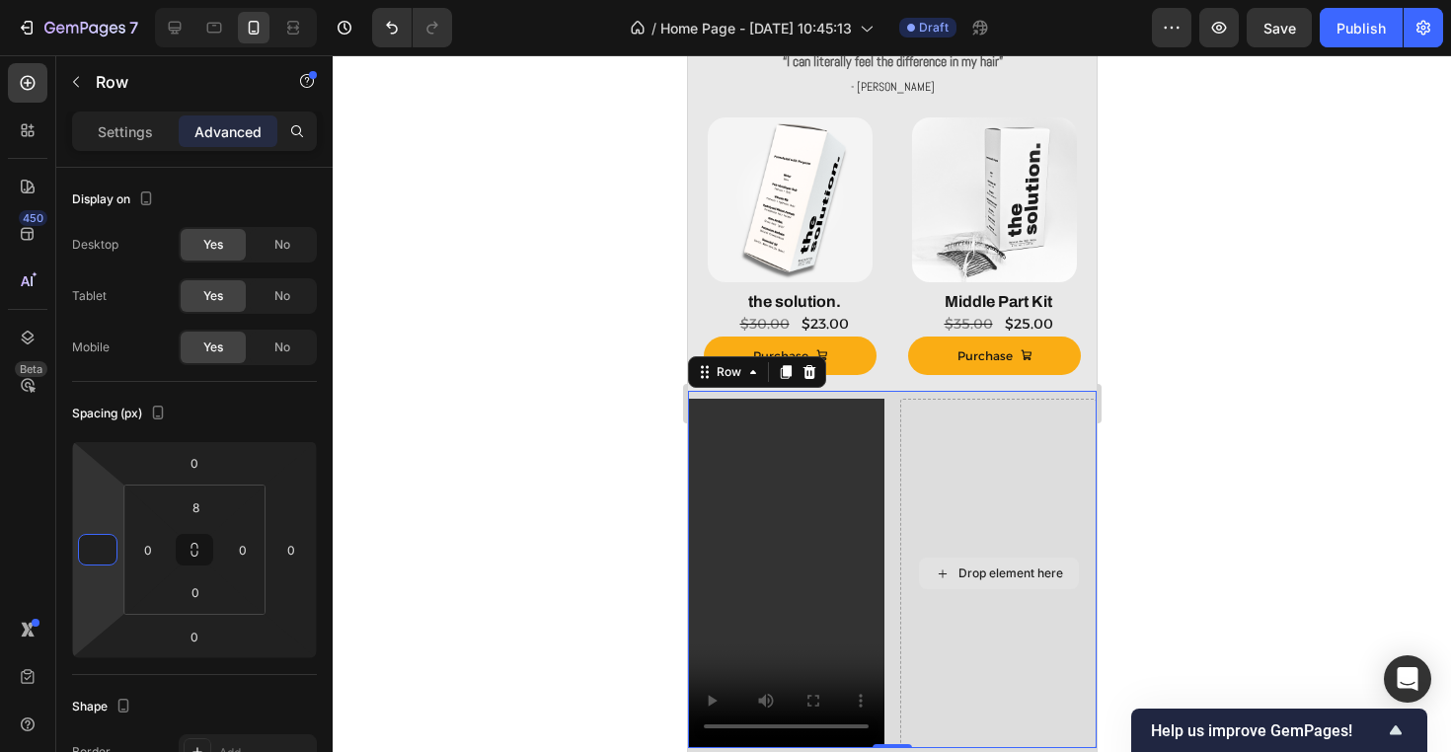
type input "0"
click at [899, 488] on div "Drop element here" at bounding box center [997, 573] width 196 height 349
click at [890, 492] on div "Video Drop element here Row 0" at bounding box center [891, 569] width 409 height 357
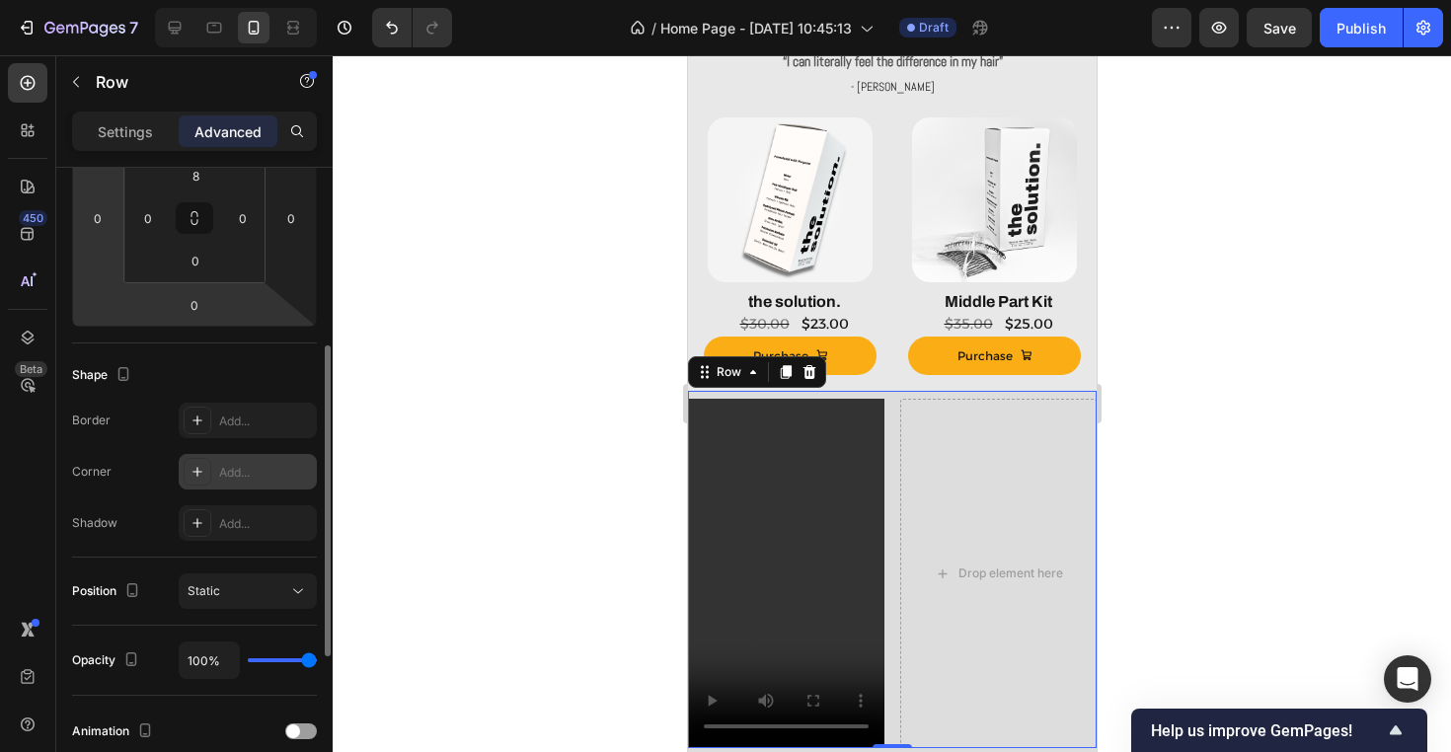
scroll to position [342, 0]
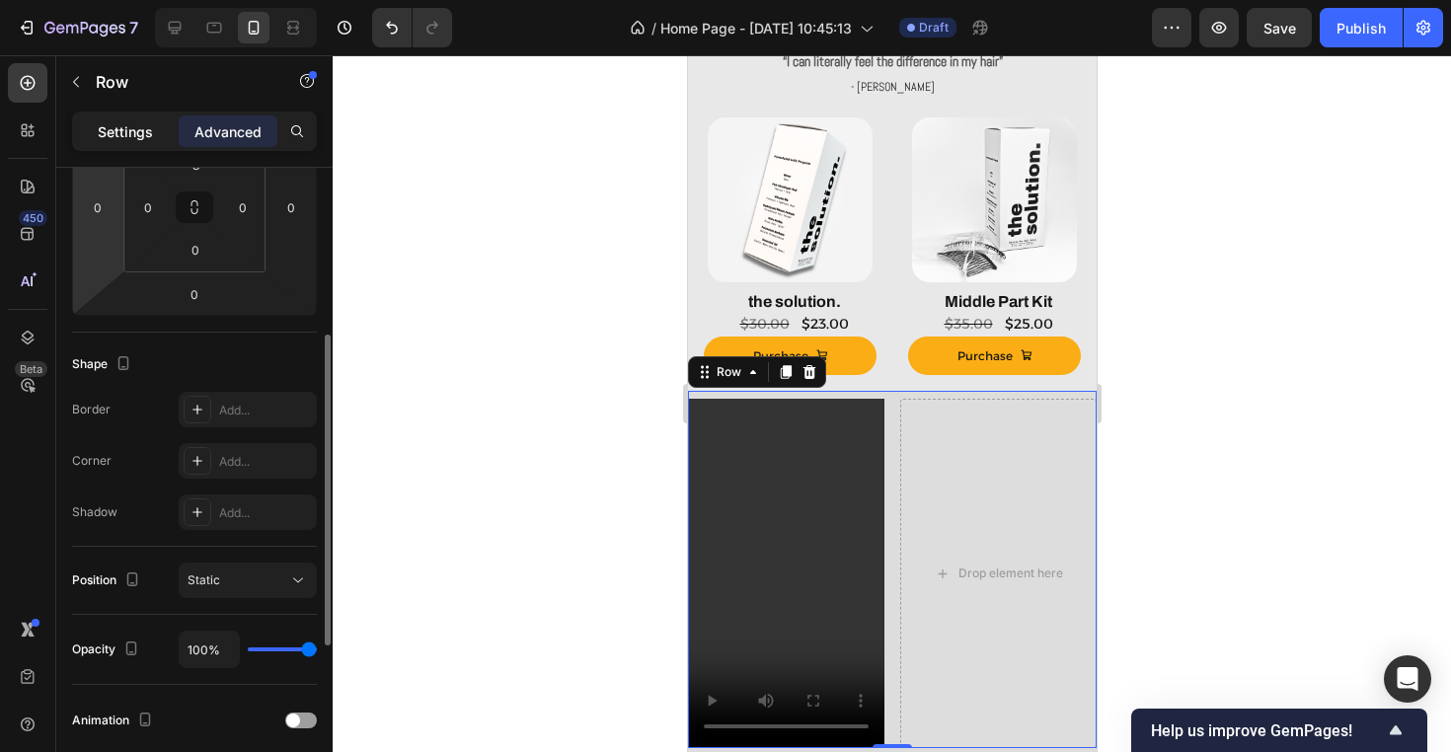
click at [127, 130] on p "Settings" at bounding box center [125, 131] width 55 height 21
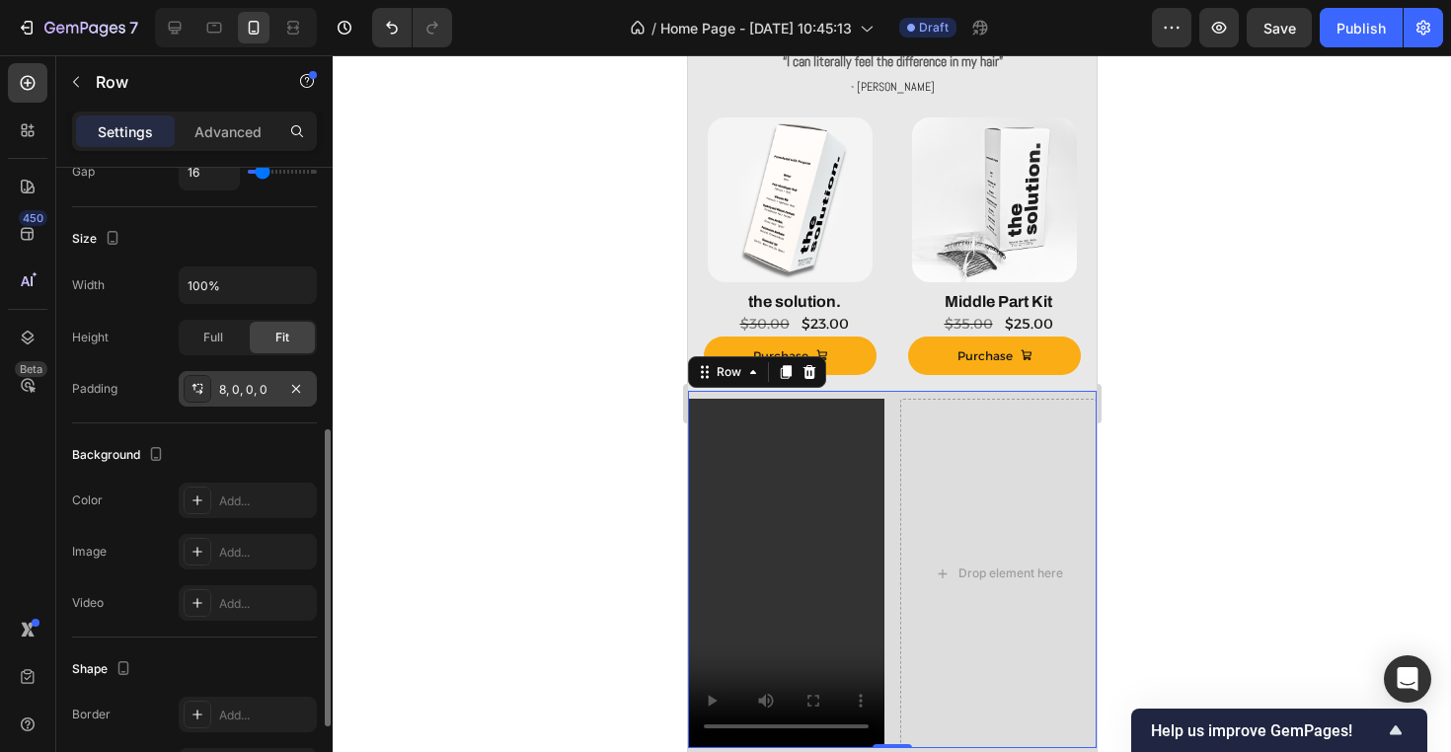
scroll to position [485, 0]
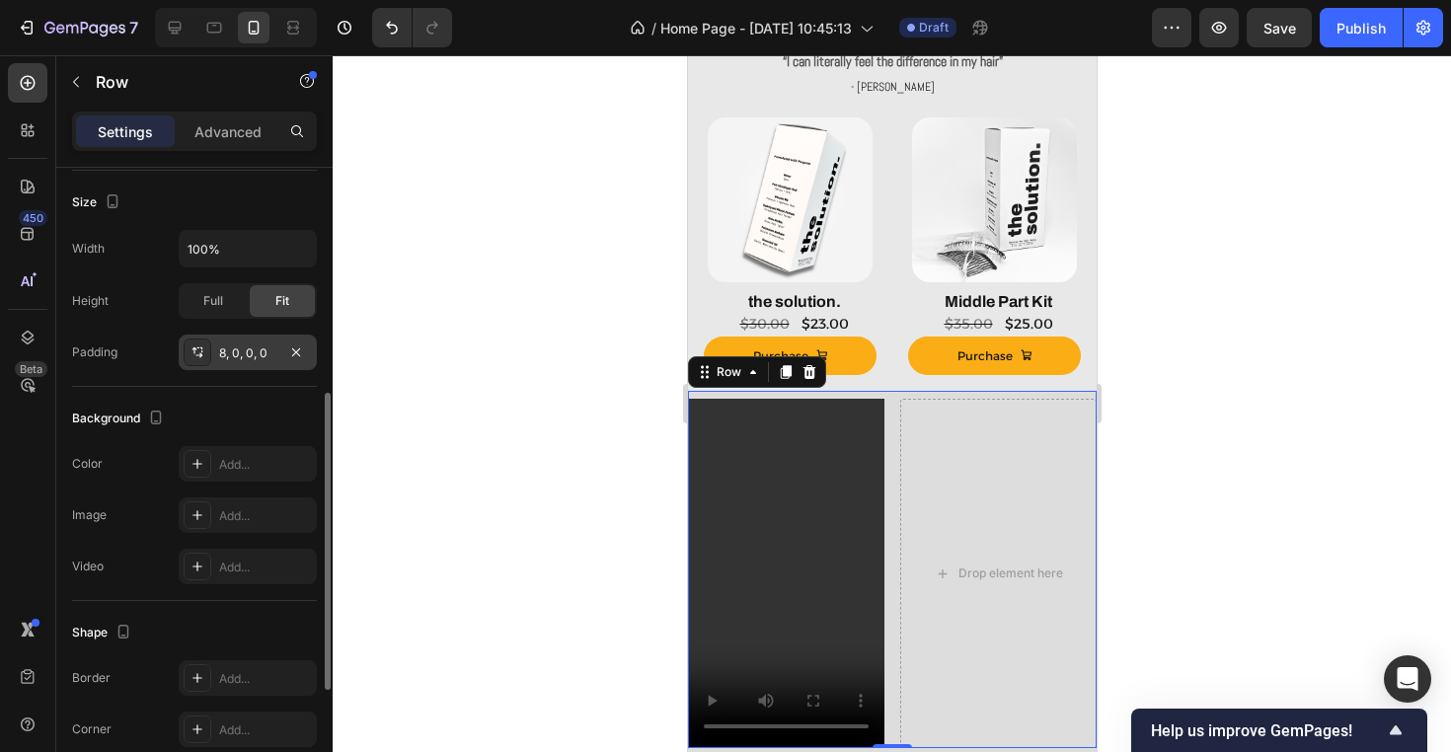
click at [232, 339] on div "8, 0, 0, 0" at bounding box center [248, 353] width 138 height 36
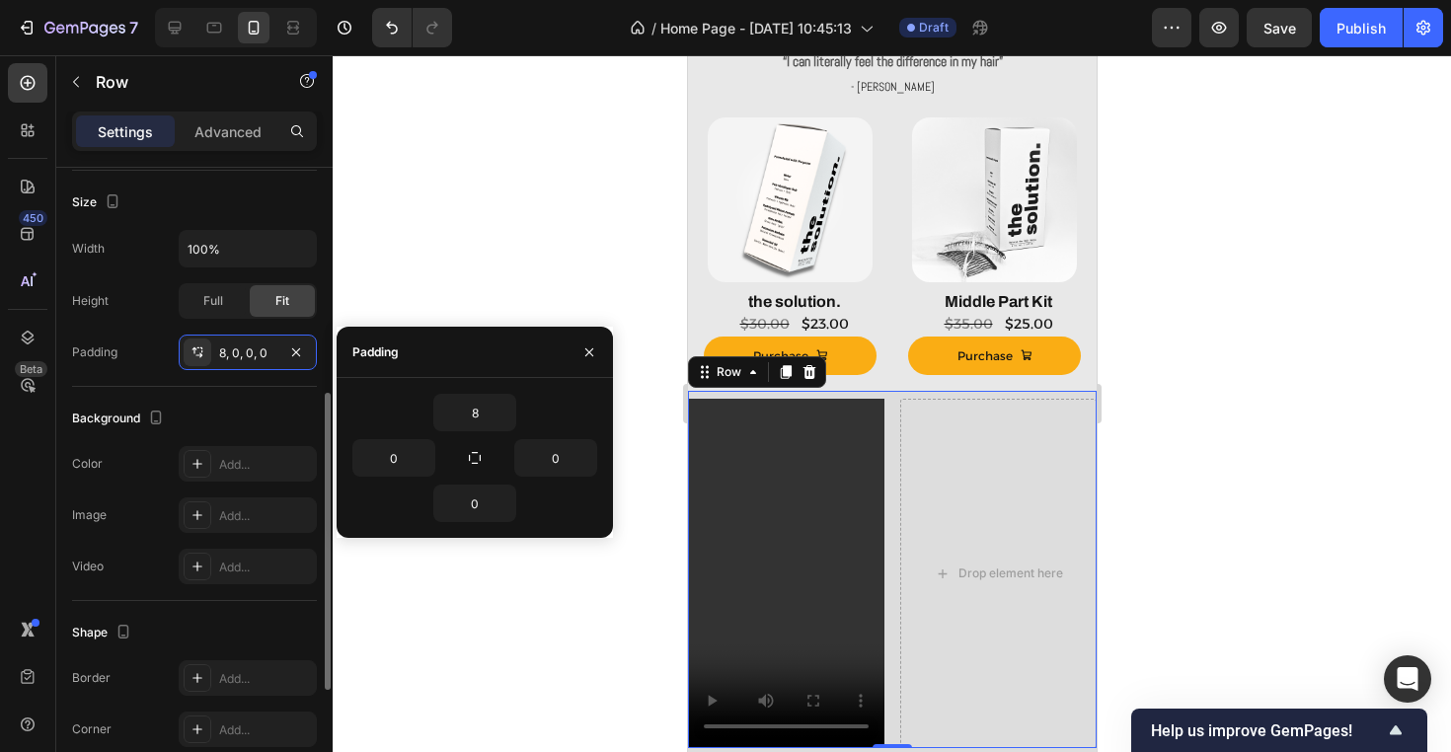
click at [247, 415] on div "Background" at bounding box center [194, 419] width 245 height 32
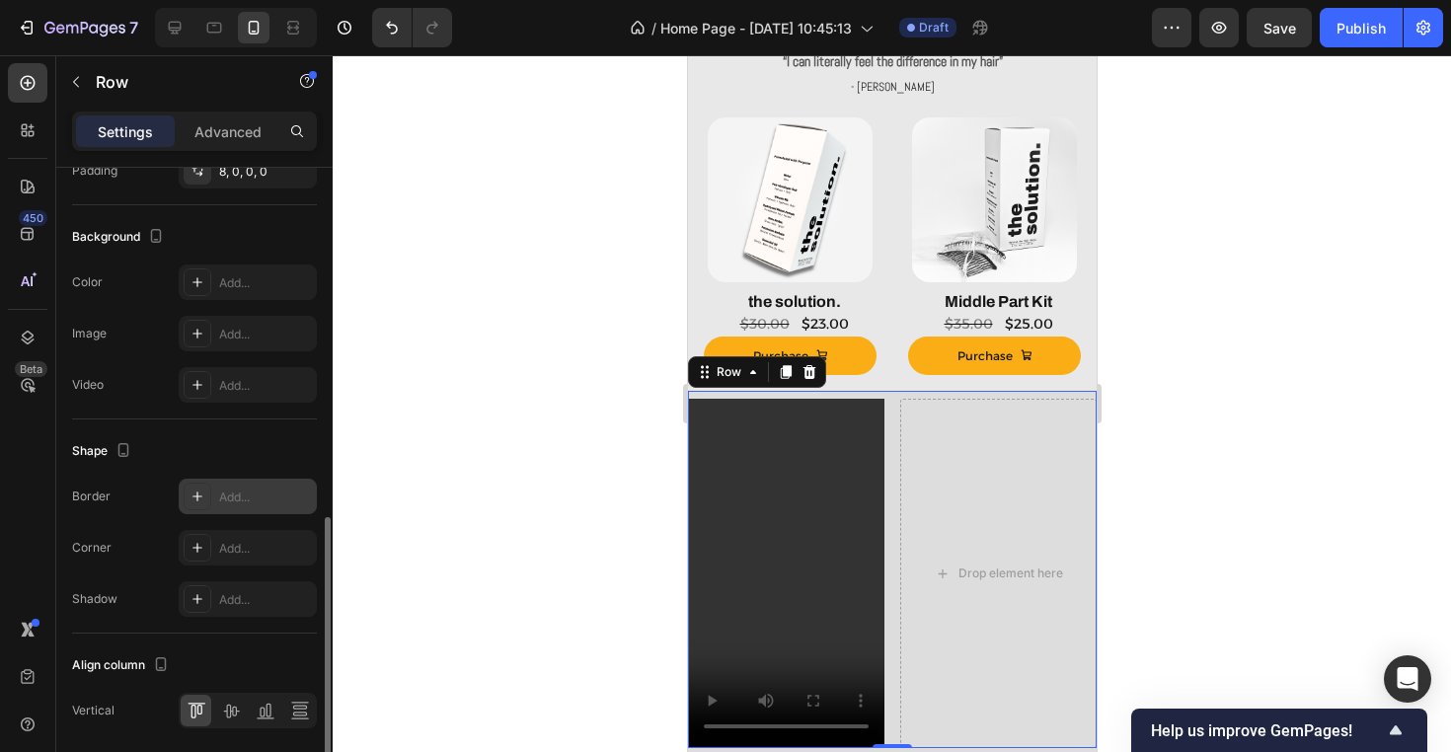
scroll to position [721, 0]
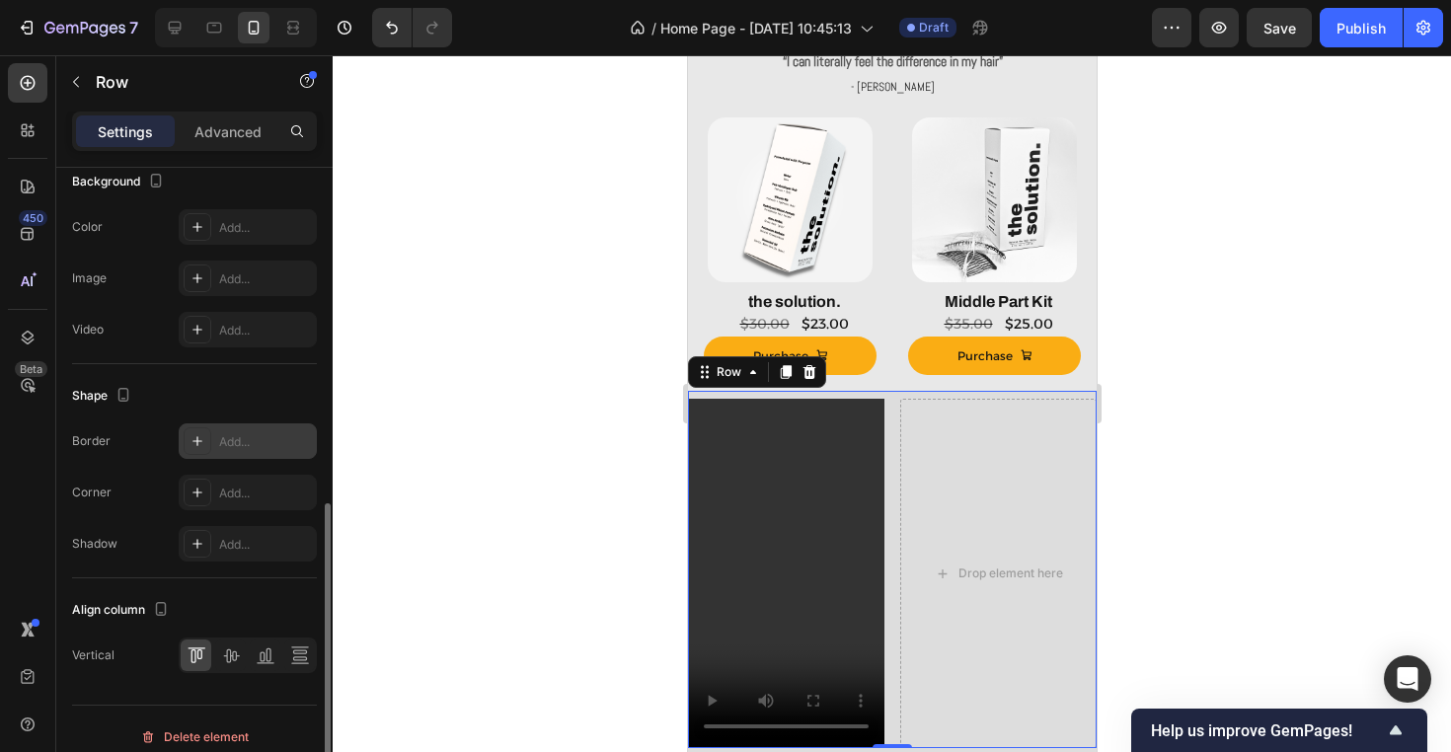
click at [263, 504] on div "Add..." at bounding box center [248, 493] width 138 height 36
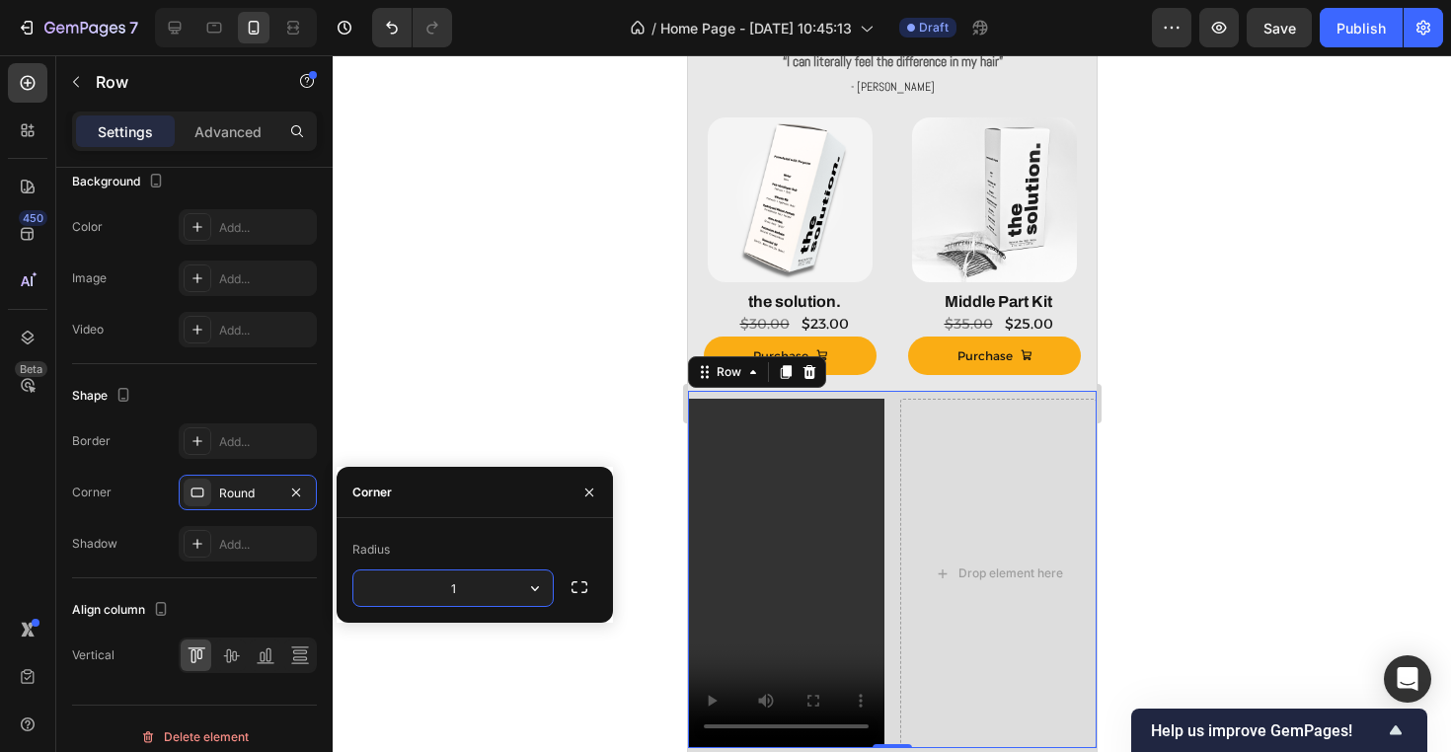
type input "18"
click at [478, 326] on div at bounding box center [892, 403] width 1118 height 697
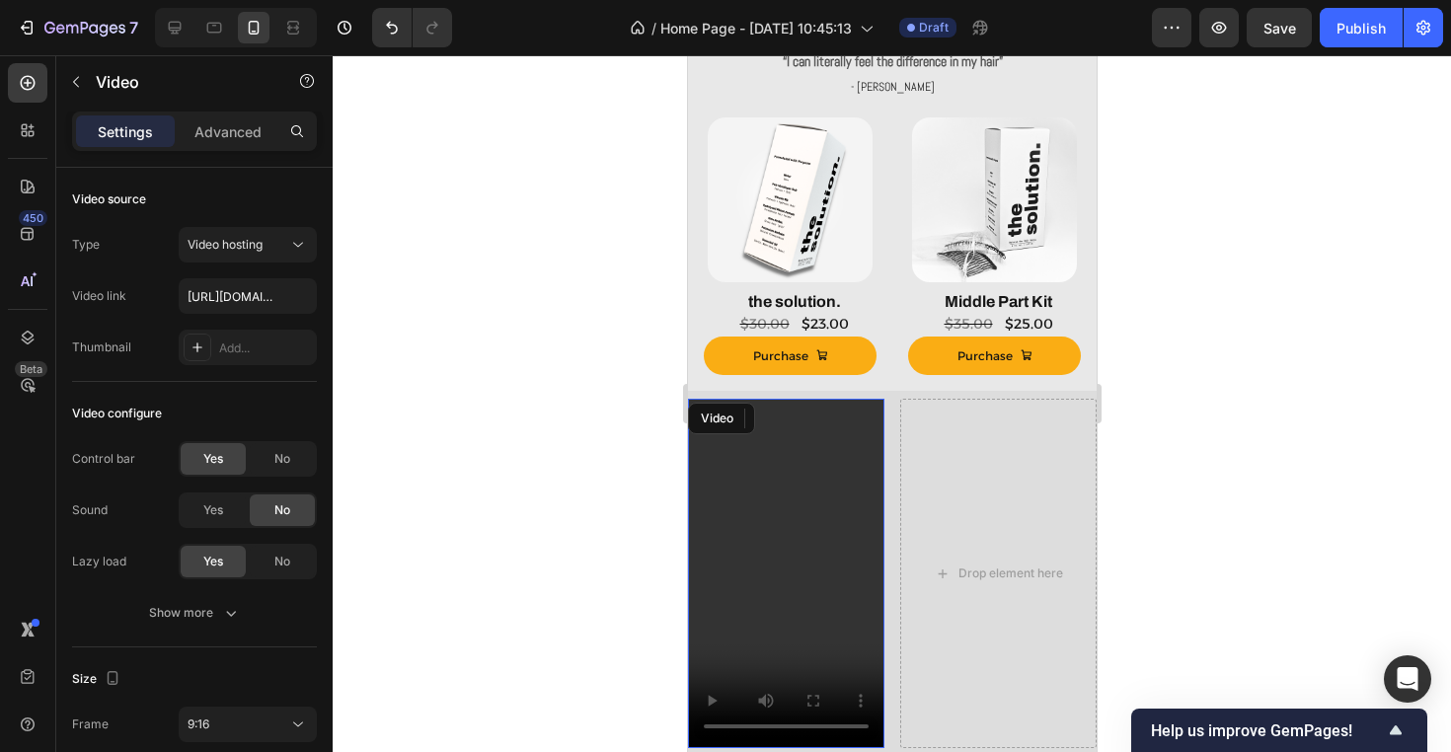
click at [745, 582] on video at bounding box center [785, 573] width 196 height 349
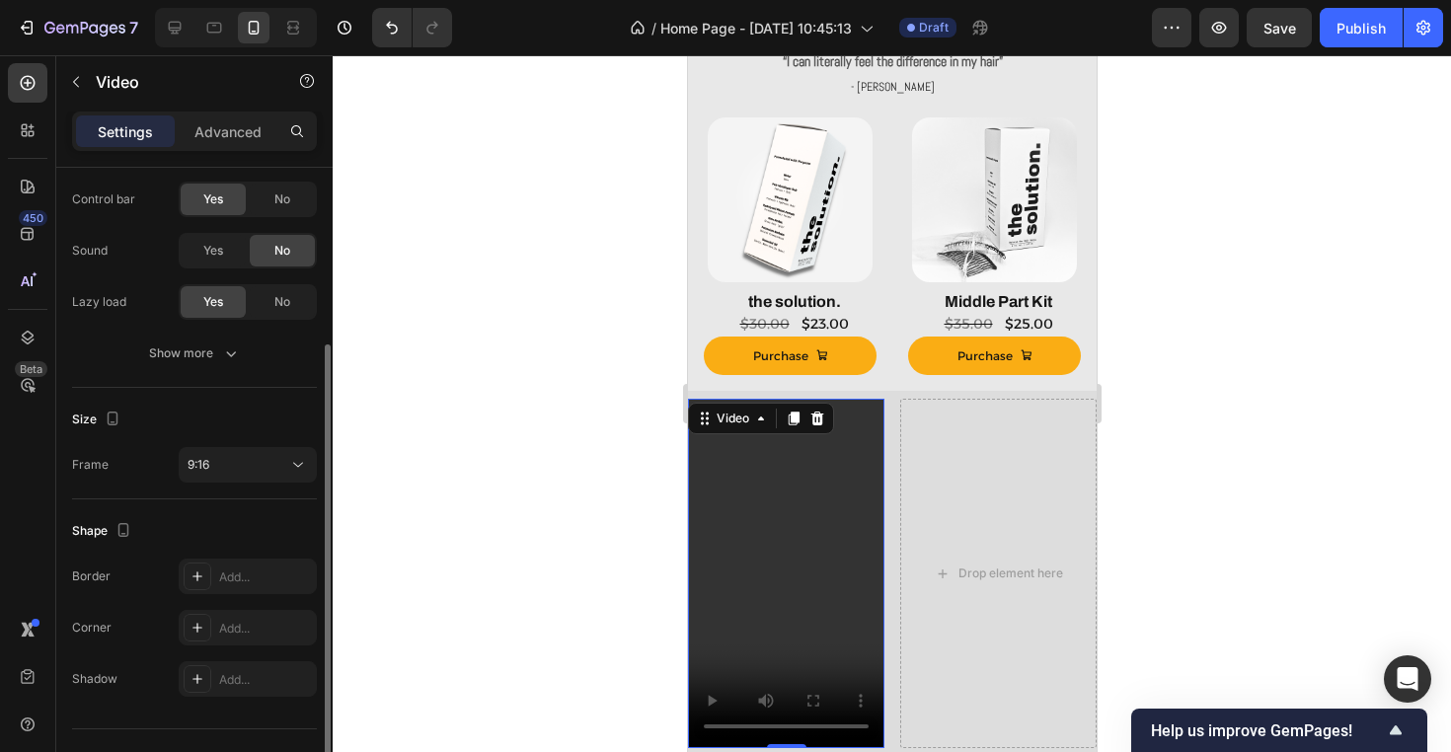
scroll to position [299, 0]
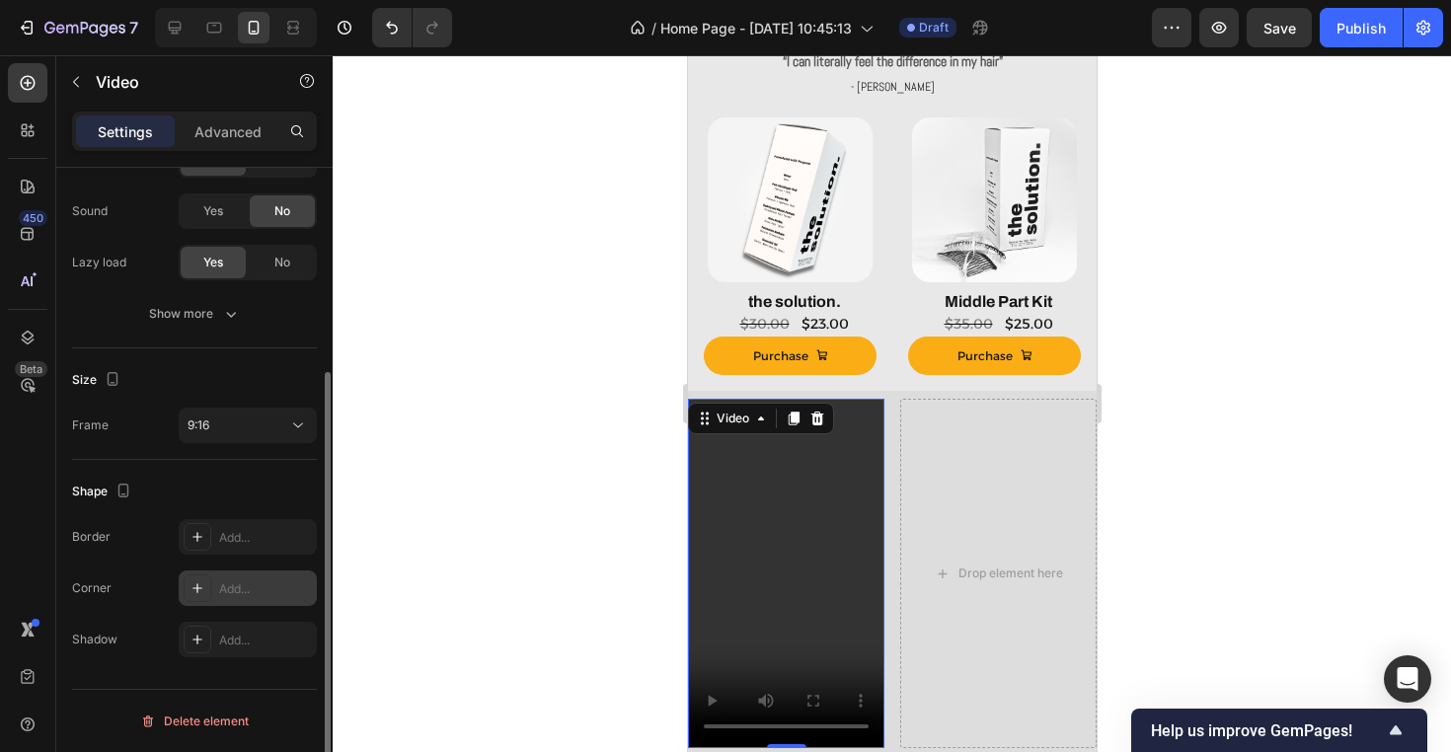
click at [243, 587] on div "Add..." at bounding box center [265, 589] width 93 height 18
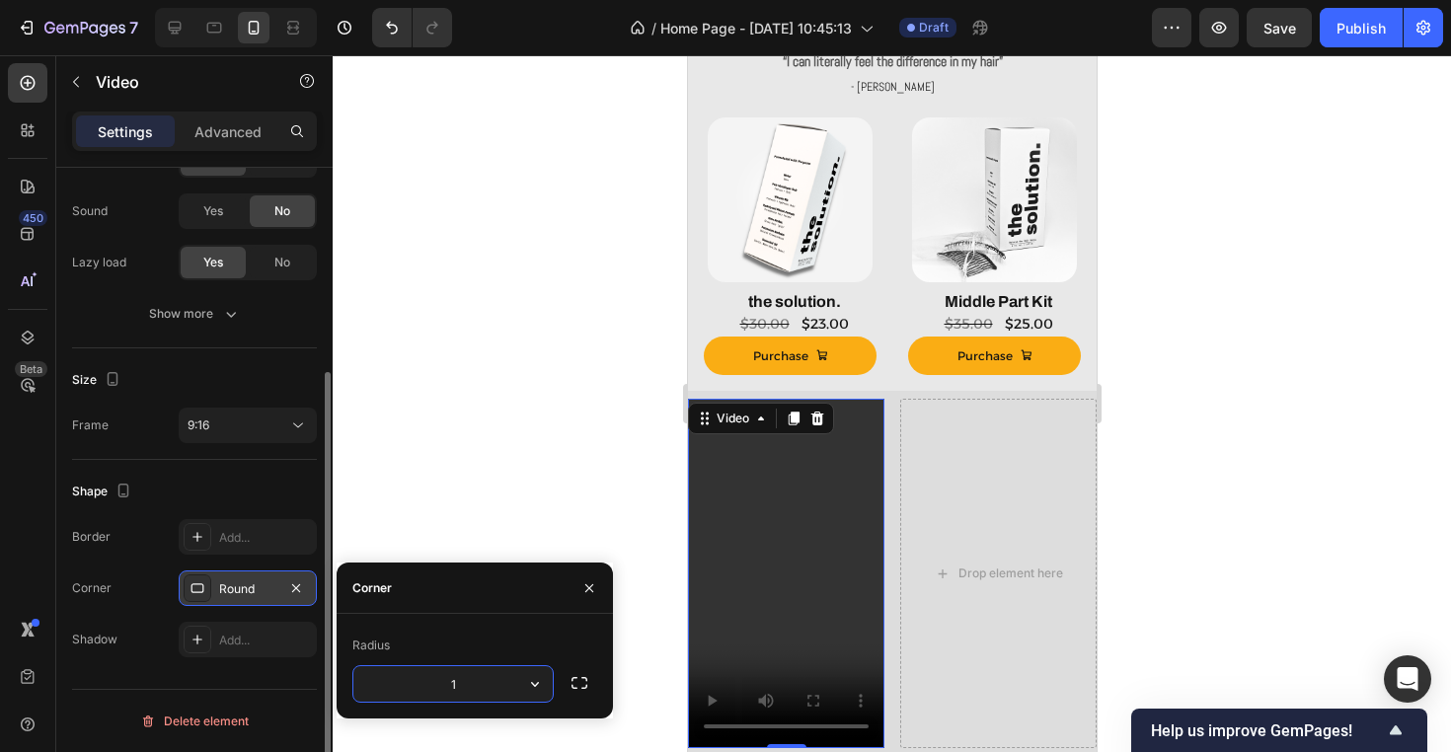
type input "18"
click at [565, 412] on div at bounding box center [892, 403] width 1118 height 697
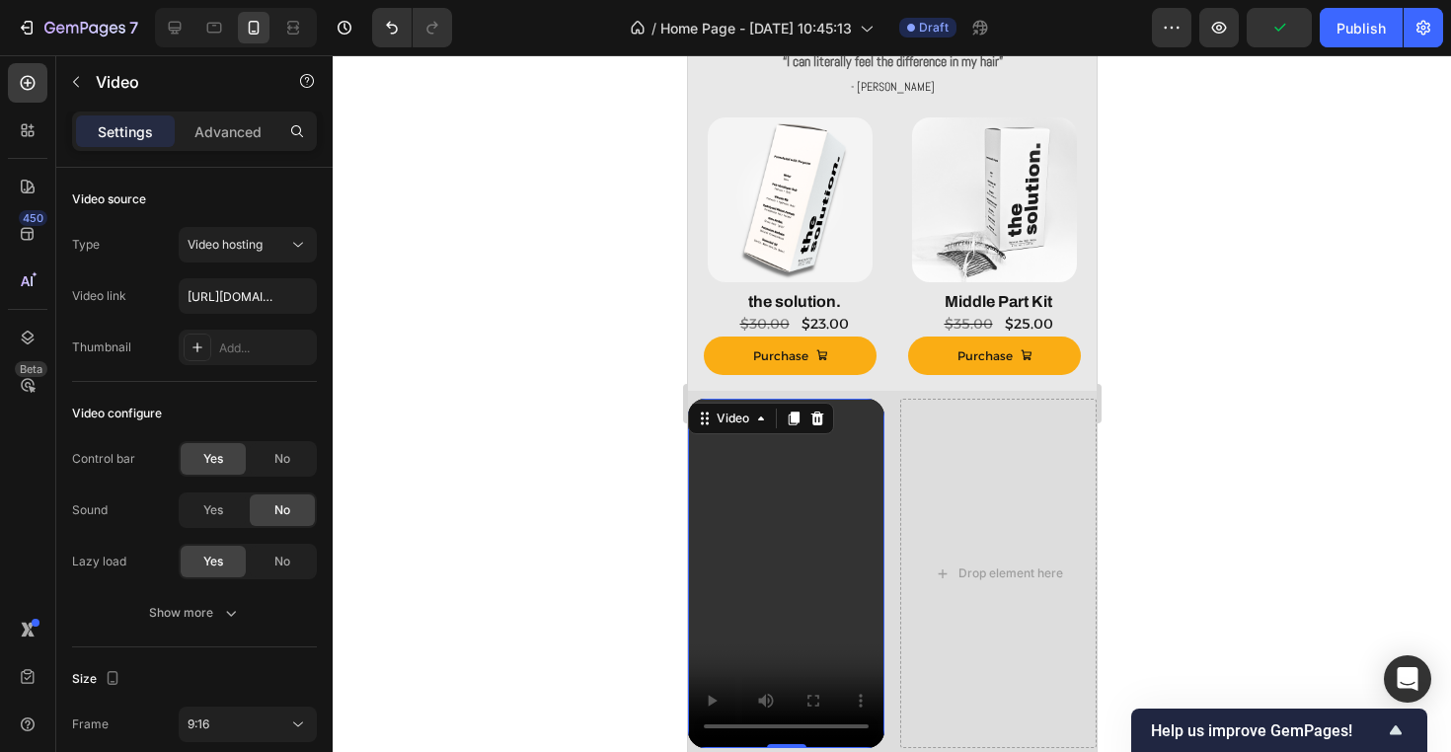
click at [867, 517] on video at bounding box center [785, 573] width 196 height 349
click at [890, 491] on div "Video 0 Drop element here Row" at bounding box center [891, 569] width 409 height 357
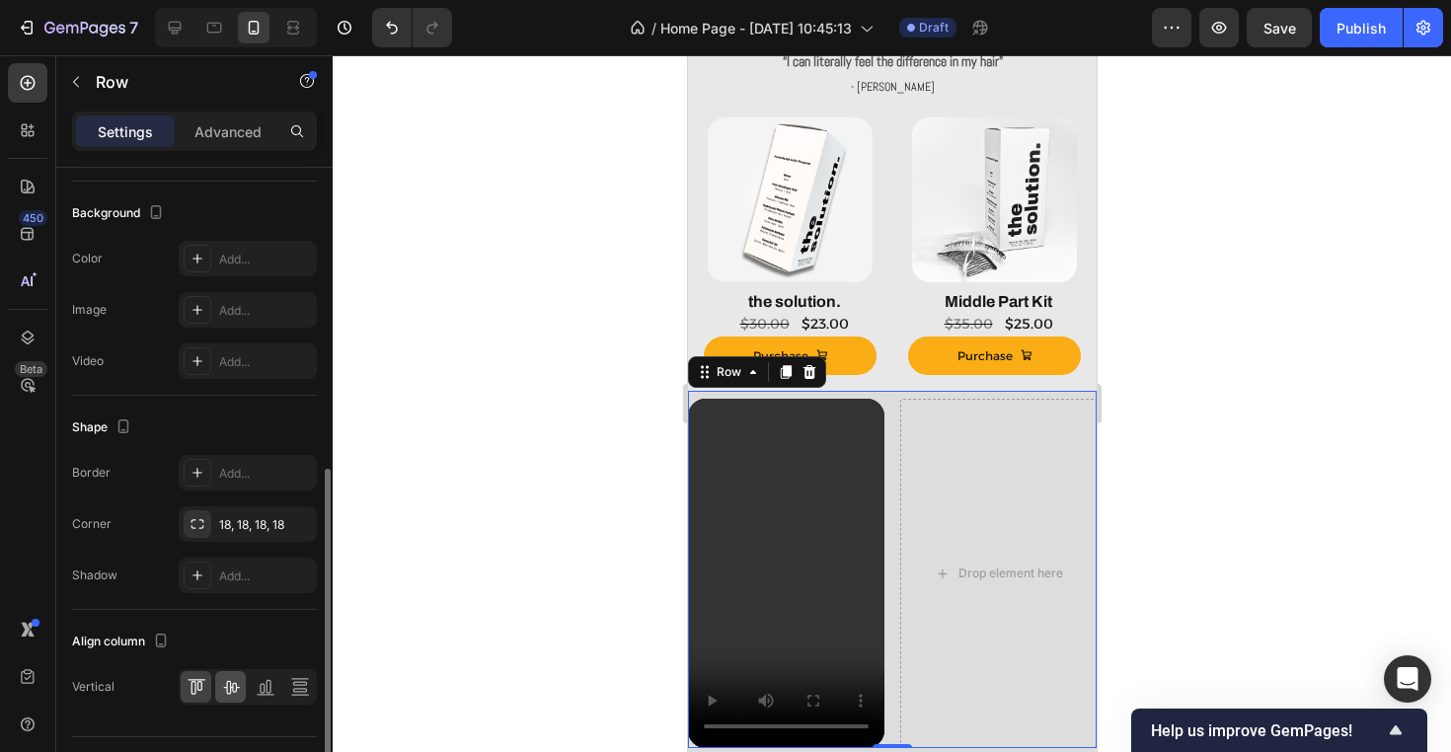
scroll to position [676, 0]
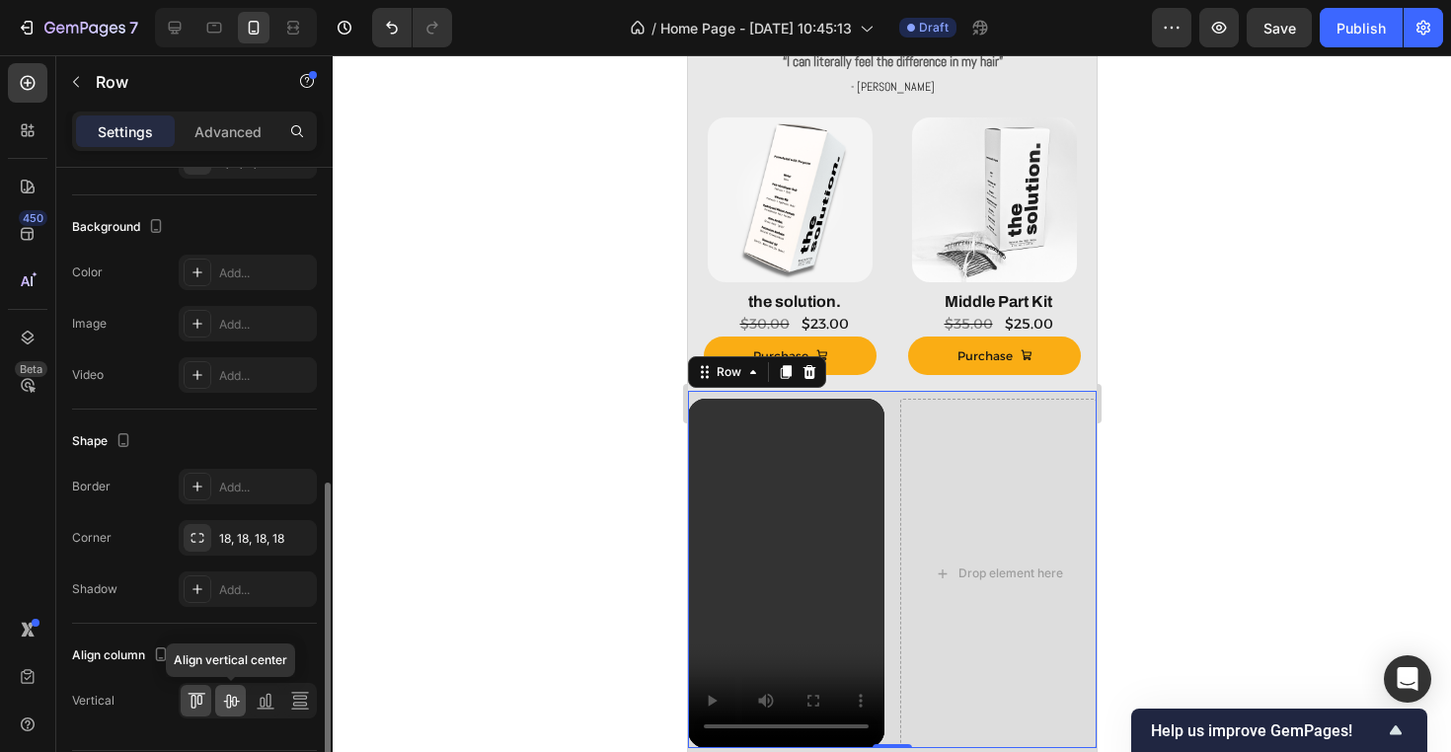
click at [228, 712] on div at bounding box center [230, 701] width 31 height 32
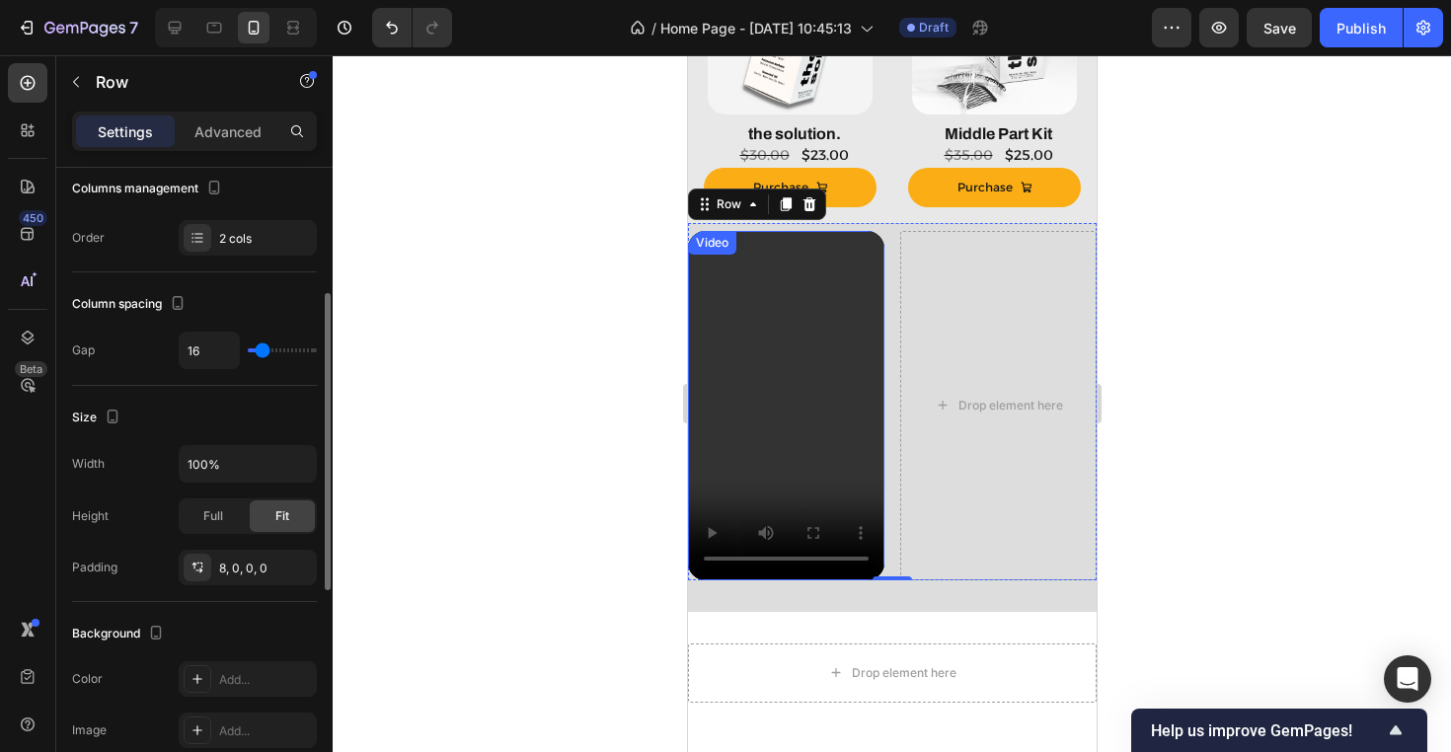
scroll to position [249, 0]
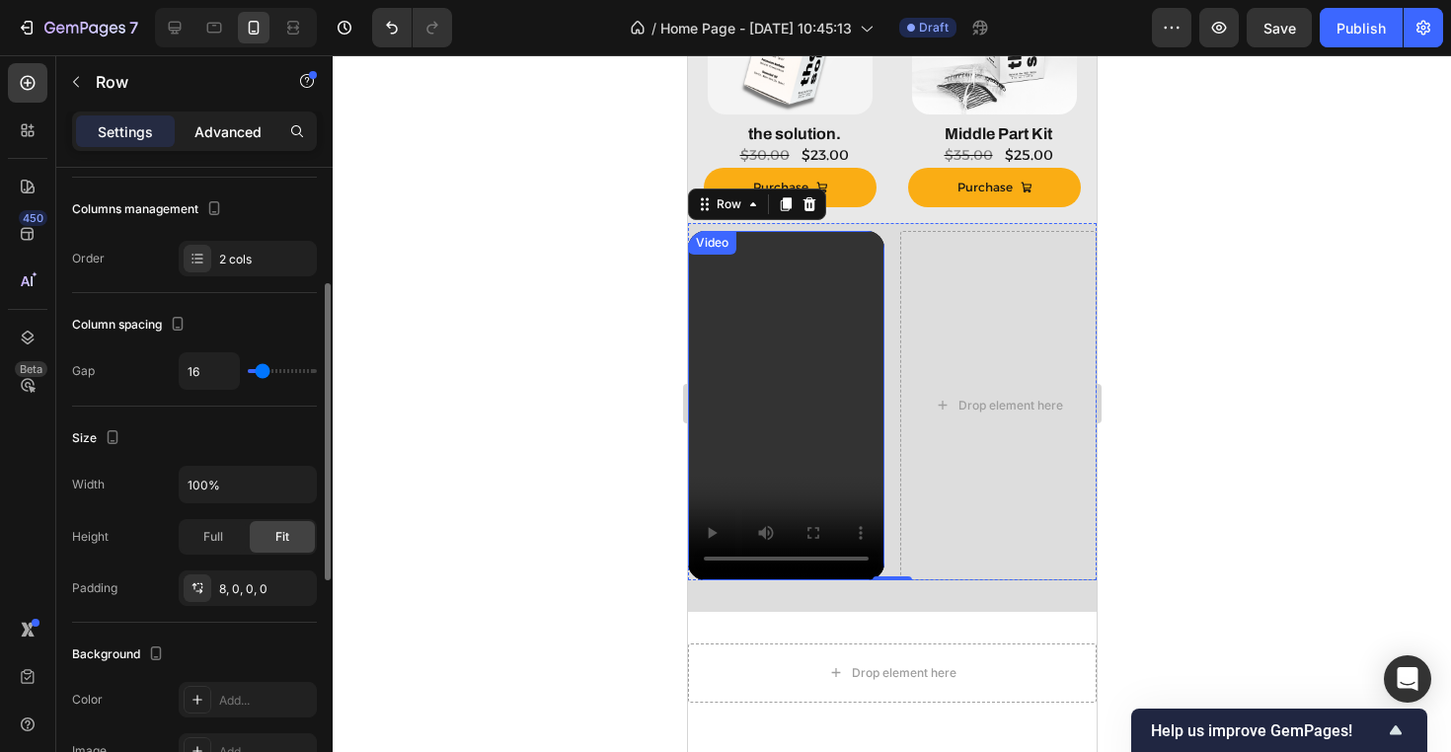
click at [243, 131] on p "Advanced" at bounding box center [227, 131] width 67 height 21
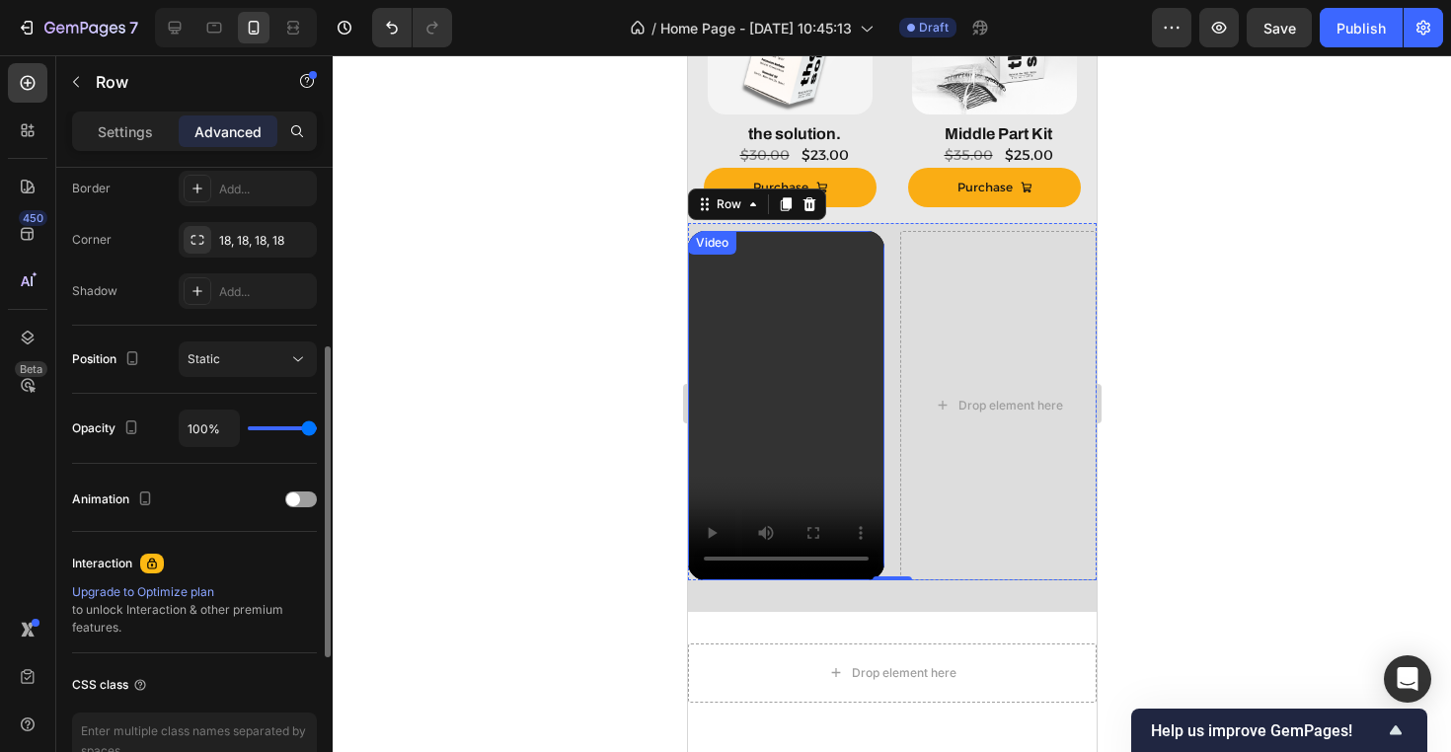
scroll to position [676, 0]
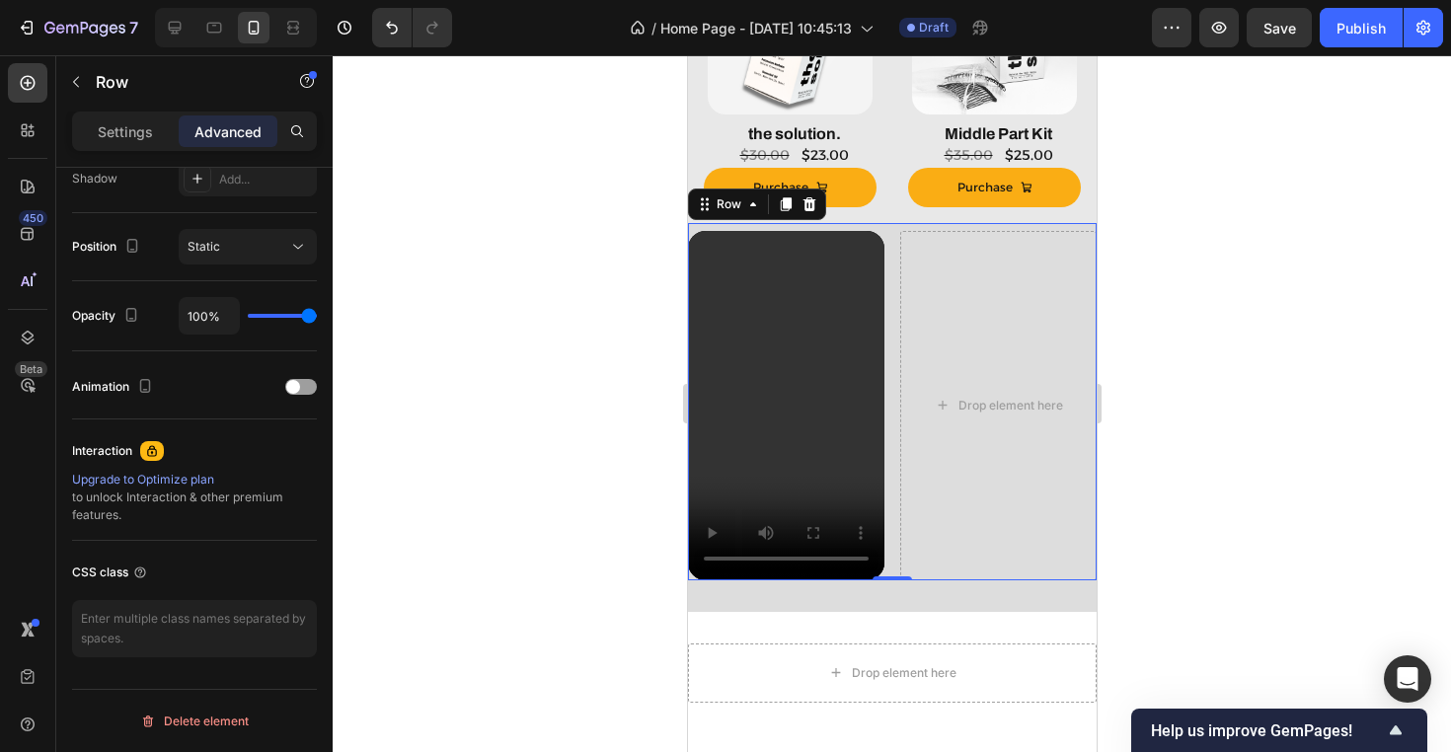
click at [897, 381] on div "Video Drop element here Row 0" at bounding box center [891, 401] width 409 height 357
click at [927, 391] on div "Drop element here" at bounding box center [998, 406] width 160 height 32
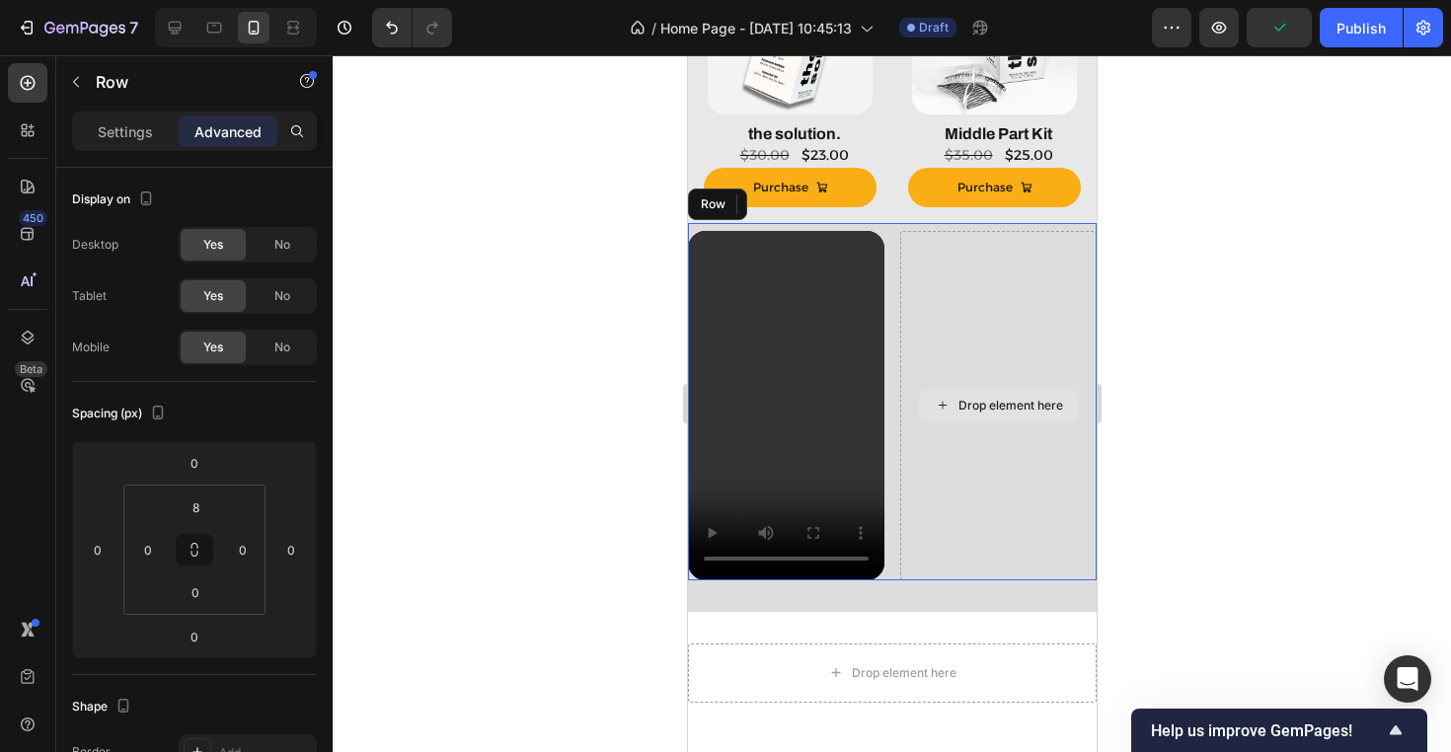
click at [982, 335] on div "Drop element here" at bounding box center [997, 405] width 196 height 349
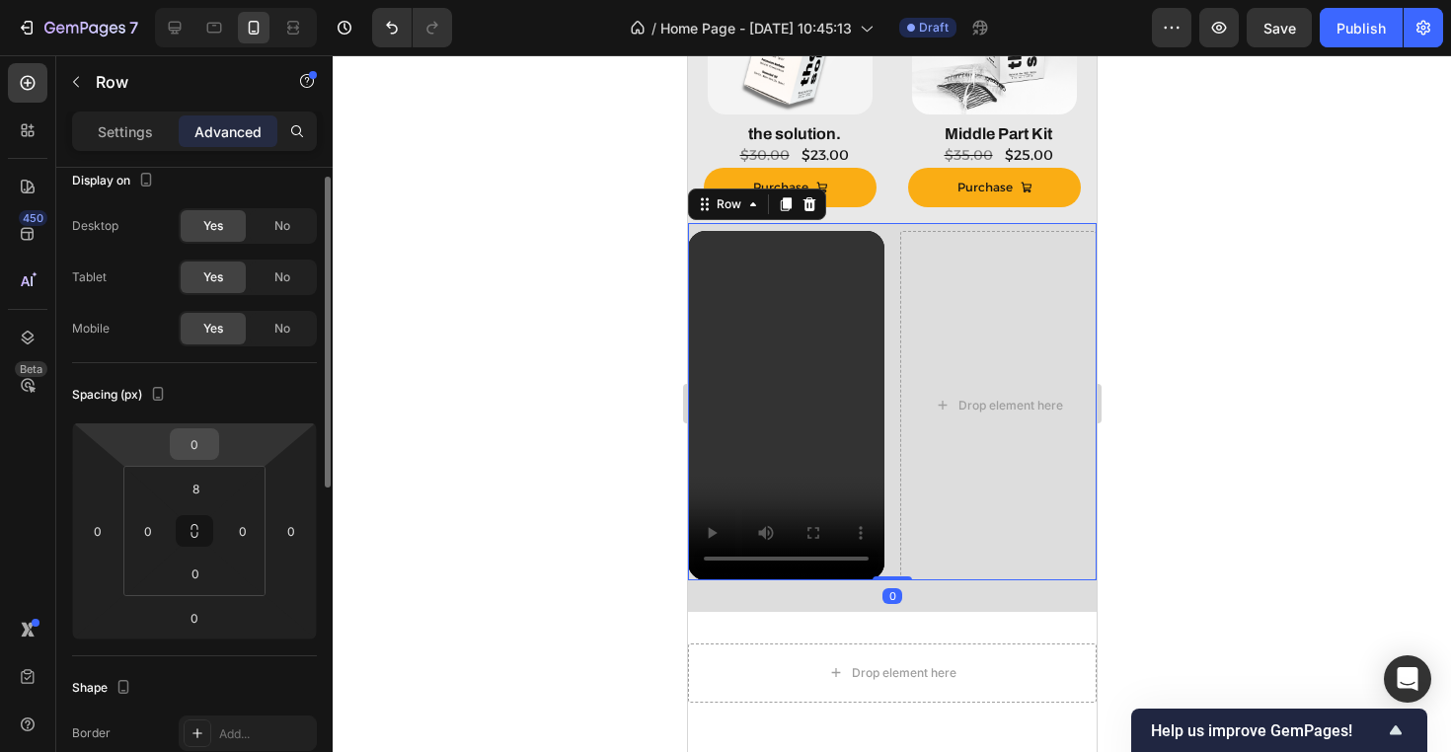
scroll to position [24, 0]
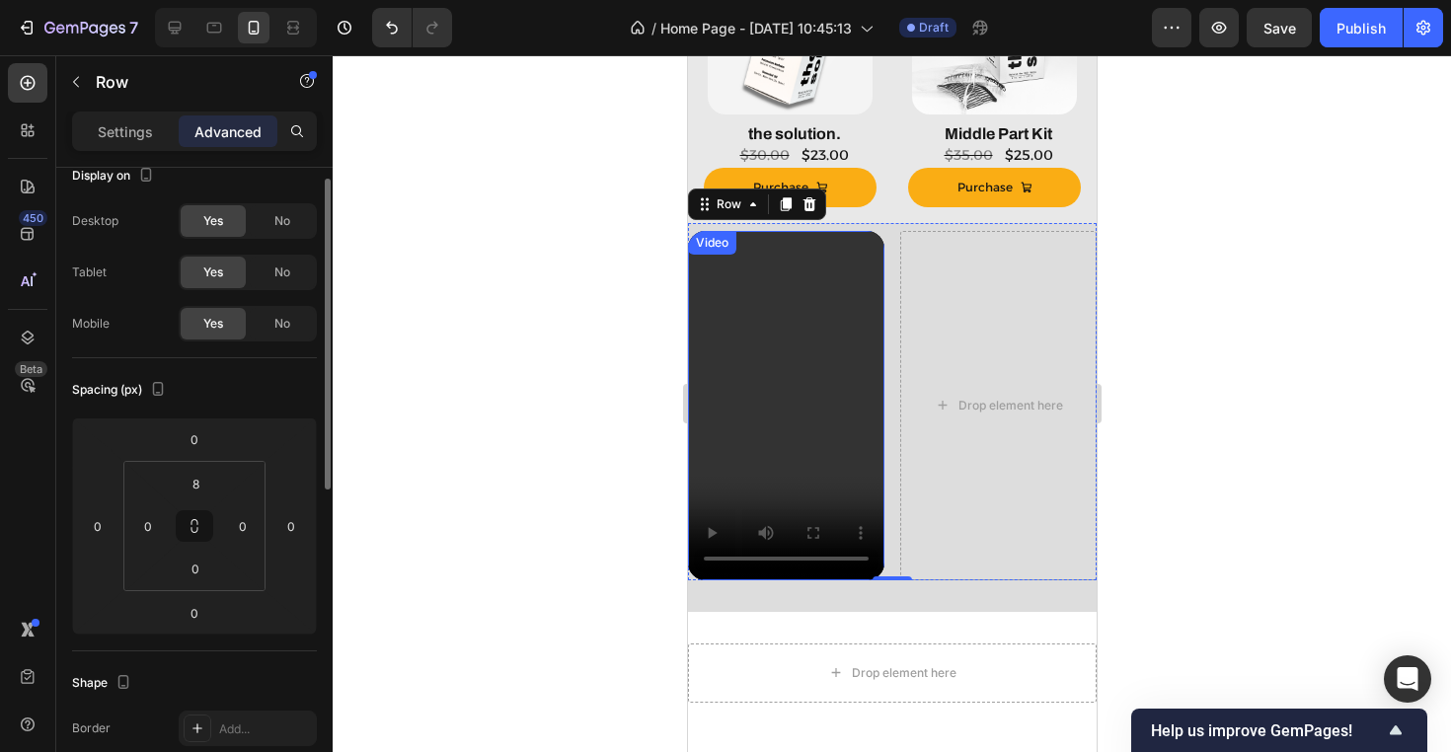
click at [754, 374] on video at bounding box center [785, 405] width 196 height 349
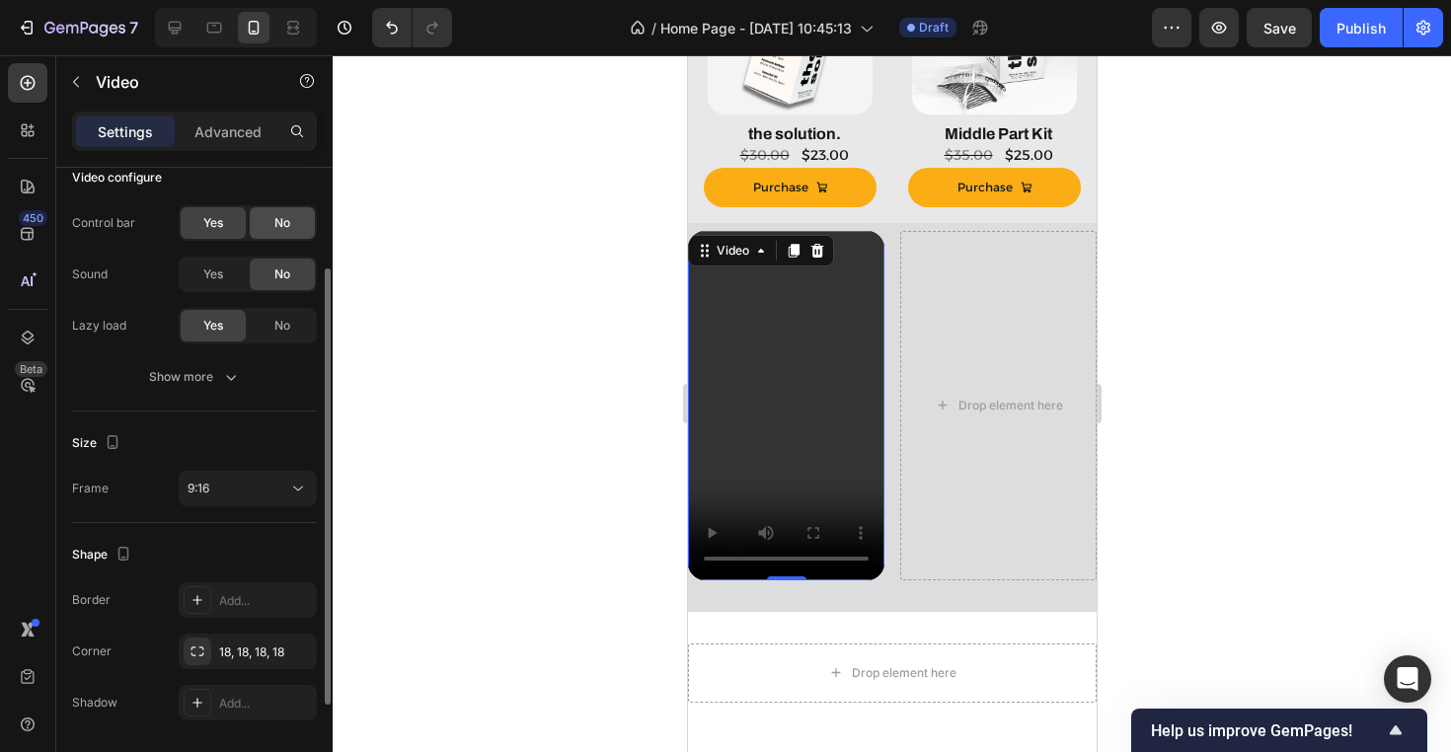
scroll to position [266, 0]
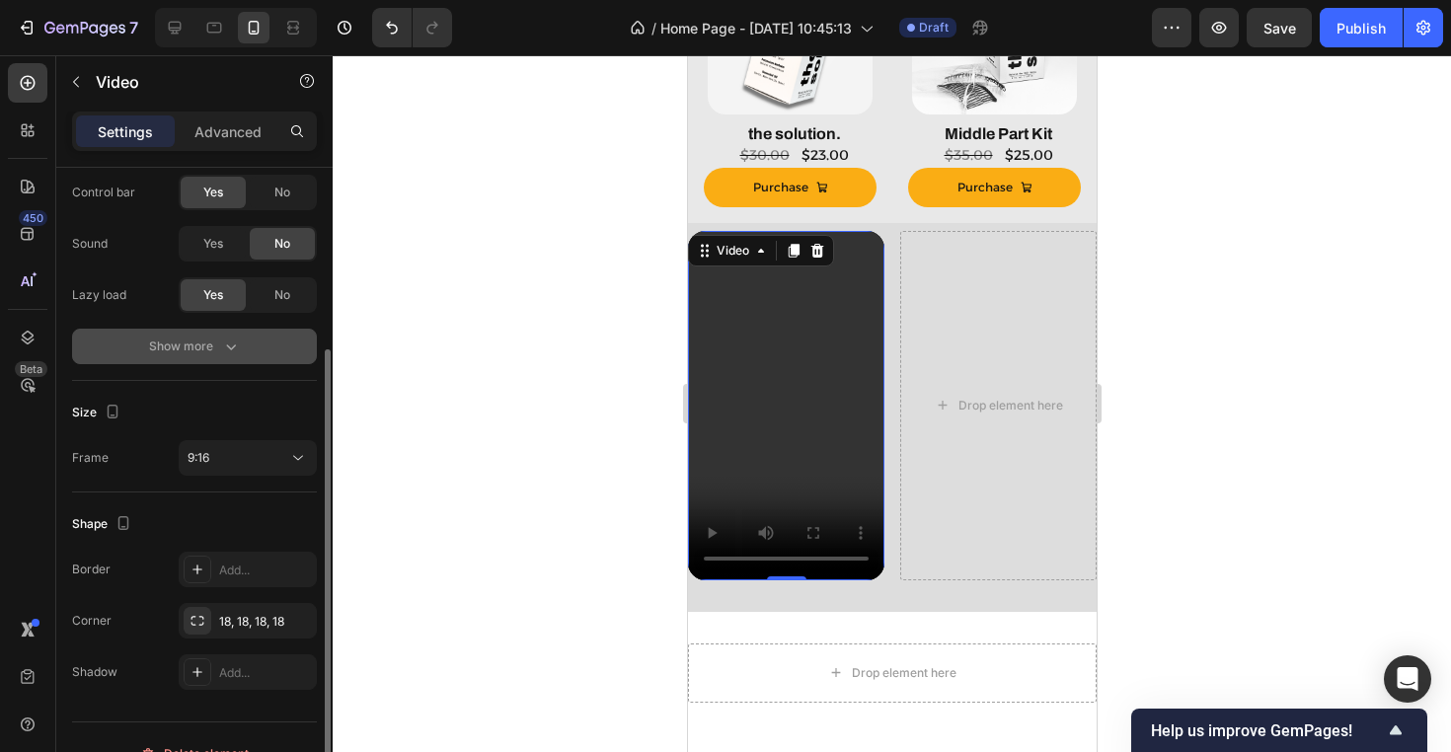
click at [232, 355] on icon "button" at bounding box center [231, 347] width 20 height 20
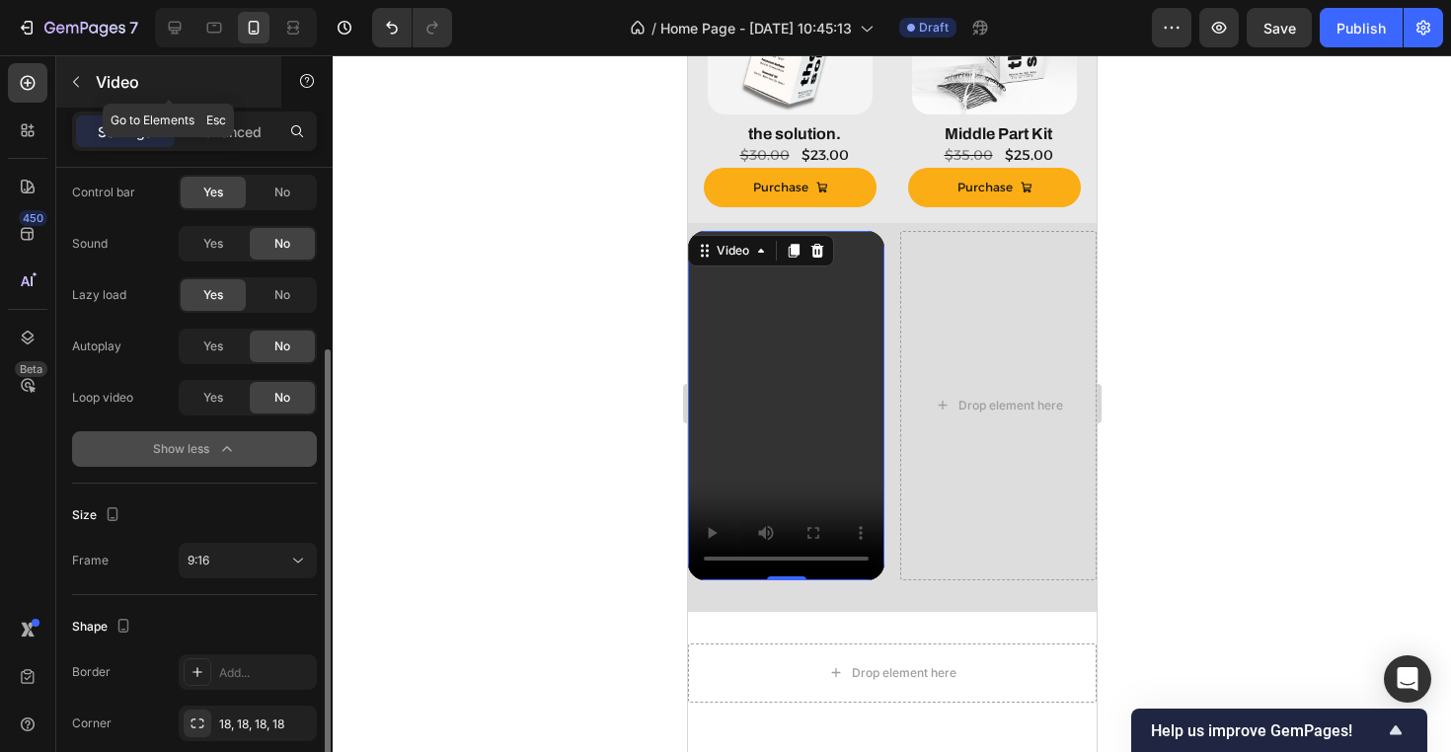
click at [148, 89] on p "Video" at bounding box center [180, 82] width 168 height 24
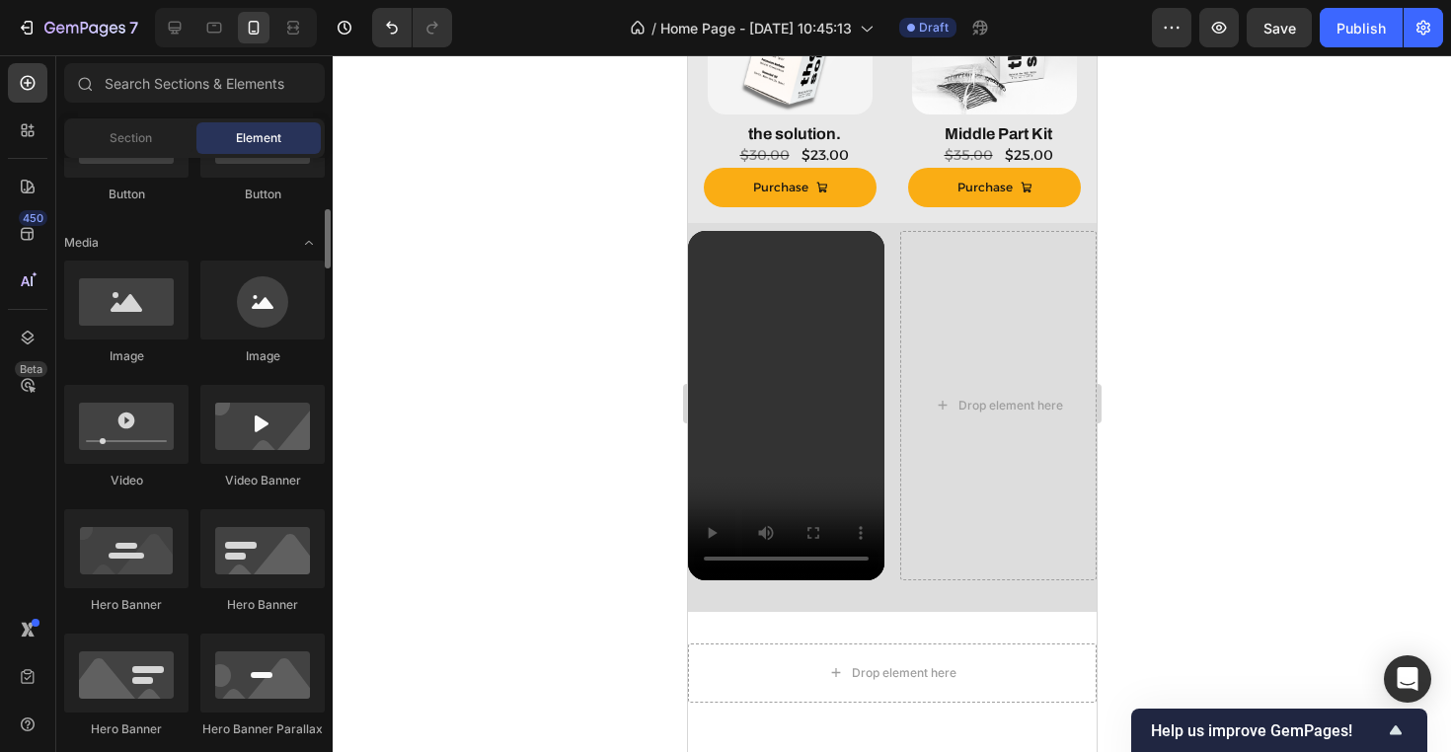
scroll to position [0, 0]
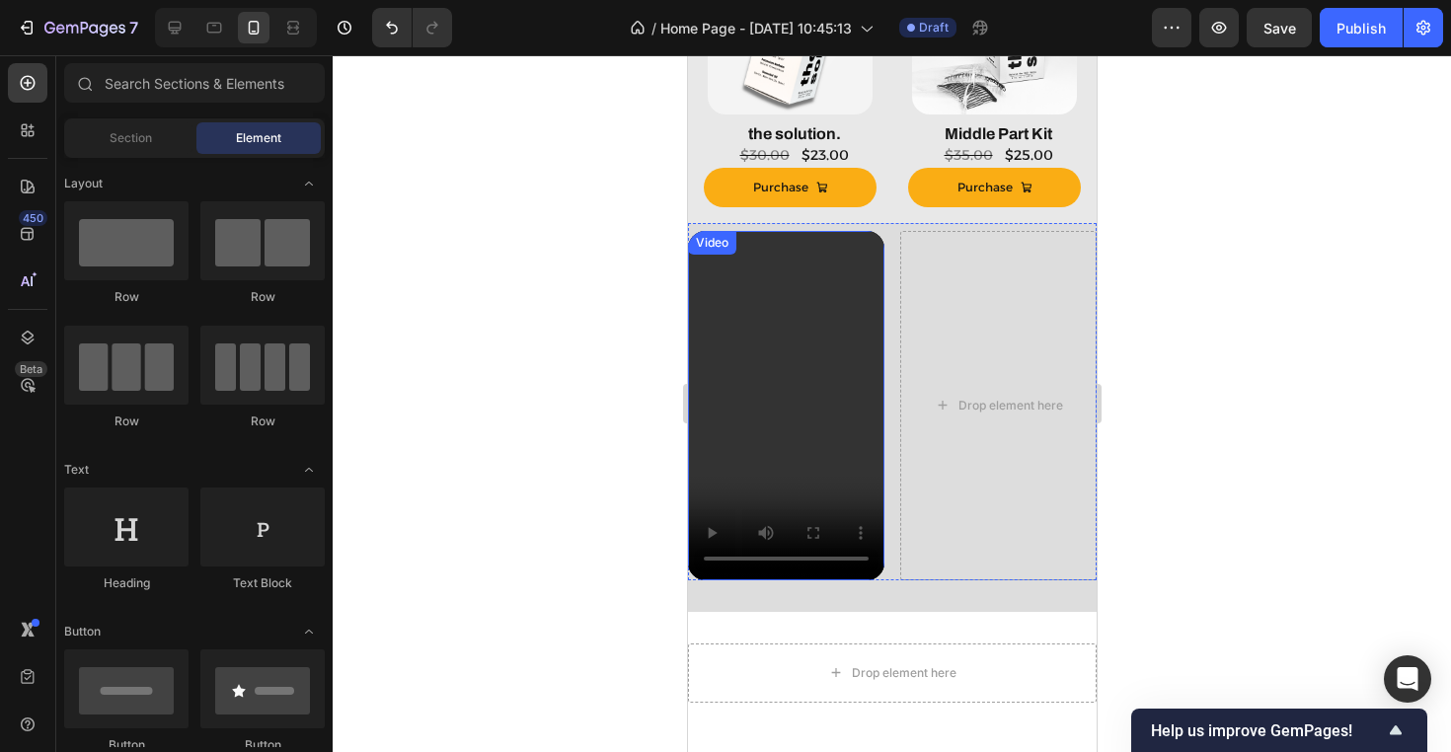
click at [790, 293] on video at bounding box center [785, 405] width 196 height 349
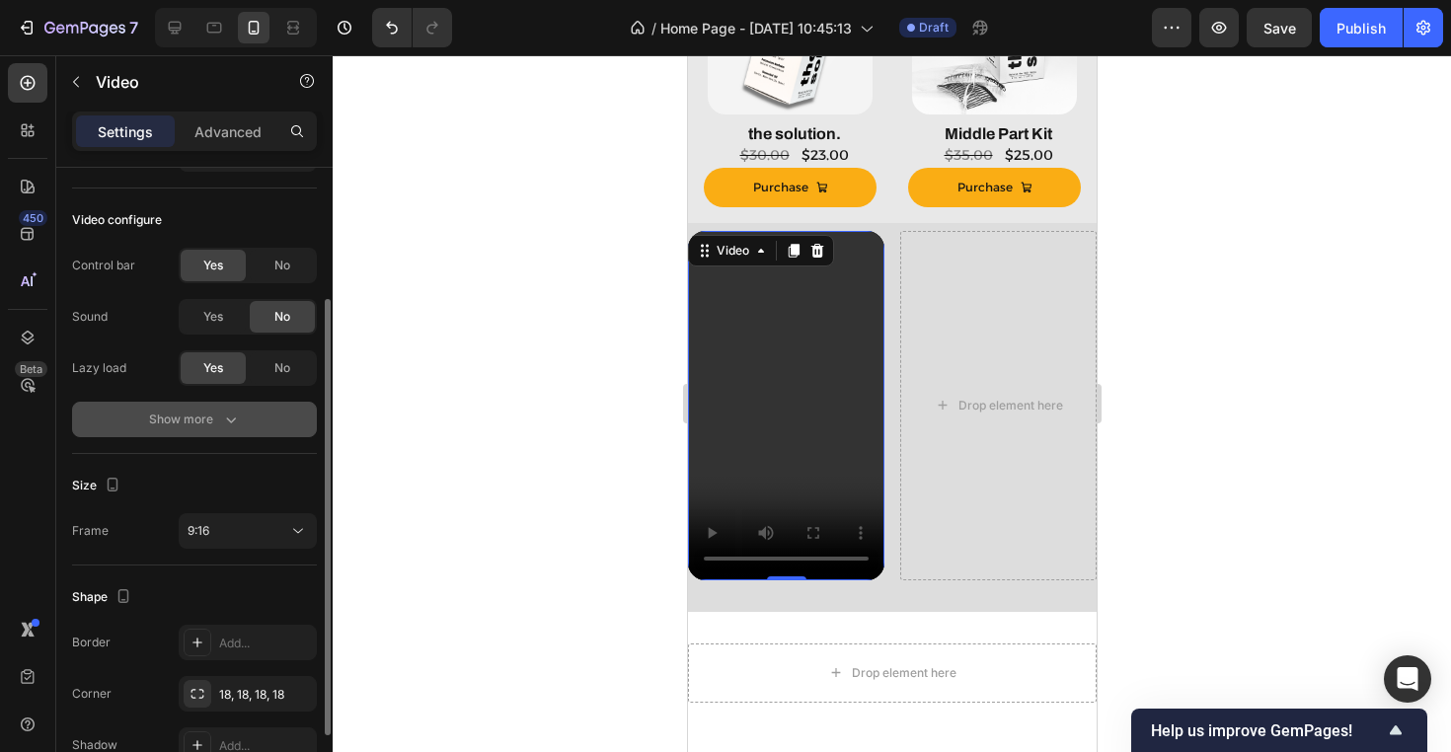
click at [238, 423] on icon "button" at bounding box center [231, 420] width 20 height 20
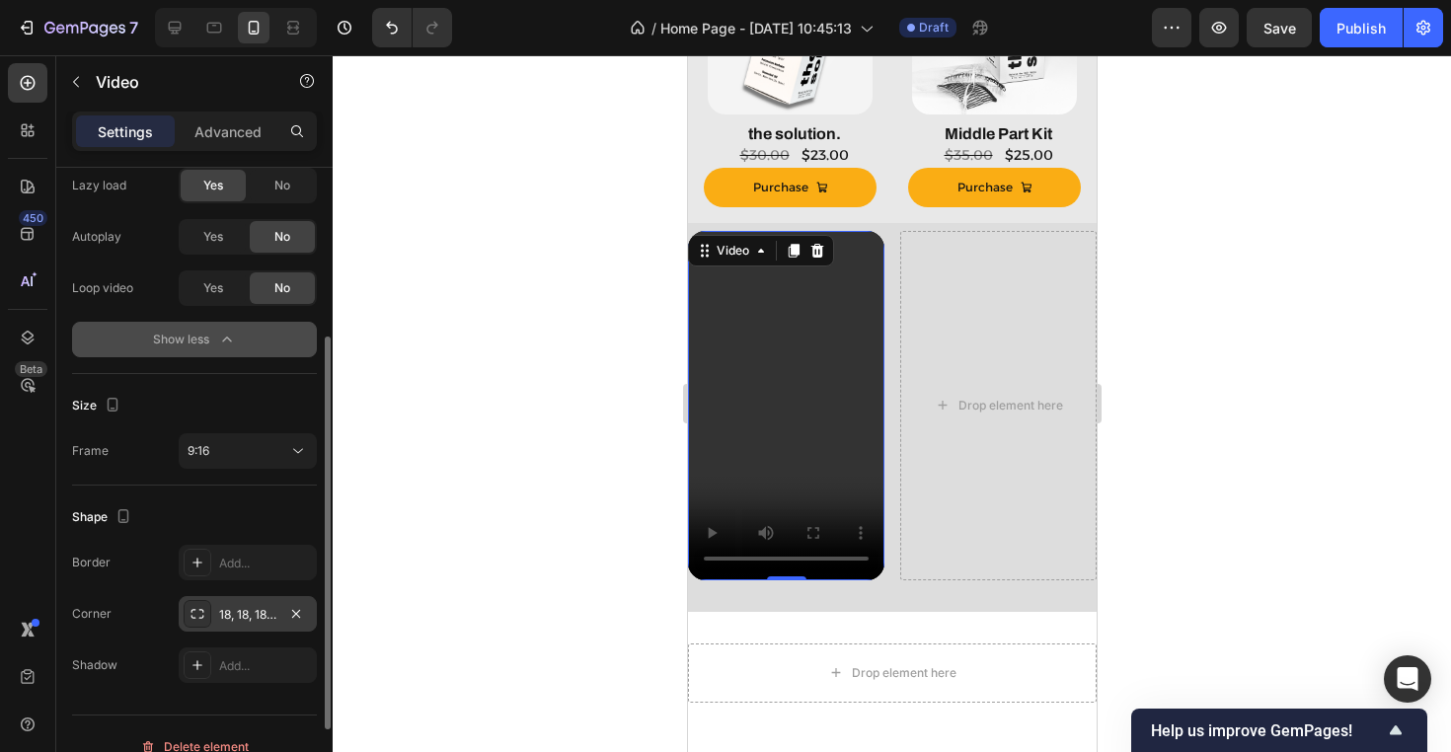
scroll to position [402, 0]
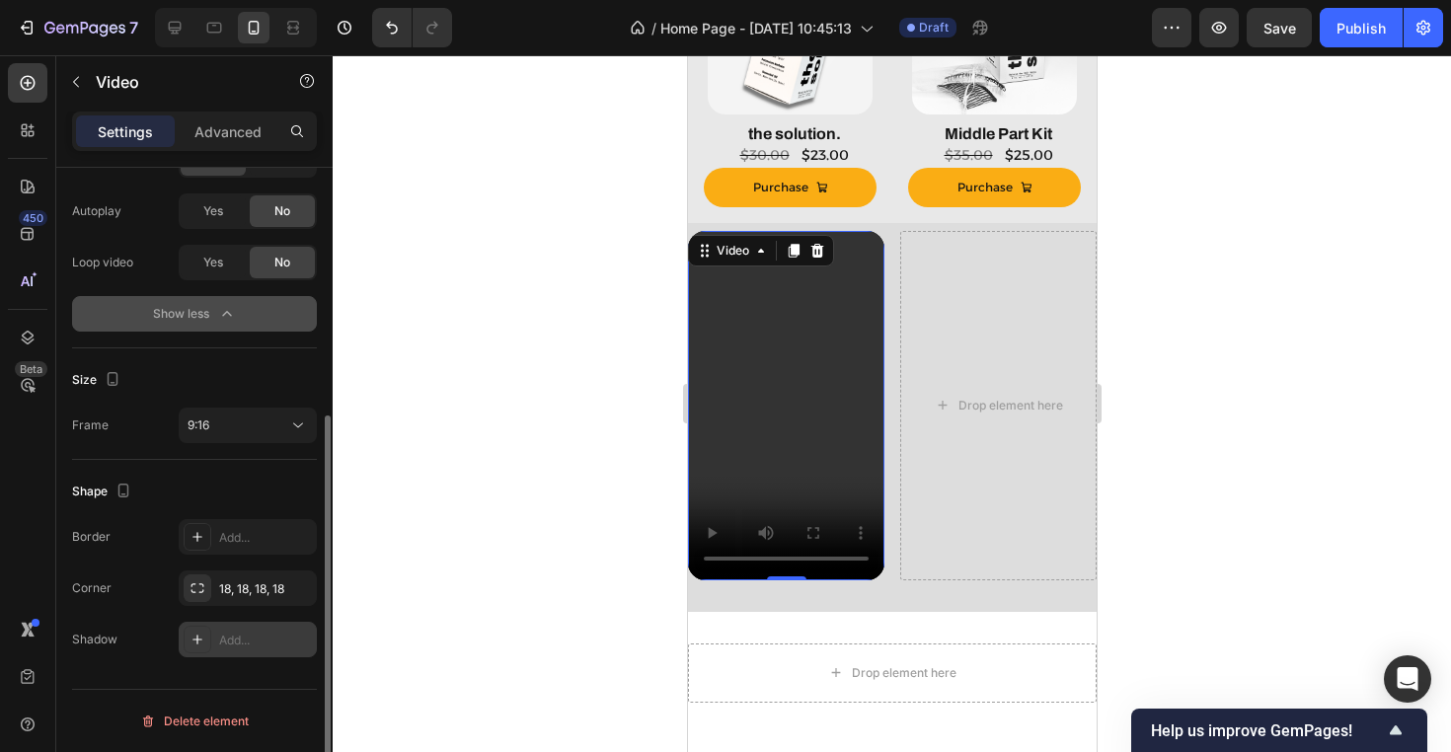
click at [256, 650] on div "Add..." at bounding box center [248, 640] width 138 height 36
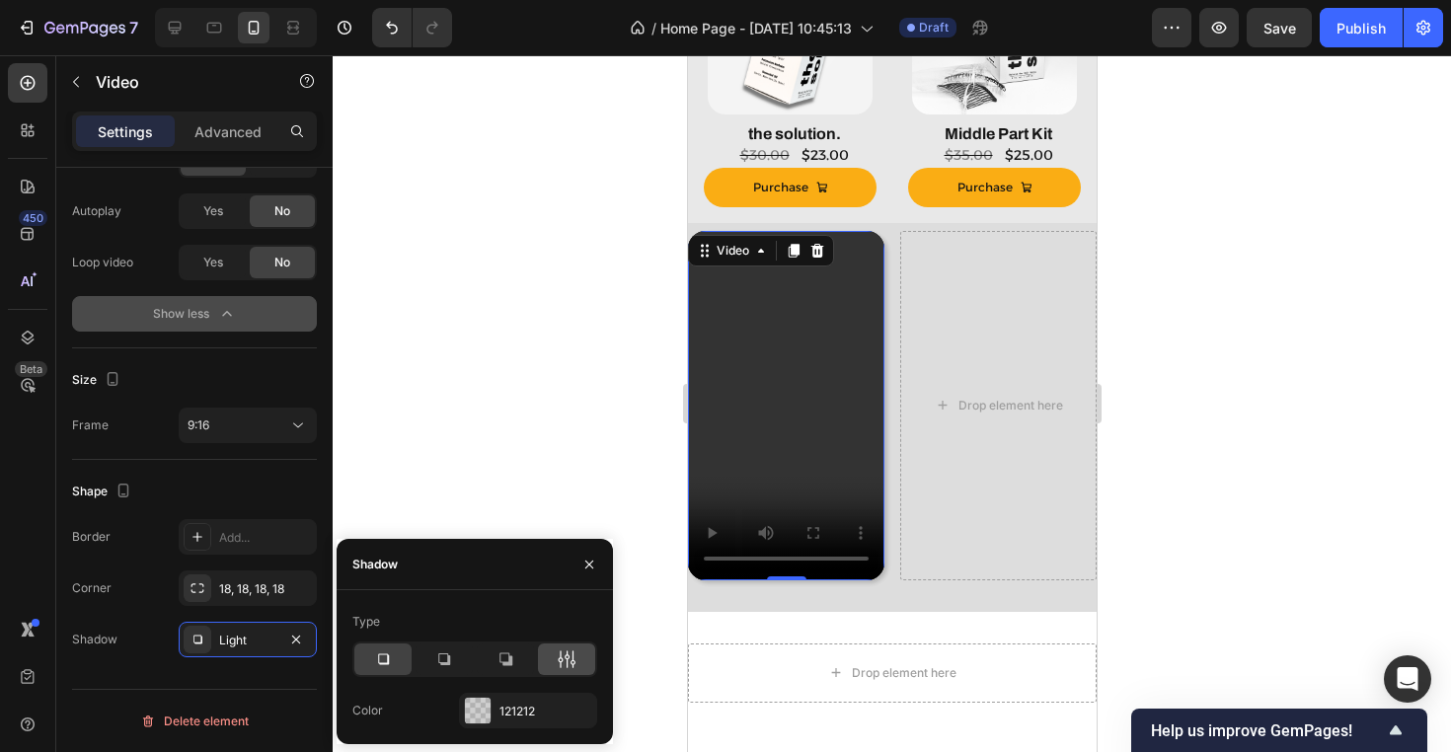
click at [571, 653] on icon at bounding box center [567, 659] width 20 height 20
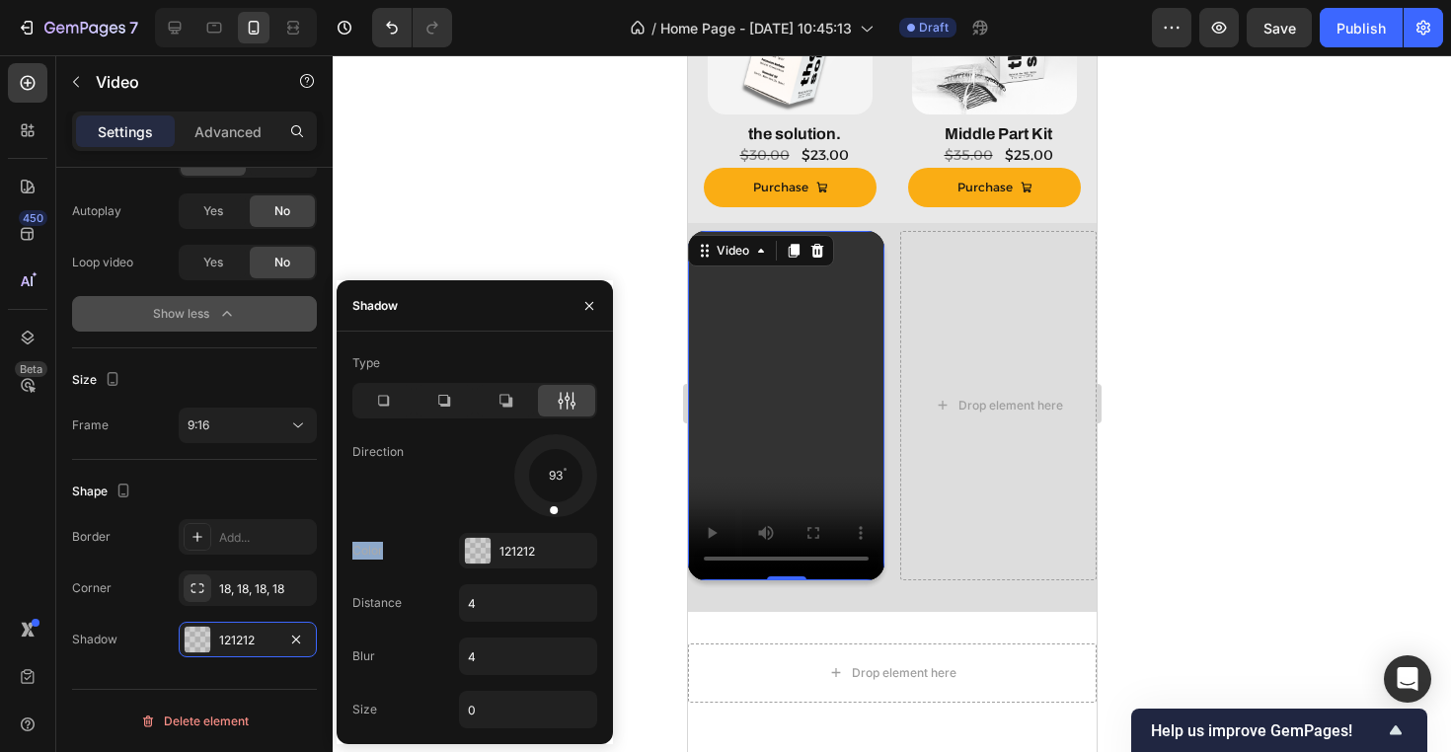
drag, startPoint x: 577, startPoint y: 496, endPoint x: 550, endPoint y: 527, distance: 41.2
click at [550, 527] on div "Type Direction 93 Color 121212 Distance 4 Blur 4 Size 0" at bounding box center [475, 537] width 276 height 381
click at [913, 599] on div "Video 0 Drop element here Row Section 10" at bounding box center [891, 417] width 409 height 389
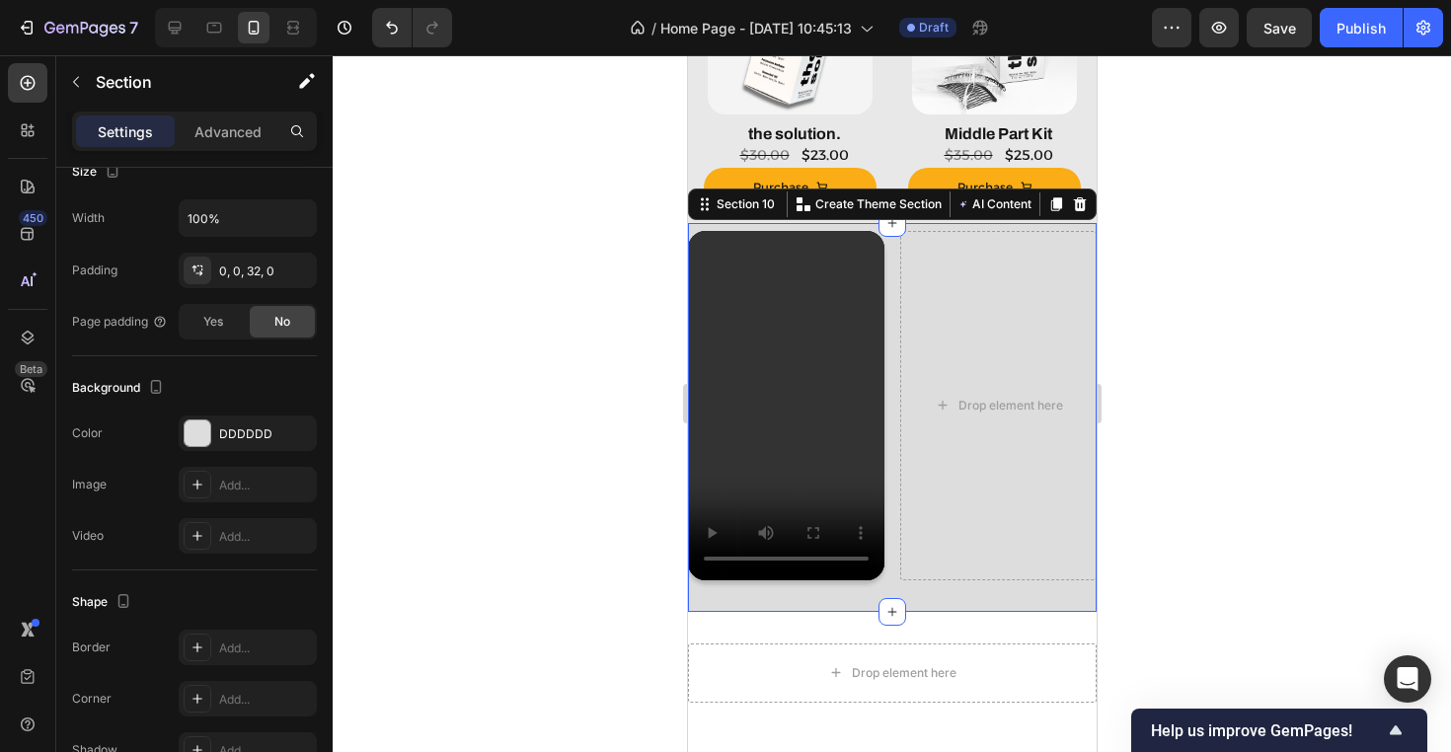
scroll to position [0, 0]
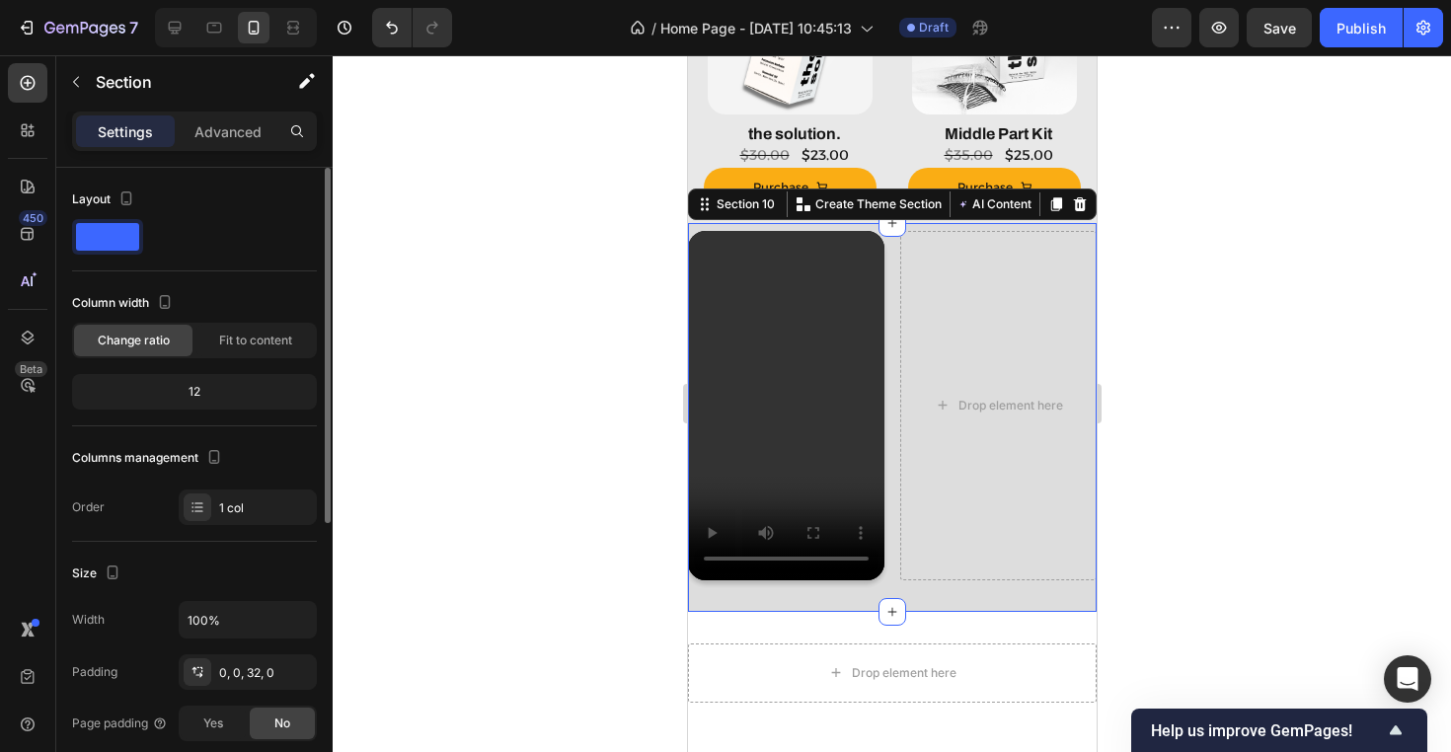
click at [1177, 595] on div at bounding box center [892, 403] width 1118 height 697
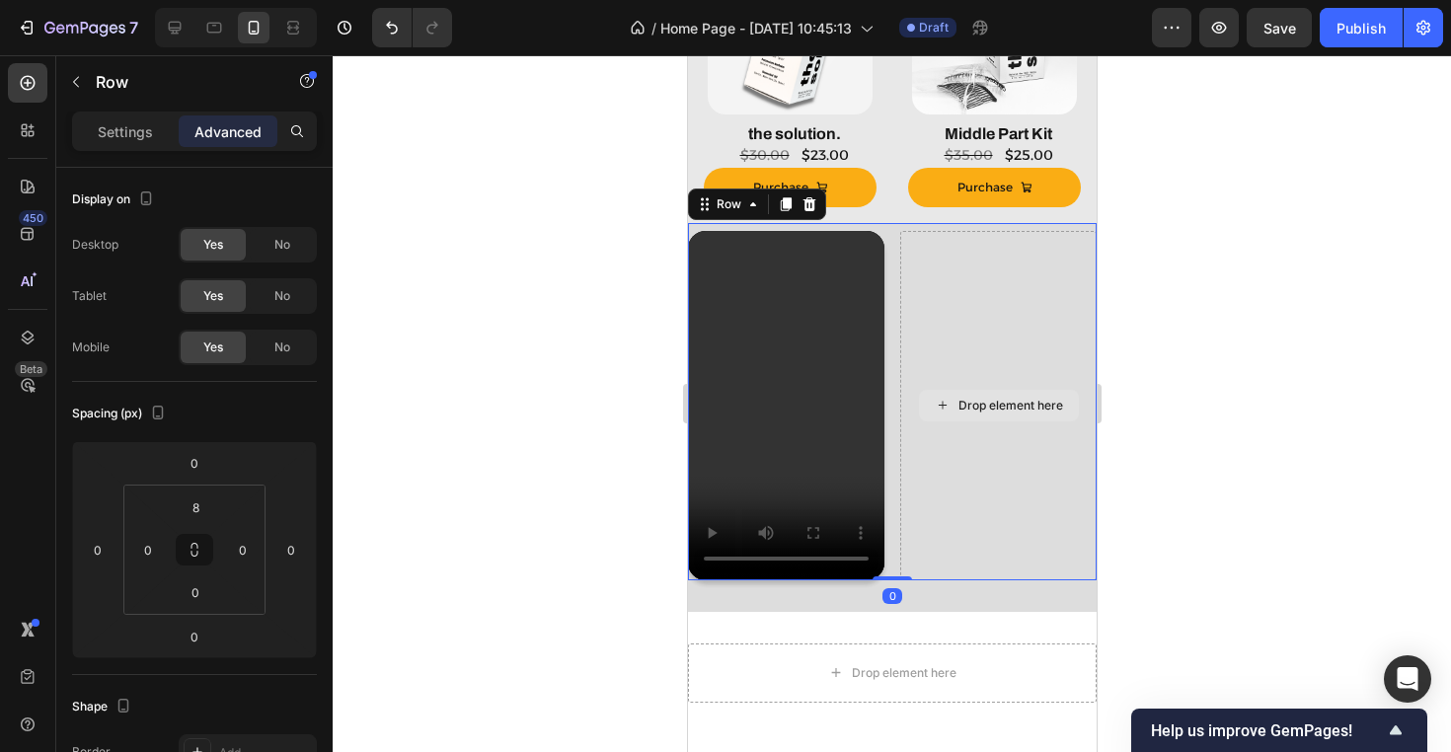
click at [1018, 475] on div "Drop element here" at bounding box center [997, 405] width 196 height 349
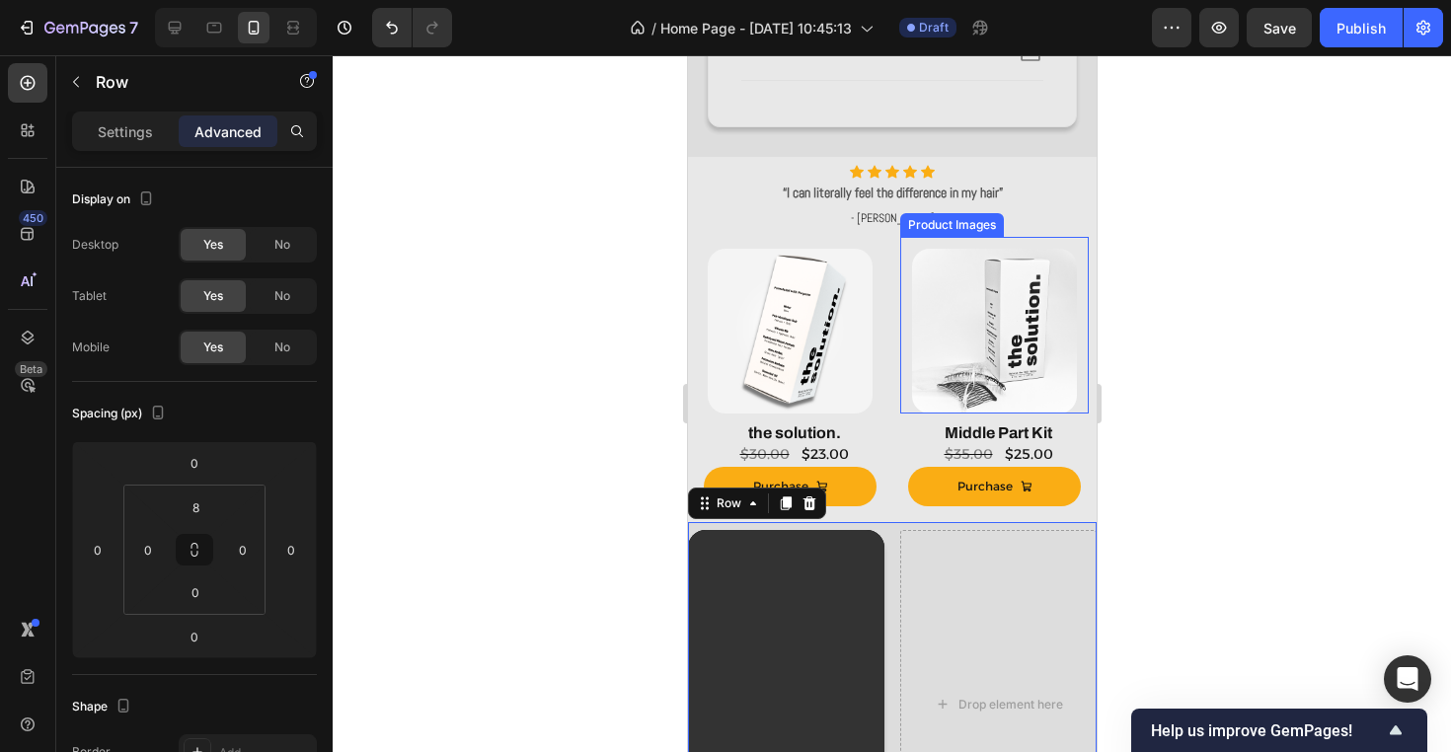
scroll to position [987, 0]
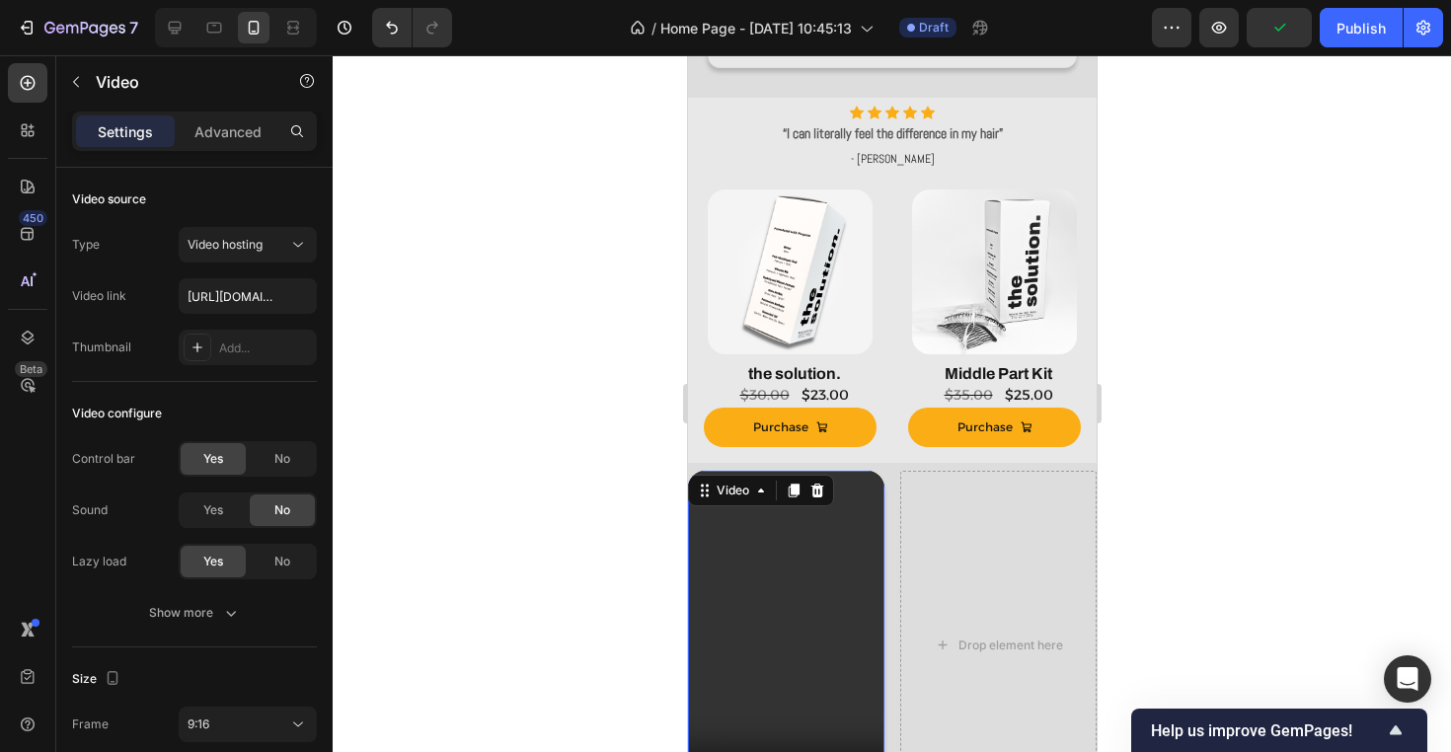
click at [807, 659] on video at bounding box center [785, 645] width 196 height 349
click at [888, 574] on div "Video 0 Drop element here Row" at bounding box center [891, 642] width 409 height 357
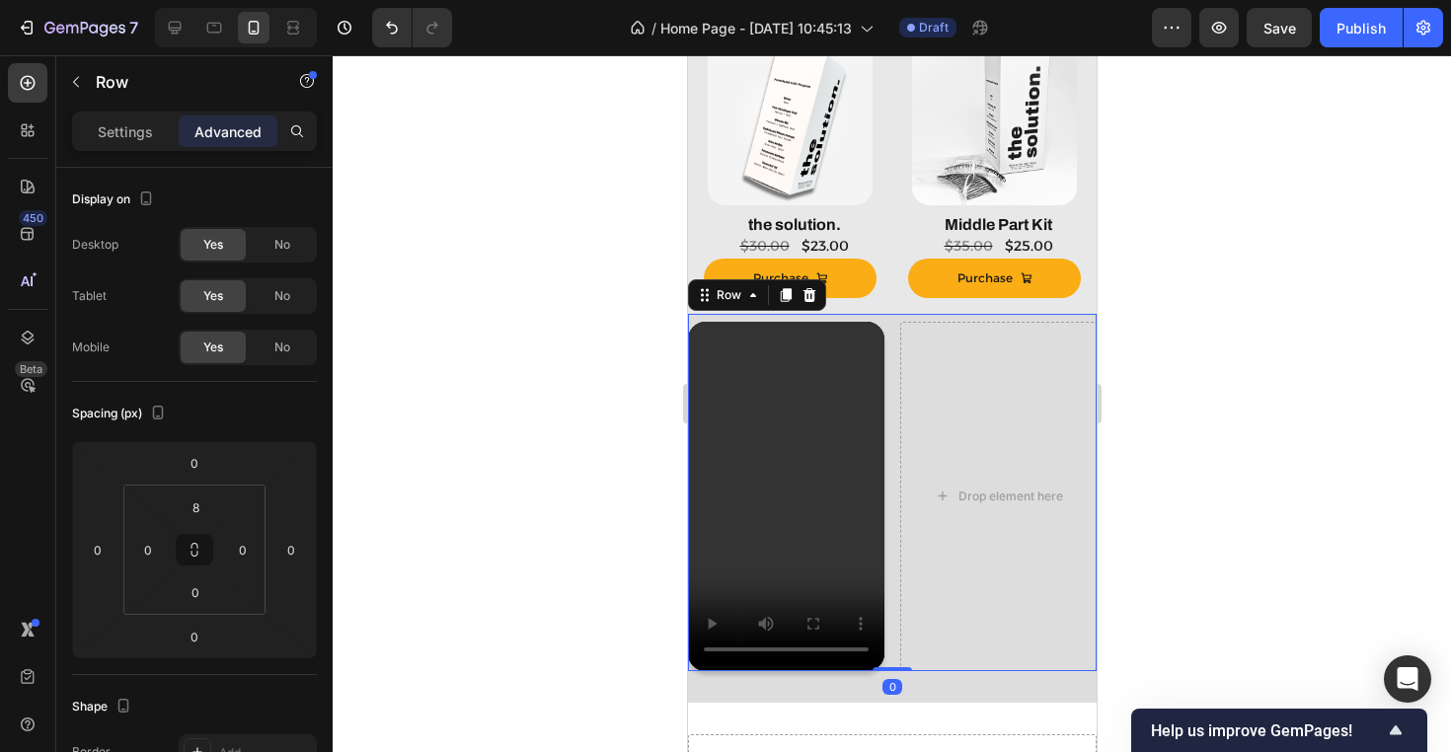
scroll to position [1143, 0]
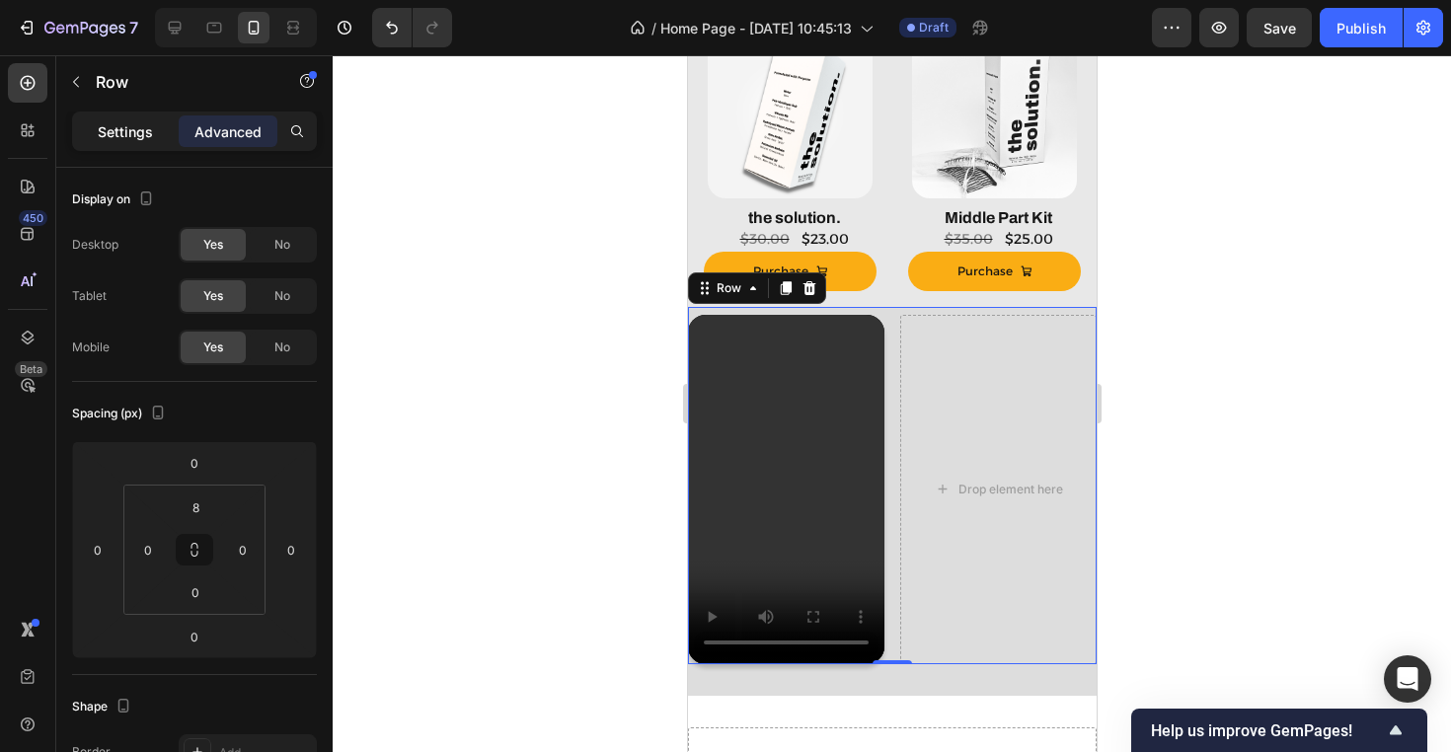
click at [116, 133] on p "Settings" at bounding box center [125, 131] width 55 height 21
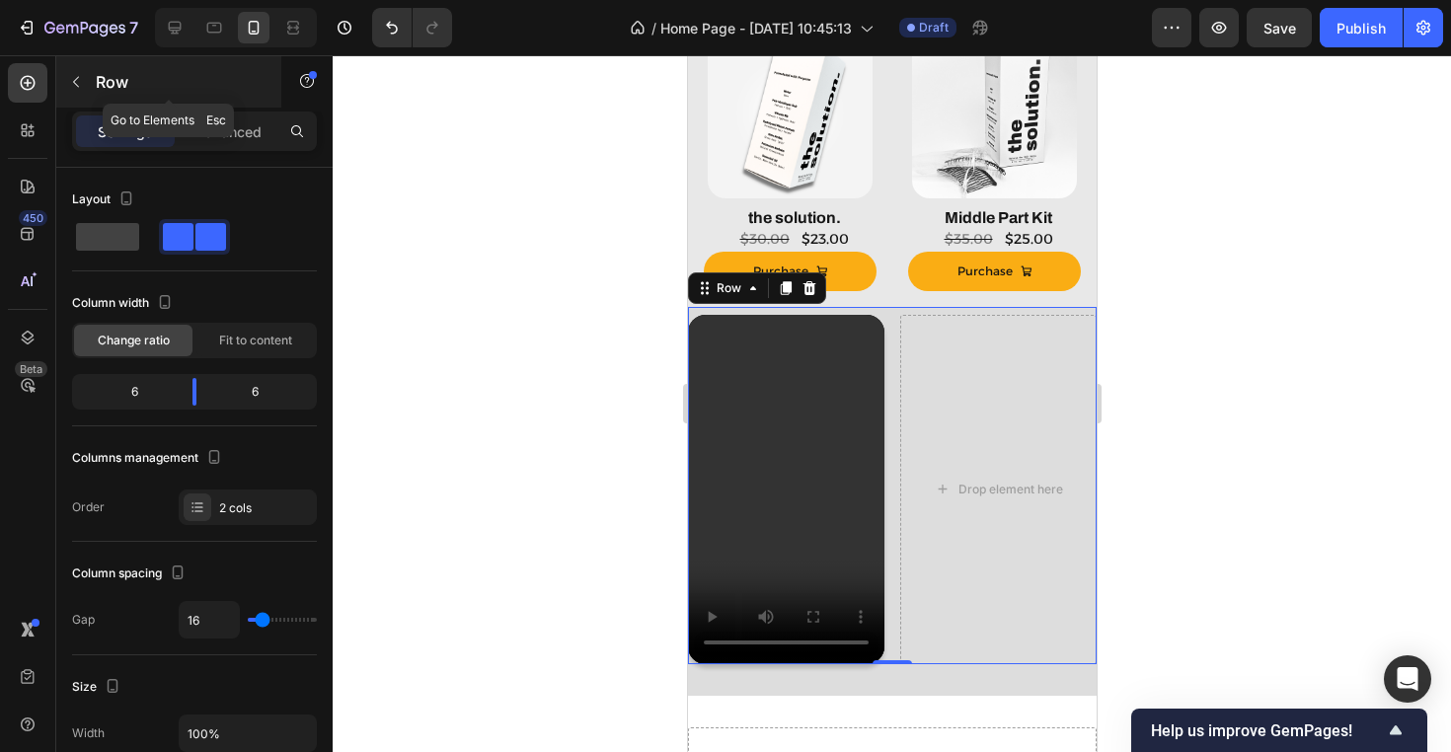
click at [93, 89] on div "Row" at bounding box center [168, 81] width 225 height 51
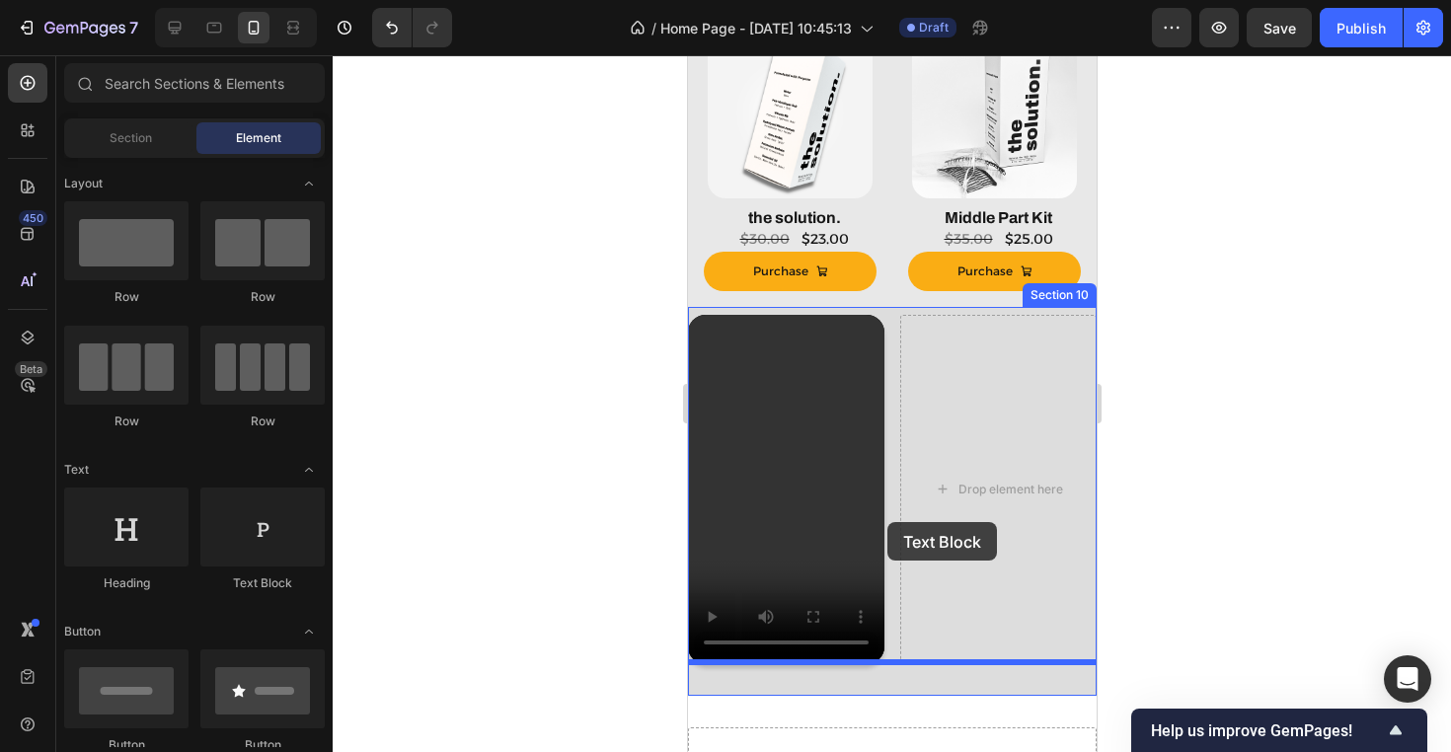
drag, startPoint x: 918, startPoint y: 604, endPoint x: 937, endPoint y: 523, distance: 83.1
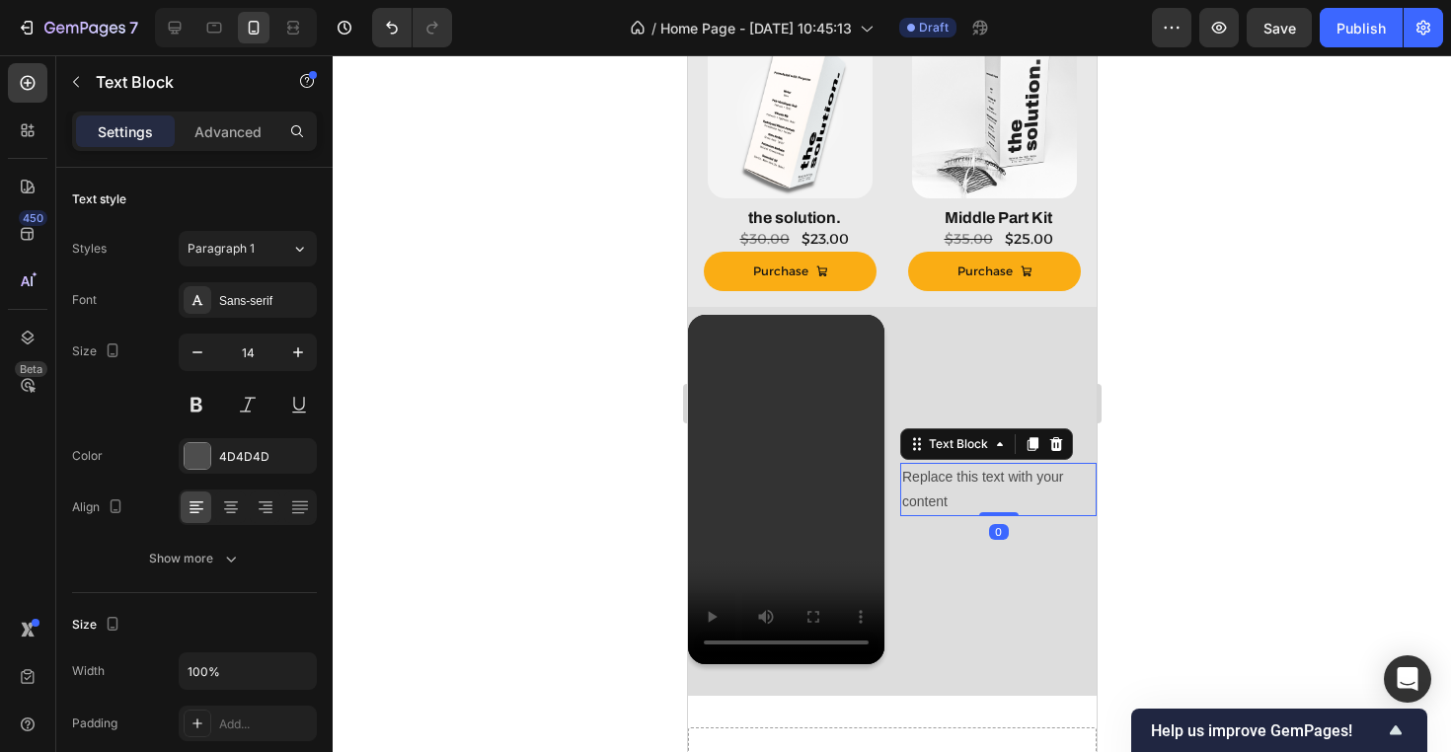
click at [1246, 482] on div at bounding box center [892, 403] width 1118 height 697
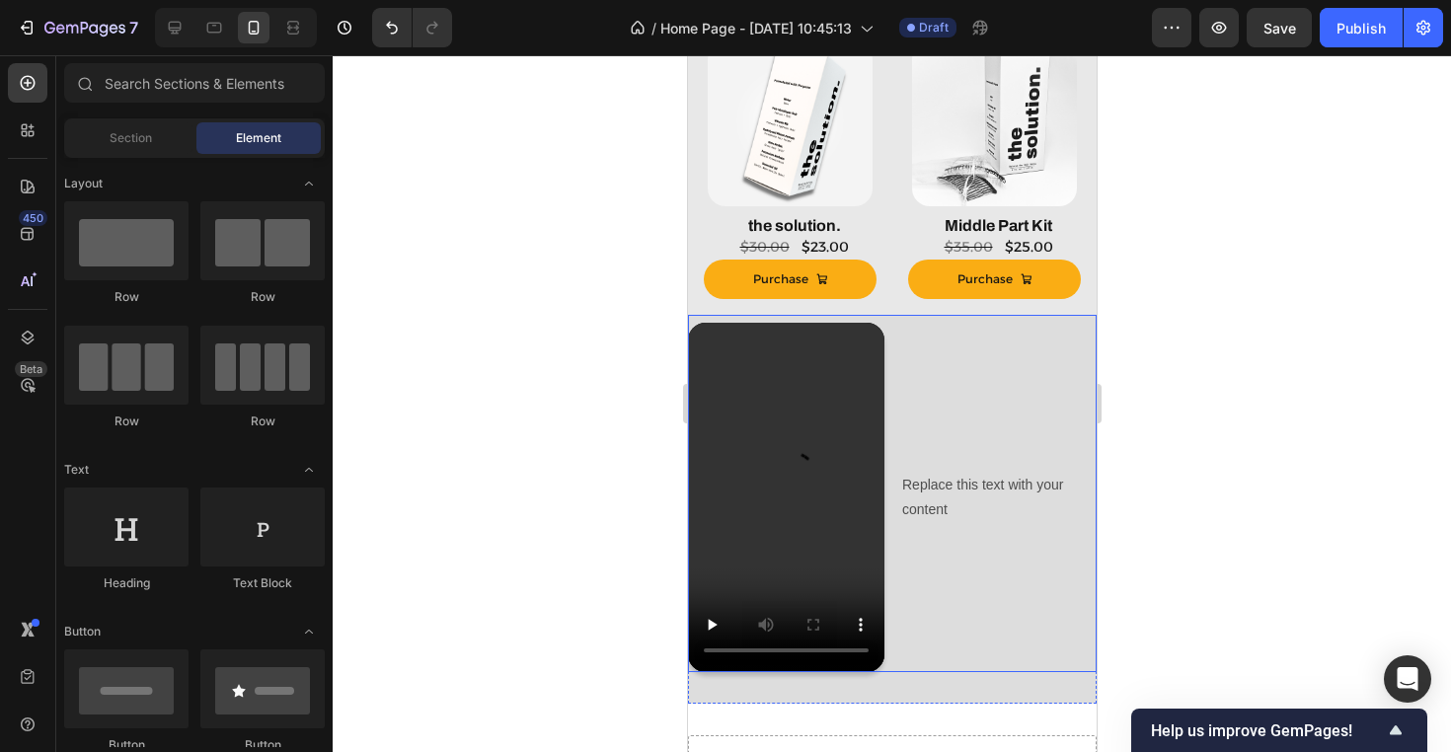
scroll to position [1164, 0]
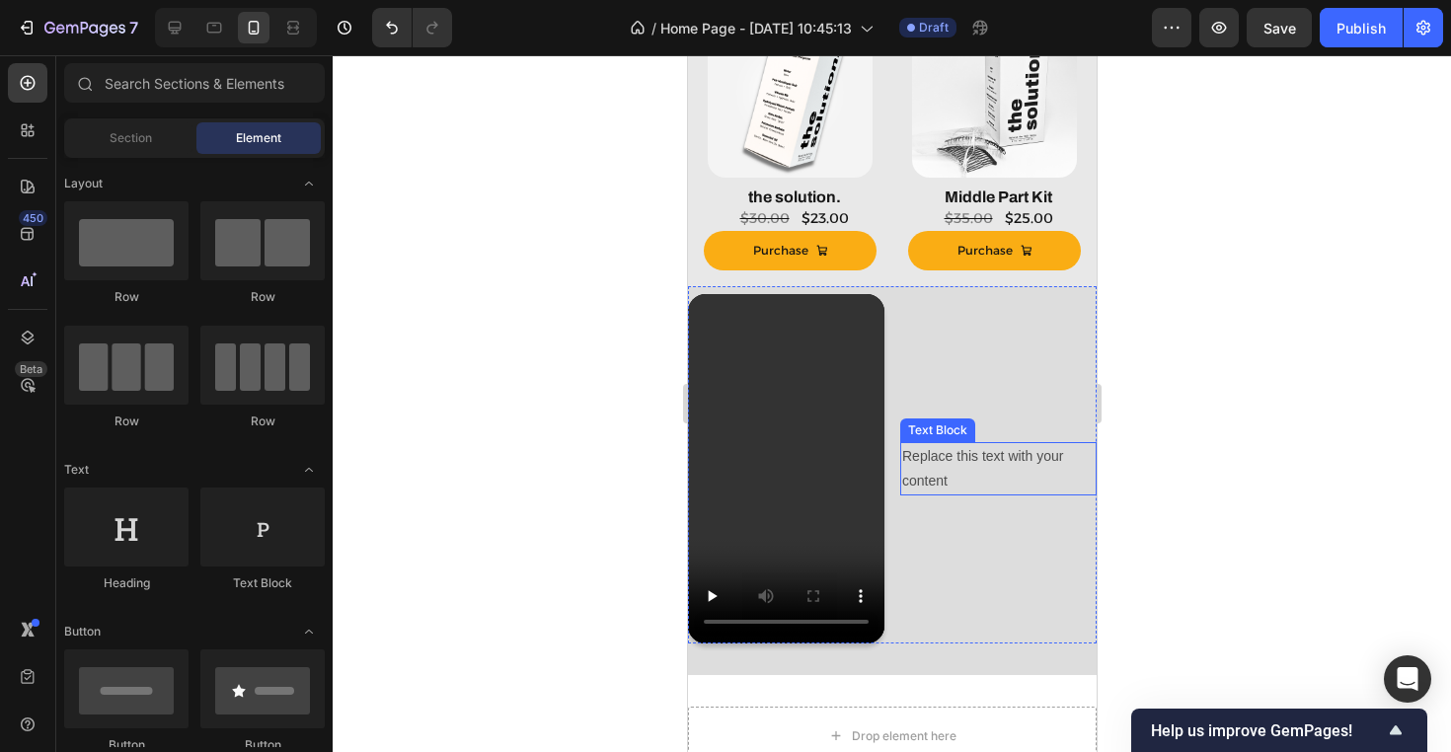
click at [994, 475] on div "Replace this text with your content" at bounding box center [997, 468] width 196 height 53
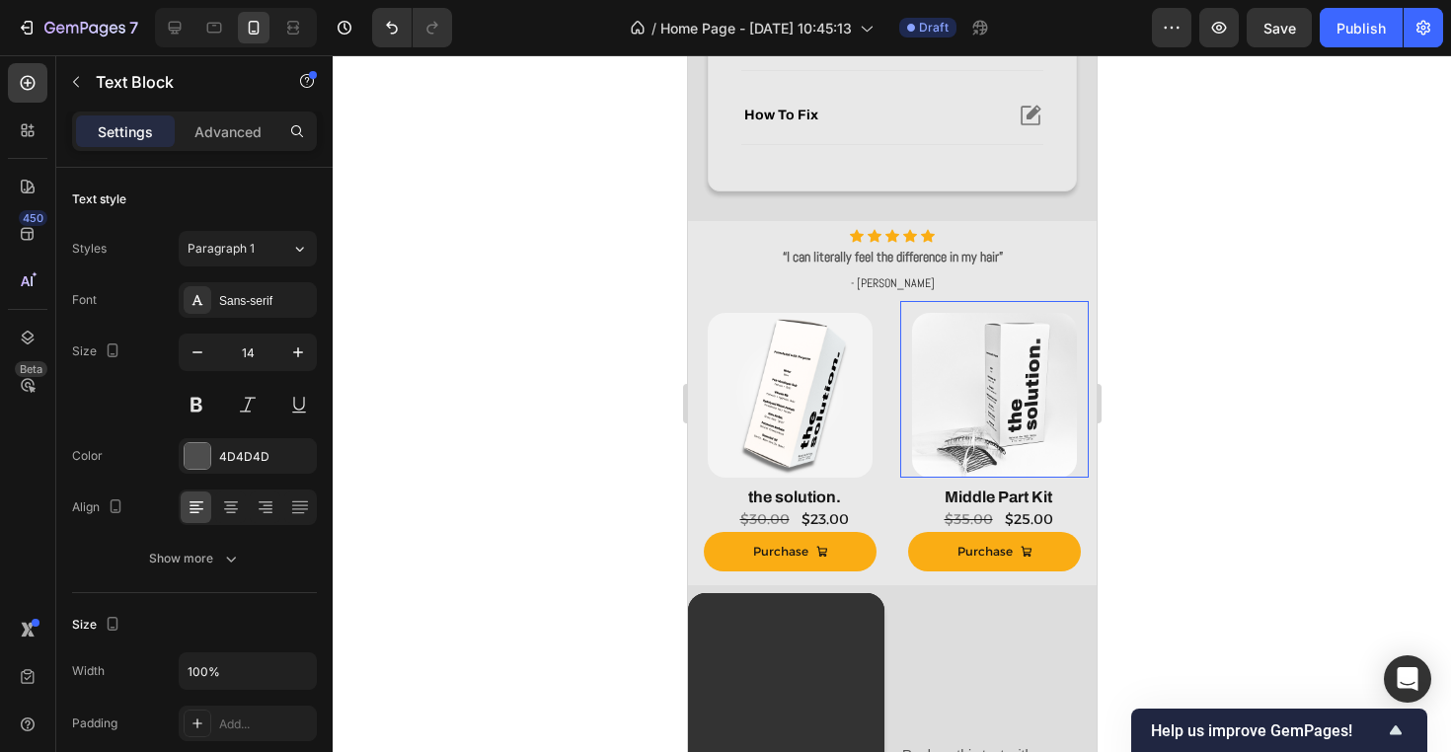
scroll to position [881, 0]
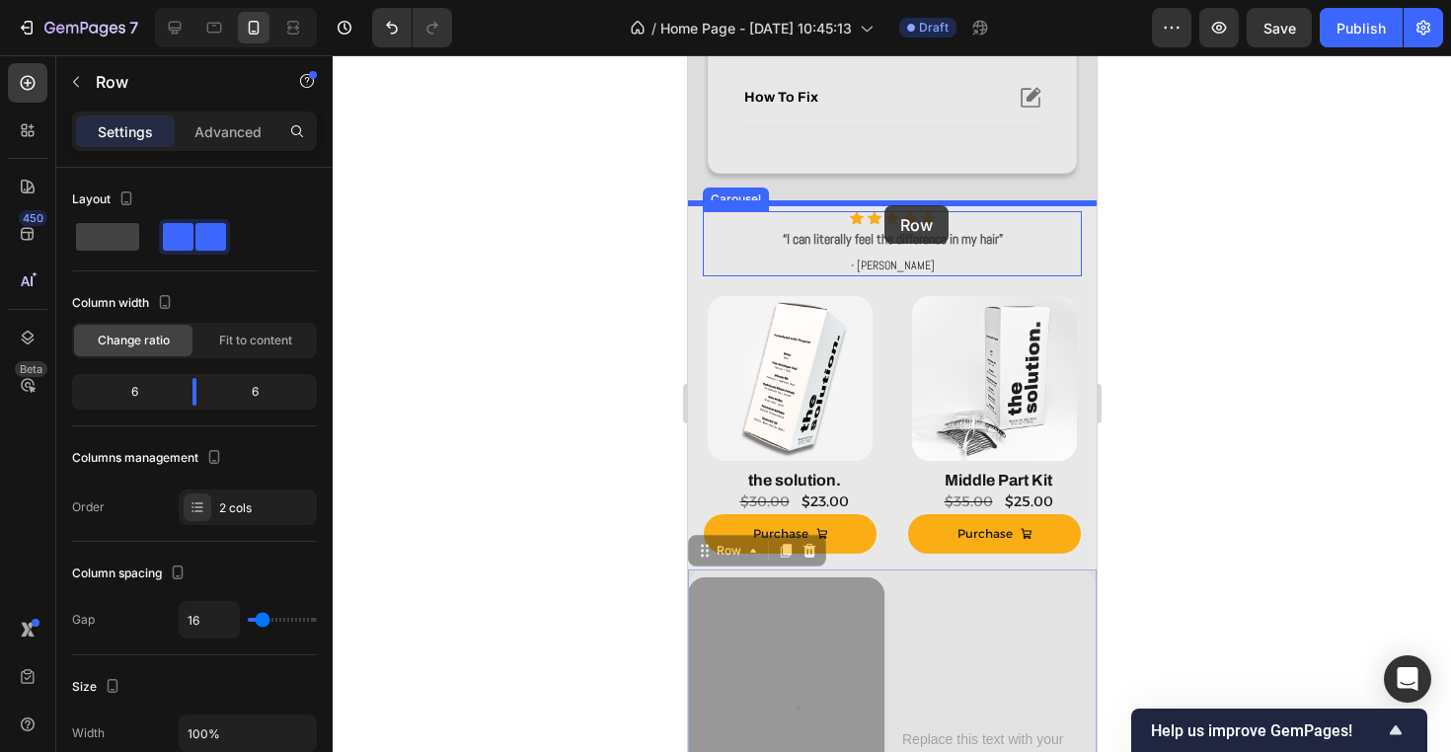
drag, startPoint x: 906, startPoint y: 632, endPoint x: 883, endPoint y: 205, distance: 427.0
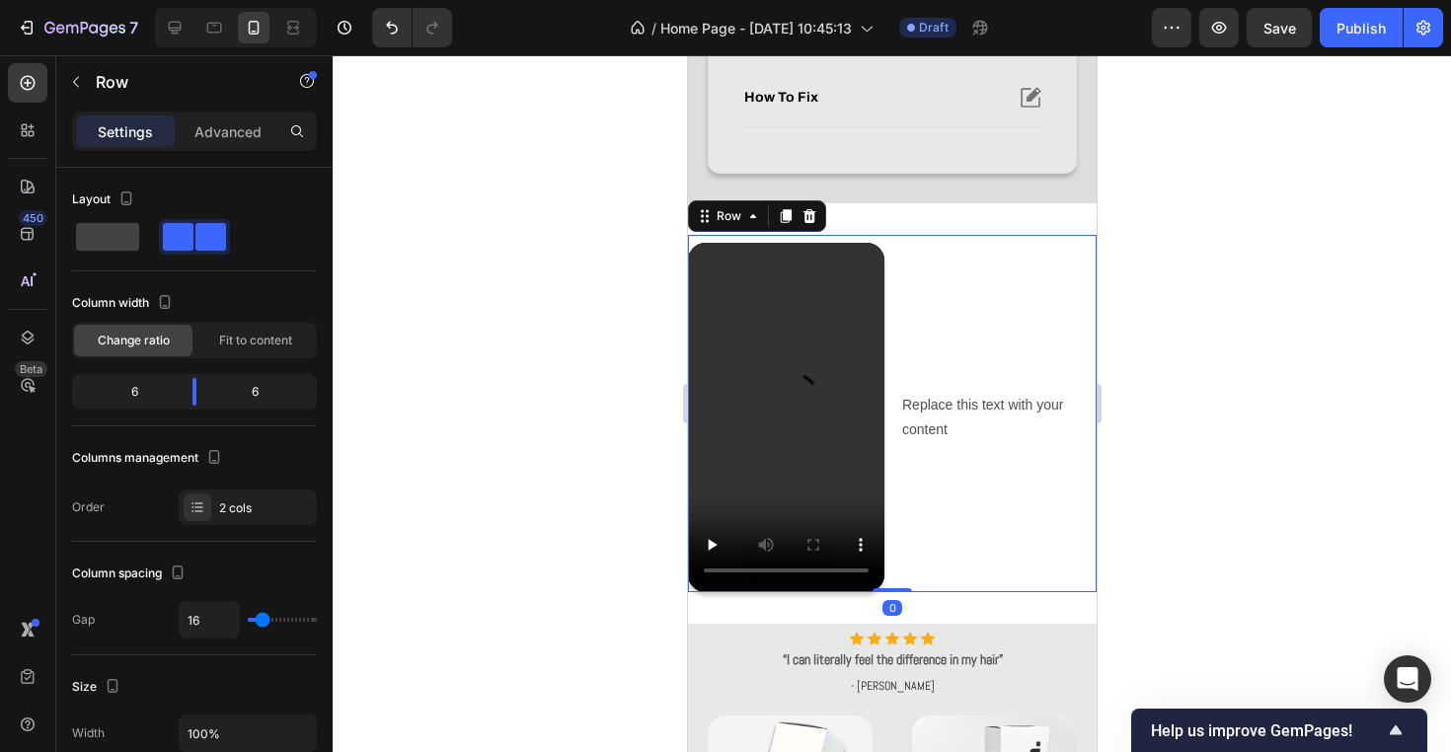
click at [1195, 260] on div at bounding box center [892, 403] width 1118 height 697
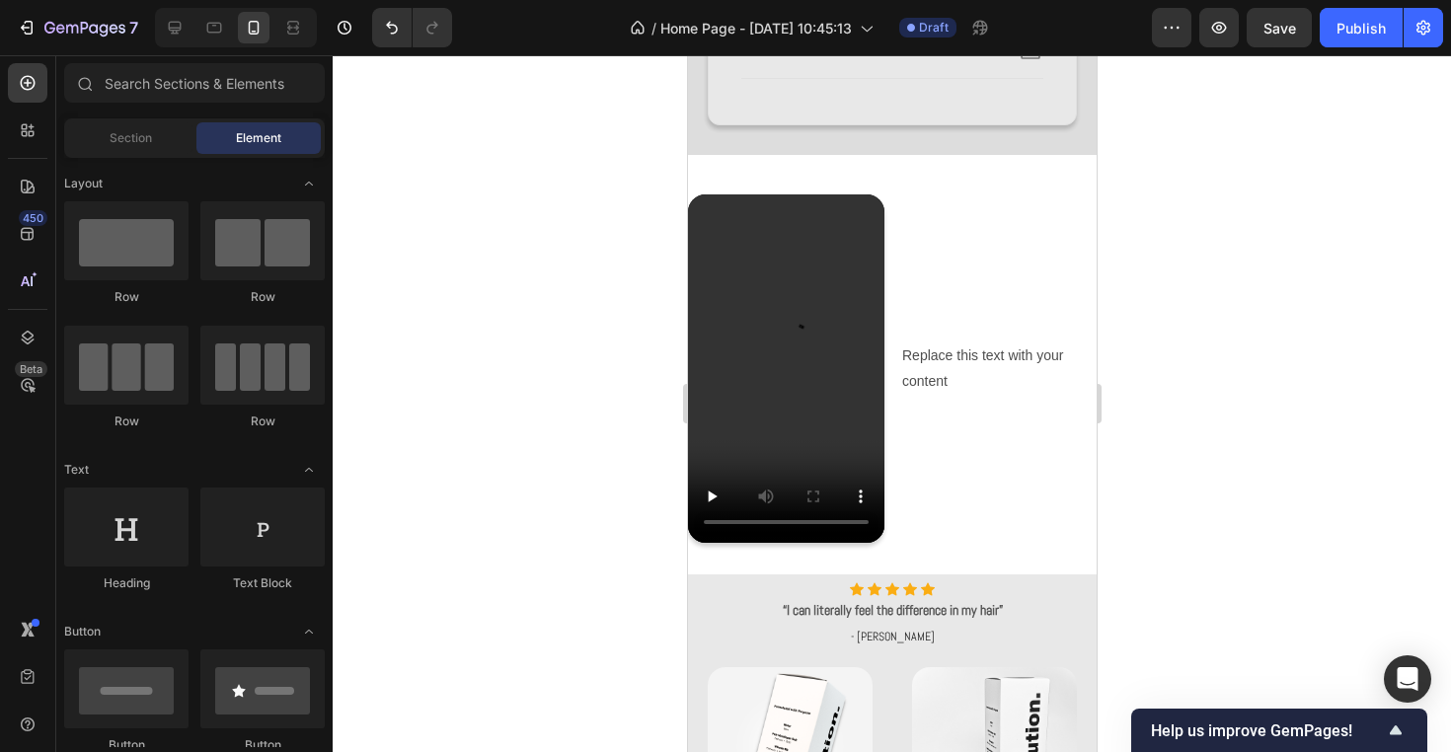
scroll to position [921, 0]
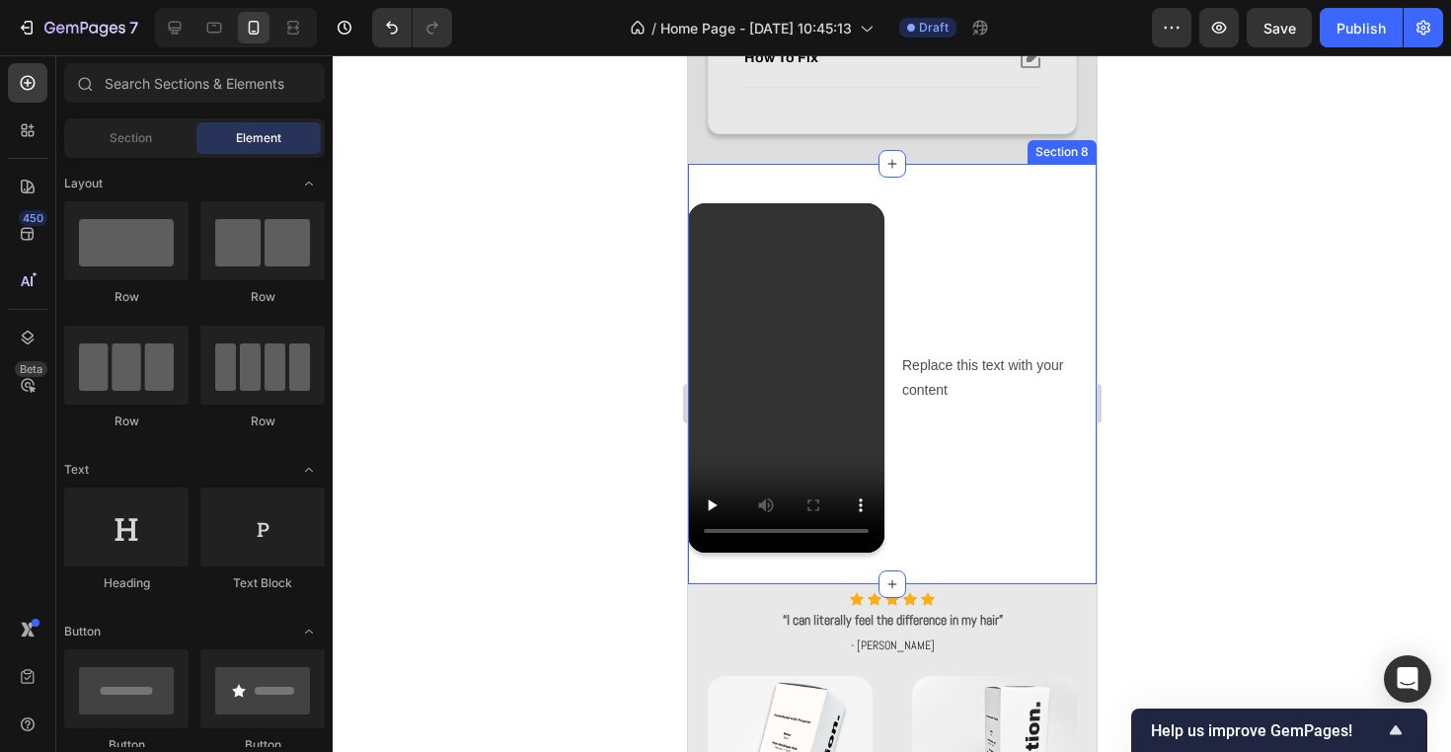
click at [1007, 576] on div "Video Replace this text with your content Text Block Row Section 8" at bounding box center [891, 374] width 409 height 420
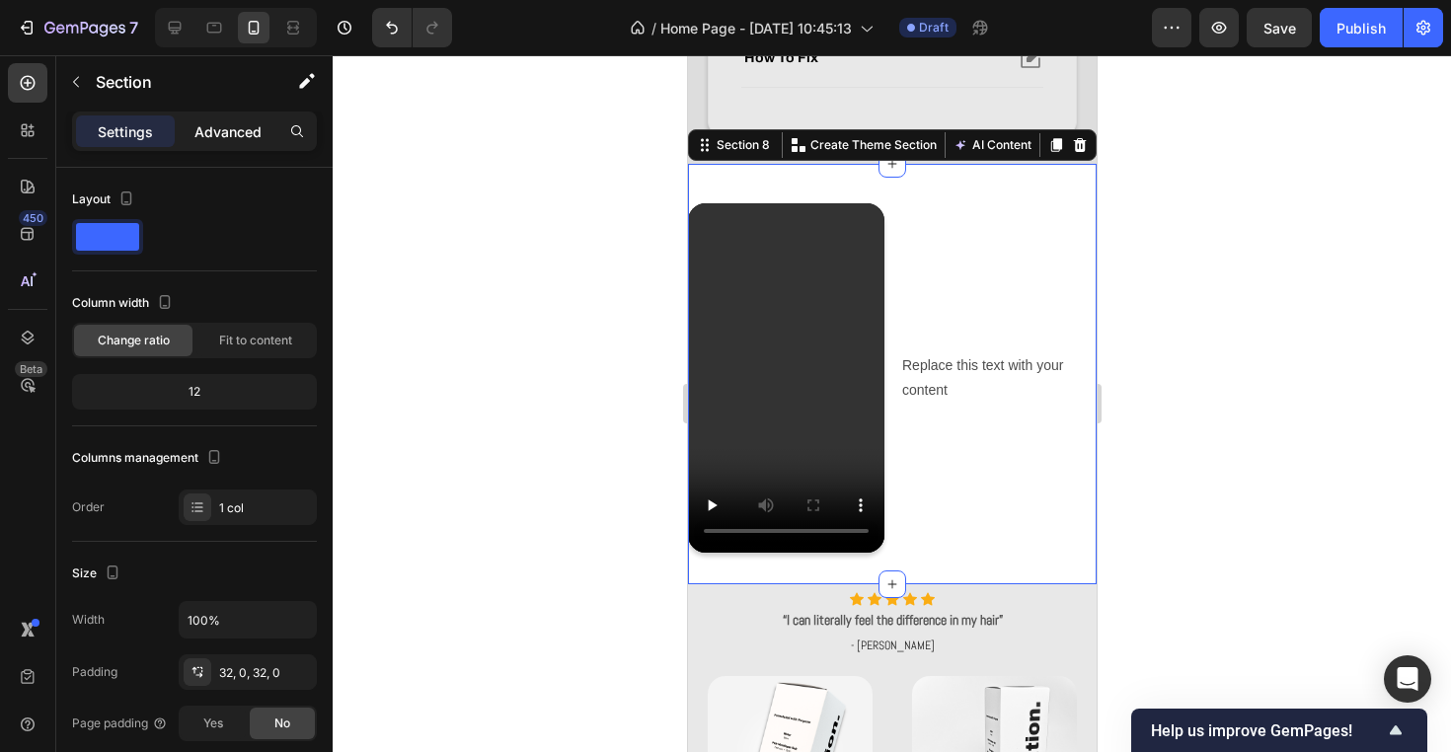
click at [231, 137] on p "Advanced" at bounding box center [227, 131] width 67 height 21
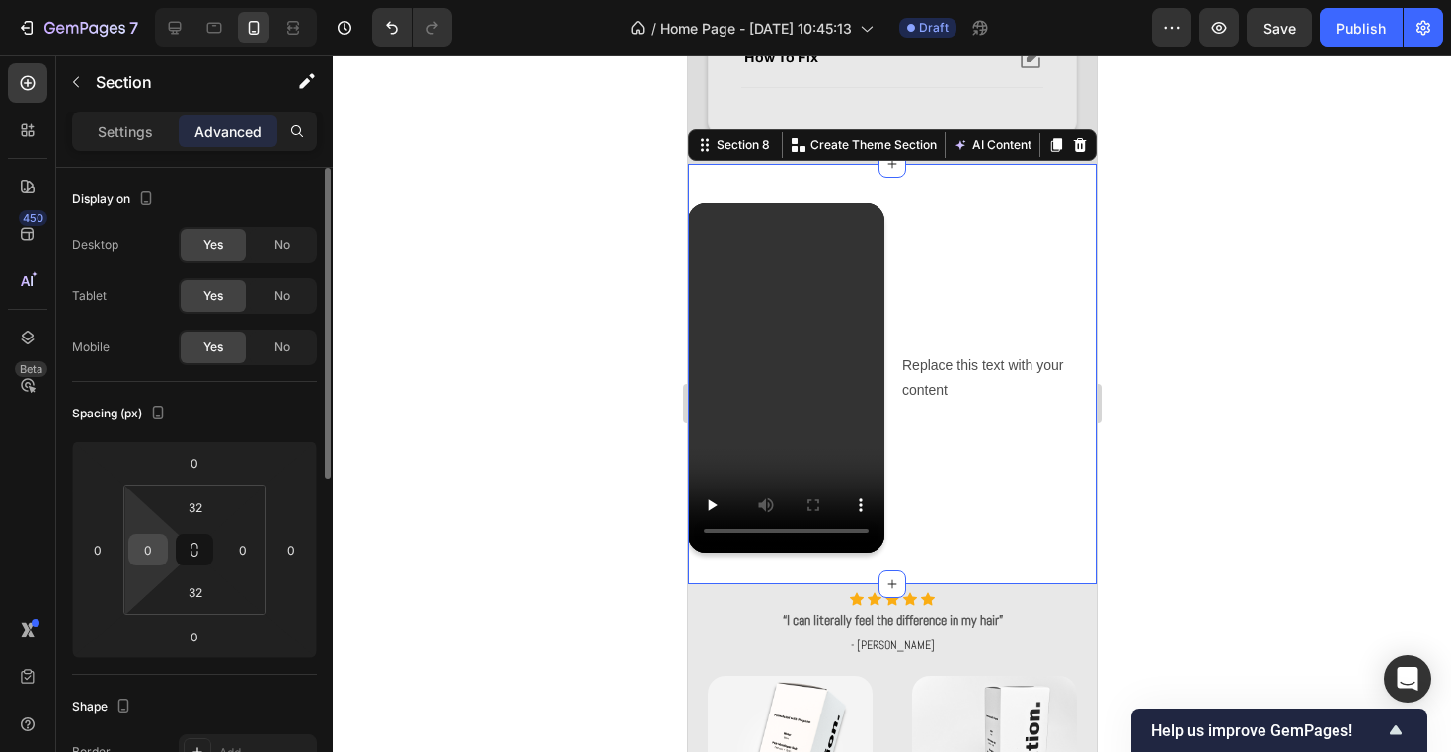
click at [143, 559] on input "0" at bounding box center [148, 550] width 30 height 30
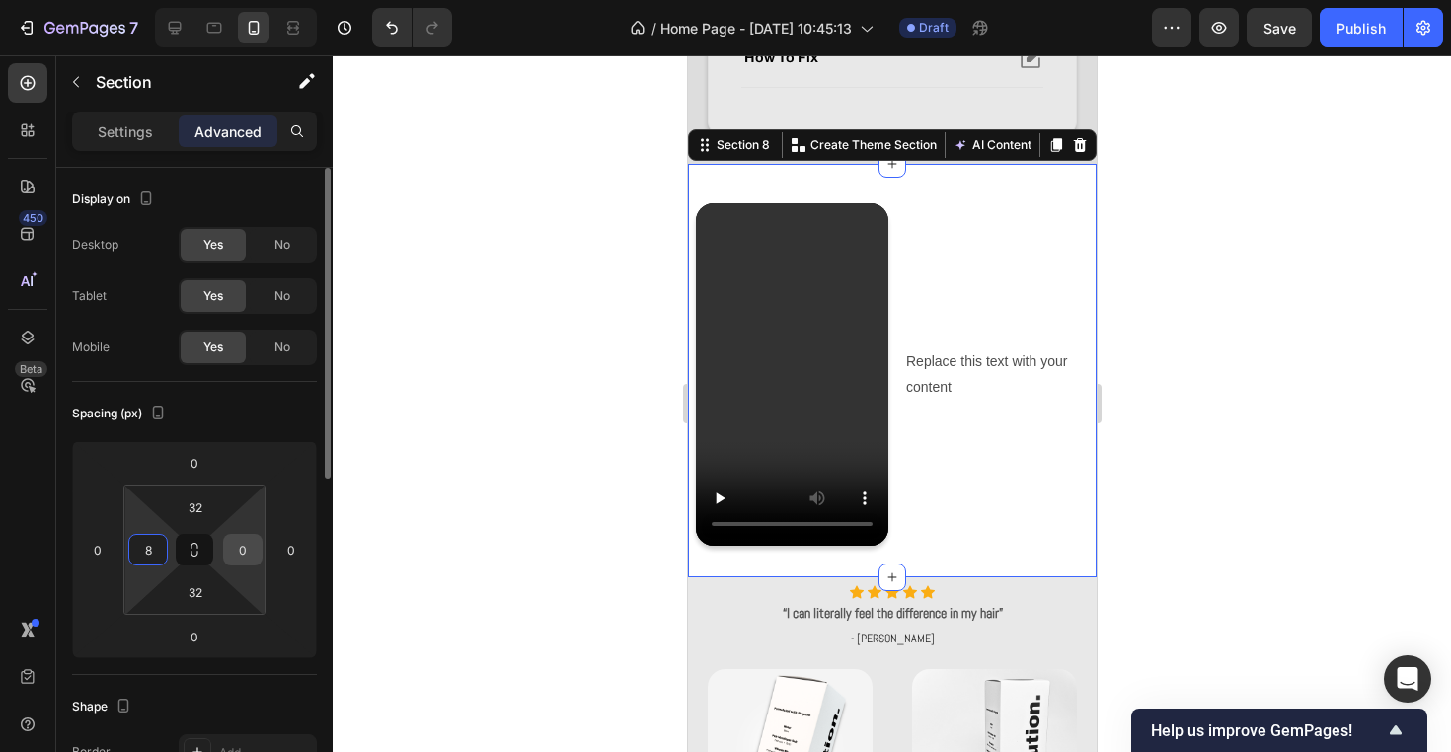
type input "8"
click at [235, 553] on input "0" at bounding box center [243, 550] width 30 height 30
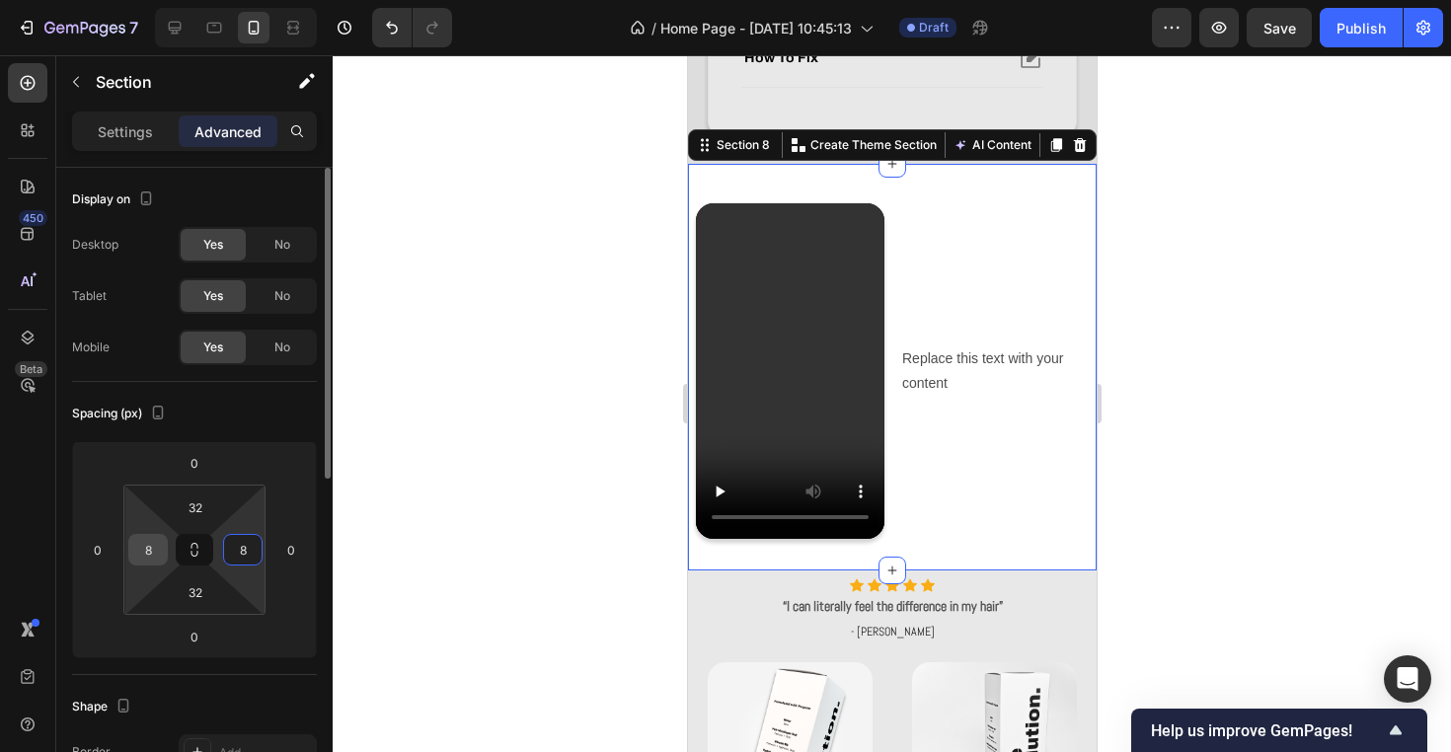
type input "8"
click at [142, 548] on input "8" at bounding box center [148, 550] width 30 height 30
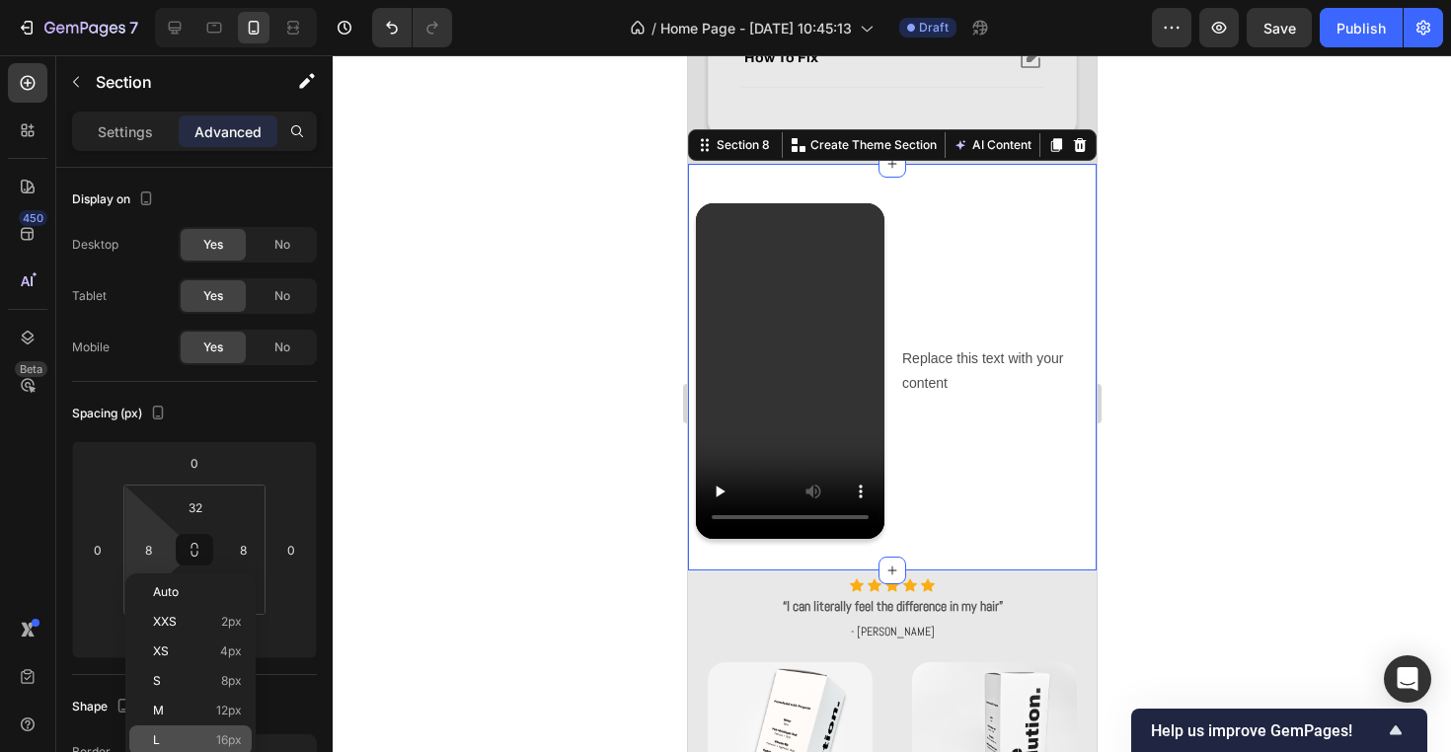
click at [232, 735] on span "16px" at bounding box center [229, 740] width 26 height 14
type input "16"
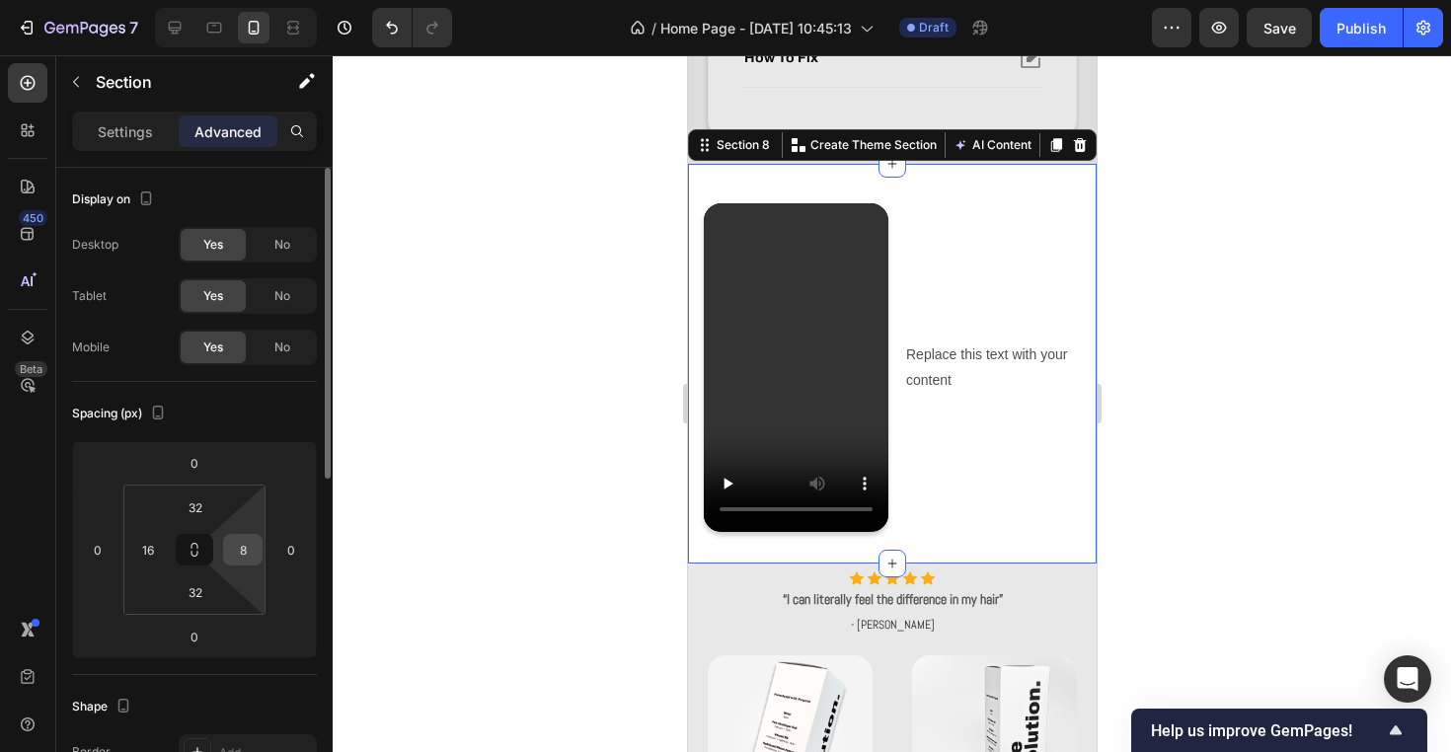
click at [247, 545] on input "8" at bounding box center [243, 550] width 30 height 30
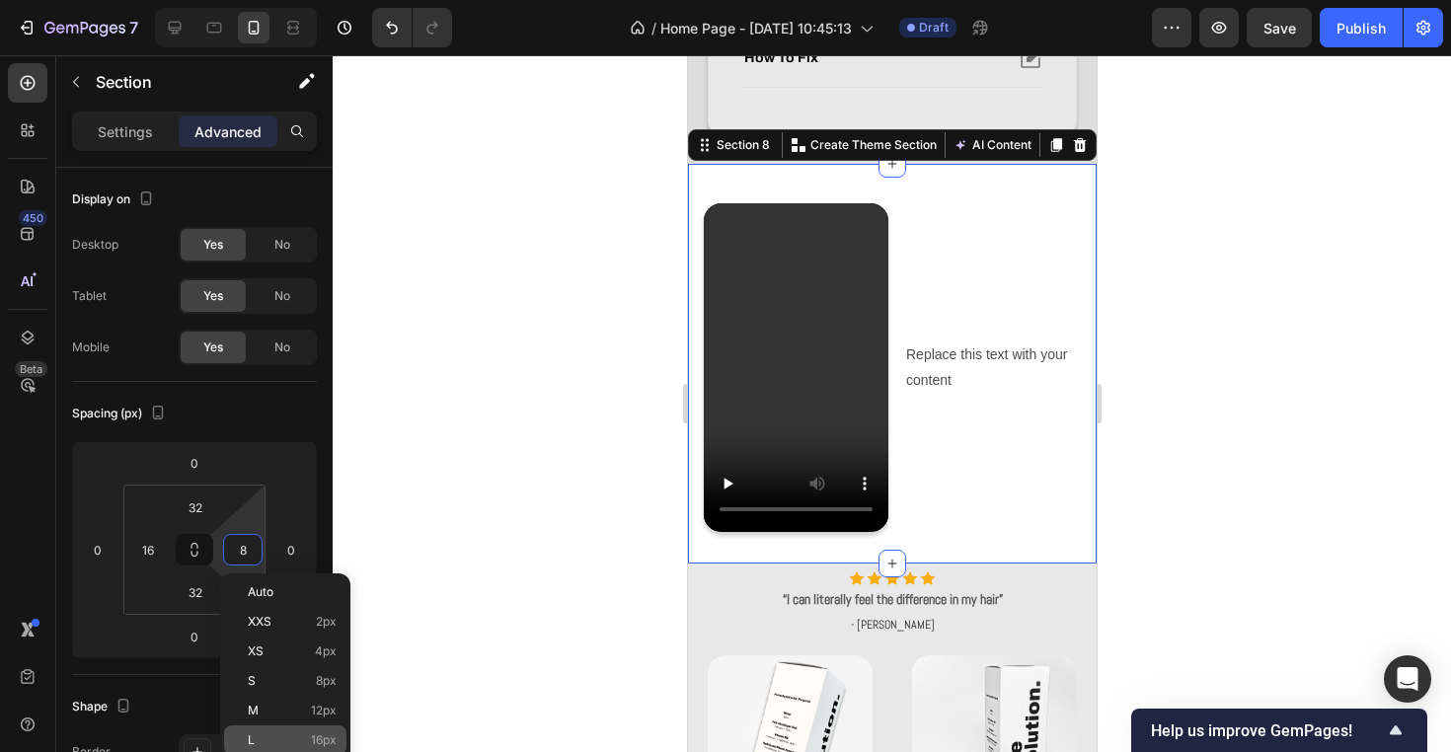
click at [289, 738] on p "L 16px" at bounding box center [292, 740] width 89 height 14
type input "16"
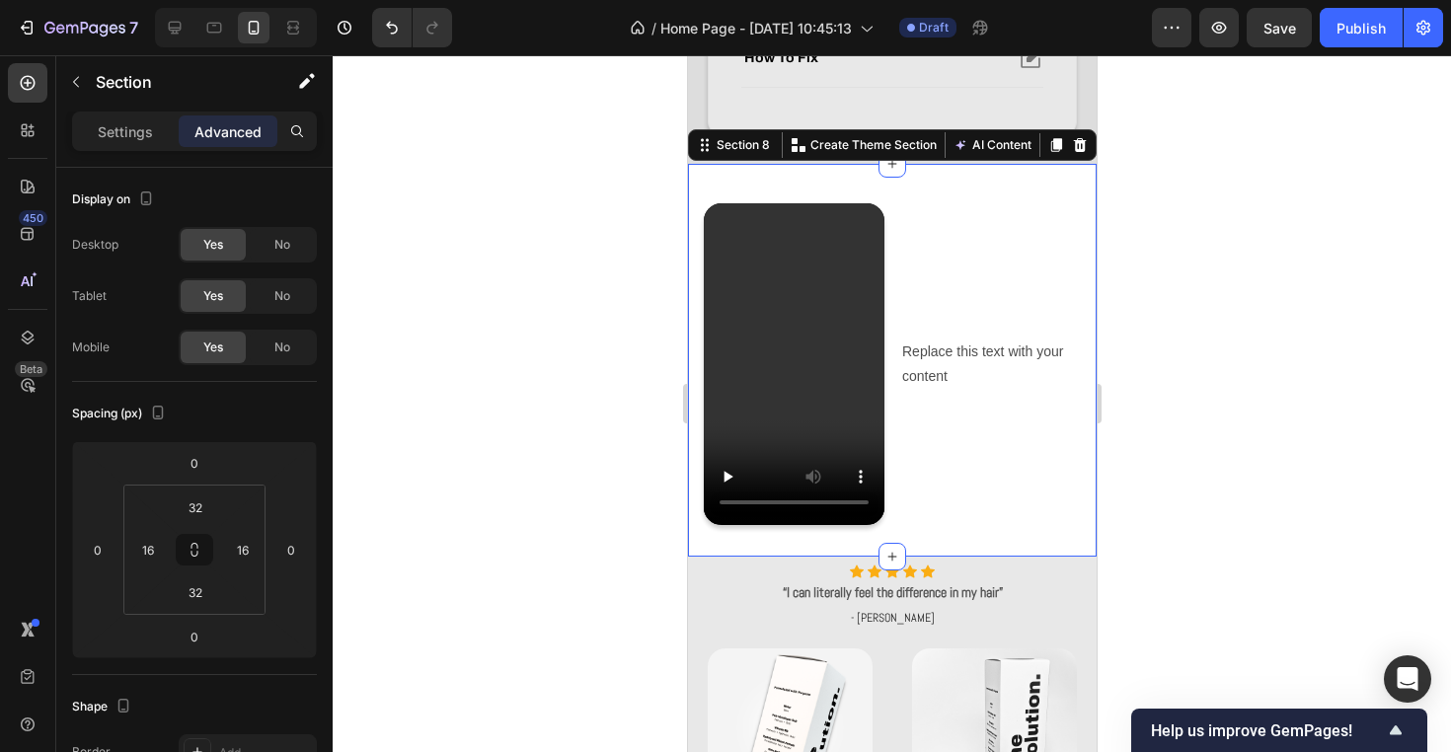
click at [492, 511] on div at bounding box center [892, 403] width 1118 height 697
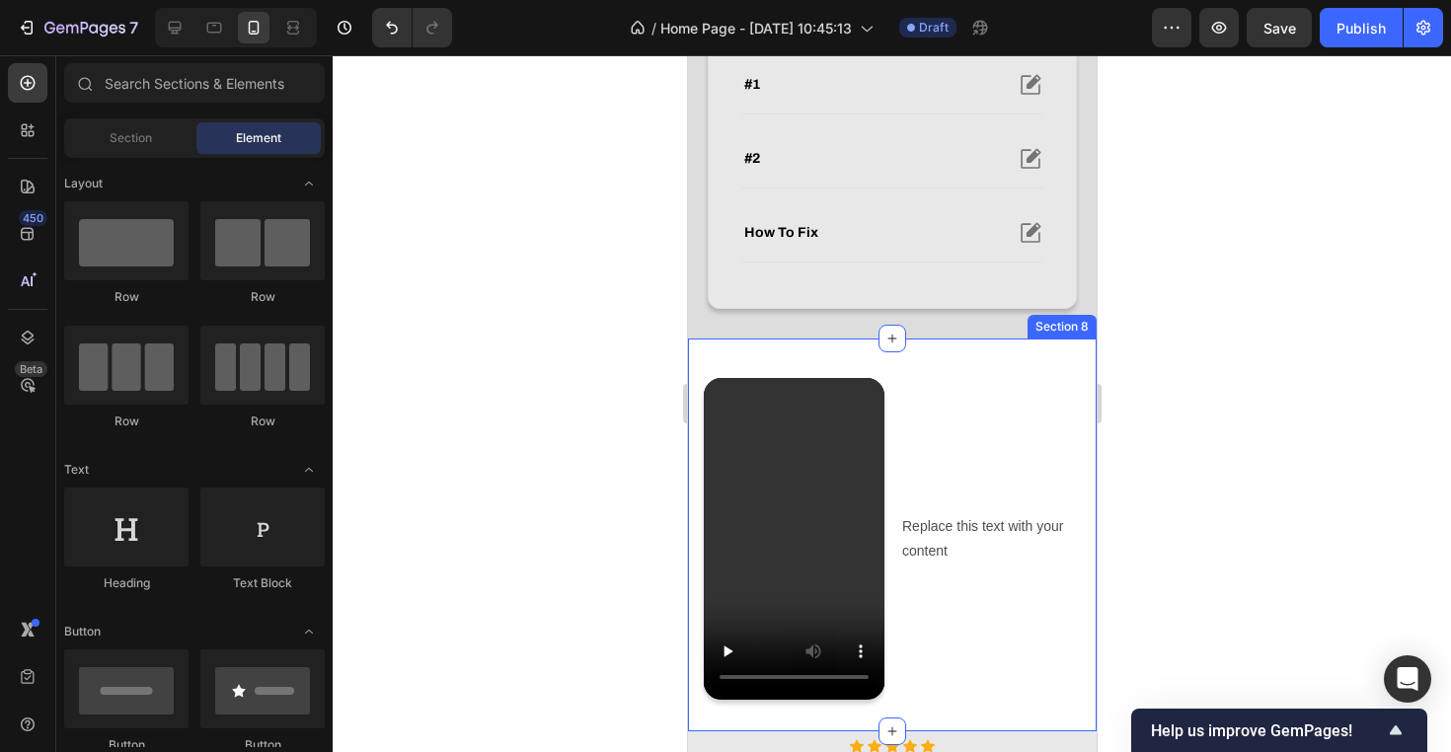
scroll to position [760, 0]
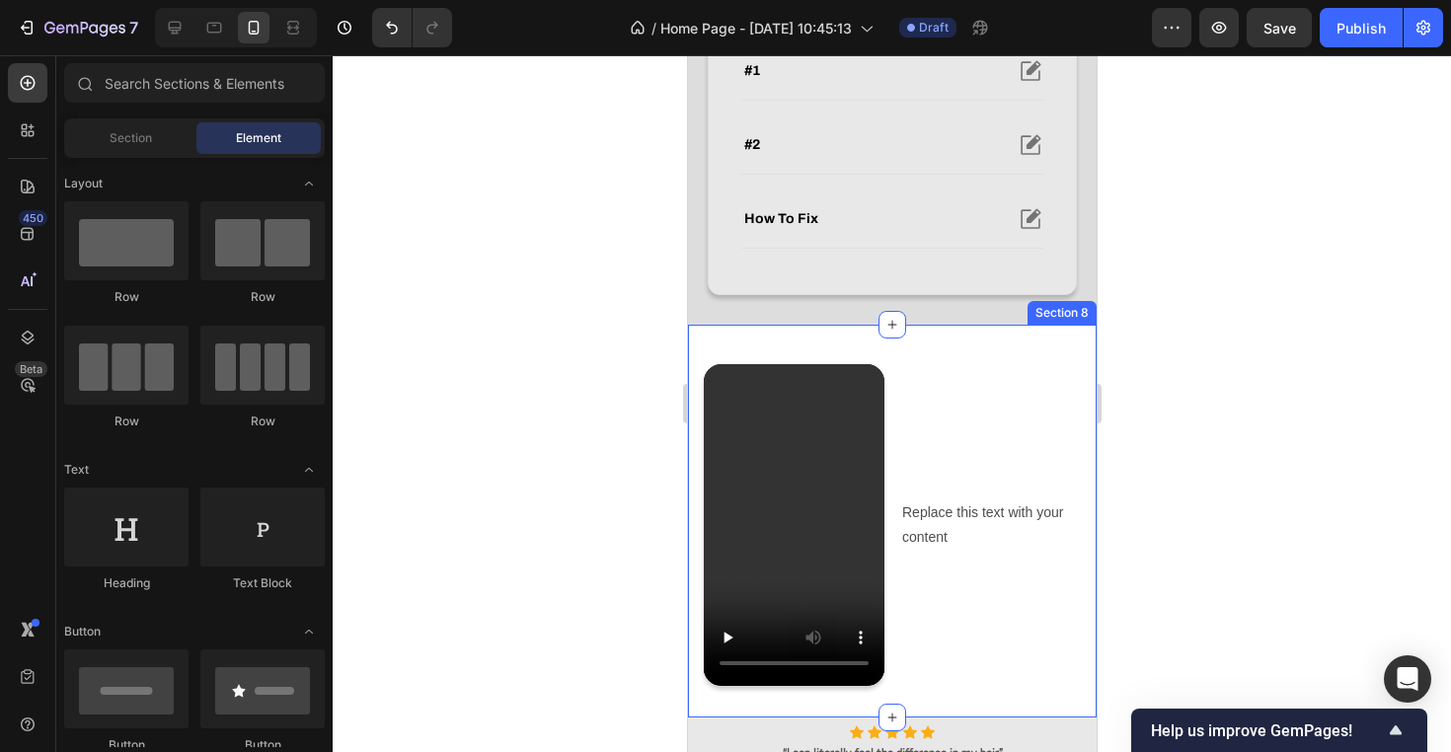
click at [1019, 352] on div "Video Replace this text with your content Text Block Row Section 8" at bounding box center [891, 521] width 409 height 392
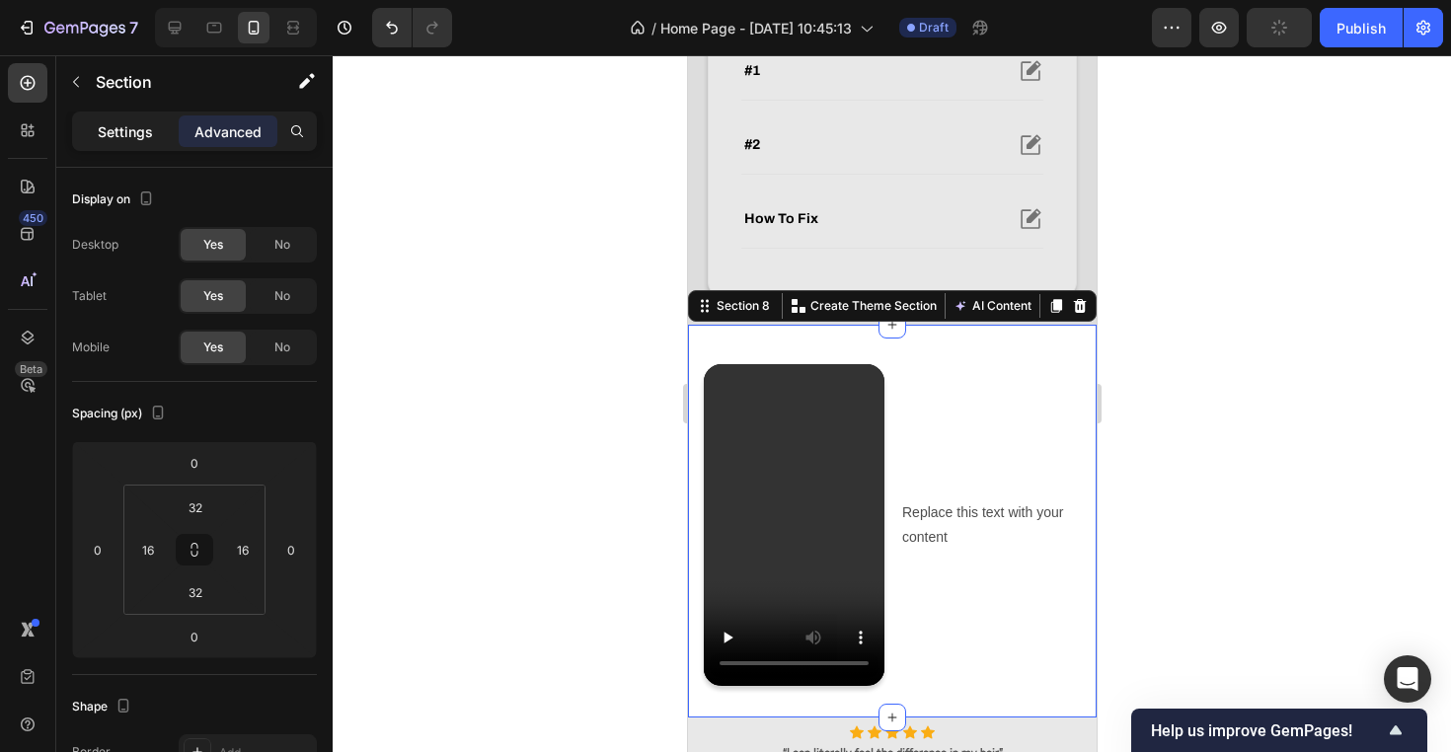
click at [170, 126] on div "Settings" at bounding box center [125, 131] width 99 height 32
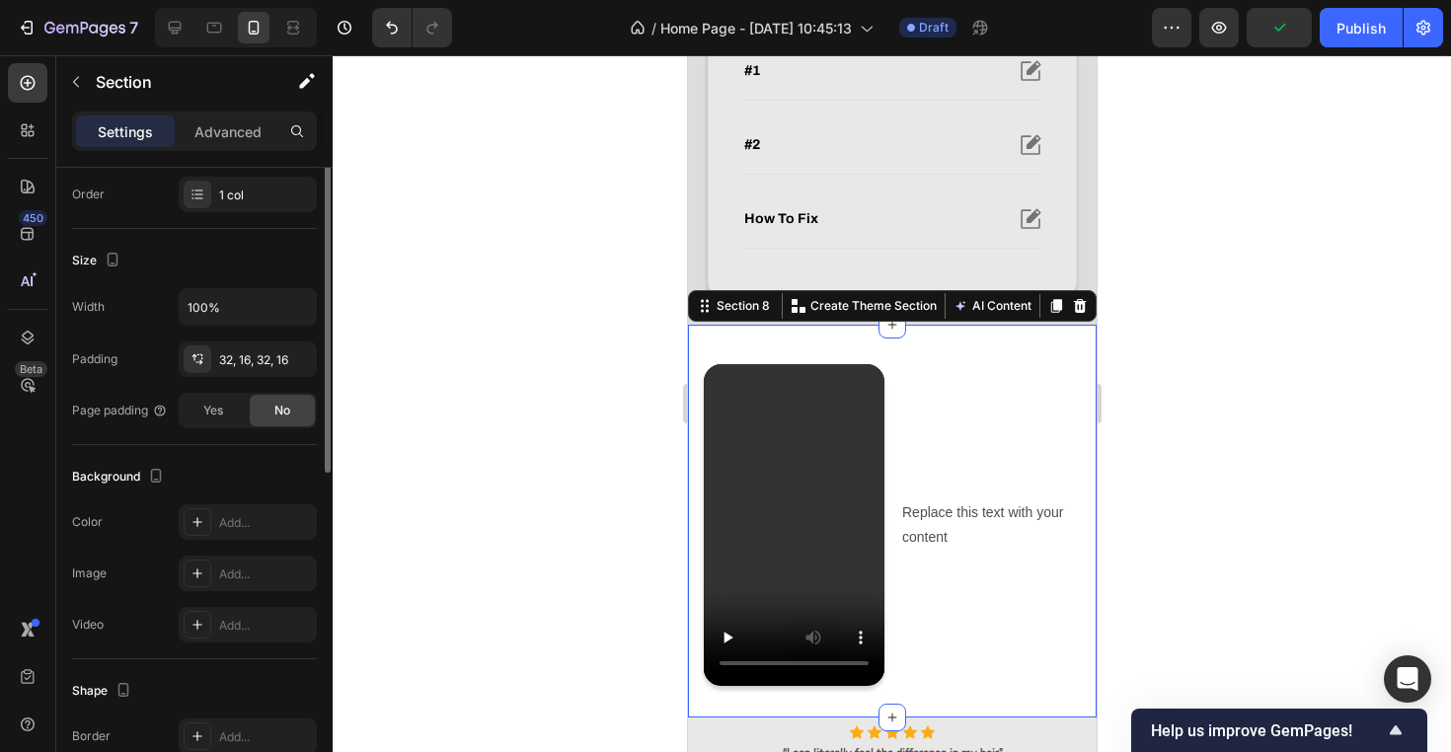
scroll to position [378, 0]
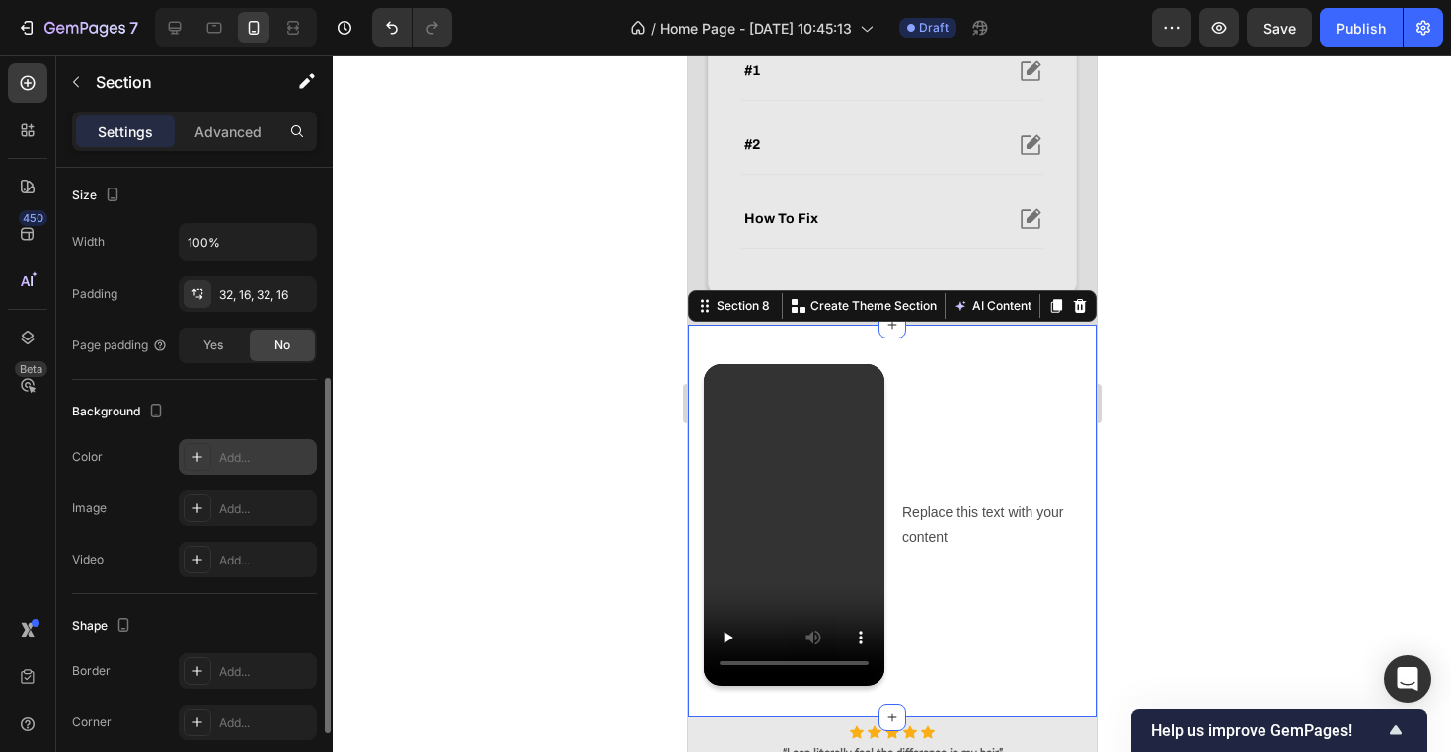
click at [244, 450] on div "Add..." at bounding box center [265, 458] width 93 height 18
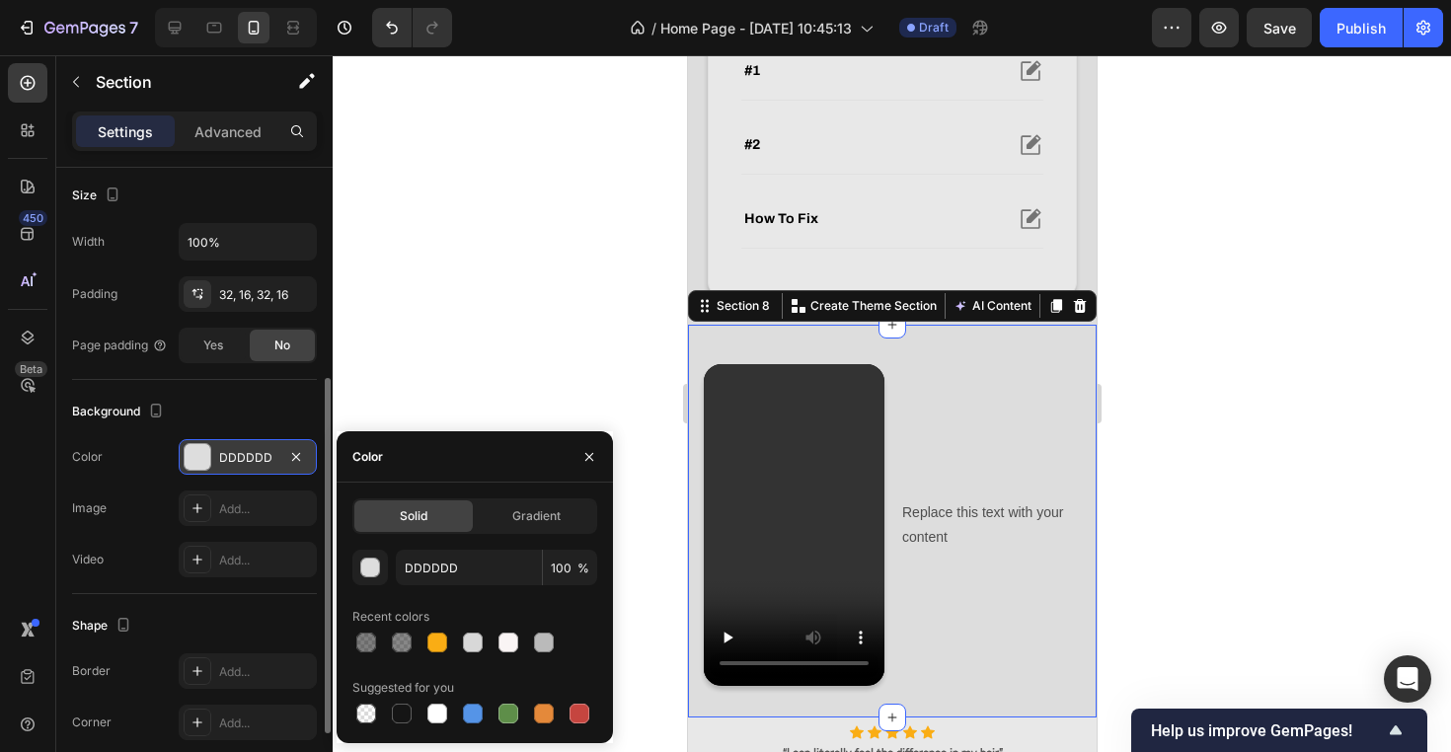
click at [480, 270] on div at bounding box center [892, 403] width 1118 height 697
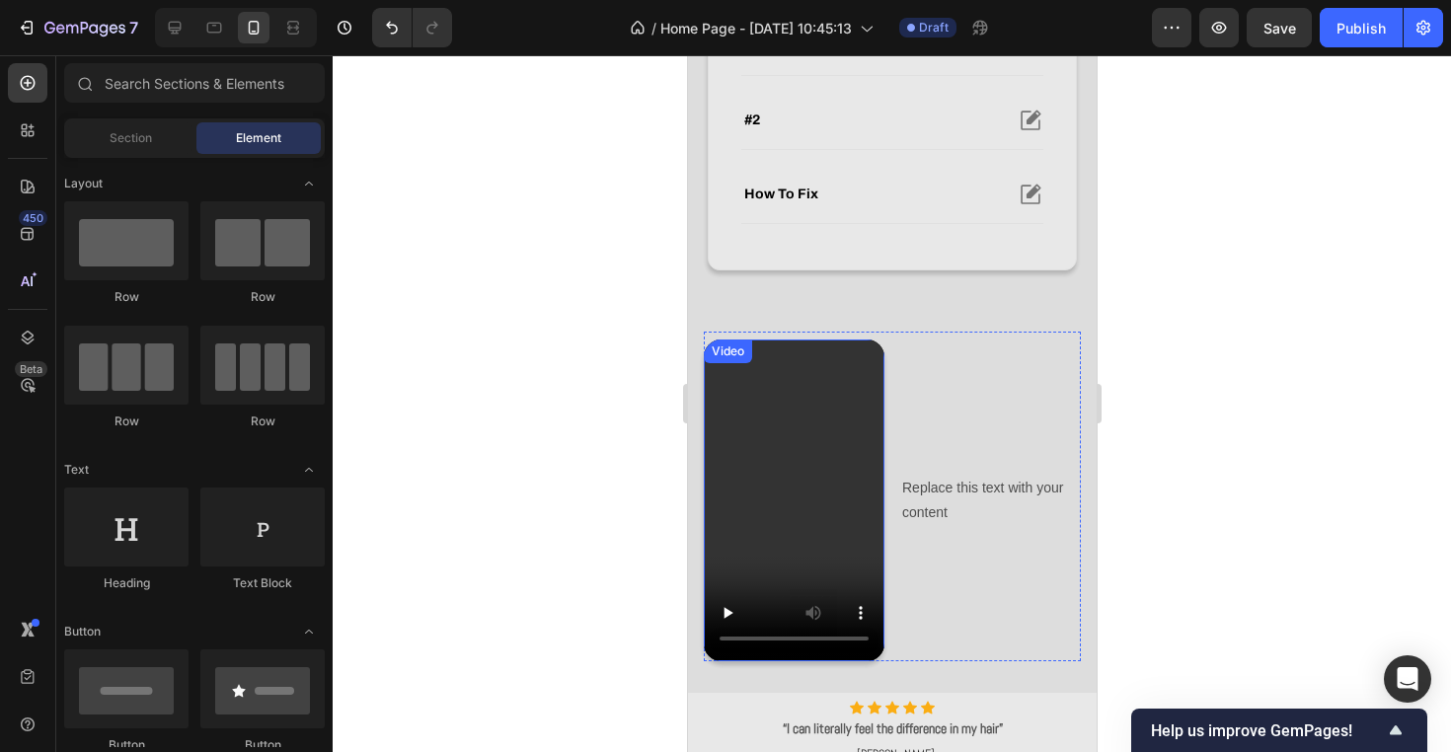
scroll to position [844, 0]
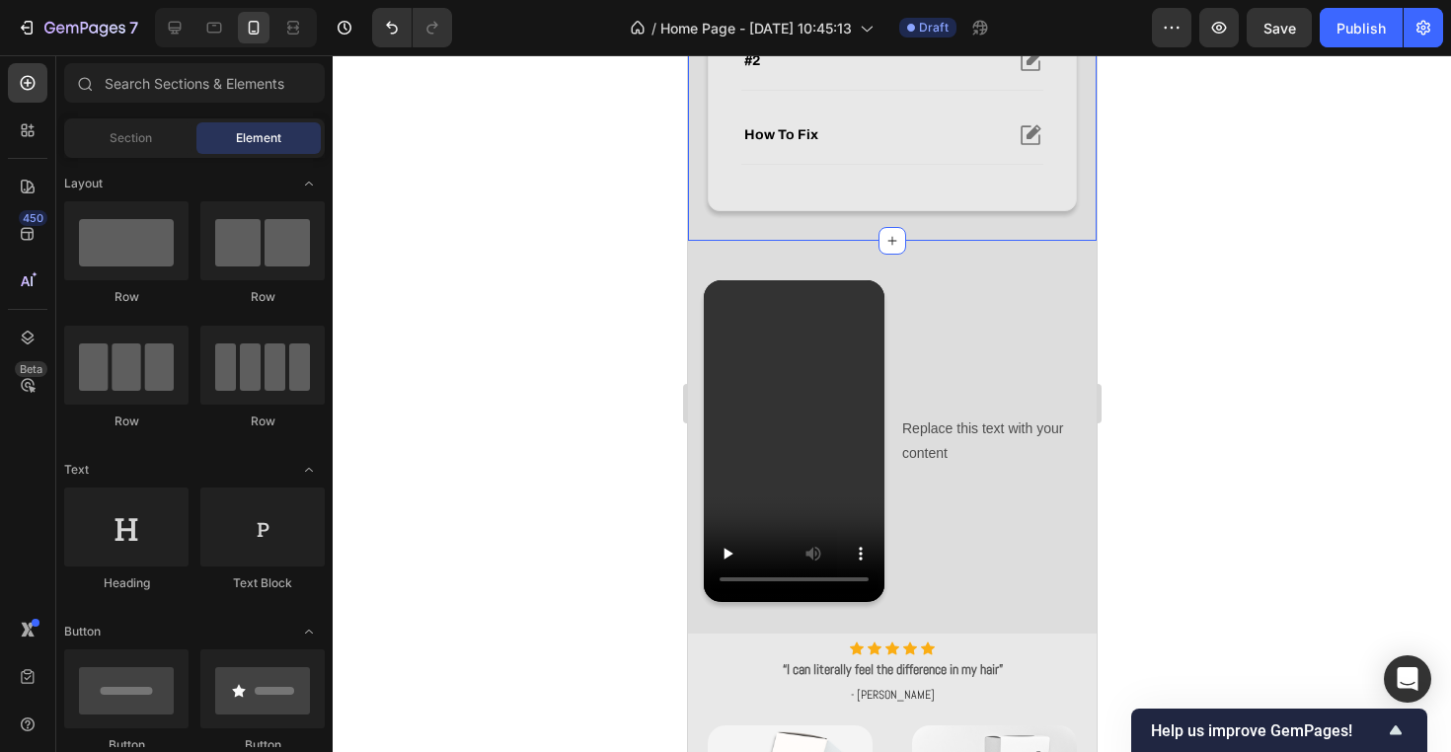
click at [982, 229] on div "why it's flat. Heading #1 #2 how to fix Accordion Row Row" at bounding box center [891, 55] width 369 height 374
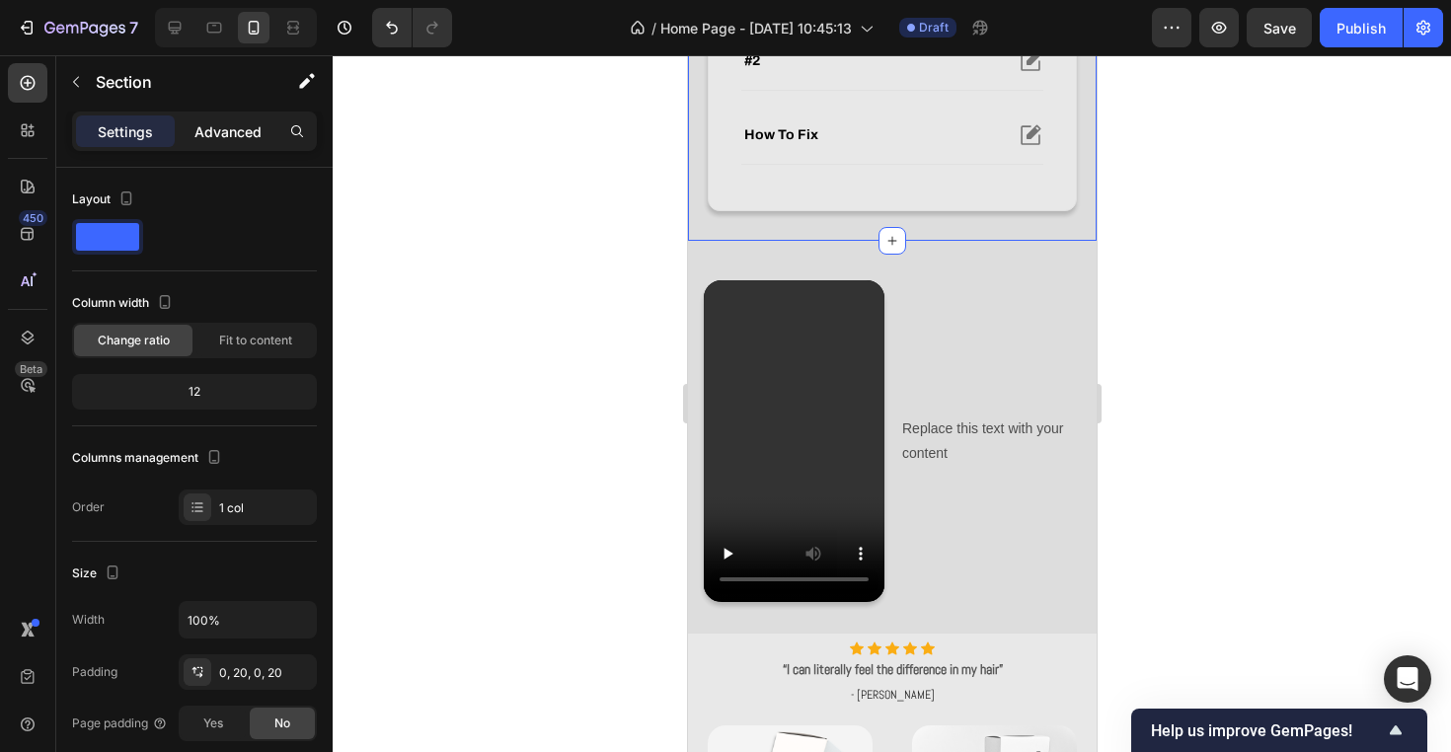
click at [237, 136] on p "Advanced" at bounding box center [227, 131] width 67 height 21
click at [876, 219] on div "why it's flat. Heading #1 #2 how to fix Accordion Row" at bounding box center [891, 47] width 369 height 358
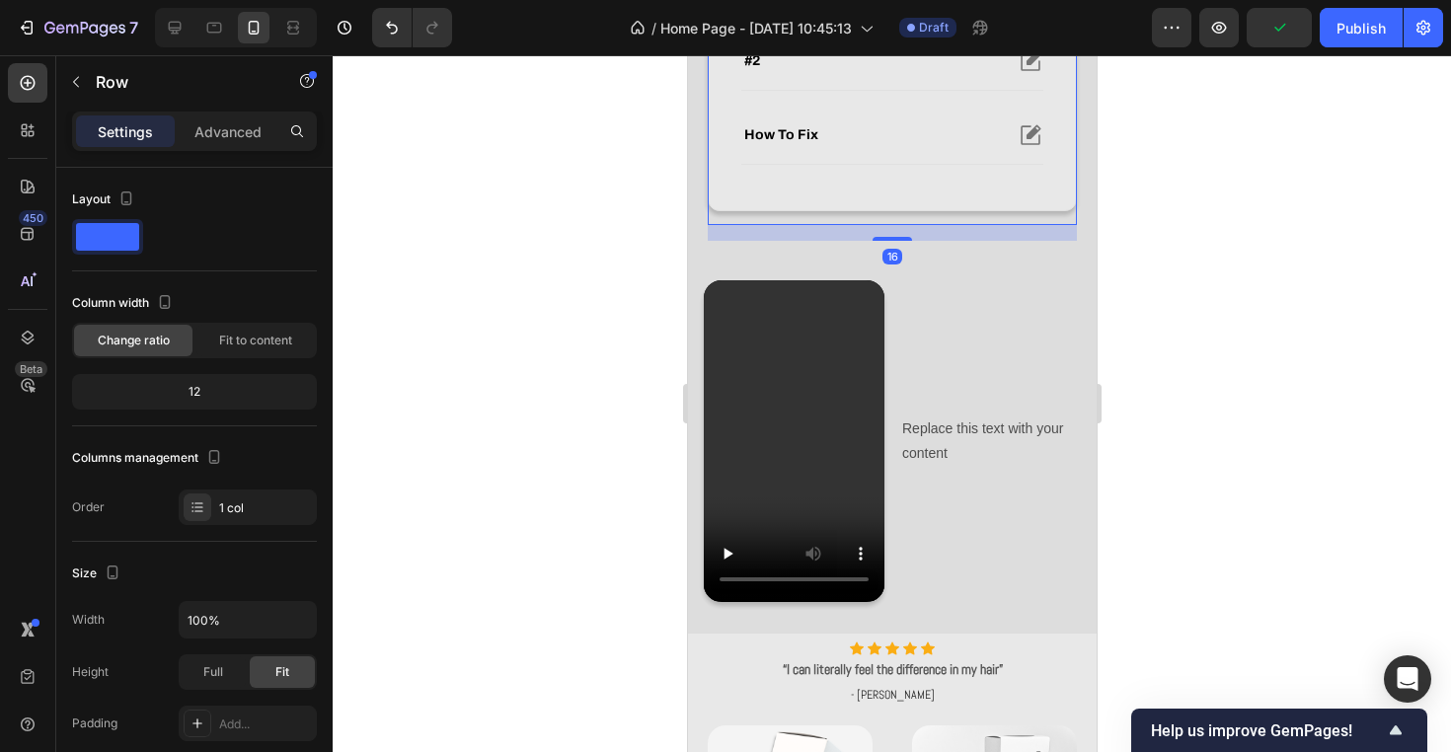
drag, startPoint x: 910, startPoint y: 239, endPoint x: 910, endPoint y: 214, distance: 24.7
click at [910, 215] on div "why it's flat. Heading #1 #2 how to fix Accordion Row Row 16" at bounding box center [891, 47] width 369 height 358
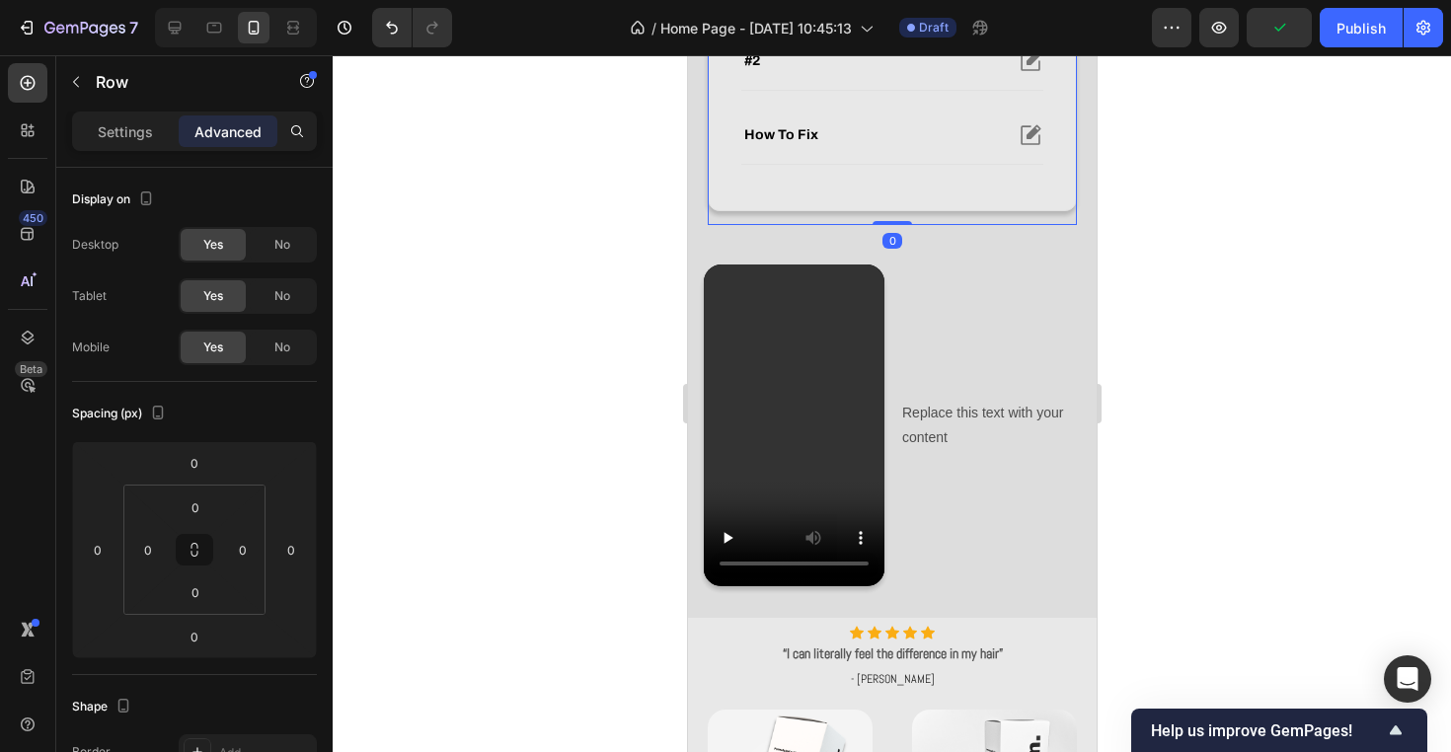
click at [1265, 273] on div at bounding box center [892, 403] width 1118 height 697
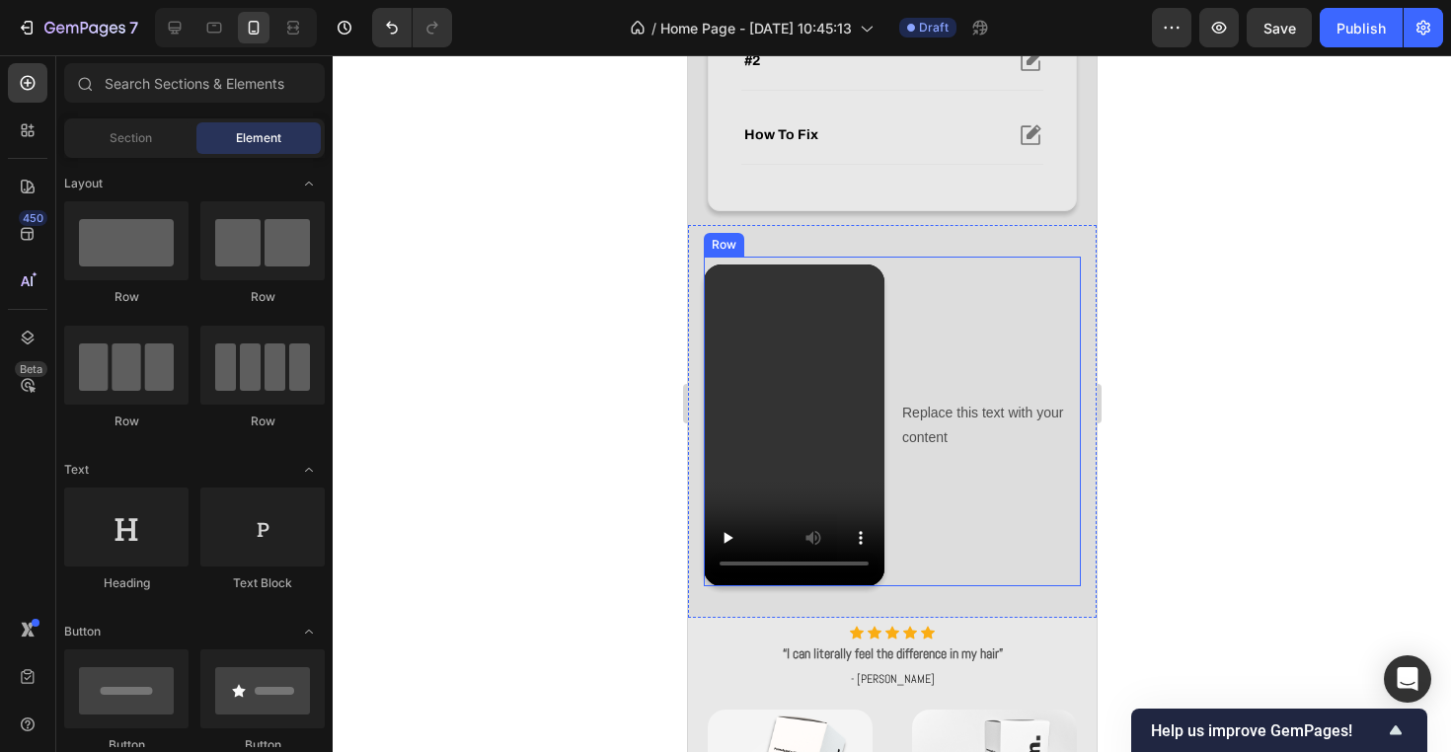
click at [975, 255] on div "Video Replace this text with your content Text Block Row Section 8" at bounding box center [891, 421] width 409 height 392
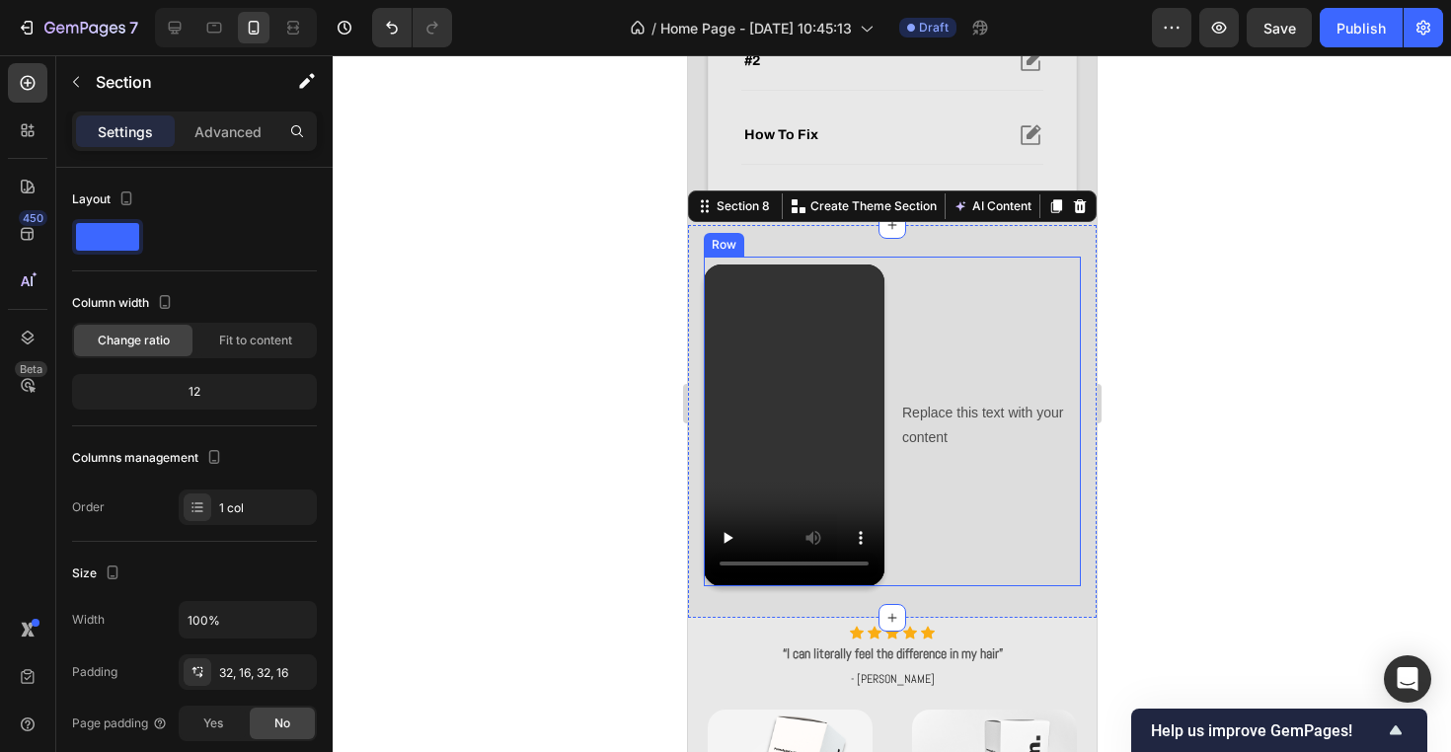
click at [830, 275] on div "Video" at bounding box center [793, 424] width 181 height 321
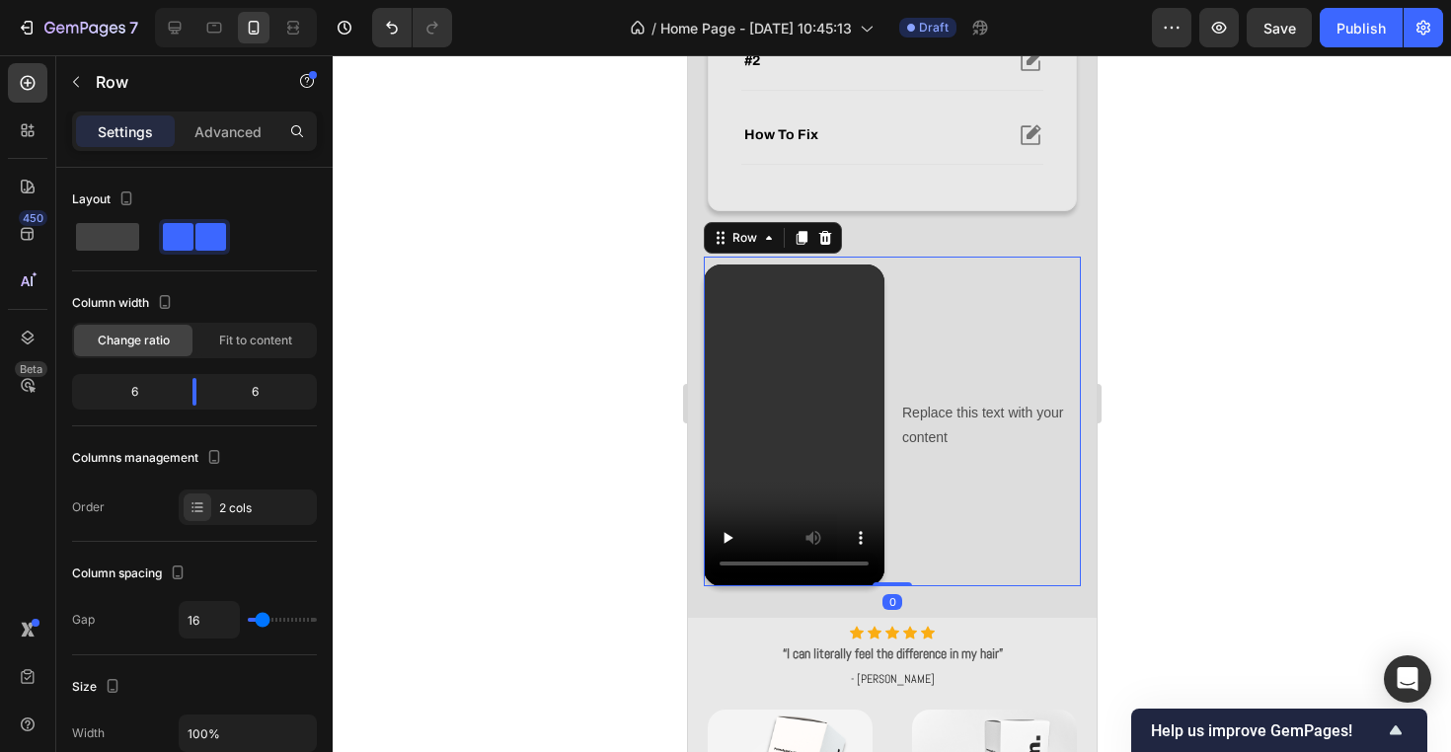
click at [844, 257] on div "Video Replace this text with your content Text Block Row 0" at bounding box center [891, 421] width 377 height 329
click at [217, 136] on p "Advanced" at bounding box center [227, 131] width 67 height 21
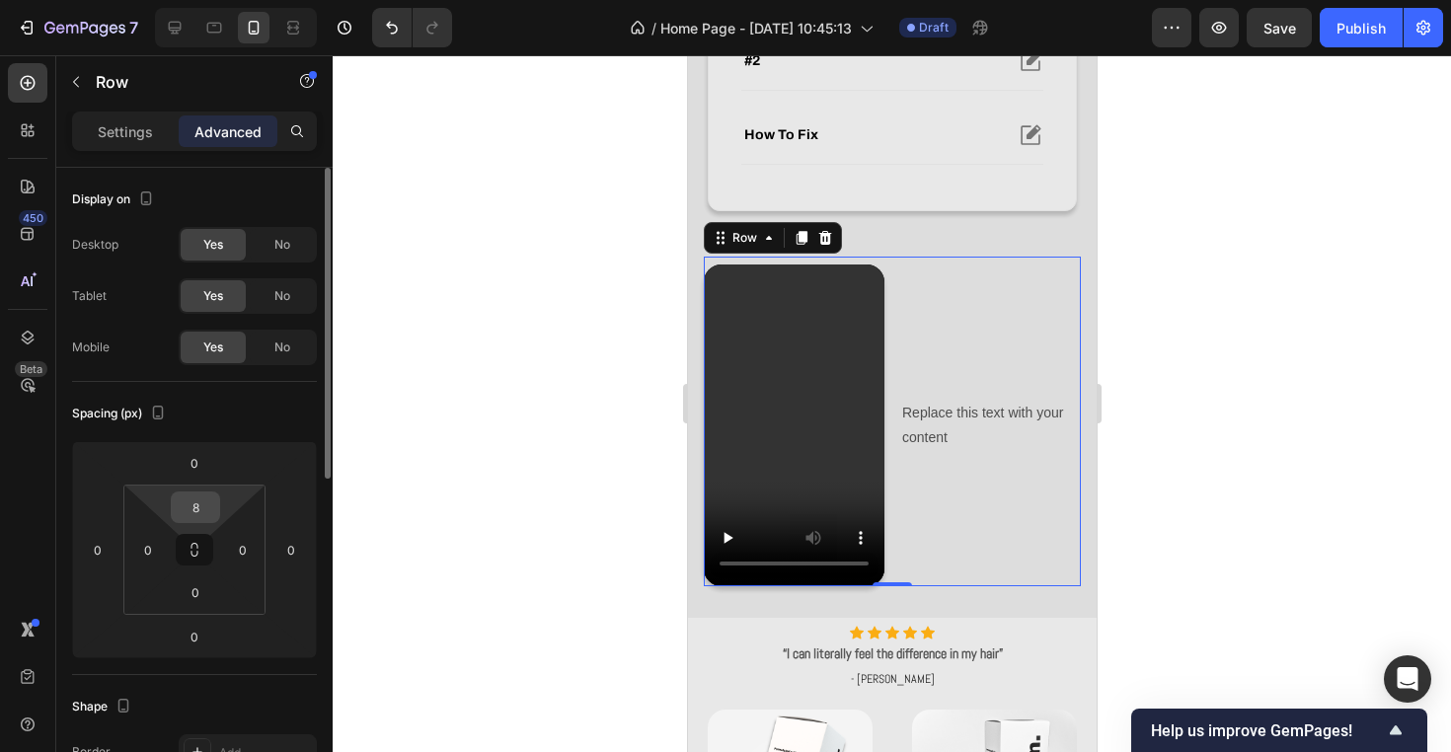
click at [193, 500] on input "8" at bounding box center [195, 507] width 39 height 30
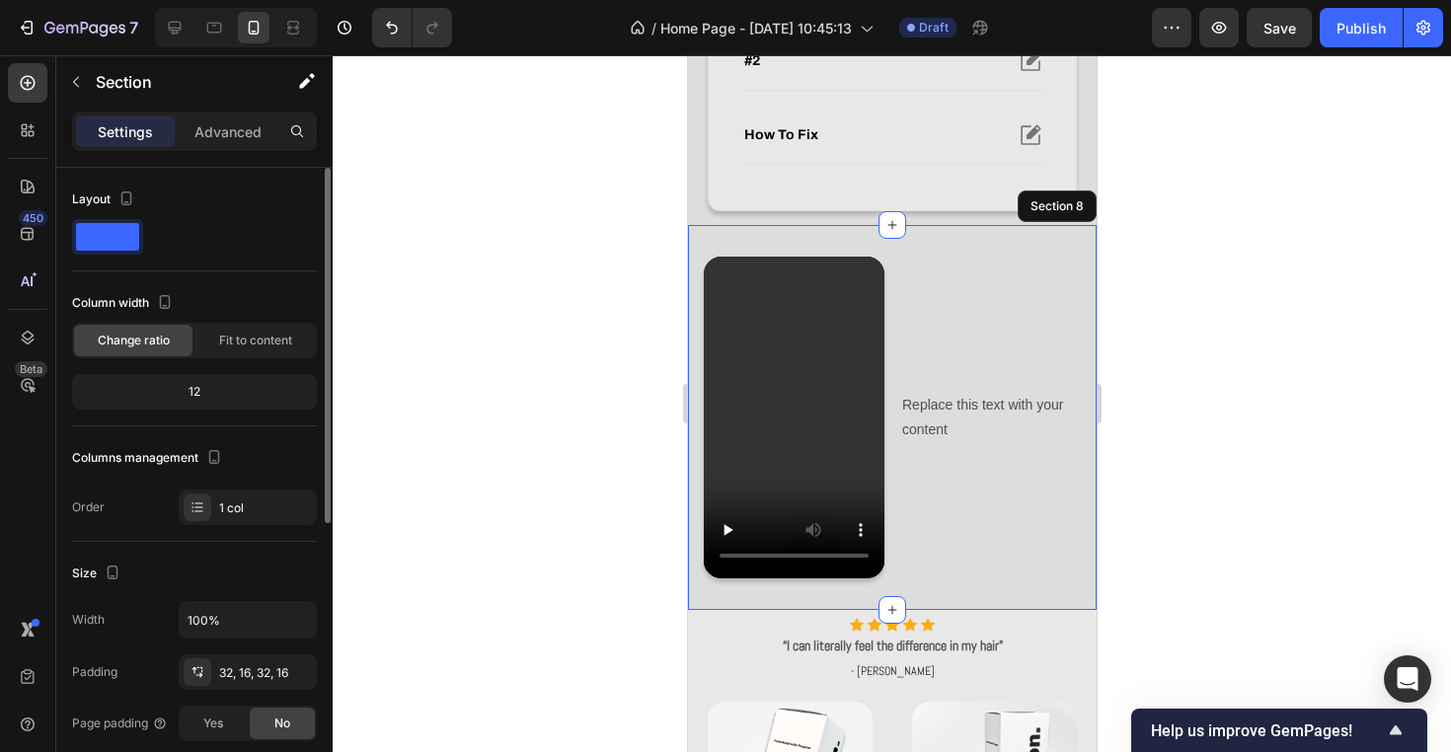
click at [920, 240] on div "Video Replace this text with your content Text Block Row 0 Section 8" at bounding box center [891, 417] width 409 height 384
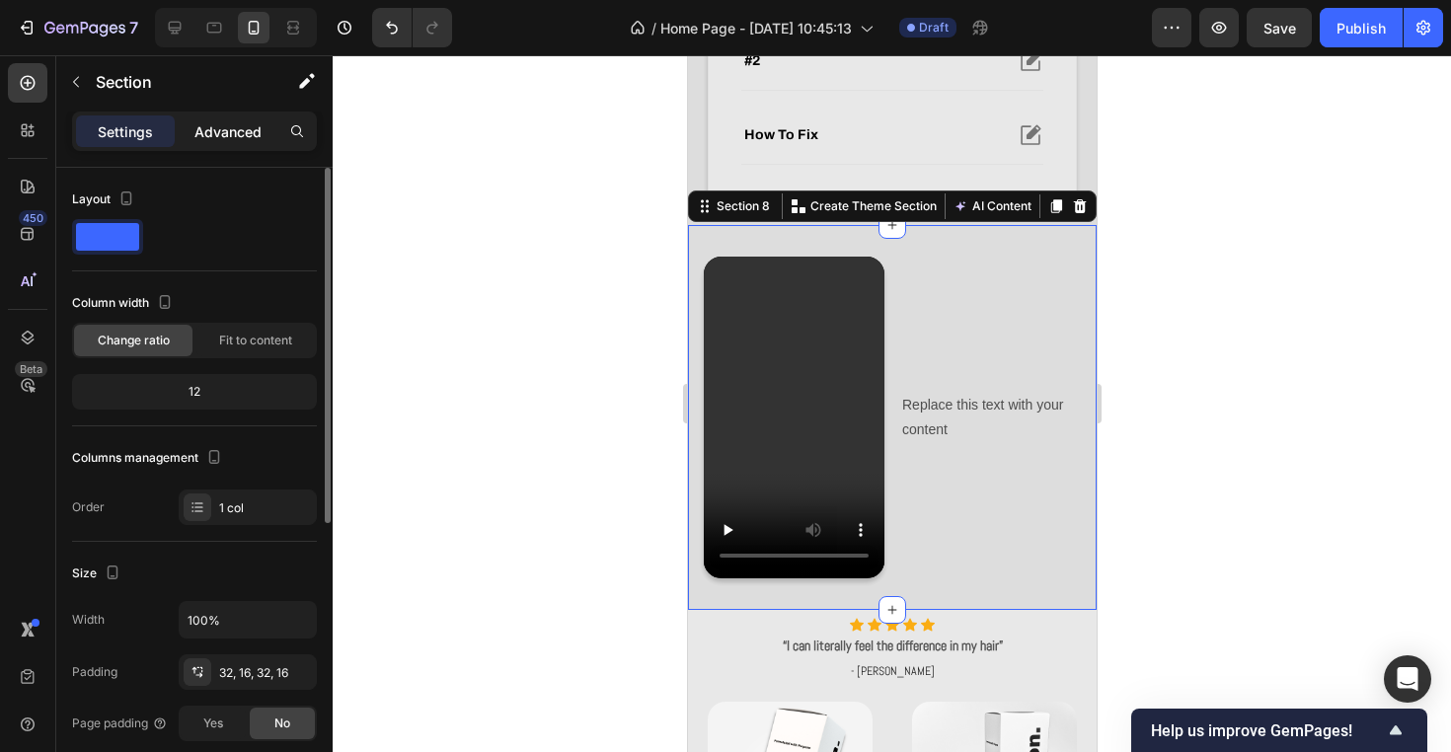
click at [197, 133] on p "Advanced" at bounding box center [227, 131] width 67 height 21
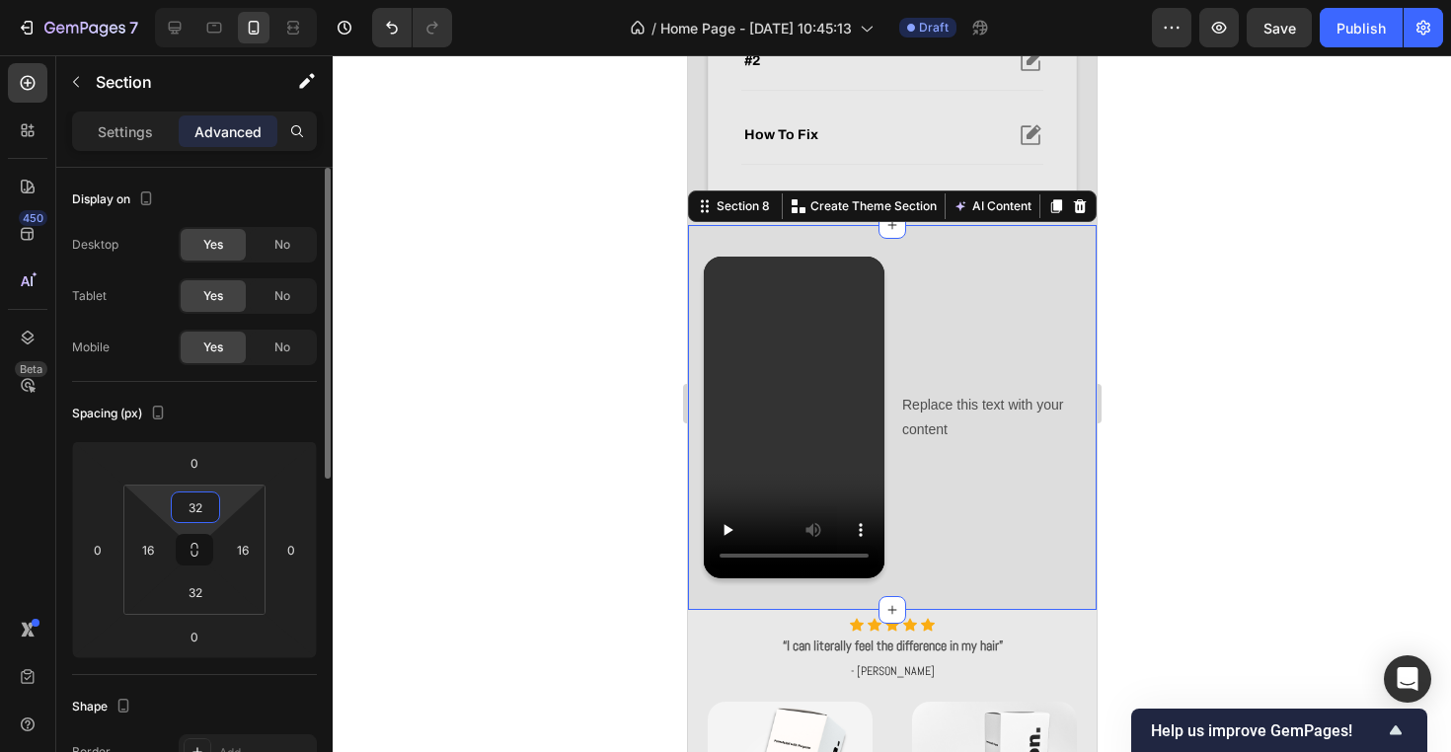
click at [198, 509] on input "32" at bounding box center [195, 507] width 39 height 30
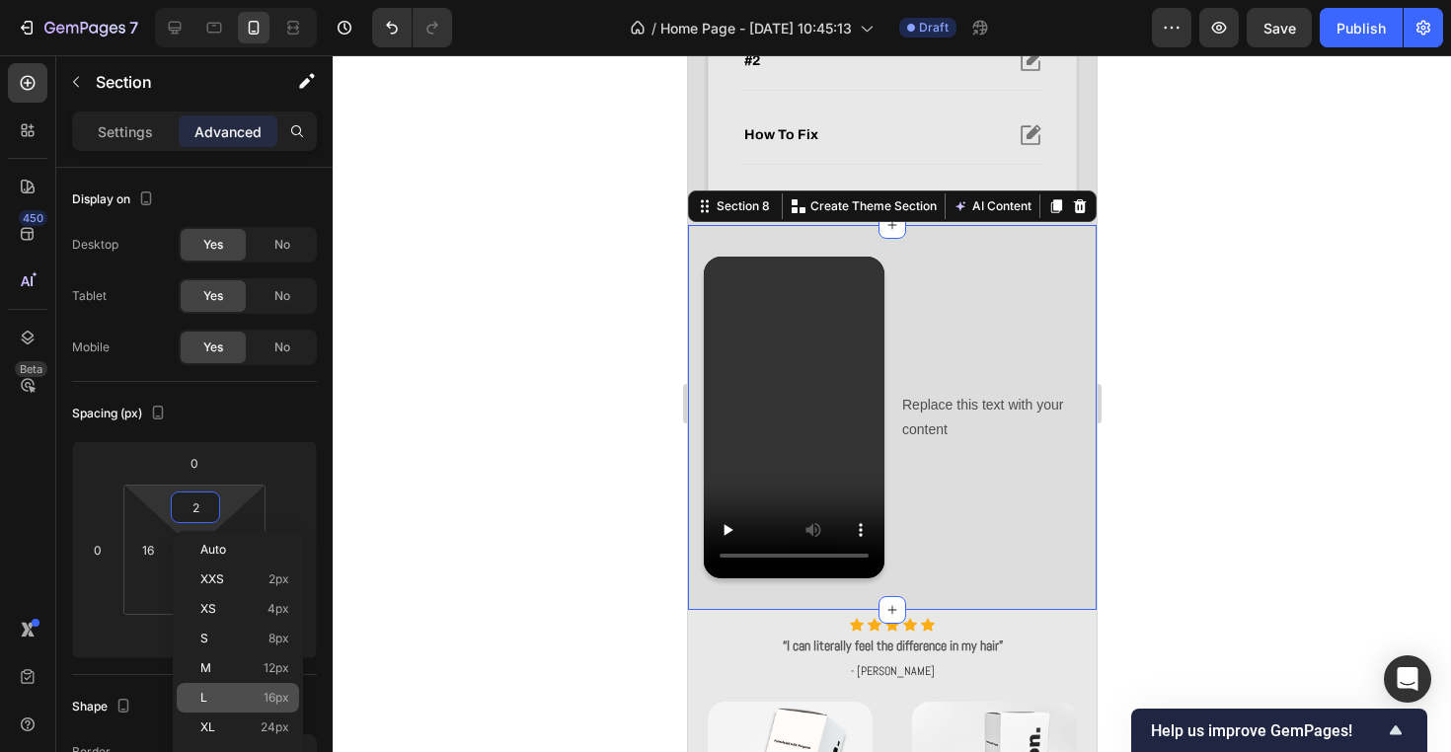
click at [287, 700] on span "16px" at bounding box center [277, 698] width 26 height 14
type input "16"
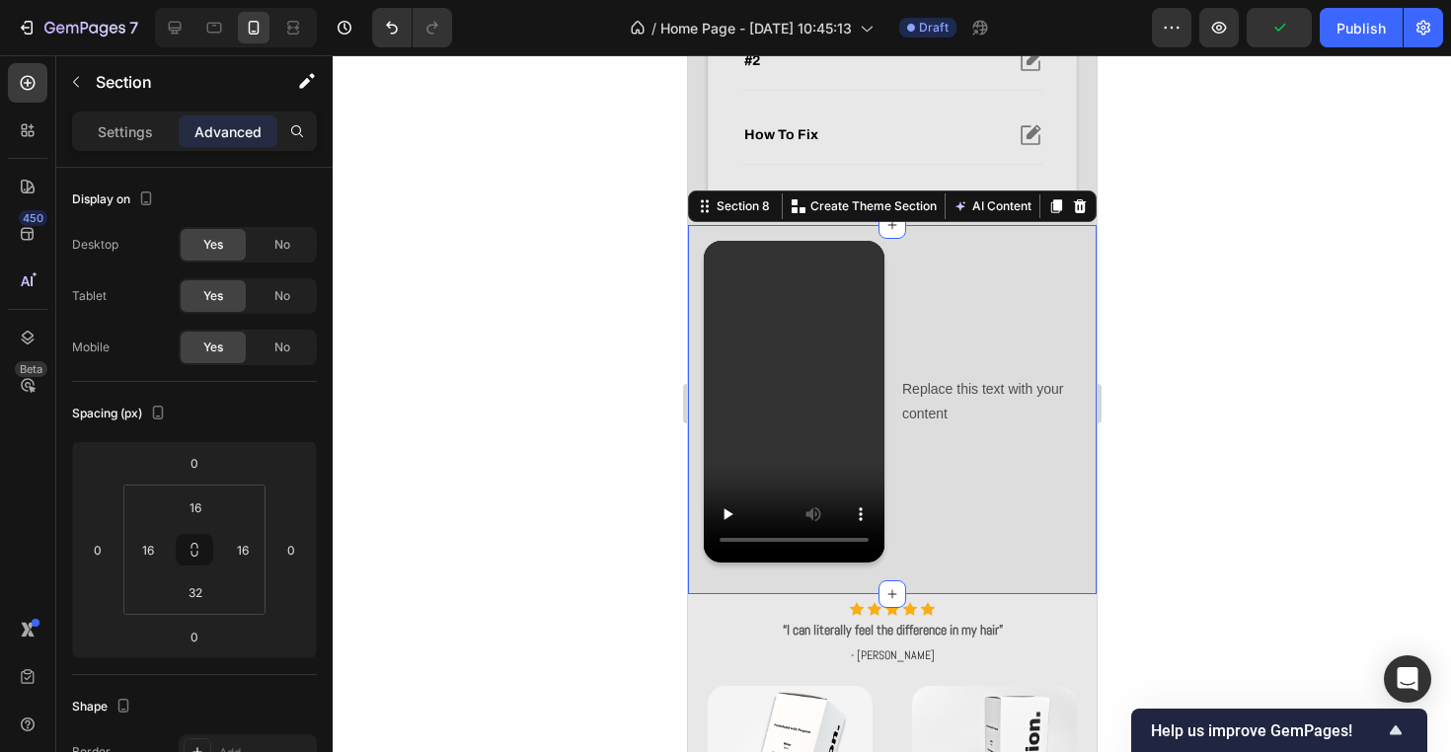
click at [513, 317] on div at bounding box center [892, 403] width 1118 height 697
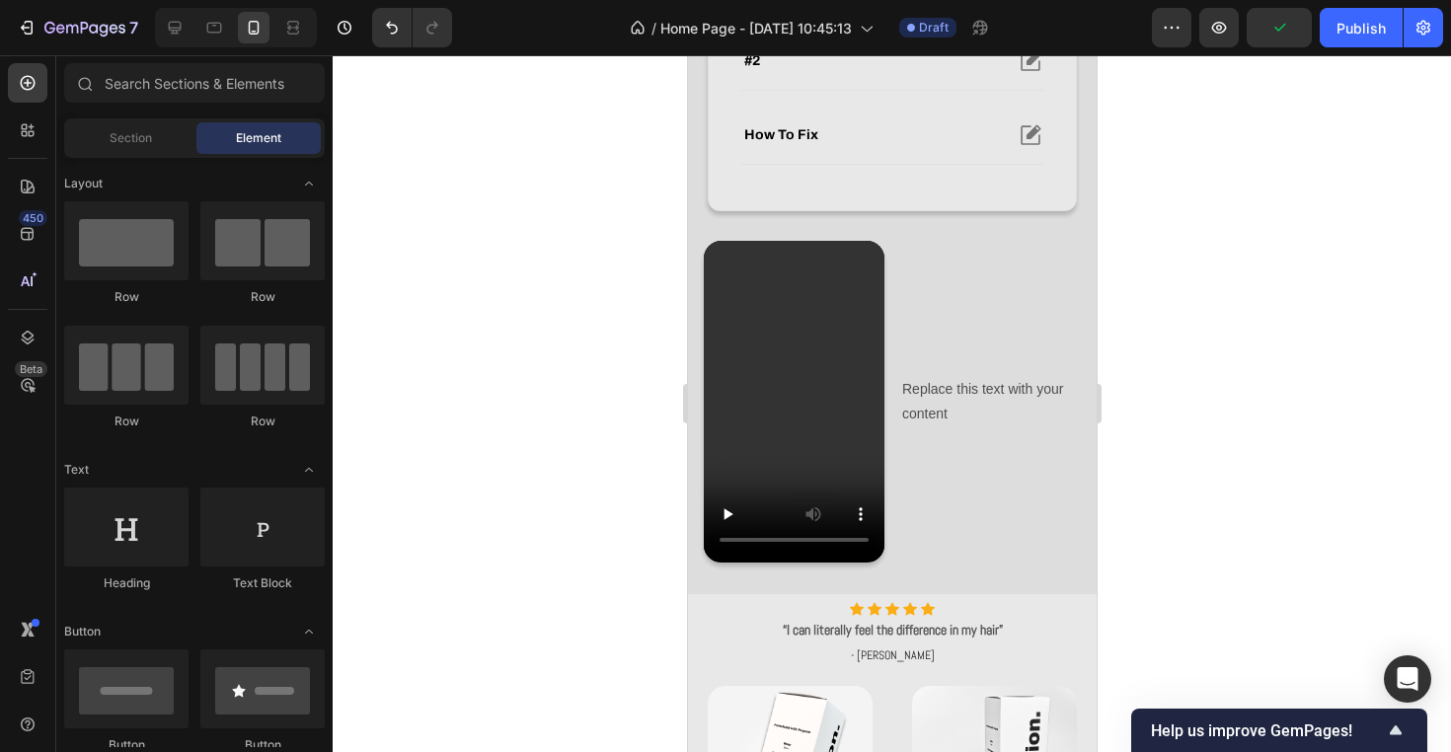
click at [621, 263] on div at bounding box center [892, 403] width 1118 height 697
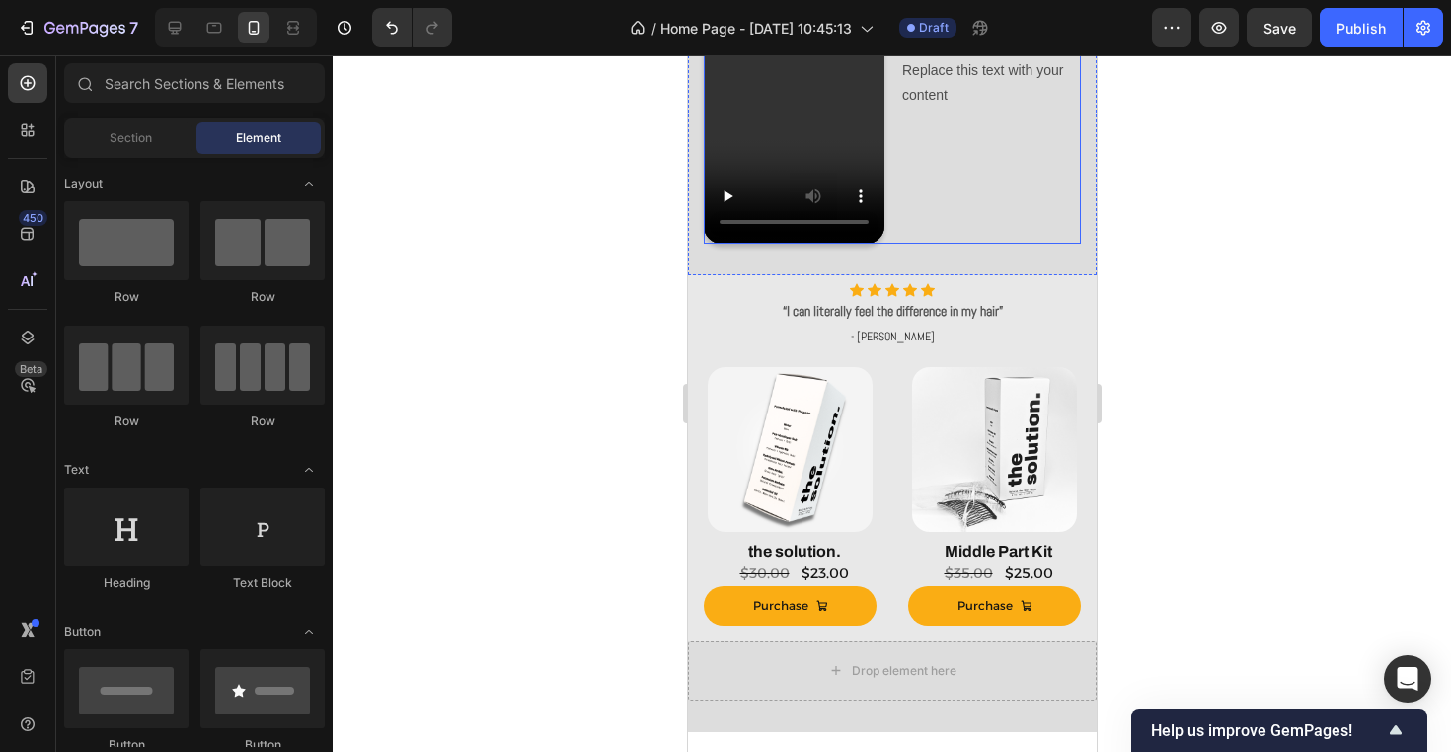
scroll to position [1246, 0]
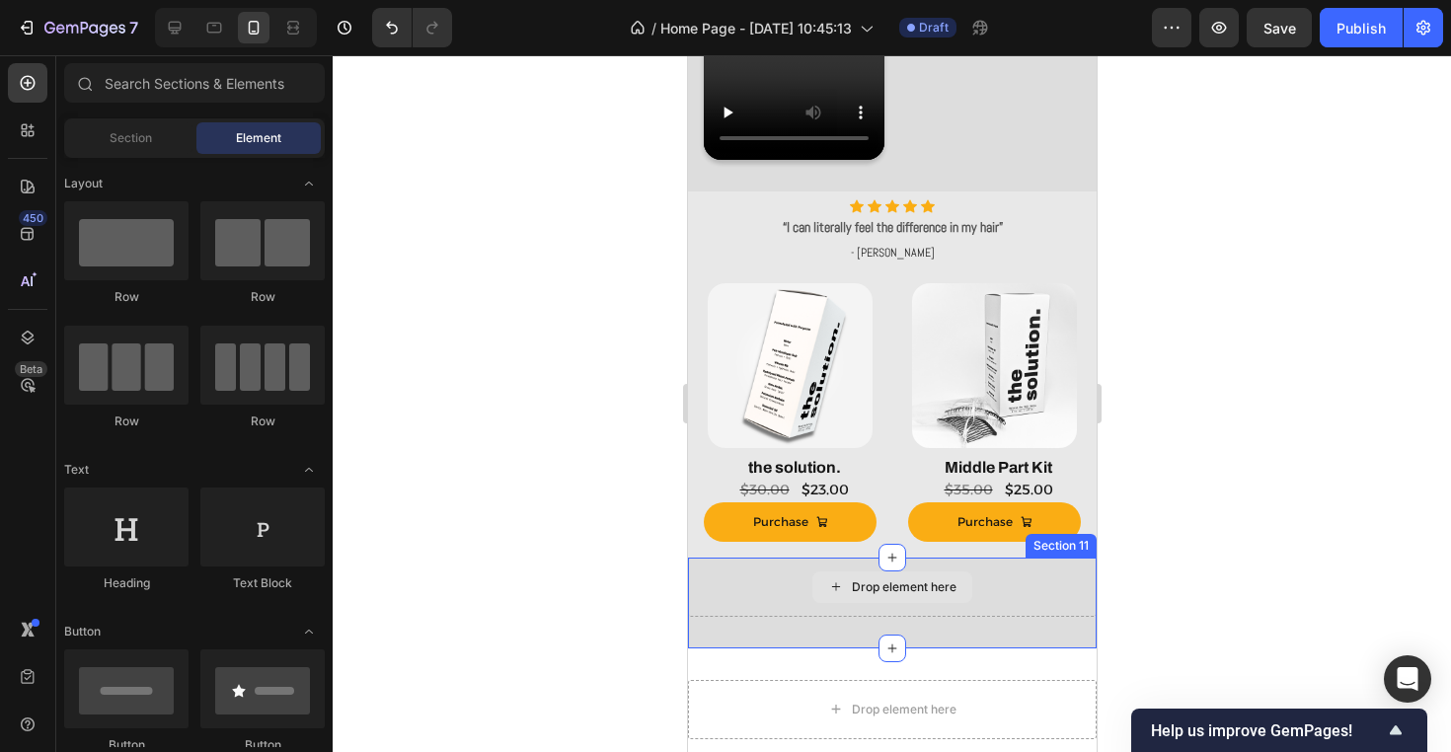
click at [945, 581] on div "Drop element here" at bounding box center [903, 587] width 105 height 16
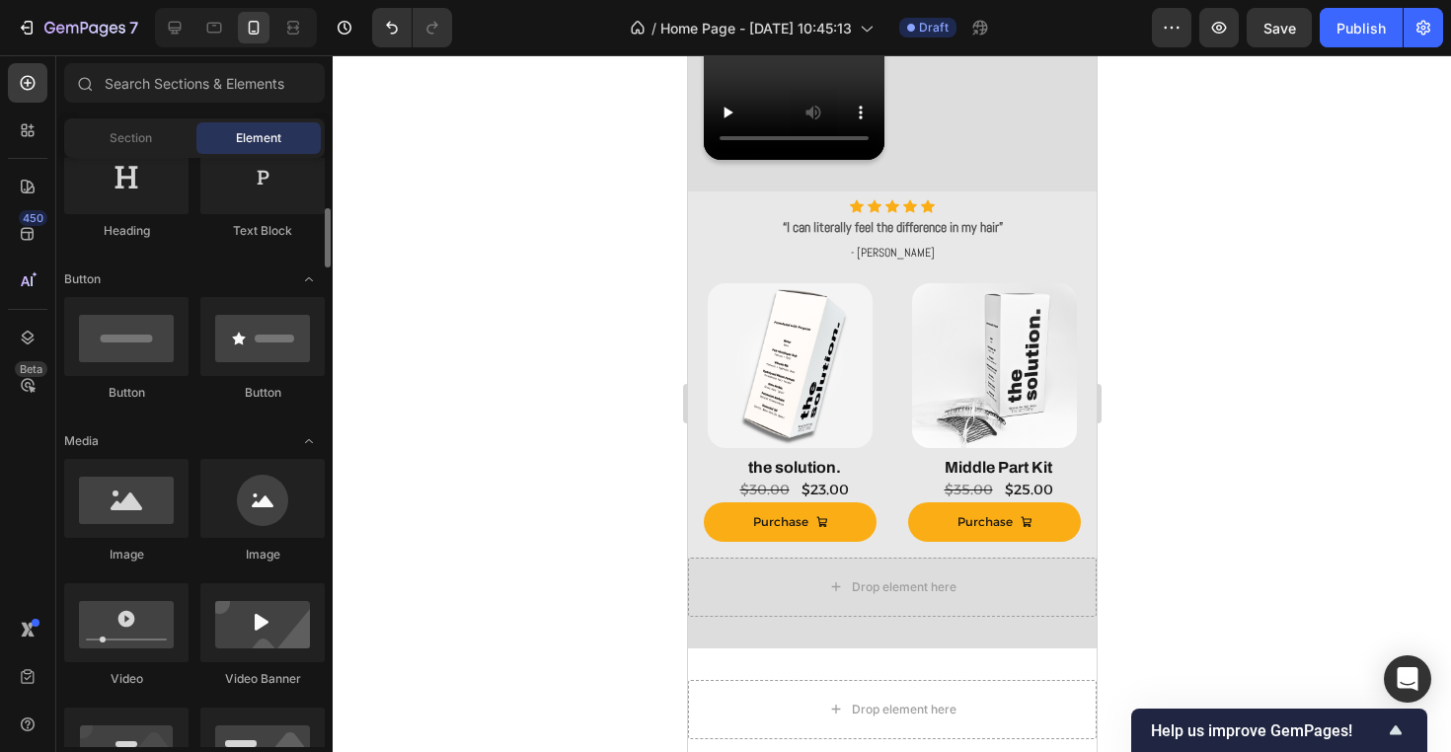
scroll to position [379, 0]
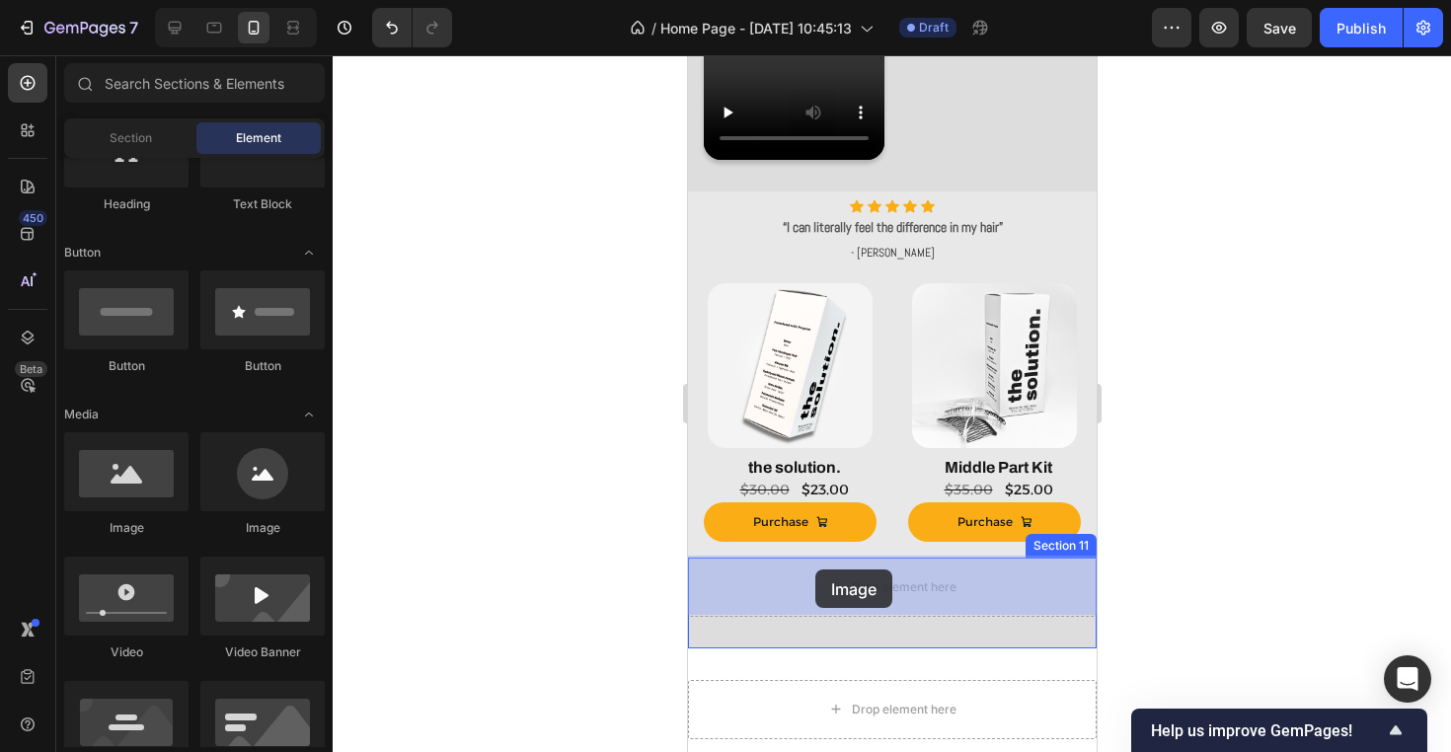
drag, startPoint x: 790, startPoint y: 538, endPoint x: 791, endPoint y: 561, distance: 22.7
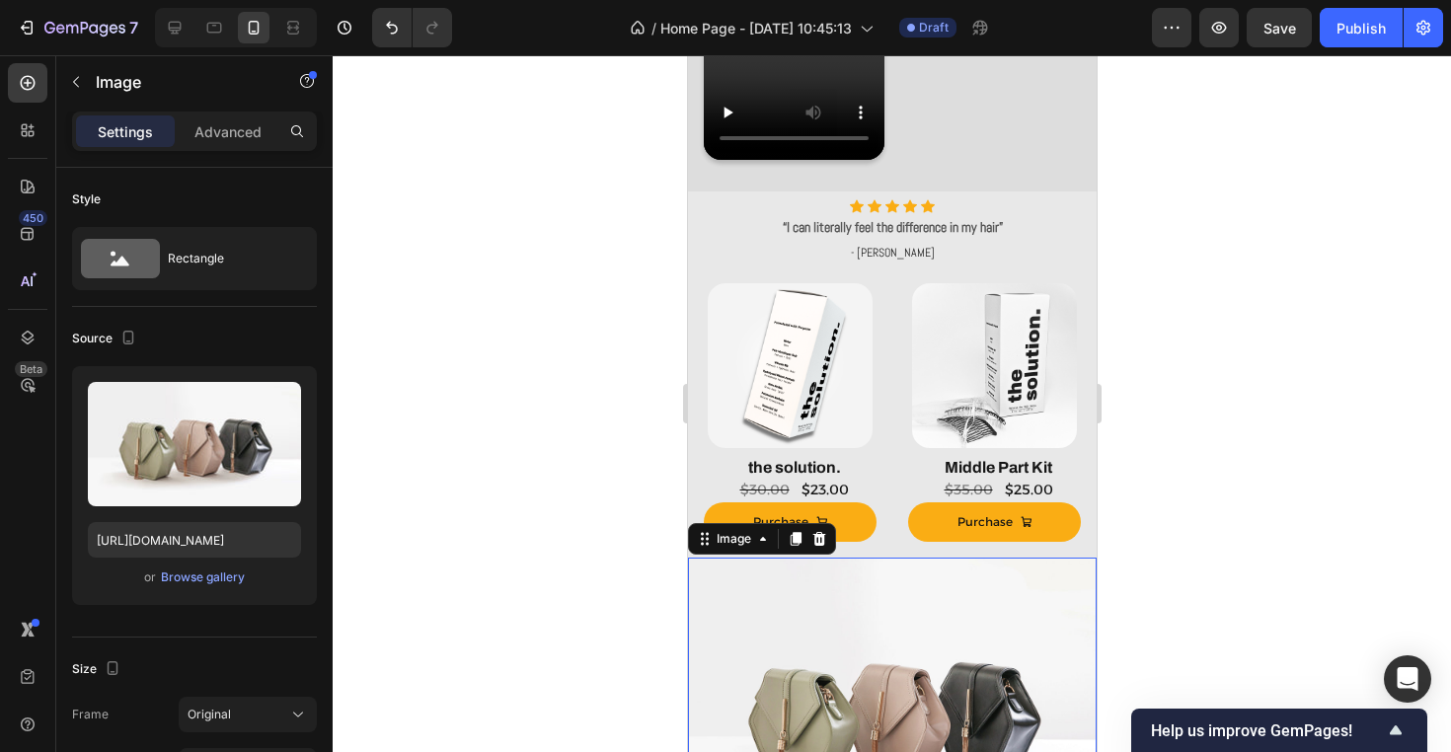
click at [542, 571] on div at bounding box center [892, 403] width 1118 height 697
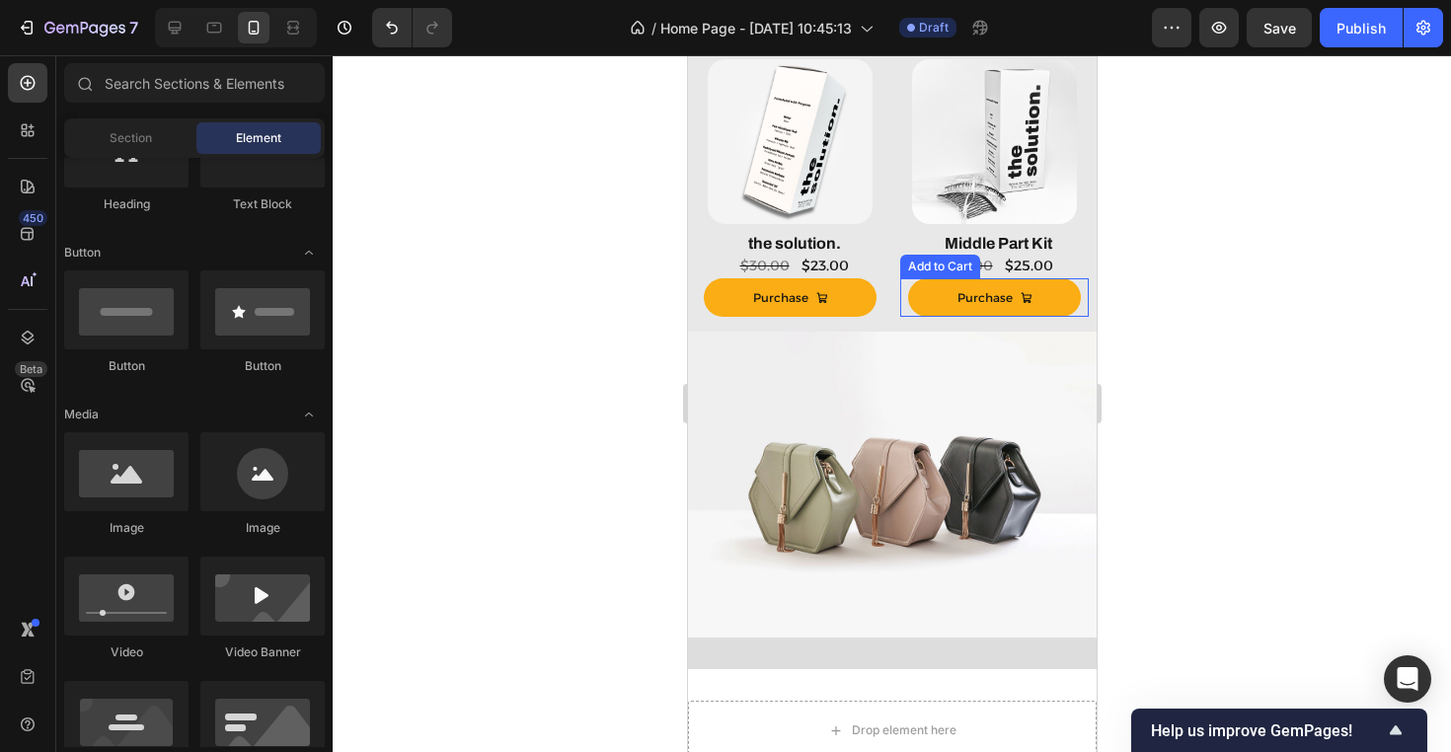
scroll to position [1541, 0]
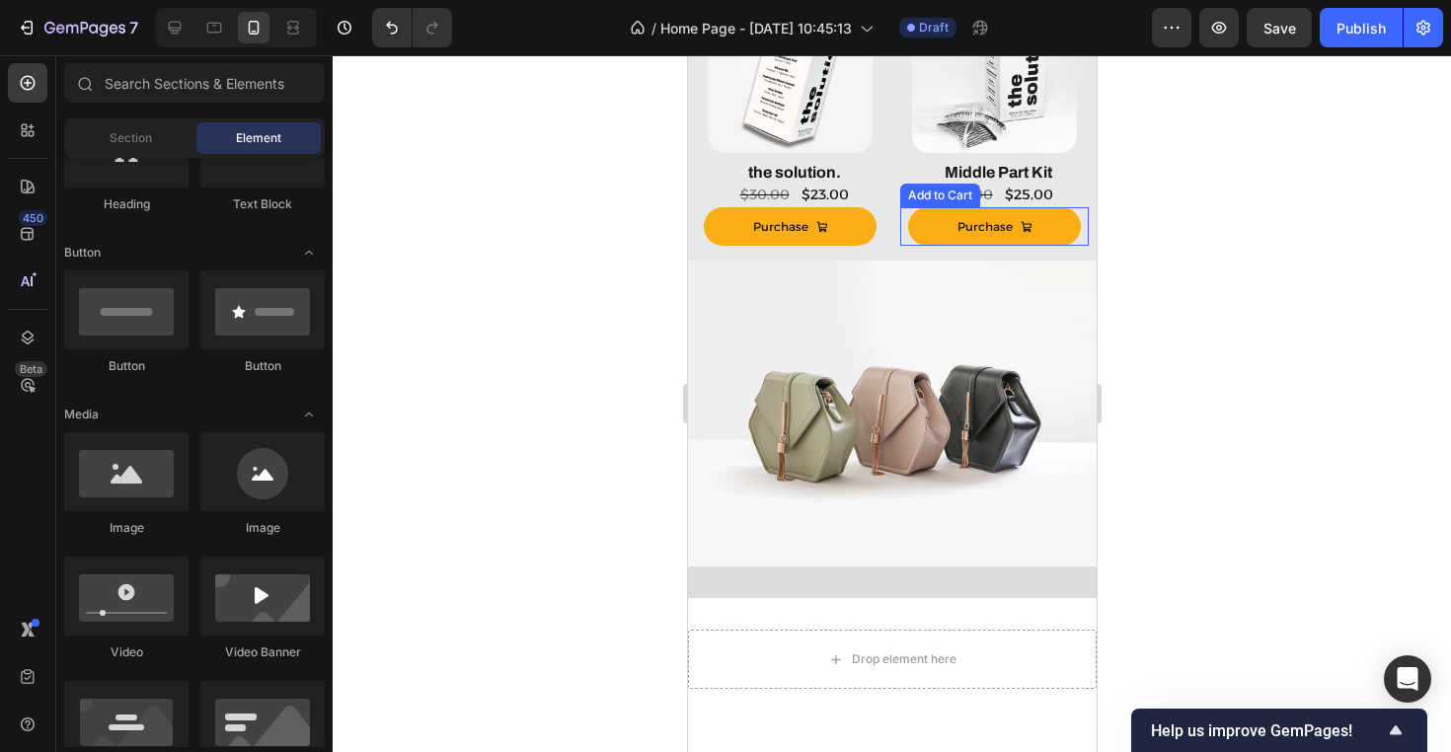
click at [901, 429] on img at bounding box center [891, 414] width 409 height 307
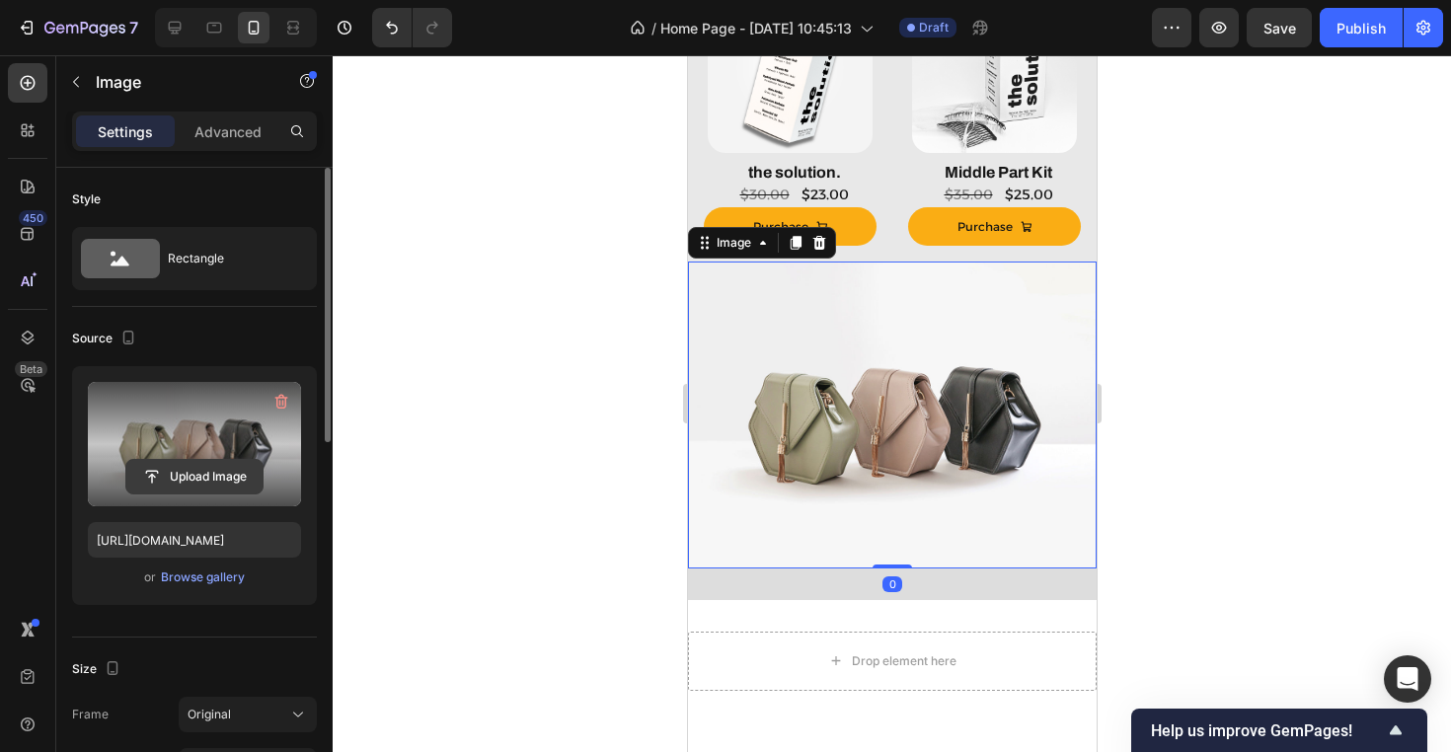
click at [198, 474] on input "file" at bounding box center [194, 477] width 136 height 34
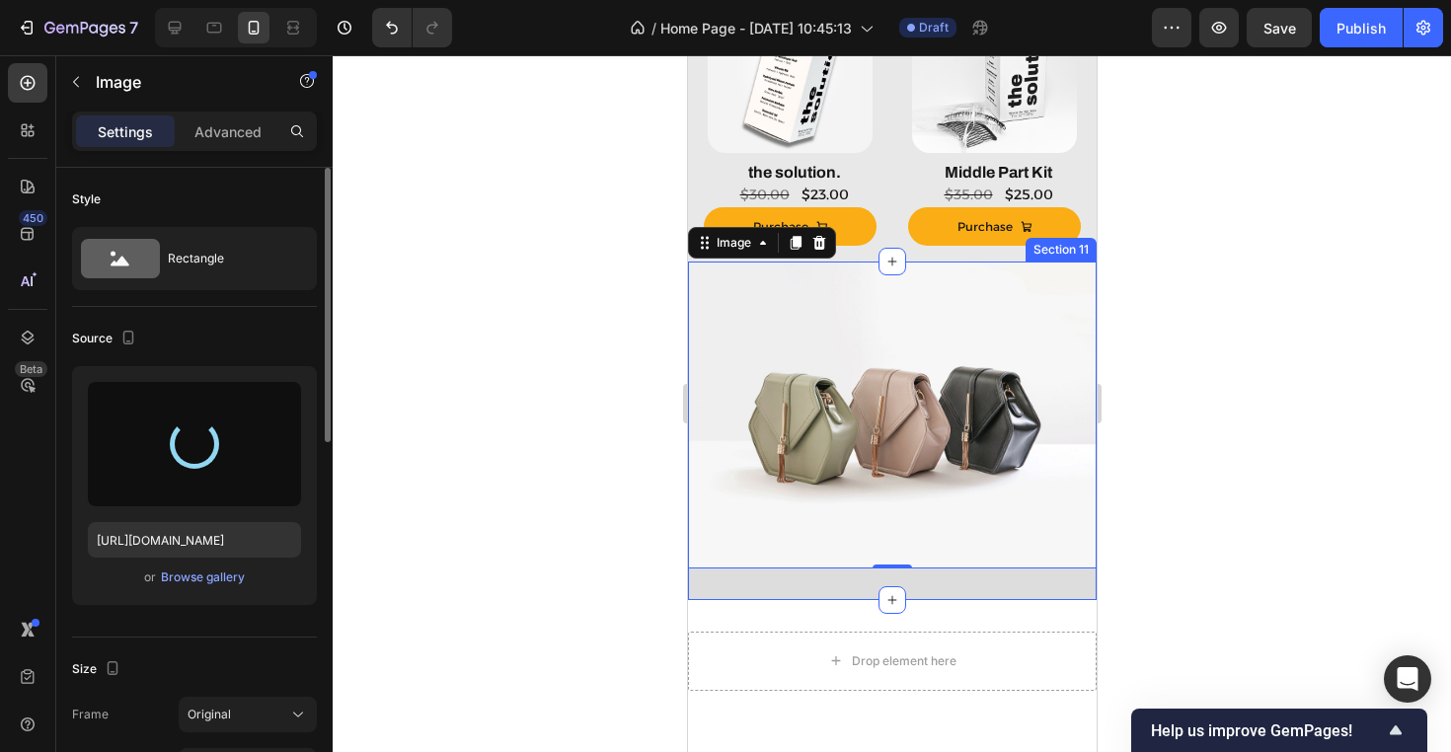
type input "https://cdn.shopify.com/s/files/1/0944/3403/3737/files/Copy_of_Before_7_x_4_in_…"
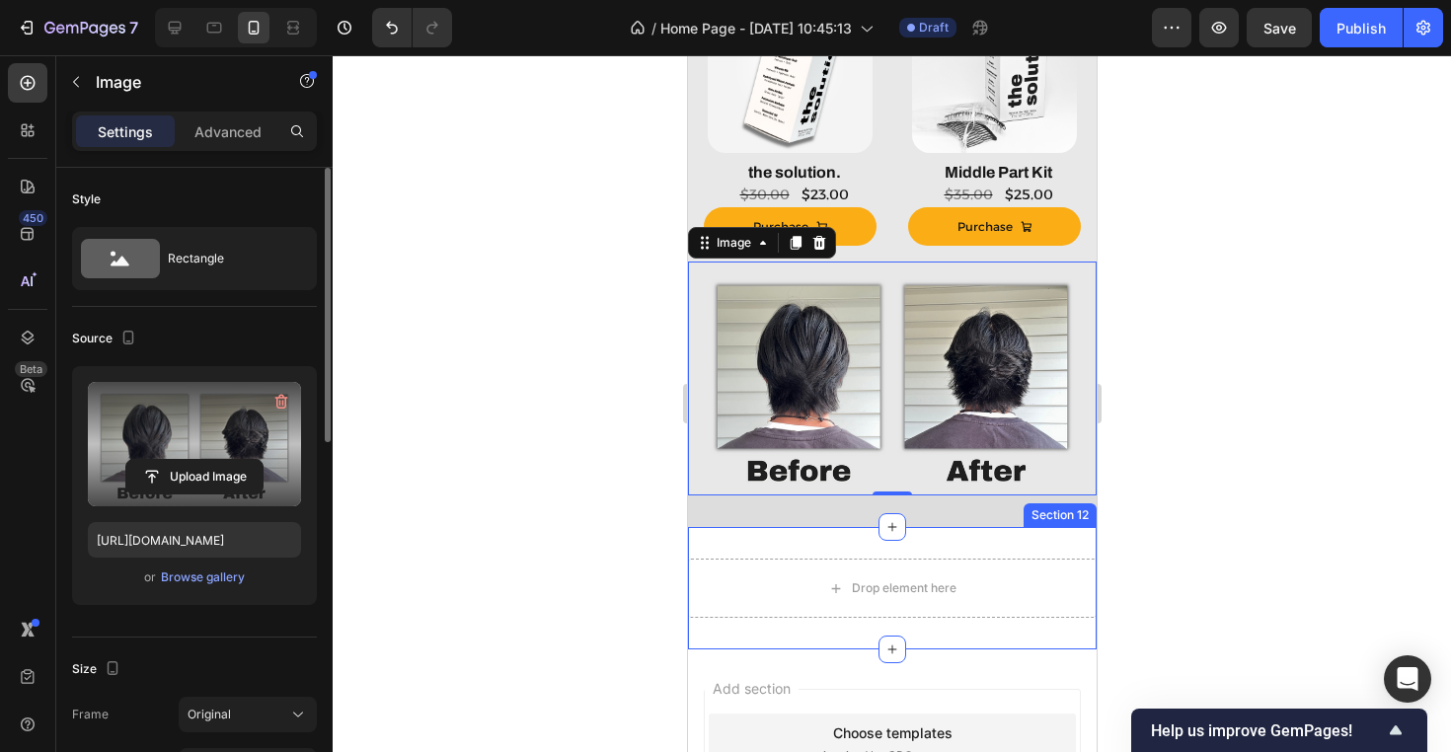
click at [1244, 535] on div at bounding box center [892, 403] width 1118 height 697
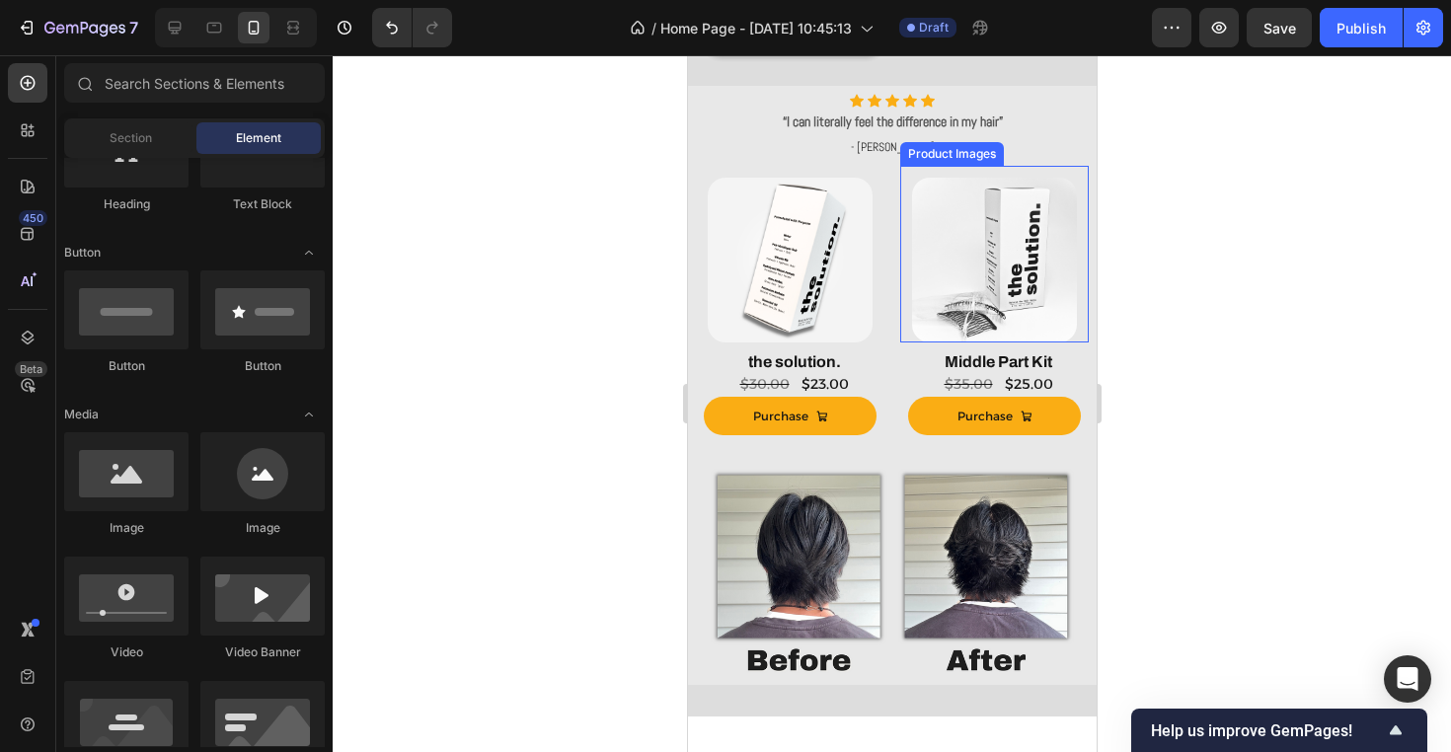
scroll to position [1383, 0]
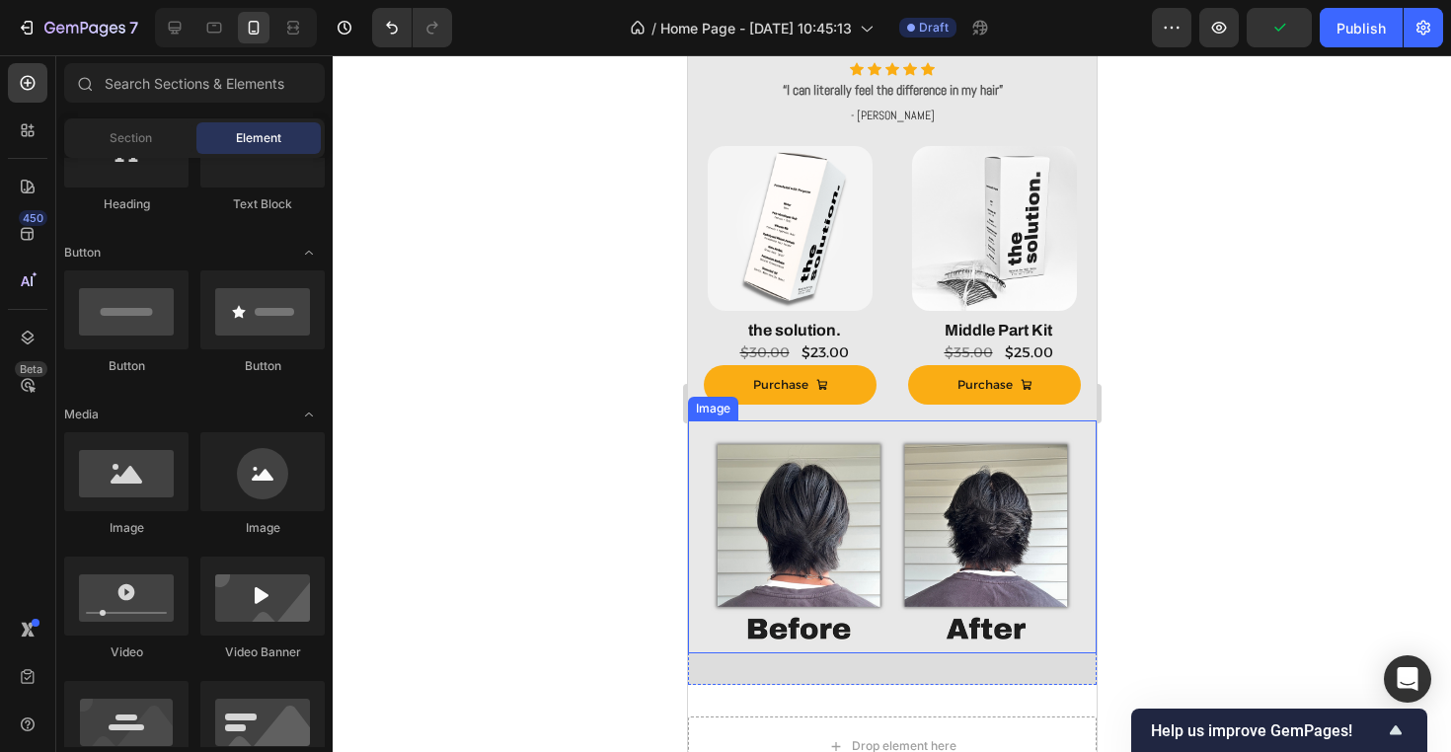
click at [838, 504] on img at bounding box center [891, 537] width 409 height 234
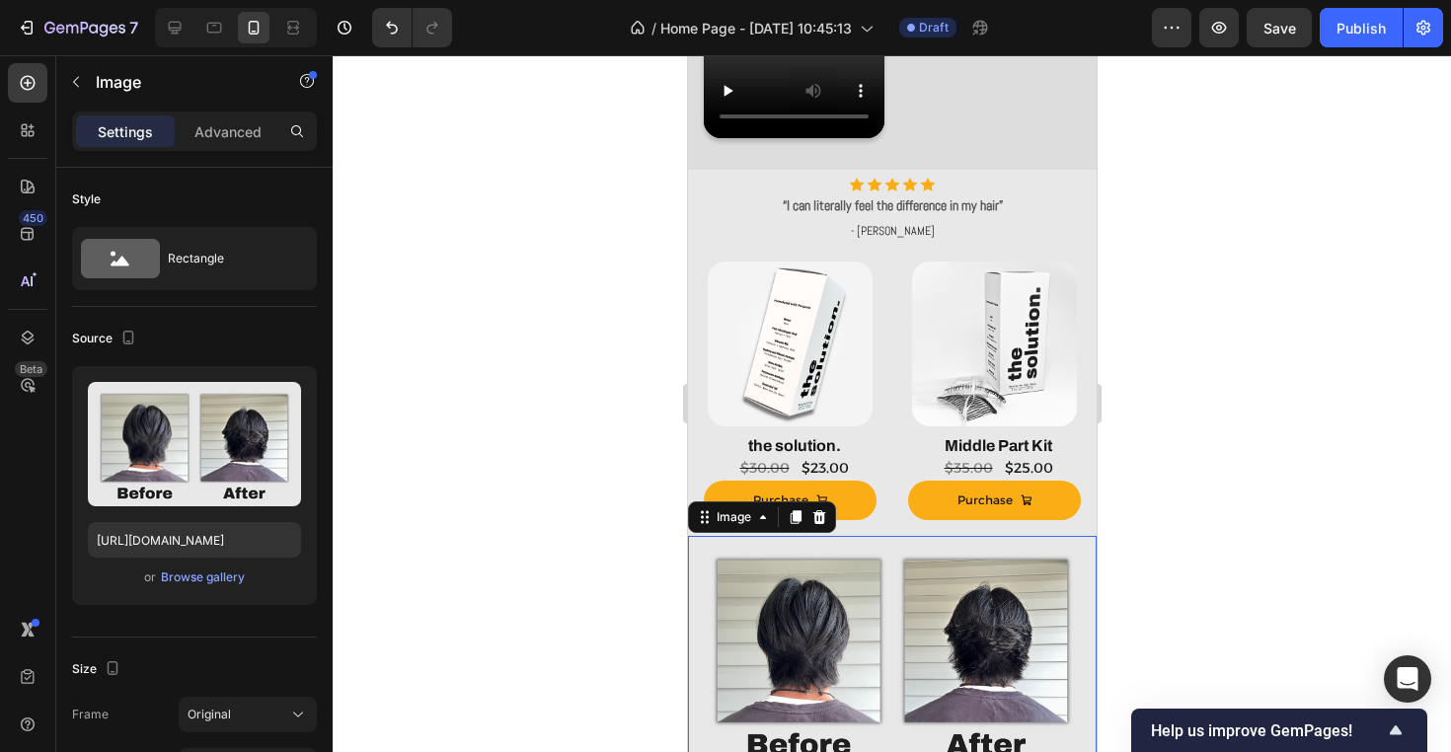
scroll to position [1248, 0]
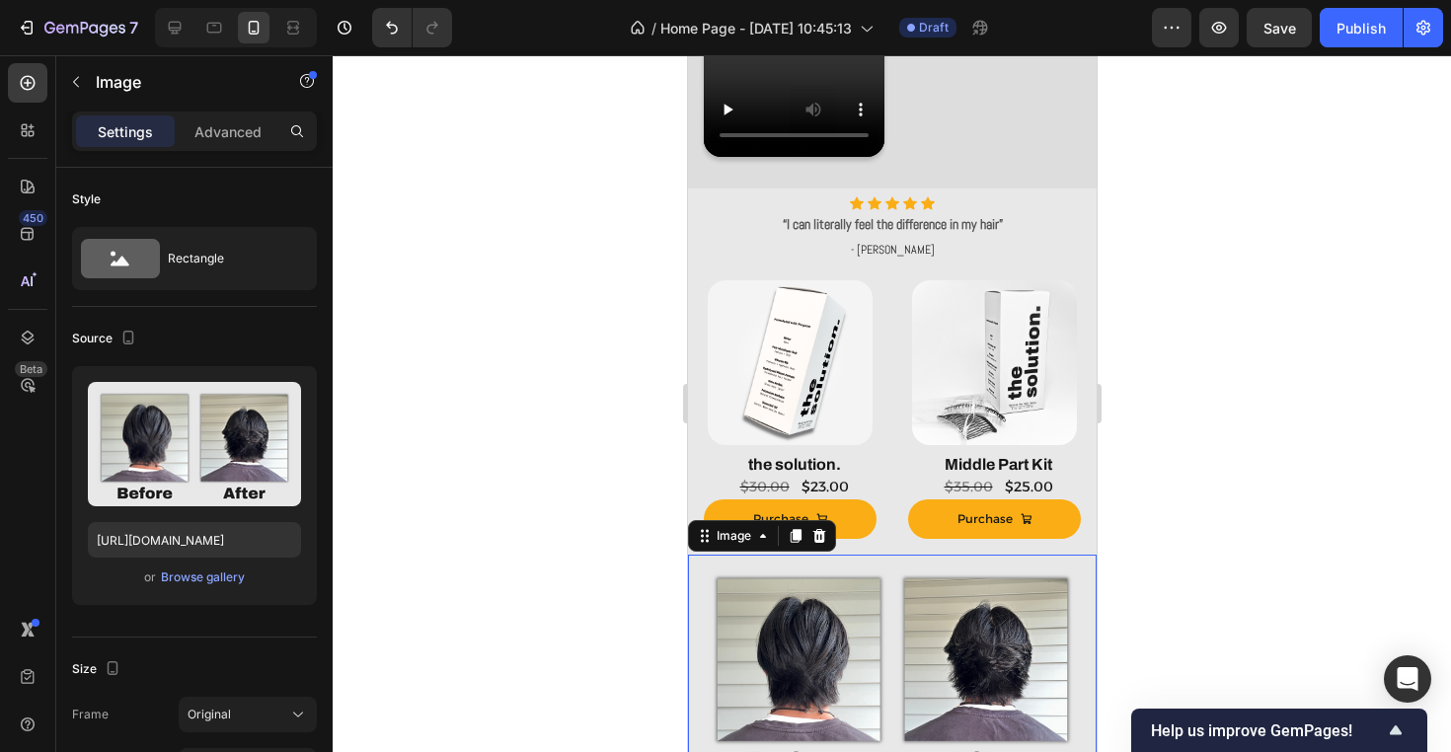
click at [1218, 461] on div at bounding box center [892, 403] width 1118 height 697
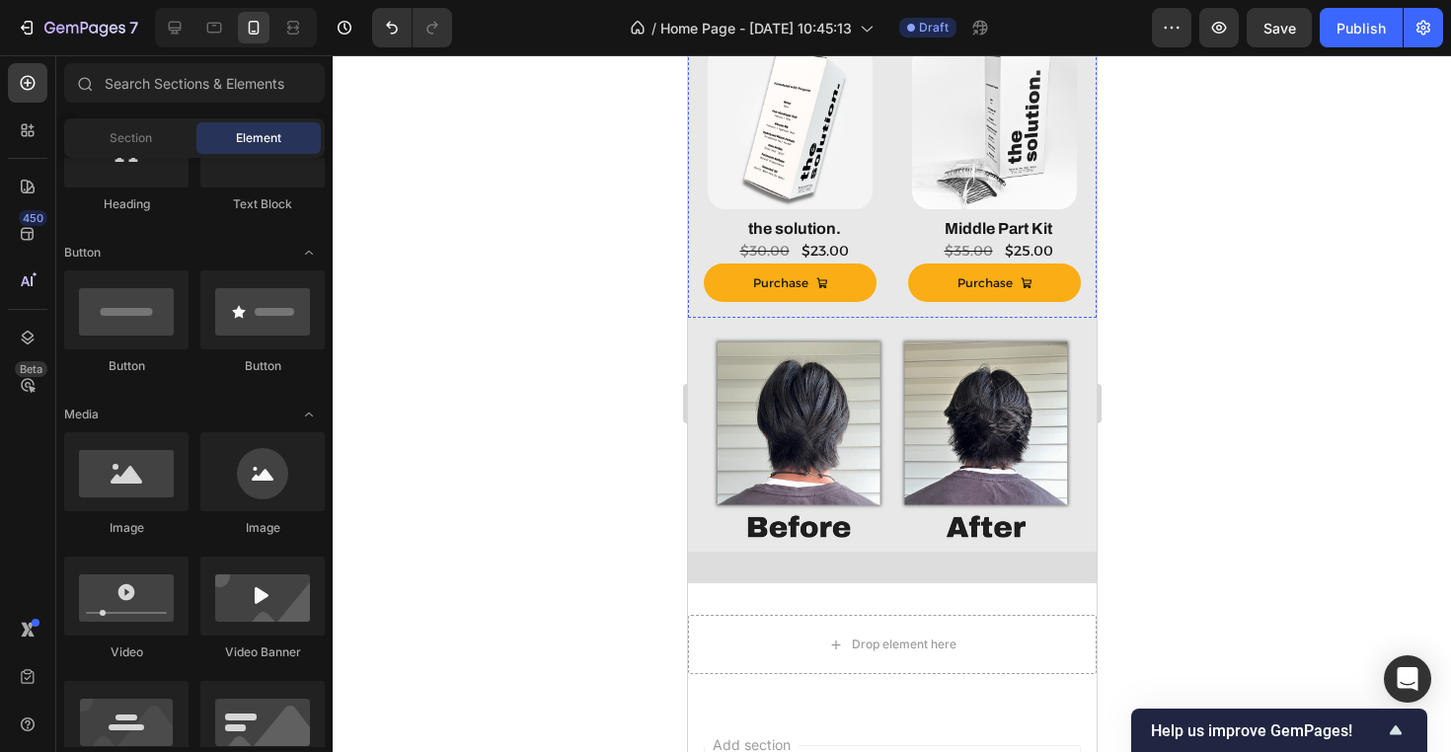
scroll to position [1490, 0]
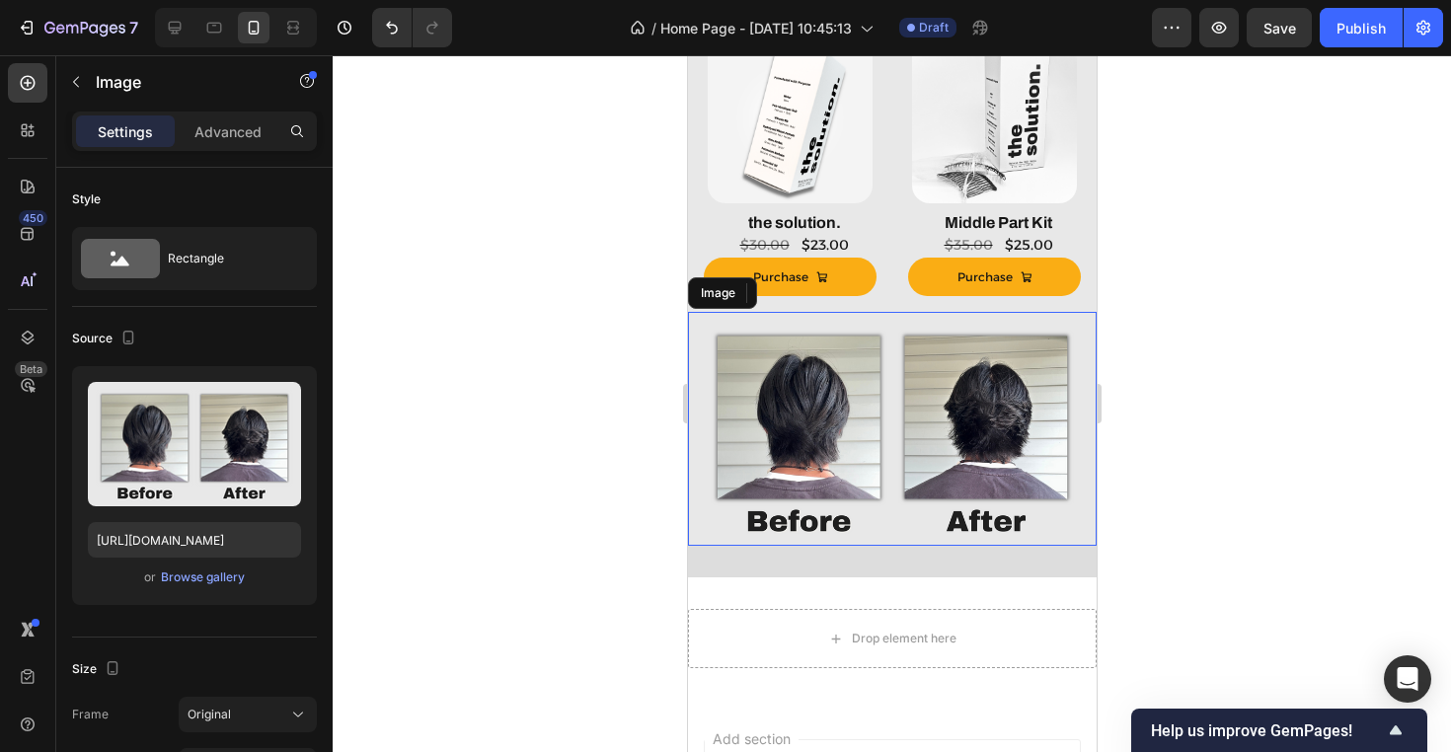
click at [976, 532] on img at bounding box center [891, 429] width 409 height 234
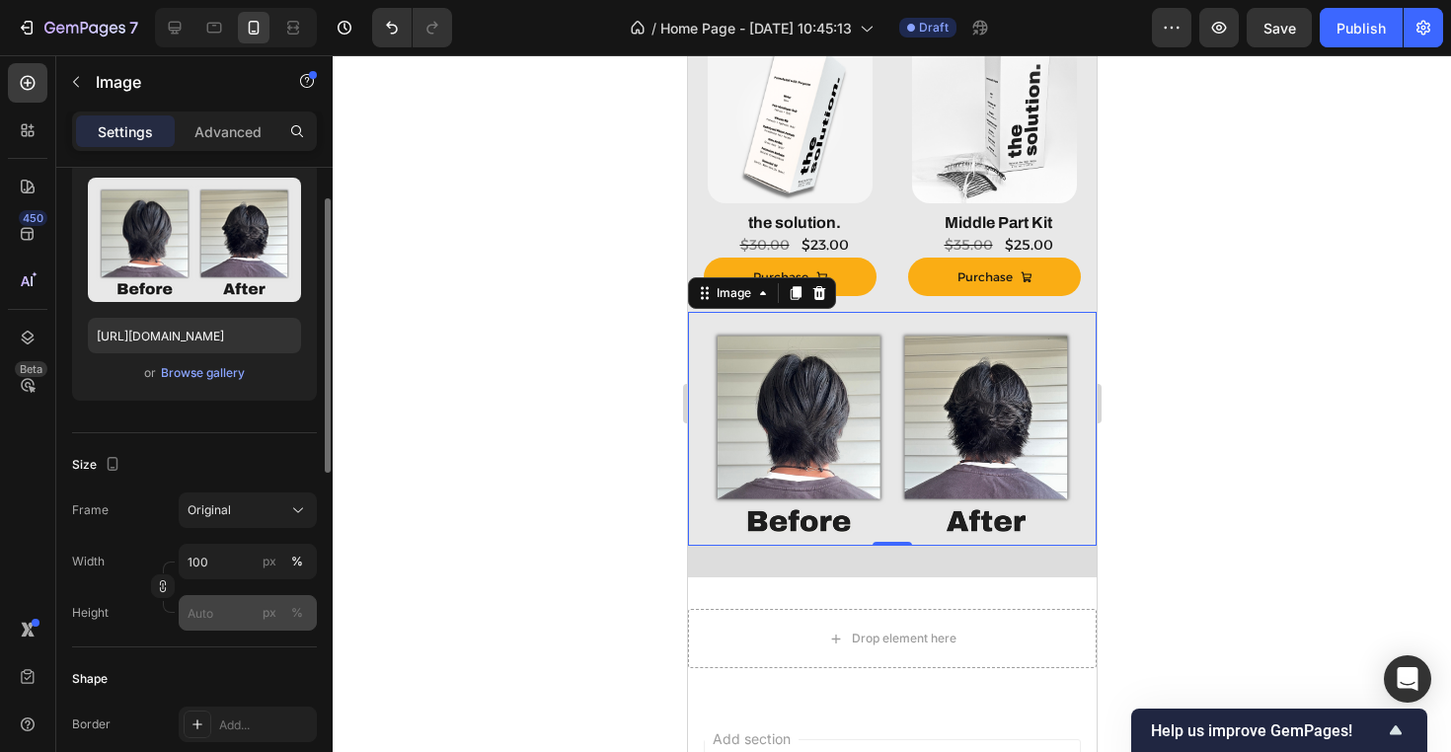
scroll to position [238, 0]
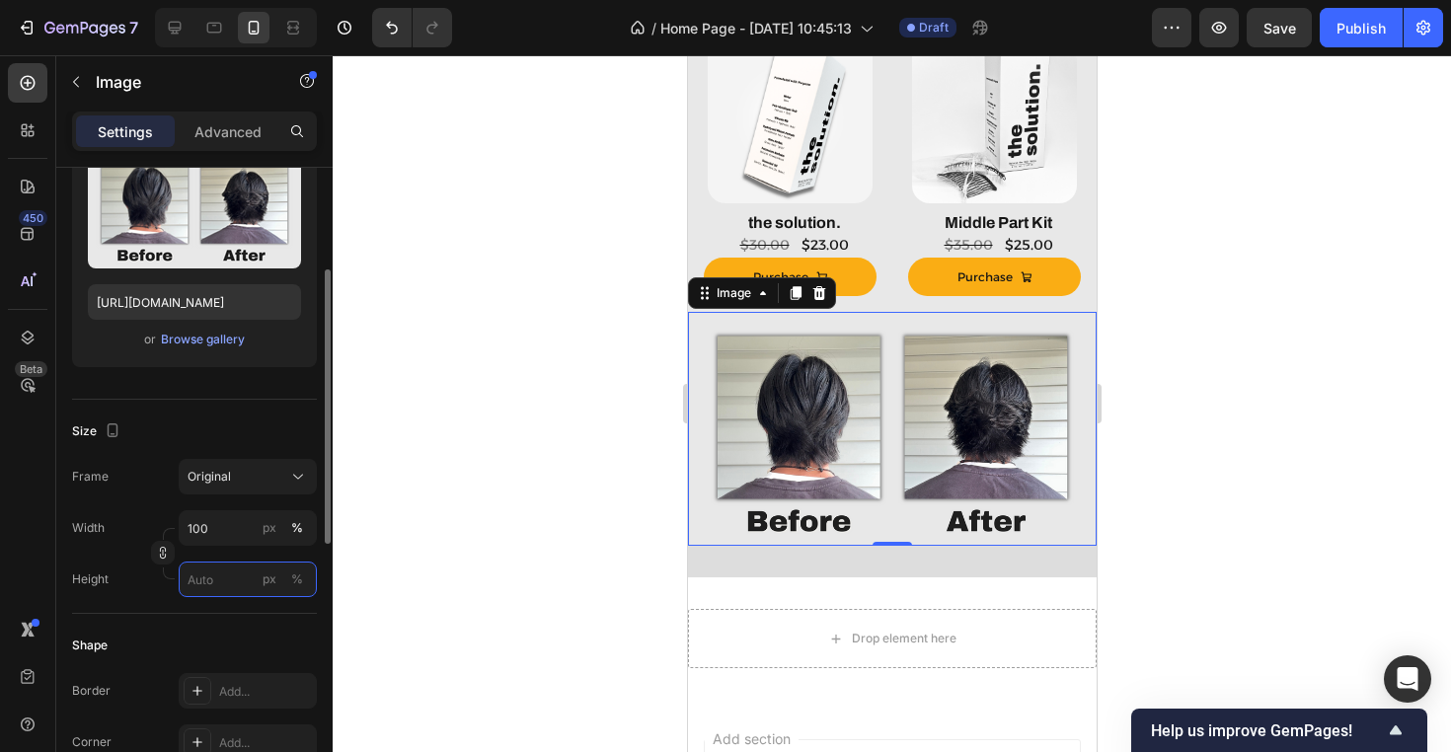
click at [221, 576] on input "px %" at bounding box center [248, 580] width 138 height 36
click at [221, 537] on input "100" at bounding box center [248, 528] width 138 height 36
click at [272, 534] on div "px" at bounding box center [270, 528] width 14 height 18
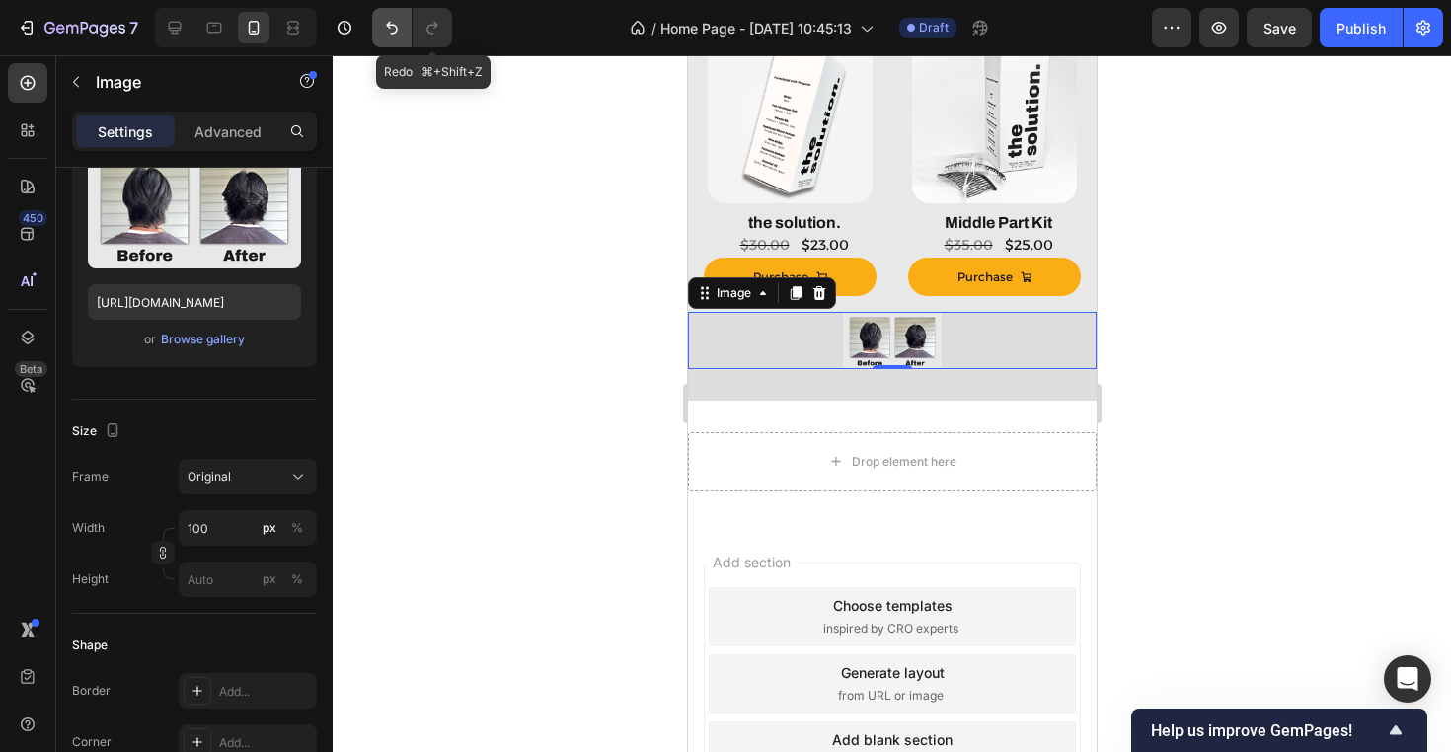
click at [399, 19] on icon "Undo/Redo" at bounding box center [392, 28] width 20 height 20
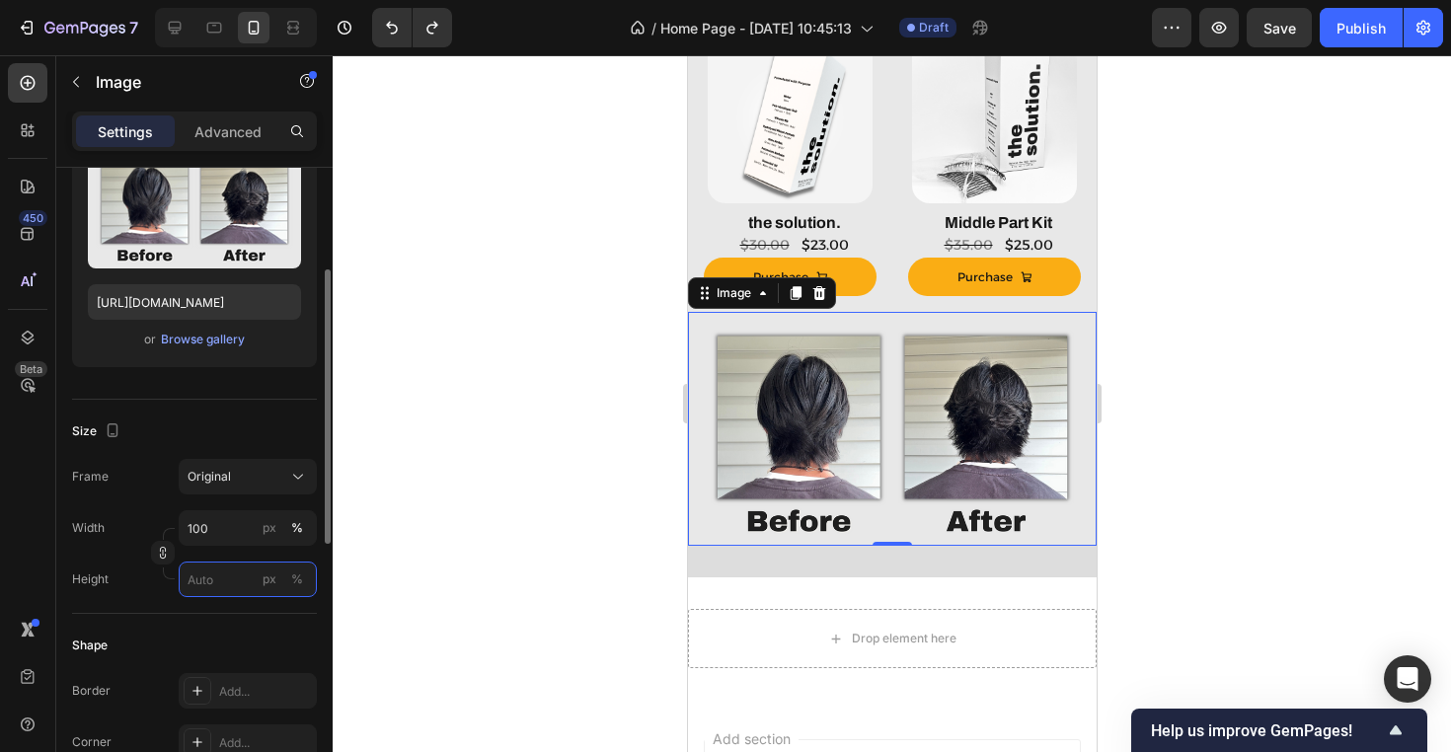
click at [215, 576] on input "px %" at bounding box center [248, 580] width 138 height 36
click at [301, 574] on div "%" at bounding box center [297, 579] width 12 height 18
click at [267, 579] on div "px" at bounding box center [270, 579] width 14 height 18
click at [220, 579] on input "px %" at bounding box center [248, 580] width 138 height 36
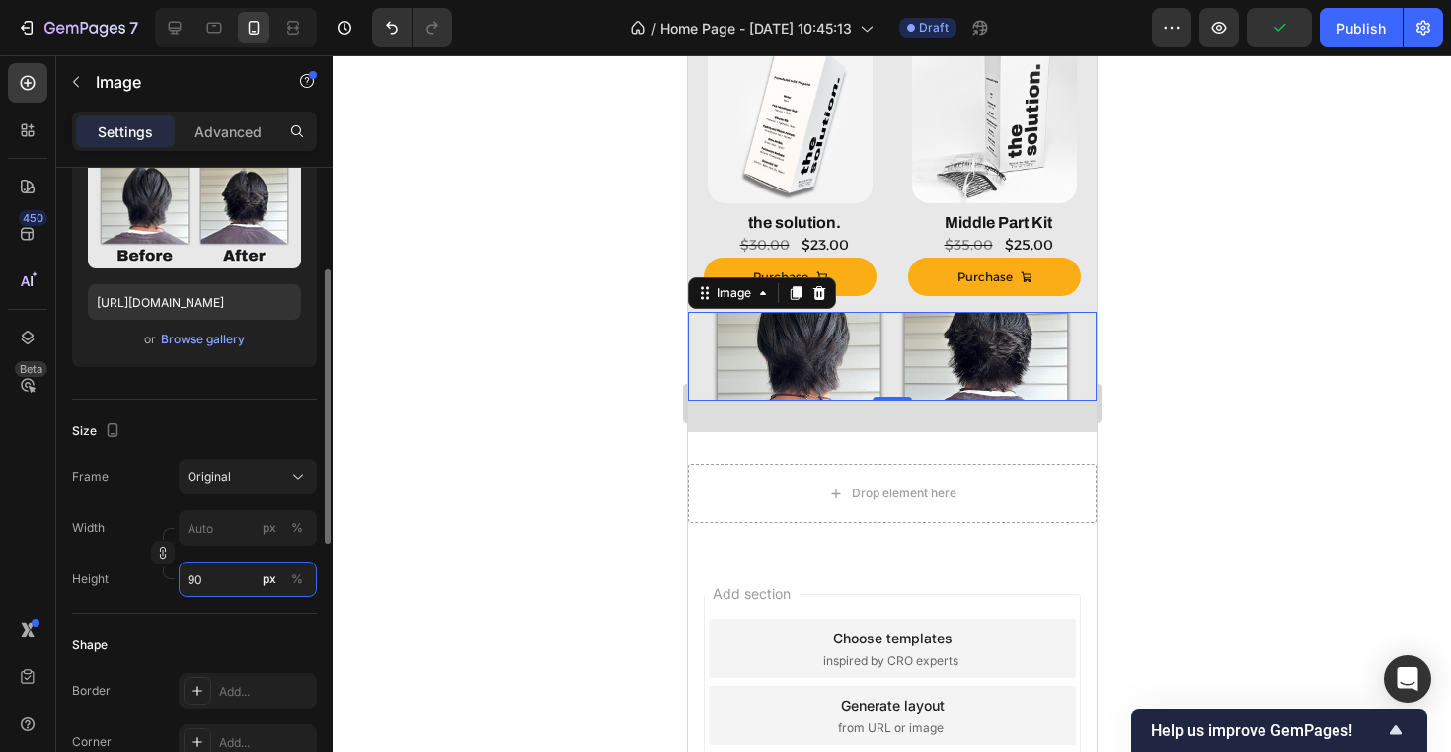
click at [193, 580] on input "90" at bounding box center [248, 580] width 138 height 36
click at [226, 583] on input "90" at bounding box center [248, 580] width 138 height 36
type input "9"
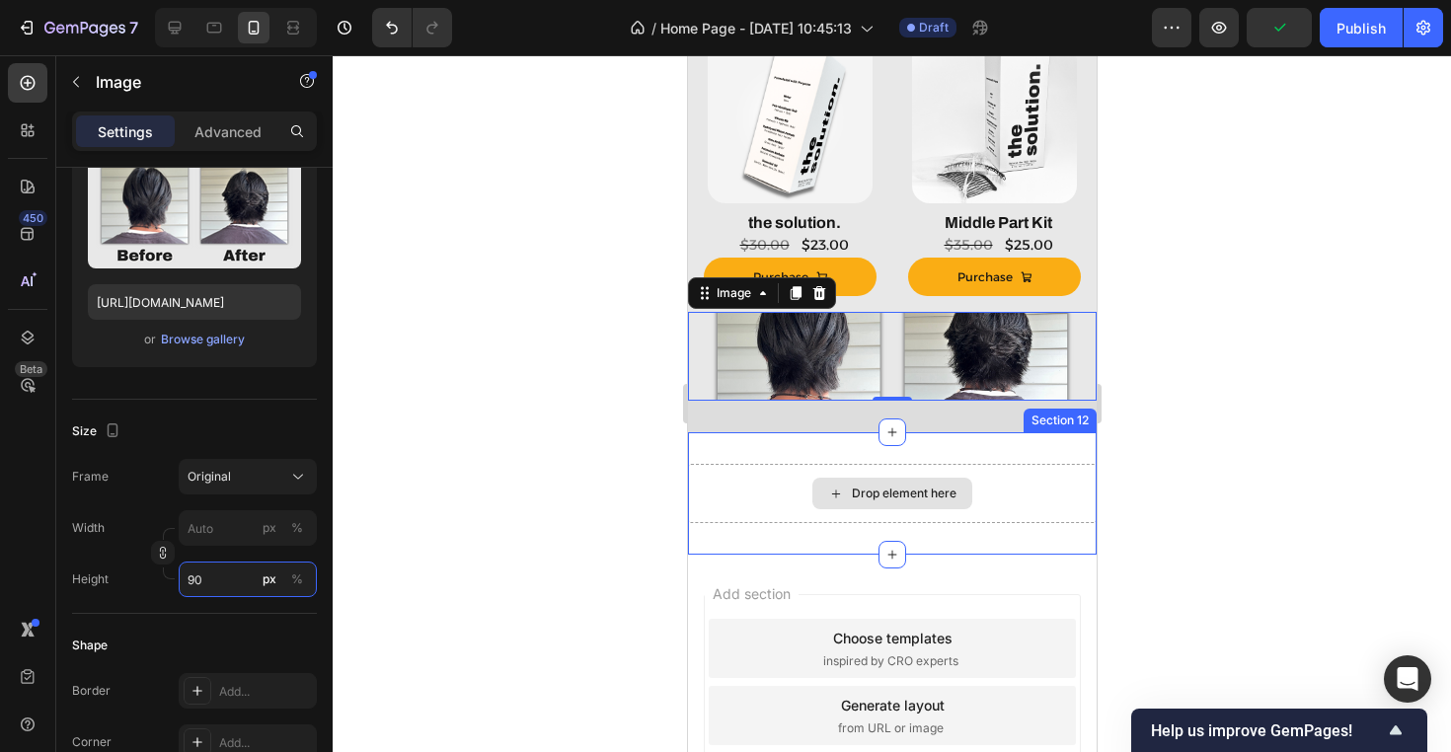
type input "9"
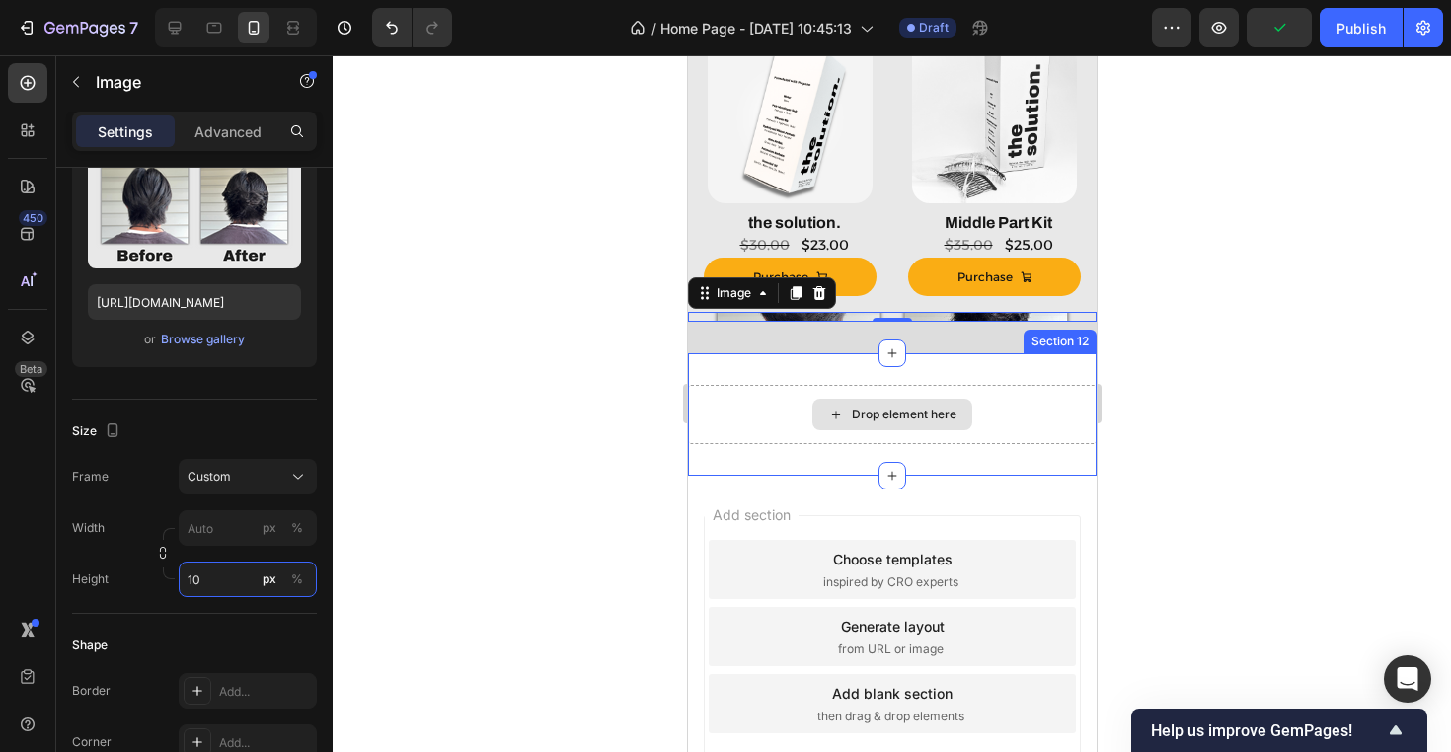
type input "9"
type input "1"
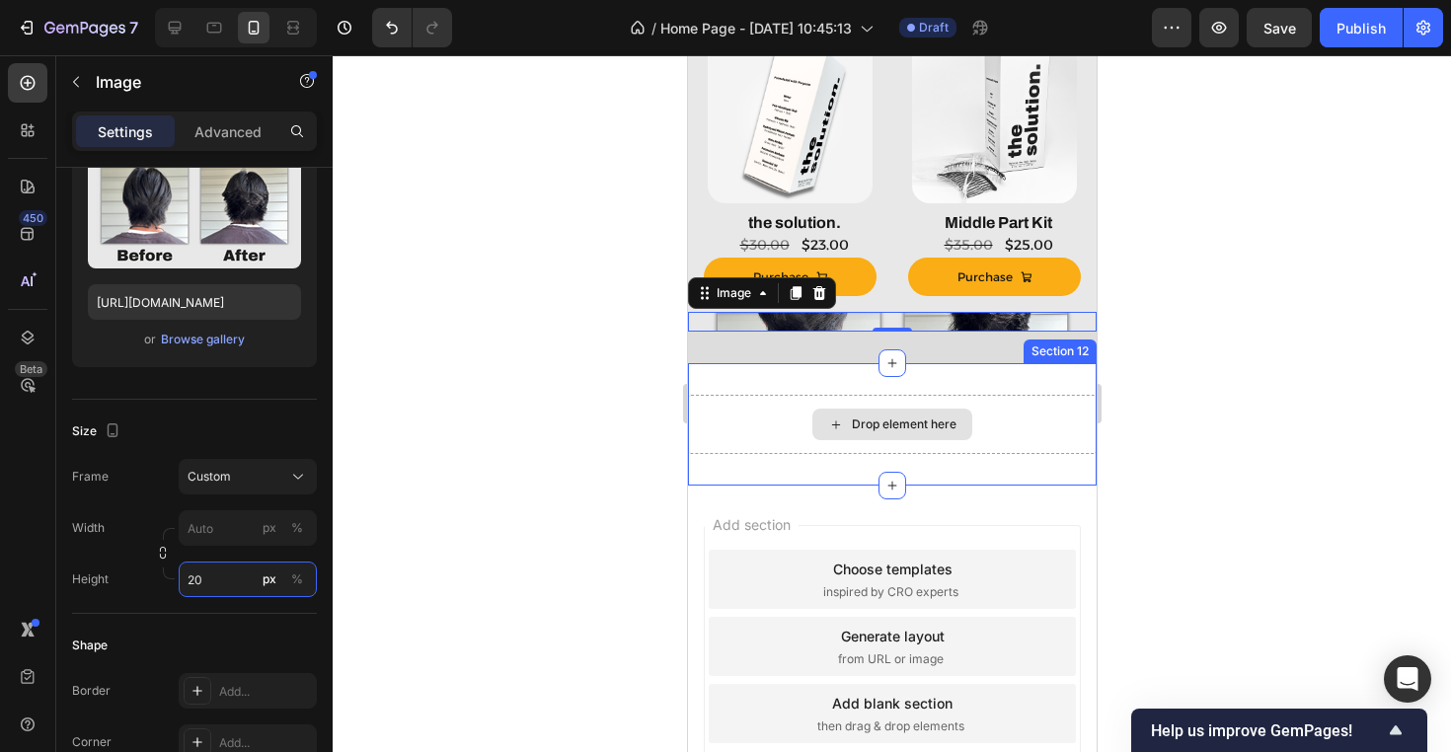
type input "2"
type input "160"
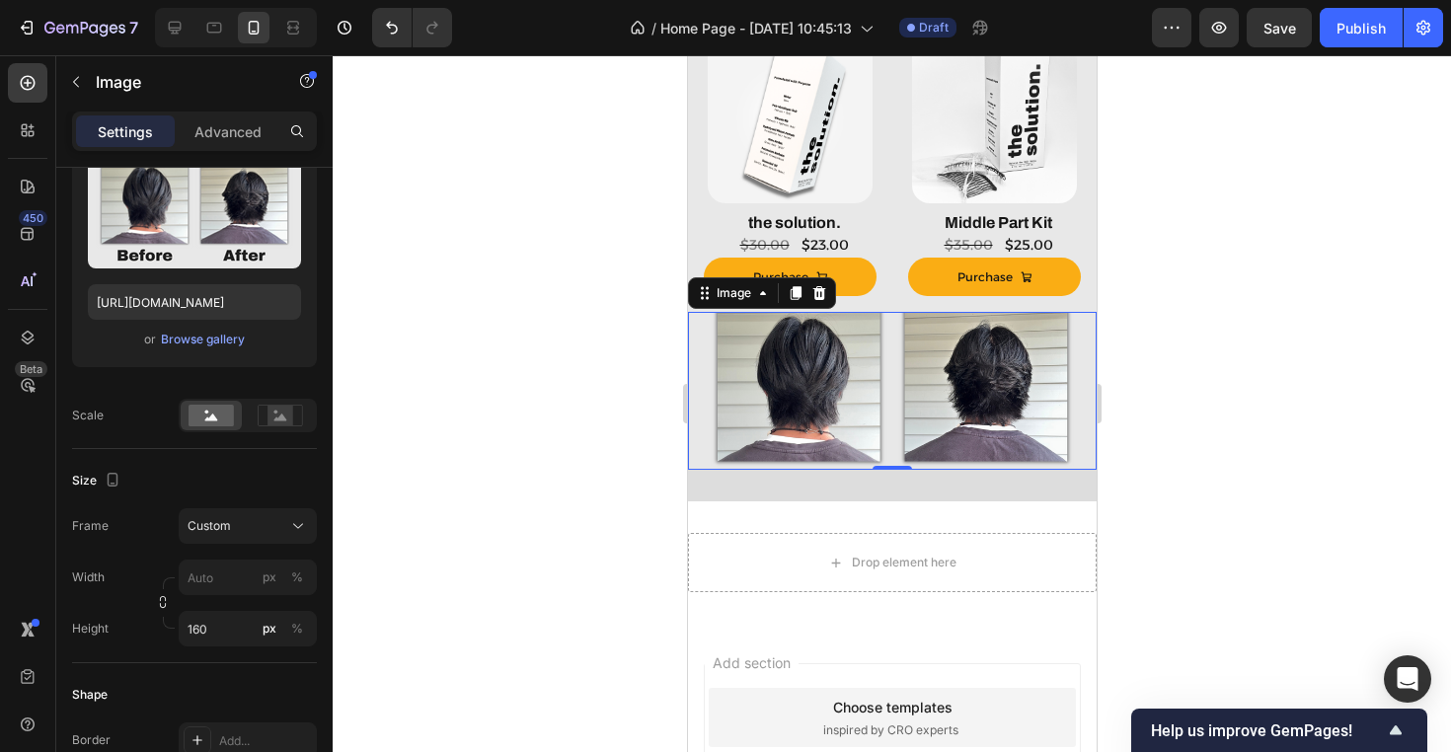
click at [612, 451] on div at bounding box center [892, 403] width 1118 height 697
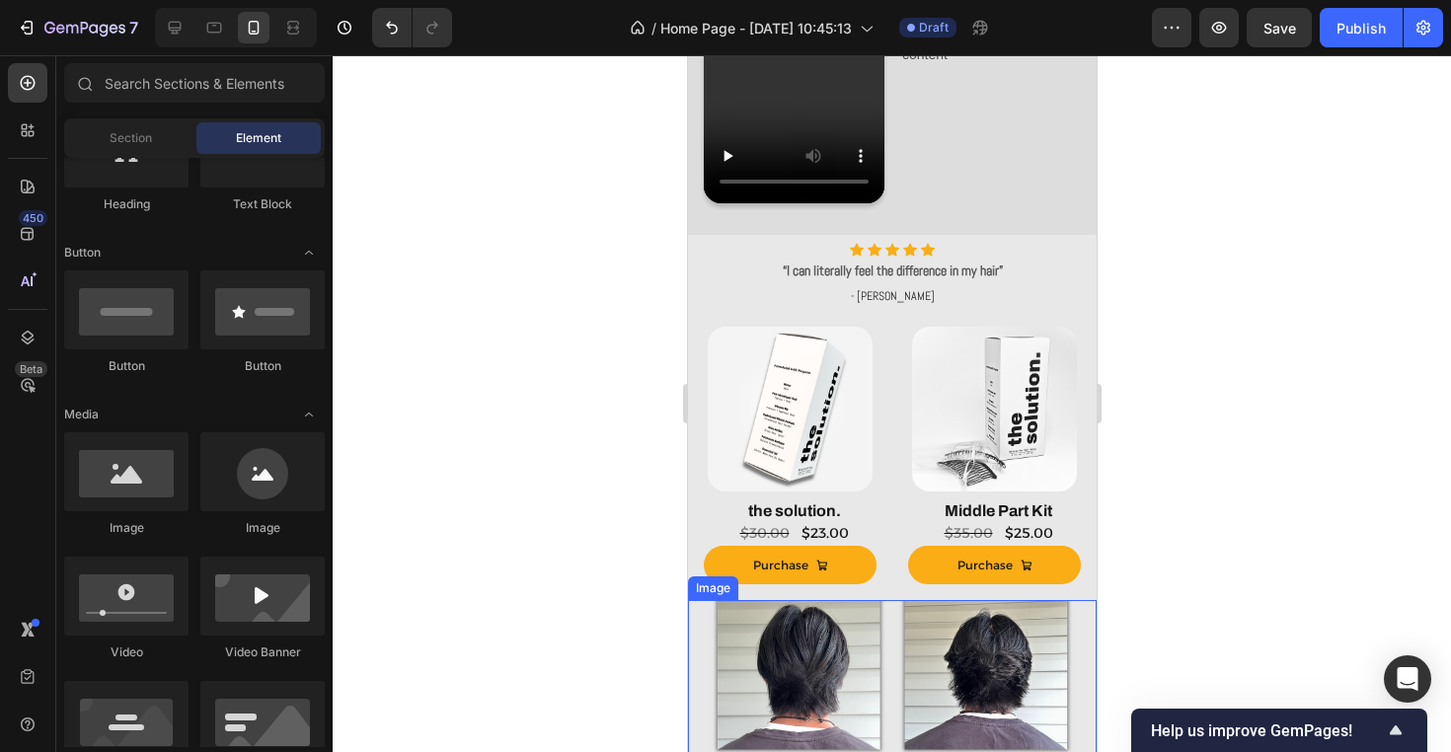
scroll to position [1212, 0]
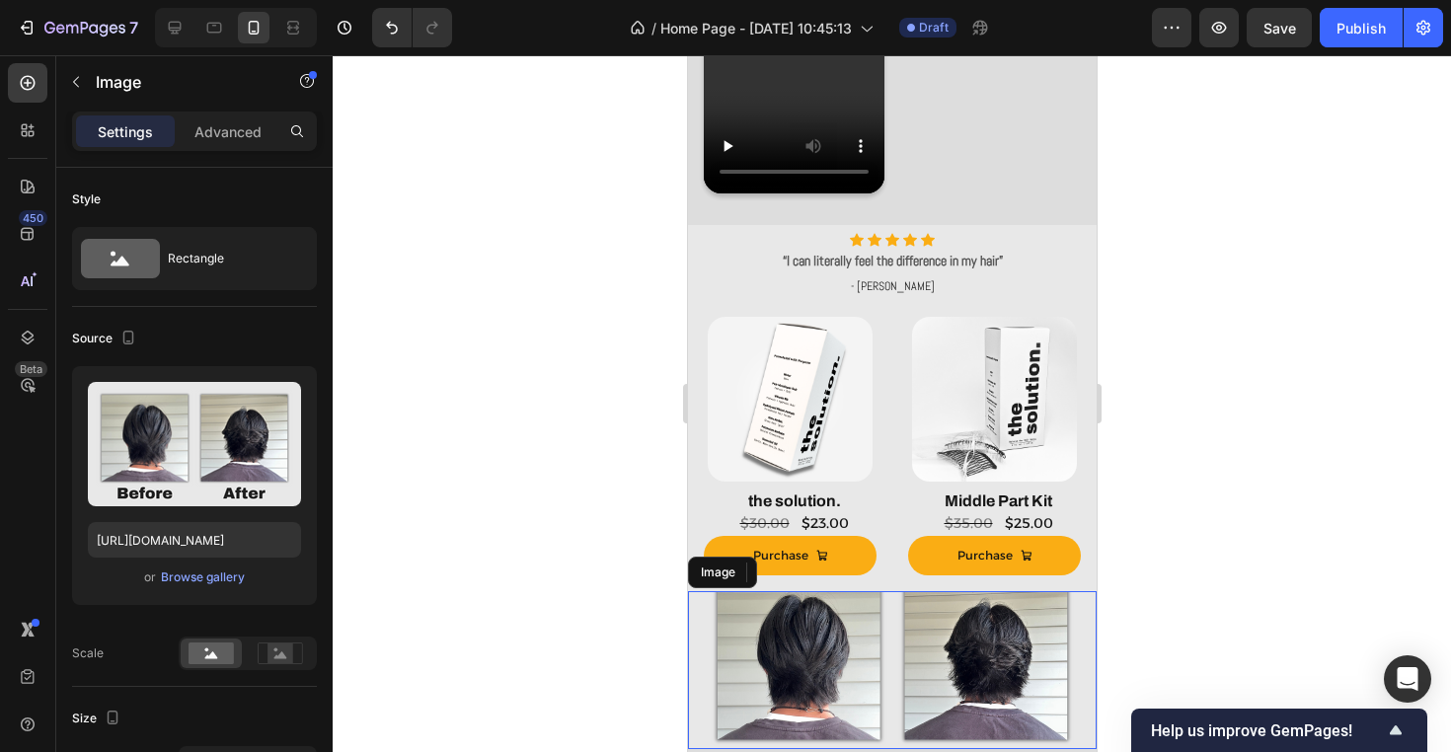
click at [896, 625] on img at bounding box center [891, 670] width 409 height 158
click at [816, 567] on icon at bounding box center [818, 572] width 13 height 14
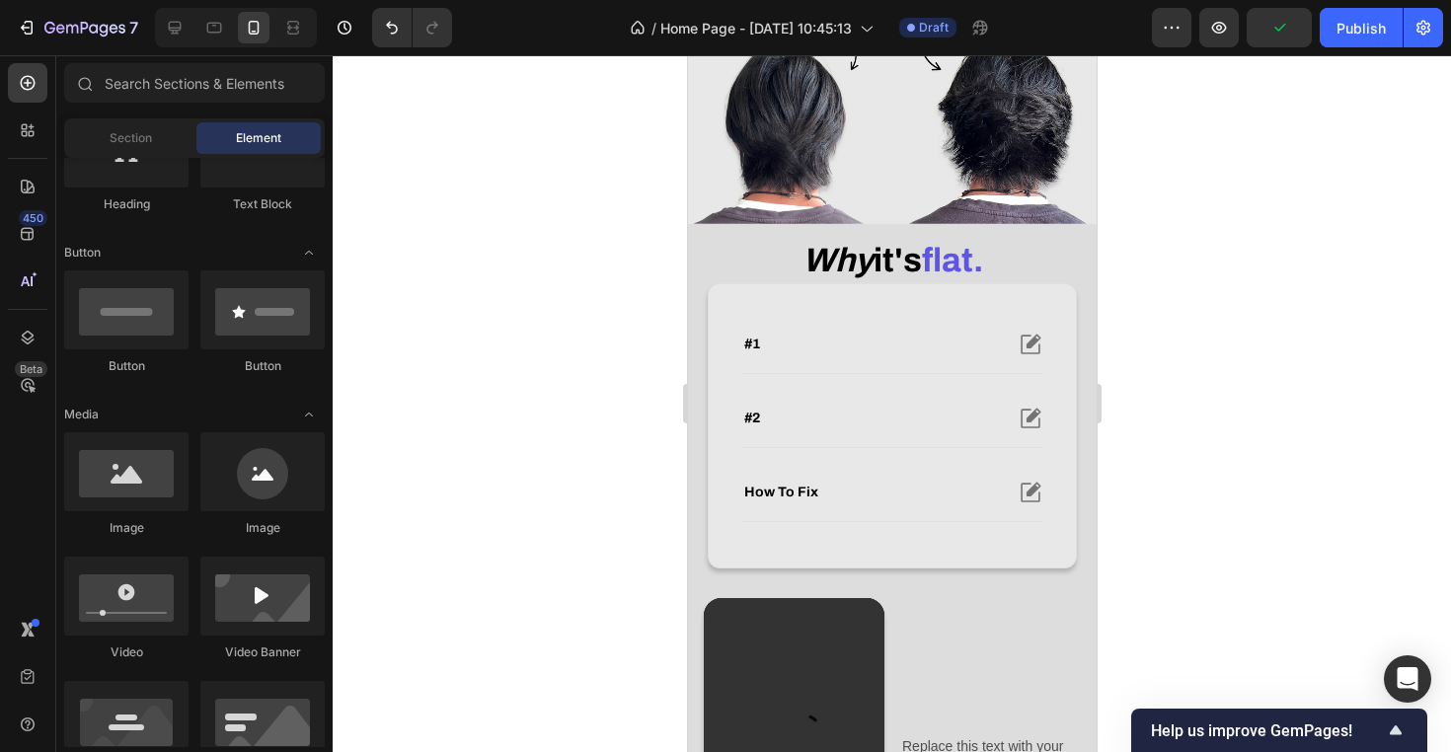
scroll to position [708, 0]
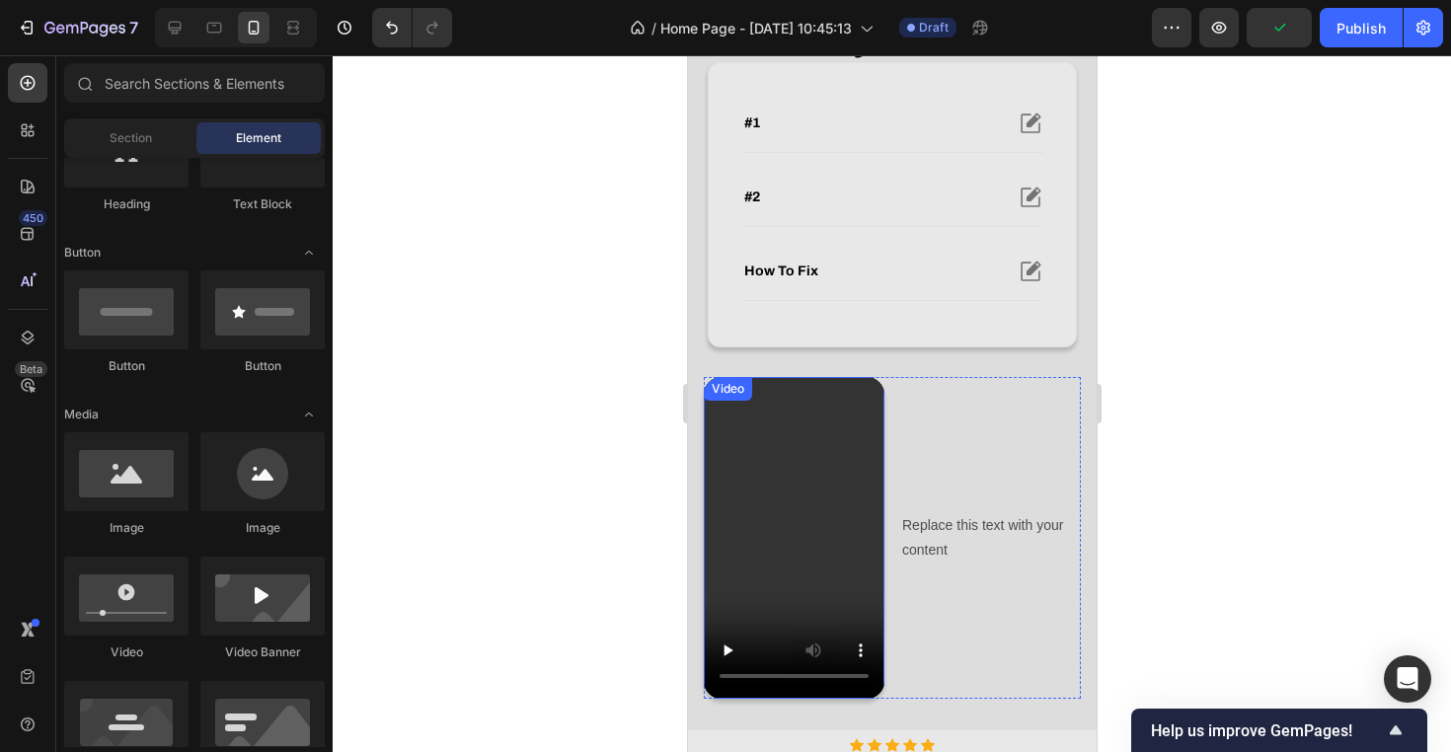
click at [842, 424] on video at bounding box center [793, 537] width 181 height 321
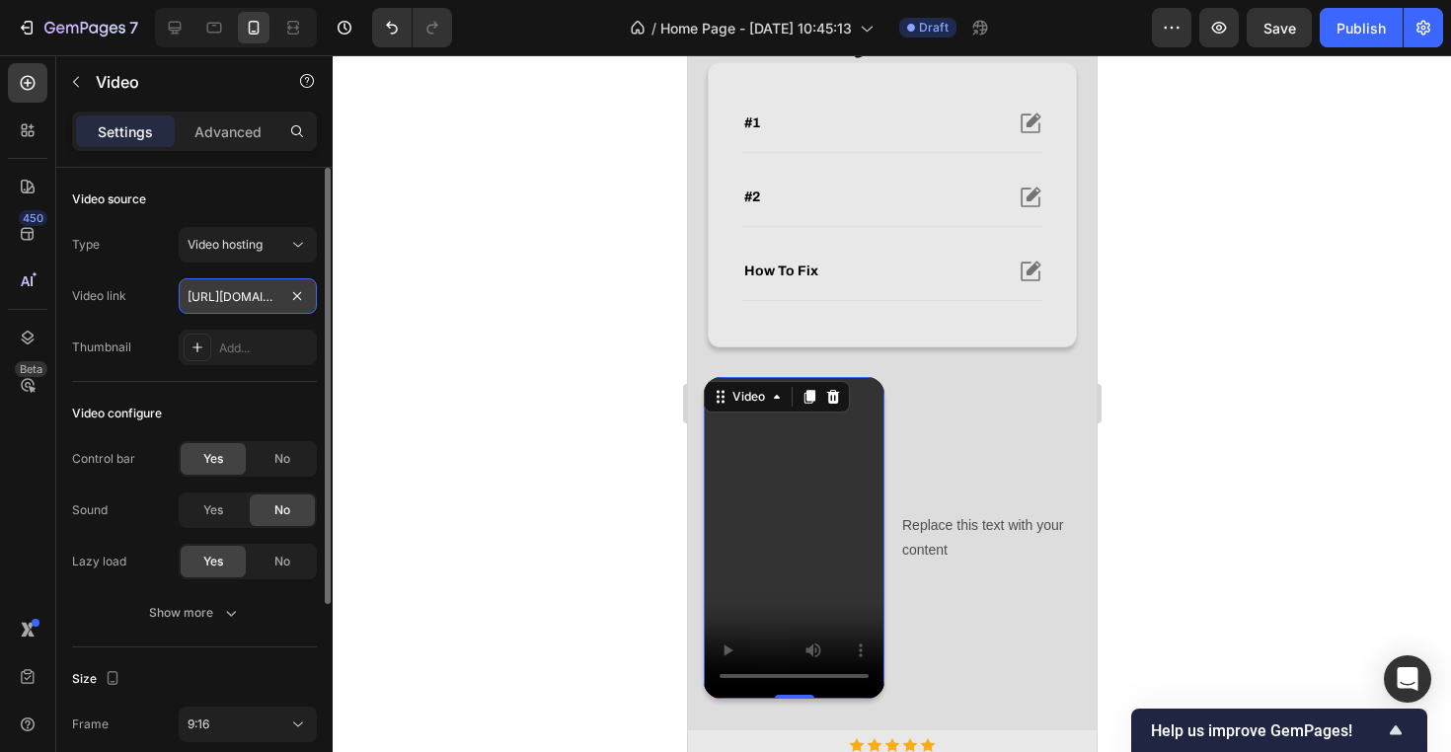
click at [254, 295] on input "https://cdn.shopify.com/videos/c/o/v/2cd3deb506b54b009063f7270ab5cf2e.mp4" at bounding box center [248, 296] width 138 height 36
click at [257, 304] on input "https://cdn.shopify.com/videos/c/o/v/2cd3deb506b54b009063f7270ab5cf2e.mp4" at bounding box center [248, 296] width 138 height 36
click at [264, 302] on input "https://cdn.shopify.com/videos/c/o/v/2cd3deb506b54b009063f7270ab5cf2e.mp4" at bounding box center [248, 296] width 138 height 36
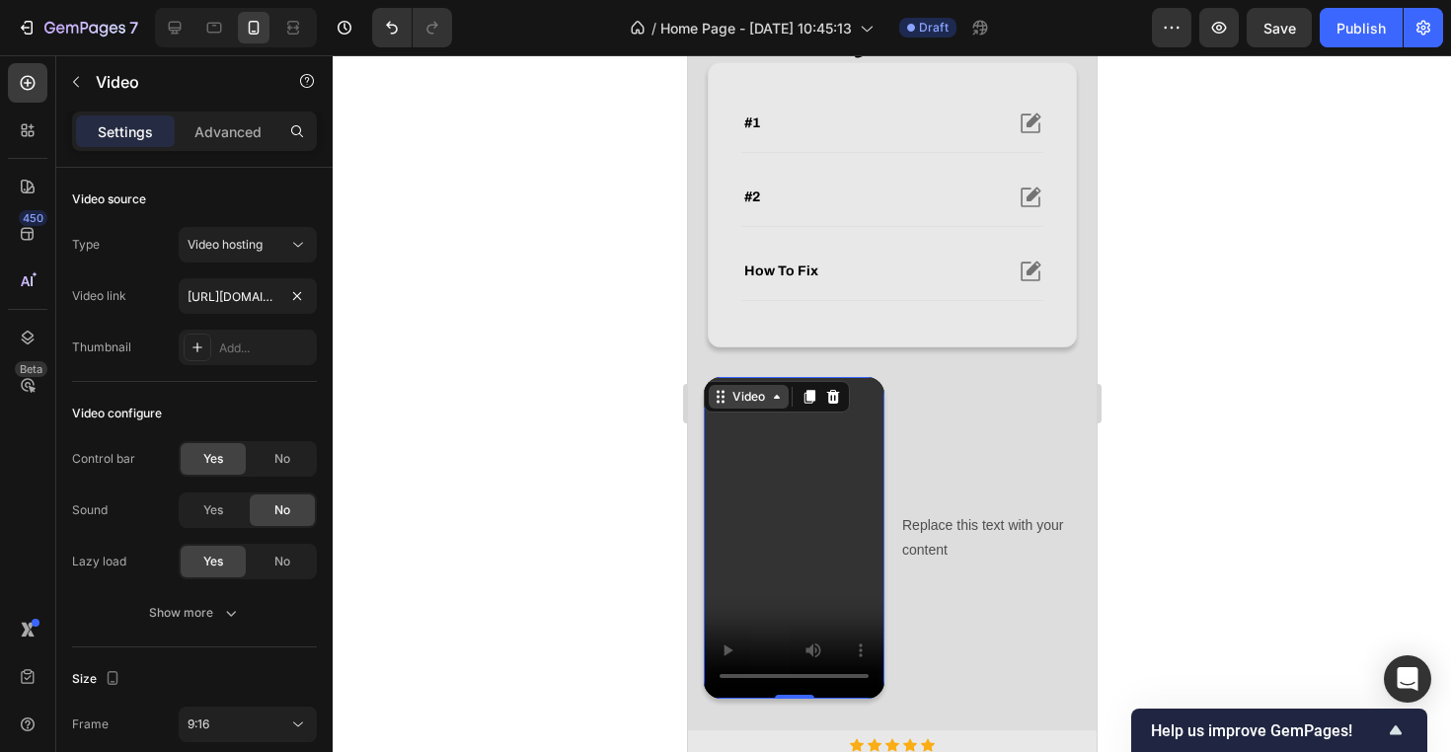
click at [748, 398] on div "Video" at bounding box center [747, 397] width 40 height 18
click at [753, 406] on div "Video" at bounding box center [748, 397] width 80 height 24
click at [156, 294] on div "Video link https://cdn.shopify.com/videos/c/o/v/2cd3deb506b54b009063f7270ab5cf2…" at bounding box center [194, 296] width 245 height 36
click at [131, 294] on div "Video link https://cdn.shopify.com/videos/c/o/v/2cd3deb506b54b009063f7270ab5cf2…" at bounding box center [194, 296] width 245 height 36
click at [282, 249] on div "Video hosting" at bounding box center [238, 245] width 101 height 18
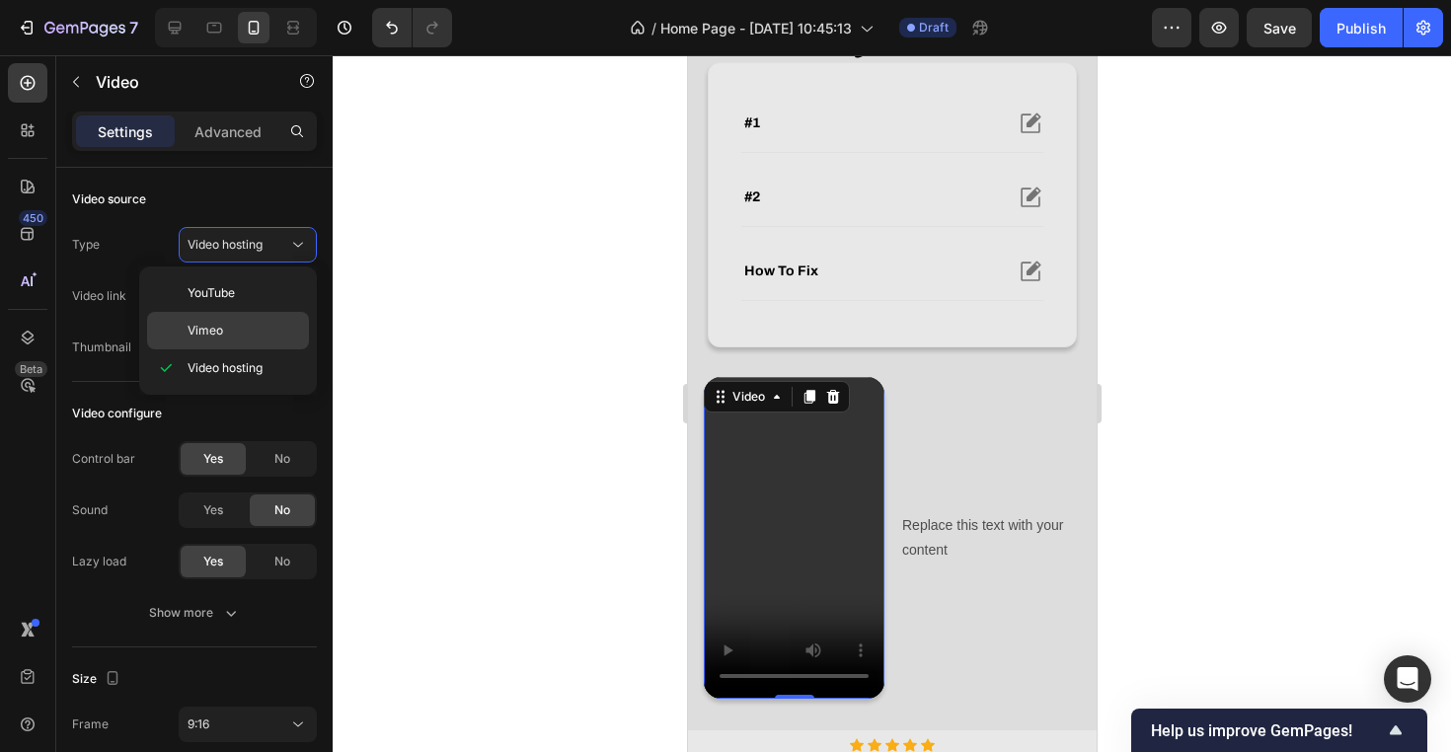
click at [248, 328] on p "Vimeo" at bounding box center [244, 331] width 113 height 18
type input "[URL][DOMAIN_NAME]"
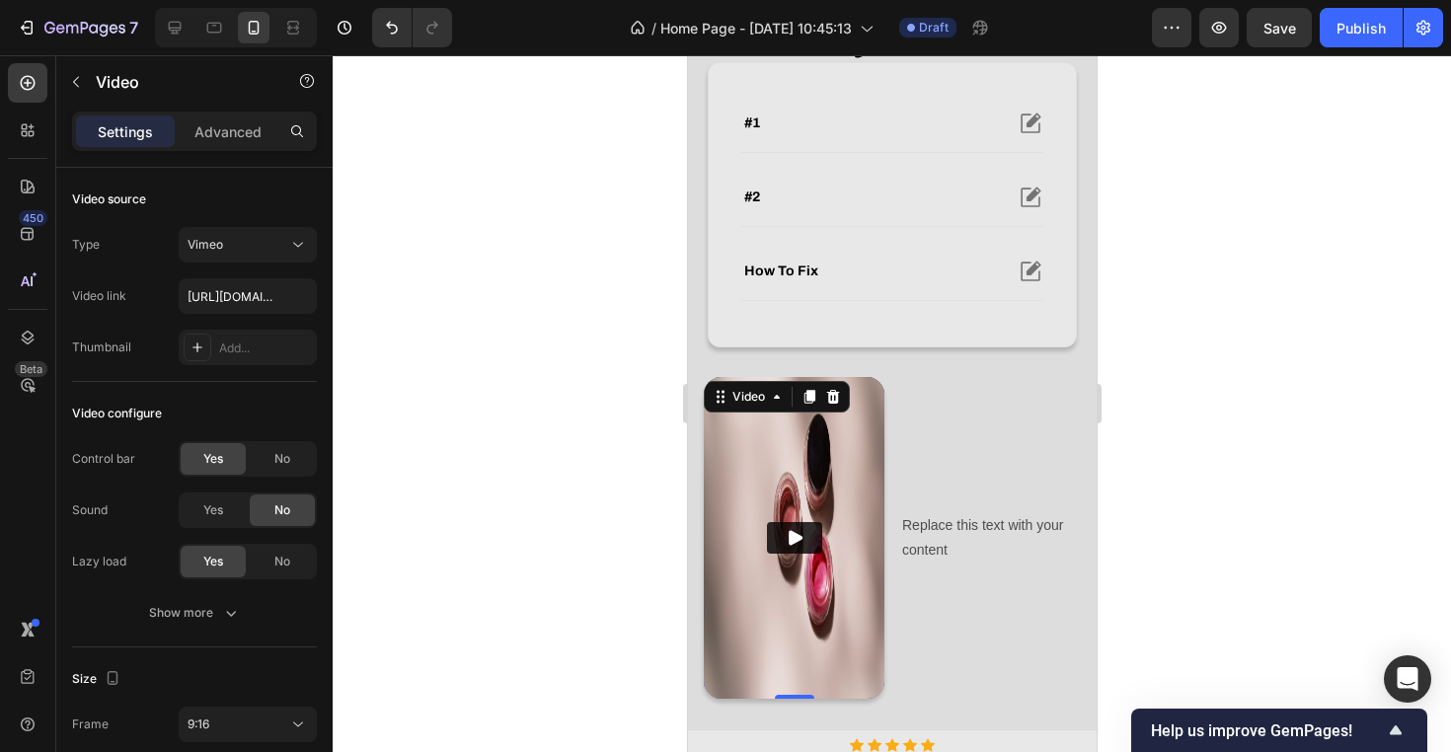
click at [800, 548] on button "Play" at bounding box center [793, 538] width 55 height 32
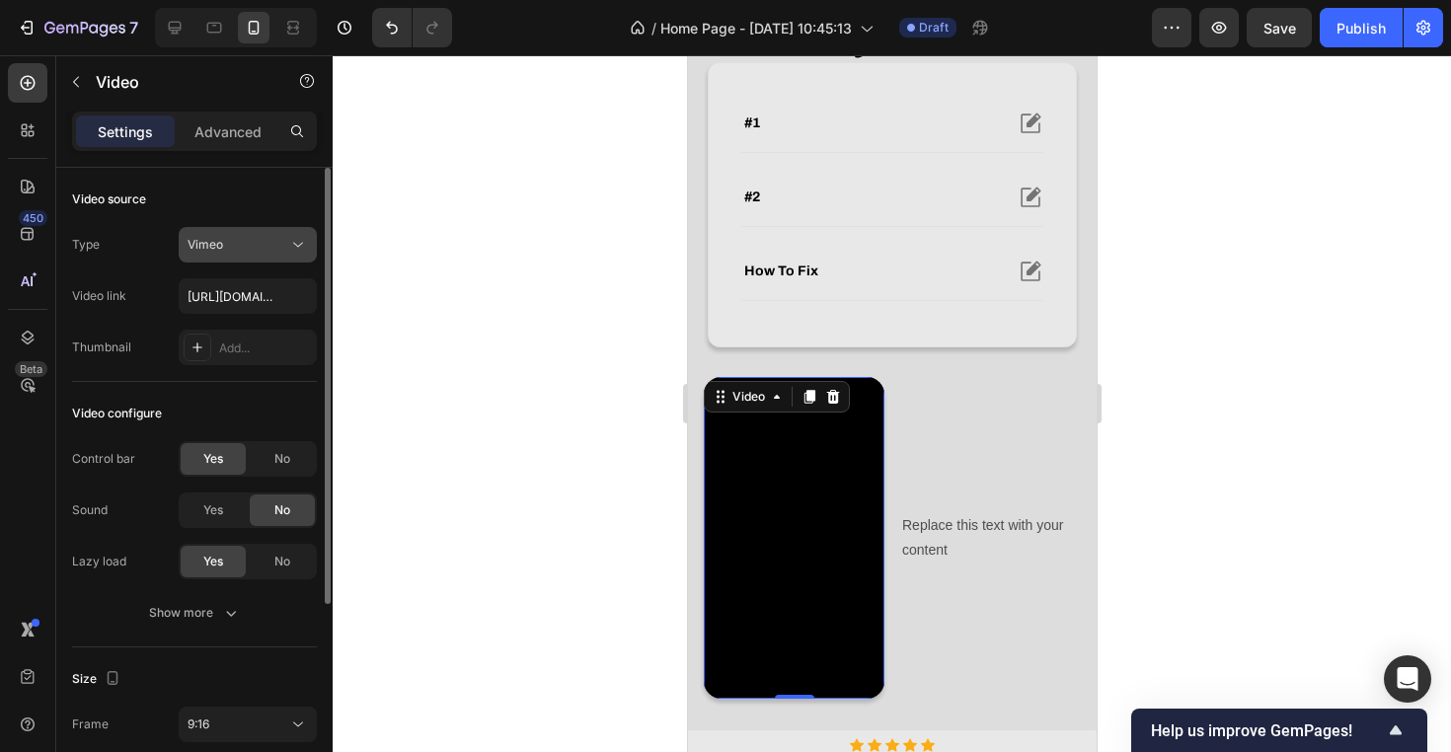
click at [260, 236] on div "Vimeo" at bounding box center [238, 245] width 101 height 18
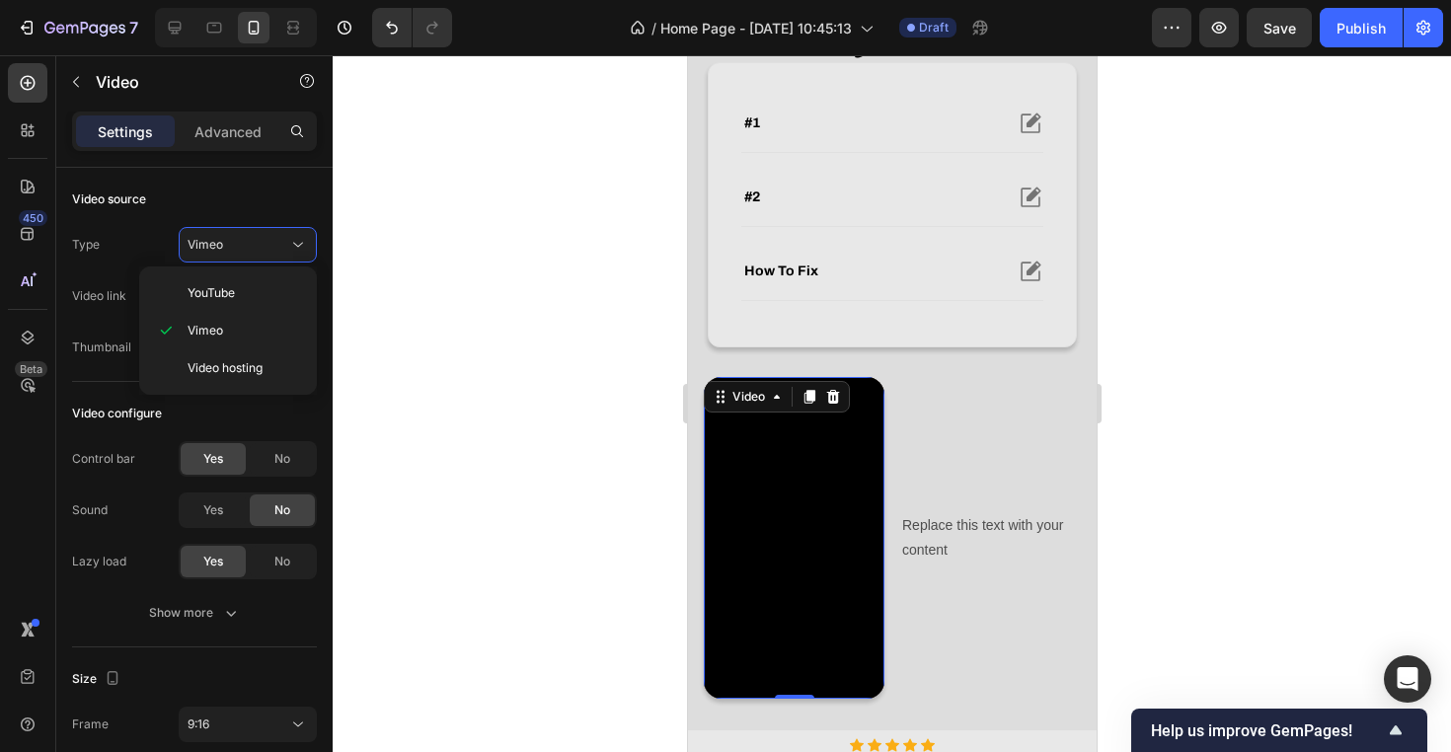
click at [613, 326] on div at bounding box center [892, 403] width 1118 height 697
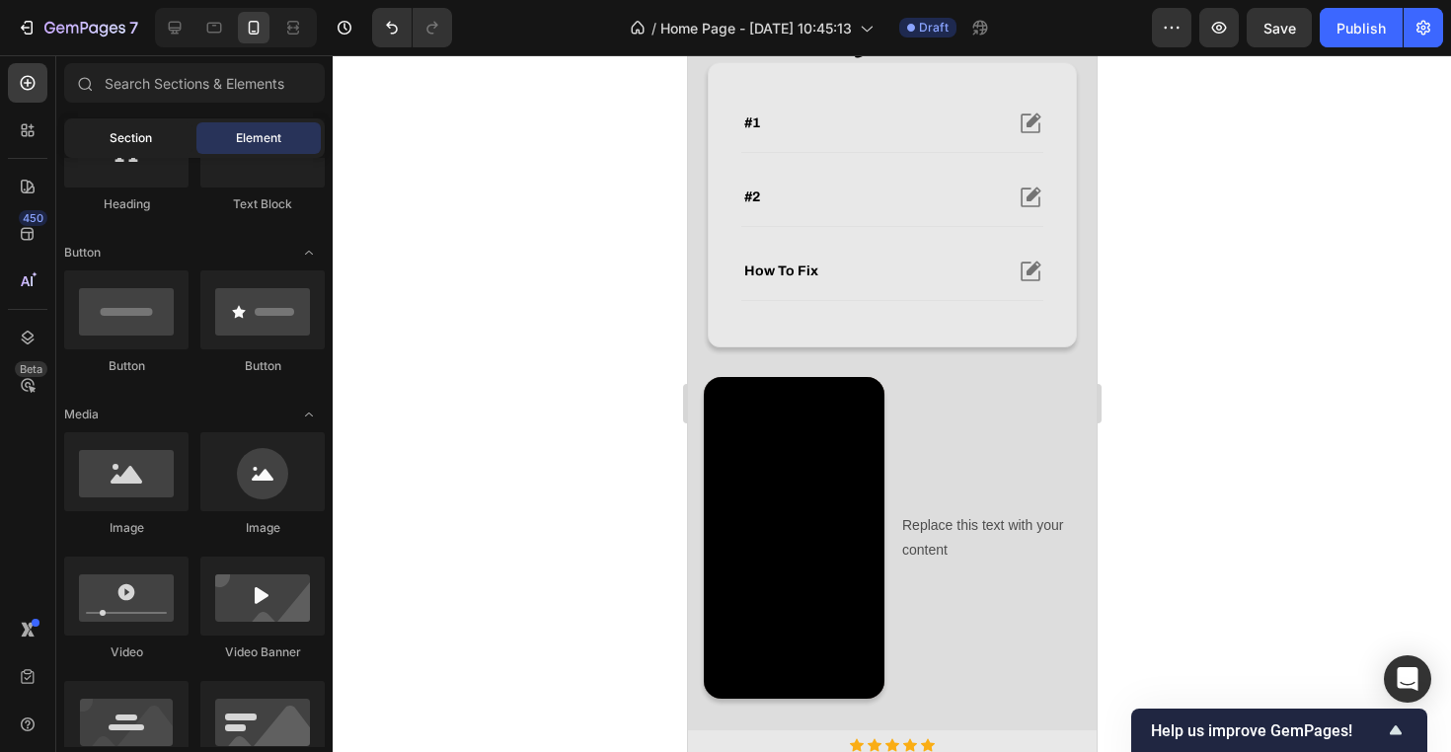
click at [123, 128] on div "Section" at bounding box center [130, 138] width 124 height 32
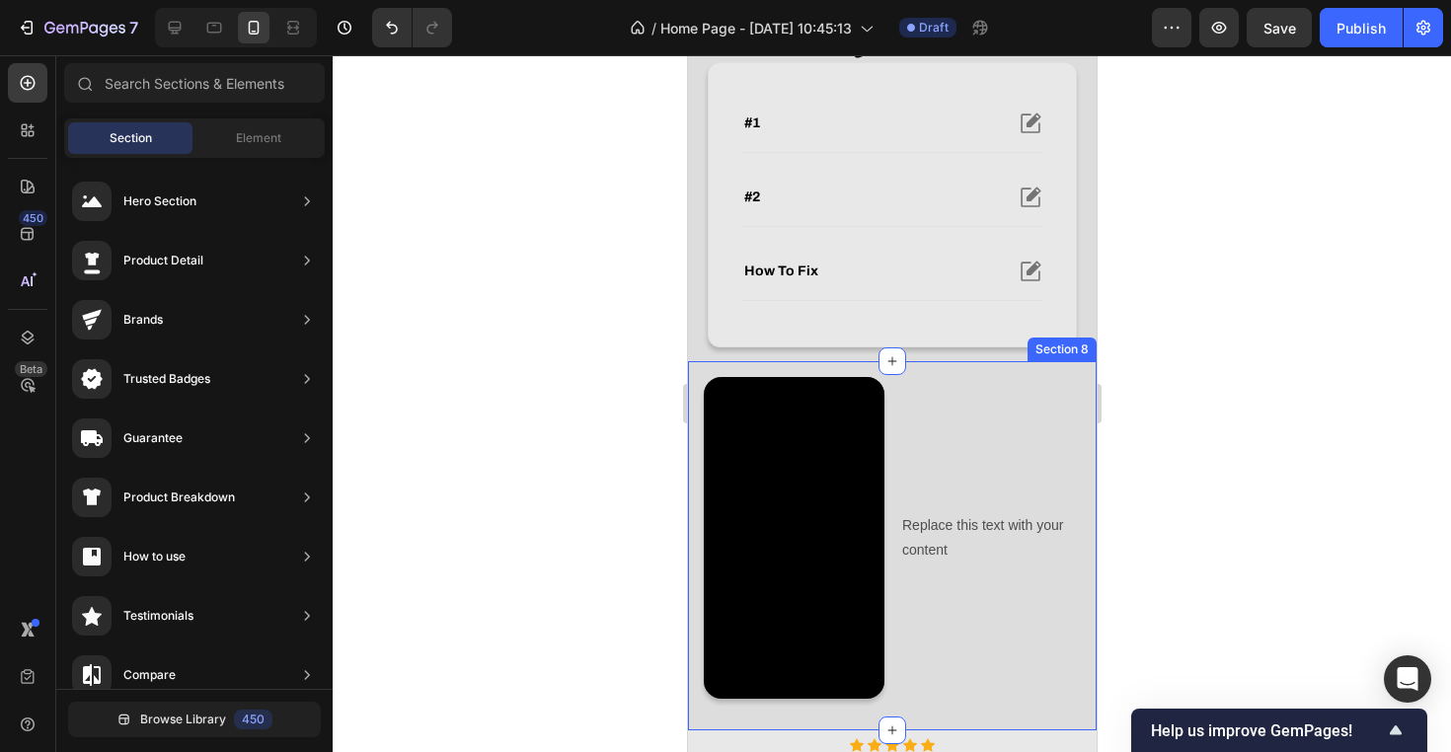
click at [885, 421] on div "Video Replace this text with your content Text Block Row" at bounding box center [891, 537] width 377 height 321
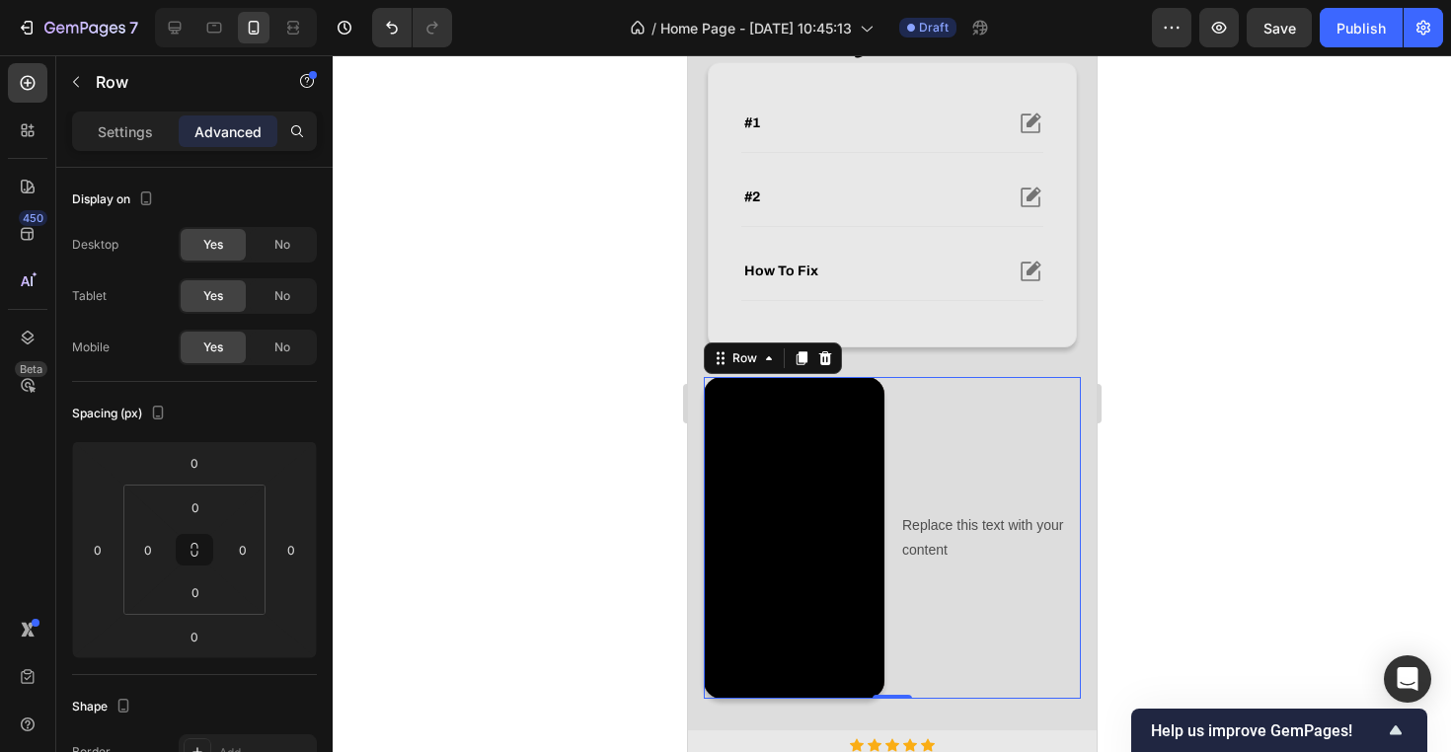
click at [121, 113] on div "Settings Advanced" at bounding box center [194, 131] width 245 height 39
click at [121, 127] on p "Settings" at bounding box center [125, 131] width 55 height 21
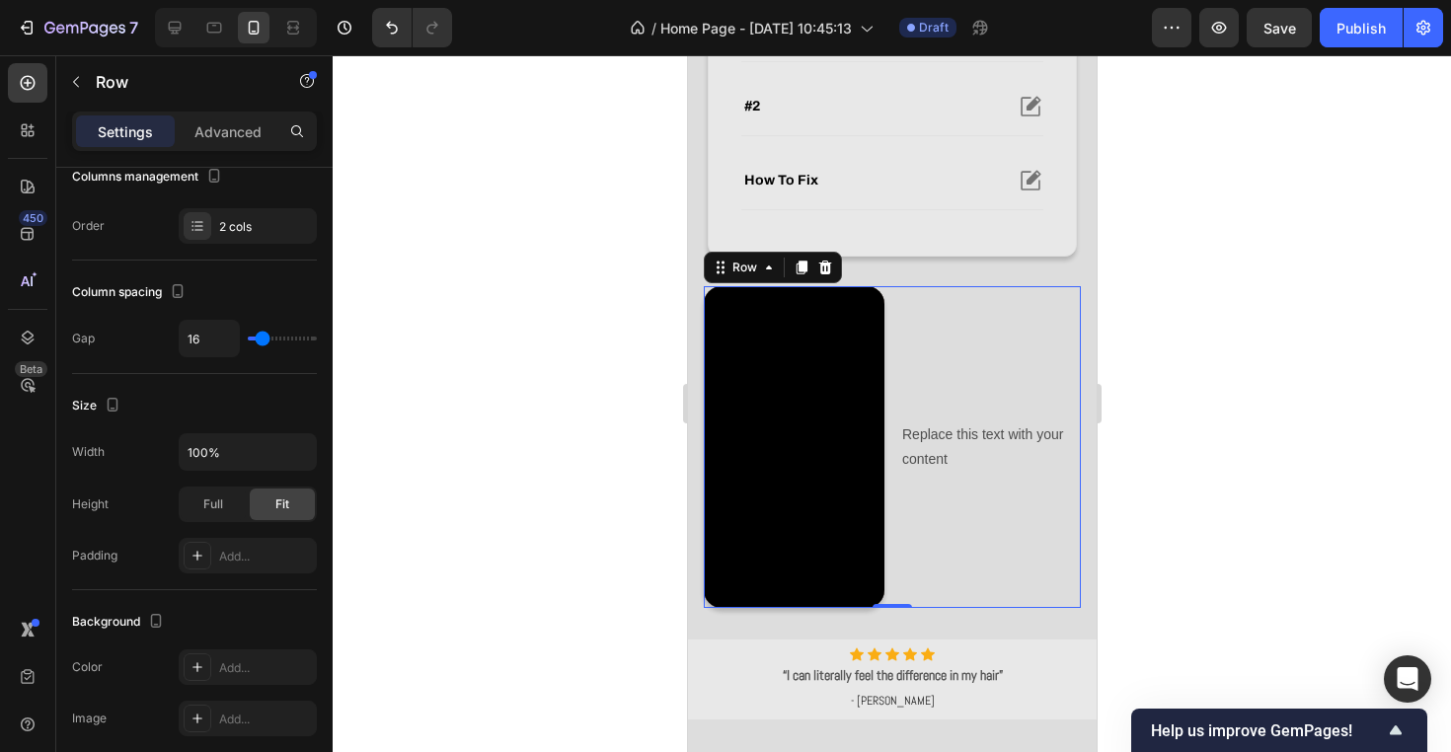
scroll to position [909, 0]
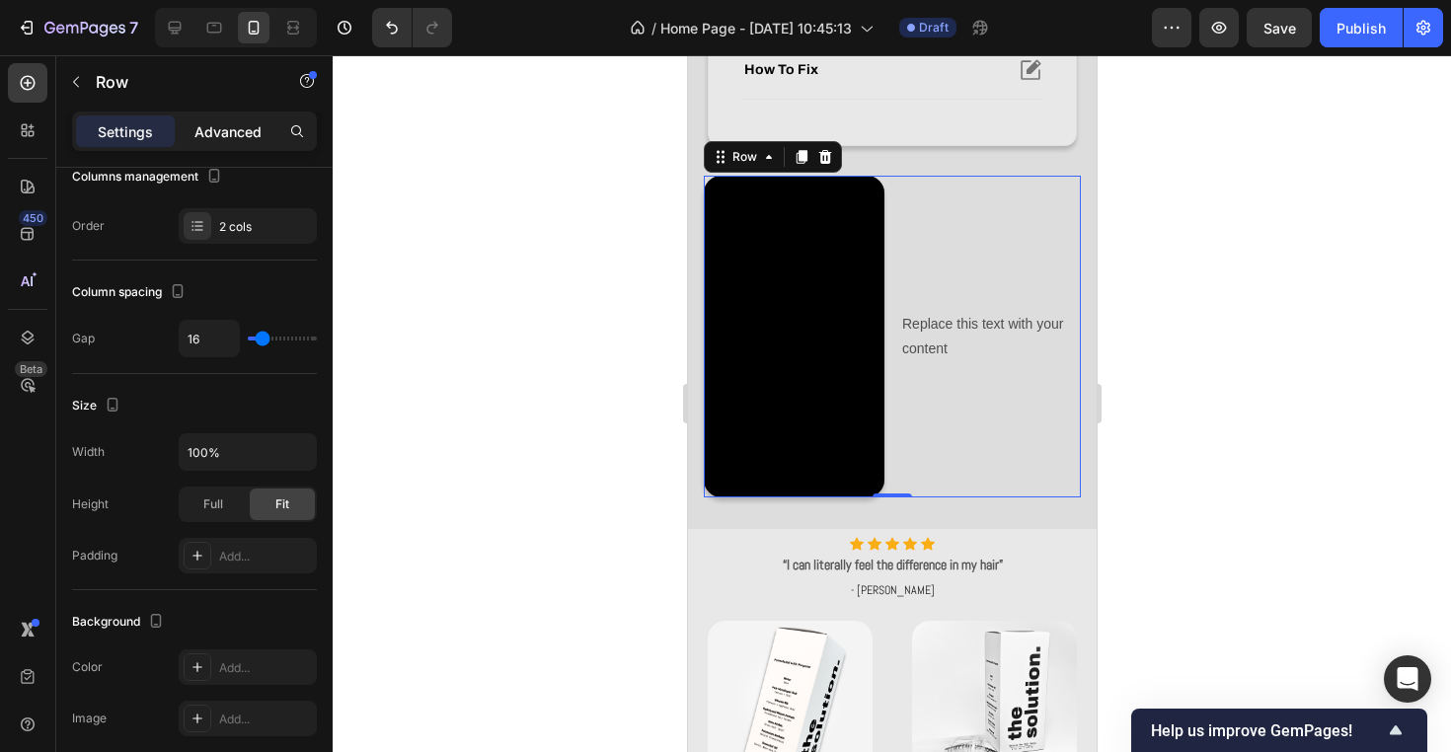
click at [217, 133] on p "Advanced" at bounding box center [227, 131] width 67 height 21
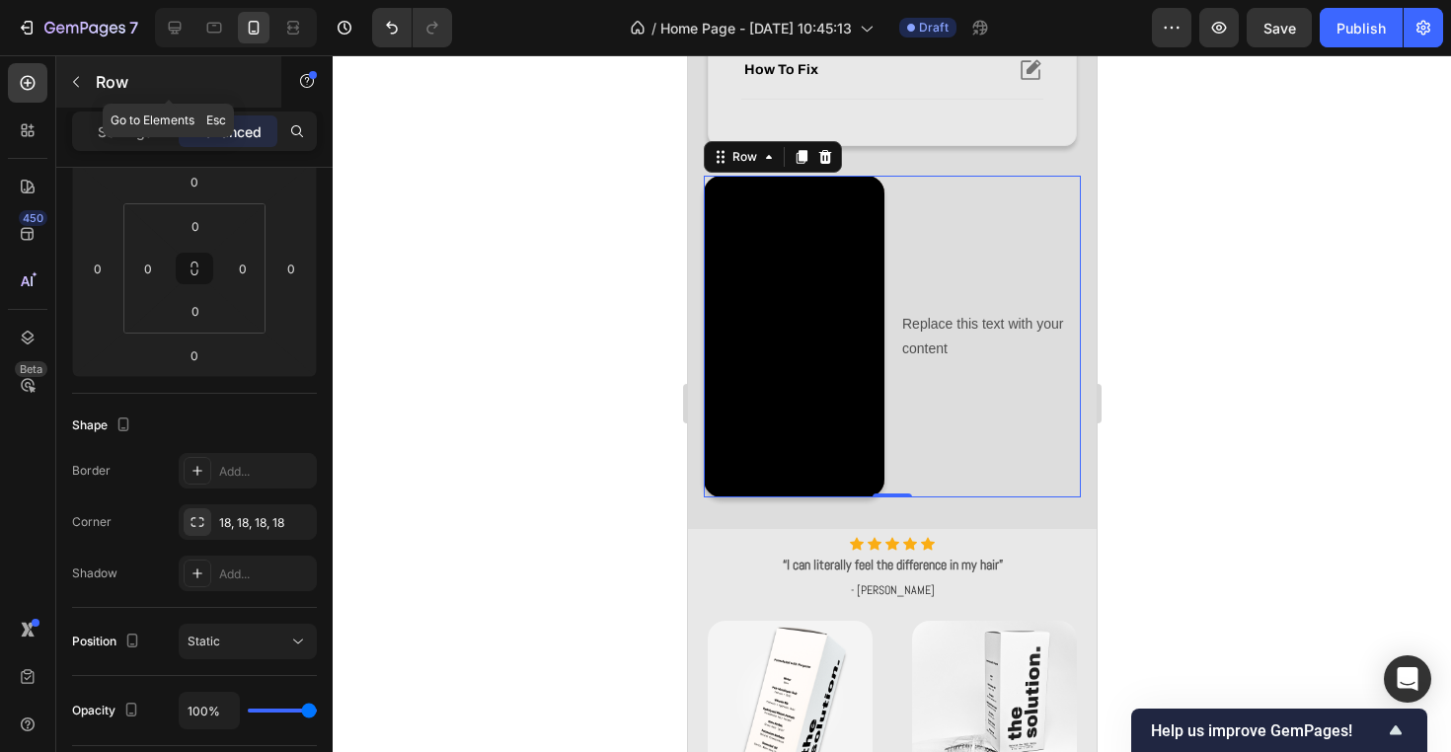
click at [89, 92] on button "button" at bounding box center [76, 82] width 32 height 32
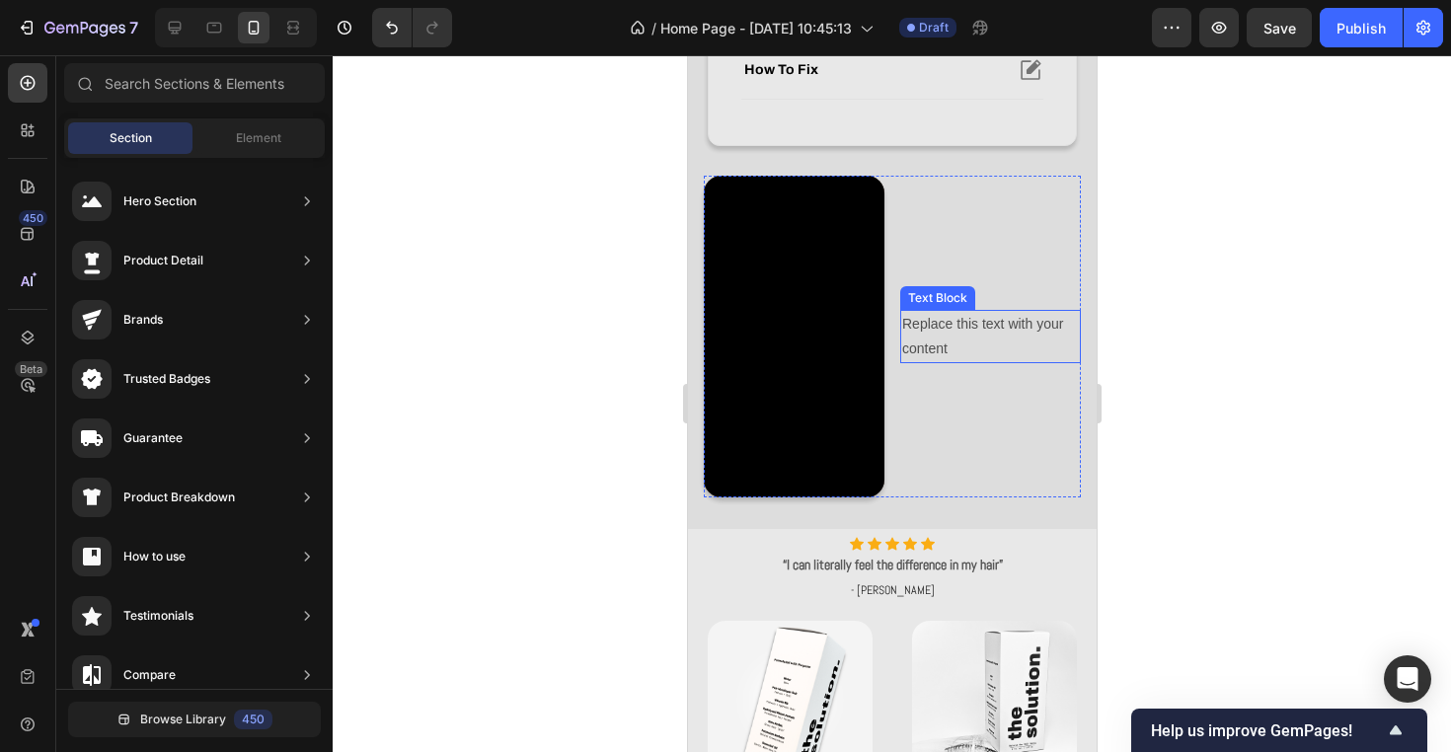
click at [927, 311] on div "Replace this text with your content" at bounding box center [989, 336] width 181 height 53
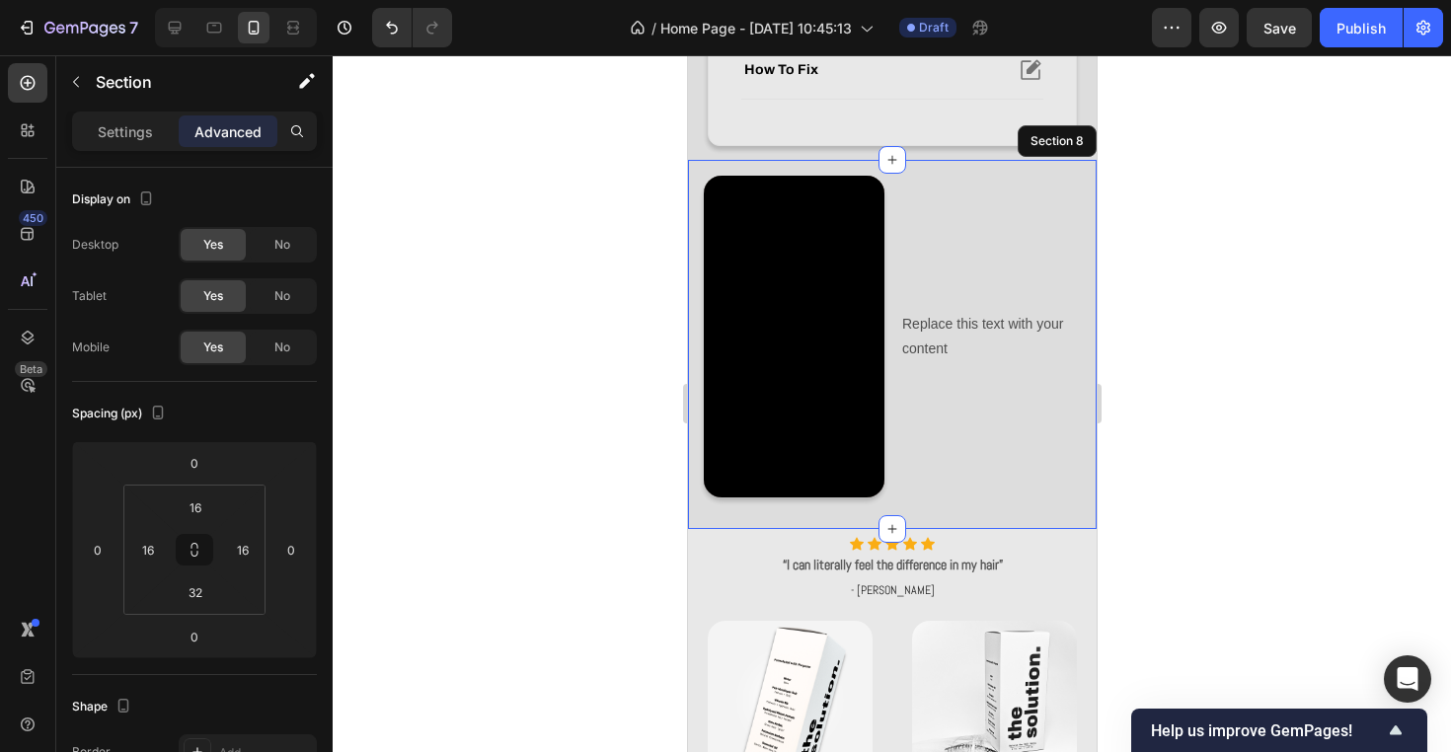
click at [935, 170] on div "Video Replace this text with your content Text Block 0 Row Section 8" at bounding box center [891, 344] width 409 height 368
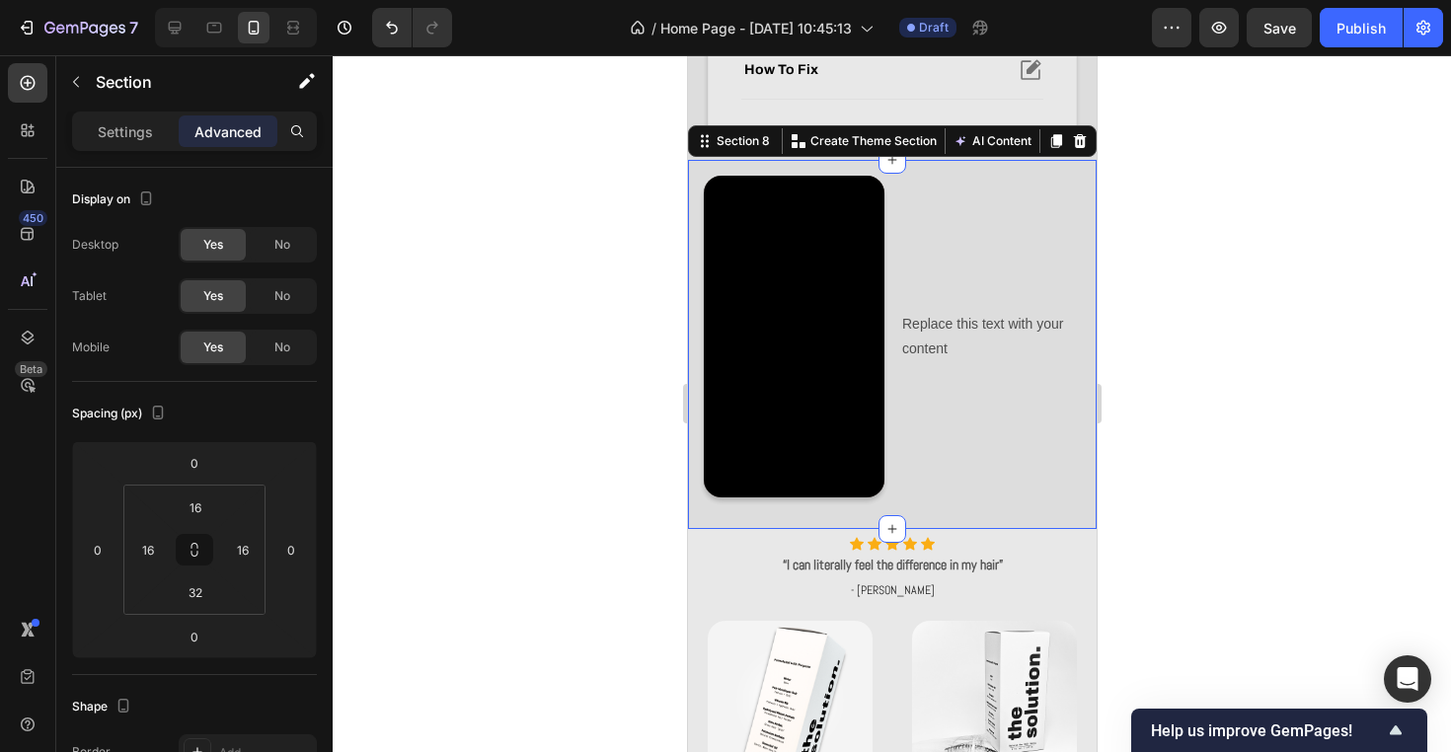
drag, startPoint x: 6, startPoint y: 355, endPoint x: 455, endPoint y: 356, distance: 449.1
click at [455, 356] on div at bounding box center [892, 403] width 1118 height 697
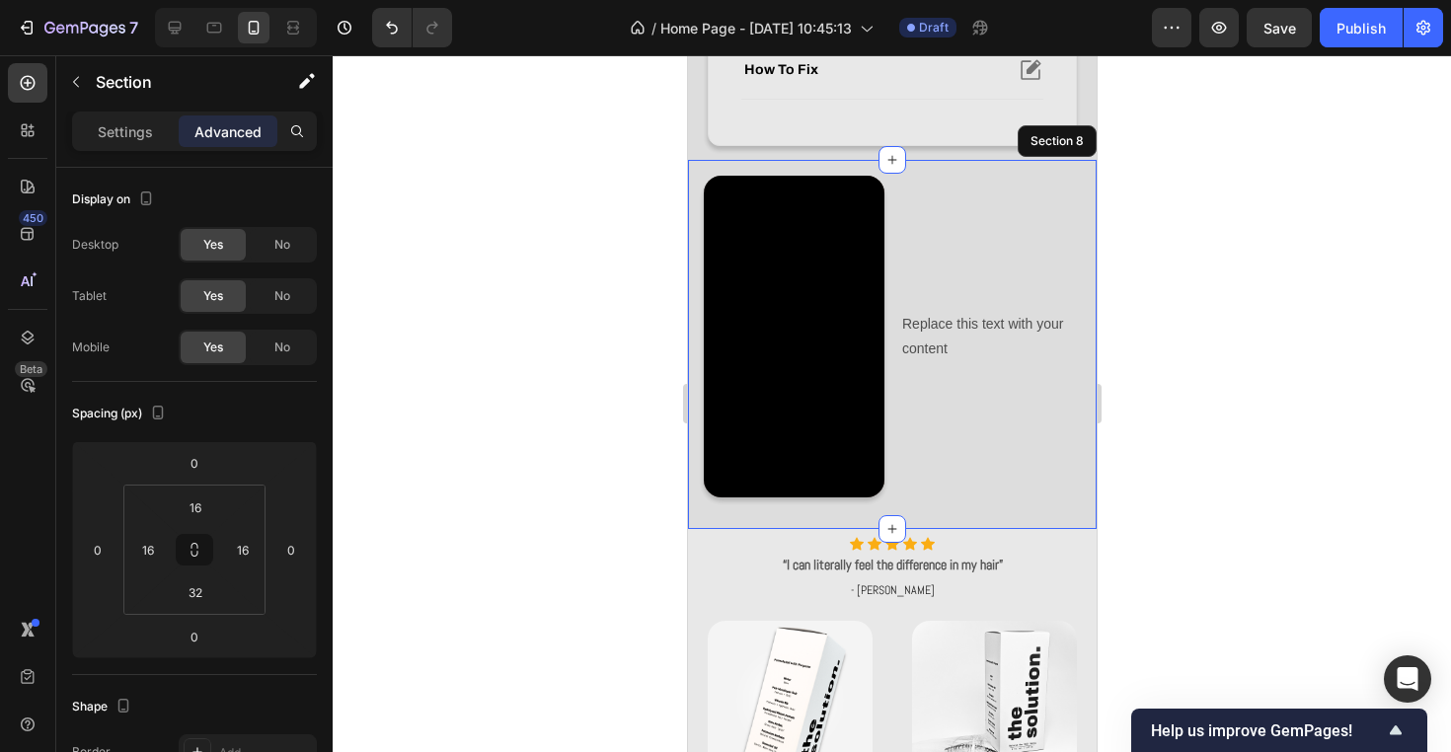
click at [753, 174] on div "Video Replace this text with your content Text Block Row Section 8" at bounding box center [891, 344] width 409 height 368
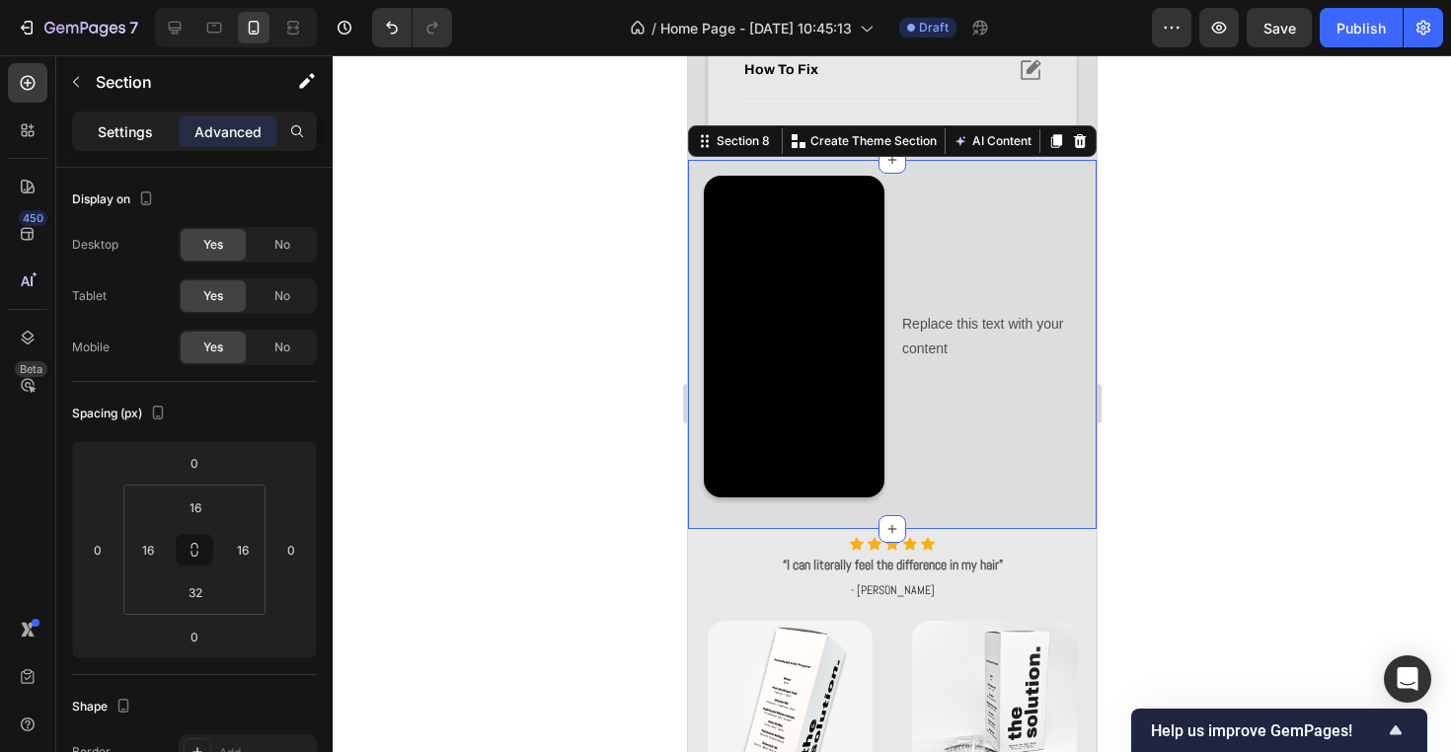
click at [108, 135] on p "Settings" at bounding box center [125, 131] width 55 height 21
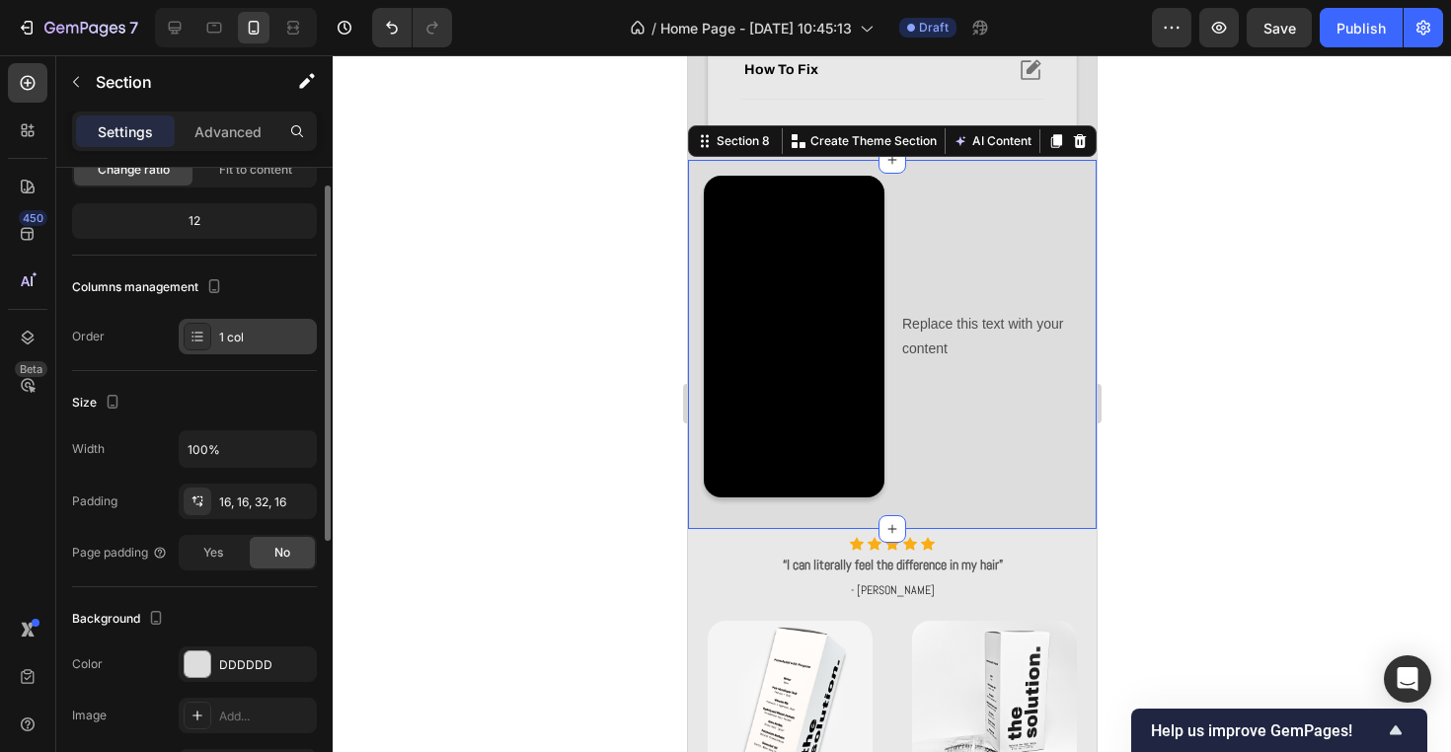
scroll to position [0, 0]
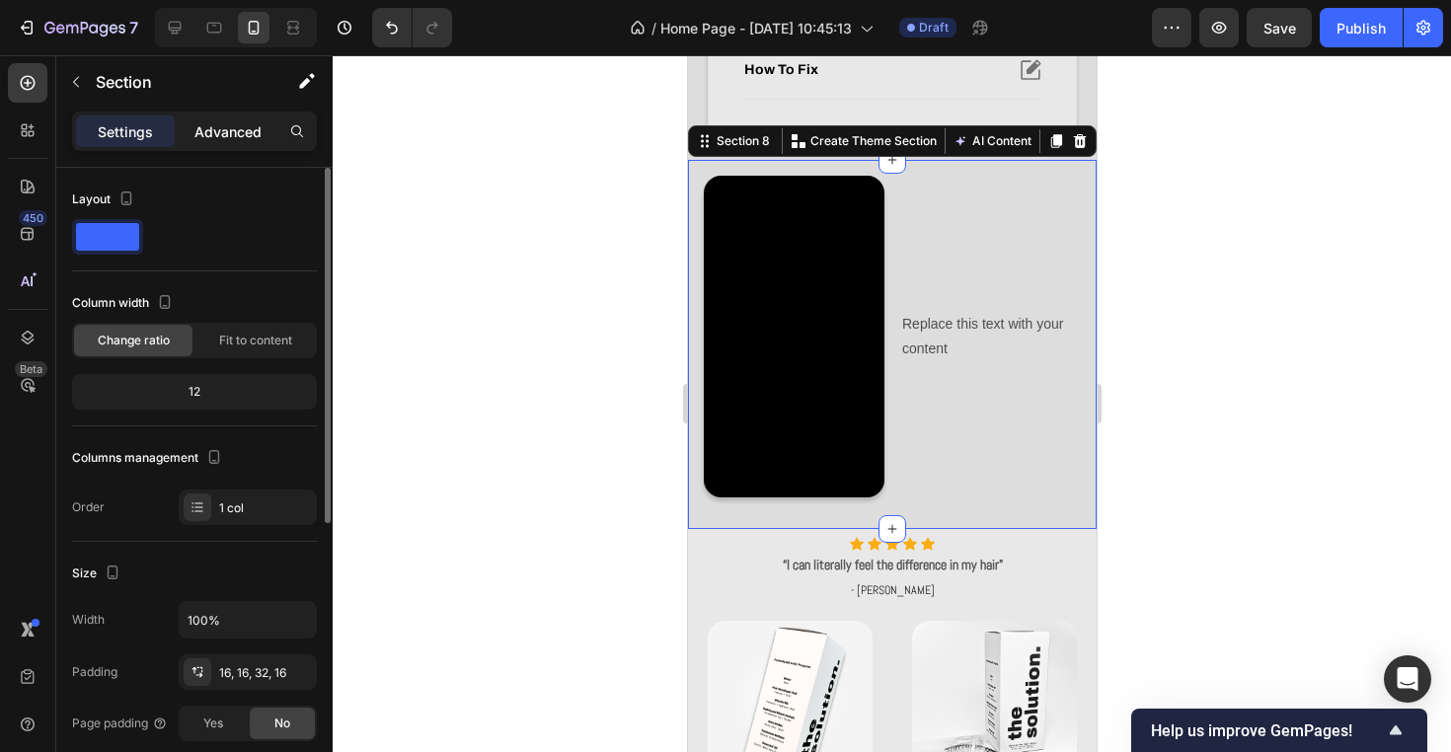
click at [214, 144] on div "Advanced" at bounding box center [228, 131] width 99 height 32
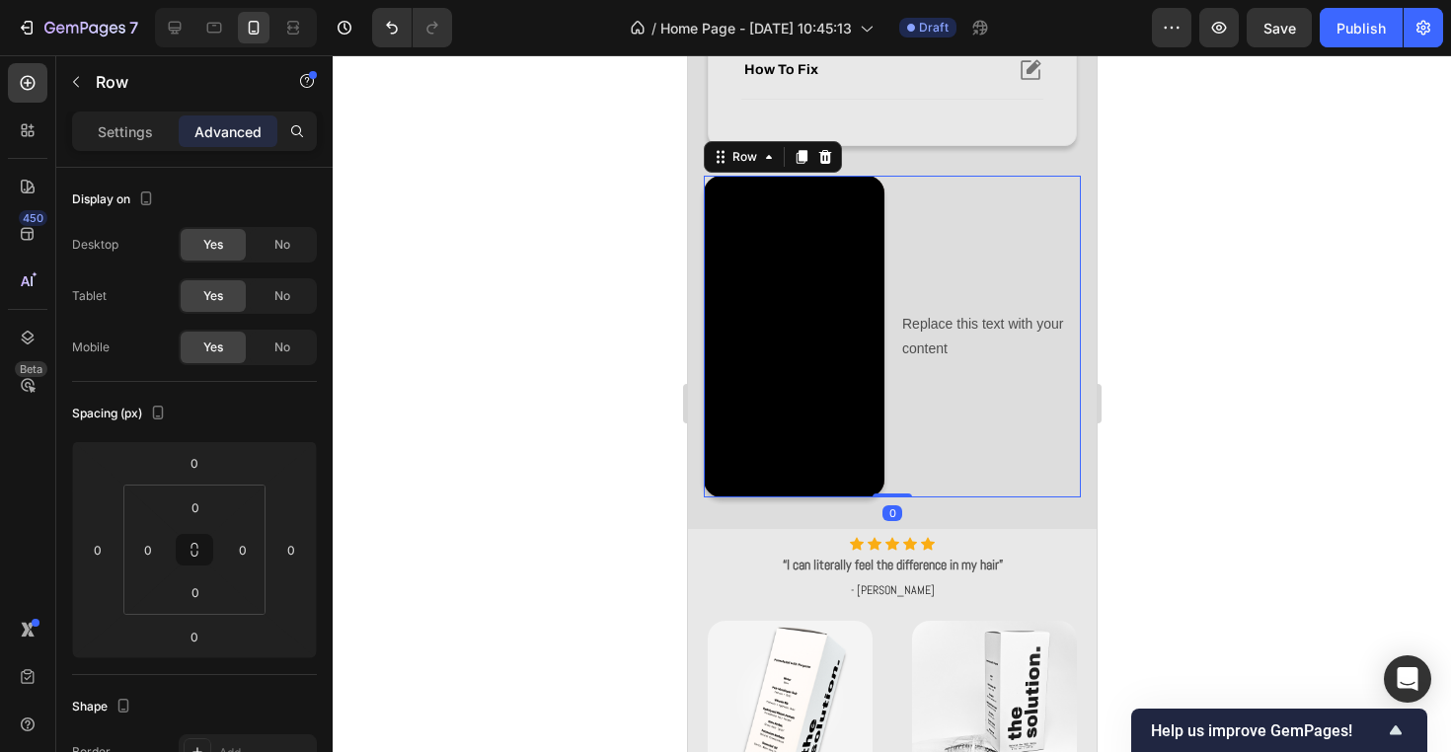
click at [946, 374] on div "Replace this text with your content Text Block" at bounding box center [989, 336] width 181 height 321
click at [128, 148] on div "Settings Advanced" at bounding box center [194, 131] width 245 height 39
click at [127, 123] on p "Settings" at bounding box center [125, 131] width 55 height 21
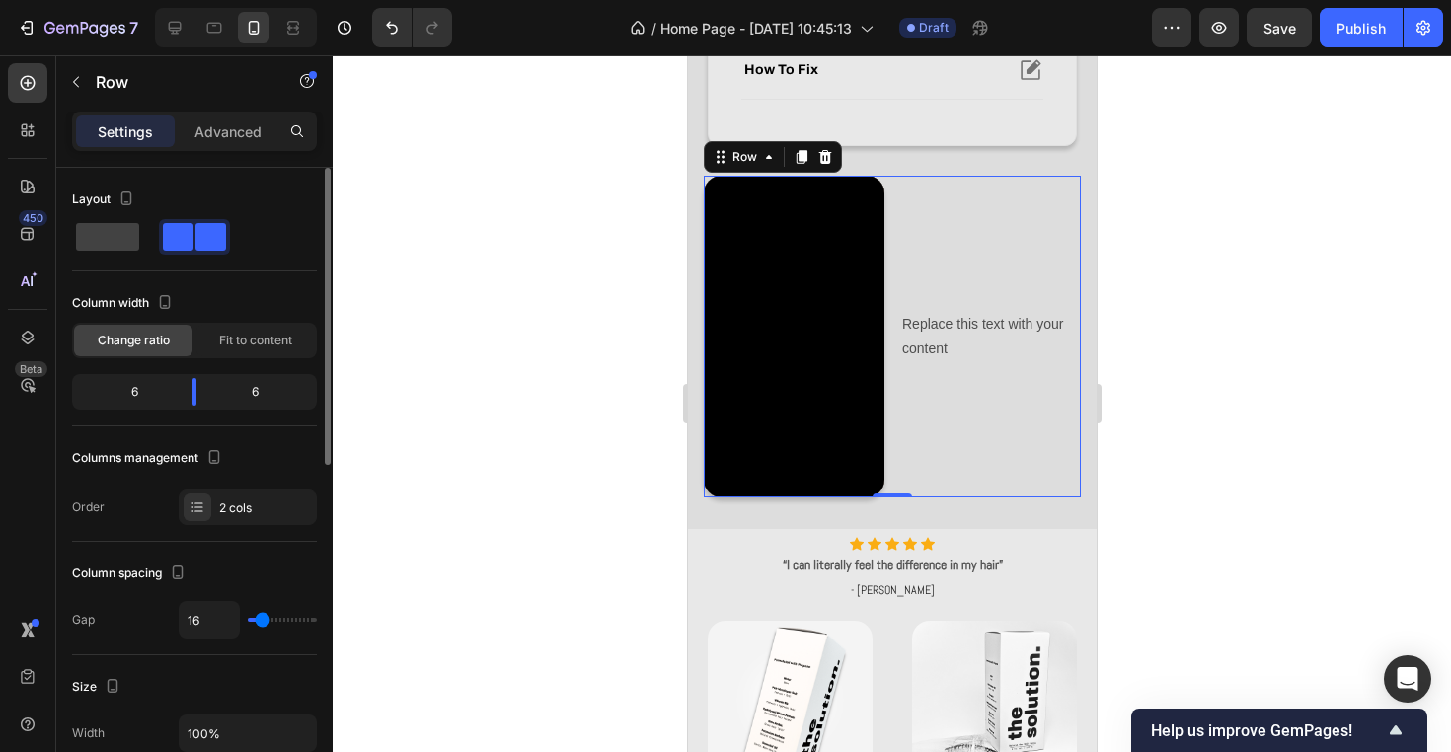
scroll to position [19, 0]
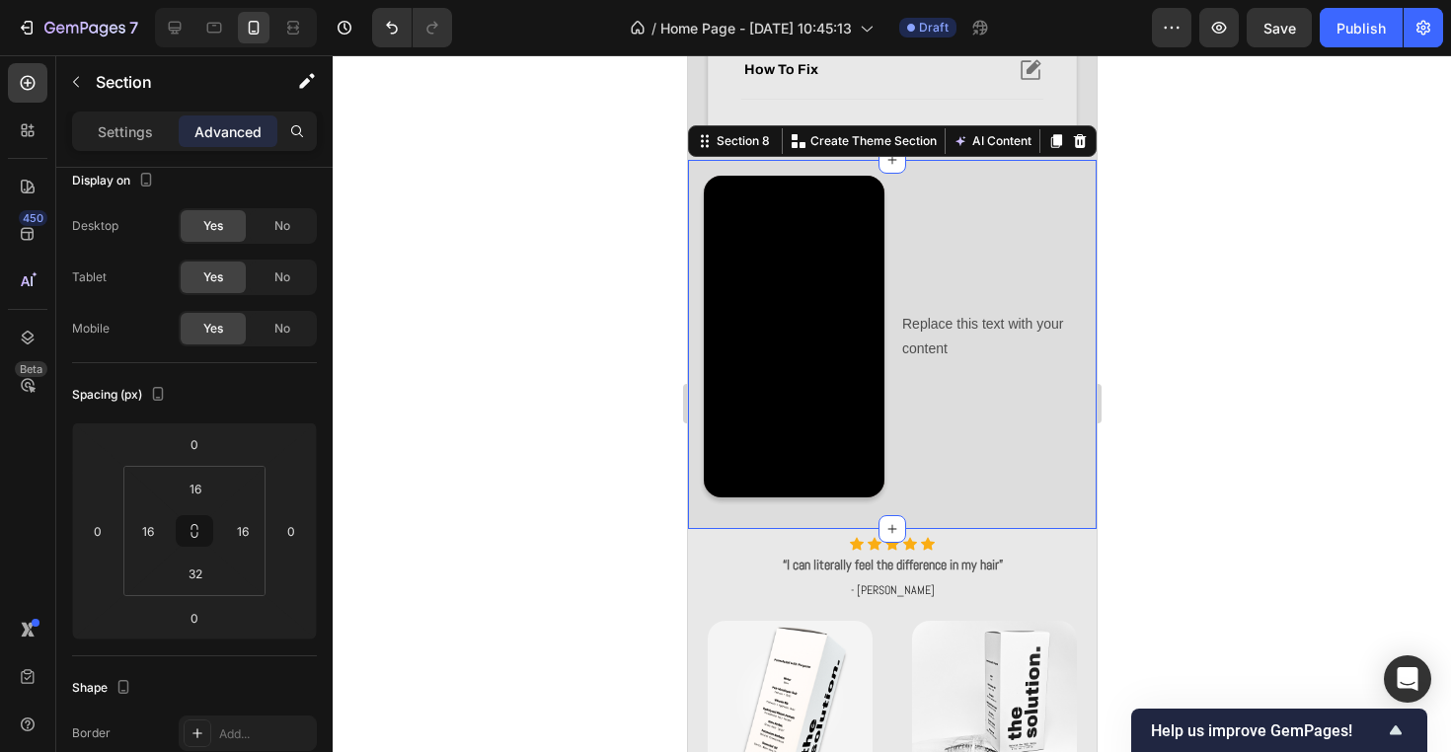
click at [991, 163] on div "Video Replace this text with your content Text Block Row Section 8 Create Theme…" at bounding box center [891, 344] width 409 height 368
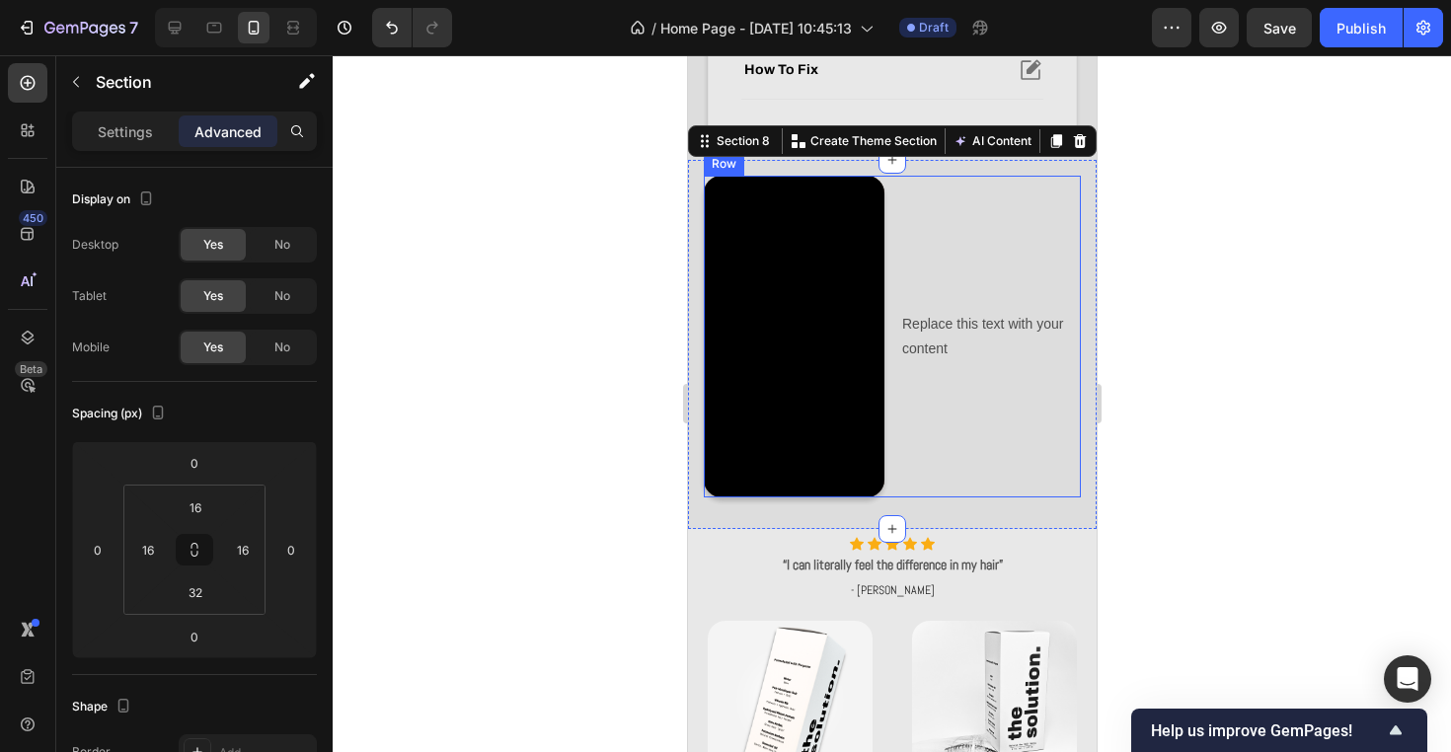
click at [902, 236] on div "Replace this text with your content Text Block" at bounding box center [989, 336] width 181 height 321
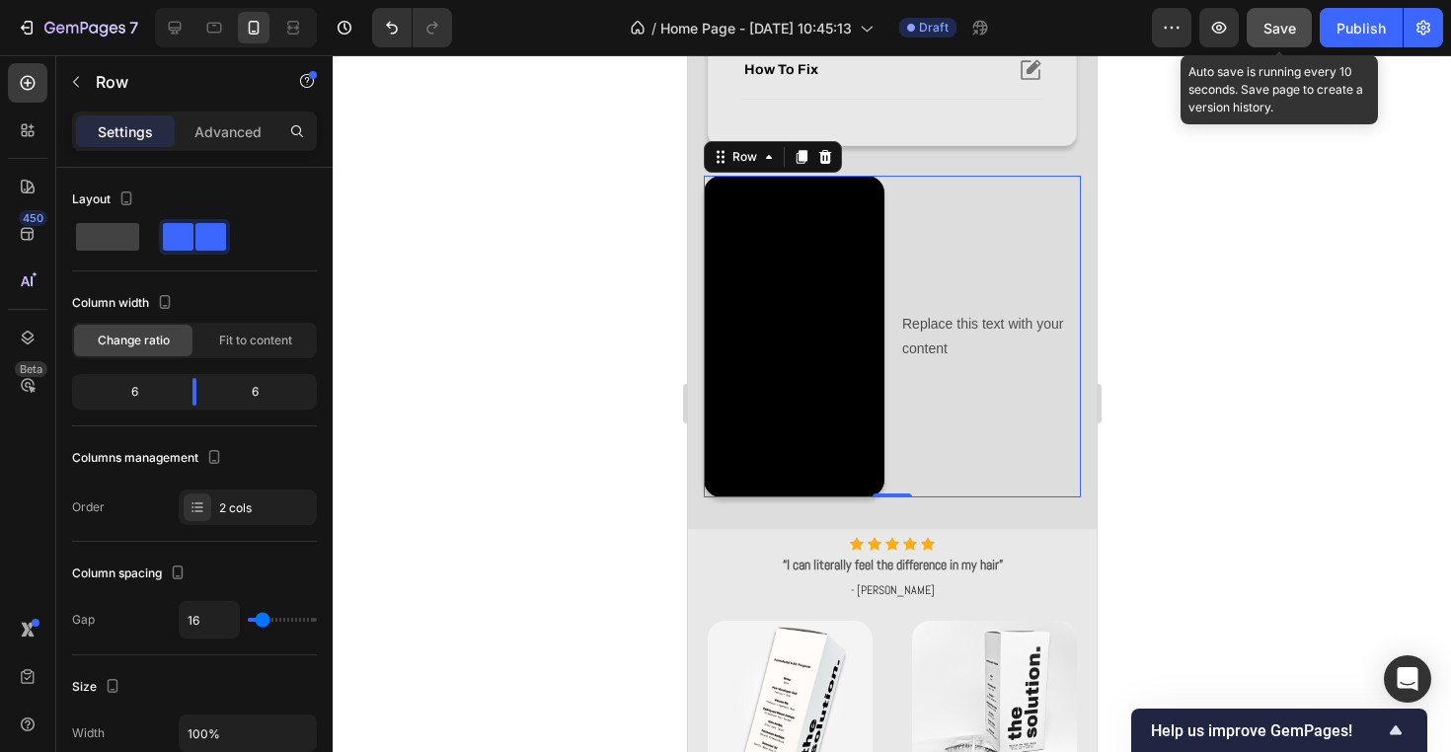
click at [1288, 26] on span "Save" at bounding box center [1279, 28] width 33 height 17
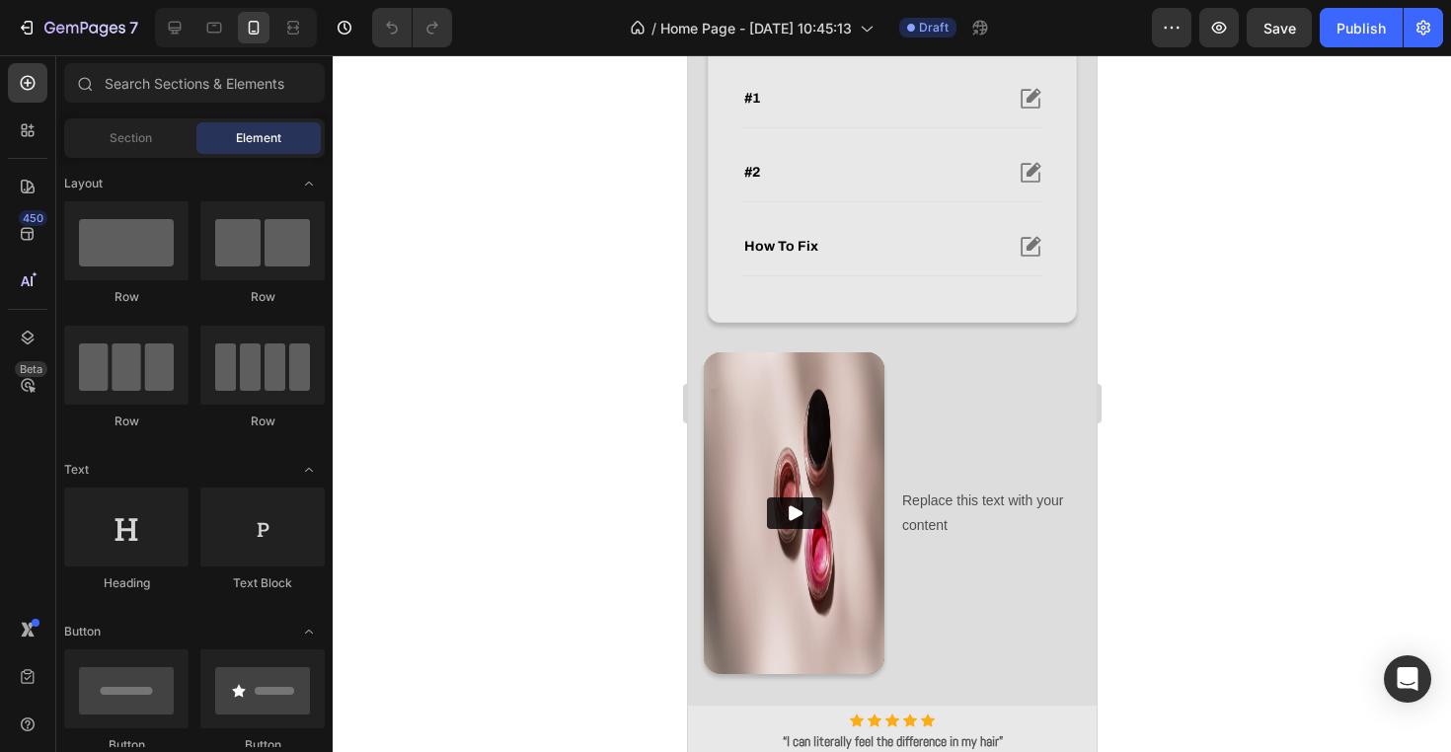
scroll to position [742, 0]
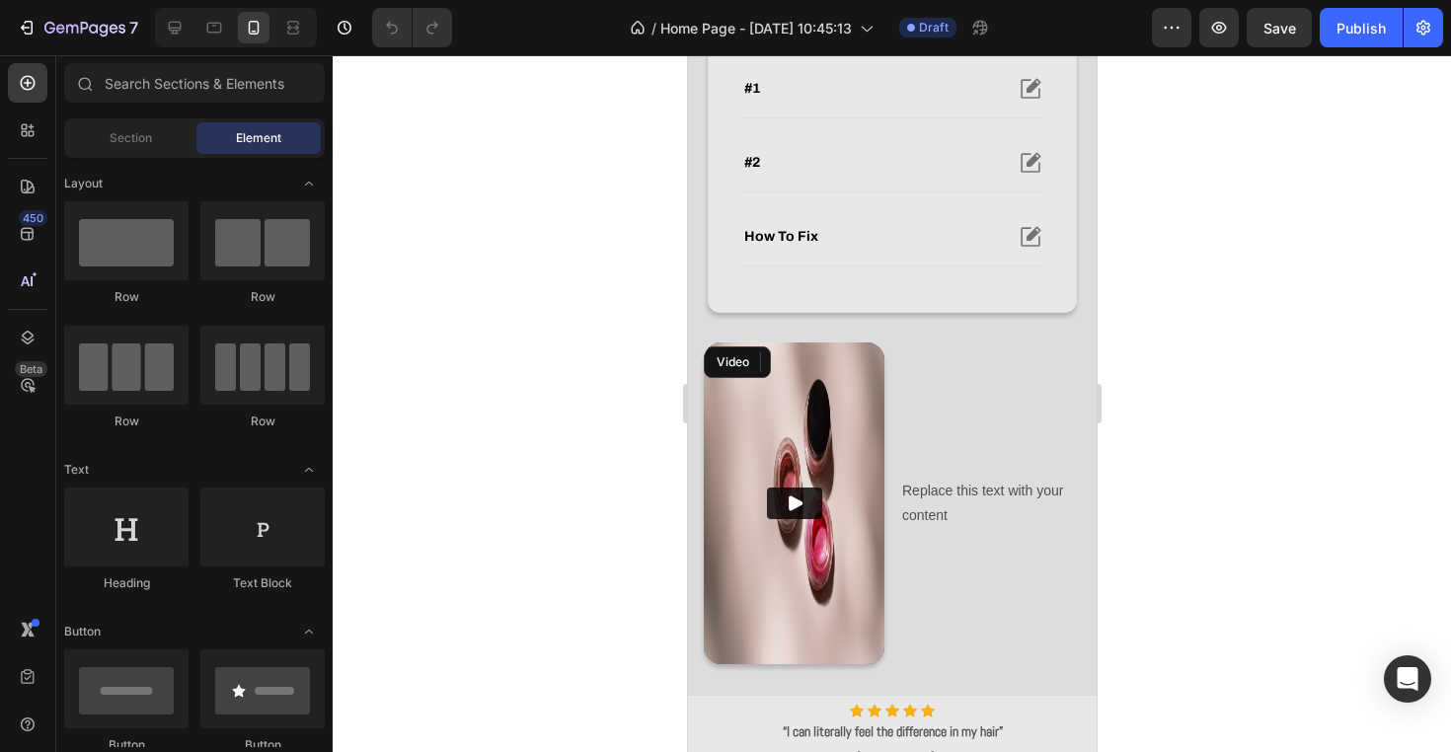
click at [819, 415] on img at bounding box center [793, 502] width 181 height 321
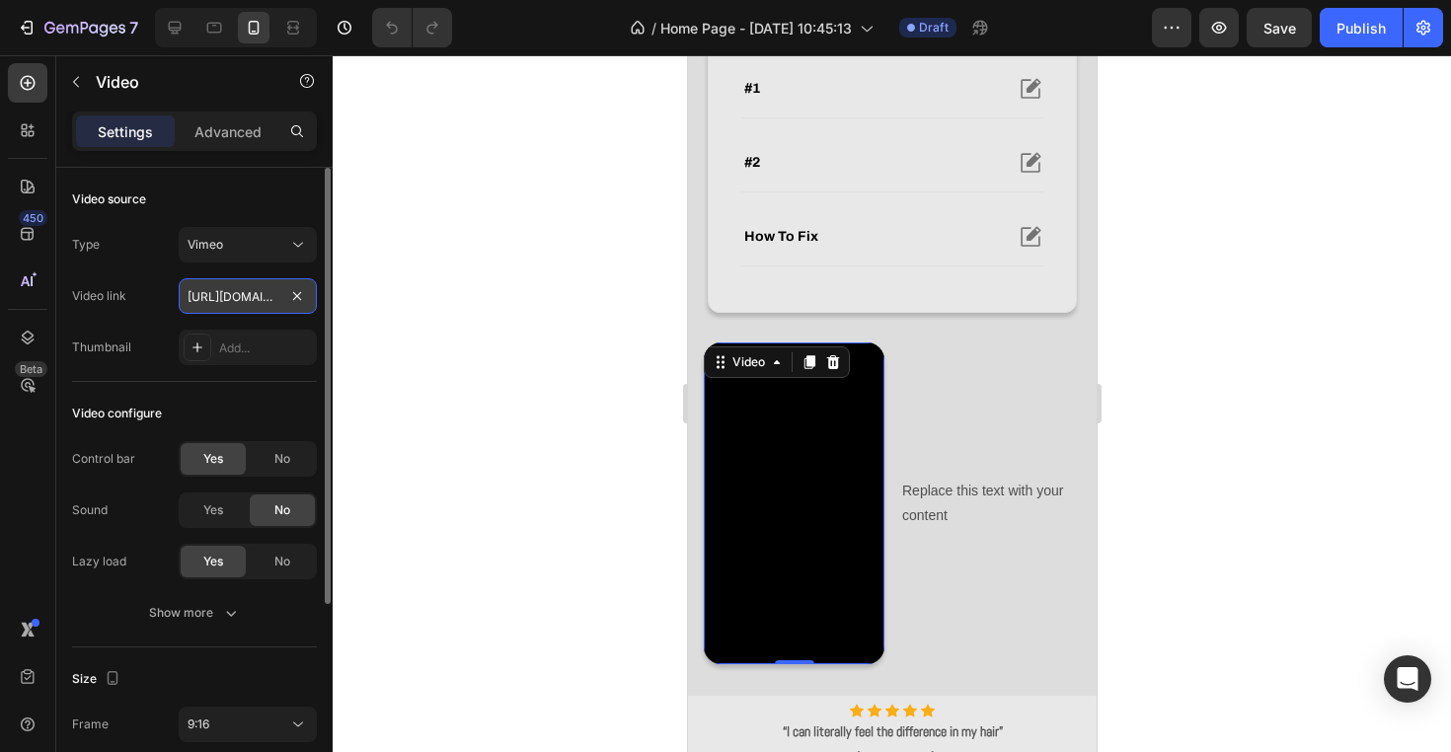
click at [246, 282] on input "[URL][DOMAIN_NAME]" at bounding box center [248, 296] width 138 height 36
click at [241, 244] on div "Vimeo" at bounding box center [238, 245] width 101 height 18
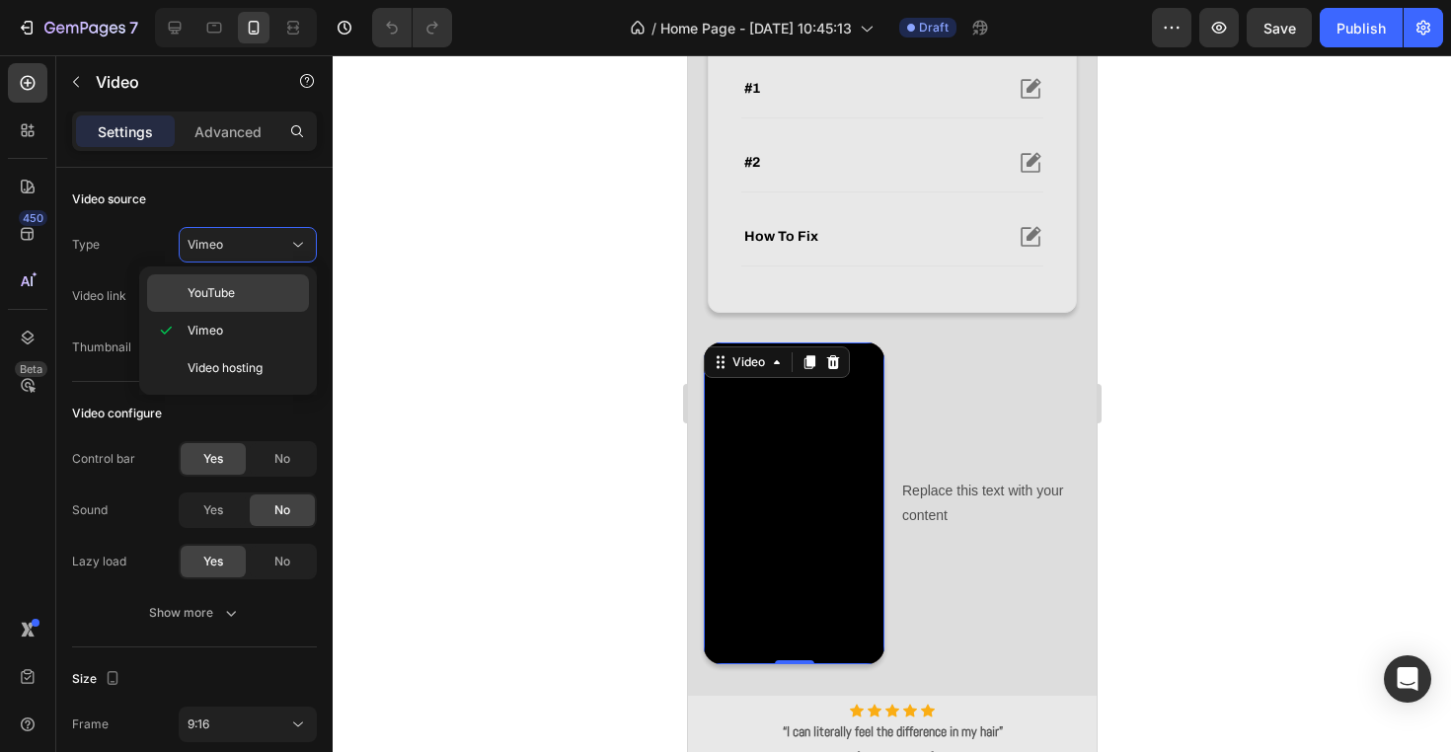
click at [245, 298] on p "YouTube" at bounding box center [244, 293] width 113 height 18
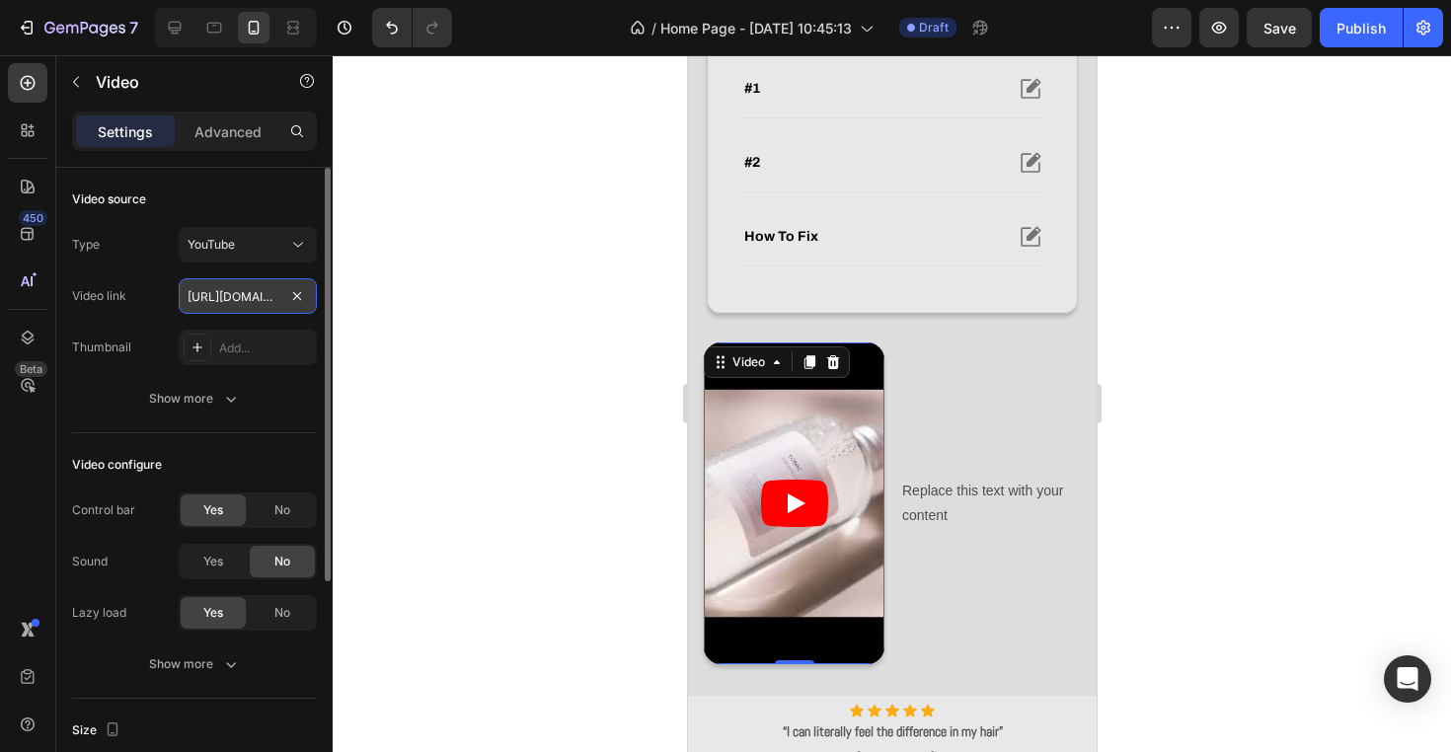
click at [257, 300] on input "[URL][DOMAIN_NAME]" at bounding box center [248, 296] width 138 height 36
paste input "shorts/yXjlQyjb_CE"
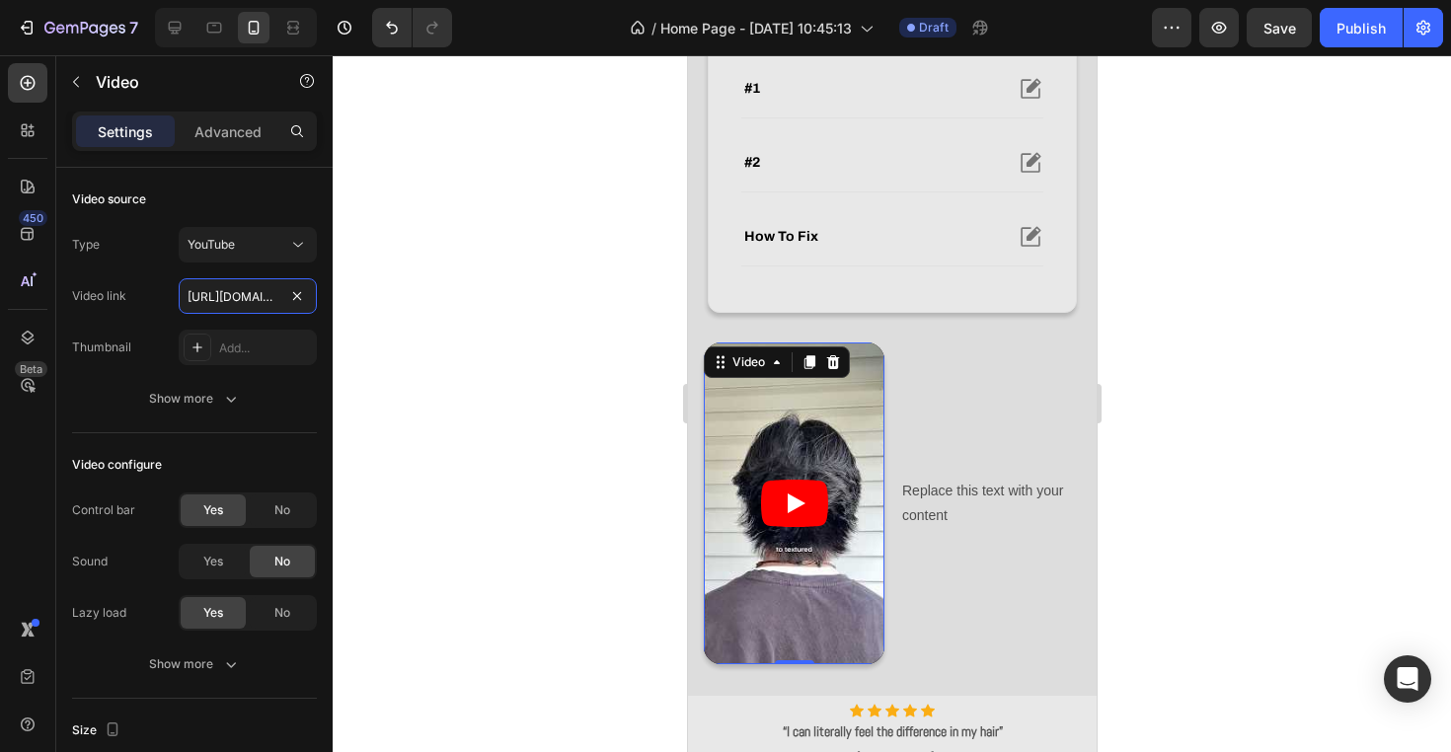
type input "[URL][DOMAIN_NAME]"
click at [585, 405] on div at bounding box center [892, 403] width 1118 height 697
click at [810, 543] on article at bounding box center [793, 502] width 181 height 321
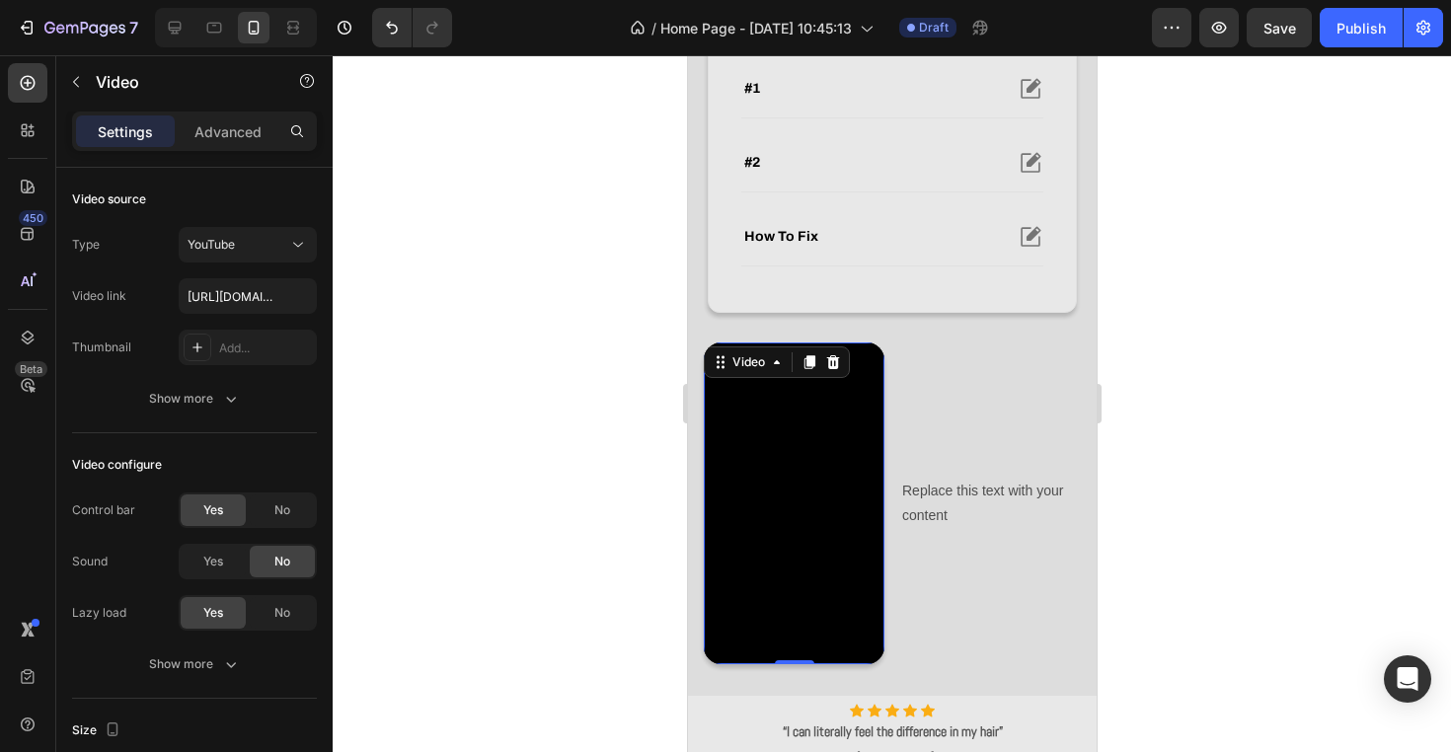
click at [1271, 416] on div at bounding box center [892, 403] width 1118 height 697
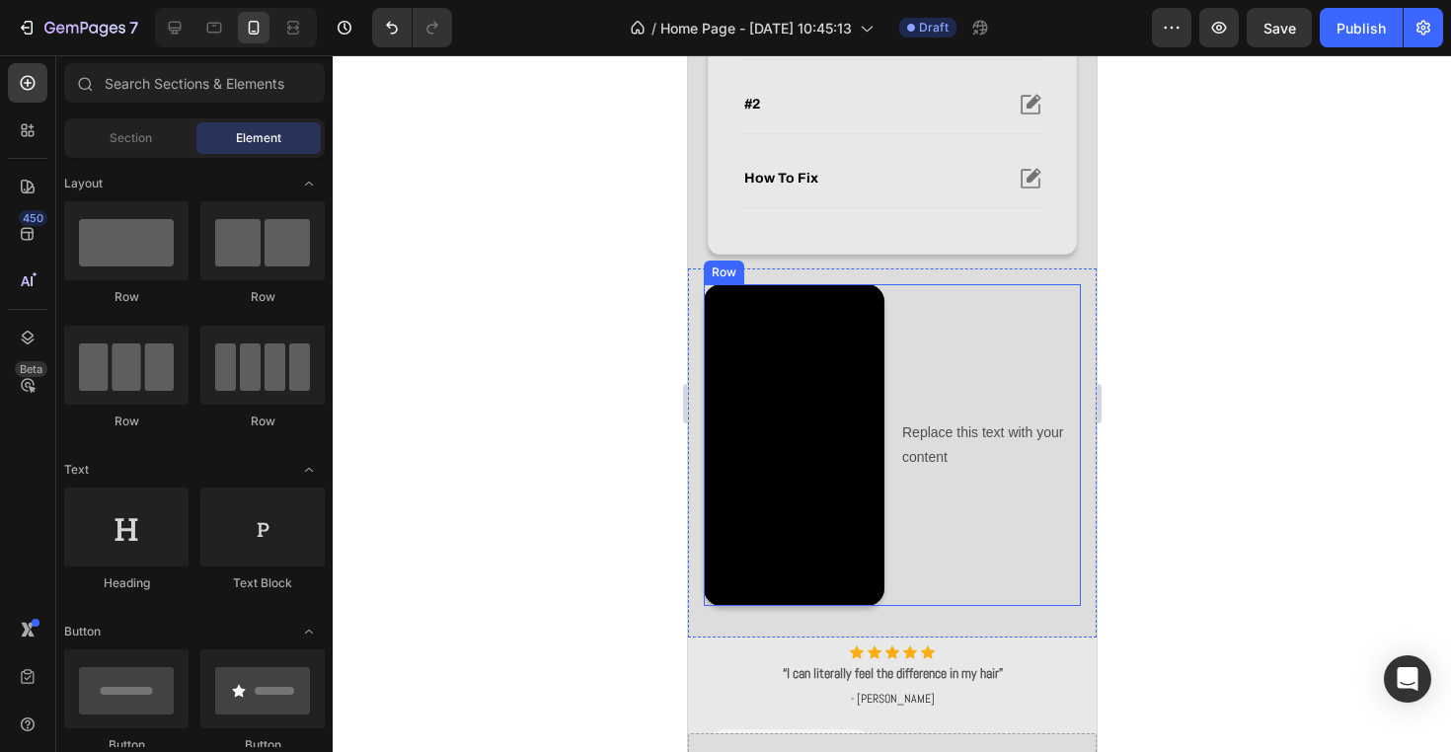
scroll to position [817, 0]
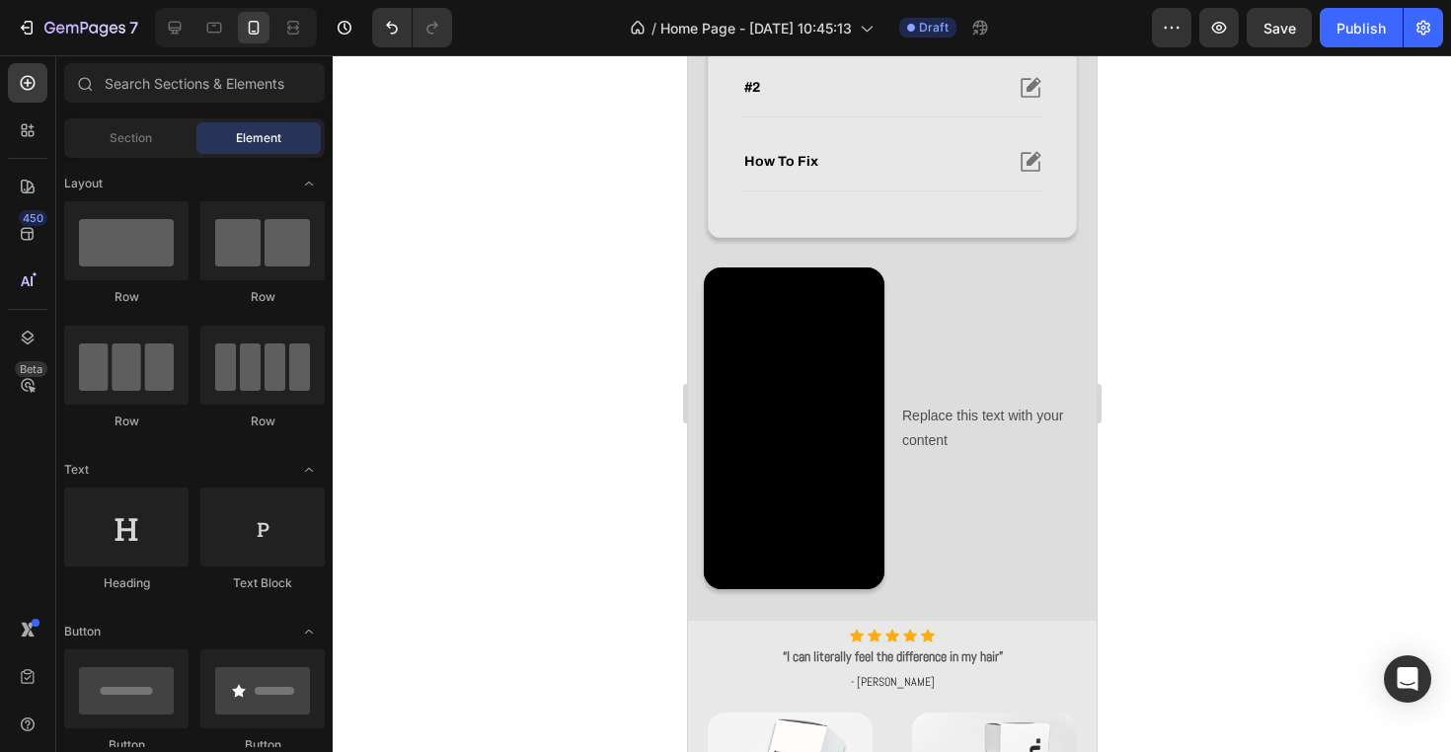
click at [1170, 312] on div at bounding box center [892, 403] width 1118 height 697
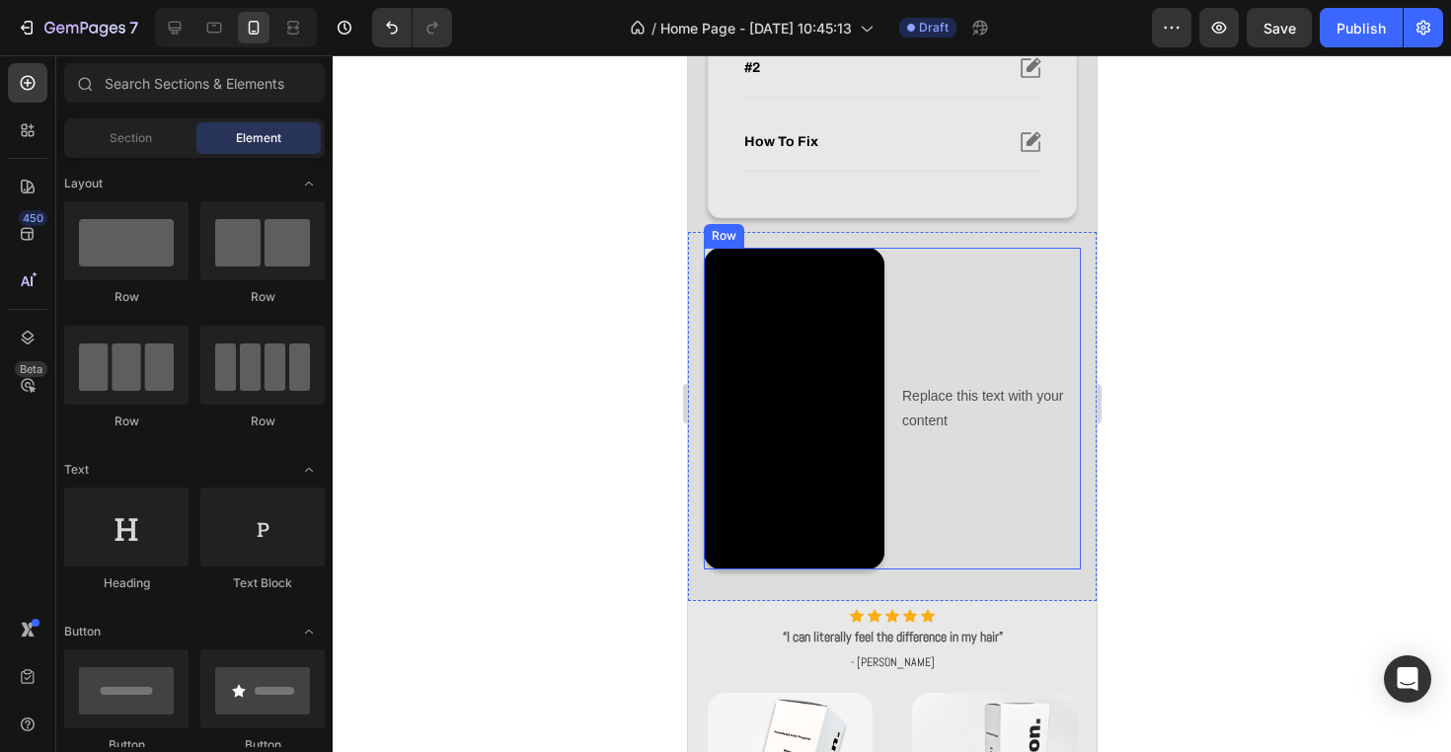
scroll to position [841, 0]
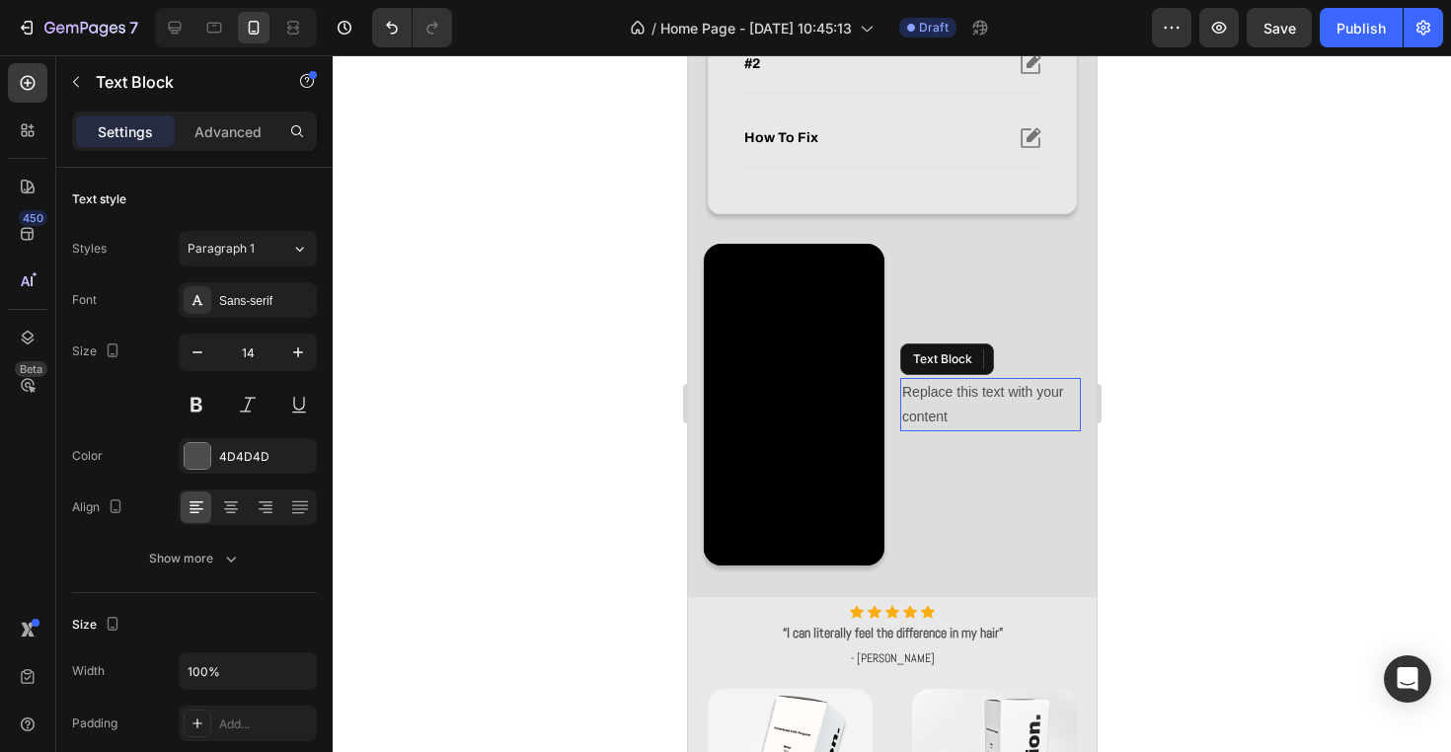
click at [992, 402] on div "Replace this text with your content" at bounding box center [989, 404] width 181 height 53
drag, startPoint x: 4, startPoint y: 414, endPoint x: 586, endPoint y: 462, distance: 584.3
click at [586, 462] on div at bounding box center [892, 403] width 1118 height 697
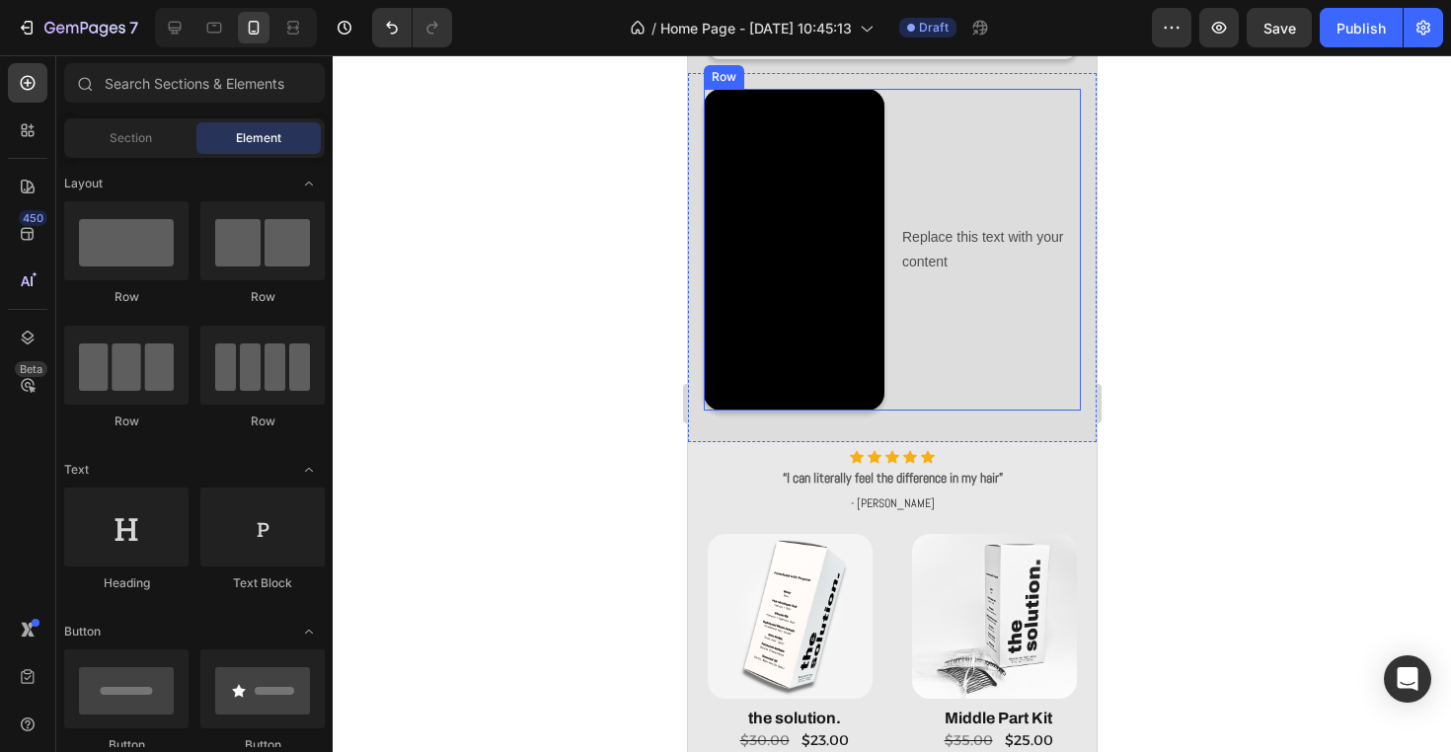
scroll to position [1020, 0]
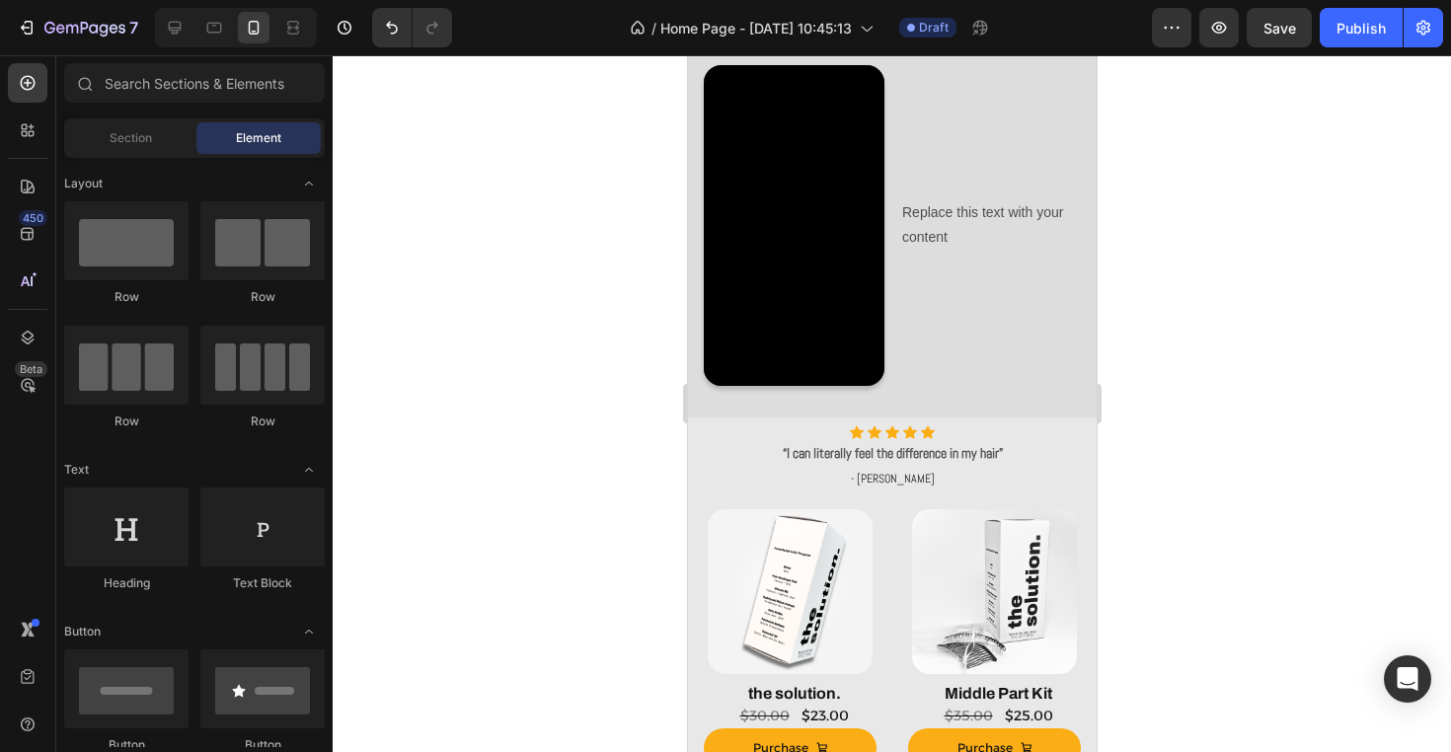
click at [1189, 473] on div at bounding box center [892, 403] width 1118 height 697
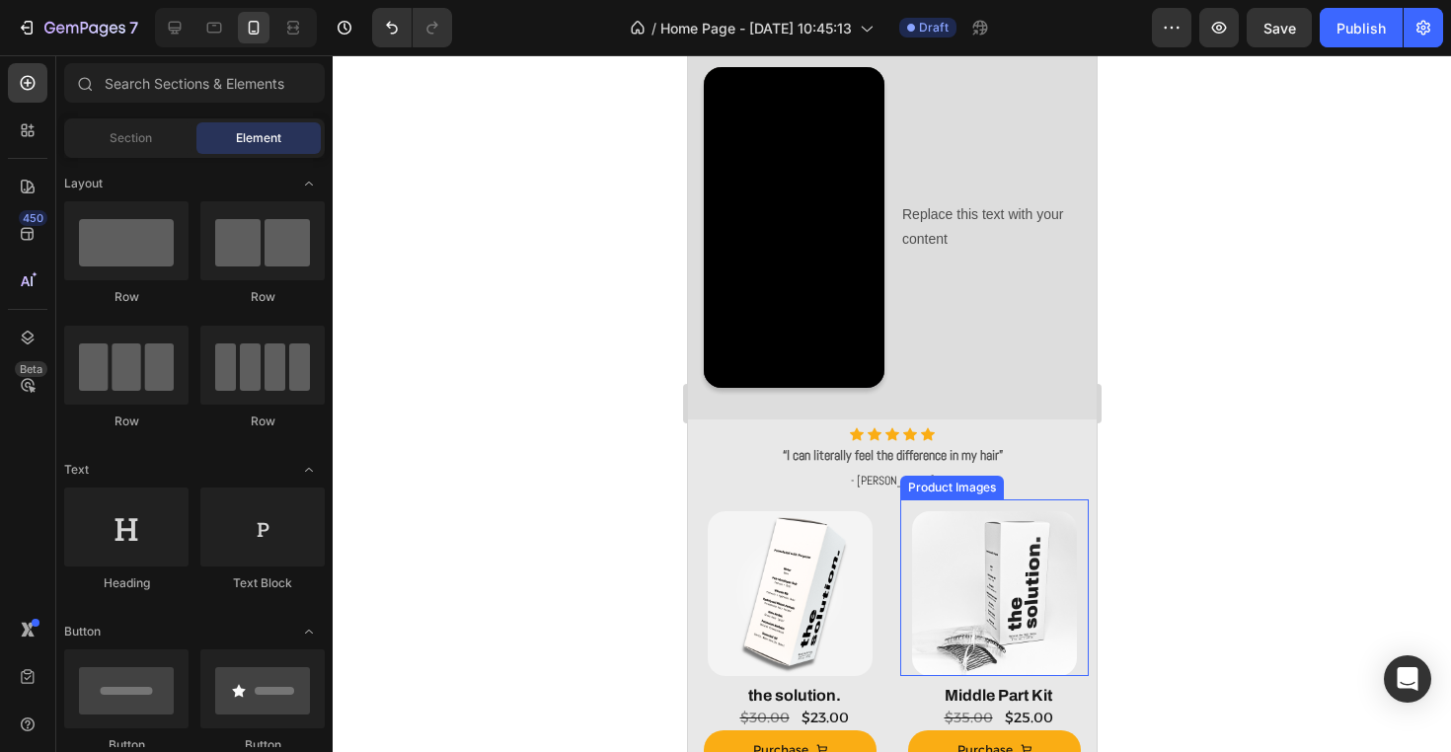
scroll to position [972, 0]
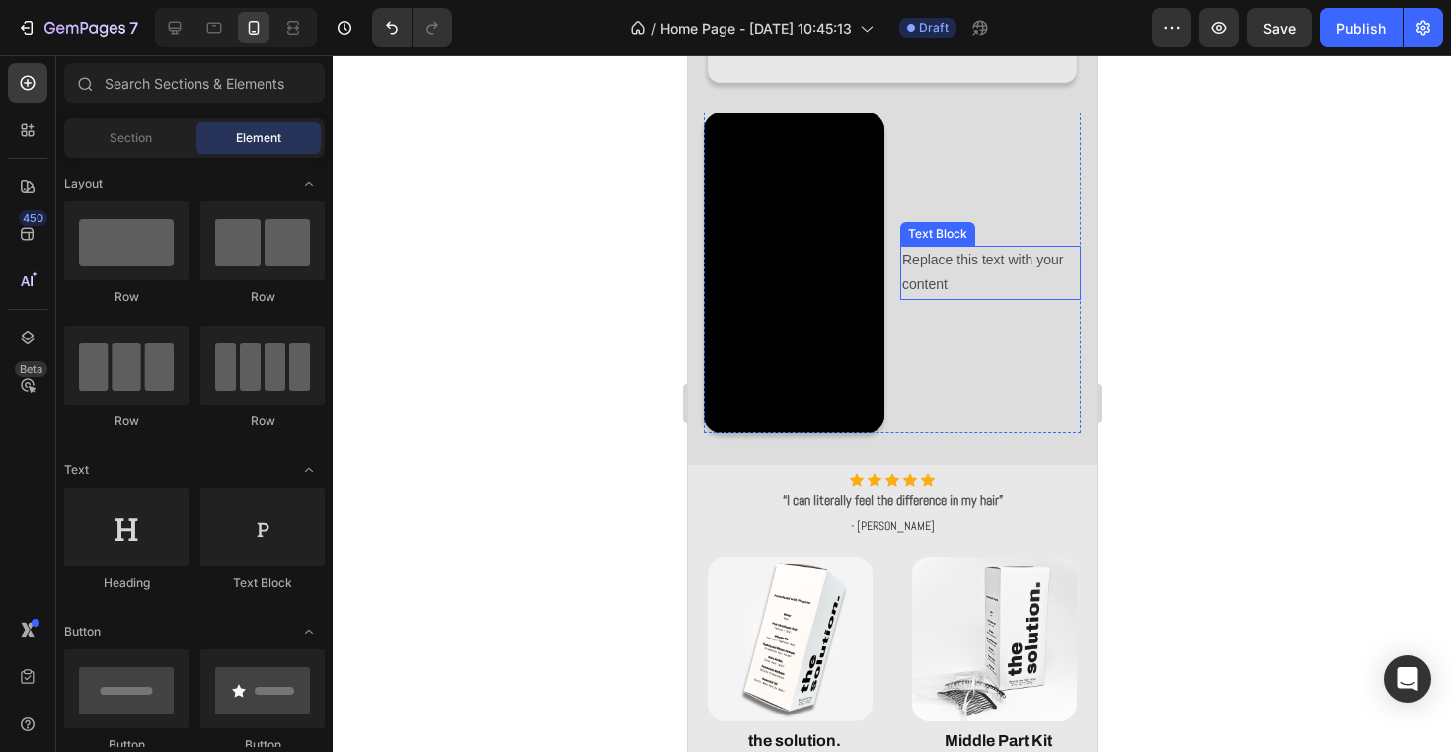
click at [992, 267] on div "Replace this text with your content" at bounding box center [989, 272] width 181 height 53
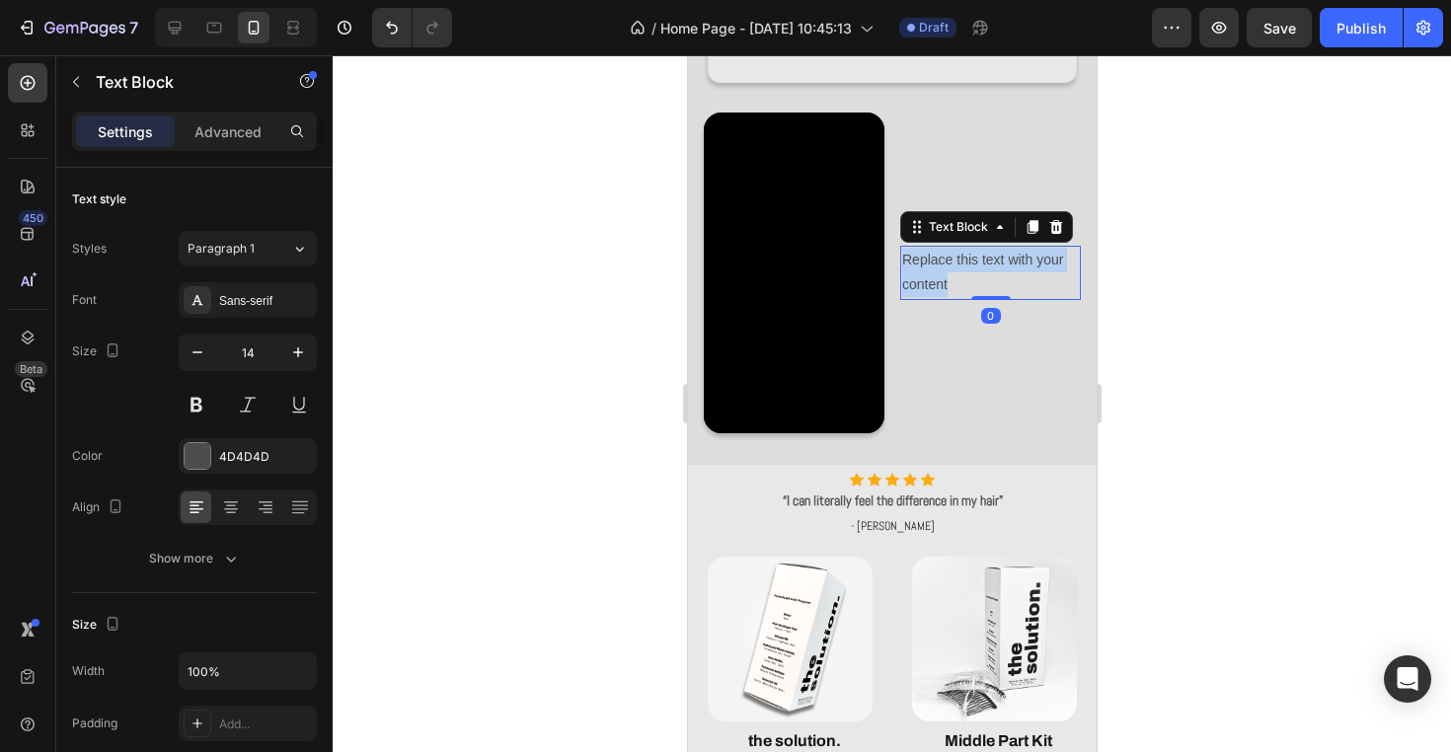
click at [992, 267] on p "Replace this text with your content" at bounding box center [989, 272] width 177 height 49
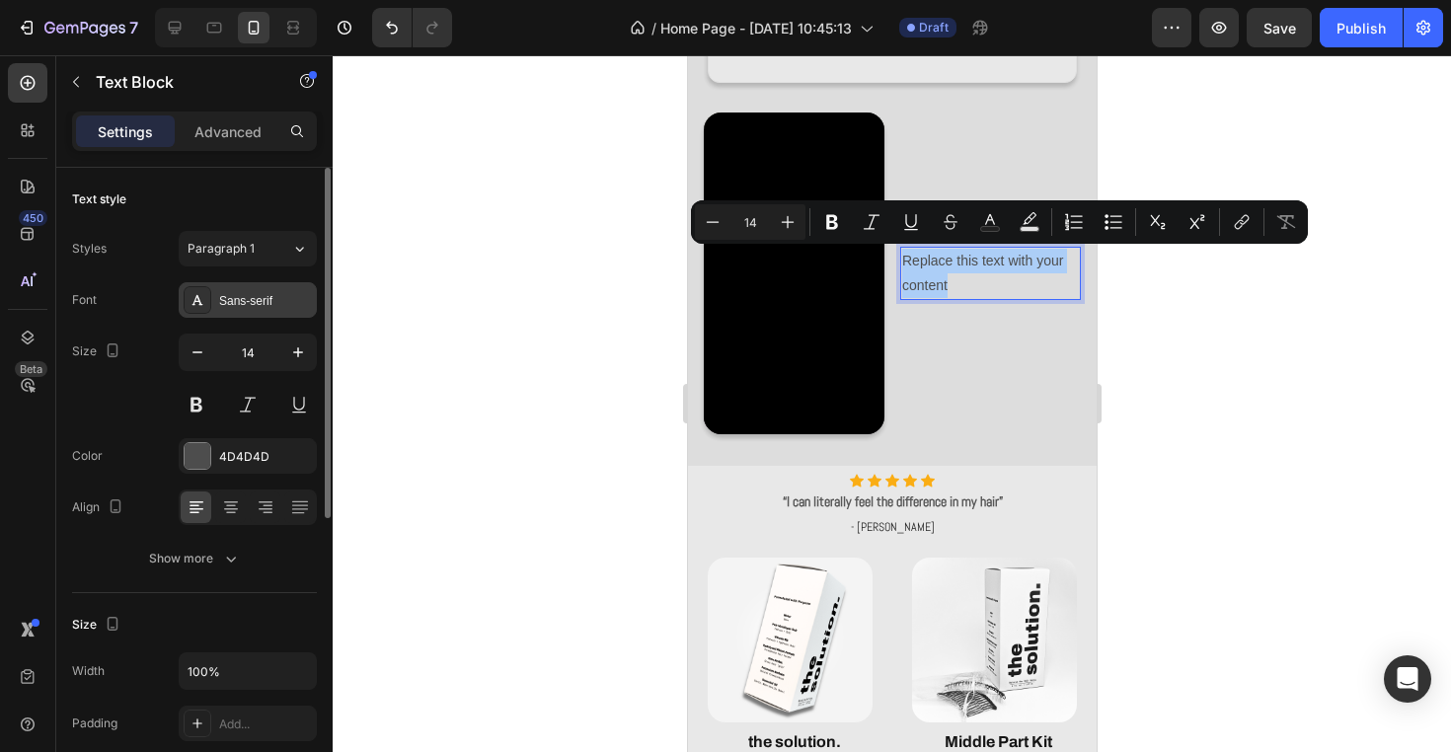
click at [273, 296] on div "Sans-serif" at bounding box center [265, 301] width 93 height 18
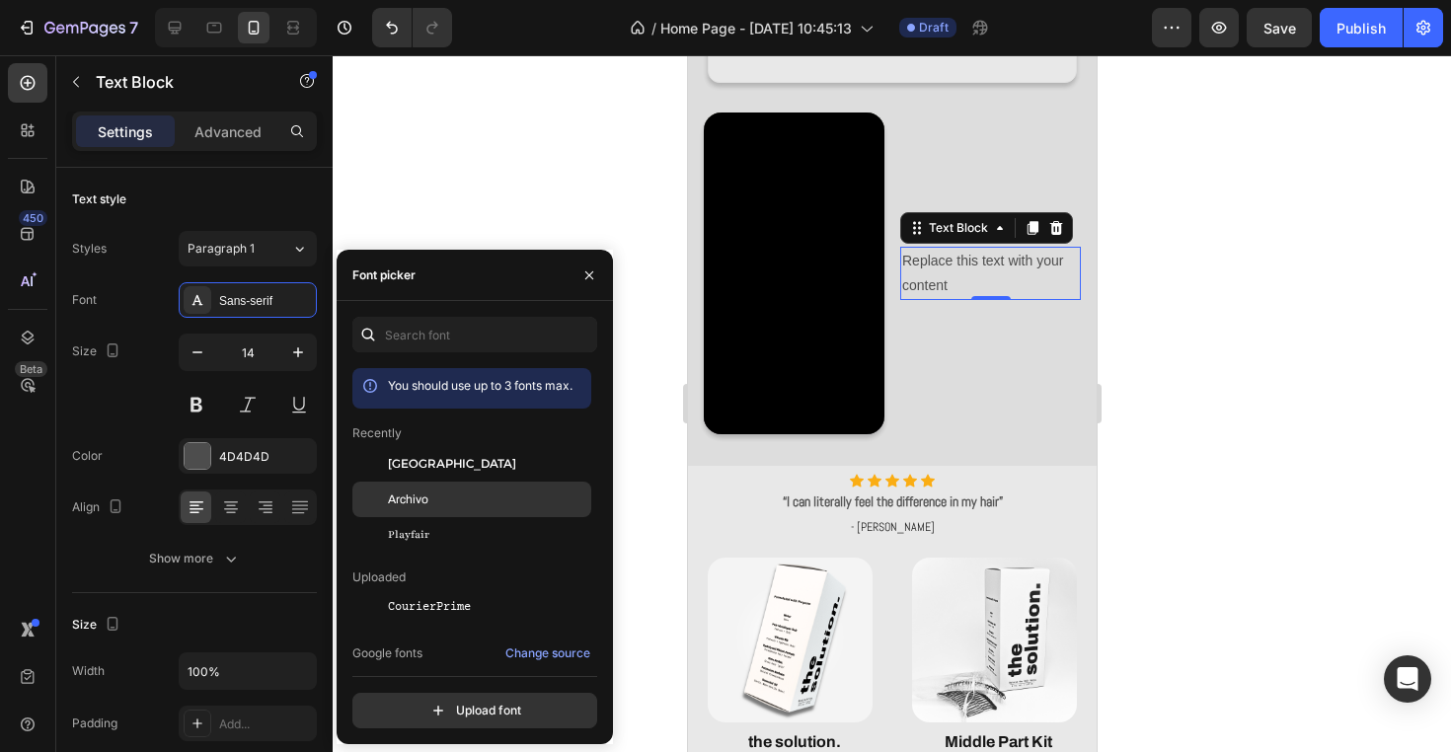
click at [493, 504] on div "Archivo" at bounding box center [487, 500] width 199 height 18
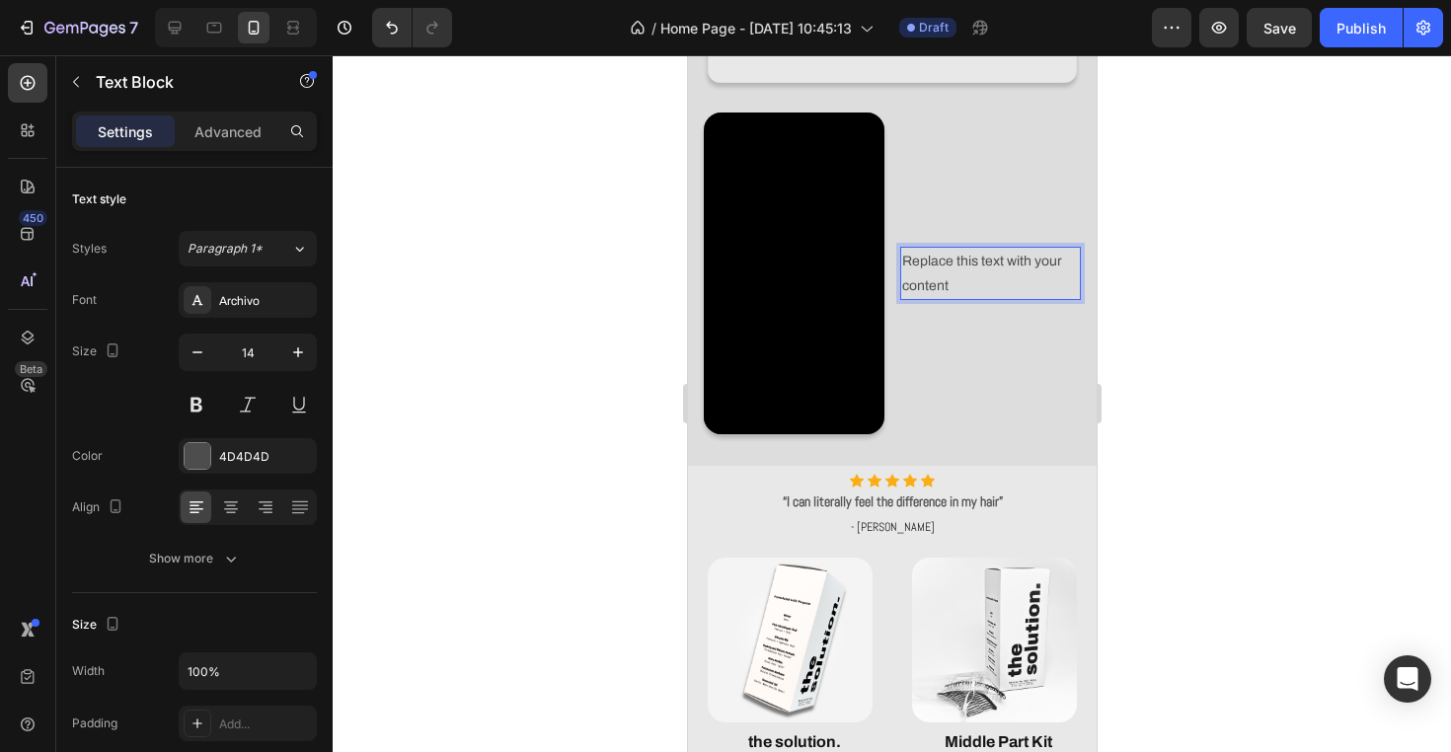
click at [976, 269] on p "Replace this text with your content" at bounding box center [989, 273] width 177 height 49
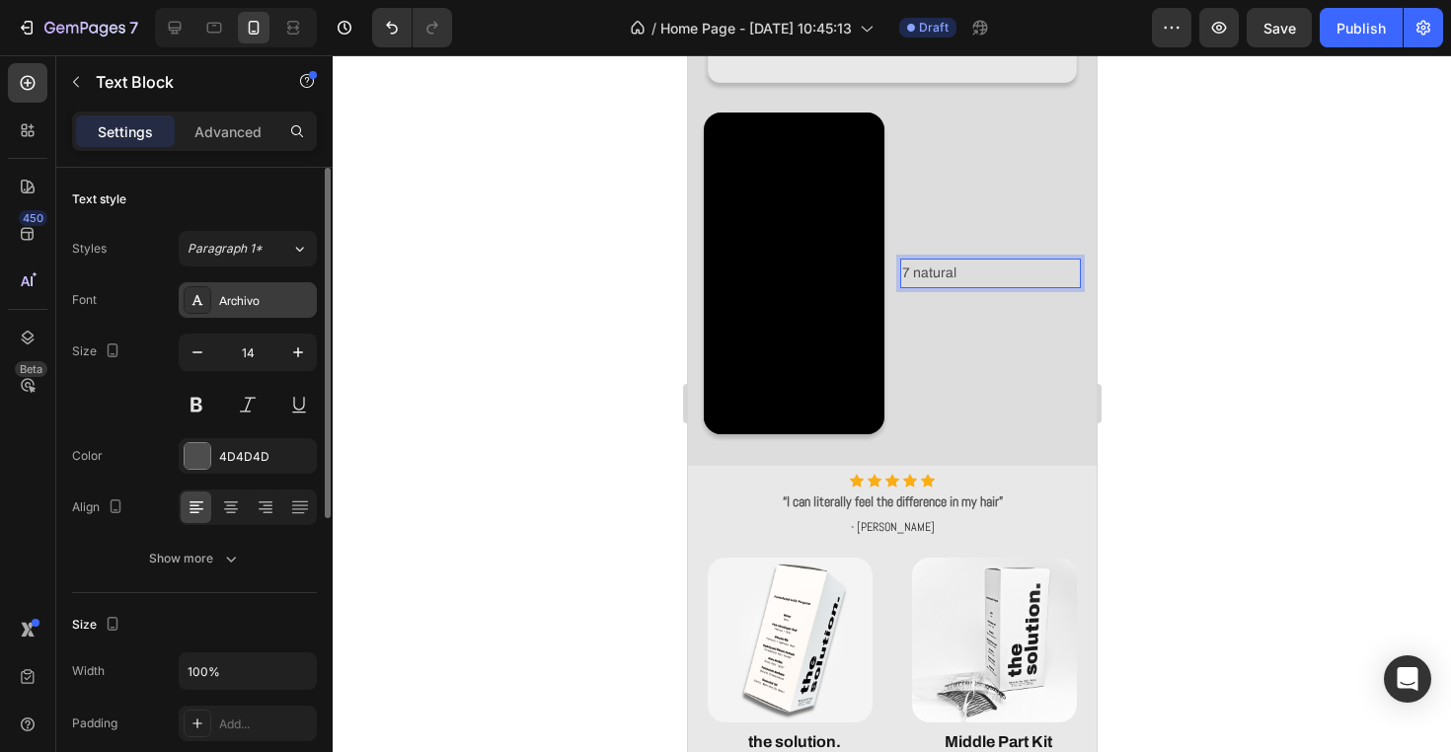
click at [242, 296] on div "Archivo" at bounding box center [265, 301] width 93 height 18
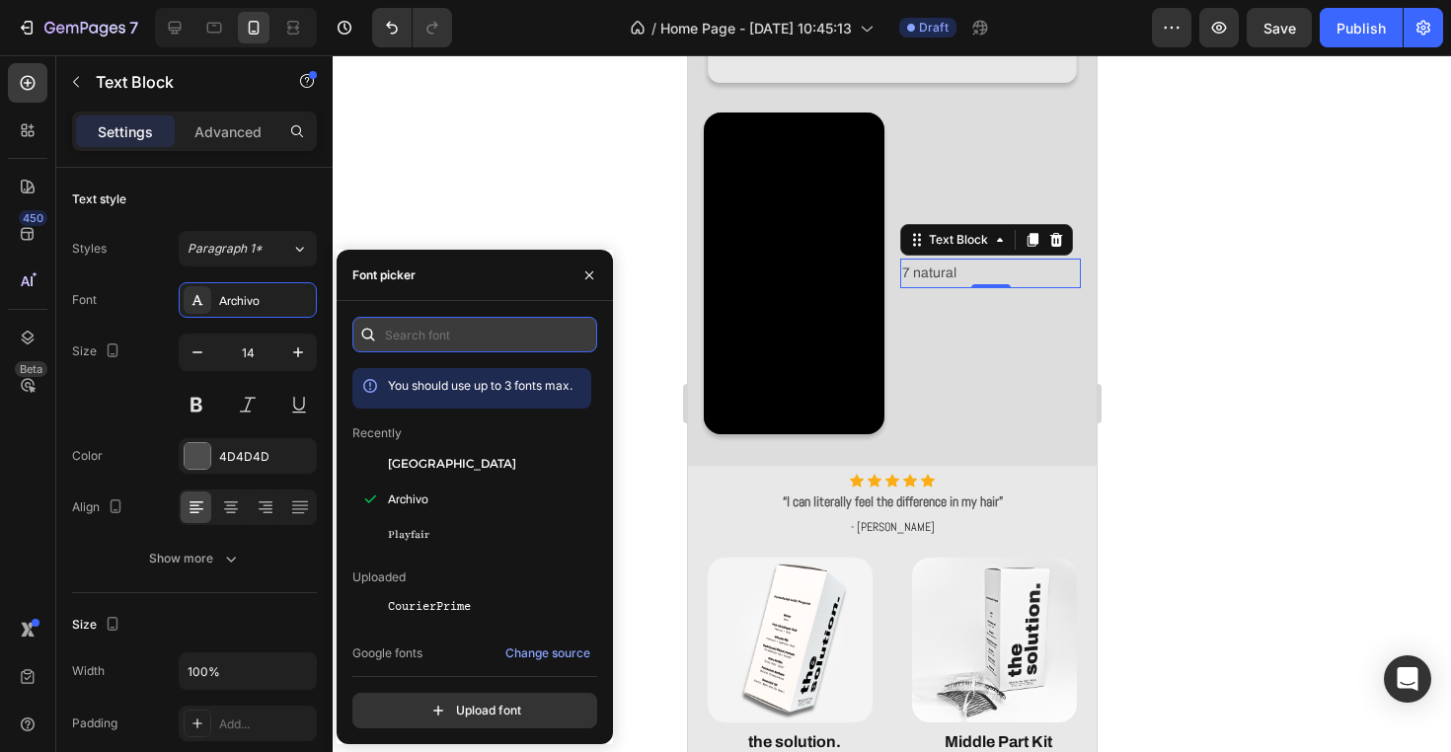
click at [505, 340] on input "text" at bounding box center [474, 335] width 245 height 36
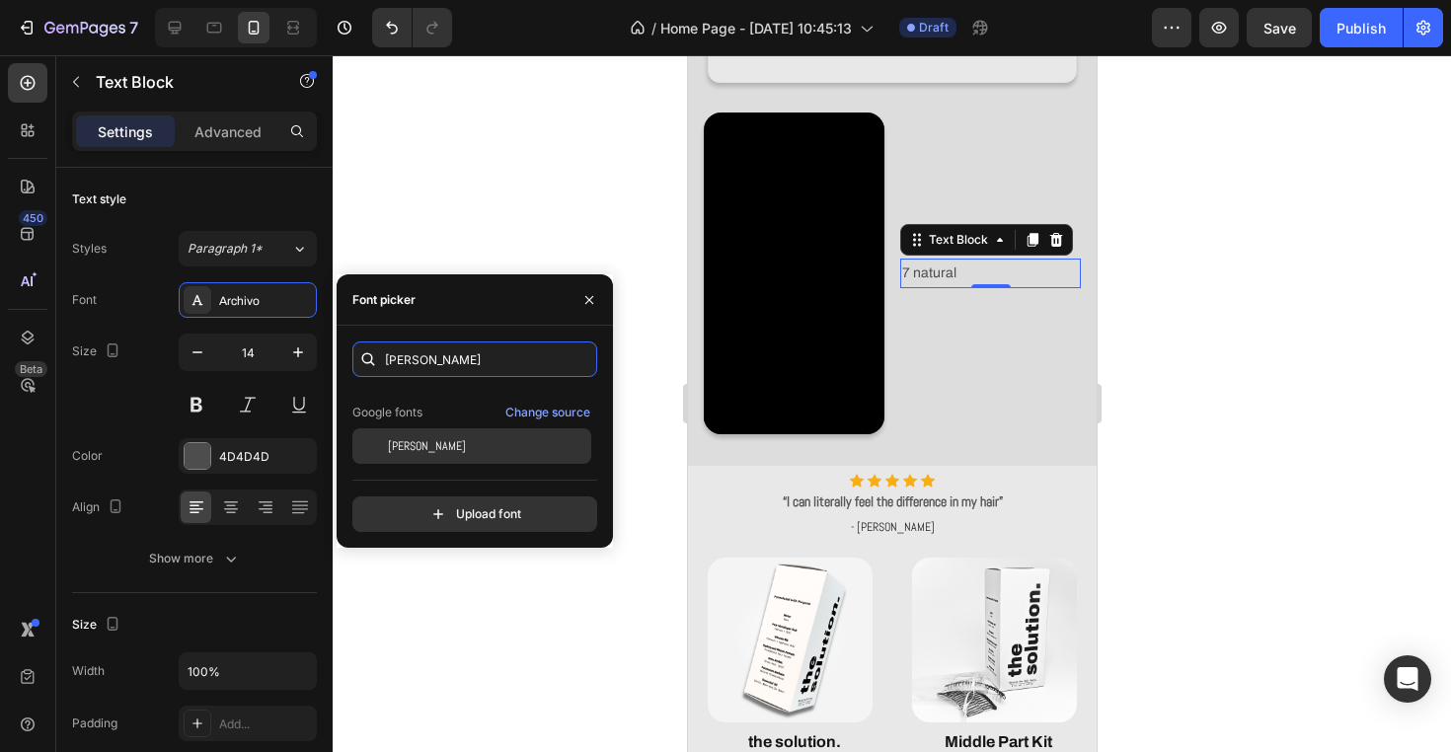
scroll to position [48, 0]
type input "abel"
click at [493, 447] on div "[PERSON_NAME]" at bounding box center [487, 446] width 199 height 18
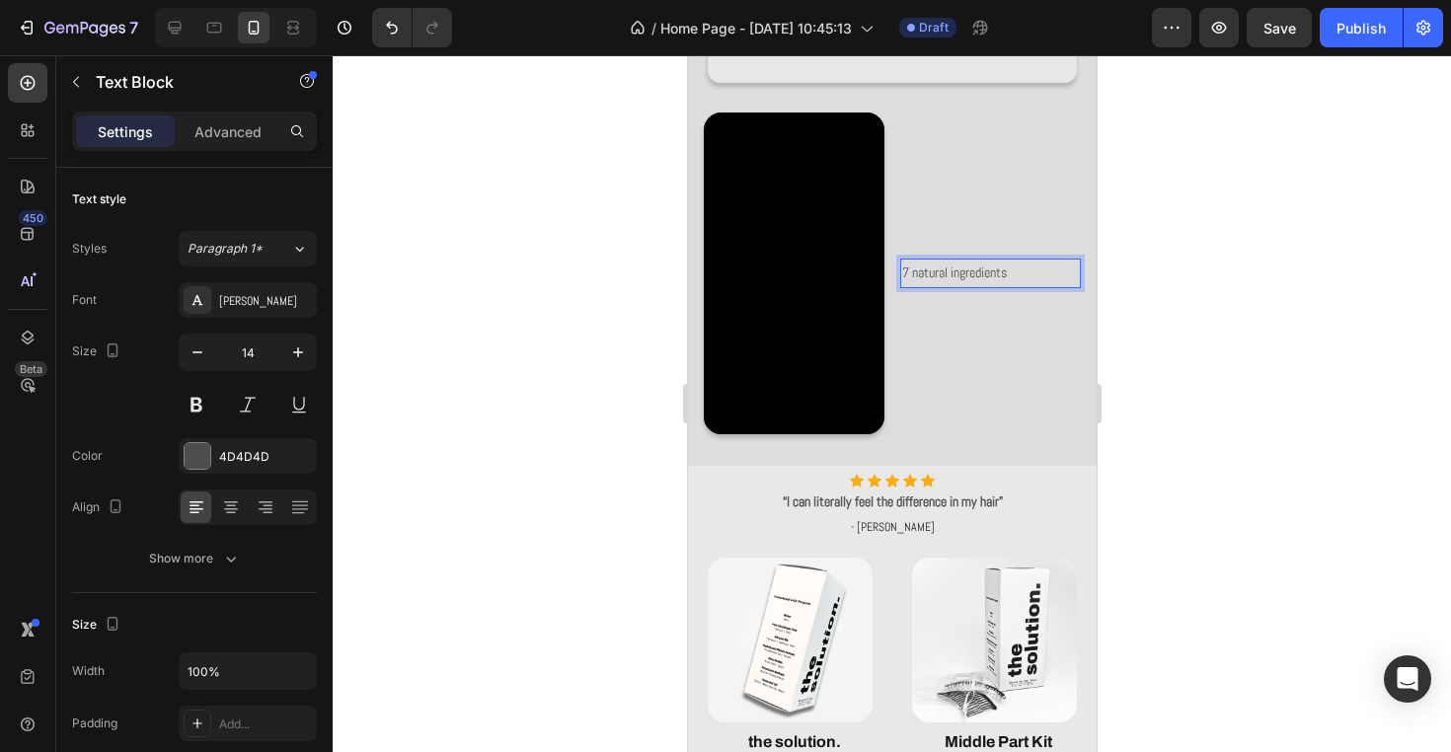
click at [1182, 337] on div at bounding box center [892, 403] width 1118 height 697
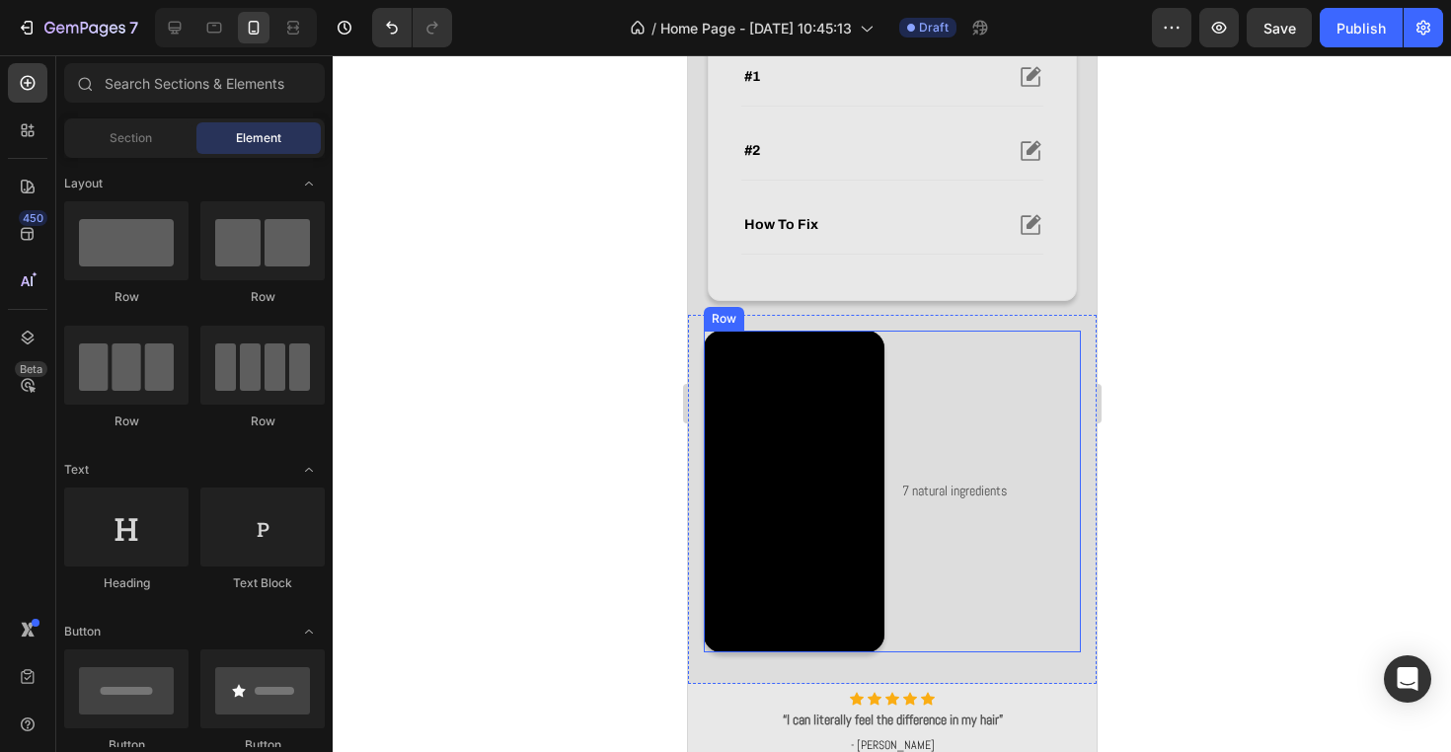
scroll to position [786, 0]
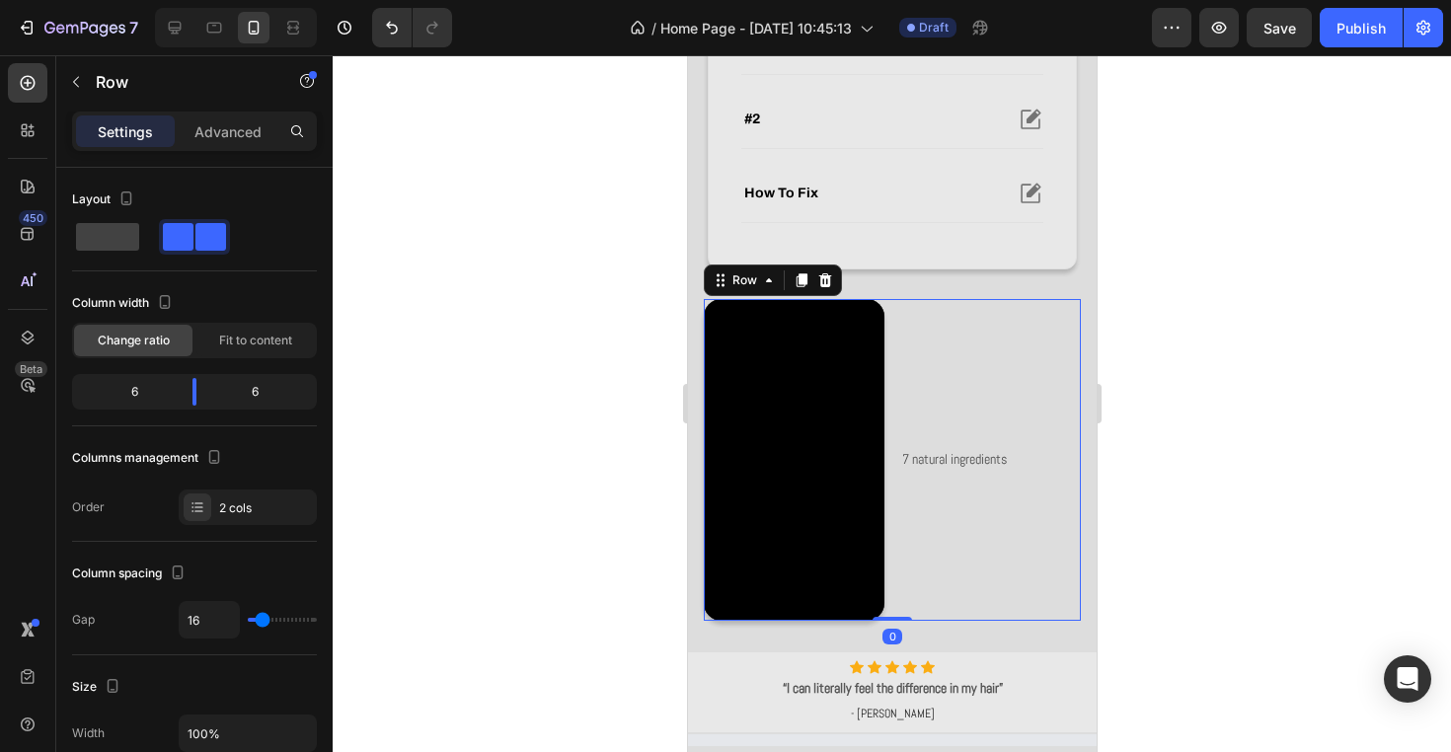
click at [1001, 496] on div "7 natural ingredients Text Block" at bounding box center [989, 459] width 181 height 321
click at [1009, 470] on p "7 natural ingredients" at bounding box center [989, 459] width 177 height 25
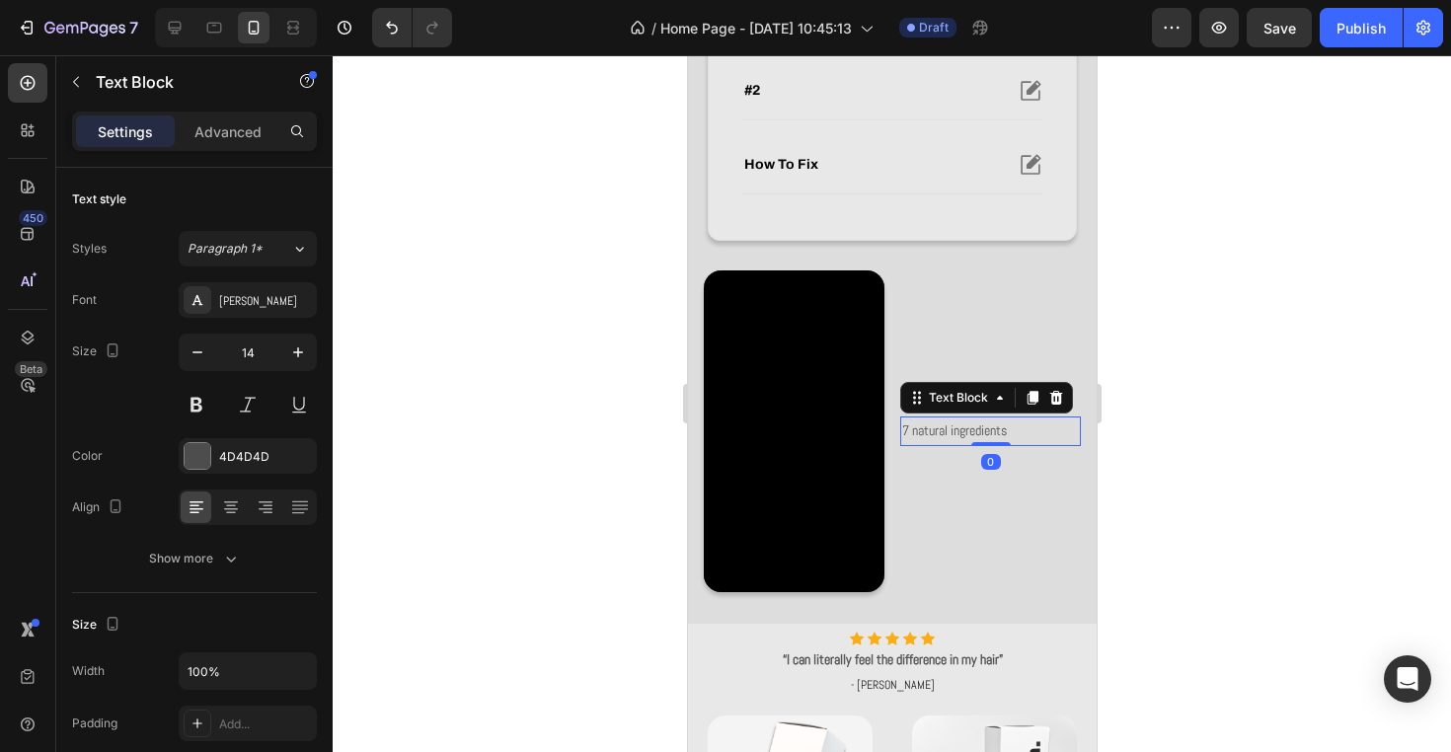
scroll to position [834, 0]
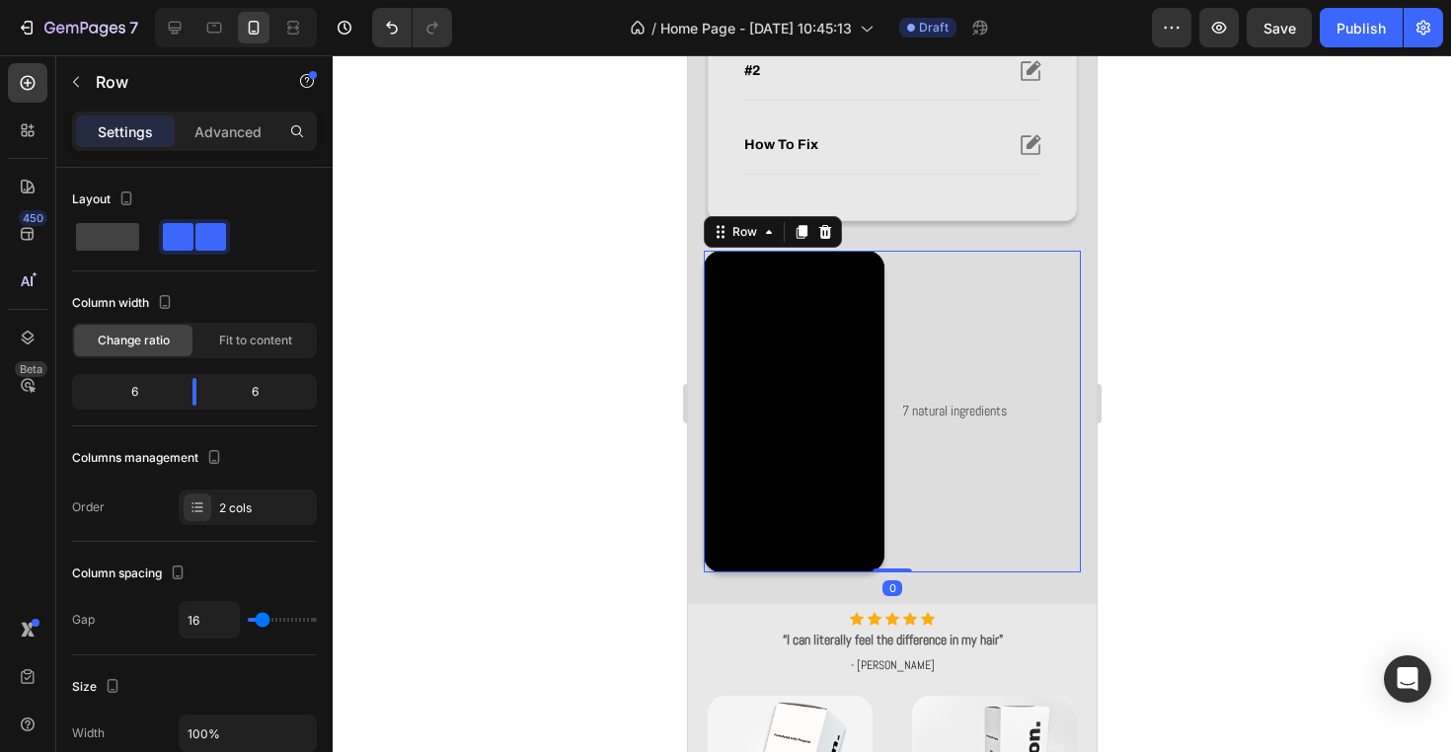
click at [1027, 320] on div "7 natural ingredients Text Block" at bounding box center [989, 411] width 181 height 321
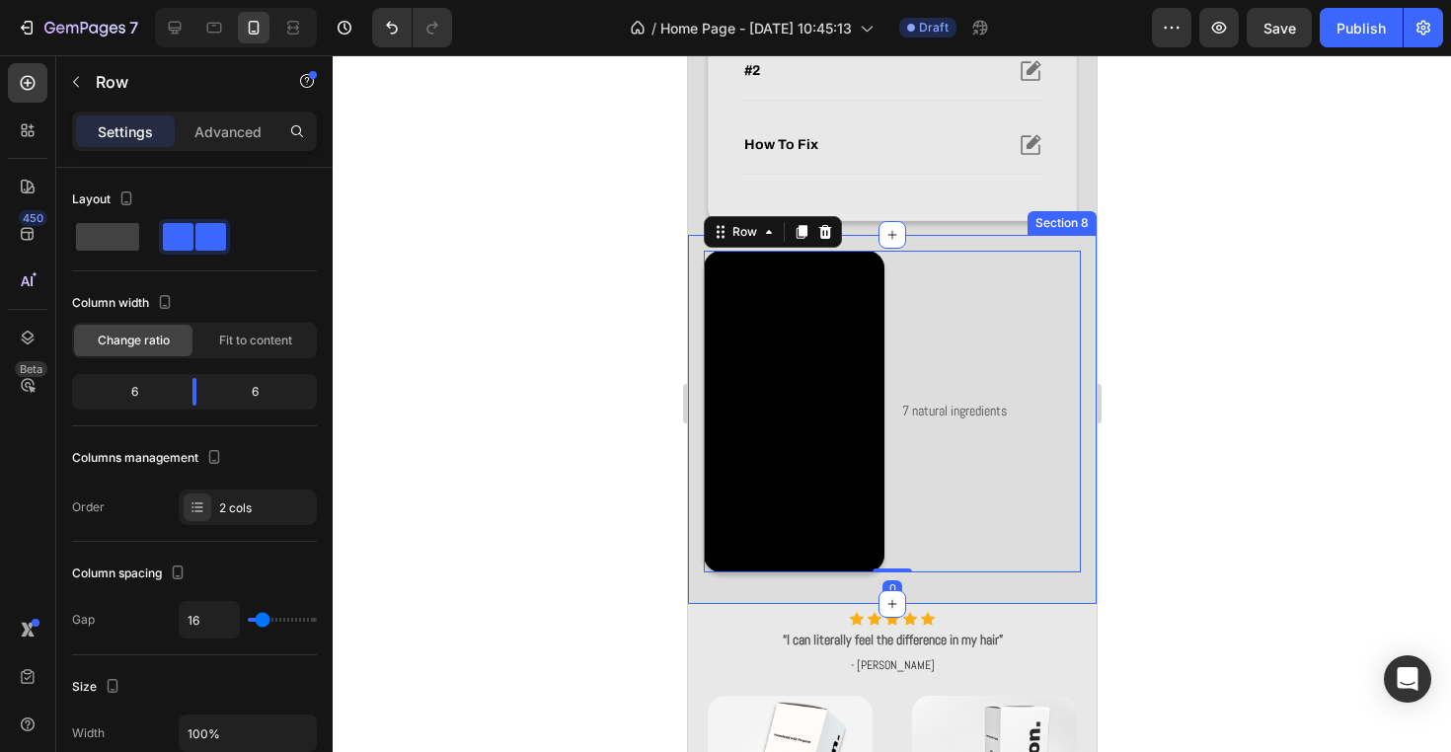
click at [1179, 330] on div at bounding box center [892, 403] width 1118 height 697
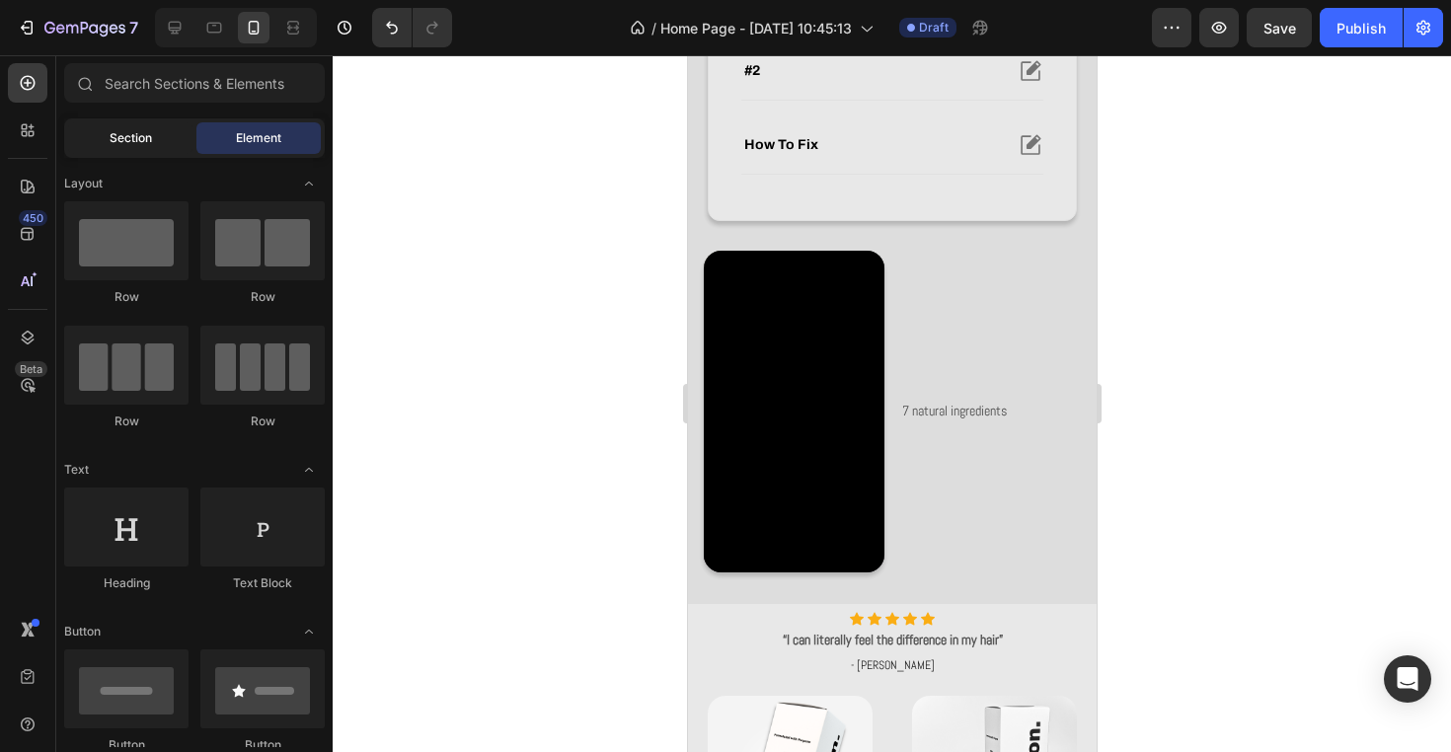
click at [158, 132] on div "Section" at bounding box center [130, 138] width 124 height 32
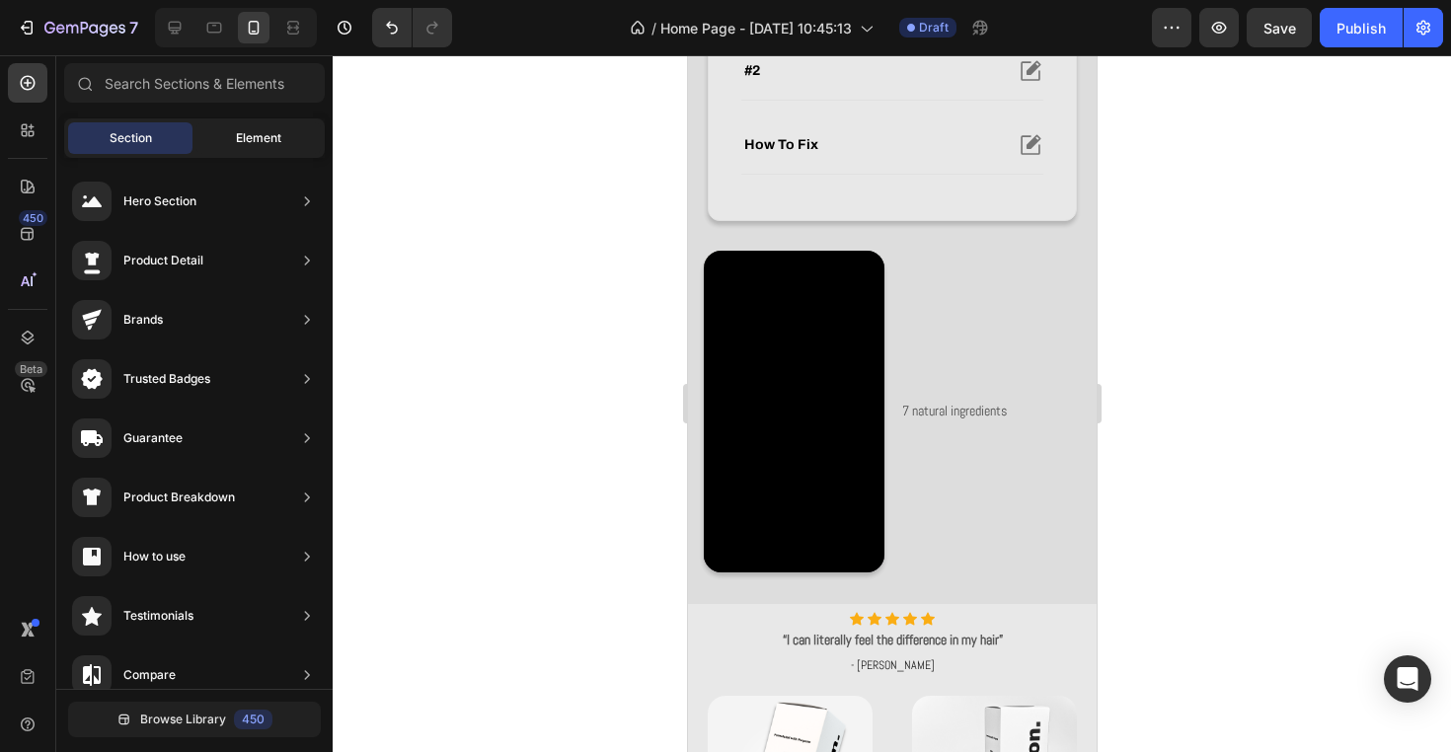
click at [282, 133] on div "Element" at bounding box center [258, 138] width 124 height 32
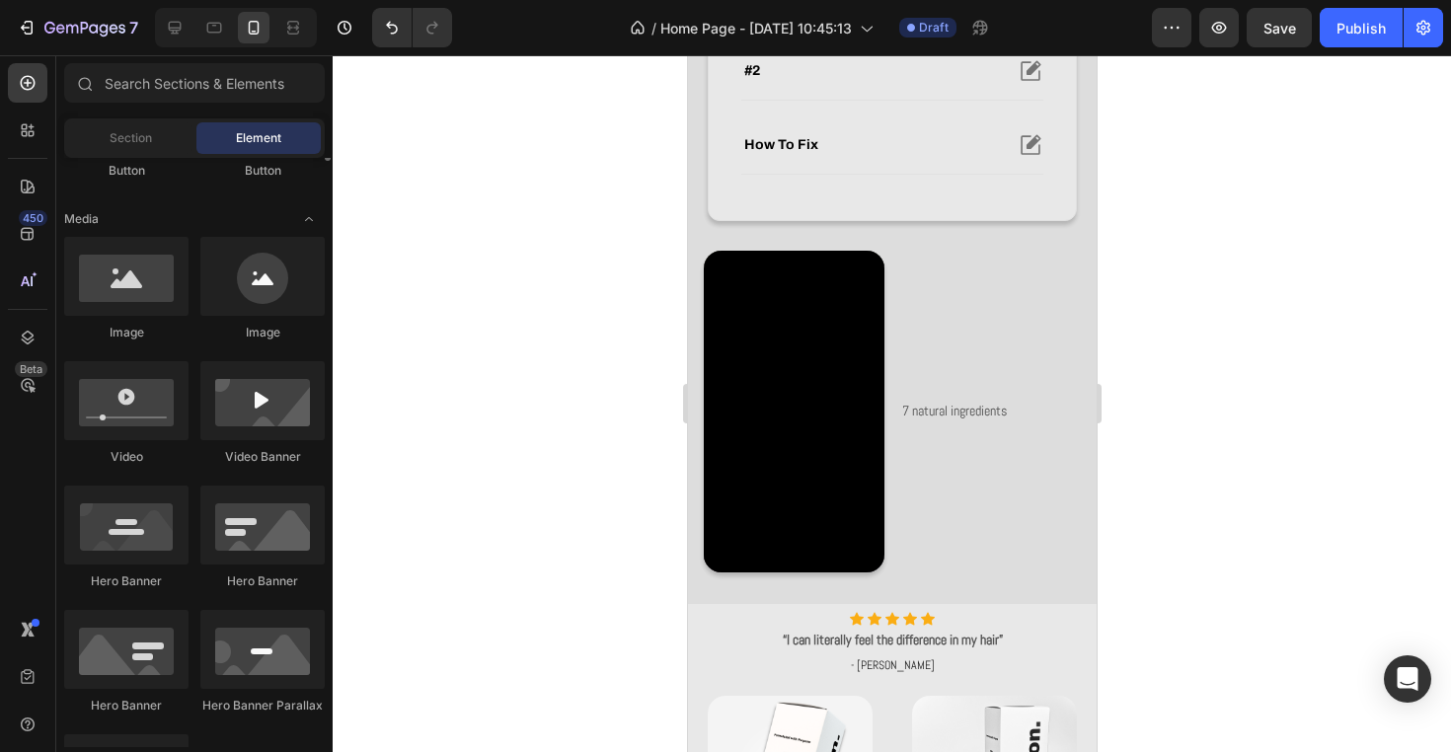
scroll to position [0, 0]
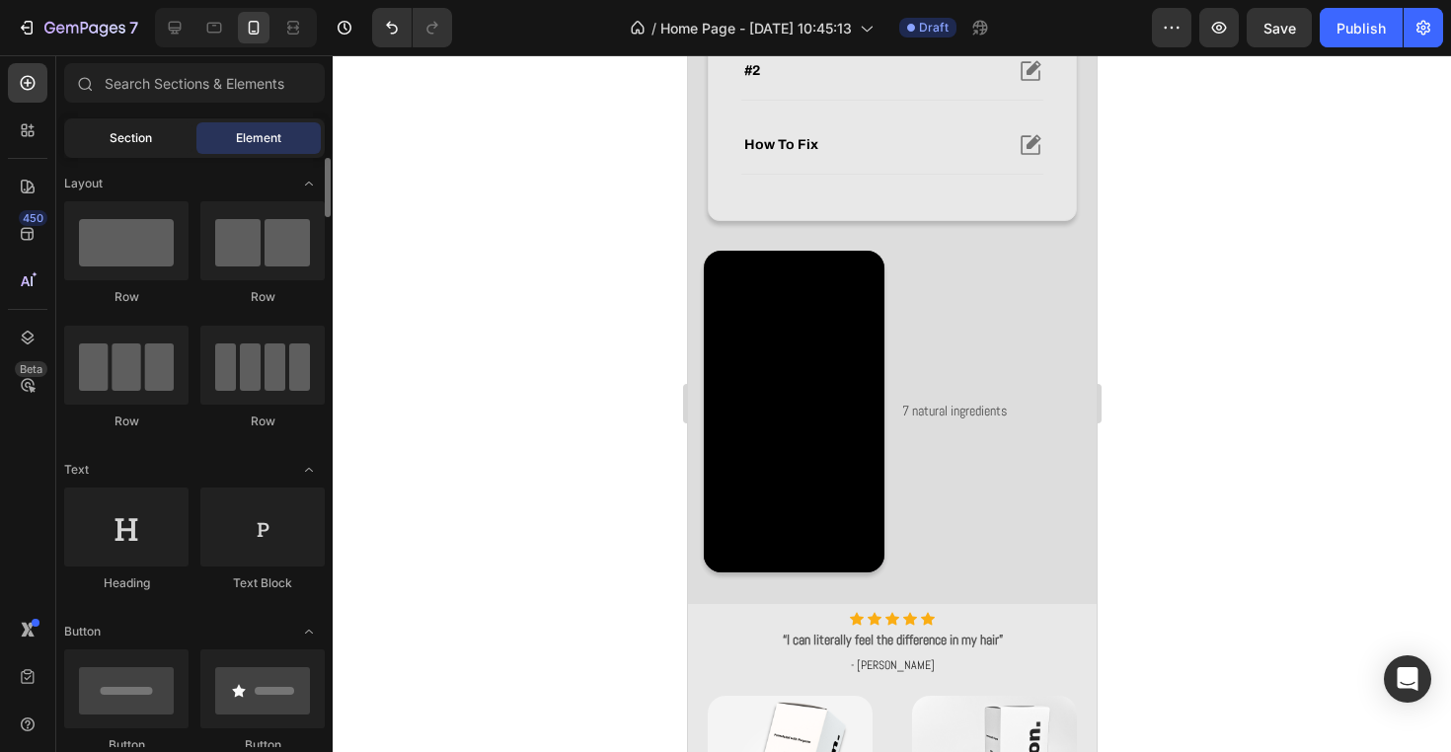
click at [161, 137] on div "Section" at bounding box center [130, 138] width 124 height 32
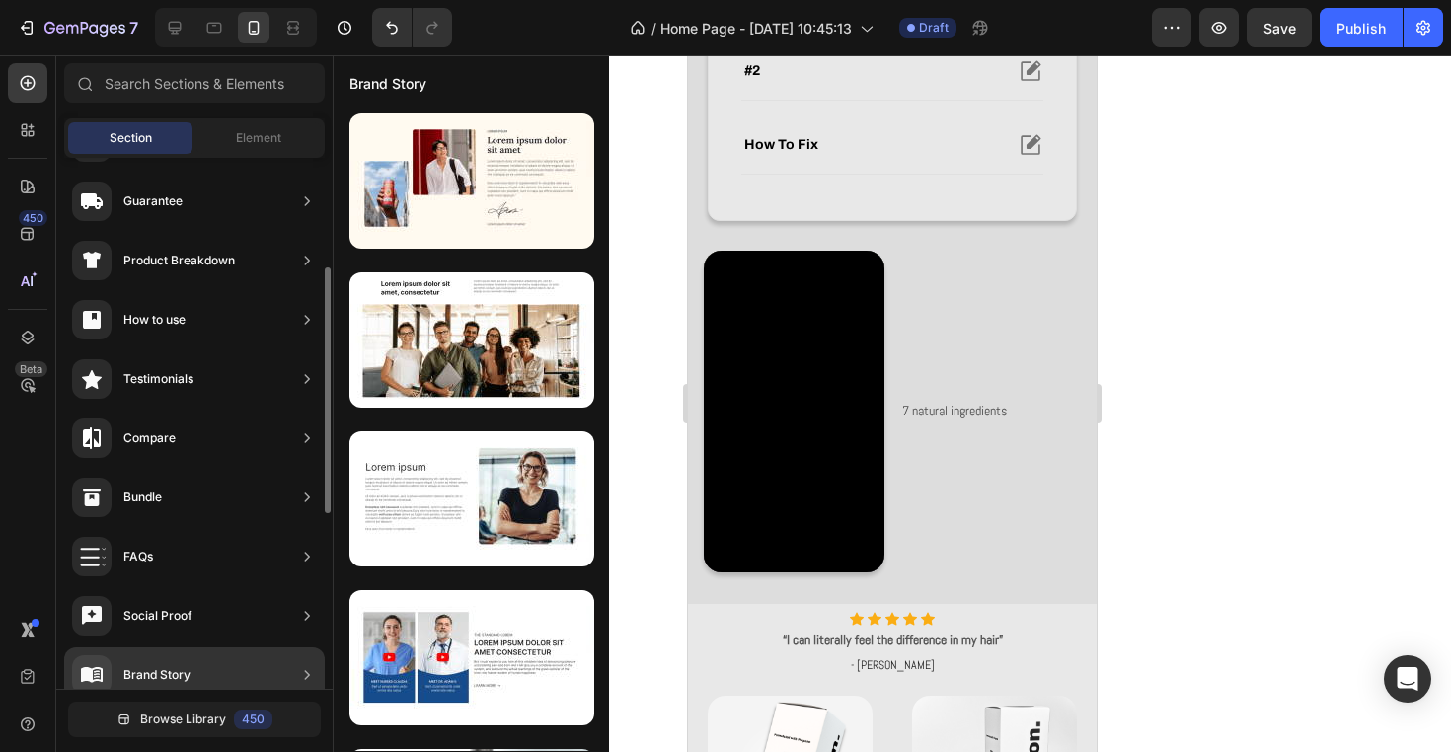
scroll to position [164, 0]
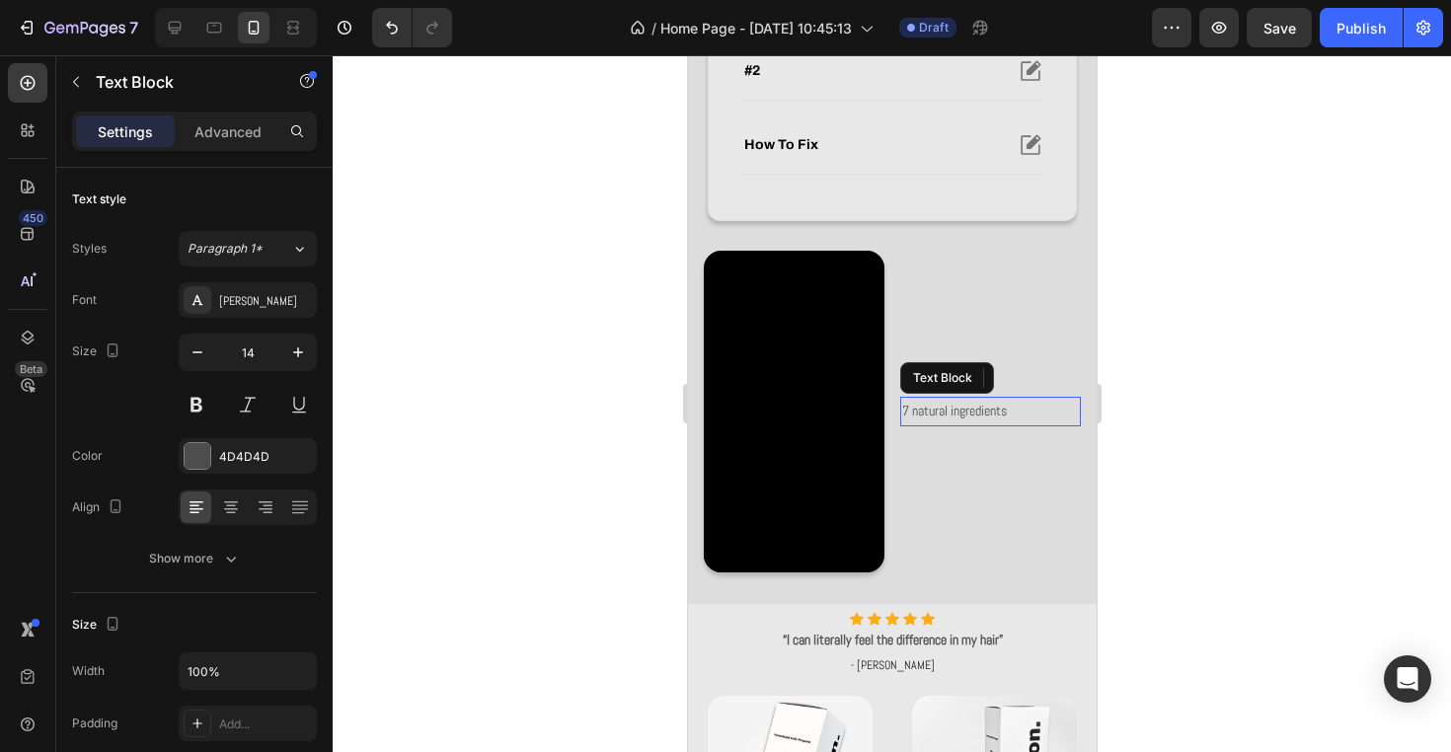
click at [979, 407] on p "7 natural ingredients" at bounding box center [989, 411] width 177 height 25
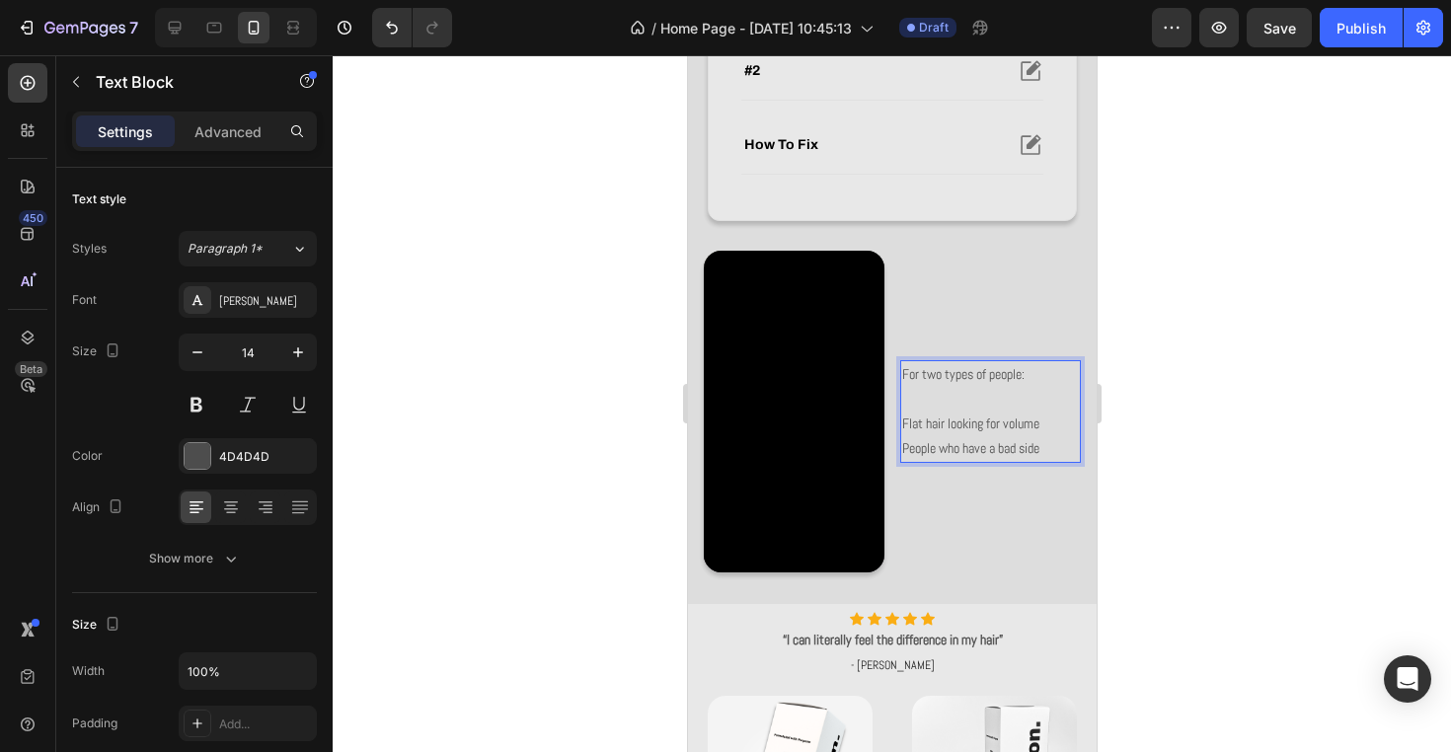
click at [1027, 450] on p "People who have a bad side" at bounding box center [989, 448] width 177 height 25
click at [1026, 451] on p "People who have a bad side" at bounding box center [989, 448] width 177 height 25
click at [1003, 452] on p "People who have a bad side" at bounding box center [989, 448] width 177 height 25
click at [1023, 451] on p "People who have a bad side" at bounding box center [989, 448] width 177 height 25
click at [1069, 451] on p "People who have a bad hair side" at bounding box center [989, 448] width 177 height 25
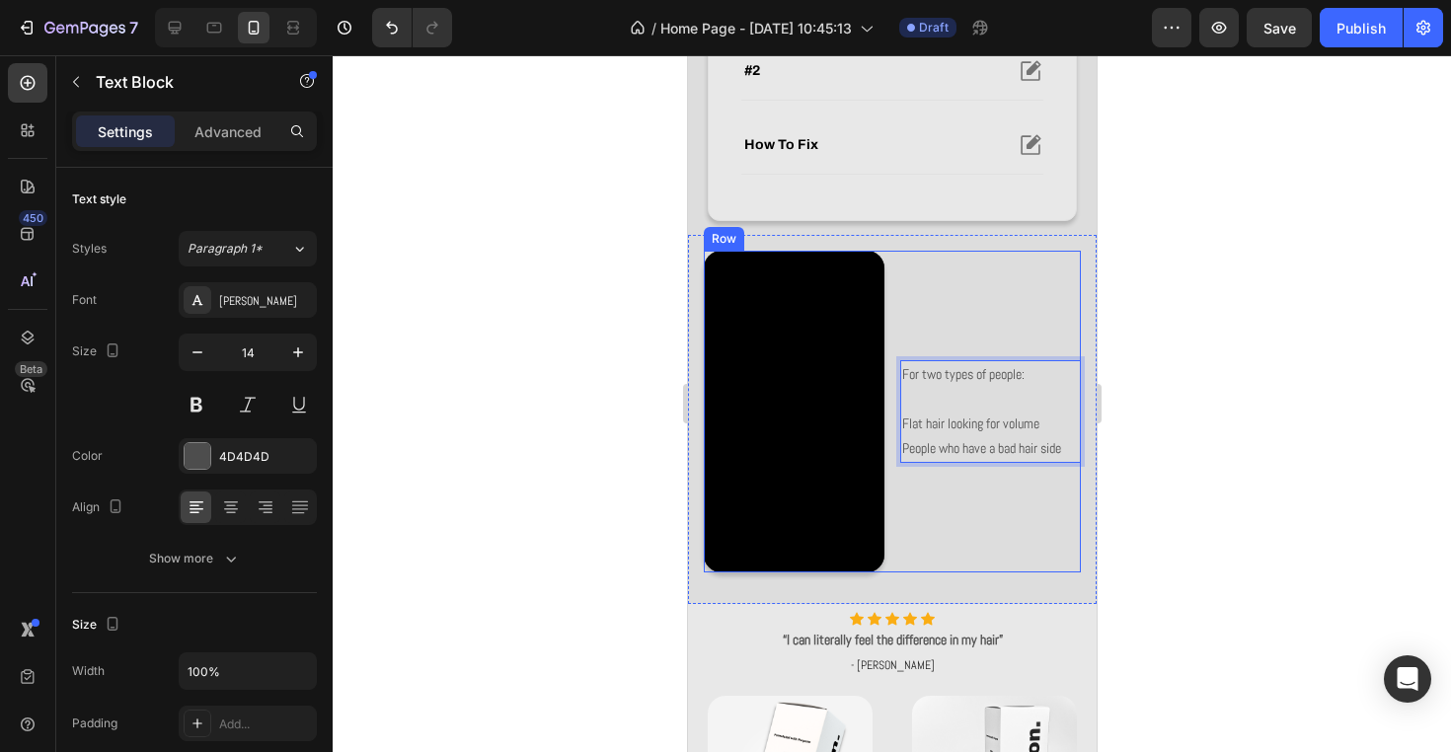
click at [940, 369] on p "For two types of people: Flat hair looking for volume" at bounding box center [989, 399] width 177 height 75
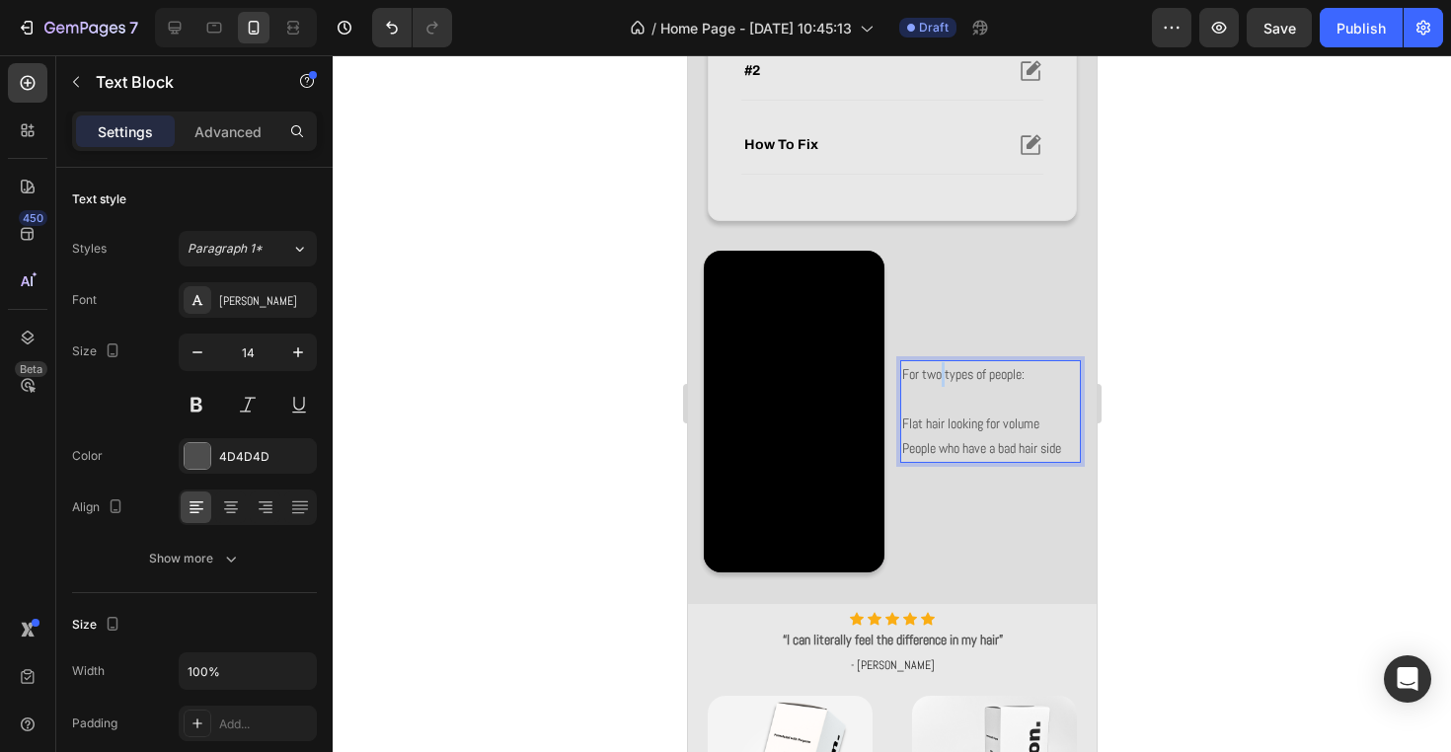
click at [940, 369] on p "For two types of people: Flat hair looking for volume" at bounding box center [989, 399] width 177 height 75
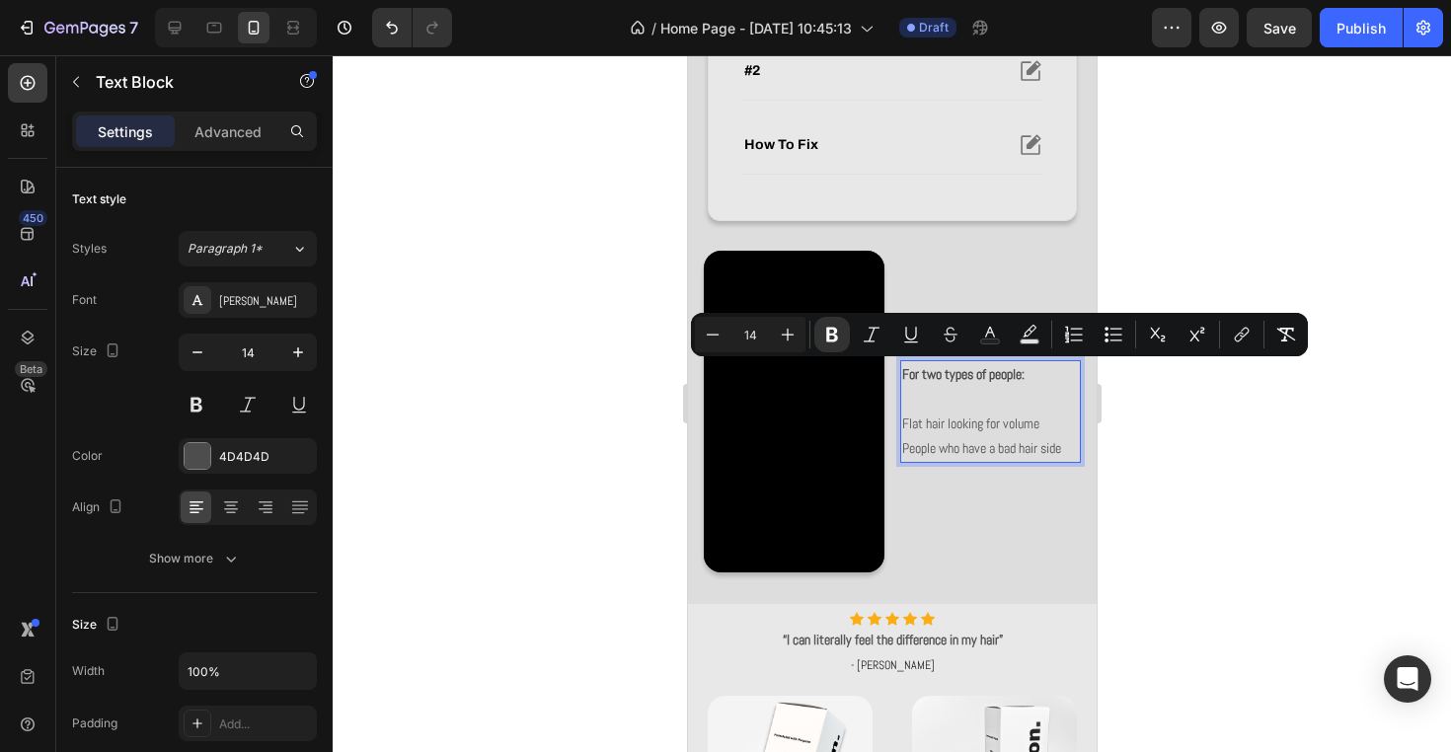
click at [955, 414] on p "For two types of people: Flat hair looking for volume" at bounding box center [989, 399] width 177 height 75
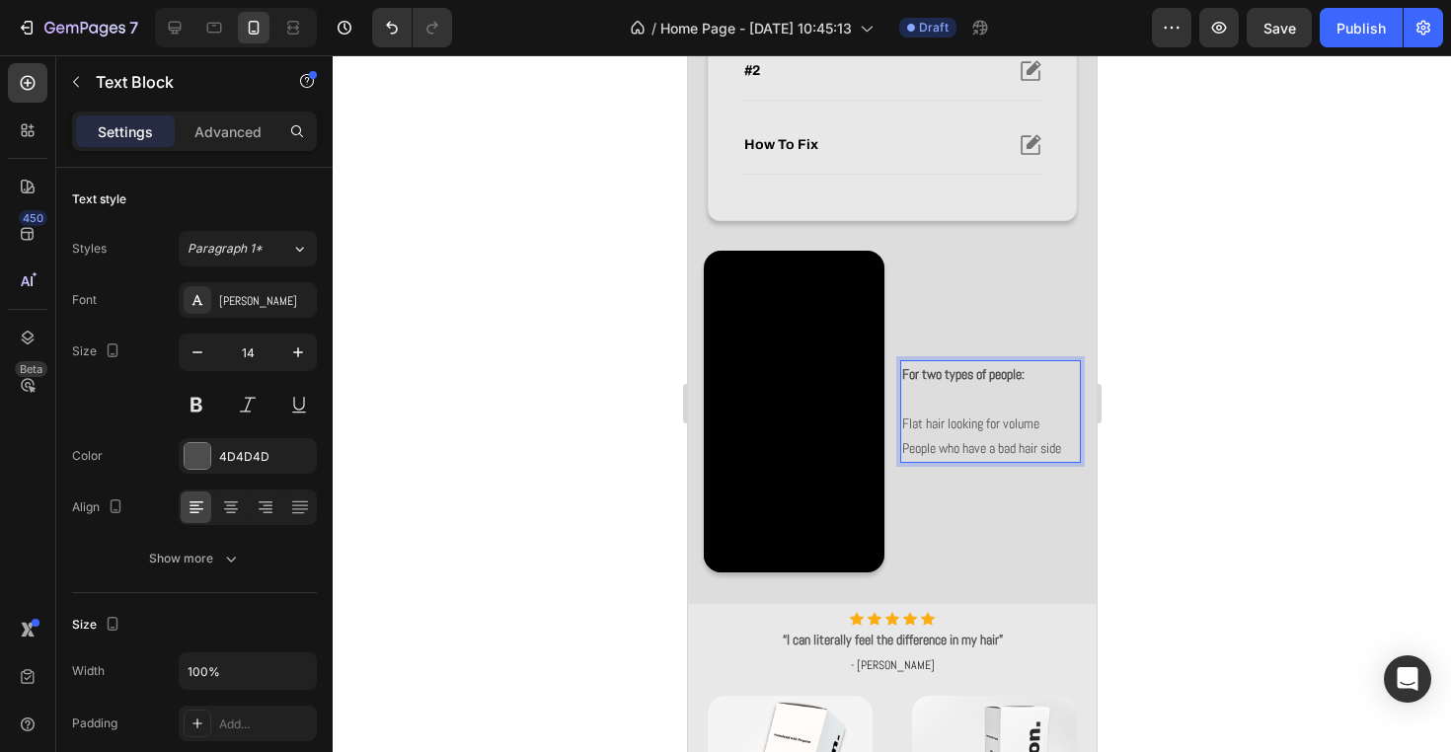
click at [1065, 429] on p "For two types of people: Flat hair looking for volume" at bounding box center [989, 399] width 177 height 75
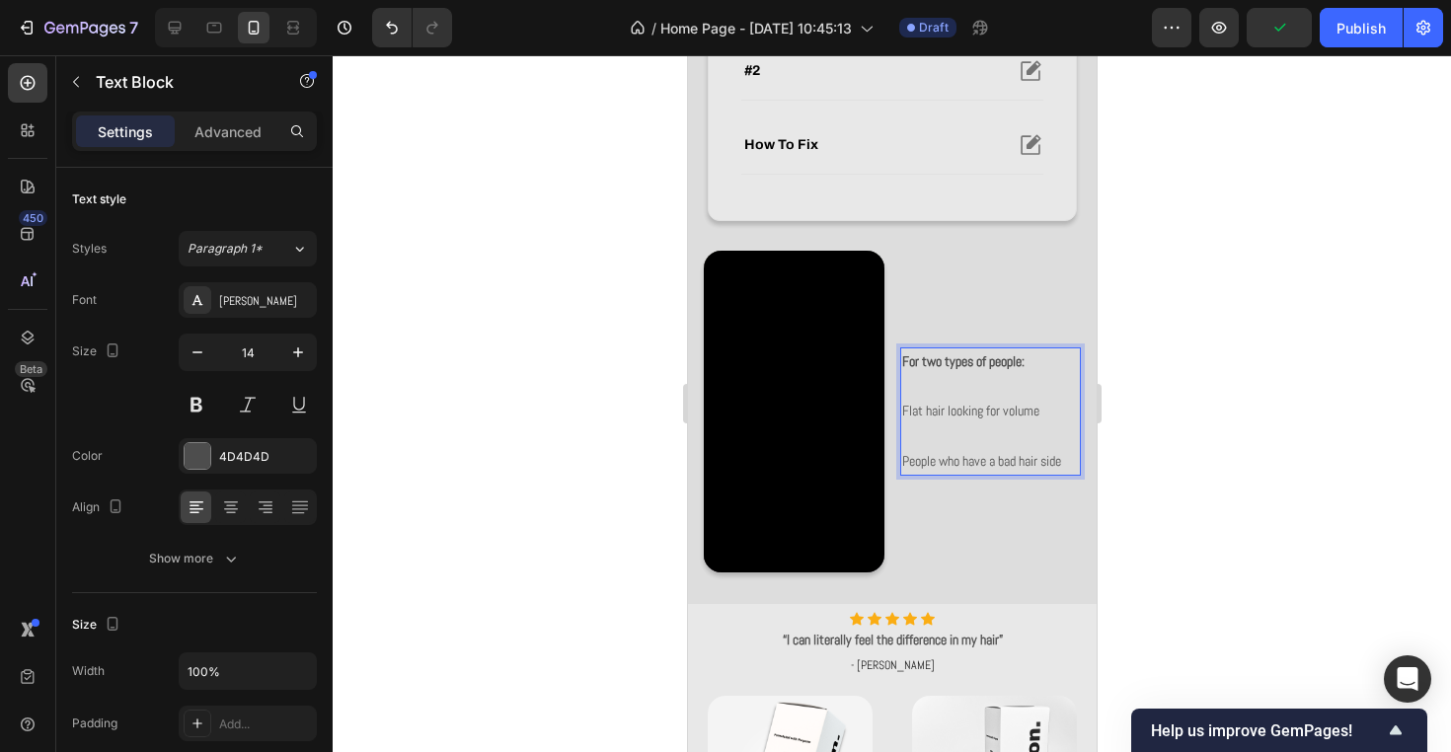
click at [903, 413] on p "For two types of people: Flat hair looking for volume" at bounding box center [989, 386] width 177 height 75
click at [899, 464] on div "For two types of people: #1 Flat hair looking for volume People who have a bad …" at bounding box center [989, 411] width 181 height 128
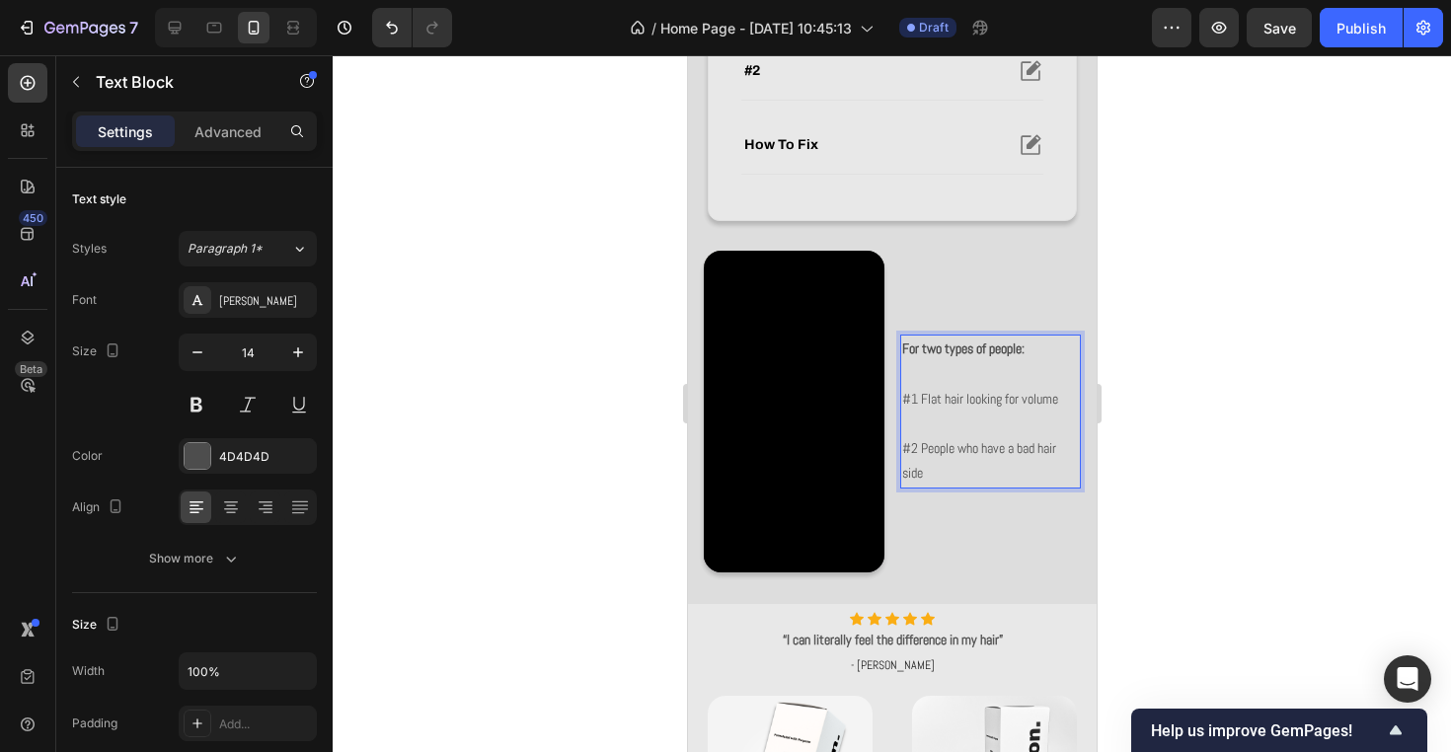
click at [1043, 475] on p "#2 People who have a bad hair side" at bounding box center [989, 460] width 177 height 49
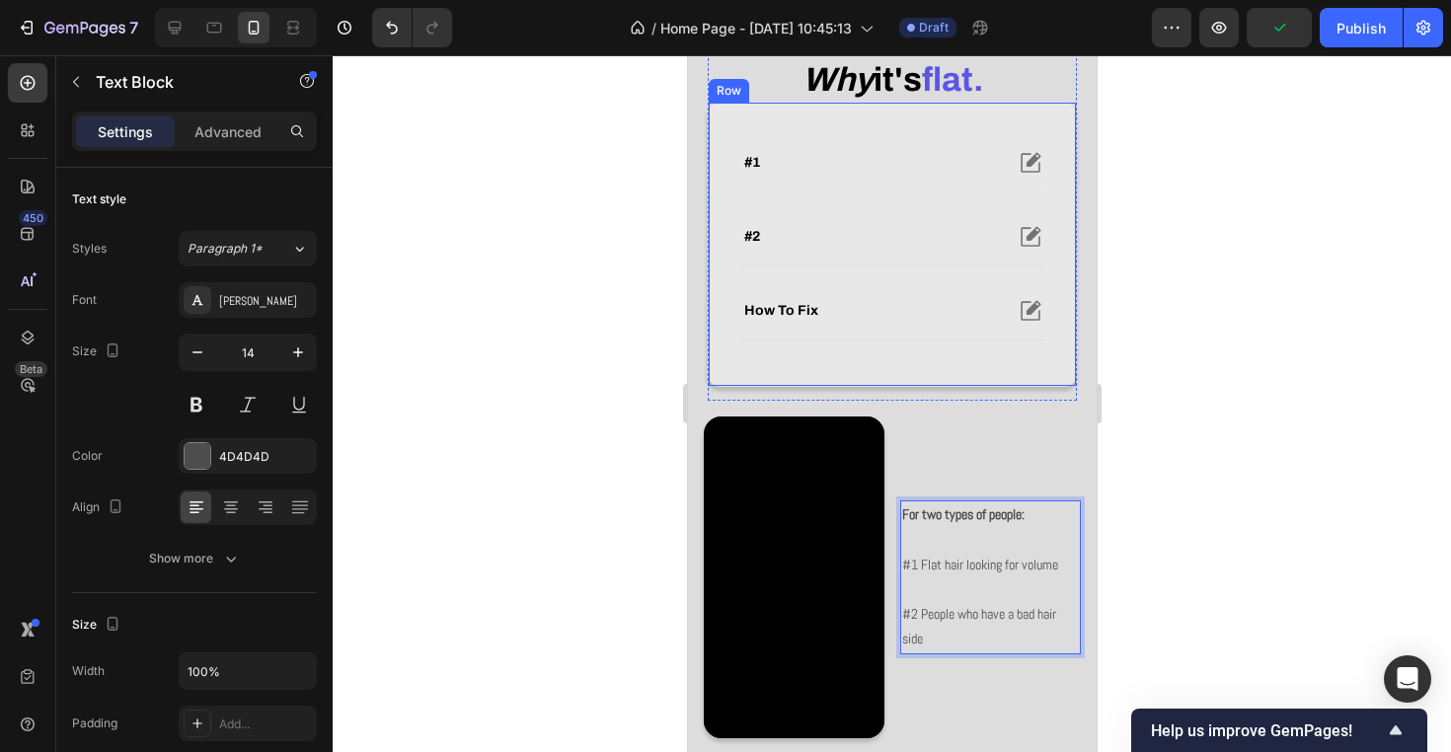
scroll to position [690, 0]
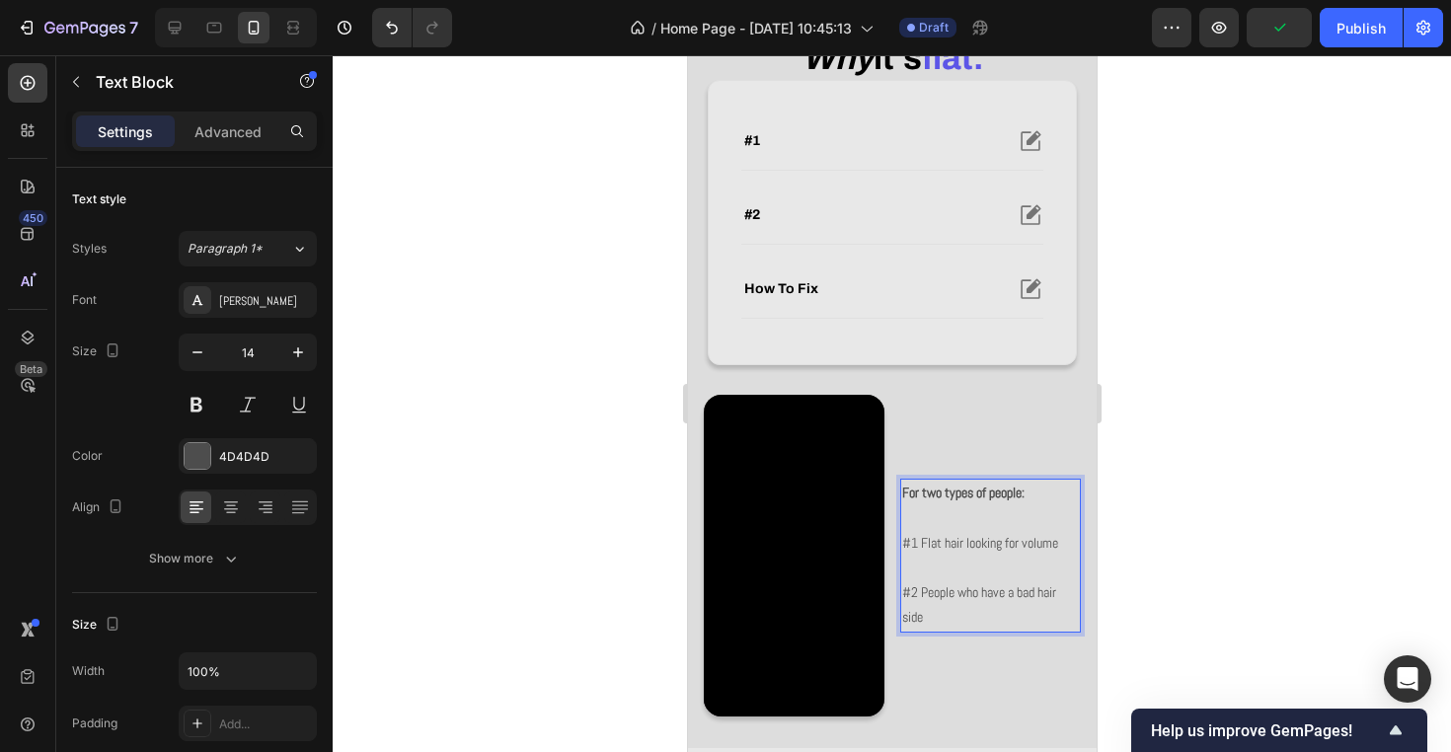
click at [922, 543] on p "For two types of people: #1 Flat hair looking for volume" at bounding box center [989, 518] width 177 height 75
click at [938, 574] on p "Rich Text Editor. Editing area: main" at bounding box center [989, 568] width 177 height 25
click at [948, 613] on p "#2 People who have a bad hair side" at bounding box center [989, 604] width 177 height 49
click at [1049, 542] on p "For two types of people: #1 Flat hair looking for volume" at bounding box center [989, 518] width 177 height 75
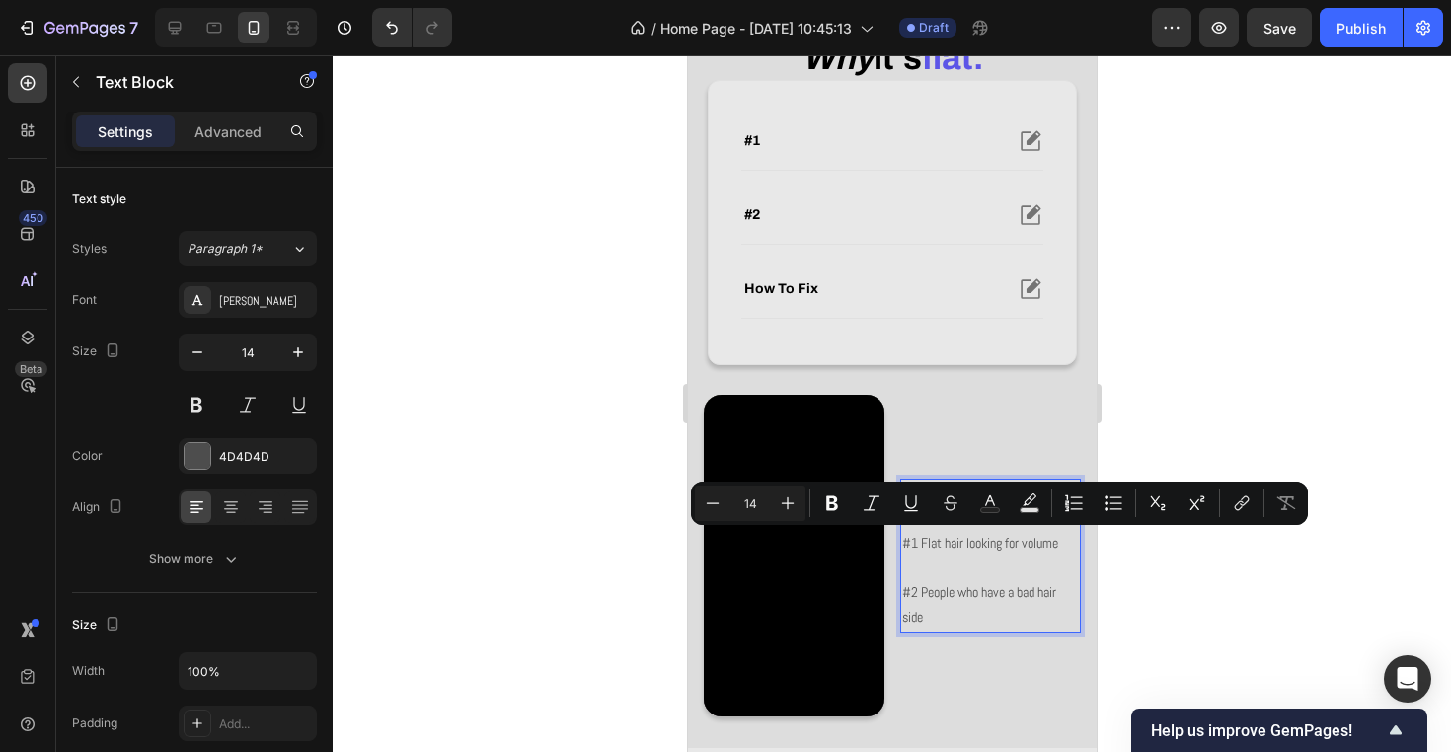
click at [944, 611] on p "#2 People who have a bad hair side" at bounding box center [989, 604] width 177 height 49
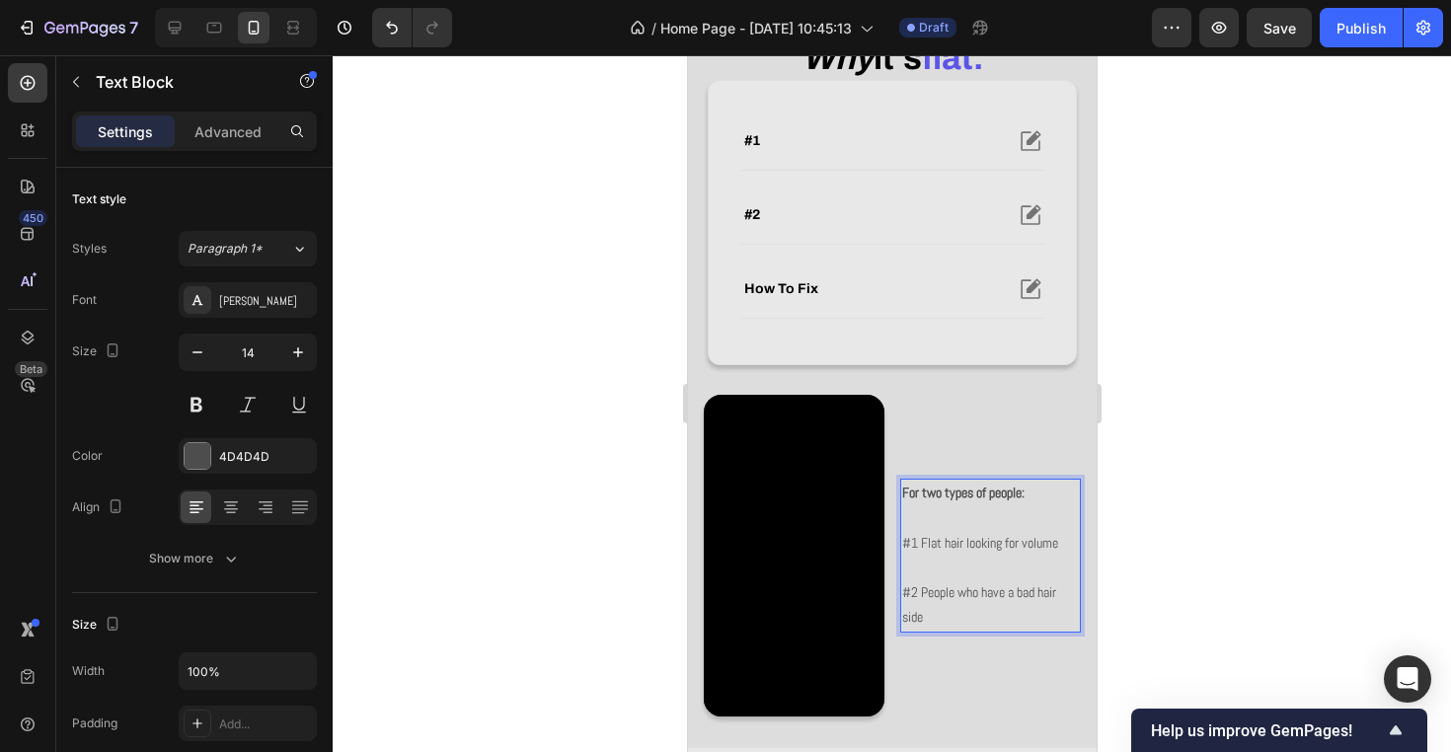
click at [1049, 537] on p "For two types of people: #1 Flat hair looking for volume" at bounding box center [989, 518] width 177 height 75
click at [1000, 630] on div "For two types of people: #1 Flat hair looking for texture #2 People who have a …" at bounding box center [989, 555] width 181 height 153
click at [1020, 619] on p "#2 People who have a bad hair side" at bounding box center [989, 604] width 177 height 49
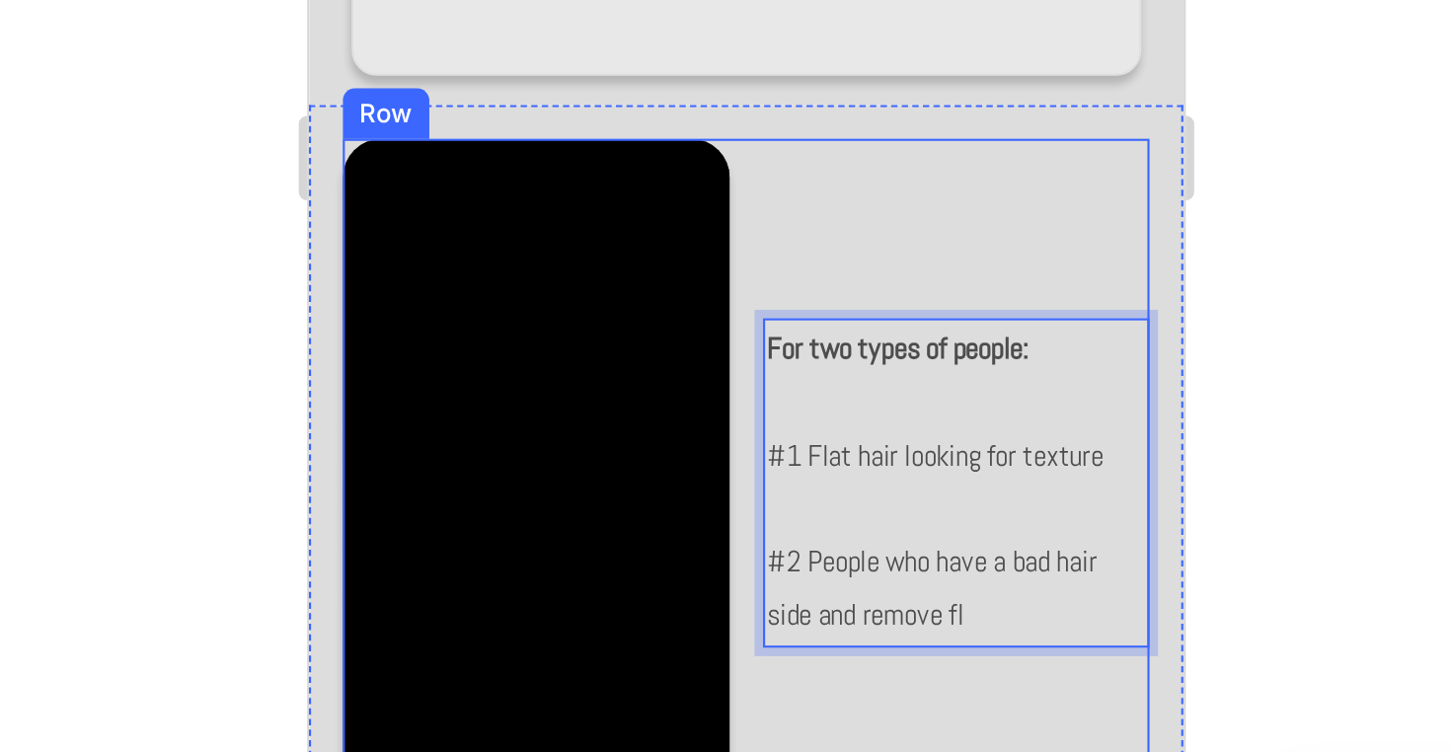
scroll to position [774, 0]
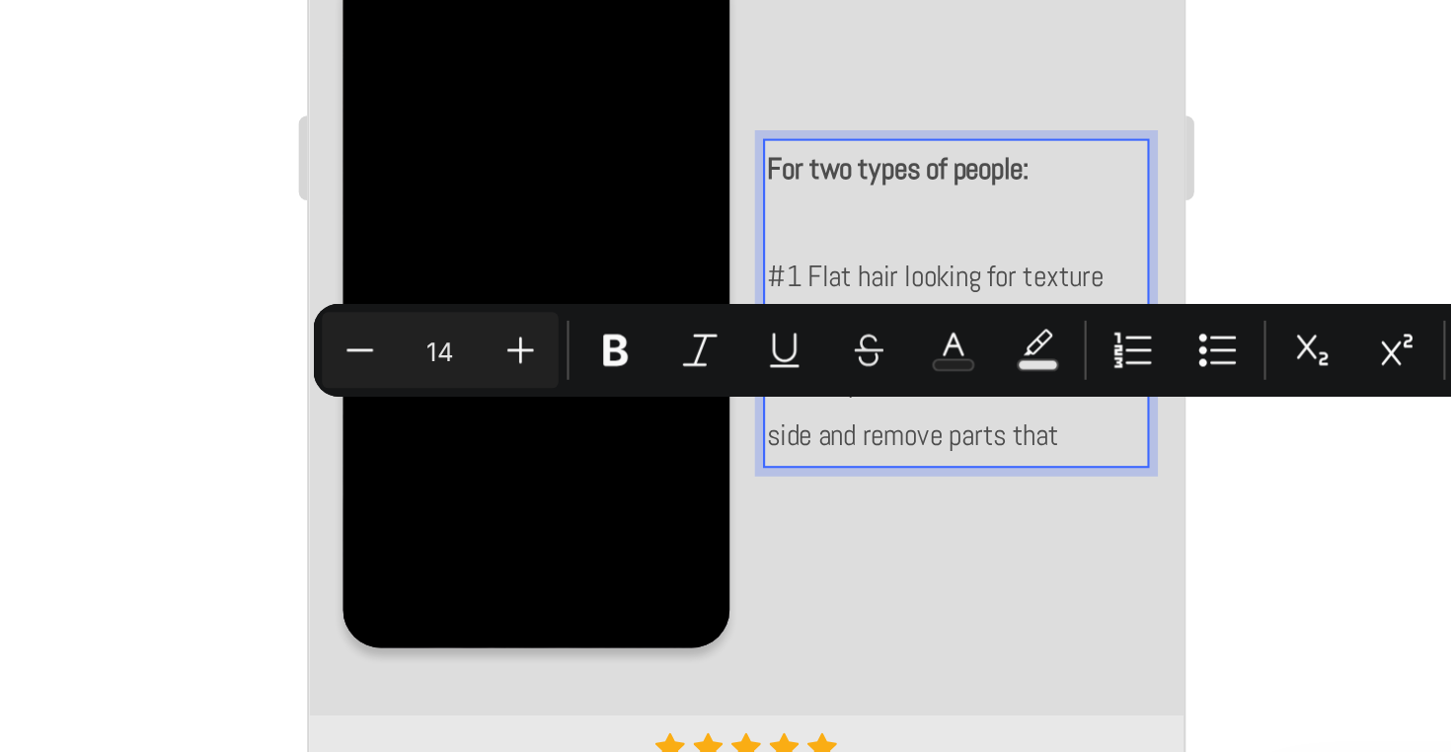
drag, startPoint x: 672, startPoint y: -109, endPoint x: 570, endPoint y: -106, distance: 101.7
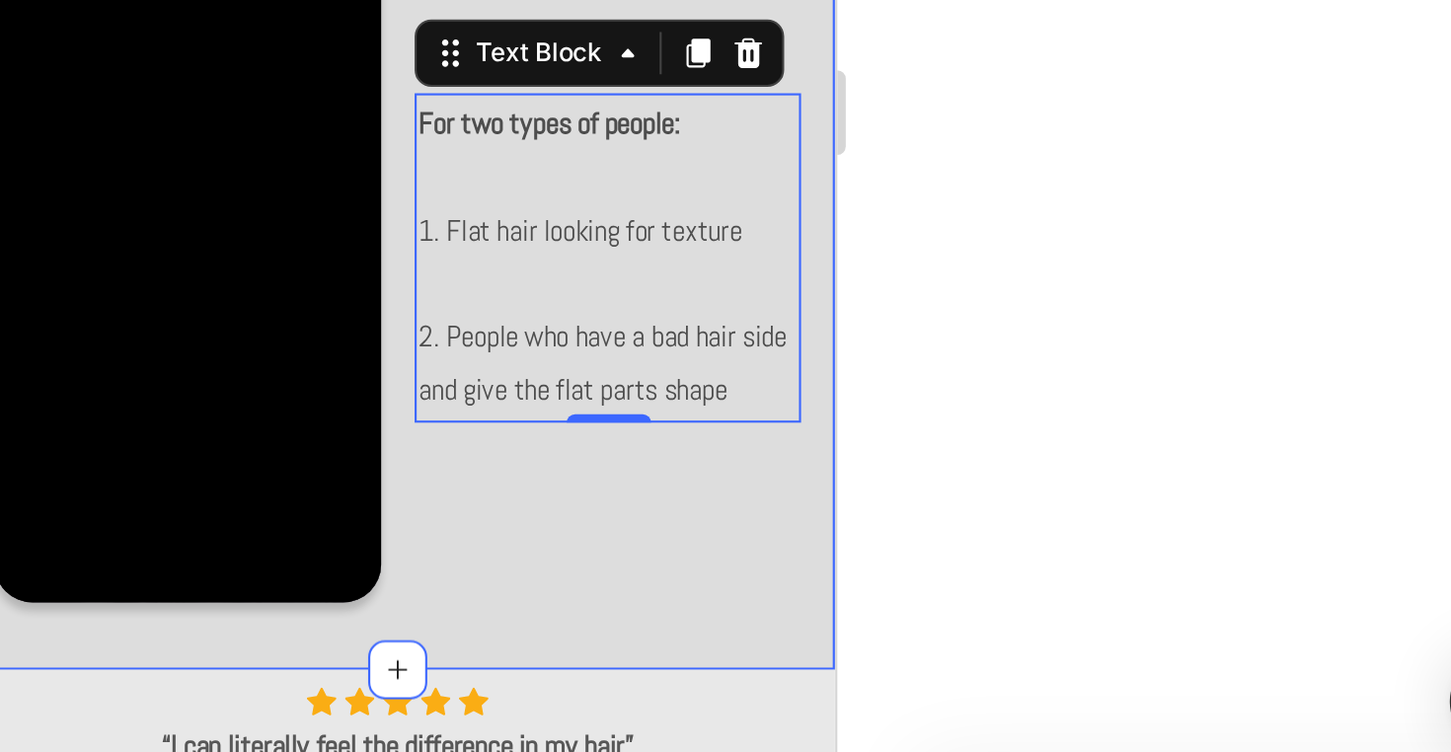
scroll to position [772, 0]
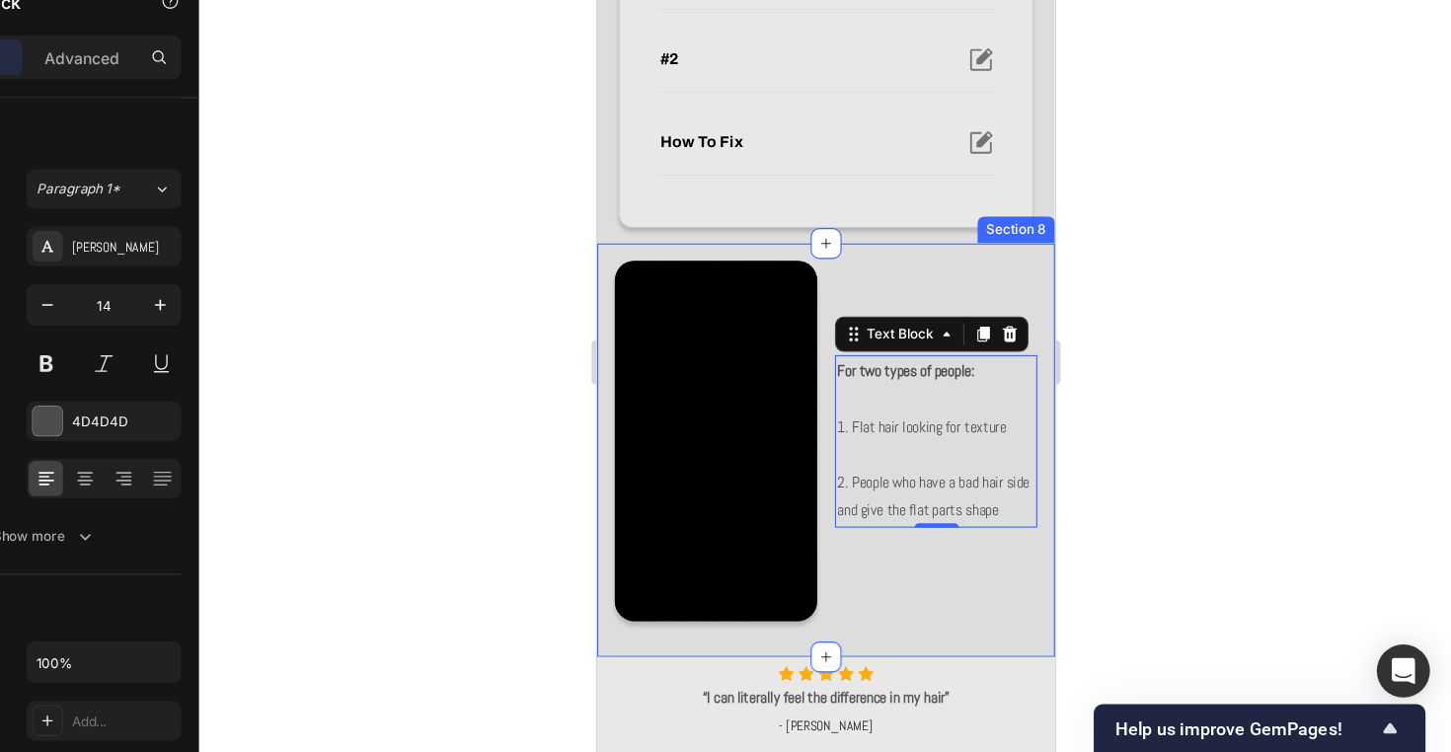
click at [1034, 394] on div at bounding box center [892, 403] width 1118 height 697
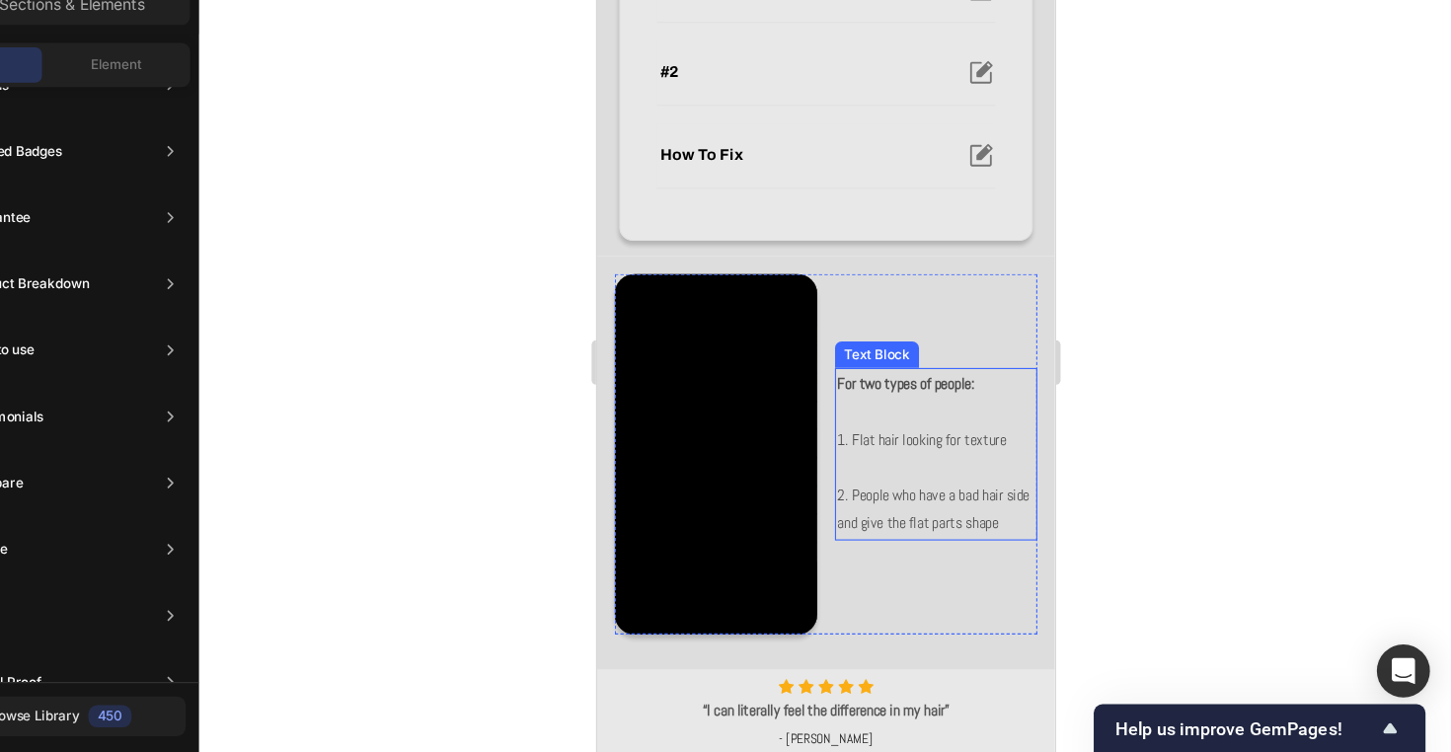
scroll to position [763, 0]
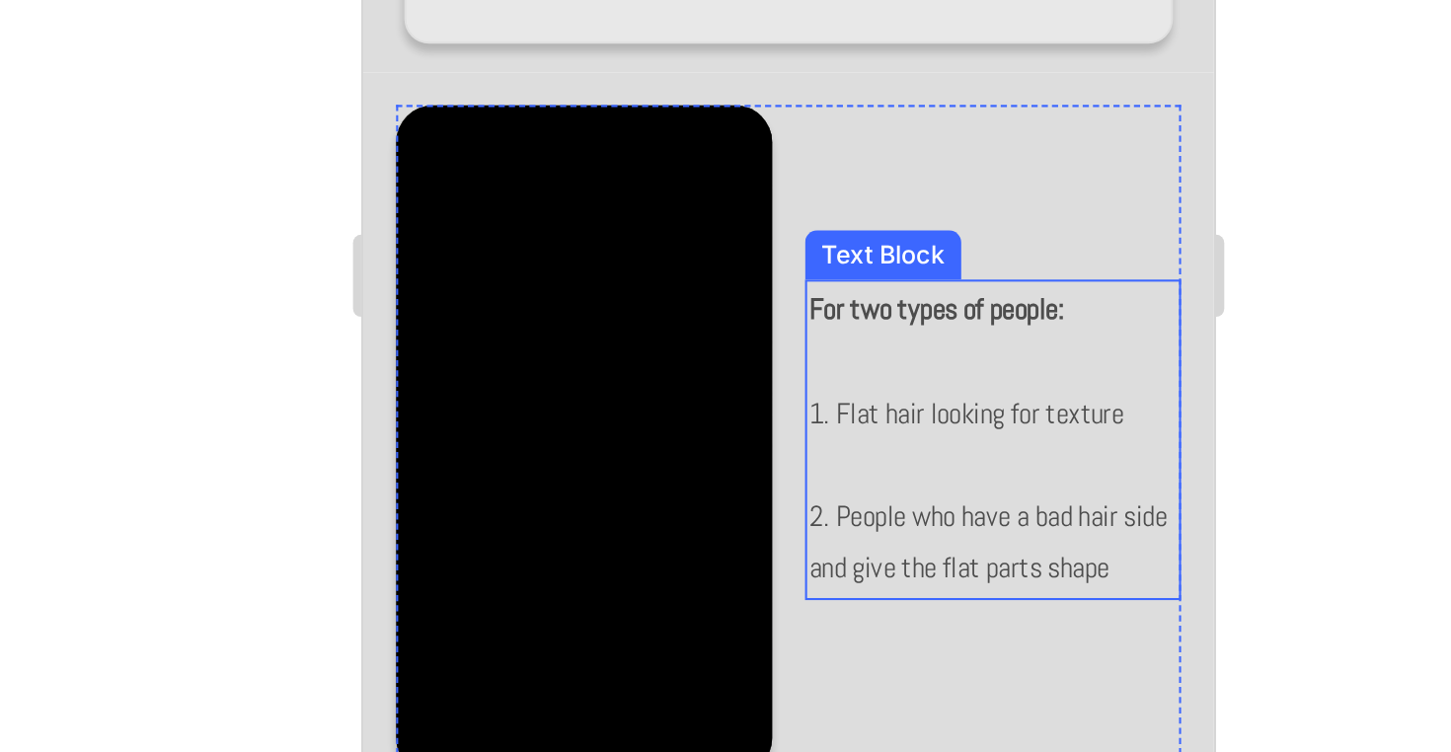
click at [717, 23] on p "2. People who have a bad hair side and give the flat parts shape" at bounding box center [663, 27] width 177 height 49
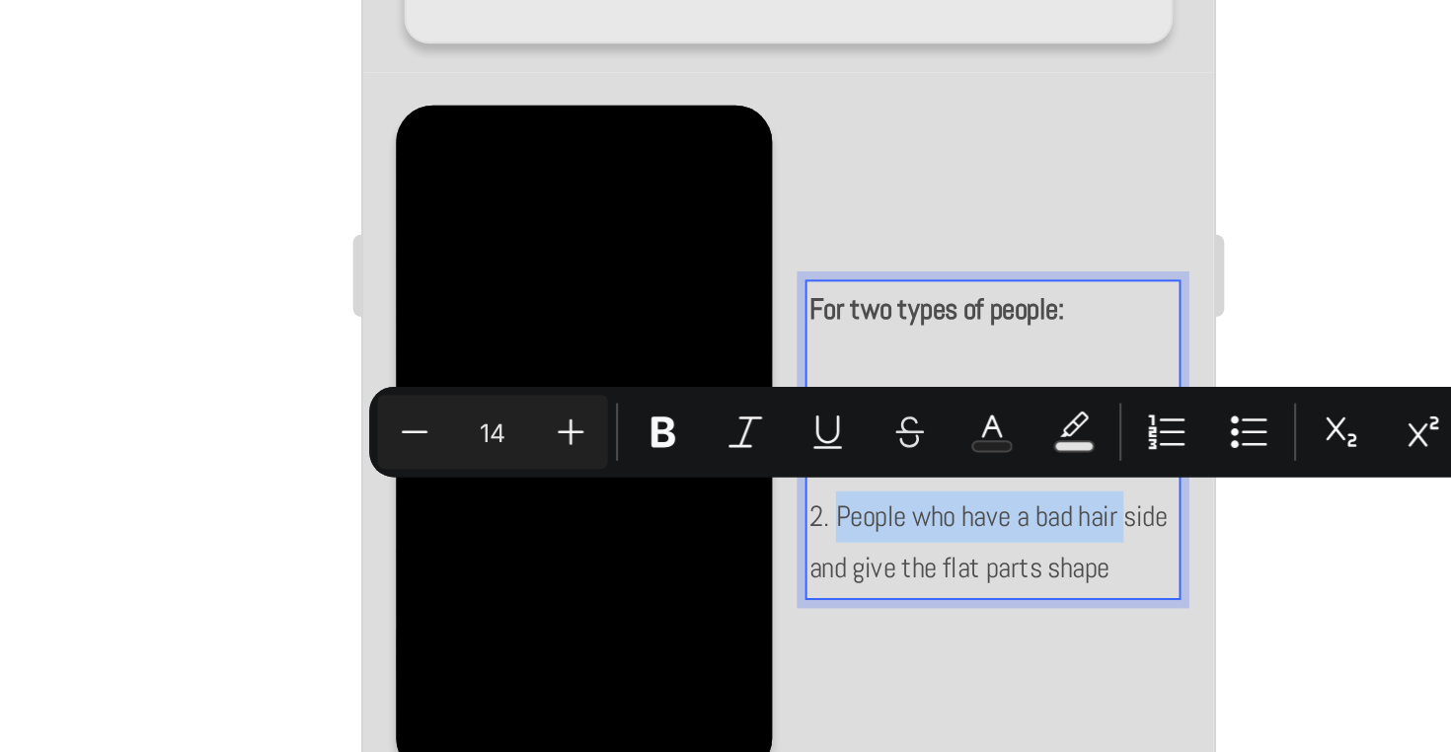
drag, startPoint x: 587, startPoint y: 16, endPoint x: 734, endPoint y: 14, distance: 147.1
click at [734, 14] on p "2. People who have a bad hair side and give the flat parts shape" at bounding box center [663, 27] width 177 height 49
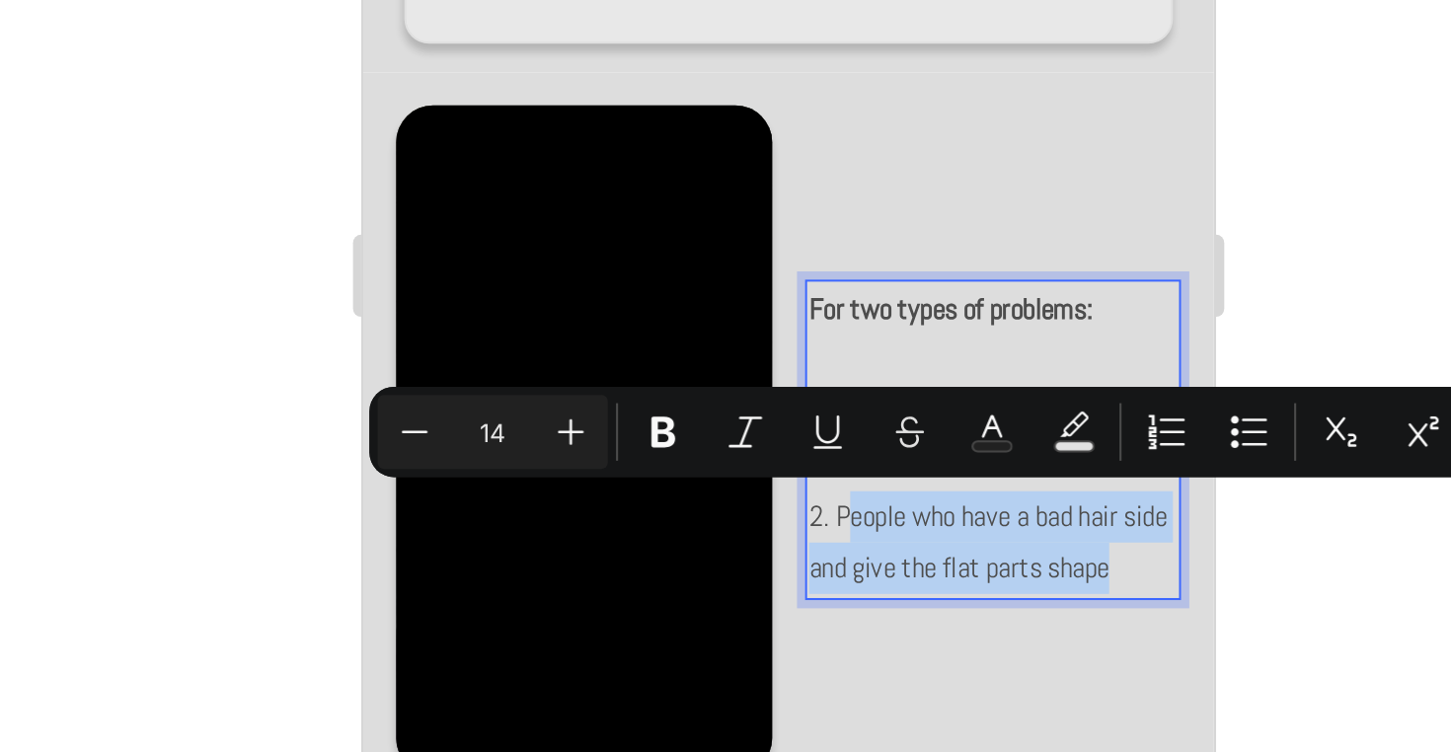
drag, startPoint x: 592, startPoint y: 21, endPoint x: 752, endPoint y: 43, distance: 161.5
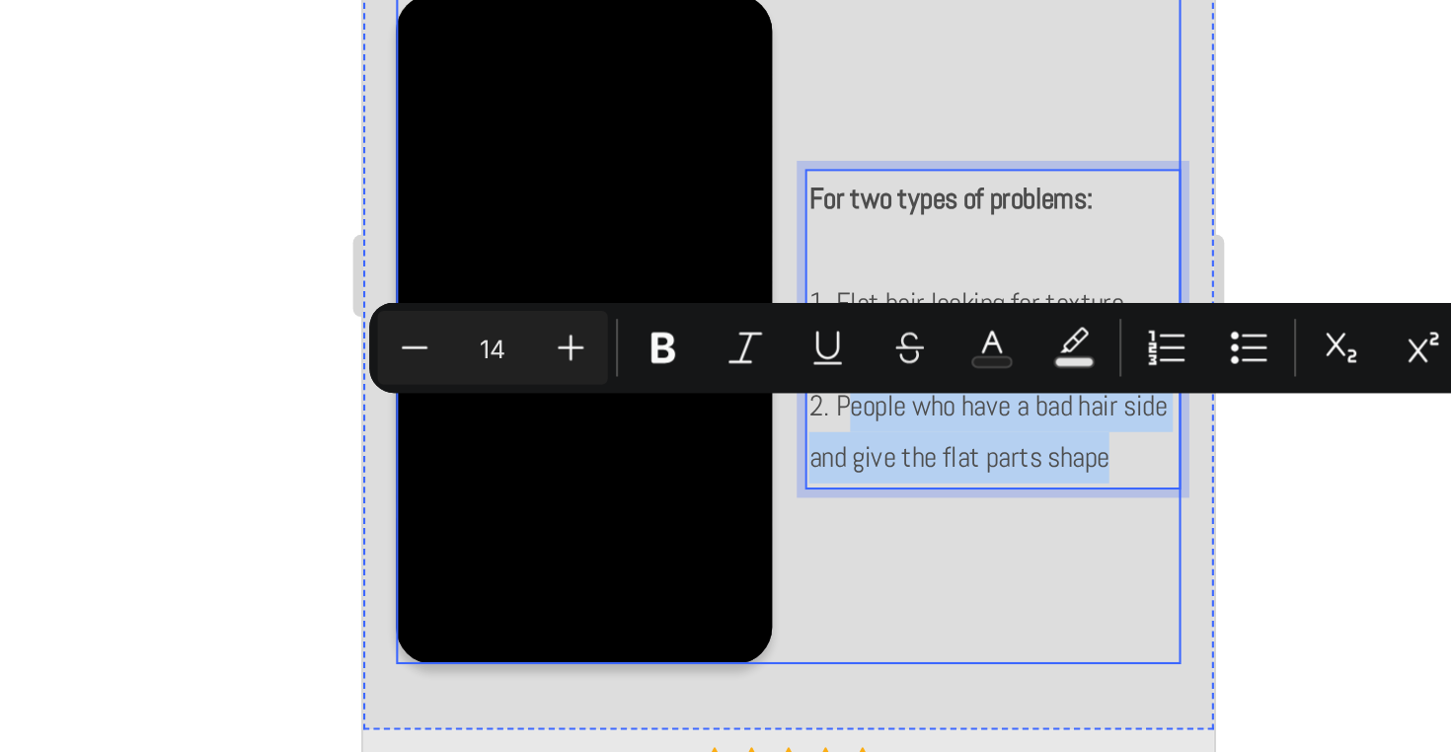
scroll to position [834, 0]
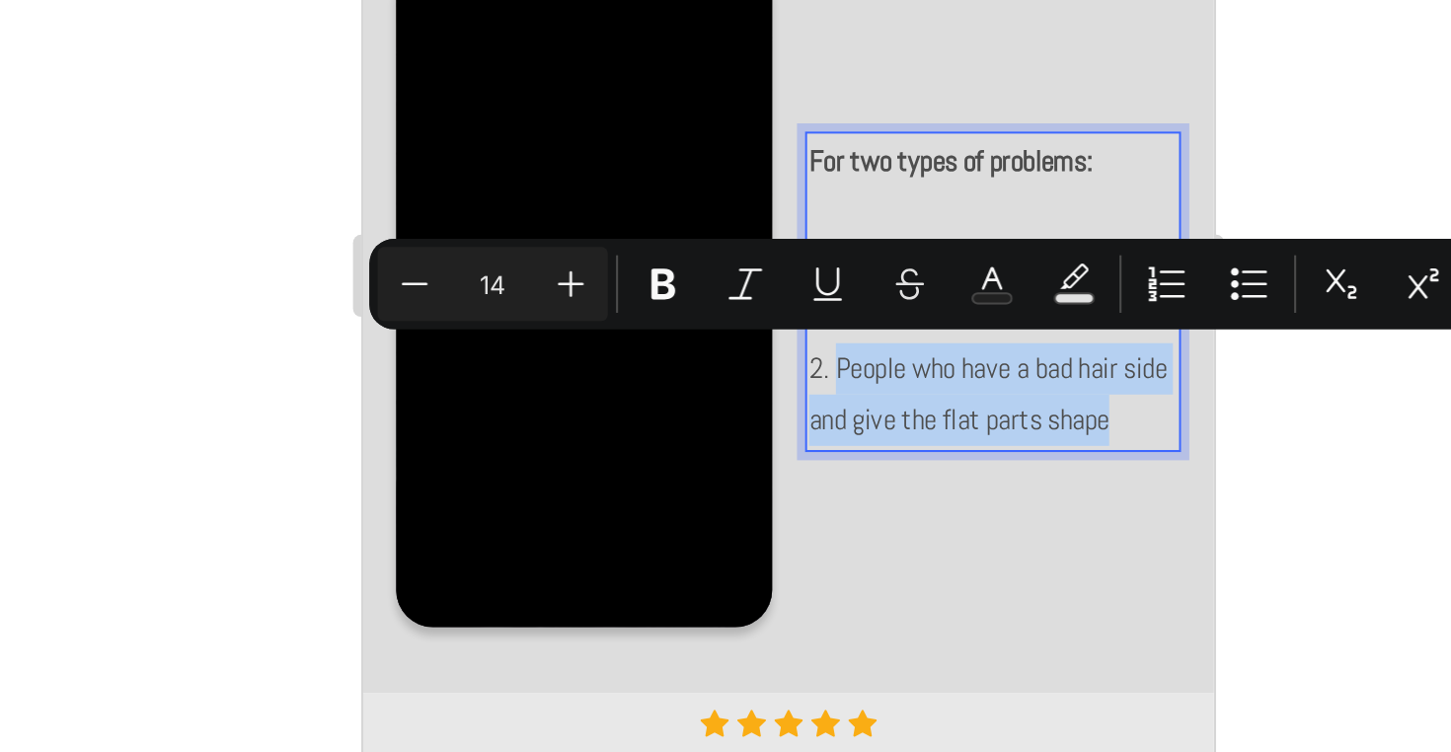
drag, startPoint x: 750, startPoint y: -28, endPoint x: 589, endPoint y: -55, distance: 163.2
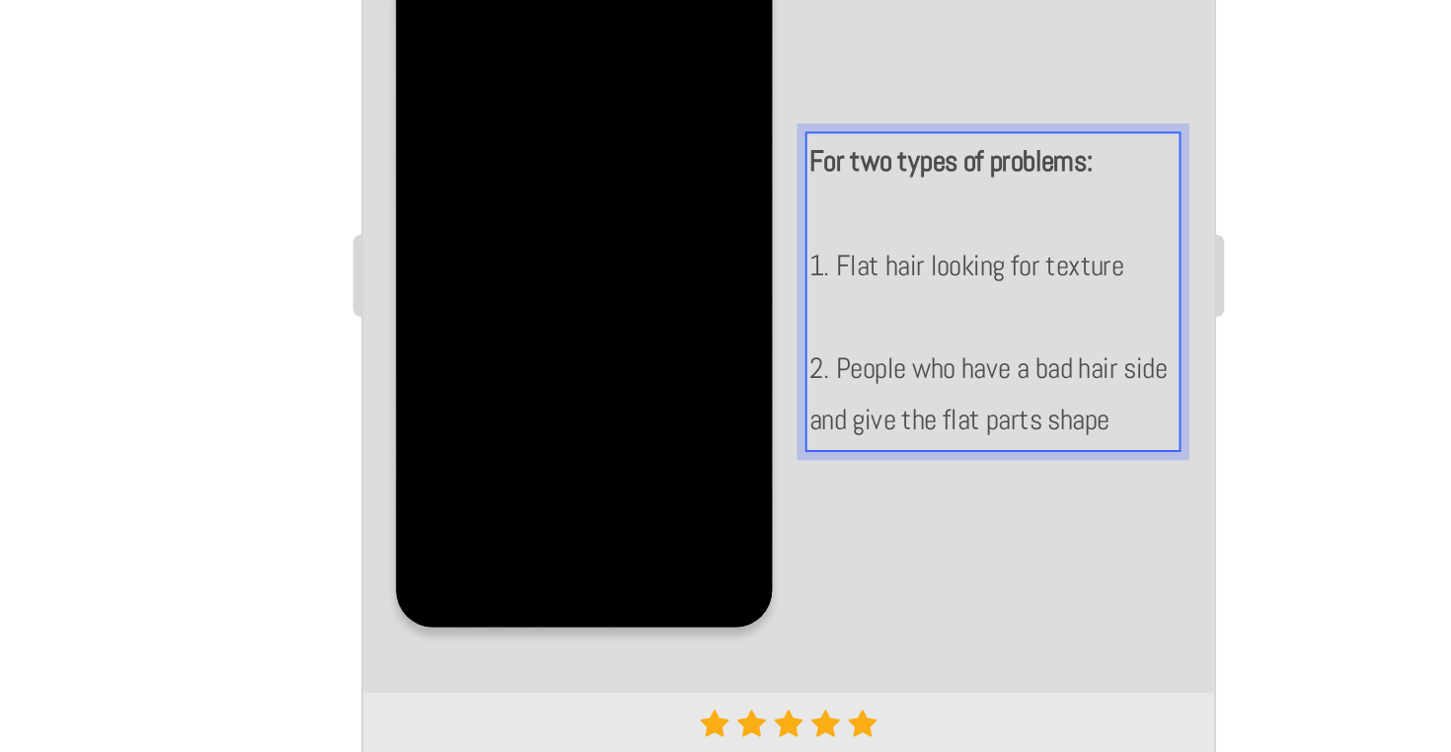
drag, startPoint x: 589, startPoint y: -54, endPoint x: 680, endPoint y: -47, distance: 91.1
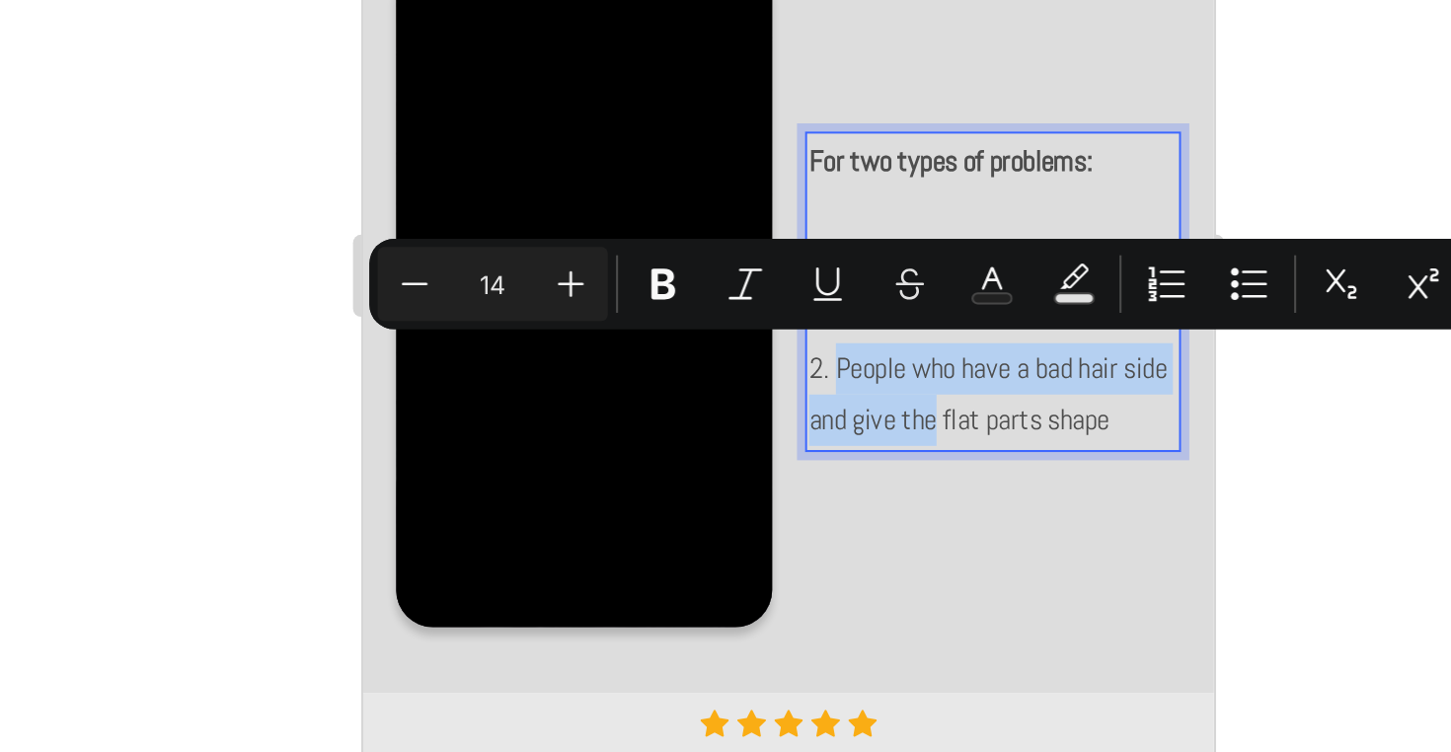
drag, startPoint x: 589, startPoint y: -55, endPoint x: 662, endPoint y: -39, distance: 74.7
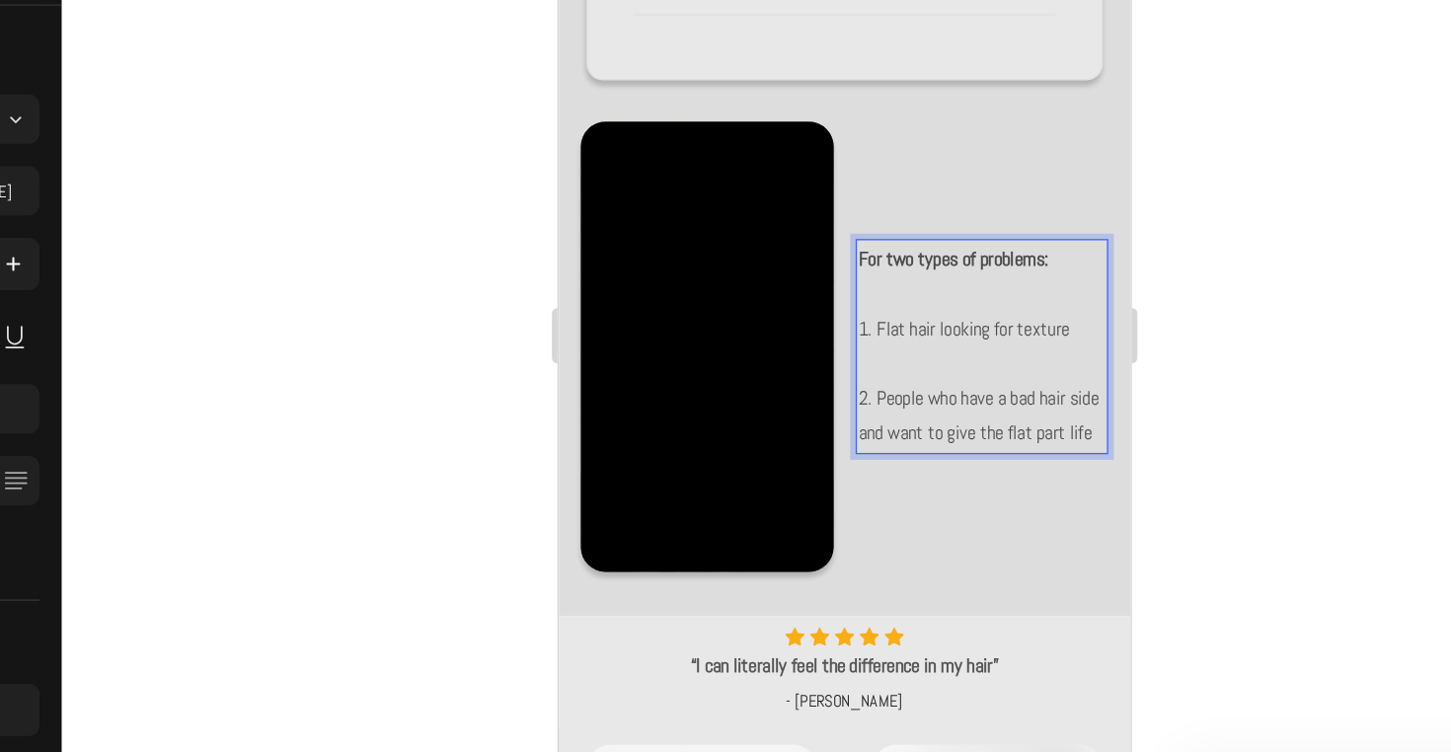
scroll to position [801, 0]
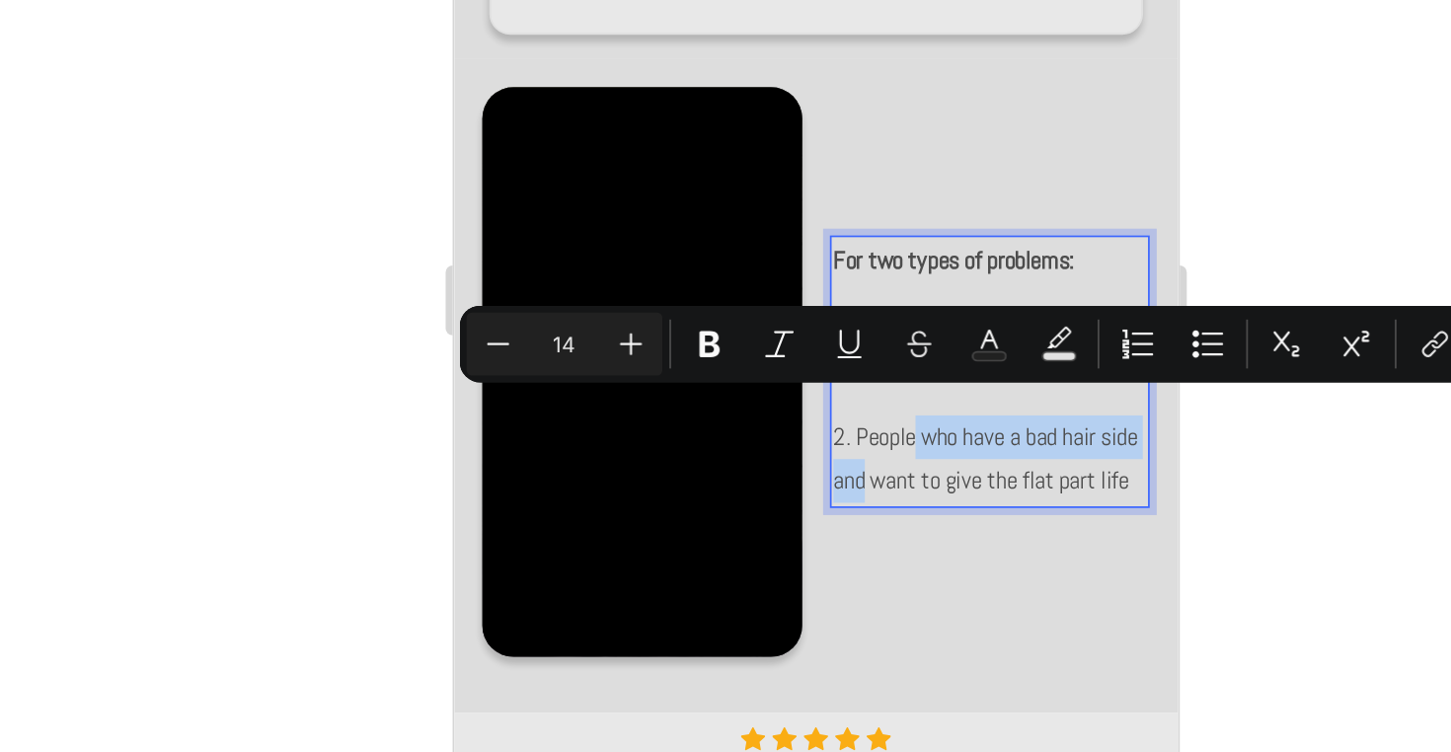
drag, startPoint x: 715, startPoint y: 99, endPoint x: 711, endPoint y: 122, distance: 24.0
click at [711, 122] on p "2. People who have a bad hair side and want to give the flat part life" at bounding box center [755, 122] width 177 height 49
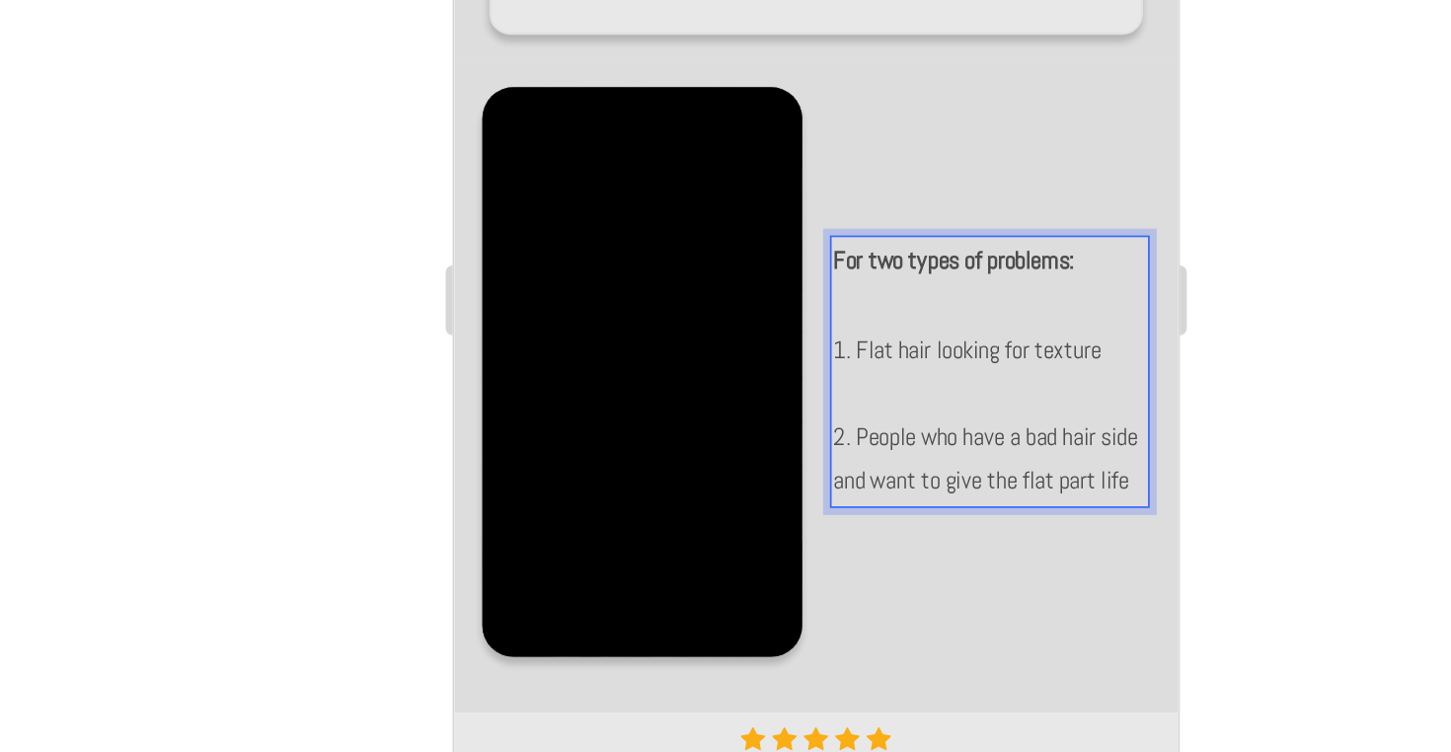
click at [722, 98] on p "2. People who have a bad hair side and want to give the flat part life" at bounding box center [755, 122] width 177 height 49
click at [726, 100] on p "2. People who have a bad hair side and want to give the flat part life" at bounding box center [755, 122] width 177 height 49
click at [760, 105] on p "2. People who have a bad hair side and want to give the flat part life" at bounding box center [755, 122] width 177 height 49
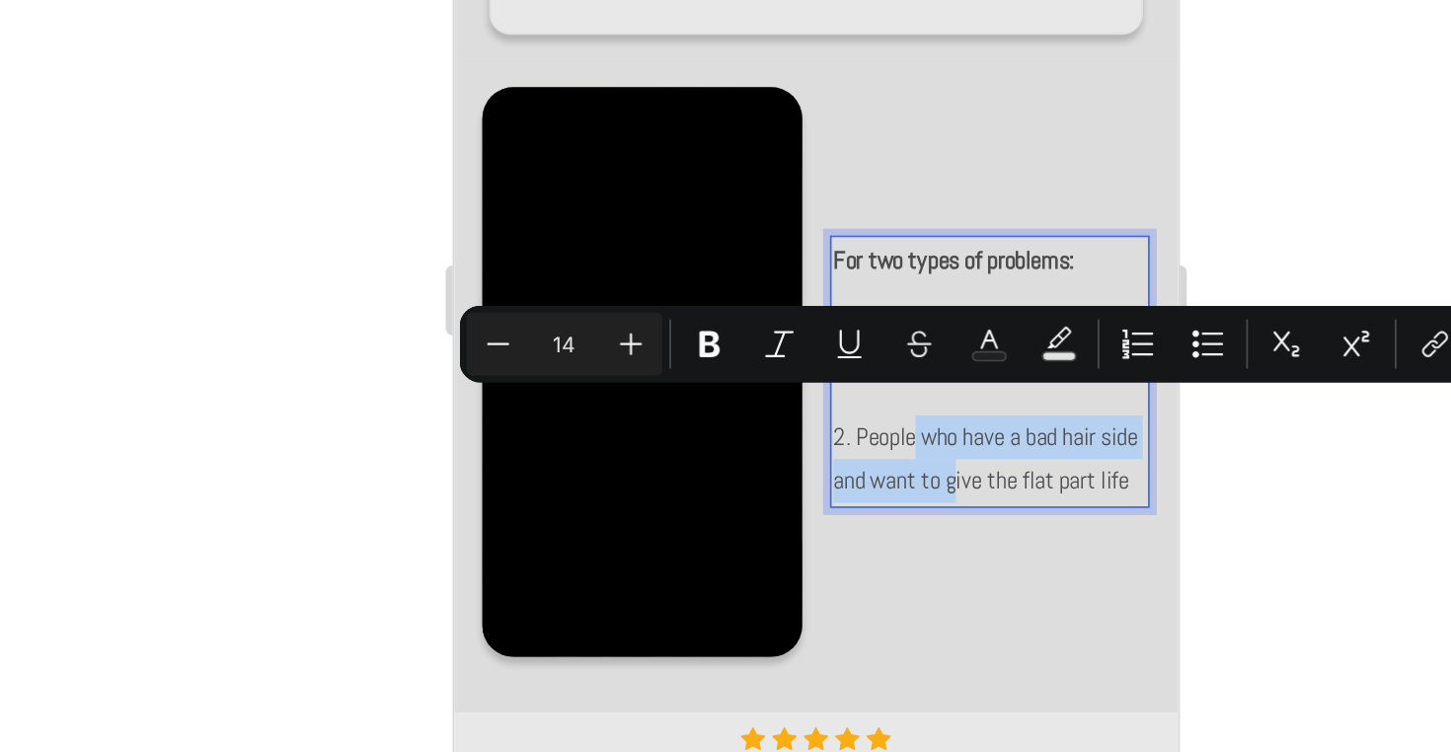
drag, startPoint x: 716, startPoint y: 95, endPoint x: 763, endPoint y: 125, distance: 56.4
click at [763, 125] on p "2. People who have a bad hair side and want to give the flat part life" at bounding box center [755, 122] width 177 height 49
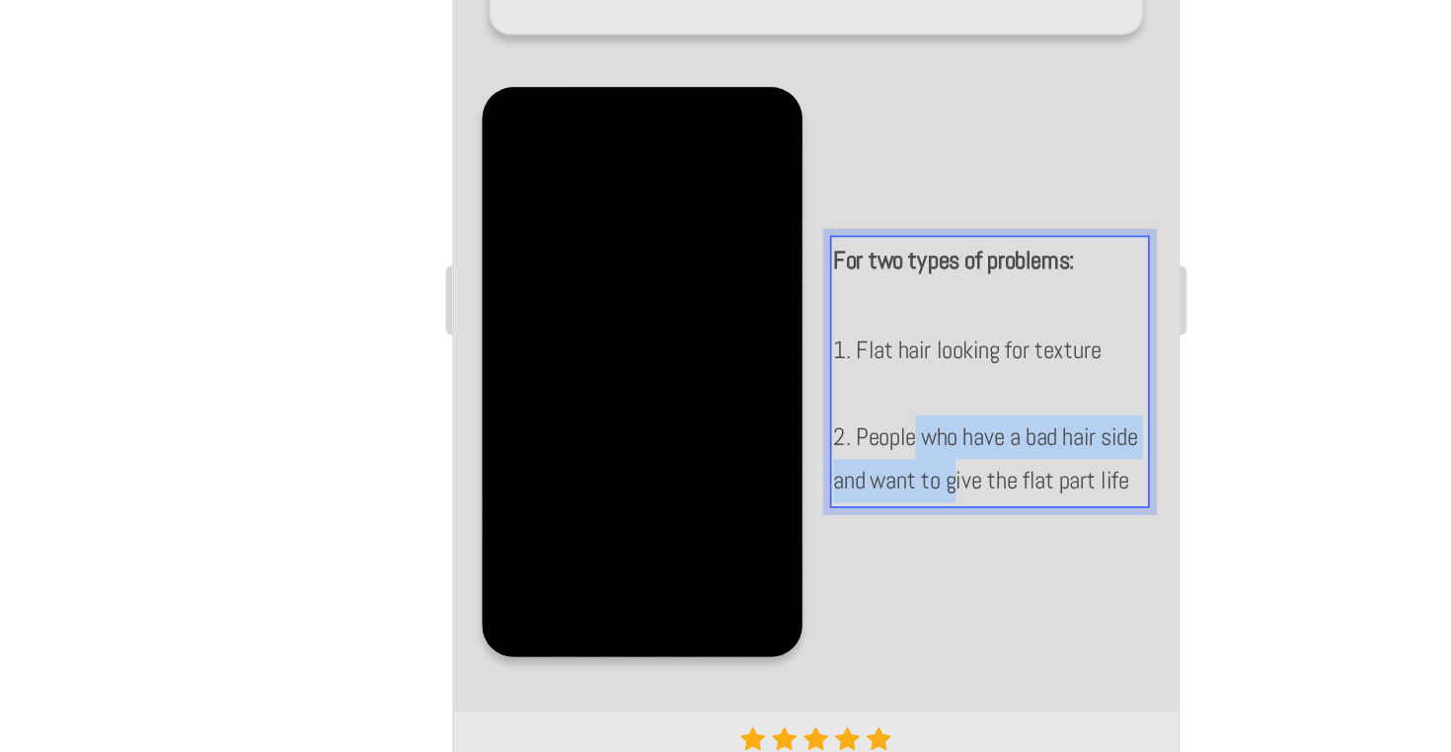
click at [763, 125] on p "2. People who have a bad hair side and want to give the flat part life" at bounding box center [755, 122] width 177 height 49
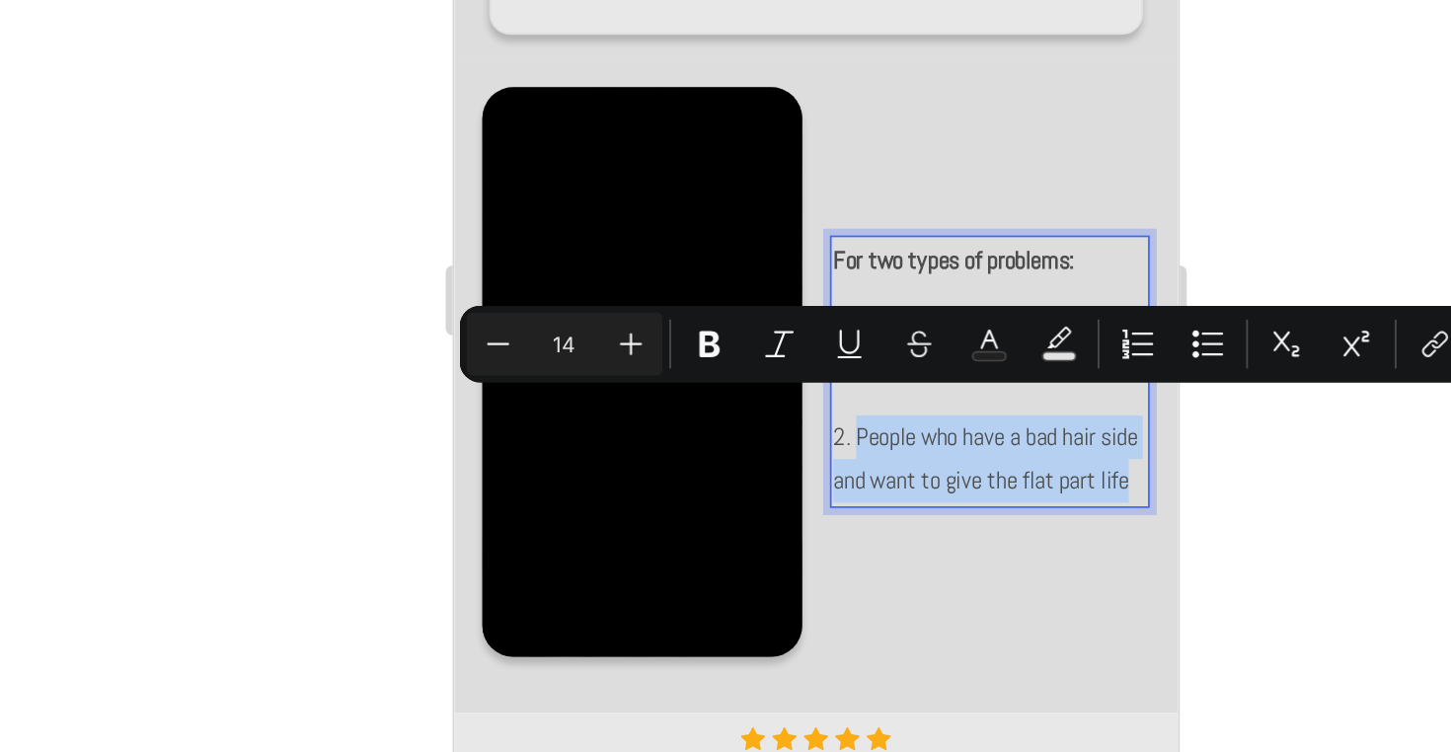
drag, startPoint x: 749, startPoint y: 148, endPoint x: 681, endPoint y: 93, distance: 87.7
click at [681, 98] on p "2. People who have a bad hair side and want to give the flat part life" at bounding box center [755, 122] width 177 height 49
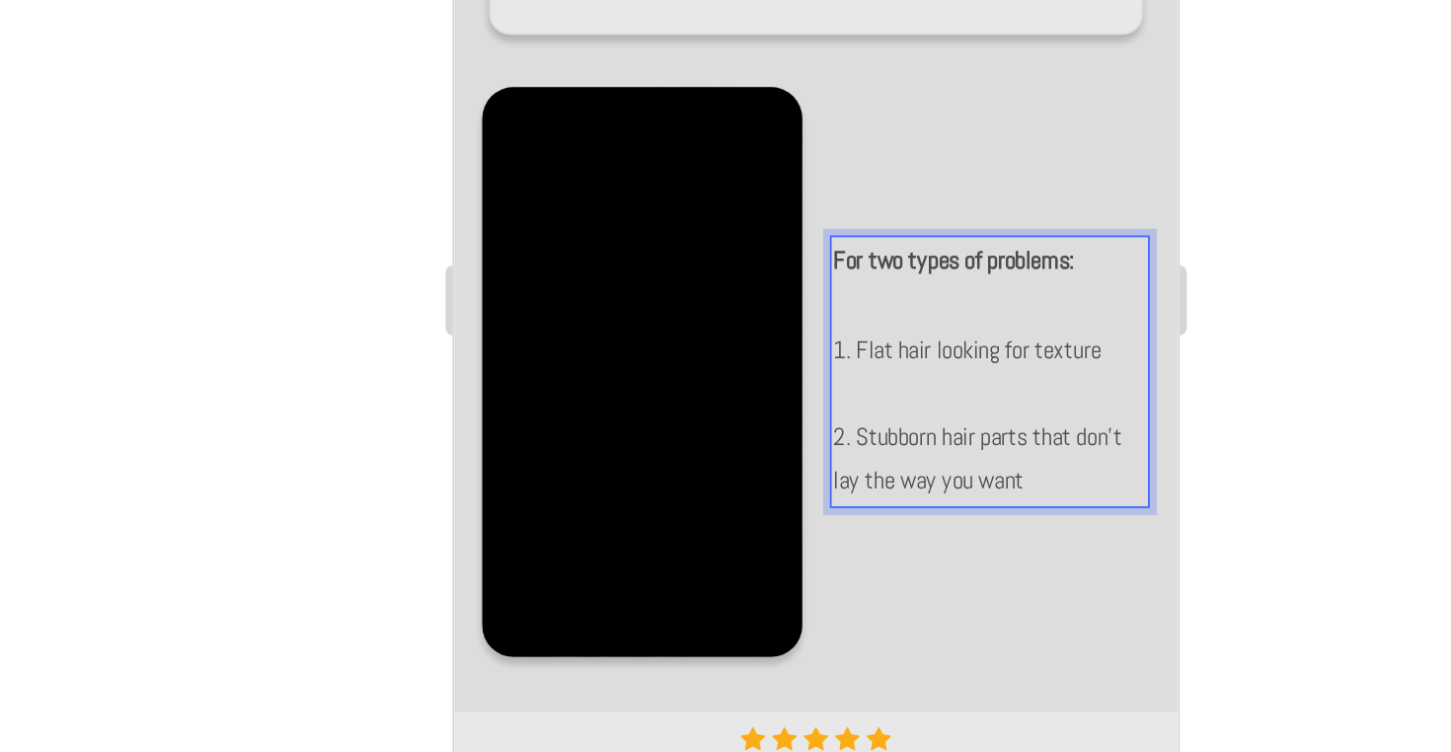
click at [786, 143] on p "2. Stubborn hair parts that don't lay the way you want" at bounding box center [755, 122] width 177 height 49
click at [766, 110] on p "2. Stubborn hair parts that don't lay the way you want" at bounding box center [755, 122] width 177 height 49
click at [780, 134] on p "2. Stubborn hair parts that don't lay the way you want" at bounding box center [755, 122] width 177 height 49
click at [743, 112] on p "2. Stubborn hair parts that don't lay the way you want" at bounding box center [755, 122] width 177 height 49
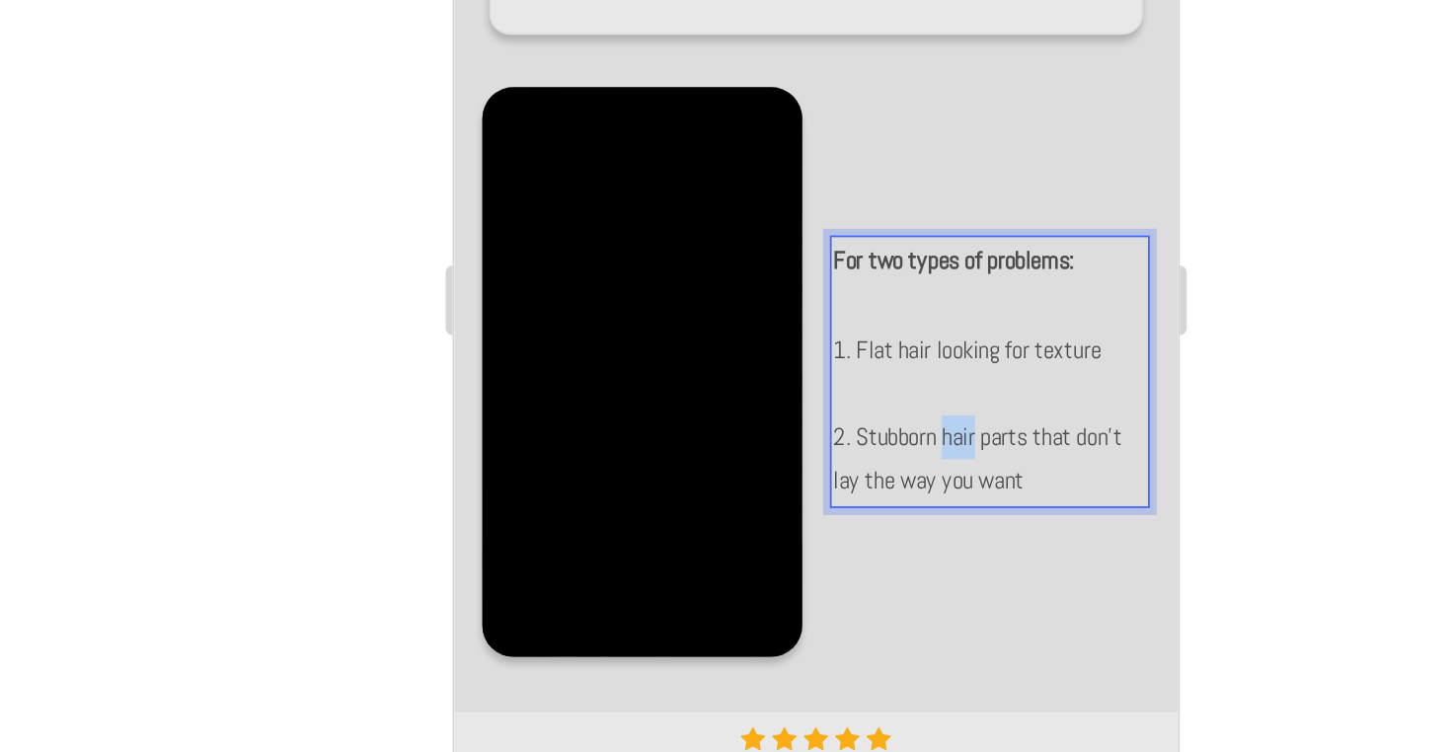
click at [743, 112] on p "2. Stubborn hair parts that don't lay the way you want" at bounding box center [755, 122] width 177 height 49
click at [734, 112] on p "2. Stubborn hair parts that don't lay the way you want" at bounding box center [755, 122] width 177 height 49
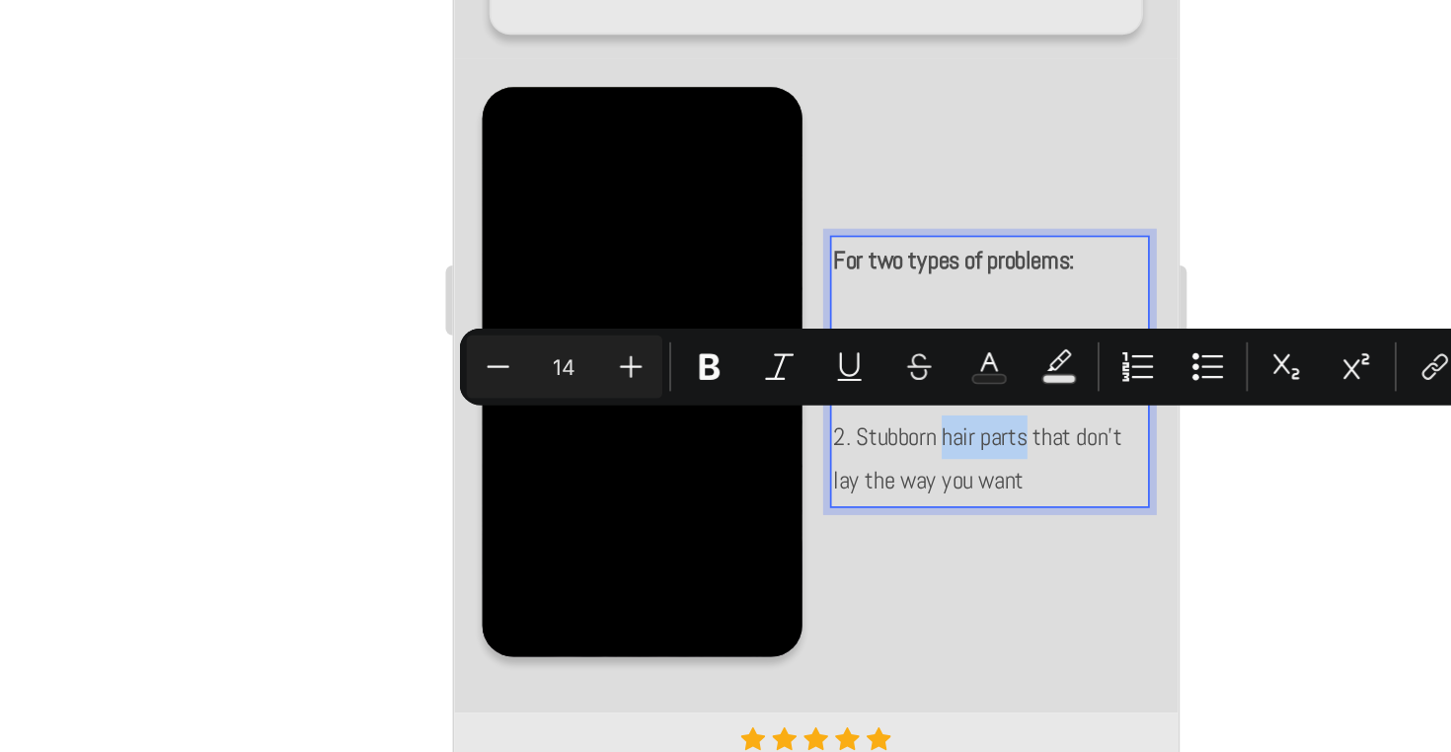
drag, startPoint x: 732, startPoint y: 112, endPoint x: 780, endPoint y: 113, distance: 47.4
click at [780, 113] on p "2. Stubborn hair parts that don't lay the way you want" at bounding box center [755, 122] width 177 height 49
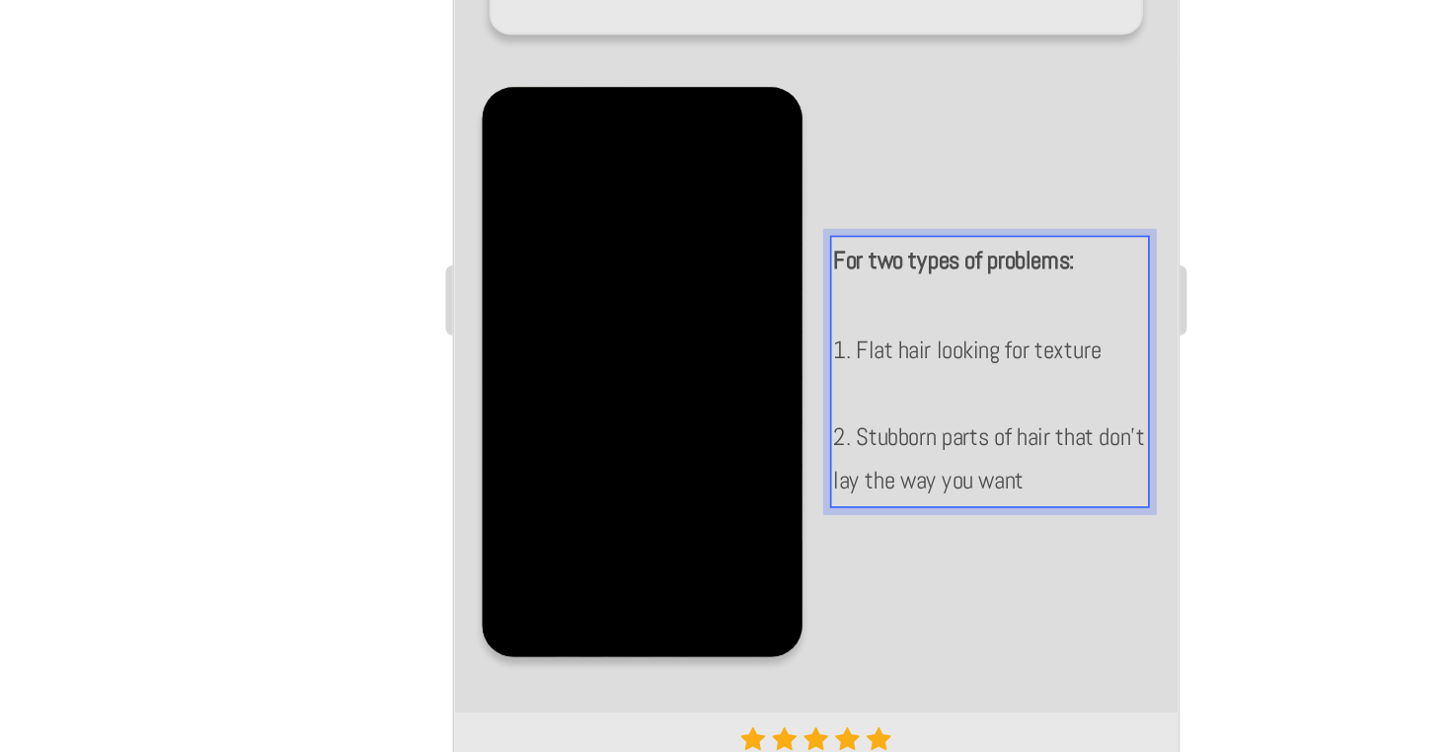
click at [782, 126] on p "2. Stubborn parts of hair that don't lay the way you want" at bounding box center [755, 122] width 177 height 49
click at [685, 136] on p "2. Stubborn parts of hair that don't lay the way you want" at bounding box center [755, 122] width 177 height 49
click at [690, 137] on p "2. Stubborn parts of hair that don't lay the way you want" at bounding box center [755, 122] width 177 height 49
click at [800, 131] on p "2. Stubborn parts of hair that don't lay the way you want" at bounding box center [755, 122] width 177 height 49
click at [814, 135] on p "2. Stubborn parts of hair that don't lay the way you want" at bounding box center [755, 122] width 177 height 49
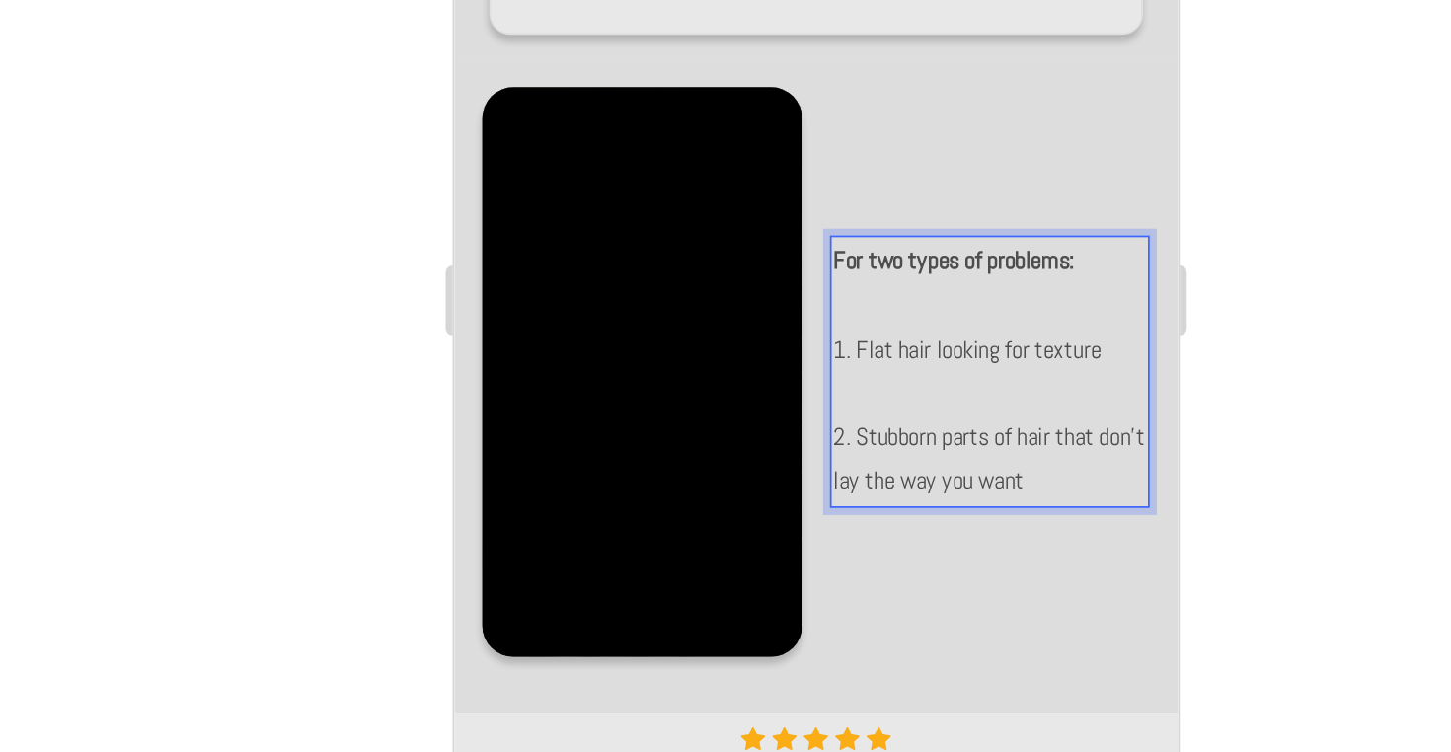
click at [690, 287] on div at bounding box center [892, 403] width 1118 height 697
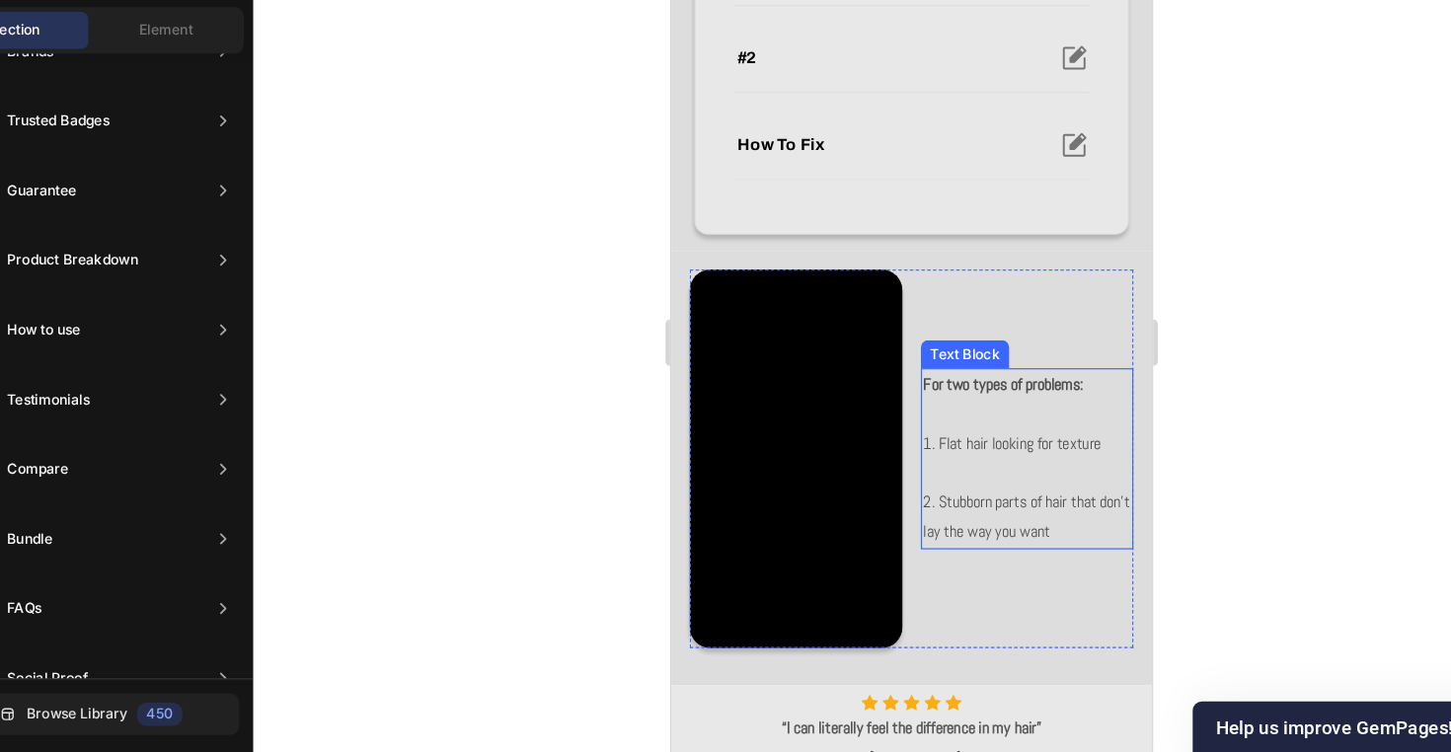
scroll to position [753, 0]
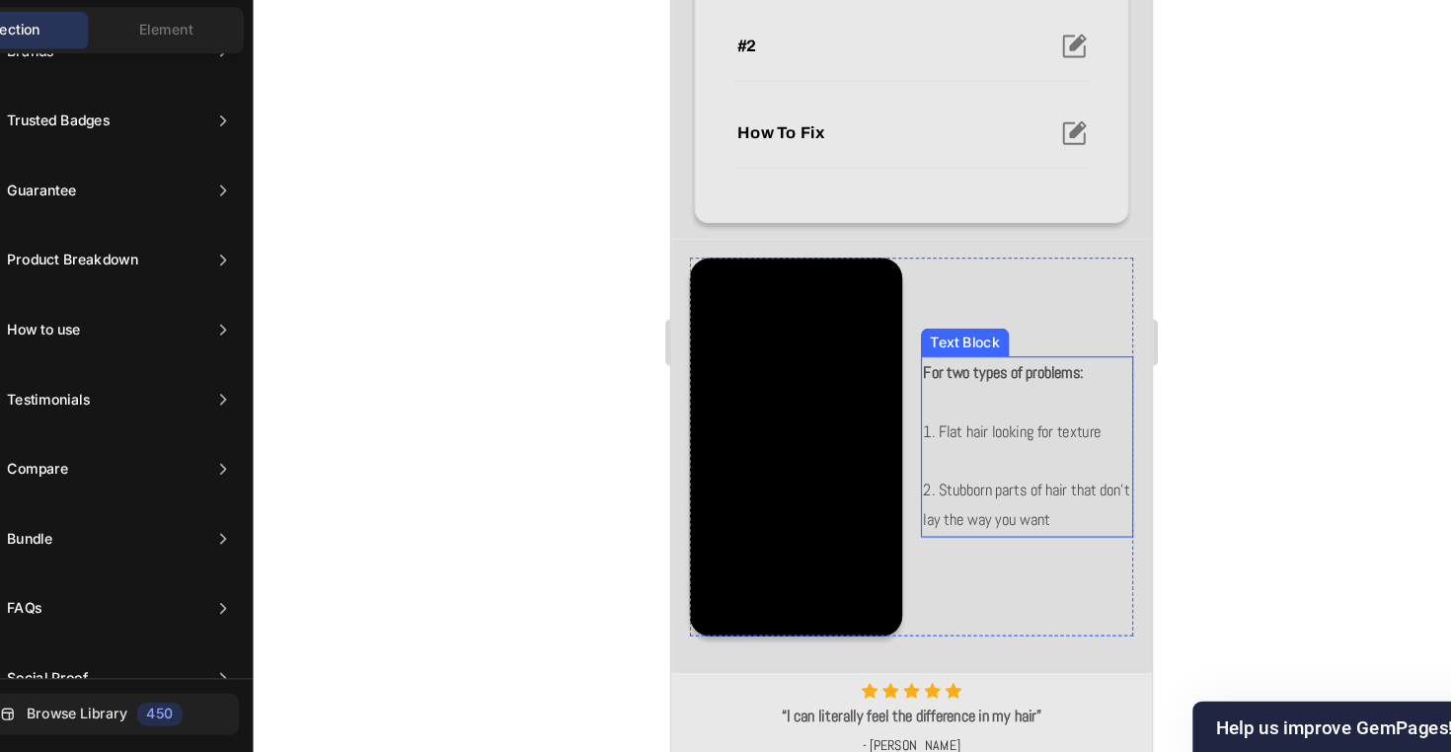
click at [981, 365] on p "For two types of problems: 1. Flat hair looking for texture" at bounding box center [972, 332] width 177 height 75
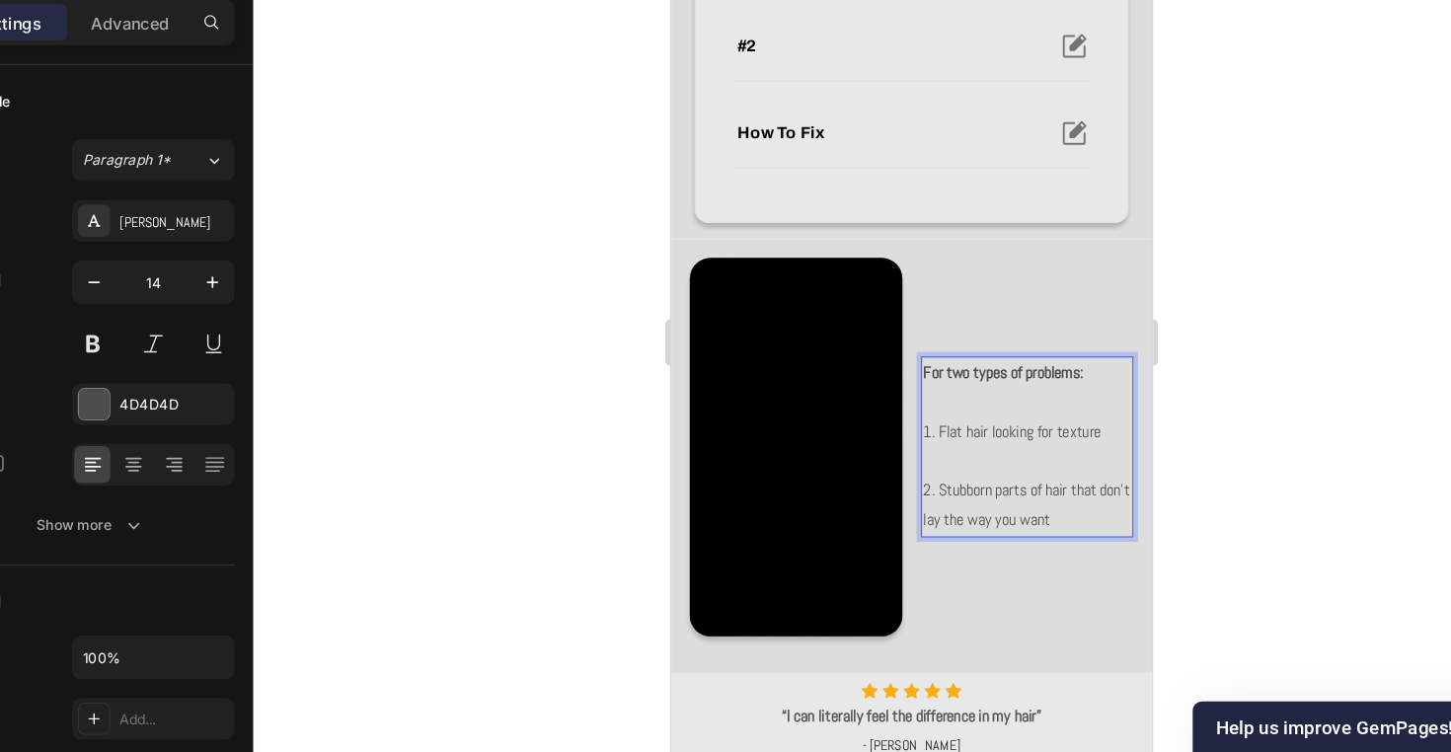
click at [981, 365] on p "For two types of problems: 1. Flat hair looking for texture" at bounding box center [972, 332] width 177 height 75
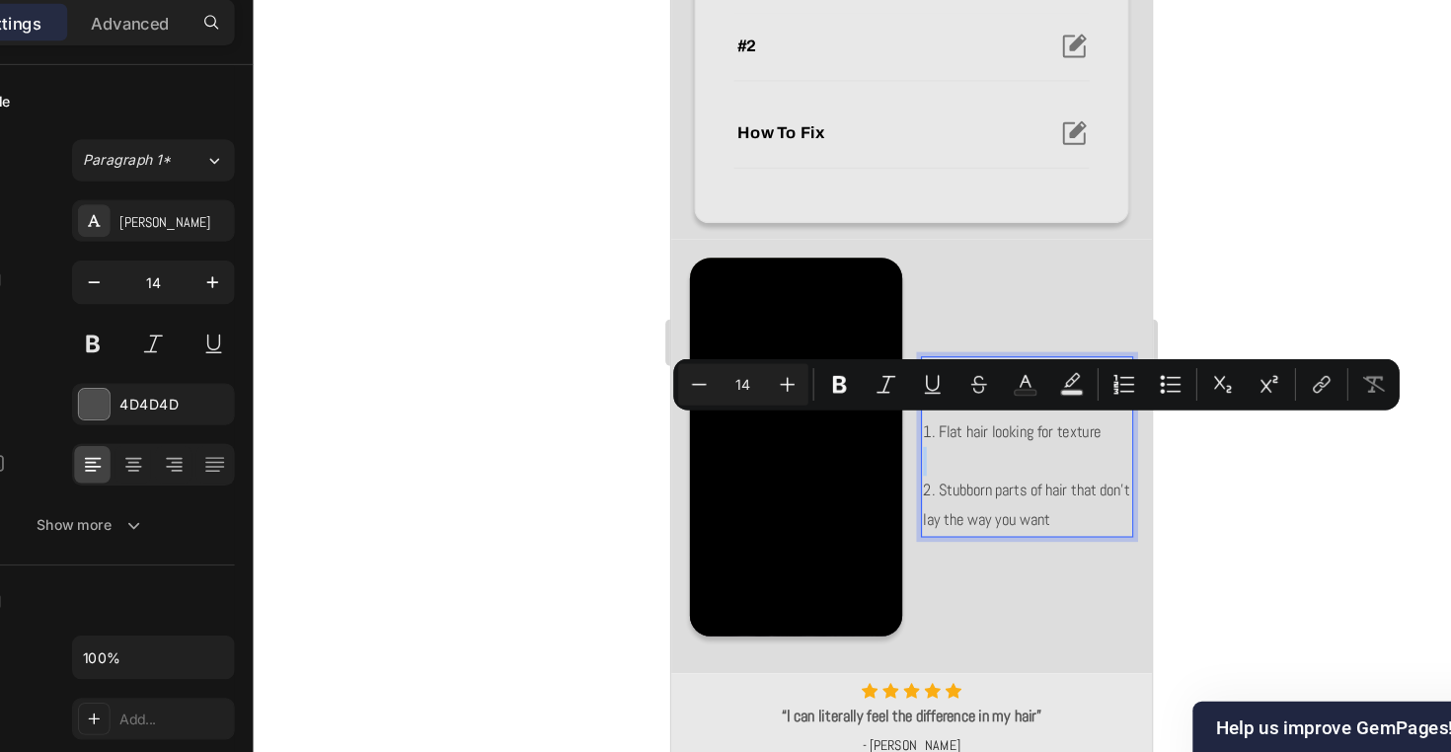
click at [979, 384] on p "Rich Text Editor. Editing area: main" at bounding box center [972, 382] width 177 height 25
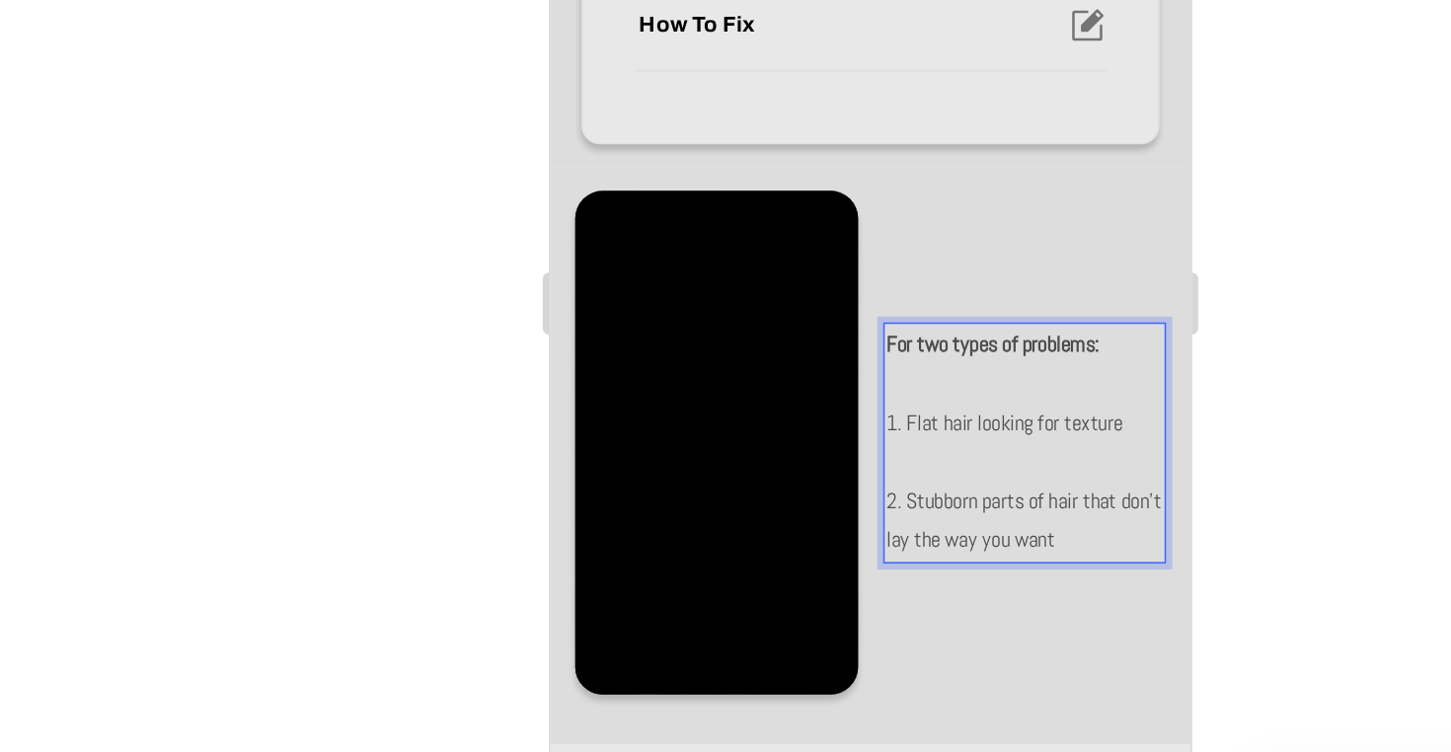
click at [902, 184] on p "For two types of problems: 1. Flat hair looking for texture" at bounding box center [851, 157] width 177 height 75
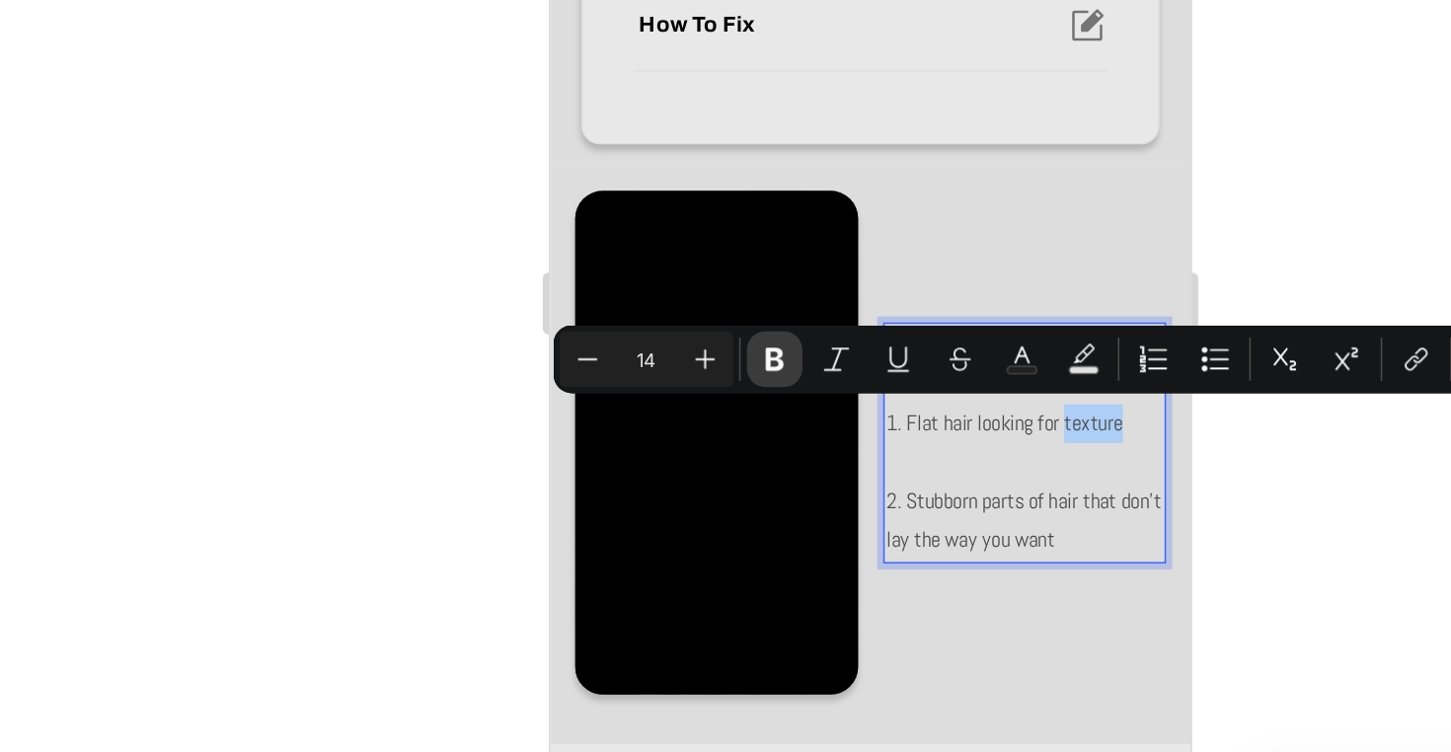
click at [825, 432] on icon "Editor contextual toolbar" at bounding box center [831, 439] width 12 height 15
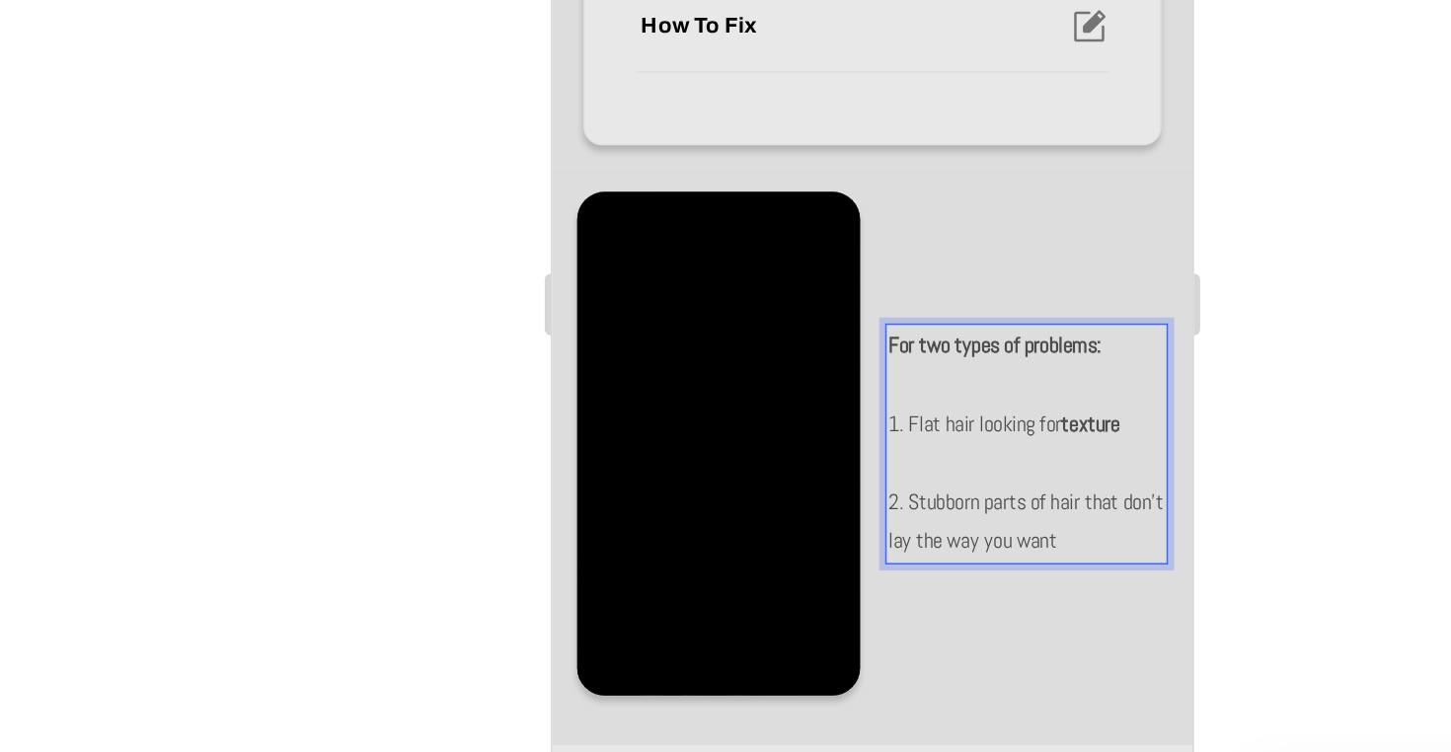
click at [900, 175] on strong "texture" at bounding box center [894, 184] width 38 height 18
click at [860, 222] on p "2. Stubborn parts of hair that don't lay the way you want" at bounding box center [853, 245] width 177 height 49
click at [838, 174] on p "For two types of problems: 1. Flat hair looking for texture" at bounding box center [853, 158] width 177 height 75
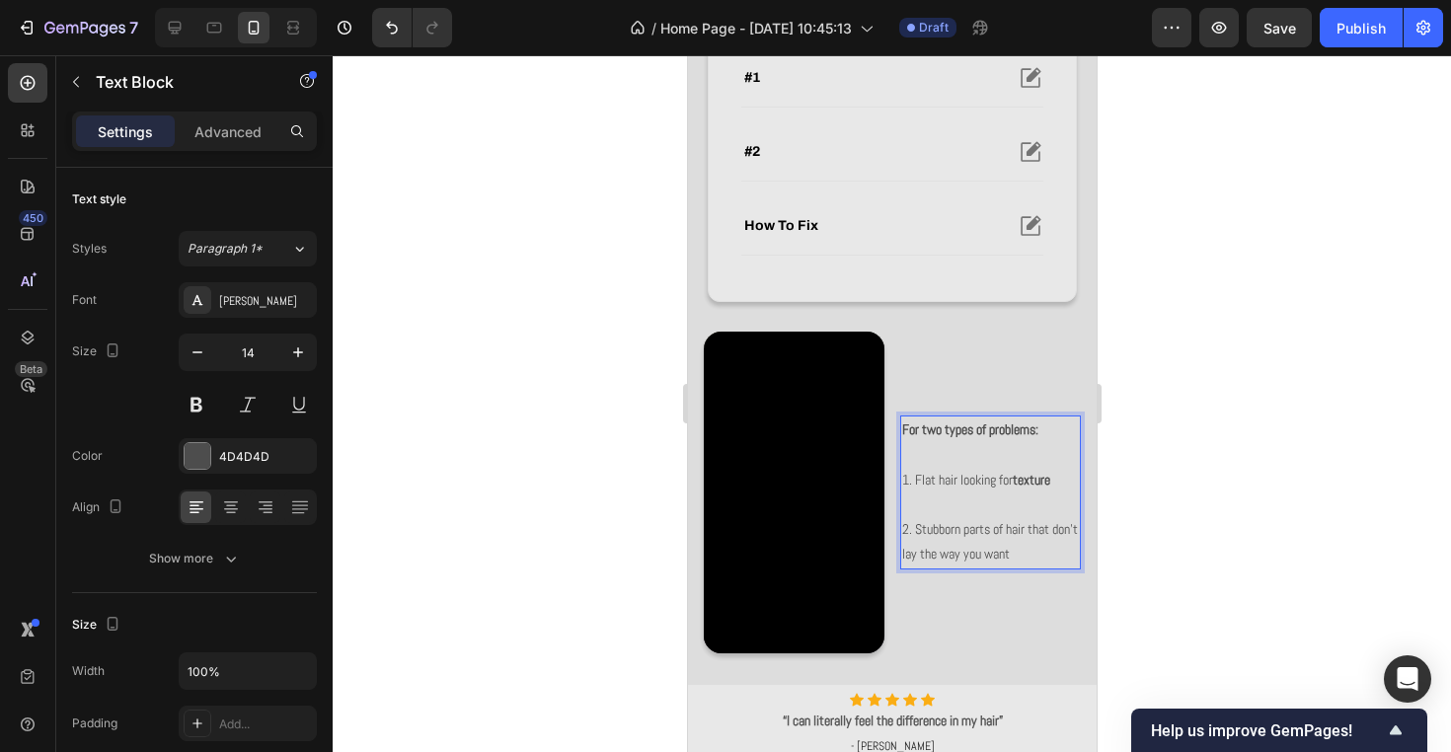
click at [964, 427] on strong "For two types of problems:" at bounding box center [969, 429] width 136 height 18
click at [903, 446] on p "For two types of problems: 1. Flat hair looking for texture" at bounding box center [989, 454] width 177 height 75
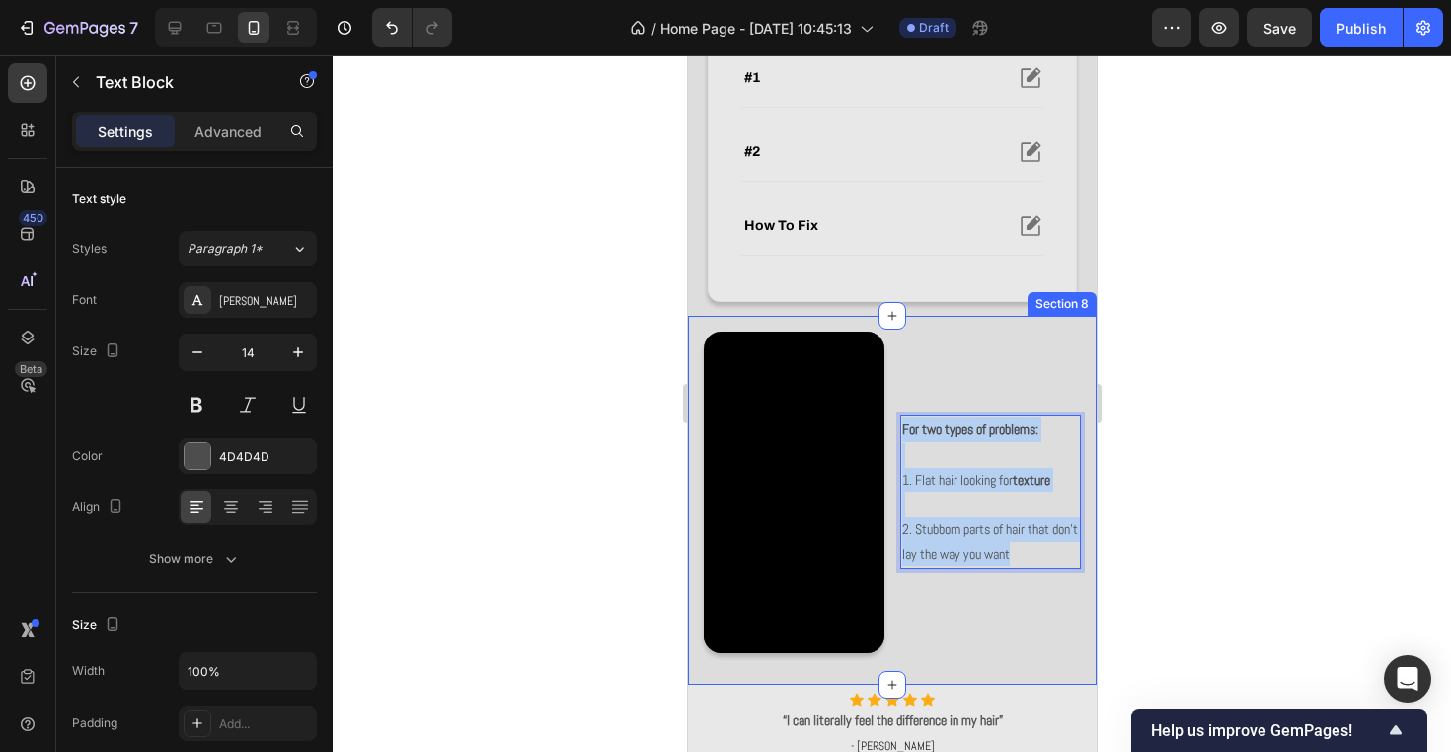
drag, startPoint x: 903, startPoint y: 437, endPoint x: 1082, endPoint y: 559, distance: 216.0
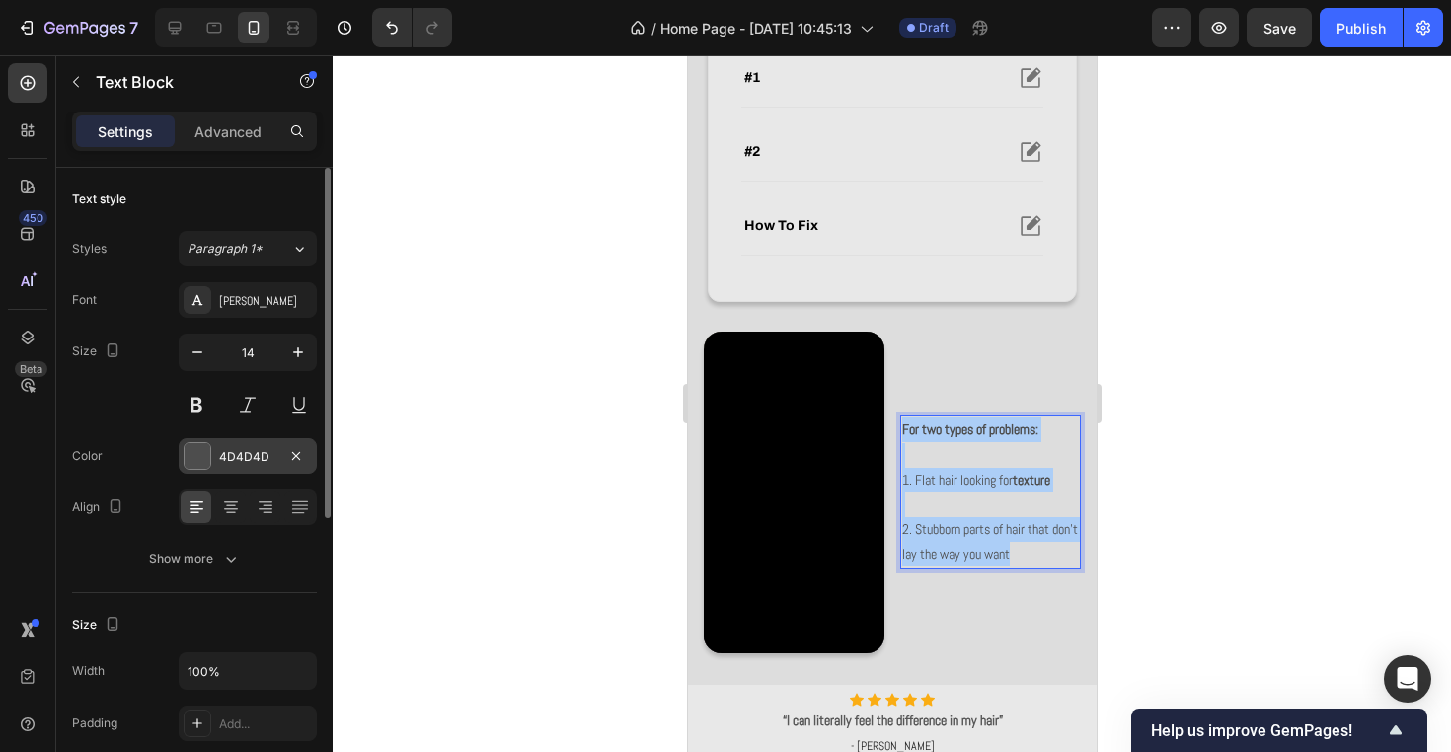
click at [273, 455] on div "4D4D4D" at bounding box center [247, 457] width 57 height 18
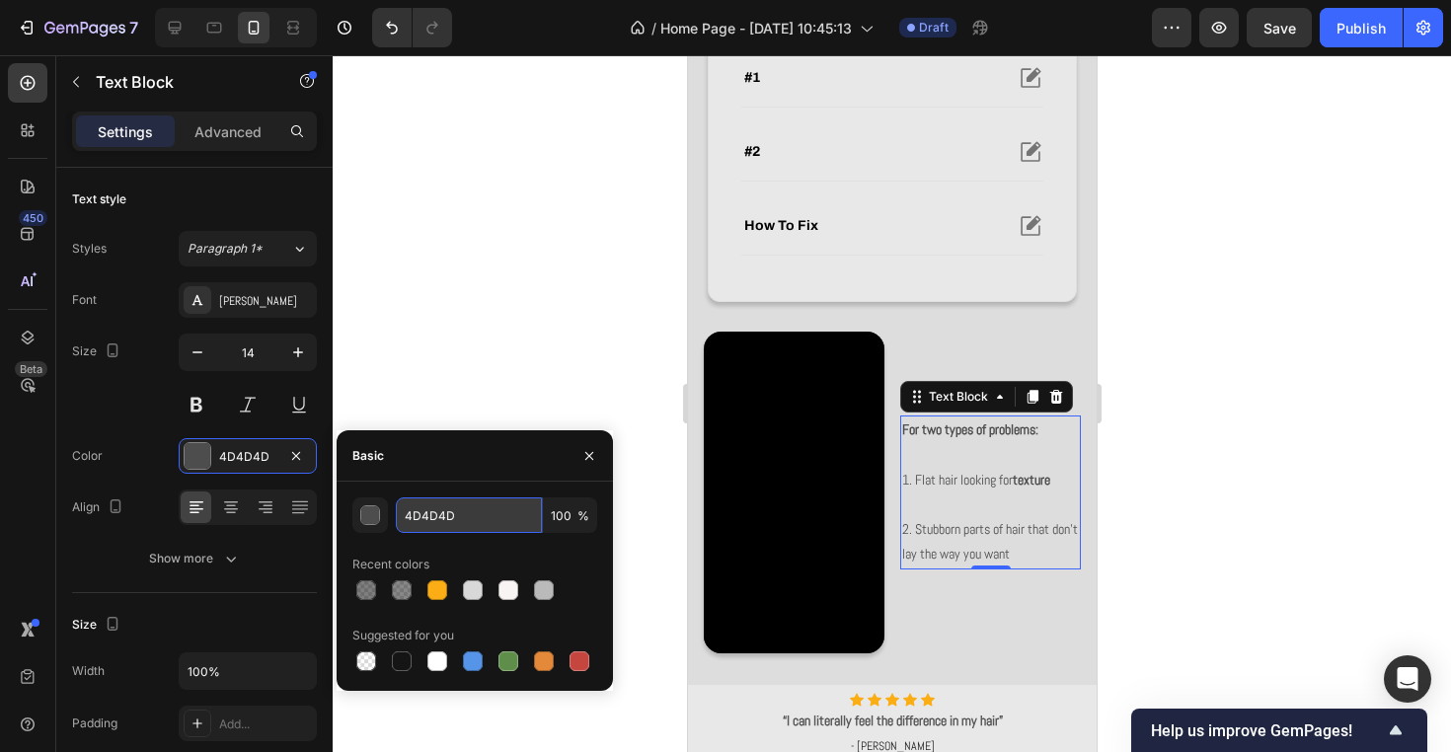
click at [453, 508] on input "4D4D4D" at bounding box center [469, 515] width 146 height 36
click at [496, 518] on input "4D4D4D" at bounding box center [469, 515] width 146 height 36
type input "000000"
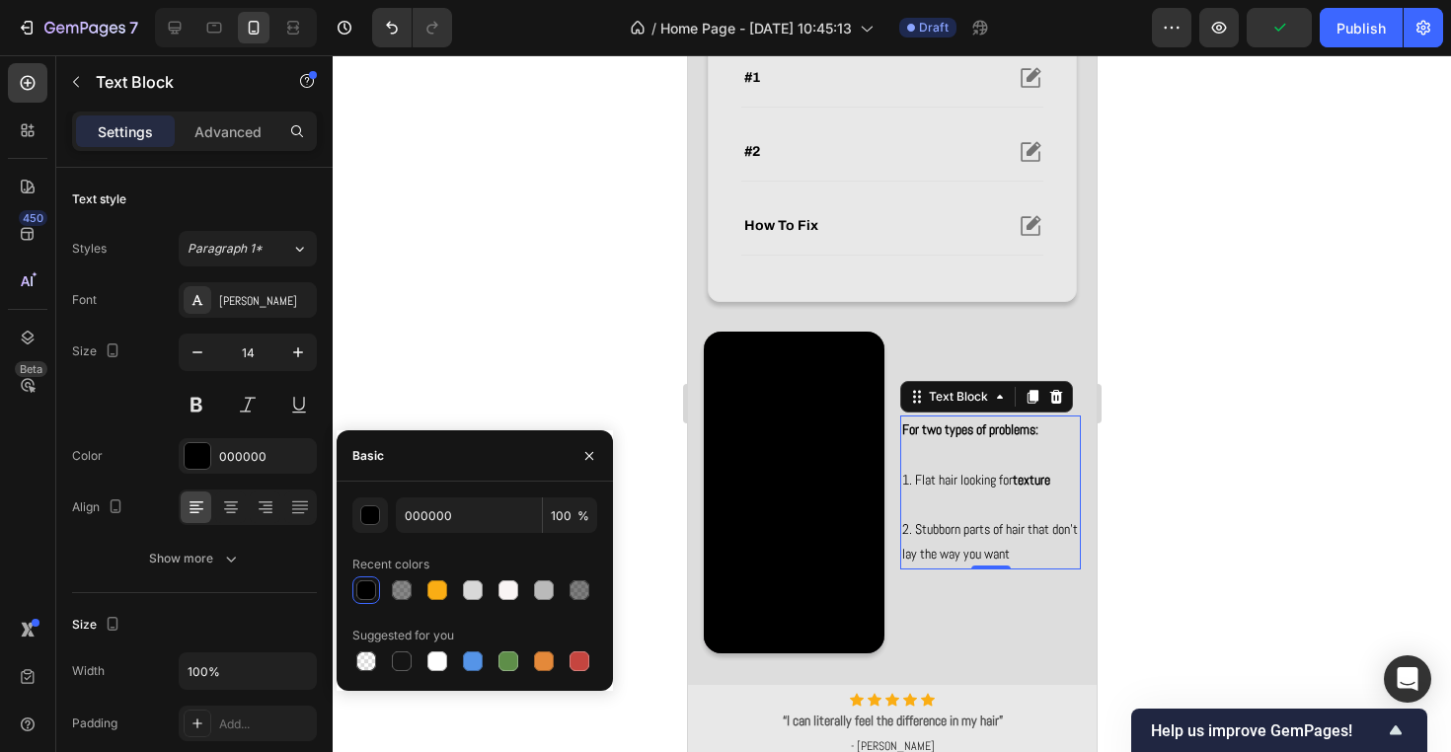
click at [496, 300] on div at bounding box center [892, 403] width 1118 height 697
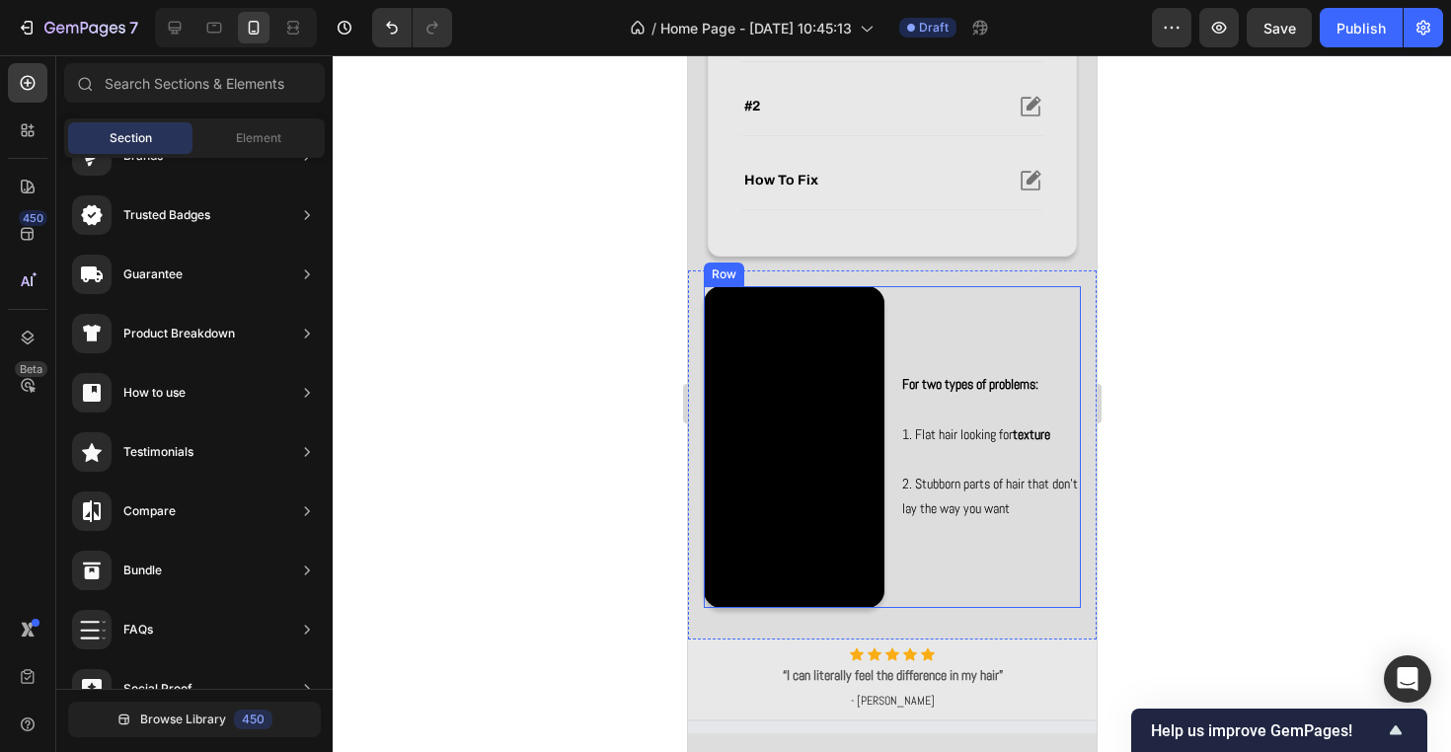
scroll to position [824, 0]
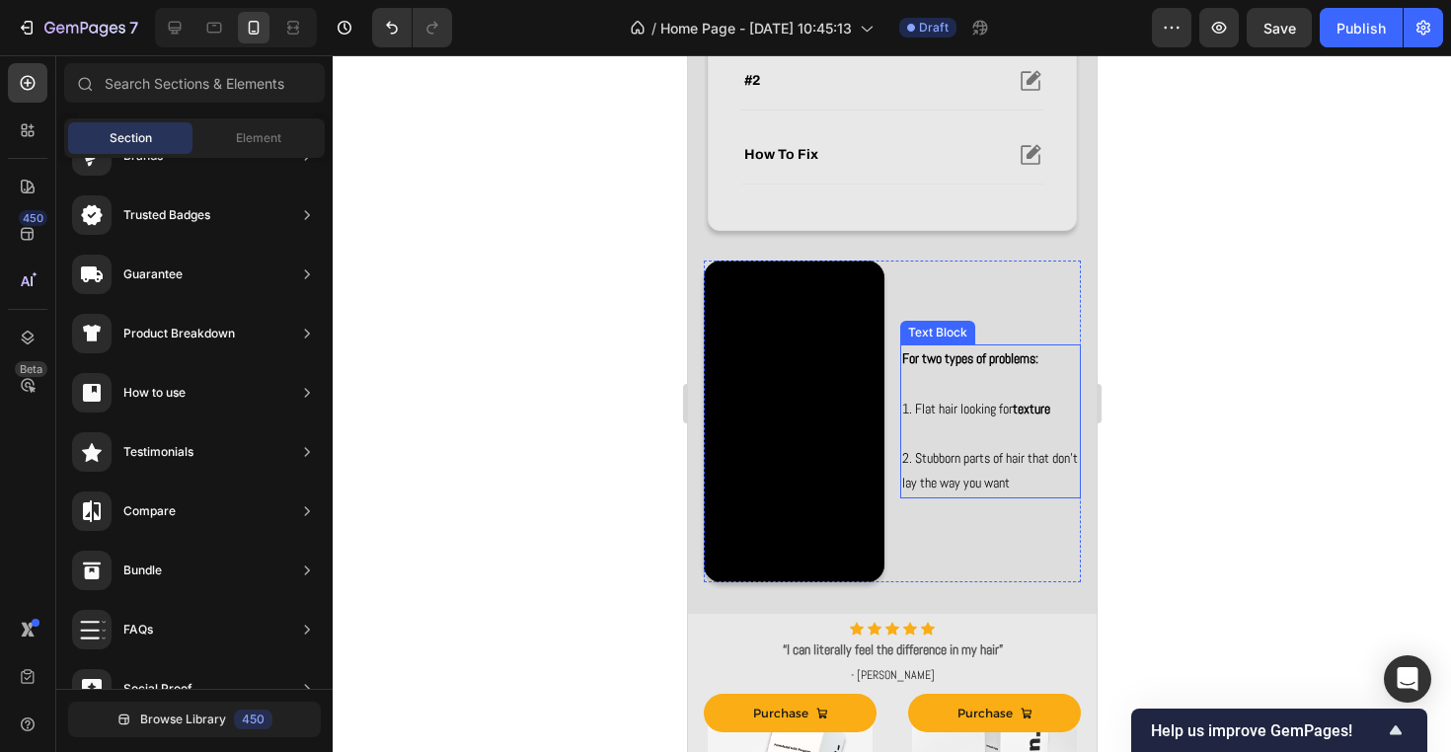
click at [1187, 509] on div at bounding box center [892, 403] width 1118 height 697
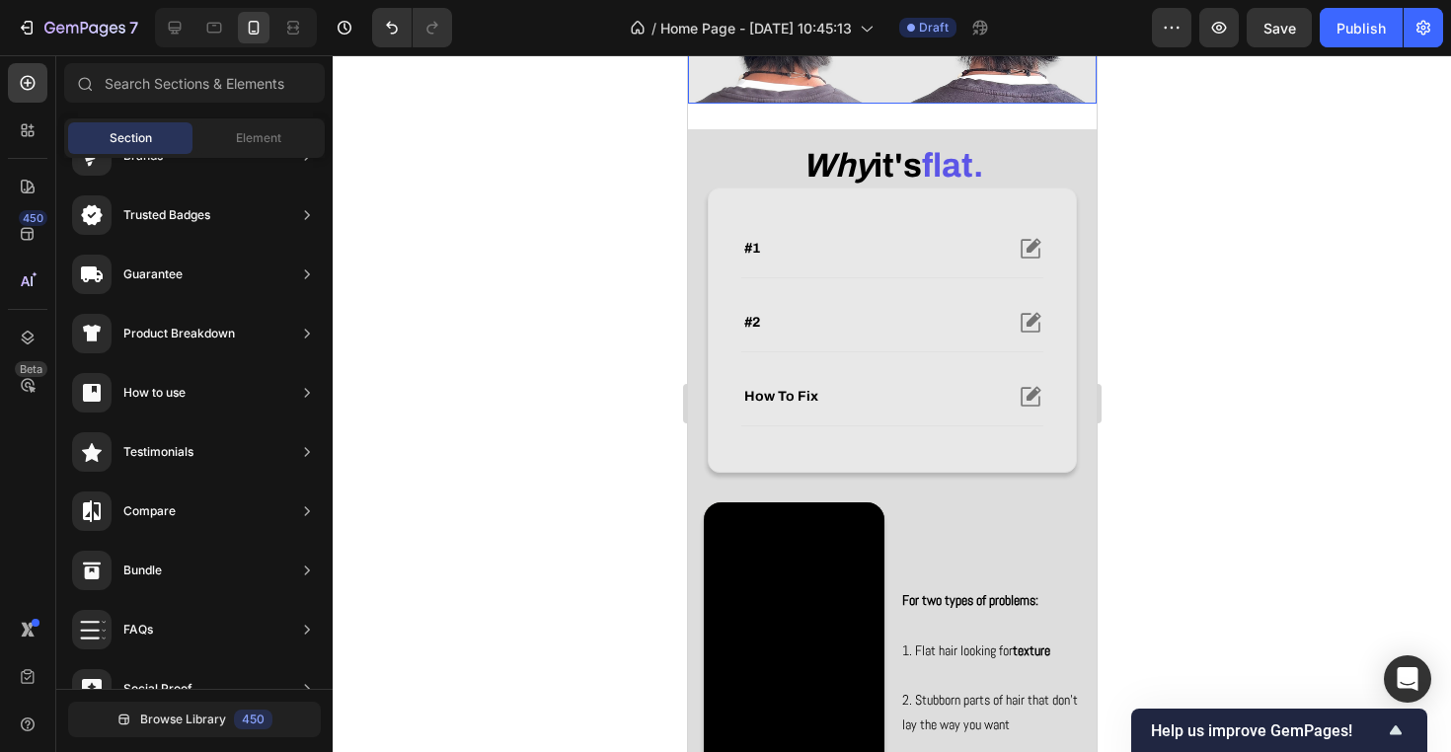
scroll to position [778, 0]
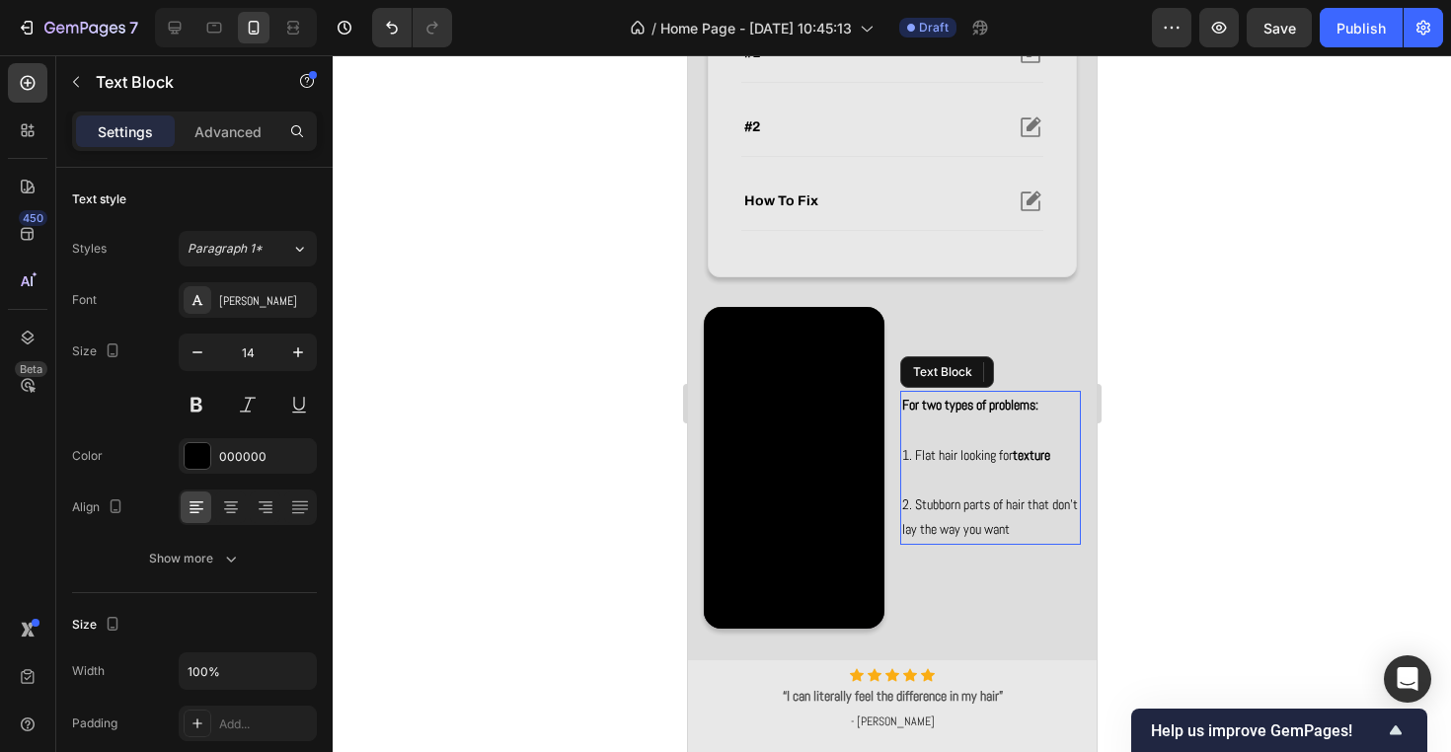
click at [1020, 482] on p "Rich Text Editor. Editing area: main" at bounding box center [989, 480] width 177 height 25
click at [232, 304] on div "[PERSON_NAME]" at bounding box center [265, 301] width 93 height 18
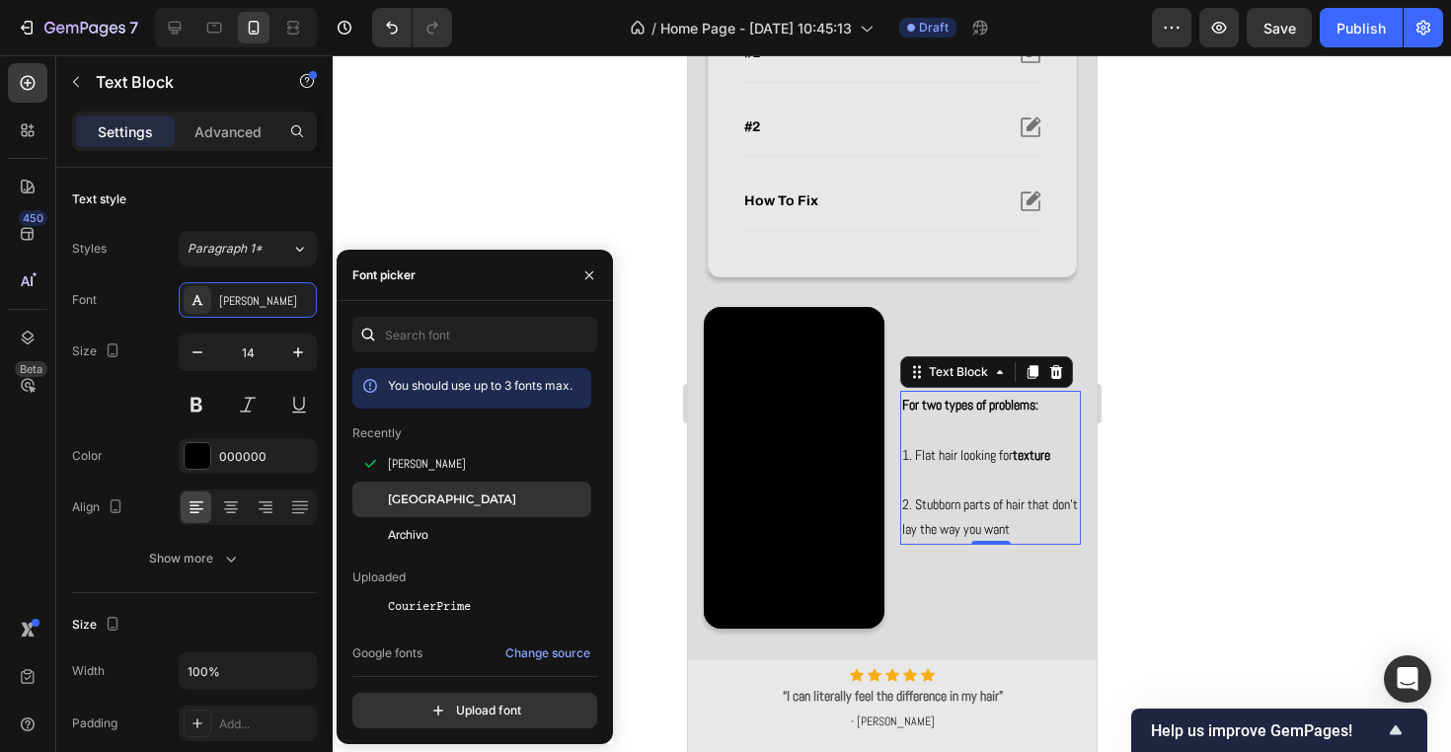
click at [448, 487] on div "[GEOGRAPHIC_DATA]" at bounding box center [471, 500] width 239 height 36
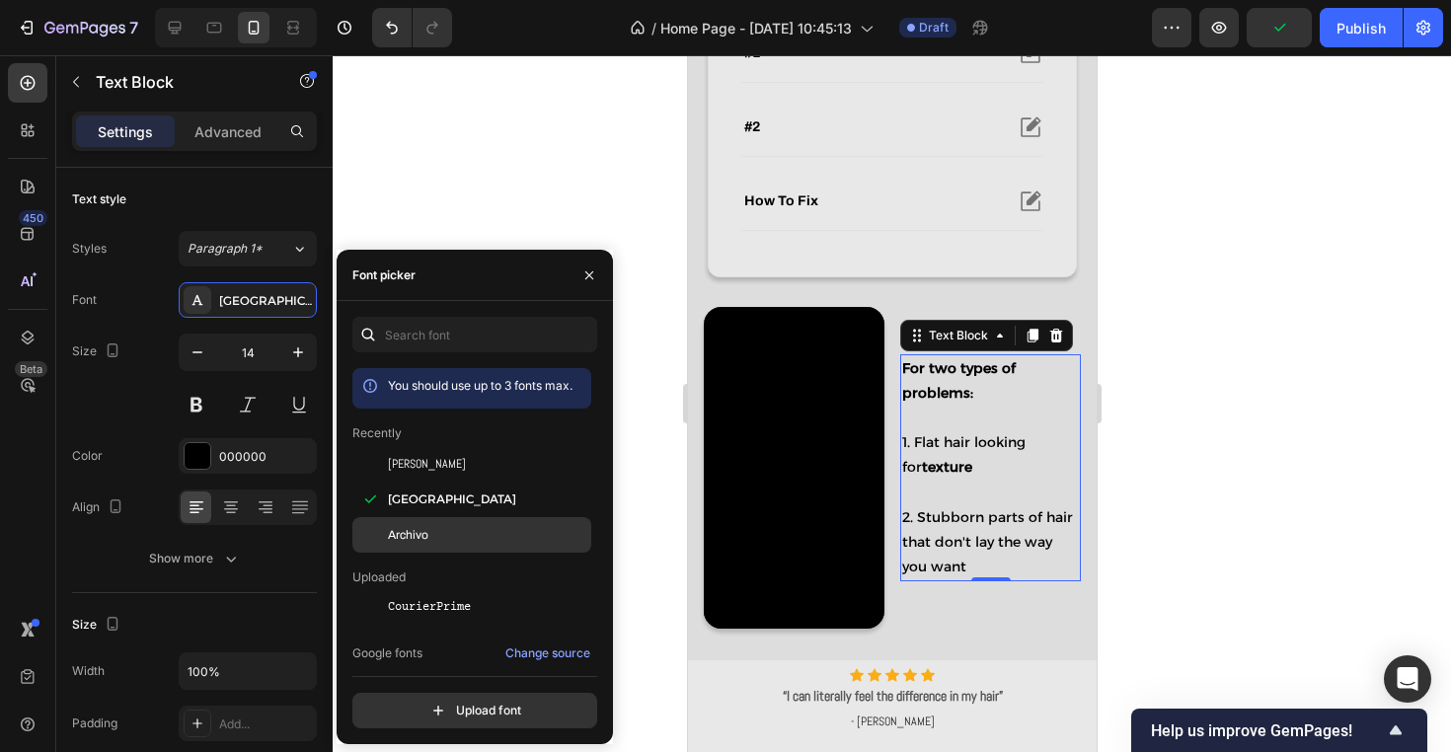
click at [482, 548] on div "Archivo" at bounding box center [471, 535] width 239 height 36
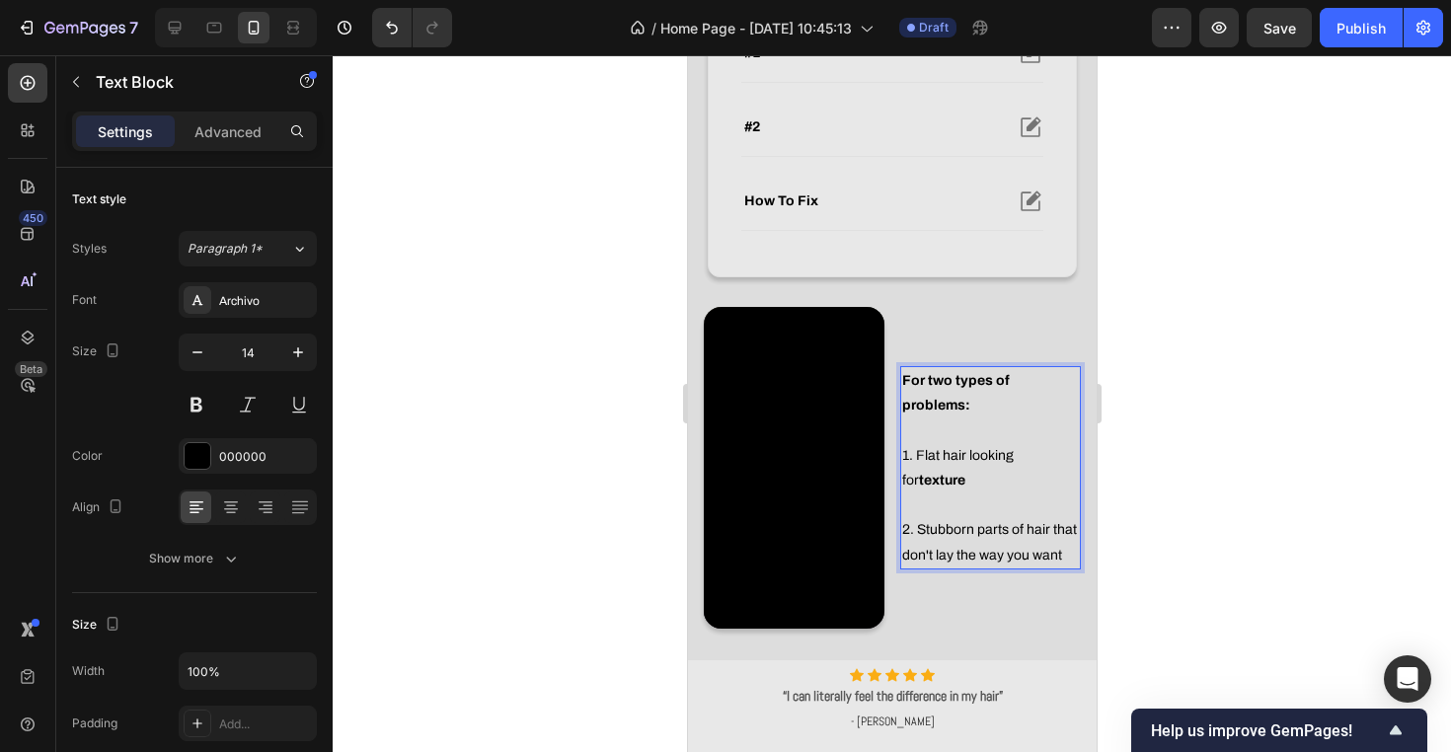
click at [919, 473] on strong "texture" at bounding box center [941, 480] width 46 height 15
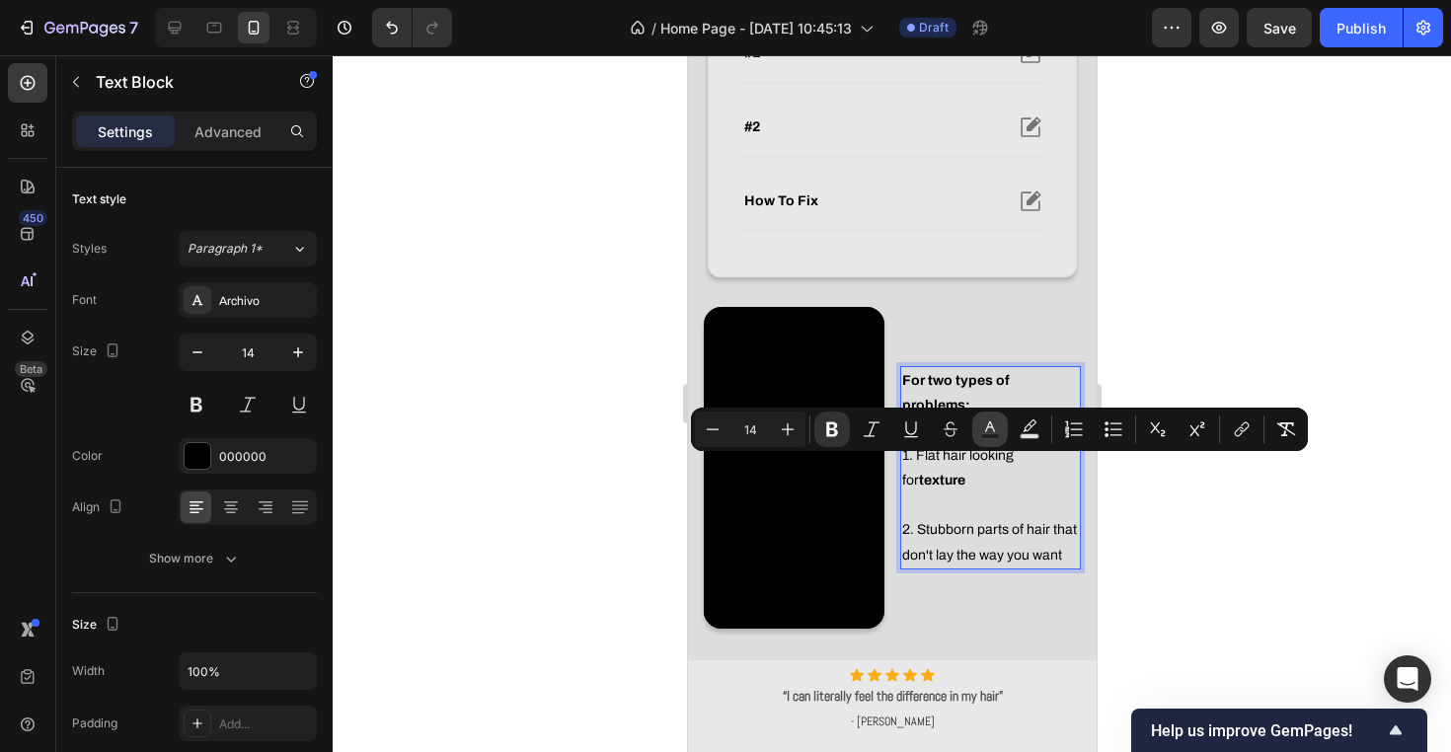
click at [984, 417] on button "Text Color" at bounding box center [990, 430] width 36 height 36
type input "000000"
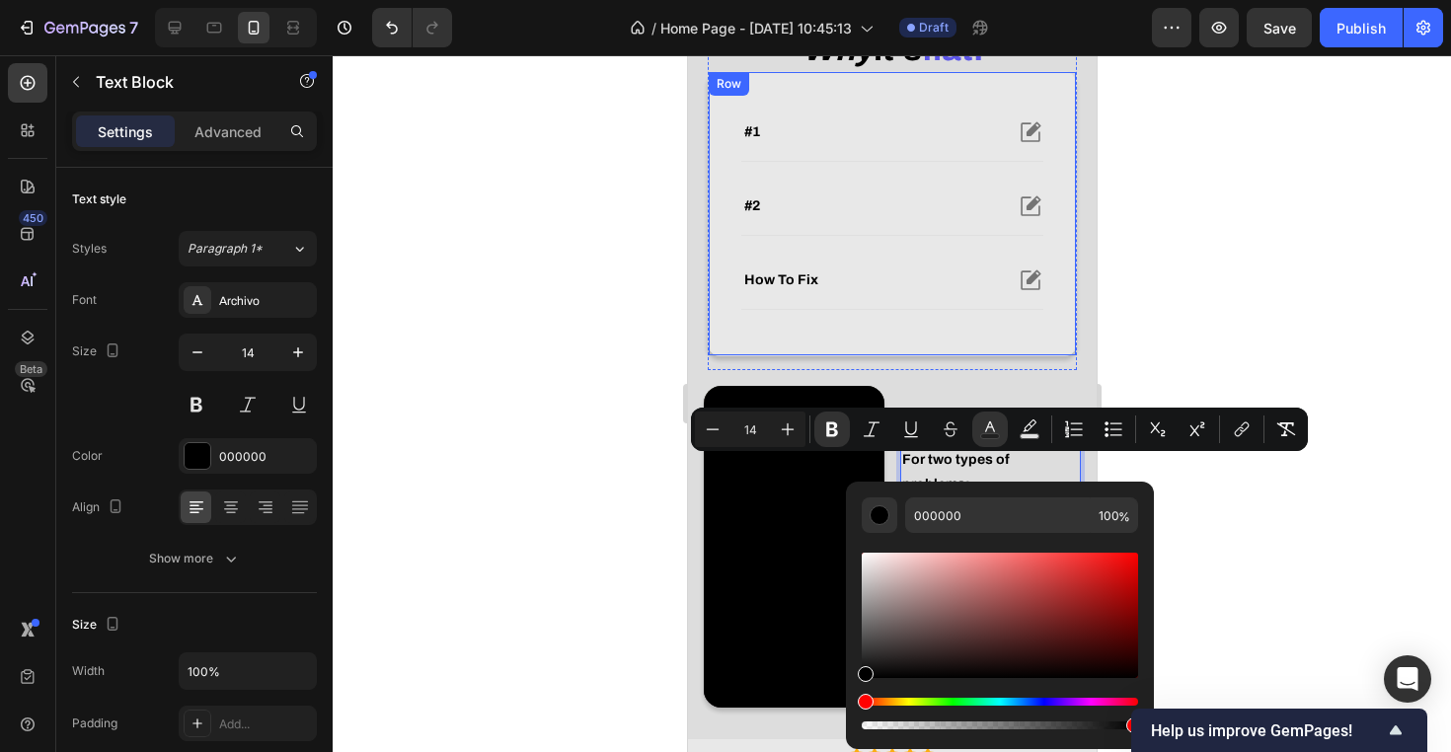
scroll to position [469, 0]
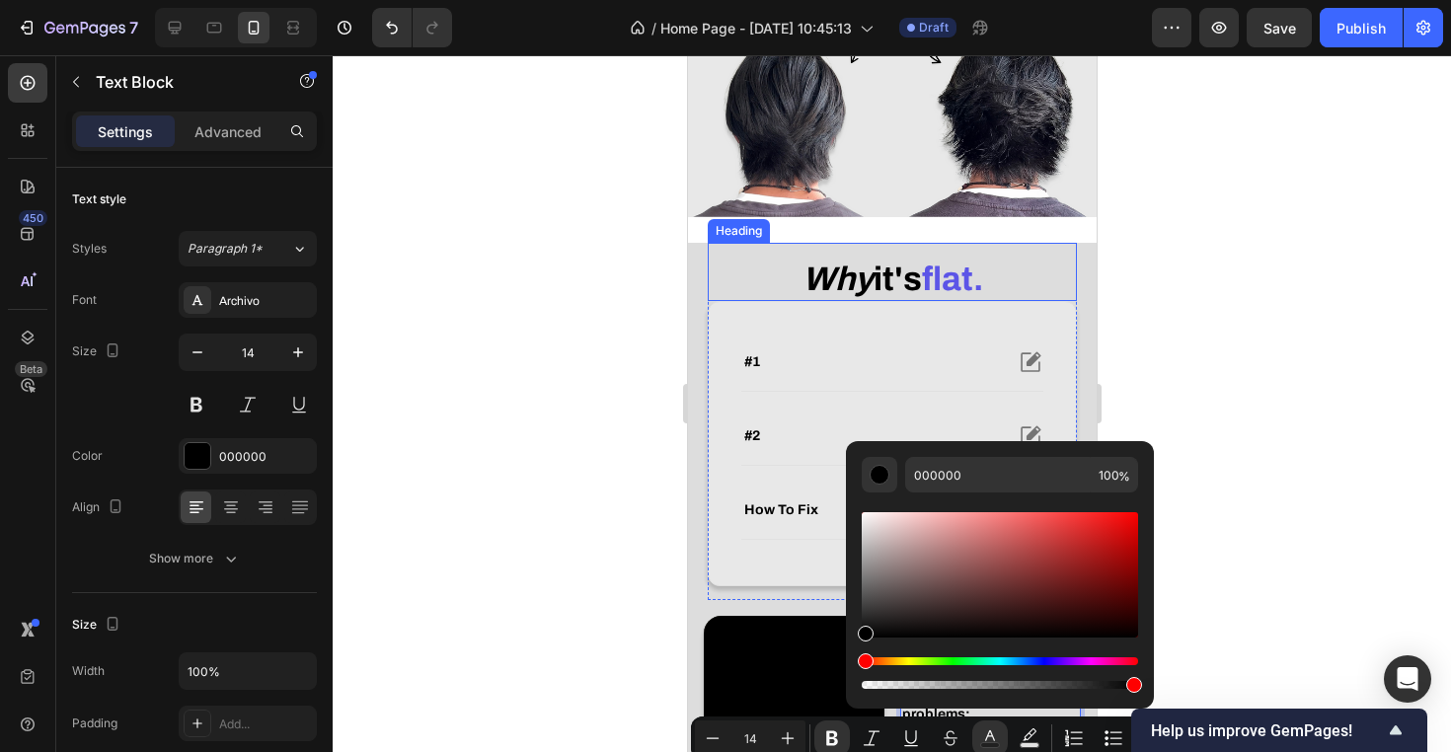
click at [981, 274] on strong "flat." at bounding box center [951, 279] width 61 height 37
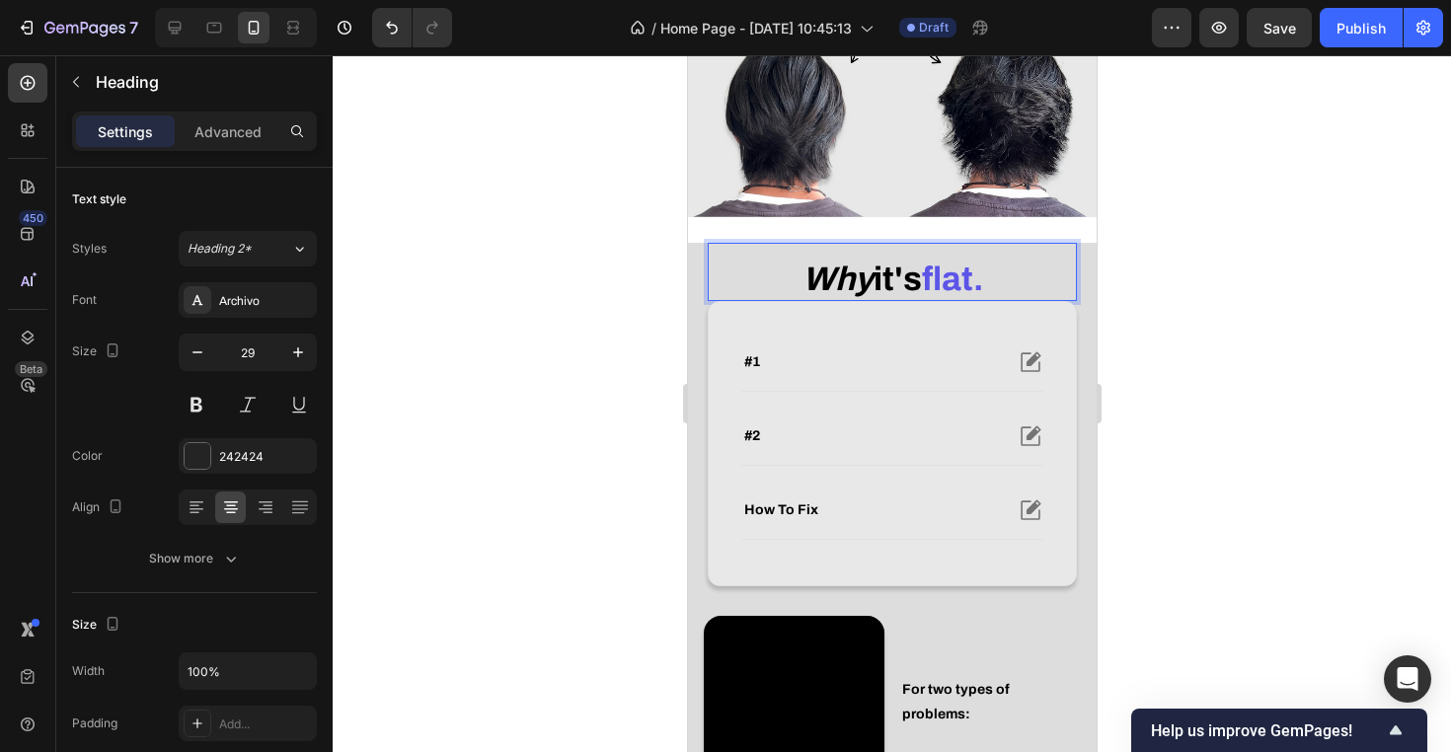
click at [970, 275] on strong "flat." at bounding box center [951, 279] width 61 height 37
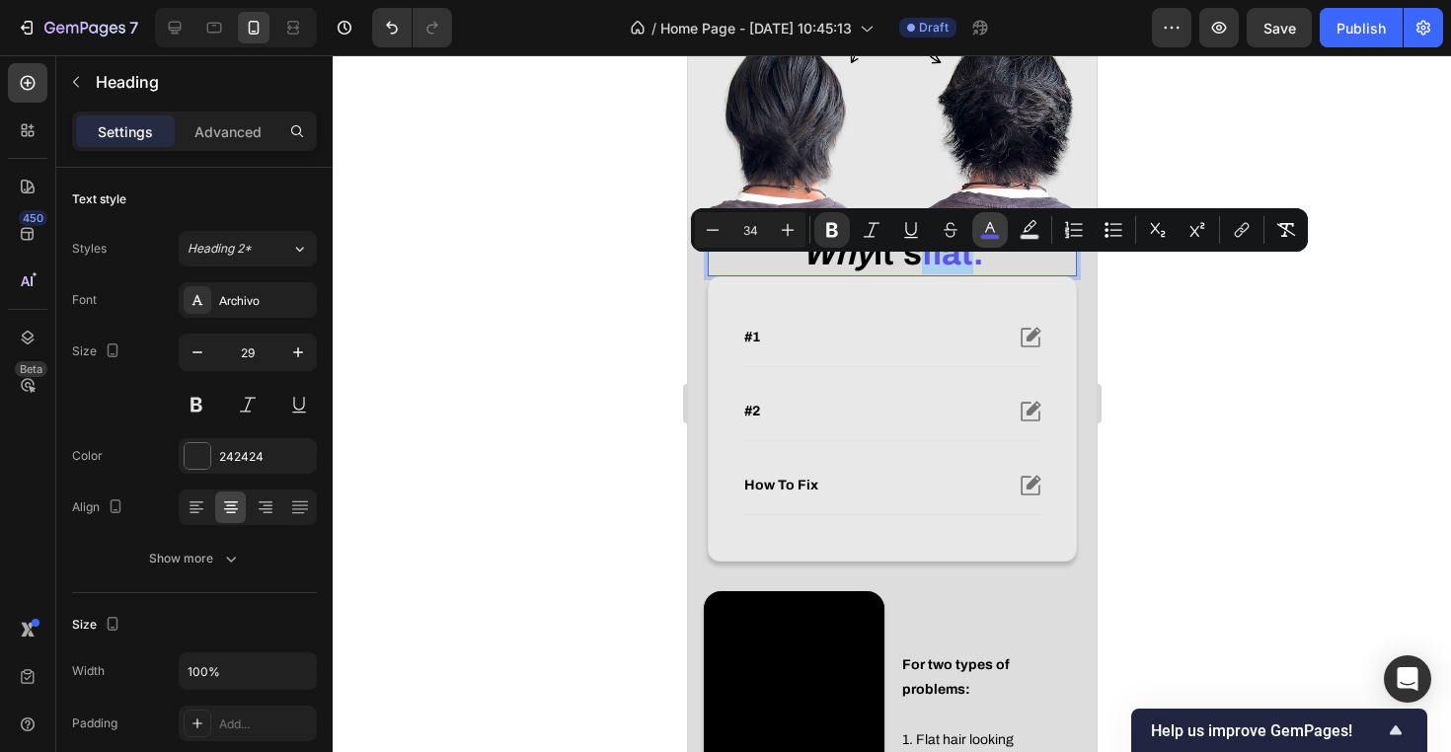
click at [996, 228] on icon "Editor contextual toolbar" at bounding box center [990, 230] width 20 height 20
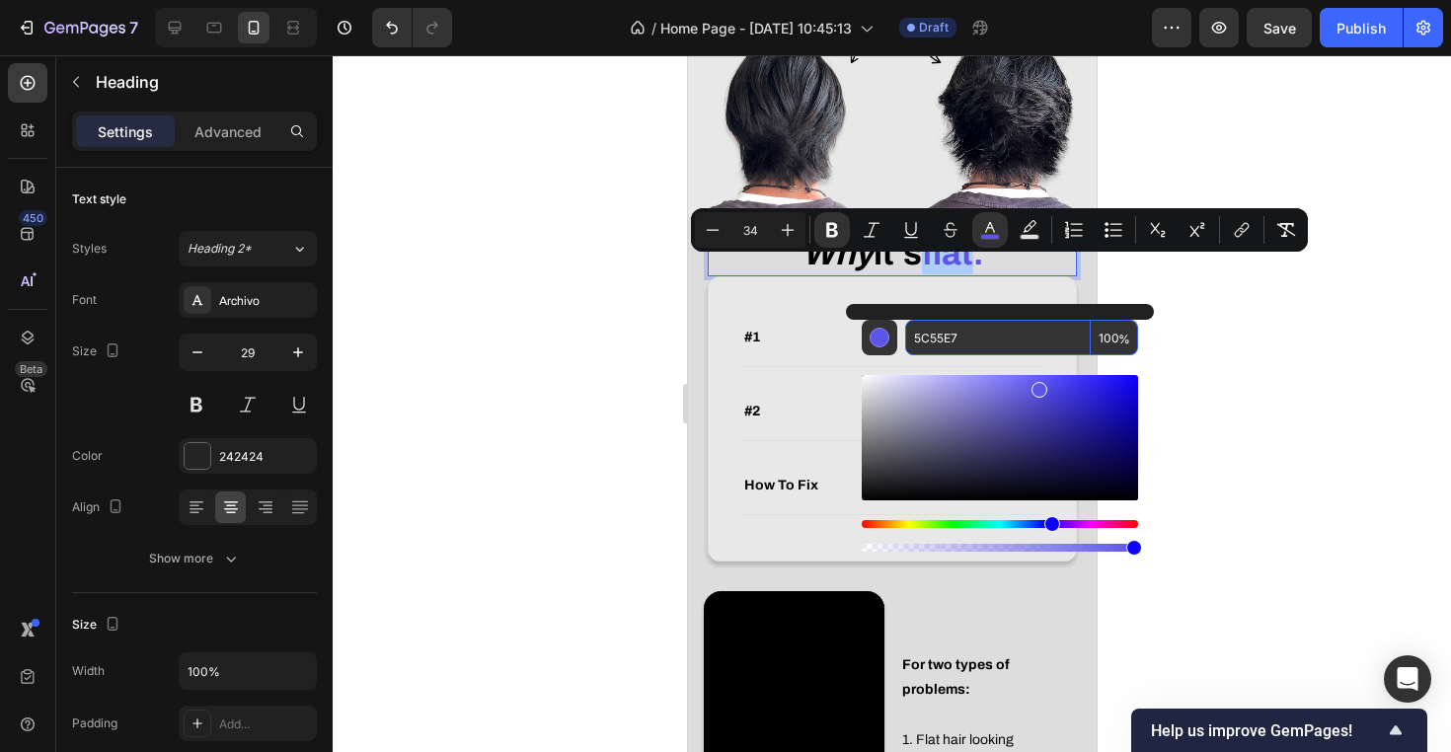
click at [974, 341] on input "5C55E7" at bounding box center [998, 338] width 186 height 36
click at [1229, 317] on div at bounding box center [892, 403] width 1118 height 697
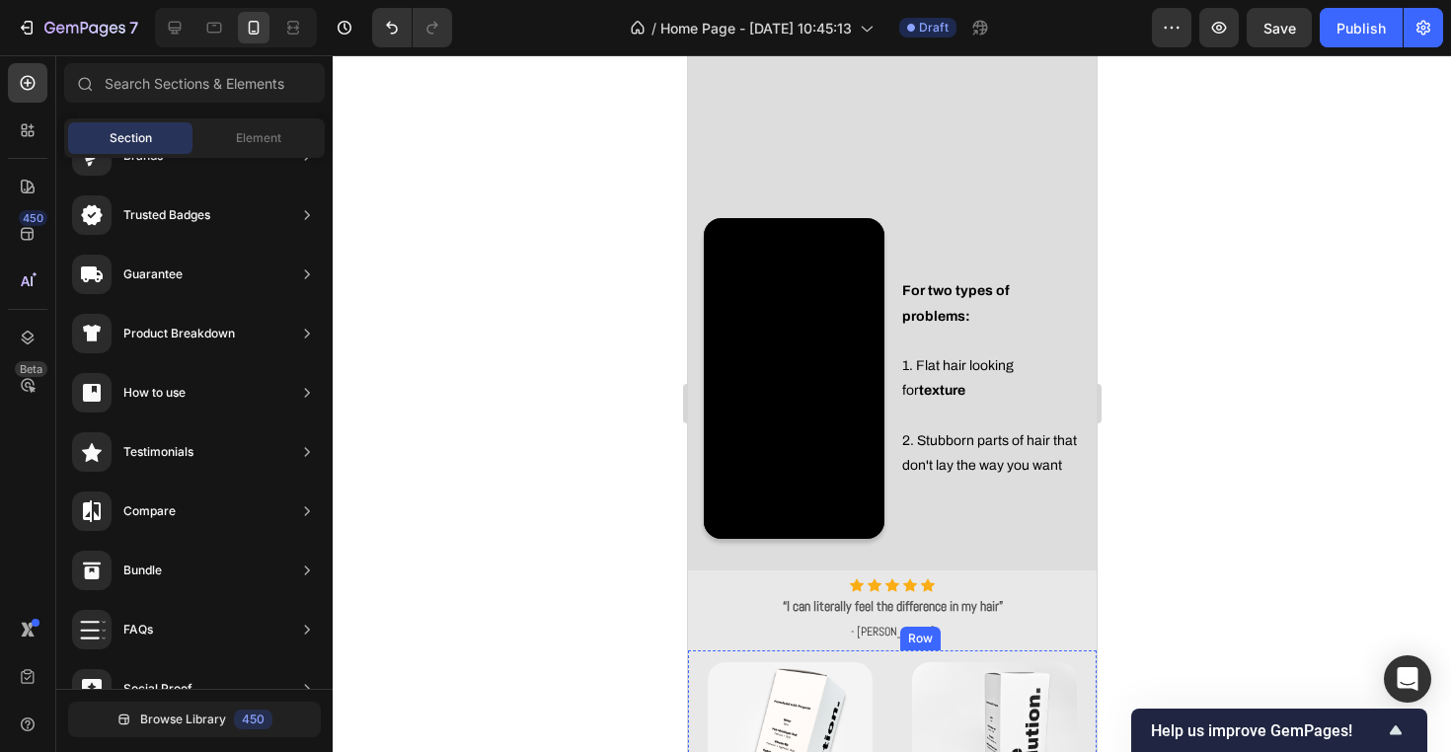
scroll to position [835, 0]
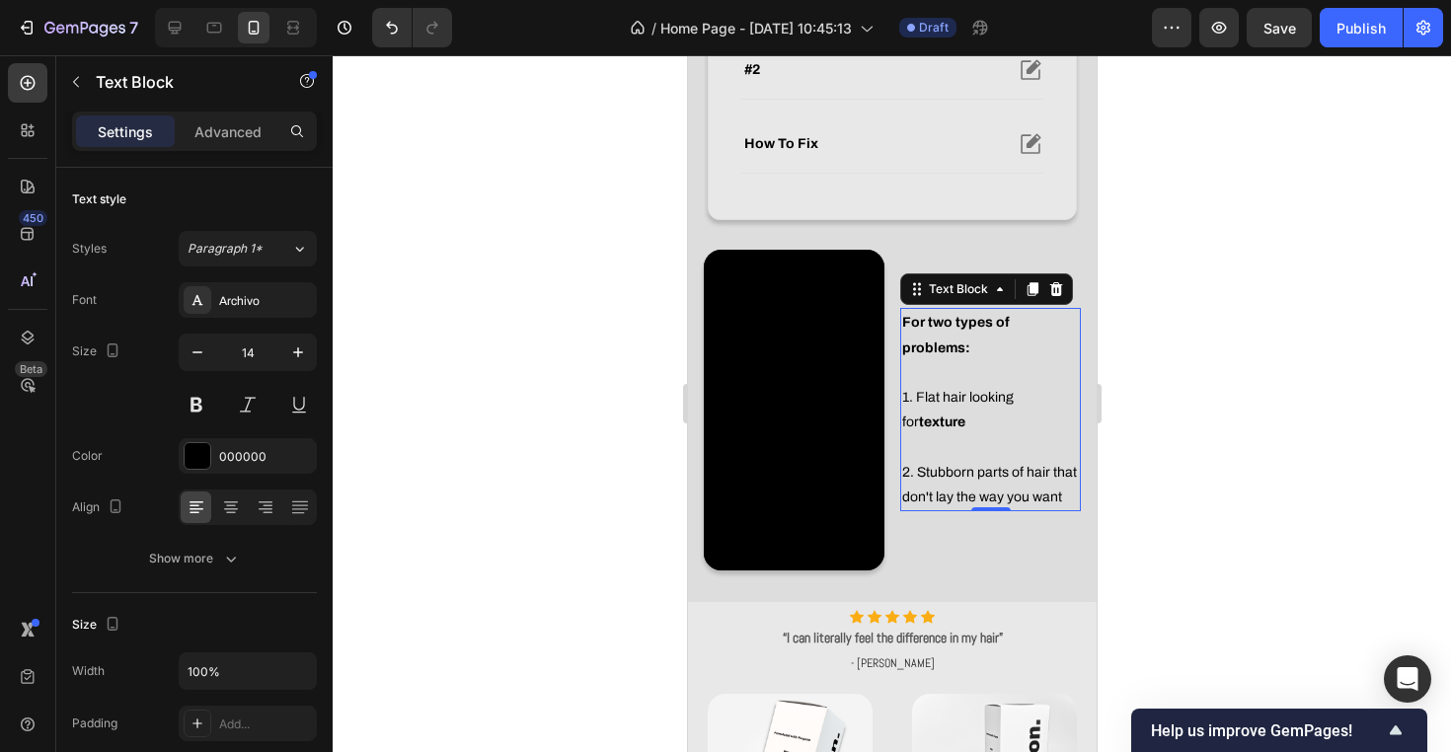
click at [996, 390] on p "For two types of problems: 1. Flat hair looking for texture" at bounding box center [989, 372] width 177 height 124
click at [921, 415] on strong "texture" at bounding box center [941, 422] width 46 height 15
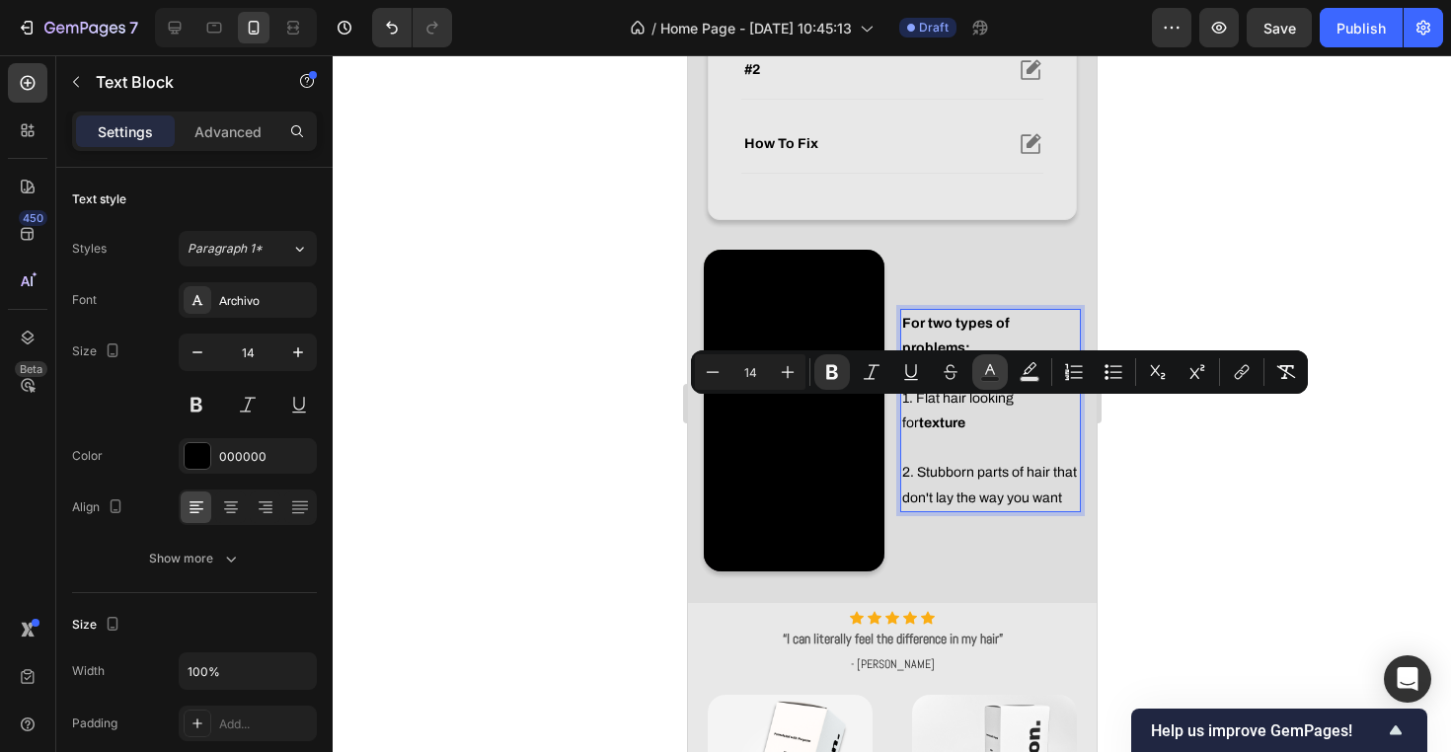
click at [999, 371] on icon "Editor contextual toolbar" at bounding box center [990, 372] width 20 height 20
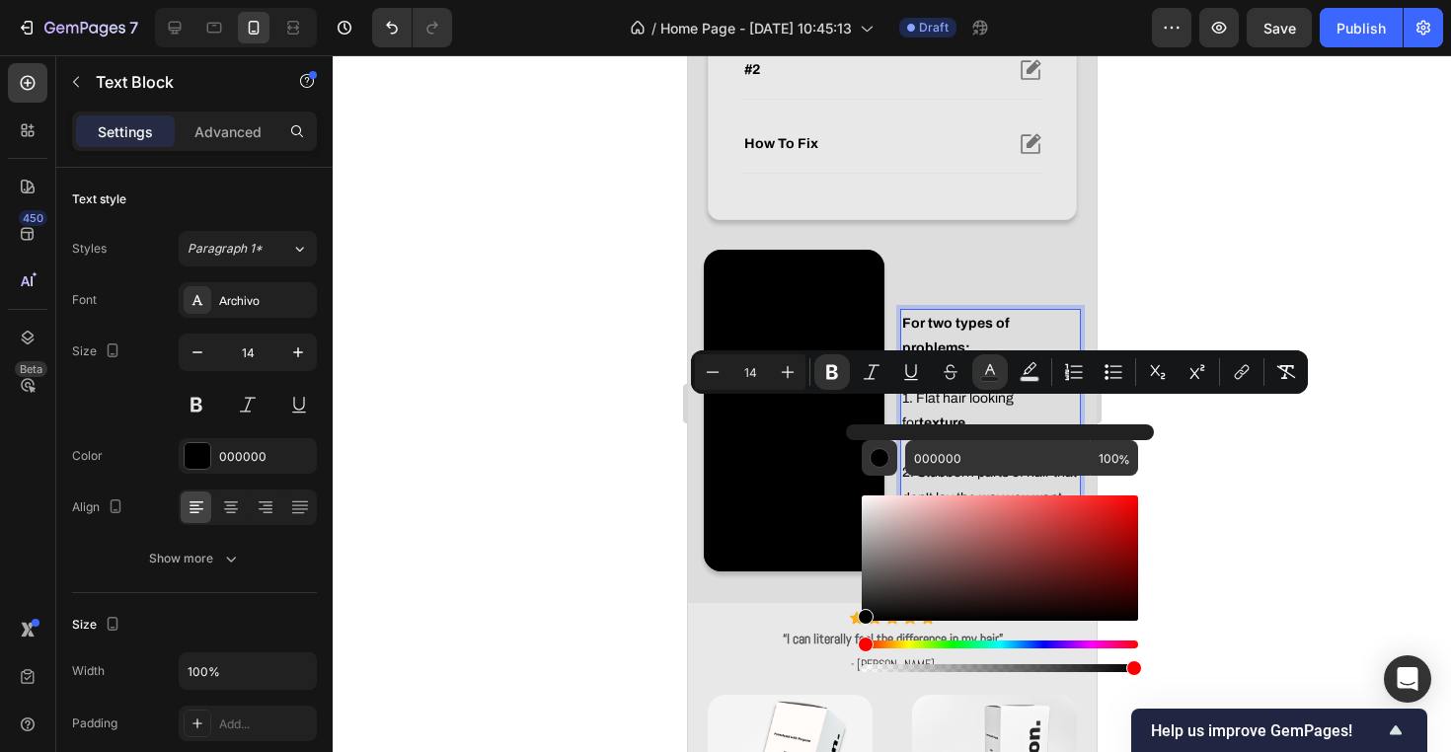
click at [990, 481] on div "Editor contextual toolbar" at bounding box center [1000, 576] width 276 height 200
click at [994, 462] on input "000000" at bounding box center [998, 458] width 186 height 36
paste input "5C55E7"
type input "5C55E7"
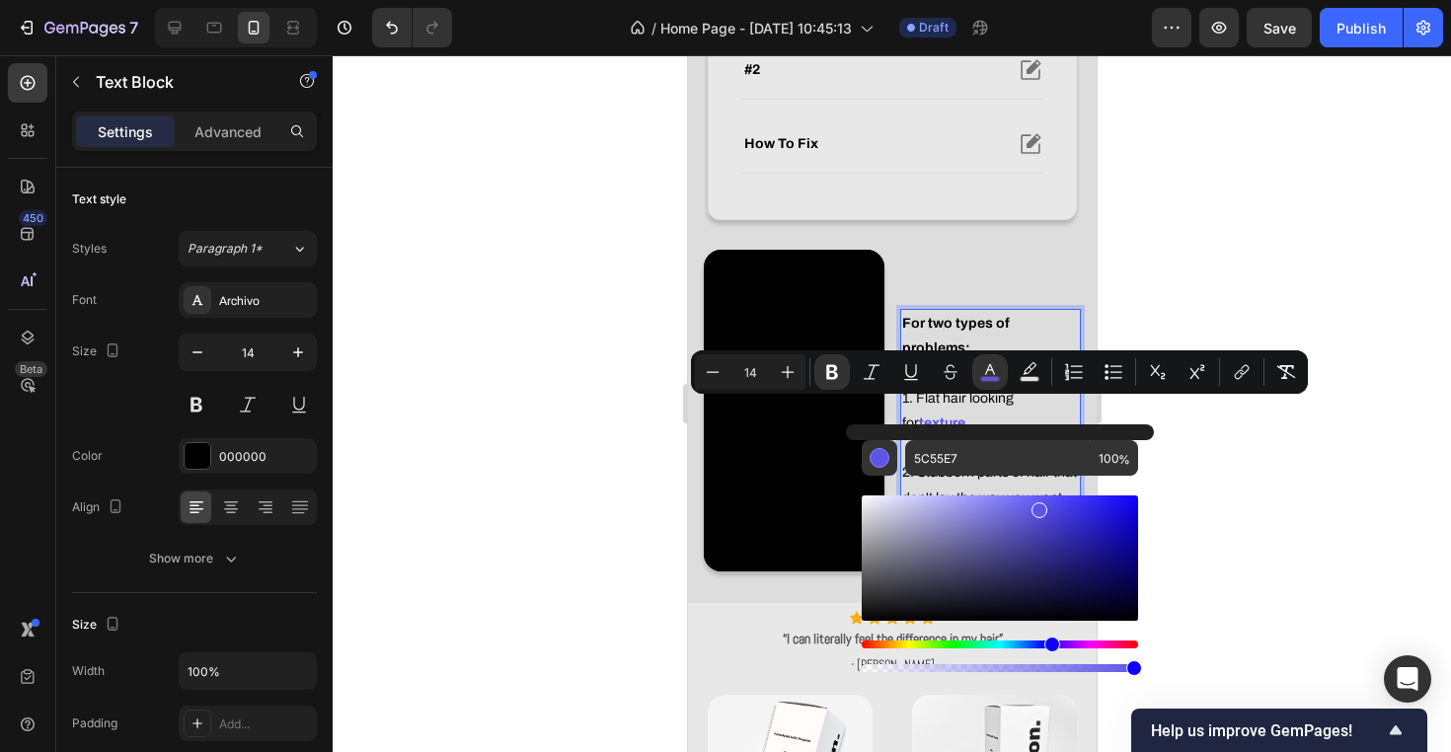
click at [1244, 419] on div at bounding box center [892, 403] width 1118 height 697
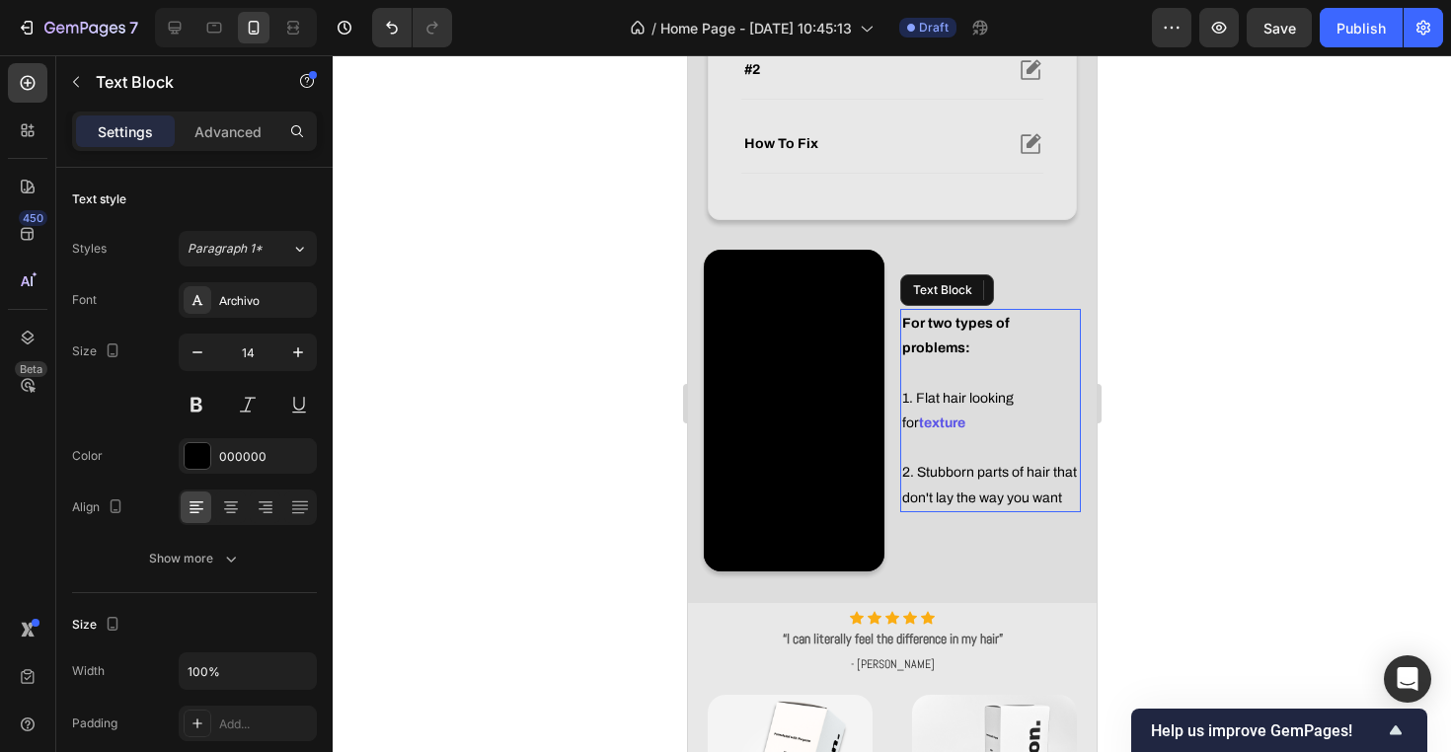
click at [1000, 490] on p "2. Stubborn parts of hair that don't lay the way you want" at bounding box center [989, 484] width 177 height 49
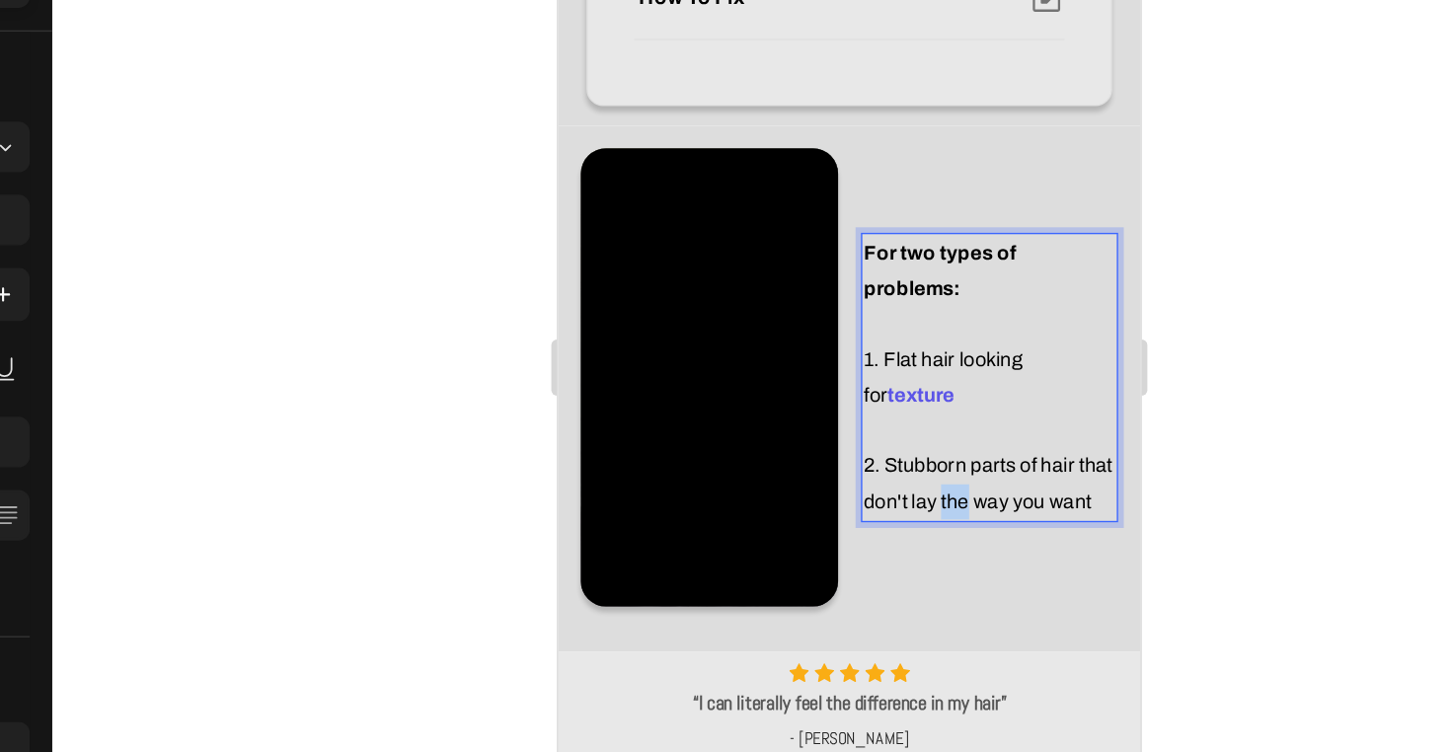
click at [839, 296] on p "2. Stubborn parts of hair that don't lay the way you want" at bounding box center [859, 300] width 177 height 49
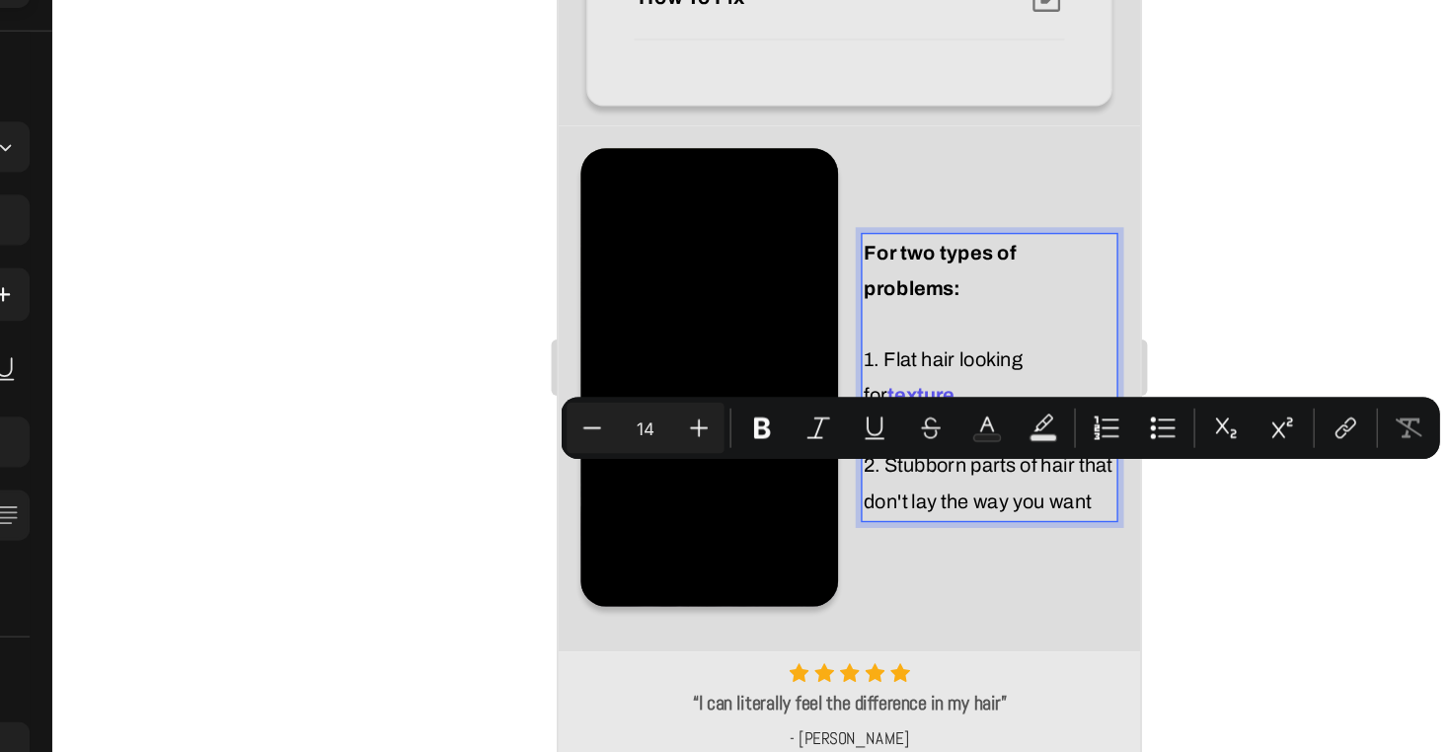
click at [891, 290] on p "2. Stubborn parts of hair that don't lay the way you want" at bounding box center [859, 300] width 177 height 49
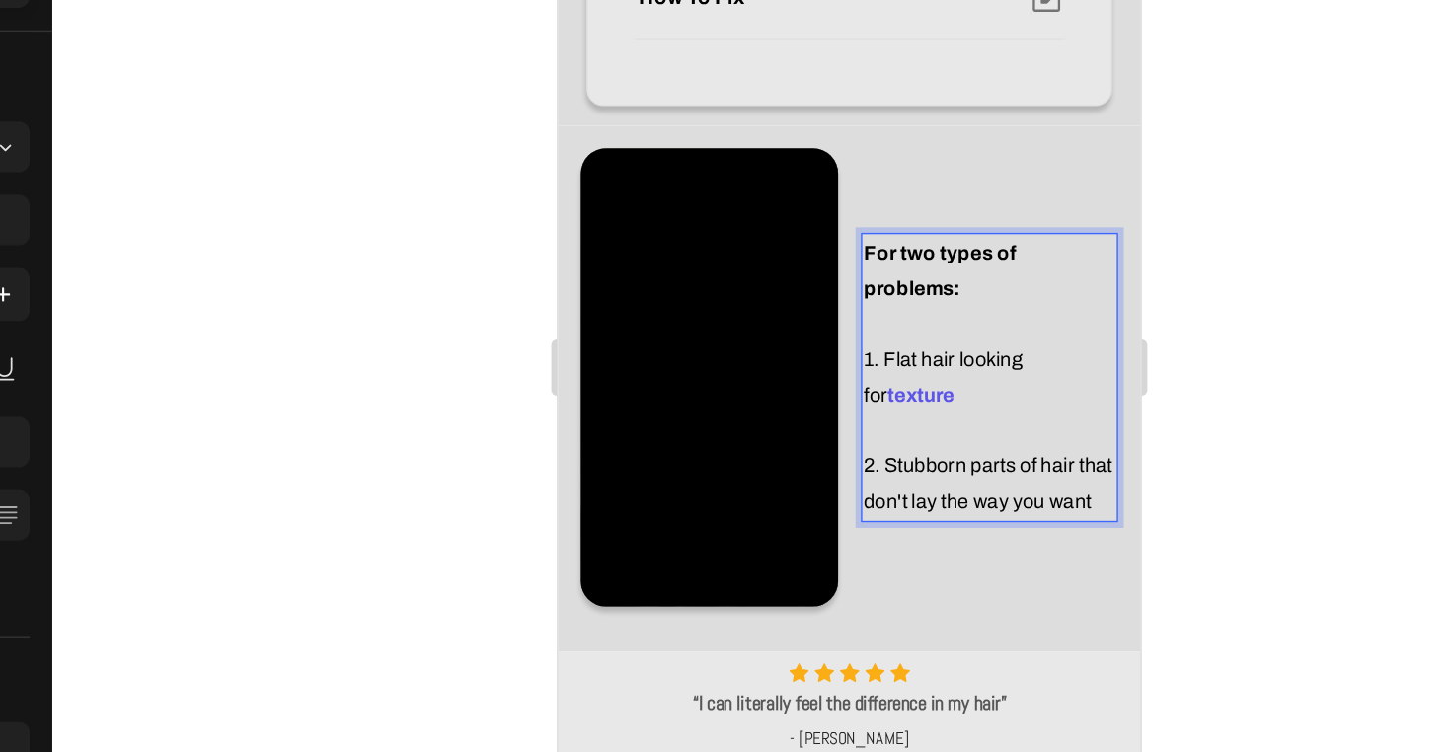
click at [790, 276] on p "2. Stubborn parts of hair that don't lay the way you want" at bounding box center [859, 300] width 177 height 49
click at [938, 298] on p "2. Stubborn parts of hair that don't lay the way you want" at bounding box center [859, 300] width 177 height 49
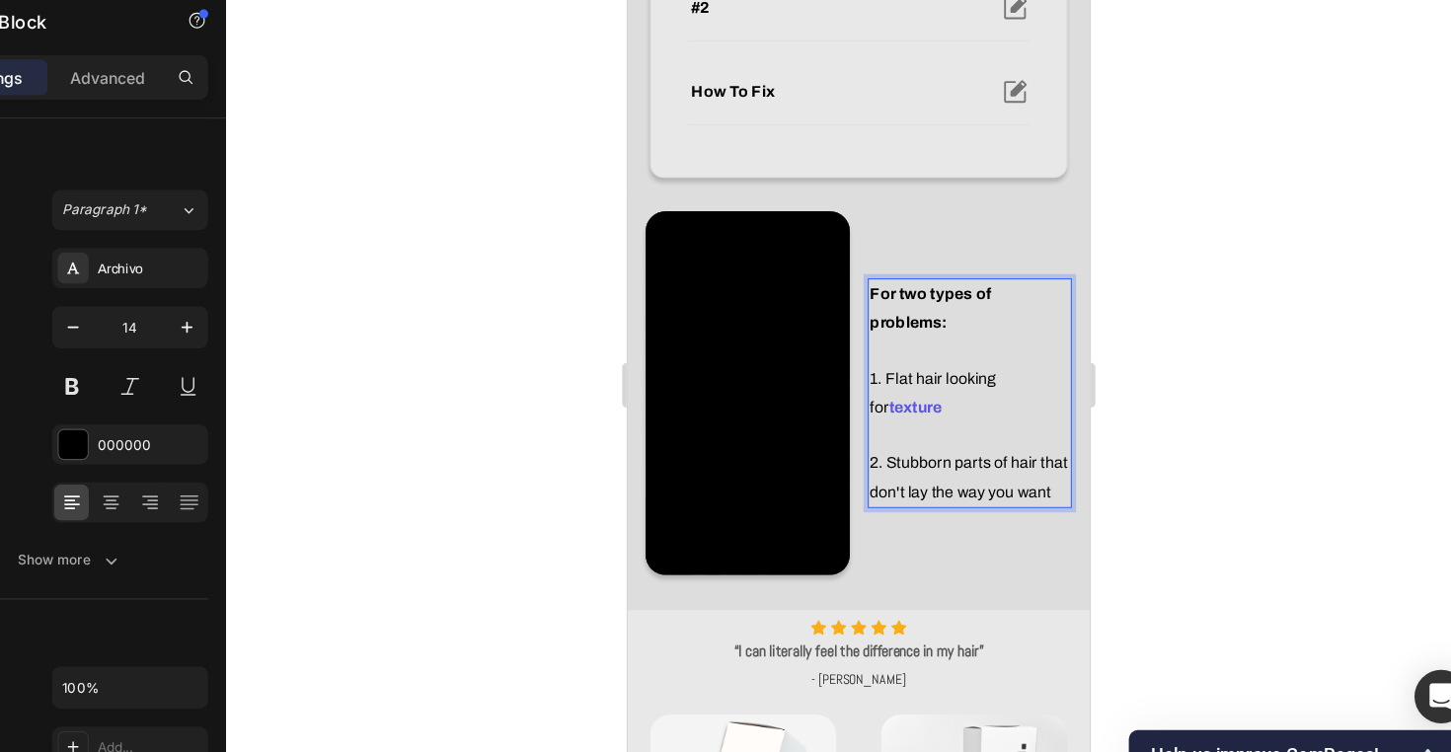
click at [948, 272] on strong "For two types of problems:" at bounding box center [895, 272] width 108 height 39
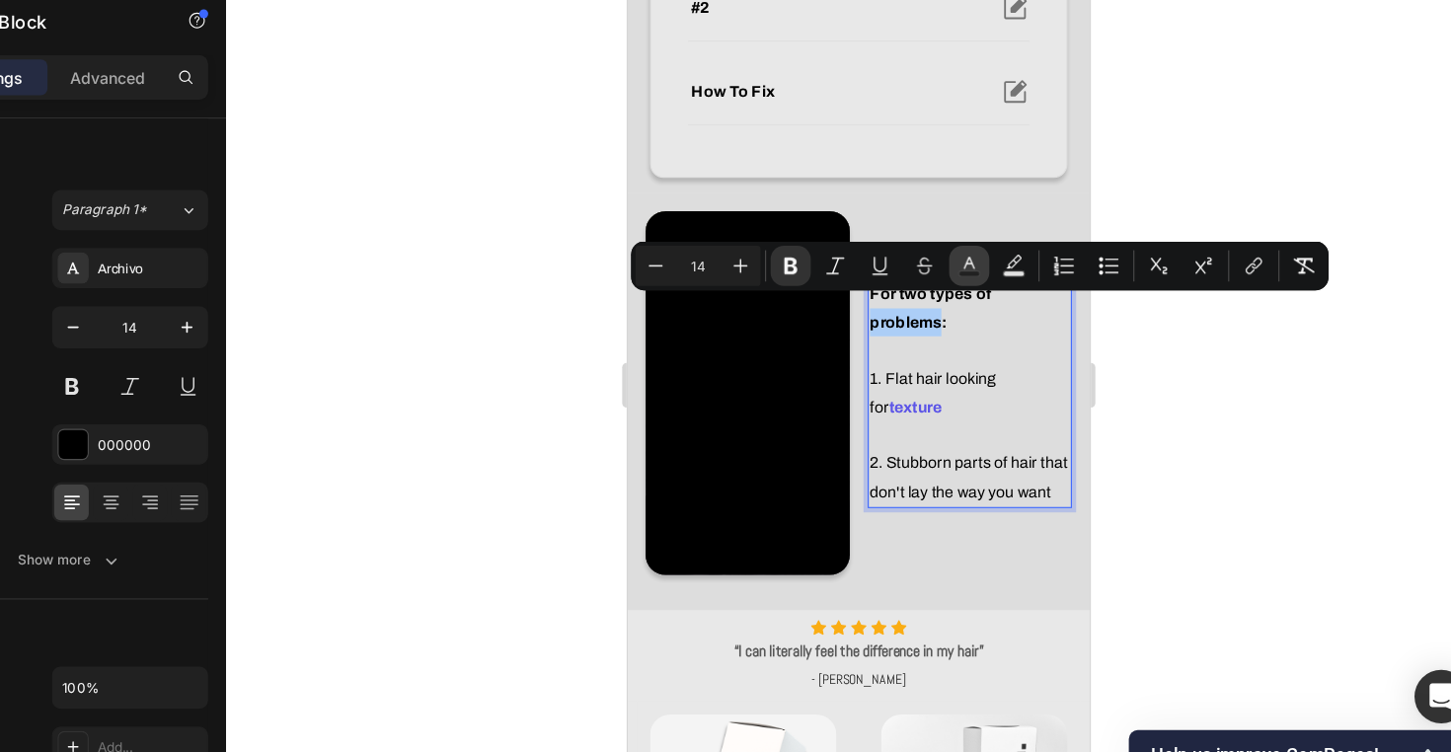
click at [980, 288] on icon "Editor contextual toolbar" at bounding box center [990, 298] width 20 height 20
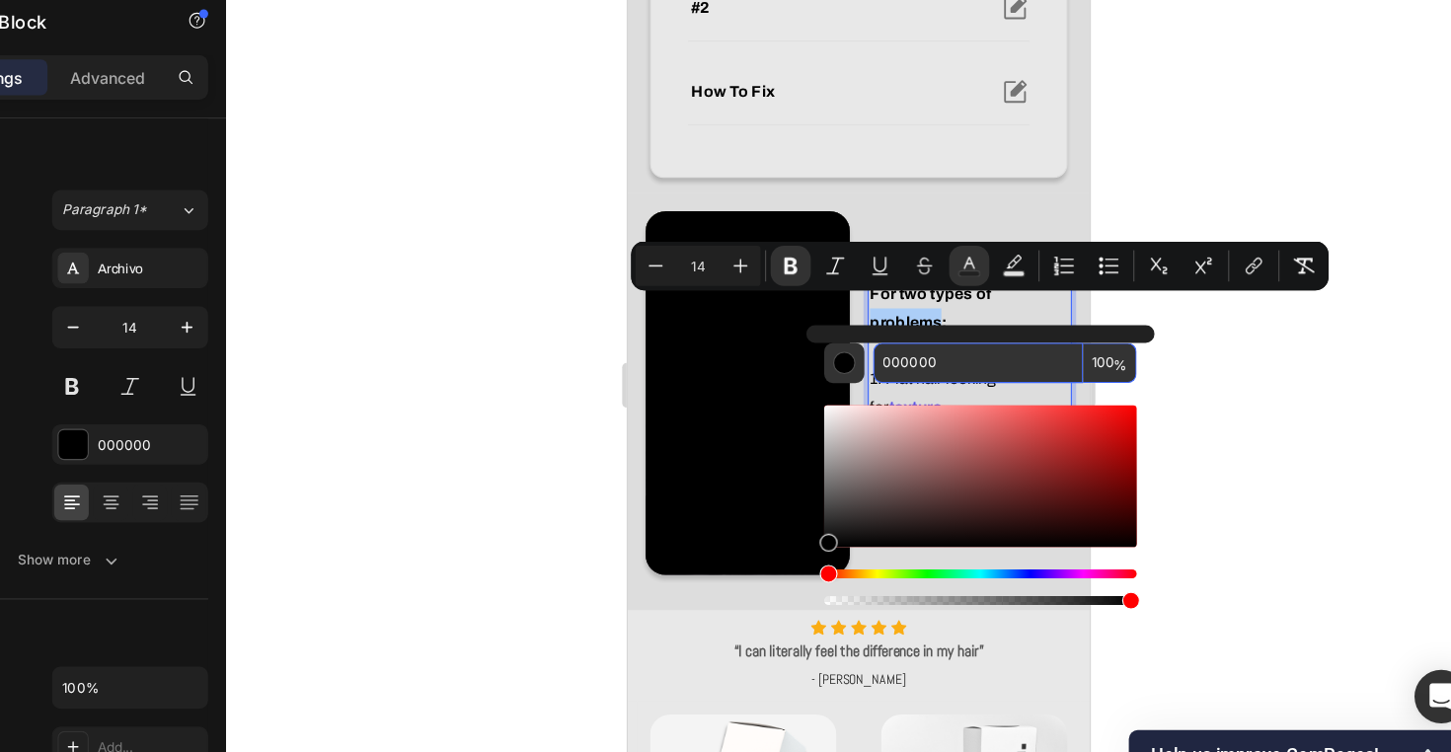
click at [905, 366] on input "000000" at bounding box center [998, 384] width 186 height 36
paste input "5C55E7"
type input "5C55E7"
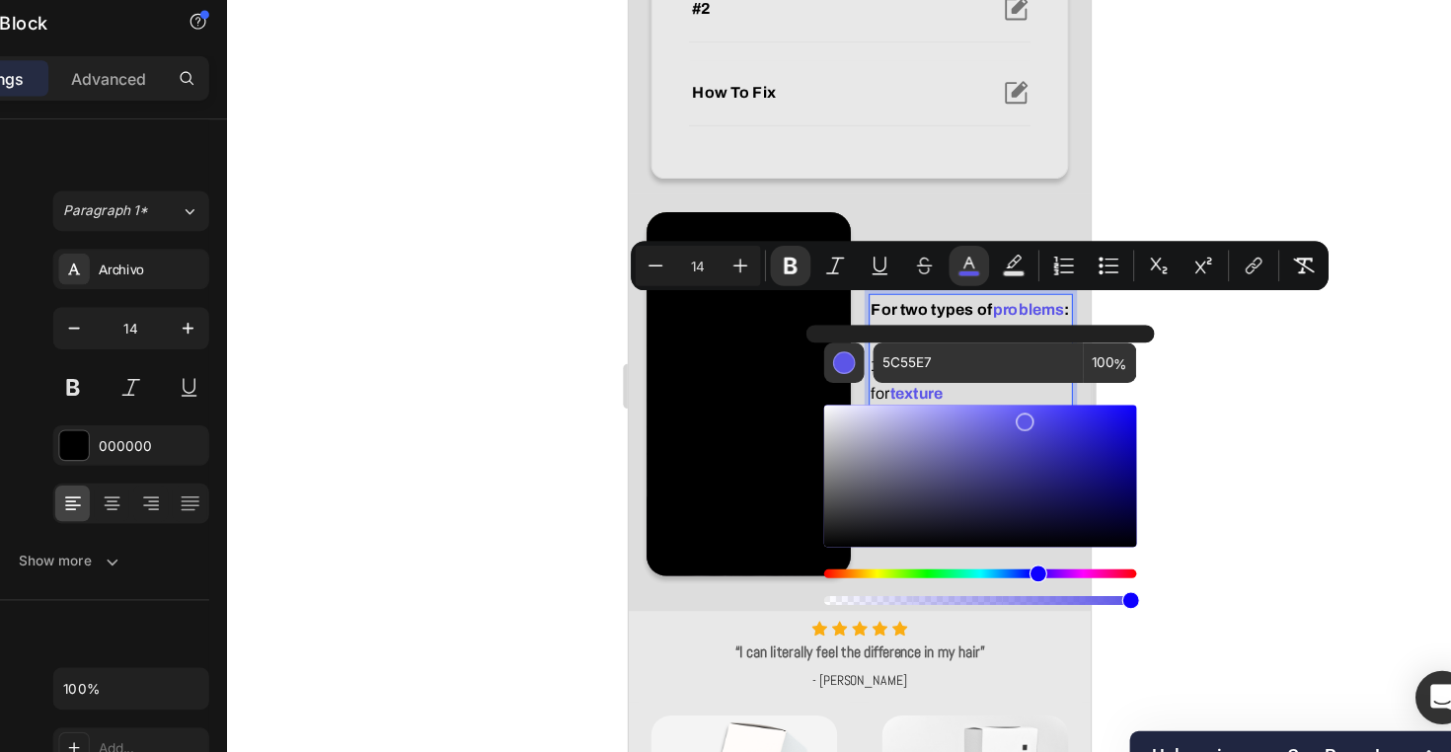
click at [1081, 347] on div at bounding box center [892, 403] width 1118 height 697
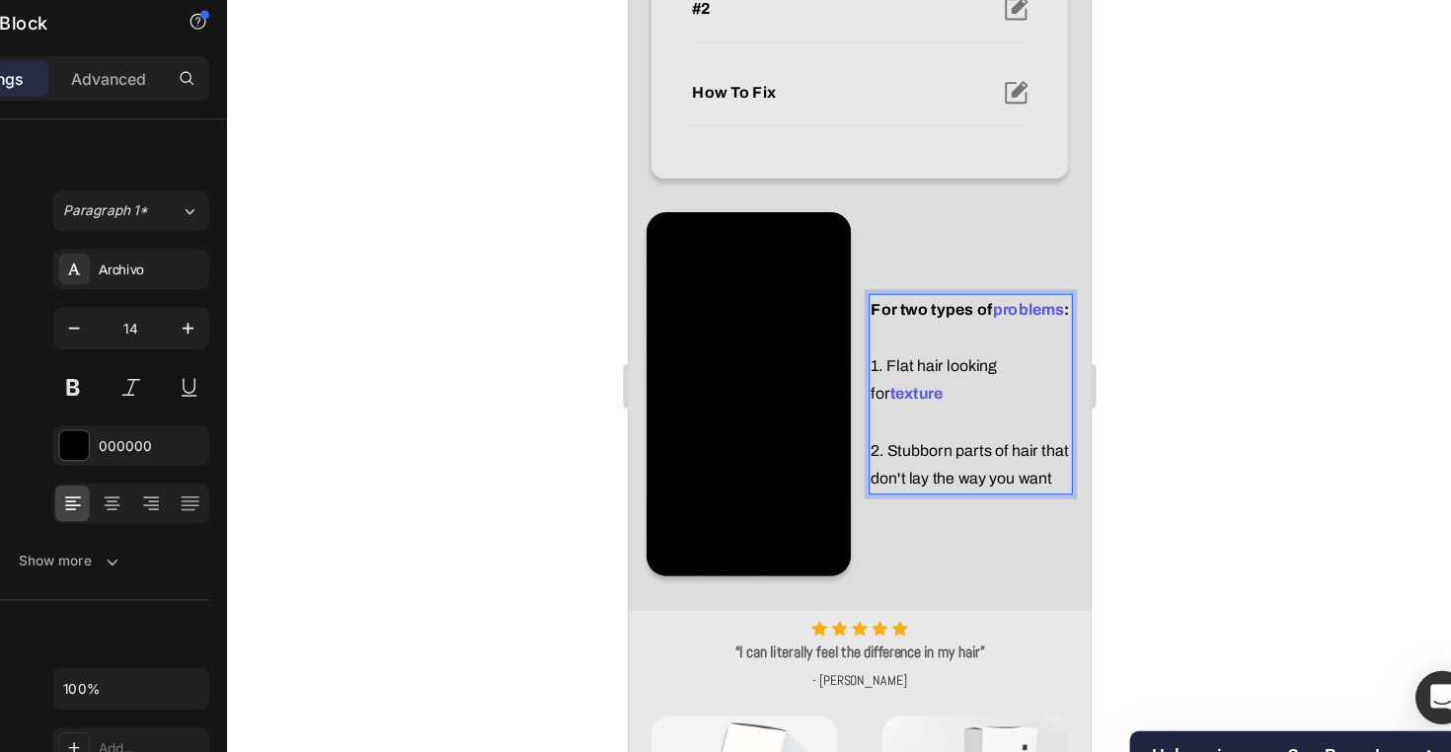
click at [861, 397] on p "2. Stubborn parts of hair that don't lay the way you want" at bounding box center [930, 410] width 177 height 49
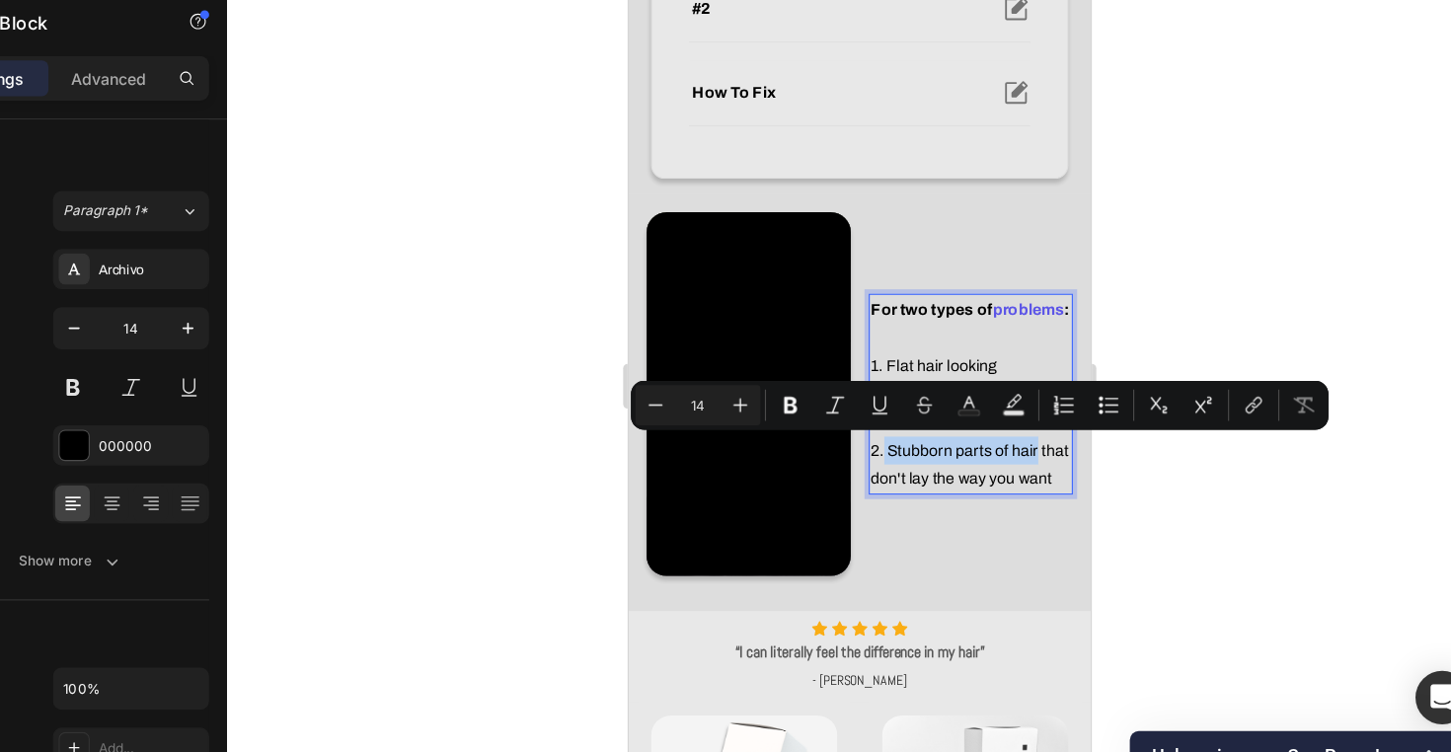
drag, startPoint x: 855, startPoint y: 396, endPoint x: 987, endPoint y: 399, distance: 132.3
click at [988, 399] on p "2. Stubborn parts of hair that don't lay the way you want" at bounding box center [930, 410] width 177 height 49
click at [979, 411] on icon "Editor contextual toolbar" at bounding box center [989, 421] width 20 height 20
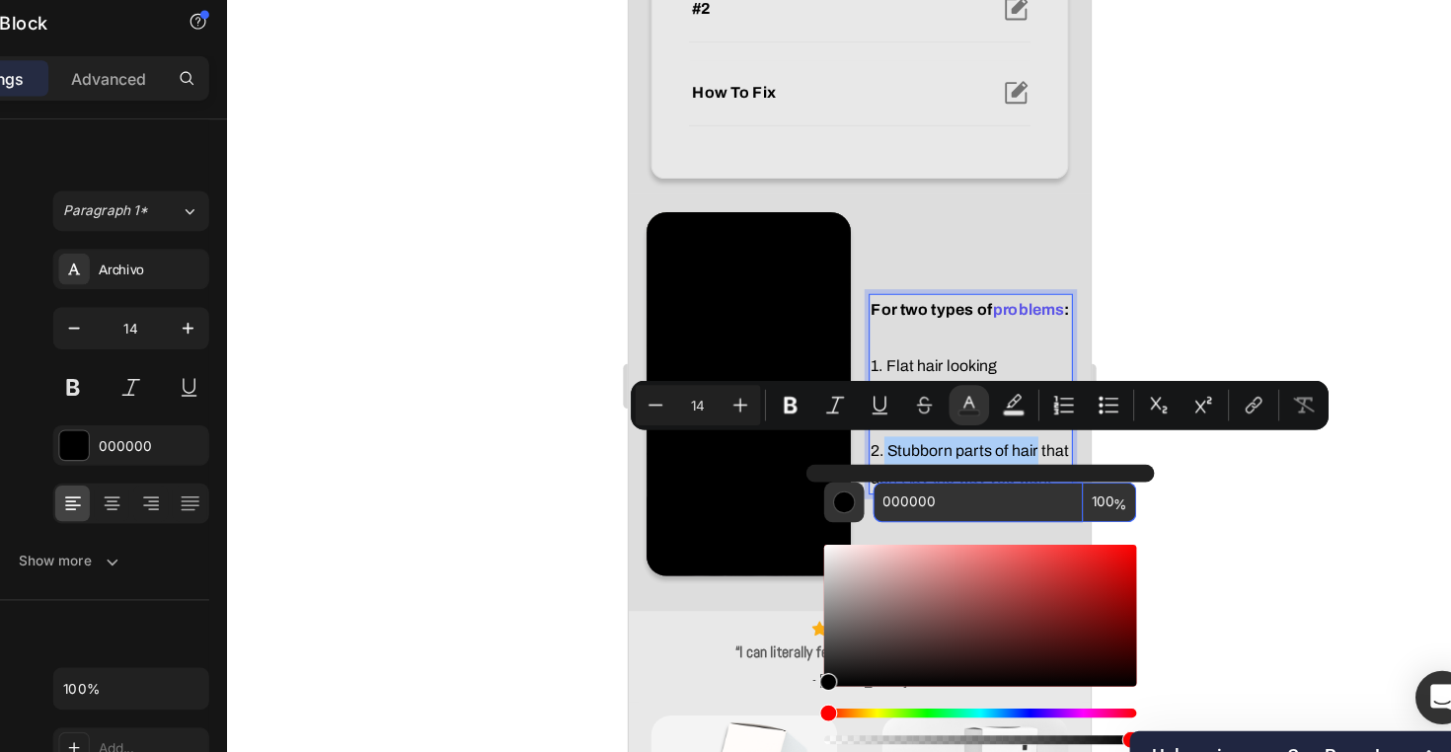
click at [904, 489] on input "000000" at bounding box center [997, 507] width 186 height 36
paste input "5C55E7"
type input "5C55E7"
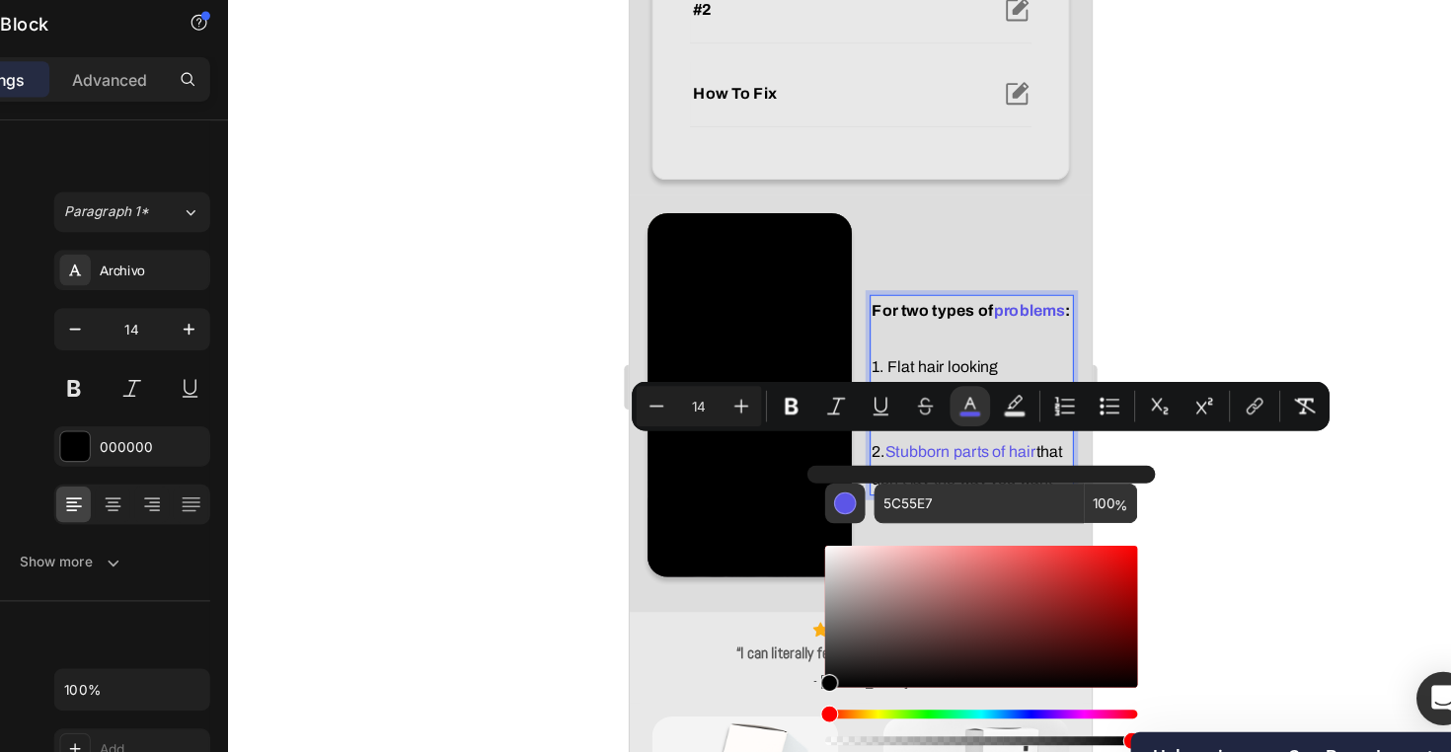
click at [1052, 438] on div at bounding box center [892, 403] width 1118 height 697
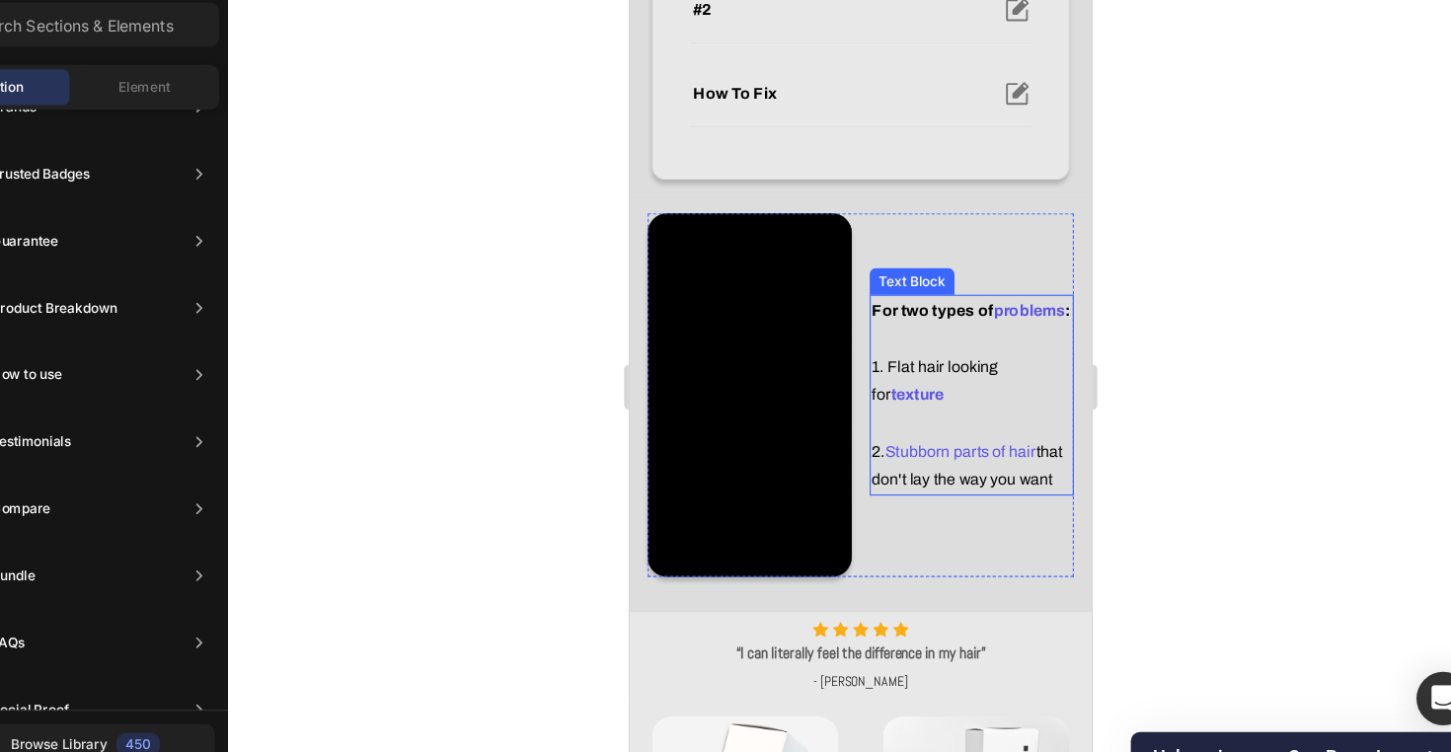
click at [953, 393] on span "Stubborn parts of hair" at bounding box center [921, 399] width 133 height 15
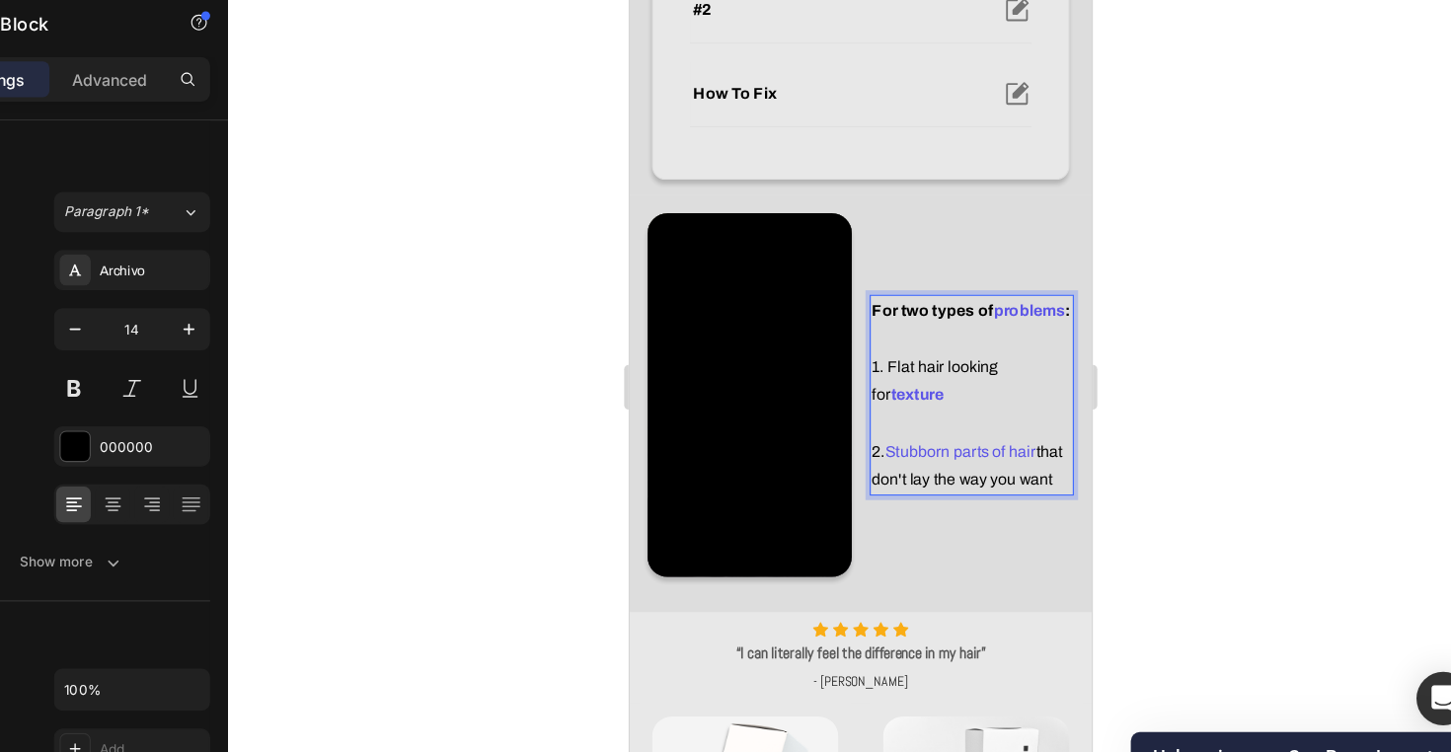
click at [988, 398] on span "Stubborn parts of hair" at bounding box center [921, 399] width 133 height 15
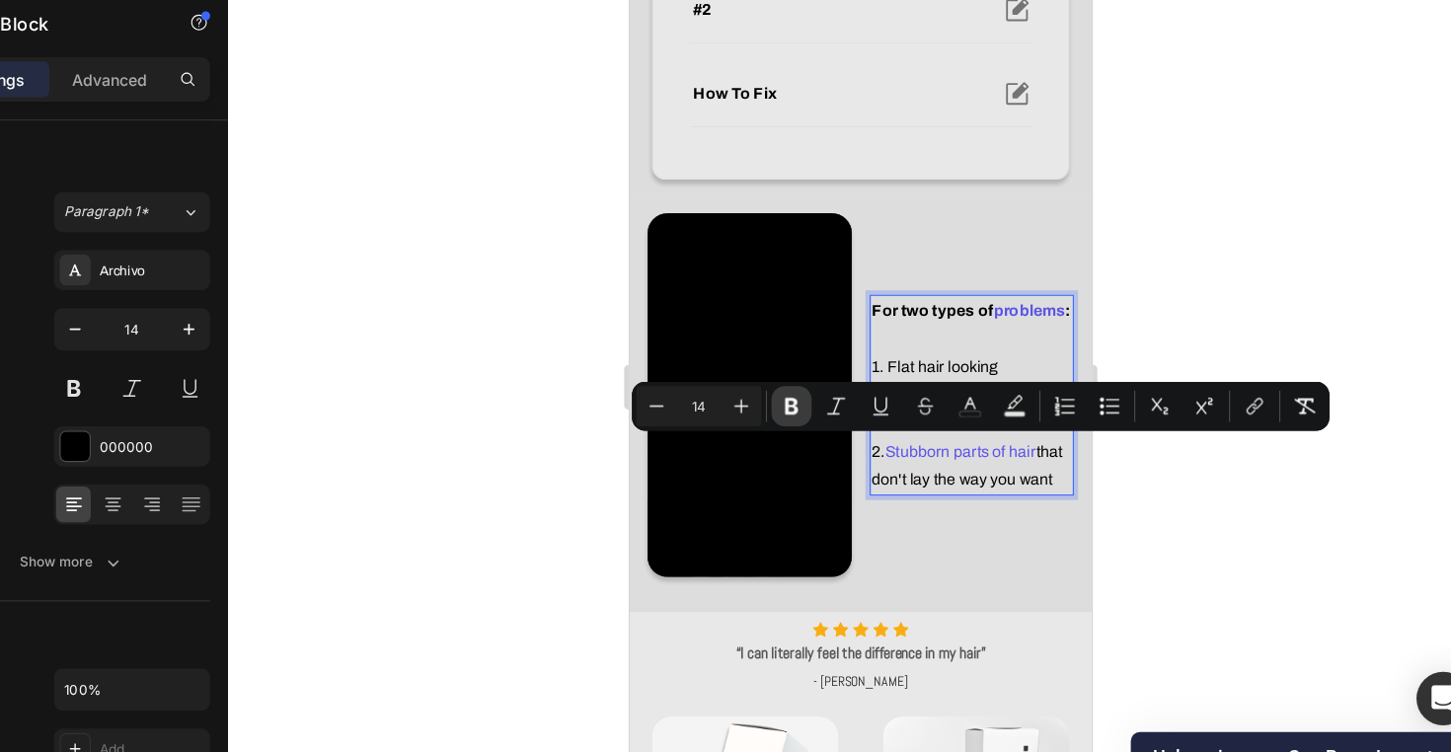
click at [821, 411] on icon "Editor contextual toolbar" at bounding box center [831, 421] width 20 height 20
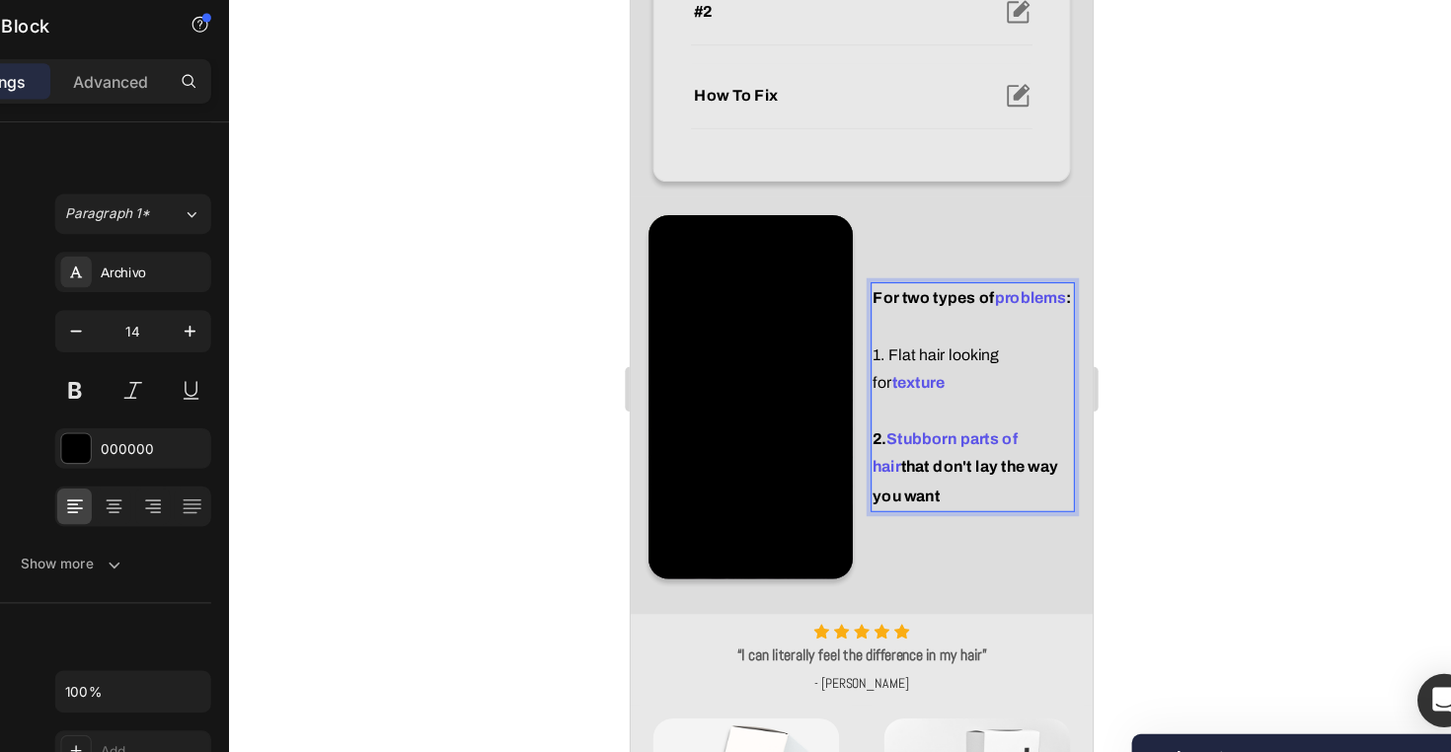
click at [933, 315] on p "For two types of problems : 1. Flat hair looking for texture" at bounding box center [932, 302] width 177 height 100
click at [922, 398] on p "2. Stubborn parts of hair that don't lay the way you want" at bounding box center [932, 413] width 177 height 75
drag, startPoint x: 845, startPoint y: 410, endPoint x: 900, endPoint y: 449, distance: 67.9
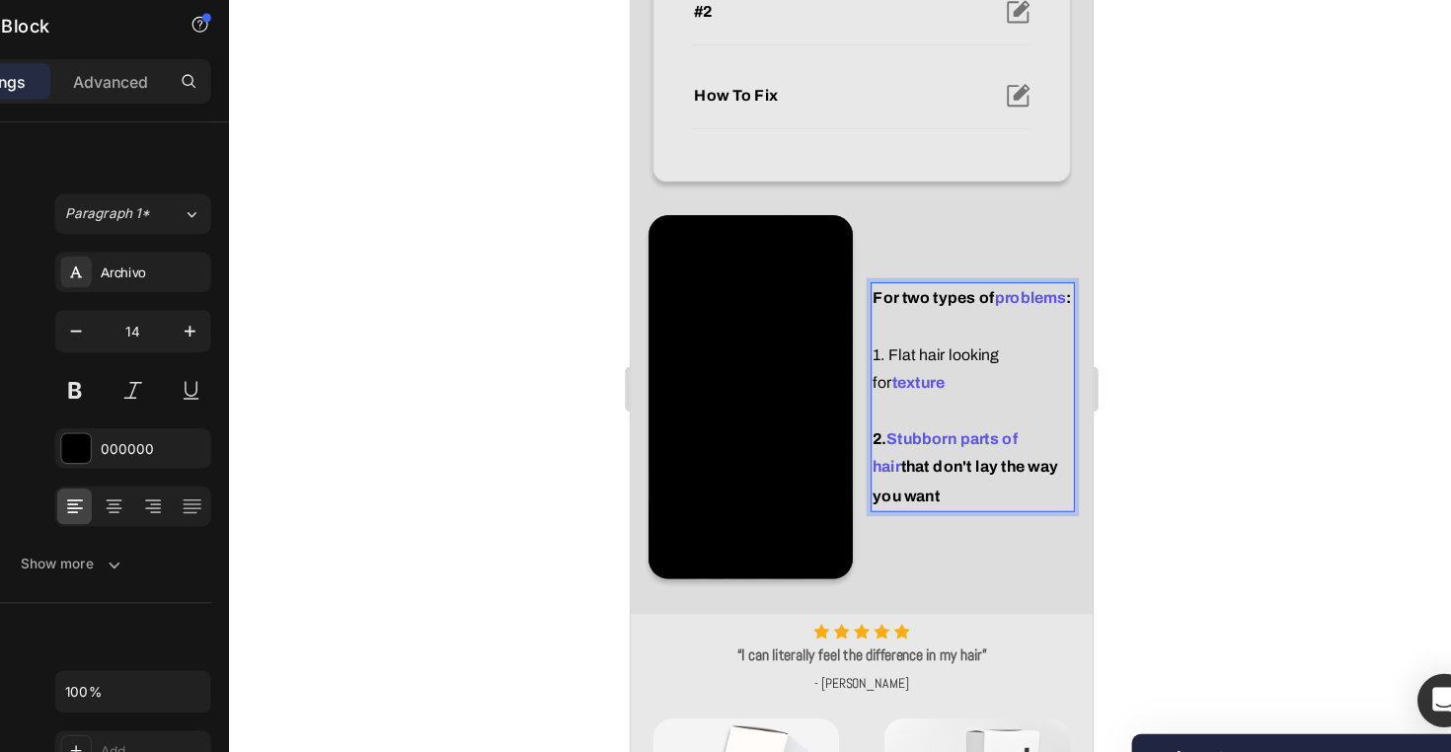
click at [900, 449] on p "2. Stubborn parts of hair that don't lay the way you want" at bounding box center [932, 413] width 177 height 75
click at [880, 432] on p "2. Stubborn parts of hair that don't lay the way you want" at bounding box center [932, 413] width 177 height 75
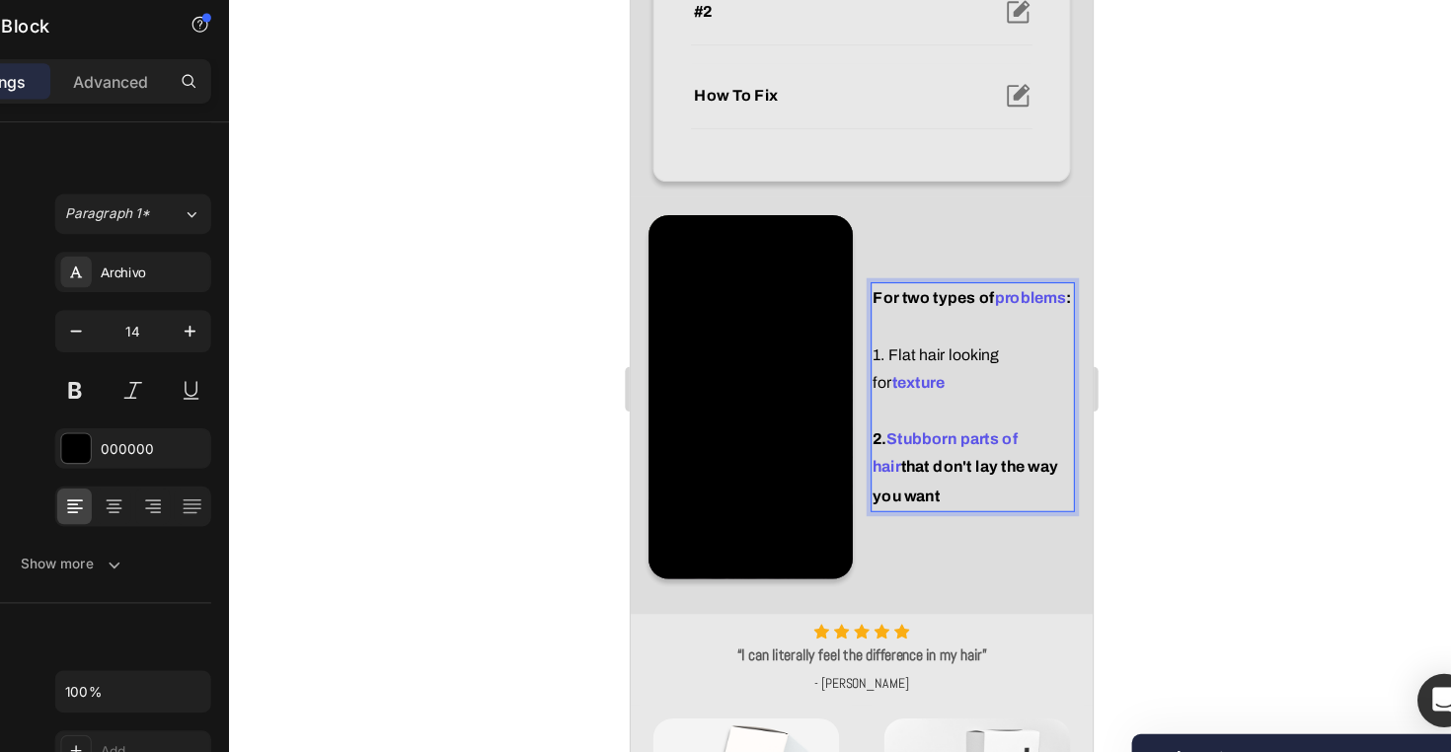
click at [879, 434] on p "2. Stubborn parts of hair that don't lay the way you want" at bounding box center [932, 413] width 177 height 75
drag, startPoint x: 889, startPoint y: 437, endPoint x: 844, endPoint y: 412, distance: 52.1
click at [844, 412] on p "2. Stubborn parts of hair that don't lay the way you want" at bounding box center [932, 413] width 177 height 75
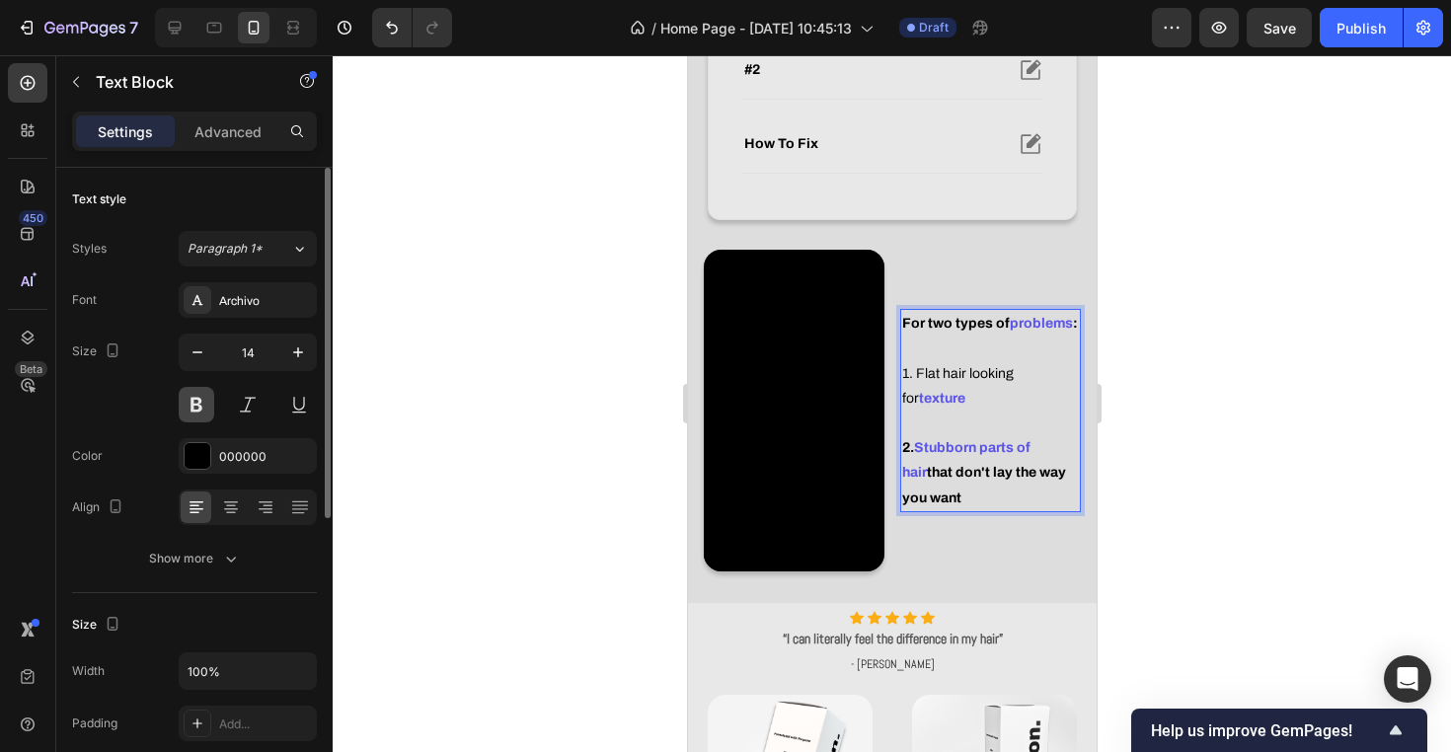
click at [204, 403] on button at bounding box center [197, 405] width 36 height 36
click at [943, 489] on p "2. Stubborn parts of hair that don't lay the way you want" at bounding box center [989, 472] width 177 height 75
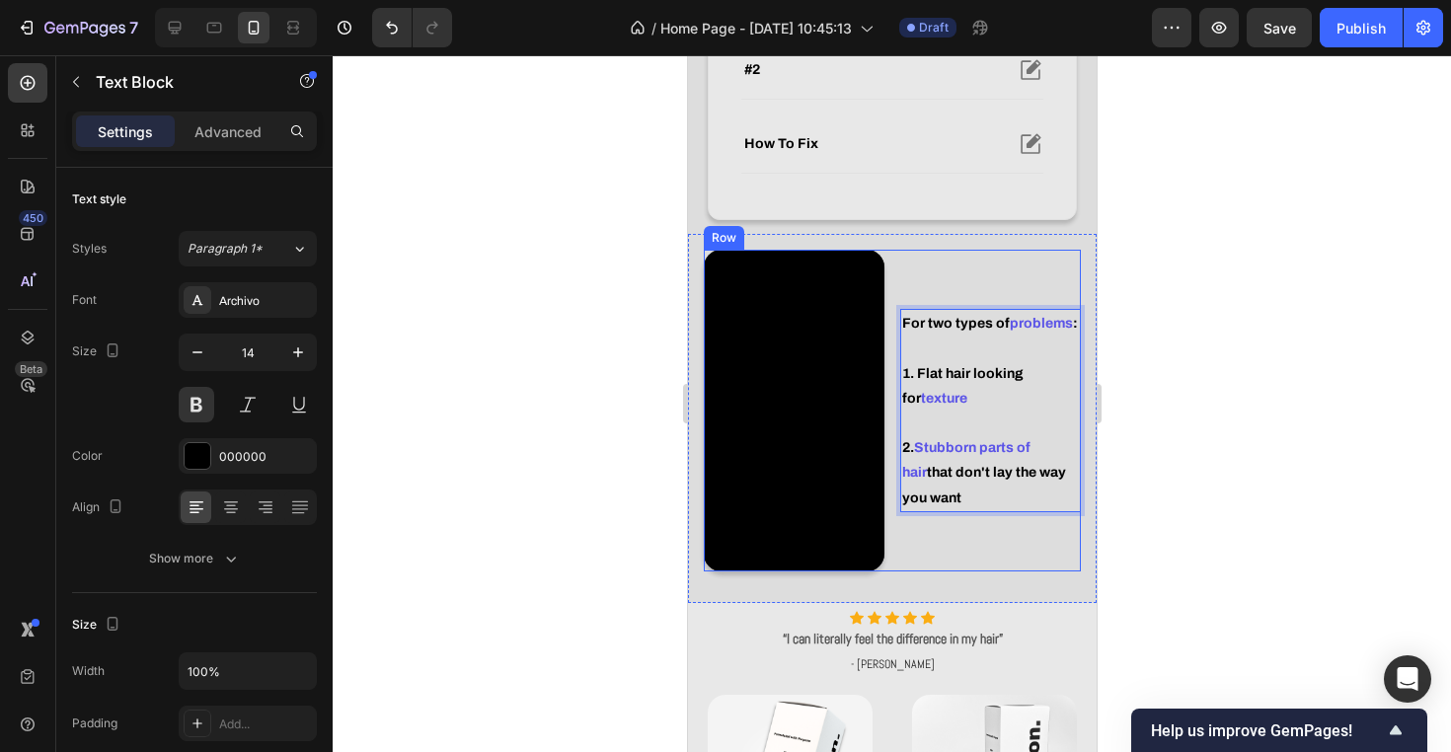
drag, startPoint x: 944, startPoint y: 495, endPoint x: 898, endPoint y: 475, distance: 50.8
click at [898, 475] on div "Video For two types of problems : 1. Flat hair looking for texture 2. Stubborn …" at bounding box center [891, 410] width 377 height 321
click at [961, 445] on strong "Stubborn parts of hair" at bounding box center [985, 447] width 144 height 15
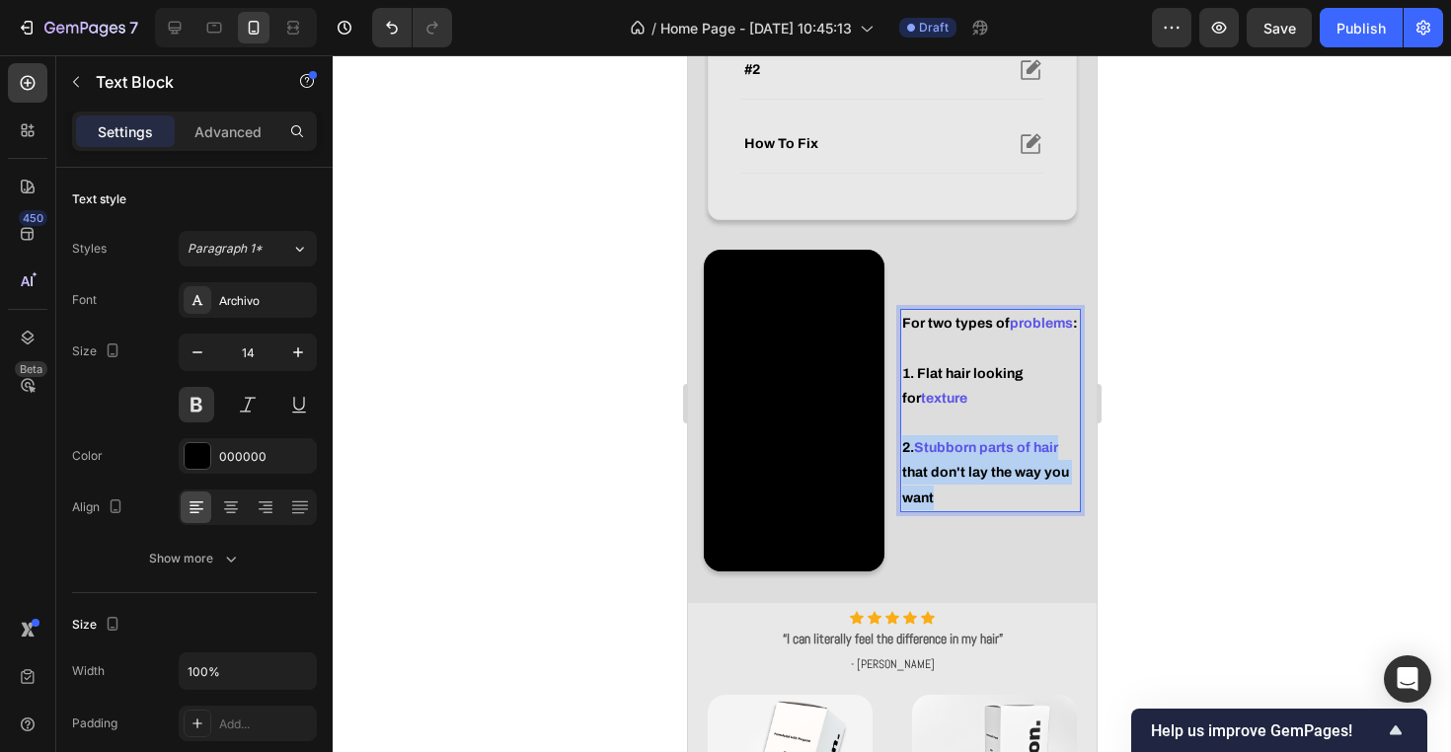
click at [961, 445] on strong "Stubborn parts of hair" at bounding box center [985, 447] width 144 height 15
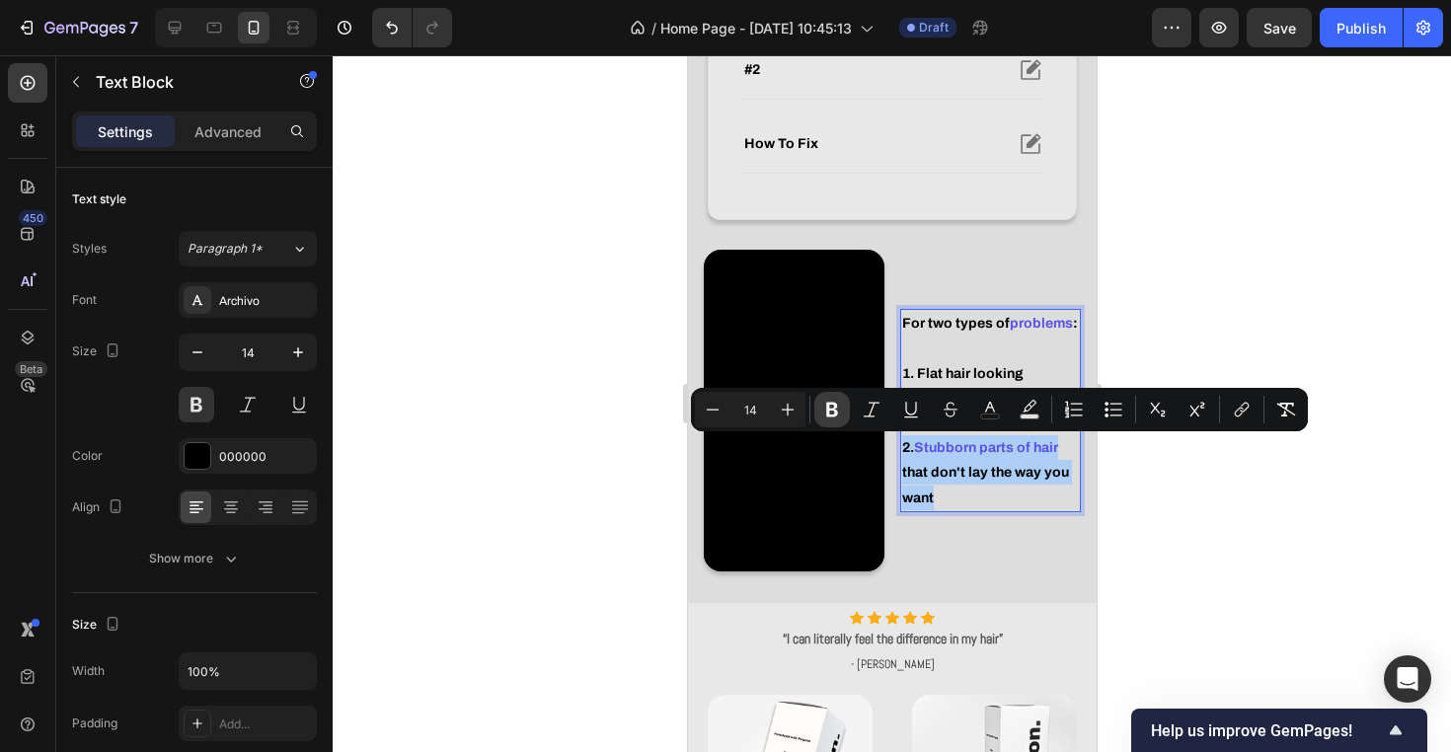
click at [836, 402] on icon "Editor contextual toolbar" at bounding box center [832, 410] width 20 height 20
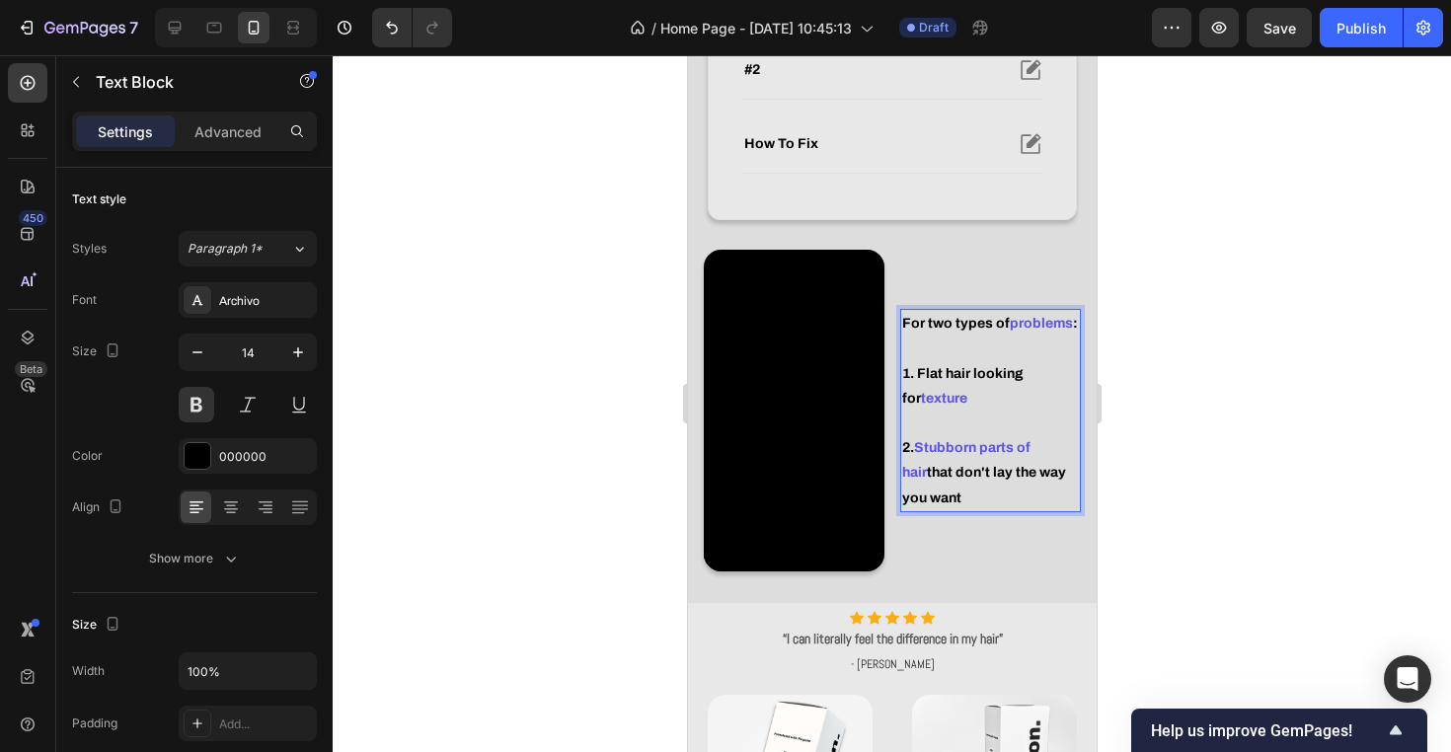
click at [968, 470] on p "2. Stubborn parts of hair that don't lay the way you want" at bounding box center [989, 472] width 177 height 75
click at [198, 393] on button at bounding box center [197, 405] width 36 height 36
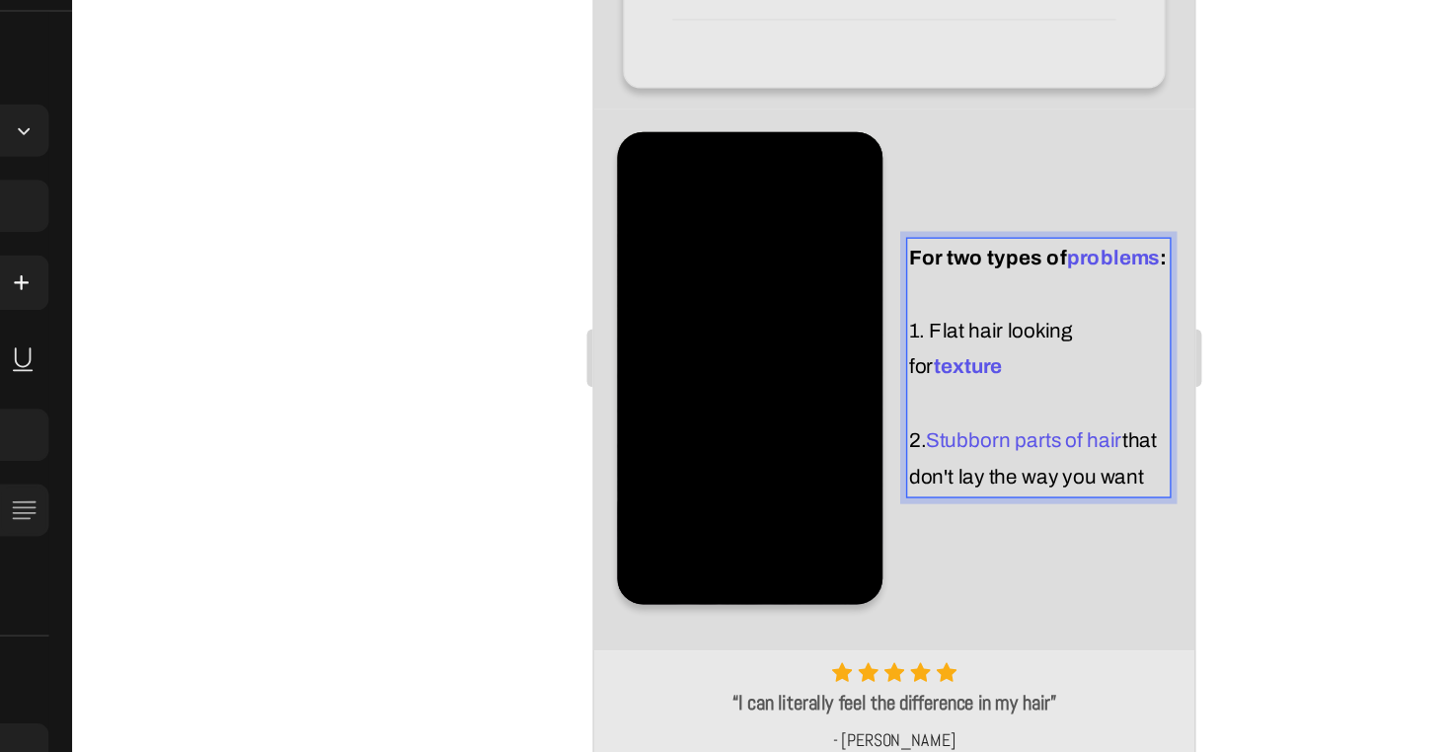
click at [878, 175] on p "For two types of problems : 1. Flat hair looking for texture" at bounding box center [895, 165] width 177 height 100
click at [823, 177] on p "For two types of problems : 1. Flat hair looking for texture" at bounding box center [895, 165] width 177 height 100
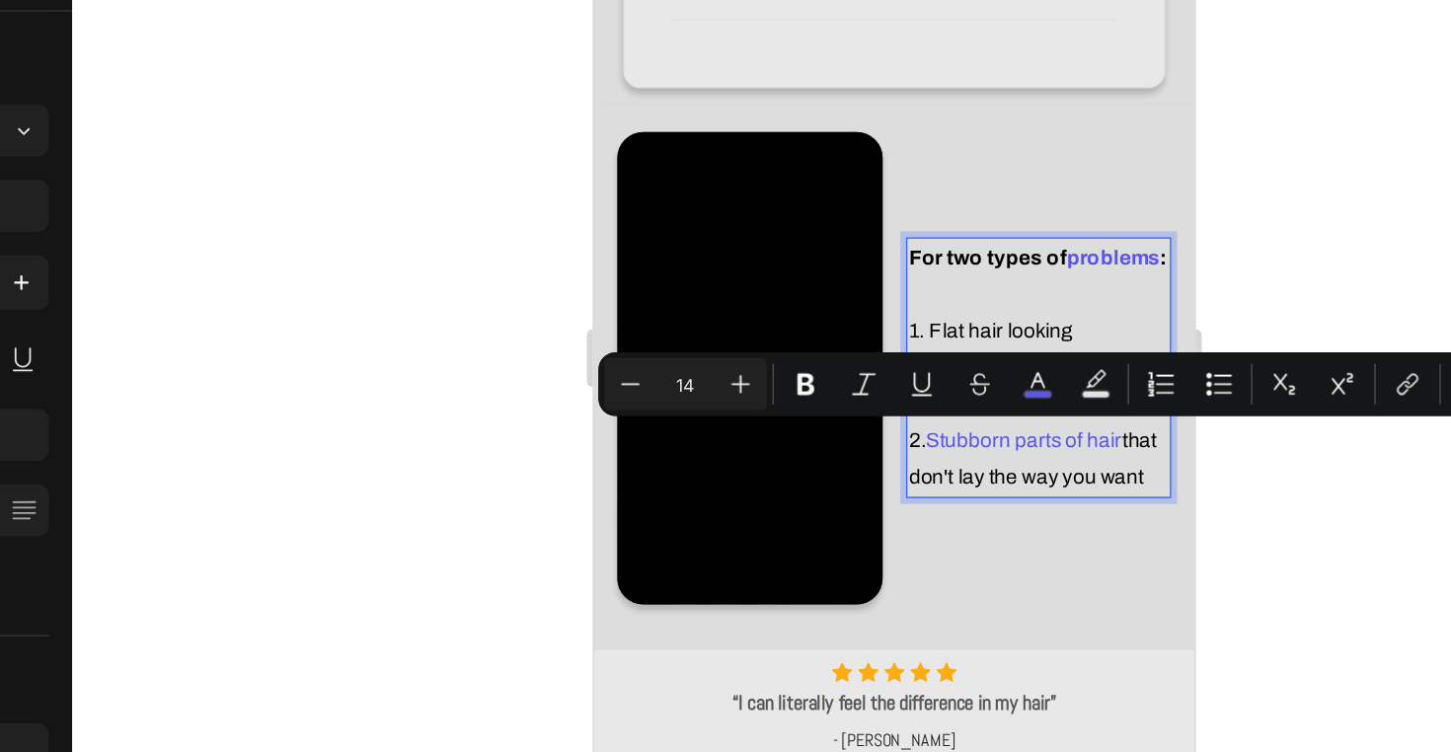
drag, startPoint x: 952, startPoint y: 253, endPoint x: 825, endPoint y: 252, distance: 127.3
click at [825, 252] on span "Stubborn parts of hair" at bounding box center [885, 252] width 133 height 15
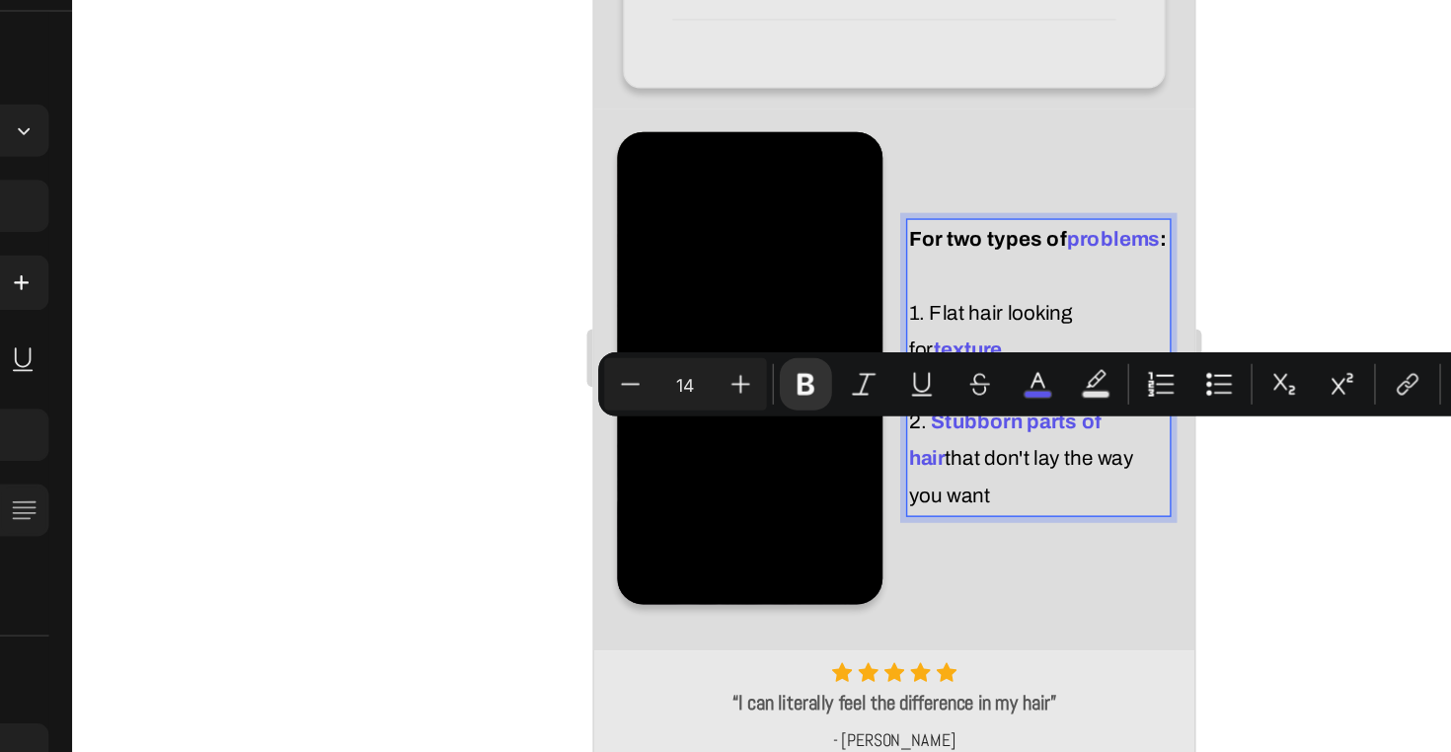
click at [861, 270] on p "2. Stubborn parts of hair that don't lay the way you want" at bounding box center [895, 264] width 177 height 75
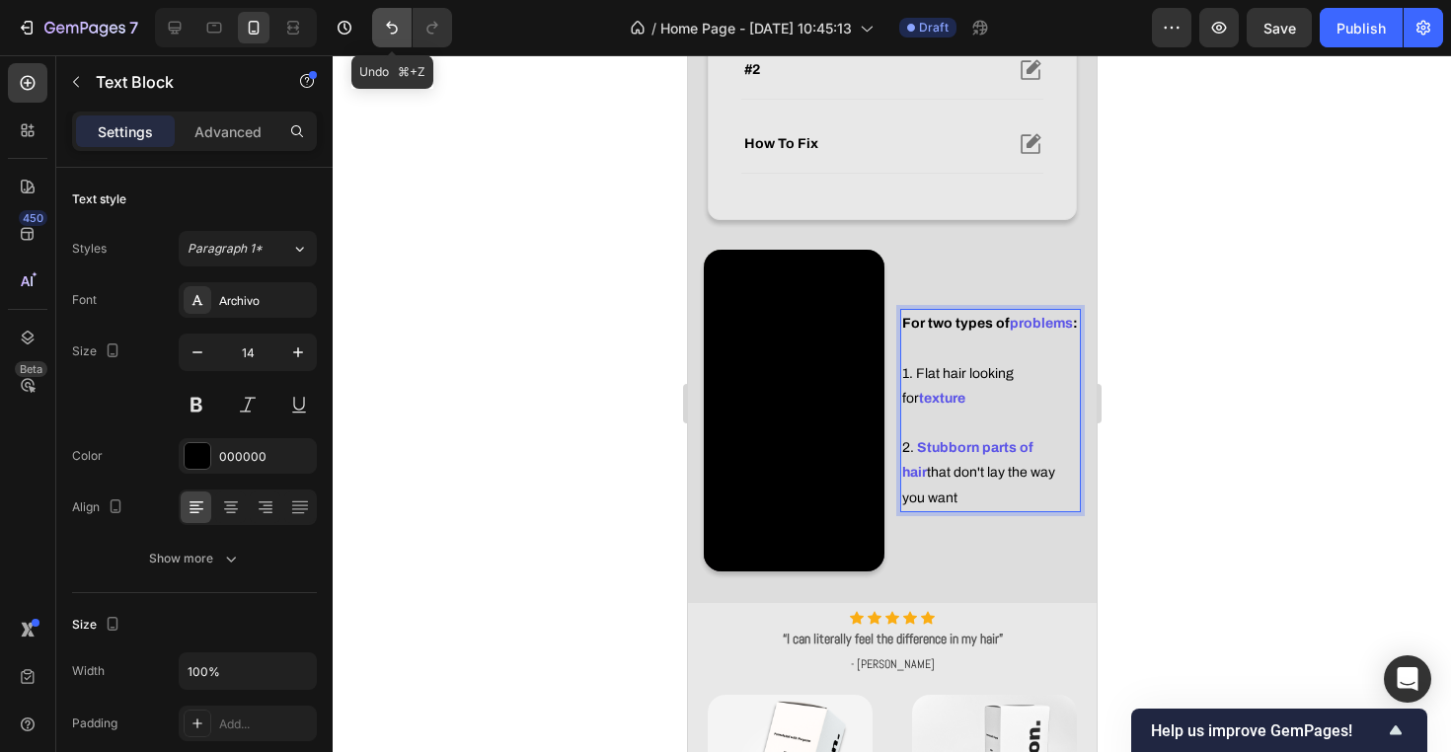
click at [405, 38] on button "Undo/Redo" at bounding box center [391, 27] width 39 height 39
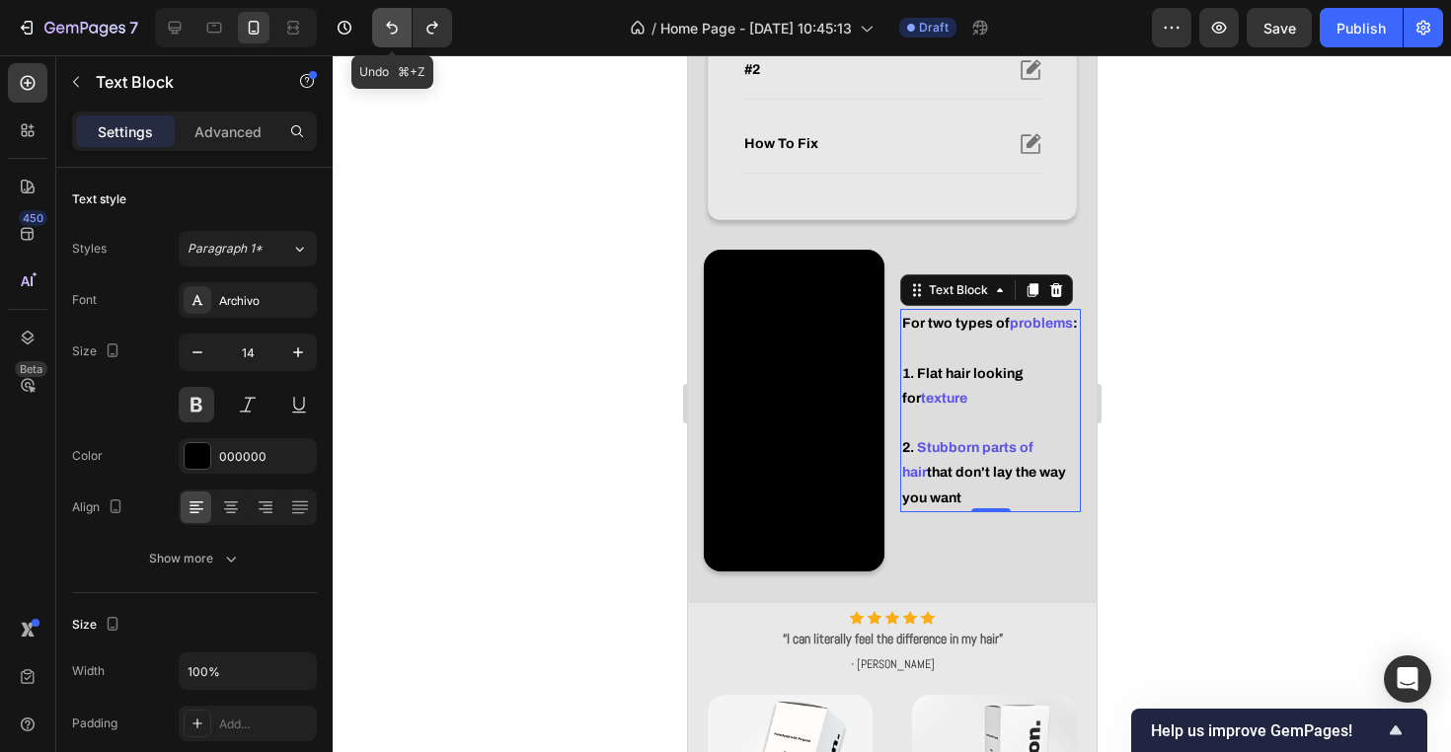
click at [405, 38] on button "Undo/Redo" at bounding box center [391, 27] width 39 height 39
click at [461, 33] on div "7 Version history" at bounding box center [234, 27] width 468 height 39
click at [449, 33] on button "Undo/Redo" at bounding box center [432, 27] width 39 height 39
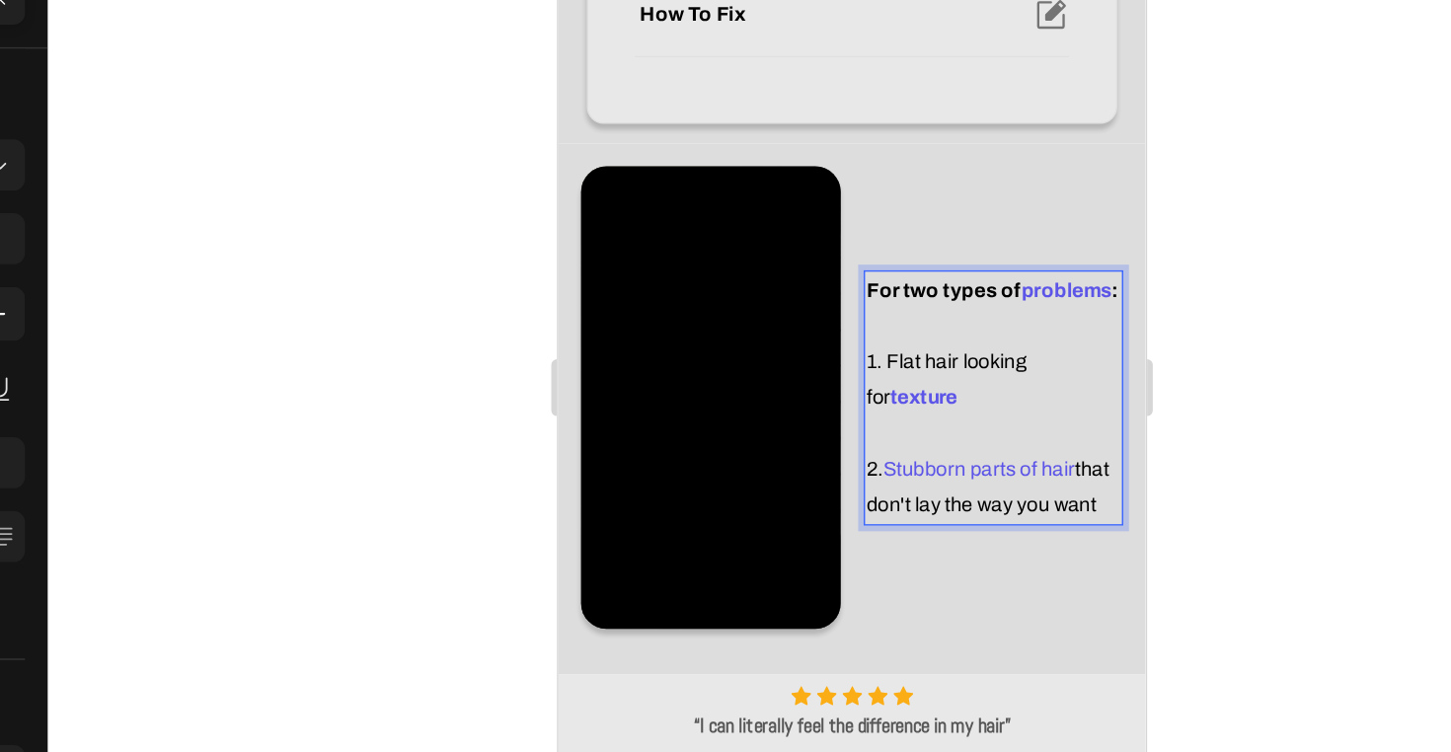
click at [876, 215] on p "For two types of problems : 1. Flat hair looking for texture" at bounding box center [859, 206] width 177 height 100
click at [918, 218] on p "For two types of problems : 1. Flat hair looking for texture" at bounding box center [859, 206] width 177 height 100
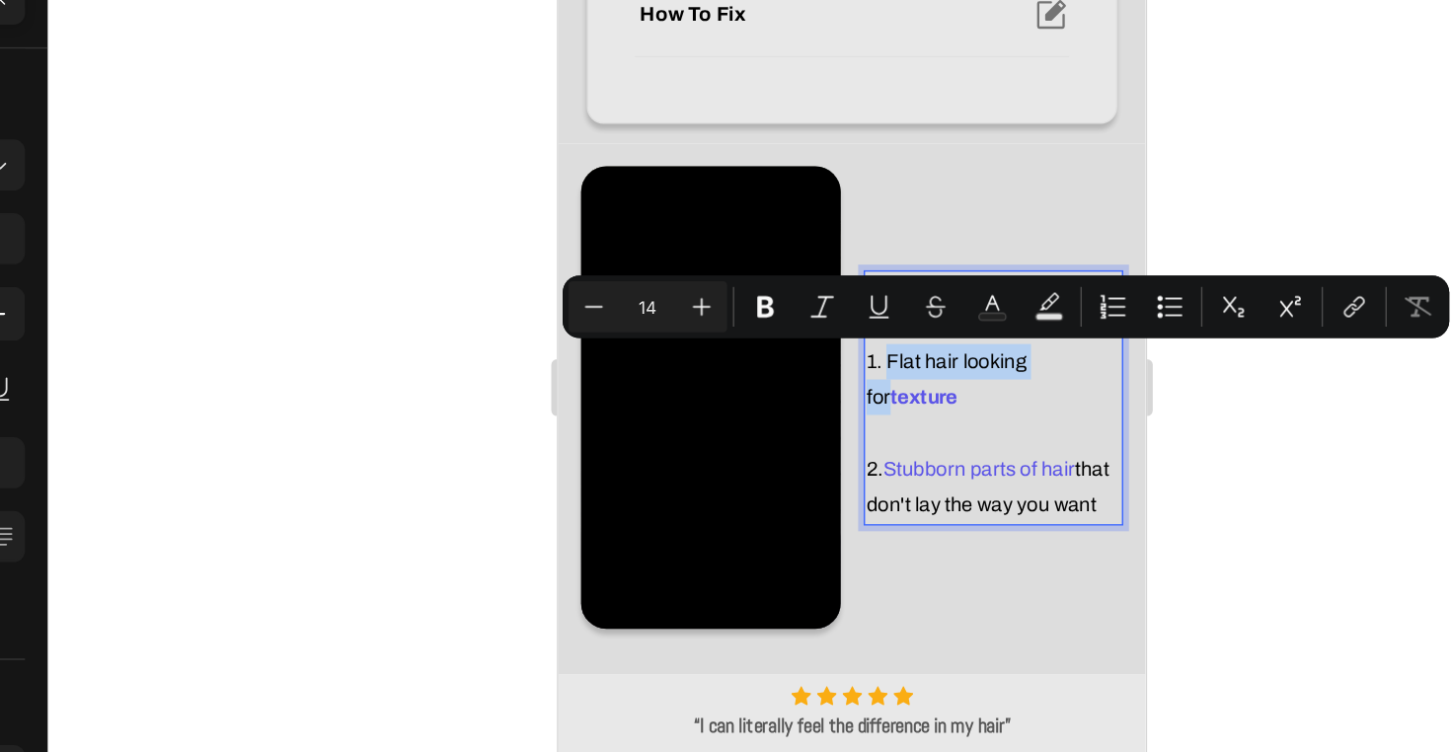
drag, startPoint x: 899, startPoint y: 218, endPoint x: 786, endPoint y: 217, distance: 113.5
click at [786, 217] on p "For two types of problems : 1. Flat hair looking for texture" at bounding box center [859, 206] width 177 height 100
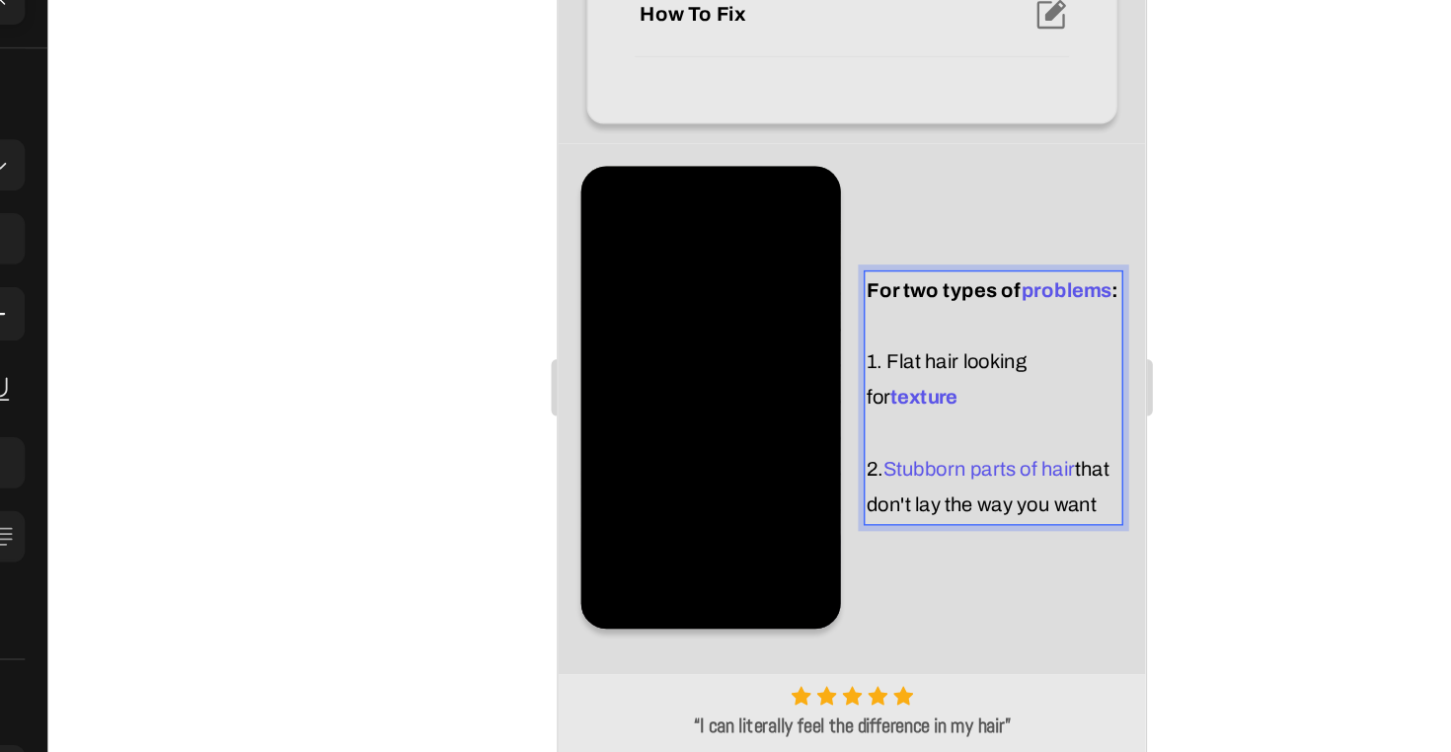
click at [841, 294] on span "Stubborn parts of hair" at bounding box center [849, 292] width 133 height 15
click at [885, 296] on span "Stubborn parts of hair" at bounding box center [849, 292] width 133 height 15
click at [876, 296] on span "Stubborn parts of hair" at bounding box center [849, 292] width 133 height 15
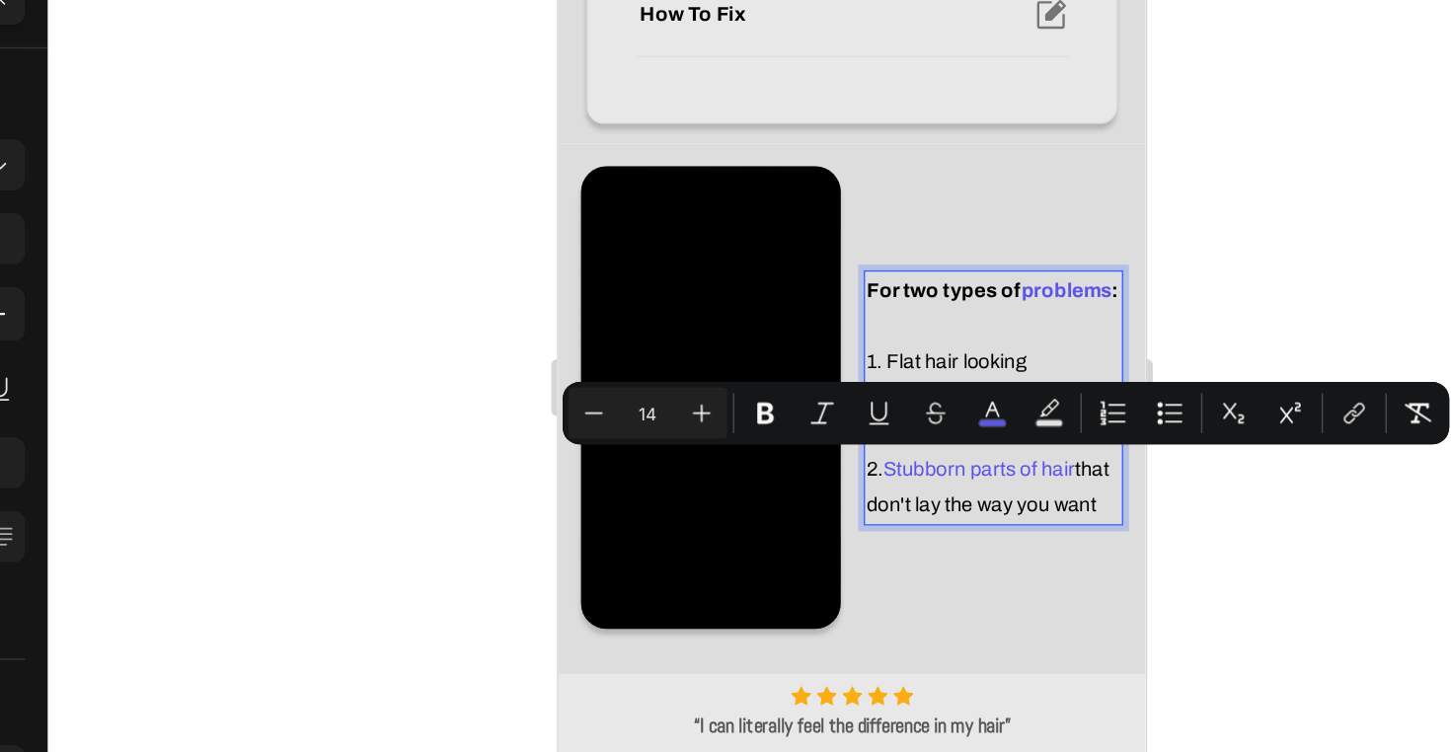
drag, startPoint x: 882, startPoint y: 294, endPoint x: 938, endPoint y: 318, distance: 60.1
click at [938, 318] on p "2. Stubborn parts of hair that don't lay the way you want" at bounding box center [859, 304] width 177 height 49
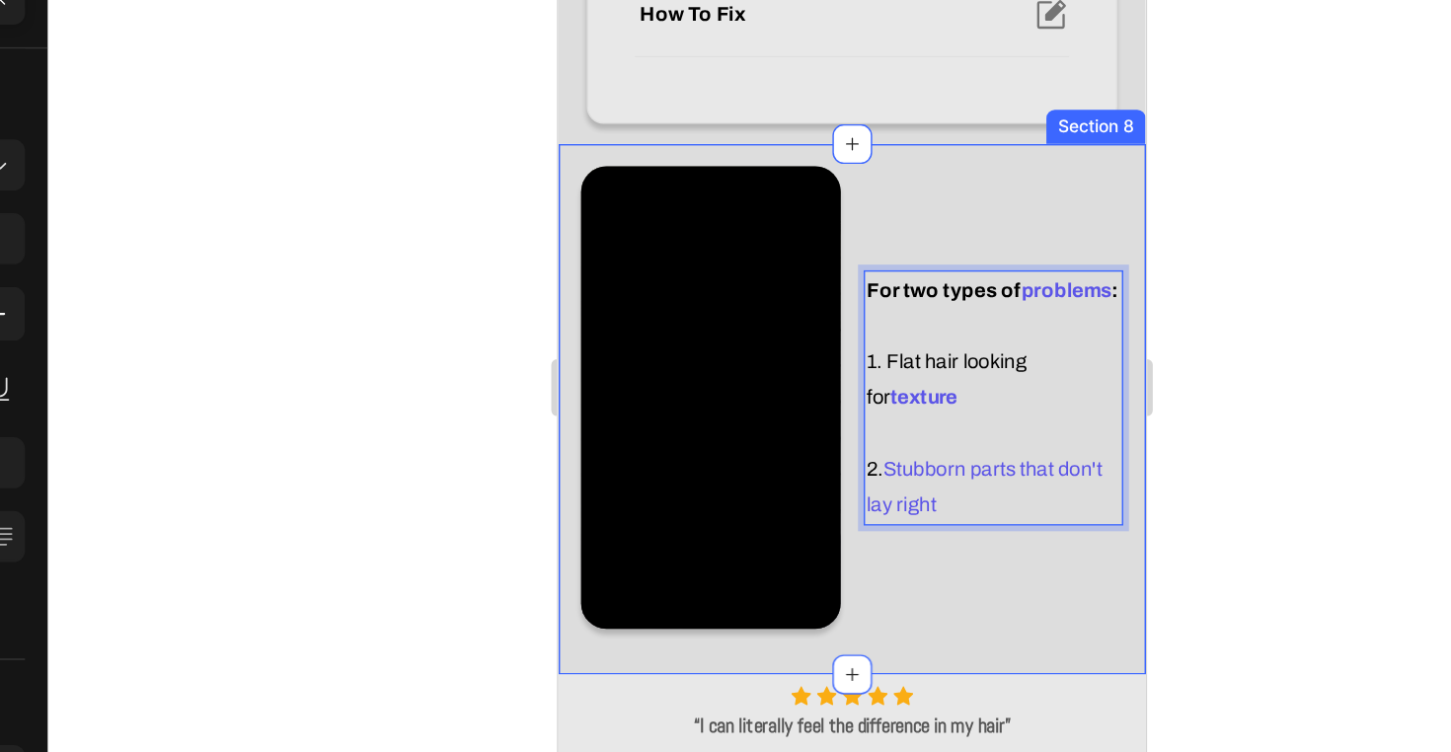
click at [881, 319] on p "2. Stubborn parts that don't lay right" at bounding box center [859, 304] width 177 height 49
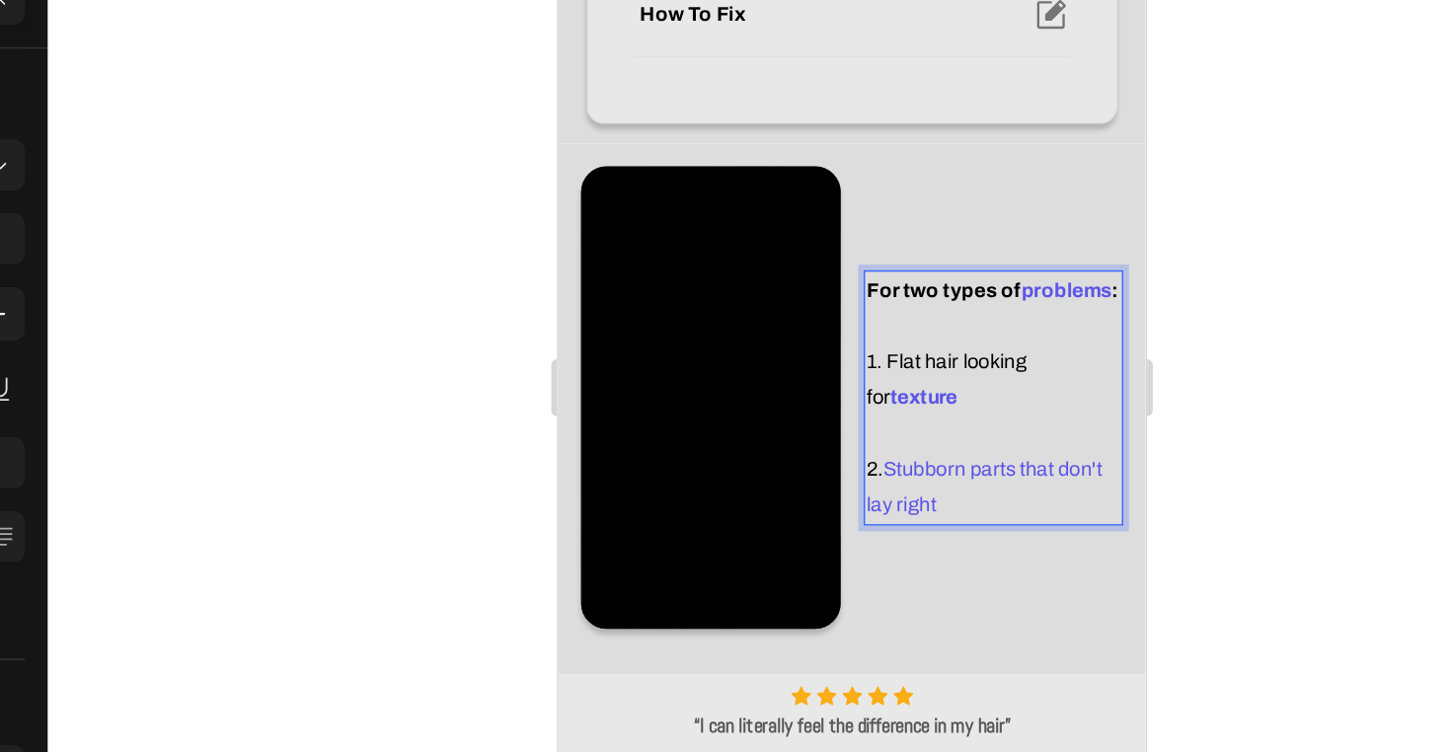
click at [919, 295] on span "Stubborn parts that don't lay right" at bounding box center [853, 304] width 164 height 39
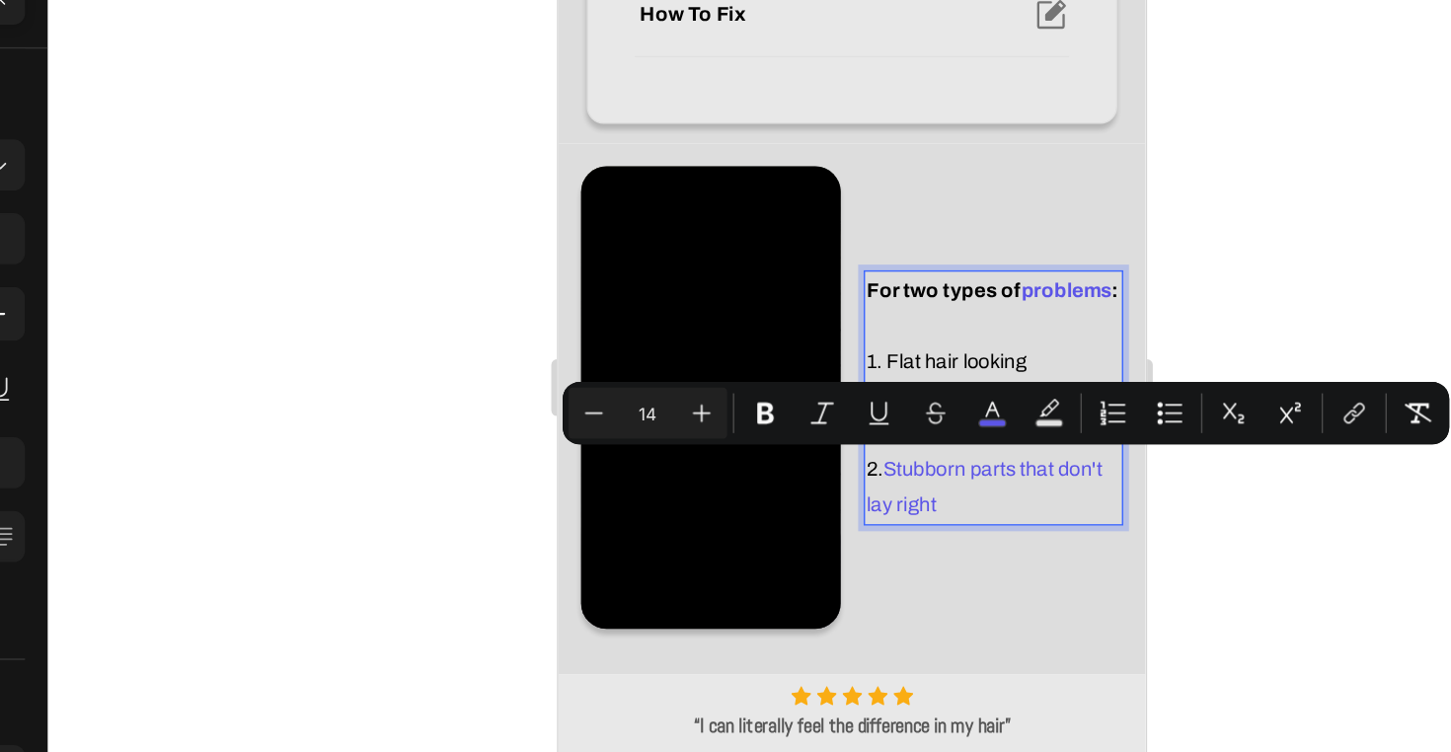
drag, startPoint x: 907, startPoint y: 292, endPoint x: 913, endPoint y: 308, distance: 16.9
click at [913, 308] on p "2. Stubborn parts that don't lay right" at bounding box center [859, 304] width 177 height 49
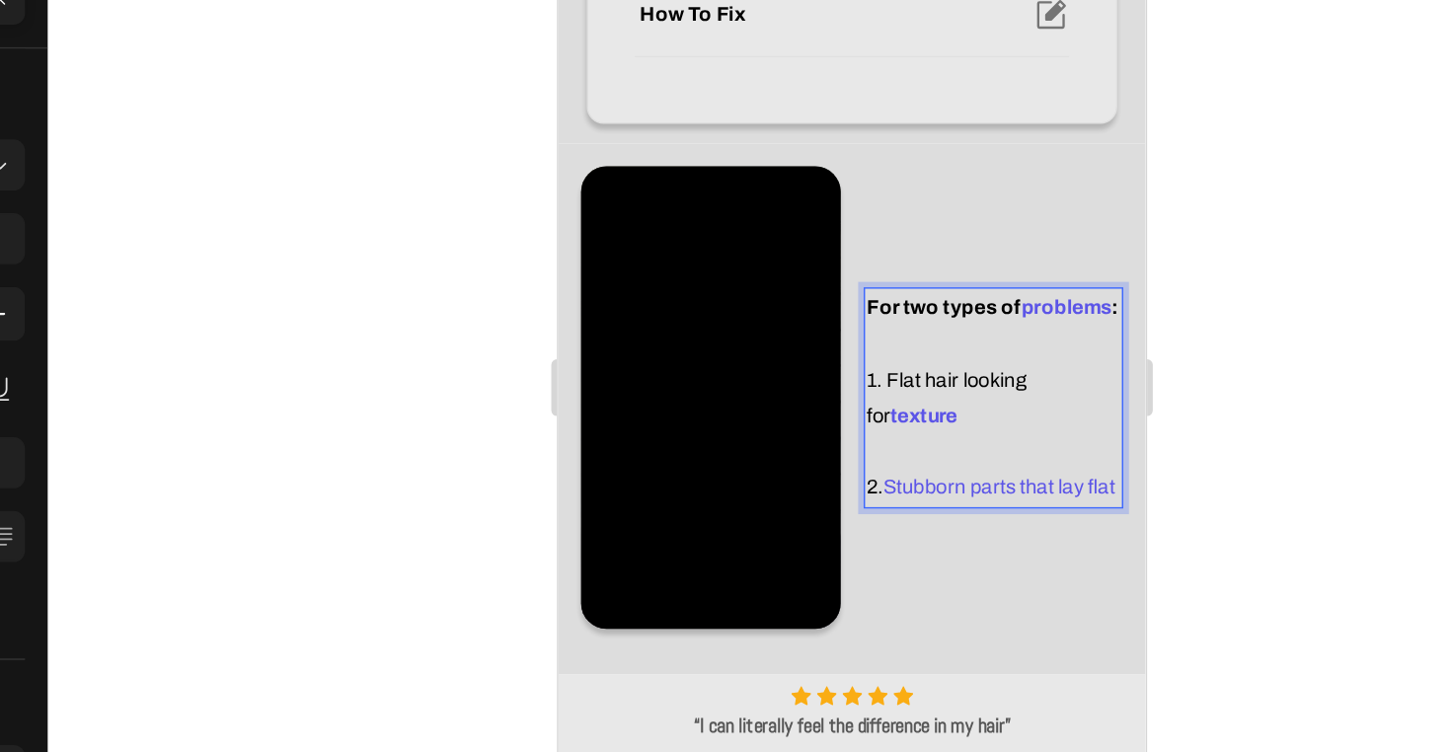
click at [929, 307] on span "Stubborn parts that lay flat" at bounding box center [863, 304] width 161 height 15
click at [829, 251] on p "For two types of problems : 1. Flat hair looking for texture" at bounding box center [859, 218] width 177 height 100
click at [910, 305] on span "Stubborn parts that lay flat" at bounding box center [863, 304] width 161 height 15
click at [862, 257] on p "For two types of problems : 1. Flat hair looking for texture" at bounding box center [859, 218] width 177 height 100
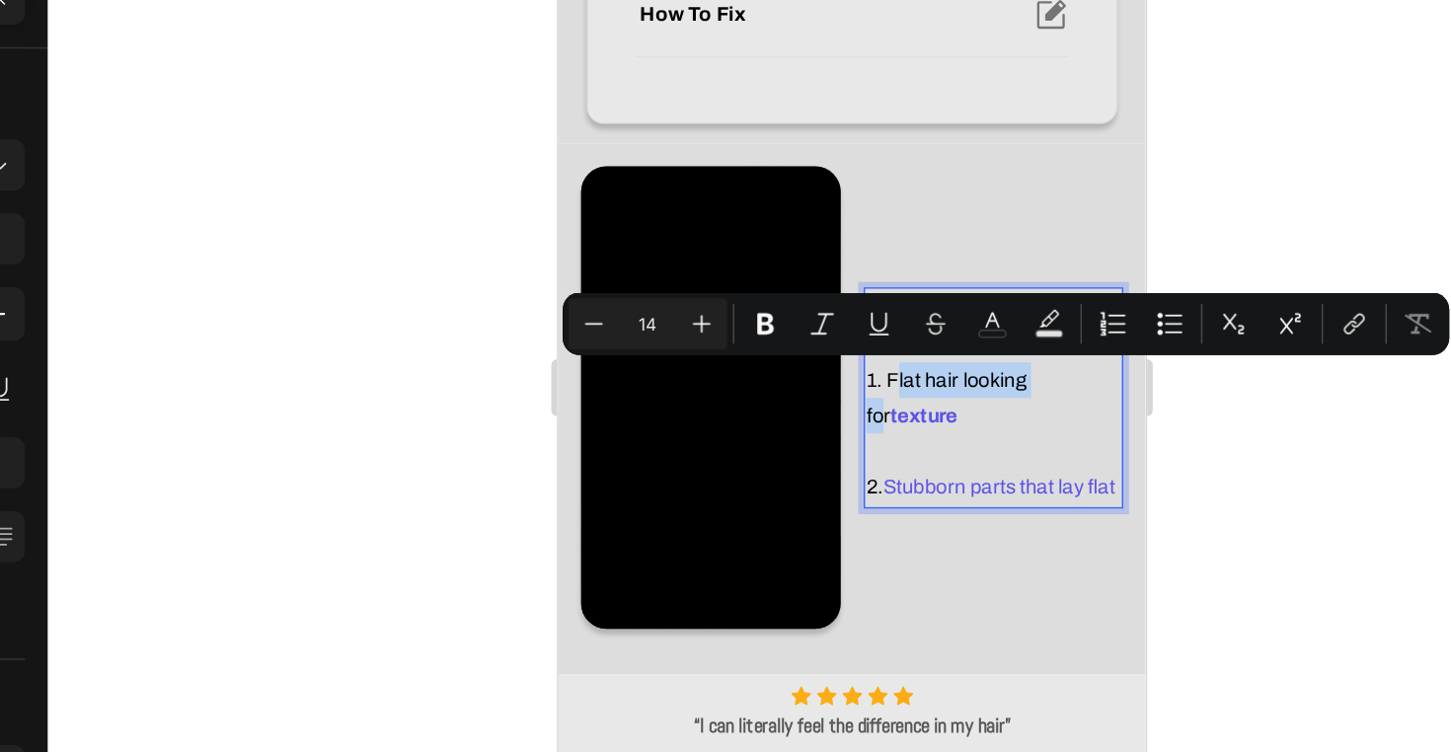
drag, startPoint x: 791, startPoint y: 228, endPoint x: 891, endPoint y: 229, distance: 100.7
click at [892, 229] on p "For two types of problems : 1. Flat hair looking for texture" at bounding box center [859, 218] width 177 height 100
click at [891, 229] on p "For two types of problems : 1. Flat hair looking for texture" at bounding box center [859, 218] width 177 height 100
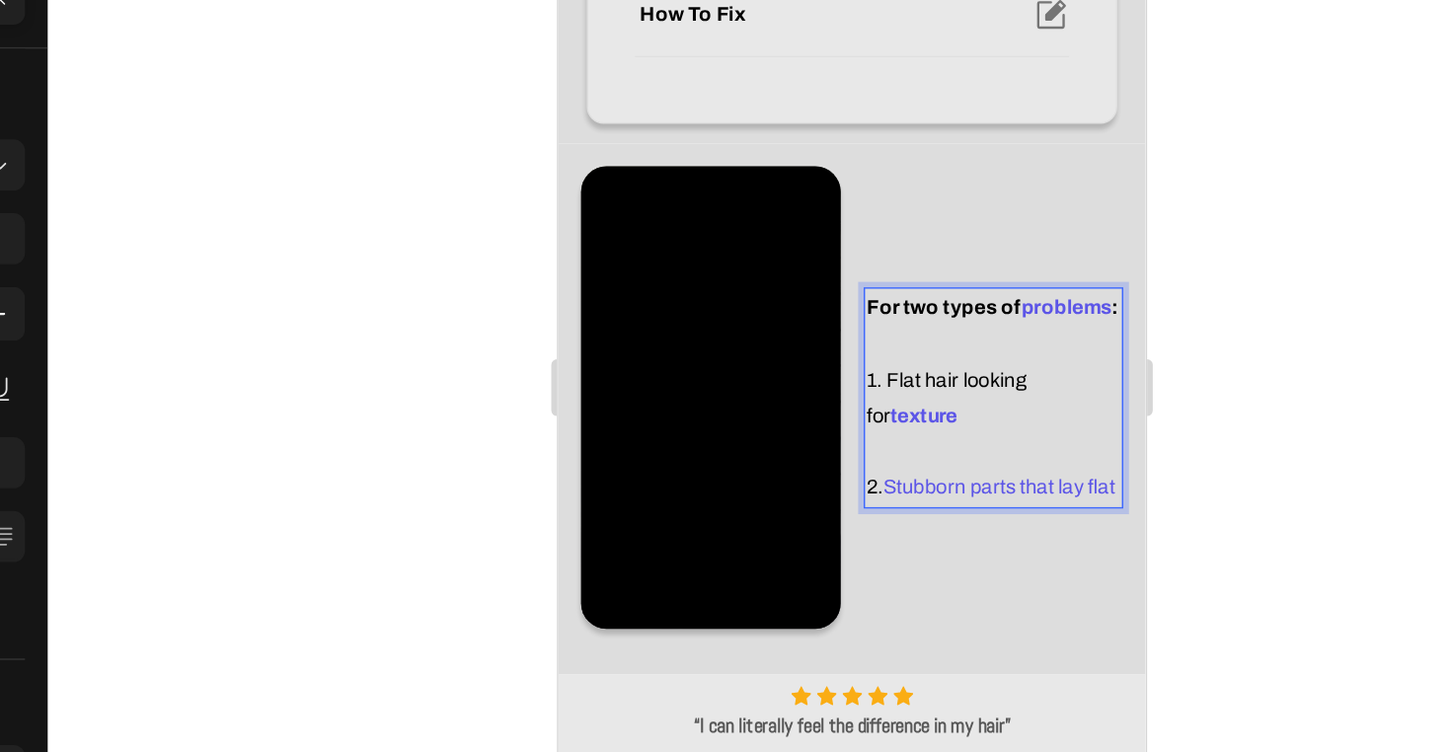
click at [897, 231] on p "For two types of problems : 1. Flat hair looking for texture" at bounding box center [859, 218] width 177 height 100
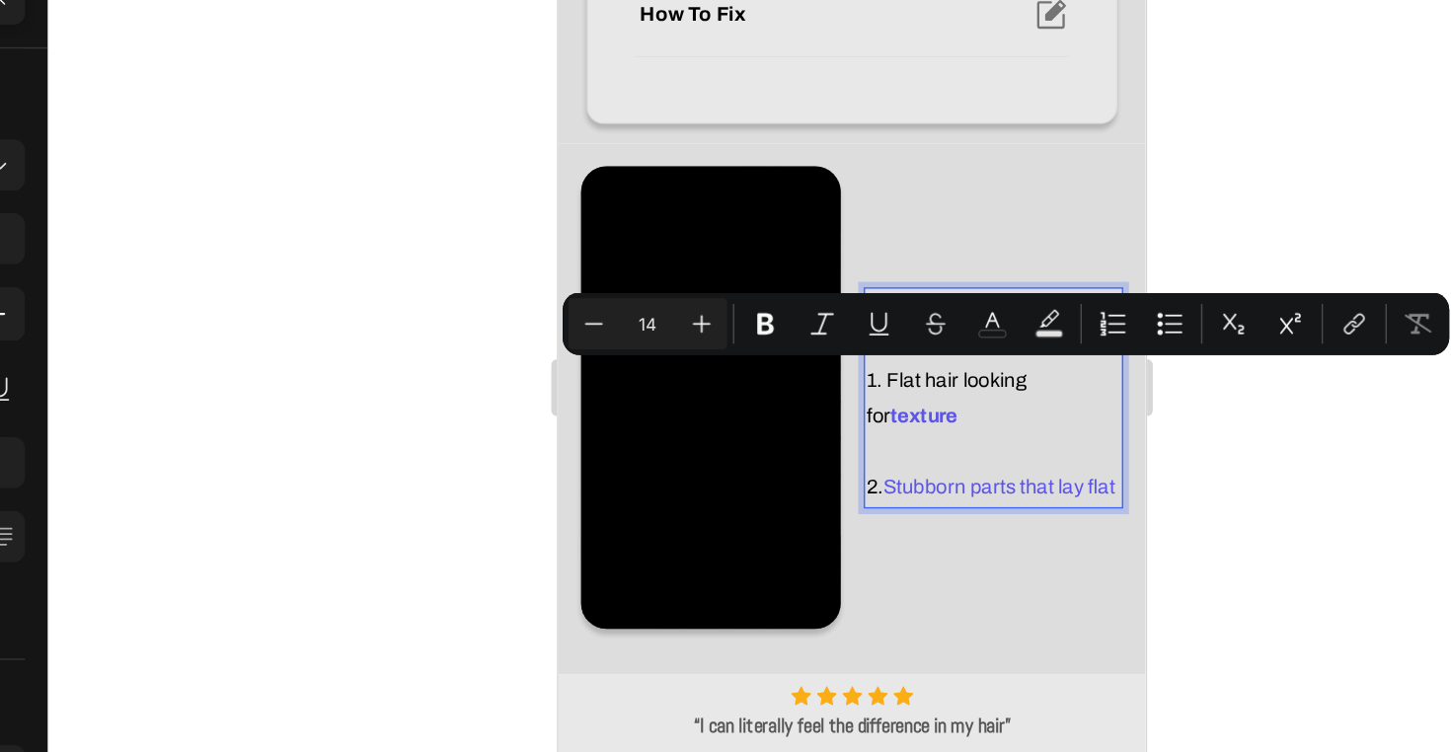
drag, startPoint x: 787, startPoint y: 226, endPoint x: 908, endPoint y: 233, distance: 121.6
click at [908, 233] on p "For two types of problems : 1. Flat hair looking for texture" at bounding box center [859, 218] width 177 height 100
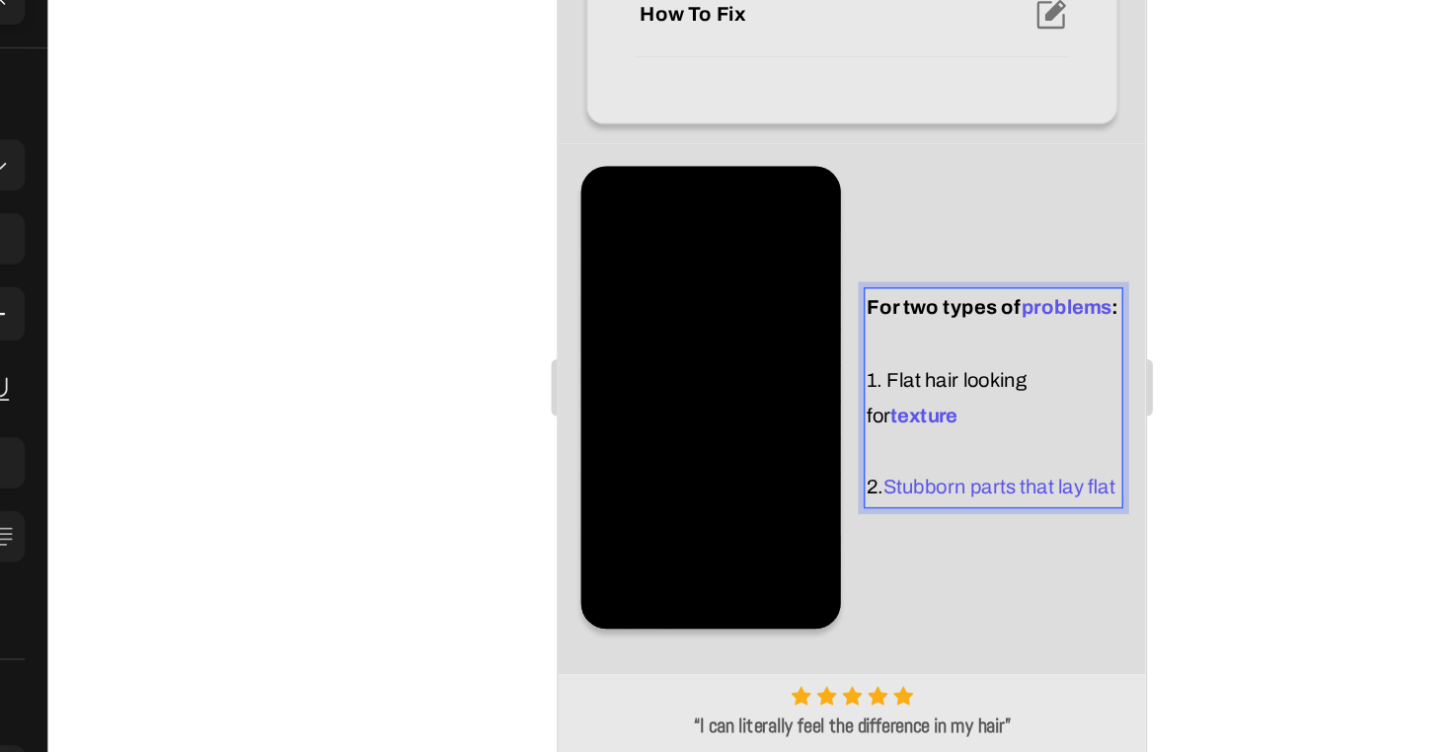
click at [918, 305] on span "Stubborn parts that lay flat" at bounding box center [863, 304] width 161 height 15
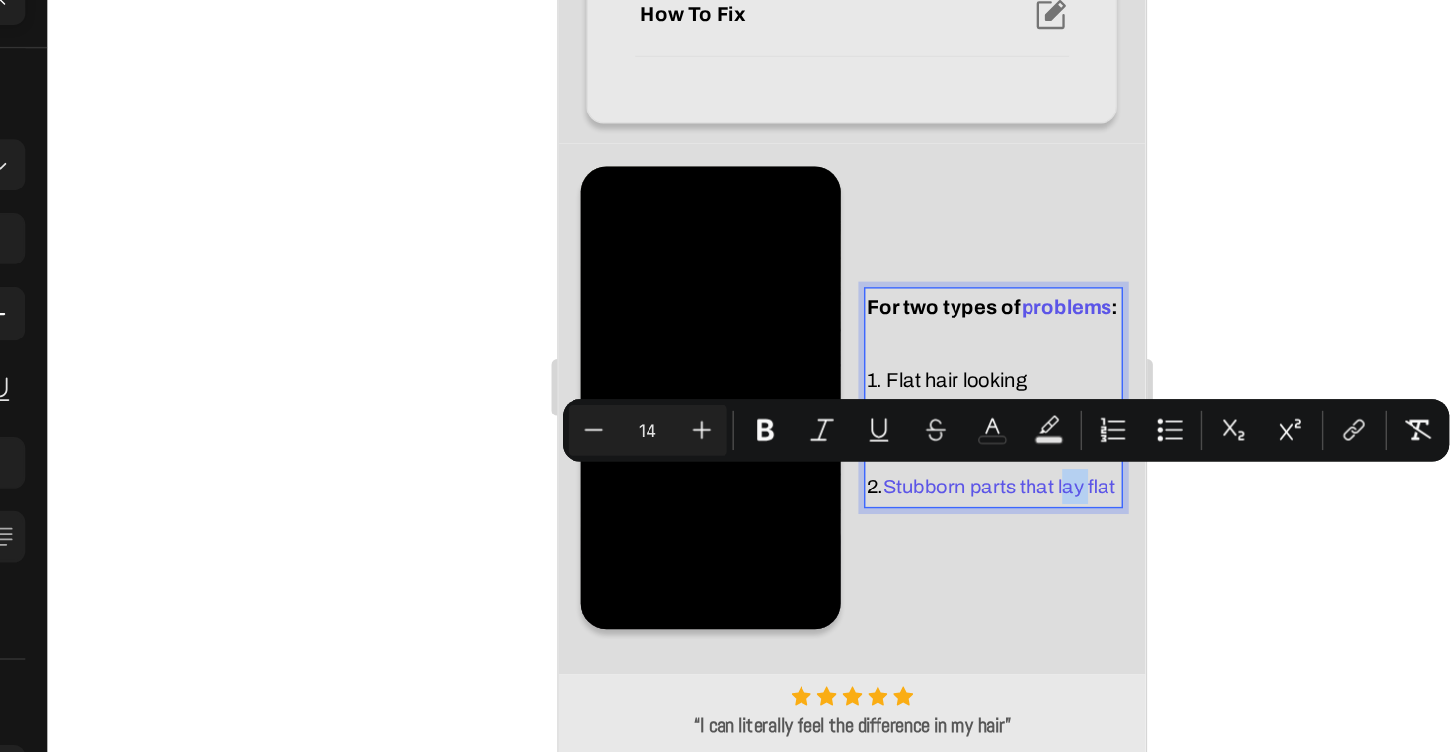
click at [871, 308] on span "Stubborn parts that lay flat" at bounding box center [863, 304] width 161 height 15
drag, startPoint x: 784, startPoint y: 303, endPoint x: 949, endPoint y: 312, distance: 166.0
click at [949, 312] on div "Video For two types of problems : 1. Flat hair looking for texture 2. Stubborn …" at bounding box center [761, 250] width 409 height 368
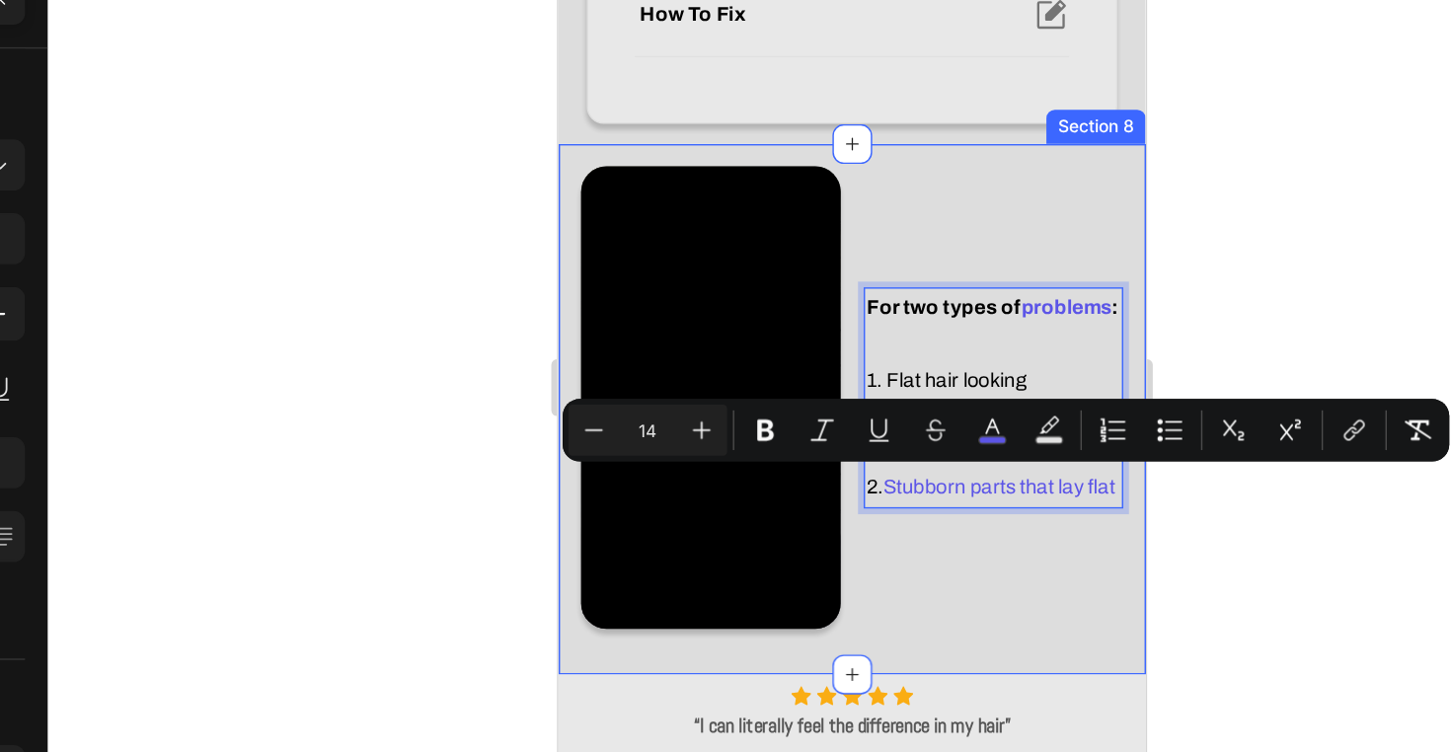
click at [860, 356] on div at bounding box center [892, 403] width 1118 height 697
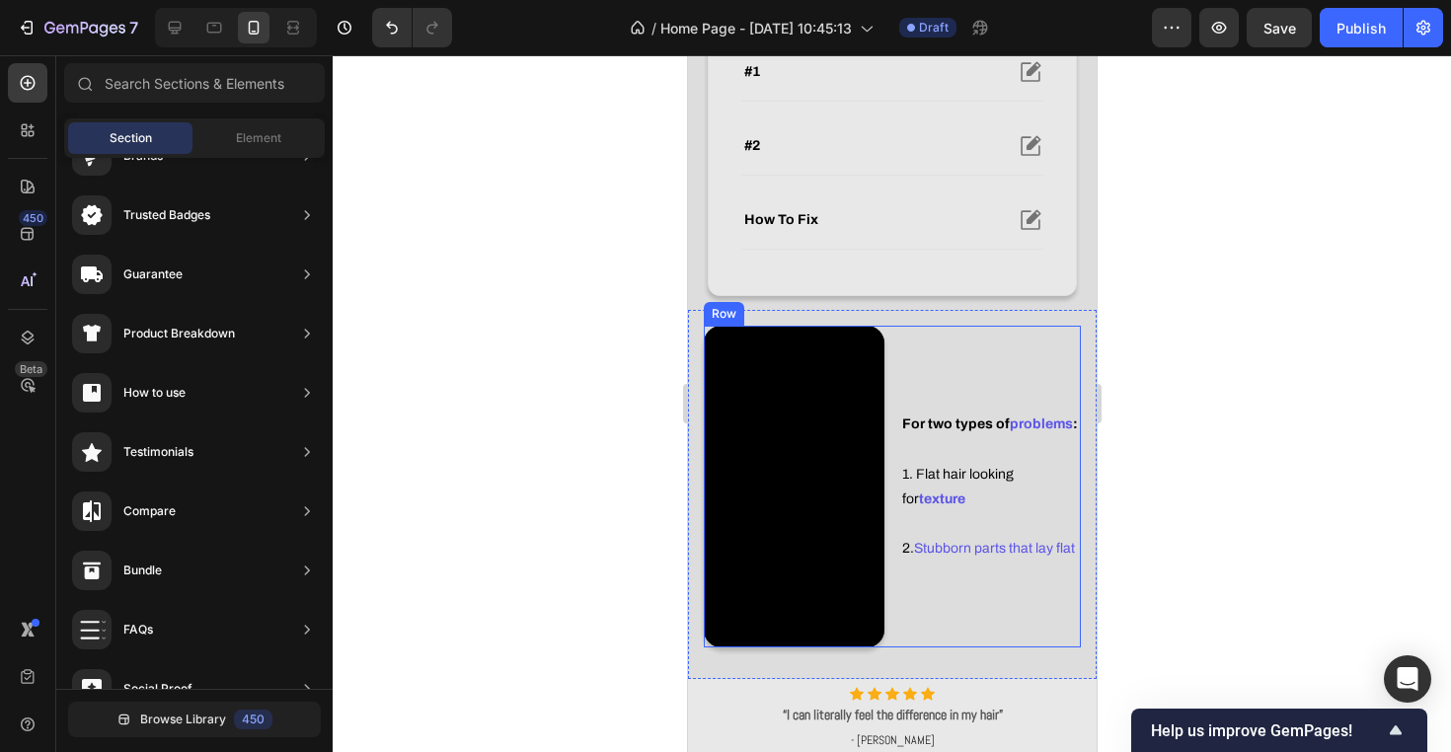
scroll to position [795, 0]
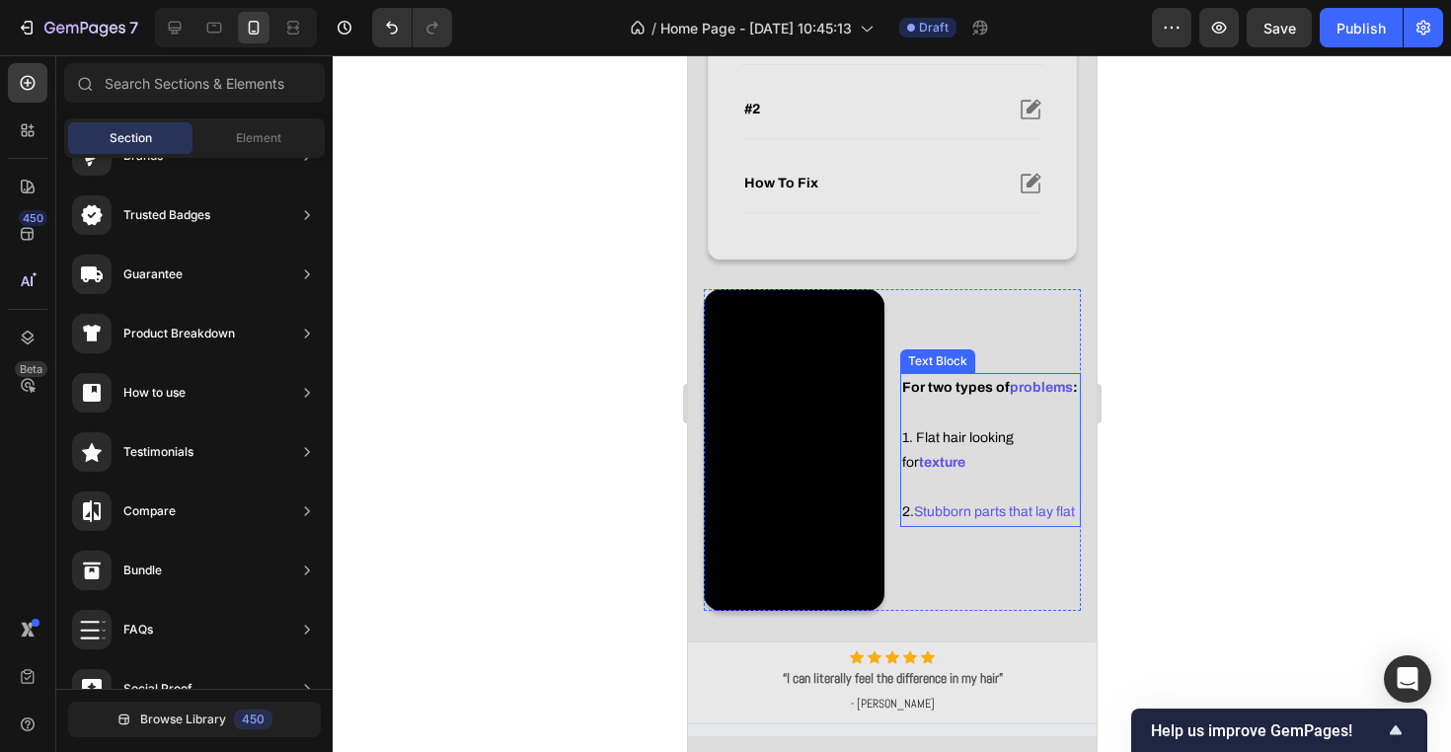
click at [1000, 455] on p "For two types of problems : 1. Flat hair looking for texture" at bounding box center [989, 425] width 177 height 100
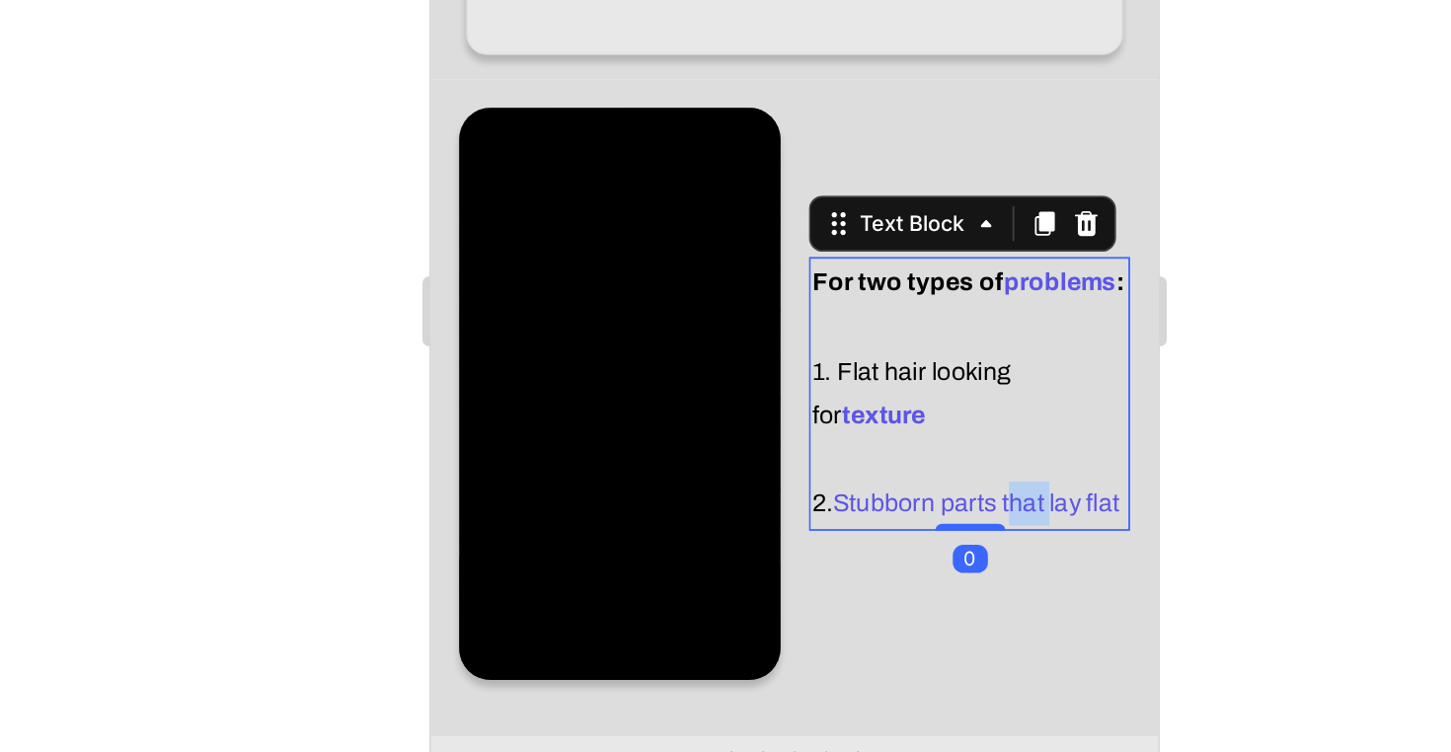
click at [770, 152] on span "Stubborn parts that lay flat" at bounding box center [735, 148] width 161 height 15
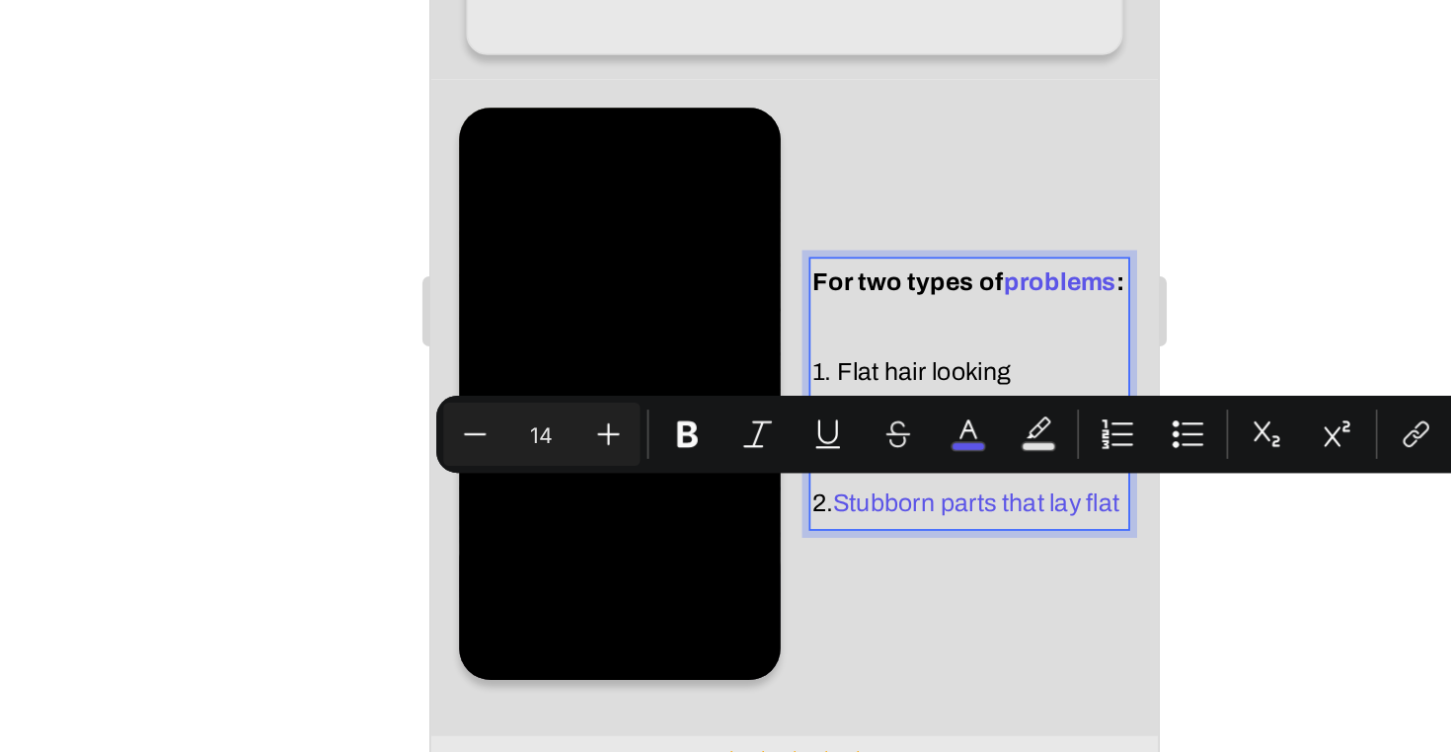
click at [756, 149] on span "Stubborn parts that lay flat" at bounding box center [735, 148] width 161 height 15
drag, startPoint x: 778, startPoint y: 151, endPoint x: 820, endPoint y: 149, distance: 42.5
click at [821, 149] on div "For two types of problems : 1. Flat hair looking for texture 2. Stubborn parts …" at bounding box center [732, 86] width 181 height 153
click at [805, 154] on span "Stubborn parts that lay flat" at bounding box center [735, 148] width 161 height 15
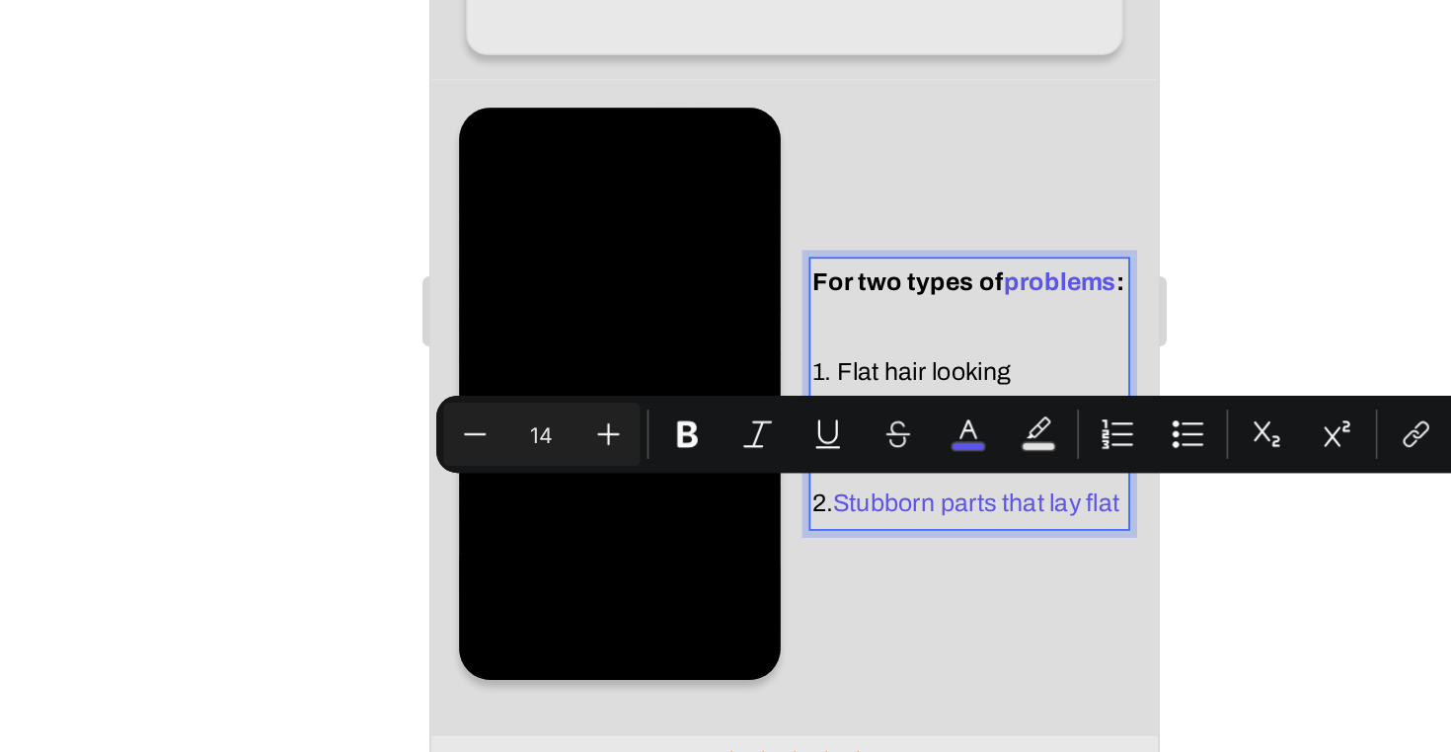
click at [772, 151] on span "Stubborn parts that lay flat" at bounding box center [735, 148] width 161 height 15
drag, startPoint x: 779, startPoint y: 151, endPoint x: 815, endPoint y: 151, distance: 36.5
click at [816, 151] on span "Stubborn parts that lay flat" at bounding box center [735, 148] width 161 height 15
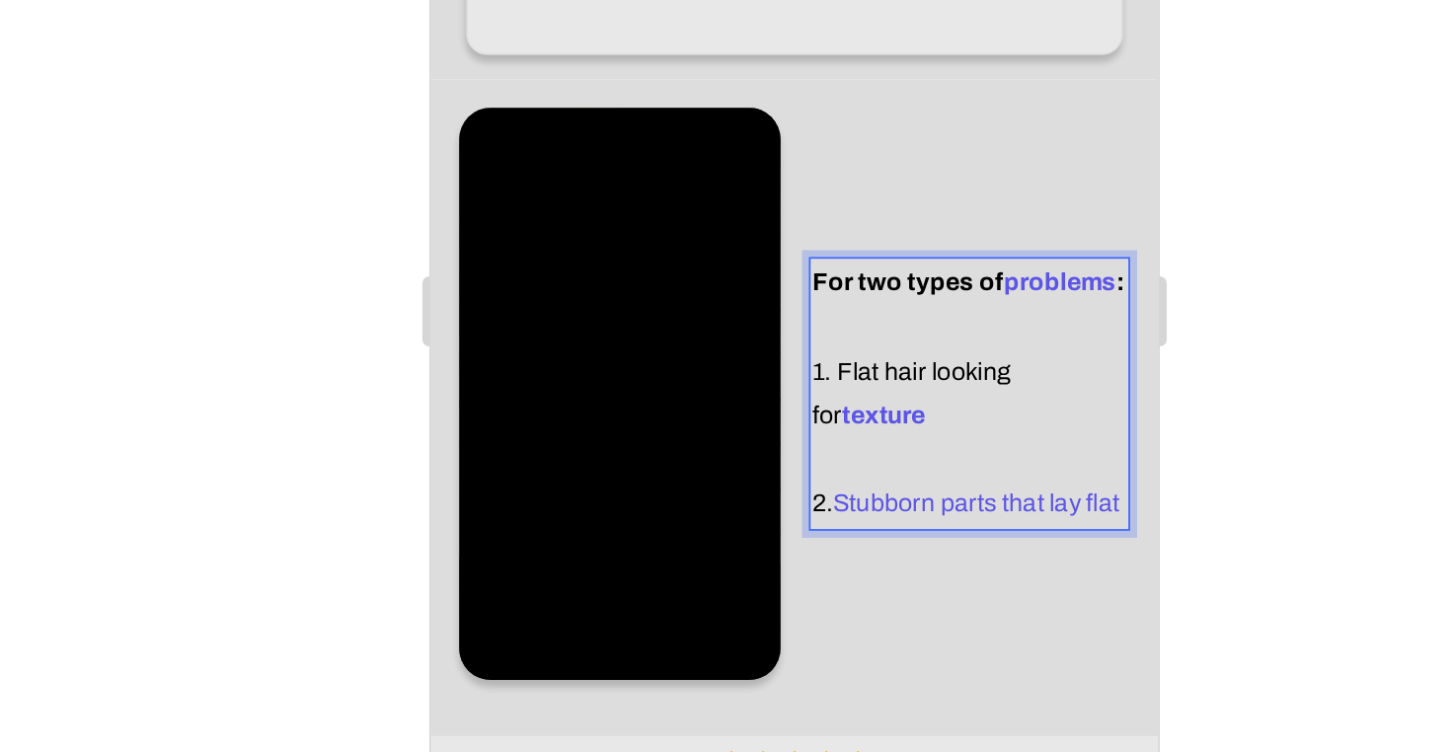
click at [679, 148] on span "Stubborn parts that lay flat" at bounding box center [735, 148] width 161 height 15
click at [666, 148] on span "Stubborn parts that lay flat" at bounding box center [735, 148] width 161 height 15
click at [660, 148] on span "Stubborn parts that lay flat" at bounding box center [735, 148] width 161 height 15
click at [722, 143] on span "Stubborn parts that lay flat" at bounding box center [735, 148] width 161 height 15
drag, startPoint x: 775, startPoint y: 149, endPoint x: 816, endPoint y: 145, distance: 41.6
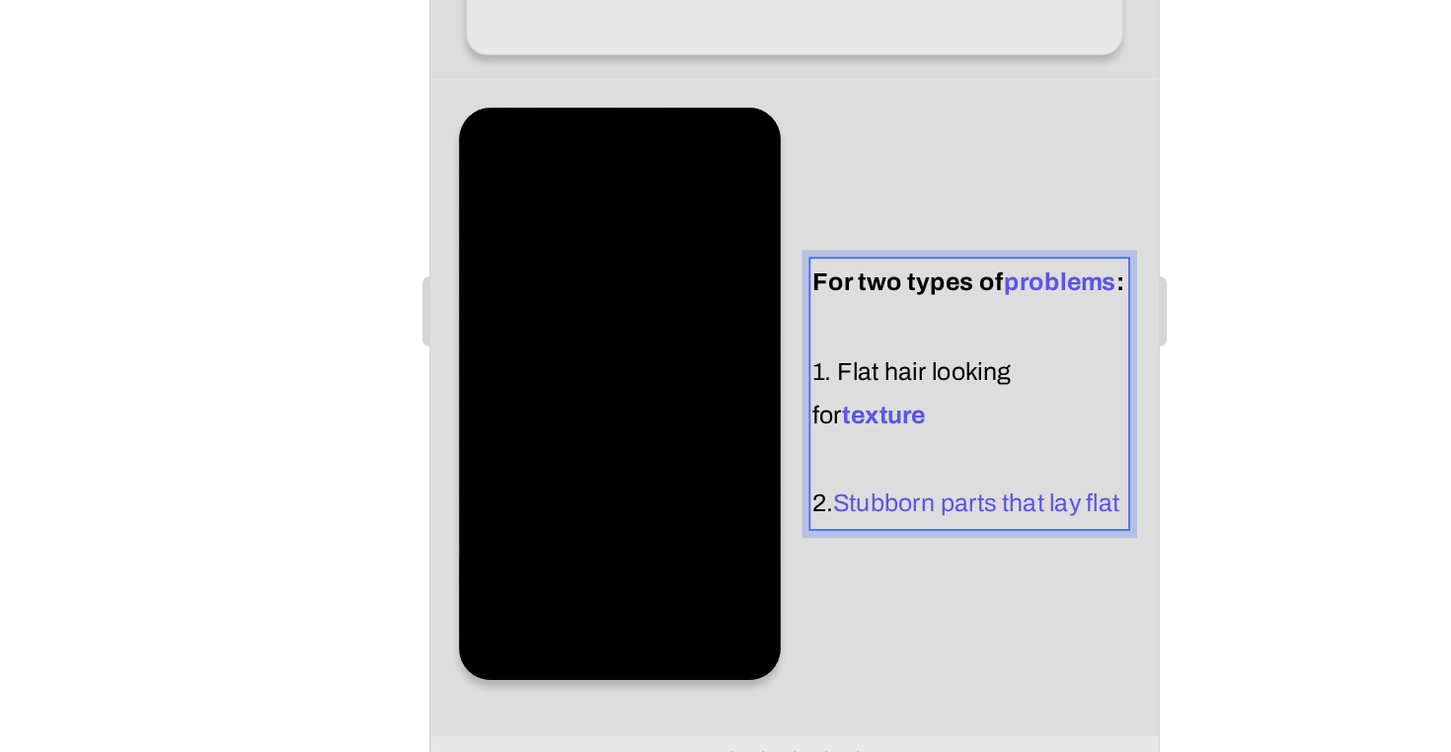
click at [816, 145] on span "Stubborn parts that lay flat" at bounding box center [735, 148] width 161 height 15
click at [797, 146] on span "Stubborn parts that lay flat" at bounding box center [735, 148] width 161 height 15
click at [775, 147] on span "Stubborn parts that lay flat" at bounding box center [735, 148] width 161 height 15
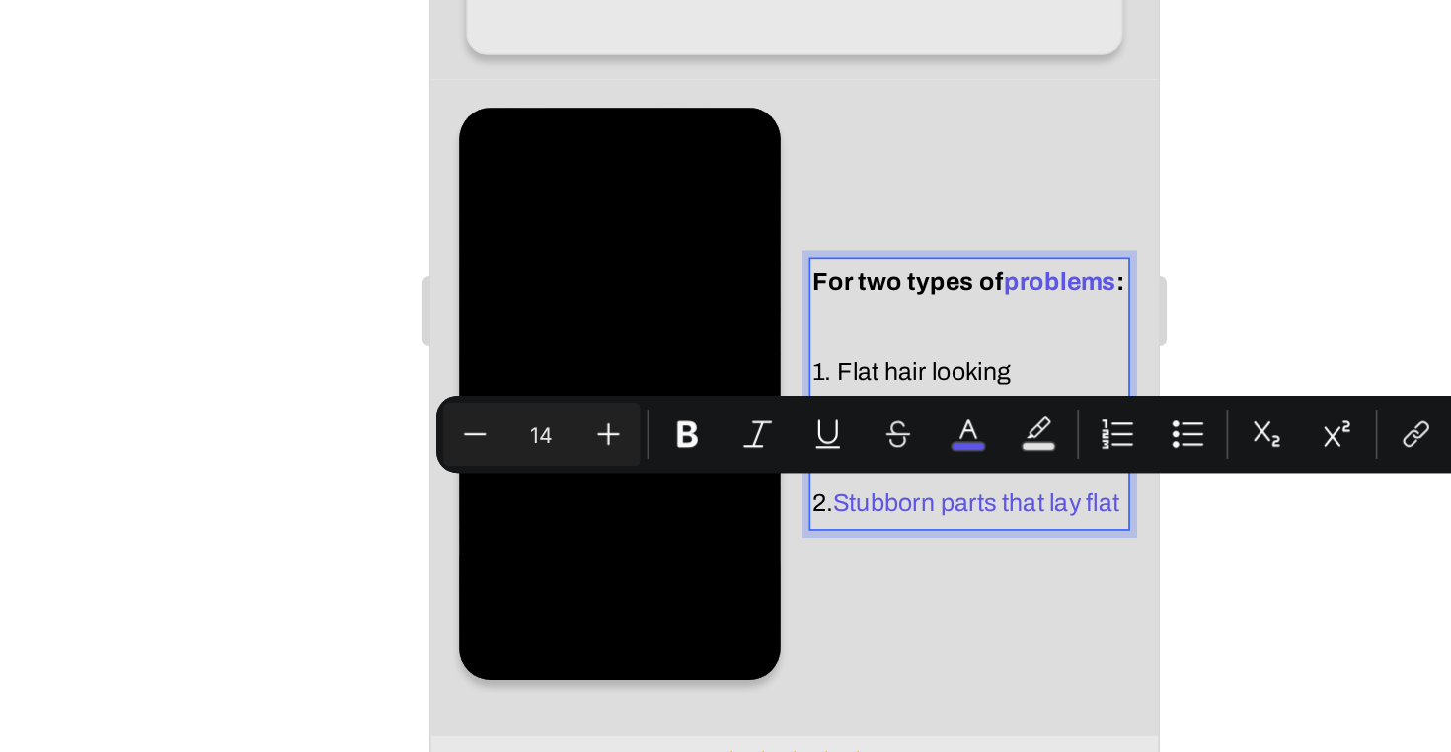
drag, startPoint x: 778, startPoint y: 147, endPoint x: 819, endPoint y: 151, distance: 41.6
click at [819, 151] on p "2. Stubborn parts that lay flat" at bounding box center [731, 148] width 177 height 25
